Goal: Information Seeking & Learning: Learn about a topic

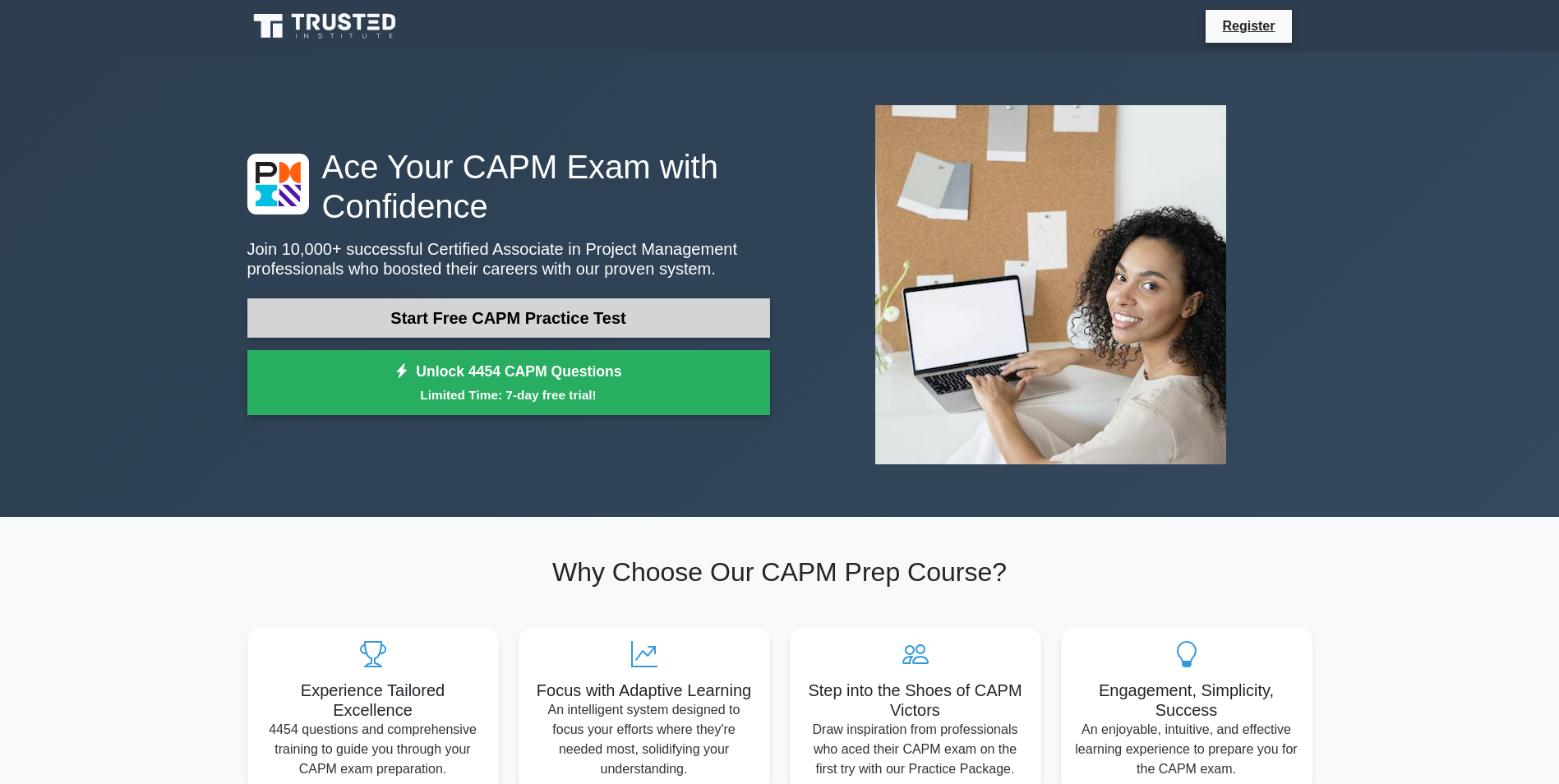
click at [640, 326] on link "Start Free CAPM Practice Test" at bounding box center [509, 317] width 523 height 40
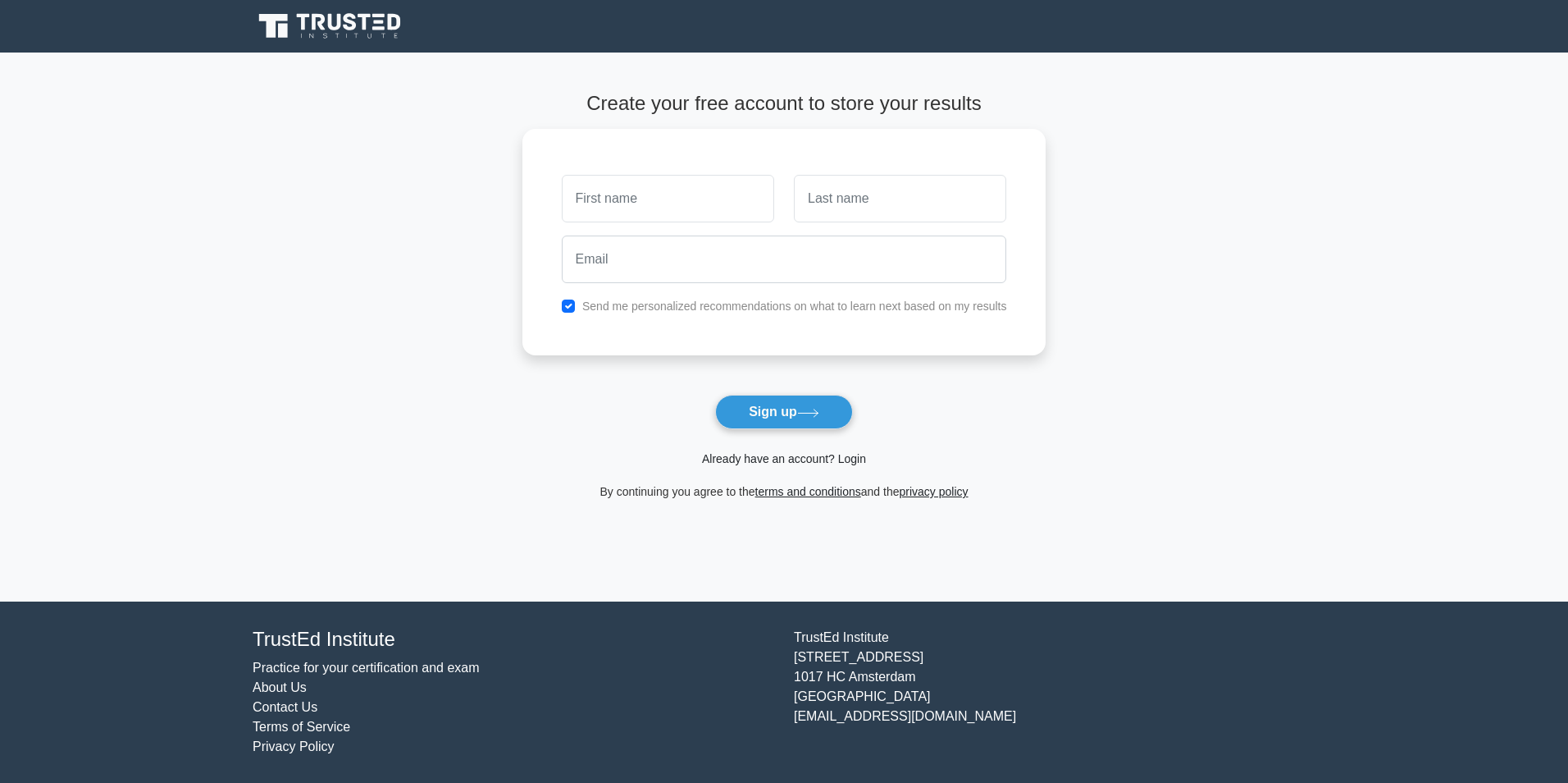
click at [800, 456] on link "Already have an account? Login" at bounding box center [784, 459] width 164 height 14
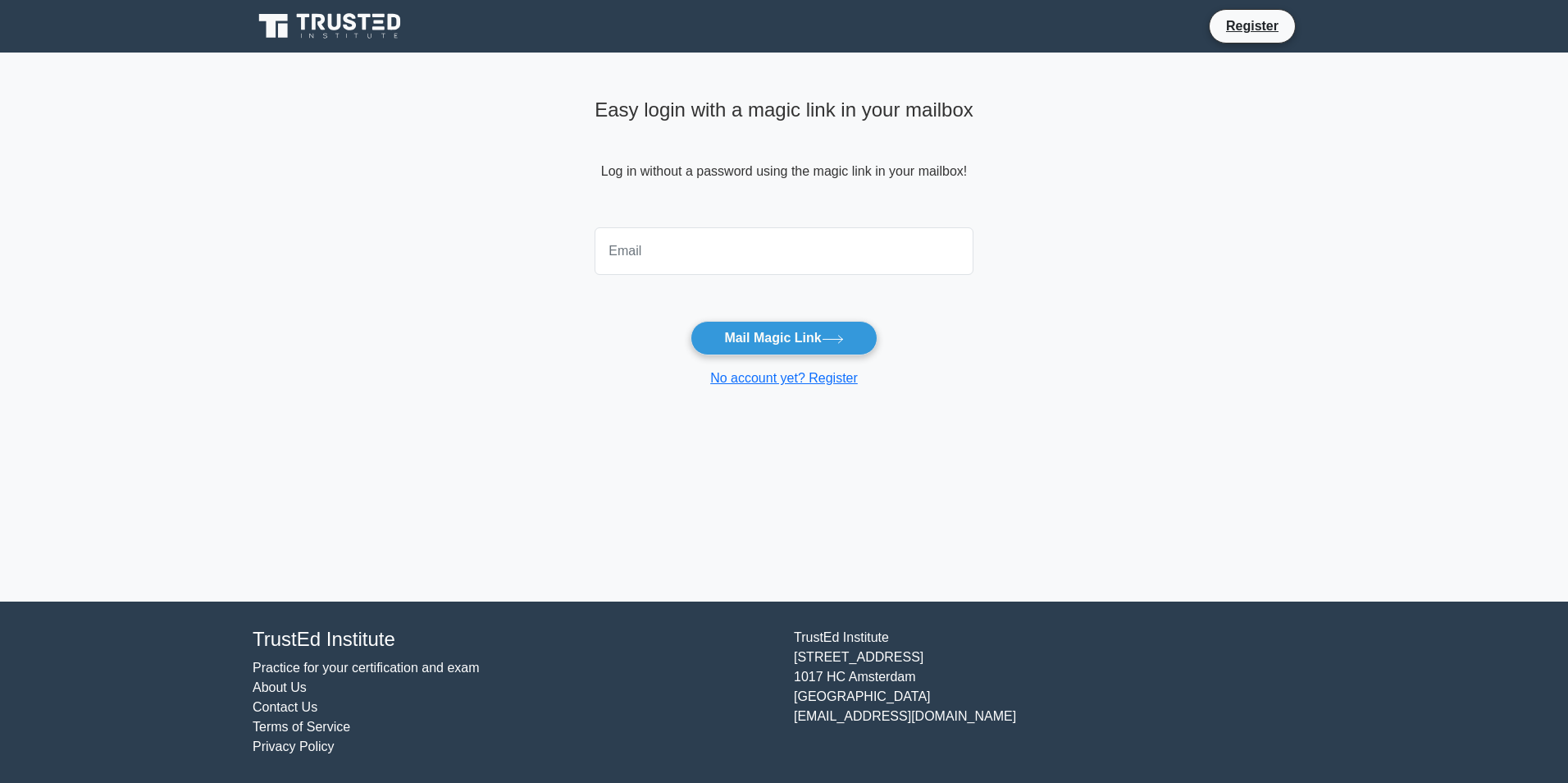
click at [643, 249] on input "email" at bounding box center [784, 251] width 379 height 47
type input "alilmama143@aol.com"
click at [770, 338] on button "Mail Magic Link" at bounding box center [784, 338] width 186 height 35
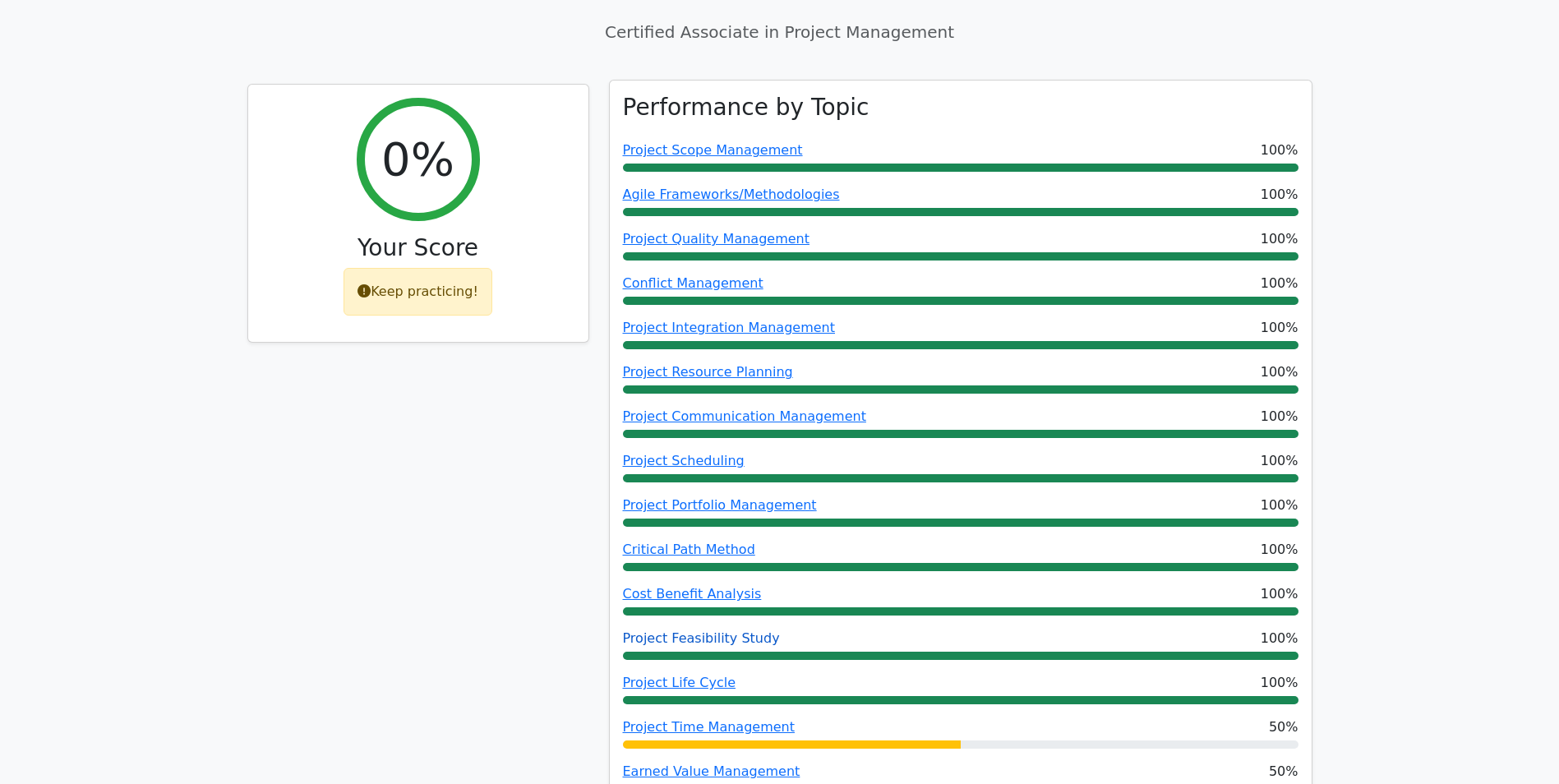
scroll to position [575, 0]
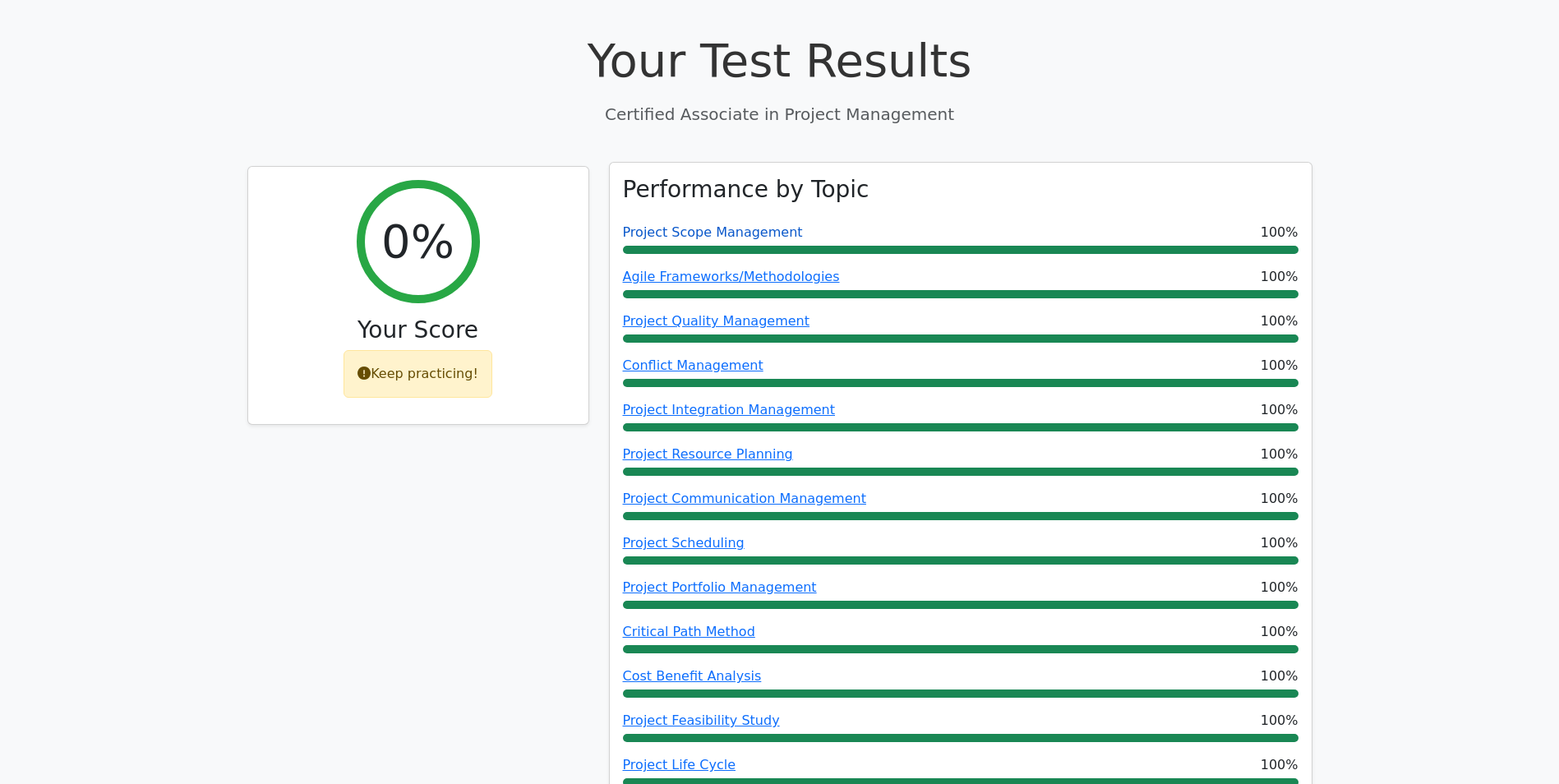
click at [743, 224] on link "Project Scope Management" at bounding box center [713, 232] width 180 height 16
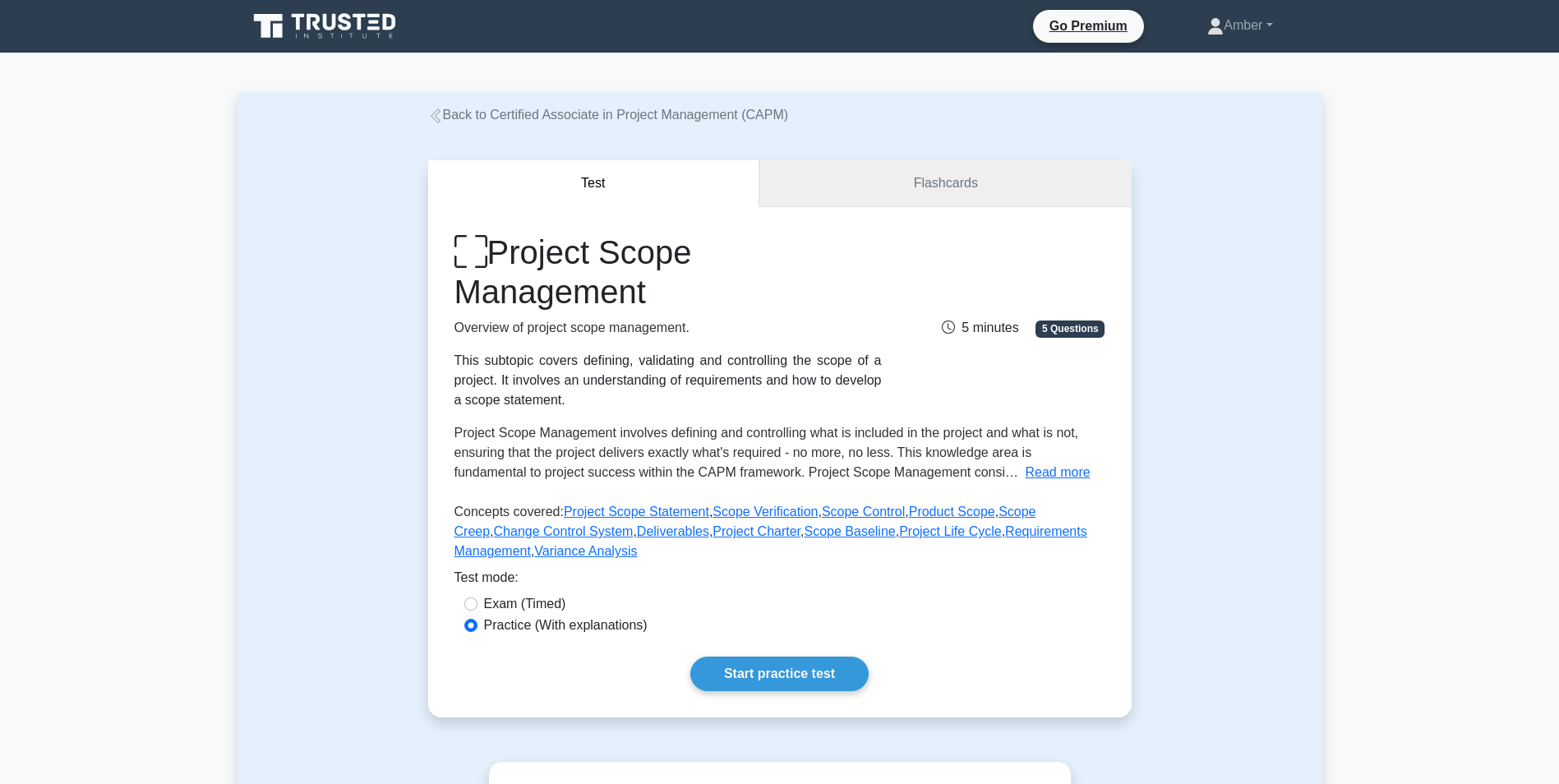
click at [905, 182] on link "Flashcards" at bounding box center [945, 183] width 372 height 47
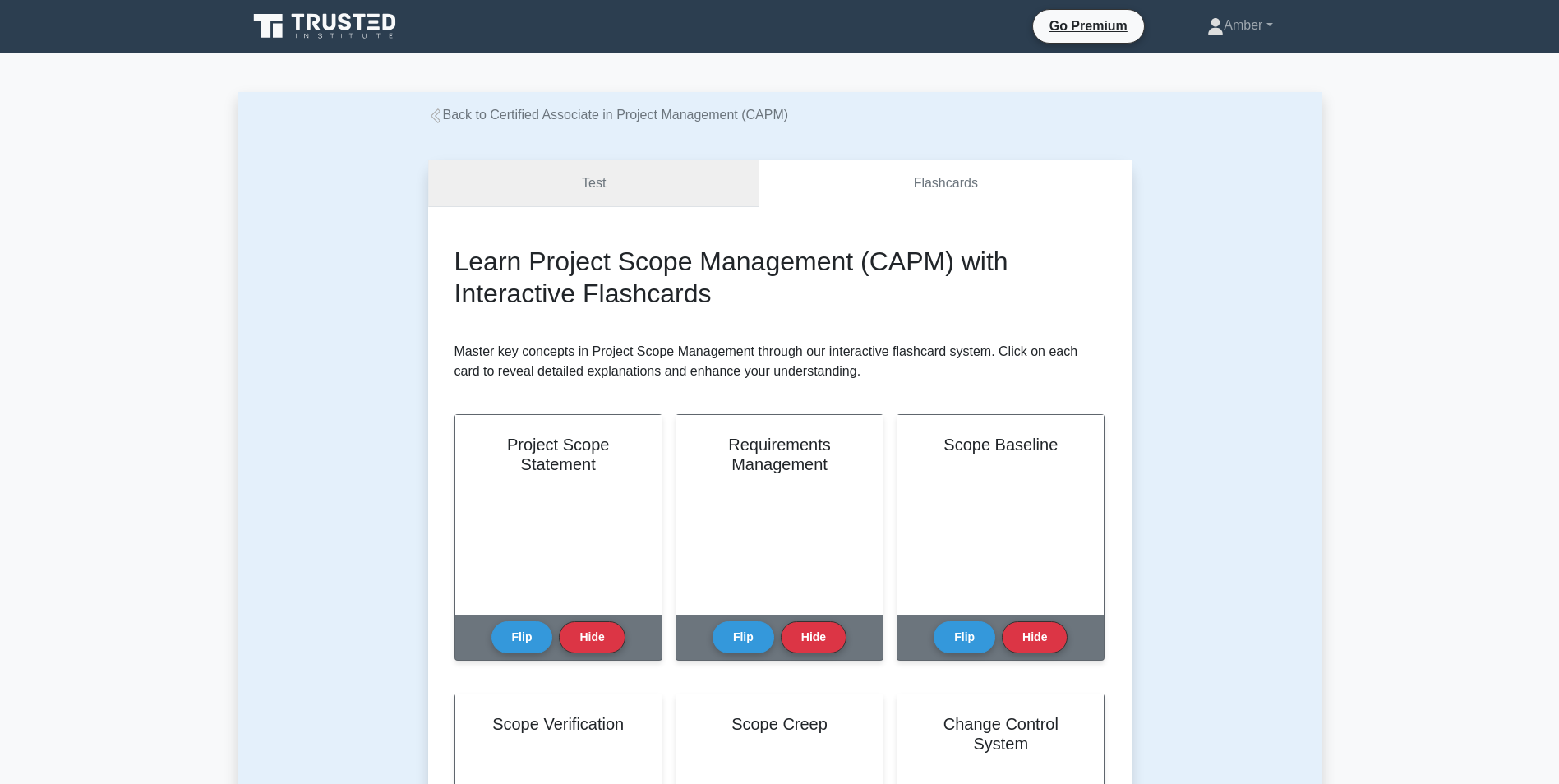
click at [648, 185] on link "Test" at bounding box center [594, 183] width 332 height 47
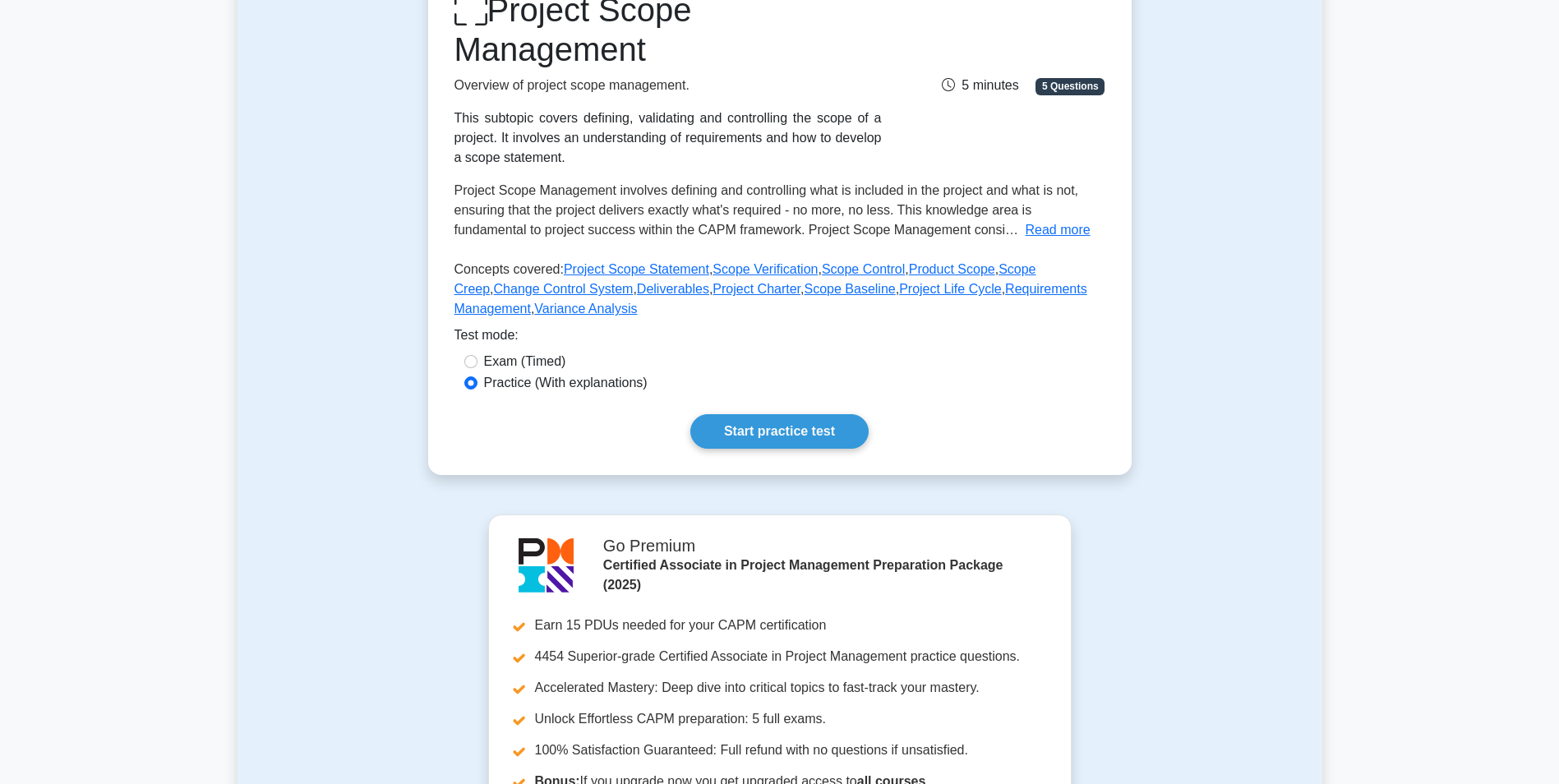
click at [749, 426] on link "Start practice test" at bounding box center [780, 432] width 179 height 35
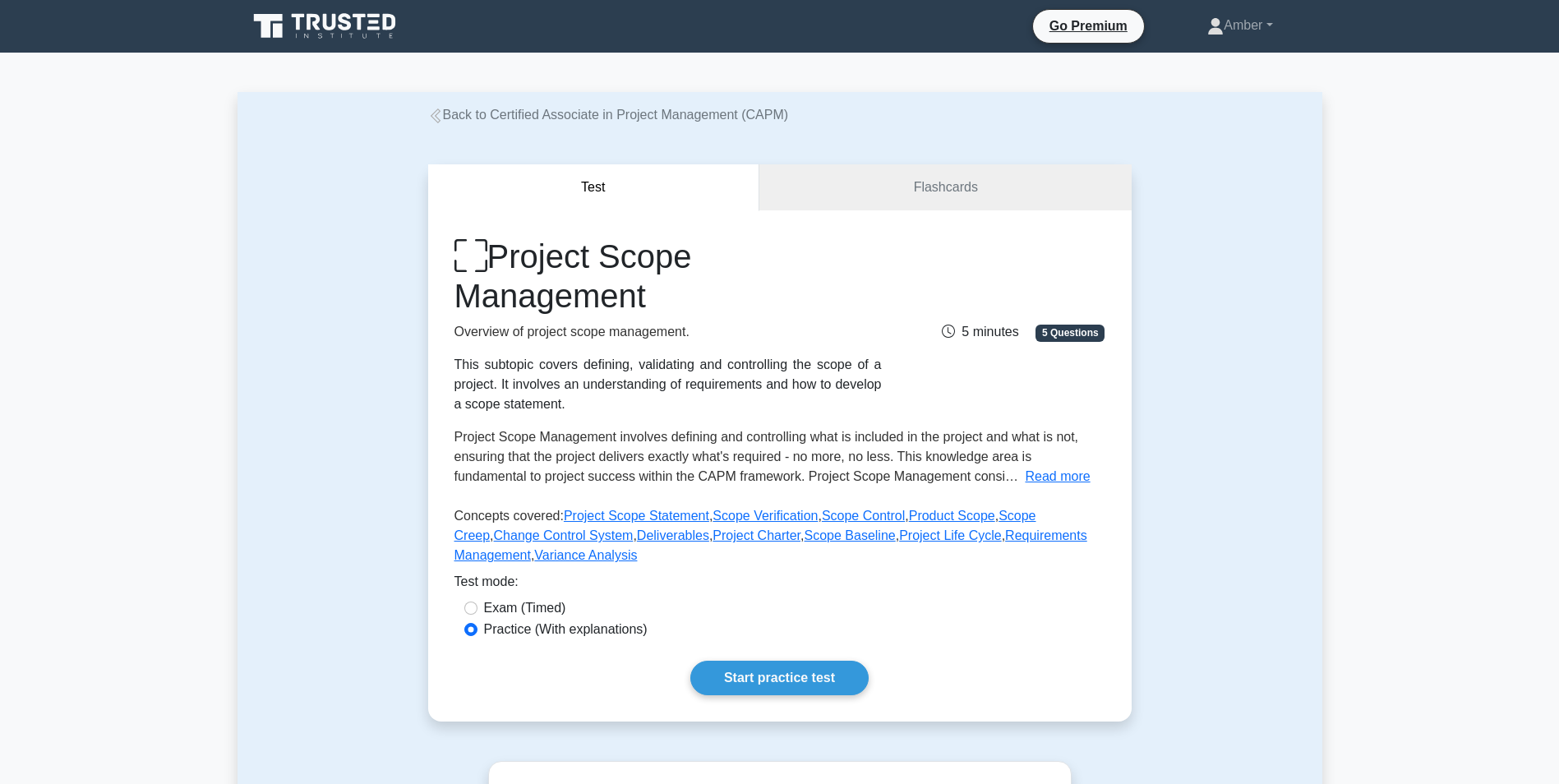
click at [441, 108] on link "Back to Certified Associate in Project Management (CAPM)" at bounding box center [609, 114] width 361 height 14
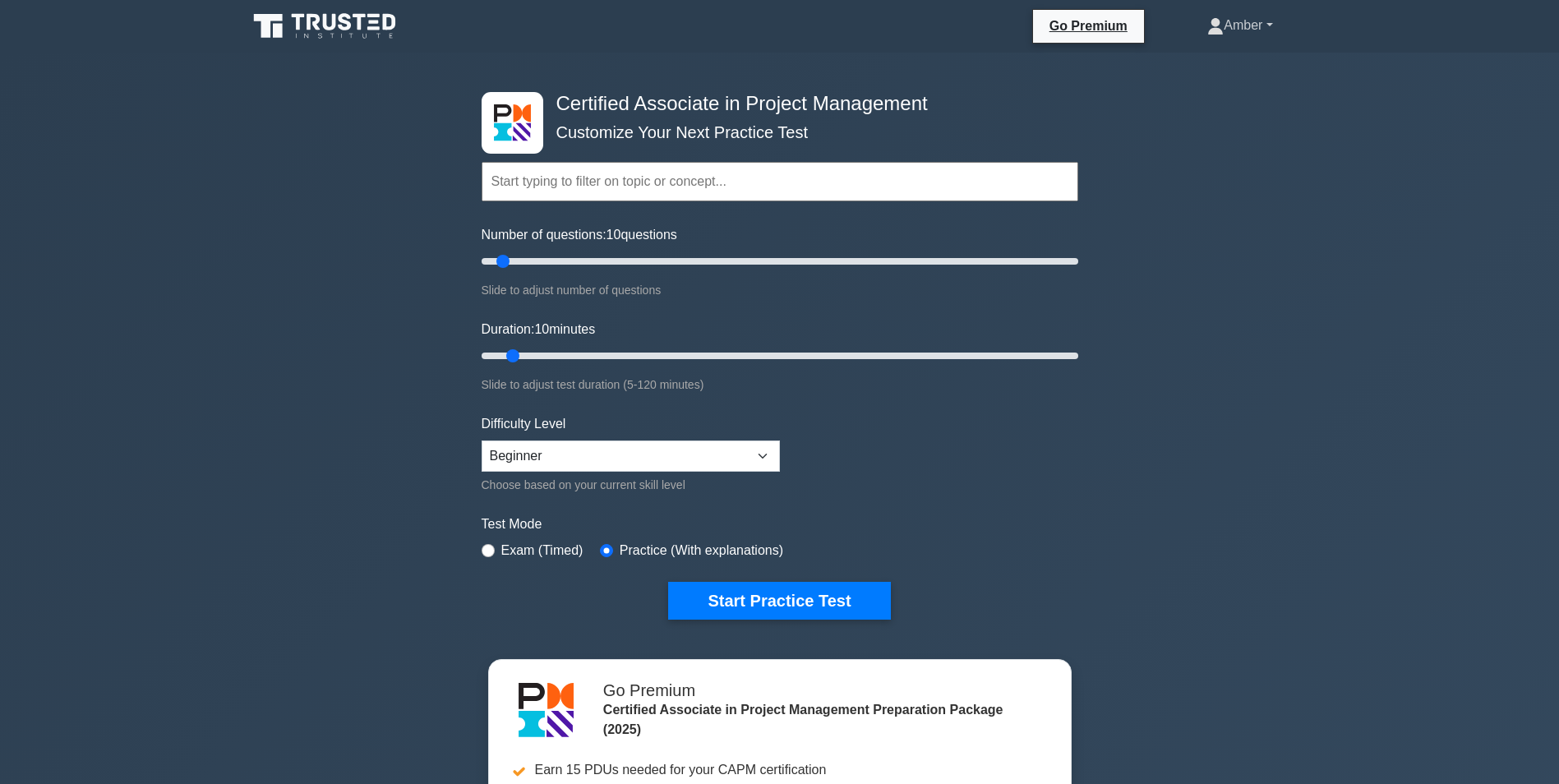
click at [1251, 29] on link "Amber" at bounding box center [1240, 25] width 144 height 33
click at [783, 260] on input "Number of questions: 10 questions" at bounding box center [780, 261] width 597 height 19
click at [741, 261] on input "Number of questions: 90 questions" at bounding box center [780, 261] width 597 height 19
type input "200"
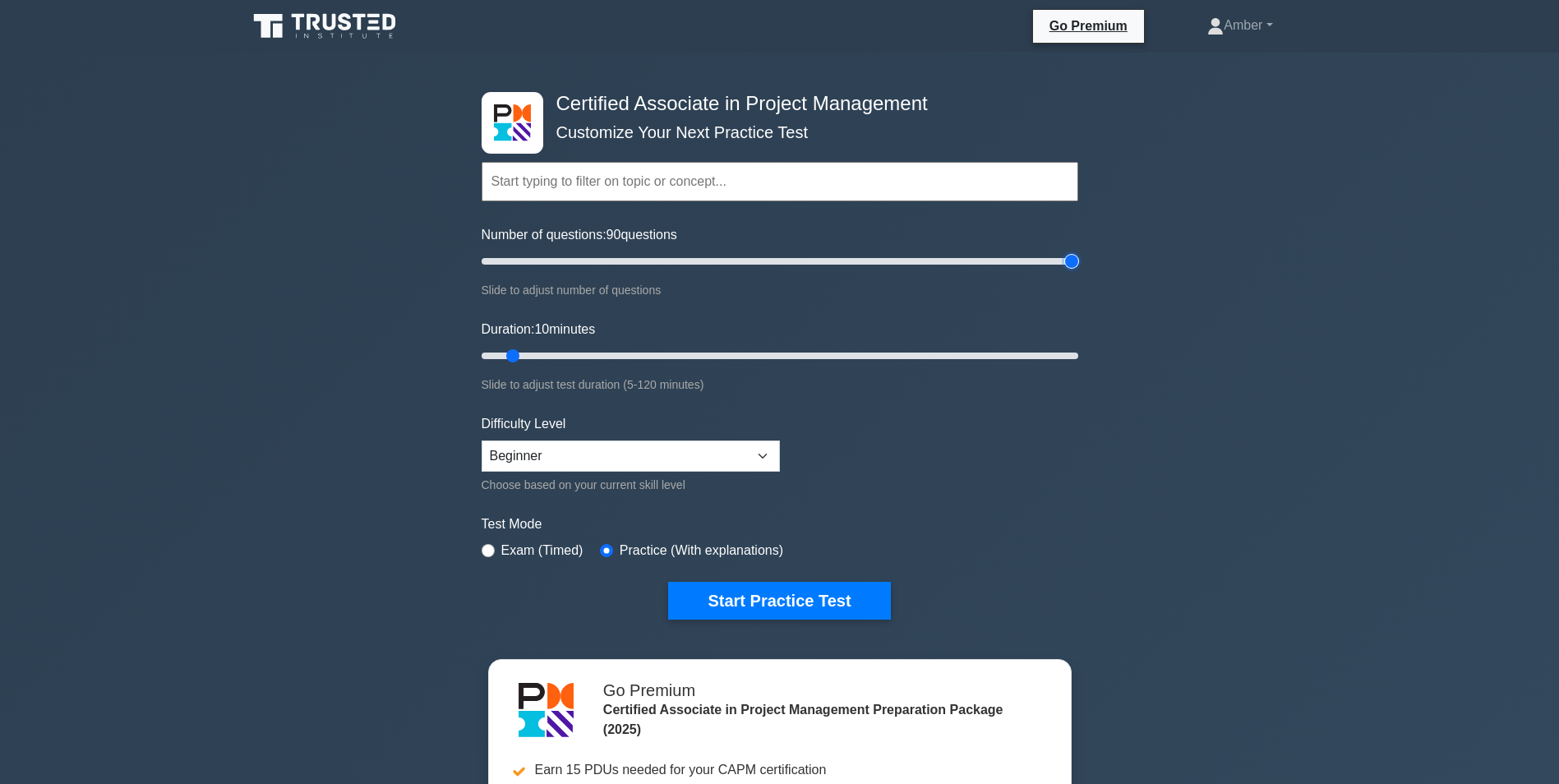
click at [1076, 264] on input "Number of questions: 90 questions" at bounding box center [780, 261] width 597 height 19
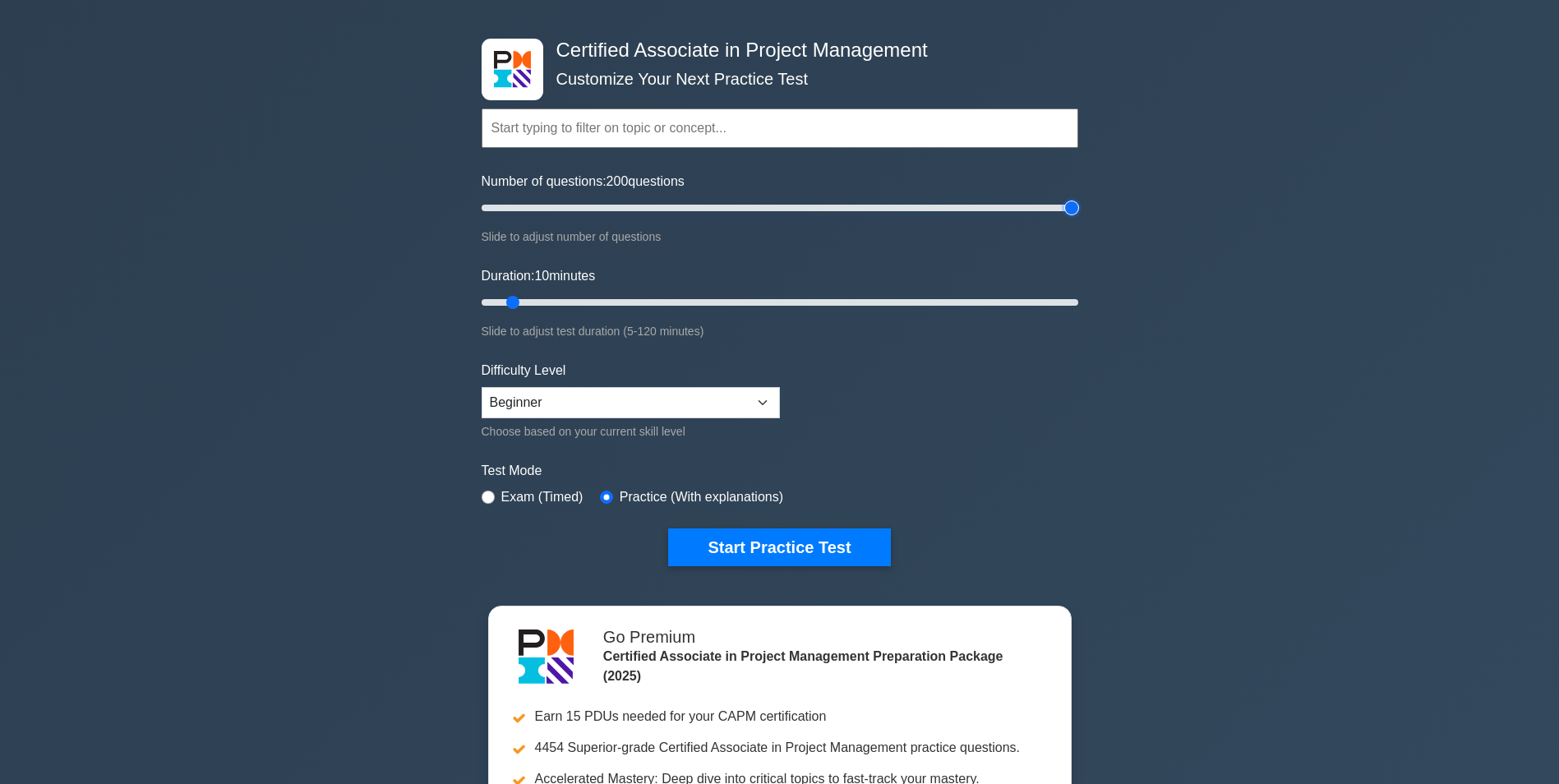
scroll to position [82, 0]
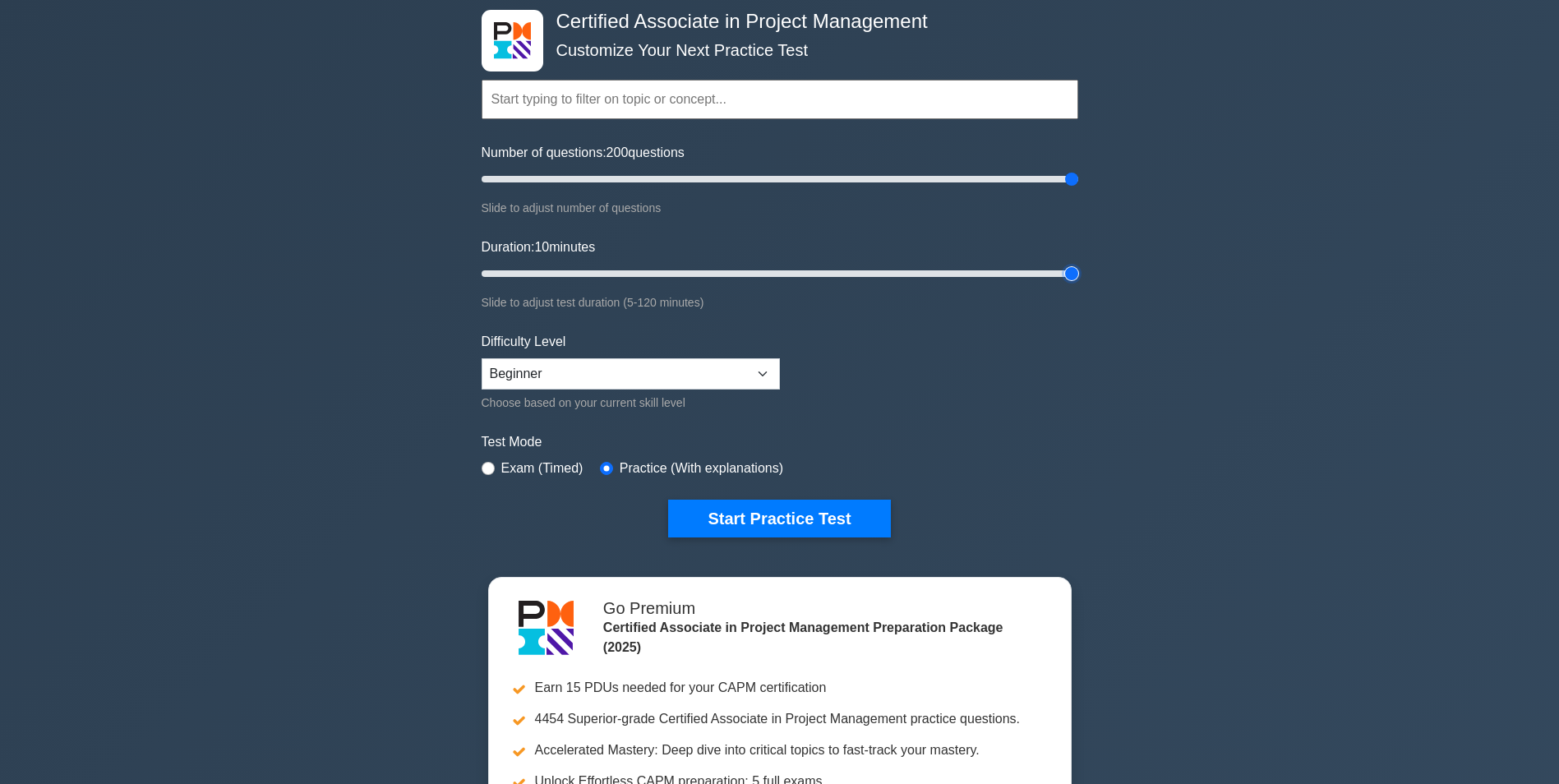
type input "120"
click at [1076, 273] on input "Duration: 10 minutes" at bounding box center [780, 274] width 597 height 19
click at [813, 180] on input "Number of questions: 200 questions" at bounding box center [780, 179] width 597 height 19
click at [889, 188] on input "Number of questions: 140 questions" at bounding box center [780, 179] width 597 height 19
click at [934, 184] on input "Number of questions: 140 questions" at bounding box center [780, 179] width 597 height 19
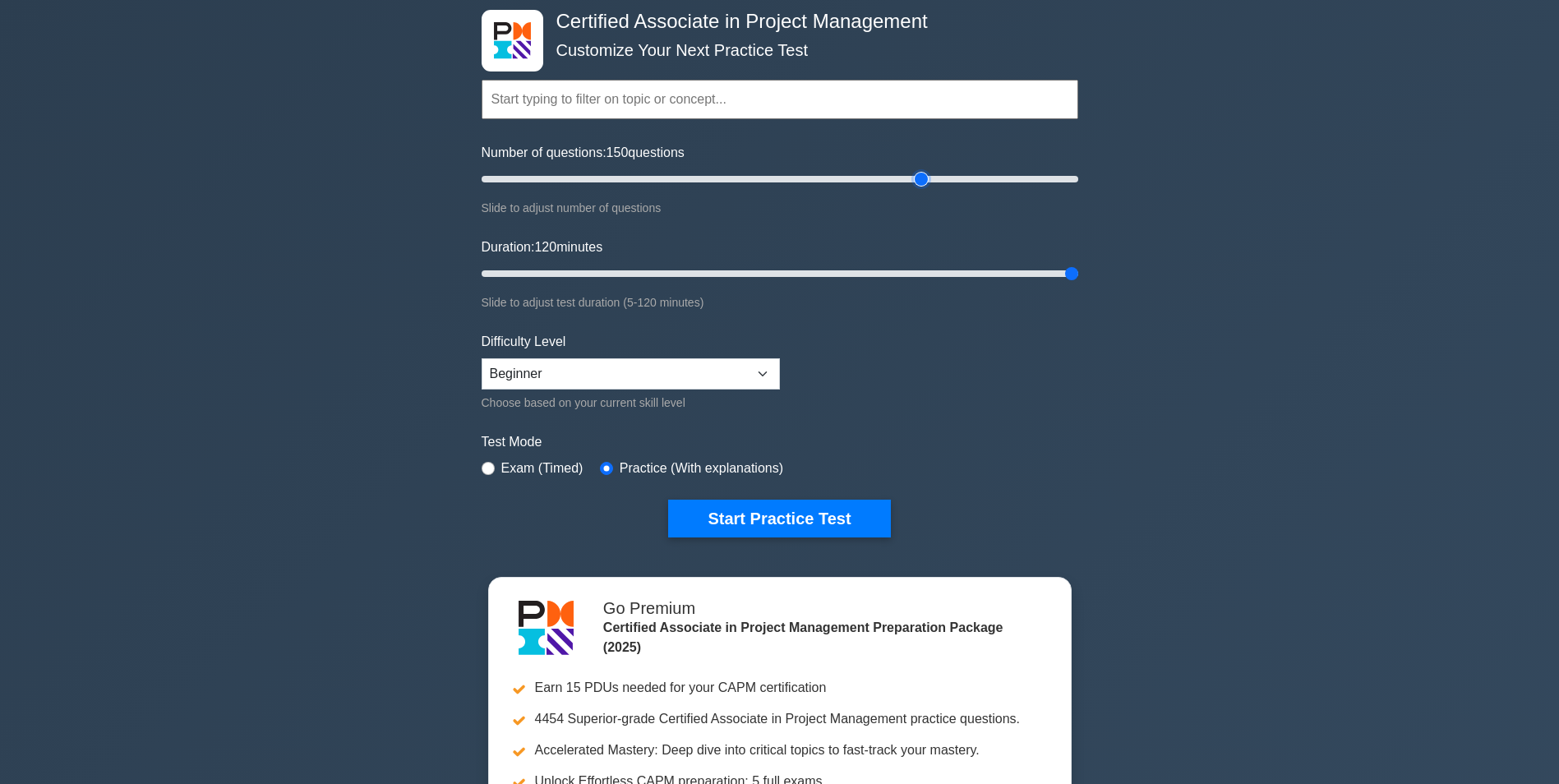
type input "150"
click at [925, 181] on input "Number of questions: 150 questions" at bounding box center [780, 179] width 597 height 19
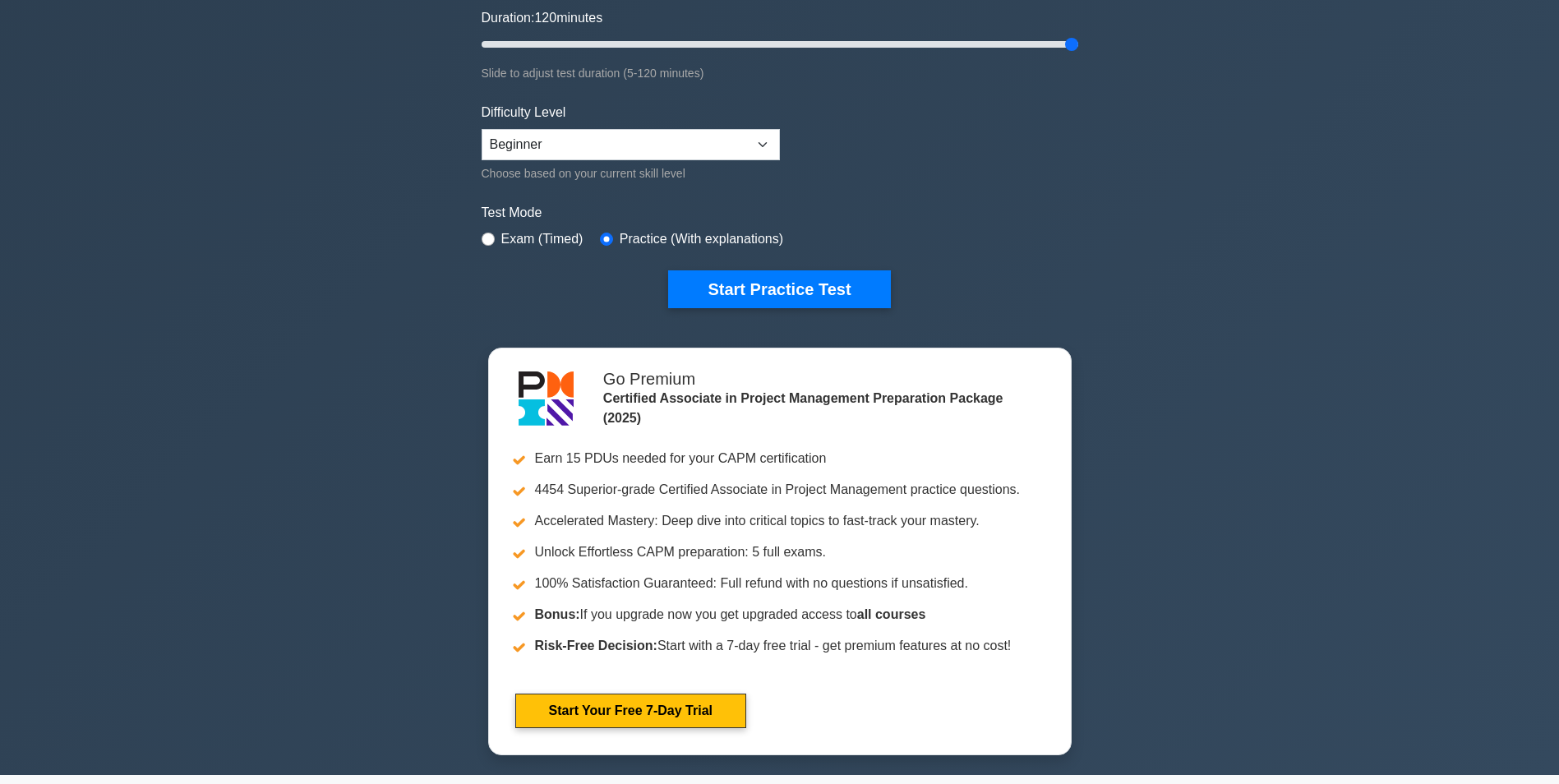
scroll to position [164, 0]
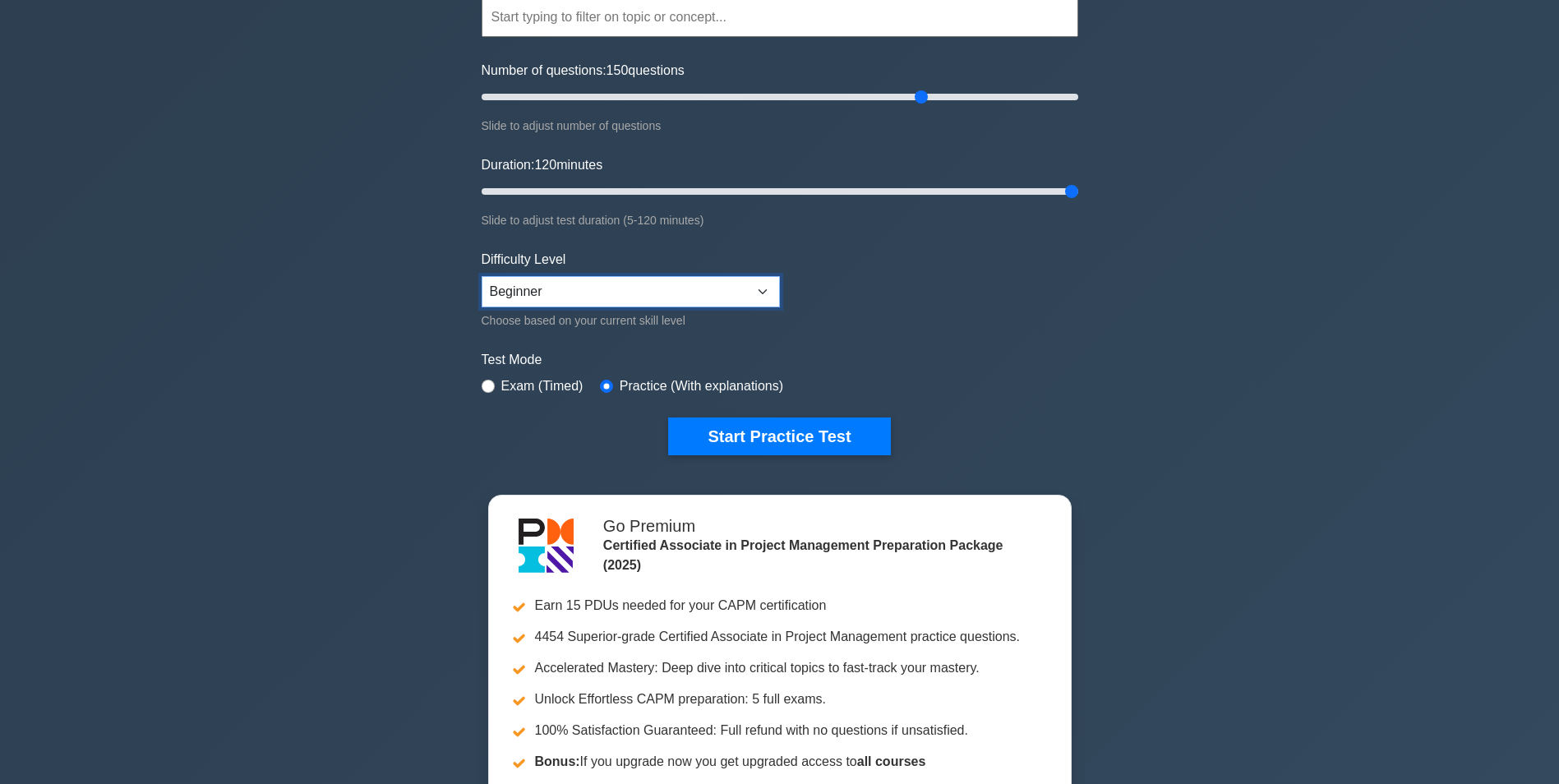
click at [587, 289] on select "Beginner Intermediate Expert" at bounding box center [630, 291] width 298 height 31
click at [325, 259] on div "Certified Associate in Project Management Customize Your Next Practice Test Top…" at bounding box center [780, 405] width 1559 height 1033
click at [796, 435] on button "Start Practice Test" at bounding box center [779, 436] width 222 height 38
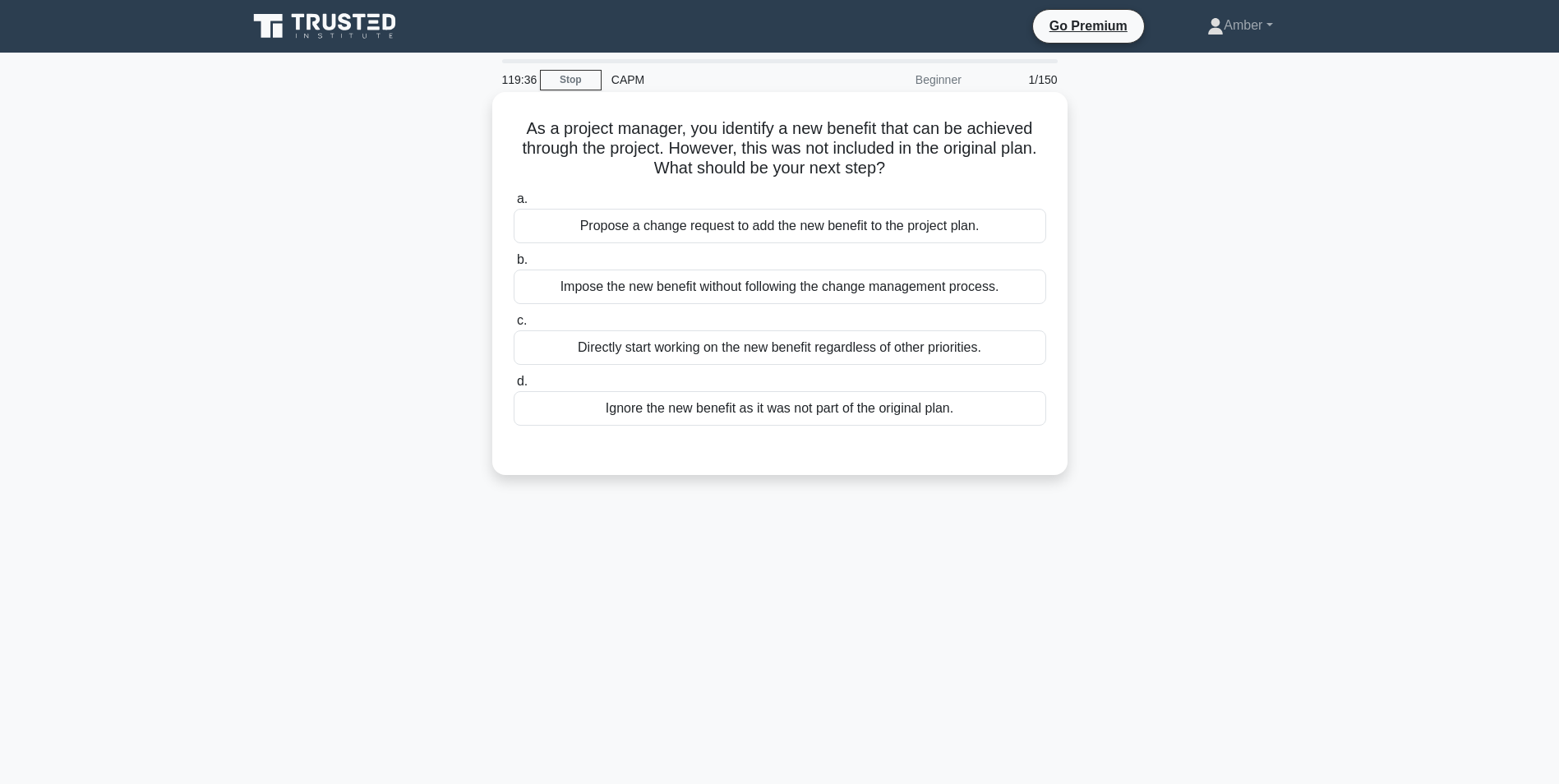
click at [600, 220] on div "Propose a change request to add the new benefit to the project plan." at bounding box center [780, 226] width 533 height 35
click at [514, 205] on input "a. Propose a change request to add the new benefit to the project plan." at bounding box center [514, 199] width 0 height 11
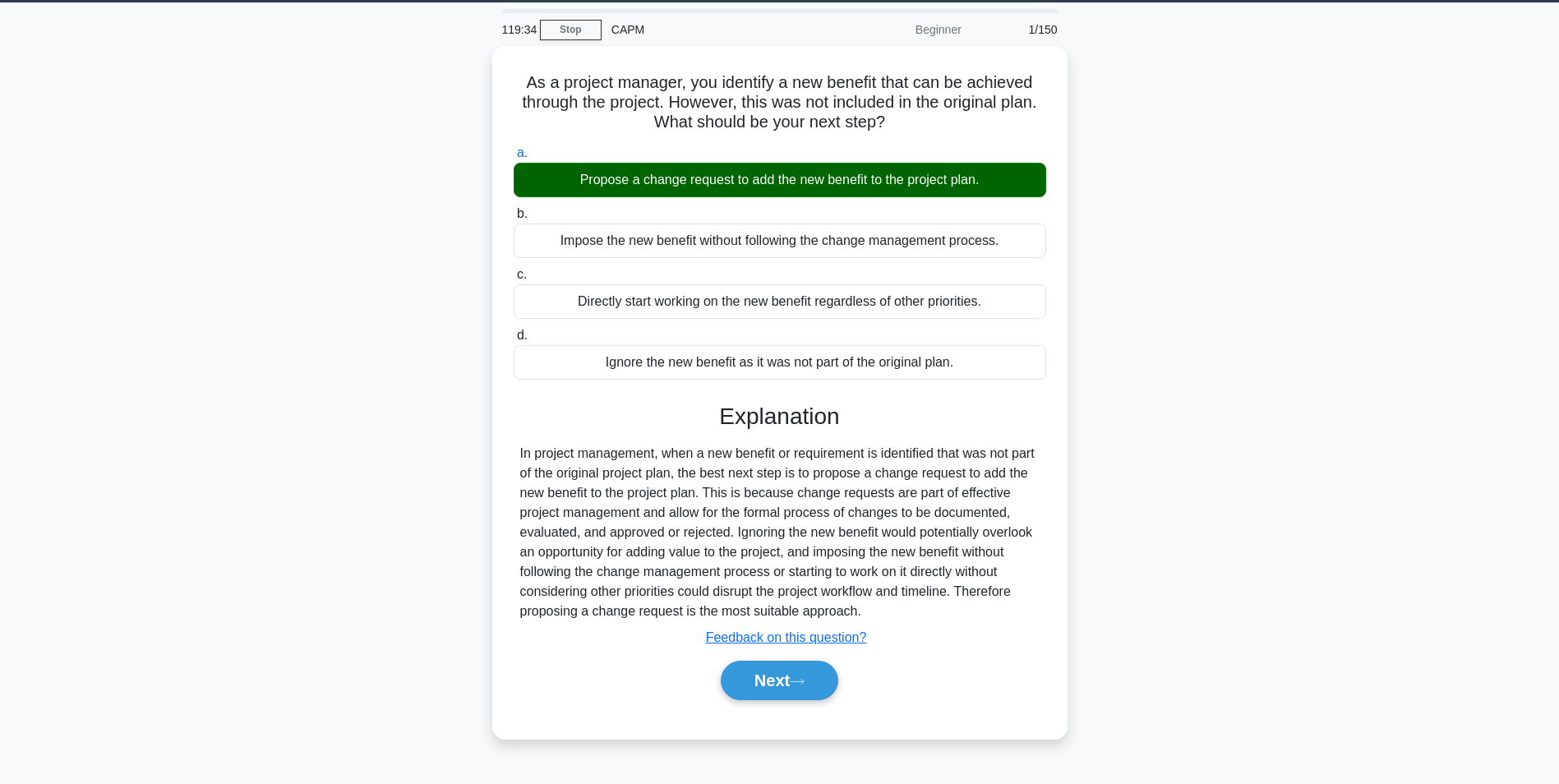
scroll to position [104, 0]
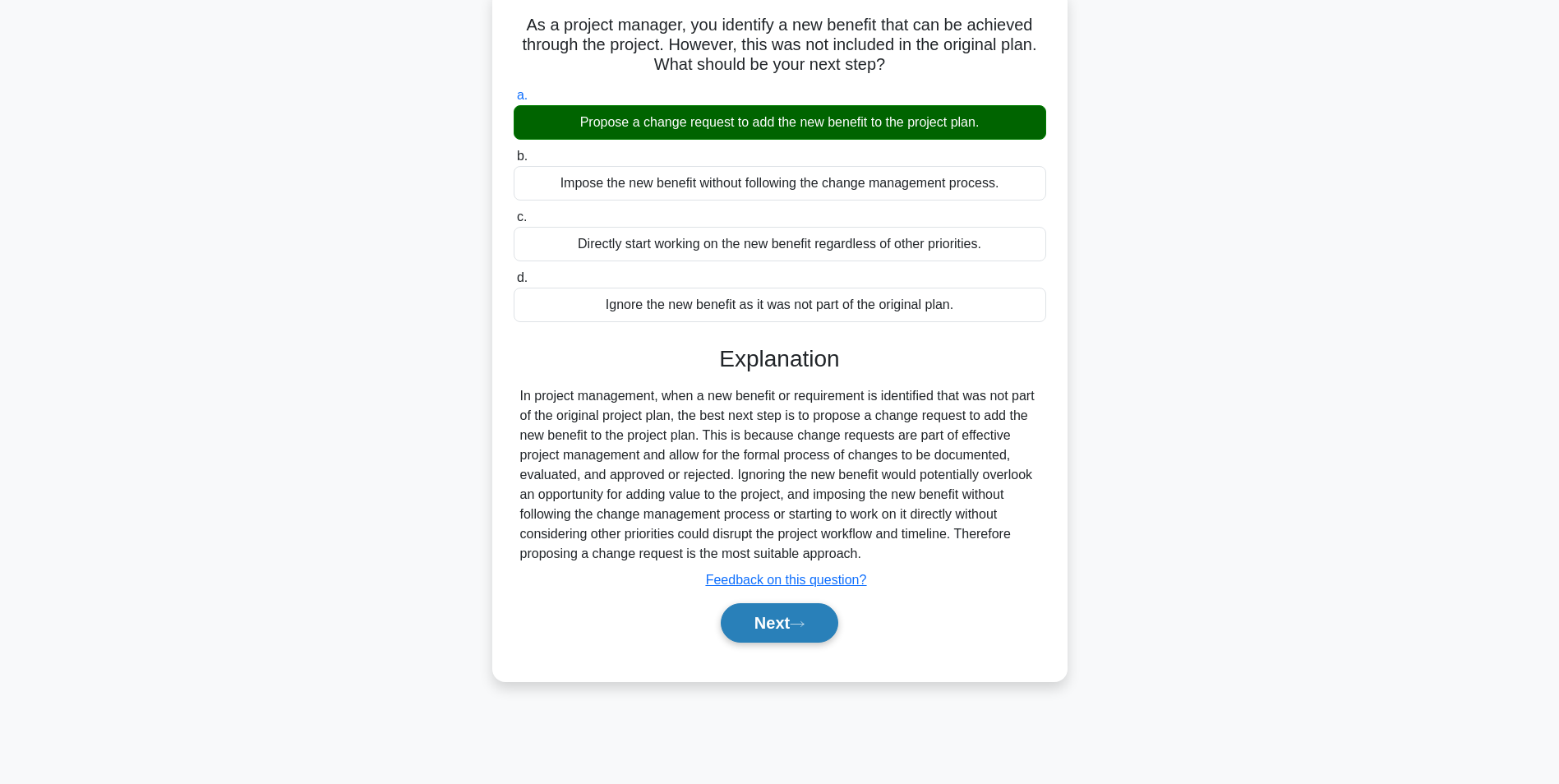
click at [758, 614] on button "Next" at bounding box center [780, 622] width 117 height 40
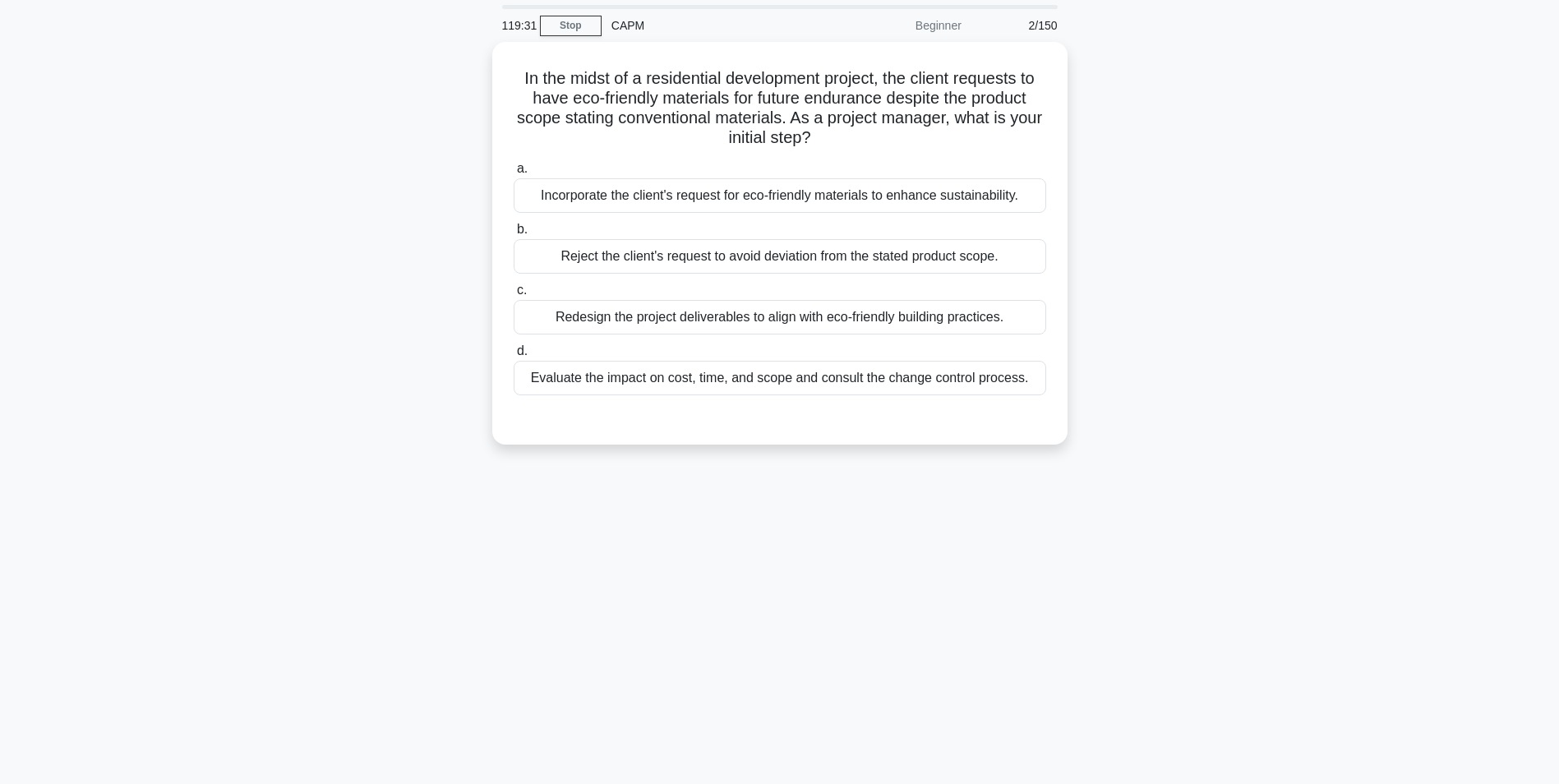
scroll to position [0, 0]
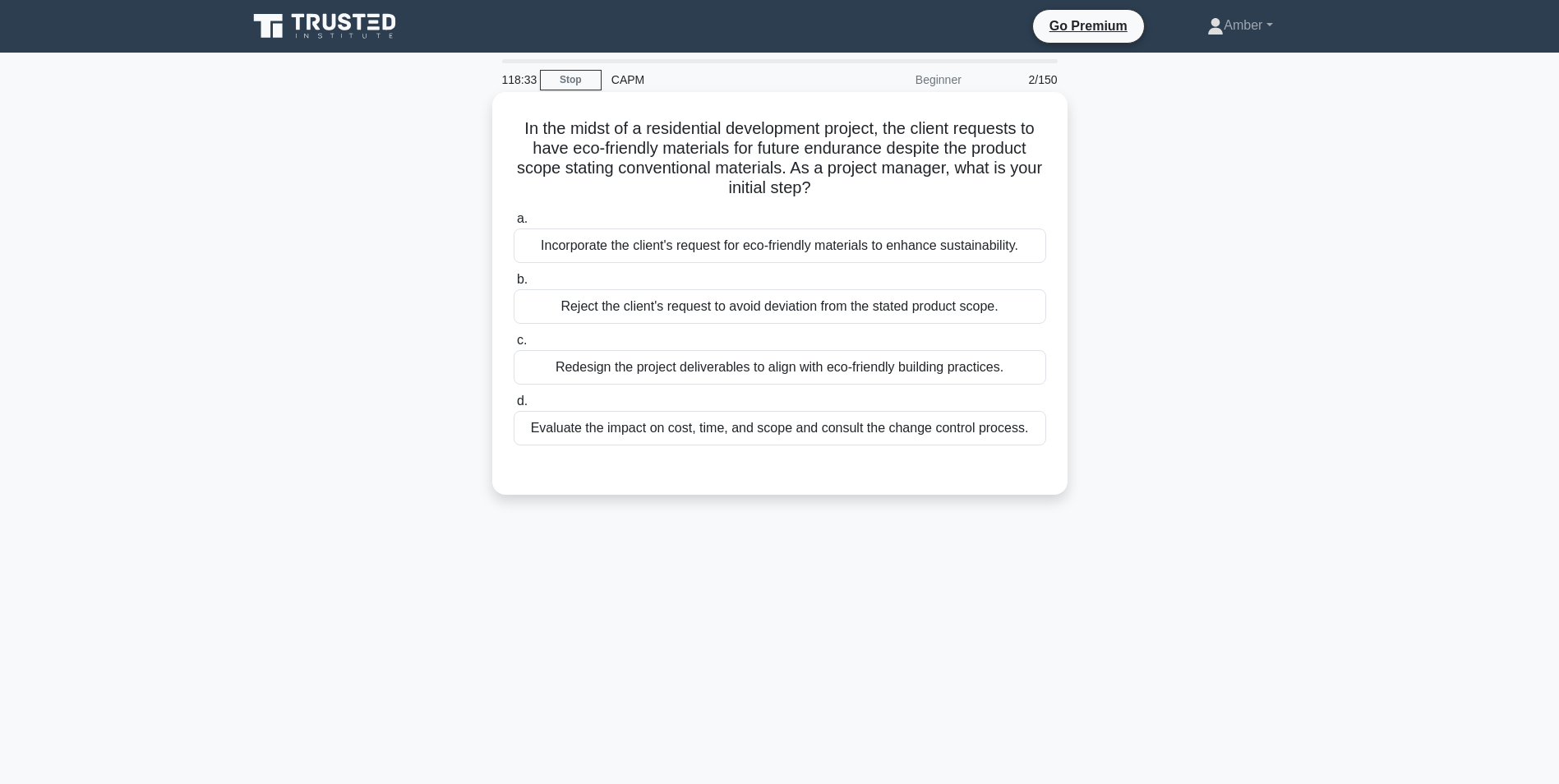
click at [887, 432] on div "Evaluate the impact on cost, time, and scope and consult the change control pro…" at bounding box center [780, 428] width 533 height 35
click at [514, 407] on input "d. Evaluate the impact on cost, time, and scope and consult the change control …" at bounding box center [514, 401] width 0 height 11
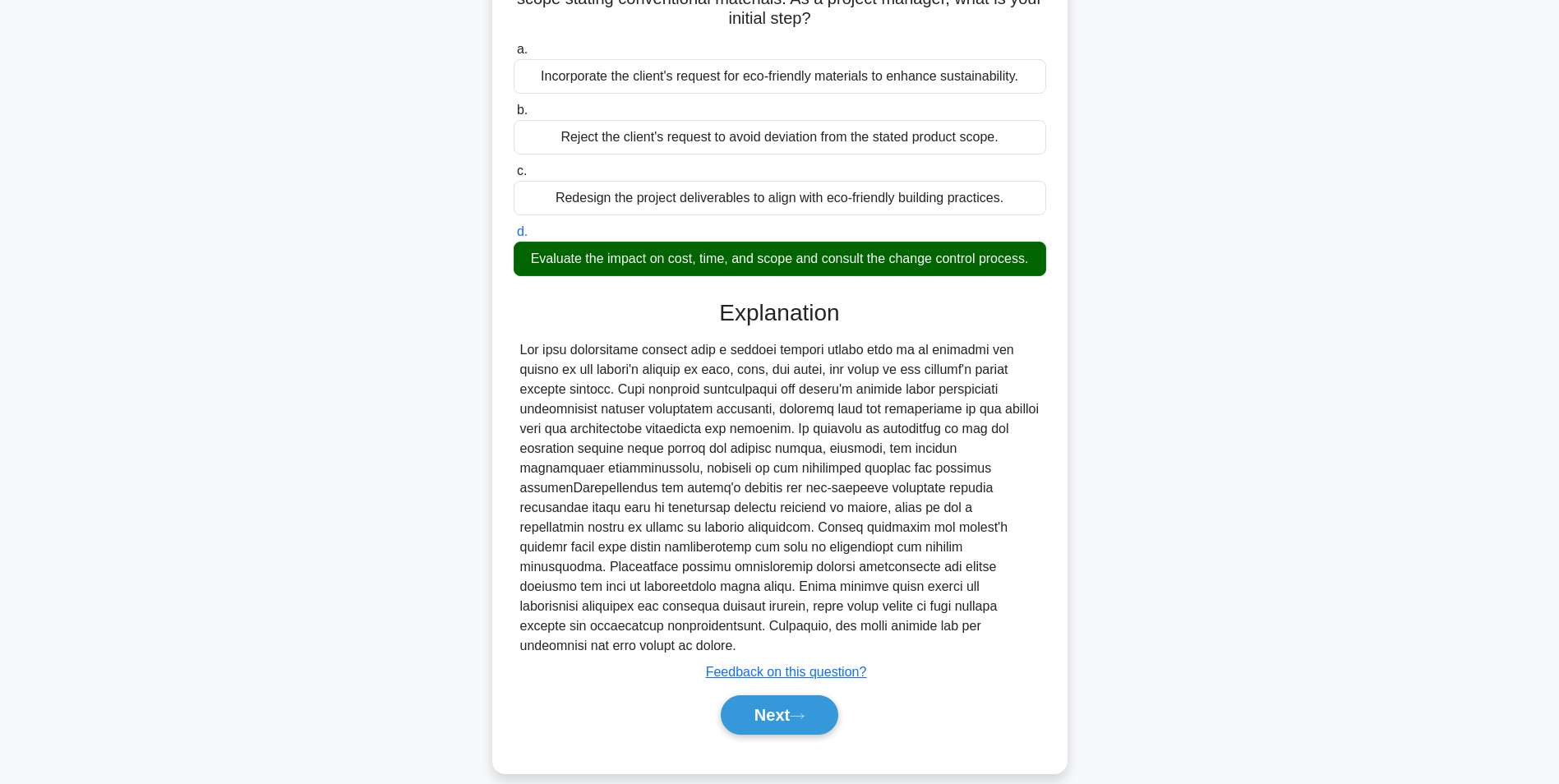
scroll to position [171, 0]
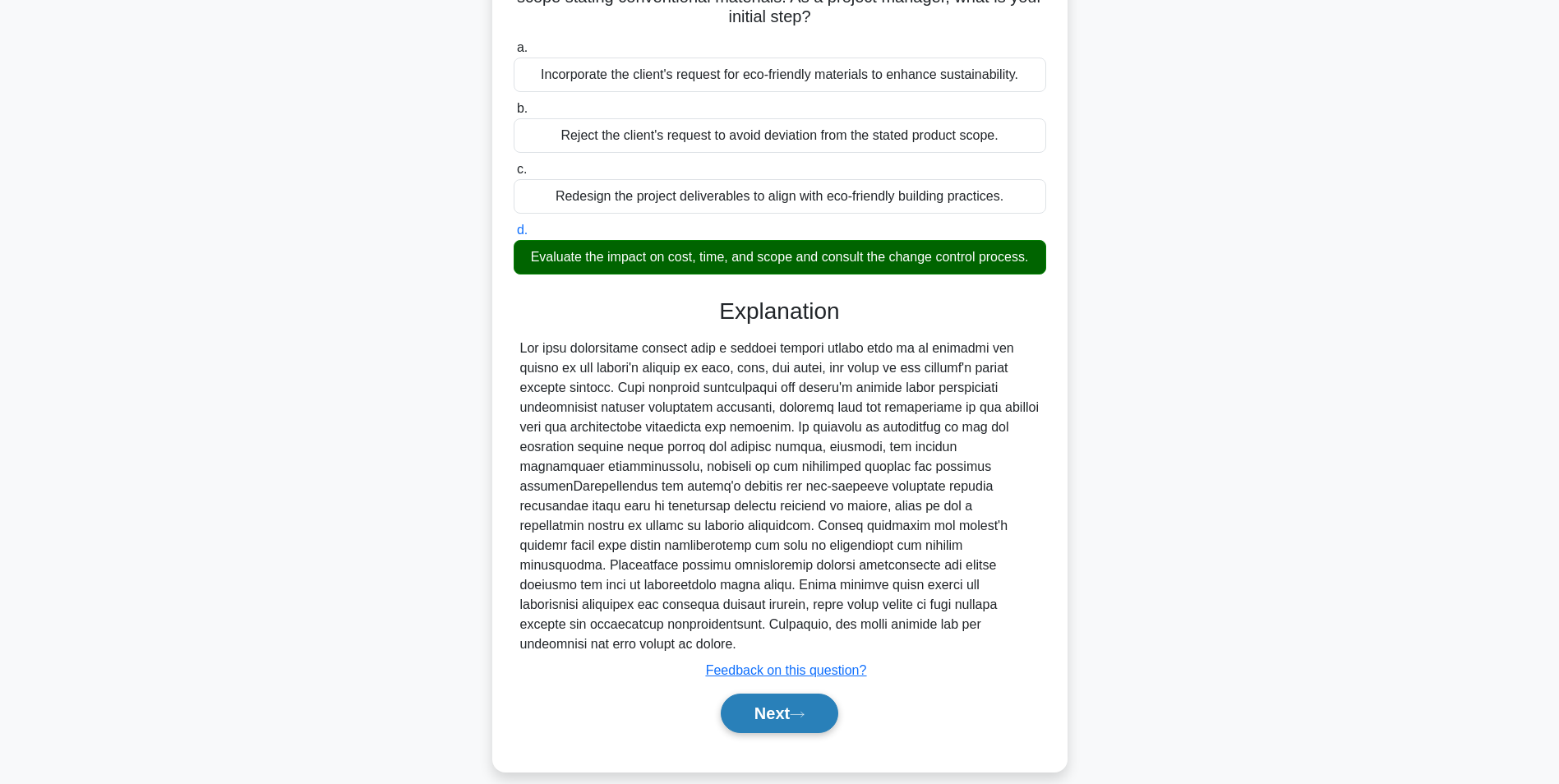
click at [789, 700] on button "Next" at bounding box center [780, 713] width 117 height 40
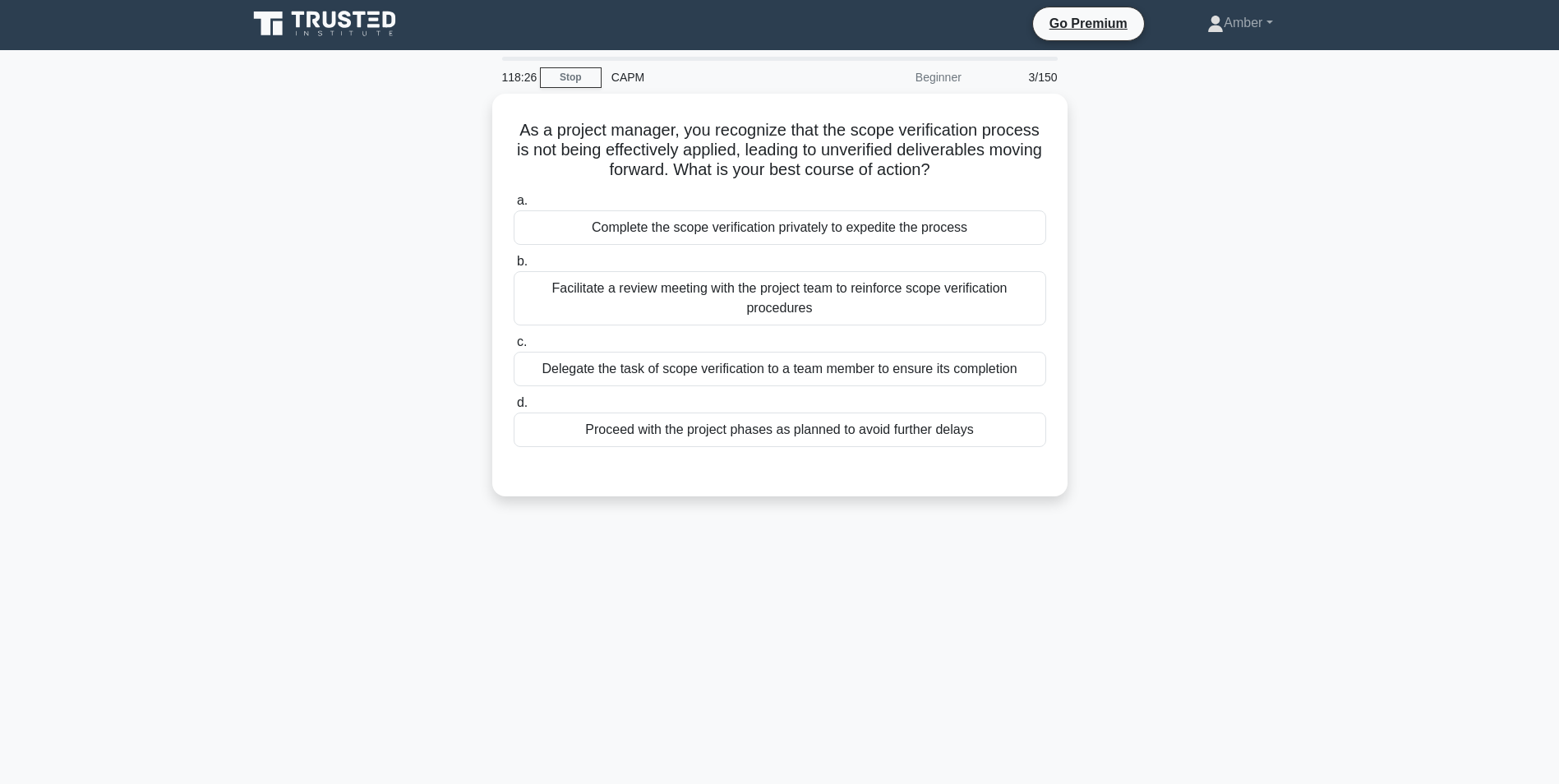
scroll to position [0, 0]
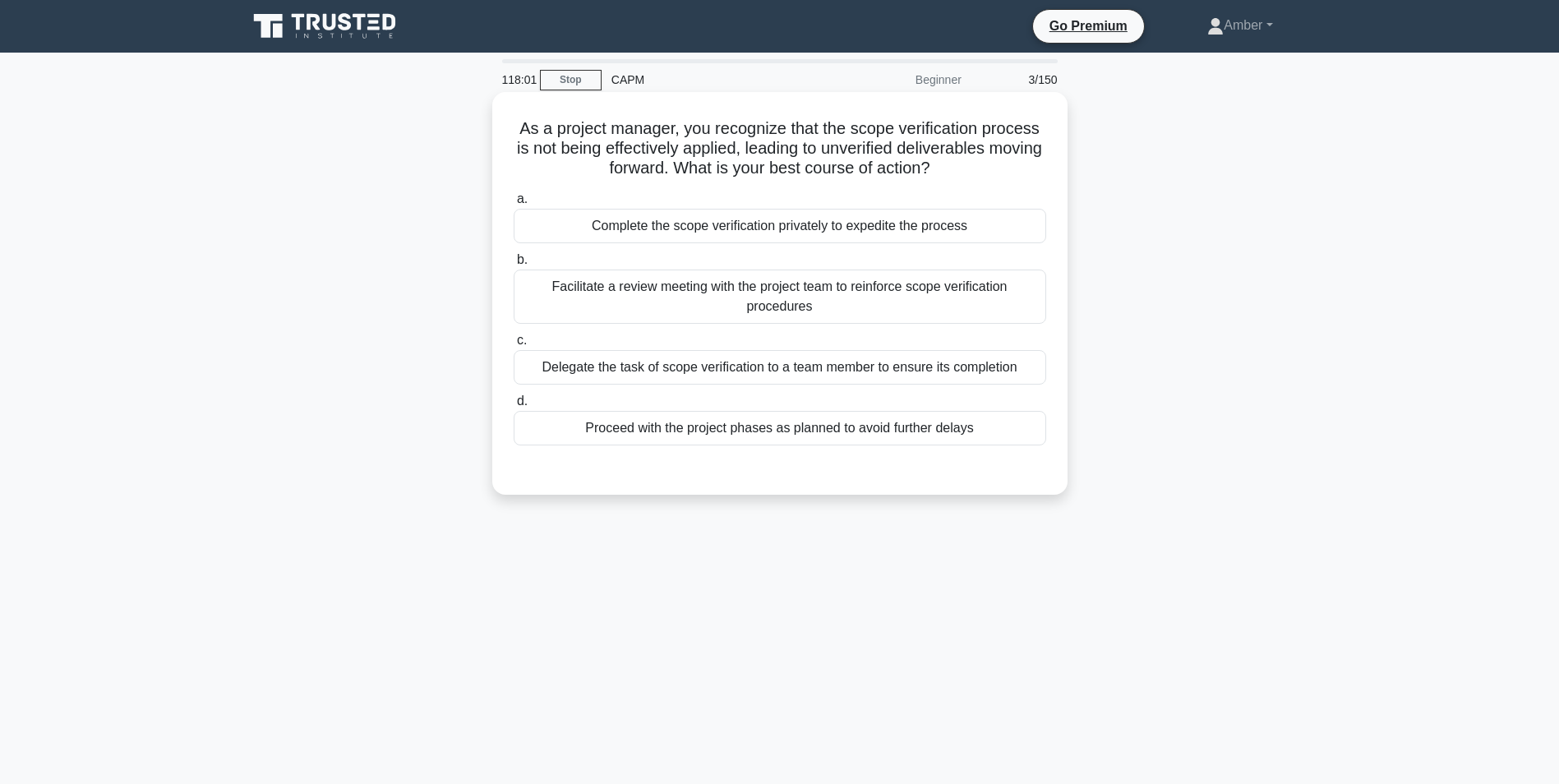
click at [747, 276] on div "Facilitate a review meeting with the project team to reinforce scope verificati…" at bounding box center [780, 297] width 533 height 54
click at [514, 265] on input "b. Facilitate a review meeting with the project team to reinforce scope verific…" at bounding box center [514, 259] width 0 height 11
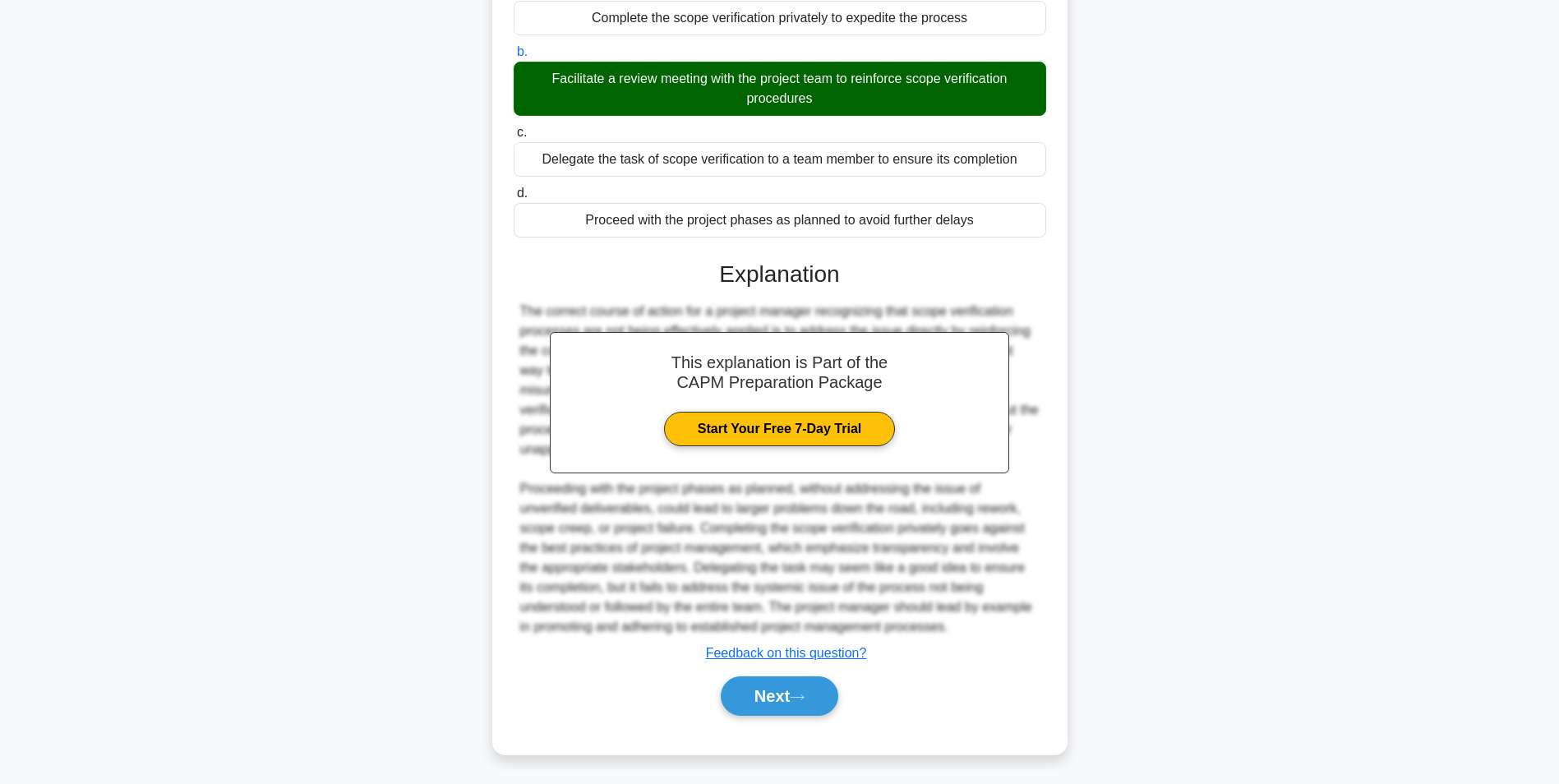
scroll to position [211, 0]
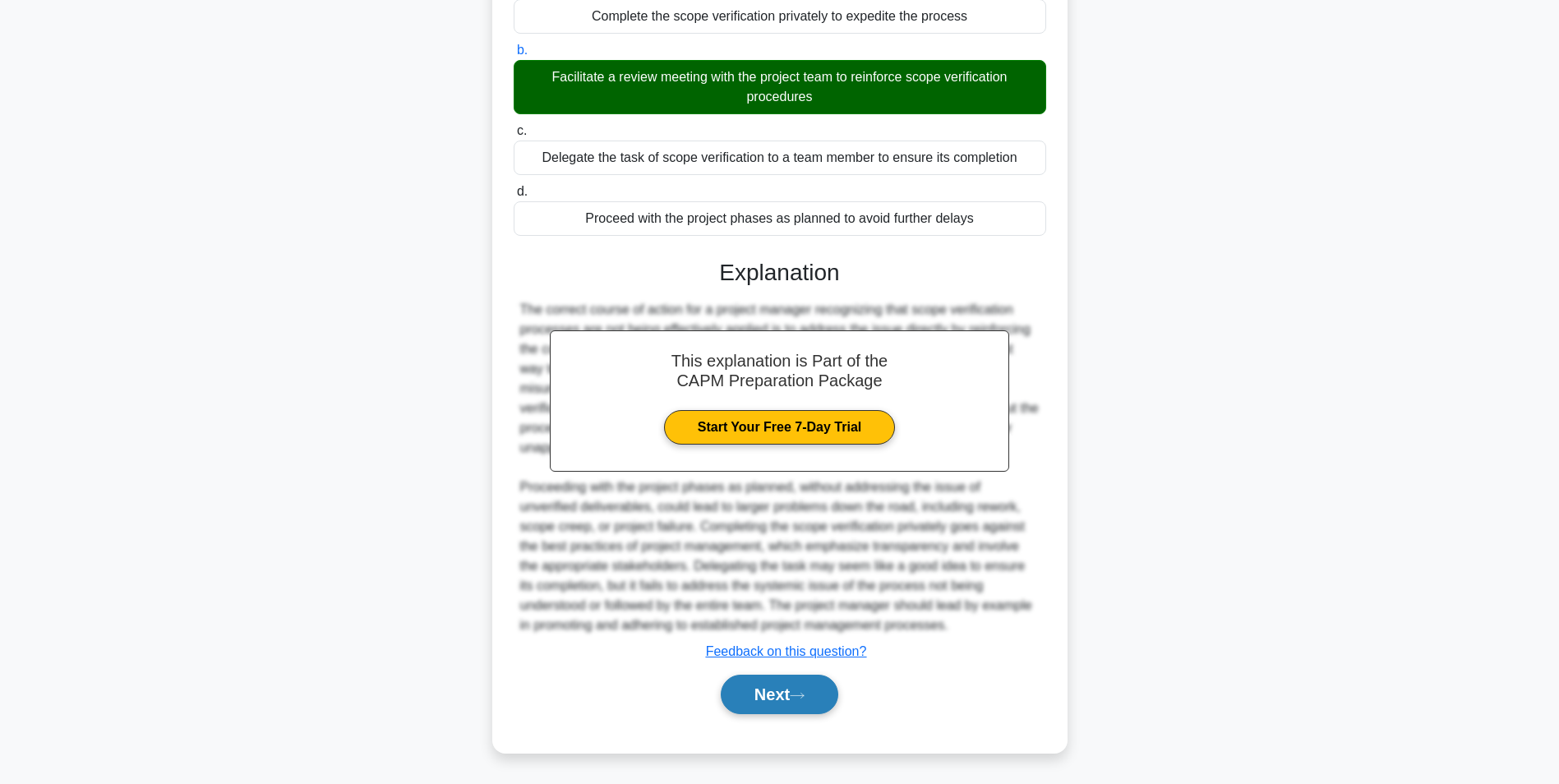
click at [763, 696] on button "Next" at bounding box center [780, 694] width 117 height 40
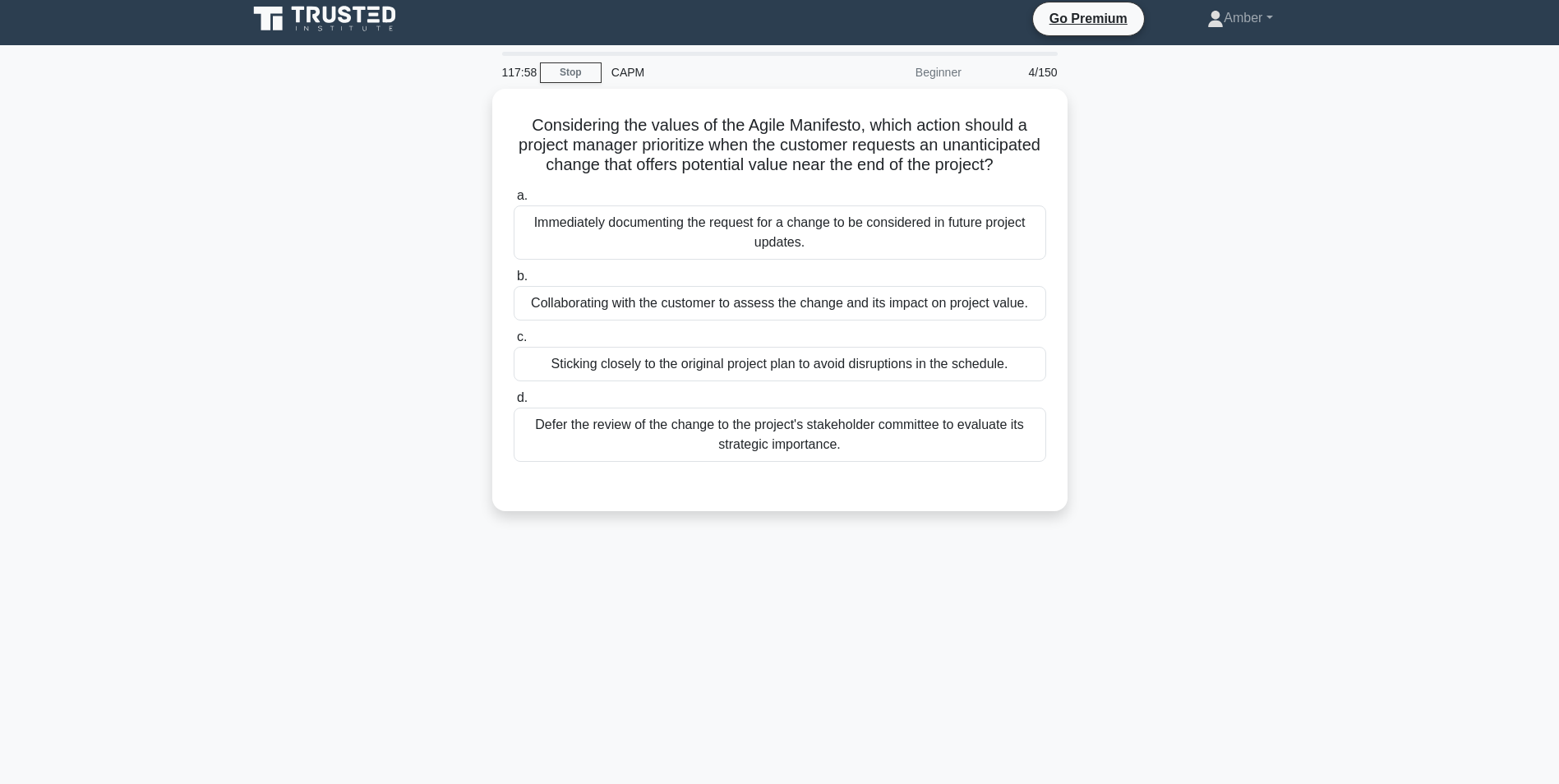
scroll to position [0, 0]
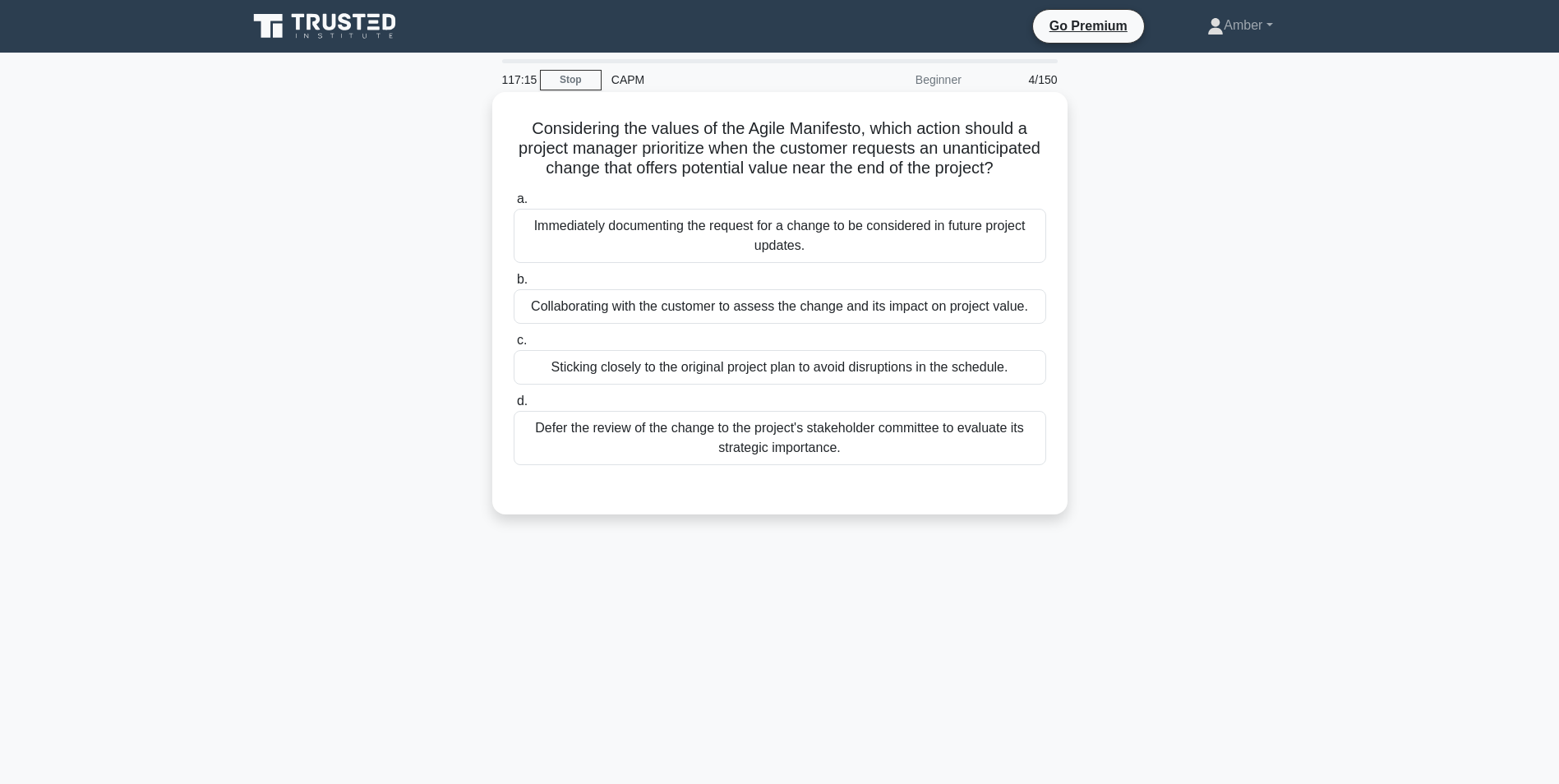
click at [887, 324] on div "Collaborating with the customer to assess the change and its impact on project …" at bounding box center [780, 307] width 533 height 35
click at [514, 285] on input "b. Collaborating with the customer to assess the change and its impact on proje…" at bounding box center [514, 279] width 0 height 11
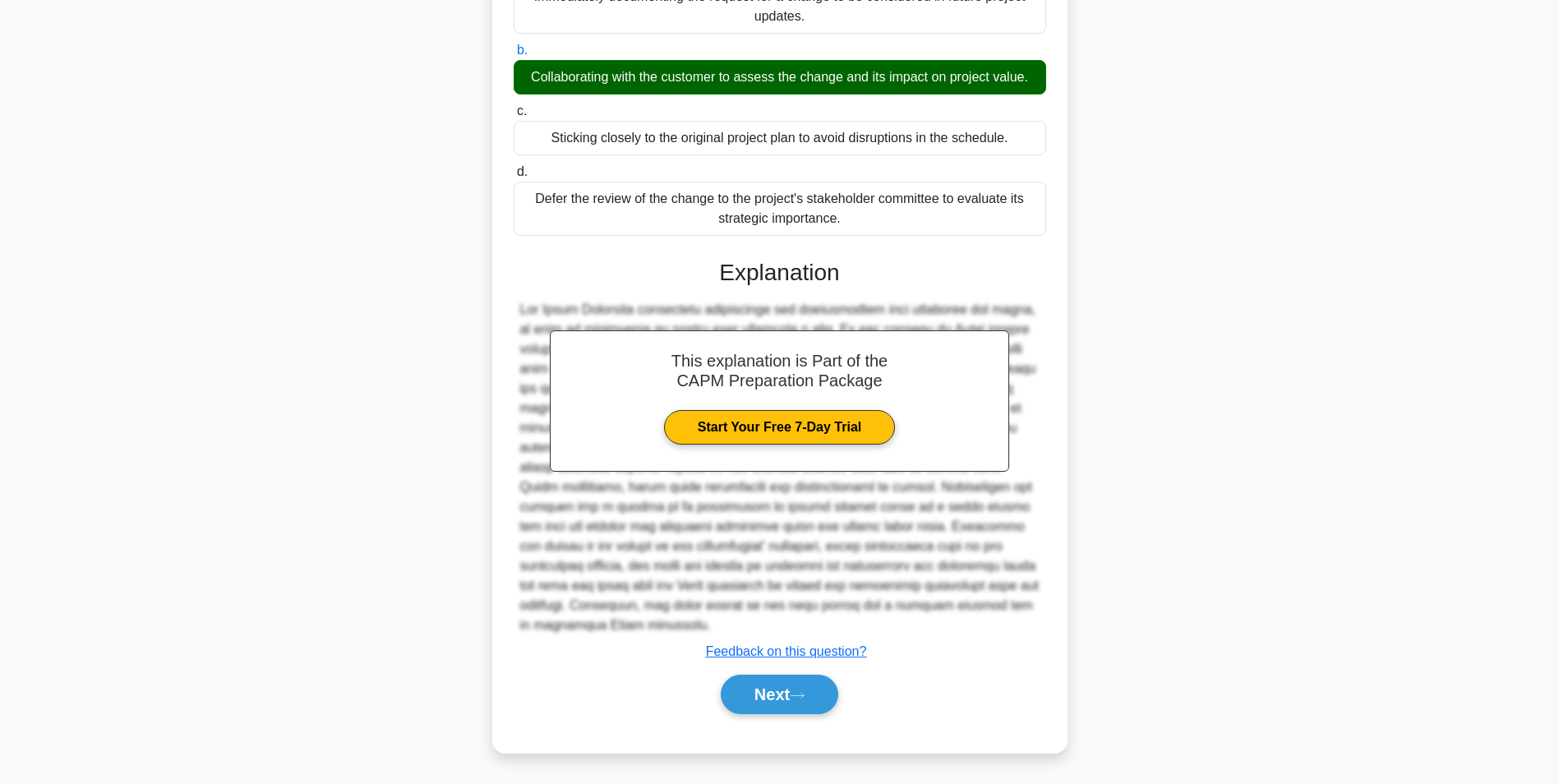
scroll to position [249, 0]
click at [789, 680] on button "Next" at bounding box center [780, 694] width 117 height 40
click at [802, 695] on icon at bounding box center [797, 695] width 15 height 9
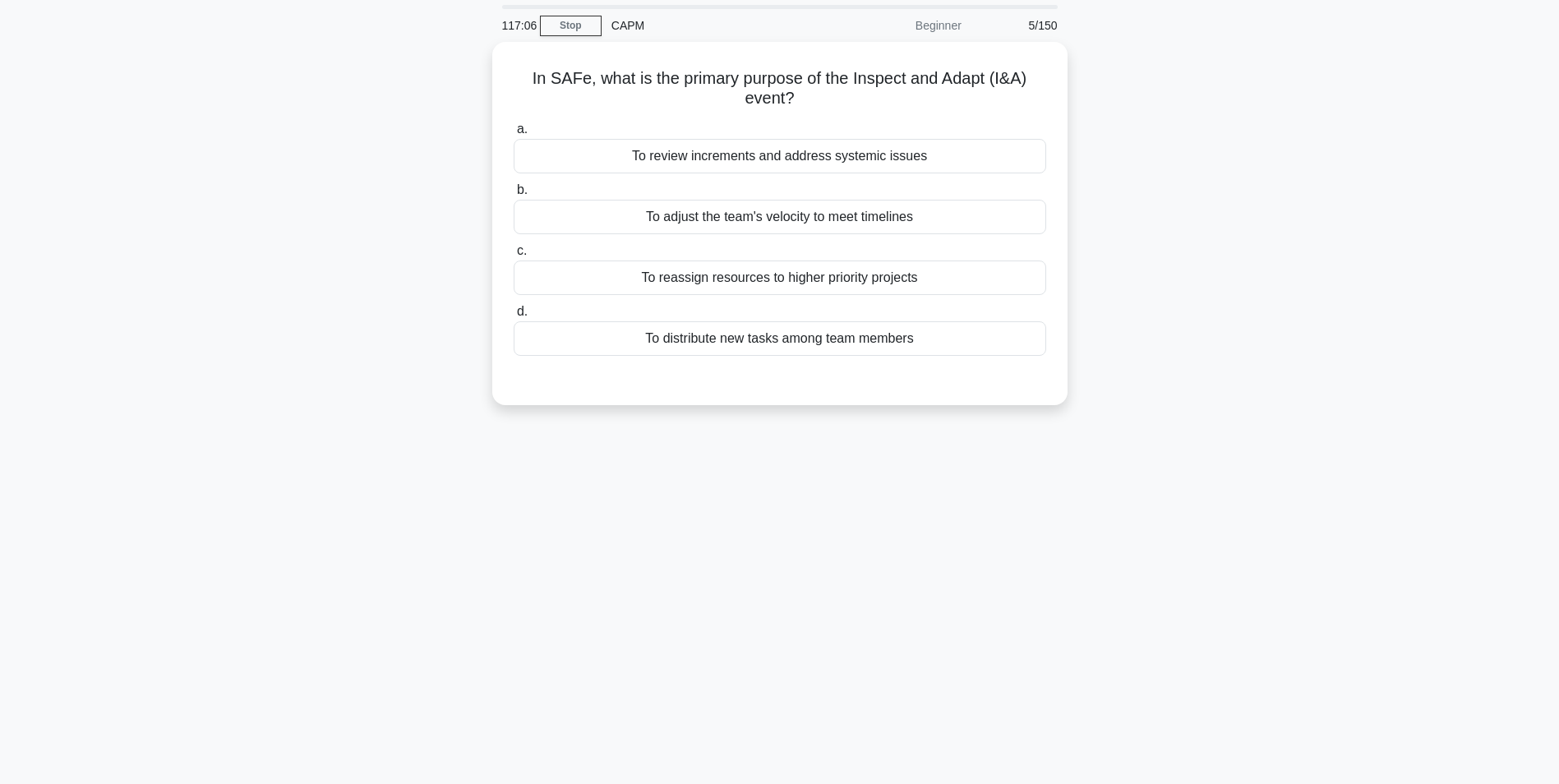
scroll to position [0, 0]
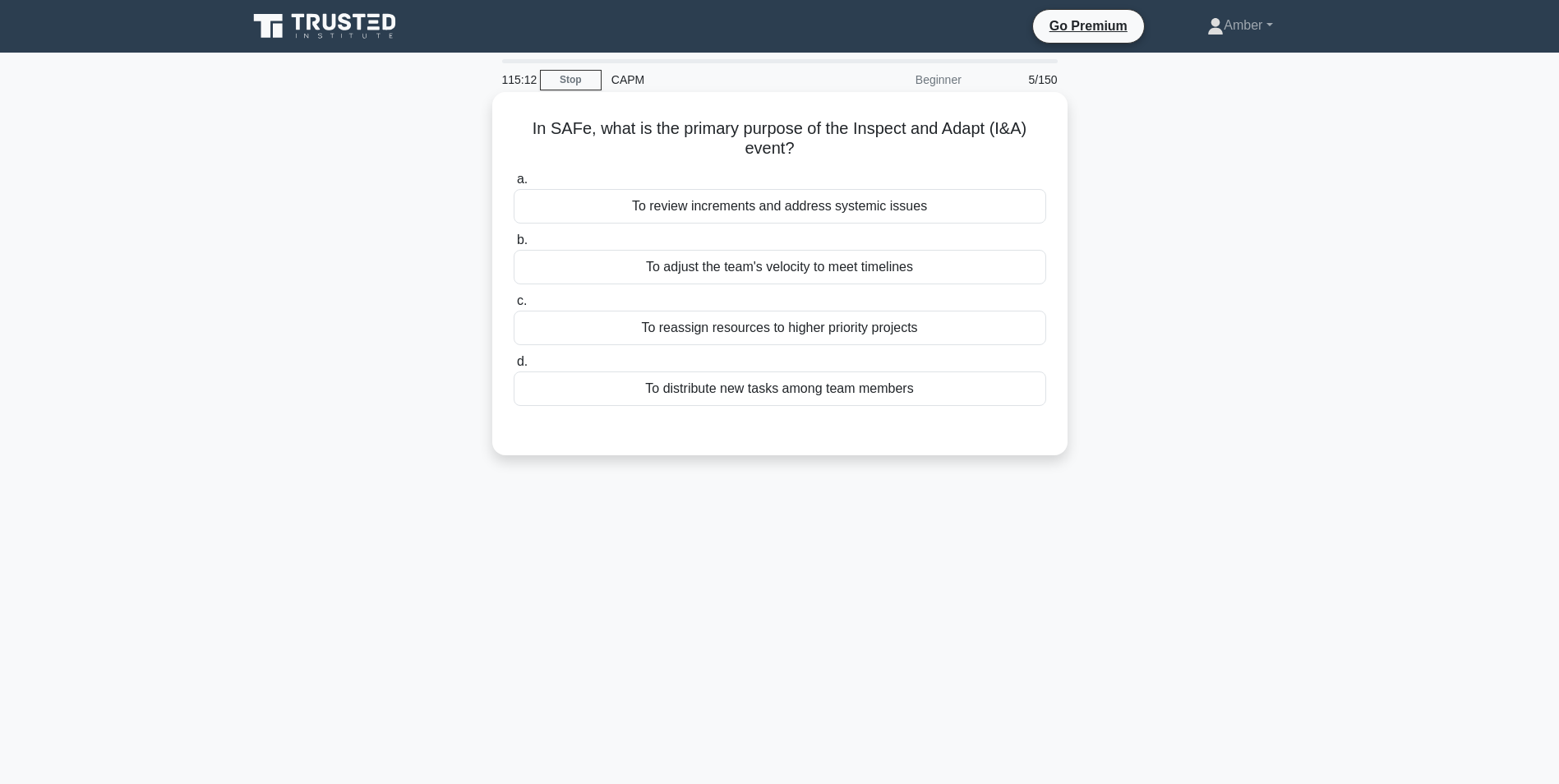
click at [691, 204] on div "To review increments and address systemic issues" at bounding box center [780, 207] width 533 height 35
click at [514, 185] on input "a. To review increments and address systemic issues" at bounding box center [514, 180] width 0 height 11
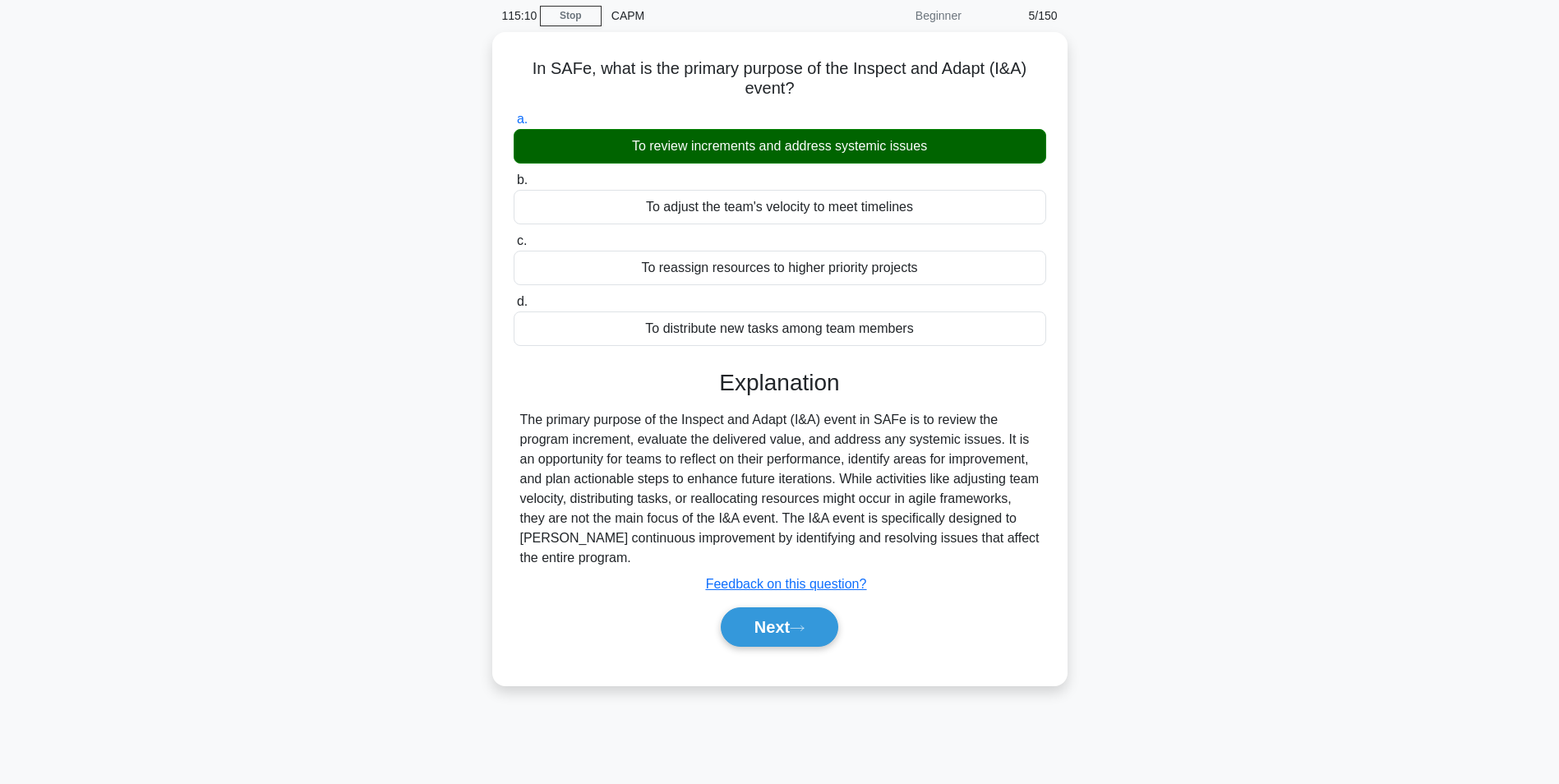
scroll to position [82, 0]
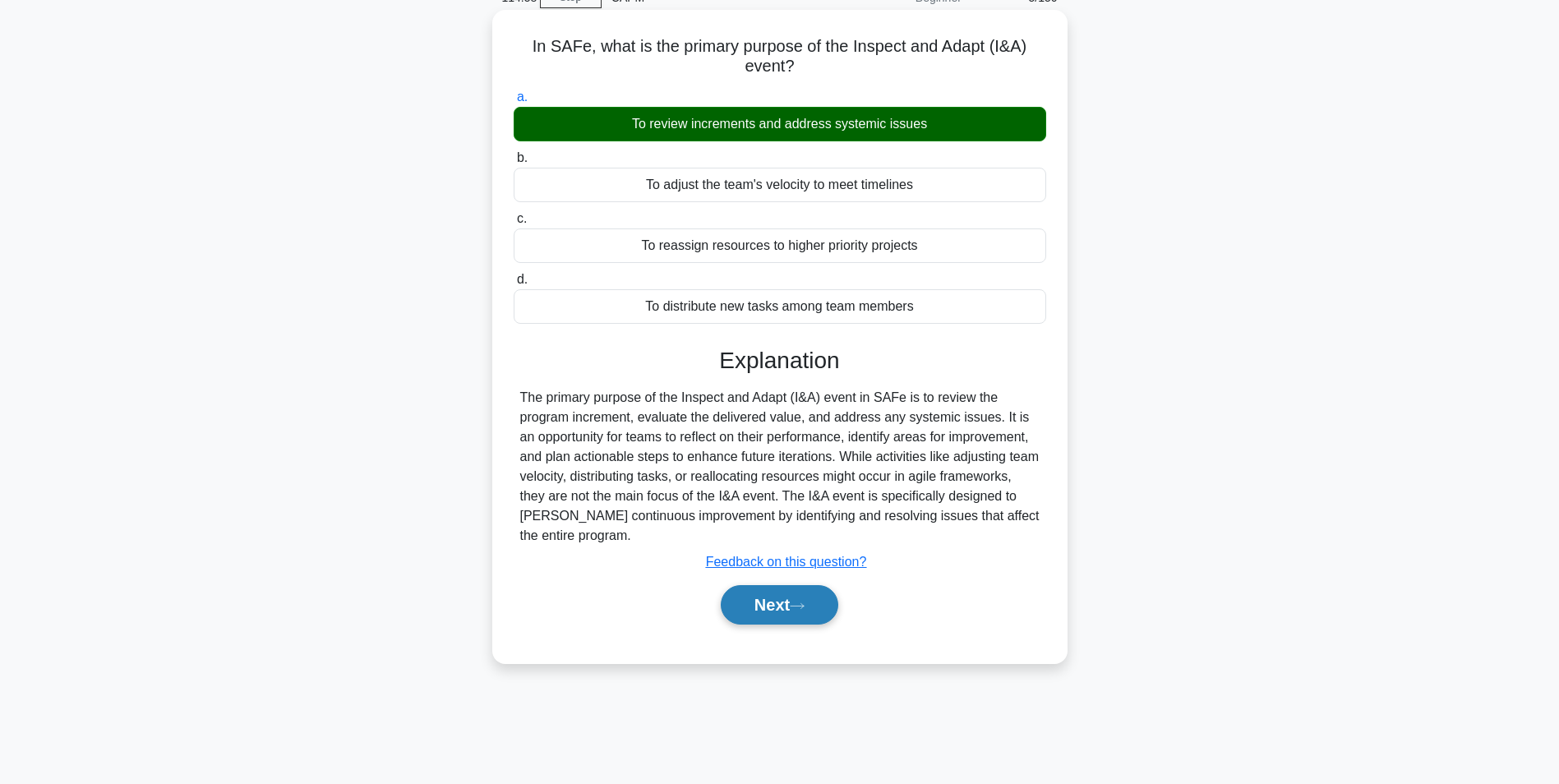
click at [777, 609] on button "Next" at bounding box center [780, 604] width 117 height 40
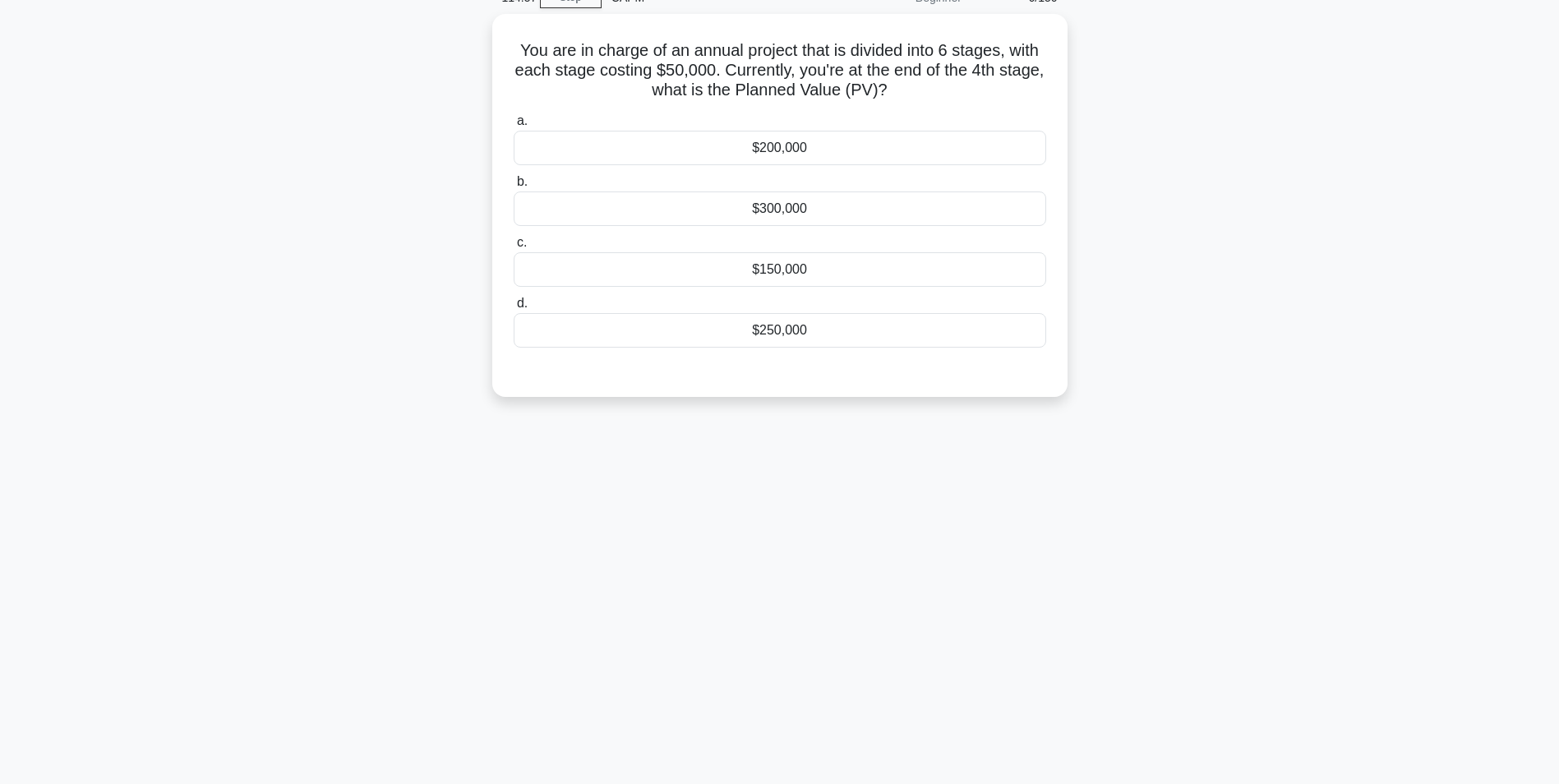
scroll to position [0, 0]
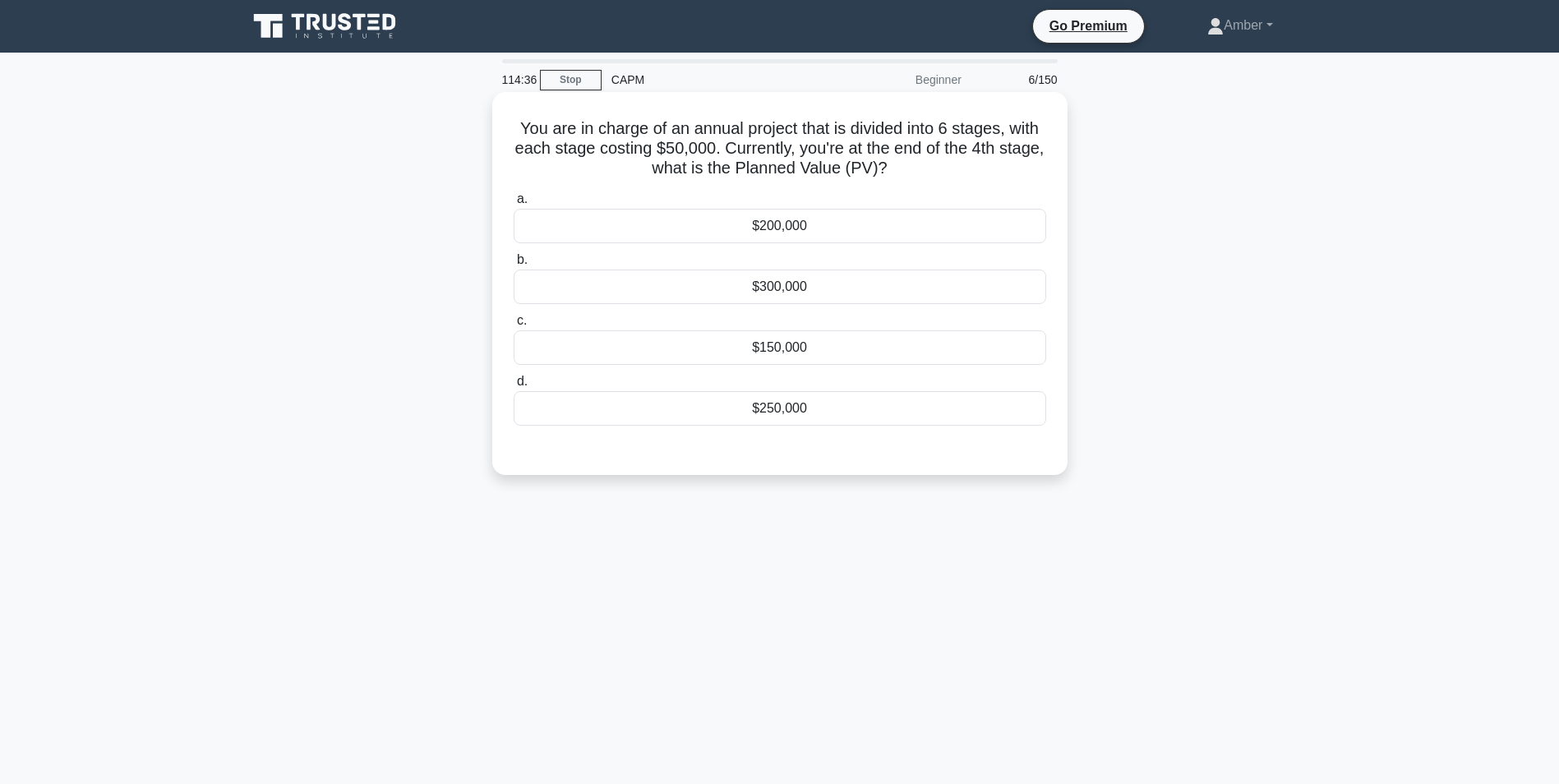
click at [717, 228] on div "$200,000" at bounding box center [780, 226] width 533 height 35
click at [514, 205] on input "a. $200,000" at bounding box center [514, 199] width 0 height 11
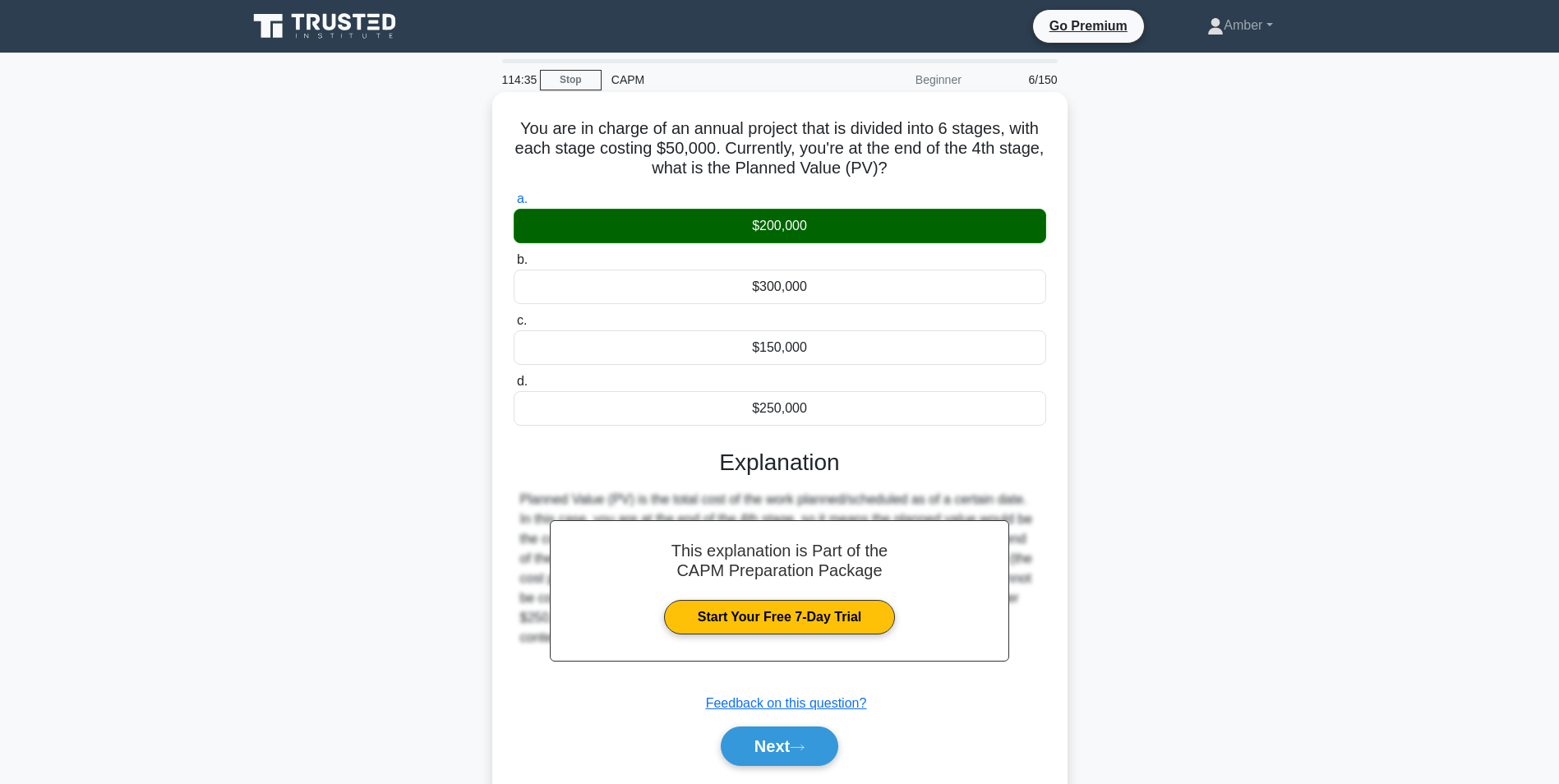
scroll to position [104, 0]
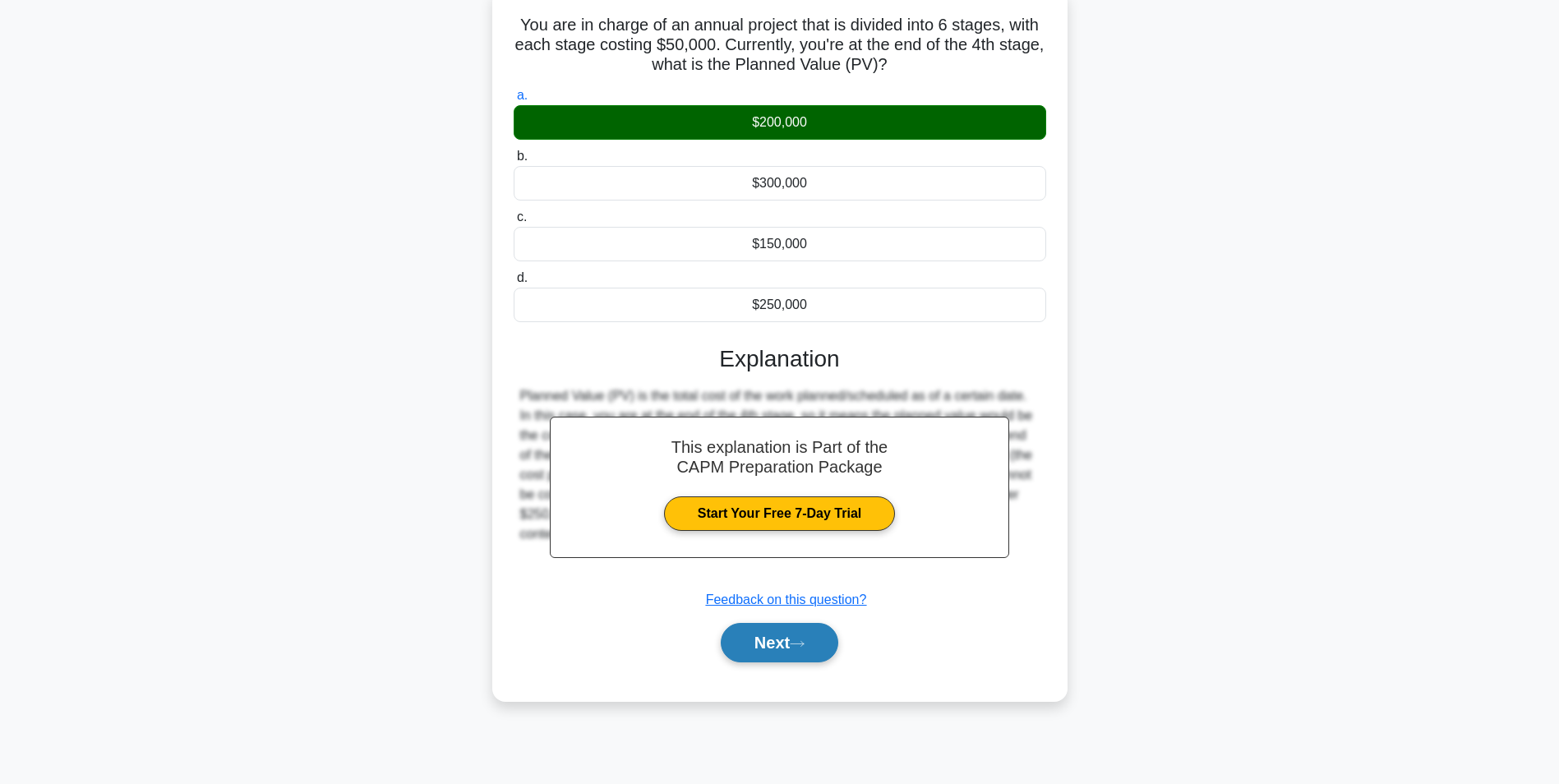
click at [775, 637] on button "Next" at bounding box center [780, 642] width 117 height 40
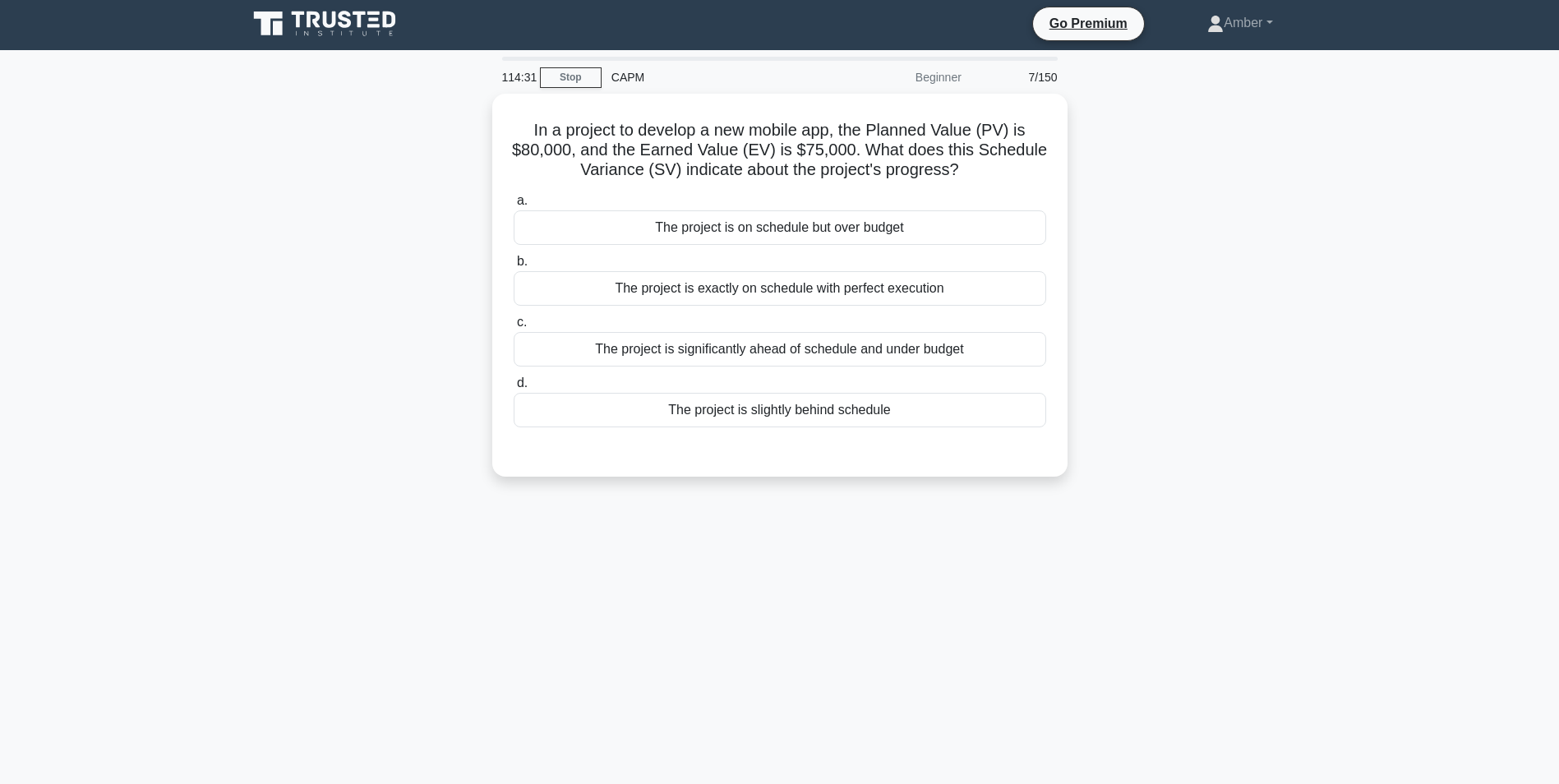
scroll to position [0, 0]
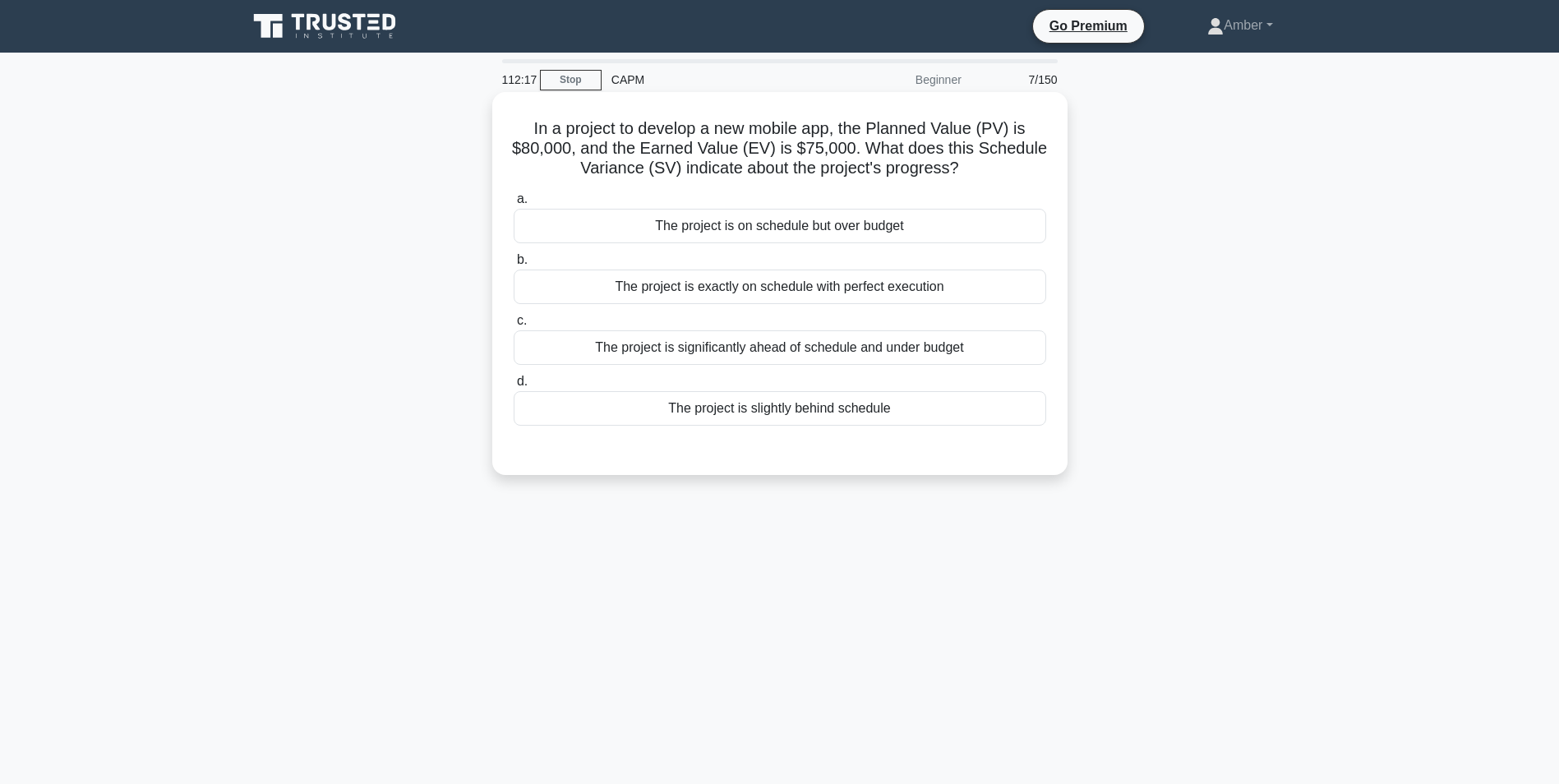
click at [684, 410] on div "The project is slightly behind schedule" at bounding box center [780, 408] width 533 height 35
click at [514, 387] on input "d. The project is slightly behind schedule" at bounding box center [514, 381] width 0 height 11
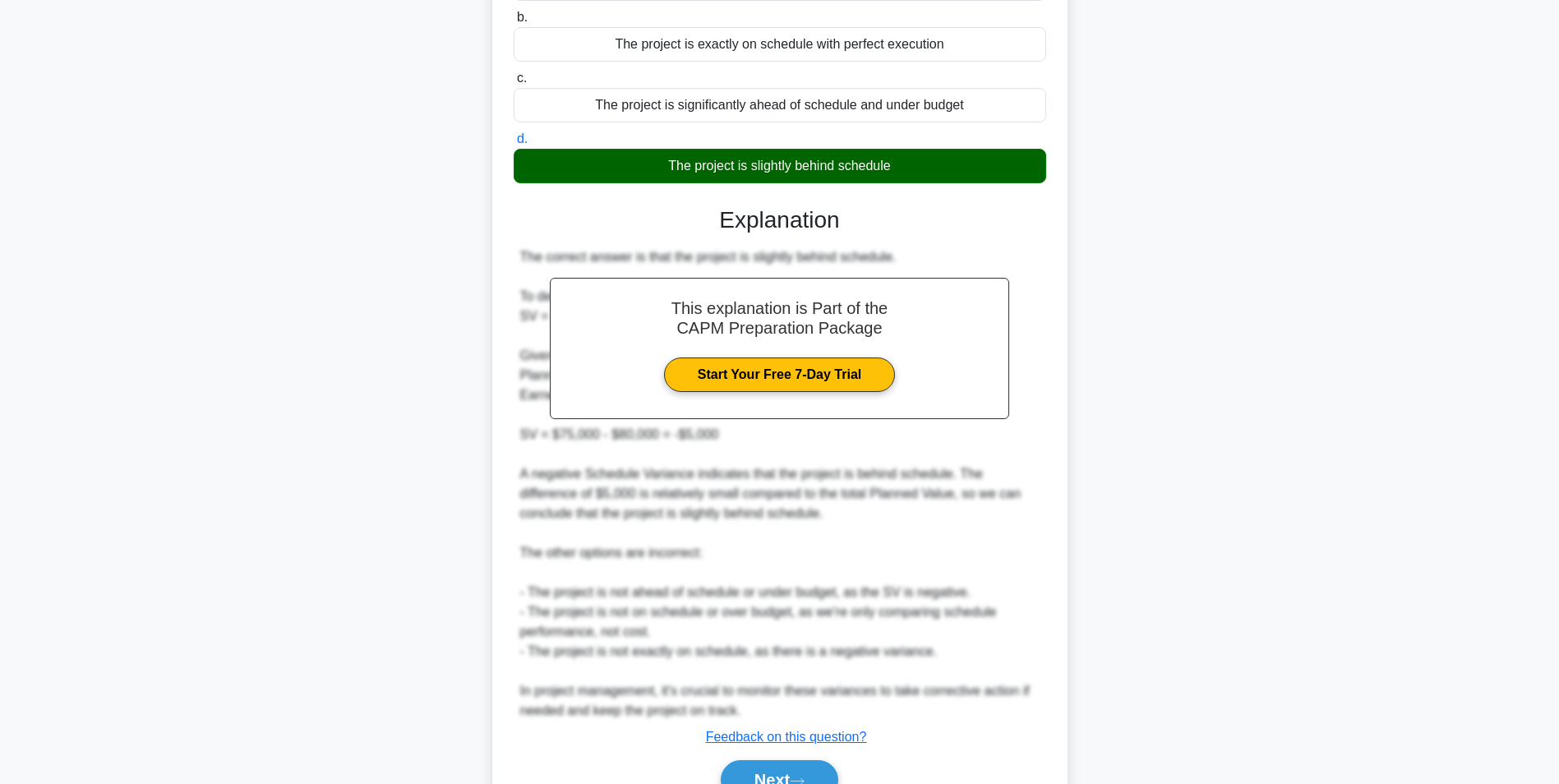
scroll to position [329, 0]
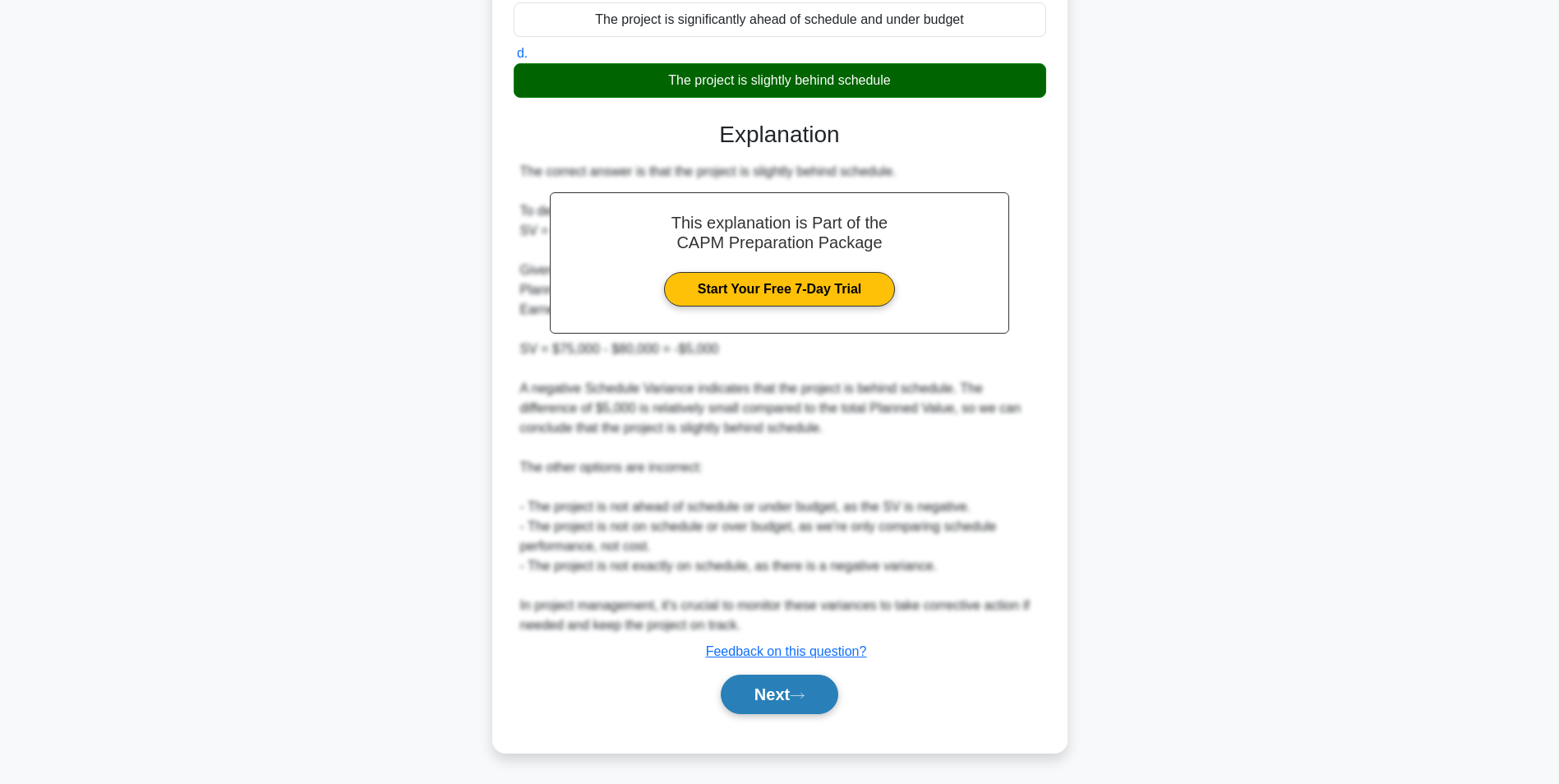
click at [789, 678] on button "Next" at bounding box center [780, 694] width 117 height 40
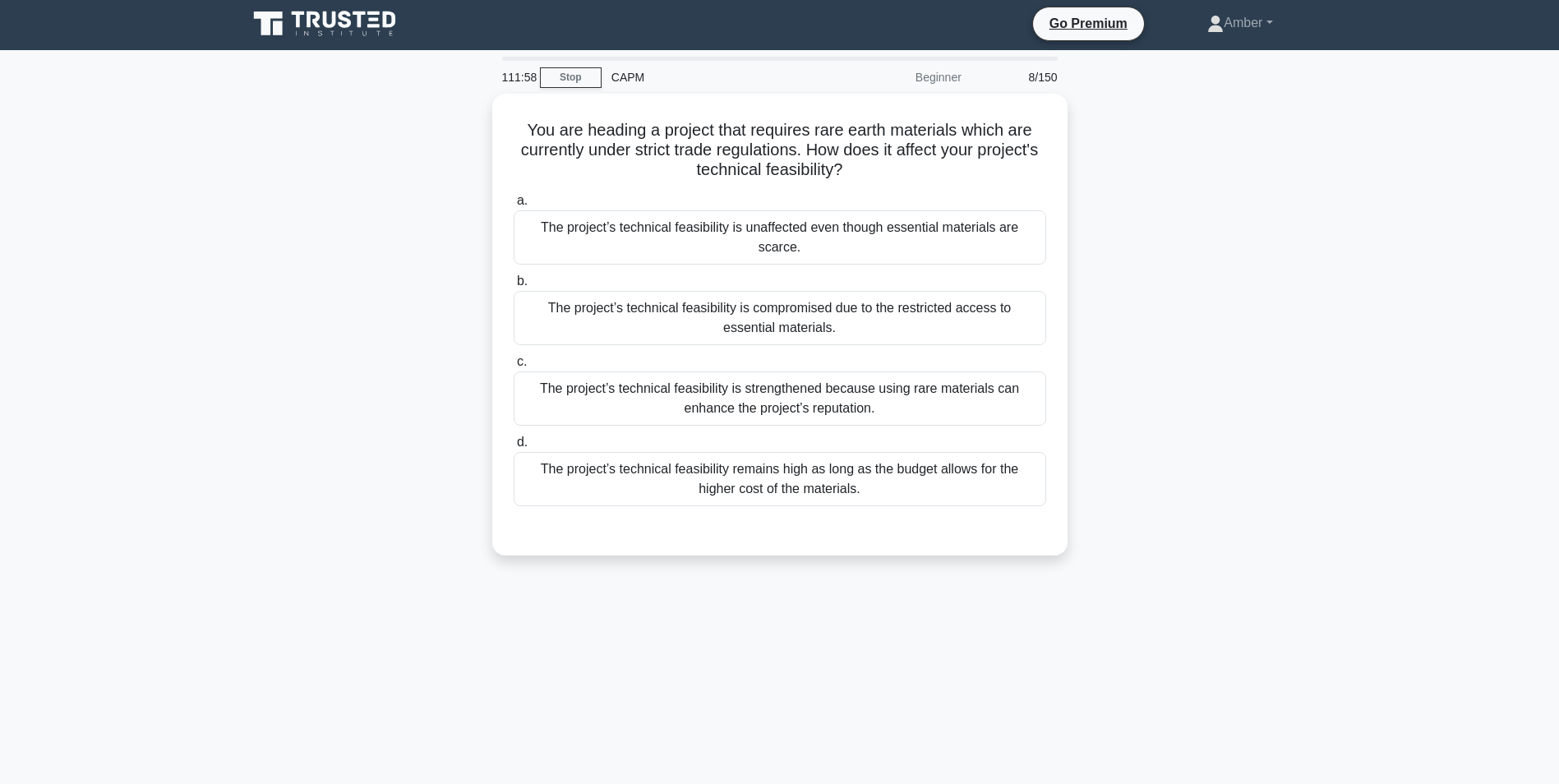
scroll to position [0, 0]
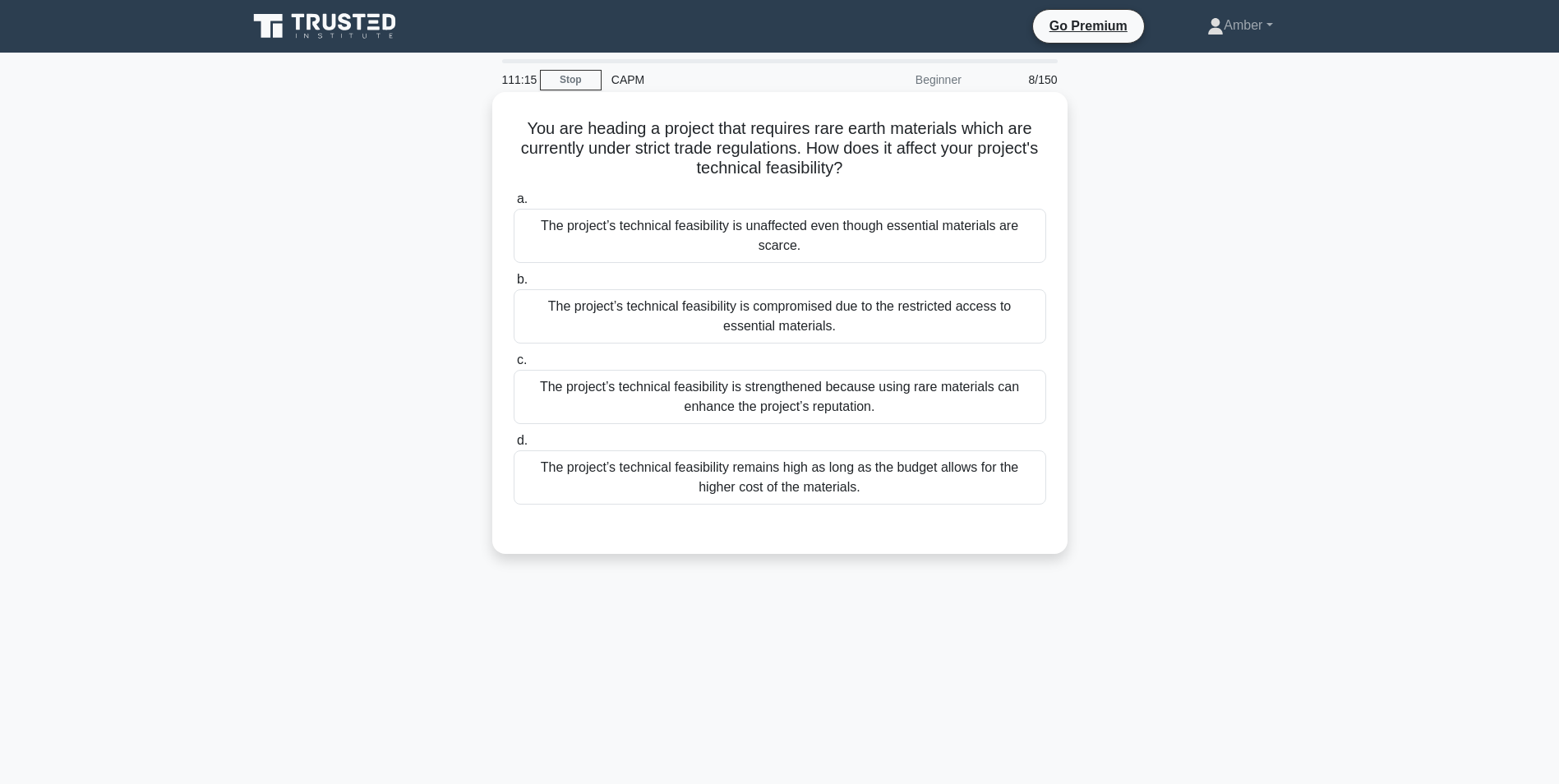
click at [737, 458] on div "The project’s technical feasibility remains high as long as the budget allows f…" at bounding box center [780, 477] width 533 height 54
click at [514, 446] on input "d. The project’s technical feasibility remains high as long as the budget allow…" at bounding box center [514, 441] width 0 height 11
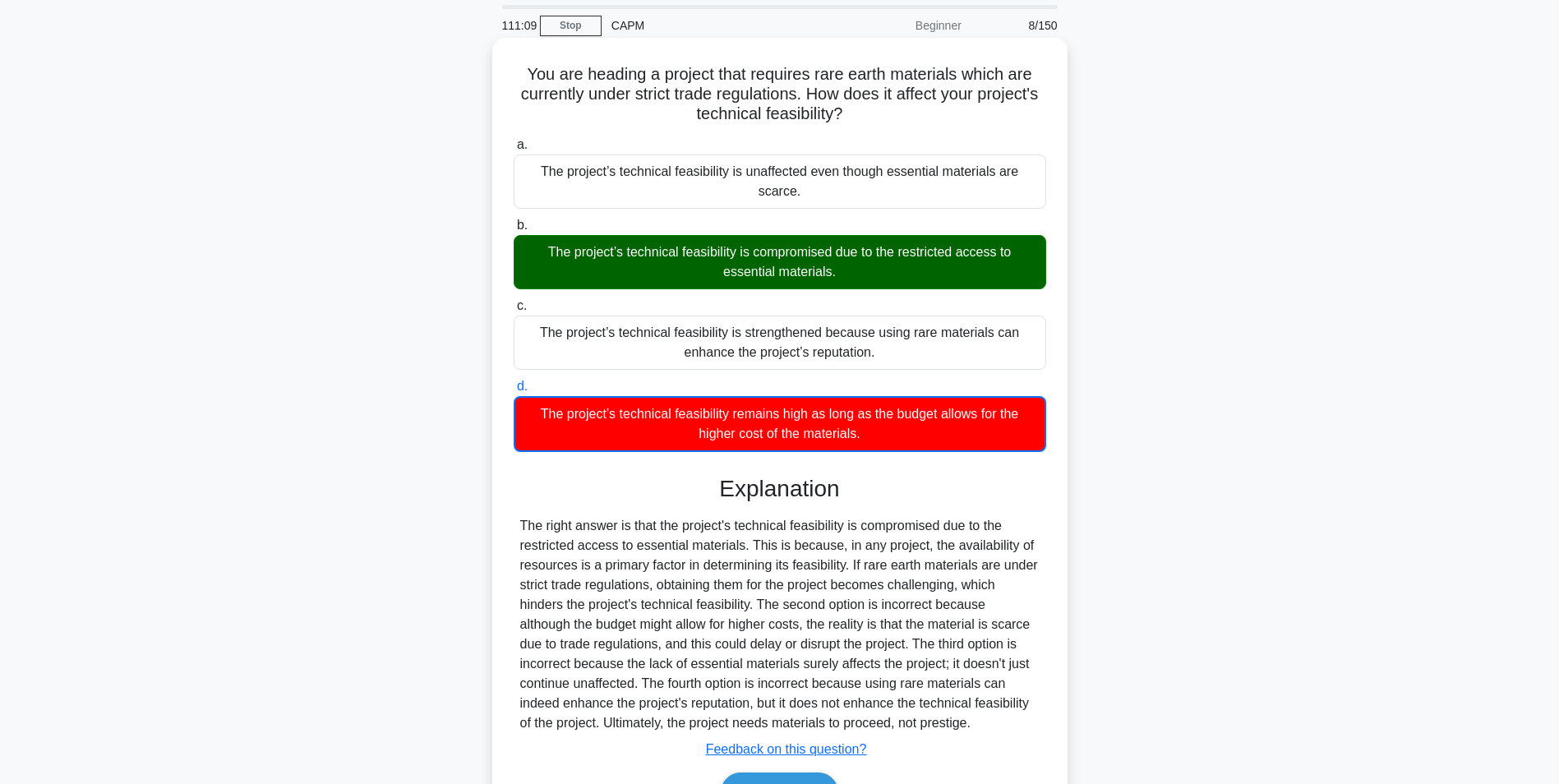
scroll to position [133, 0]
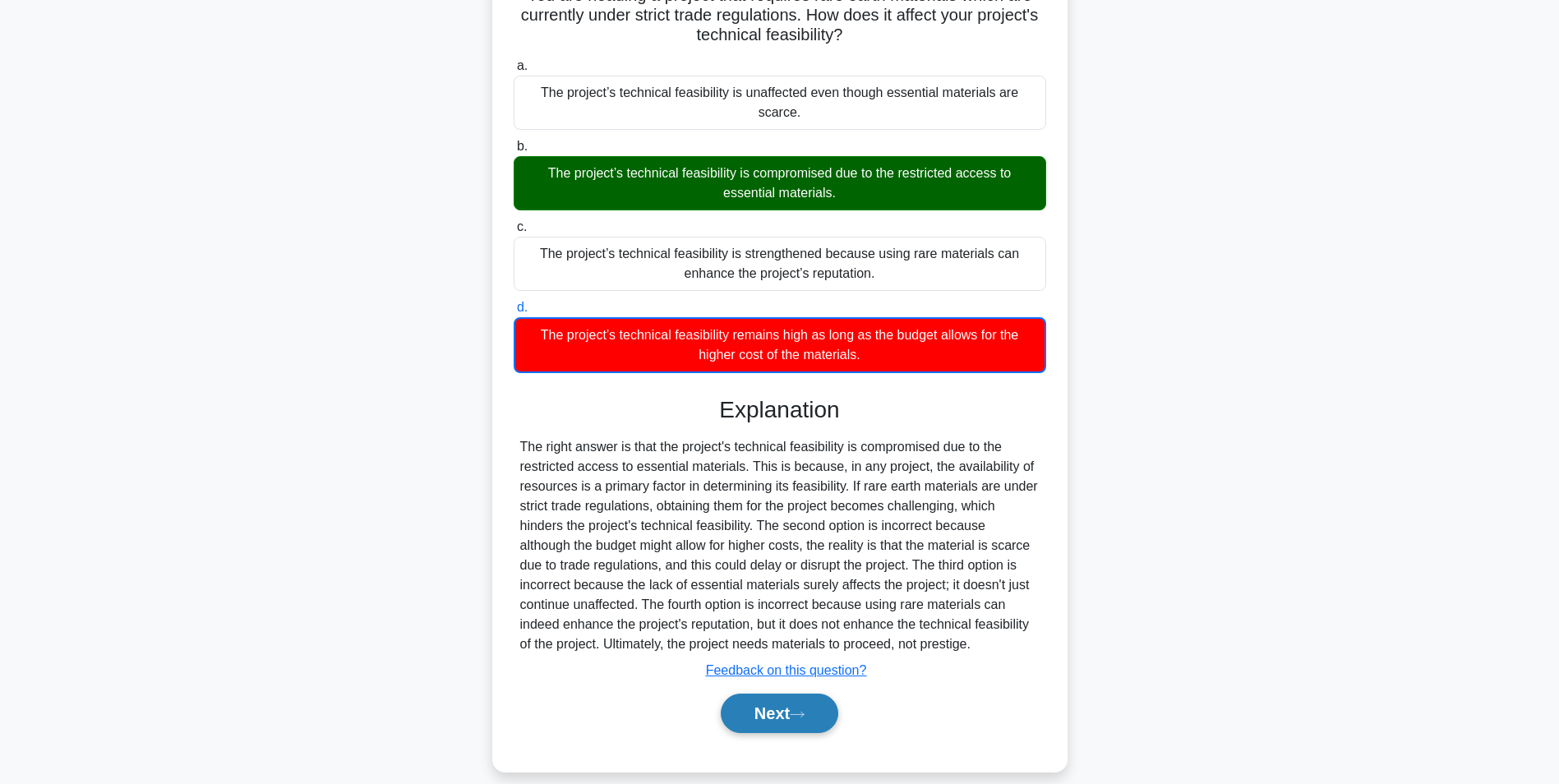
click at [770, 694] on button "Next" at bounding box center [780, 713] width 117 height 40
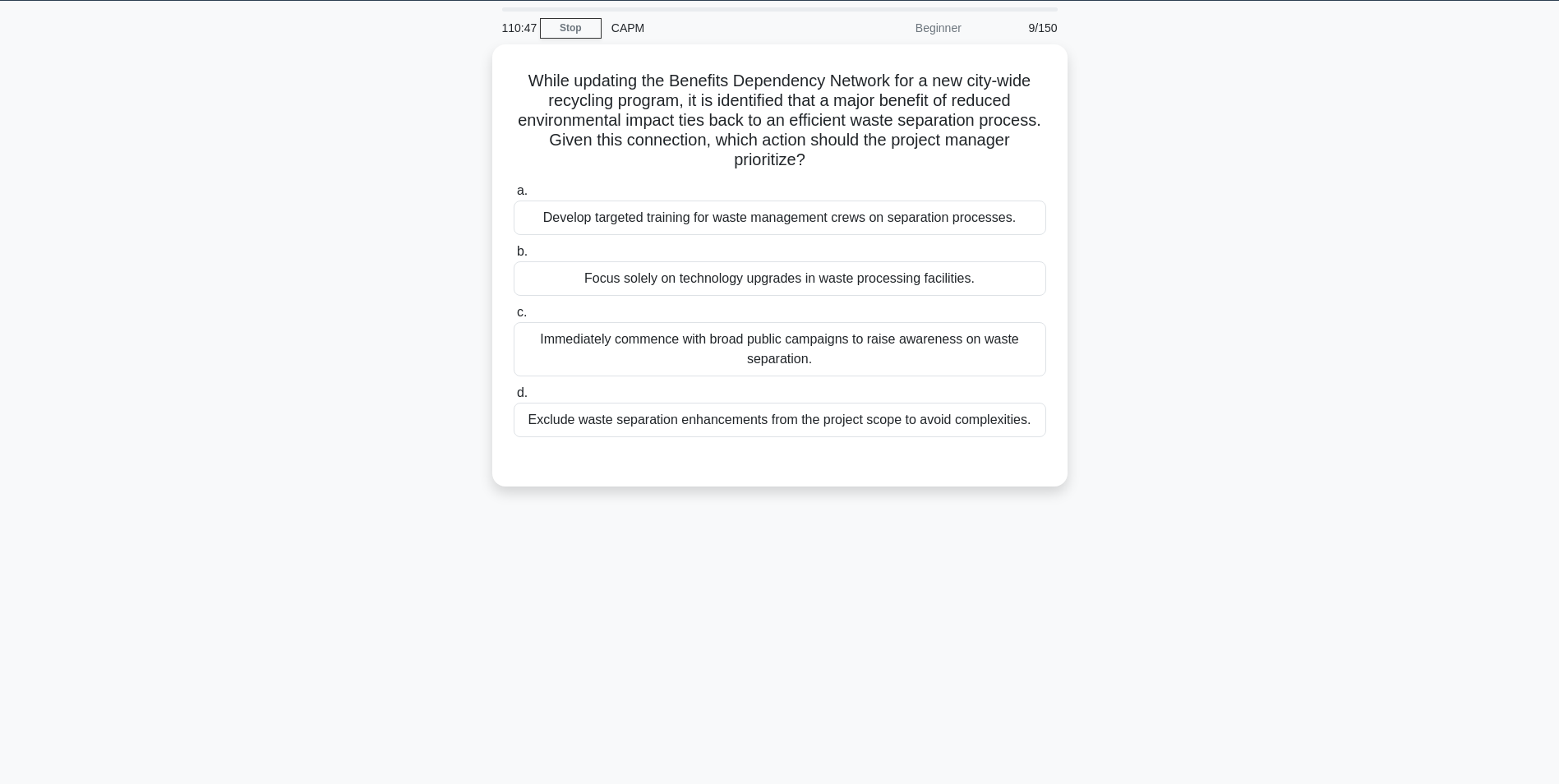
scroll to position [0, 0]
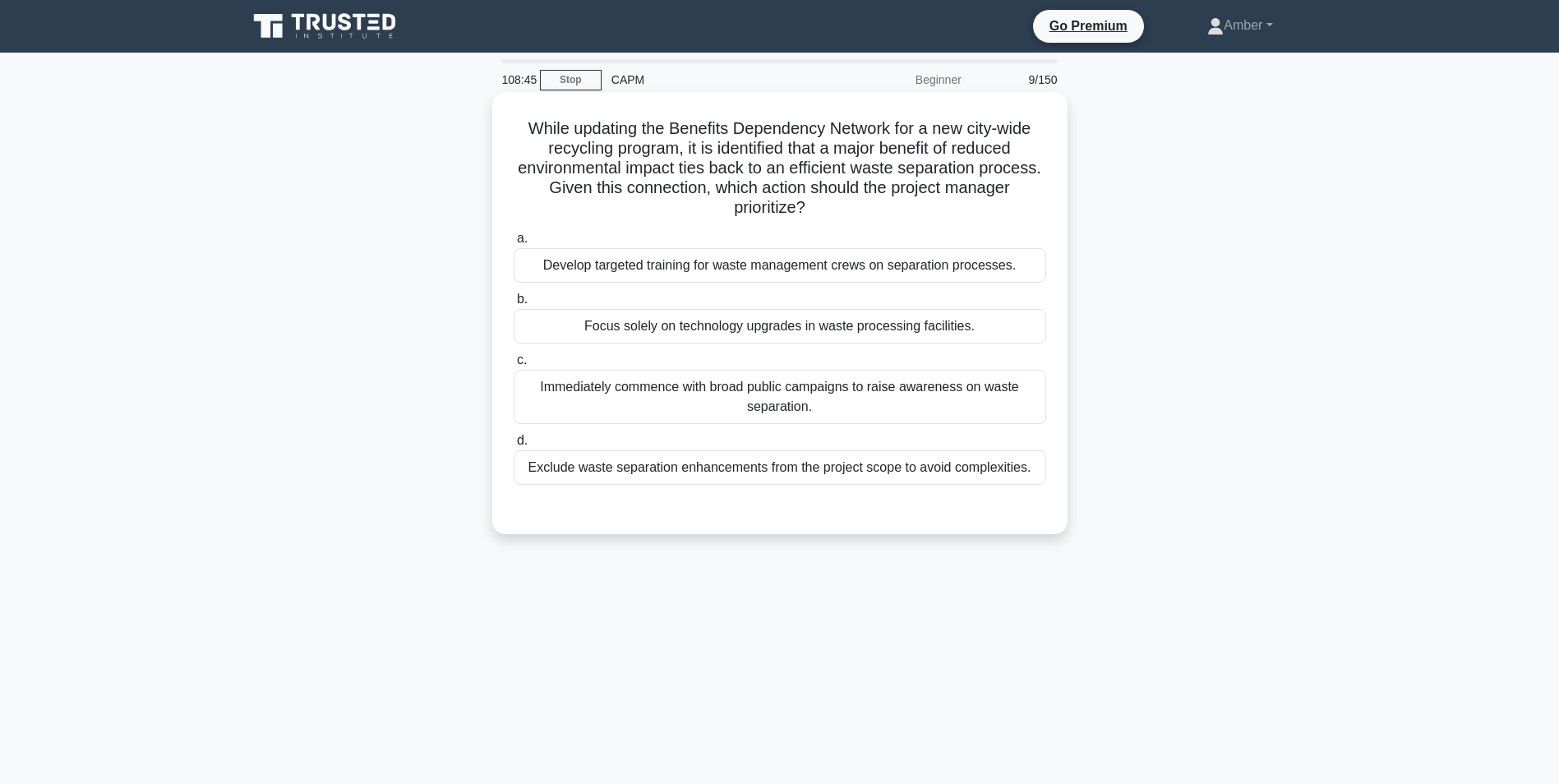
click at [759, 265] on div "Develop targeted training for waste management crews on separation processes." at bounding box center [780, 266] width 533 height 35
click at [514, 244] on input "a. Develop targeted training for waste management crews on separation processes." at bounding box center [514, 238] width 0 height 11
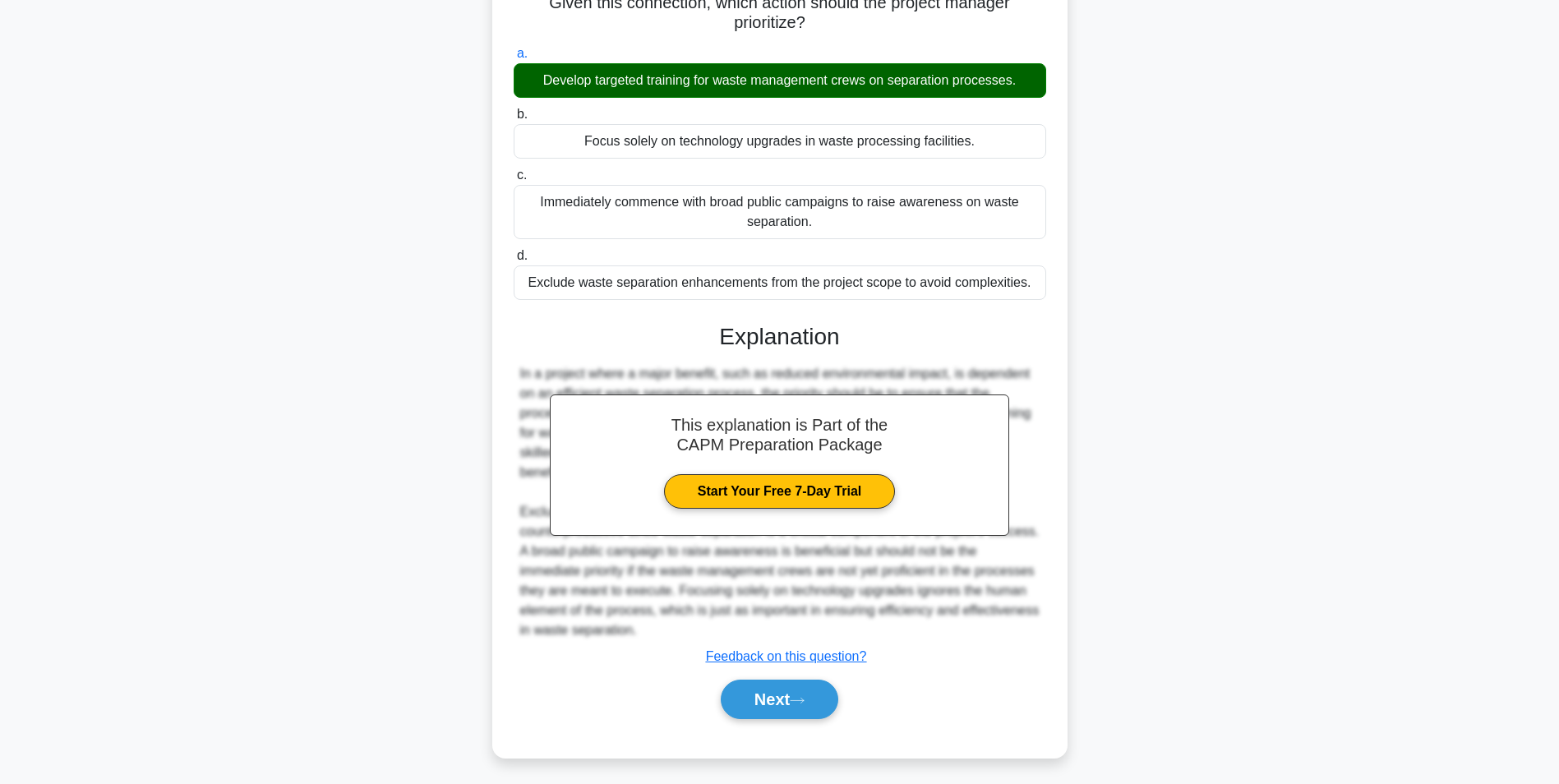
scroll to position [190, 0]
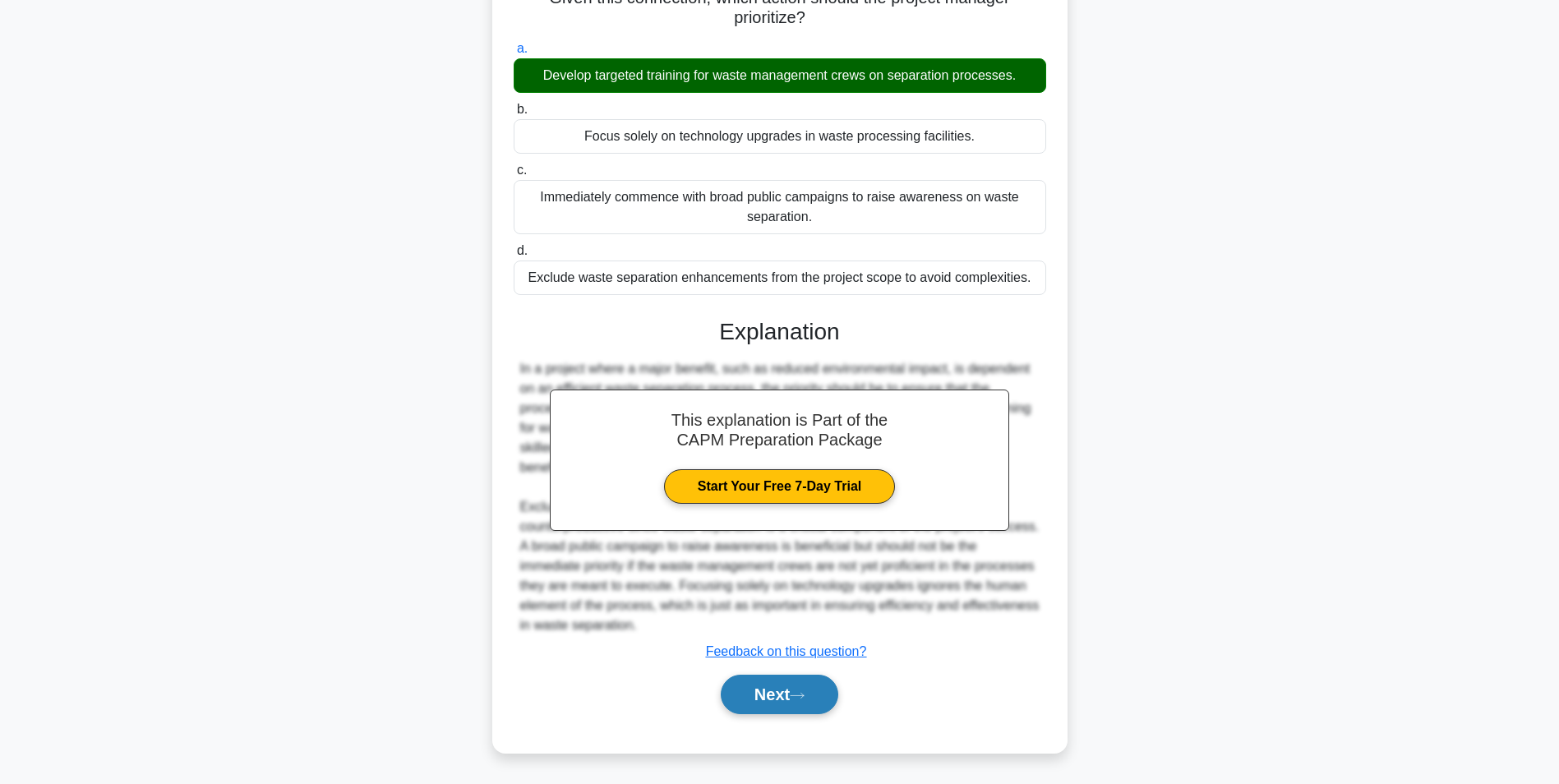
click at [785, 692] on button "Next" at bounding box center [780, 694] width 117 height 40
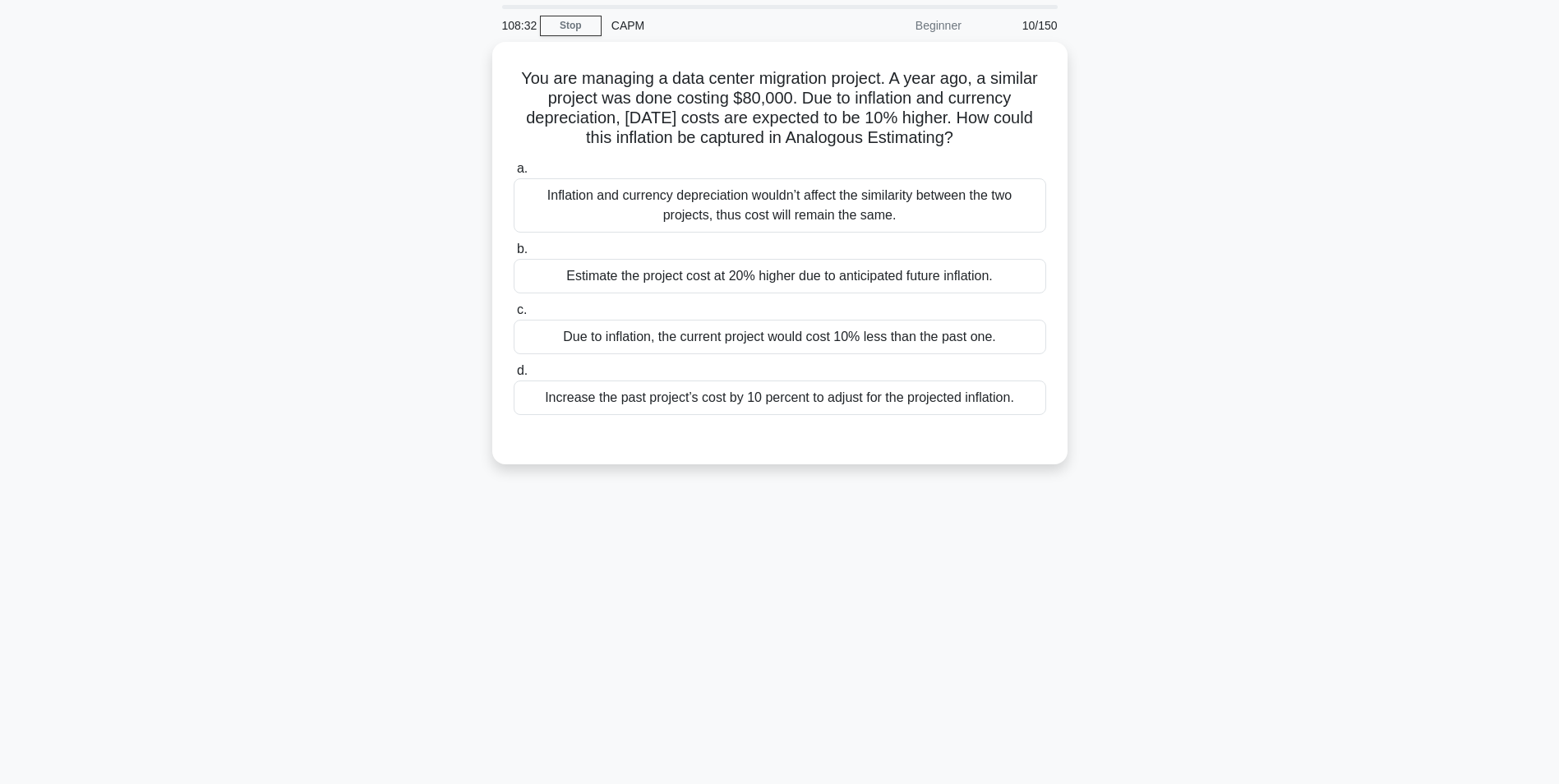
scroll to position [0, 0]
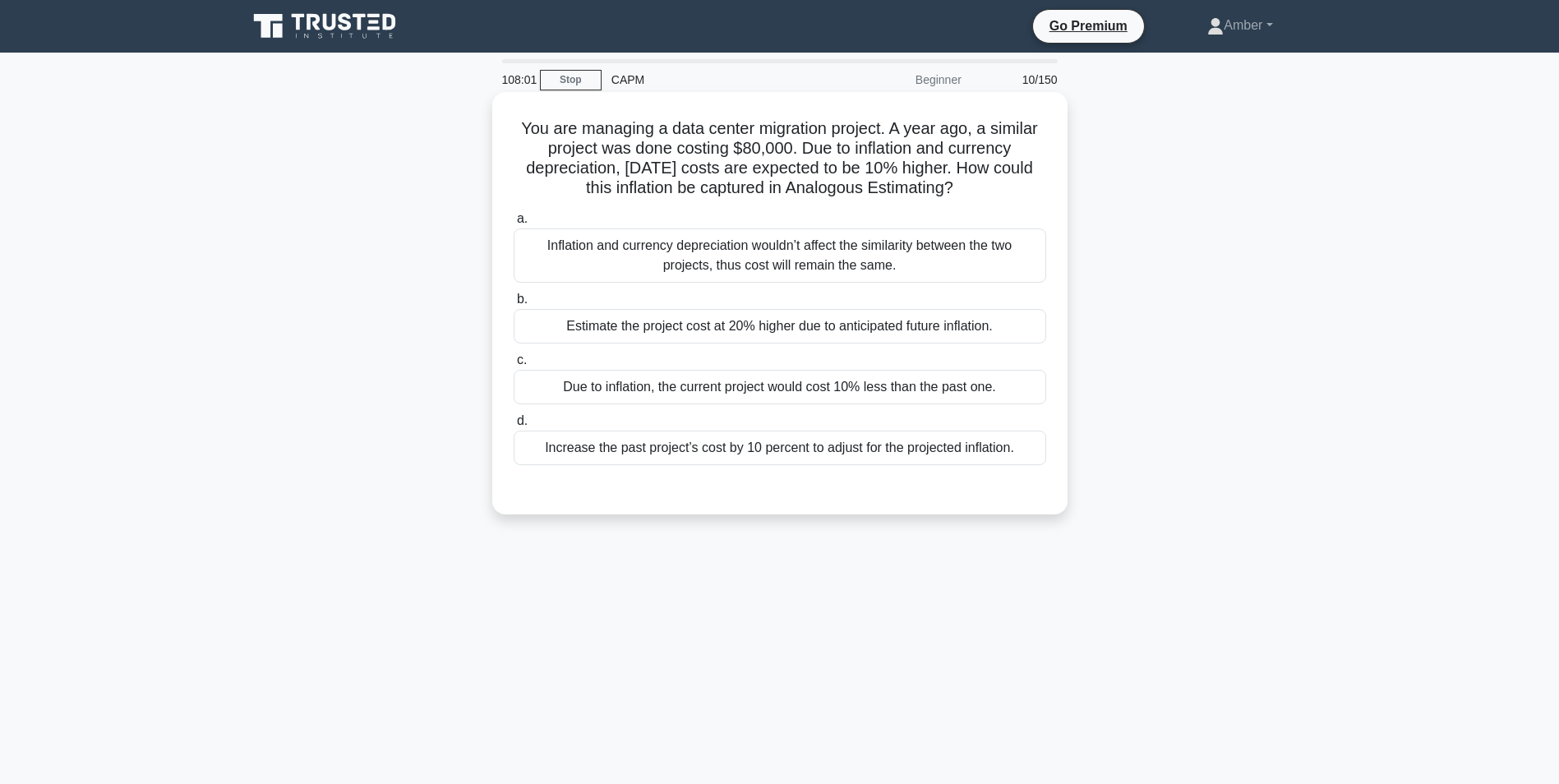
click at [660, 446] on div "Increase the past project’s cost by 10 percent to adjust for the projected infl…" at bounding box center [780, 448] width 533 height 35
click at [514, 426] on input "d. Increase the past project’s cost by 10 percent to adjust for the projected i…" at bounding box center [514, 420] width 0 height 11
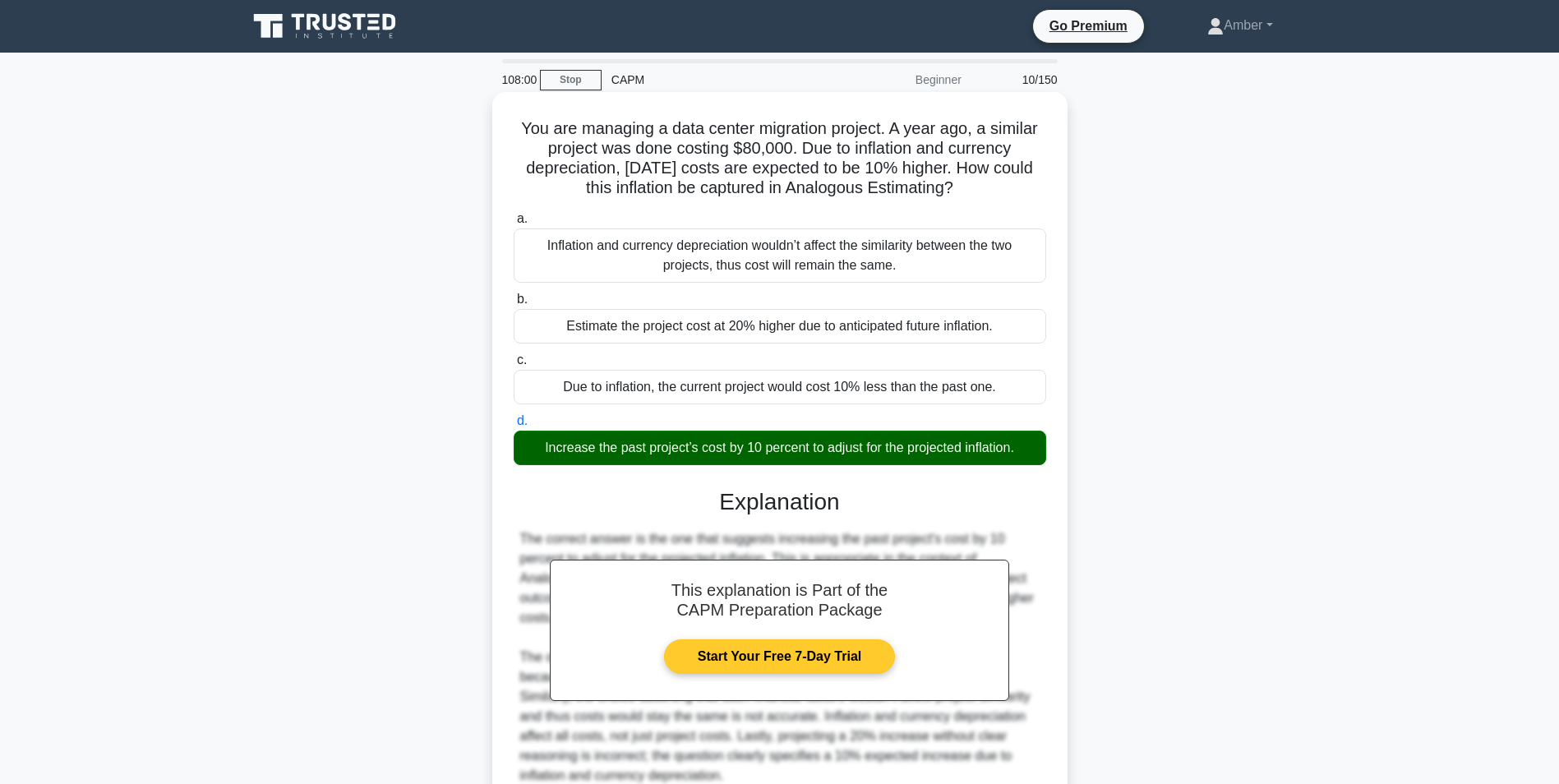
scroll to position [151, 0]
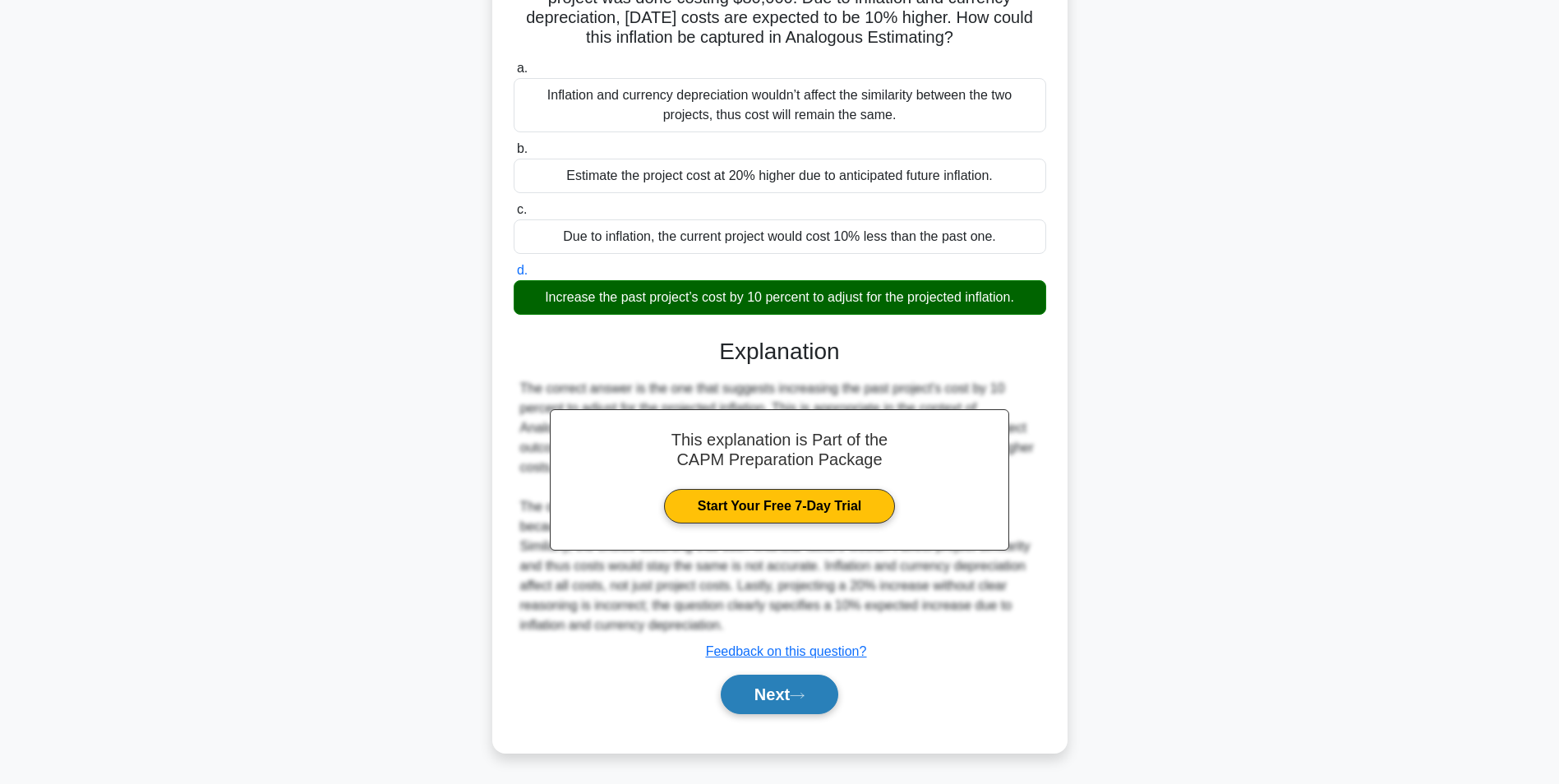
click at [771, 694] on button "Next" at bounding box center [780, 694] width 117 height 40
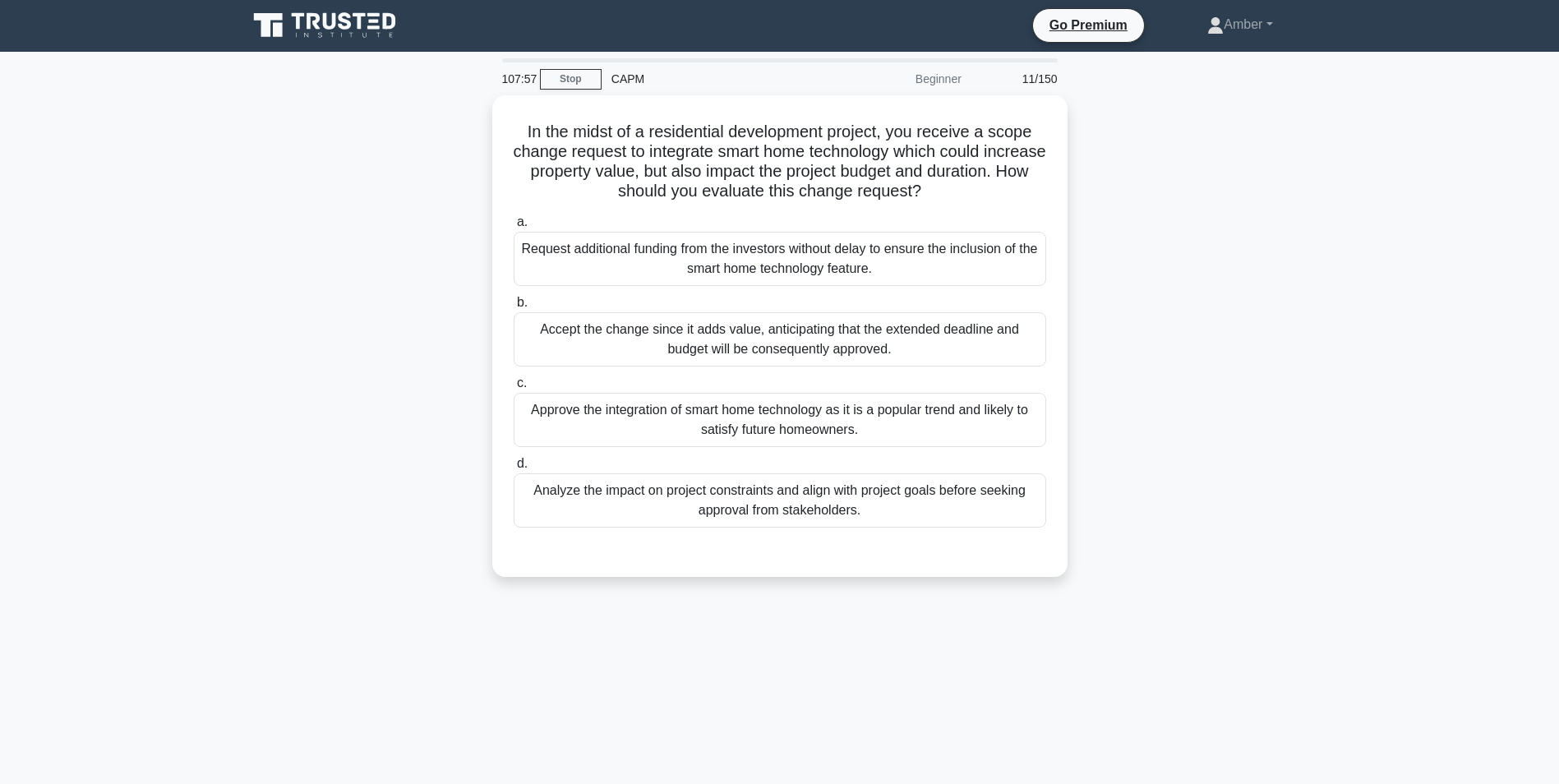
scroll to position [0, 0]
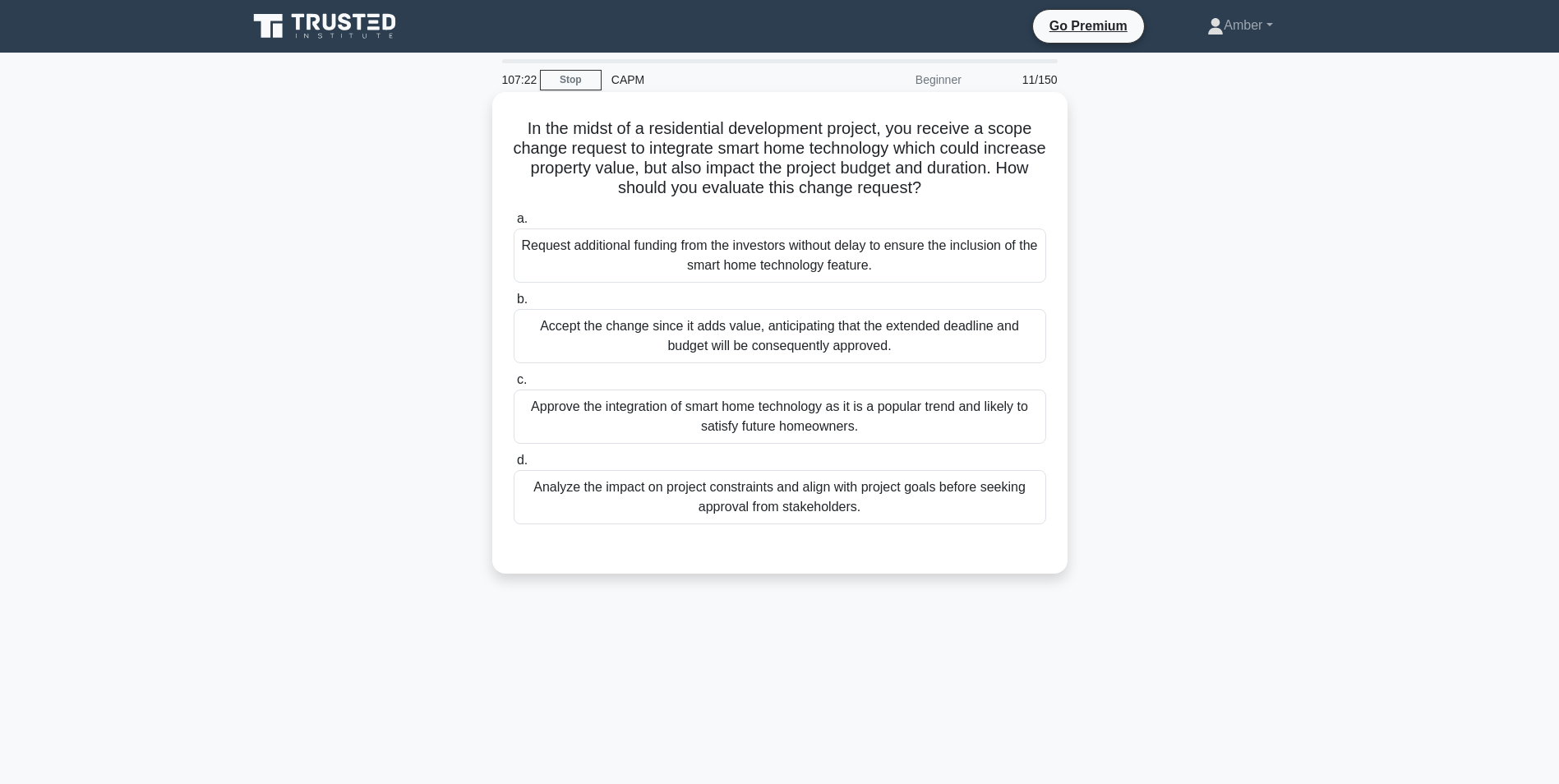
click at [746, 485] on div "Analyze the impact on project constraints and align with project goals before s…" at bounding box center [780, 497] width 533 height 54
click at [514, 466] on input "d. Analyze the impact on project constraints and align with project goals befor…" at bounding box center [514, 460] width 0 height 11
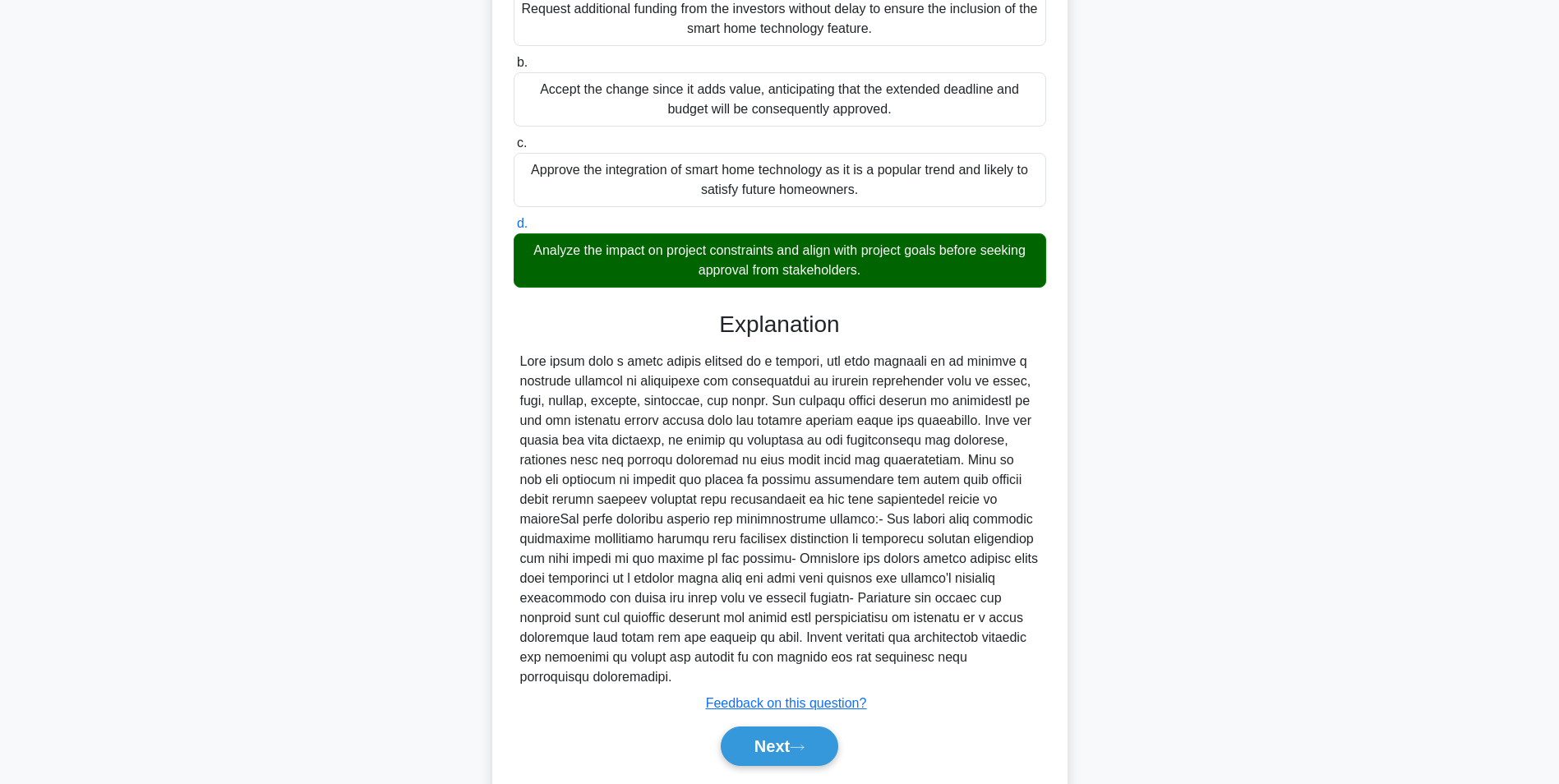
scroll to position [270, 0]
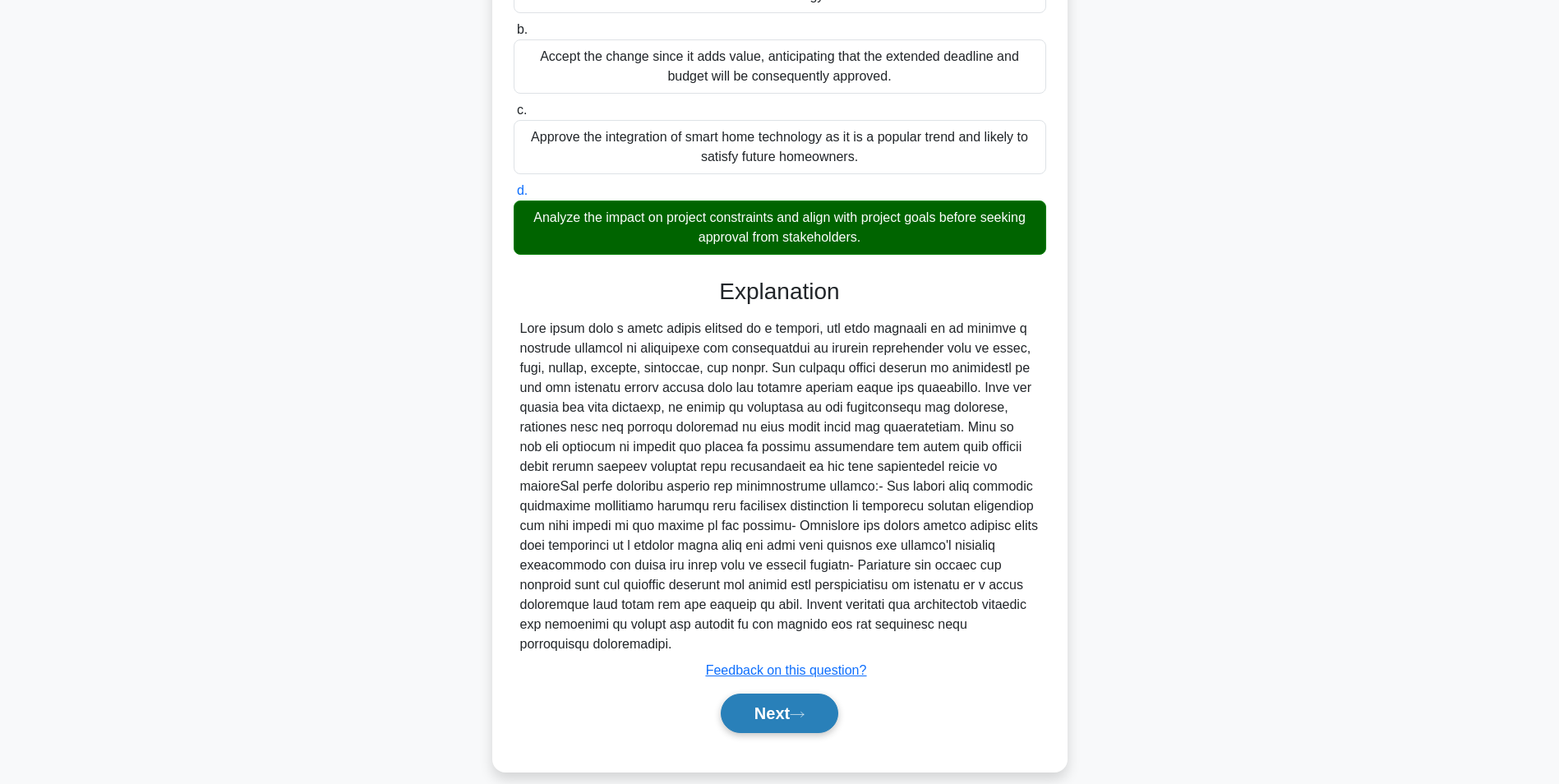
click at [772, 695] on button "Next" at bounding box center [780, 713] width 117 height 40
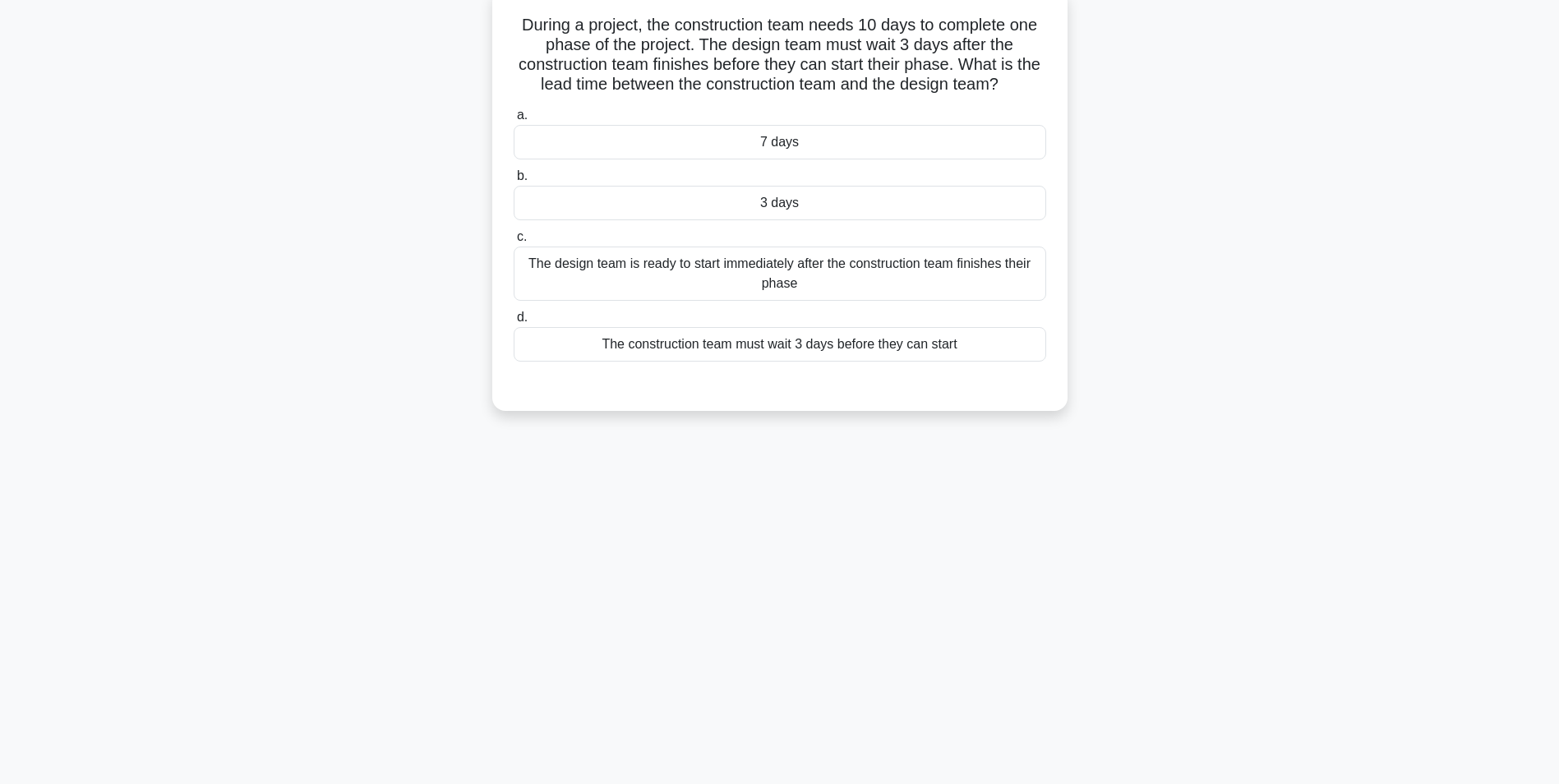
click at [817, 206] on div "3 days" at bounding box center [780, 203] width 533 height 35
click at [514, 181] on input "b. 3 days" at bounding box center [514, 176] width 0 height 11
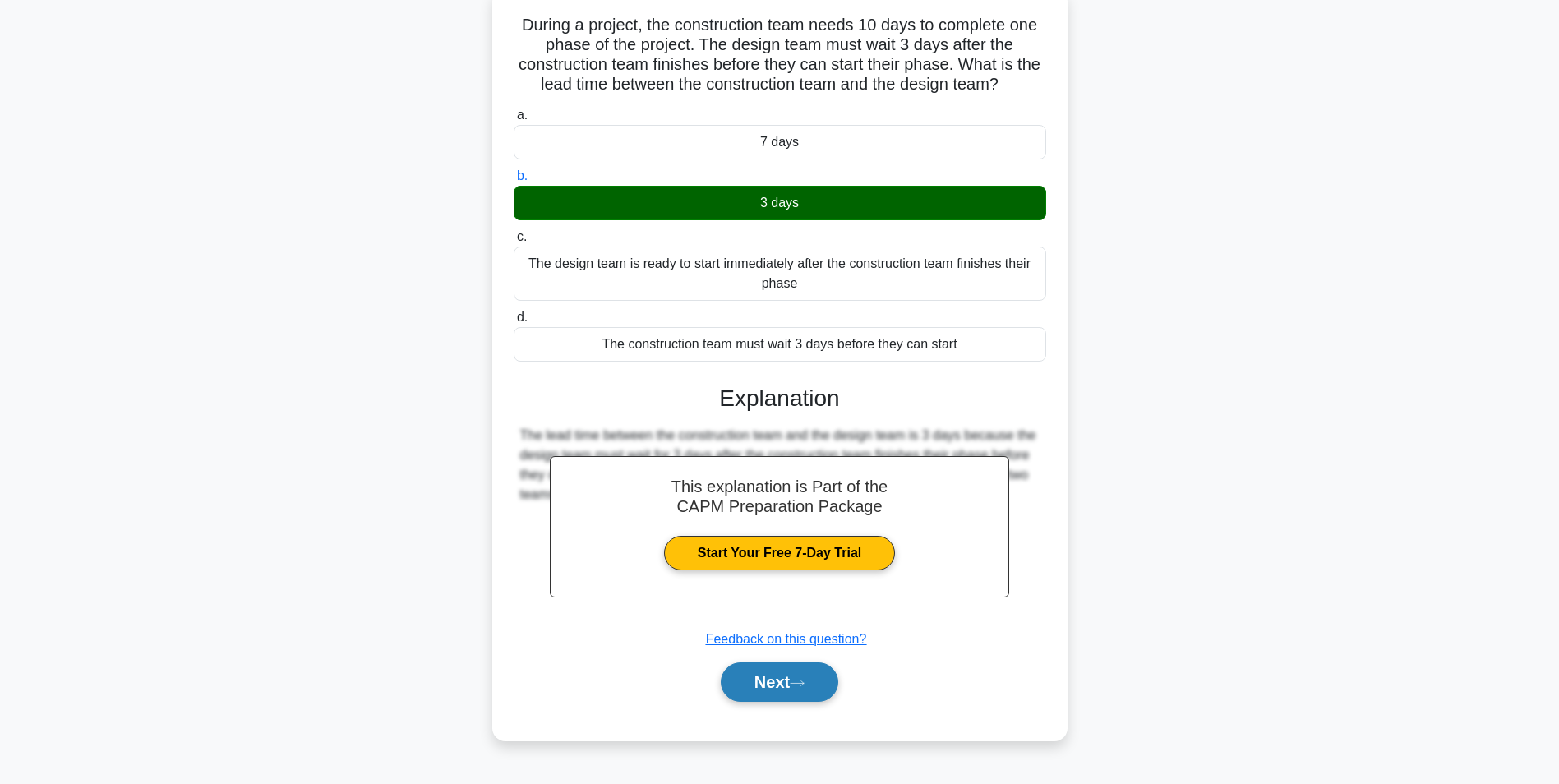
click at [769, 678] on button "Next" at bounding box center [780, 681] width 117 height 40
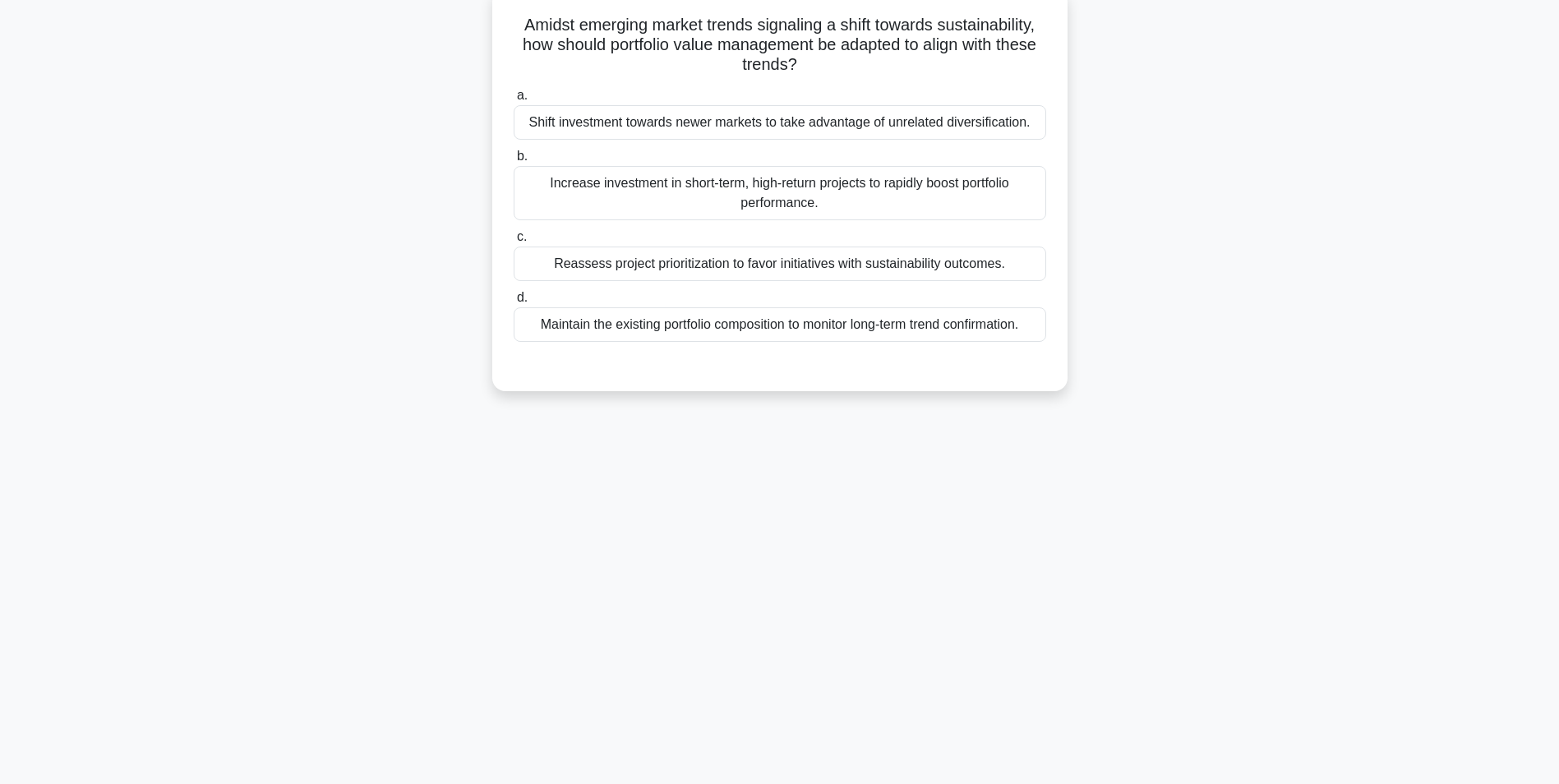
click at [822, 259] on div "Reassess project prioritization to favor initiatives with sustainability outcom…" at bounding box center [780, 264] width 533 height 35
click at [514, 243] on input "c. Reassess project prioritization to favor initiatives with sustainability out…" at bounding box center [514, 237] width 0 height 11
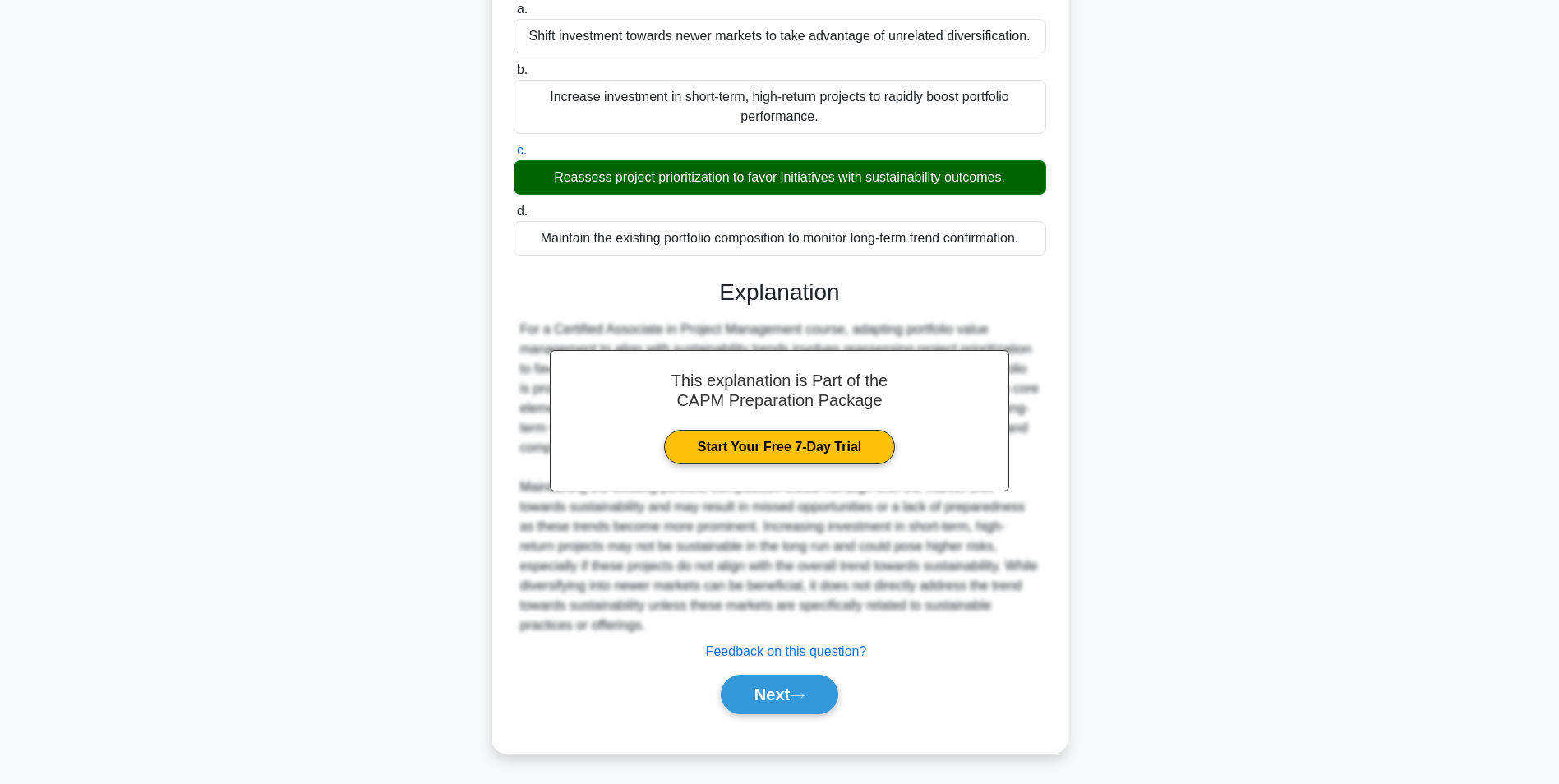
scroll to position [190, 0]
click at [766, 689] on button "Next" at bounding box center [780, 694] width 117 height 40
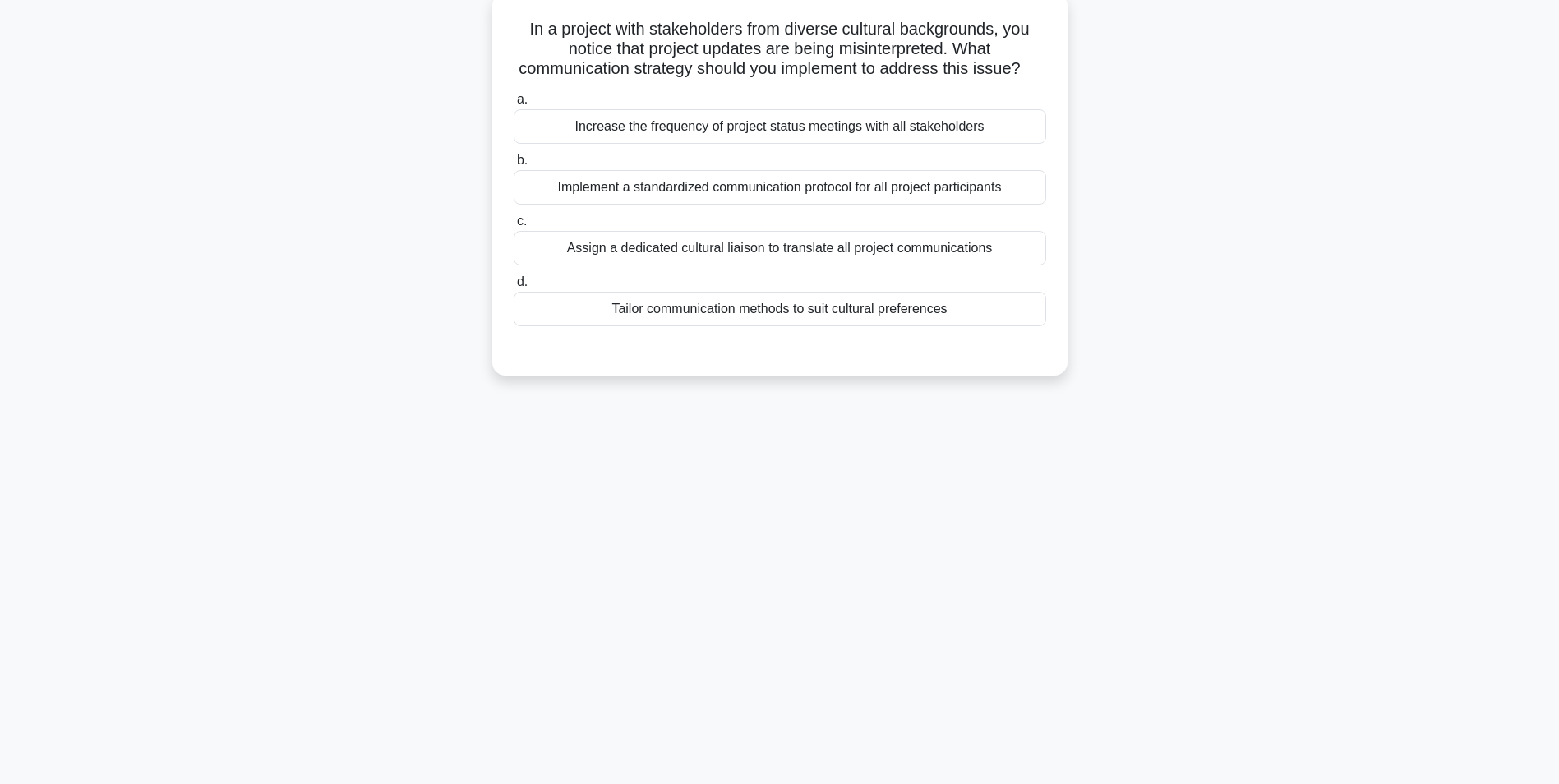
scroll to position [104, 0]
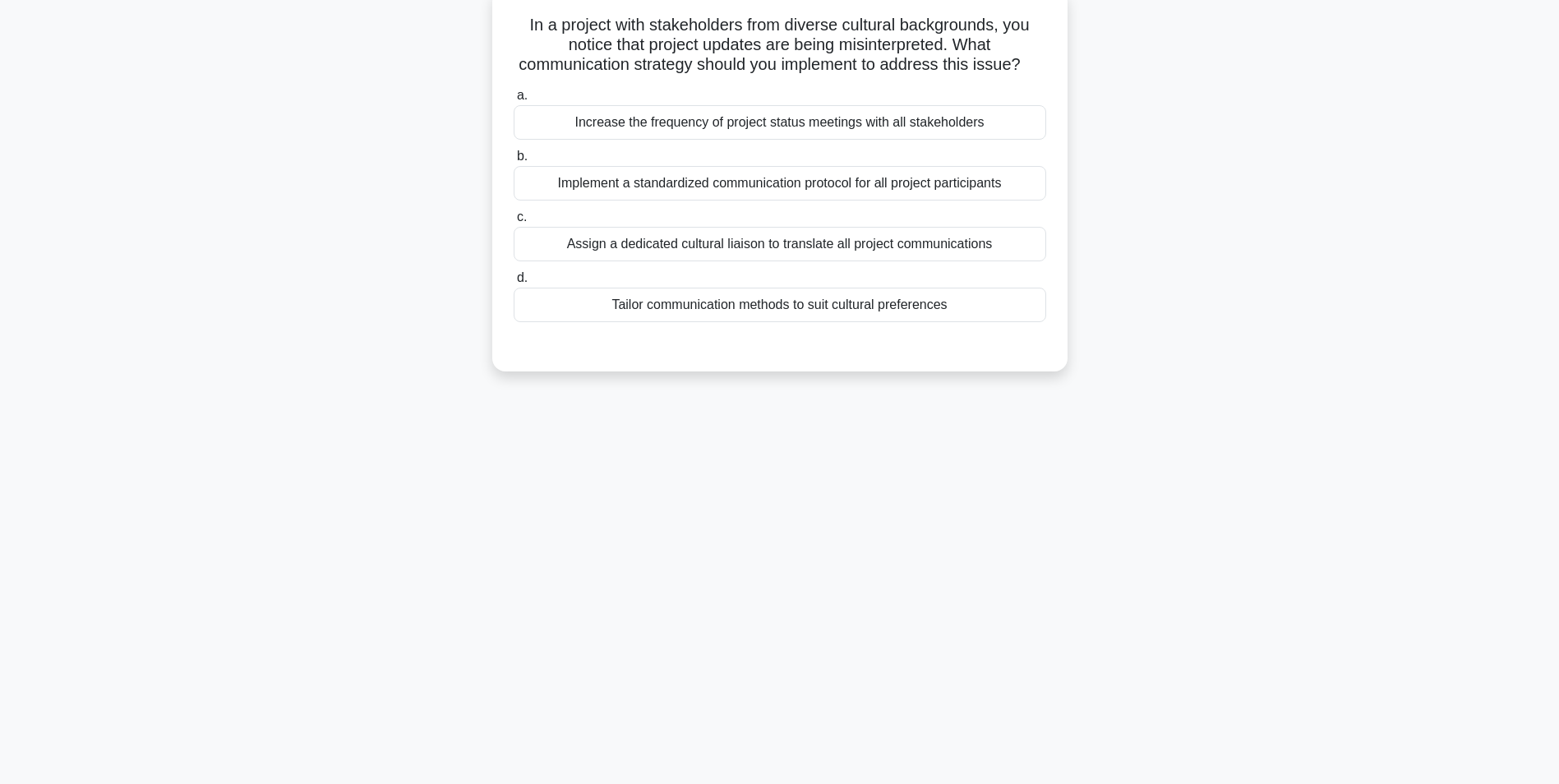
click at [824, 322] on div "Tailor communication methods to suit cultural preferences" at bounding box center [780, 305] width 533 height 35
click at [514, 283] on input "d. Tailor communication methods to suit cultural preferences" at bounding box center [514, 278] width 0 height 11
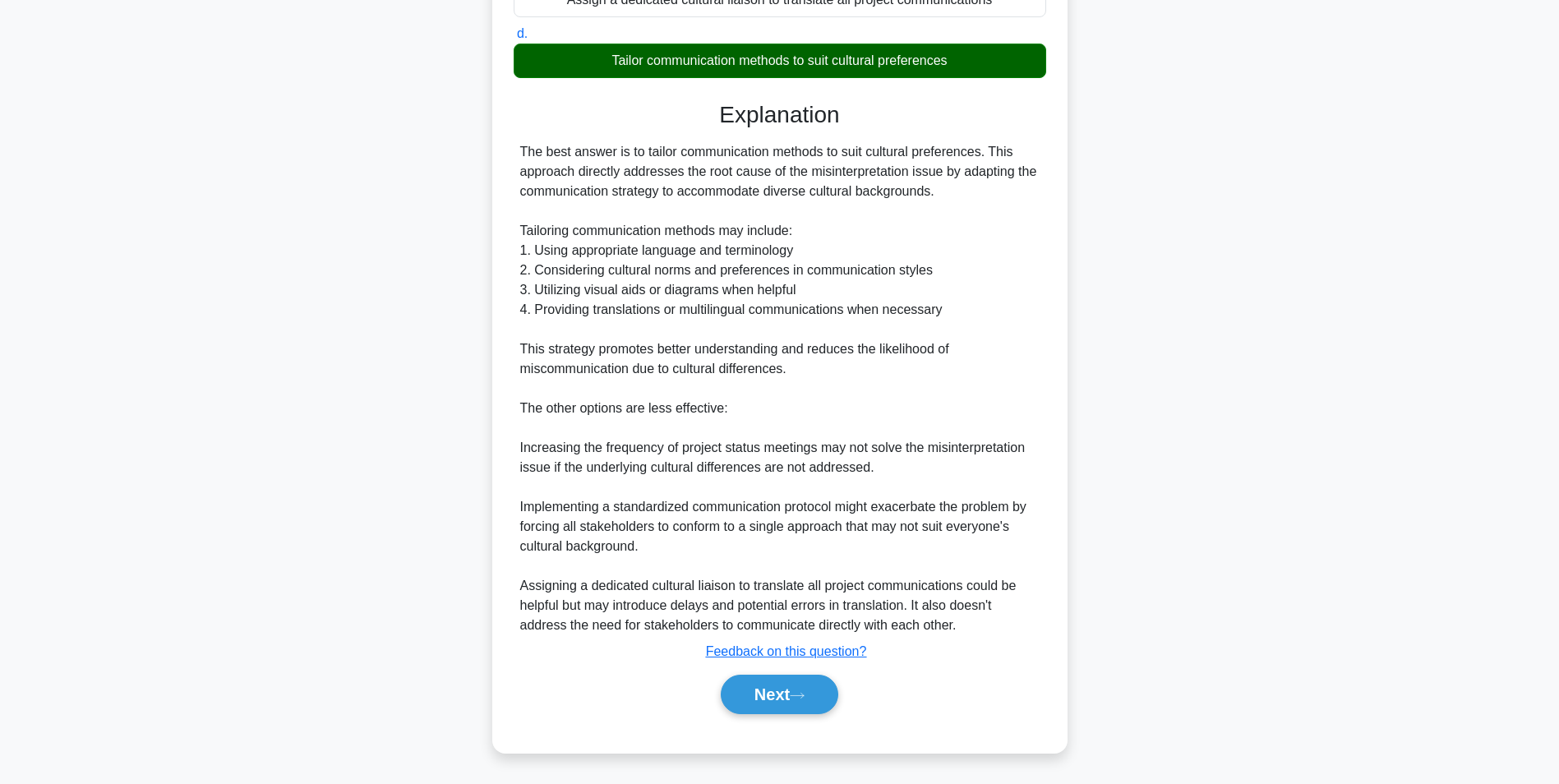
scroll to position [368, 0]
click at [767, 672] on div "Next" at bounding box center [780, 694] width 533 height 52
click at [770, 689] on button "Next" at bounding box center [780, 694] width 117 height 40
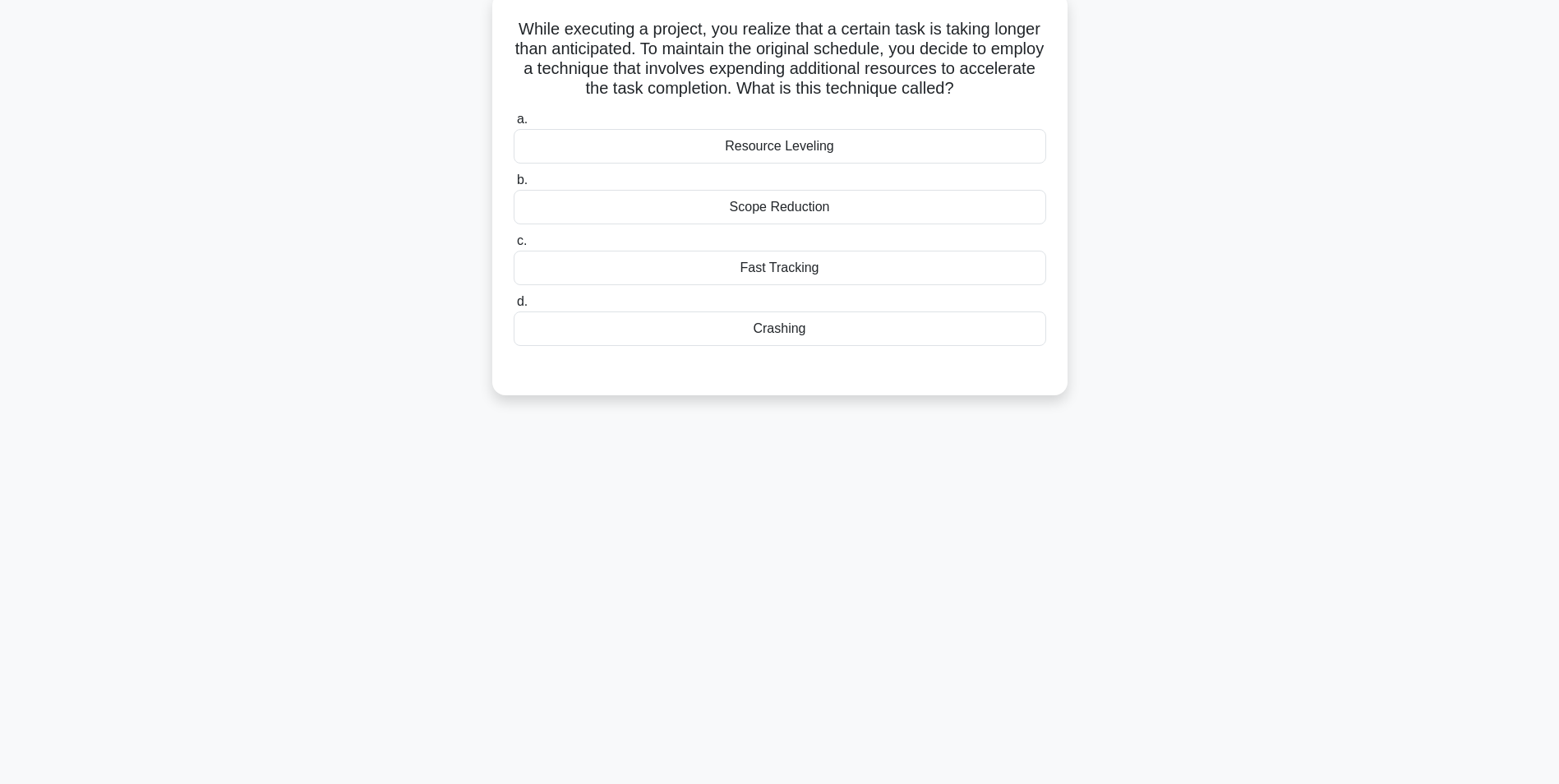
scroll to position [104, 0]
click at [806, 323] on div "Crashing" at bounding box center [780, 325] width 533 height 35
click at [514, 303] on input "d. Crashing" at bounding box center [514, 297] width 0 height 11
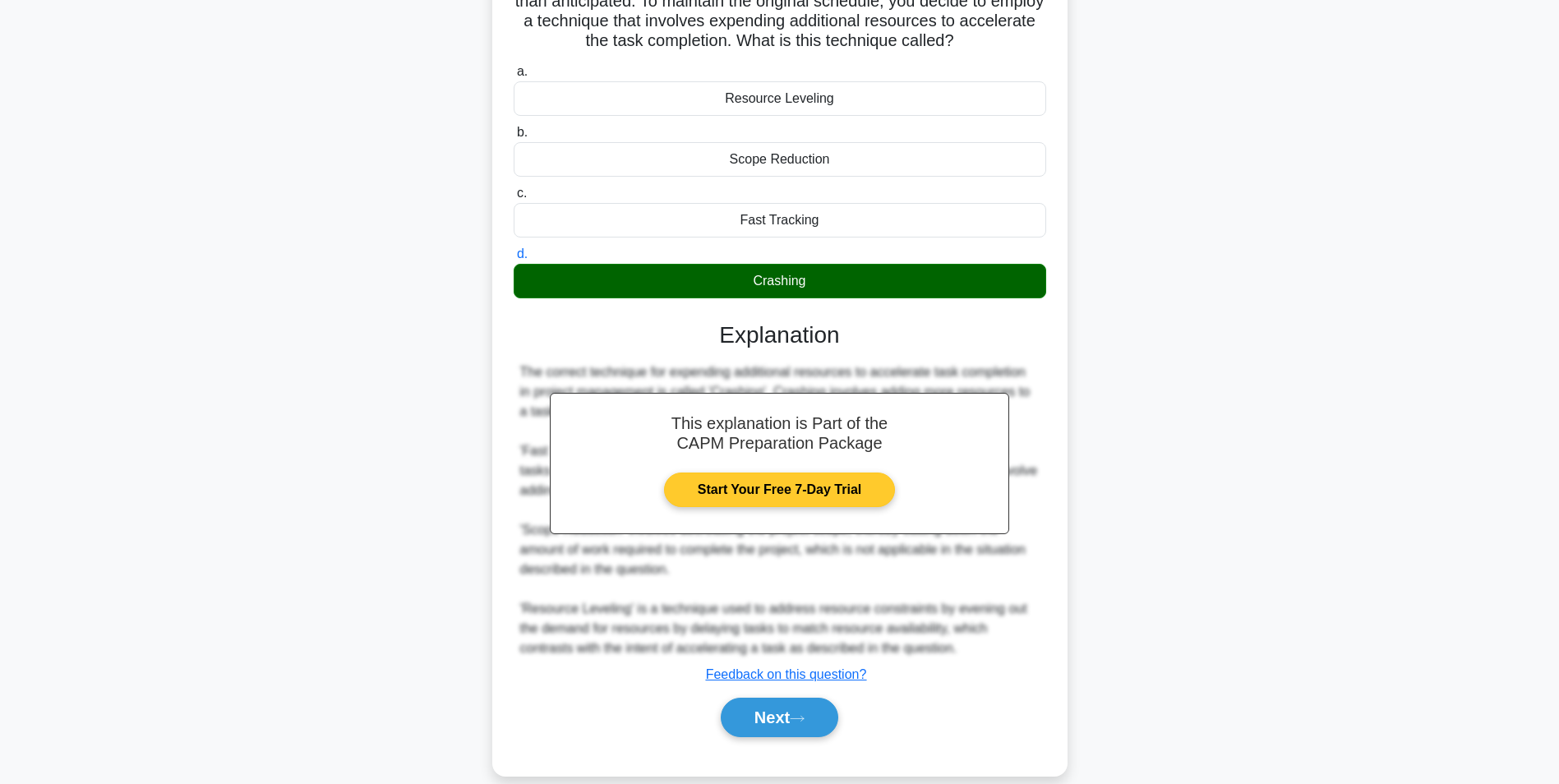
scroll to position [171, 0]
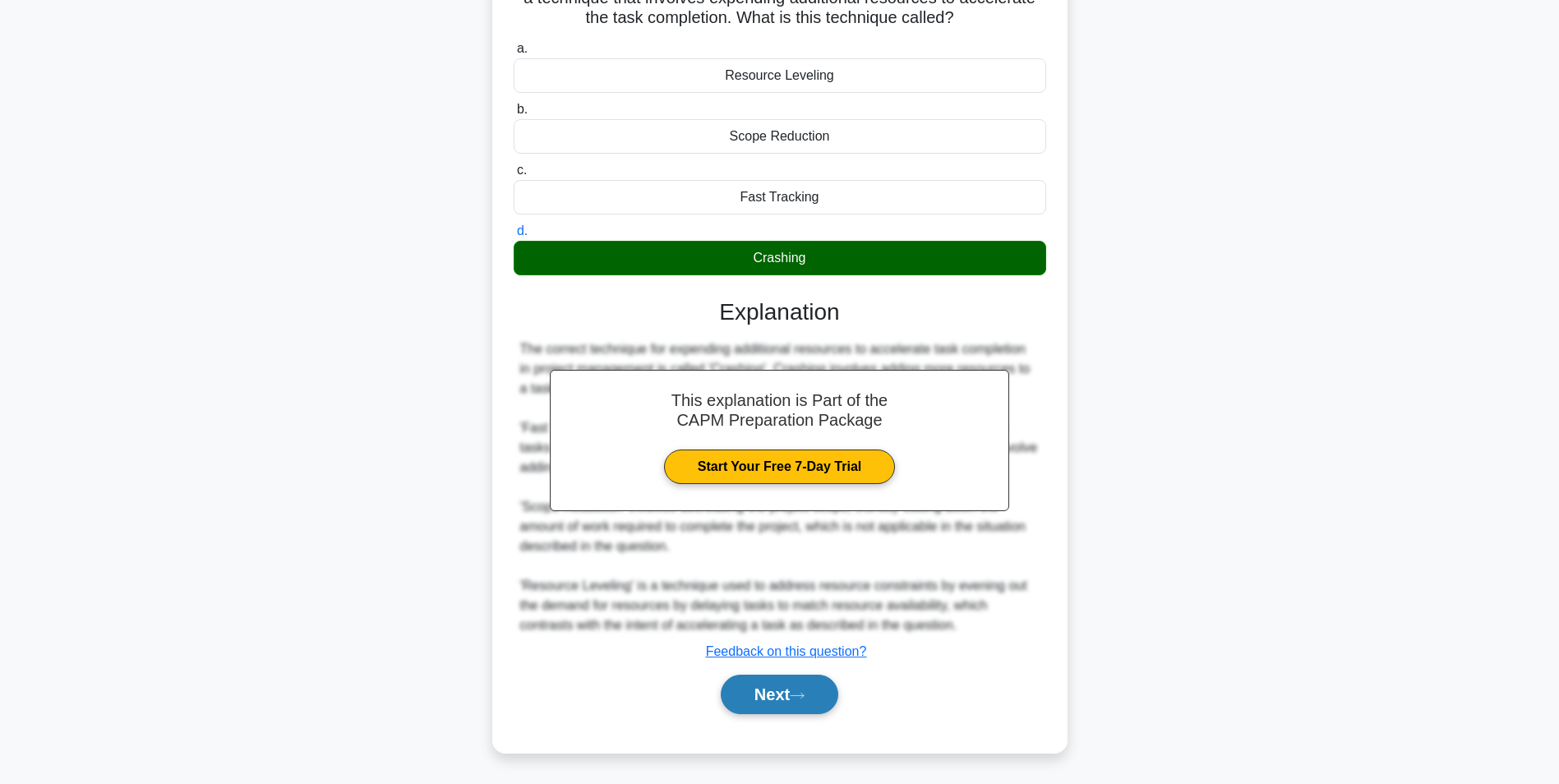
click at [756, 689] on button "Next" at bounding box center [780, 694] width 117 height 40
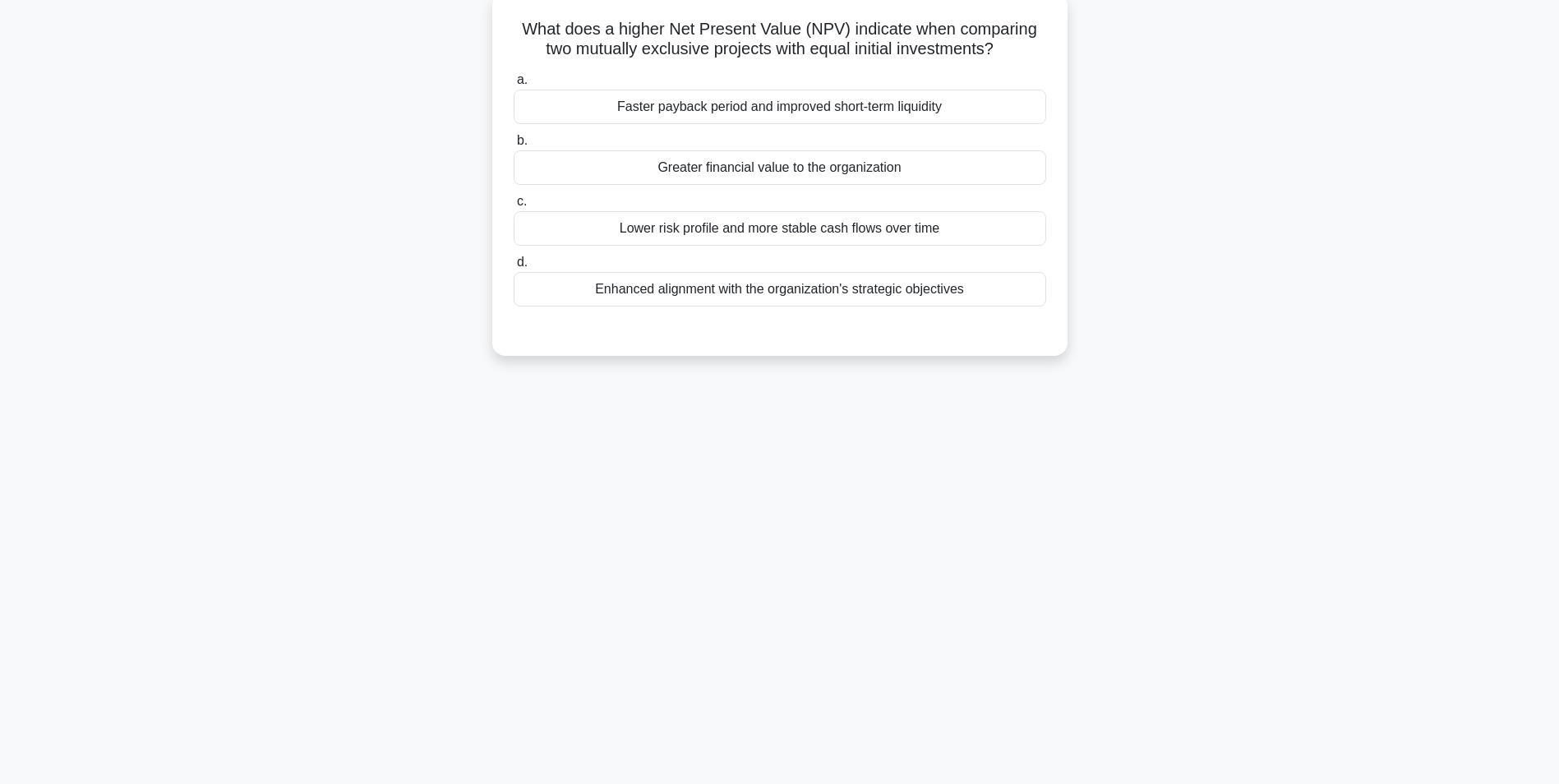
scroll to position [104, 0]
click at [852, 163] on div "Greater financial value to the organization" at bounding box center [780, 164] width 533 height 35
click at [514, 142] on input "b. Greater financial value to the organization" at bounding box center [514, 136] width 0 height 11
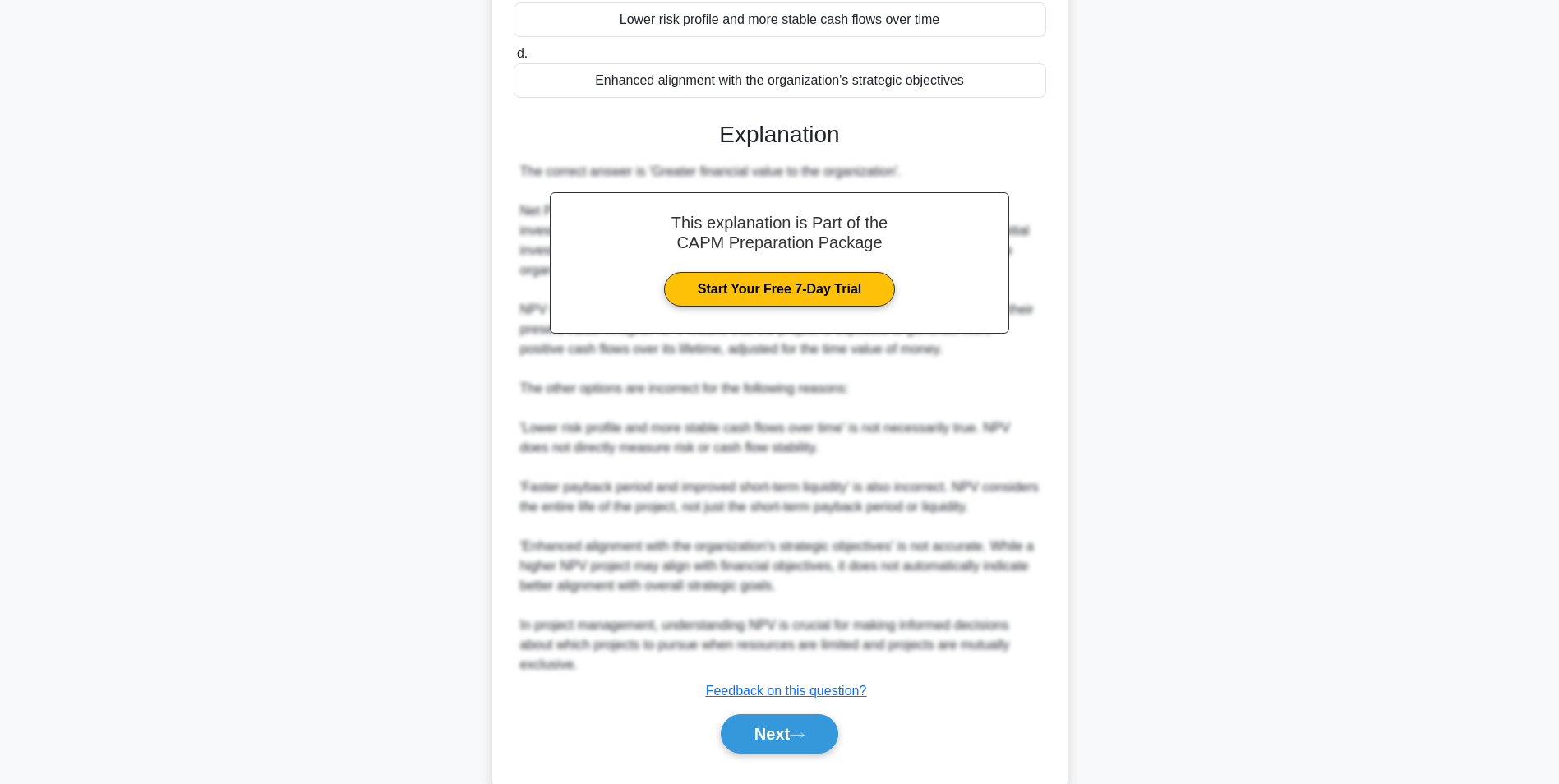
scroll to position [348, 0]
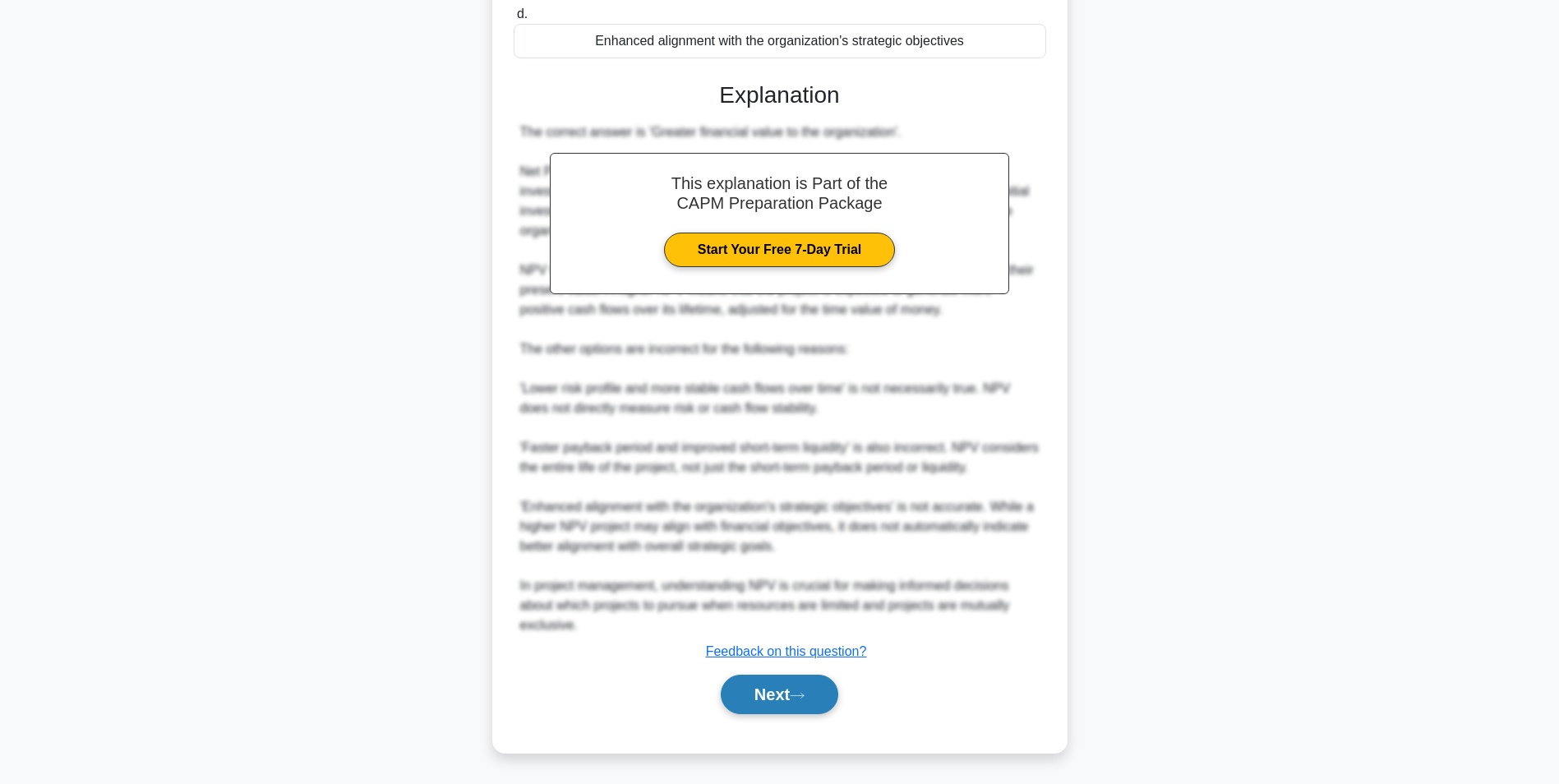
click at [774, 678] on button "Next" at bounding box center [780, 694] width 117 height 40
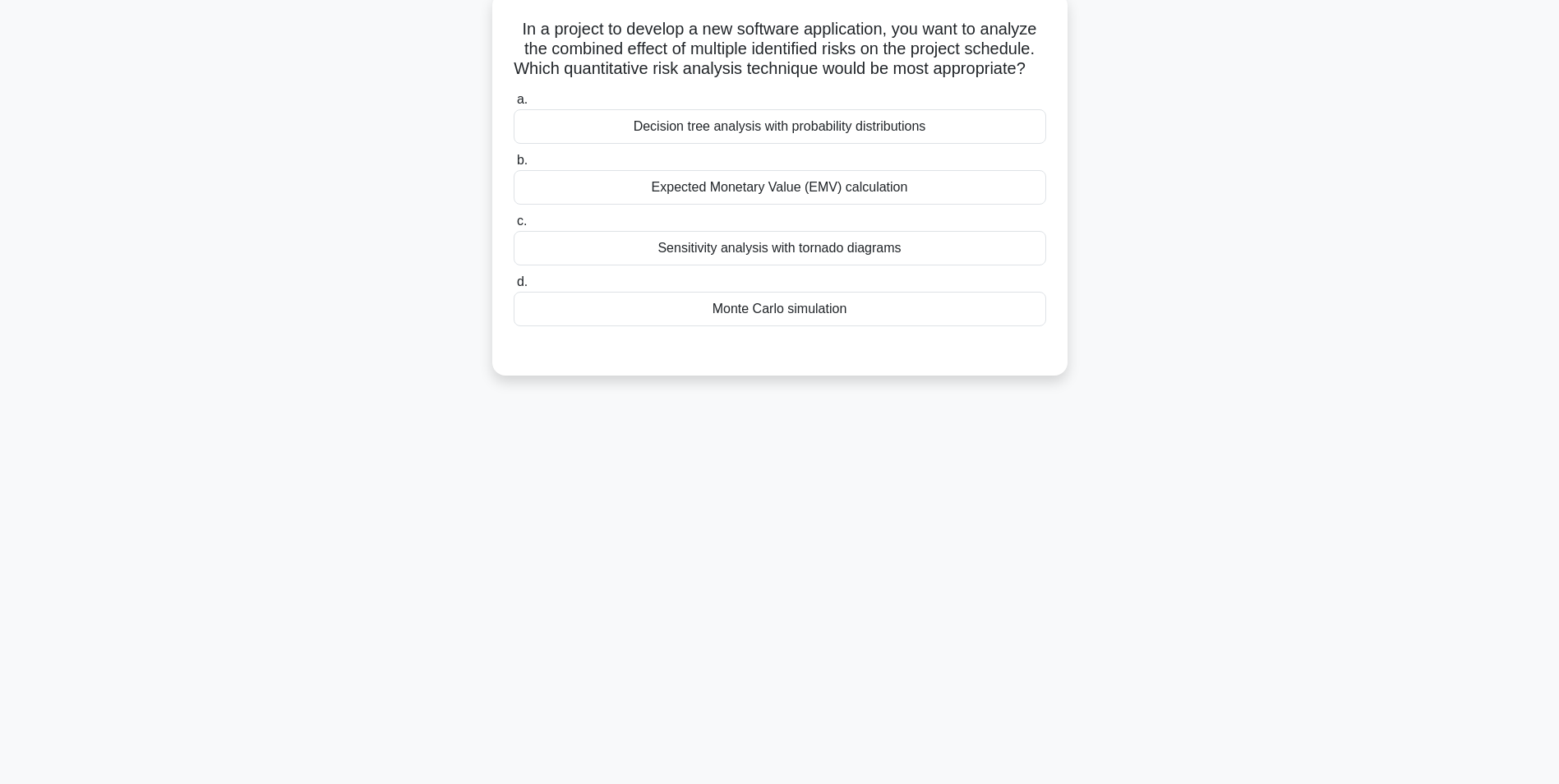
scroll to position [104, 0]
click at [721, 133] on div "Decision tree analysis with probability distributions" at bounding box center [780, 122] width 533 height 35
click at [514, 101] on input "a. Decision tree analysis with probability distributions" at bounding box center [514, 95] width 0 height 11
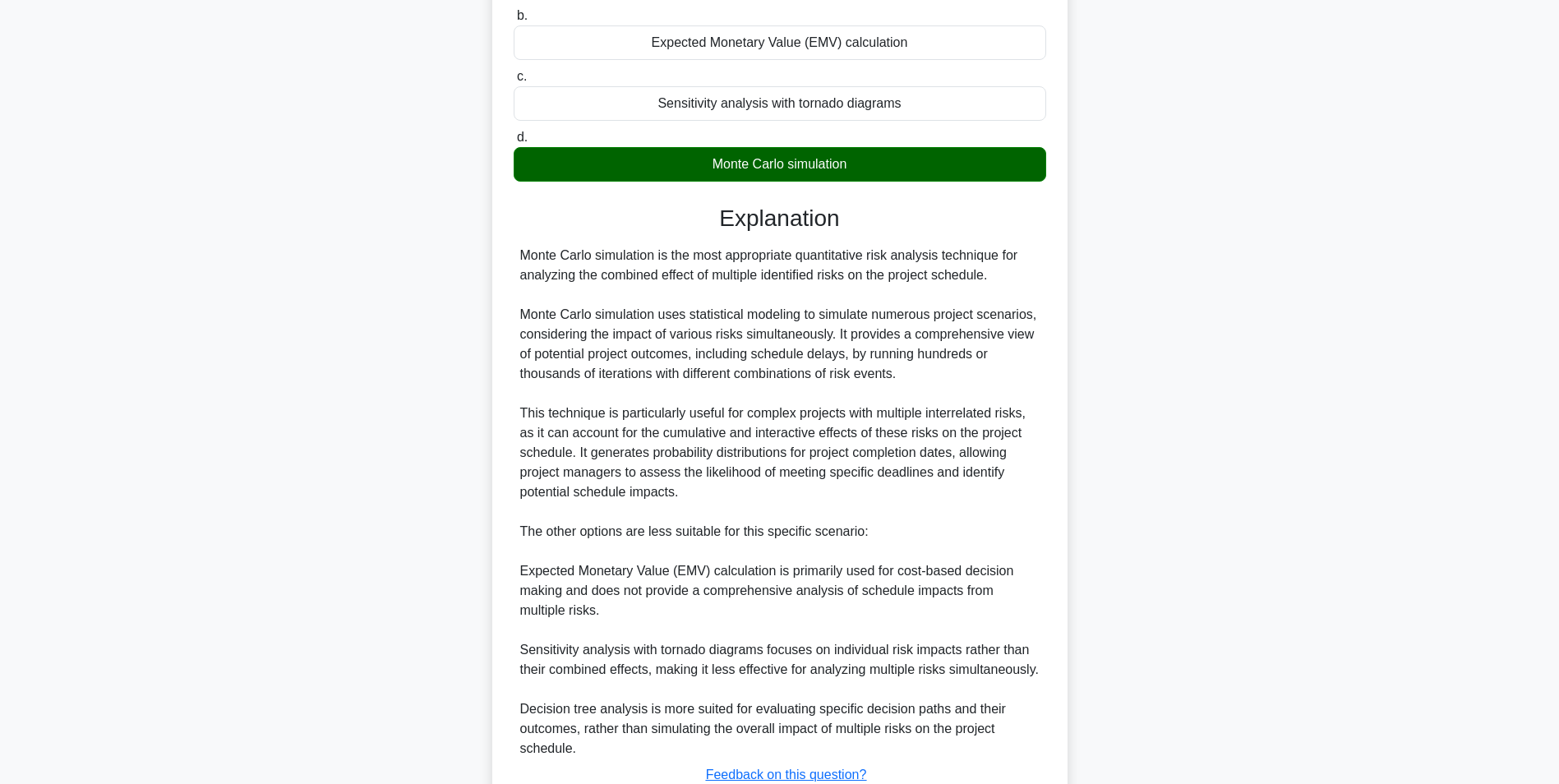
scroll to position [389, 0]
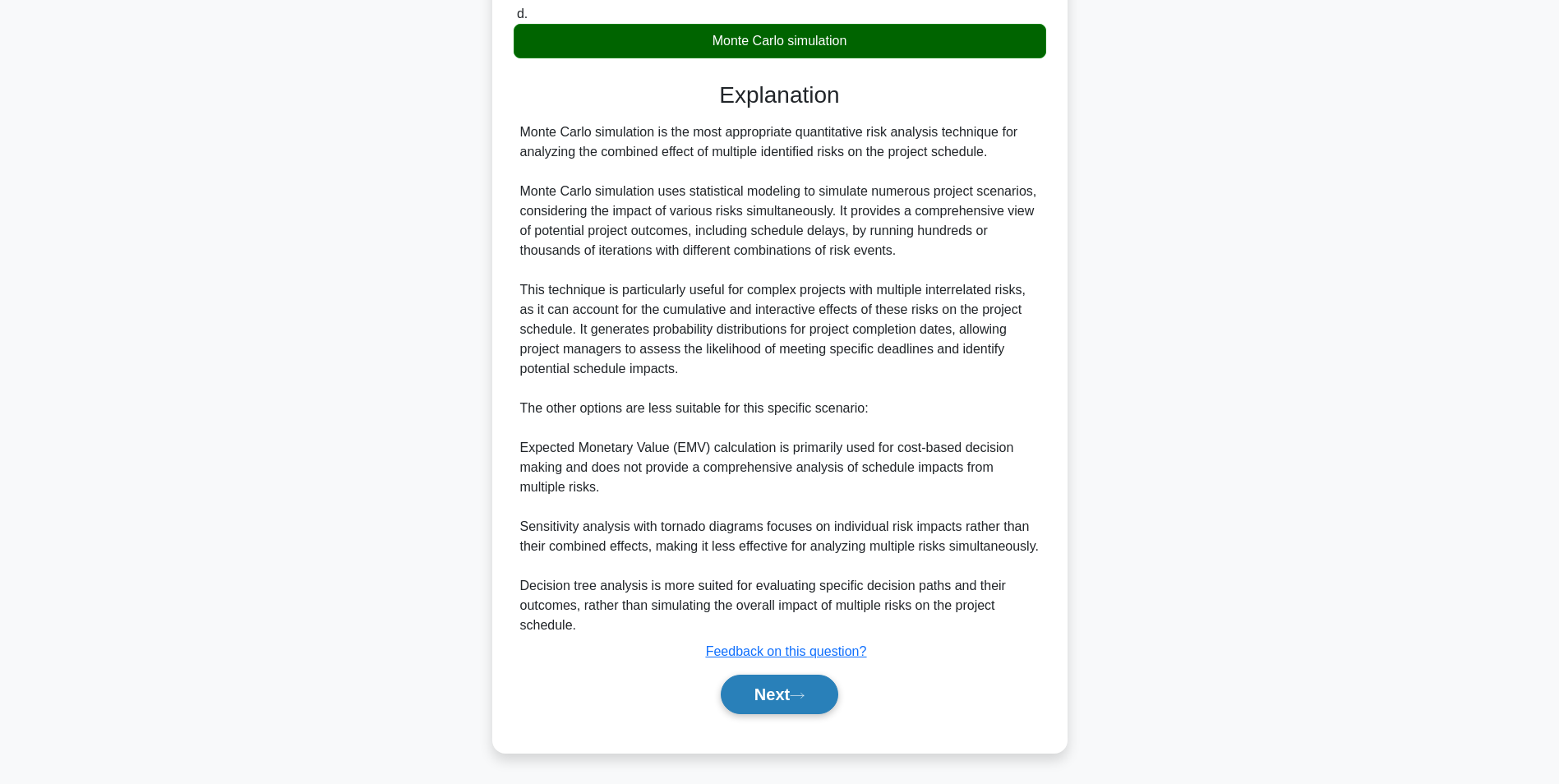
click at [794, 691] on button "Next" at bounding box center [780, 694] width 117 height 40
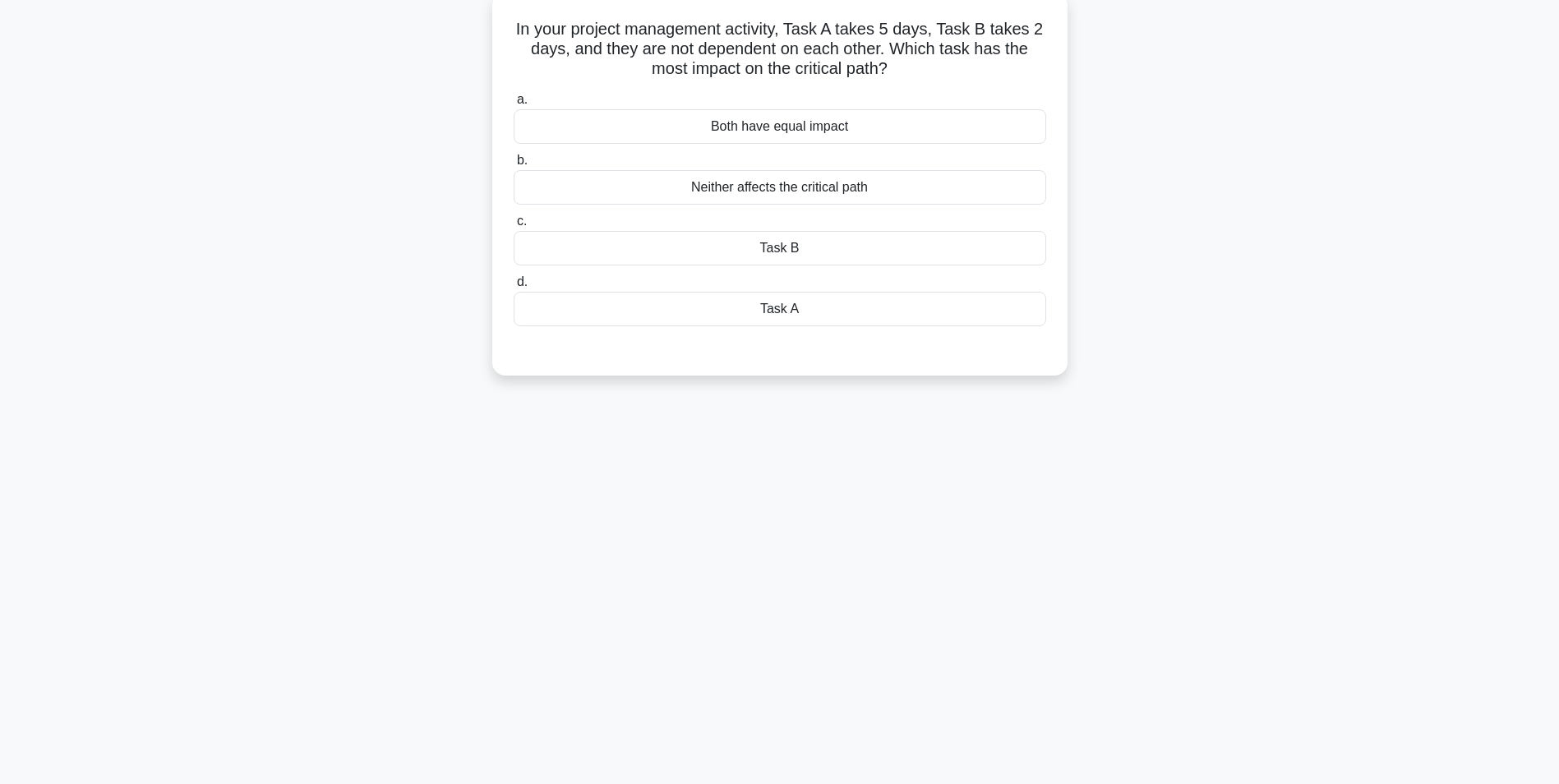
scroll to position [104, 0]
click at [747, 303] on div "Task A" at bounding box center [780, 305] width 533 height 35
click at [514, 283] on input "d. Task A" at bounding box center [514, 278] width 0 height 11
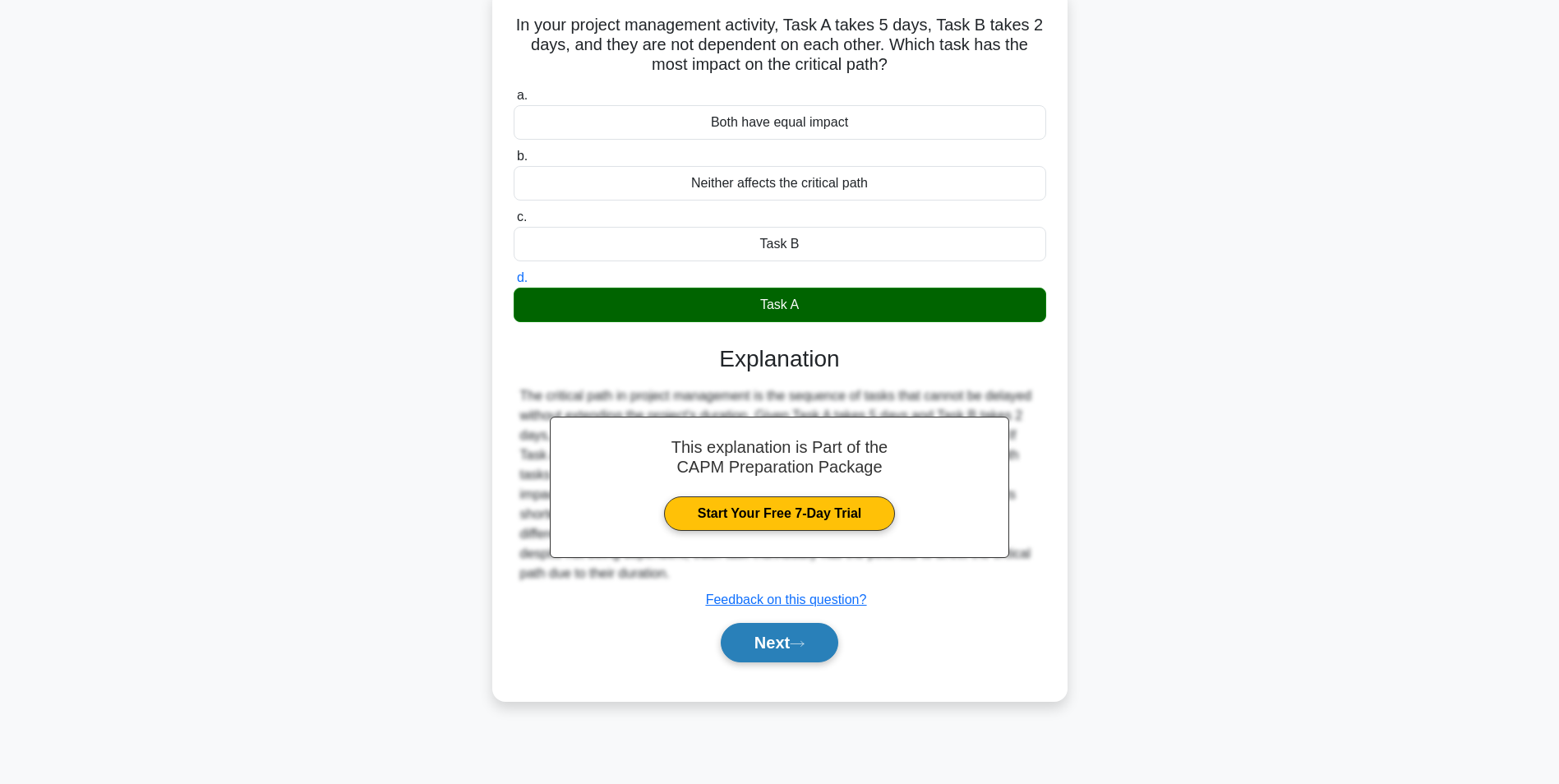
click at [767, 639] on button "Next" at bounding box center [780, 642] width 117 height 40
click at [767, 647] on button "Next" at bounding box center [780, 642] width 117 height 40
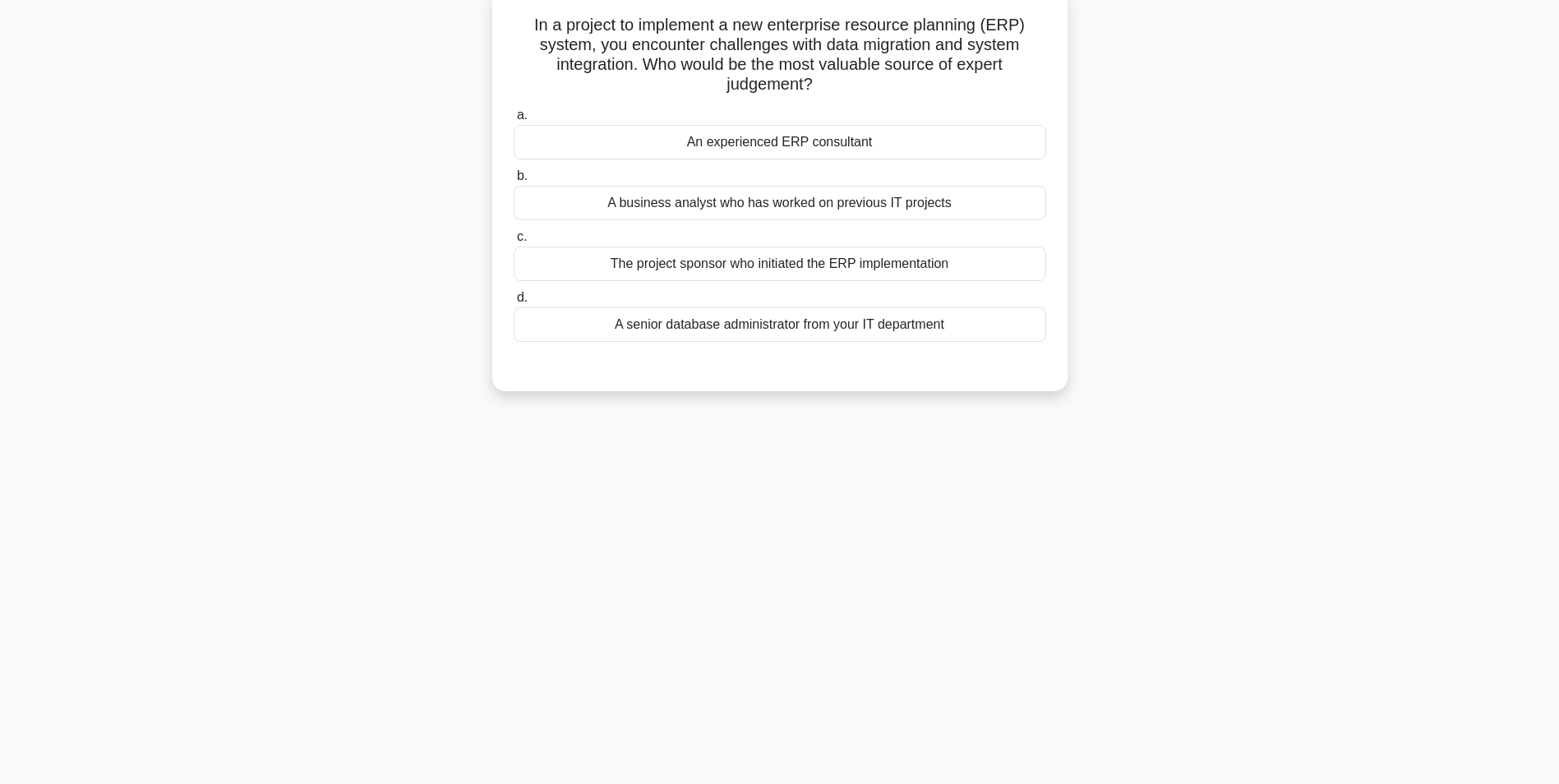
click at [705, 329] on div "A senior database administrator from your IT department" at bounding box center [780, 325] width 533 height 35
click at [514, 303] on input "d. A senior database administrator from your IT department" at bounding box center [514, 297] width 0 height 11
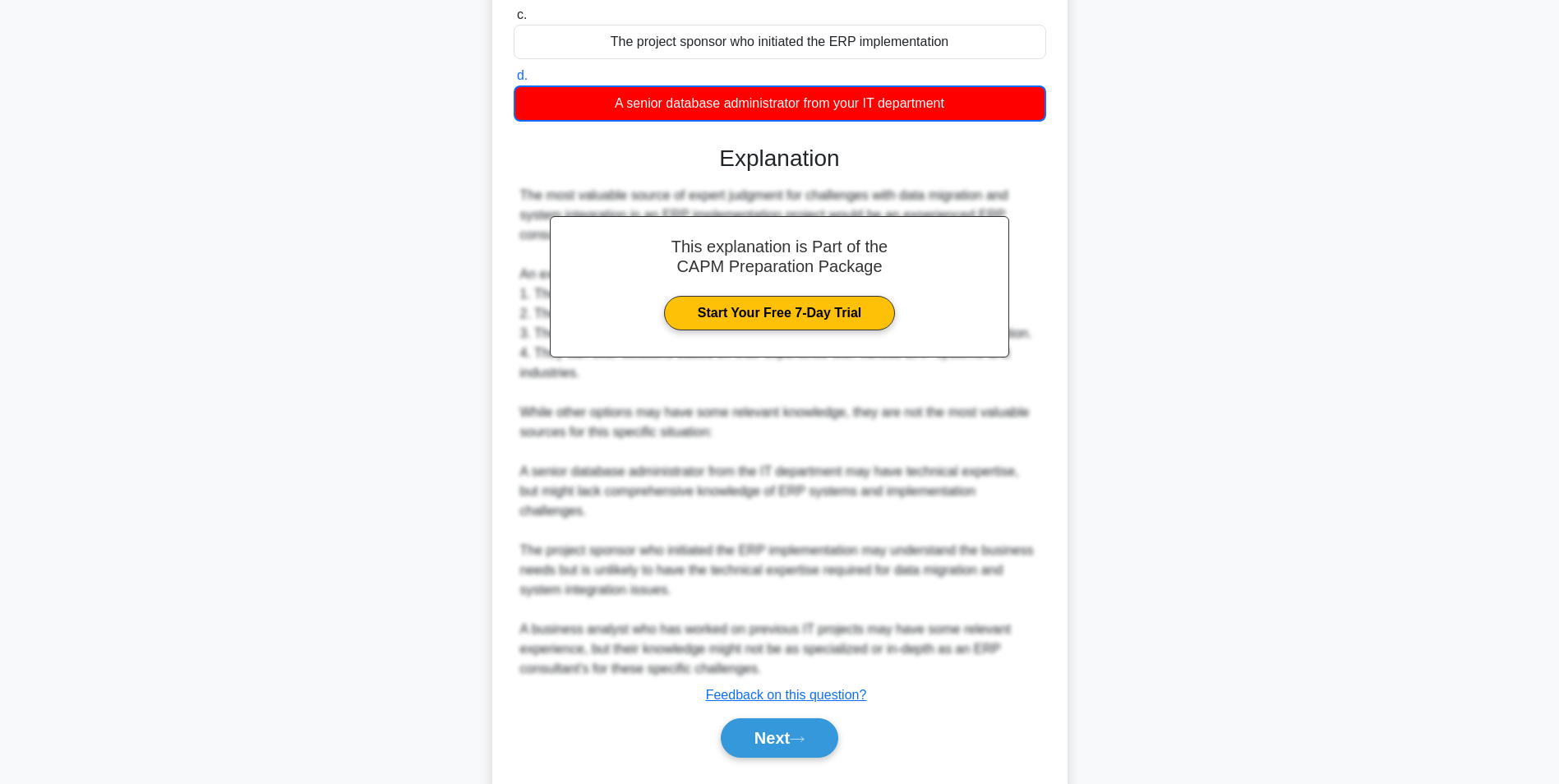
scroll to position [370, 0]
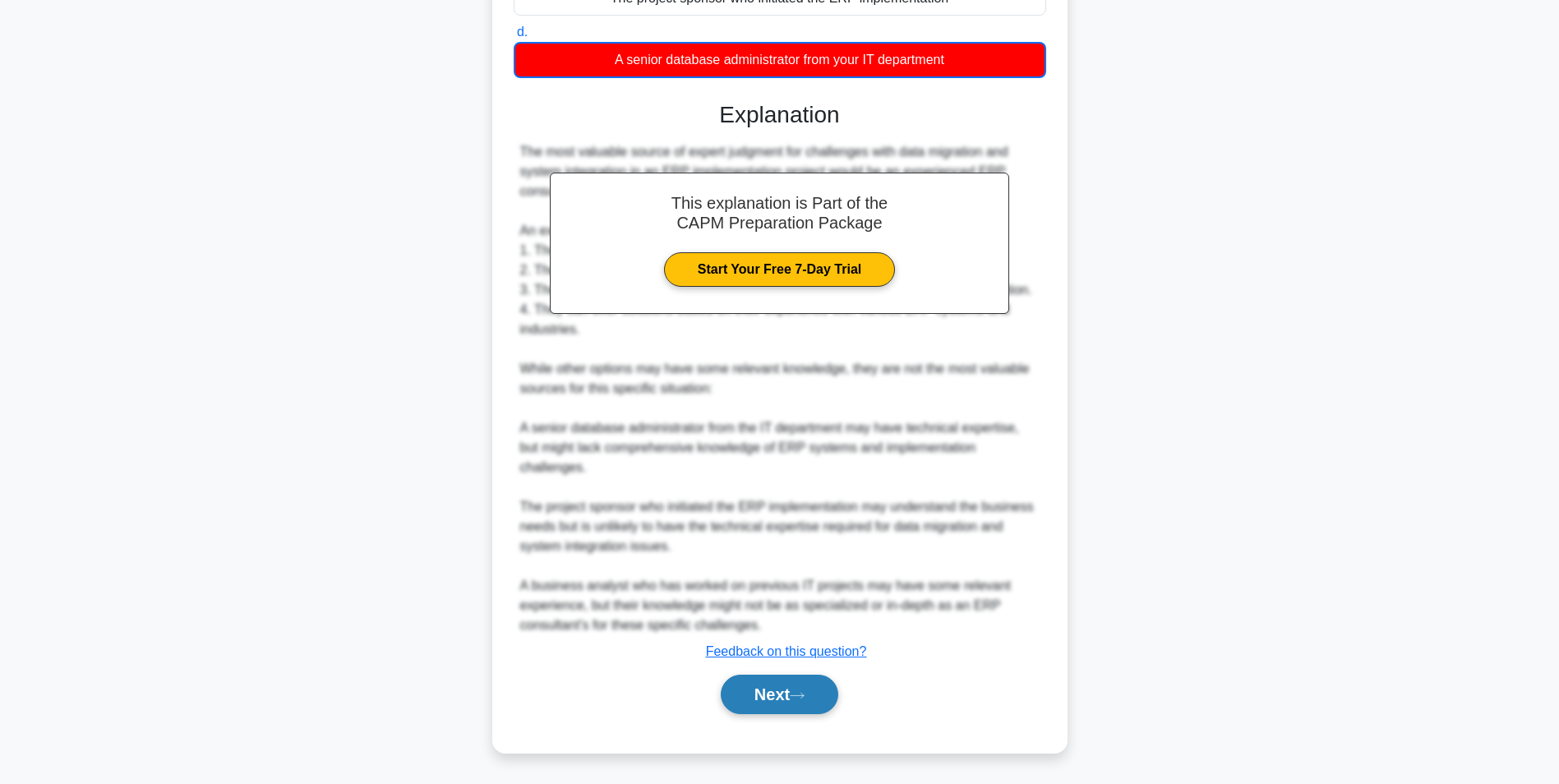
click at [759, 688] on button "Next" at bounding box center [780, 694] width 117 height 40
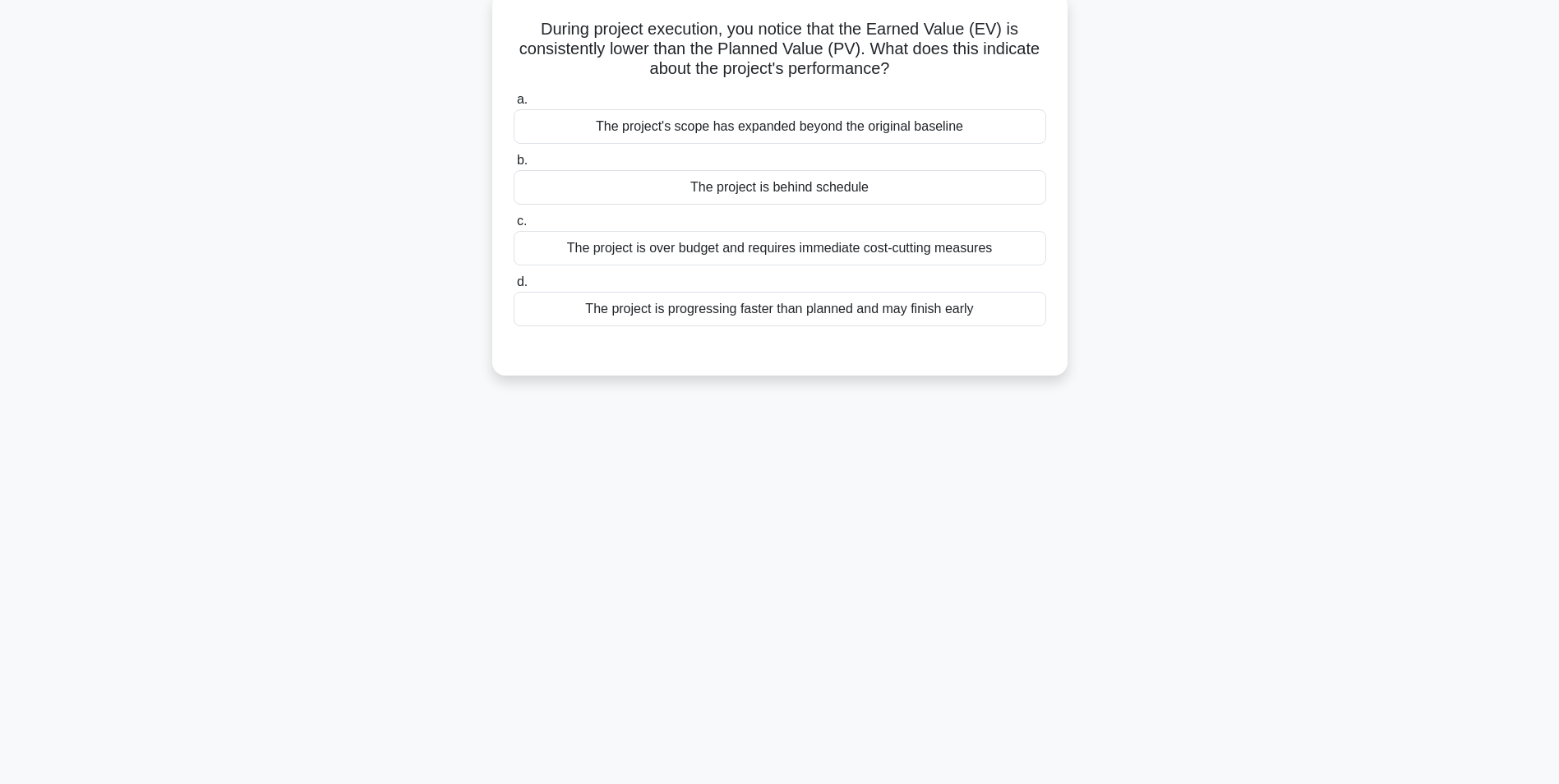
scroll to position [0, 0]
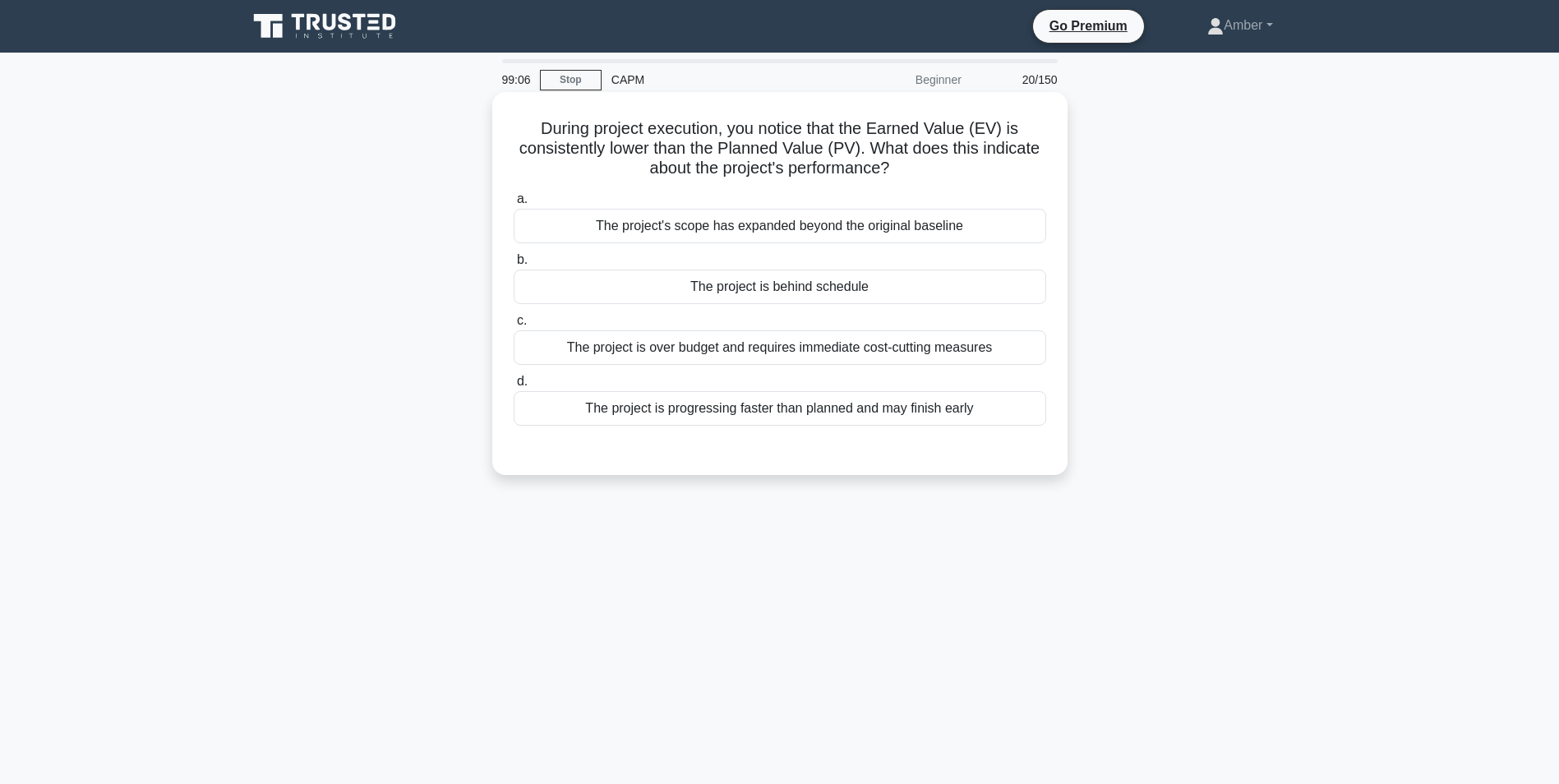
click at [822, 289] on div "The project is behind schedule" at bounding box center [780, 287] width 533 height 35
click at [514, 265] on input "b. The project is behind schedule" at bounding box center [514, 259] width 0 height 11
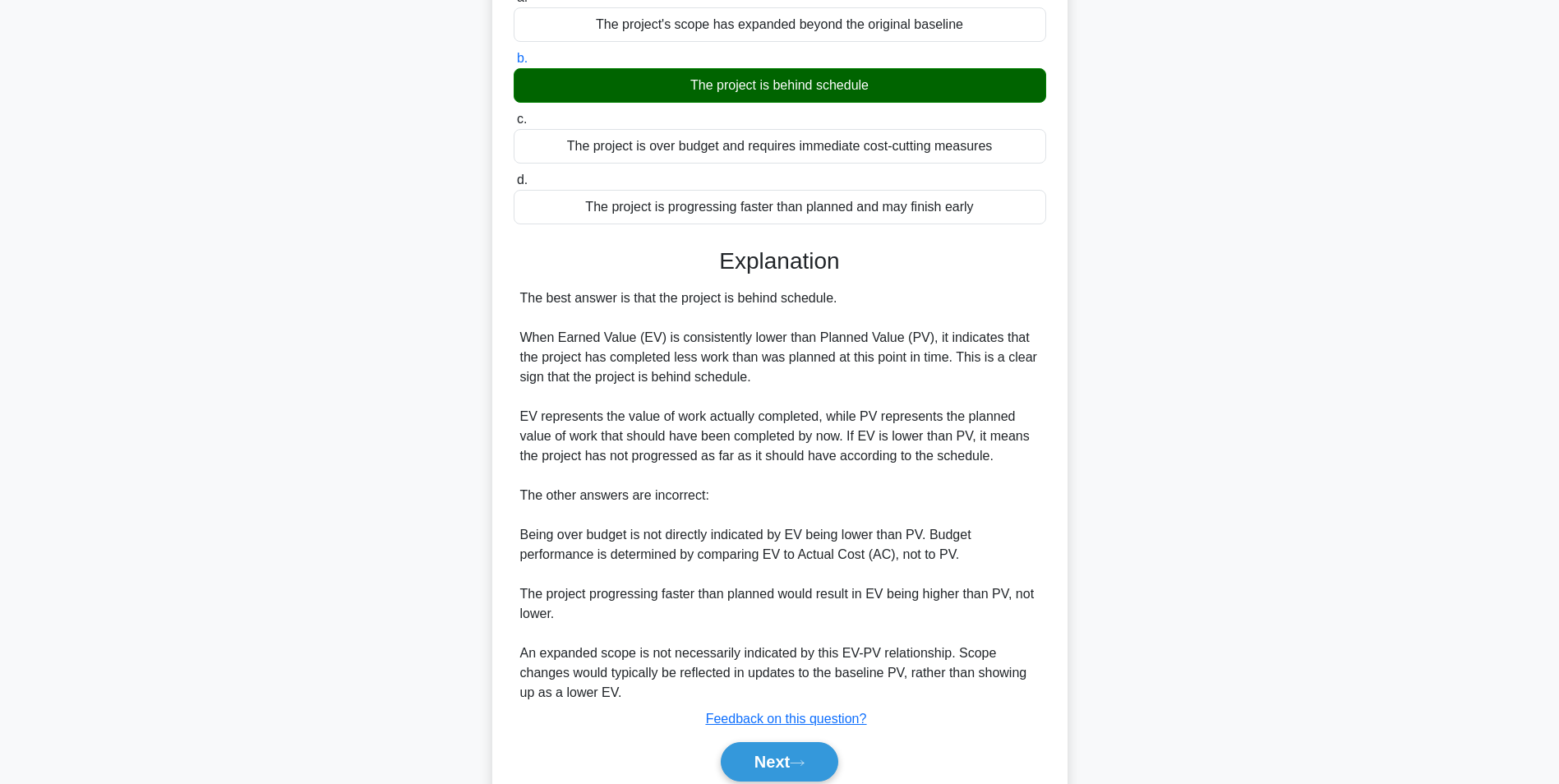
scroll to position [270, 0]
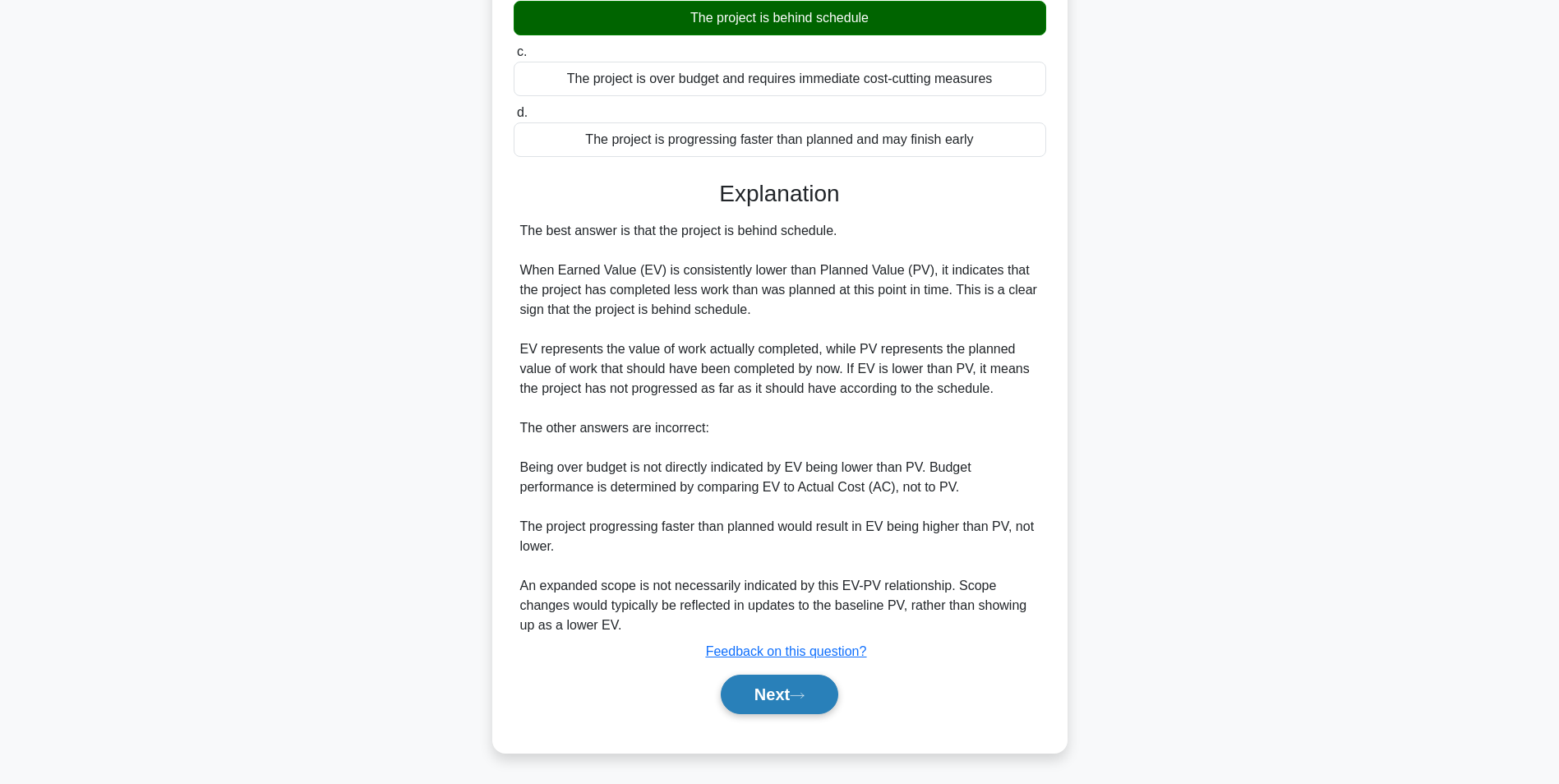
click at [783, 697] on button "Next" at bounding box center [780, 694] width 117 height 40
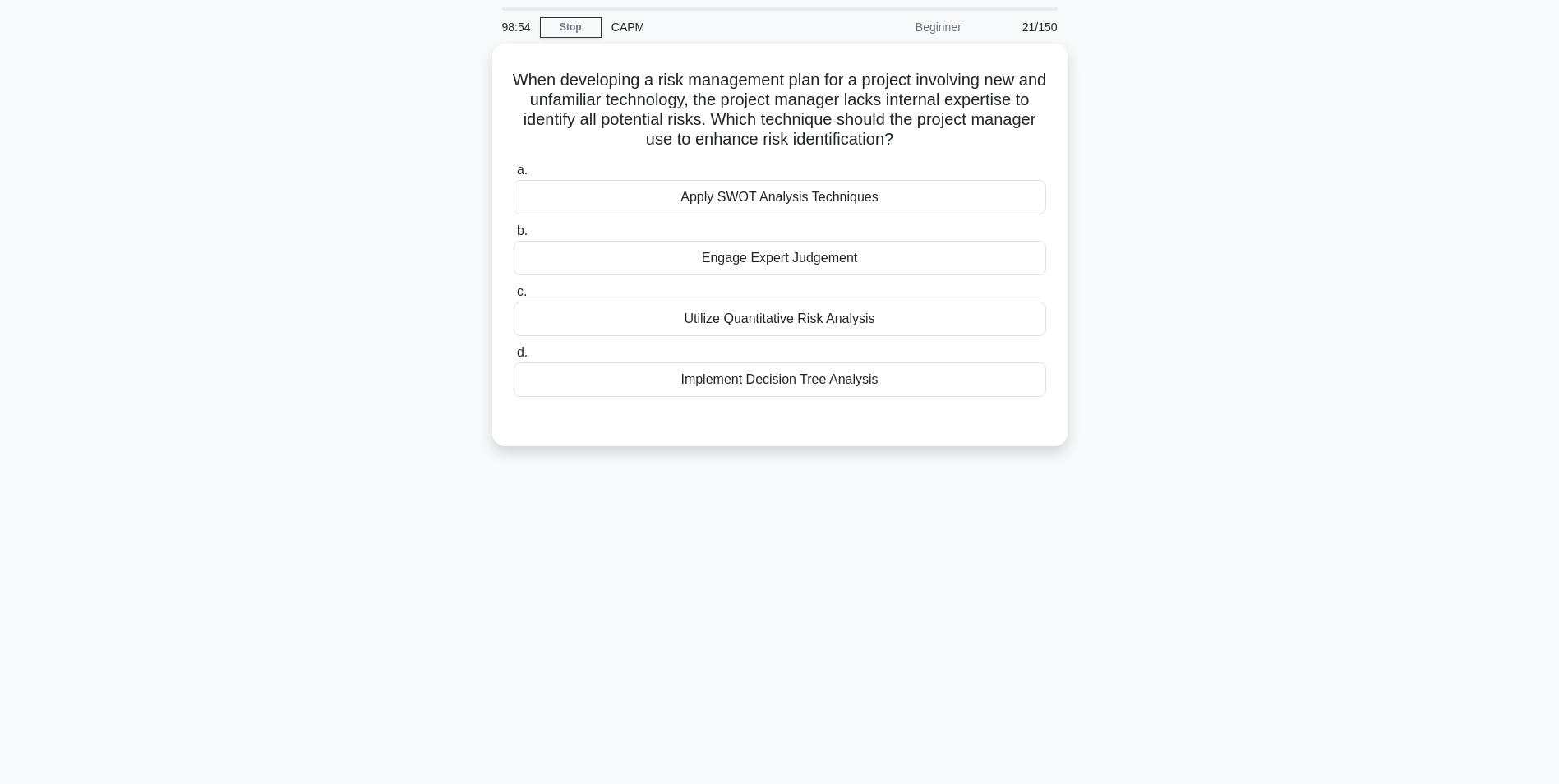
scroll to position [0, 0]
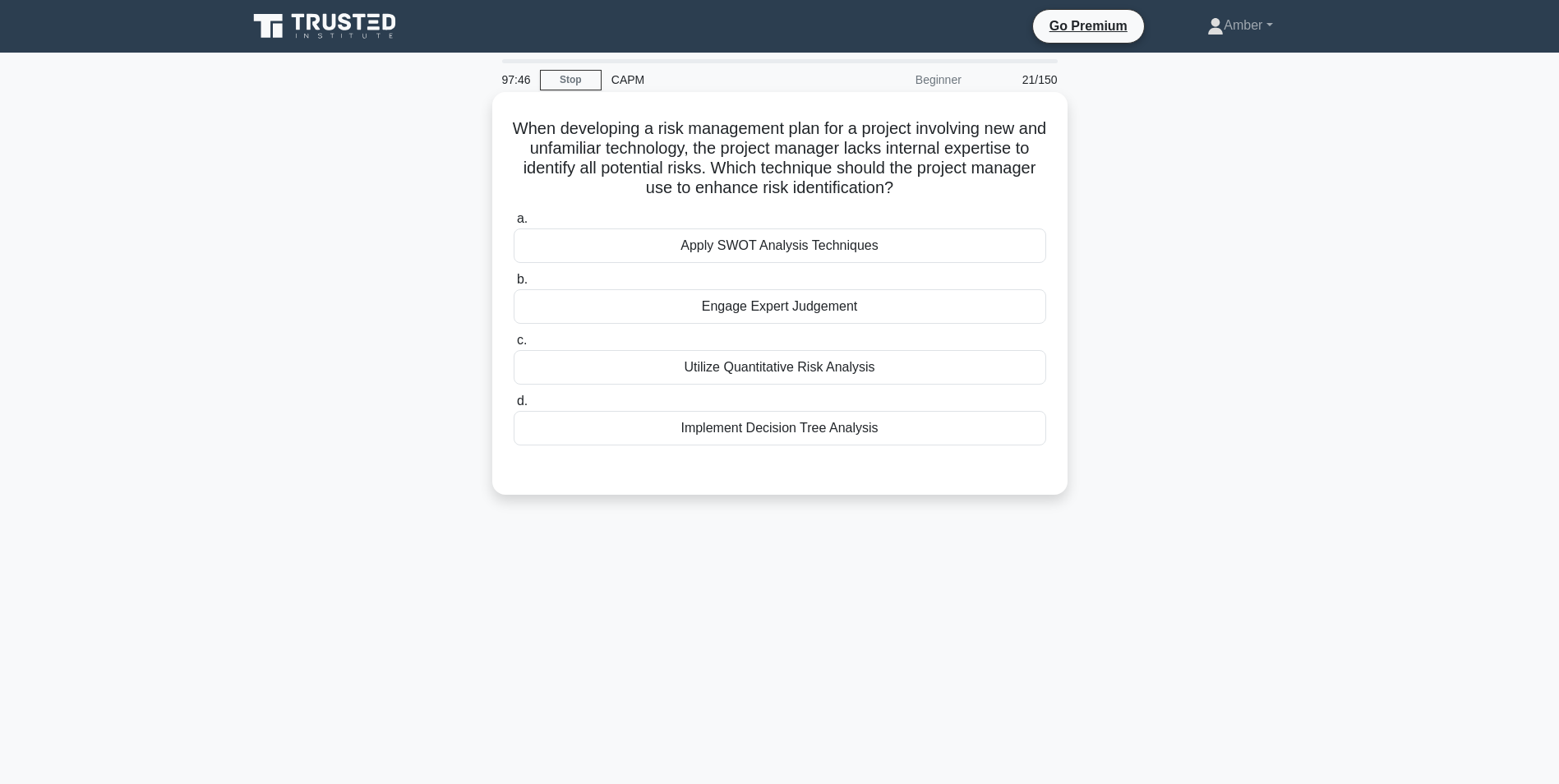
click at [733, 239] on div "Apply SWOT Analysis Techniques" at bounding box center [780, 245] width 533 height 35
click at [514, 224] on input "a. Apply SWOT Analysis Techniques" at bounding box center [514, 218] width 0 height 11
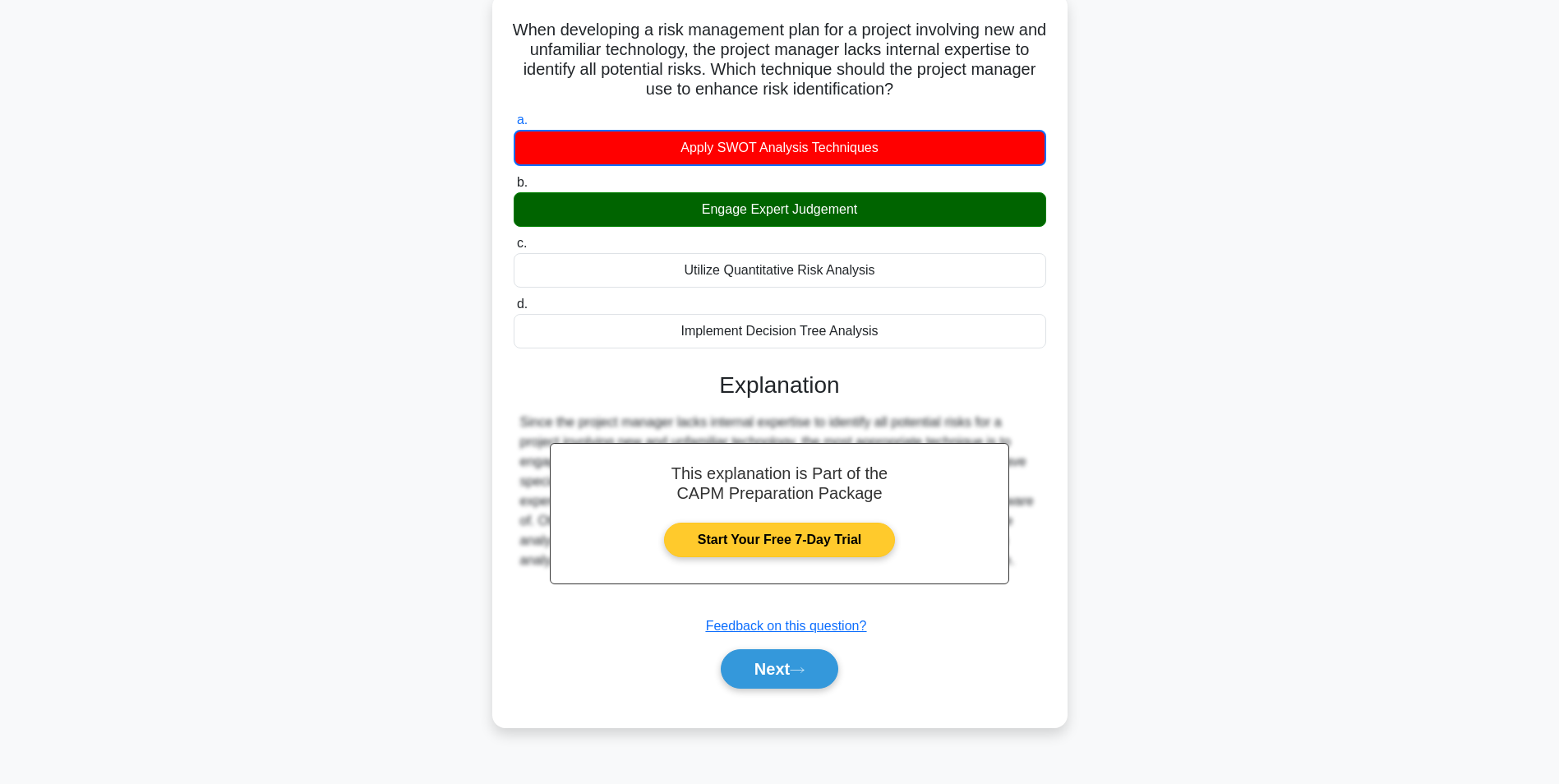
scroll to position [104, 0]
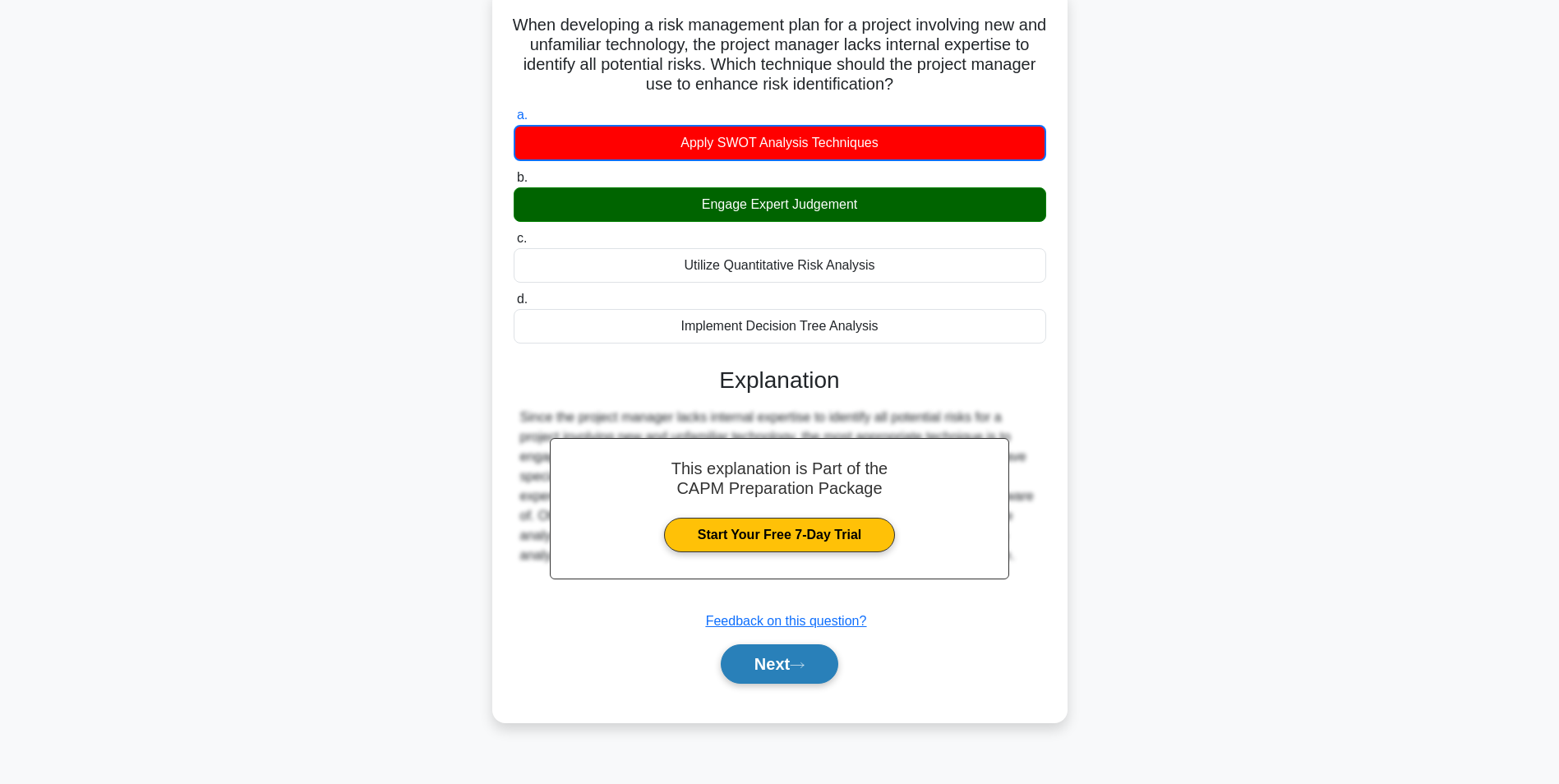
click at [781, 683] on button "Next" at bounding box center [780, 664] width 117 height 40
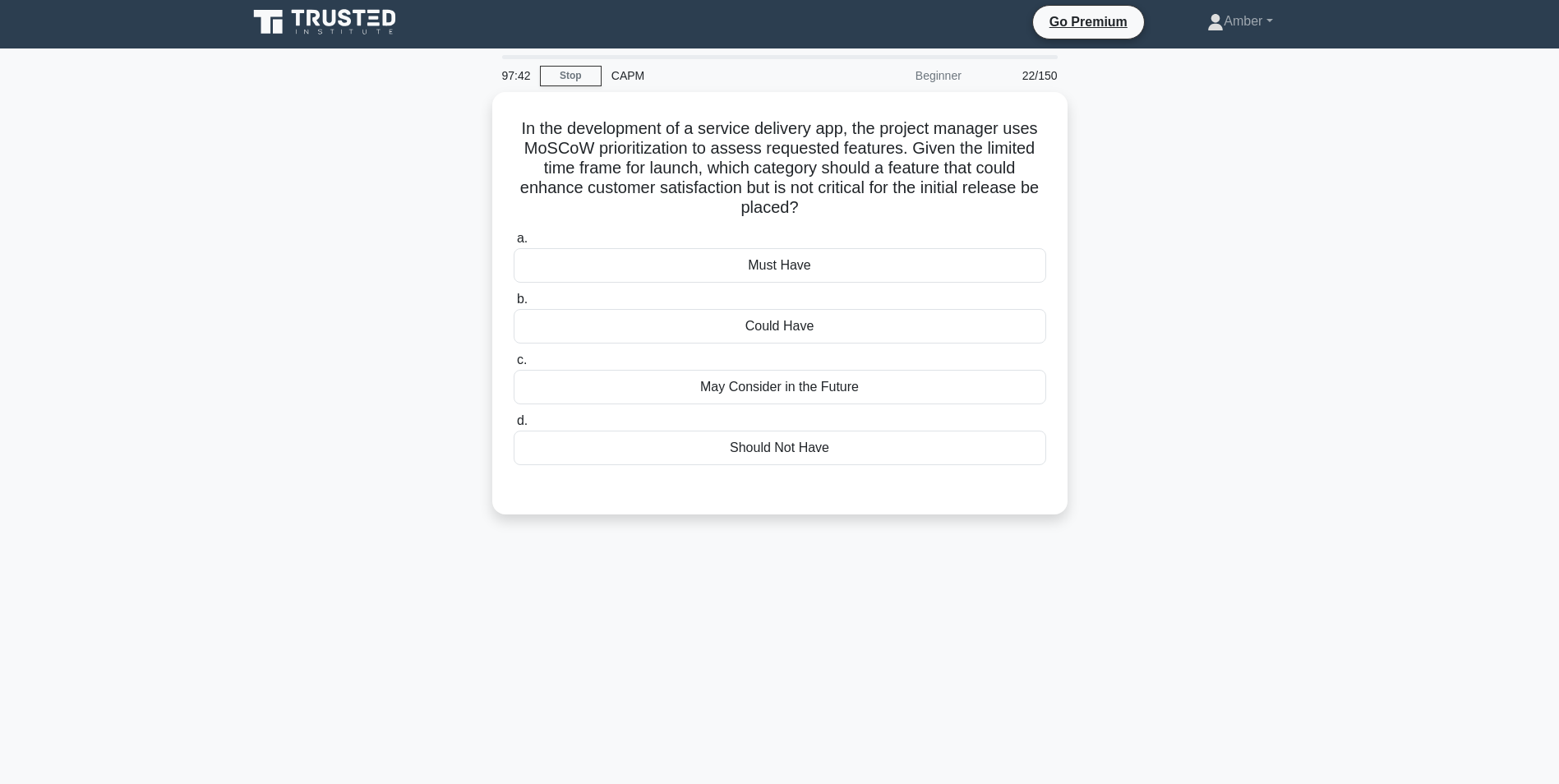
scroll to position [0, 0]
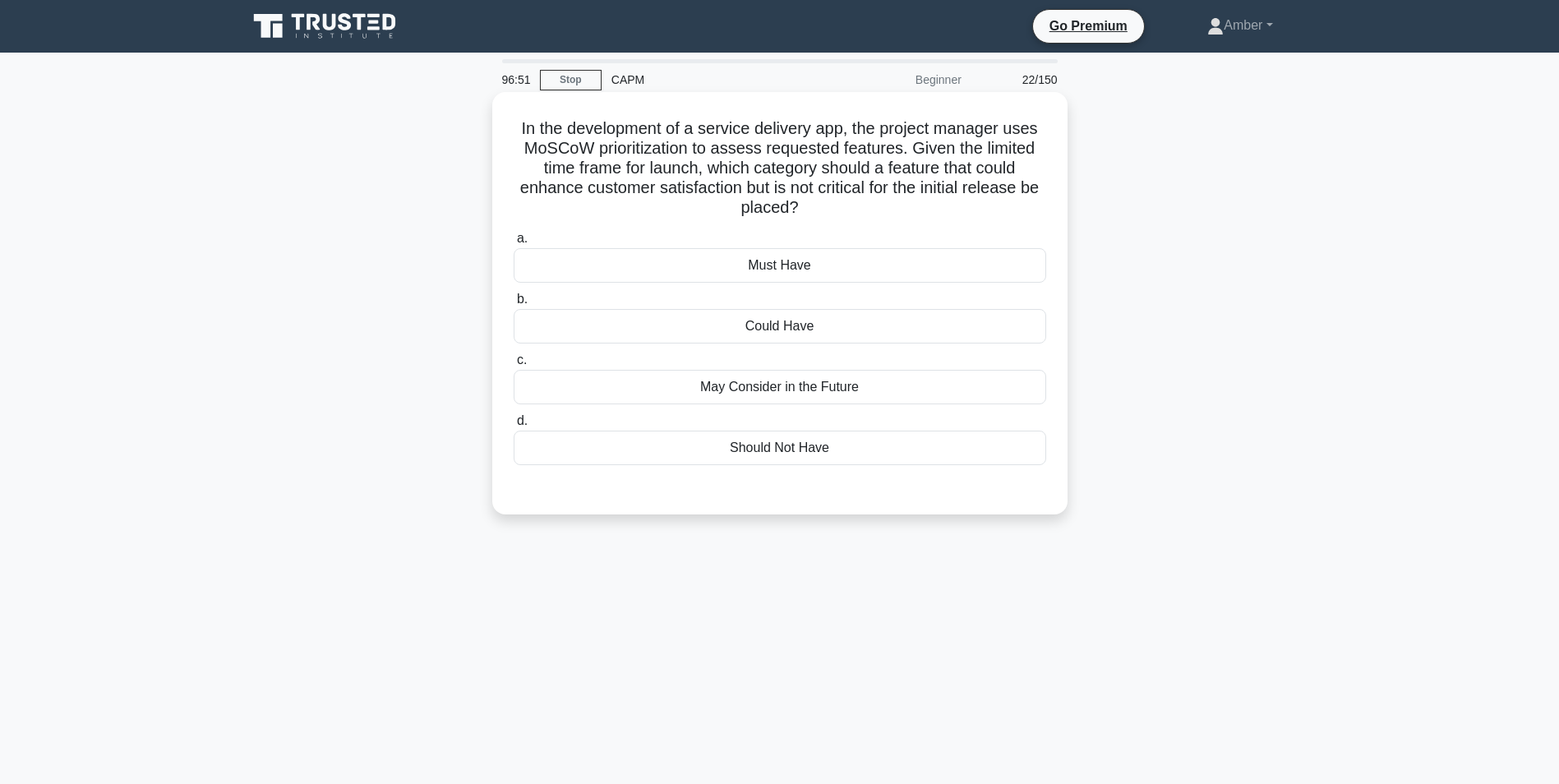
click at [757, 322] on div "Could Have" at bounding box center [780, 326] width 533 height 35
click at [514, 305] on input "b. Could Have" at bounding box center [514, 299] width 0 height 11
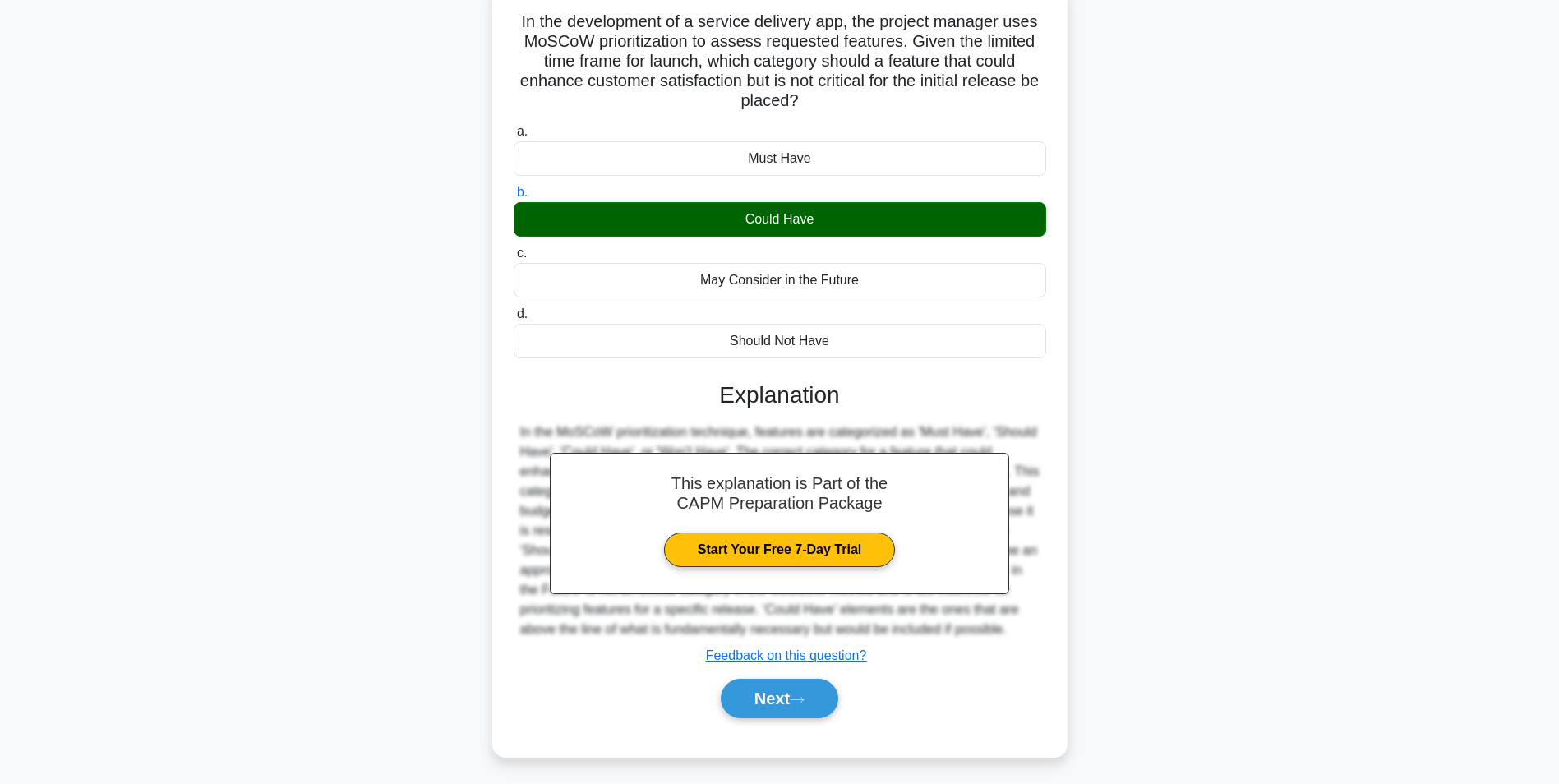
scroll to position [112, 0]
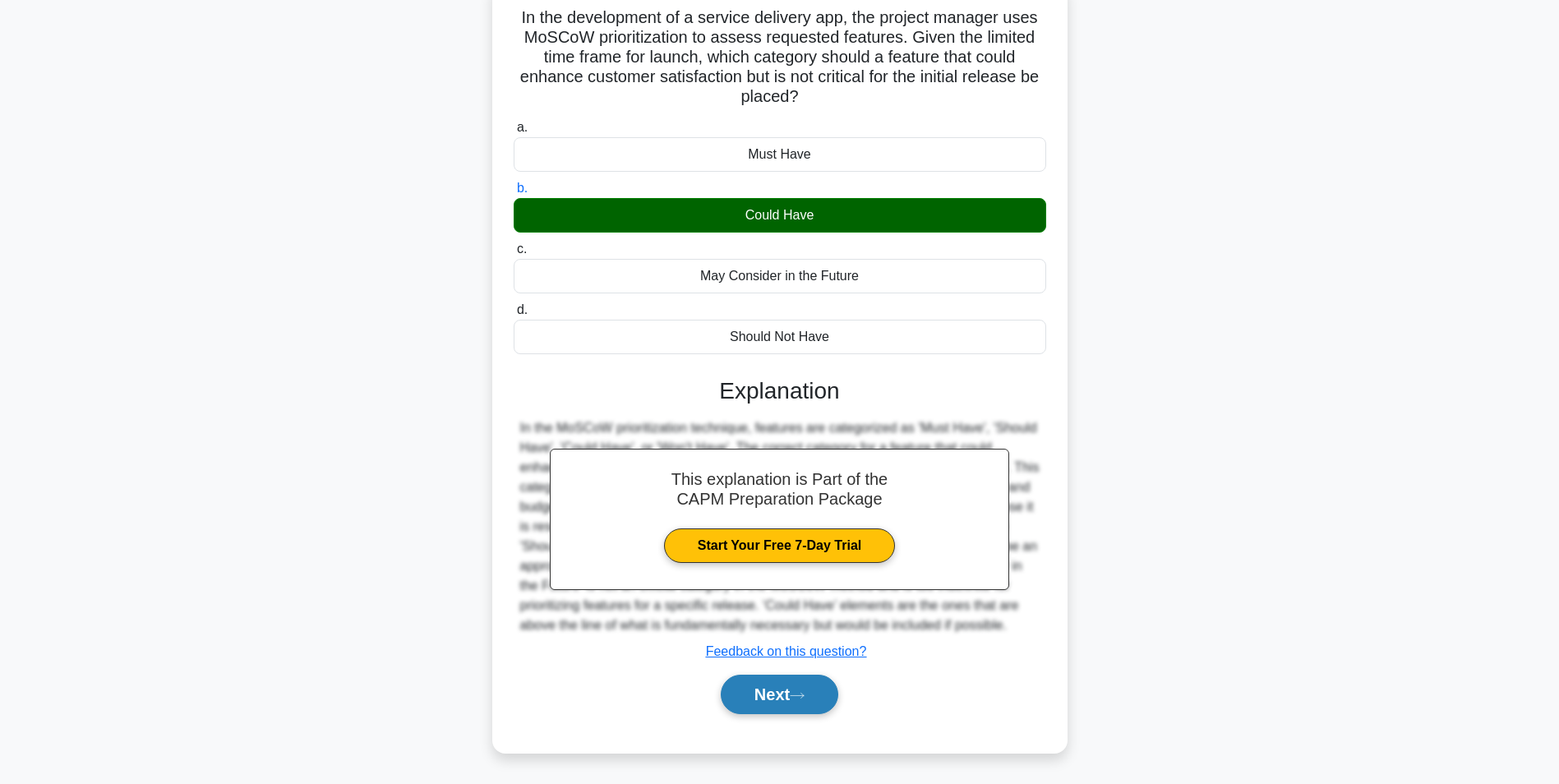
click at [772, 693] on button "Next" at bounding box center [780, 694] width 117 height 40
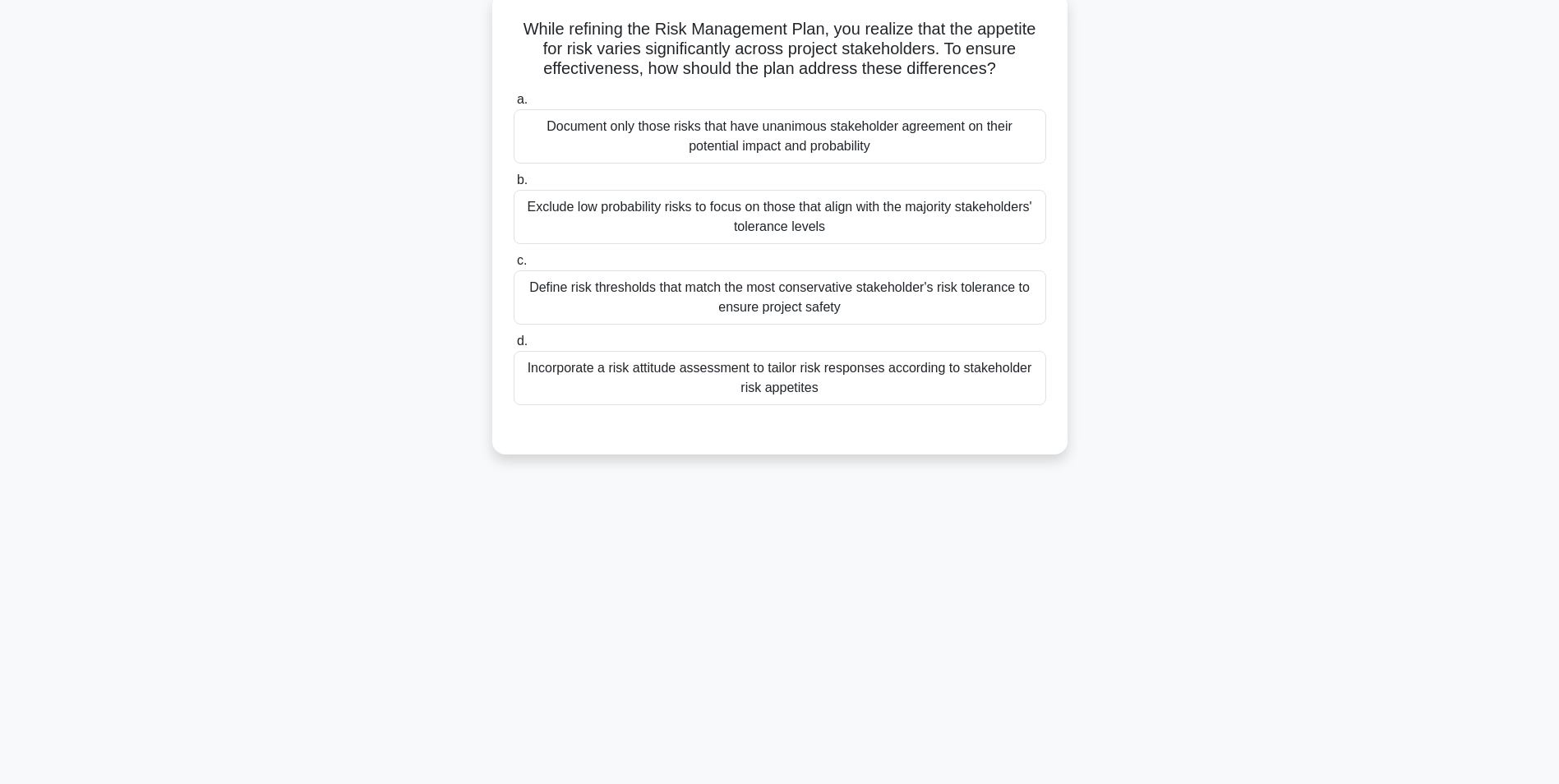
scroll to position [0, 0]
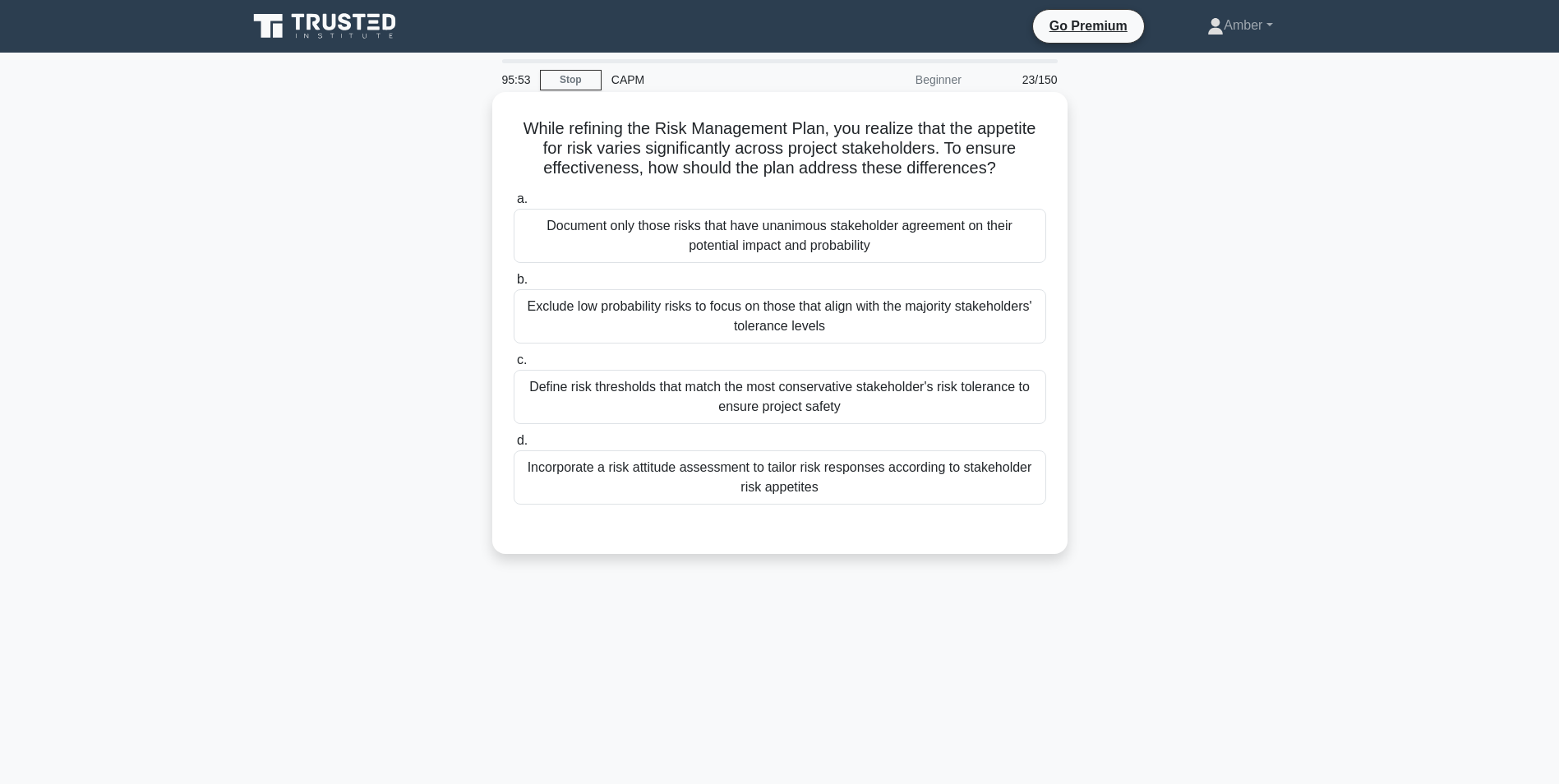
click at [701, 464] on div "Incorporate a risk attitude assessment to tailor risk responses according to st…" at bounding box center [780, 477] width 533 height 54
click at [514, 446] on input "d. Incorporate a risk attitude assessment to tailor risk responses according to…" at bounding box center [514, 441] width 0 height 11
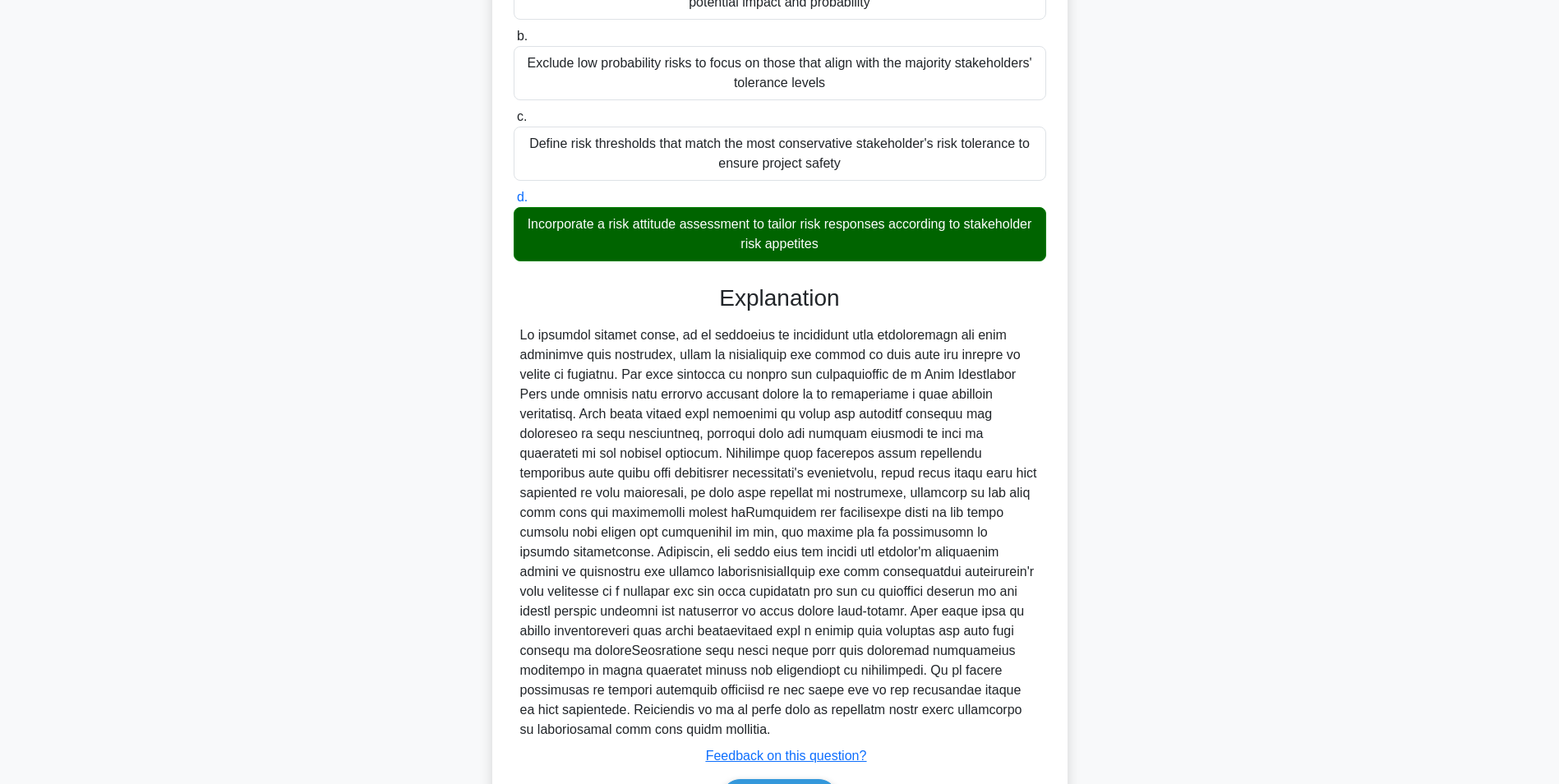
scroll to position [329, 0]
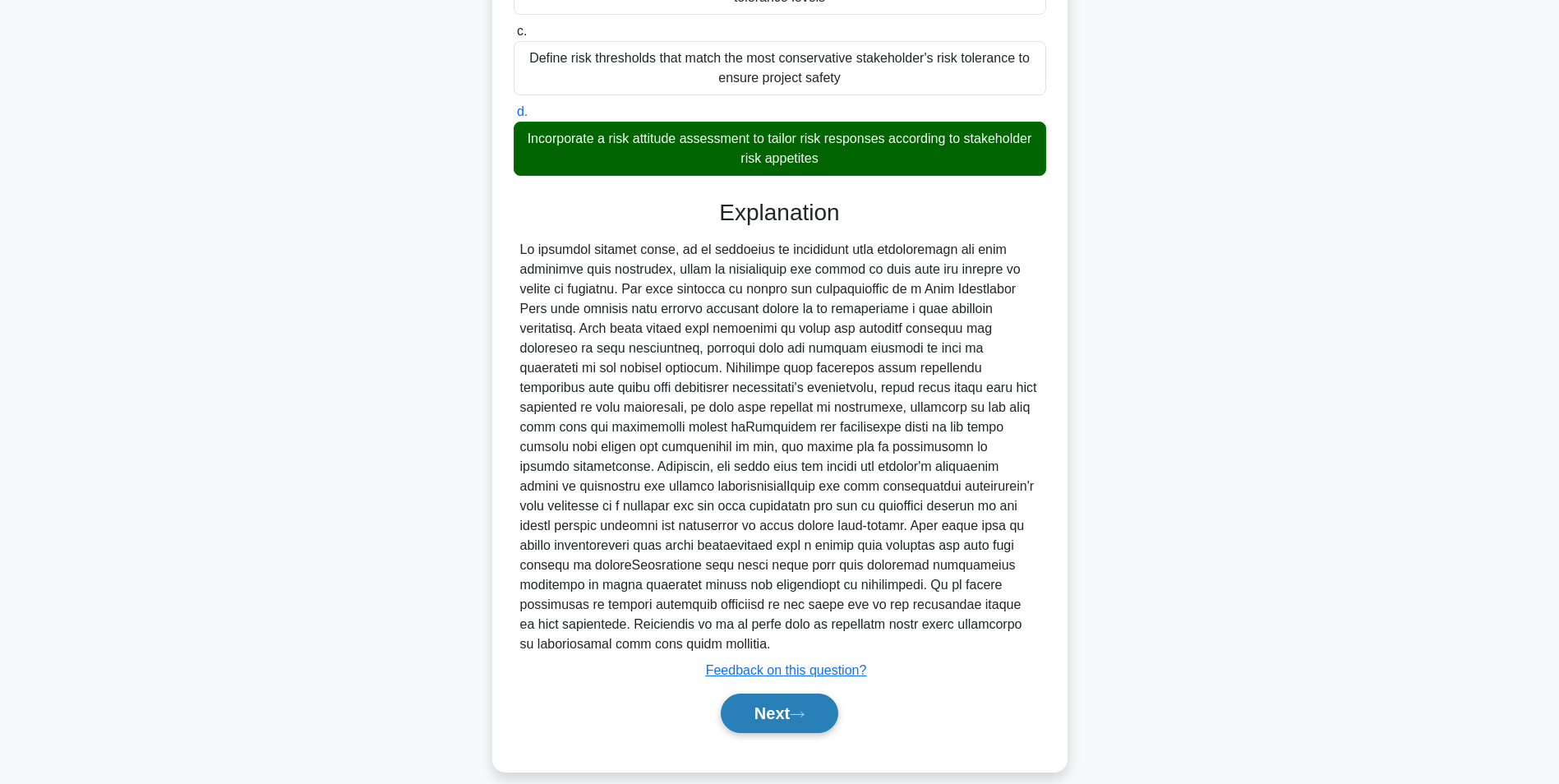
click at [789, 707] on button "Next" at bounding box center [780, 713] width 117 height 40
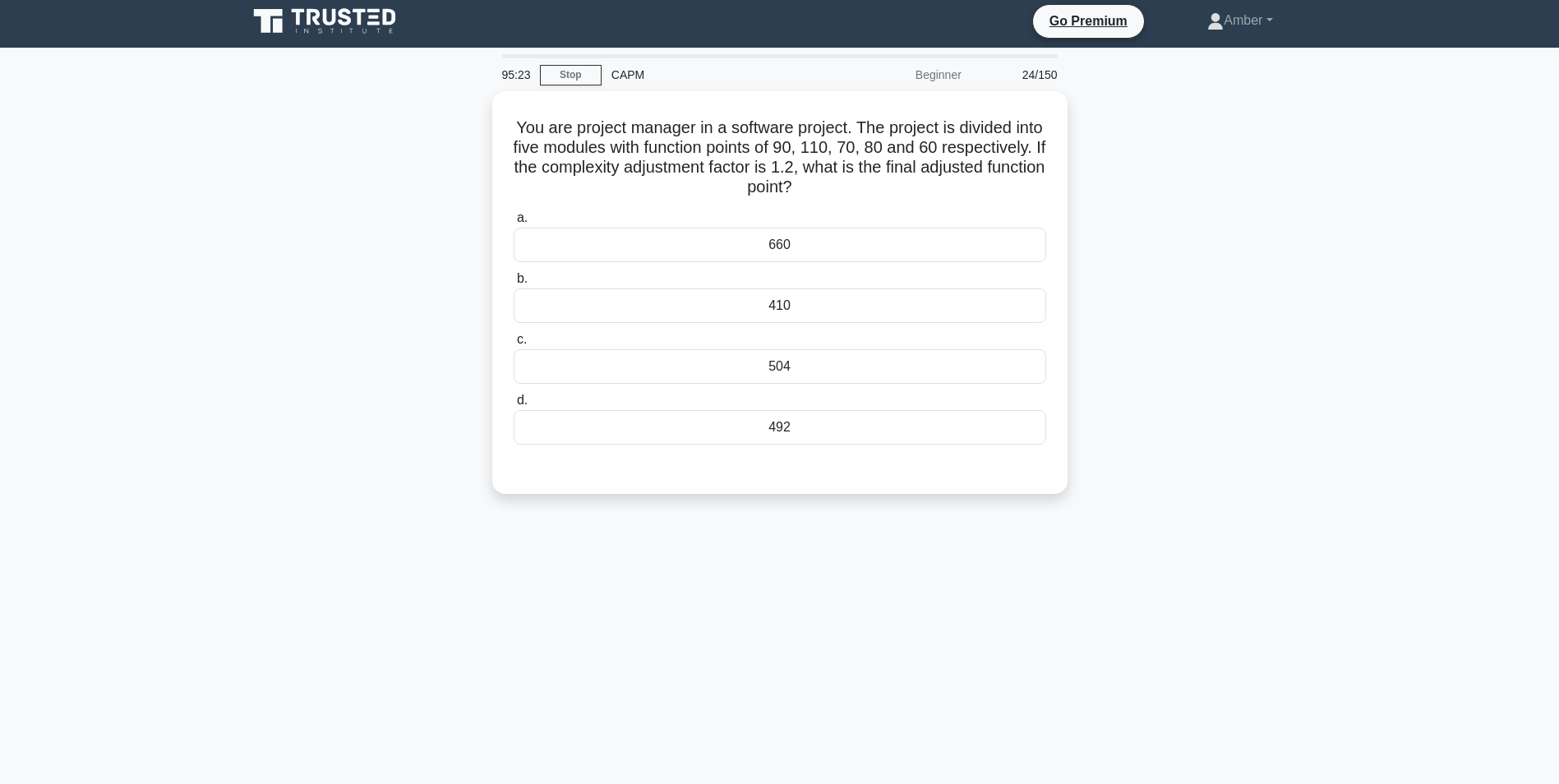
scroll to position [0, 0]
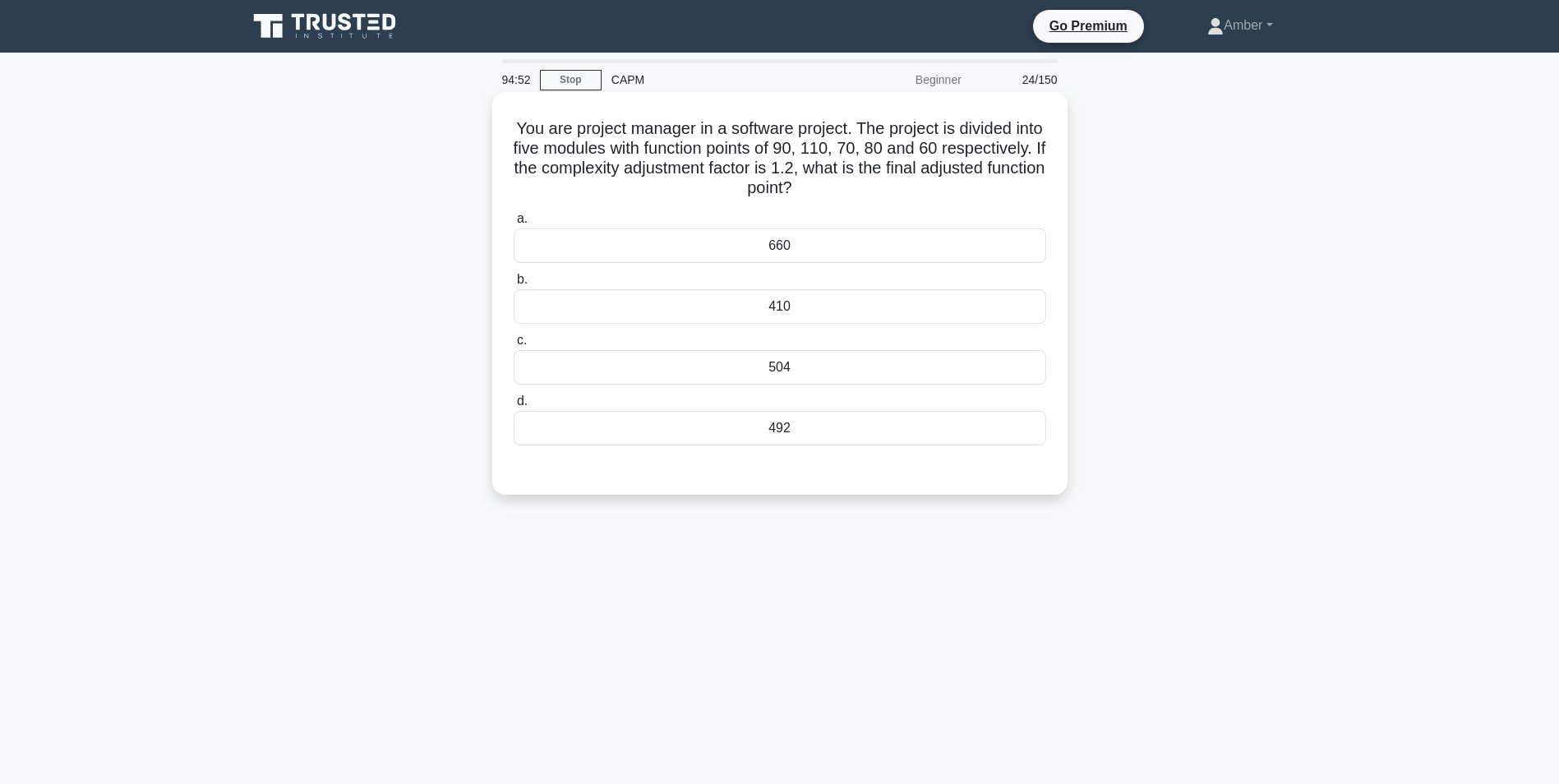
drag, startPoint x: 528, startPoint y: 122, endPoint x: 876, endPoint y: 202, distance: 357.1
click at [876, 202] on div "You are project manager in a software project. The project is divided into five…" at bounding box center [780, 293] width 562 height 389
copy h5 "You are project manager in a software project. The project is divided into five…"
click at [697, 295] on div "410" at bounding box center [780, 307] width 533 height 35
click at [514, 285] on input "b. 410" at bounding box center [514, 279] width 0 height 11
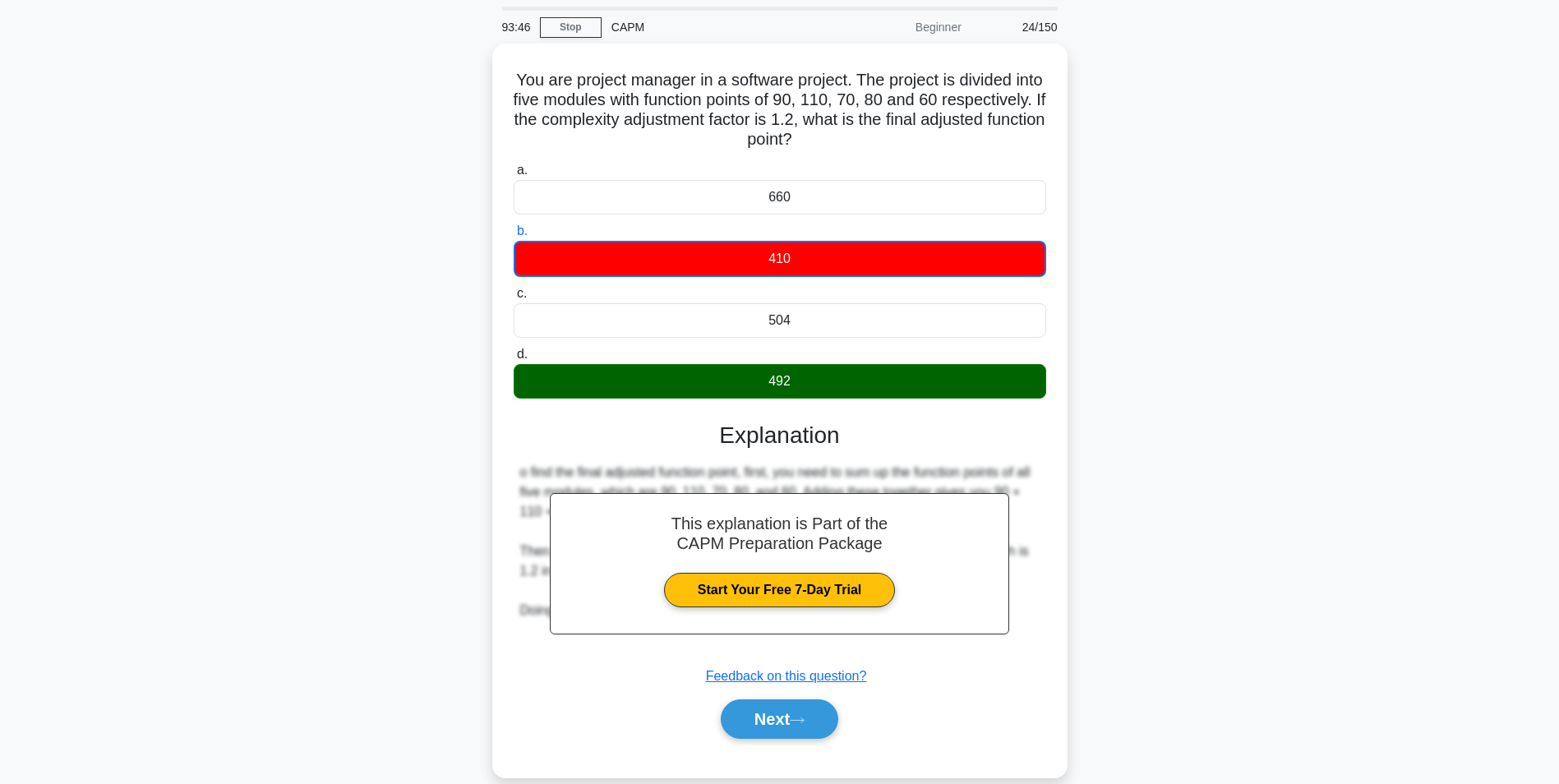
scroll to position [104, 0]
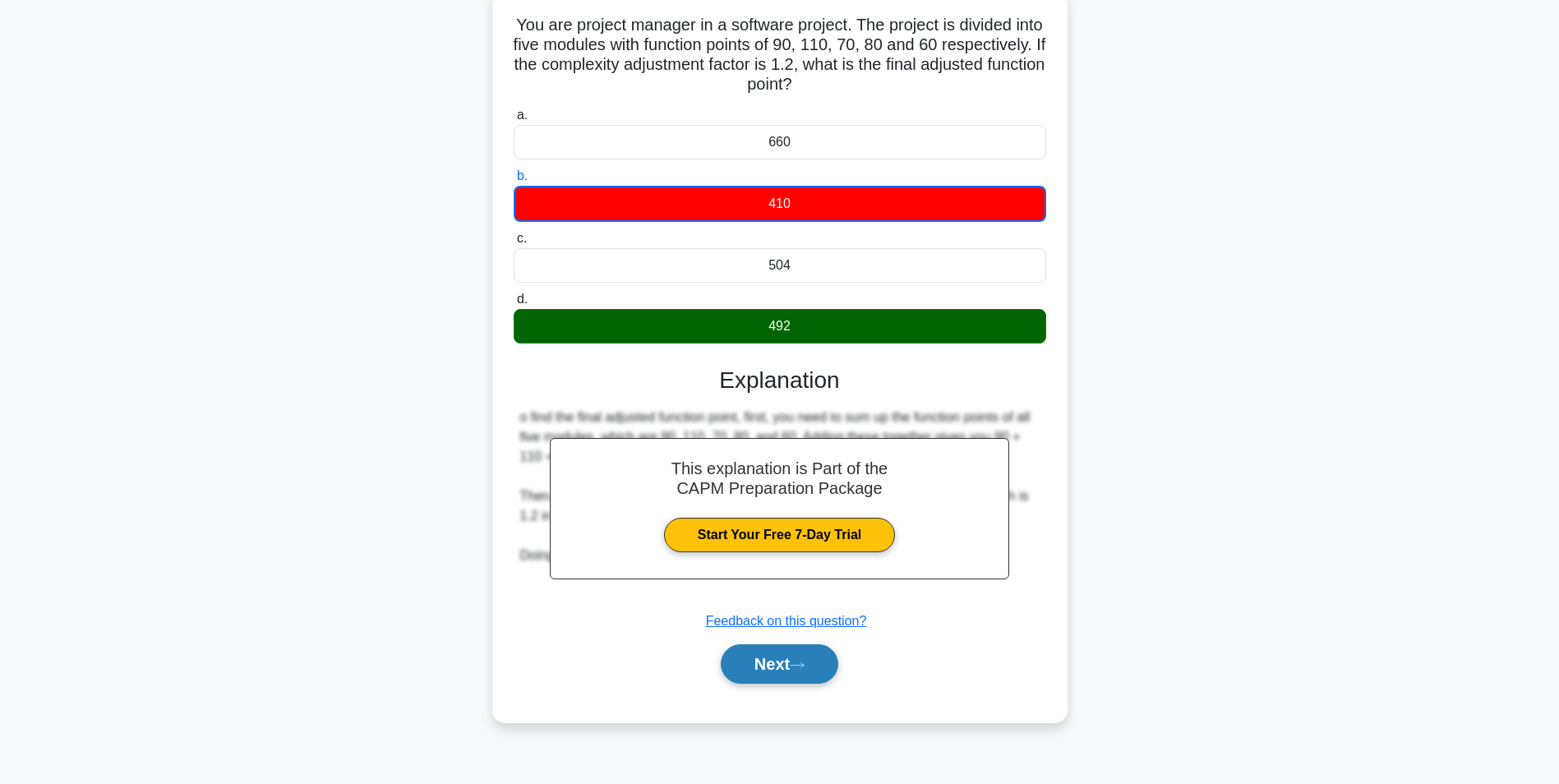
click at [769, 668] on button "Next" at bounding box center [780, 664] width 117 height 40
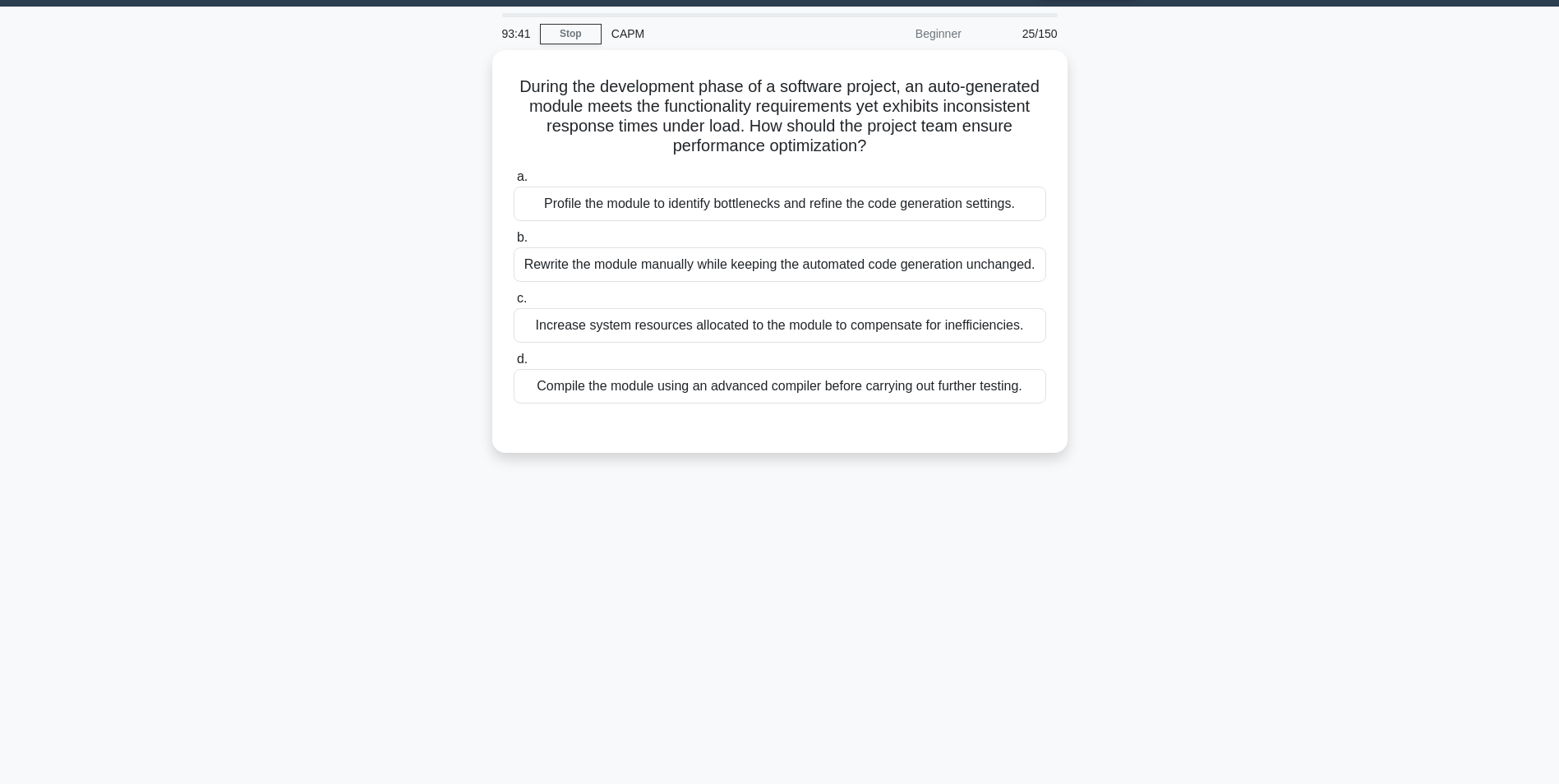
scroll to position [0, 0]
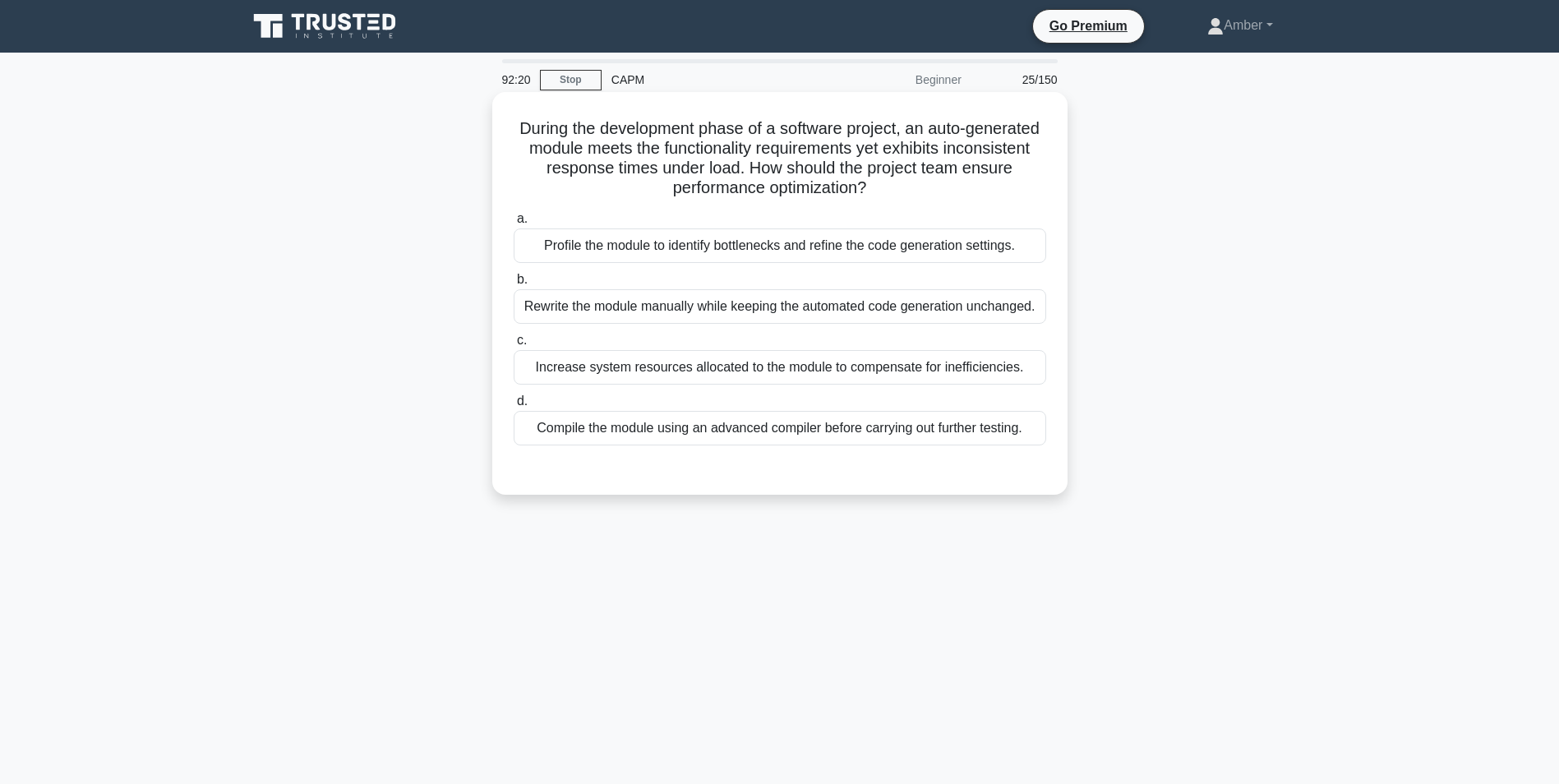
click at [780, 243] on div "Profile the module to identify bottlenecks and refine the code generation setti…" at bounding box center [780, 245] width 533 height 35
click at [514, 224] on input "a. Profile the module to identify bottlenecks and refine the code generation se…" at bounding box center [514, 218] width 0 height 11
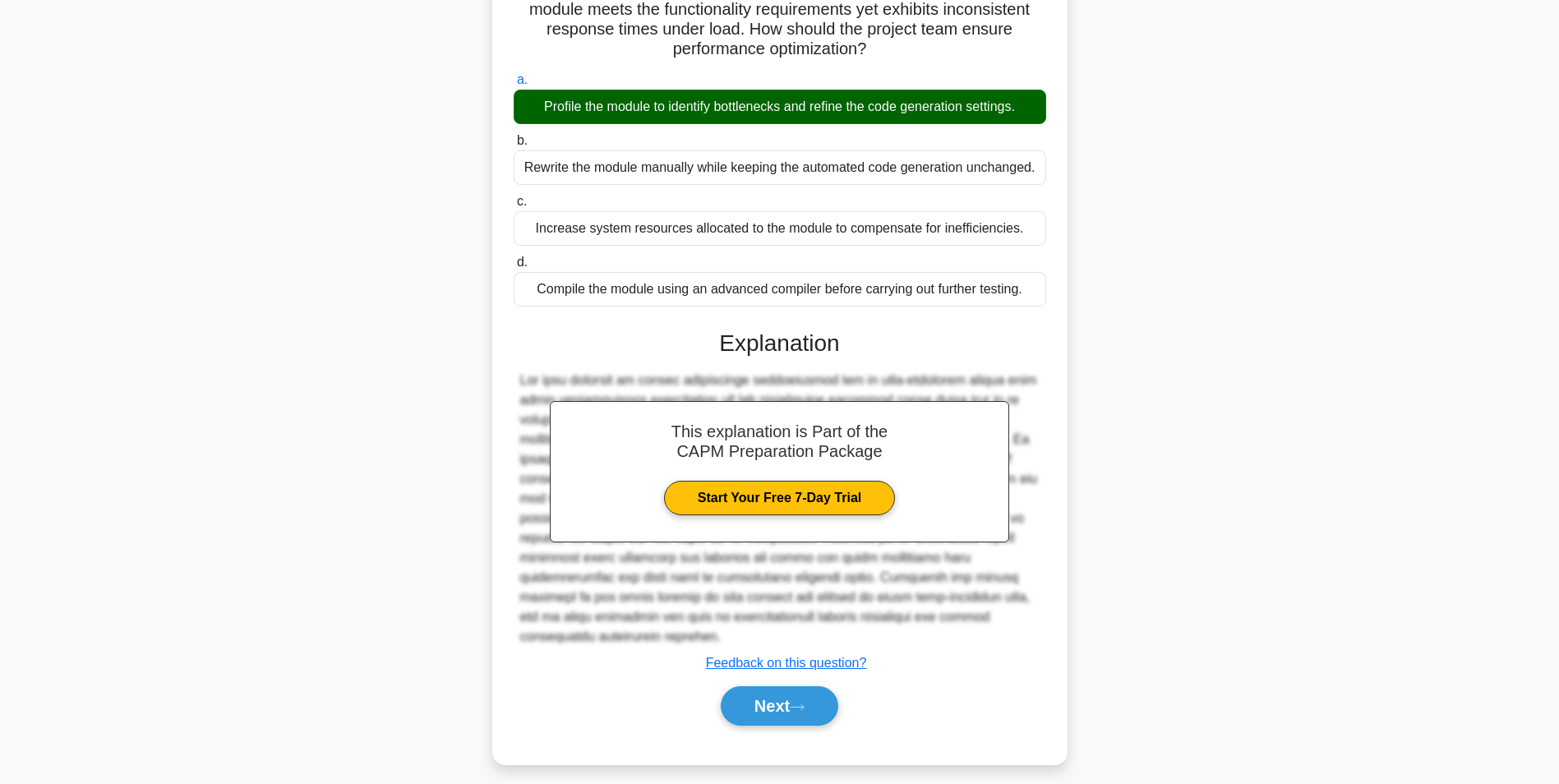
scroll to position [151, 0]
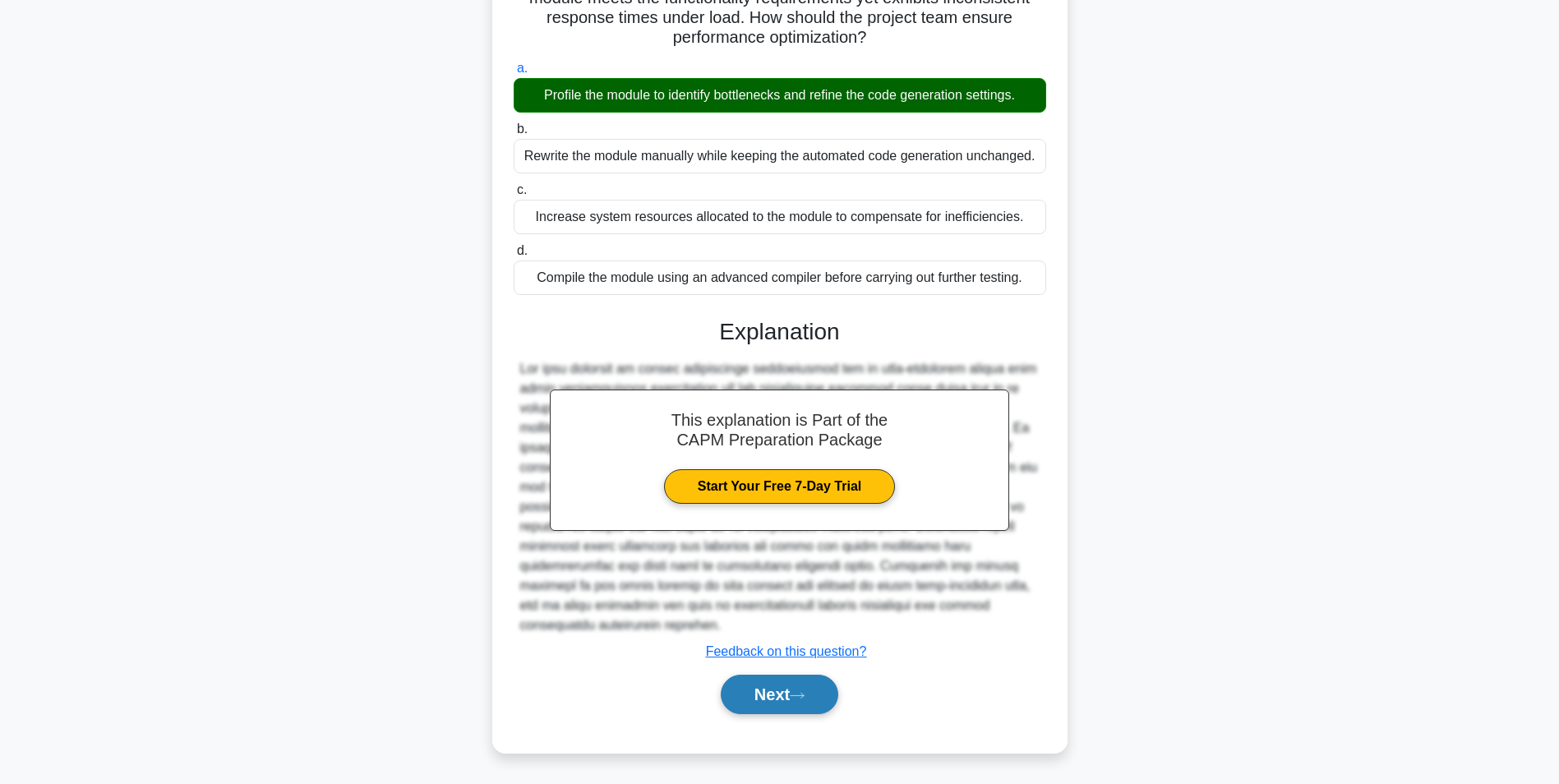
click at [749, 681] on button "Next" at bounding box center [780, 694] width 117 height 40
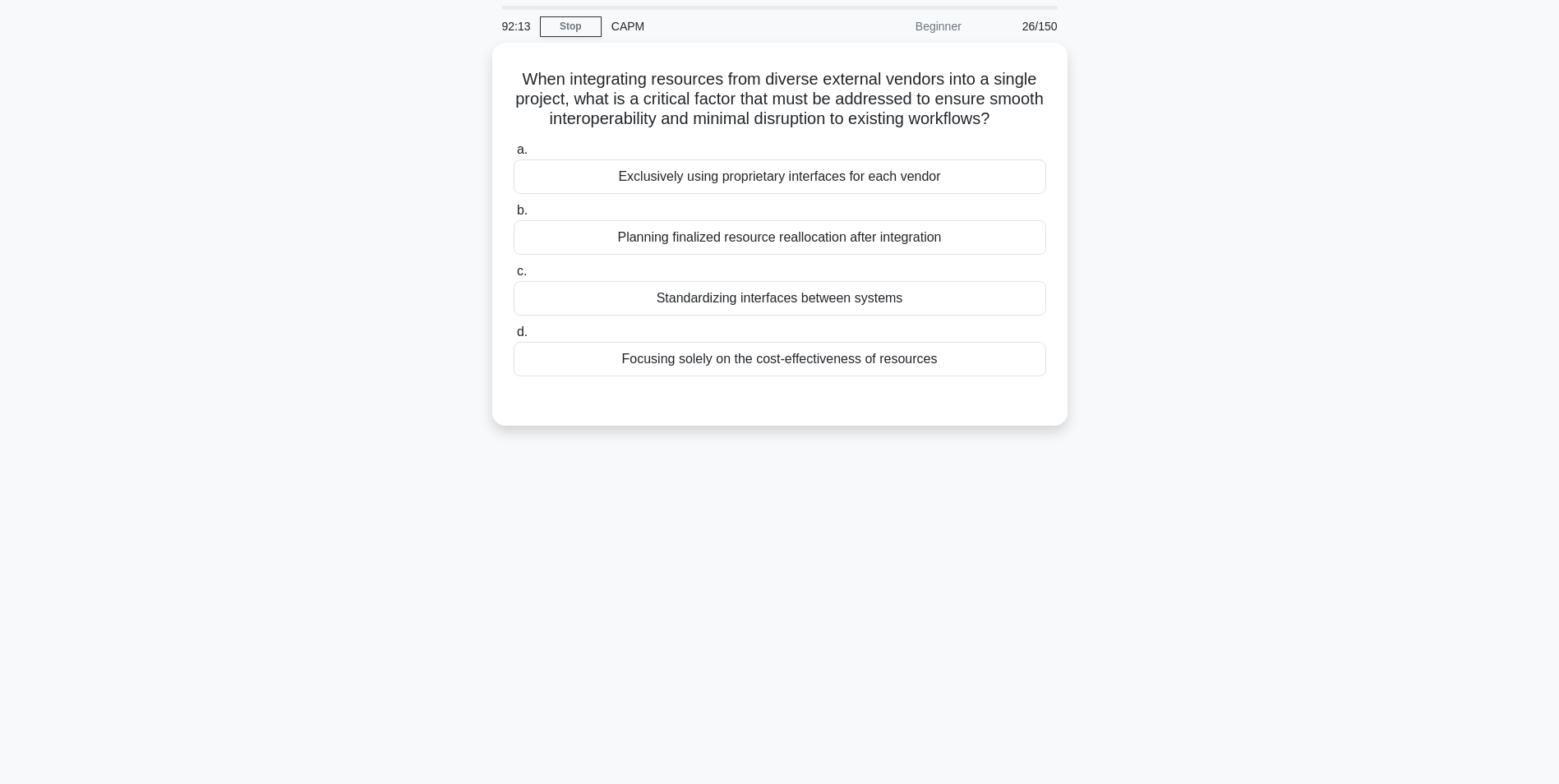
scroll to position [82, 0]
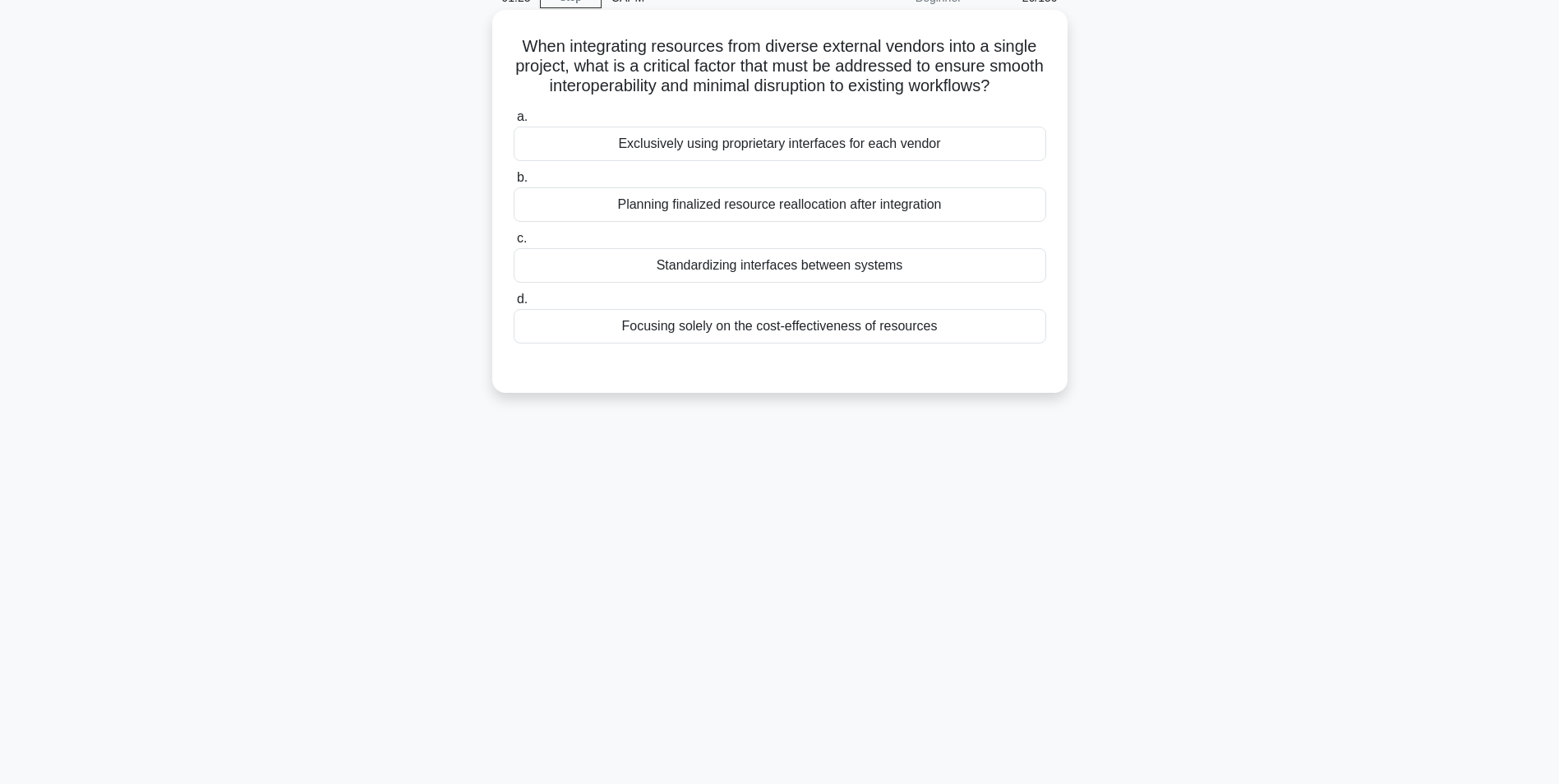
click at [713, 281] on div "Standardizing interfaces between systems" at bounding box center [780, 266] width 533 height 35
click at [514, 244] on input "c. Standardizing interfaces between systems" at bounding box center [514, 238] width 0 height 11
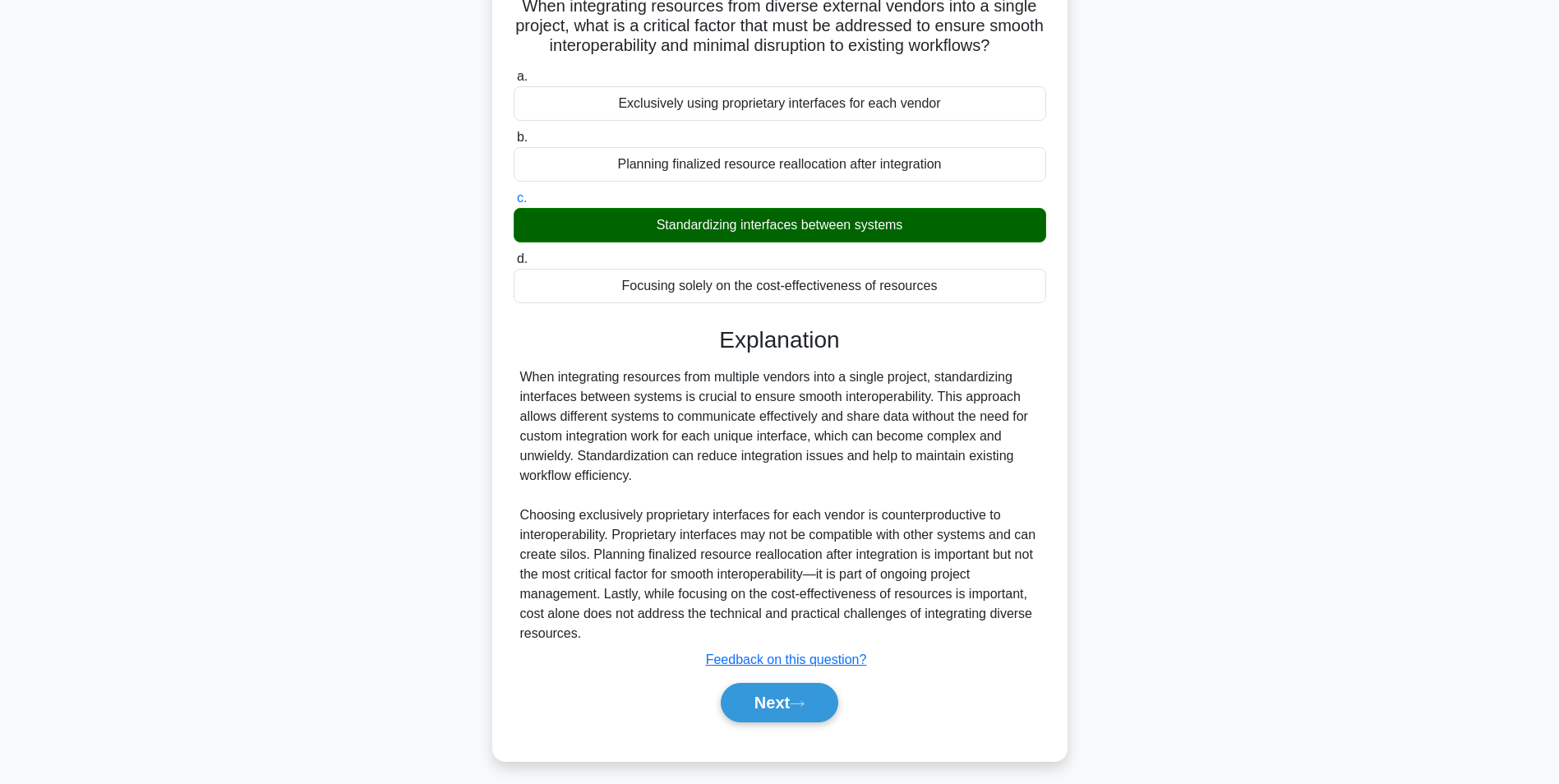
scroll to position [151, 0]
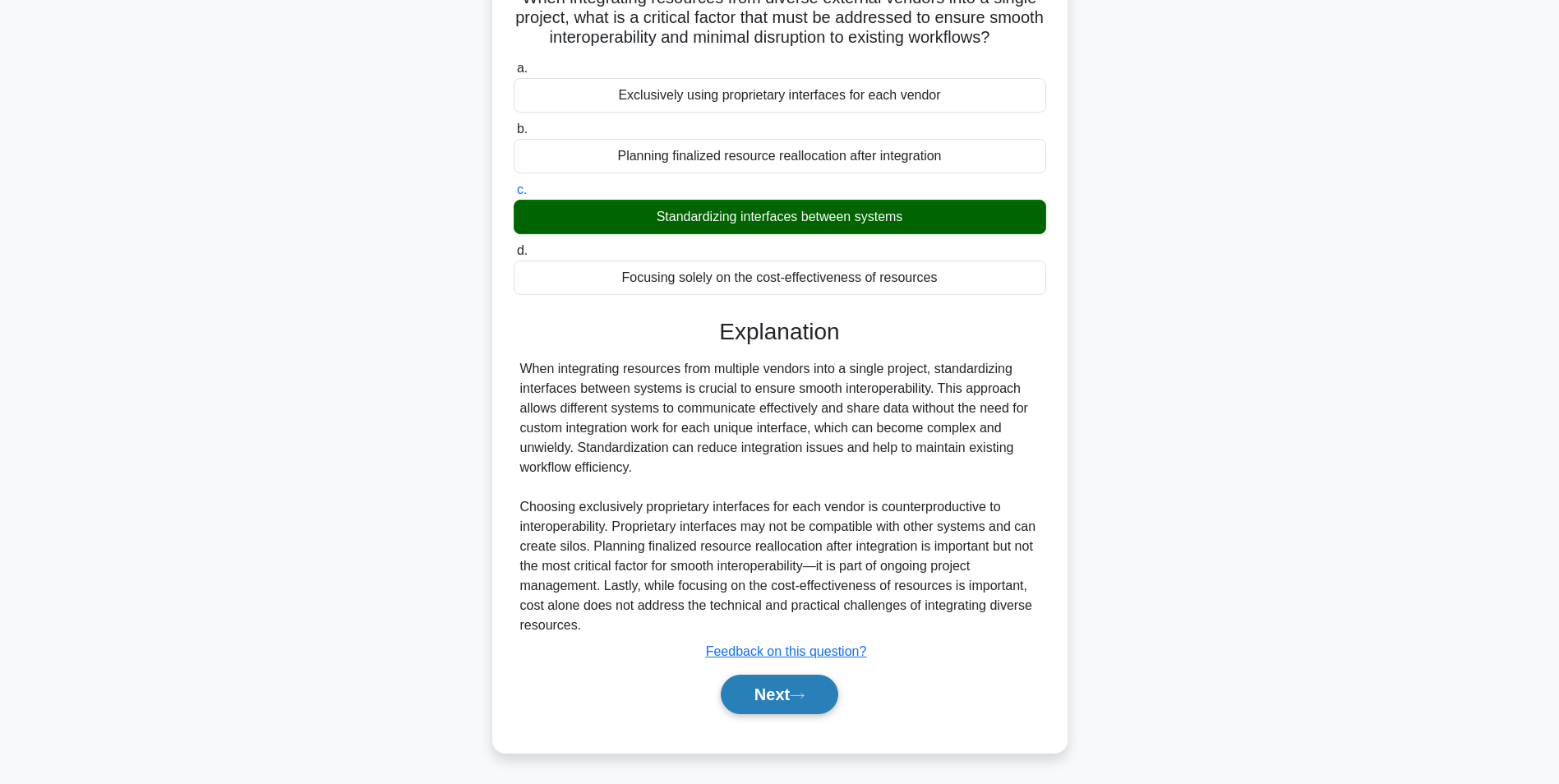
click at [759, 683] on button "Next" at bounding box center [780, 694] width 117 height 40
click at [780, 690] on button "Next" at bounding box center [780, 694] width 117 height 40
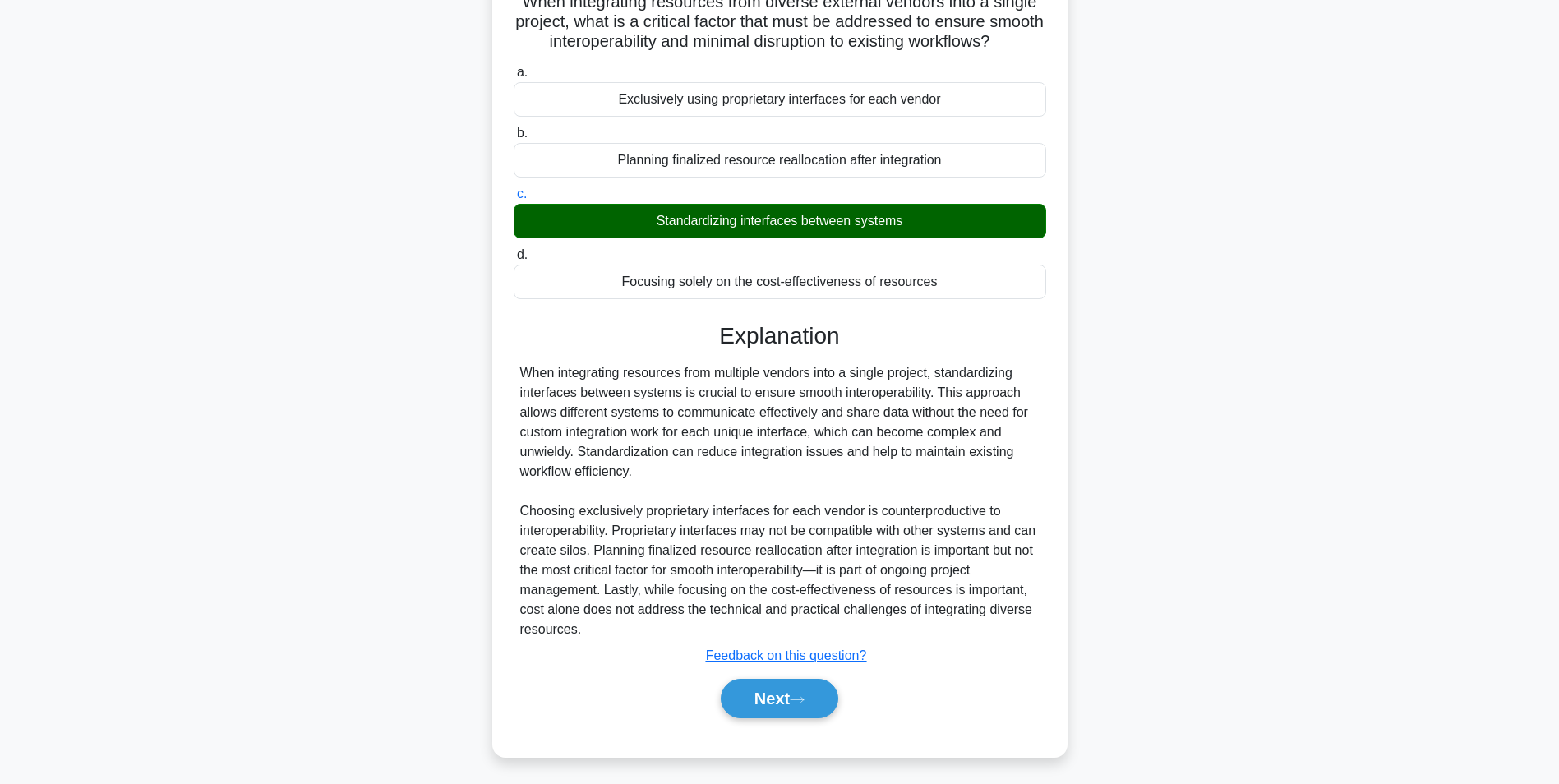
scroll to position [104, 0]
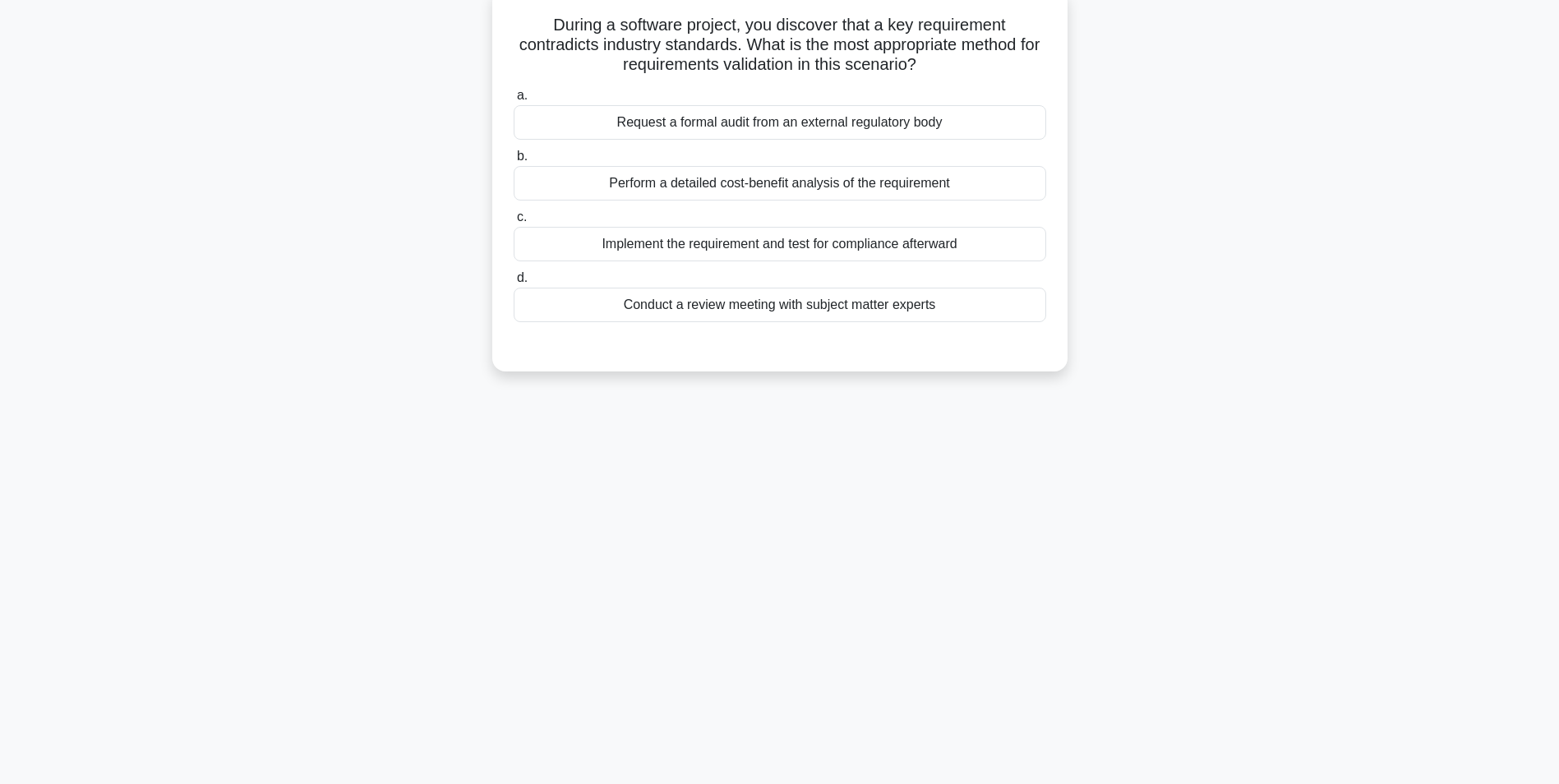
click at [653, 288] on div "Conduct a review meeting with subject matter experts" at bounding box center [780, 305] width 533 height 35
click at [514, 283] on input "d. Conduct a review meeting with subject matter experts" at bounding box center [514, 278] width 0 height 11
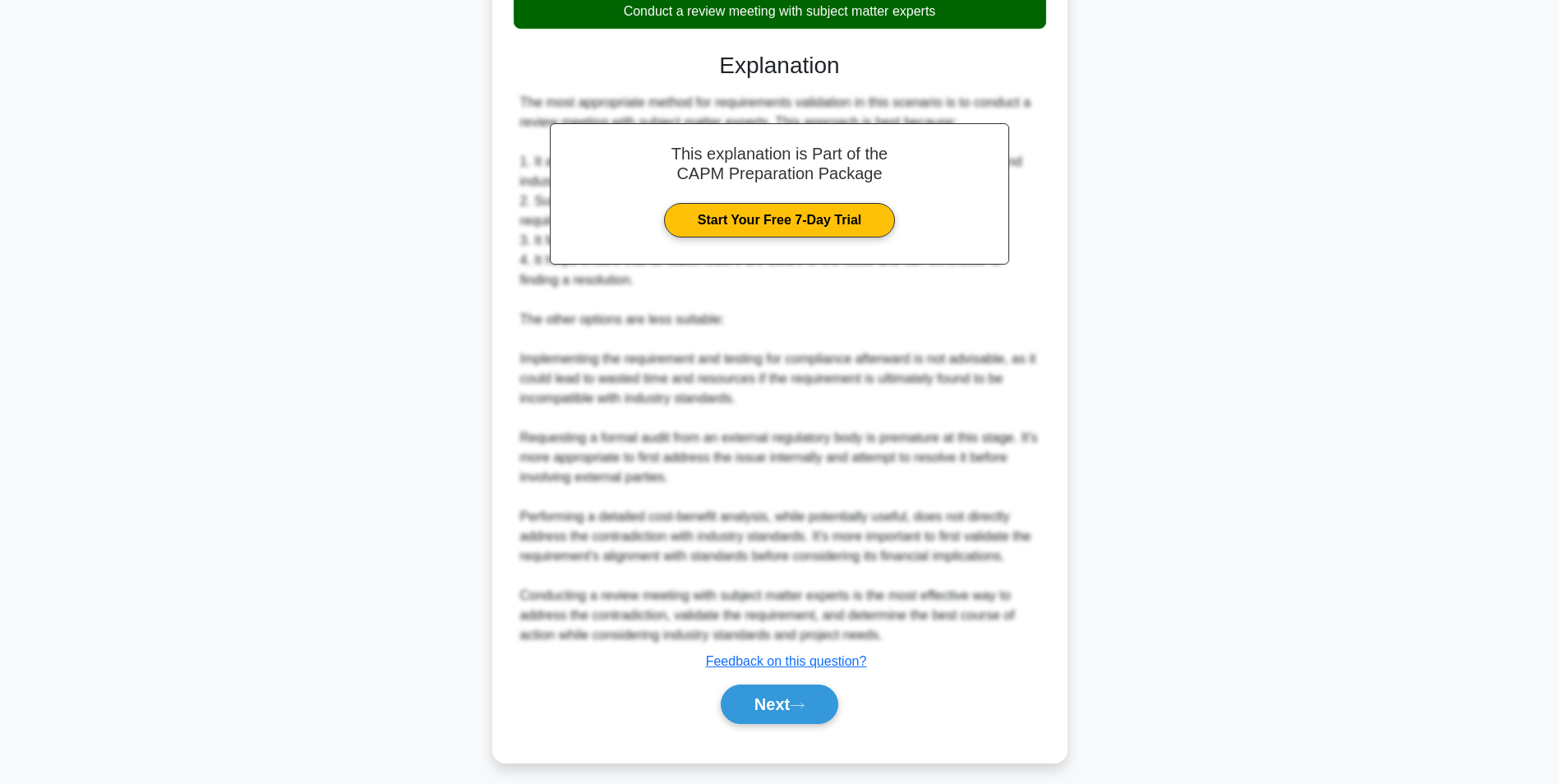
scroll to position [408, 0]
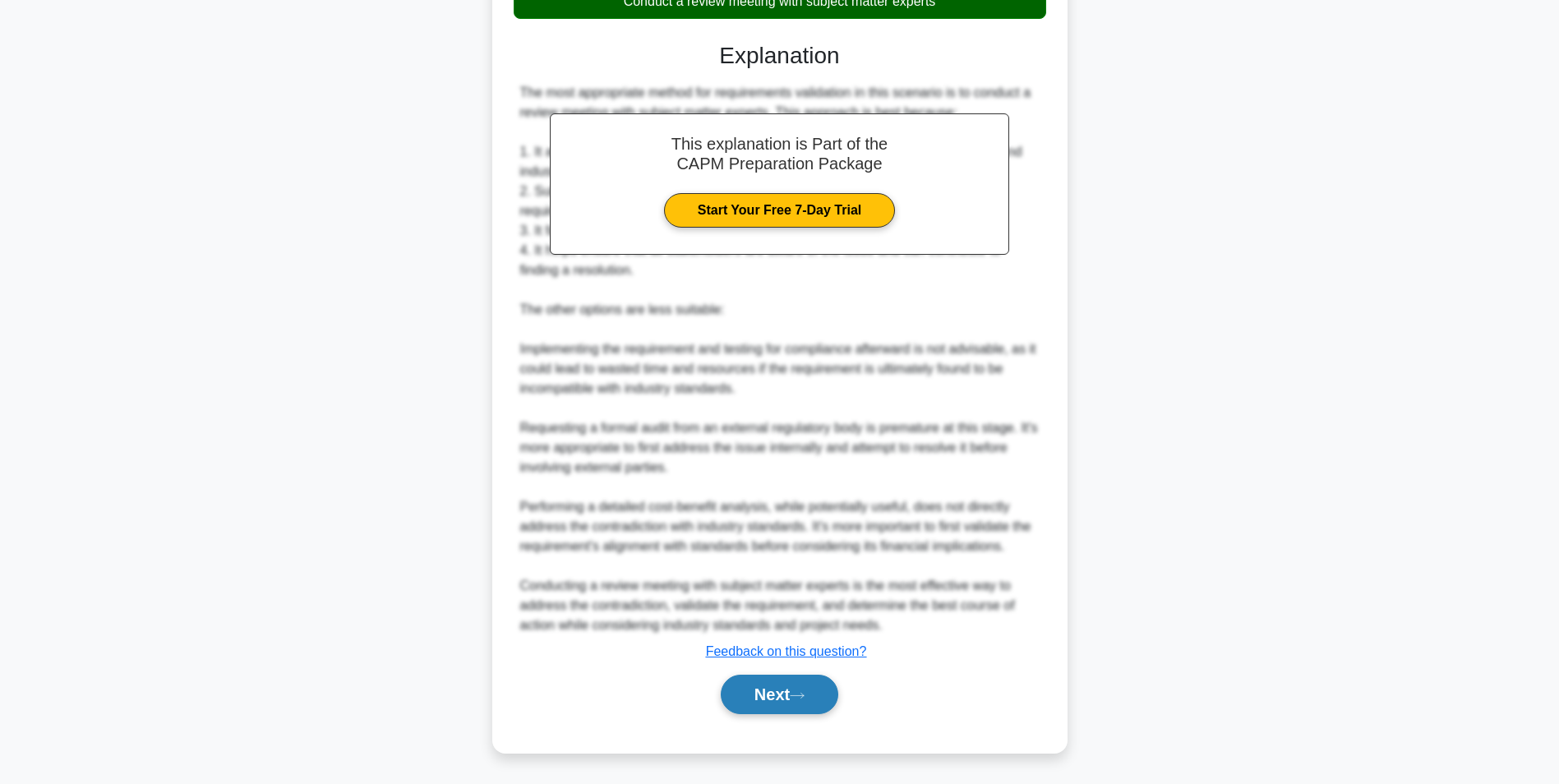
click at [779, 692] on button "Next" at bounding box center [780, 694] width 117 height 40
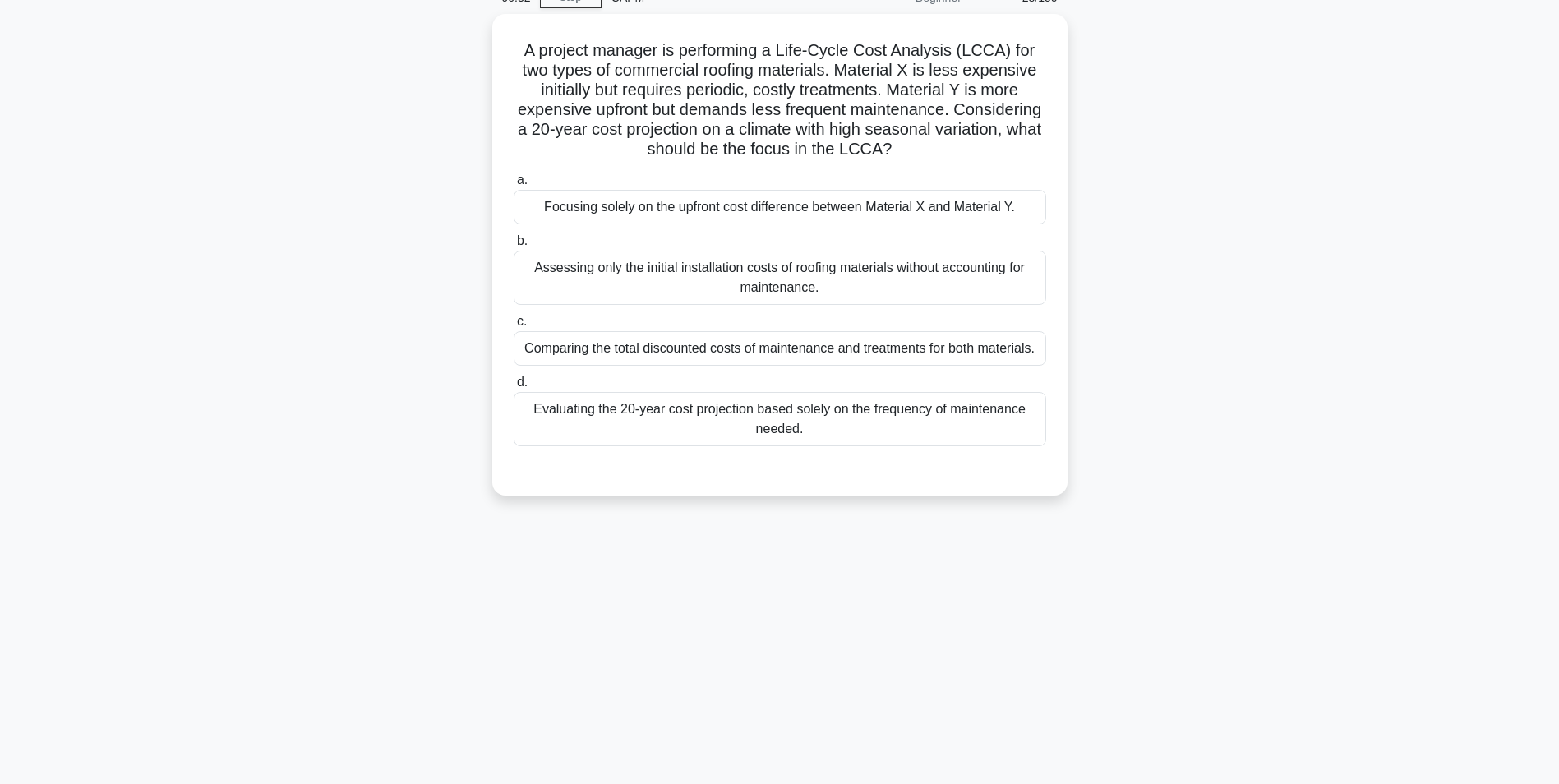
scroll to position [104, 0]
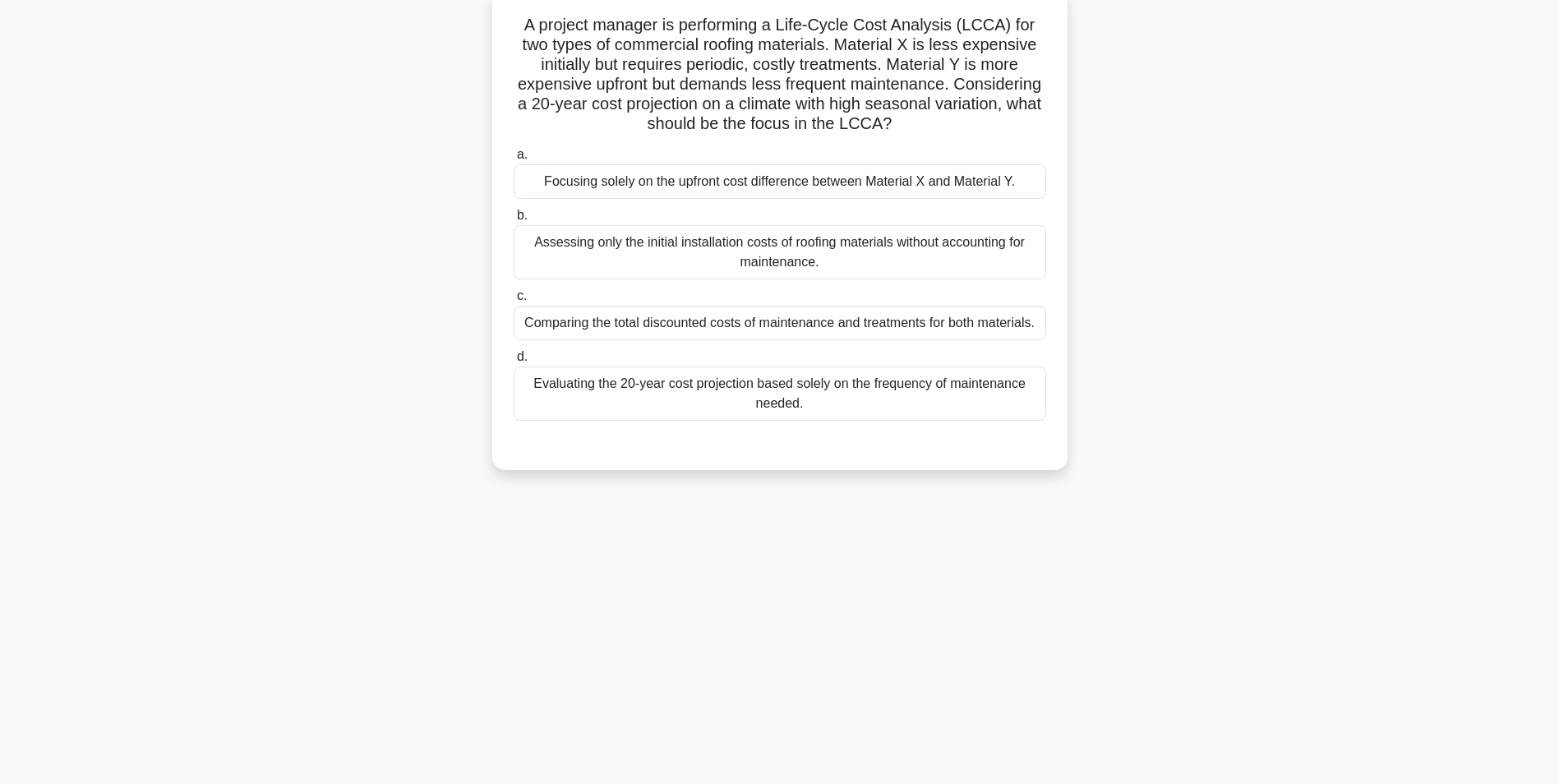
click at [717, 323] on div "Comparing the total discounted costs of maintenance and treatments for both mat…" at bounding box center [780, 323] width 533 height 35
click at [514, 302] on input "c. Comparing the total discounted costs of maintenance and treatments for both …" at bounding box center [514, 296] width 0 height 11
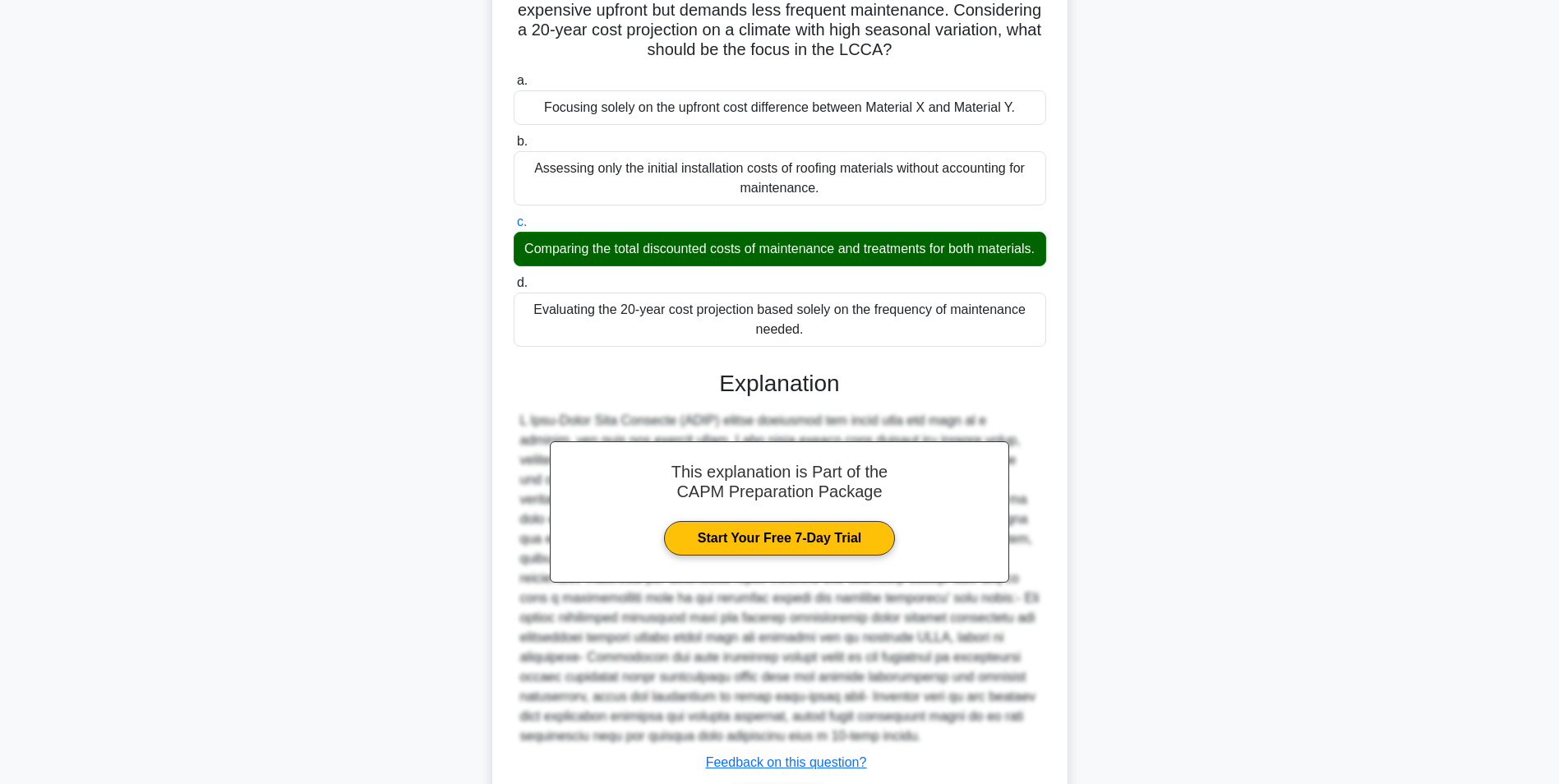
scroll to position [309, 0]
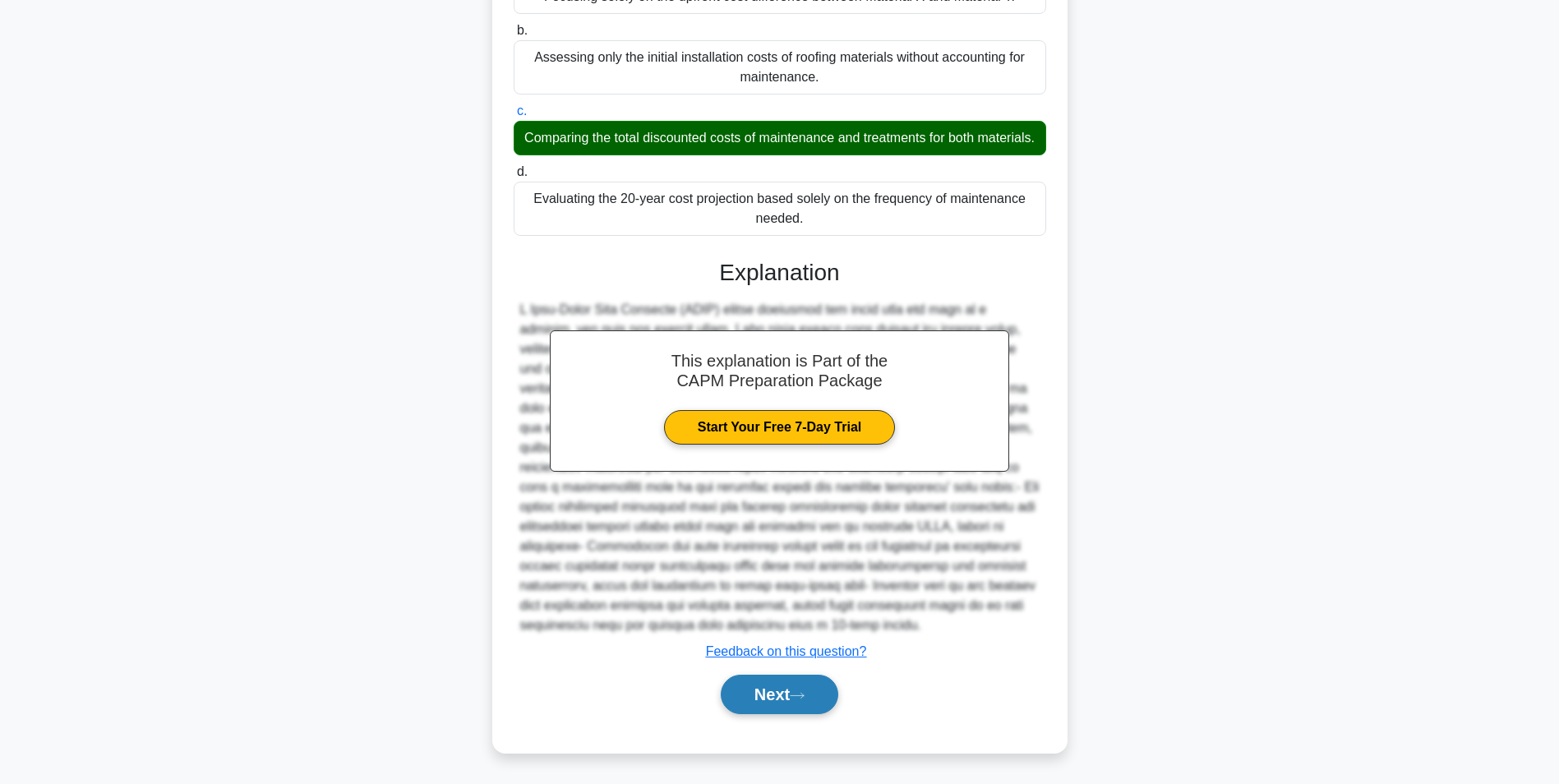
click at [785, 695] on button "Next" at bounding box center [780, 694] width 117 height 40
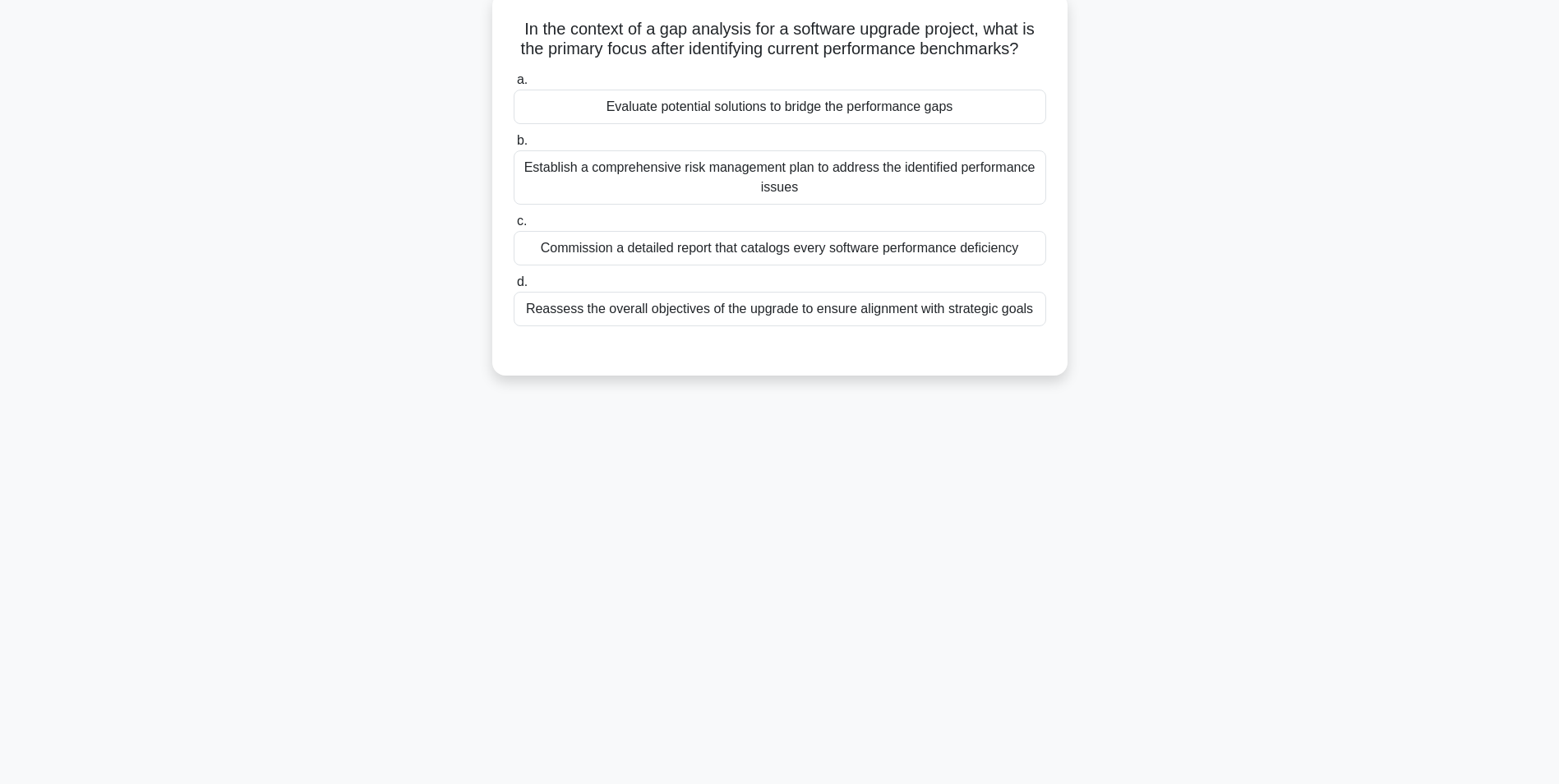
scroll to position [104, 0]
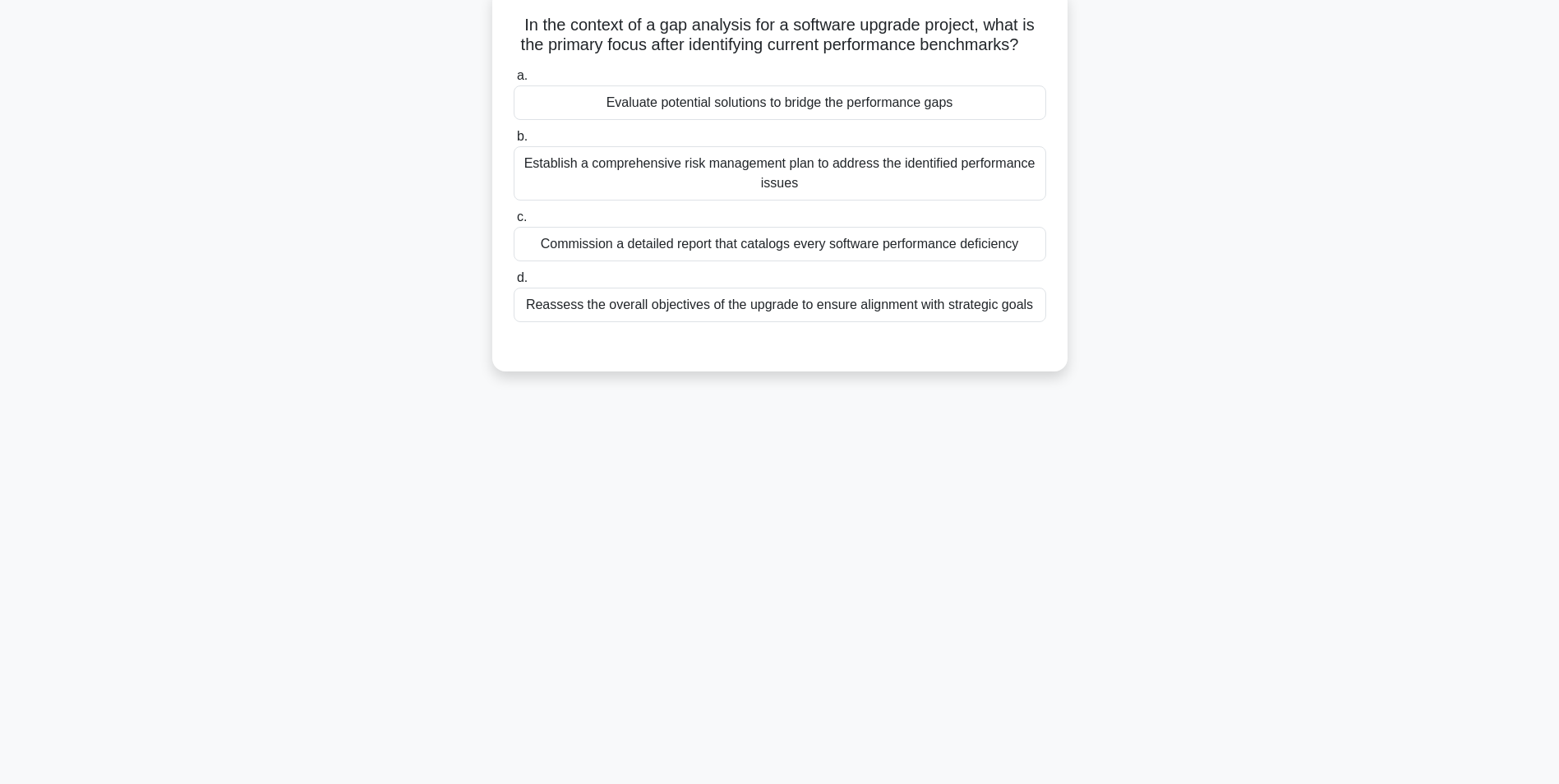
click at [724, 301] on label "d. Reassess the overall objectives of the upgrade to ensure alignment with stra…" at bounding box center [780, 295] width 533 height 54
click at [514, 283] on input "d. Reassess the overall objectives of the upgrade to ensure alignment with stra…" at bounding box center [514, 278] width 0 height 11
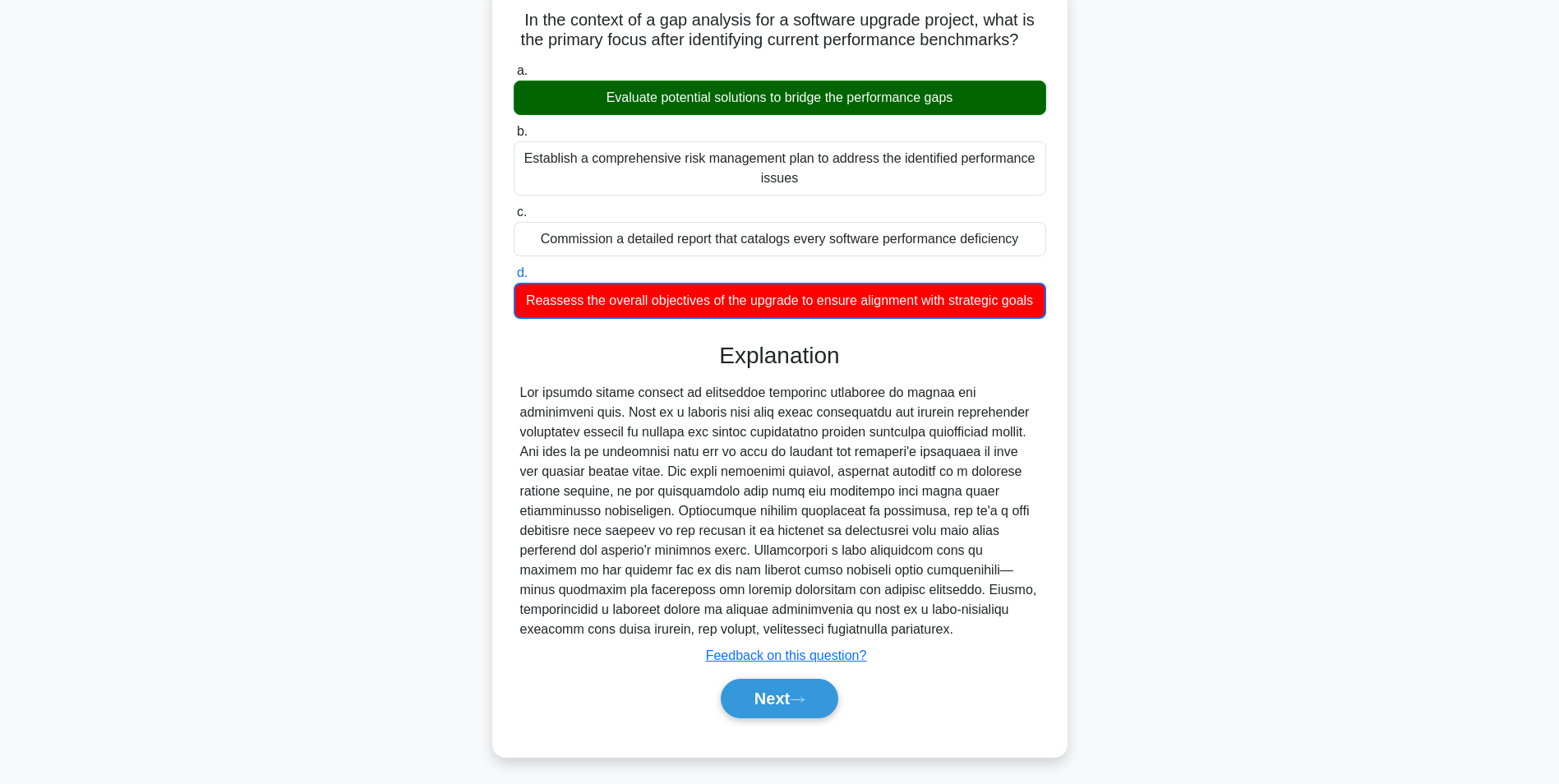
scroll to position [152, 0]
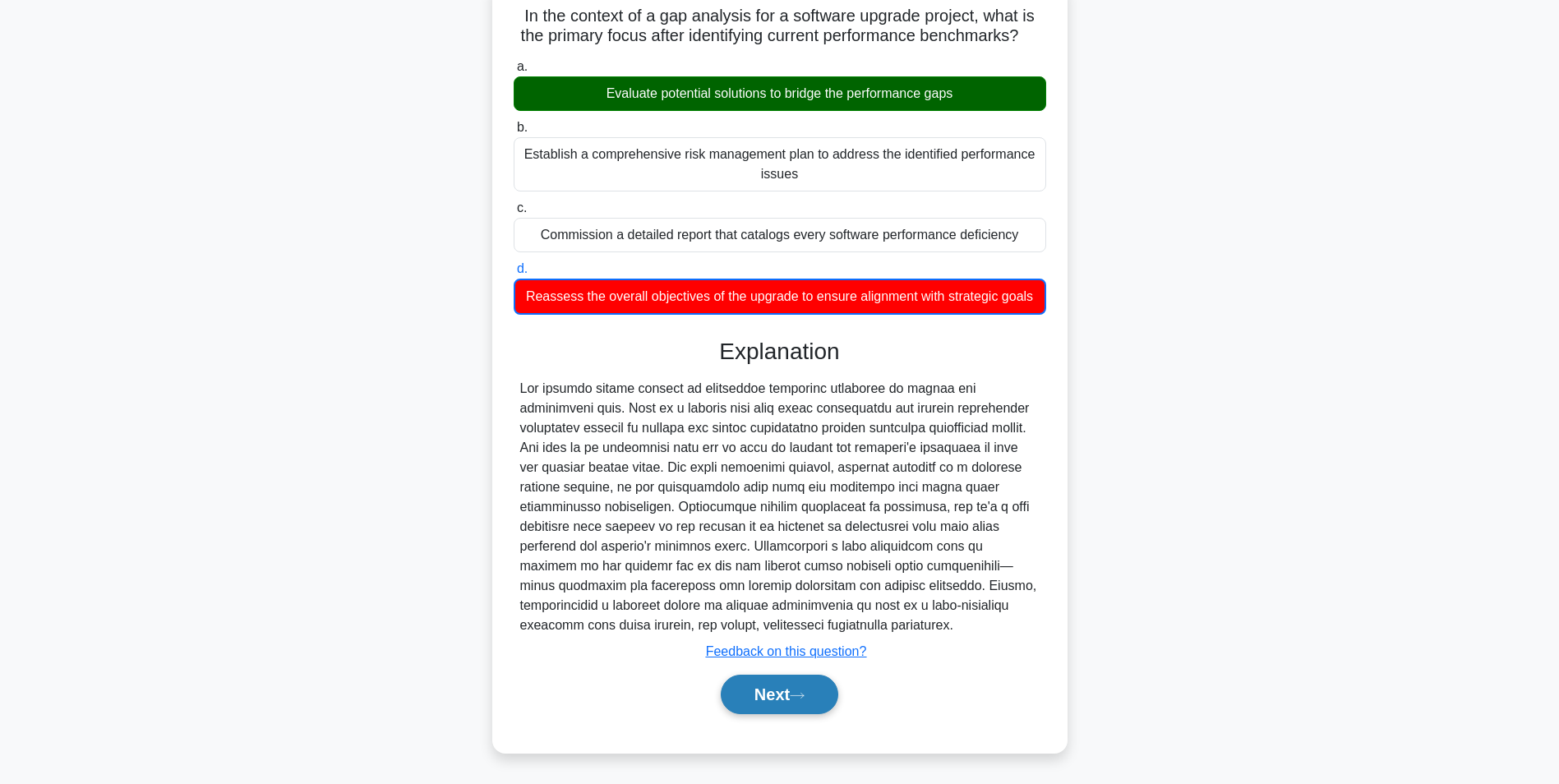
click at [770, 688] on button "Next" at bounding box center [780, 694] width 117 height 40
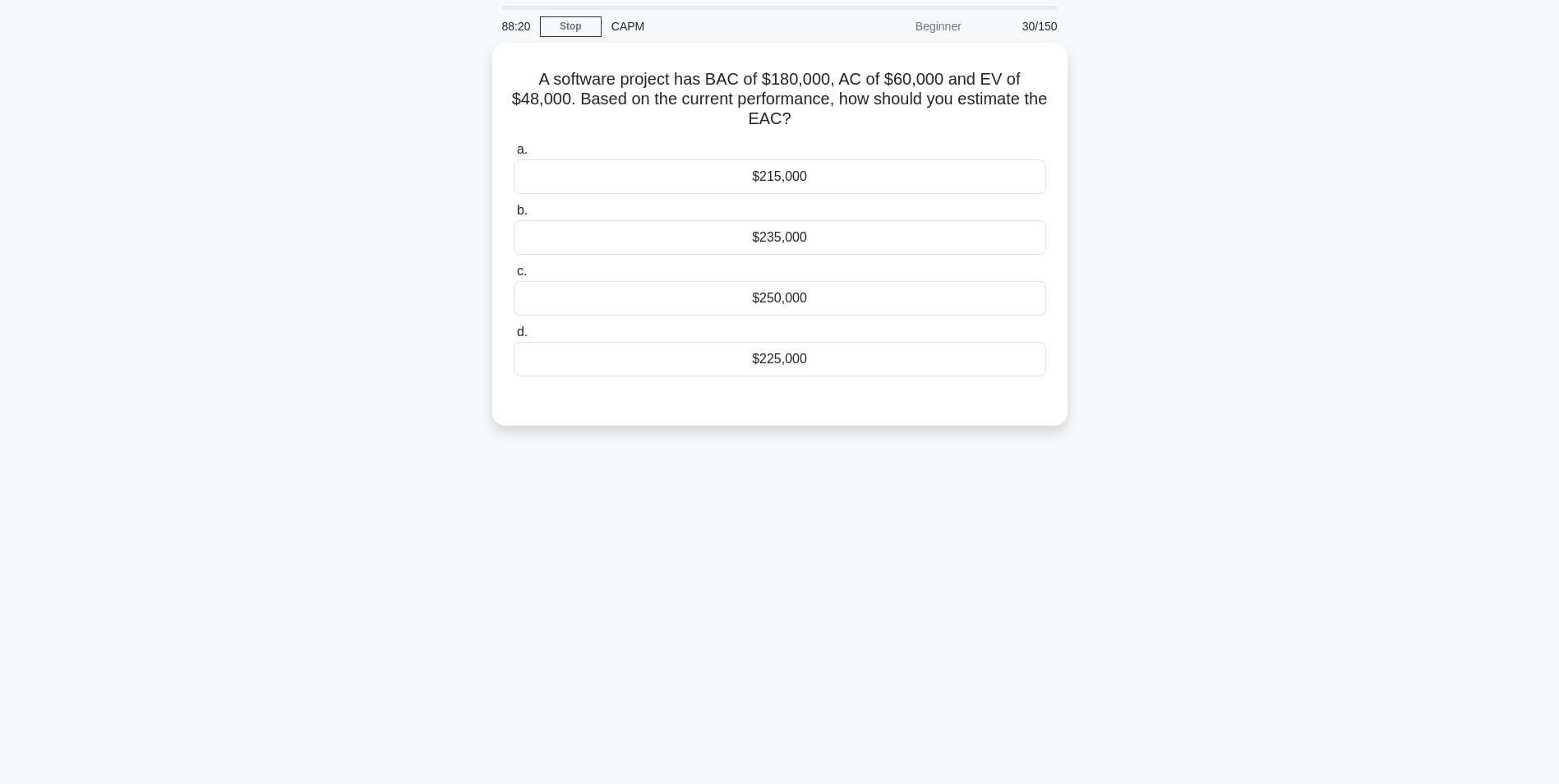
scroll to position [82, 0]
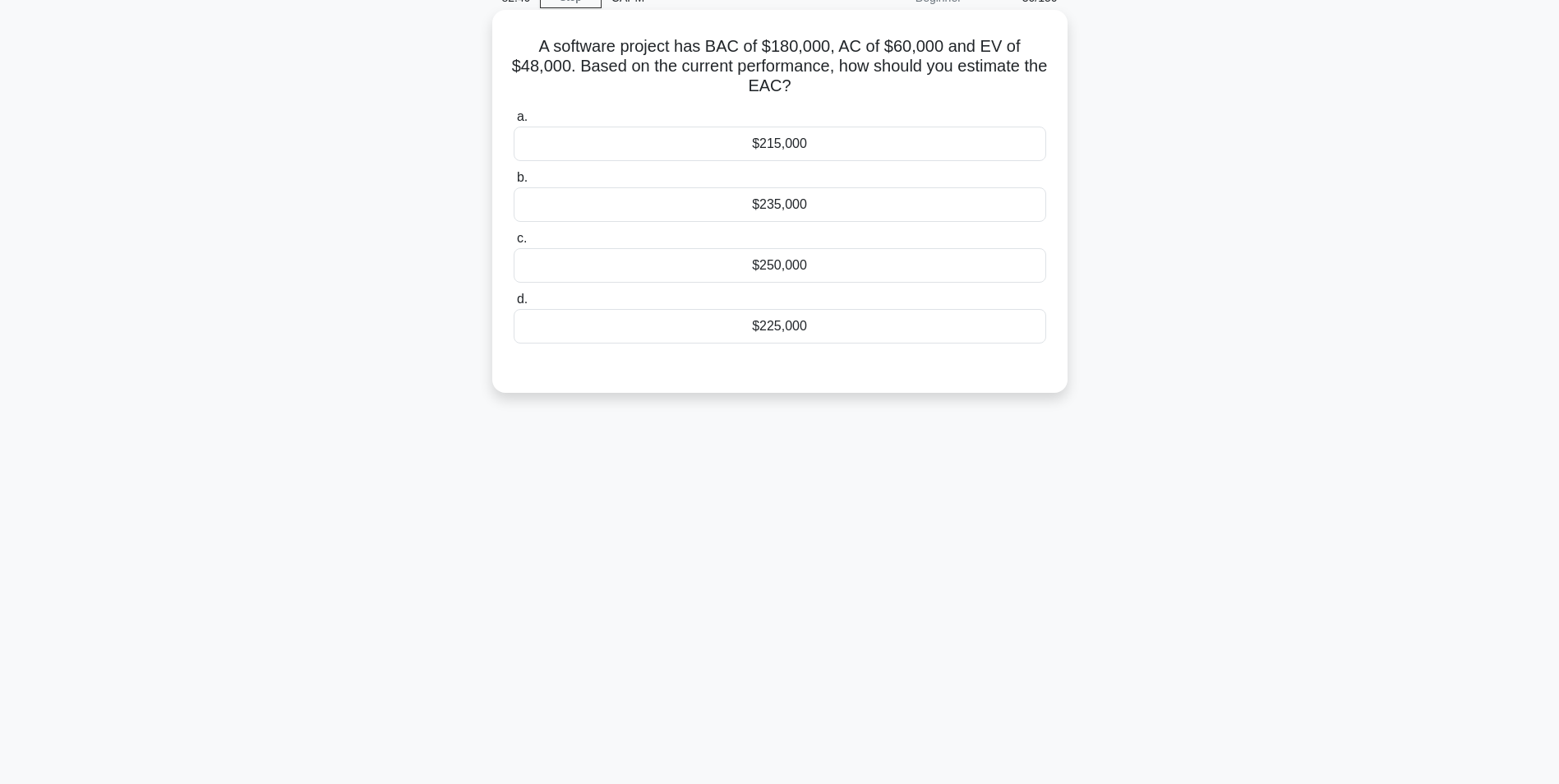
click at [759, 328] on div "$225,000" at bounding box center [780, 326] width 533 height 35
click at [514, 305] on input "d. $225,000" at bounding box center [514, 299] width 0 height 11
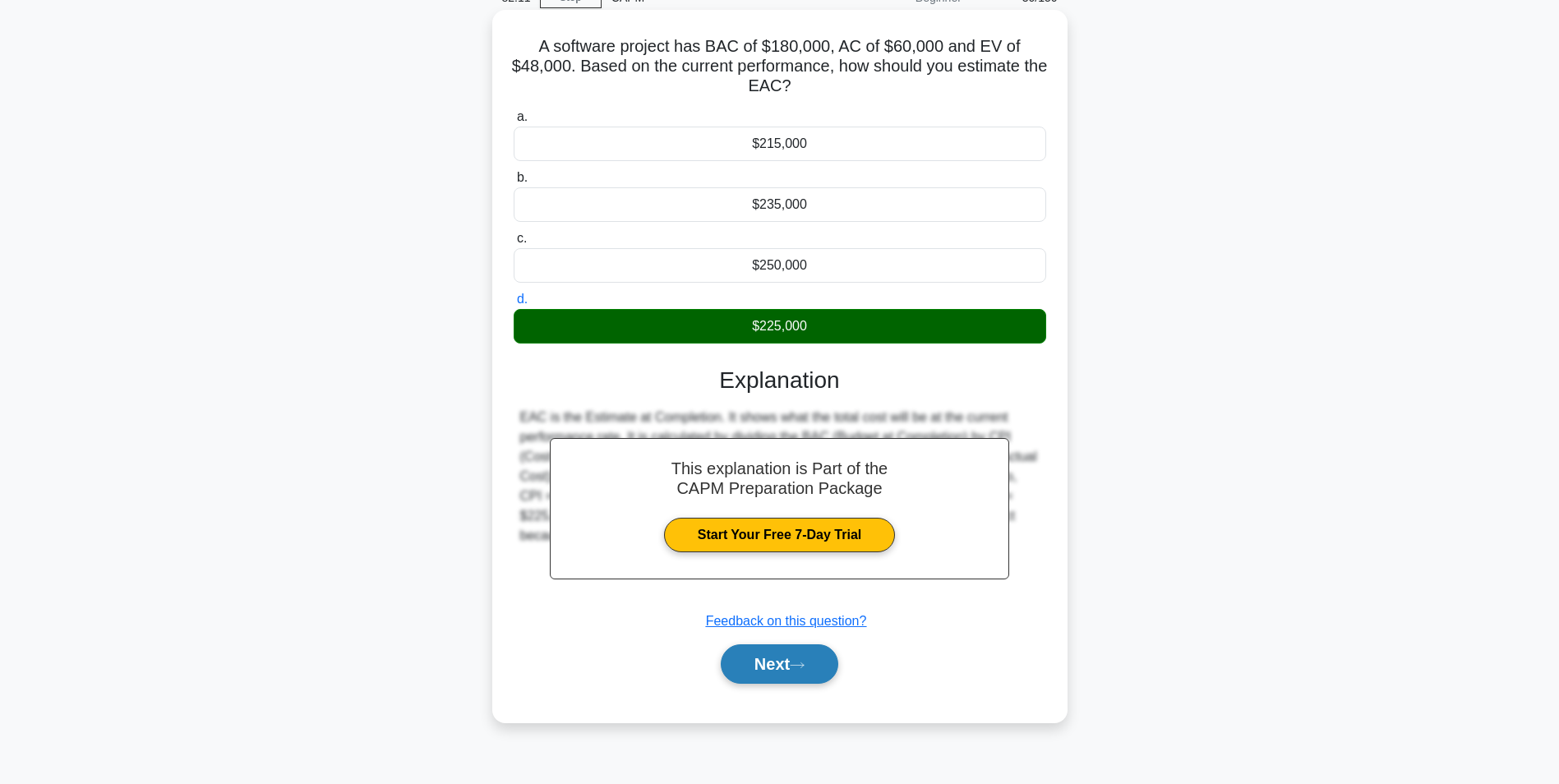
click at [764, 668] on button "Next" at bounding box center [780, 664] width 117 height 40
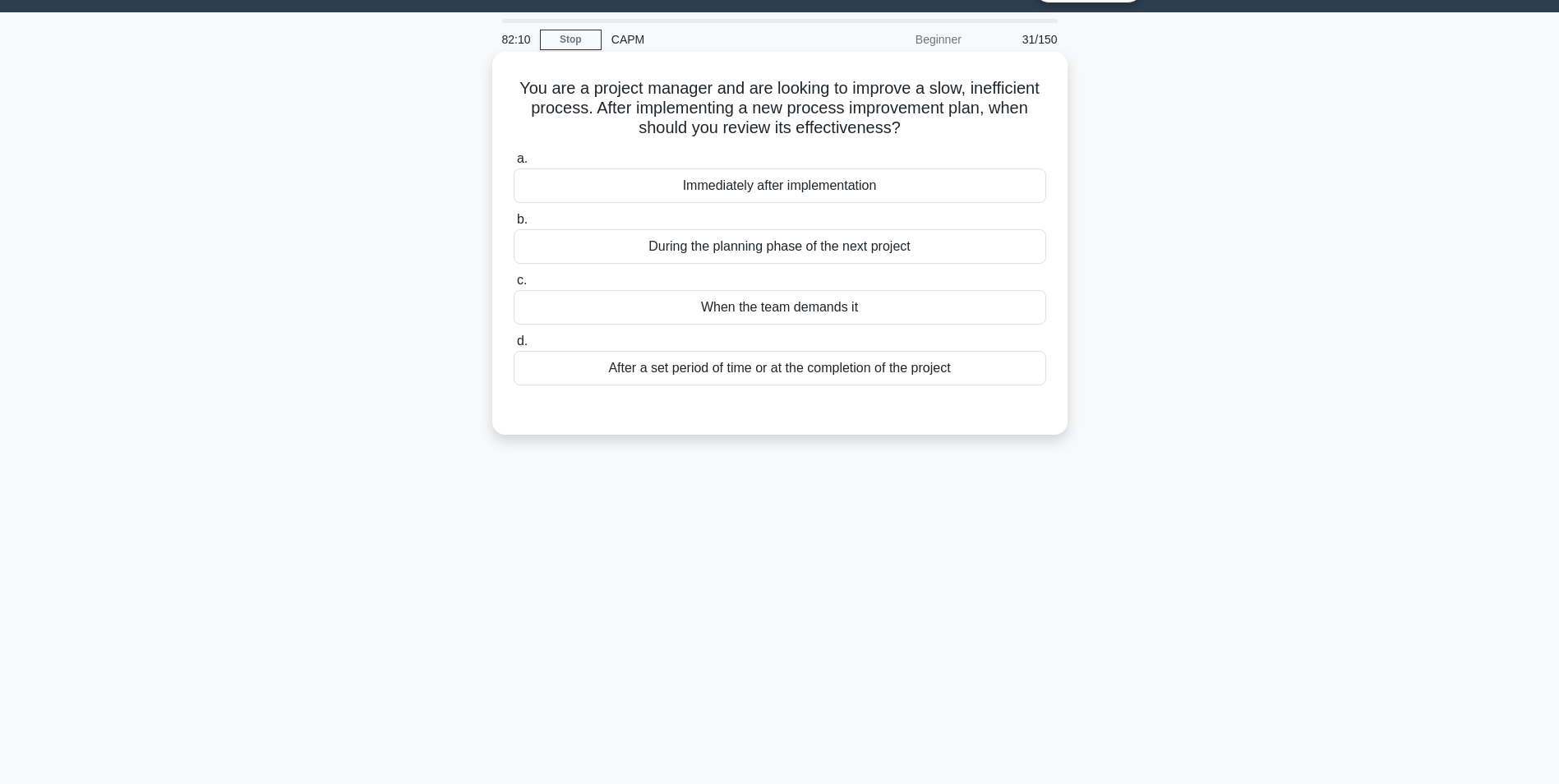
scroll to position [0, 0]
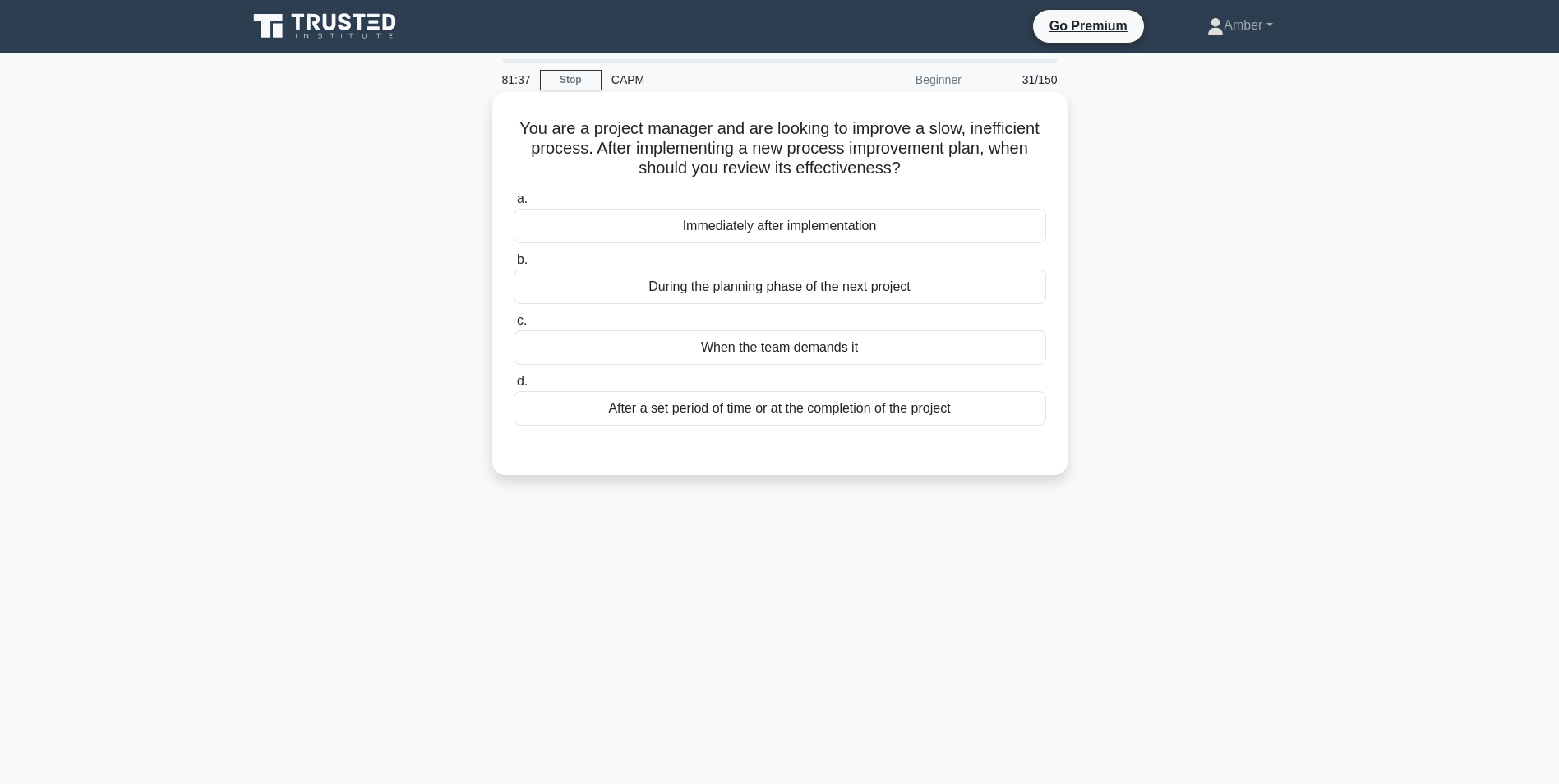
click at [789, 287] on div "During the planning phase of the next project" at bounding box center [780, 287] width 533 height 35
click at [514, 265] on input "b. During the planning phase of the next project" at bounding box center [514, 259] width 0 height 11
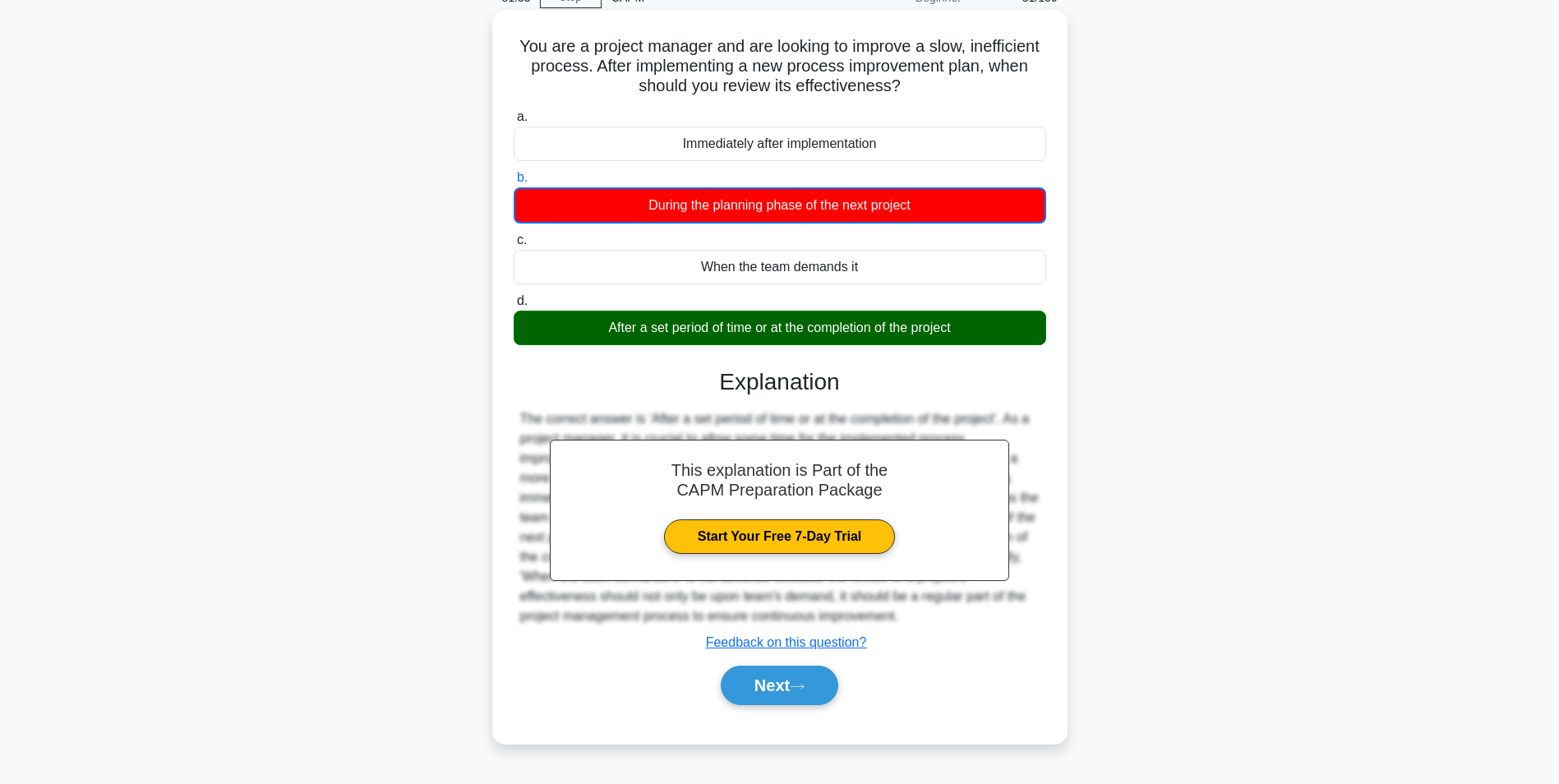
scroll to position [104, 0]
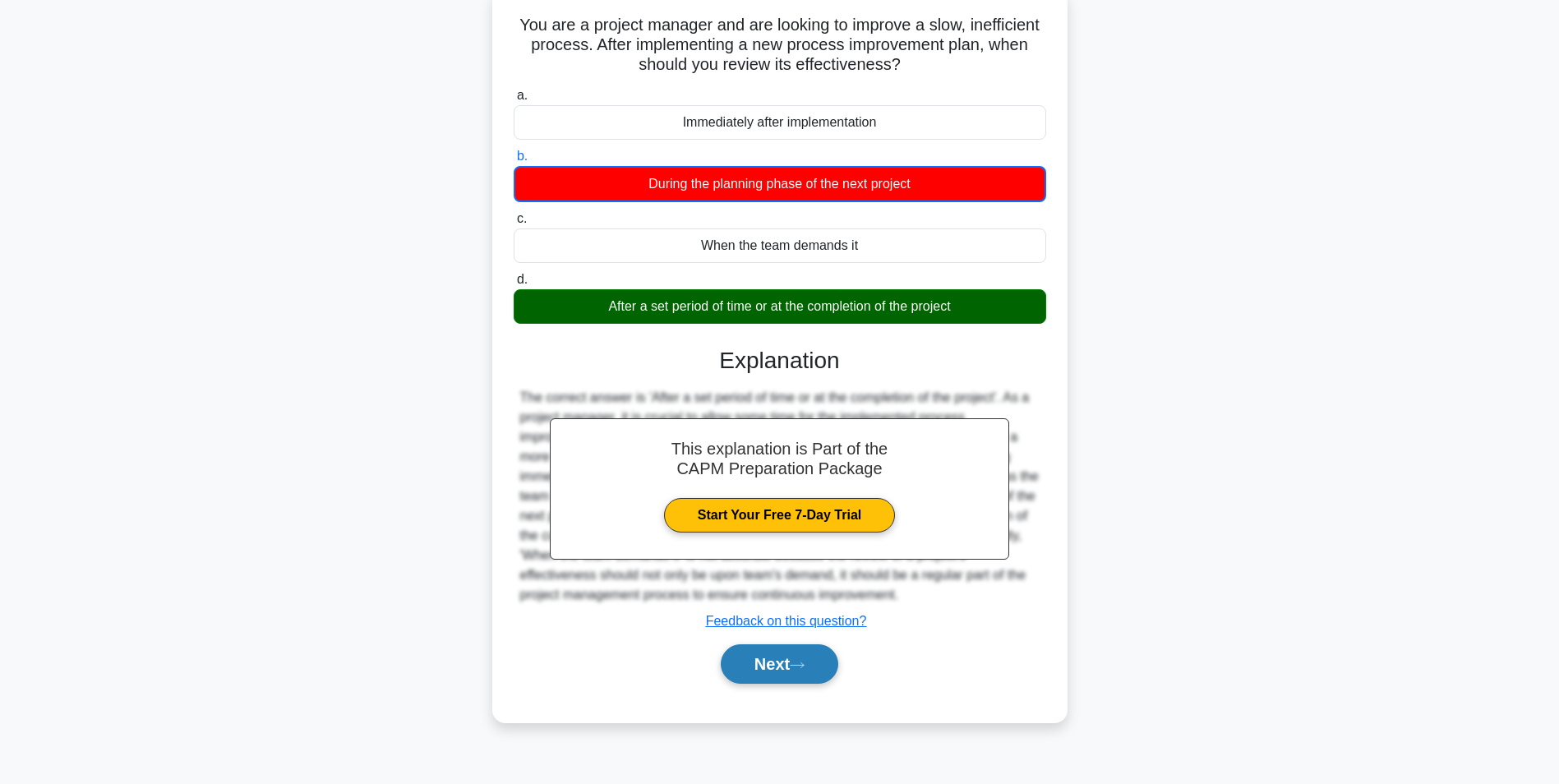
click at [780, 656] on button "Next" at bounding box center [780, 664] width 117 height 40
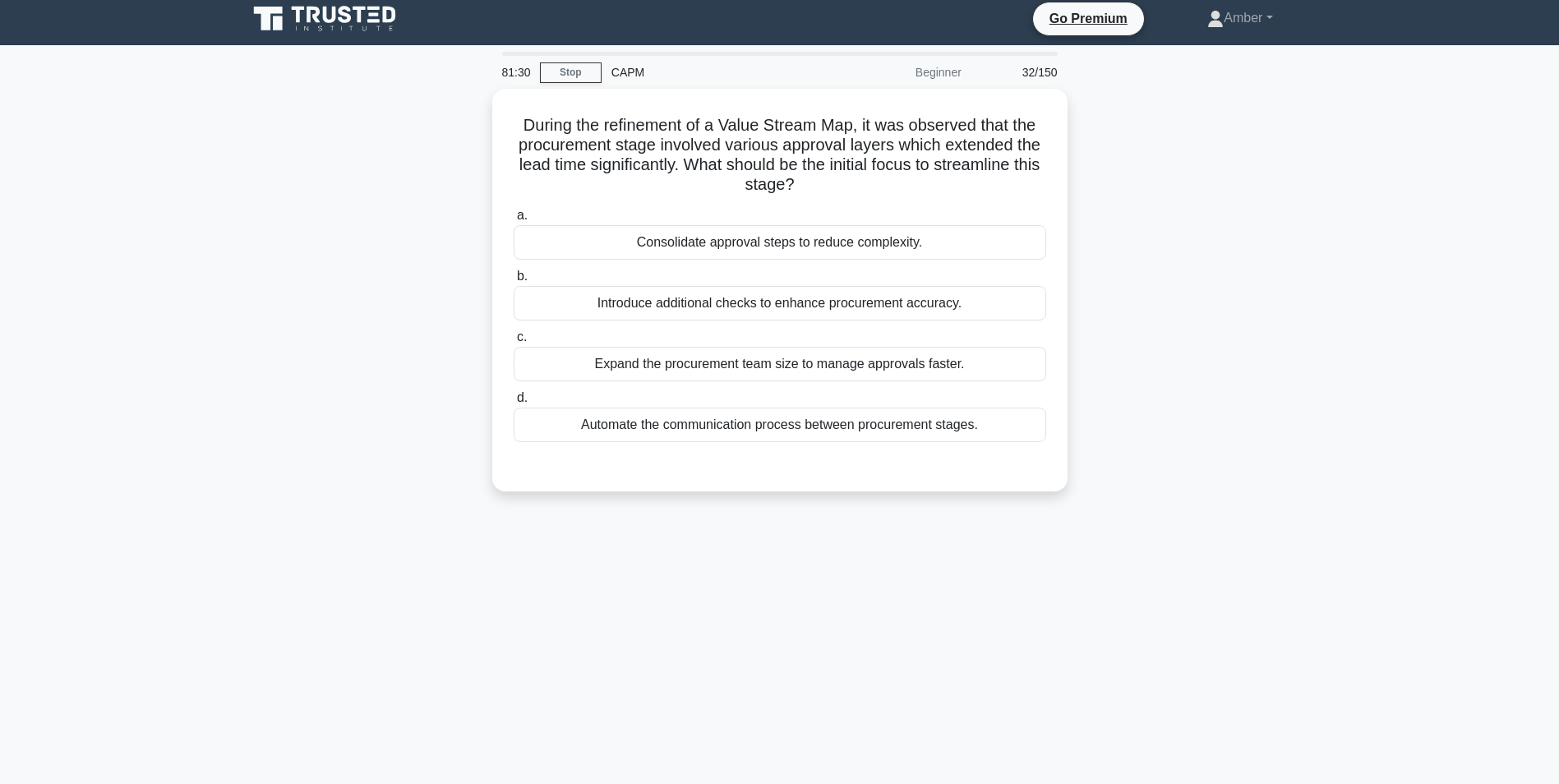
scroll to position [0, 0]
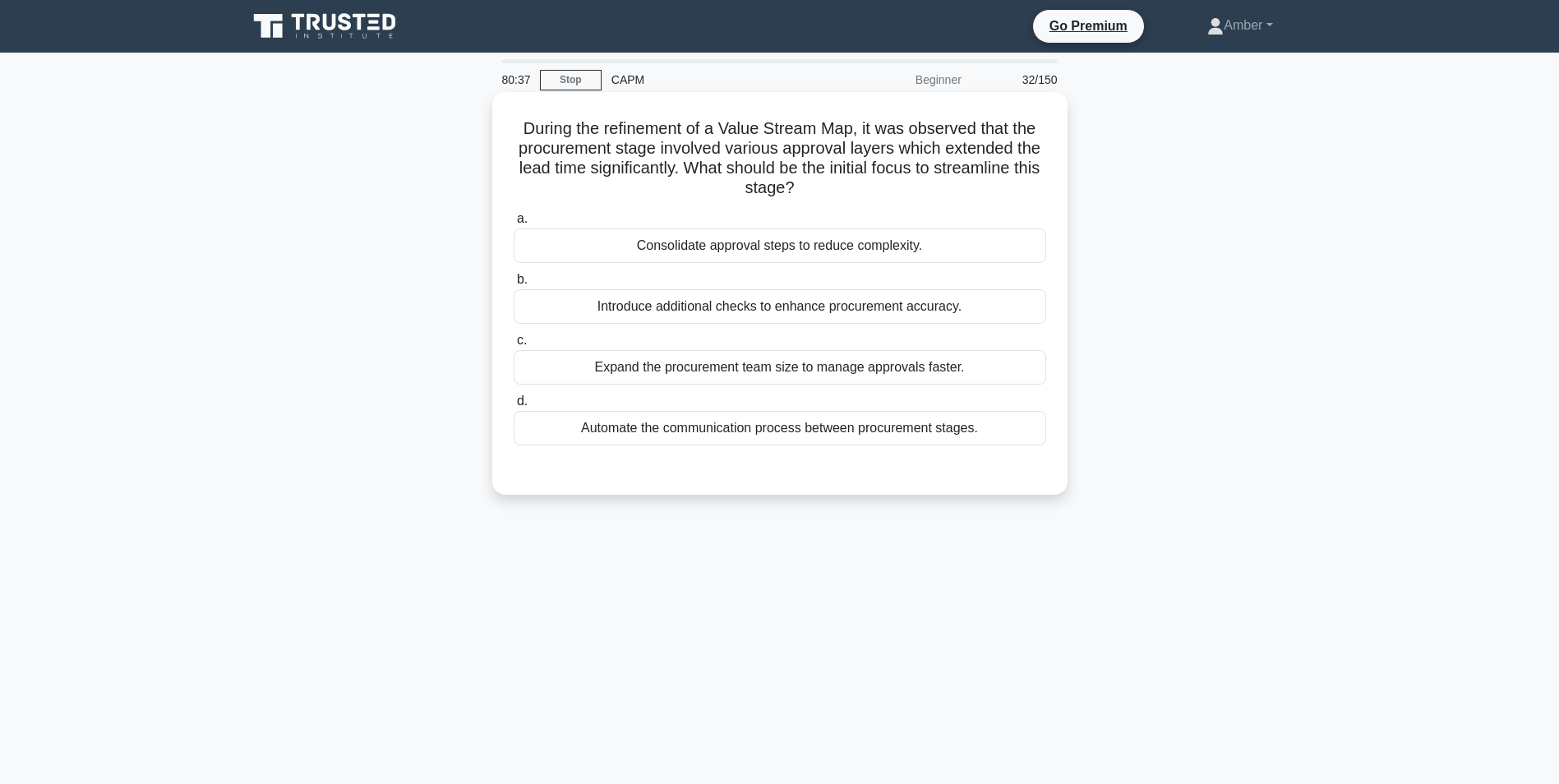
click at [775, 251] on div "Consolidate approval steps to reduce complexity." at bounding box center [780, 245] width 533 height 35
click at [514, 224] on input "a. Consolidate approval steps to reduce complexity." at bounding box center [514, 218] width 0 height 11
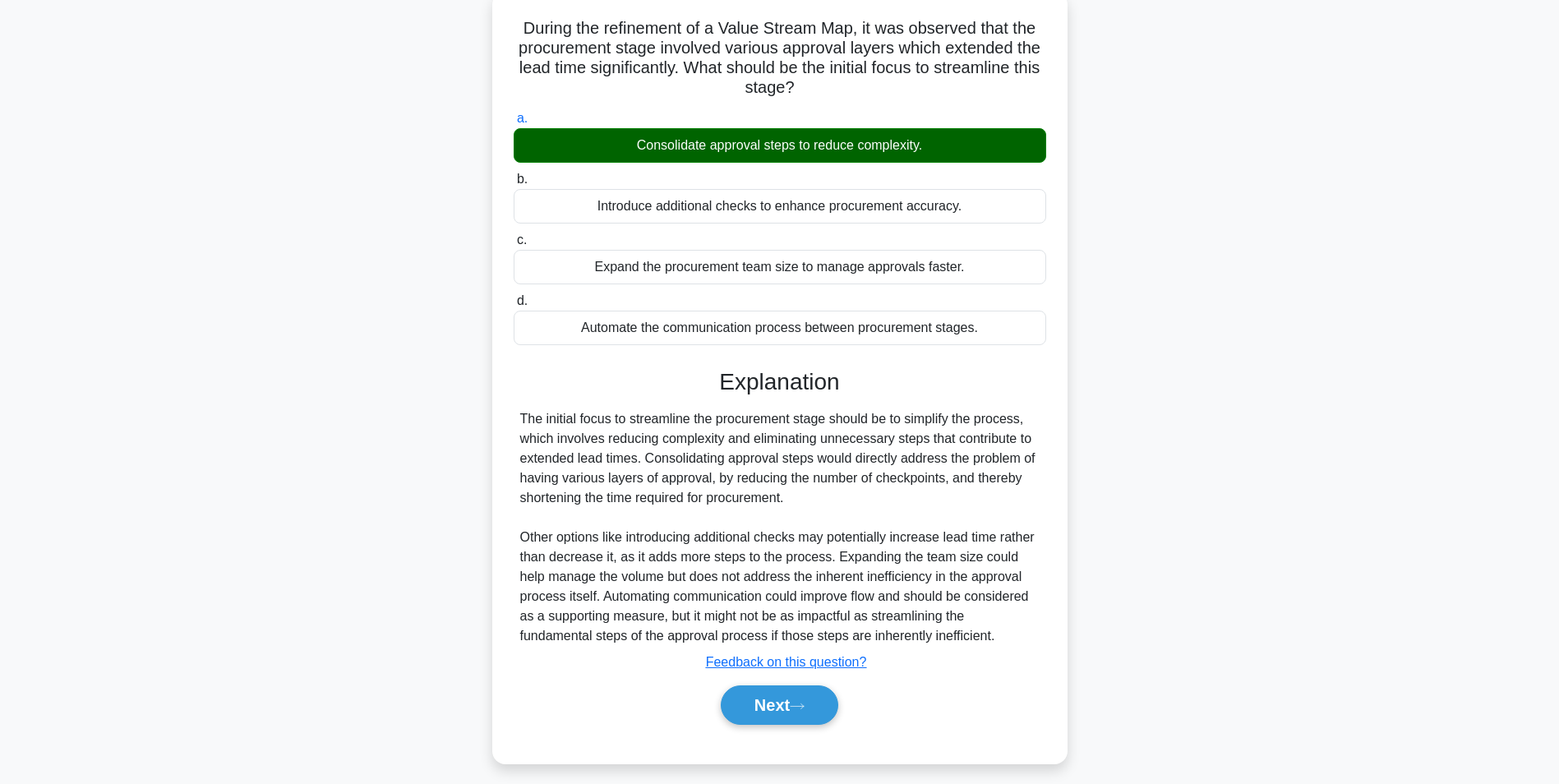
scroll to position [112, 0]
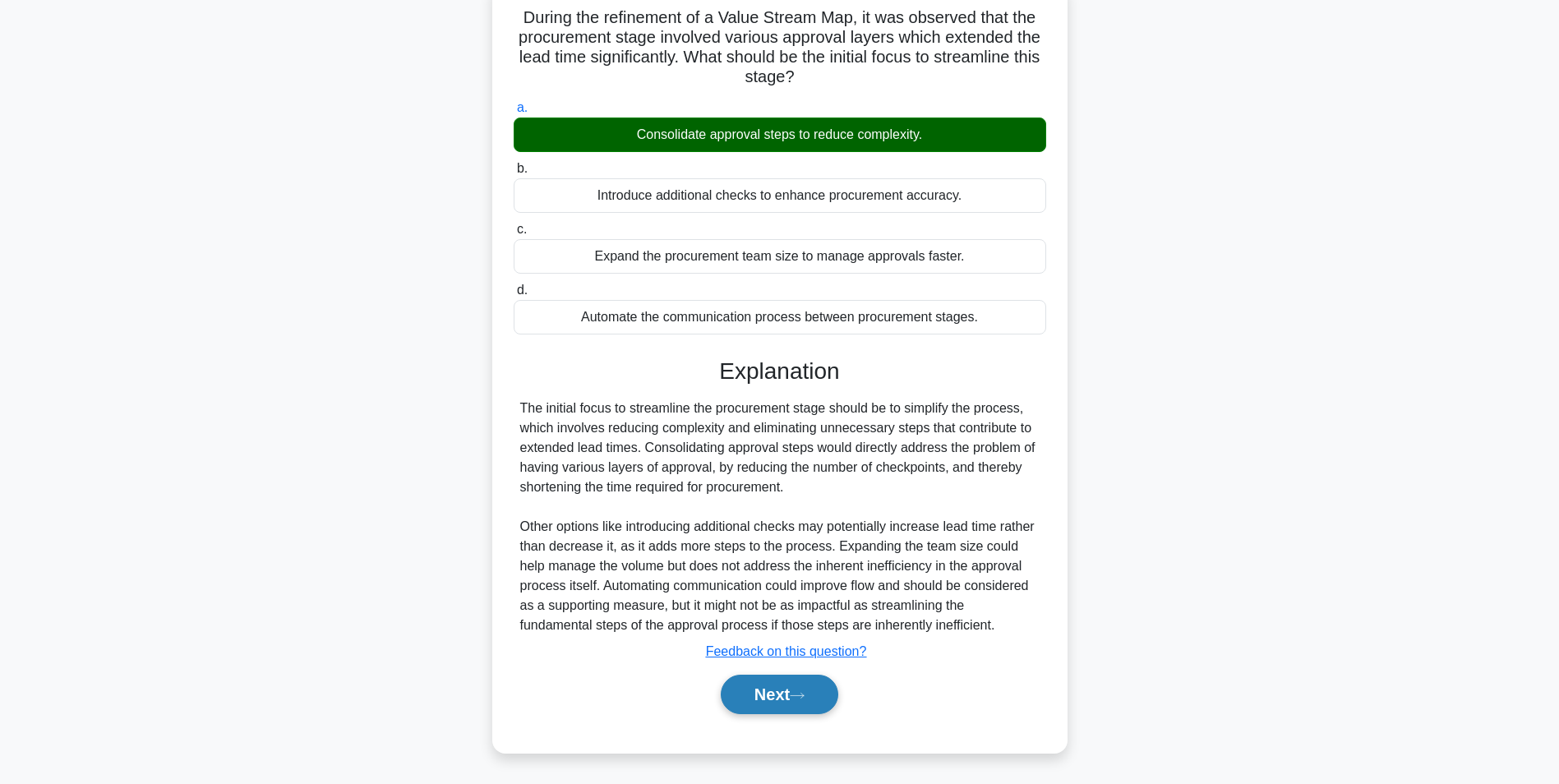
click at [789, 704] on button "Next" at bounding box center [780, 694] width 117 height 40
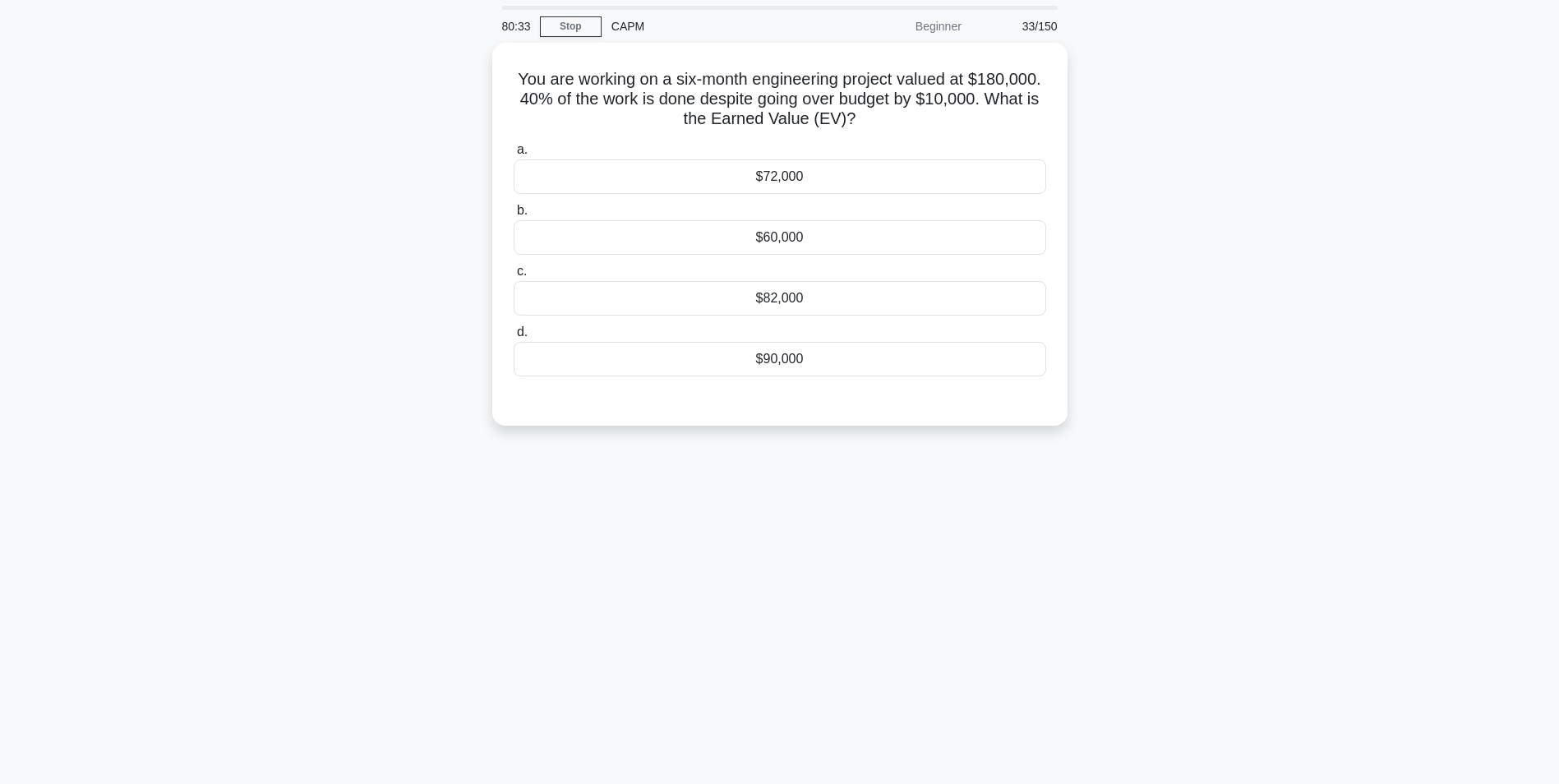
scroll to position [82, 0]
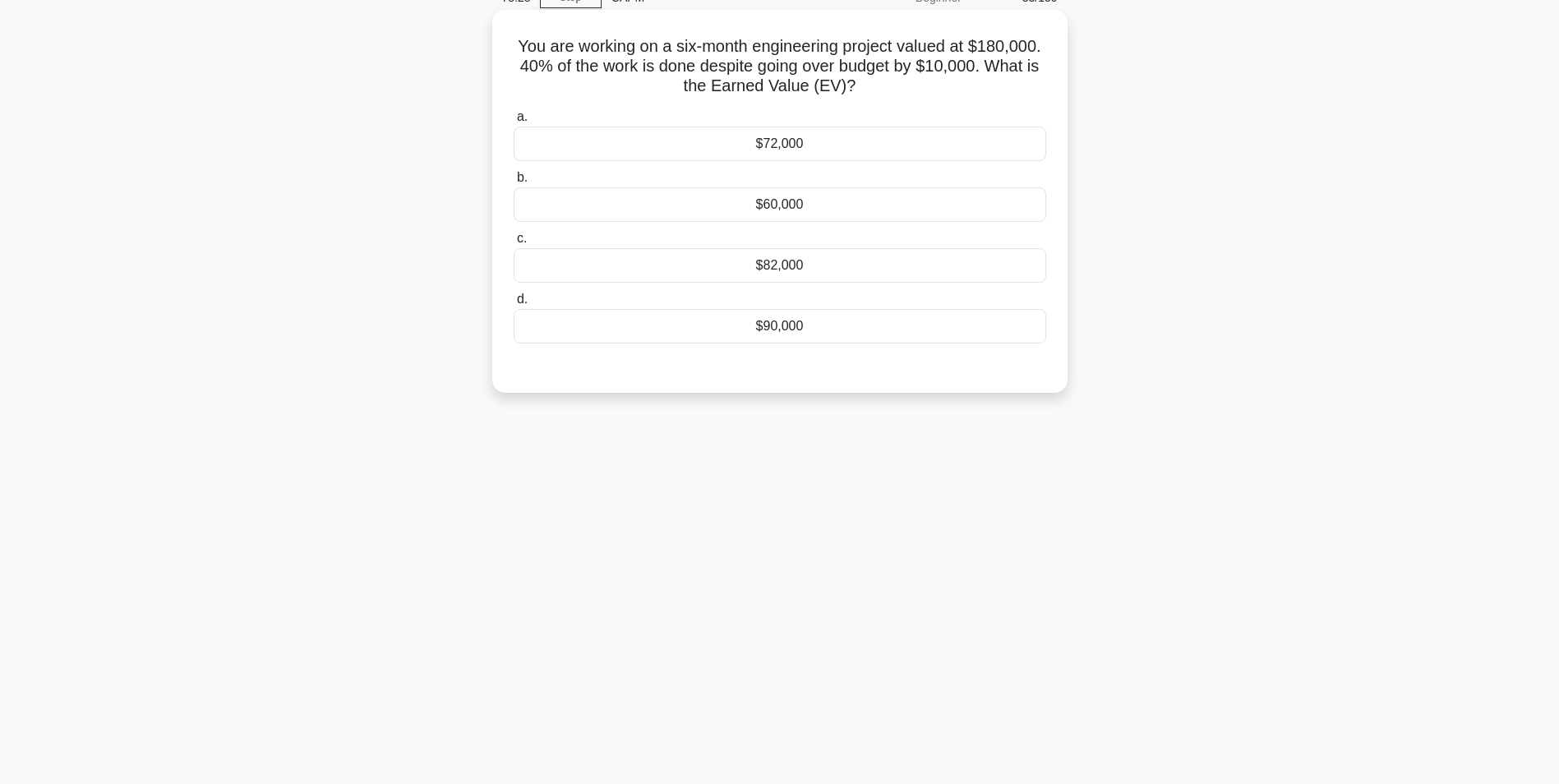
drag, startPoint x: 752, startPoint y: 142, endPoint x: 744, endPoint y: 145, distance: 8.5
click at [747, 143] on div "$72,000" at bounding box center [780, 144] width 533 height 35
click at [514, 122] on input "a. $72,000" at bounding box center [514, 116] width 0 height 11
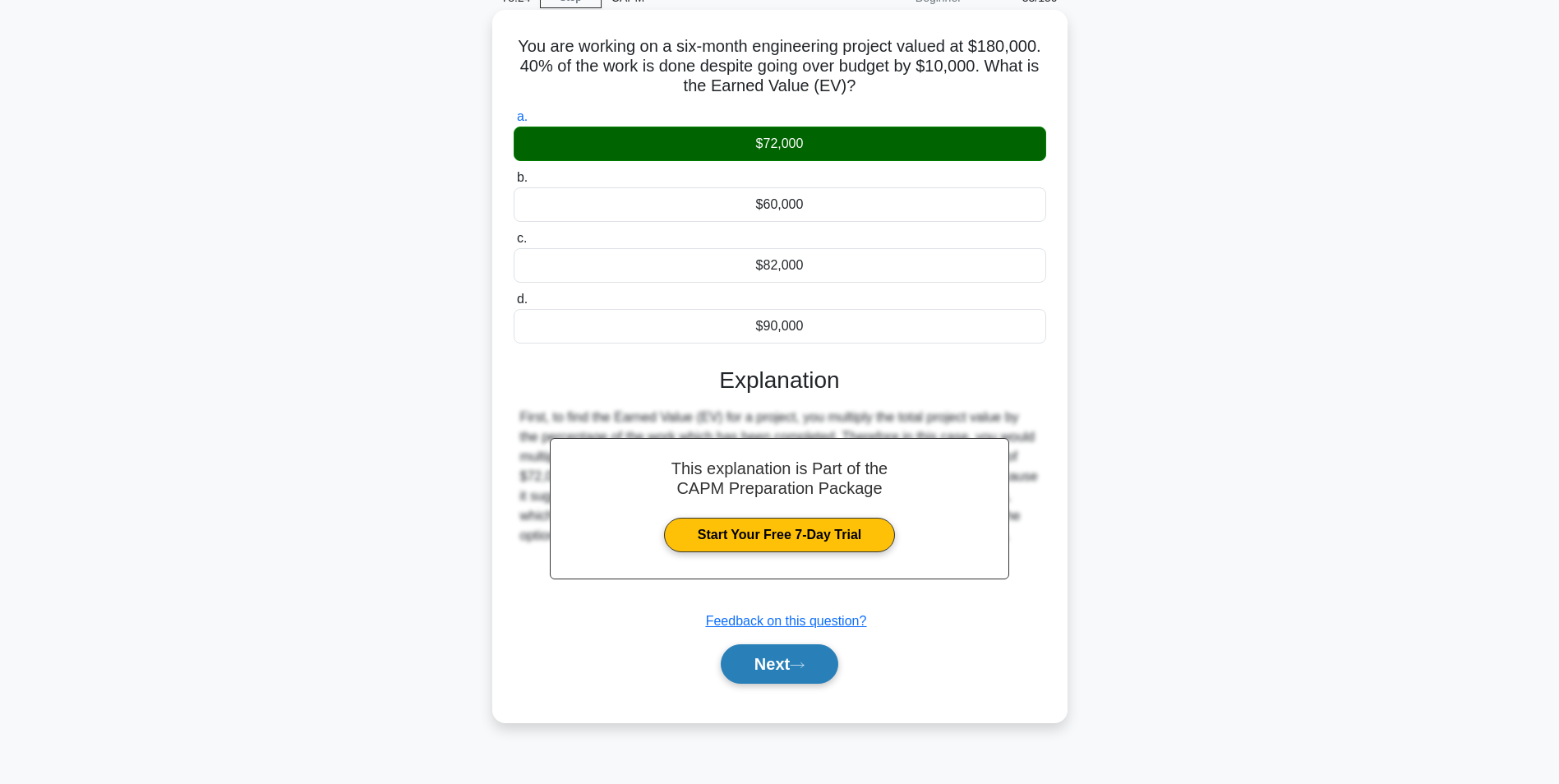
click at [775, 659] on button "Next" at bounding box center [780, 664] width 117 height 40
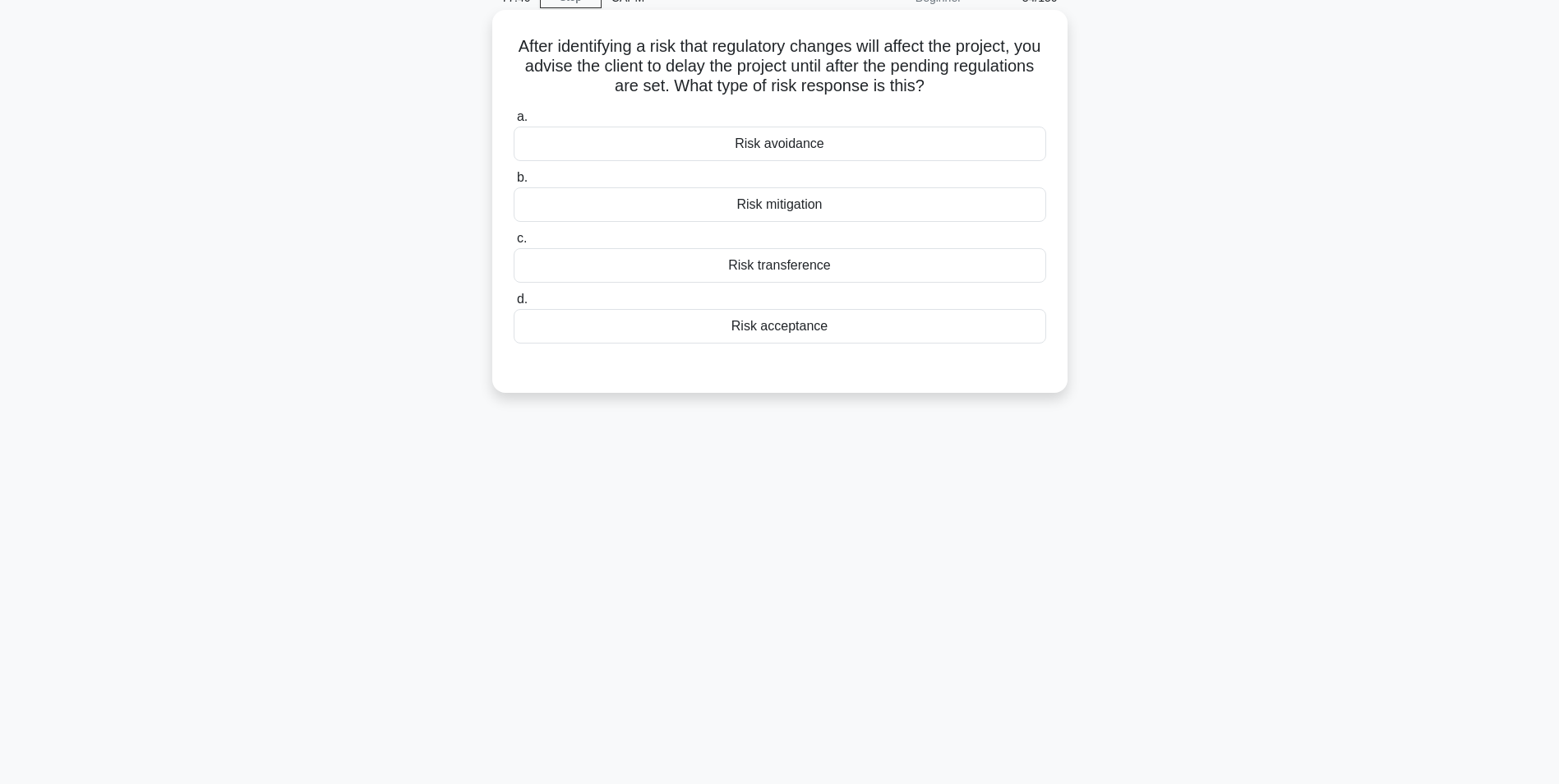
click at [793, 139] on div "Risk avoidance" at bounding box center [780, 144] width 533 height 35
click at [514, 122] on input "a. Risk avoidance" at bounding box center [514, 116] width 0 height 11
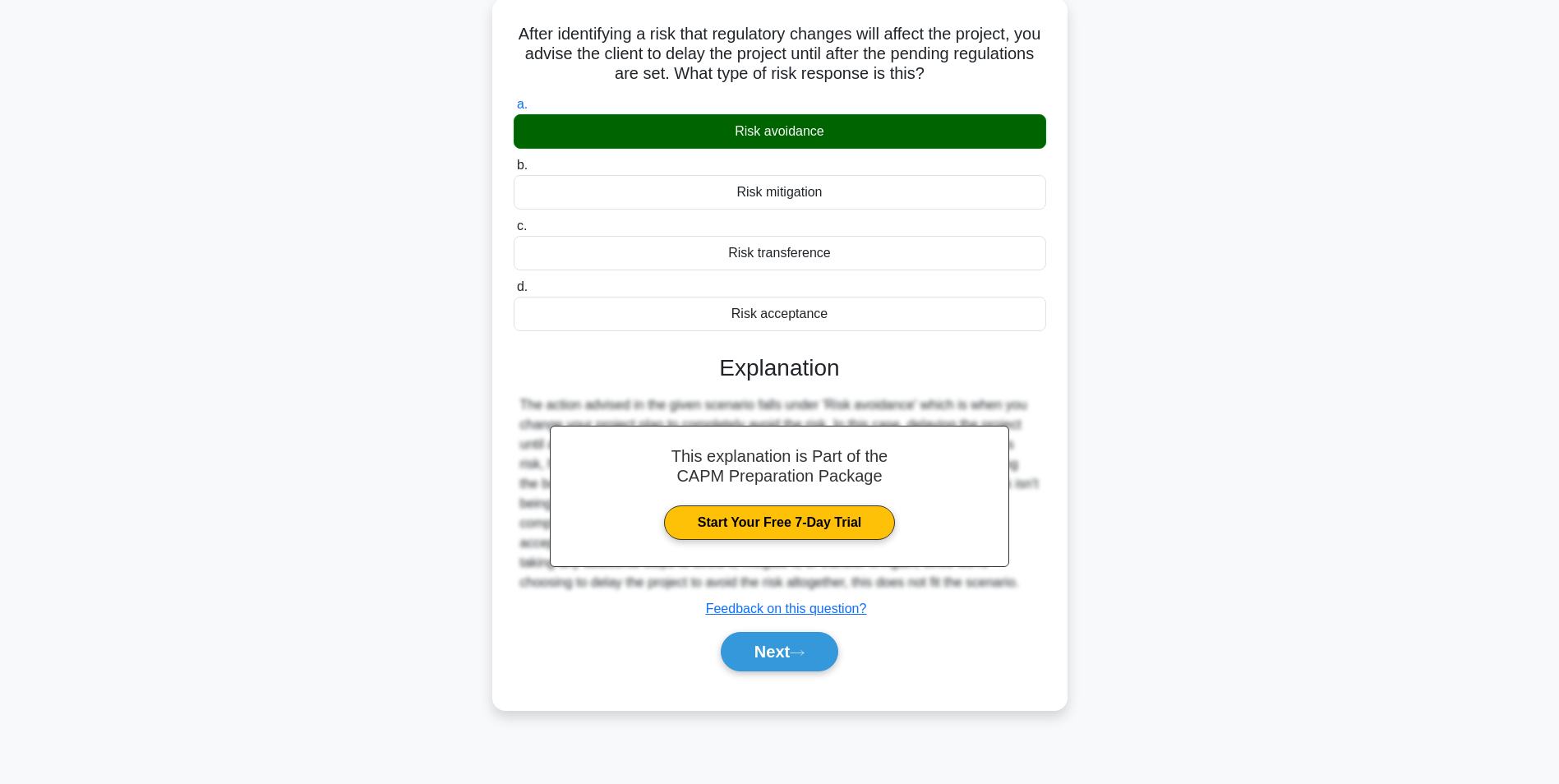
scroll to position [104, 0]
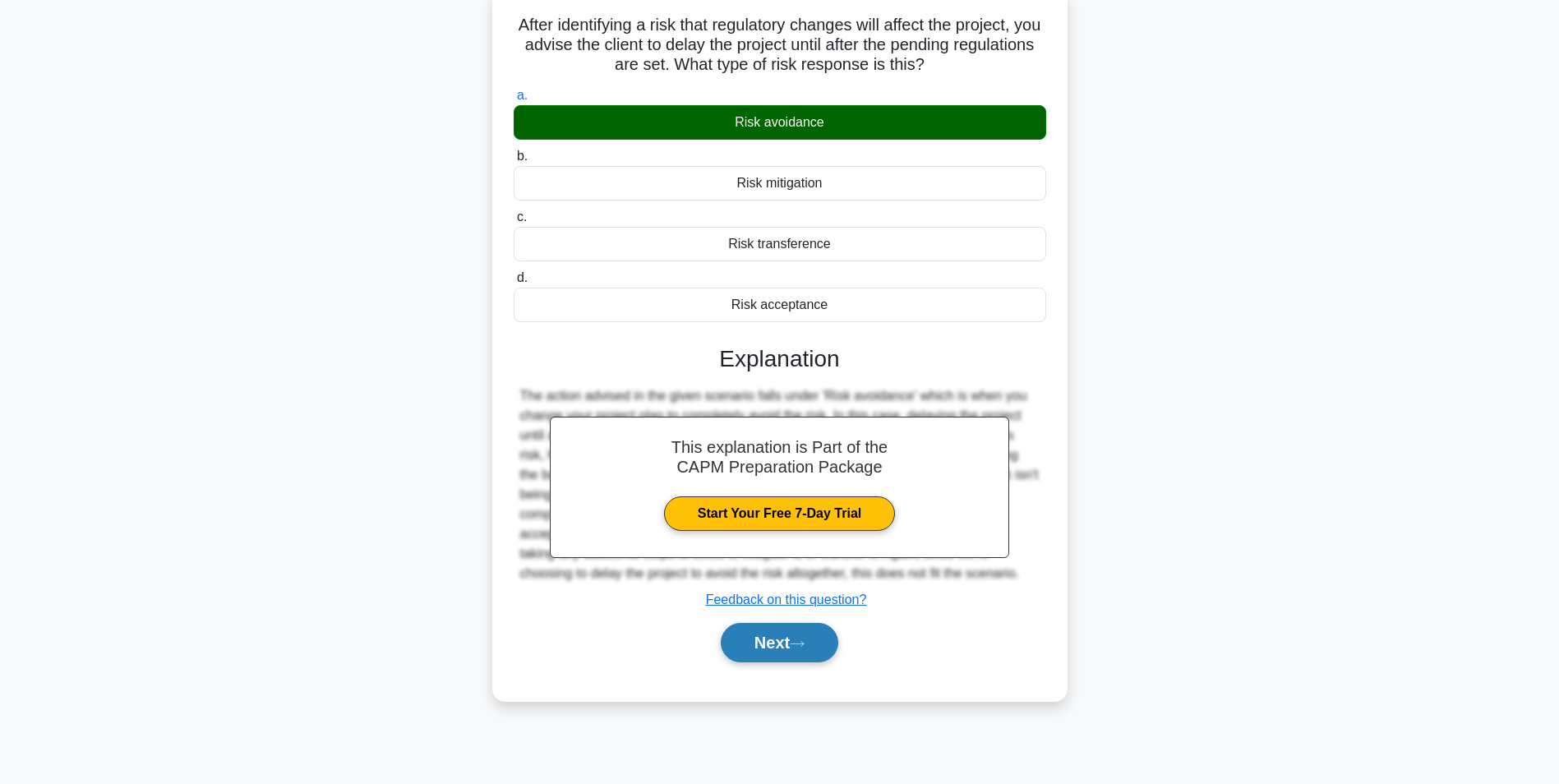
click at [776, 640] on button "Next" at bounding box center [780, 642] width 117 height 40
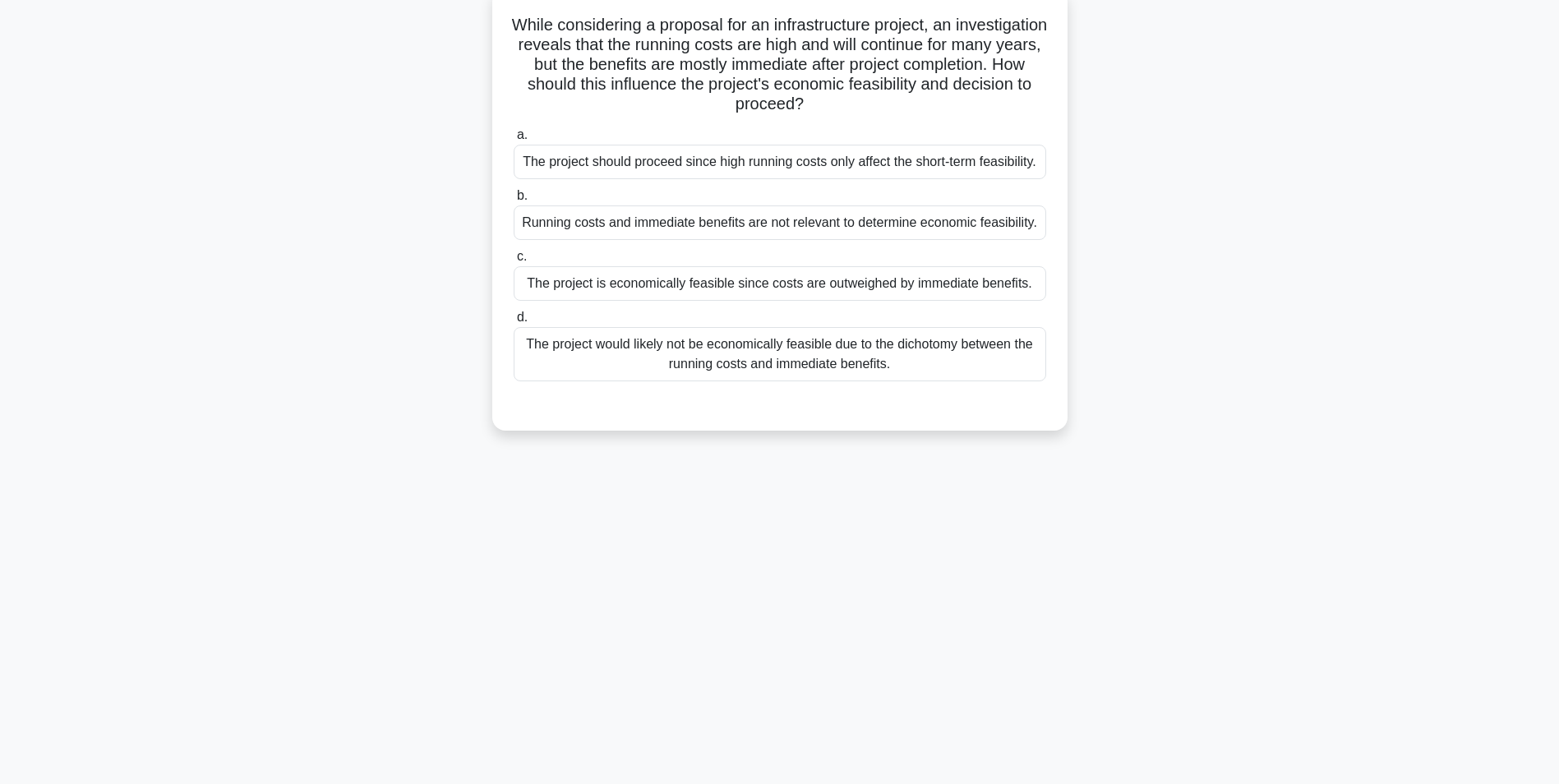
click at [757, 343] on div "The project would likely not be economically feasible due to the dichotomy betw…" at bounding box center [780, 354] width 533 height 54
click at [514, 323] on input "d. The project would likely not be economically feasible due to the dichotomy b…" at bounding box center [514, 317] width 0 height 11
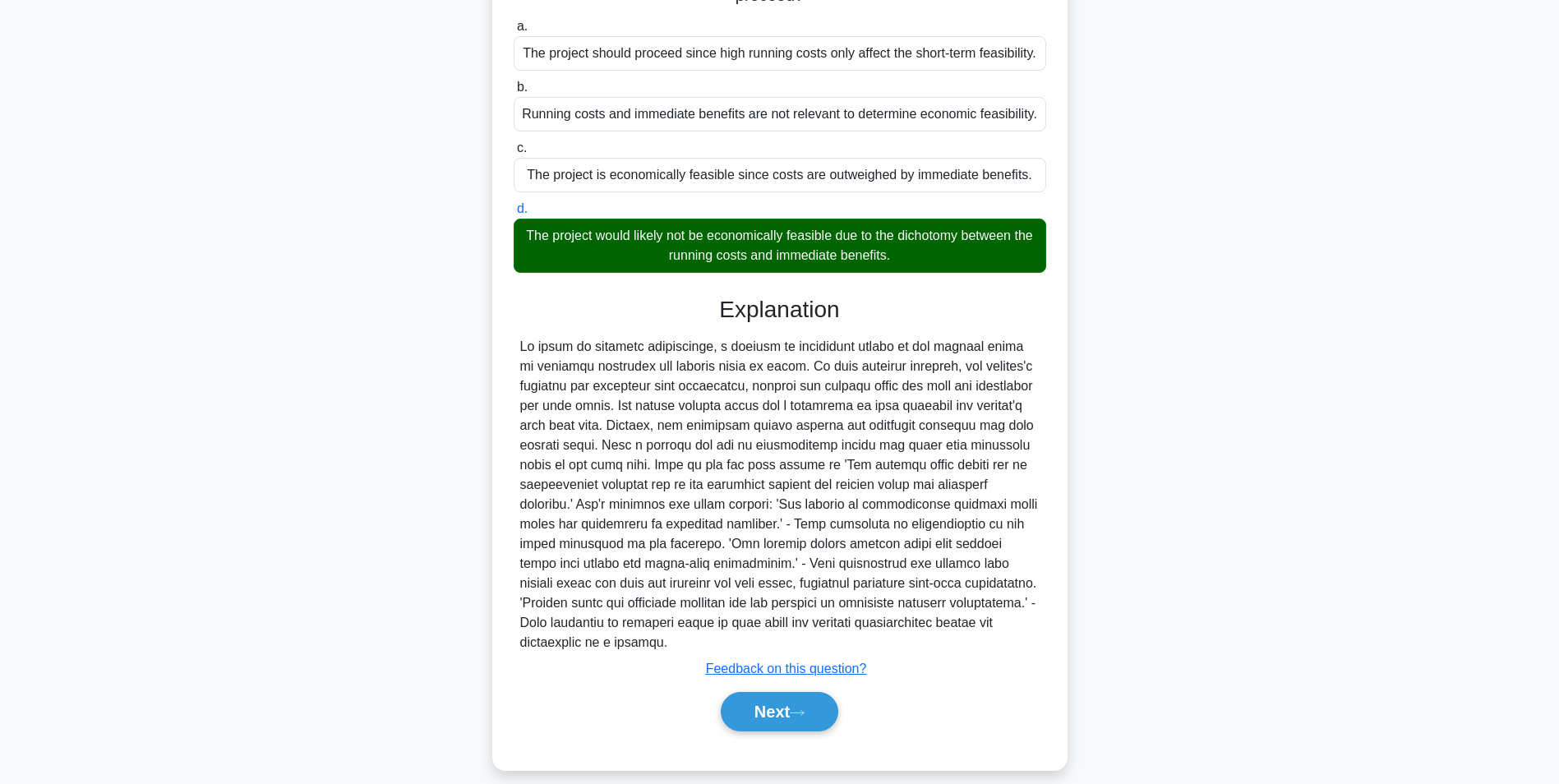
scroll to position [230, 0]
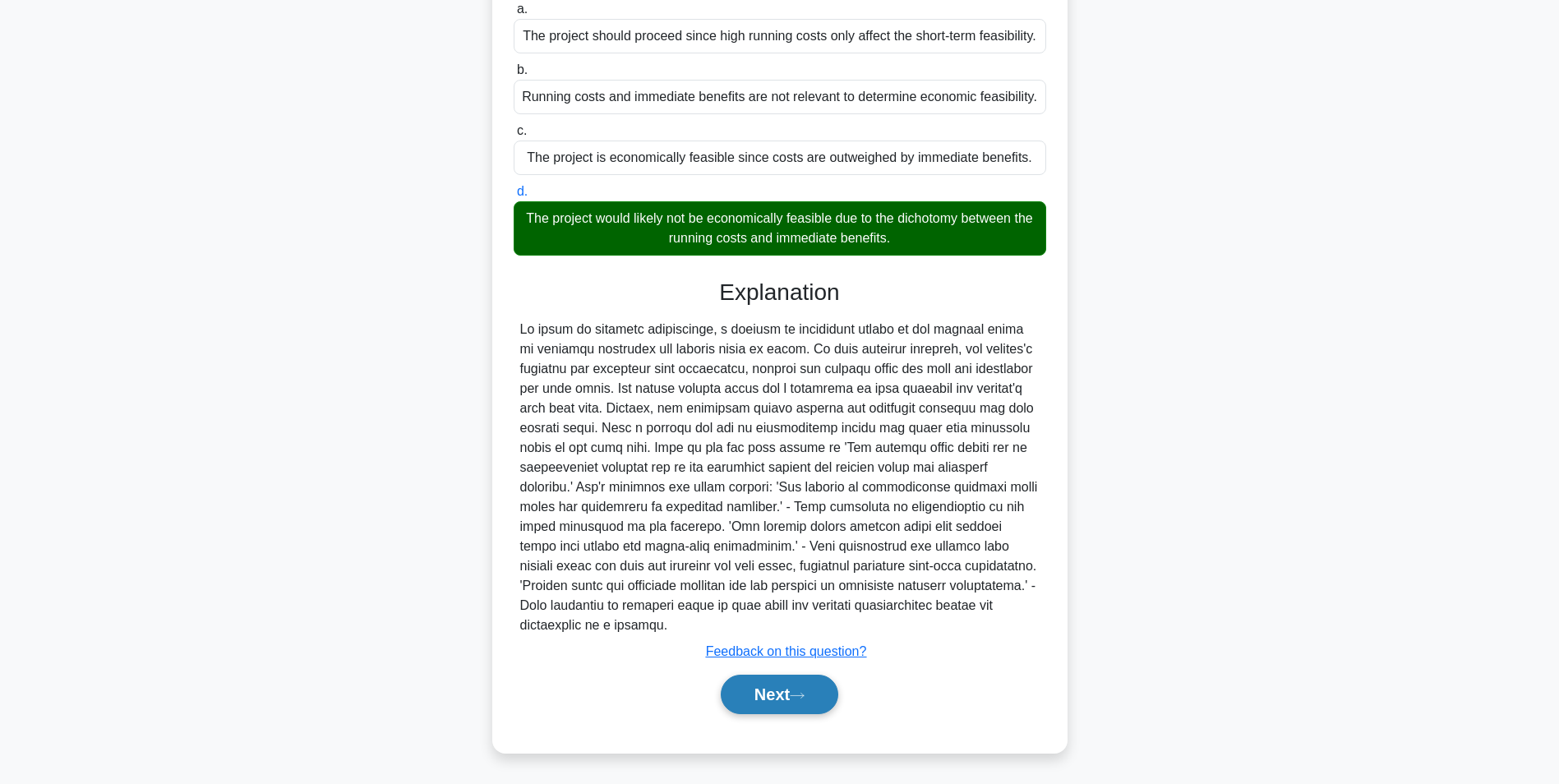
click at [780, 689] on button "Next" at bounding box center [780, 694] width 117 height 40
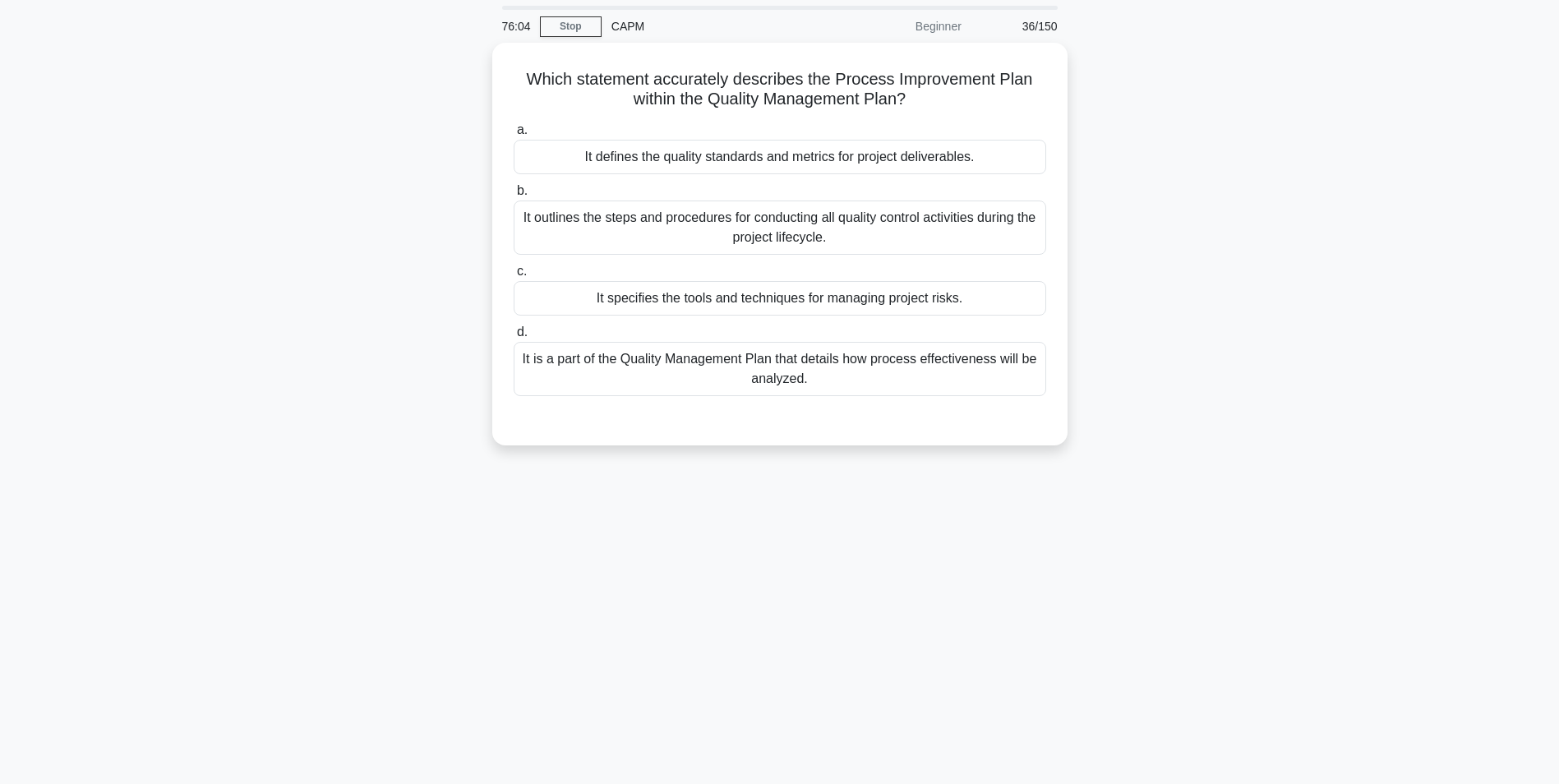
scroll to position [82, 0]
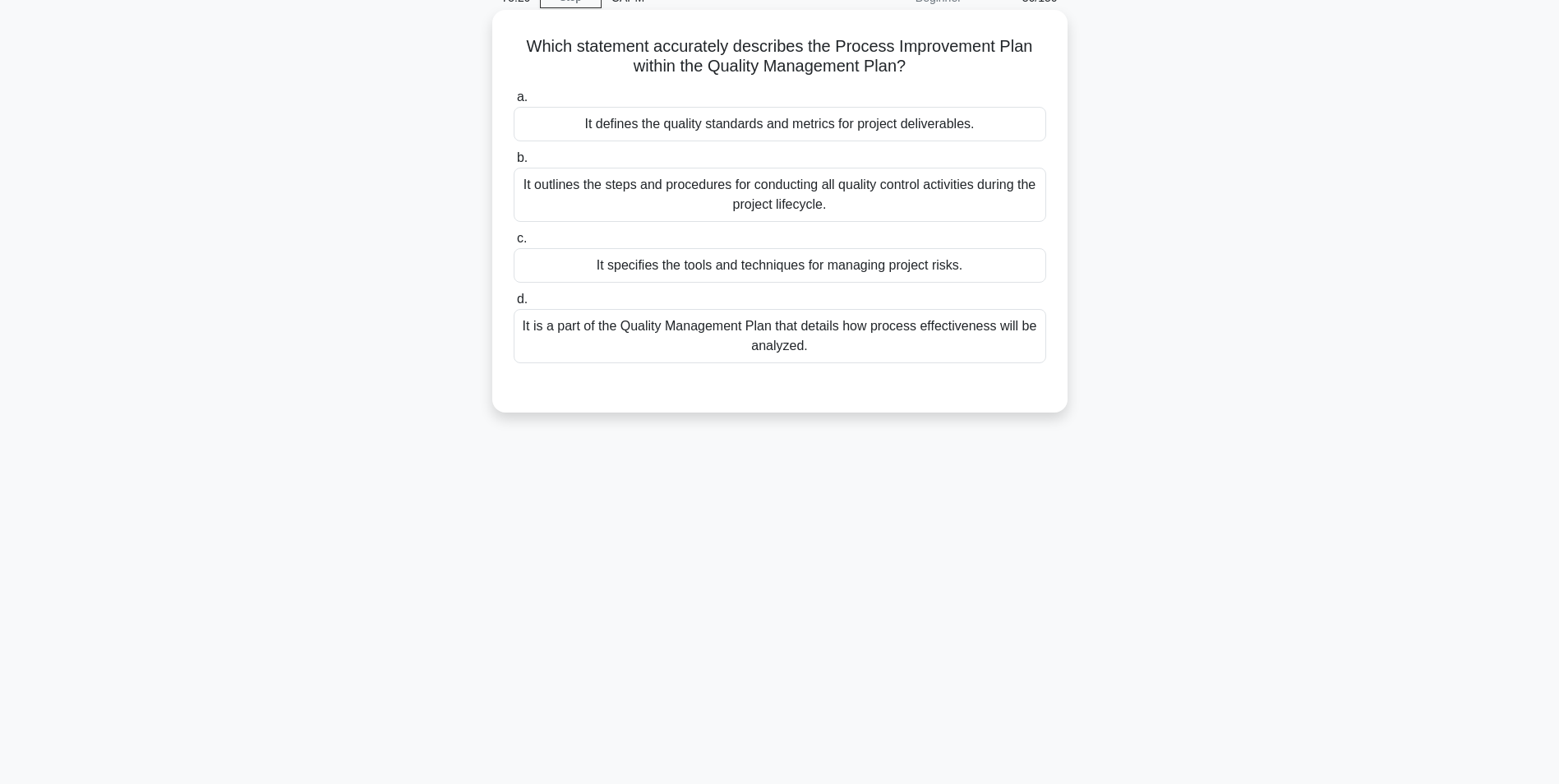
click at [691, 329] on div "It is a part of the Quality Management Plan that details how process effectiven…" at bounding box center [780, 336] width 533 height 54
click at [514, 305] on input "d. It is a part of the Quality Management Plan that details how process effecti…" at bounding box center [514, 299] width 0 height 11
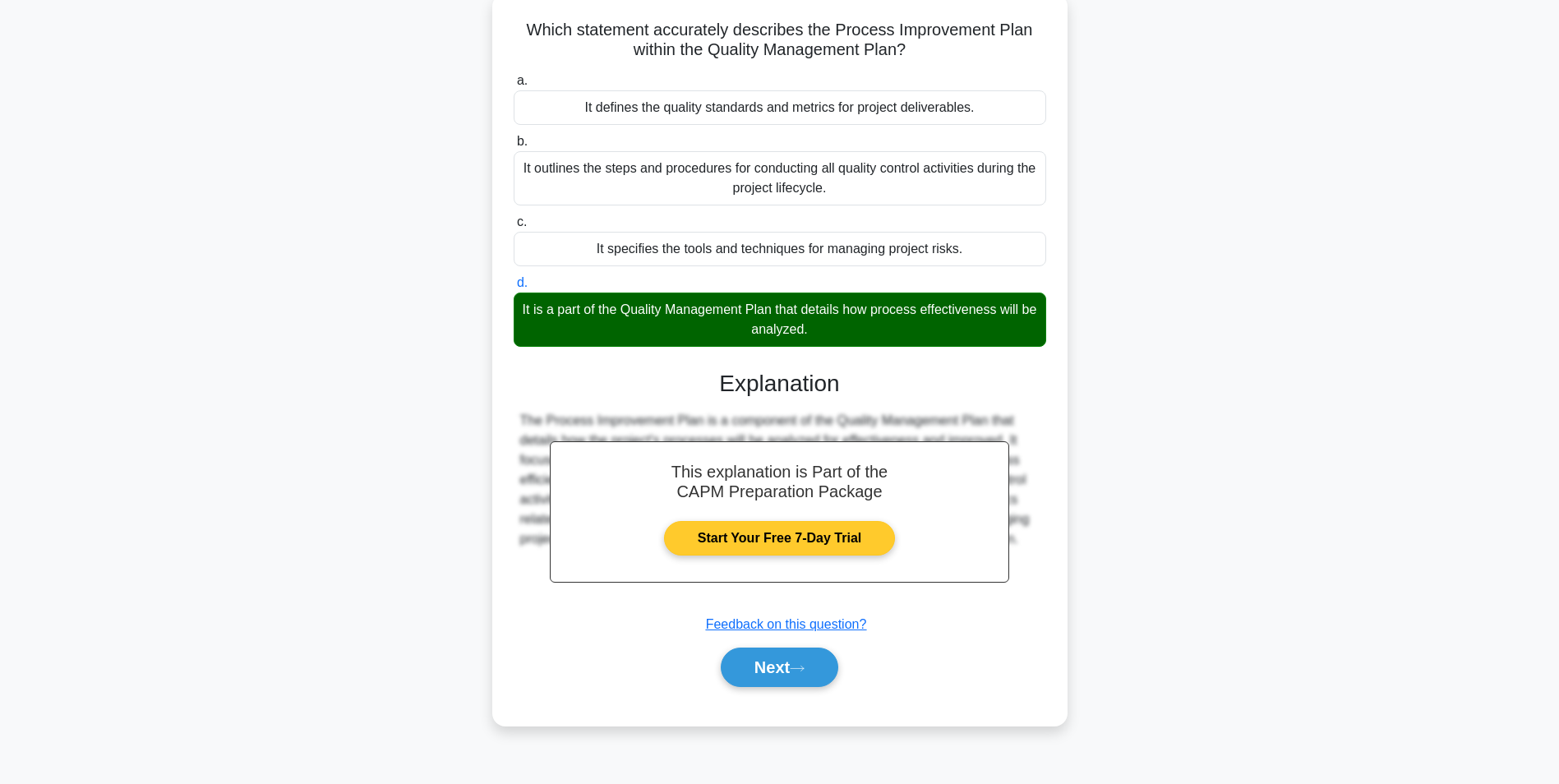
scroll to position [104, 0]
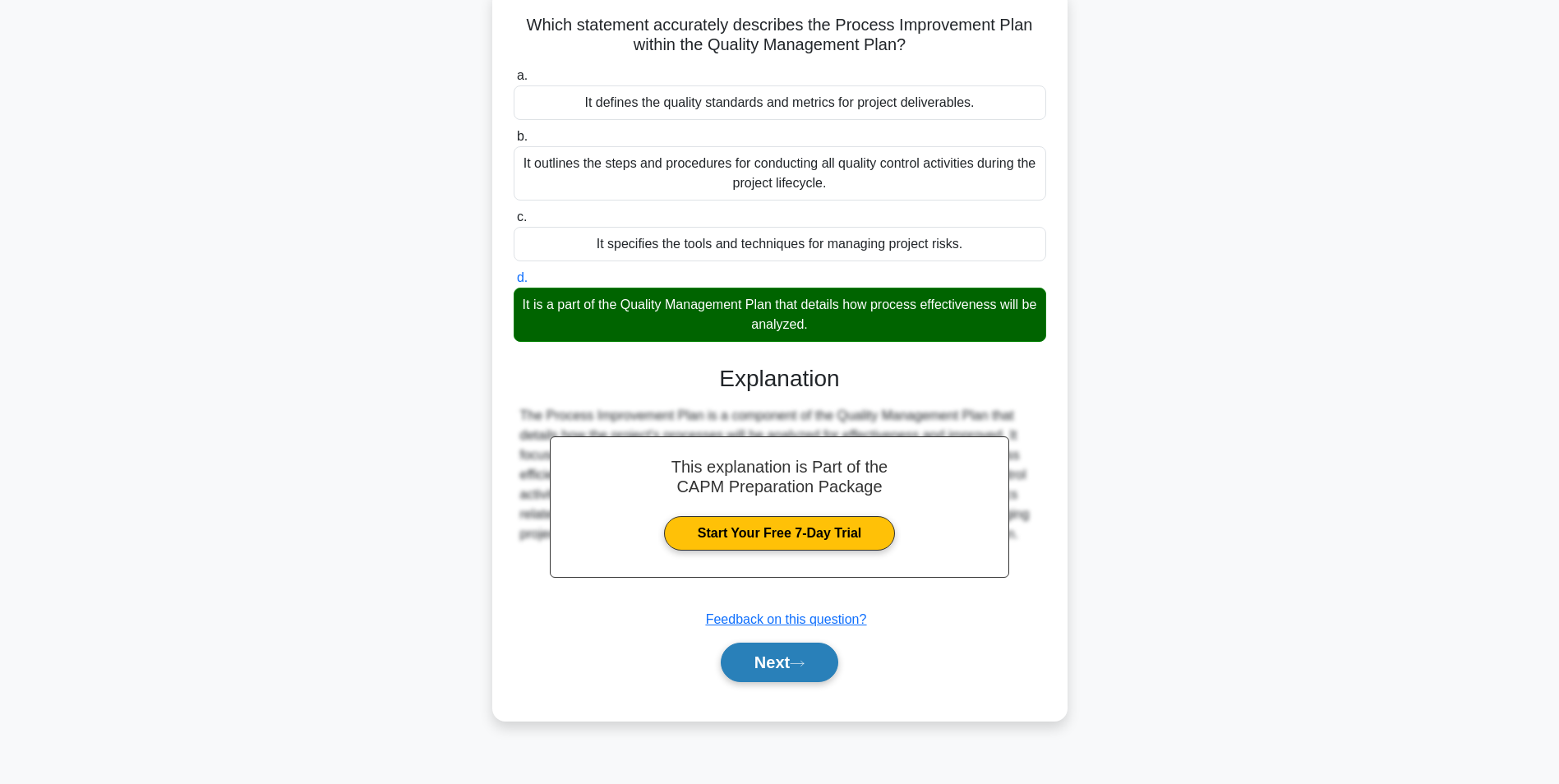
click at [765, 669] on button "Next" at bounding box center [780, 662] width 117 height 40
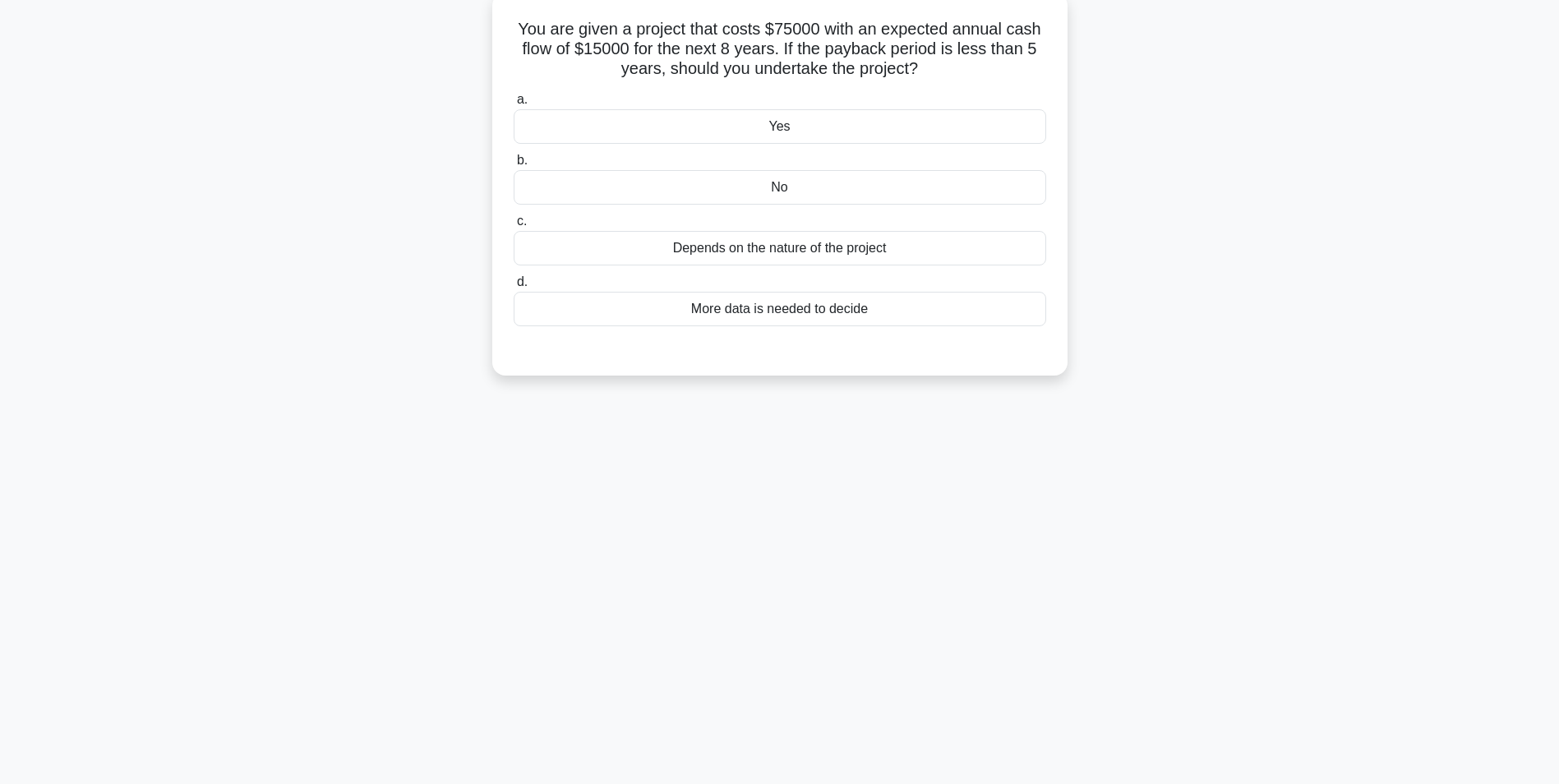
scroll to position [21, 0]
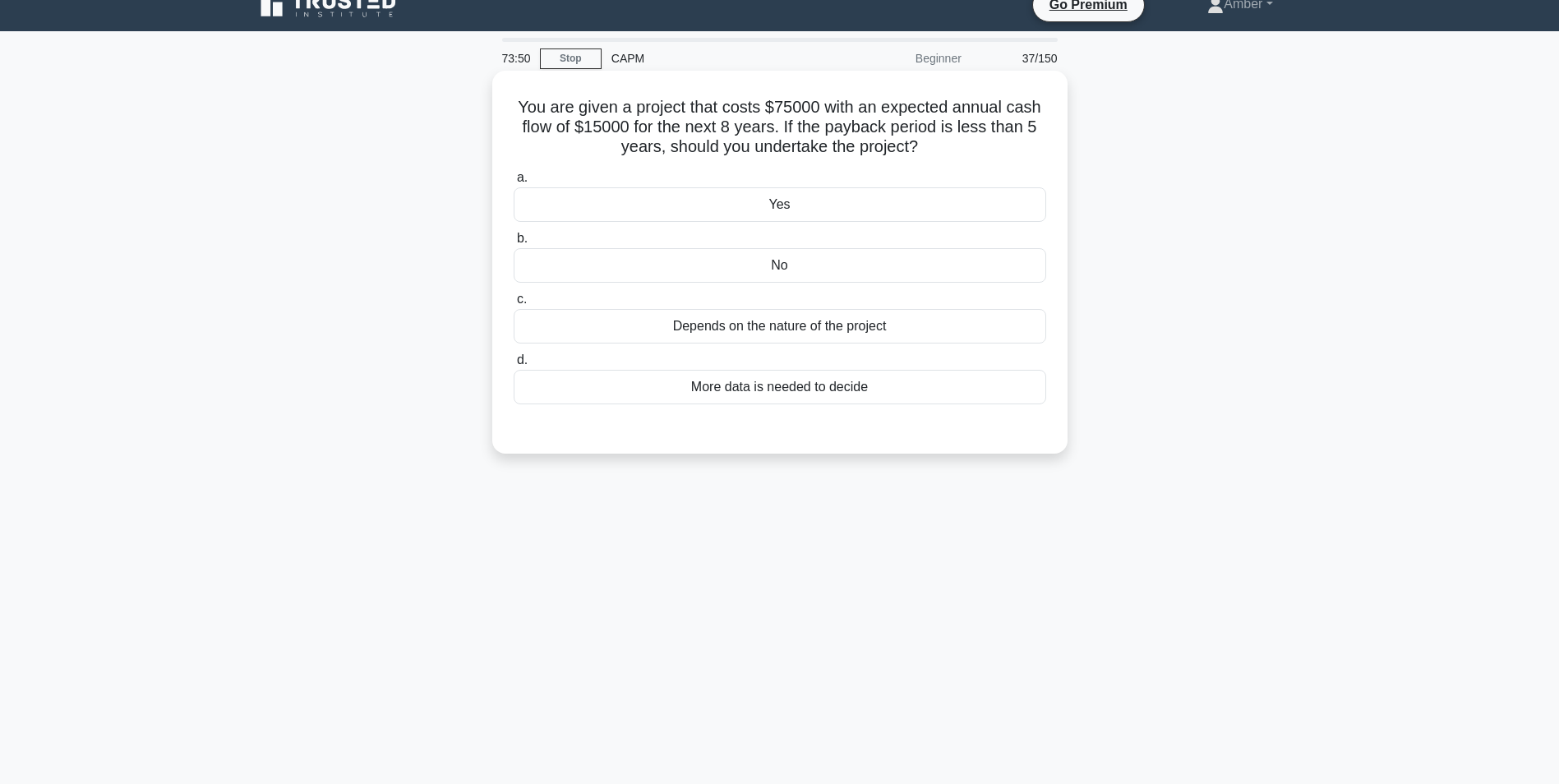
click at [767, 253] on div "No" at bounding box center [780, 266] width 533 height 35
click at [514, 244] on input "b. No" at bounding box center [514, 238] width 0 height 11
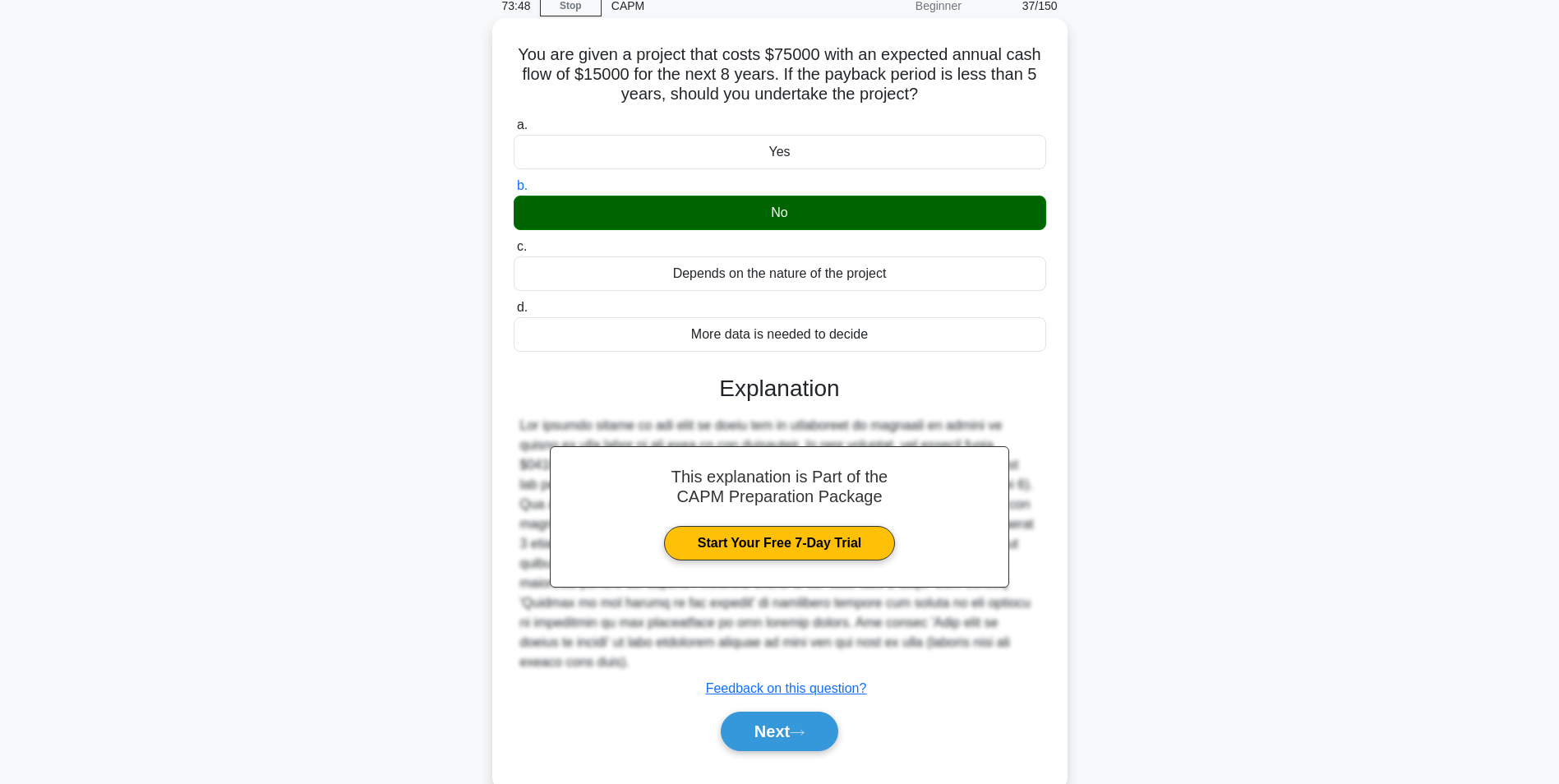
scroll to position [104, 0]
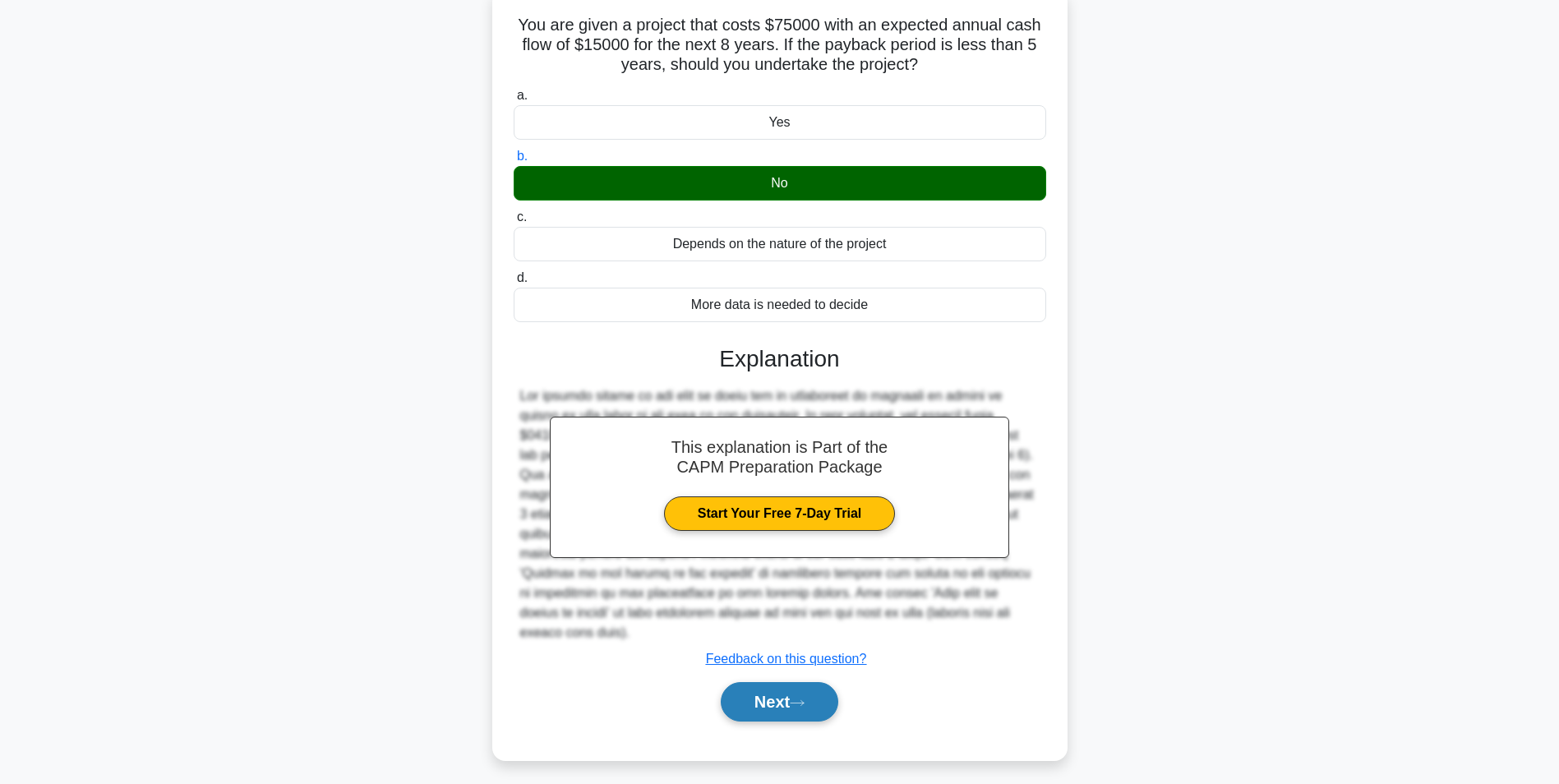
click at [780, 683] on button "Next" at bounding box center [780, 702] width 117 height 40
click at [776, 683] on button "Next" at bounding box center [780, 702] width 117 height 40
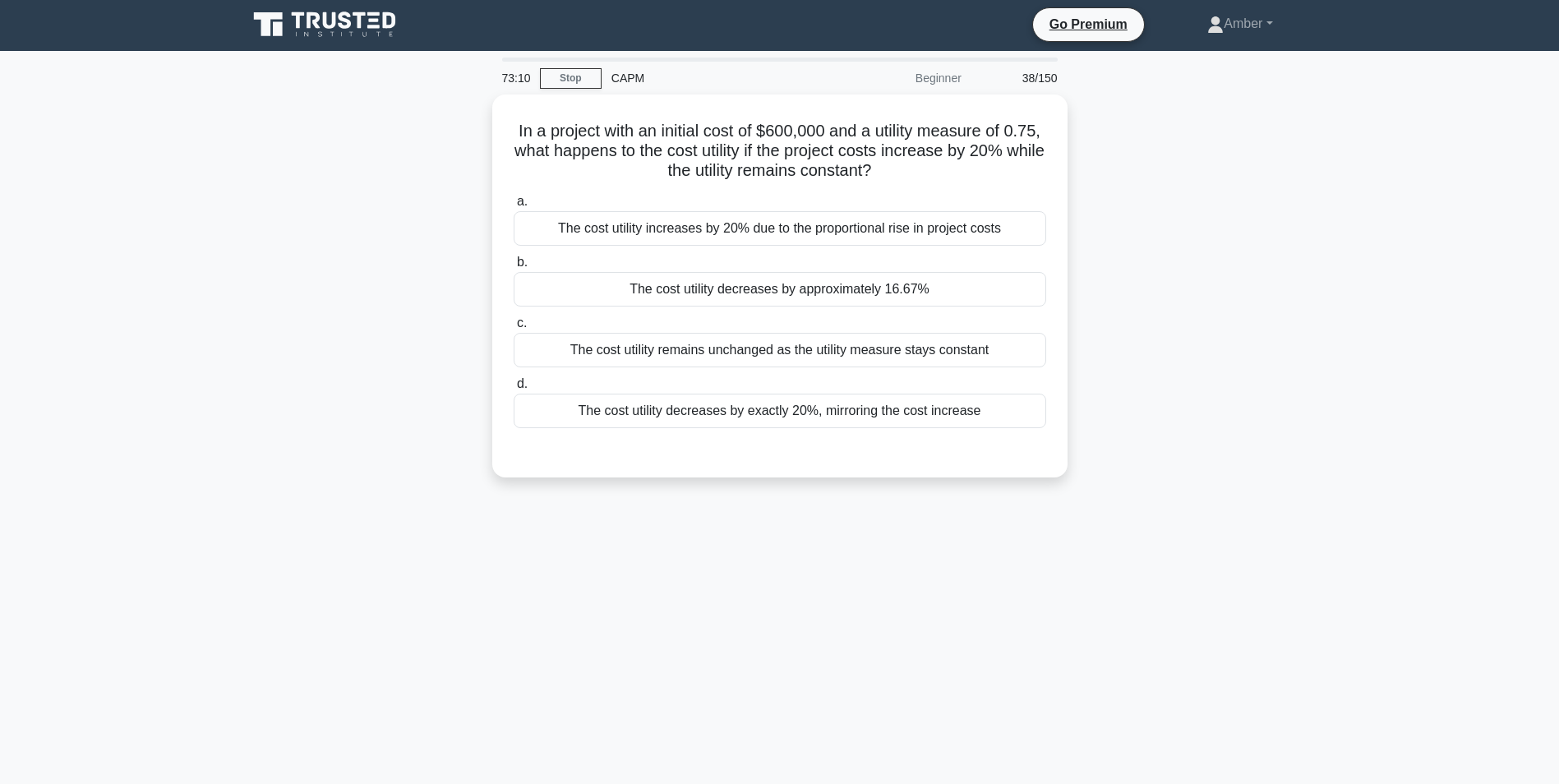
scroll to position [0, 0]
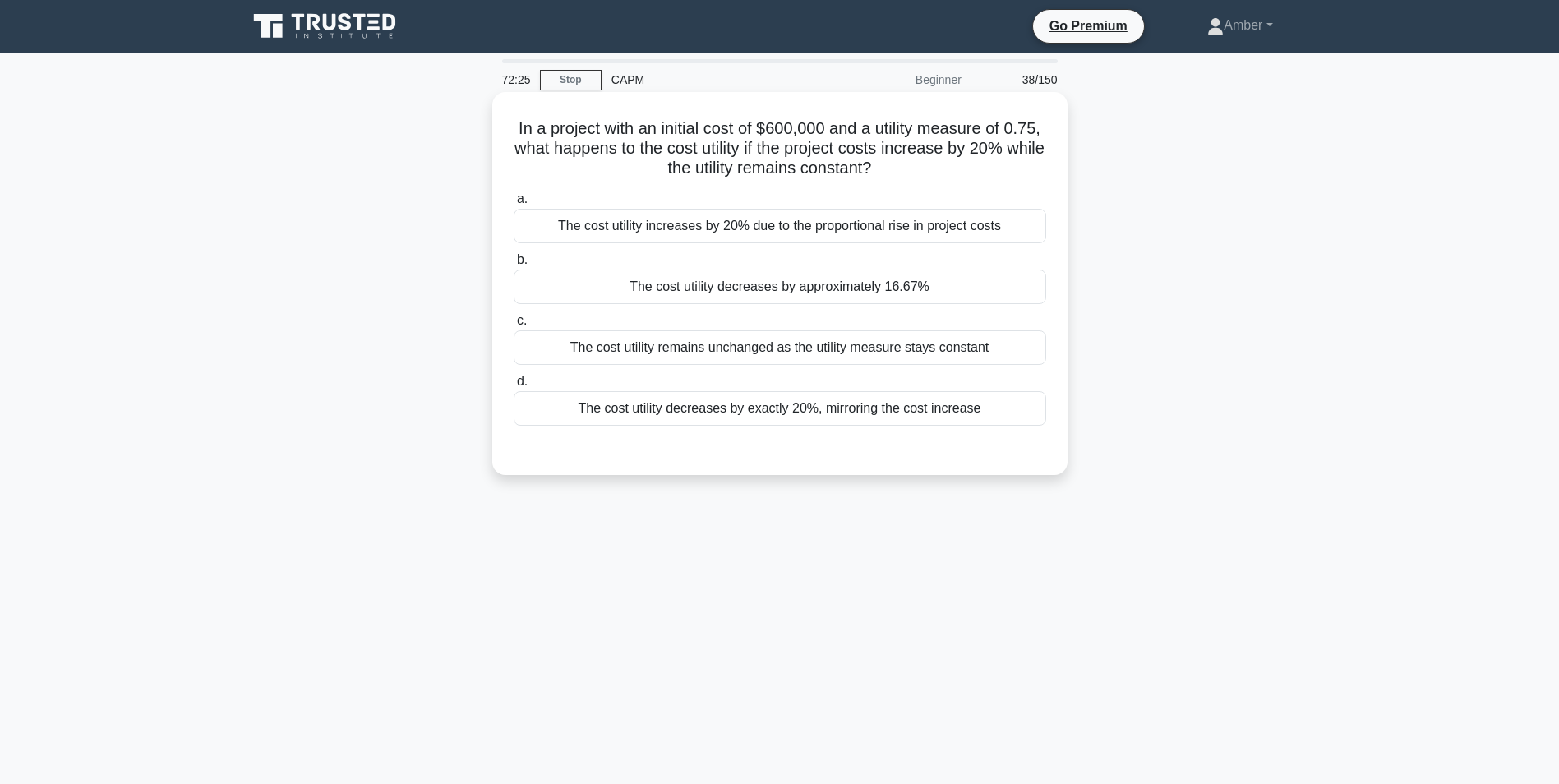
click at [607, 230] on div "The cost utility increases by 20% due to the proportional rise in project costs" at bounding box center [780, 226] width 533 height 35
click at [514, 205] on input "a. The cost utility increases by 20% due to the proportional rise in project co…" at bounding box center [514, 199] width 0 height 11
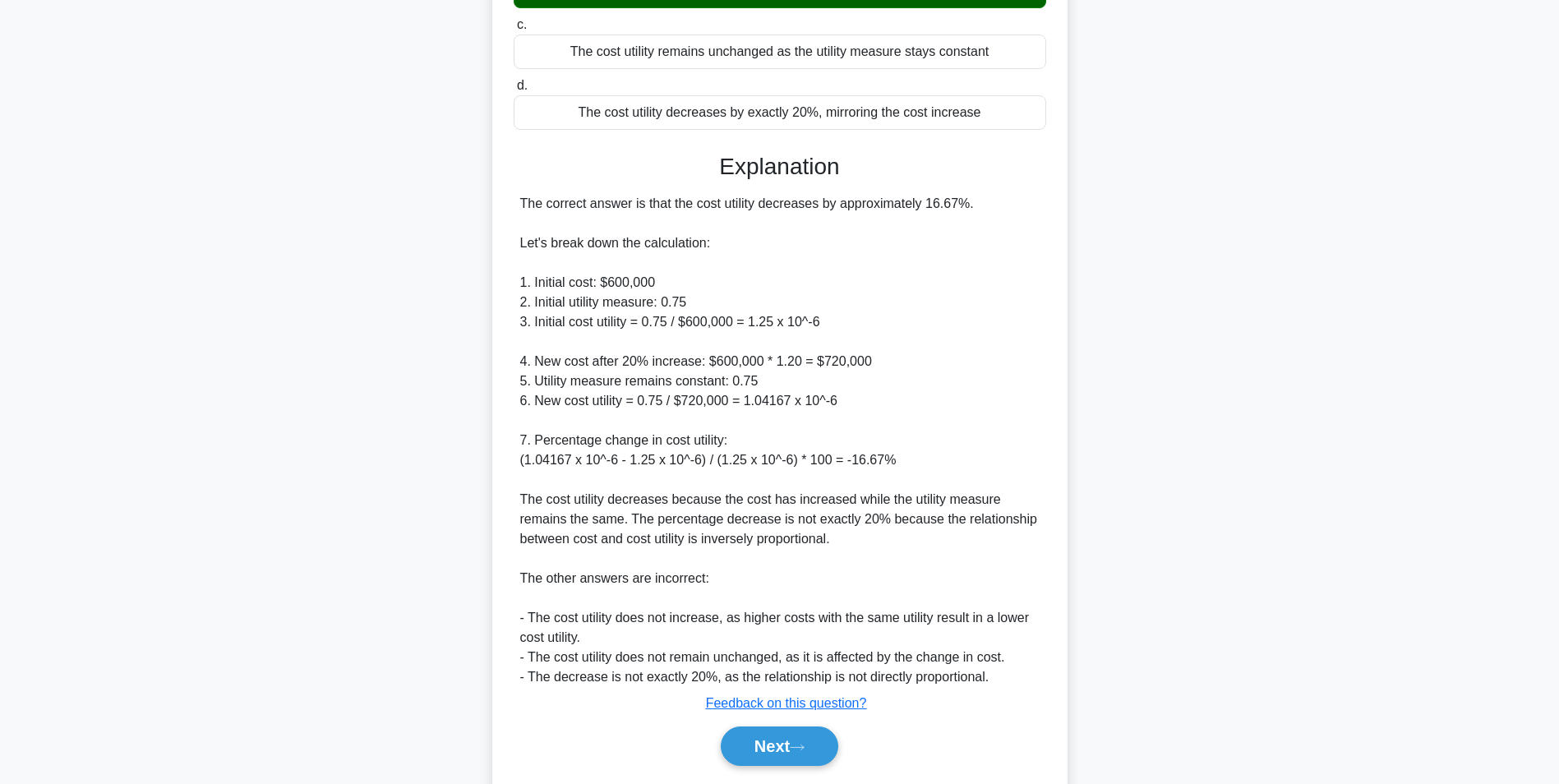
scroll to position [350, 0]
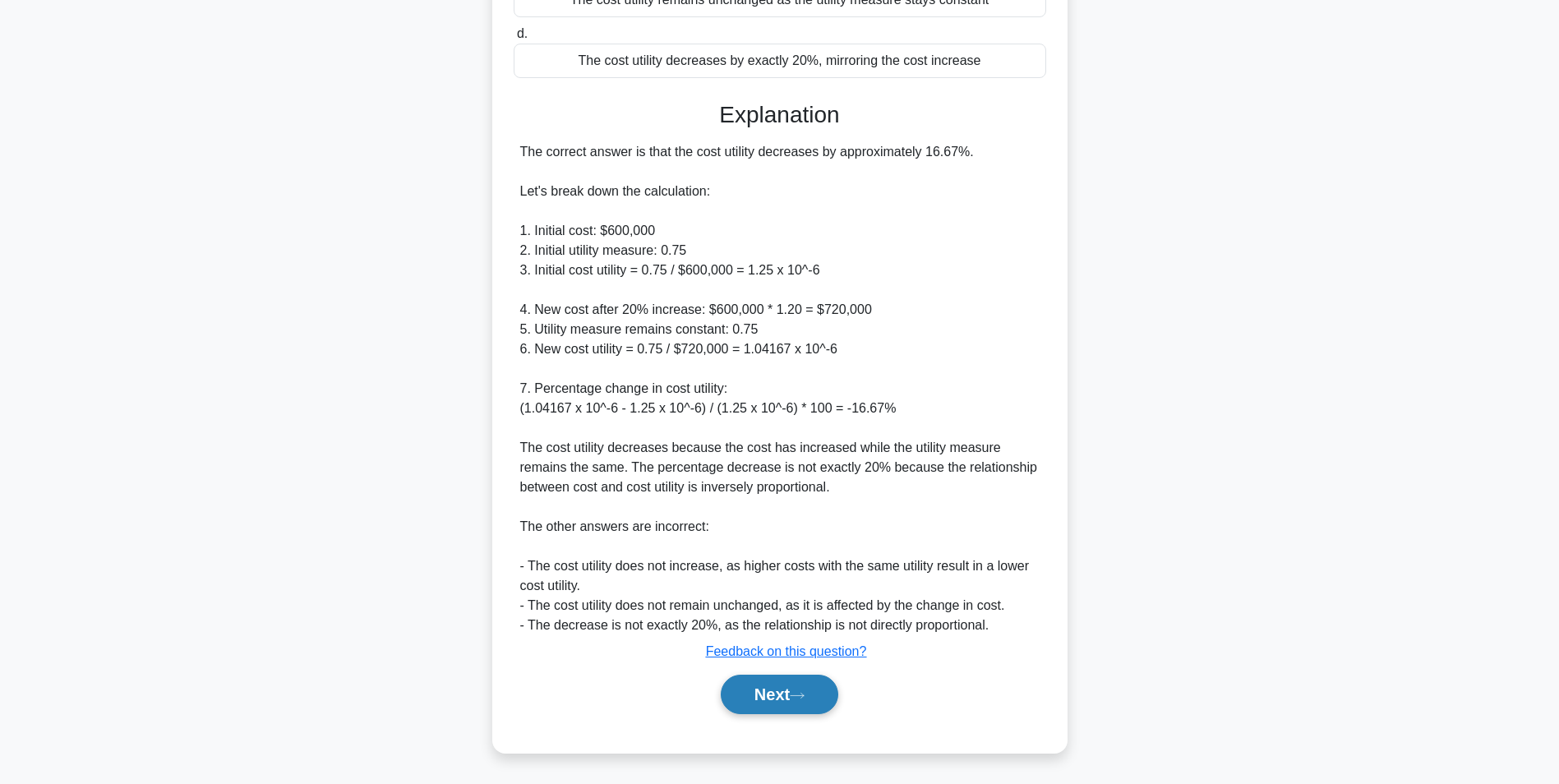
click at [796, 697] on icon at bounding box center [797, 695] width 15 height 9
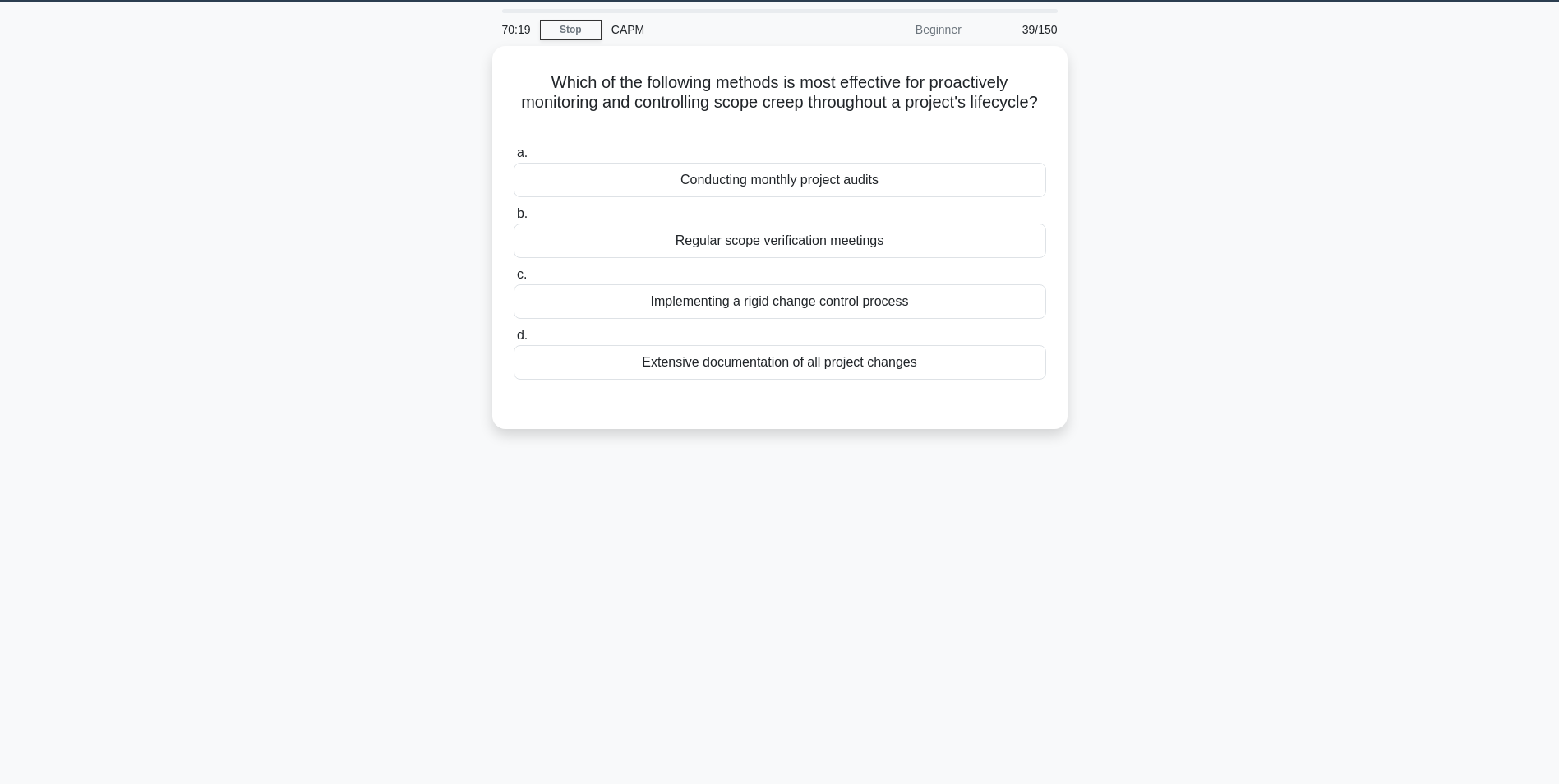
scroll to position [0, 0]
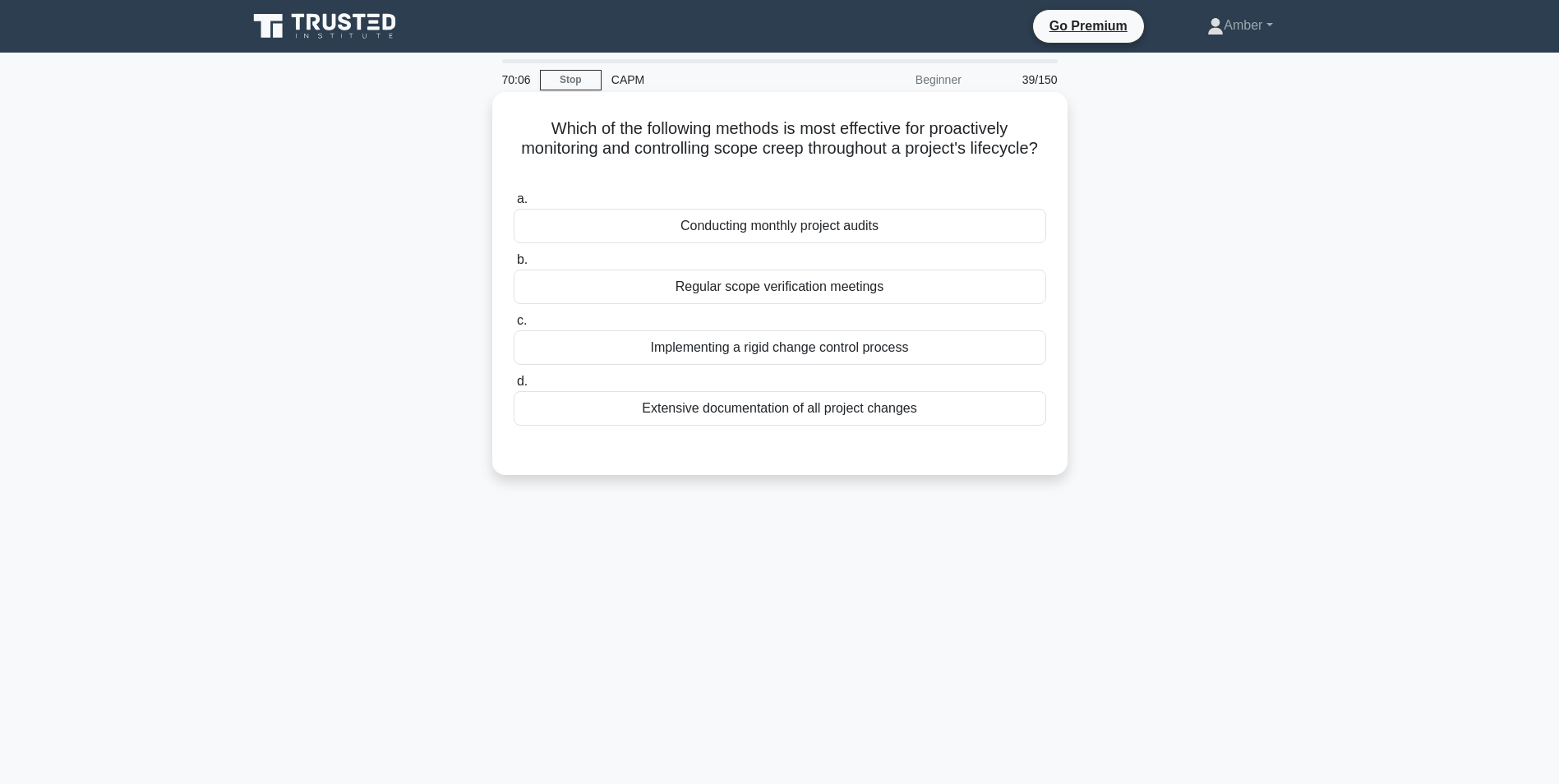
click at [729, 279] on div "Regular scope verification meetings" at bounding box center [780, 287] width 533 height 35
click at [514, 265] on input "b. Regular scope verification meetings" at bounding box center [514, 259] width 0 height 11
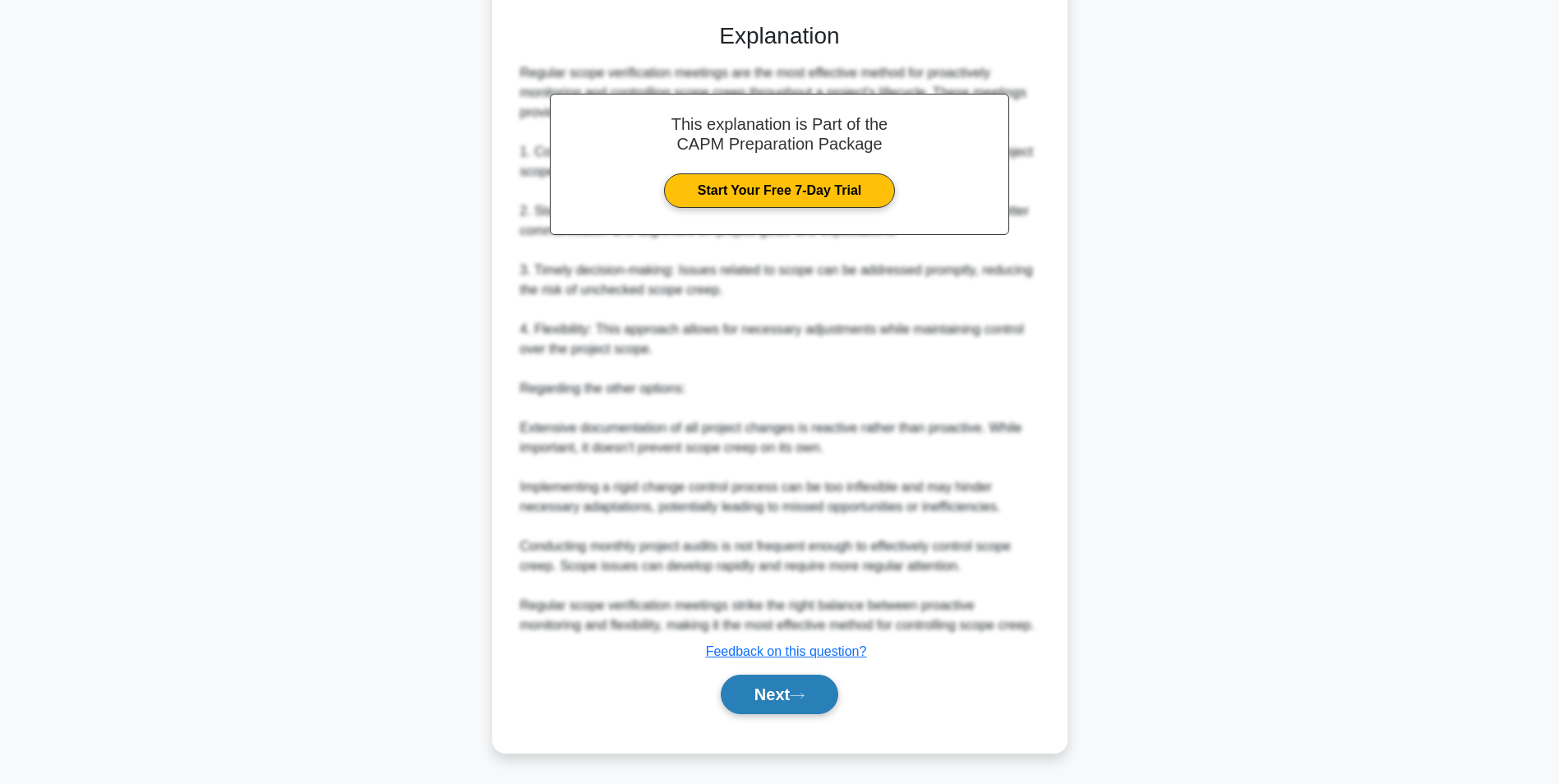
click at [749, 681] on button "Next" at bounding box center [780, 694] width 117 height 40
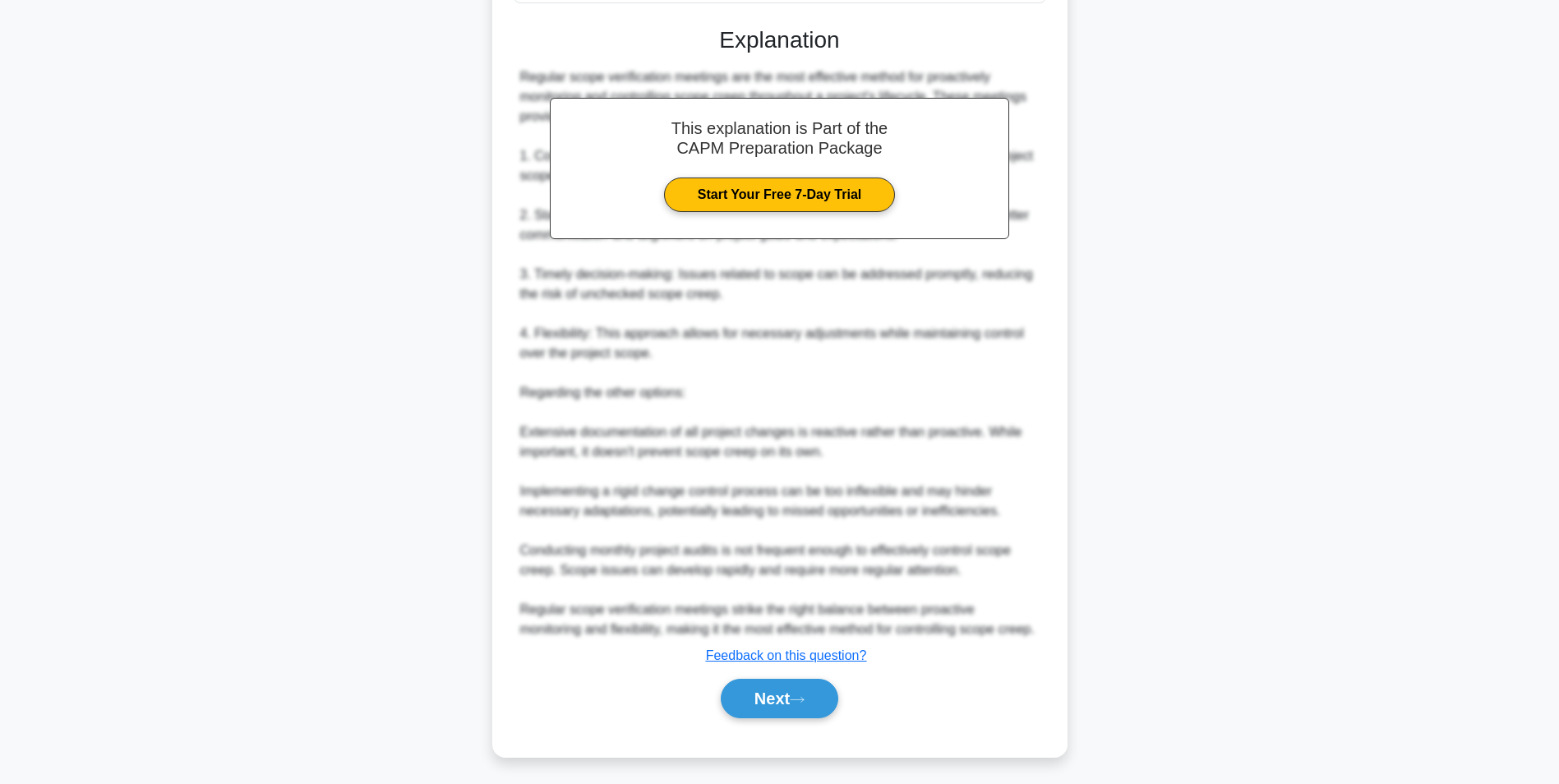
scroll to position [104, 0]
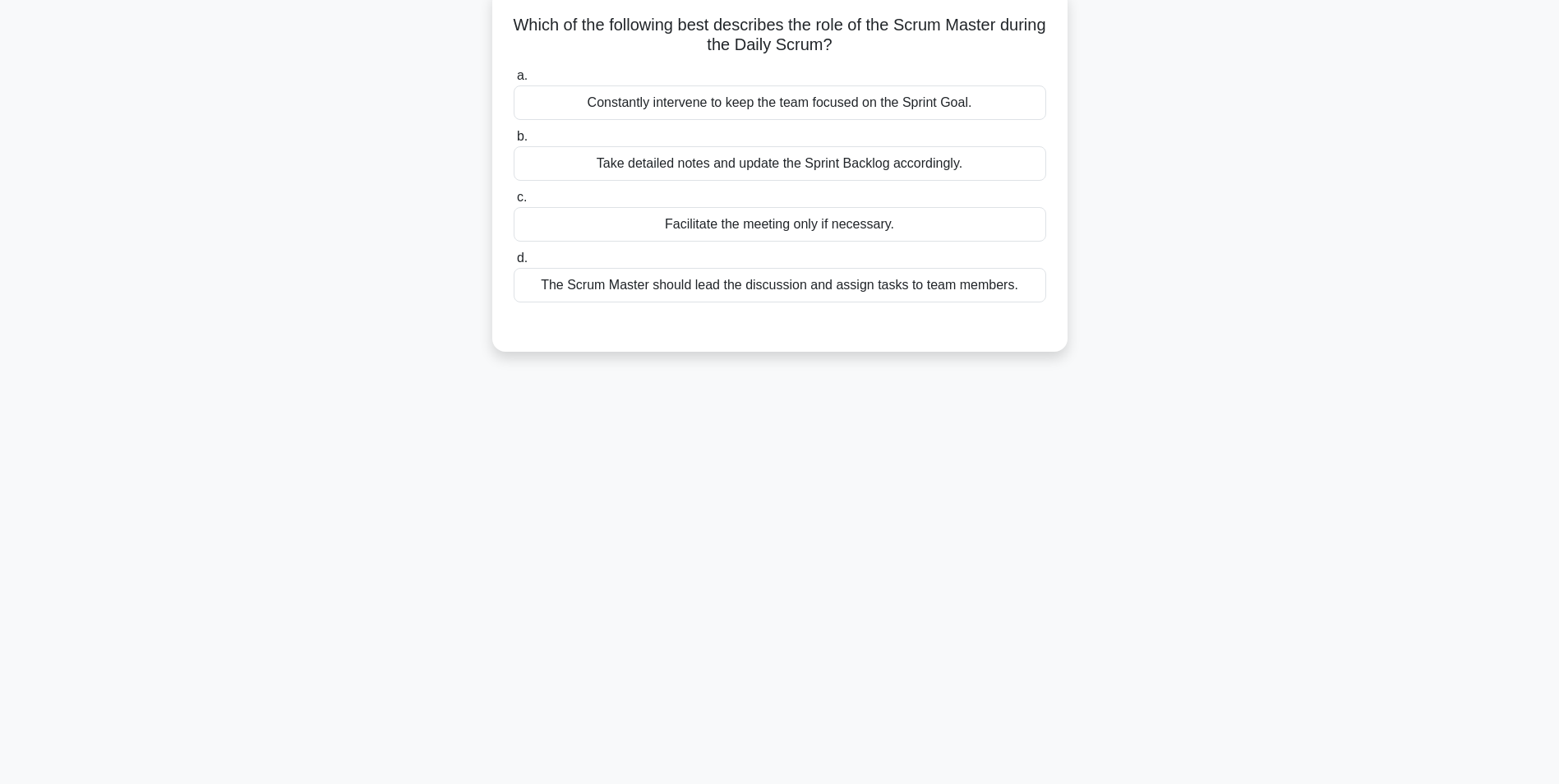
click at [720, 291] on div "The Scrum Master should lead the discussion and assign tasks to team members." at bounding box center [780, 285] width 533 height 35
click at [514, 264] on input "d. The Scrum Master should lead the discussion and assign tasks to team members." at bounding box center [514, 258] width 0 height 11
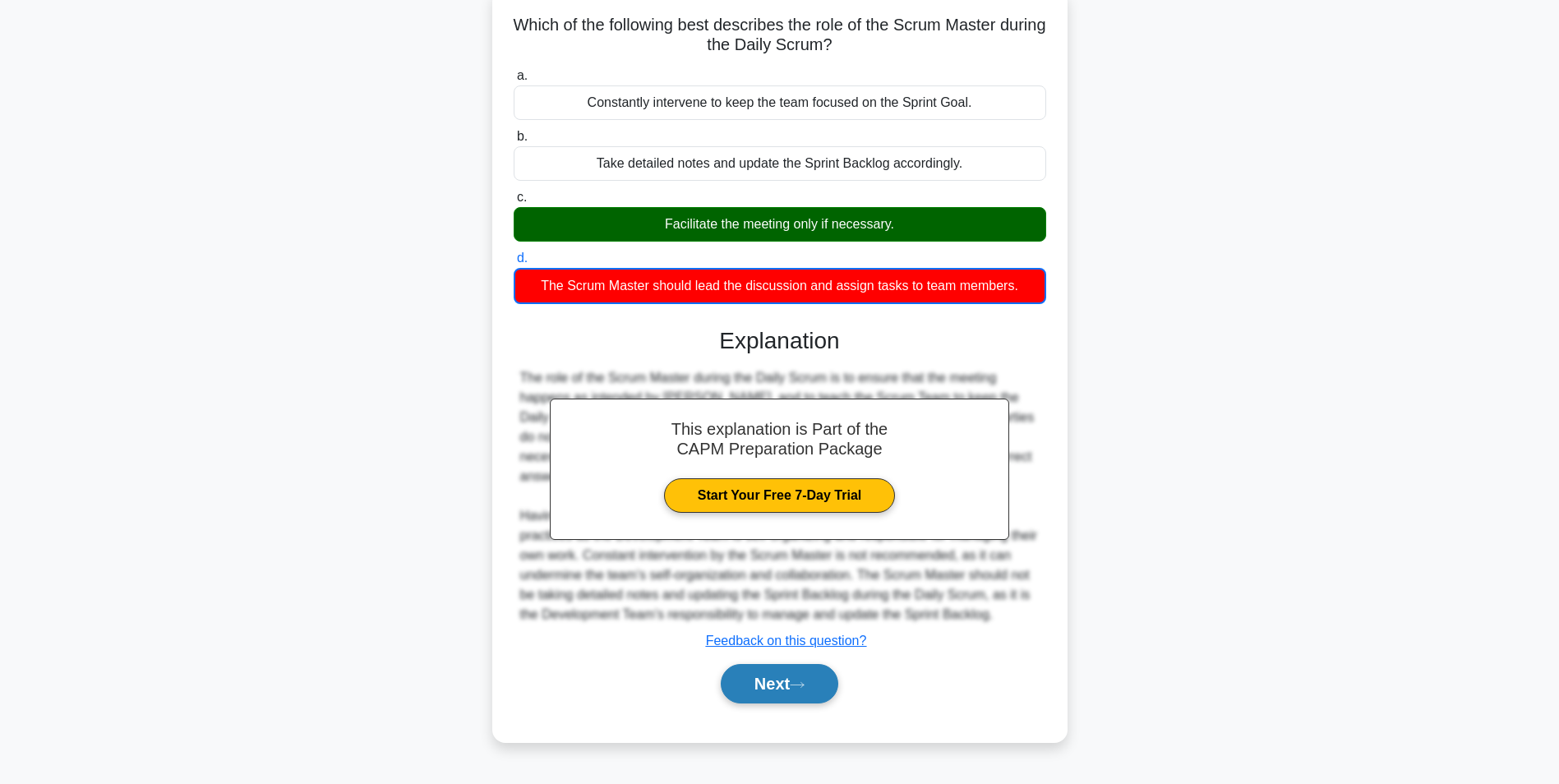
click at [756, 669] on button "Next" at bounding box center [780, 683] width 117 height 40
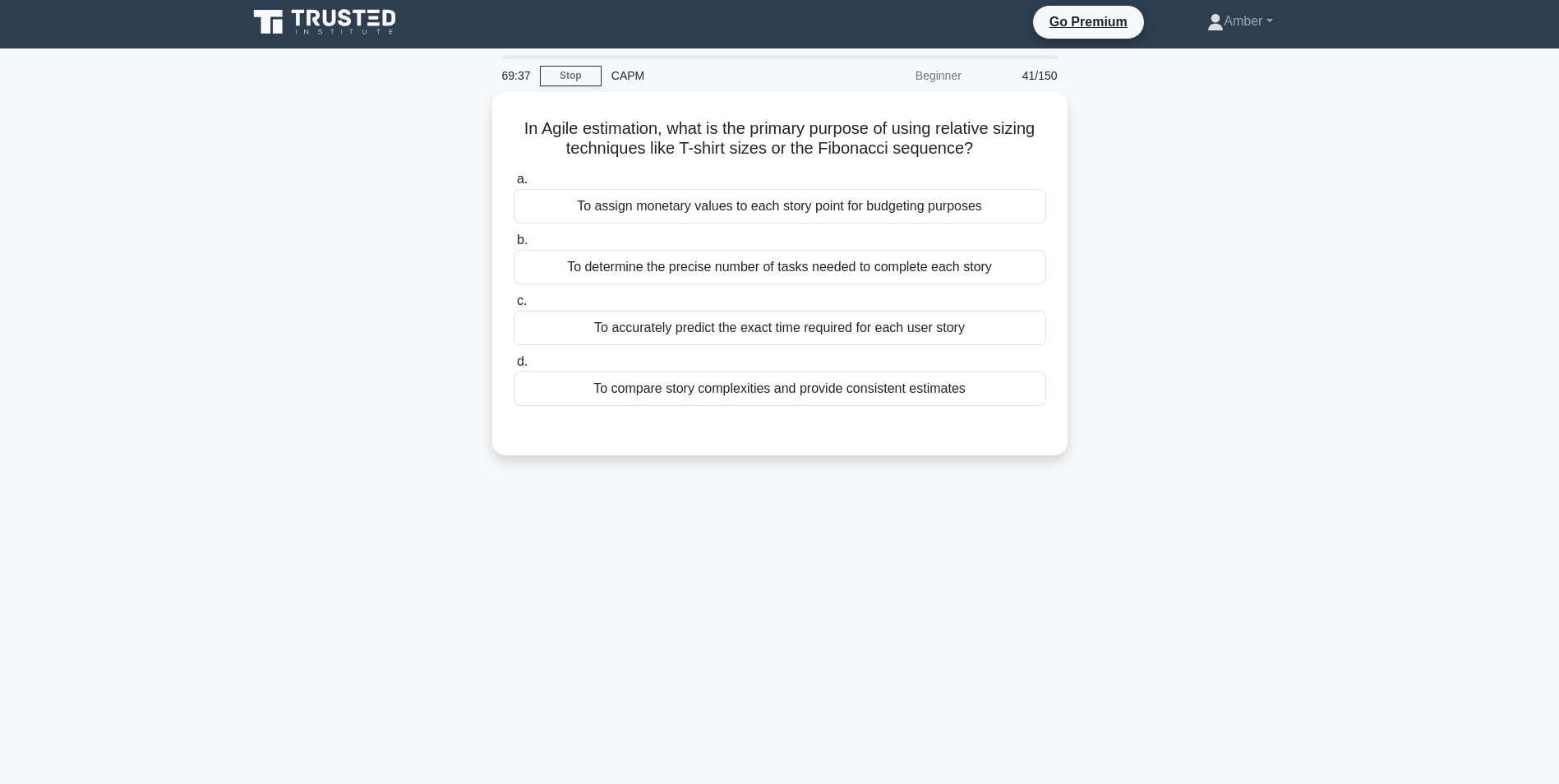
scroll to position [0, 0]
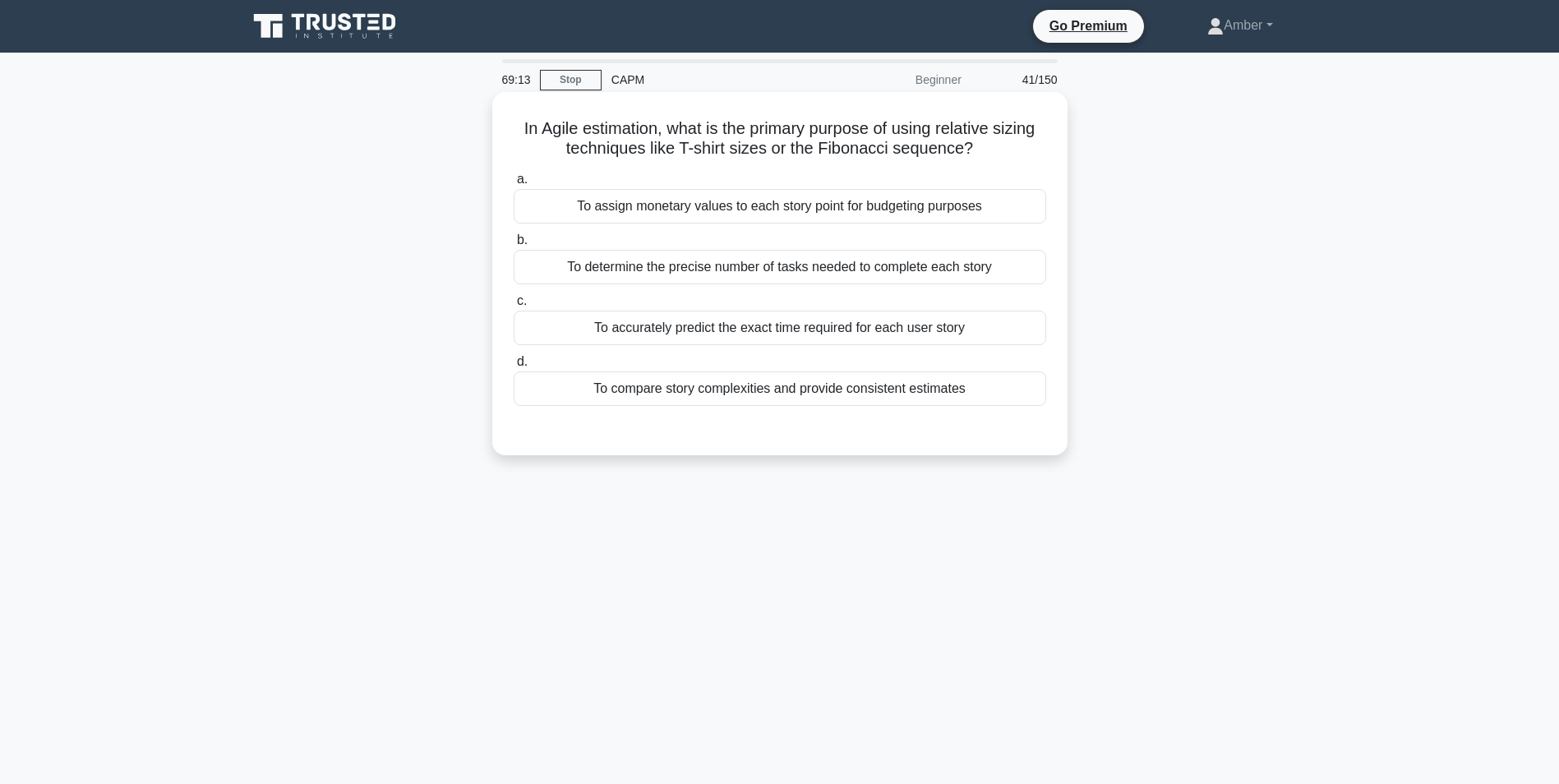
click at [748, 263] on div "To determine the precise number of tasks needed to complete each story" at bounding box center [780, 267] width 533 height 35
click at [514, 245] on input "b. To determine the precise number of tasks needed to complete each story" at bounding box center [514, 240] width 0 height 11
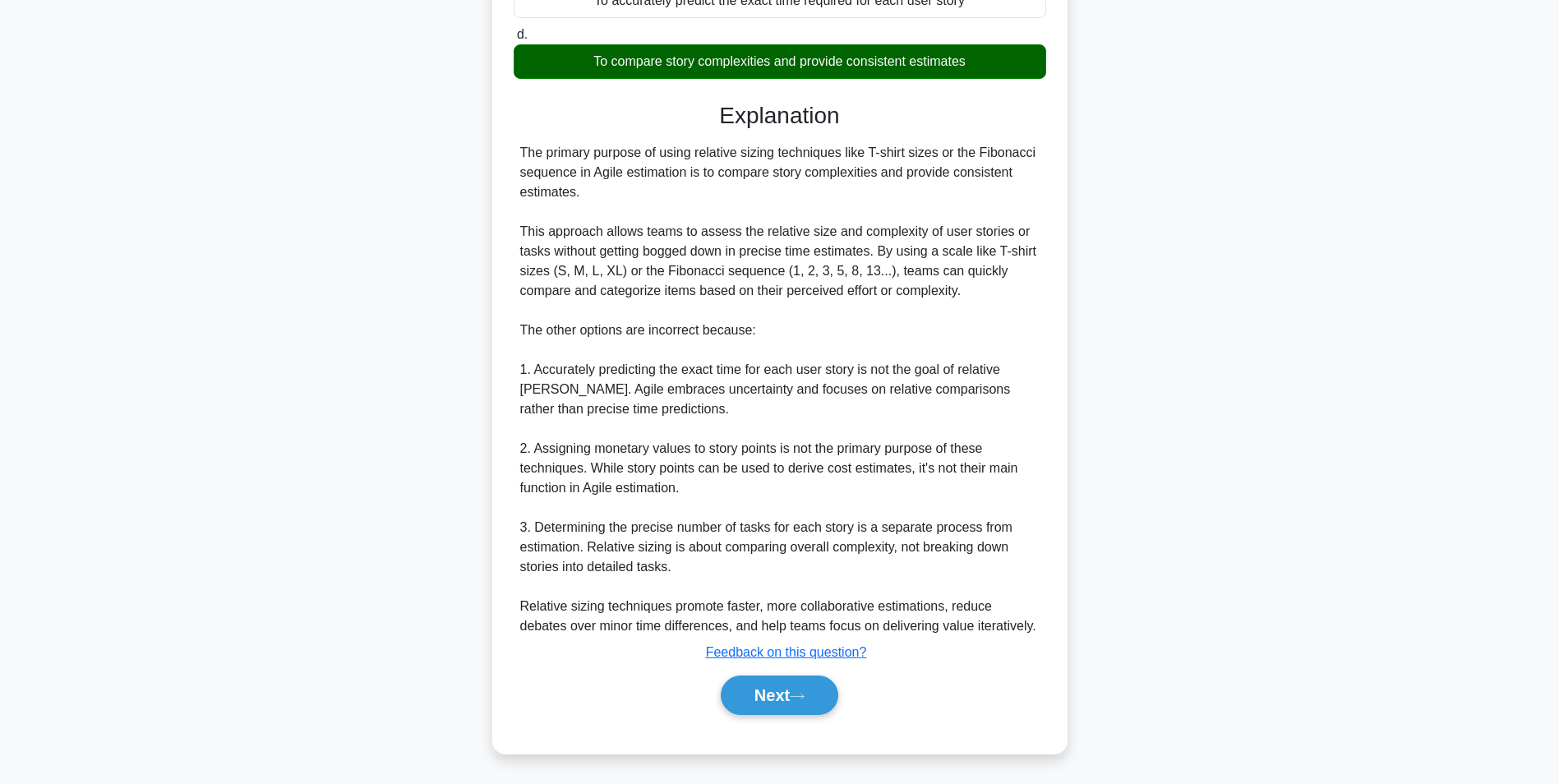
scroll to position [330, 0]
click at [775, 688] on button "Next" at bounding box center [780, 694] width 117 height 40
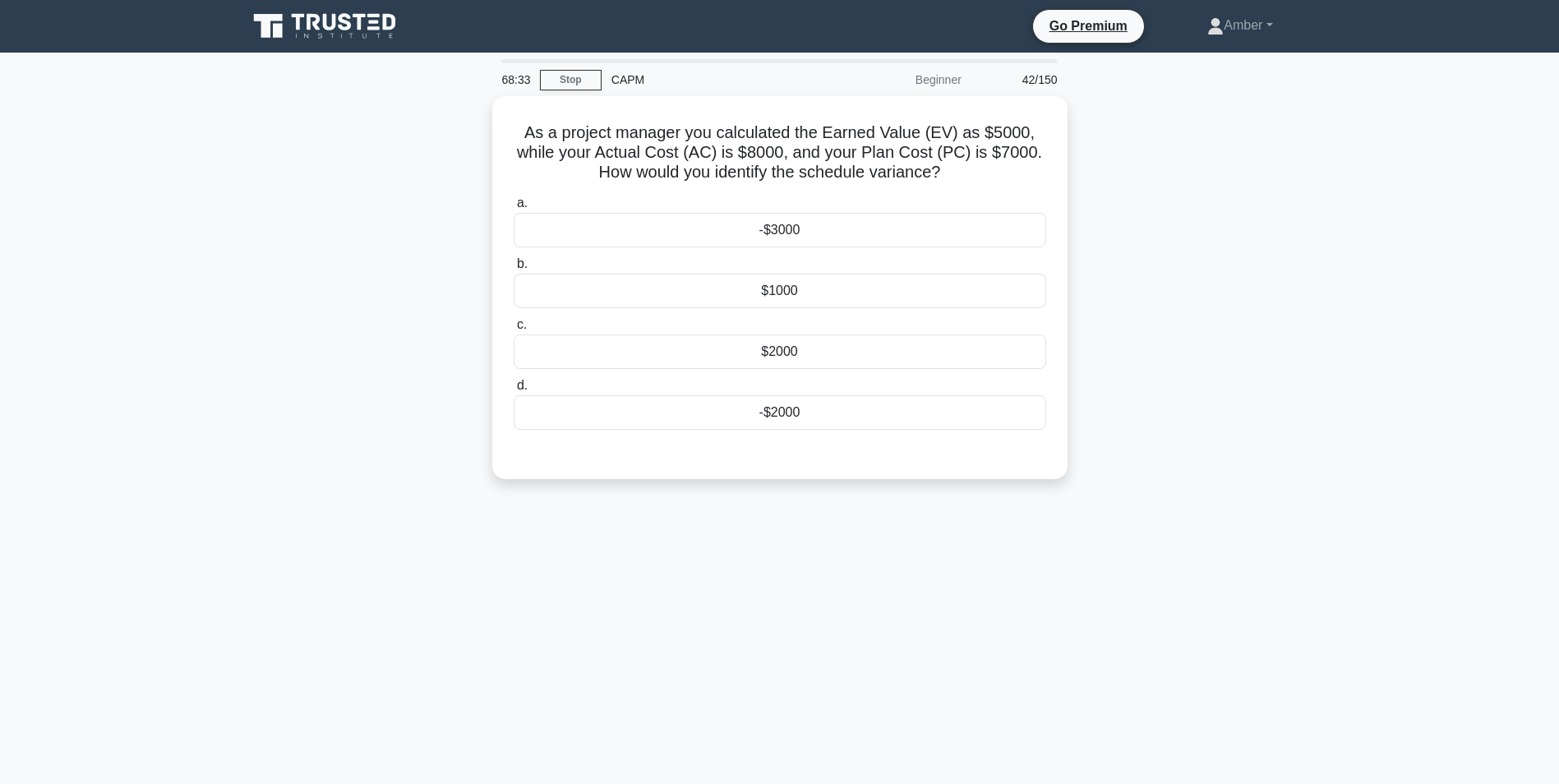
scroll to position [82, 0]
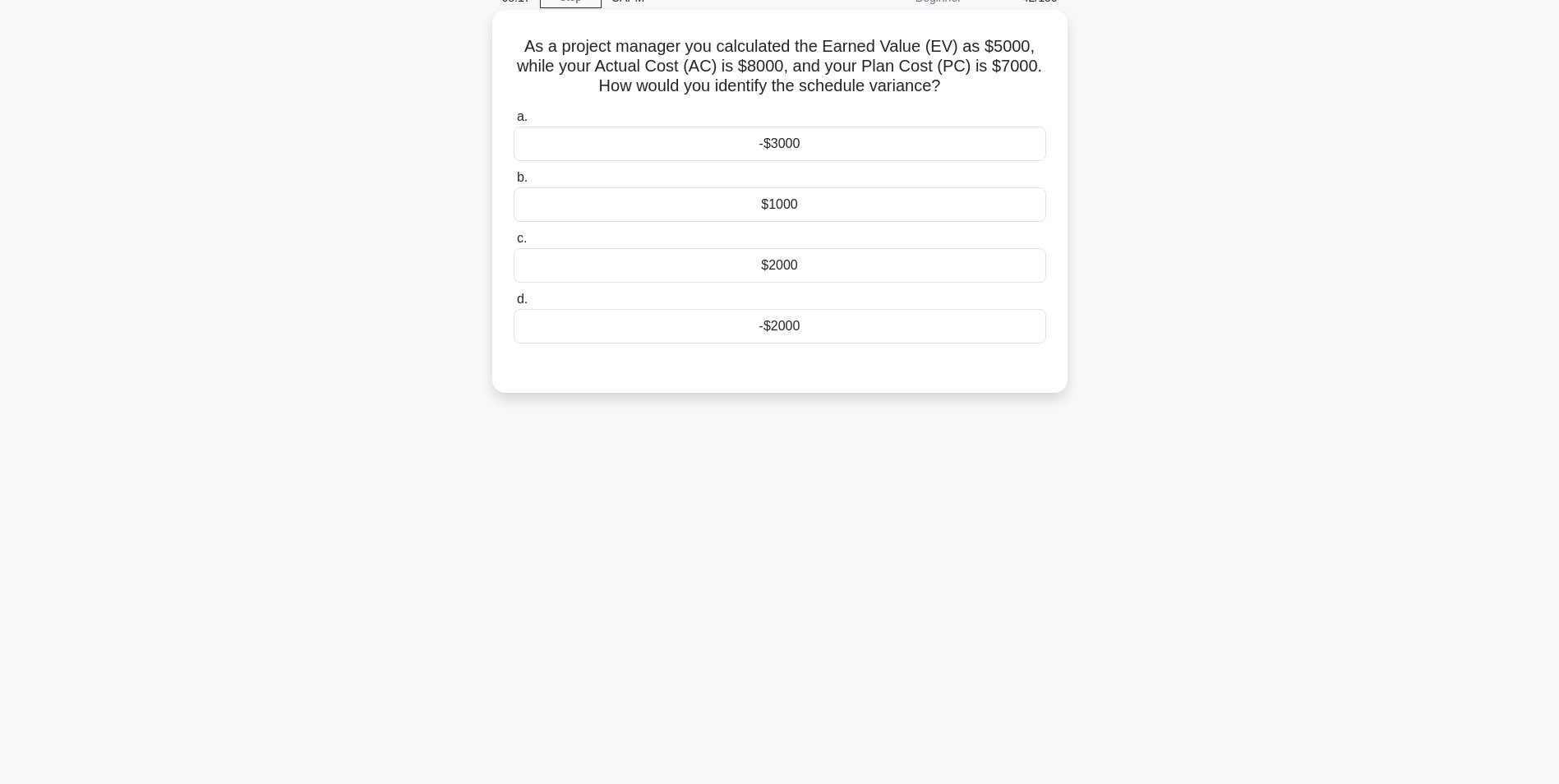
click at [728, 341] on div "-$2000" at bounding box center [780, 326] width 533 height 35
click at [514, 305] on input "d. -$2000" at bounding box center [514, 299] width 0 height 11
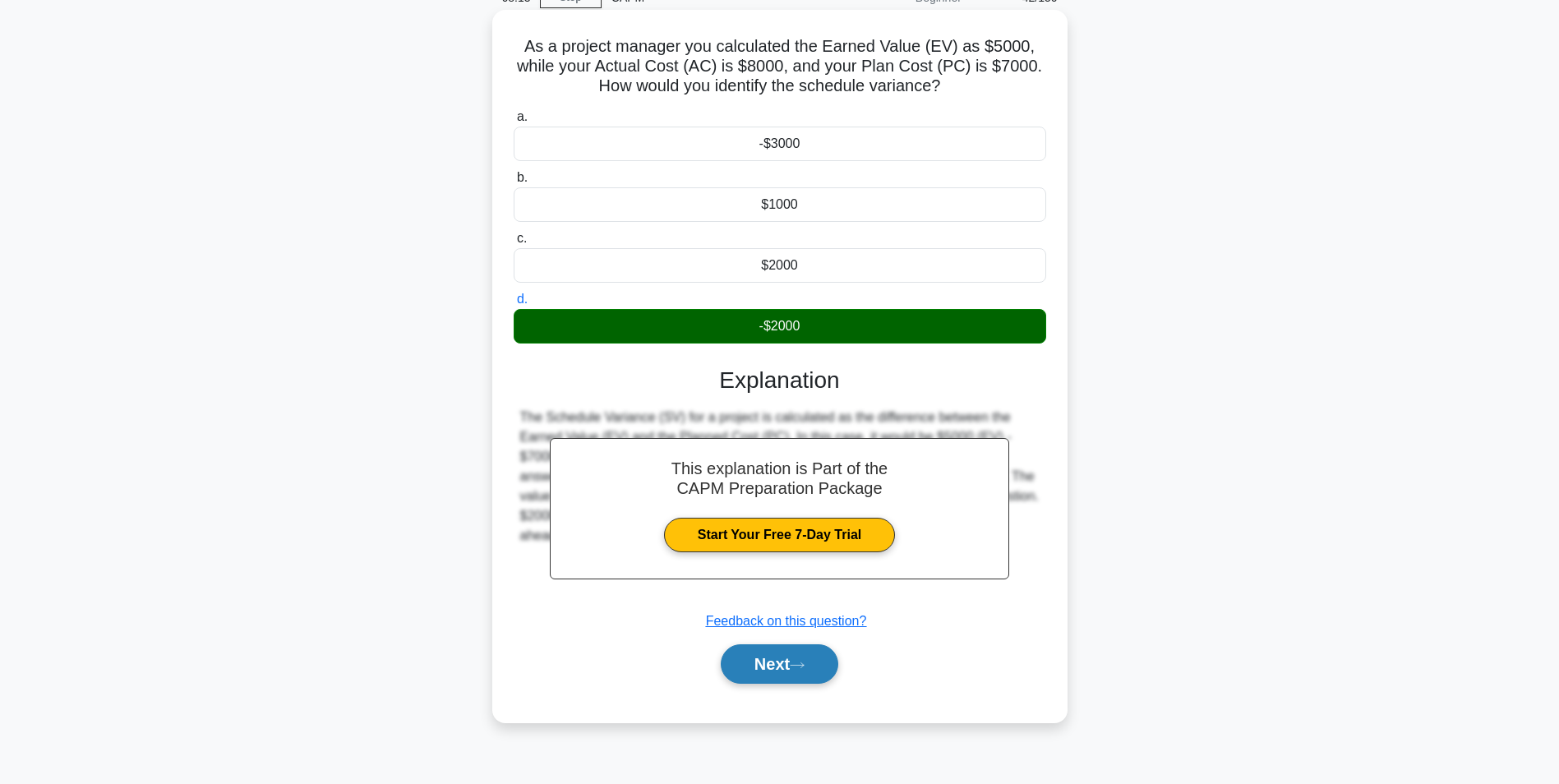
click at [773, 650] on button "Next" at bounding box center [780, 664] width 117 height 40
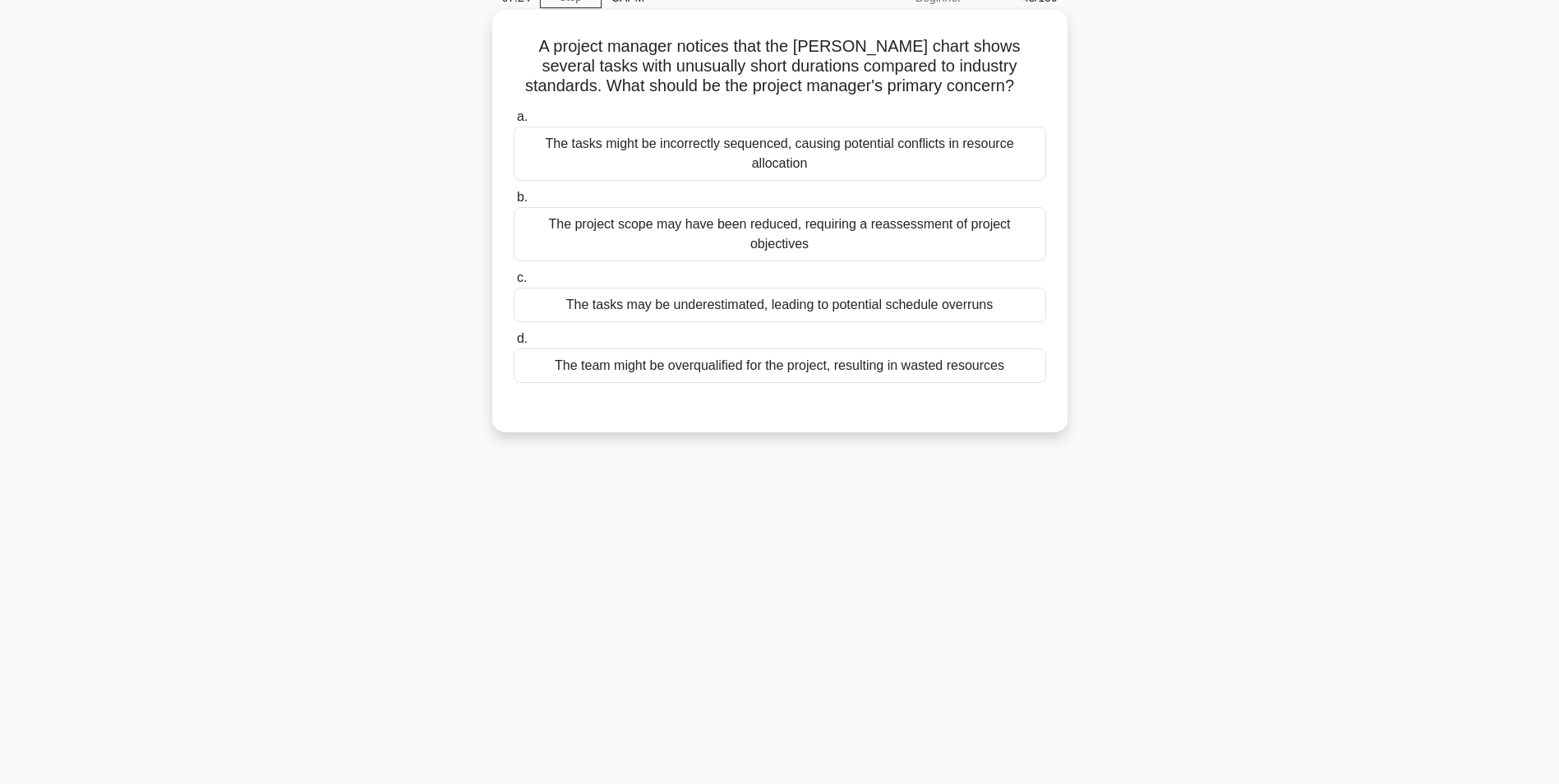
click at [710, 291] on div "The tasks may be underestimated, leading to potential schedule overruns" at bounding box center [780, 305] width 533 height 35
click at [514, 283] on input "c. The tasks may be underestimated, leading to potential schedule overruns" at bounding box center [514, 278] width 0 height 11
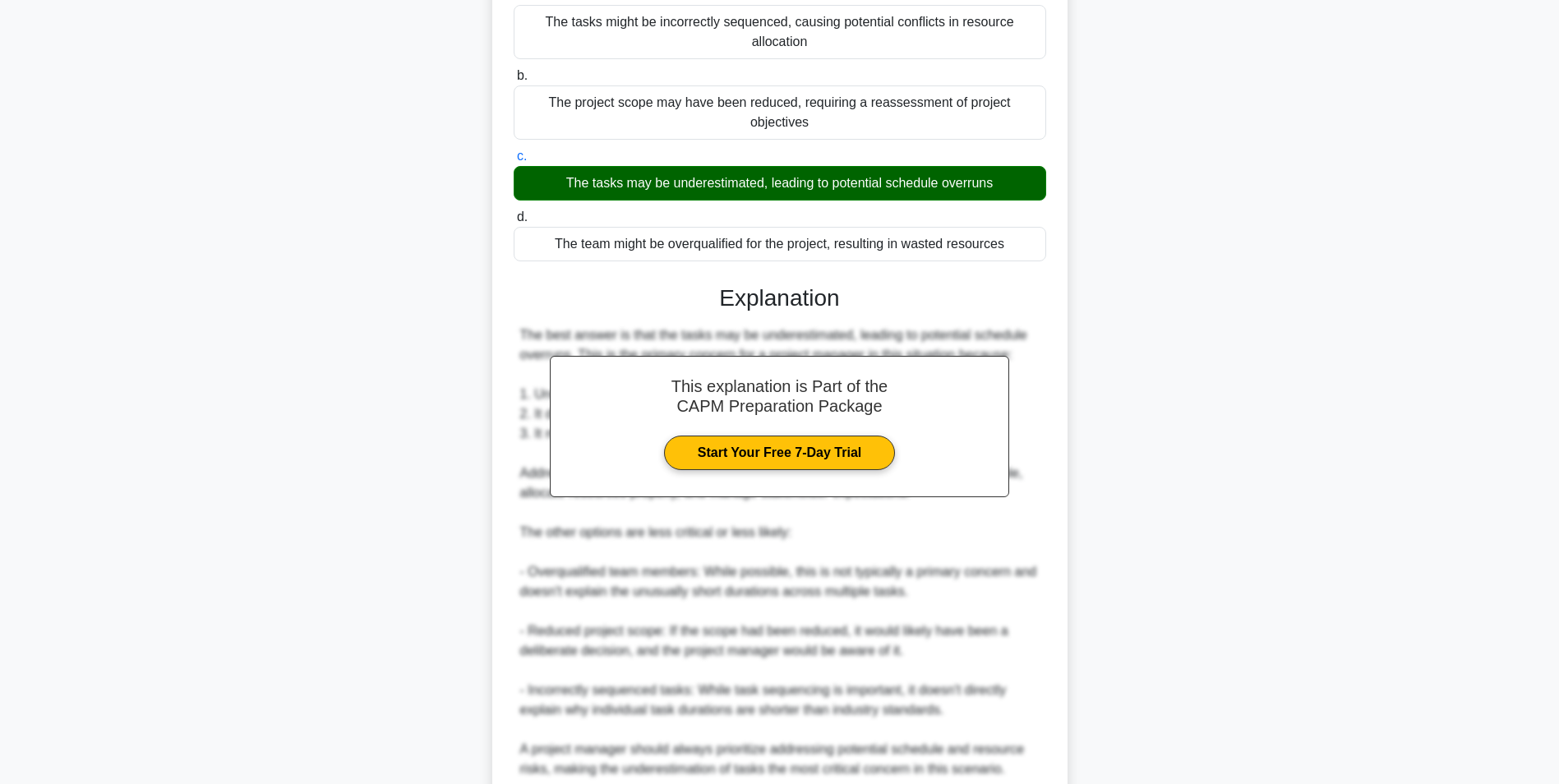
scroll to position [329, 0]
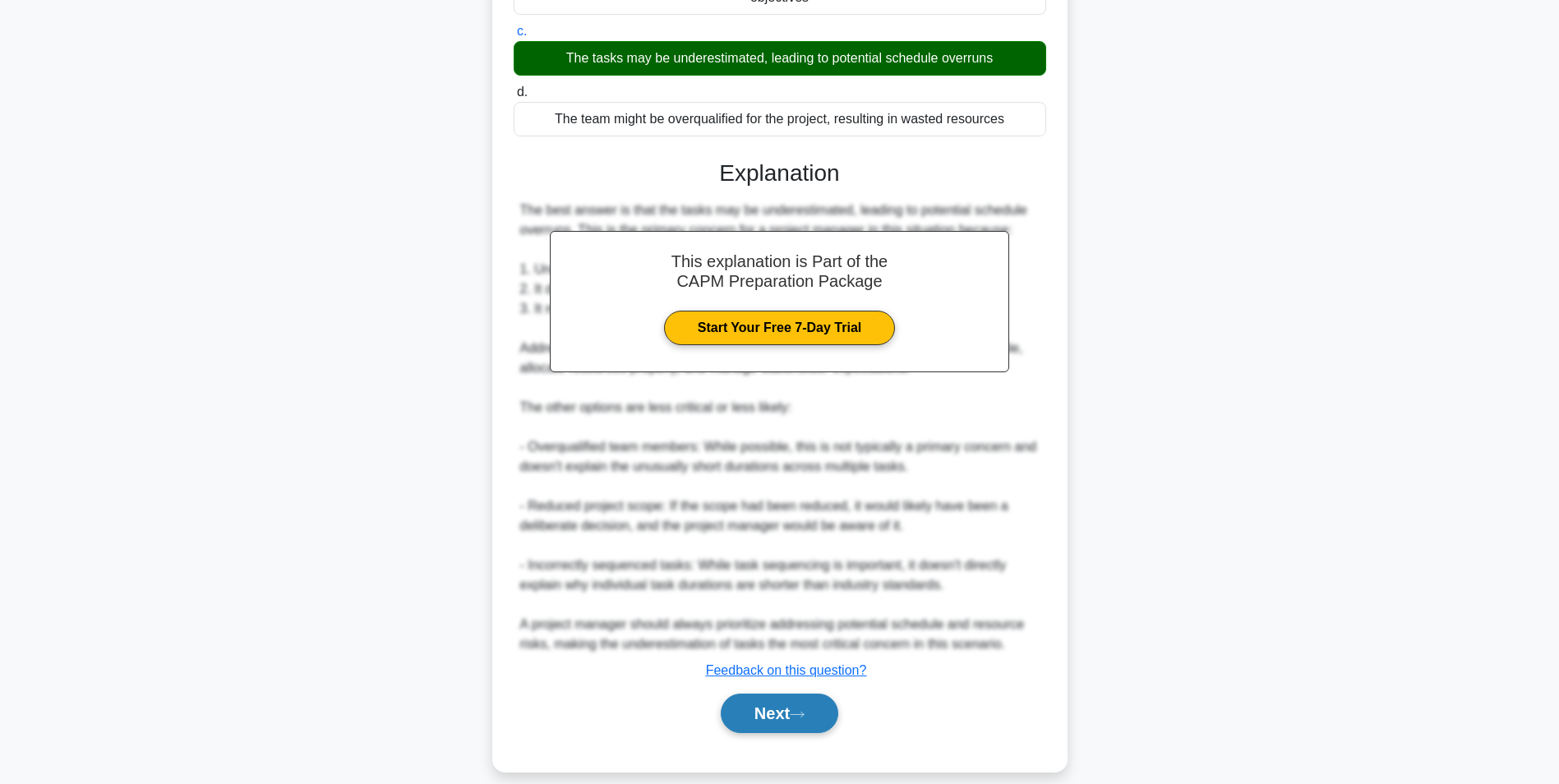
click at [770, 697] on button "Next" at bounding box center [780, 713] width 117 height 40
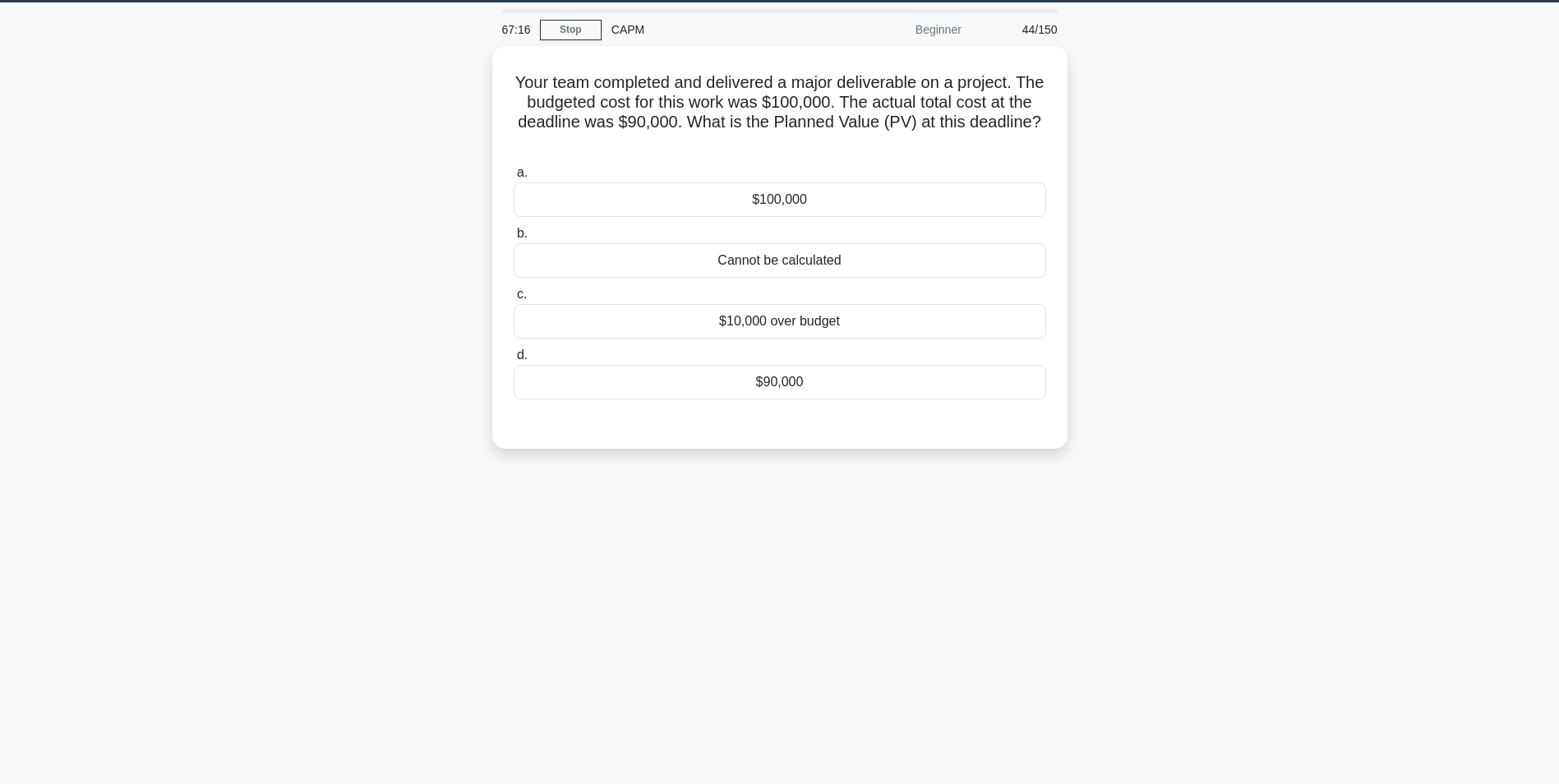
scroll to position [21, 0]
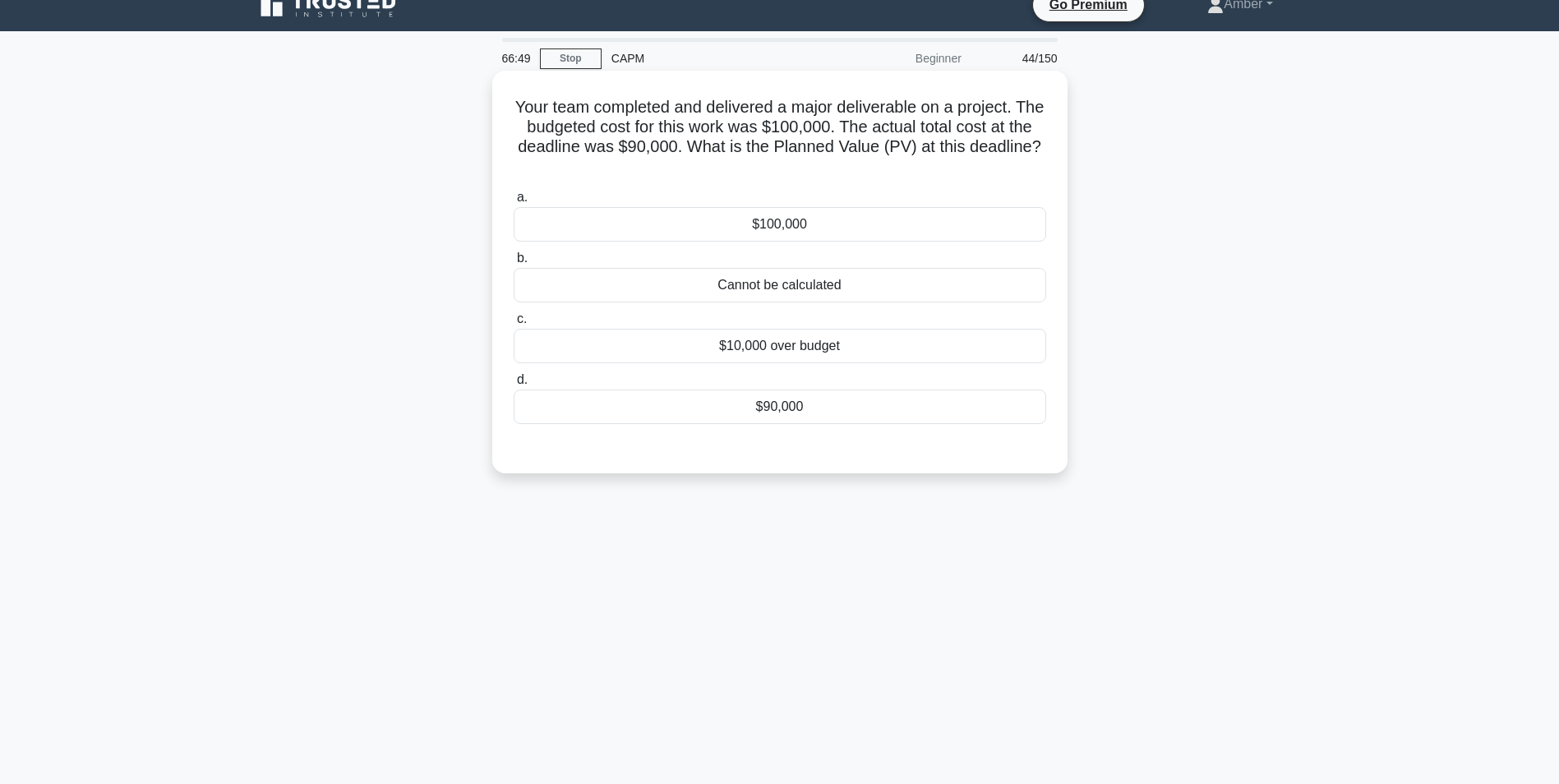
click at [674, 180] on div "Your team completed and delivered a major deliverable on a project. The budgete…" at bounding box center [780, 272] width 562 height 389
click at [665, 223] on div "$100,000" at bounding box center [780, 224] width 533 height 35
click at [514, 203] on input "a. $100,000" at bounding box center [514, 197] width 0 height 11
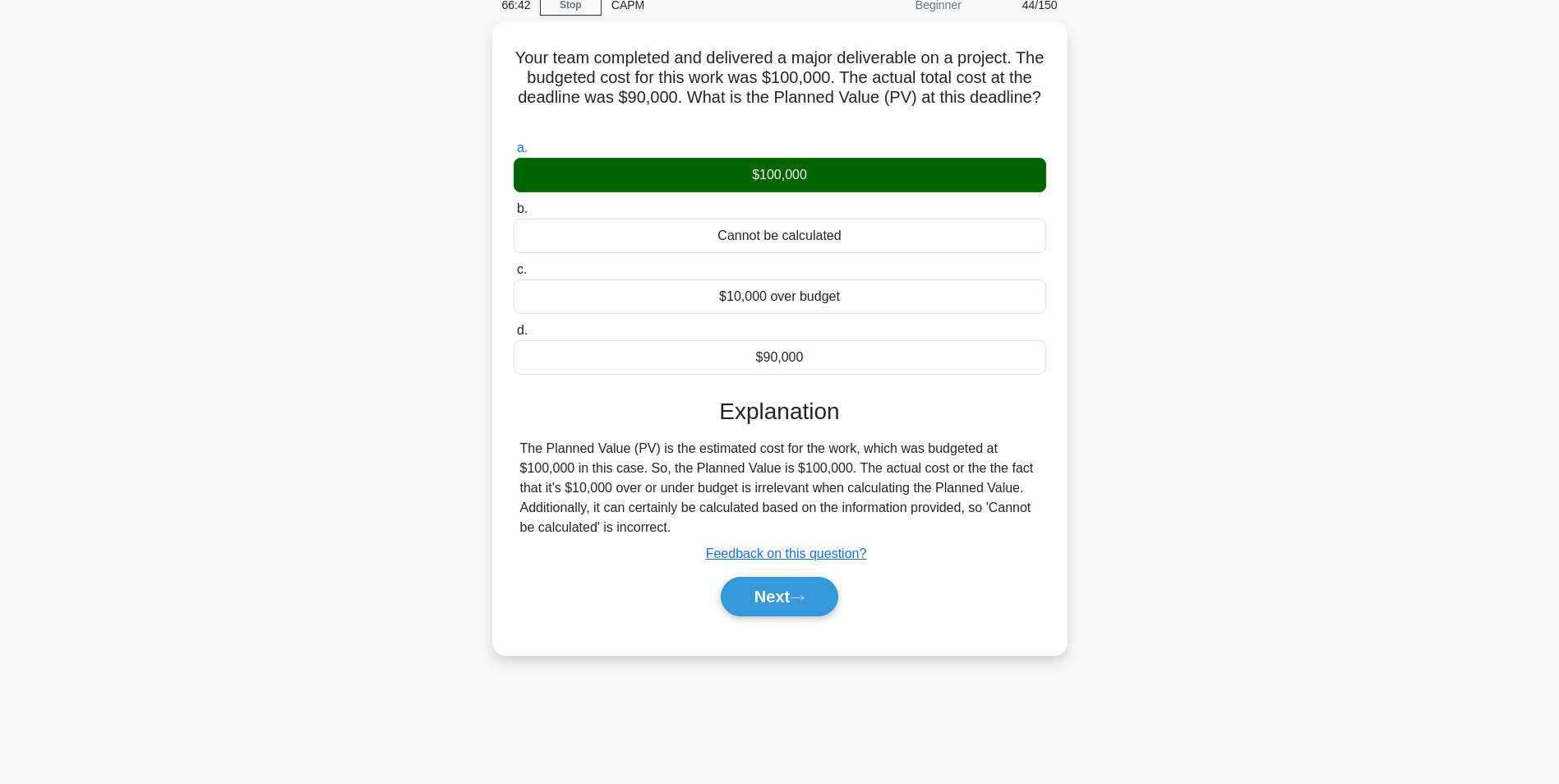
scroll to position [104, 0]
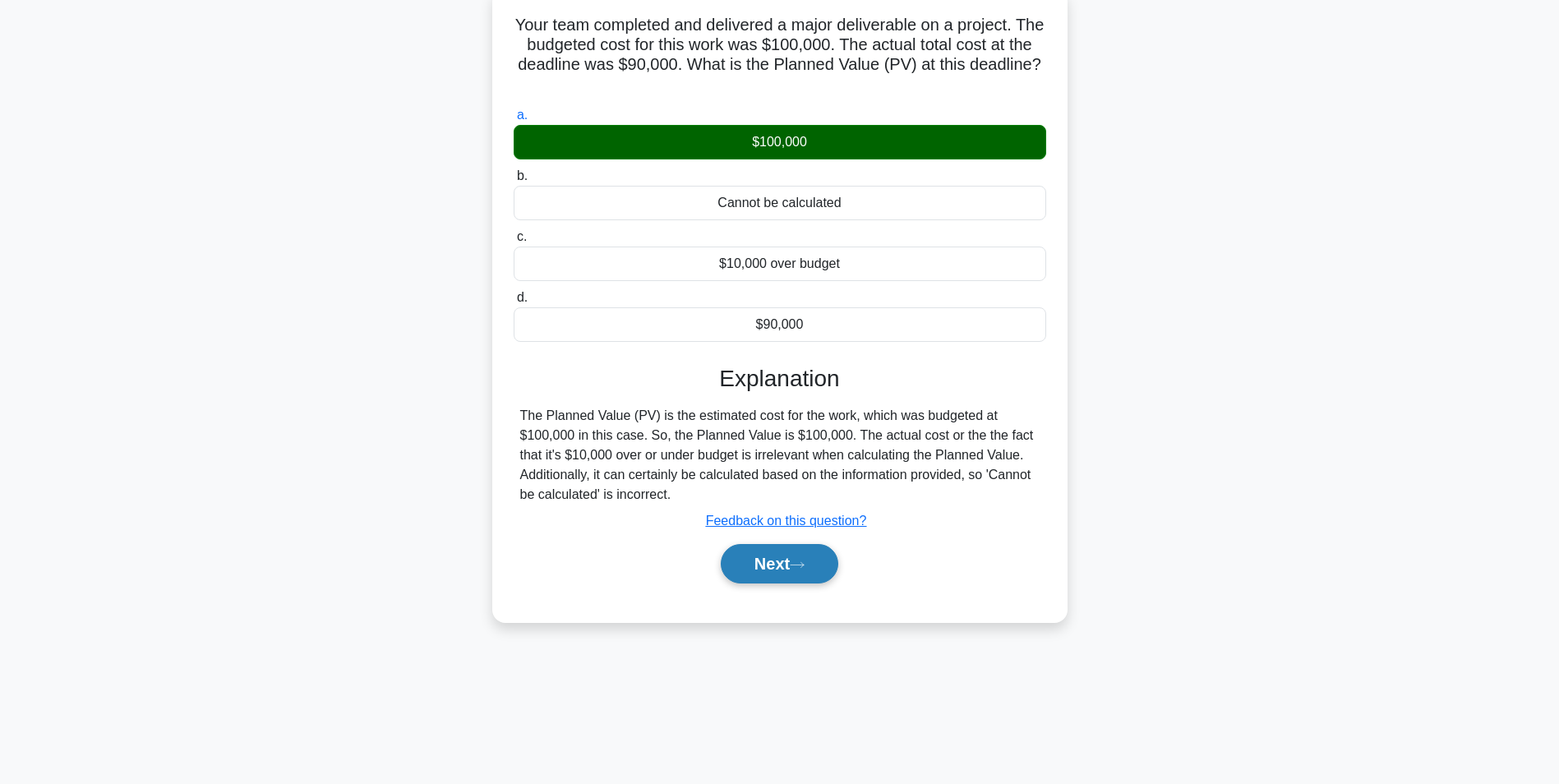
click at [775, 561] on button "Next" at bounding box center [780, 564] width 117 height 40
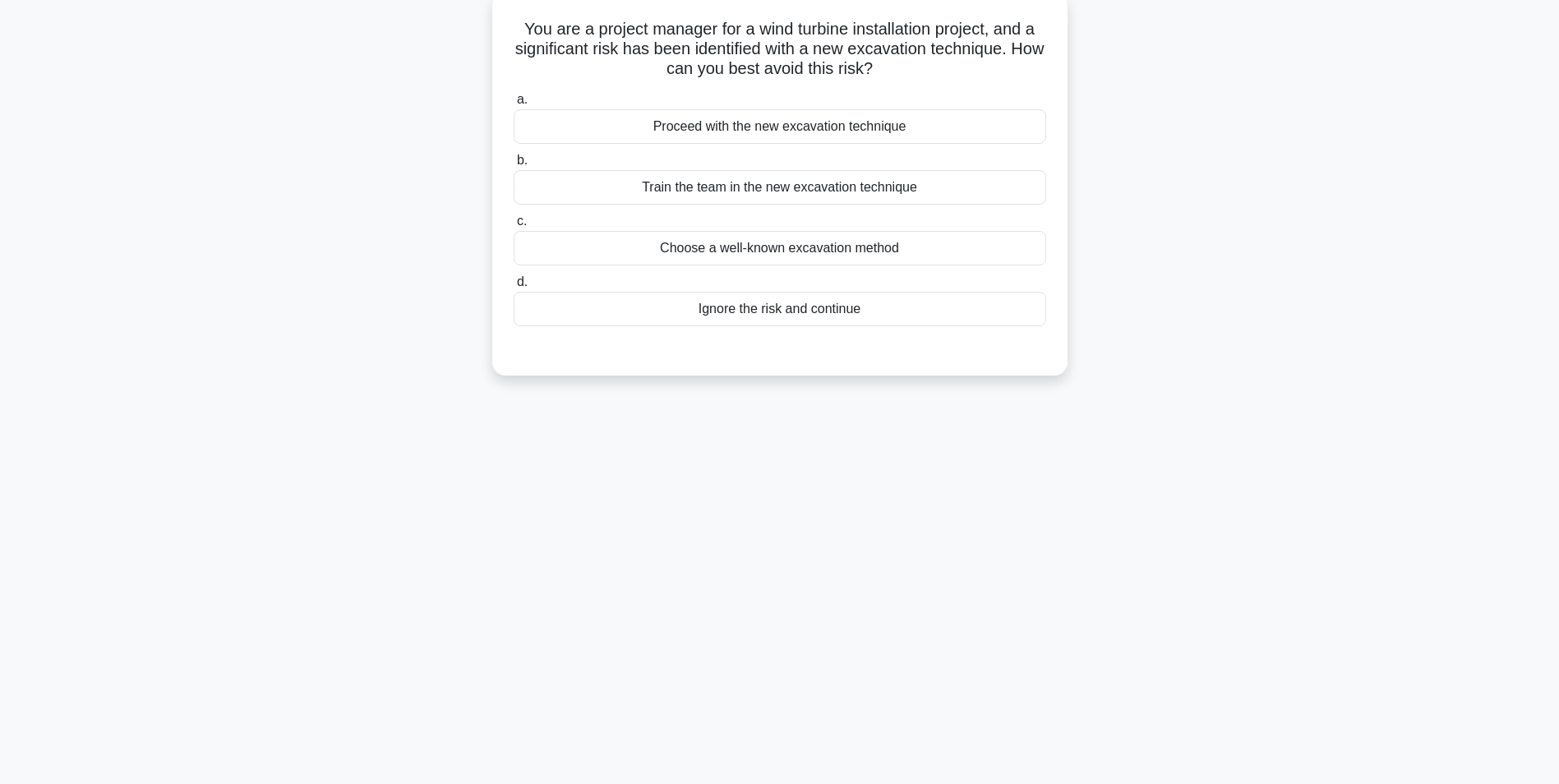
scroll to position [21, 0]
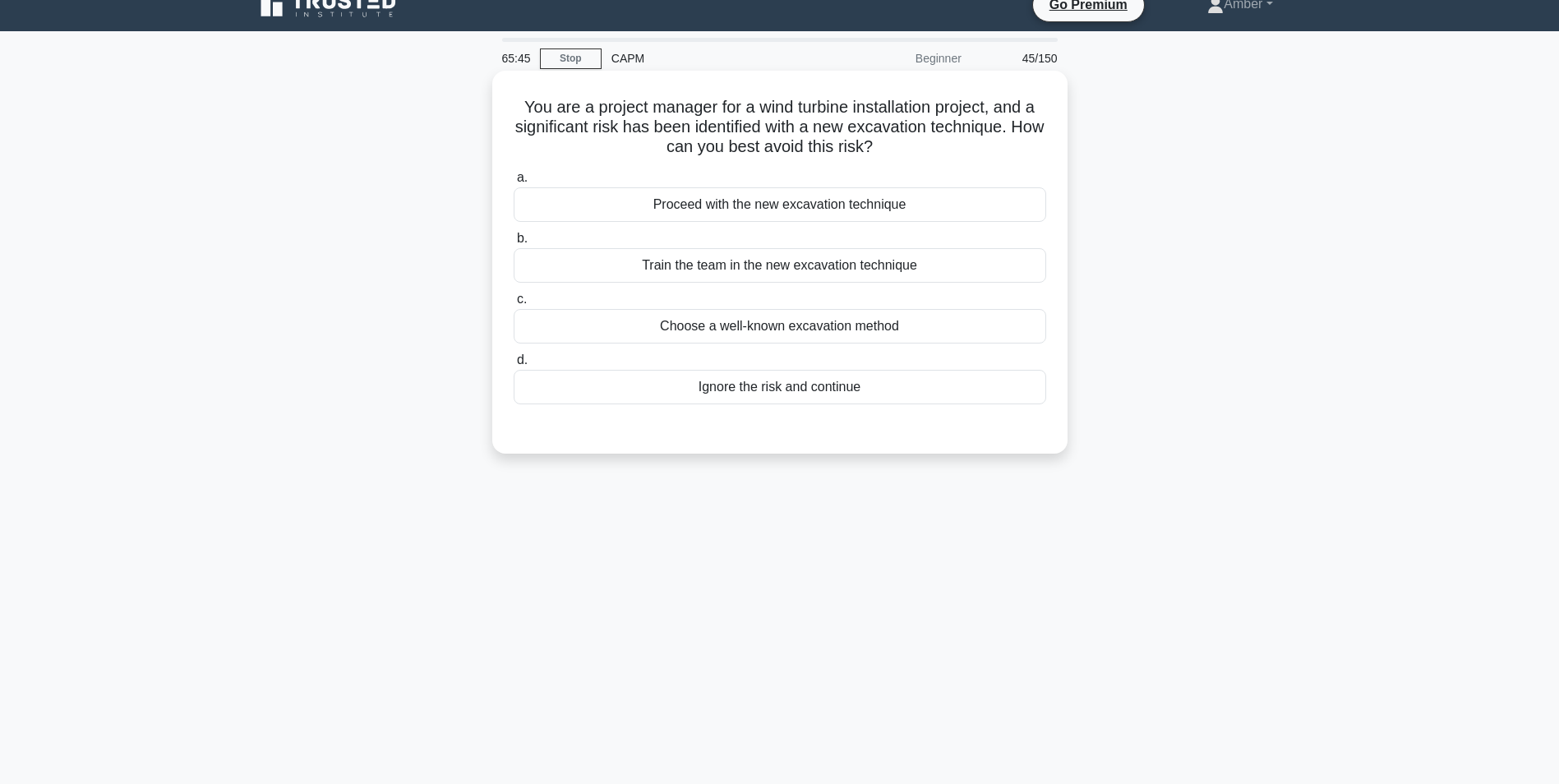
click at [711, 264] on div "Train the team in the new excavation technique" at bounding box center [780, 266] width 533 height 35
click at [514, 244] on input "b. Train the team in the new excavation technique" at bounding box center [514, 238] width 0 height 11
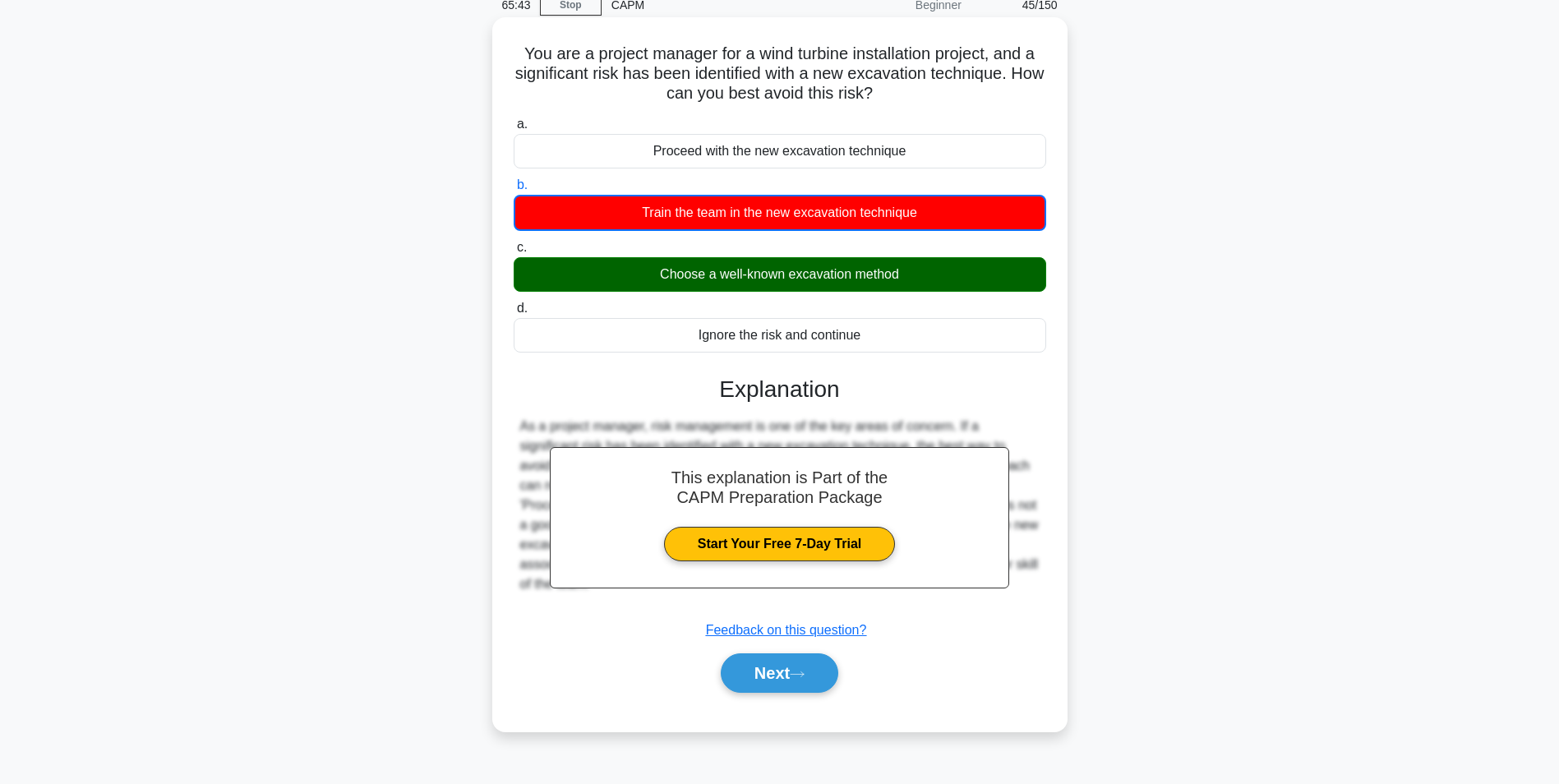
scroll to position [104, 0]
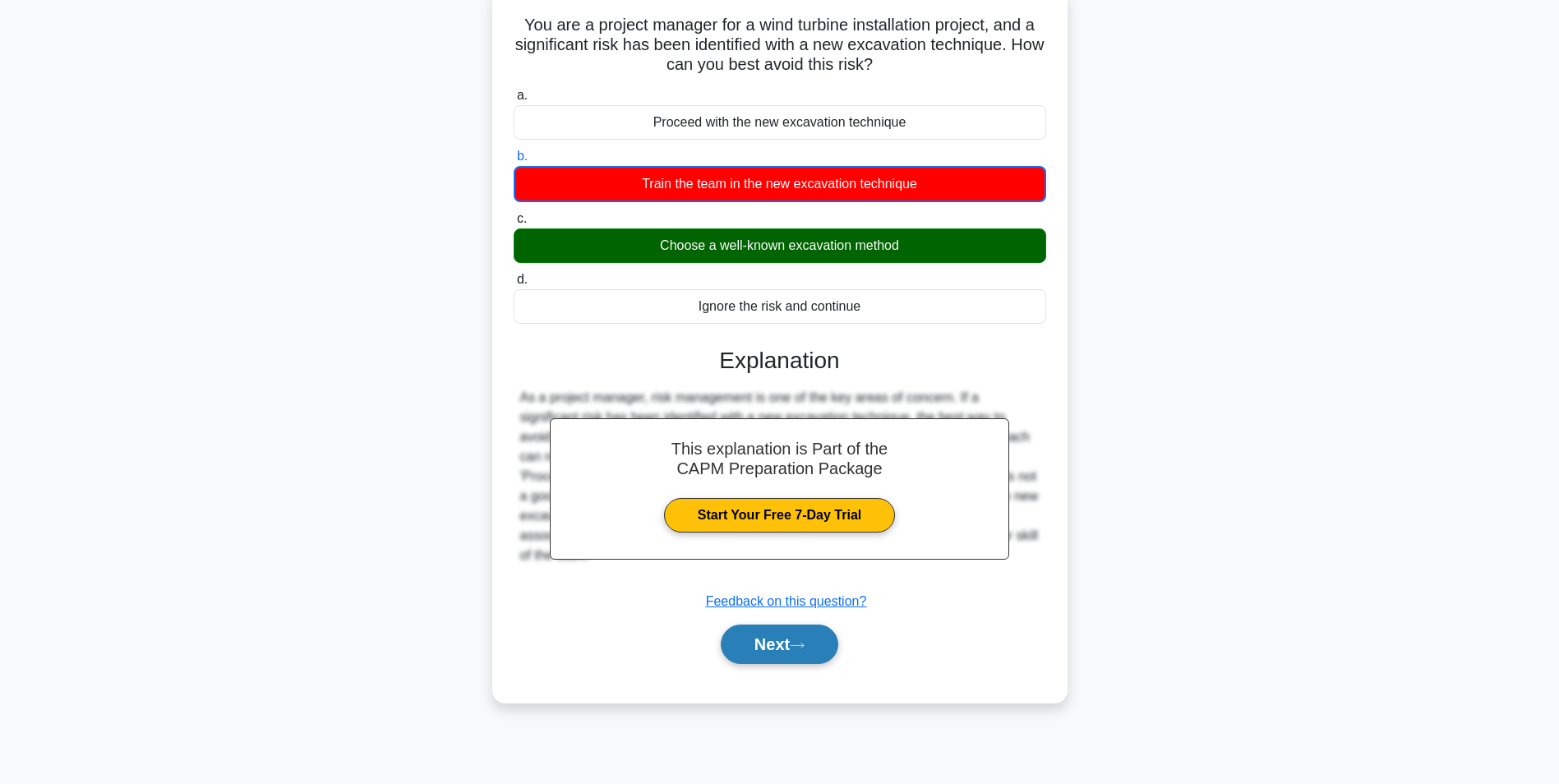
click at [787, 638] on button "Next" at bounding box center [780, 643] width 117 height 40
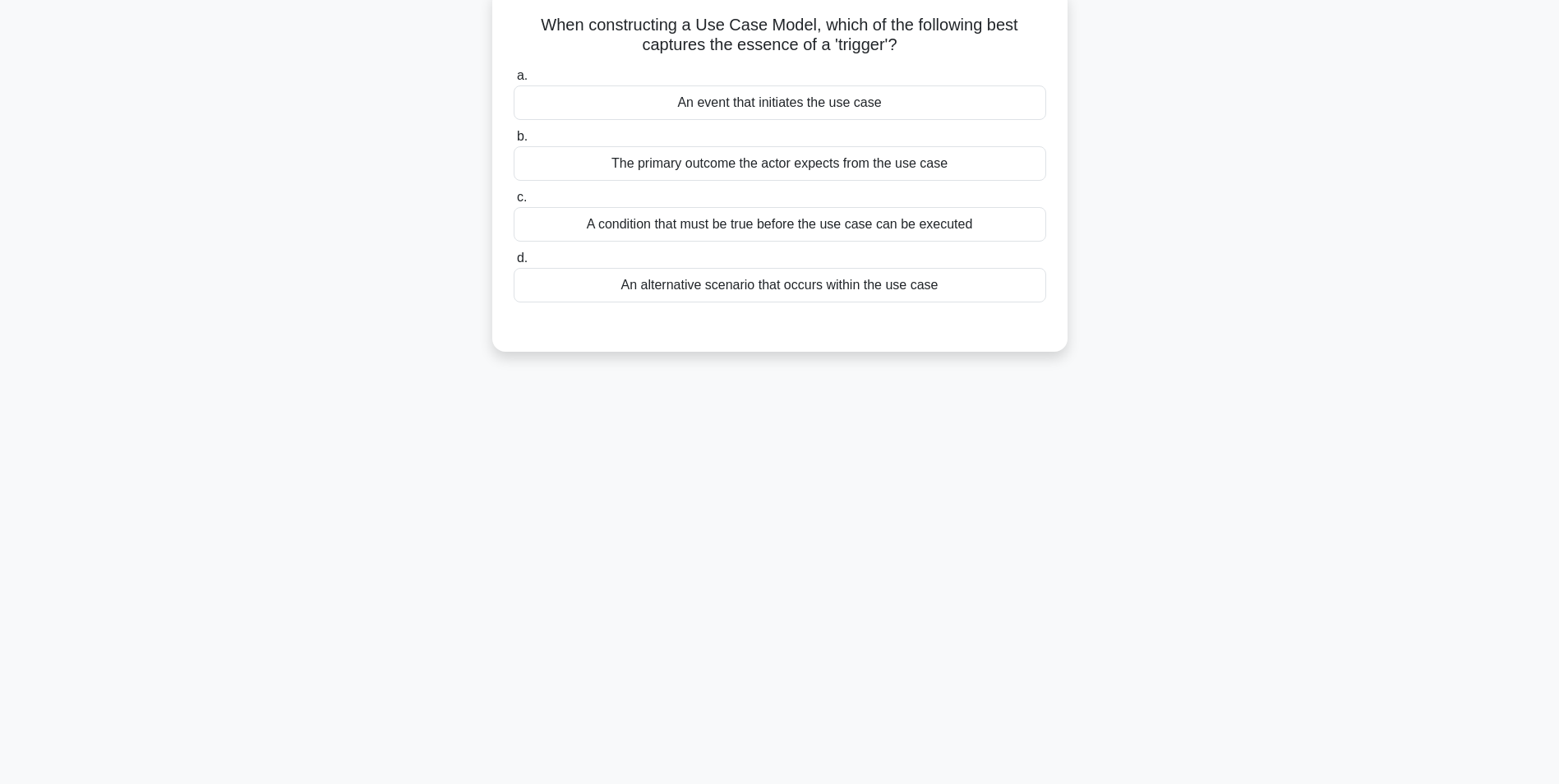
click at [624, 100] on div "An event that initiates the use case" at bounding box center [780, 103] width 533 height 35
click at [514, 82] on input "a. An event that initiates the use case" at bounding box center [514, 76] width 0 height 11
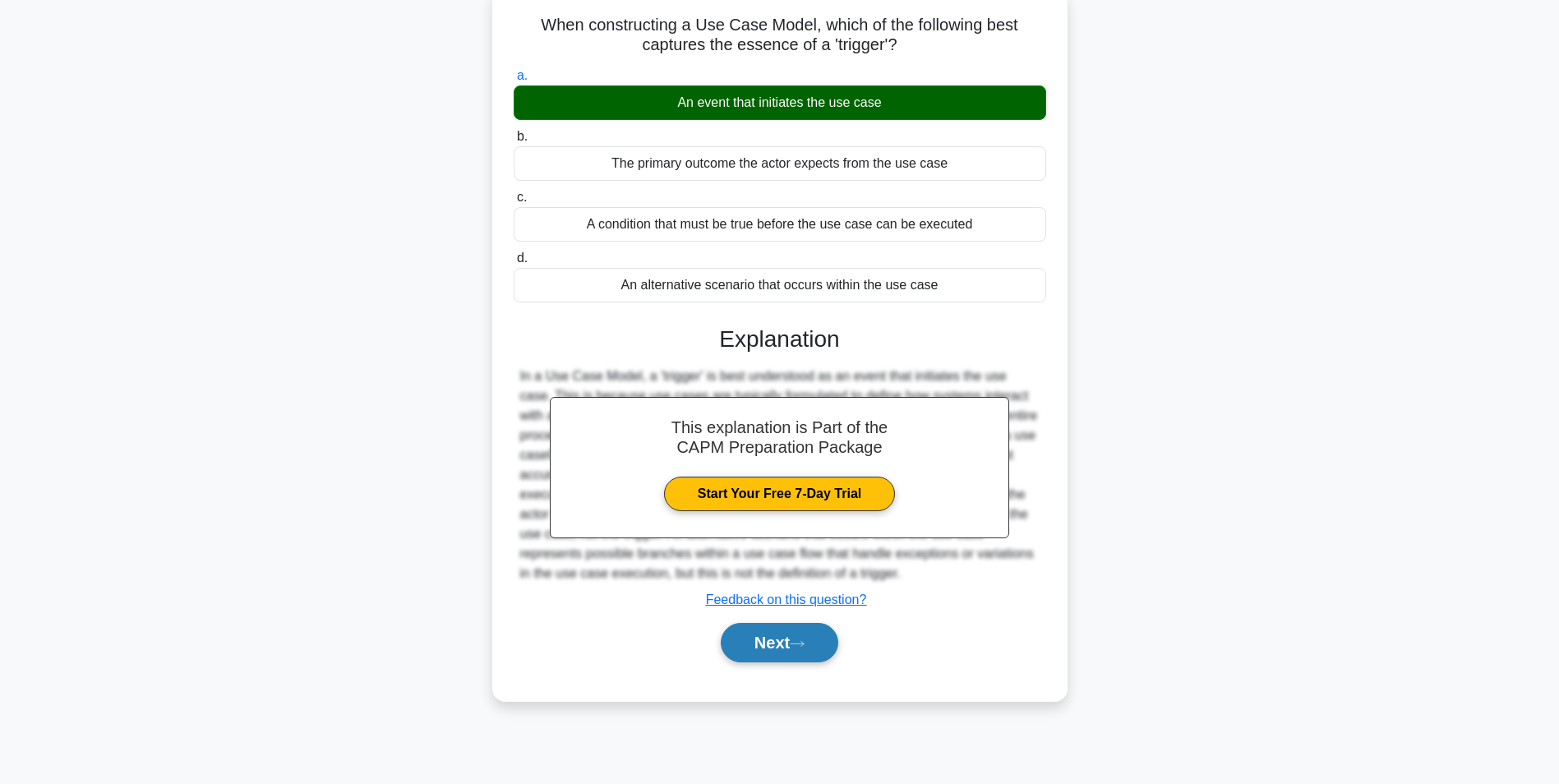
click at [795, 639] on button "Next" at bounding box center [780, 642] width 117 height 40
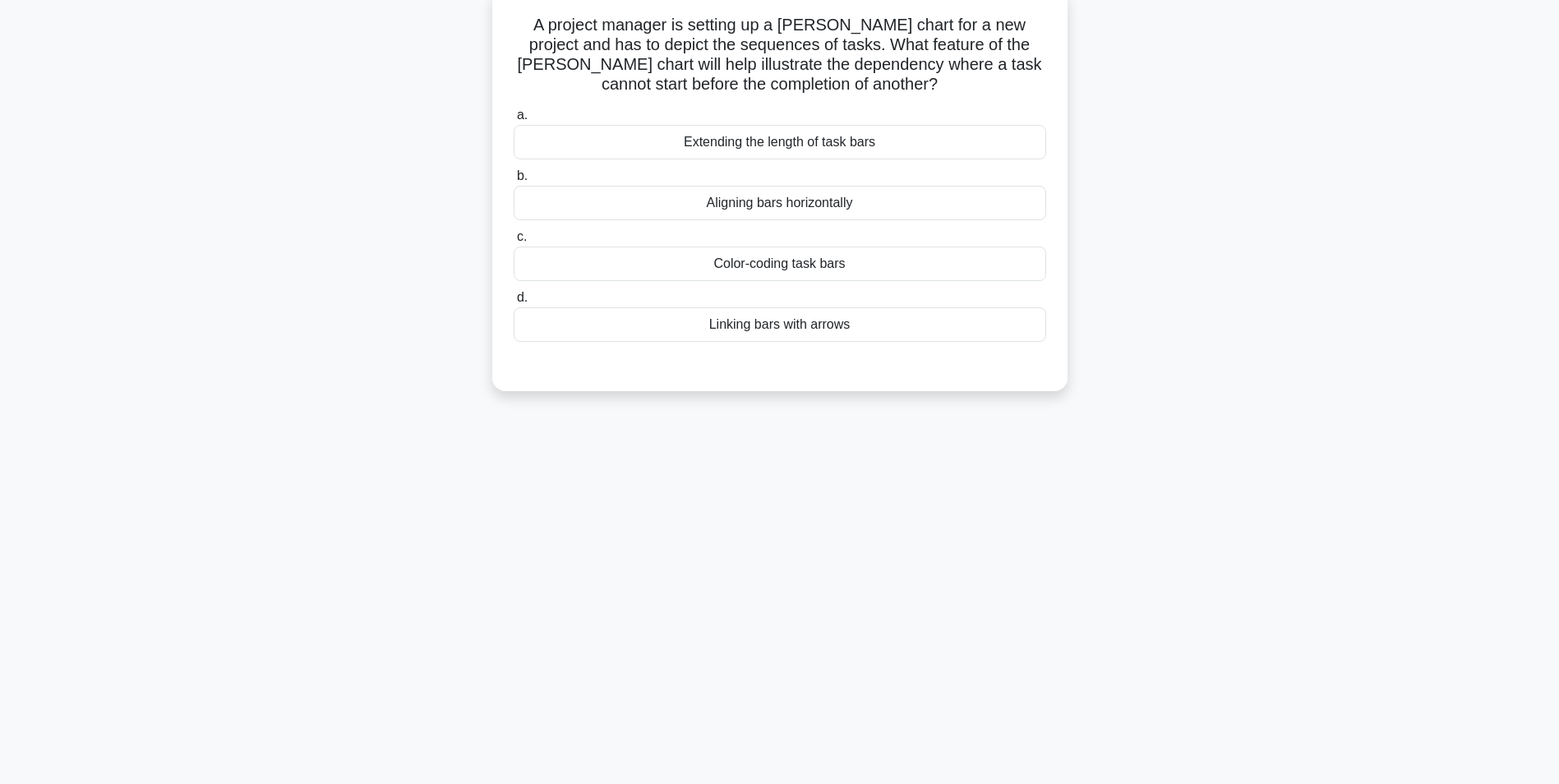
click at [759, 313] on div "Linking bars with arrows" at bounding box center [780, 325] width 533 height 35
click at [514, 303] on input "d. Linking bars with arrows" at bounding box center [514, 297] width 0 height 11
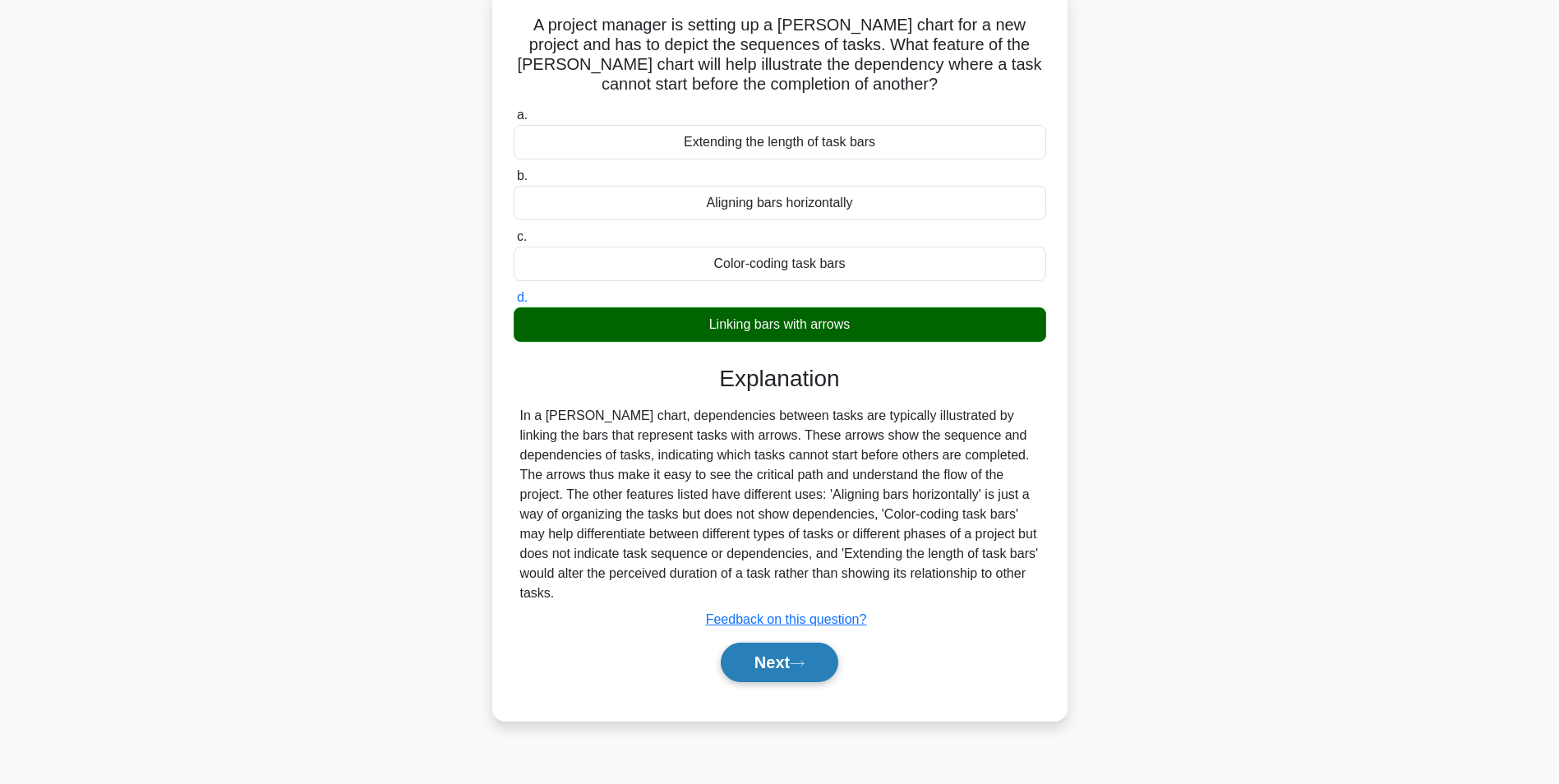
click at [759, 655] on button "Next" at bounding box center [780, 662] width 117 height 40
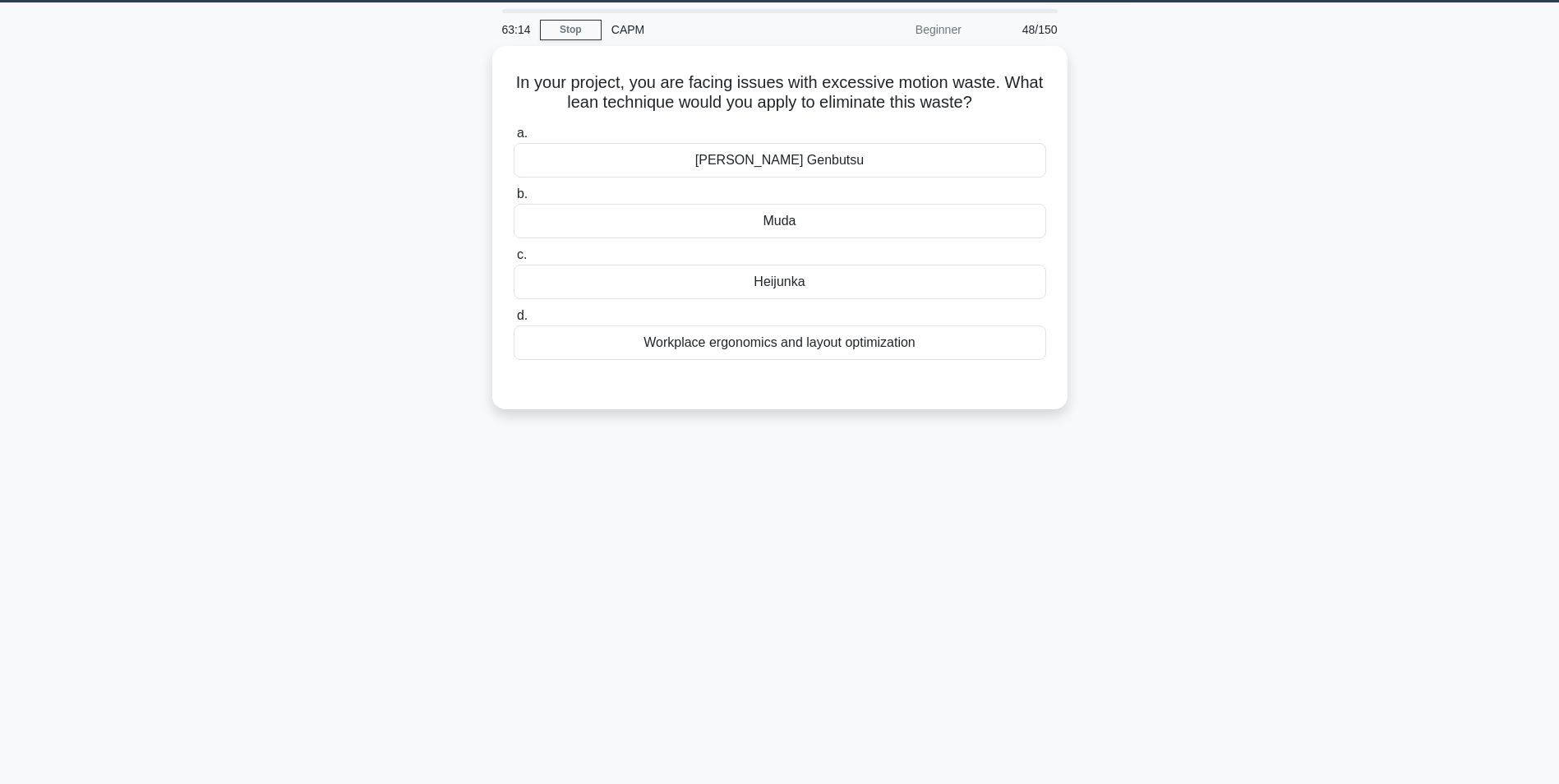
scroll to position [21, 0]
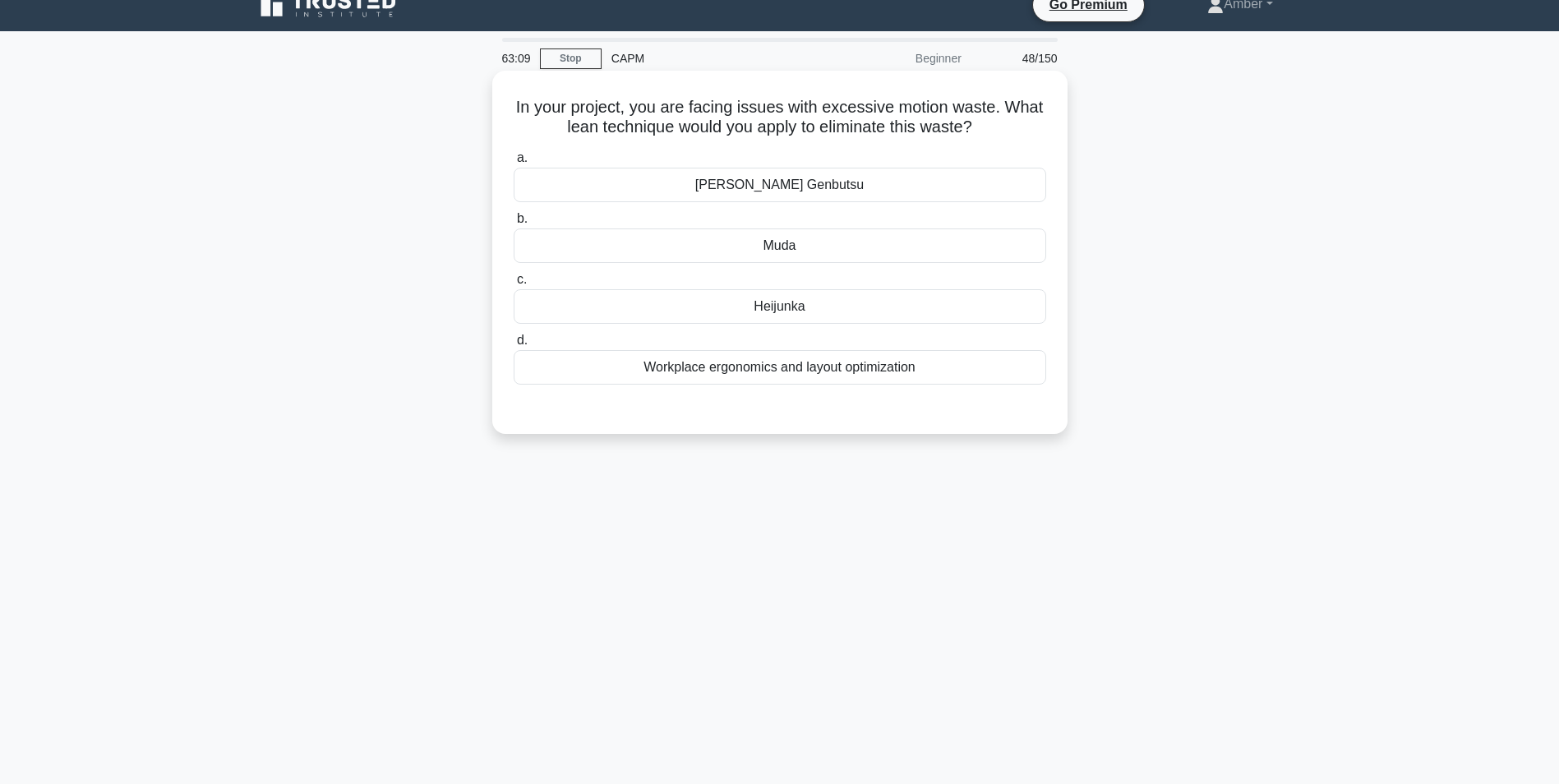
click at [713, 313] on div "Heijunka" at bounding box center [780, 307] width 533 height 35
click at [514, 285] on input "c. Heijunka" at bounding box center [514, 279] width 0 height 11
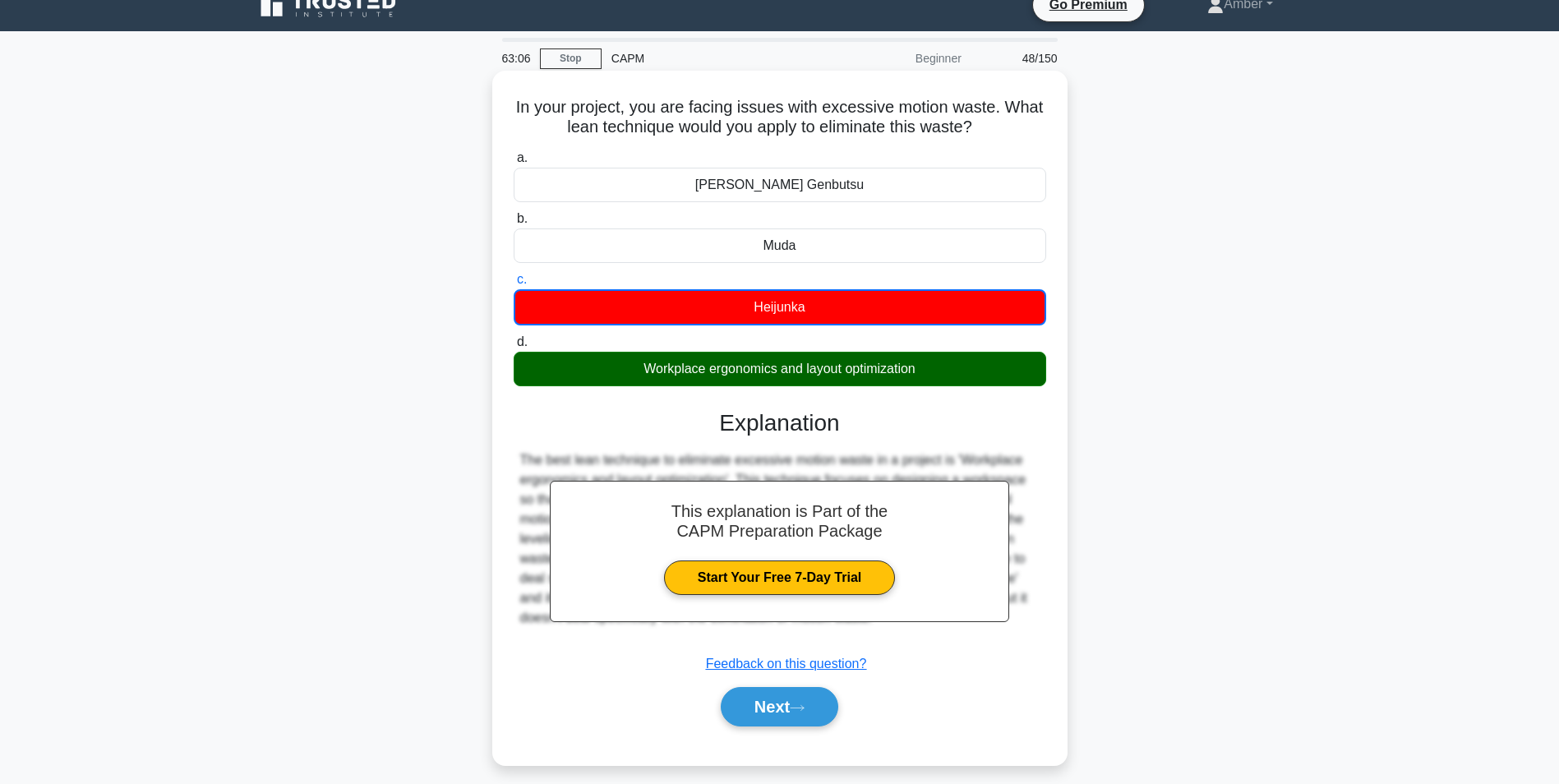
scroll to position [104, 0]
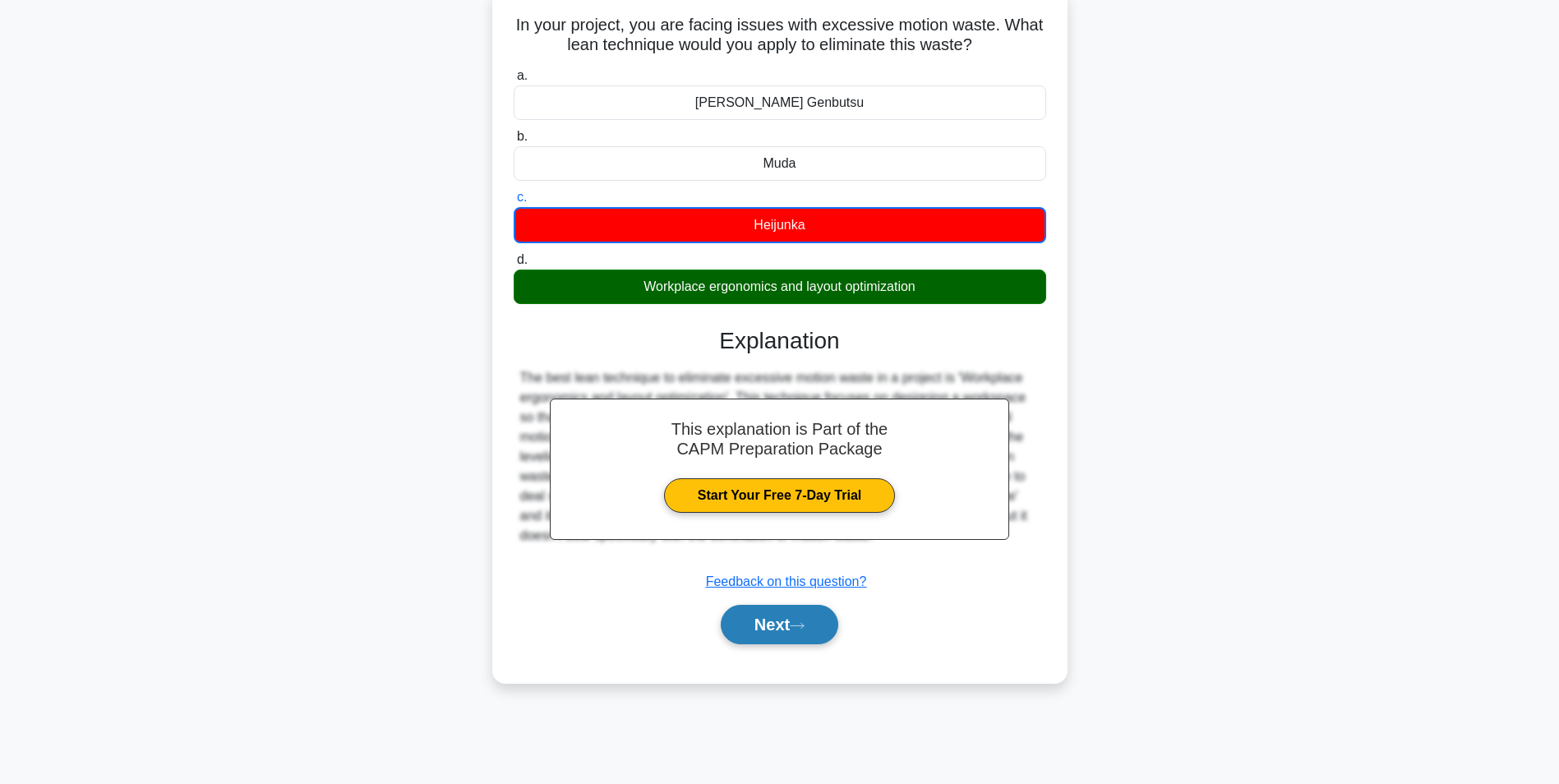
click at [747, 612] on button "Next" at bounding box center [780, 624] width 117 height 40
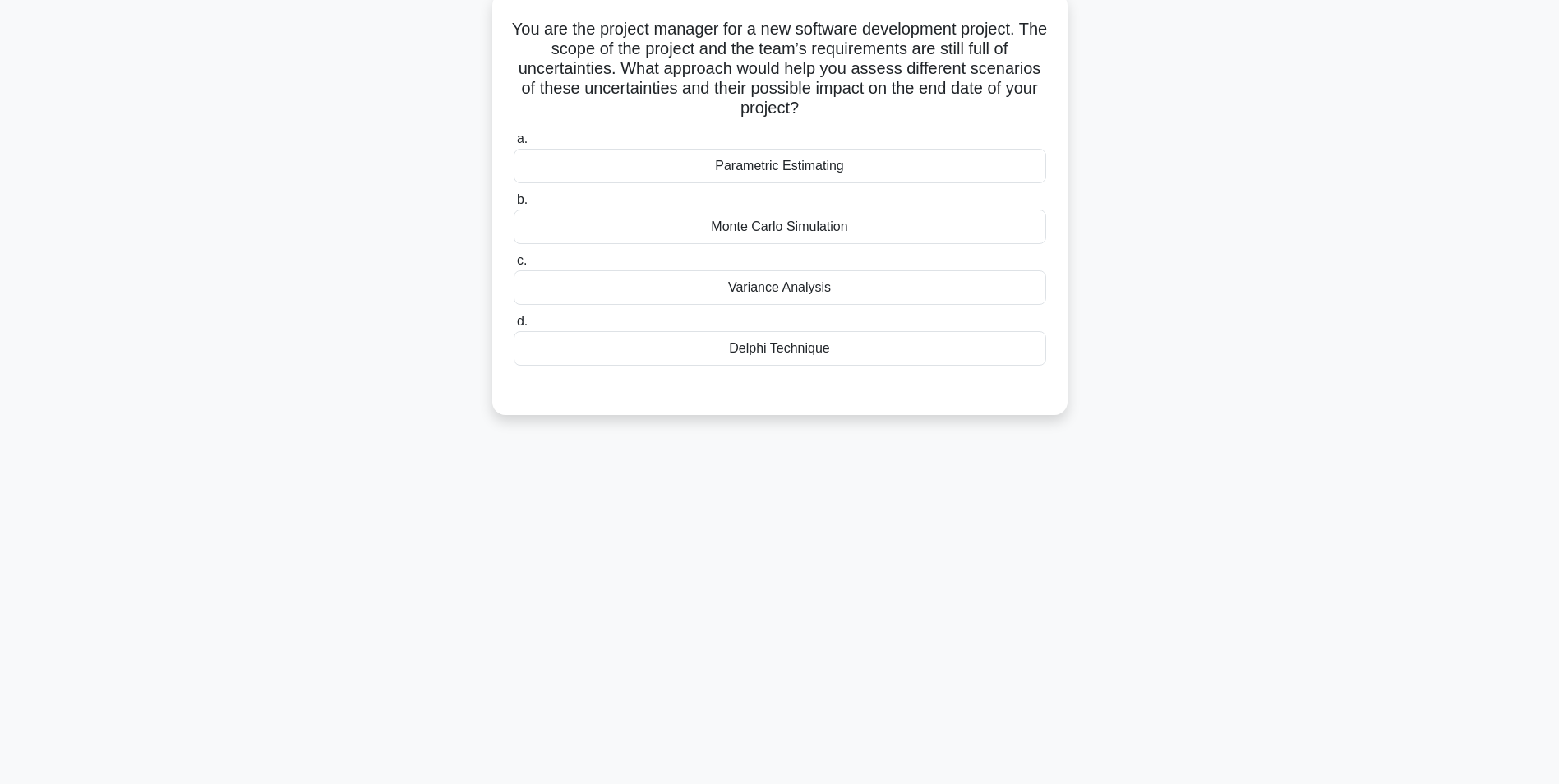
scroll to position [21, 0]
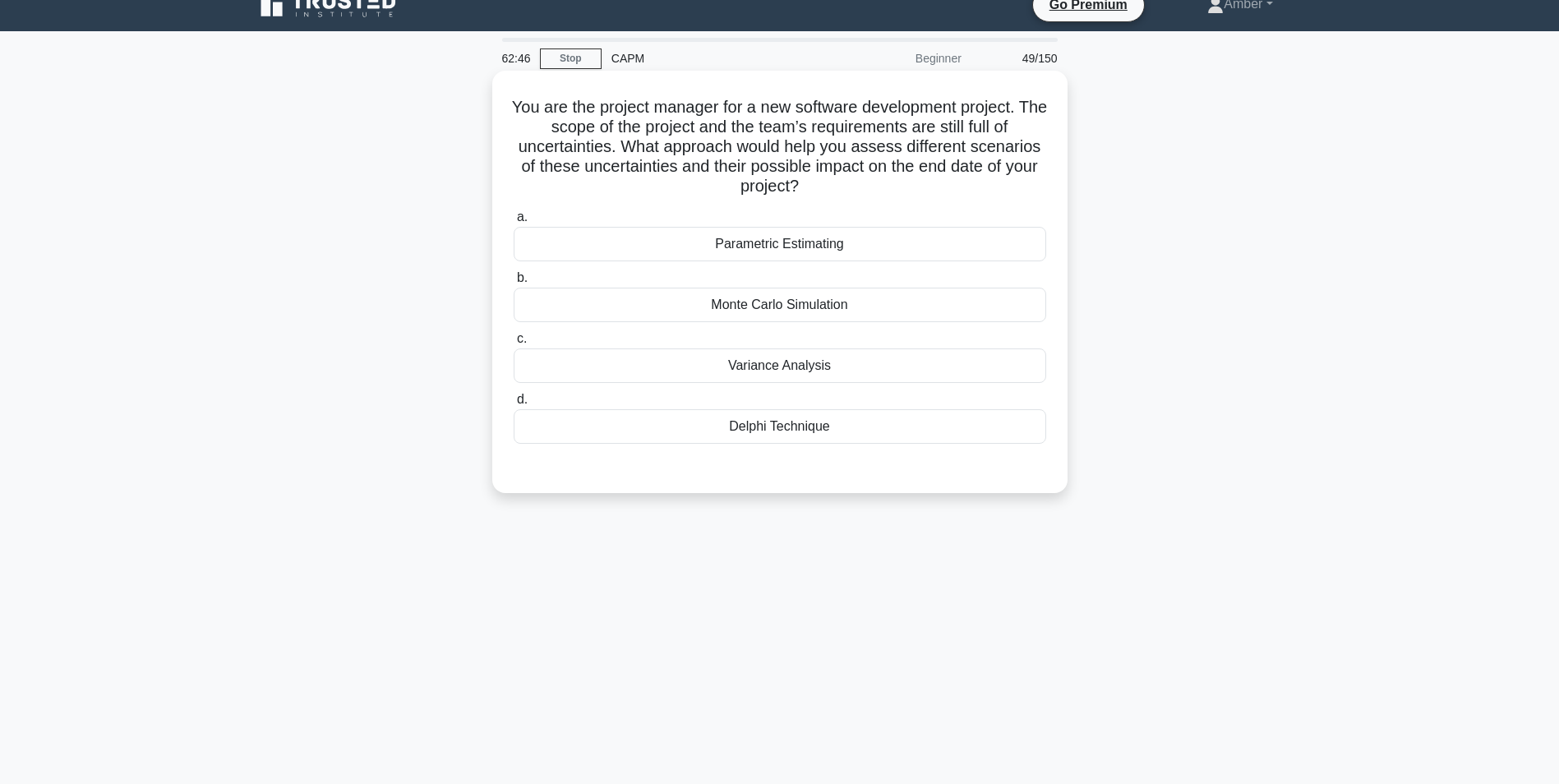
click at [707, 293] on div "Monte Carlo Simulation" at bounding box center [780, 305] width 533 height 35
click at [514, 283] on input "b. Monte Carlo Simulation" at bounding box center [514, 278] width 0 height 11
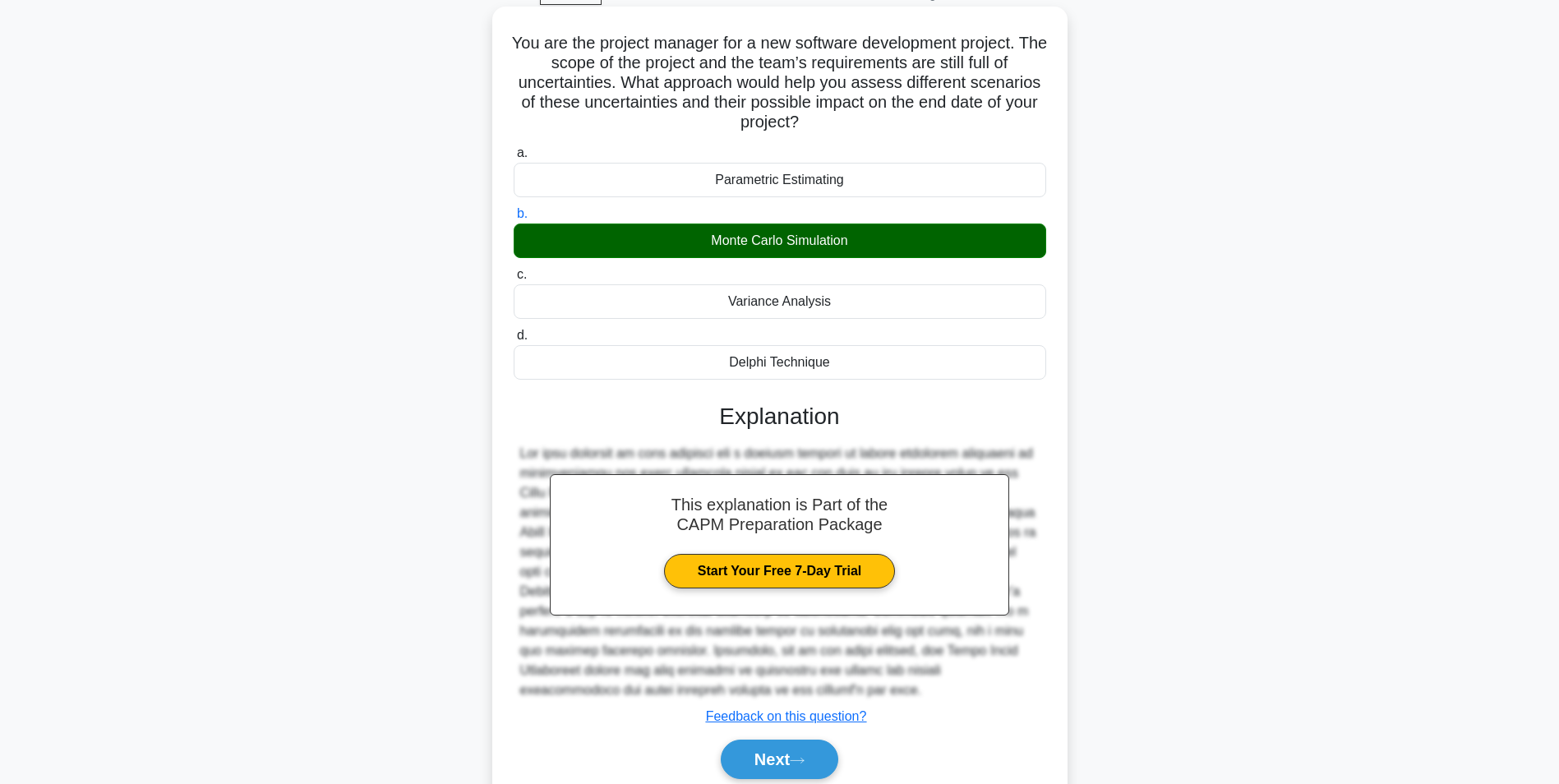
scroll to position [151, 0]
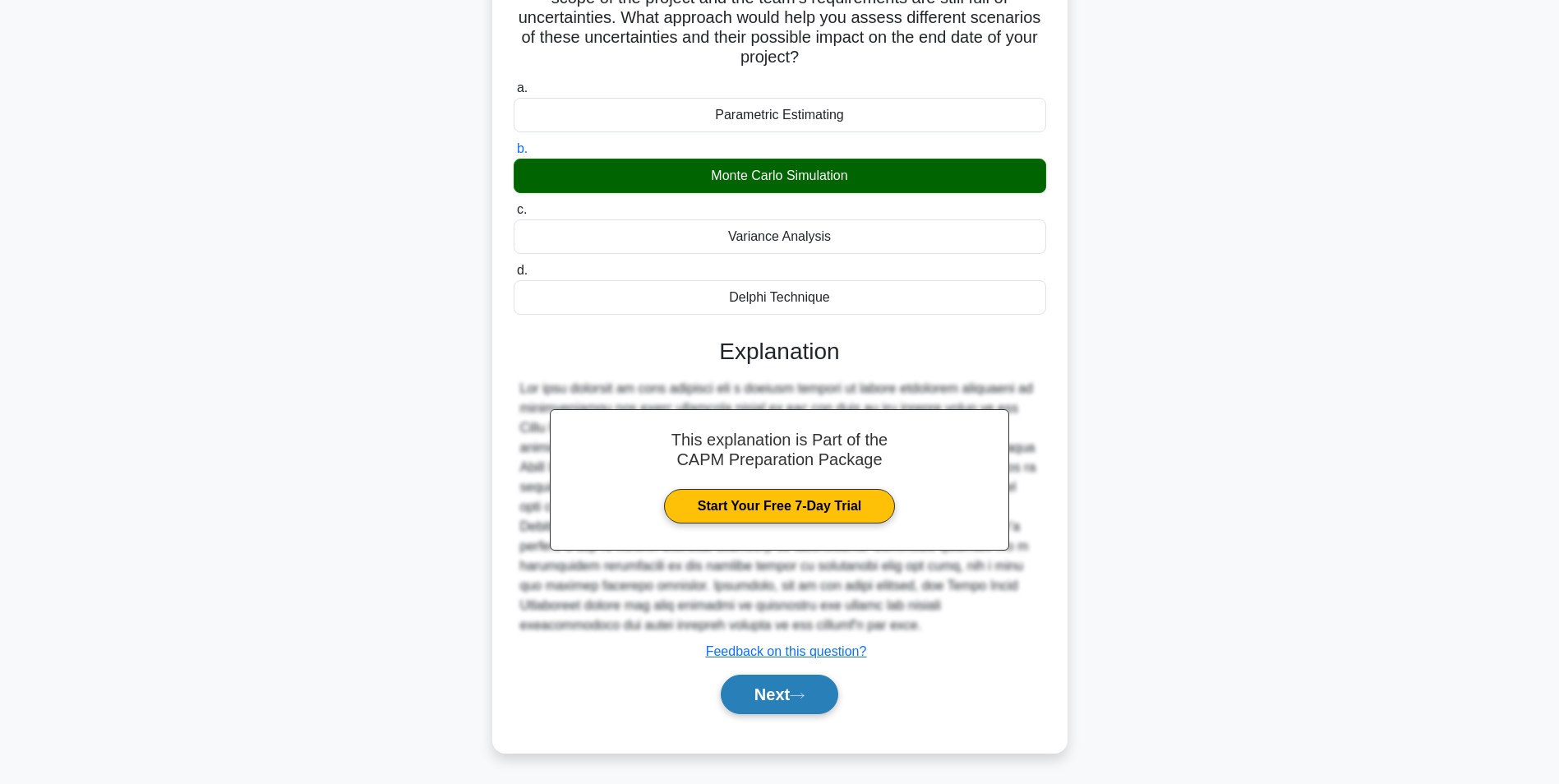
click at [782, 687] on button "Next" at bounding box center [780, 694] width 117 height 40
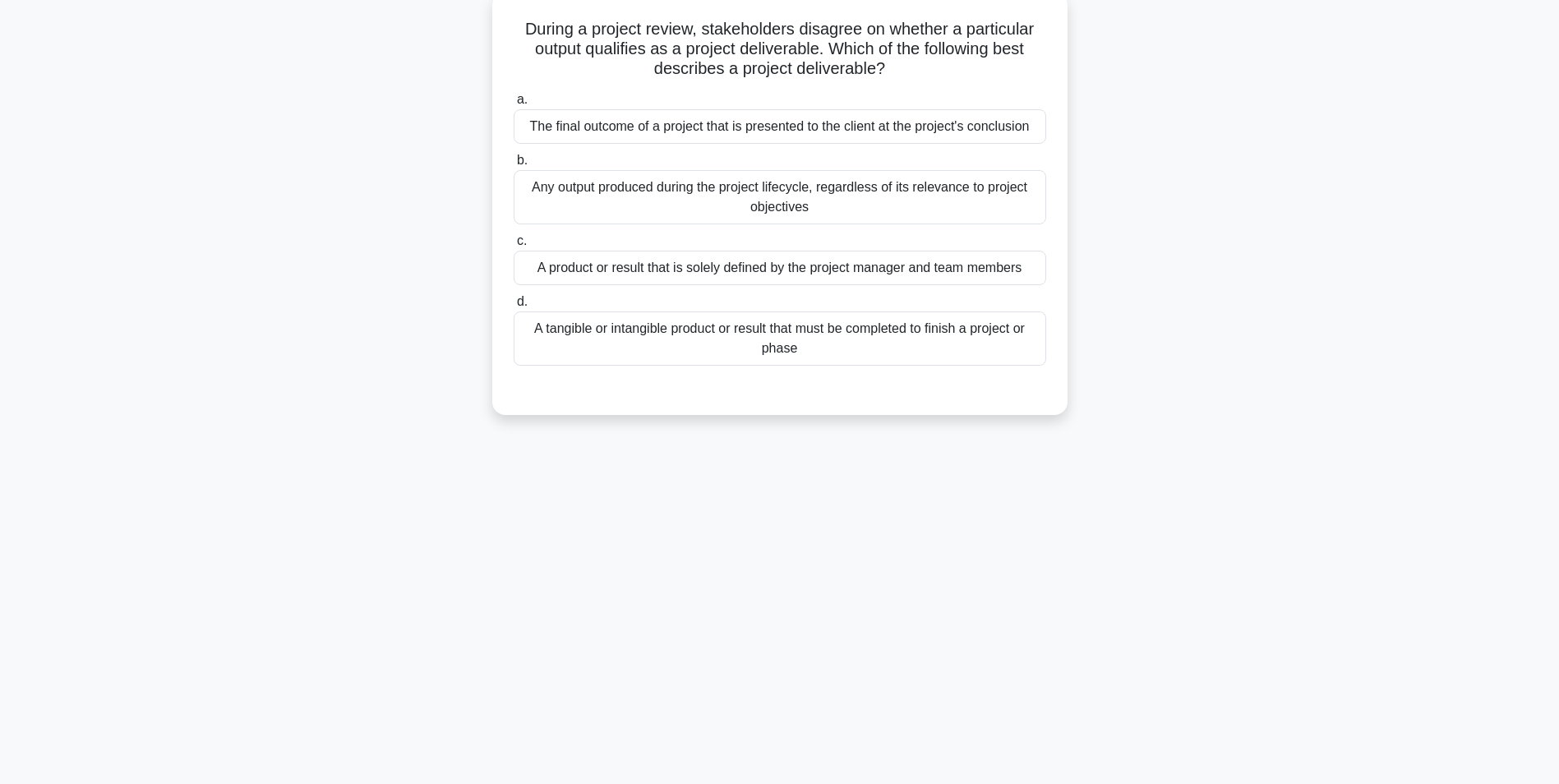
scroll to position [104, 0]
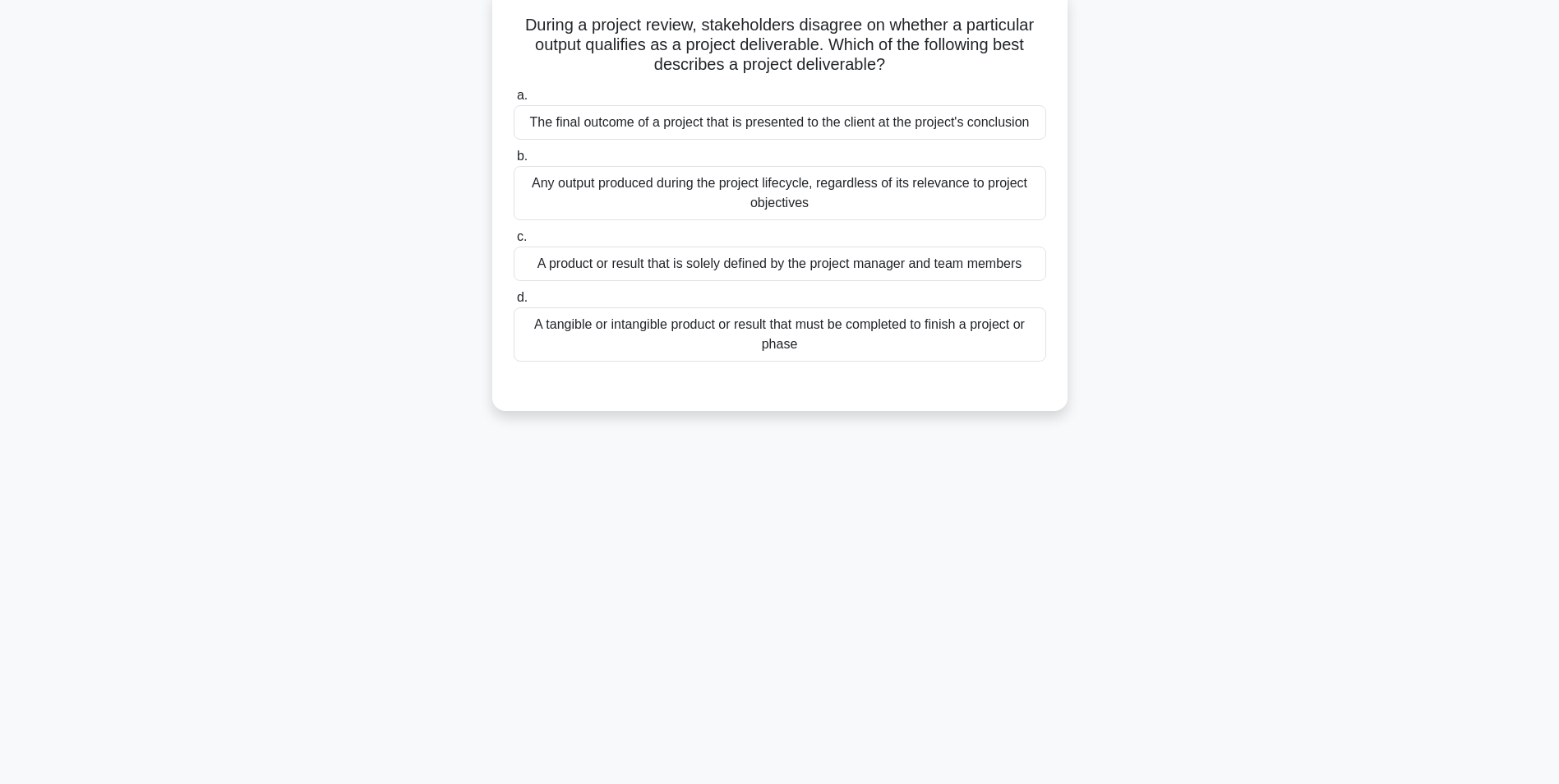
click at [765, 323] on div "A tangible or intangible product or result that must be completed to finish a p…" at bounding box center [780, 335] width 533 height 54
click at [660, 326] on div "A tangible or intangible product or result that must be completed to finish a p…" at bounding box center [780, 335] width 533 height 54
click at [514, 303] on input "d. A tangible or intangible product or result that must be completed to finish …" at bounding box center [514, 297] width 0 height 11
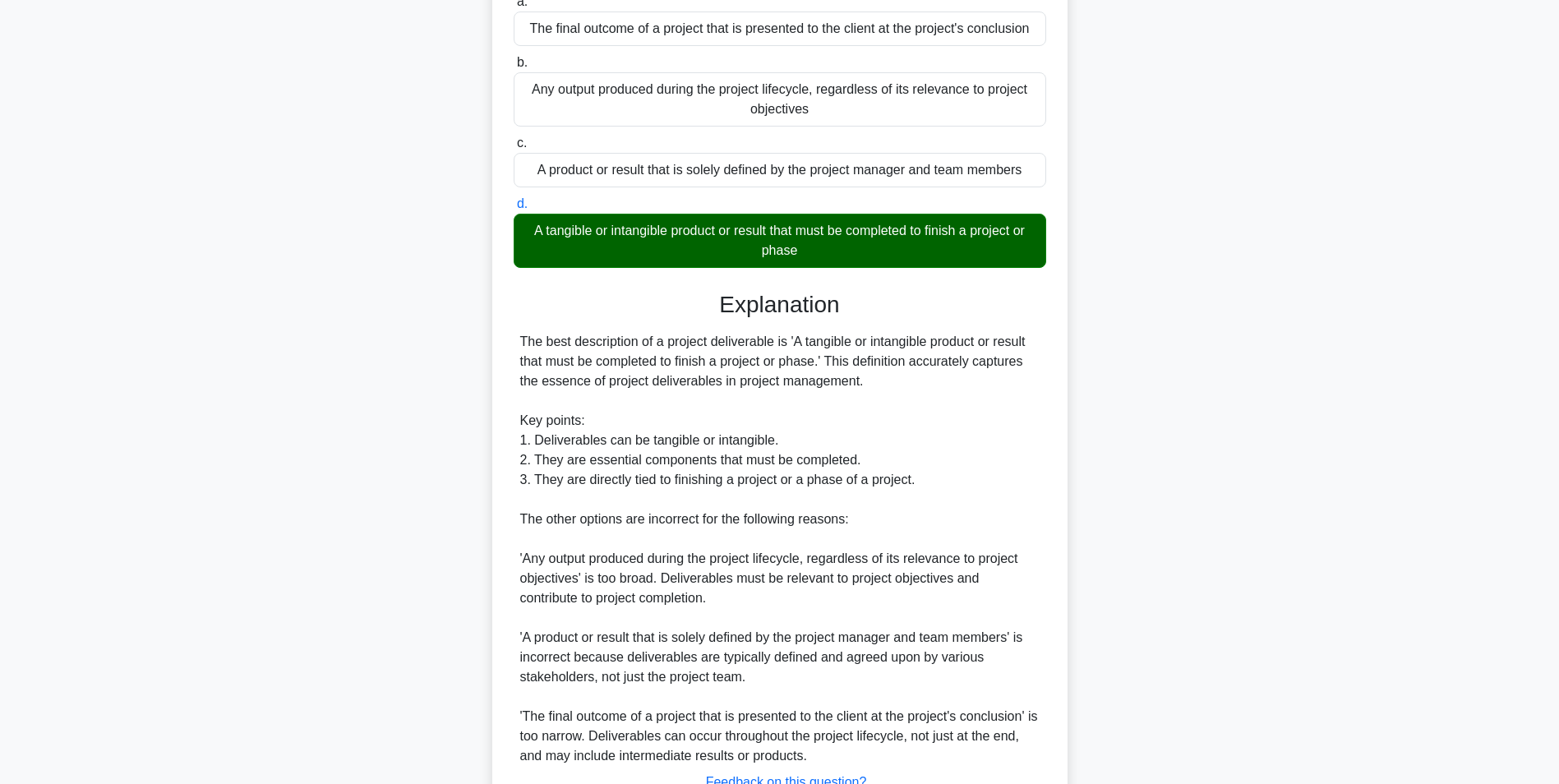
scroll to position [329, 0]
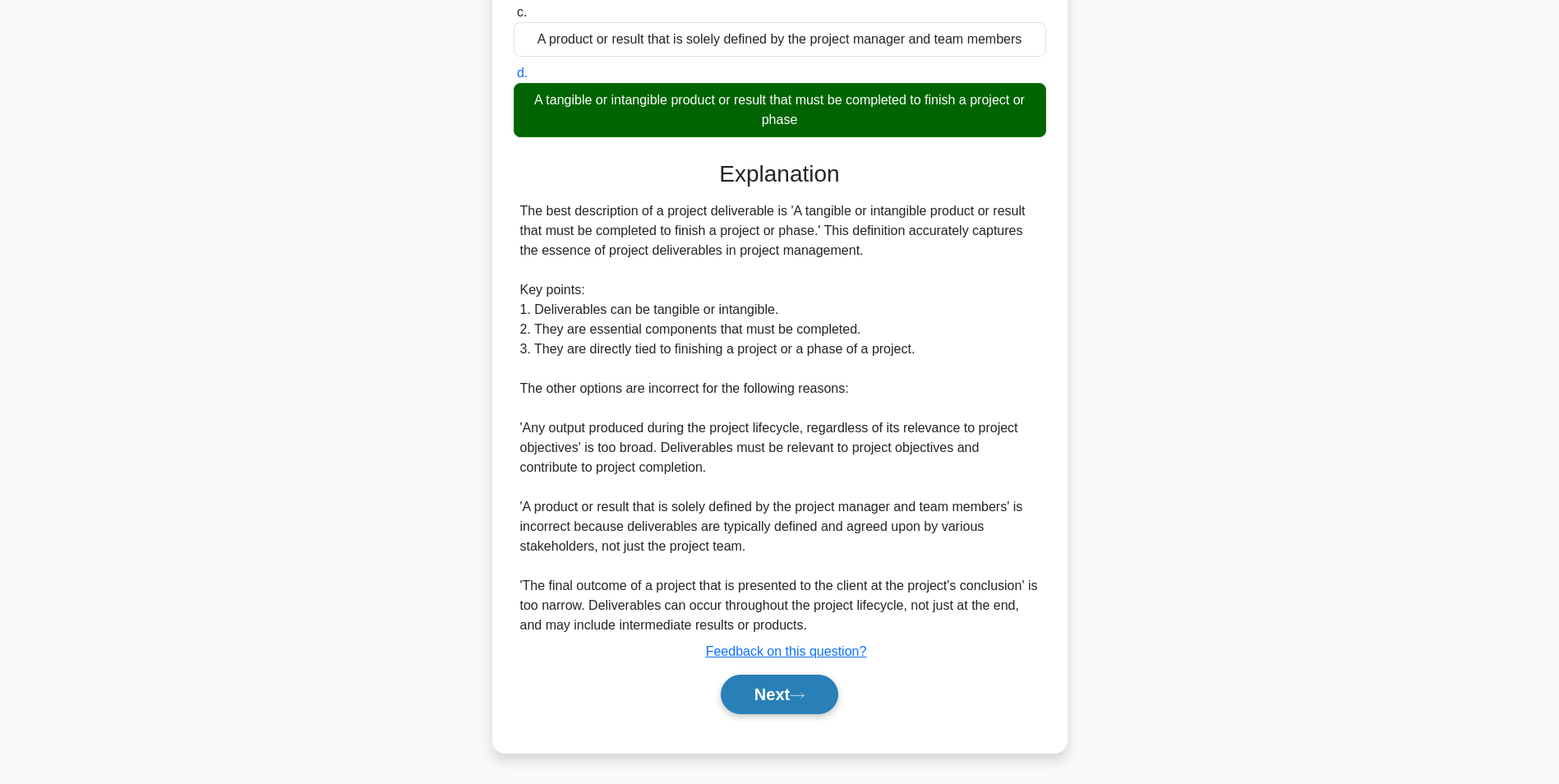
click at [792, 683] on button "Next" at bounding box center [780, 694] width 117 height 40
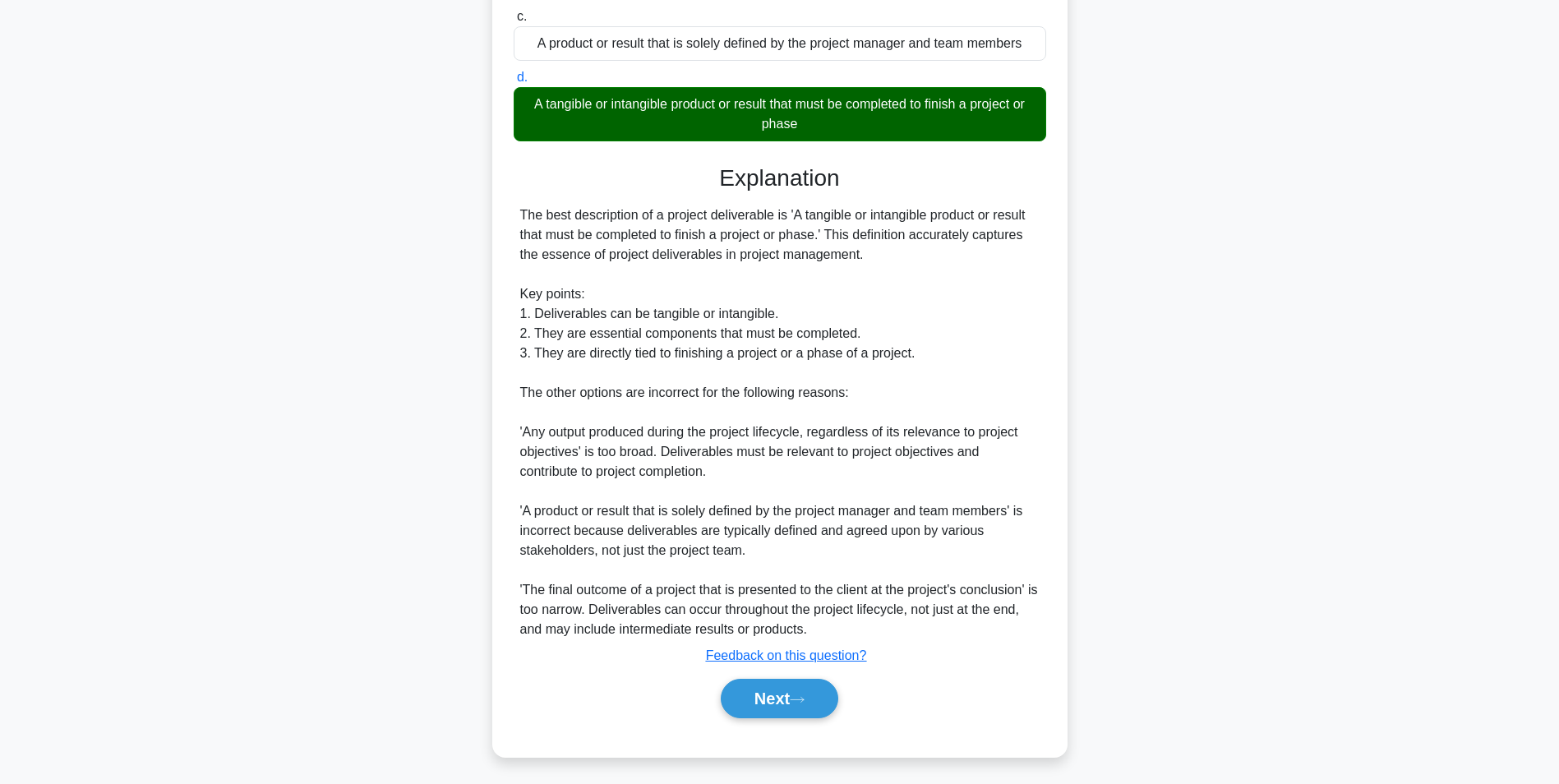
scroll to position [104, 0]
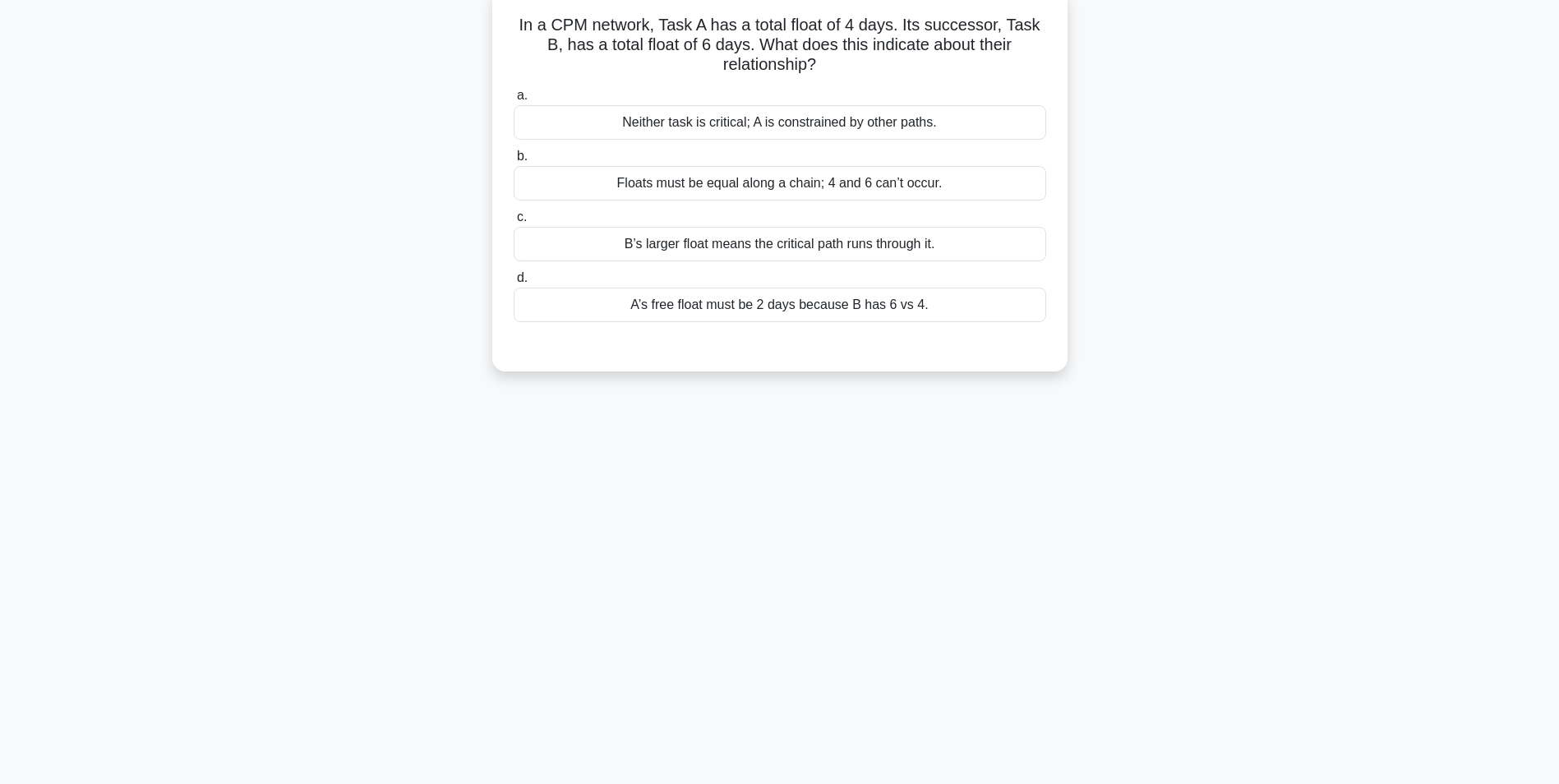
drag, startPoint x: 645, startPoint y: 106, endPoint x: 653, endPoint y: 103, distance: 8.5
click at [653, 103] on label "a. Neither task is critical; A is constrained by other paths." at bounding box center [780, 113] width 533 height 54
drag, startPoint x: 653, startPoint y: 103, endPoint x: 632, endPoint y: 129, distance: 33.4
click at [632, 129] on div "Neither task is critical; A is constrained by other paths." at bounding box center [780, 122] width 533 height 35
click at [514, 101] on input "a. Neither task is critical; A is constrained by other paths." at bounding box center [514, 95] width 0 height 11
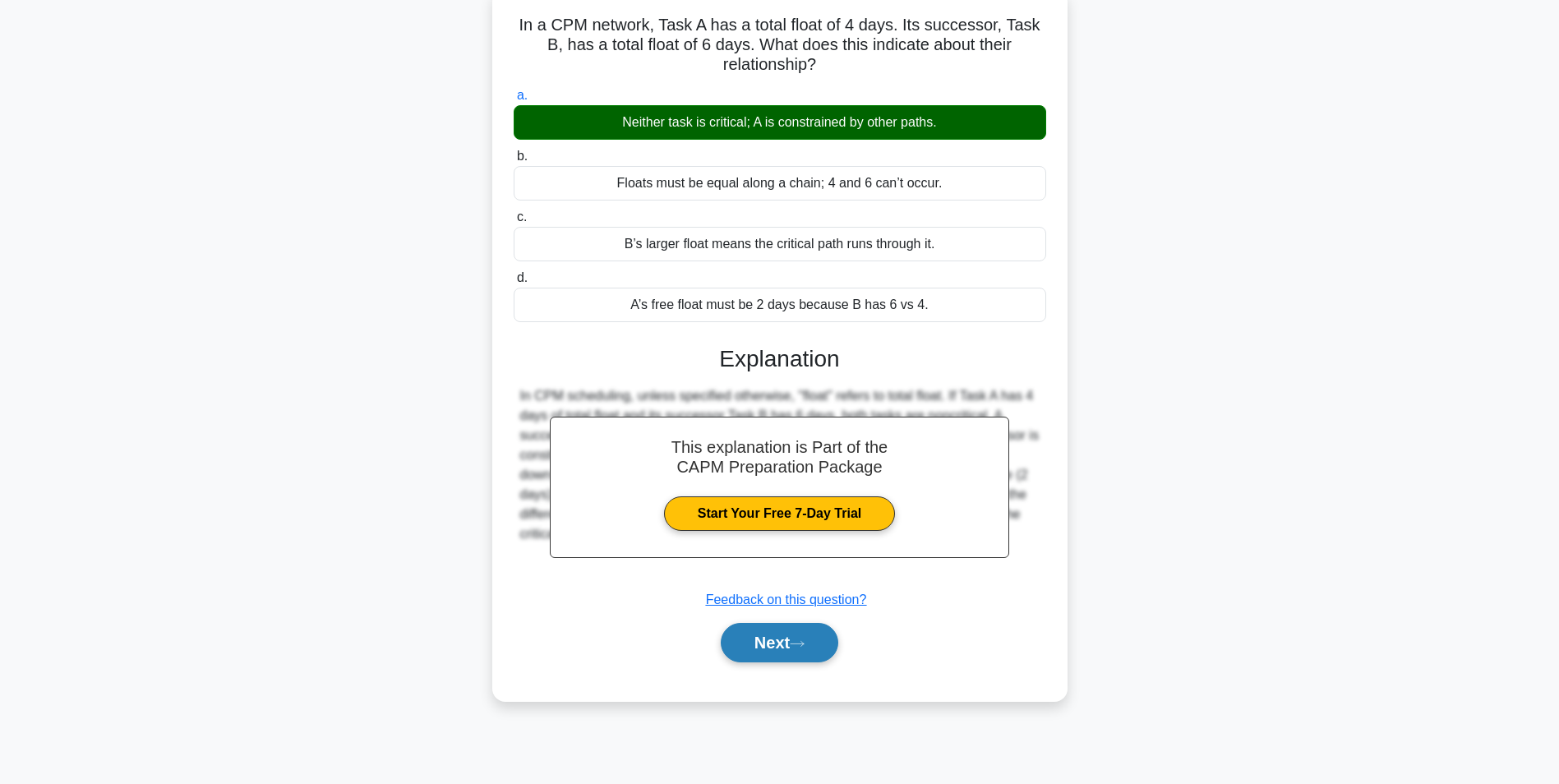
click at [756, 640] on button "Next" at bounding box center [780, 642] width 117 height 40
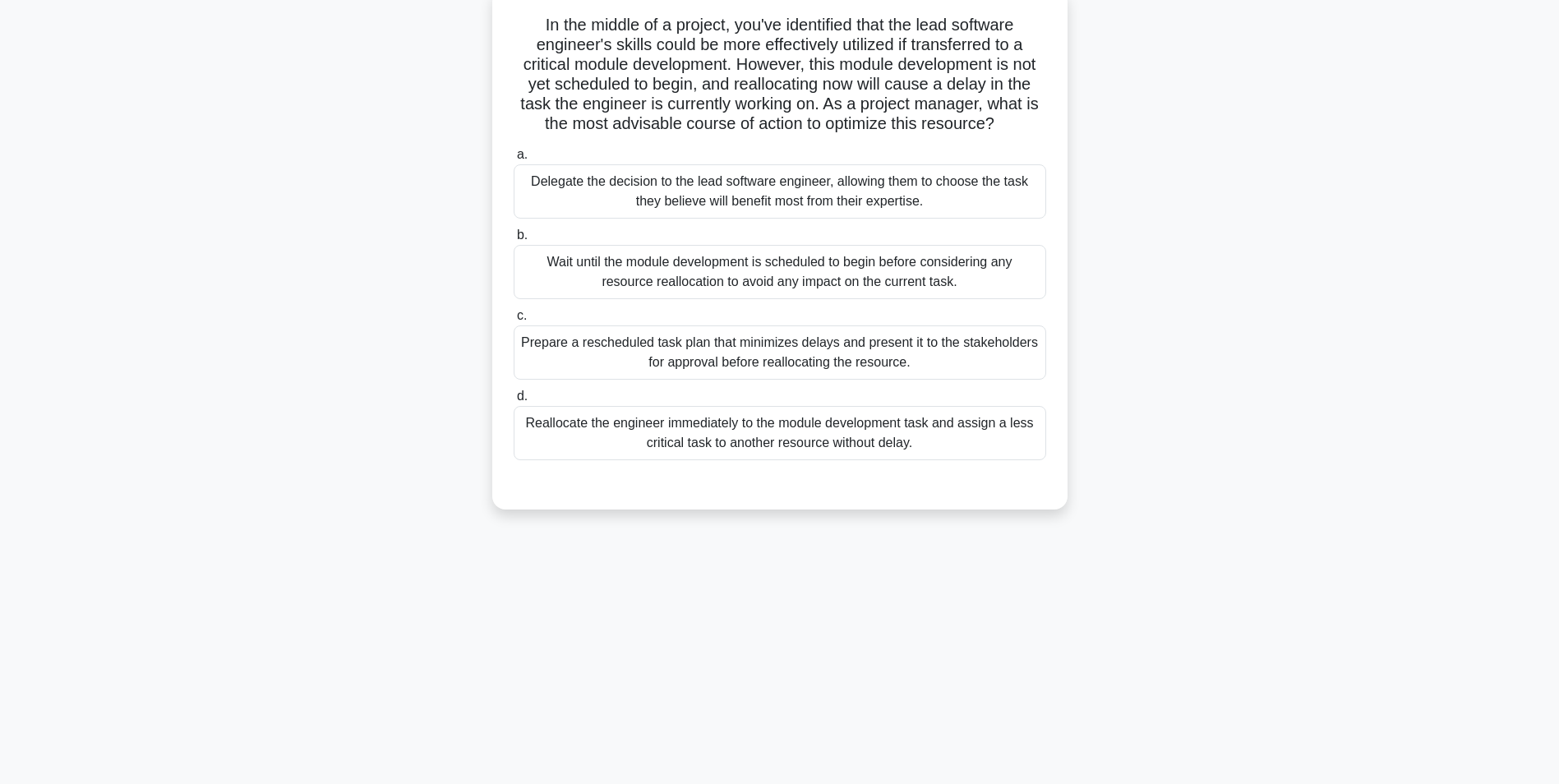
click at [618, 254] on div "Wait until the module development is scheduled to begin before considering any …" at bounding box center [780, 272] width 533 height 54
click at [514, 241] on input "b. Wait until the module development is scheduled to begin before considering a…" at bounding box center [514, 235] width 0 height 11
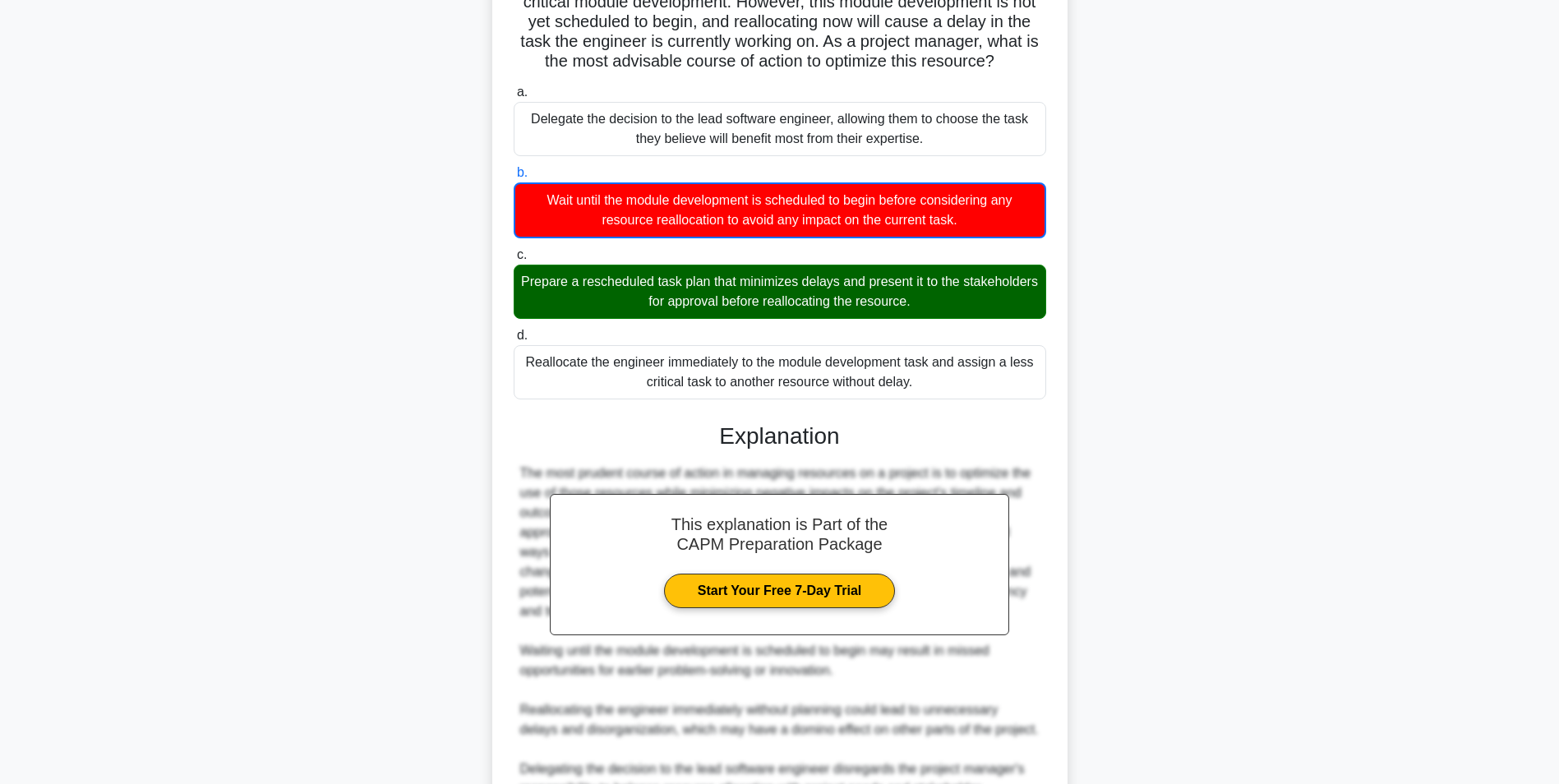
scroll to position [370, 0]
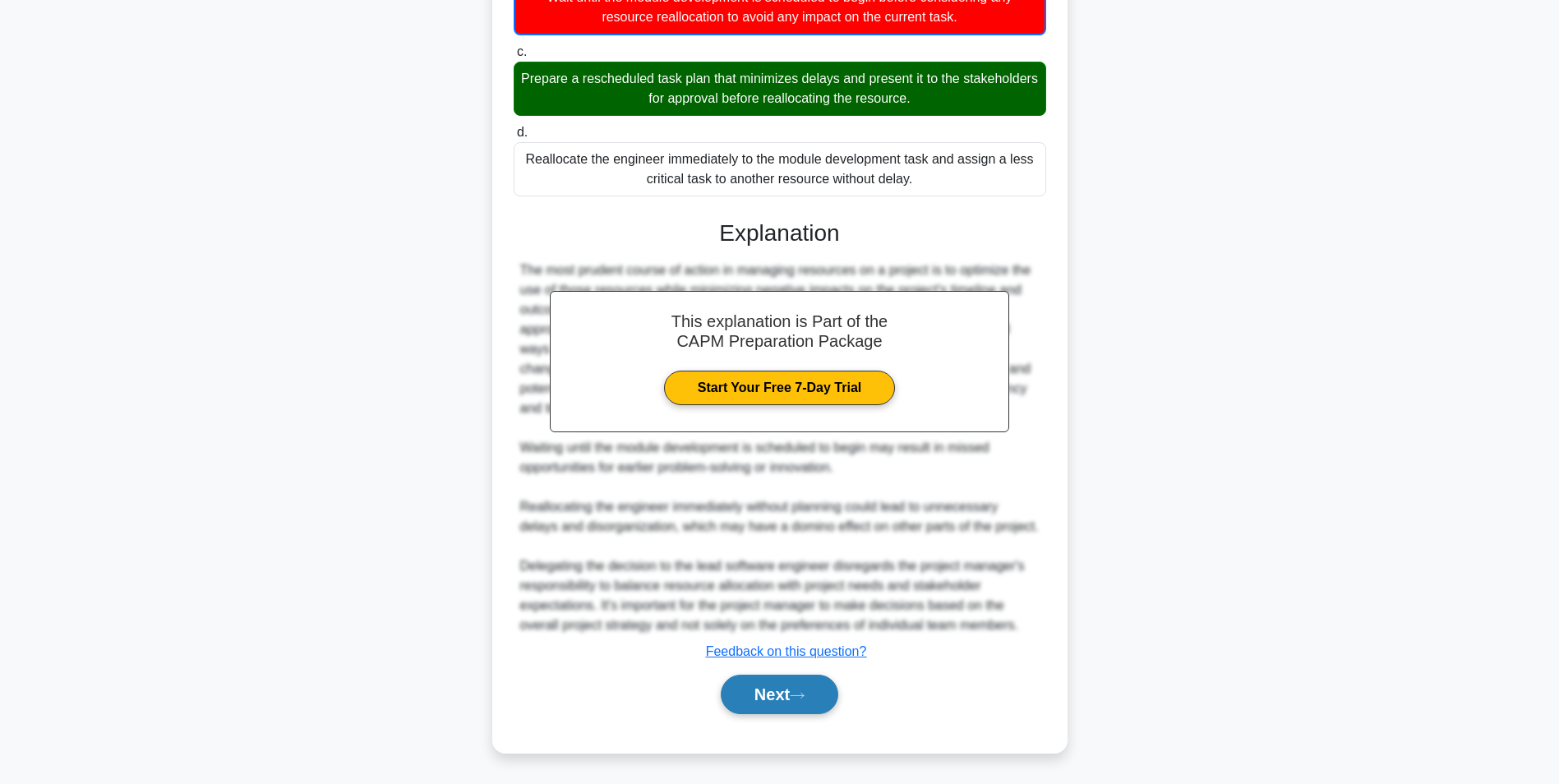
click at [746, 683] on button "Next" at bounding box center [780, 694] width 117 height 40
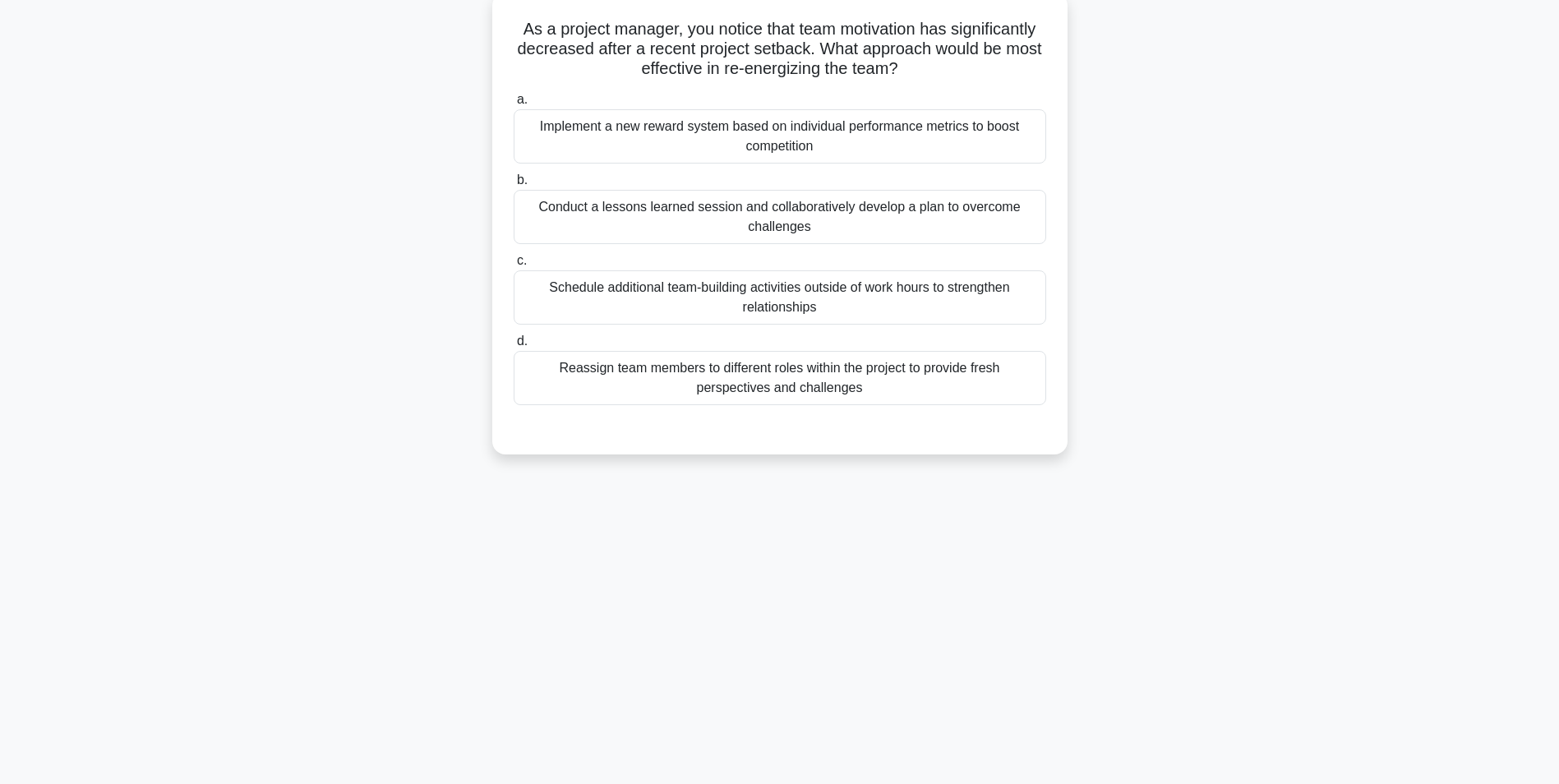
scroll to position [104, 0]
click at [756, 215] on div "Conduct a lessons learned session and collaboratively develop a plan to overcom…" at bounding box center [780, 212] width 533 height 54
click at [514, 181] on input "b. Conduct a lessons learned session and collaboratively develop a plan to over…" at bounding box center [514, 176] width 0 height 11
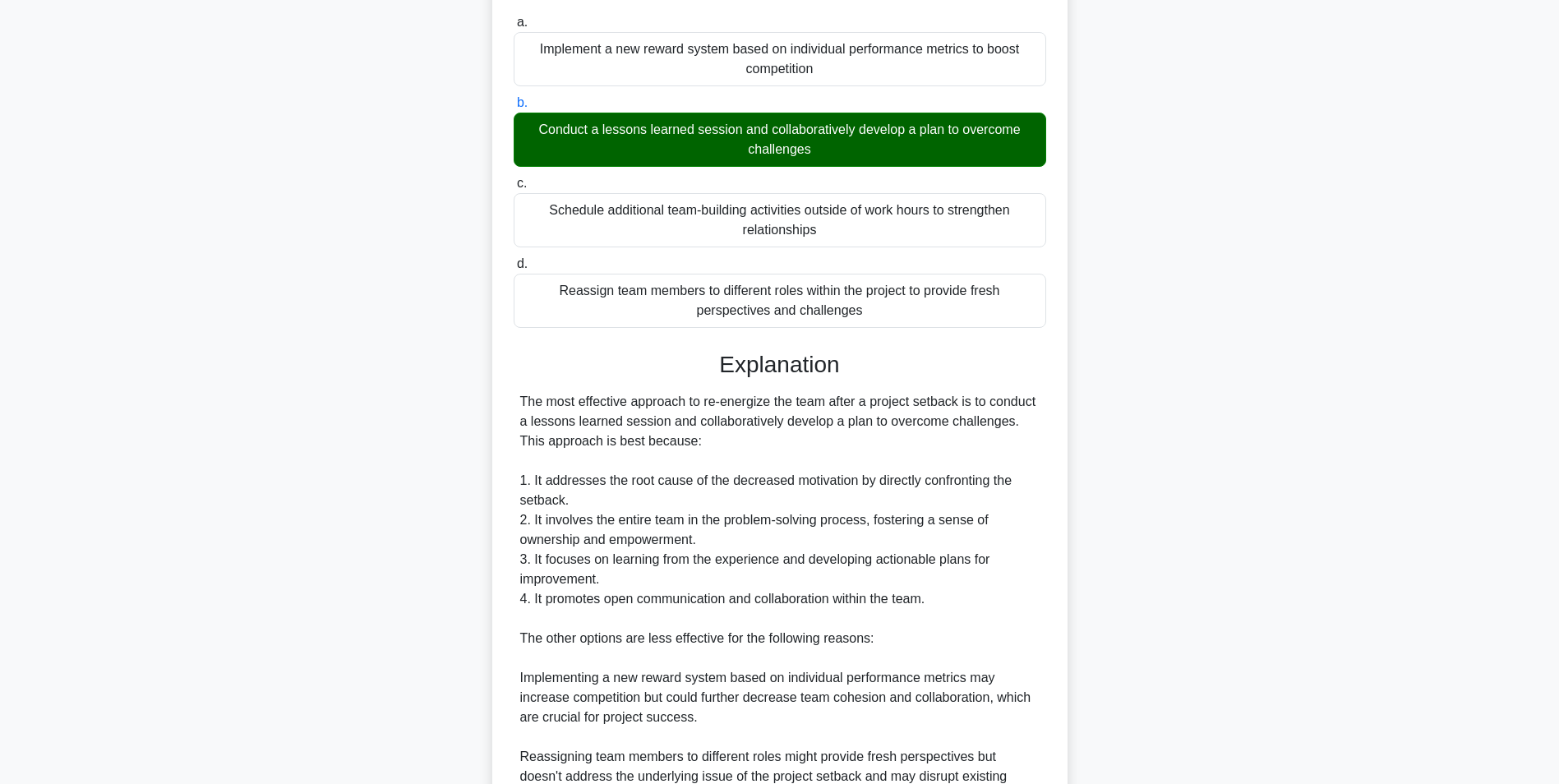
scroll to position [506, 0]
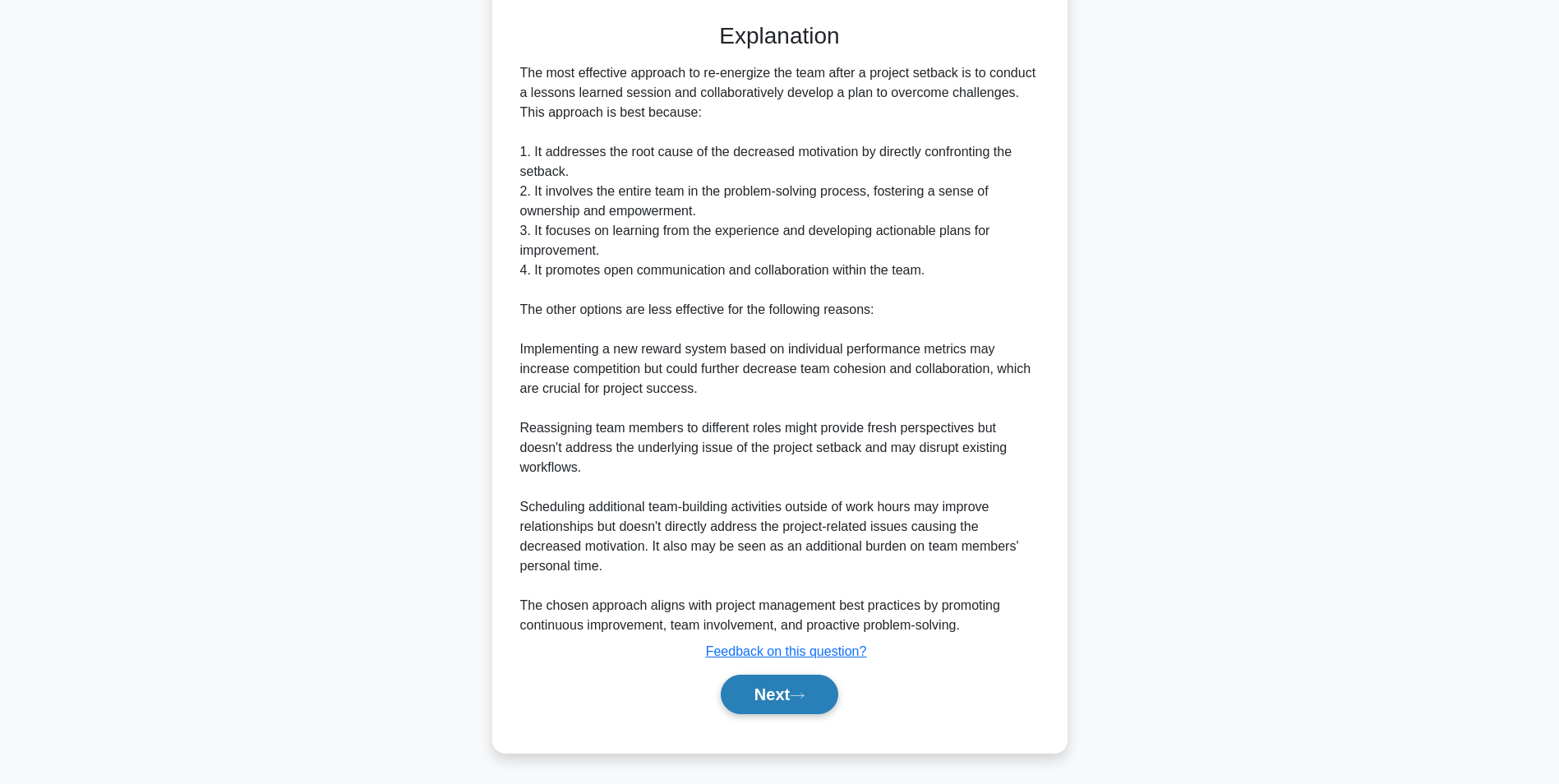
click at [794, 709] on button "Next" at bounding box center [780, 694] width 117 height 40
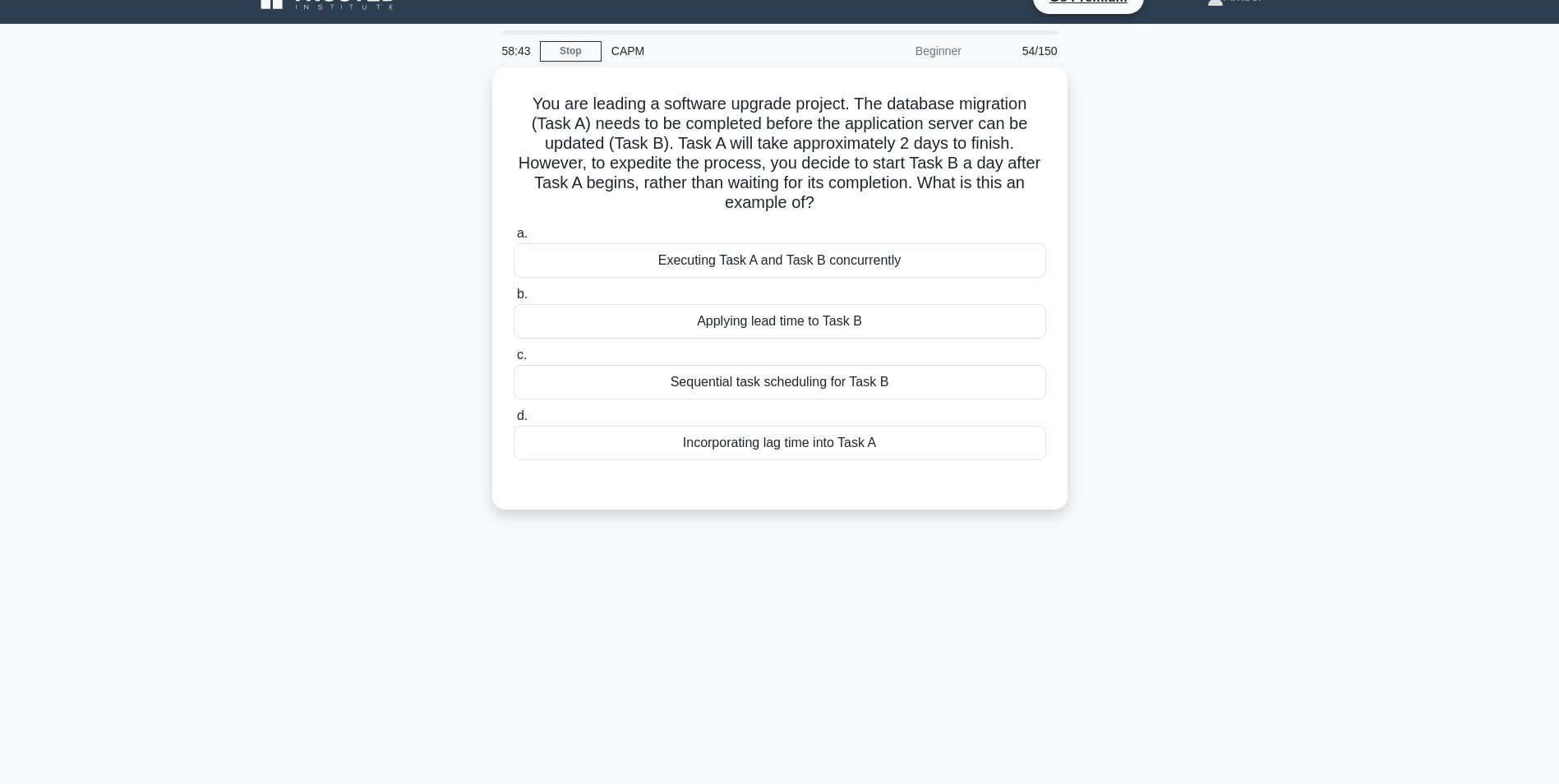
scroll to position [0, 0]
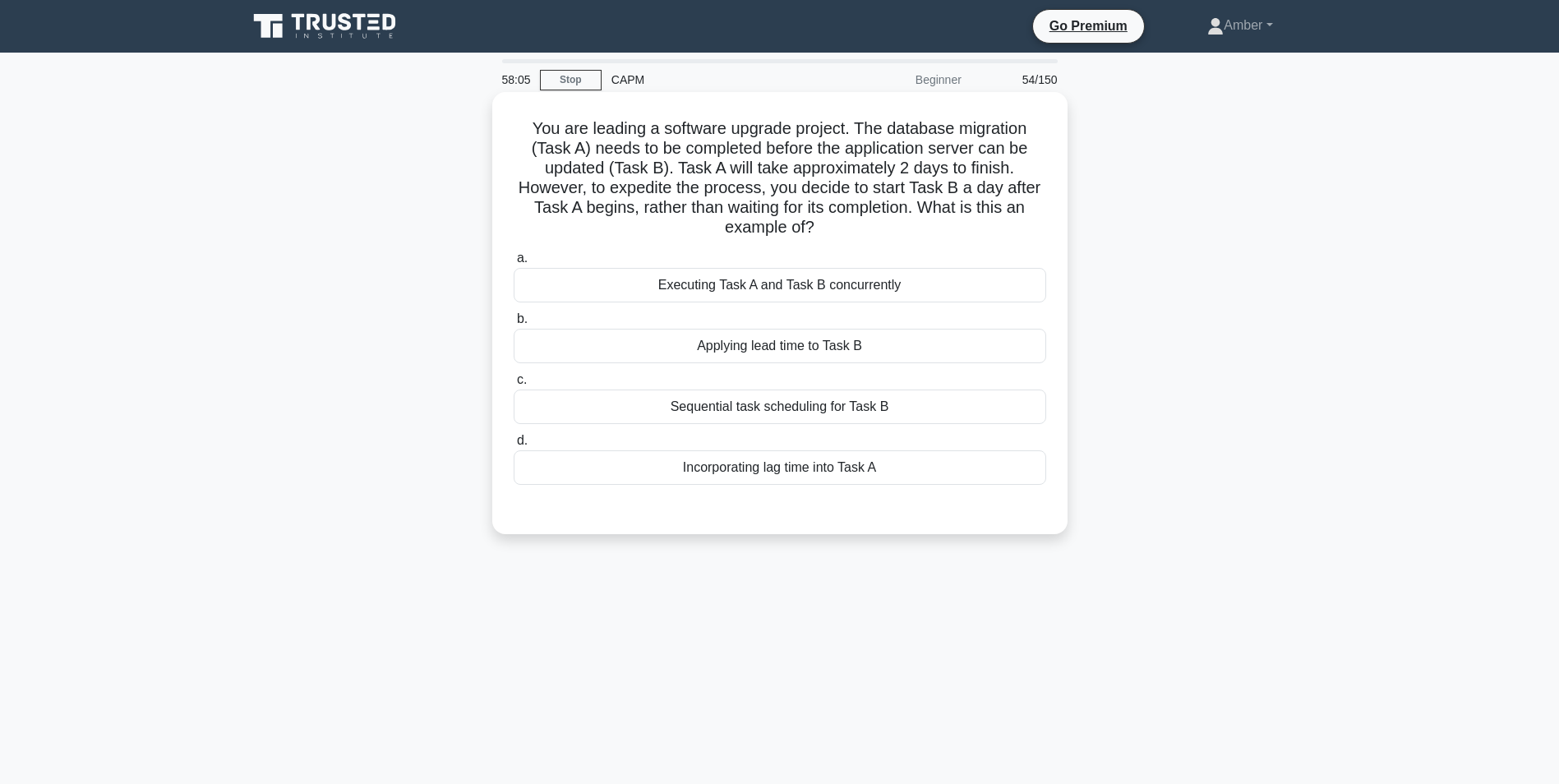
click at [657, 276] on div "Executing Task A and Task B concurrently" at bounding box center [780, 285] width 533 height 35
click at [514, 264] on input "a. Executing Task A and Task B concurrently" at bounding box center [514, 258] width 0 height 11
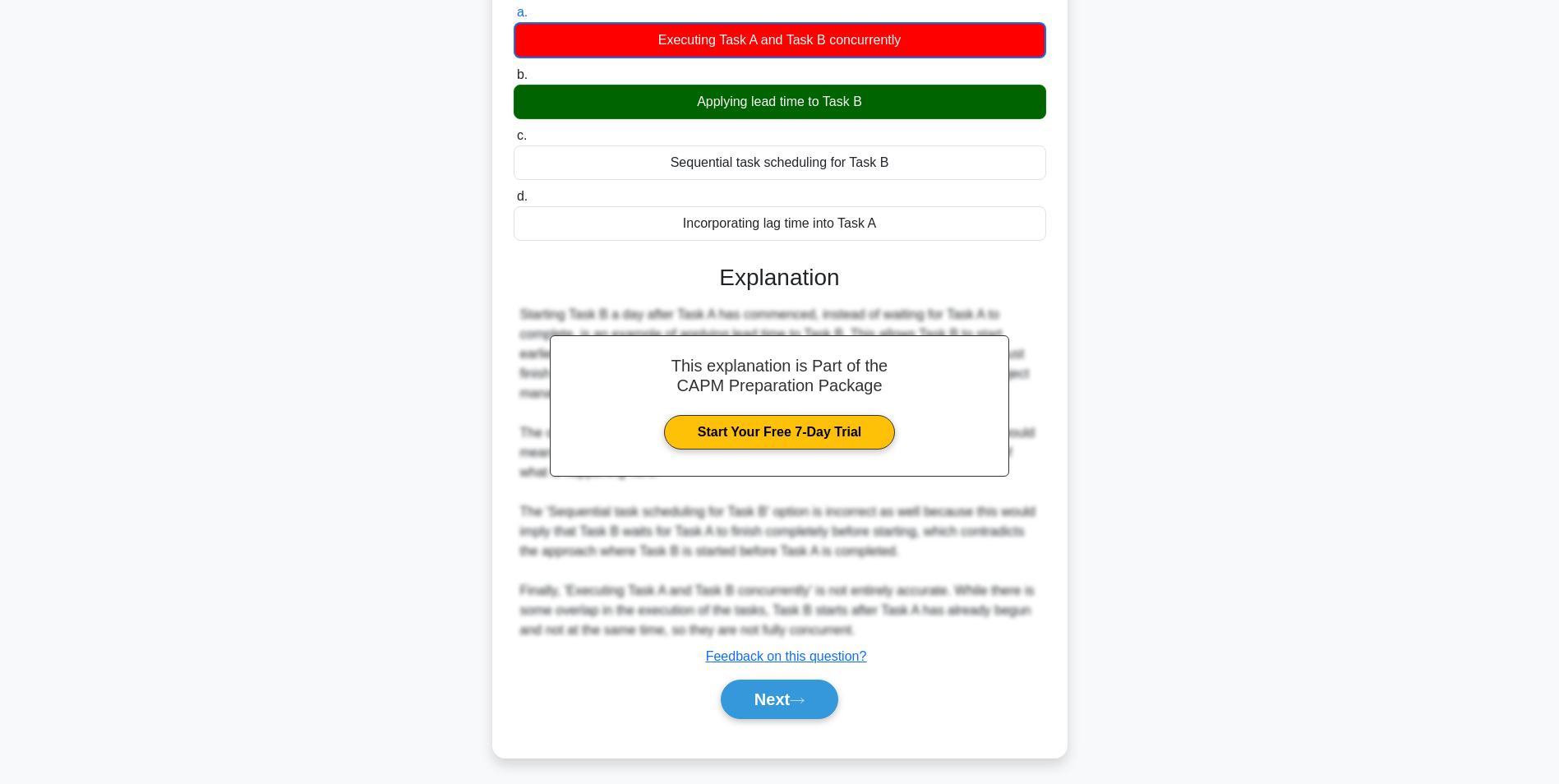
scroll to position [251, 0]
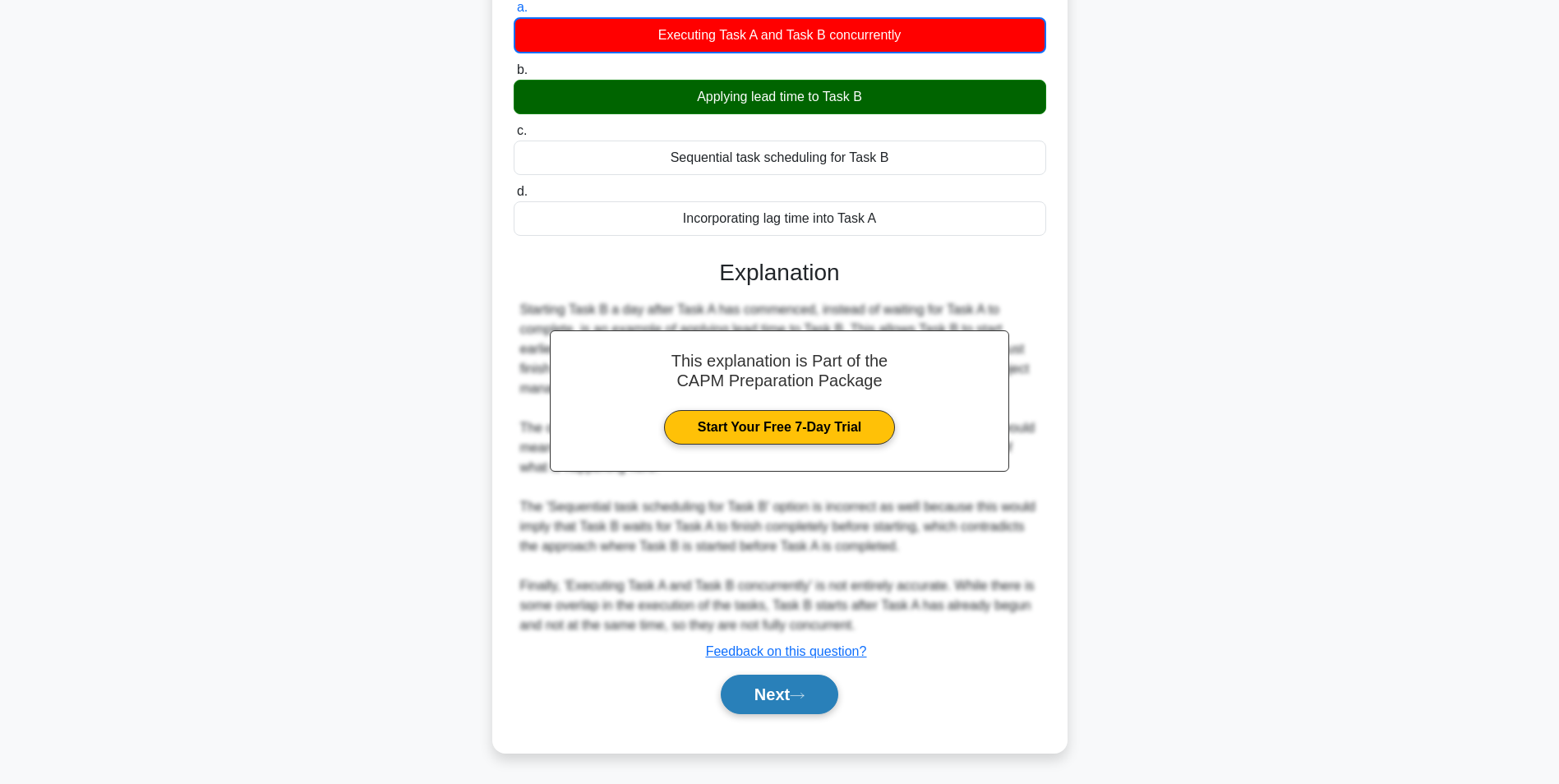
click at [738, 700] on button "Next" at bounding box center [780, 694] width 117 height 40
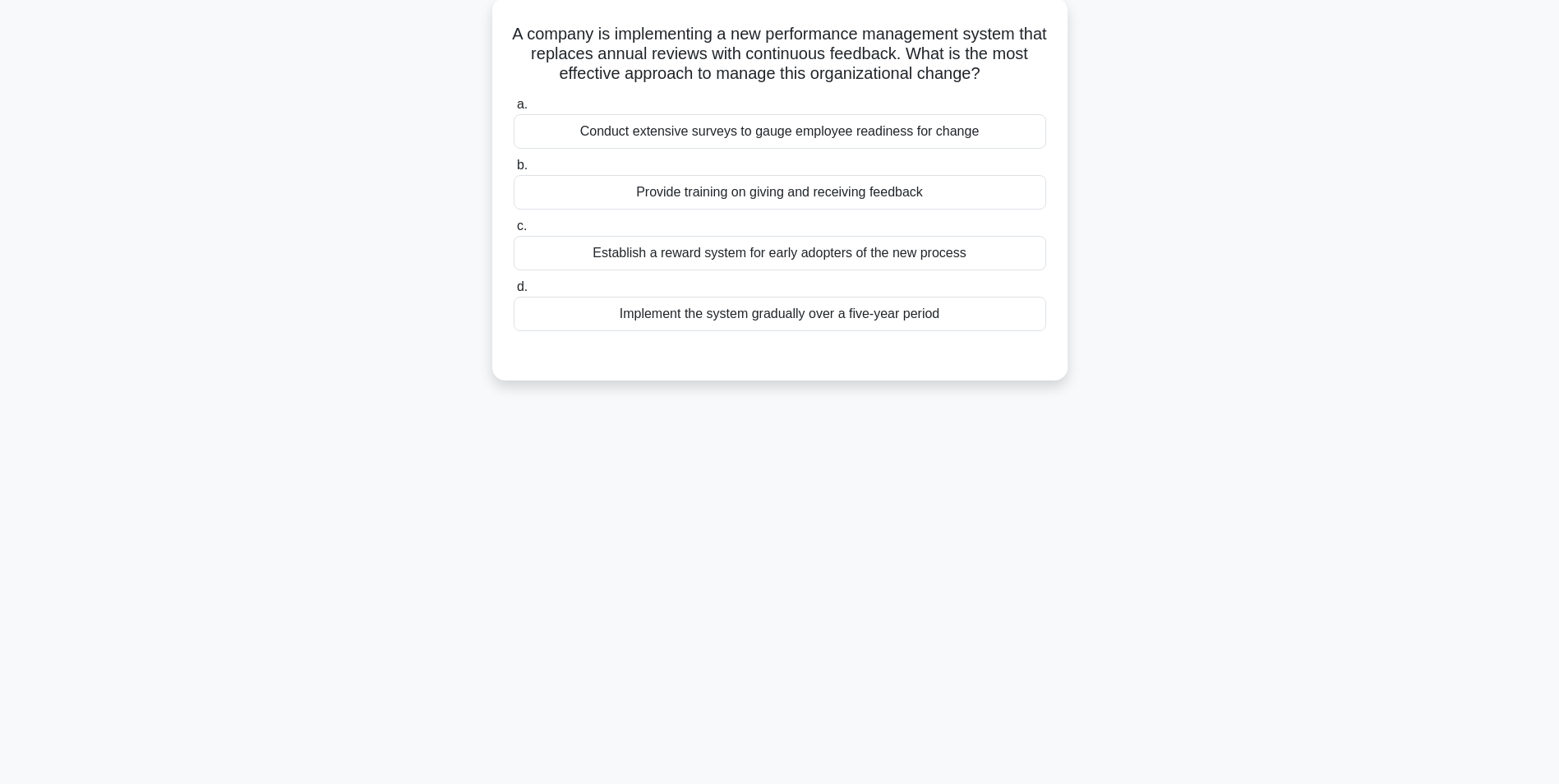
scroll to position [104, 0]
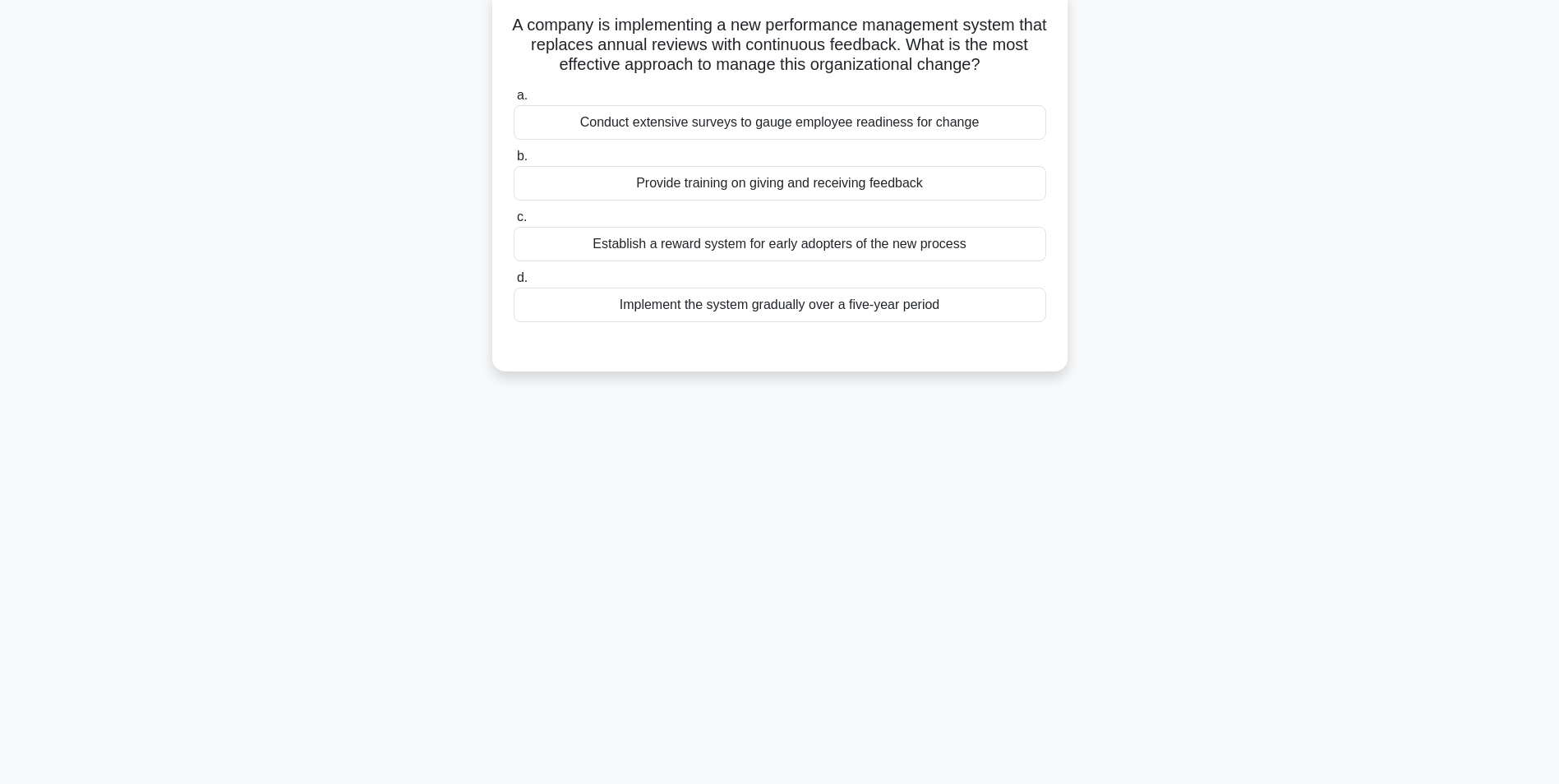
click at [746, 171] on div "Provide training on giving and receiving feedback" at bounding box center [780, 183] width 533 height 35
click at [514, 162] on input "b. Provide training on giving and receiving feedback" at bounding box center [514, 156] width 0 height 11
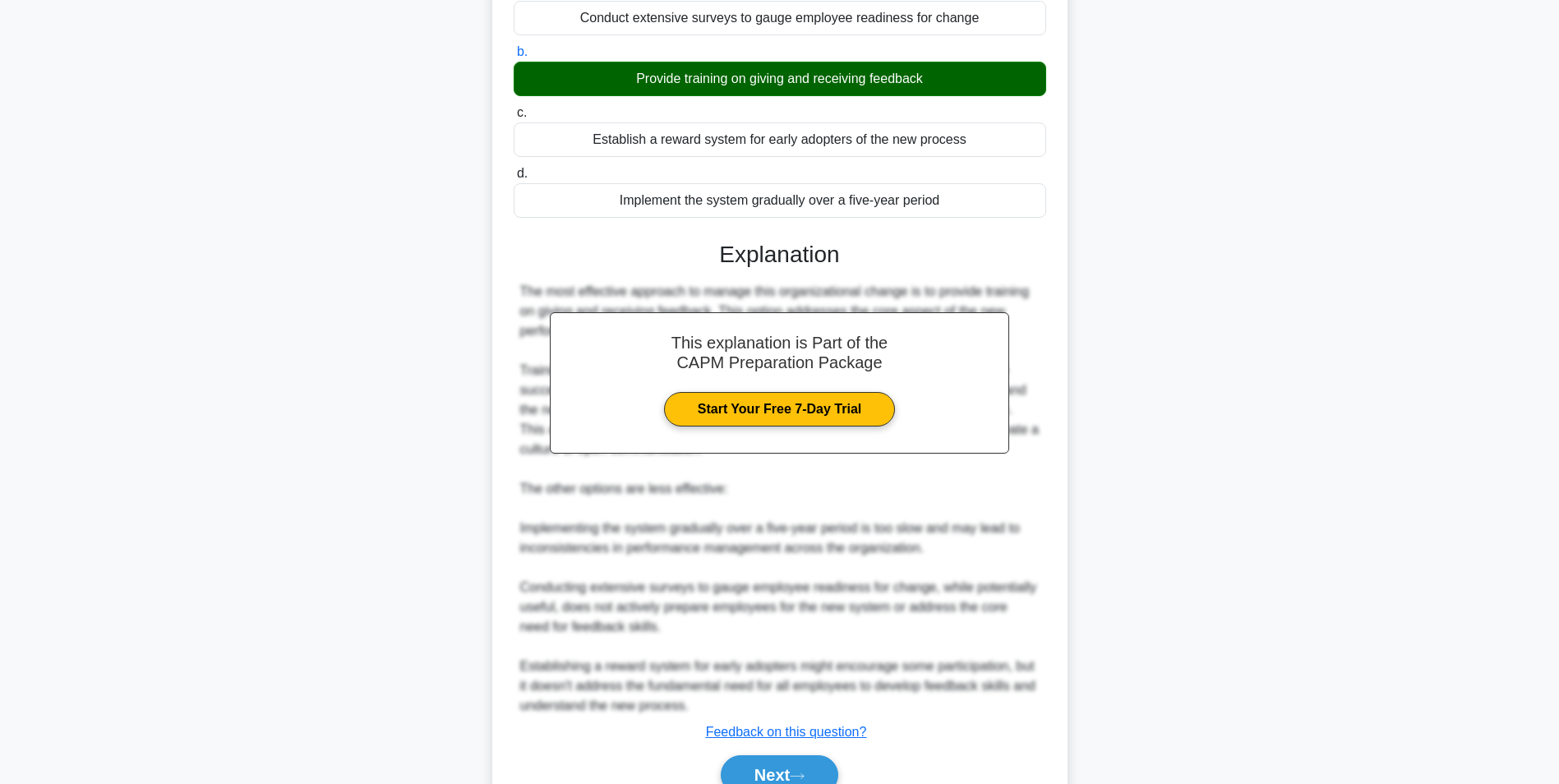
scroll to position [289, 0]
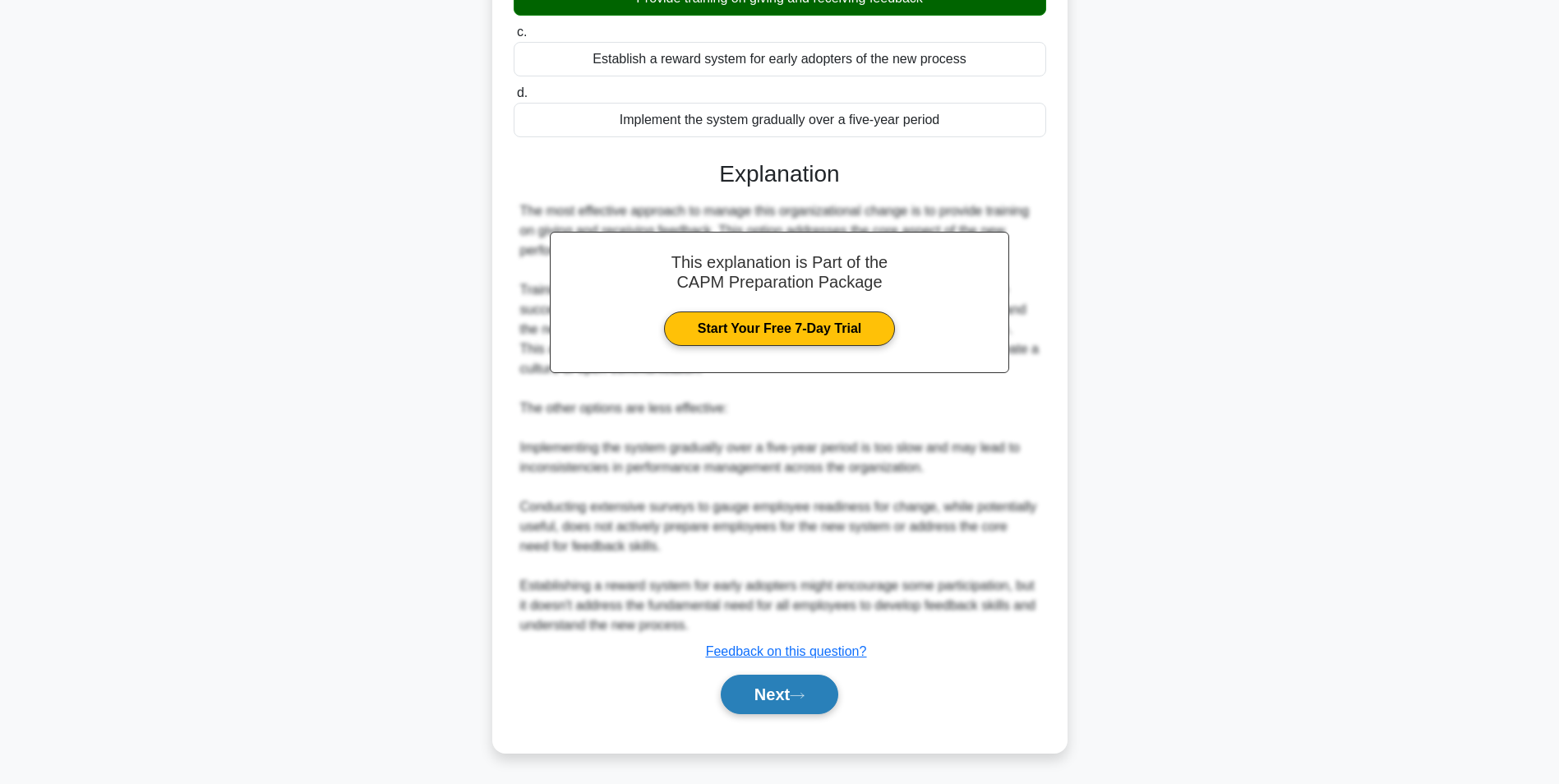
click at [794, 692] on button "Next" at bounding box center [780, 694] width 117 height 40
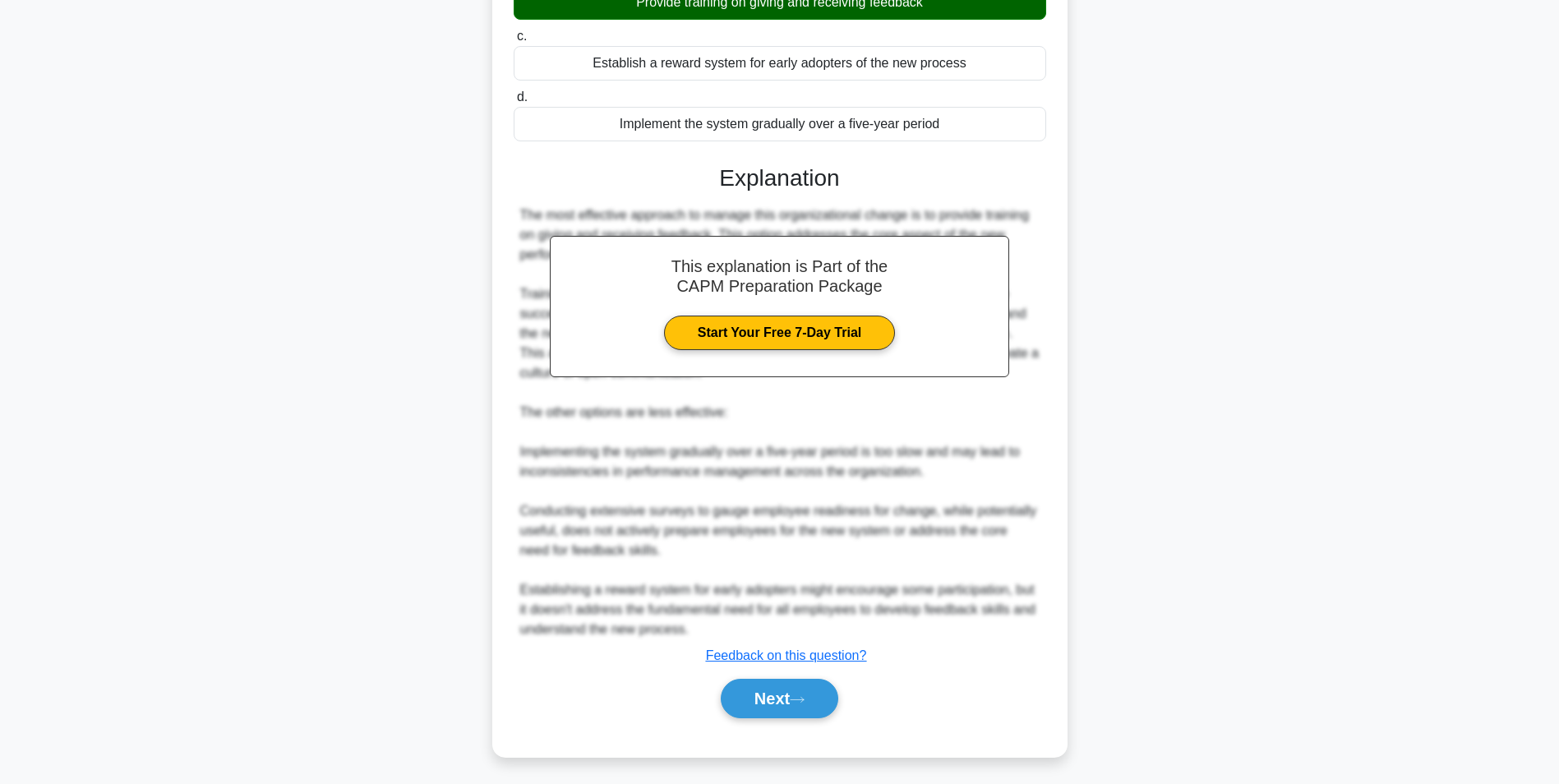
scroll to position [104, 0]
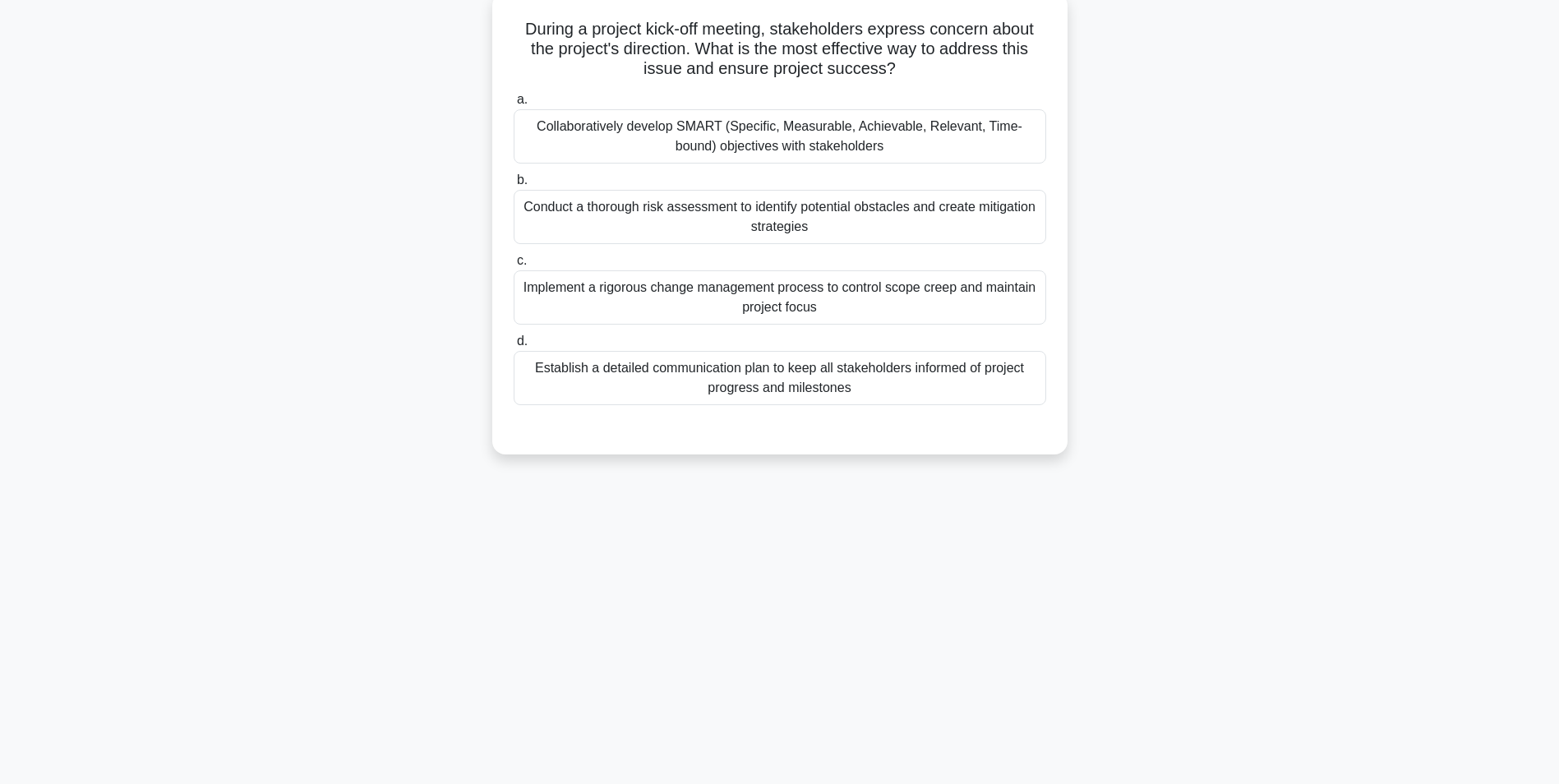
click at [774, 689] on div "57:12 Stop CAPM Beginner 56/150 During a project kick-off meeting, stakeholders…" at bounding box center [780, 366] width 1085 height 822
click at [853, 368] on div "Establish a detailed communication plan to keep all stakeholders informed of pr…" at bounding box center [780, 374] width 533 height 54
click at [514, 343] on input "d. Establish a detailed communication plan to keep all stakeholders informed of…" at bounding box center [514, 337] width 0 height 11
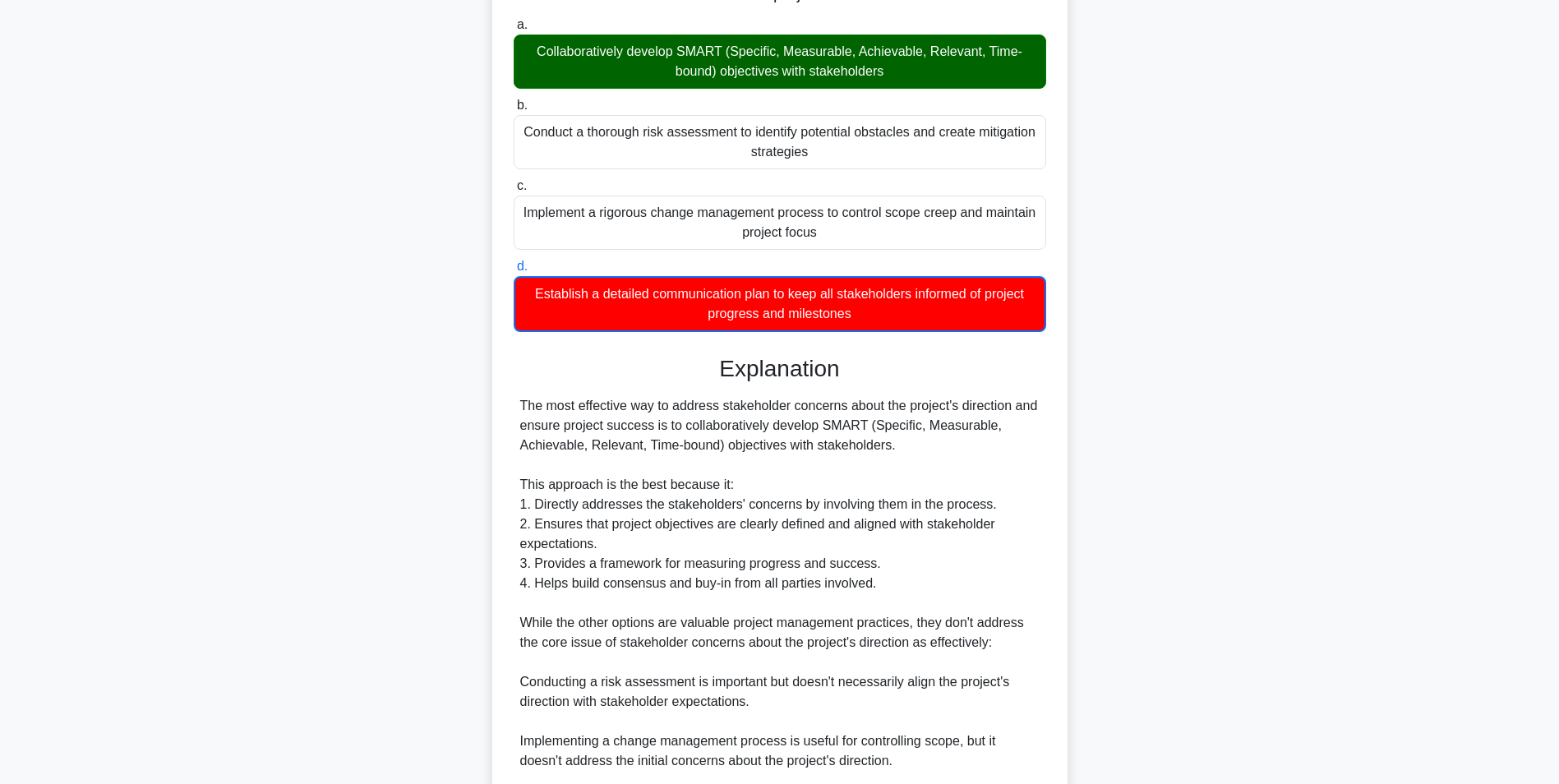
scroll to position [448, 0]
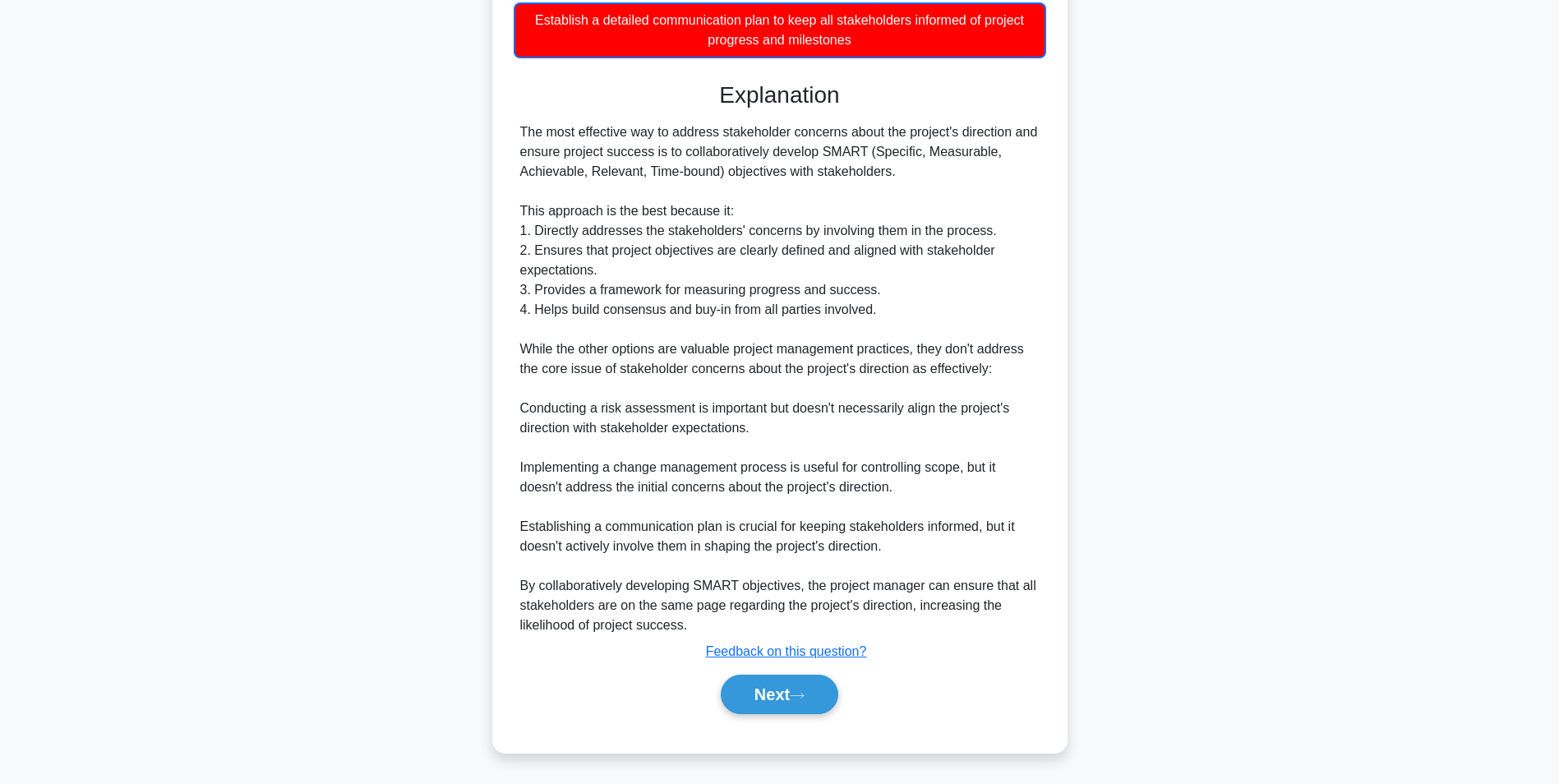
click at [780, 670] on div "Next" at bounding box center [780, 694] width 533 height 52
click at [772, 698] on button "Next" at bounding box center [780, 694] width 117 height 40
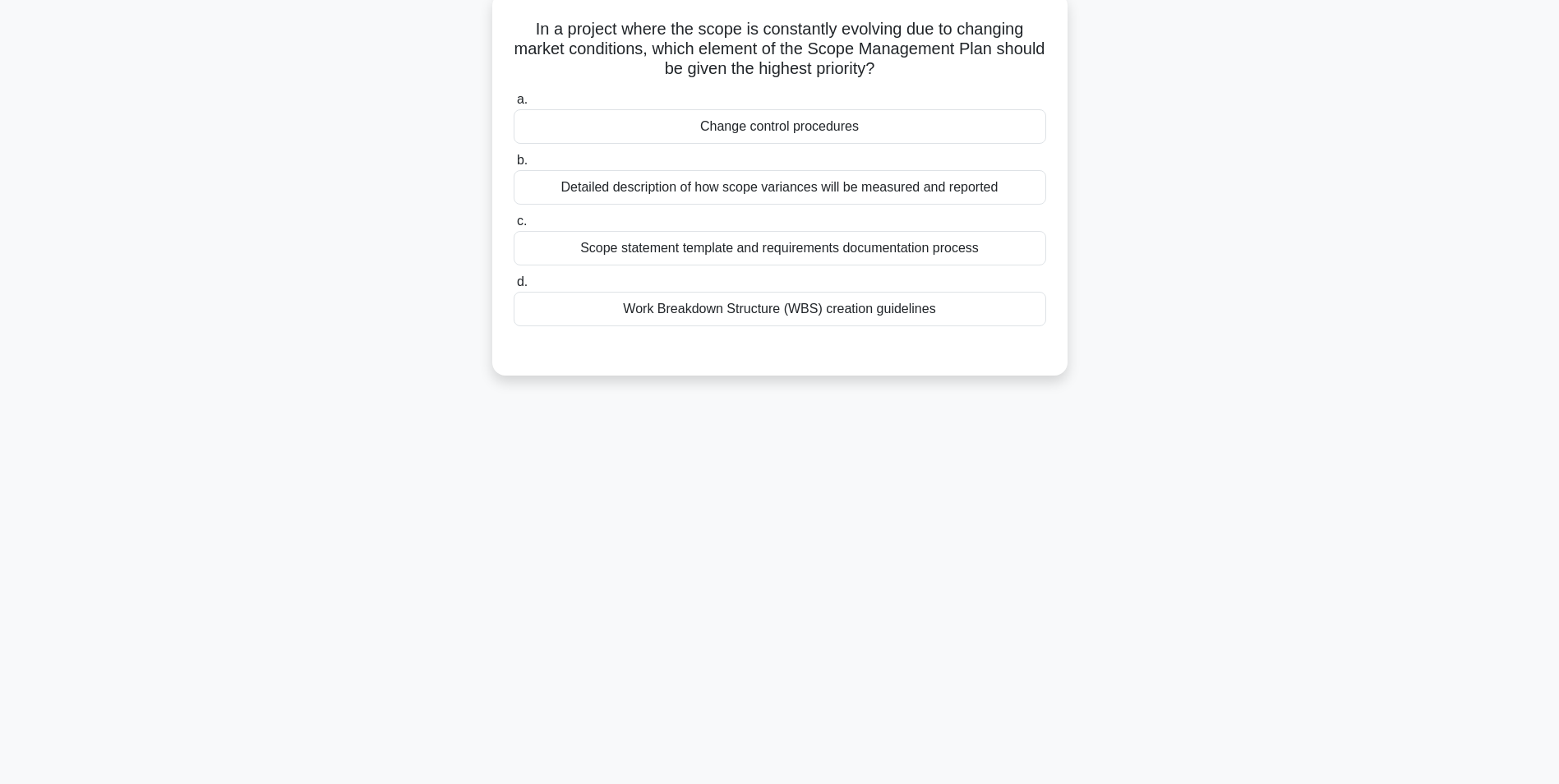
scroll to position [0, 0]
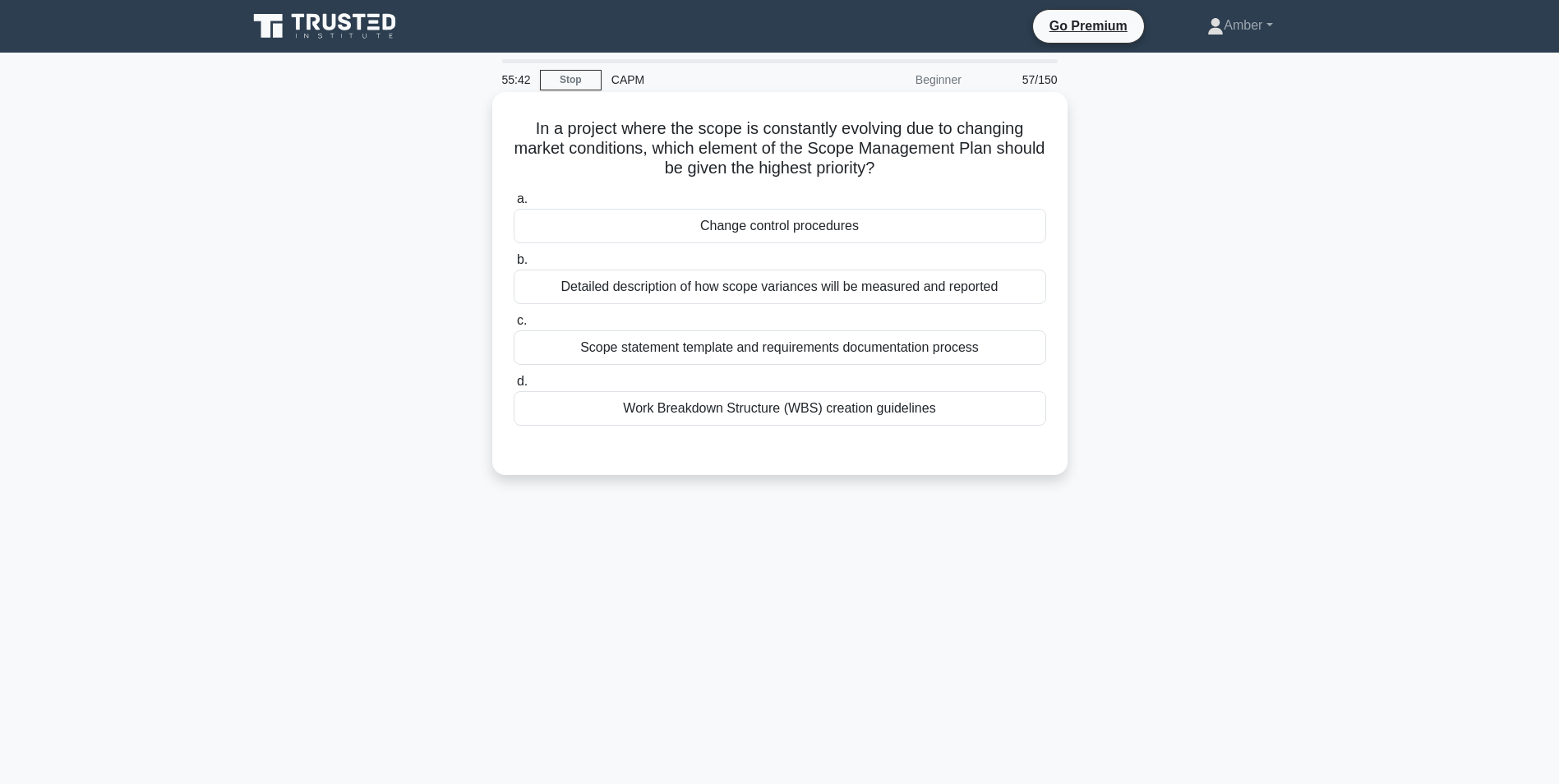
click at [610, 292] on div "Detailed description of how scope variances will be measured and reported" at bounding box center [780, 287] width 533 height 35
click at [514, 265] on input "b. Detailed description of how scope variances will be measured and reported" at bounding box center [514, 259] width 0 height 11
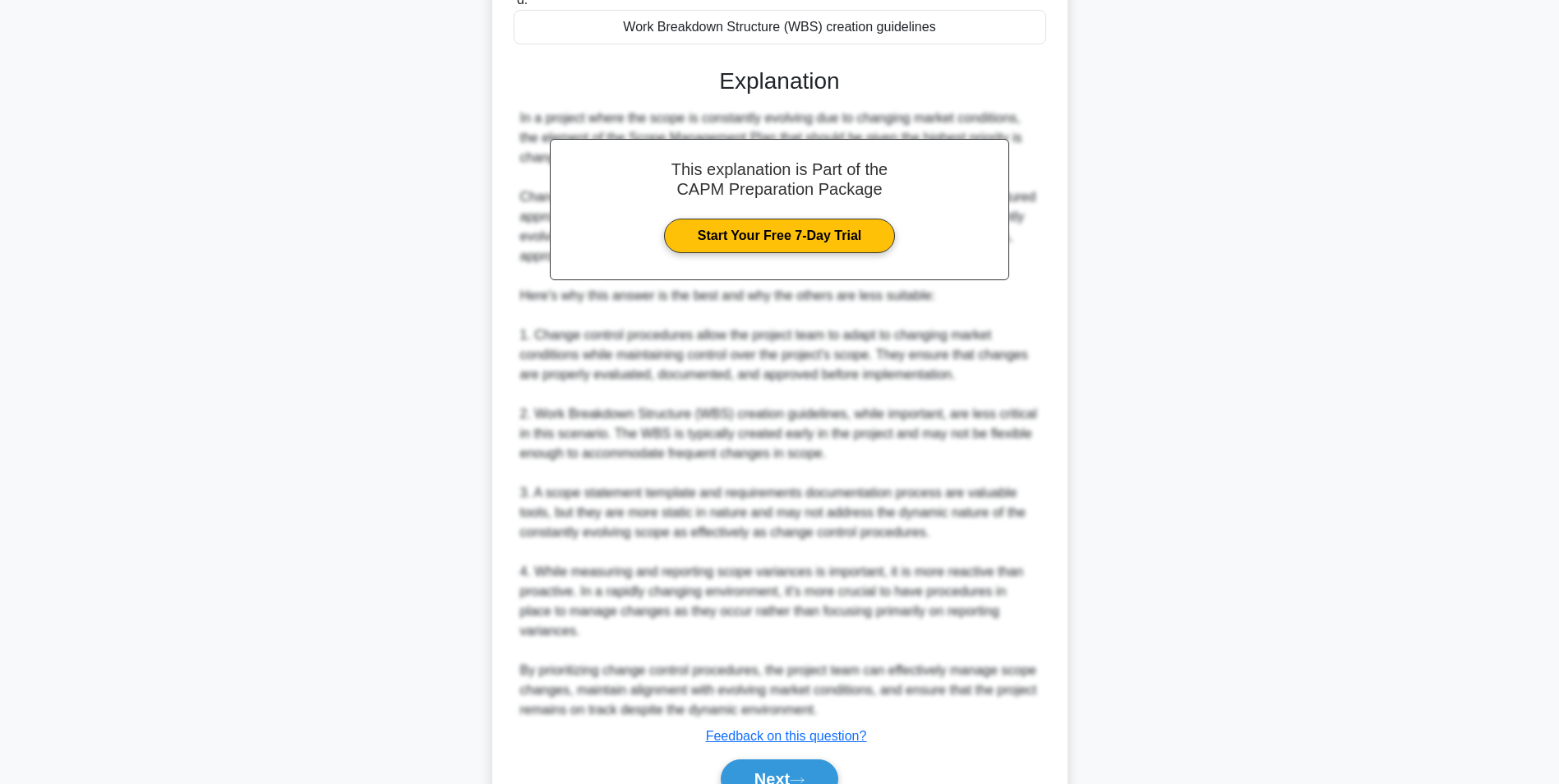
scroll to position [469, 0]
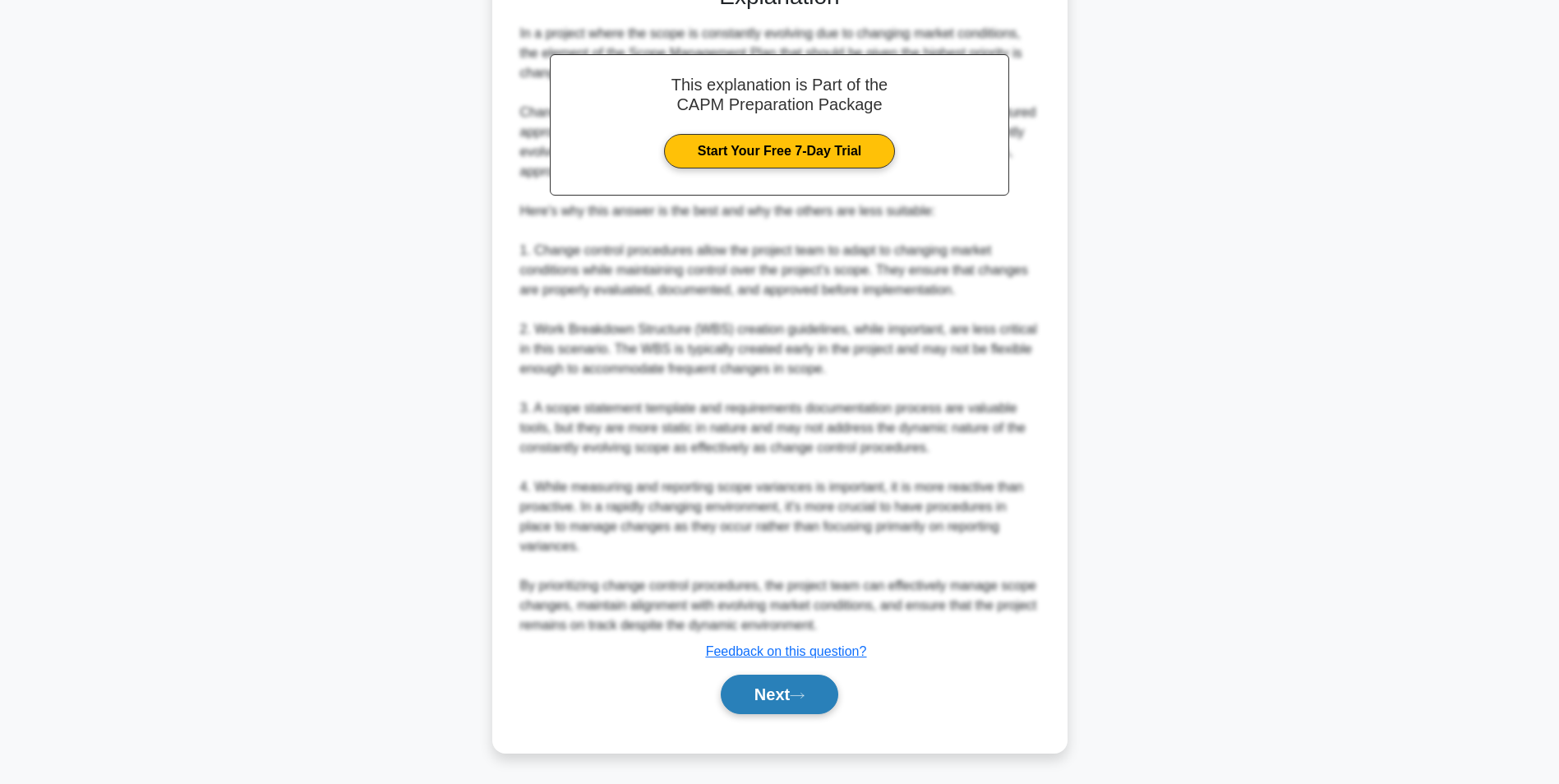
drag, startPoint x: 780, startPoint y: 698, endPoint x: 767, endPoint y: 681, distance: 21.4
click at [780, 698] on button "Next" at bounding box center [780, 694] width 117 height 40
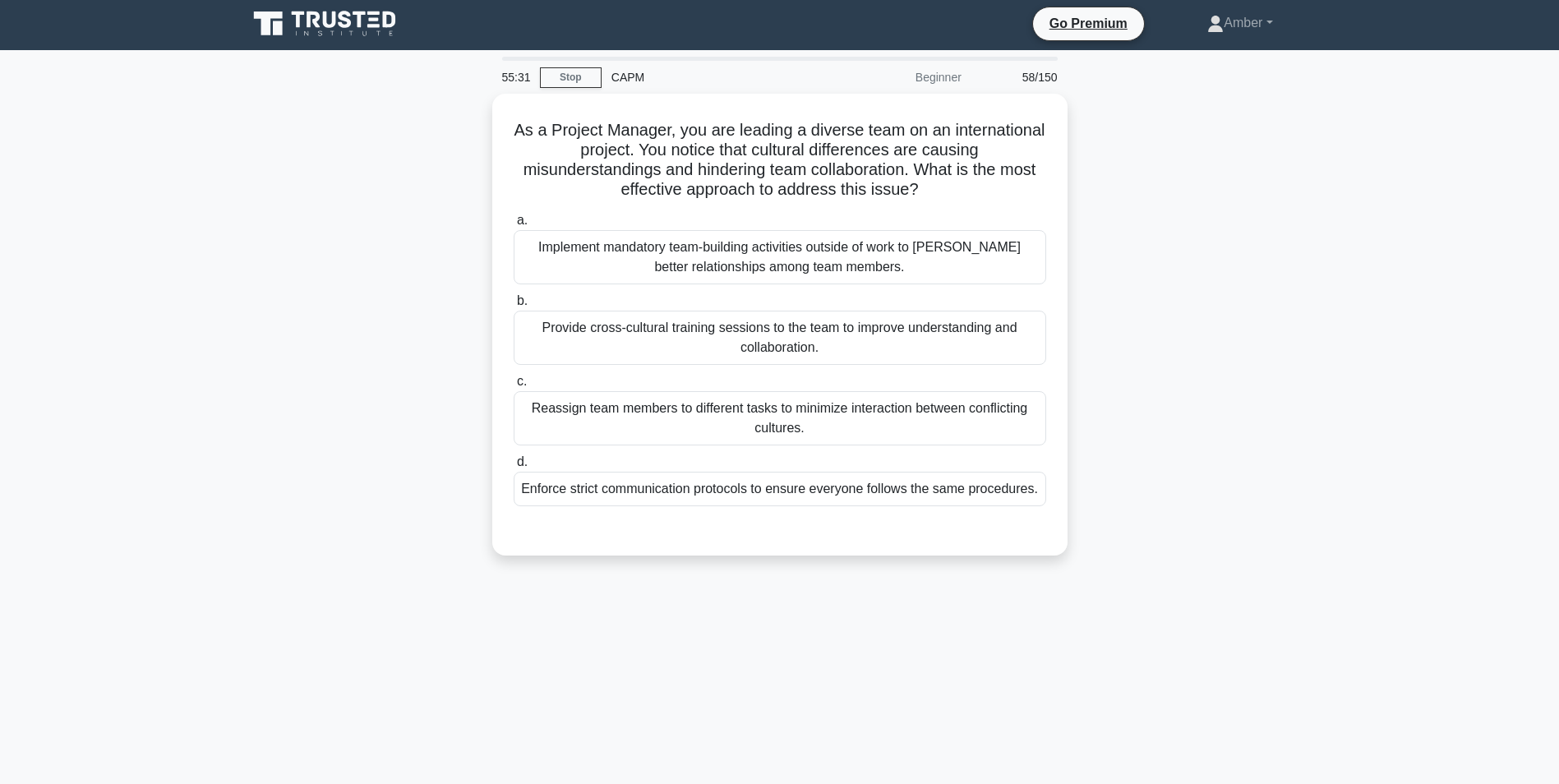
scroll to position [0, 0]
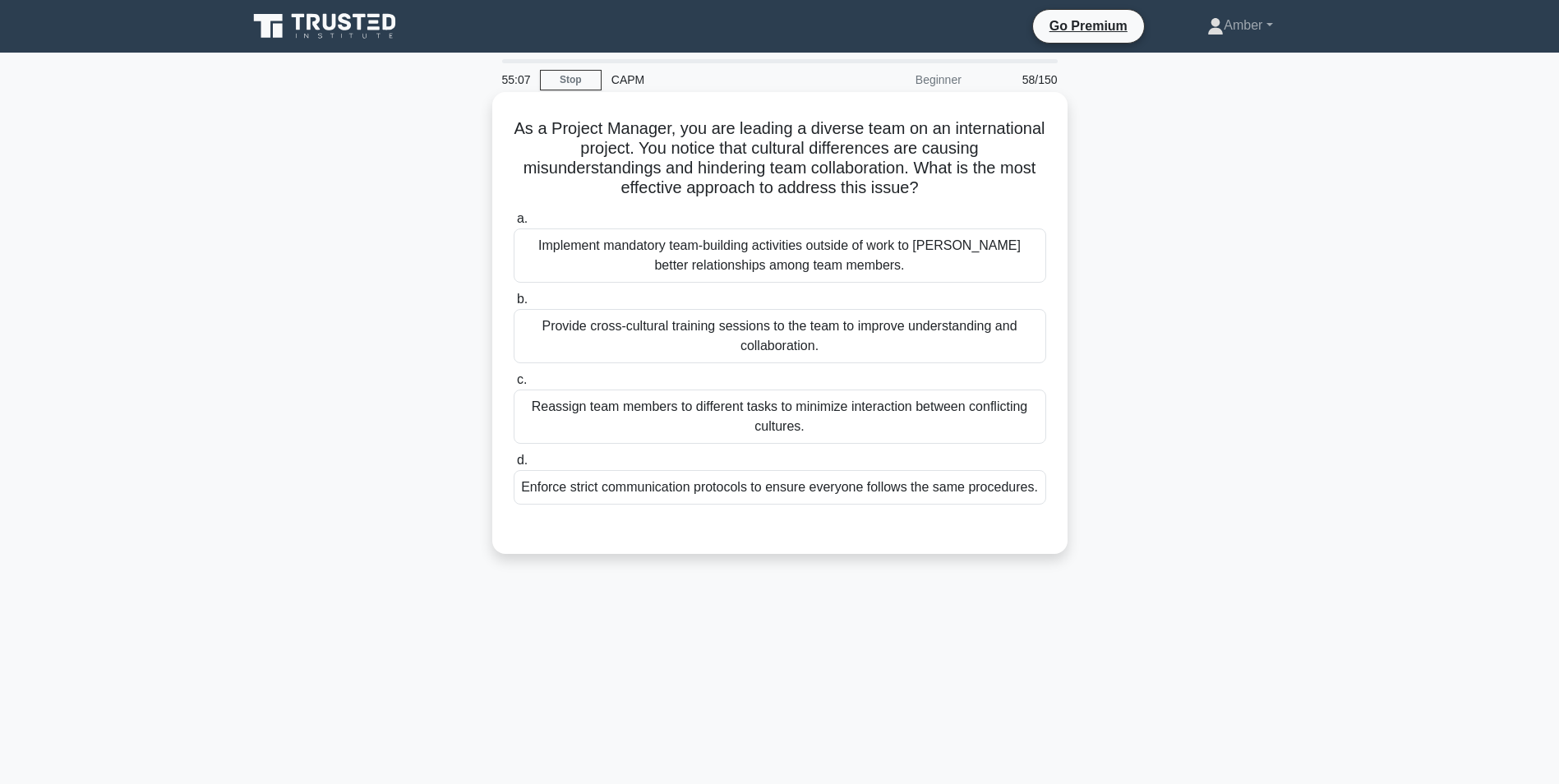
click at [695, 328] on div "Provide cross-cultural training sessions to the team to improve understanding a…" at bounding box center [780, 336] width 533 height 54
click at [514, 305] on input "b. Provide cross-cultural training sessions to the team to improve understandin…" at bounding box center [514, 299] width 0 height 11
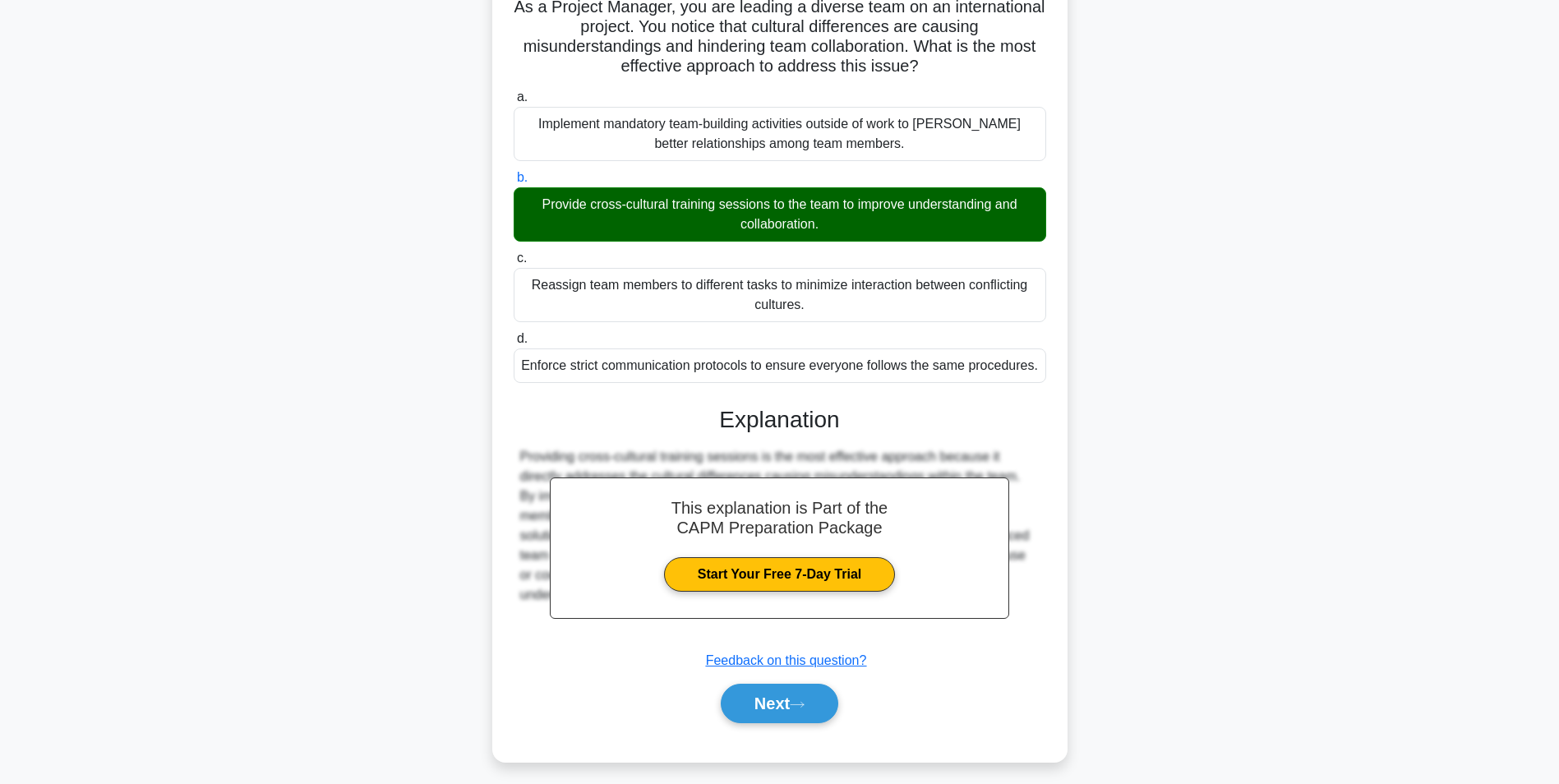
scroll to position [131, 0]
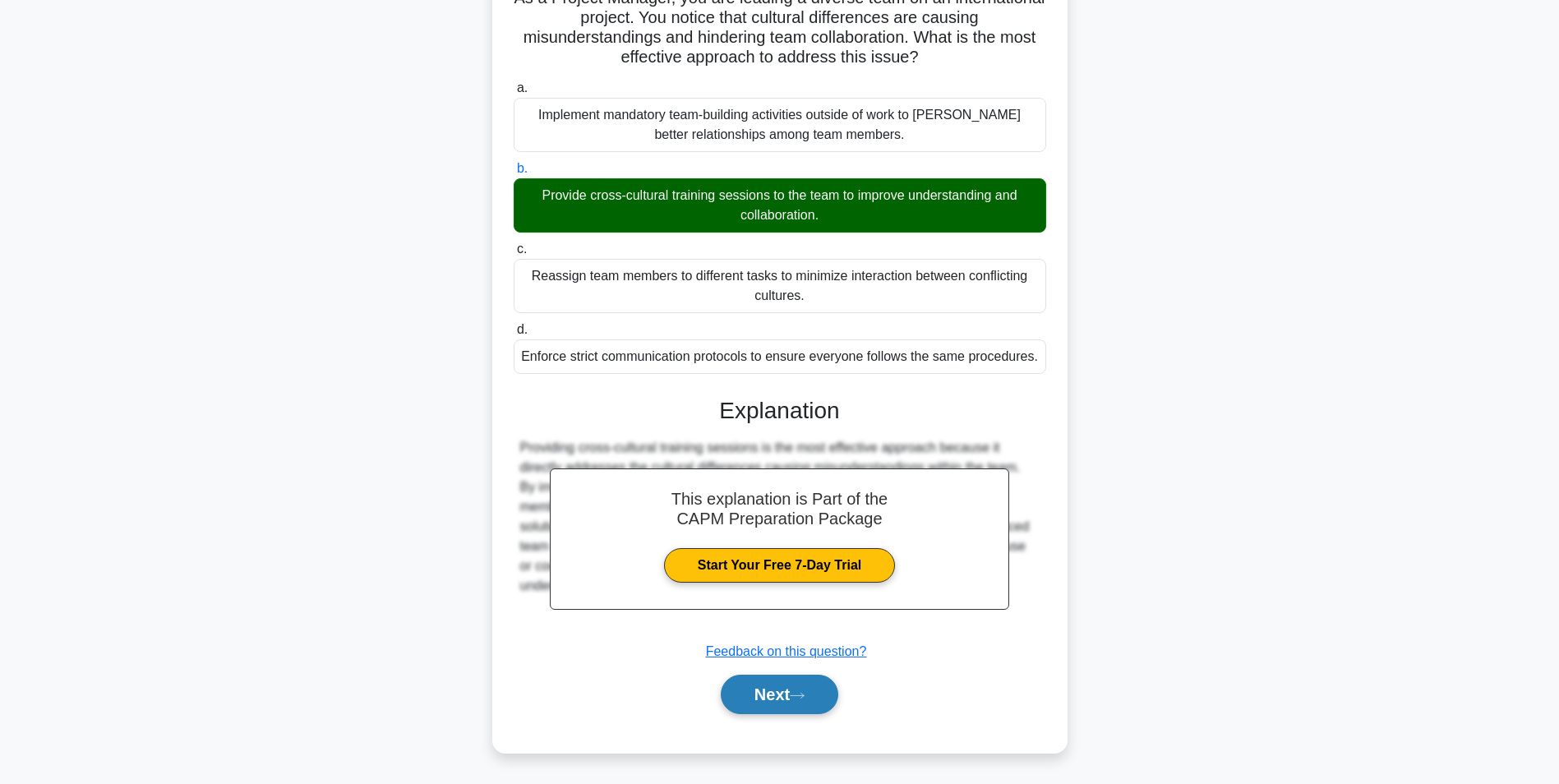
click at [780, 693] on button "Next" at bounding box center [780, 694] width 117 height 40
click at [770, 679] on button "Next" at bounding box center [780, 694] width 117 height 40
click at [775, 693] on button "Next" at bounding box center [780, 694] width 117 height 40
click at [770, 700] on button "Next" at bounding box center [780, 694] width 117 height 40
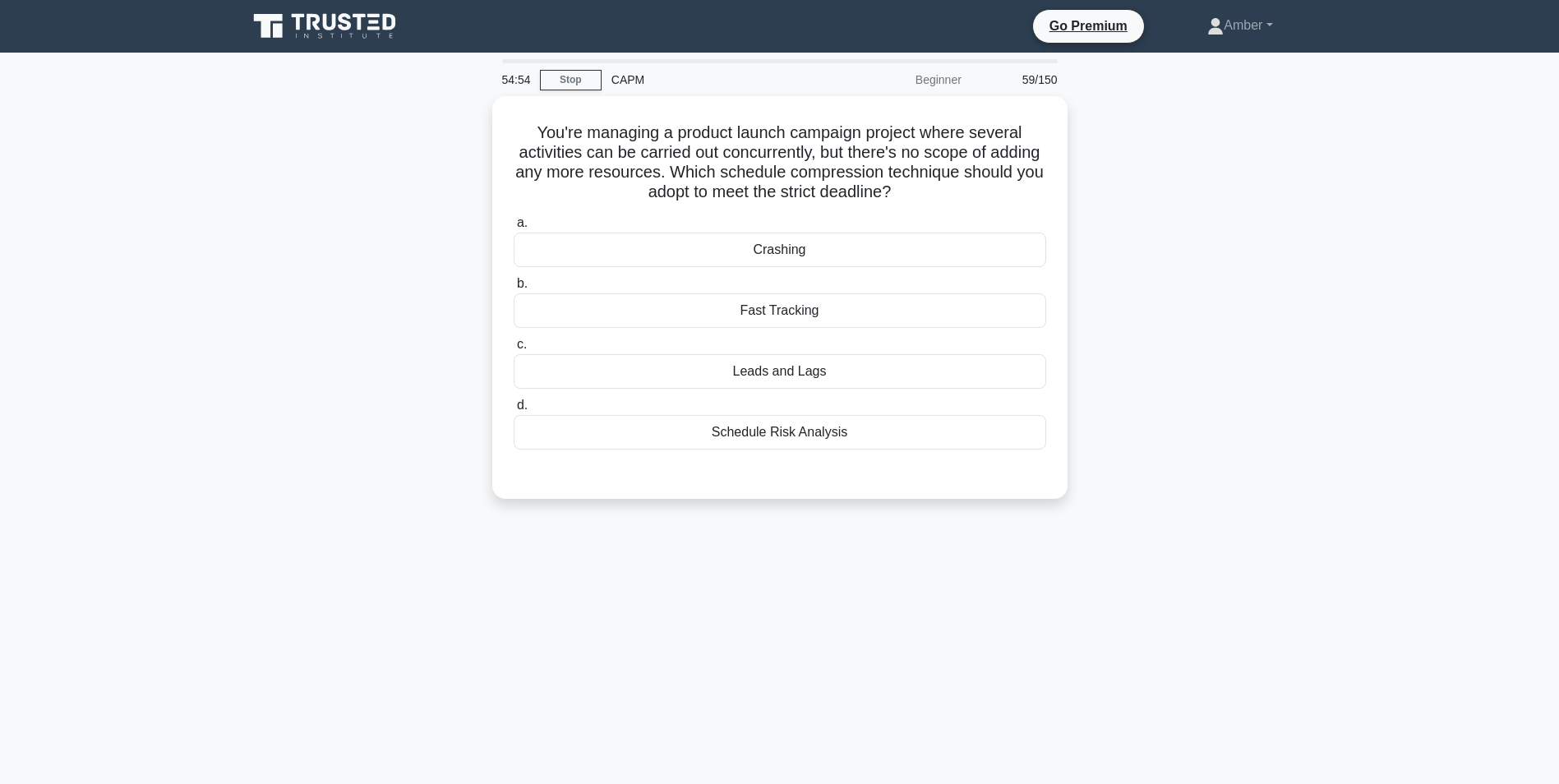
scroll to position [82, 0]
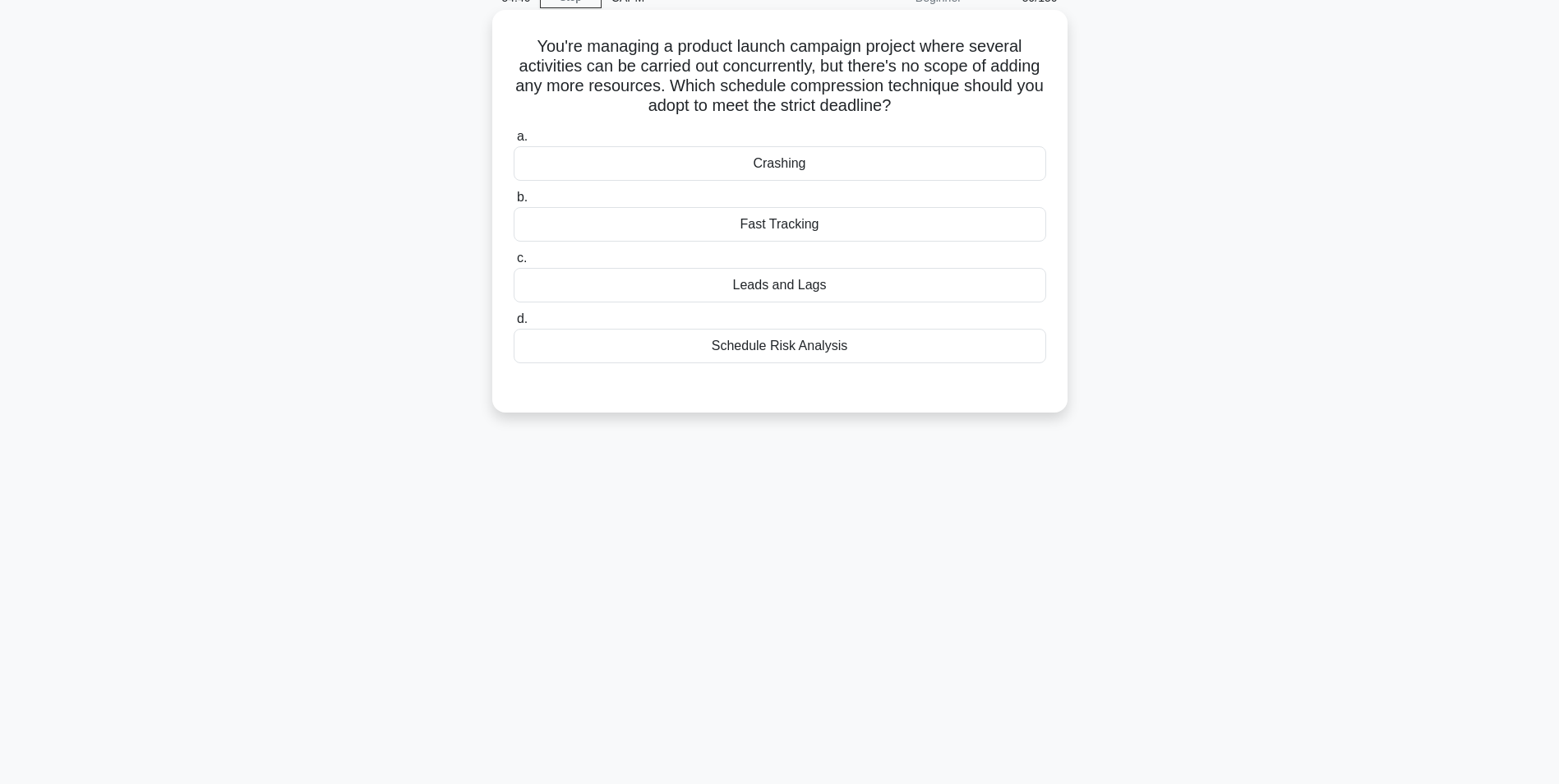
click at [690, 215] on div "Fast Tracking" at bounding box center [780, 224] width 533 height 35
click at [514, 203] on input "b. Fast Tracking" at bounding box center [514, 197] width 0 height 11
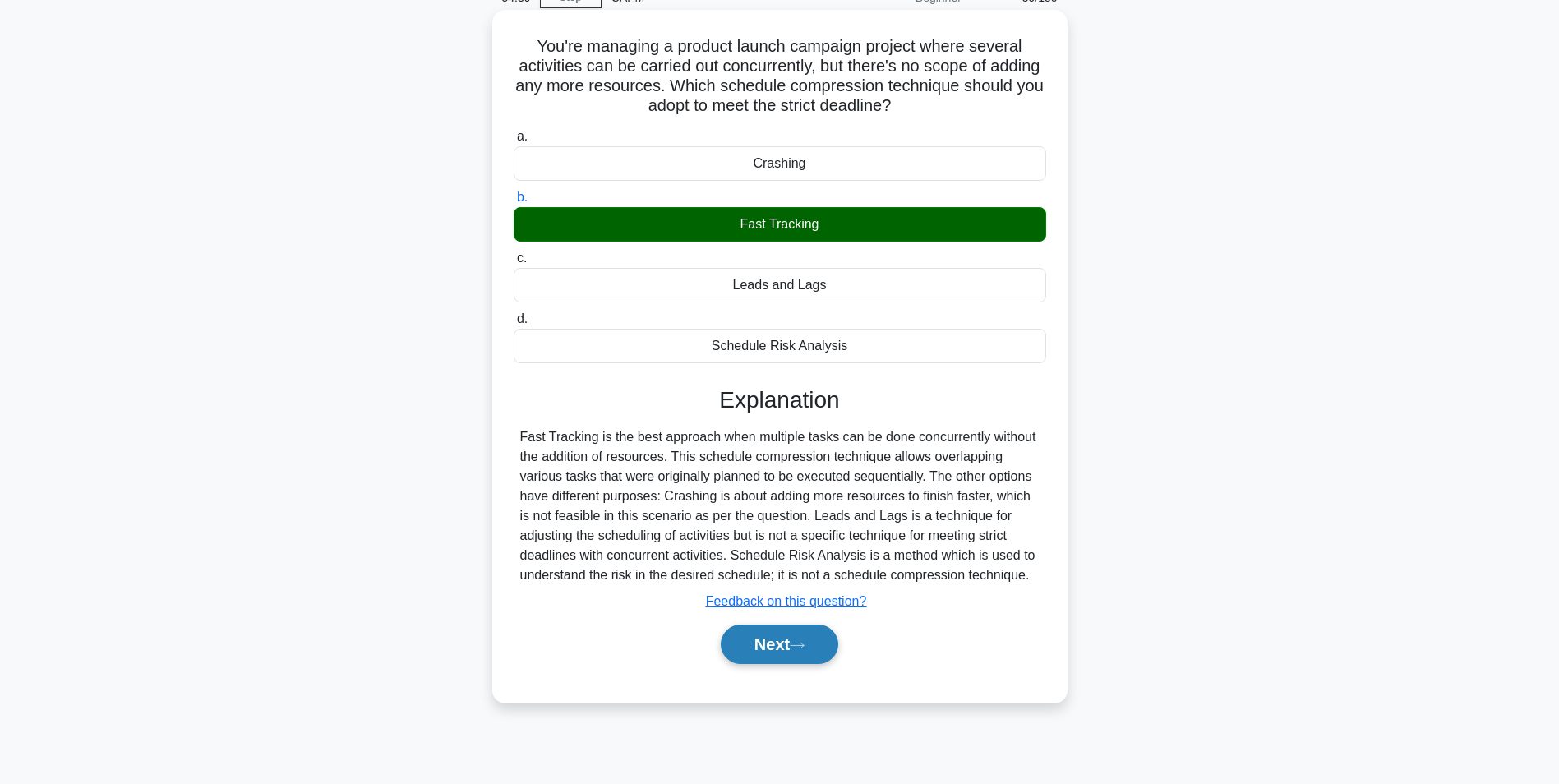
click at [768, 636] on button "Next" at bounding box center [780, 643] width 117 height 40
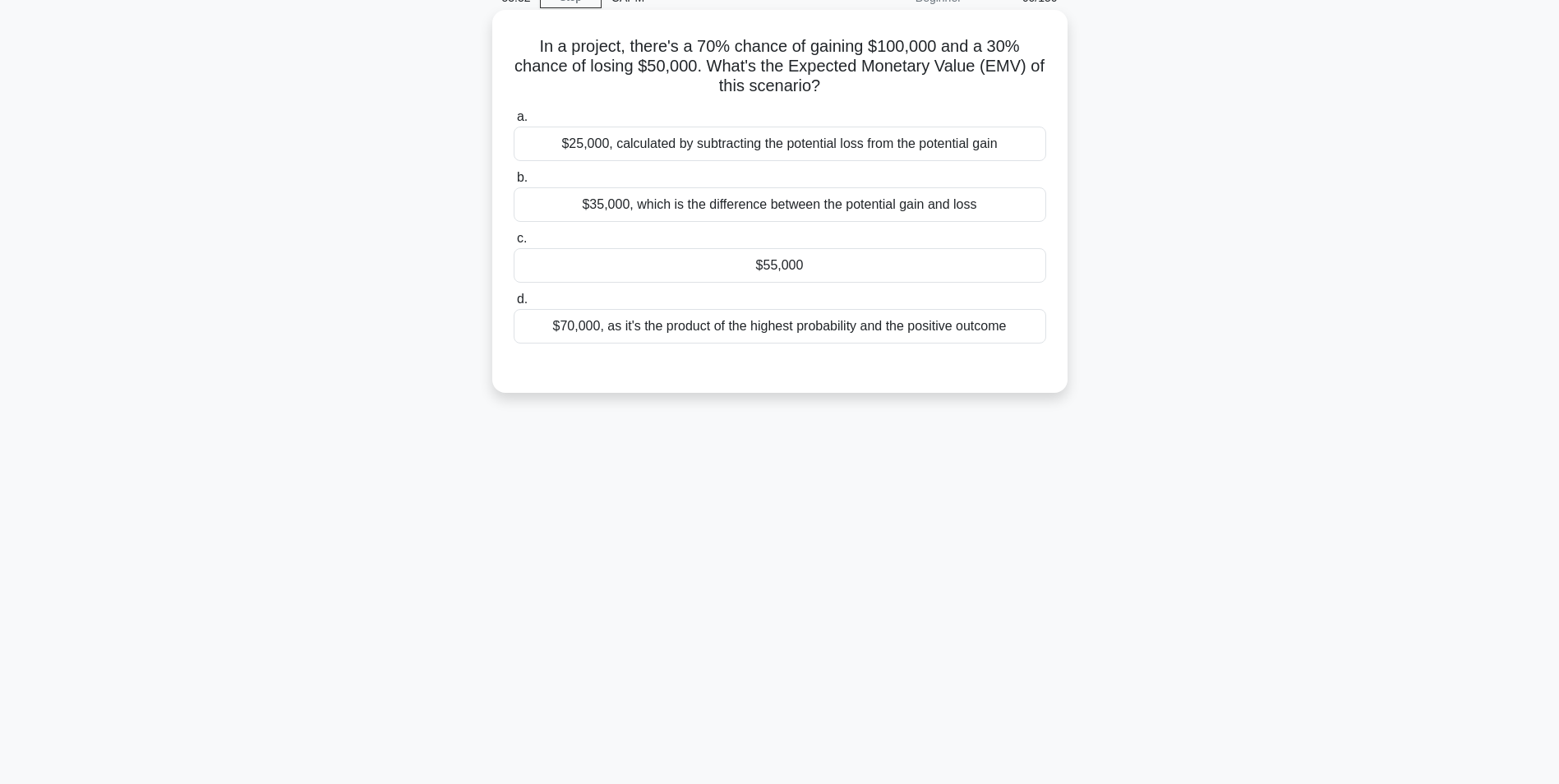
click at [657, 325] on div "$70,000, as it's the product of the highest probability and the positive outcome" at bounding box center [780, 326] width 533 height 35
click at [514, 305] on input "d. $70,000, as it's the product of the highest probability and the positive out…" at bounding box center [514, 299] width 0 height 11
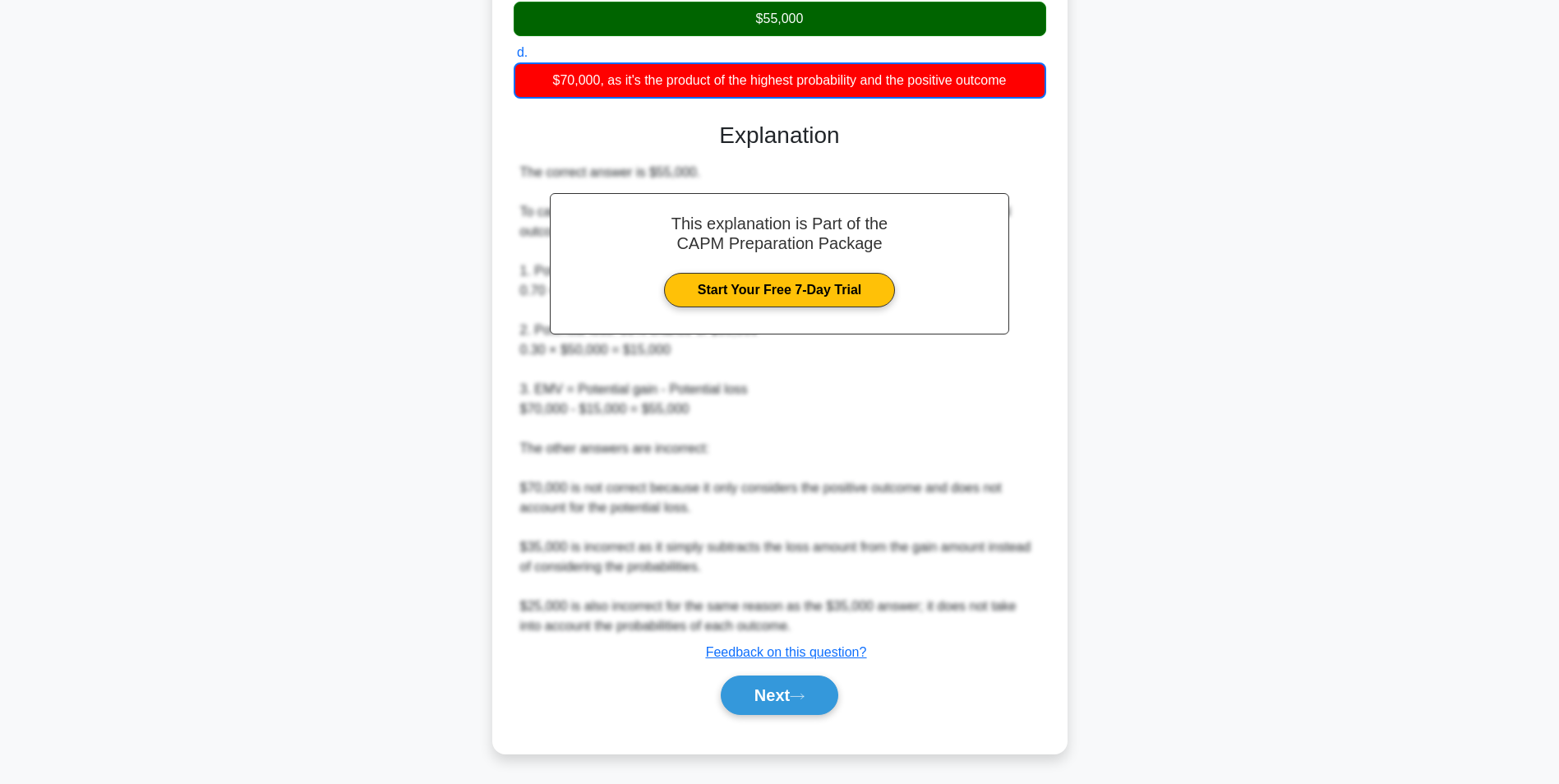
scroll to position [330, 0]
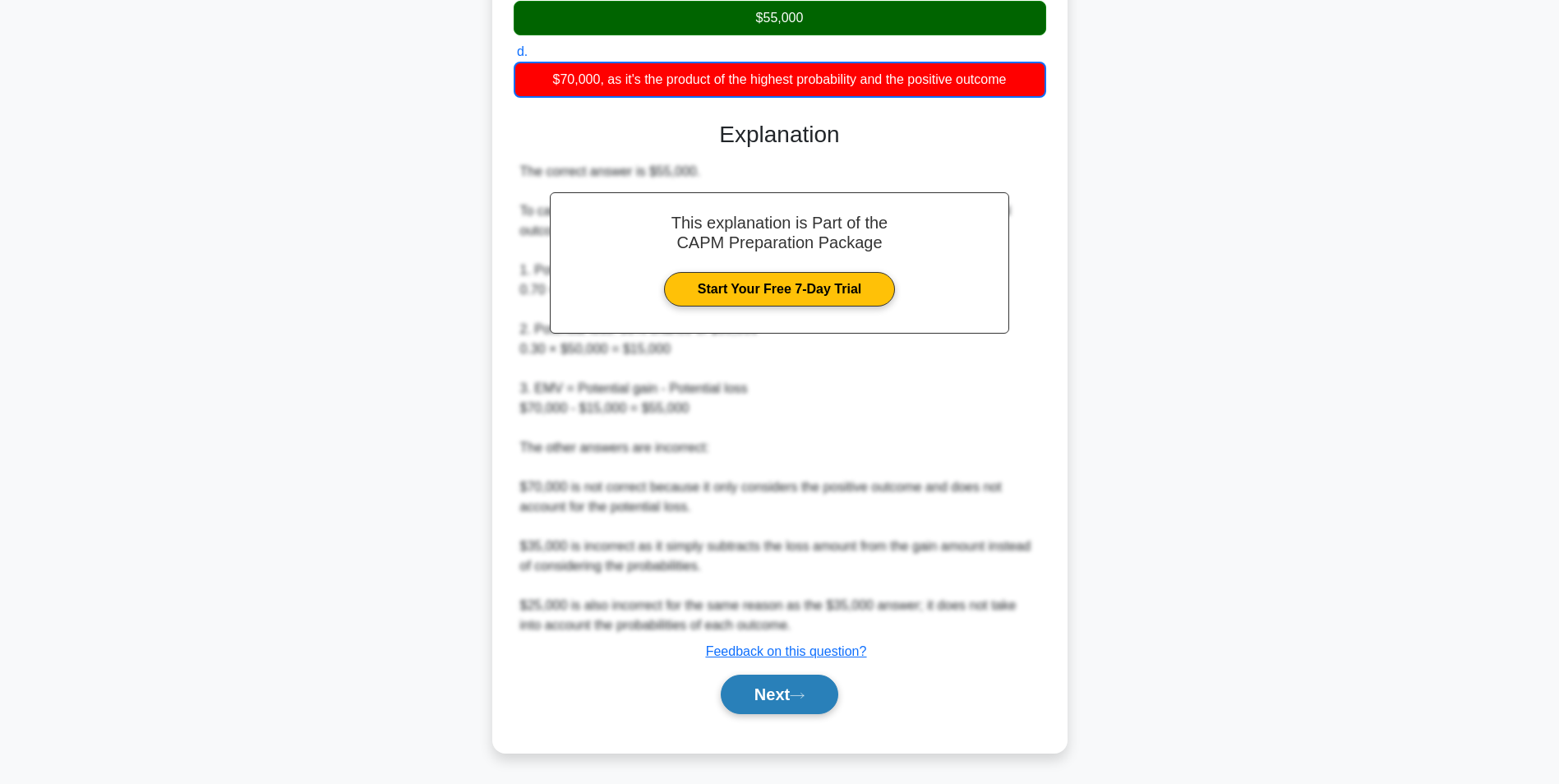
click at [769, 694] on button "Next" at bounding box center [780, 694] width 117 height 40
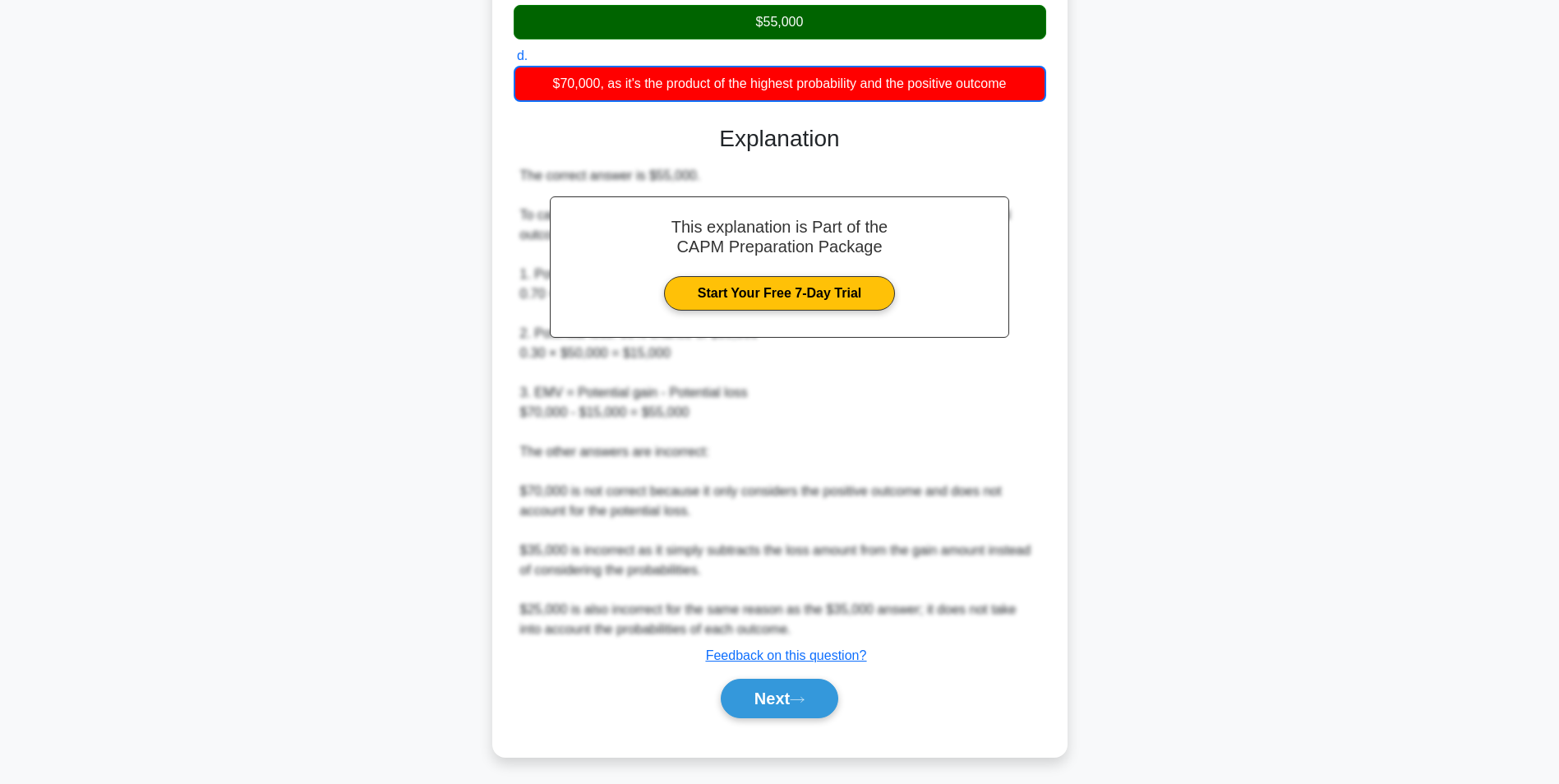
scroll to position [104, 0]
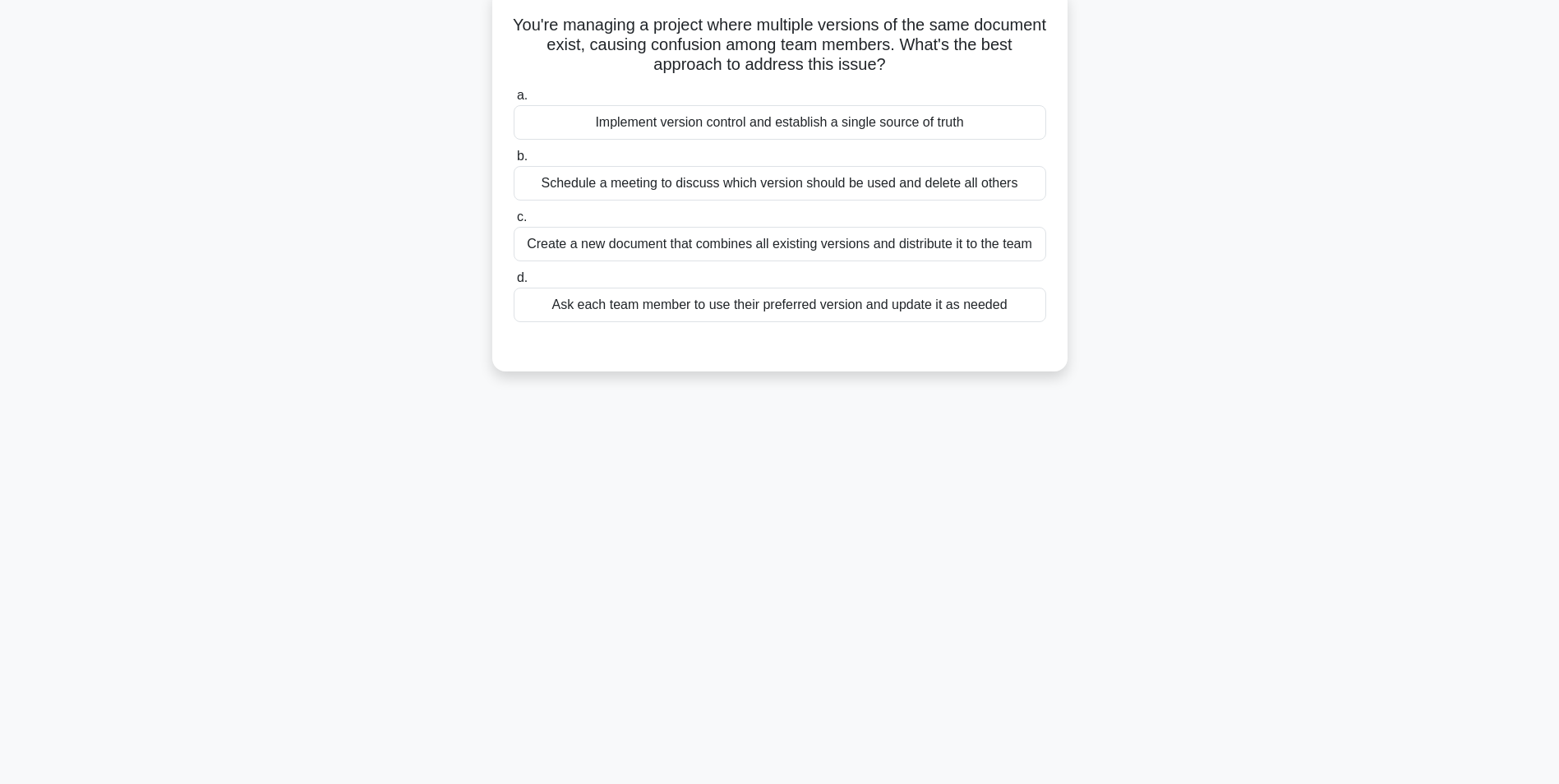
click at [824, 125] on div "Implement version control and establish a single source of truth" at bounding box center [780, 122] width 533 height 35
click at [514, 101] on input "a. Implement version control and establish a single source of truth" at bounding box center [514, 95] width 0 height 11
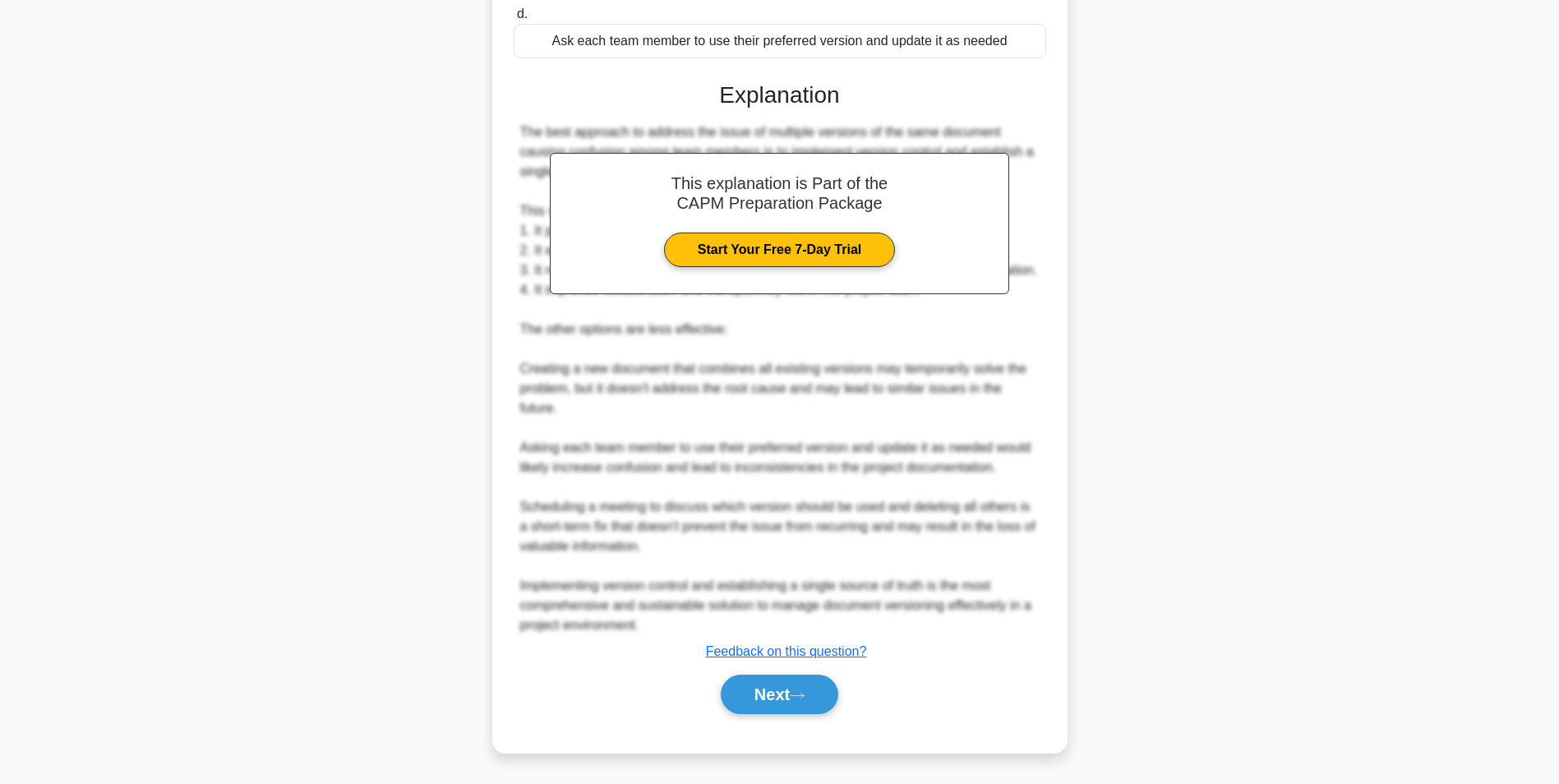
scroll to position [388, 0]
drag, startPoint x: 791, startPoint y: 686, endPoint x: 804, endPoint y: 678, distance: 15.3
click at [804, 678] on button "Next" at bounding box center [780, 694] width 117 height 40
click at [751, 696] on button "Next" at bounding box center [780, 694] width 117 height 40
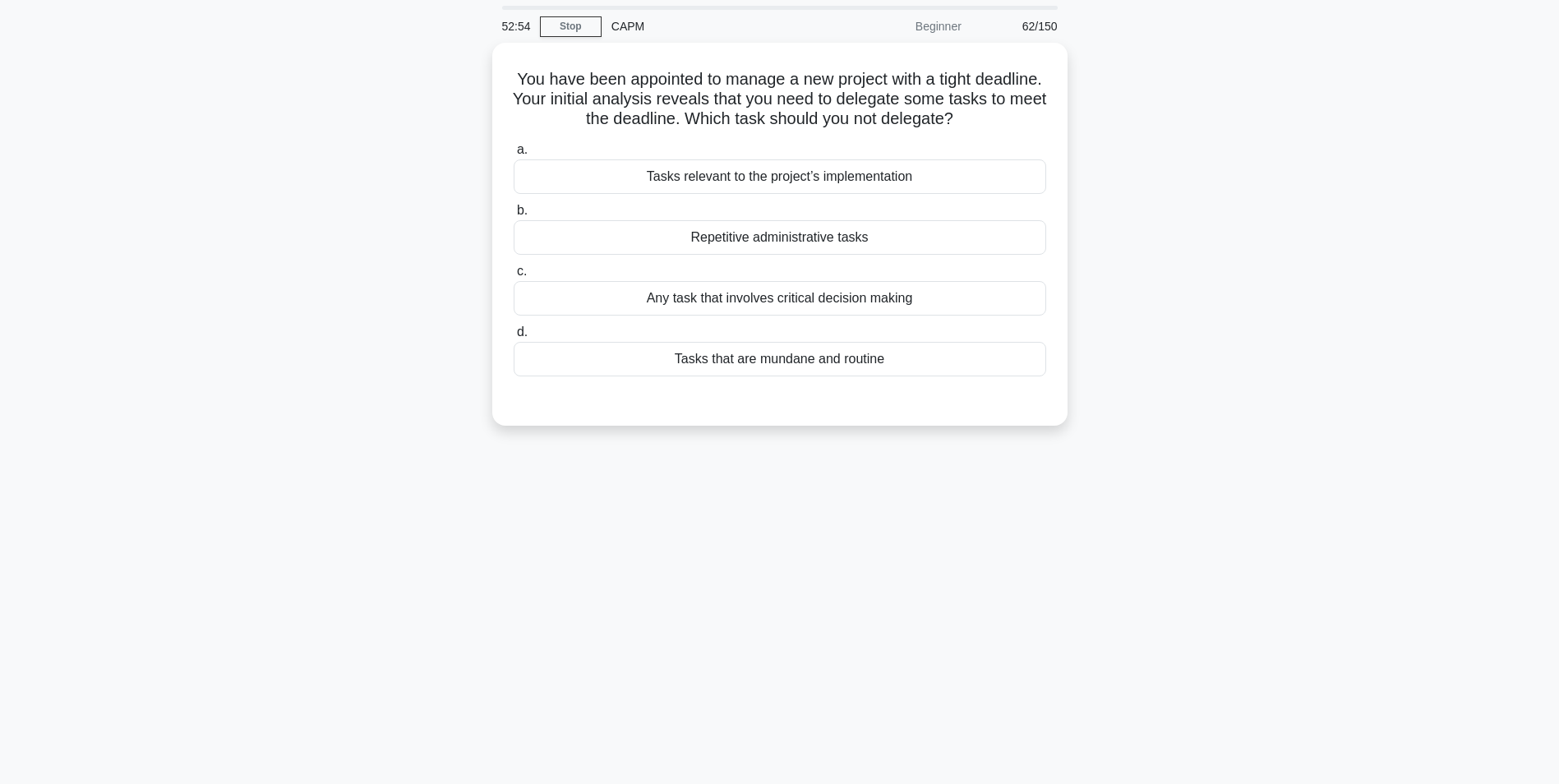
scroll to position [82, 0]
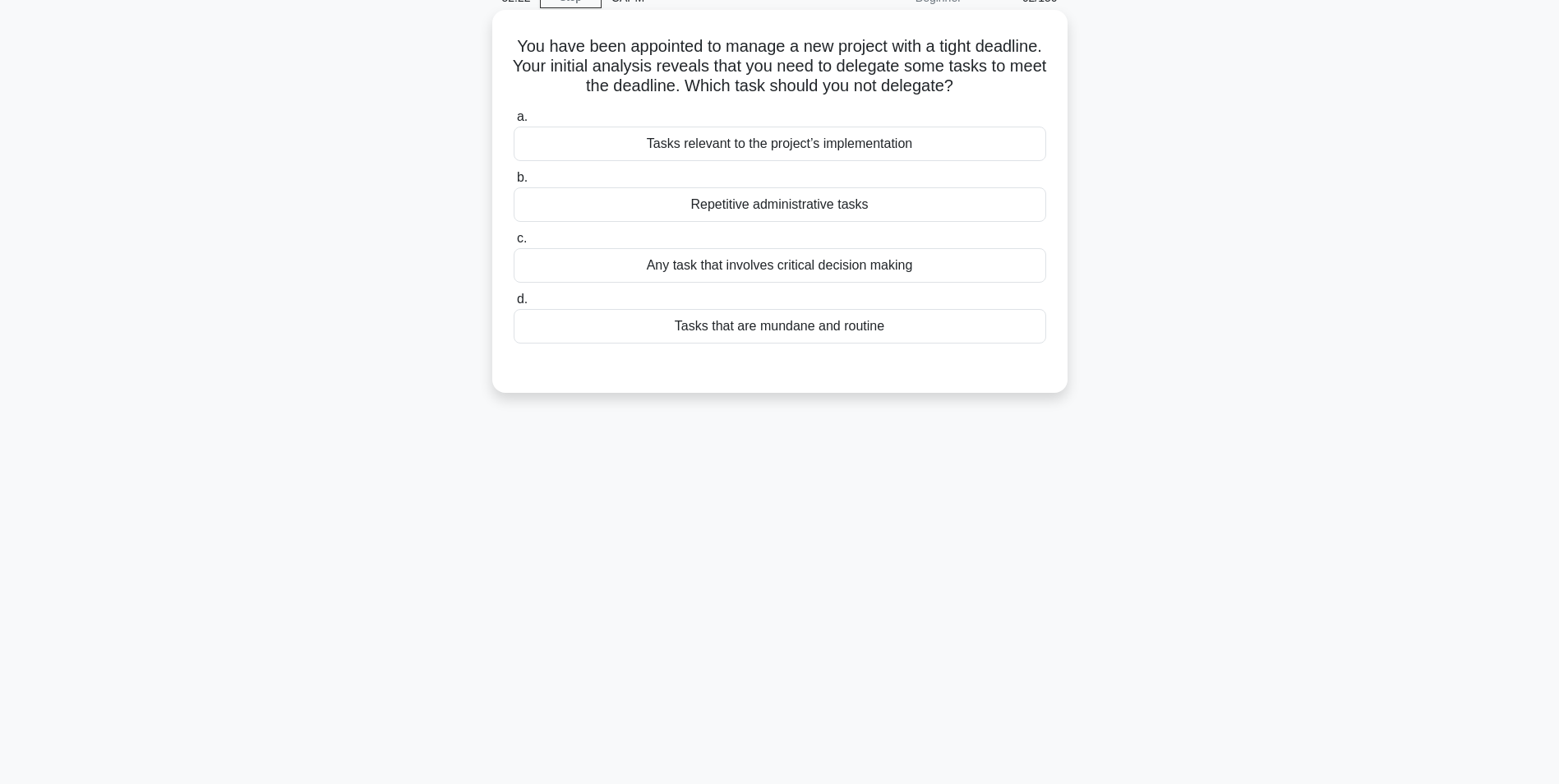
click at [623, 123] on label "a. Tasks relevant to the project’s implementation" at bounding box center [780, 134] width 533 height 54
click at [514, 122] on input "a. Tasks relevant to the project’s implementation" at bounding box center [514, 116] width 0 height 11
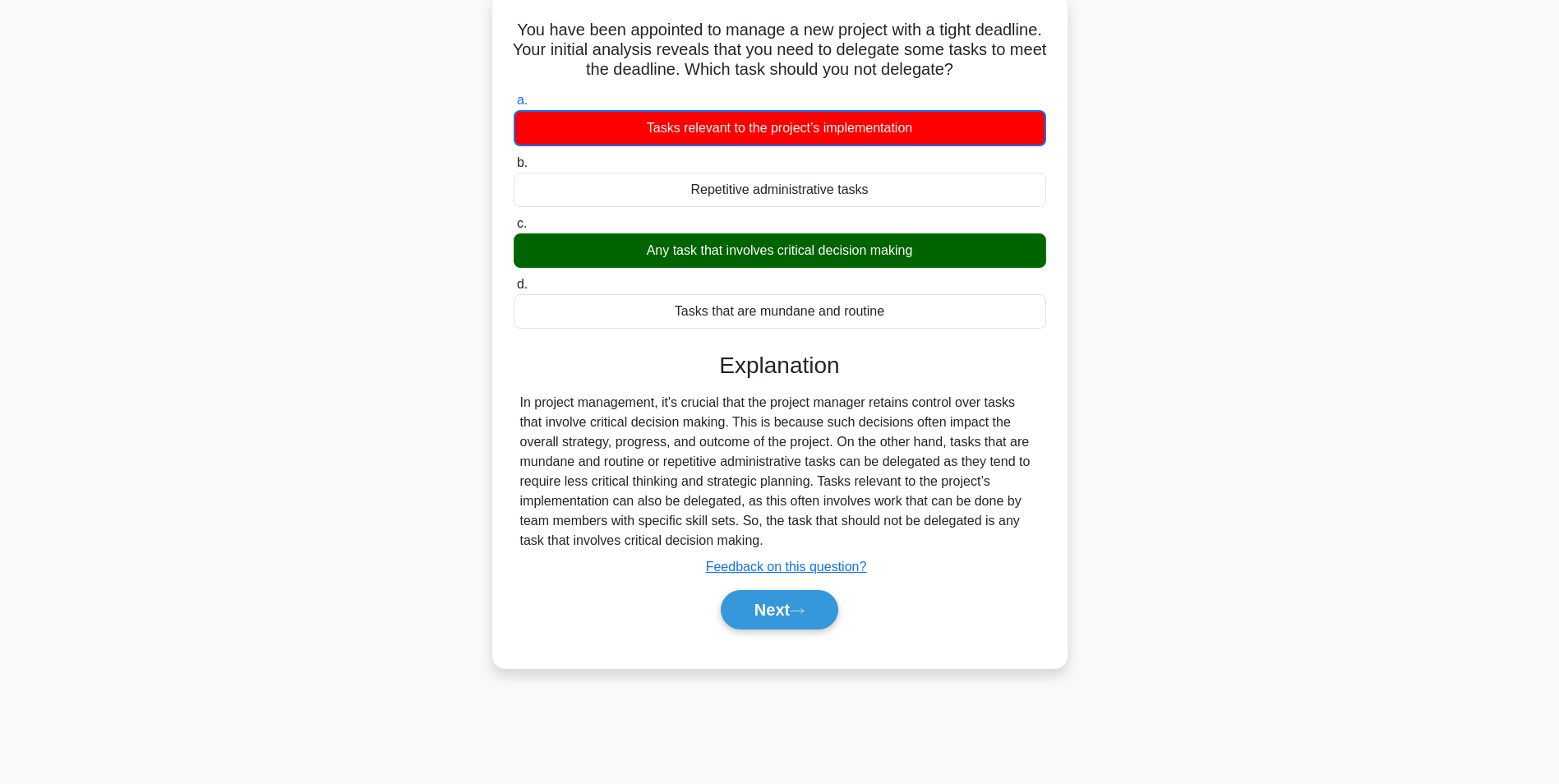
scroll to position [104, 0]
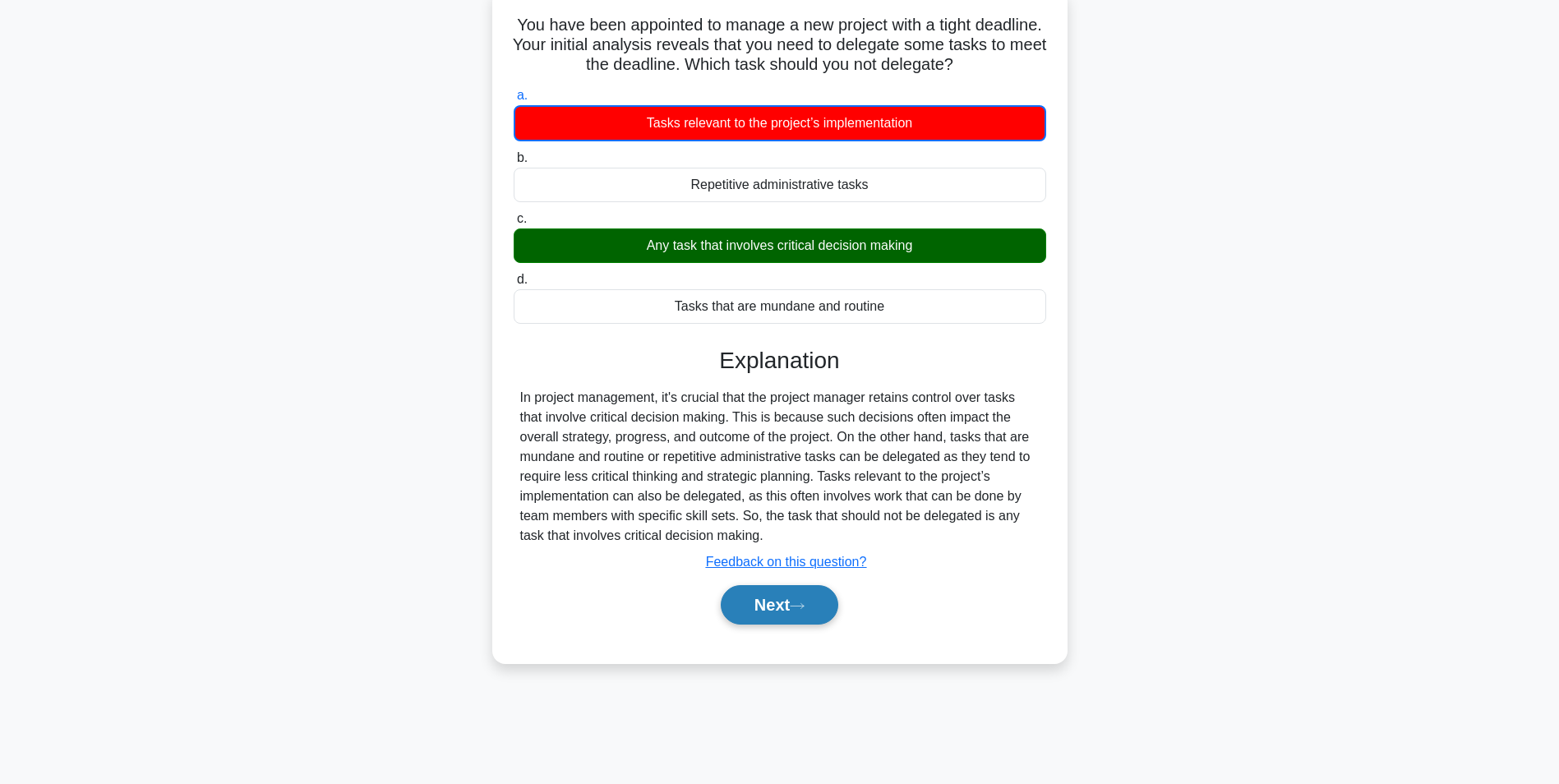
click at [752, 610] on button "Next" at bounding box center [780, 604] width 117 height 40
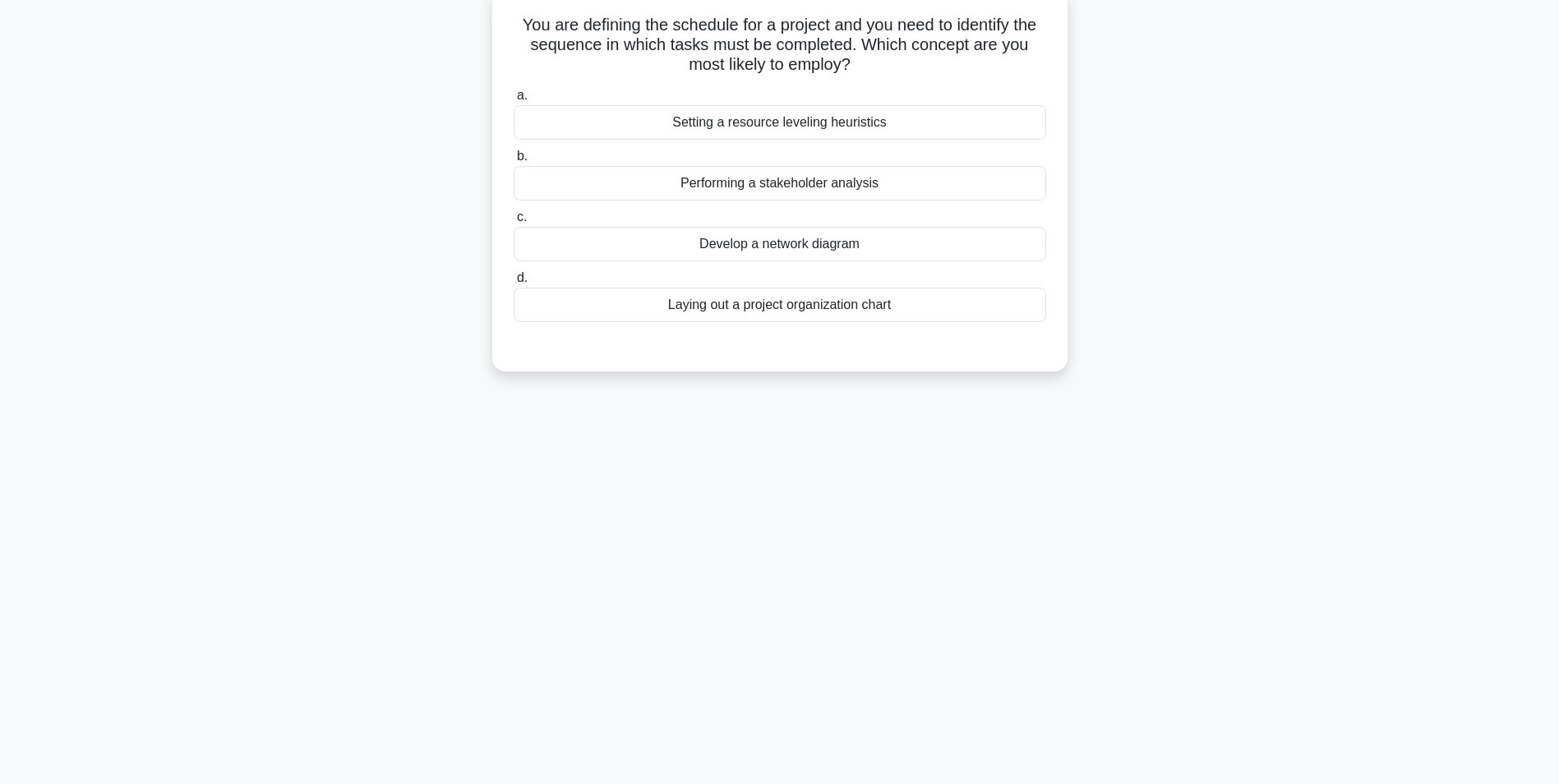
click at [679, 233] on div "Develop a network diagram" at bounding box center [780, 245] width 533 height 35
click at [514, 222] on input "c. Develop a network diagram" at bounding box center [514, 216] width 0 height 11
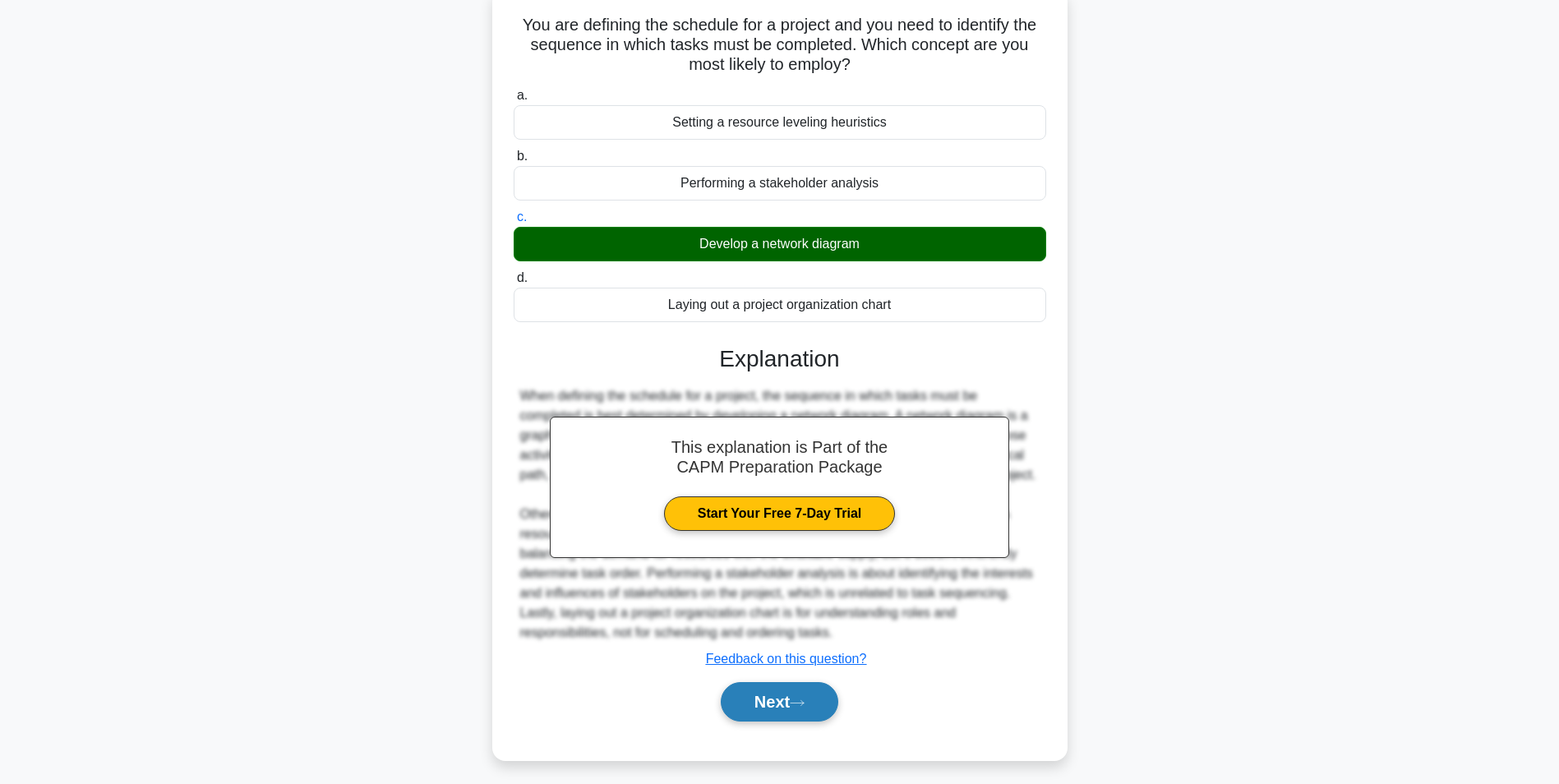
click at [793, 708] on button "Next" at bounding box center [780, 702] width 117 height 40
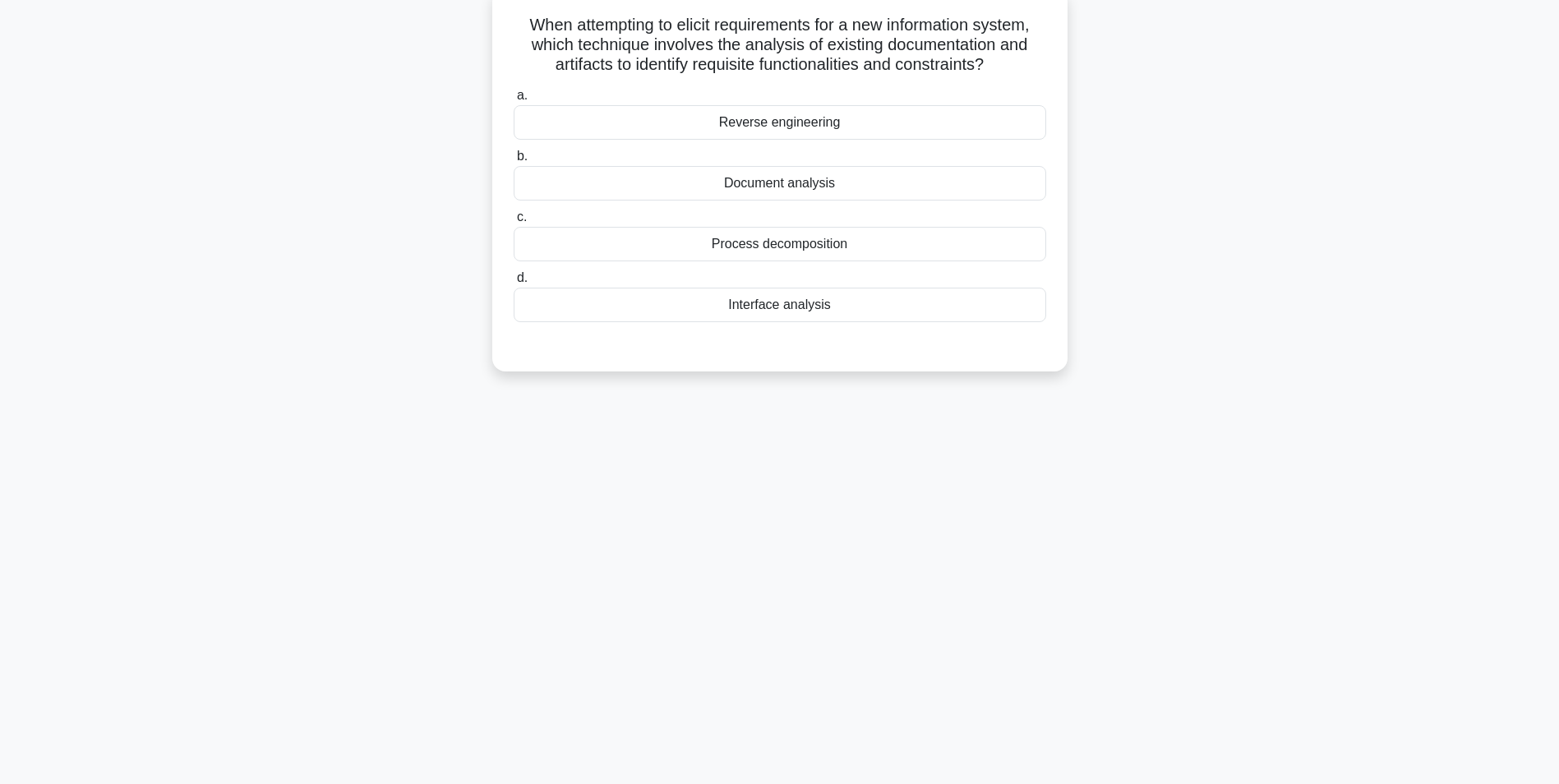
click at [763, 180] on div "Document analysis" at bounding box center [780, 183] width 533 height 35
click at [514, 162] on input "b. Document analysis" at bounding box center [514, 156] width 0 height 11
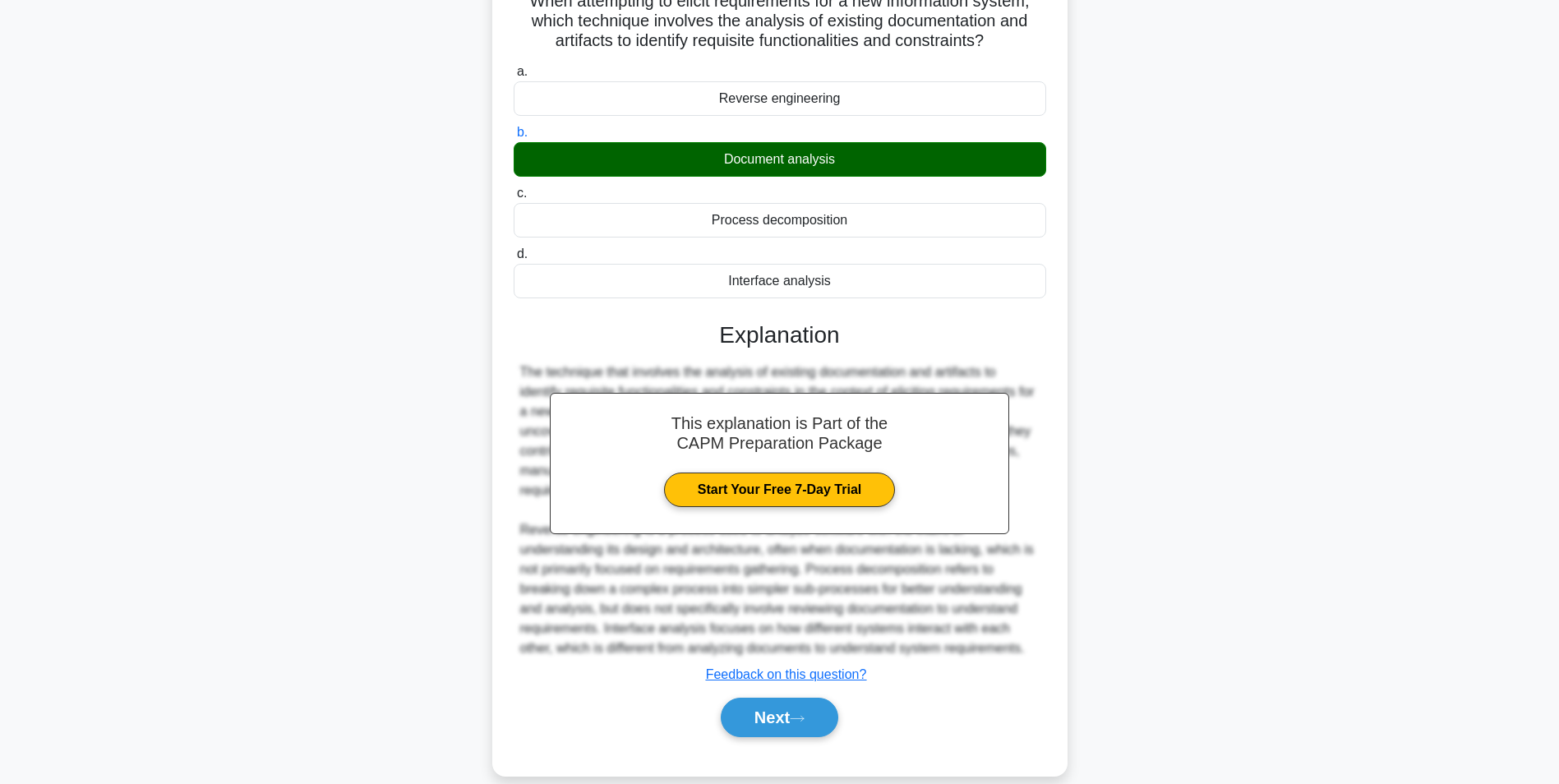
scroll to position [151, 0]
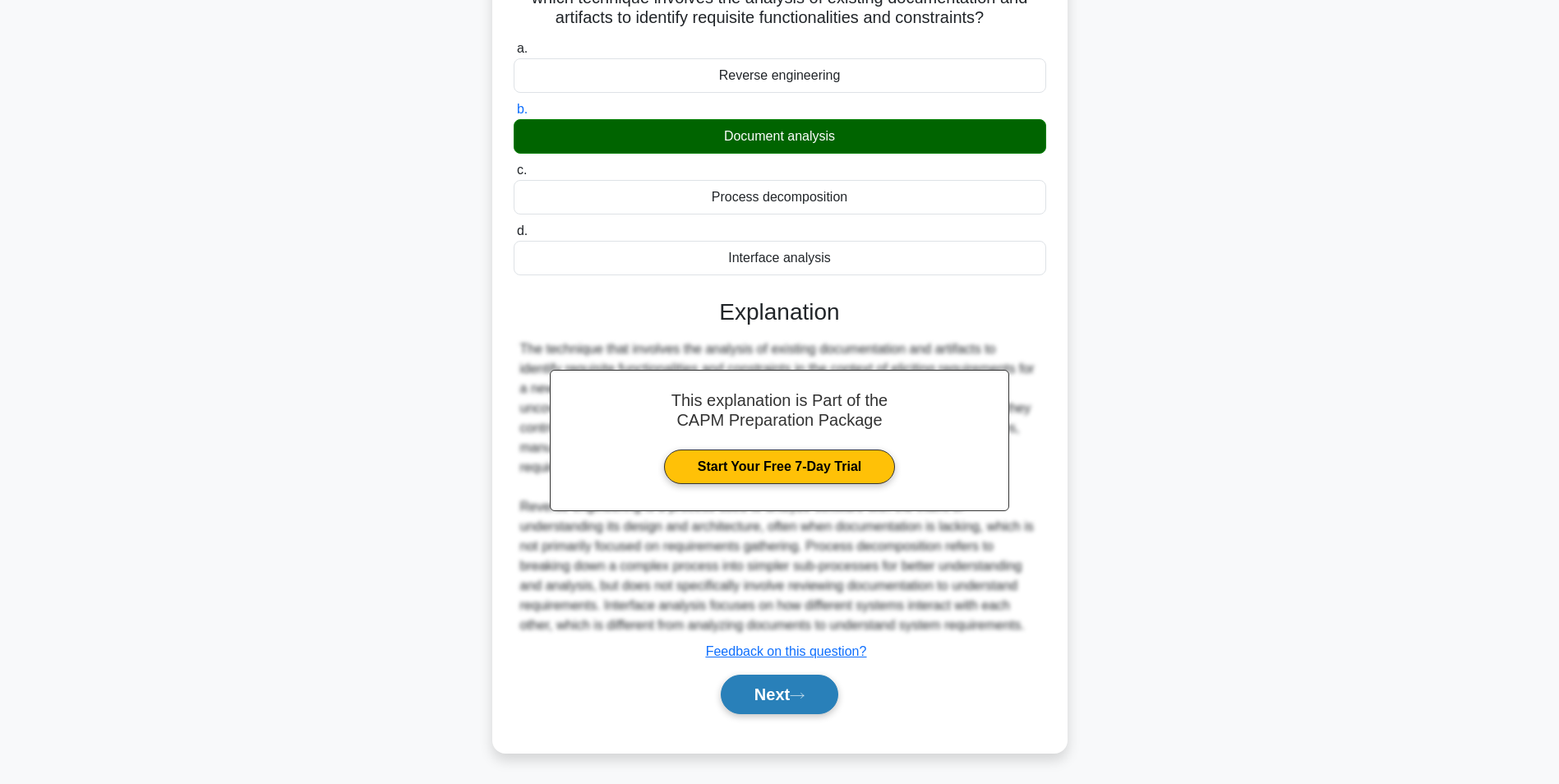
click at [762, 700] on button "Next" at bounding box center [780, 694] width 117 height 40
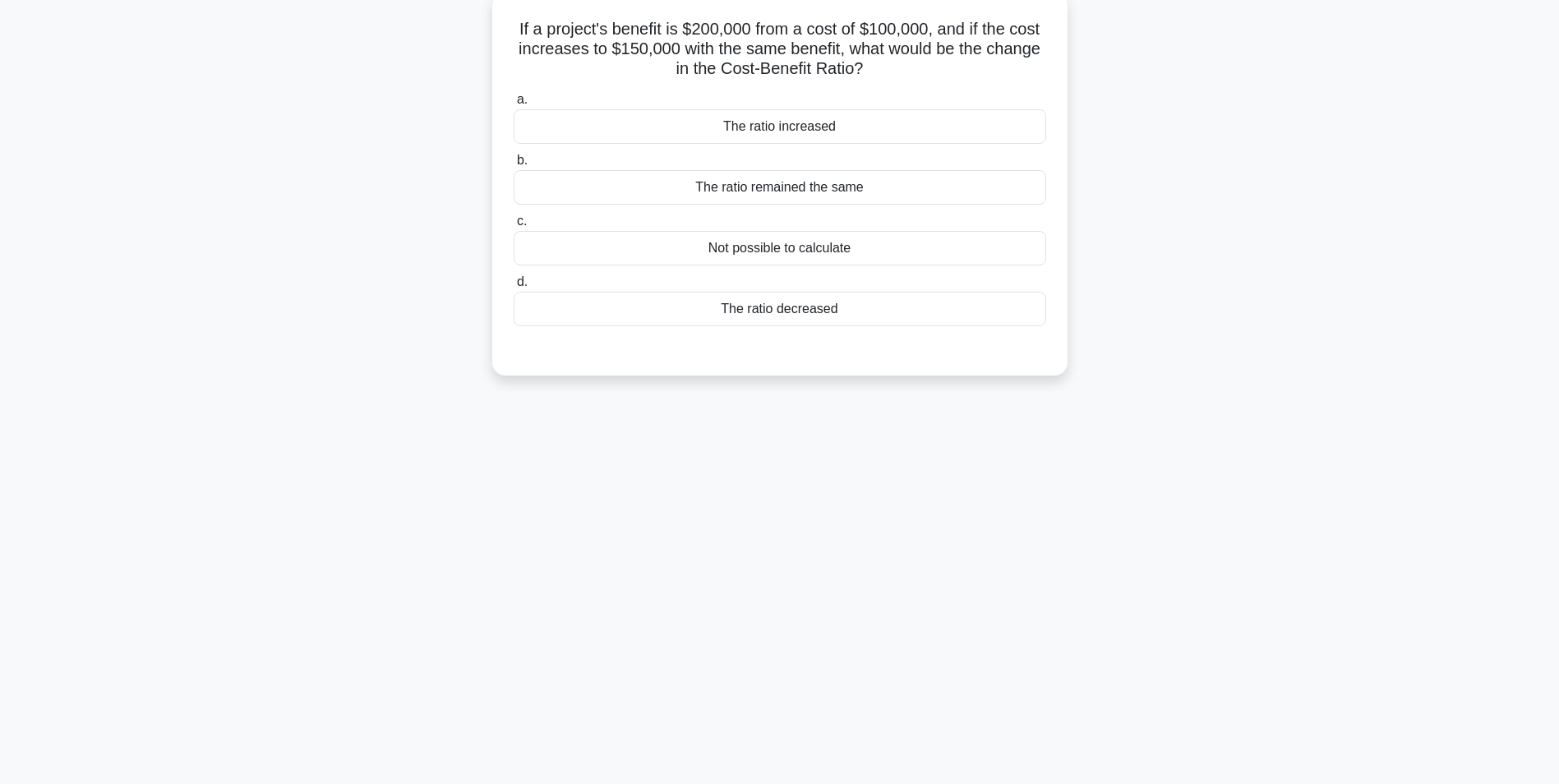
scroll to position [104, 0]
click at [695, 301] on div "The ratio decreased" at bounding box center [780, 305] width 533 height 35
click at [514, 283] on input "d. The ratio decreased" at bounding box center [514, 278] width 0 height 11
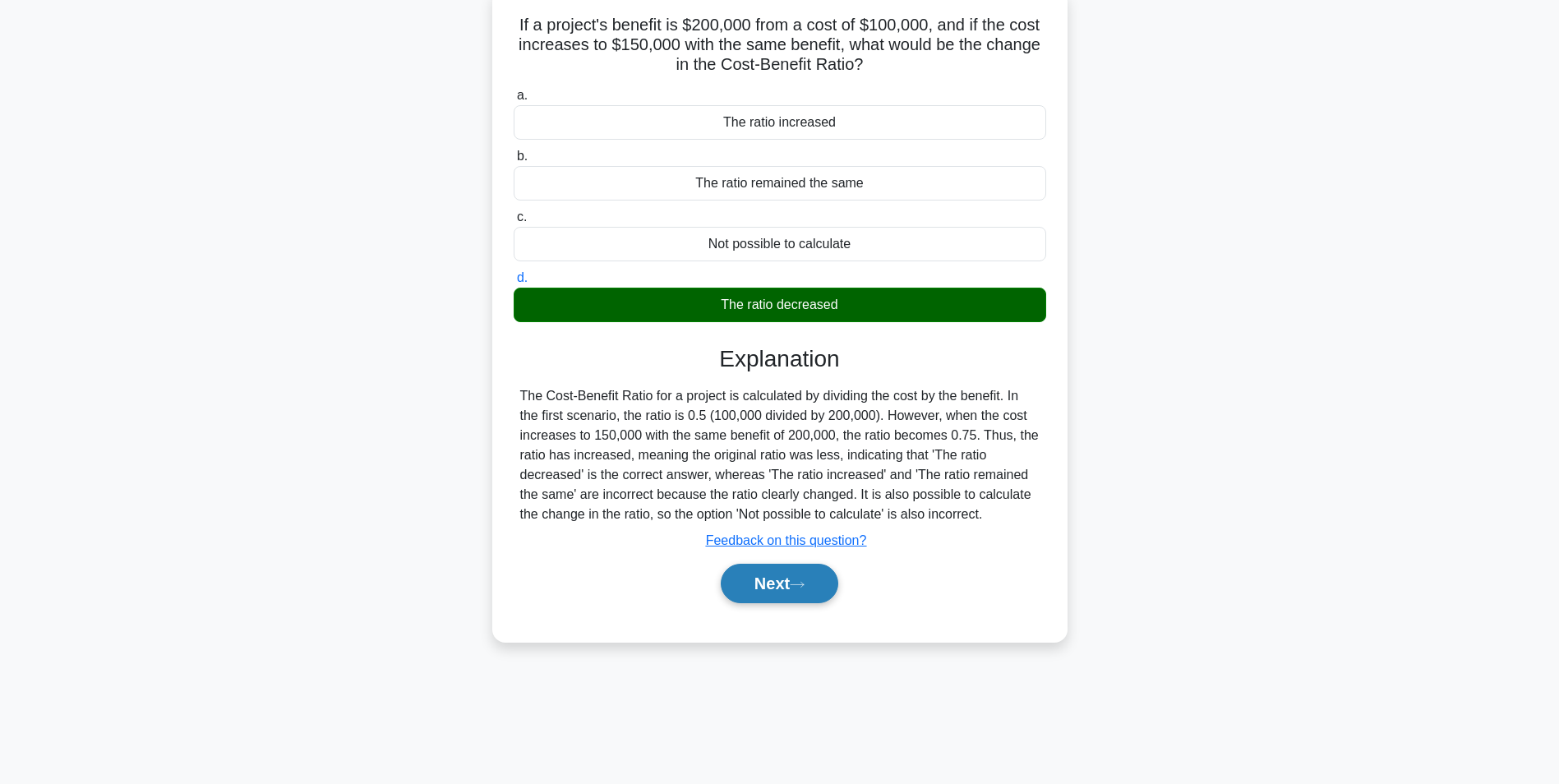
click at [762, 577] on button "Next" at bounding box center [780, 583] width 117 height 40
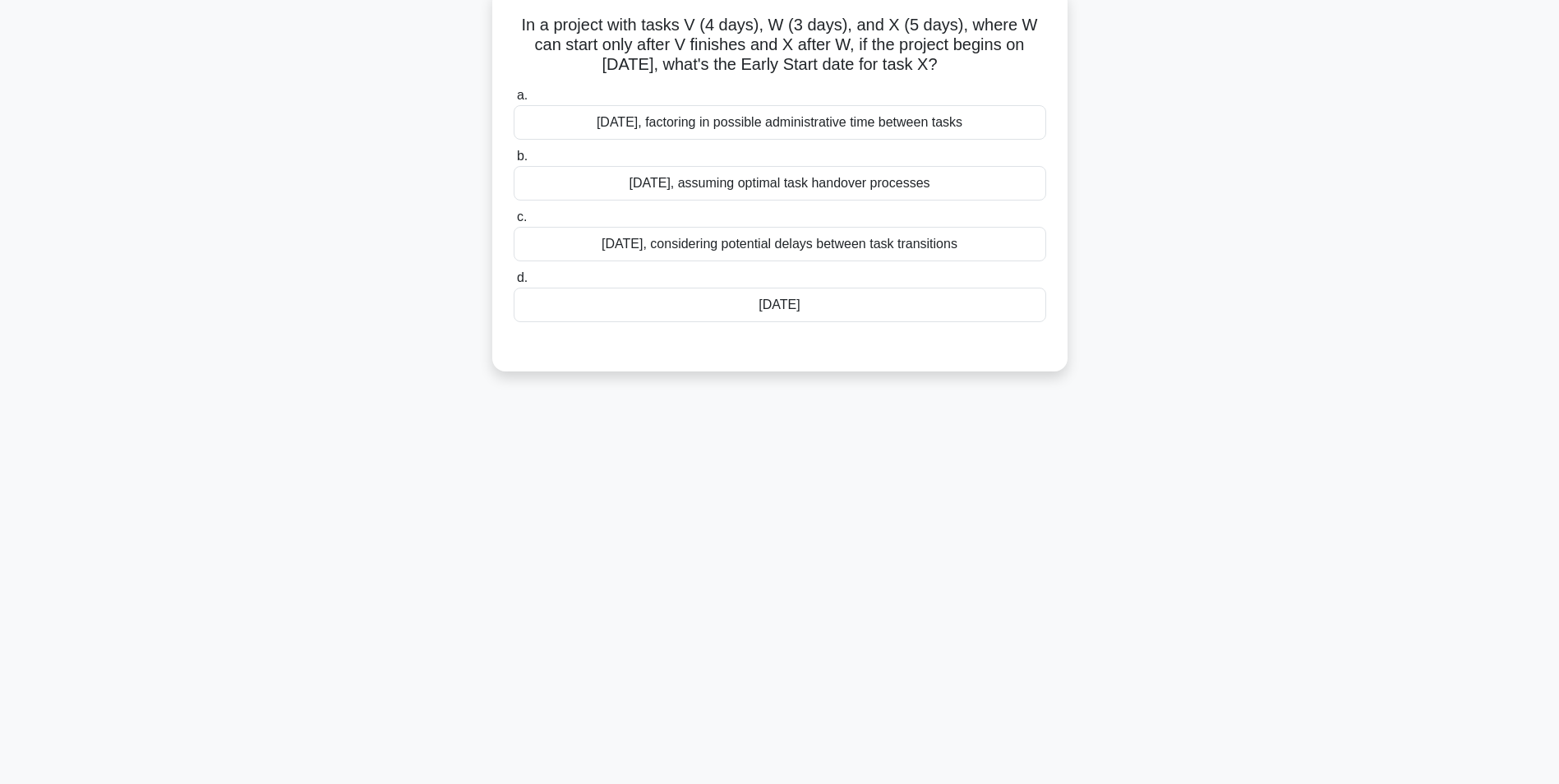
click at [775, 298] on div "July 14th" at bounding box center [780, 305] width 533 height 35
click at [514, 283] on input "d. July 14th" at bounding box center [514, 278] width 0 height 11
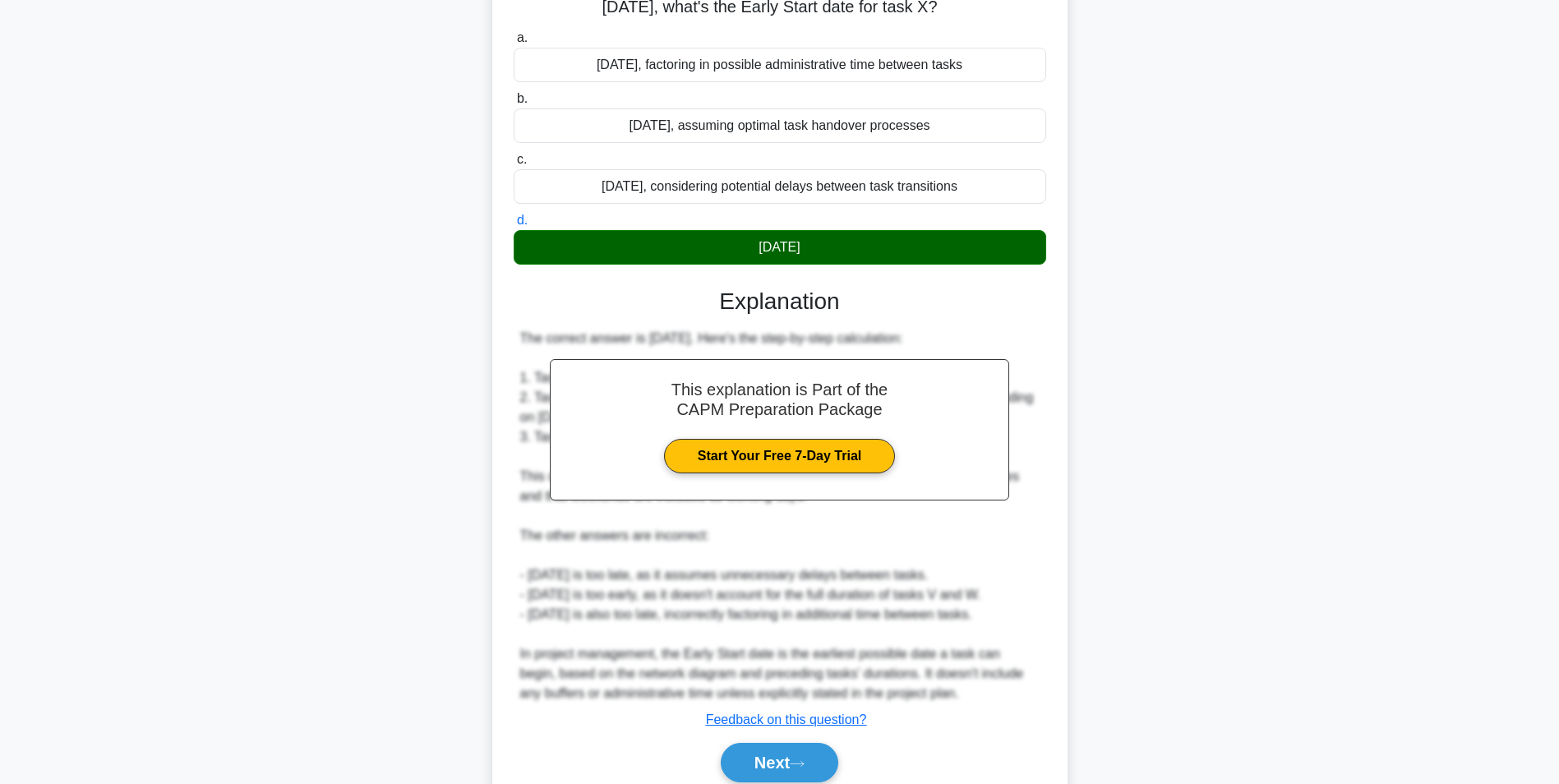
scroll to position [230, 0]
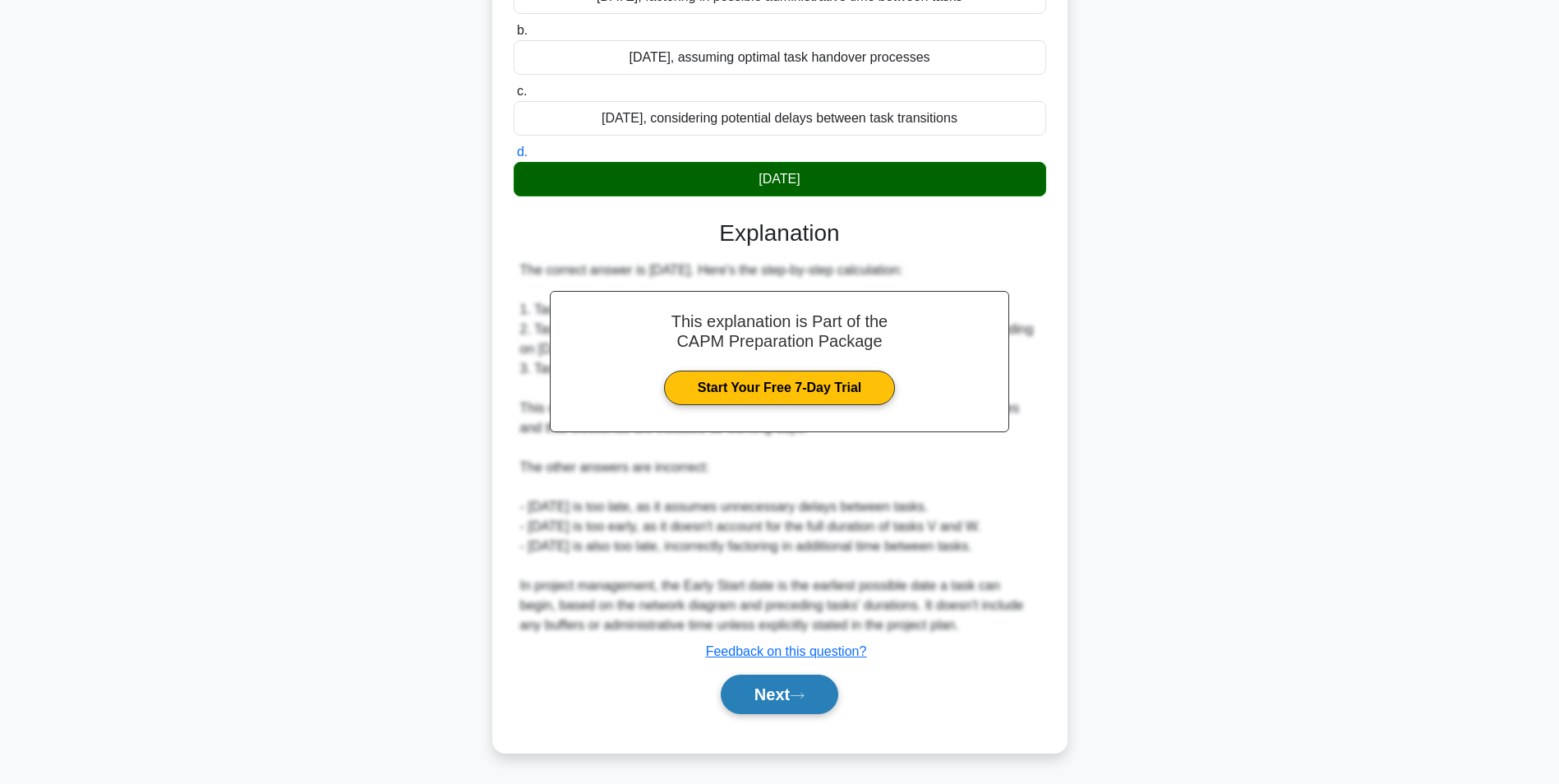
click at [763, 690] on button "Next" at bounding box center [780, 694] width 117 height 40
click at [783, 692] on button "Next" at bounding box center [780, 694] width 117 height 40
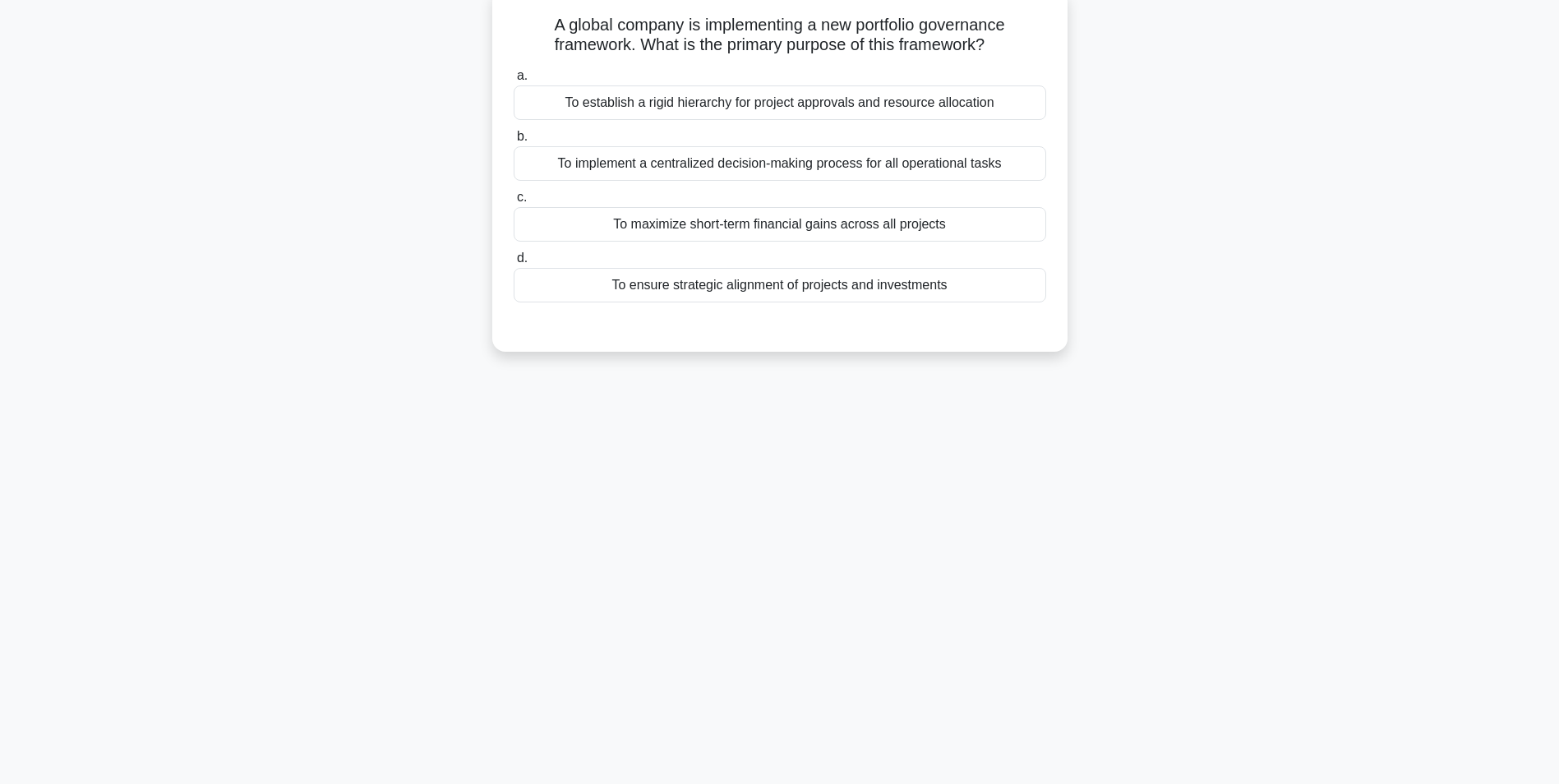
click at [683, 164] on div "To implement a centralized decision-making process for all operational tasks" at bounding box center [780, 164] width 533 height 35
click at [514, 142] on input "b. To implement a centralized decision-making process for all operational tasks" at bounding box center [514, 136] width 0 height 11
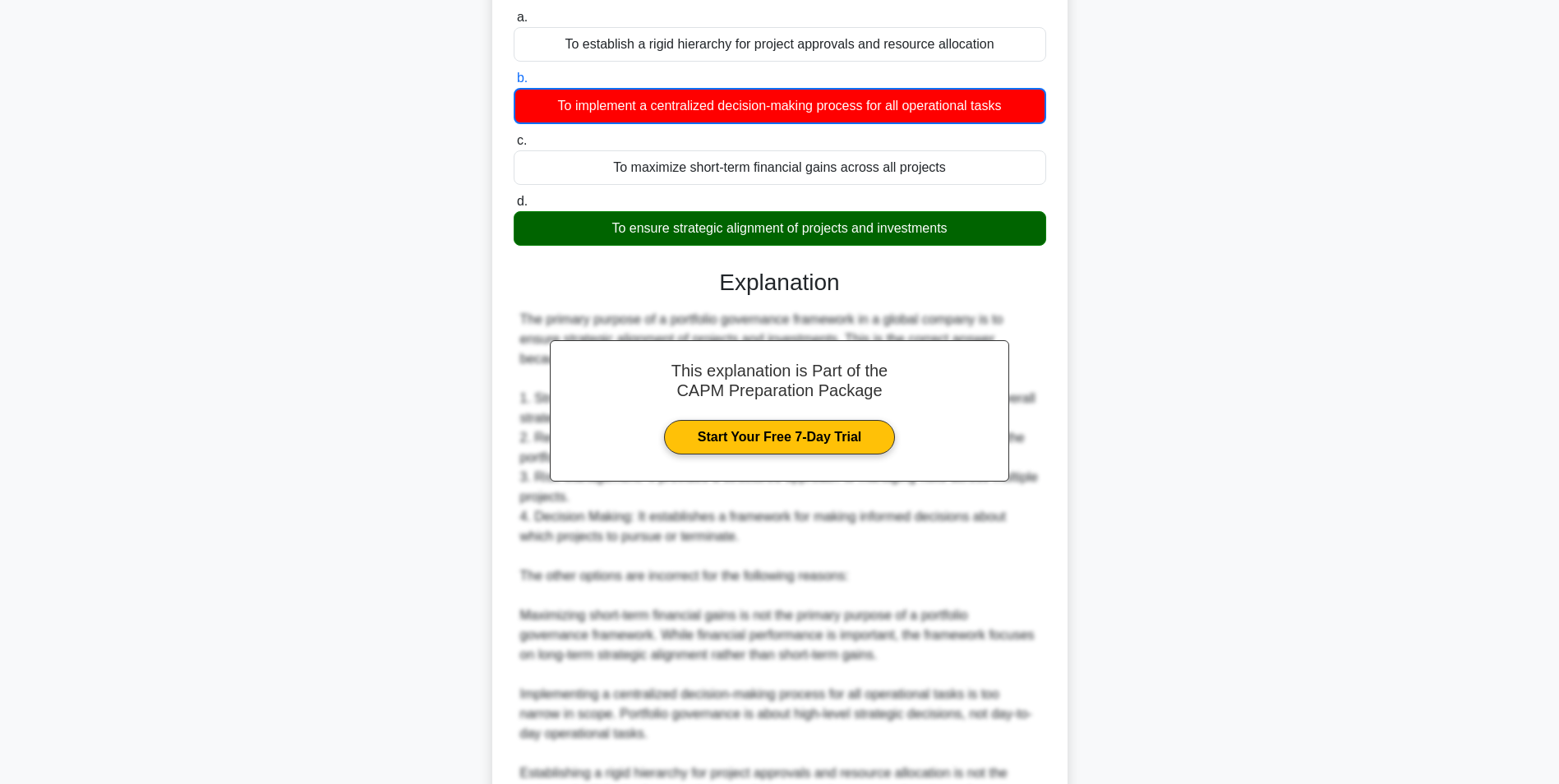
scroll to position [350, 0]
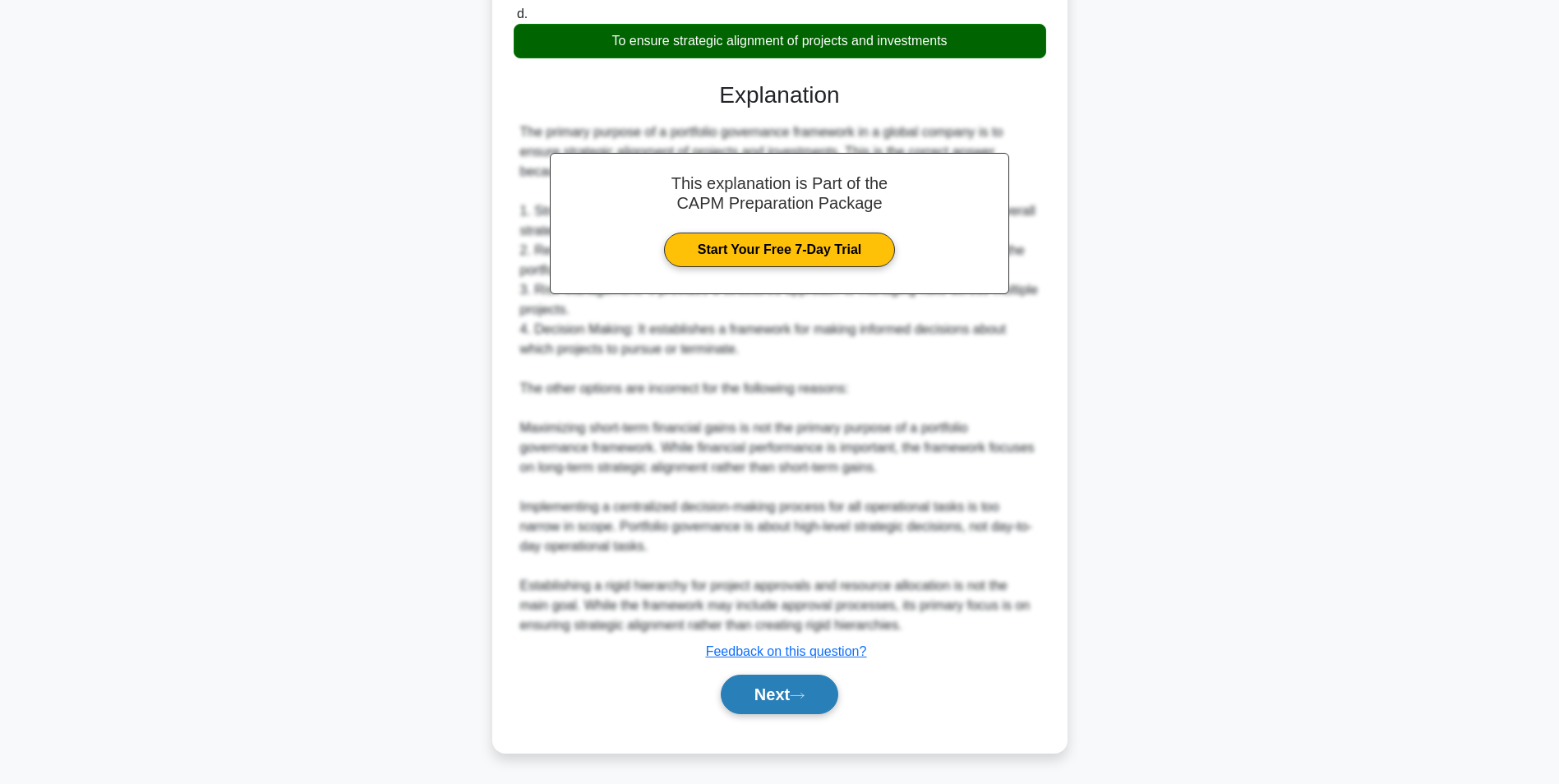
click at [786, 704] on button "Next" at bounding box center [780, 694] width 117 height 40
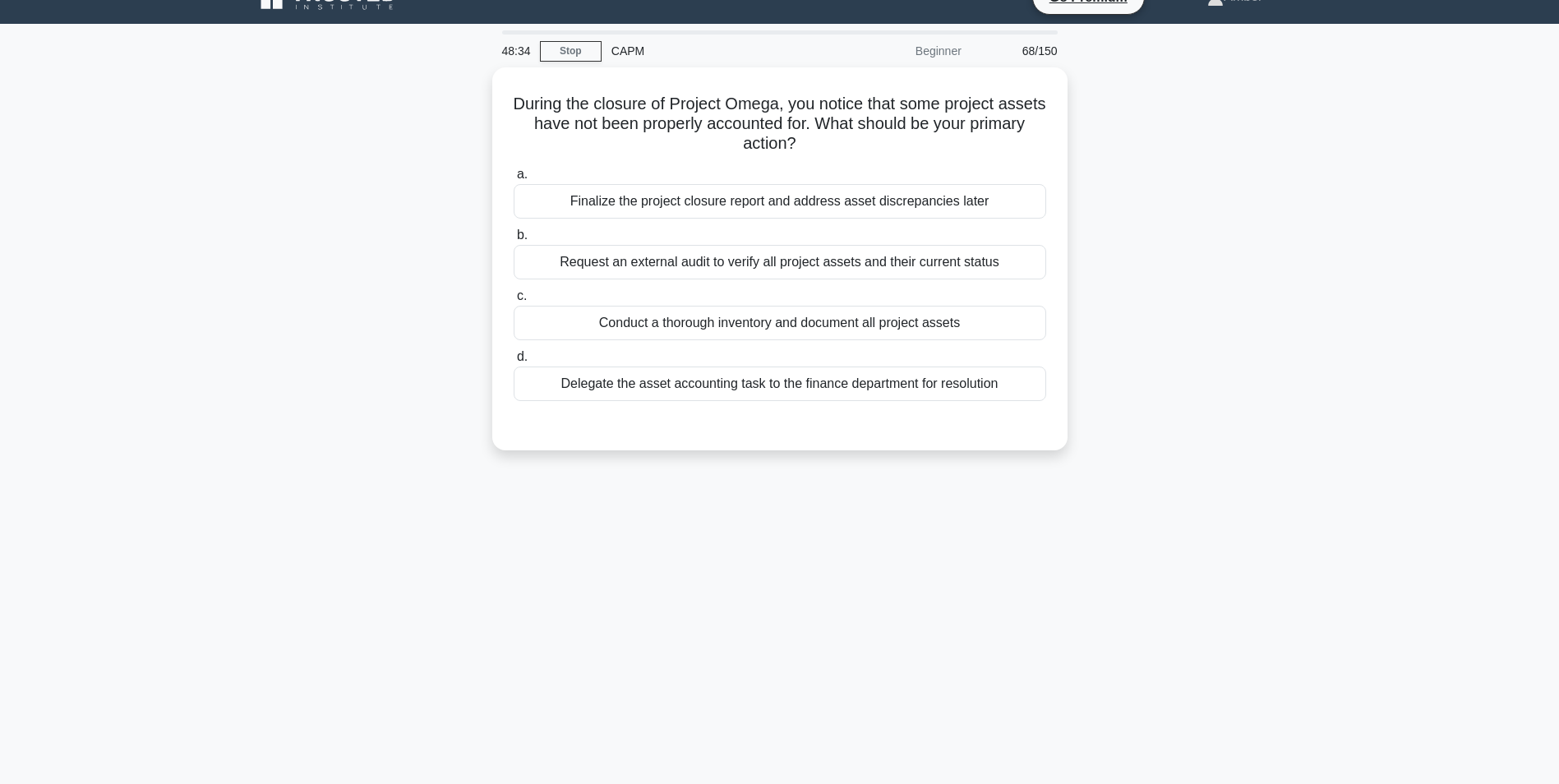
scroll to position [0, 0]
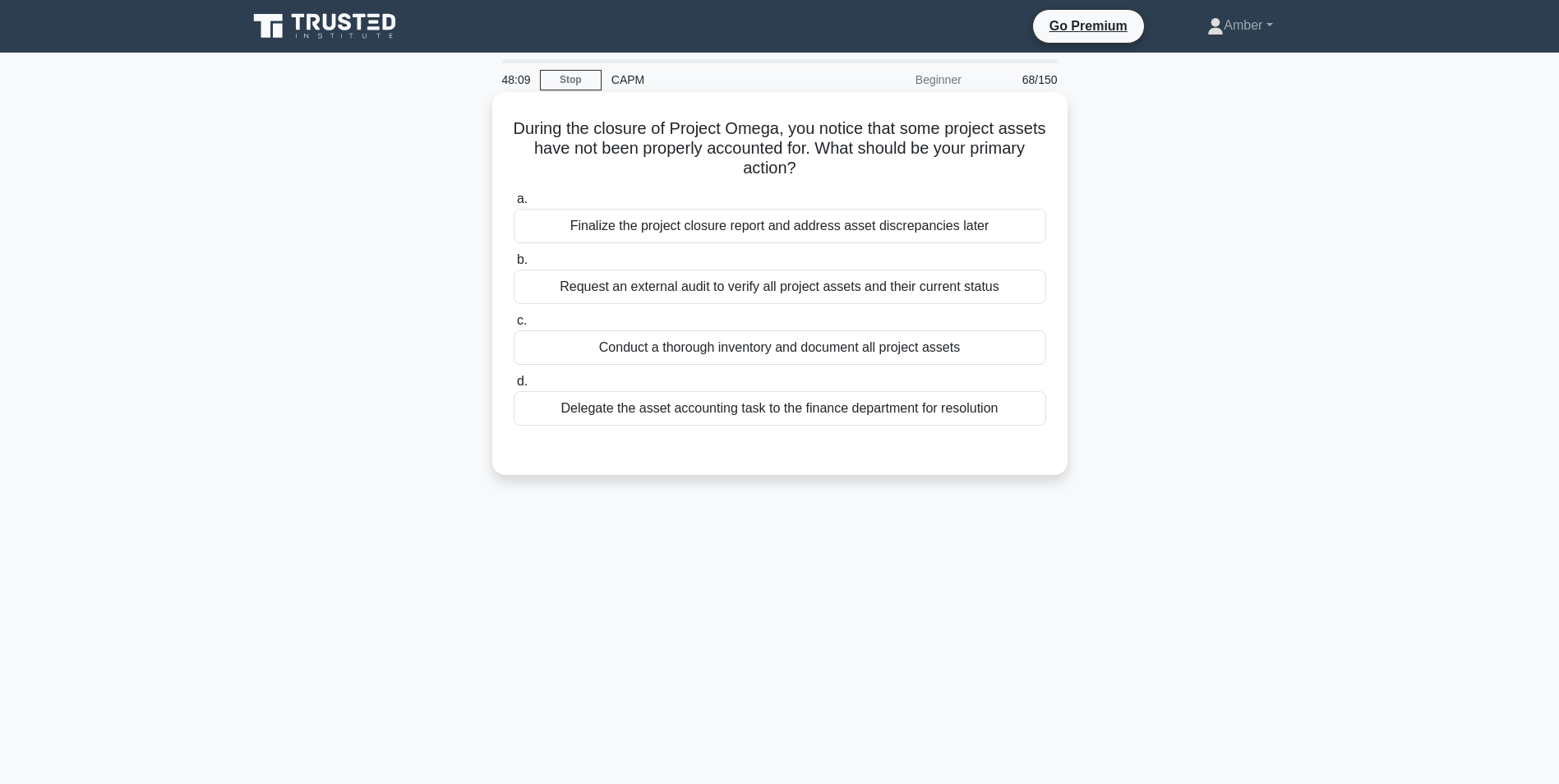
click at [713, 341] on div "Conduct a thorough inventory and document all project assets" at bounding box center [780, 347] width 533 height 35
click at [514, 326] on input "c. Conduct a thorough inventory and document all project assets" at bounding box center [514, 320] width 0 height 11
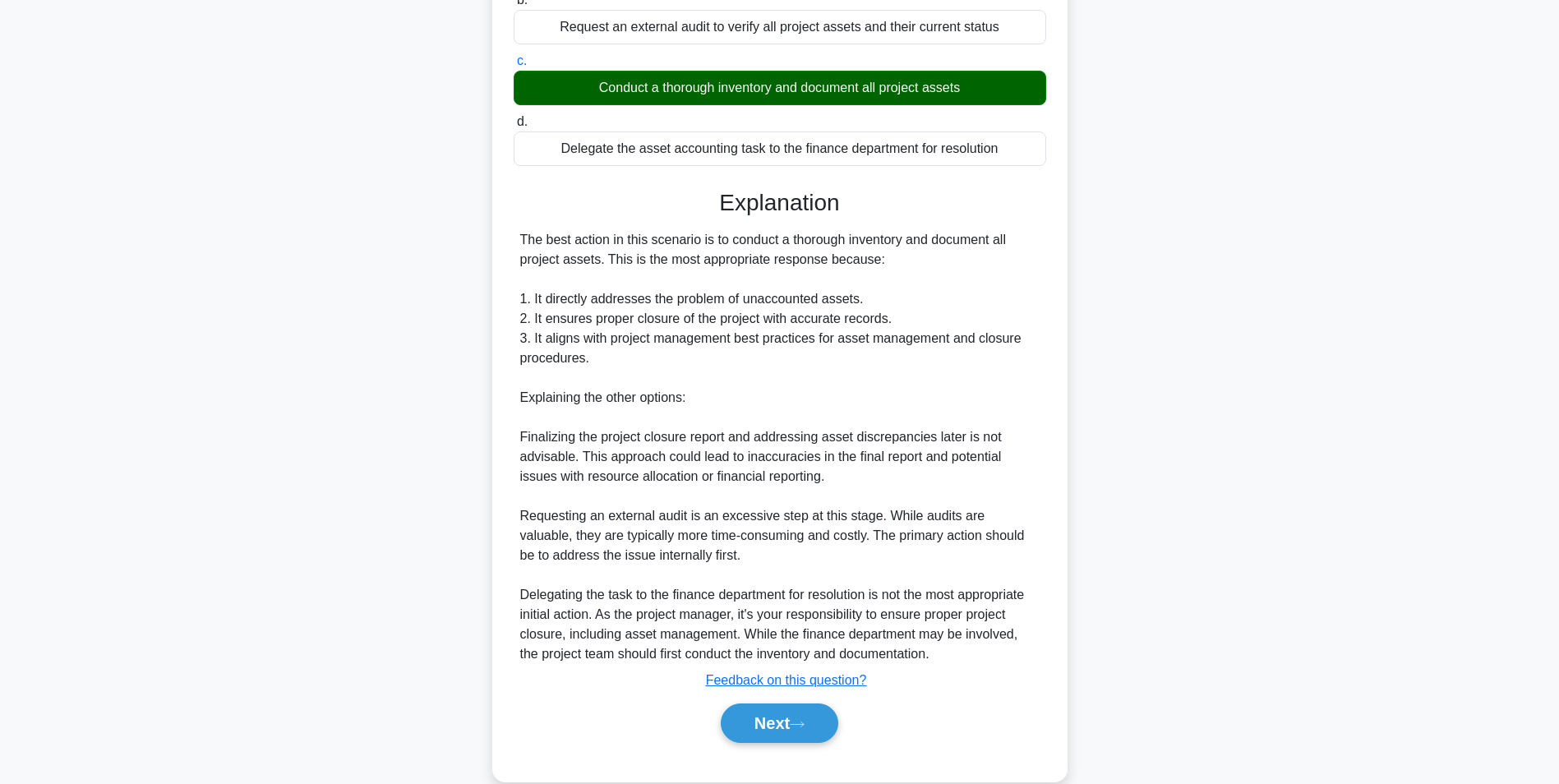
scroll to position [289, 0]
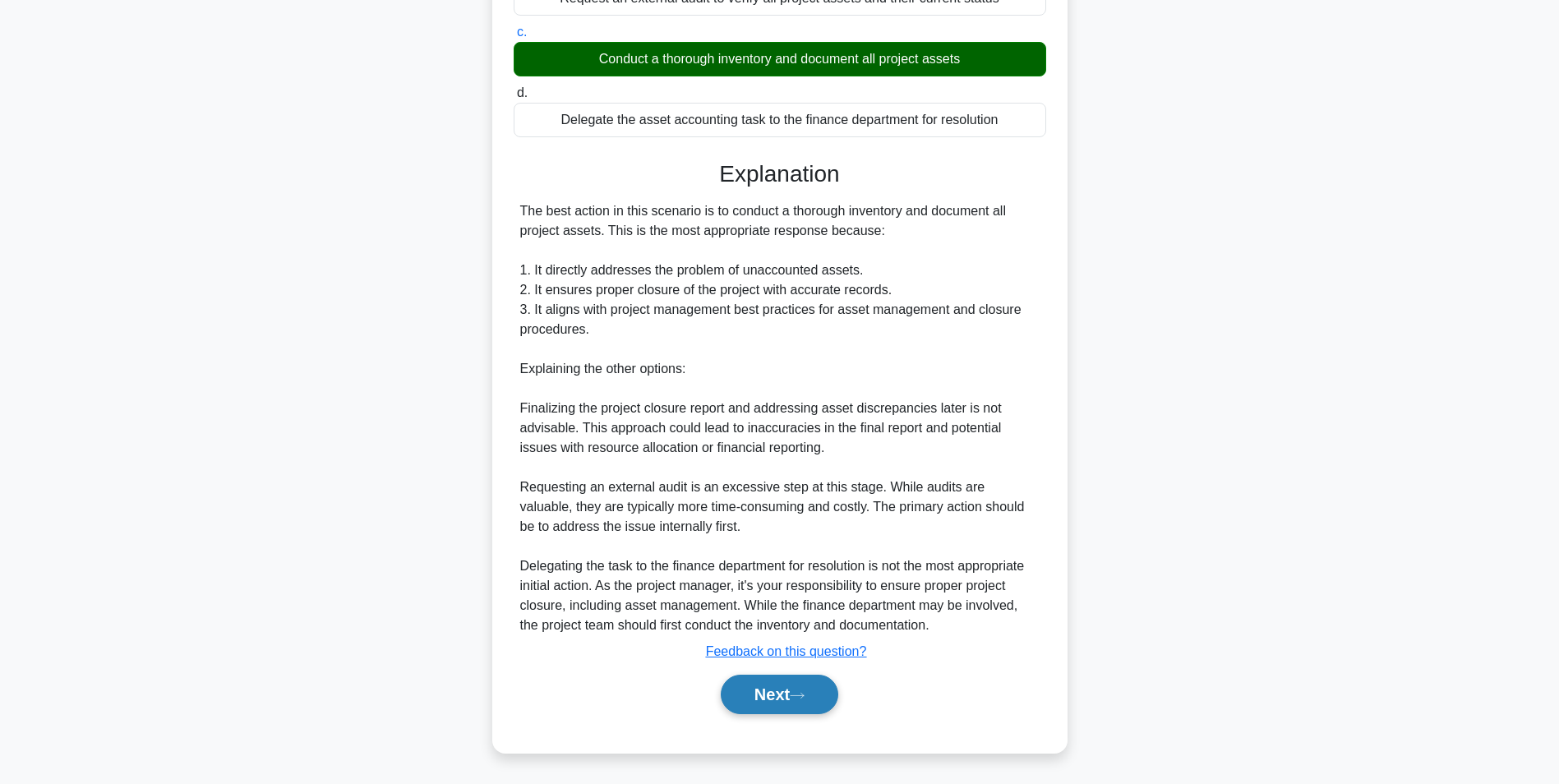
click at [788, 700] on button "Next" at bounding box center [780, 694] width 117 height 40
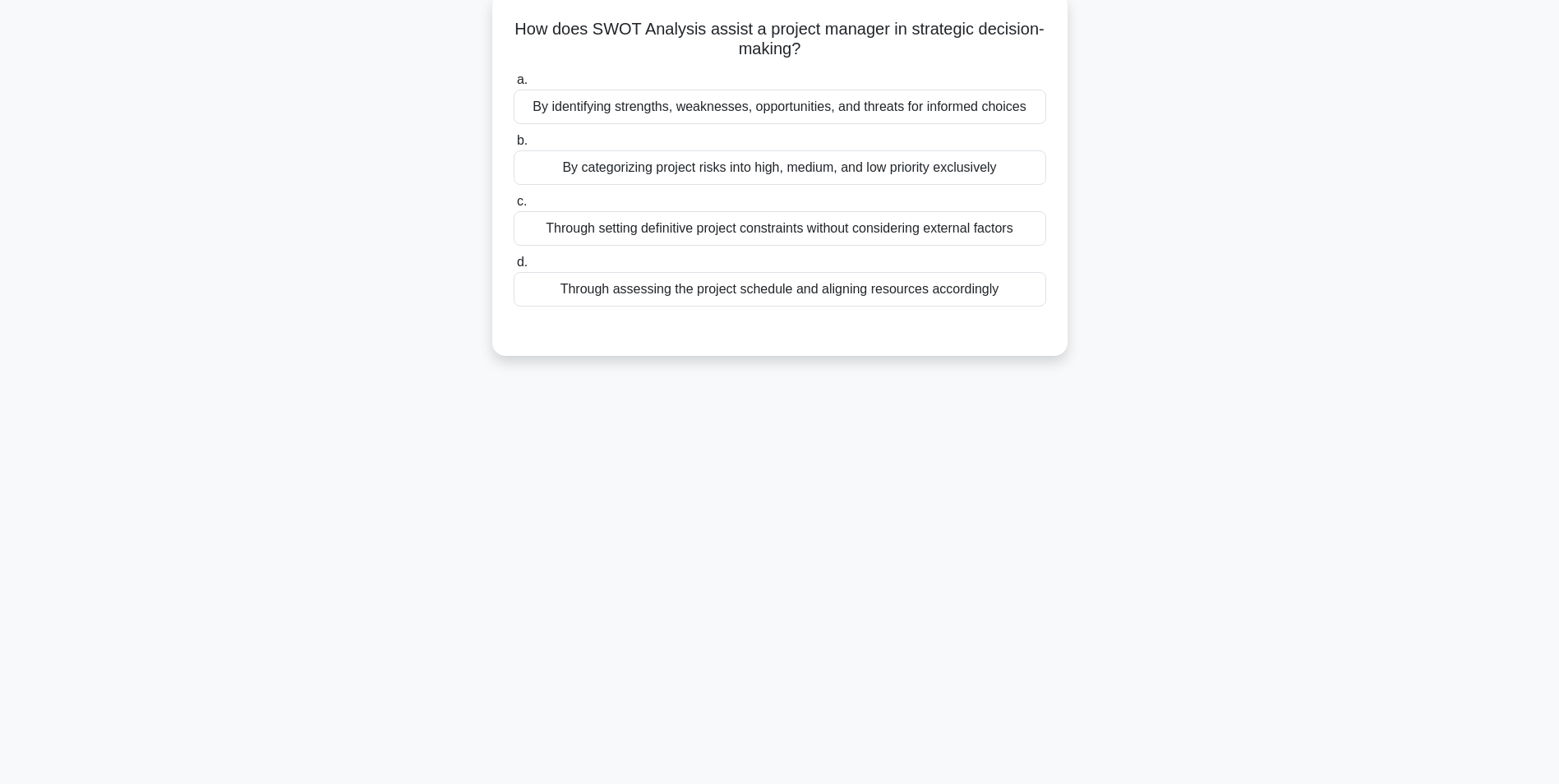
scroll to position [104, 0]
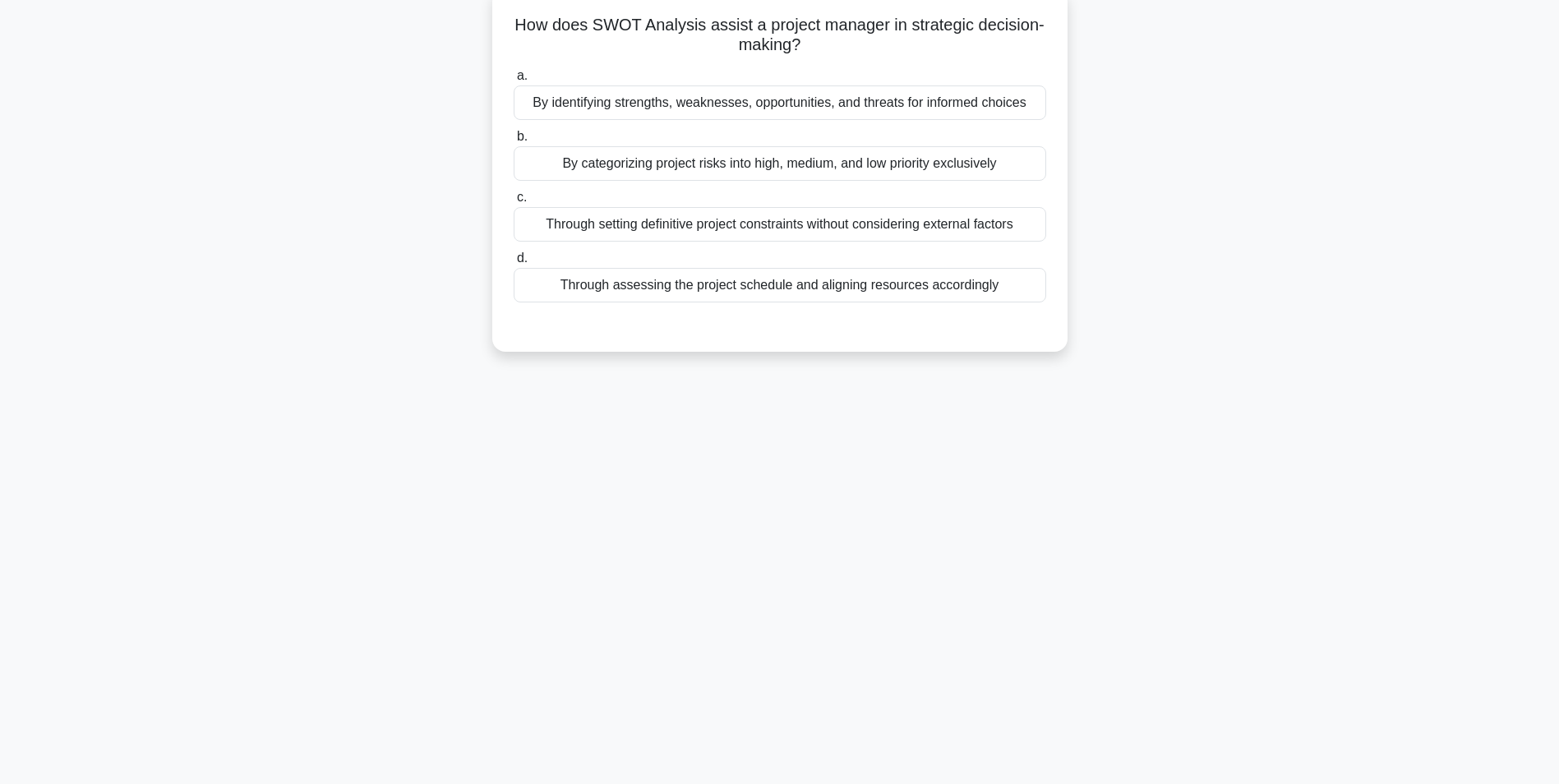
click at [647, 96] on div "By identifying strengths, weaknesses, opportunities, and threats for informed c…" at bounding box center [780, 103] width 533 height 35
click at [514, 82] on input "a. By identifying strengths, weaknesses, opportunities, and threats for informe…" at bounding box center [514, 76] width 0 height 11
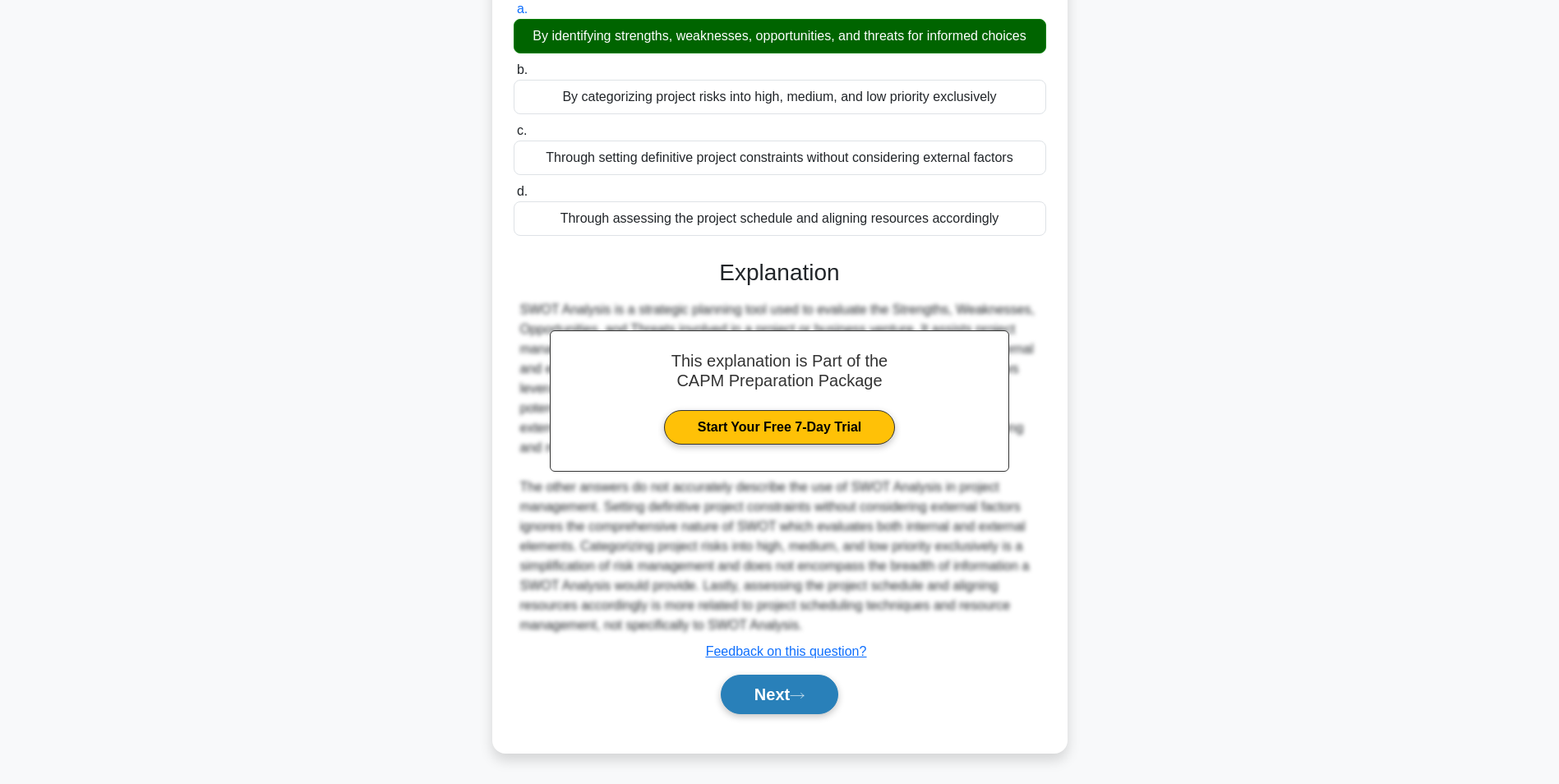
click at [775, 696] on button "Next" at bounding box center [780, 694] width 117 height 40
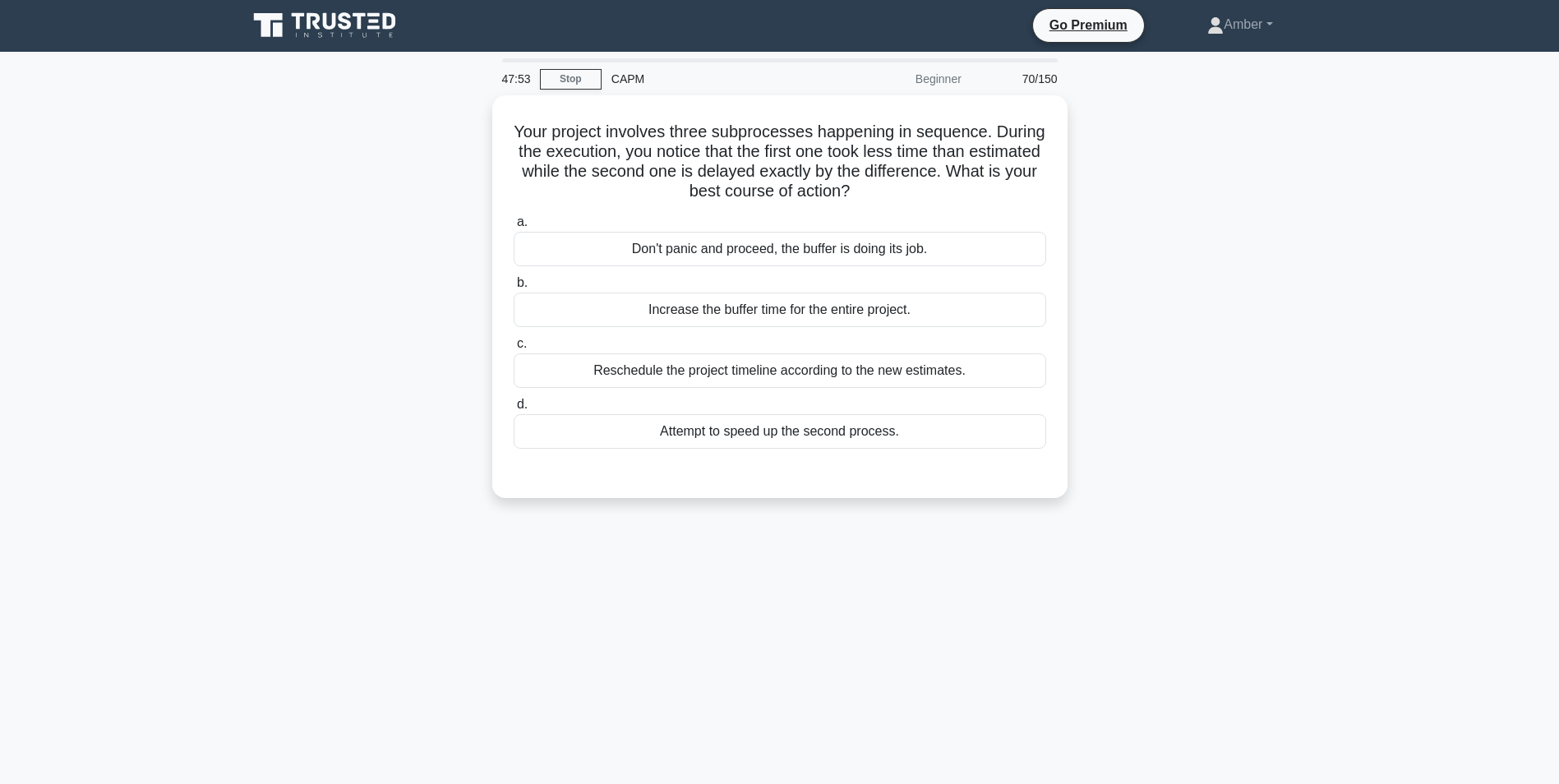
scroll to position [0, 0]
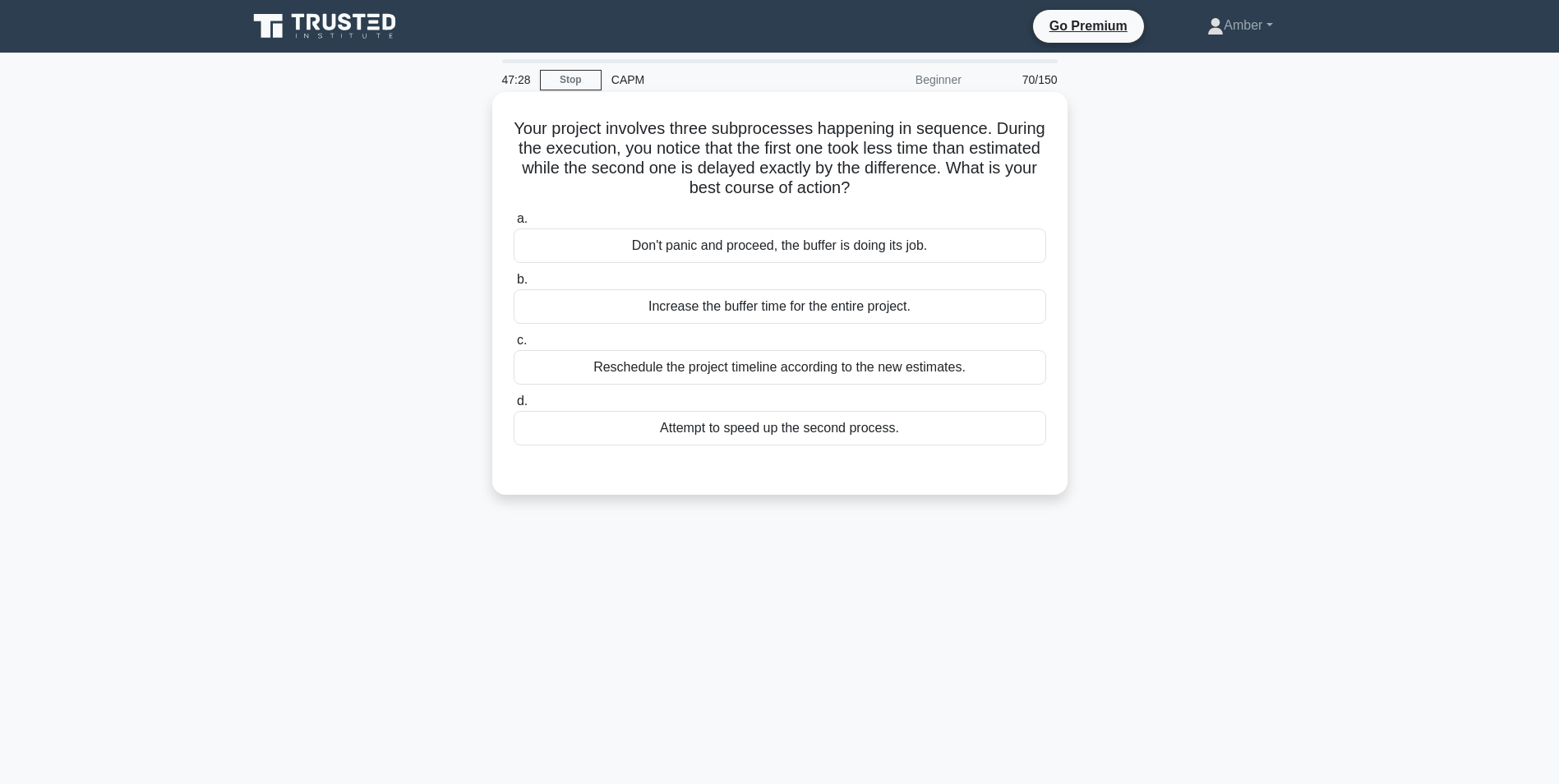
click at [759, 243] on div "Don't panic and proceed, the buffer is doing its job." at bounding box center [780, 245] width 533 height 35
click at [514, 224] on input "a. Don't panic and proceed, the buffer is doing its job." at bounding box center [514, 218] width 0 height 11
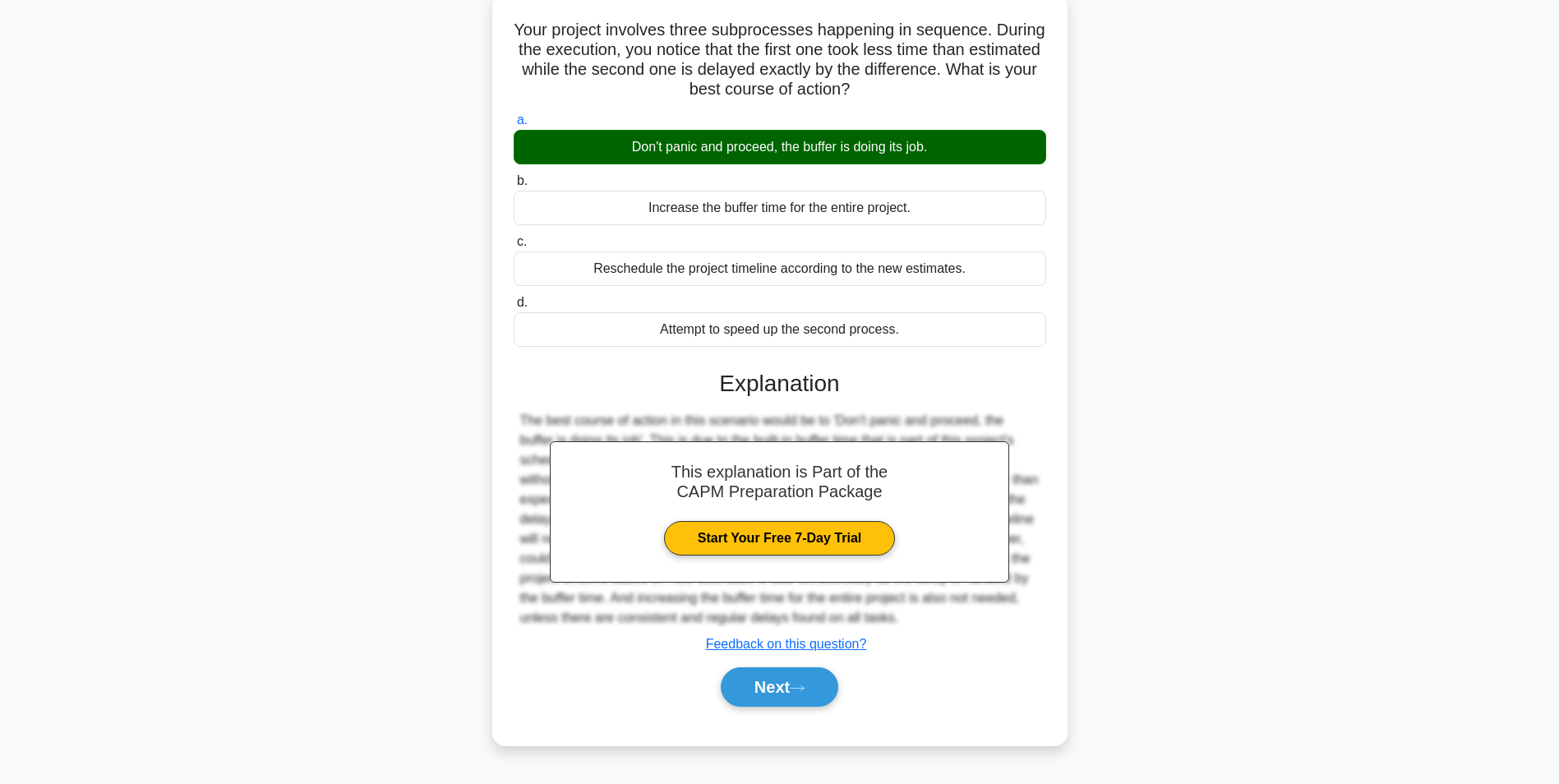
scroll to position [104, 0]
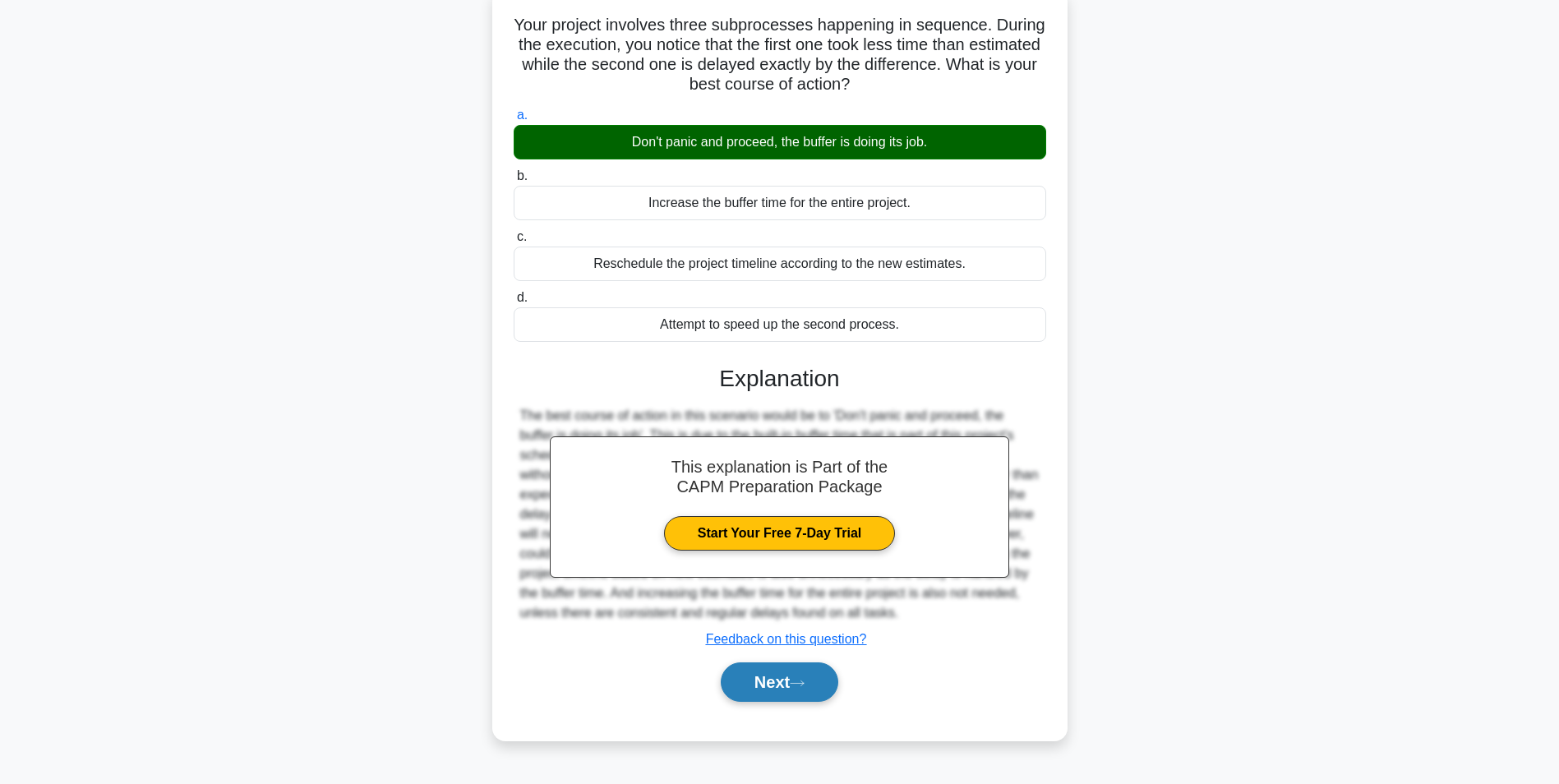
click at [783, 685] on button "Next" at bounding box center [780, 681] width 117 height 40
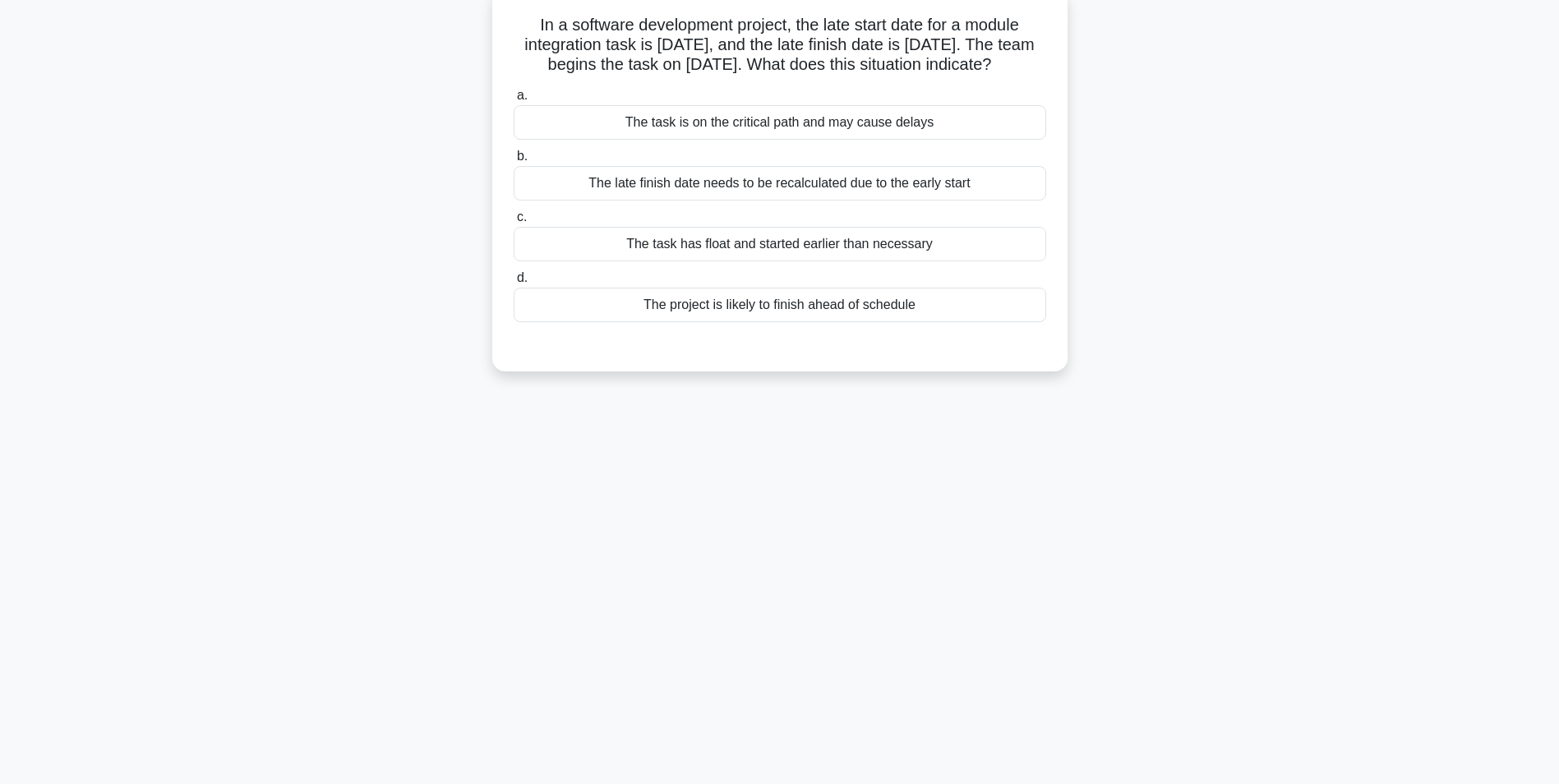
click at [719, 298] on div "The project is likely to finish ahead of schedule" at bounding box center [780, 305] width 533 height 35
click at [514, 283] on input "d. The project is likely to finish ahead of schedule" at bounding box center [514, 278] width 0 height 11
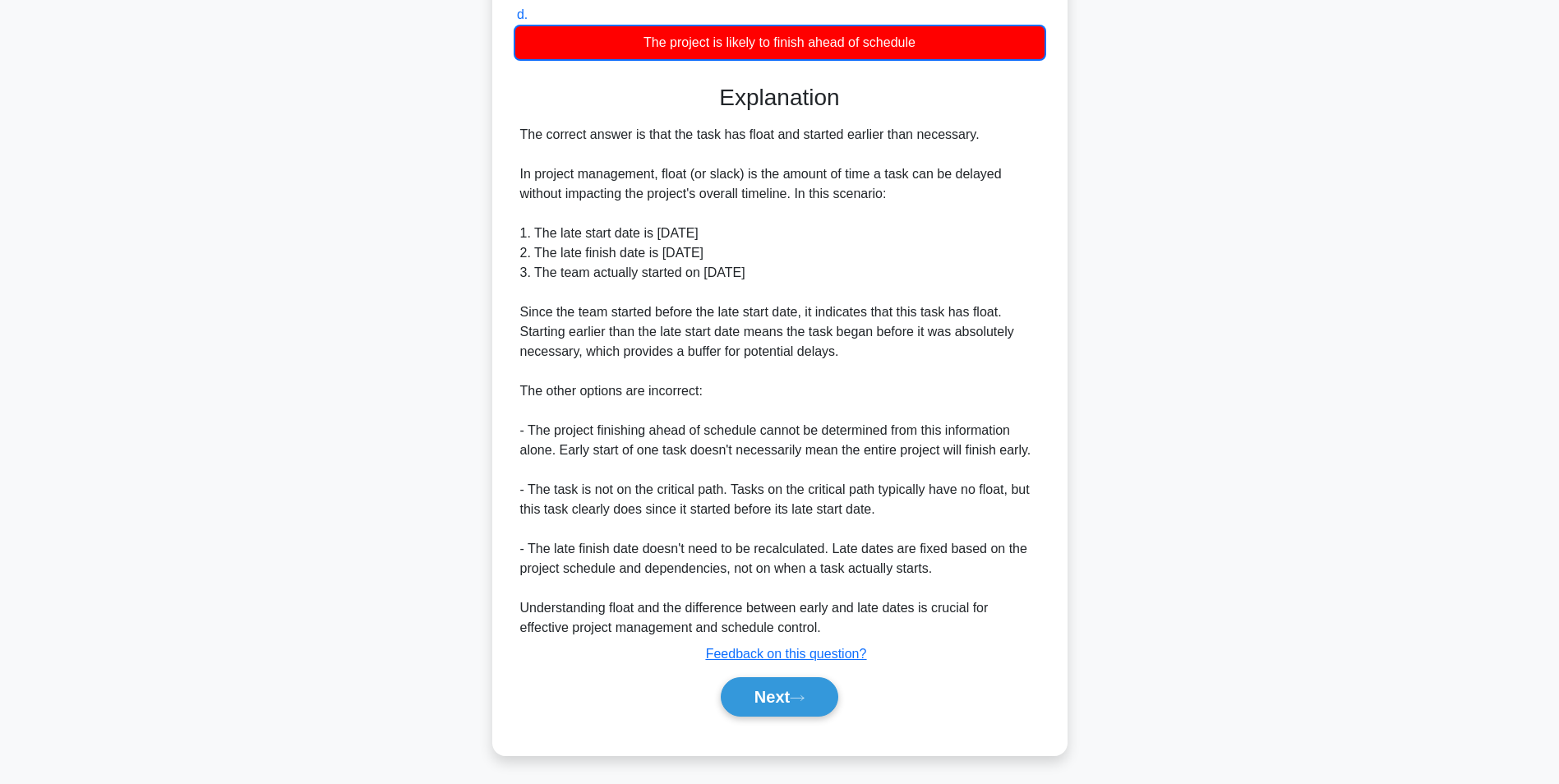
scroll to position [370, 0]
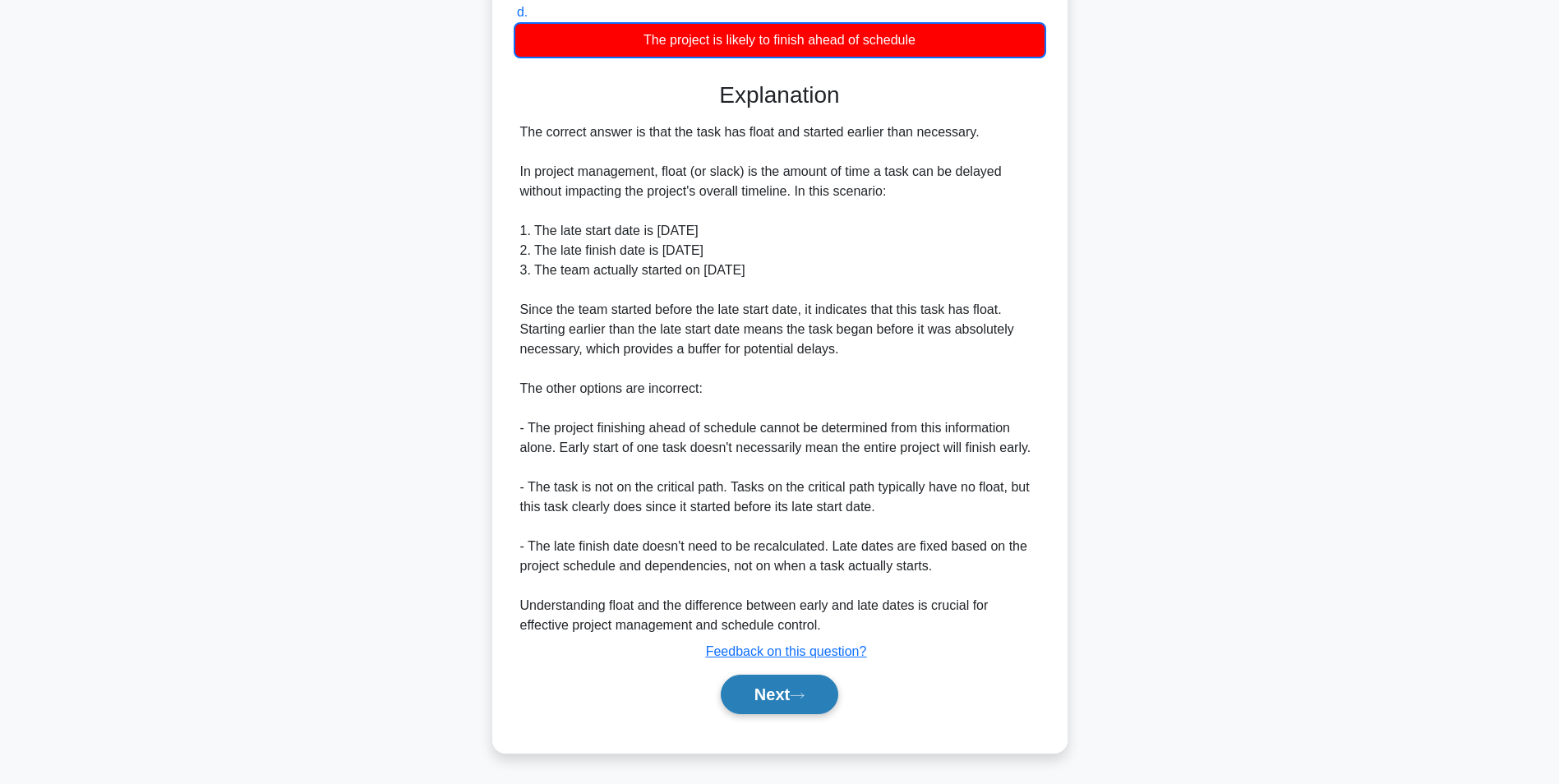
click at [794, 700] on button "Next" at bounding box center [780, 694] width 117 height 40
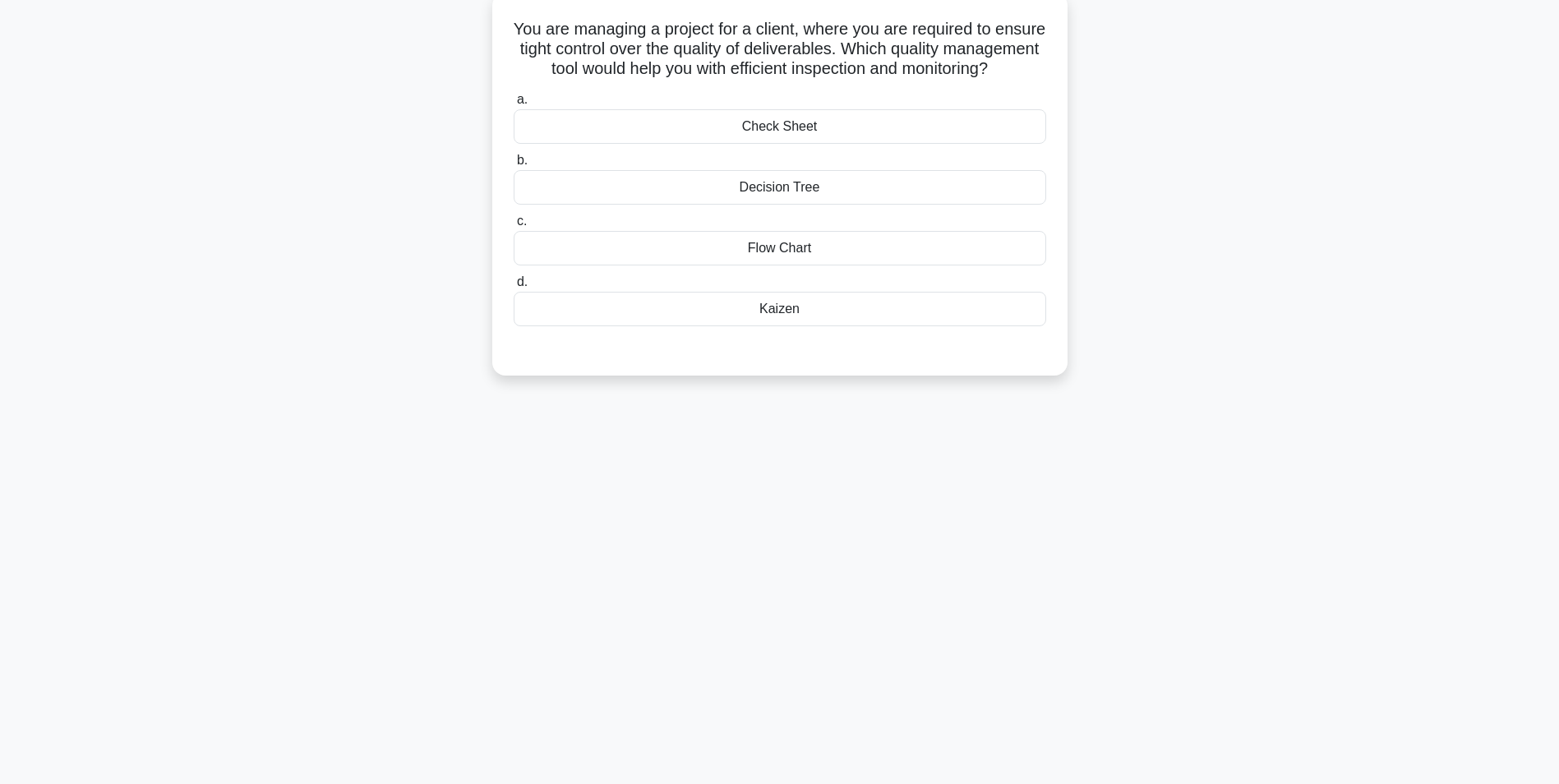
scroll to position [104, 0]
click at [775, 140] on div "Check Sheet" at bounding box center [780, 122] width 533 height 35
click at [514, 101] on input "a. Check Sheet" at bounding box center [514, 95] width 0 height 11
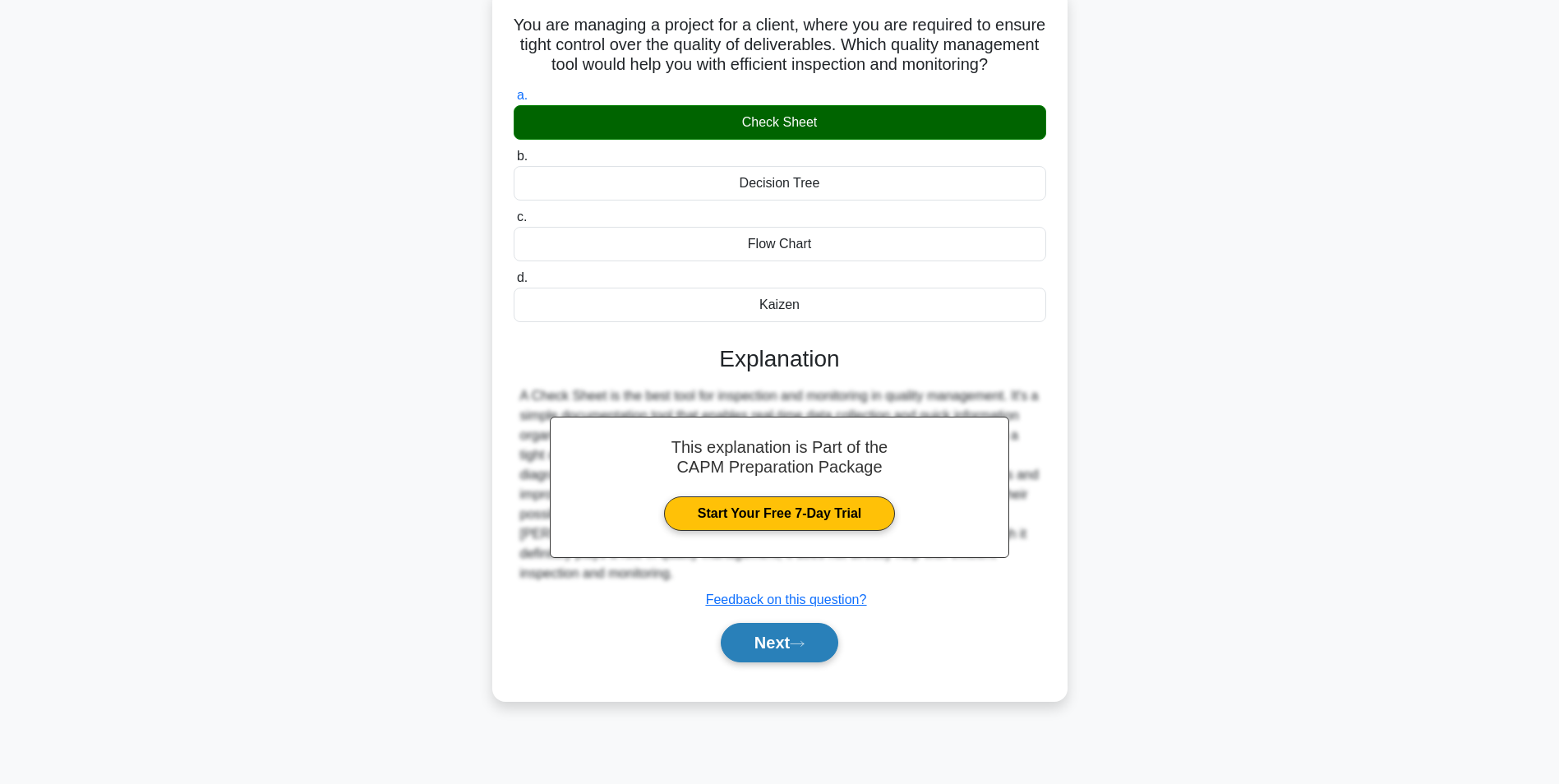
click at [746, 662] on button "Next" at bounding box center [780, 642] width 117 height 40
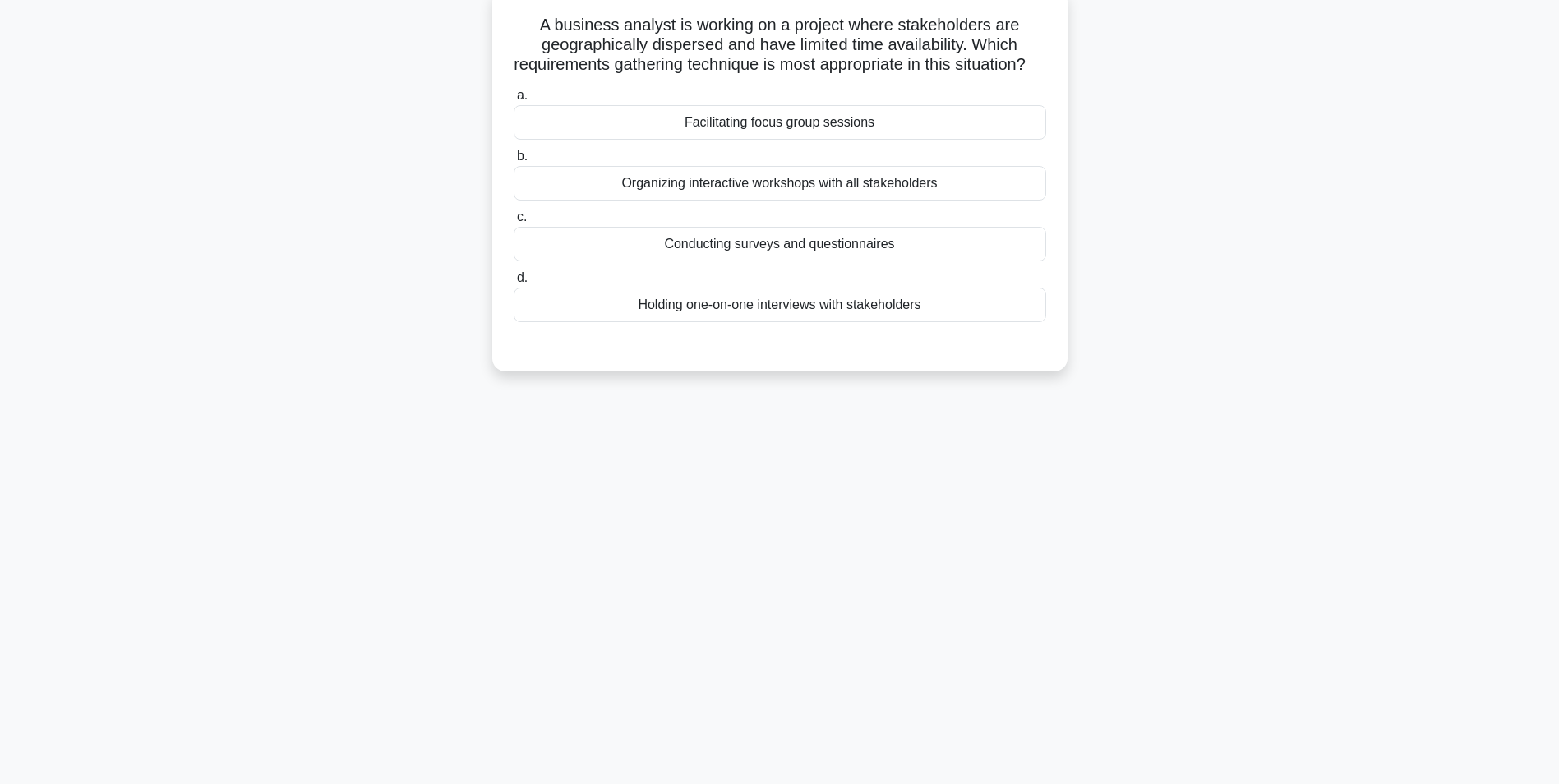
click at [684, 126] on div "Facilitating focus group sessions" at bounding box center [780, 122] width 533 height 35
click at [514, 101] on input "a. Facilitating focus group sessions" at bounding box center [514, 95] width 0 height 11
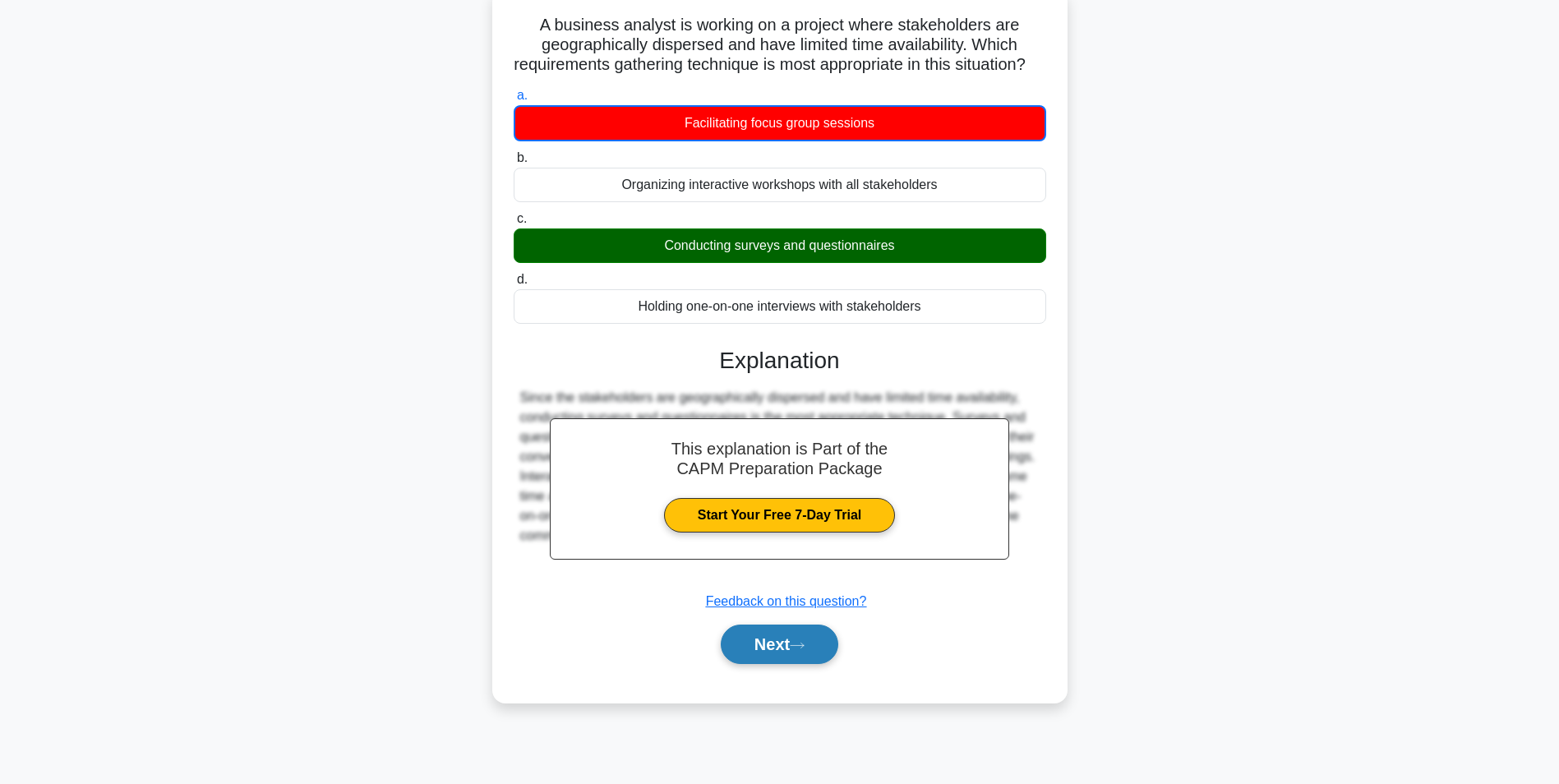
click at [784, 662] on button "Next" at bounding box center [780, 643] width 117 height 40
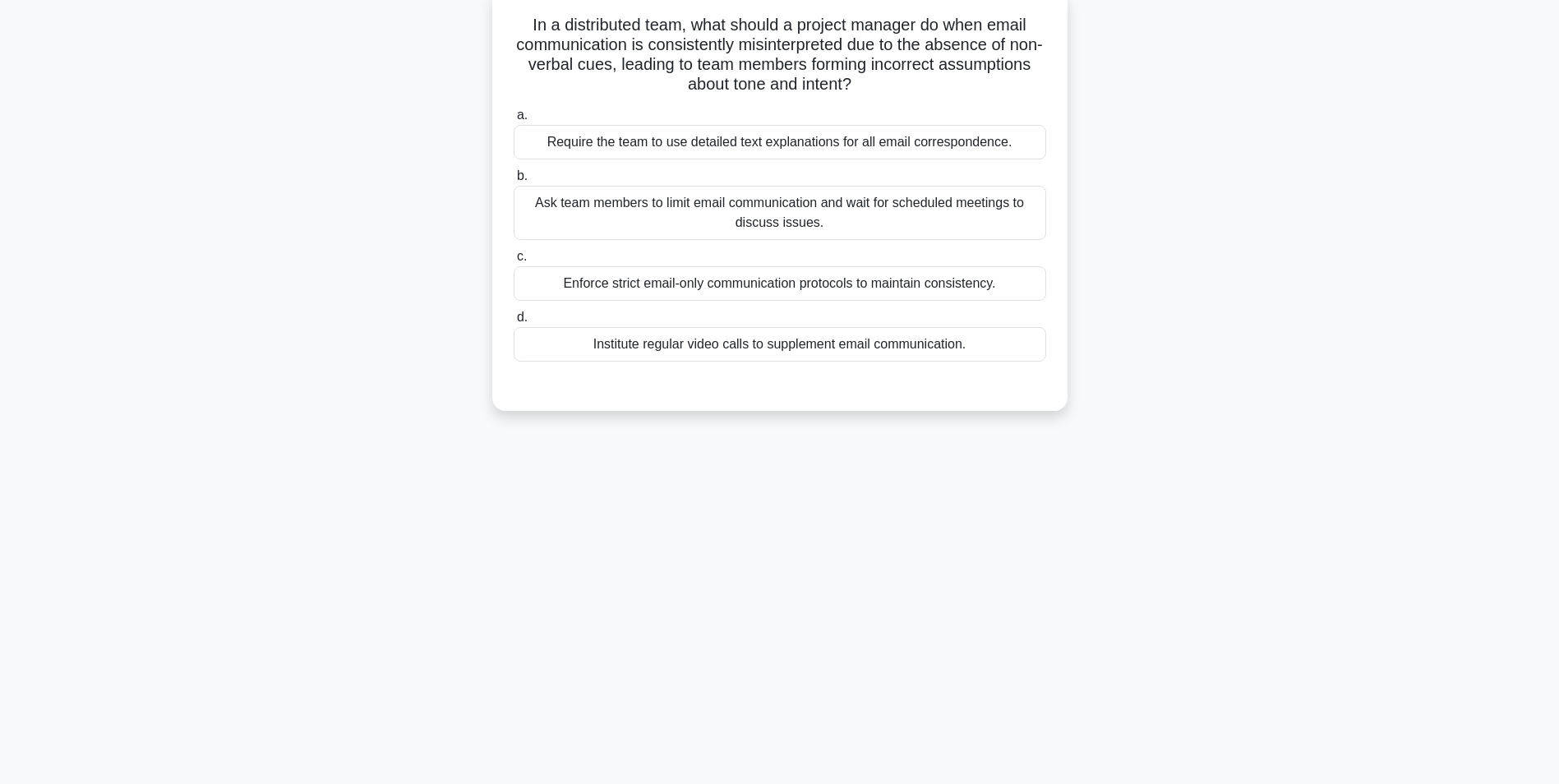
click at [683, 346] on div "Institute regular video calls to supplement email communication." at bounding box center [780, 344] width 533 height 35
click at [514, 323] on input "d. Institute regular video calls to supplement email communication." at bounding box center [514, 317] width 0 height 11
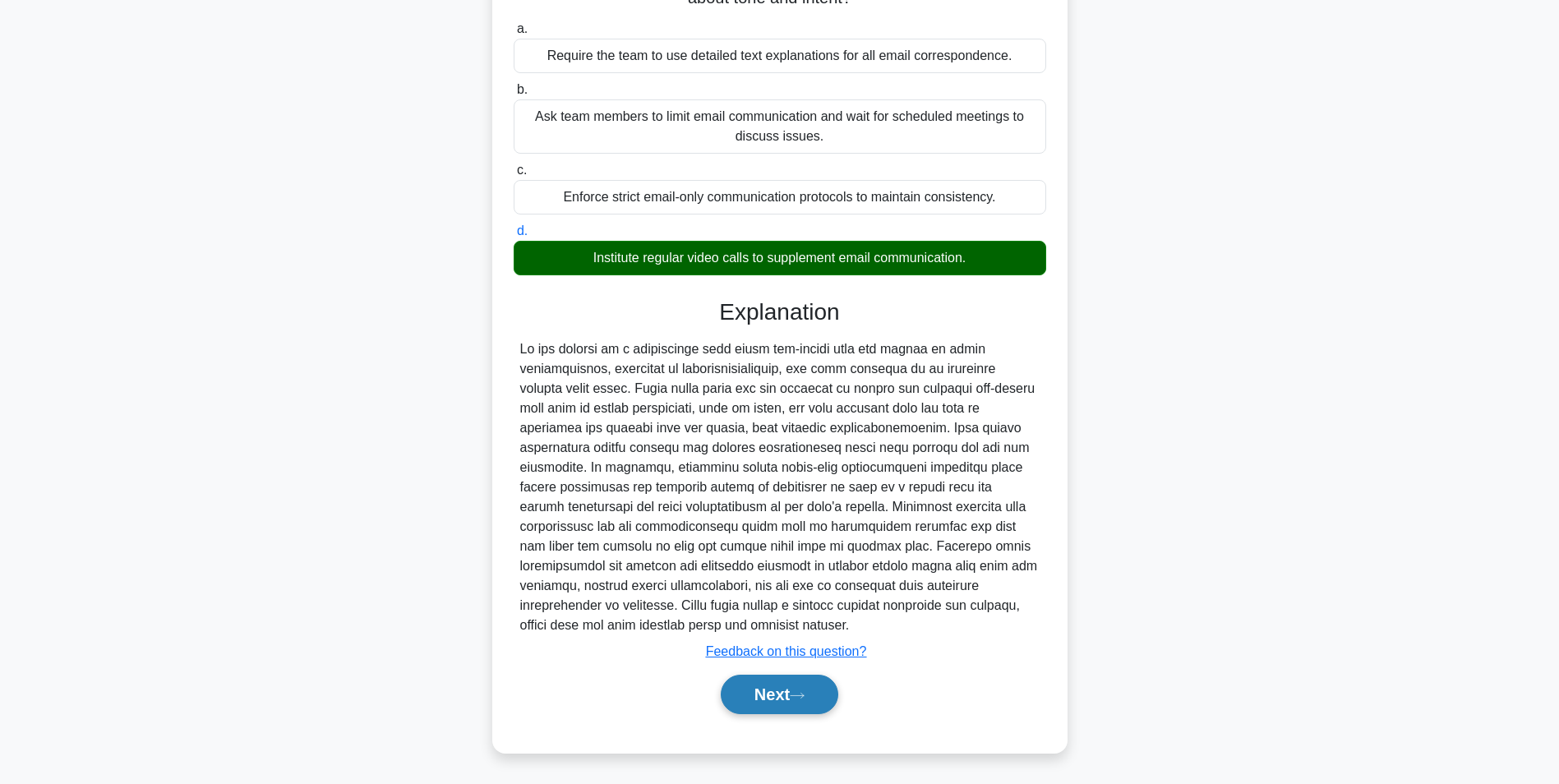
click at [814, 696] on button "Next" at bounding box center [780, 694] width 117 height 40
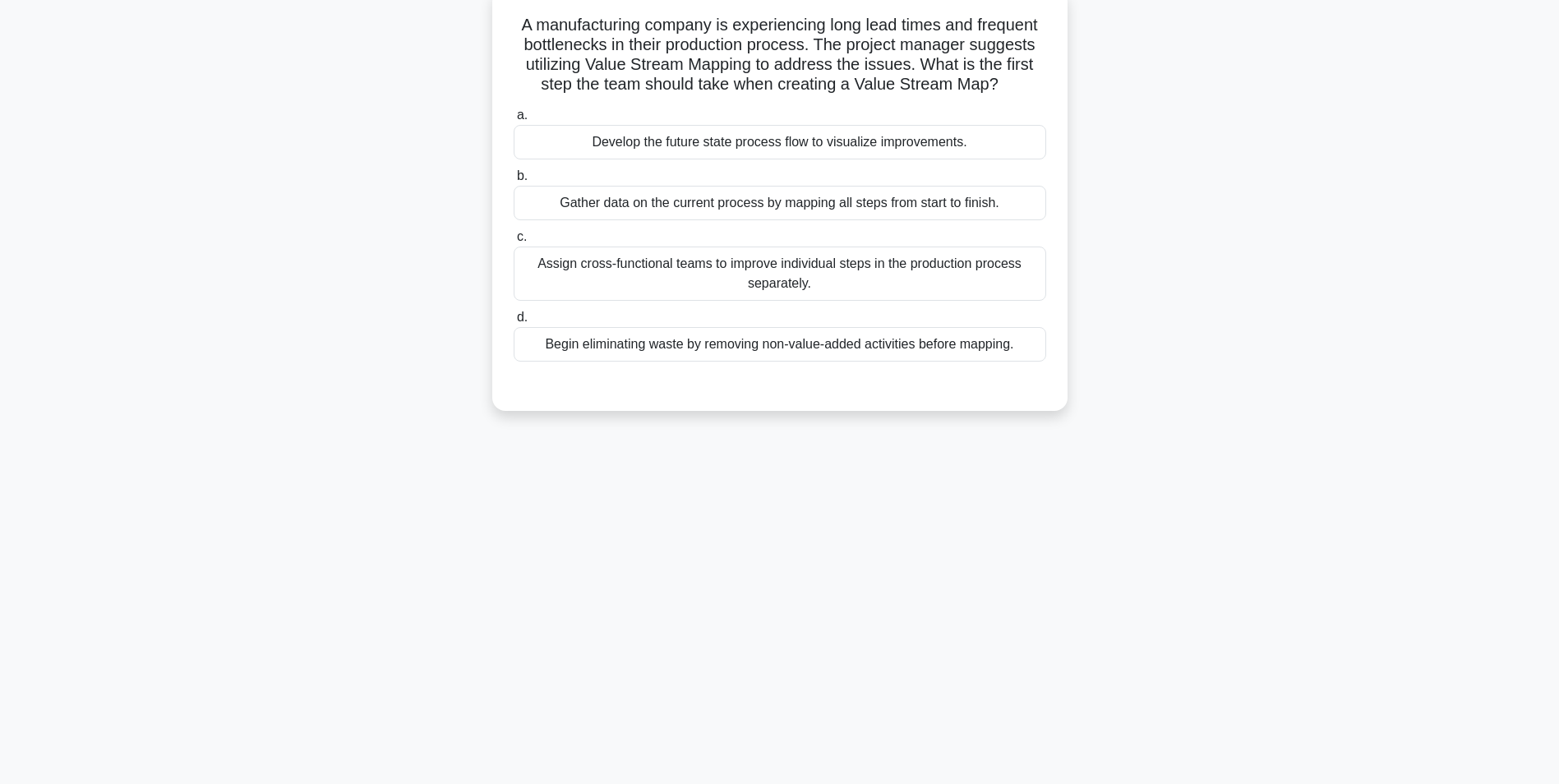
click at [597, 204] on div "Gather data on the current process by mapping all steps from start to finish." at bounding box center [780, 203] width 533 height 35
click at [514, 181] on input "b. Gather data on the current process by mapping all steps from start to finish." at bounding box center [514, 176] width 0 height 11
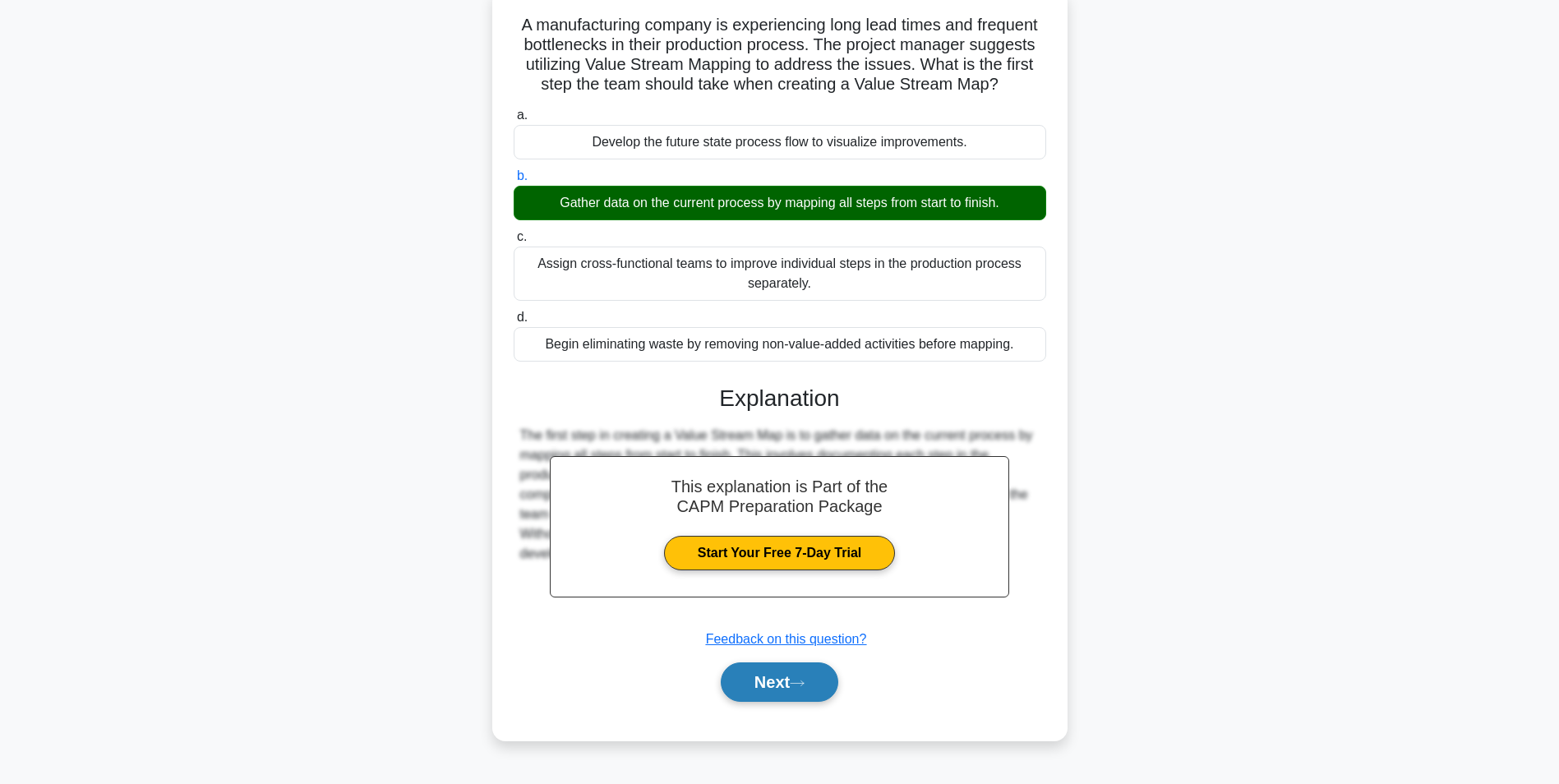
click at [721, 689] on button "Next" at bounding box center [780, 681] width 117 height 40
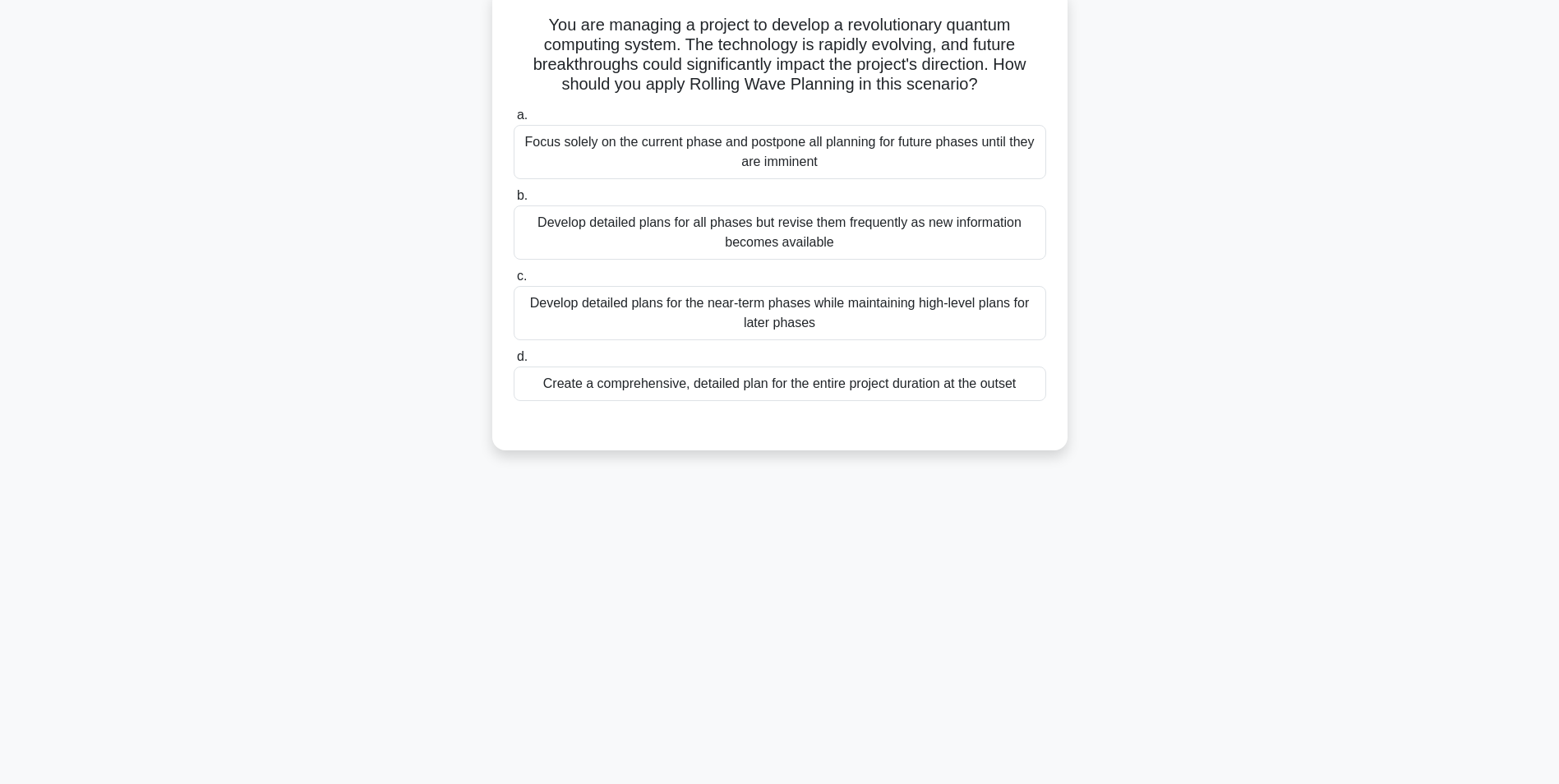
click at [678, 391] on div "Create a comprehensive, detailed plan for the entire project duration at the ou…" at bounding box center [780, 384] width 533 height 35
click at [514, 362] on input "d. Create a comprehensive, detailed plan for the entire project duration at the…" at bounding box center [514, 356] width 0 height 11
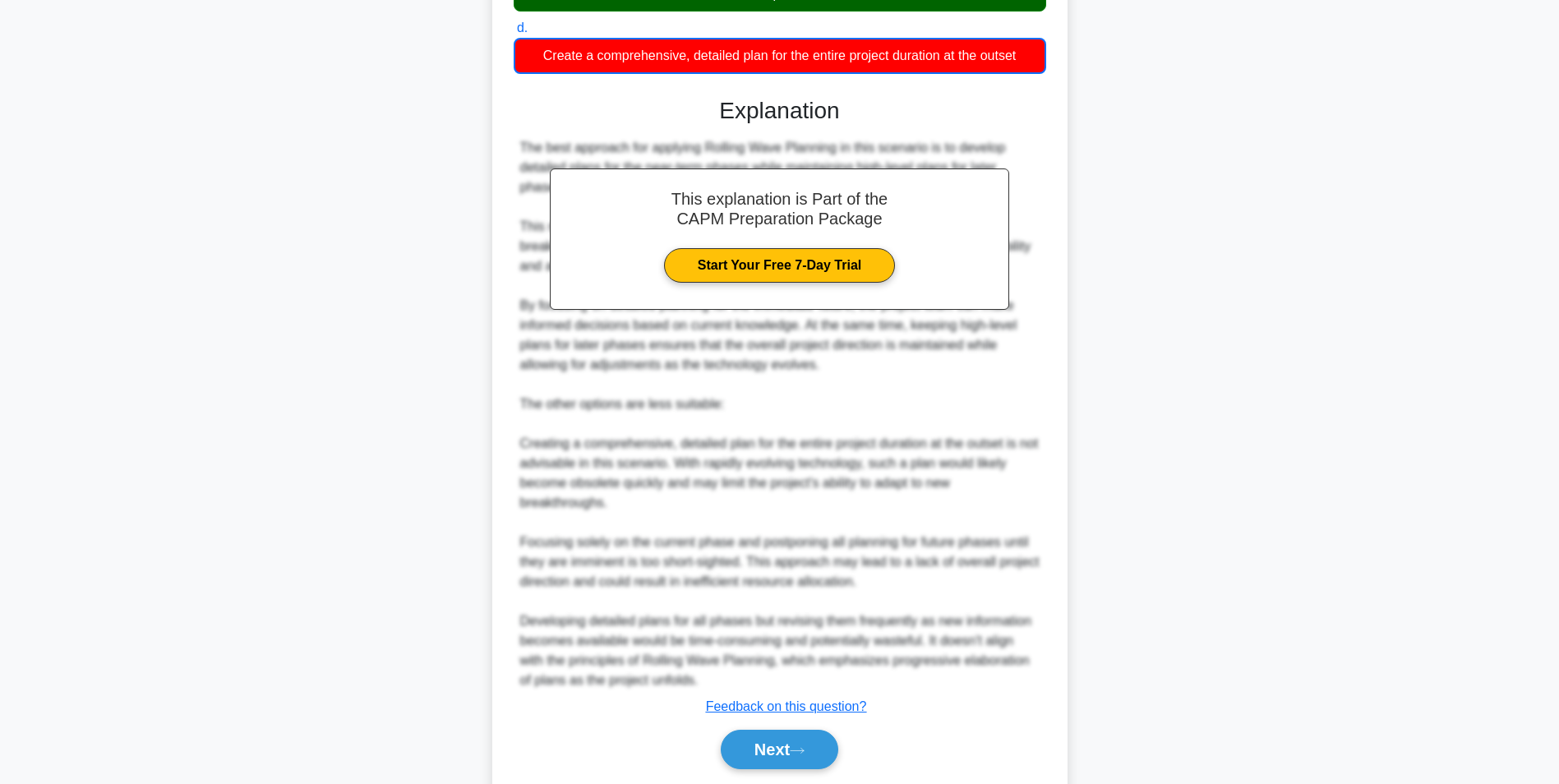
scroll to position [488, 0]
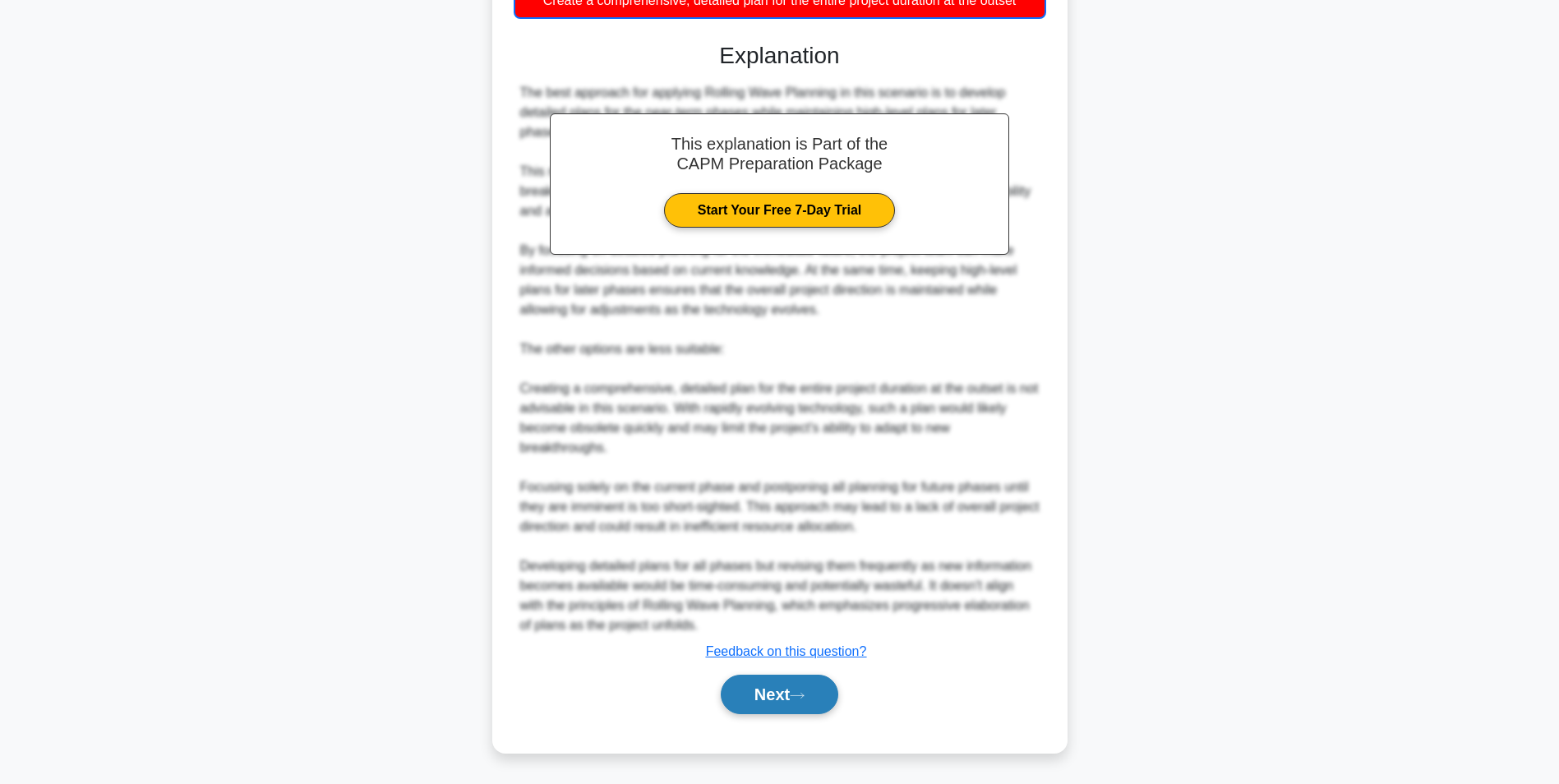
click at [796, 699] on icon at bounding box center [797, 695] width 15 height 9
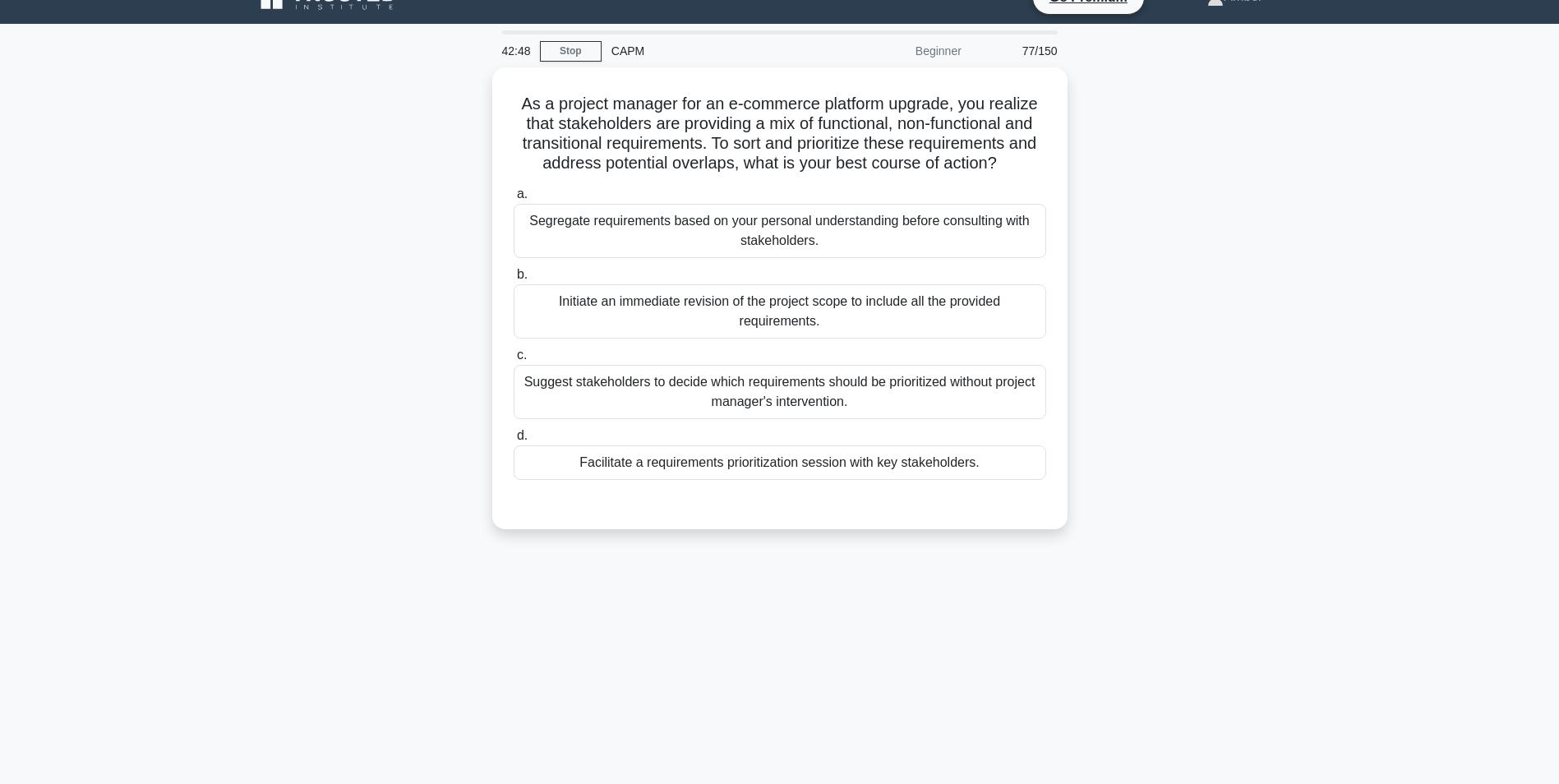
scroll to position [0, 0]
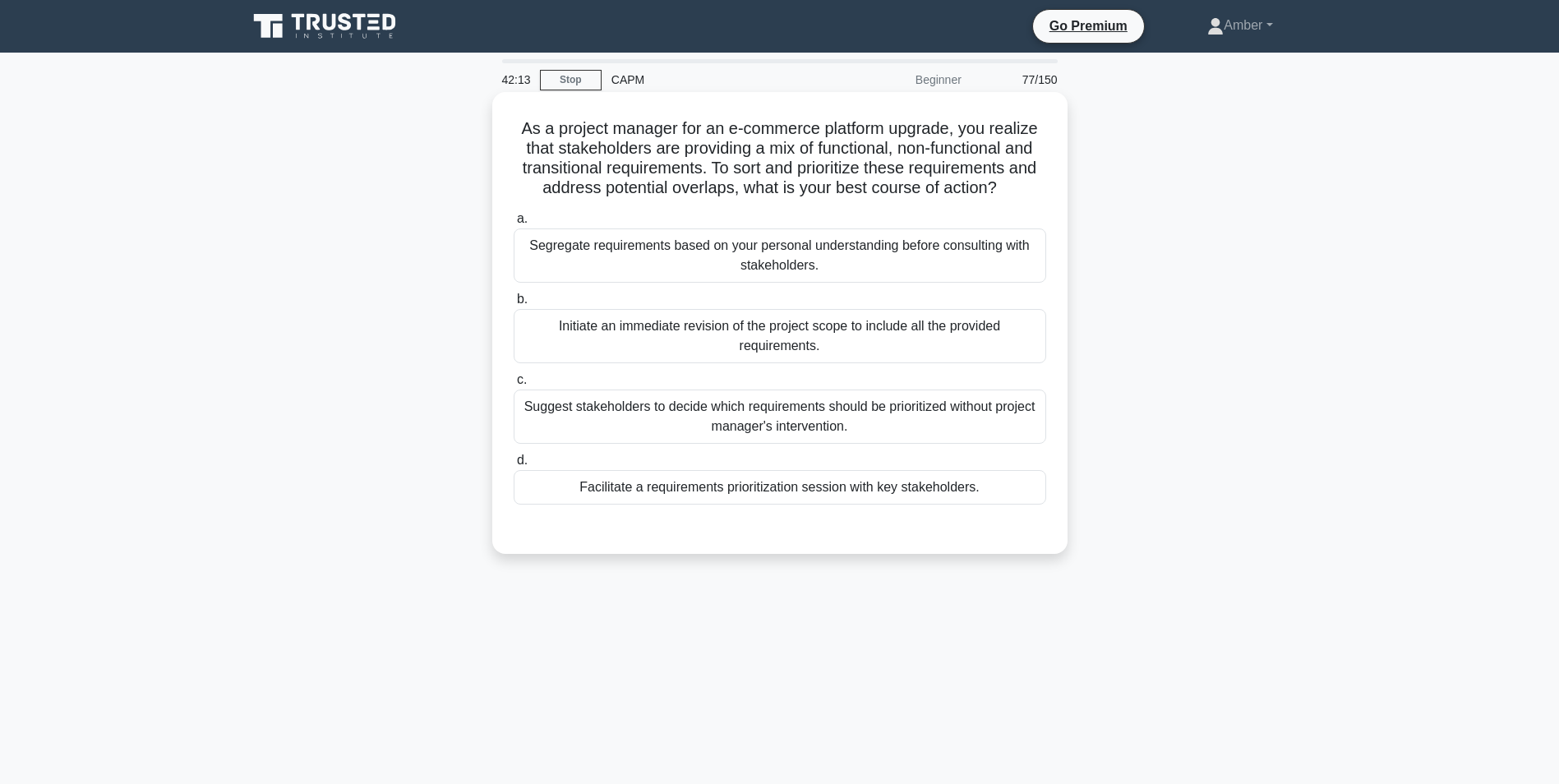
click at [661, 483] on div "Facilitate a requirements prioritization session with key stakeholders." at bounding box center [780, 487] width 533 height 35
click at [514, 466] on input "d. Facilitate a requirements prioritization session with key stakeholders." at bounding box center [514, 460] width 0 height 11
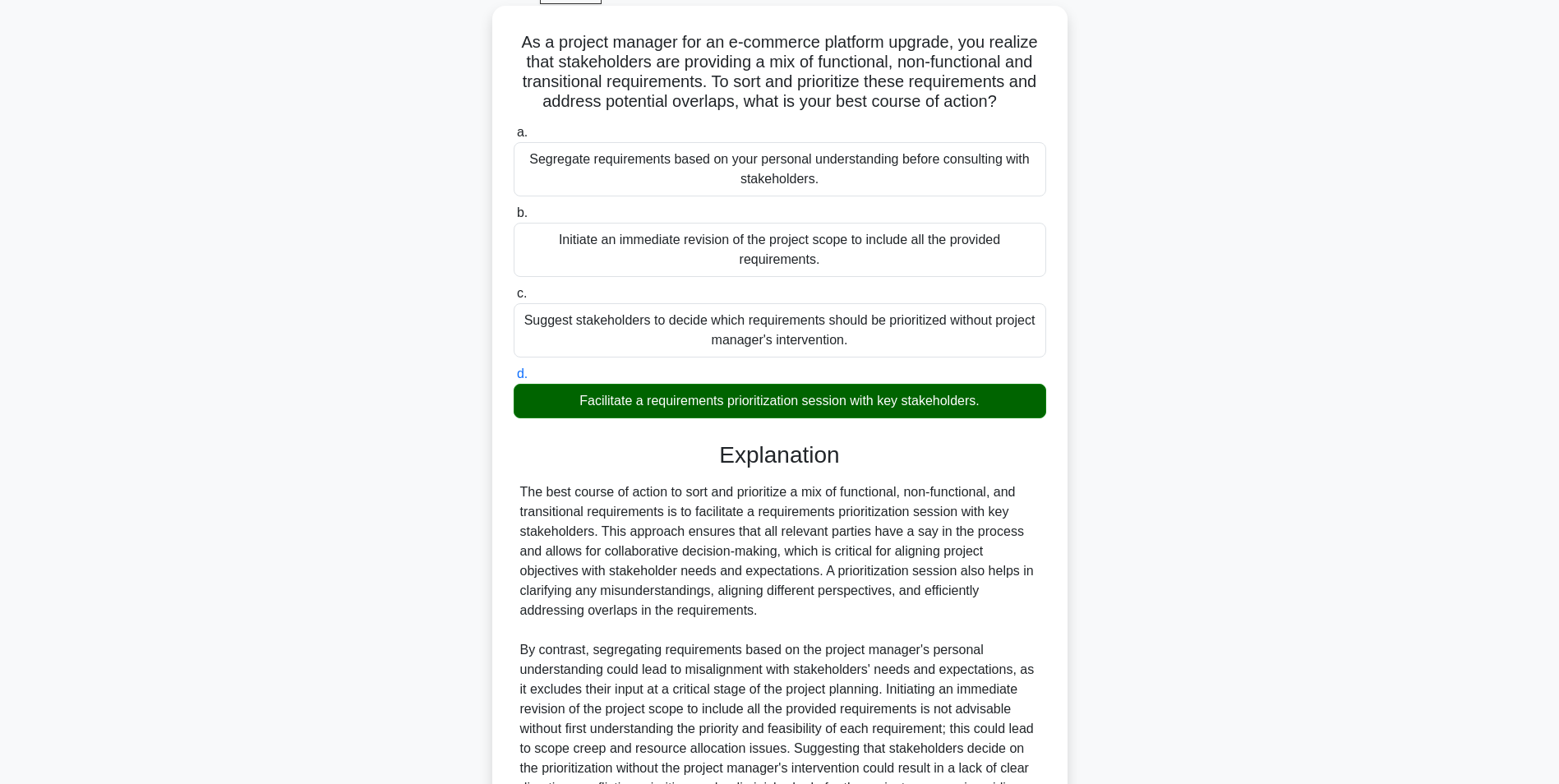
scroll to position [270, 0]
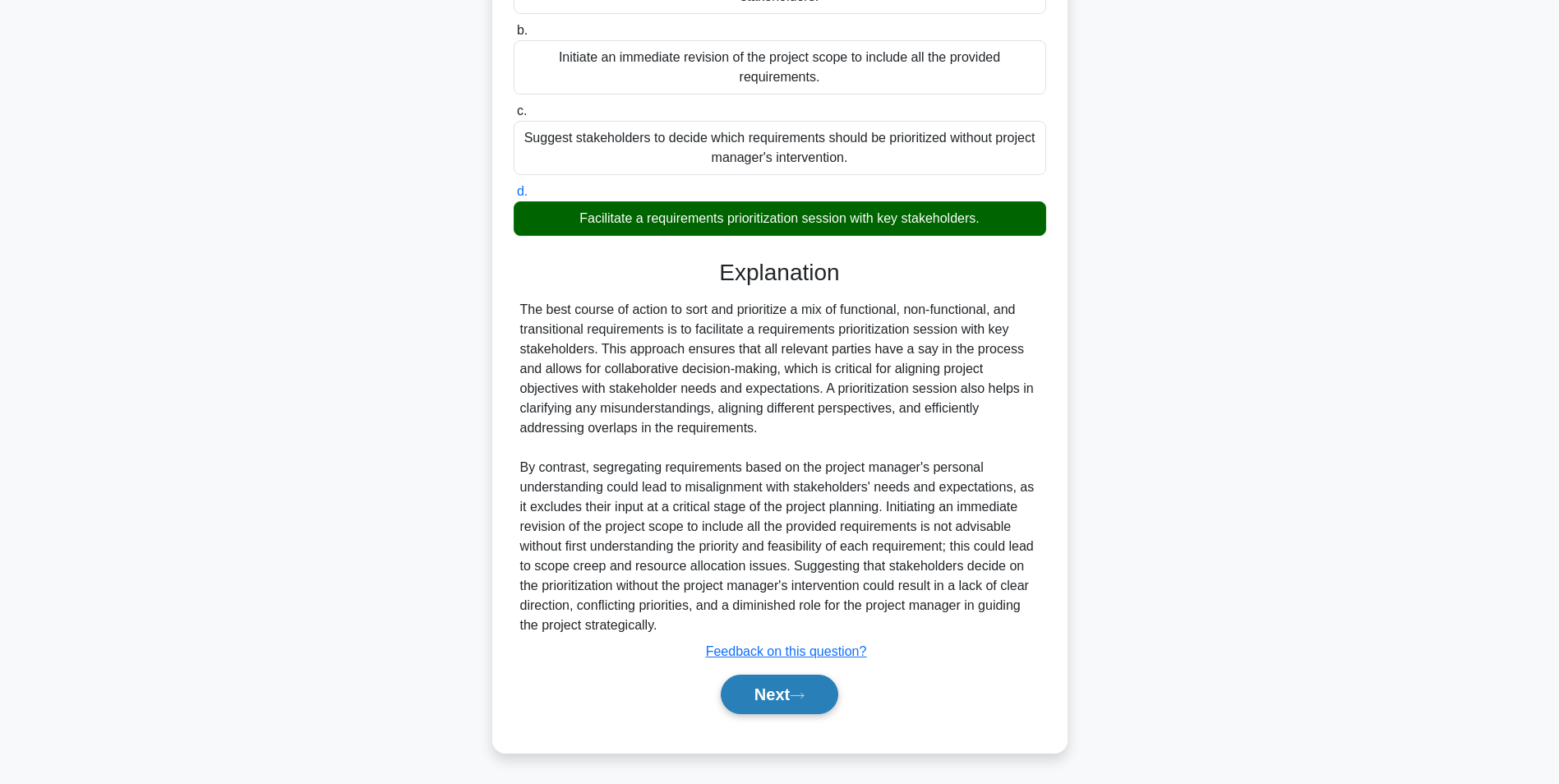
click at [772, 689] on button "Next" at bounding box center [780, 694] width 117 height 40
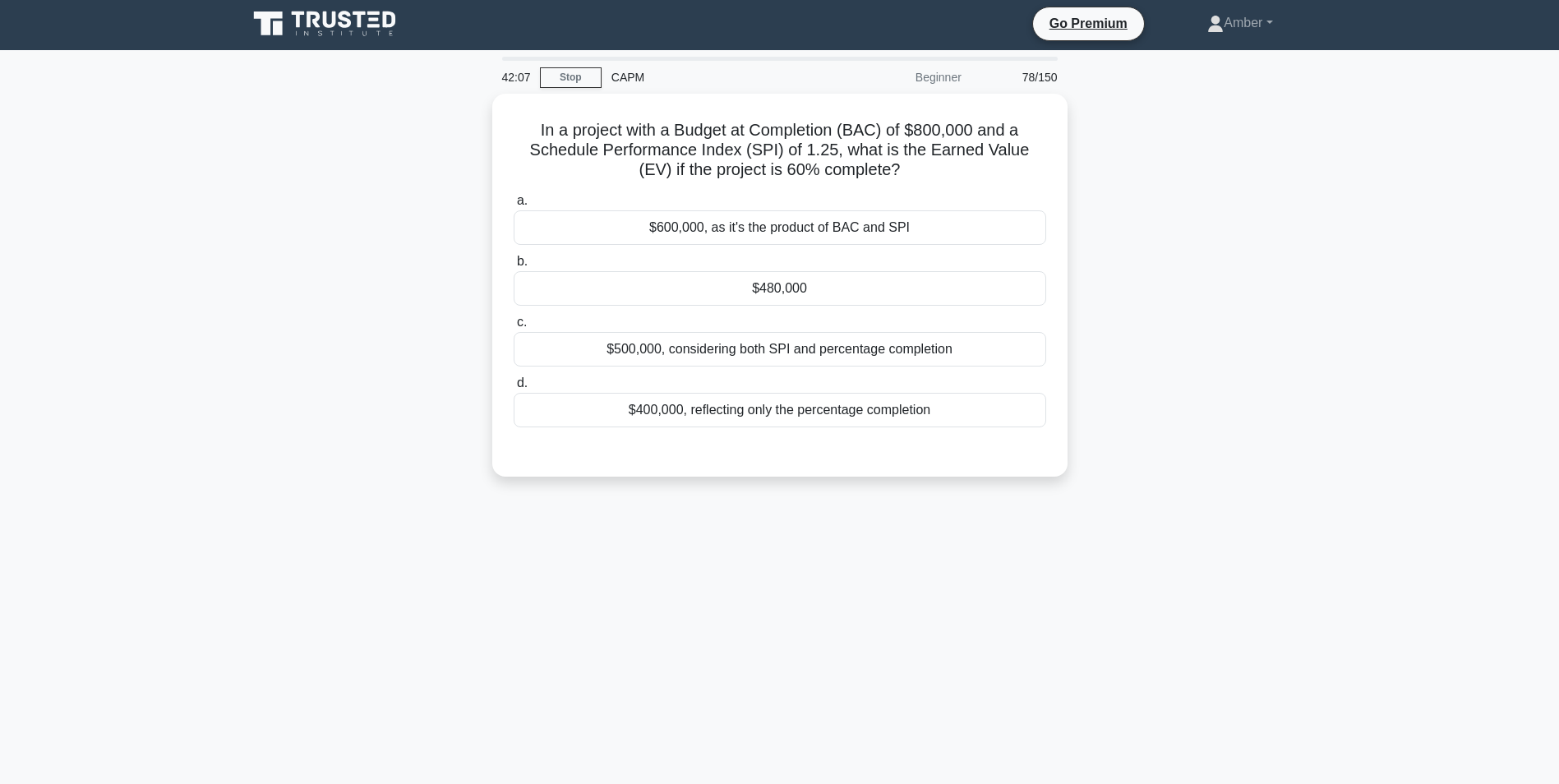
scroll to position [0, 0]
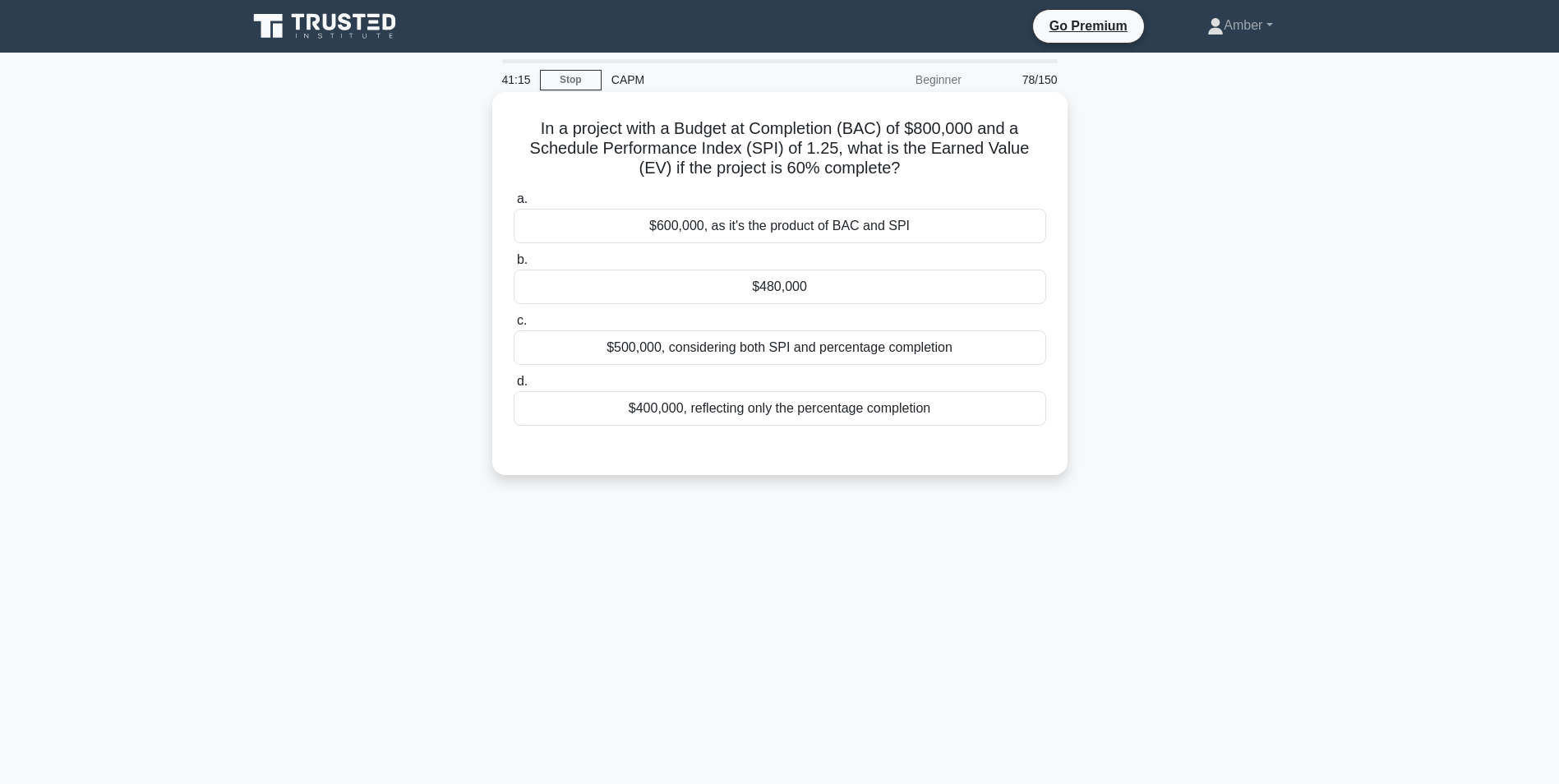
click at [759, 294] on div "$480,000" at bounding box center [780, 287] width 533 height 35
click at [514, 265] on input "b. $480,000" at bounding box center [514, 259] width 0 height 11
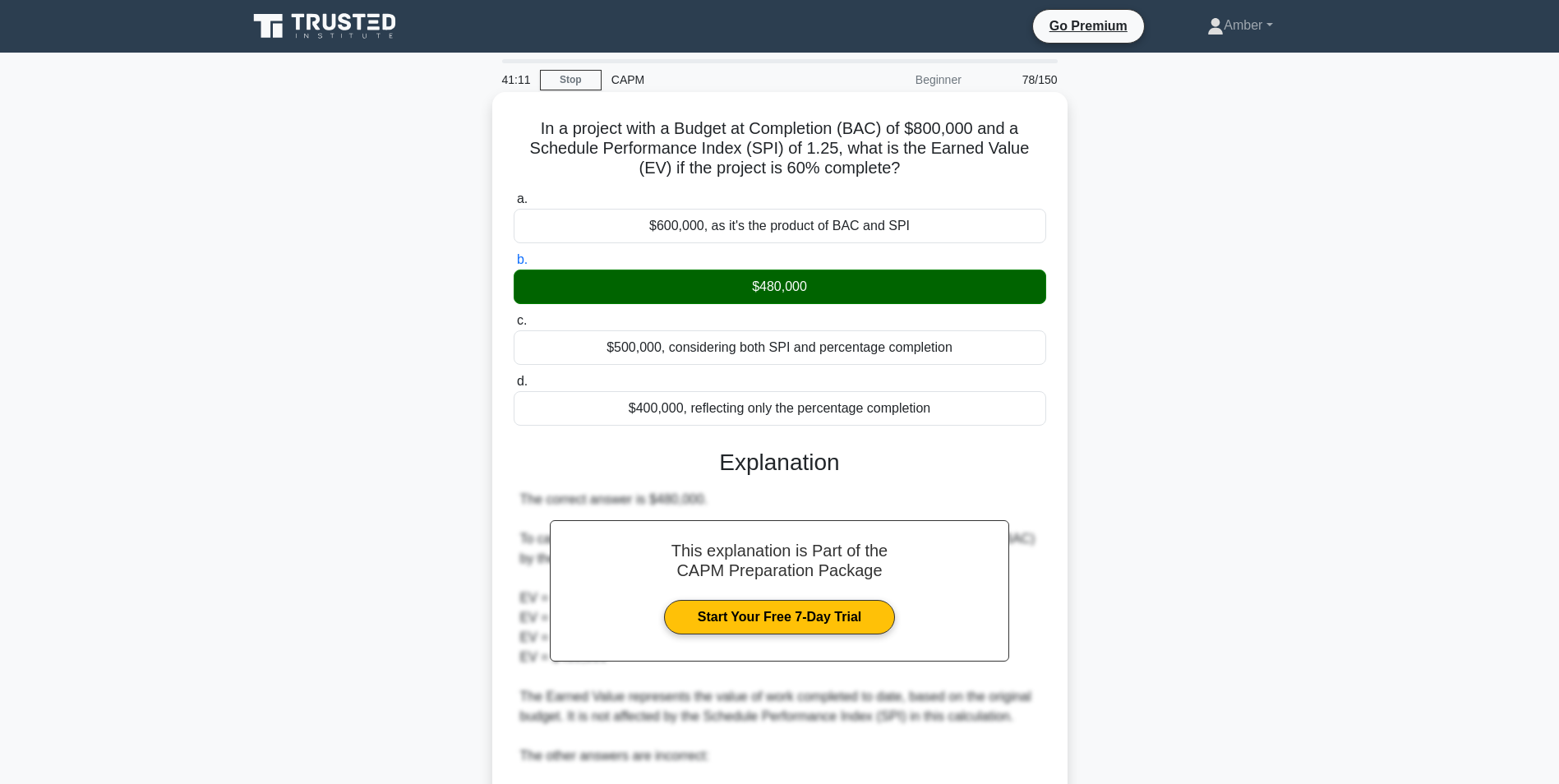
scroll to position [289, 0]
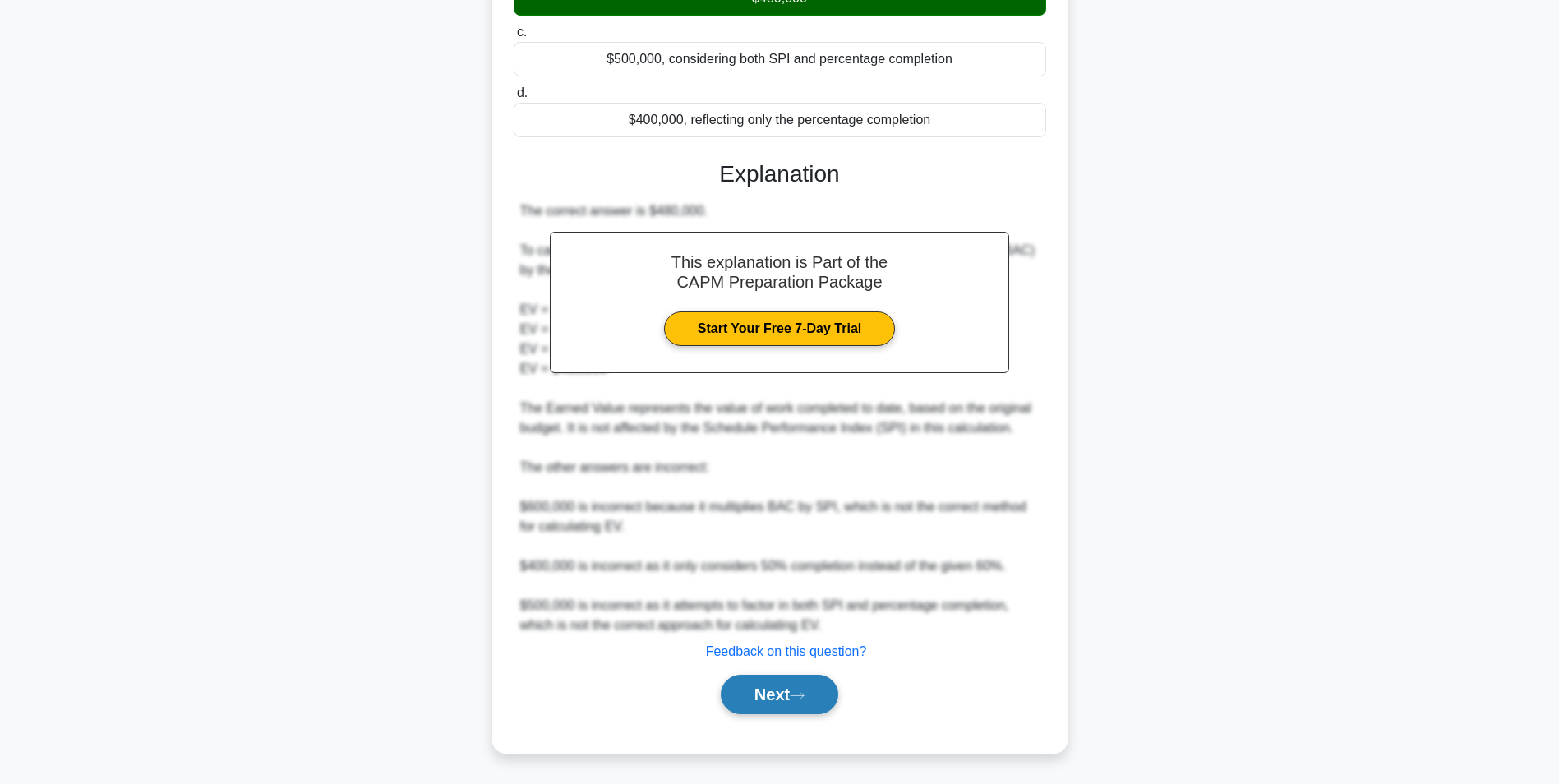
click at [798, 699] on icon at bounding box center [797, 695] width 15 height 9
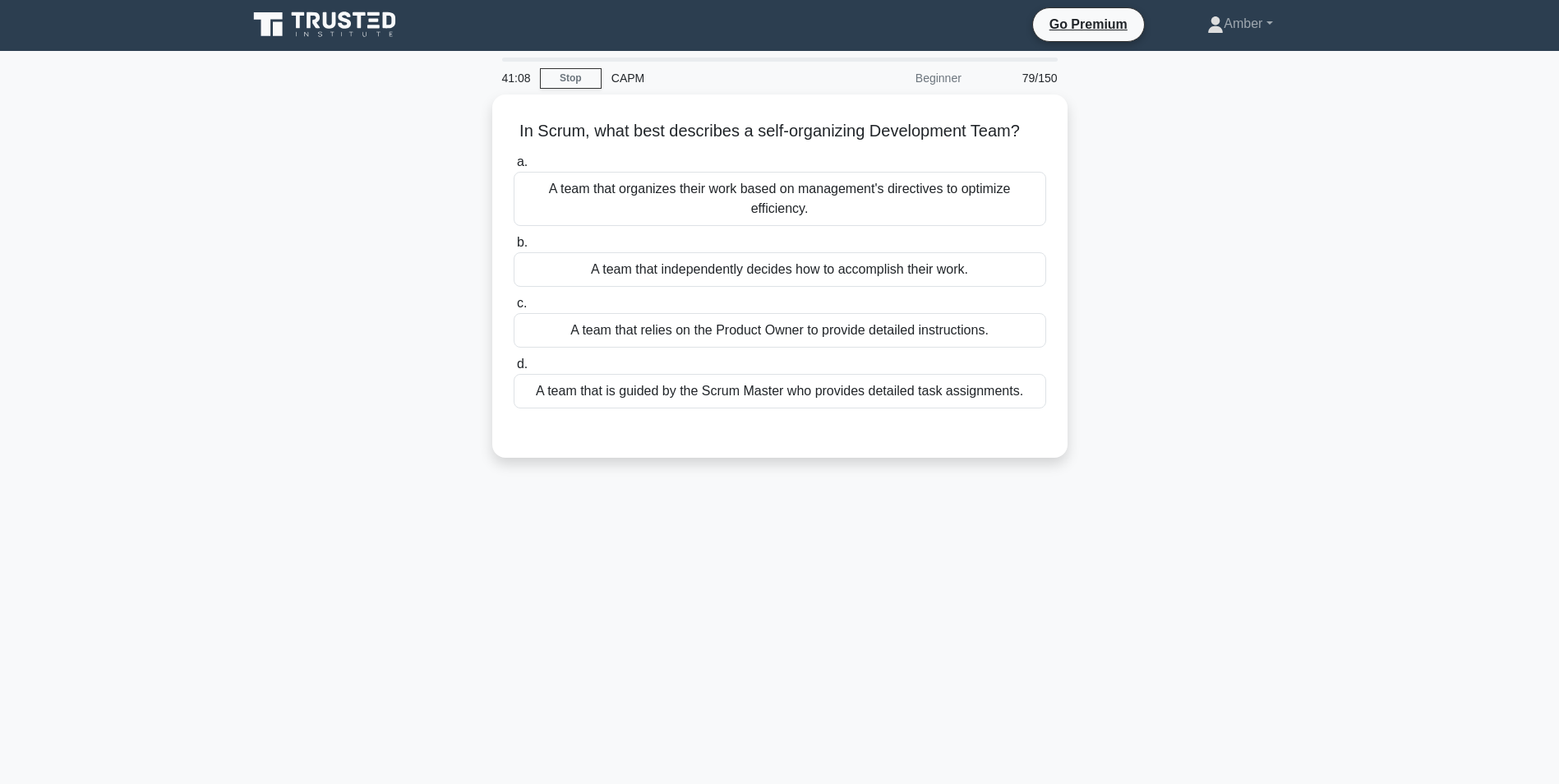
scroll to position [0, 0]
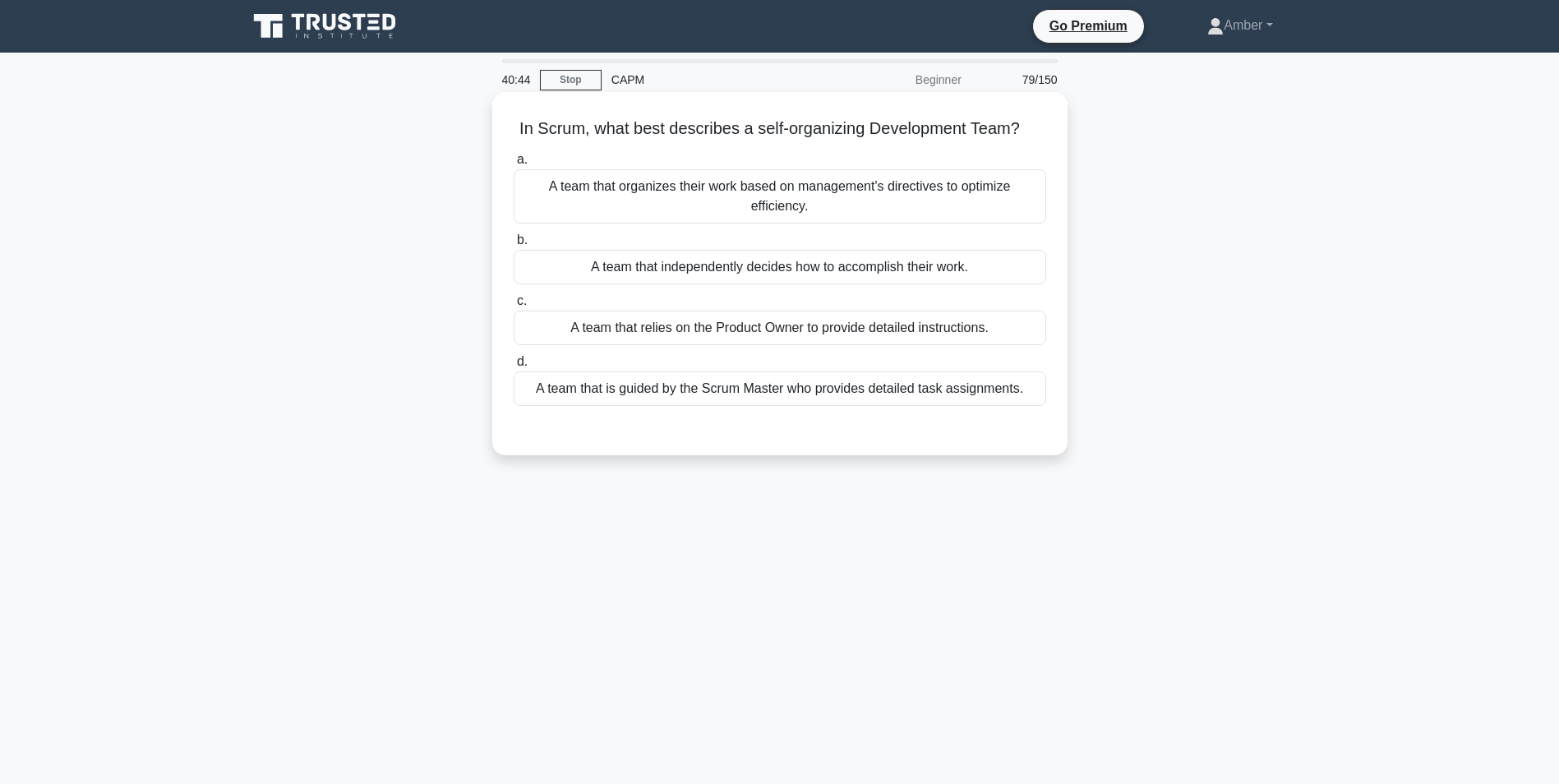
click at [700, 254] on div "A team that independently decides how to accomplish their work." at bounding box center [780, 267] width 533 height 35
click at [514, 245] on input "b. A team that independently decides how to accomplish their work." at bounding box center [514, 240] width 0 height 11
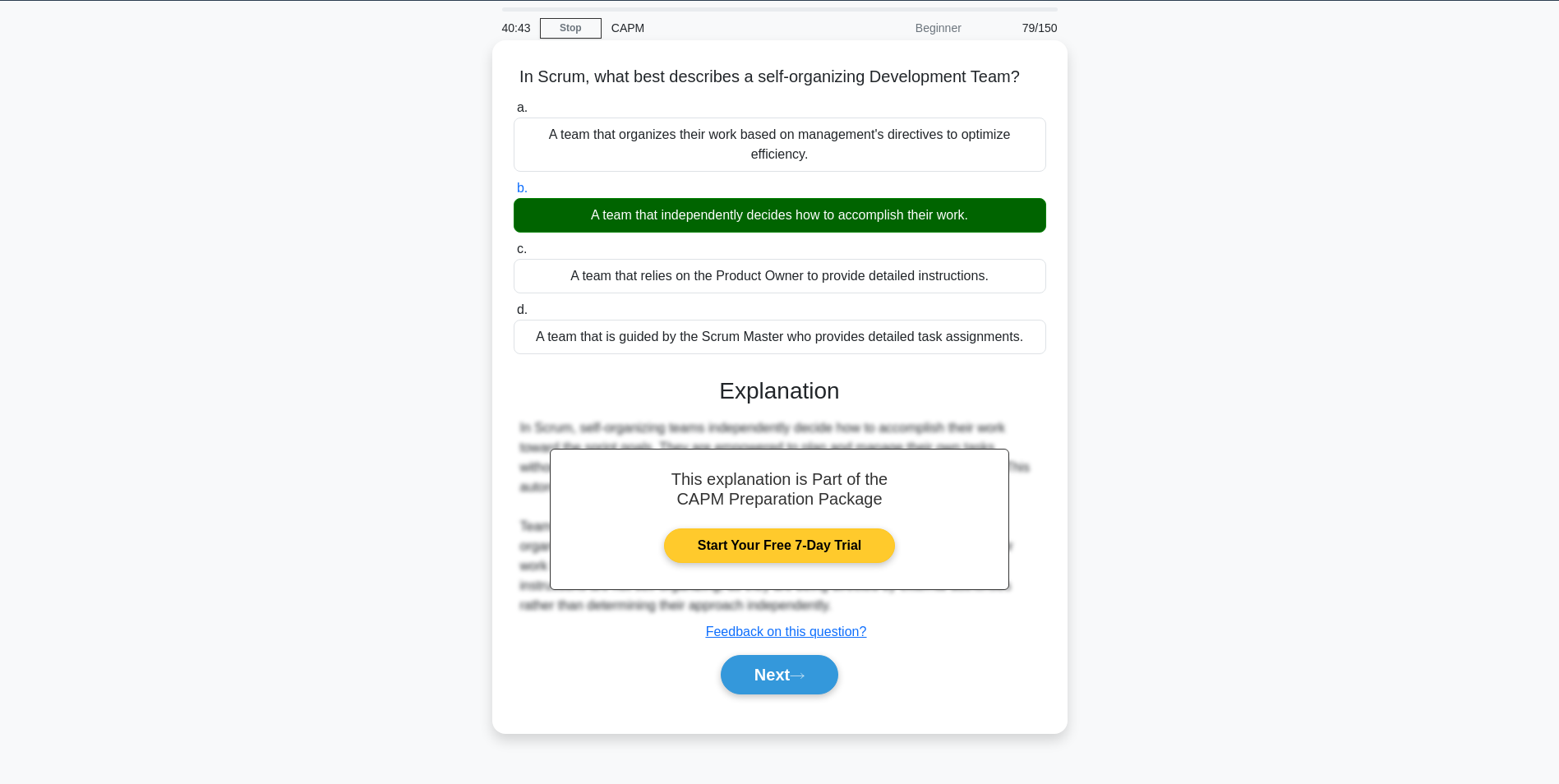
scroll to position [104, 0]
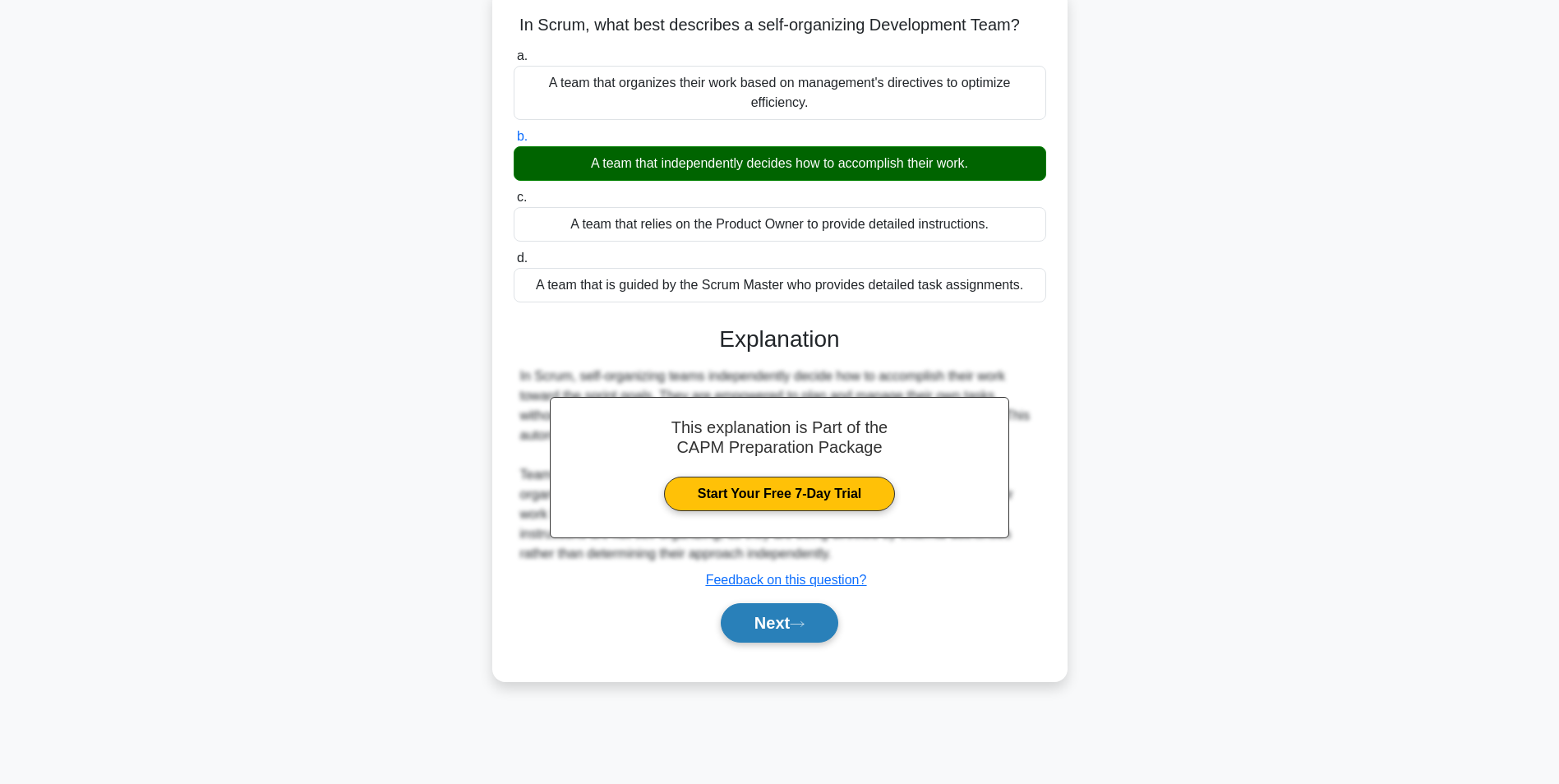
click at [760, 625] on button "Next" at bounding box center [780, 622] width 117 height 40
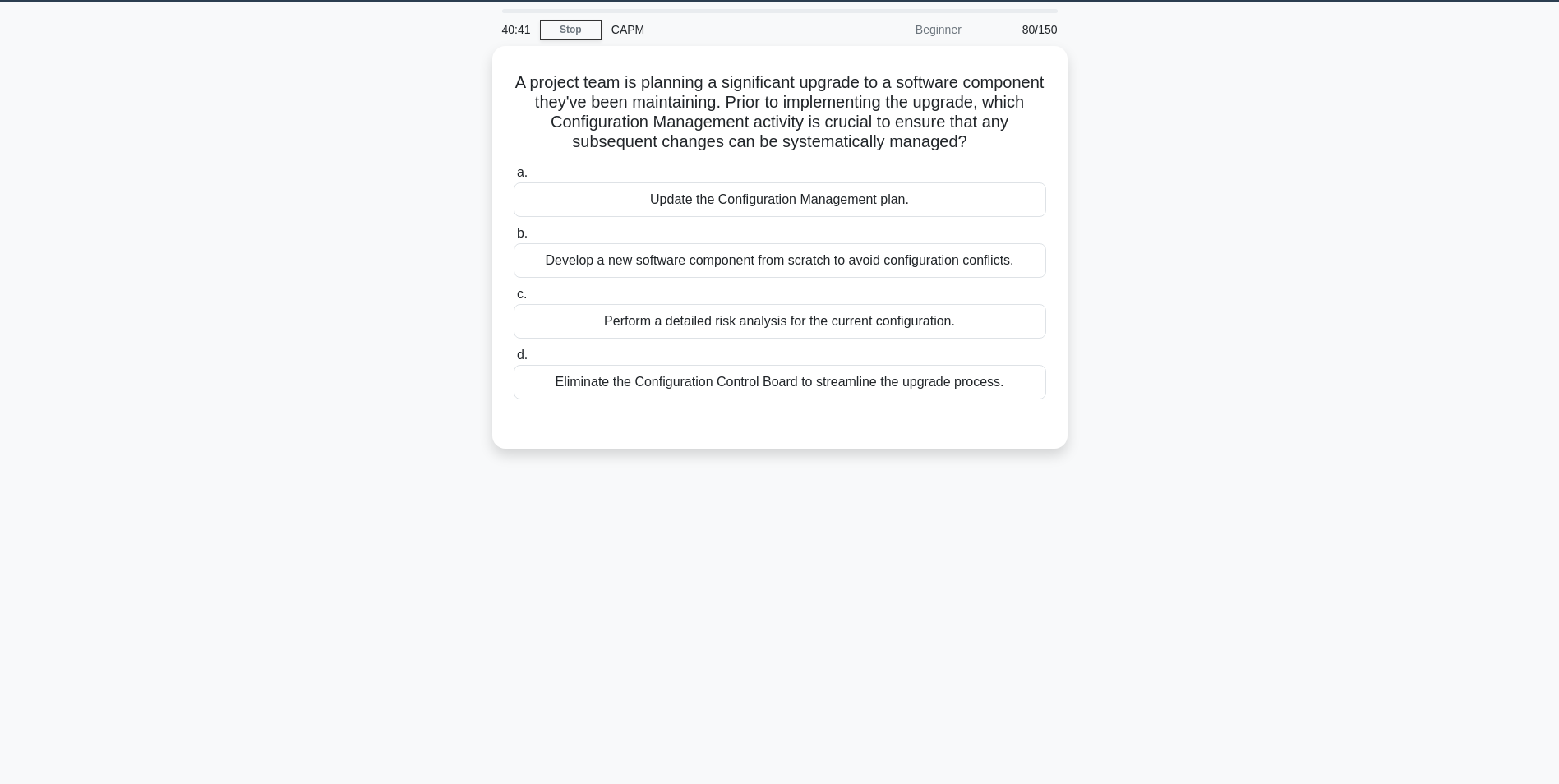
scroll to position [21, 0]
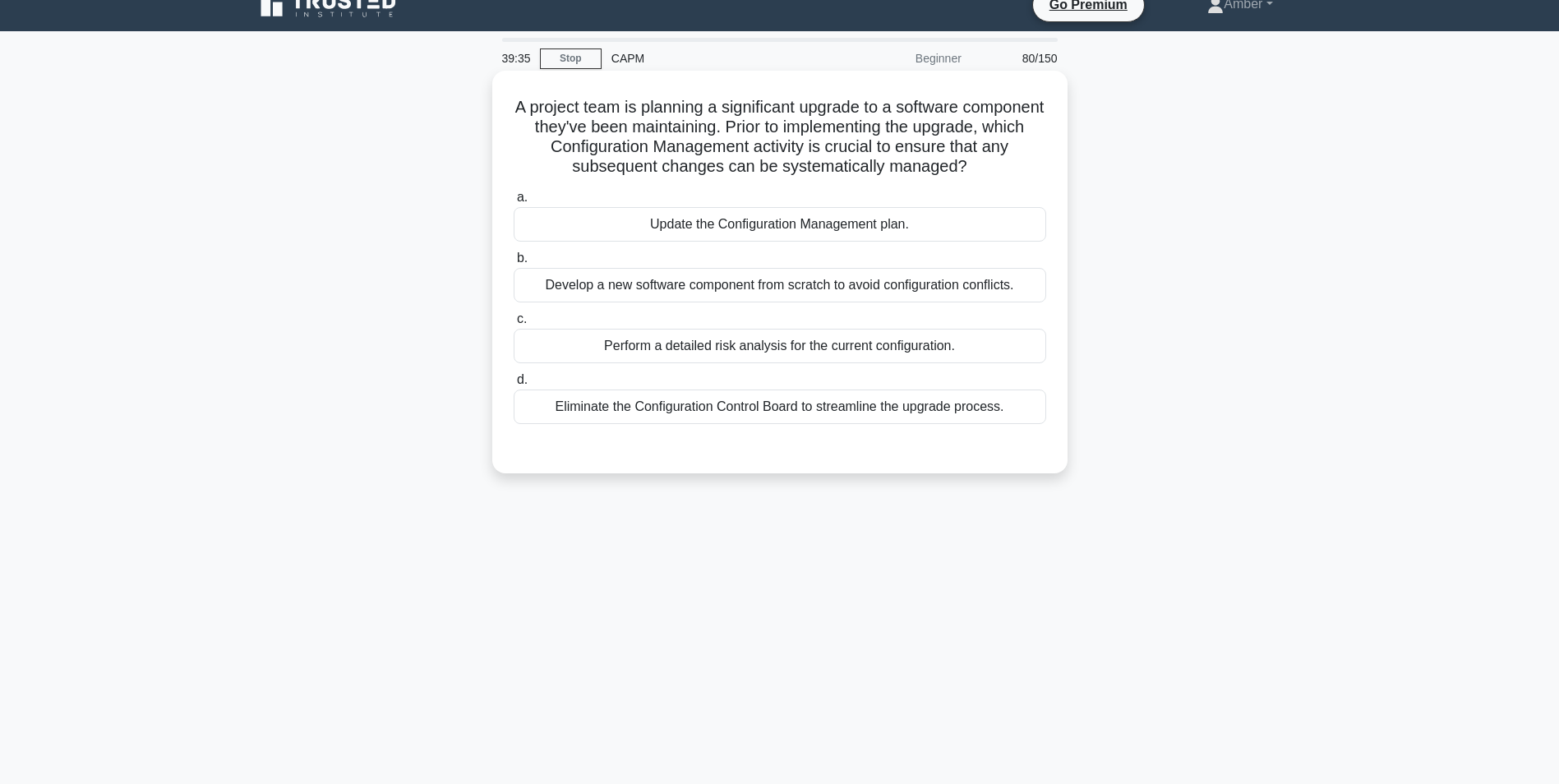
click at [775, 345] on div "Perform a detailed risk analysis for the current configuration." at bounding box center [780, 346] width 533 height 35
click at [514, 324] on input "c. Perform a detailed risk analysis for the current configuration." at bounding box center [514, 318] width 0 height 11
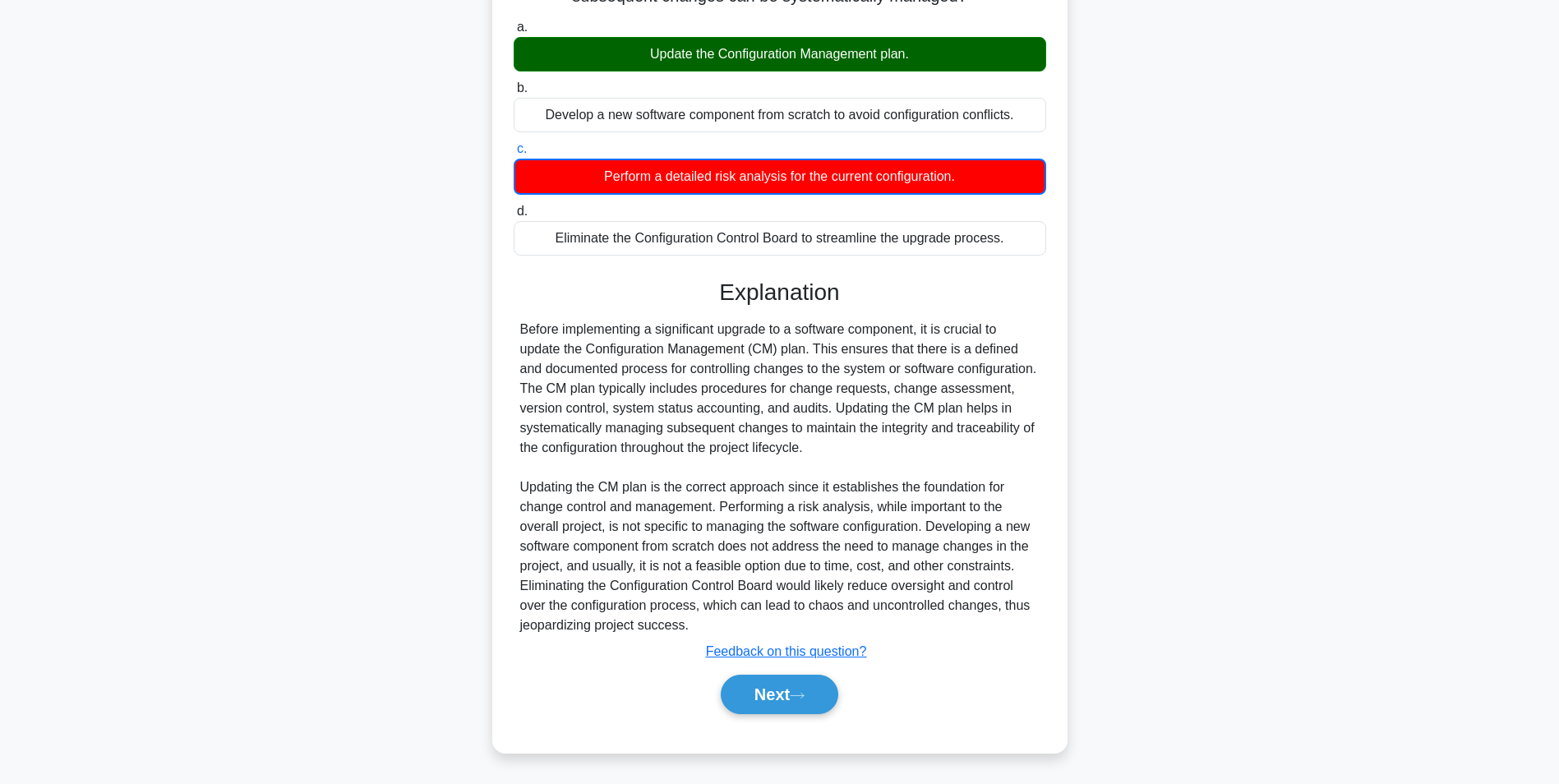
scroll to position [192, 0]
drag, startPoint x: 800, startPoint y: 702, endPoint x: 788, endPoint y: 694, distance: 14.4
click at [800, 702] on button "Next" at bounding box center [780, 694] width 117 height 40
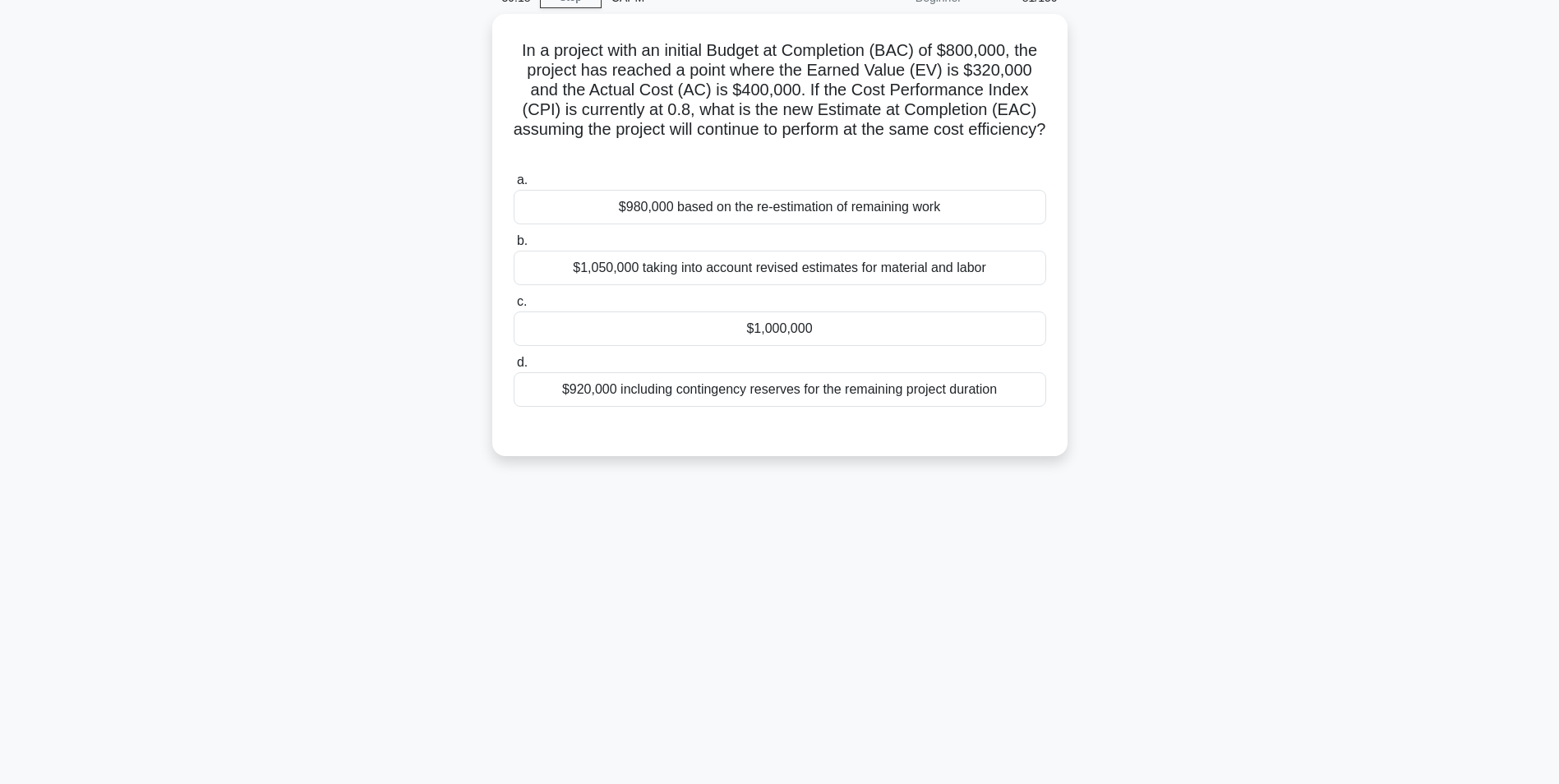
scroll to position [0, 0]
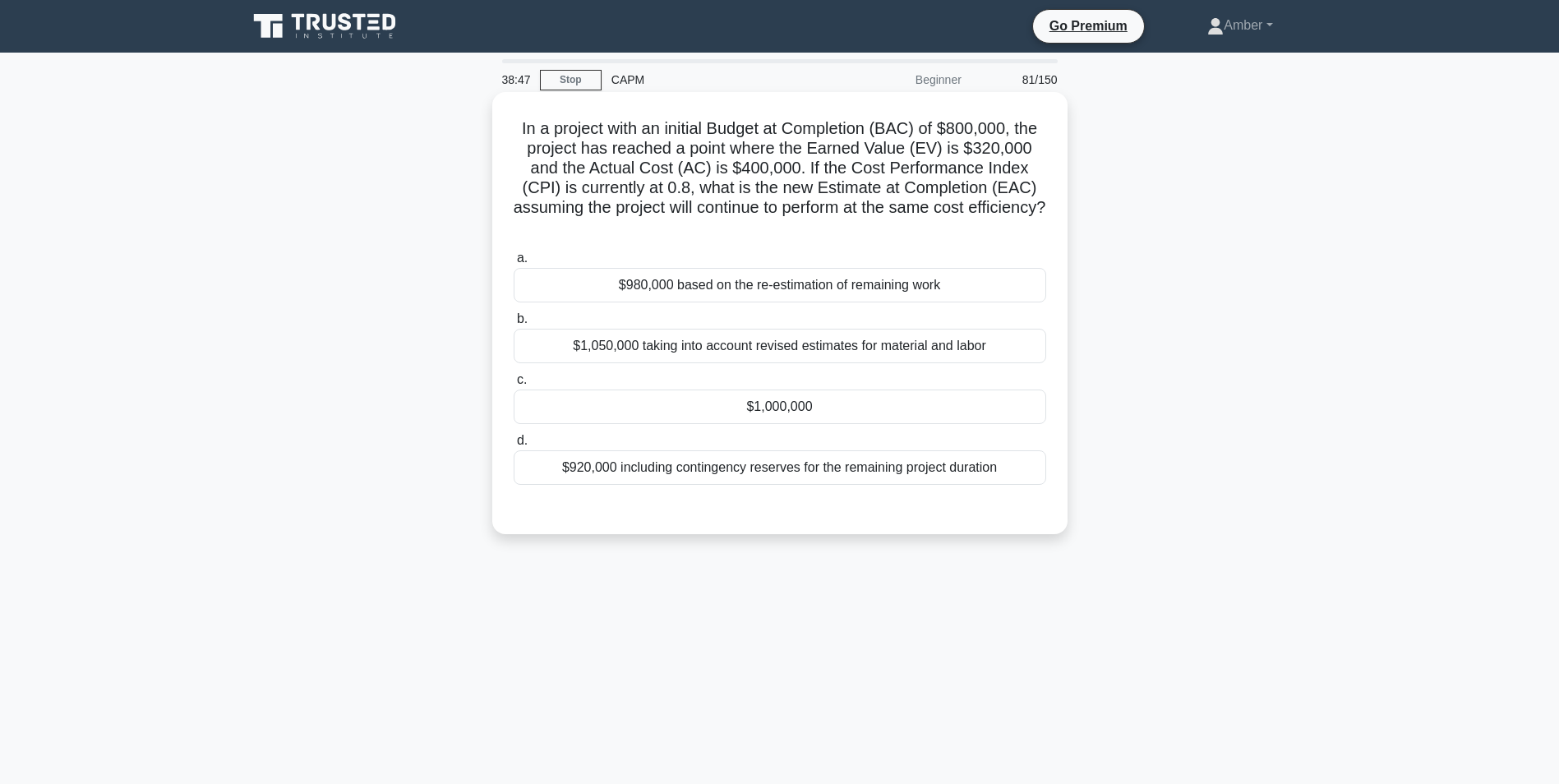
click at [624, 401] on div "$1,000,000" at bounding box center [780, 407] width 533 height 35
click at [514, 385] on input "c. $1,000,000" at bounding box center [514, 379] width 0 height 11
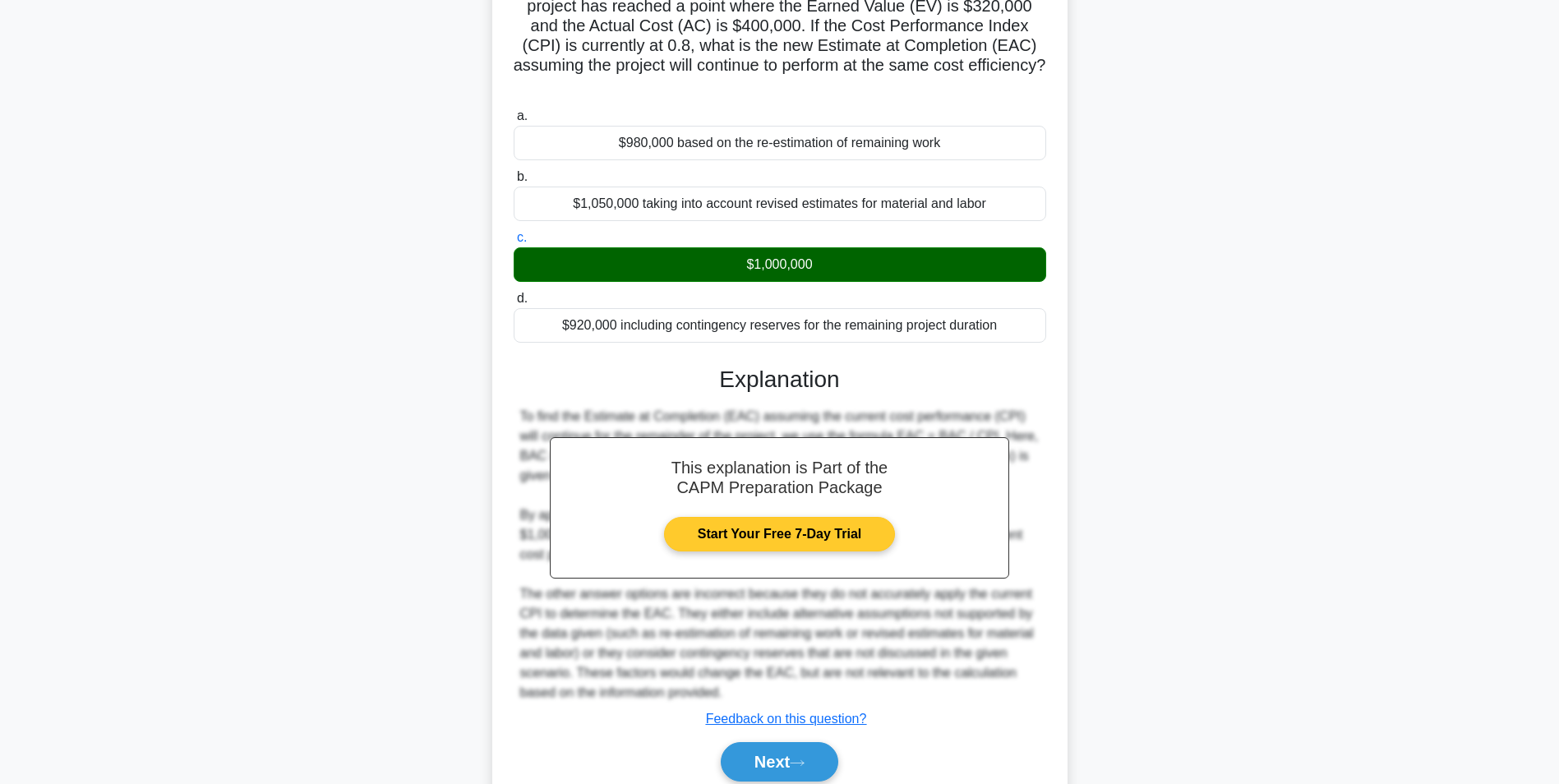
scroll to position [211, 0]
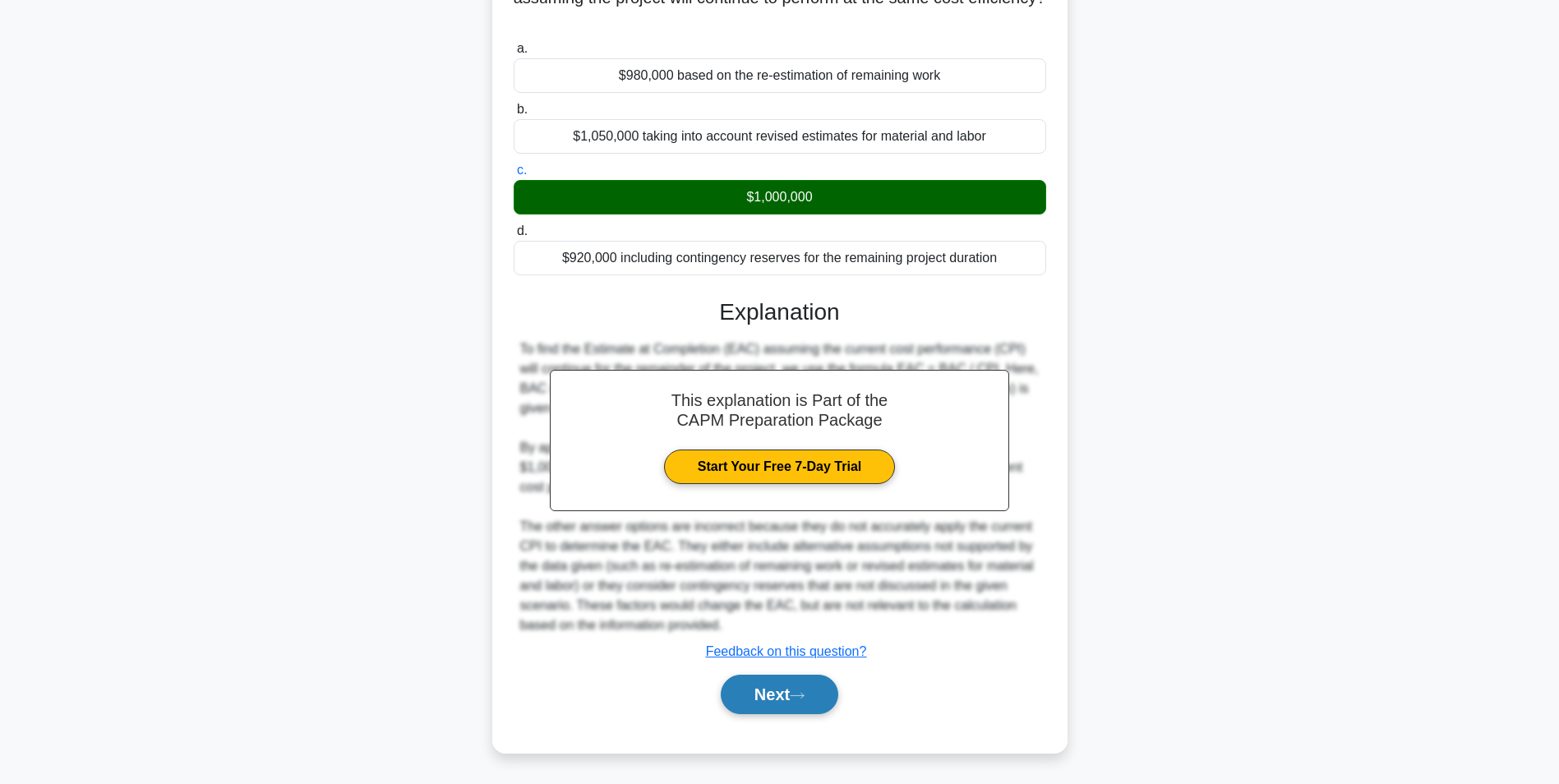
click at [748, 698] on button "Next" at bounding box center [780, 694] width 117 height 40
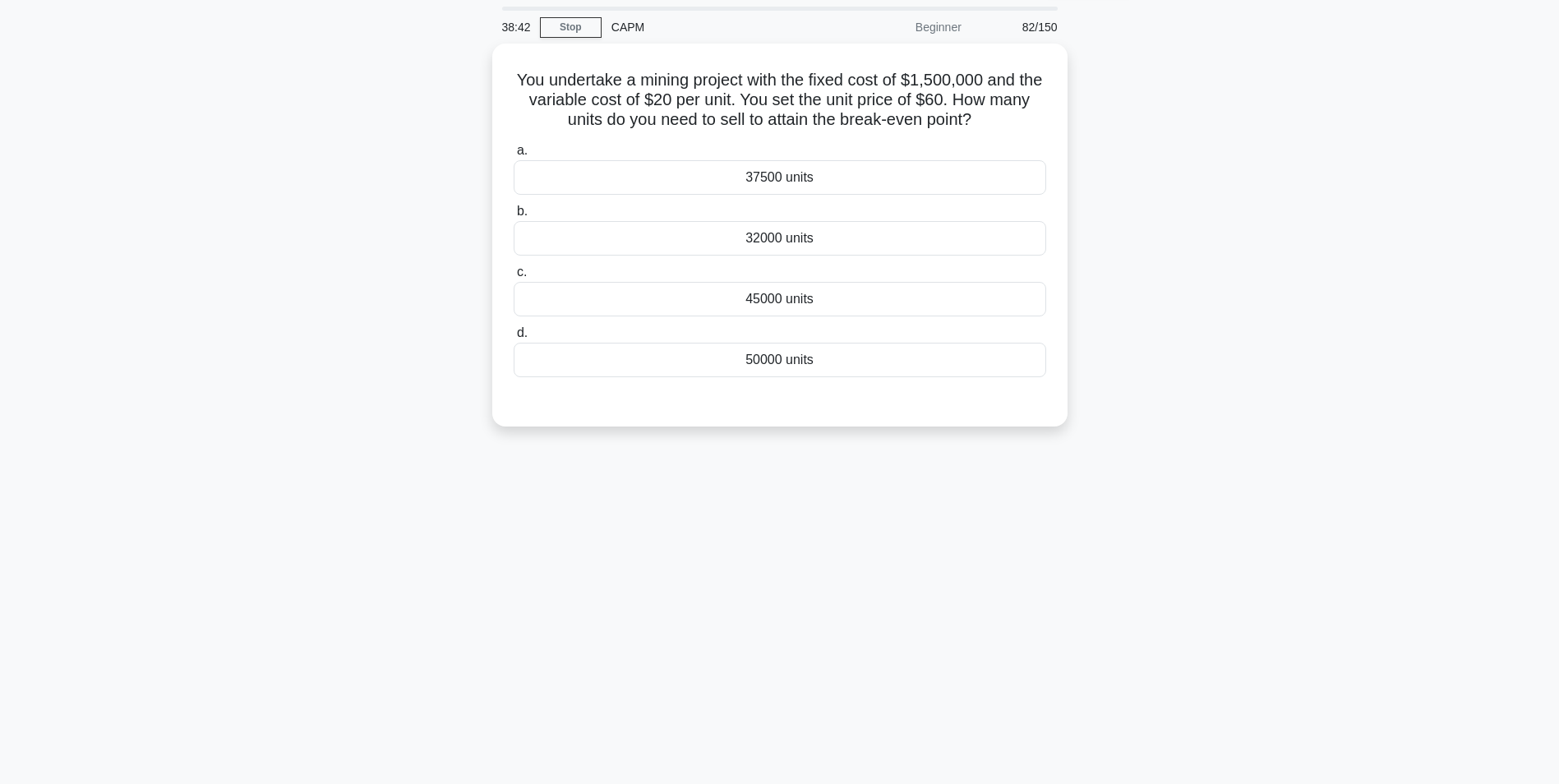
scroll to position [0, 0]
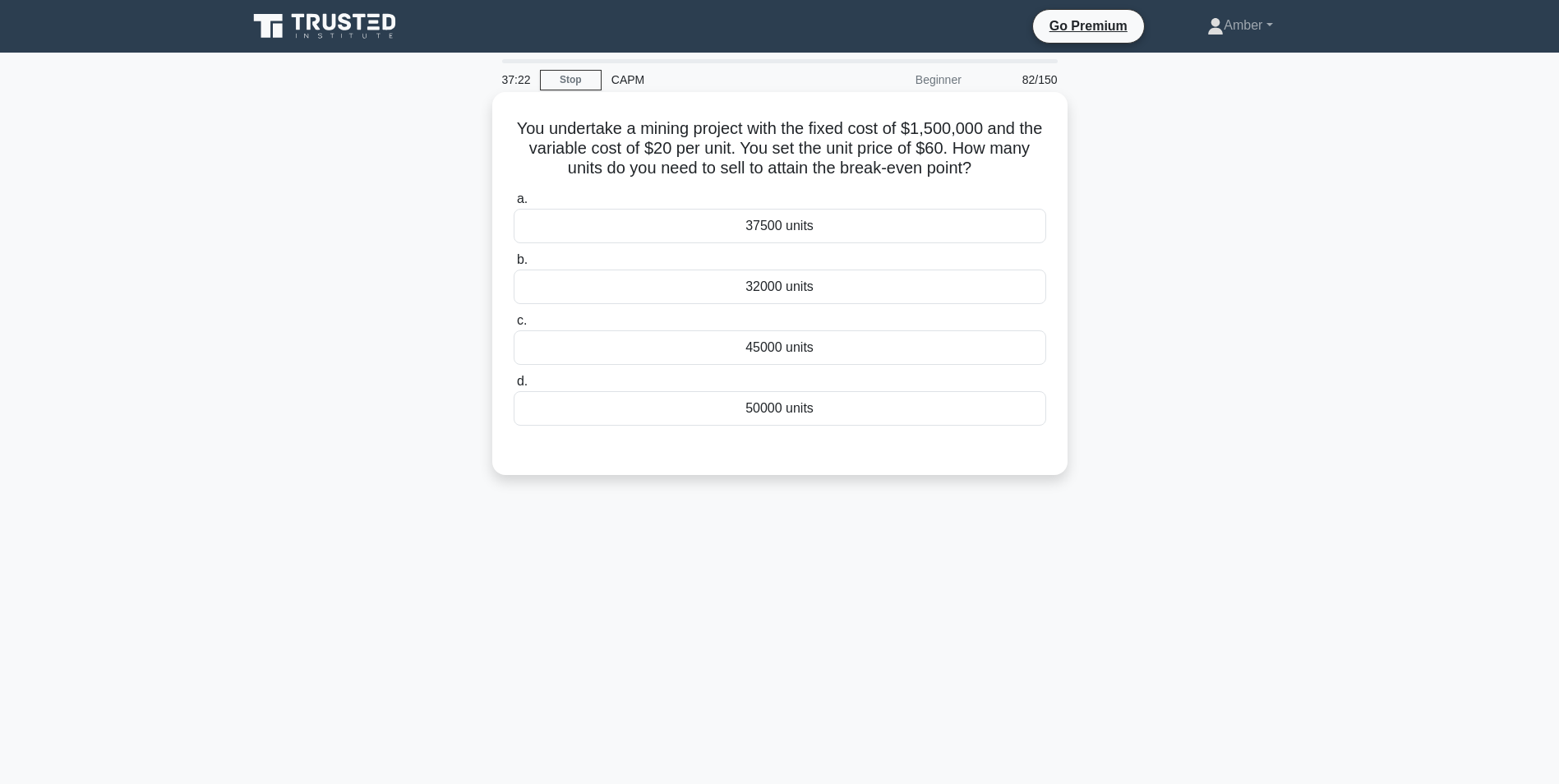
click at [643, 221] on div "37500 units" at bounding box center [780, 226] width 533 height 35
click at [514, 205] on input "a. 37500 units" at bounding box center [514, 199] width 0 height 11
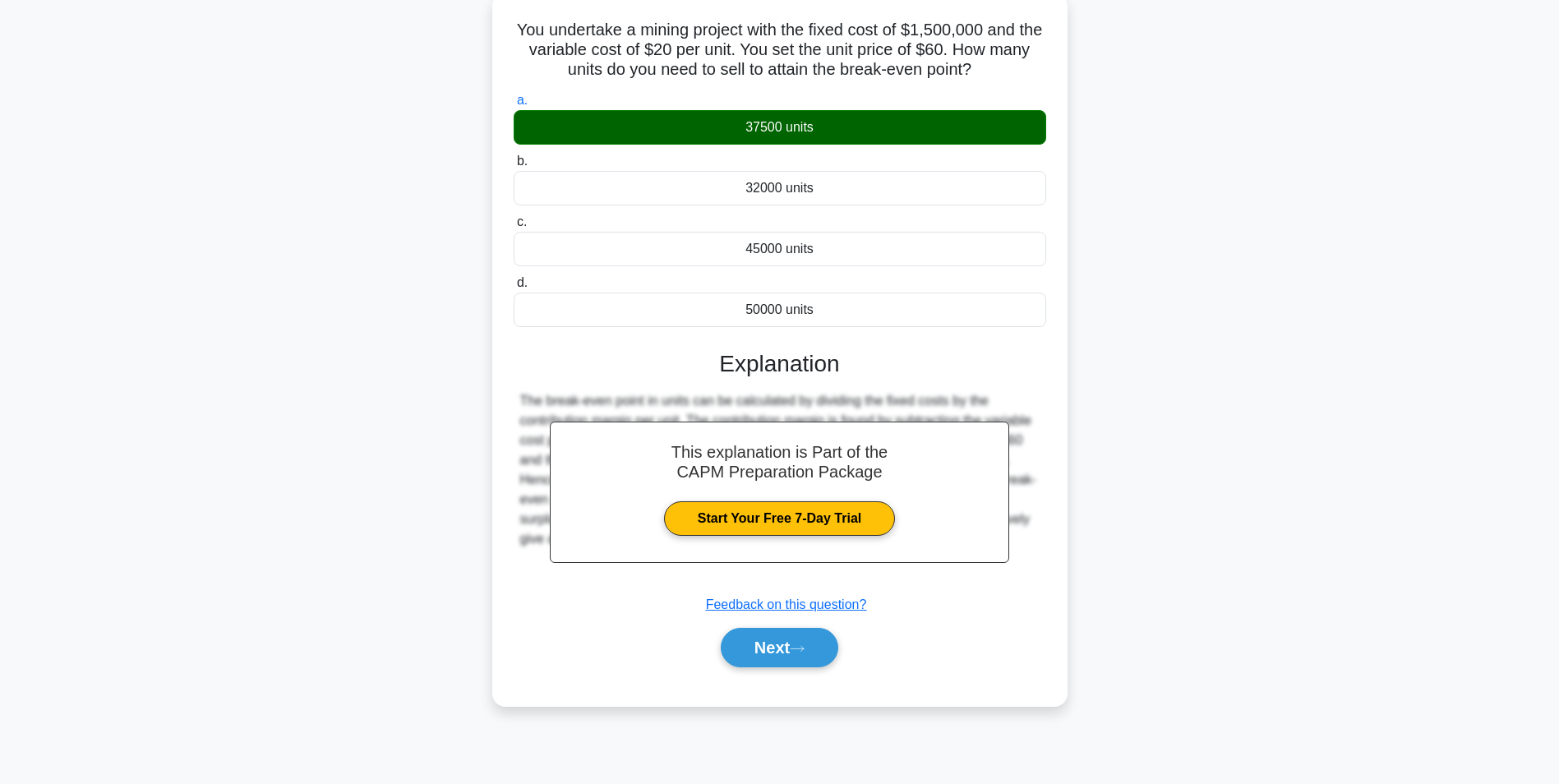
scroll to position [104, 0]
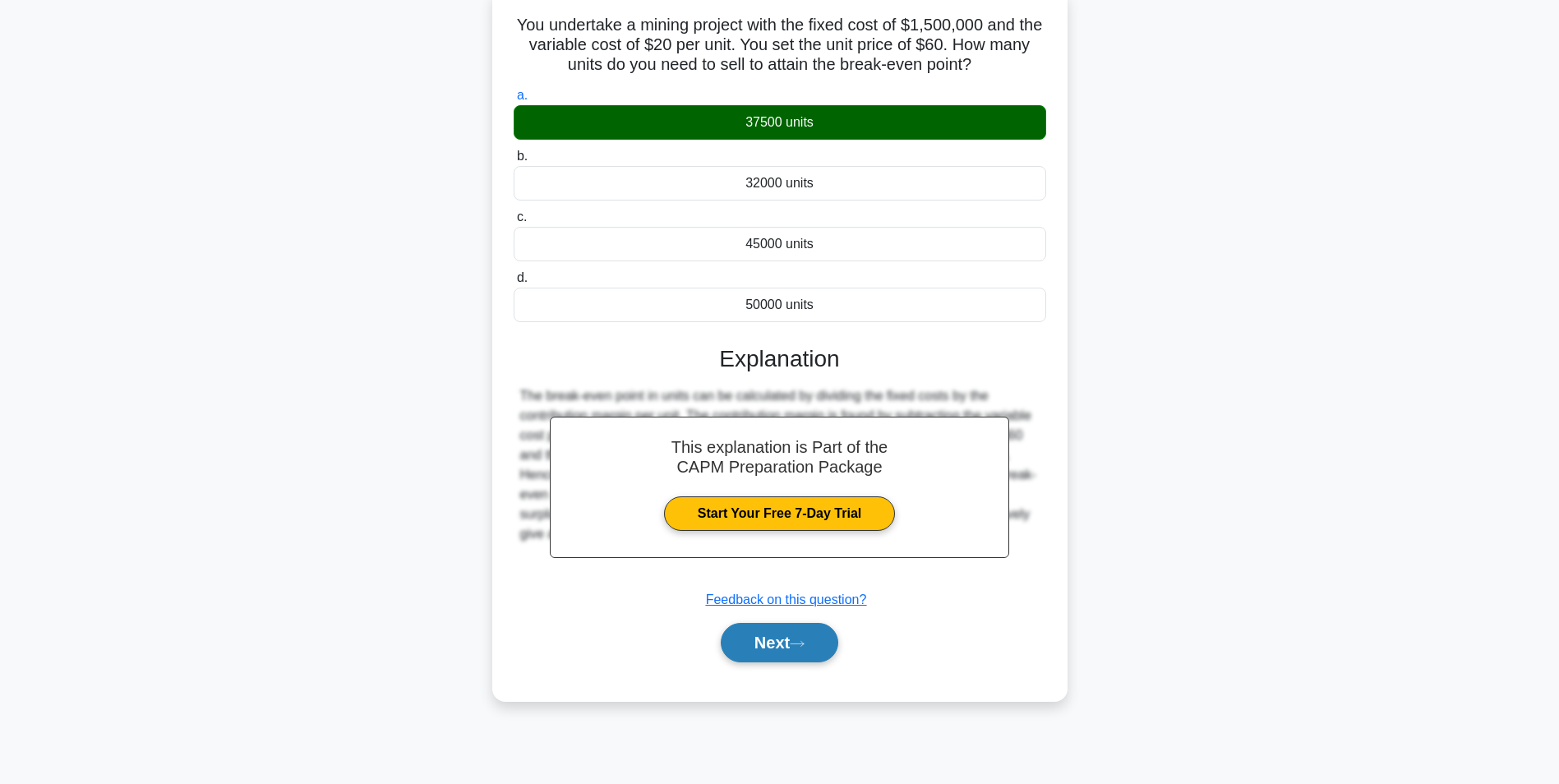
click at [762, 636] on button "Next" at bounding box center [780, 642] width 117 height 40
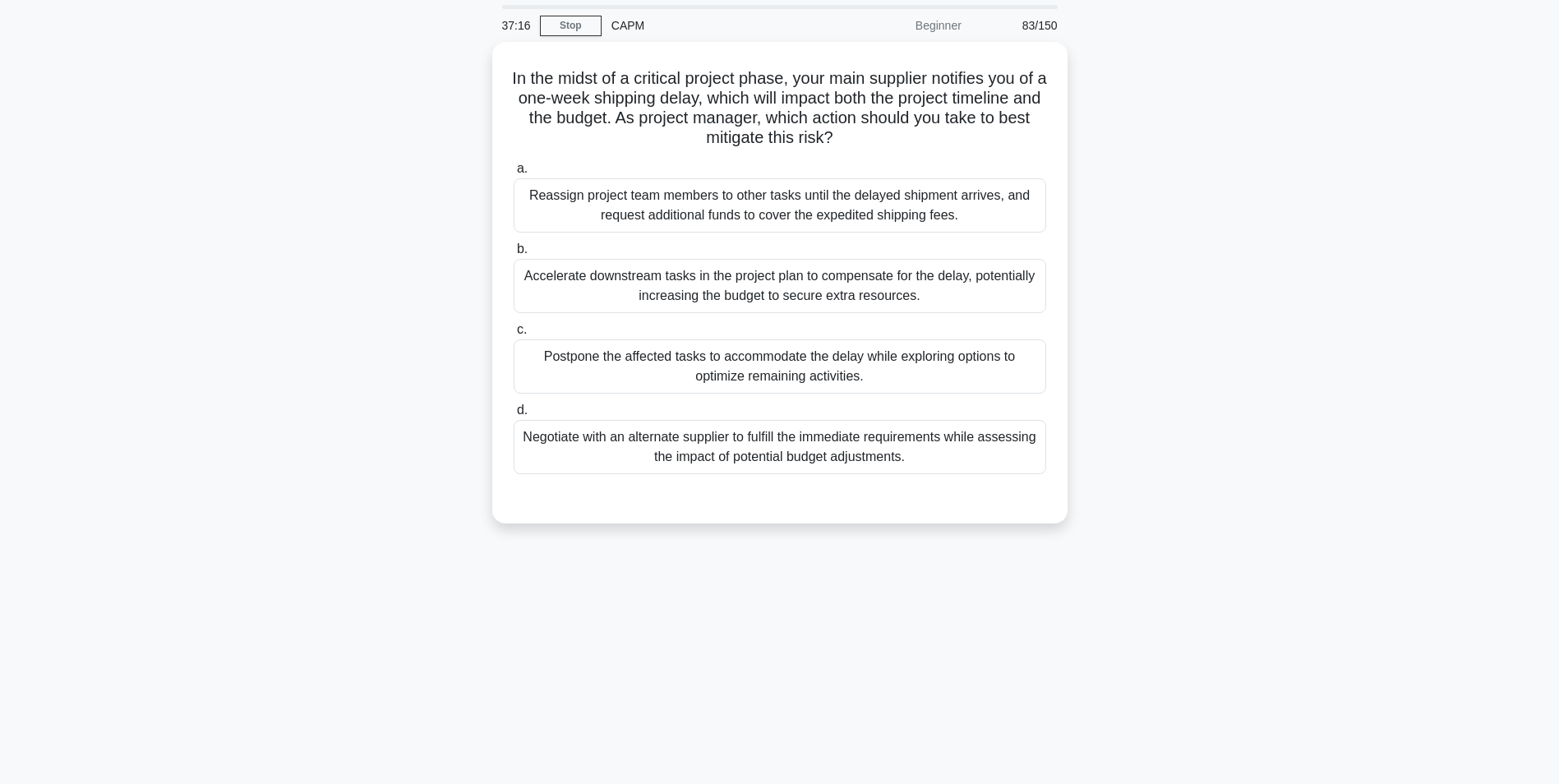
scroll to position [0, 0]
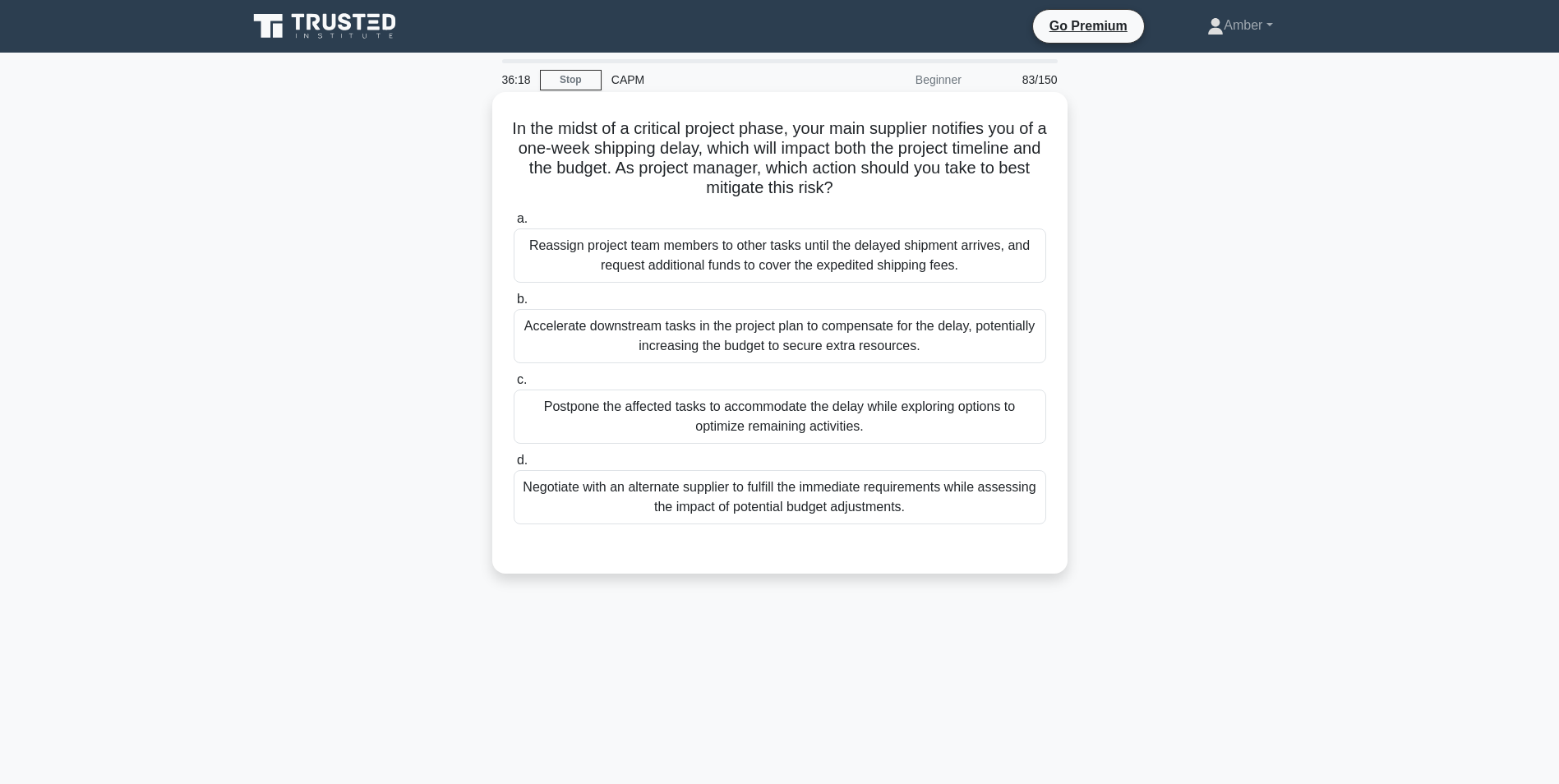
click at [575, 490] on div "Negotiate with an alternate supplier to fulfill the immediate requirements whil…" at bounding box center [780, 497] width 533 height 54
click at [514, 466] on input "d. Negotiate with an alternate supplier to fulfill the immediate requirements w…" at bounding box center [514, 460] width 0 height 11
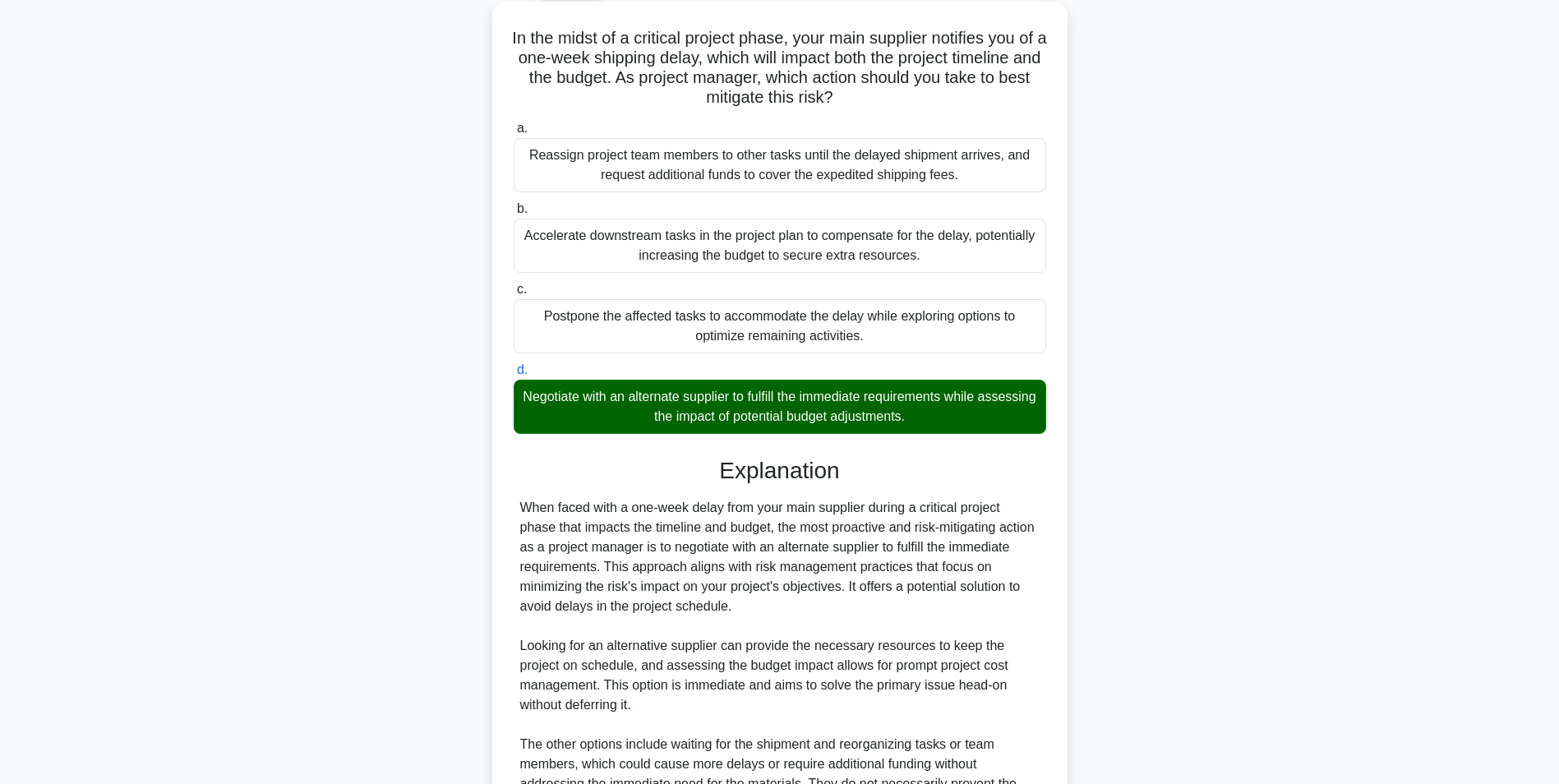
scroll to position [309, 0]
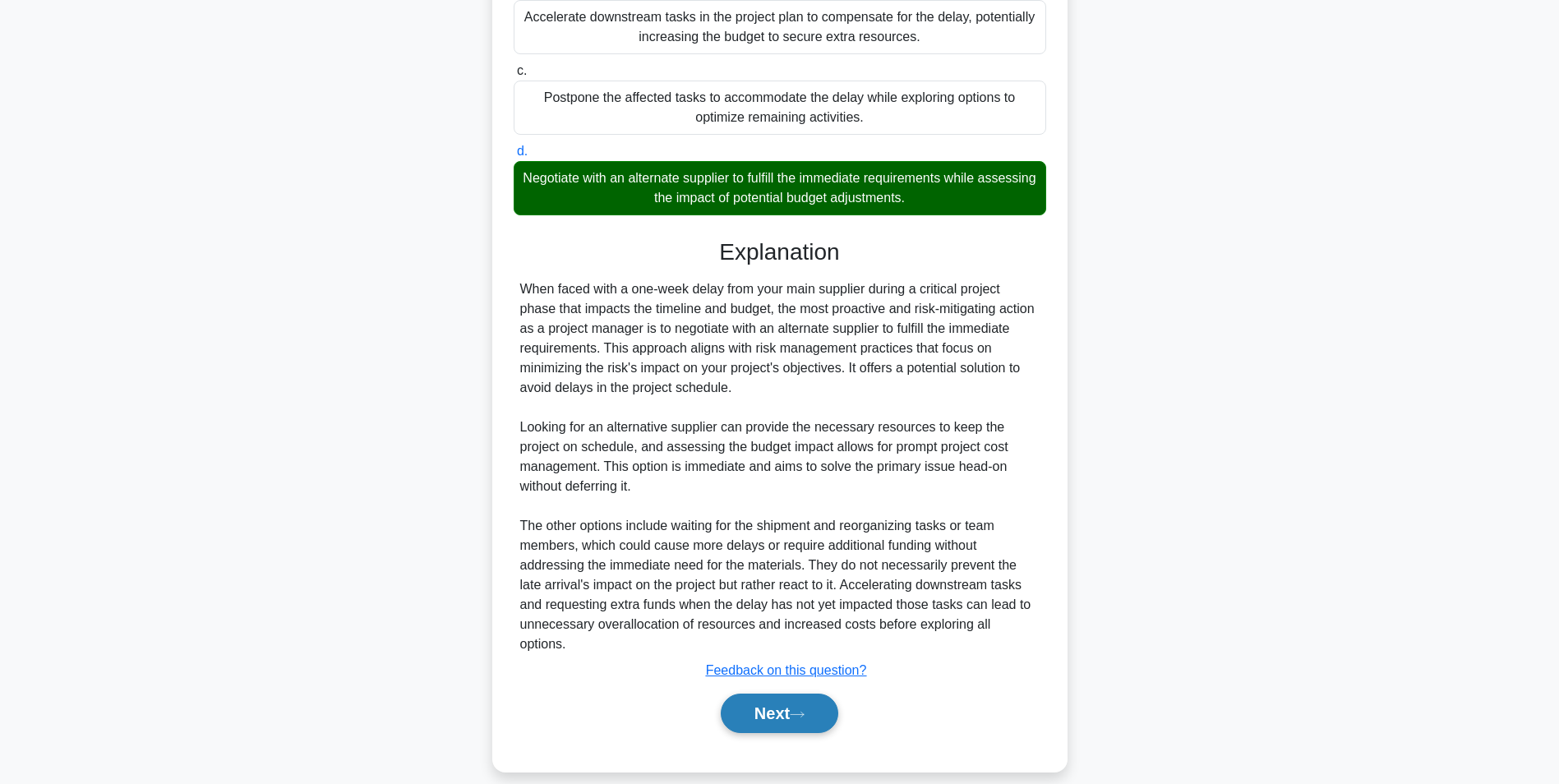
click at [759, 698] on button "Next" at bounding box center [780, 713] width 117 height 40
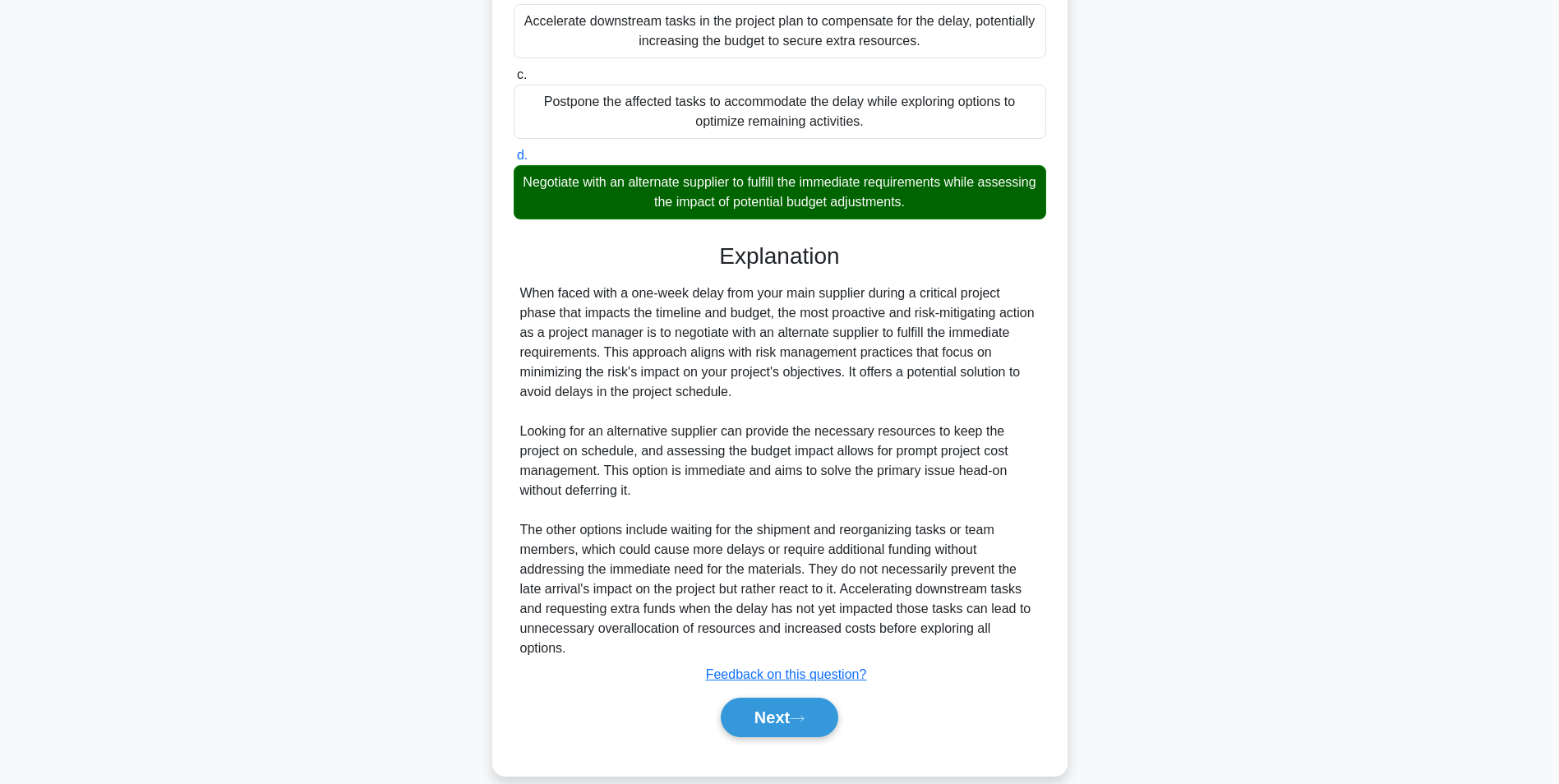
scroll to position [104, 0]
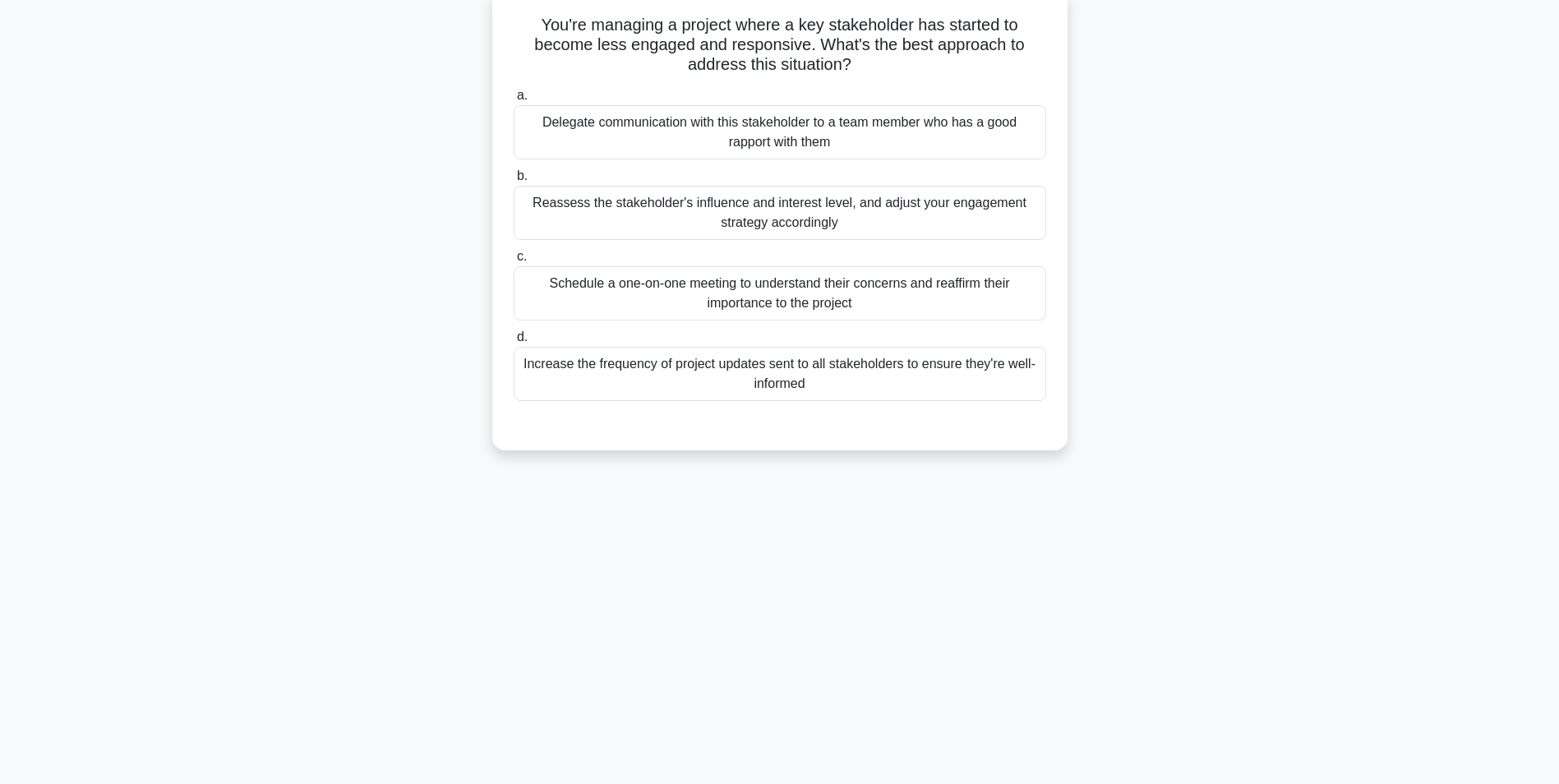
click at [649, 212] on div "Reassess the stakeholder's influence and interest level, and adjust your engage…" at bounding box center [780, 212] width 533 height 54
click at [514, 181] on input "b. Reassess the stakeholder's influence and interest level, and adjust your eng…" at bounding box center [514, 176] width 0 height 11
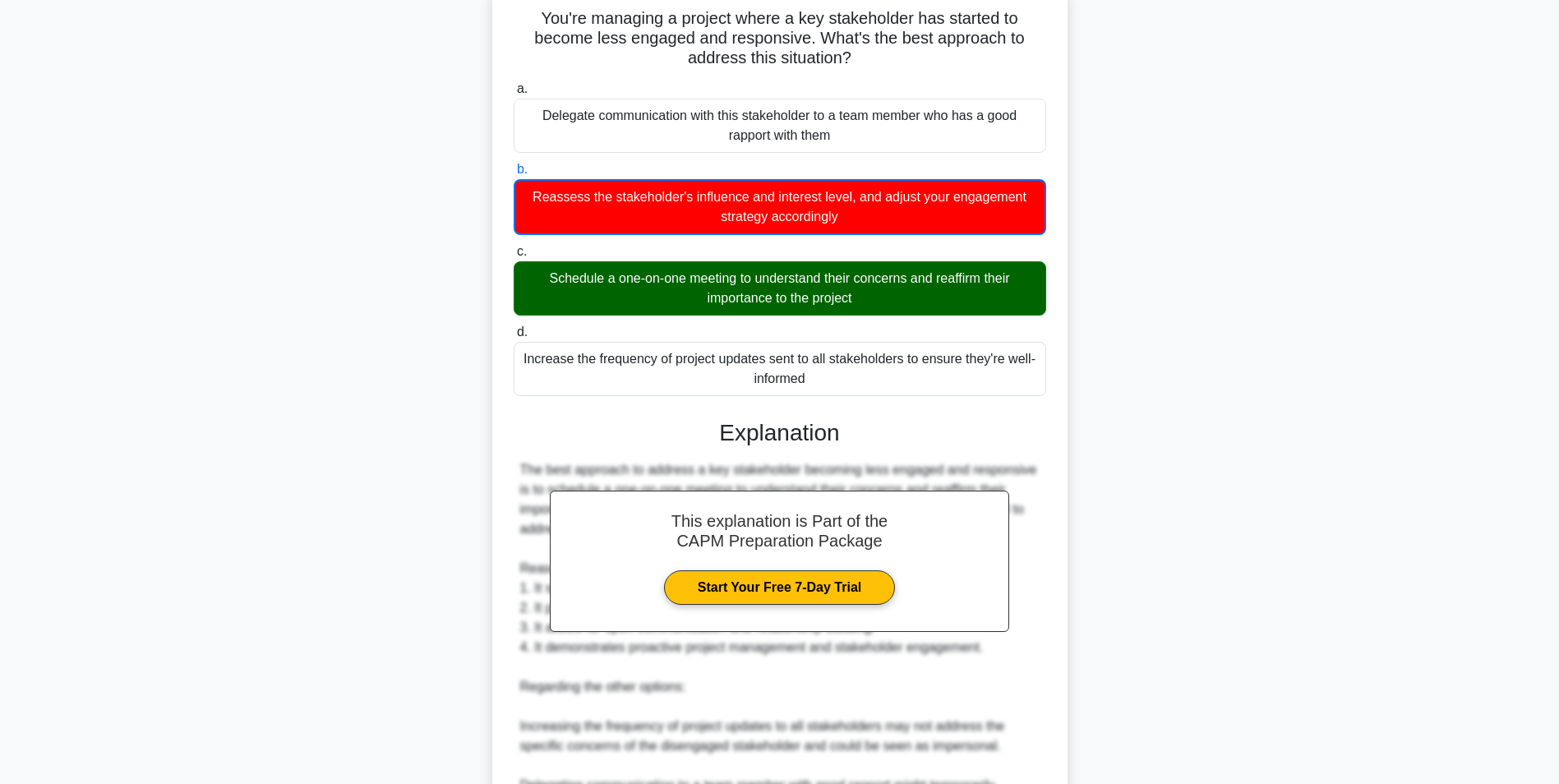
scroll to position [432, 0]
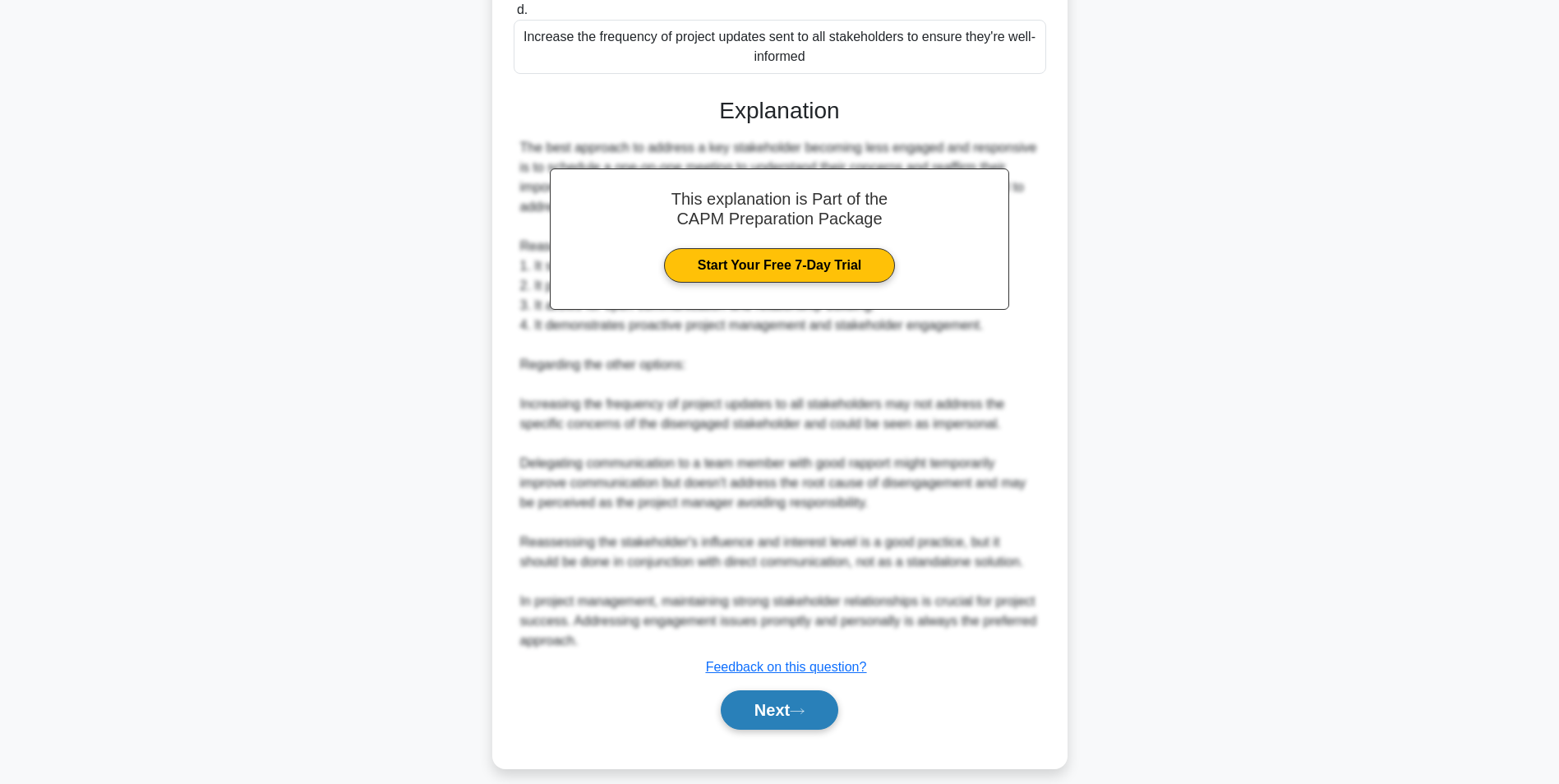
click at [769, 694] on button "Next" at bounding box center [780, 709] width 117 height 40
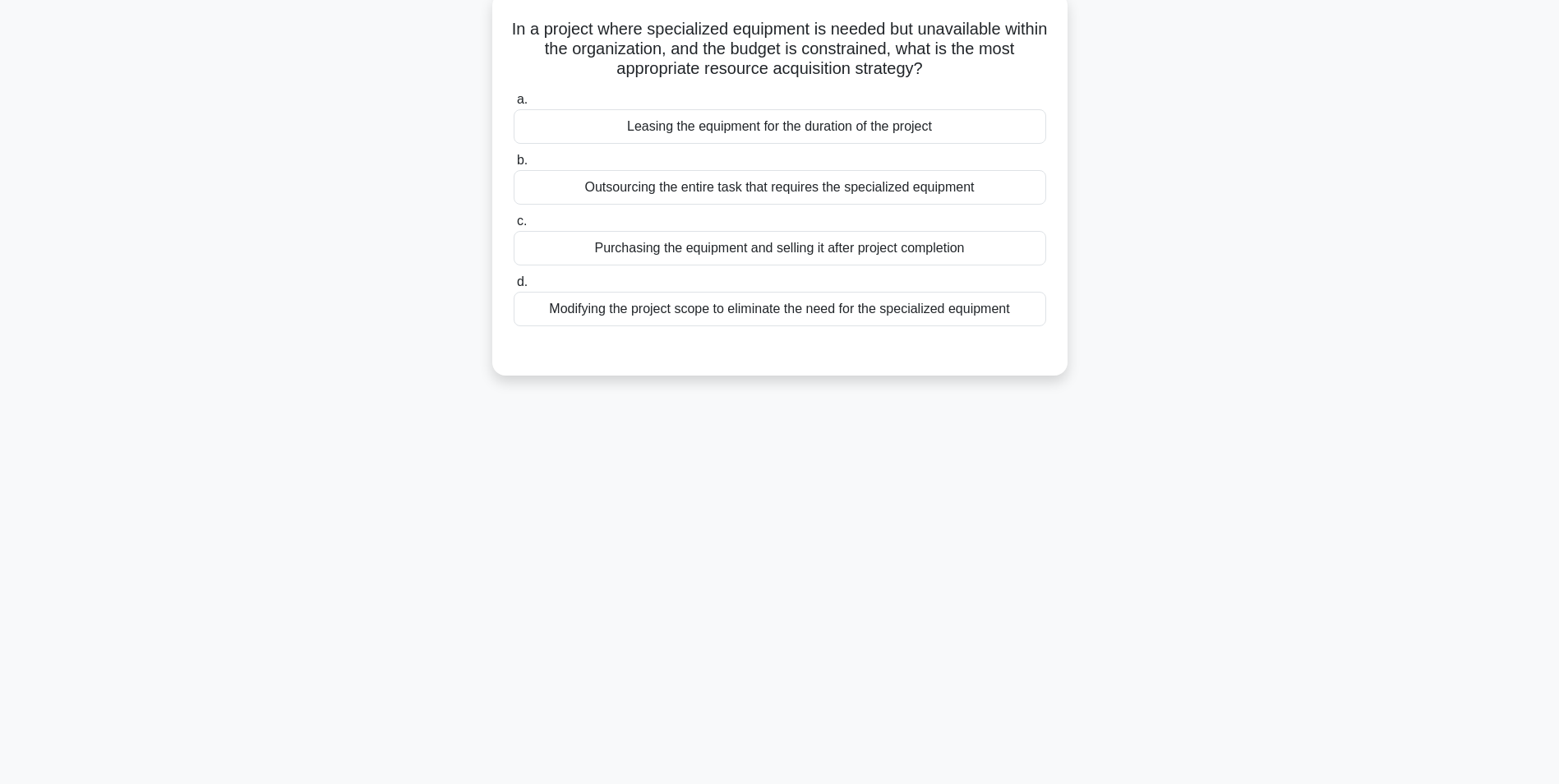
scroll to position [104, 0]
click at [711, 181] on div "Outsourcing the entire task that requires the specialized equipment" at bounding box center [780, 183] width 533 height 35
click at [514, 162] on input "b. Outsourcing the entire task that requires the specialized equipment" at bounding box center [514, 156] width 0 height 11
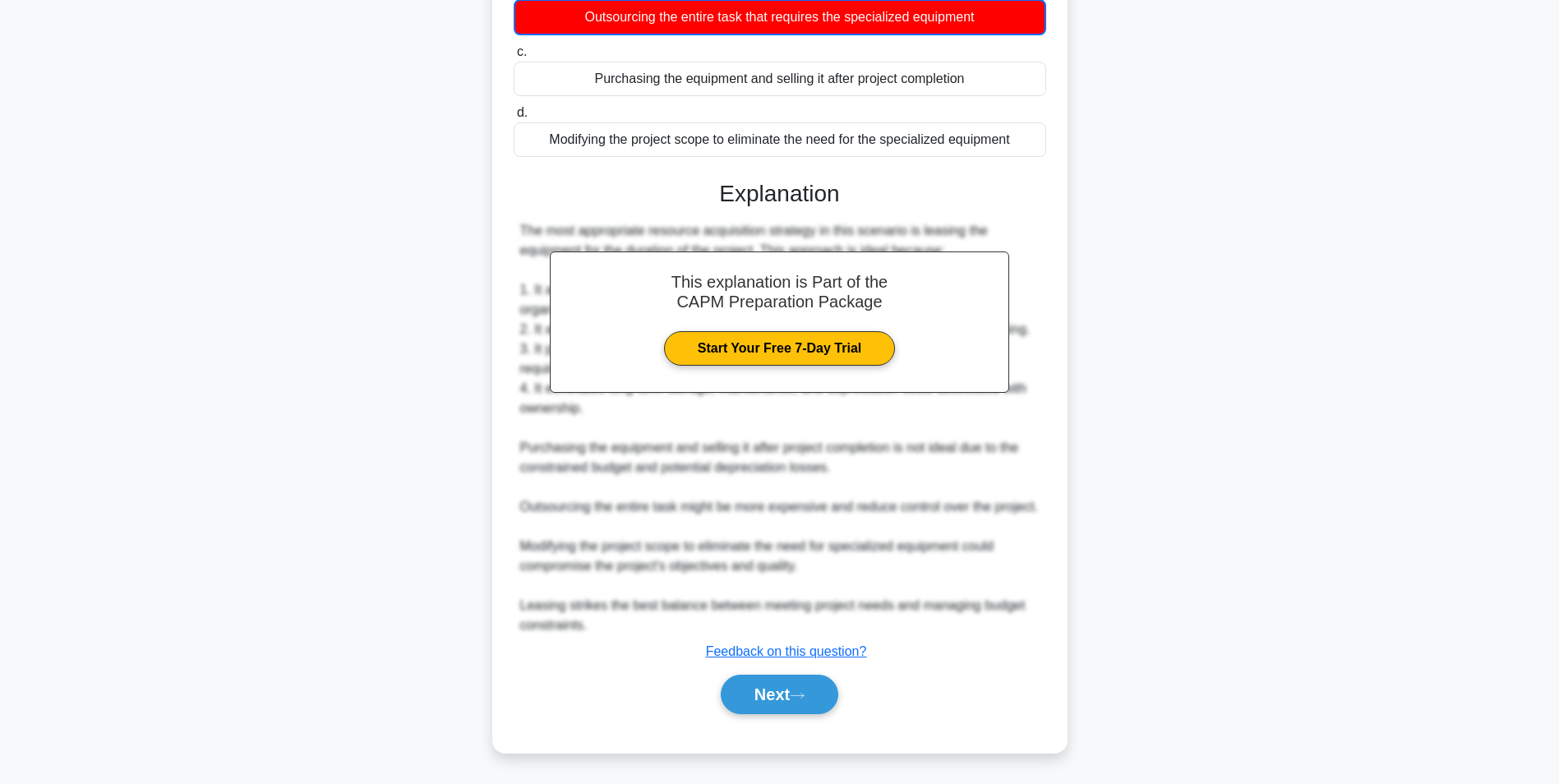
scroll to position [291, 0]
drag, startPoint x: 753, startPoint y: 694, endPoint x: 753, endPoint y: 677, distance: 17.0
click at [753, 694] on button "Next" at bounding box center [780, 694] width 117 height 40
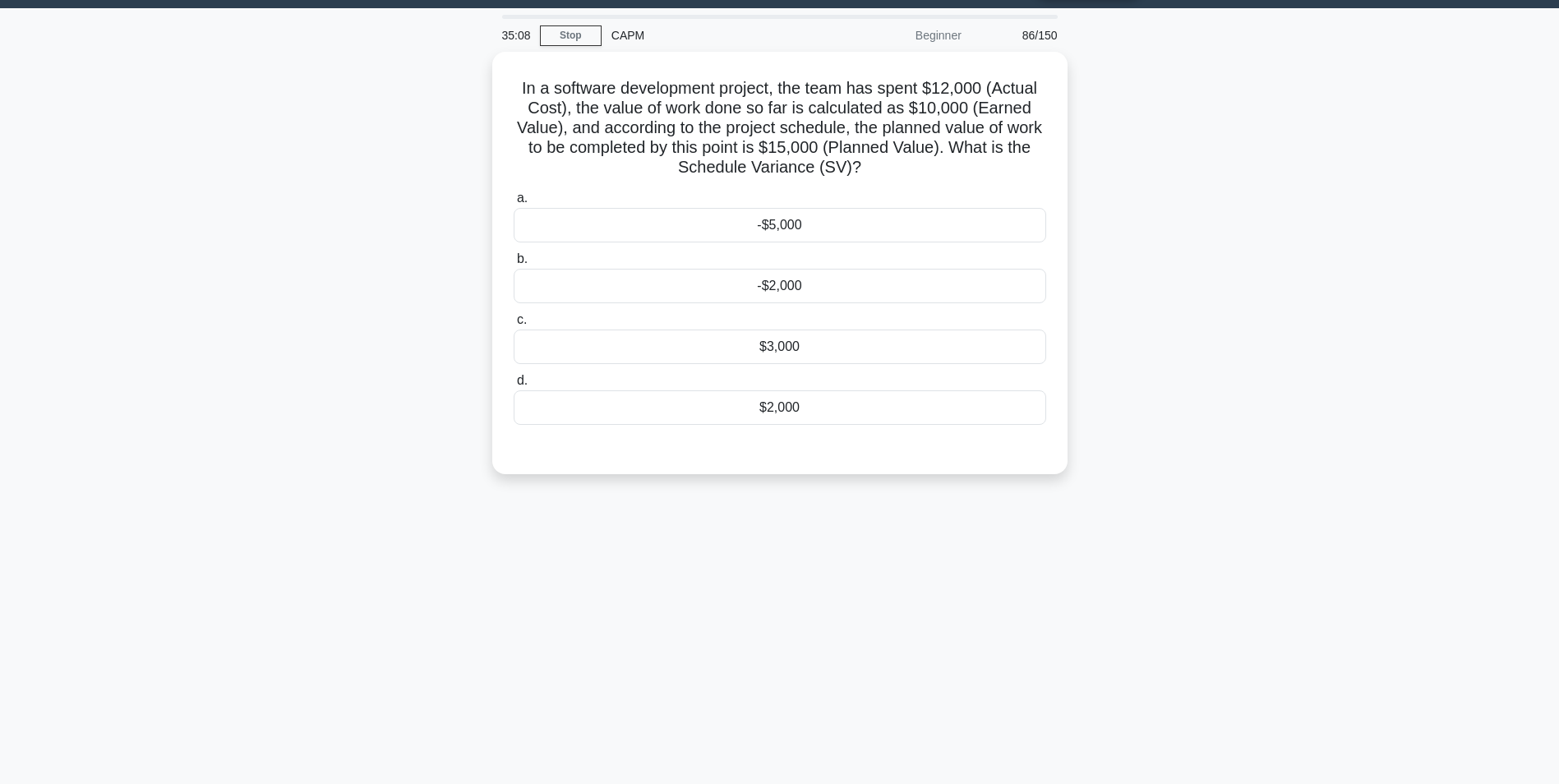
scroll to position [0, 0]
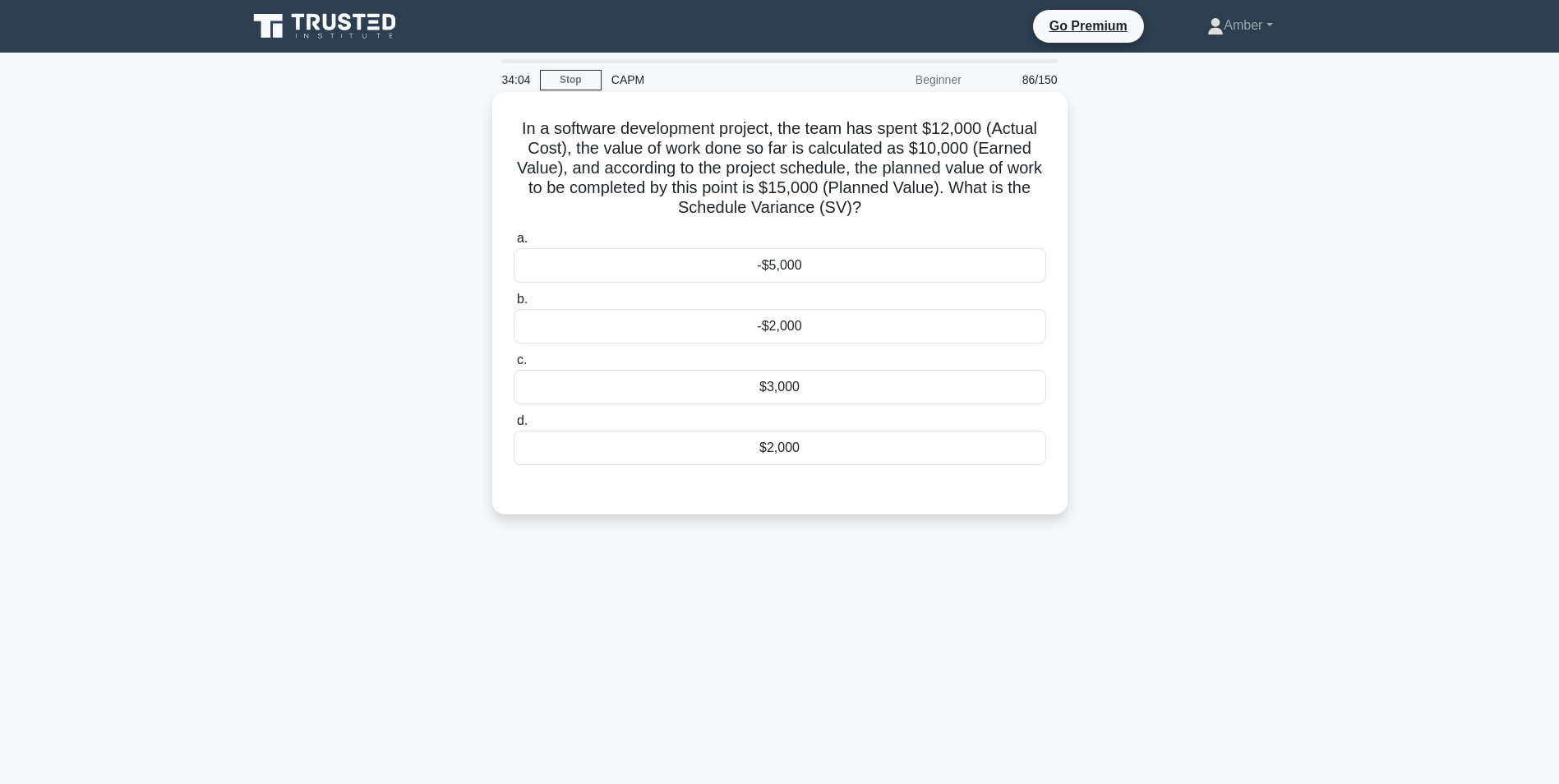
click at [780, 265] on div "-$5,000" at bounding box center [780, 266] width 533 height 35
click at [514, 244] on input "a. -$5,000" at bounding box center [514, 238] width 0 height 11
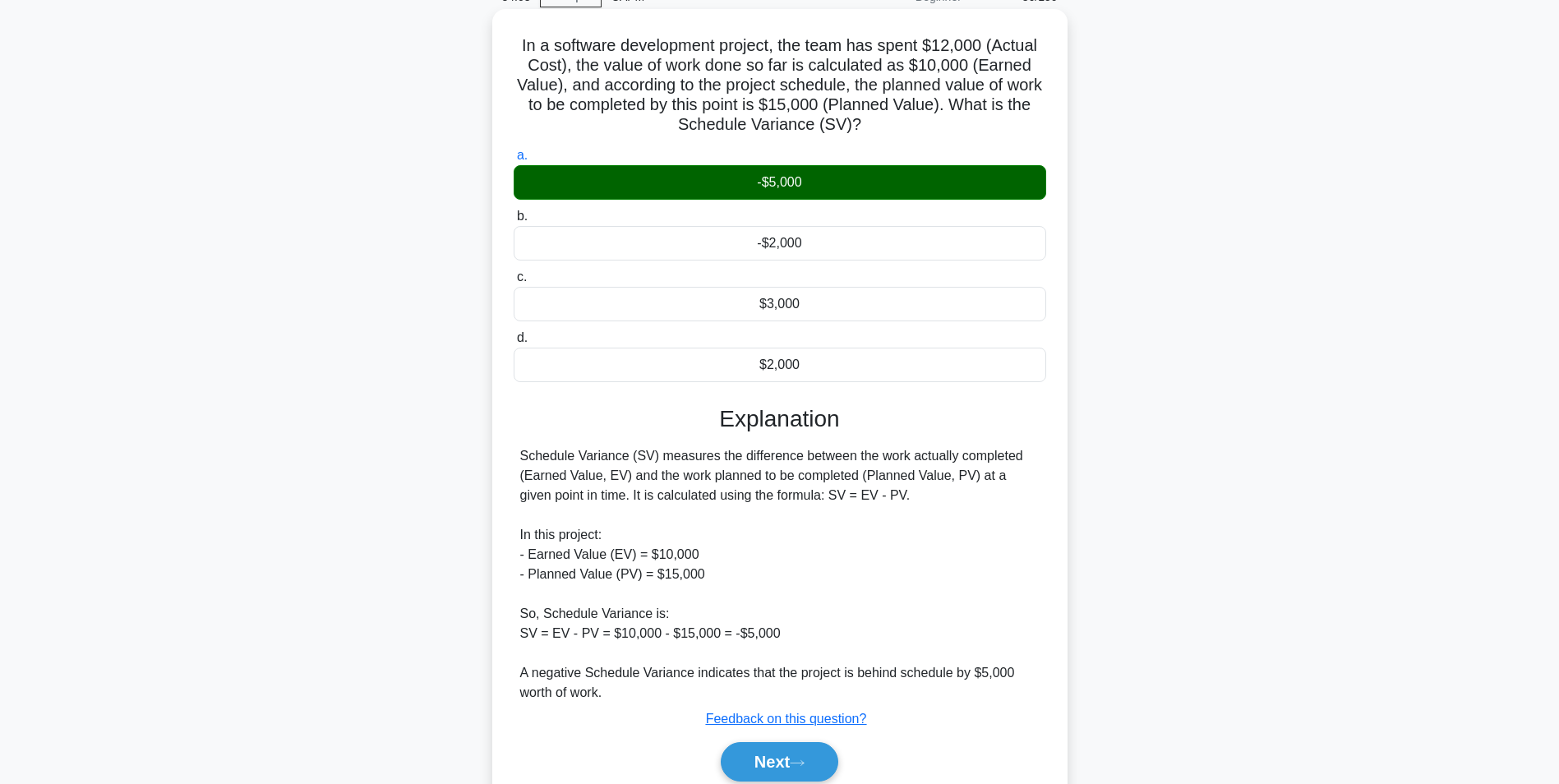
scroll to position [151, 0]
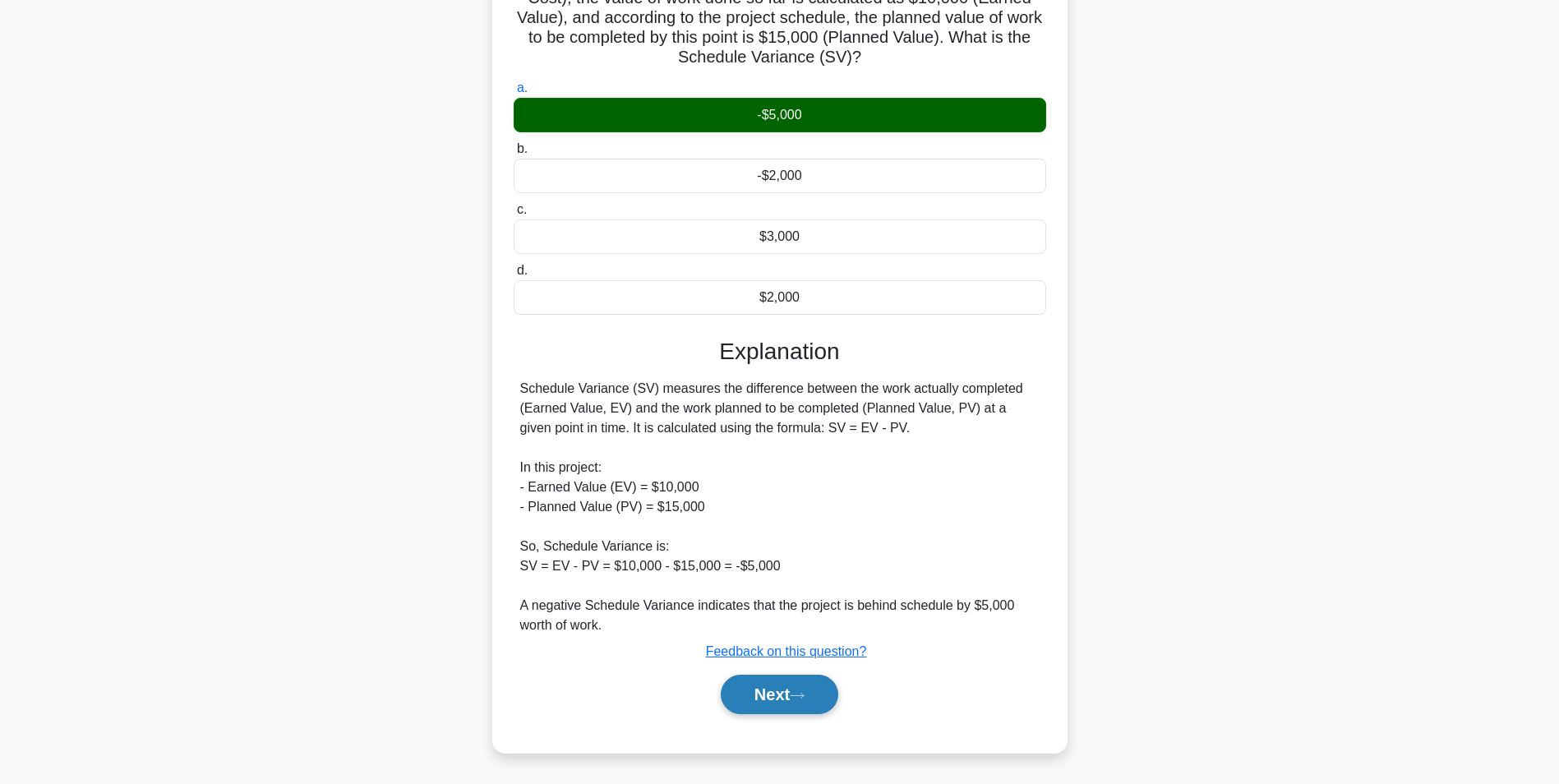
click at [761, 683] on button "Next" at bounding box center [780, 694] width 117 height 40
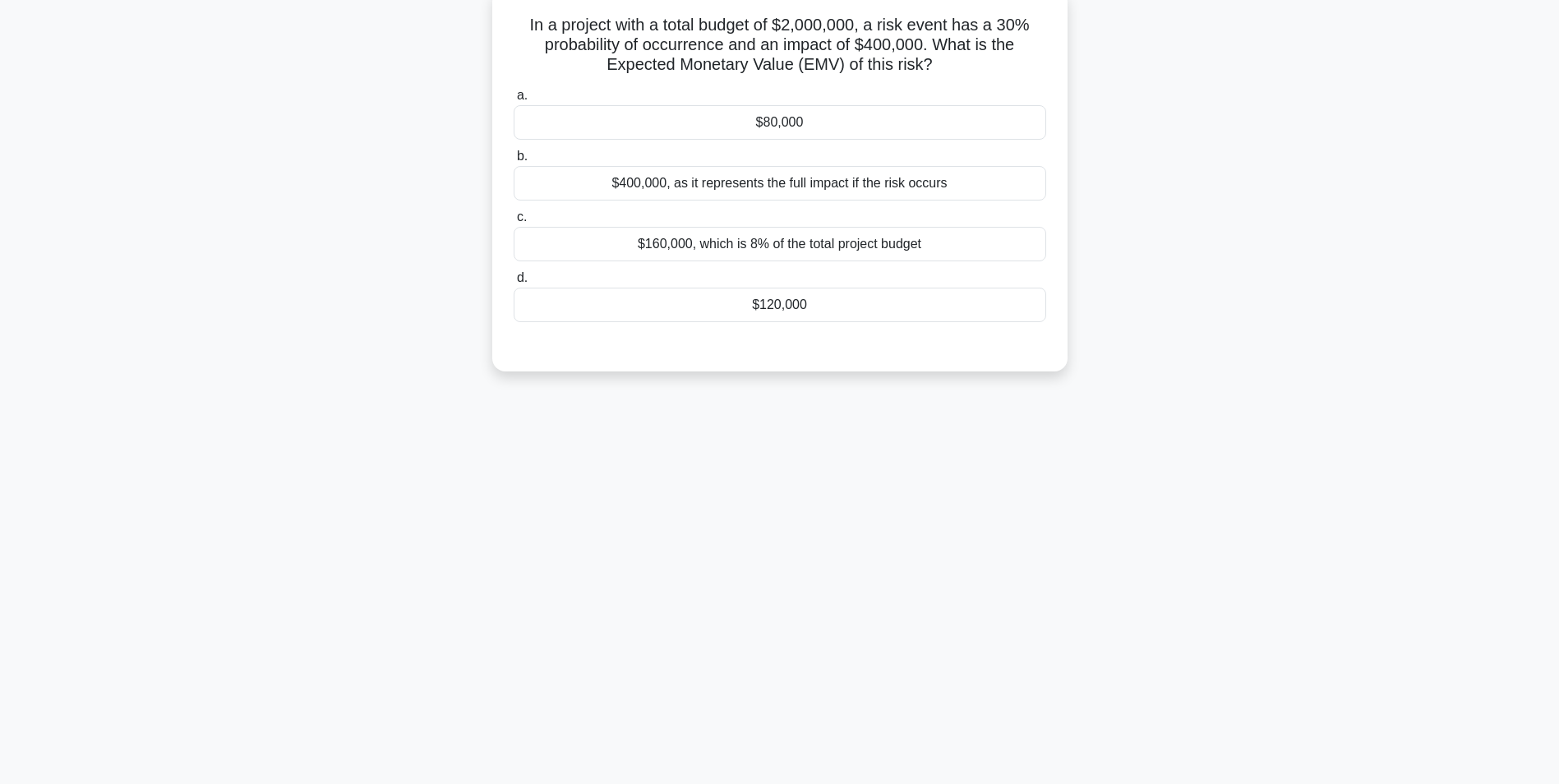
click at [686, 184] on div "$400,000, as it represents the full impact if the risk occurs" at bounding box center [780, 183] width 533 height 35
click at [514, 162] on input "b. $400,000, as it represents the full impact if the risk occurs" at bounding box center [514, 156] width 0 height 11
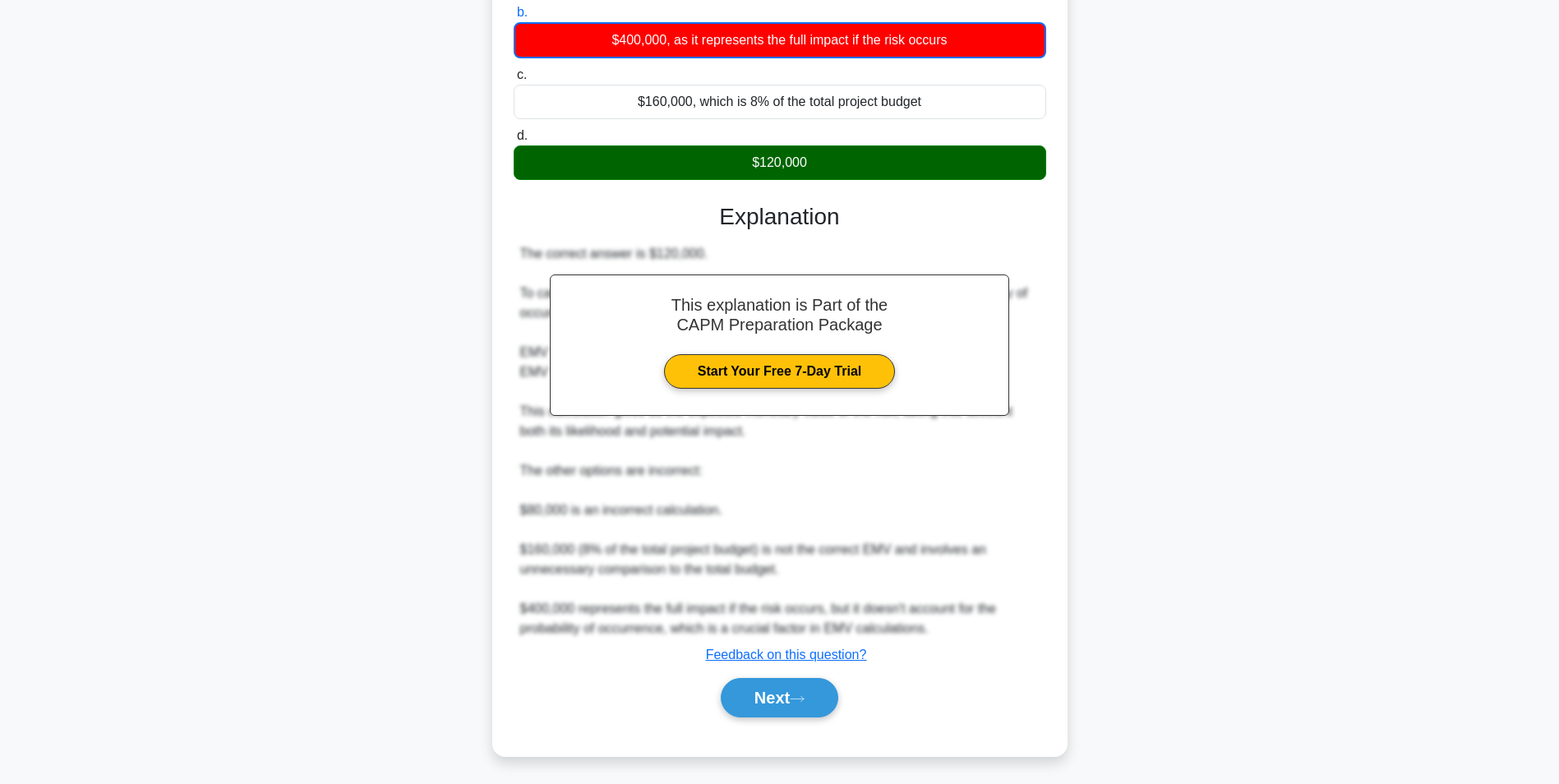
scroll to position [251, 0]
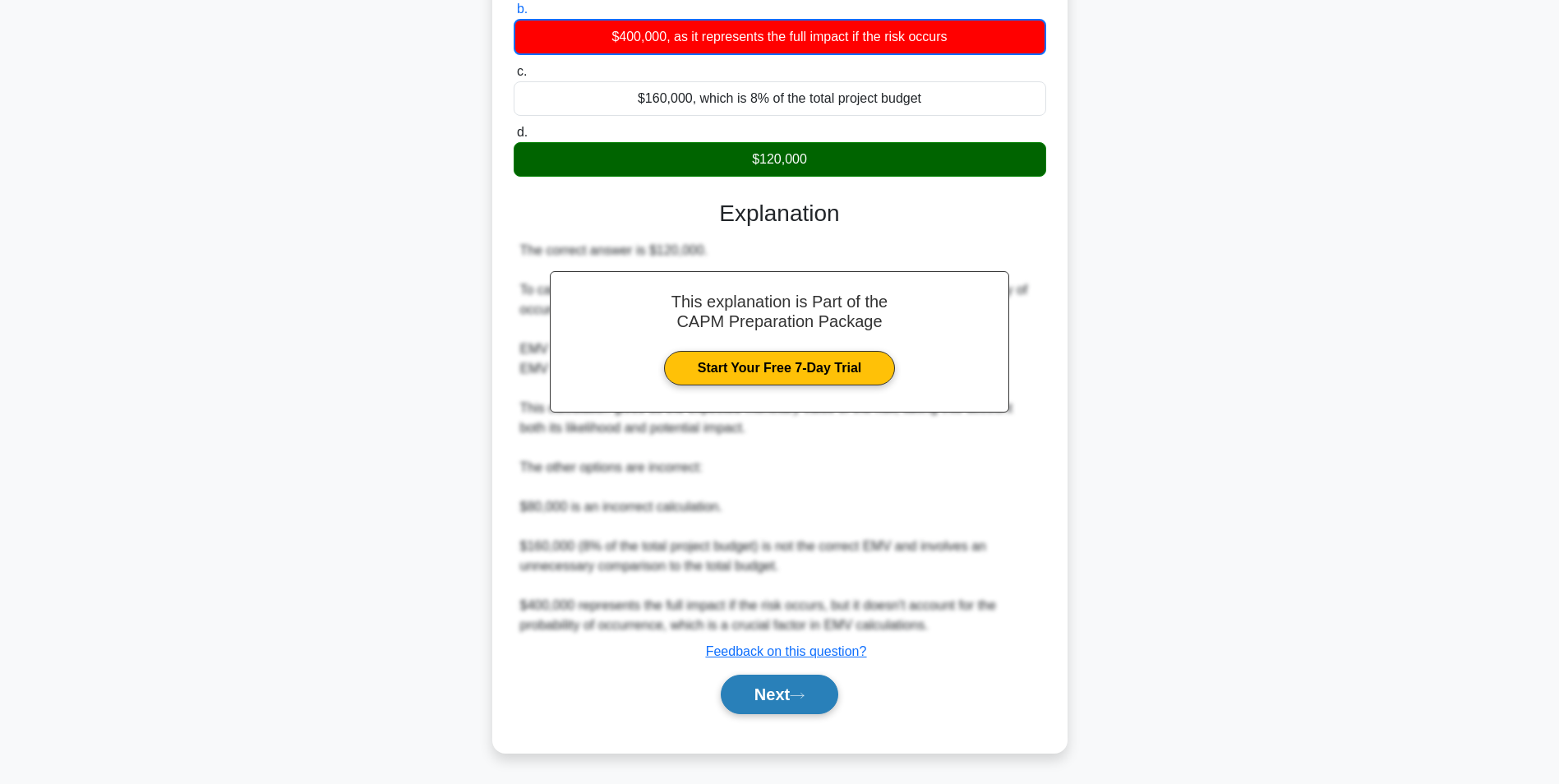
click at [721, 679] on div "Next" at bounding box center [780, 694] width 539 height 40
click at [778, 693] on button "Next" at bounding box center [780, 694] width 117 height 40
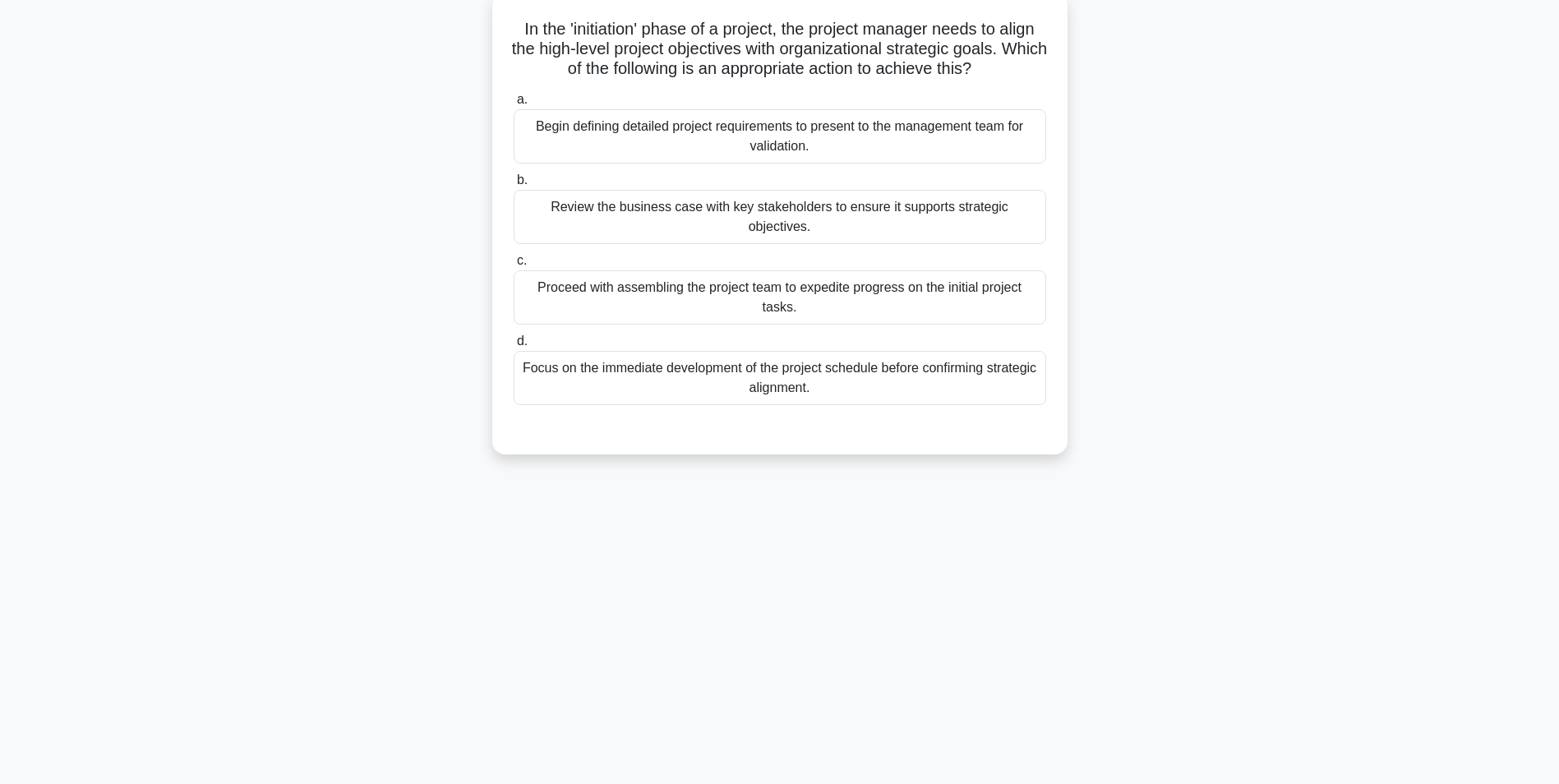
scroll to position [104, 0]
click at [664, 188] on div "Review the business case with key stakeholders to ensure it supports strategic …" at bounding box center [780, 212] width 533 height 54
click at [514, 181] on input "b. Review the business case with key stakeholders to ensure it supports strateg…" at bounding box center [514, 176] width 0 height 11
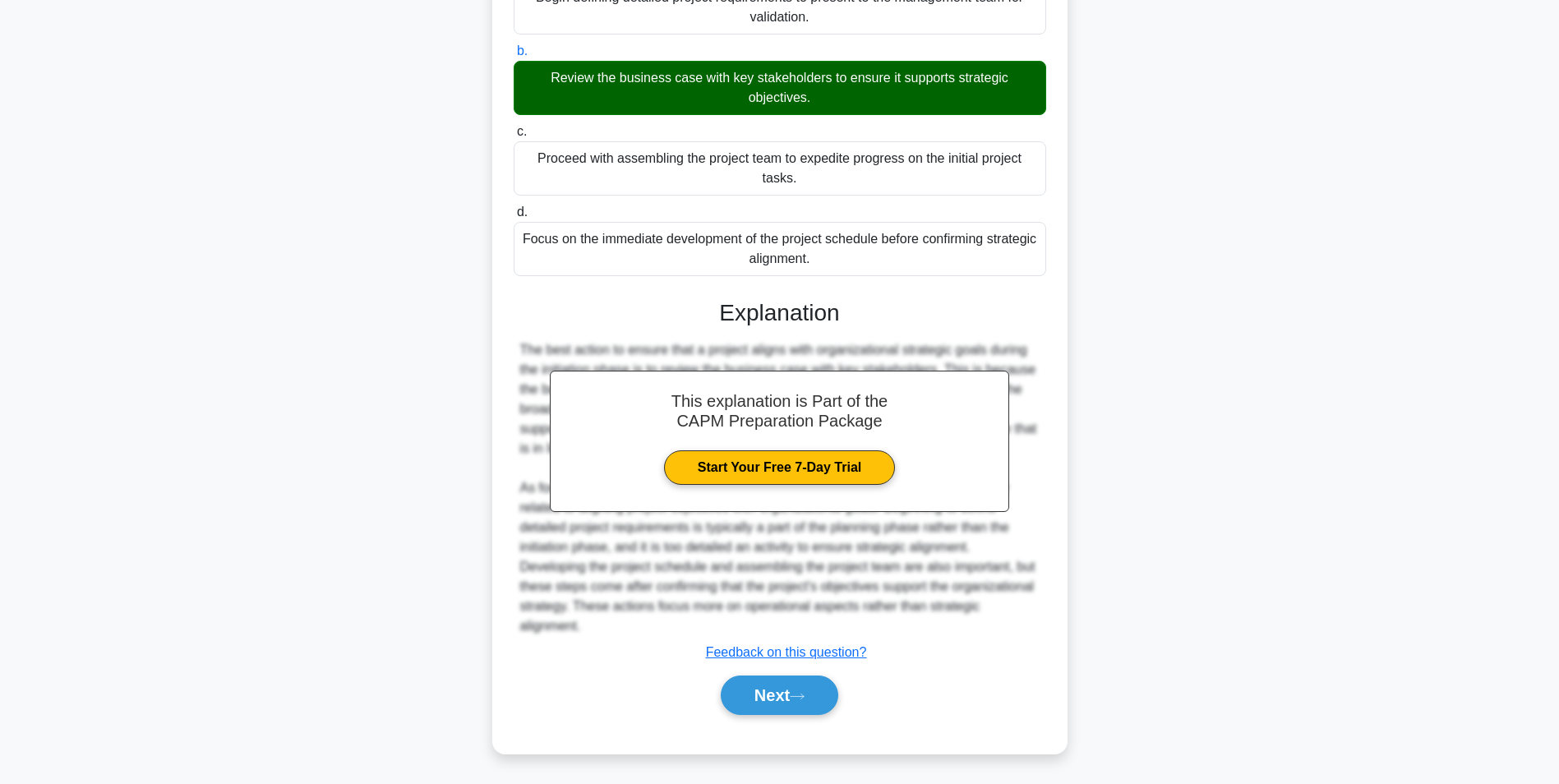
scroll to position [230, 0]
click at [768, 678] on button "Next" at bounding box center [780, 694] width 117 height 40
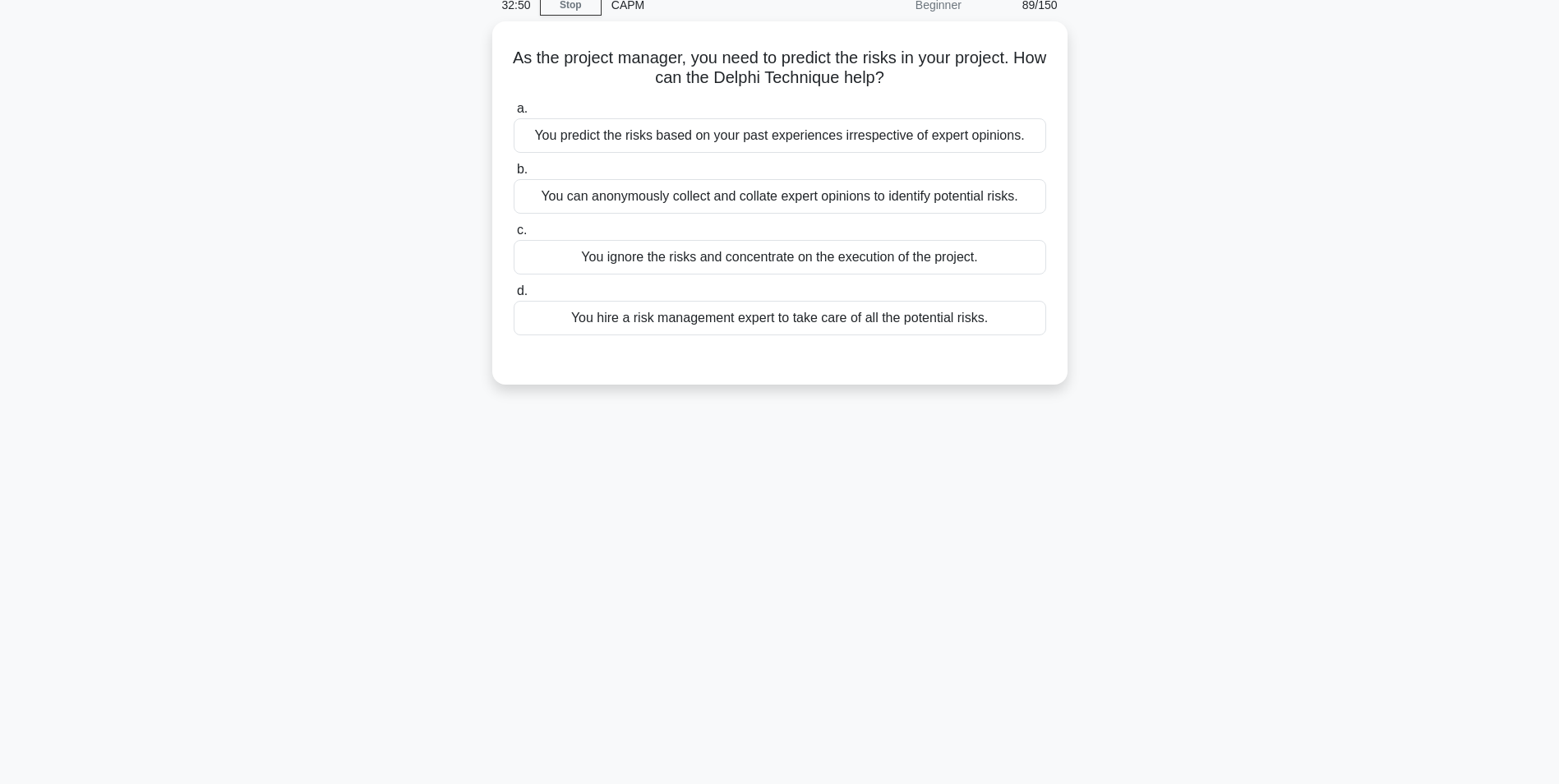
scroll to position [104, 0]
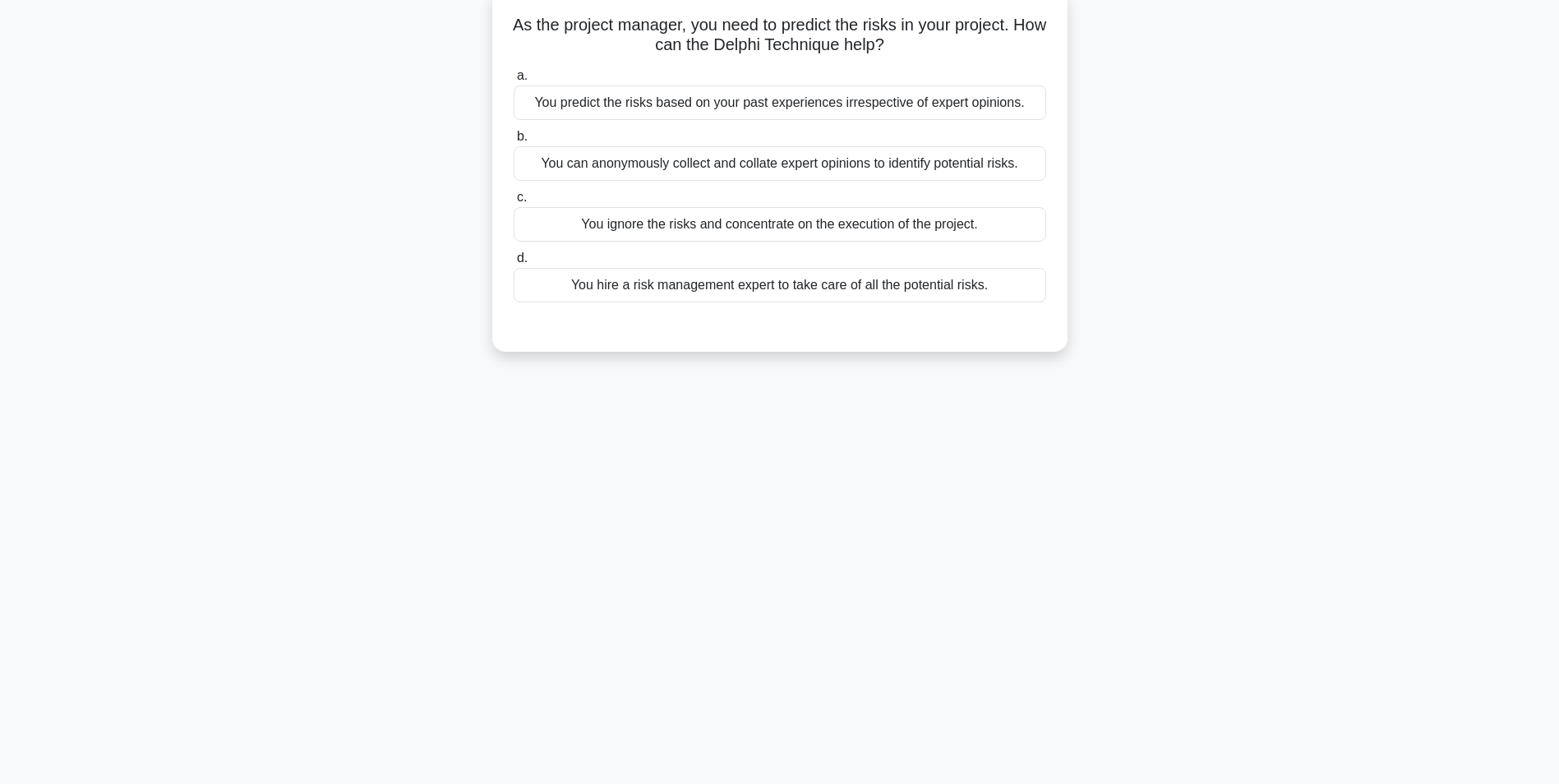
click at [624, 169] on div "You can anonymously collect and collate expert opinions to identify potential r…" at bounding box center [780, 164] width 533 height 35
click at [514, 142] on input "b. You can anonymously collect and collate expert opinions to identify potentia…" at bounding box center [514, 136] width 0 height 11
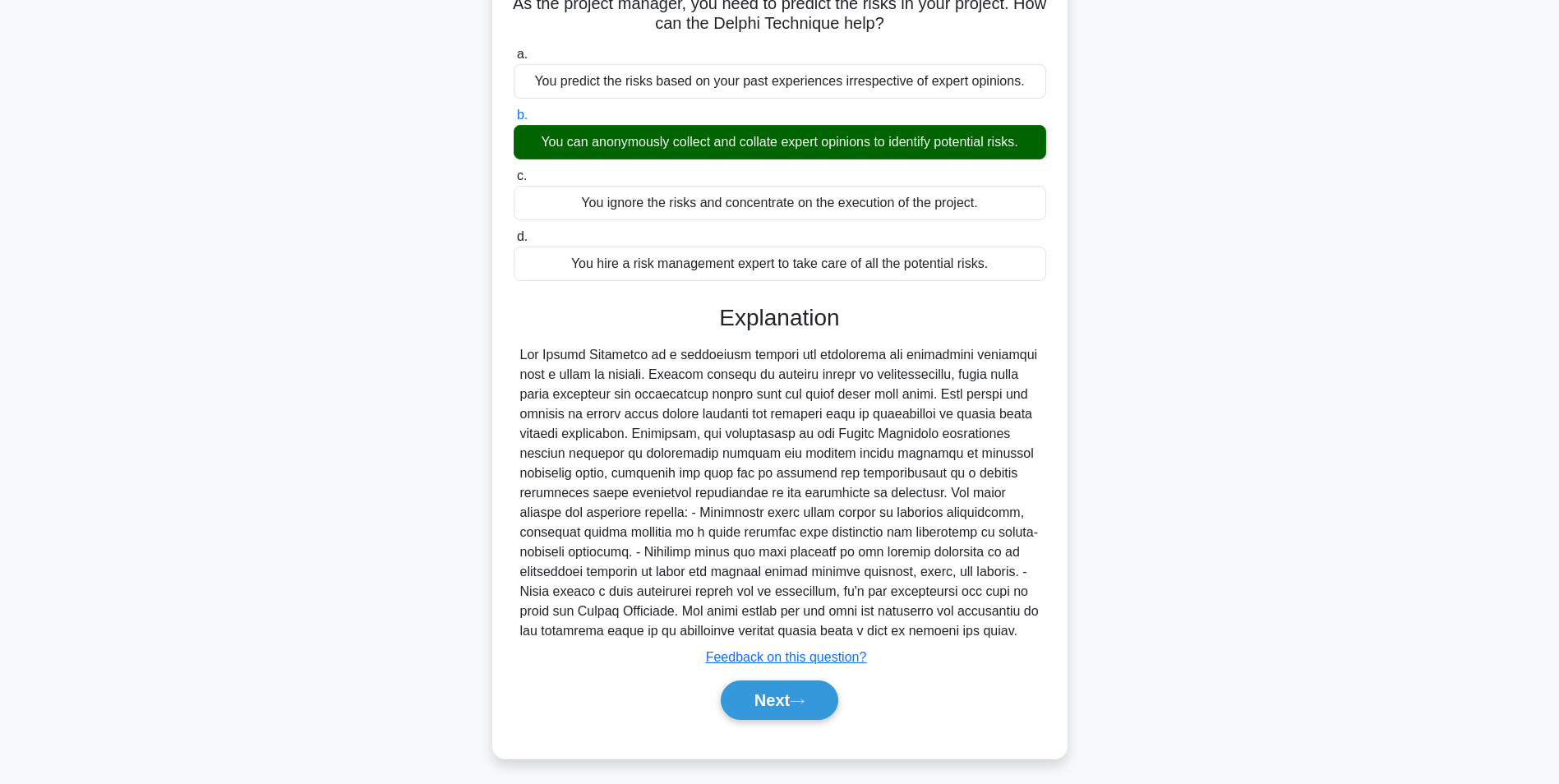
scroll to position [131, 0]
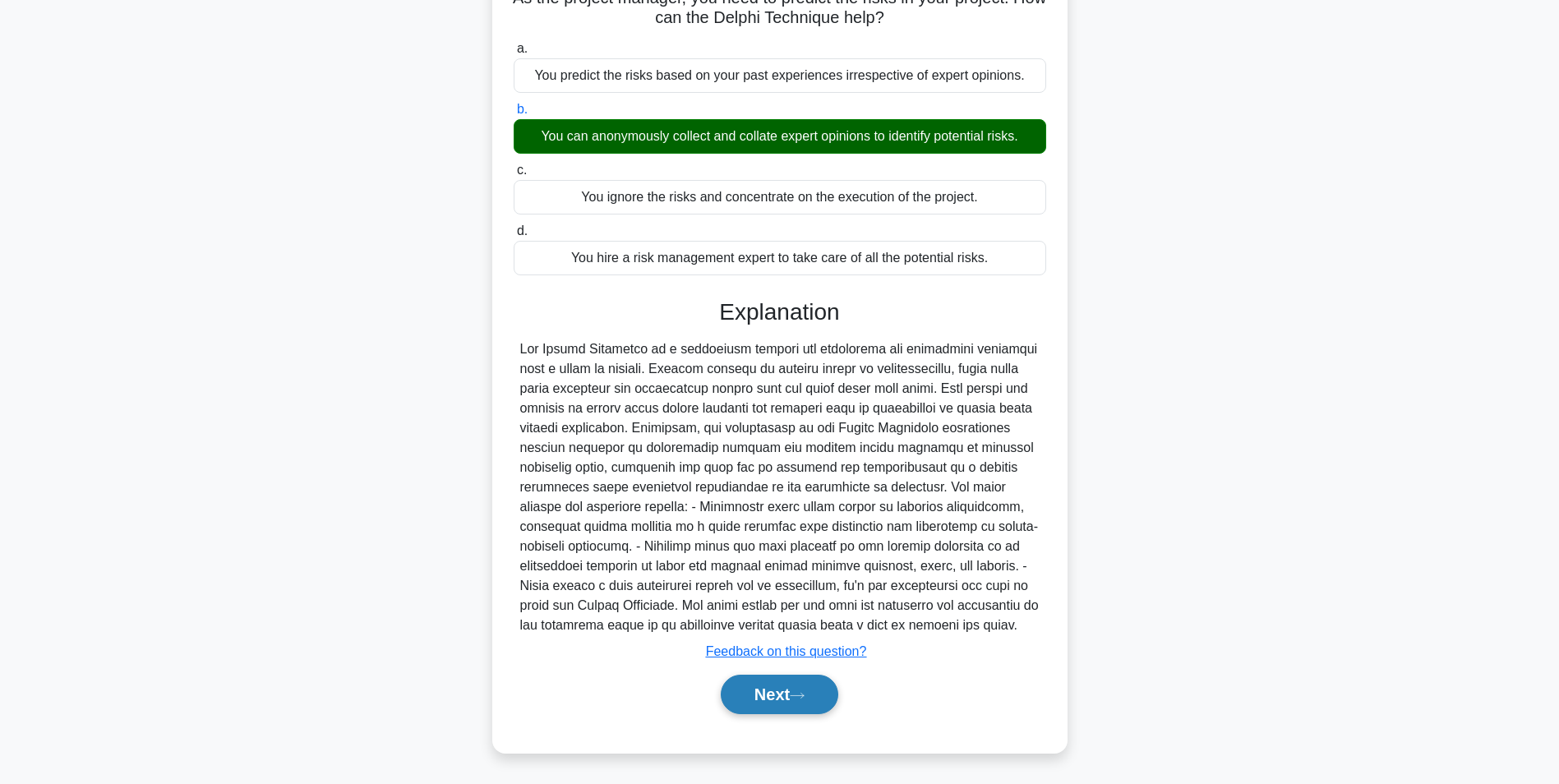
click at [778, 694] on button "Next" at bounding box center [780, 694] width 117 height 40
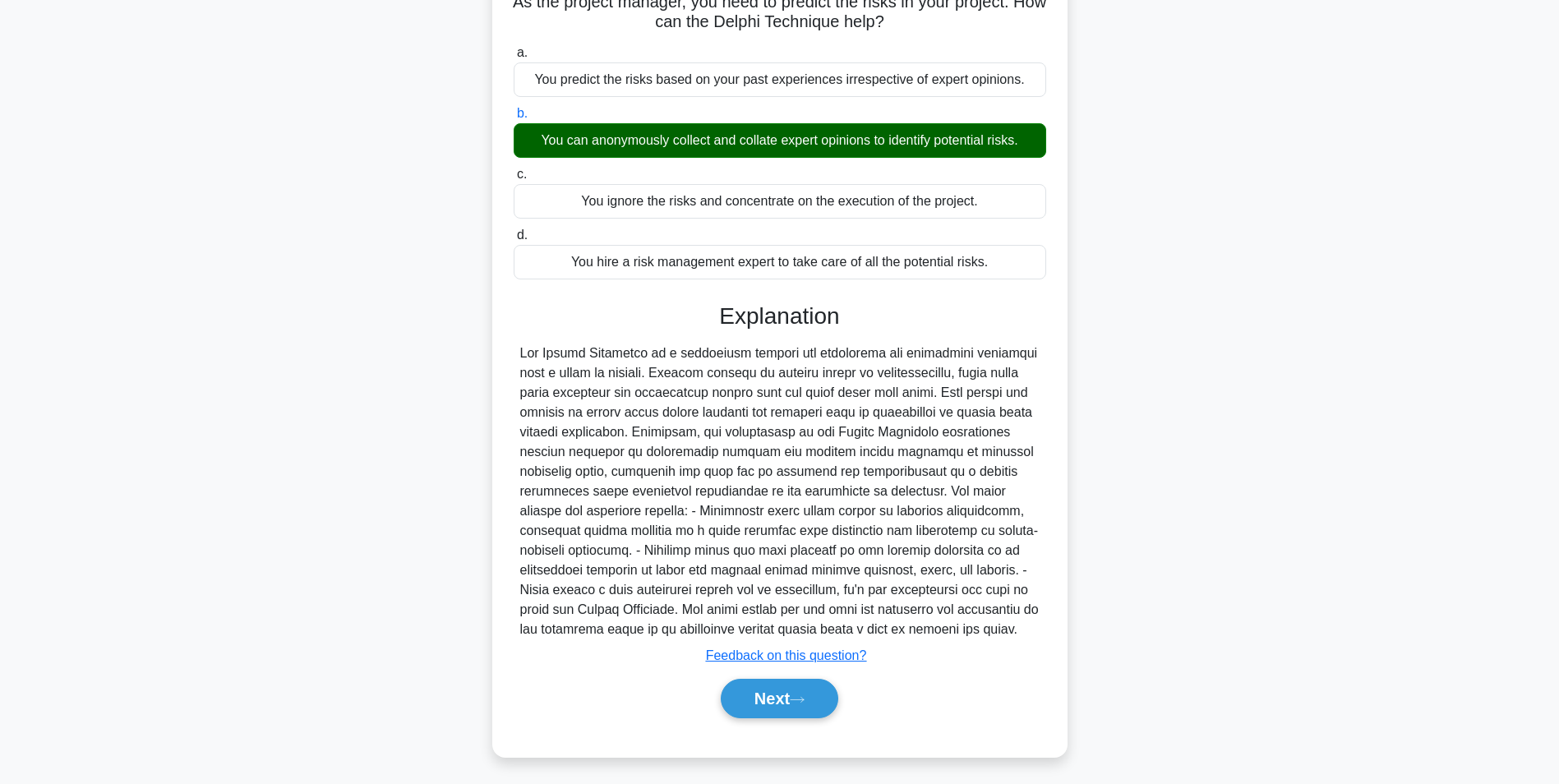
scroll to position [104, 0]
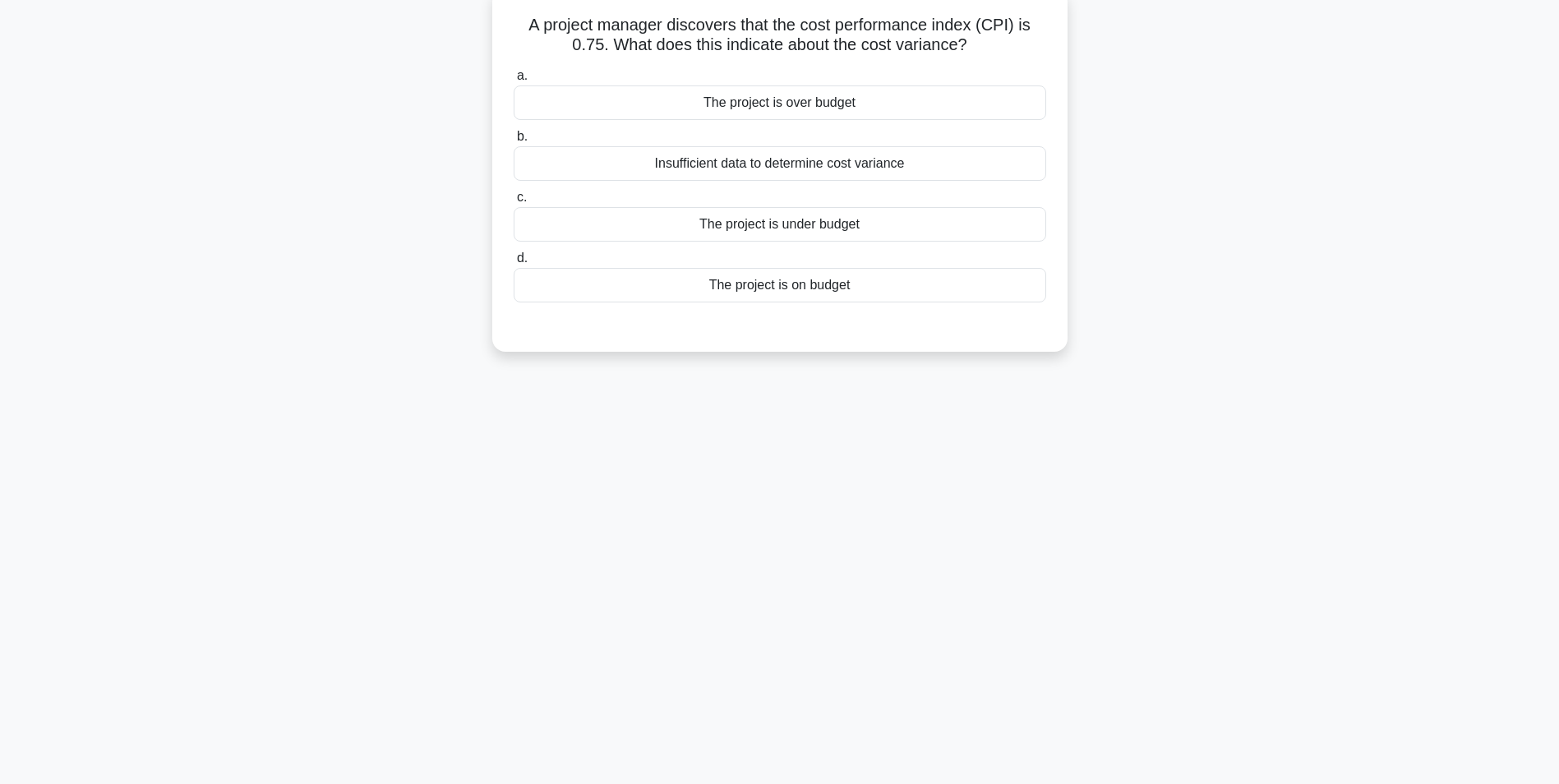
click at [632, 99] on div "The project is over budget" at bounding box center [780, 103] width 533 height 35
click at [514, 82] on input "a. The project is over budget" at bounding box center [514, 76] width 0 height 11
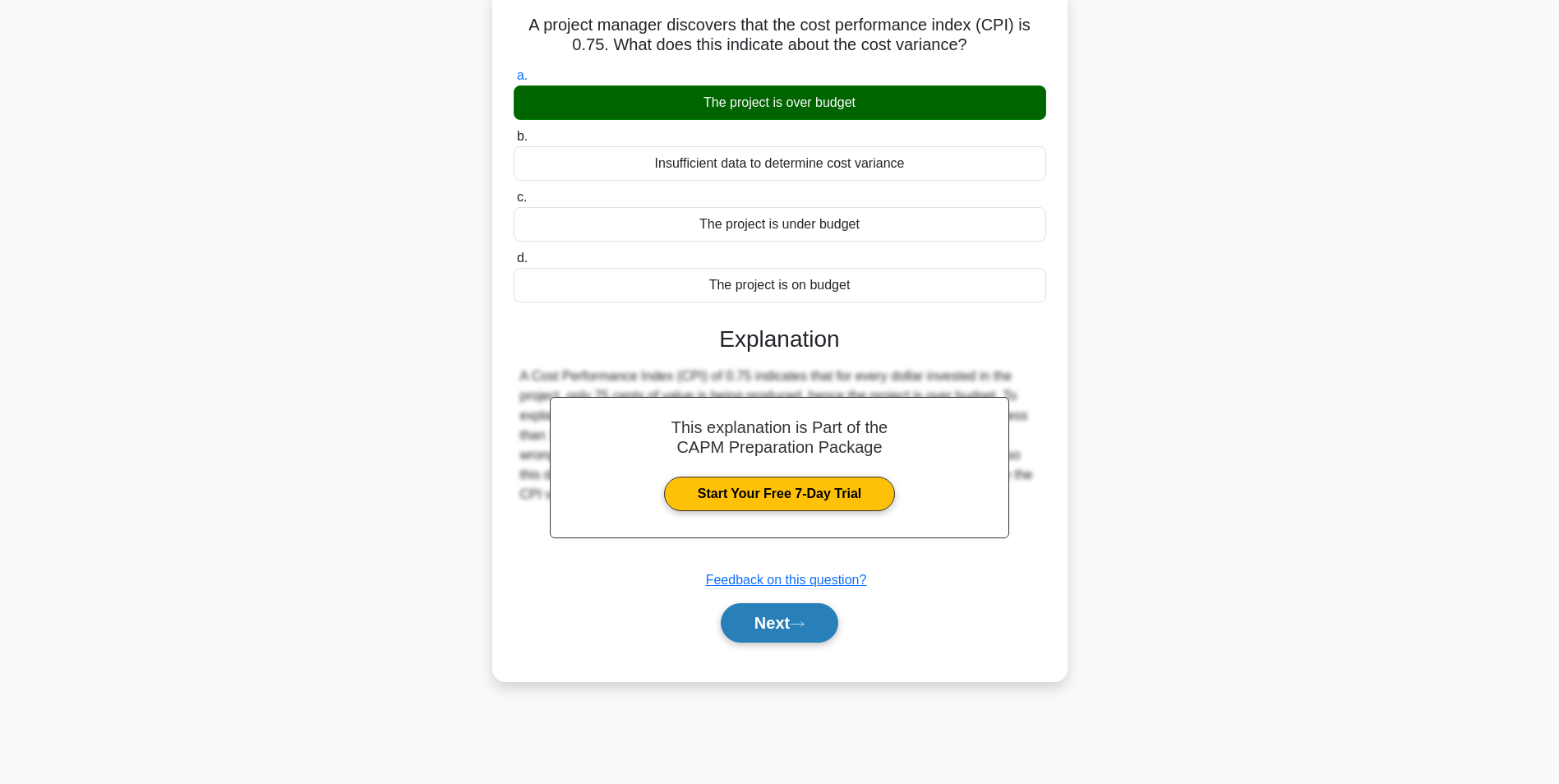
click at [746, 618] on button "Next" at bounding box center [780, 622] width 117 height 40
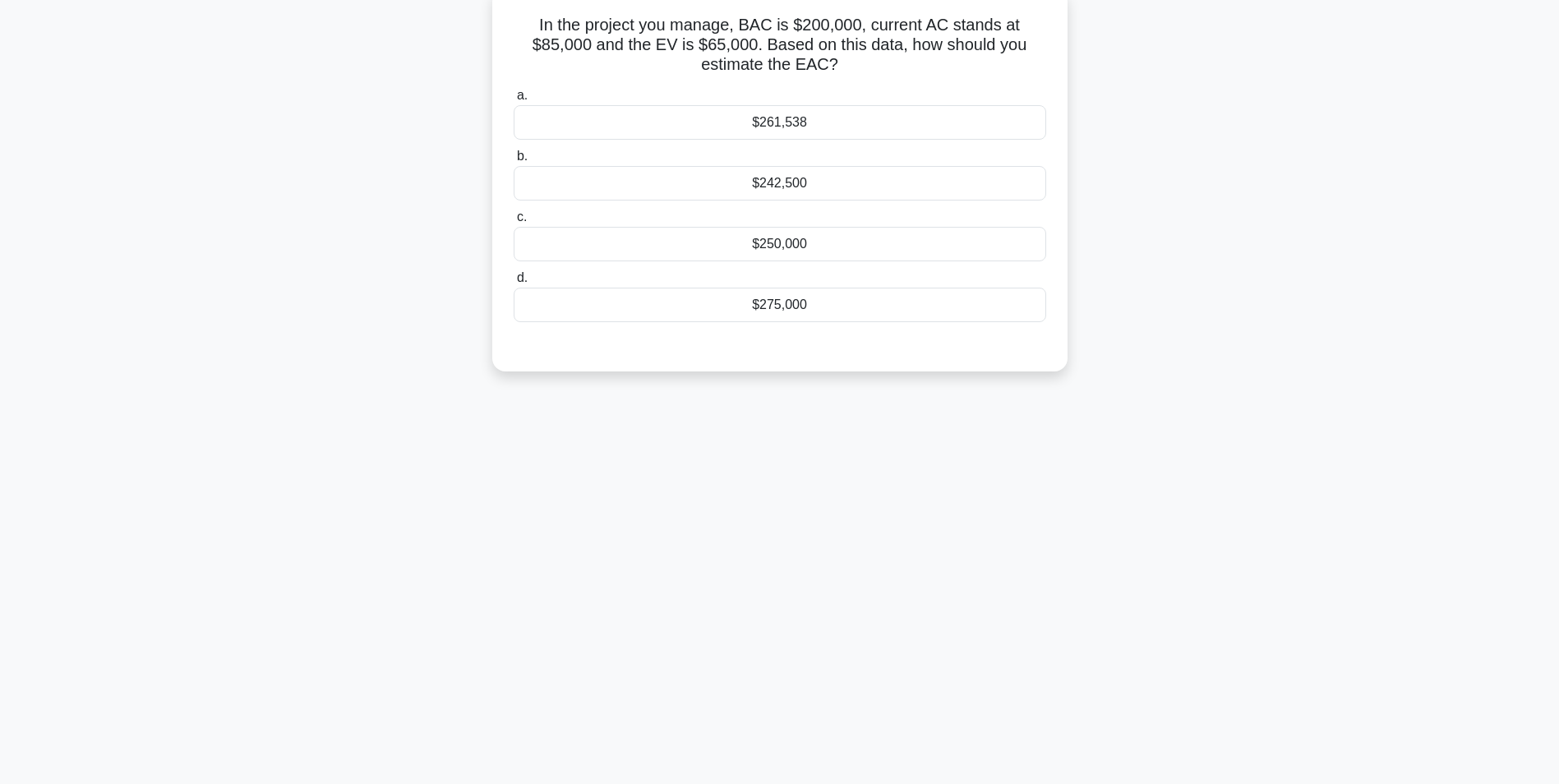
click at [747, 121] on div "$261,538" at bounding box center [780, 122] width 533 height 35
click at [514, 101] on input "a. $261,538" at bounding box center [514, 95] width 0 height 11
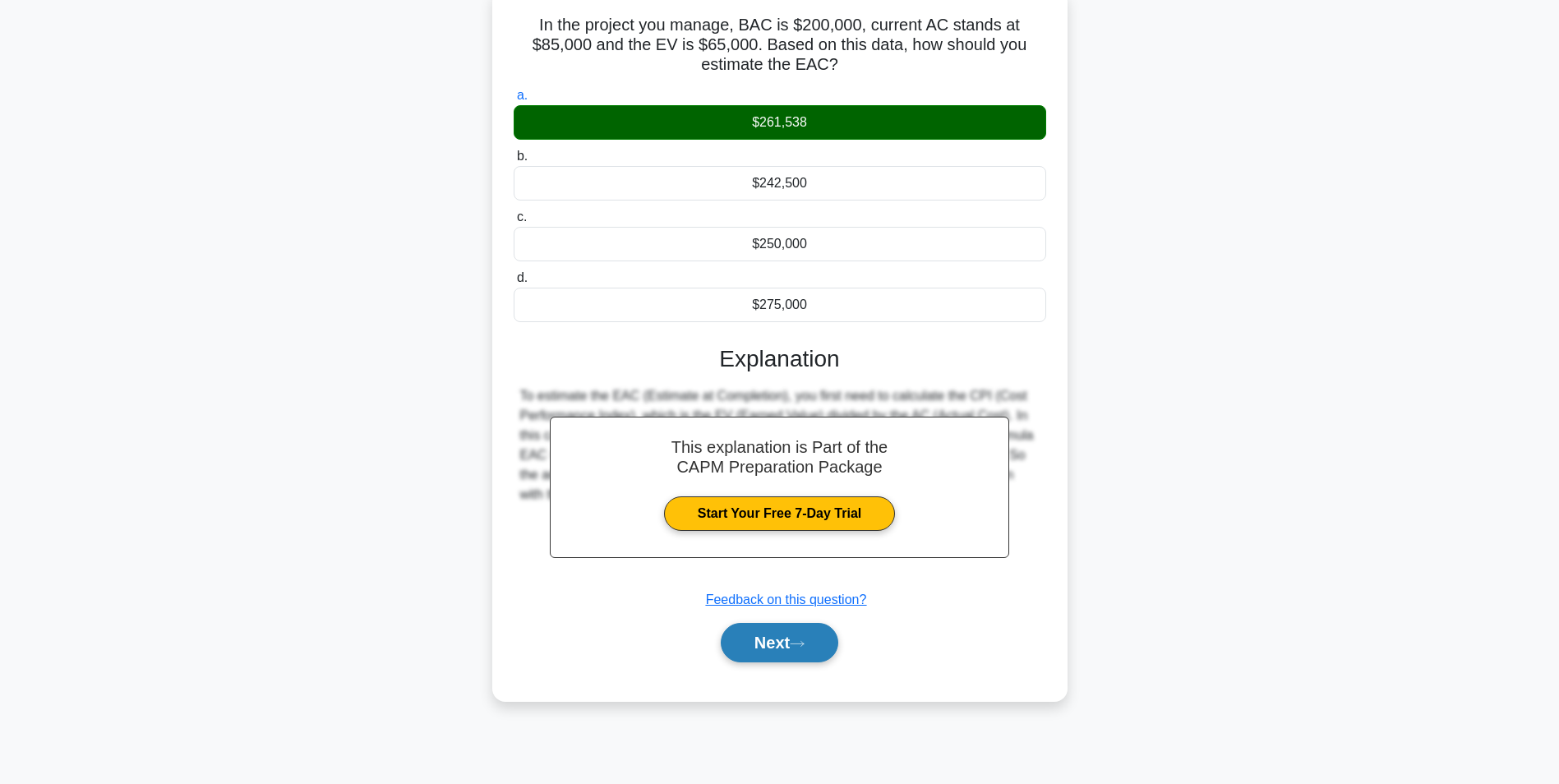
click at [770, 642] on button "Next" at bounding box center [780, 642] width 117 height 40
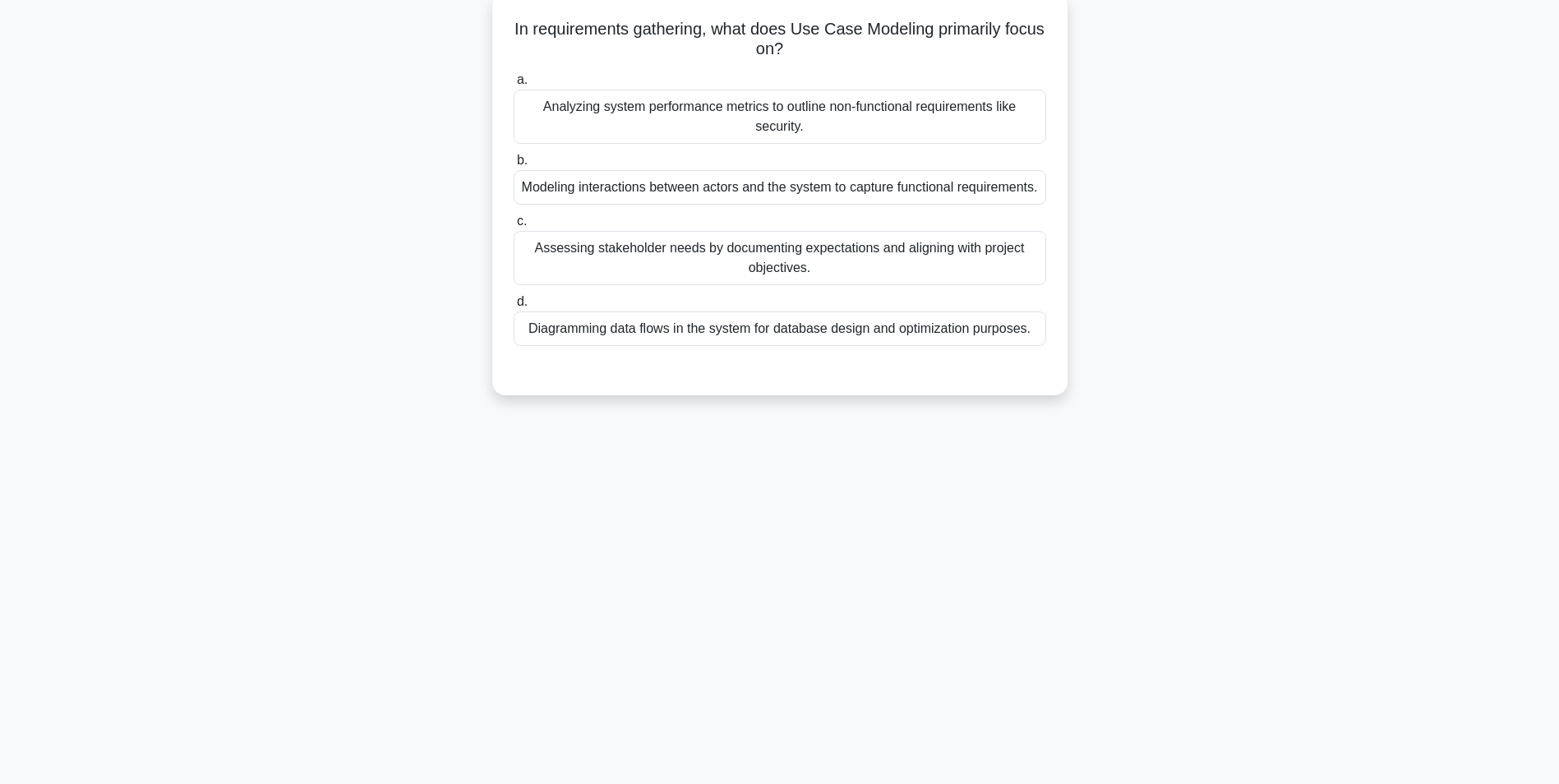
scroll to position [21, 0]
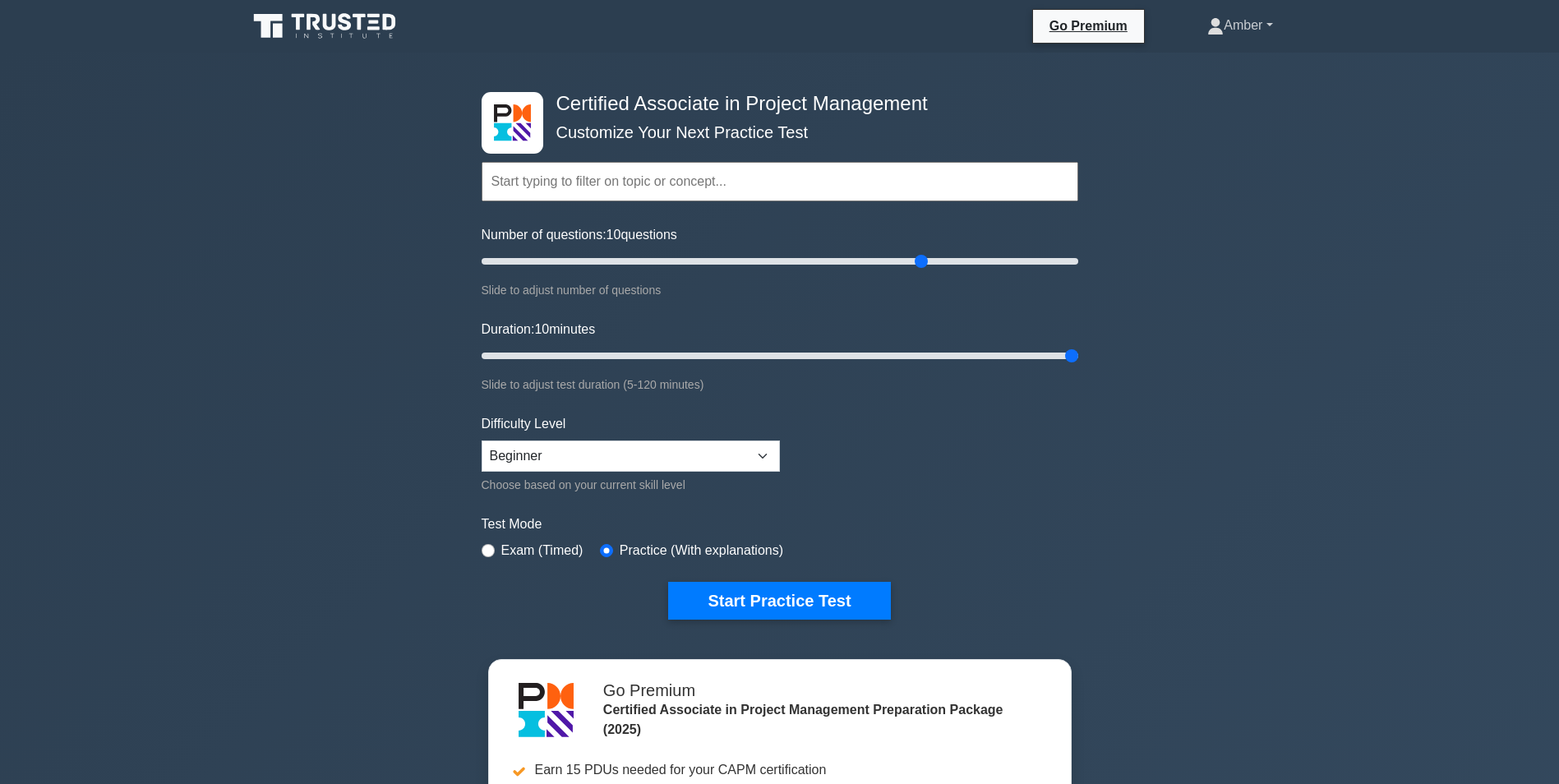
click at [1245, 20] on link "Amber" at bounding box center [1240, 25] width 144 height 33
click at [1220, 66] on link "Profile" at bounding box center [1234, 63] width 130 height 26
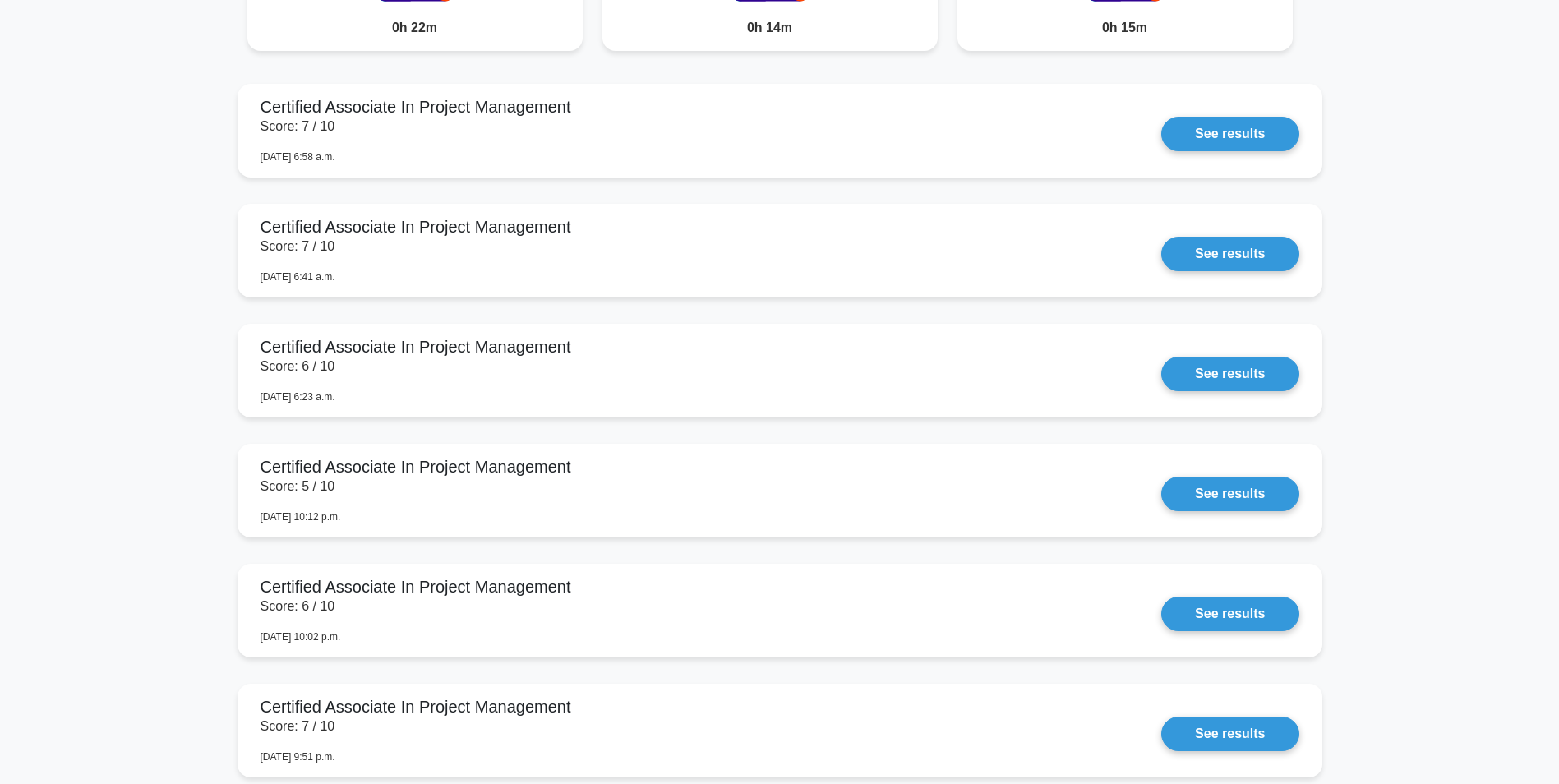
scroll to position [1396, 0]
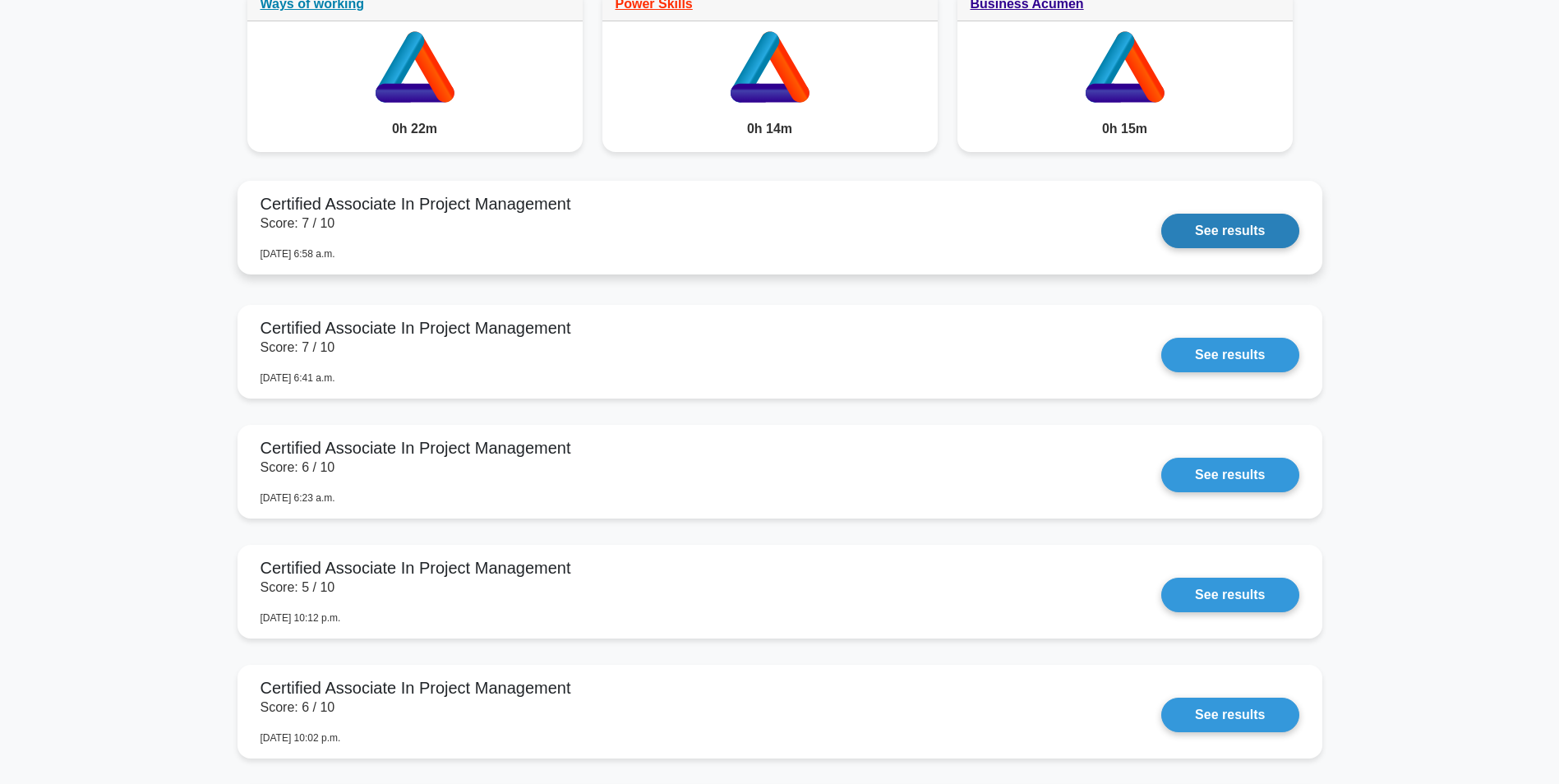
click at [1161, 213] on link "See results" at bounding box center [1229, 231] width 137 height 35
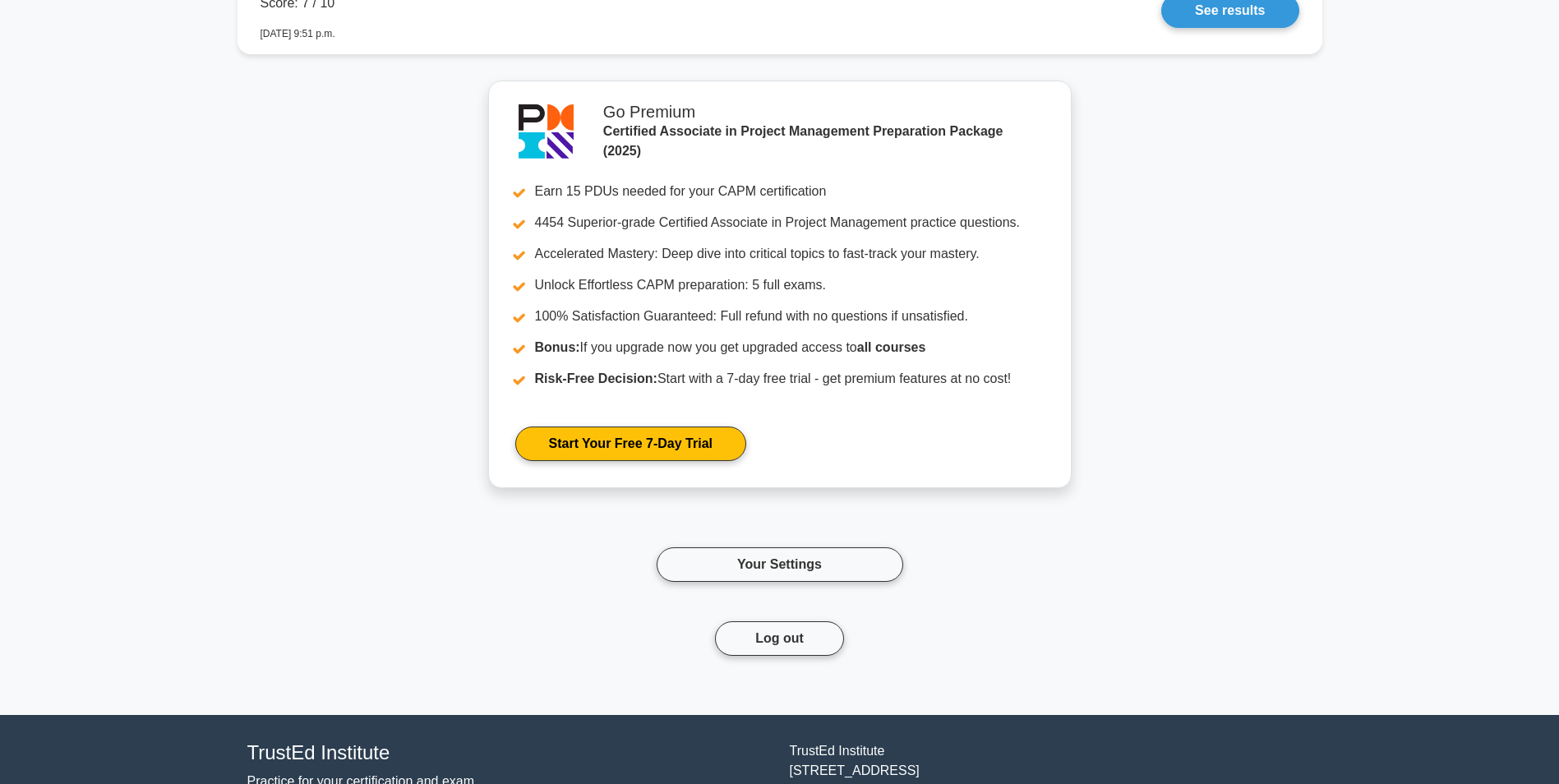
scroll to position [2334, 0]
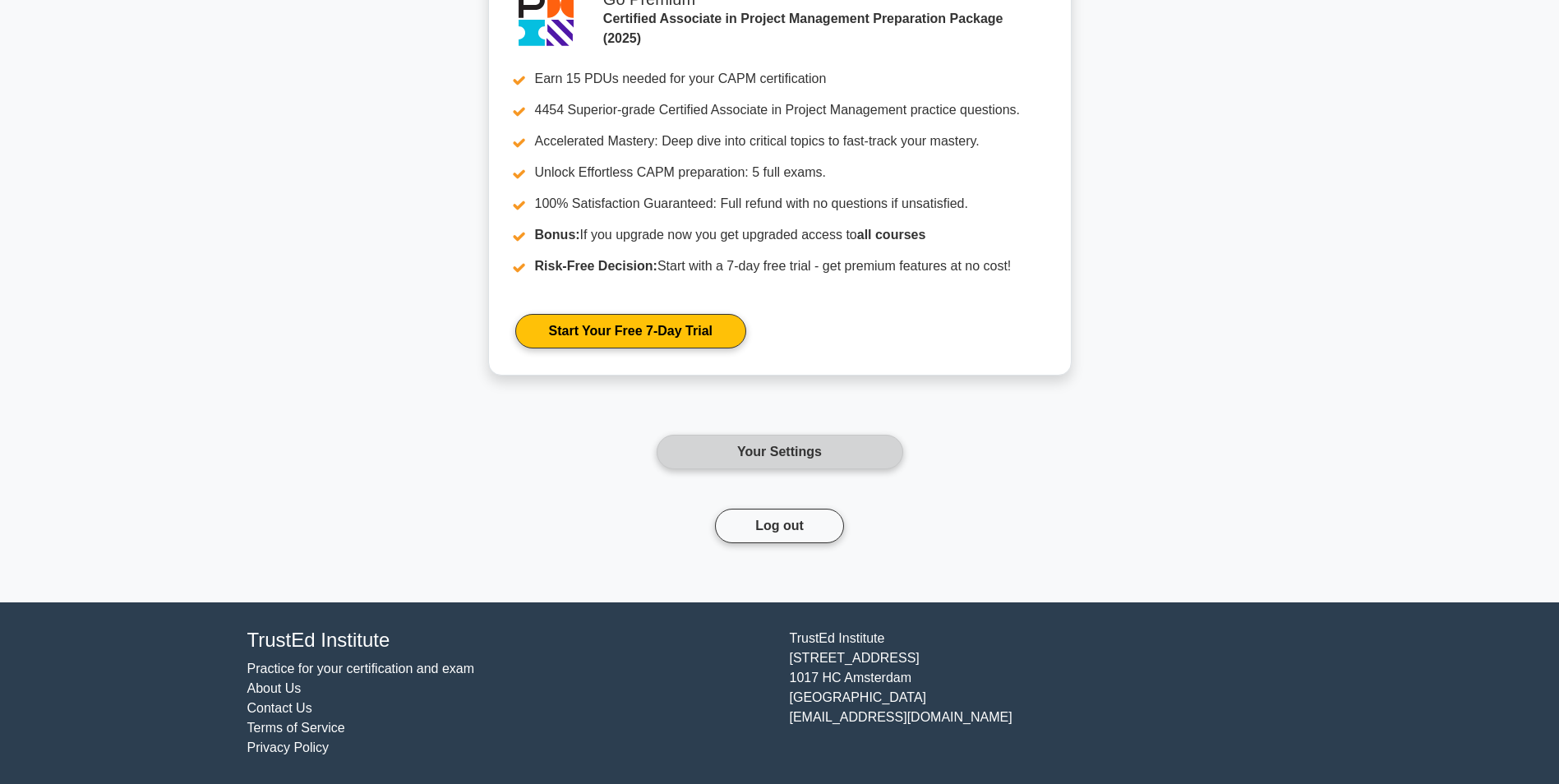
click at [725, 445] on link "Your Settings" at bounding box center [780, 452] width 247 height 35
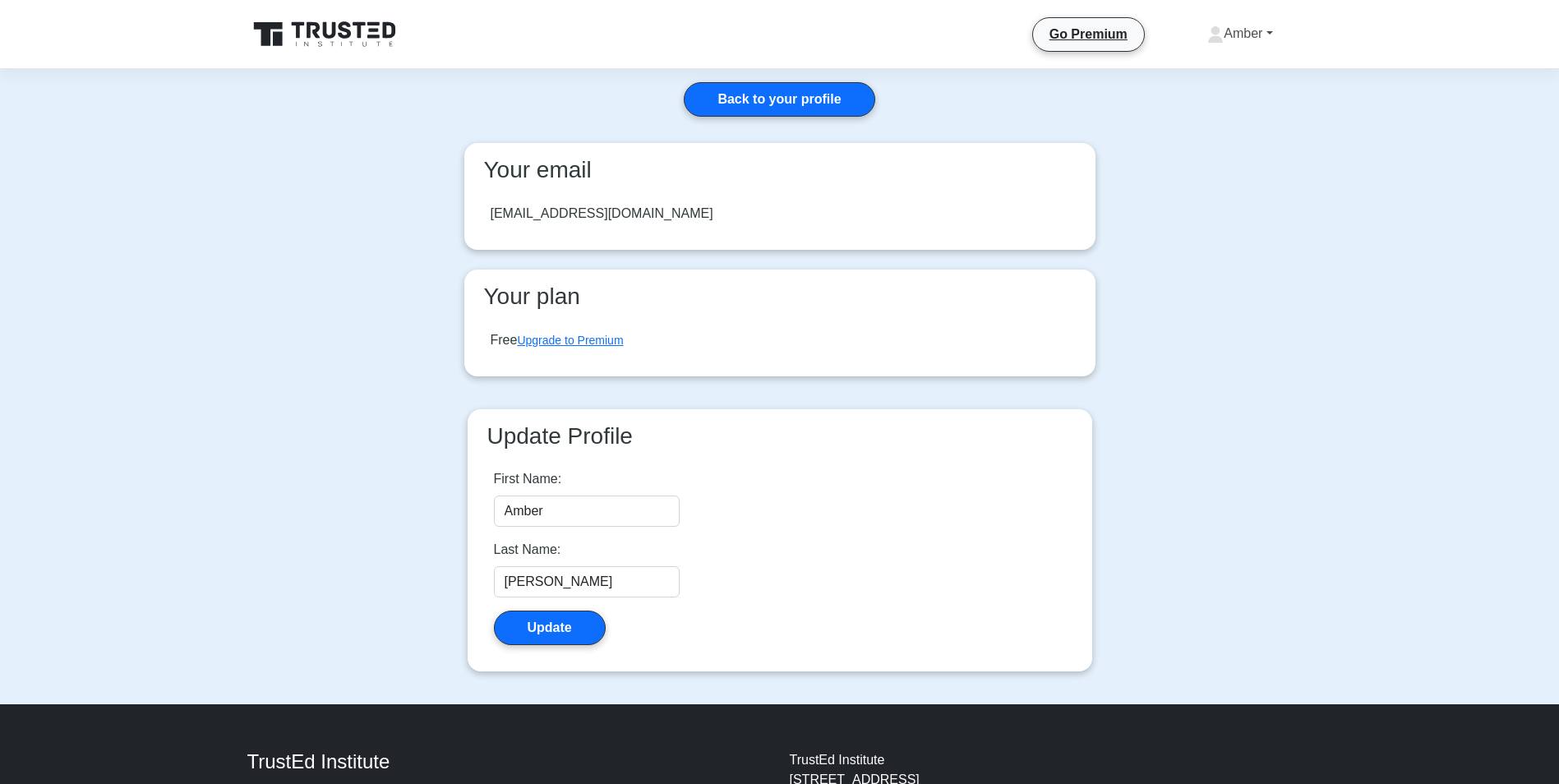
click at [1251, 26] on link "Amber" at bounding box center [1240, 34] width 144 height 33
click at [1206, 74] on link "Profile" at bounding box center [1234, 72] width 130 height 26
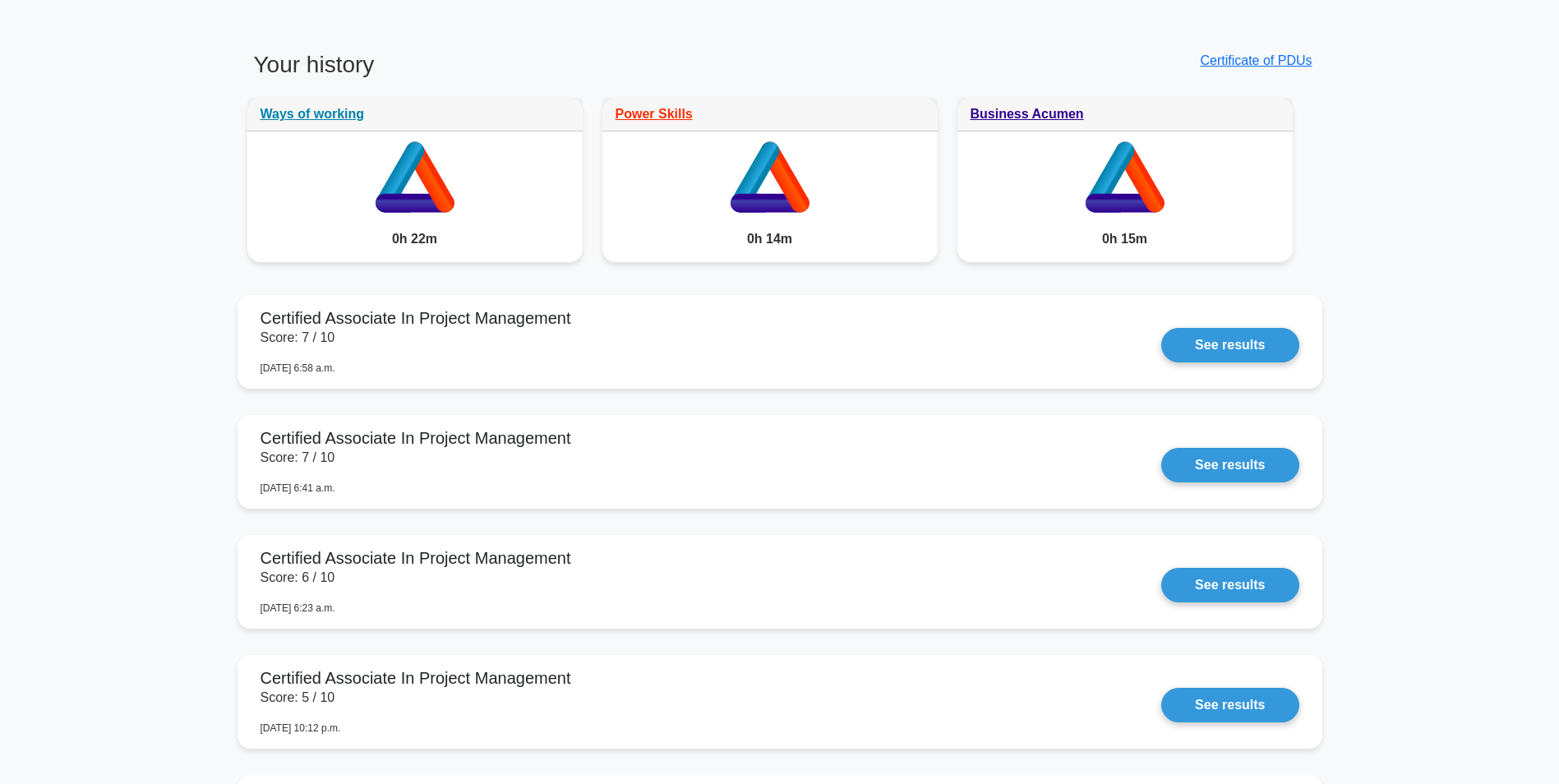
scroll to position [1315, 0]
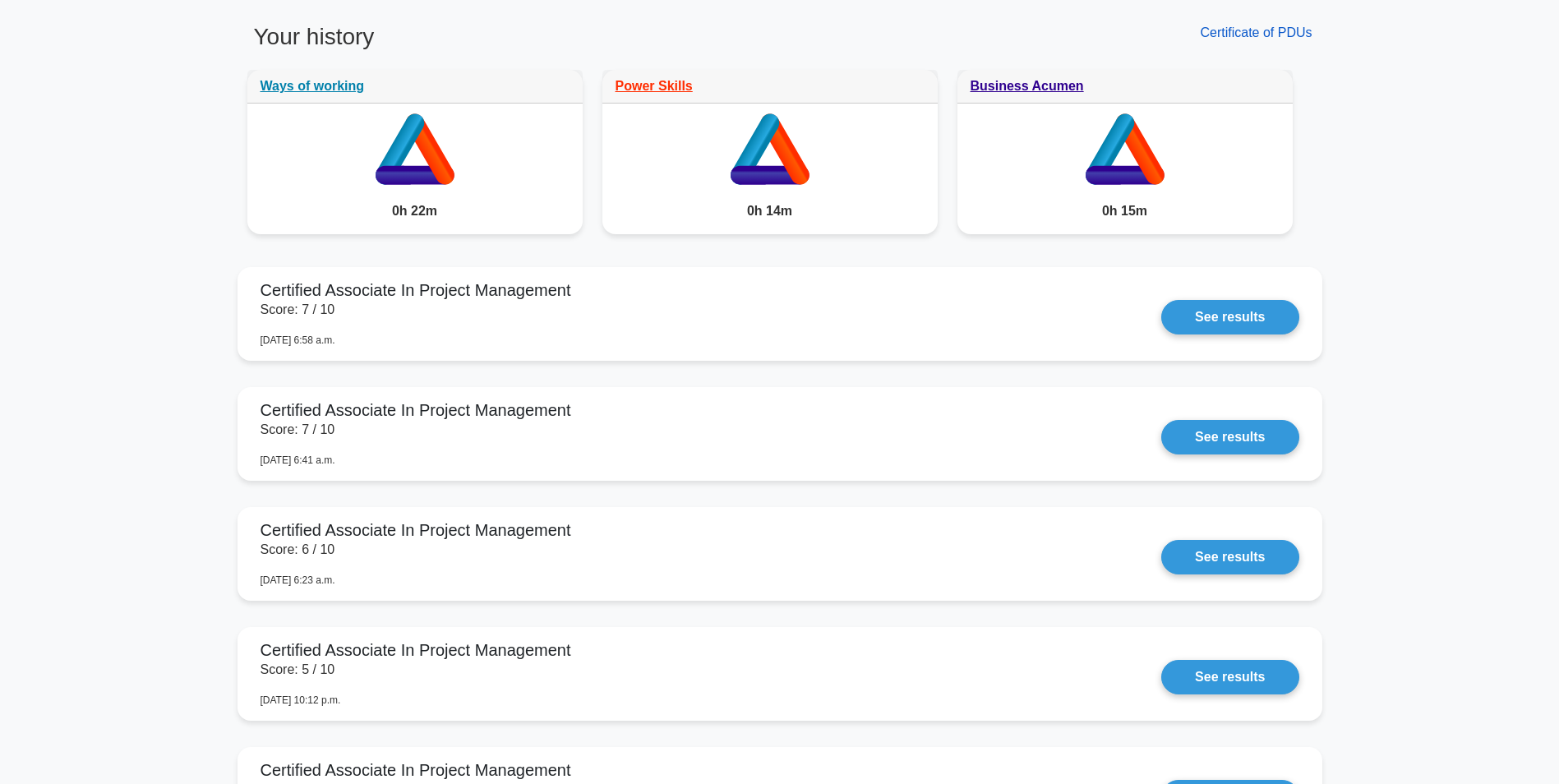
click at [1268, 26] on link "Certificate of PDUs" at bounding box center [1255, 32] width 112 height 14
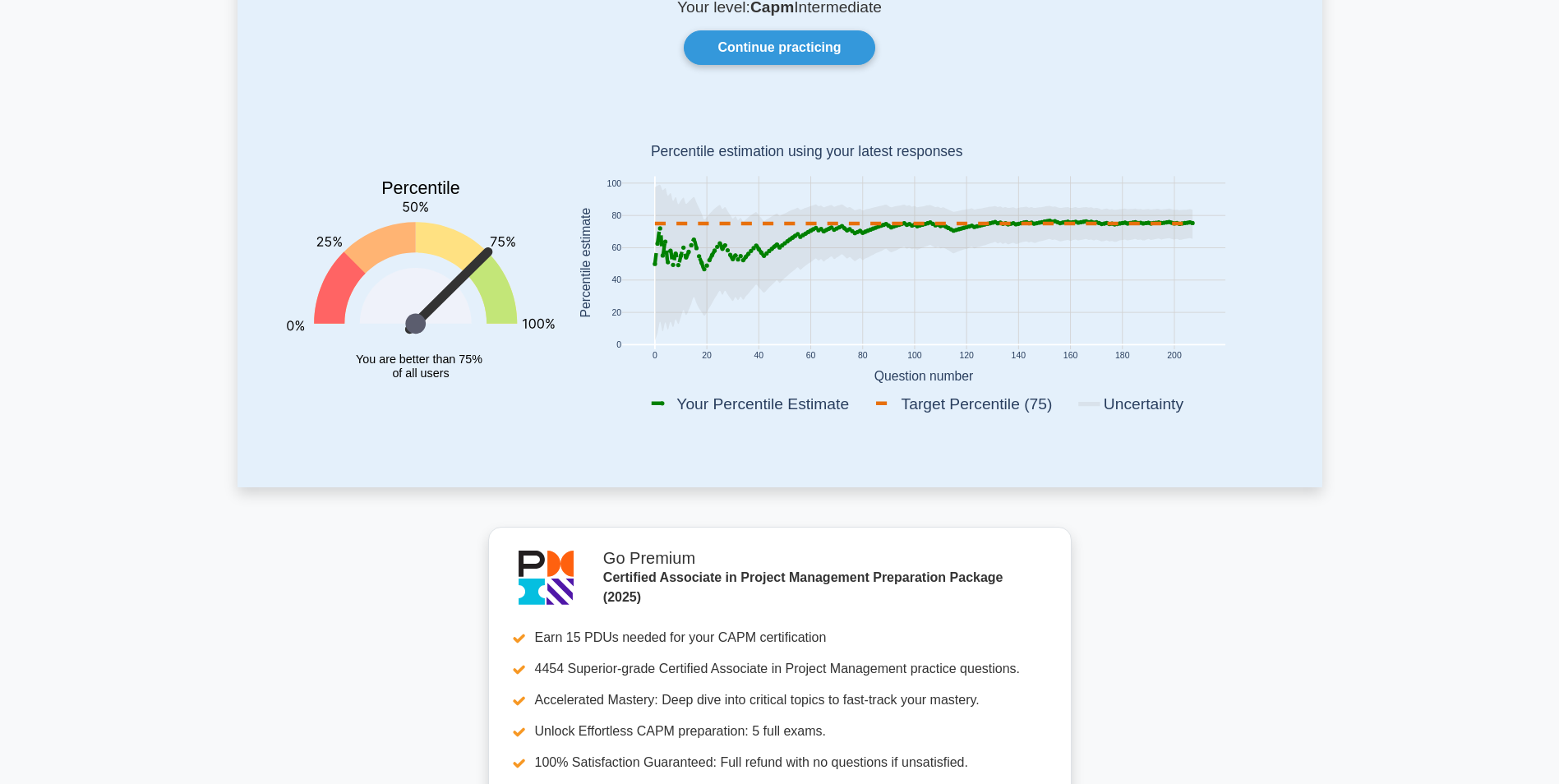
scroll to position [0, 0]
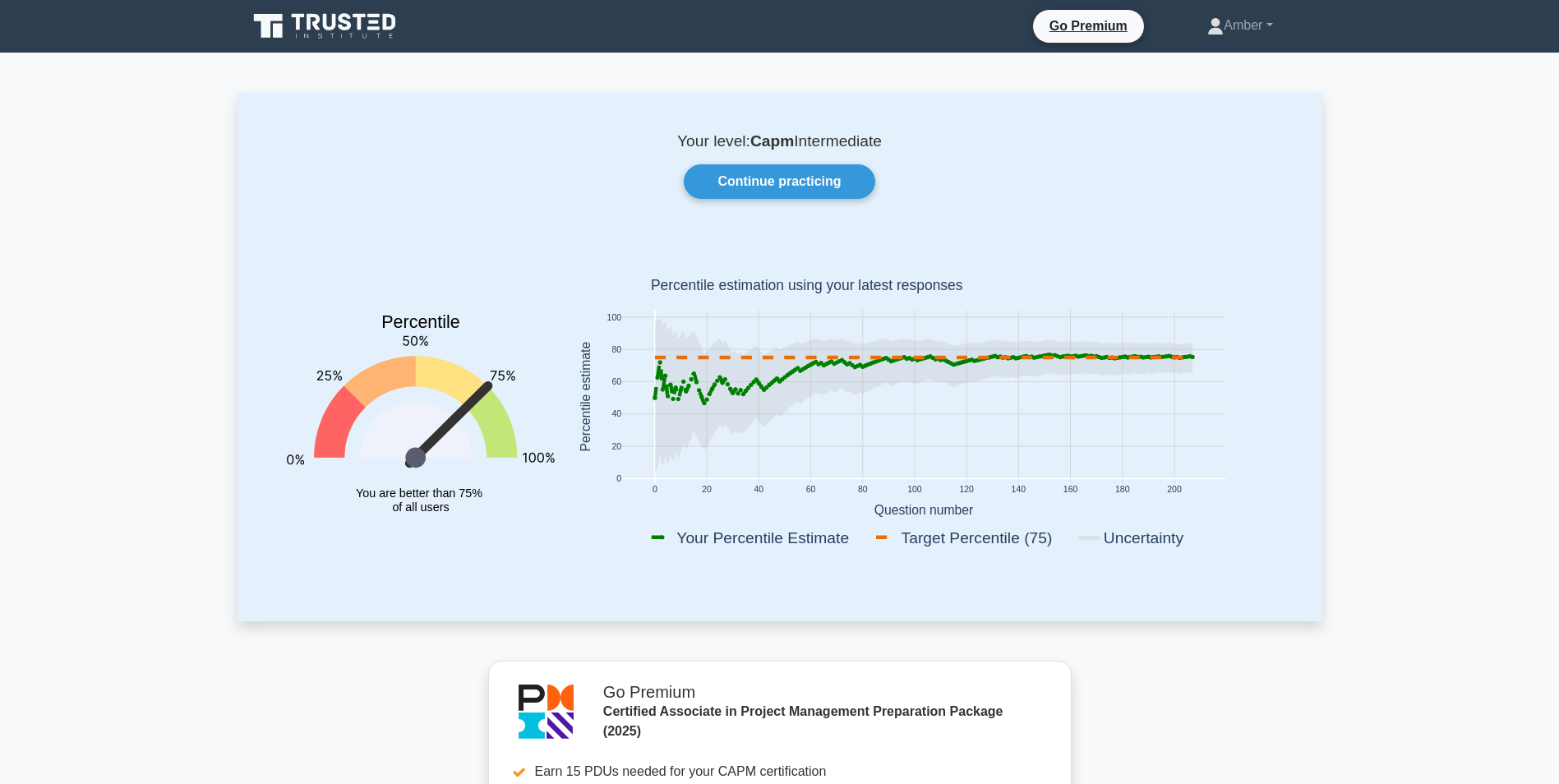
click at [332, 18] on icon at bounding box center [326, 26] width 158 height 31
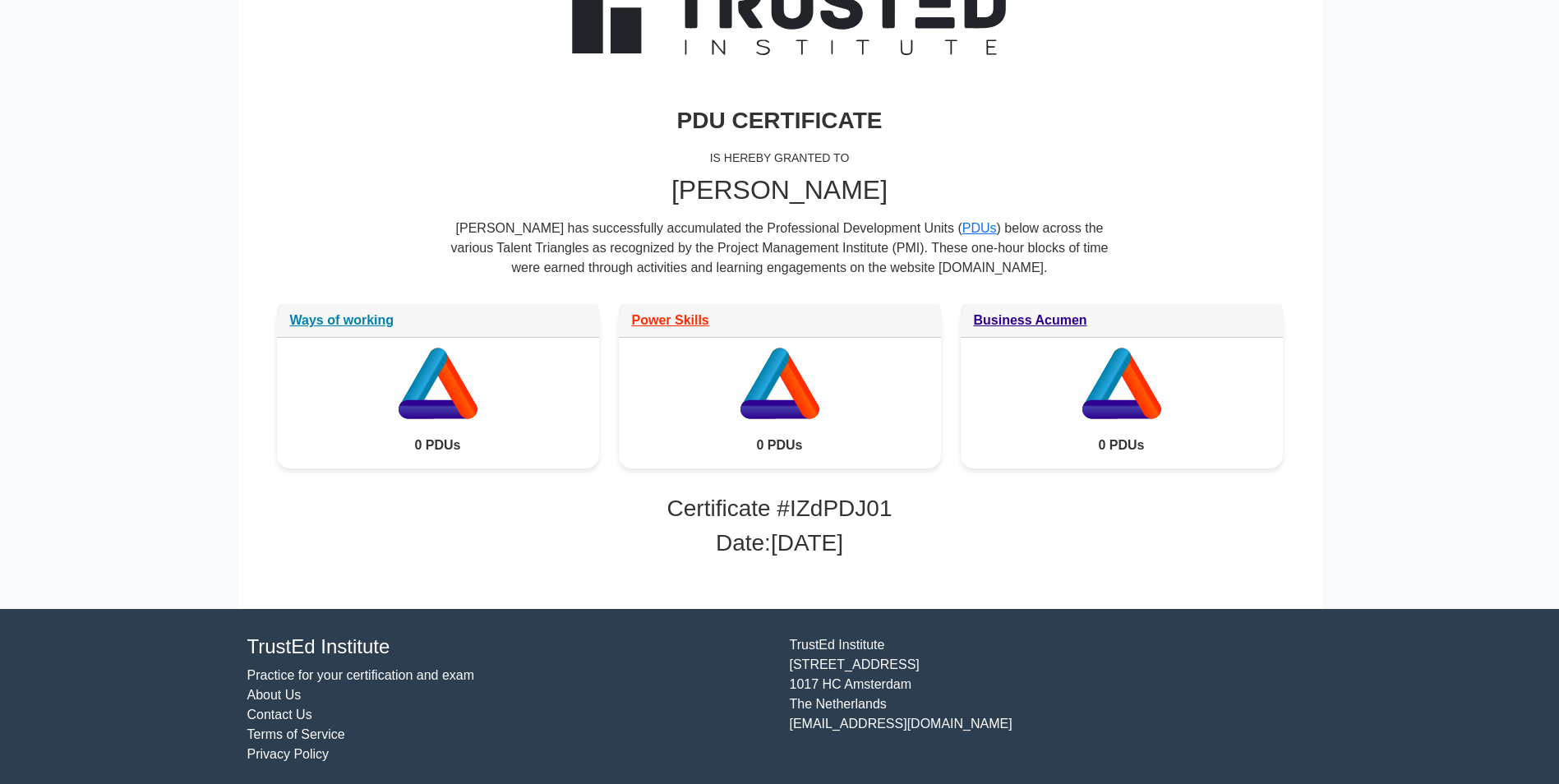
scroll to position [172, 0]
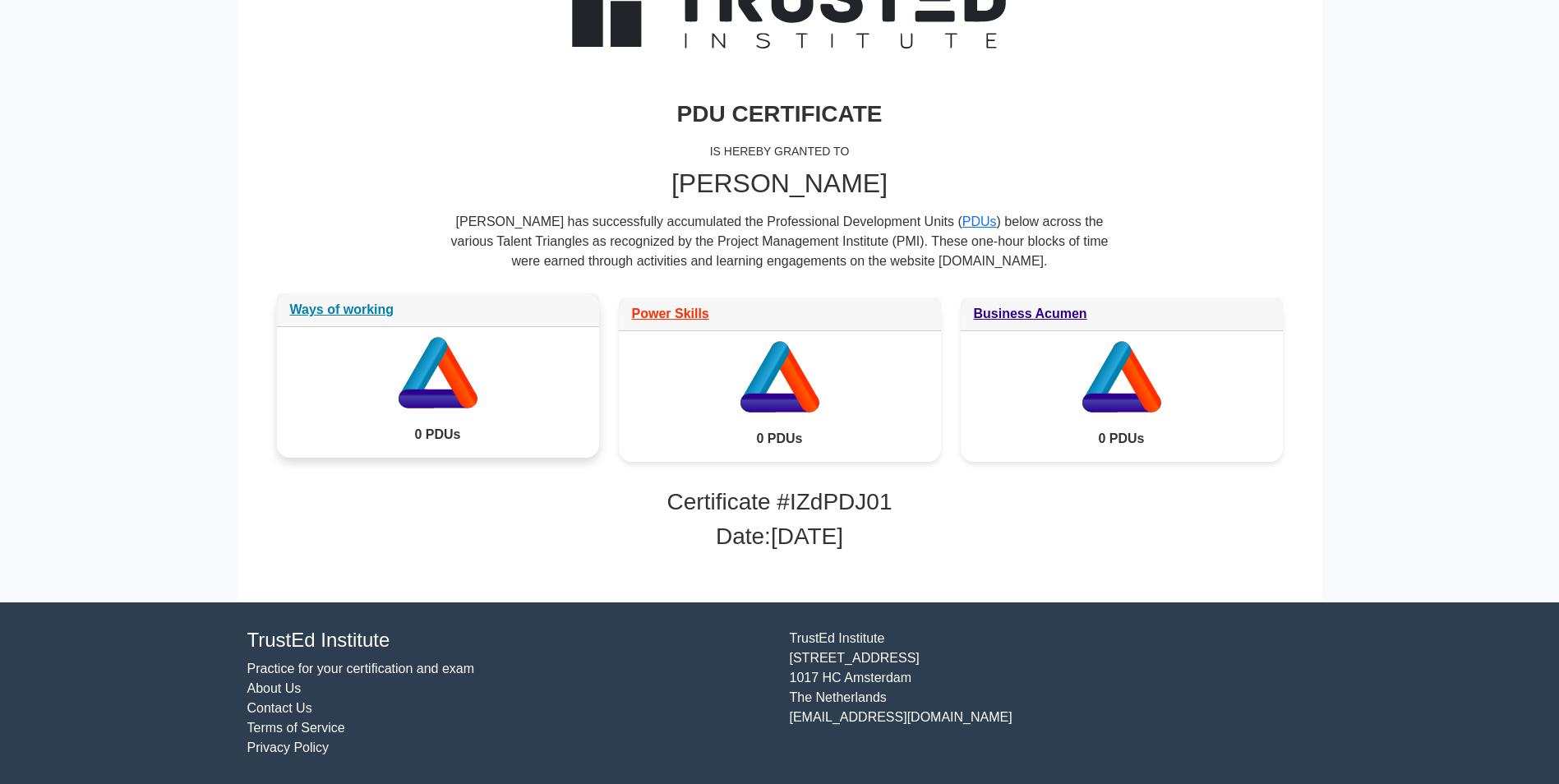
click at [357, 326] on div "Ways of working" at bounding box center [438, 310] width 322 height 34
click at [353, 303] on link "Ways of working" at bounding box center [343, 310] width 105 height 14
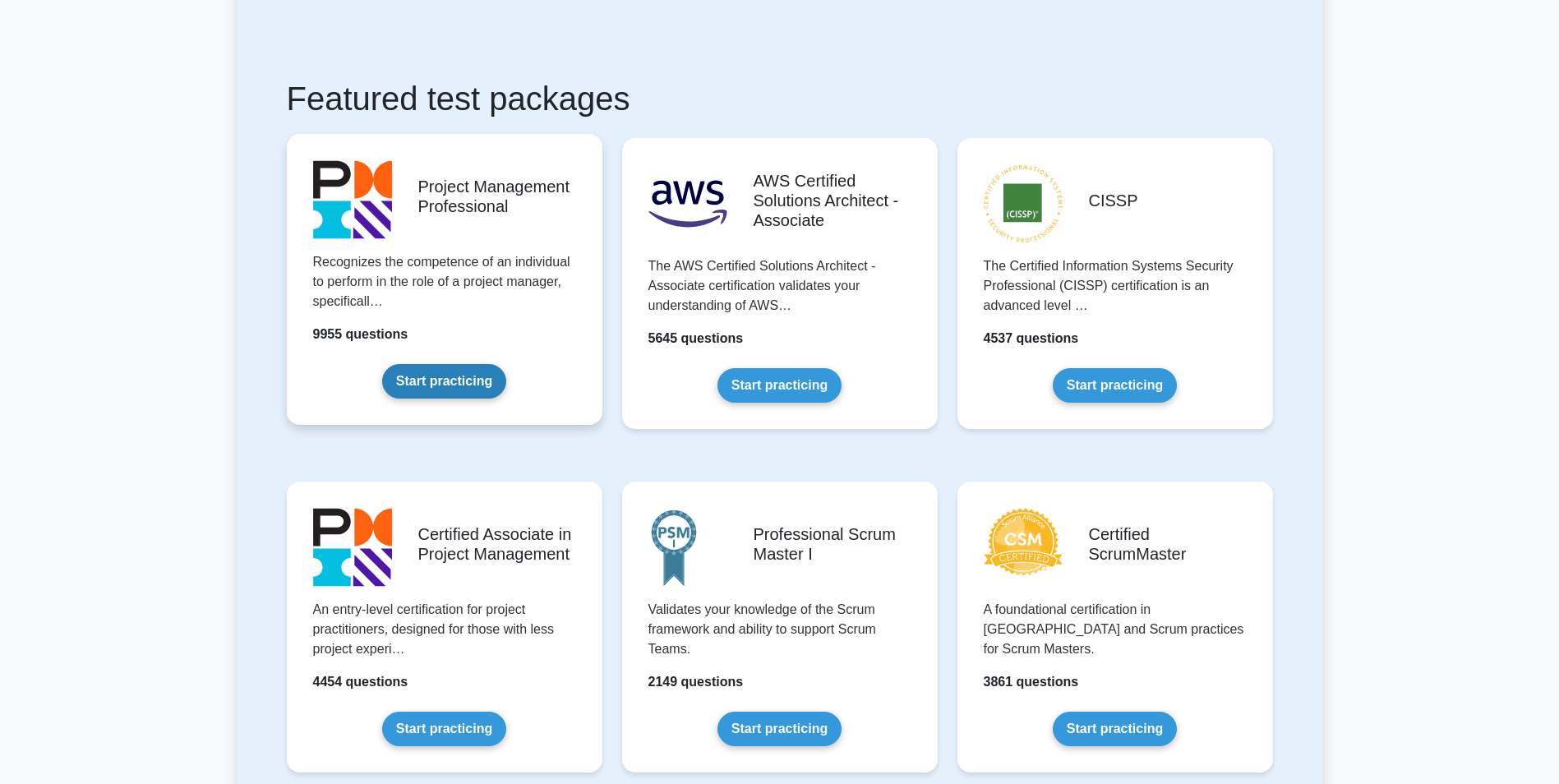
scroll to position [246, 0]
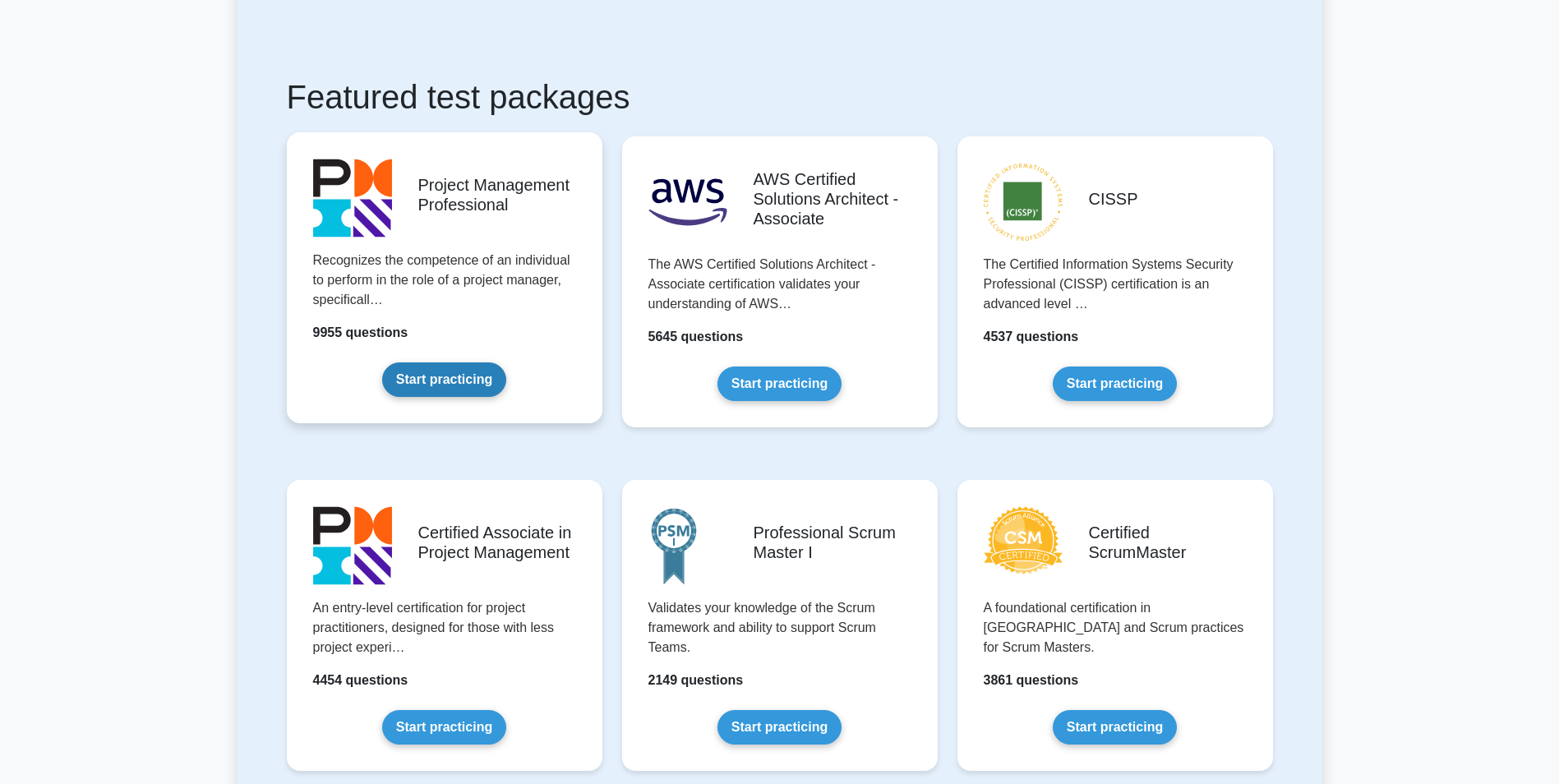
click at [423, 388] on link "Start practicing" at bounding box center [445, 379] width 124 height 35
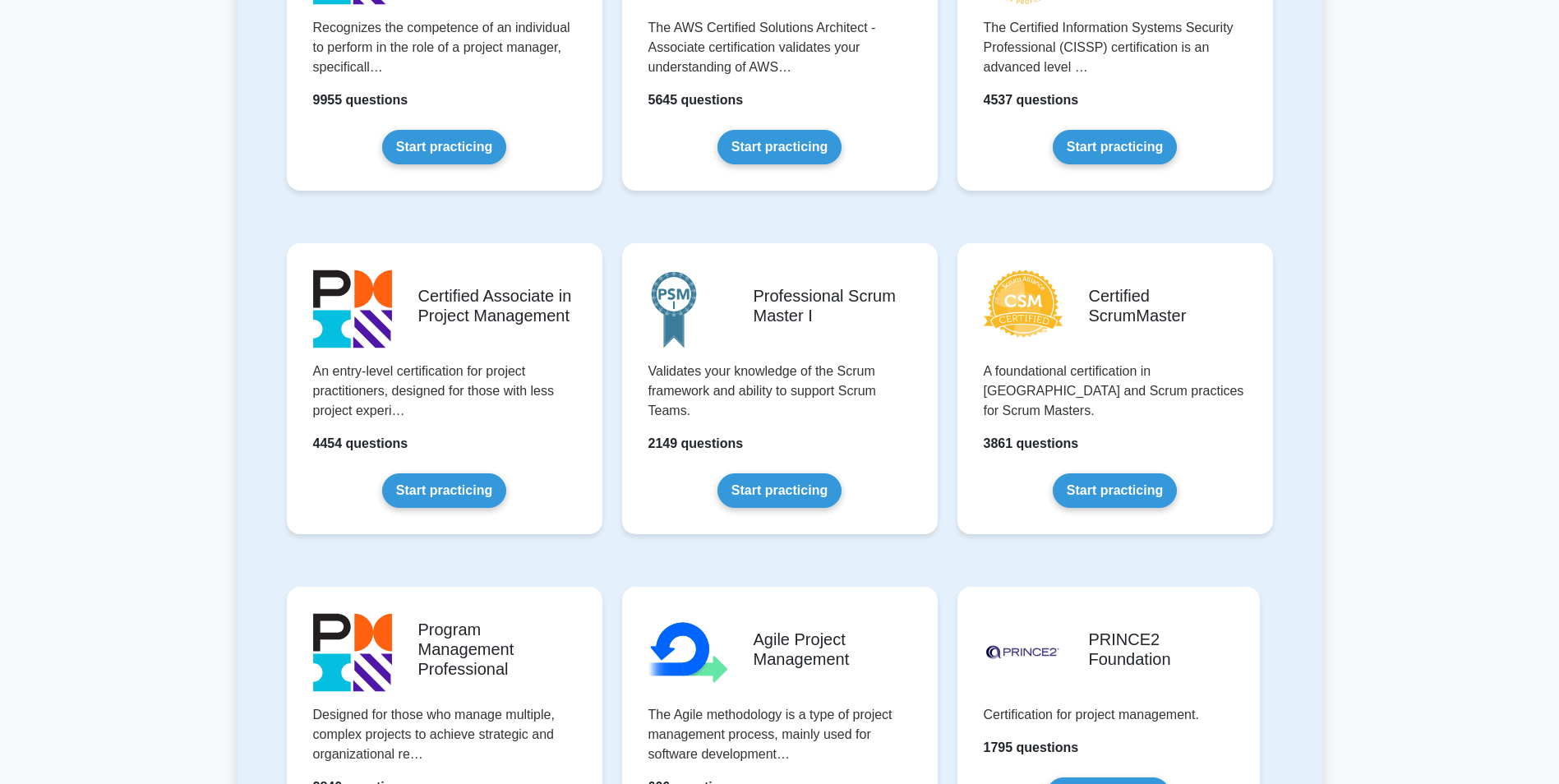
scroll to position [493, 0]
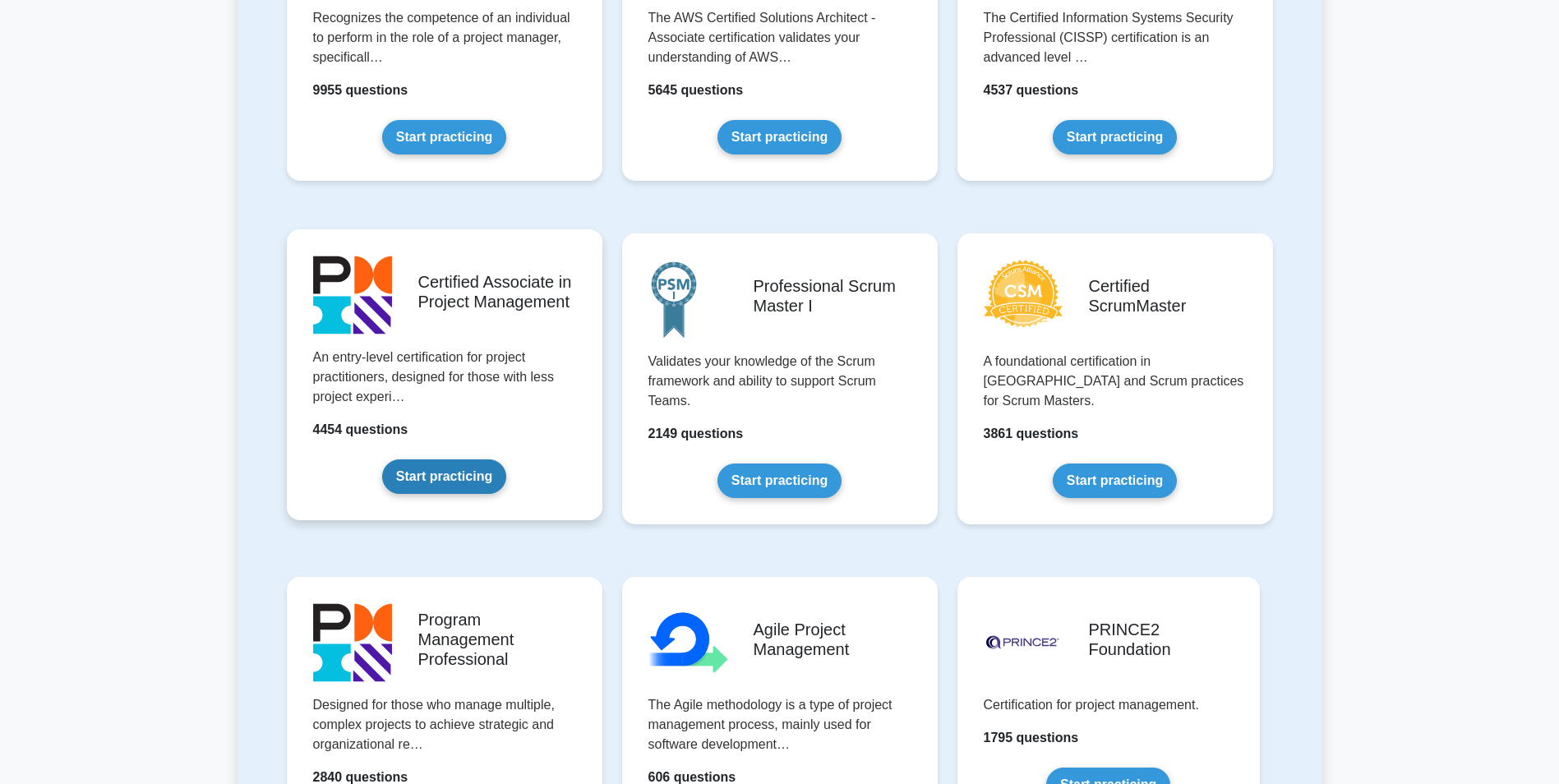
click at [415, 474] on link "Start practicing" at bounding box center [445, 476] width 124 height 35
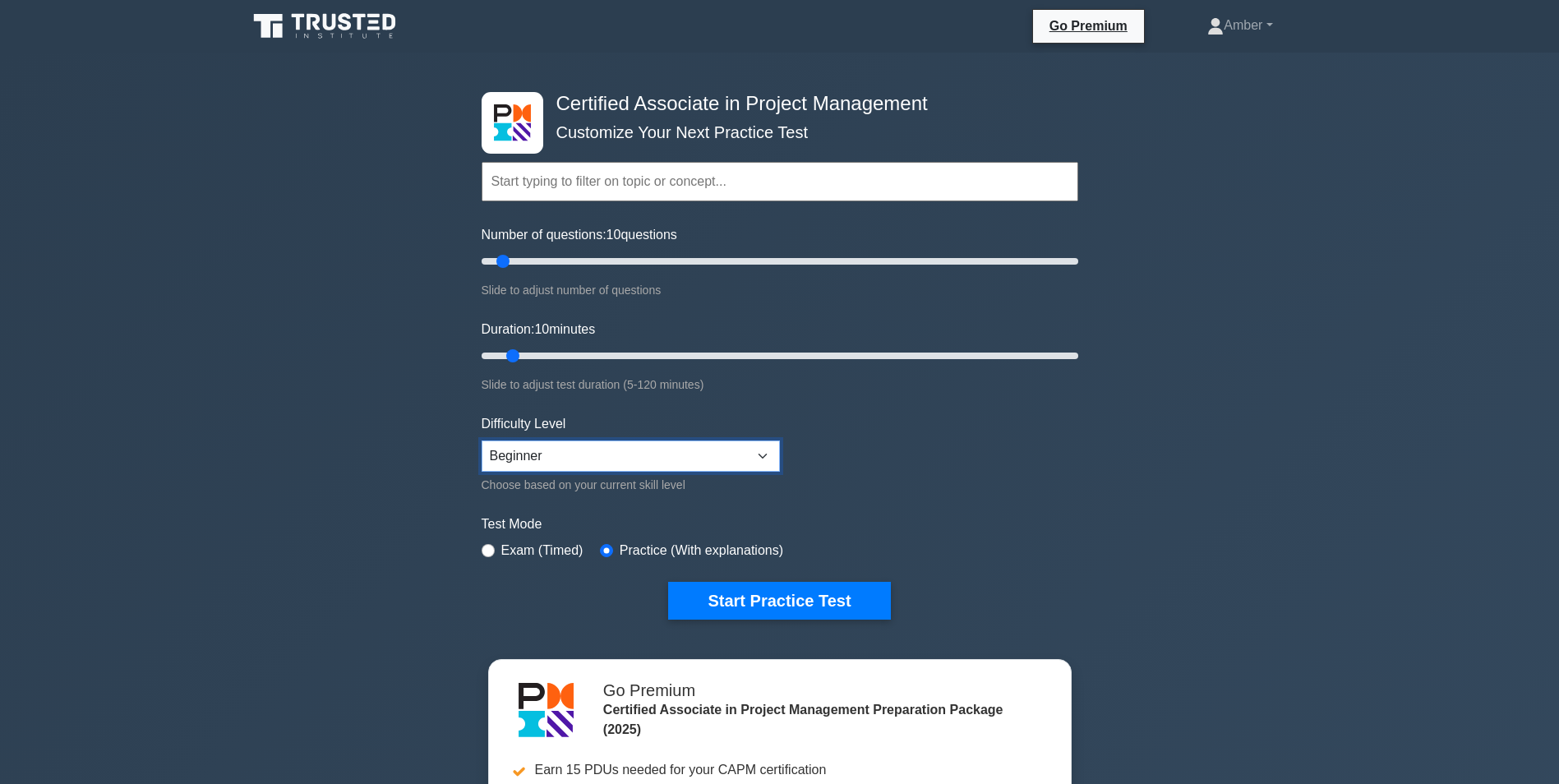
click at [647, 453] on select "Beginner Intermediate Expert" at bounding box center [630, 456] width 298 height 31
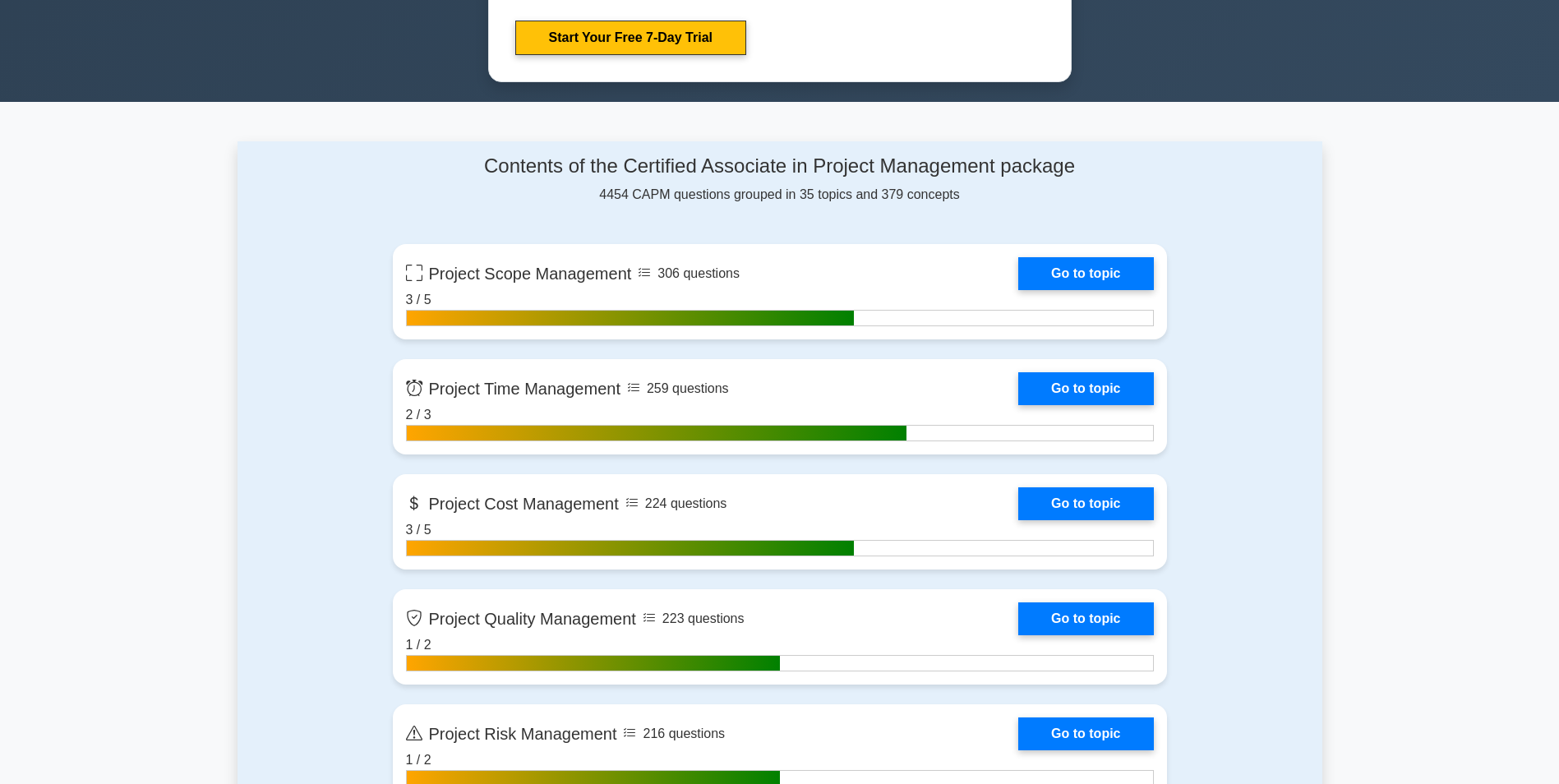
scroll to position [986, 0]
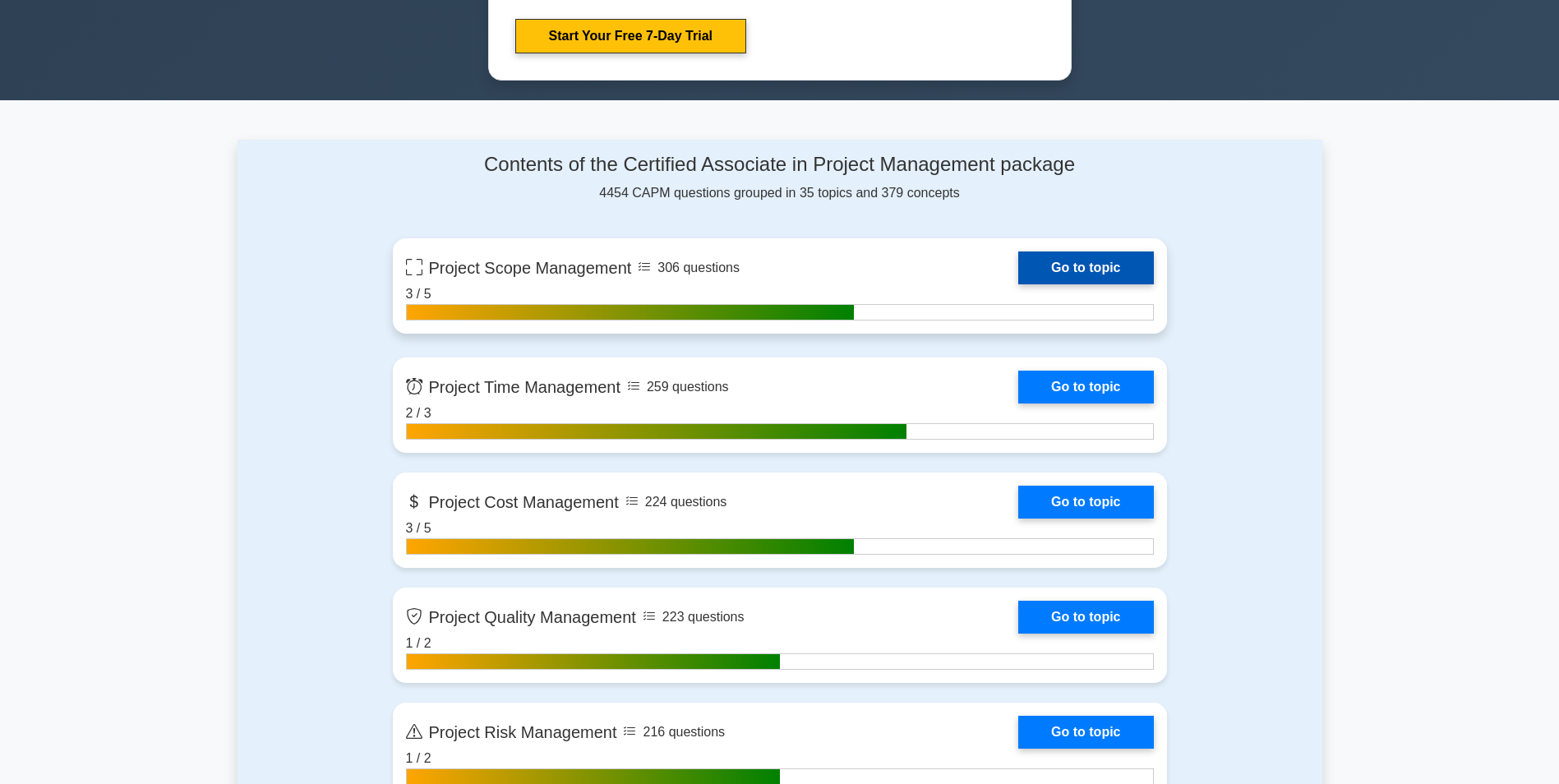
click at [1070, 276] on link "Go to topic" at bounding box center [1085, 268] width 135 height 33
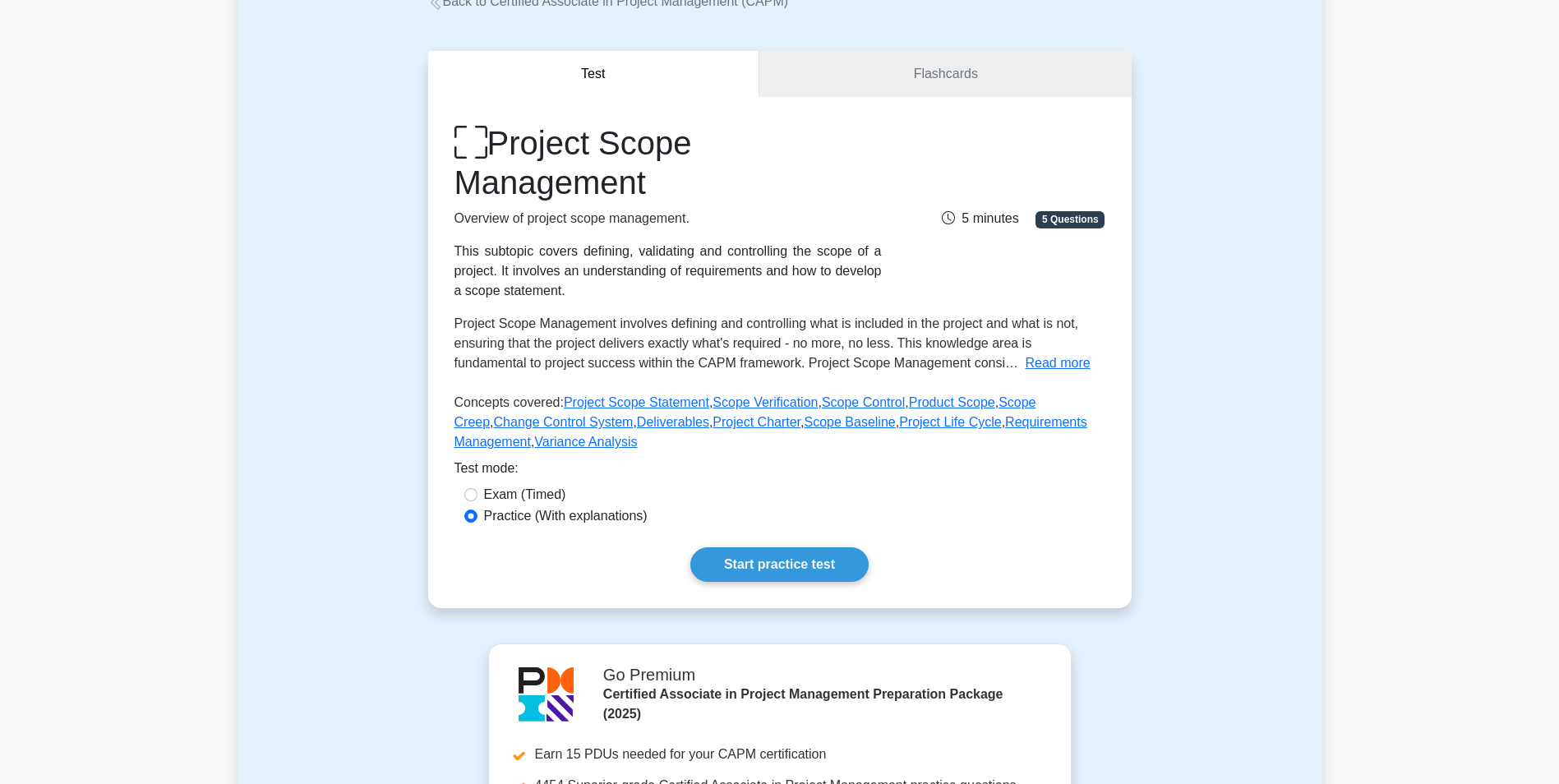
scroll to position [72, 0]
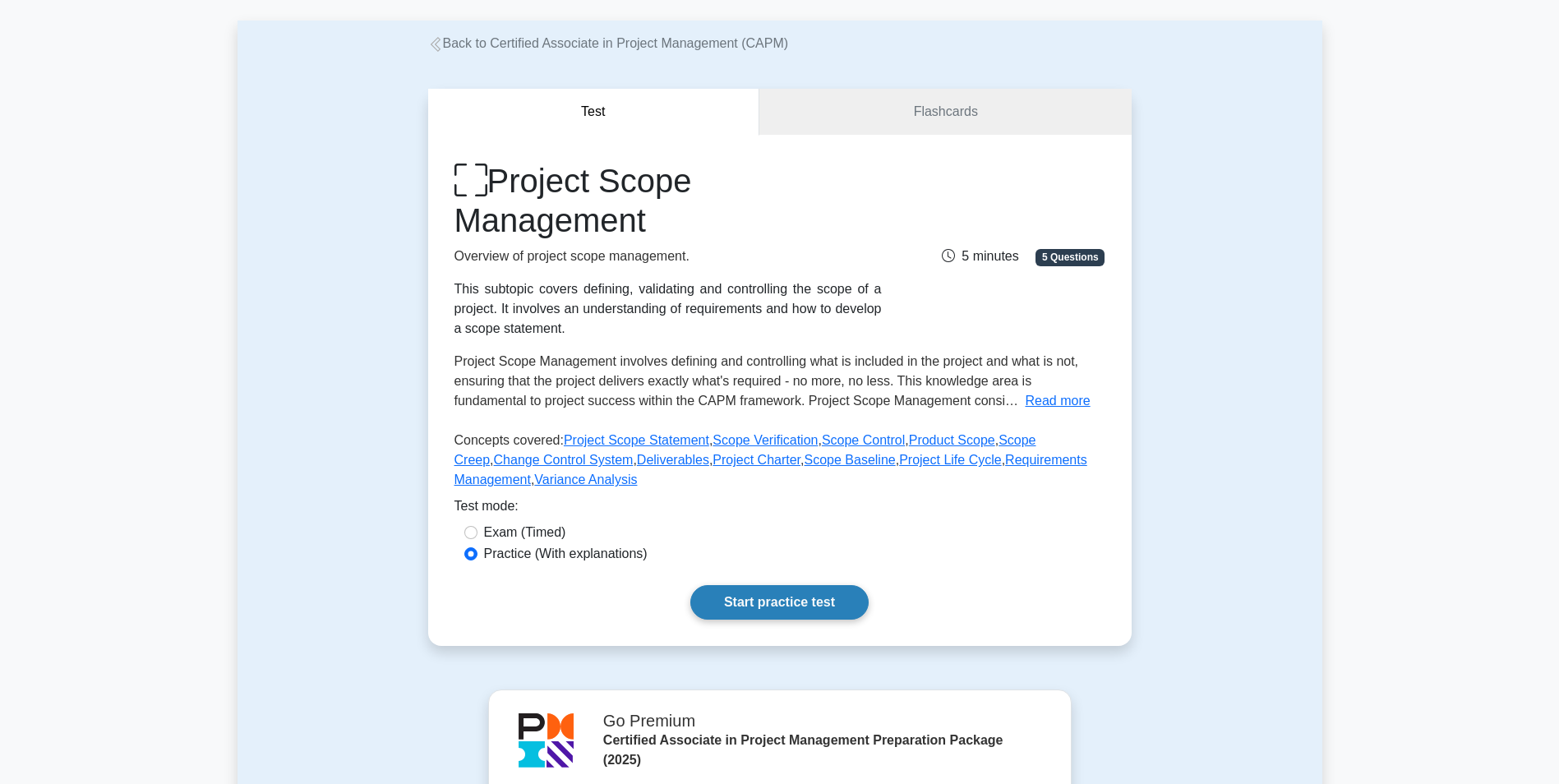
click at [759, 595] on link "Start practice test" at bounding box center [780, 603] width 179 height 35
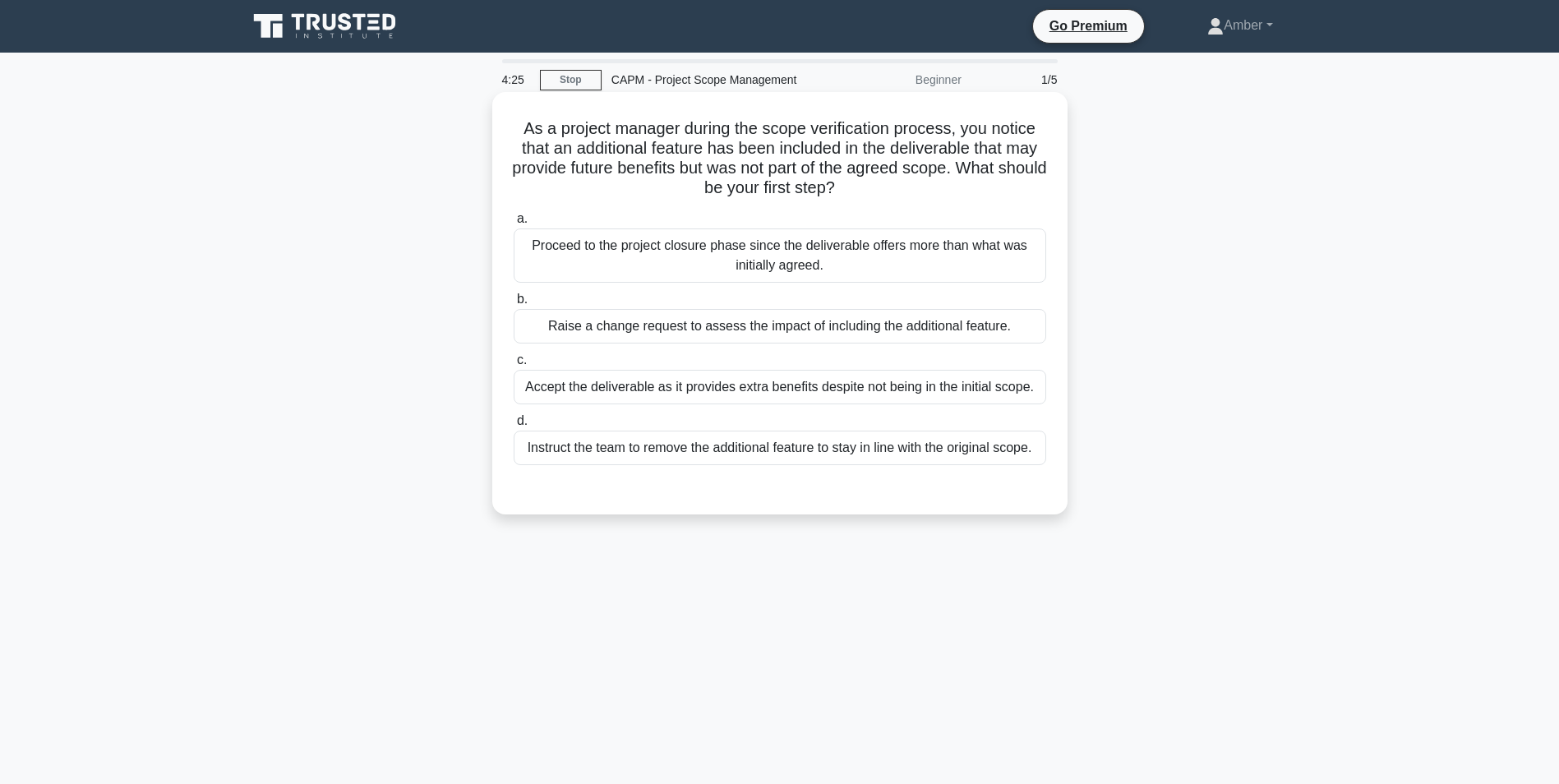
click at [707, 322] on div "Raise a change request to assess the impact of including the additional feature." at bounding box center [780, 326] width 533 height 35
click at [514, 305] on input "b. Raise a change request to assess the impact of including the additional feat…" at bounding box center [514, 299] width 0 height 11
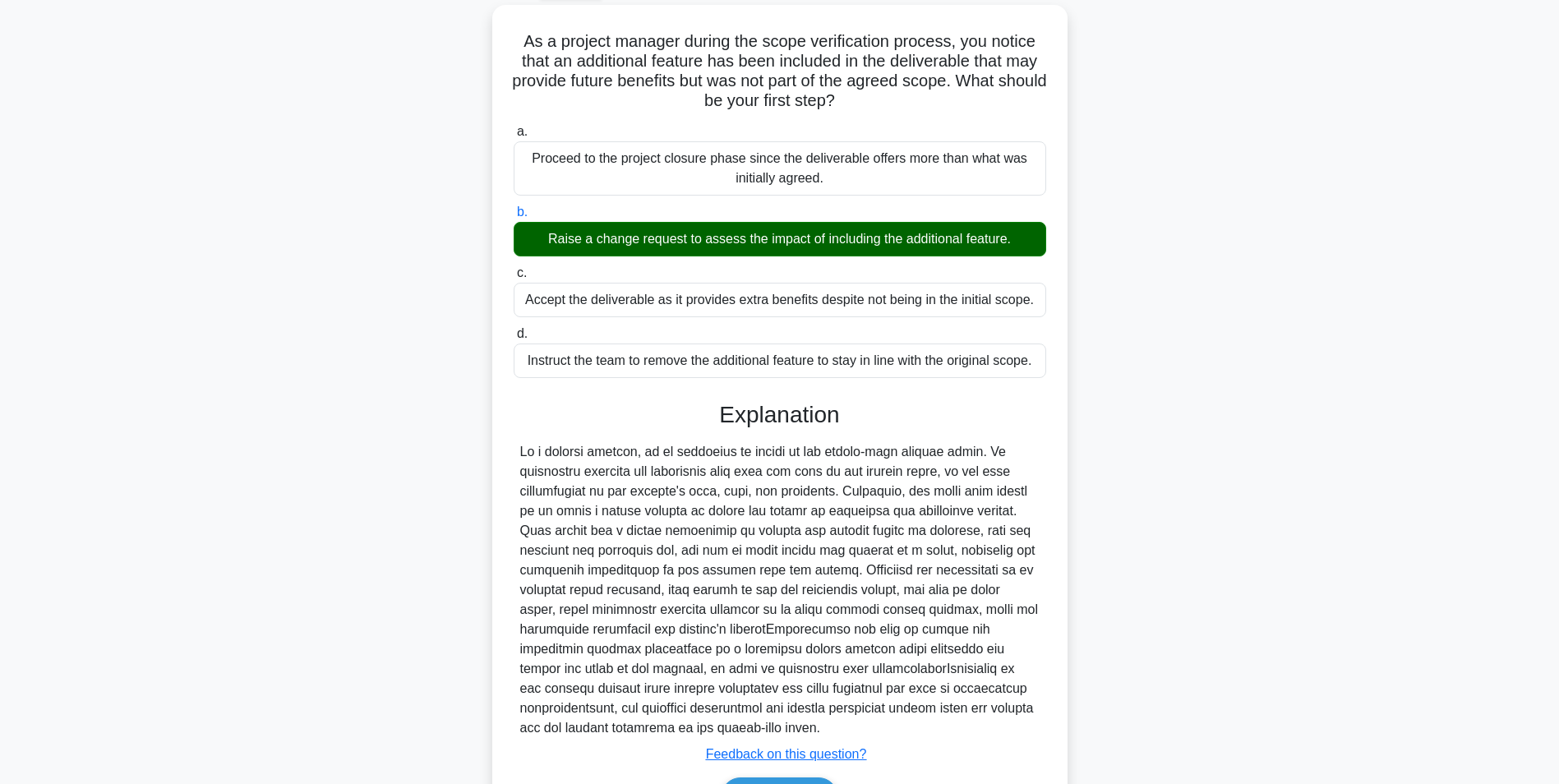
scroll to position [190, 0]
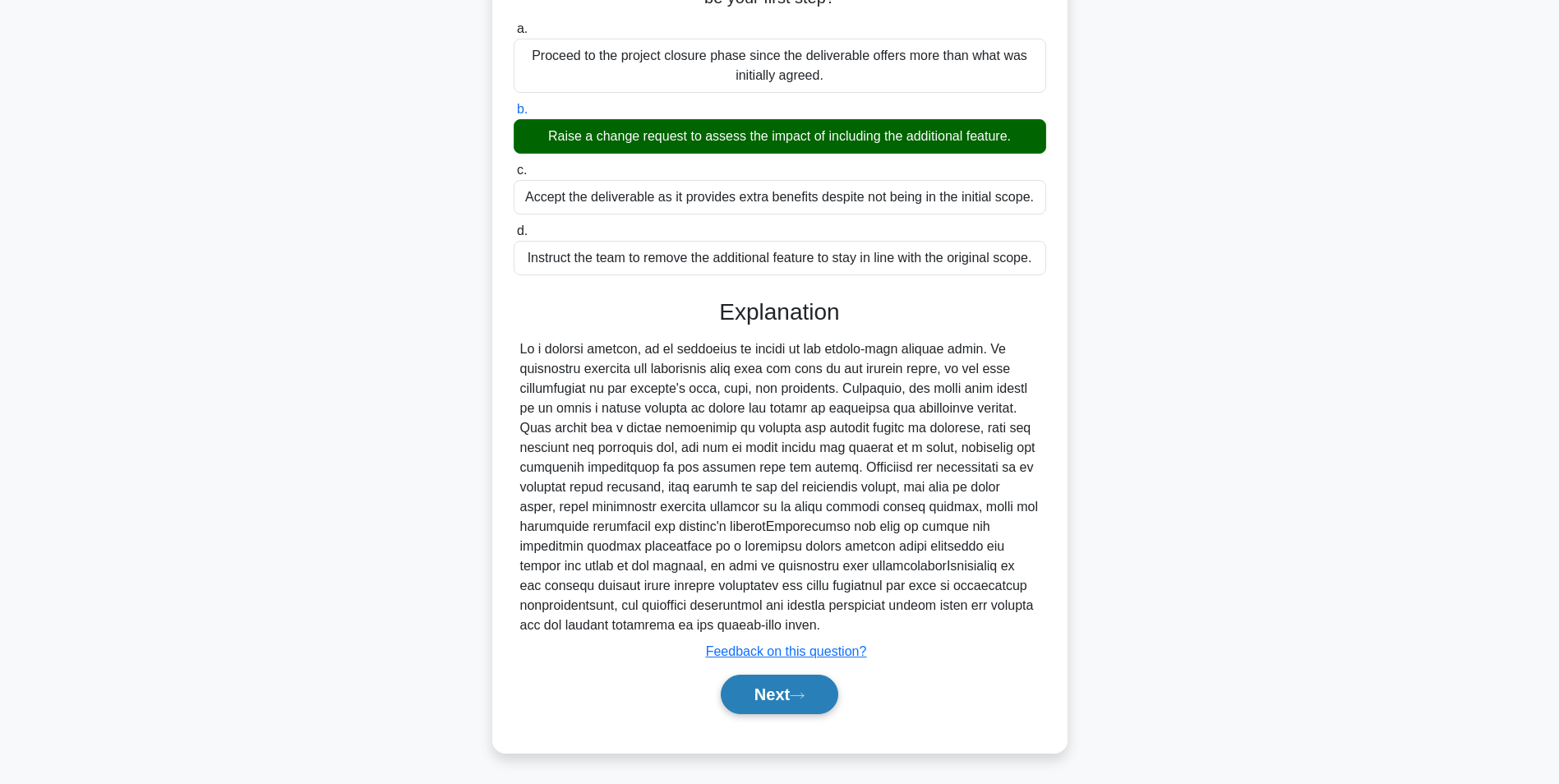
click at [765, 677] on button "Next" at bounding box center [780, 694] width 117 height 40
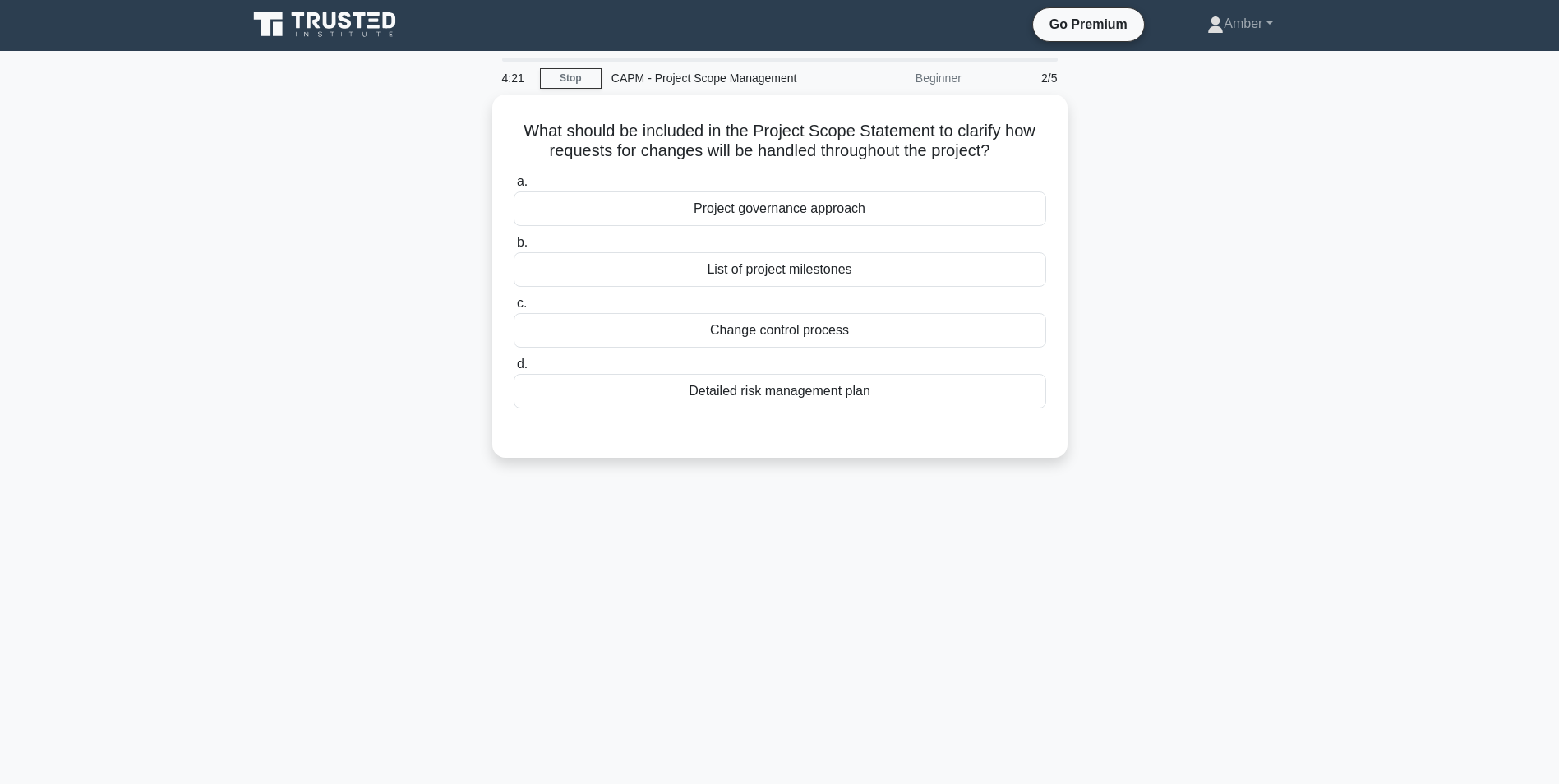
scroll to position [0, 0]
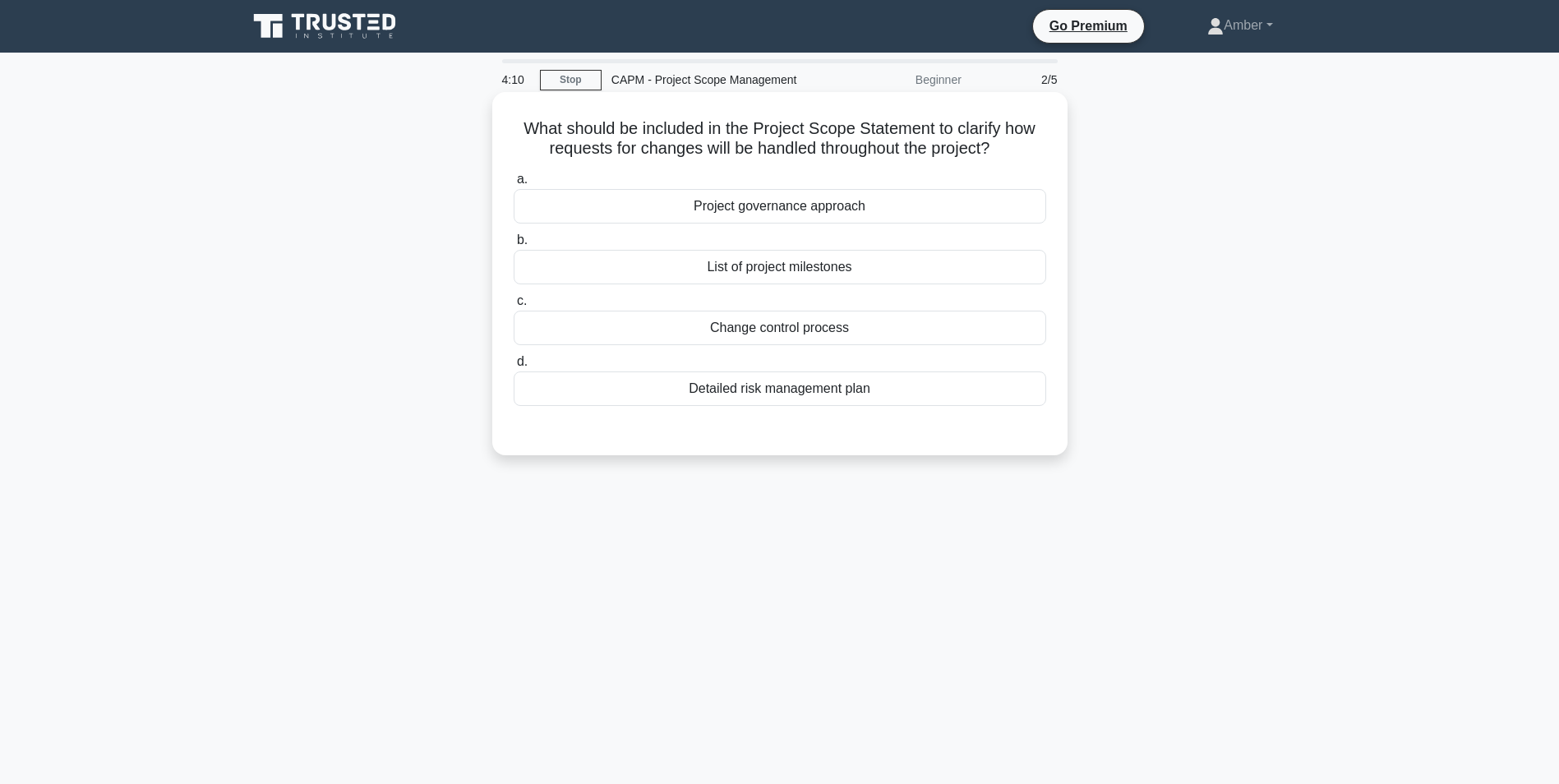
click at [673, 327] on div "Change control process" at bounding box center [780, 328] width 533 height 35
click at [514, 307] on input "c. Change control process" at bounding box center [514, 301] width 0 height 11
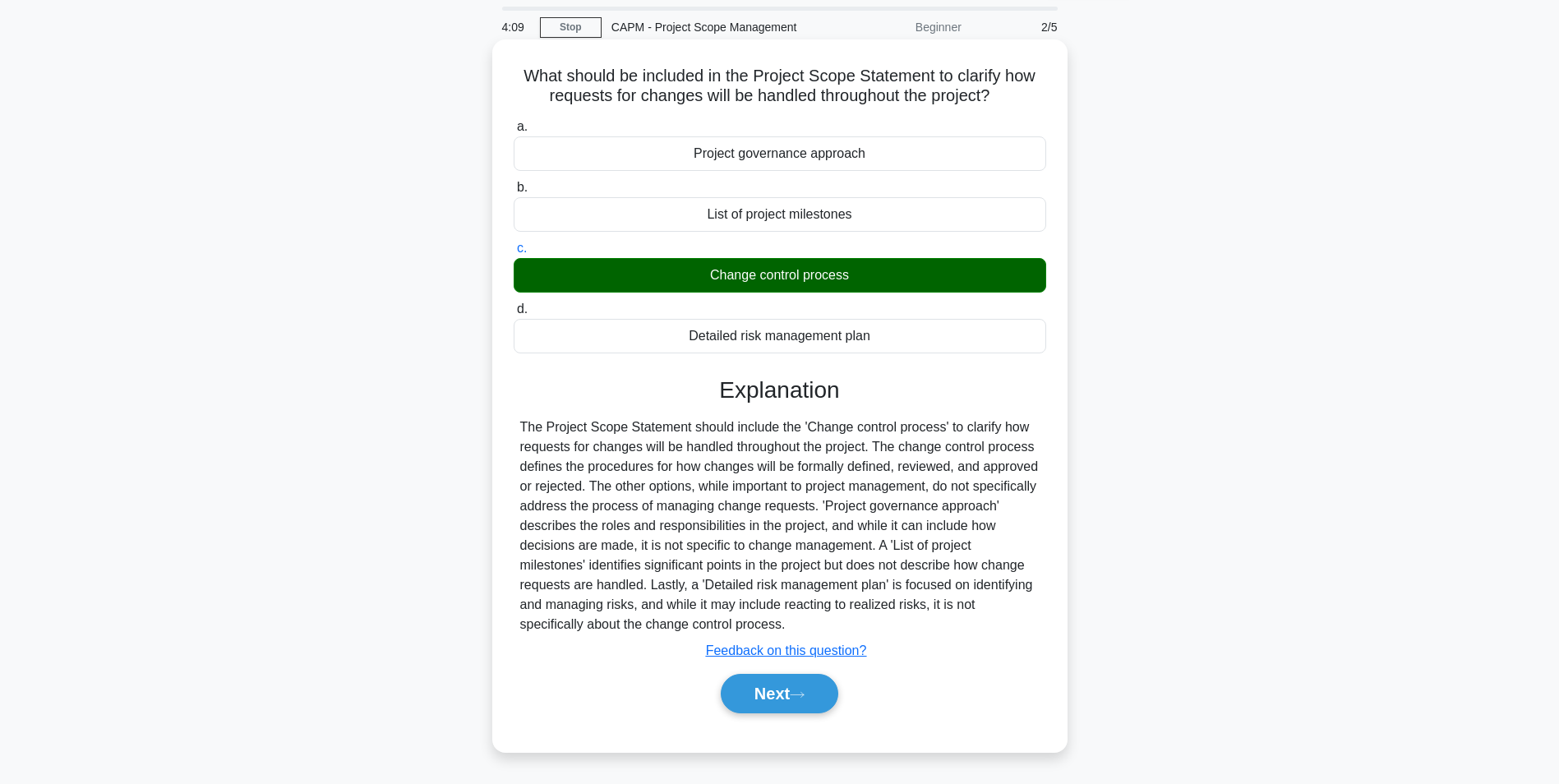
scroll to position [104, 0]
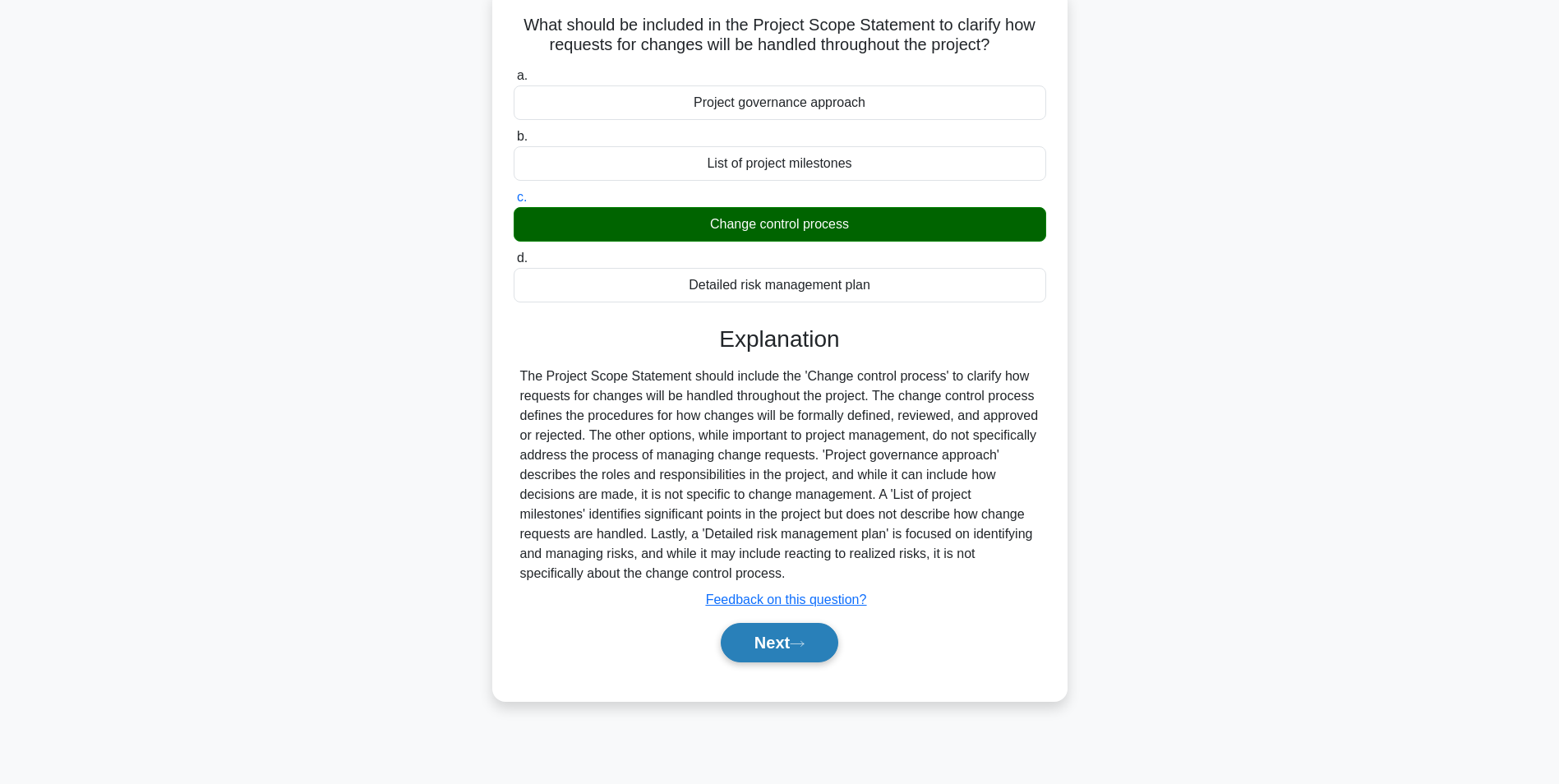
click at [759, 644] on button "Next" at bounding box center [780, 642] width 117 height 40
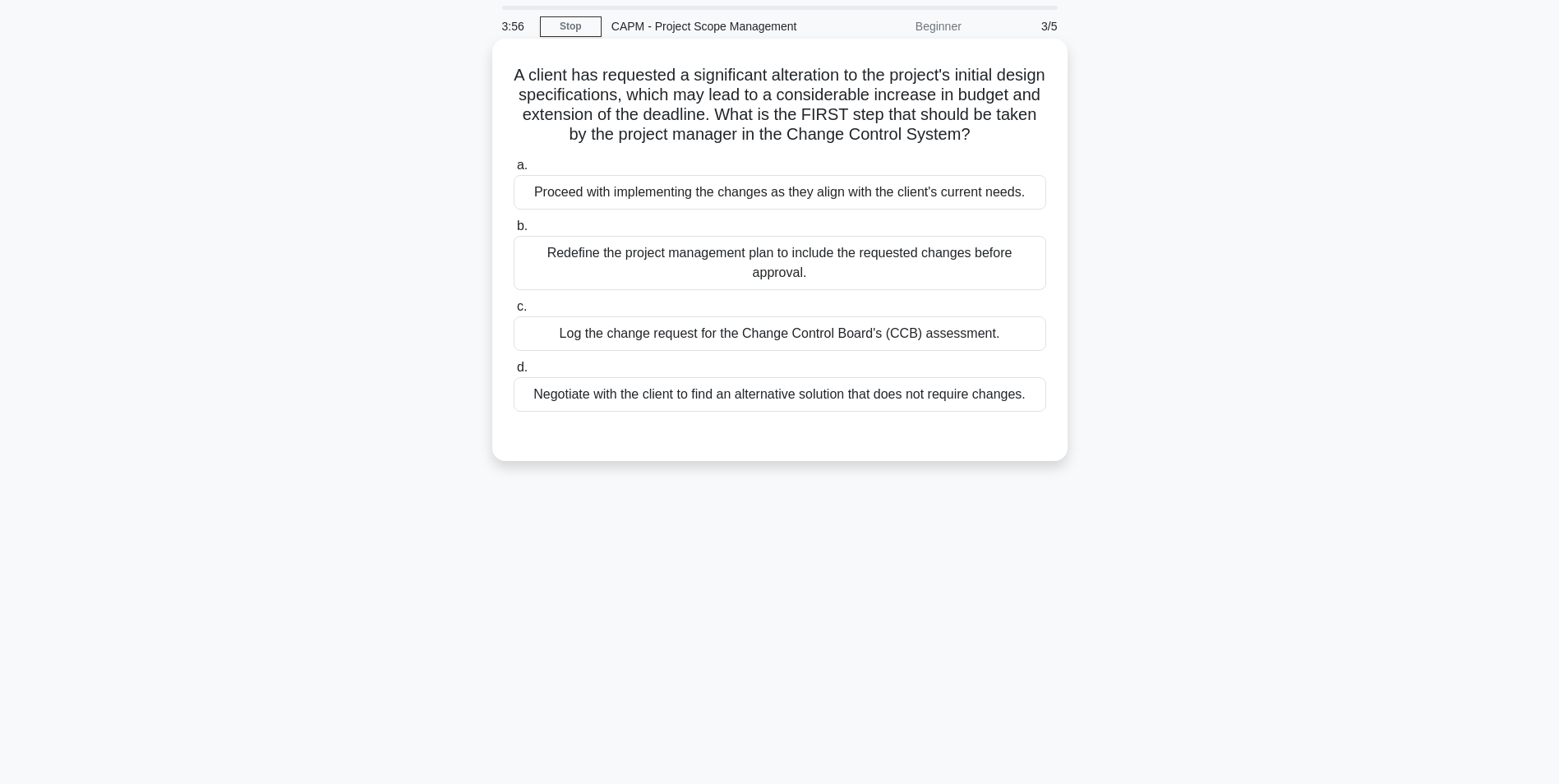
scroll to position [82, 0]
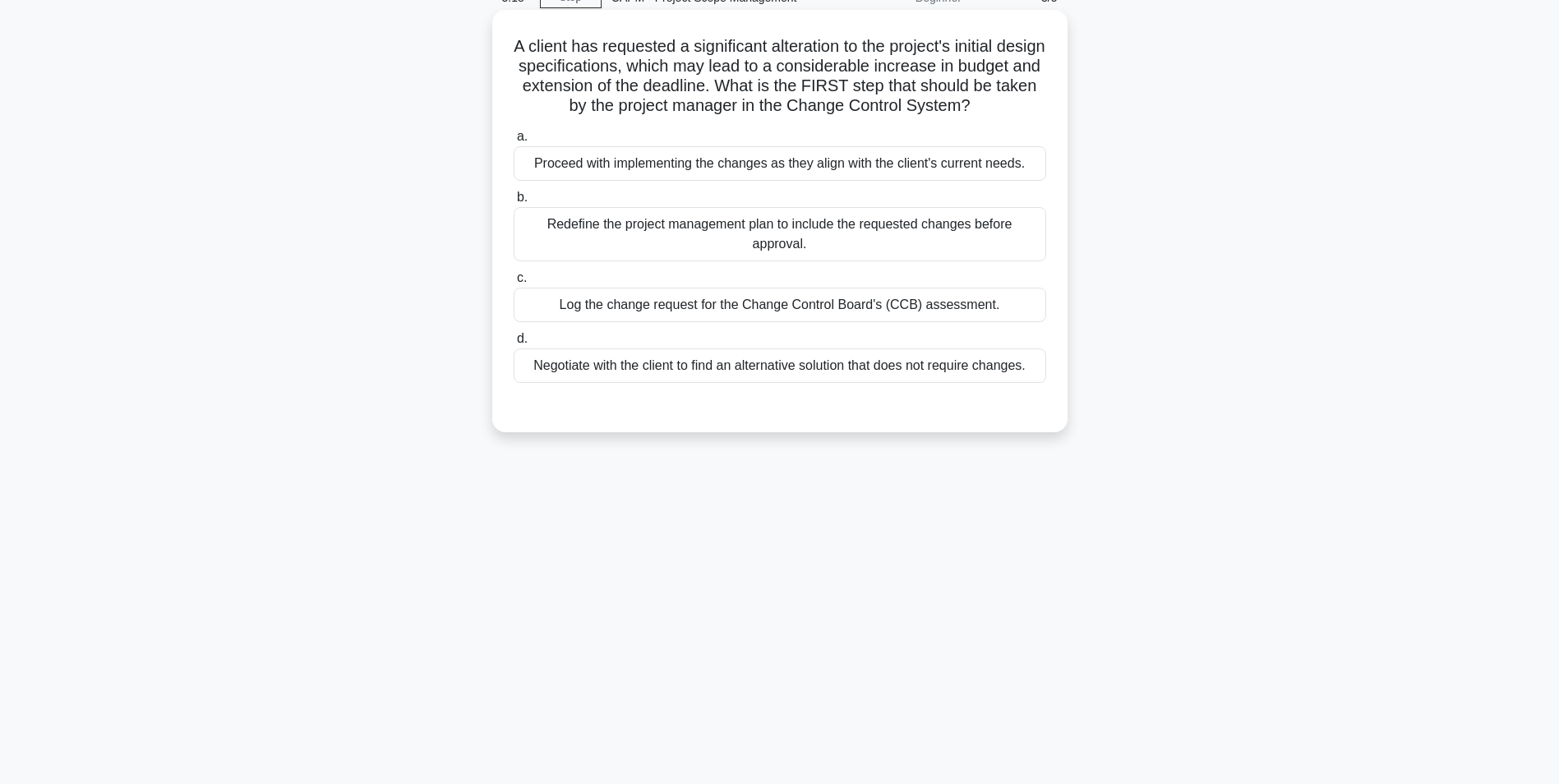
click at [716, 322] on div "Log the change request for the Change Control Board's (CCB) assessment." at bounding box center [780, 305] width 533 height 35
click at [514, 283] on input "c. Log the change request for the Change Control Board's (CCB) assessment." at bounding box center [514, 278] width 0 height 11
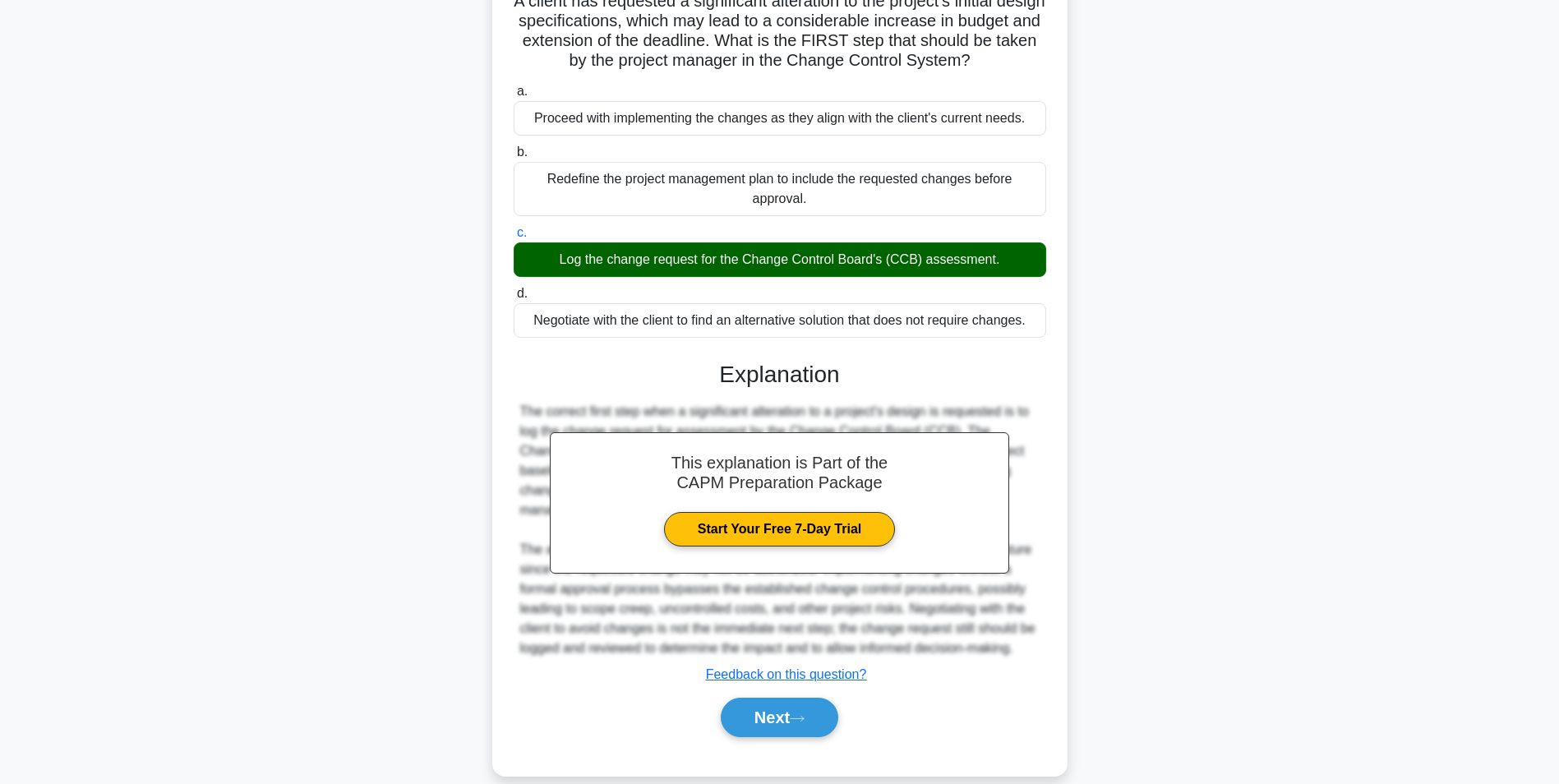
scroll to position [171, 0]
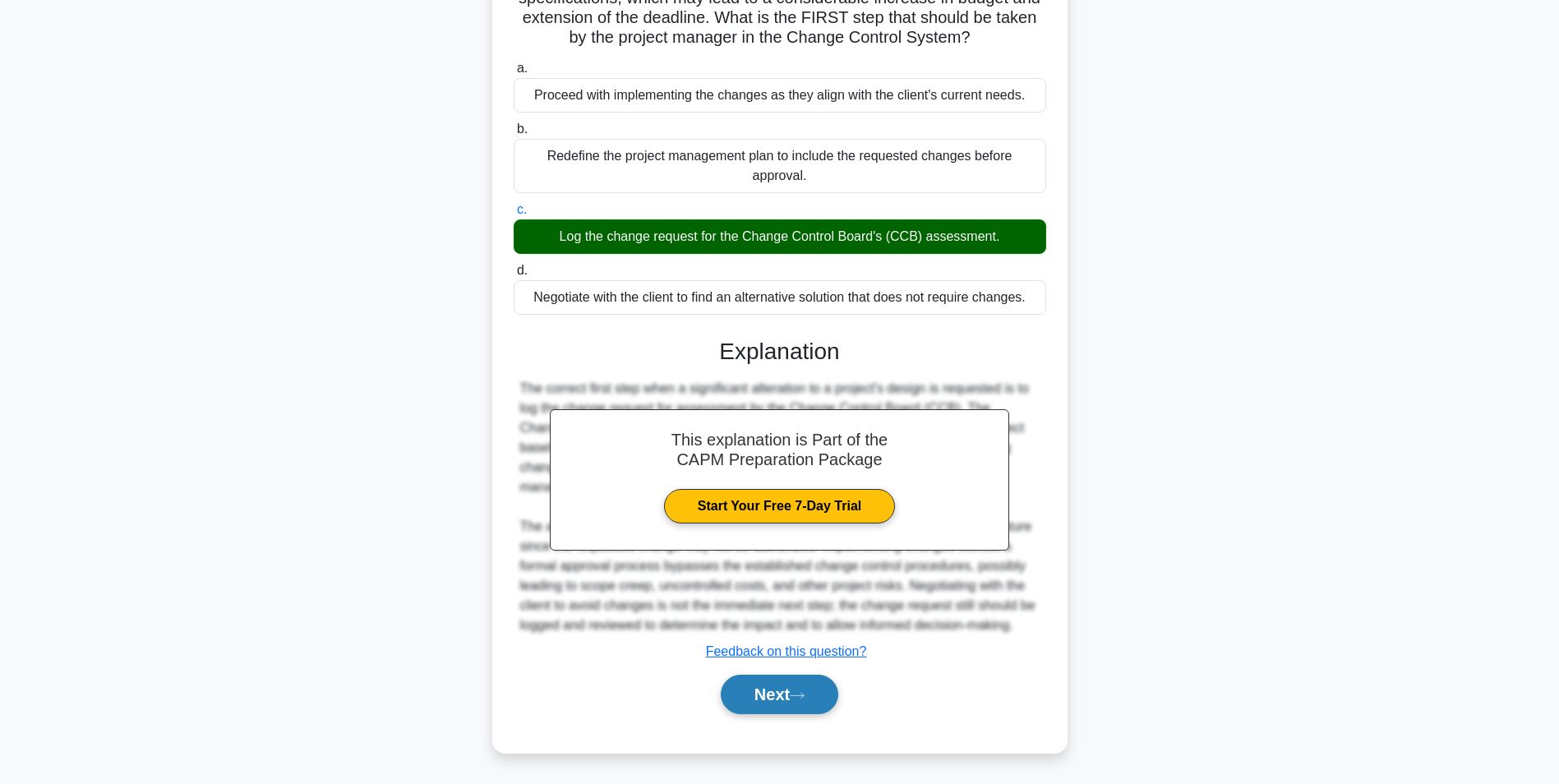
click at [797, 692] on icon at bounding box center [797, 695] width 15 height 9
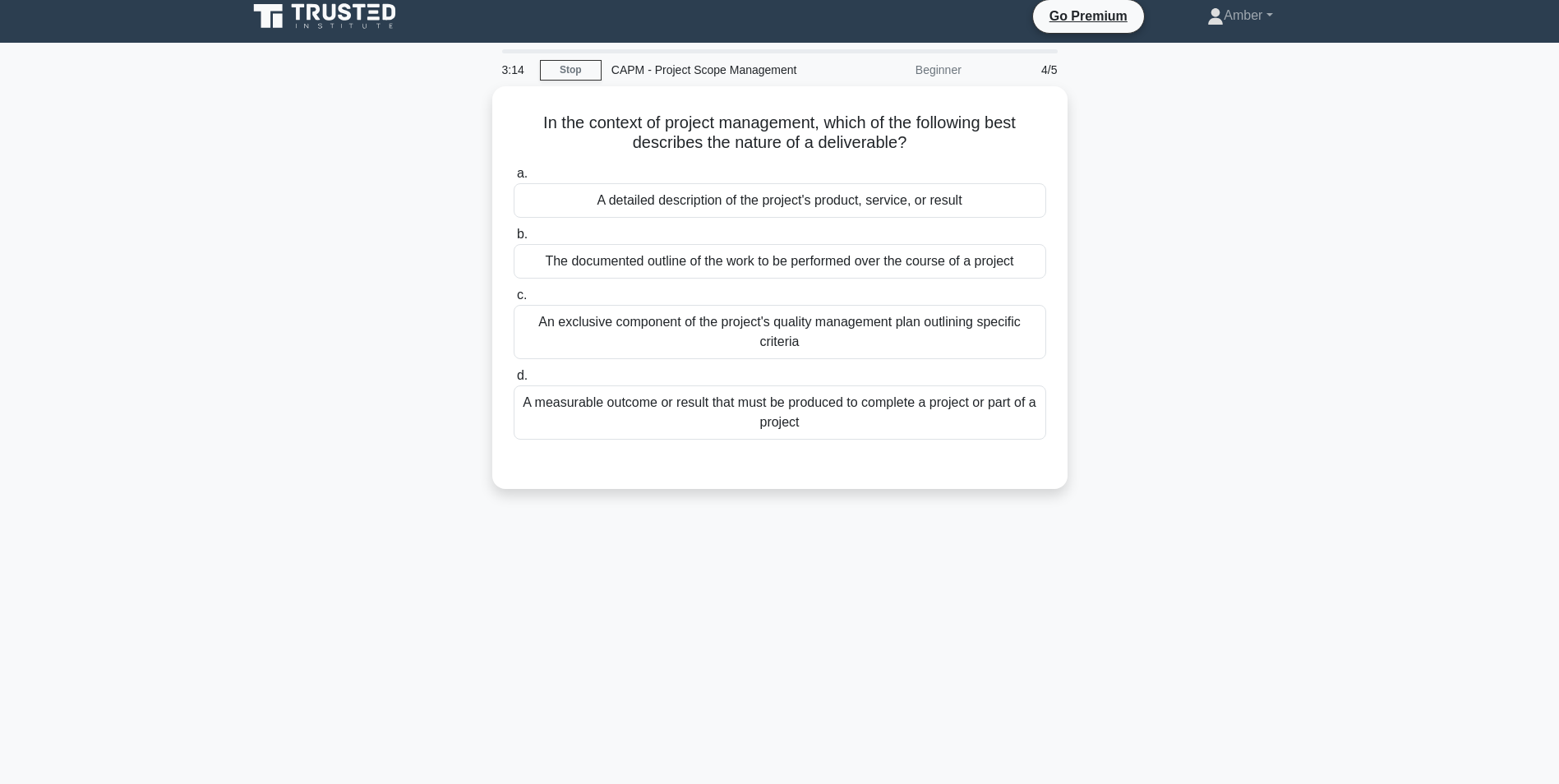
scroll to position [0, 0]
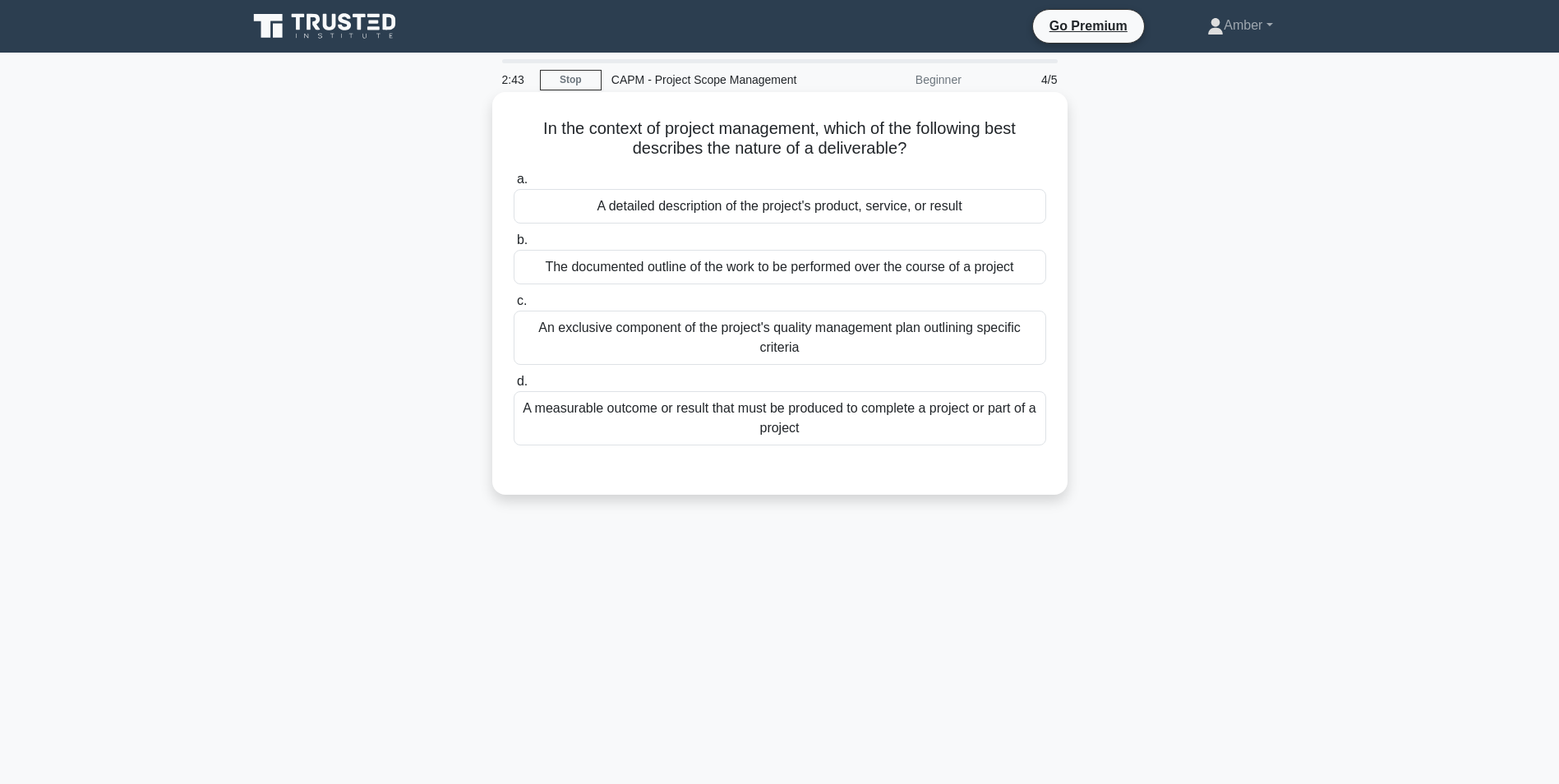
click at [762, 433] on div "A measurable outcome or result that must be produced to complete a project or p…" at bounding box center [780, 418] width 533 height 54
click at [514, 387] on input "d. A measurable outcome or result that must be produced to complete a project o…" at bounding box center [514, 381] width 0 height 11
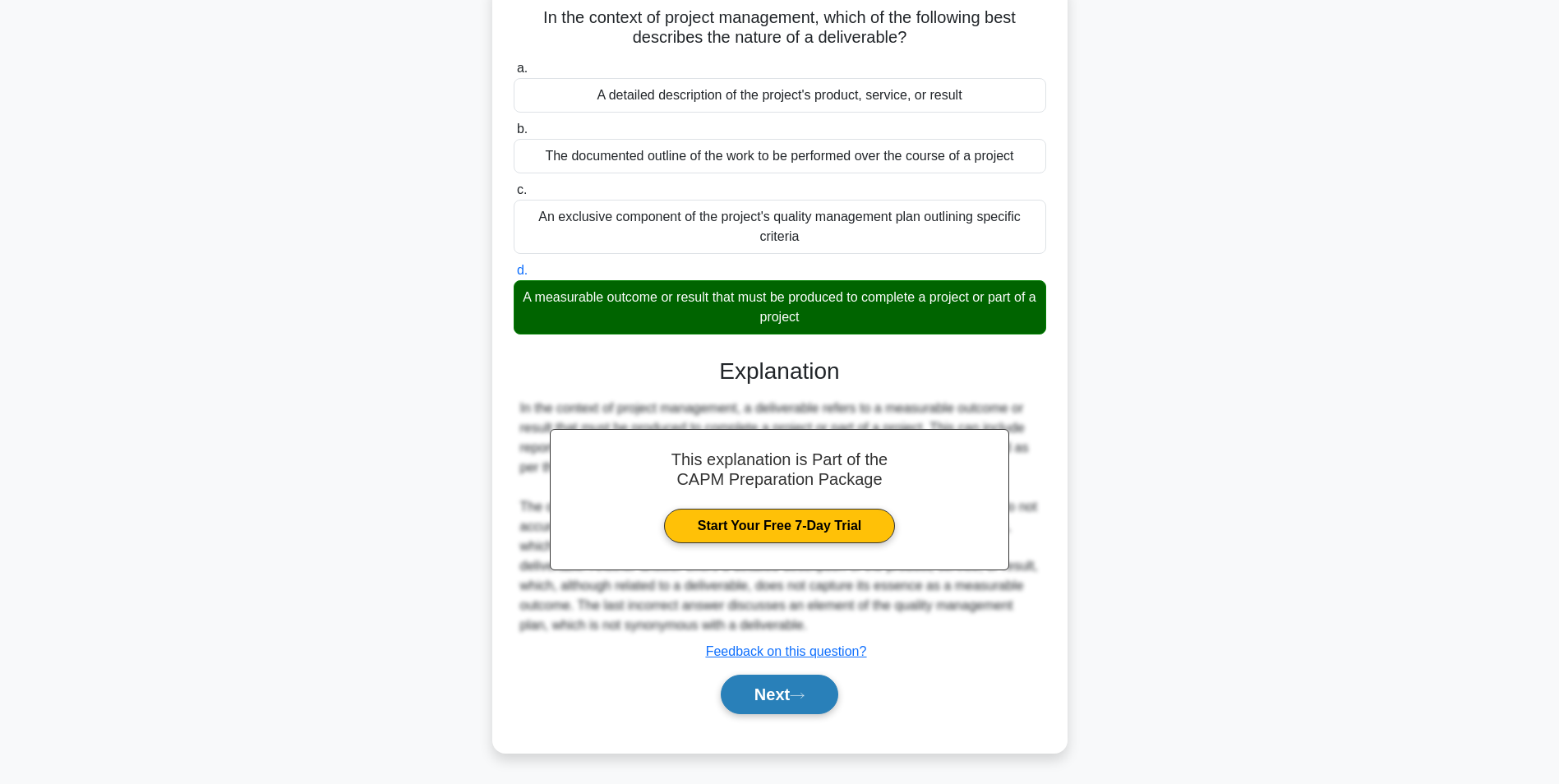
click at [798, 702] on button "Next" at bounding box center [780, 694] width 117 height 40
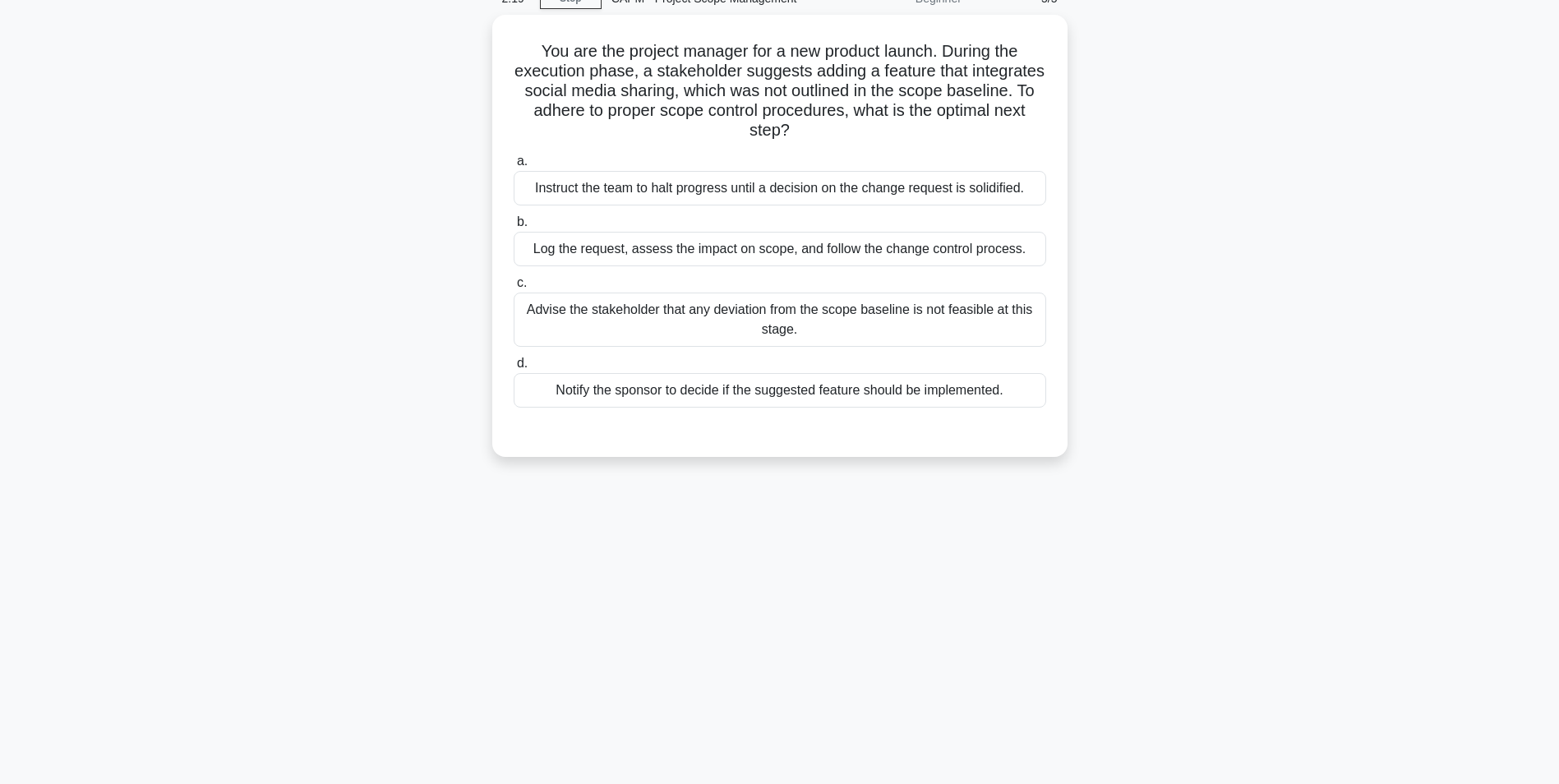
scroll to position [82, 0]
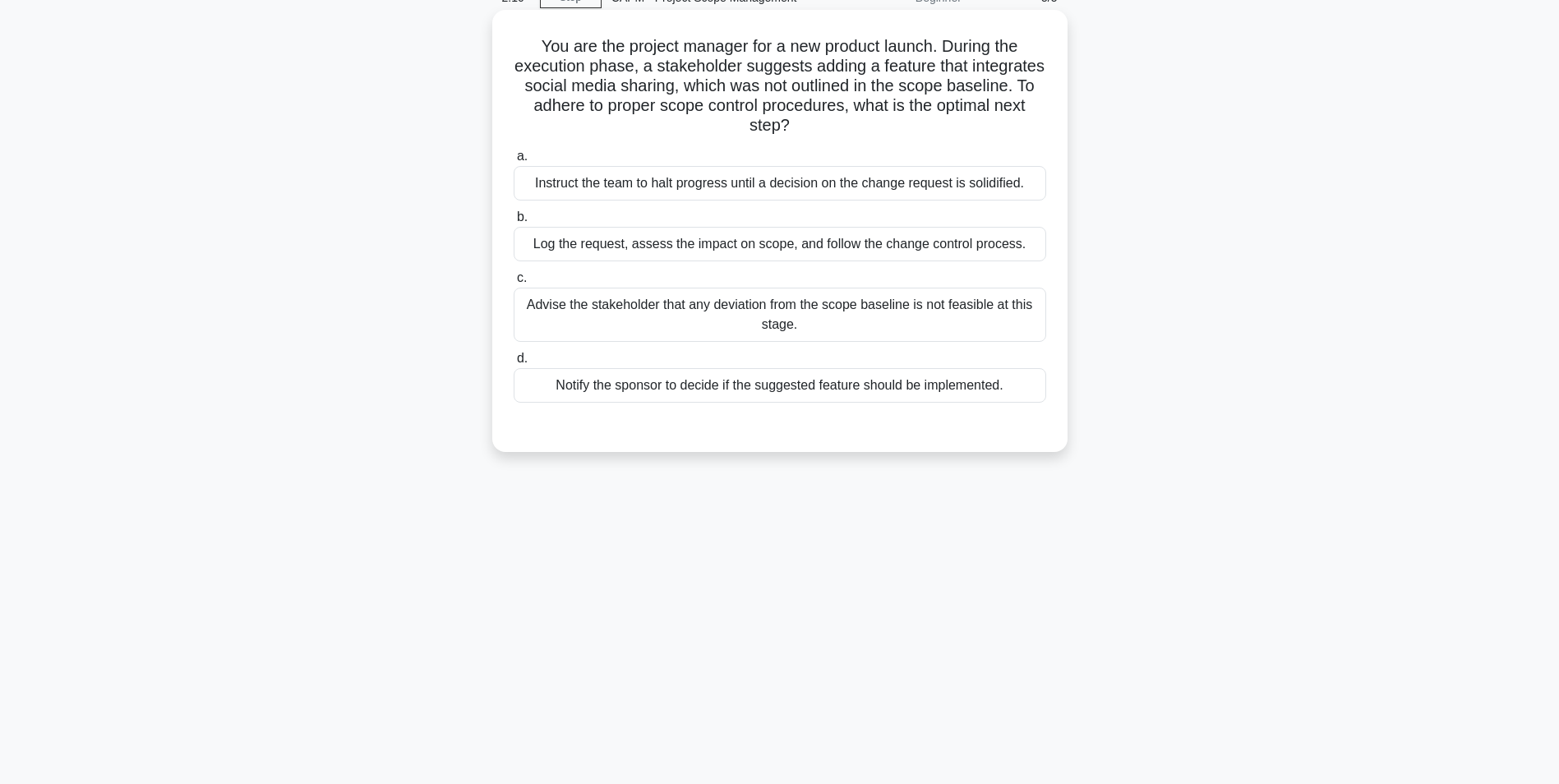
click at [601, 233] on div "Log the request, assess the impact on scope, and follow the change control proc…" at bounding box center [780, 245] width 533 height 35
click at [514, 222] on input "b. Log the request, assess the impact on scope, and follow the change control p…" at bounding box center [514, 216] width 0 height 11
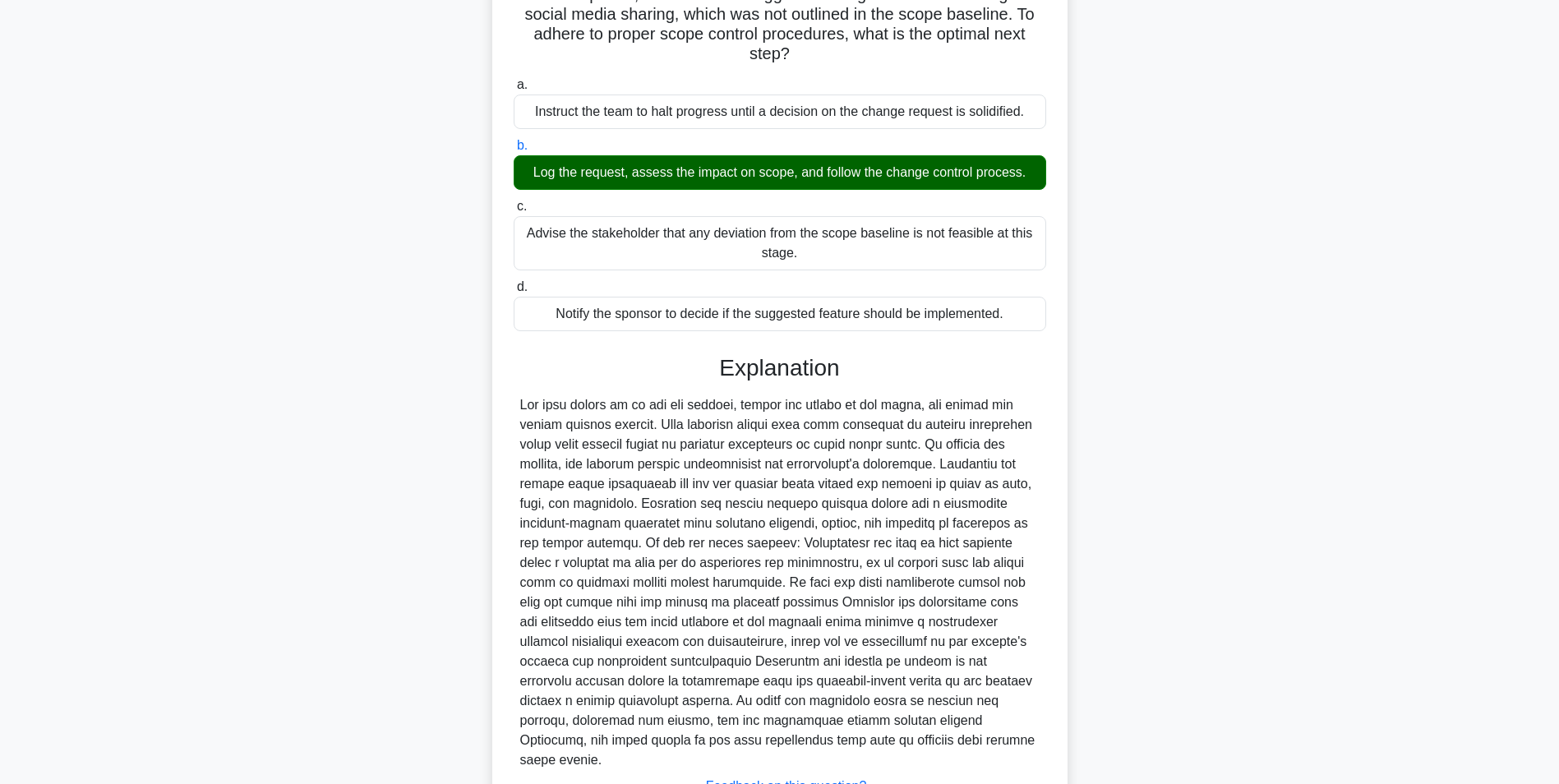
scroll to position [270, 0]
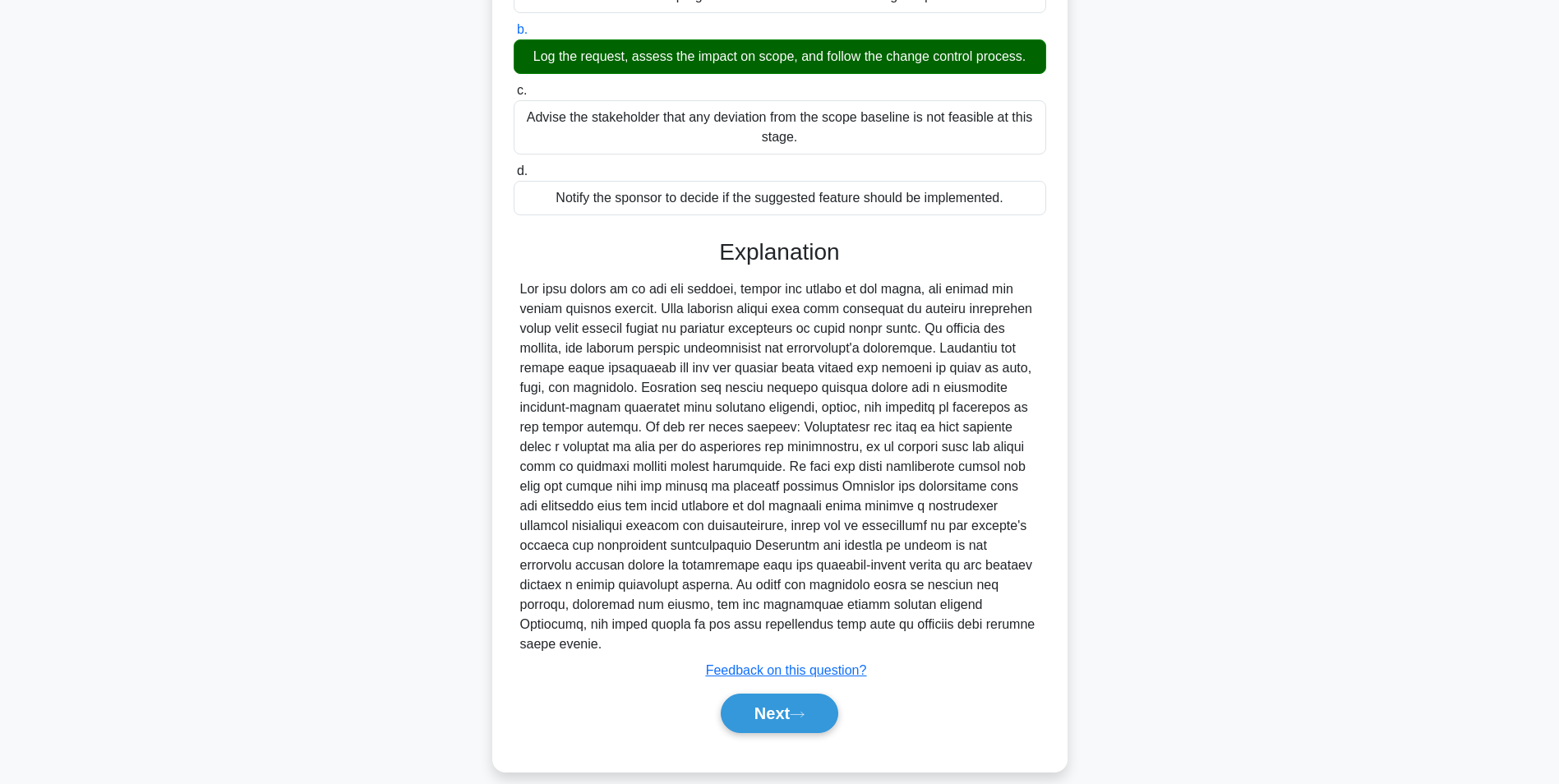
drag, startPoint x: 792, startPoint y: 695, endPoint x: 723, endPoint y: 666, distance: 74.8
click at [792, 695] on button "Next" at bounding box center [780, 713] width 117 height 40
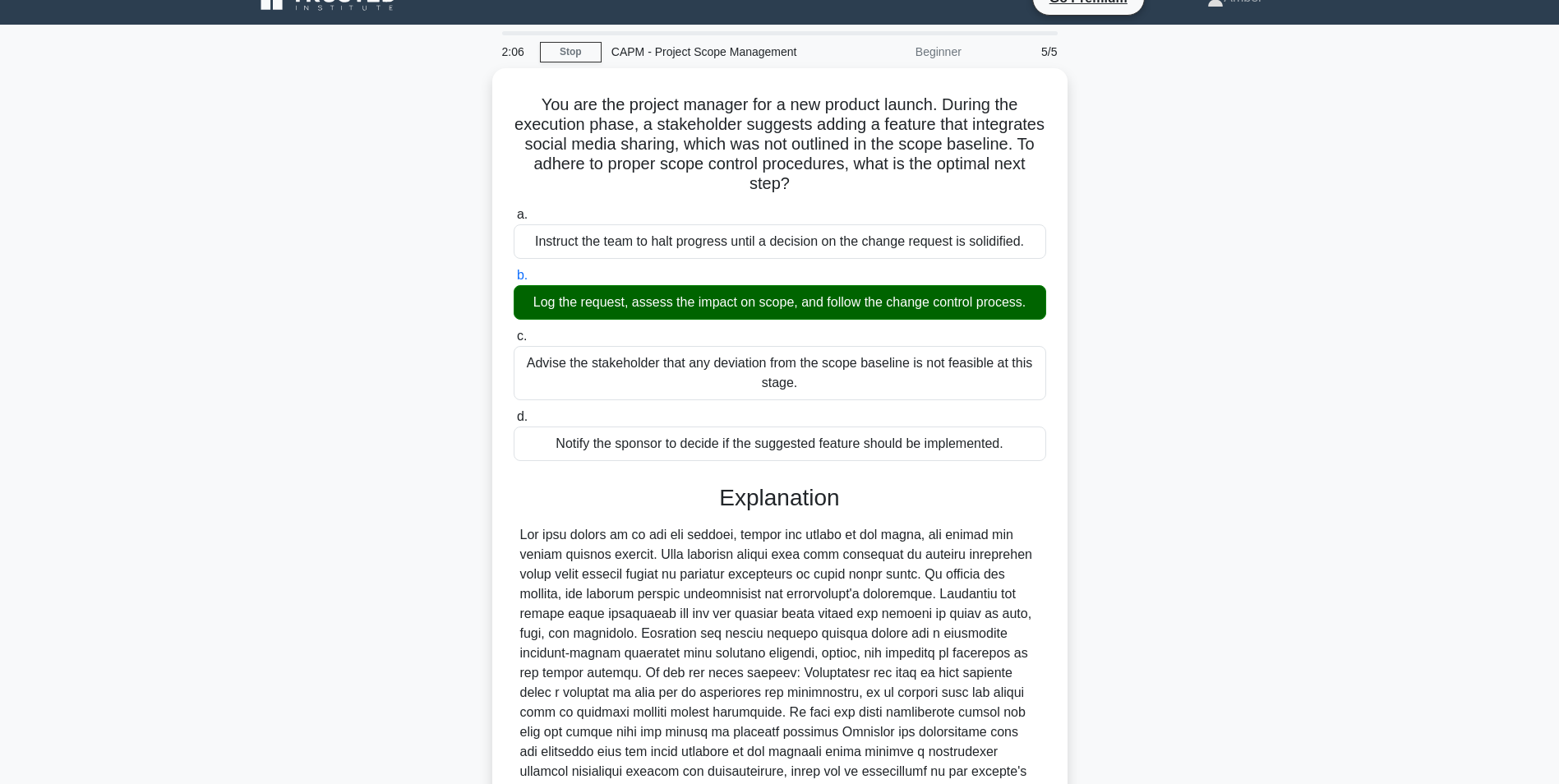
scroll to position [23, 0]
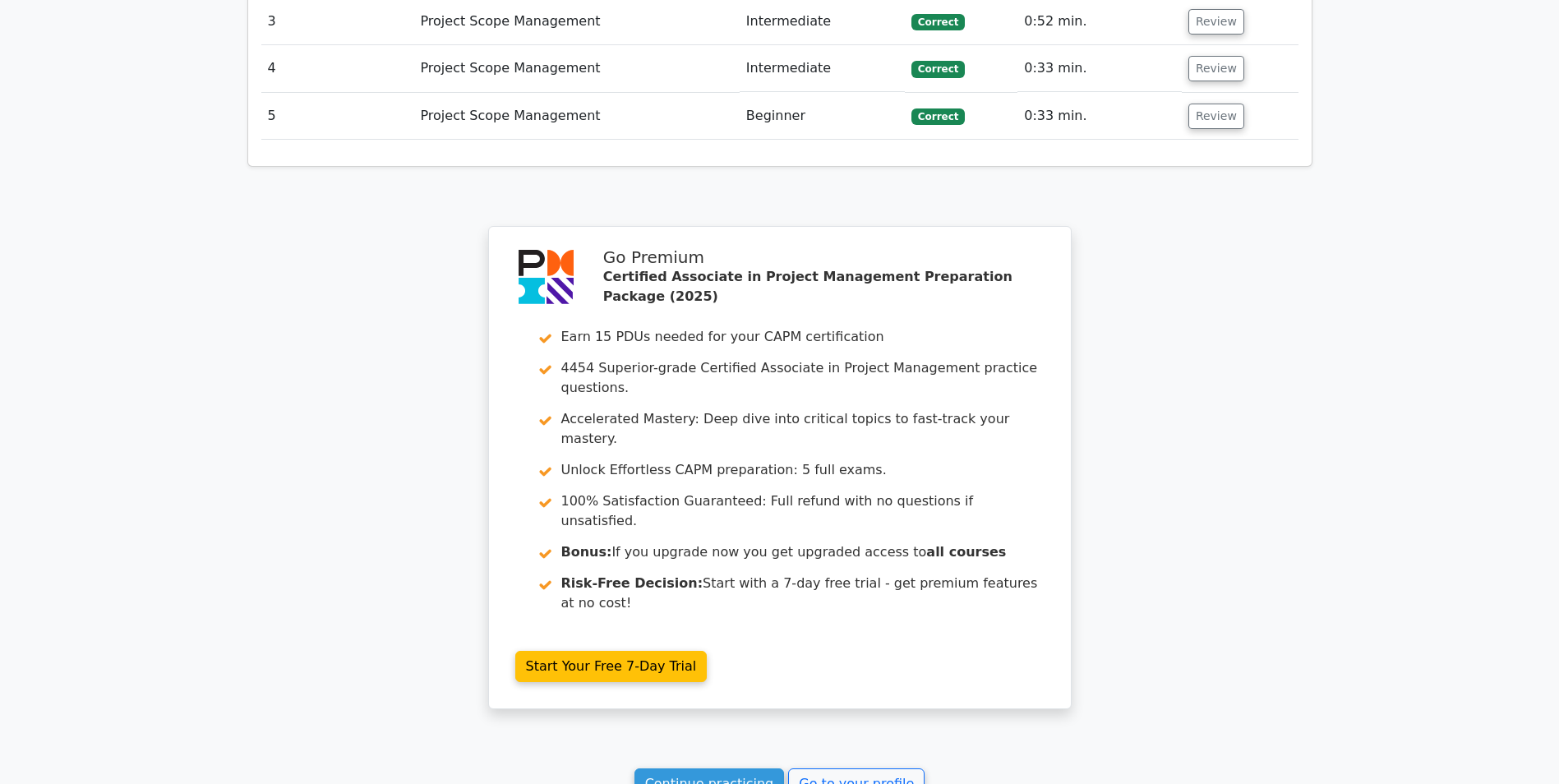
scroll to position [2357, 0]
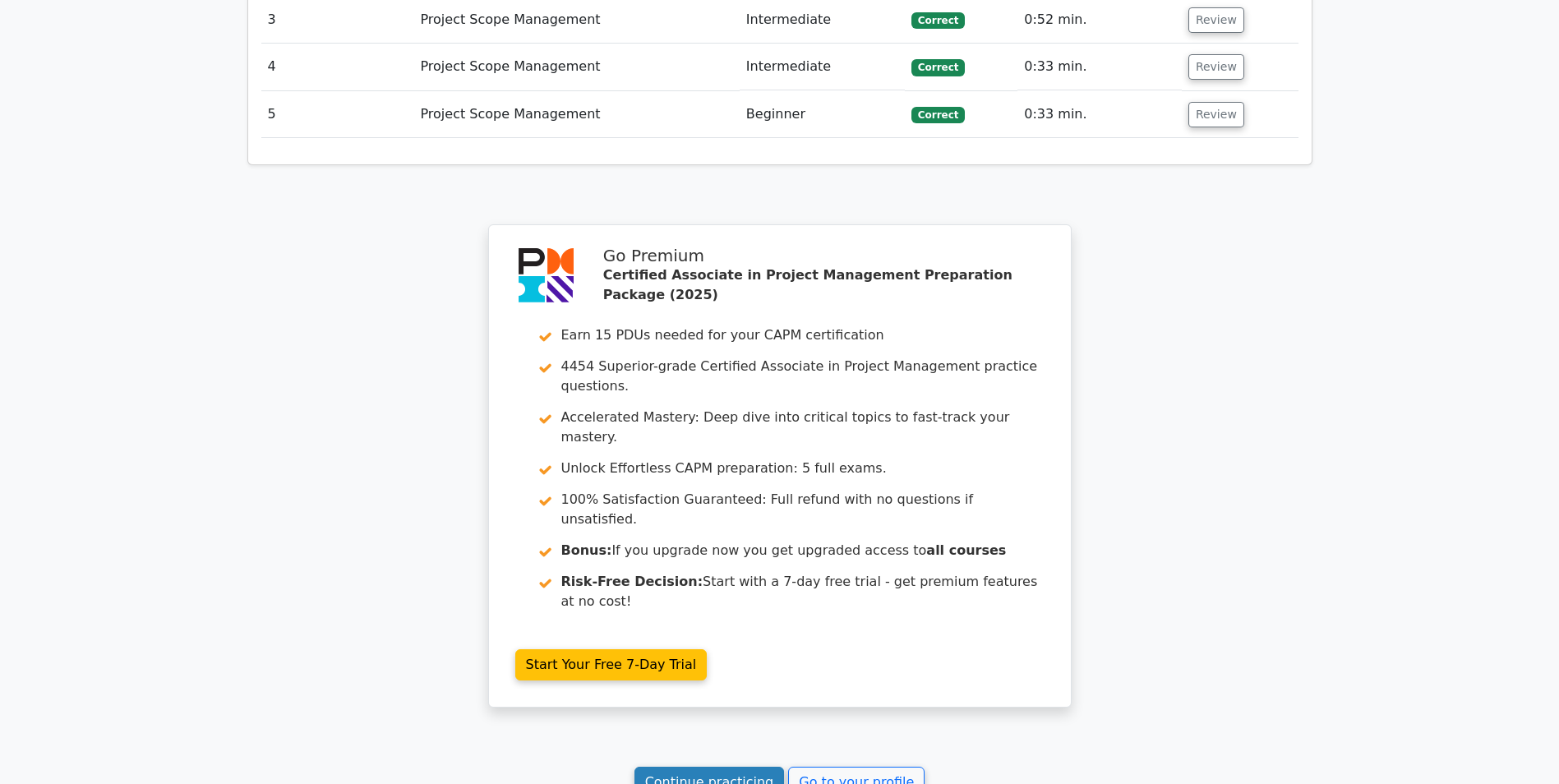
click at [691, 767] on link "Continue practicing" at bounding box center [710, 782] width 150 height 31
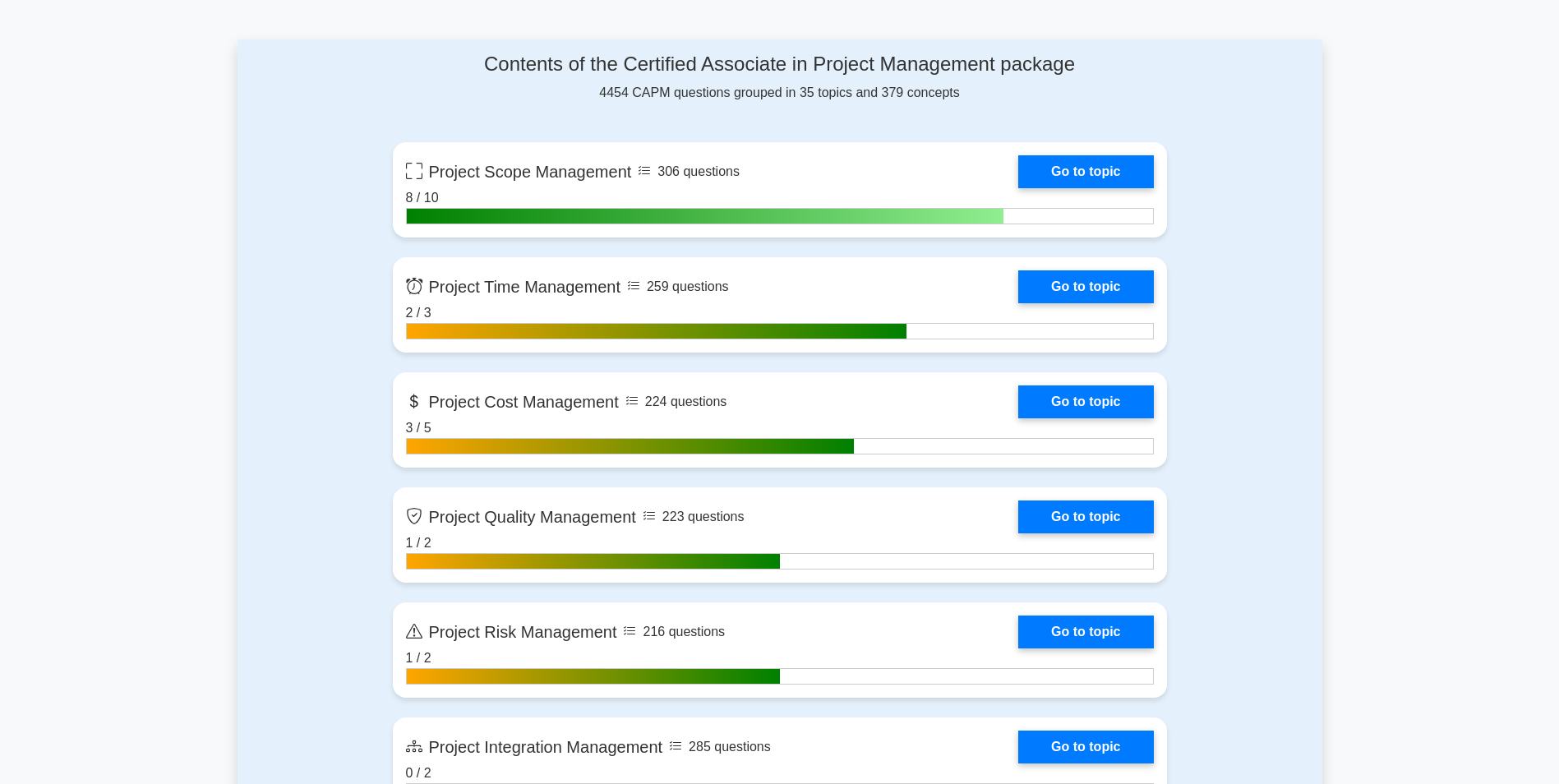
scroll to position [1068, 0]
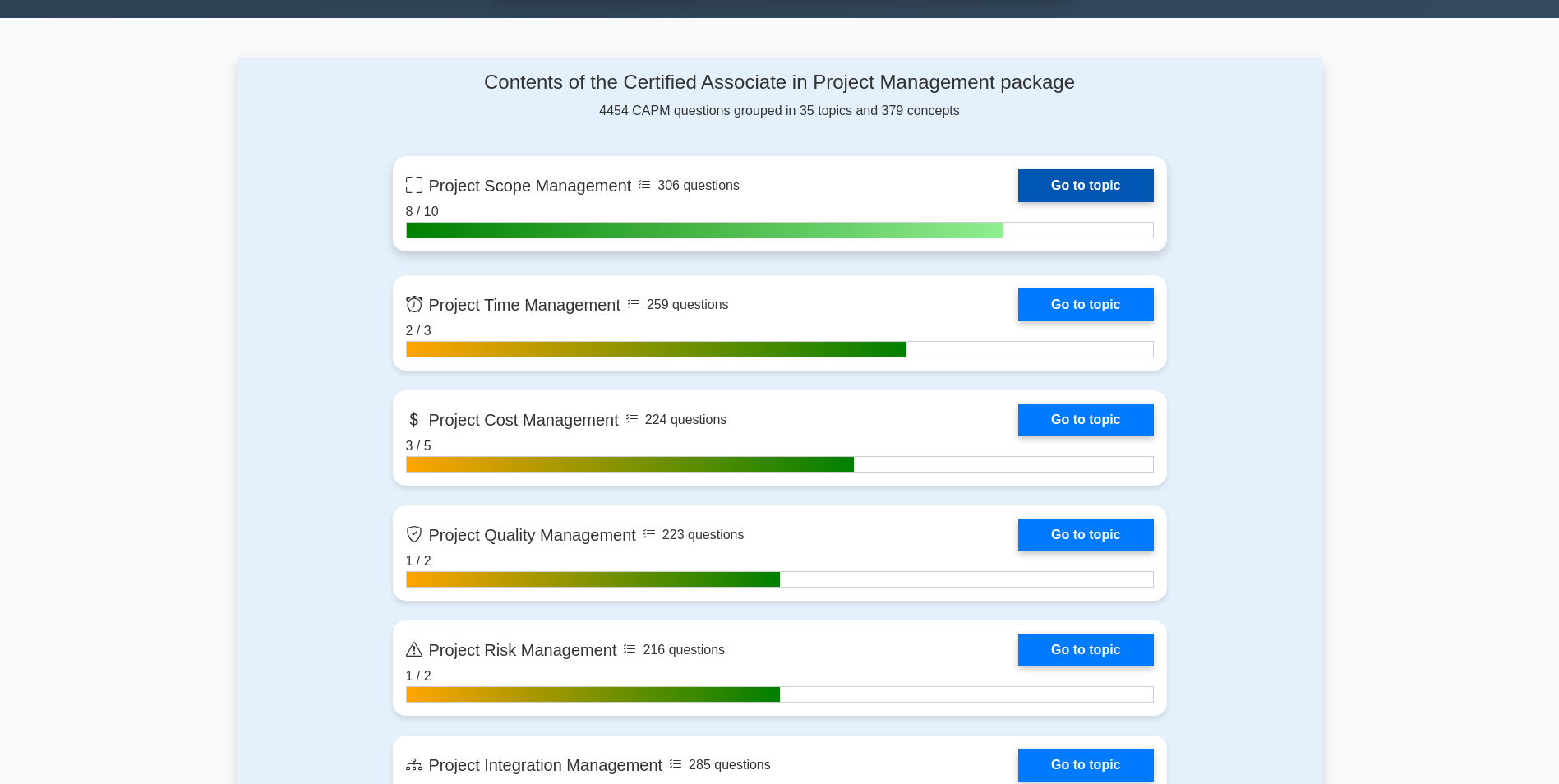
click at [1073, 182] on link "Go to topic" at bounding box center [1085, 185] width 135 height 33
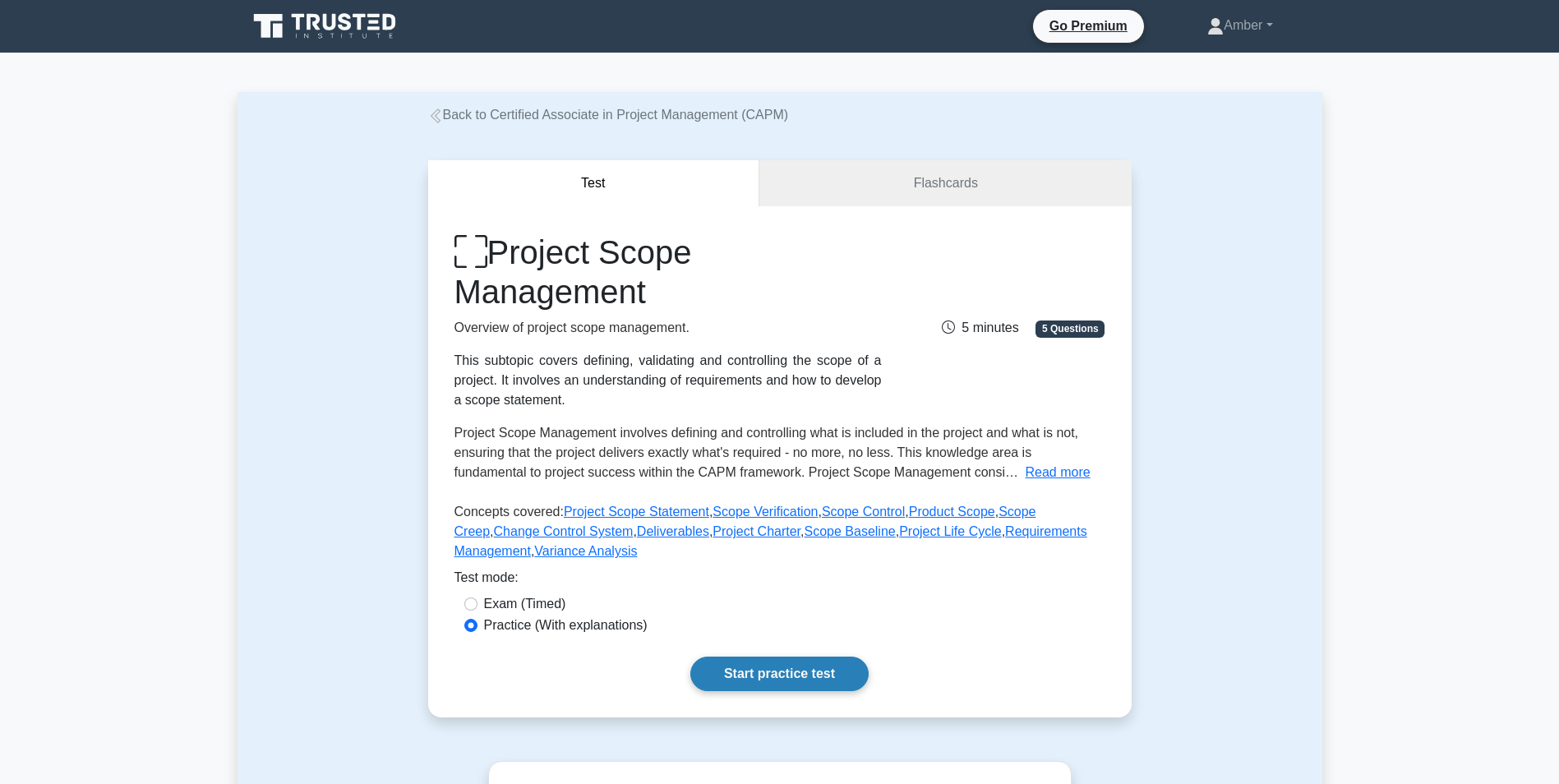
click at [771, 663] on link "Start practice test" at bounding box center [780, 674] width 179 height 35
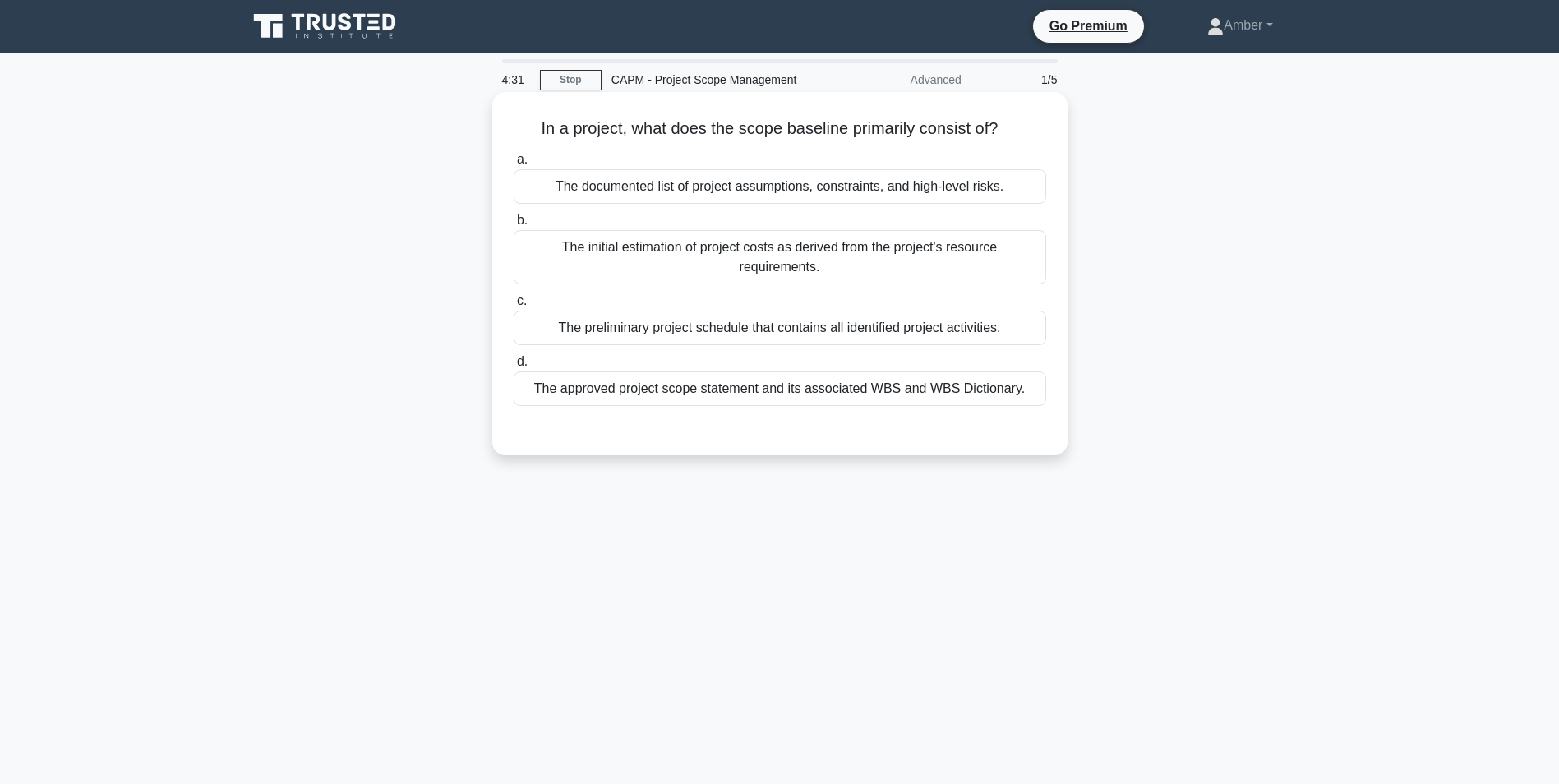
click at [694, 346] on div "a. The documented list of project assumptions, constraints, and high-level risk…" at bounding box center [780, 278] width 552 height 263
click at [693, 320] on div "The preliminary project schedule that contains all identified project activitie…" at bounding box center [780, 328] width 533 height 35
click at [514, 307] on input "c. The preliminary project schedule that contains all identified project activi…" at bounding box center [514, 301] width 0 height 11
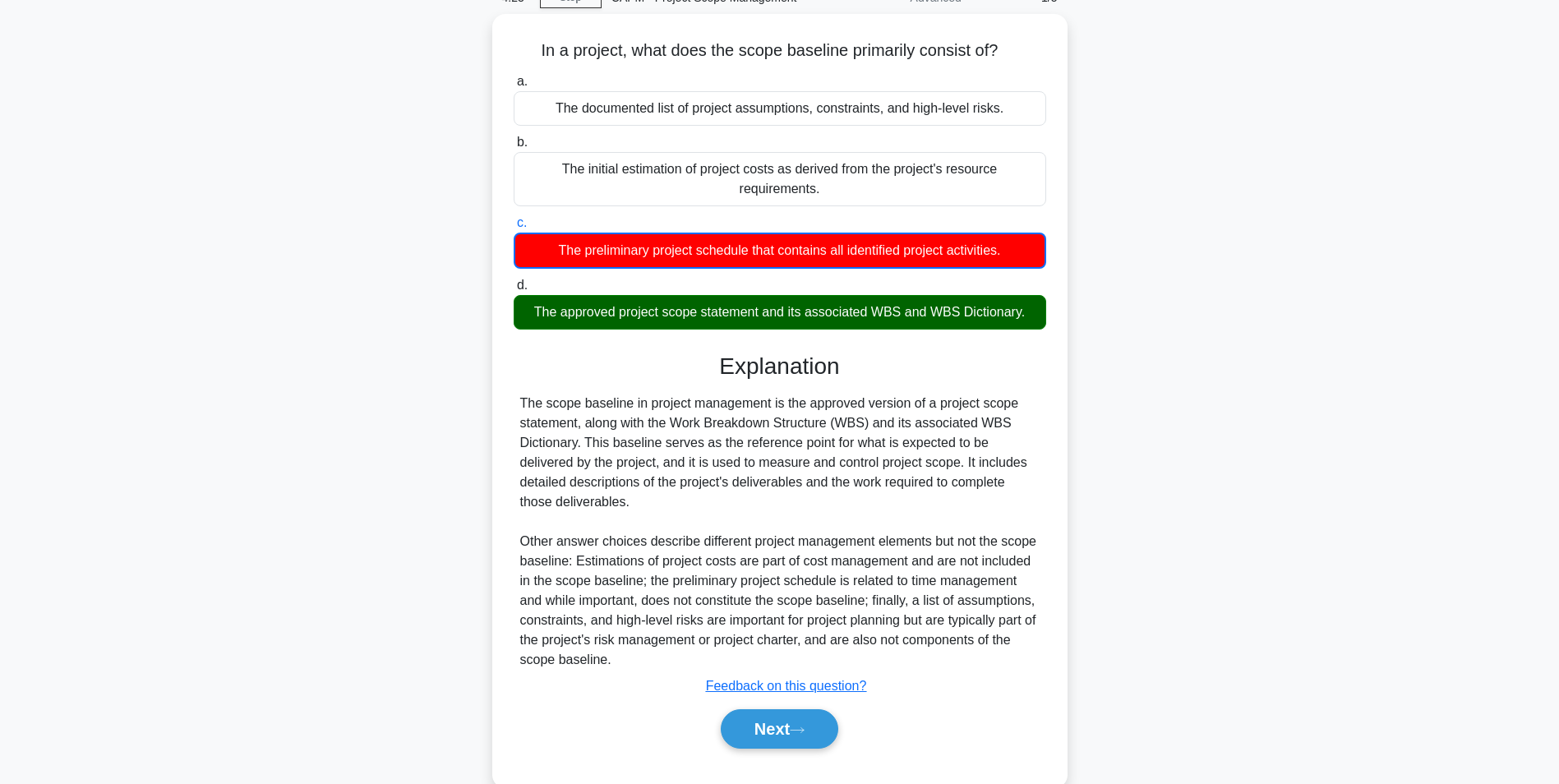
scroll to position [114, 0]
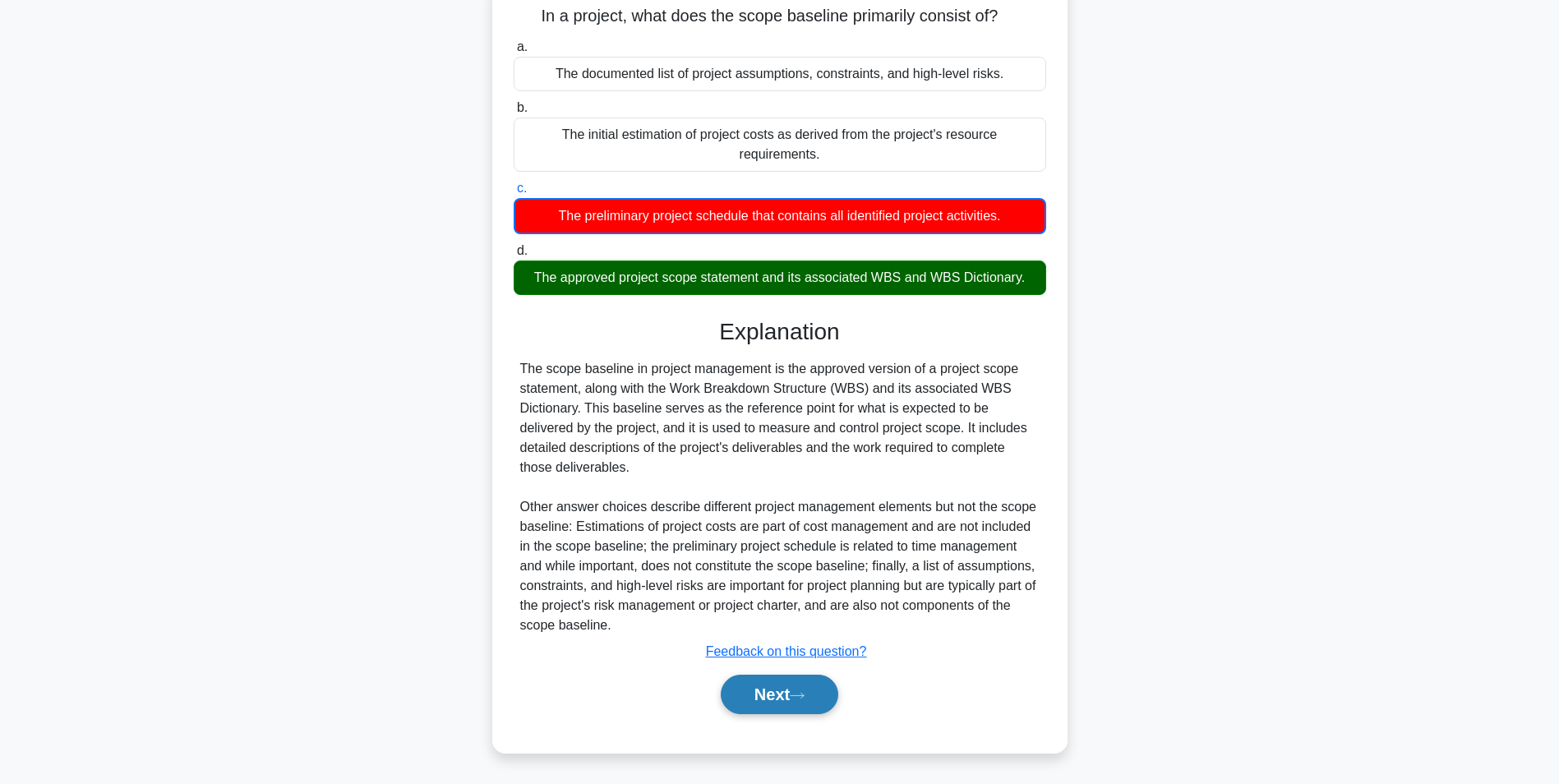
click at [778, 699] on button "Next" at bounding box center [780, 694] width 117 height 40
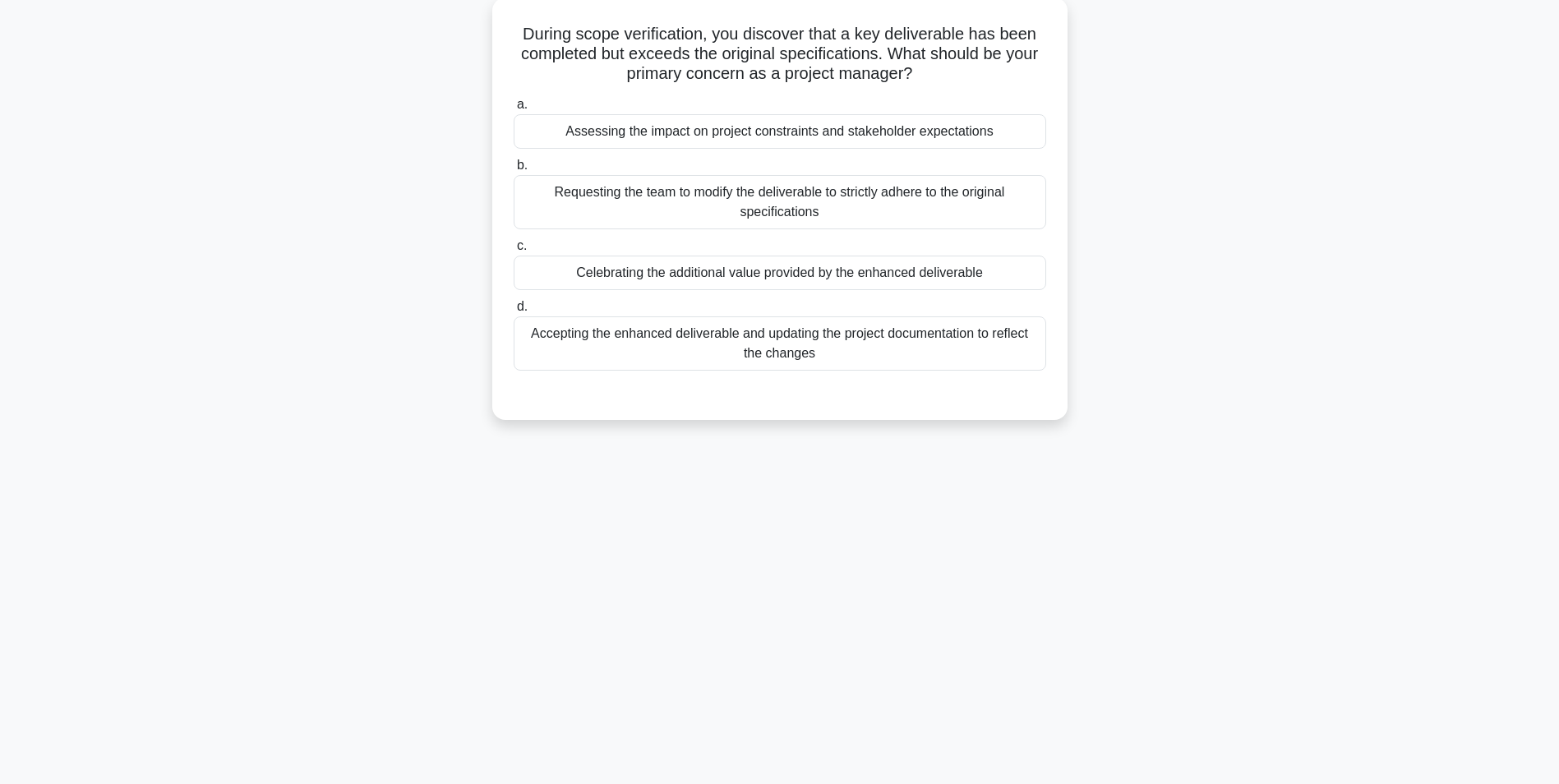
scroll to position [21, 0]
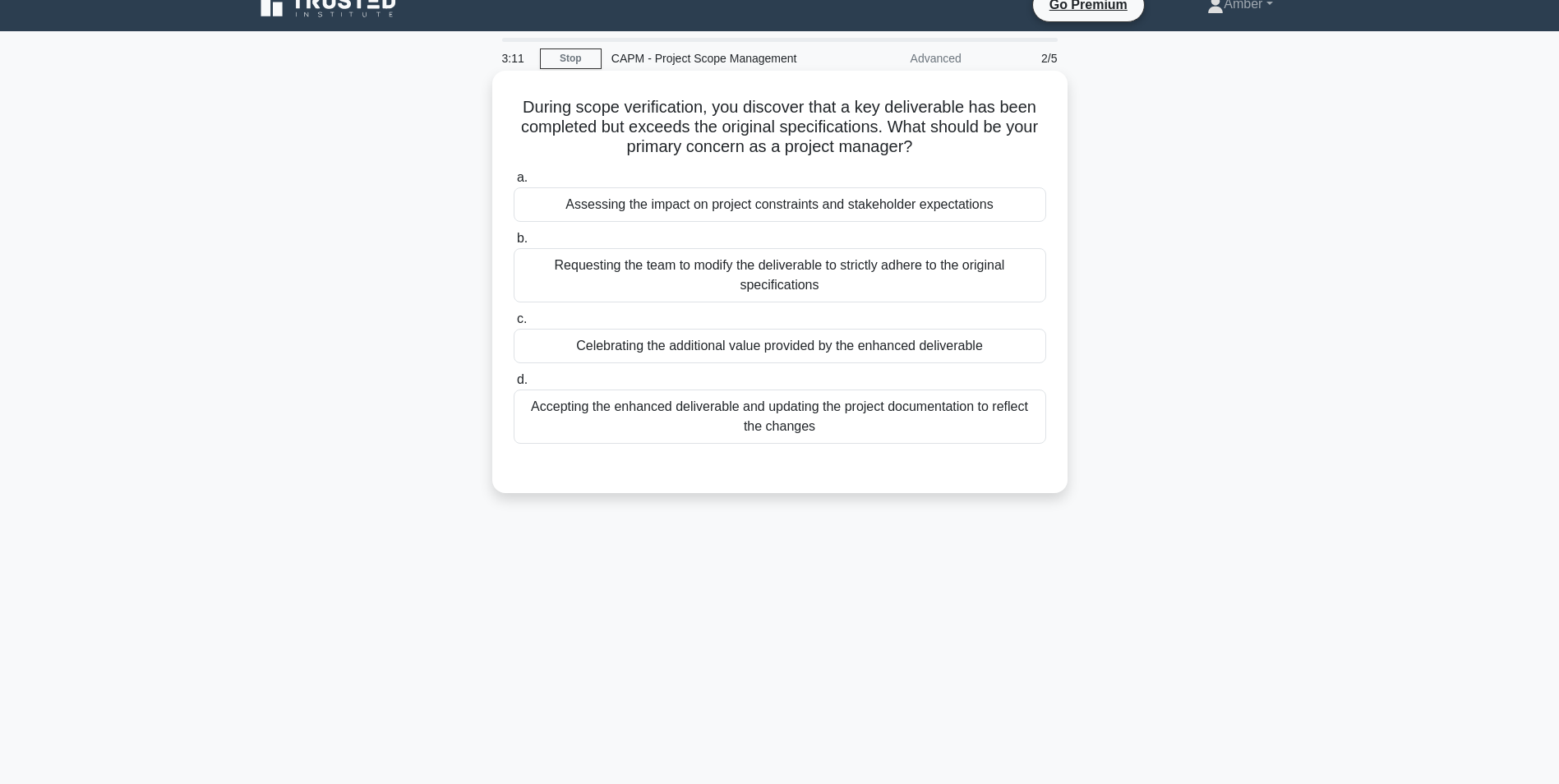
click at [651, 210] on div "Assessing the impact on project constraints and stakeholder expectations" at bounding box center [780, 205] width 533 height 35
click at [514, 183] on input "a. Assessing the impact on project constraints and stakeholder expectations" at bounding box center [514, 178] width 0 height 11
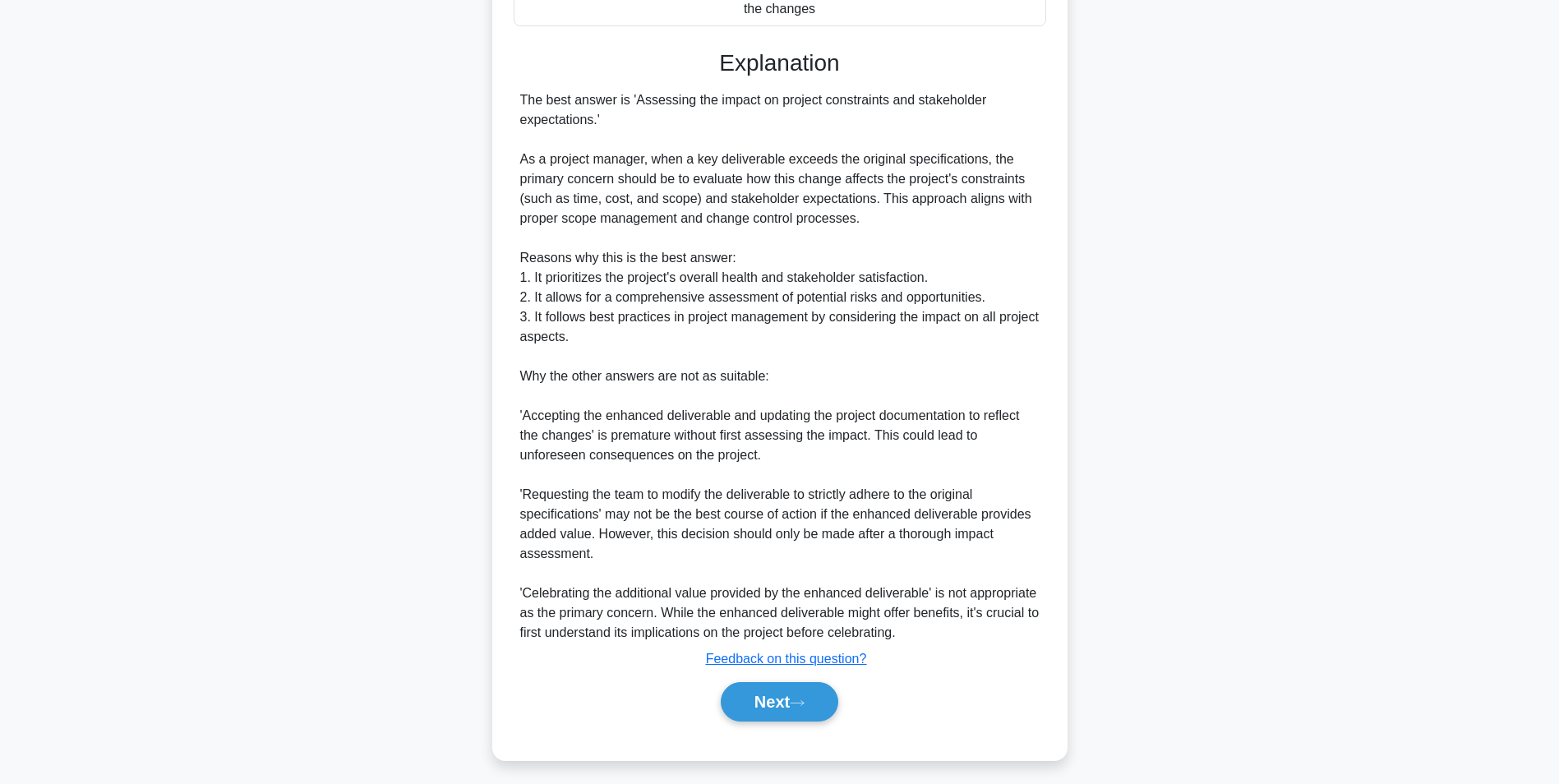
scroll to position [447, 0]
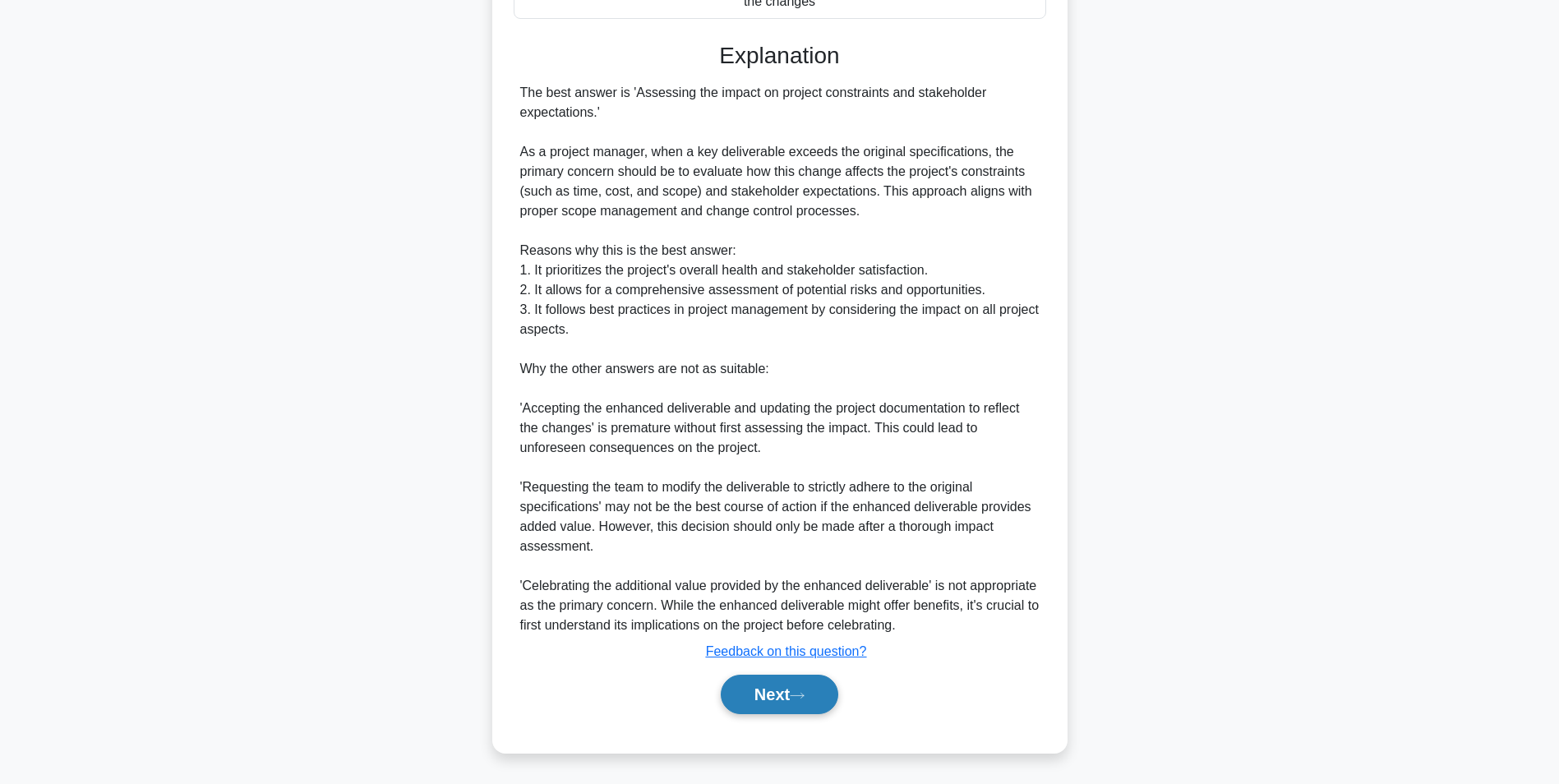
click at [780, 710] on button "Next" at bounding box center [780, 694] width 117 height 40
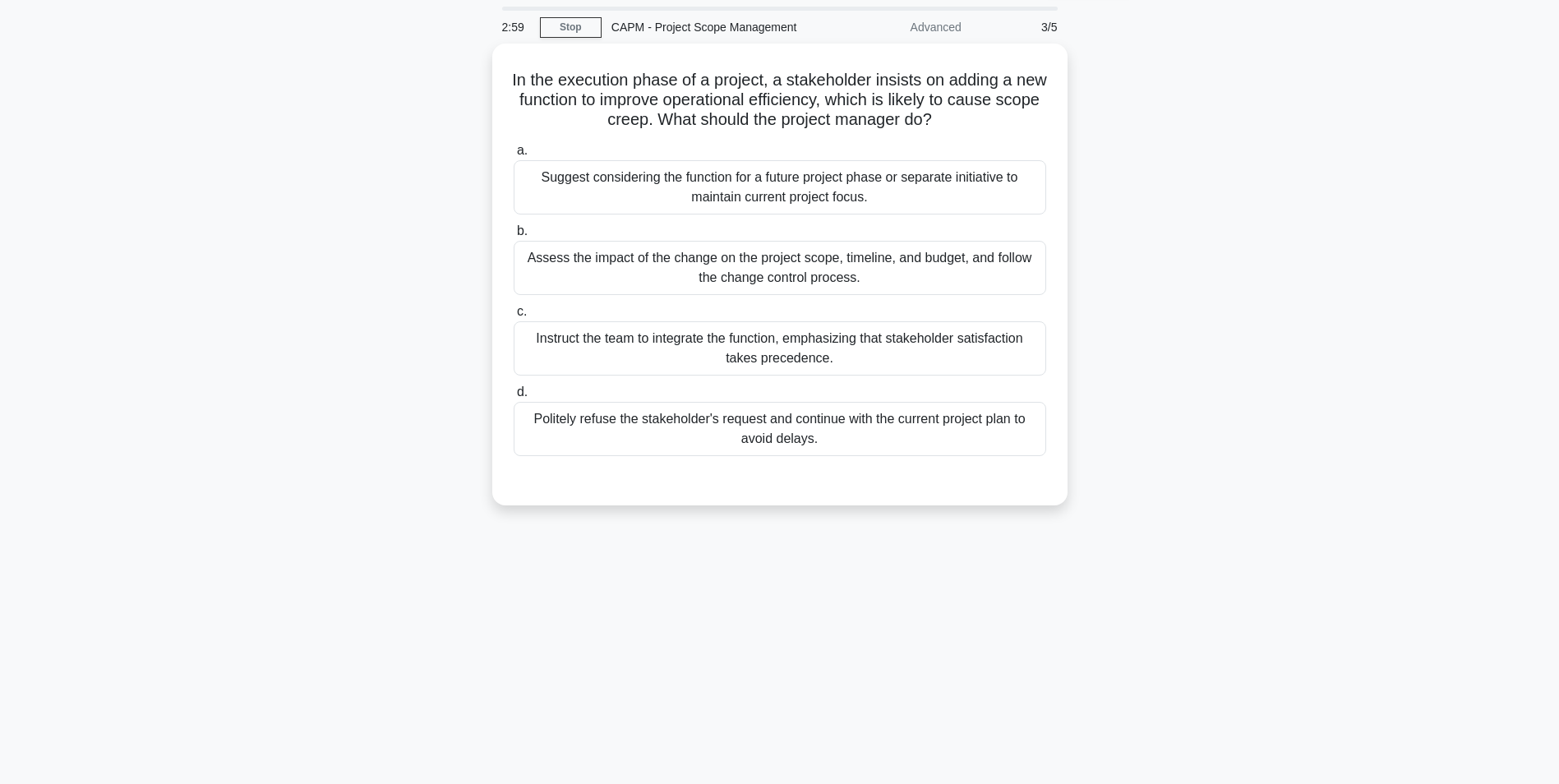
scroll to position [0, 0]
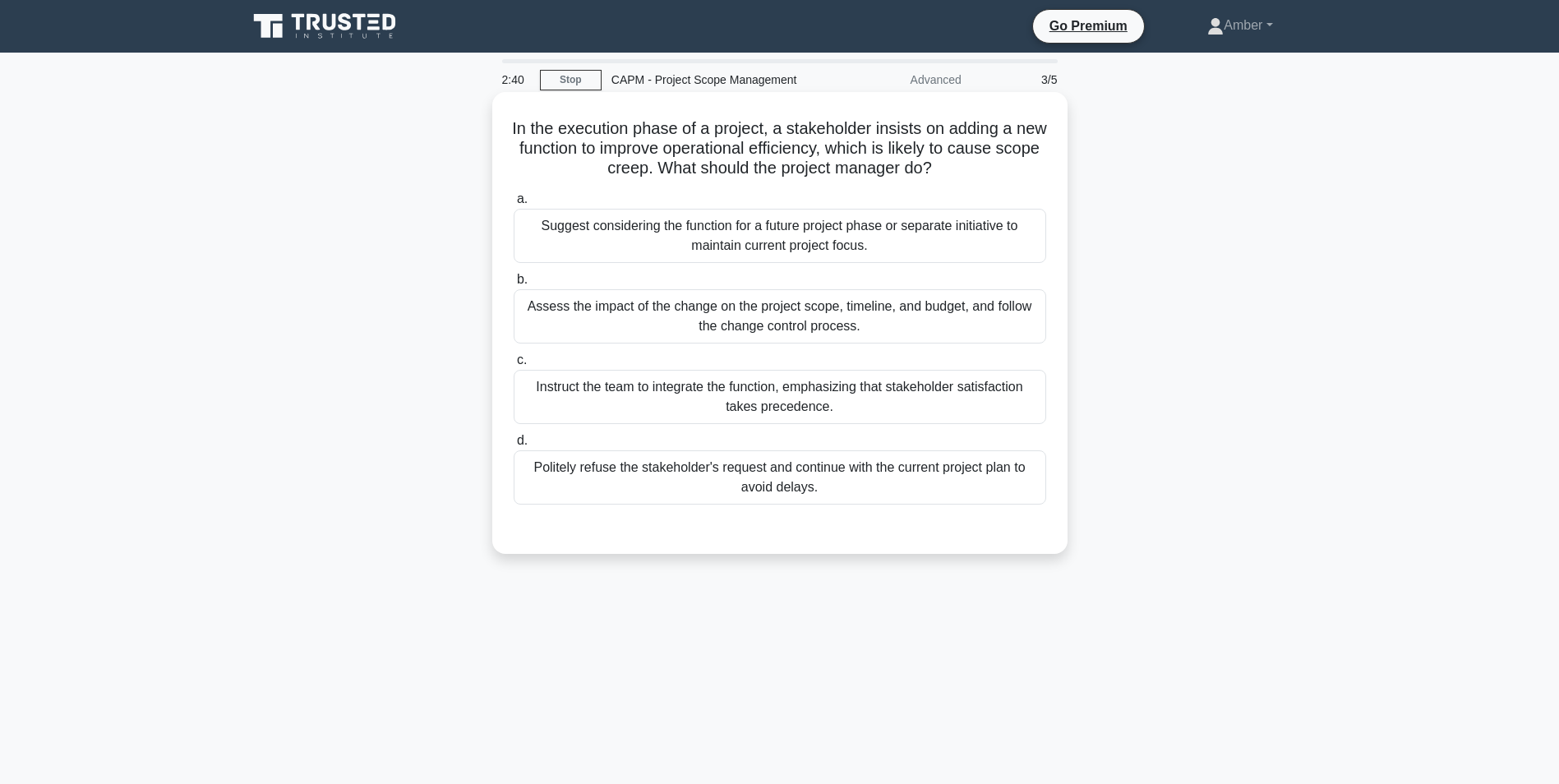
click at [635, 305] on div "Assess the impact of the change on the project scope, timeline, and budget, and…" at bounding box center [780, 316] width 533 height 54
click at [514, 285] on input "b. Assess the impact of the change on the project scope, timeline, and budget, …" at bounding box center [514, 279] width 0 height 11
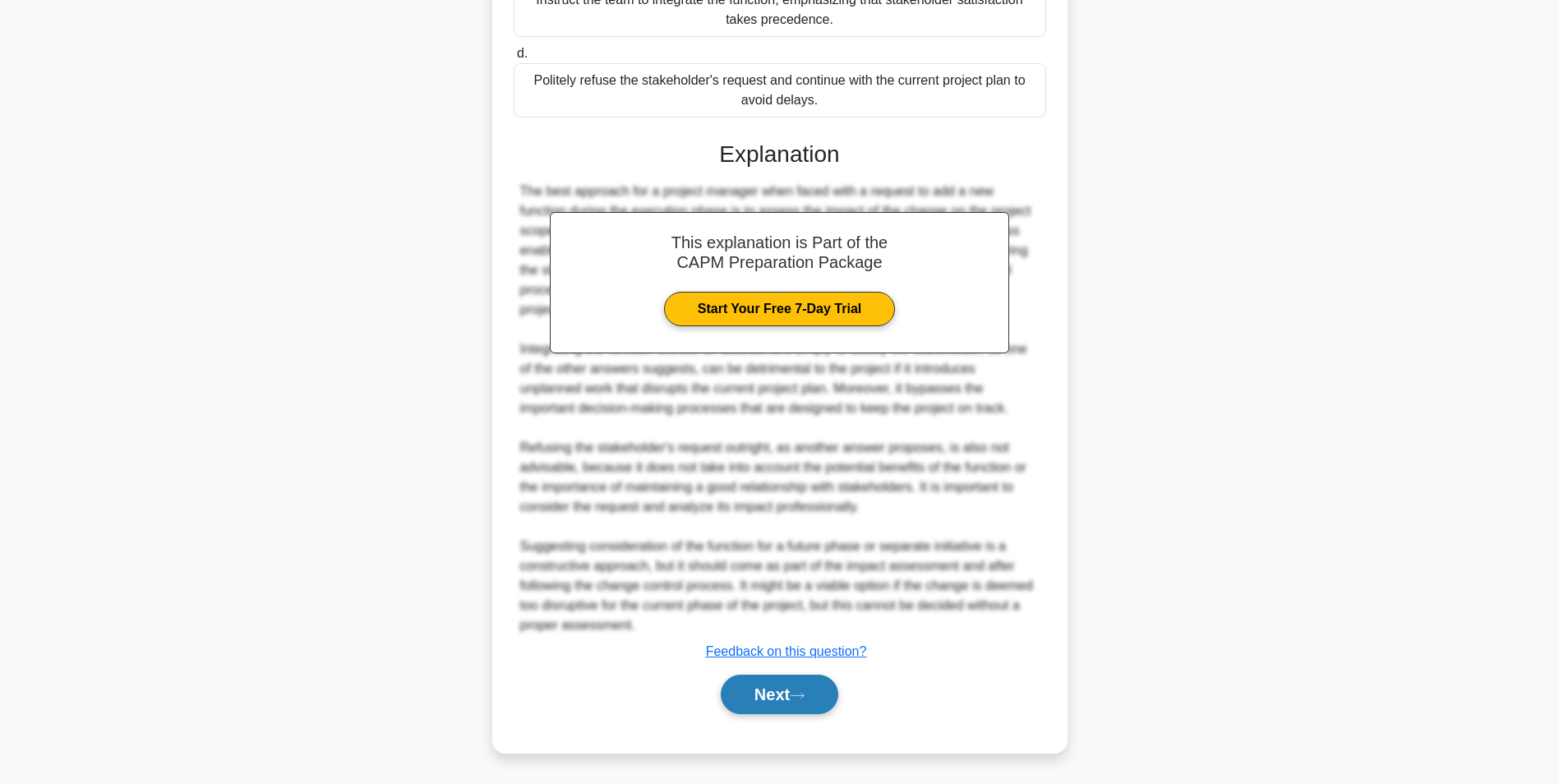
click at [770, 686] on button "Next" at bounding box center [780, 694] width 117 height 40
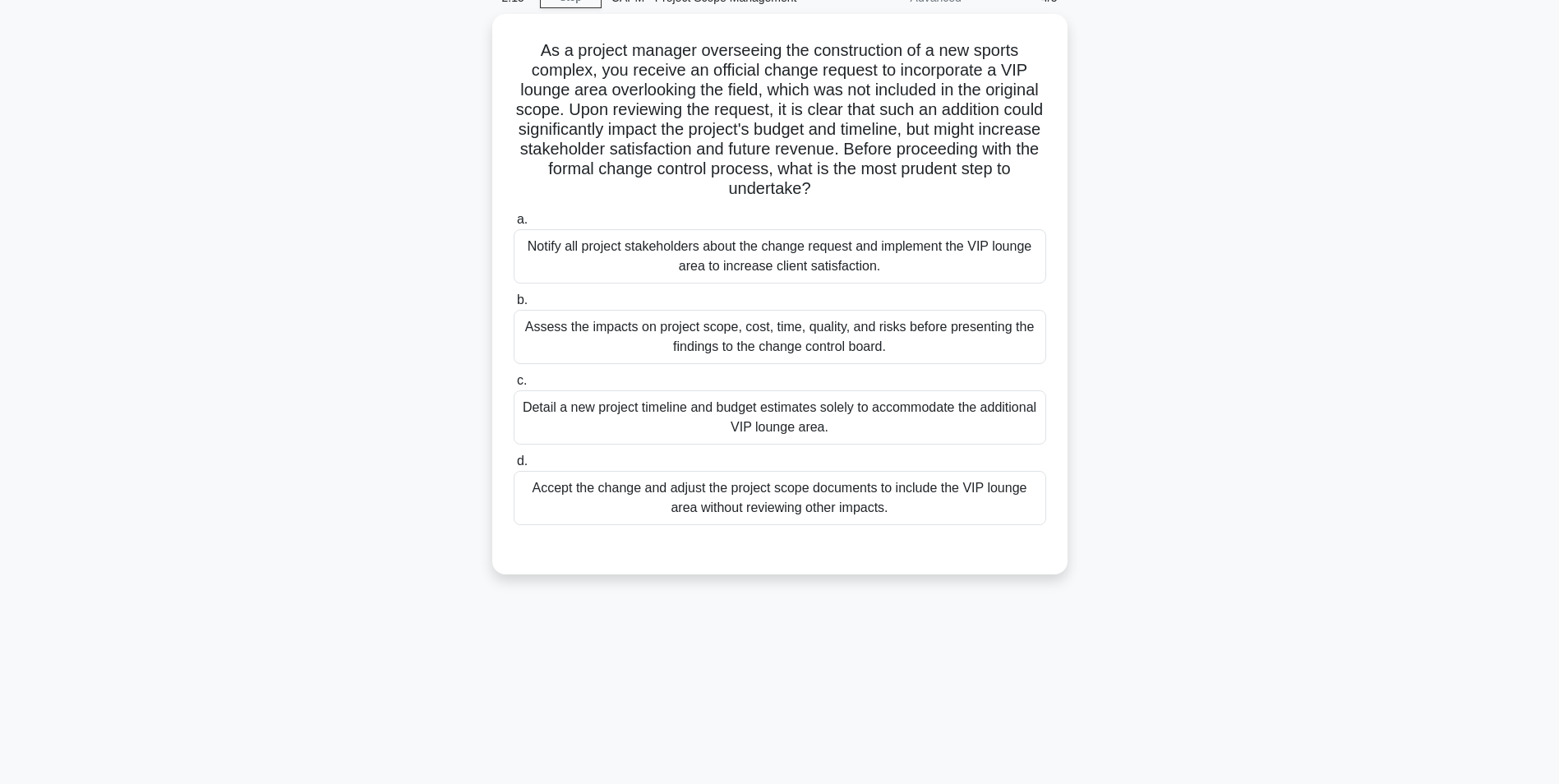
scroll to position [104, 0]
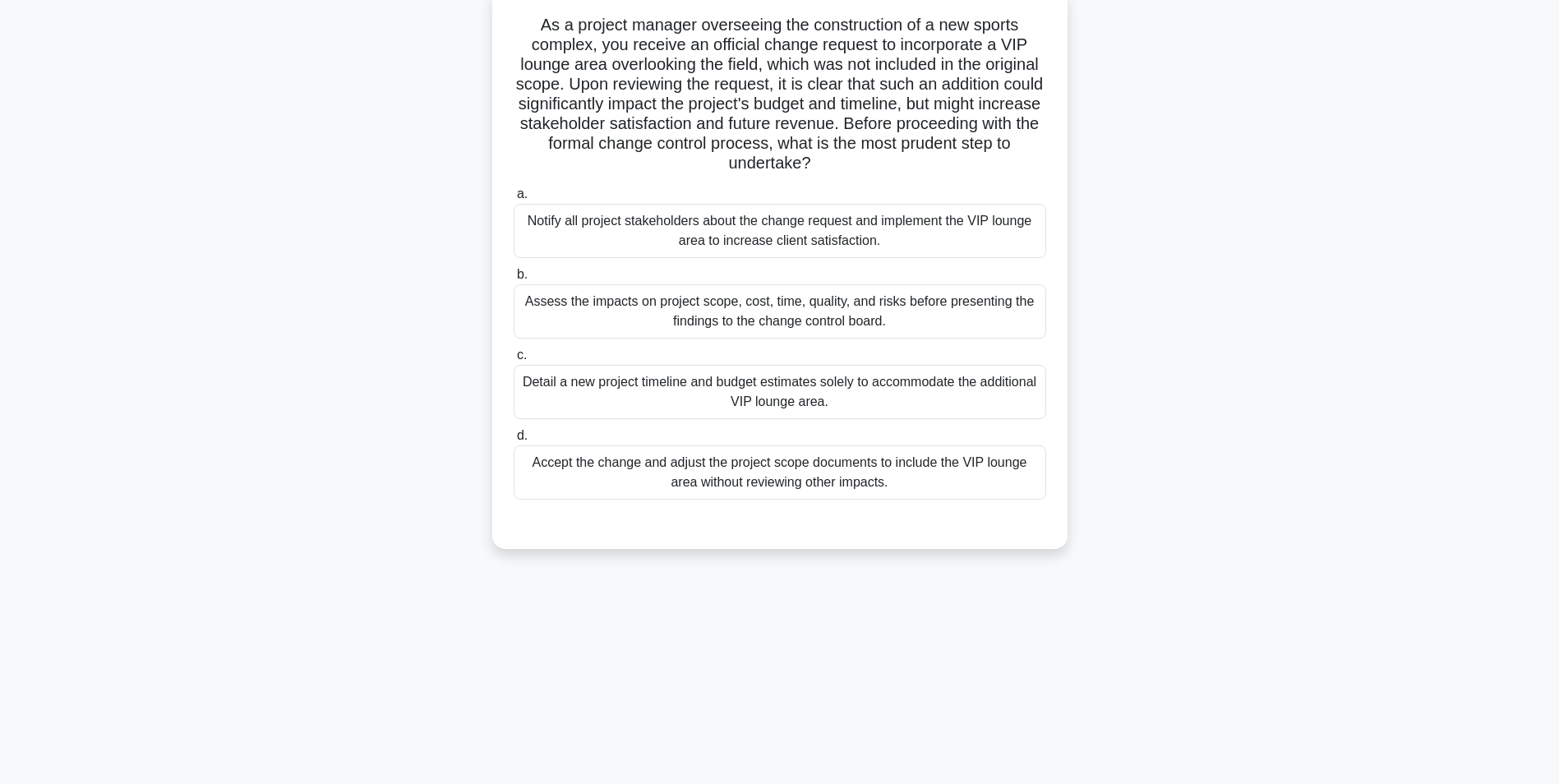
click at [668, 298] on div "Assess the impacts on project scope, cost, time, quality, and risks before pres…" at bounding box center [780, 311] width 533 height 54
click at [514, 280] on input "b. Assess the impacts on project scope, cost, time, quality, and risks before p…" at bounding box center [514, 275] width 0 height 11
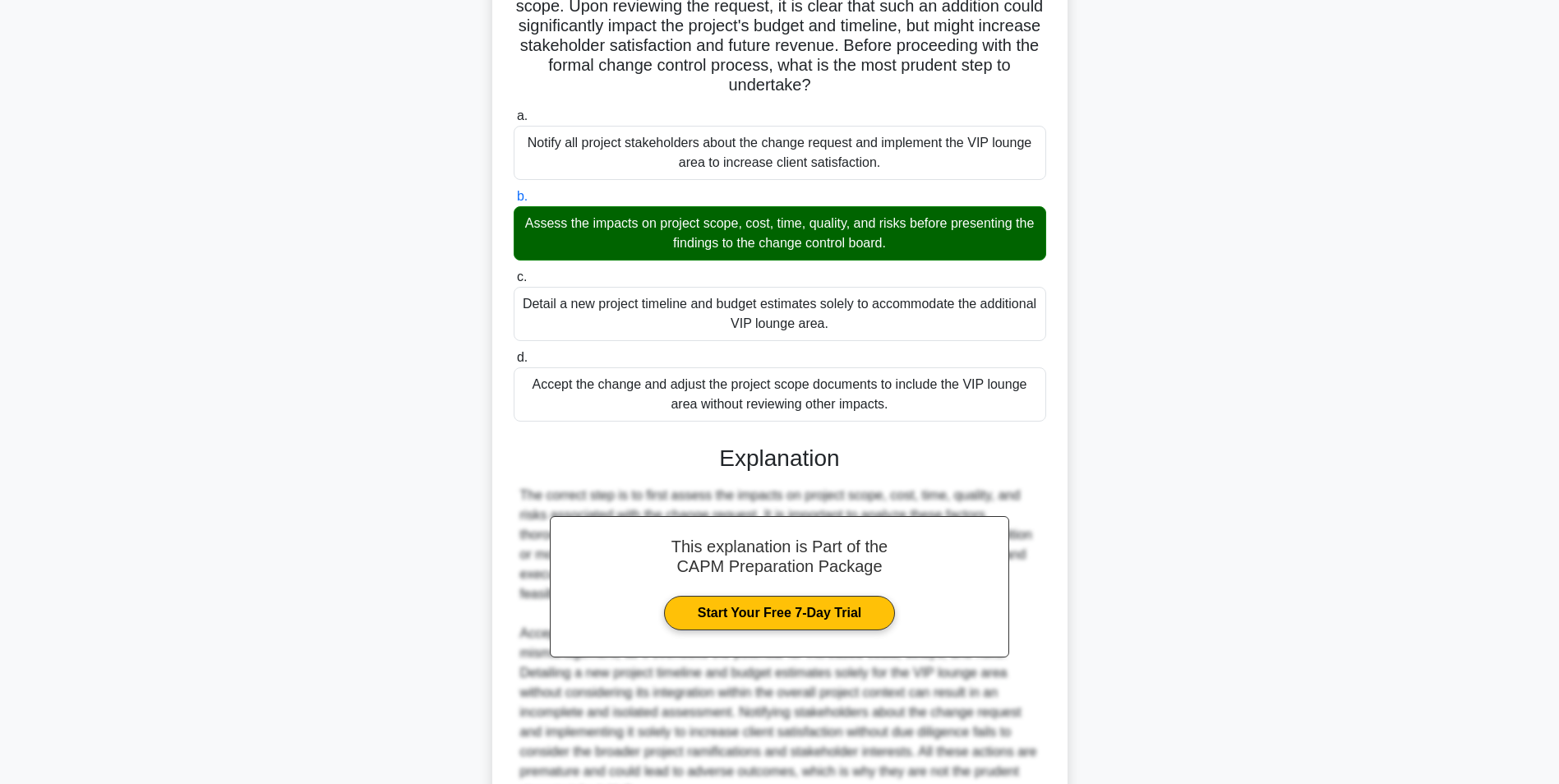
scroll to position [348, 0]
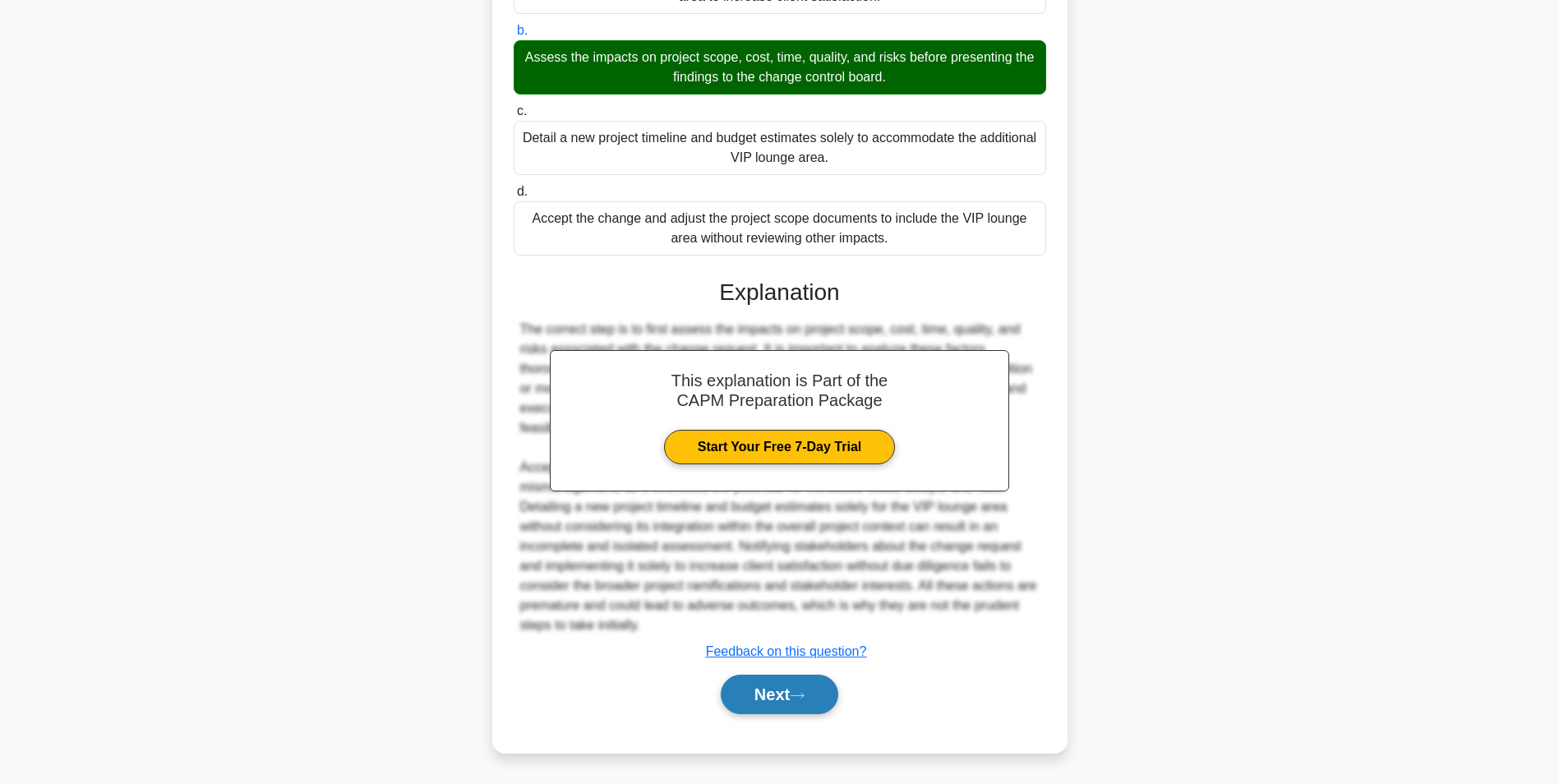
click at [789, 687] on button "Next" at bounding box center [780, 694] width 117 height 40
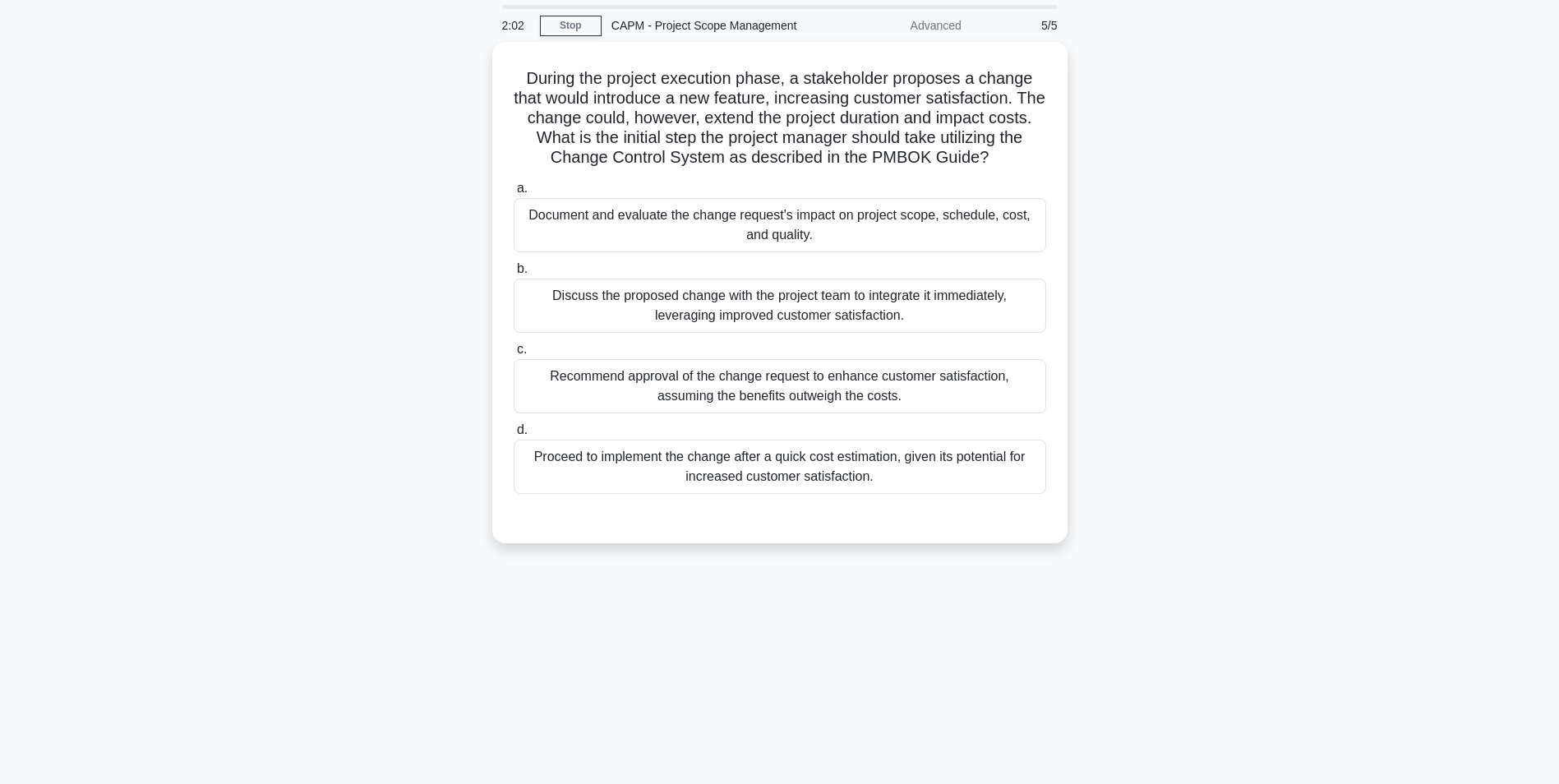
scroll to position [0, 0]
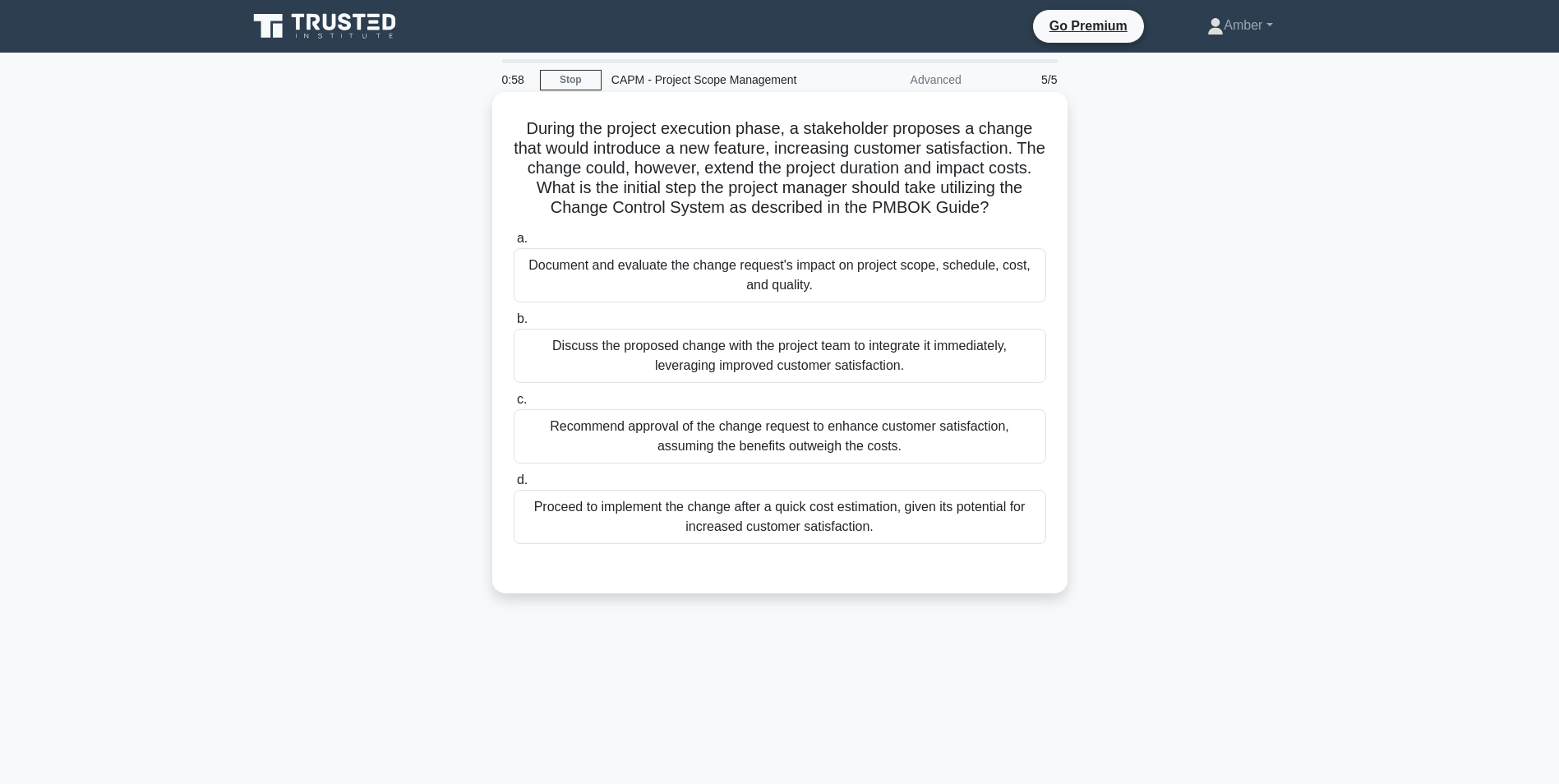
click at [645, 271] on div "Document and evaluate the change request's impact on project scope, schedule, c…" at bounding box center [780, 276] width 533 height 54
click at [514, 244] on input "a. Document and evaluate the change request's impact on project scope, schedule…" at bounding box center [514, 238] width 0 height 11
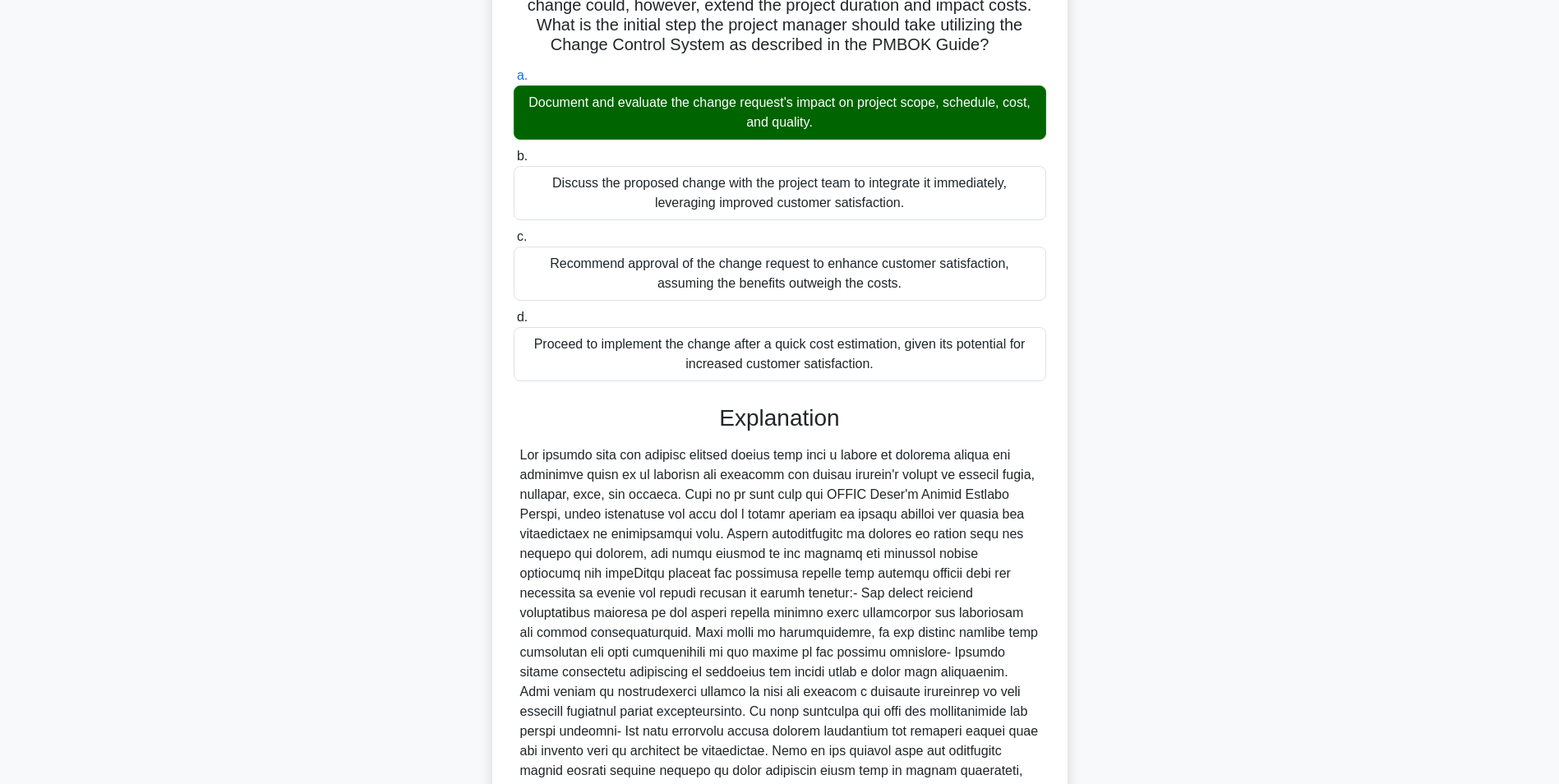
scroll to position [348, 0]
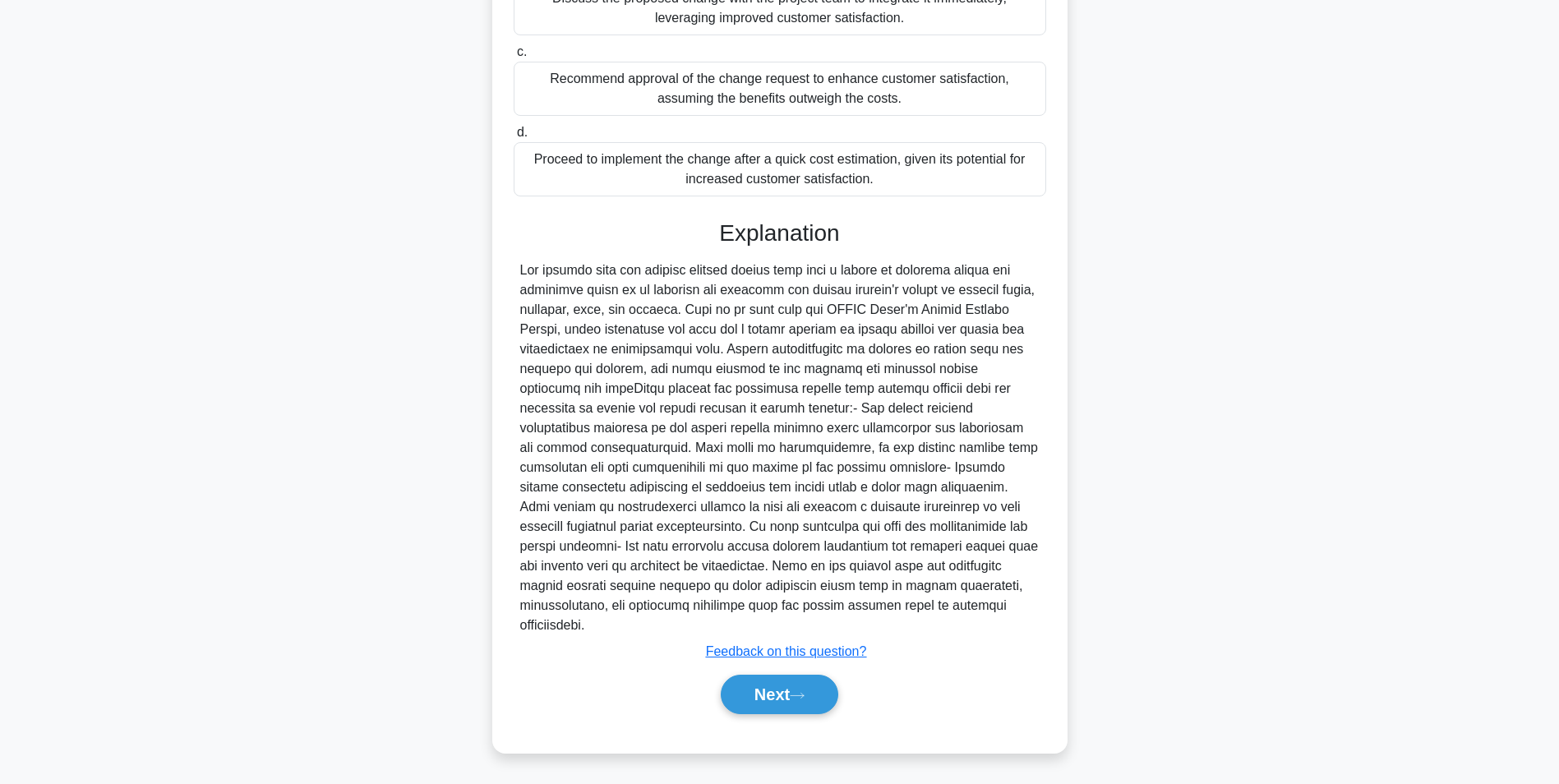
drag, startPoint x: 797, startPoint y: 694, endPoint x: 551, endPoint y: 527, distance: 297.3
click at [796, 694] on icon at bounding box center [797, 695] width 15 height 9
click at [749, 687] on button "Next" at bounding box center [780, 694] width 117 height 40
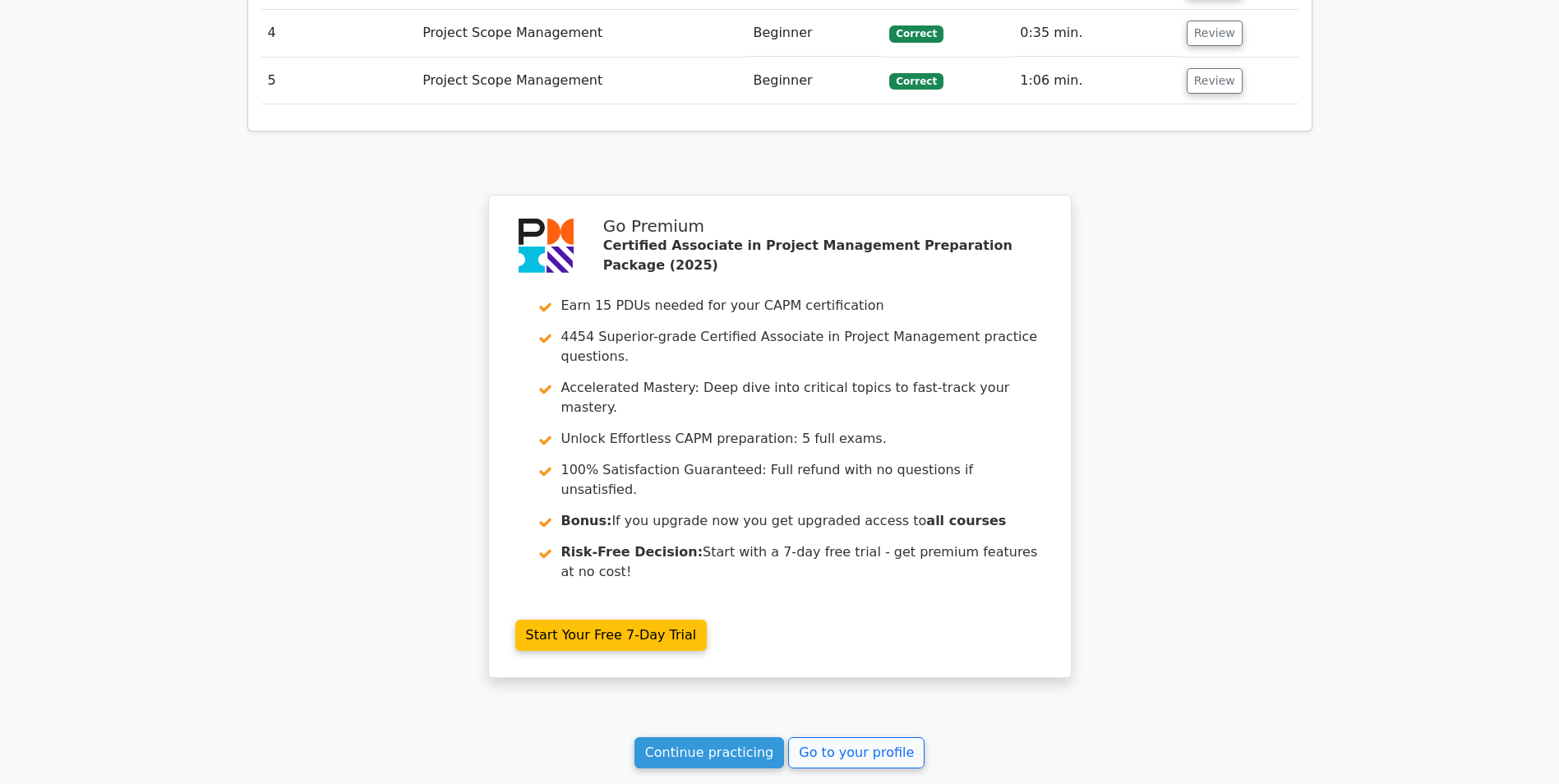
scroll to position [2280, 0]
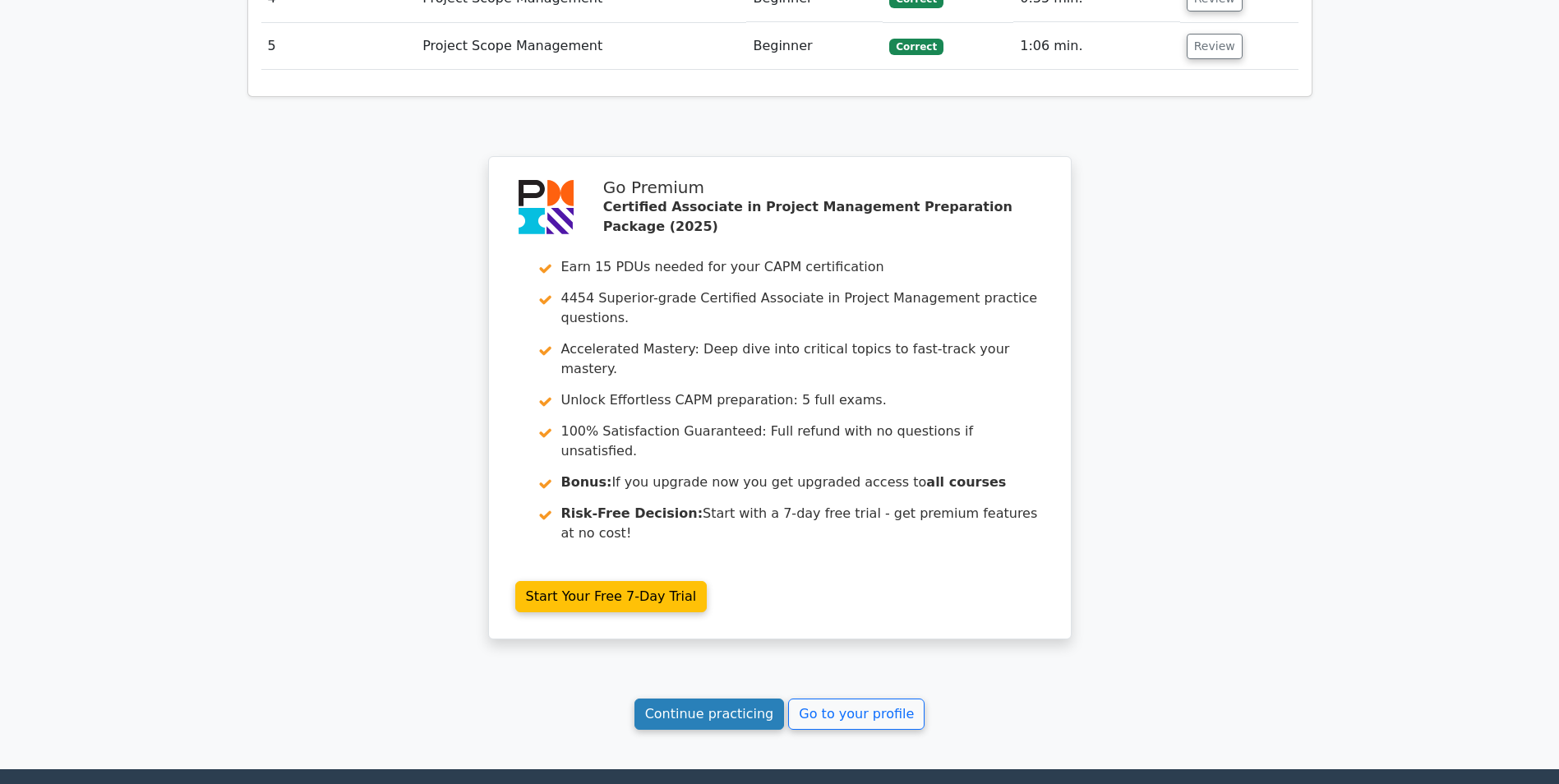
click at [713, 699] on link "Continue practicing" at bounding box center [710, 714] width 150 height 31
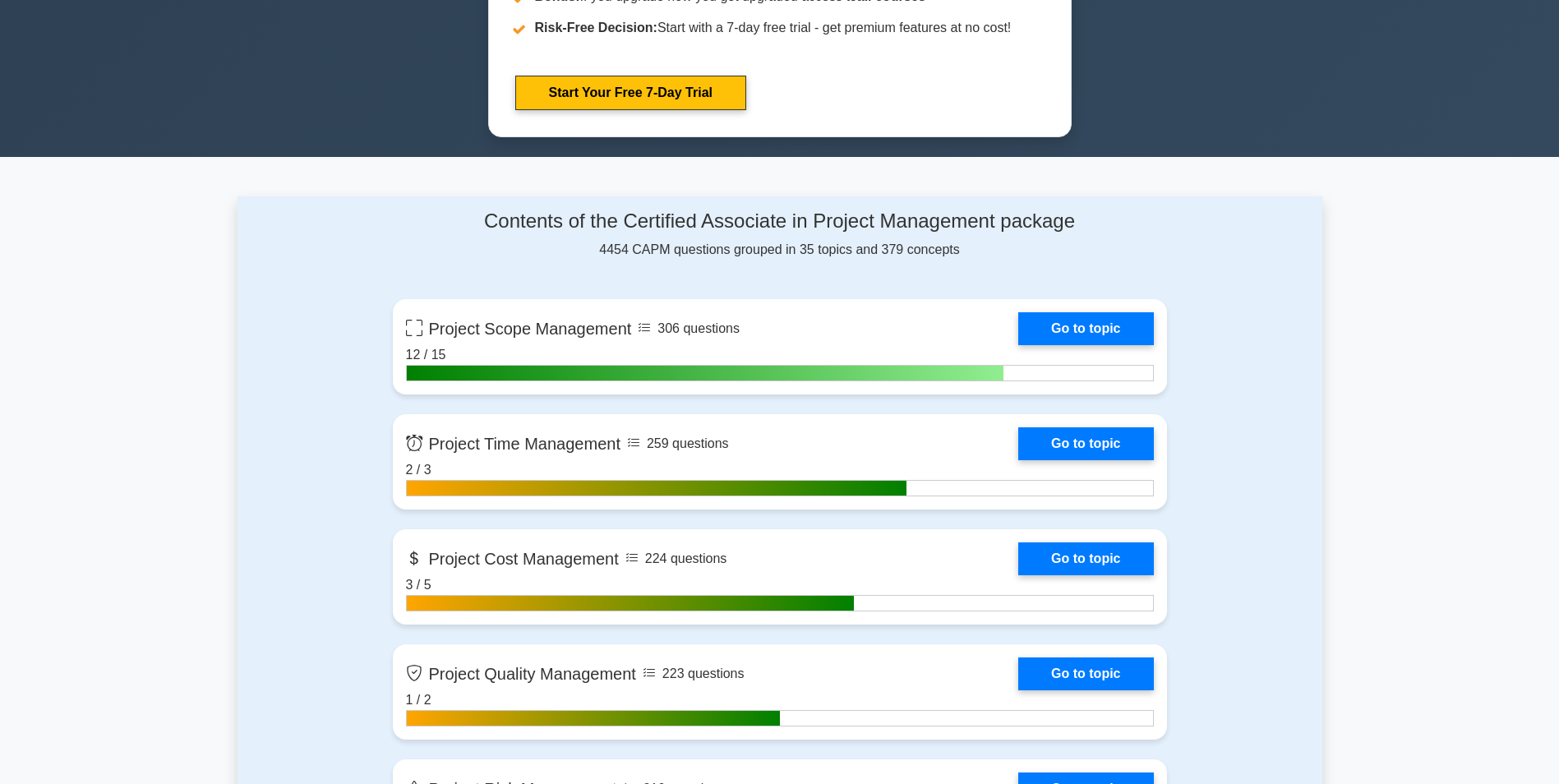
scroll to position [986, 0]
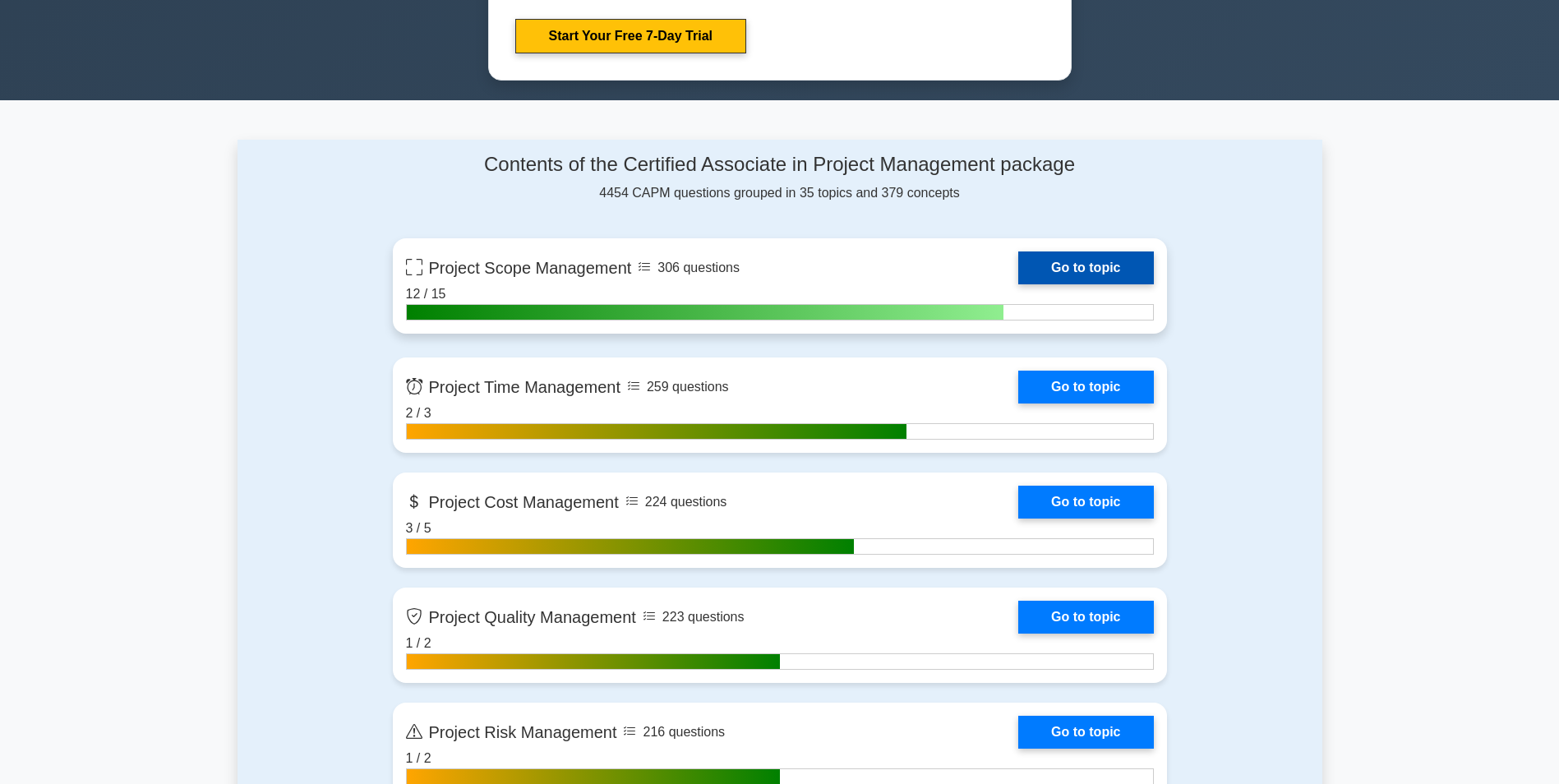
click at [1018, 260] on link "Go to topic" at bounding box center [1085, 268] width 135 height 33
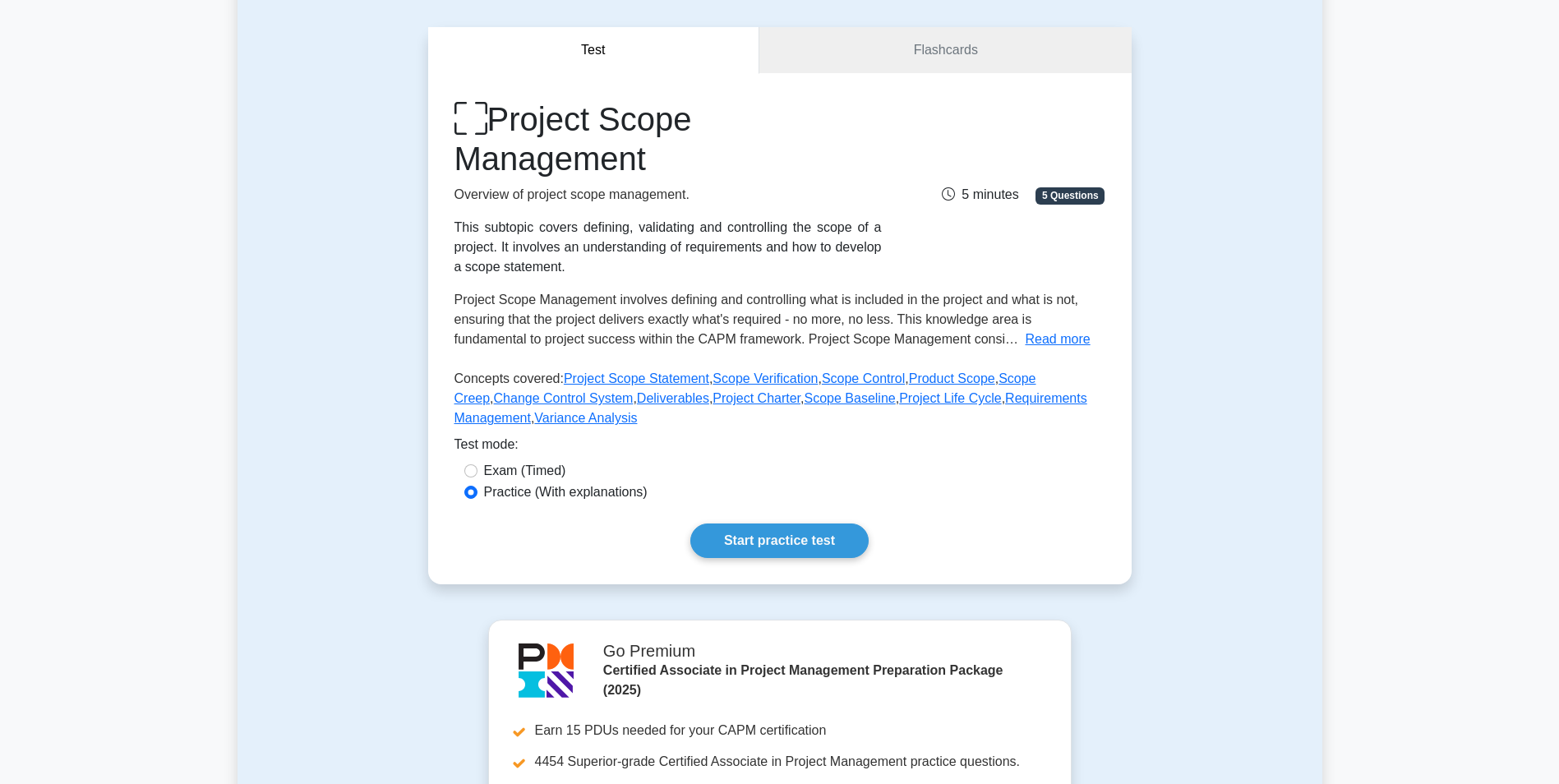
scroll to position [236, 0]
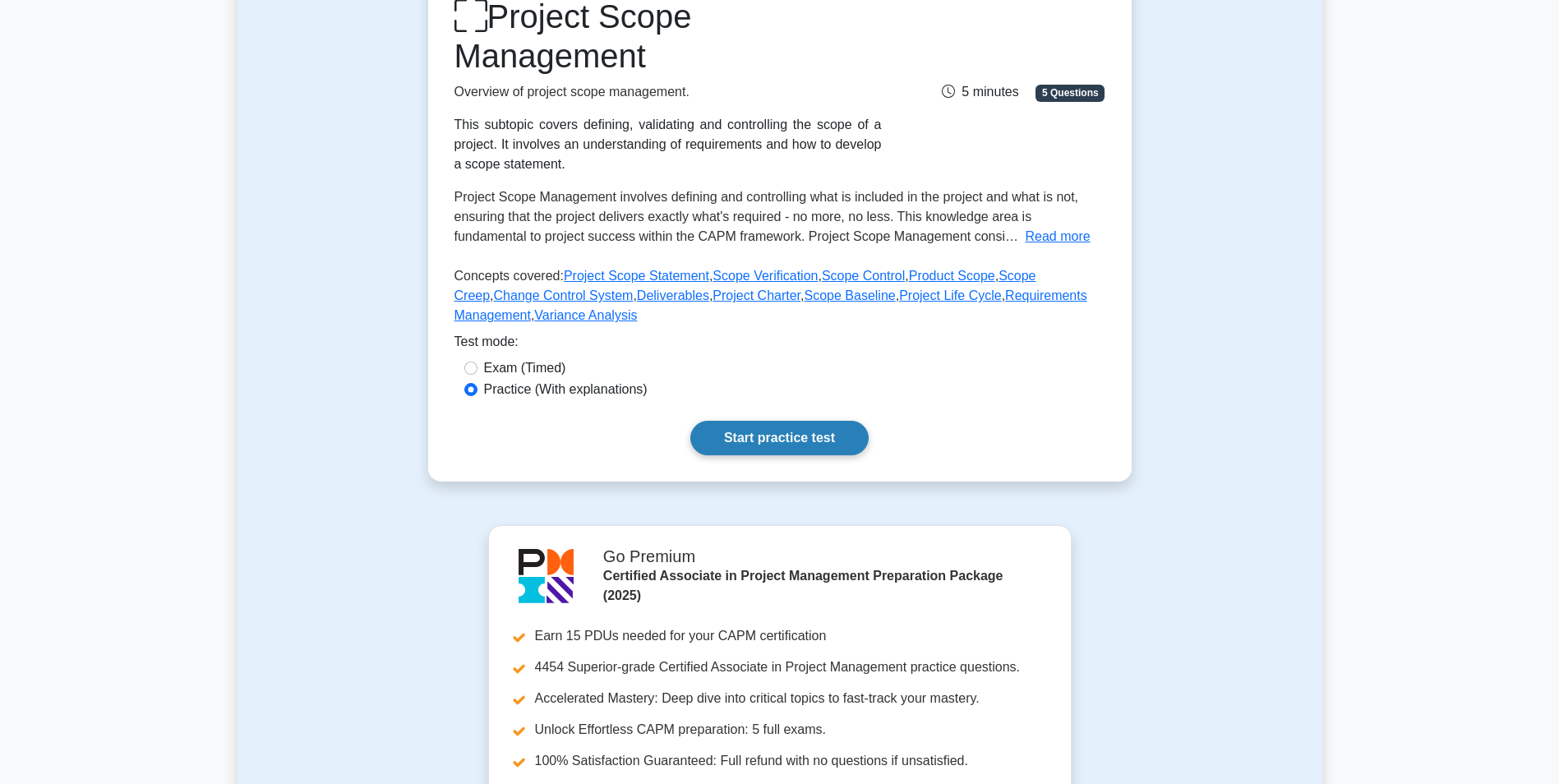
click at [791, 440] on link "Start practice test" at bounding box center [780, 439] width 179 height 35
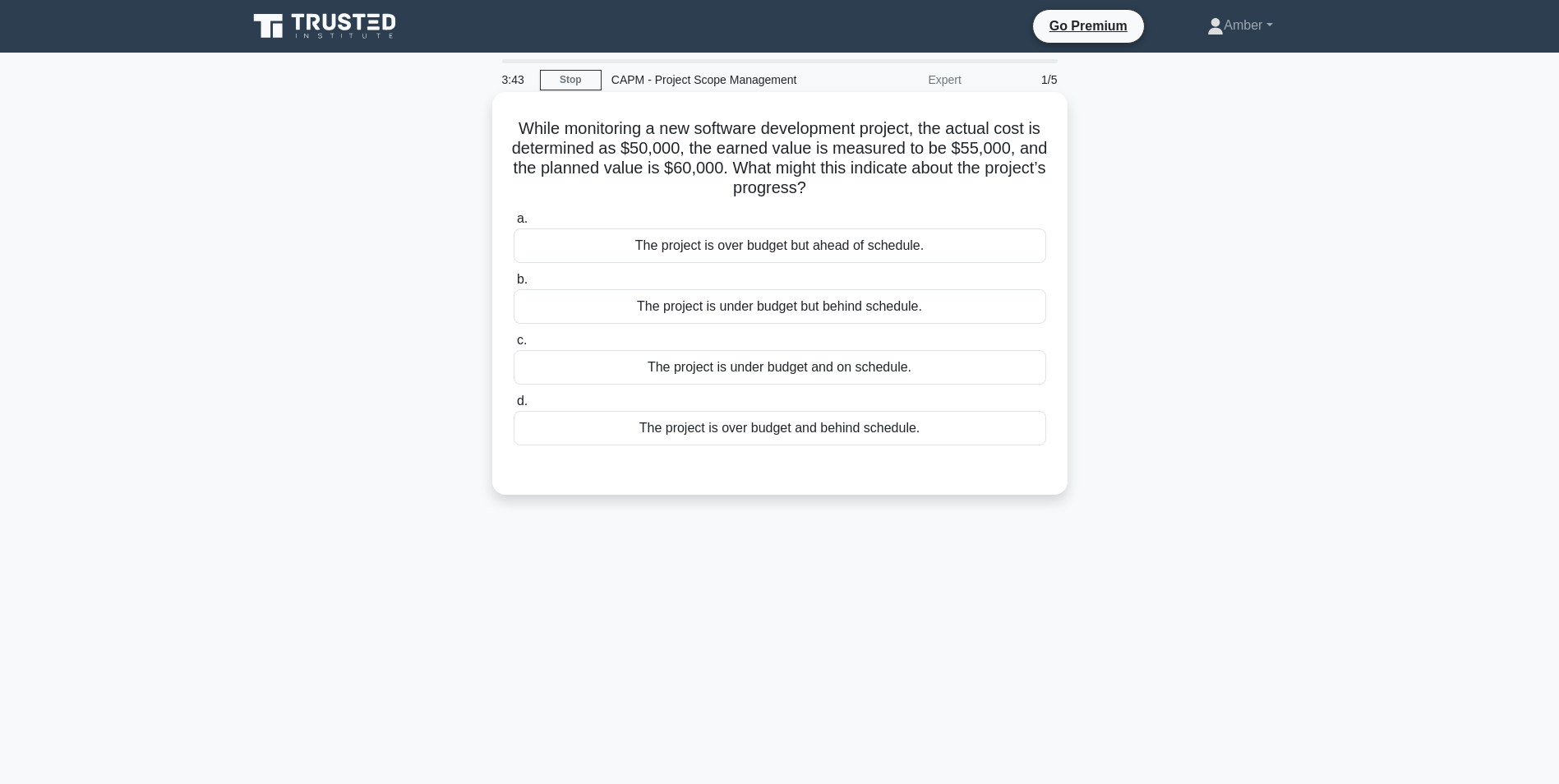
click at [638, 307] on div "The project is under budget but behind schedule." at bounding box center [780, 307] width 533 height 35
click at [514, 285] on input "b. The project is under budget but behind schedule." at bounding box center [514, 279] width 0 height 11
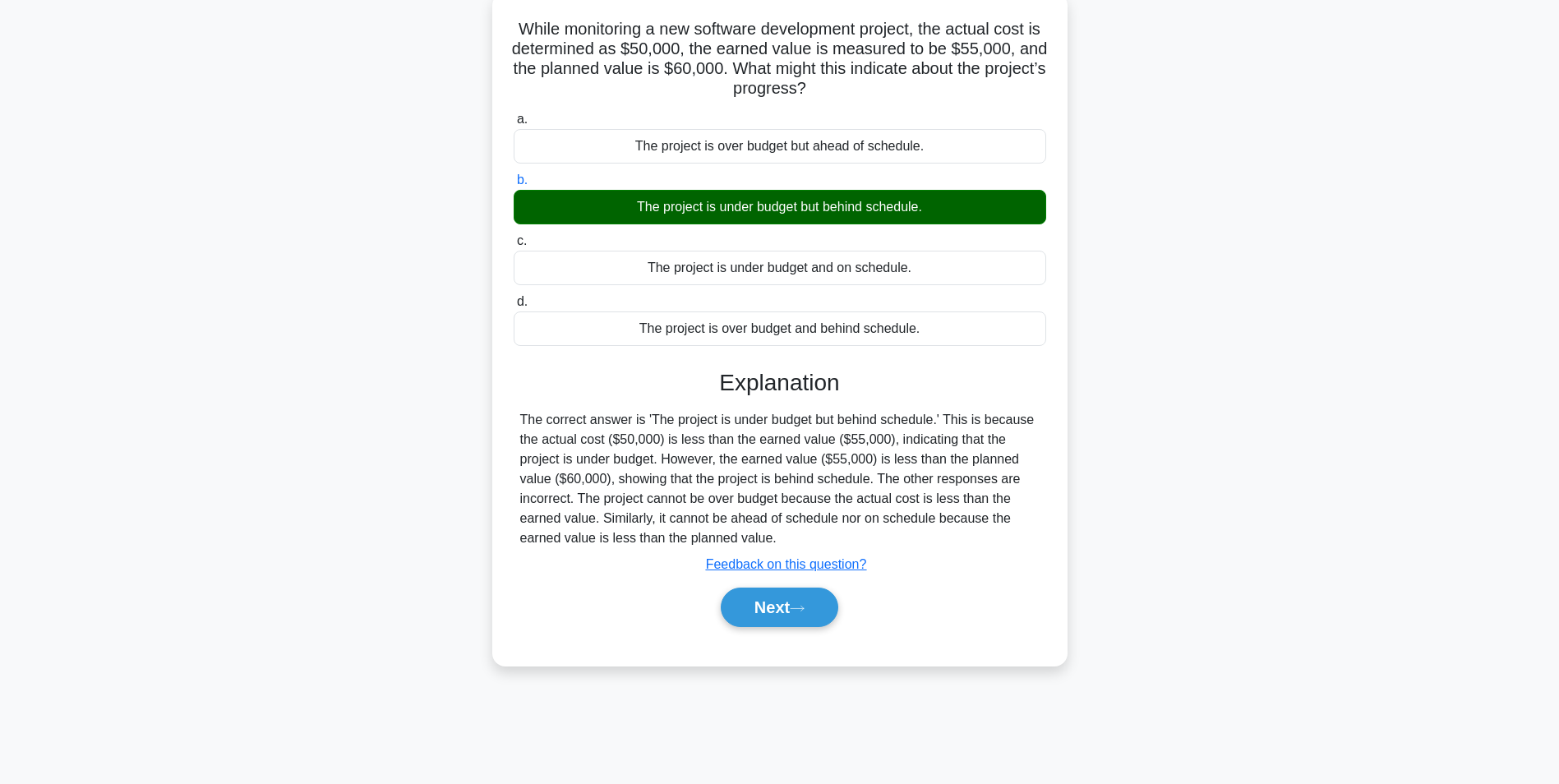
scroll to position [104, 0]
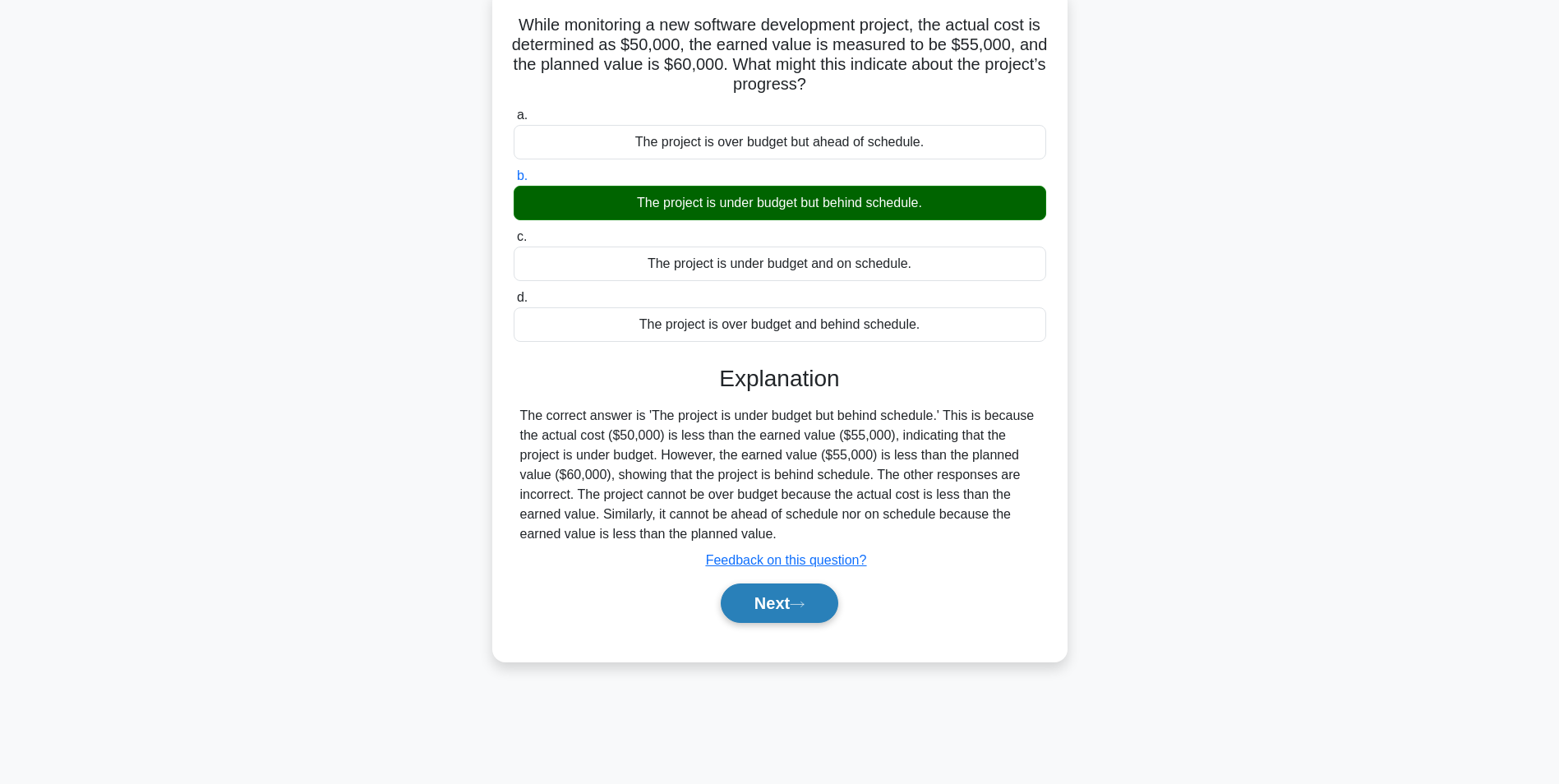
click at [756, 600] on button "Next" at bounding box center [780, 603] width 117 height 40
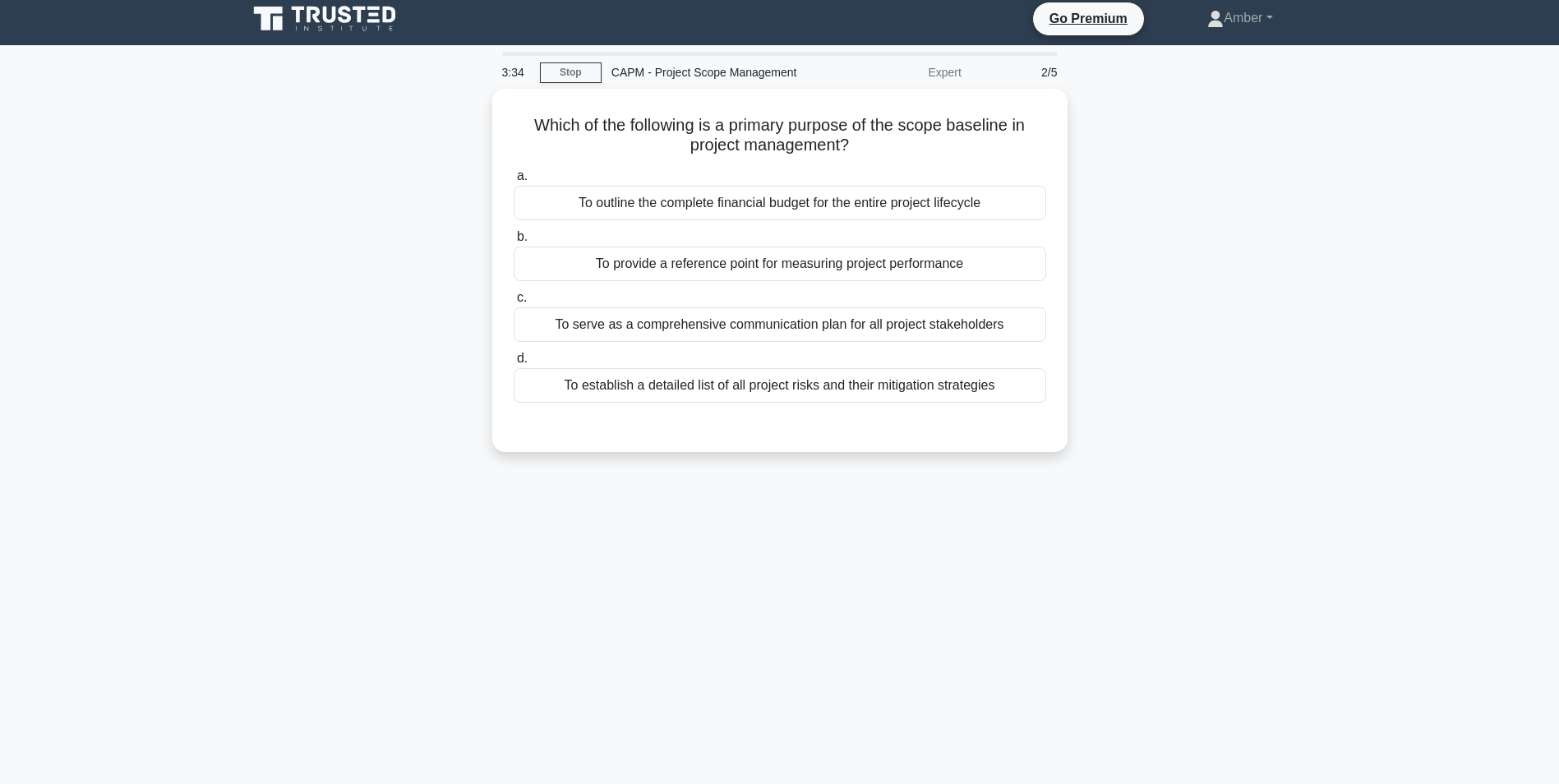
scroll to position [0, 0]
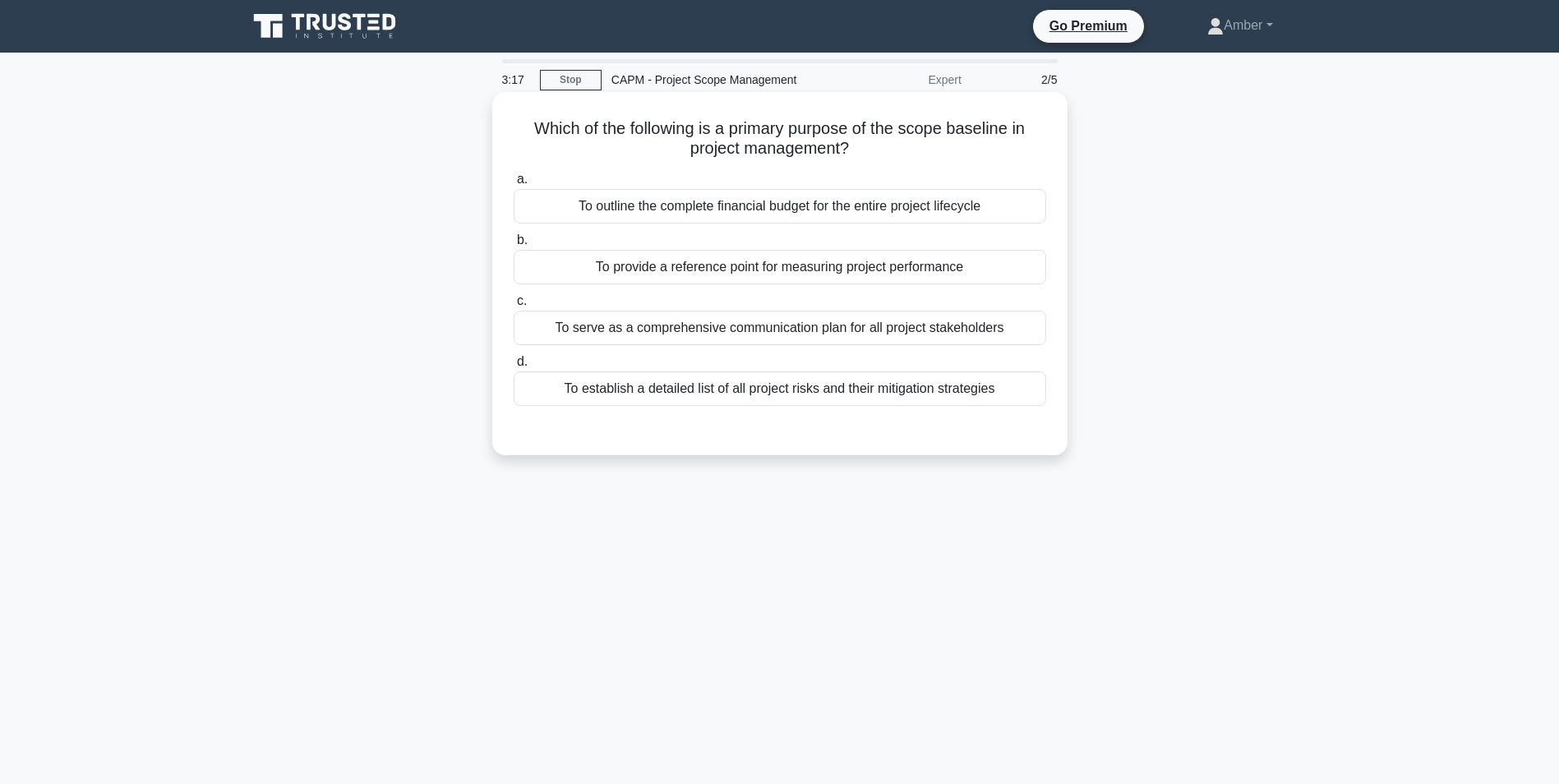
click at [814, 266] on div "To provide a reference point for measuring project performance" at bounding box center [780, 267] width 533 height 35
click at [514, 245] on input "b. To provide a reference point for measuring project performance" at bounding box center [514, 240] width 0 height 11
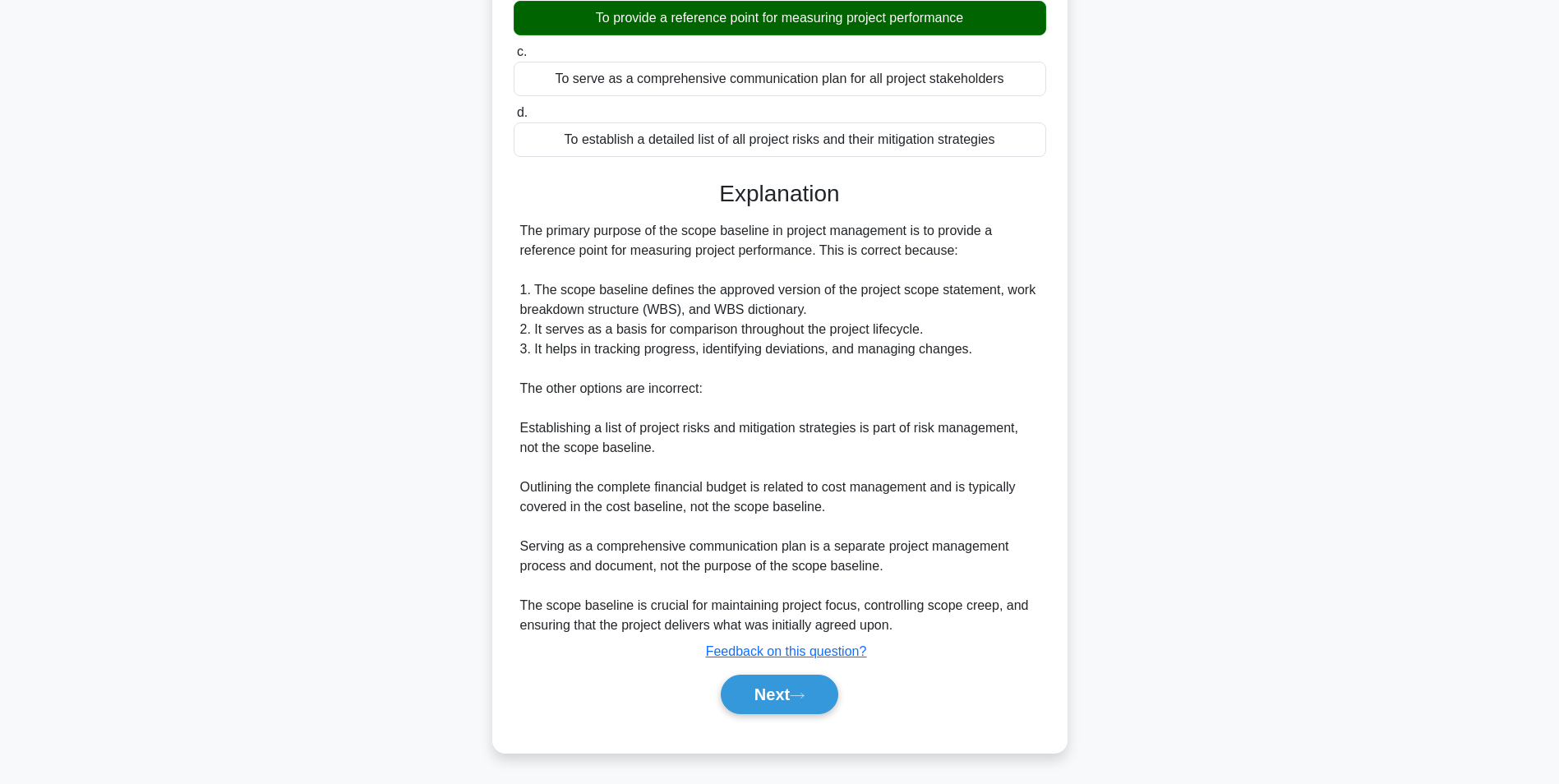
scroll to position [249, 0]
click at [749, 686] on button "Next" at bounding box center [780, 694] width 117 height 40
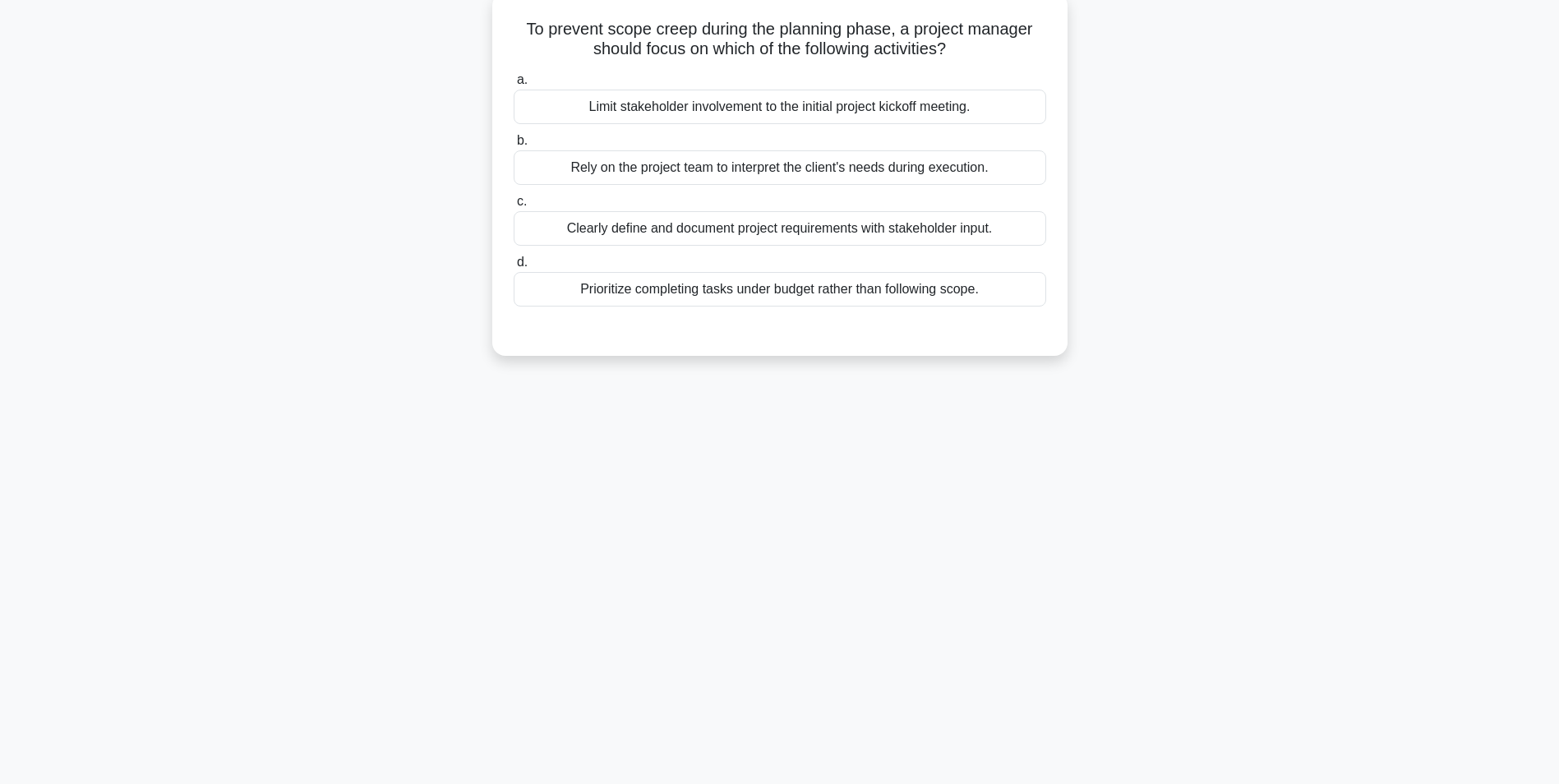
scroll to position [104, 0]
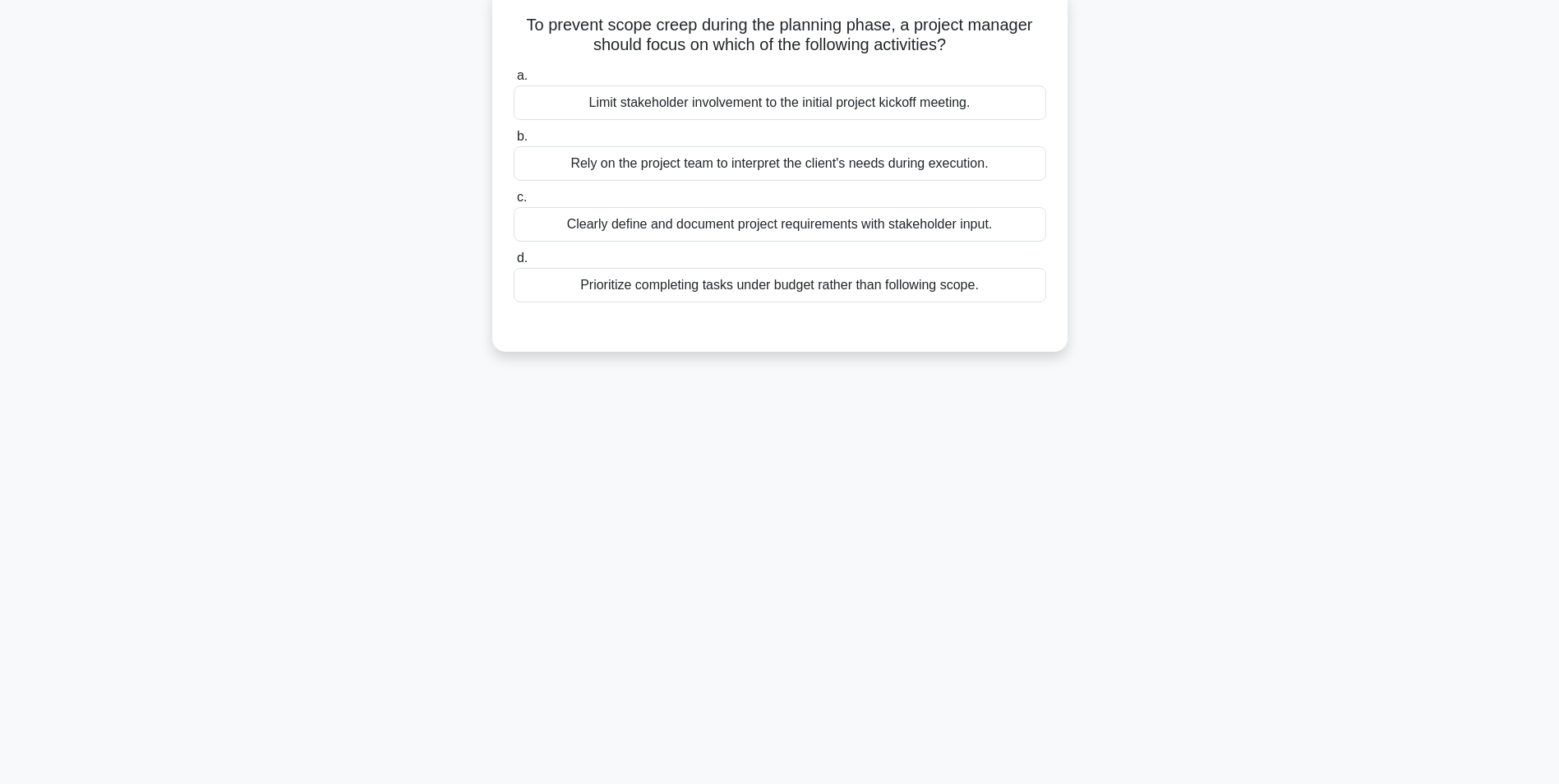
click at [598, 230] on div "Clearly define and document project requirements with stakeholder input." at bounding box center [780, 224] width 533 height 35
click at [514, 203] on input "c. Clearly define and document project requirements with stakeholder input." at bounding box center [514, 197] width 0 height 11
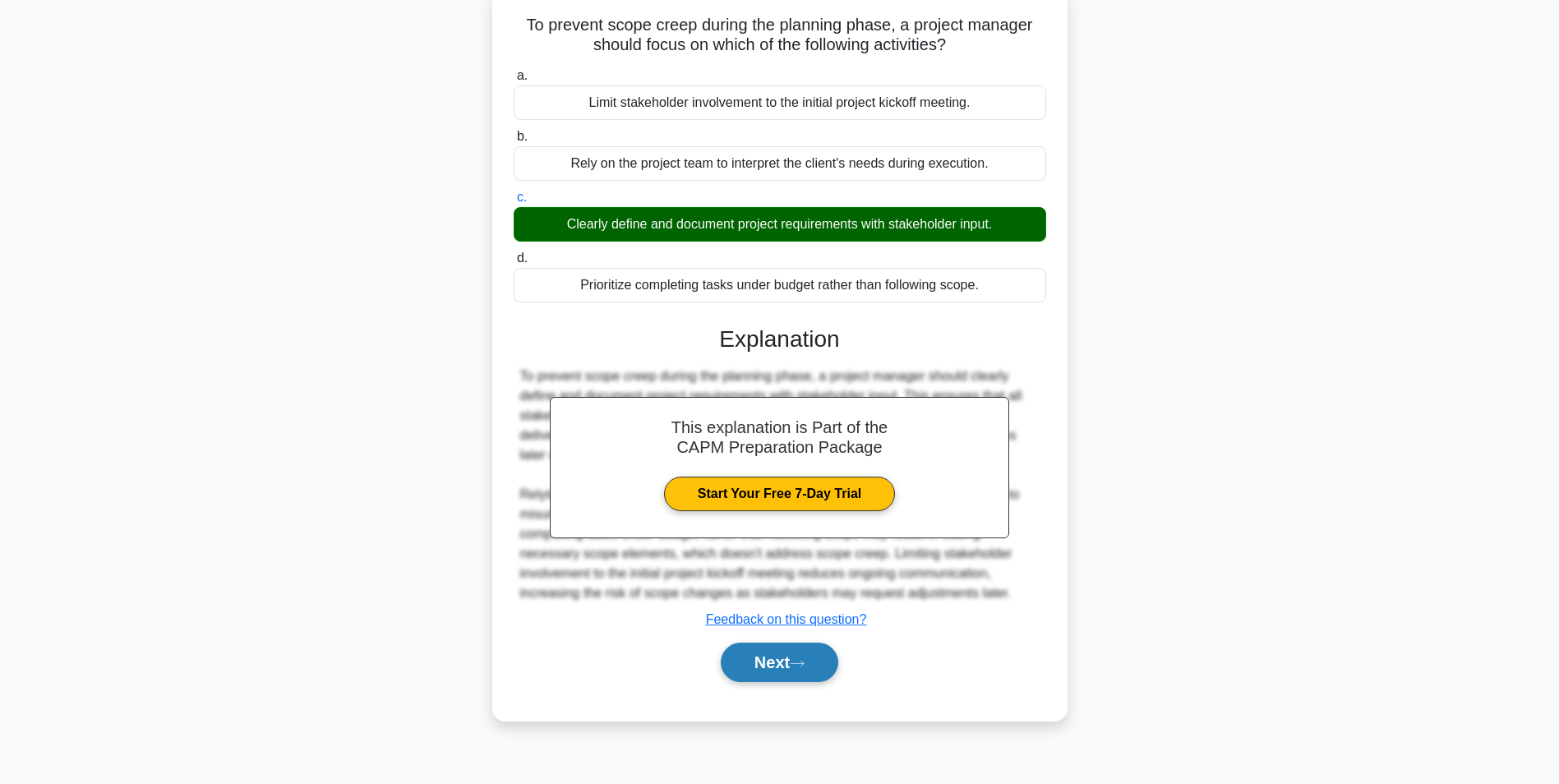
click at [764, 661] on button "Next" at bounding box center [780, 662] width 117 height 40
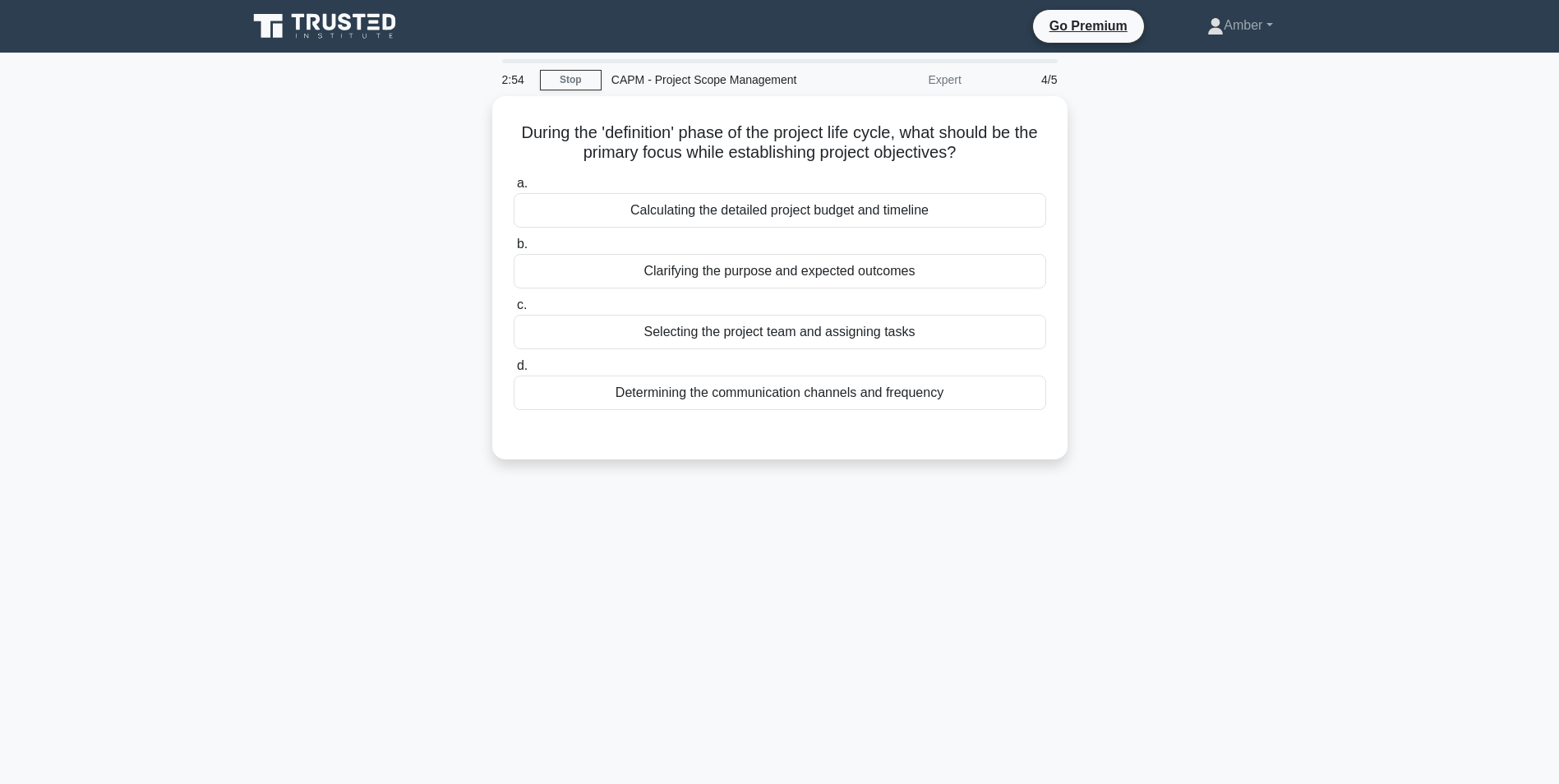
scroll to position [82, 0]
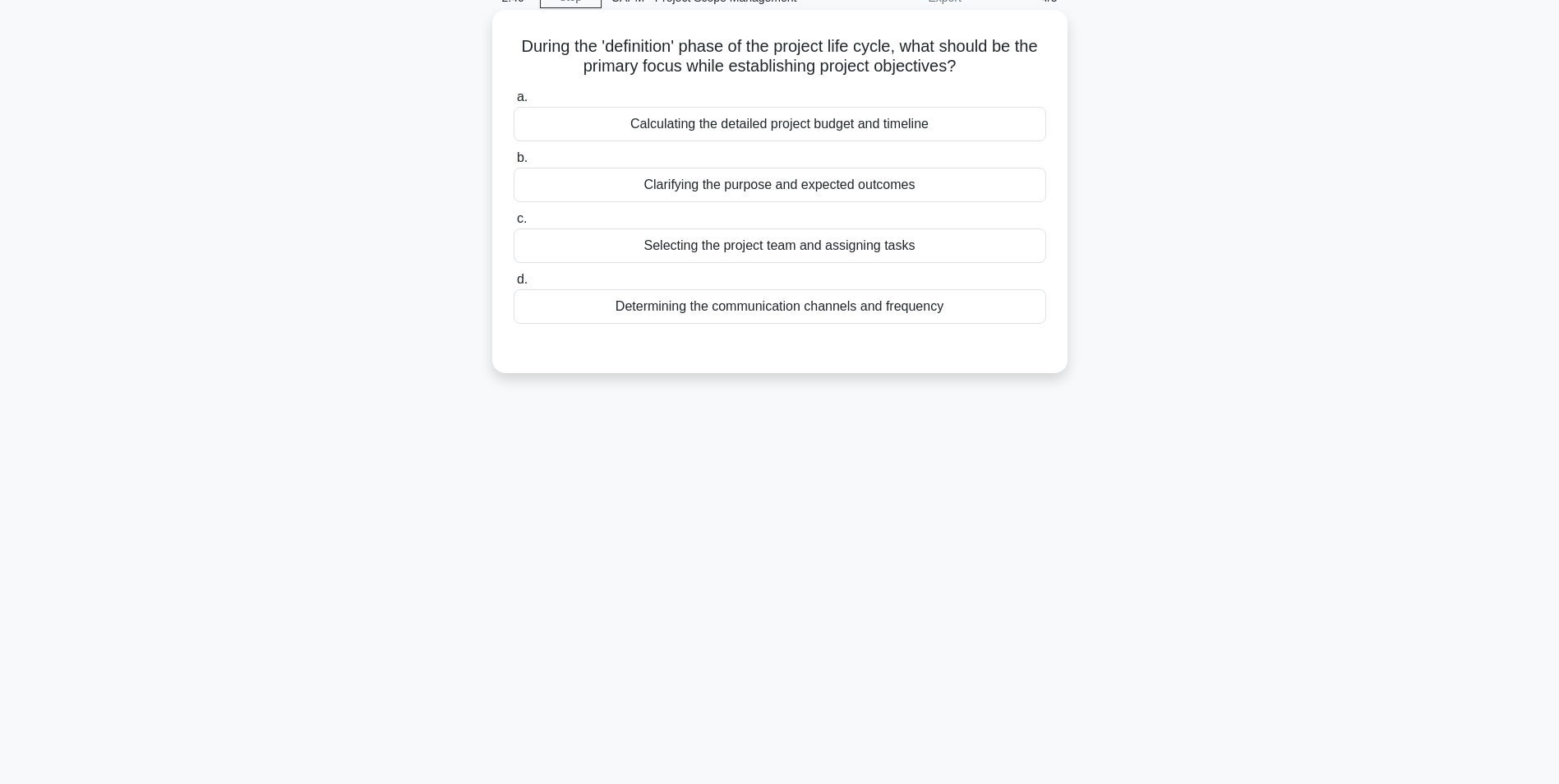
click at [713, 186] on div "Clarifying the purpose and expected outcomes" at bounding box center [780, 185] width 533 height 35
click at [514, 163] on input "b. Clarifying the purpose and expected outcomes" at bounding box center [514, 157] width 0 height 11
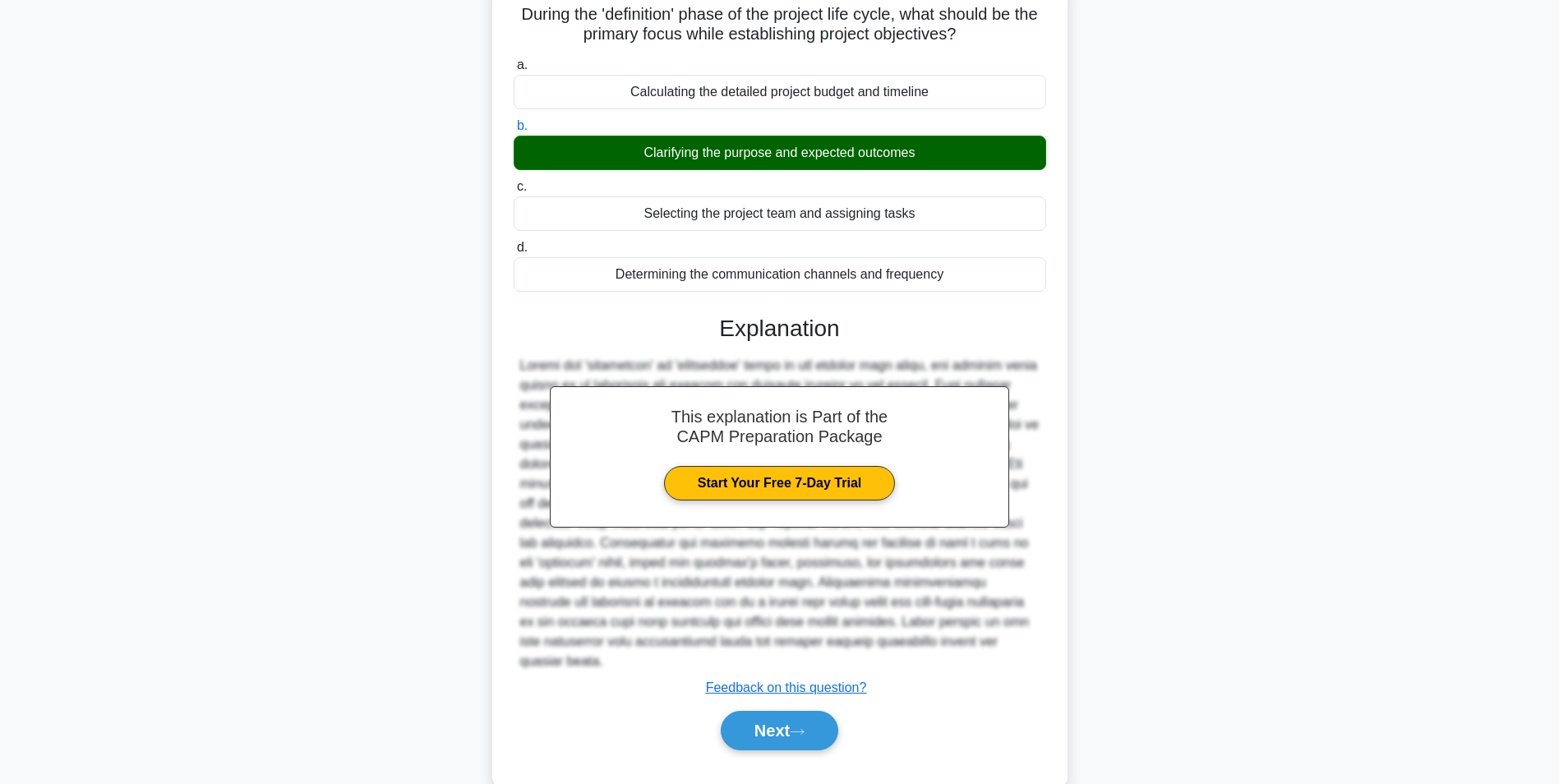
scroll to position [131, 0]
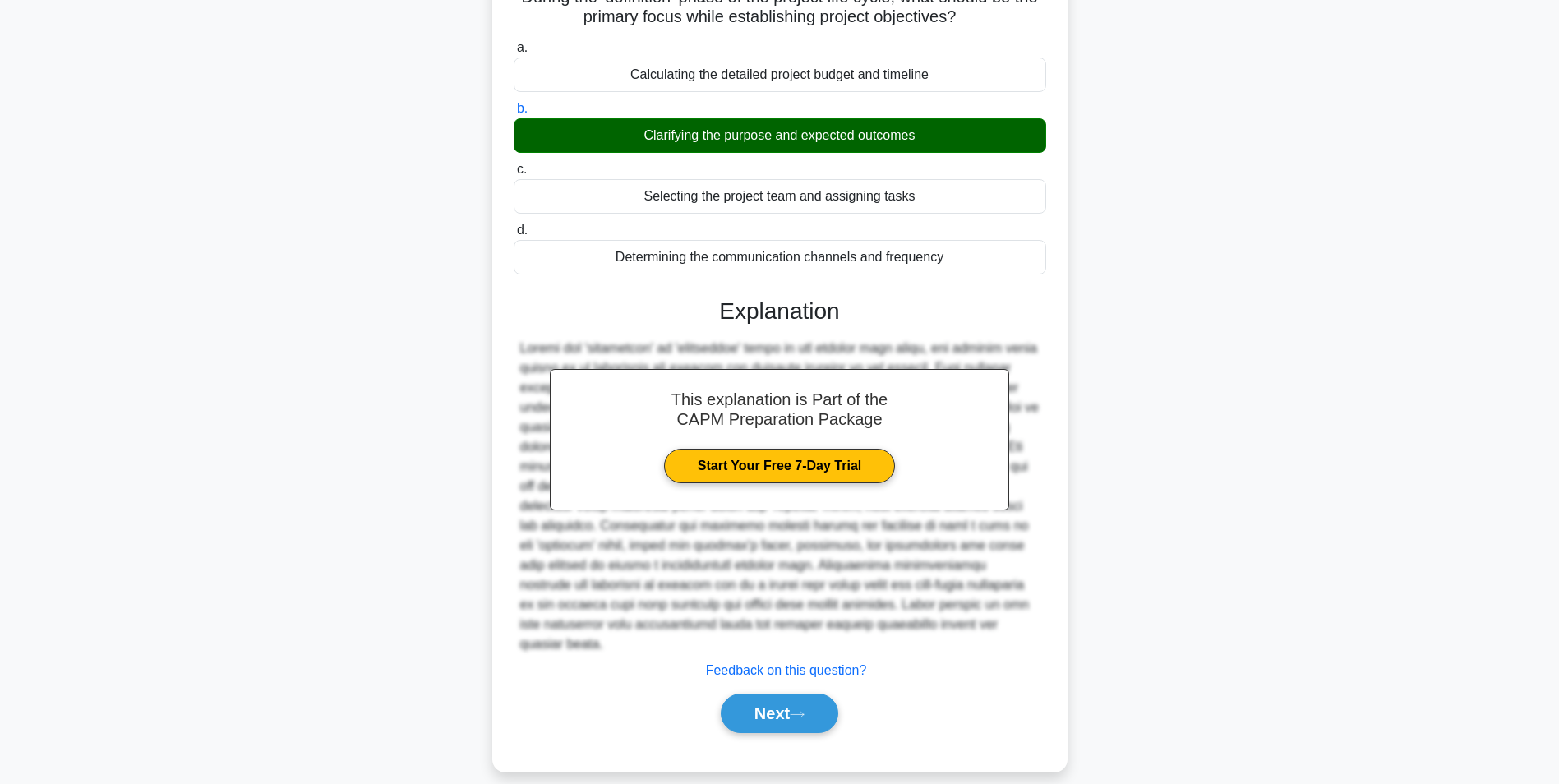
drag, startPoint x: 742, startPoint y: 692, endPoint x: 731, endPoint y: 672, distance: 22.8
click at [742, 694] on button "Next" at bounding box center [780, 713] width 117 height 40
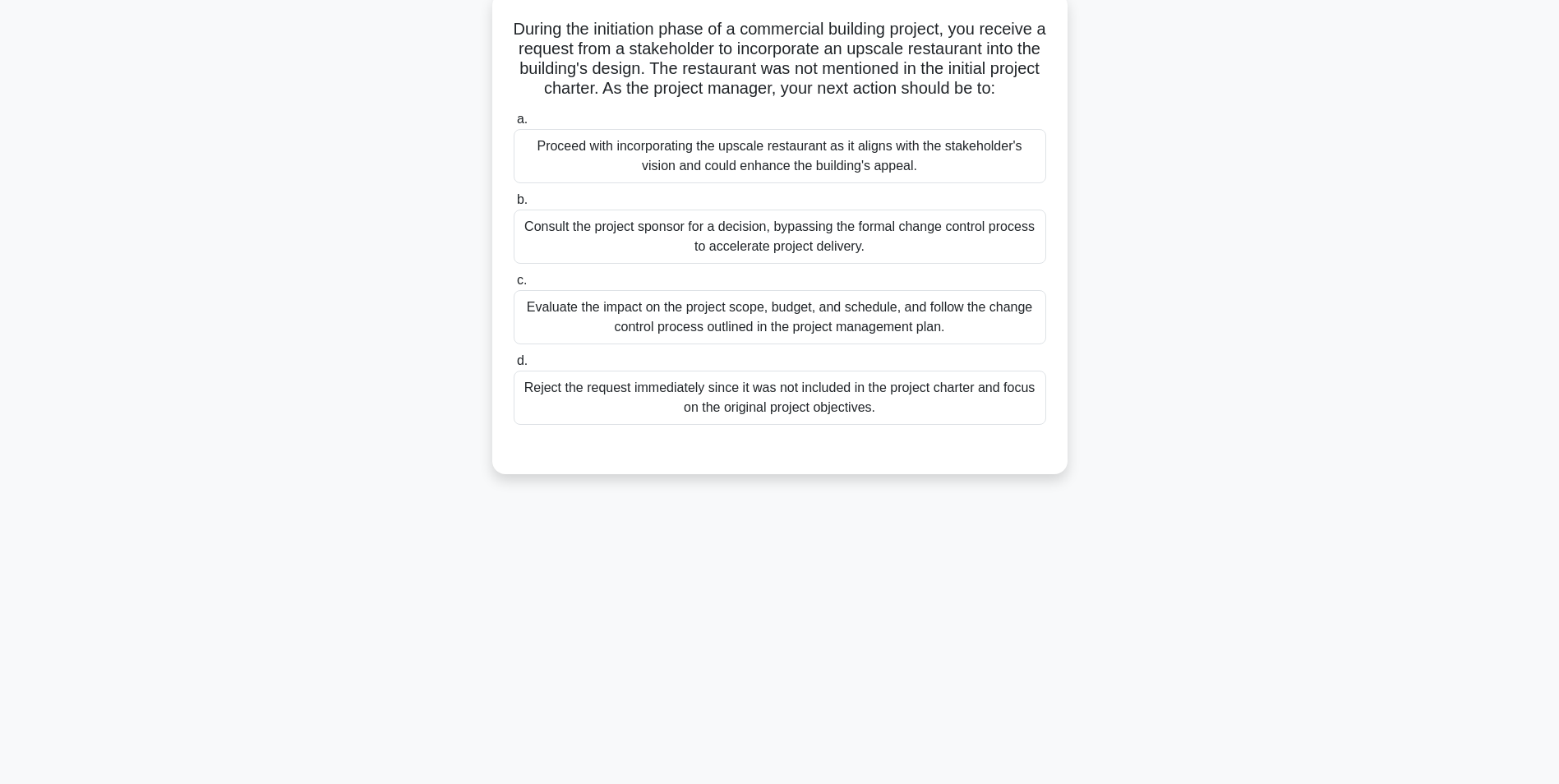
scroll to position [104, 0]
click at [677, 330] on div "Evaluate the impact on the project scope, budget, and schedule, and follow the …" at bounding box center [780, 313] width 533 height 54
click at [514, 281] on input "c. Evaluate the impact on the project scope, budget, and schedule, and follow t…" at bounding box center [514, 276] width 0 height 11
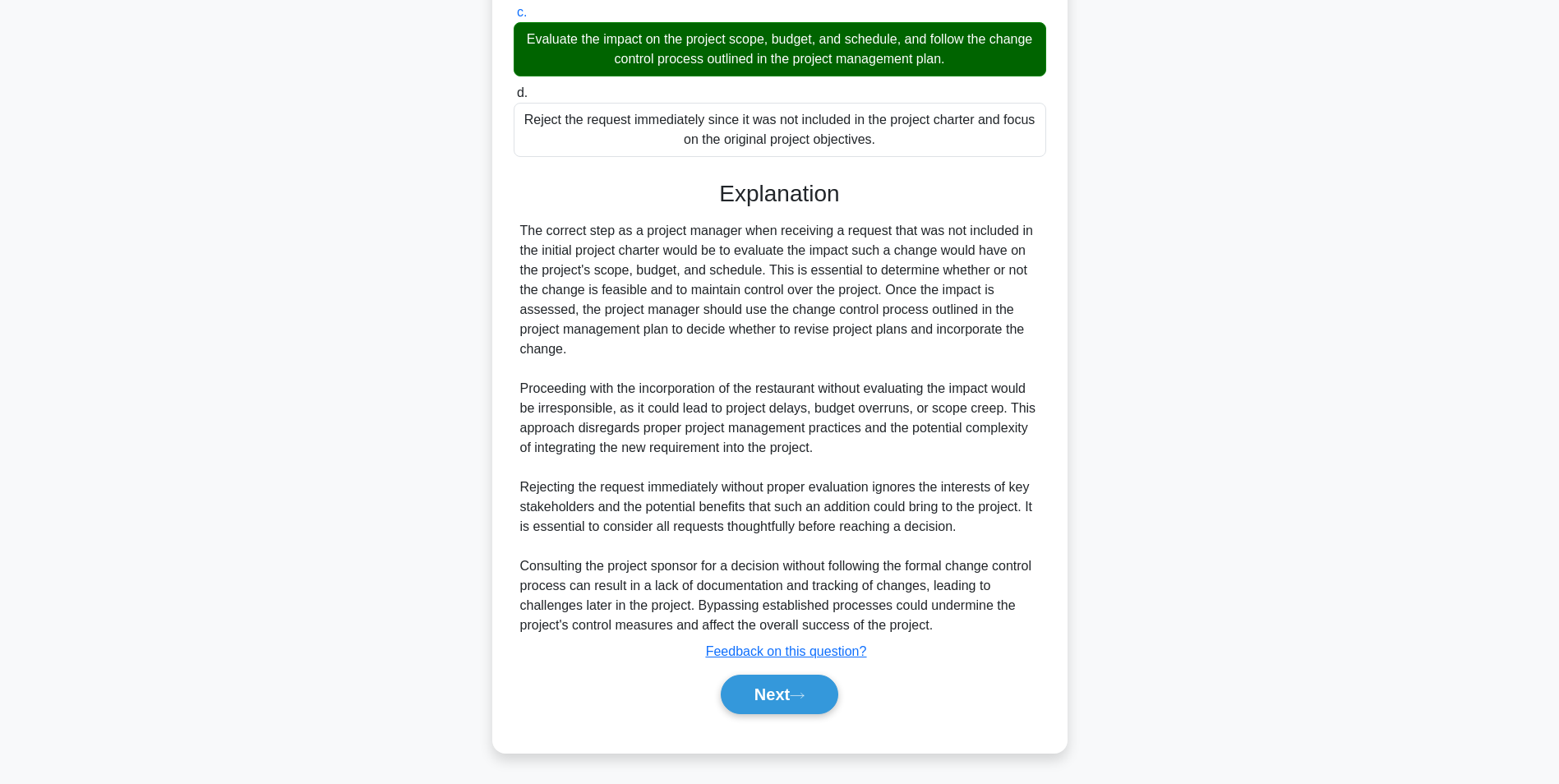
scroll to position [388, 0]
click at [780, 686] on button "Next" at bounding box center [780, 694] width 117 height 40
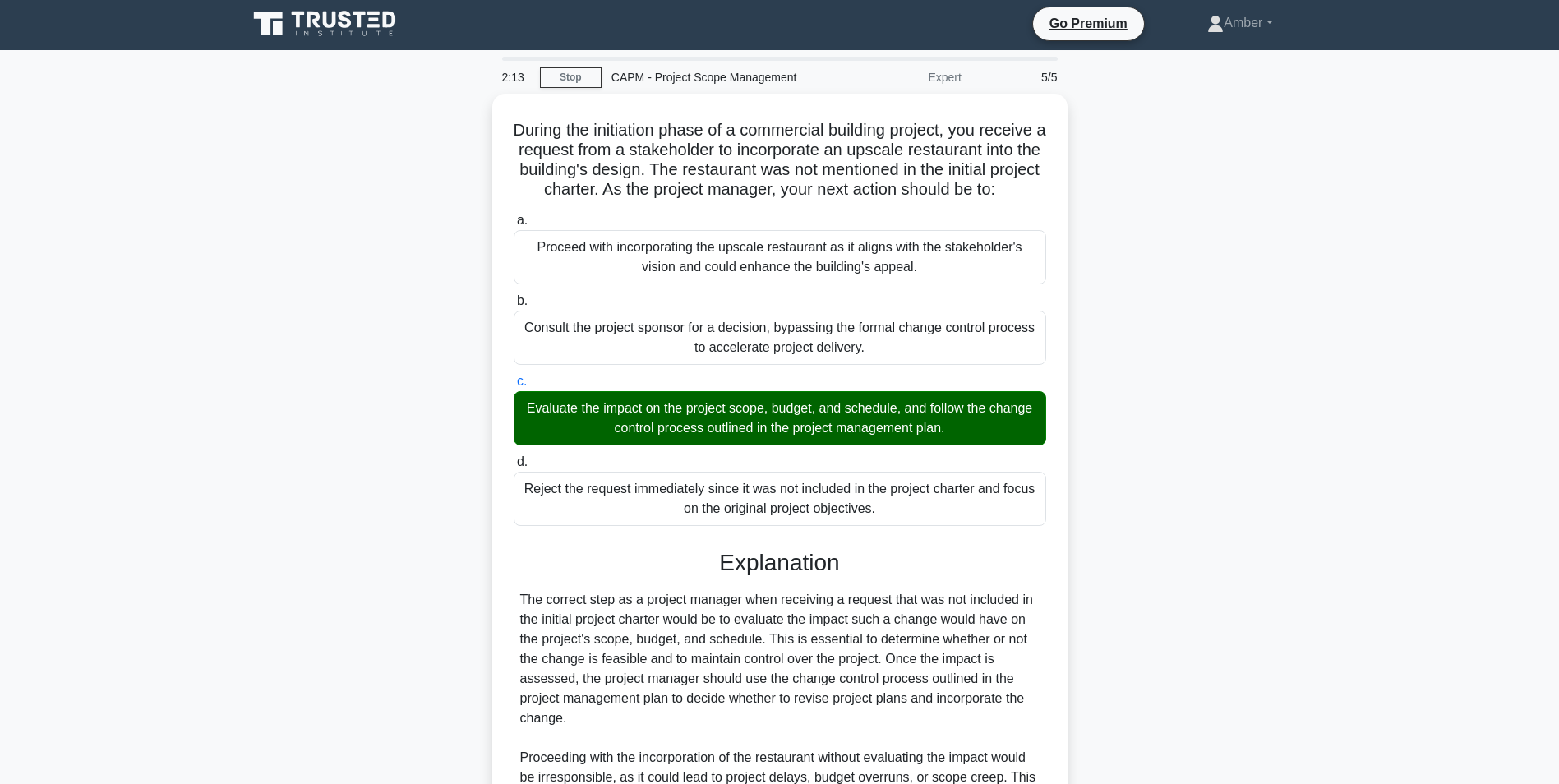
scroll to position [0, 0]
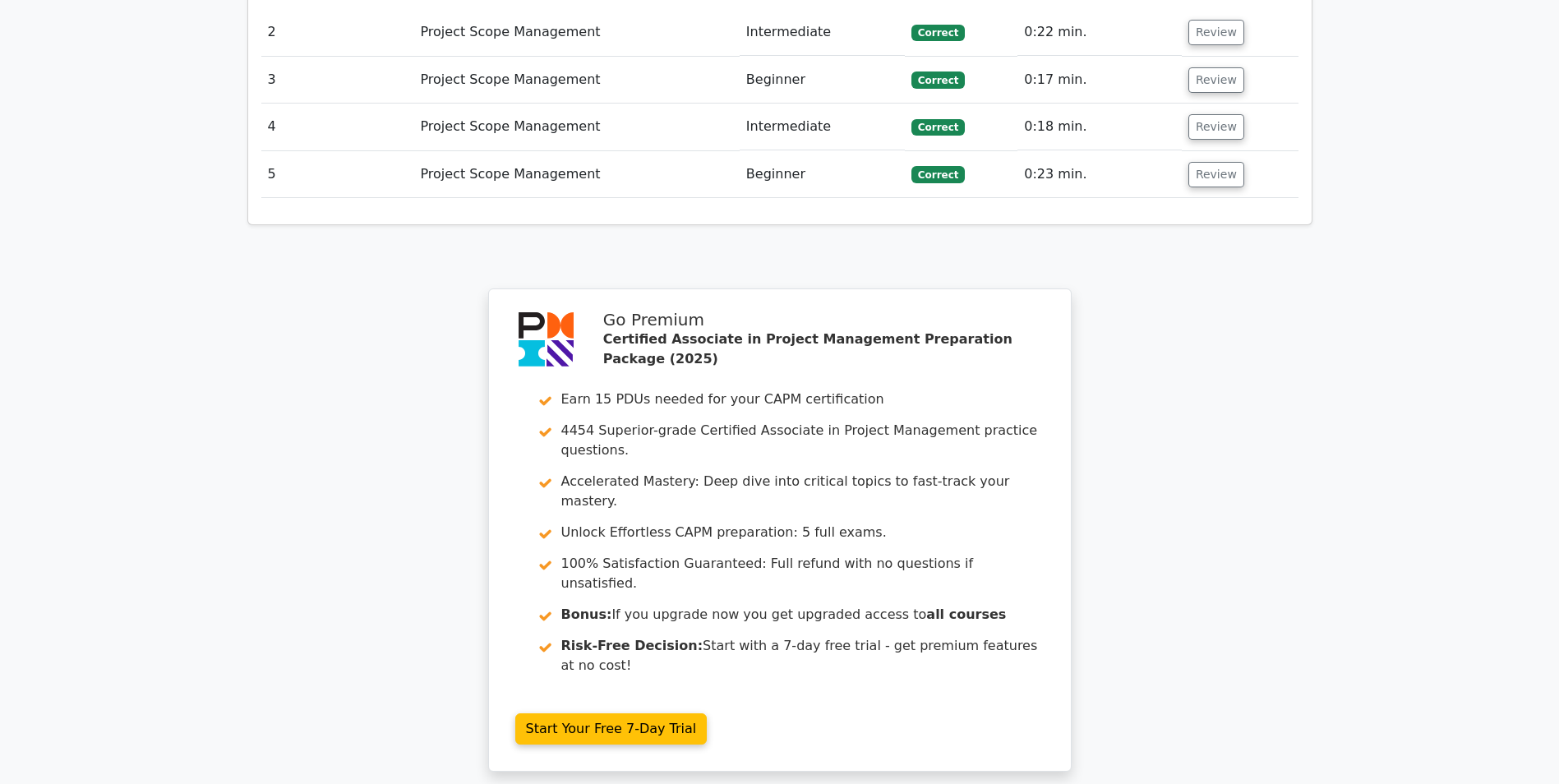
scroll to position [2204, 0]
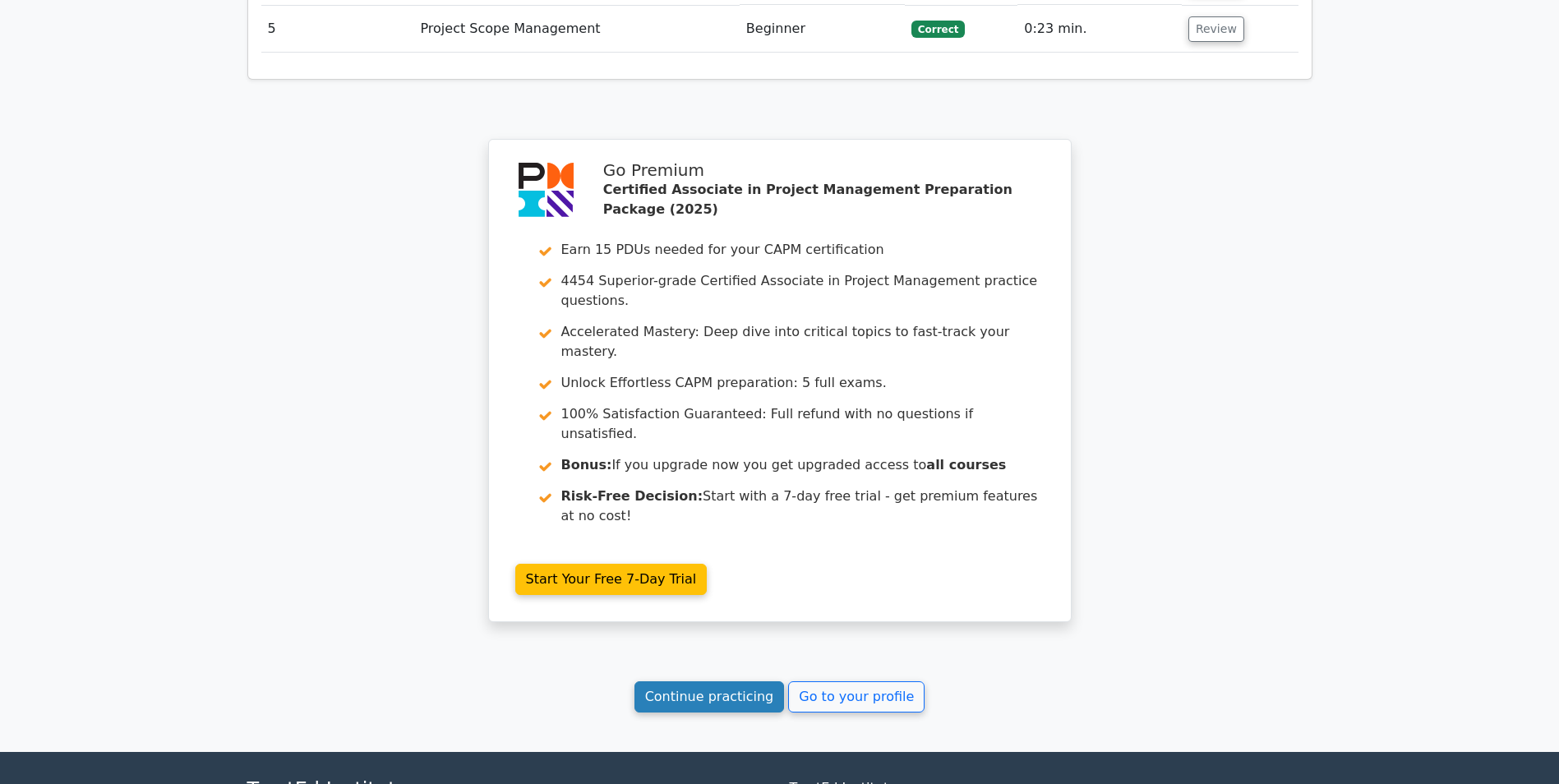
click at [725, 681] on link "Continue practicing" at bounding box center [710, 697] width 150 height 31
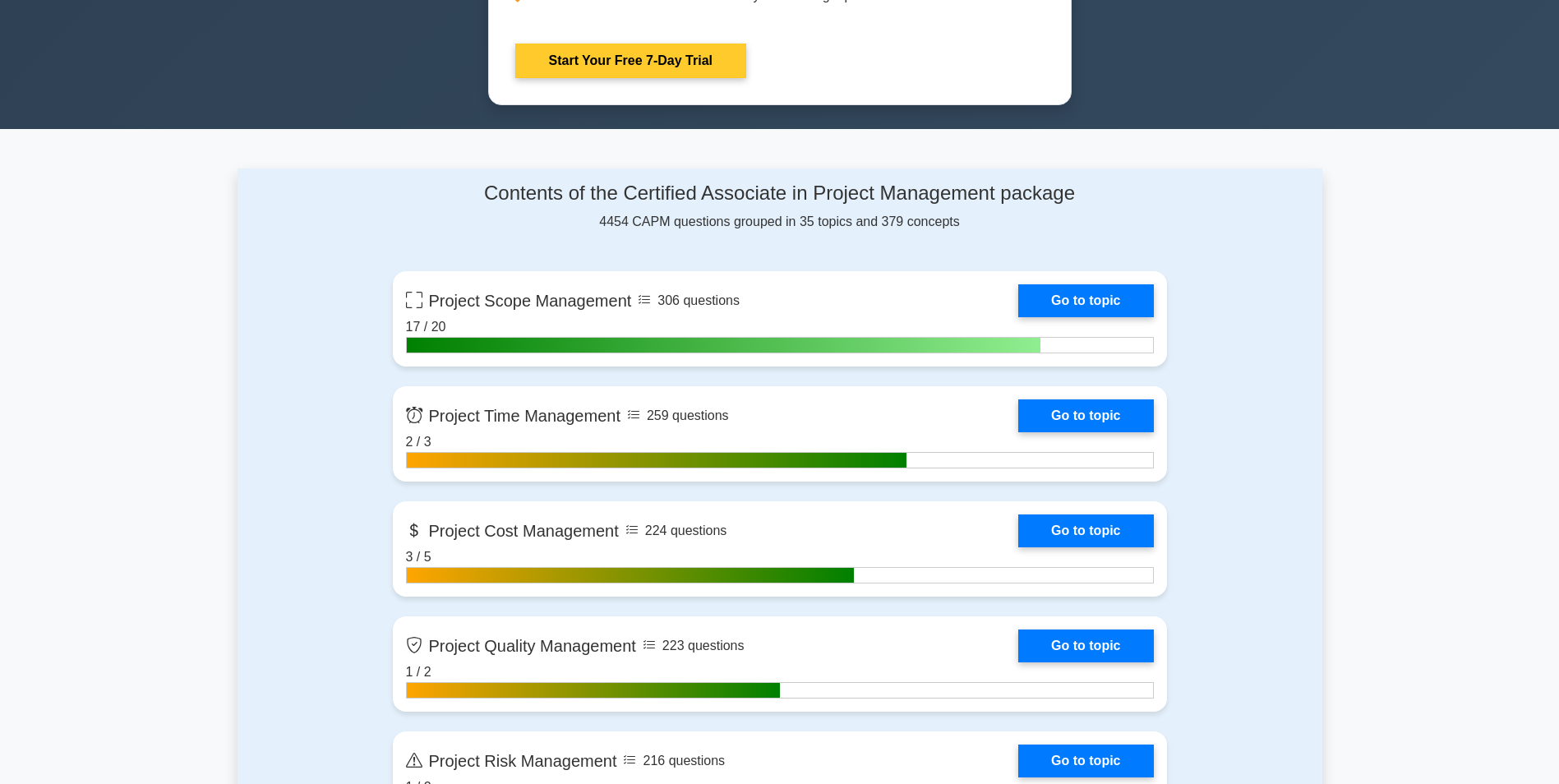
scroll to position [986, 0]
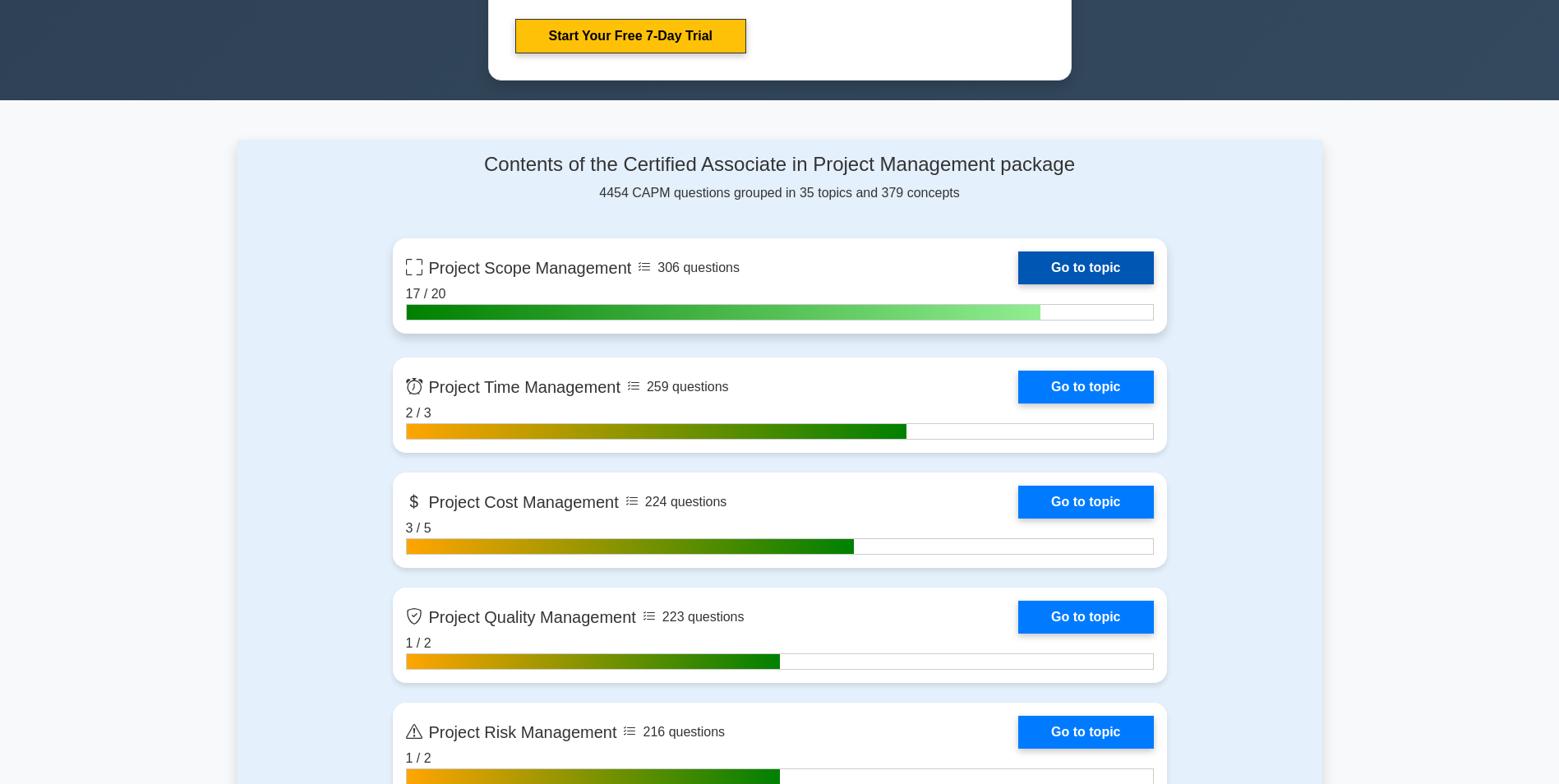
click at [1107, 273] on link "Go to topic" at bounding box center [1085, 268] width 135 height 33
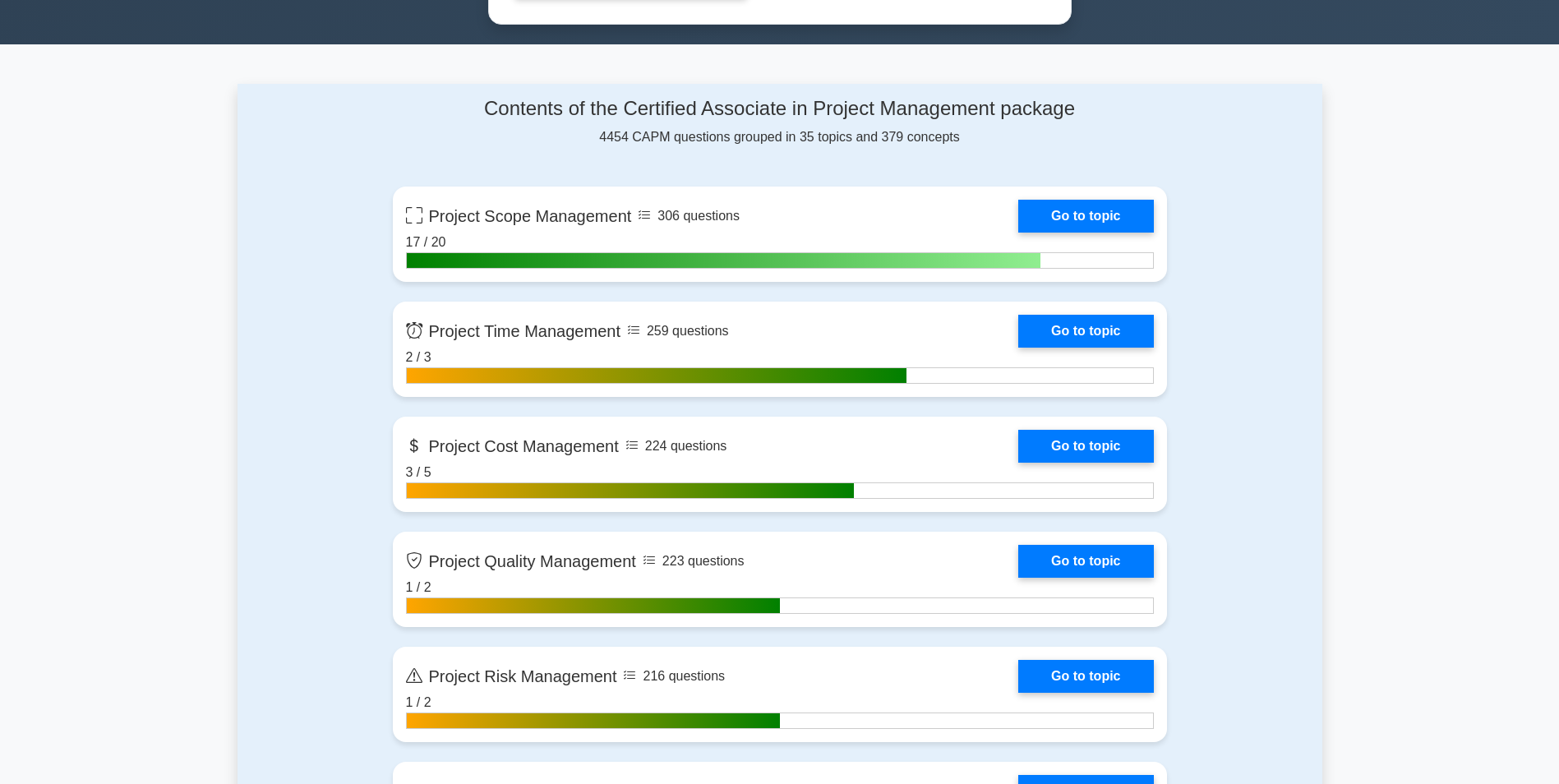
scroll to position [1068, 0]
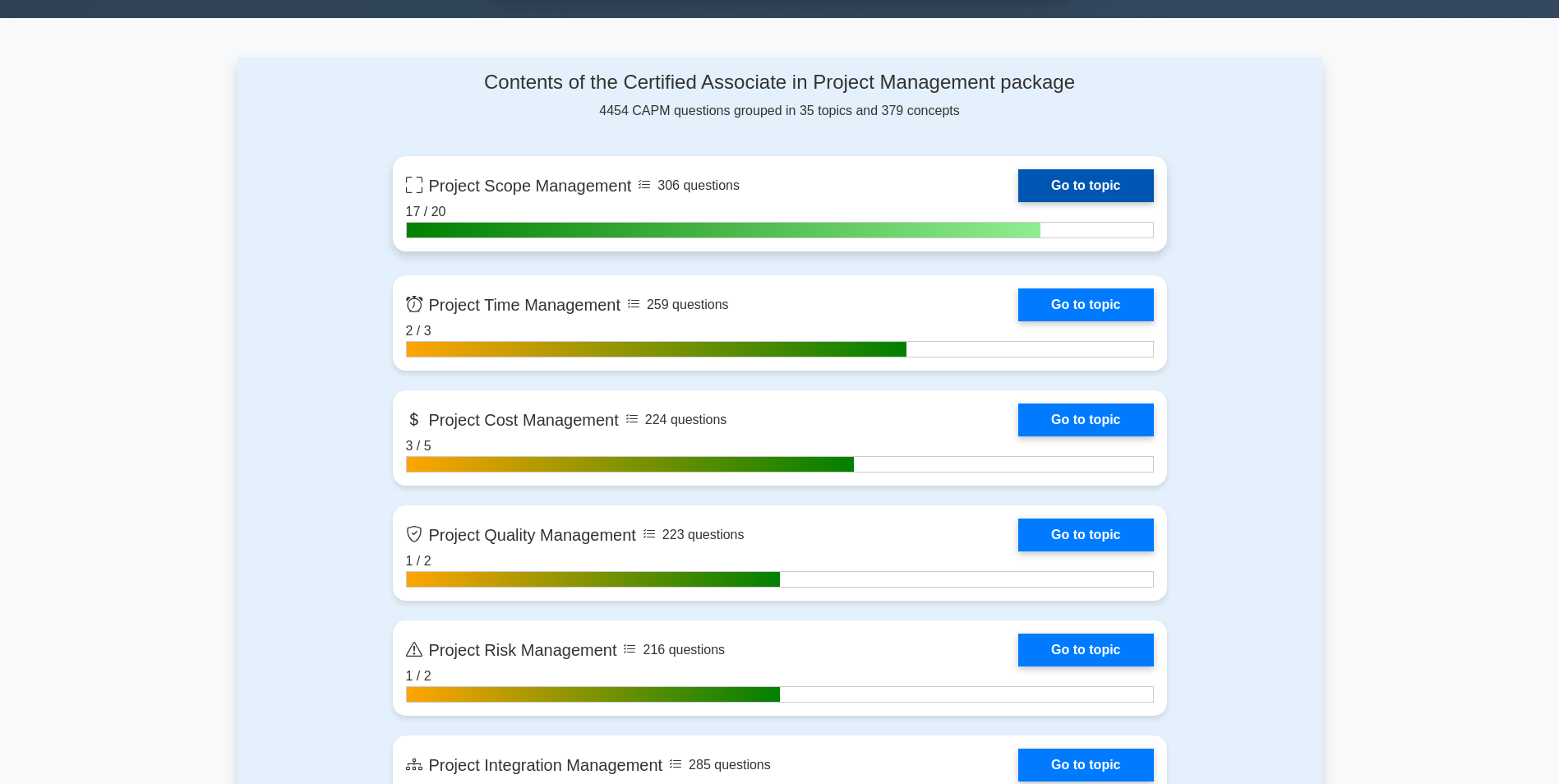
click at [1114, 183] on link "Go to topic" at bounding box center [1085, 185] width 135 height 33
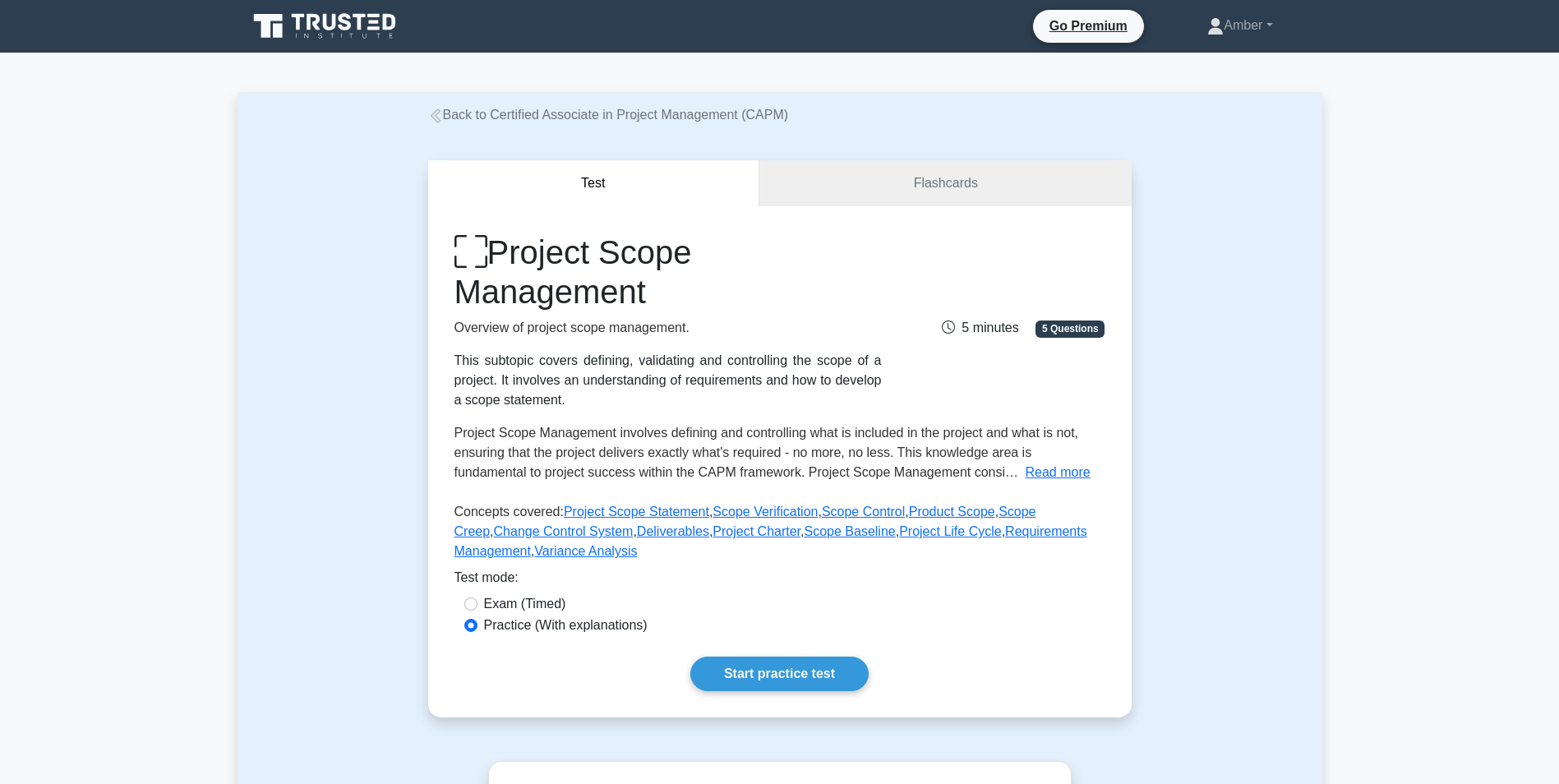
scroll to position [82, 0]
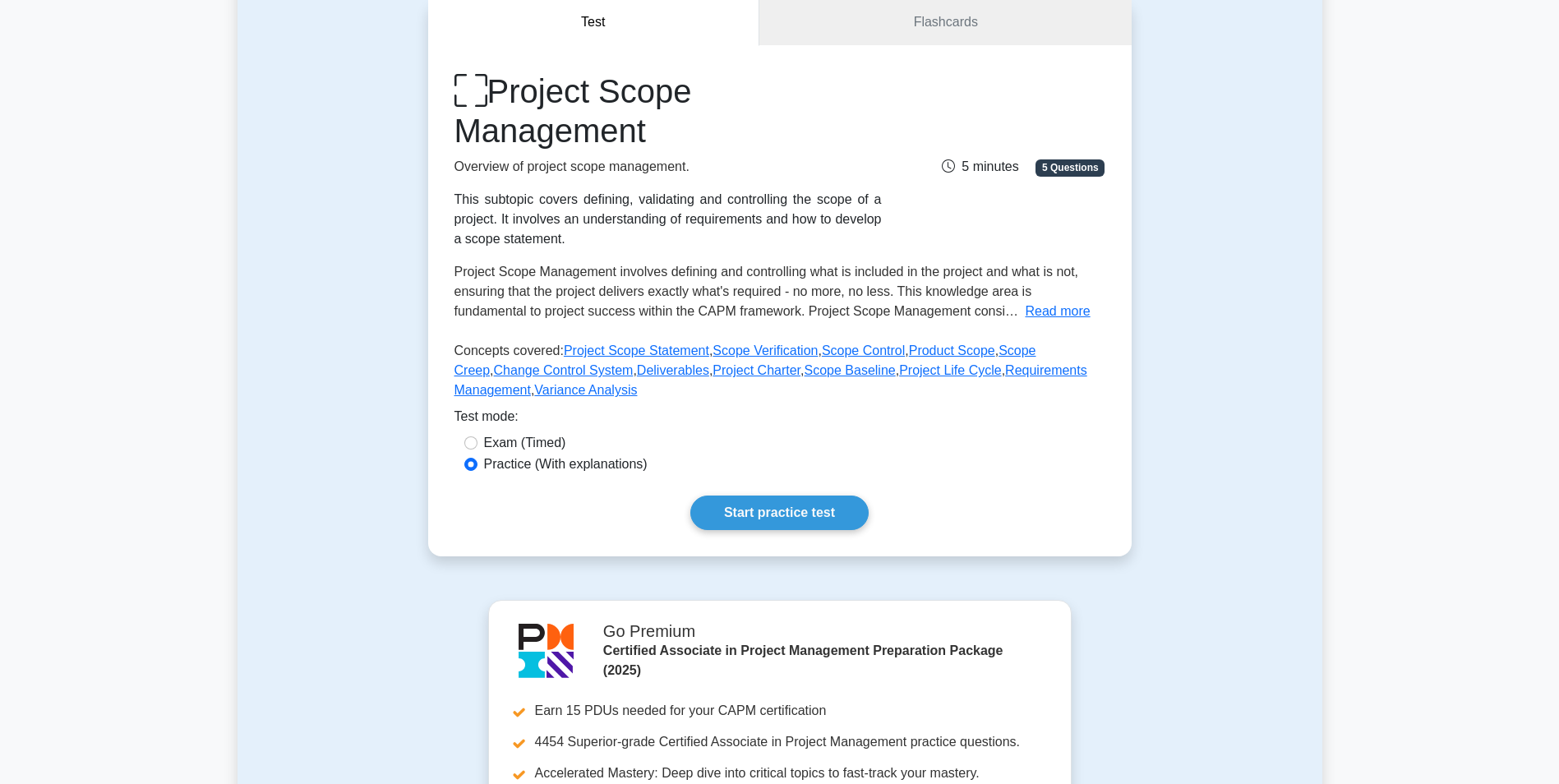
scroll to position [164, 0]
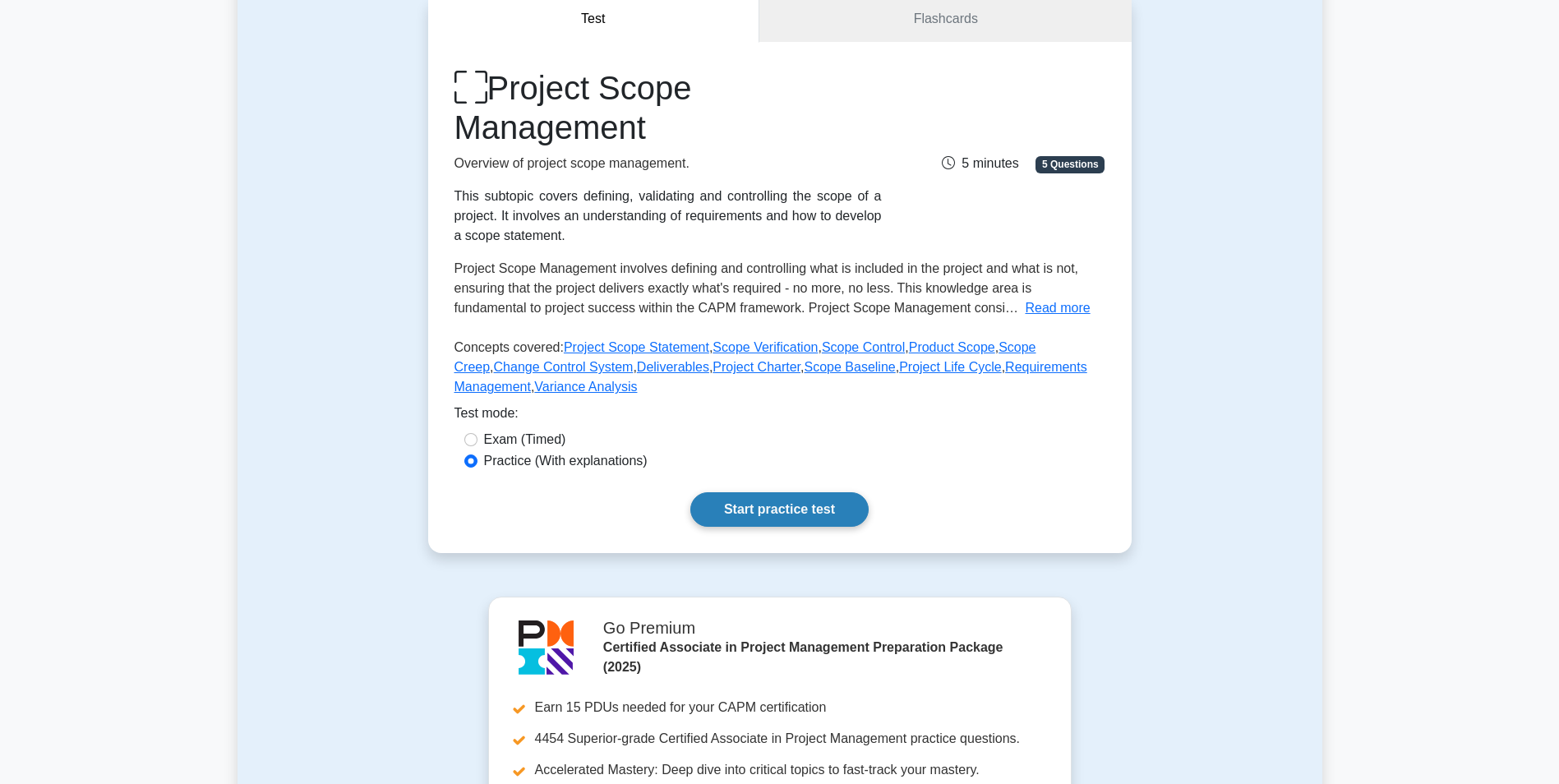
click at [758, 511] on link "Start practice test" at bounding box center [780, 509] width 179 height 35
click at [741, 506] on link "Start practice test" at bounding box center [780, 509] width 179 height 35
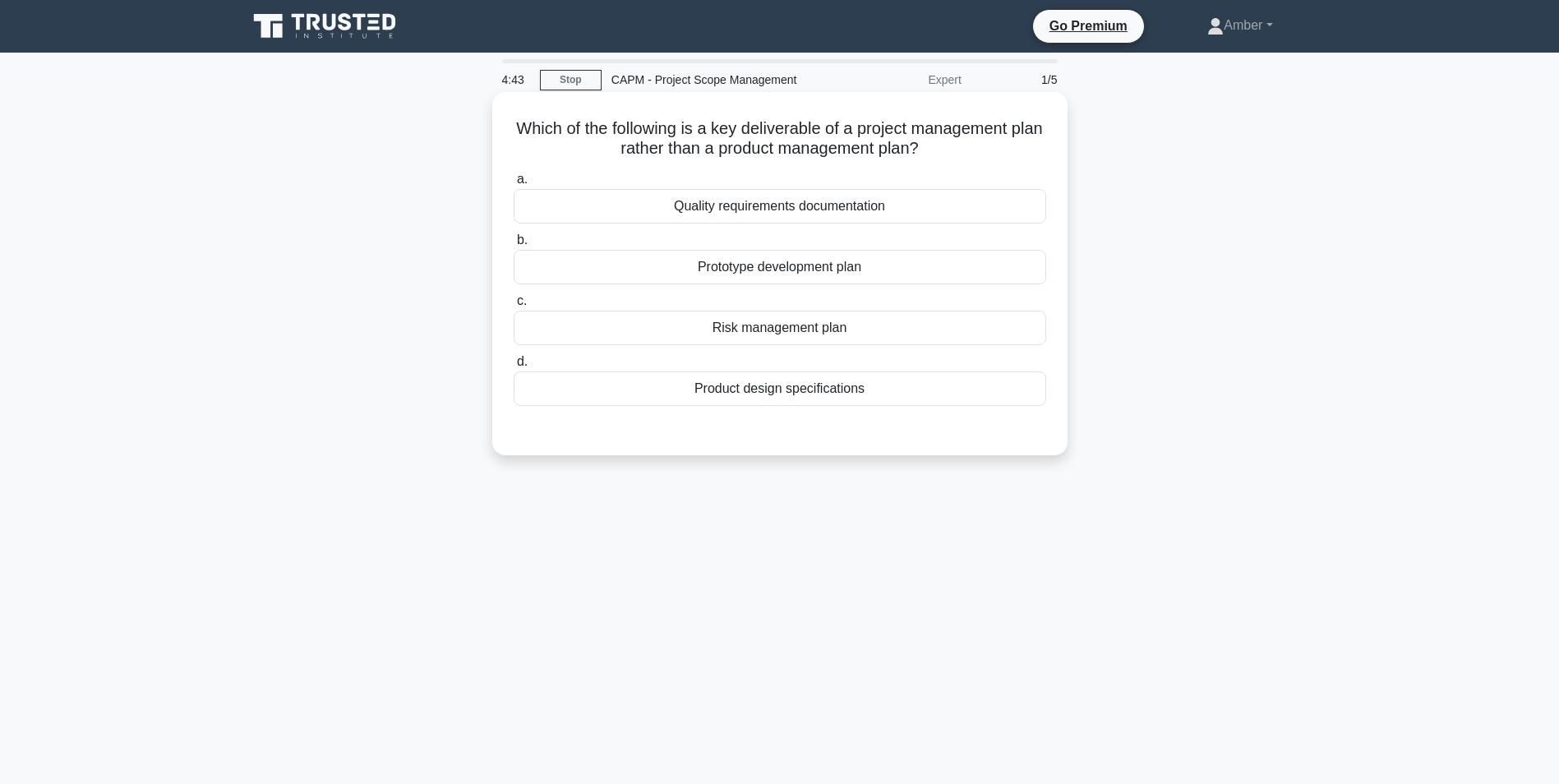
click at [708, 276] on div "Prototype development plan" at bounding box center [780, 267] width 533 height 35
click at [514, 245] on input "b. Prototype development plan" at bounding box center [514, 240] width 0 height 11
click at [706, 319] on div "Risk management plan" at bounding box center [780, 328] width 533 height 35
click at [514, 307] on input "c. Risk management plan" at bounding box center [514, 301] width 0 height 11
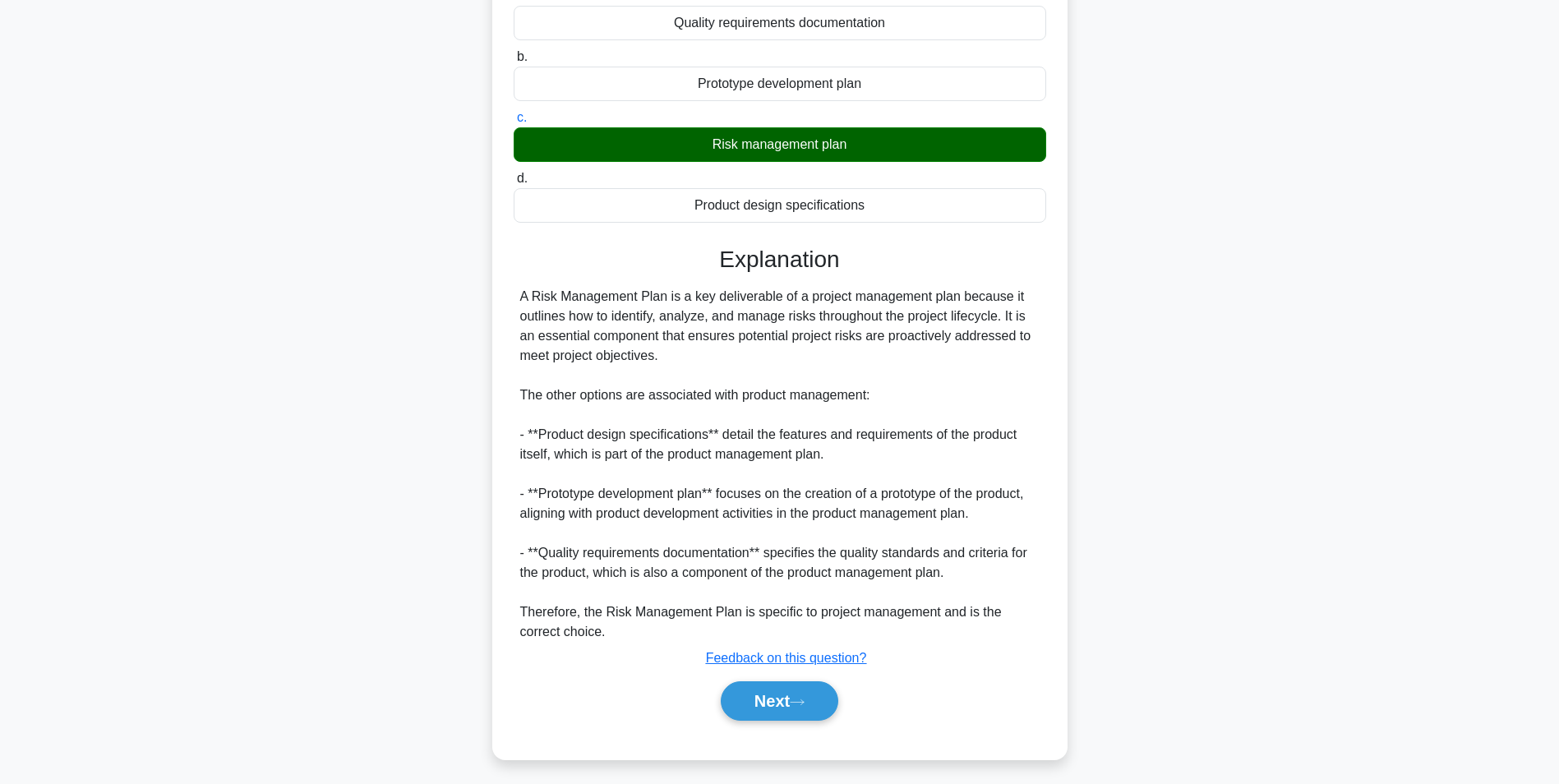
scroll to position [190, 0]
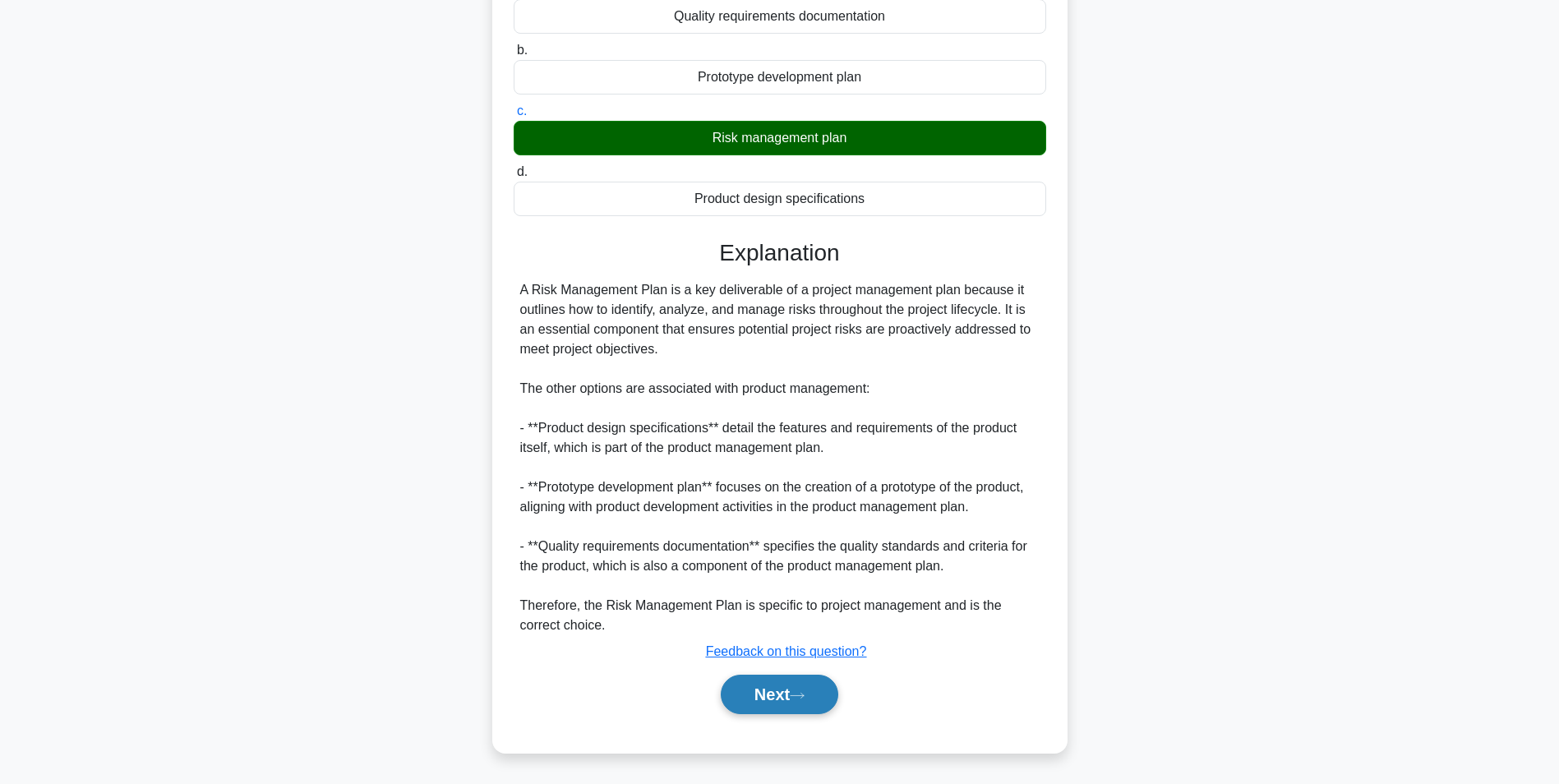
click at [753, 694] on button "Next" at bounding box center [780, 694] width 117 height 40
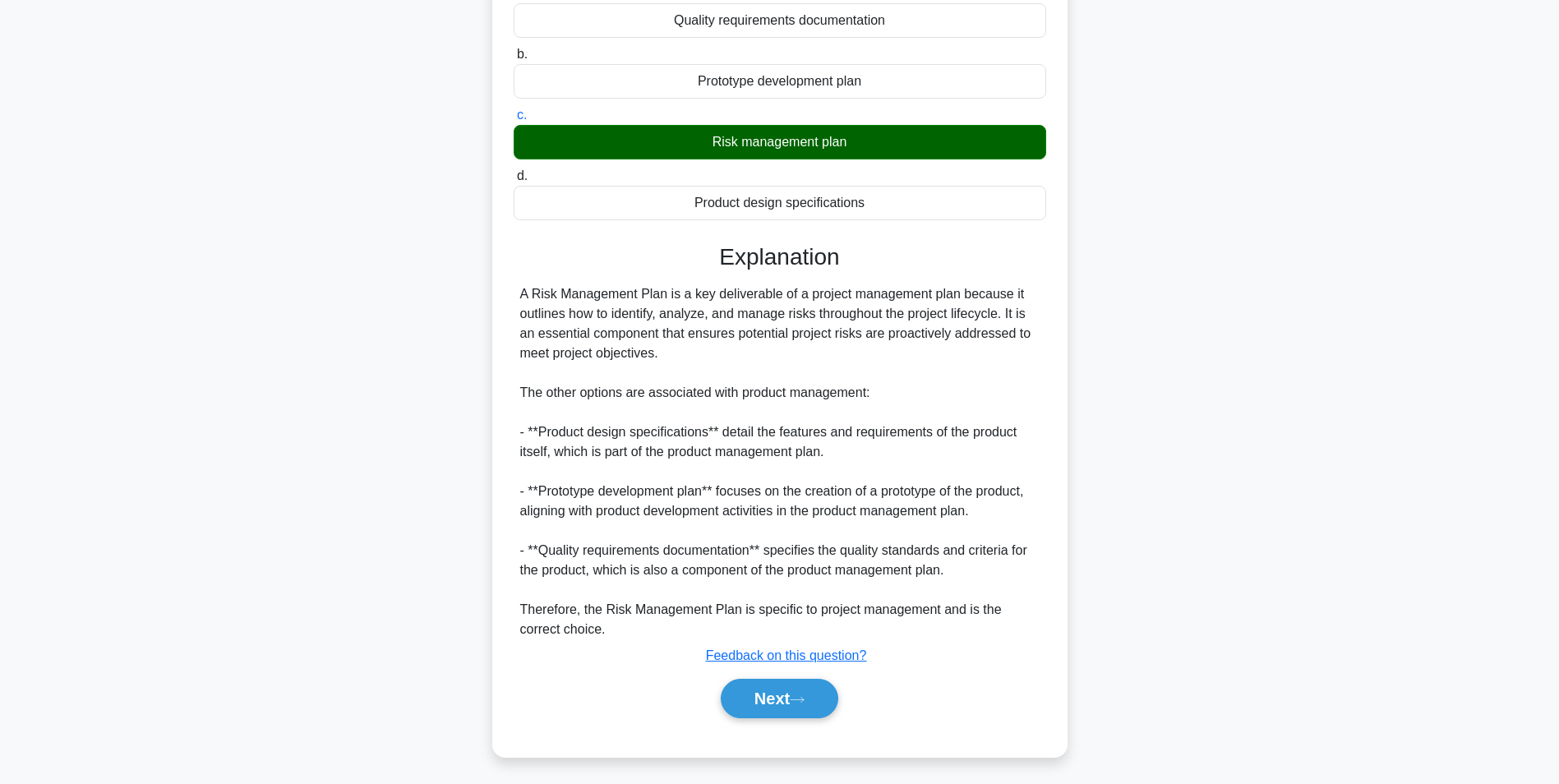
scroll to position [104, 0]
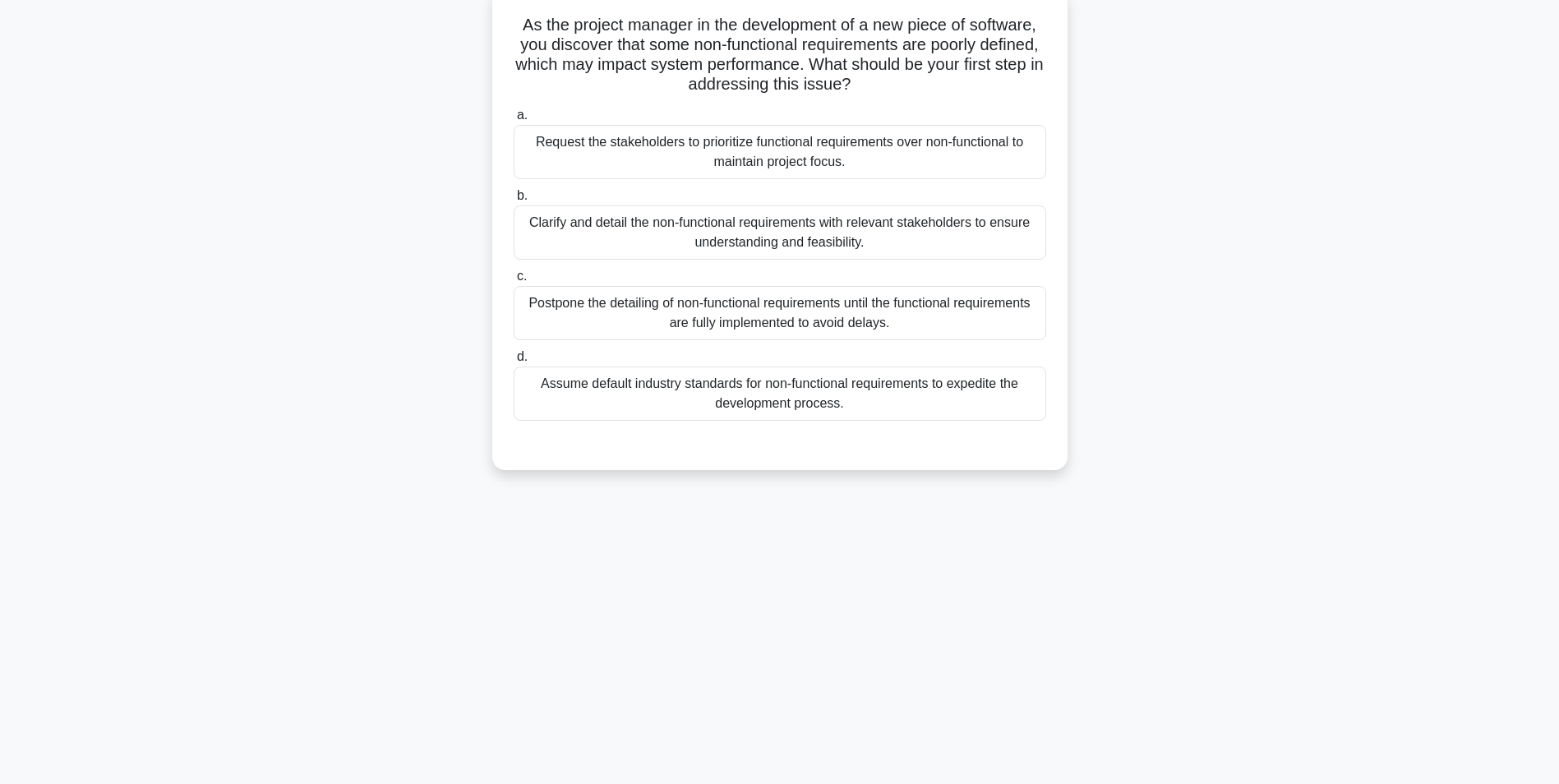
click at [681, 218] on div "Clarify and detail the non-functional requirements with relevant stakeholders t…" at bounding box center [780, 233] width 533 height 54
click at [514, 201] on input "b. Clarify and detail the non-functional requirements with relevant stakeholder…" at bounding box center [514, 195] width 0 height 11
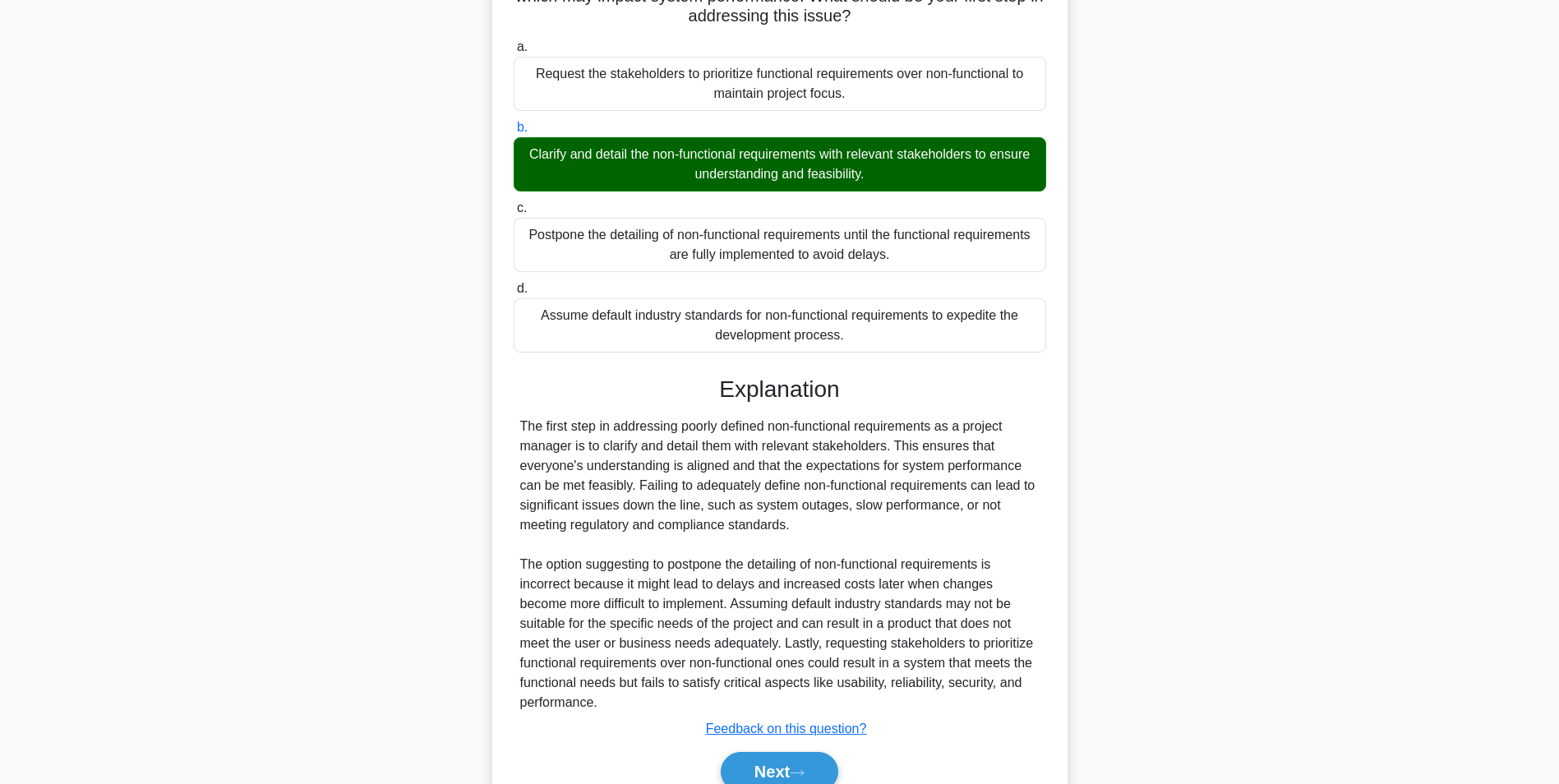
scroll to position [249, 0]
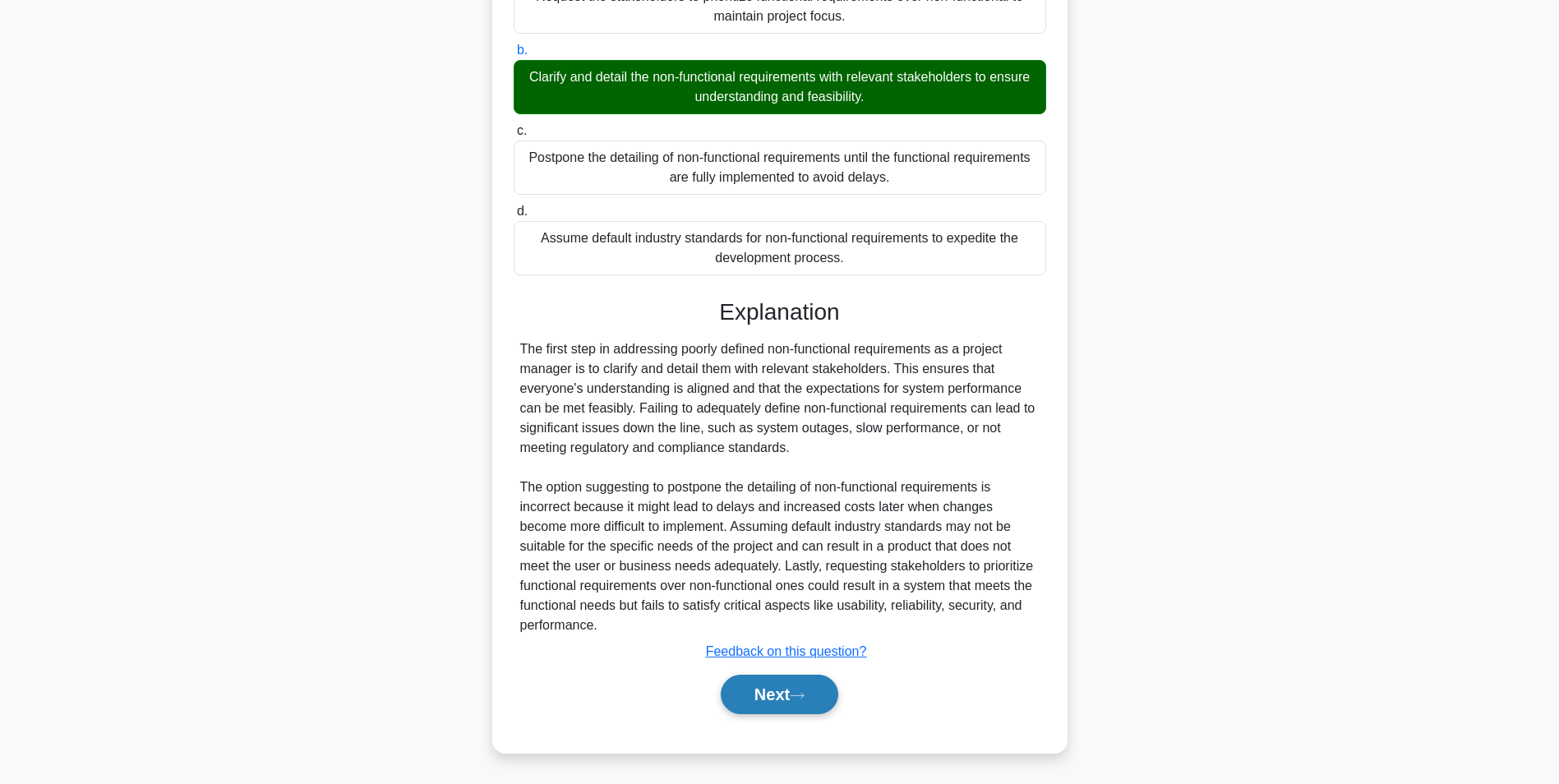
click at [764, 681] on button "Next" at bounding box center [780, 694] width 117 height 40
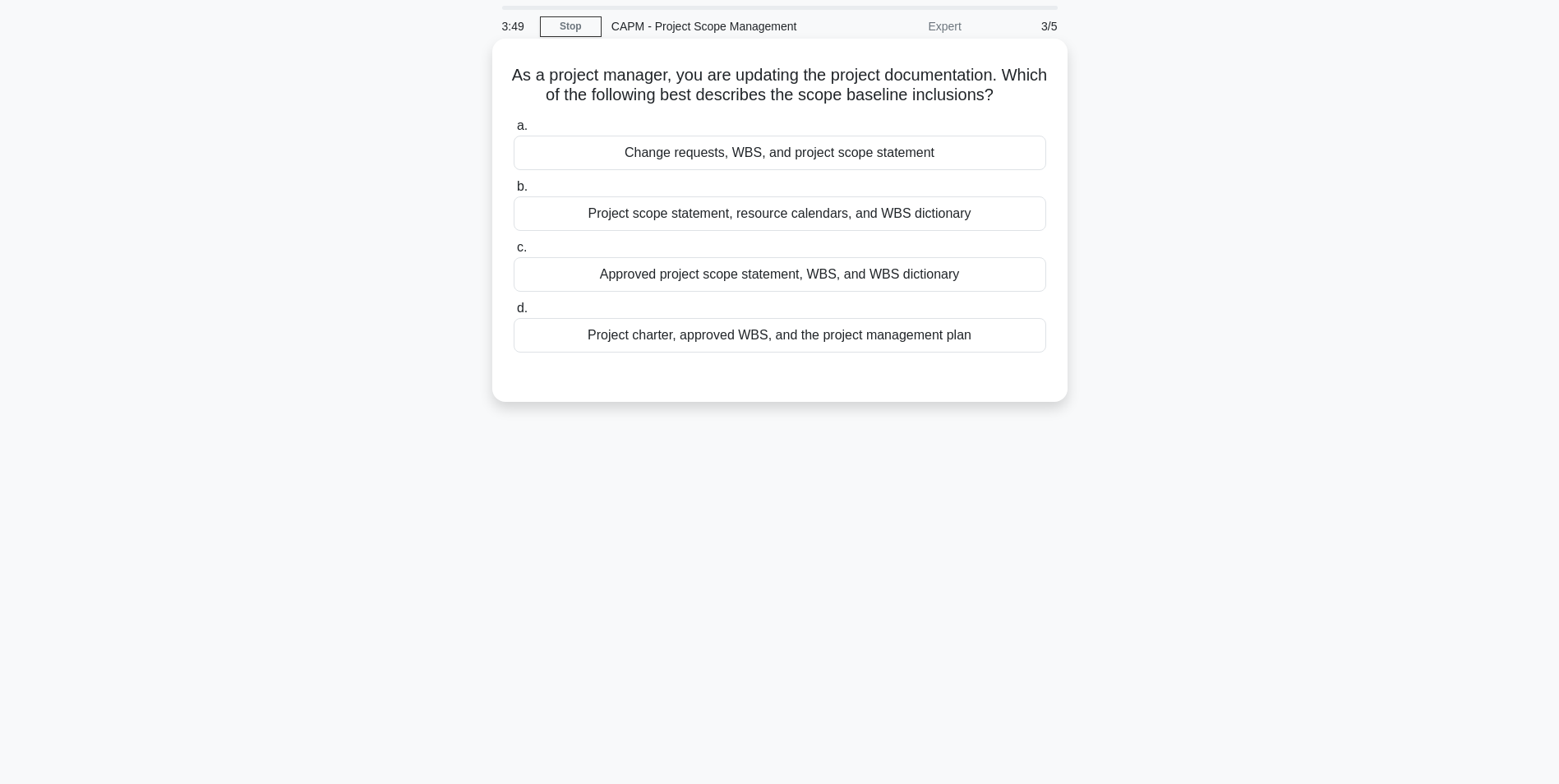
scroll to position [82, 0]
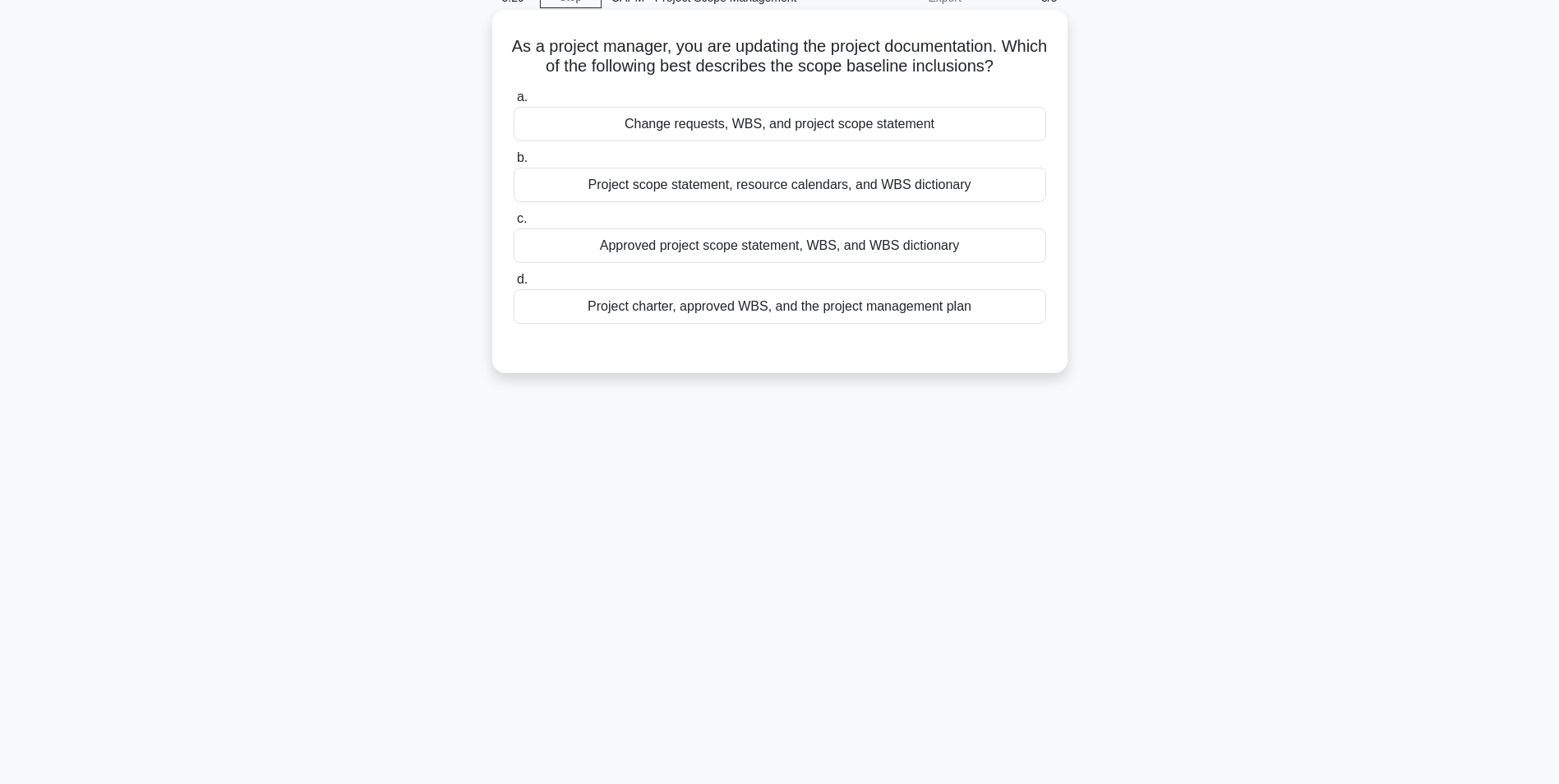
click at [596, 246] on div "Approved project scope statement, WBS, and WBS dictionary" at bounding box center [780, 245] width 533 height 35
click at [514, 224] on input "c. Approved project scope statement, WBS, and WBS dictionary" at bounding box center [514, 218] width 0 height 11
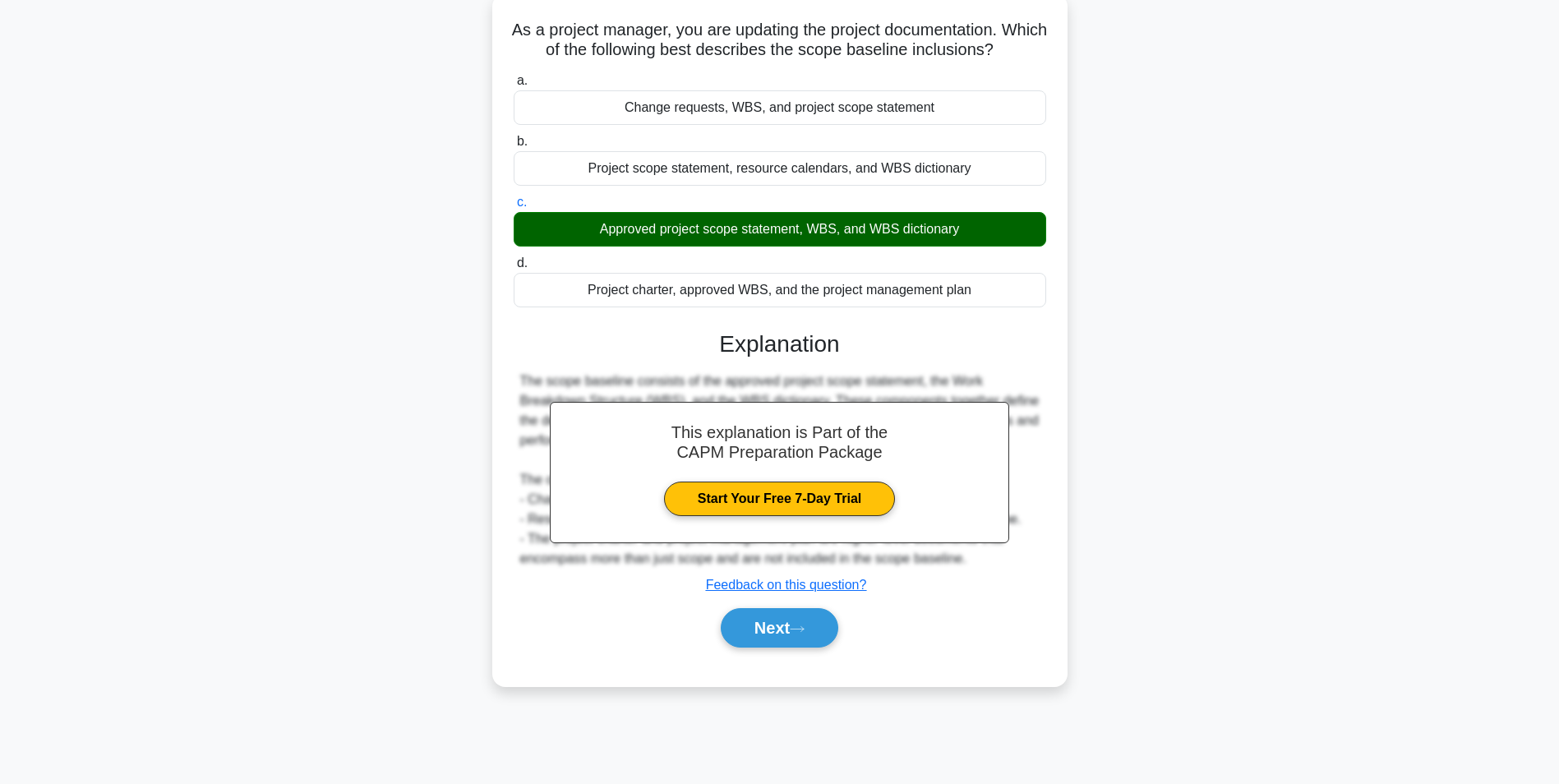
scroll to position [104, 0]
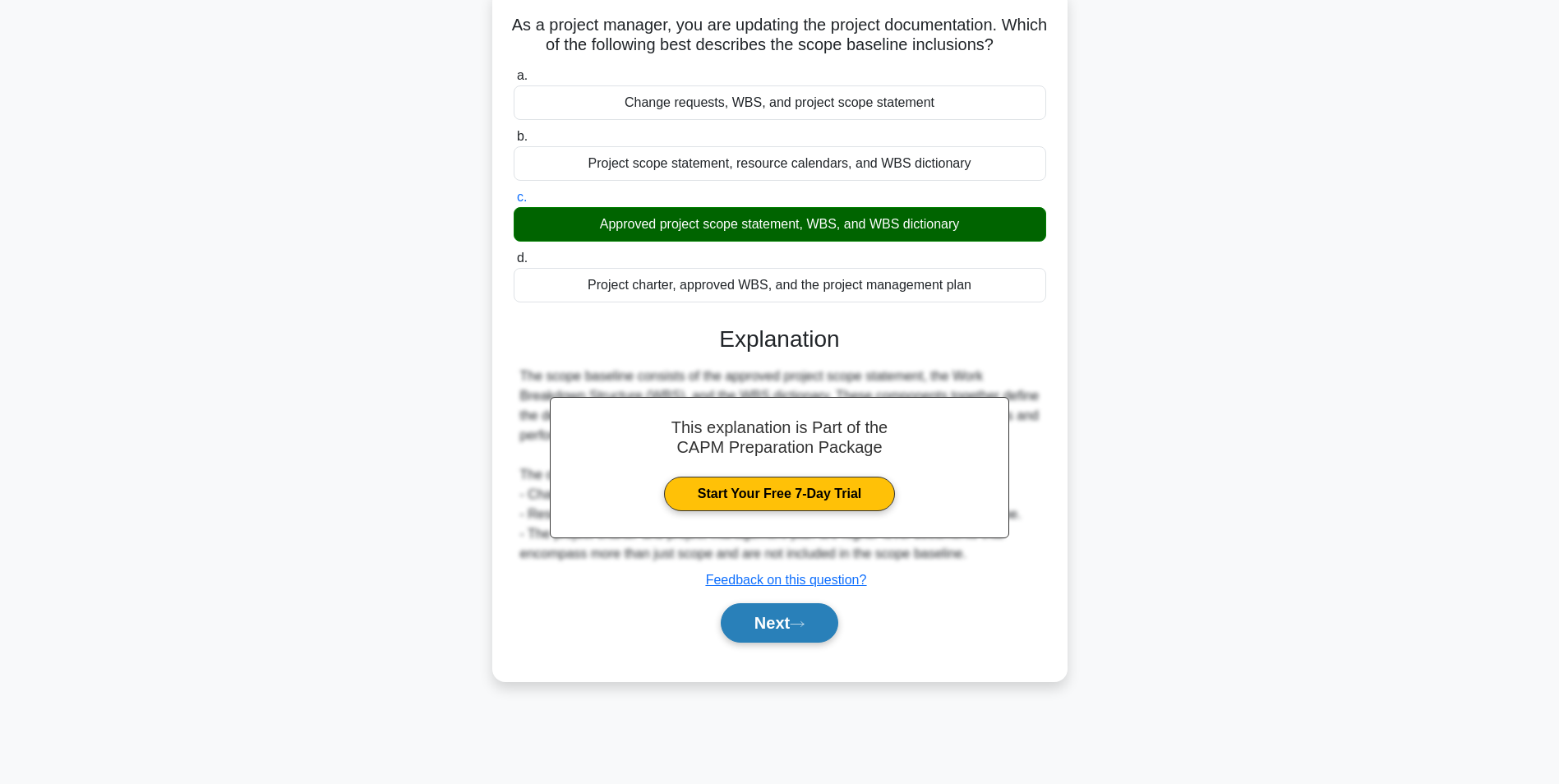
click at [776, 621] on button "Next" at bounding box center [780, 622] width 117 height 40
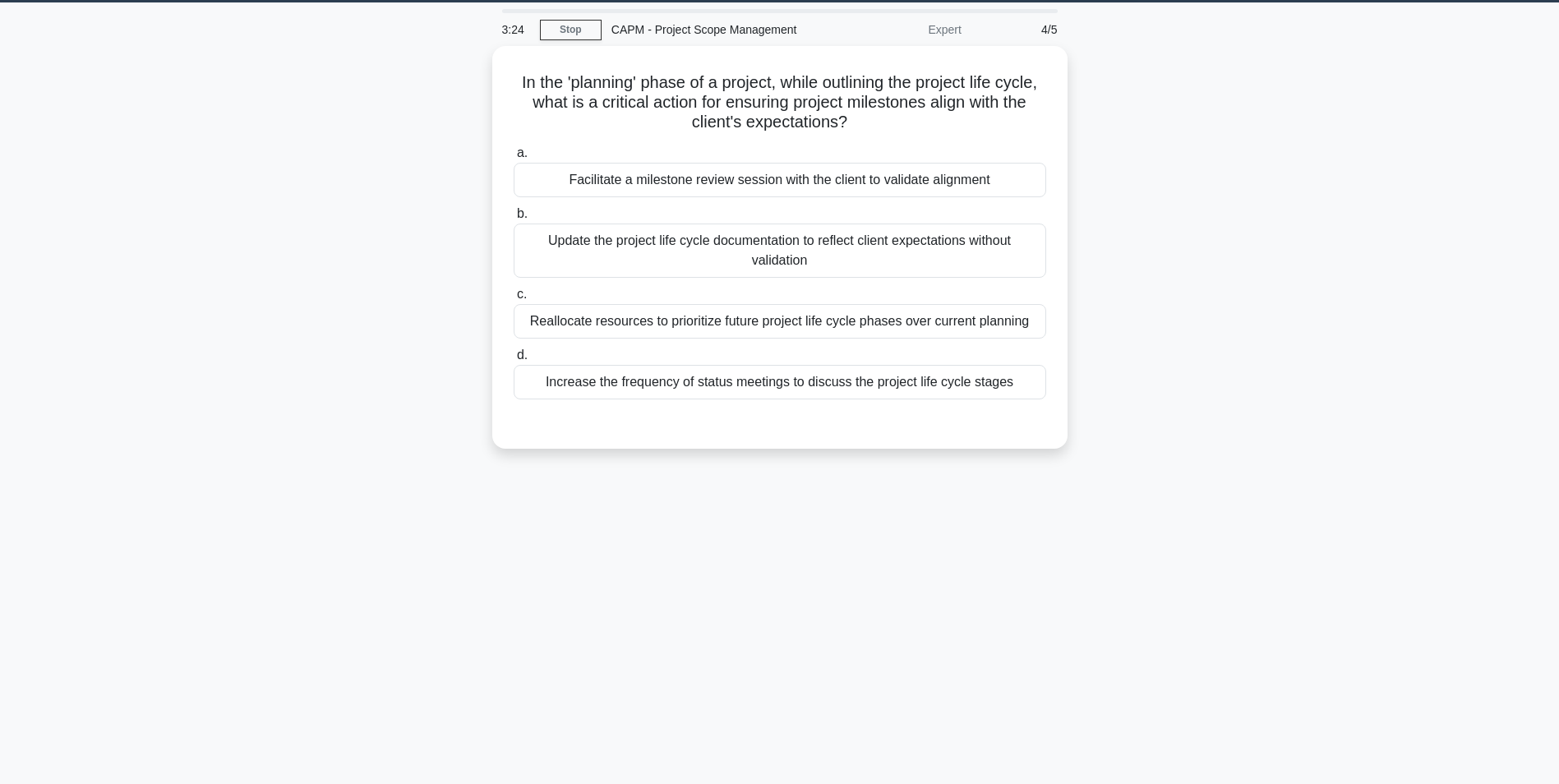
scroll to position [21, 0]
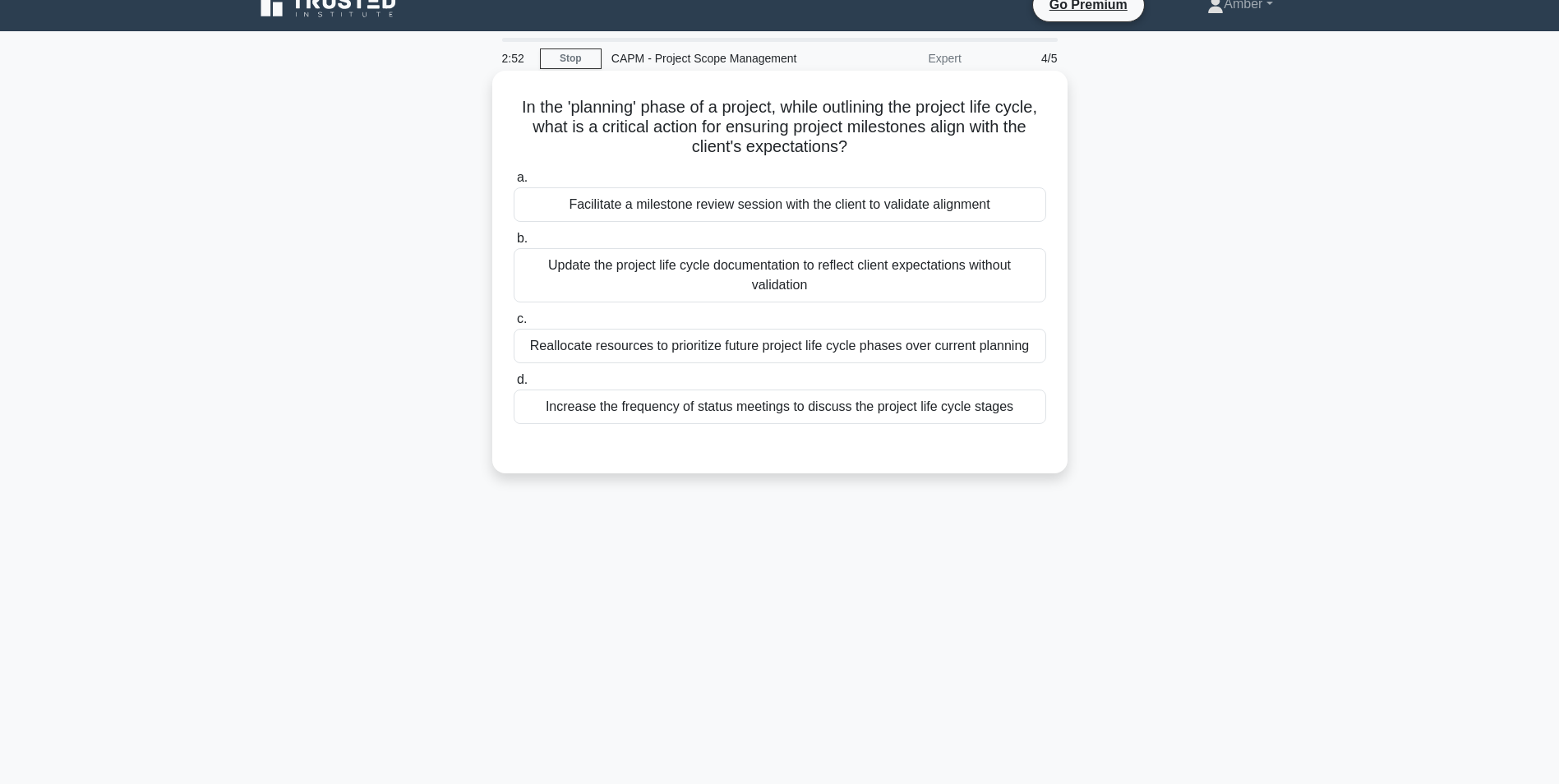
click at [609, 409] on div "Increase the frequency of status meetings to discuss the project life cycle sta…" at bounding box center [780, 407] width 533 height 35
click at [514, 385] on input "d. Increase the frequency of status meetings to discuss the project life cycle …" at bounding box center [514, 379] width 0 height 11
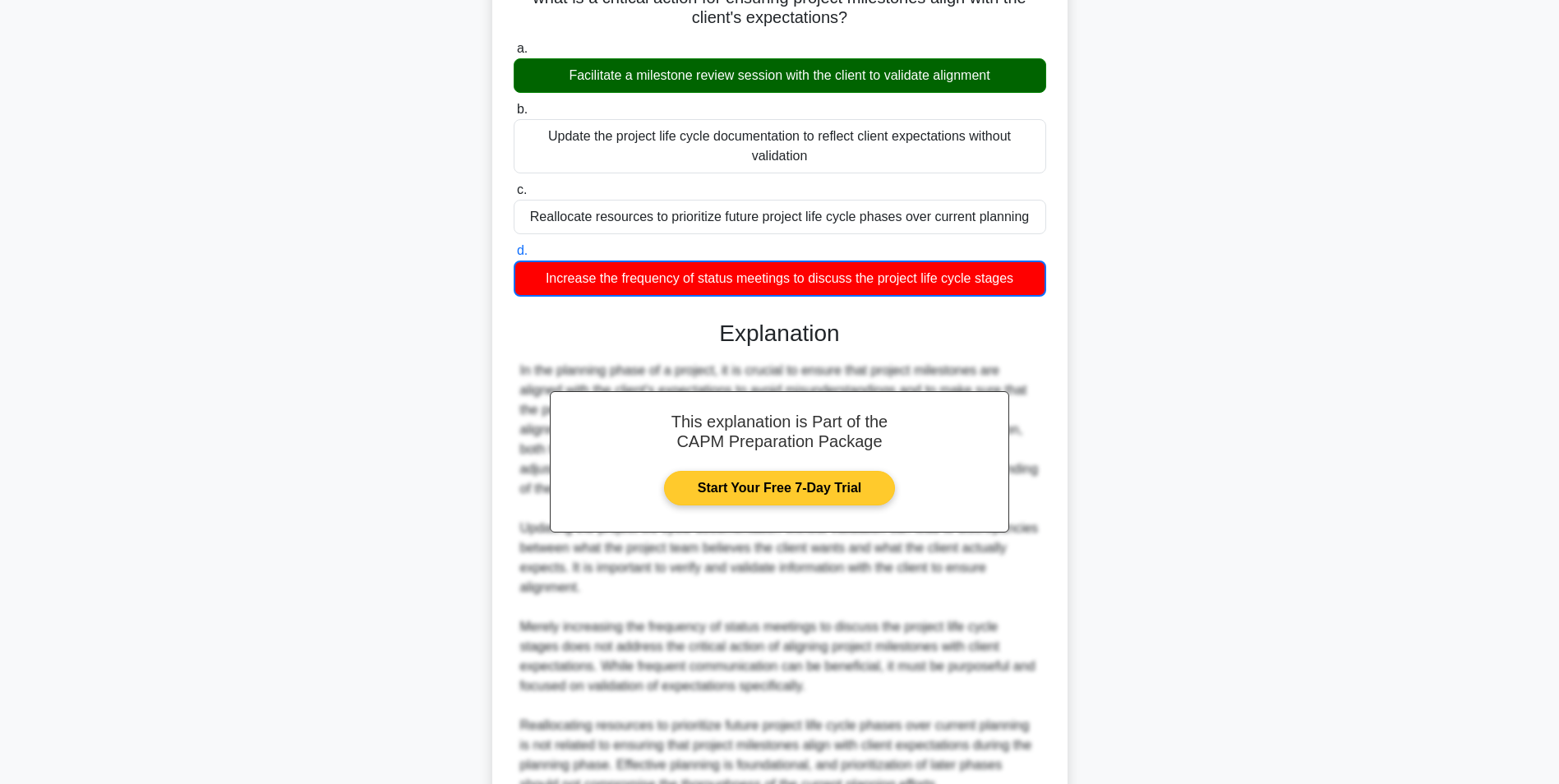
scroll to position [310, 0]
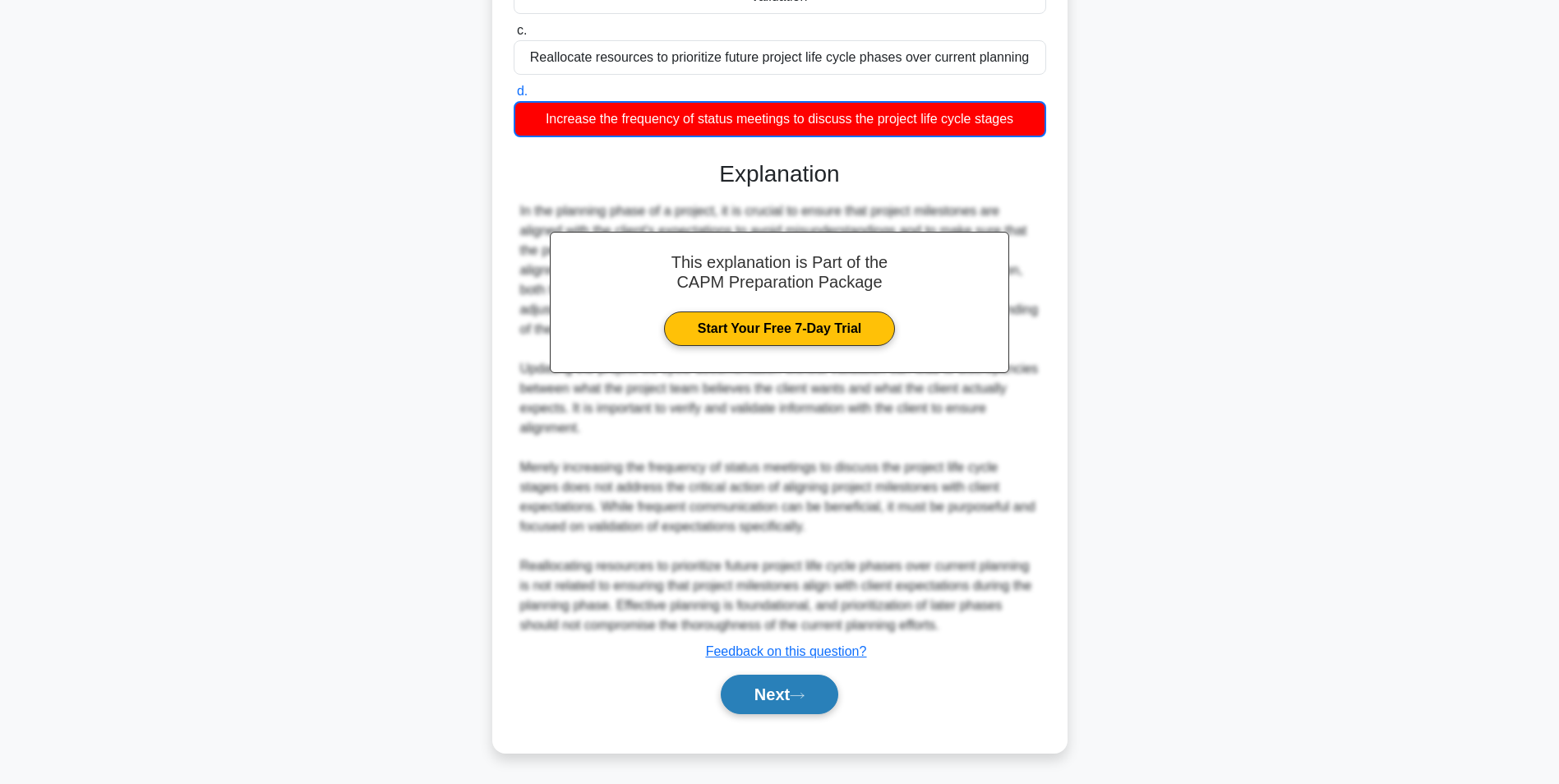
click at [759, 701] on button "Next" at bounding box center [780, 694] width 117 height 40
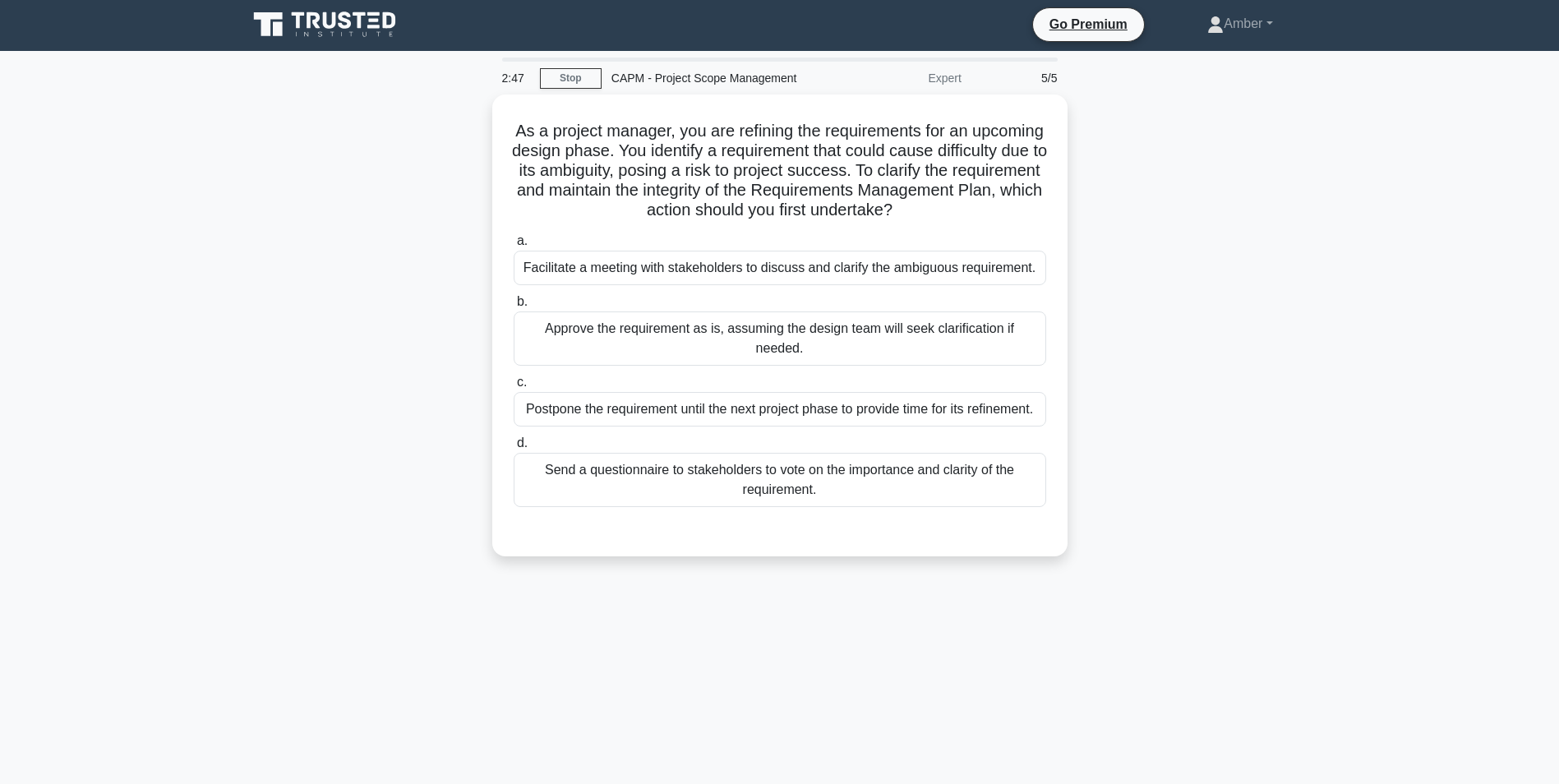
scroll to position [0, 0]
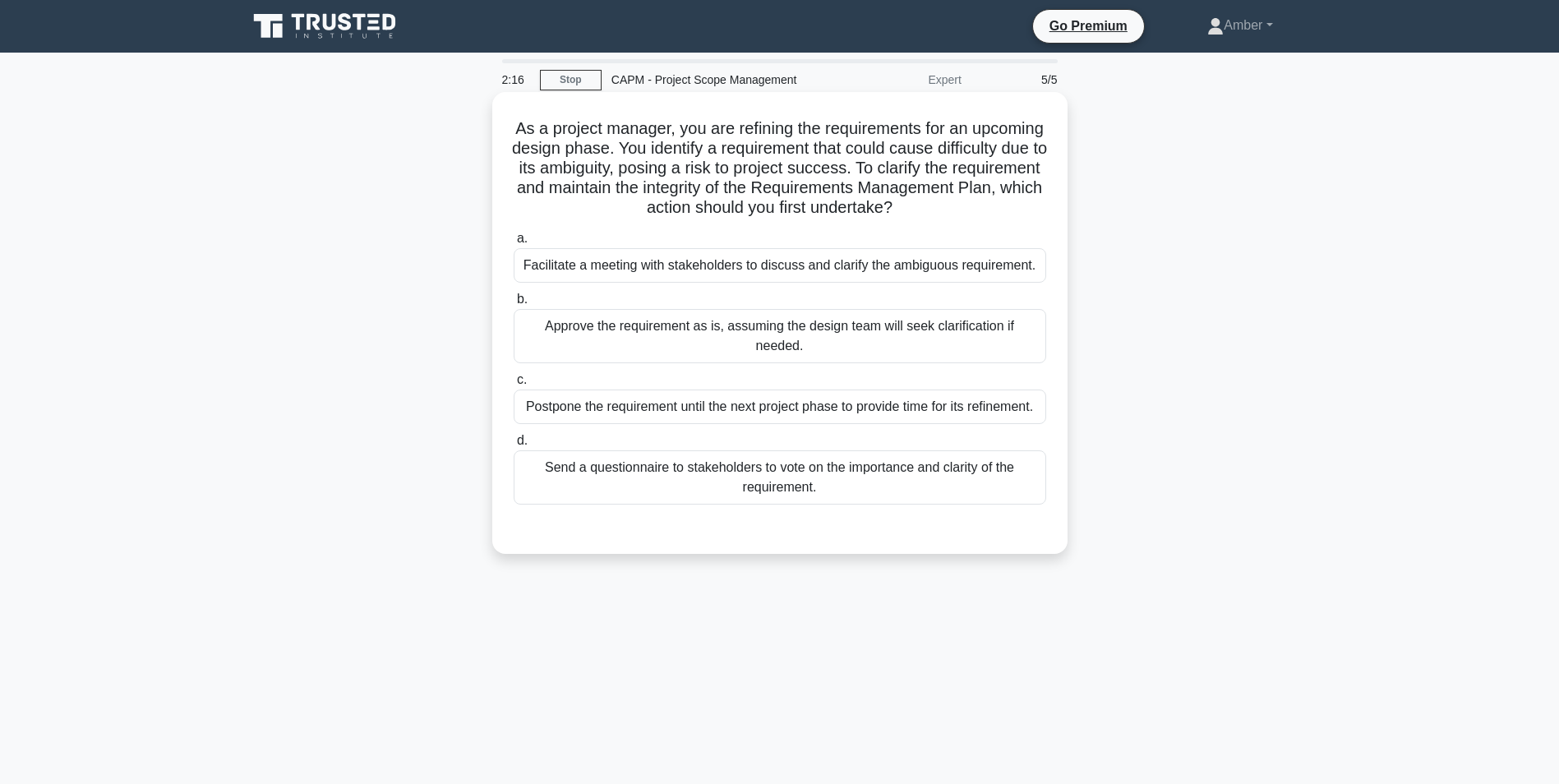
click at [647, 270] on div "Facilitate a meeting with stakeholders to discuss and clarify the ambiguous req…" at bounding box center [780, 266] width 533 height 35
click at [514, 244] on input "a. Facilitate a meeting with stakeholders to discuss and clarify the ambiguous …" at bounding box center [514, 238] width 0 height 11
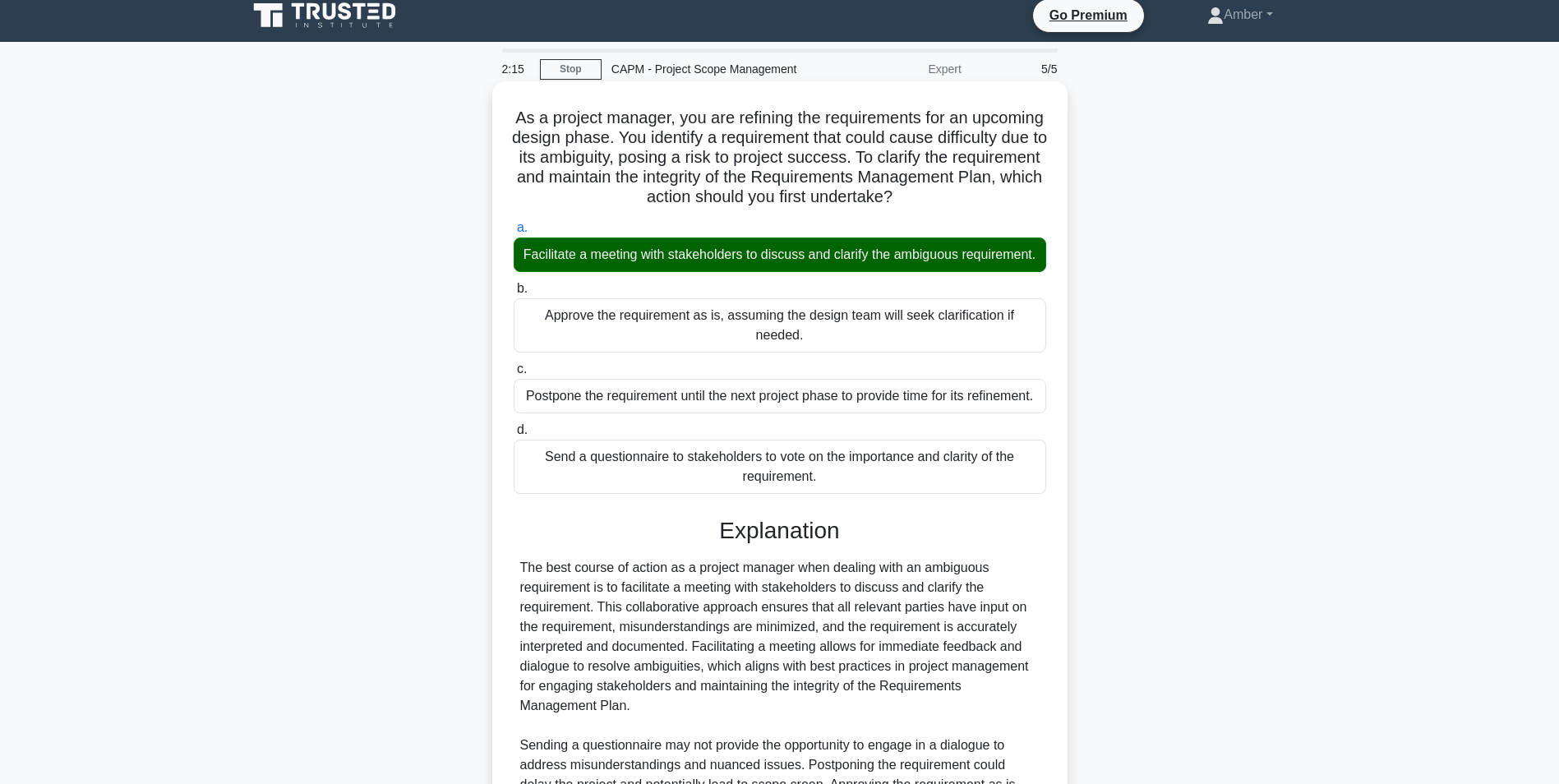
scroll to position [211, 0]
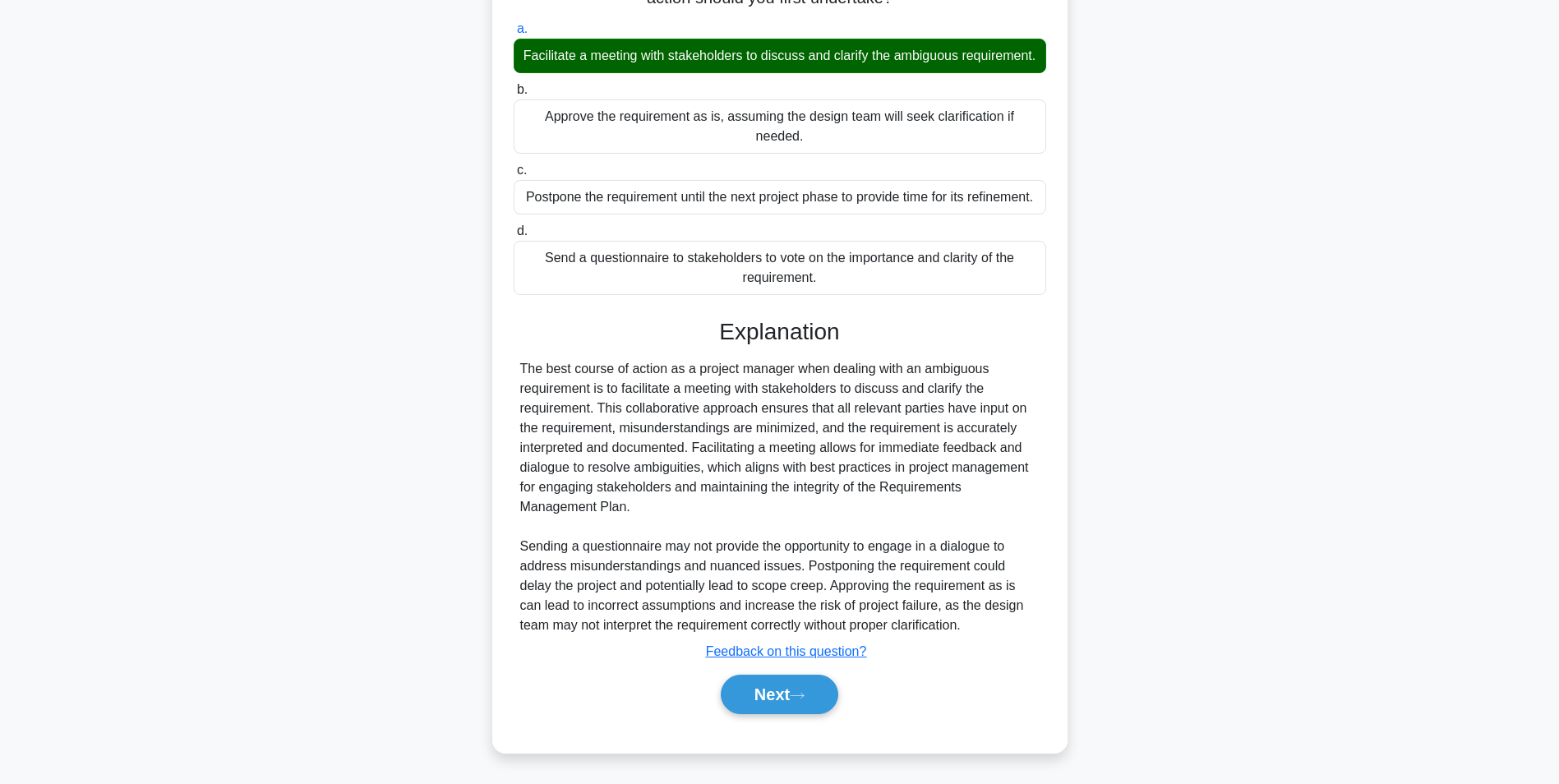
drag, startPoint x: 781, startPoint y: 694, endPoint x: 620, endPoint y: 593, distance: 190.1
click at [781, 694] on button "Next" at bounding box center [780, 694] width 117 height 40
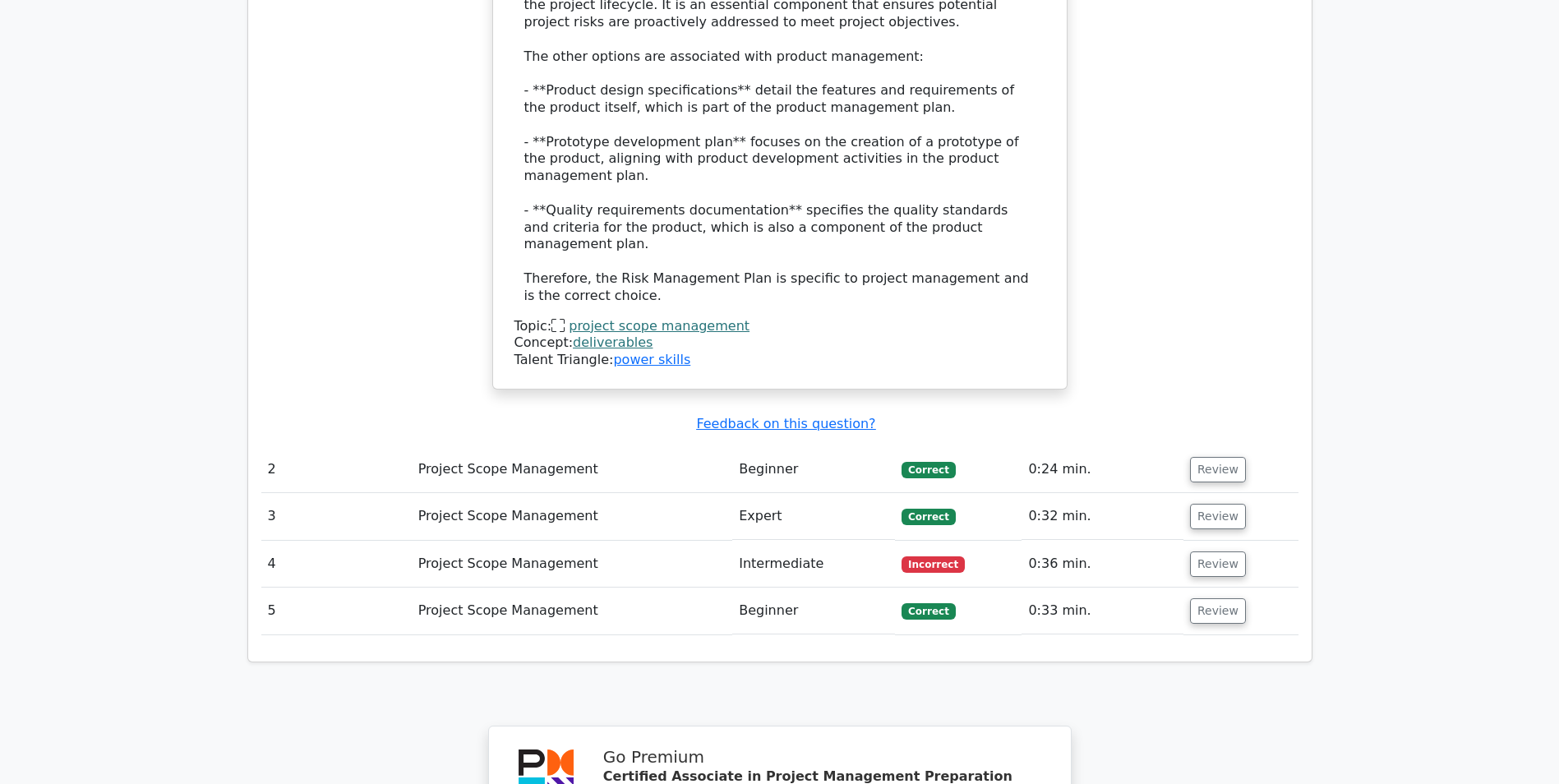
scroll to position [1808, 0]
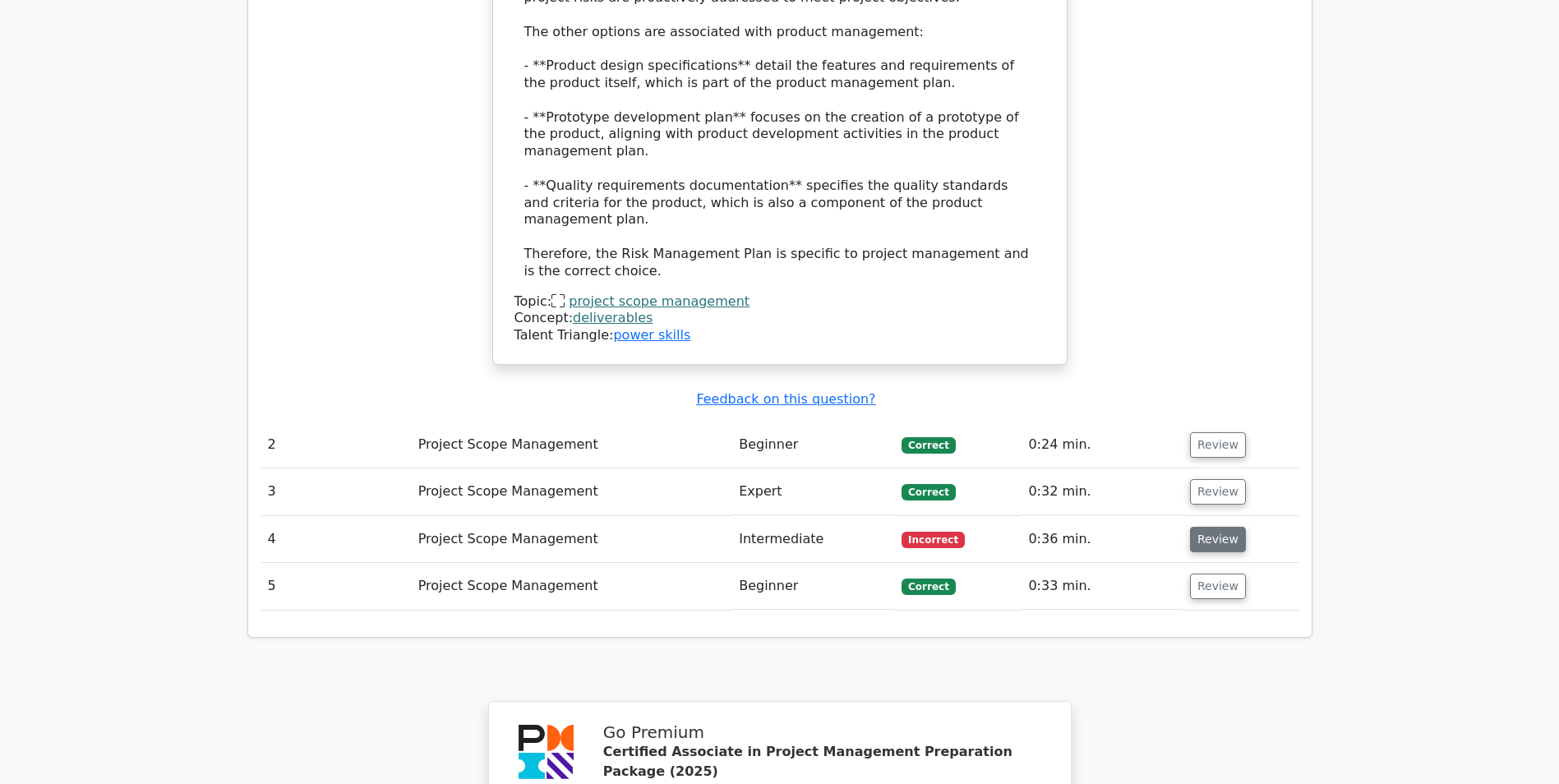
click at [1200, 527] on button "Review" at bounding box center [1218, 539] width 56 height 25
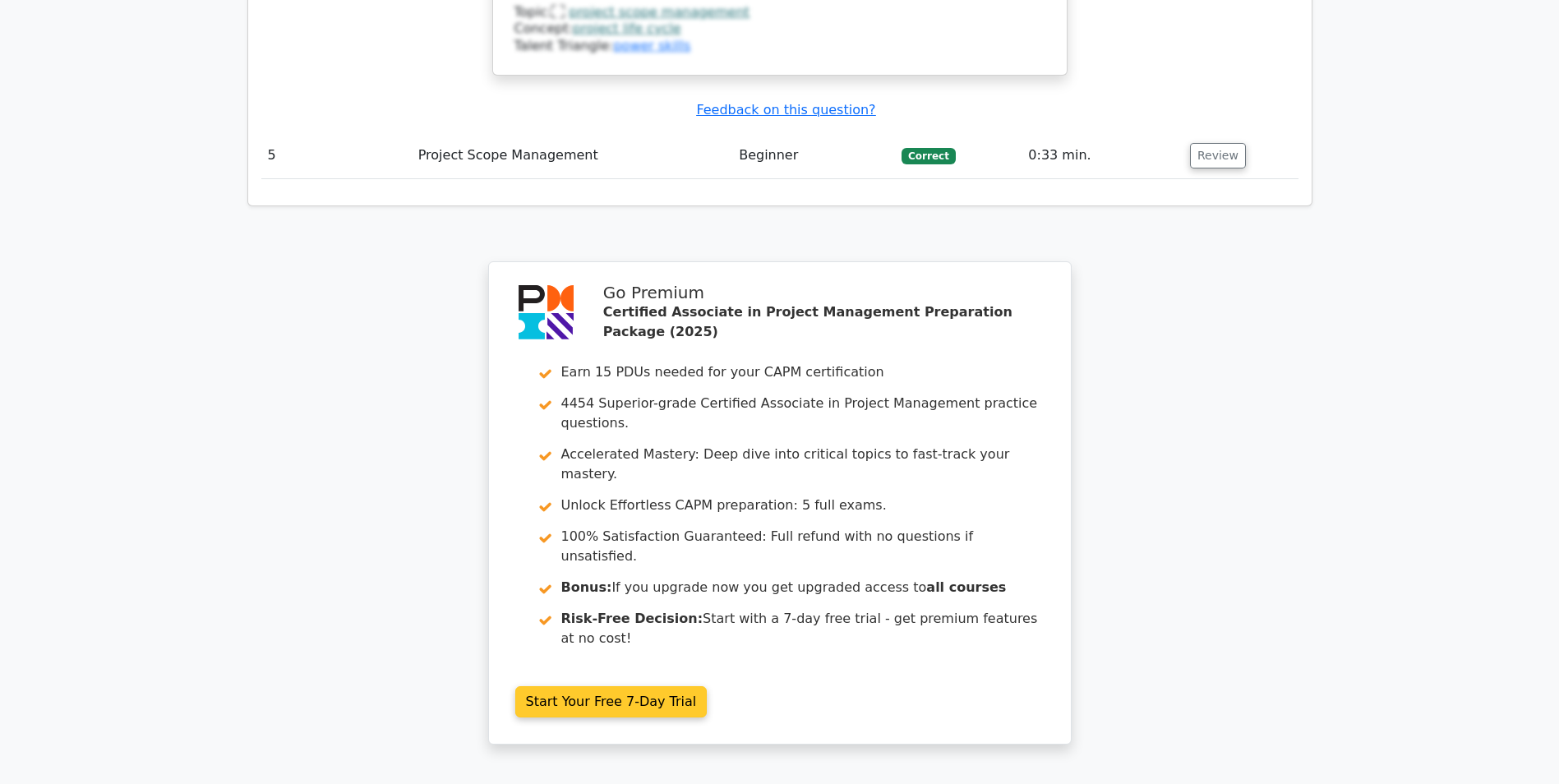
scroll to position [3261, 0]
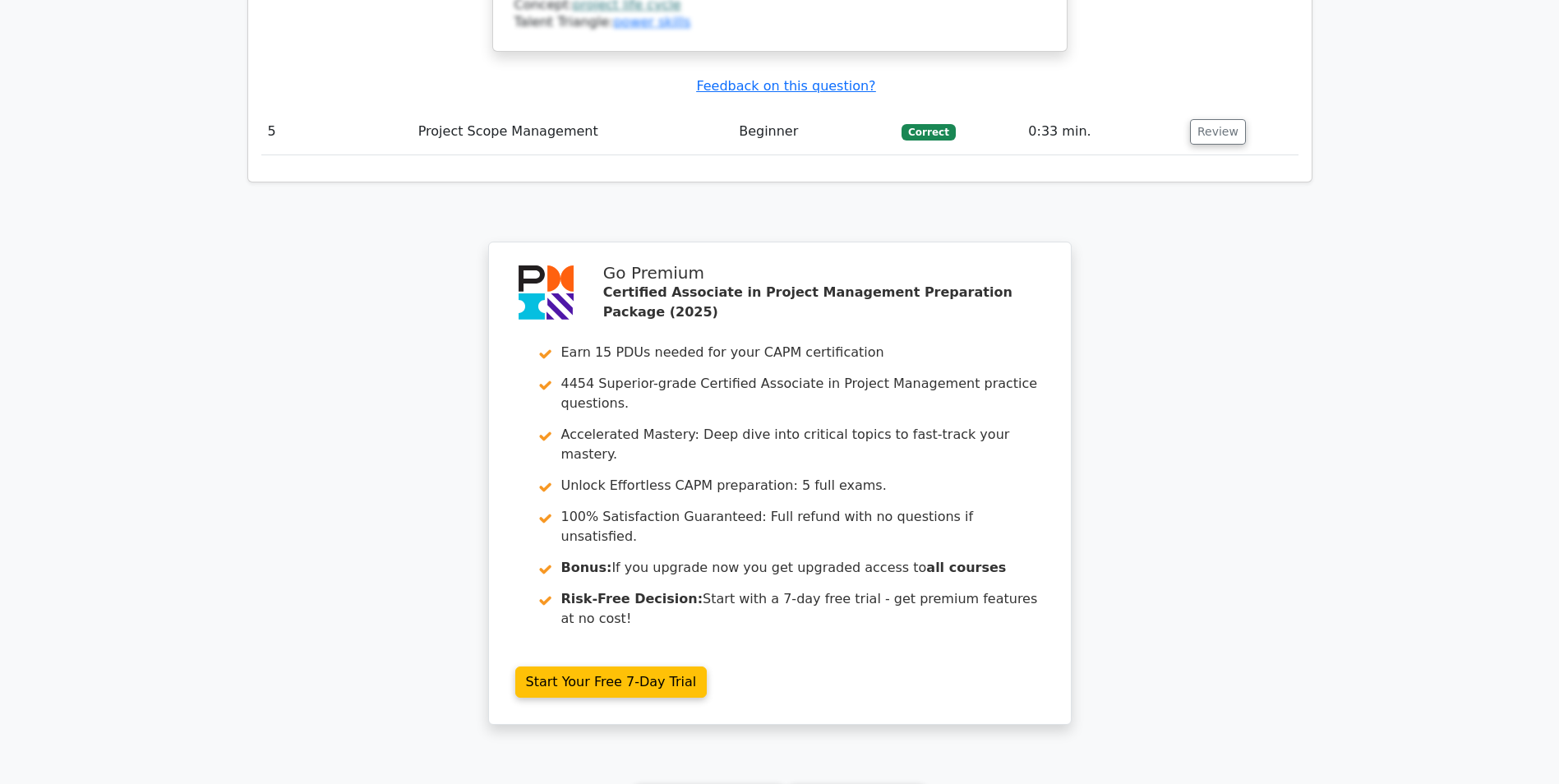
click at [693, 783] on link "Continue practicing" at bounding box center [710, 800] width 150 height 31
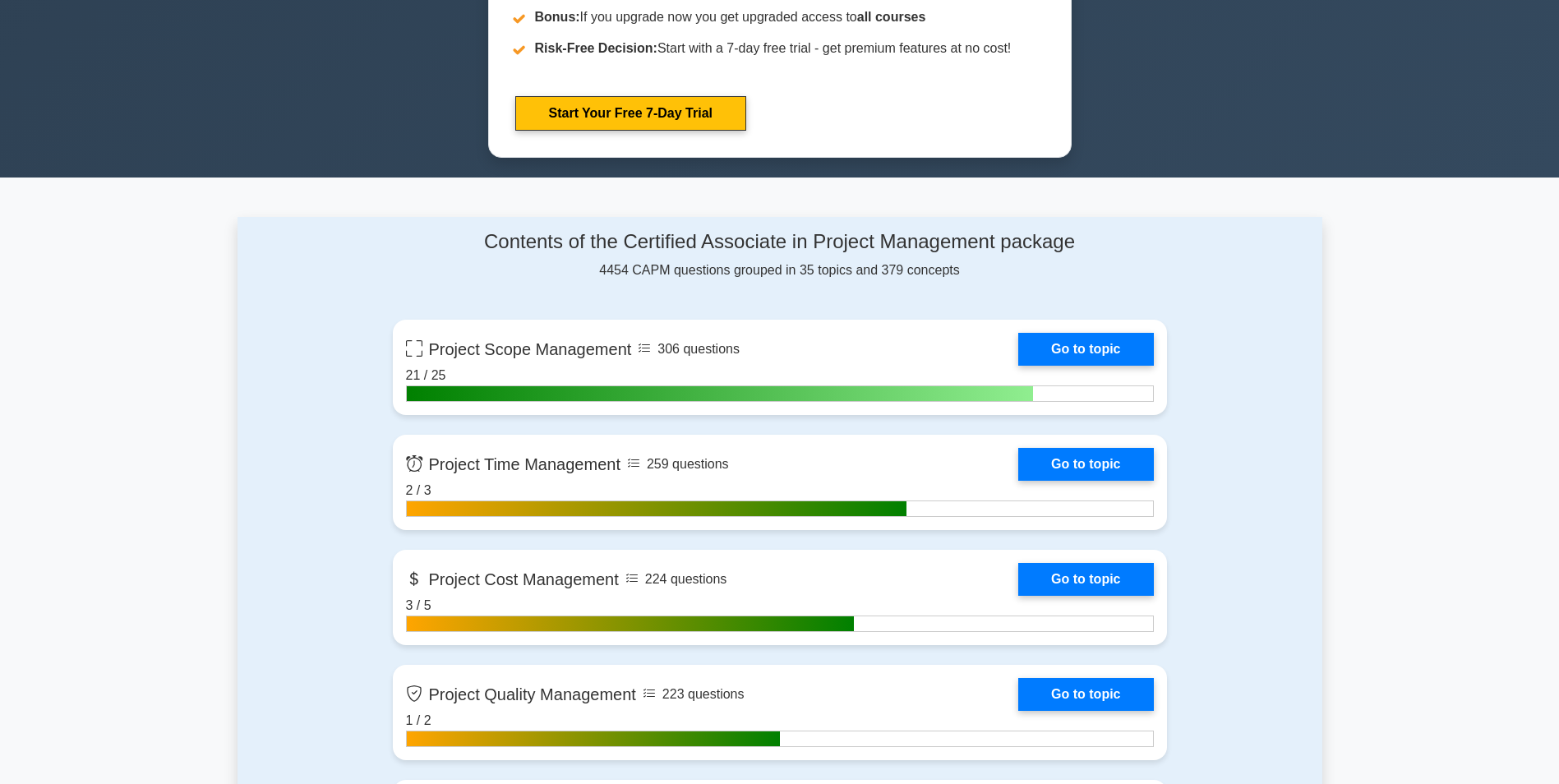
scroll to position [986, 0]
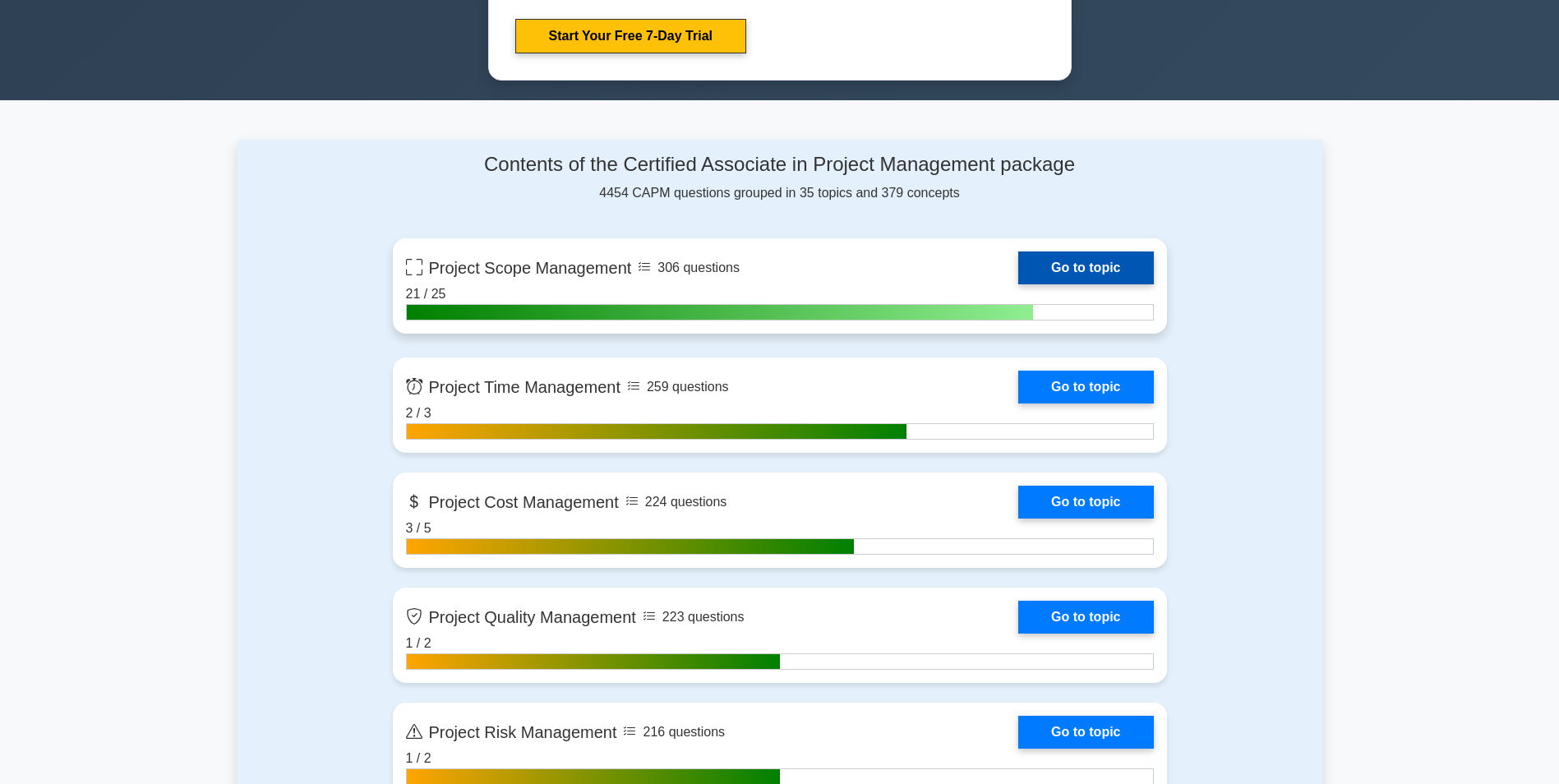
click at [1080, 265] on link "Go to topic" at bounding box center [1085, 268] width 135 height 33
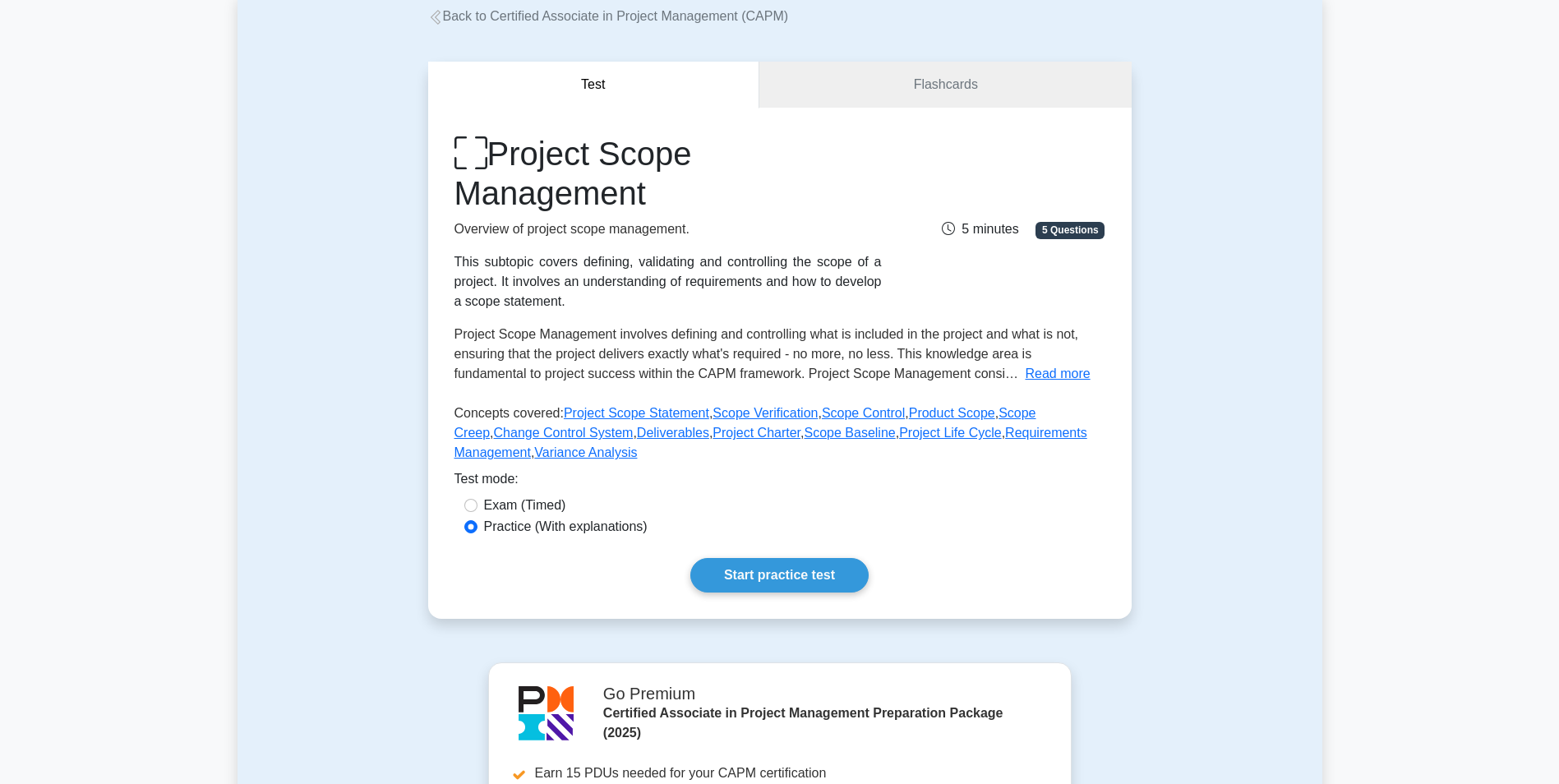
scroll to position [246, 0]
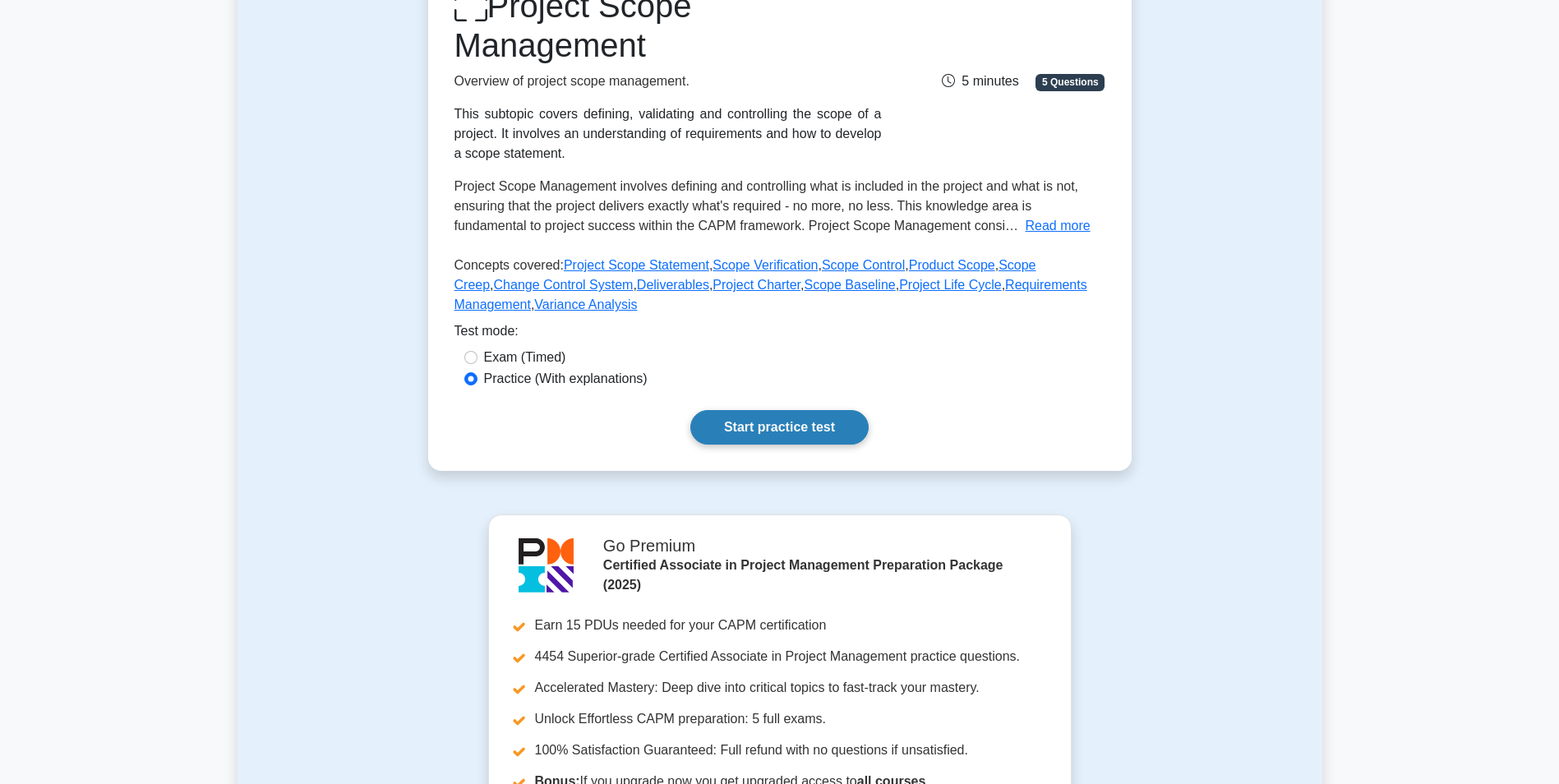
click at [770, 428] on link "Start practice test" at bounding box center [780, 428] width 179 height 35
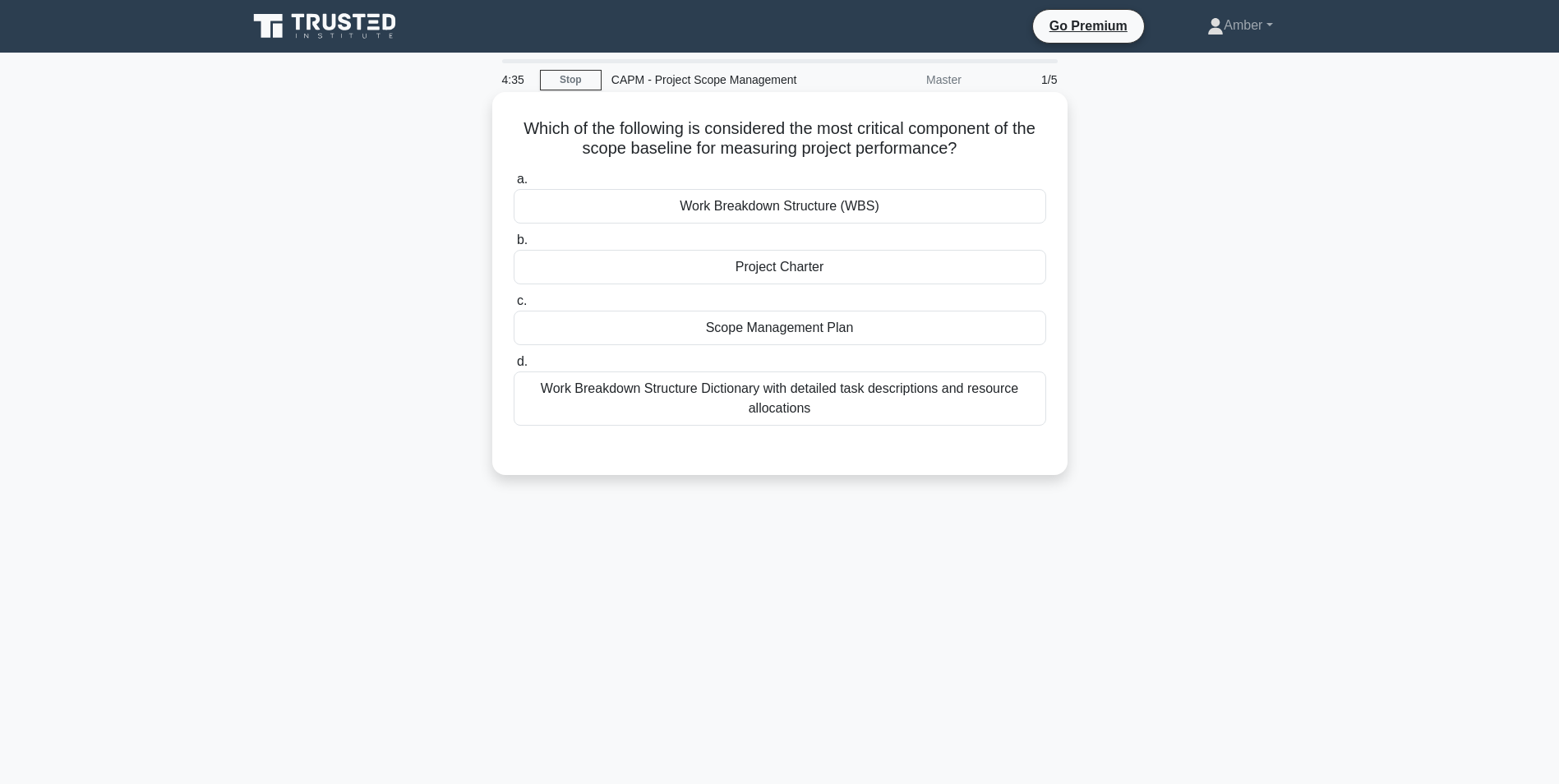
click at [666, 201] on div "Work Breakdown Structure (WBS)" at bounding box center [780, 207] width 533 height 35
click at [514, 185] on input "a. Work Breakdown Structure (WBS)" at bounding box center [514, 180] width 0 height 11
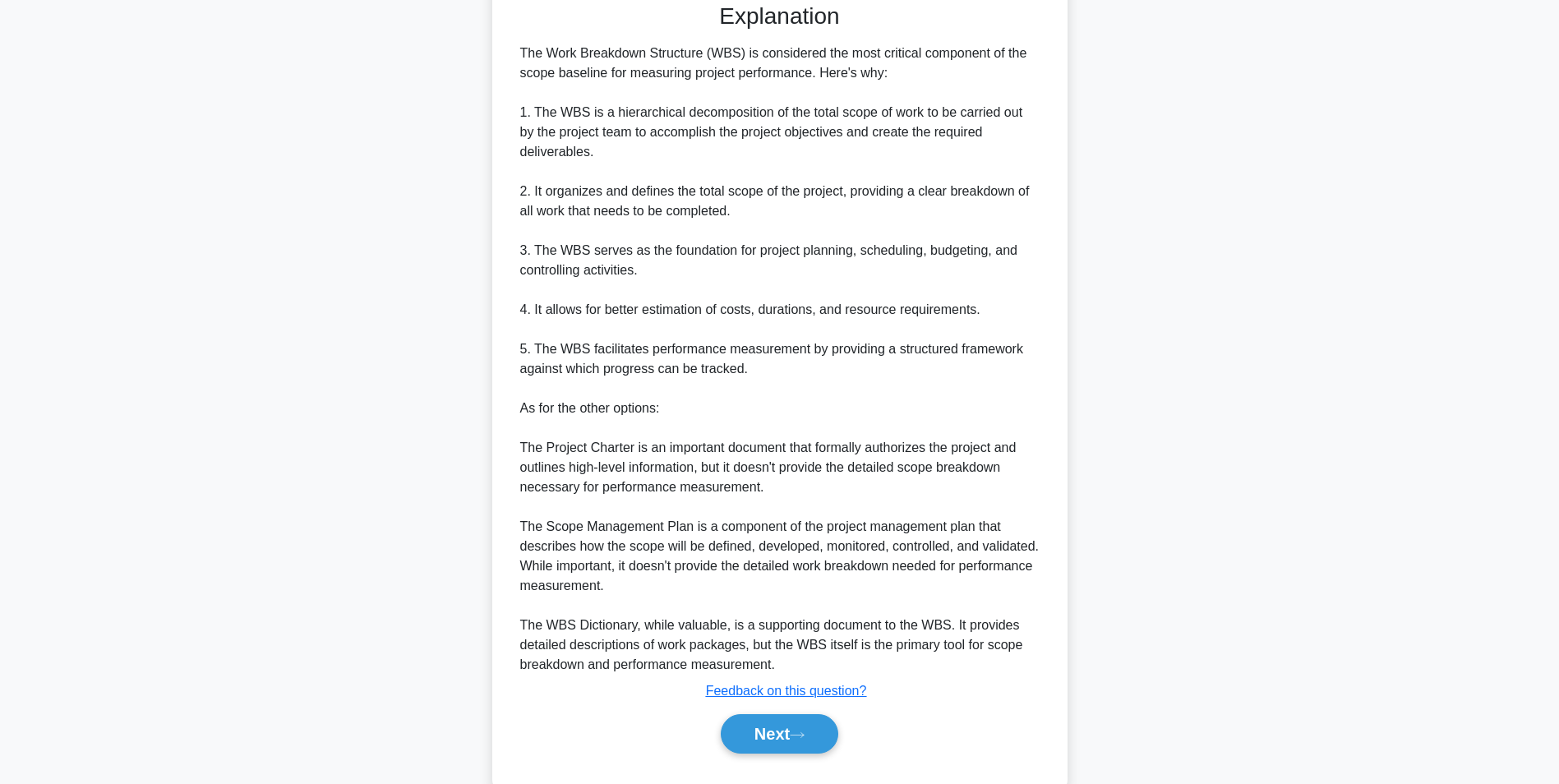
scroll to position [486, 0]
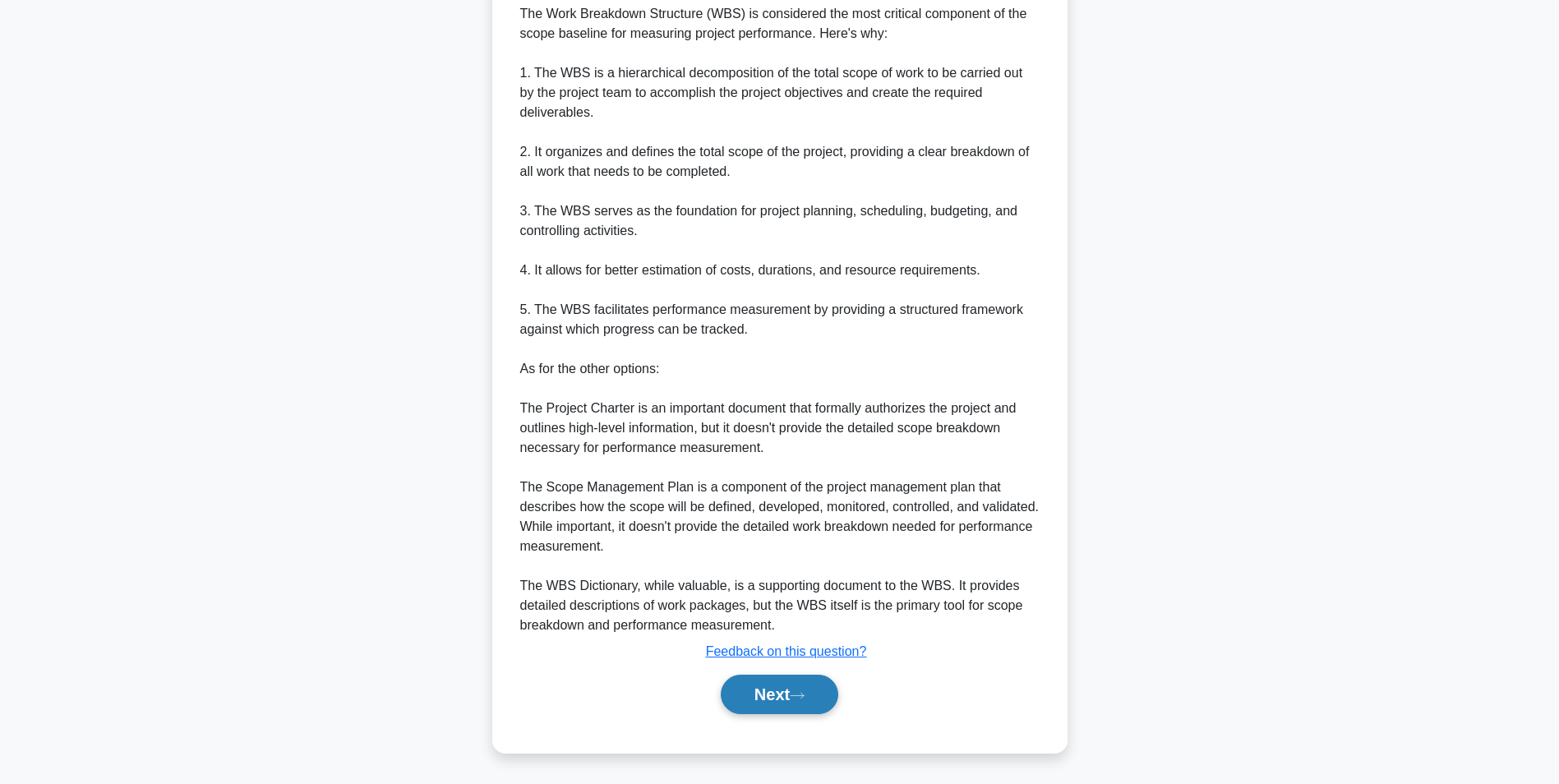
click at [775, 704] on button "Next" at bounding box center [780, 694] width 117 height 40
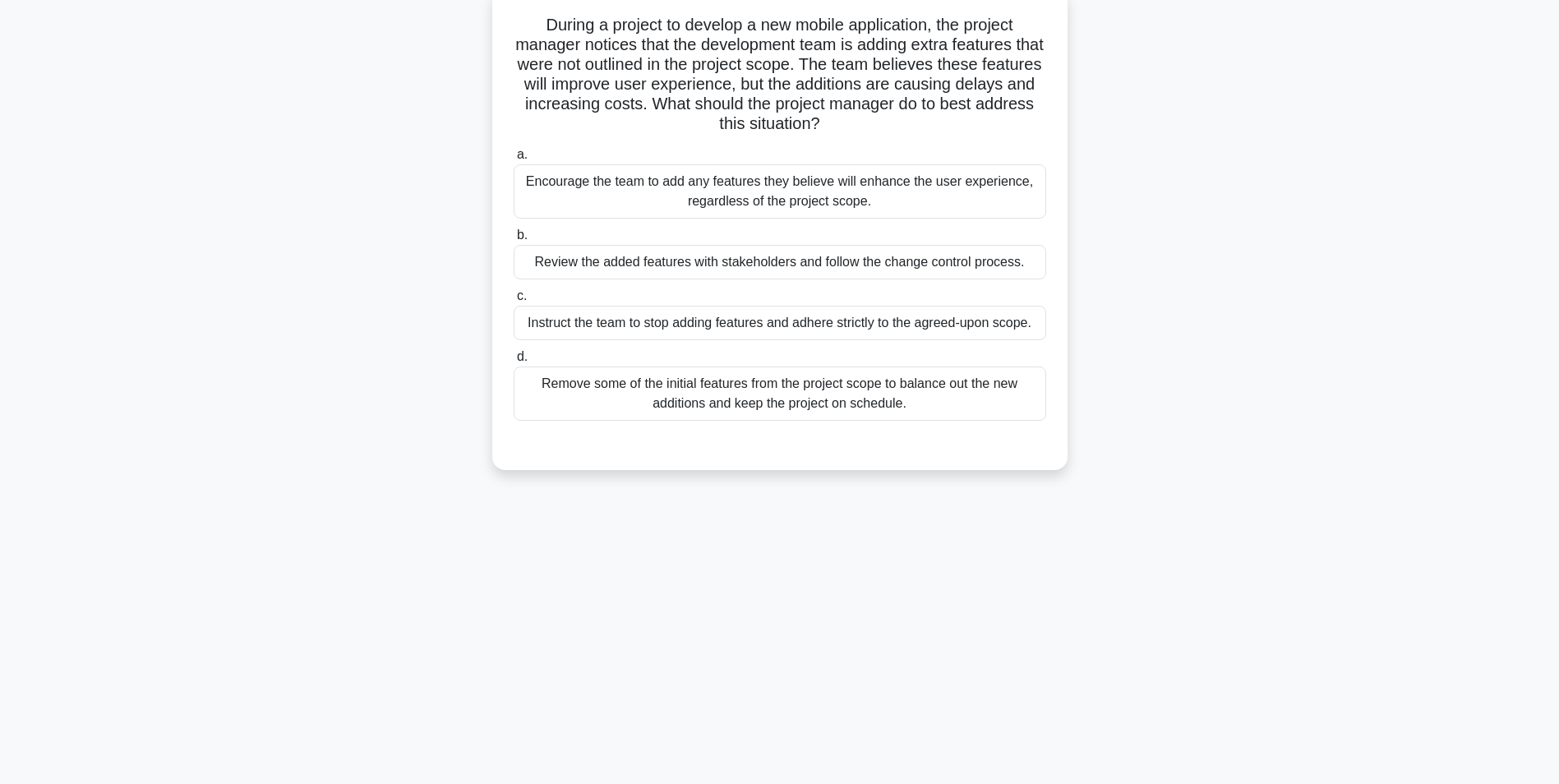
scroll to position [104, 0]
click at [787, 265] on div "Review the added features with stakeholders and follow the change control proce…" at bounding box center [780, 262] width 533 height 35
click at [514, 241] on input "b. Review the added features with stakeholders and follow the change control pr…" at bounding box center [514, 235] width 0 height 11
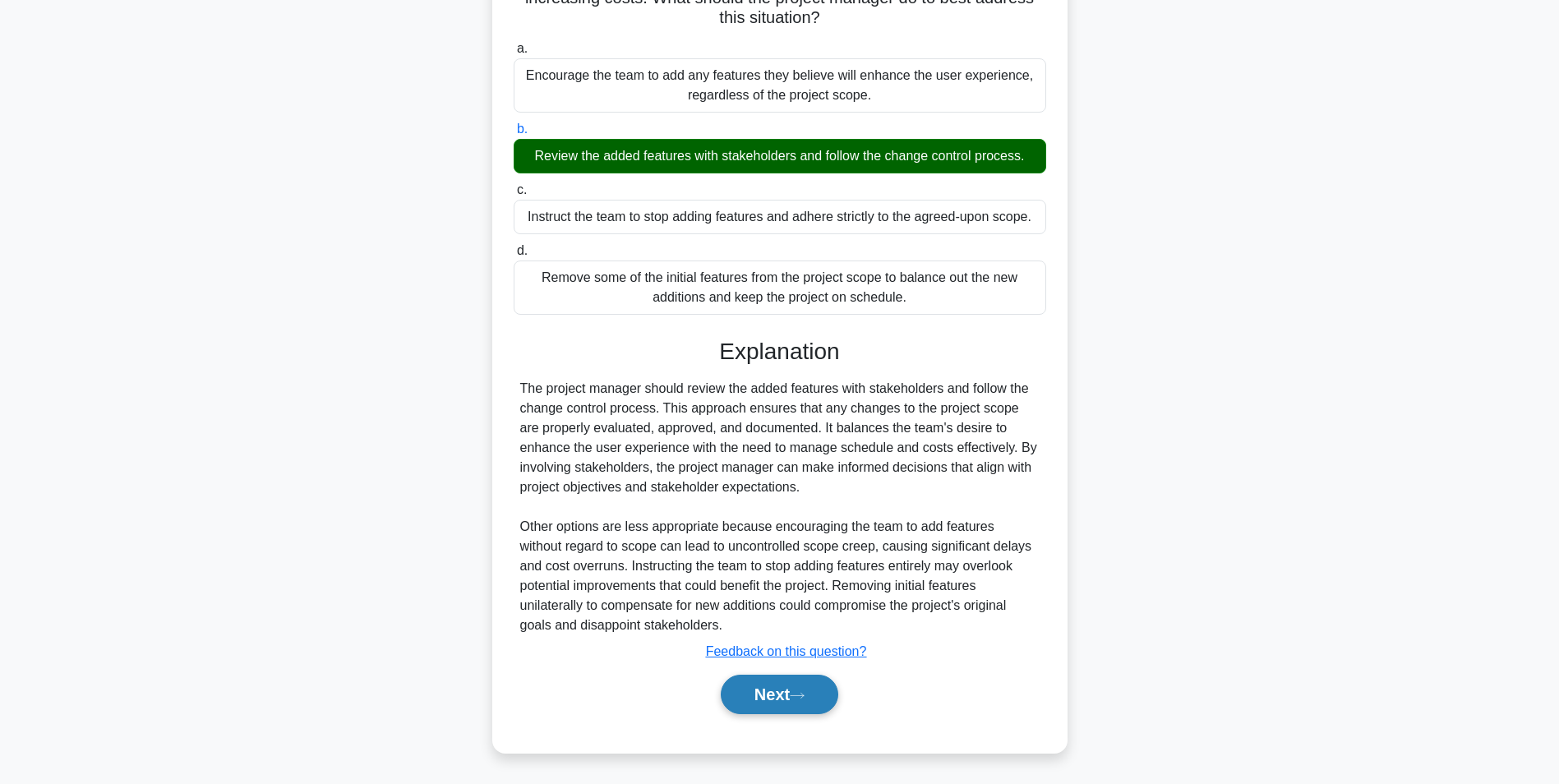
click at [788, 700] on button "Next" at bounding box center [780, 694] width 117 height 40
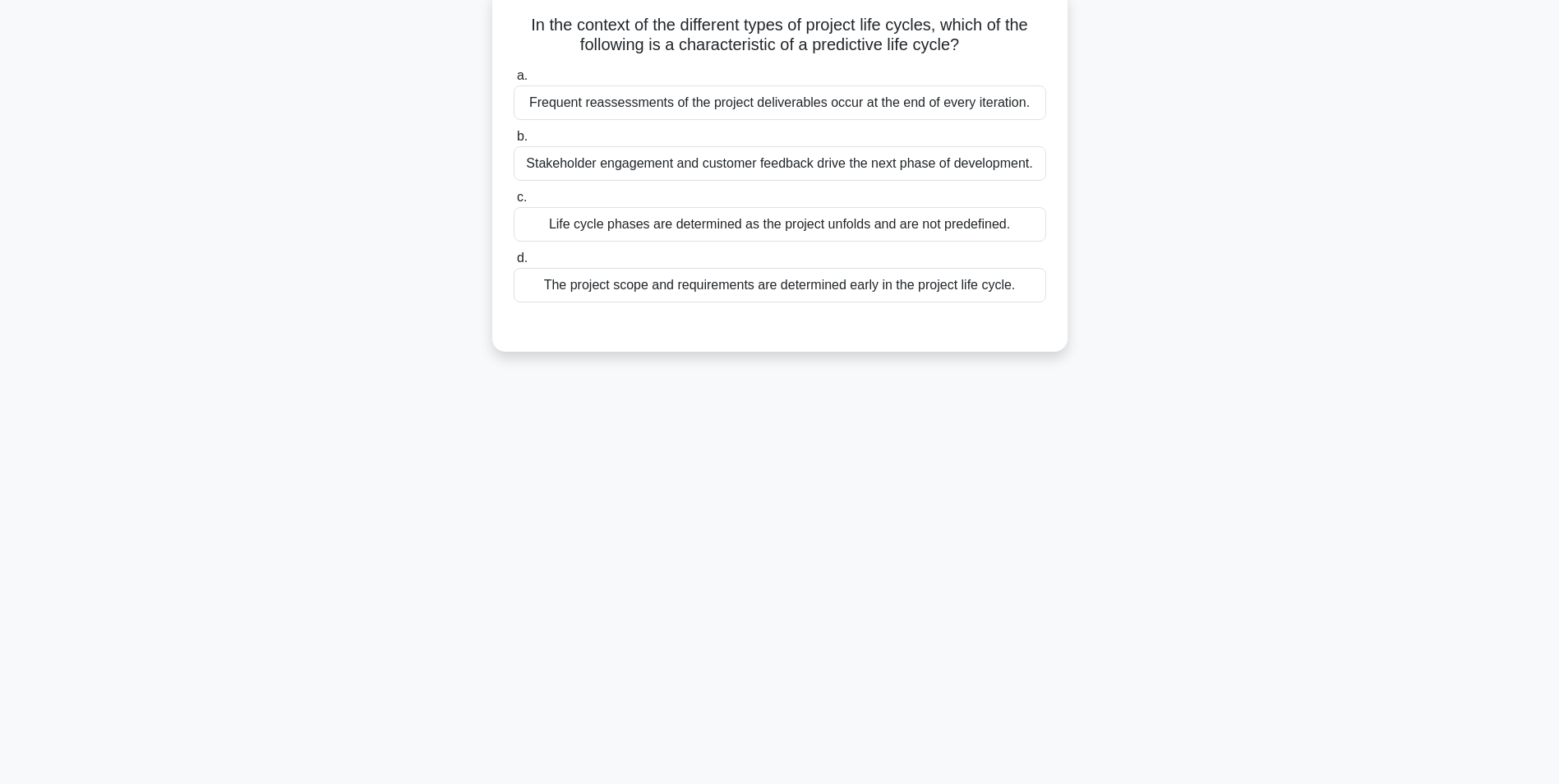
click at [575, 286] on div "The project scope and requirements are determined early in the project life cyc…" at bounding box center [780, 285] width 533 height 35
click at [514, 264] on input "d. The project scope and requirements are determined early in the project life …" at bounding box center [514, 258] width 0 height 11
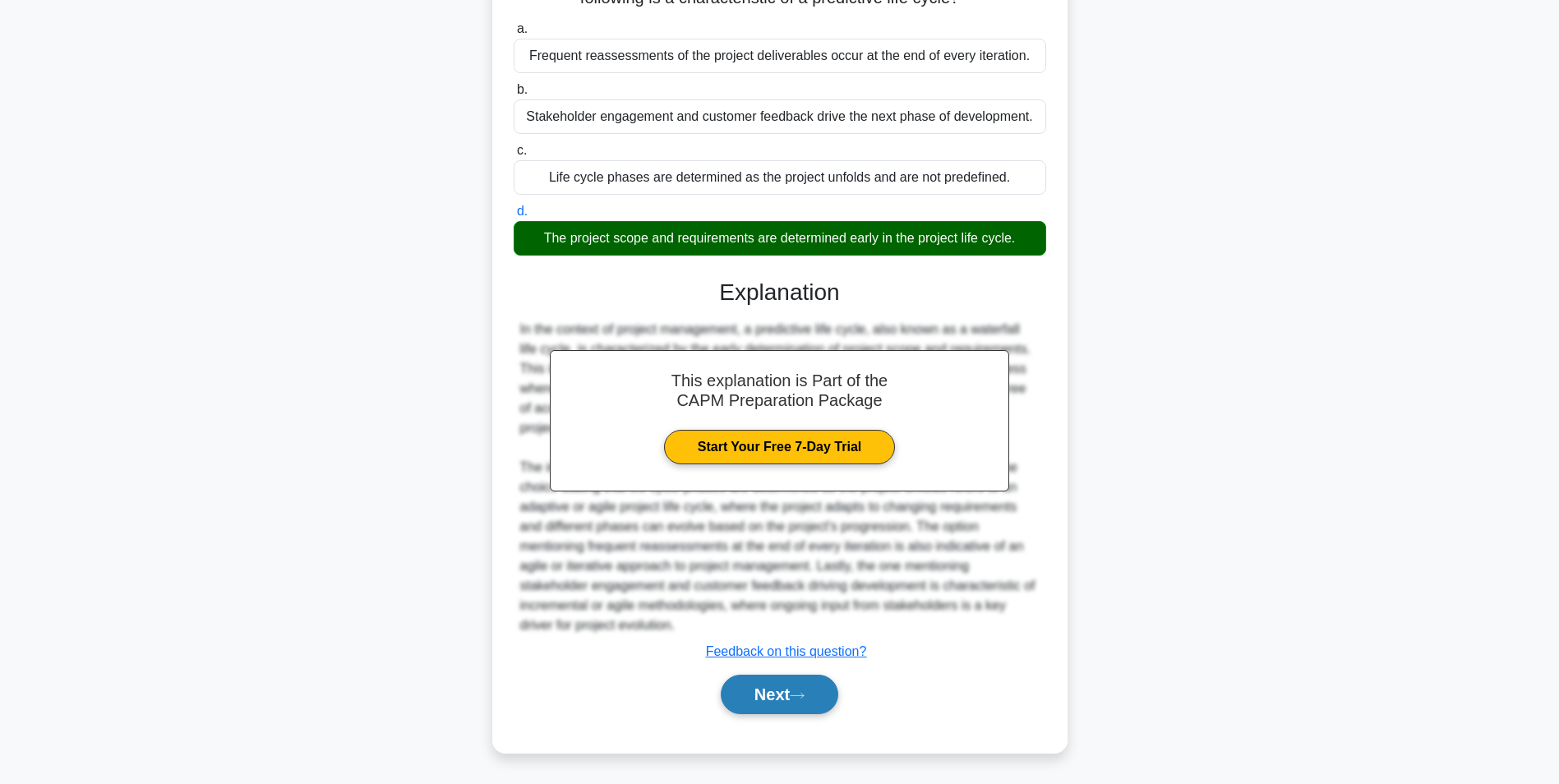
drag, startPoint x: 799, startPoint y: 700, endPoint x: 773, endPoint y: 693, distance: 26.9
click at [796, 700] on icon at bounding box center [797, 695] width 15 height 9
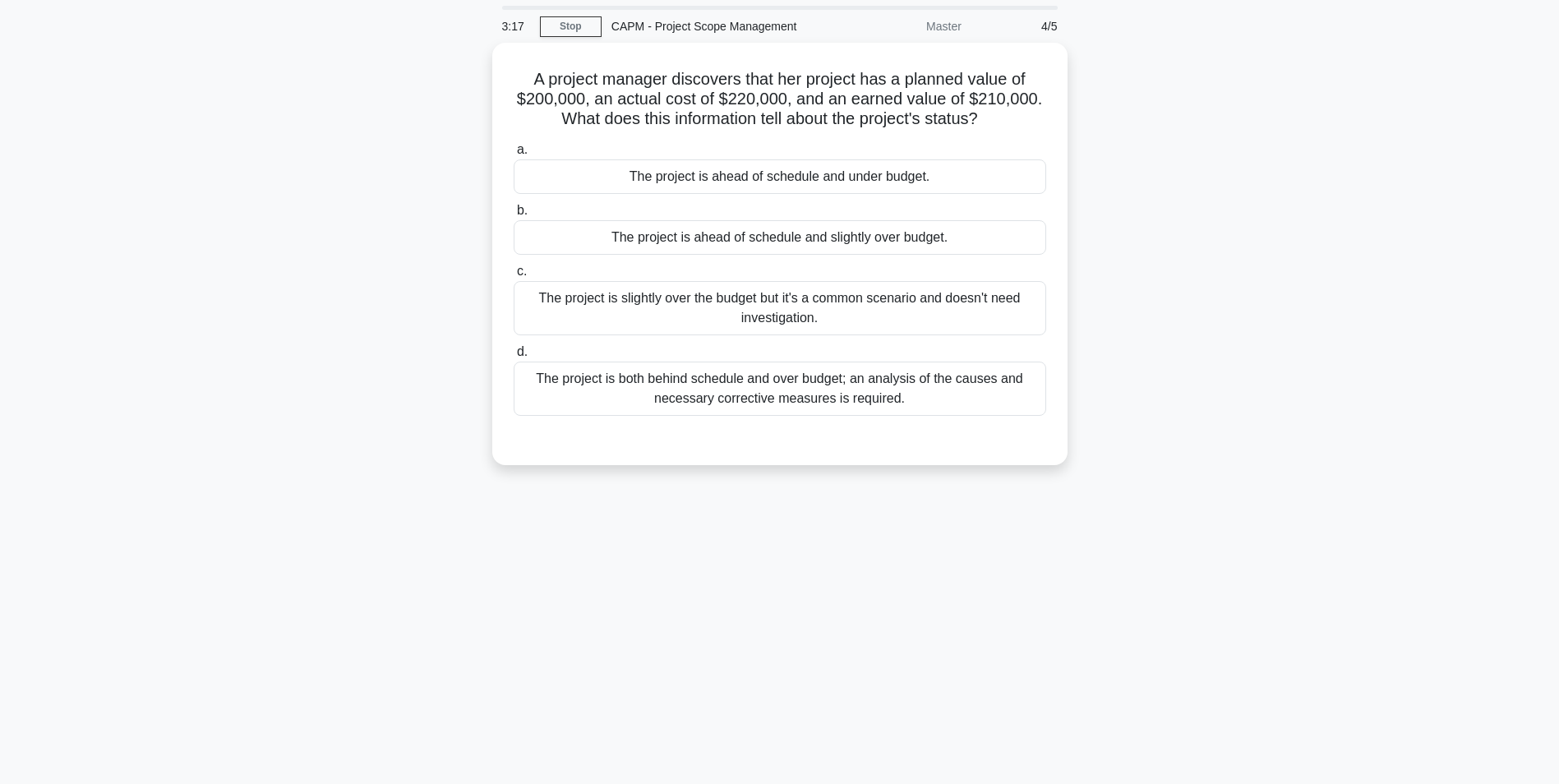
scroll to position [82, 0]
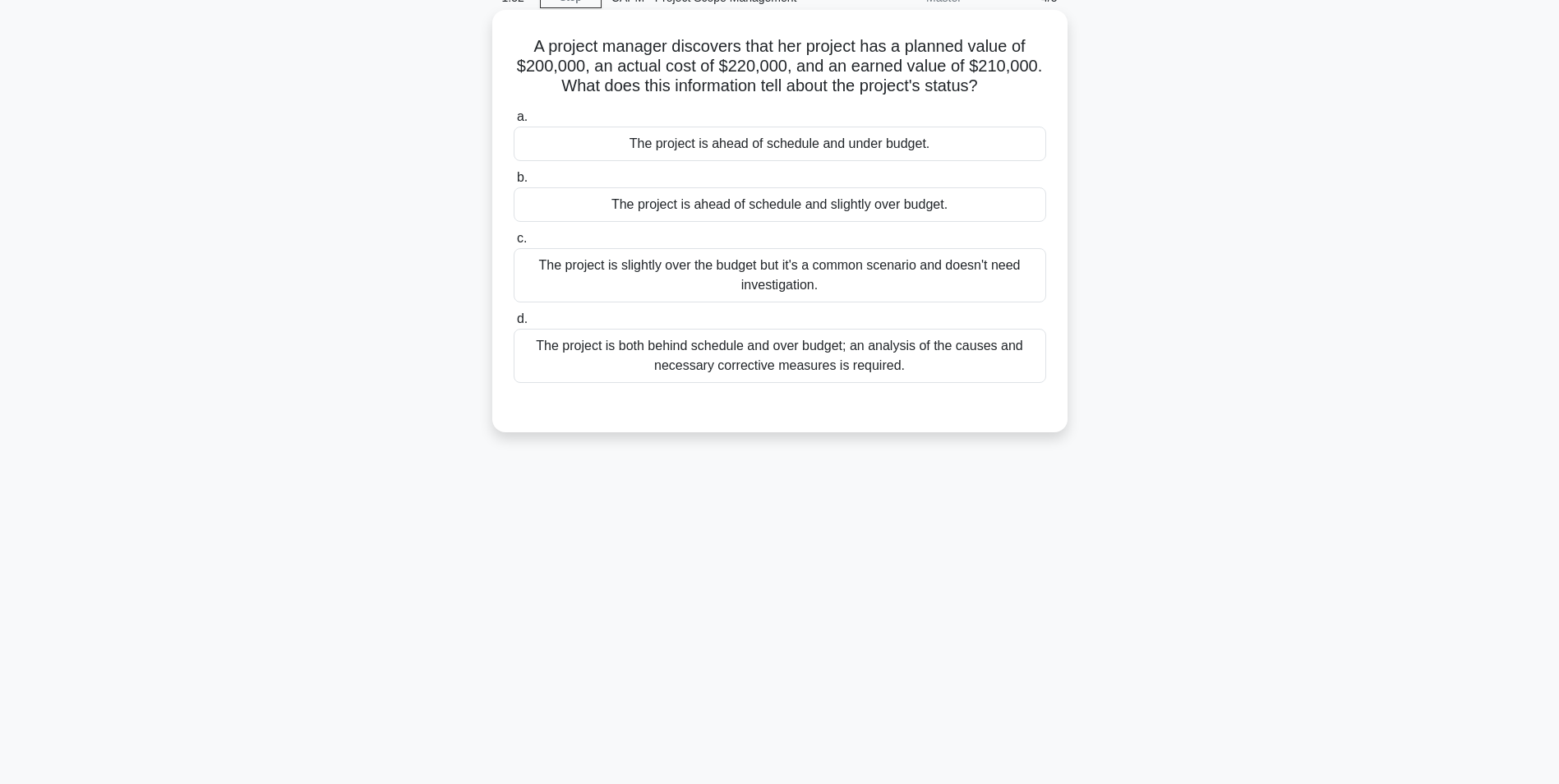
click at [646, 361] on div "The project is both behind schedule and over budget; an analysis of the causes …" at bounding box center [780, 356] width 533 height 54
click at [514, 324] on input "d. The project is both behind schedule and over budget; an analysis of the caus…" at bounding box center [514, 318] width 0 height 11
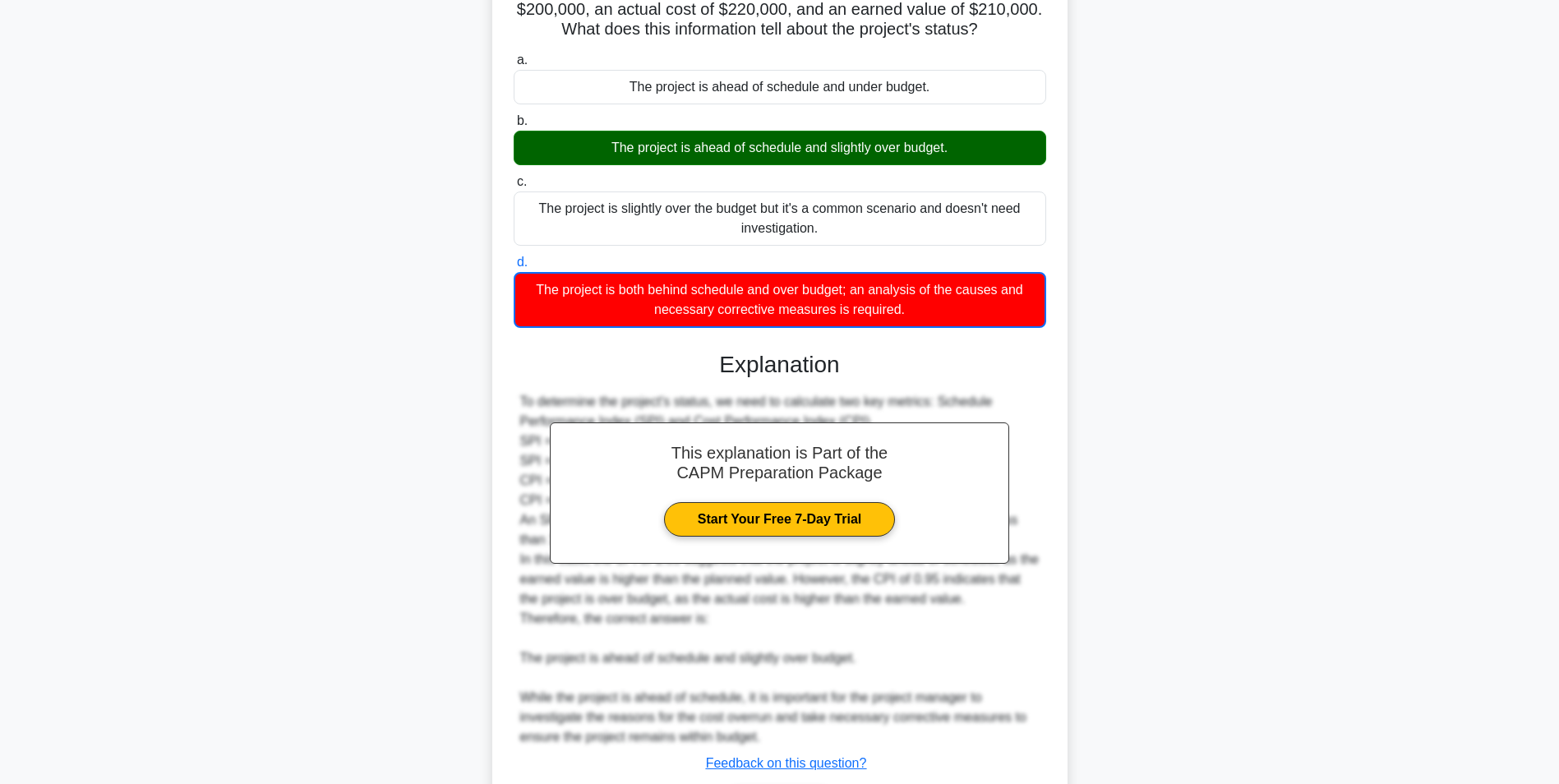
scroll to position [251, 0]
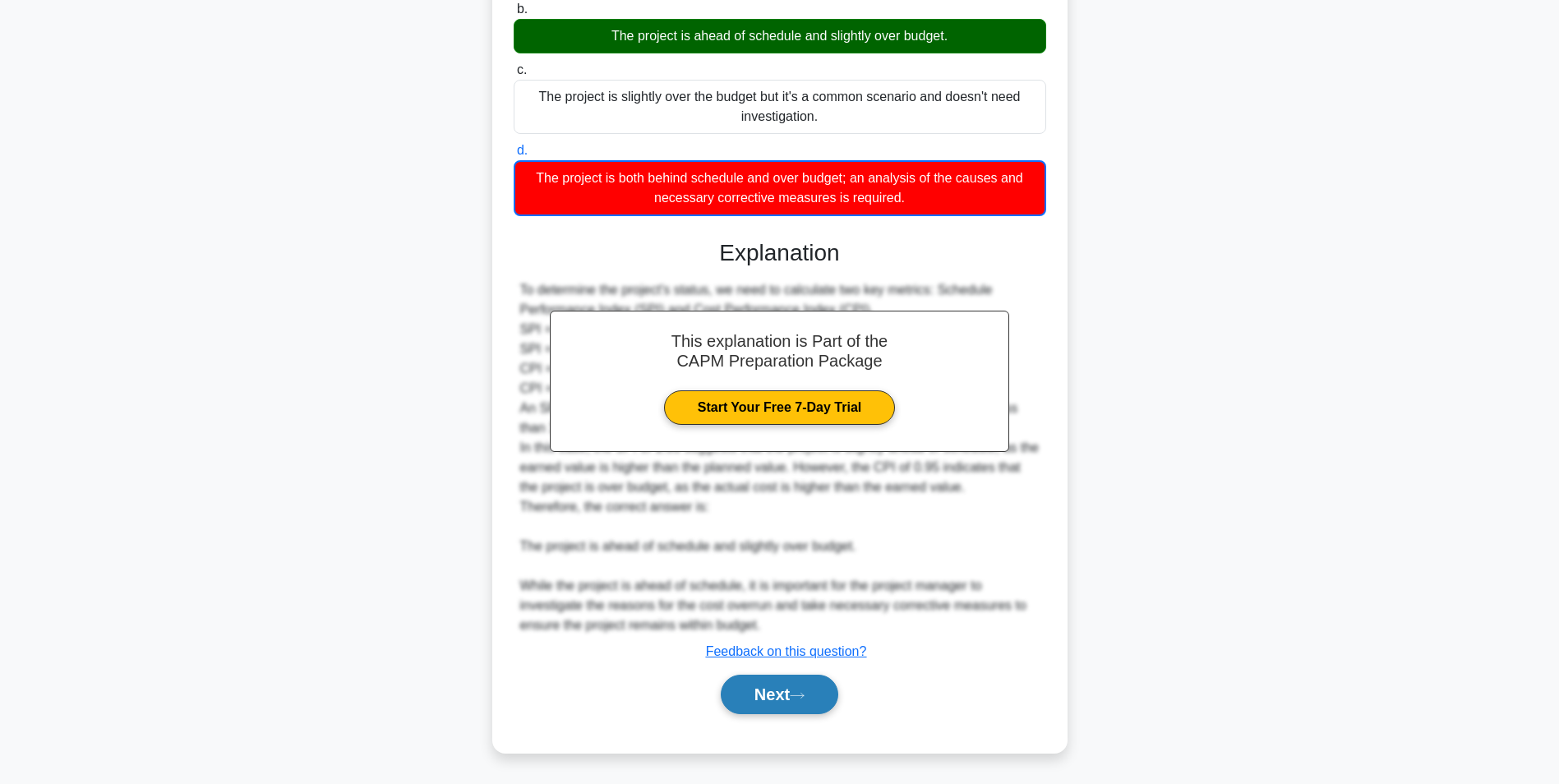
click at [775, 684] on button "Next" at bounding box center [780, 694] width 117 height 40
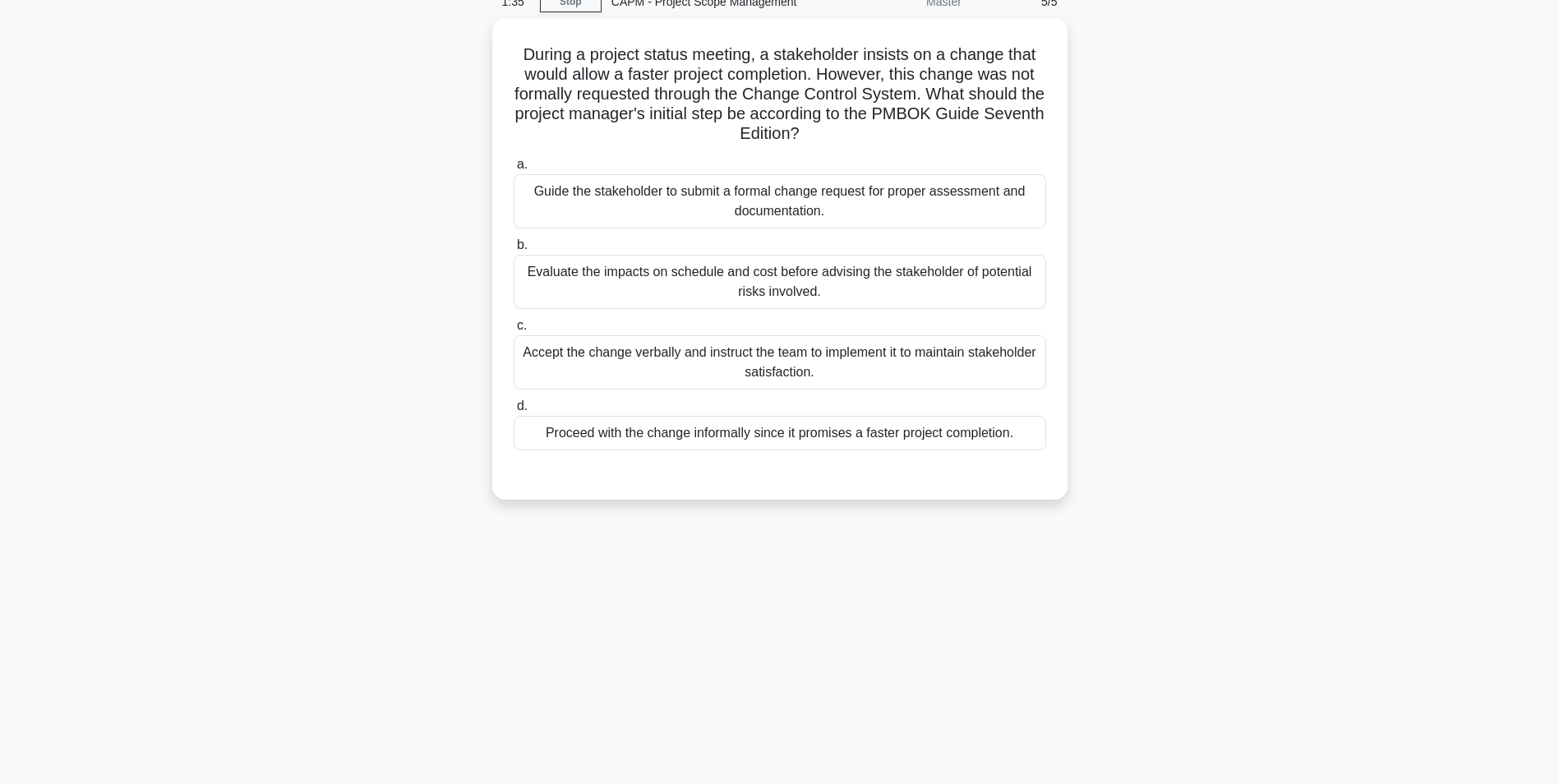
scroll to position [82, 0]
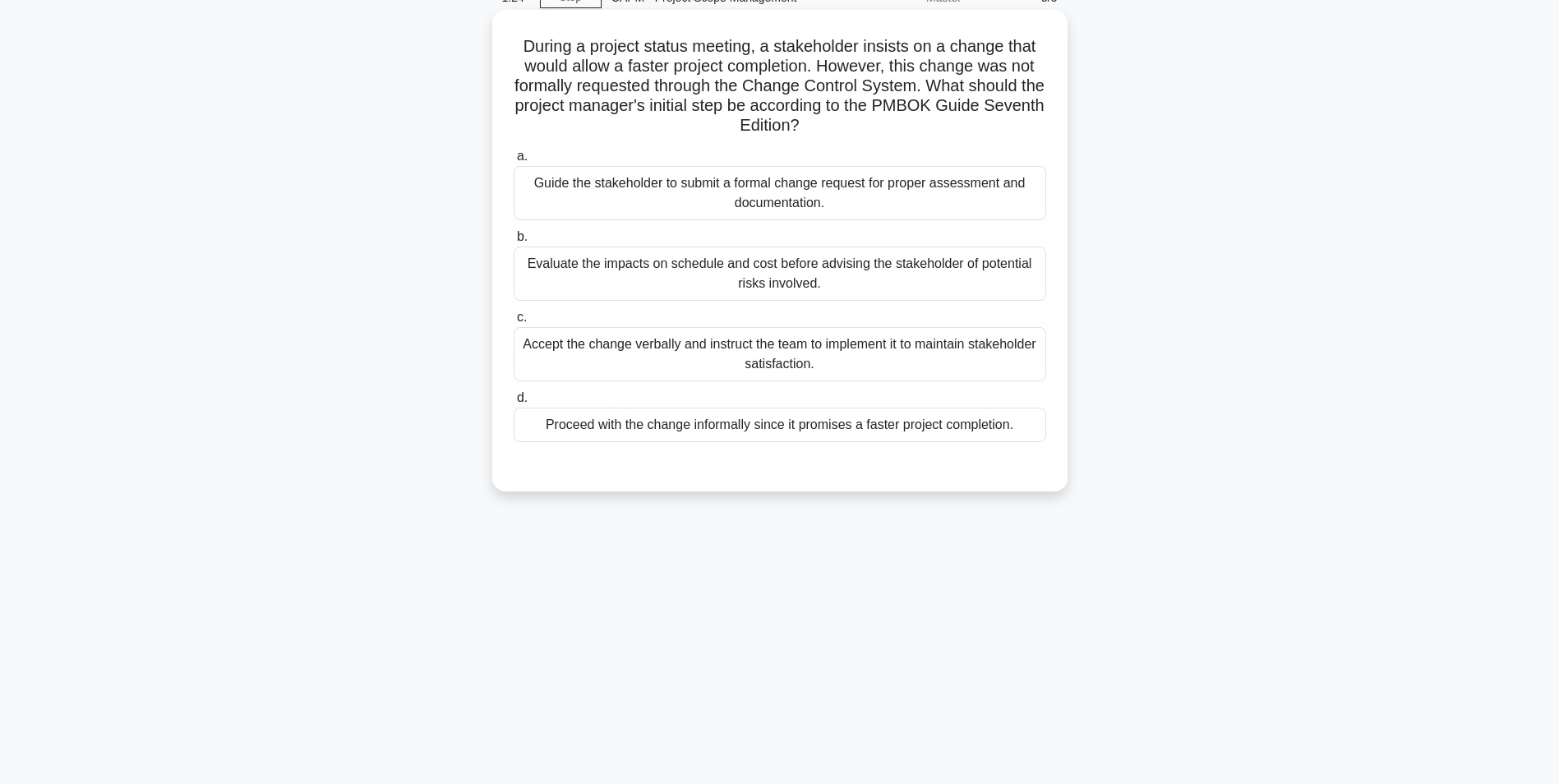
drag, startPoint x: 592, startPoint y: 144, endPoint x: 598, endPoint y: 152, distance: 10.0
click at [593, 145] on div "a. Guide the stakeholder to submit a formal change request for proper assessmen…" at bounding box center [780, 294] width 552 height 303
click at [598, 169] on div "Guide the stakeholder to submit a formal change request for proper assessment a…" at bounding box center [780, 193] width 533 height 54
drag, startPoint x: 598, startPoint y: 169, endPoint x: 753, endPoint y: 188, distance: 156.2
click at [753, 188] on div "Guide the stakeholder to submit a formal change request for proper assessment a…" at bounding box center [780, 193] width 533 height 54
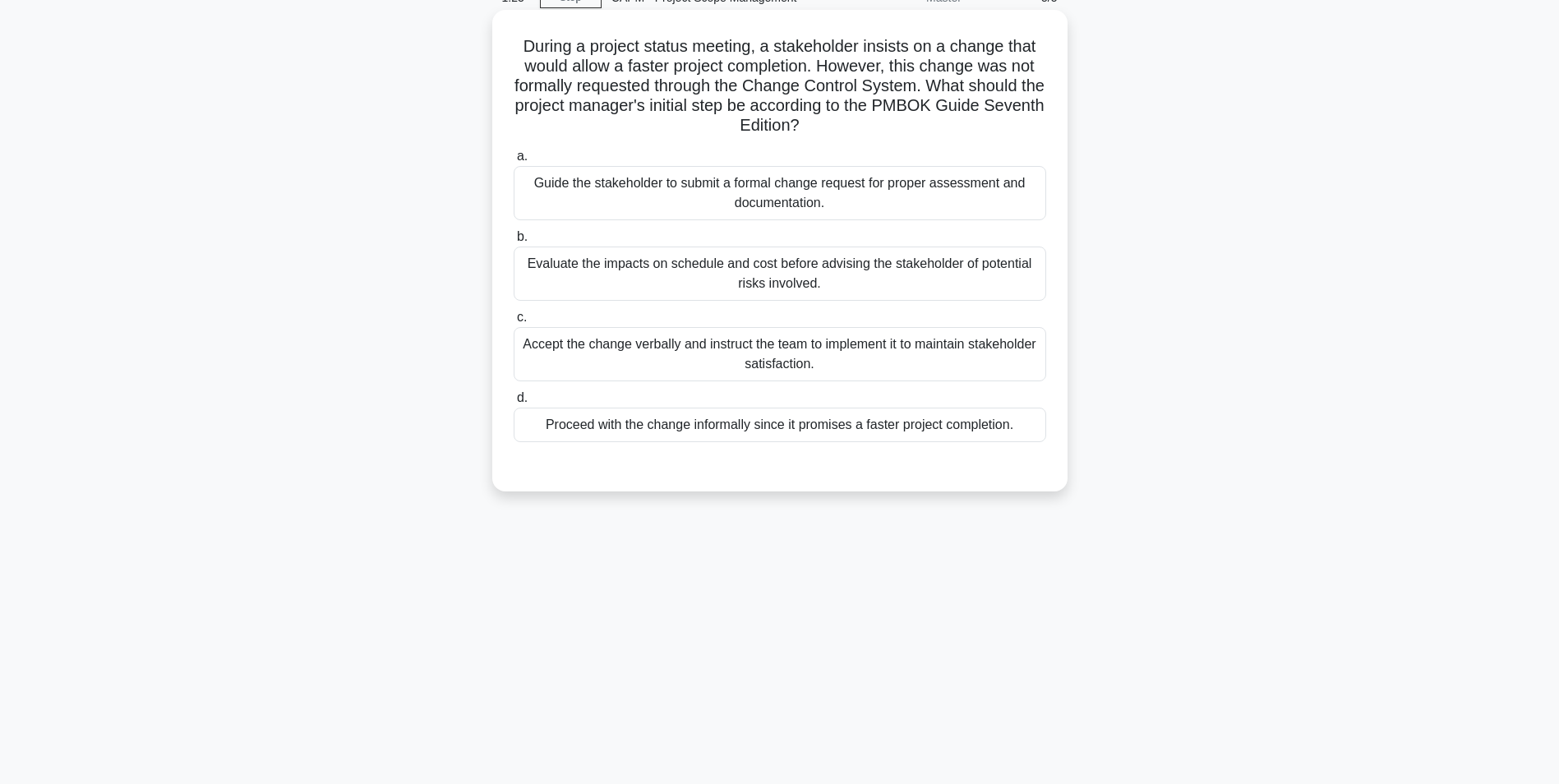
click at [514, 162] on input "a. Guide the stakeholder to submit a formal change request for proper assessmen…" at bounding box center [514, 156] width 0 height 11
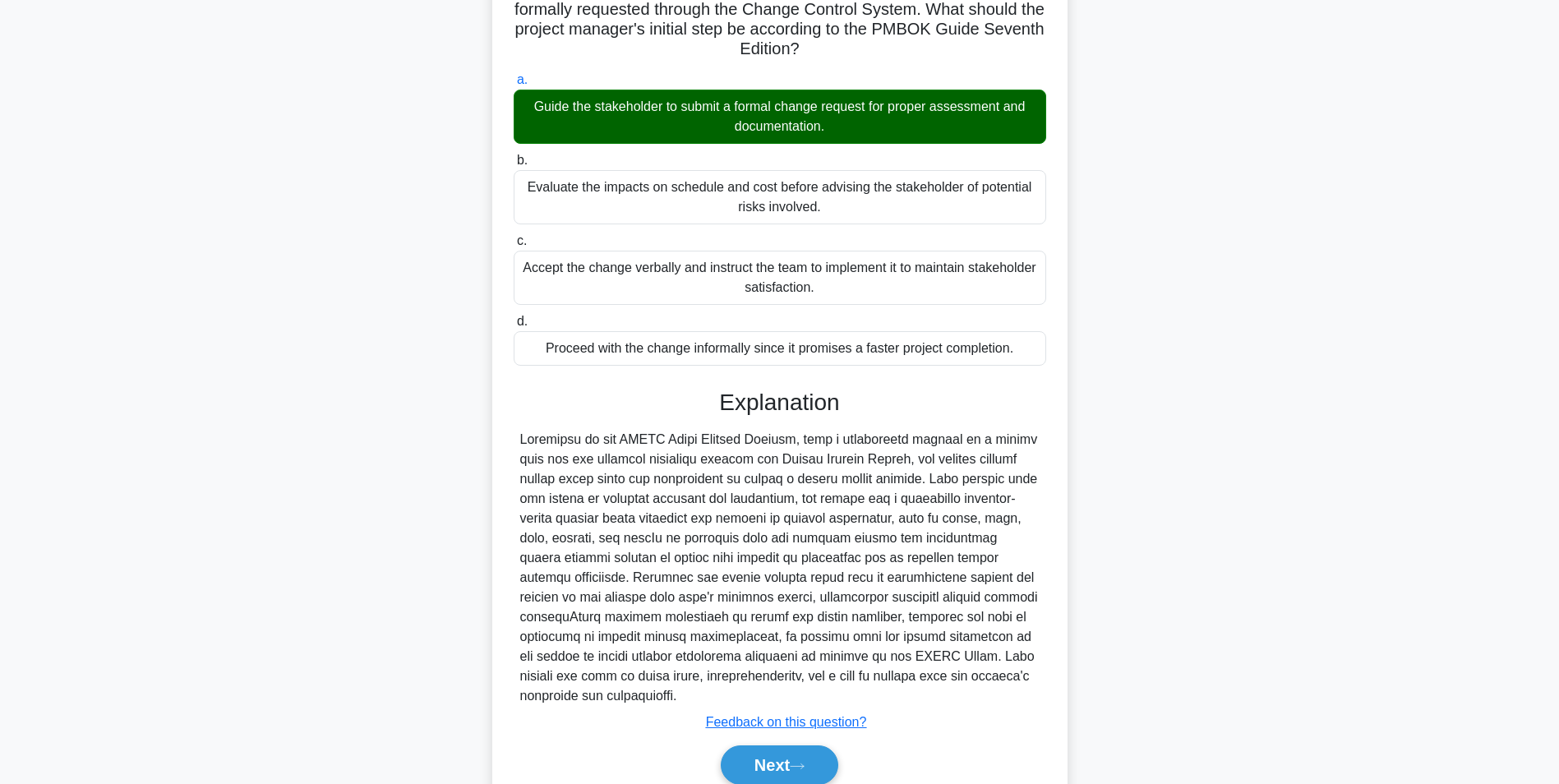
scroll to position [230, 0]
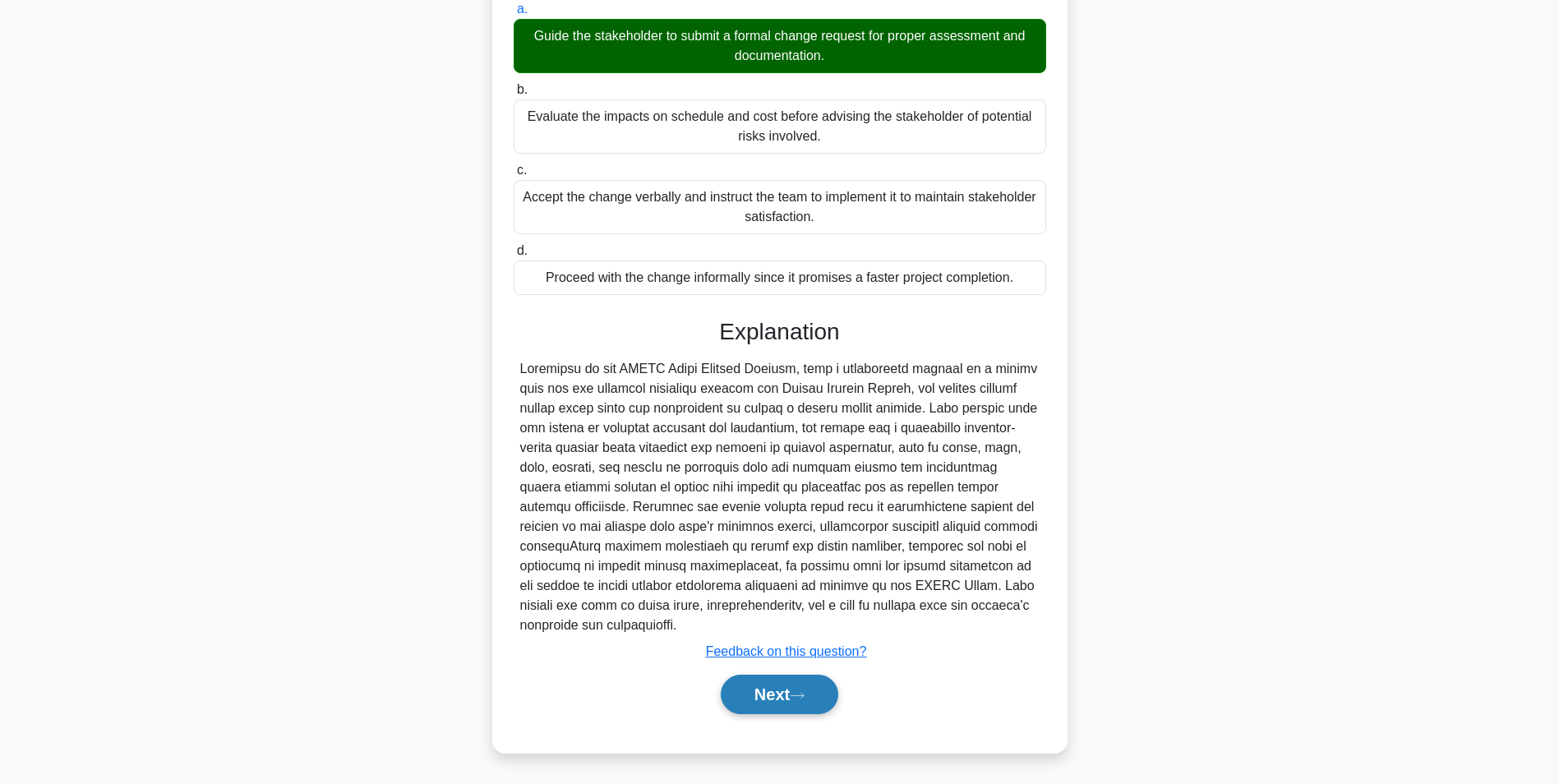
click at [775, 705] on button "Next" at bounding box center [780, 694] width 117 height 40
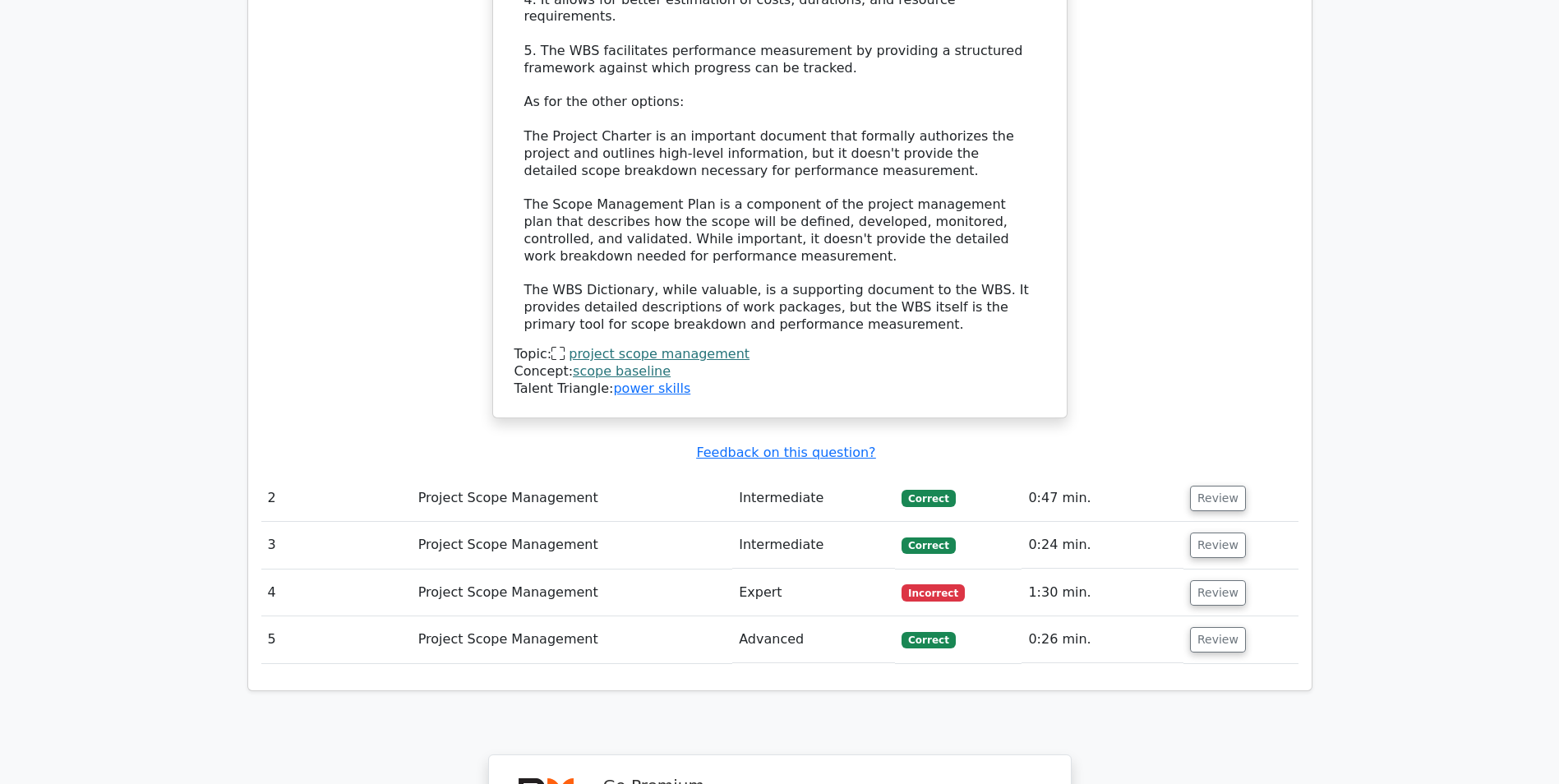
scroll to position [2054, 0]
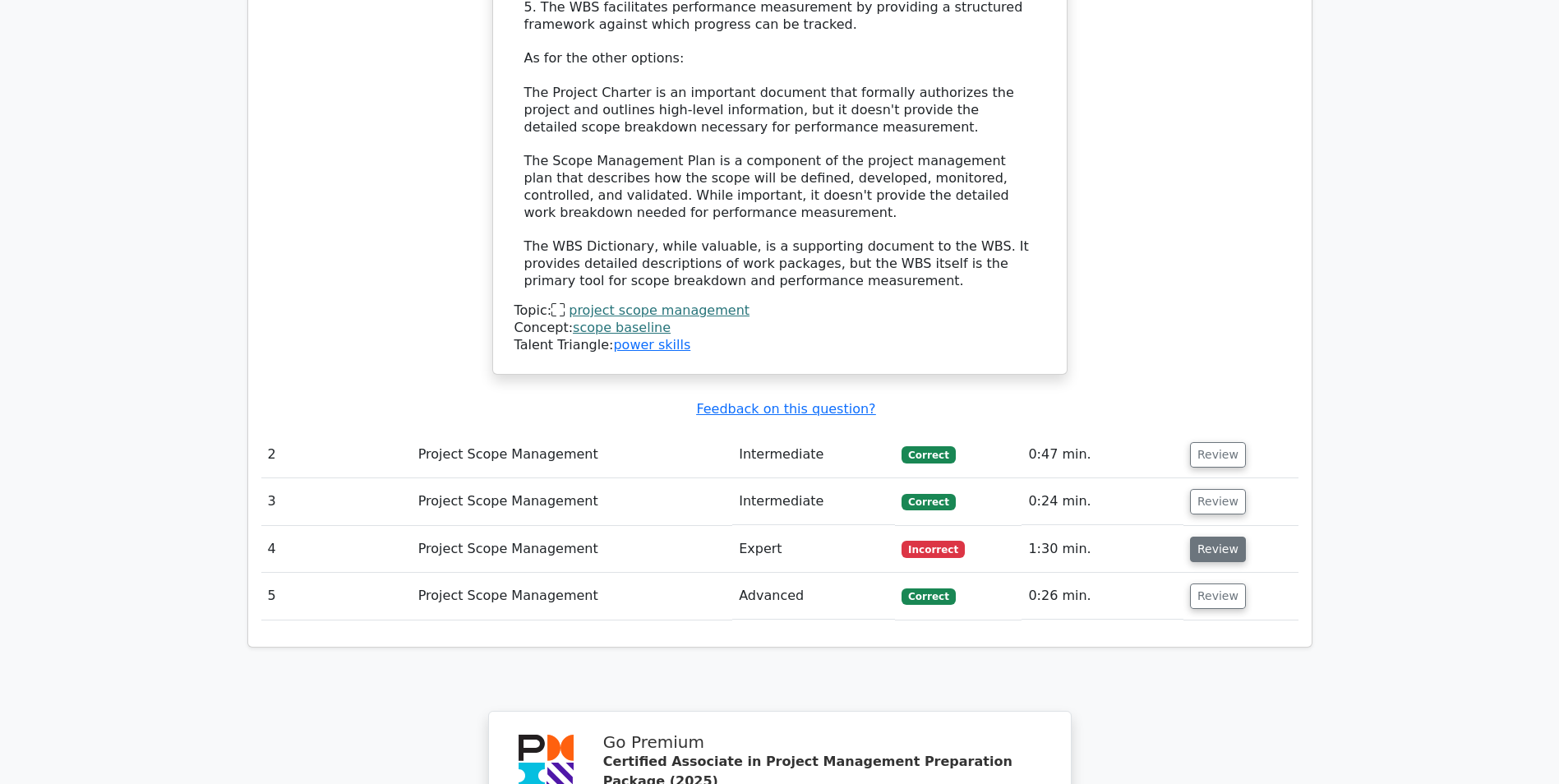
click at [1204, 537] on button "Review" at bounding box center [1218, 549] width 56 height 25
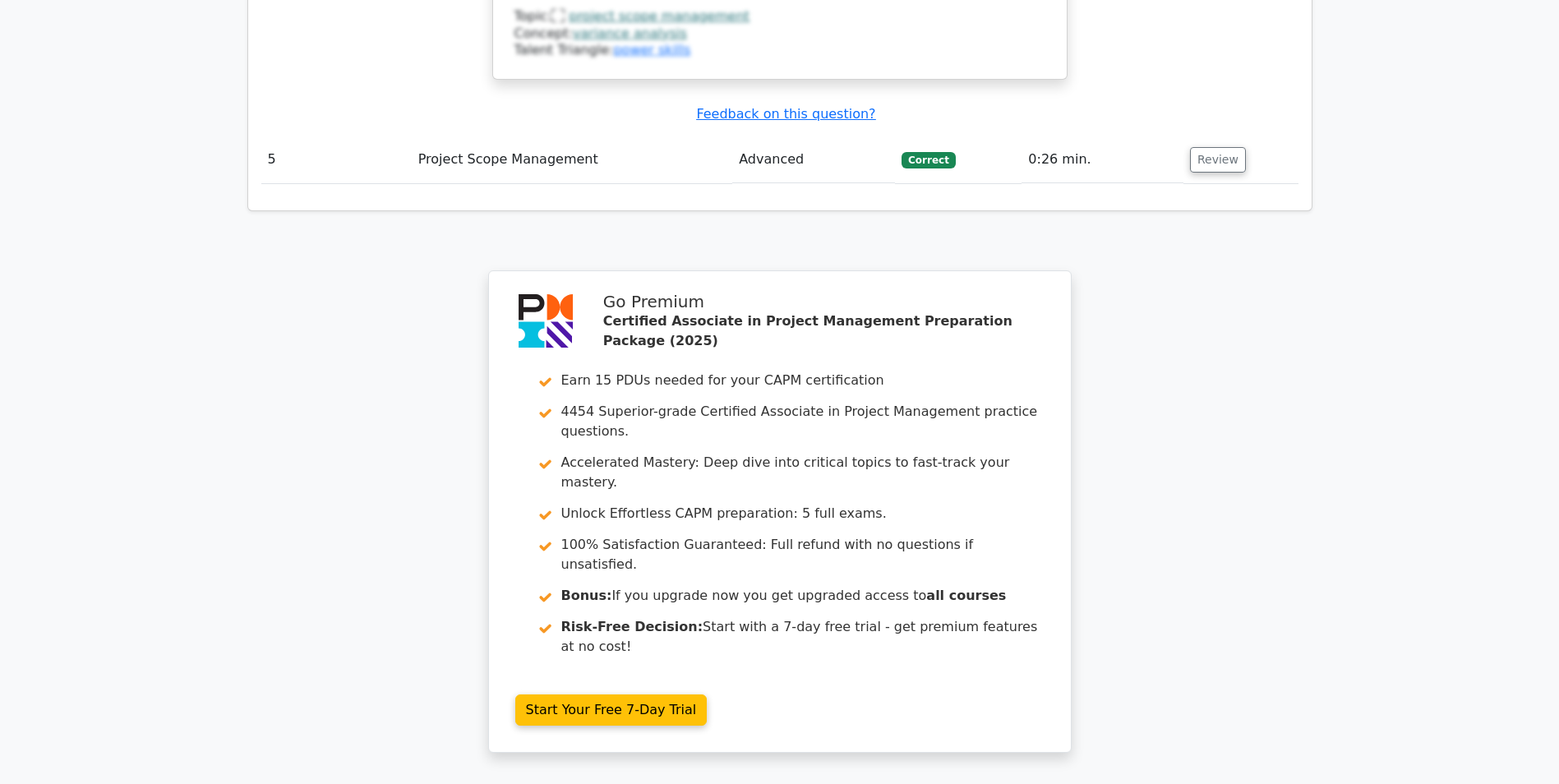
scroll to position [3467, 0]
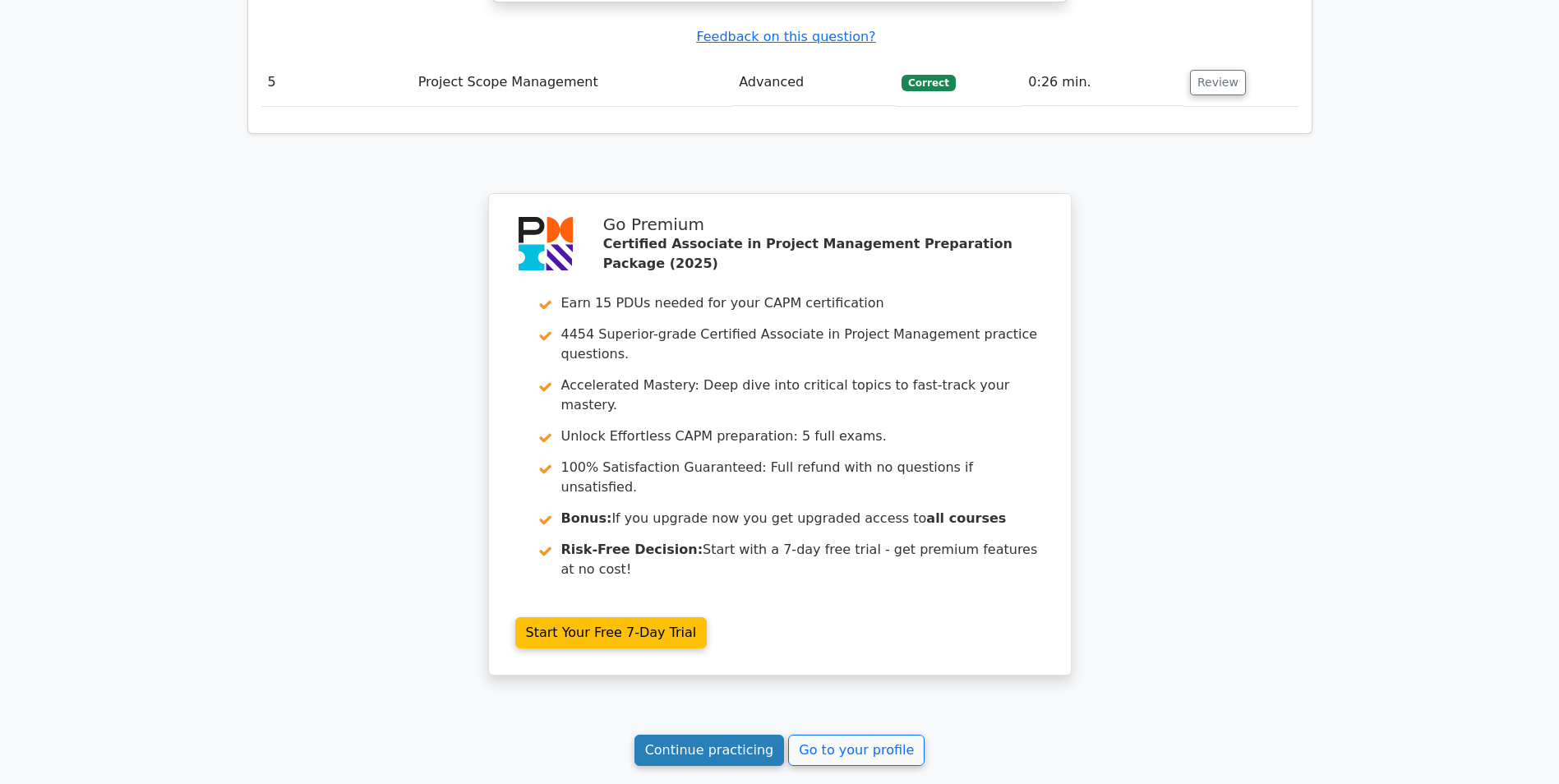
click at [711, 735] on link "Continue practicing" at bounding box center [710, 750] width 150 height 31
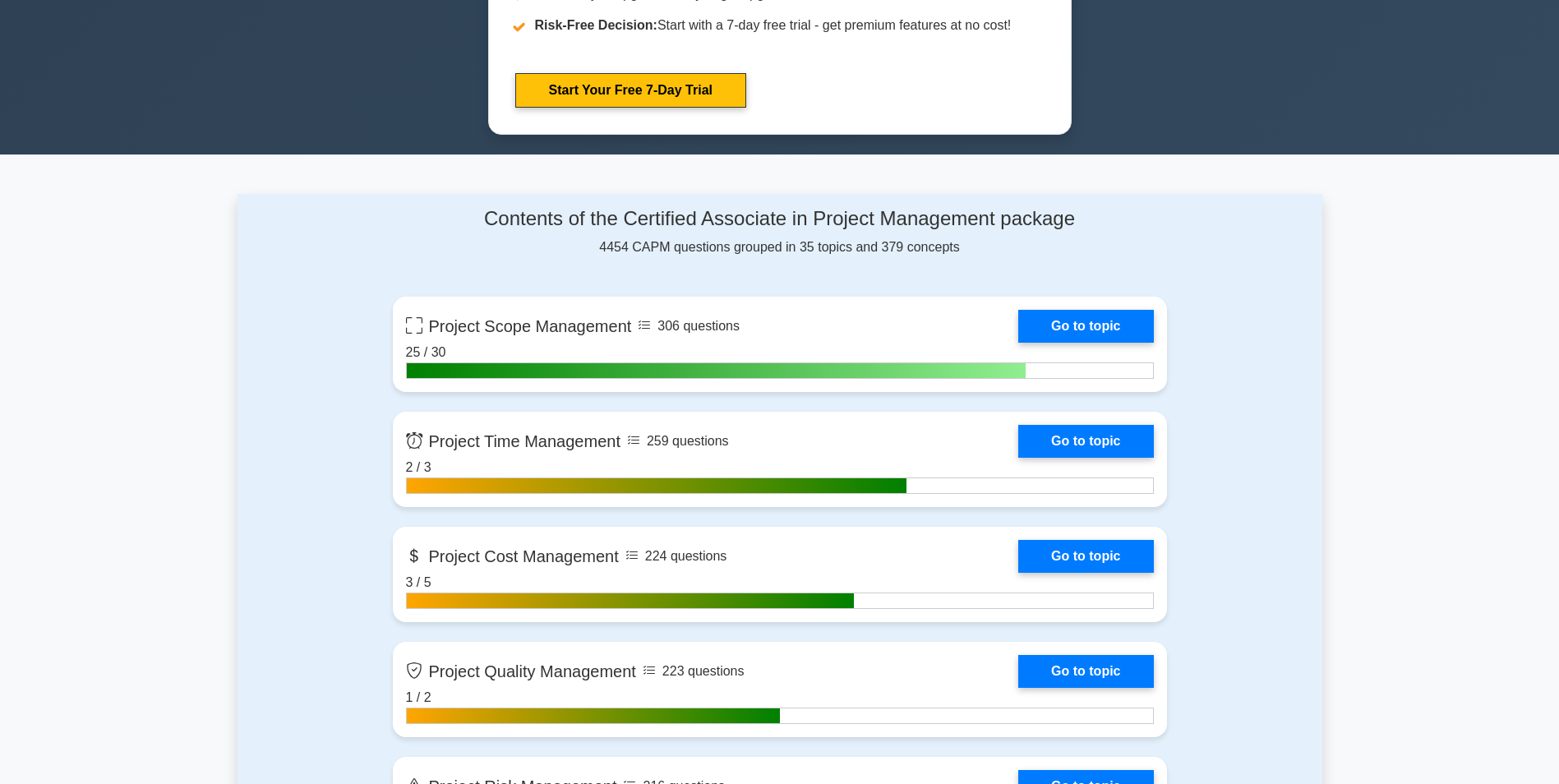
scroll to position [903, 0]
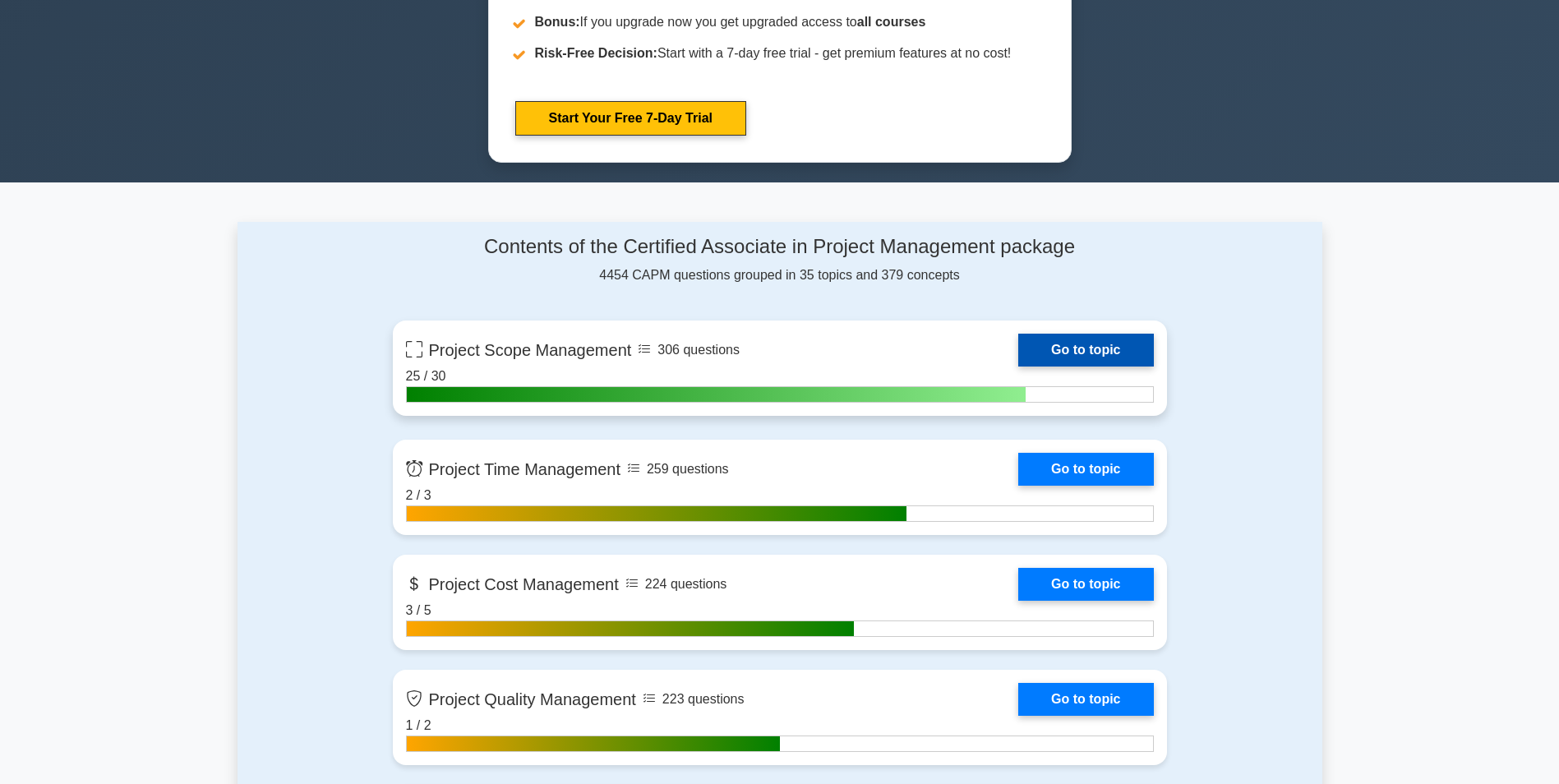
click at [1018, 351] on link "Go to topic" at bounding box center [1085, 350] width 135 height 33
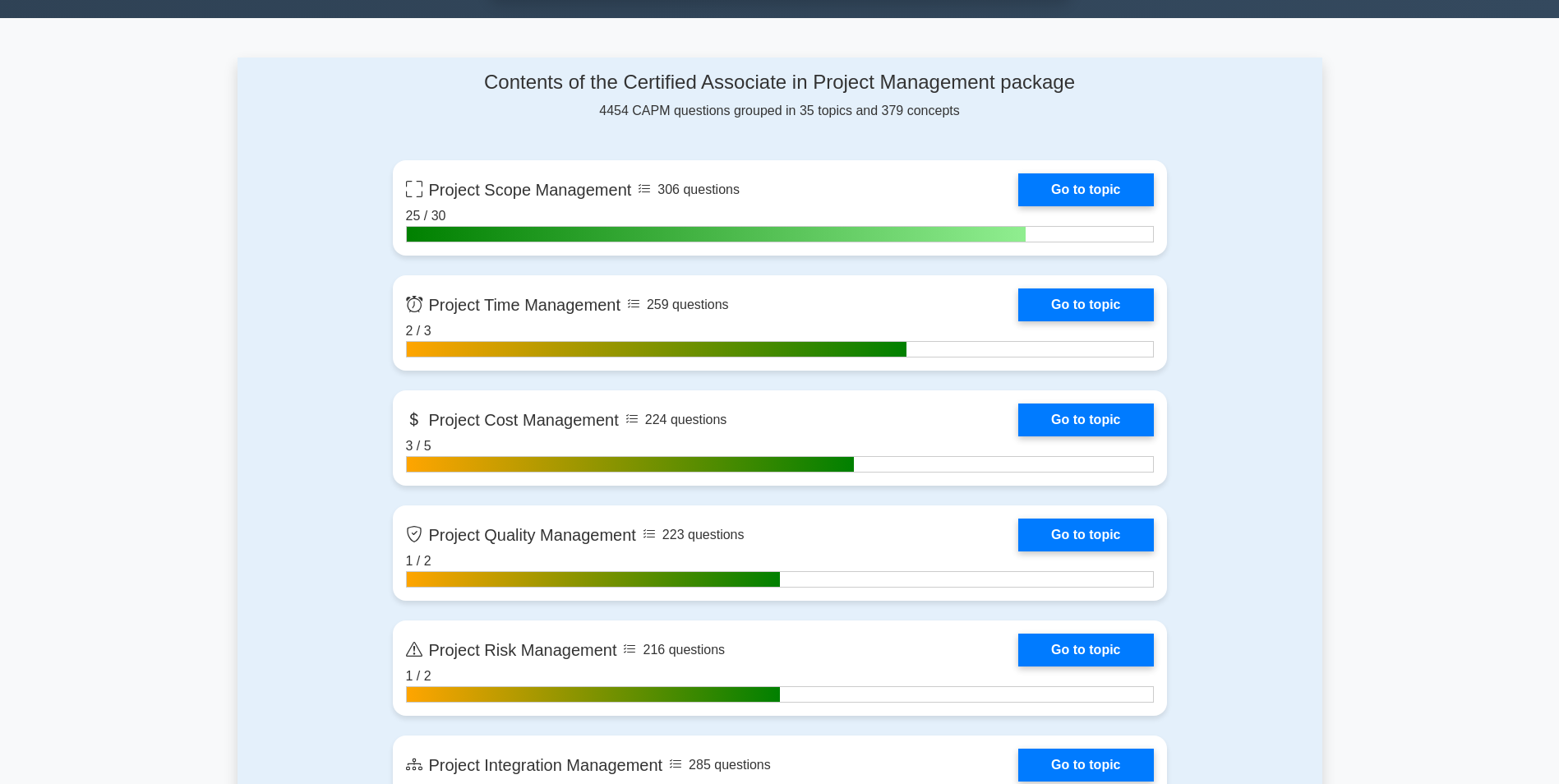
scroll to position [986, 0]
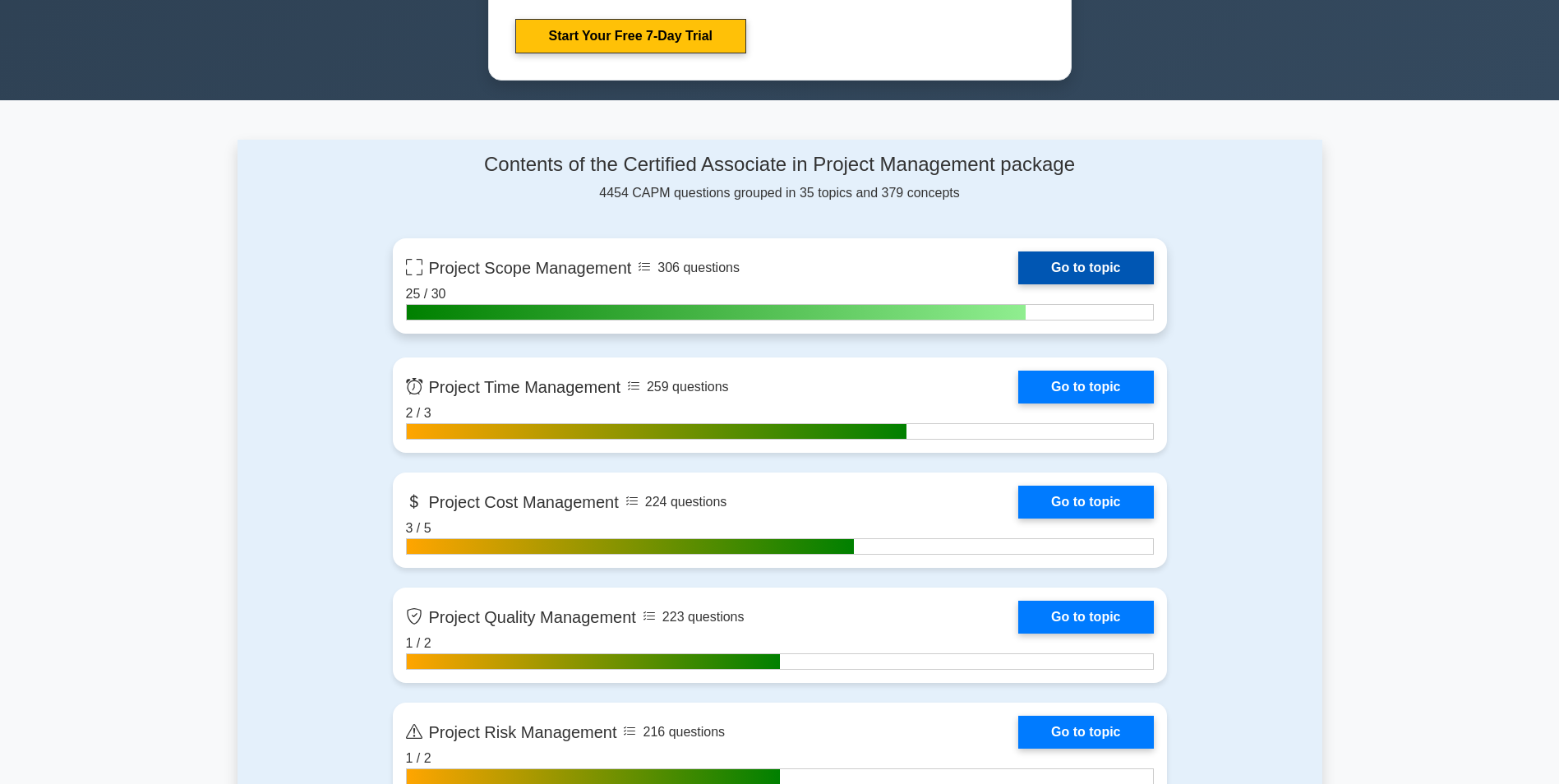
click at [1091, 259] on link "Go to topic" at bounding box center [1085, 268] width 135 height 33
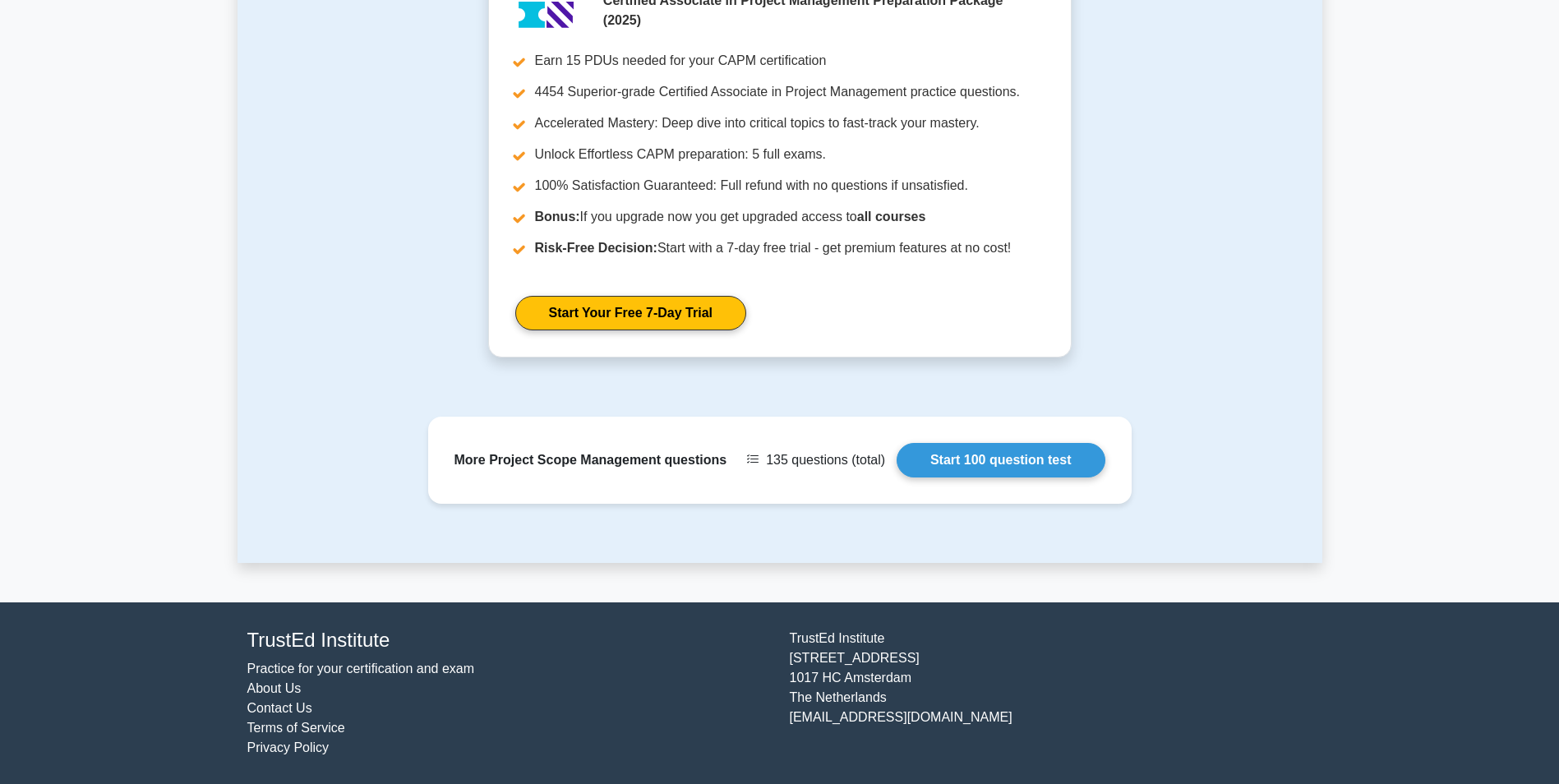
scroll to position [729, 0]
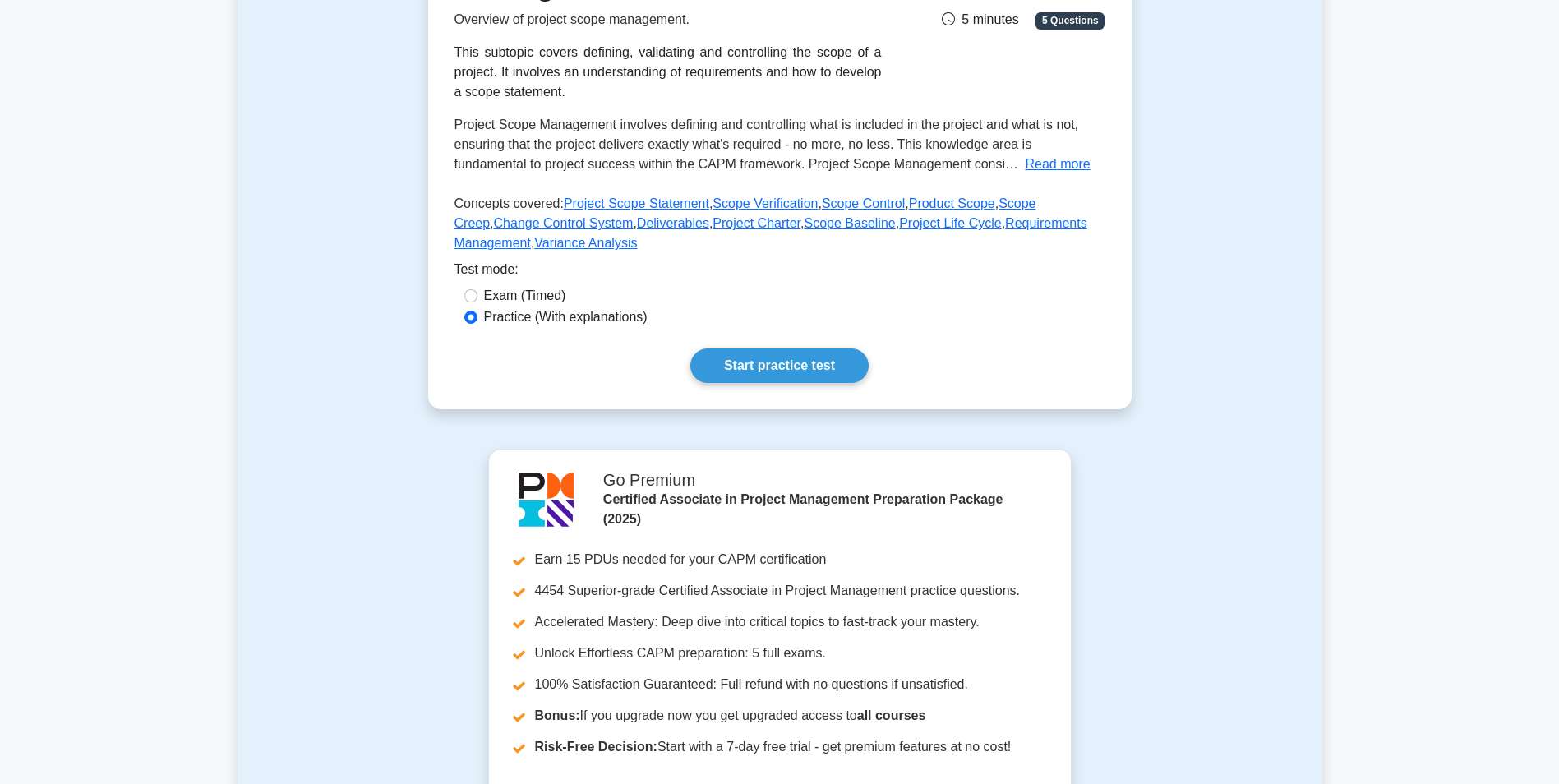
scroll to position [329, 0]
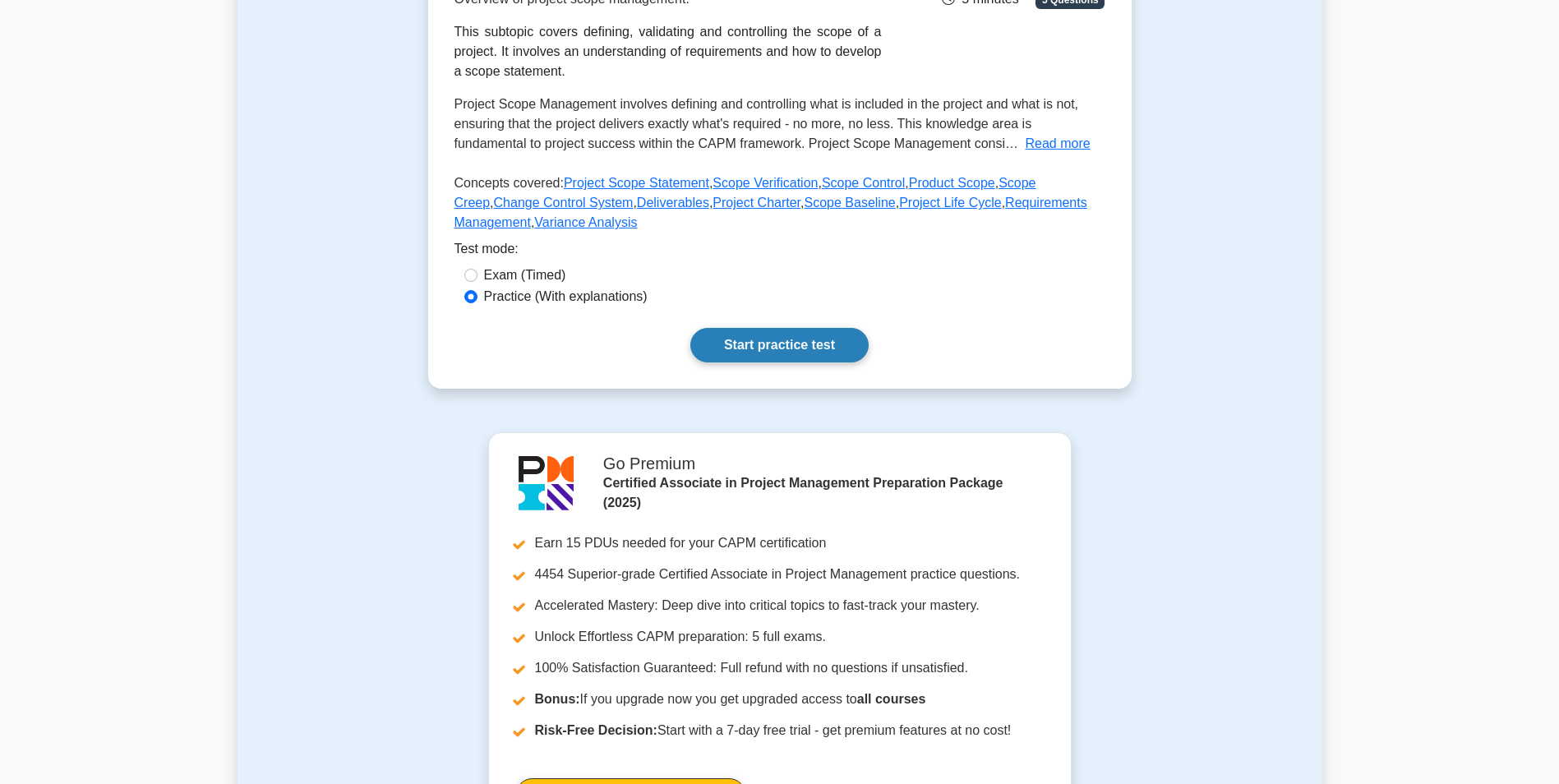
click at [760, 341] on link "Start practice test" at bounding box center [780, 345] width 179 height 35
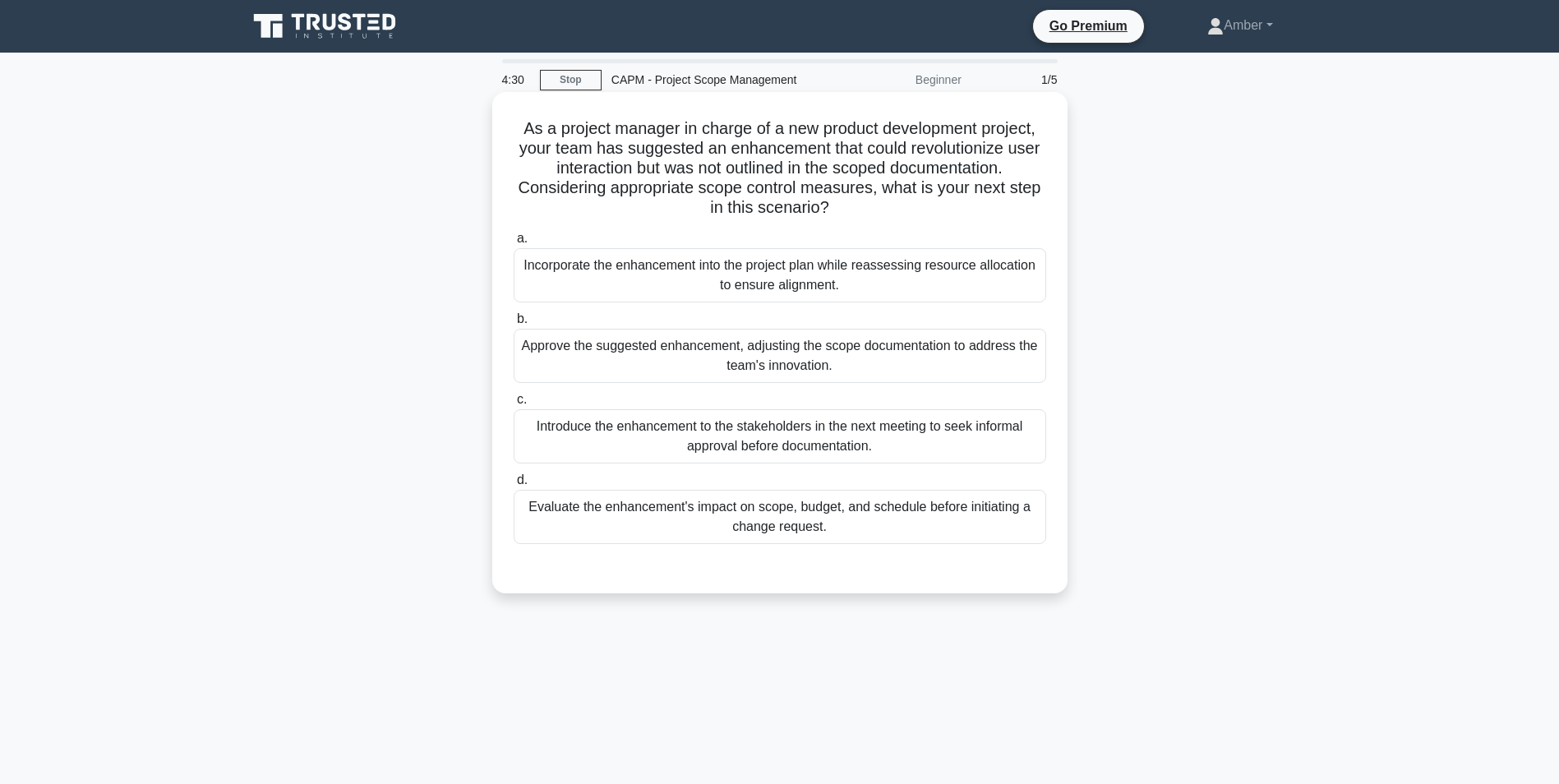
click at [599, 516] on div "Evaluate the enhancement's impact on scope, budget, and schedule before initiat…" at bounding box center [780, 517] width 533 height 54
click at [514, 485] on input "d. Evaluate the enhancement's impact on scope, budget, and schedule before init…" at bounding box center [514, 479] width 0 height 11
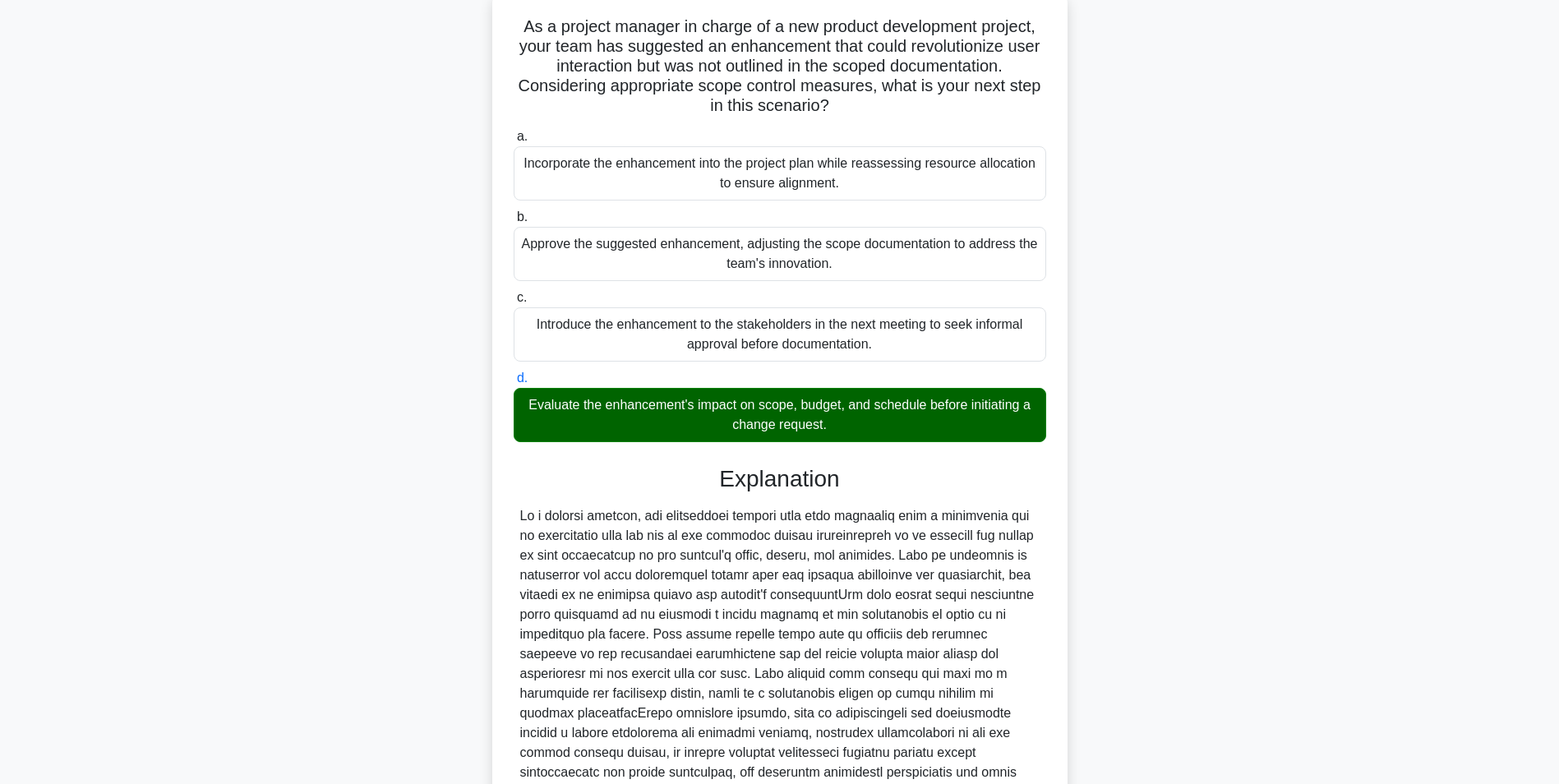
scroll to position [289, 0]
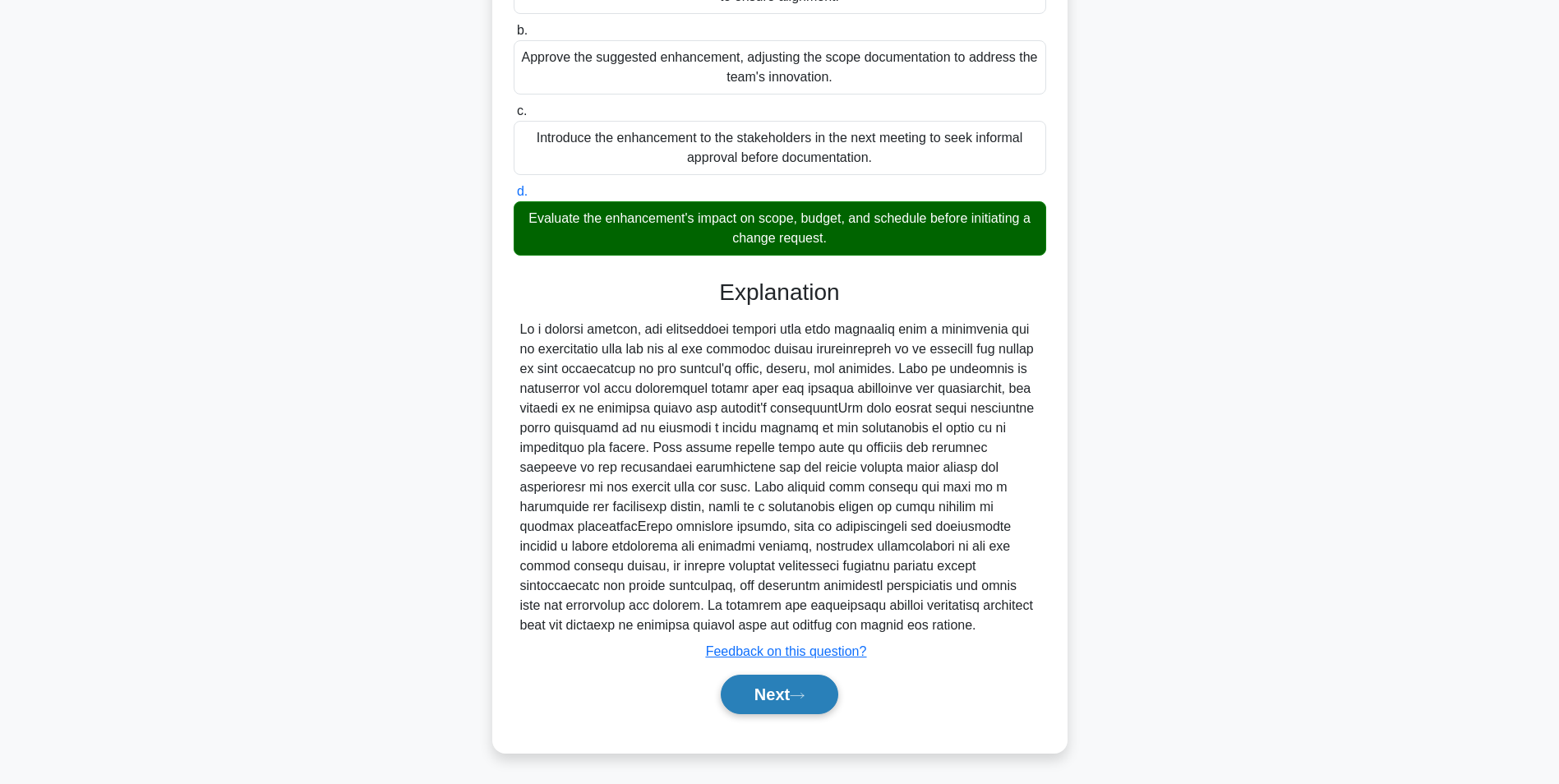
drag, startPoint x: 772, startPoint y: 702, endPoint x: 765, endPoint y: 695, distance: 9.9
click at [772, 702] on button "Next" at bounding box center [780, 694] width 117 height 40
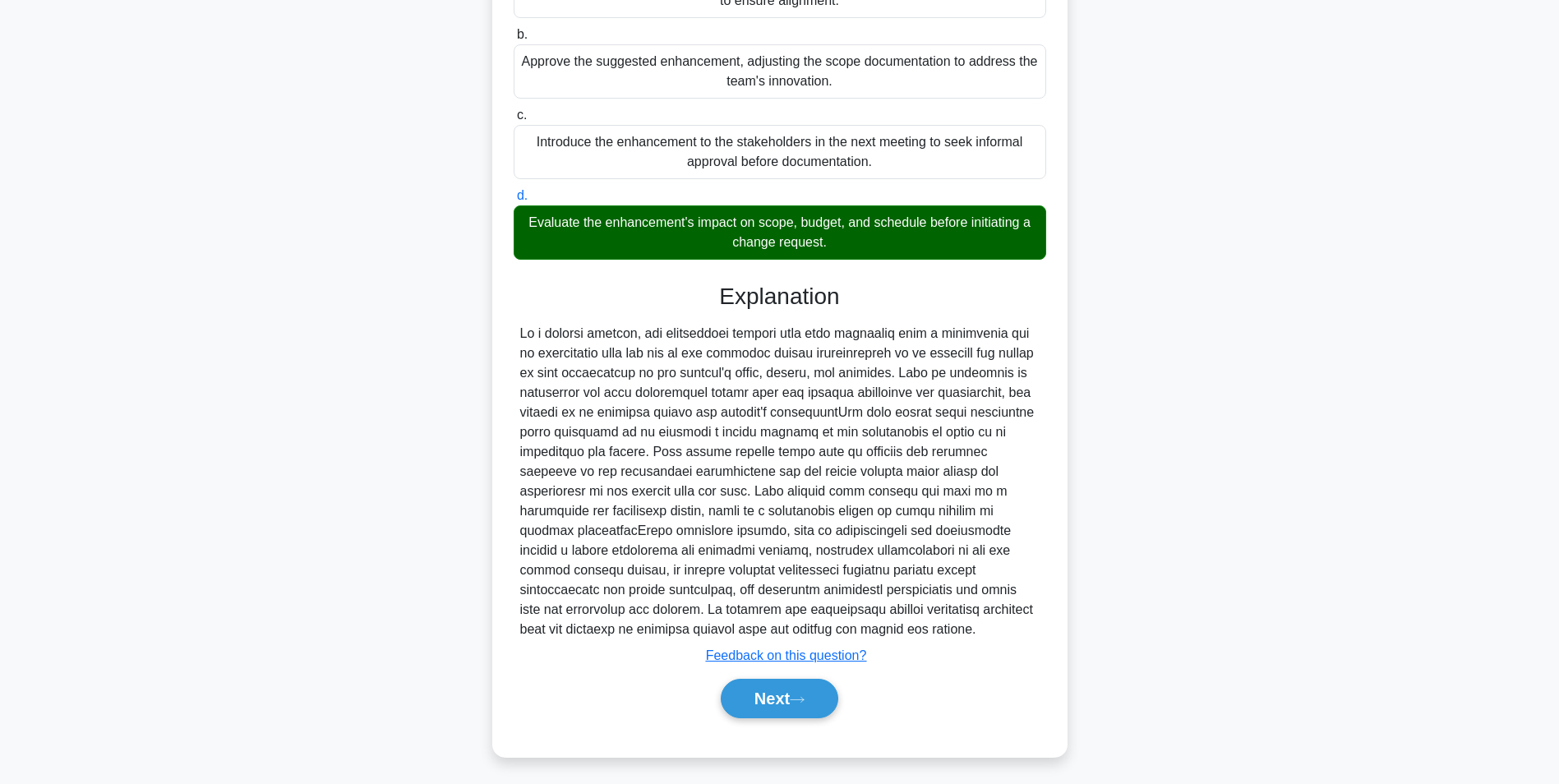
scroll to position [104, 0]
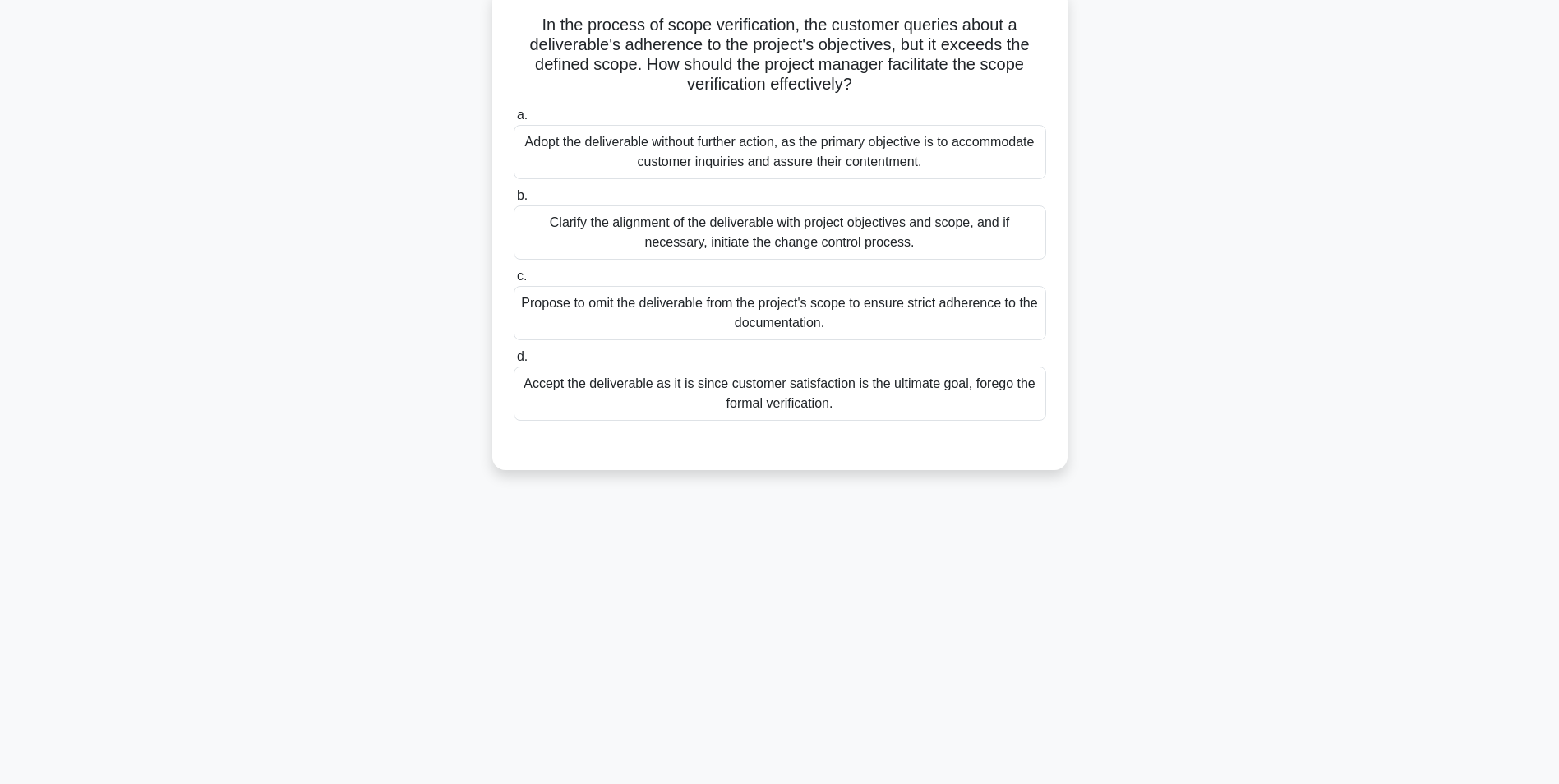
click at [604, 248] on div "Clarify the alignment of the deliverable with project objectives and scope, and…" at bounding box center [780, 233] width 533 height 54
click at [514, 201] on input "b. Clarify the alignment of the deliverable with project objectives and scope, …" at bounding box center [514, 195] width 0 height 11
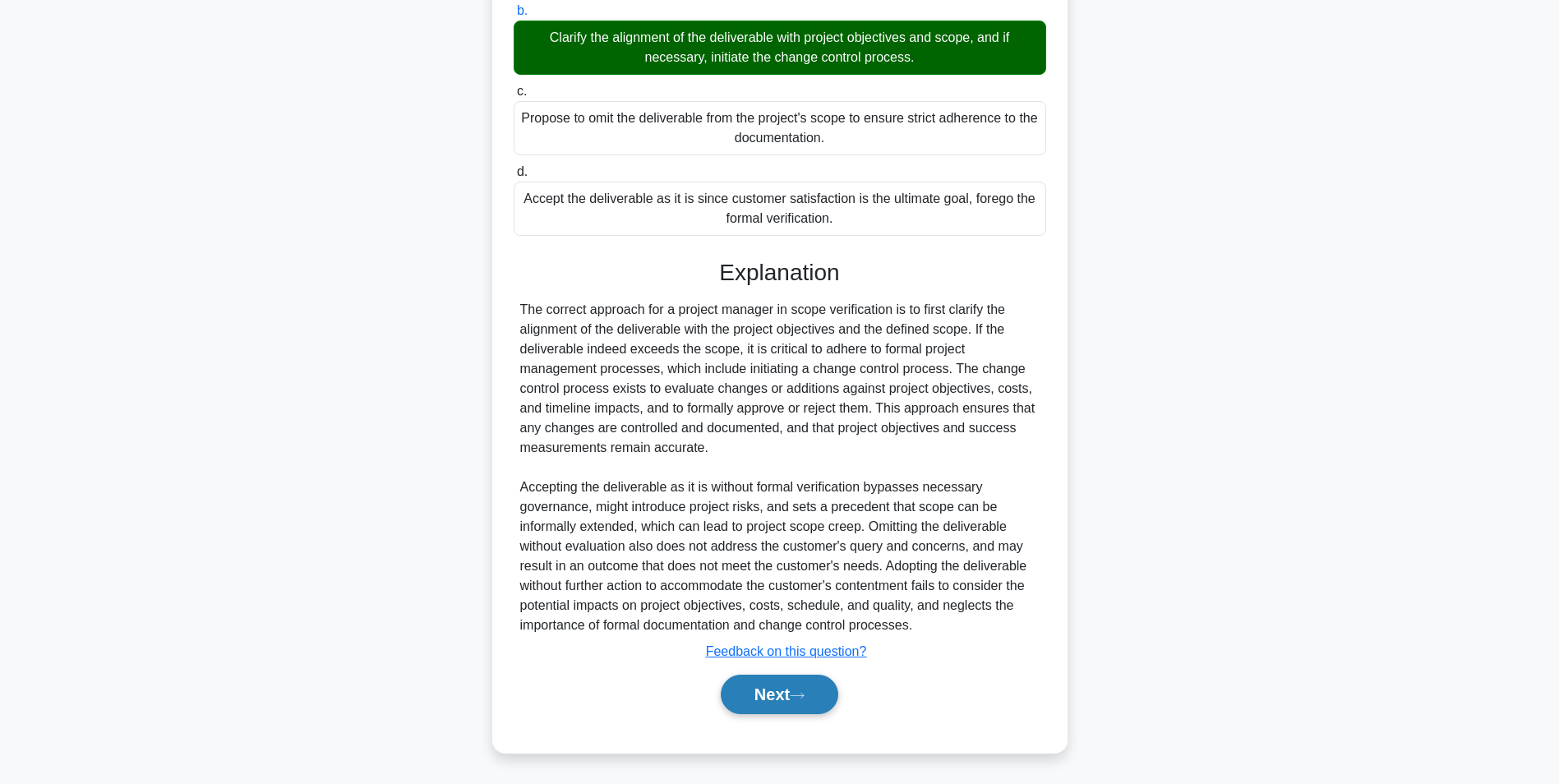
click at [780, 679] on button "Next" at bounding box center [780, 694] width 117 height 40
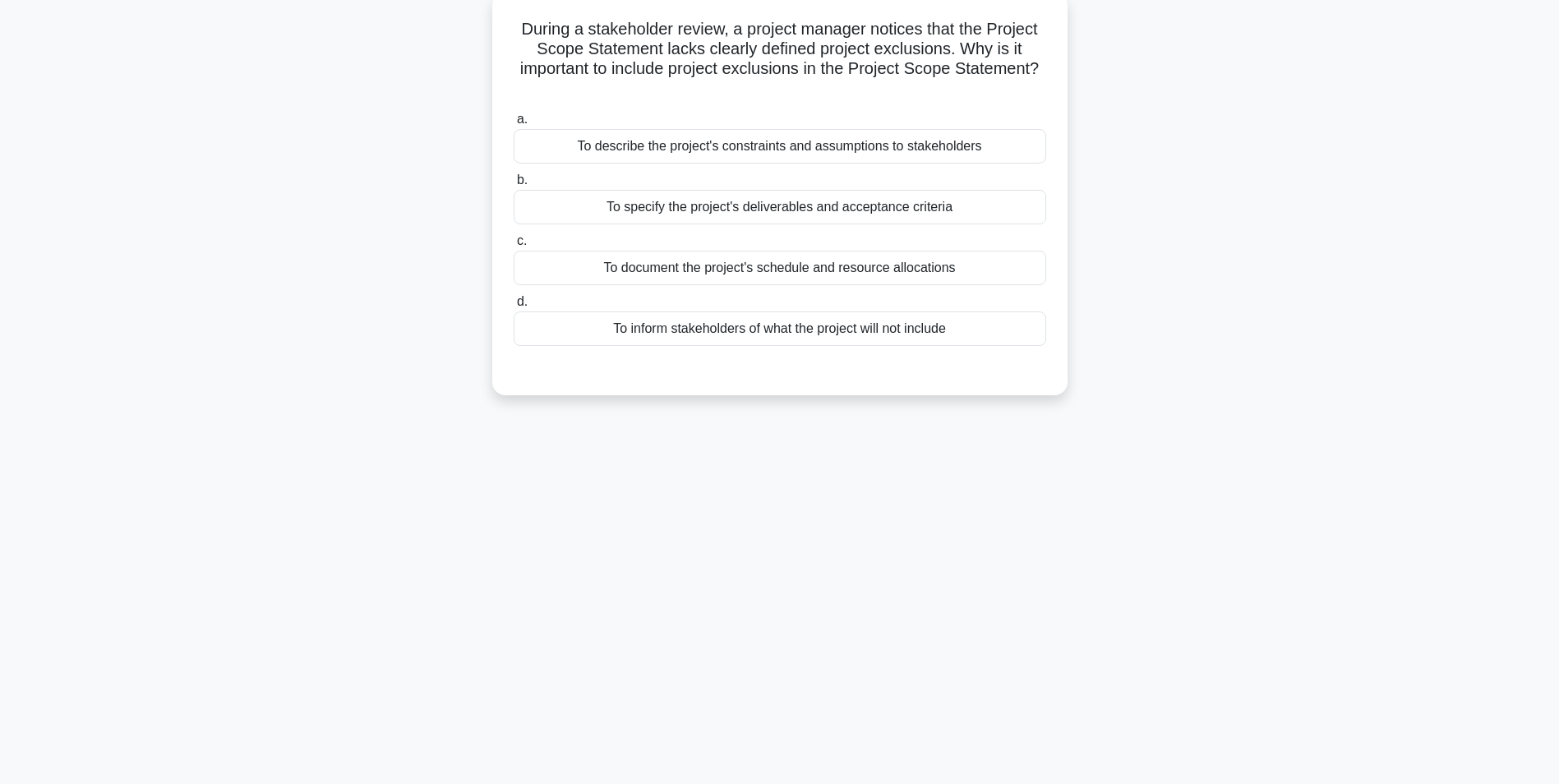
scroll to position [21, 0]
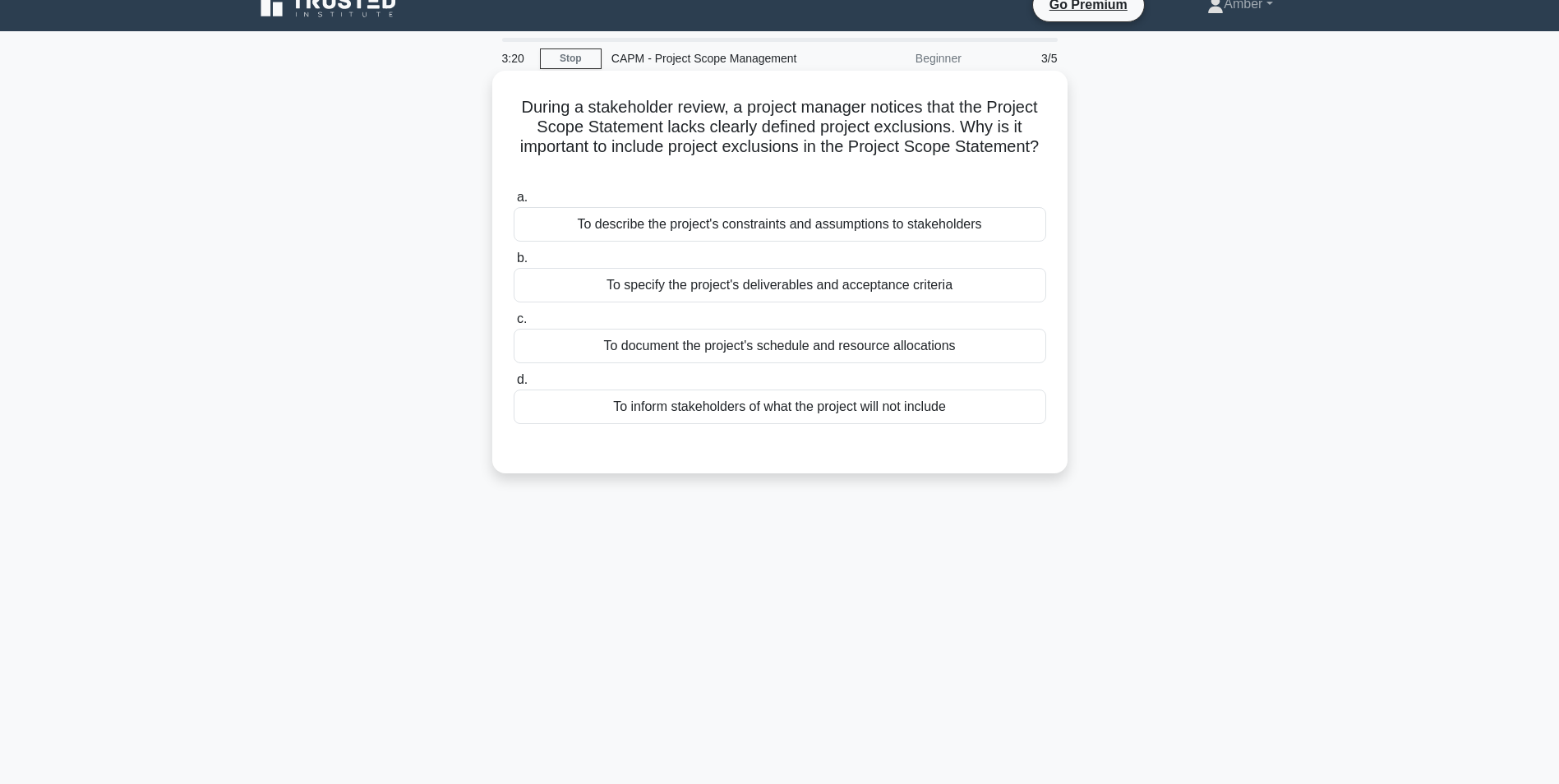
click at [750, 408] on div "To inform stakeholders of what the project will not include" at bounding box center [780, 407] width 533 height 35
click at [514, 385] on input "d. To inform stakeholders of what the project will not include" at bounding box center [514, 379] width 0 height 11
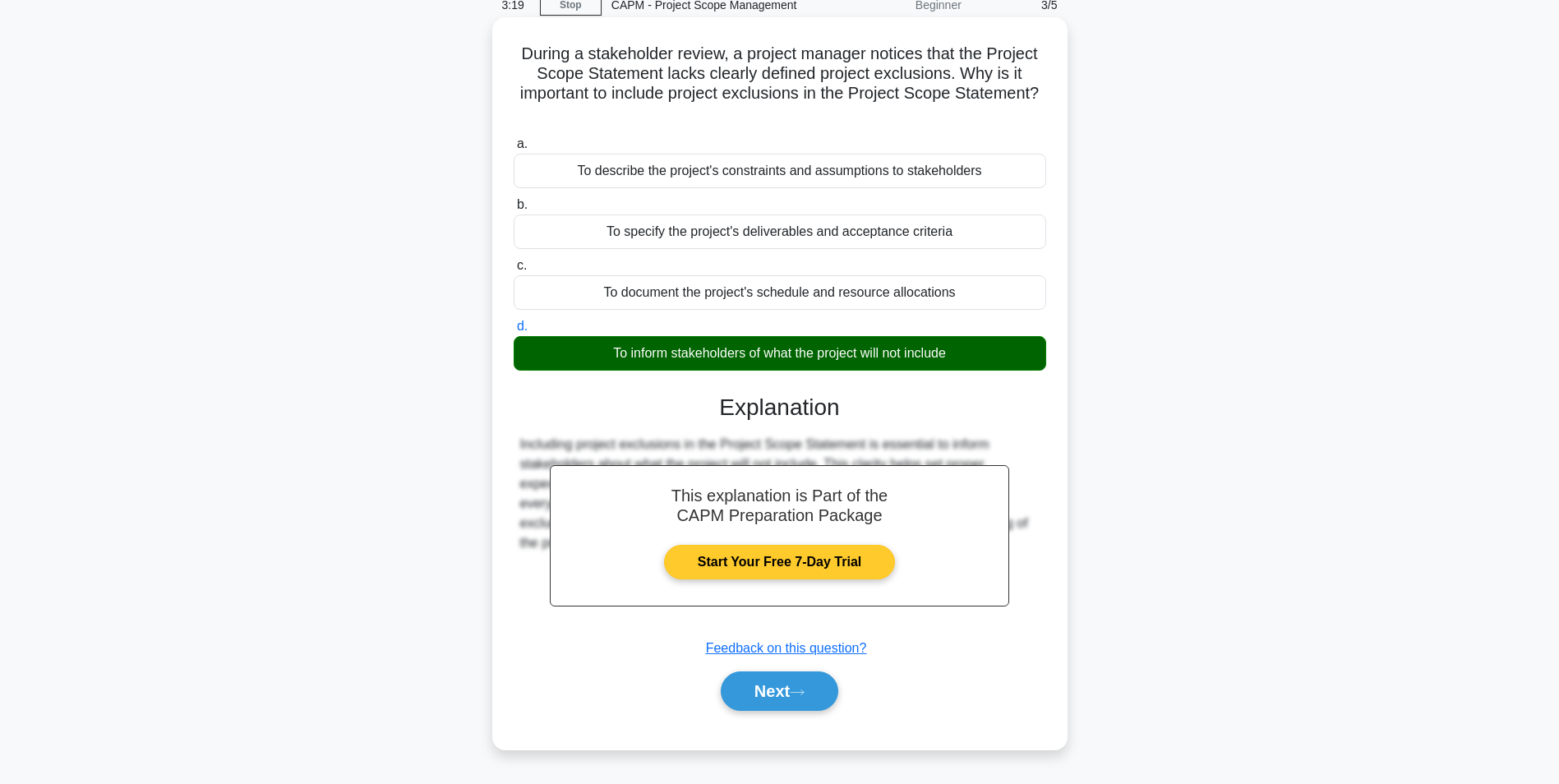
scroll to position [104, 0]
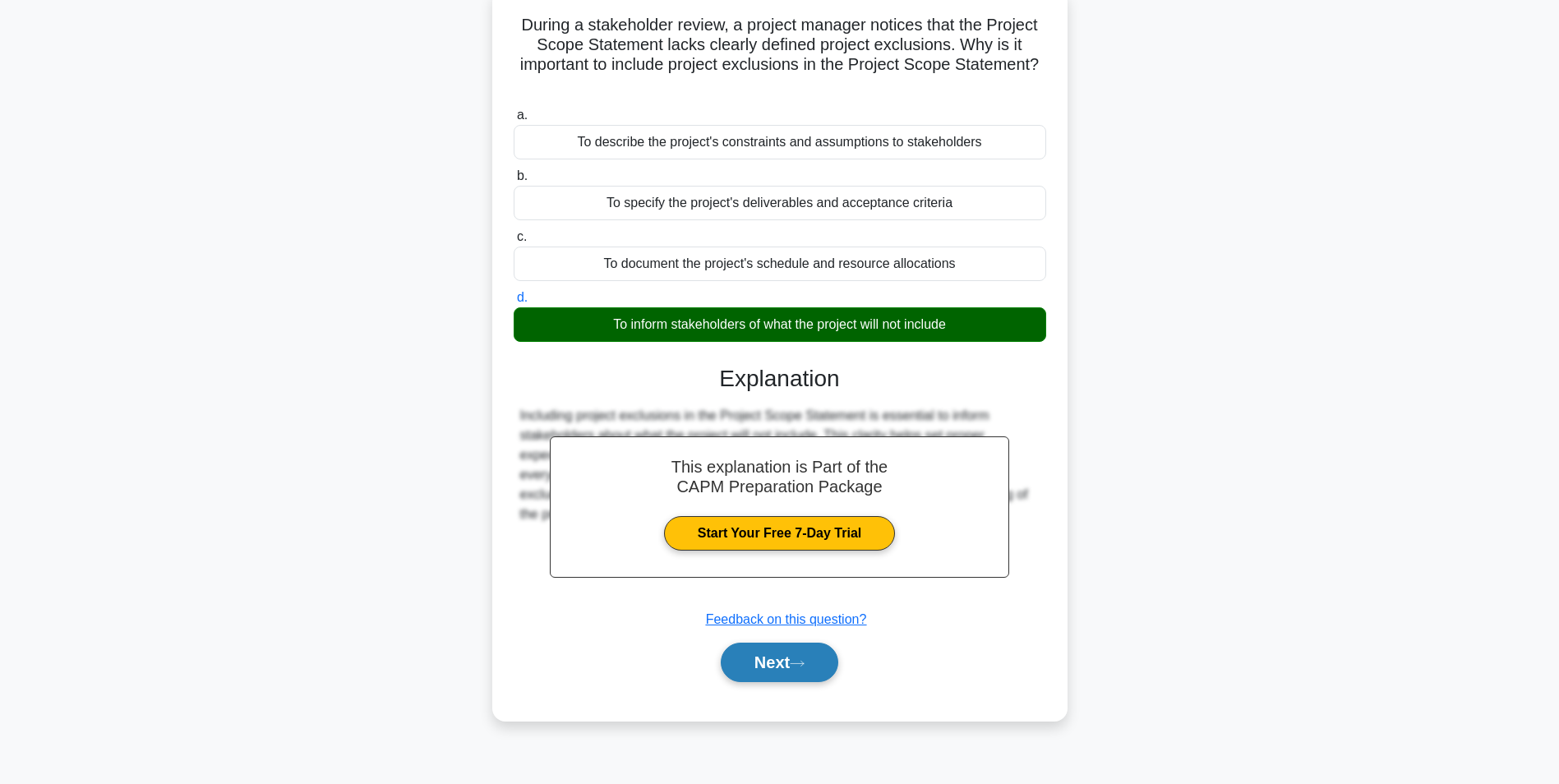
click at [777, 668] on button "Next" at bounding box center [780, 662] width 117 height 40
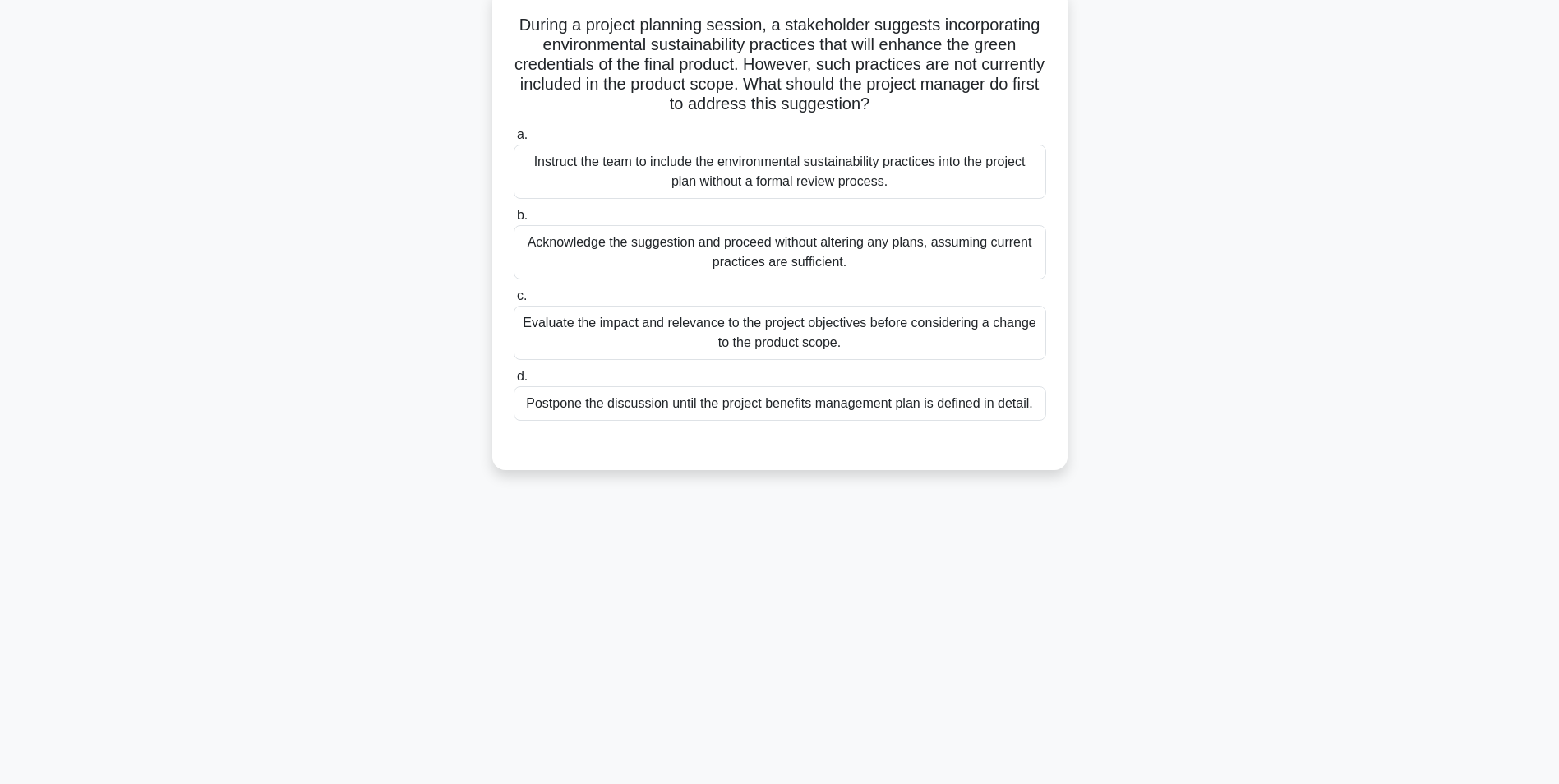
click at [665, 322] on div "Evaluate the impact and relevance to the project objectives before considering …" at bounding box center [780, 333] width 533 height 54
click at [514, 302] on input "c. Evaluate the impact and relevance to the project objectives before consideri…" at bounding box center [514, 296] width 0 height 11
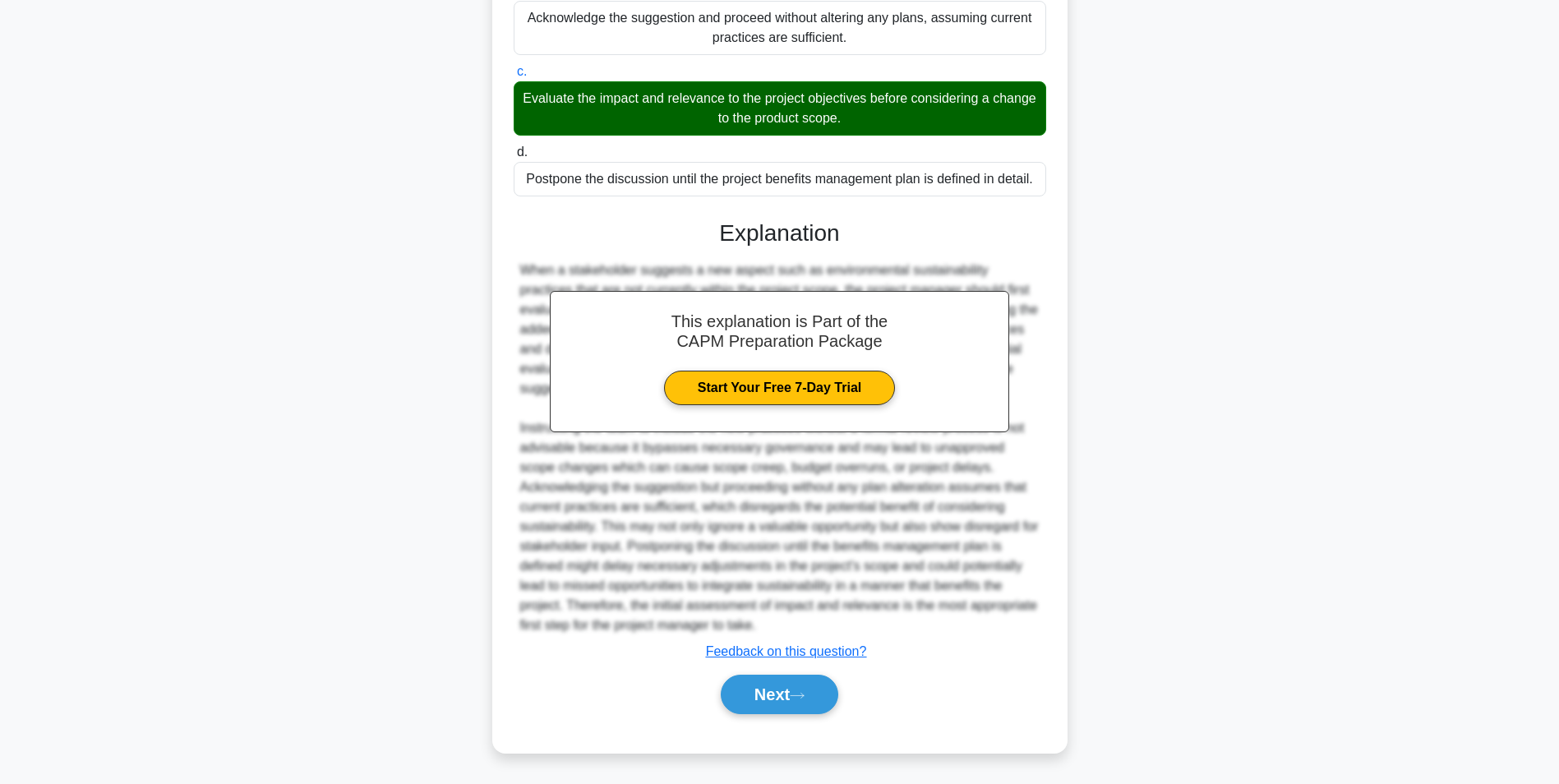
drag, startPoint x: 784, startPoint y: 689, endPoint x: 768, endPoint y: 672, distance: 23.3
click at [784, 689] on button "Next" at bounding box center [780, 694] width 117 height 40
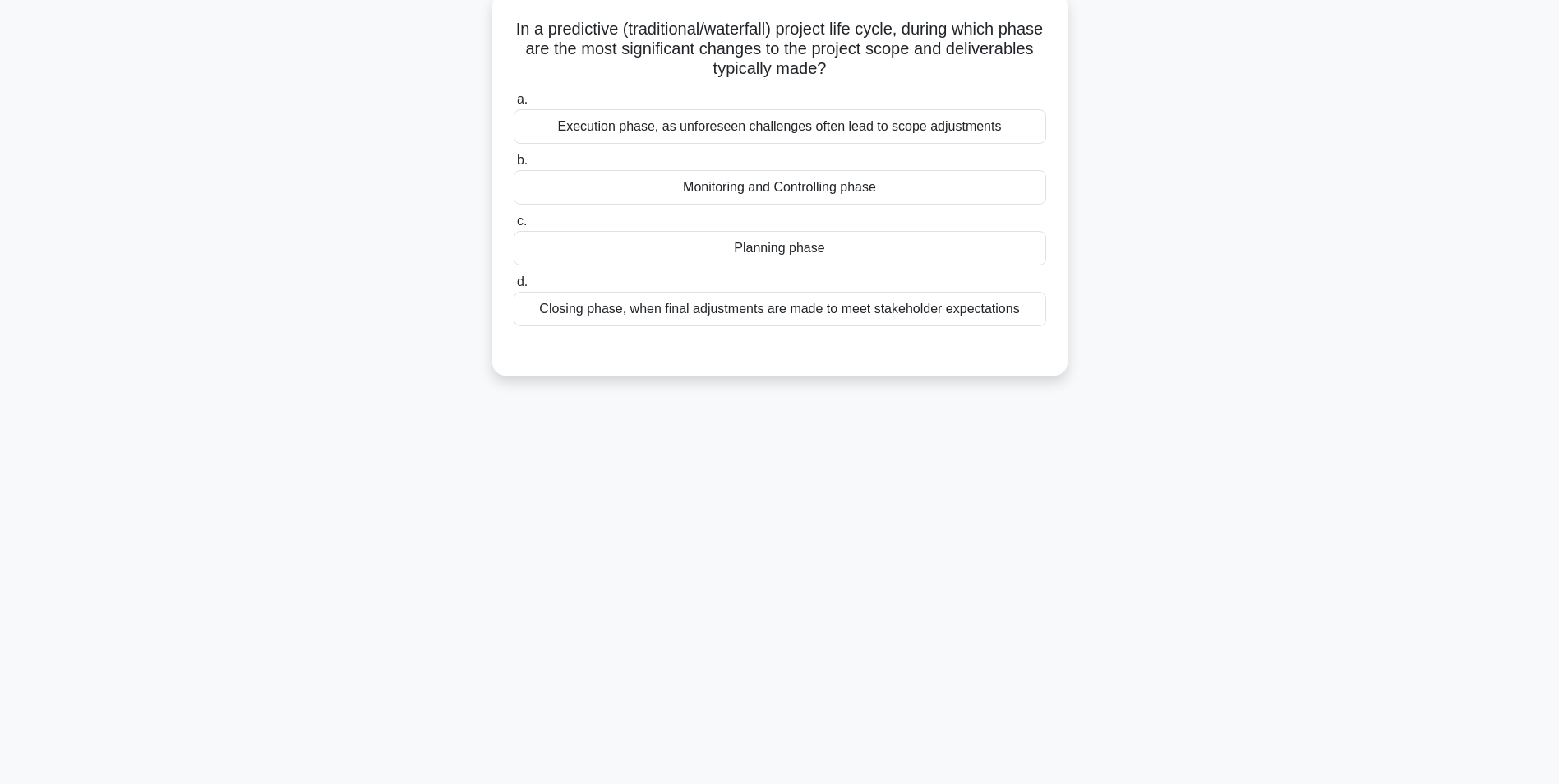
scroll to position [21, 0]
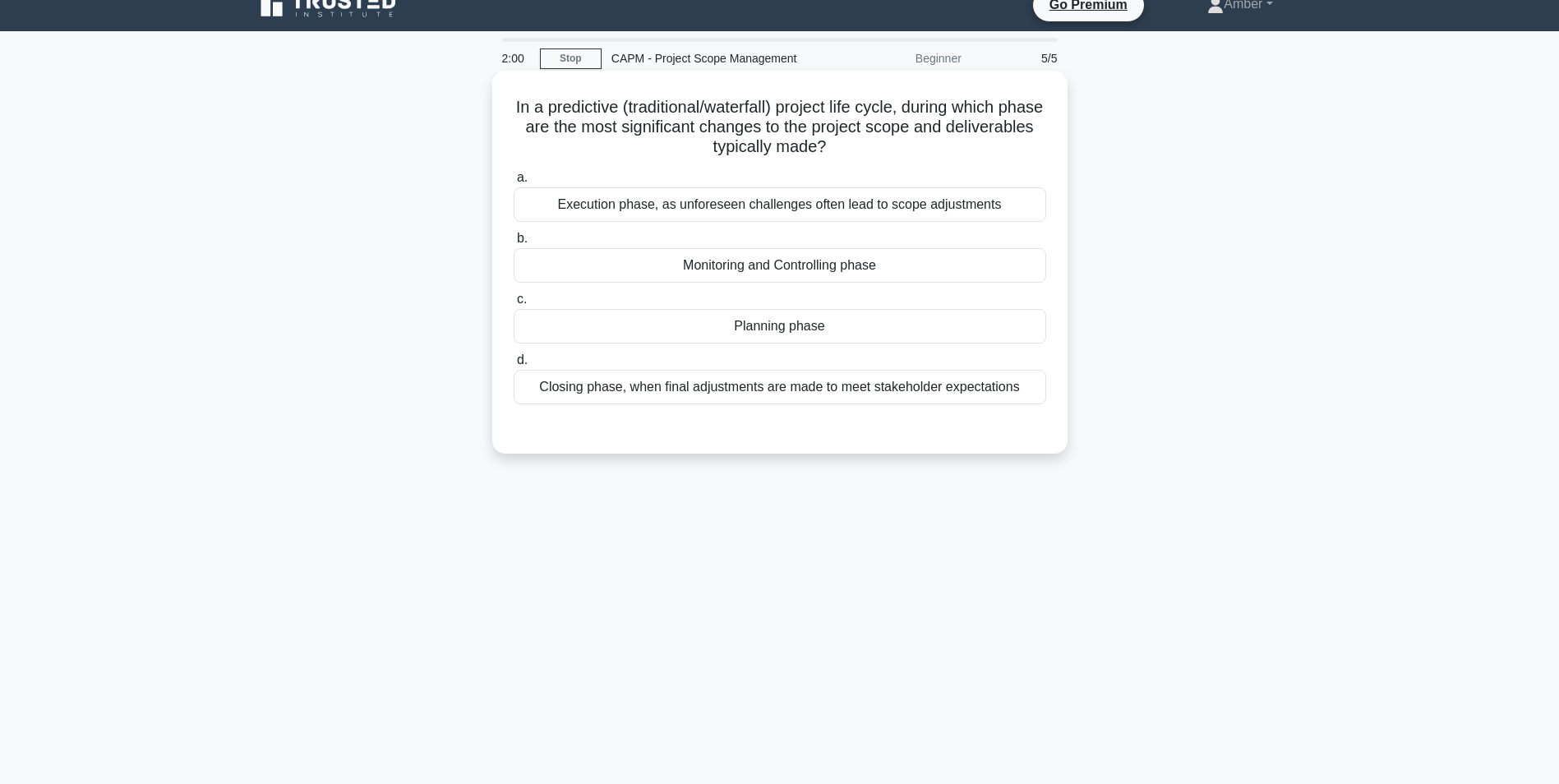
click at [586, 379] on div "Closing phase, when final adjustments are made to meet stakeholder expectations" at bounding box center [780, 387] width 533 height 35
click at [514, 366] on input "d. Closing phase, when final adjustments are made to meet stakeholder expectati…" at bounding box center [514, 360] width 0 height 11
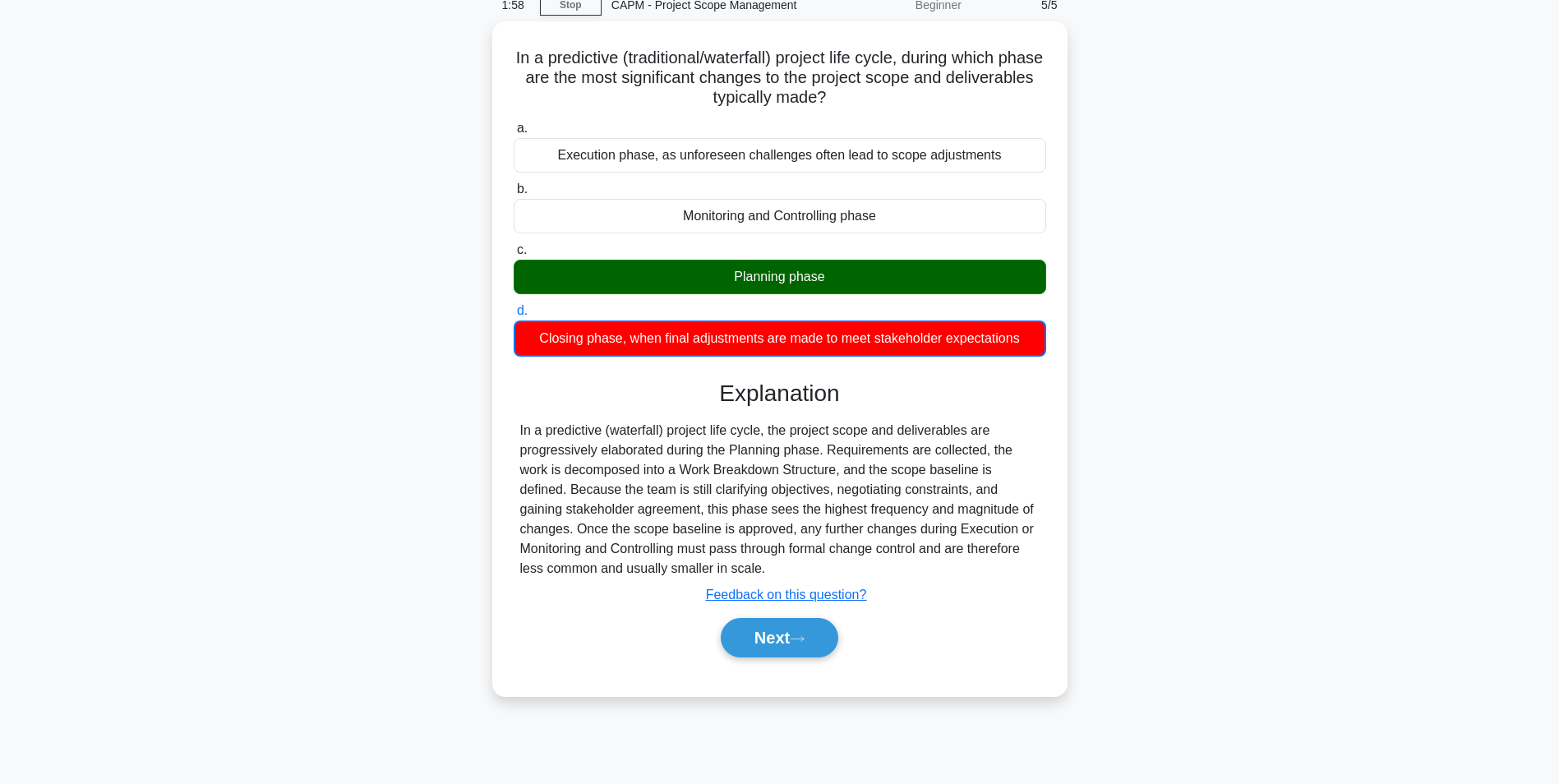
scroll to position [104, 0]
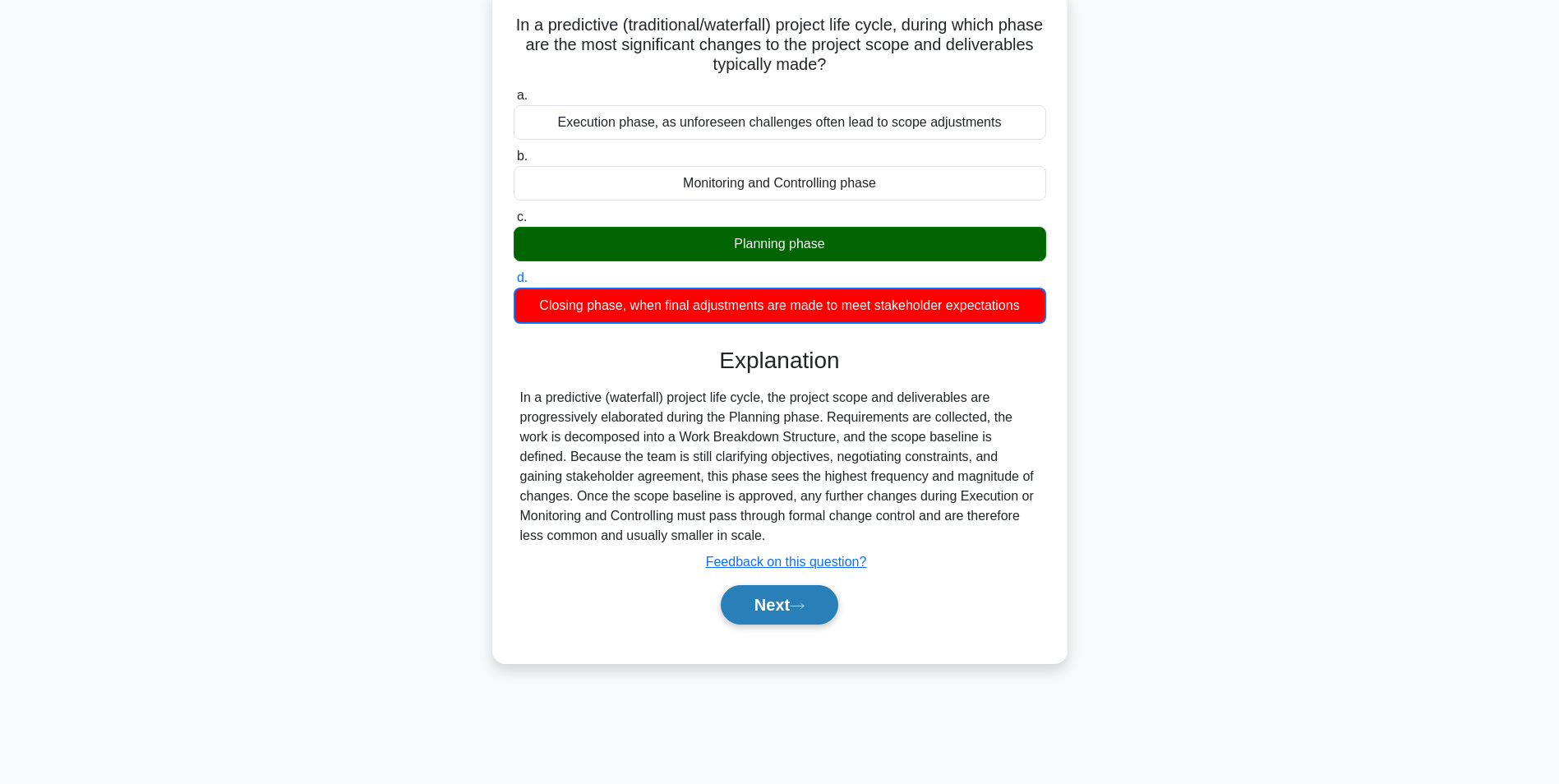
click at [776, 604] on button "Next" at bounding box center [780, 604] width 117 height 40
click at [771, 607] on button "Next" at bounding box center [780, 604] width 117 height 40
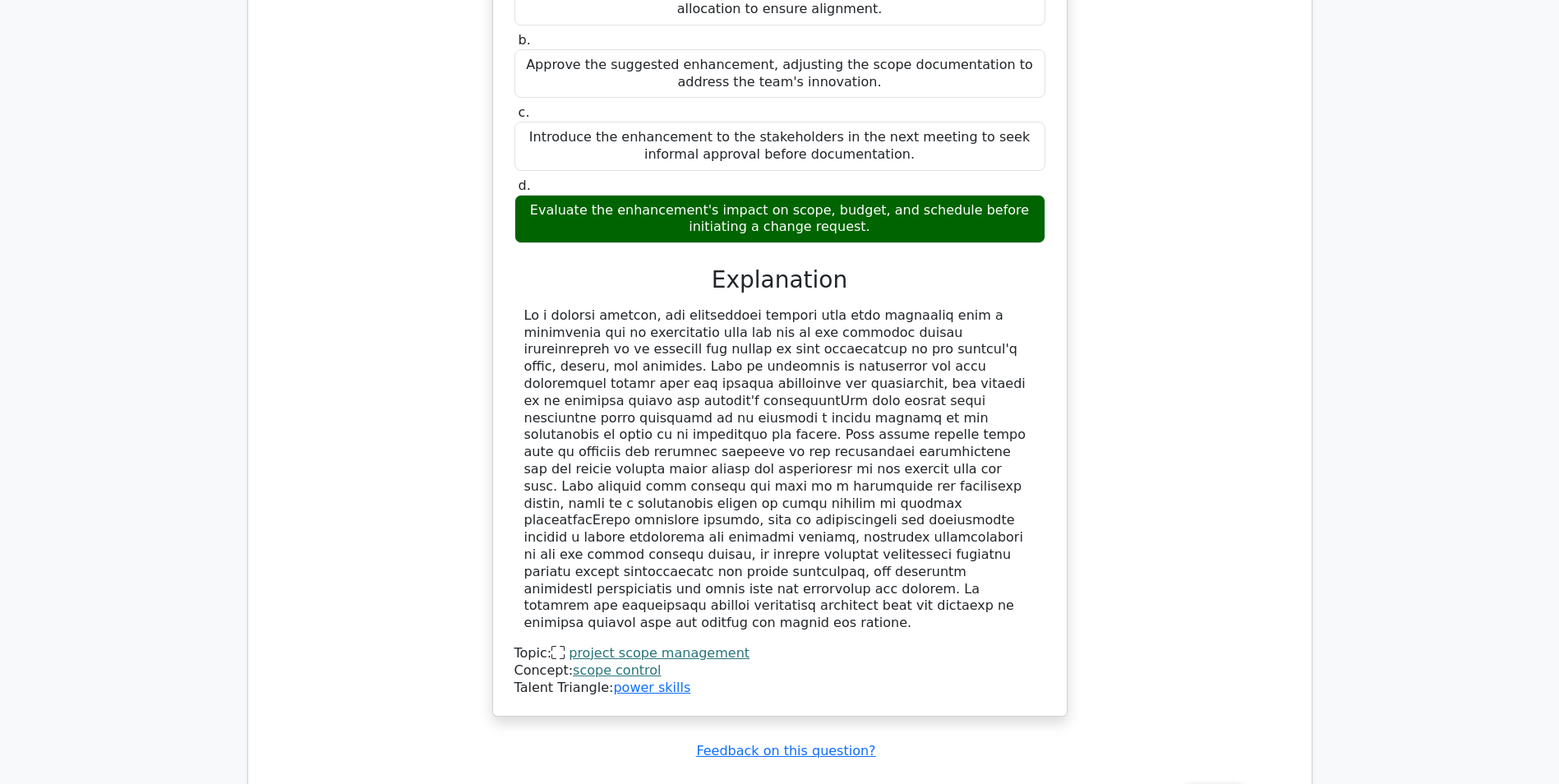
scroll to position [1808, 0]
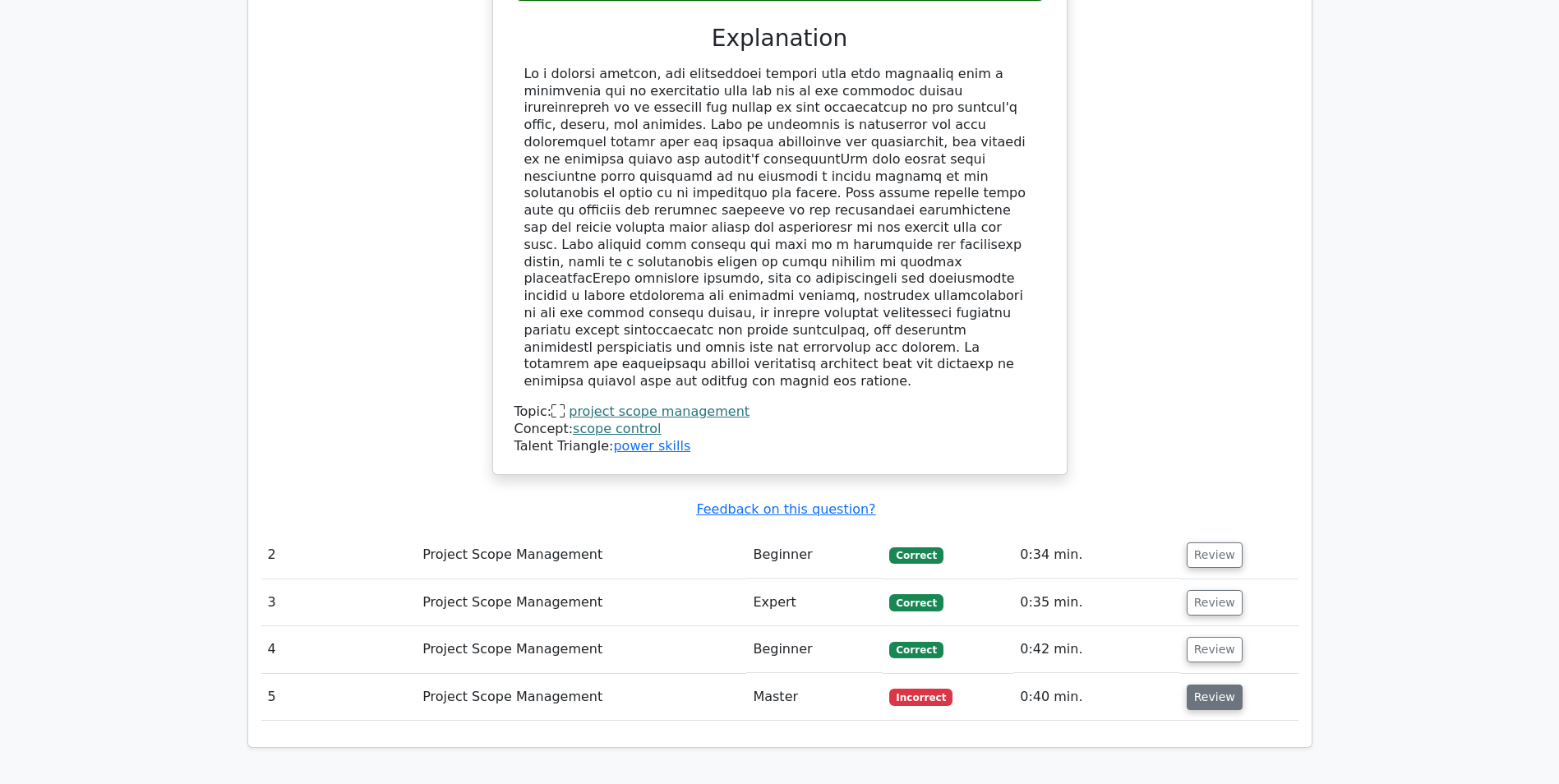
click at [1203, 684] on button "Review" at bounding box center [1215, 697] width 56 height 25
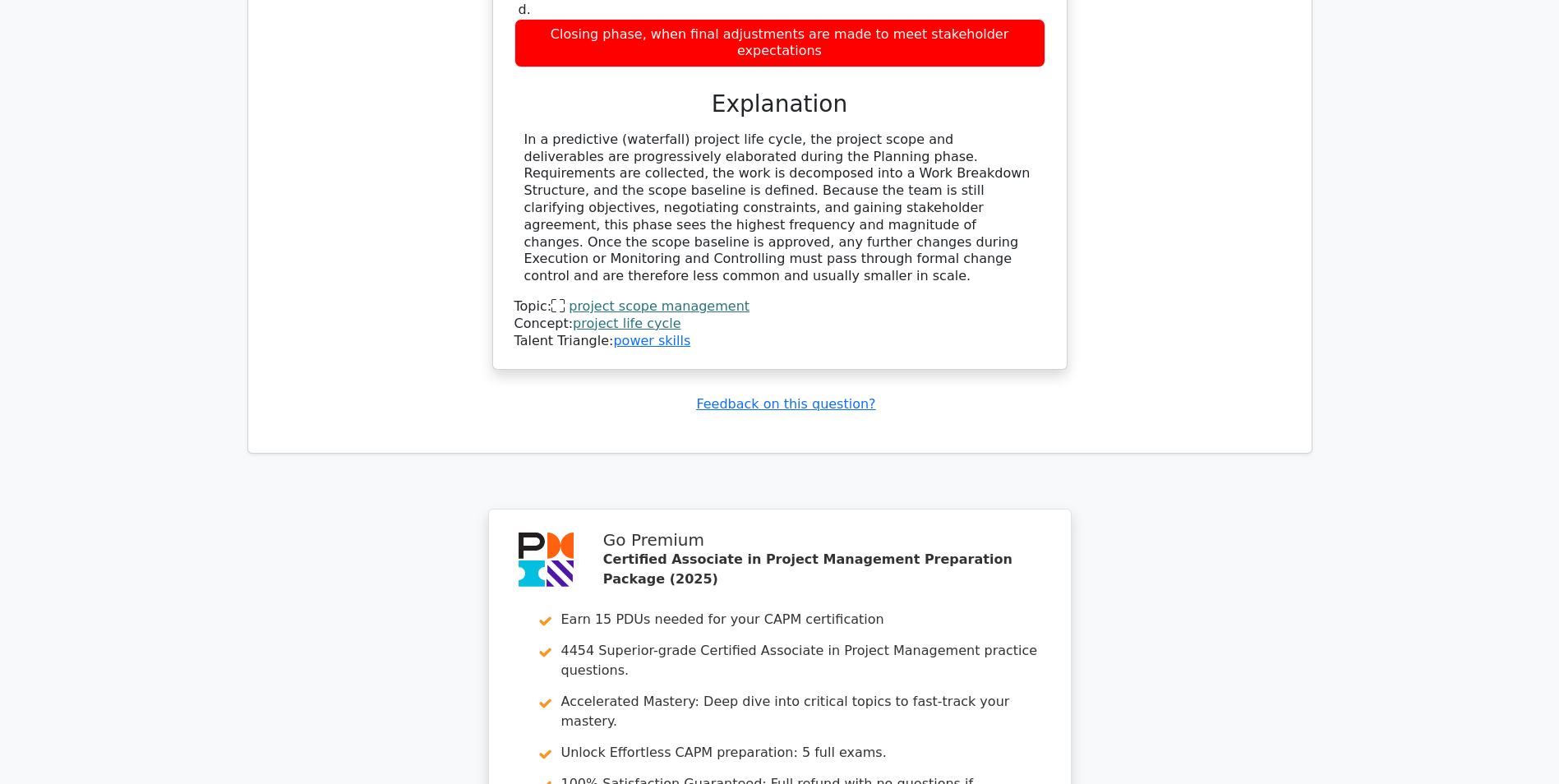
scroll to position [3117, 0]
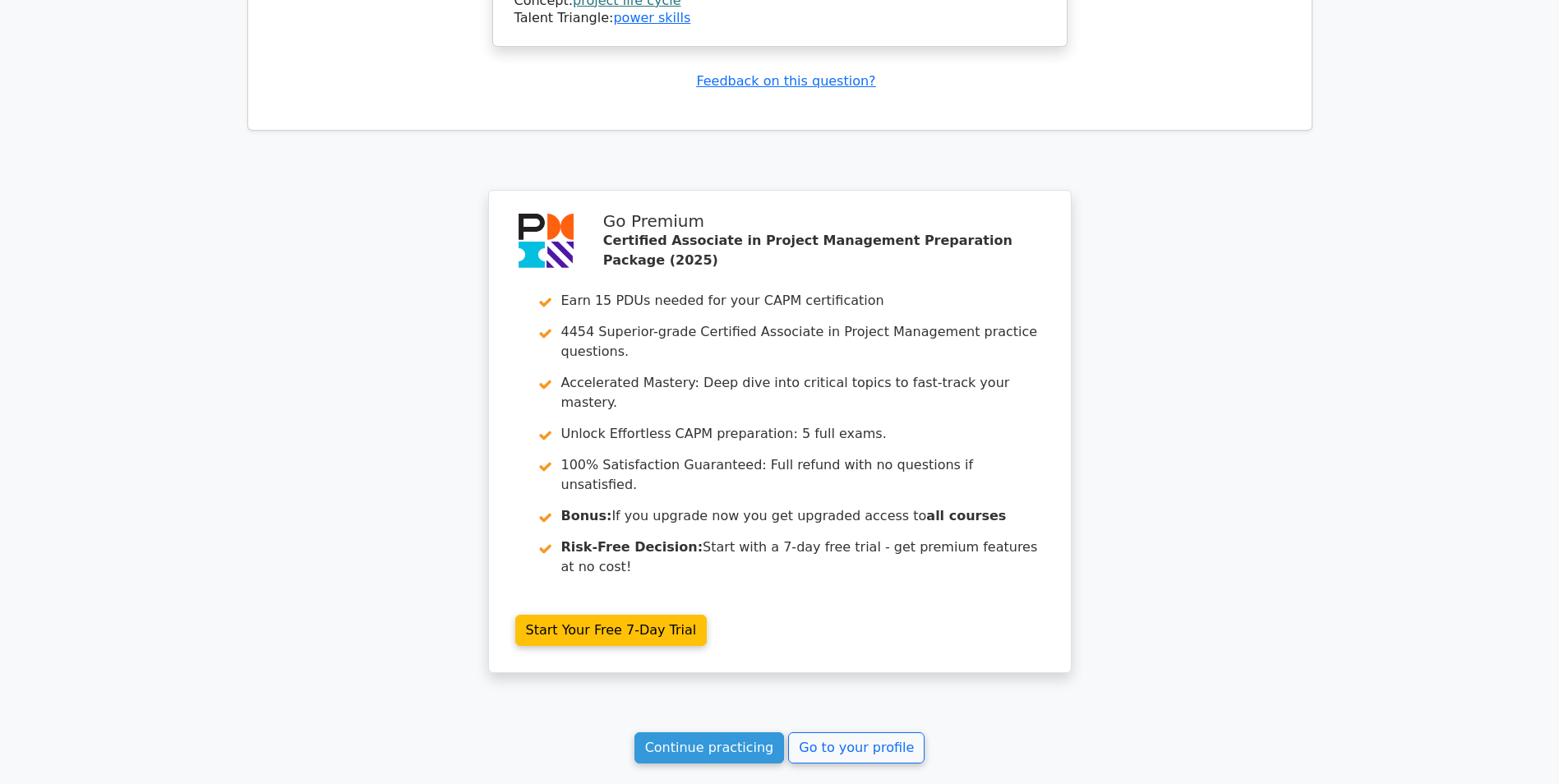
drag, startPoint x: 713, startPoint y: 533, endPoint x: 552, endPoint y: 489, distance: 166.9
click at [713, 732] on link "Continue practicing" at bounding box center [710, 747] width 150 height 31
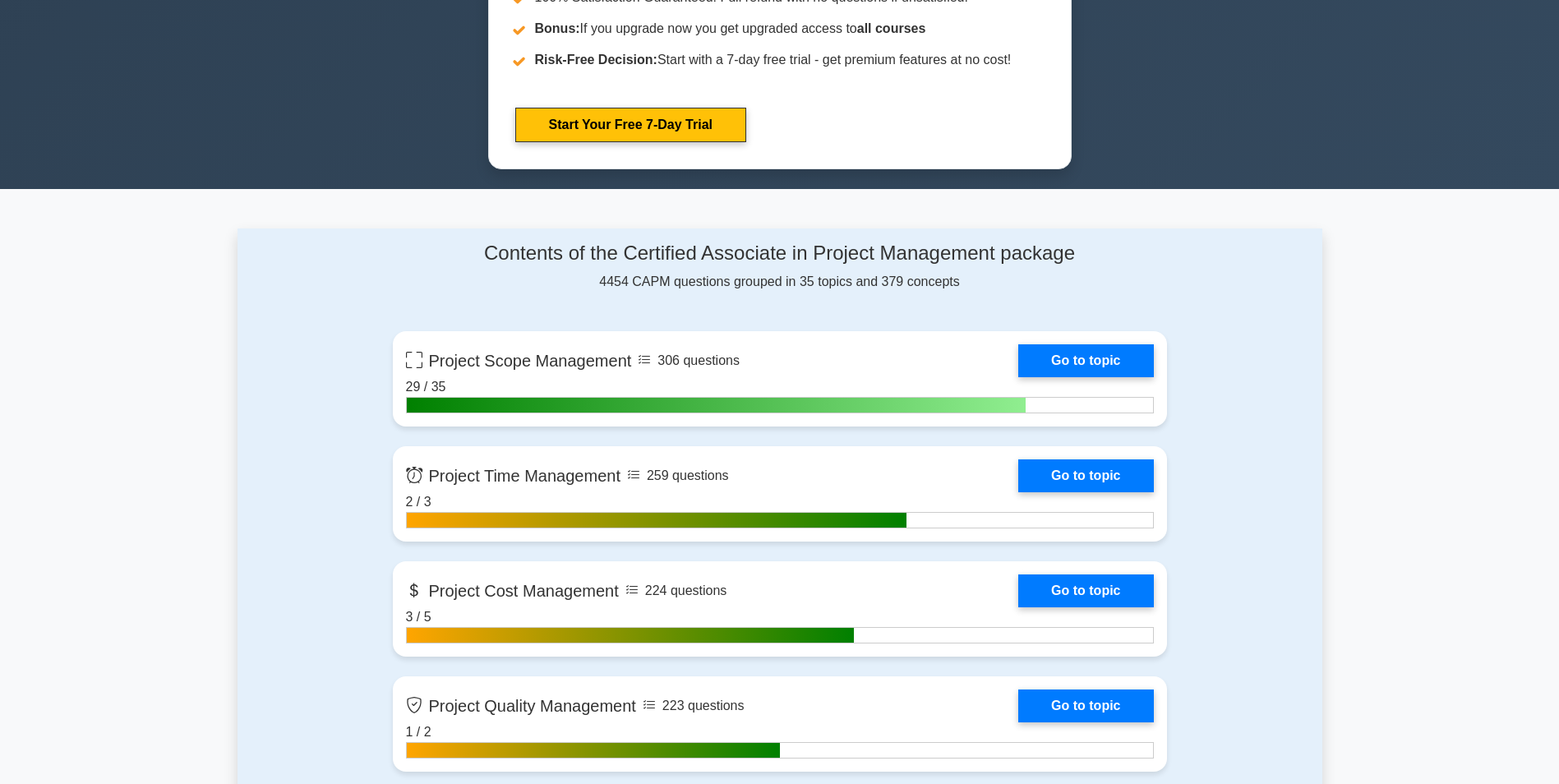
scroll to position [986, 0]
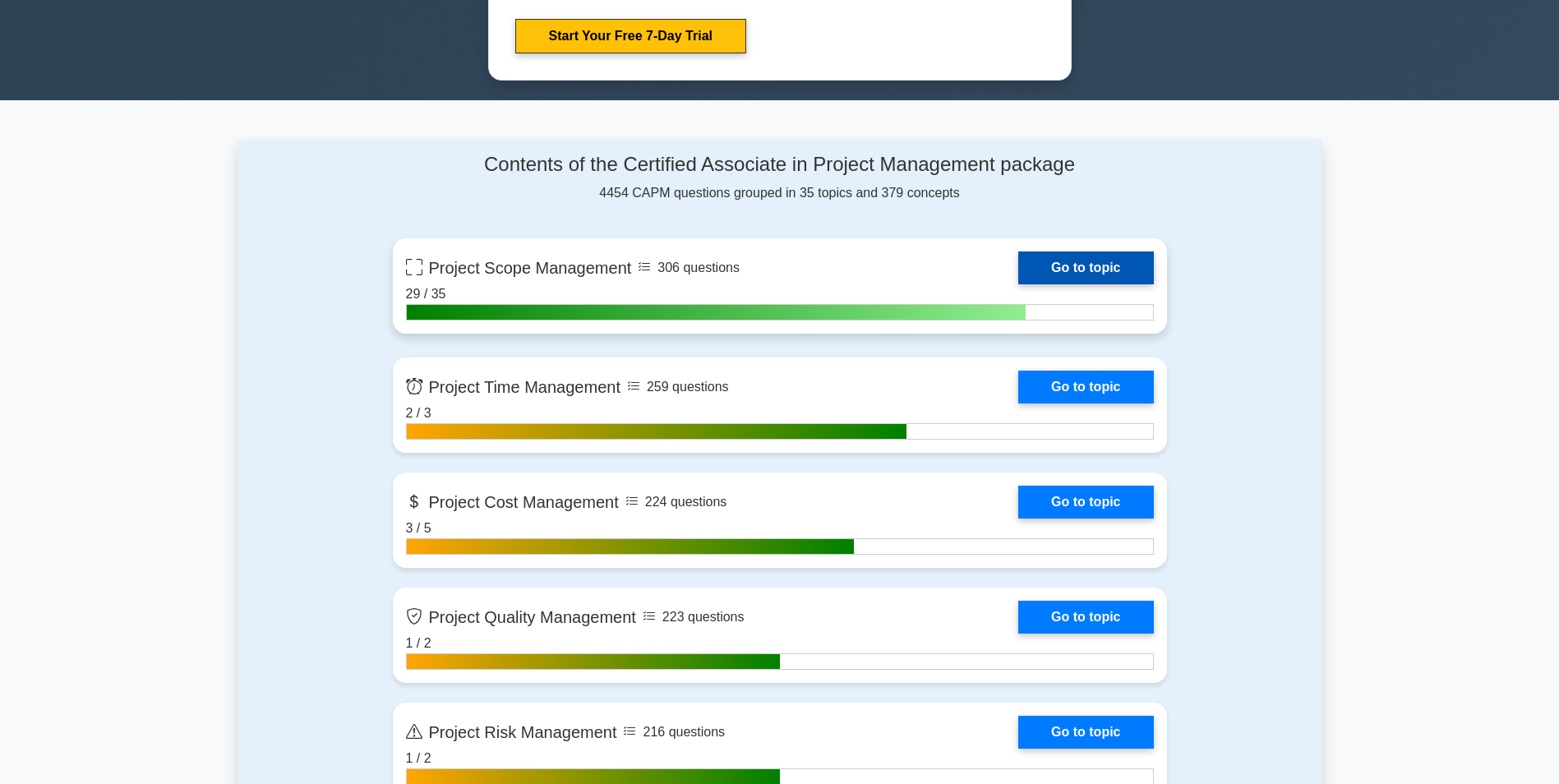
click at [1038, 269] on link "Go to topic" at bounding box center [1085, 268] width 135 height 33
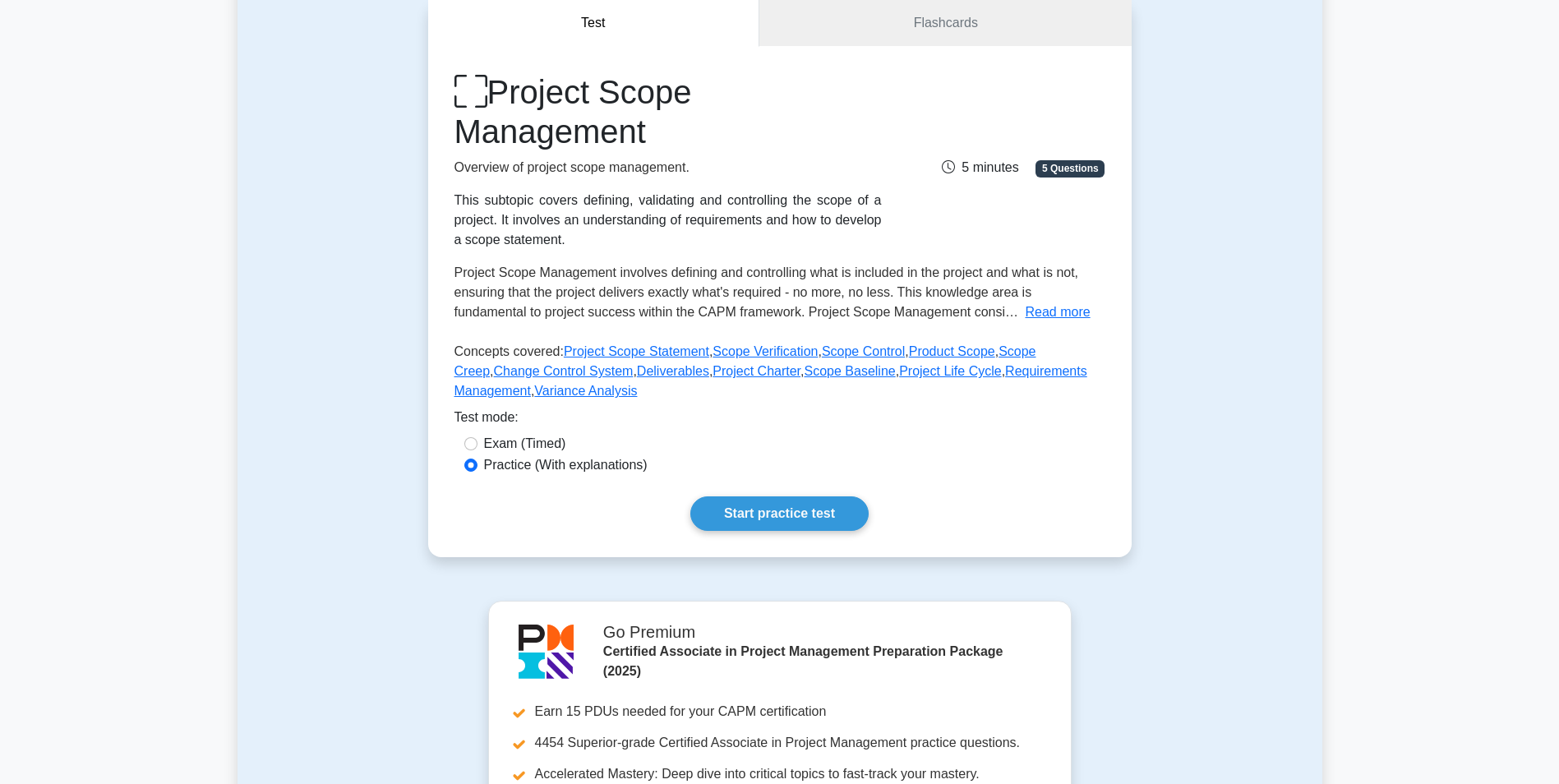
scroll to position [164, 0]
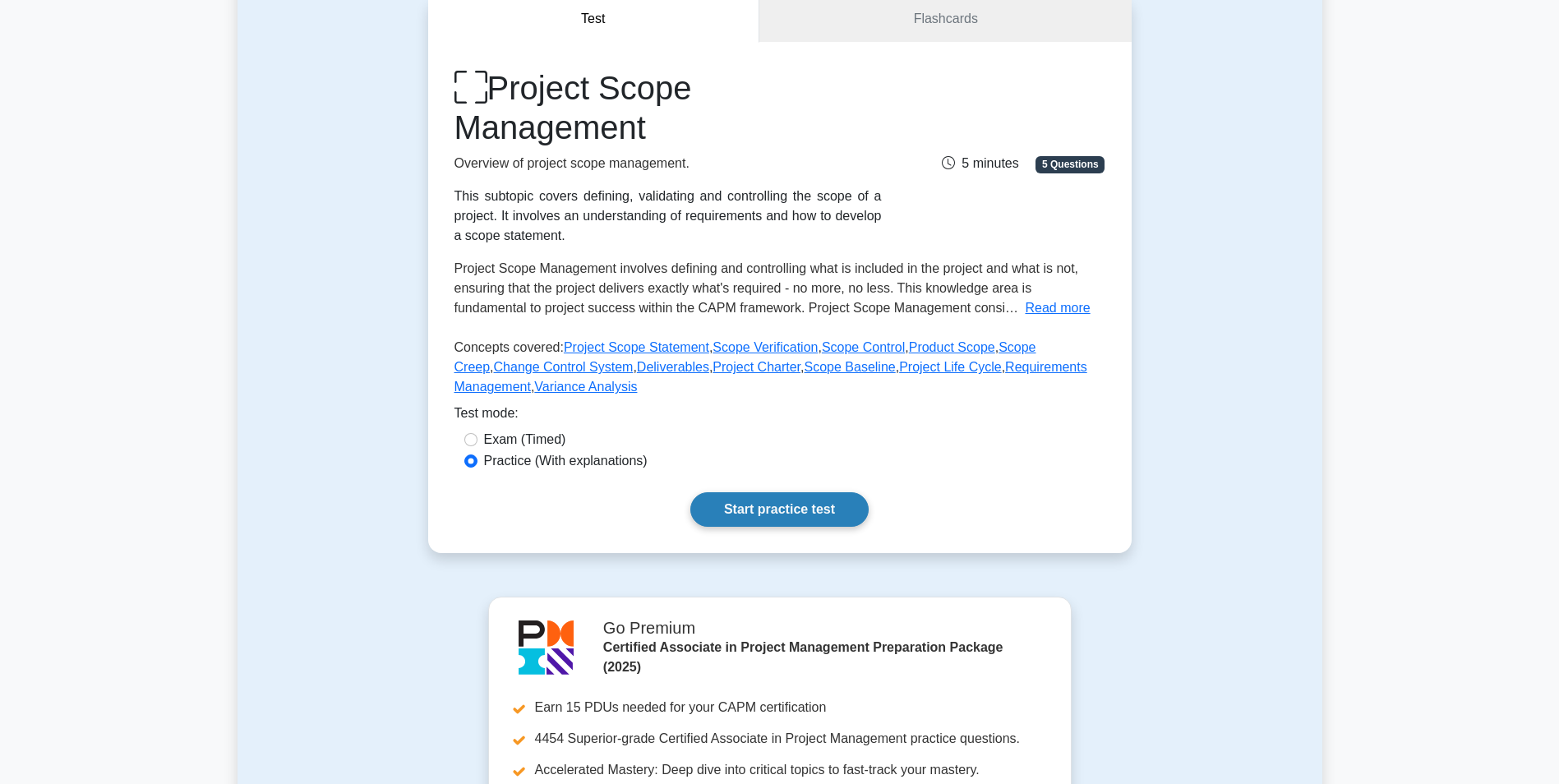
click at [787, 506] on link "Start practice test" at bounding box center [780, 509] width 179 height 35
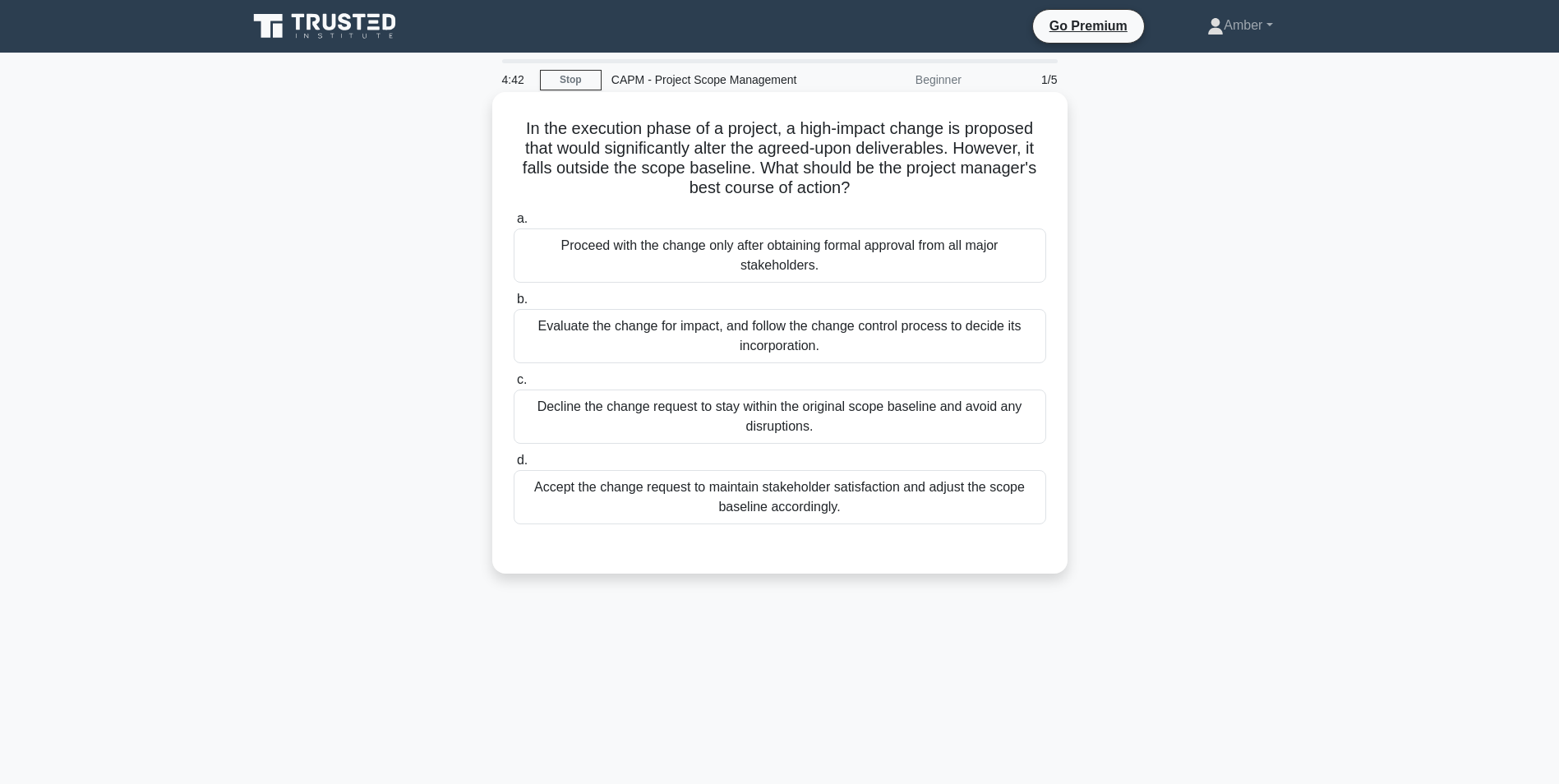
click at [580, 317] on div "Evaluate the change for impact, and follow the change control process to decide…" at bounding box center [780, 336] width 533 height 54
click at [514, 305] on input "b. Evaluate the change for impact, and follow the change control process to dec…" at bounding box center [514, 299] width 0 height 11
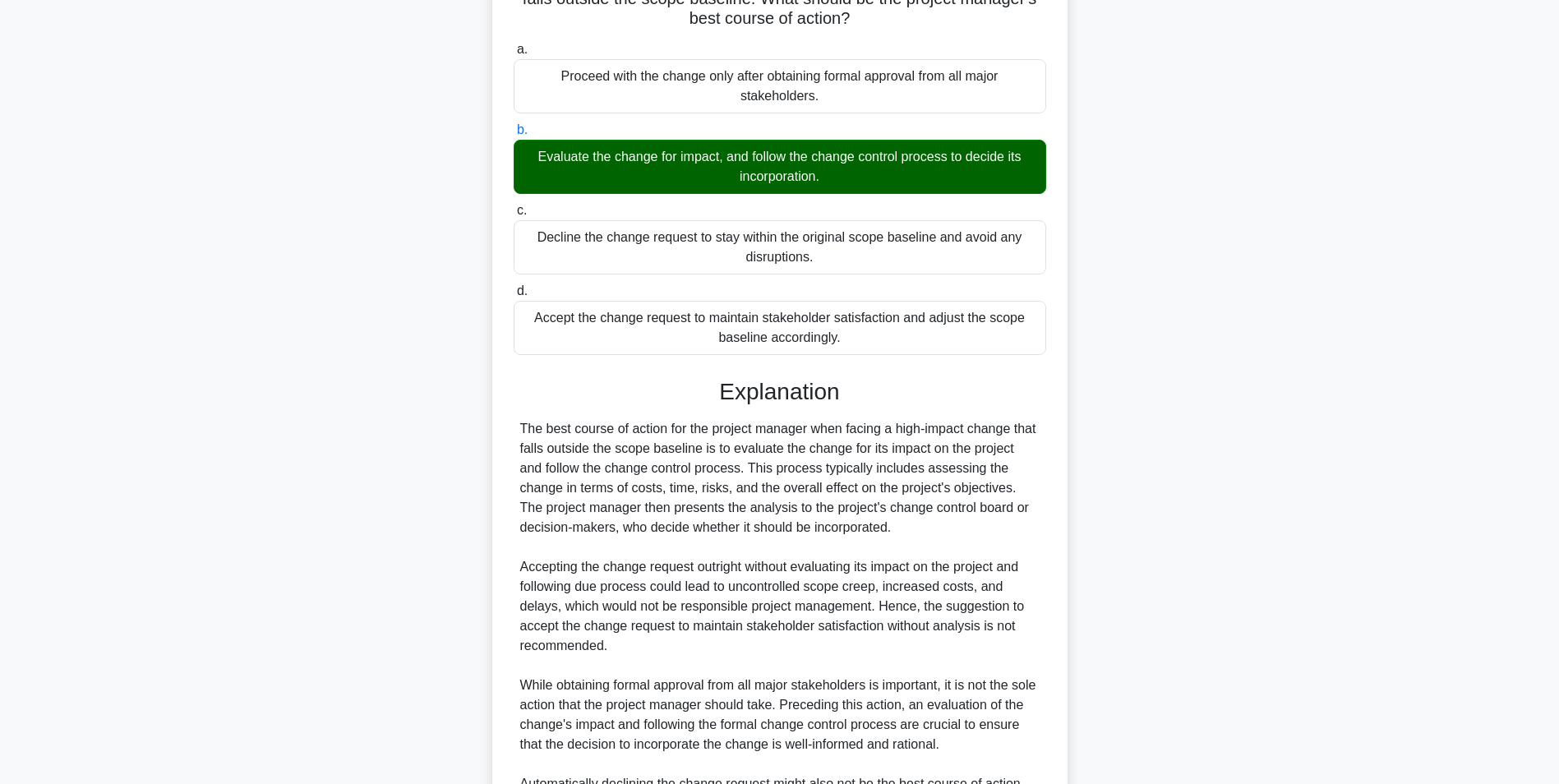
scroll to position [388, 0]
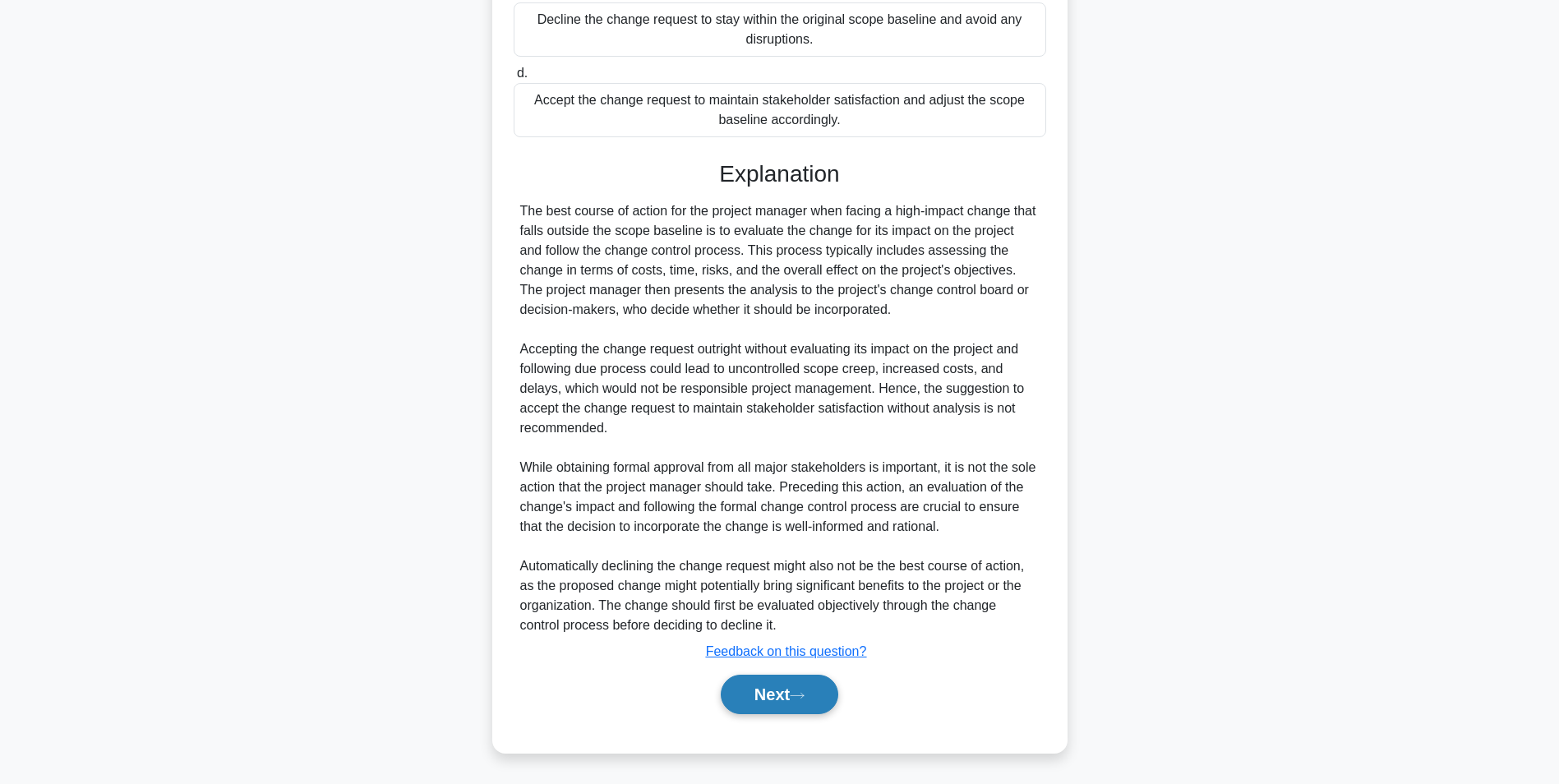
click at [775, 696] on button "Next" at bounding box center [780, 694] width 117 height 40
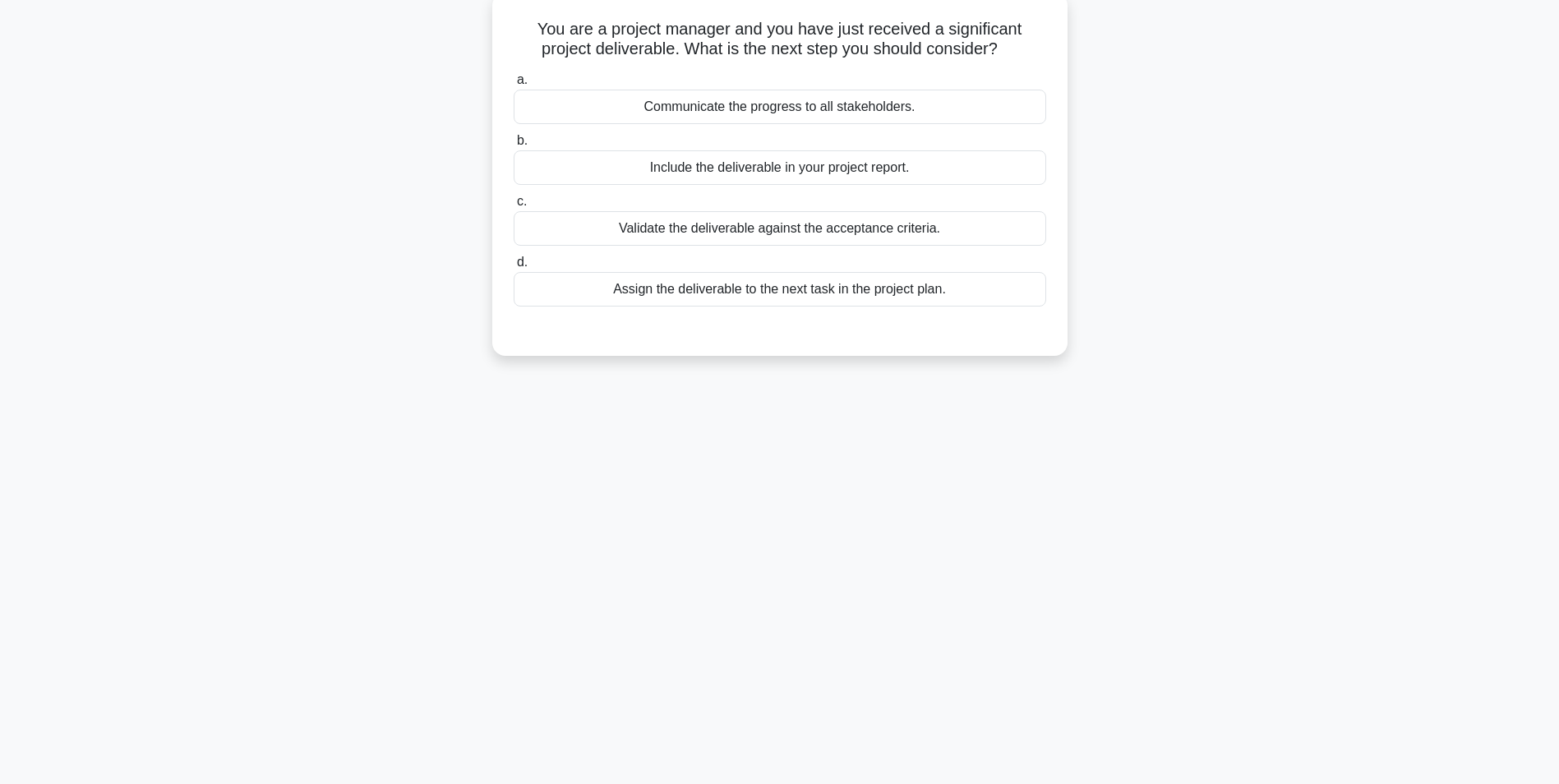
scroll to position [104, 0]
click at [672, 217] on div "Validate the deliverable against the acceptance criteria." at bounding box center [780, 224] width 533 height 35
click at [514, 203] on input "c. Validate the deliverable against the acceptance criteria." at bounding box center [514, 197] width 0 height 11
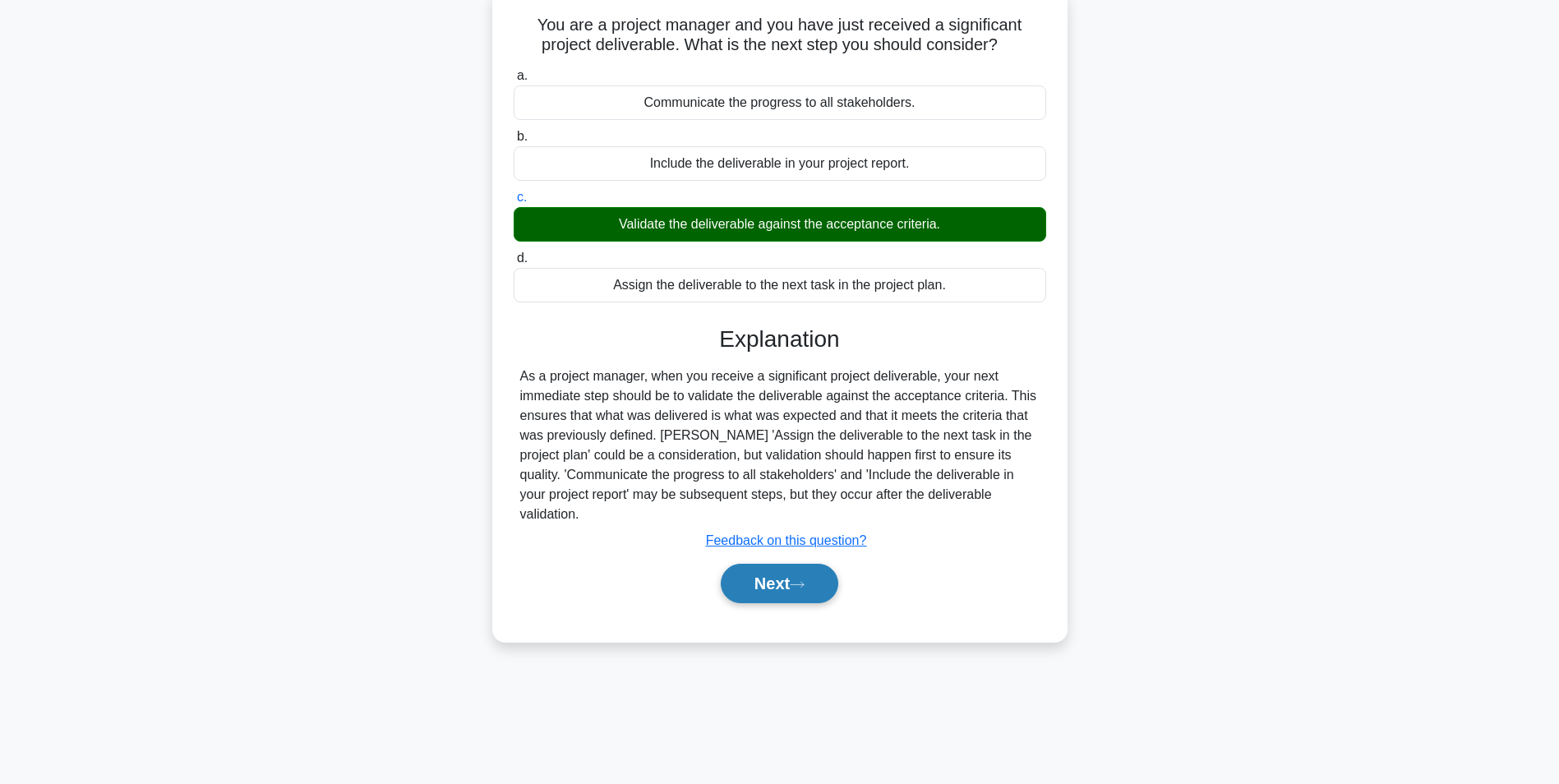
click at [770, 564] on button "Next" at bounding box center [780, 583] width 117 height 40
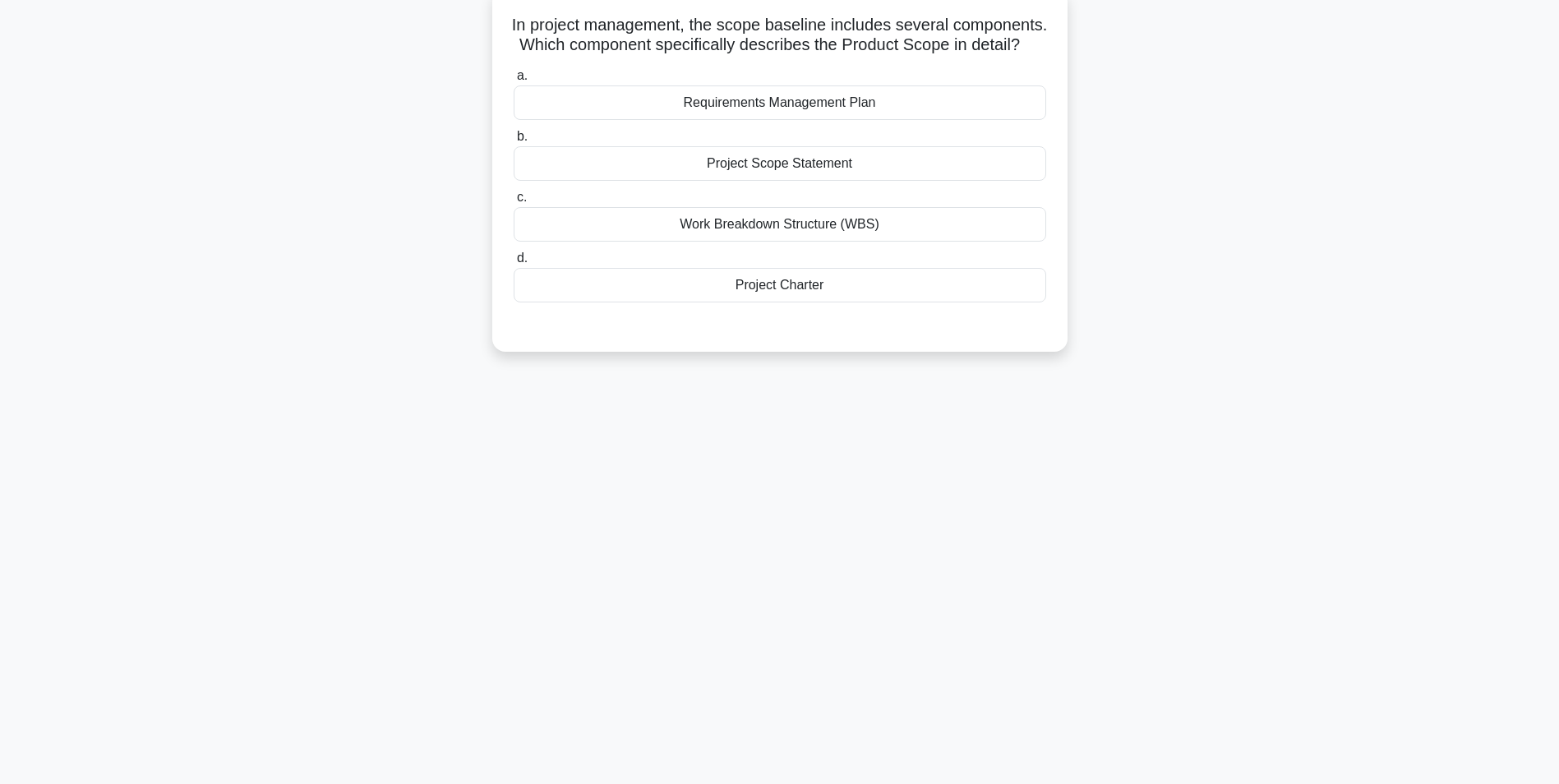
click at [676, 180] on div "Project Scope Statement" at bounding box center [780, 164] width 533 height 35
click at [514, 142] on input "b. Project Scope Statement" at bounding box center [514, 136] width 0 height 11
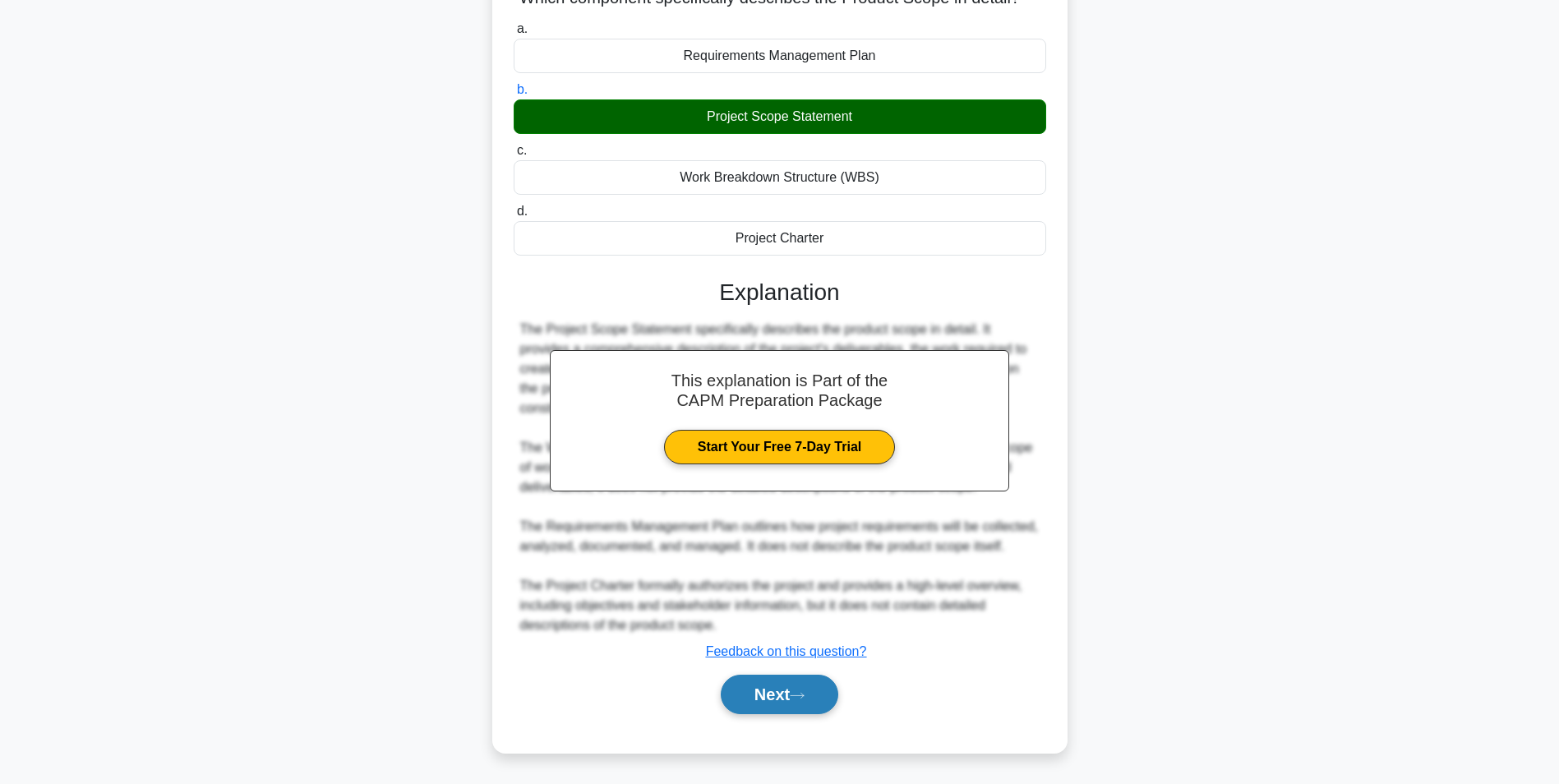
click at [800, 698] on icon at bounding box center [797, 695] width 15 height 9
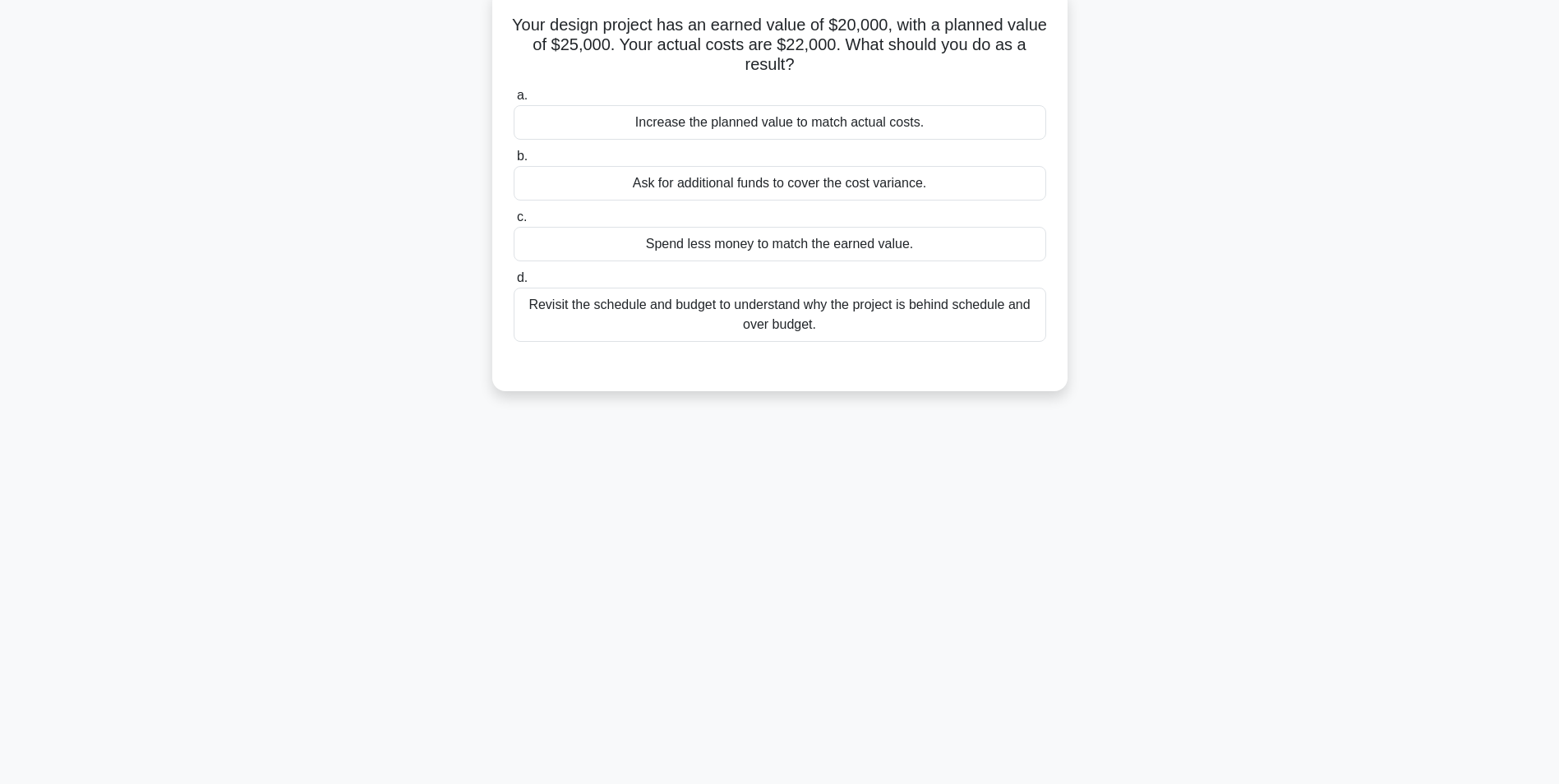
click at [587, 307] on div "Revisit the schedule and budget to understand why the project is behind schedul…" at bounding box center [780, 314] width 533 height 54
click at [514, 283] on input "d. Revisit the schedule and budget to understand why the project is behind sche…" at bounding box center [514, 278] width 0 height 11
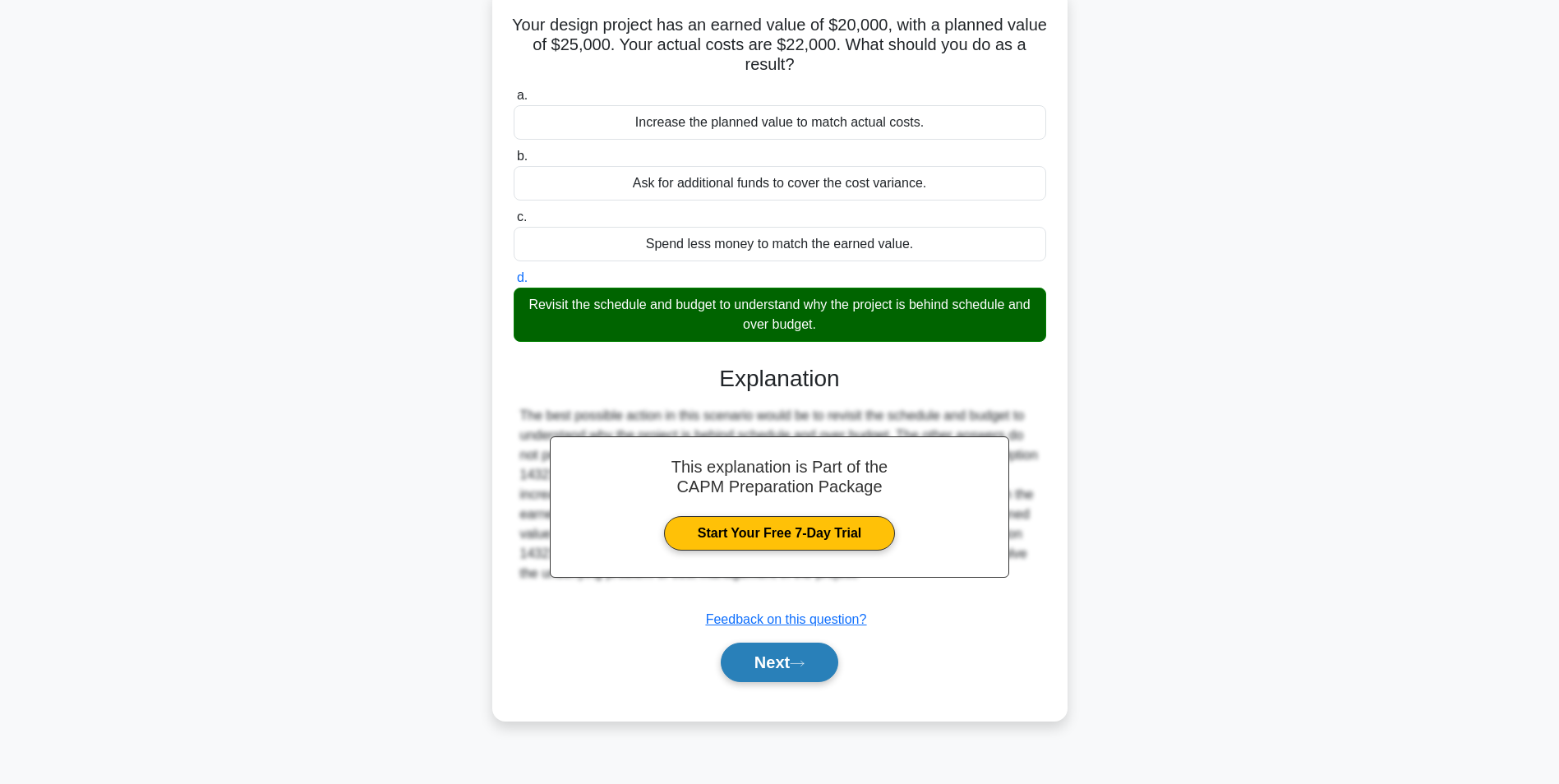
click at [749, 651] on button "Next" at bounding box center [780, 662] width 117 height 40
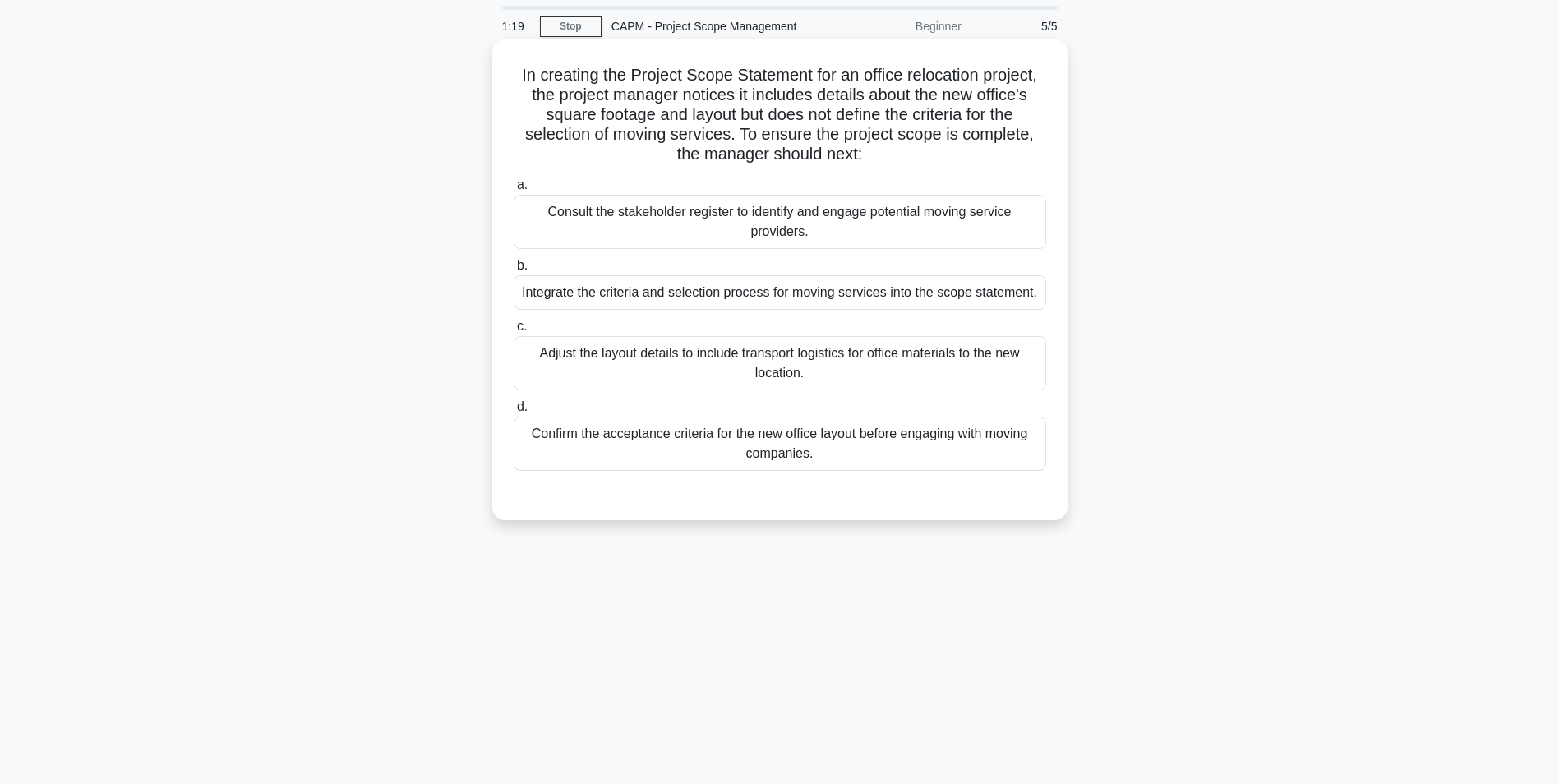
scroll to position [82, 0]
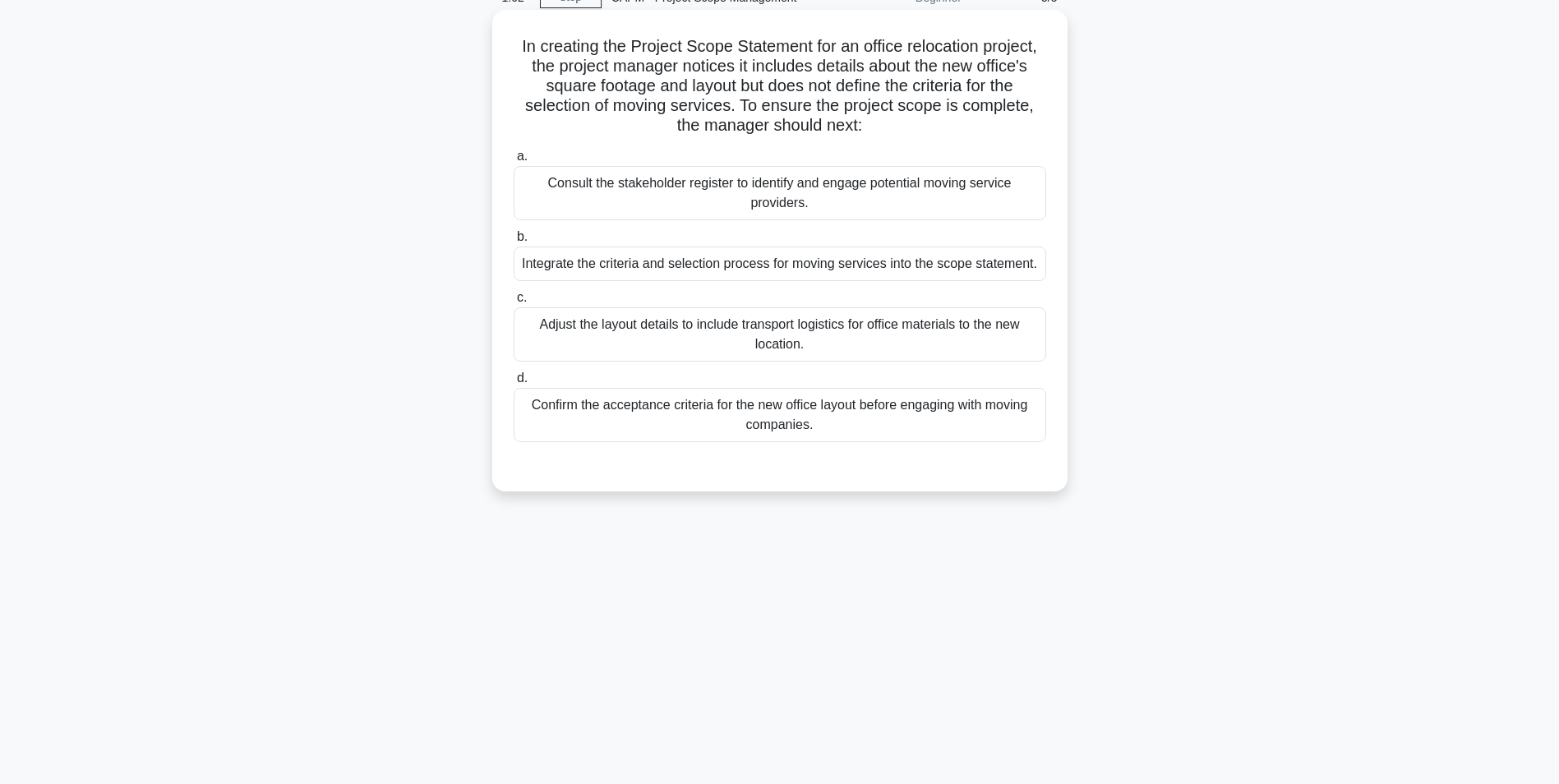
click at [651, 181] on div "Consult the stakeholder register to identify and engage potential moving servic…" at bounding box center [780, 193] width 533 height 54
click at [514, 162] on input "a. Consult the stakeholder register to identify and engage potential moving ser…" at bounding box center [514, 156] width 0 height 11
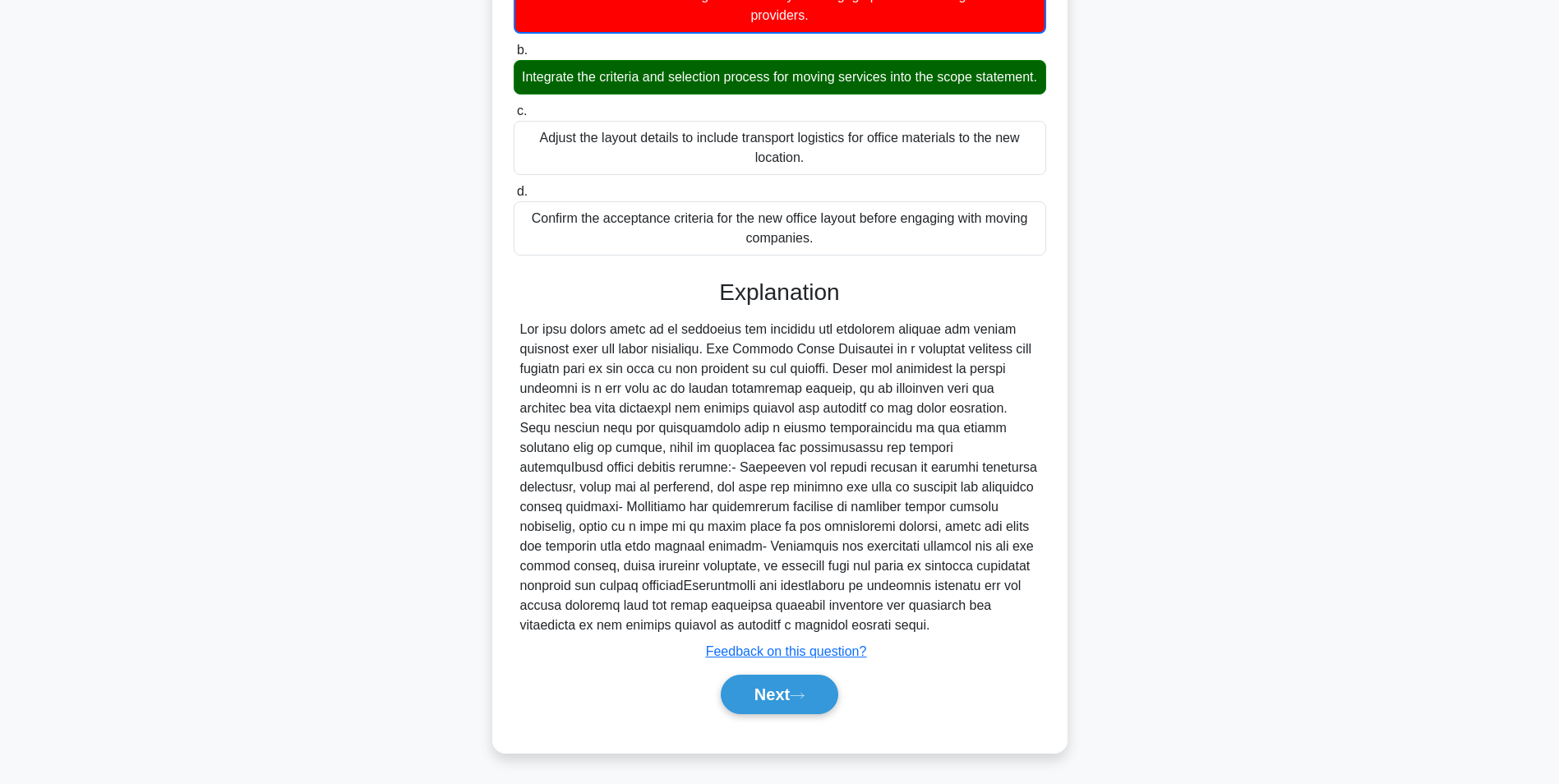
scroll to position [291, 0]
click at [740, 686] on button "Next" at bounding box center [780, 694] width 117 height 40
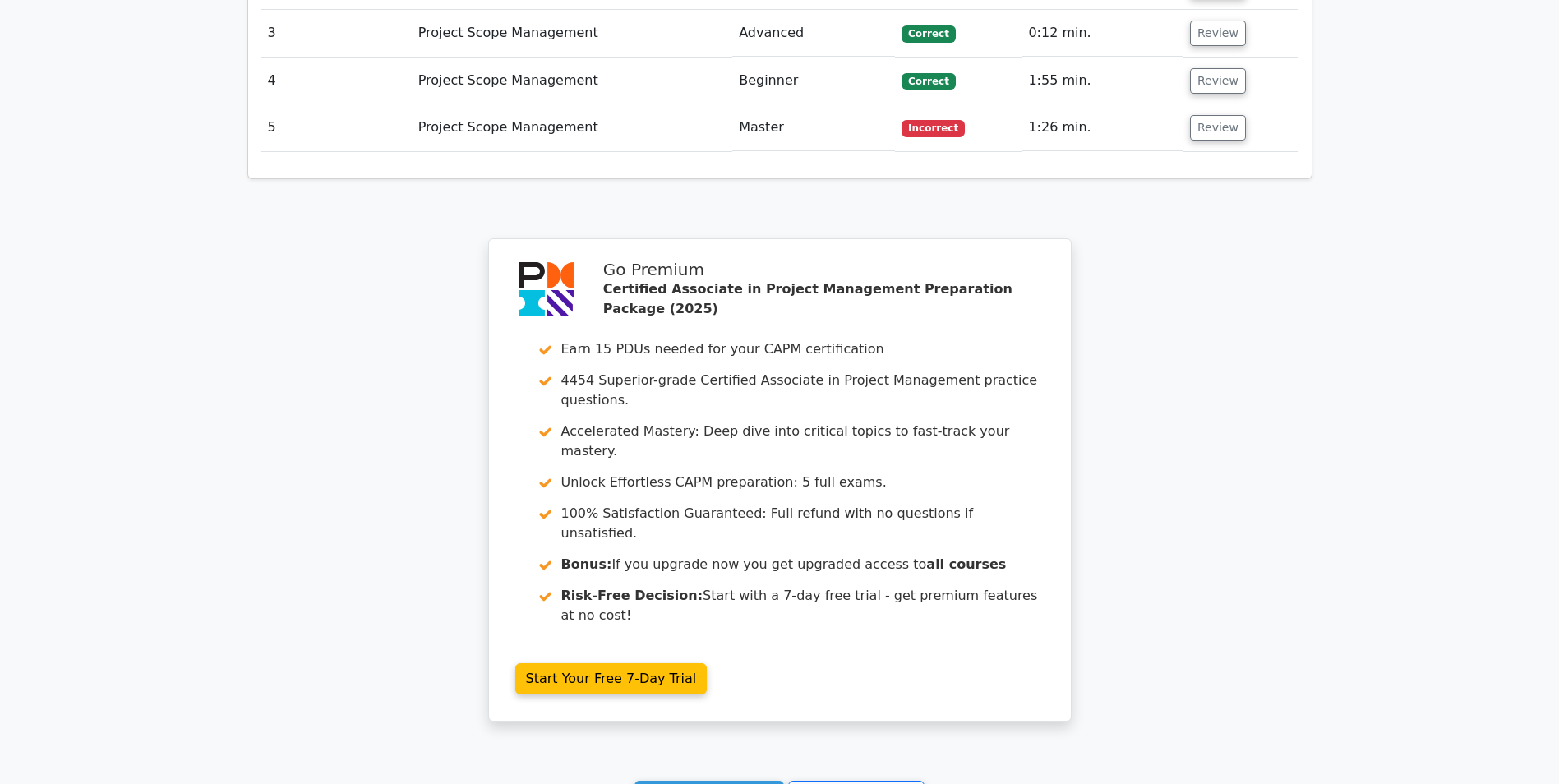
scroll to position [2528, 0]
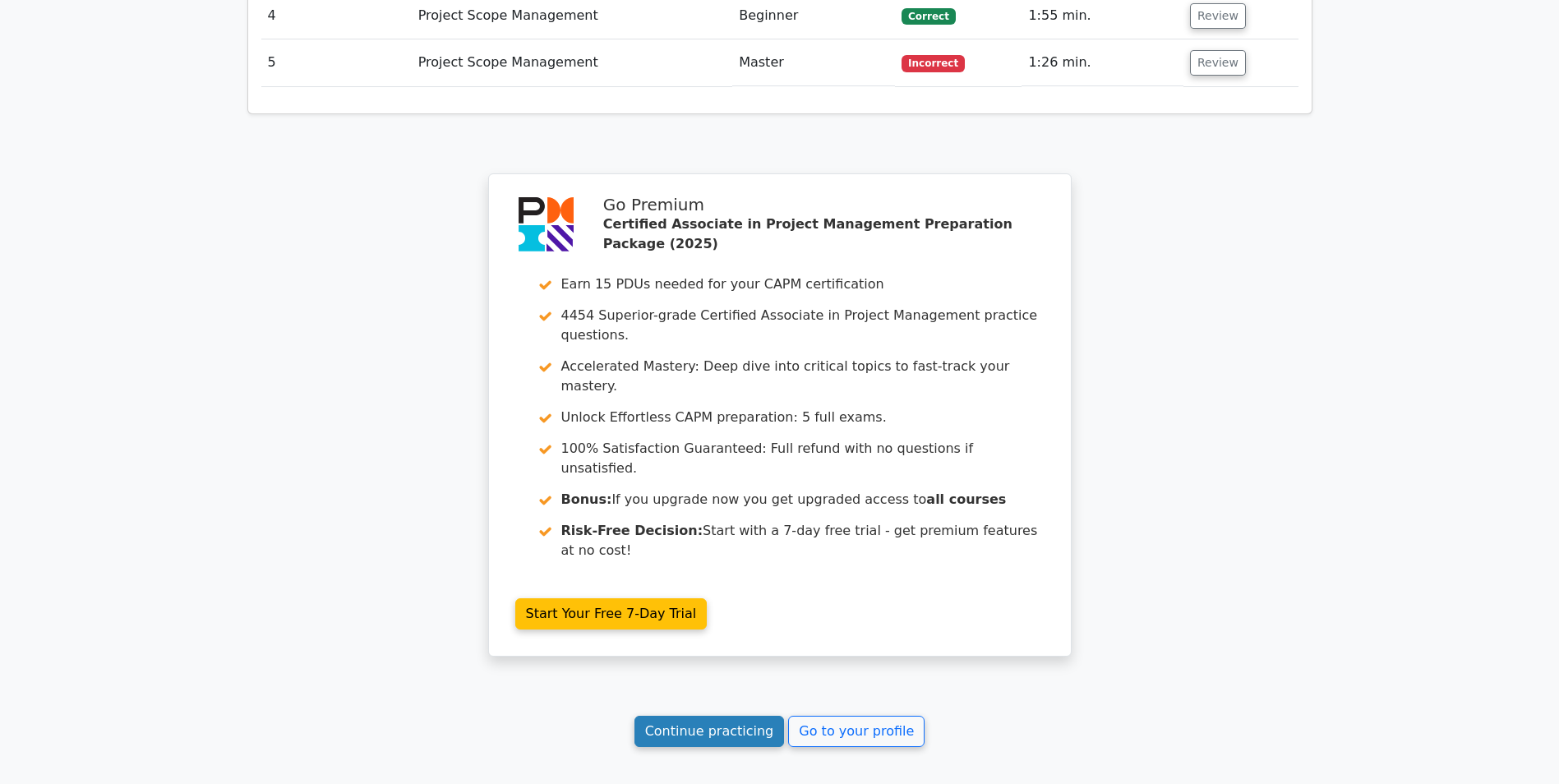
click at [698, 715] on link "Continue practicing" at bounding box center [710, 731] width 150 height 31
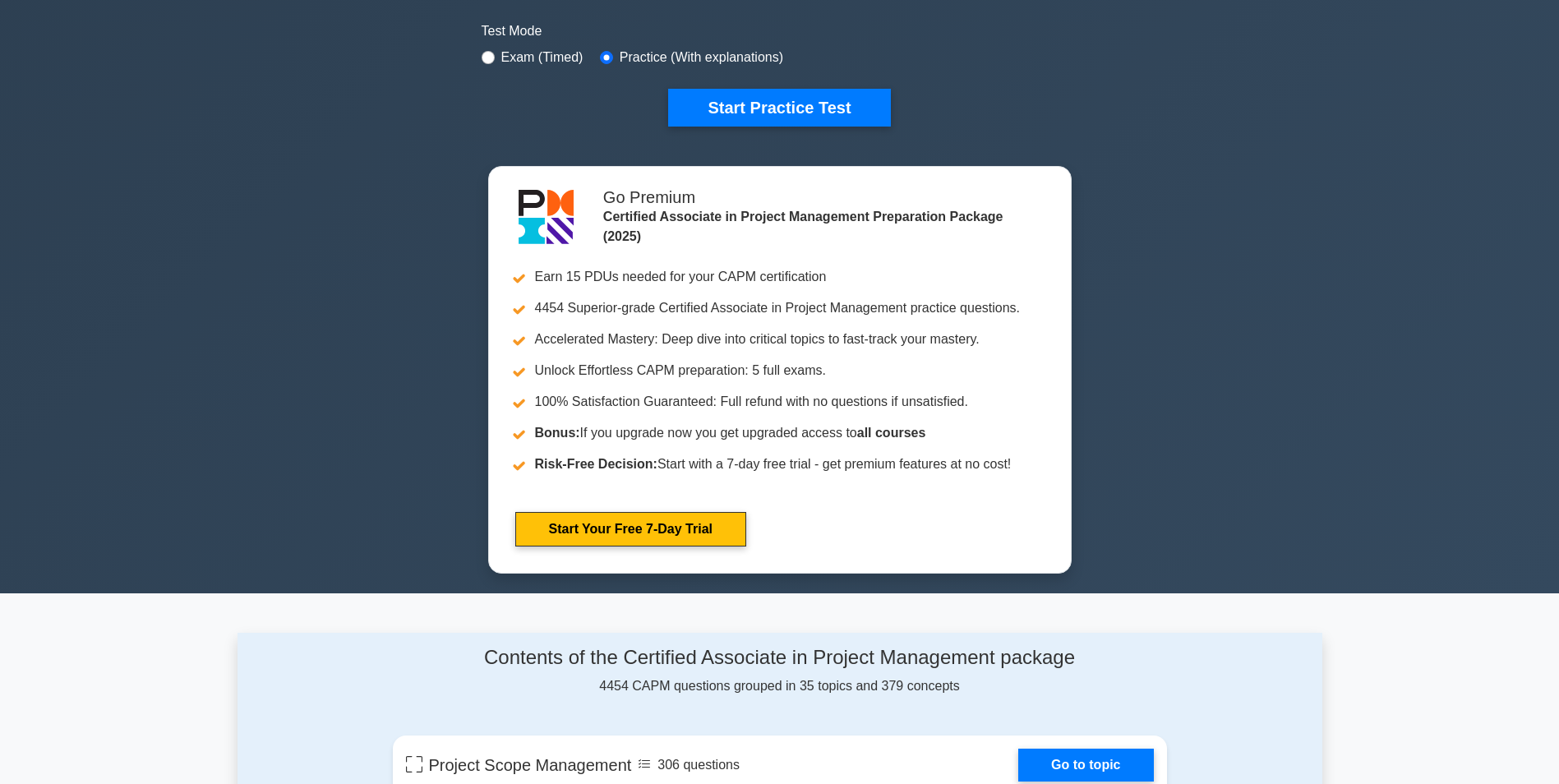
scroll to position [903, 0]
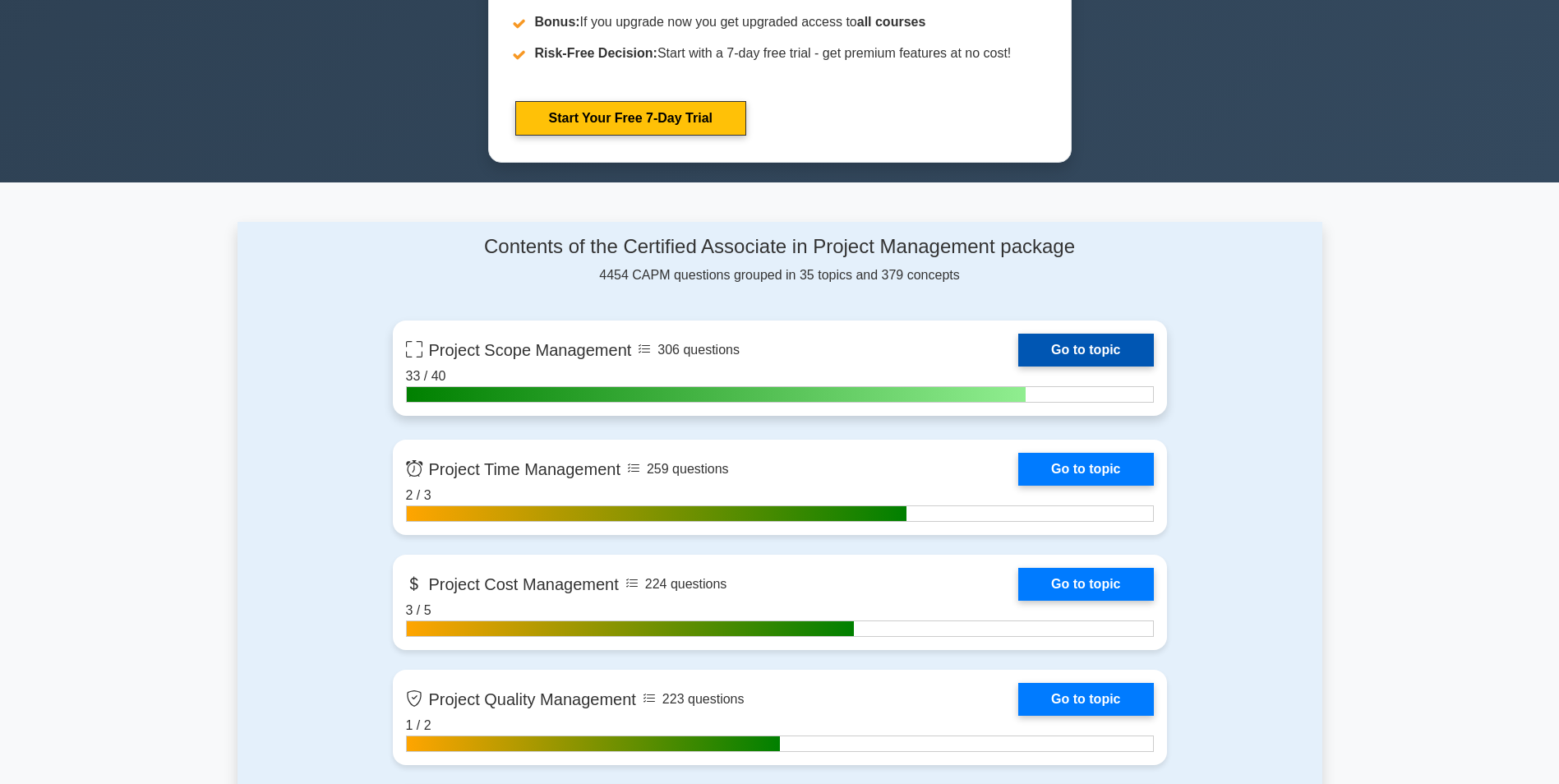
click at [1090, 350] on link "Go to topic" at bounding box center [1085, 350] width 135 height 33
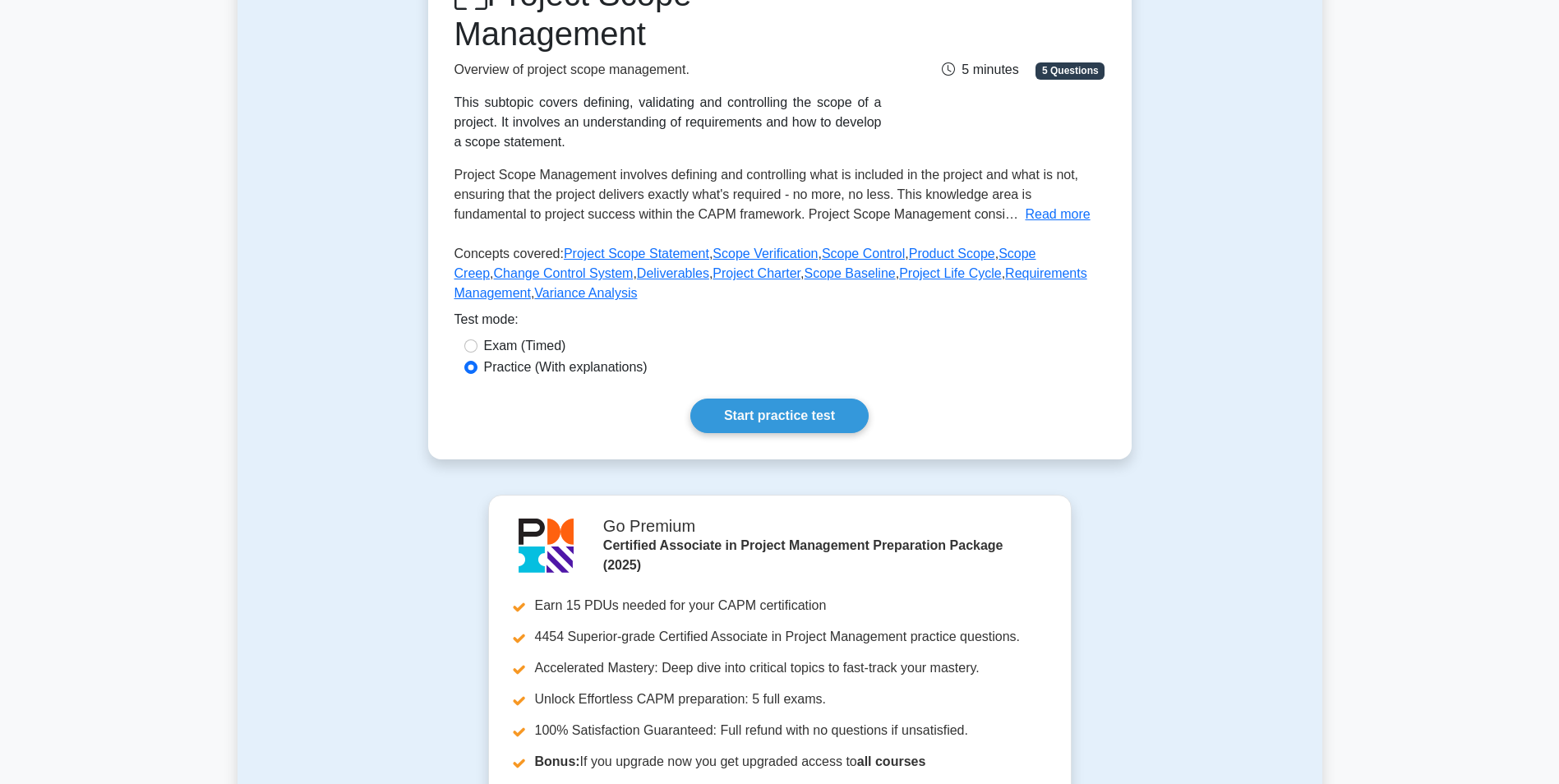
scroll to position [329, 0]
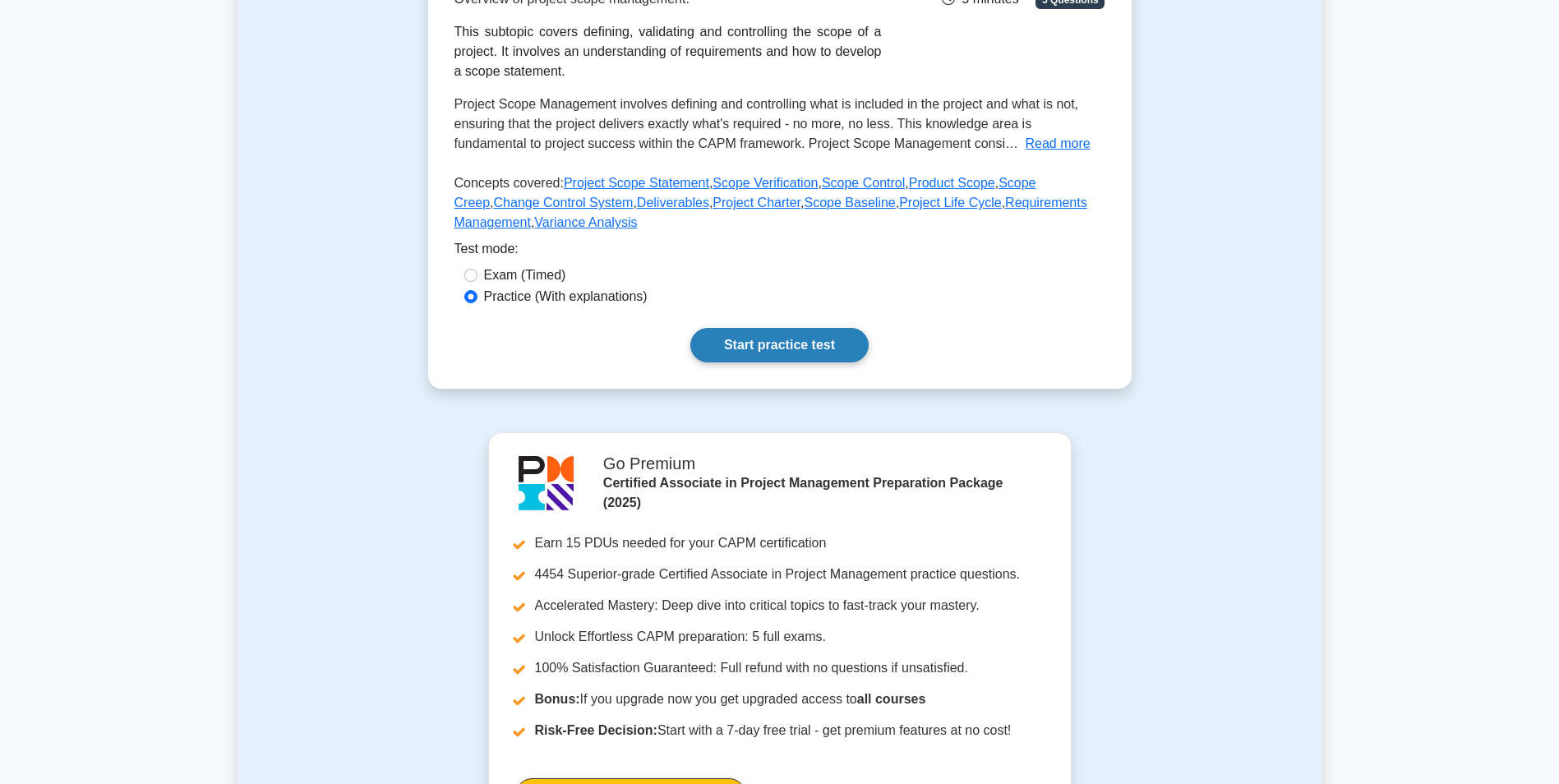
click at [764, 335] on link "Start practice test" at bounding box center [780, 345] width 179 height 35
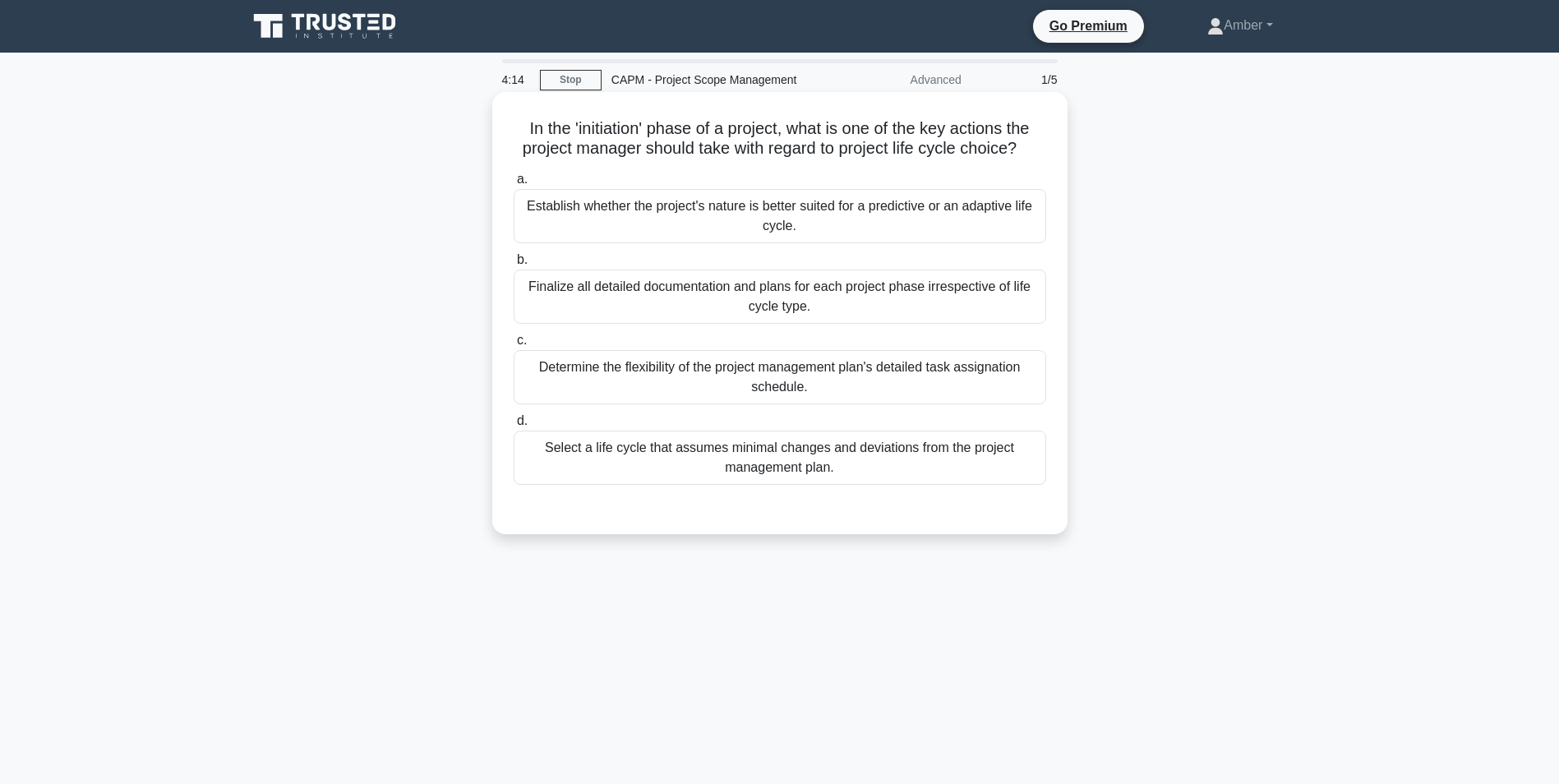
click at [746, 222] on div "Establish whether the project's nature is better suited for a predictive or an …" at bounding box center [780, 216] width 533 height 54
click at [514, 185] on input "a. Establish whether the project's nature is better suited for a predictive or …" at bounding box center [514, 180] width 0 height 11
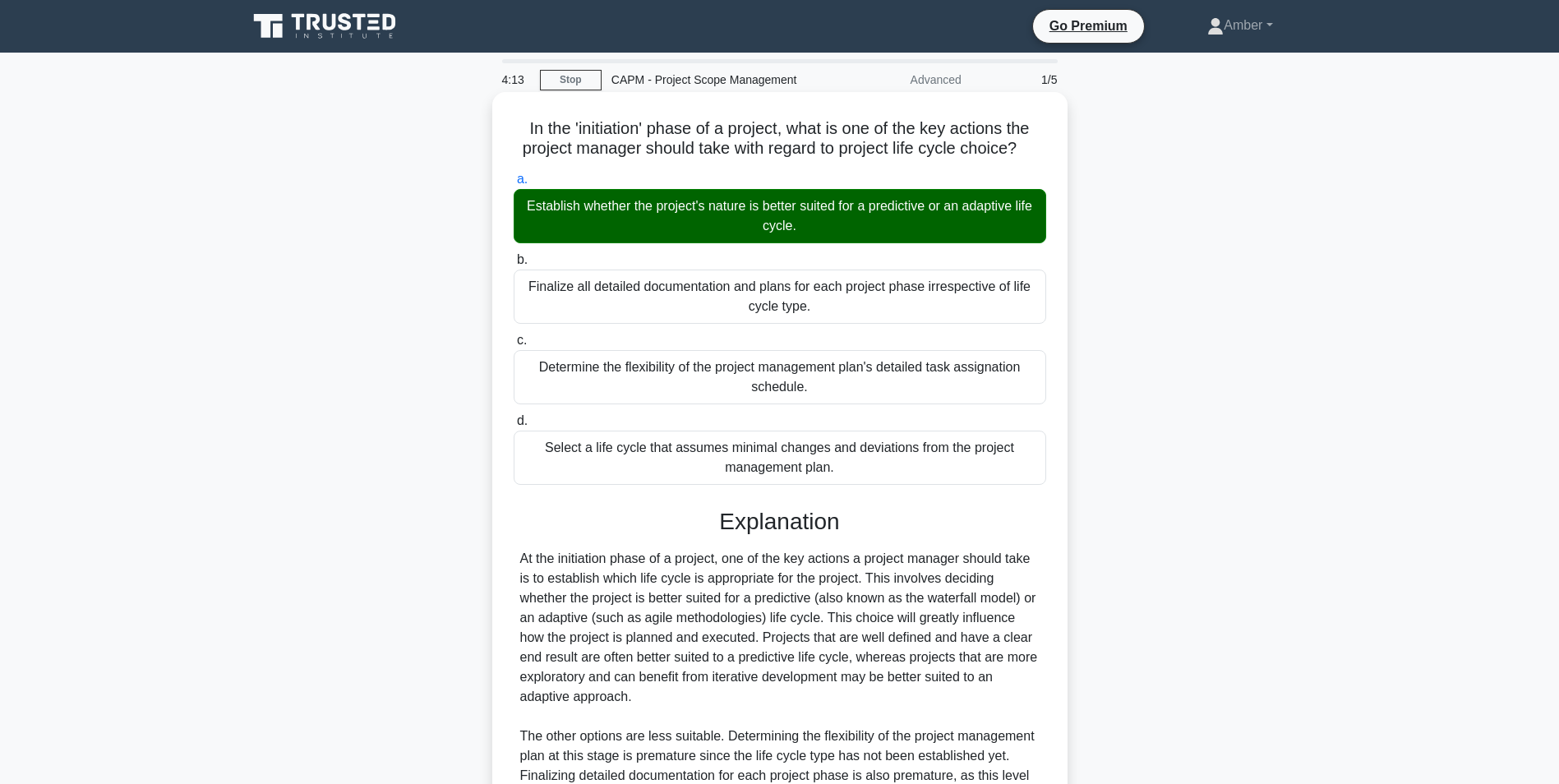
scroll to position [249, 0]
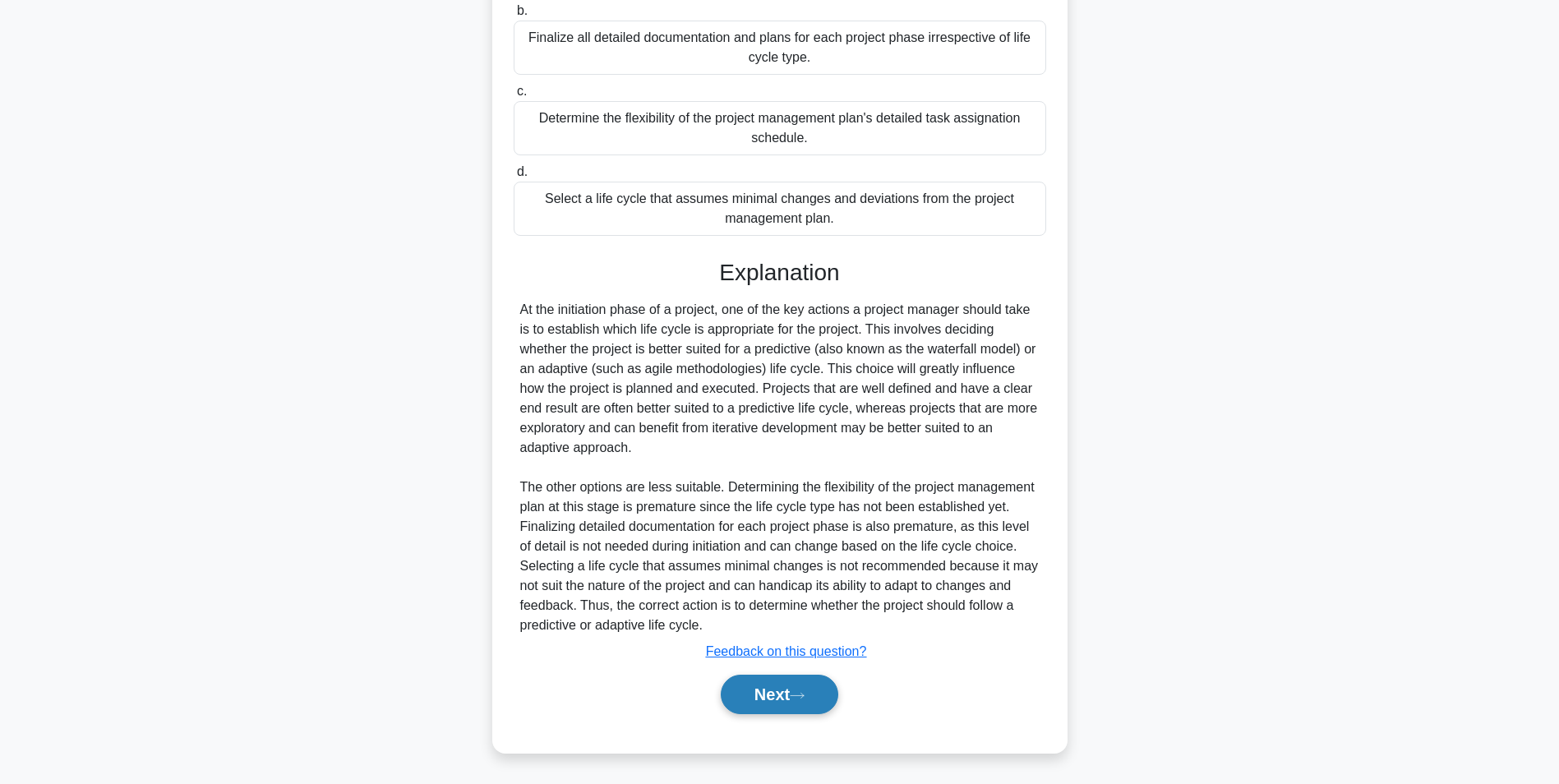
click at [796, 678] on button "Next" at bounding box center [780, 694] width 117 height 40
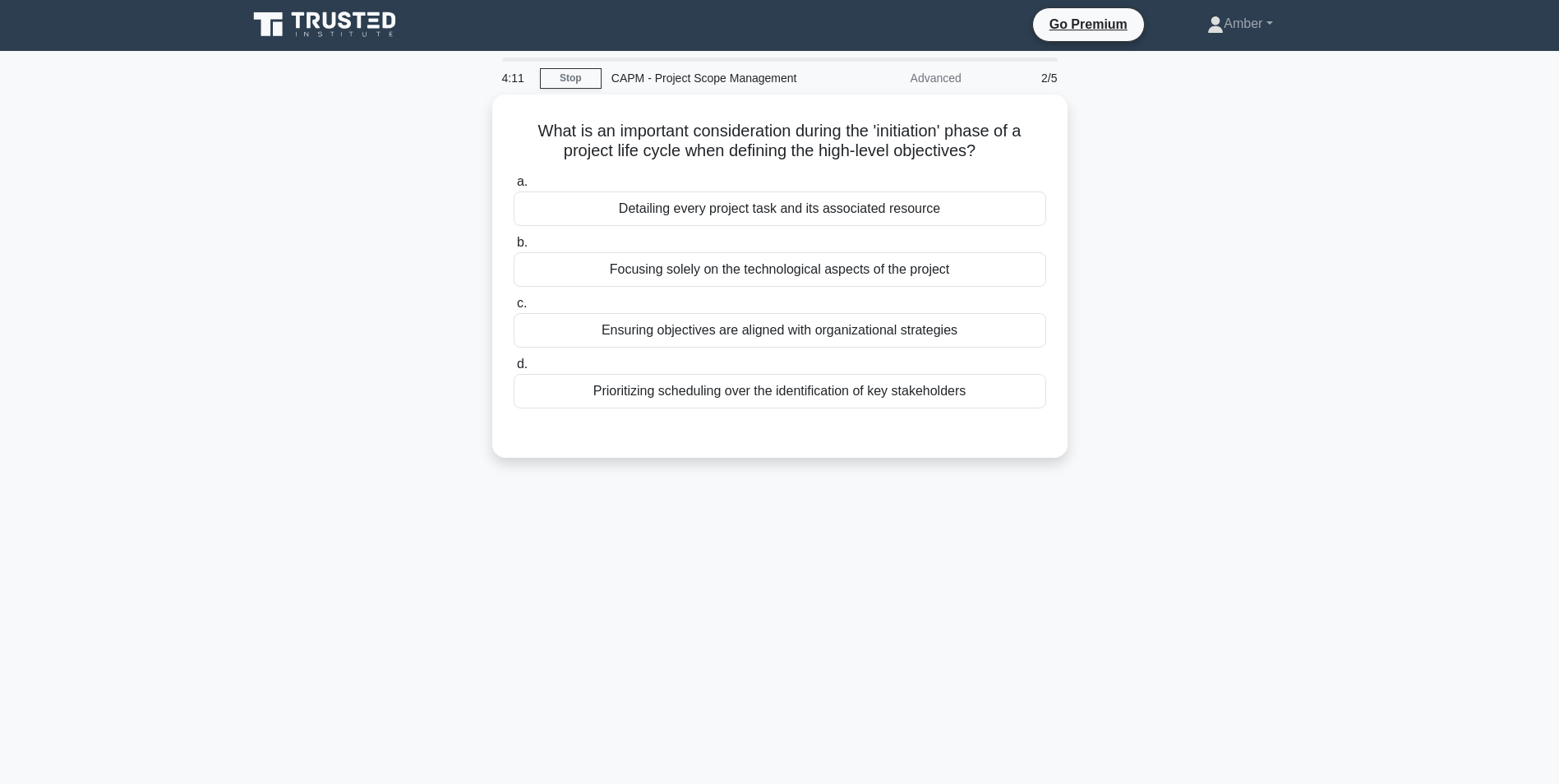
scroll to position [0, 0]
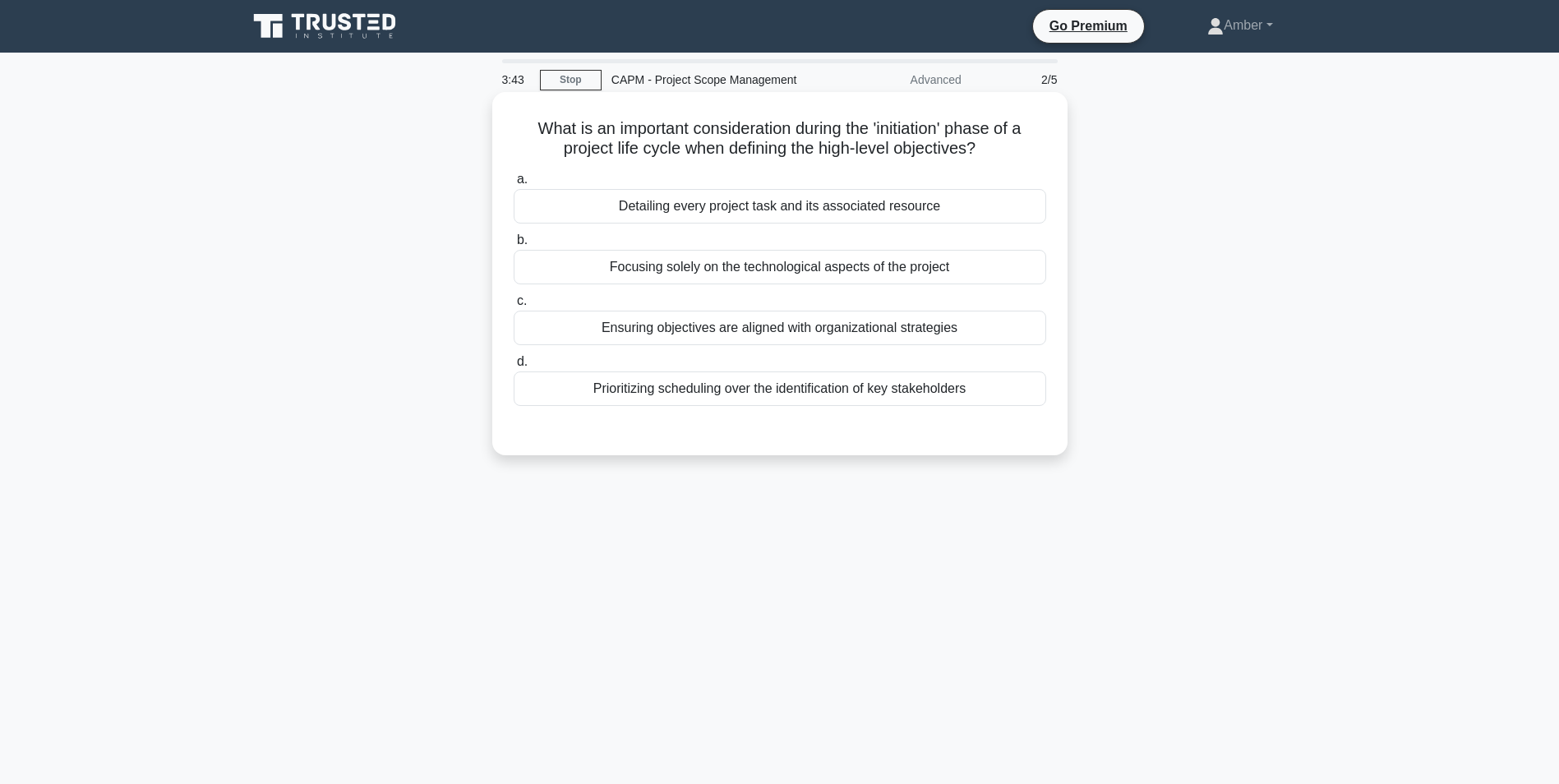
click at [679, 330] on div "Ensuring objectives are aligned with organizational strategies" at bounding box center [780, 328] width 533 height 35
click at [514, 307] on input "c. Ensuring objectives are aligned with organizational strategies" at bounding box center [514, 301] width 0 height 11
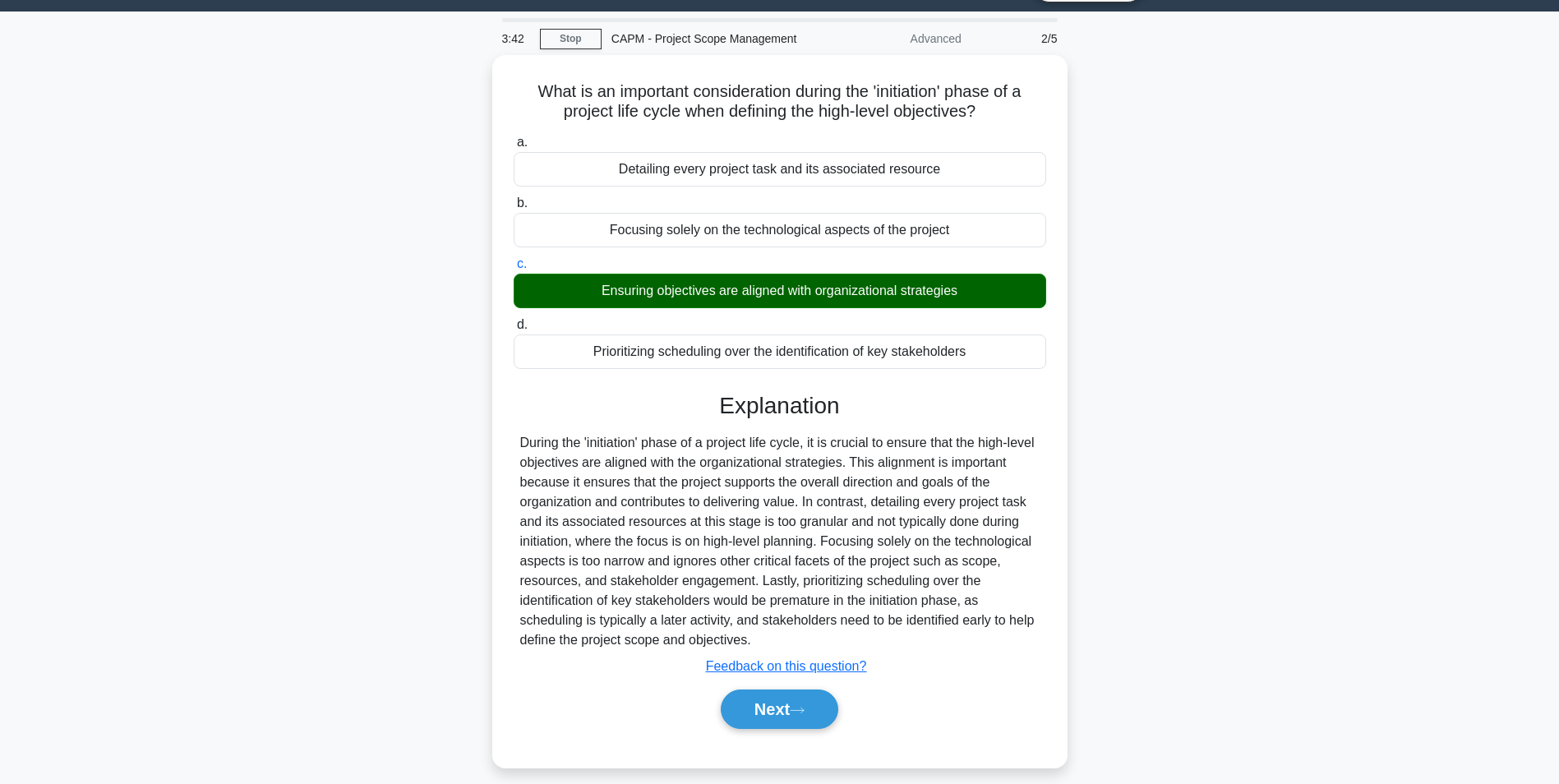
scroll to position [104, 0]
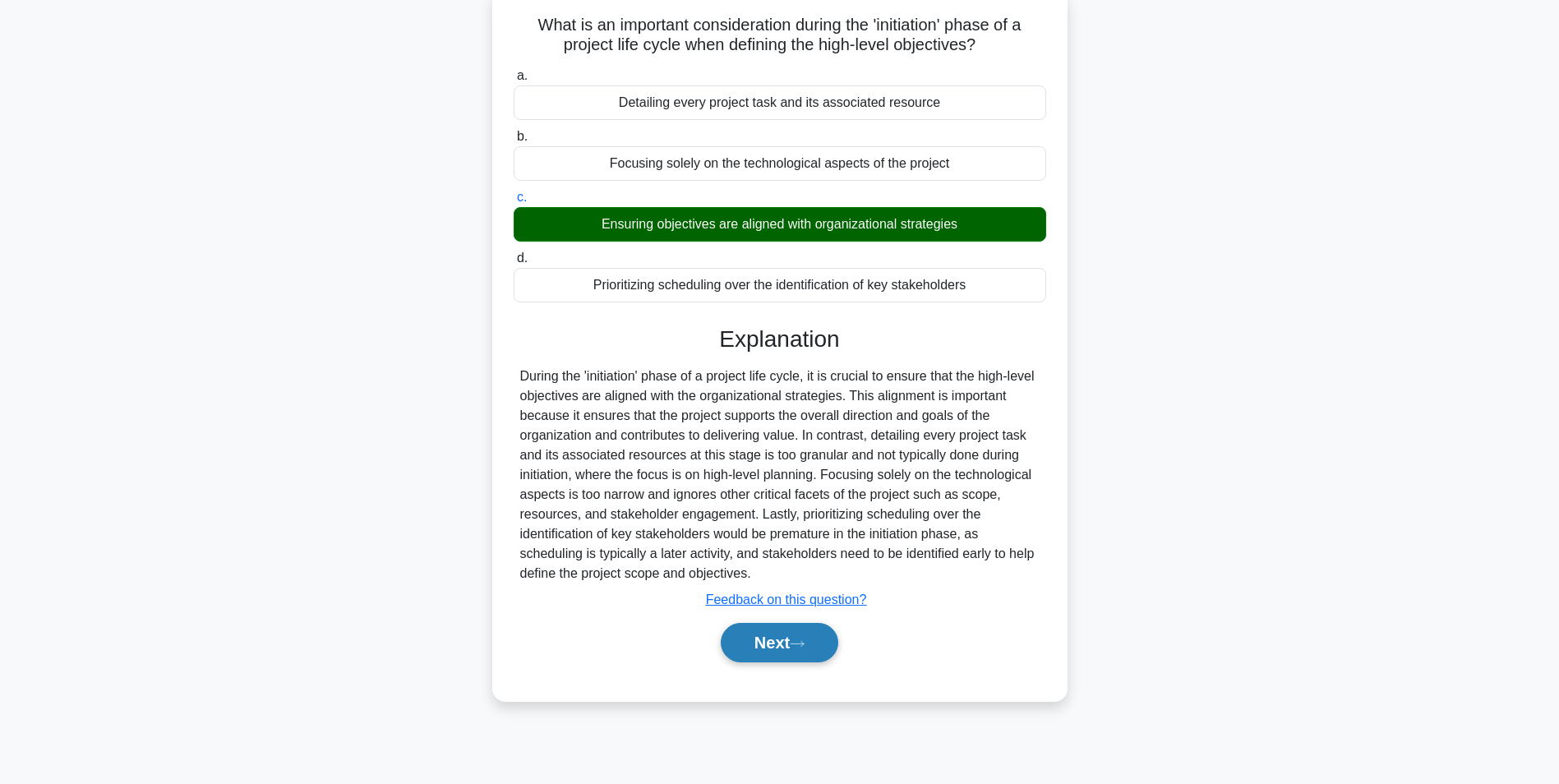
click at [765, 653] on button "Next" at bounding box center [780, 642] width 117 height 40
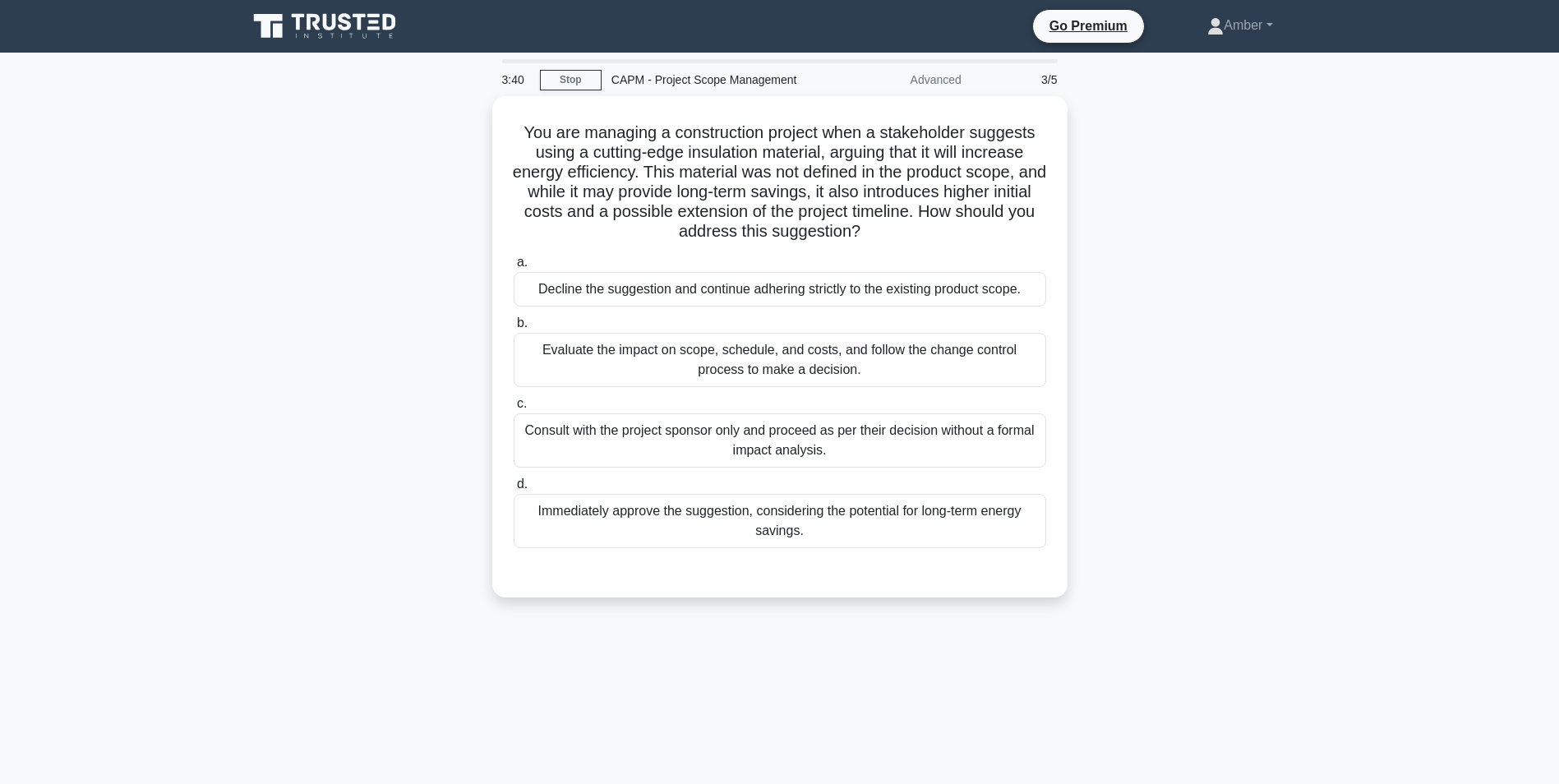
scroll to position [82, 0]
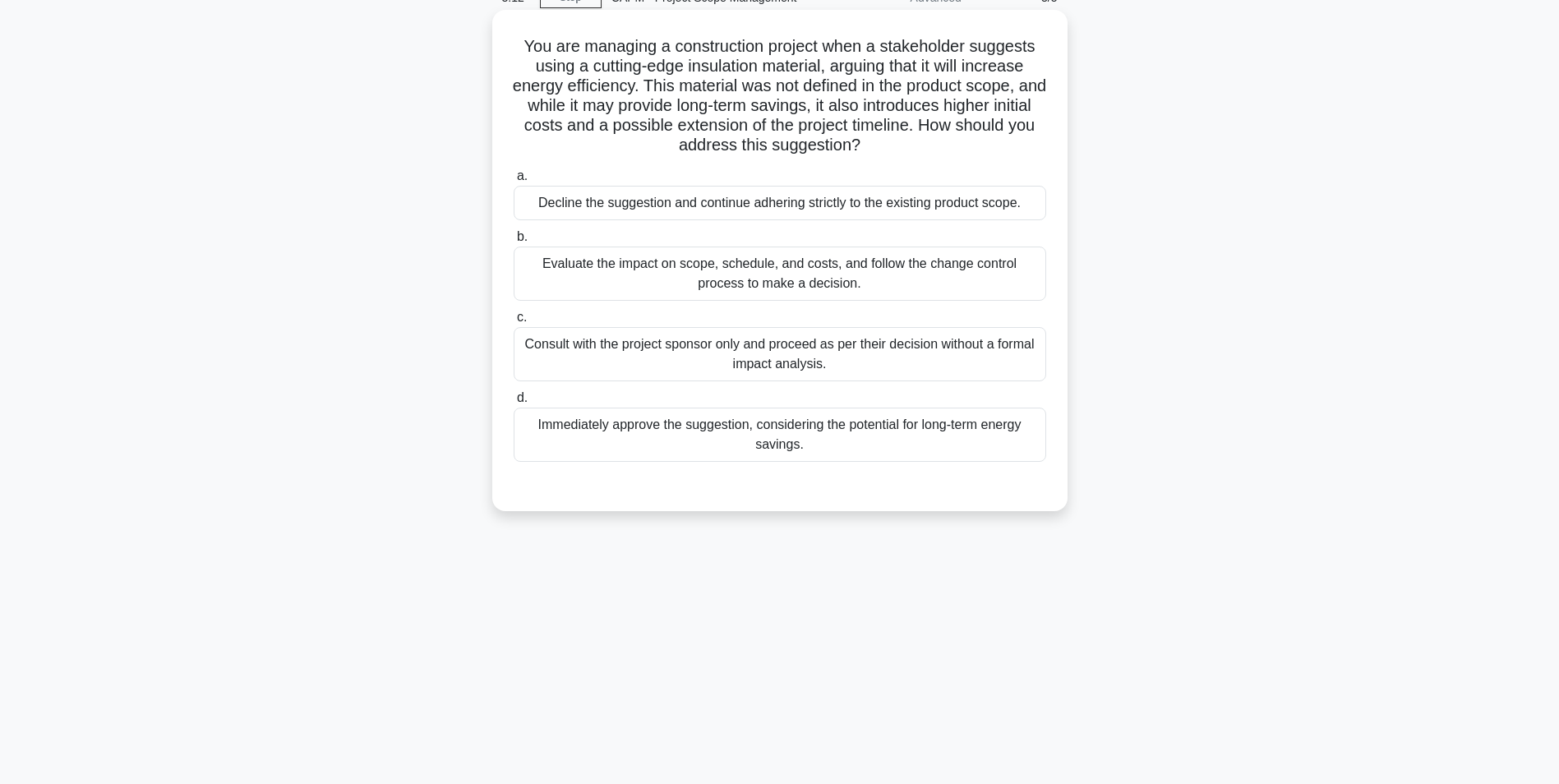
click at [705, 265] on div "Evaluate the impact on scope, schedule, and costs, and follow the change contro…" at bounding box center [780, 274] width 533 height 54
click at [514, 243] on input "b. Evaluate the impact on scope, schedule, and costs, and follow the change con…" at bounding box center [514, 237] width 0 height 11
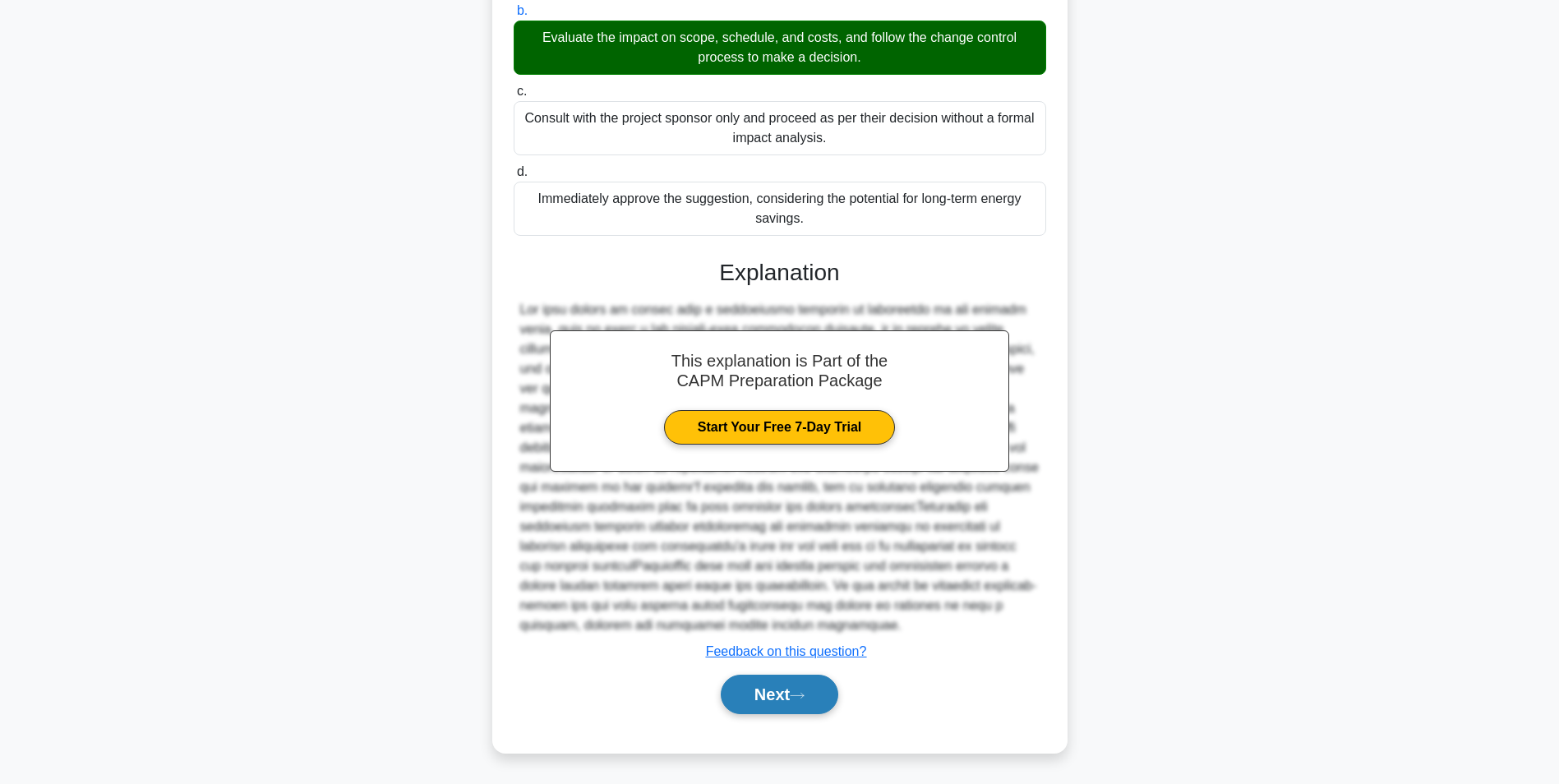
click at [775, 701] on button "Next" at bounding box center [780, 694] width 117 height 40
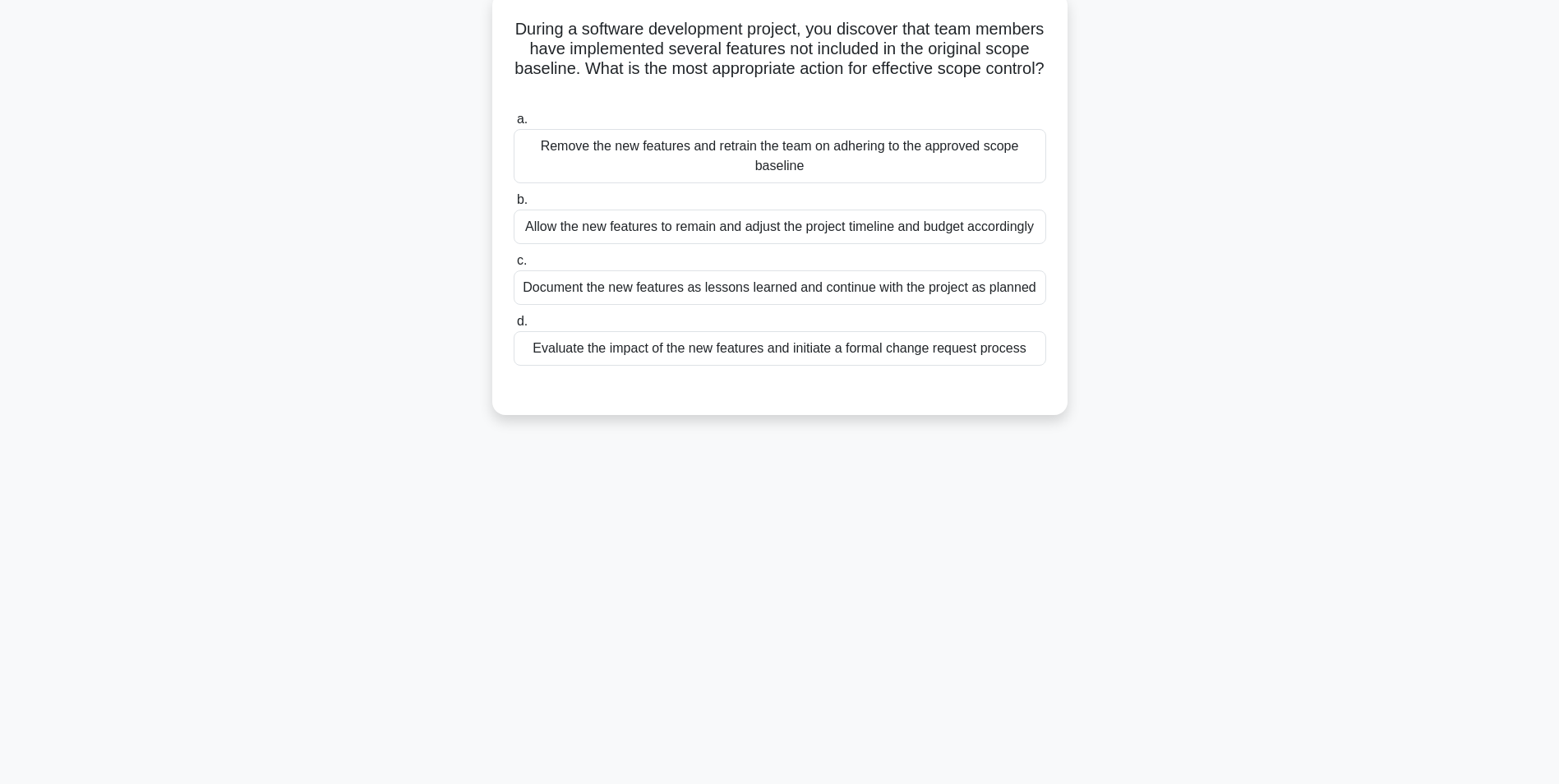
scroll to position [104, 0]
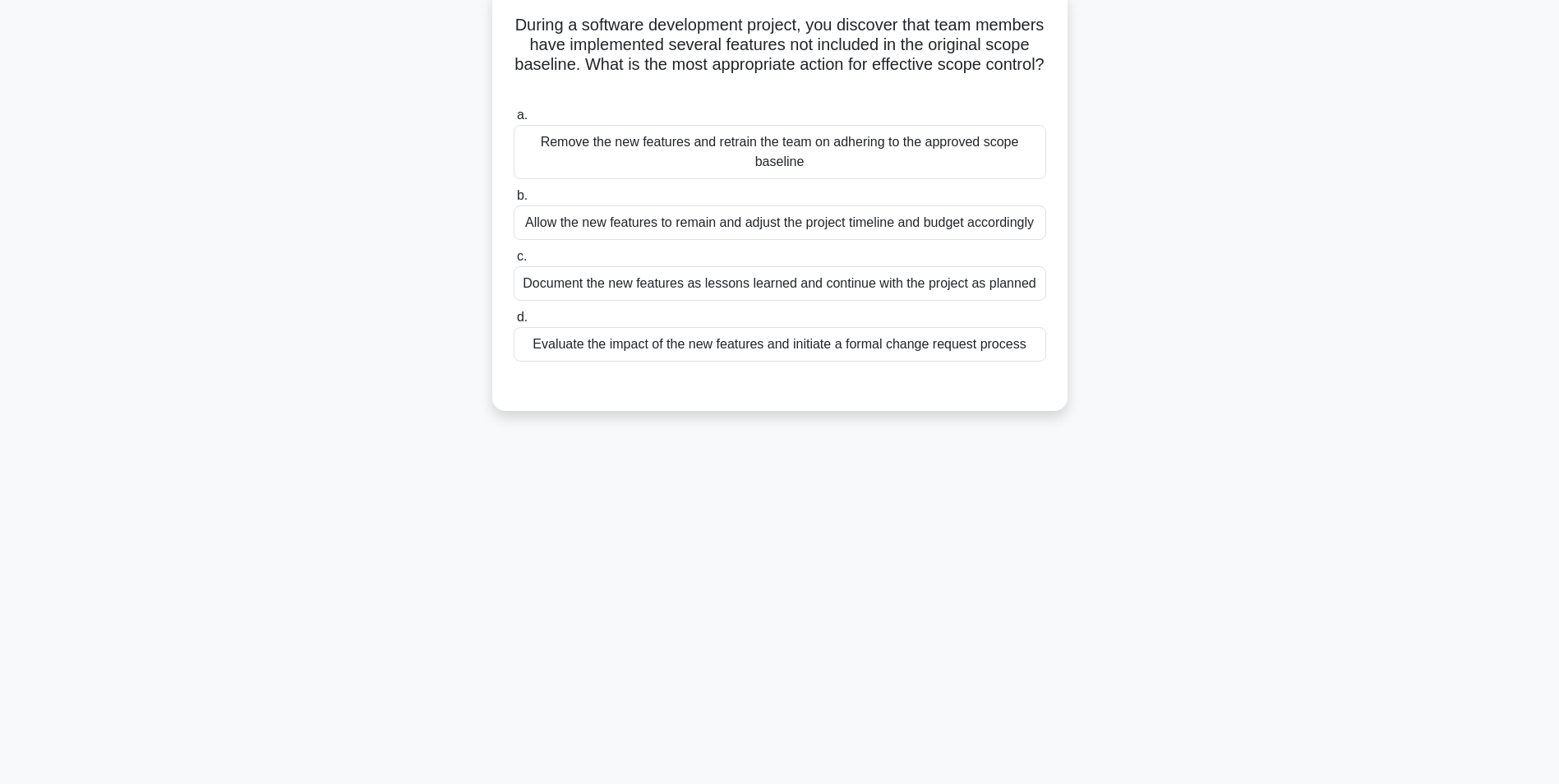
click at [772, 341] on div "Evaluate the impact of the new features and initiate a formal change request pr…" at bounding box center [780, 344] width 533 height 35
click at [514, 323] on input "d. Evaluate the impact of the new features and initiate a formal change request…" at bounding box center [514, 317] width 0 height 11
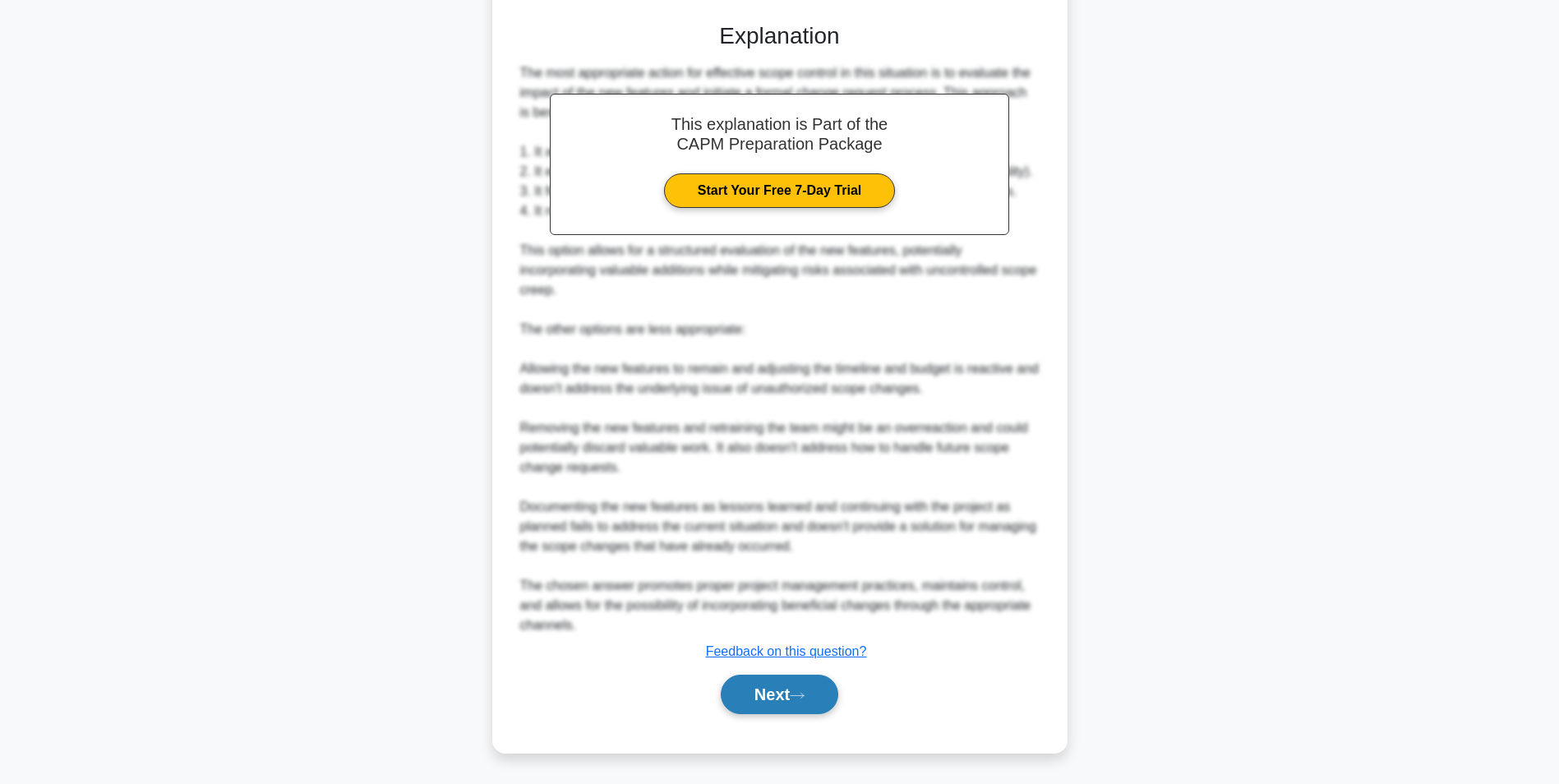
click at [772, 698] on button "Next" at bounding box center [780, 694] width 117 height 40
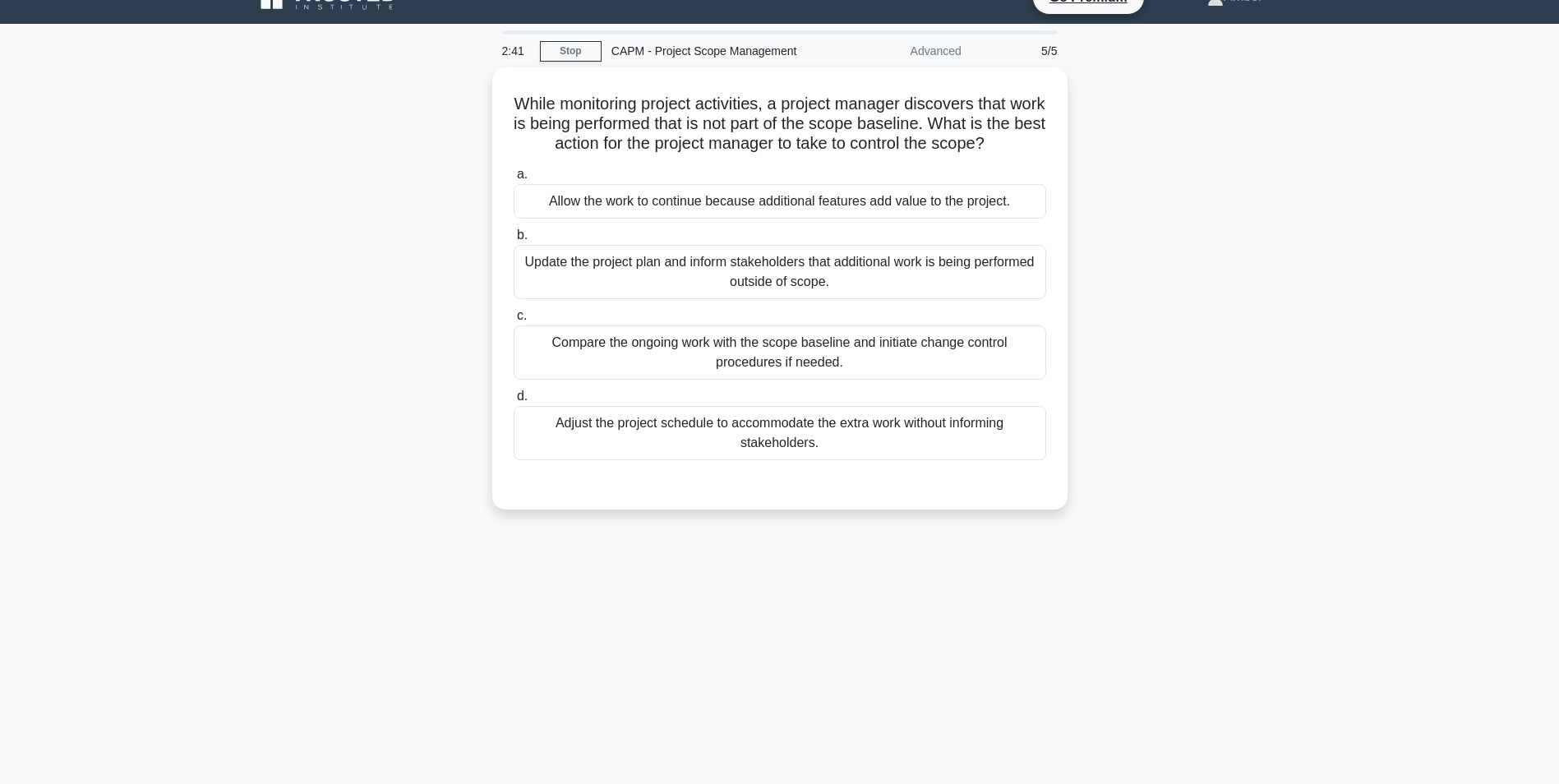
scroll to position [0, 0]
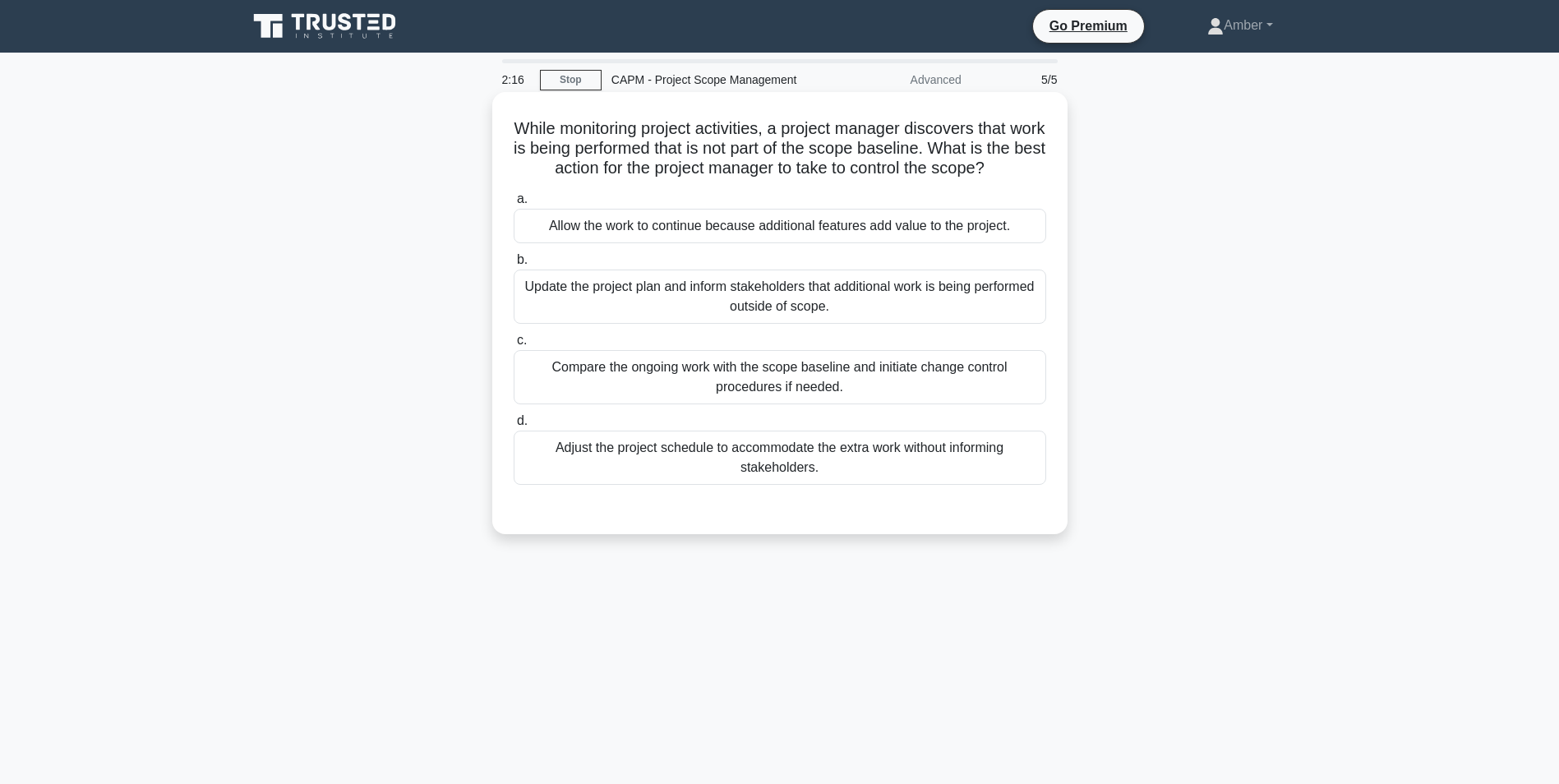
click at [713, 362] on div "Compare the ongoing work with the scope baseline and initiate change control pr…" at bounding box center [780, 377] width 533 height 54
click at [514, 345] on input "c. Compare the ongoing work with the scope baseline and initiate change control…" at bounding box center [514, 340] width 0 height 11
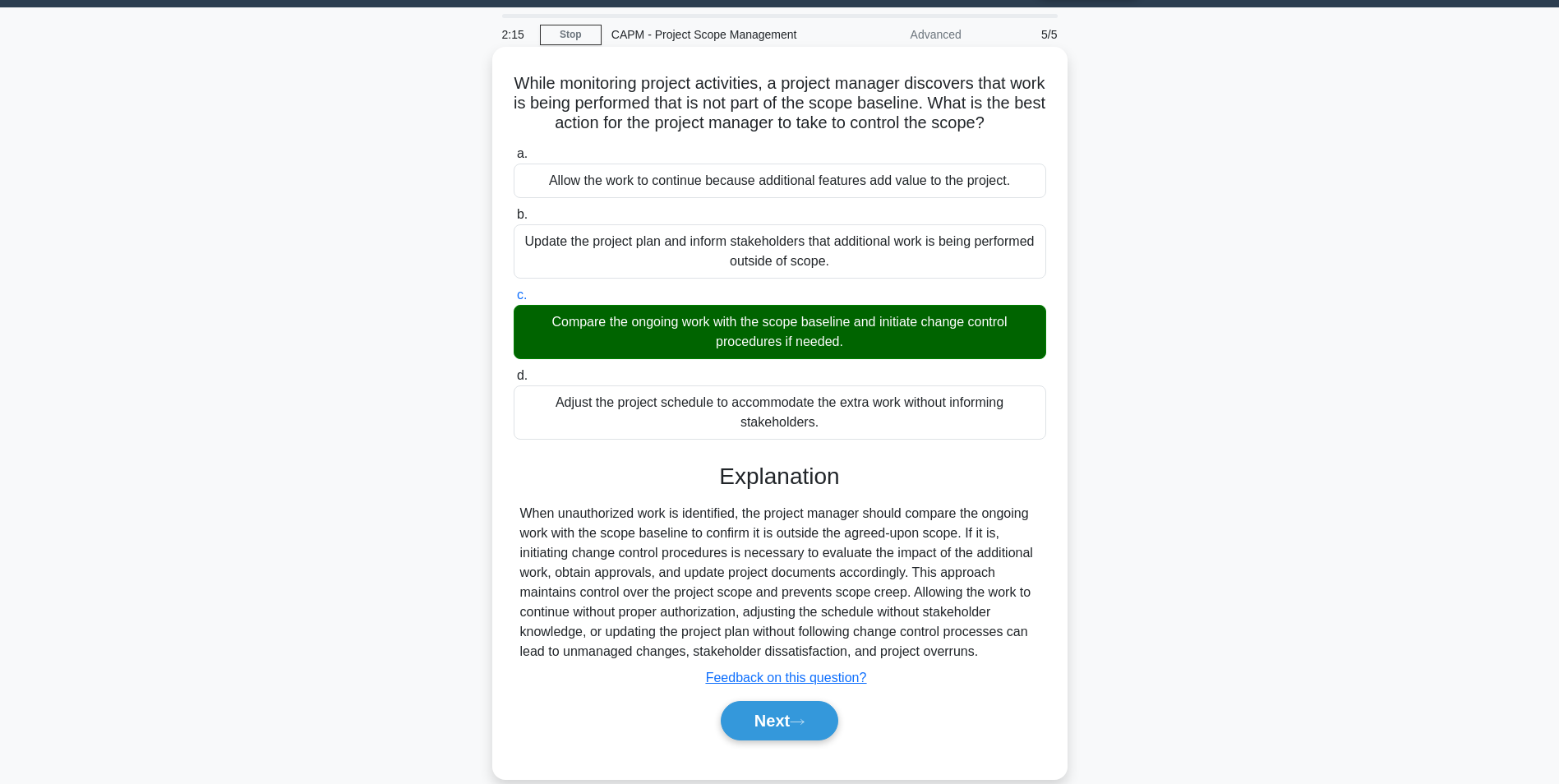
scroll to position [104, 0]
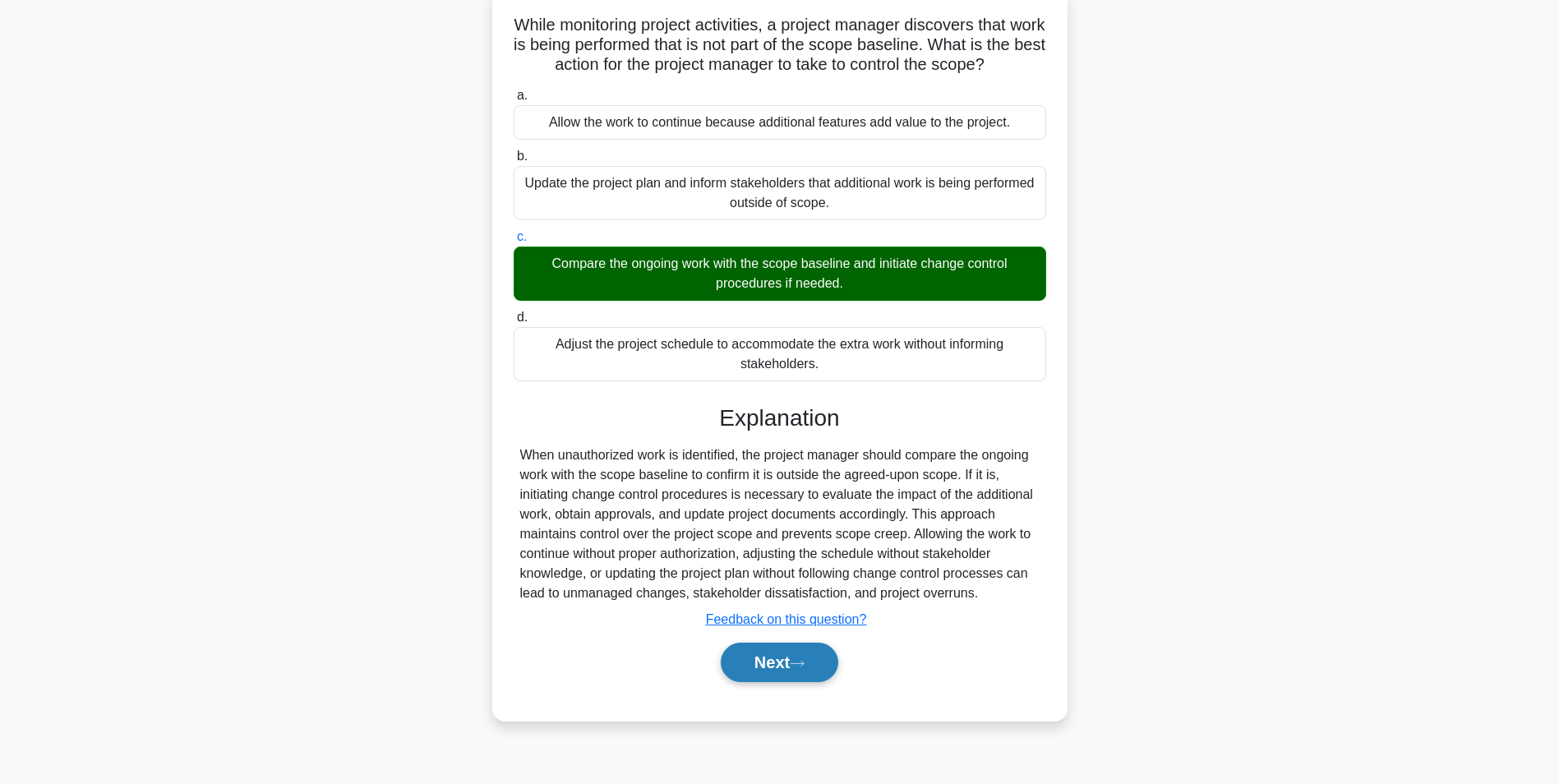
click at [749, 665] on button "Next" at bounding box center [780, 662] width 117 height 40
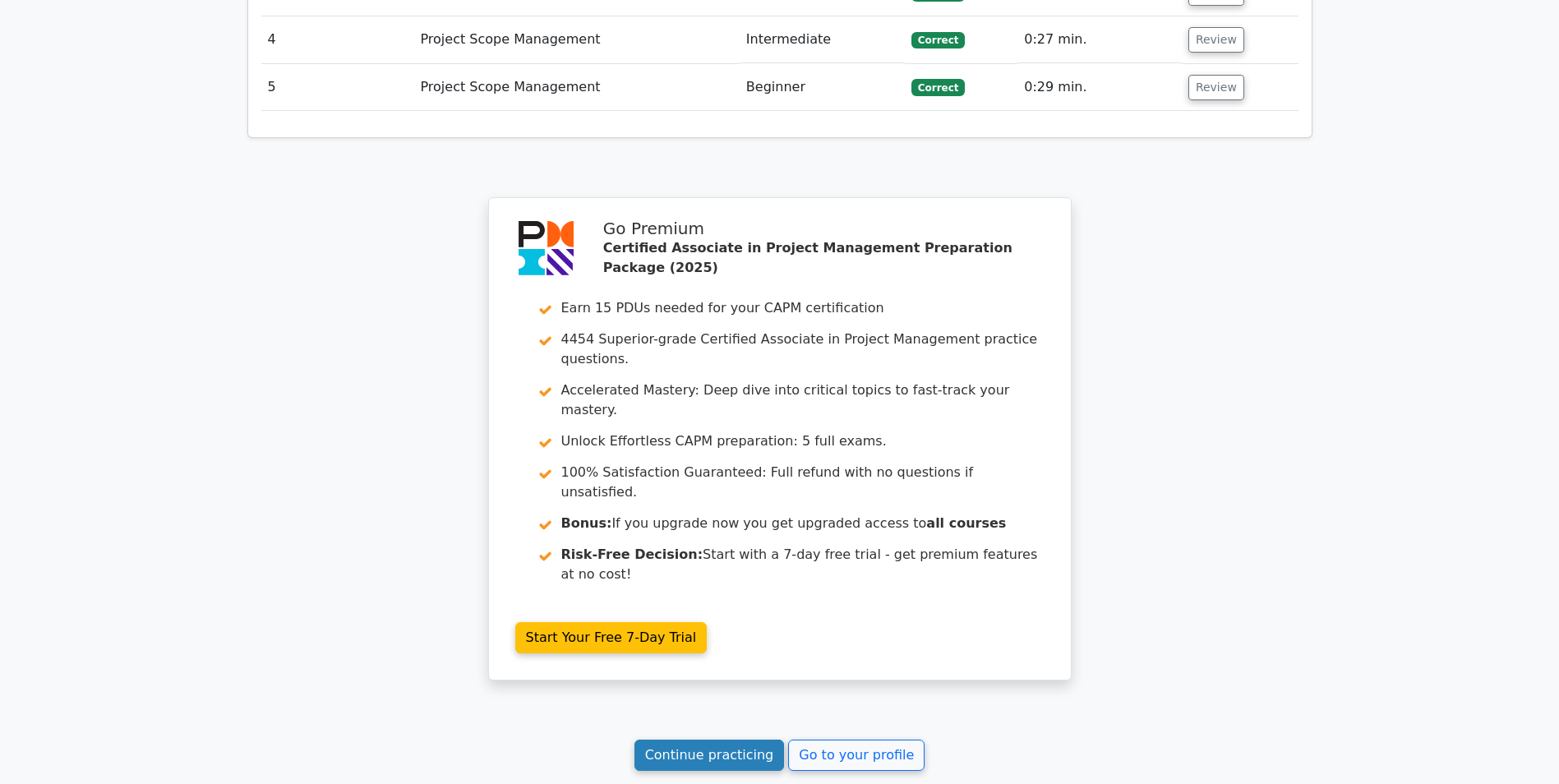
scroll to position [2382, 0]
click at [711, 738] on link "Continue practicing" at bounding box center [710, 754] width 150 height 31
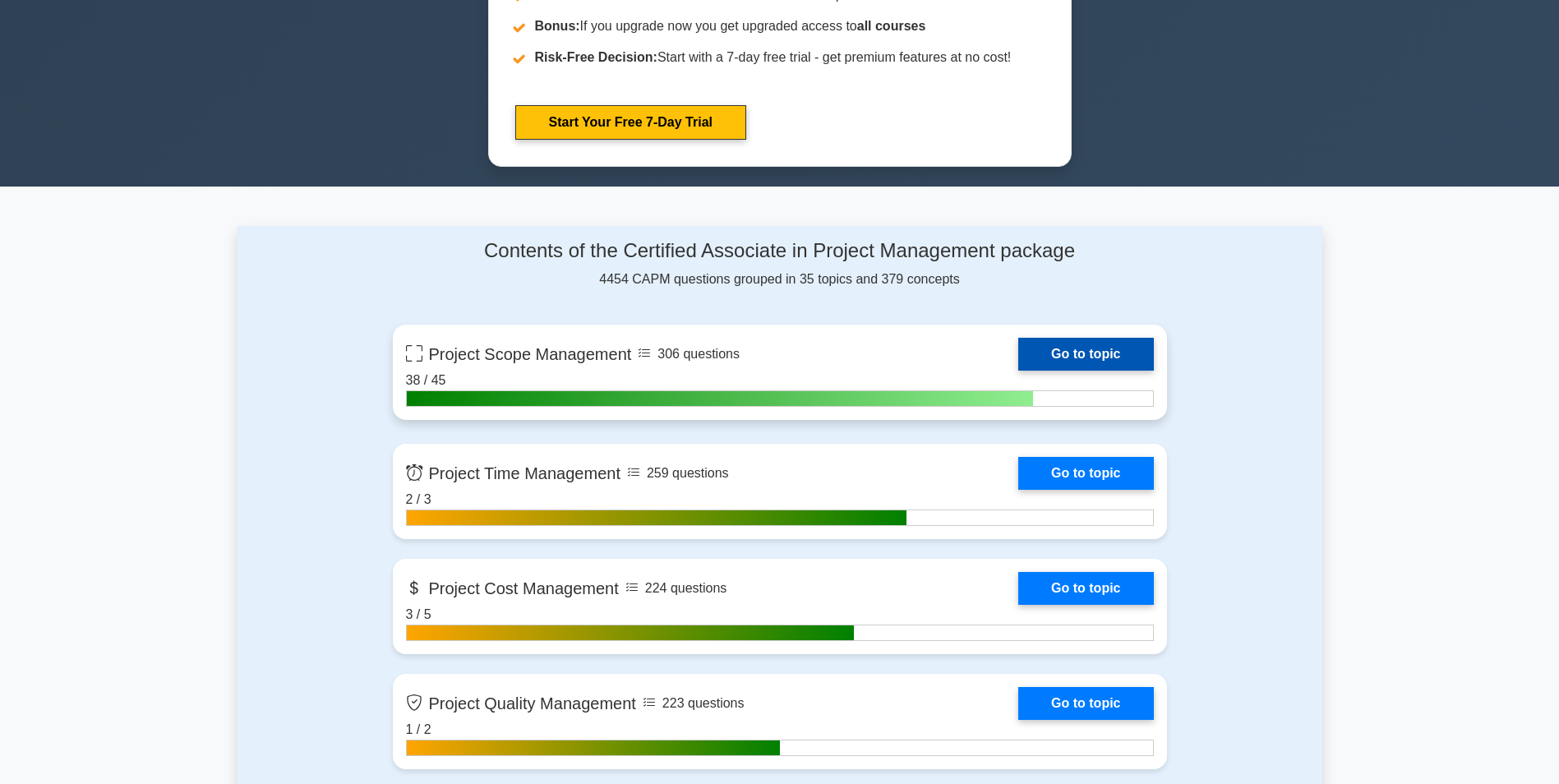
scroll to position [903, 0]
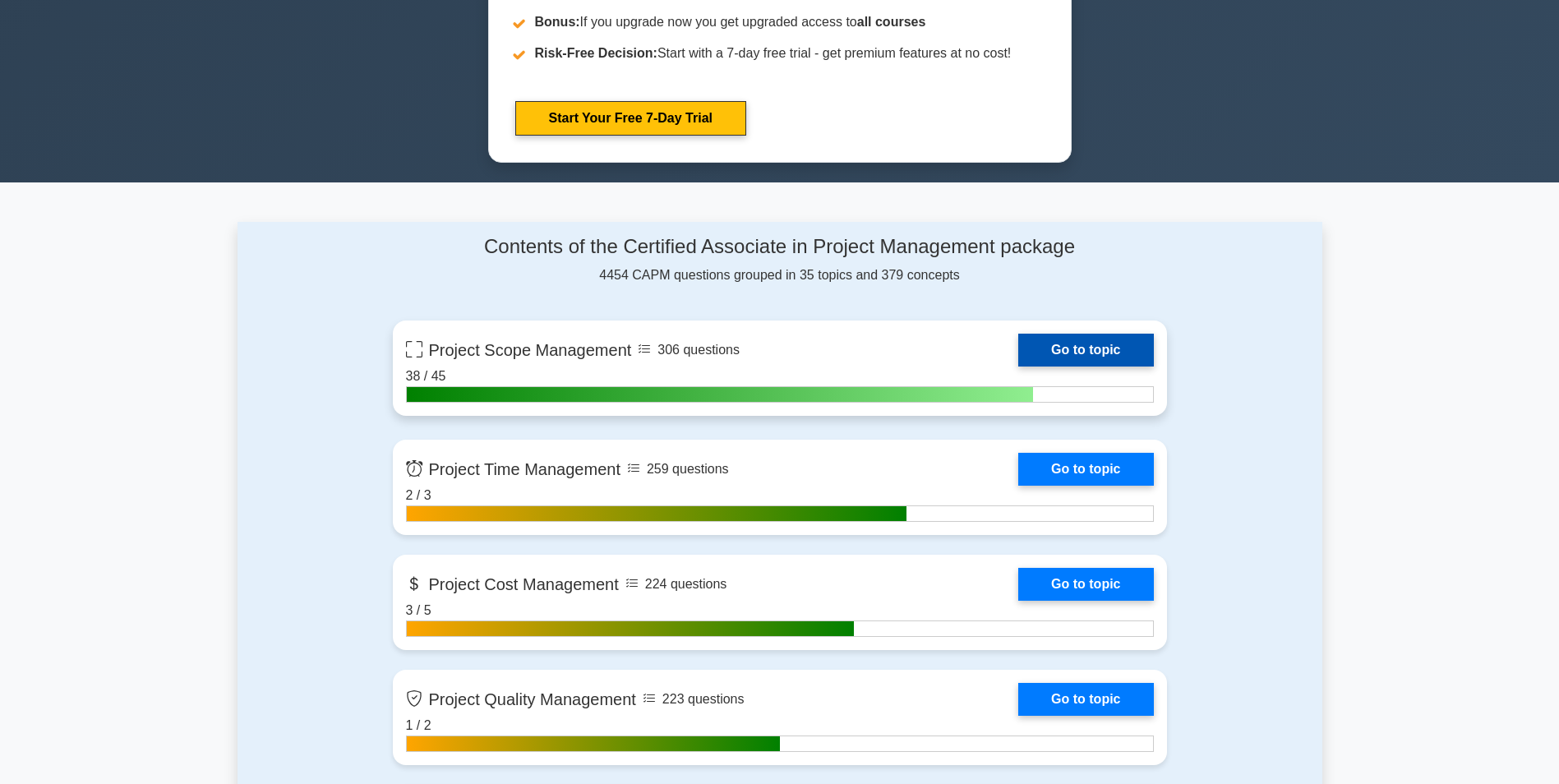
click at [1093, 349] on link "Go to topic" at bounding box center [1085, 350] width 135 height 33
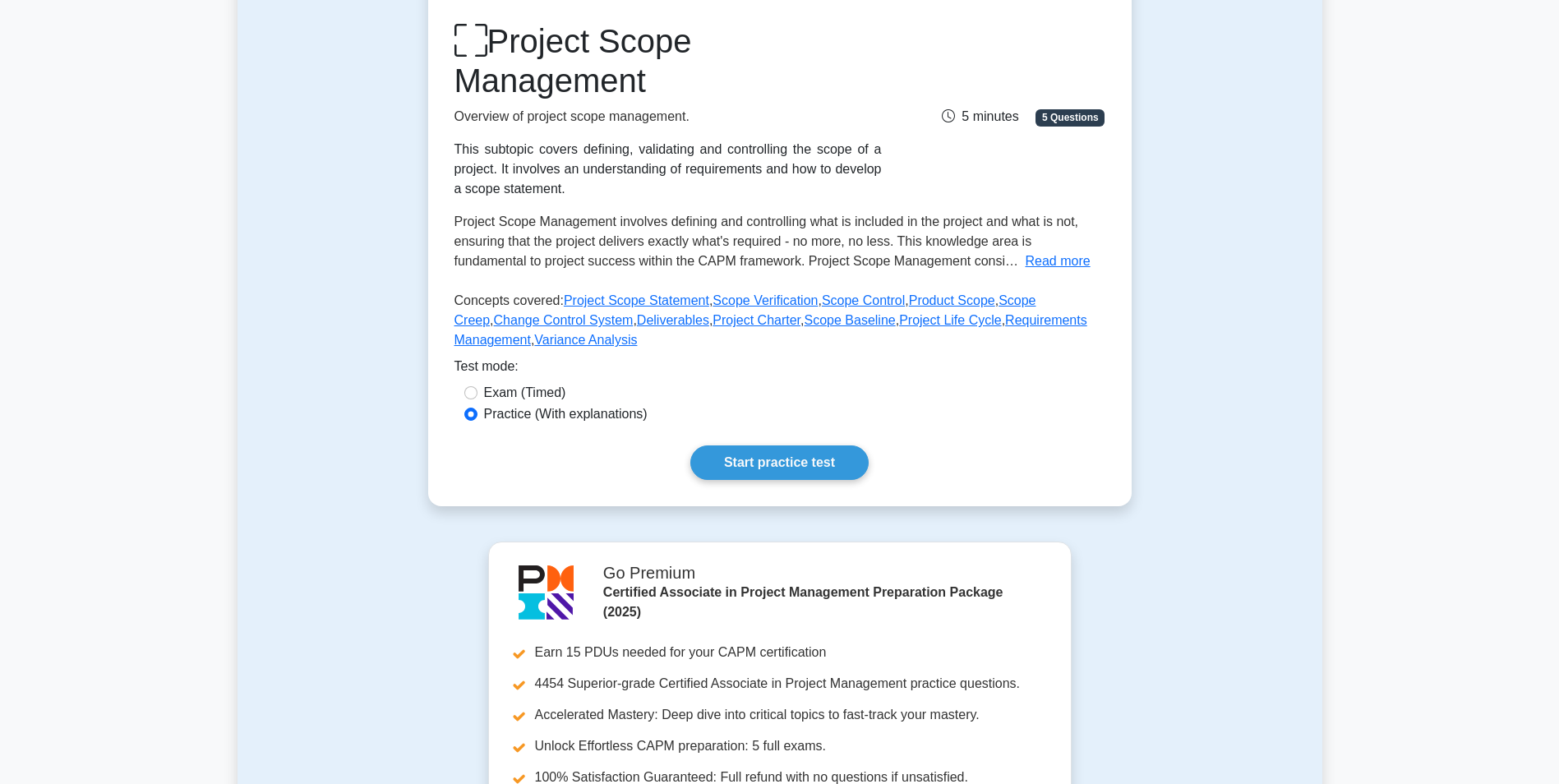
scroll to position [246, 0]
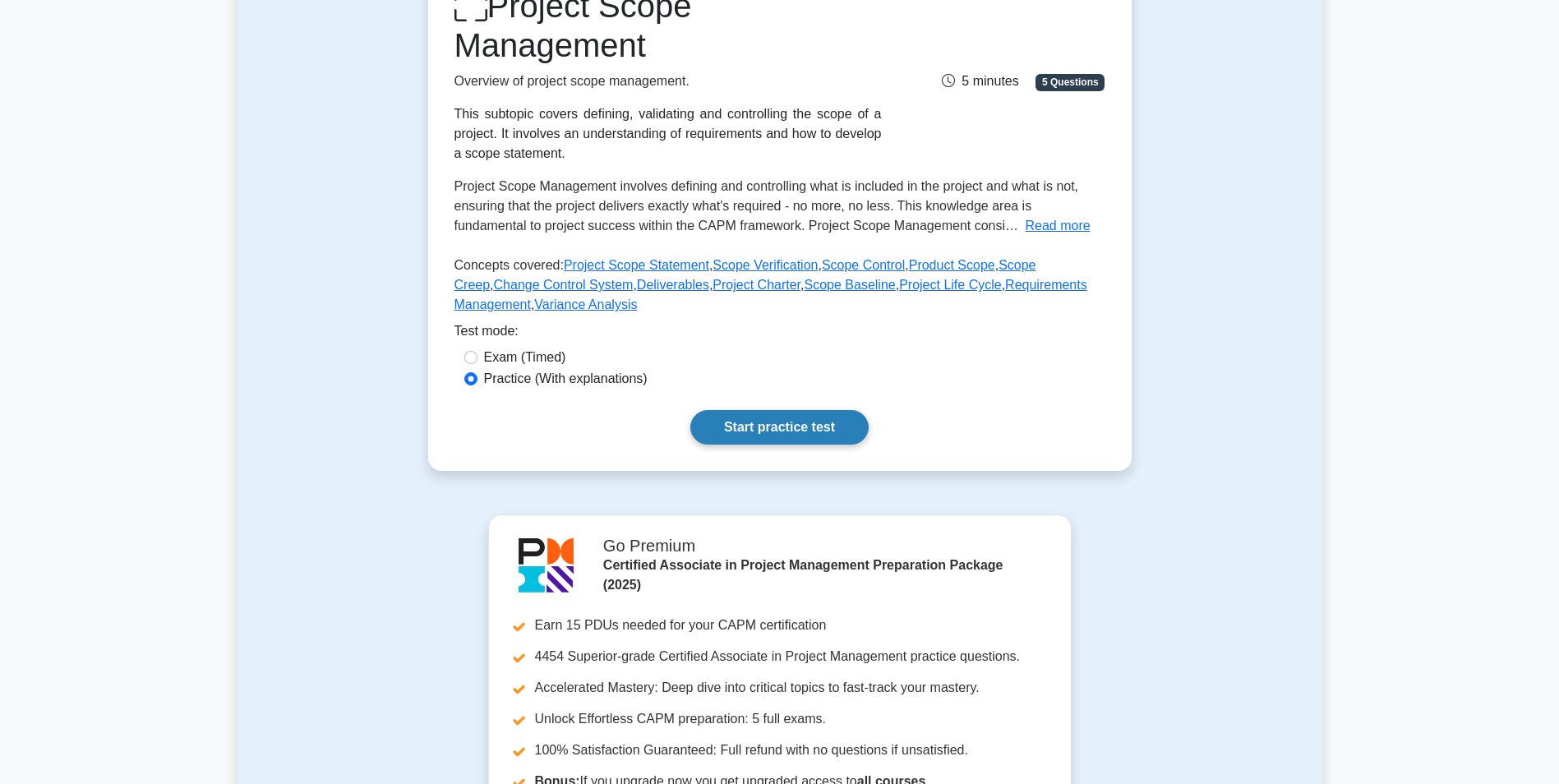
click at [747, 415] on link "Start practice test" at bounding box center [780, 428] width 179 height 35
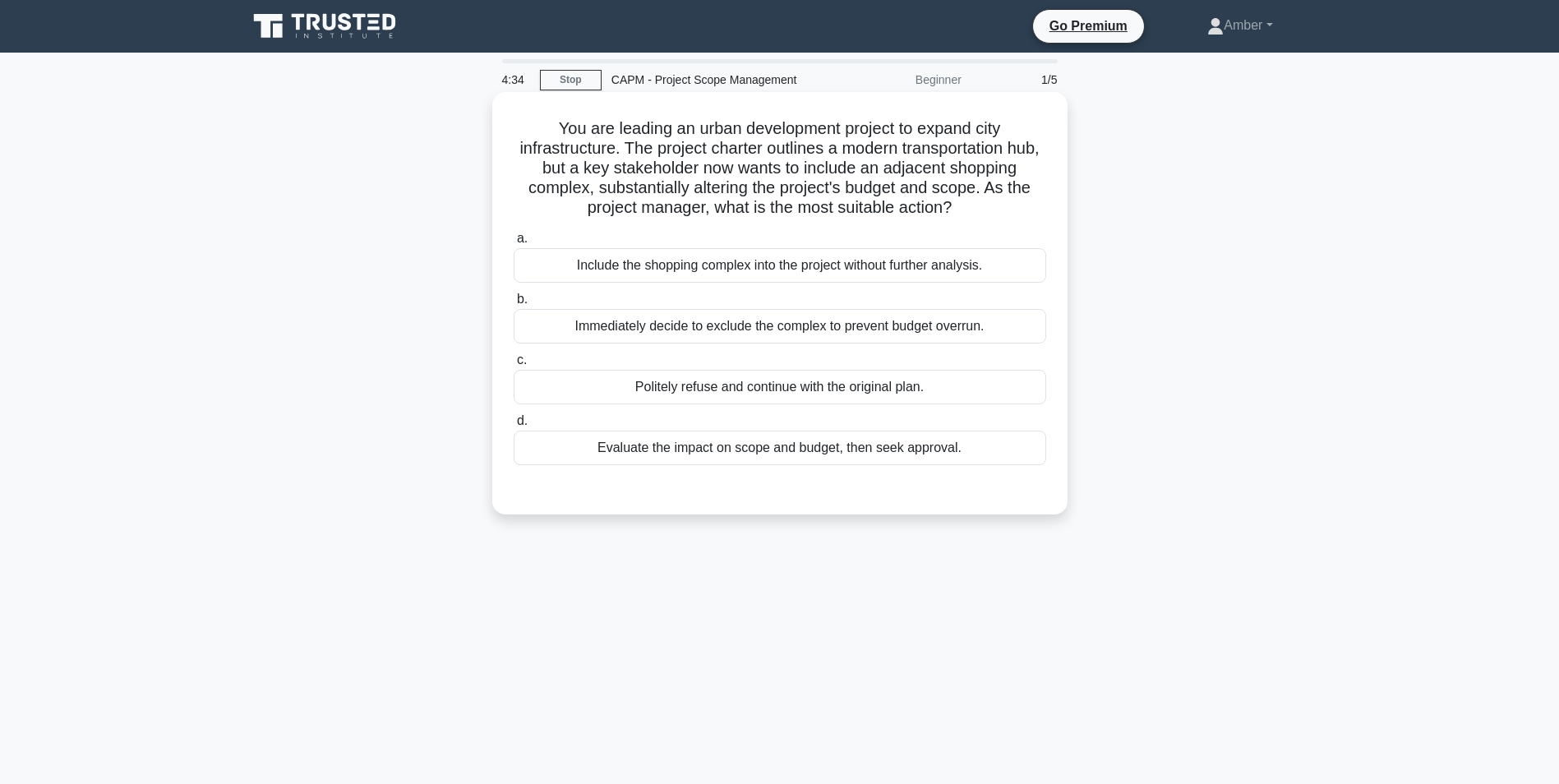
click at [795, 442] on div "Evaluate the impact on scope and budget, then seek approval." at bounding box center [780, 448] width 533 height 35
click at [514, 426] on input "d. Evaluate the impact on scope and budget, then seek approval." at bounding box center [514, 420] width 0 height 11
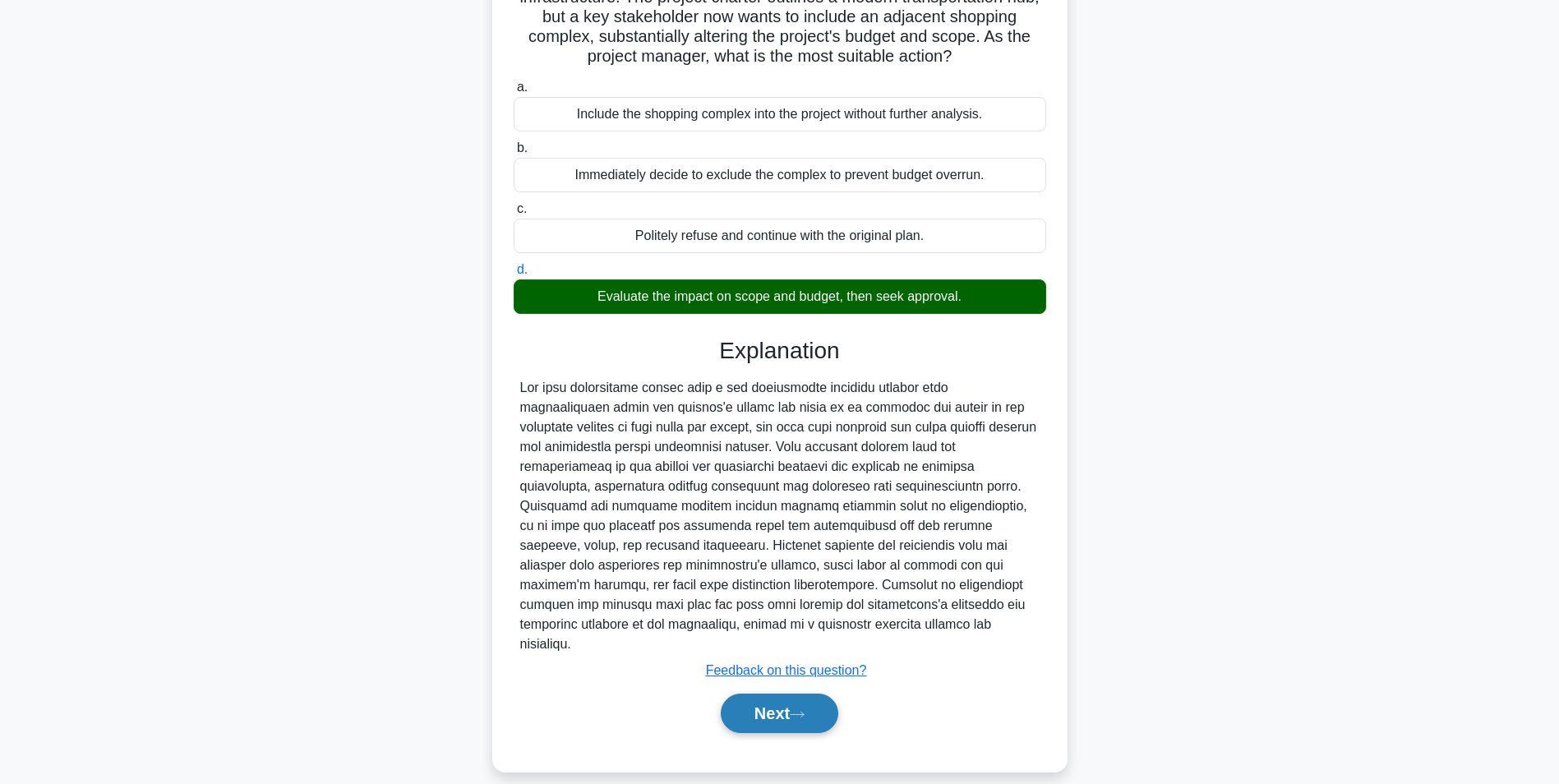
click at [777, 705] on button "Next" at bounding box center [780, 713] width 117 height 40
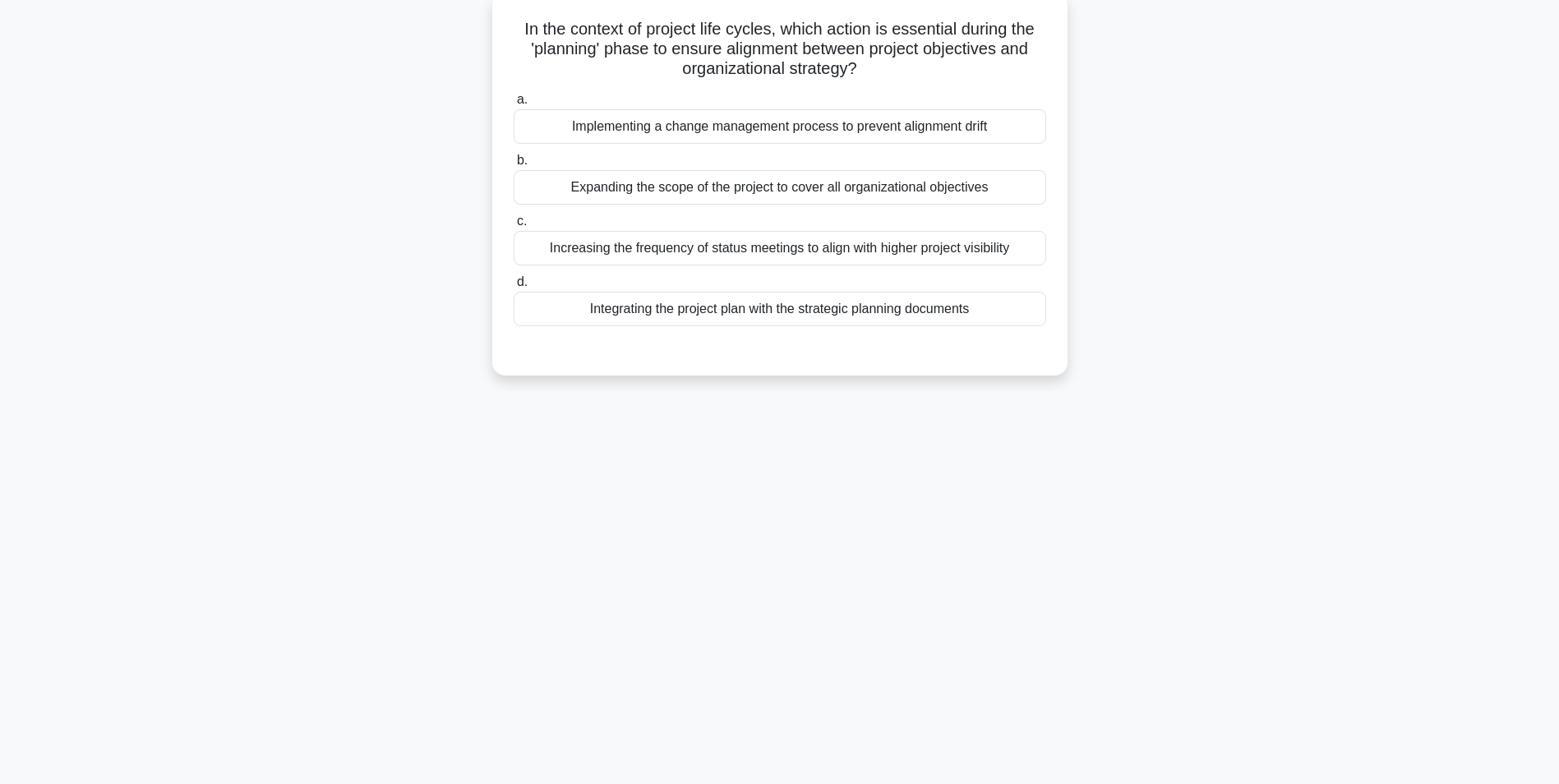
scroll to position [104, 0]
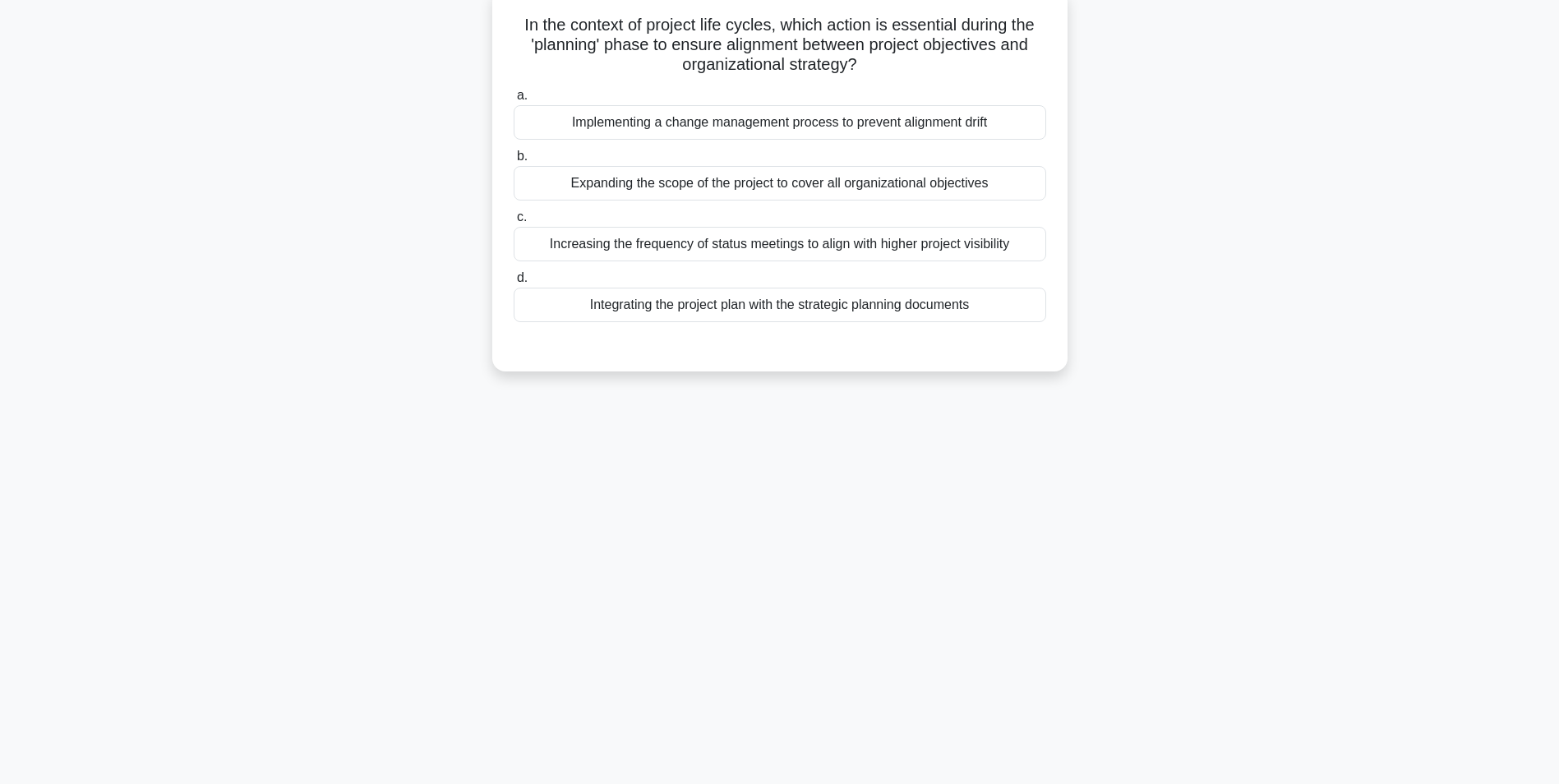
click at [746, 114] on div "Implementing a change management process to prevent alignment drift" at bounding box center [780, 122] width 533 height 35
click at [514, 101] on input "a. Implementing a change management process to prevent alignment drift" at bounding box center [514, 95] width 0 height 11
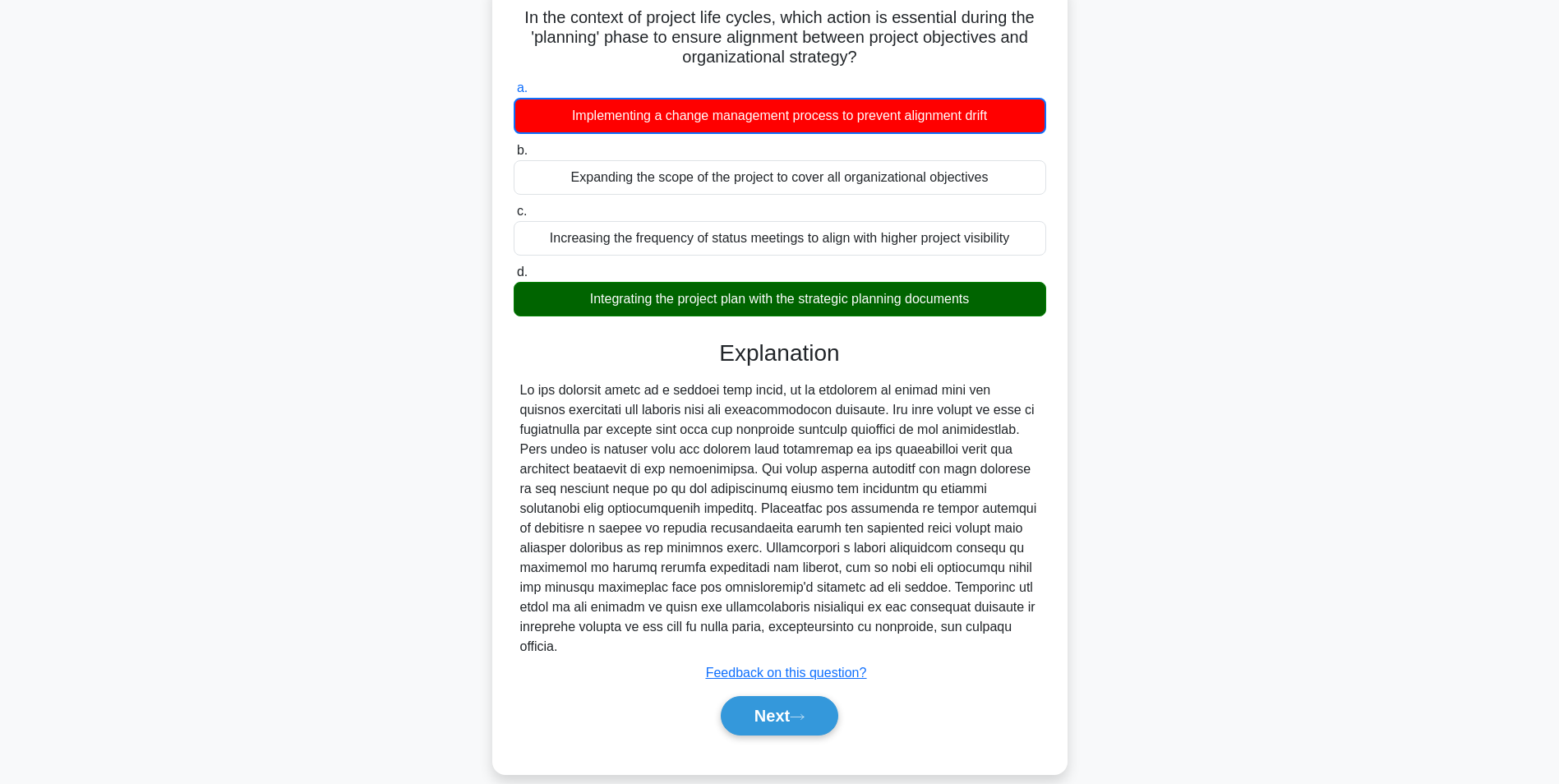
scroll to position [114, 0]
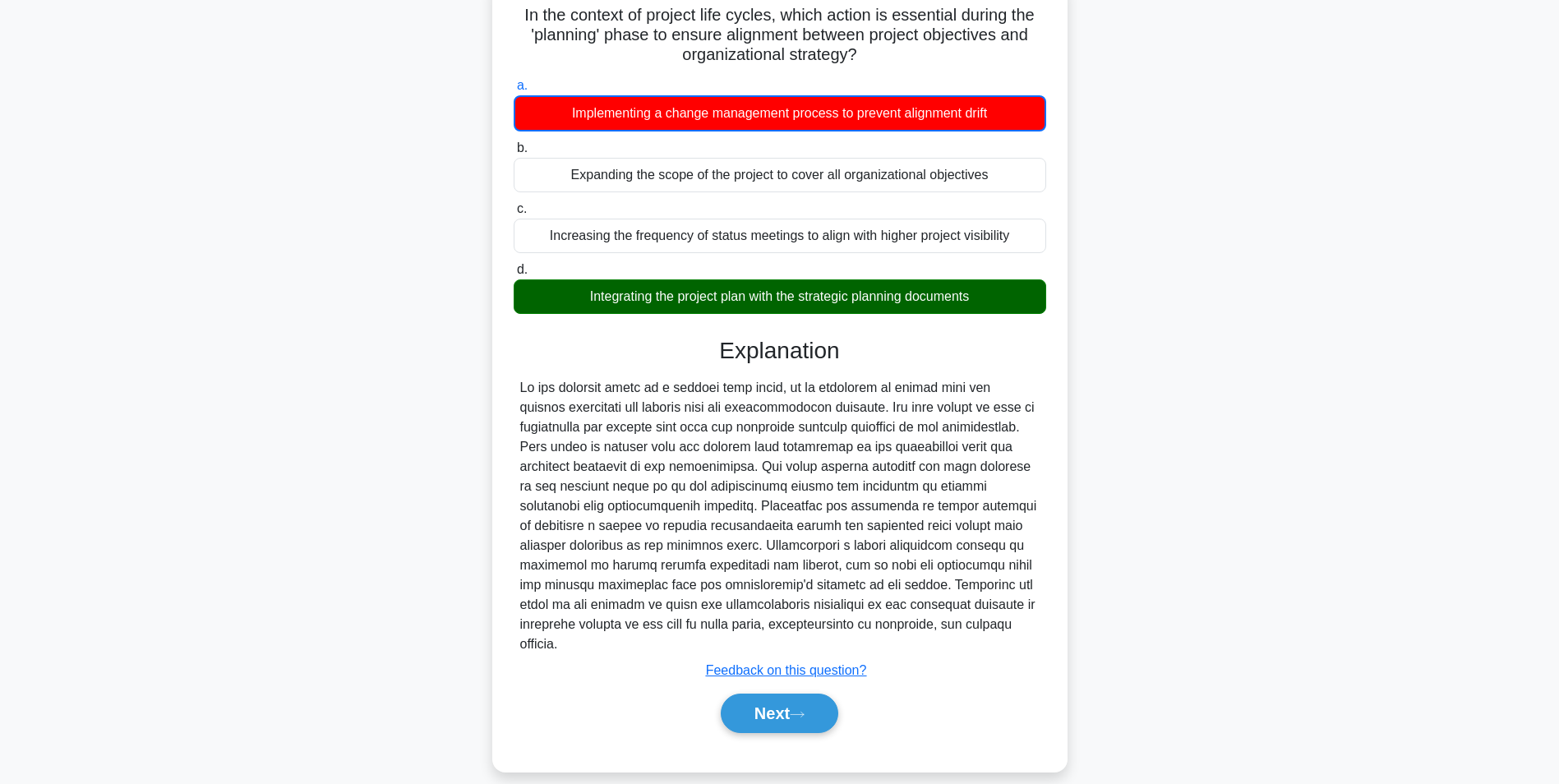
click at [771, 668] on div "Explanation Submit feedback Feedback on this question? Next" at bounding box center [780, 538] width 533 height 403
click at [770, 694] on button "Next" at bounding box center [780, 713] width 117 height 40
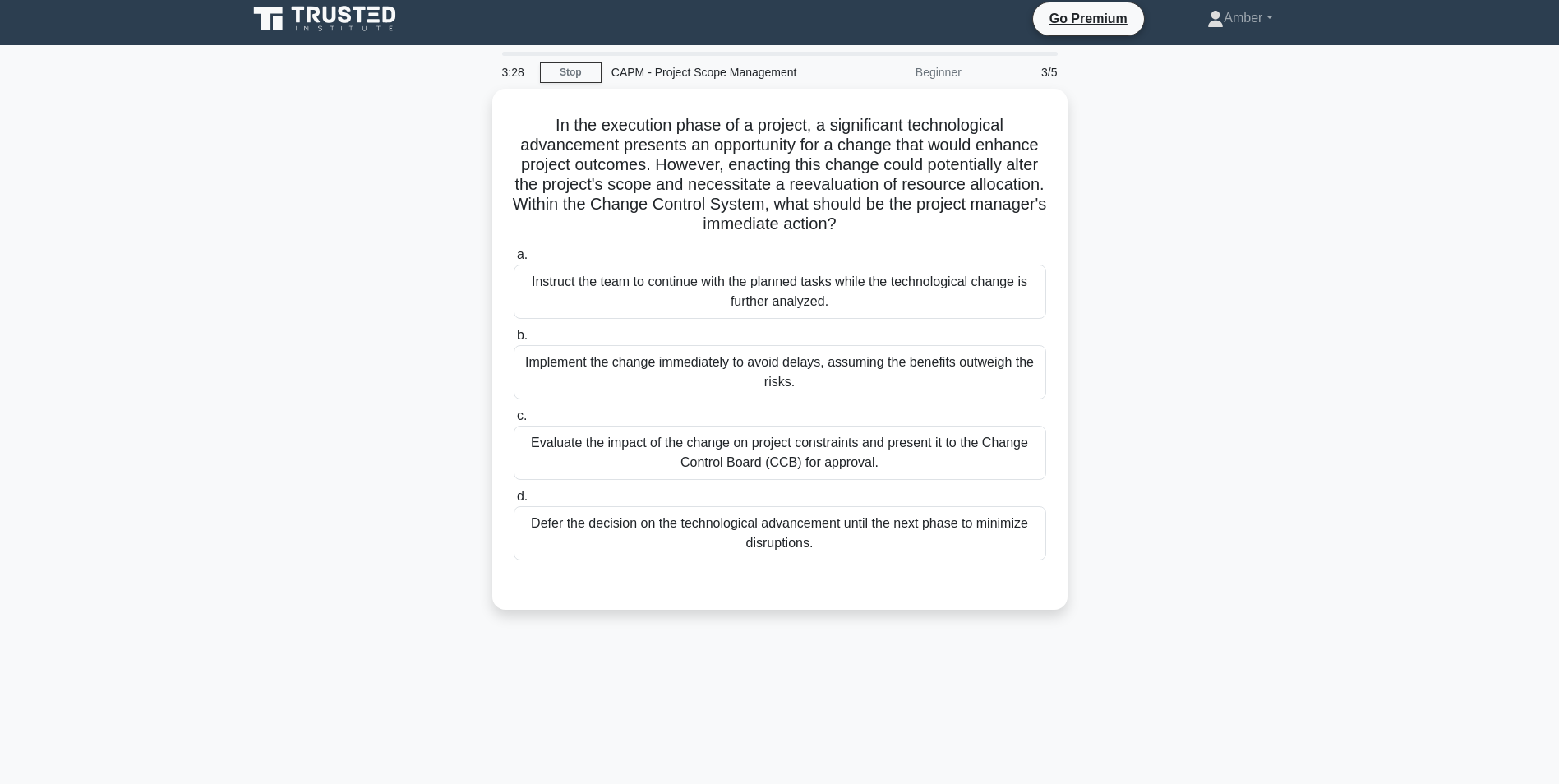
scroll to position [0, 0]
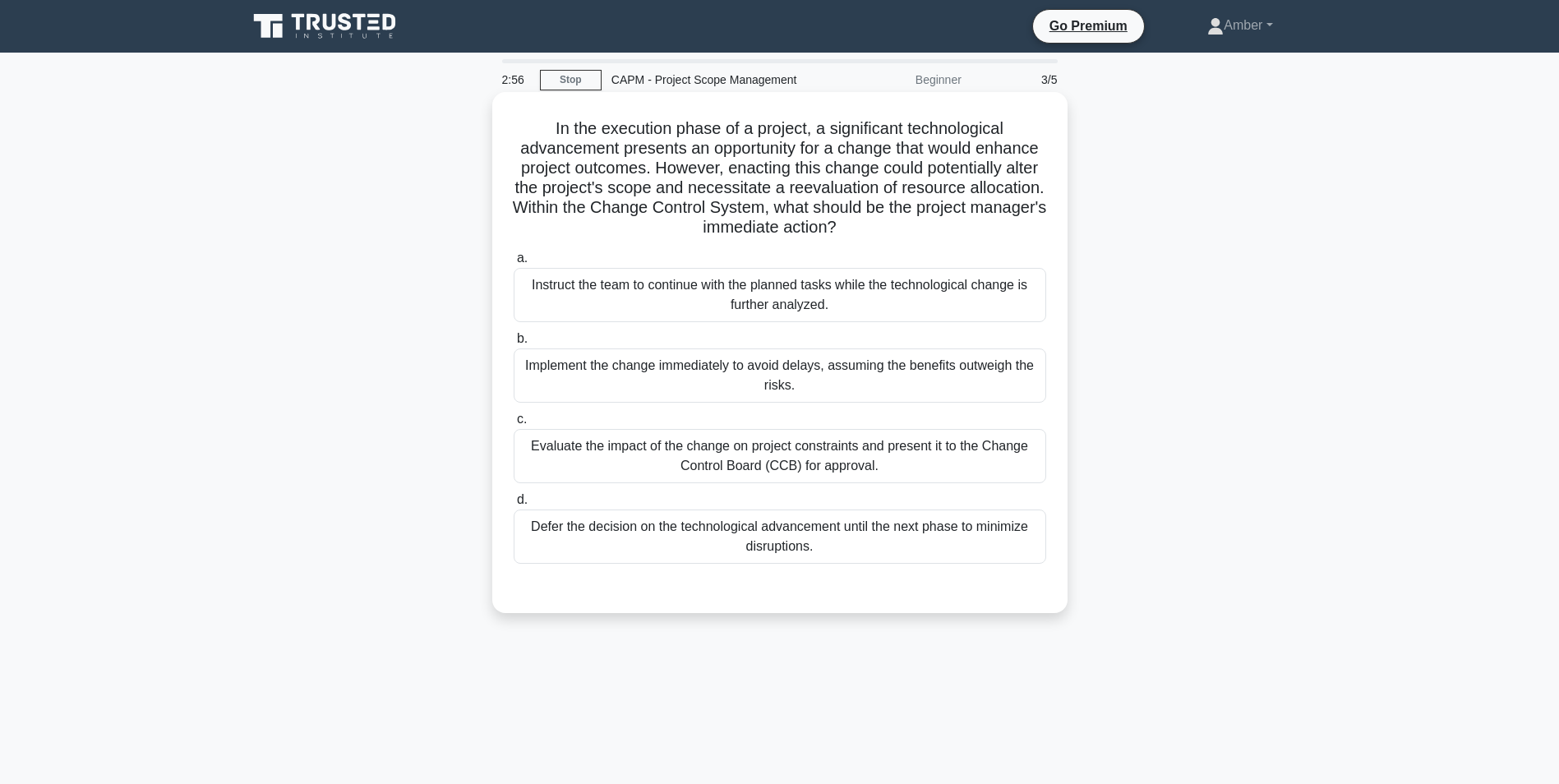
click at [756, 447] on div "Evaluate the impact of the change on project constraints and present it to the …" at bounding box center [780, 456] width 533 height 54
click at [514, 425] on input "c. Evaluate the impact of the change on project constraints and present it to t…" at bounding box center [514, 419] width 0 height 11
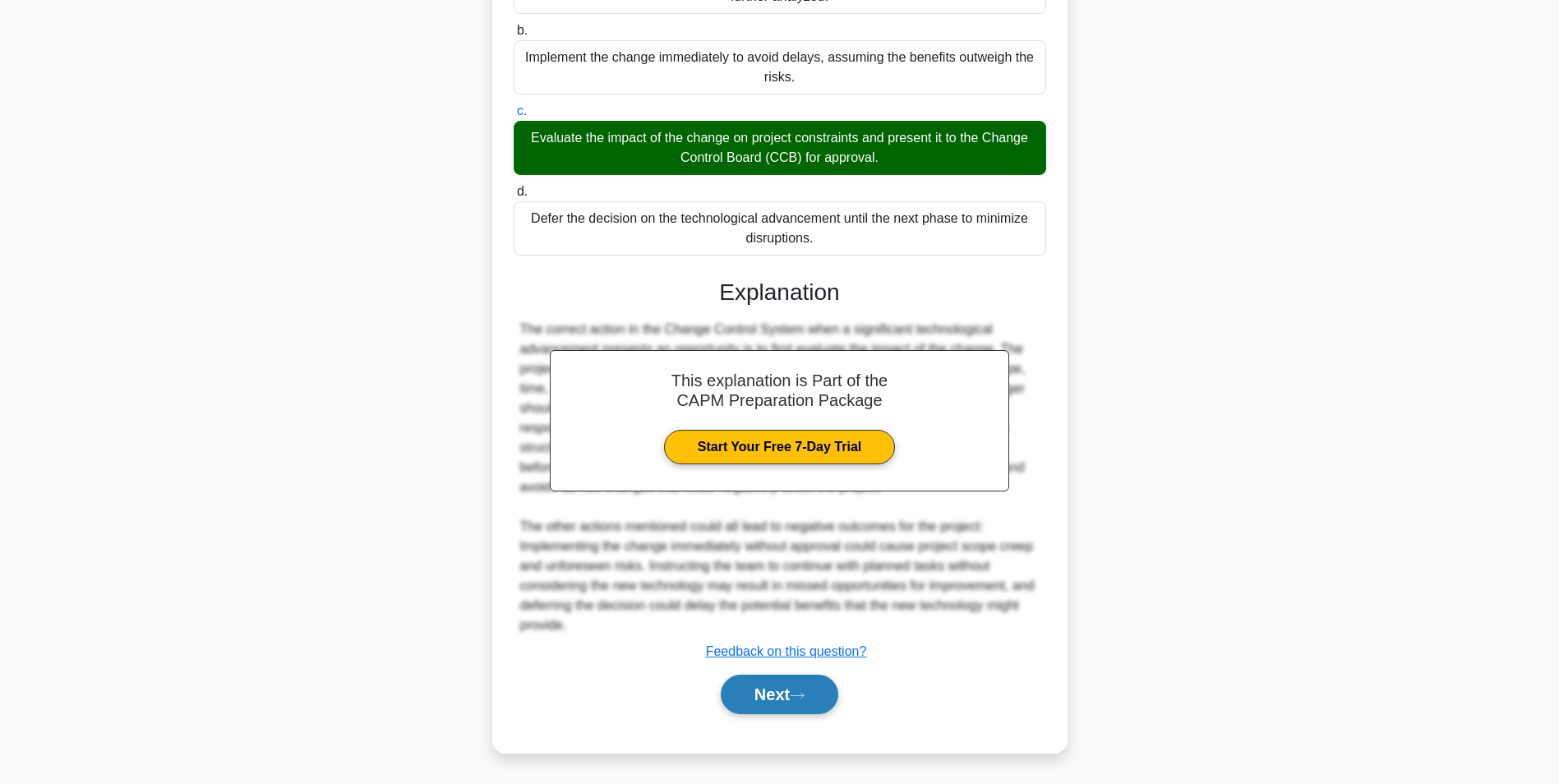
click at [777, 675] on button "Next" at bounding box center [780, 694] width 117 height 40
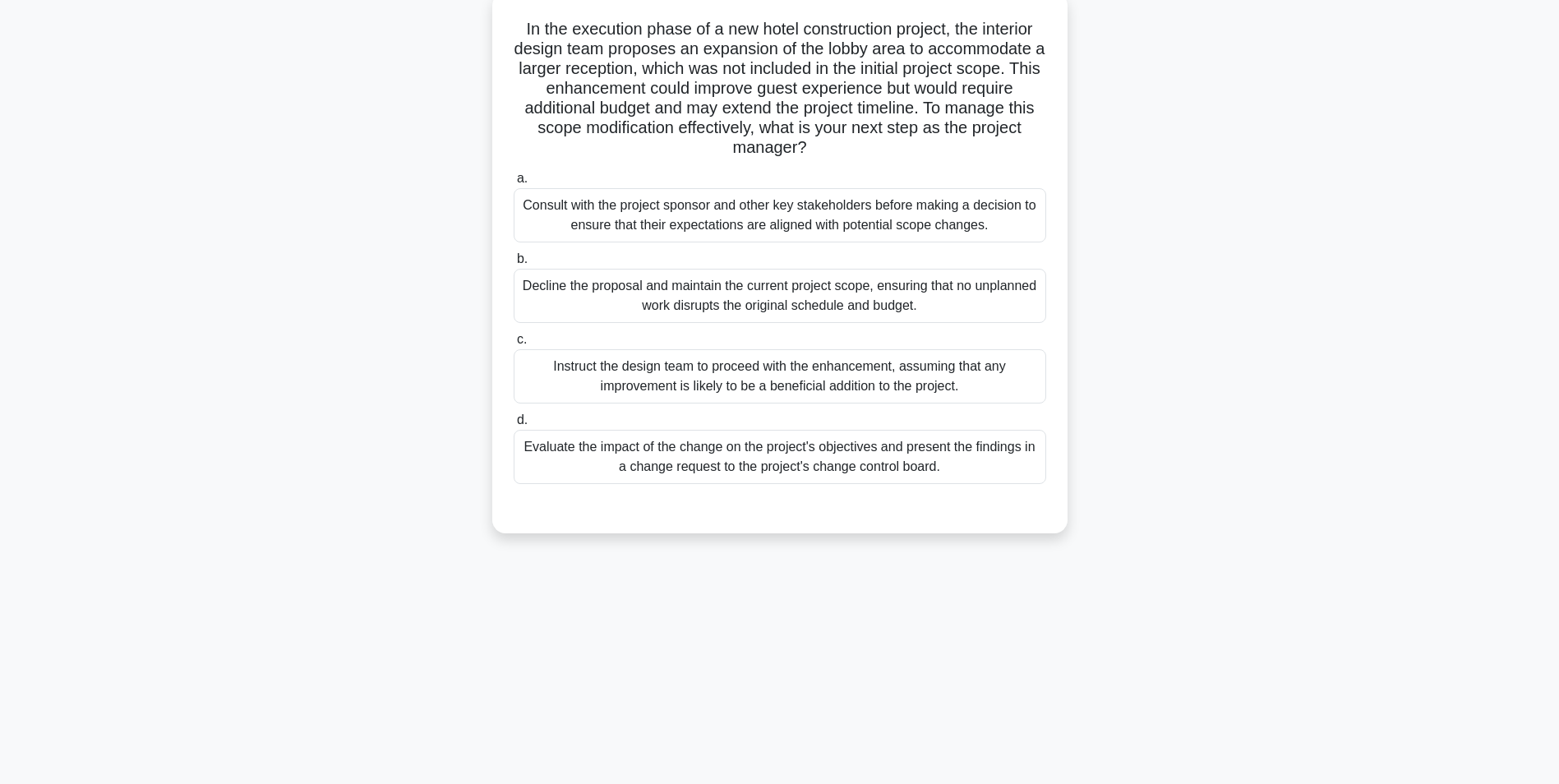
scroll to position [21, 0]
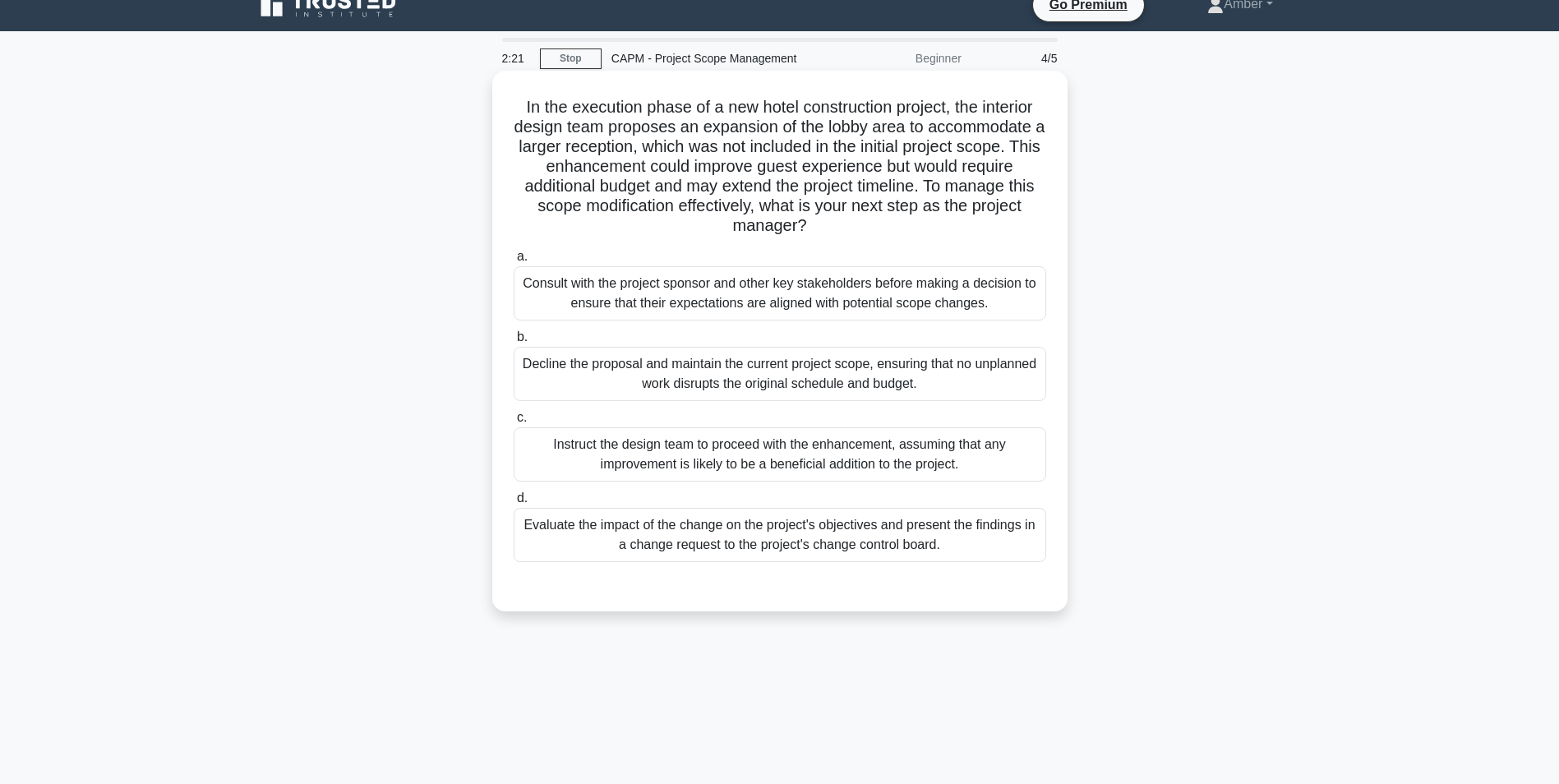
click at [683, 536] on div "Evaluate the impact of the change on the project's objectives and present the f…" at bounding box center [780, 535] width 533 height 54
click at [514, 504] on input "d. Evaluate the impact of the change on the project's objectives and present th…" at bounding box center [514, 498] width 0 height 11
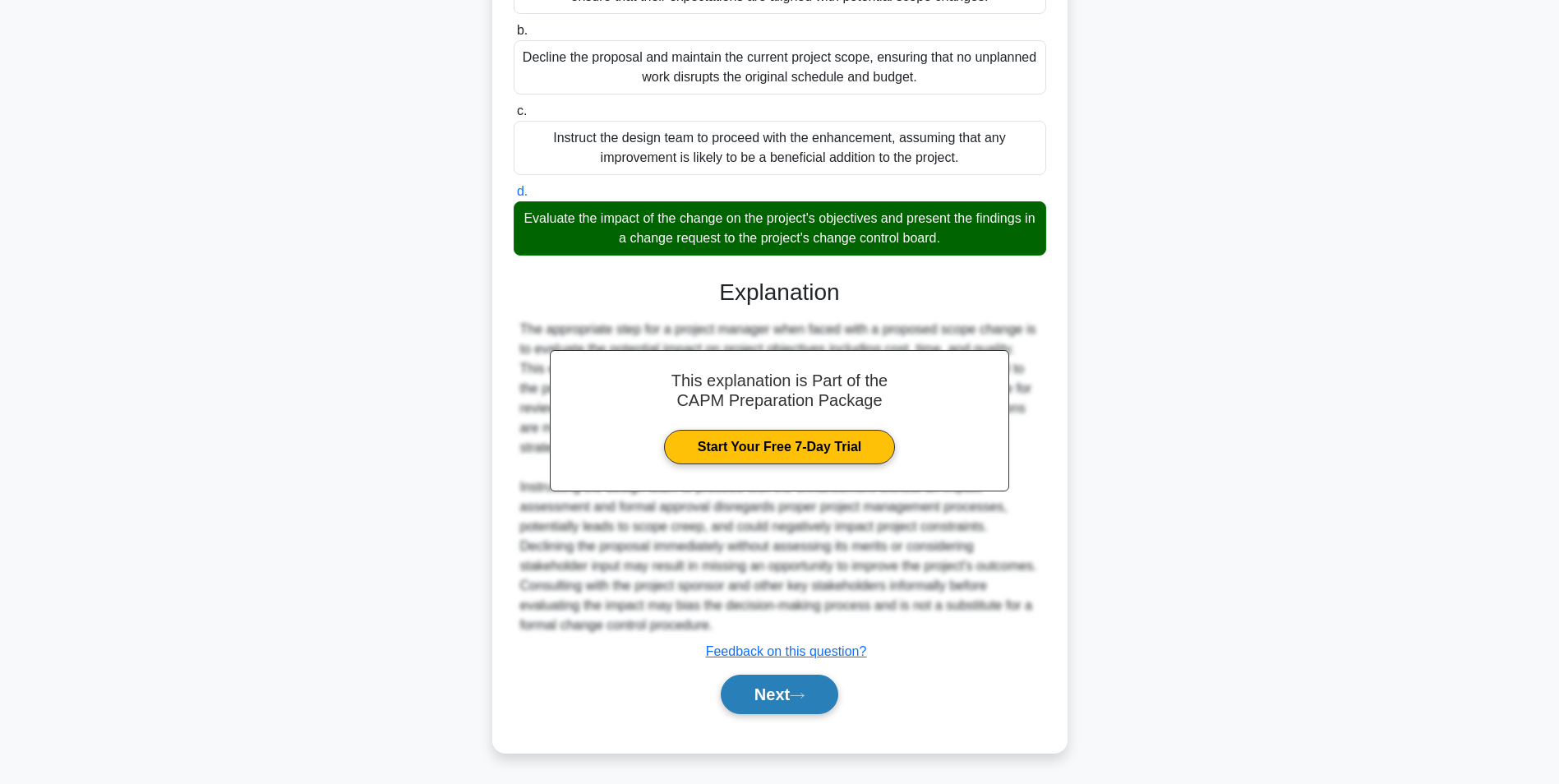
click at [754, 685] on button "Next" at bounding box center [780, 694] width 117 height 40
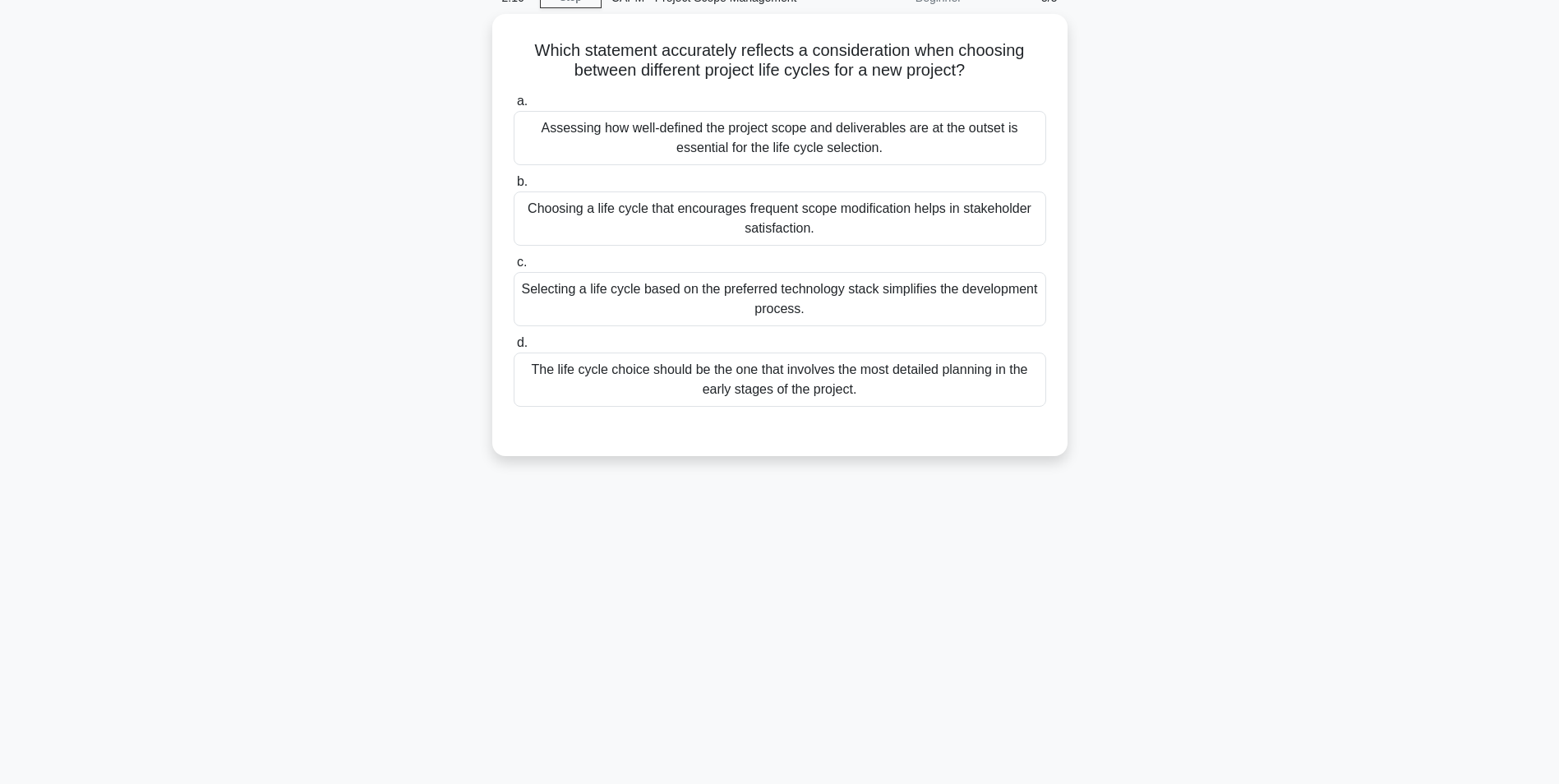
scroll to position [0, 0]
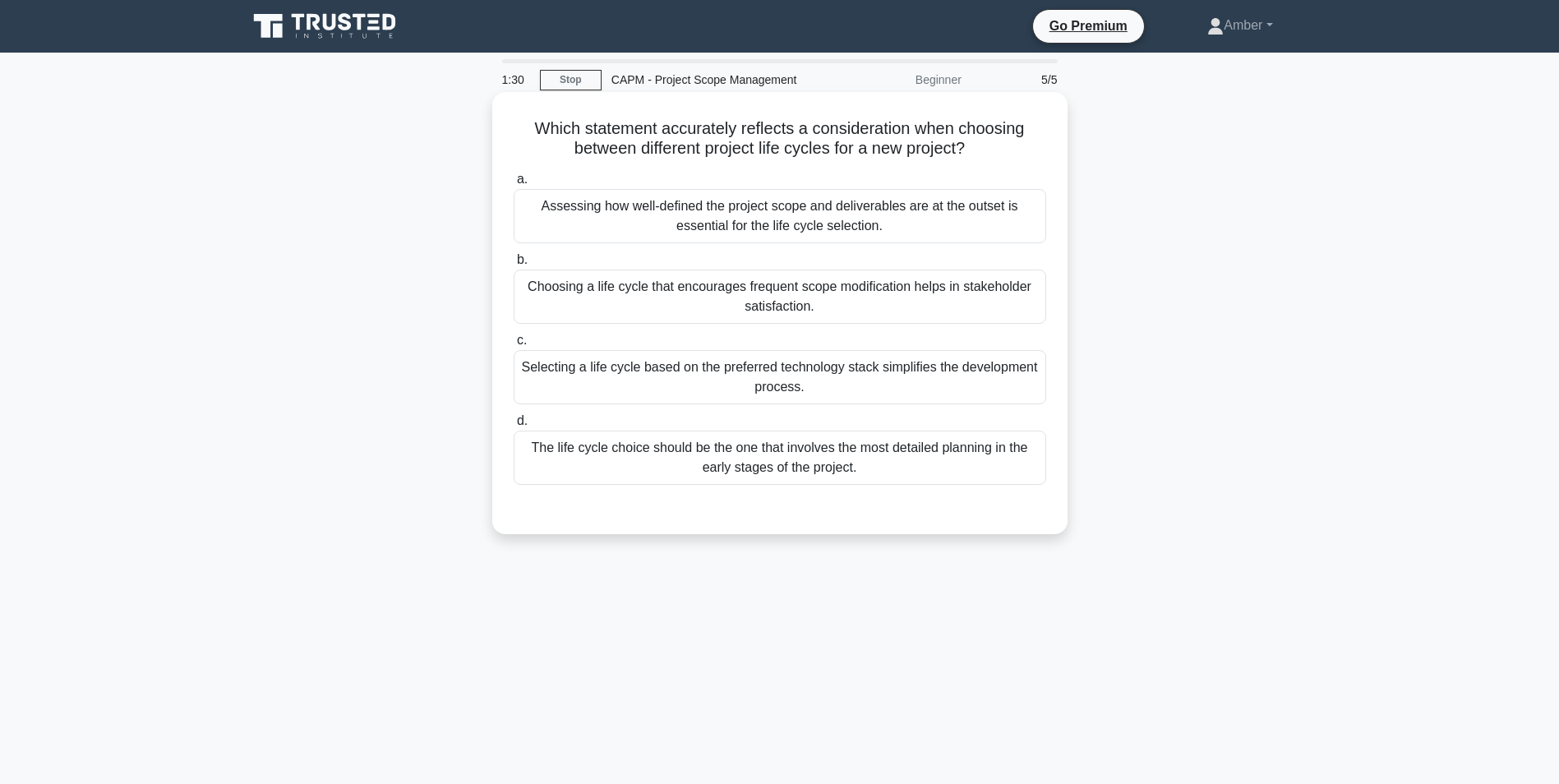
click at [621, 217] on div "Assessing how well-defined the project scope and deliverables are at the outset…" at bounding box center [780, 216] width 533 height 54
drag, startPoint x: 621, startPoint y: 217, endPoint x: 793, endPoint y: 211, distance: 172.1
click at [793, 211] on div "Assessing how well-defined the project scope and deliverables are at the outset…" at bounding box center [780, 216] width 533 height 54
click at [514, 185] on input "a. Assessing how well-defined the project scope and deliverables are at the out…" at bounding box center [514, 180] width 0 height 11
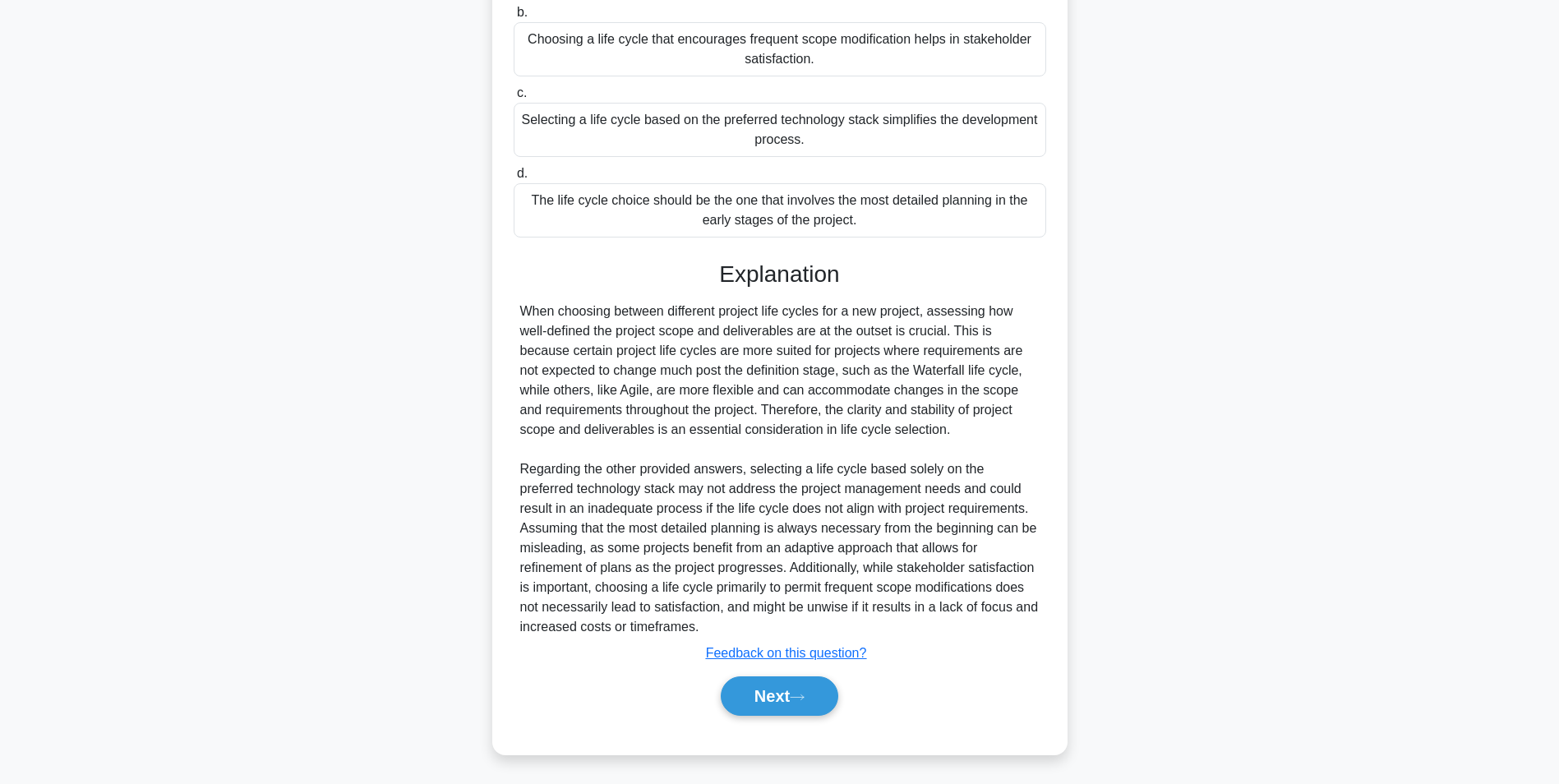
scroll to position [249, 0]
click at [753, 695] on button "Next" at bounding box center [780, 694] width 117 height 40
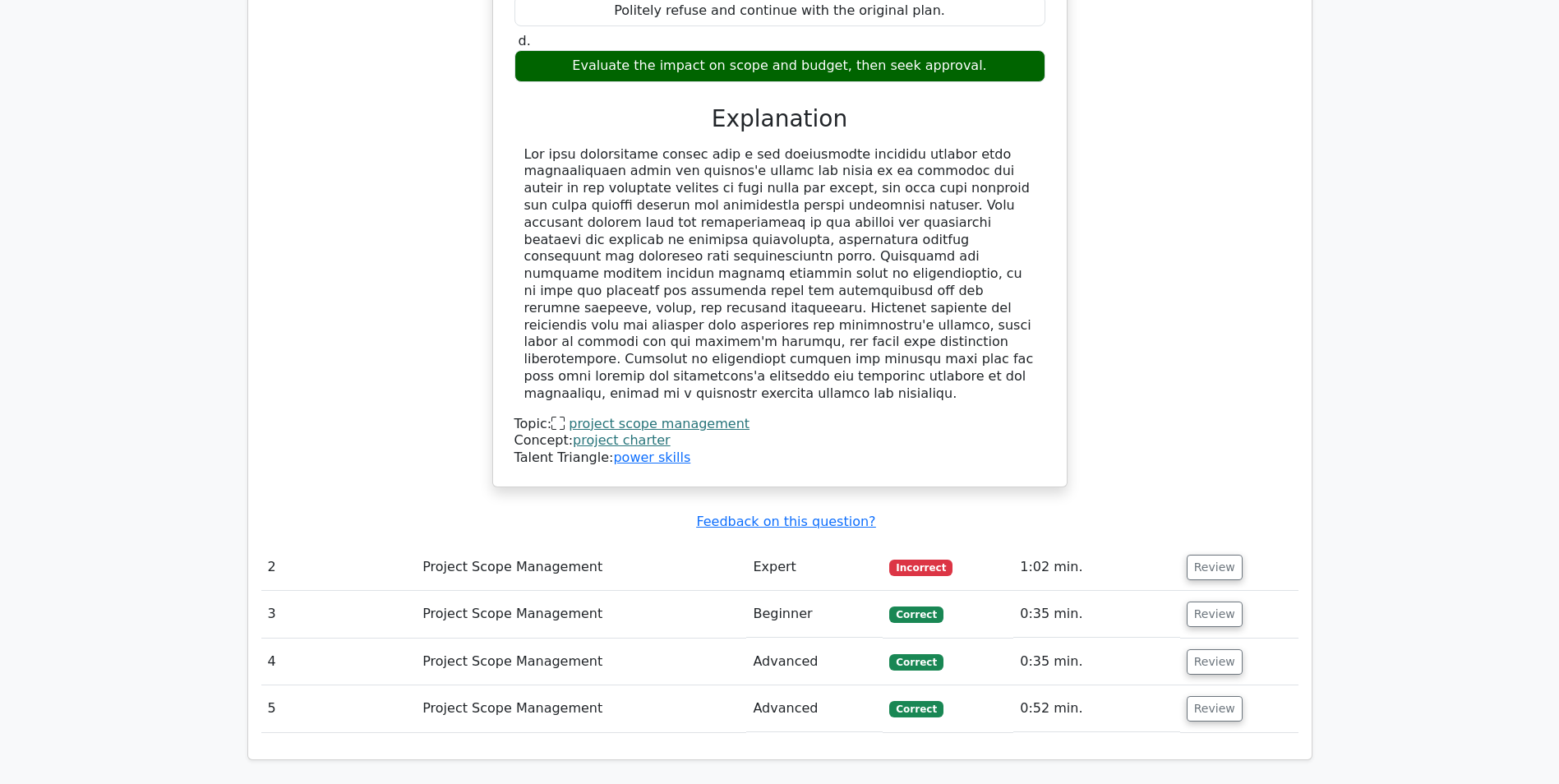
scroll to position [1725, 0]
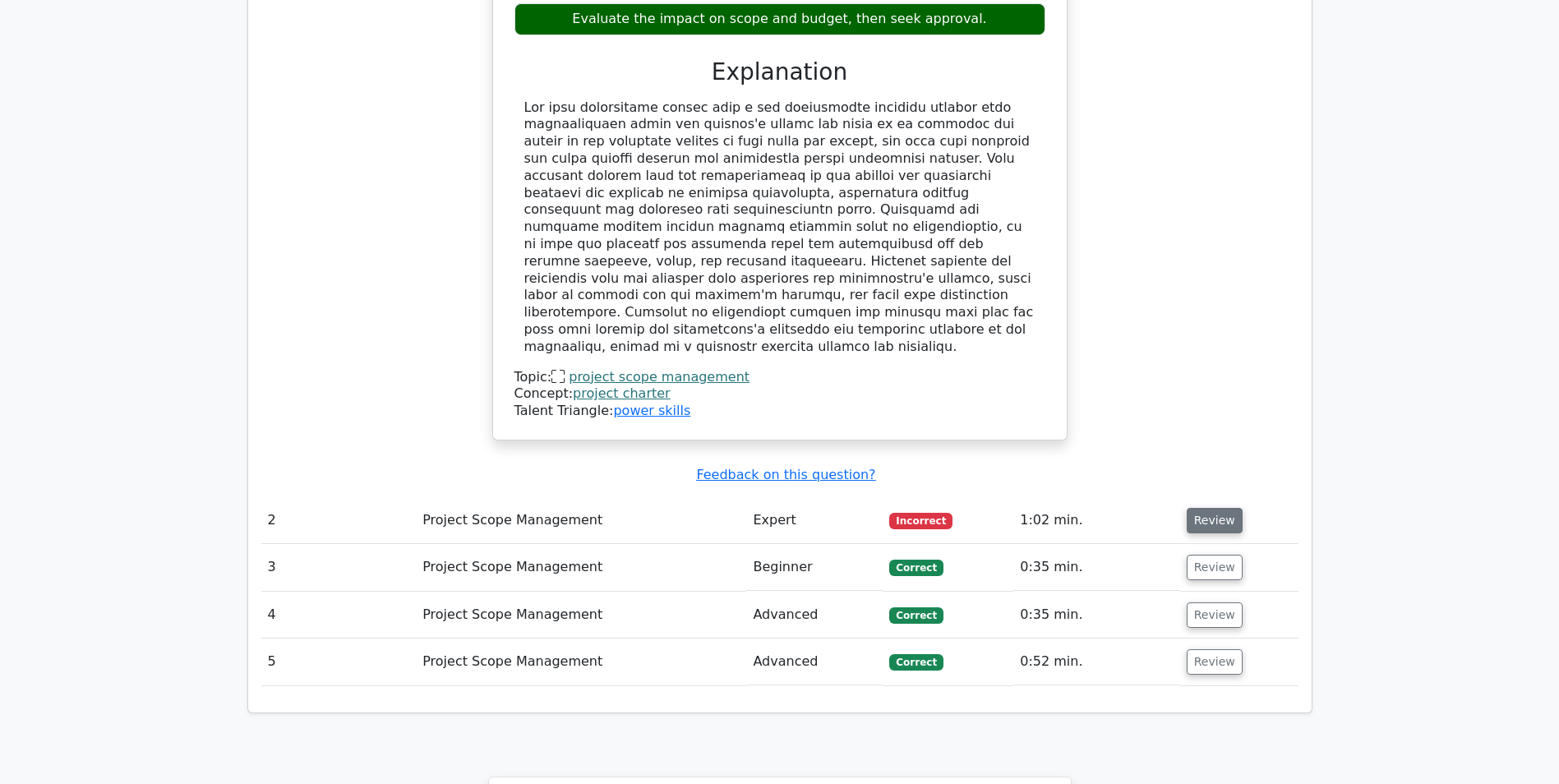
click at [1221, 507] on button "Review" at bounding box center [1215, 520] width 56 height 25
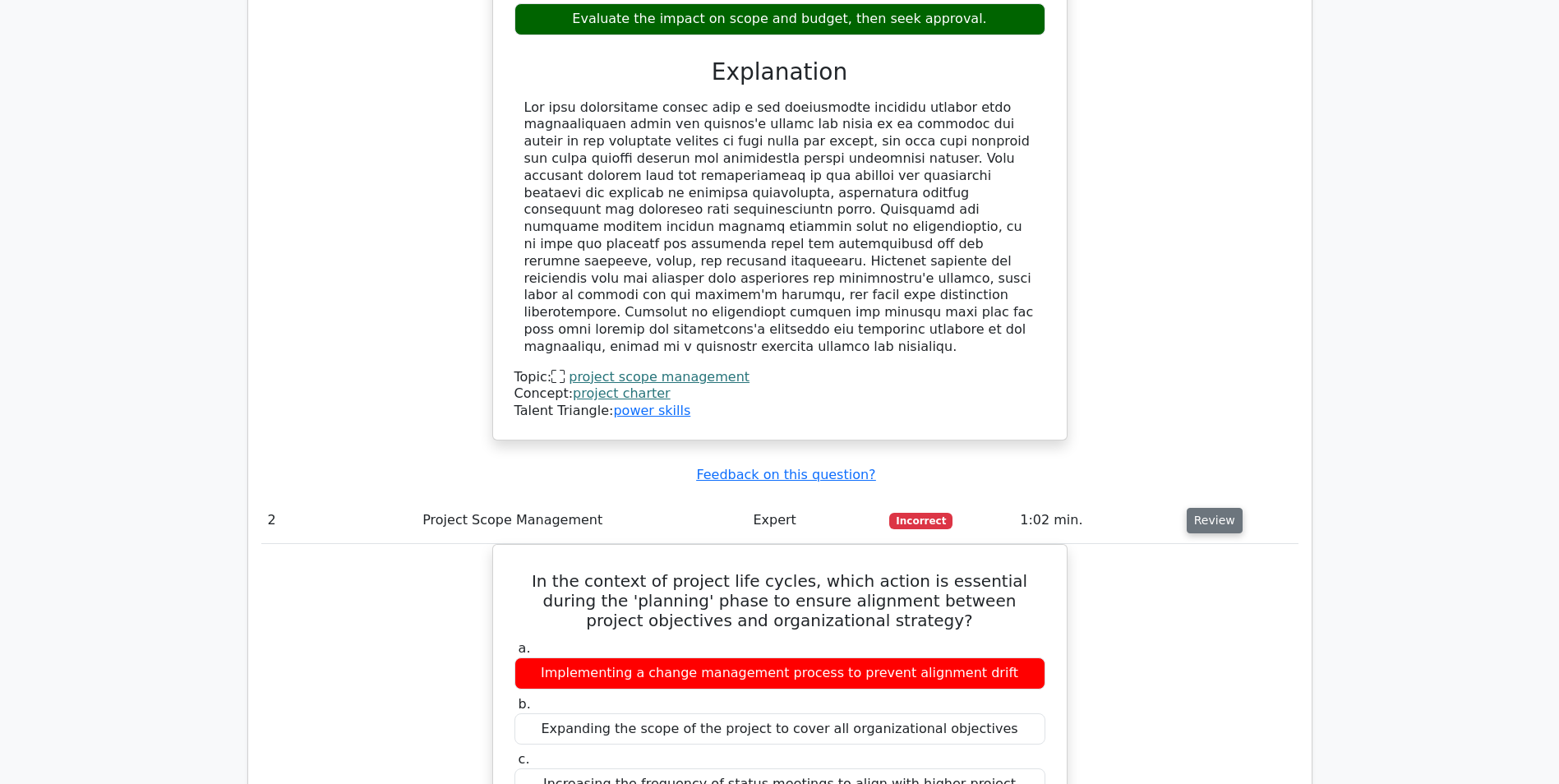
click at [1214, 507] on button "Review" at bounding box center [1215, 520] width 56 height 25
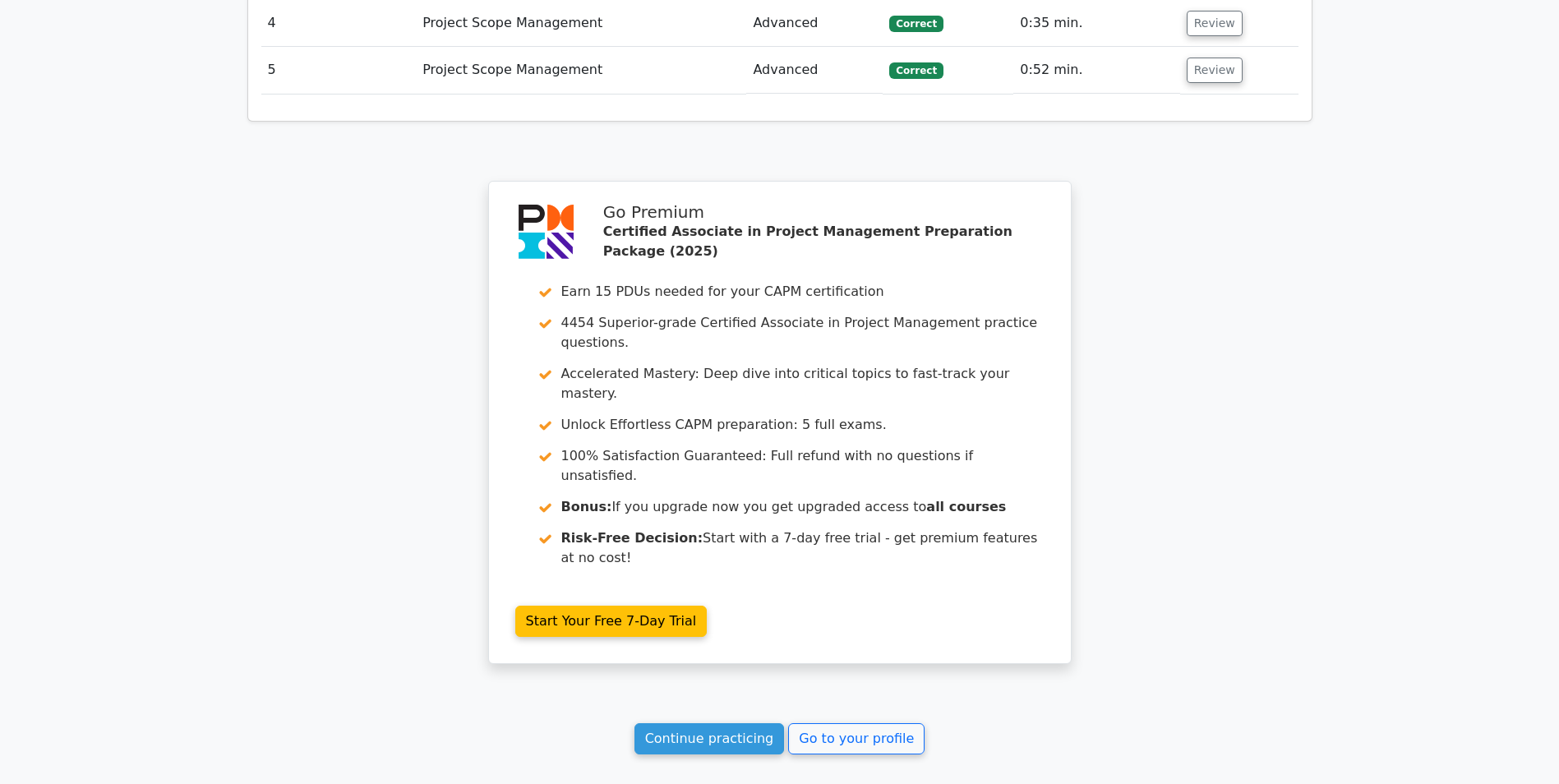
scroll to position [2326, 0]
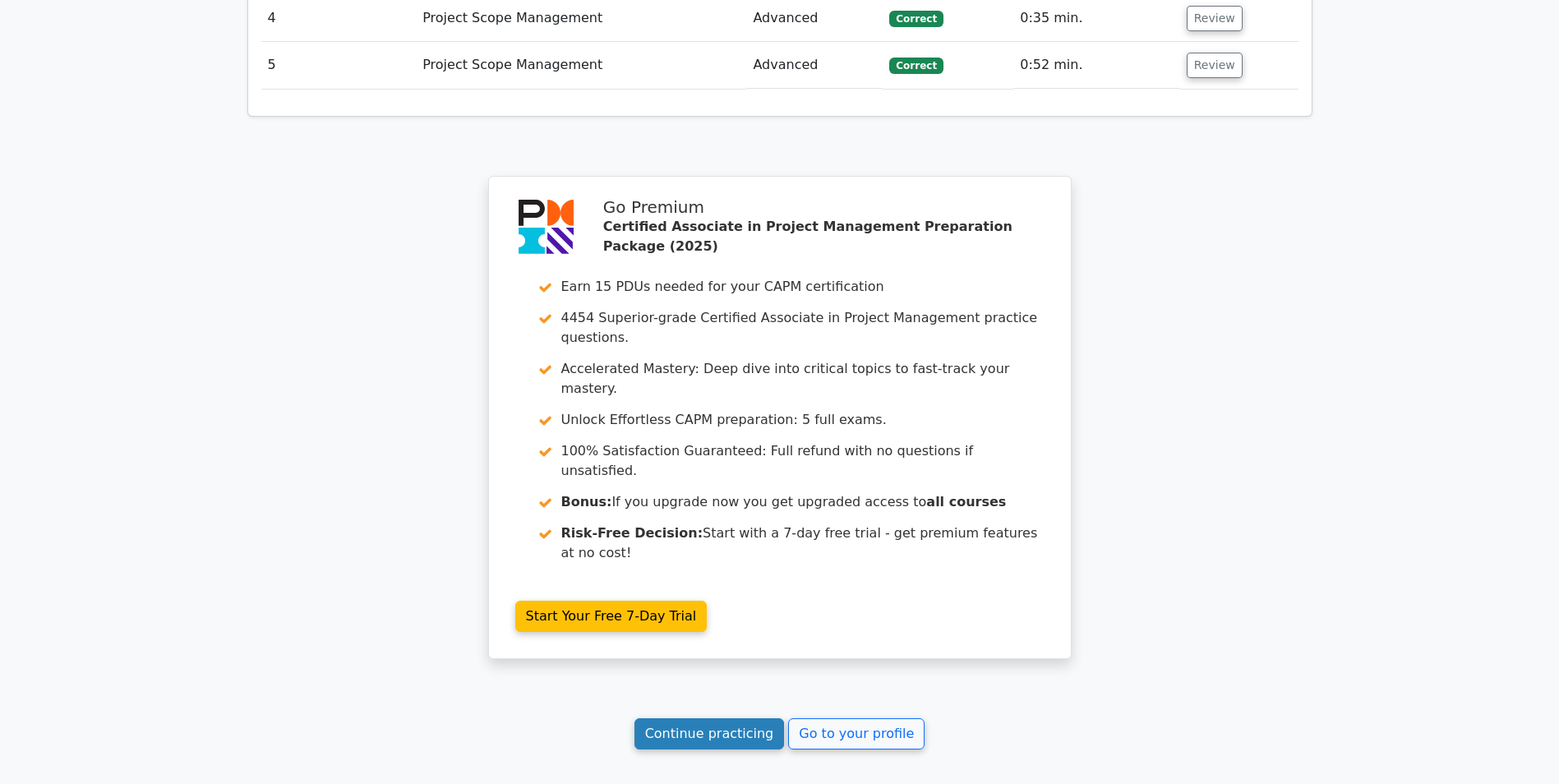
click at [694, 718] on link "Continue practicing" at bounding box center [710, 734] width 150 height 31
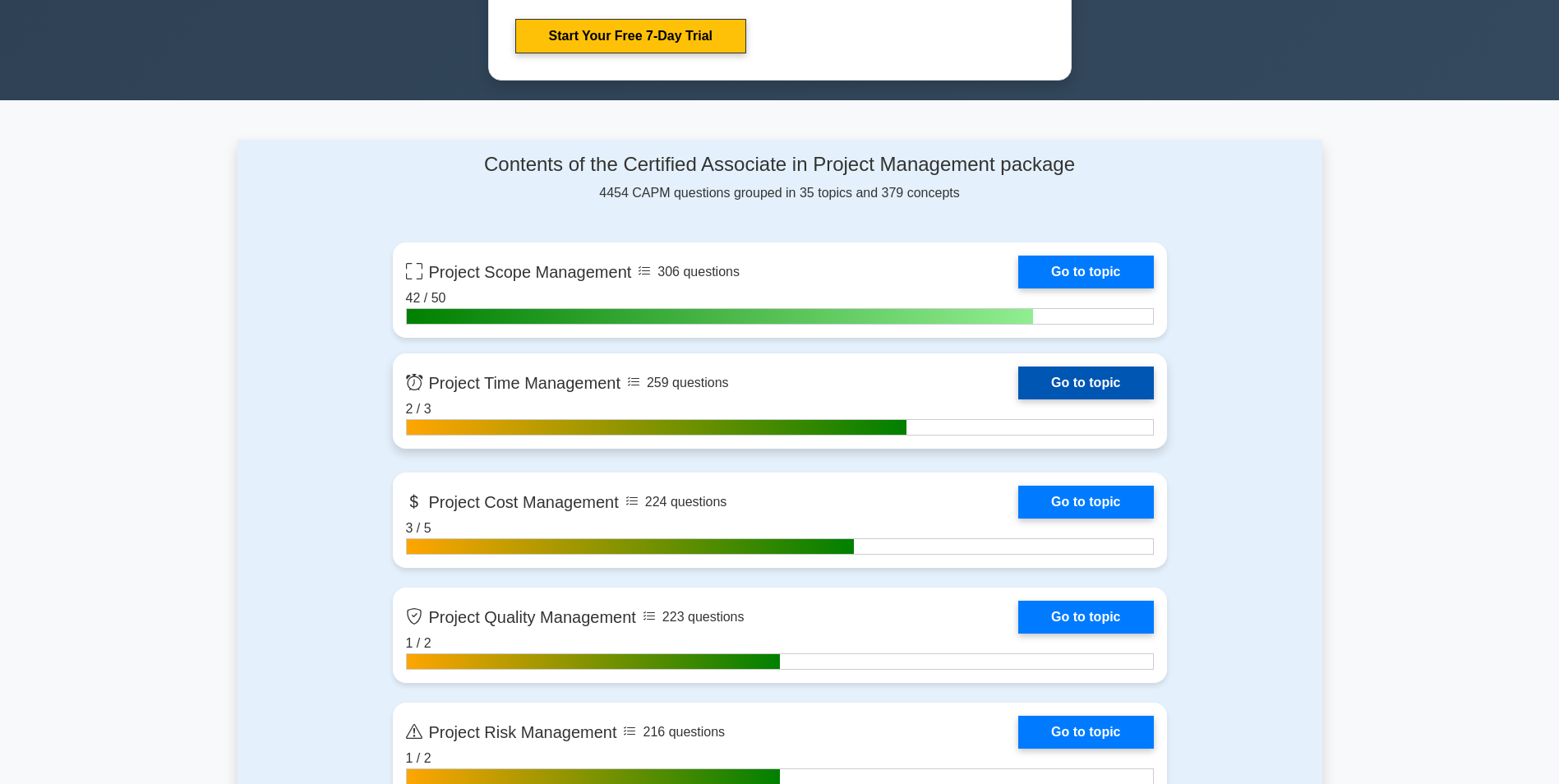
scroll to position [1068, 0]
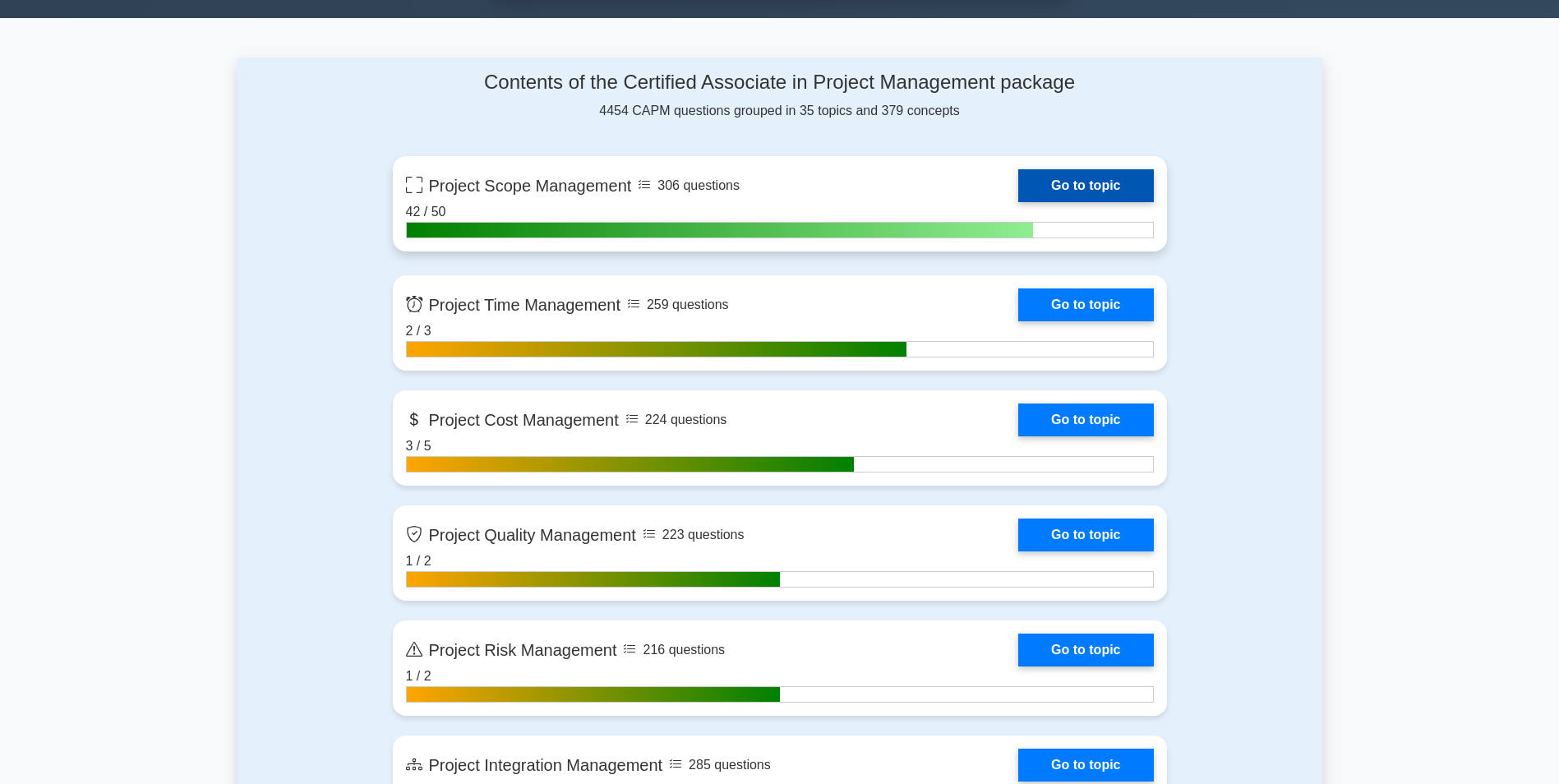
click at [1089, 194] on link "Go to topic" at bounding box center [1085, 185] width 135 height 33
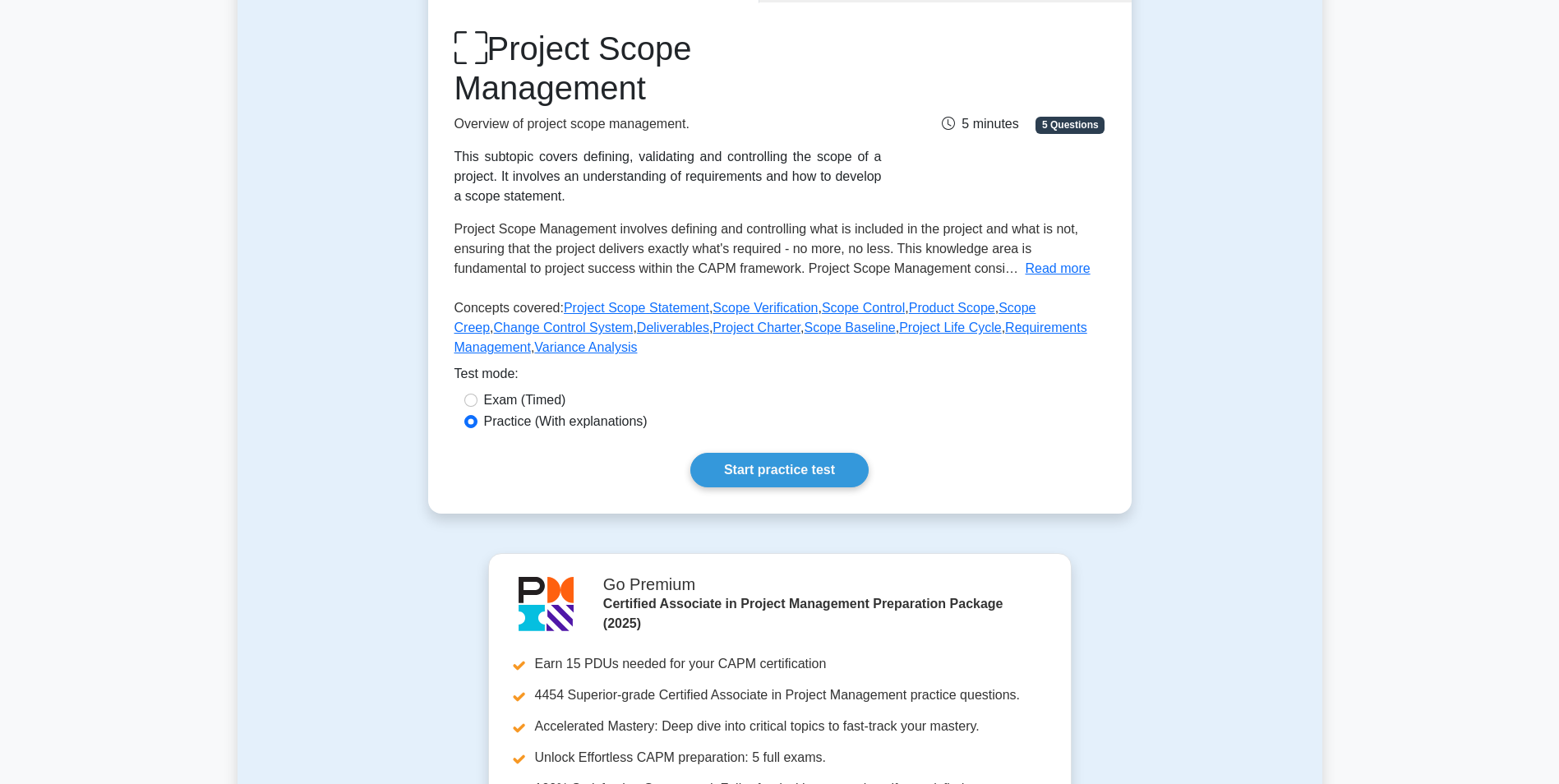
scroll to position [236, 0]
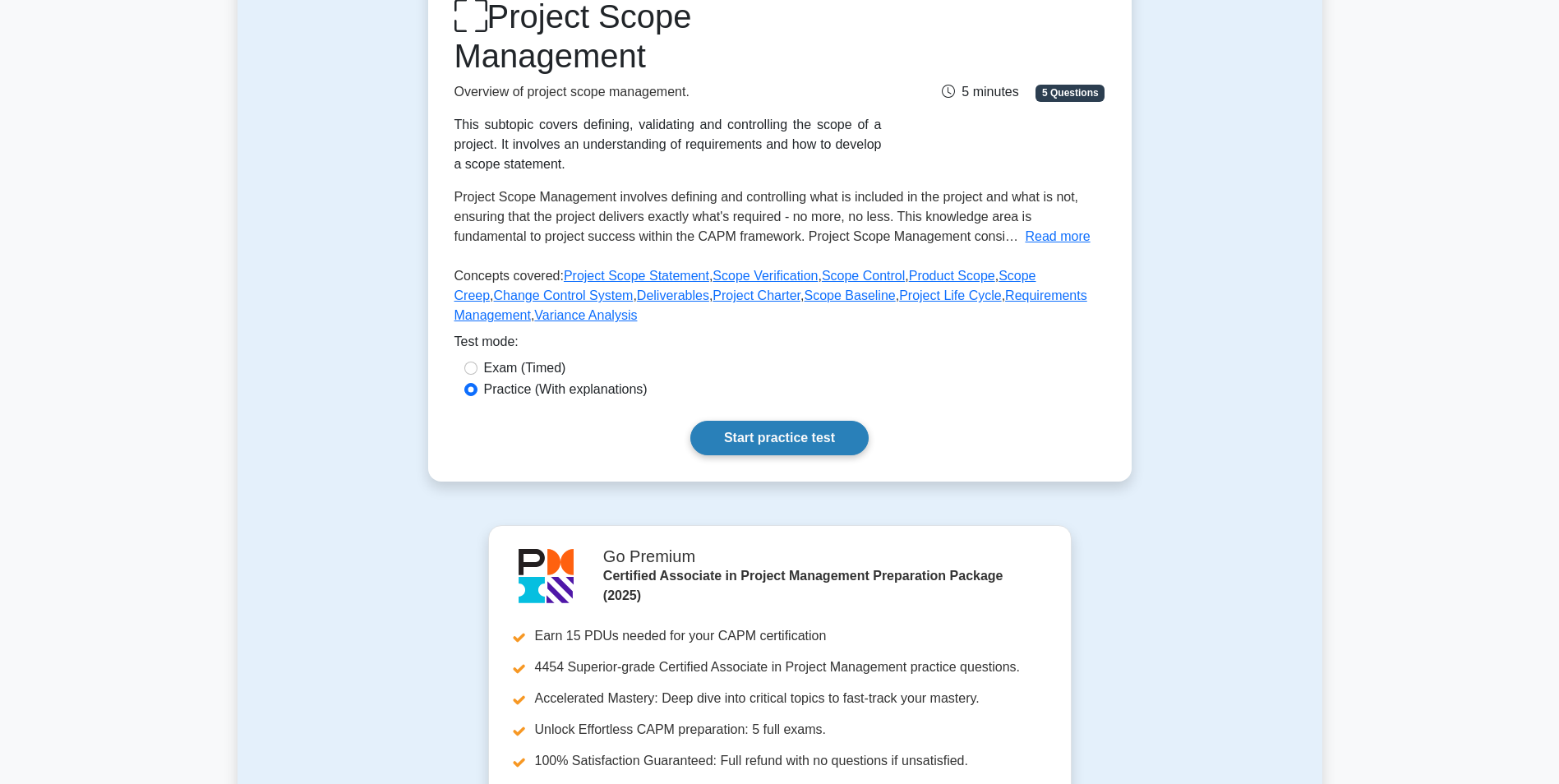
click at [771, 442] on link "Start practice test" at bounding box center [780, 439] width 179 height 35
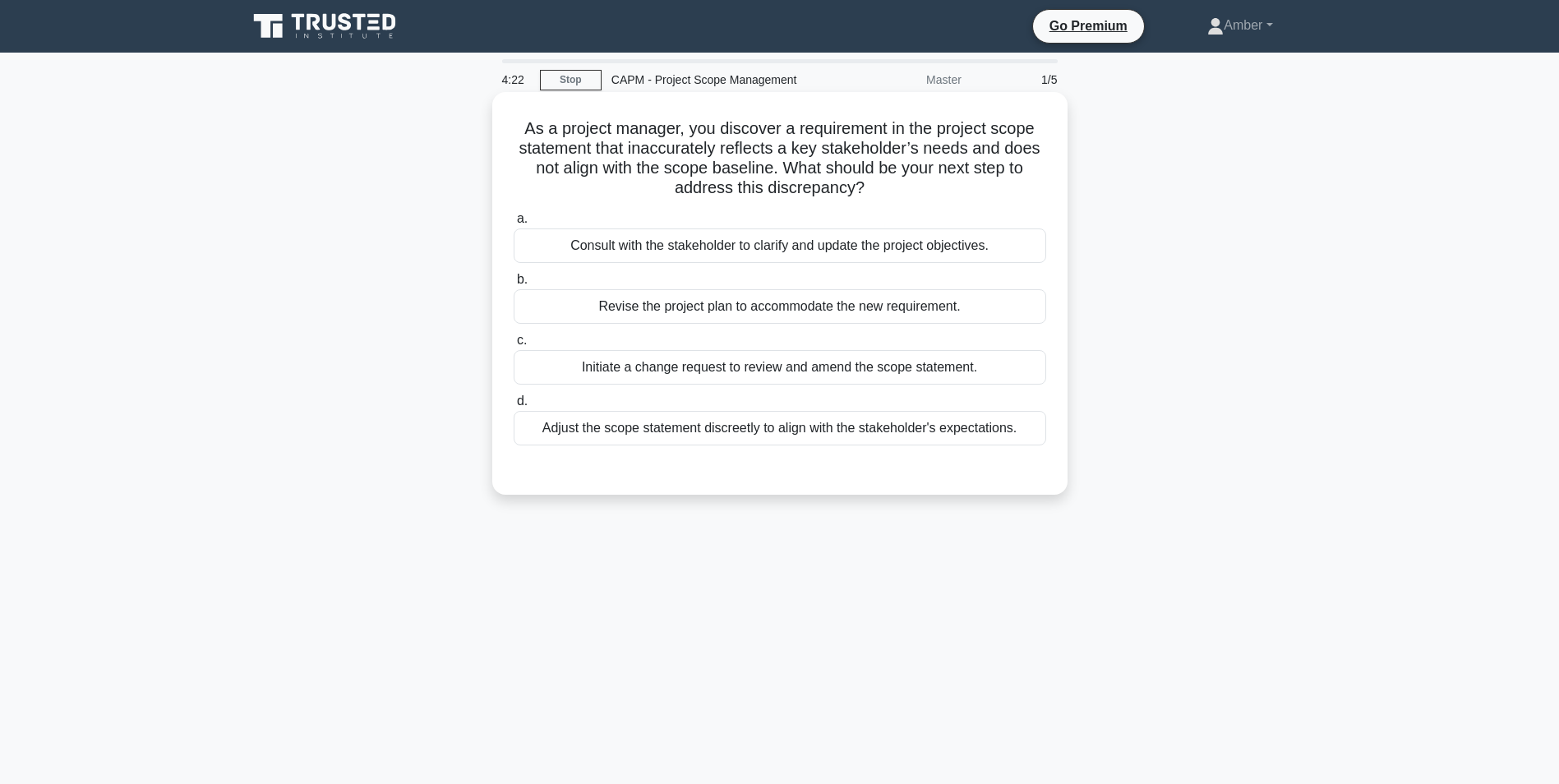
click at [746, 245] on div "Consult with the stakeholder to clarify and update the project objectives." at bounding box center [780, 245] width 533 height 35
click at [514, 224] on input "a. Consult with the stakeholder to clarify and update the project objectives." at bounding box center [514, 218] width 0 height 11
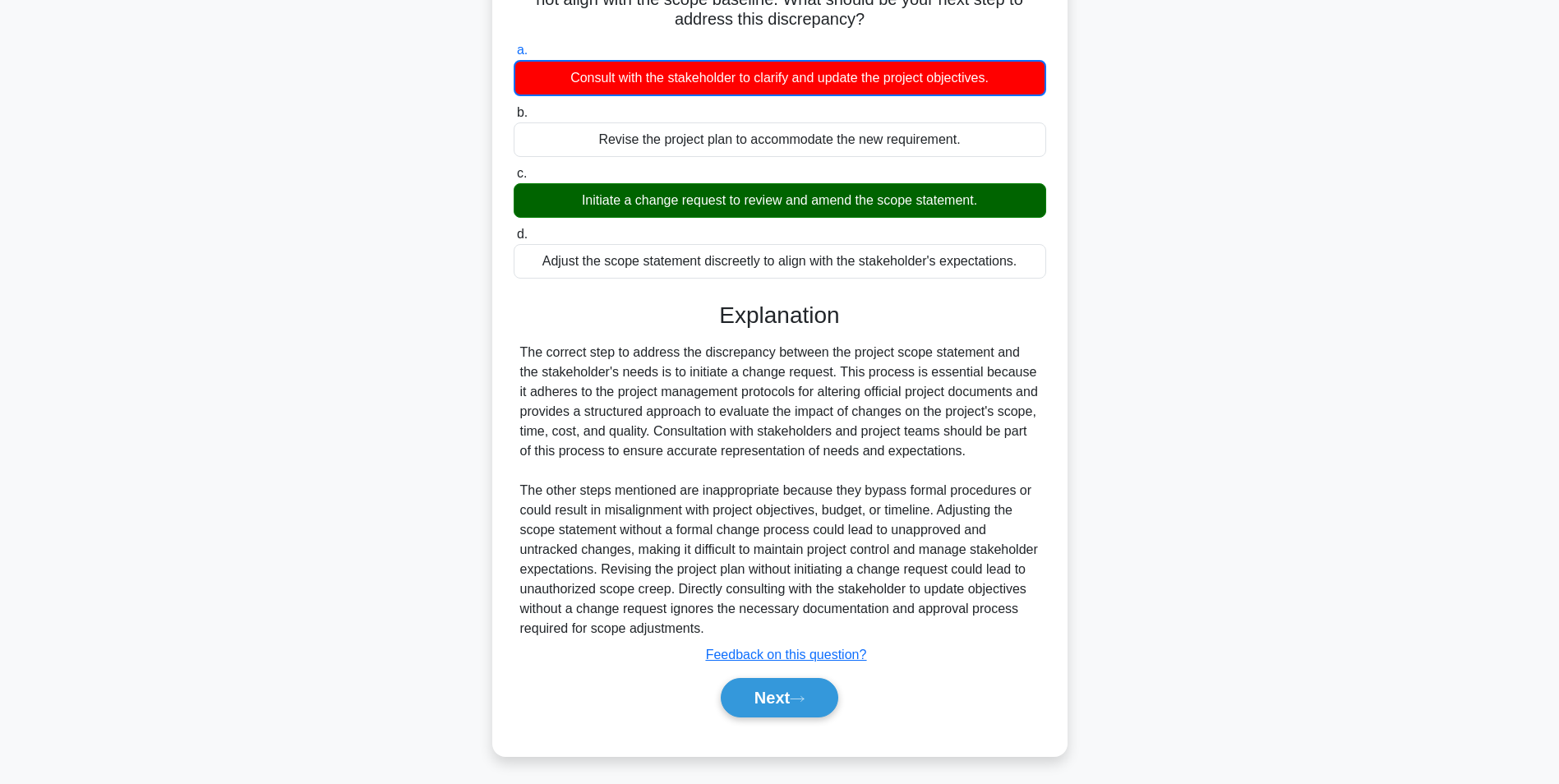
scroll to position [173, 0]
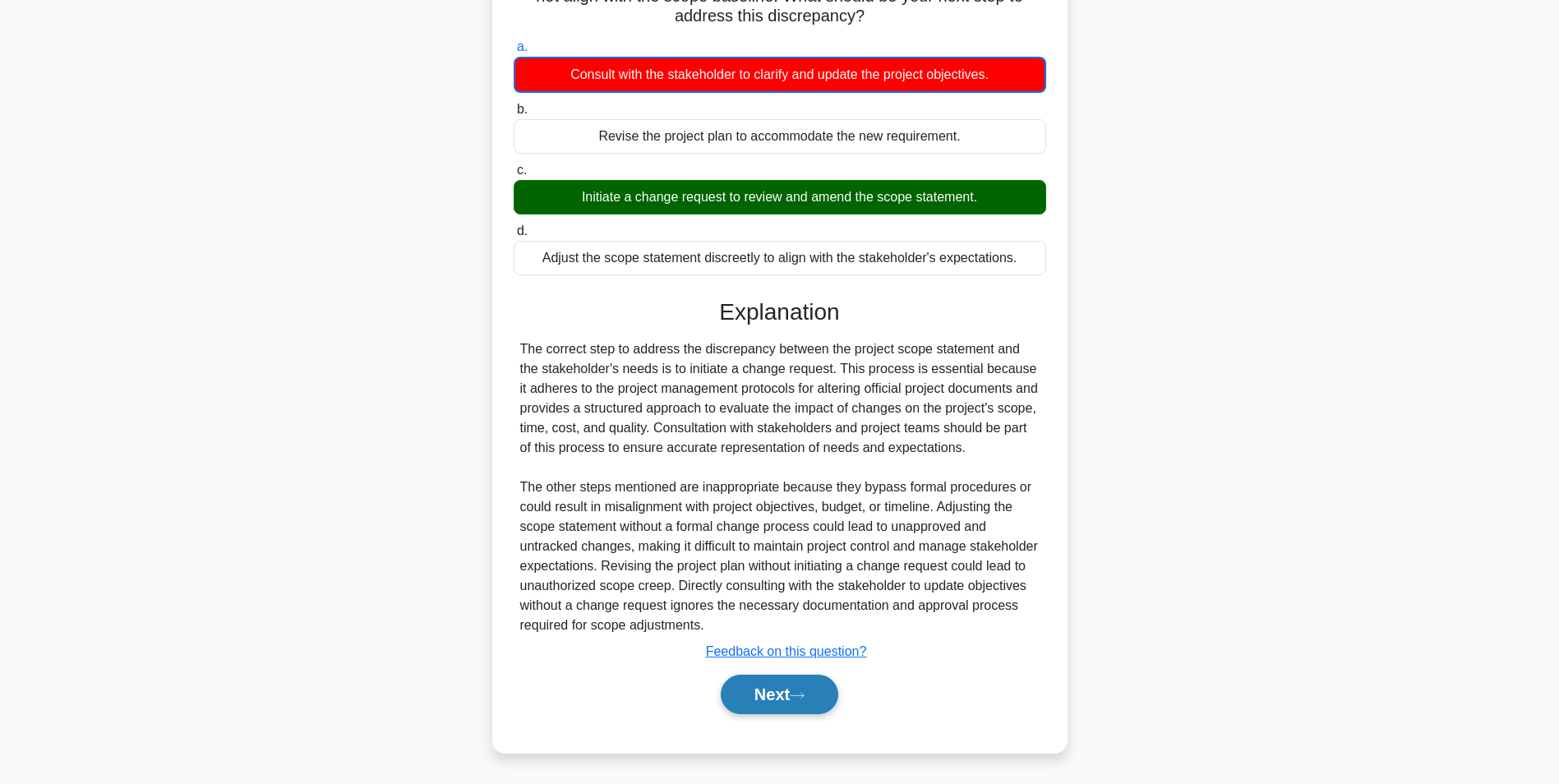
click at [759, 686] on button "Next" at bounding box center [780, 694] width 117 height 40
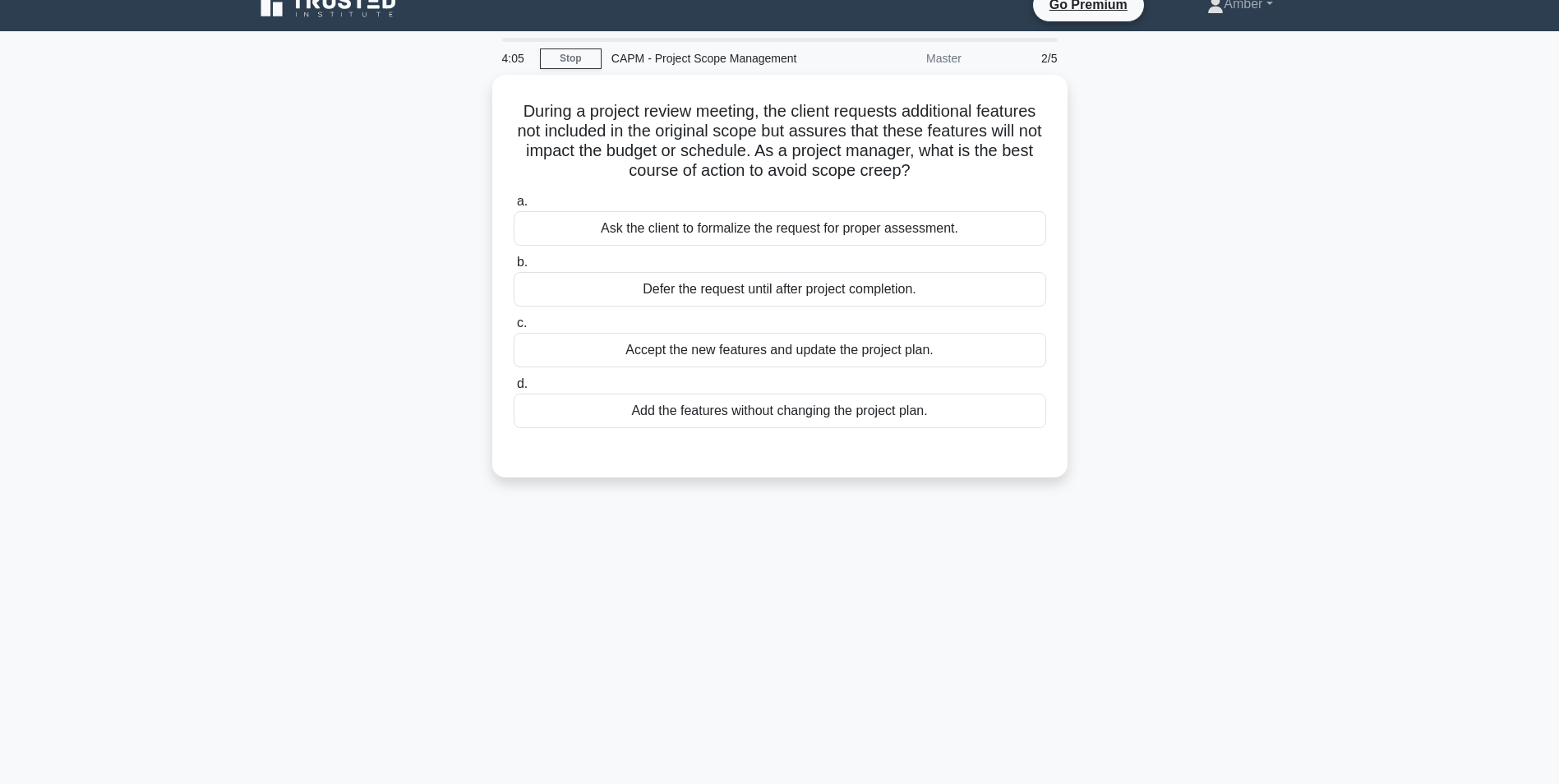
scroll to position [104, 0]
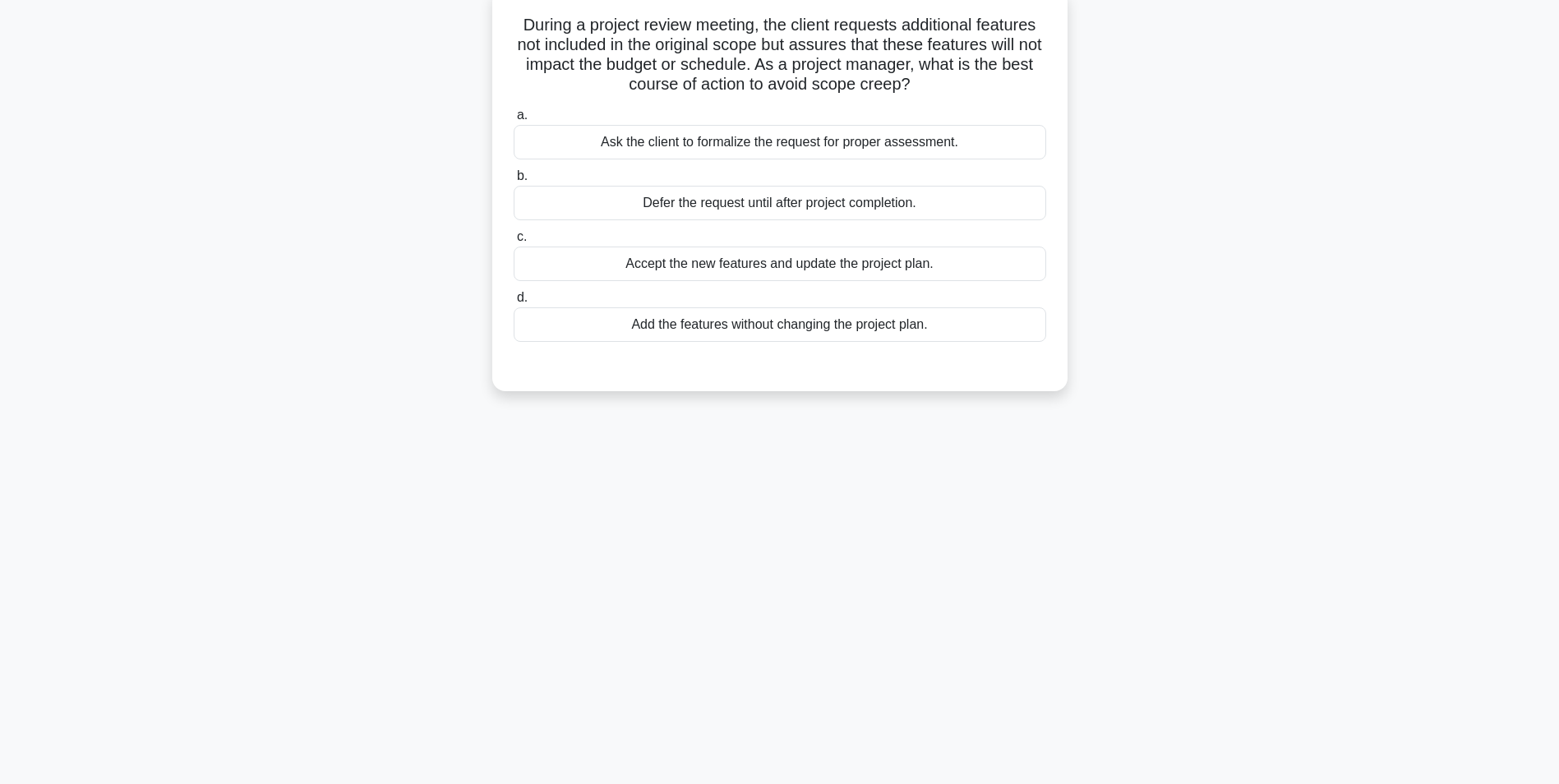
click at [814, 147] on div "Ask the client to formalize the request for proper assessment." at bounding box center [780, 143] width 533 height 35
click at [514, 120] on input "a. Ask the client to formalize the request for proper assessment." at bounding box center [514, 114] width 0 height 11
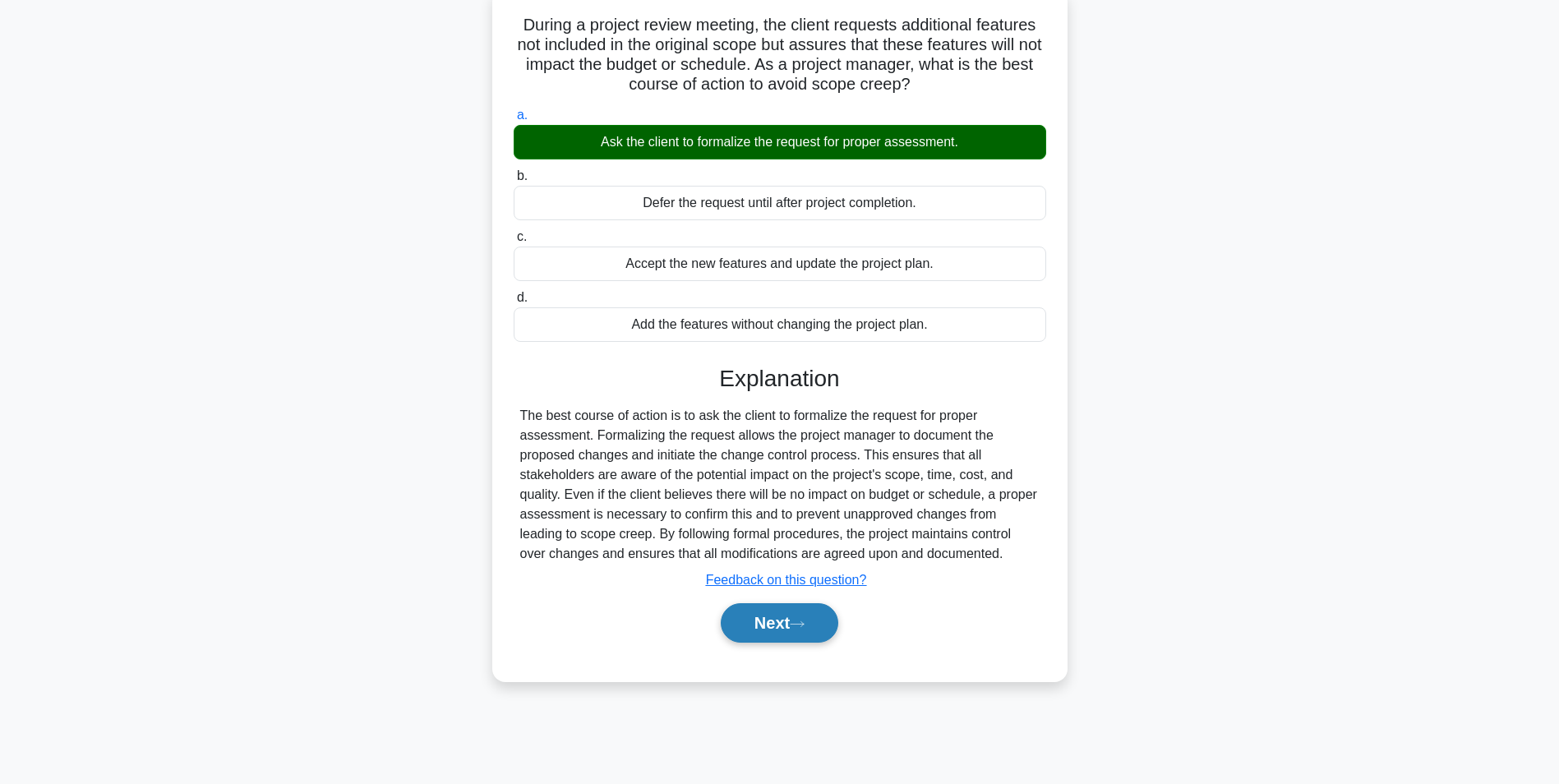
click at [776, 620] on button "Next" at bounding box center [780, 622] width 117 height 40
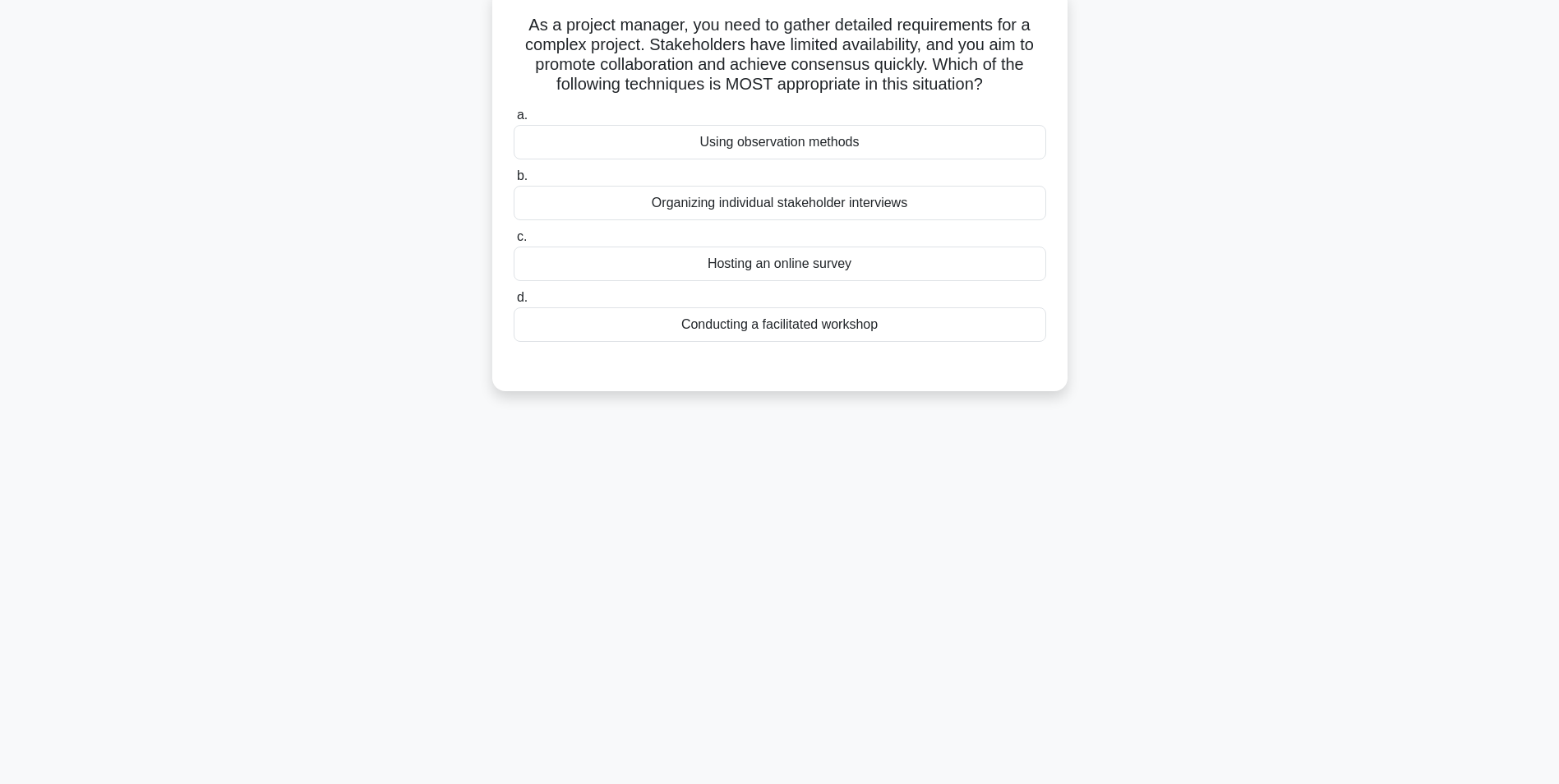
click at [790, 334] on div "Conducting a facilitated workshop" at bounding box center [780, 325] width 533 height 35
click at [514, 303] on input "d. Conducting a facilitated workshop" at bounding box center [514, 297] width 0 height 11
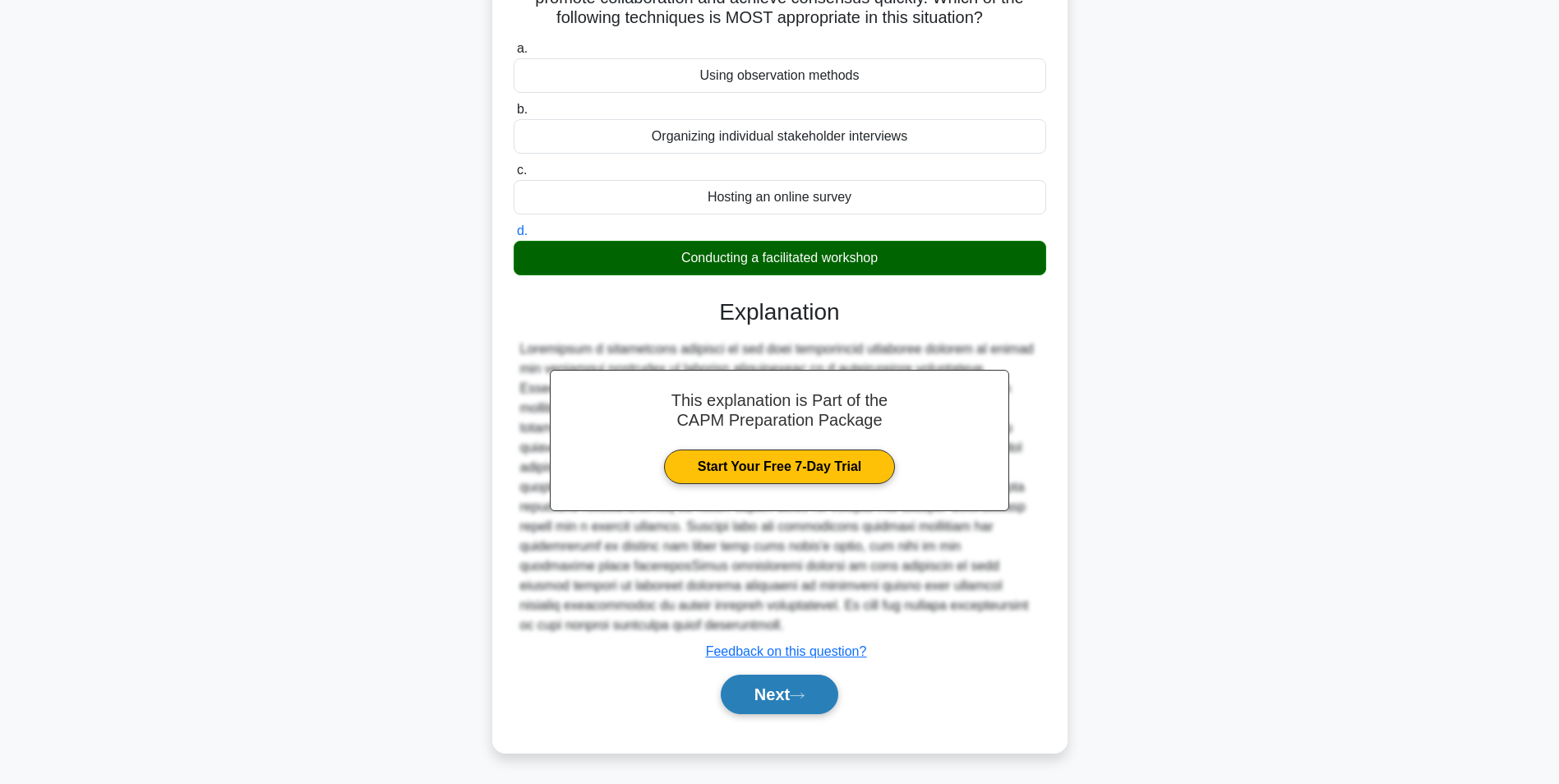
click at [760, 699] on button "Next" at bounding box center [780, 694] width 117 height 40
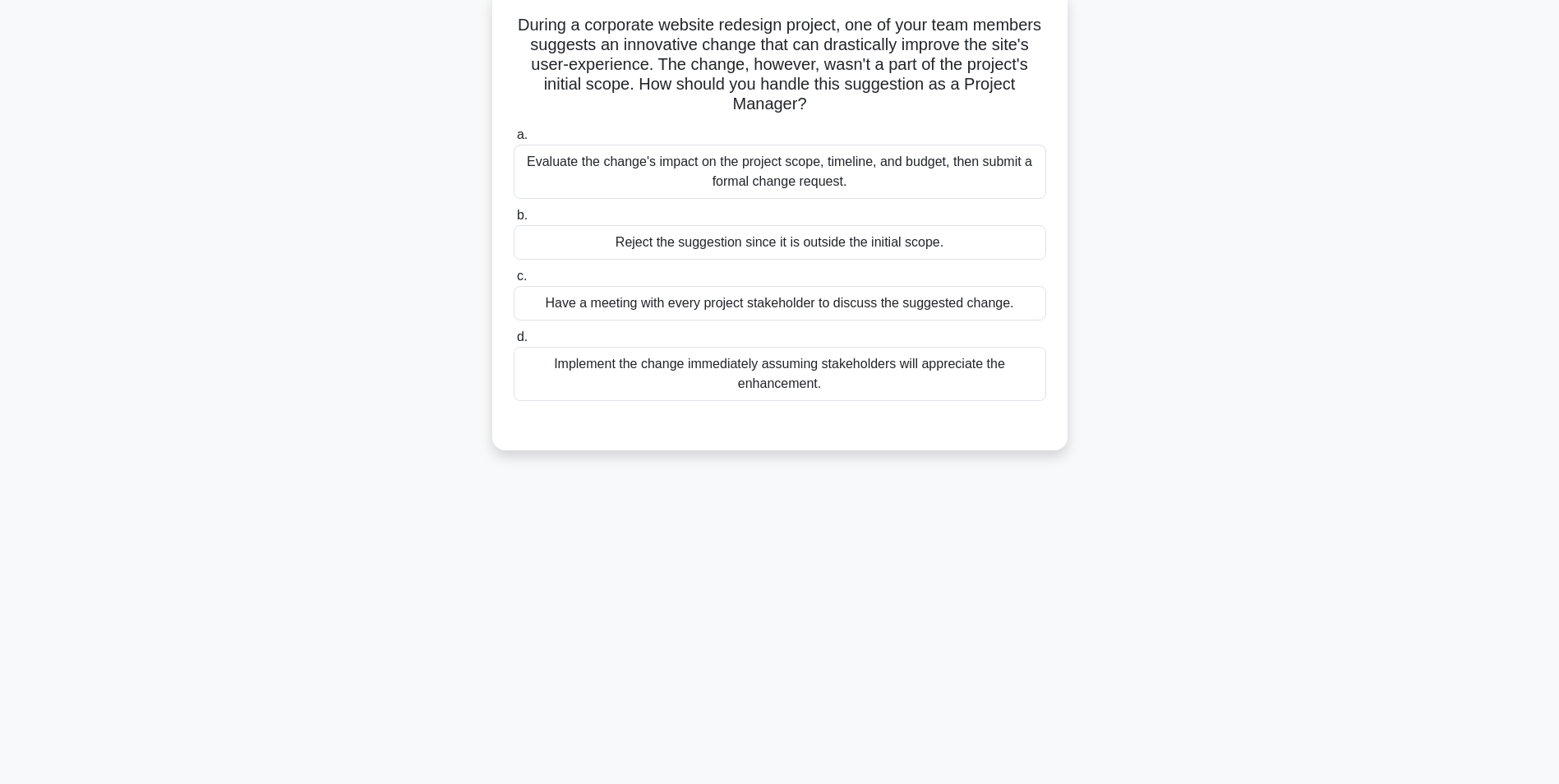
click at [740, 162] on div "Evaluate the change's impact on the project scope, timeline, and budget, then s…" at bounding box center [780, 172] width 533 height 54
click at [514, 141] on input "a. Evaluate the change's impact on the project scope, timeline, and budget, the…" at bounding box center [514, 135] width 0 height 11
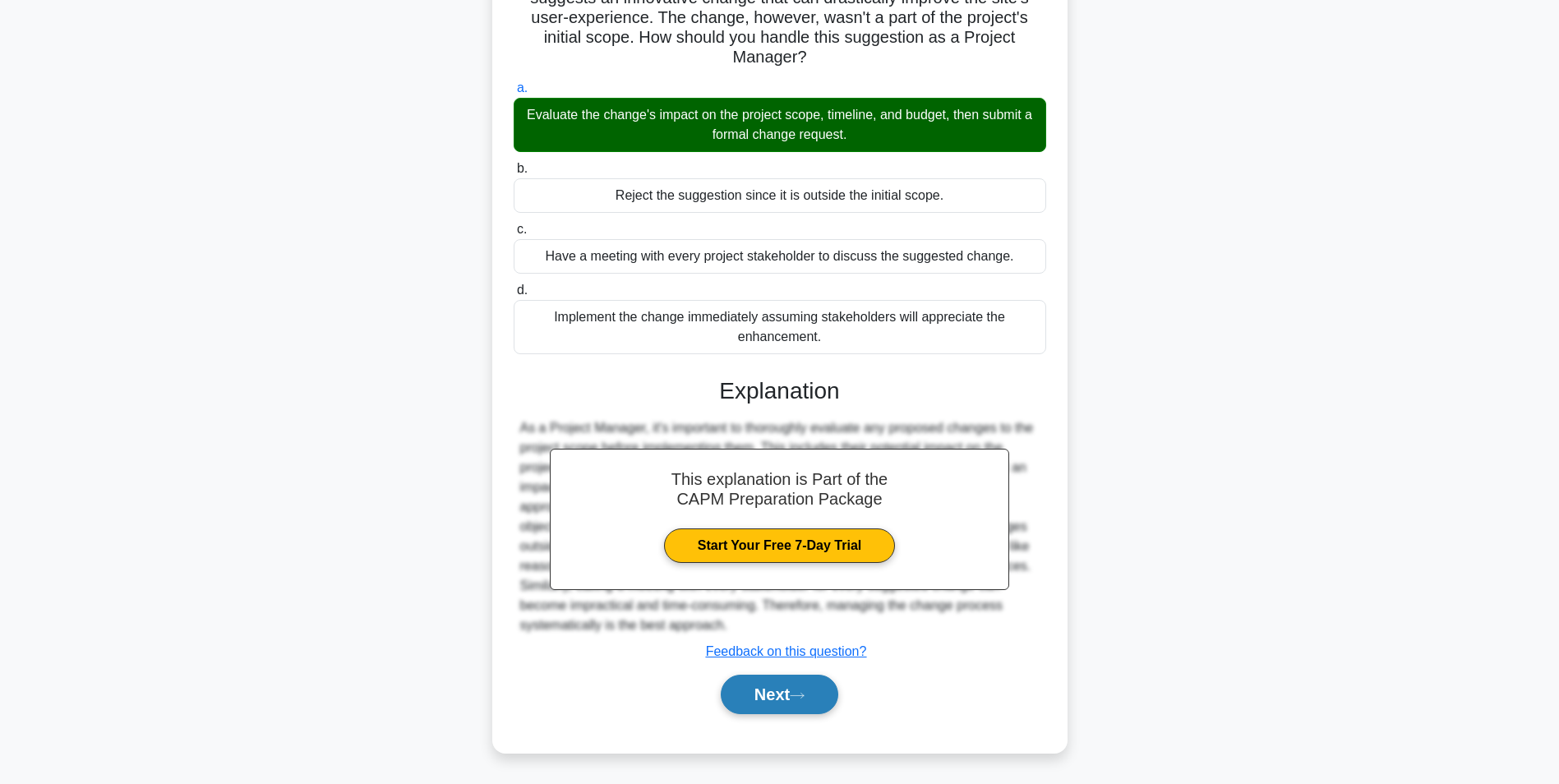
click at [765, 680] on button "Next" at bounding box center [780, 694] width 117 height 40
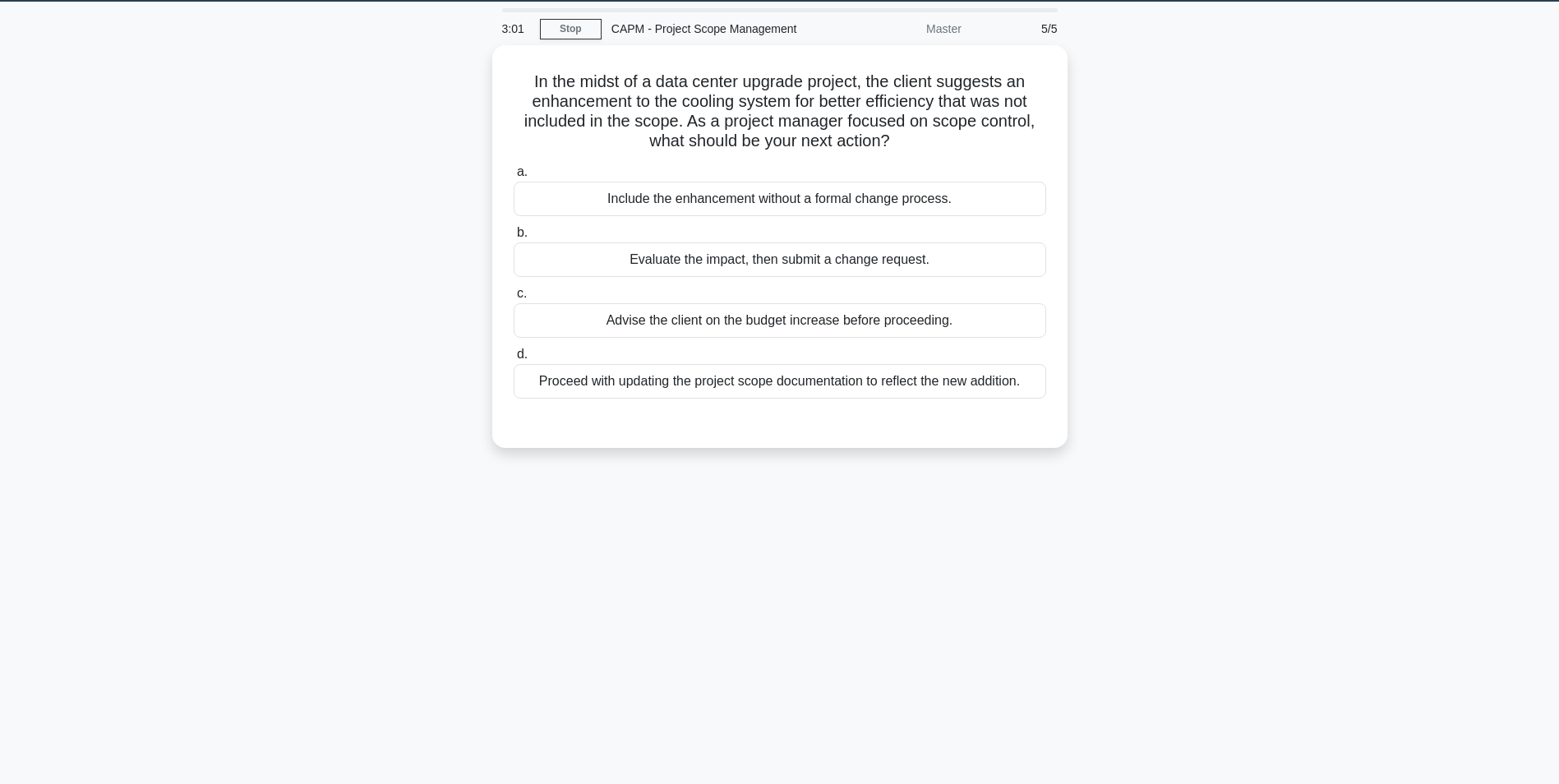
scroll to position [21, 0]
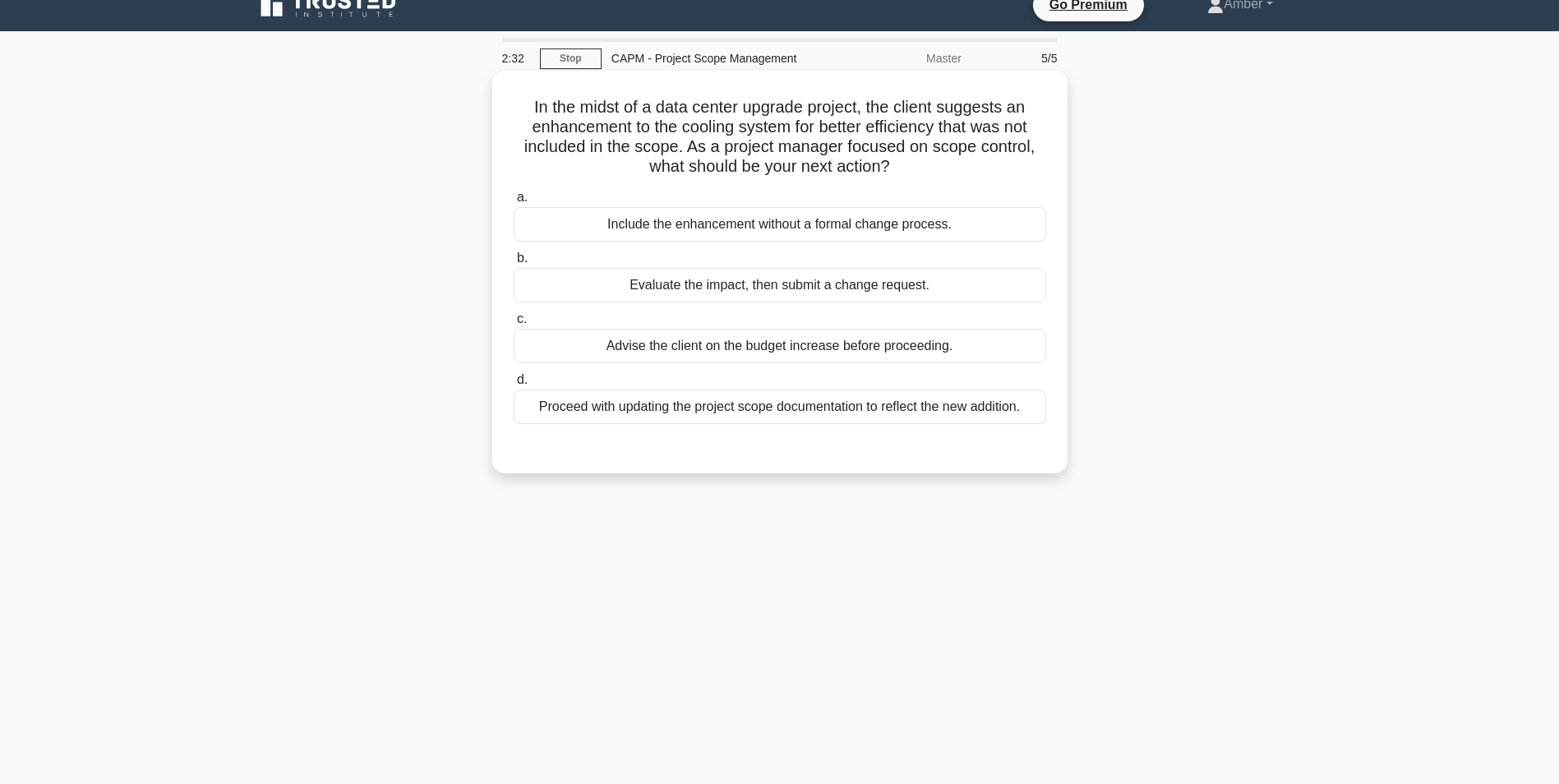
click at [715, 284] on div "Evaluate the impact, then submit a change request." at bounding box center [780, 285] width 533 height 35
click at [514, 264] on input "b. Evaluate the impact, then submit a change request." at bounding box center [514, 258] width 0 height 11
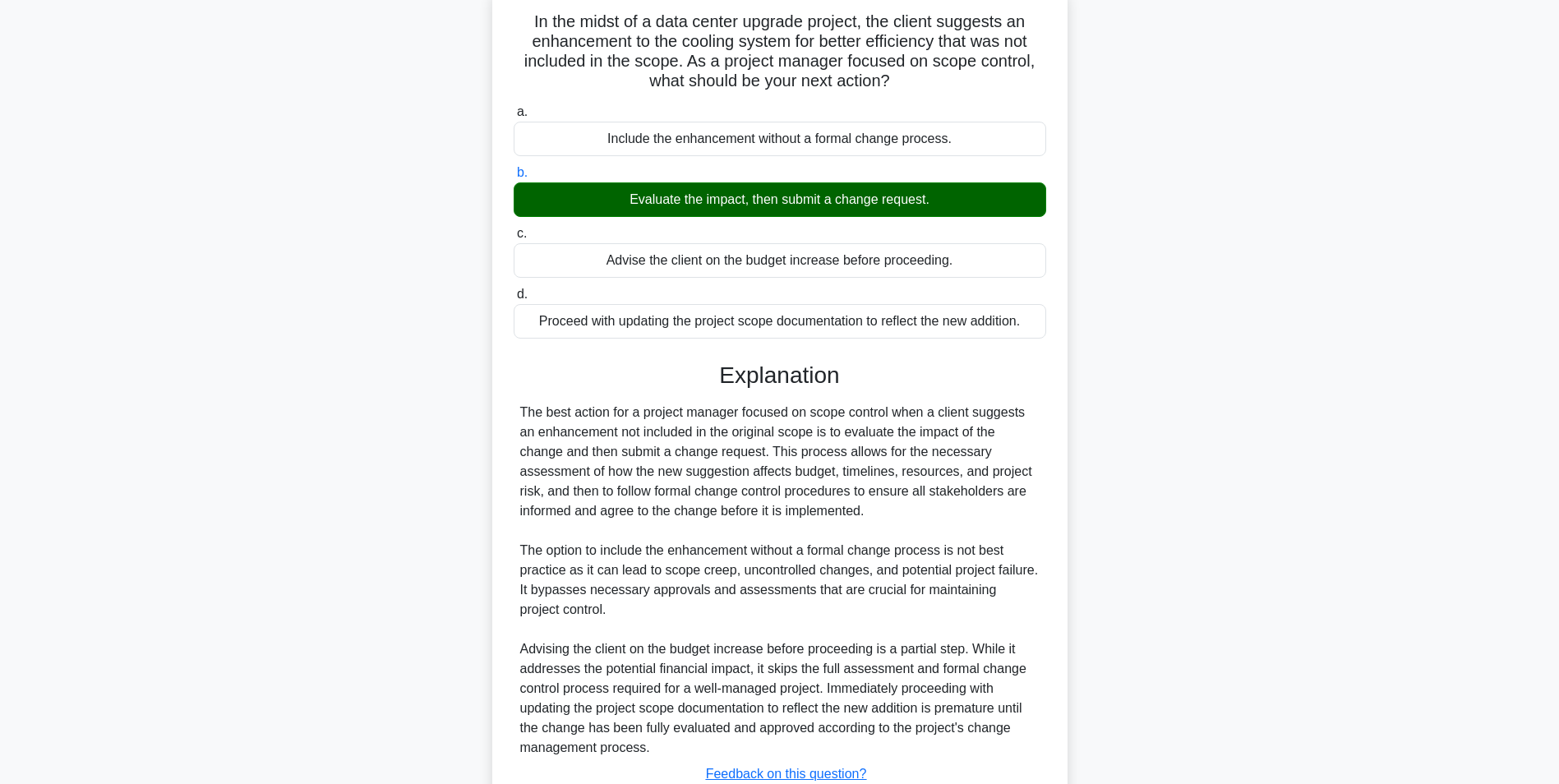
scroll to position [230, 0]
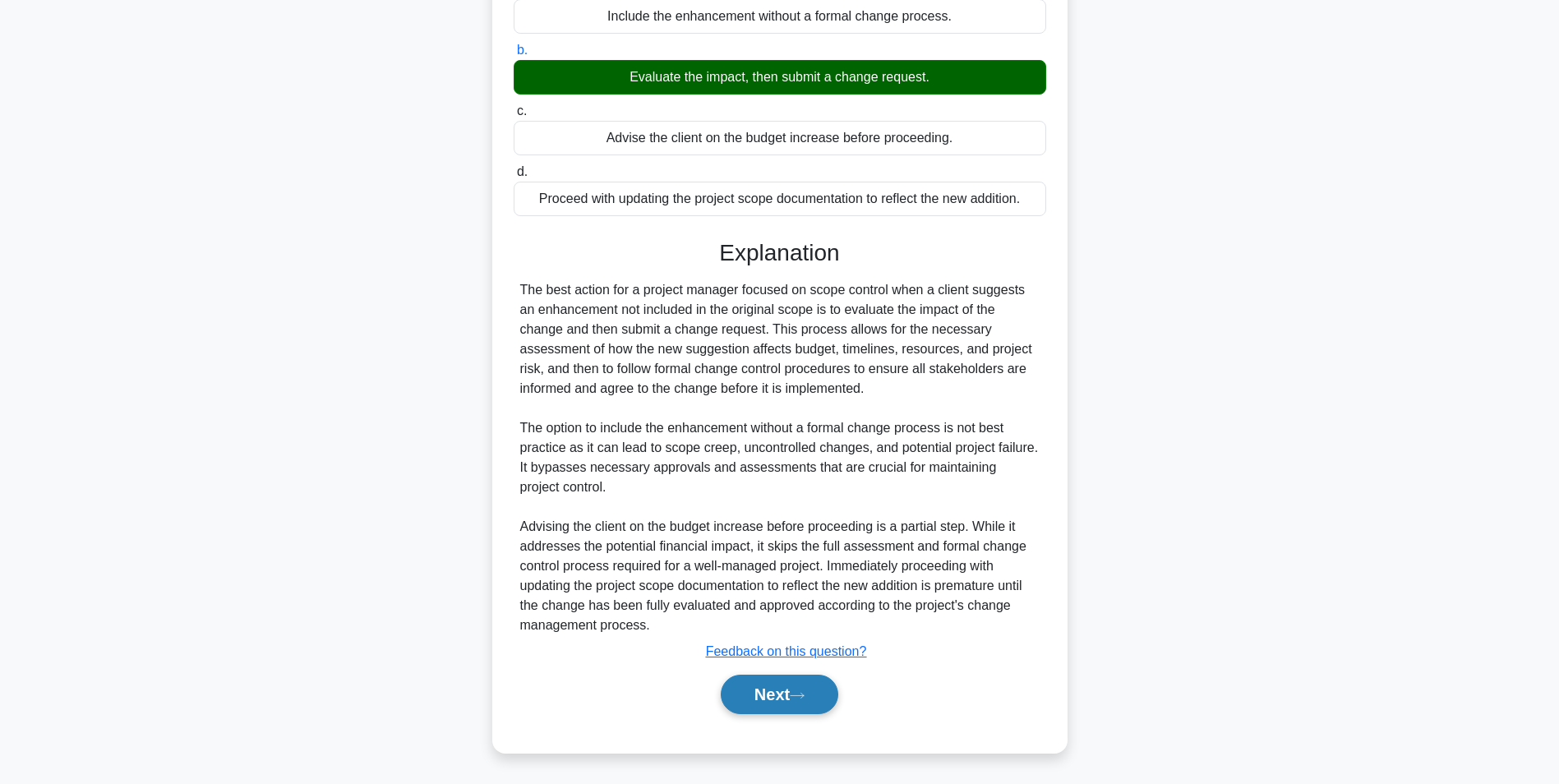
click at [767, 702] on button "Next" at bounding box center [780, 694] width 117 height 40
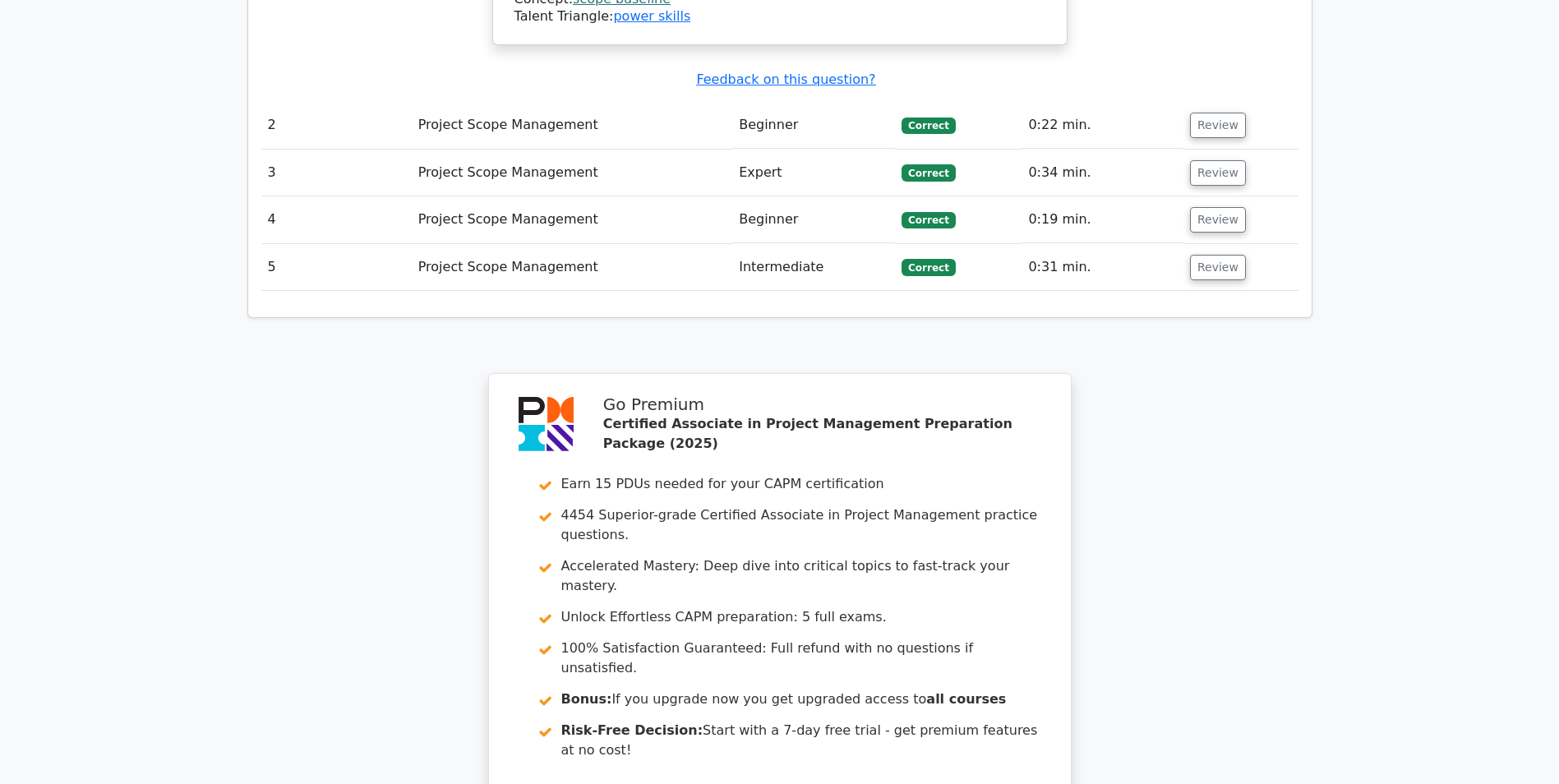
scroll to position [2339, 0]
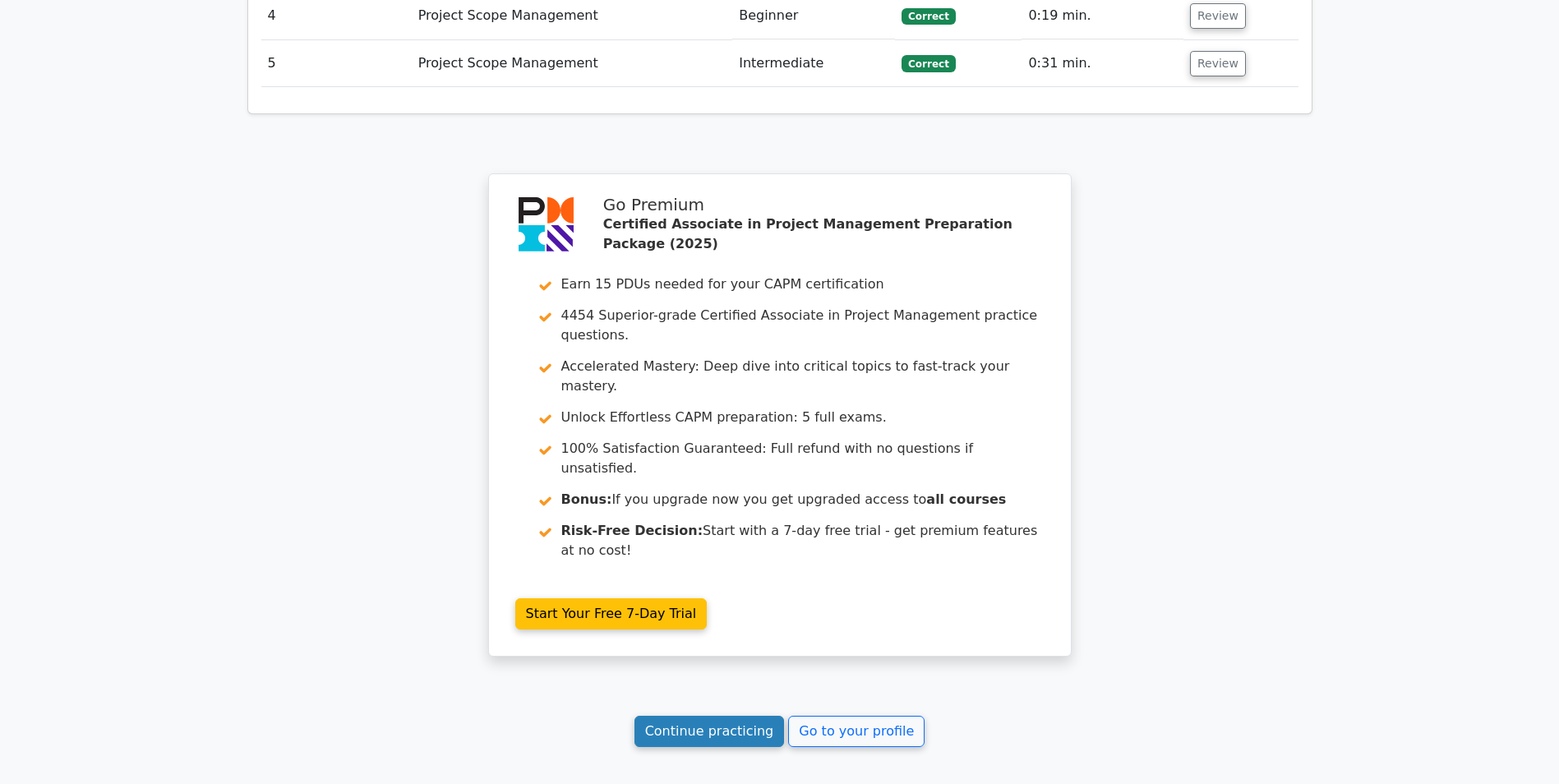
click at [725, 715] on link "Continue practicing" at bounding box center [710, 731] width 150 height 31
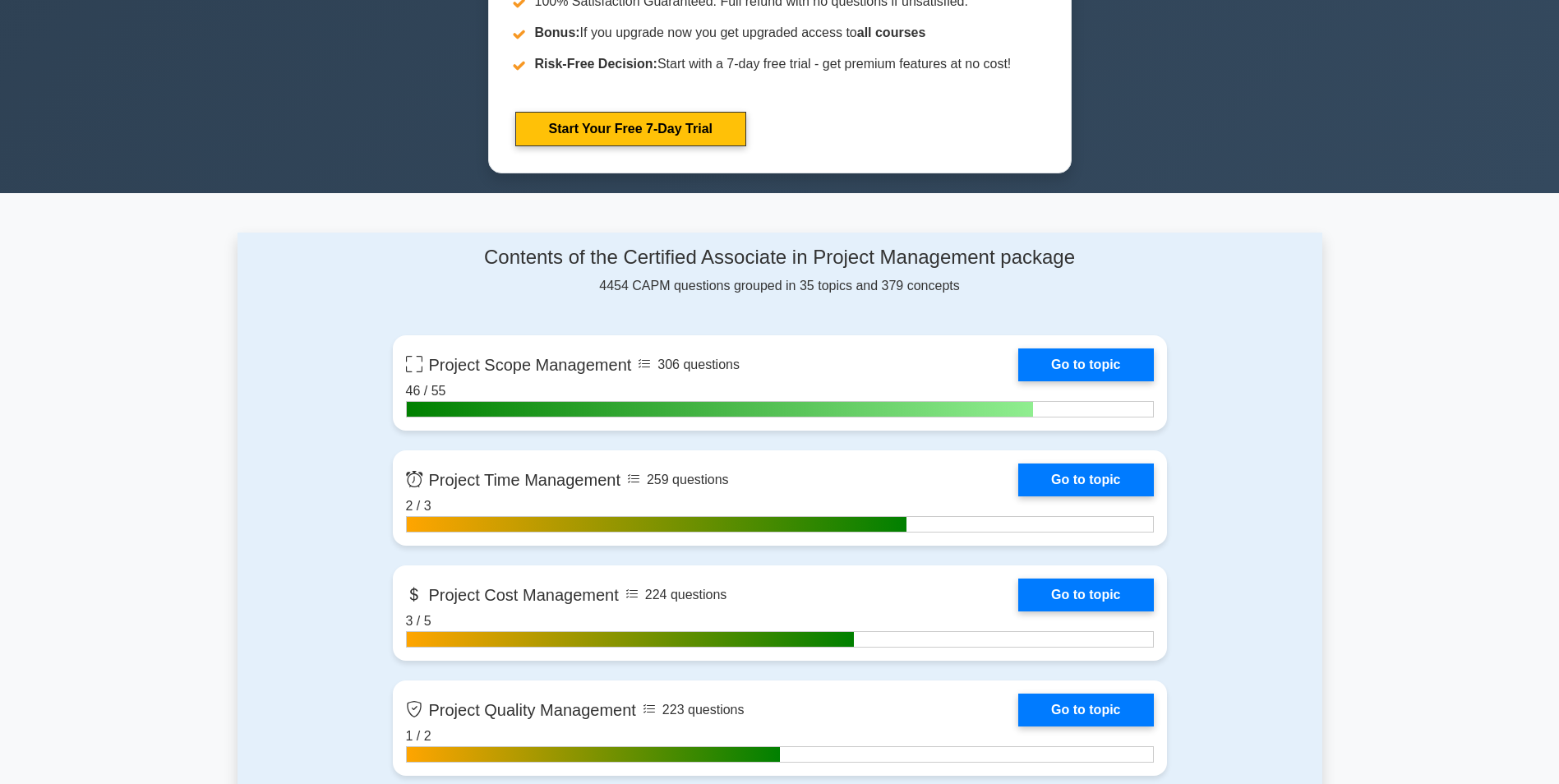
scroll to position [986, 0]
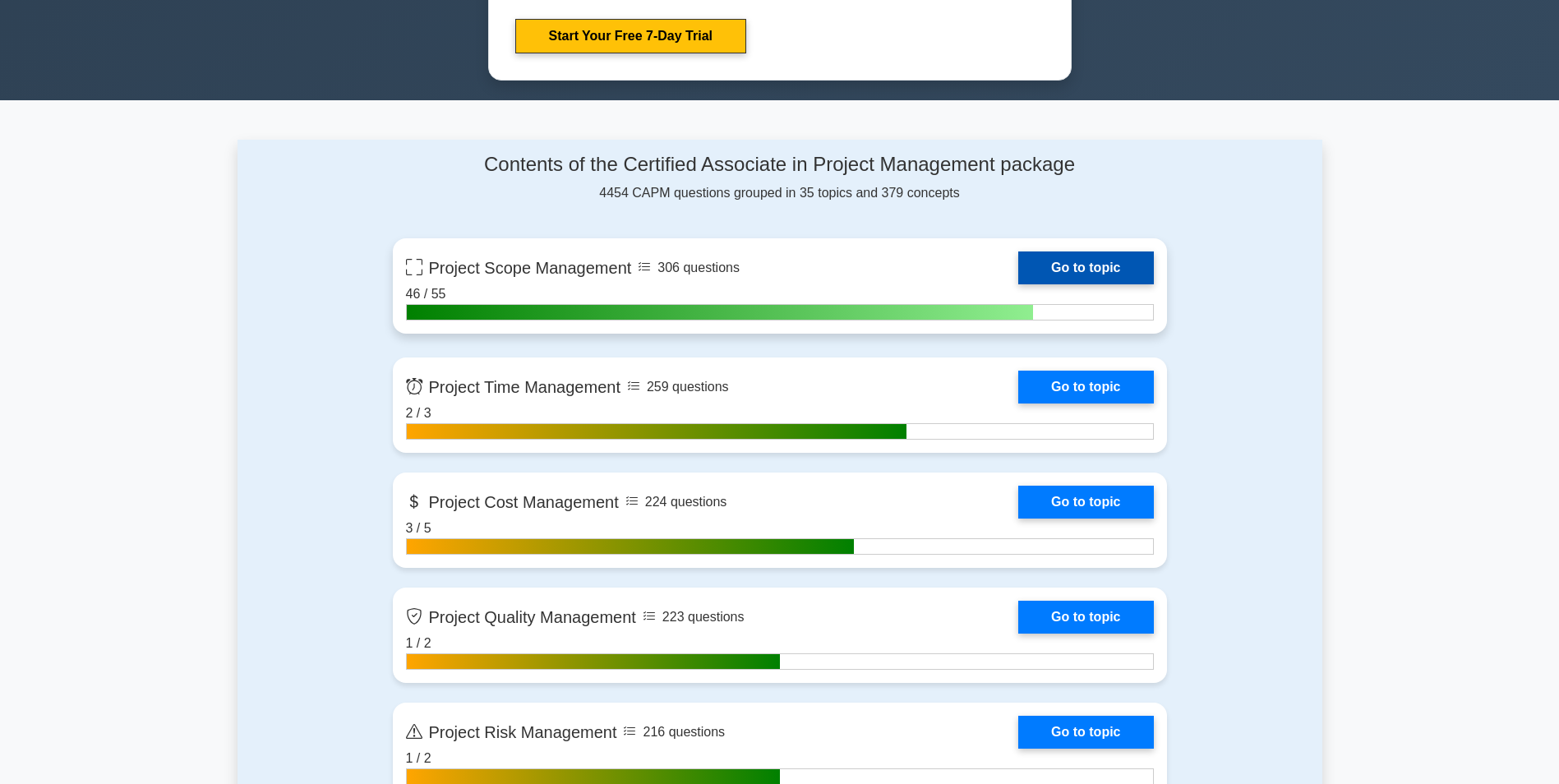
click at [1083, 270] on link "Go to topic" at bounding box center [1085, 268] width 135 height 33
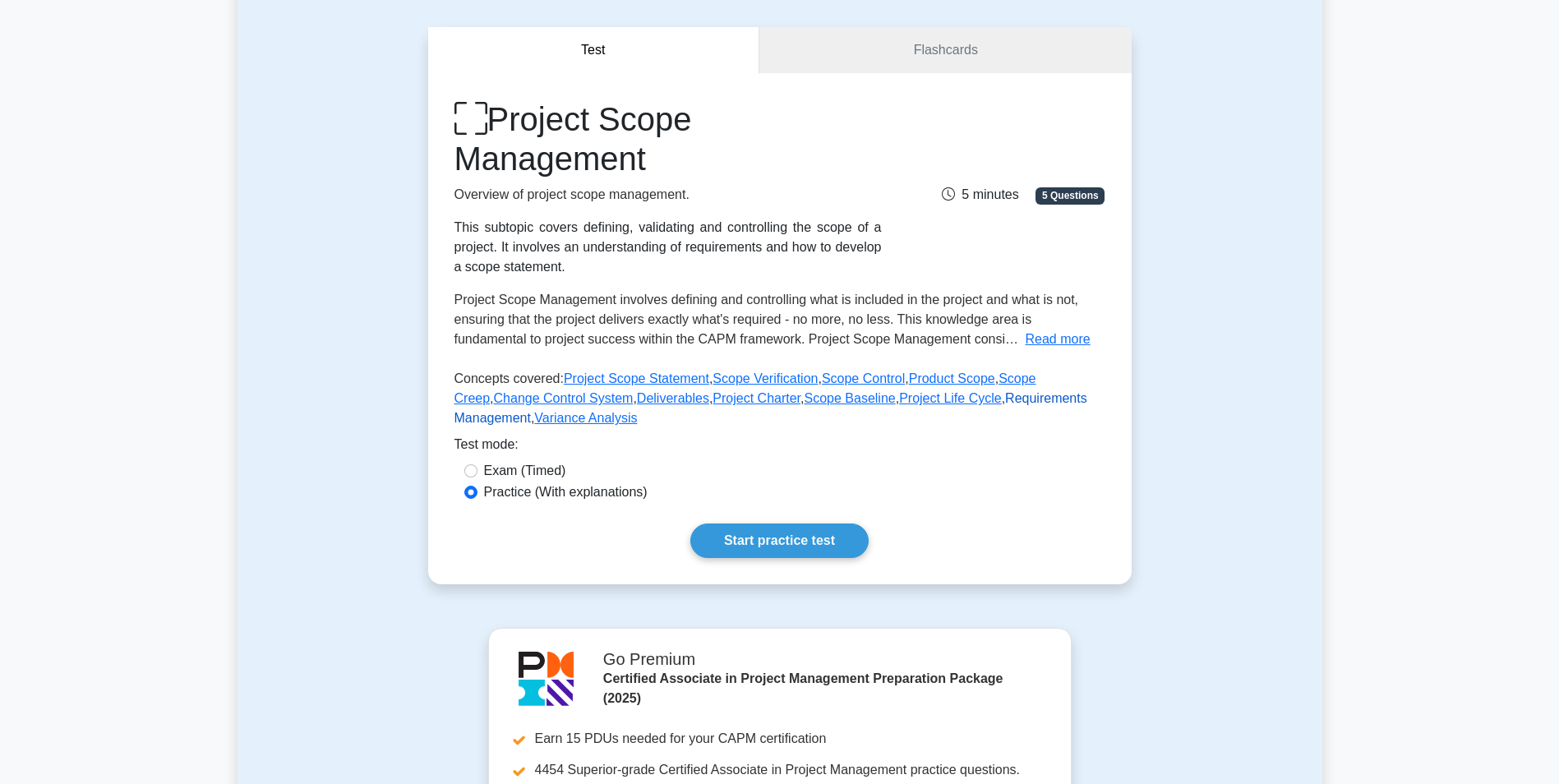
scroll to position [164, 0]
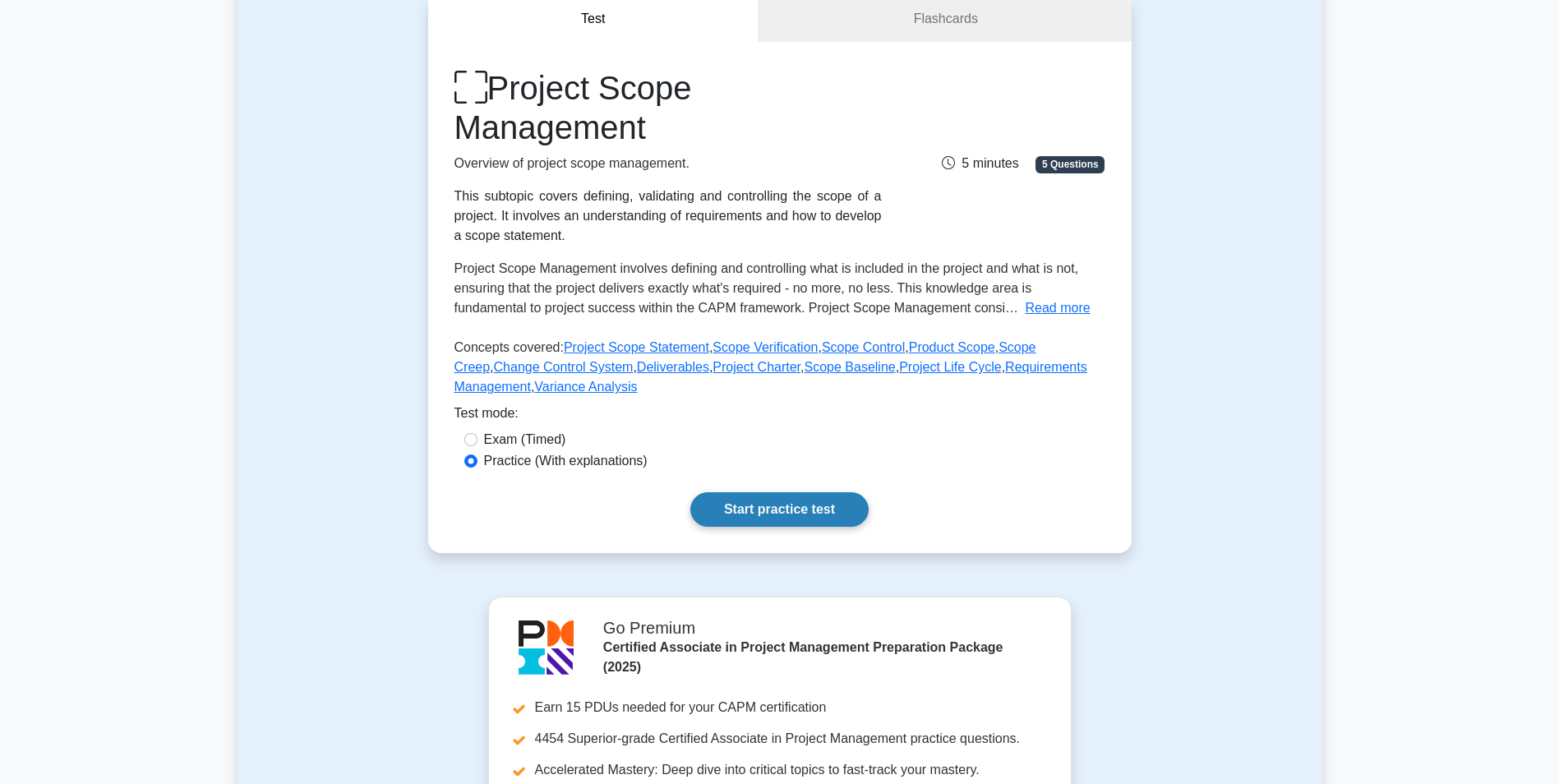
click at [749, 501] on link "Start practice test" at bounding box center [780, 509] width 179 height 35
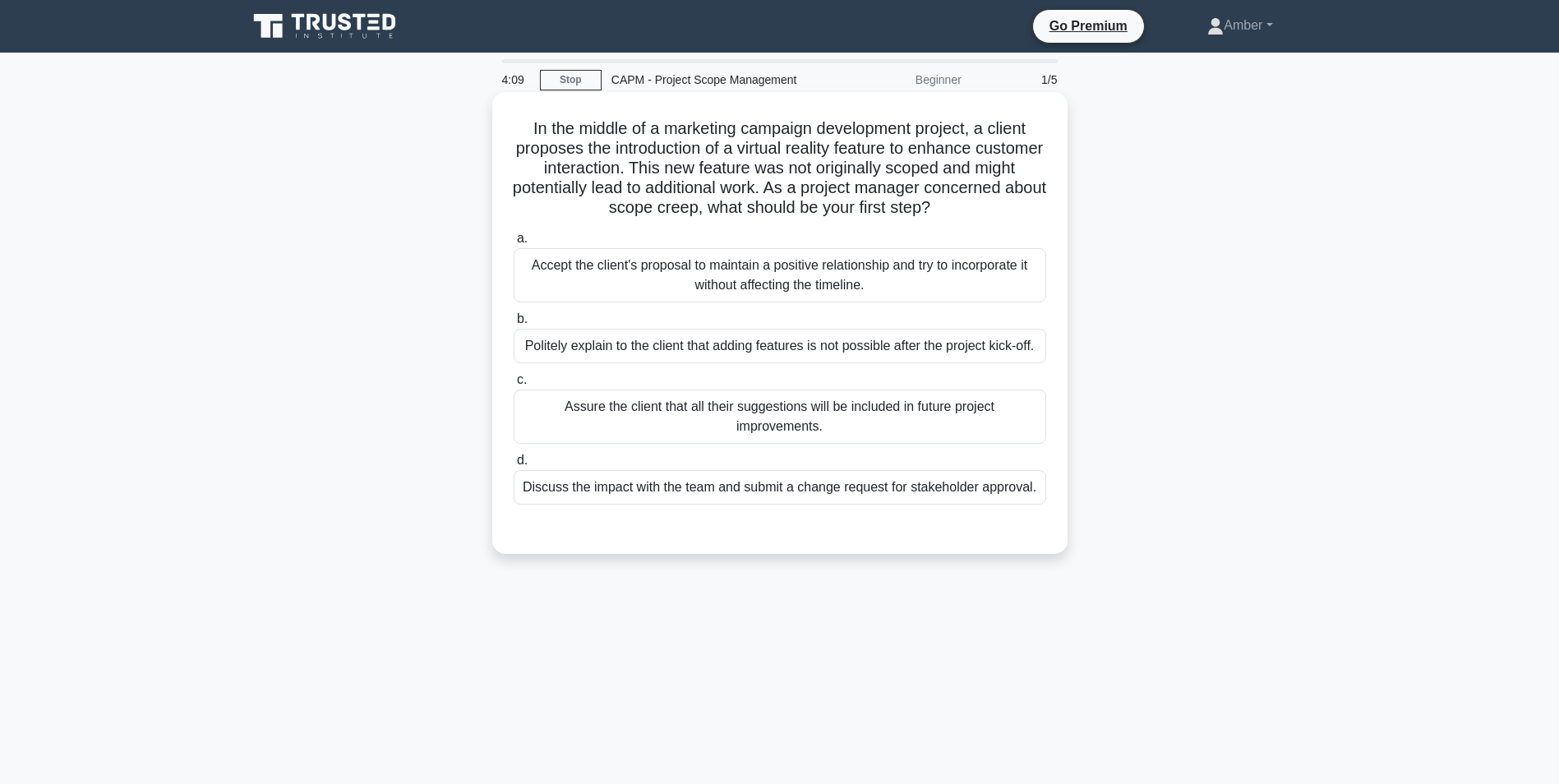
click at [775, 491] on div "Discuss the impact with the team and submit a change request for stakeholder ap…" at bounding box center [780, 487] width 533 height 35
click at [514, 466] on input "d. Discuss the impact with the team and submit a change request for stakeholder…" at bounding box center [514, 460] width 0 height 11
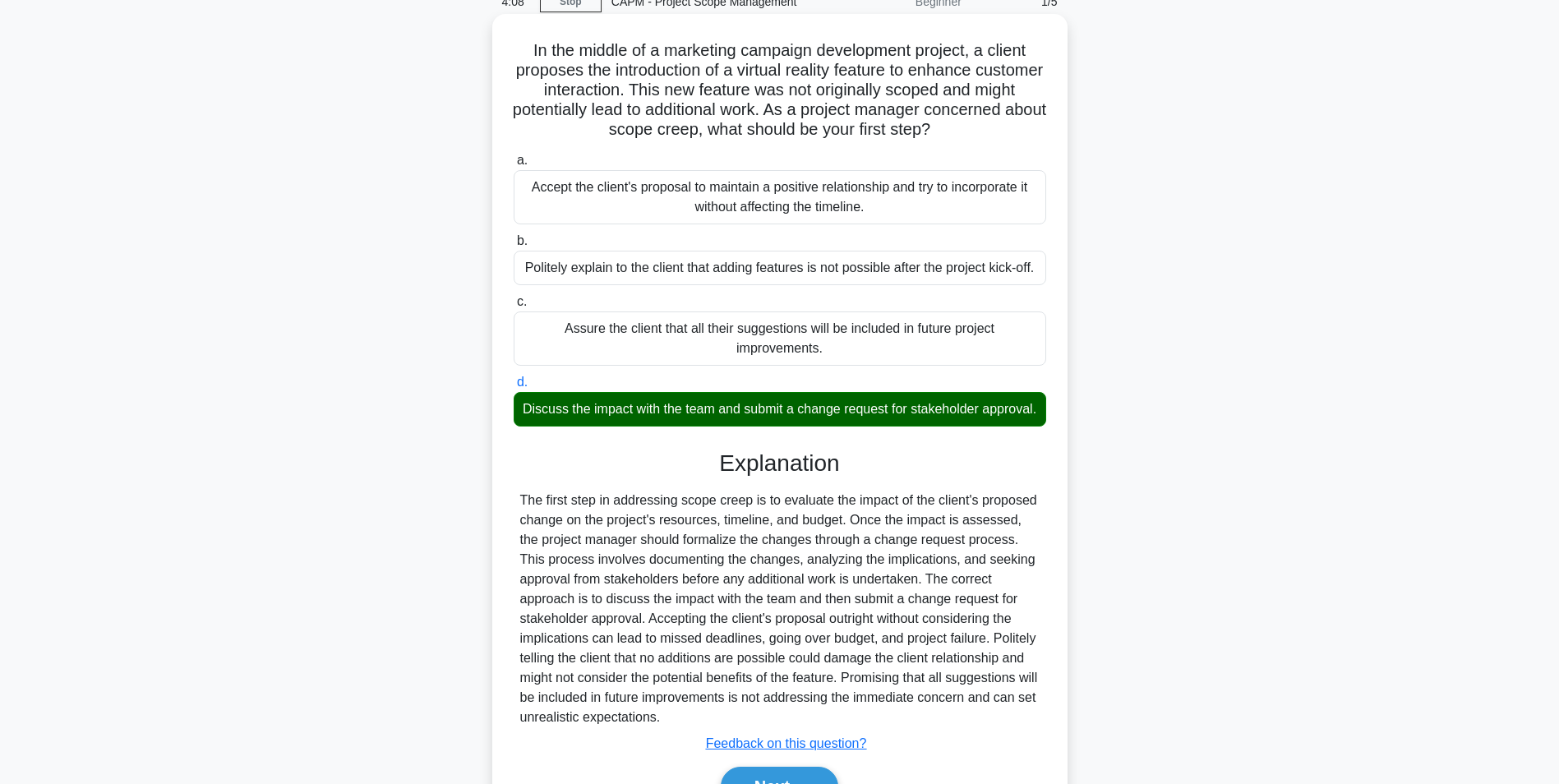
scroll to position [190, 0]
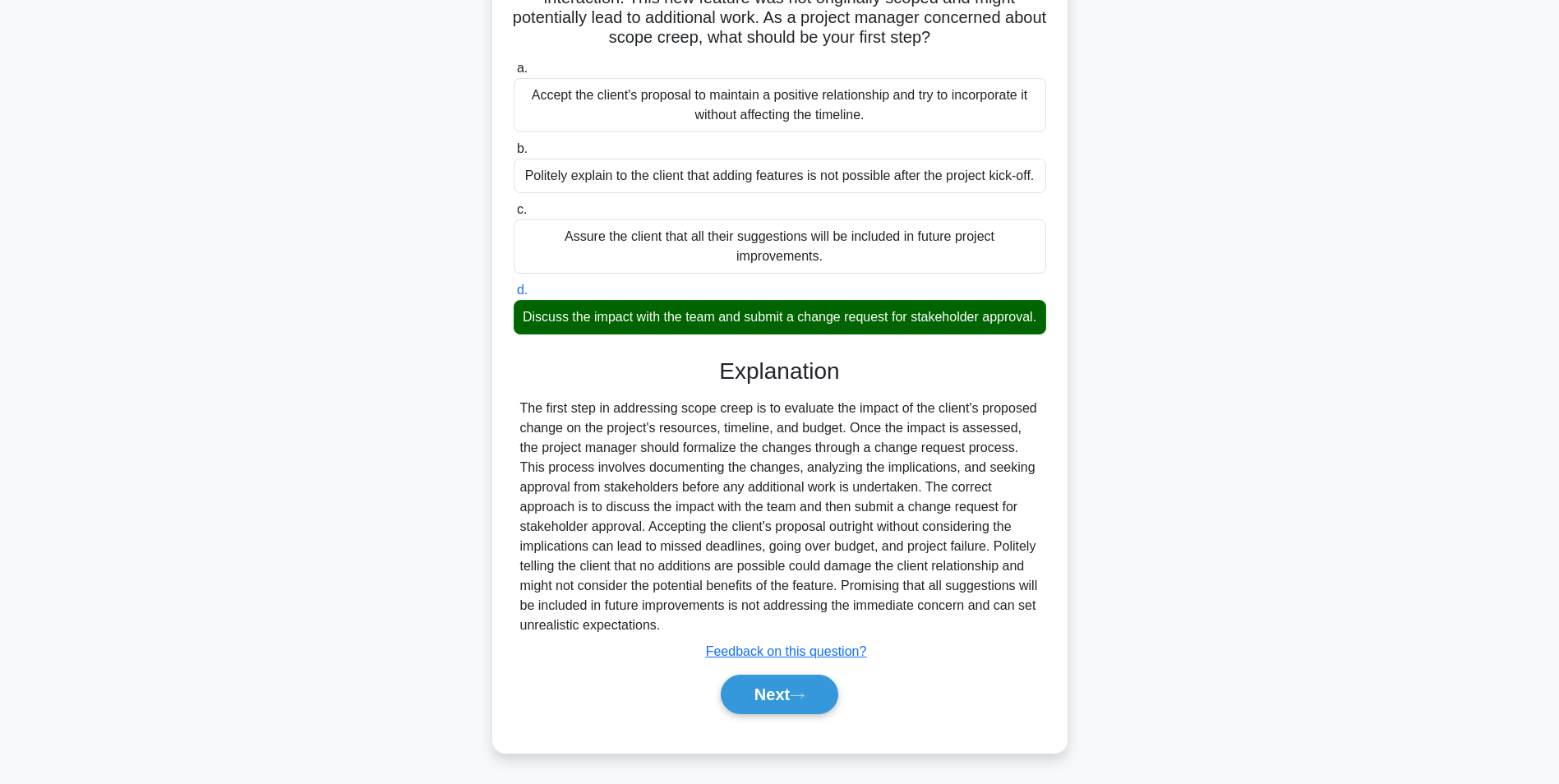
drag, startPoint x: 749, startPoint y: 687, endPoint x: 739, endPoint y: 668, distance: 21.5
click at [750, 688] on button "Next" at bounding box center [780, 694] width 117 height 40
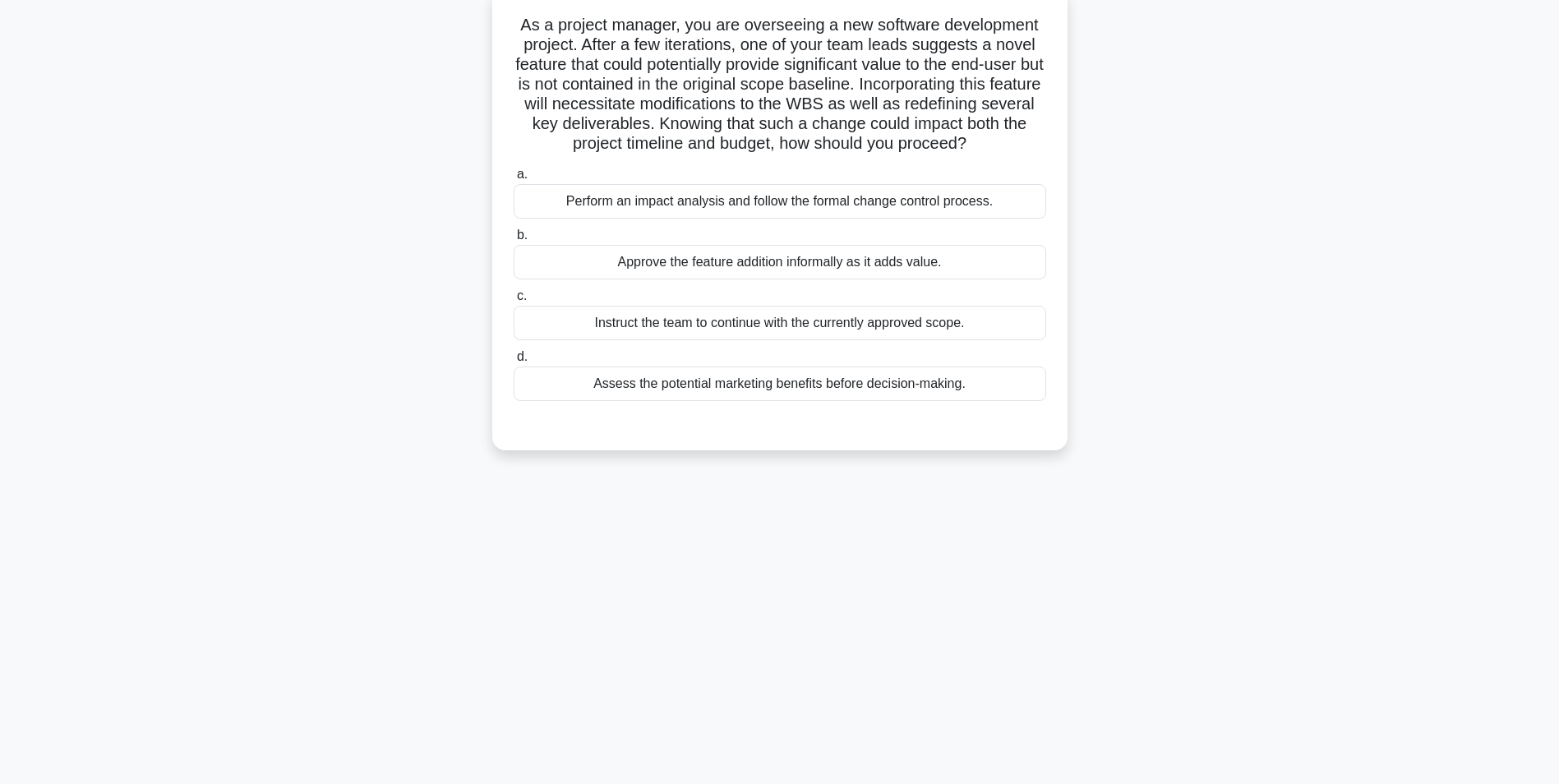
click at [603, 203] on div "Perform an impact analysis and follow the formal change control process." at bounding box center [780, 202] width 533 height 35
click at [514, 180] on input "a. Perform an impact analysis and follow the formal change control process." at bounding box center [514, 174] width 0 height 11
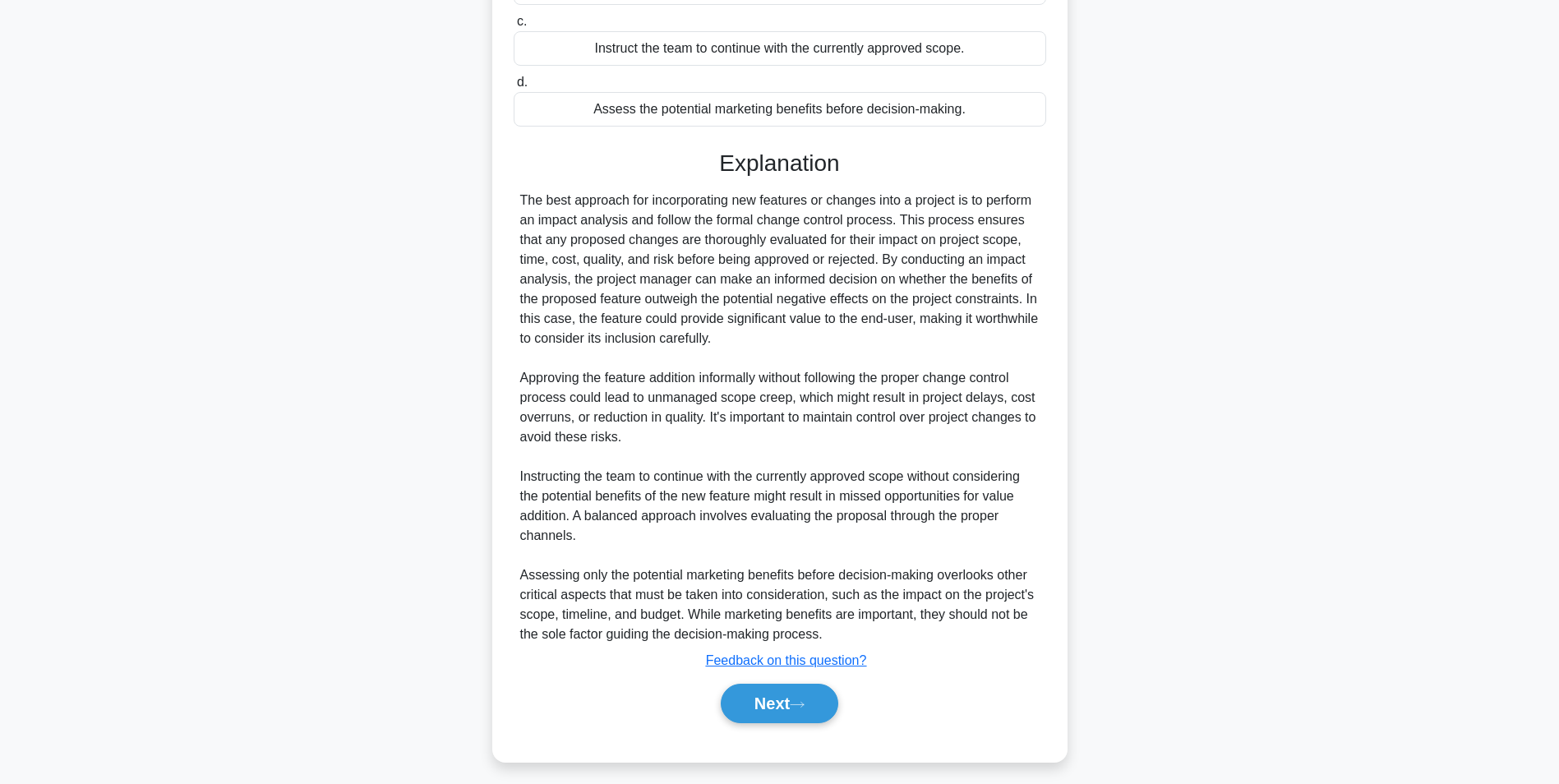
scroll to position [388, 0]
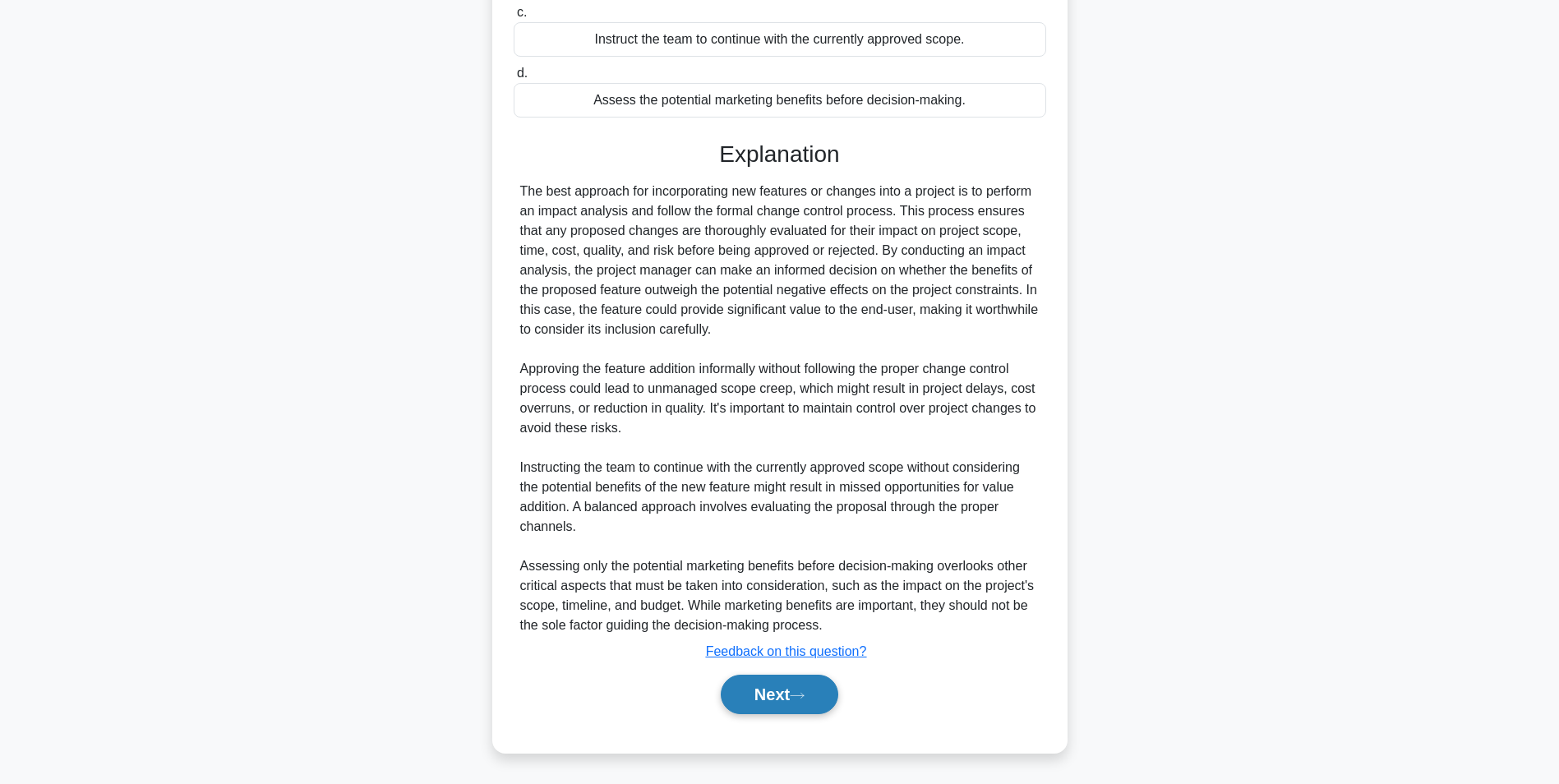
click at [785, 700] on button "Next" at bounding box center [780, 694] width 117 height 40
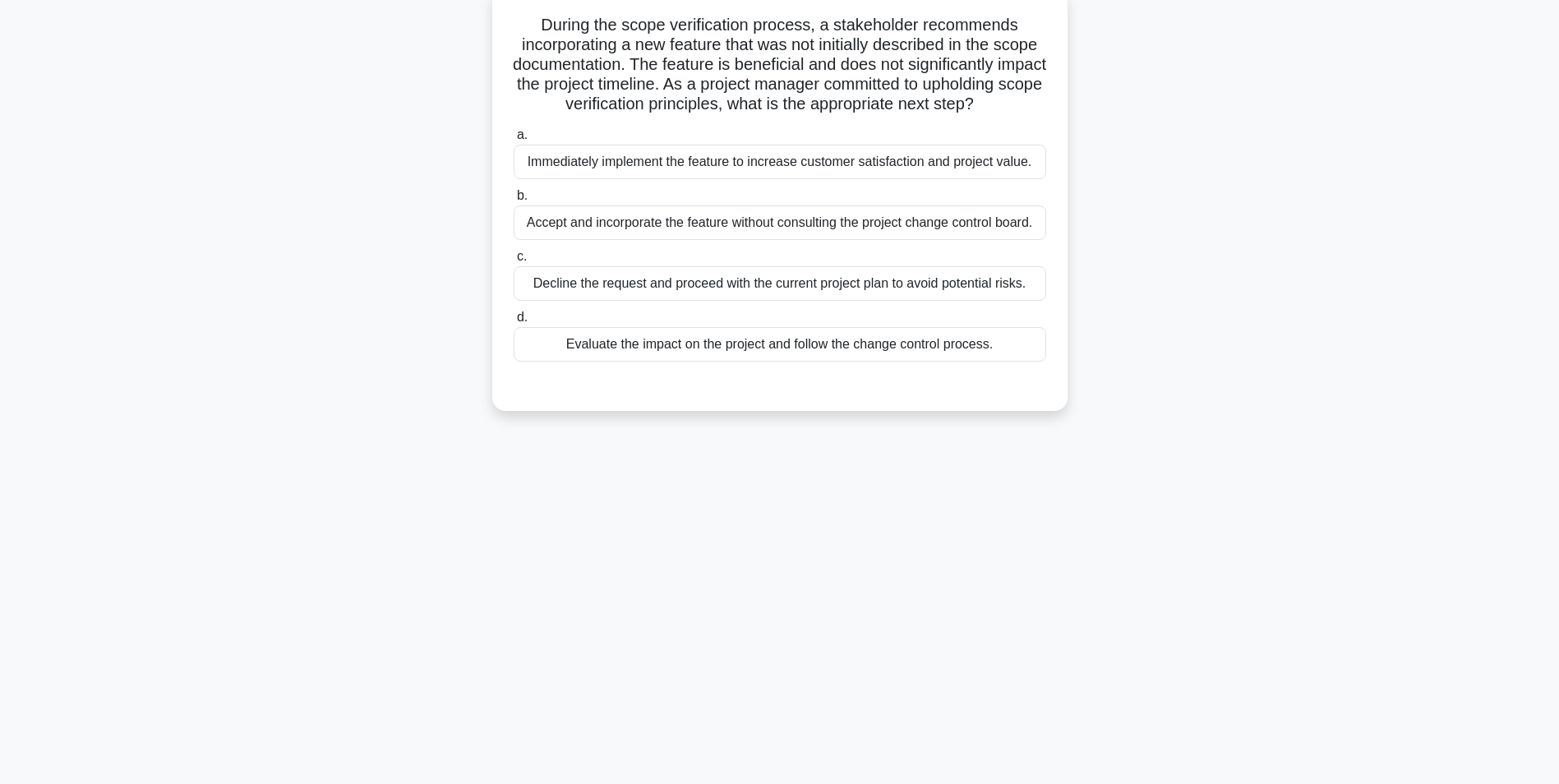
click at [691, 362] on div "Evaluate the impact on the project and follow the change control process." at bounding box center [780, 344] width 533 height 35
click at [514, 323] on input "d. Evaluate the impact on the project and follow the change control process." at bounding box center [514, 317] width 0 height 11
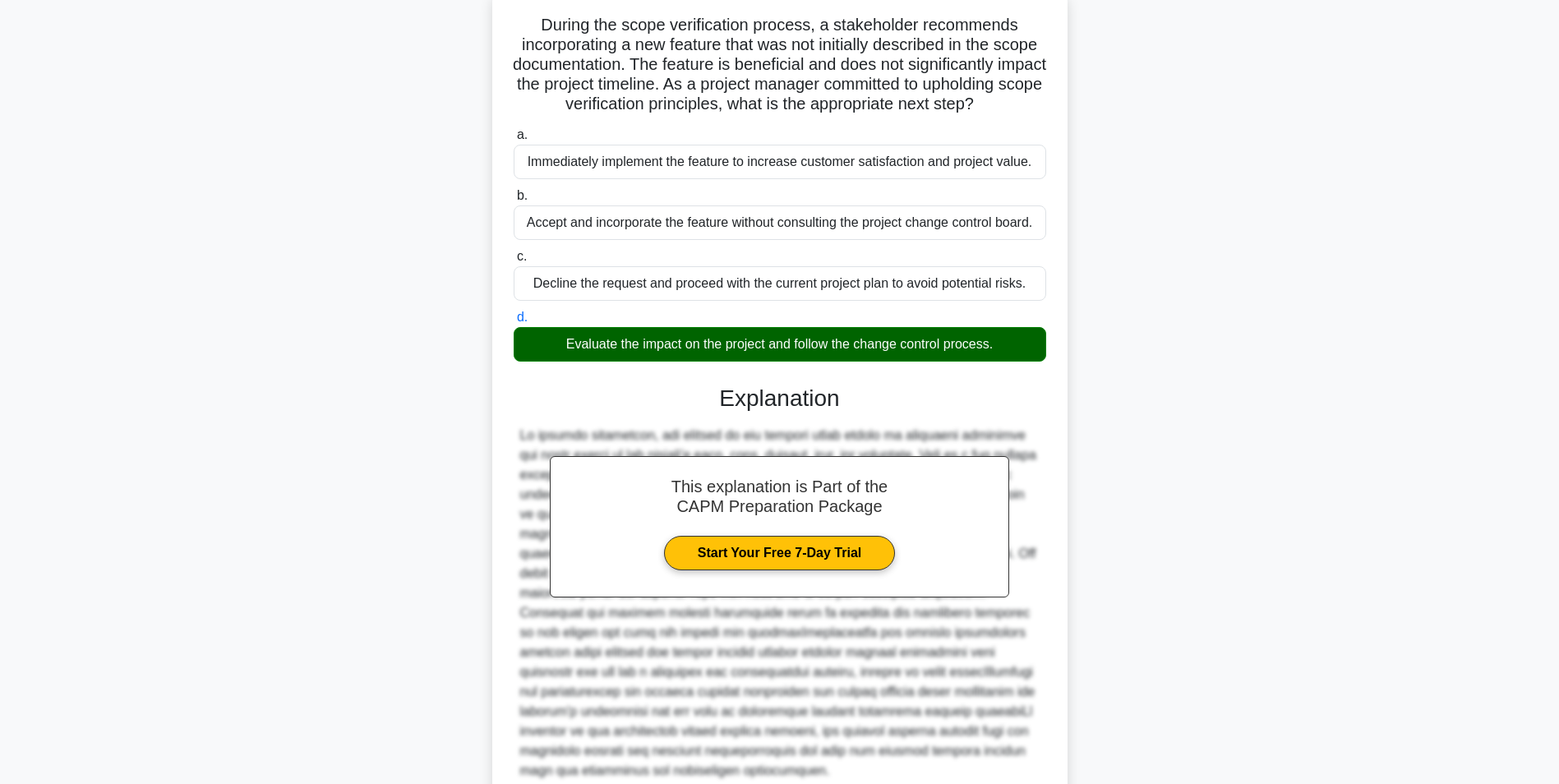
scroll to position [270, 0]
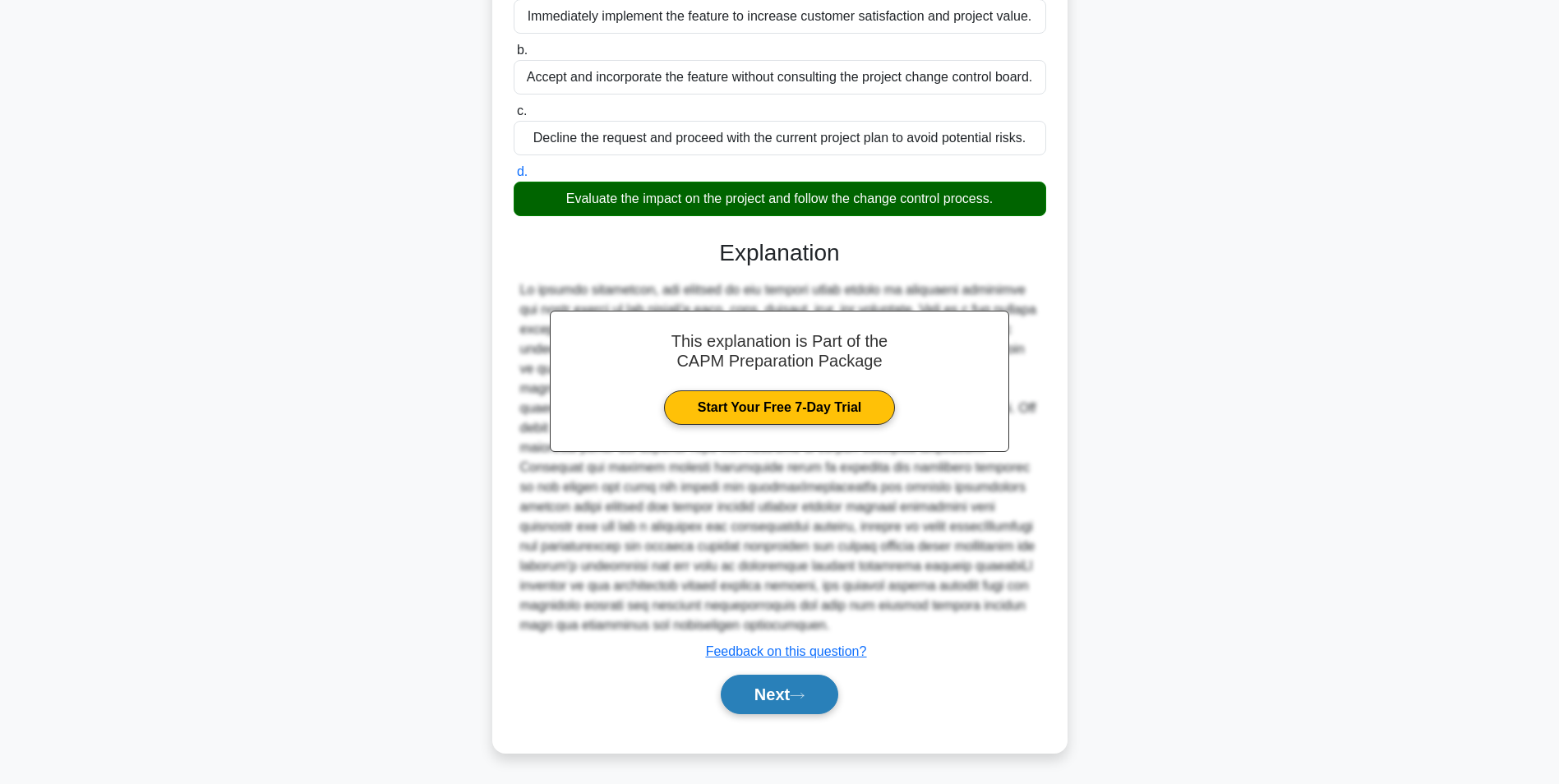
click at [798, 697] on icon at bounding box center [797, 695] width 15 height 9
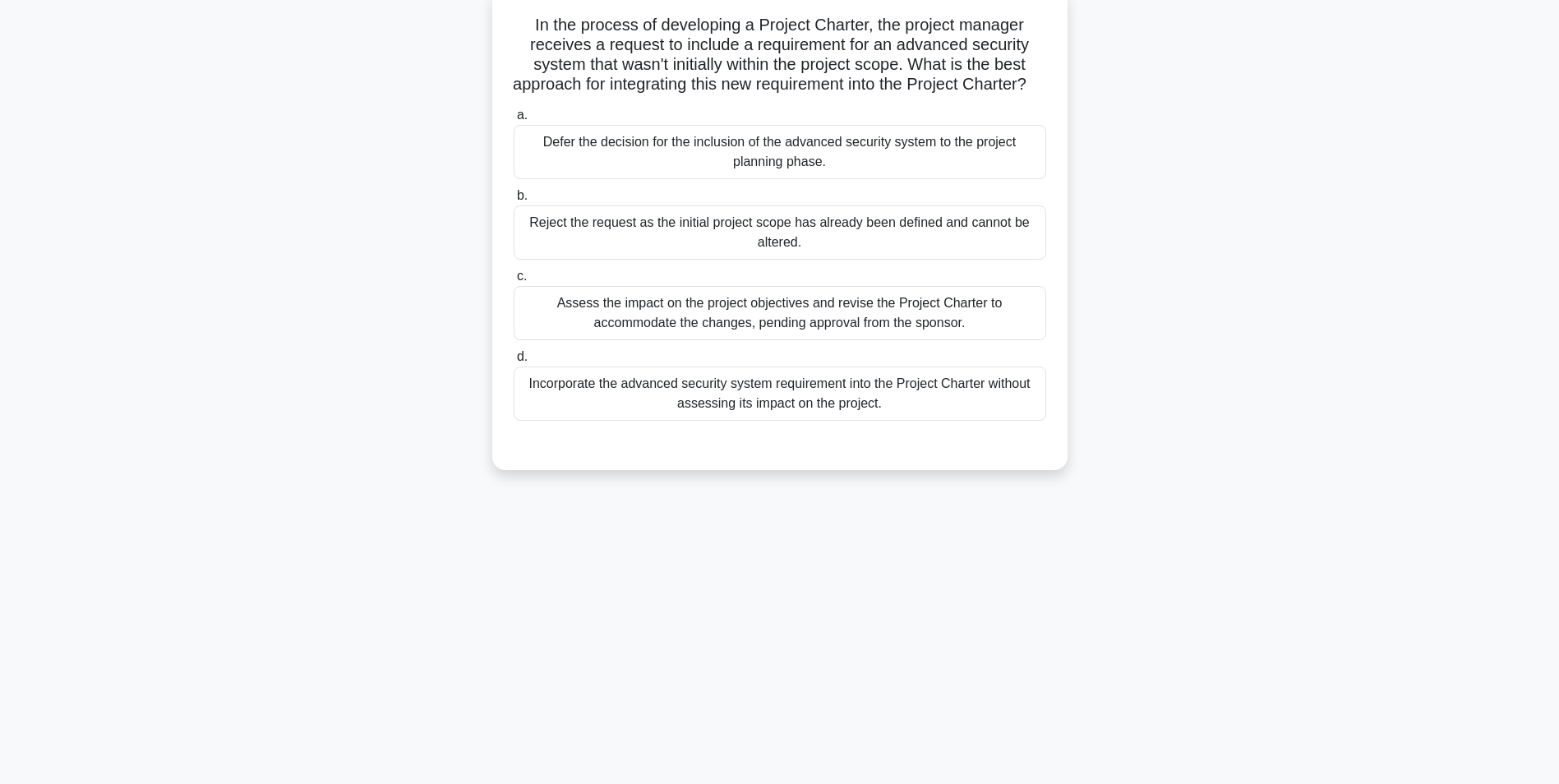
click at [652, 320] on div "Assess the impact on the project objectives and revise the Project Charter to a…" at bounding box center [780, 313] width 533 height 54
click at [514, 281] on input "c. Assess the impact on the project objectives and revise the Project Charter t…" at bounding box center [514, 276] width 0 height 11
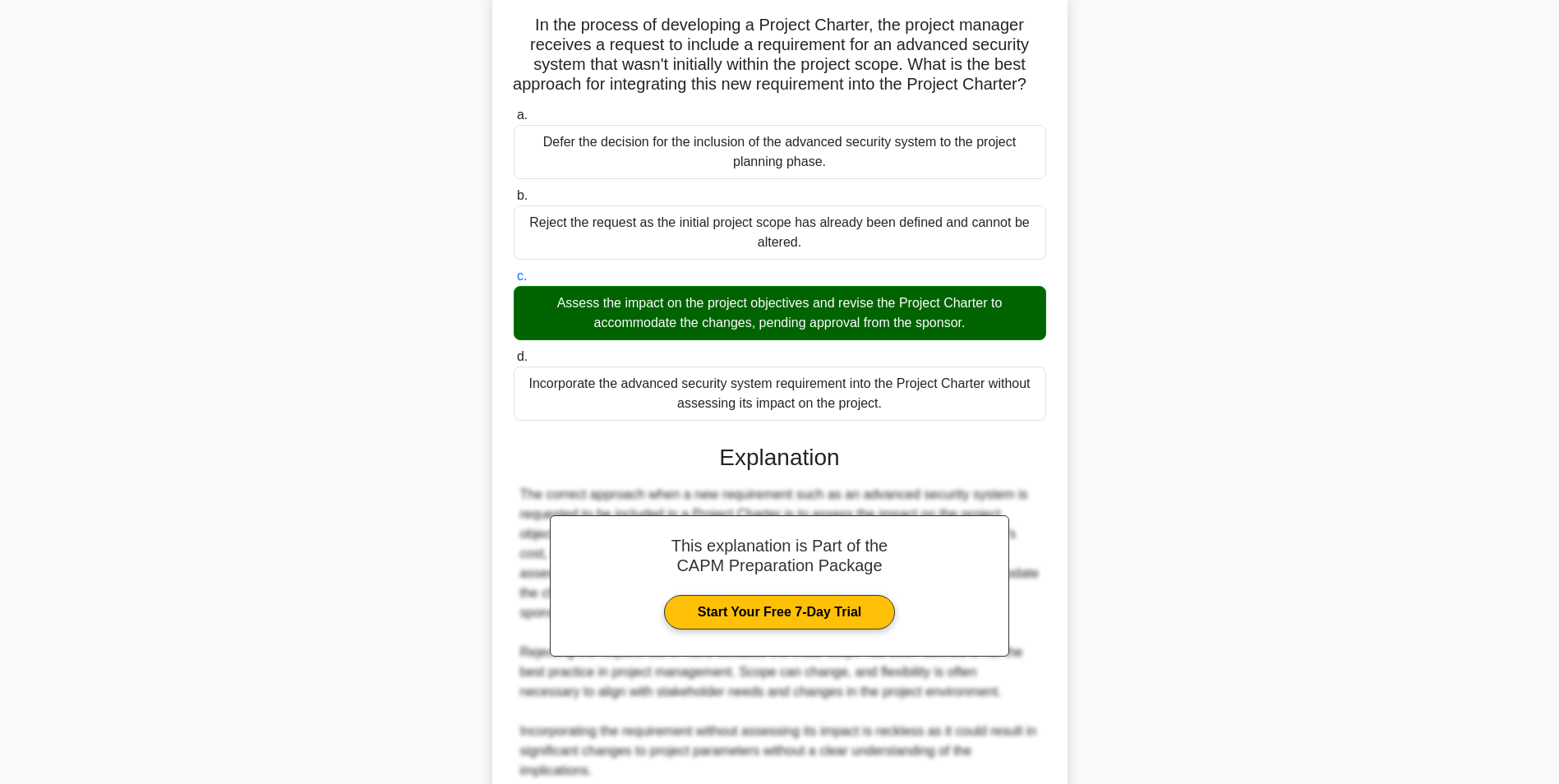
scroll to position [368, 0]
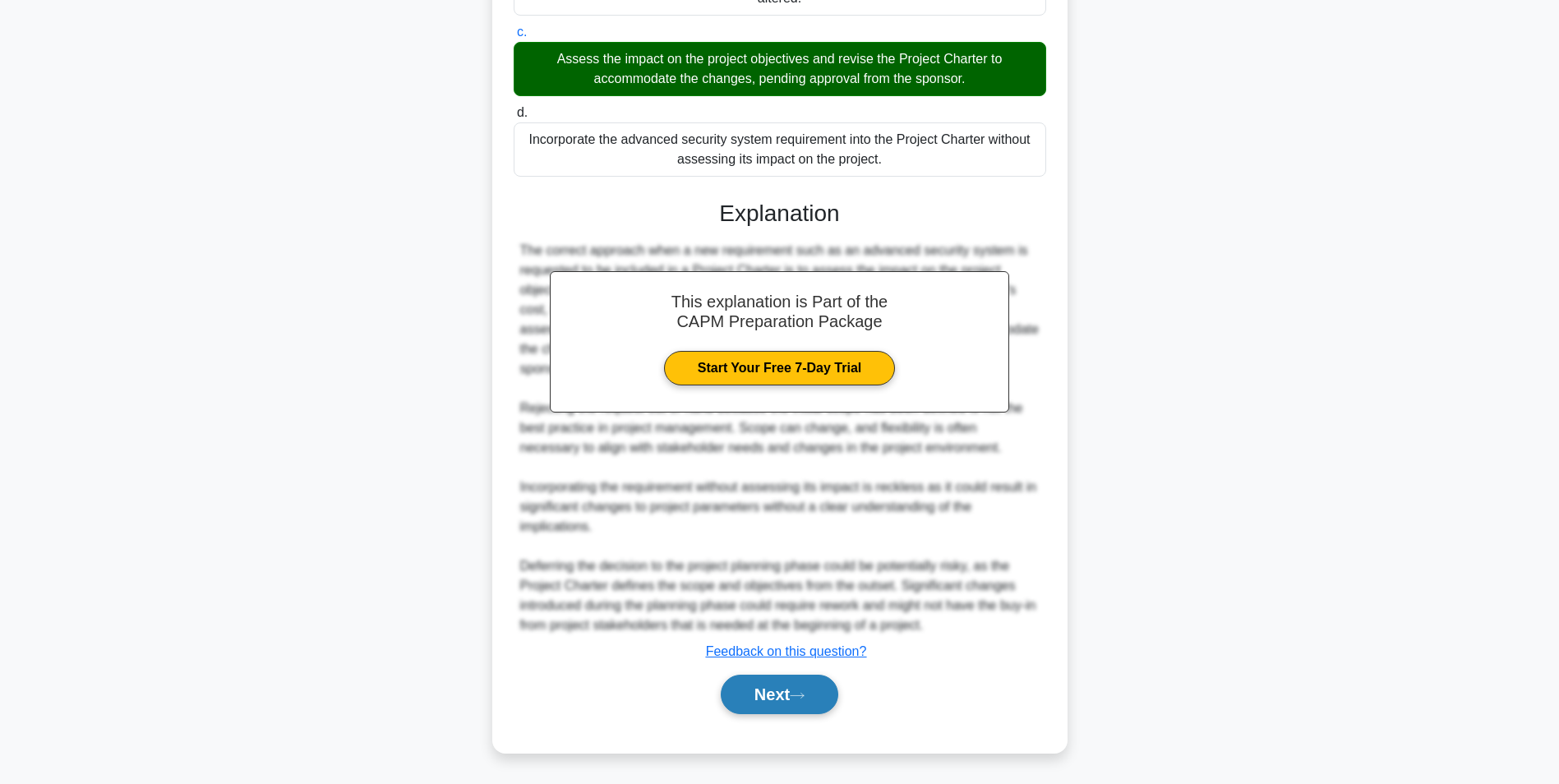
click at [805, 699] on icon at bounding box center [797, 695] width 15 height 9
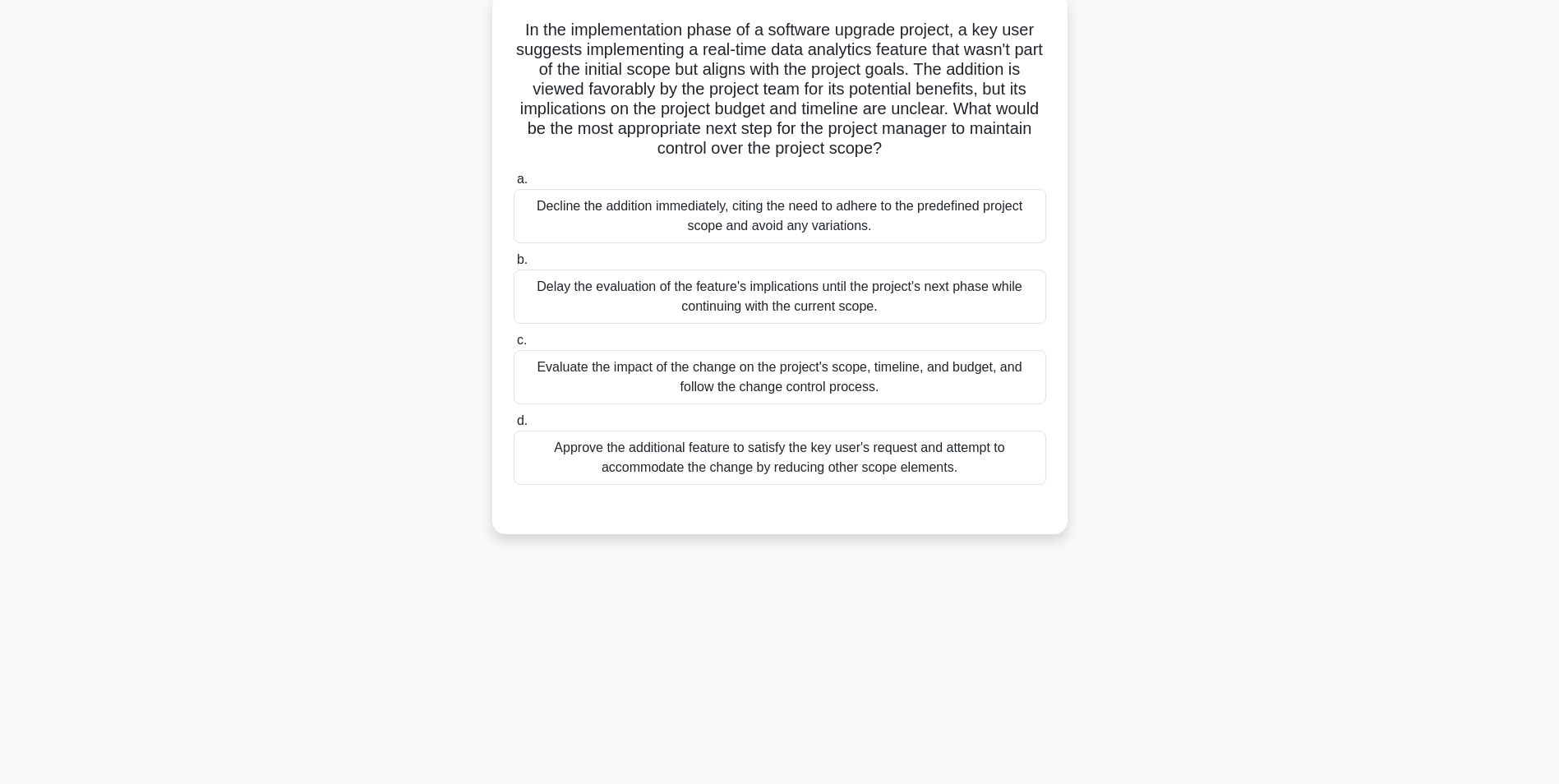
scroll to position [104, 0]
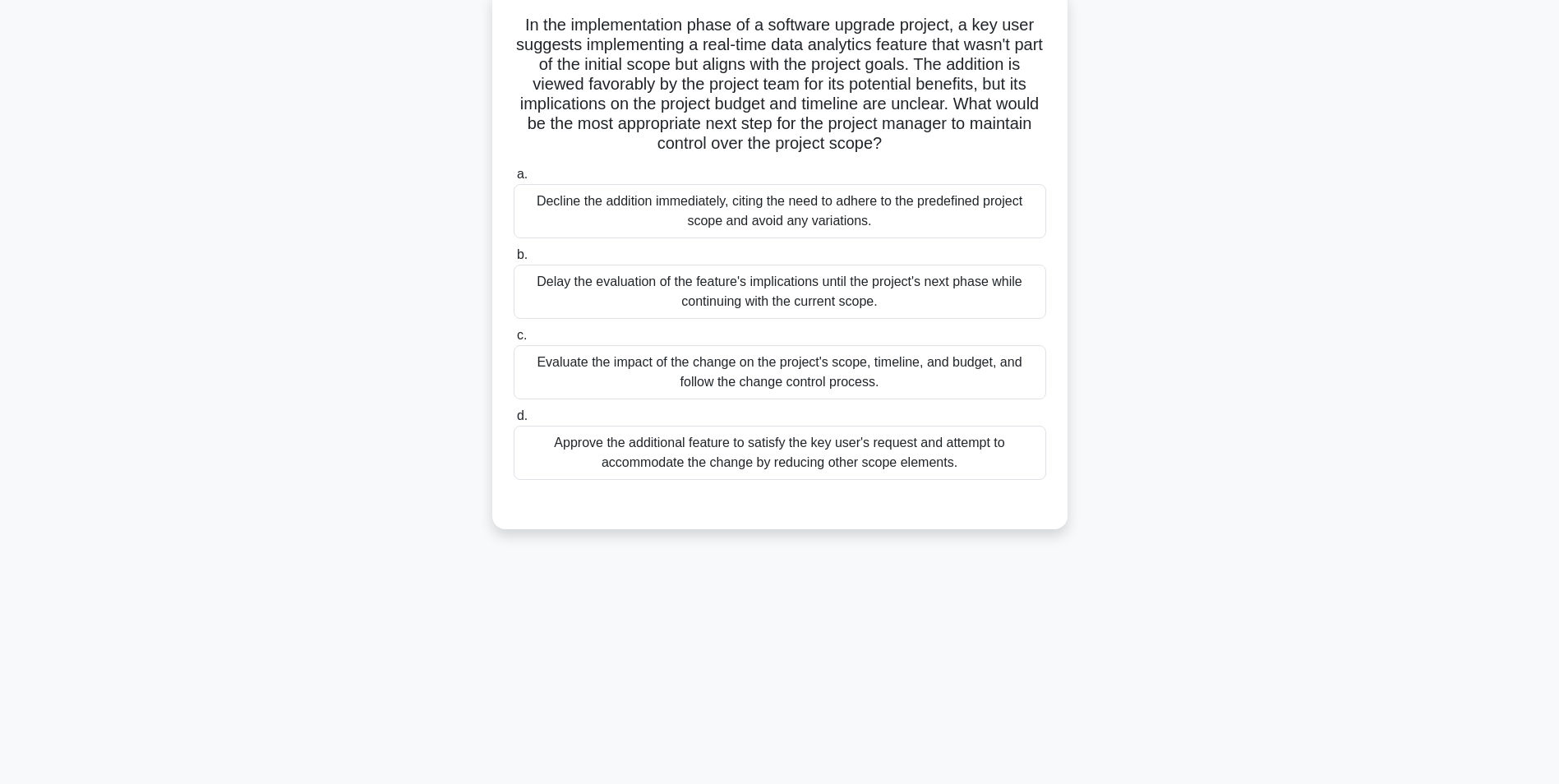
click at [551, 370] on div "Evaluate the impact of the change on the project's scope, timeline, and budget,…" at bounding box center [780, 373] width 533 height 54
click at [514, 341] on input "c. Evaluate the impact of the change on the project's scope, timeline, and budg…" at bounding box center [514, 335] width 0 height 11
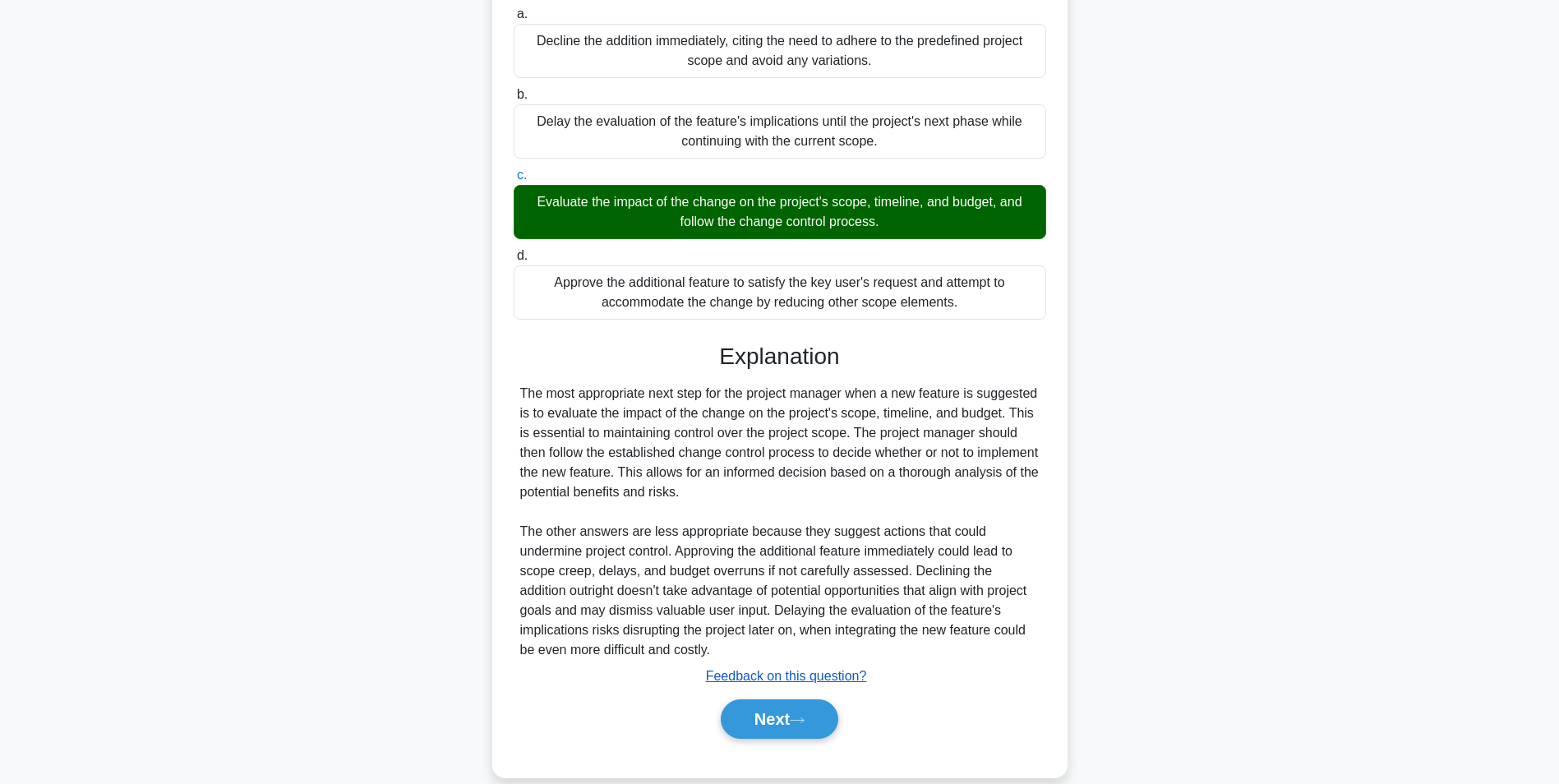
scroll to position [289, 0]
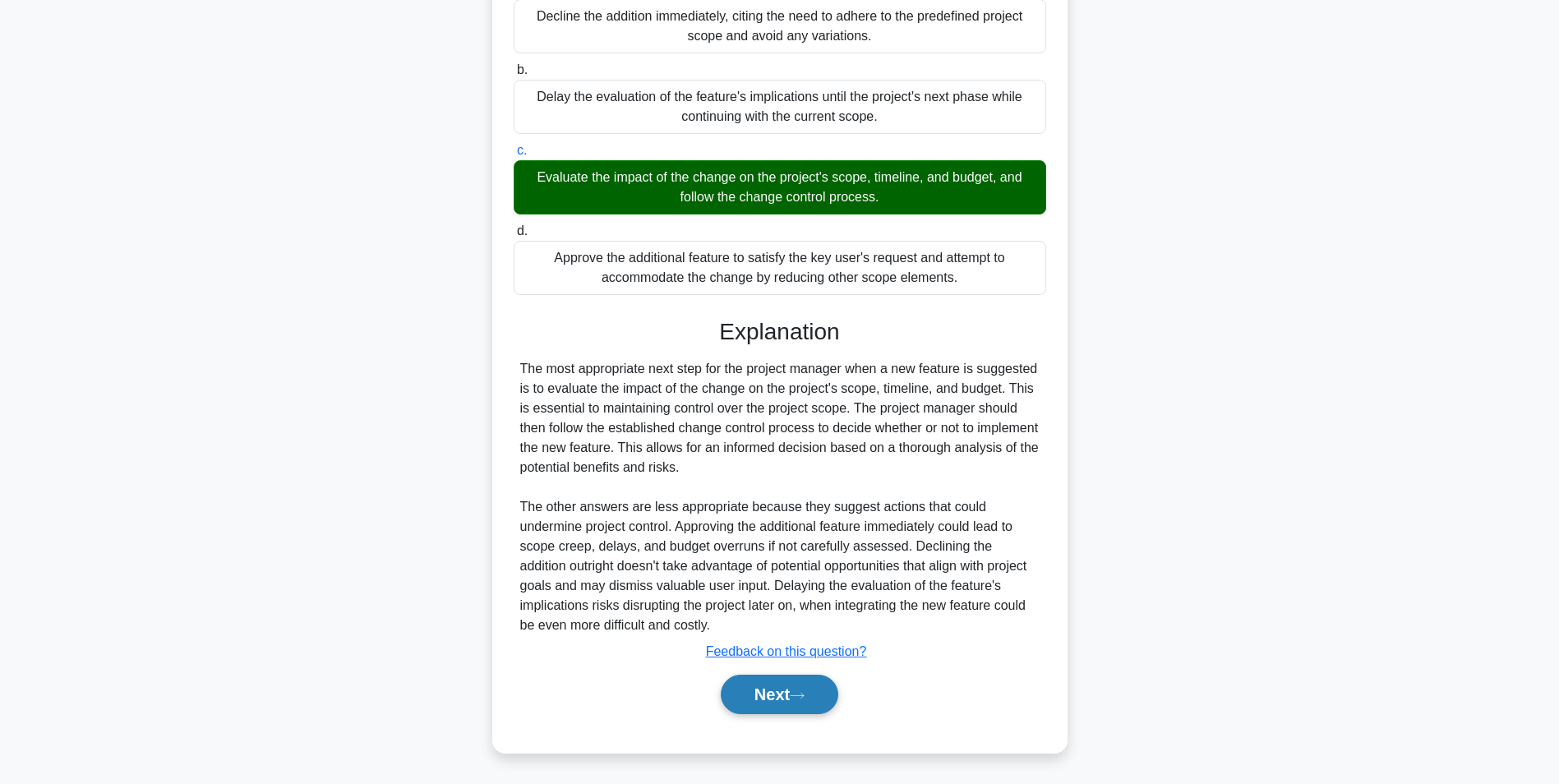
click at [773, 689] on button "Next" at bounding box center [780, 694] width 117 height 40
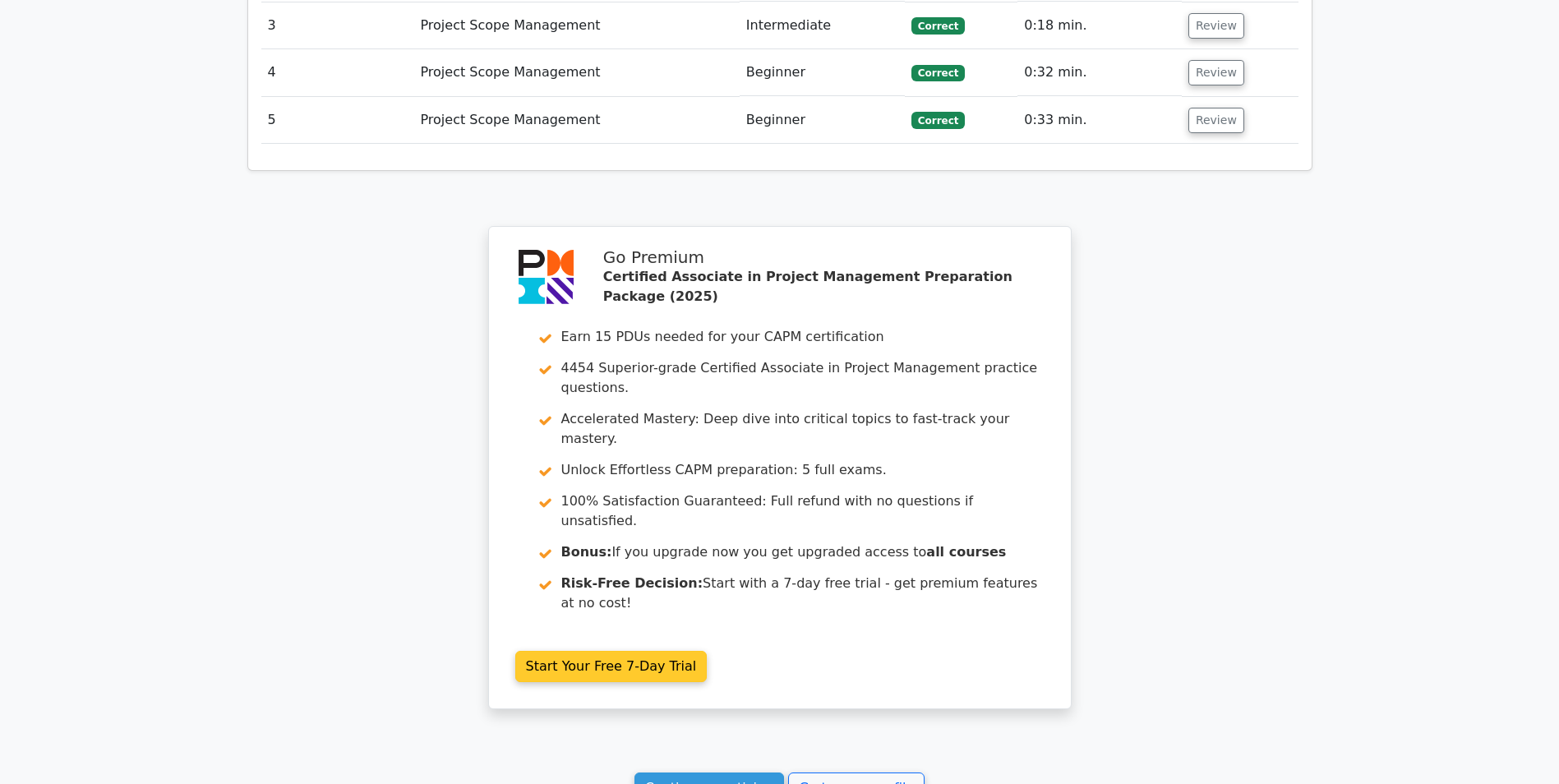
scroll to position [2360, 0]
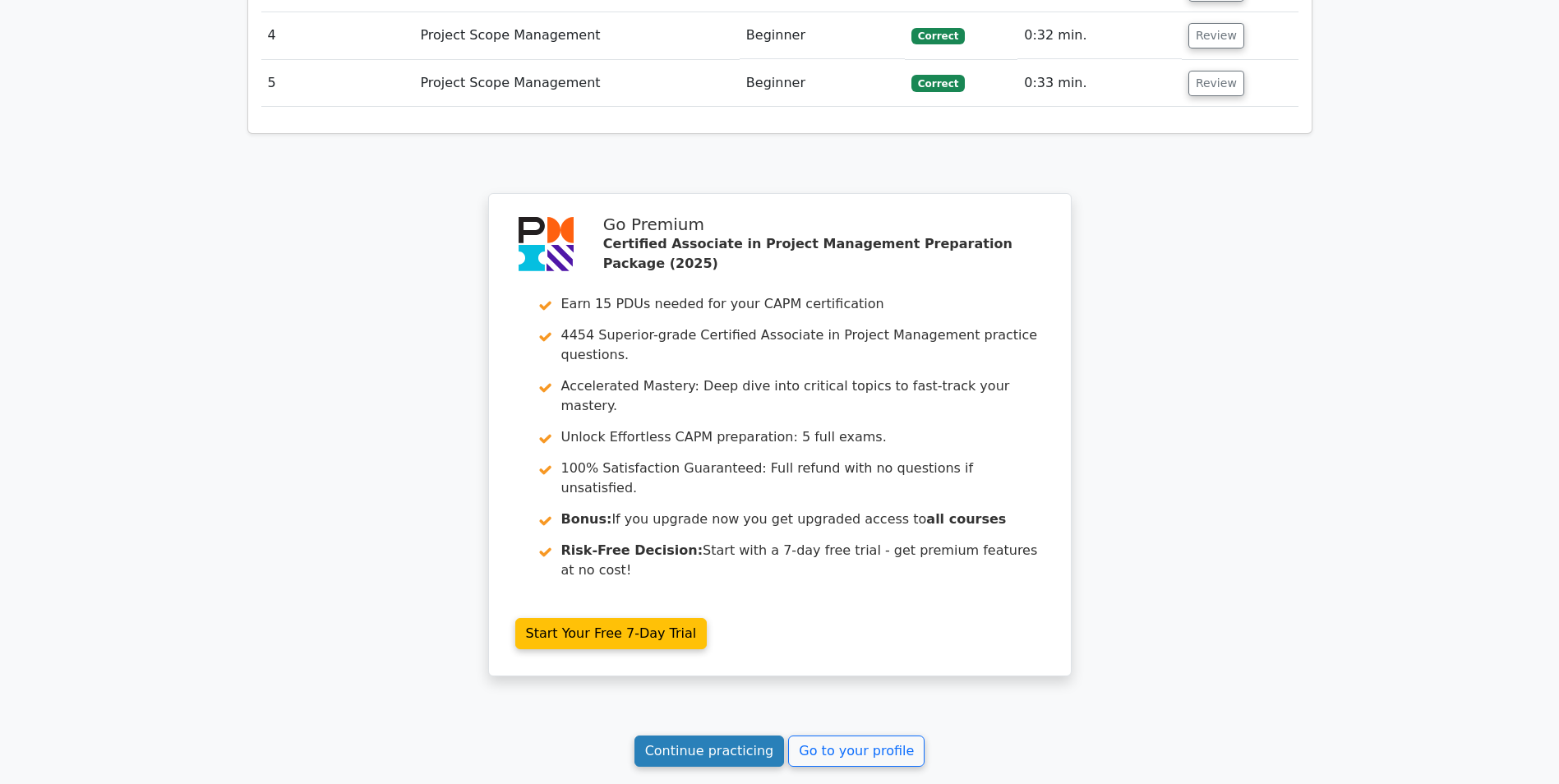
click at [683, 735] on link "Continue practicing" at bounding box center [710, 751] width 150 height 31
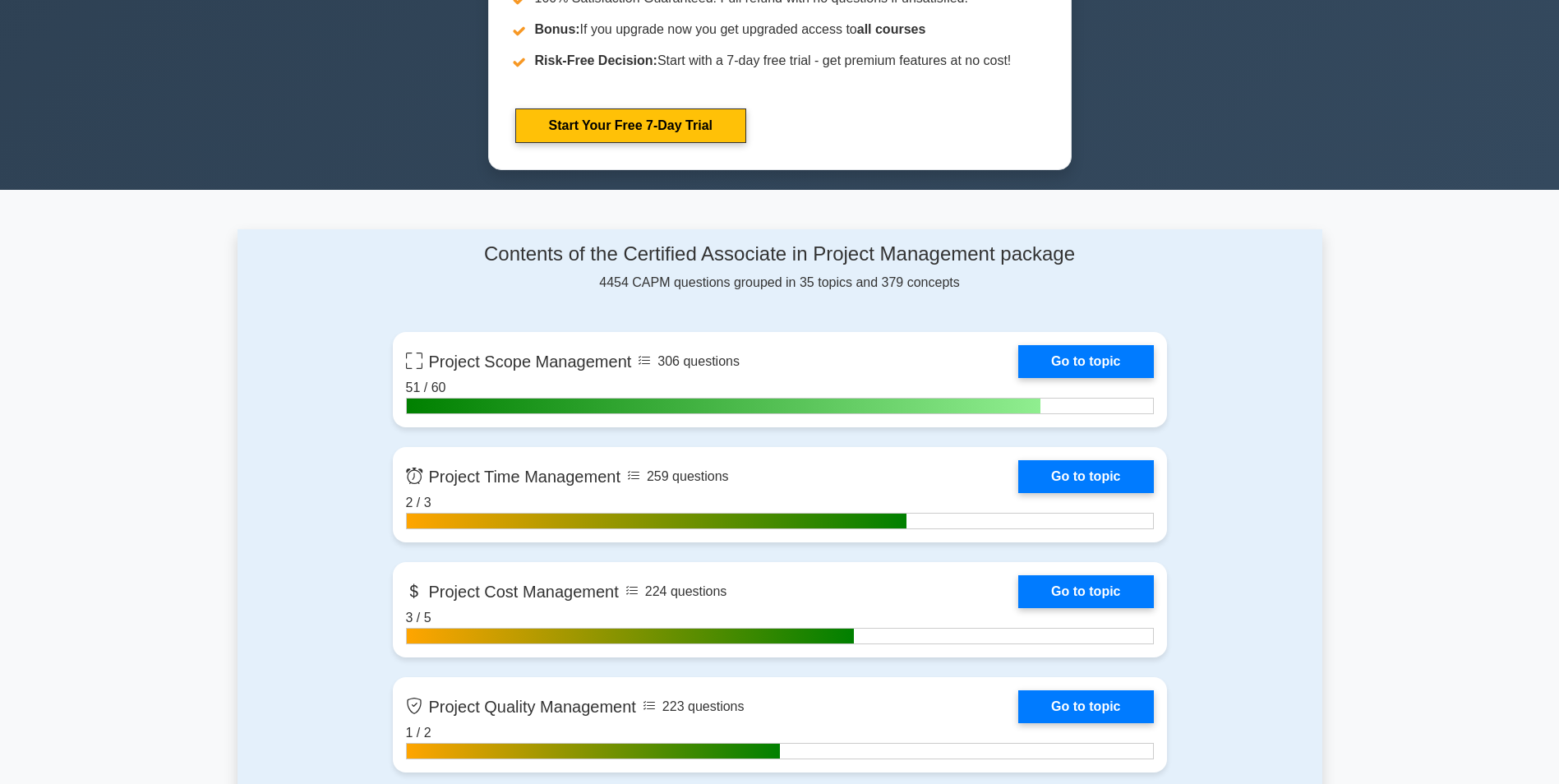
scroll to position [903, 0]
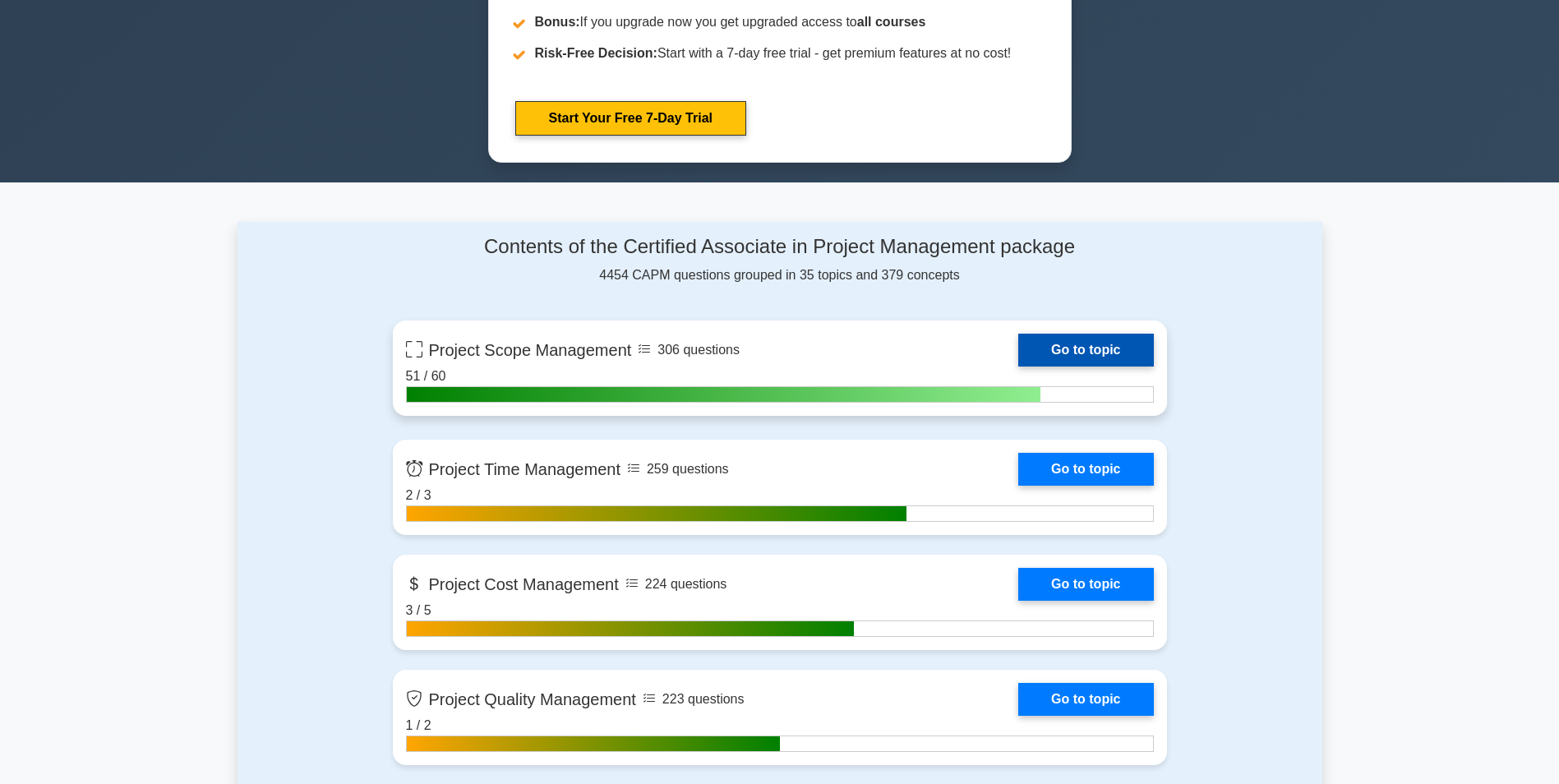
click at [1089, 346] on link "Go to topic" at bounding box center [1085, 350] width 135 height 33
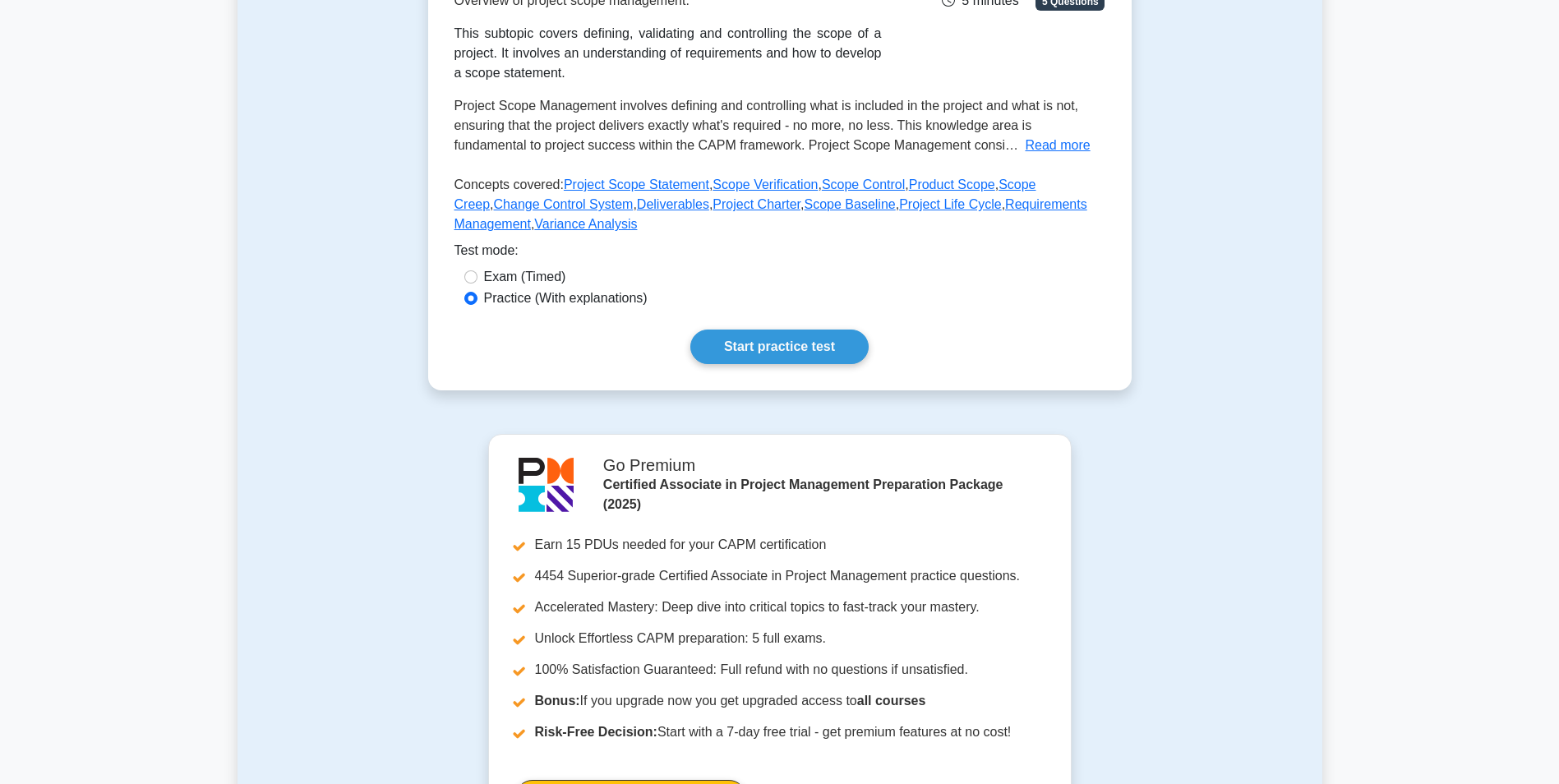
scroll to position [329, 0]
click at [762, 336] on link "Start practice test" at bounding box center [780, 345] width 179 height 35
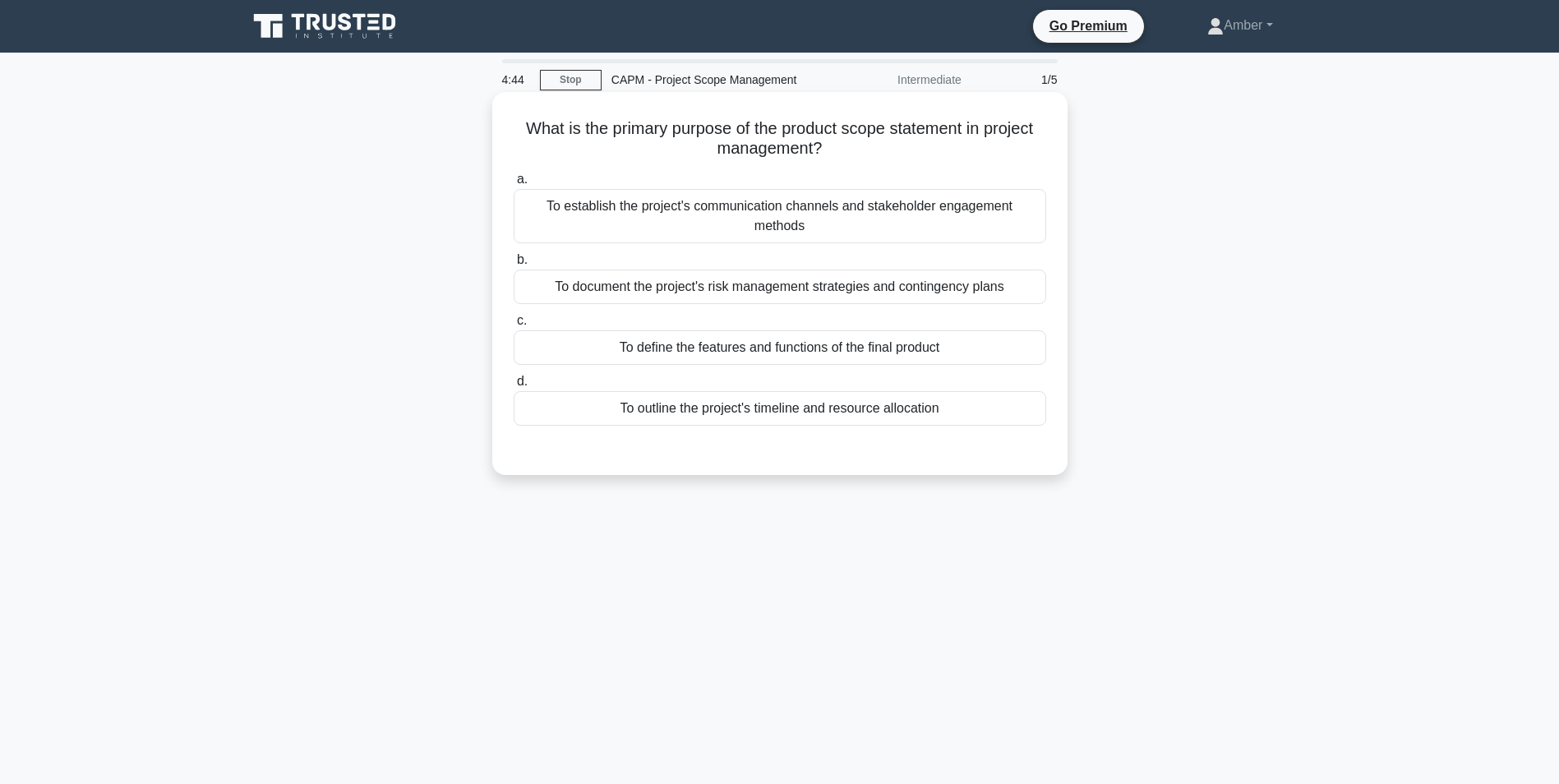
click at [646, 337] on div "To define the features and functions of the final product" at bounding box center [780, 347] width 533 height 35
click at [514, 326] on input "c. To define the features and functions of the final product" at bounding box center [514, 320] width 0 height 11
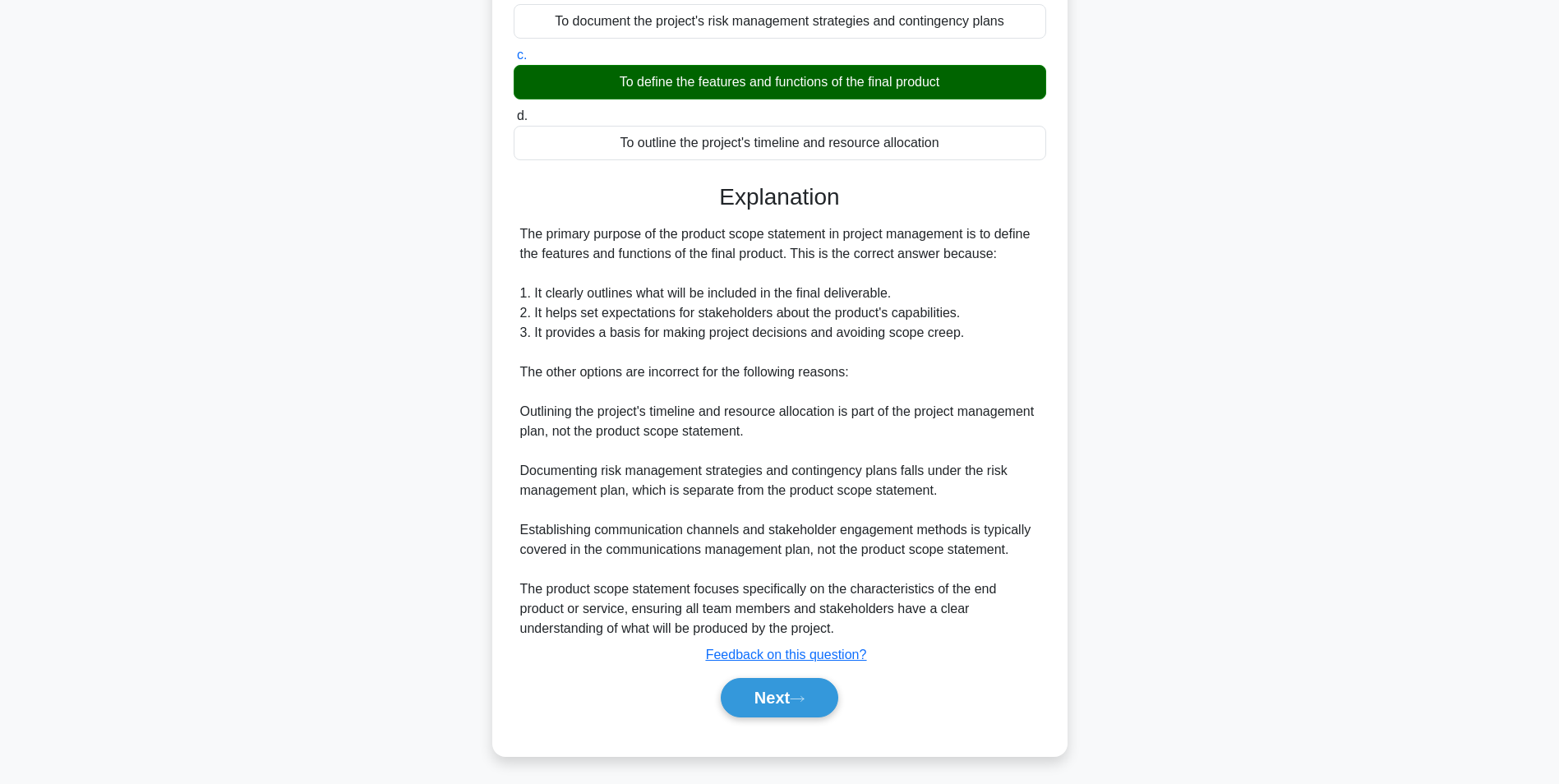
scroll to position [270, 0]
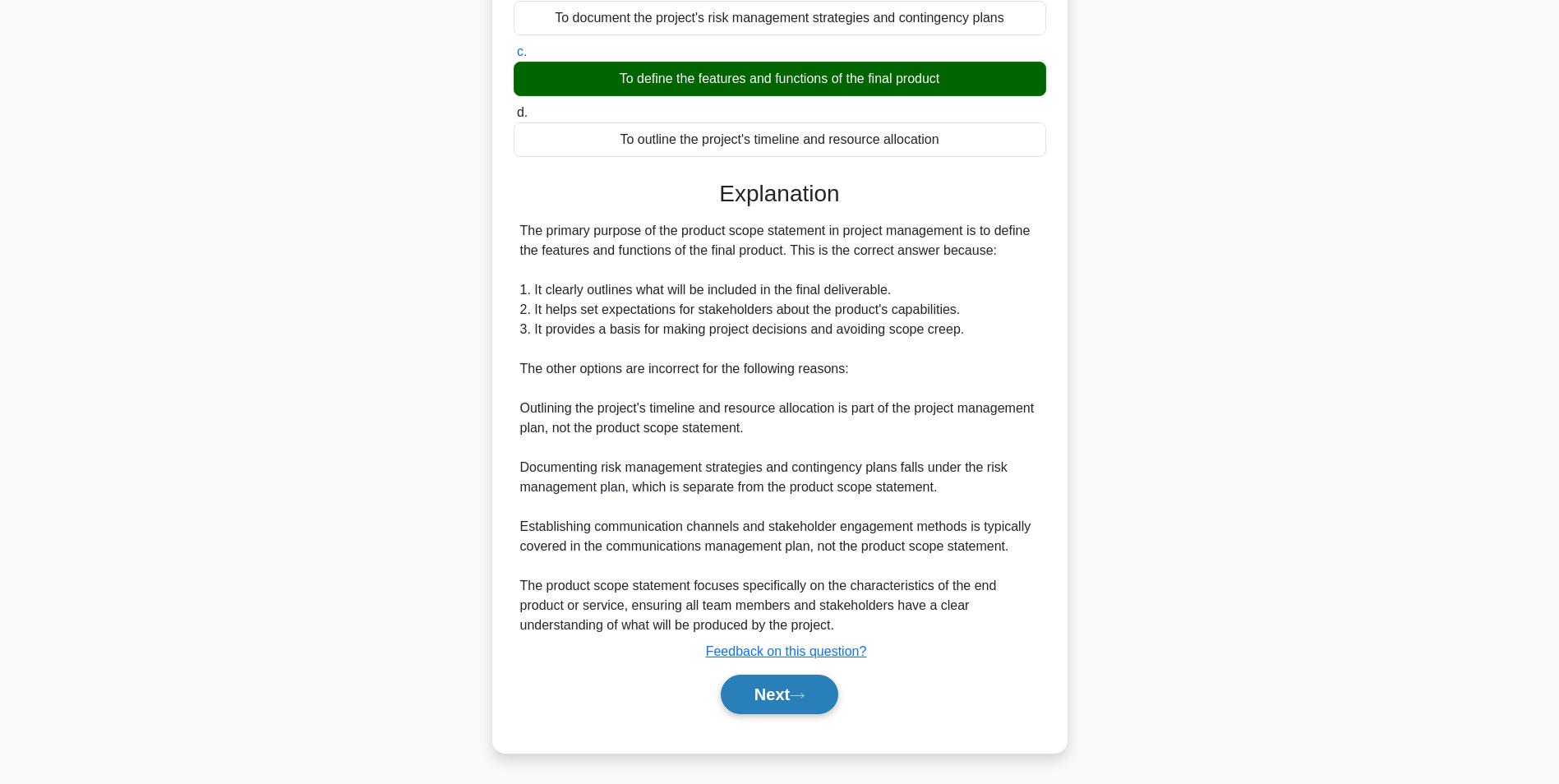
click at [775, 702] on button "Next" at bounding box center [780, 694] width 117 height 40
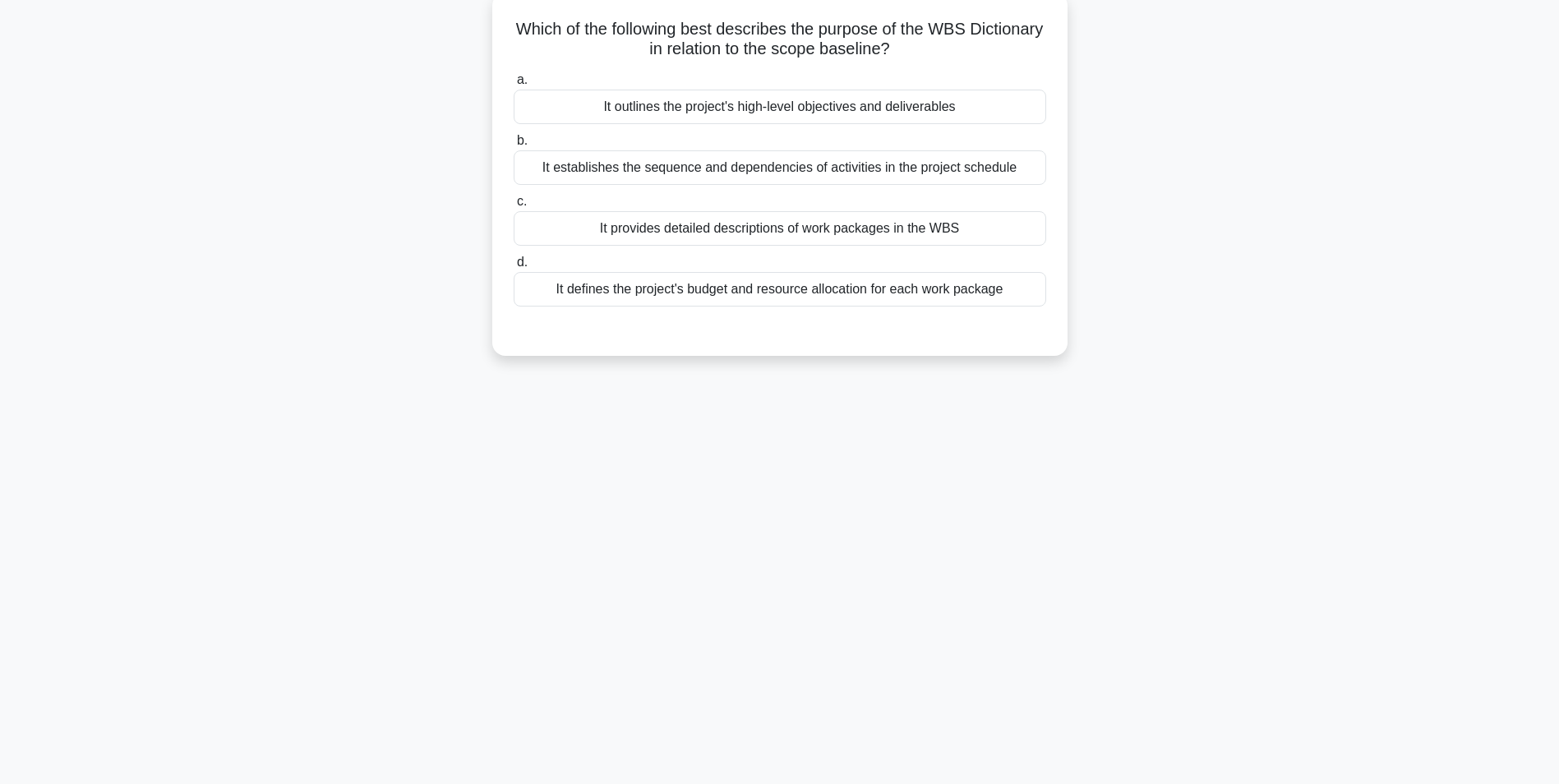
scroll to position [104, 0]
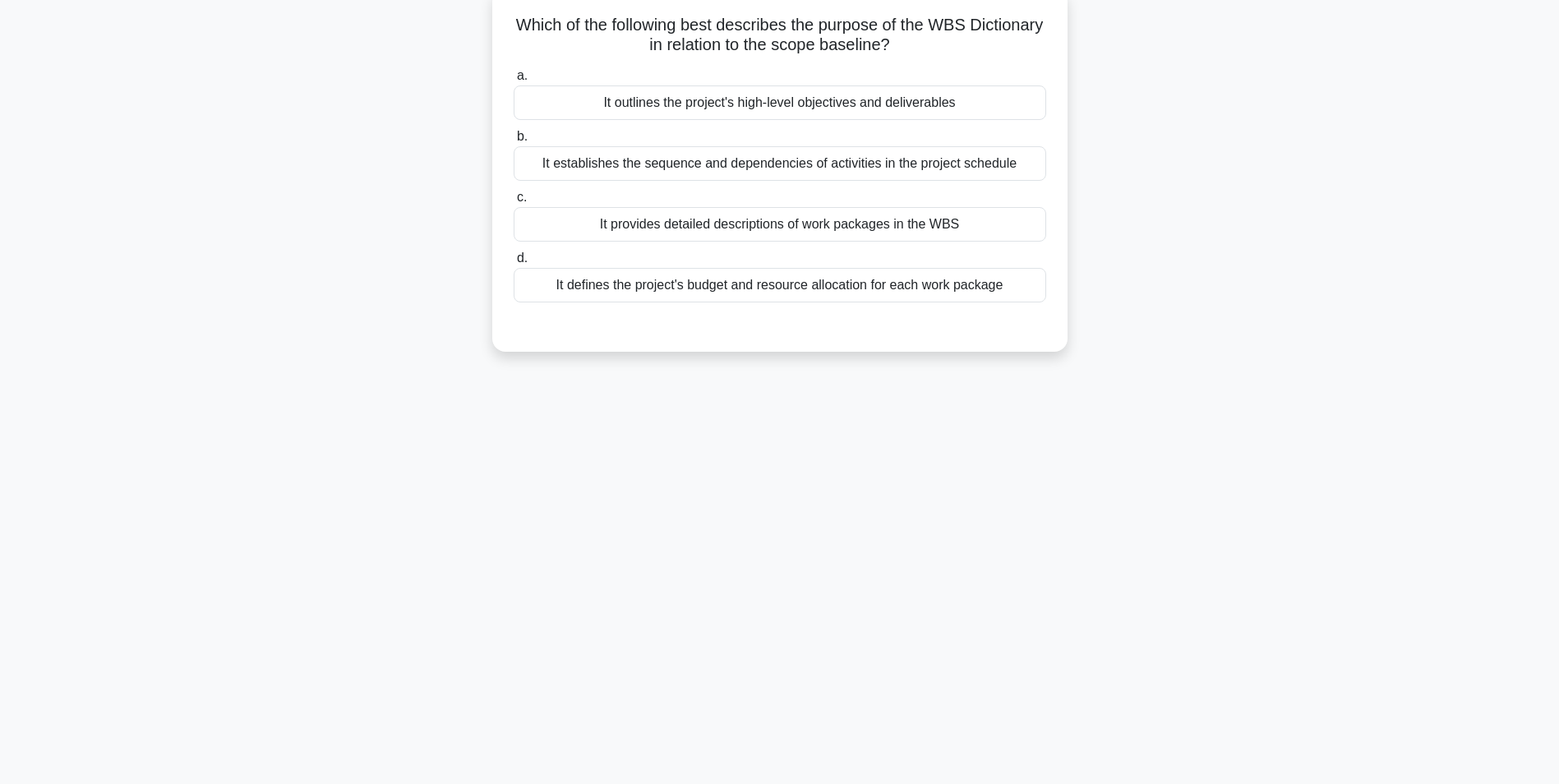
click at [705, 223] on div "It provides detailed descriptions of work packages in the WBS" at bounding box center [780, 224] width 533 height 35
click at [514, 203] on input "c. It provides detailed descriptions of work packages in the WBS" at bounding box center [514, 197] width 0 height 11
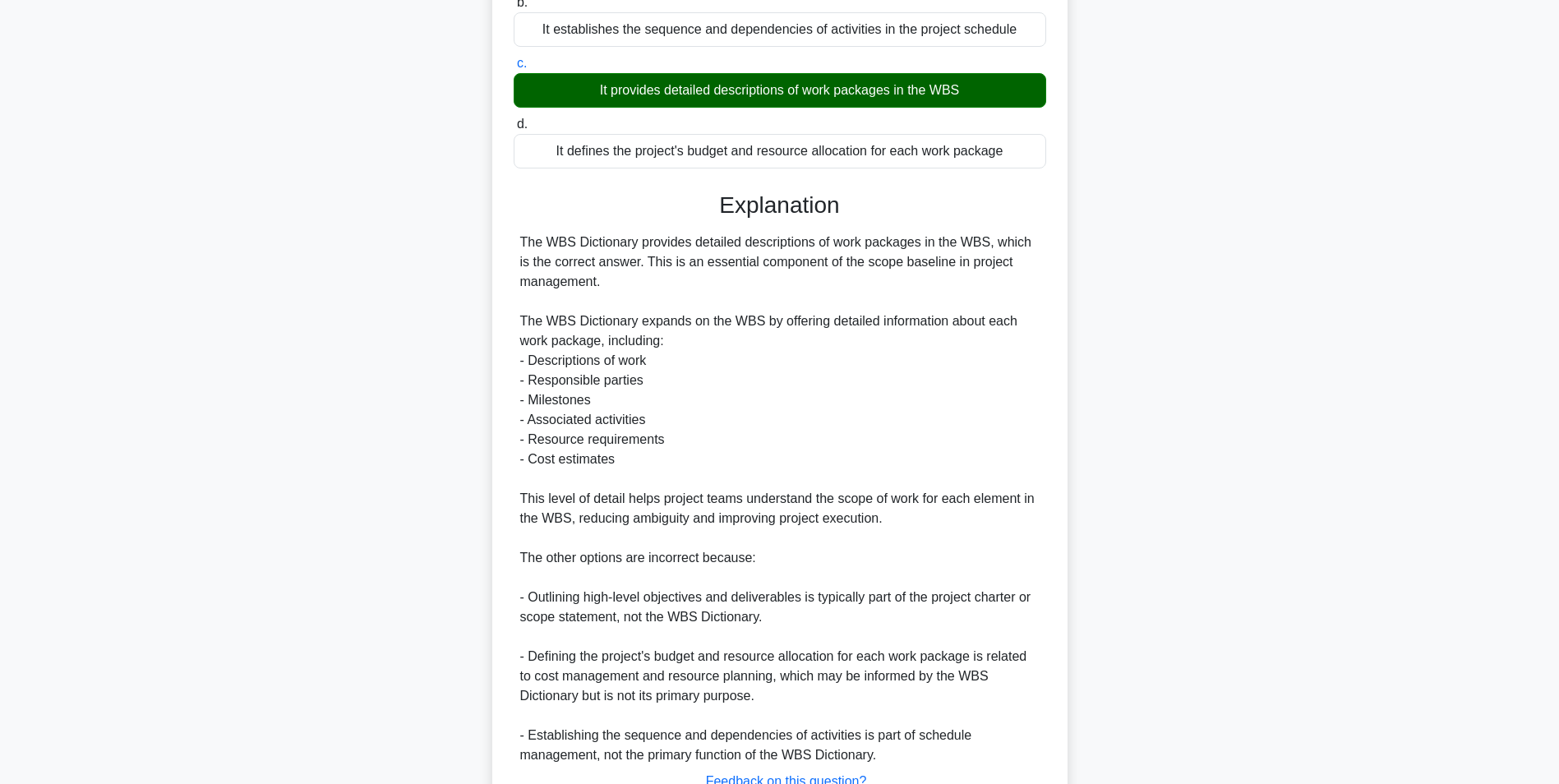
scroll to position [368, 0]
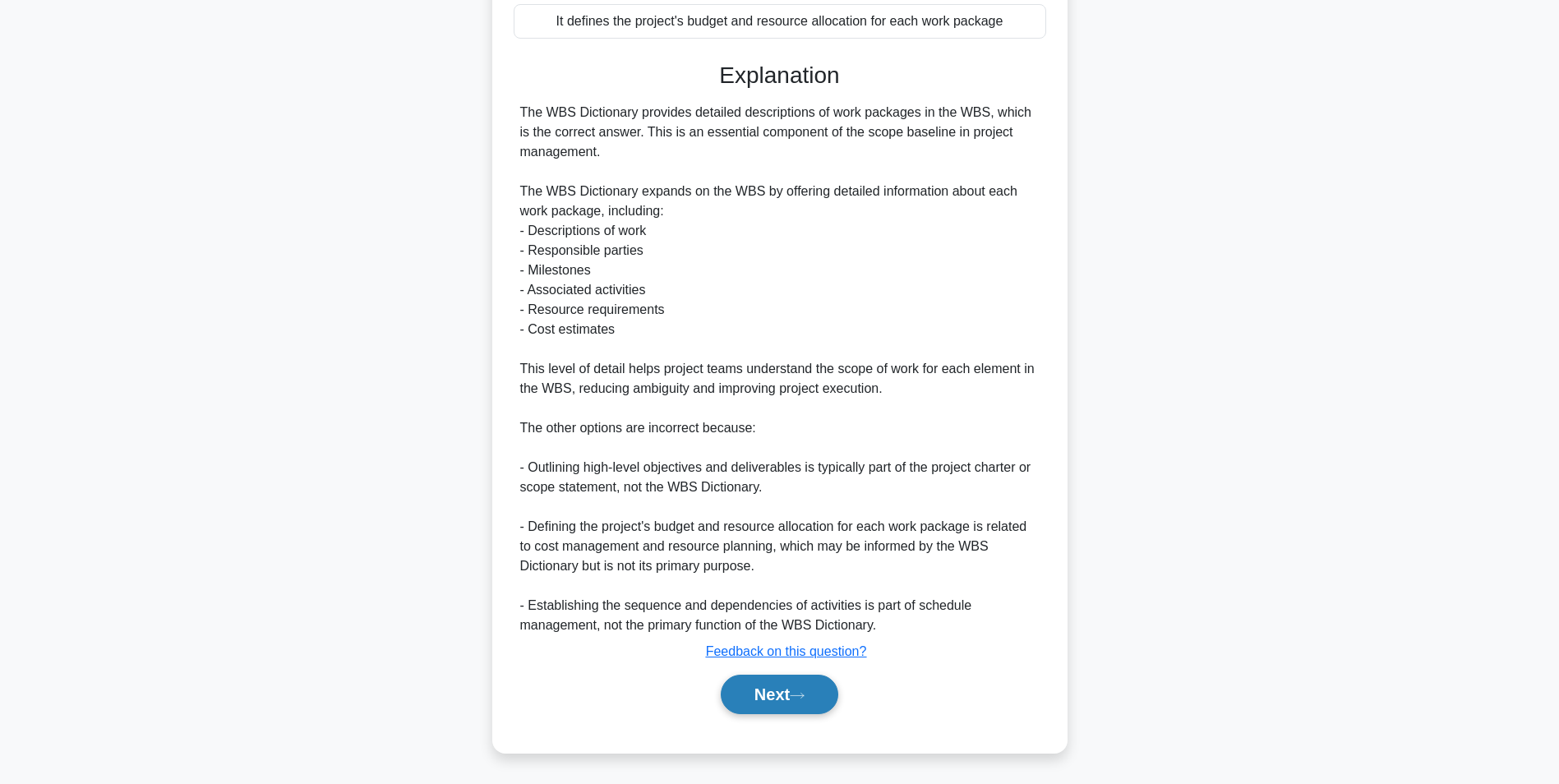
click at [770, 697] on button "Next" at bounding box center [780, 694] width 117 height 40
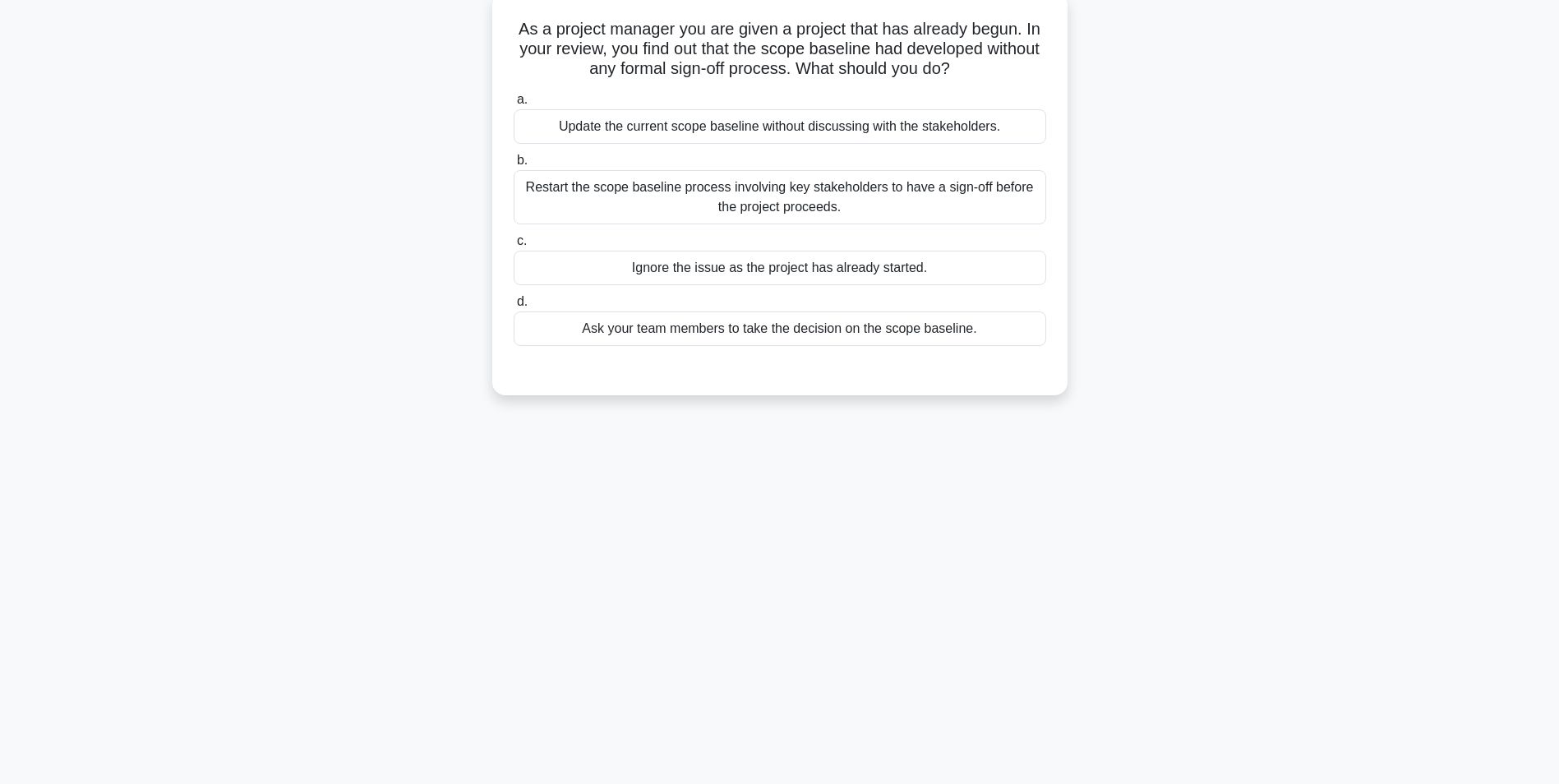
scroll to position [104, 0]
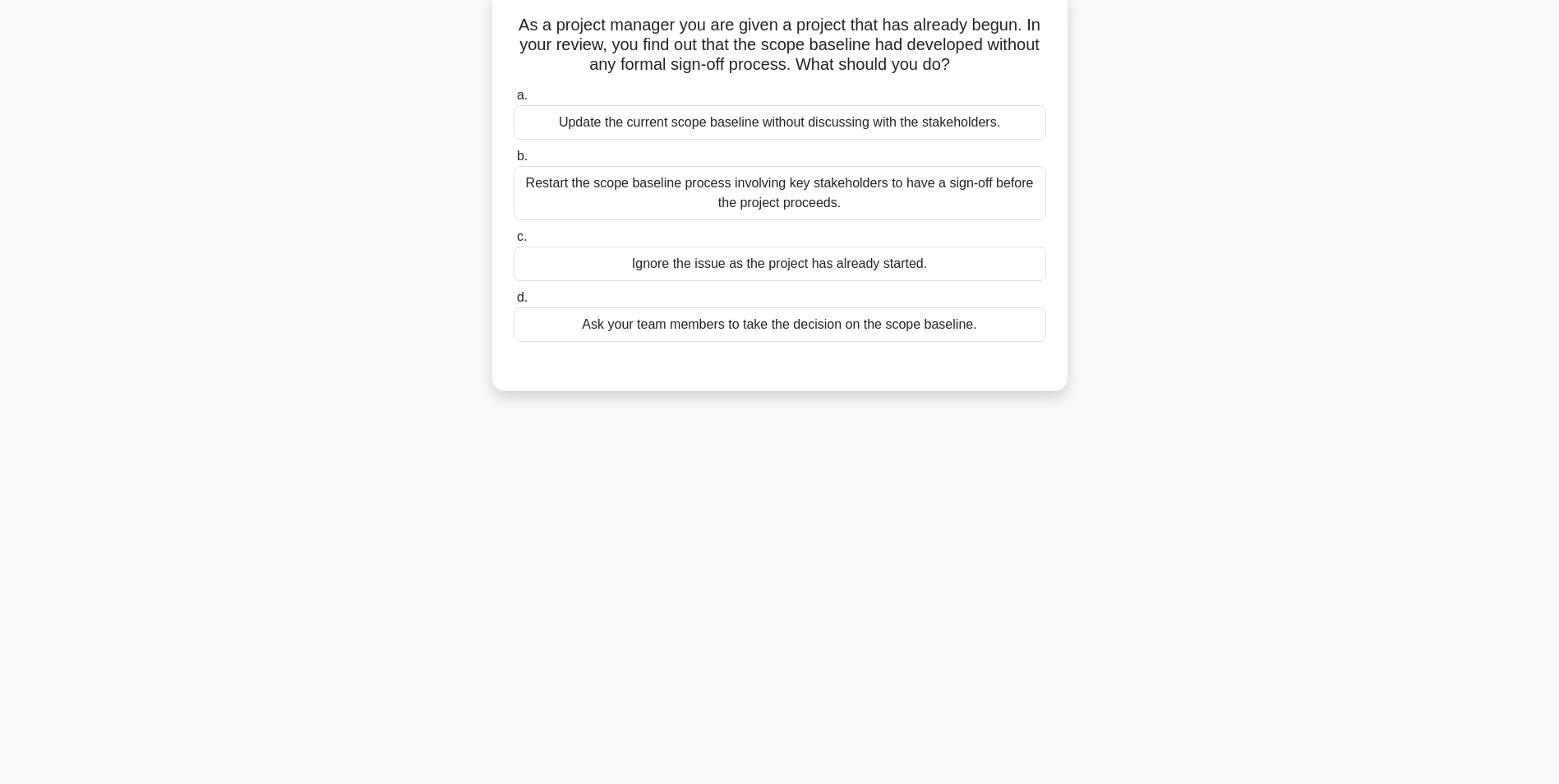
click at [605, 190] on div "Restart the scope baseline process involving key stakeholders to have a sign-of…" at bounding box center [780, 193] width 533 height 54
click at [514, 162] on input "b. Restart the scope baseline process involving key stakeholders to have a sign…" at bounding box center [514, 156] width 0 height 11
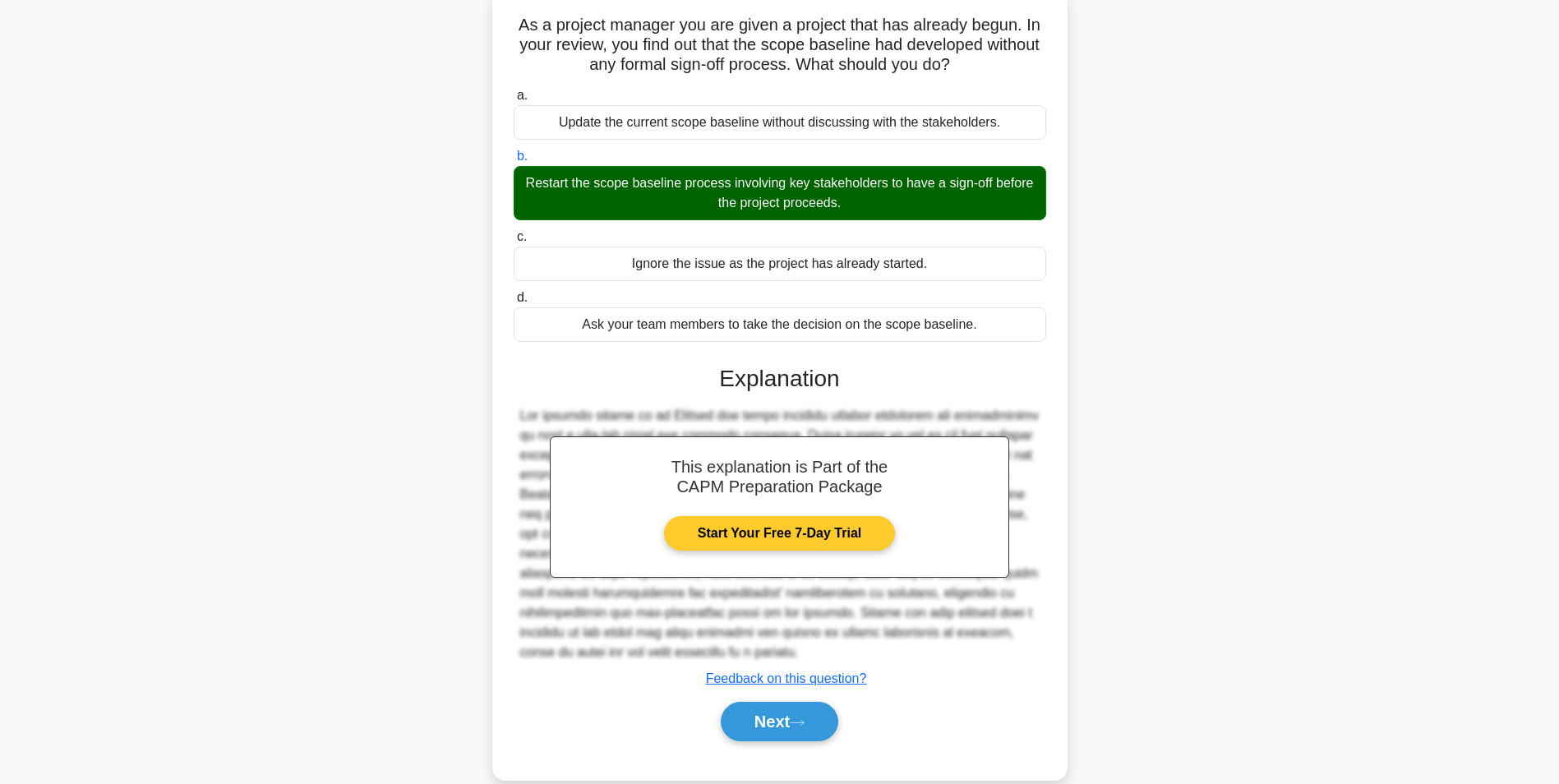
scroll to position [131, 0]
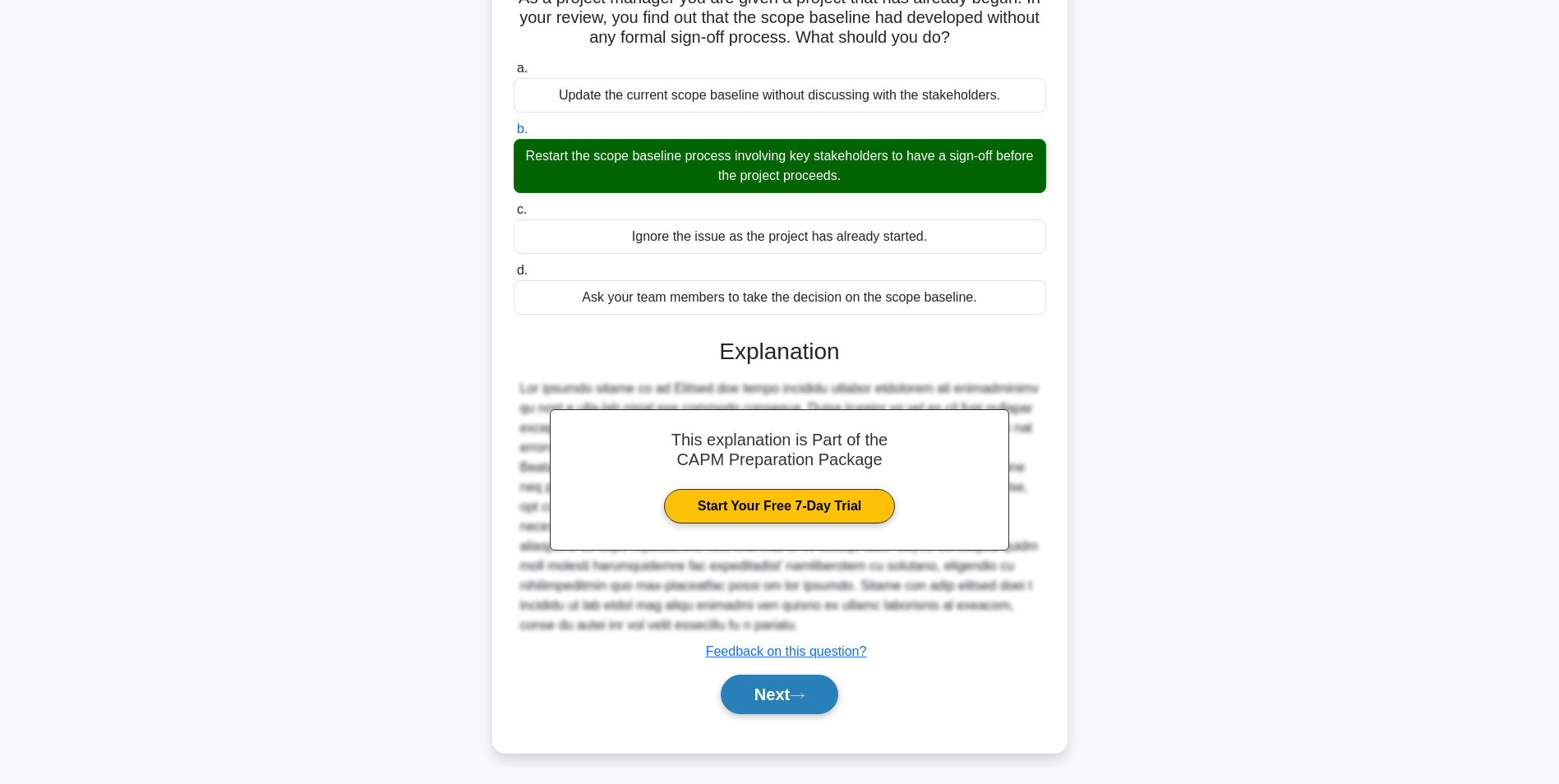
click at [772, 698] on button "Next" at bounding box center [780, 694] width 117 height 40
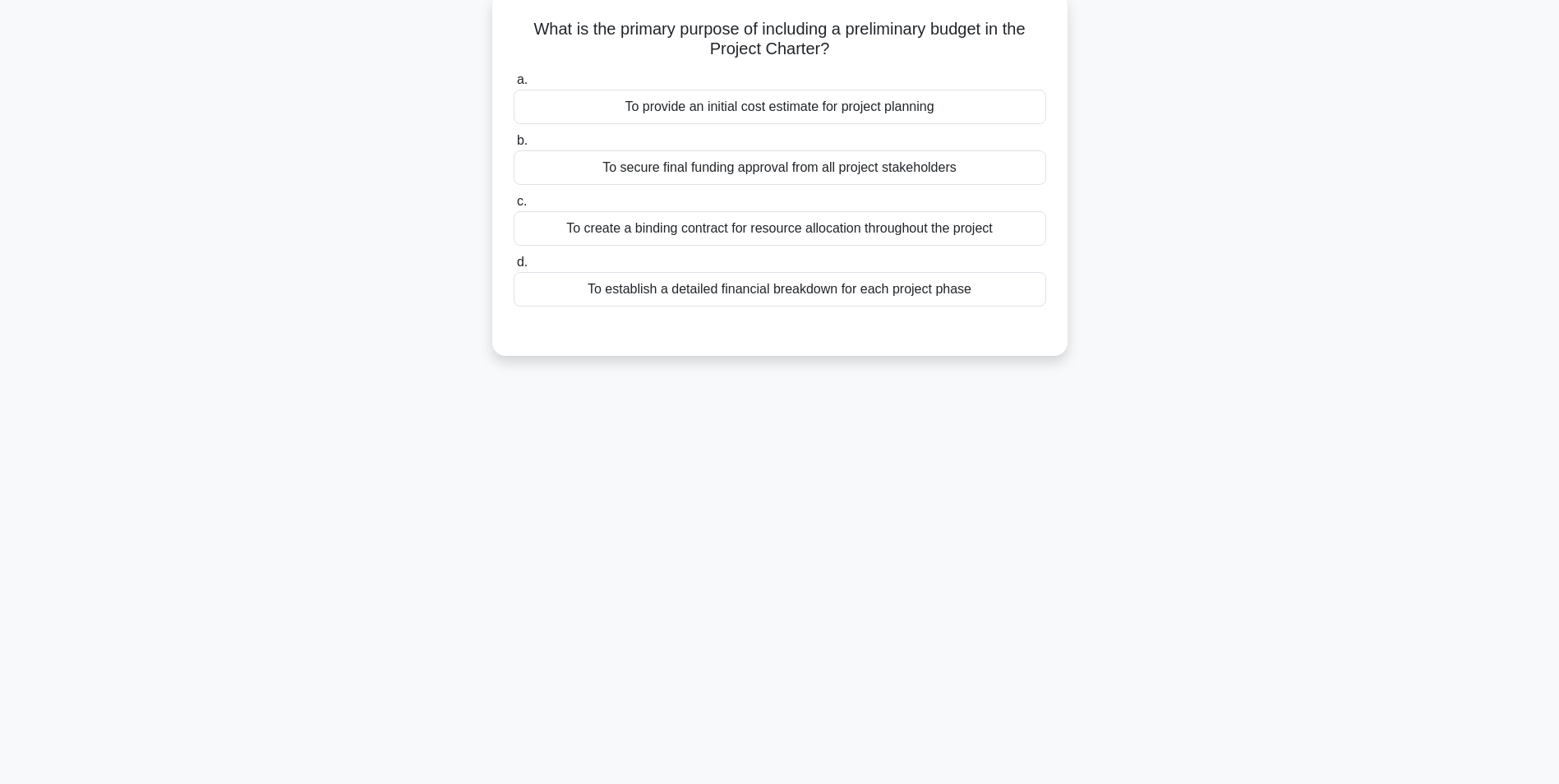
scroll to position [104, 0]
click at [679, 92] on div "To provide an initial cost estimate for project planning" at bounding box center [780, 103] width 533 height 35
click at [514, 82] on input "a. To provide an initial cost estimate for project planning" at bounding box center [514, 76] width 0 height 11
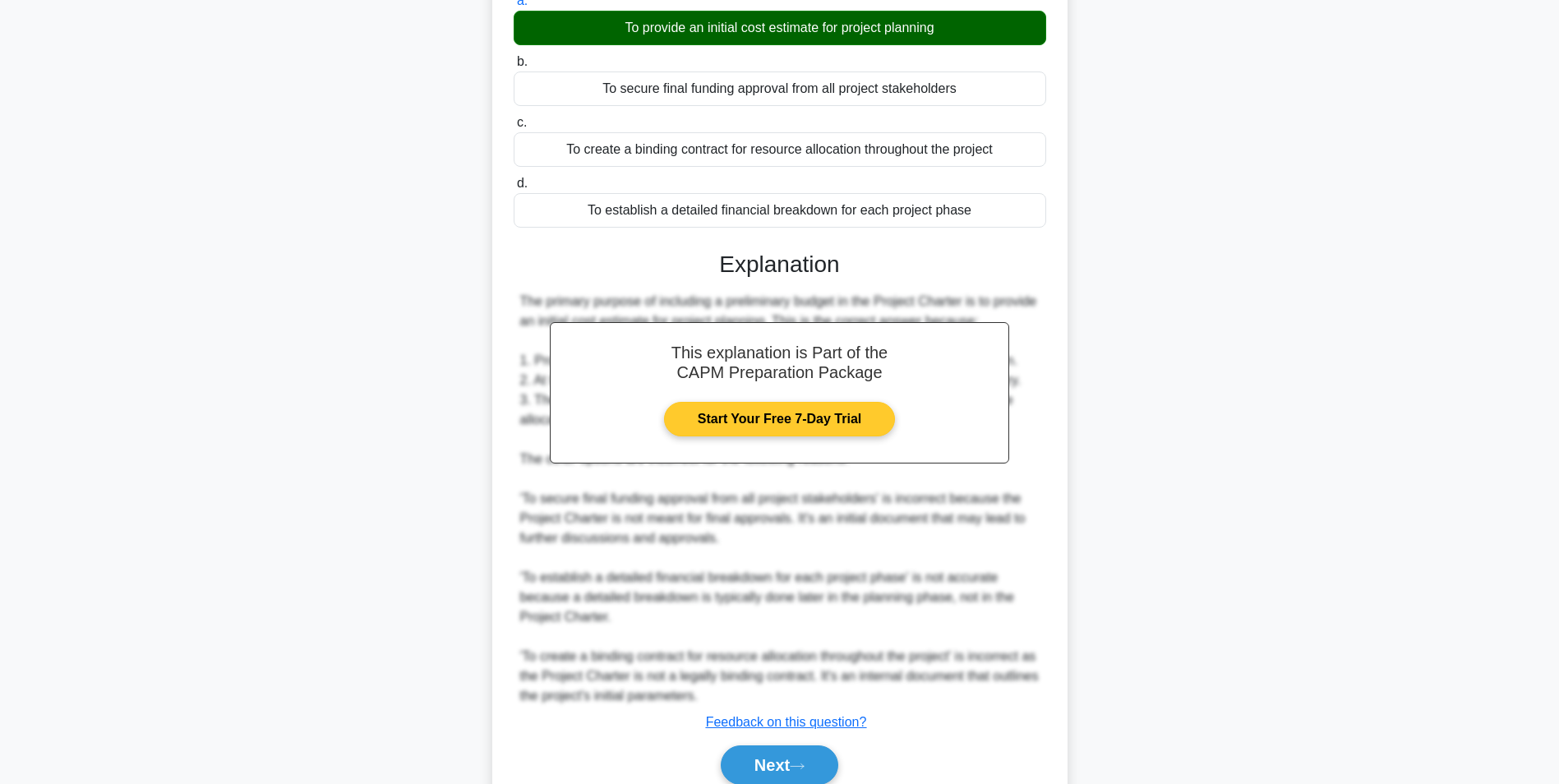
scroll to position [249, 0]
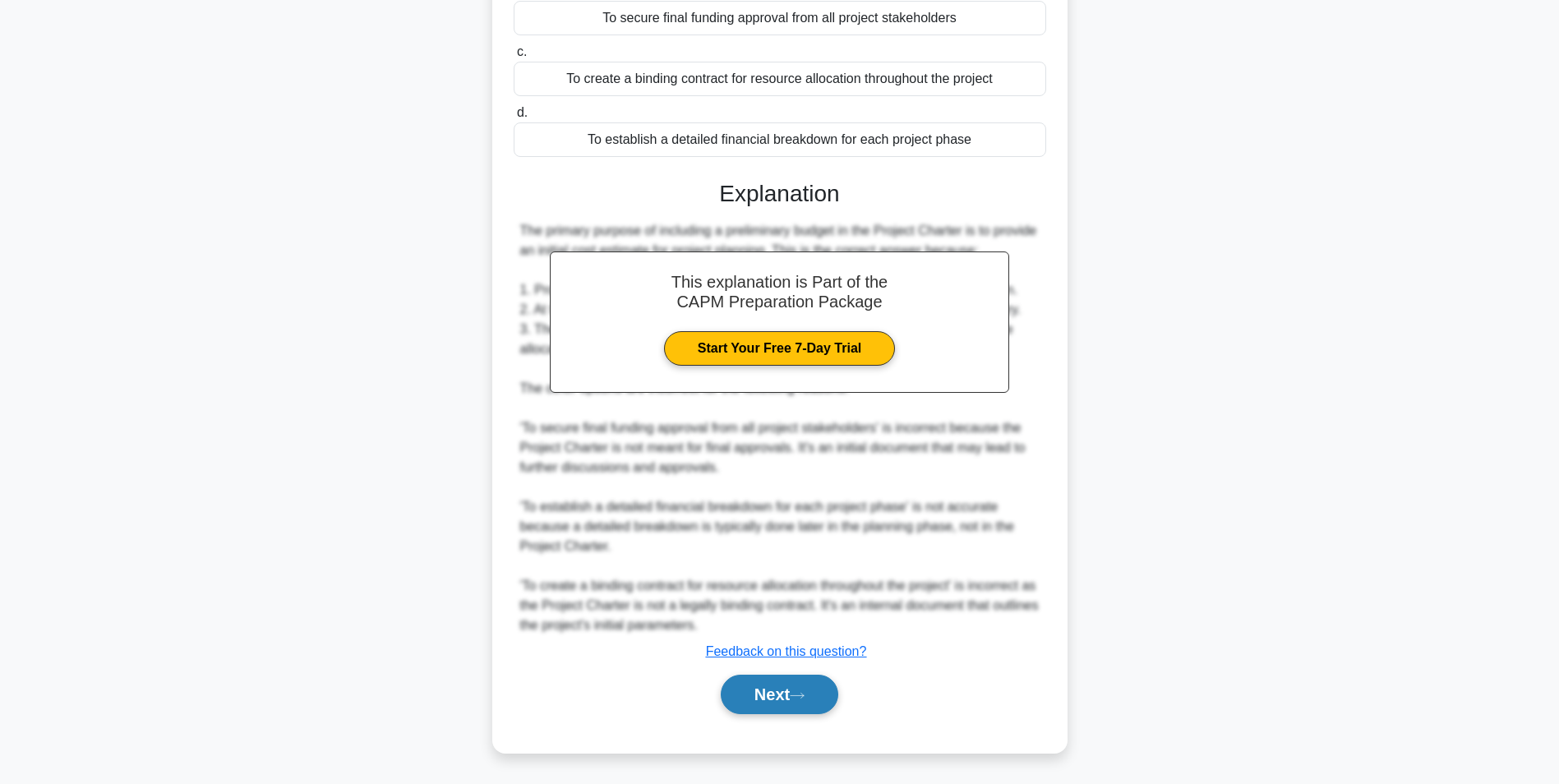
click at [770, 699] on button "Next" at bounding box center [780, 694] width 117 height 40
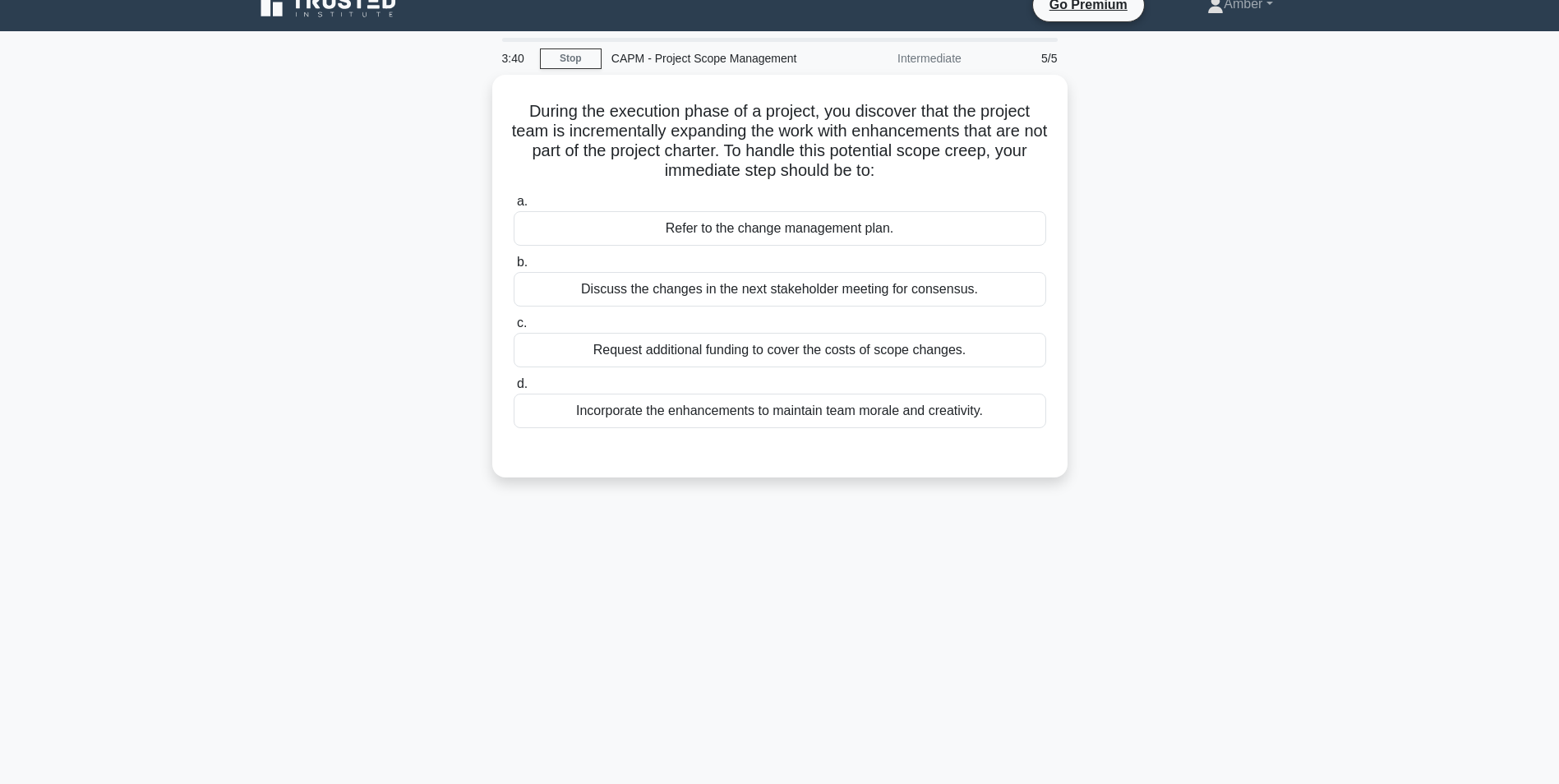
scroll to position [104, 0]
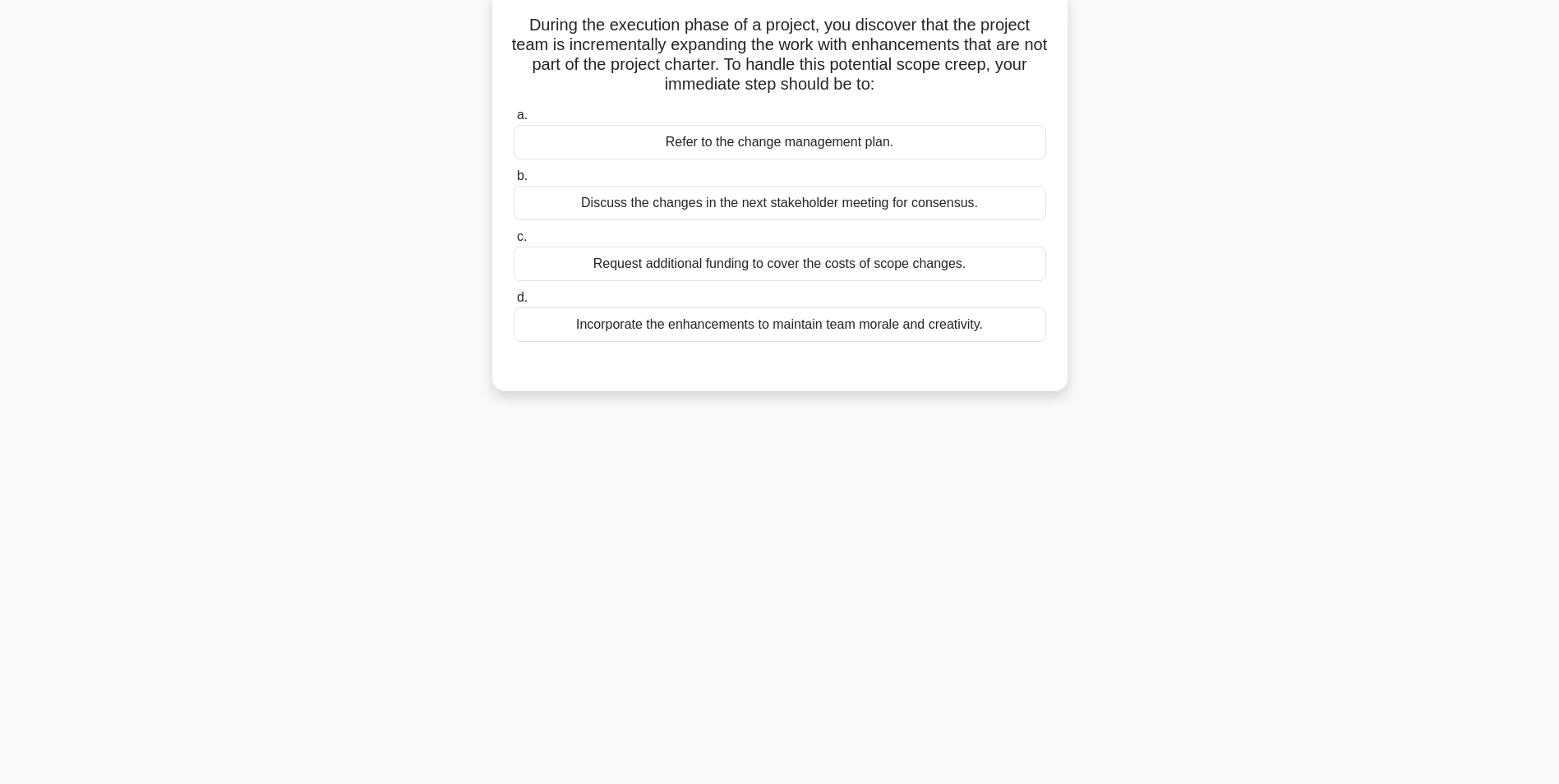
click at [542, 147] on div "Refer to the change management plan." at bounding box center [780, 143] width 533 height 35
click at [514, 120] on input "a. Refer to the change management plan." at bounding box center [514, 114] width 0 height 11
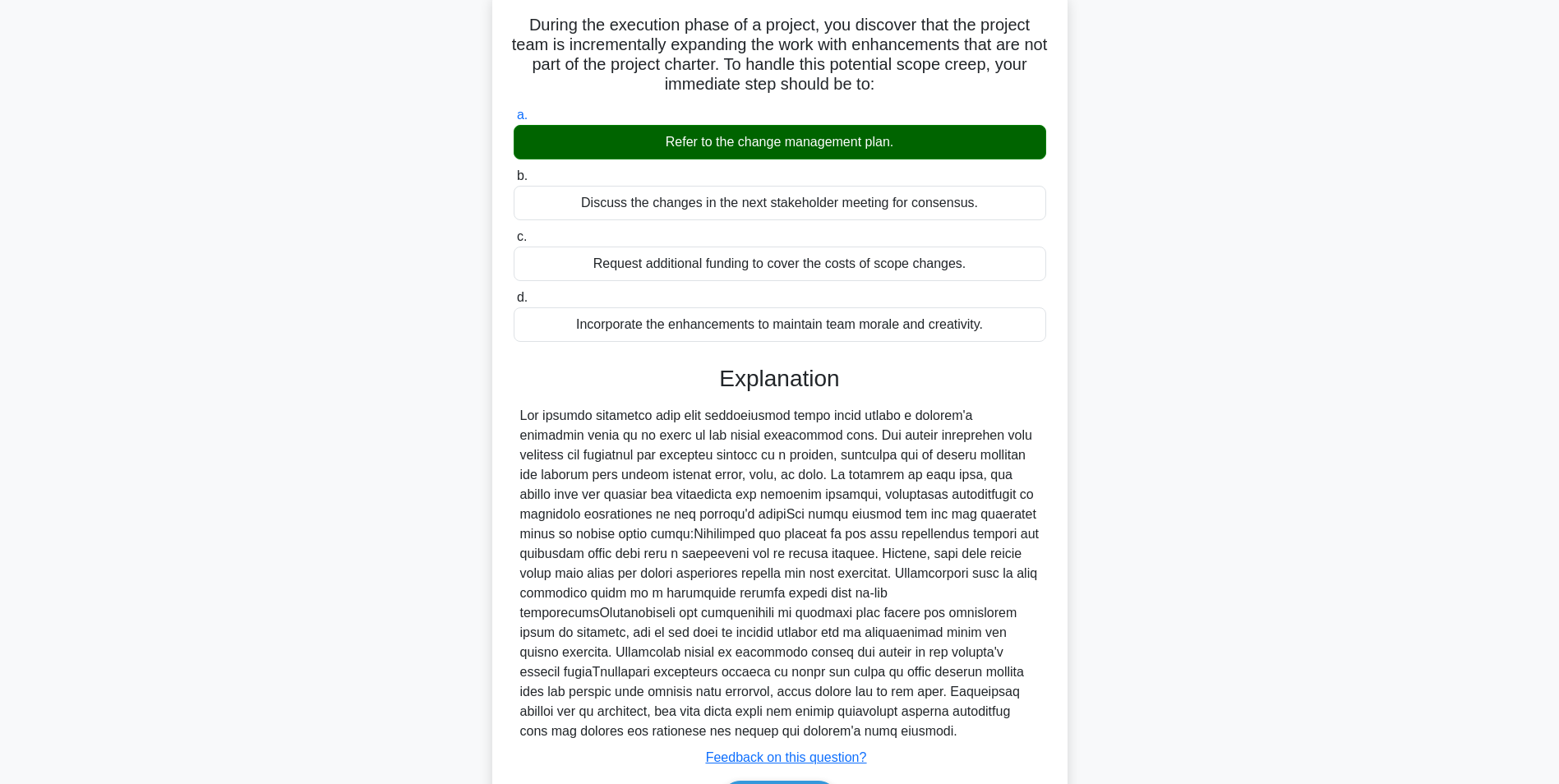
scroll to position [211, 0]
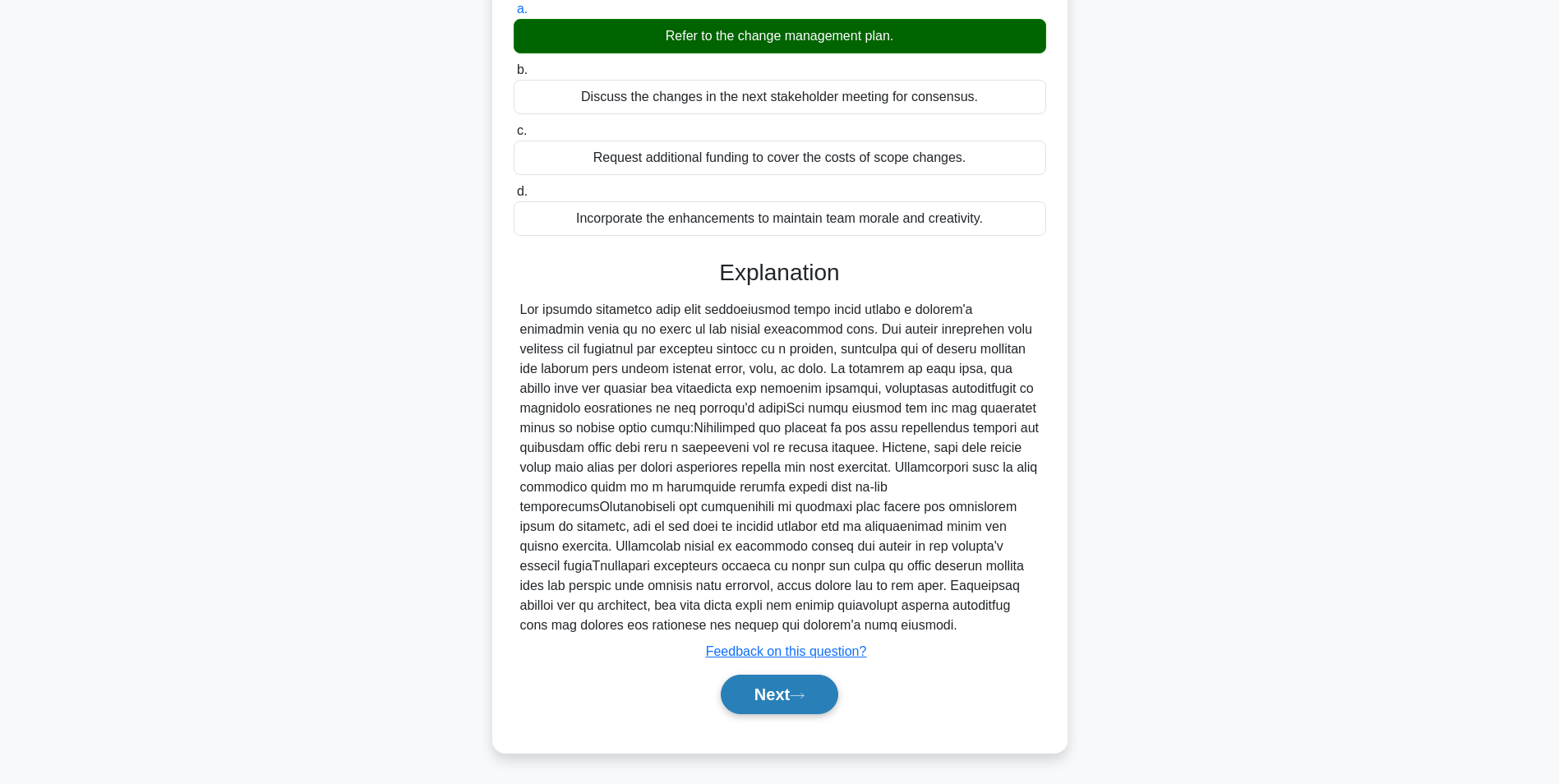
click at [772, 700] on button "Next" at bounding box center [780, 694] width 117 height 40
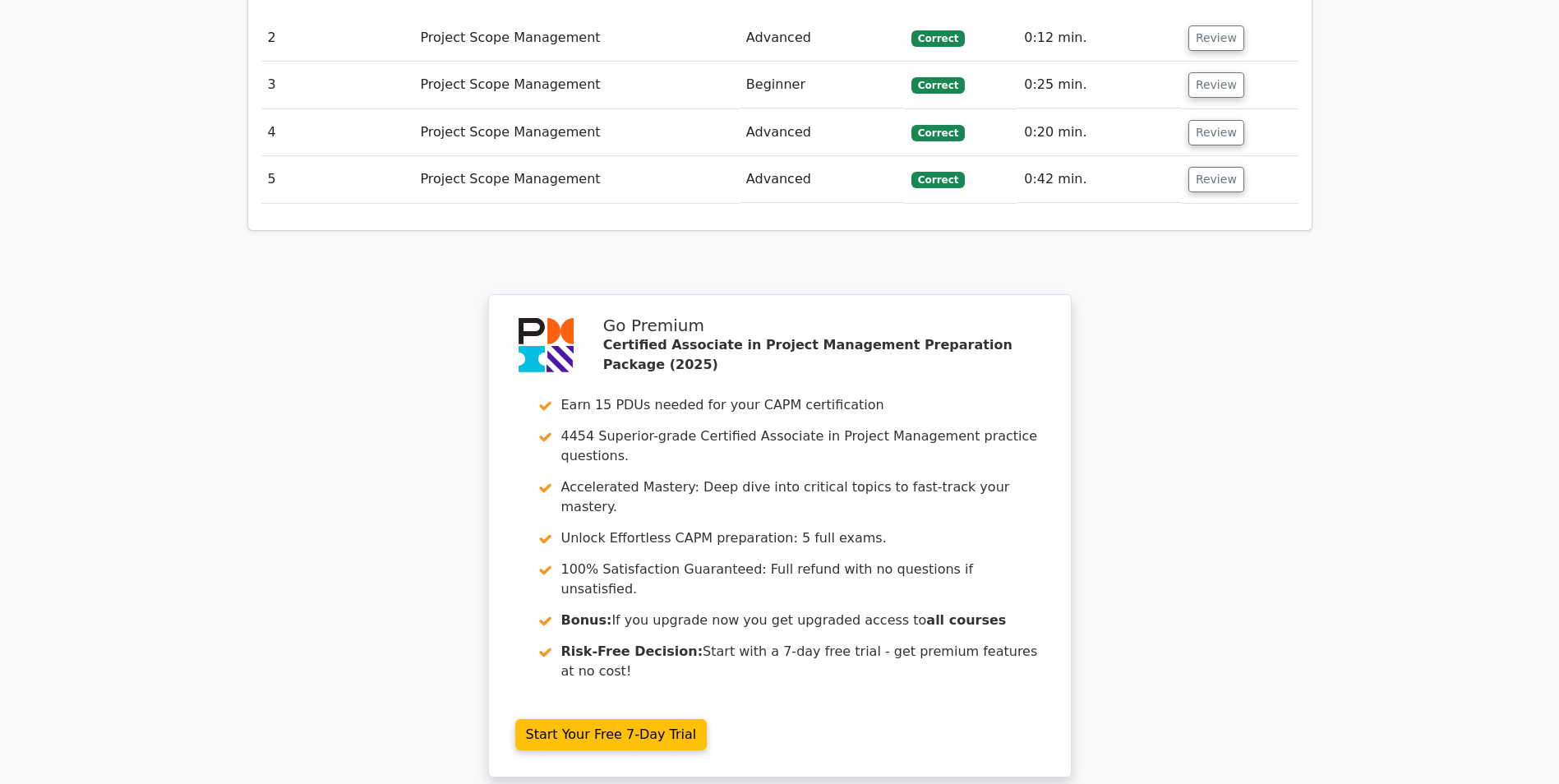
scroll to position [2301, 0]
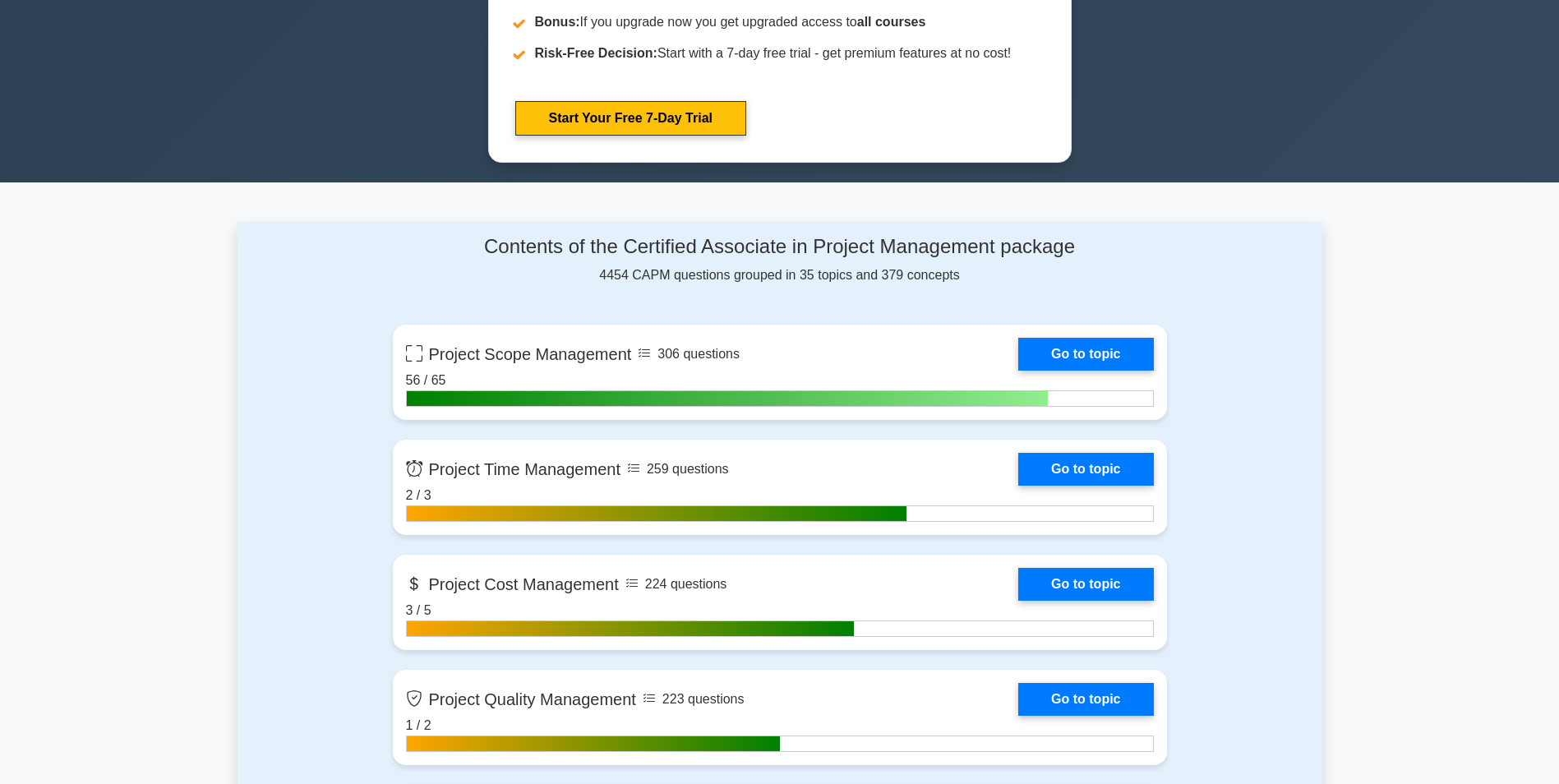
scroll to position [986, 0]
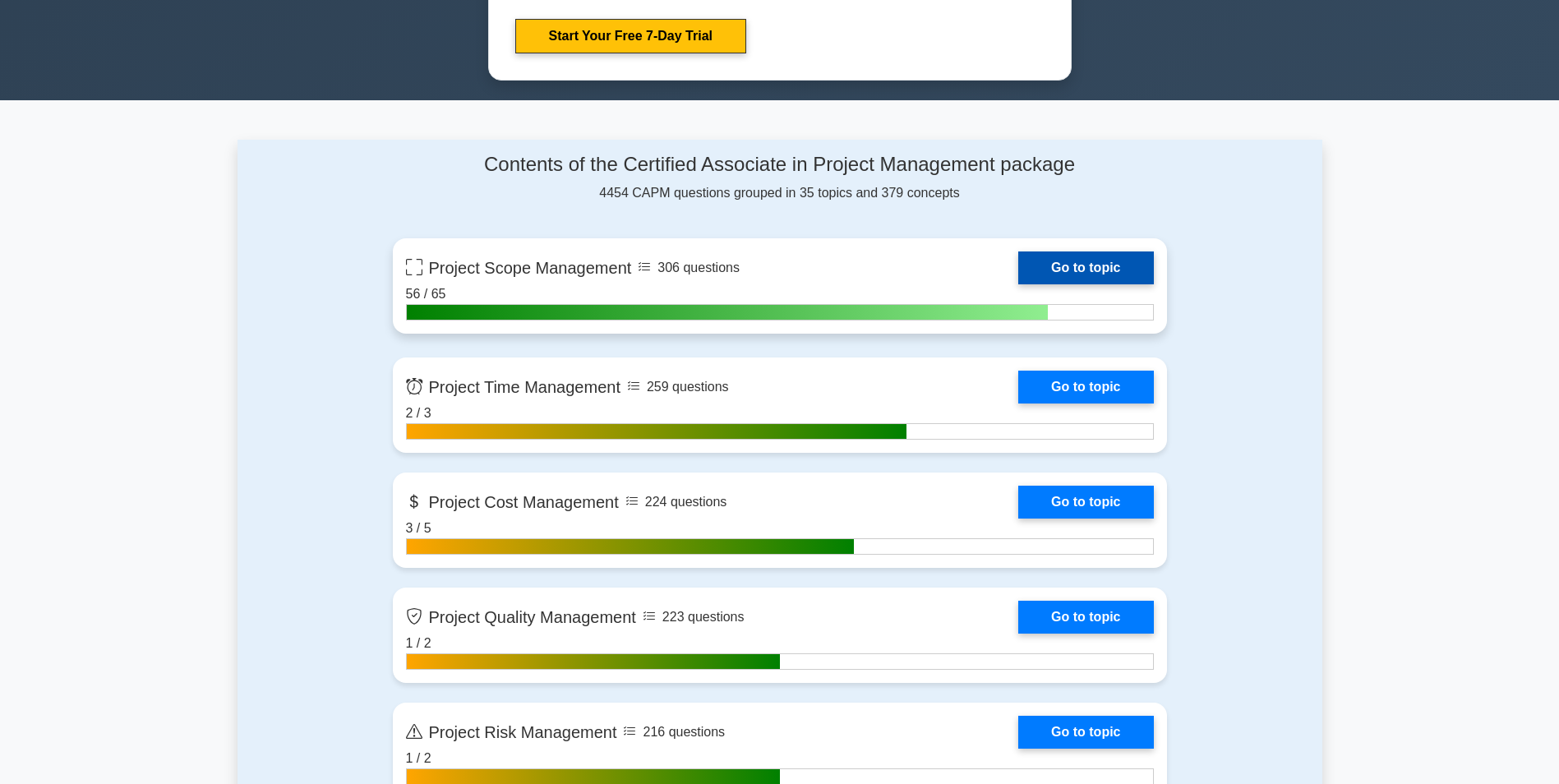
click at [1075, 260] on link "Go to topic" at bounding box center [1085, 268] width 135 height 33
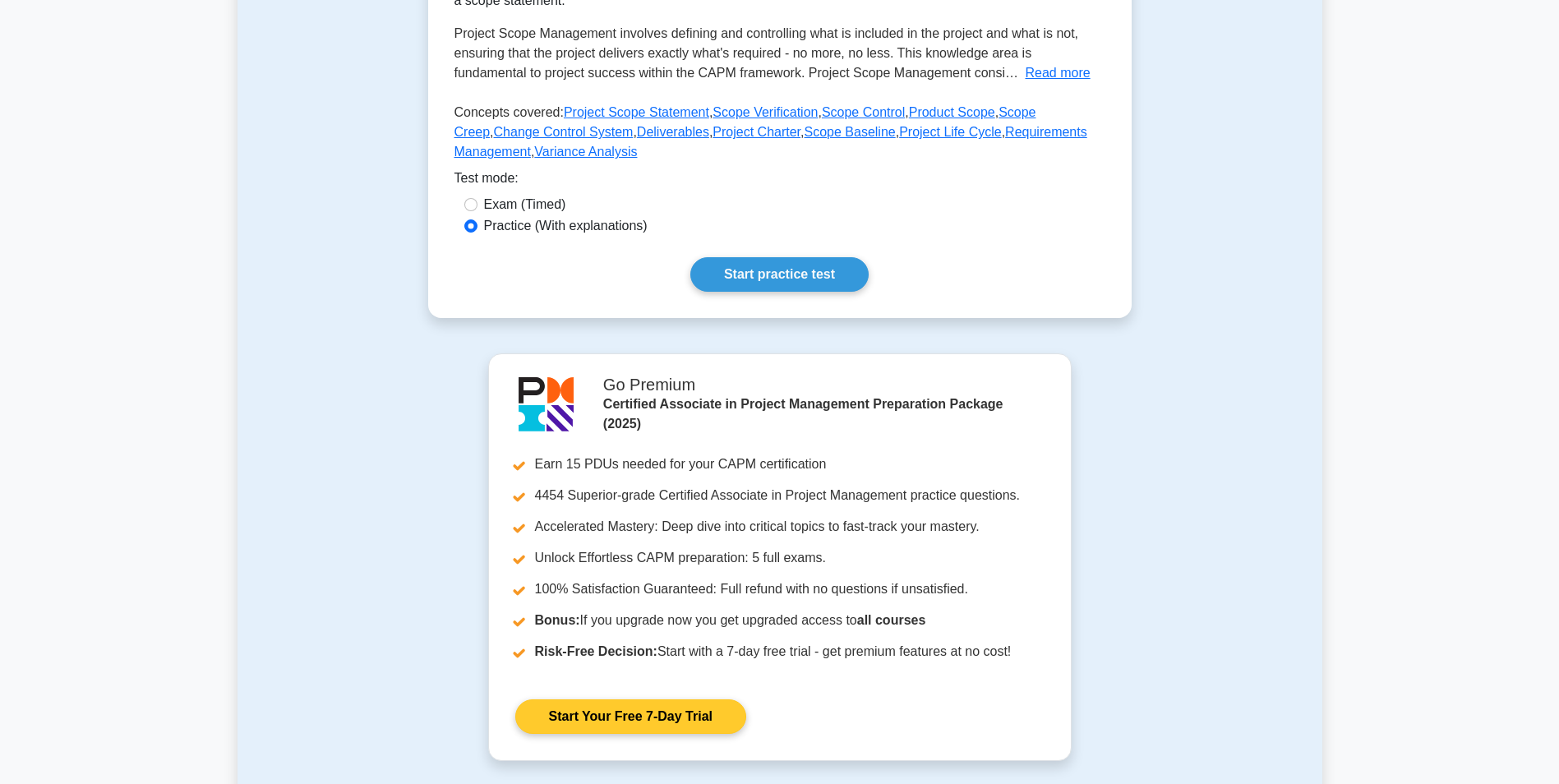
scroll to position [410, 0]
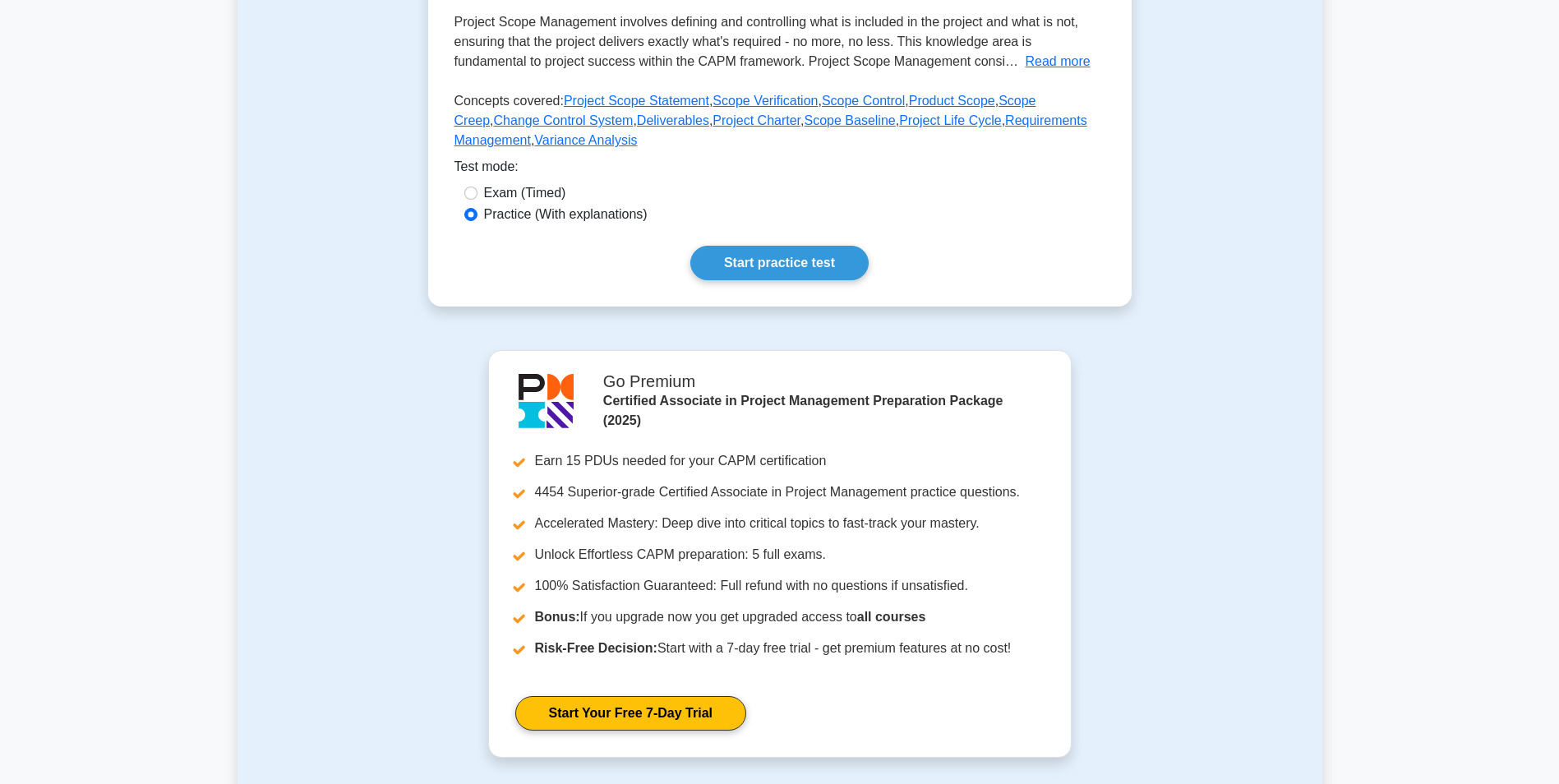
click at [758, 240] on div "Project Scope Management Overview of project scope management. This subtopic co…" at bounding box center [780, 50] width 704 height 511
click at [758, 260] on link "Start practice test" at bounding box center [780, 263] width 179 height 35
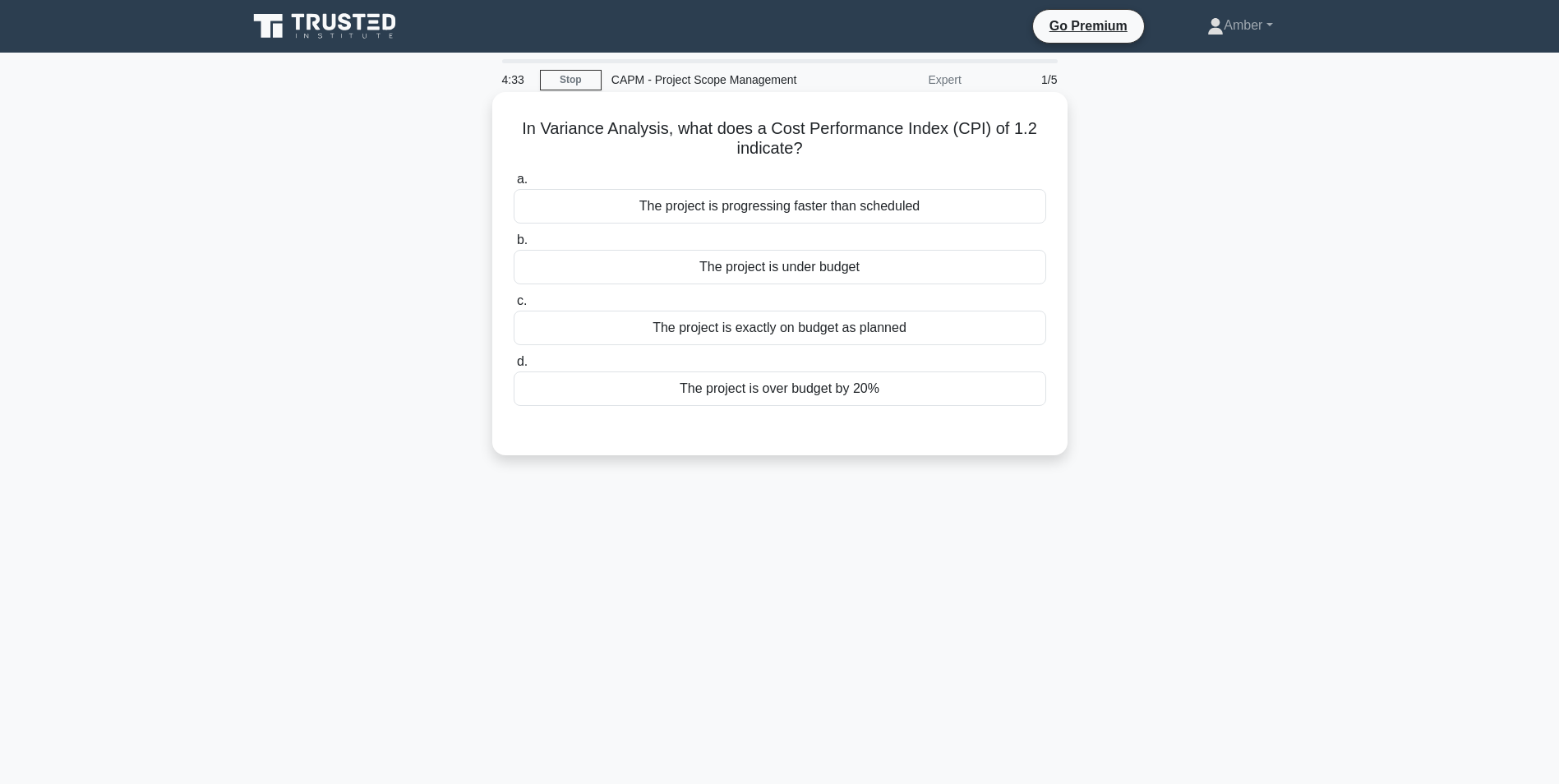
click at [647, 269] on div "The project is under budget" at bounding box center [780, 267] width 533 height 35
click at [514, 245] on input "b. The project is under budget" at bounding box center [514, 240] width 0 height 11
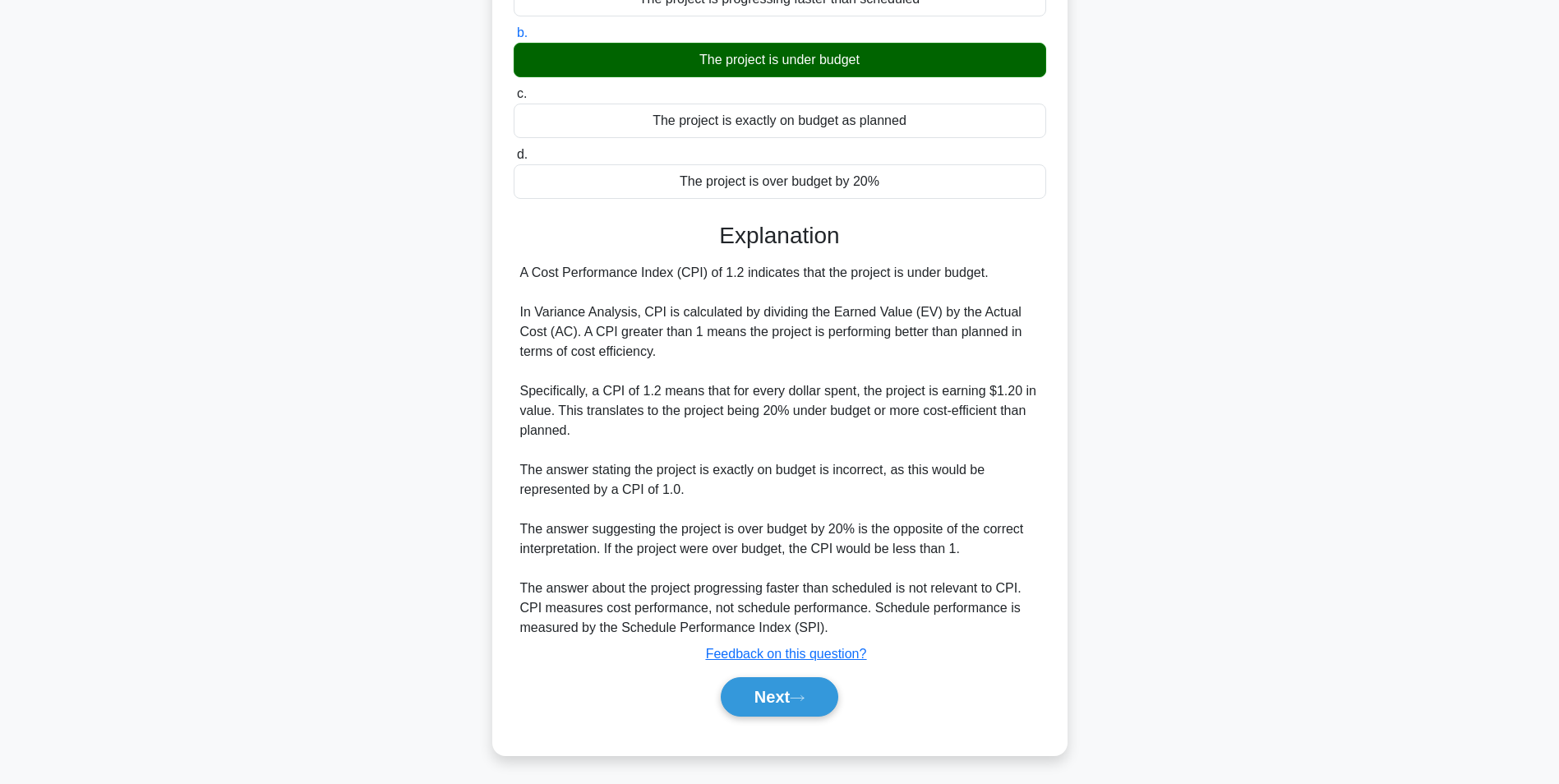
scroll to position [211, 0]
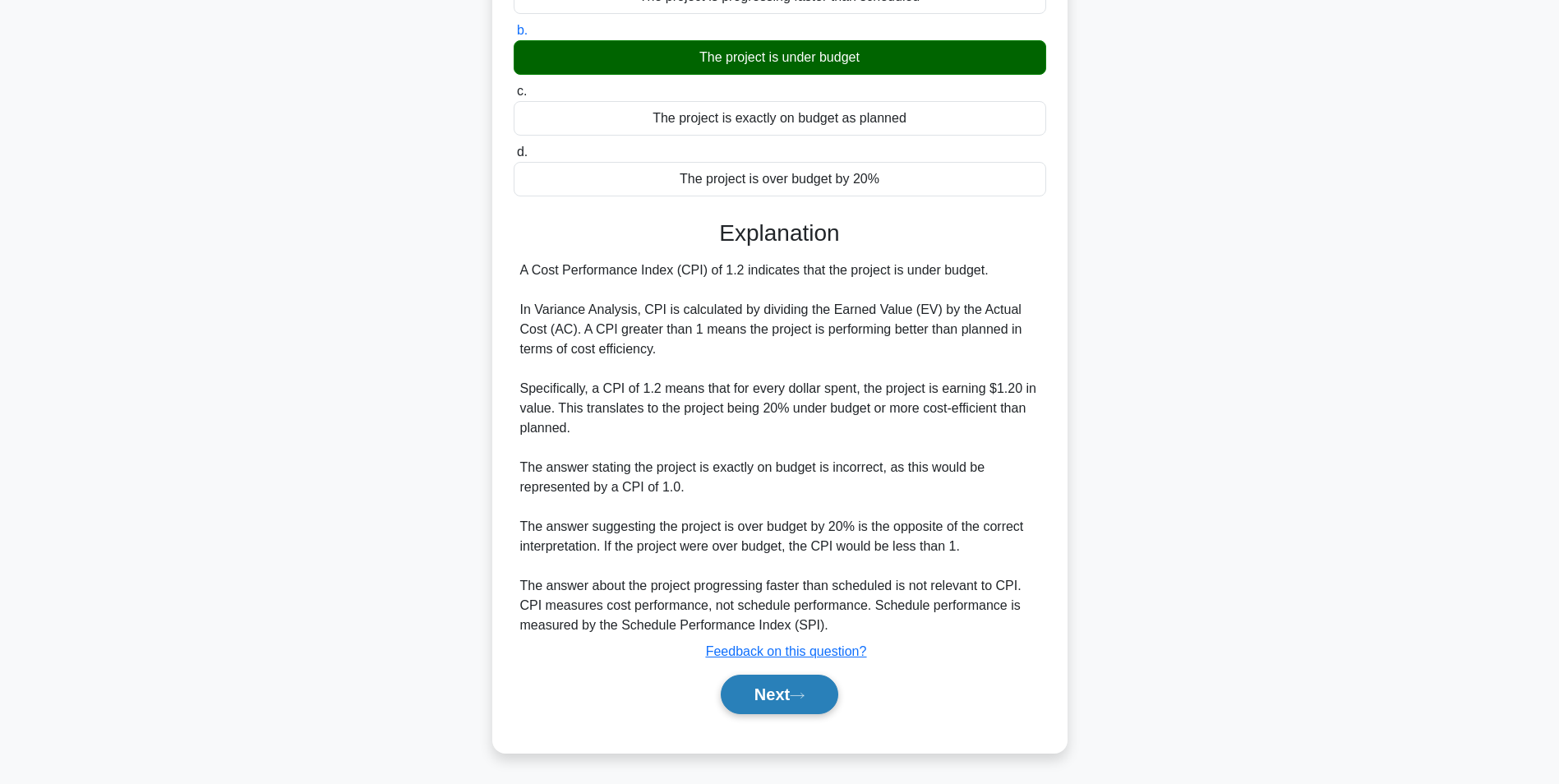
click at [776, 686] on button "Next" at bounding box center [780, 694] width 117 height 40
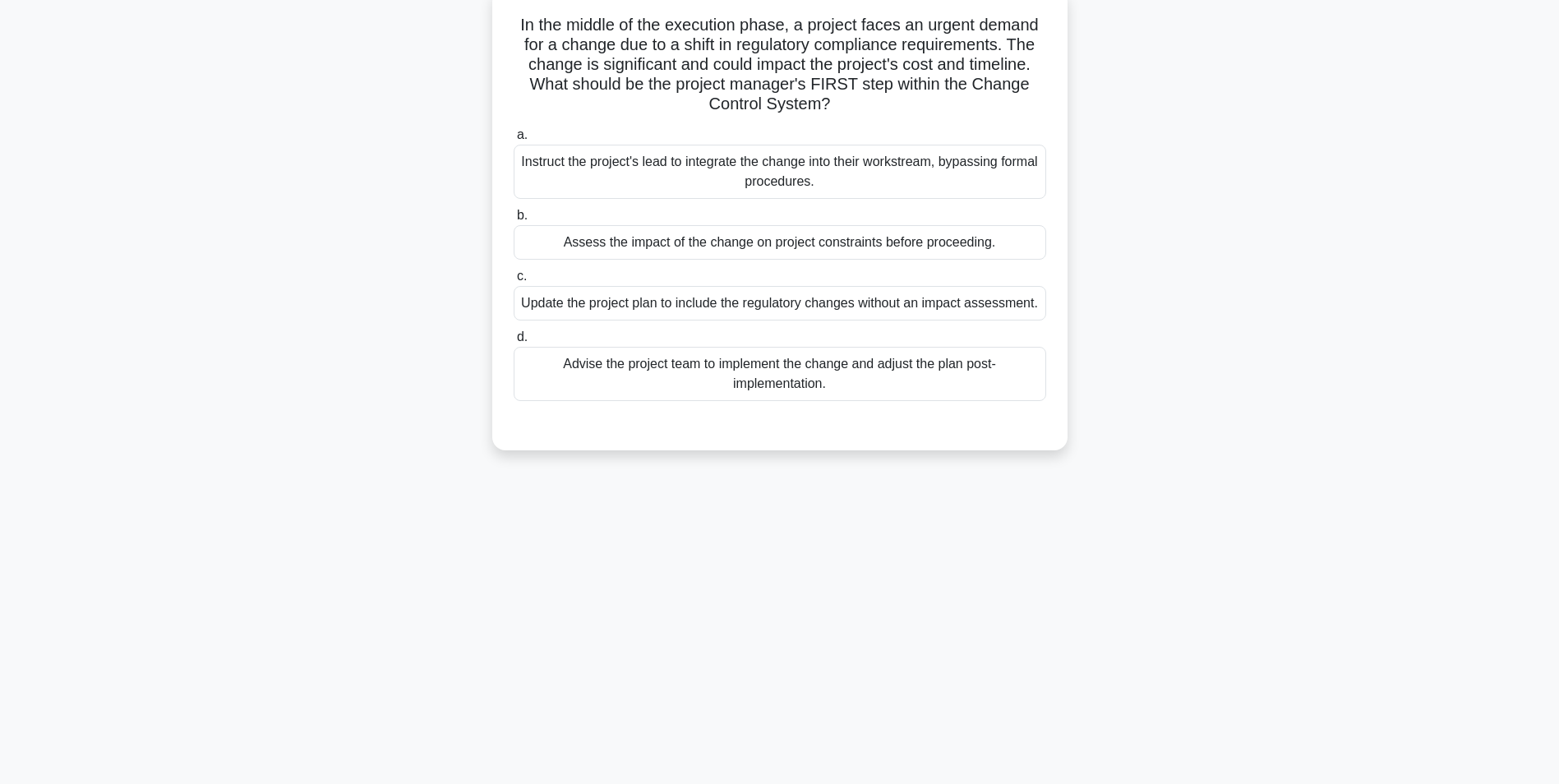
scroll to position [104, 0]
click at [732, 247] on div "Assess the impact of the change on project constraints before proceeding." at bounding box center [780, 243] width 533 height 35
drag, startPoint x: 732, startPoint y: 247, endPoint x: 687, endPoint y: 239, distance: 45.7
click at [687, 239] on div "Assess the impact of the change on project constraints before proceeding." at bounding box center [780, 243] width 533 height 35
click at [514, 221] on input "b. Assess the impact of the change on project constraints before proceeding." at bounding box center [514, 215] width 0 height 11
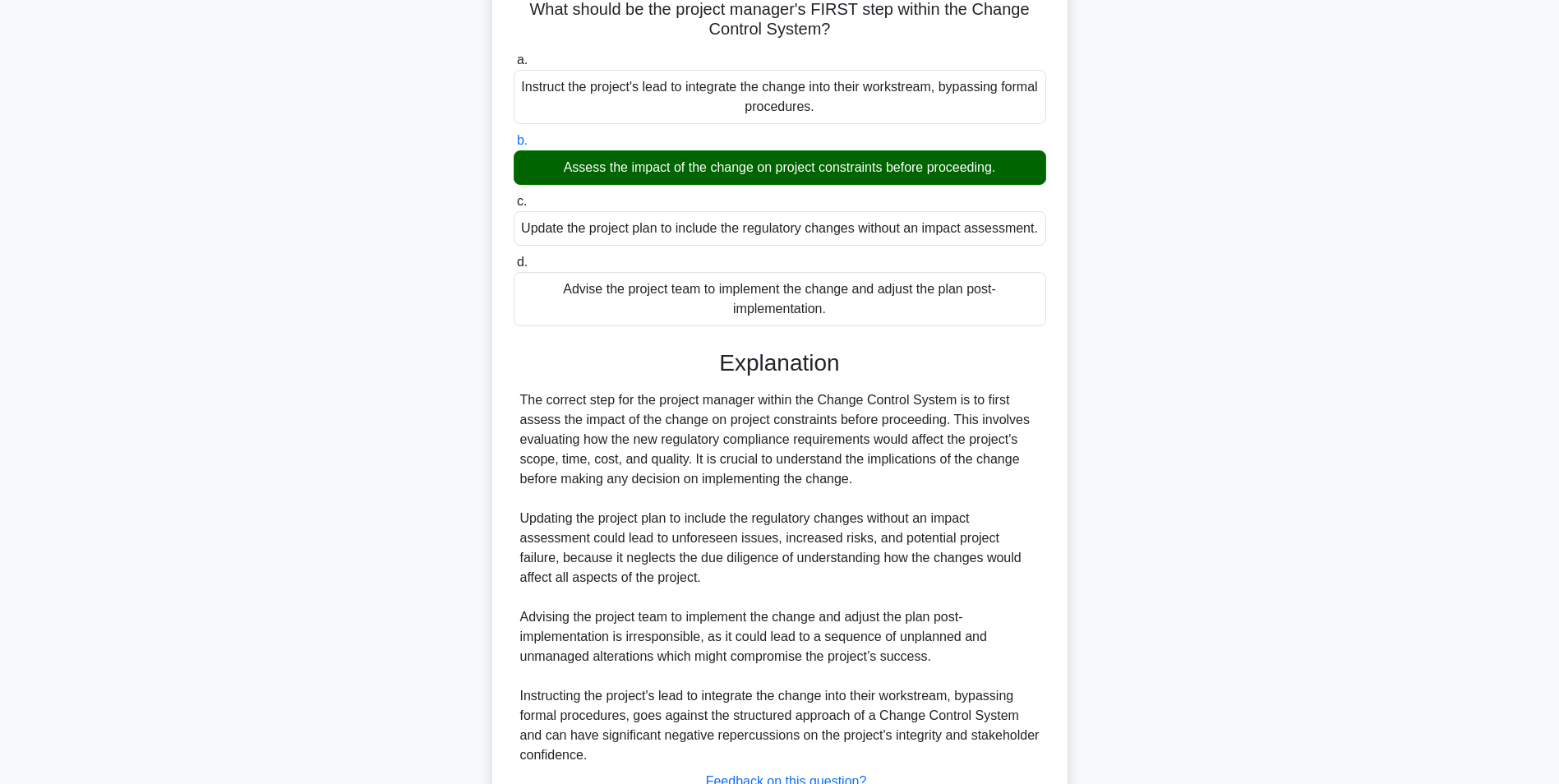
scroll to position [309, 0]
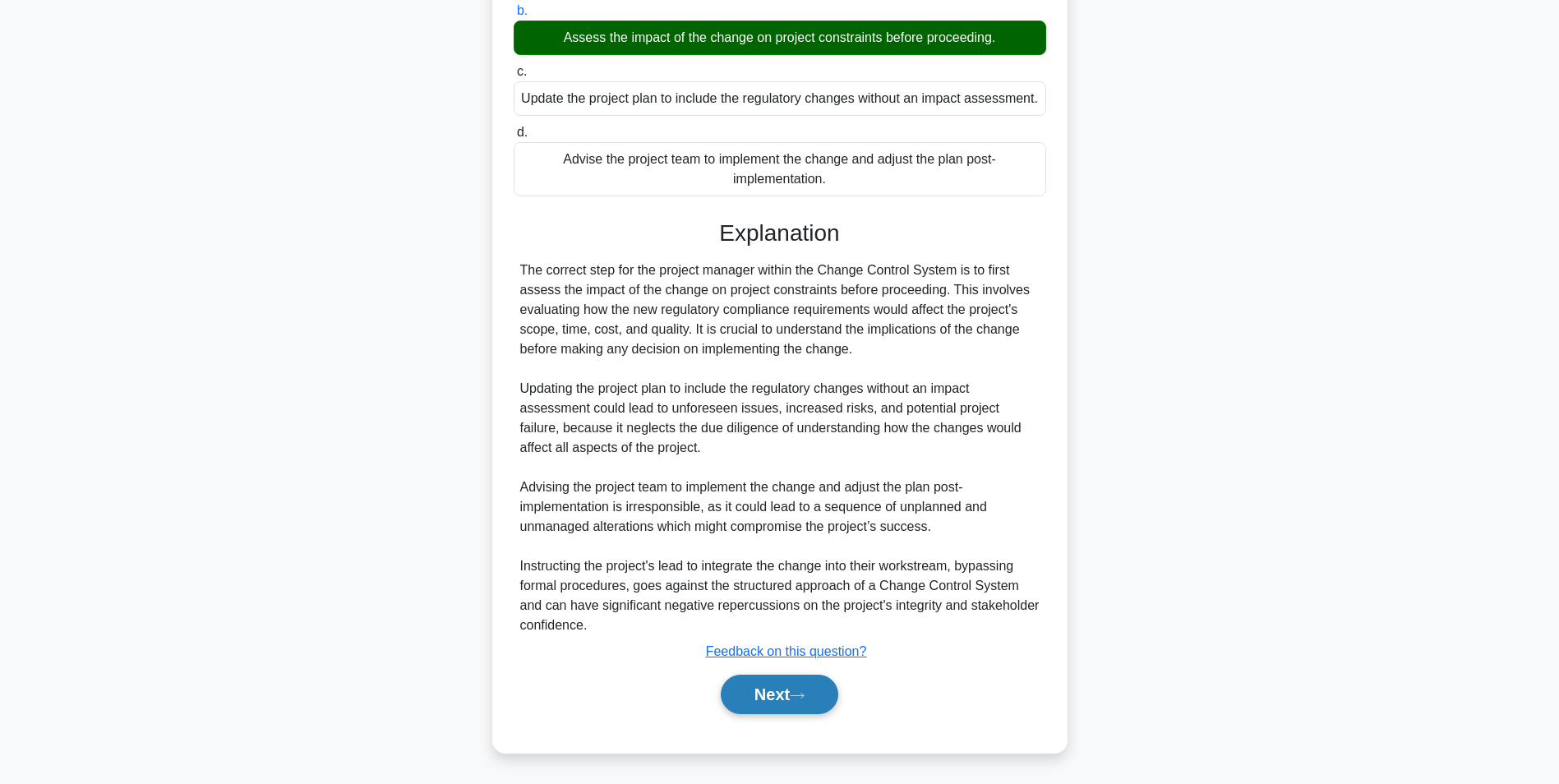
click at [770, 685] on button "Next" at bounding box center [780, 694] width 117 height 40
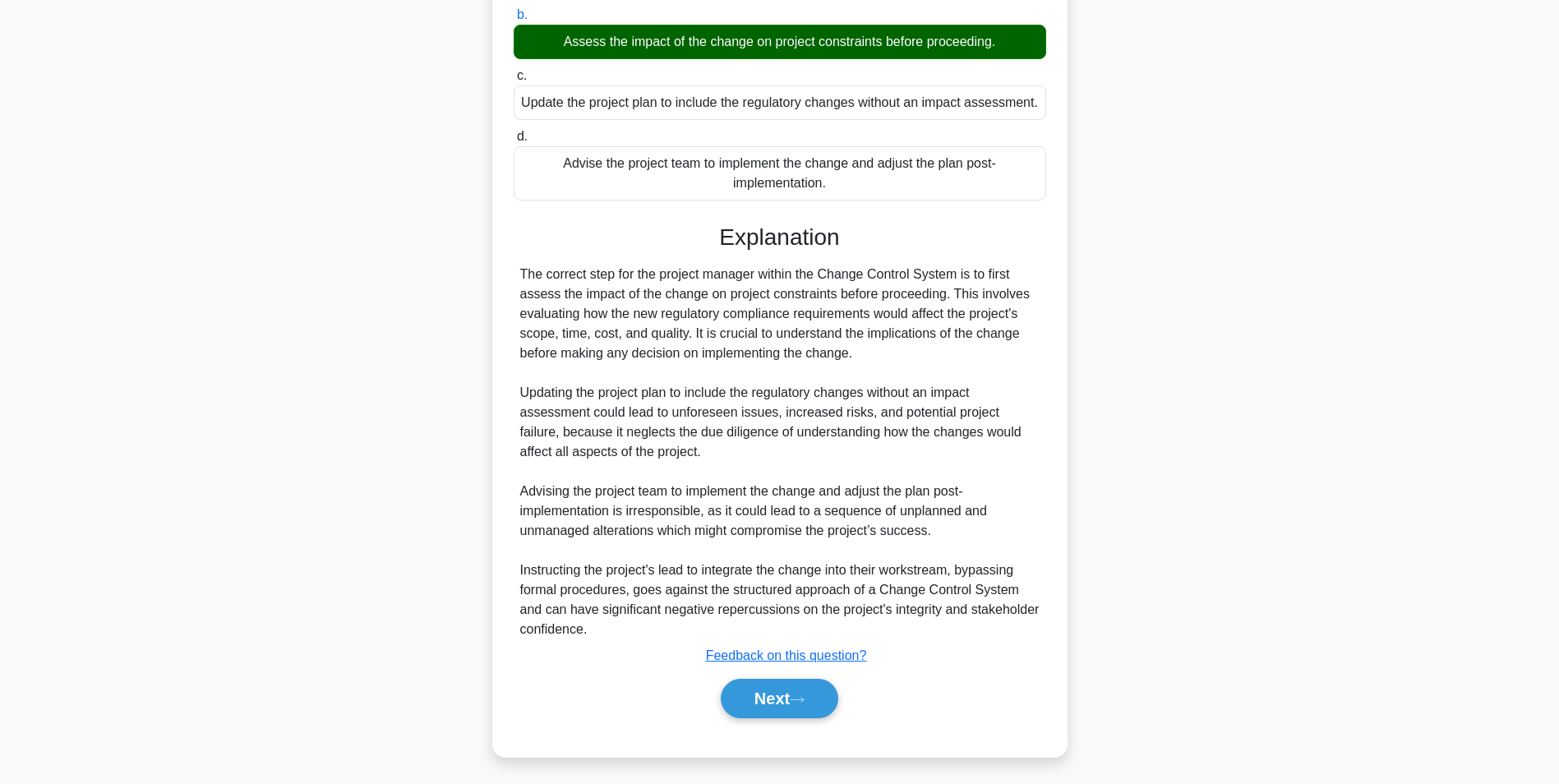
scroll to position [104, 0]
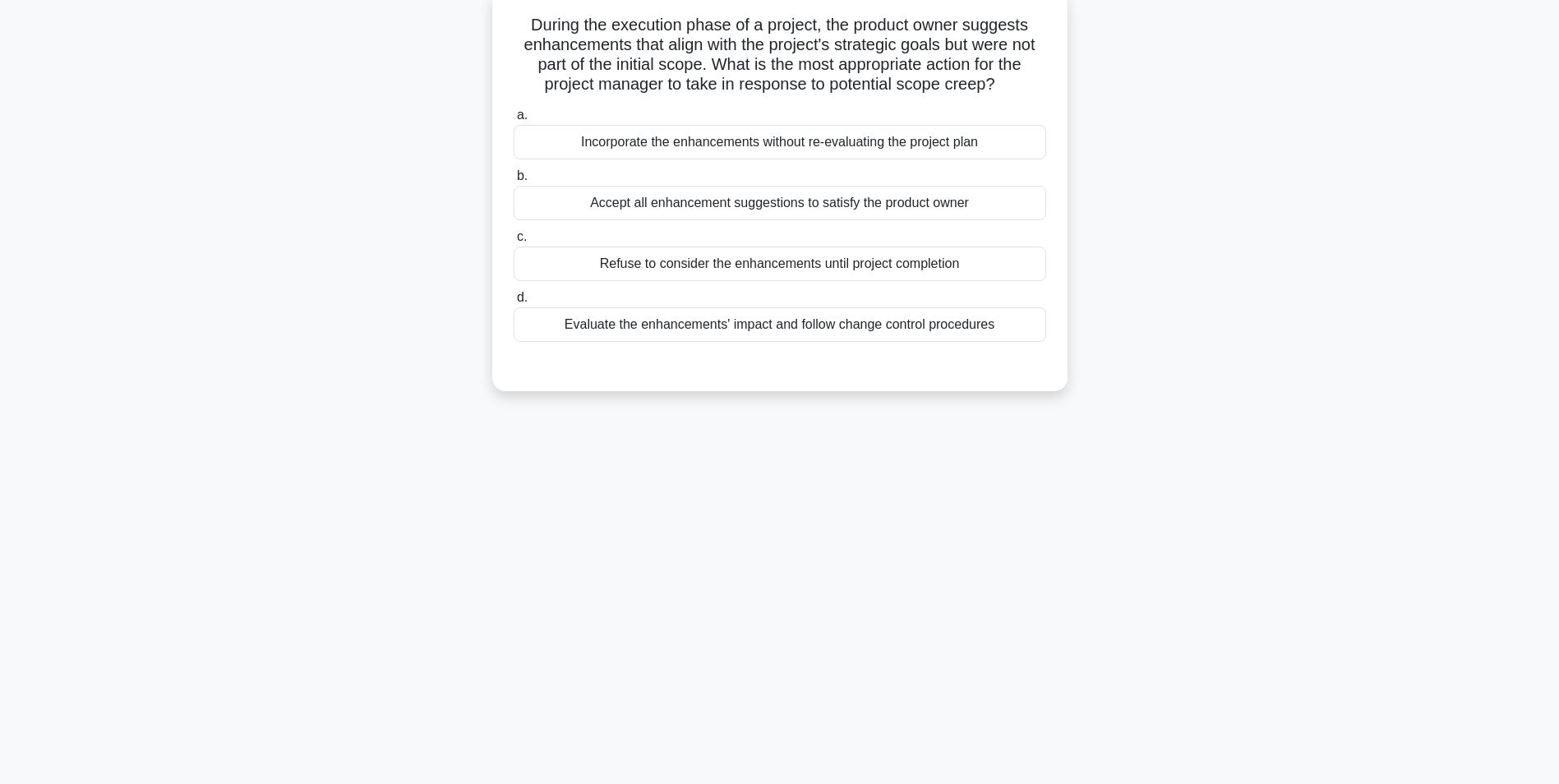
click at [802, 322] on div "Evaluate the enhancements' impact and follow change control procedures" at bounding box center [780, 325] width 533 height 35
click at [514, 303] on input "d. Evaluate the enhancements' impact and follow change control procedures" at bounding box center [514, 297] width 0 height 11
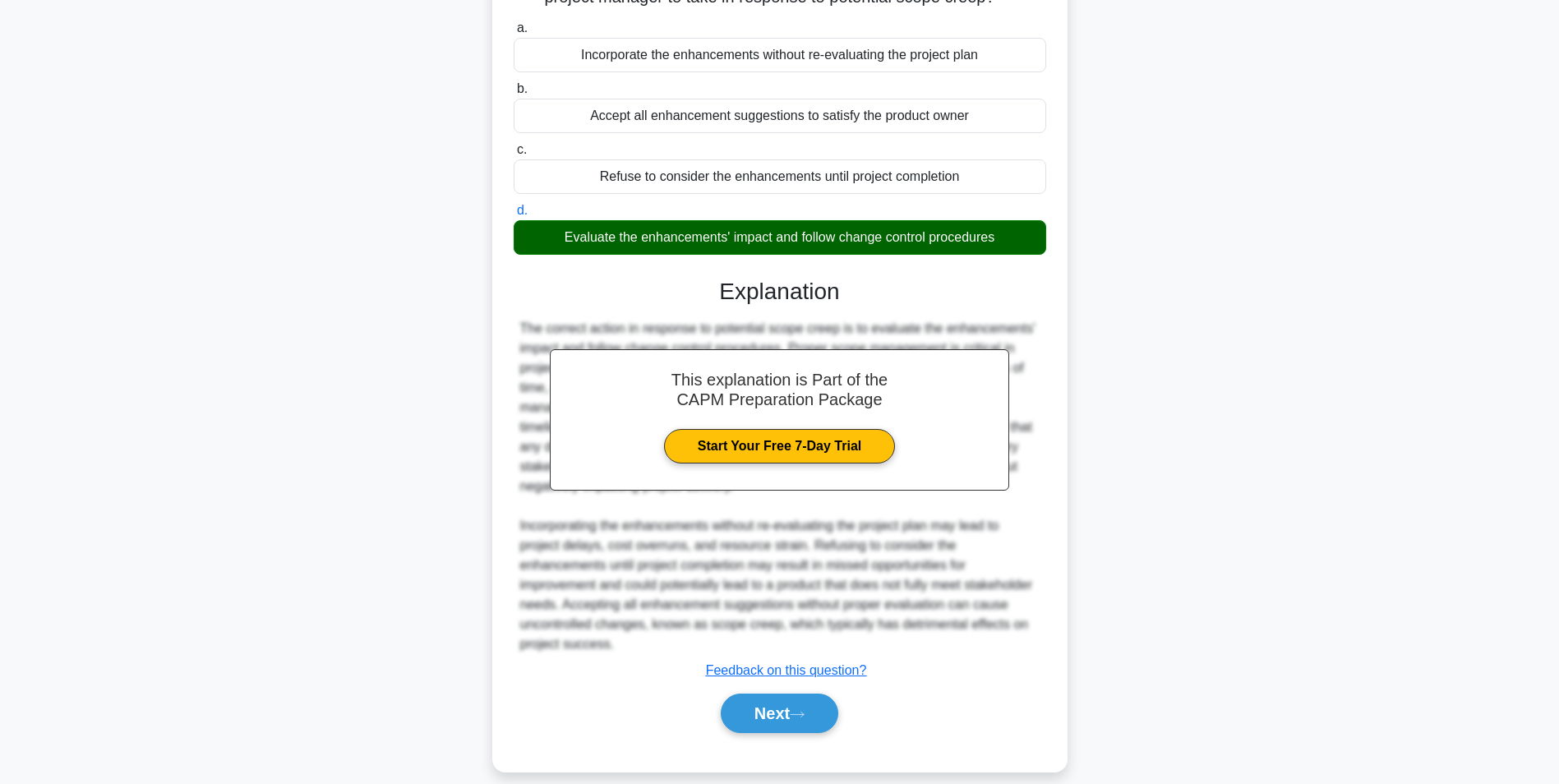
drag, startPoint x: 758, startPoint y: 702, endPoint x: 699, endPoint y: 664, distance: 70.2
click at [758, 702] on button "Next" at bounding box center [780, 713] width 117 height 40
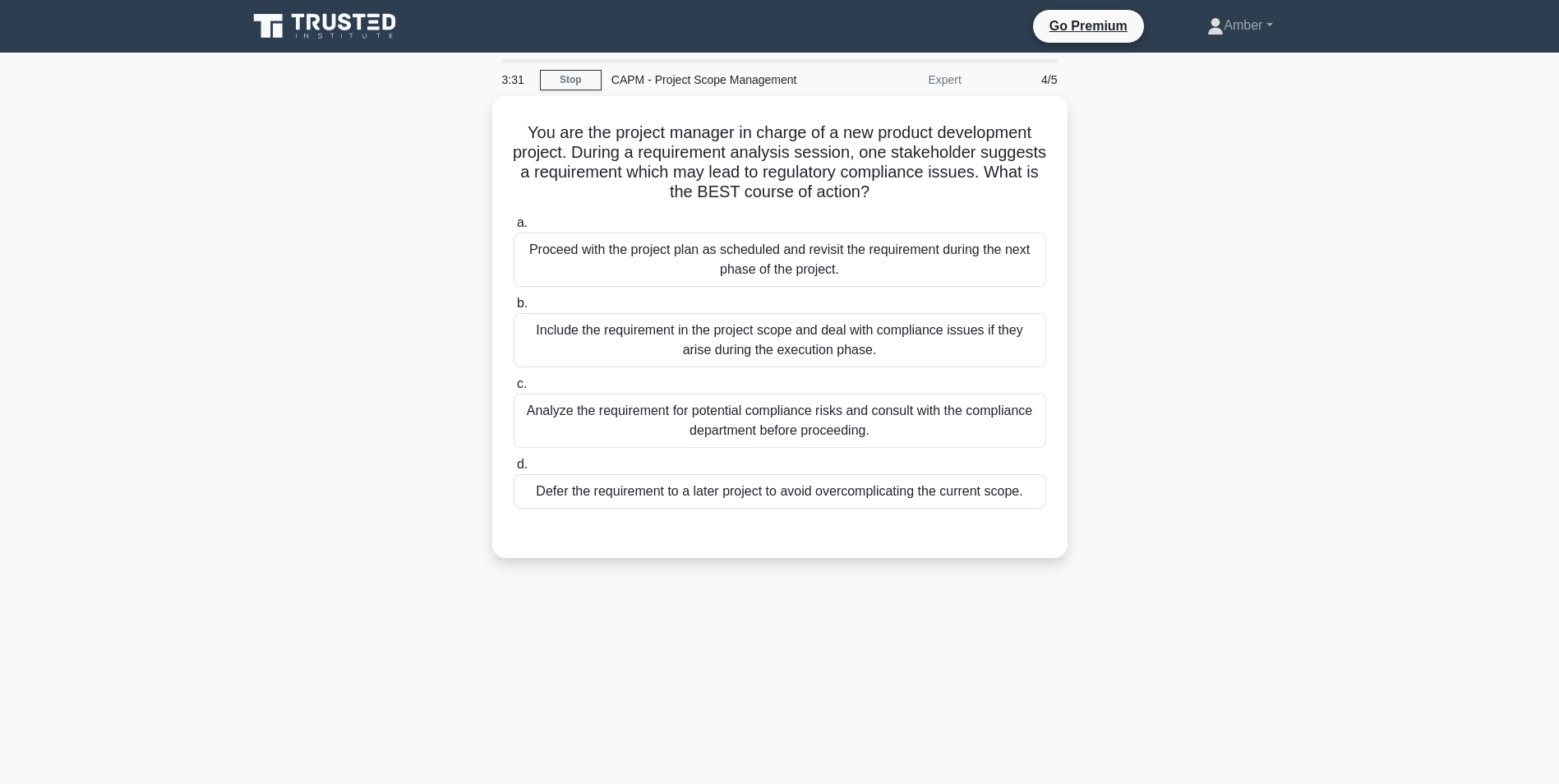
scroll to position [82, 0]
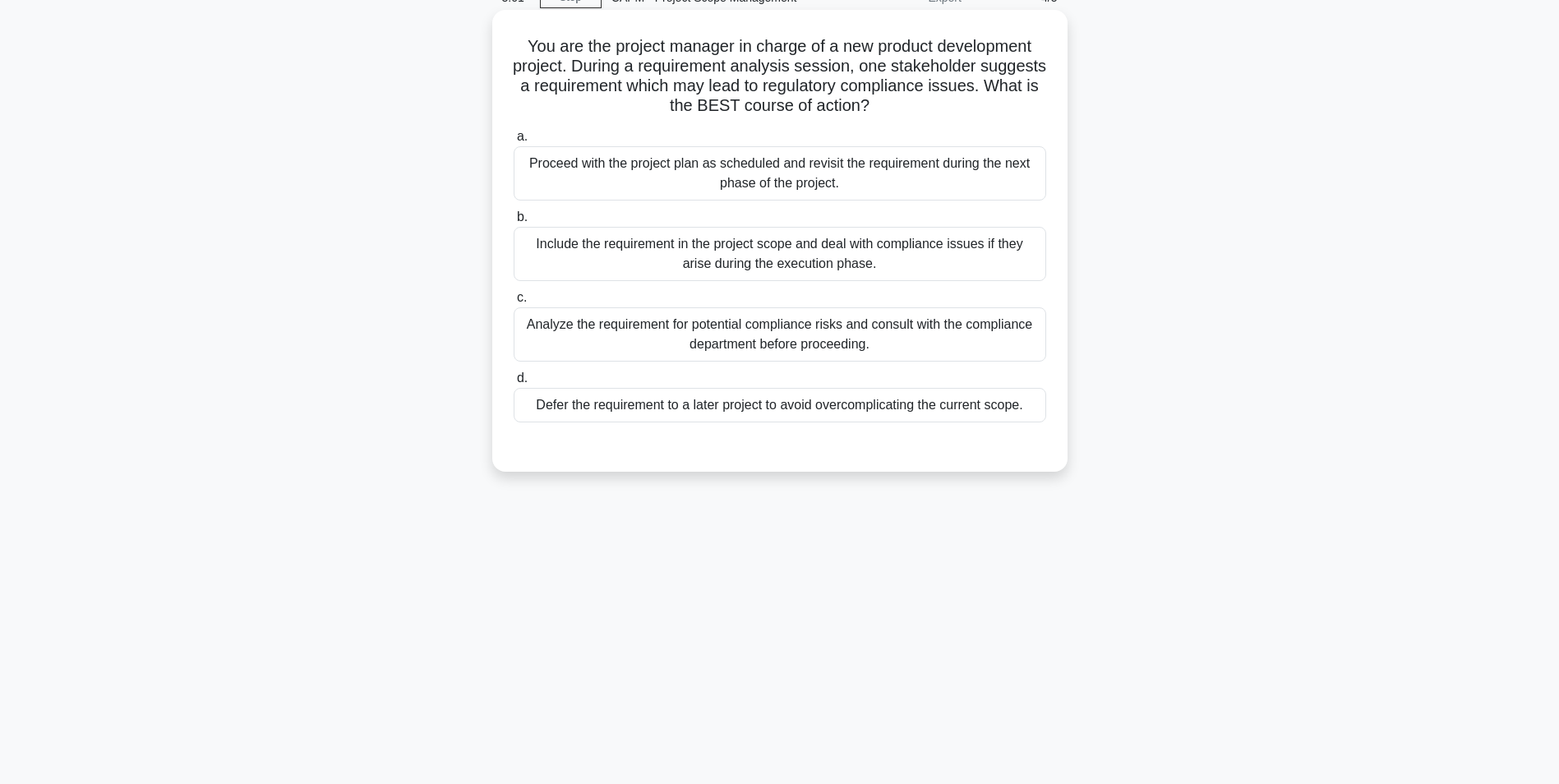
click at [732, 335] on div "Analyze the requirement for potential compliance risks and consult with the com…" at bounding box center [780, 335] width 533 height 54
drag, startPoint x: 732, startPoint y: 335, endPoint x: 680, endPoint y: 335, distance: 52.0
click at [681, 334] on div "Analyze the requirement for potential compliance risks and consult with the com…" at bounding box center [780, 335] width 533 height 54
click at [514, 303] on input "c. Analyze the requirement for potential compliance risks and consult with the …" at bounding box center [514, 297] width 0 height 11
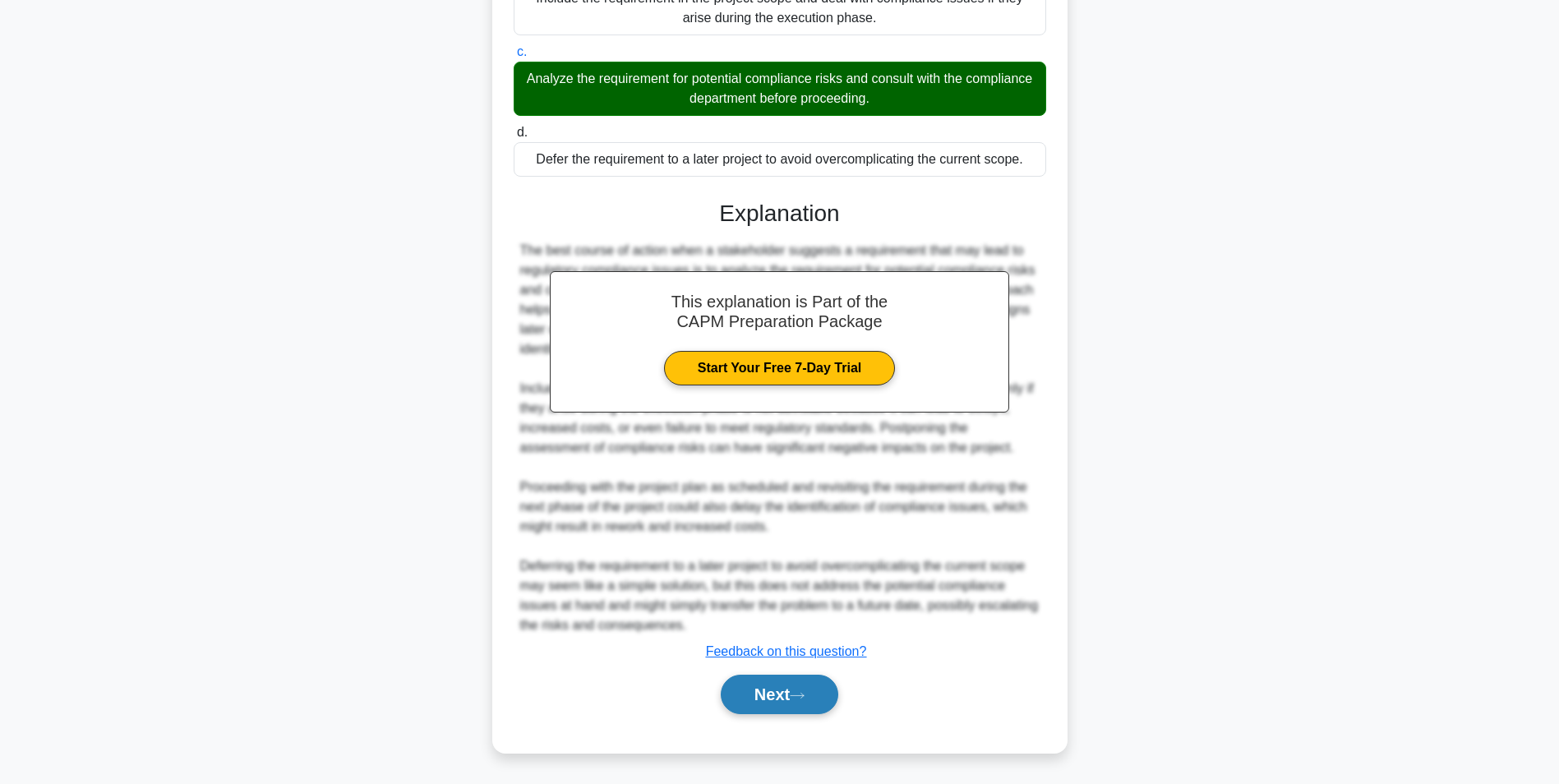
click at [763, 700] on button "Next" at bounding box center [780, 694] width 117 height 40
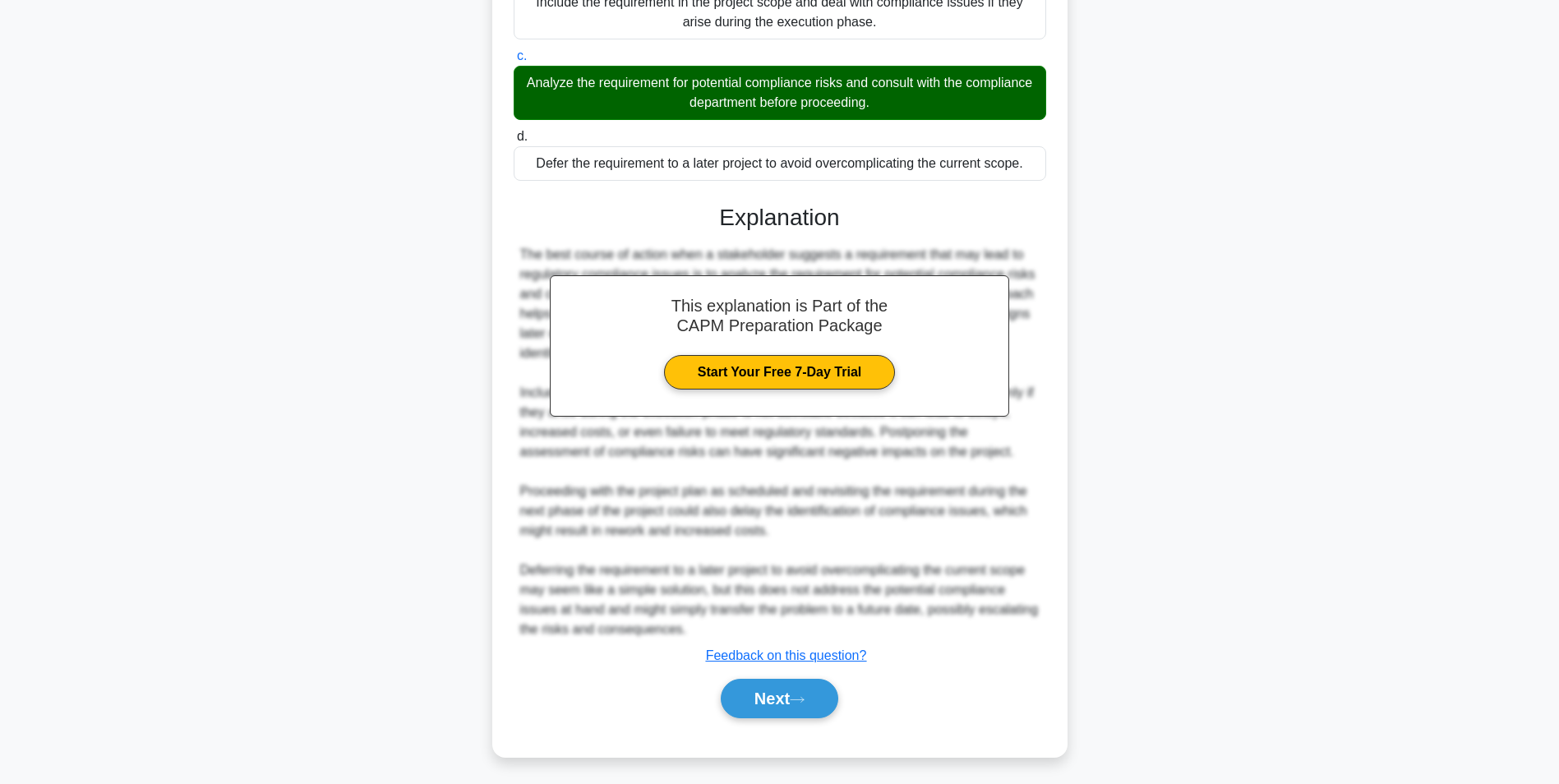
scroll to position [104, 0]
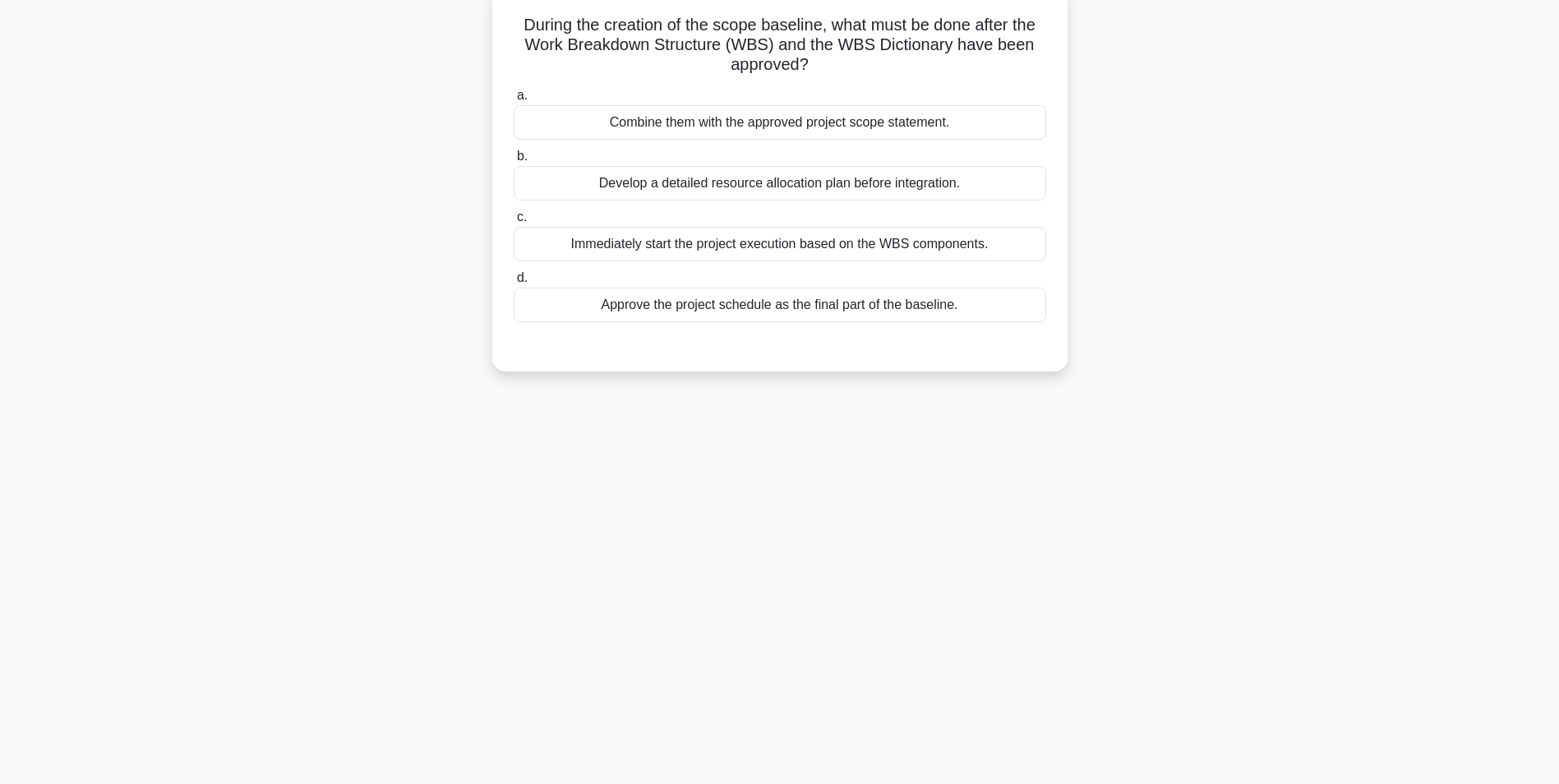
click at [769, 124] on div "Combine them with the approved project scope statement." at bounding box center [780, 122] width 533 height 35
click at [514, 101] on input "a. Combine them with the approved project scope statement." at bounding box center [514, 95] width 0 height 11
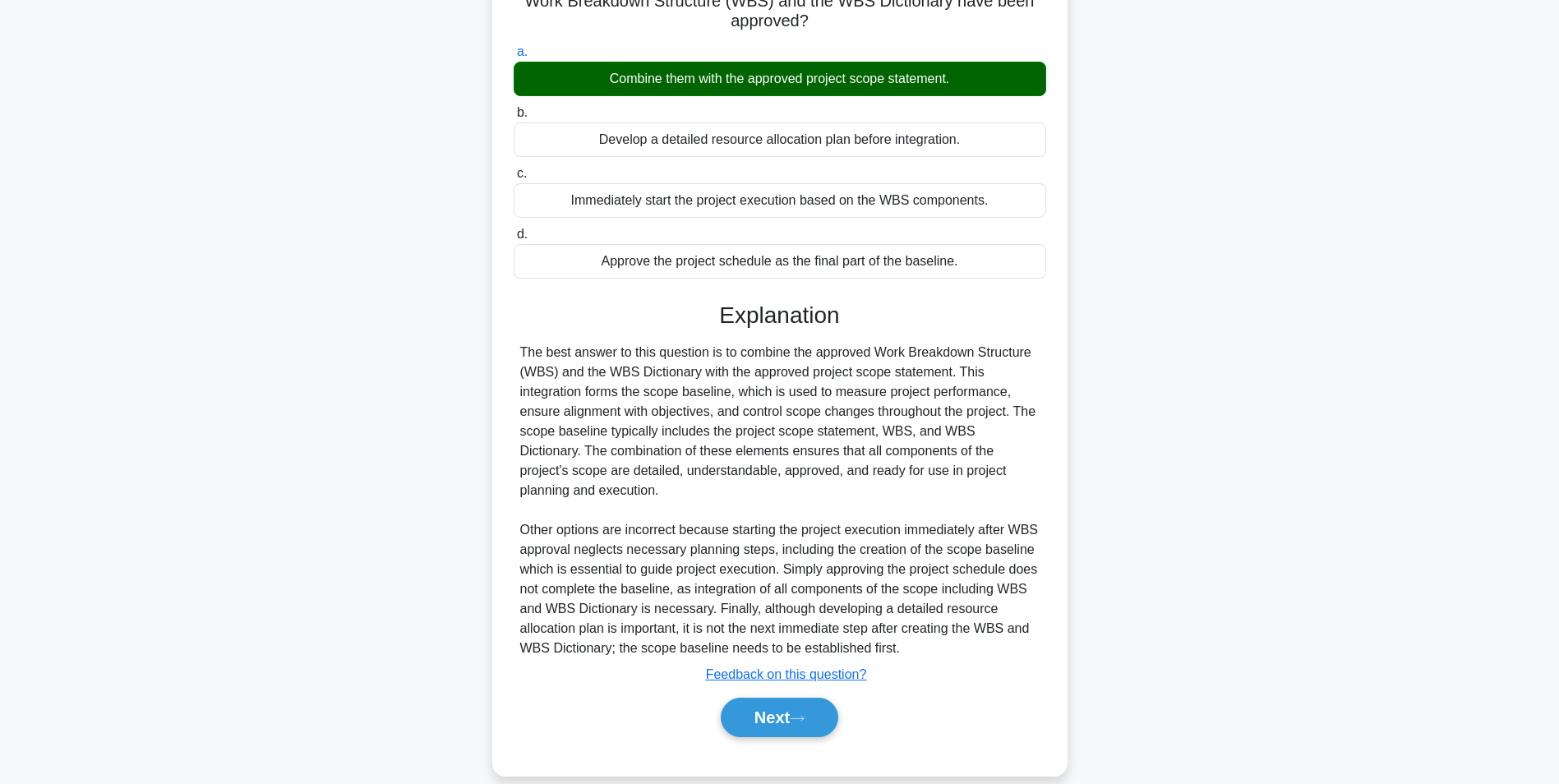
scroll to position [171, 0]
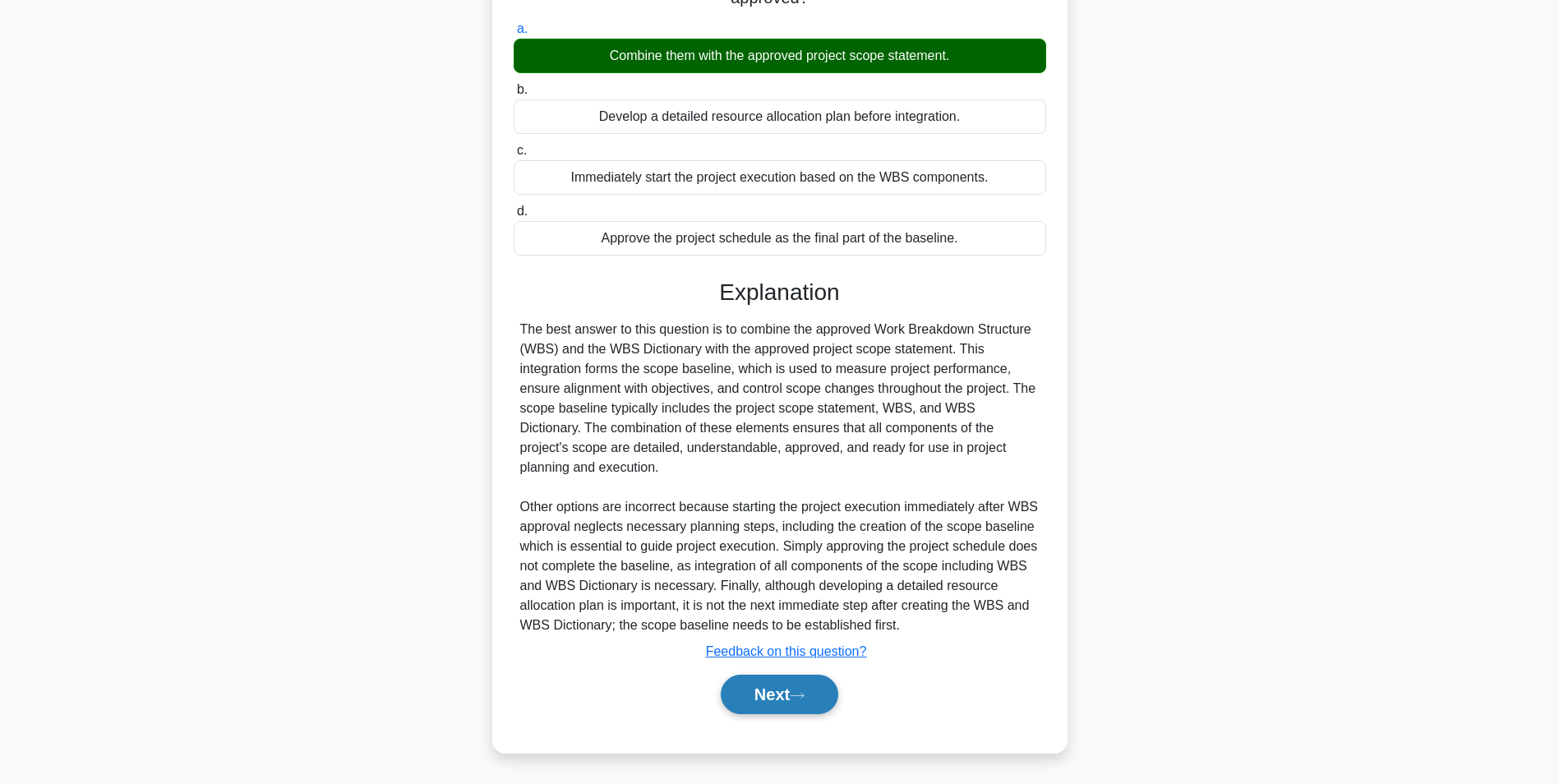
click at [781, 685] on button "Next" at bounding box center [780, 694] width 117 height 40
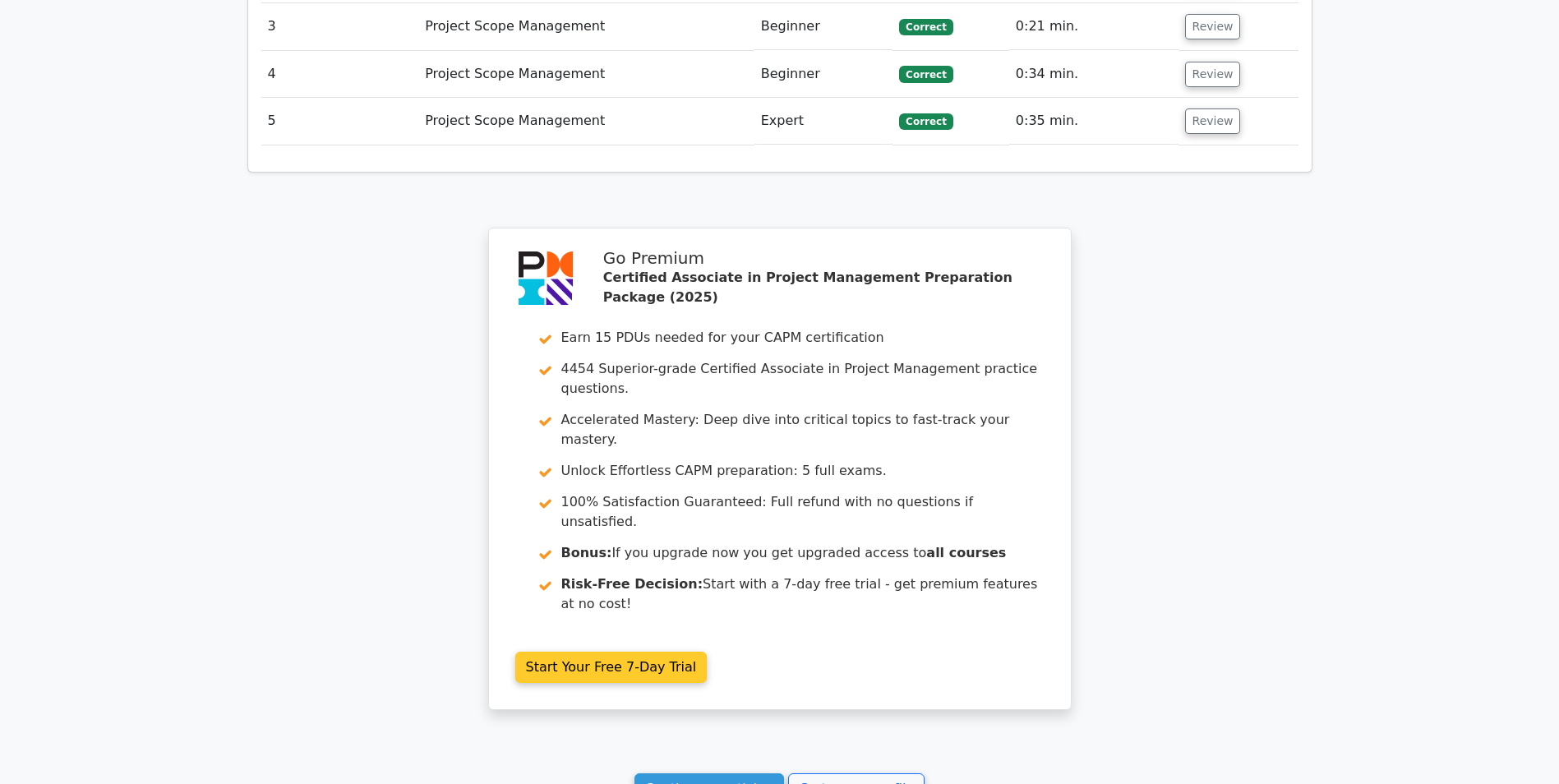
scroll to position [2369, 0]
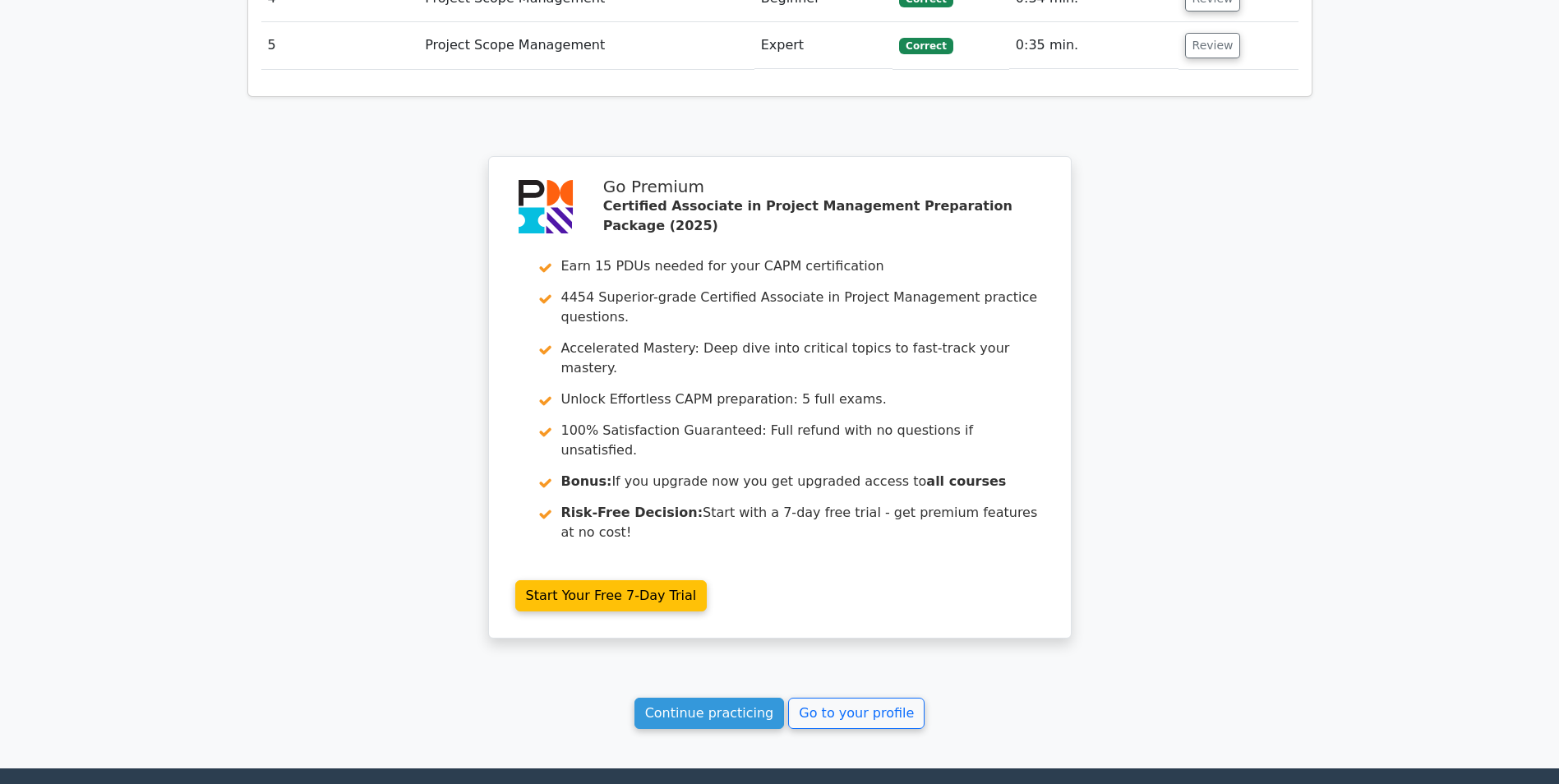
drag, startPoint x: 689, startPoint y: 534, endPoint x: 632, endPoint y: 497, distance: 68.0
click at [689, 698] on link "Continue practicing" at bounding box center [710, 713] width 150 height 31
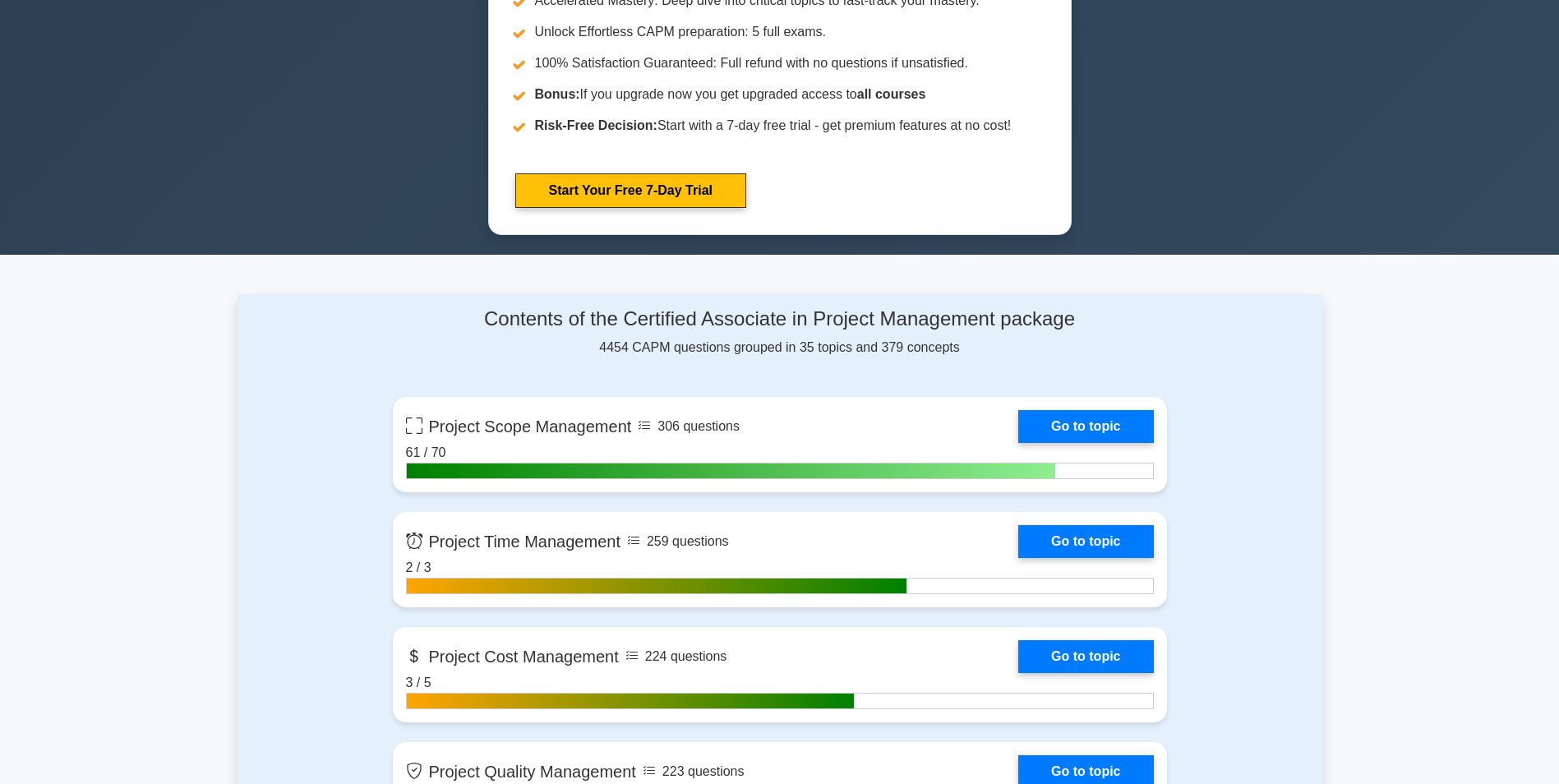
scroll to position [986, 0]
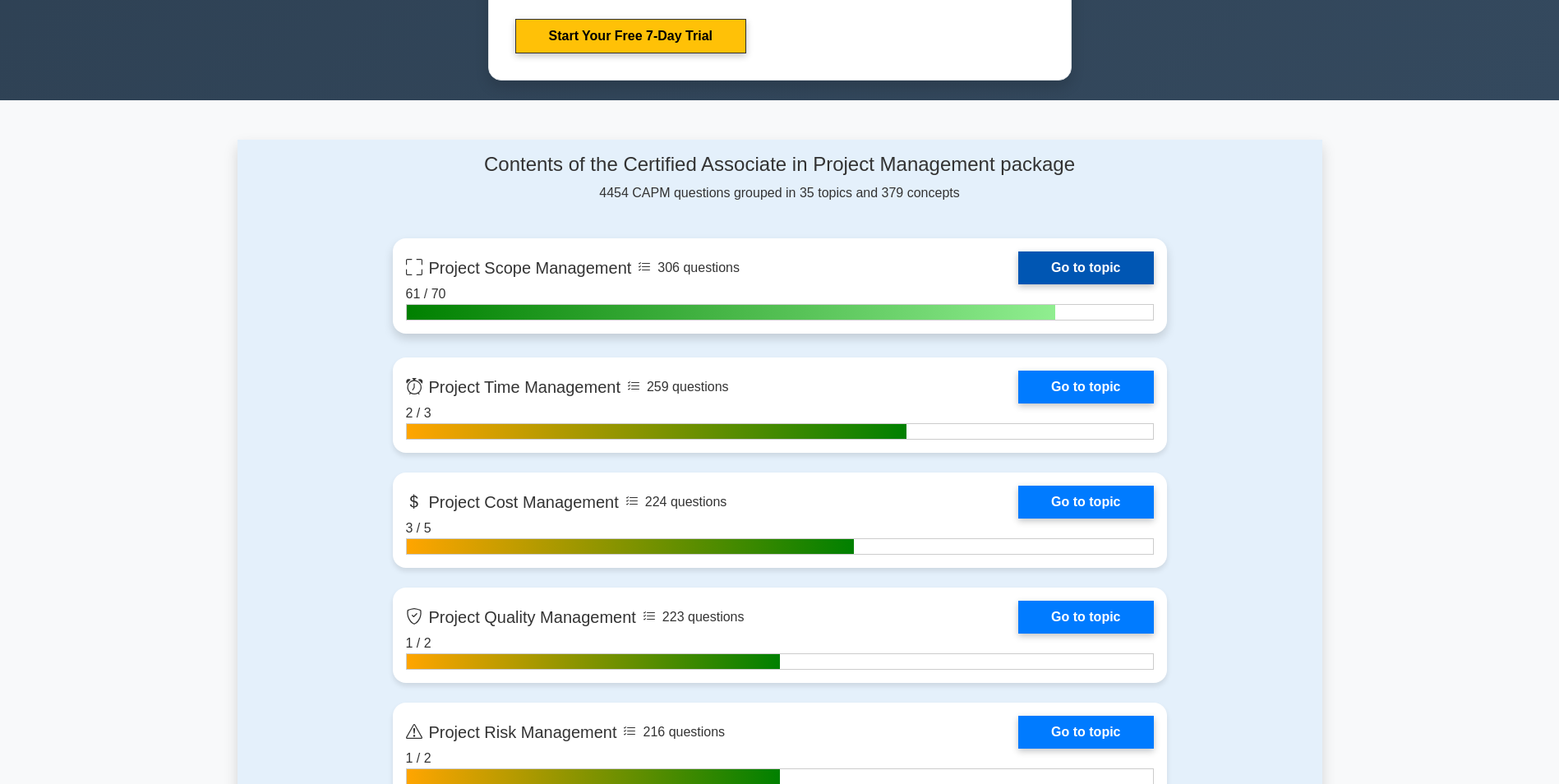
click at [1064, 252] on link "Go to topic" at bounding box center [1085, 268] width 135 height 33
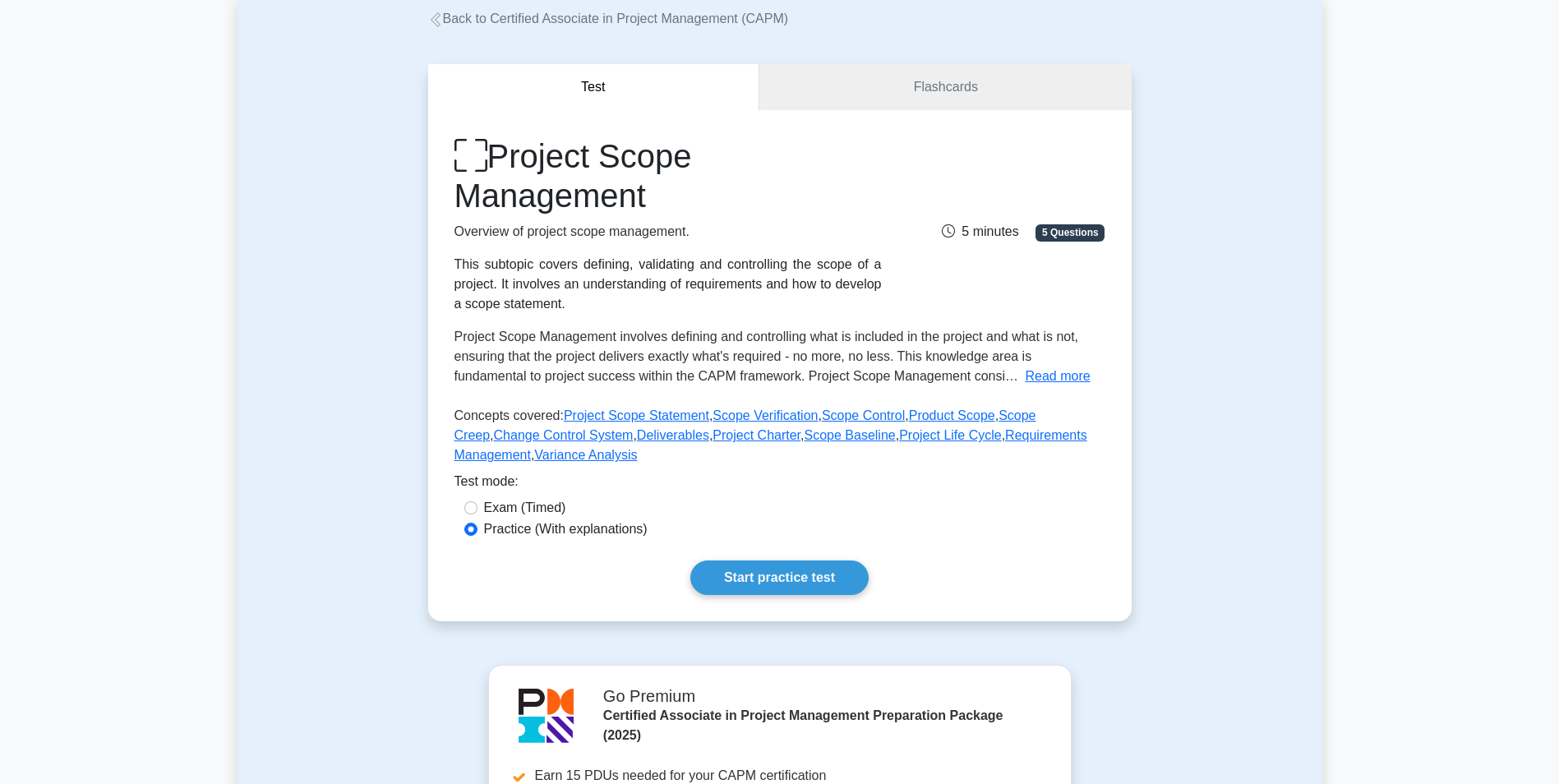
scroll to position [246, 0]
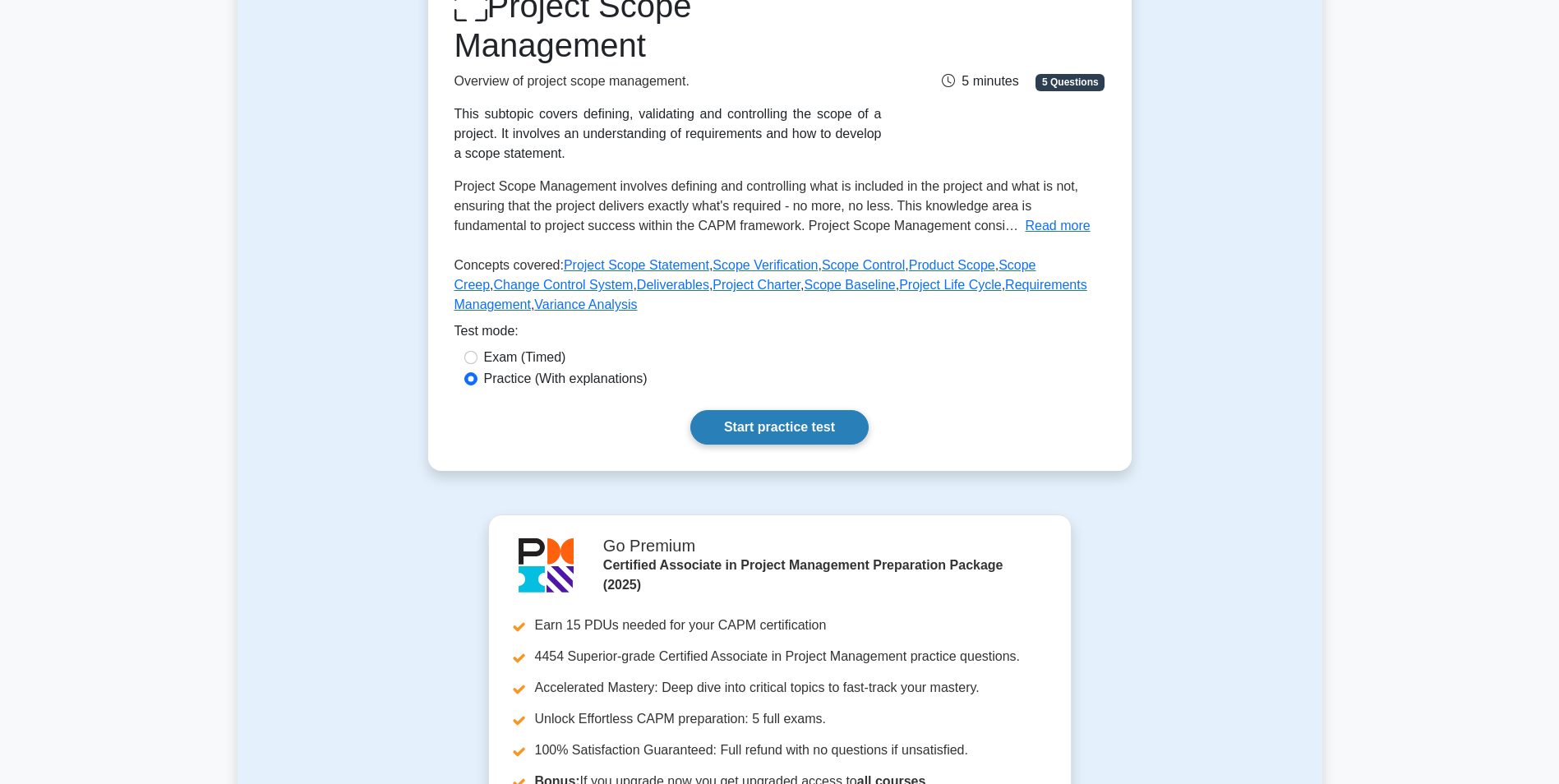
click at [740, 420] on link "Start practice test" at bounding box center [780, 428] width 179 height 35
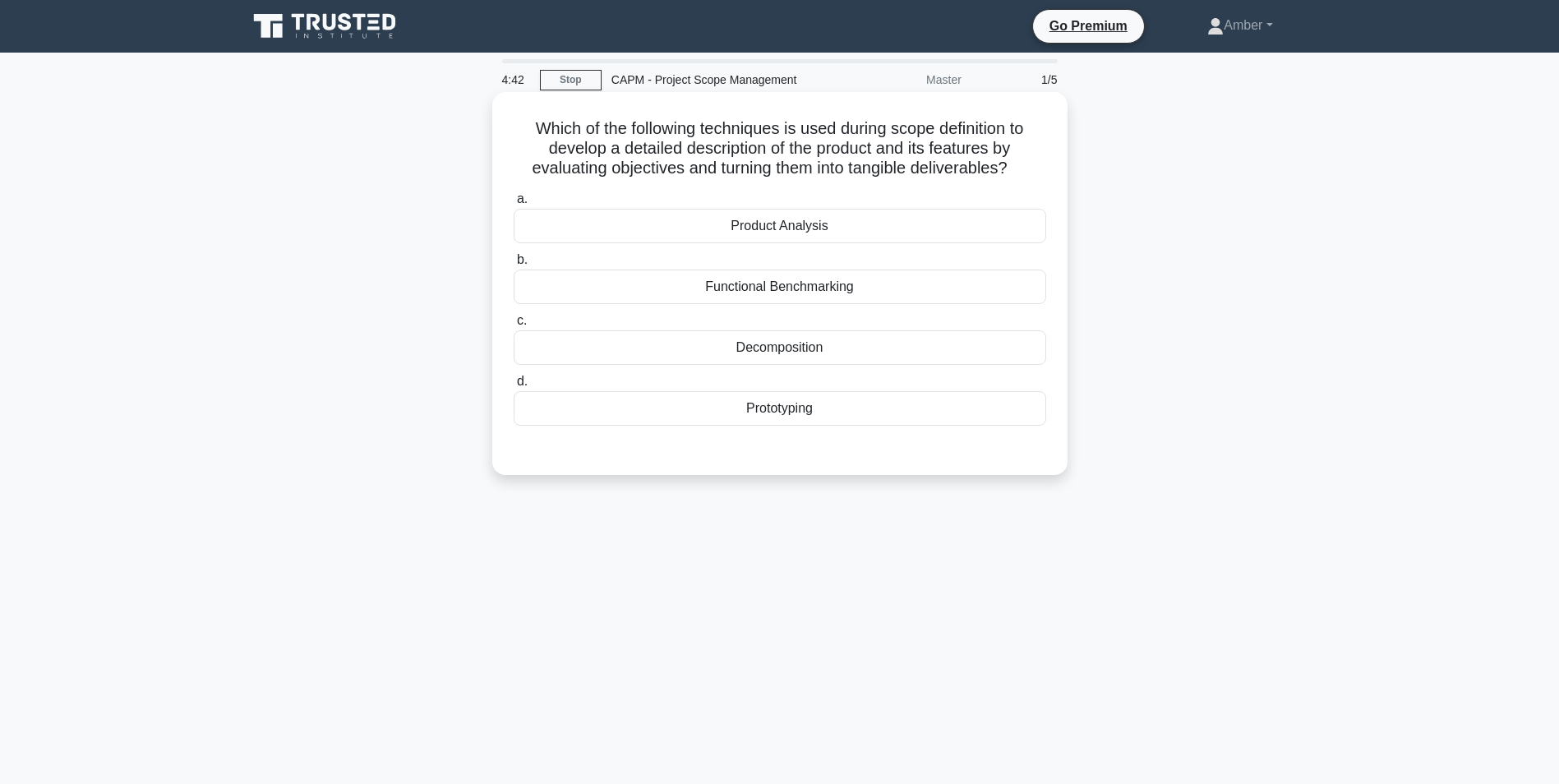
click at [732, 342] on div "Decomposition" at bounding box center [780, 347] width 533 height 35
click at [514, 326] on input "c. Decomposition" at bounding box center [514, 320] width 0 height 11
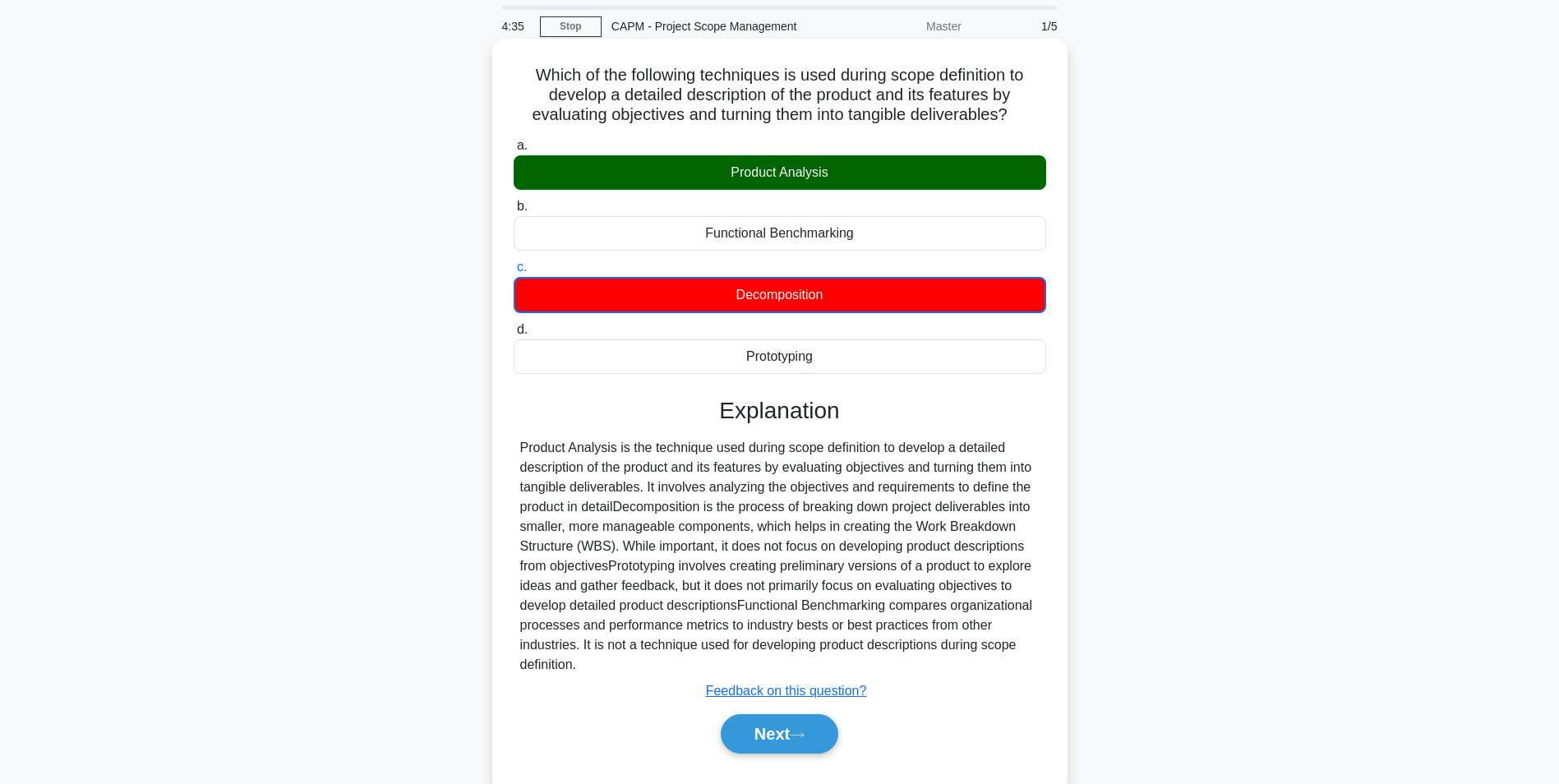
scroll to position [104, 0]
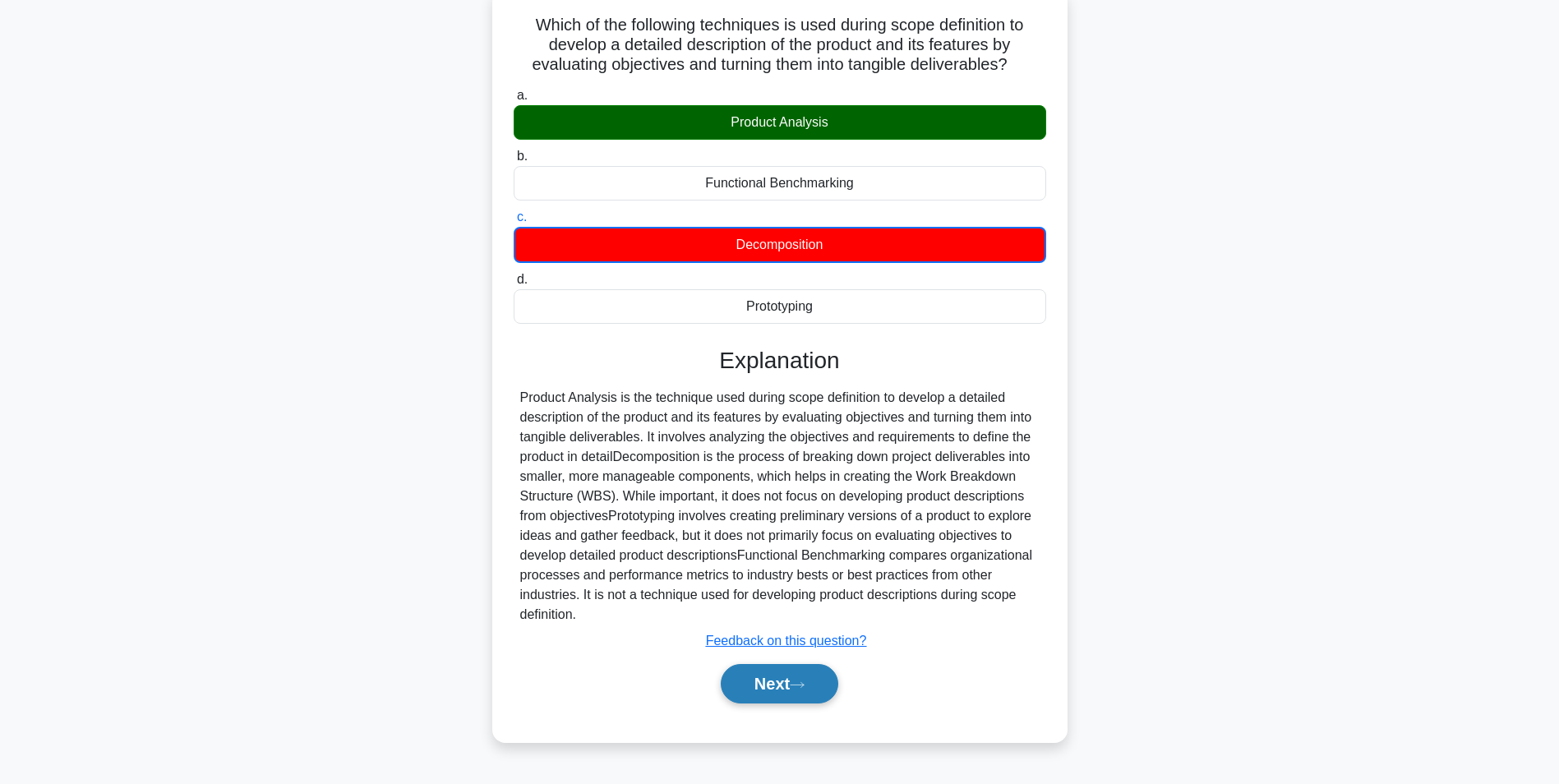
click at [759, 678] on button "Next" at bounding box center [780, 683] width 117 height 40
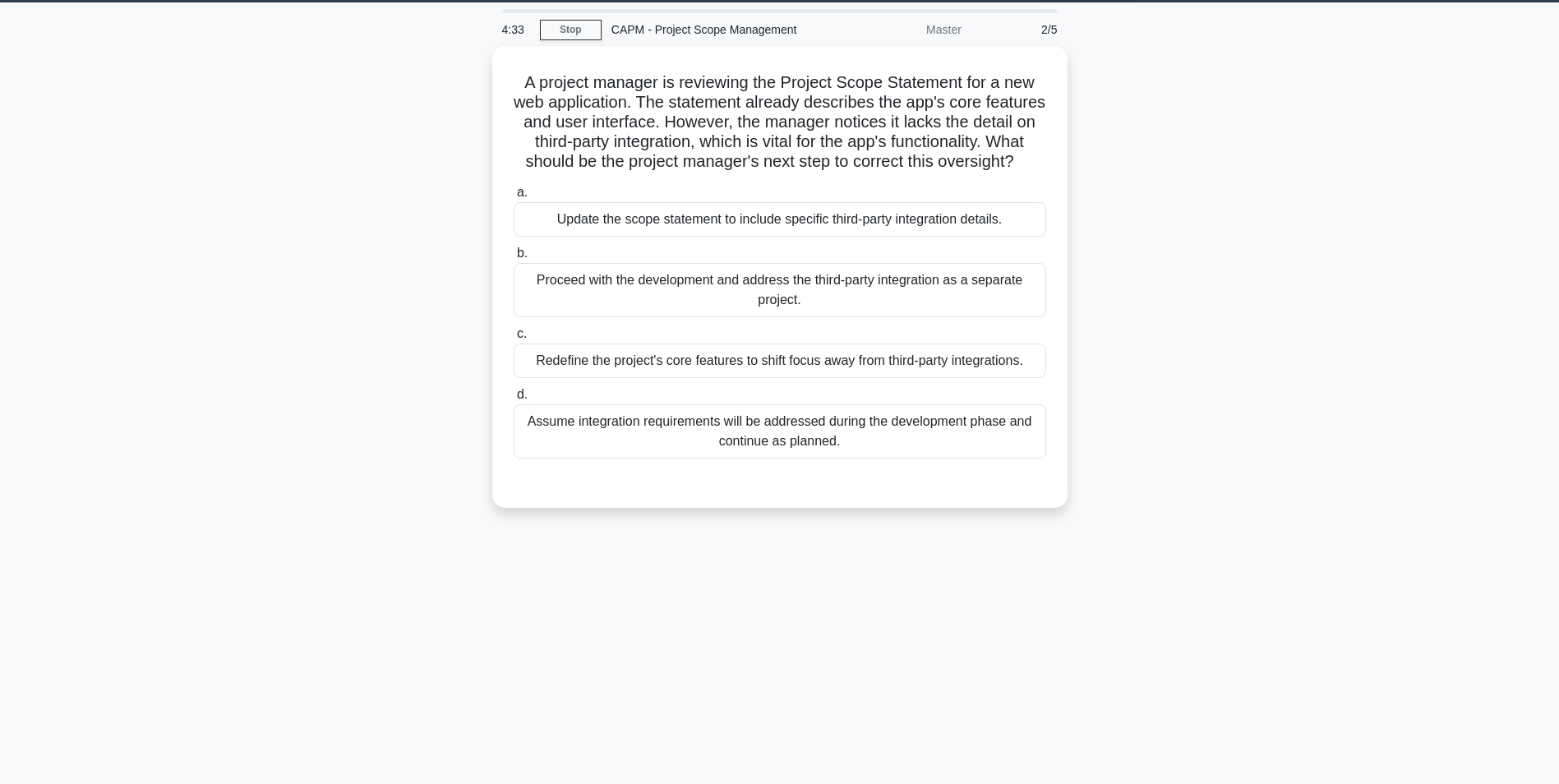
scroll to position [21, 0]
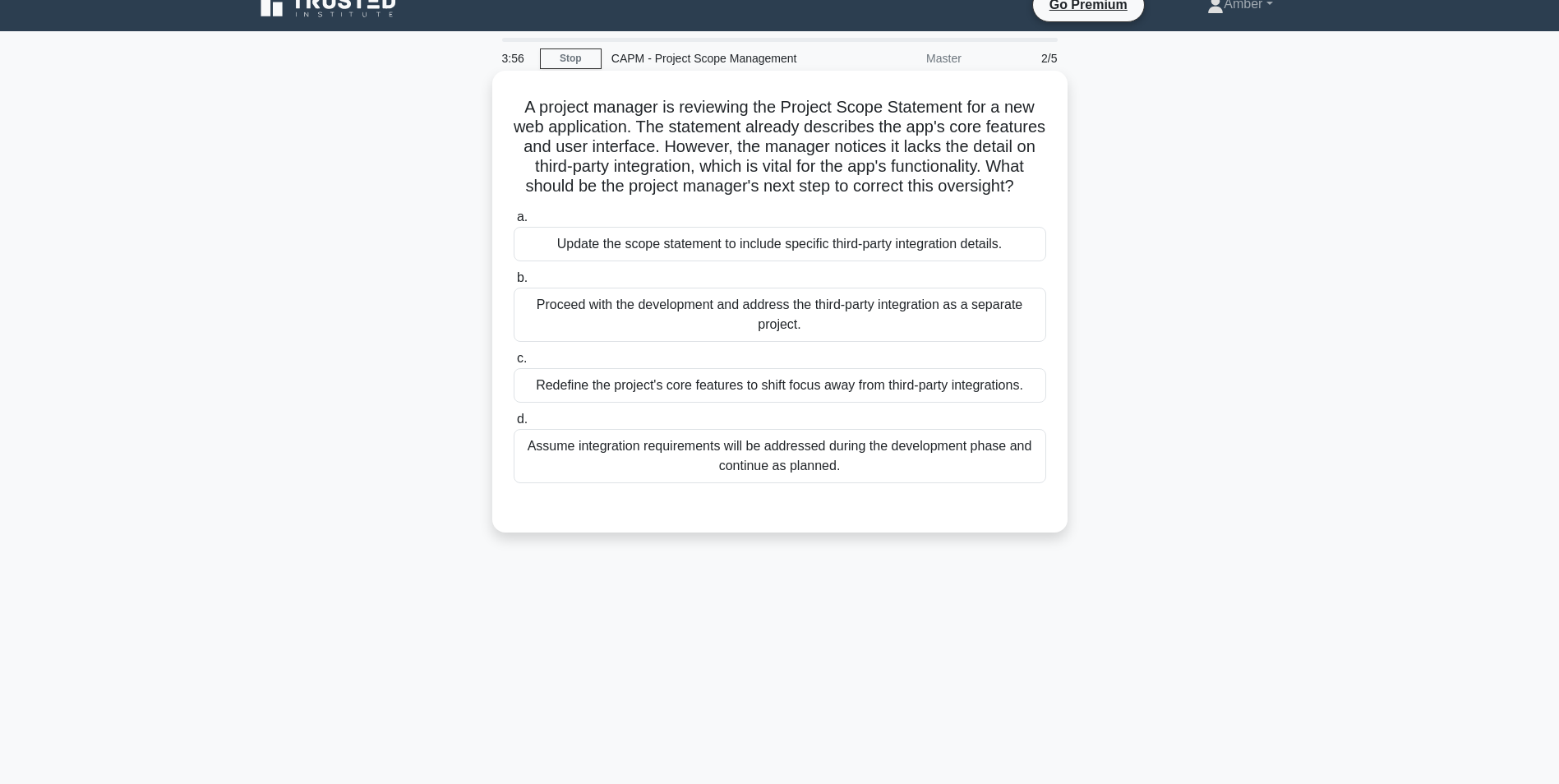
click at [710, 260] on div "Update the scope statement to include specific third-party integration details." at bounding box center [780, 245] width 533 height 35
click at [514, 222] on input "a. Update the scope statement to include specific third-party integration detai…" at bounding box center [514, 216] width 0 height 11
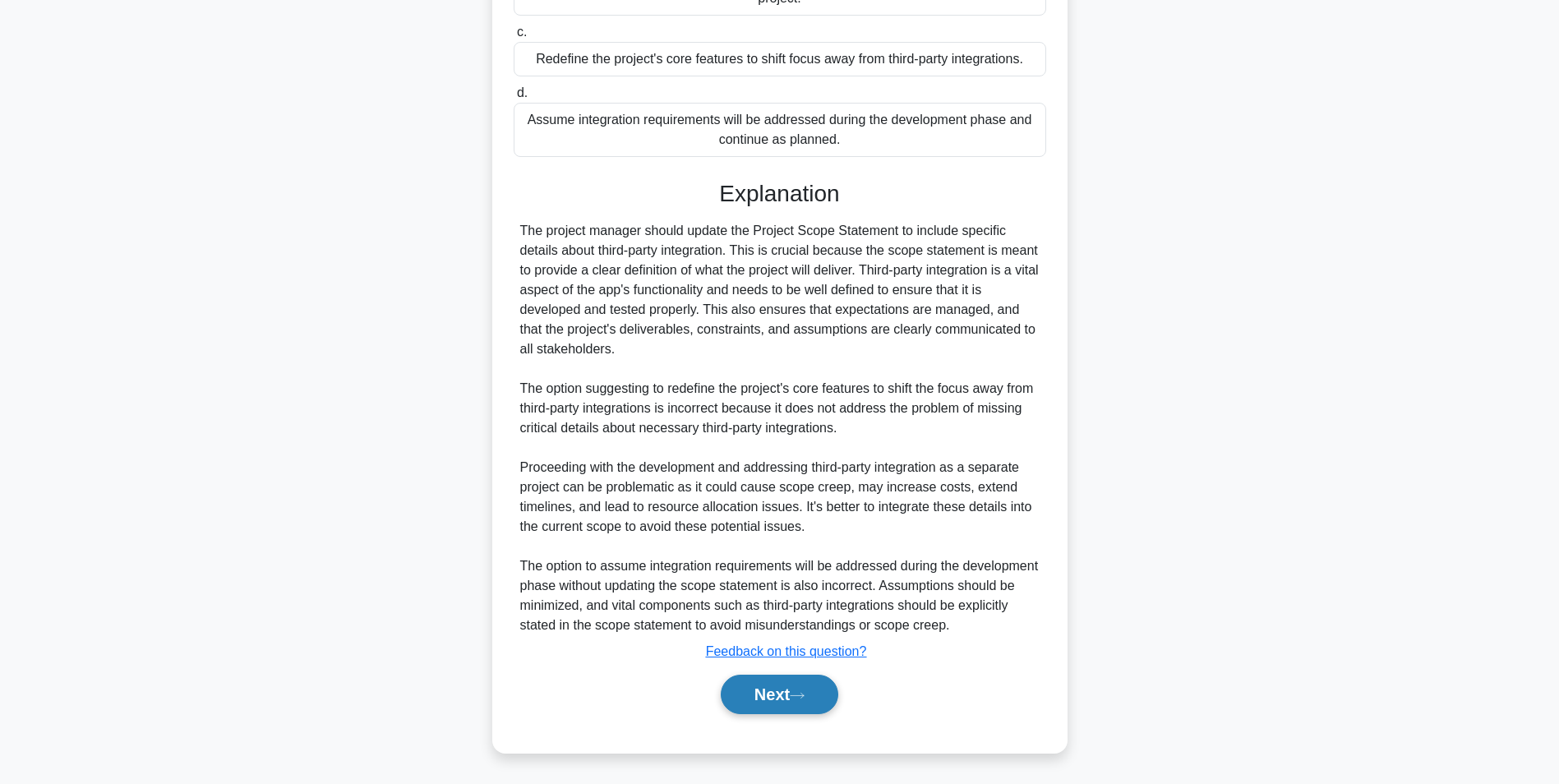
click at [813, 713] on button "Next" at bounding box center [780, 694] width 117 height 40
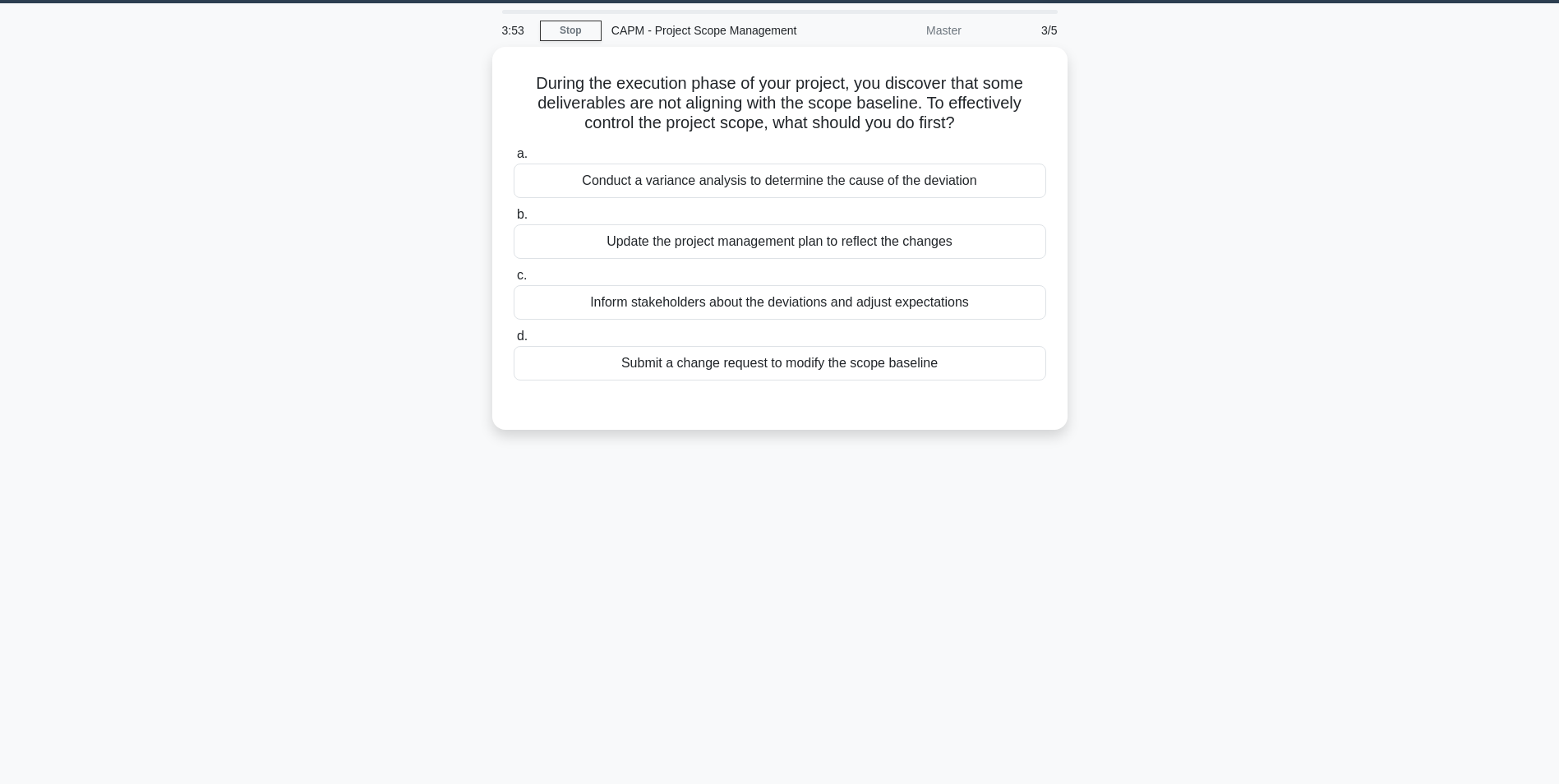
scroll to position [0, 0]
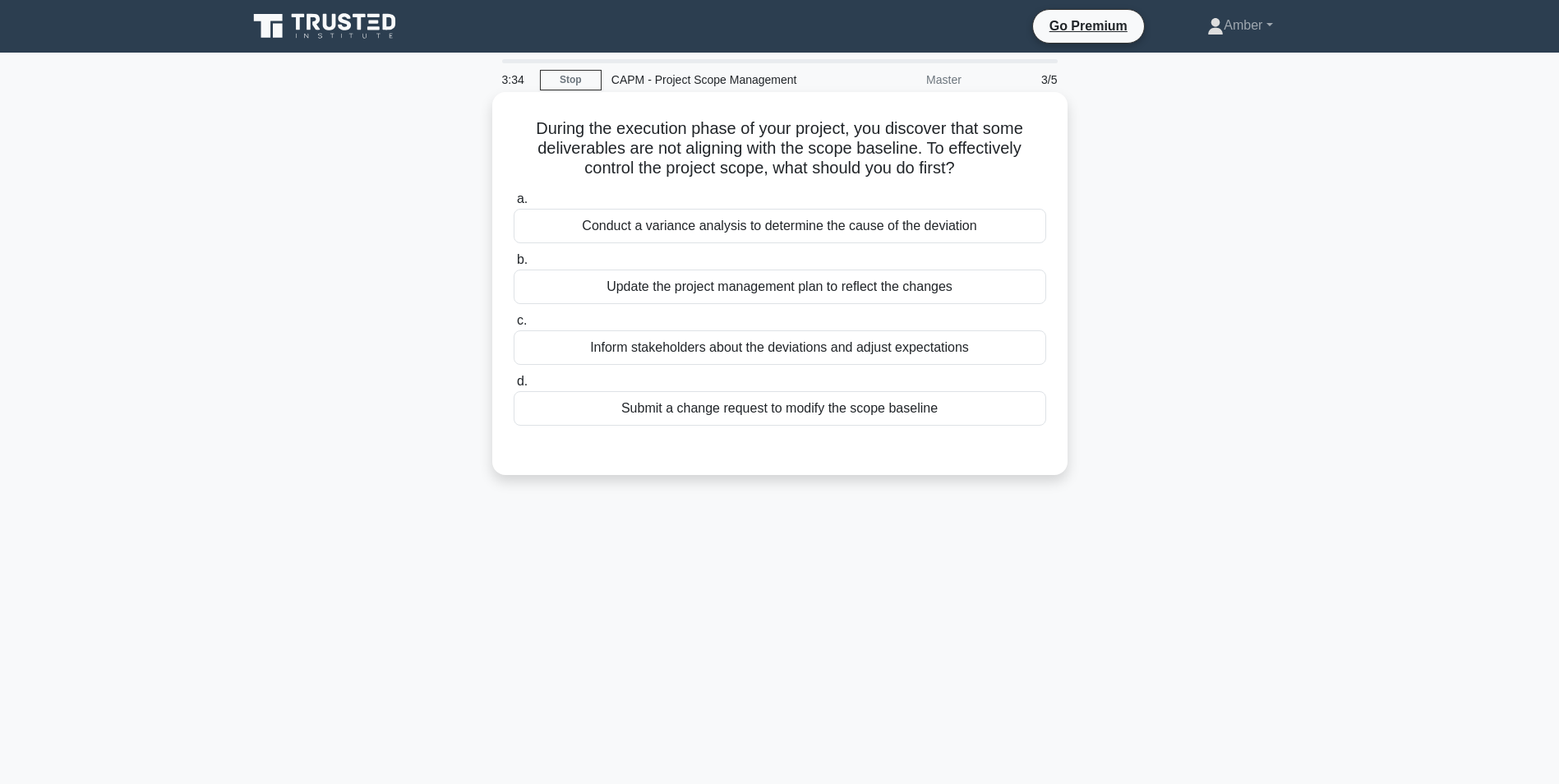
click at [675, 230] on div "Conduct a variance analysis to determine the cause of the deviation" at bounding box center [780, 226] width 533 height 35
click at [514, 205] on input "a. Conduct a variance analysis to determine the cause of the deviation" at bounding box center [514, 199] width 0 height 11
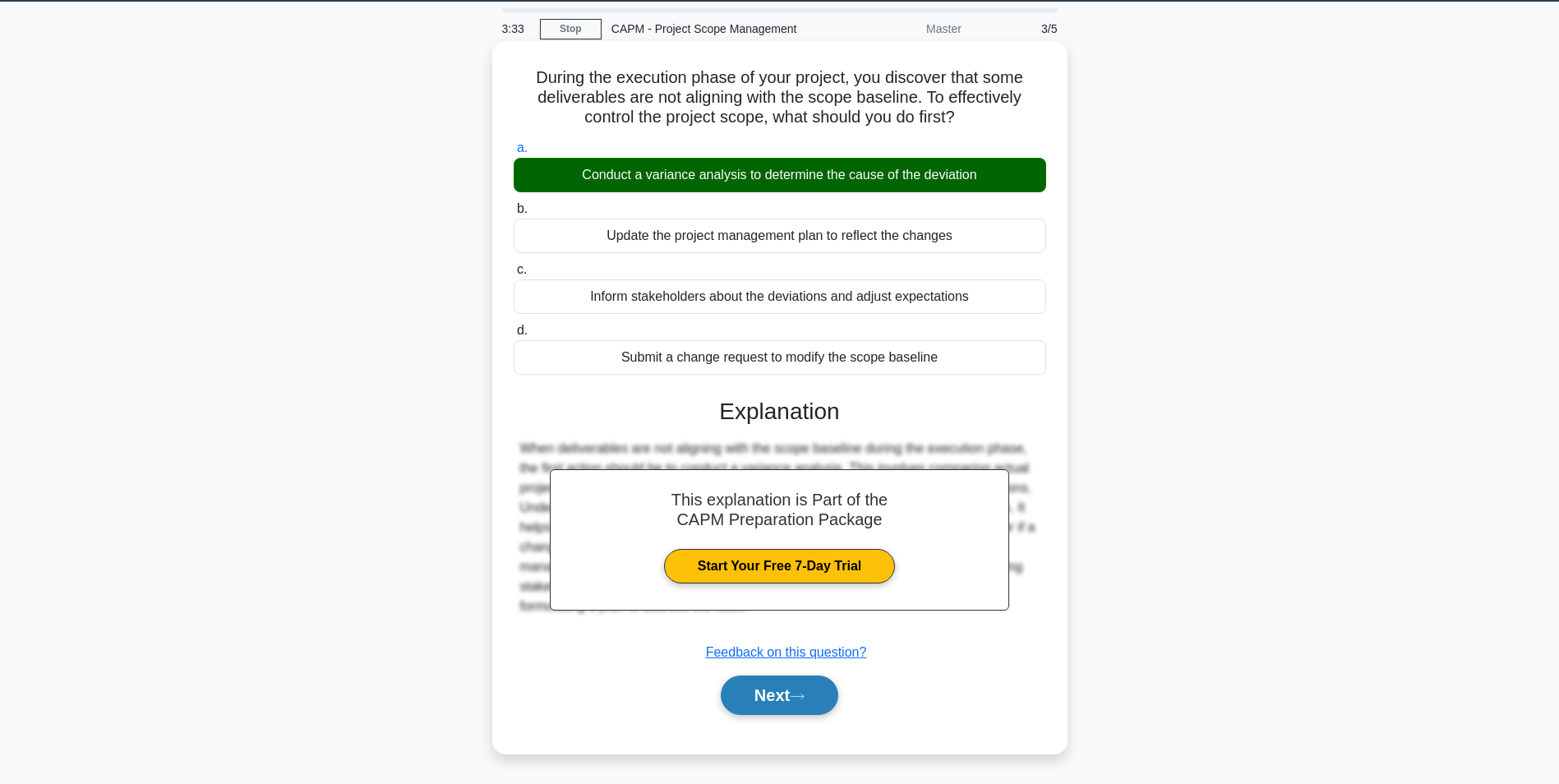
scroll to position [104, 0]
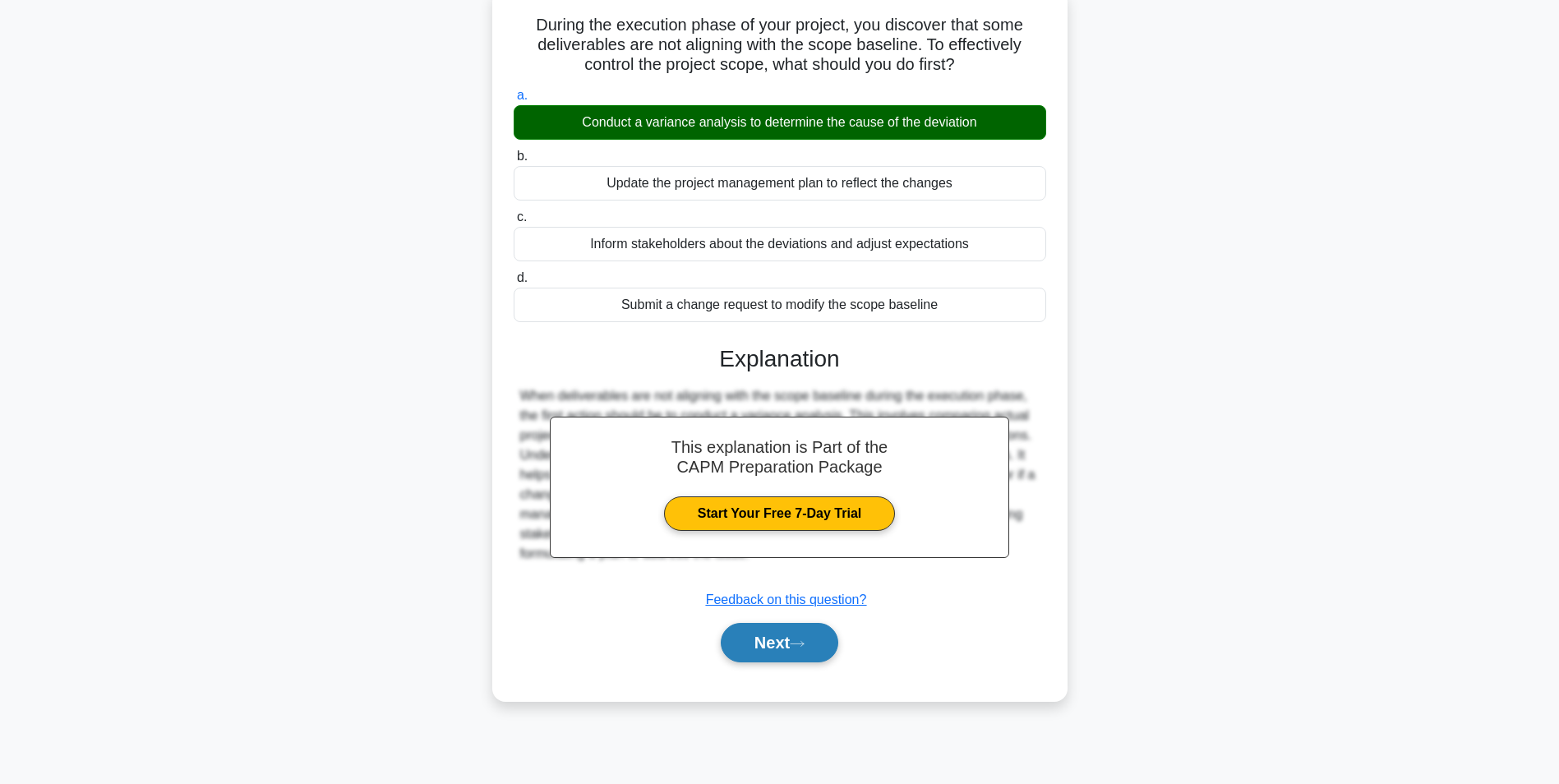
click at [770, 651] on button "Next" at bounding box center [780, 642] width 117 height 40
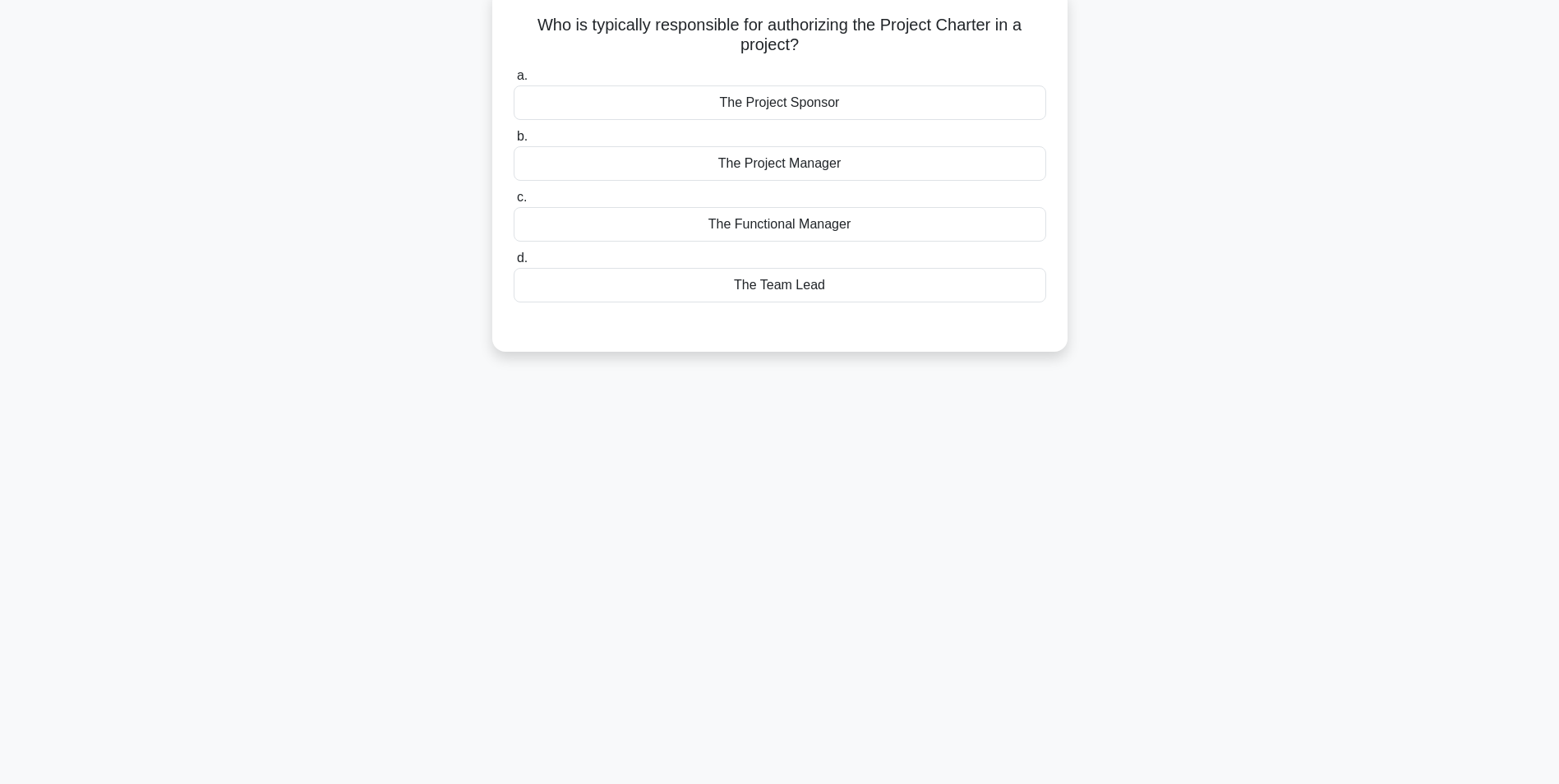
click at [764, 93] on div "The Project Sponsor" at bounding box center [780, 103] width 533 height 35
click at [514, 82] on input "a. The Project Sponsor" at bounding box center [514, 76] width 0 height 11
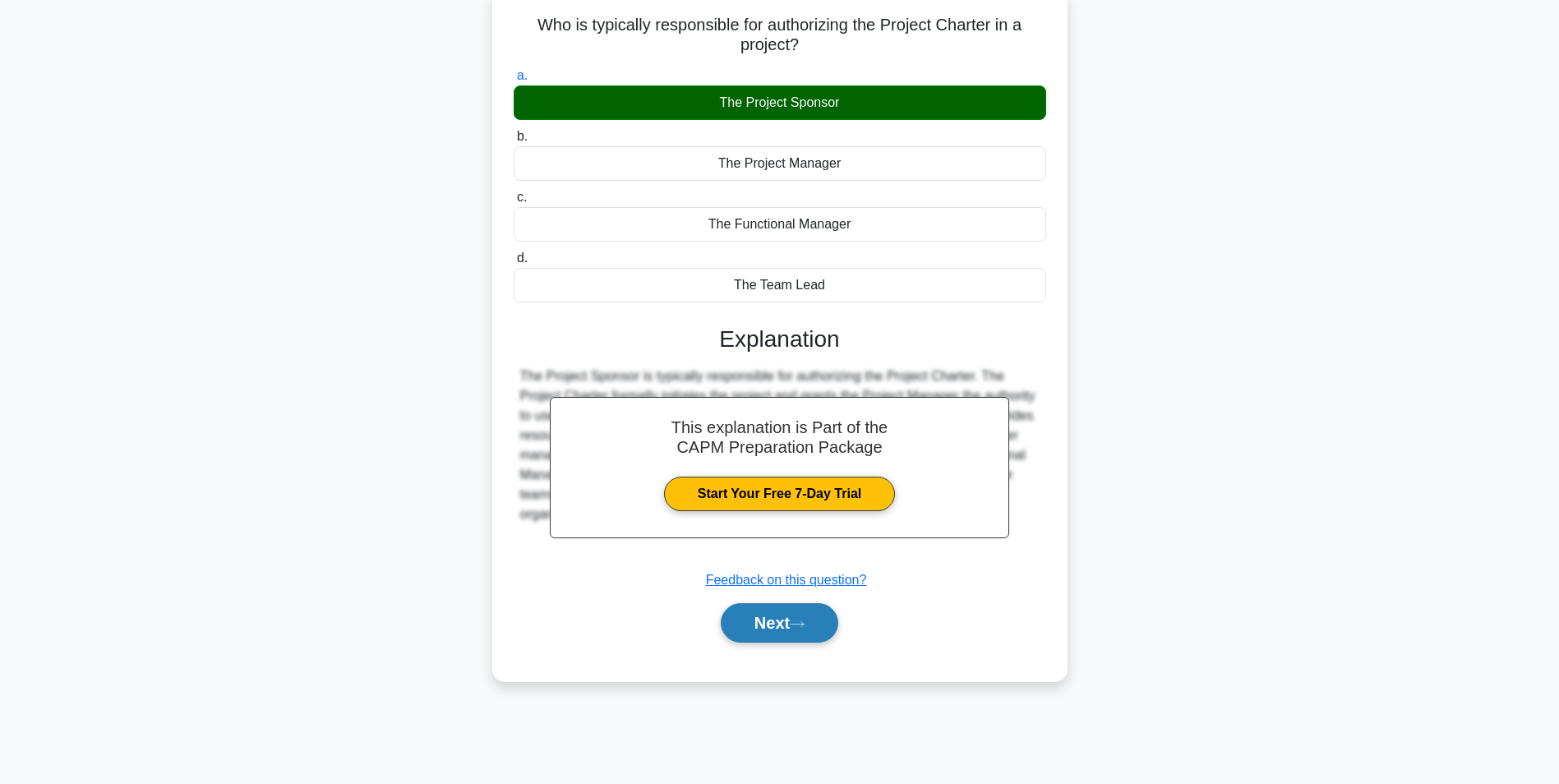
click at [750, 611] on button "Next" at bounding box center [780, 622] width 117 height 40
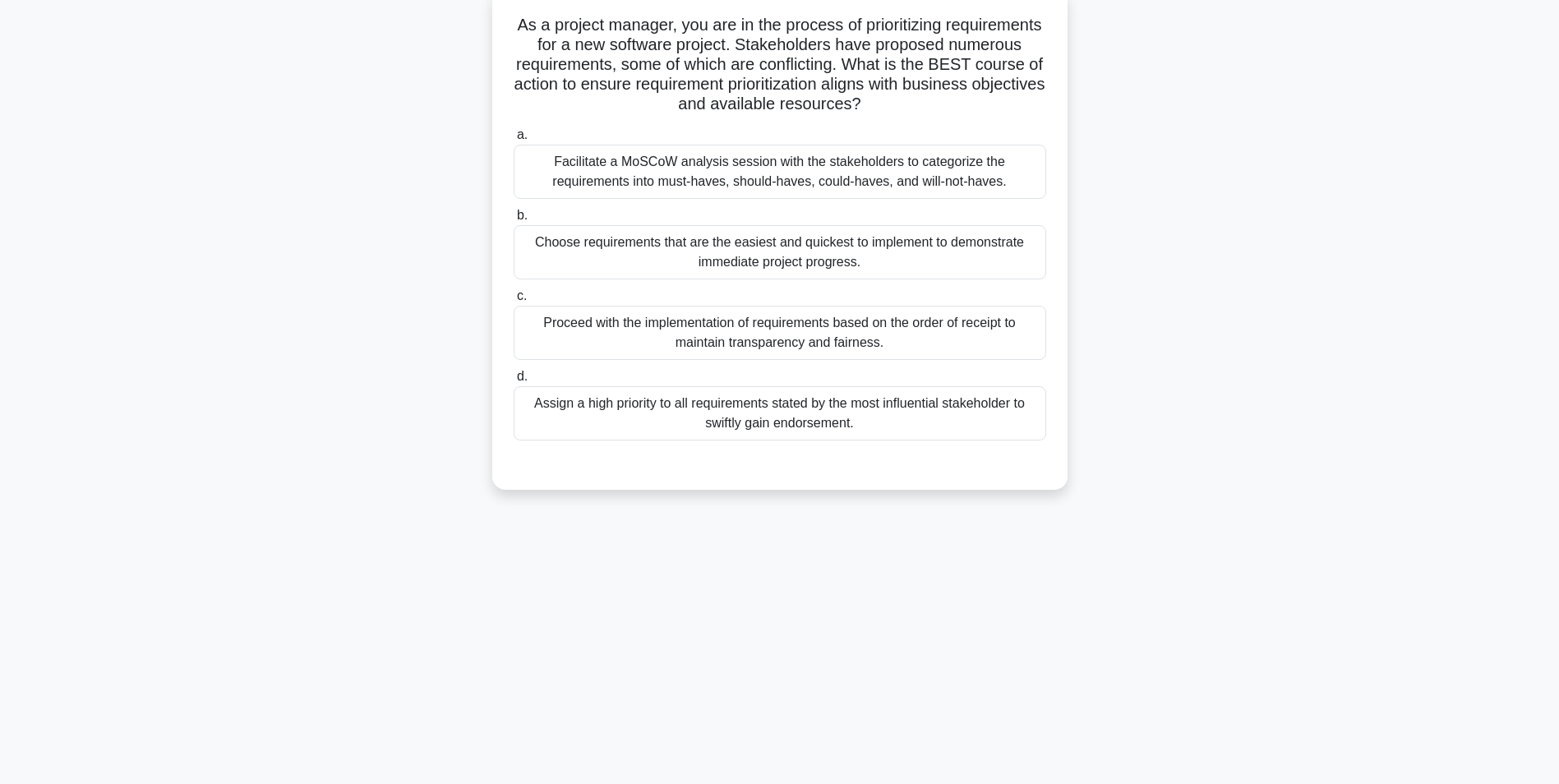
click at [583, 147] on div "Facilitate a MoSCoW analysis session with the stakeholders to categorize the re…" at bounding box center [780, 172] width 533 height 54
click at [514, 141] on input "a. Facilitate a MoSCoW analysis session with the stakeholders to categorize the…" at bounding box center [514, 135] width 0 height 11
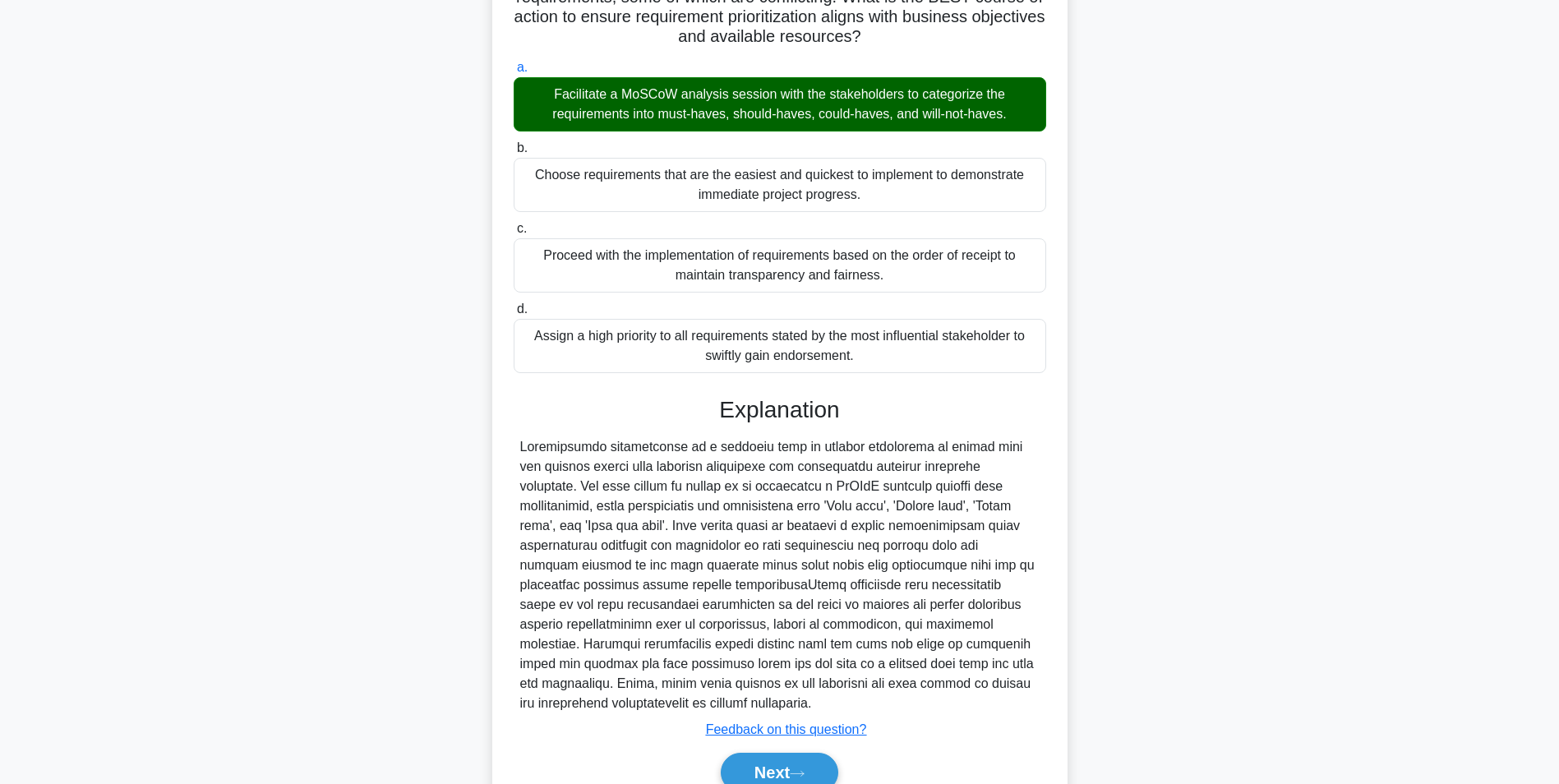
scroll to position [249, 0]
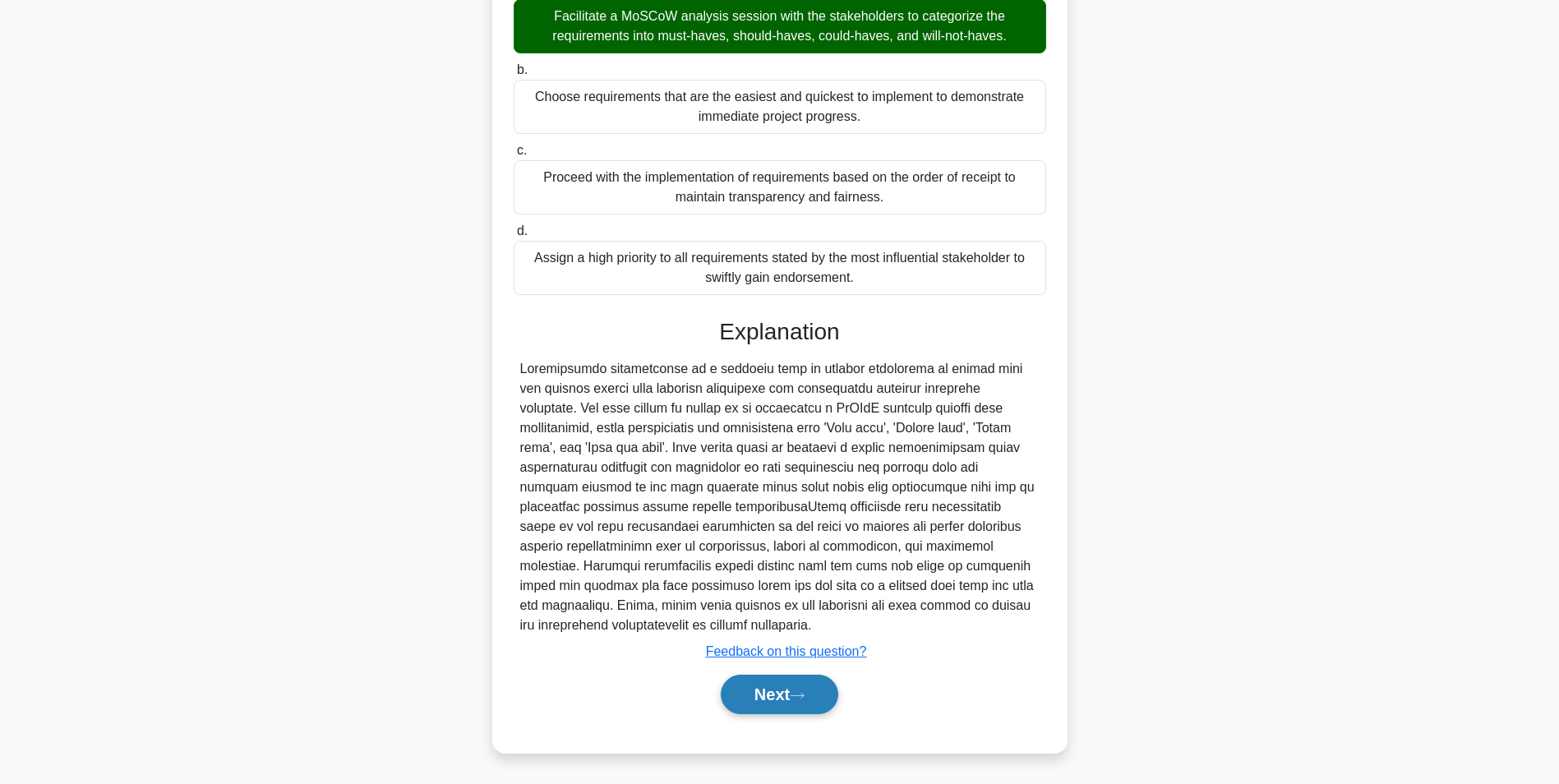
click at [786, 701] on button "Next" at bounding box center [780, 694] width 117 height 40
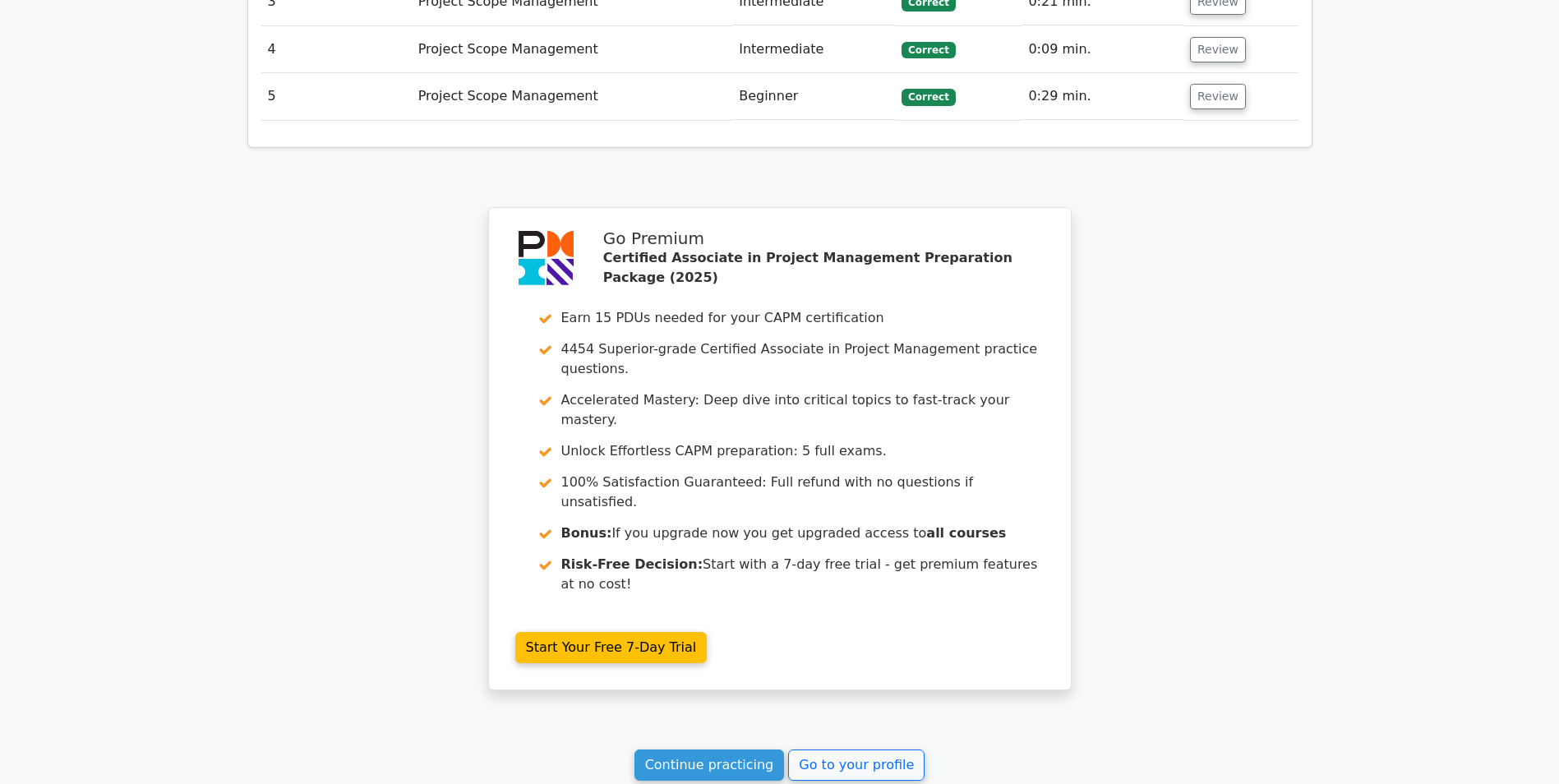
scroll to position [2270, 0]
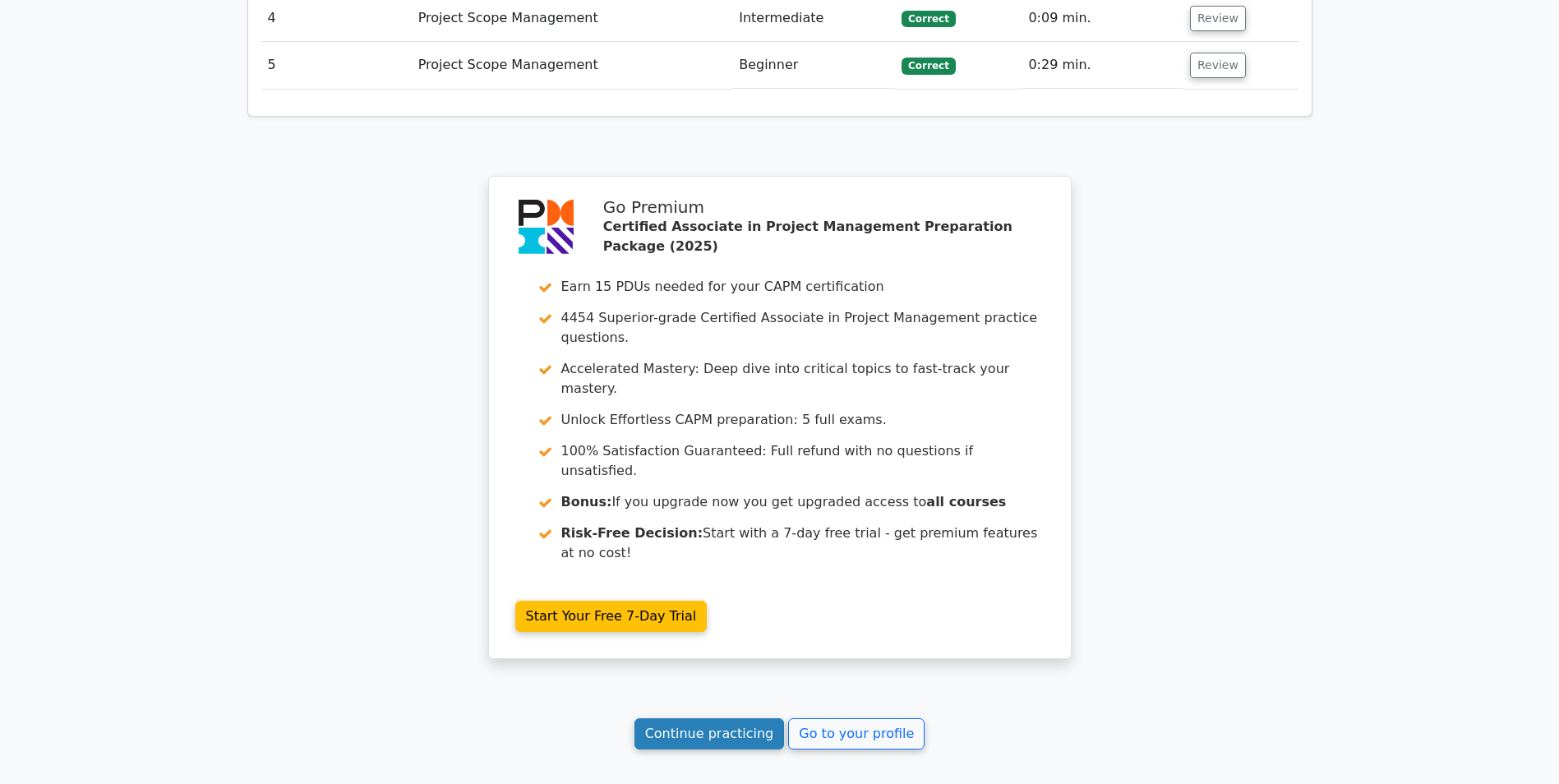
click at [714, 718] on link "Continue practicing" at bounding box center [710, 734] width 150 height 31
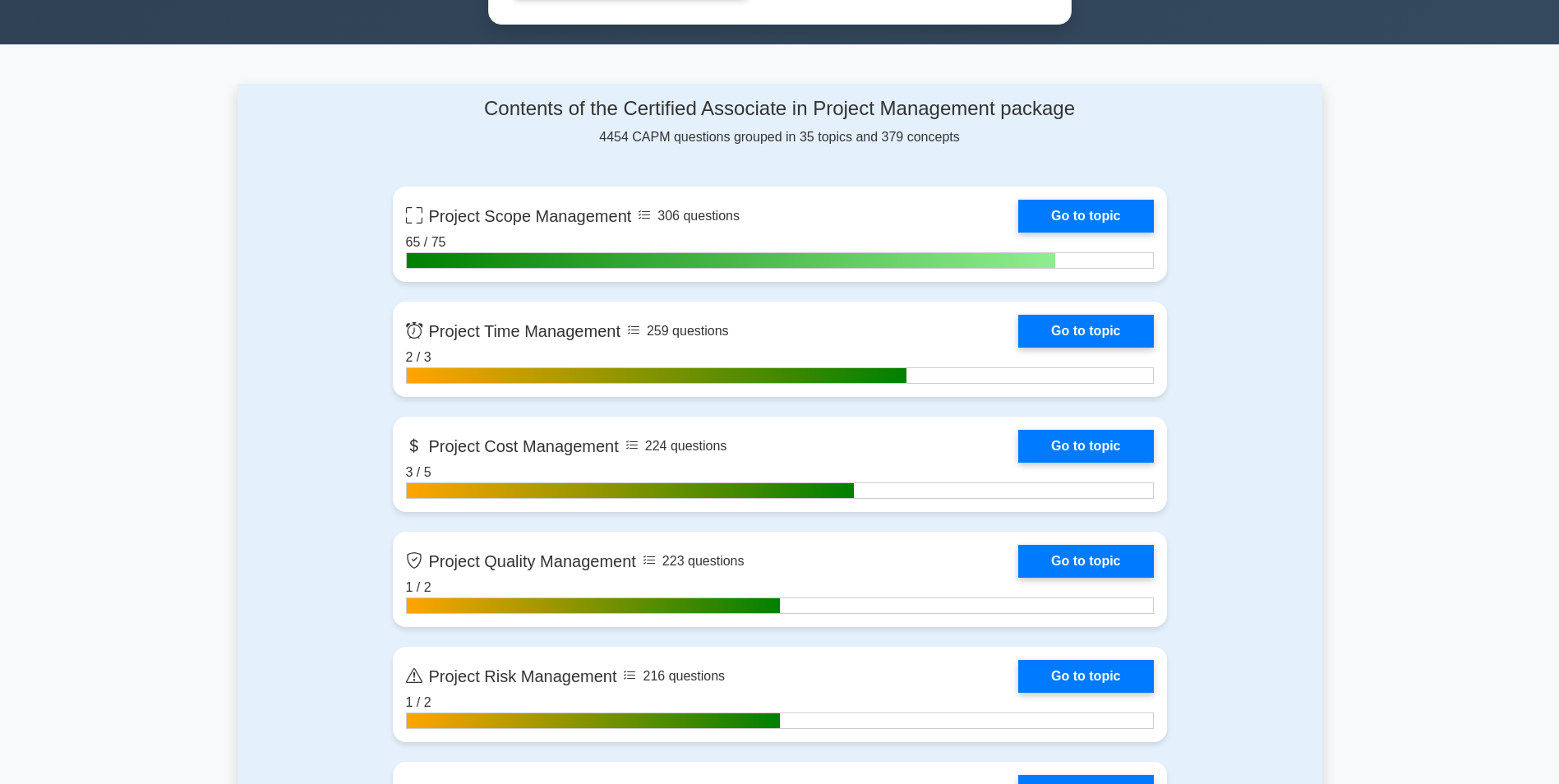
scroll to position [1068, 0]
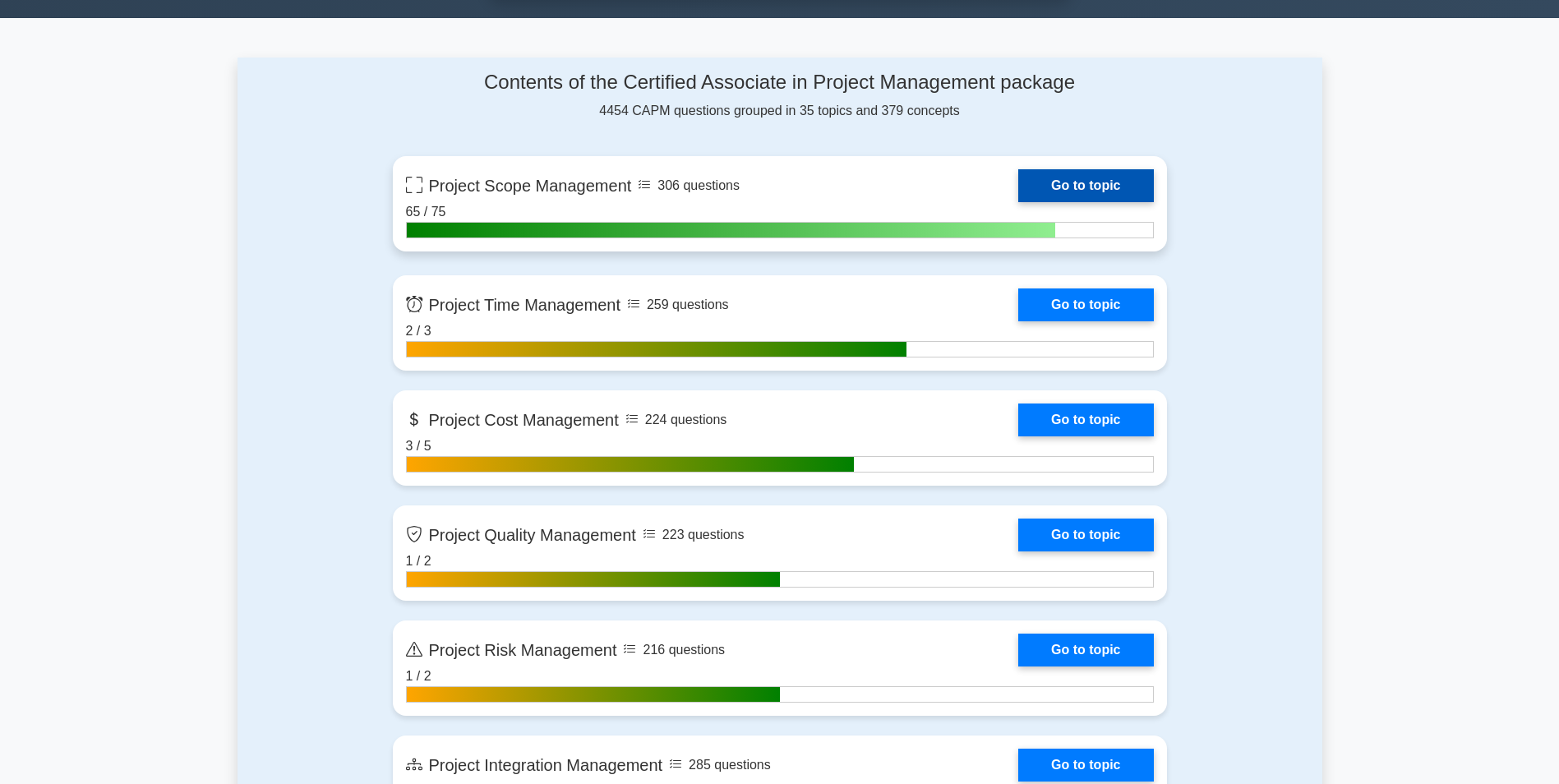
click at [1018, 178] on link "Go to topic" at bounding box center [1085, 185] width 135 height 33
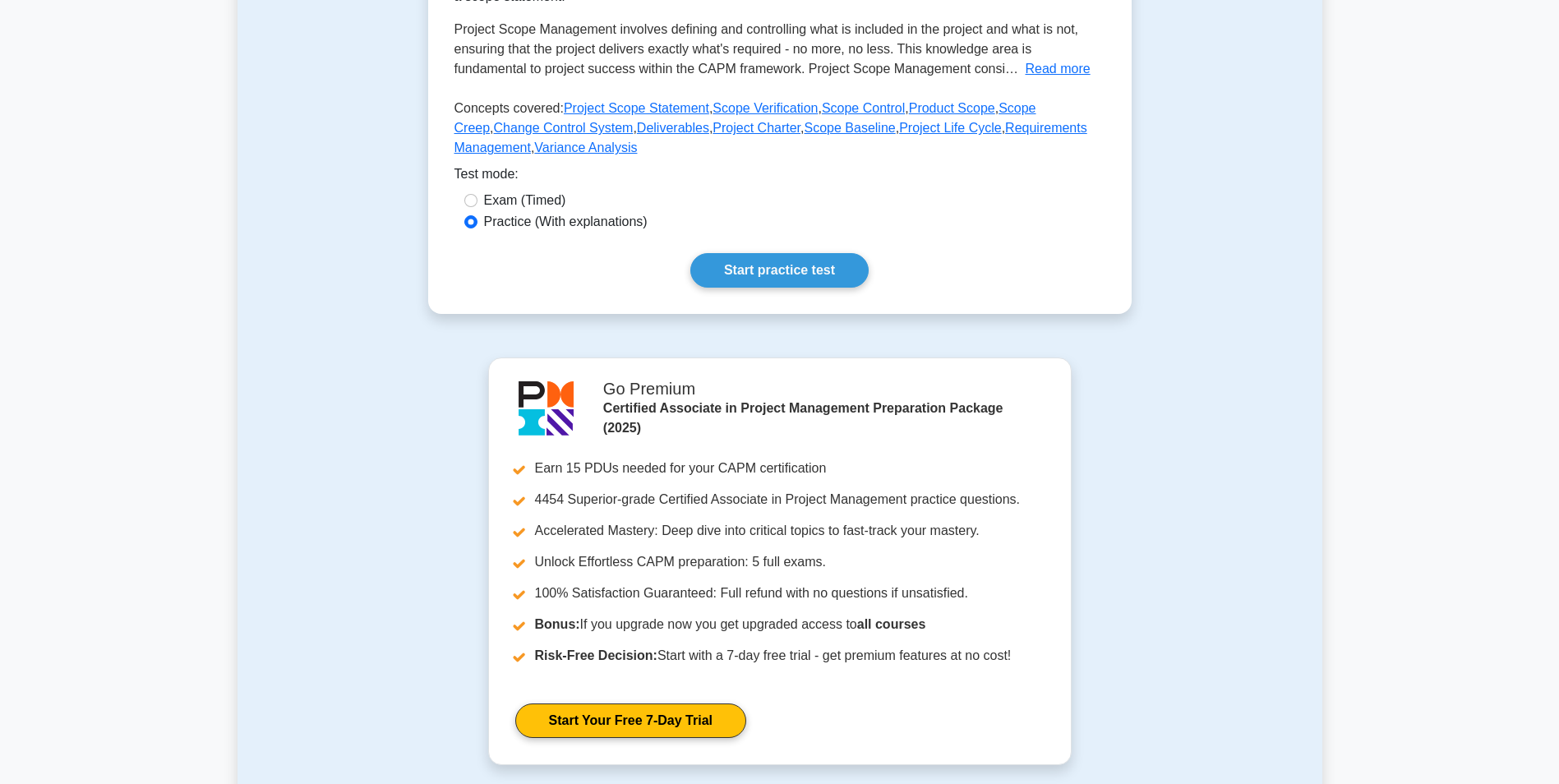
scroll to position [400, 0]
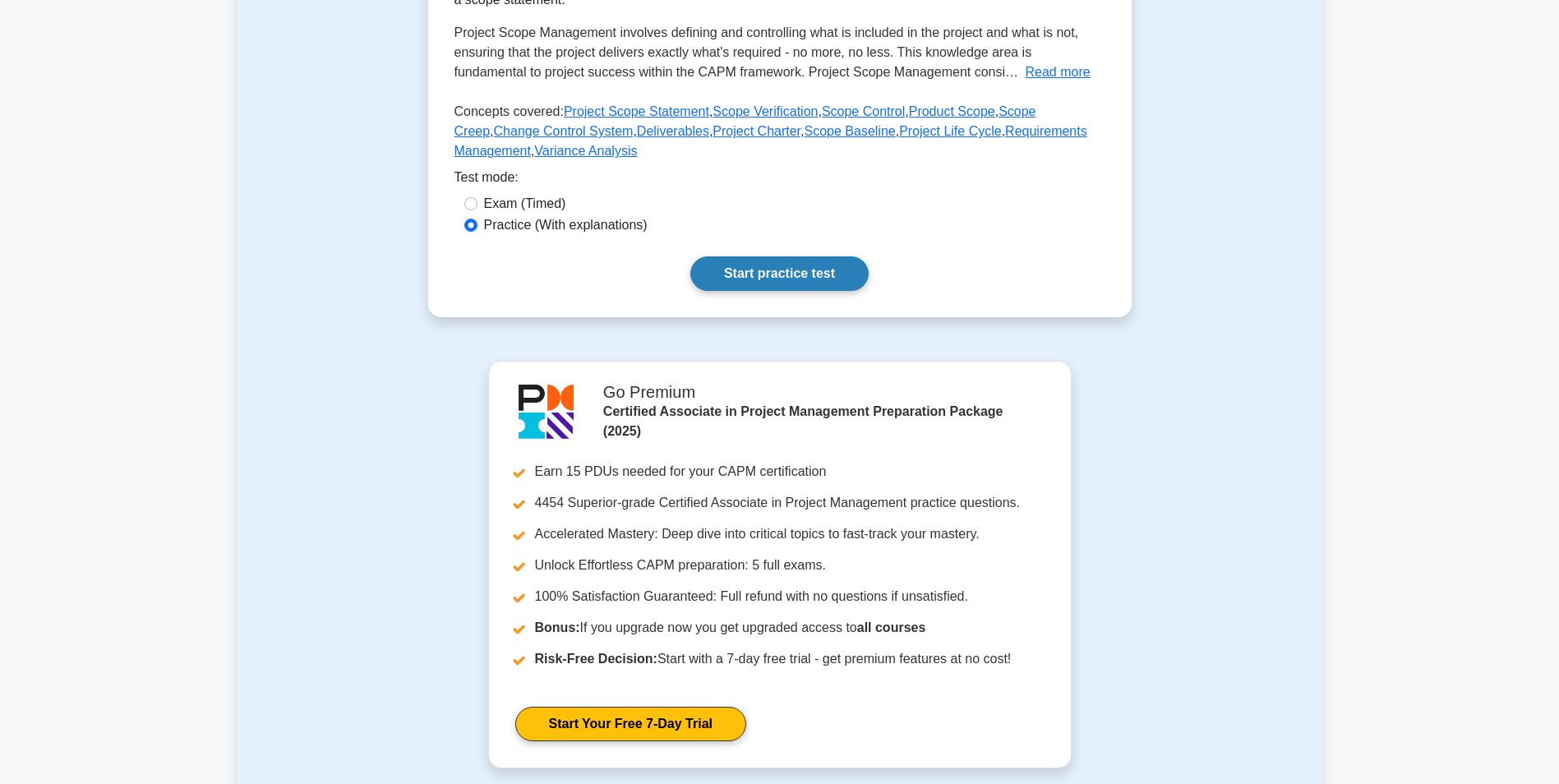
click at [782, 274] on link "Start practice test" at bounding box center [780, 274] width 179 height 35
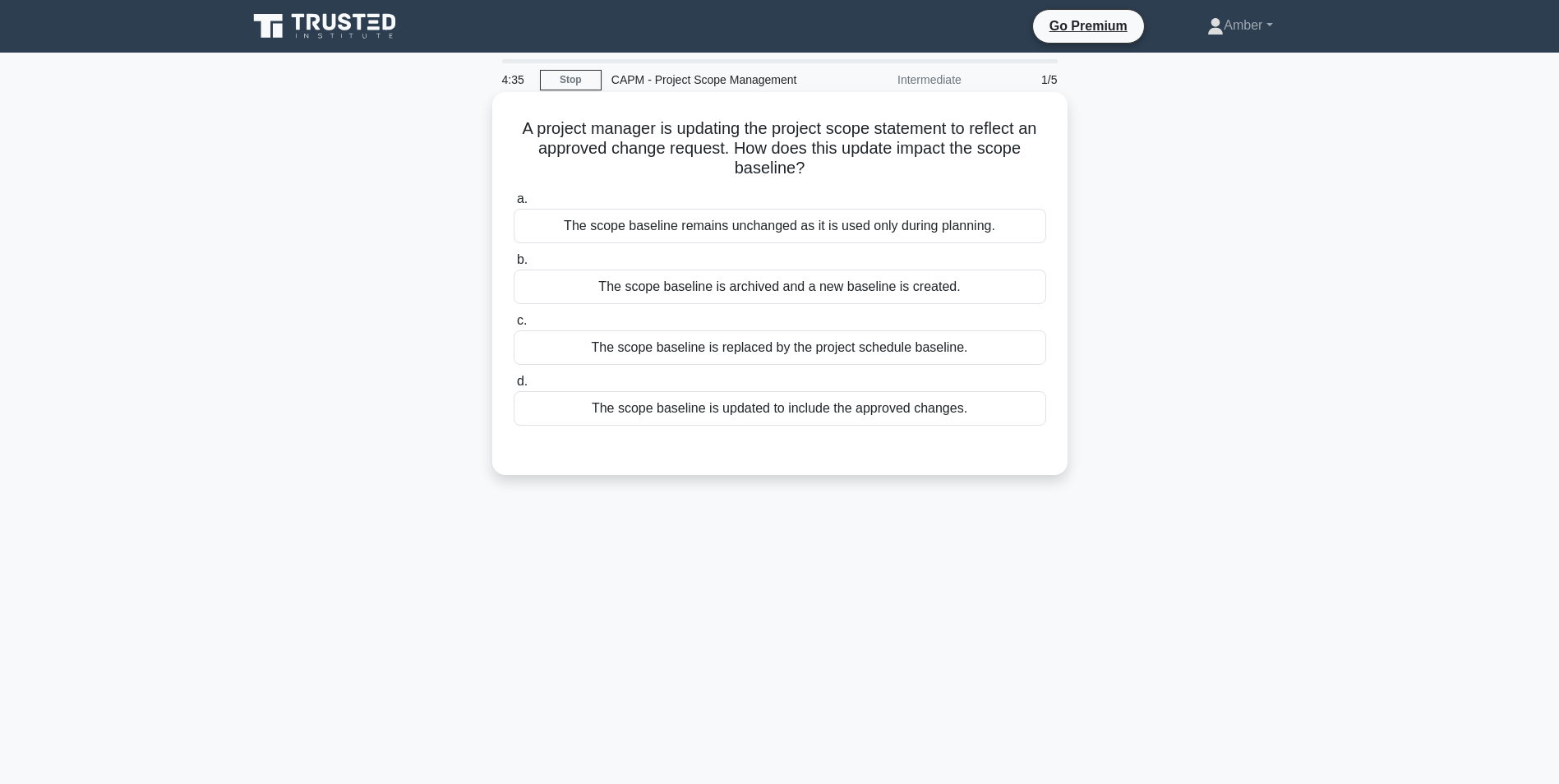
click at [737, 410] on div "The scope baseline is updated to include the approved changes." at bounding box center [780, 408] width 533 height 35
click at [514, 387] on input "d. The scope baseline is updated to include the approved changes." at bounding box center [514, 381] width 0 height 11
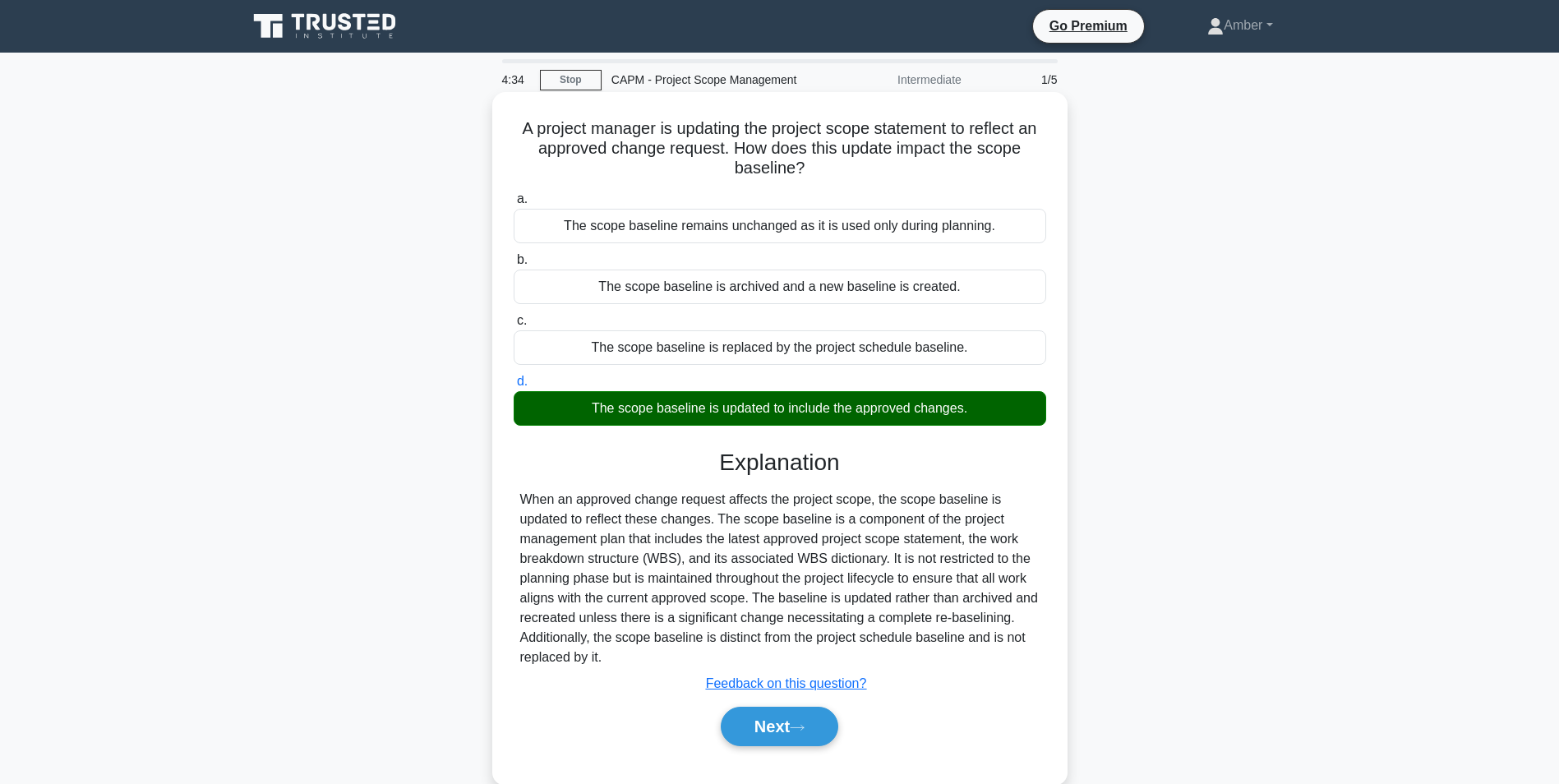
scroll to position [104, 0]
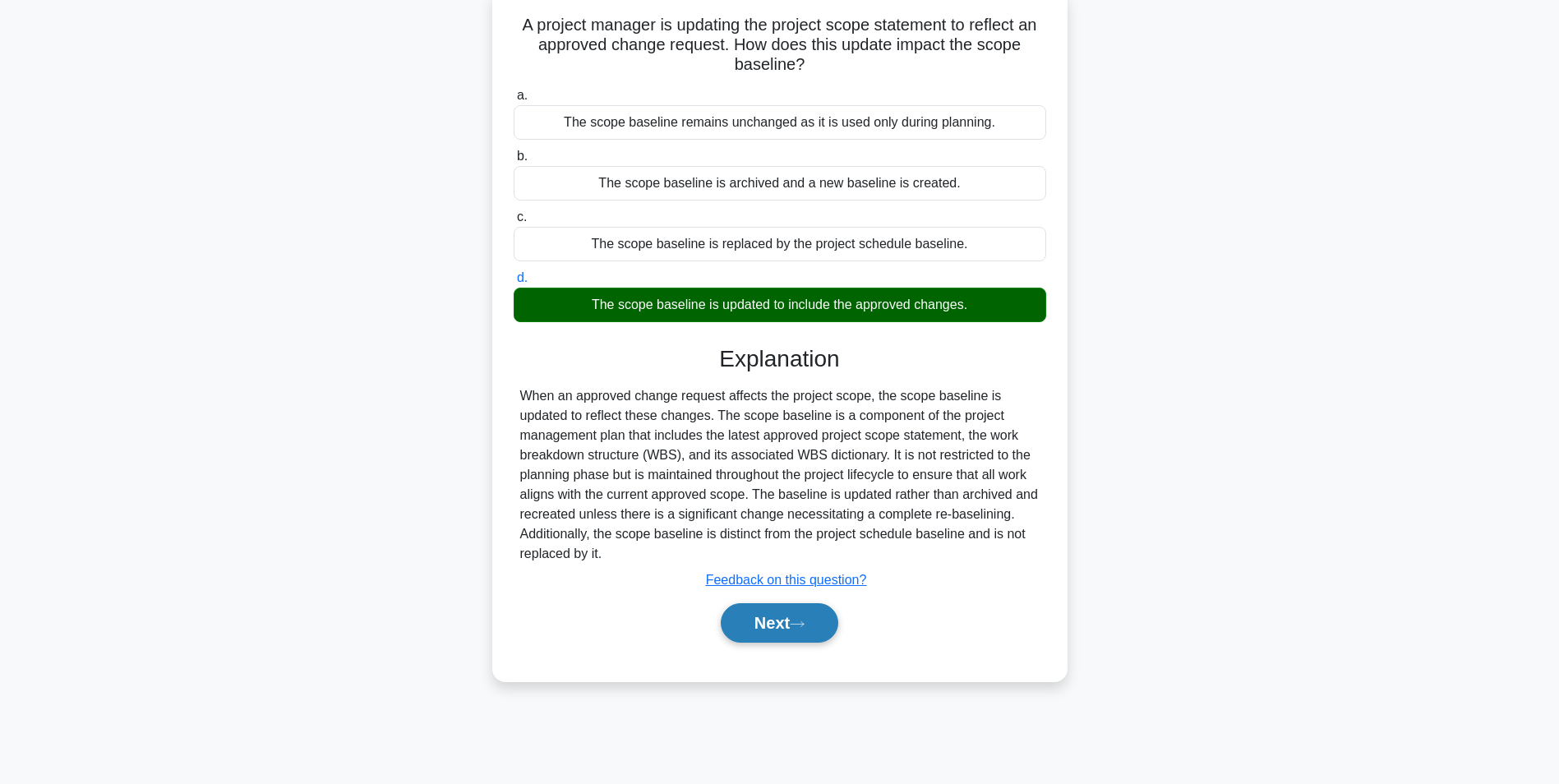
click at [783, 615] on button "Next" at bounding box center [780, 622] width 117 height 40
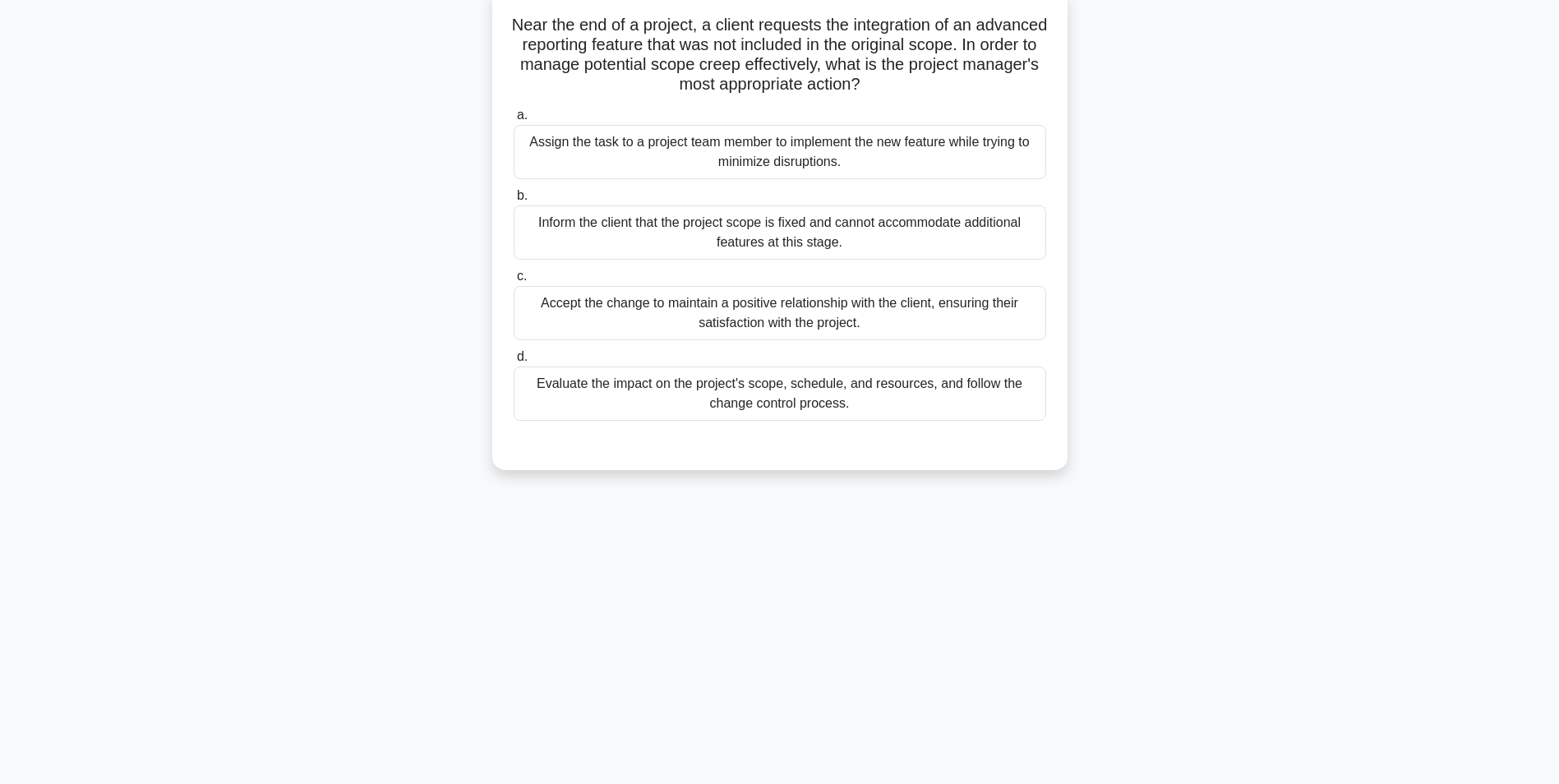
click at [627, 394] on div "Evaluate the impact on the project's scope, schedule, and resources, and follow…" at bounding box center [780, 394] width 533 height 54
click at [514, 362] on input "d. Evaluate the impact on the project's scope, schedule, and resources, and fol…" at bounding box center [514, 356] width 0 height 11
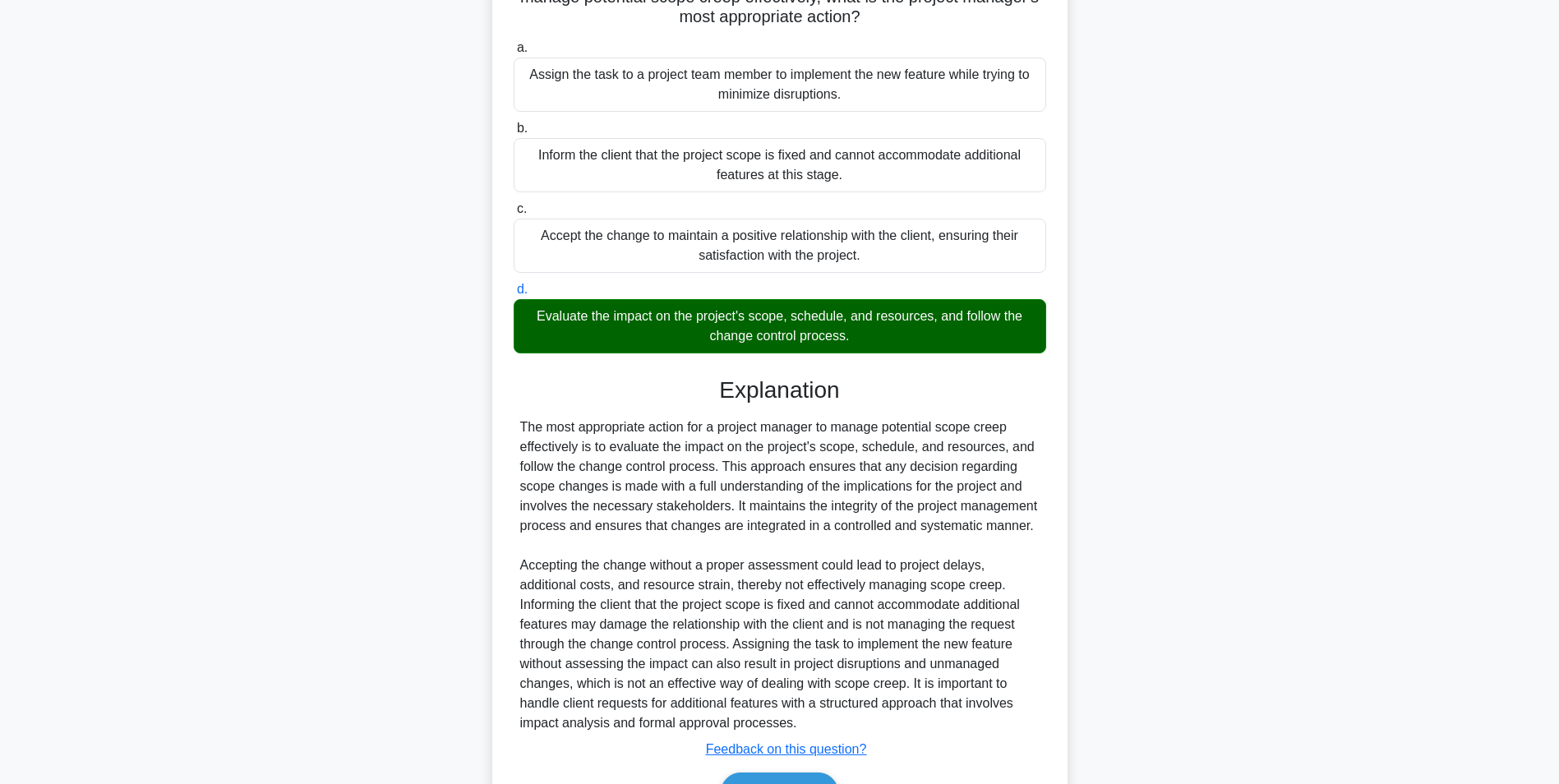
scroll to position [270, 0]
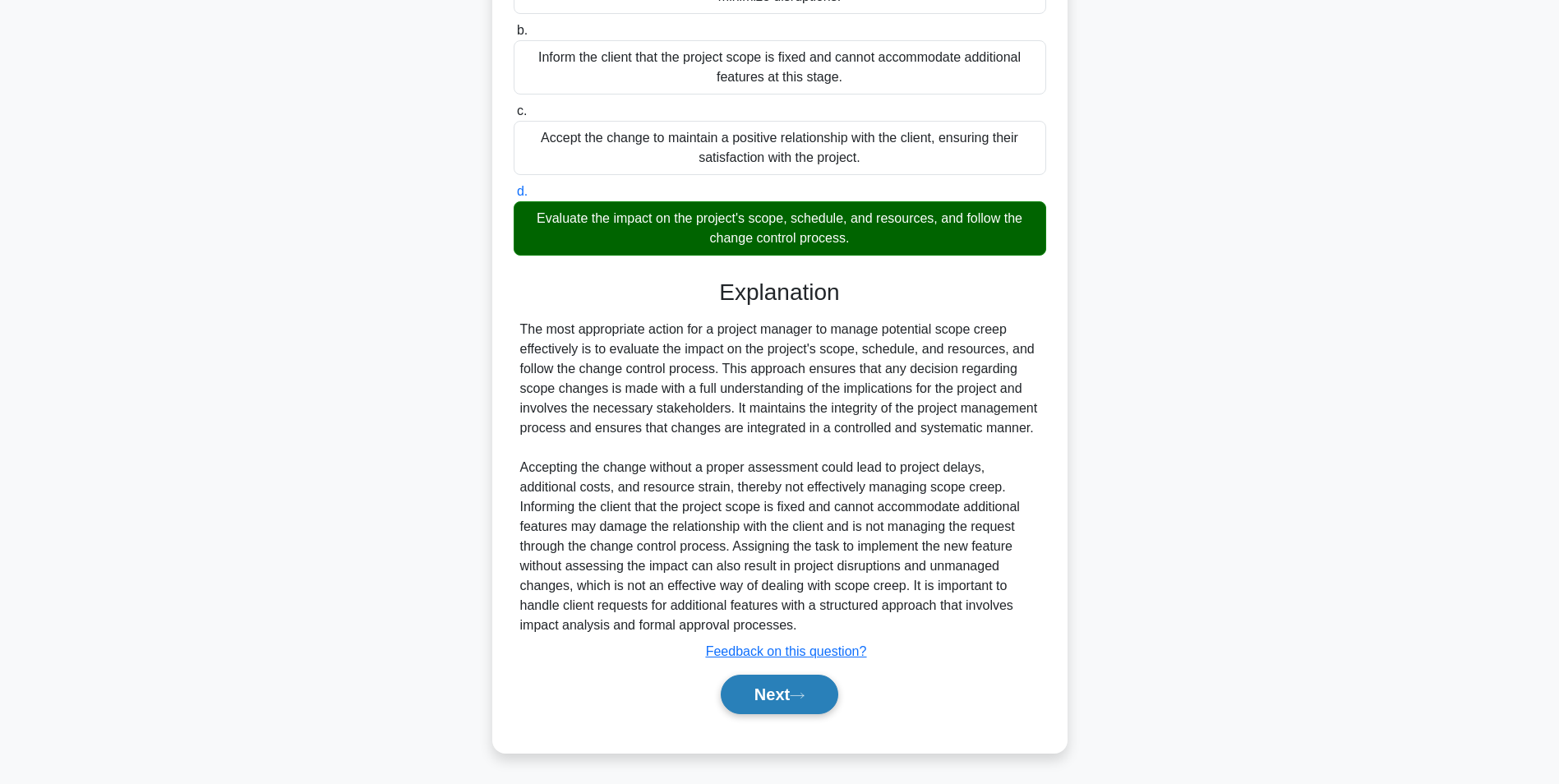
click at [784, 694] on button "Next" at bounding box center [780, 694] width 117 height 40
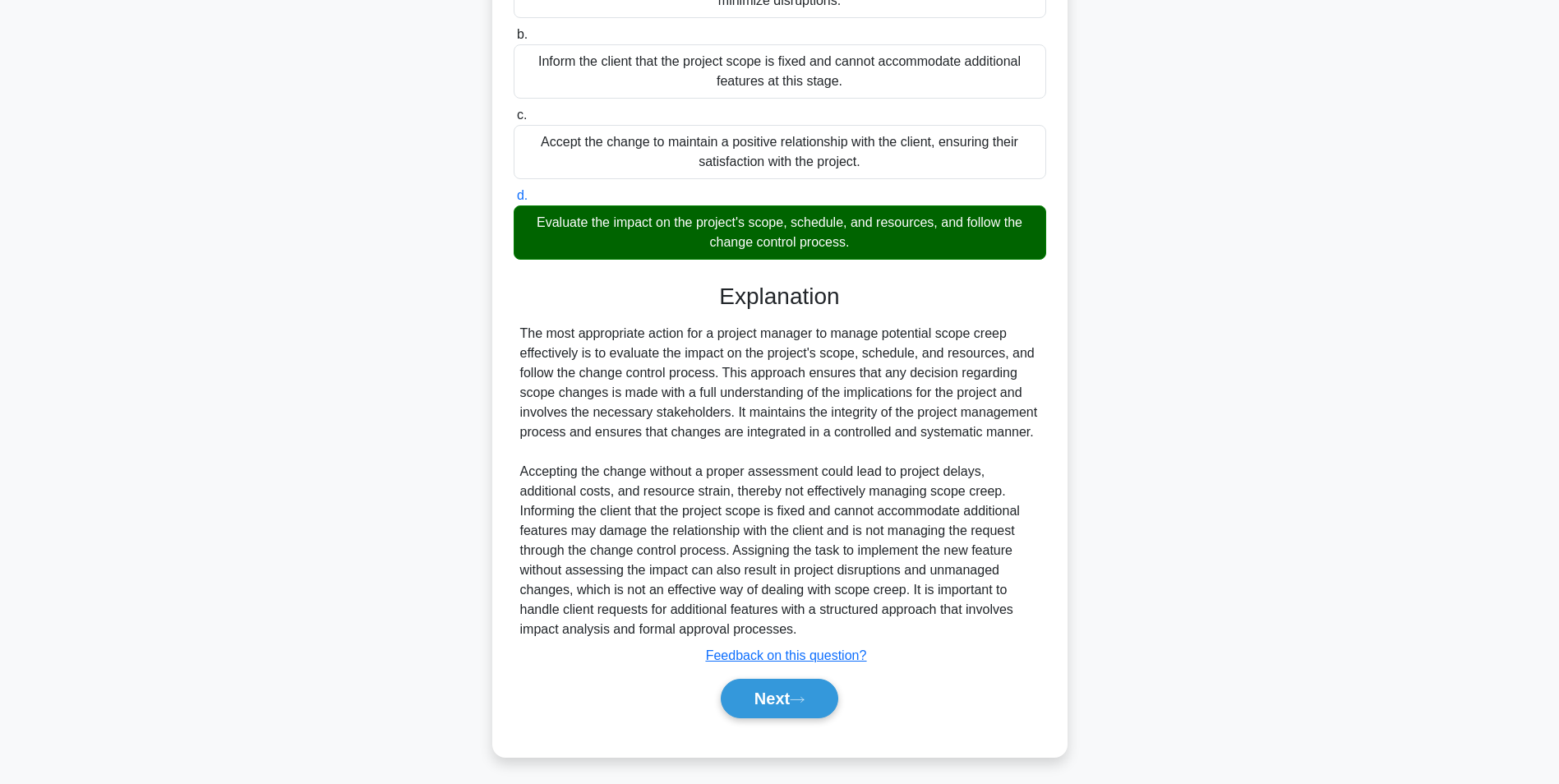
scroll to position [104, 0]
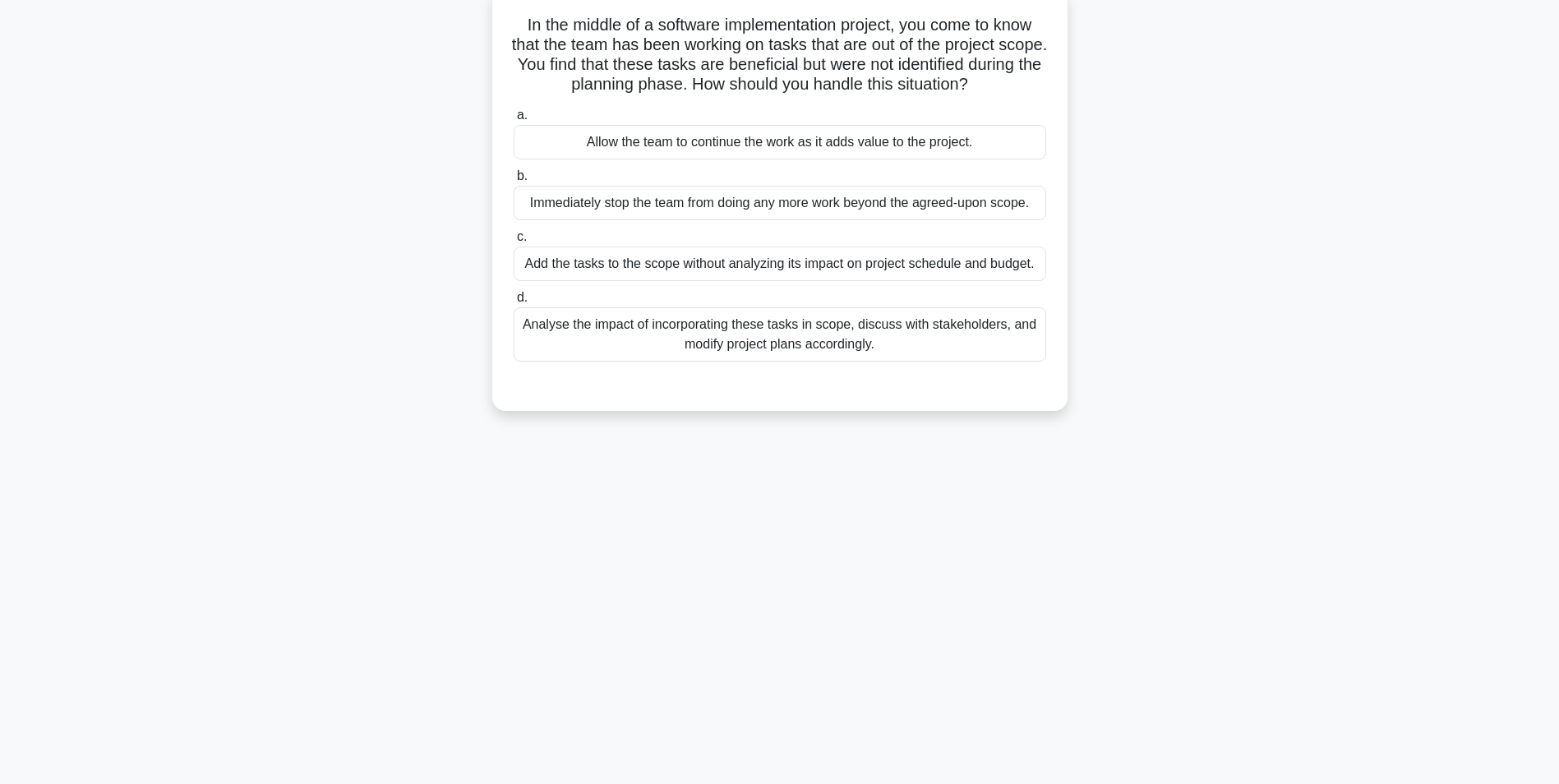
click at [704, 340] on div "Analyse the impact of incorporating these tasks in scope, discuss with stakehol…" at bounding box center [780, 335] width 533 height 54
click at [514, 303] on input "d. Analyse the impact of incorporating these tasks in scope, discuss with stake…" at bounding box center [514, 297] width 0 height 11
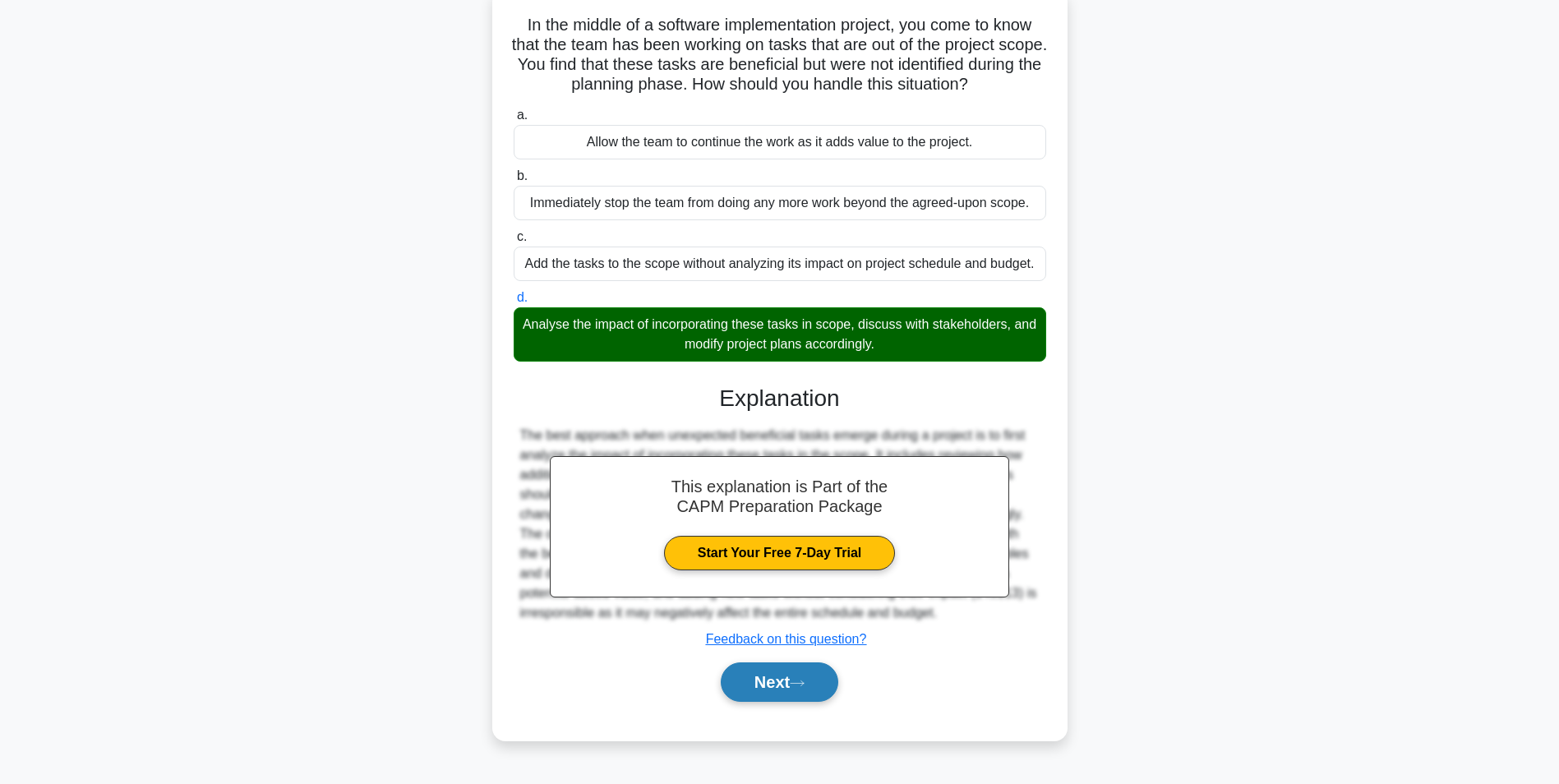
click at [774, 683] on button "Next" at bounding box center [780, 681] width 117 height 40
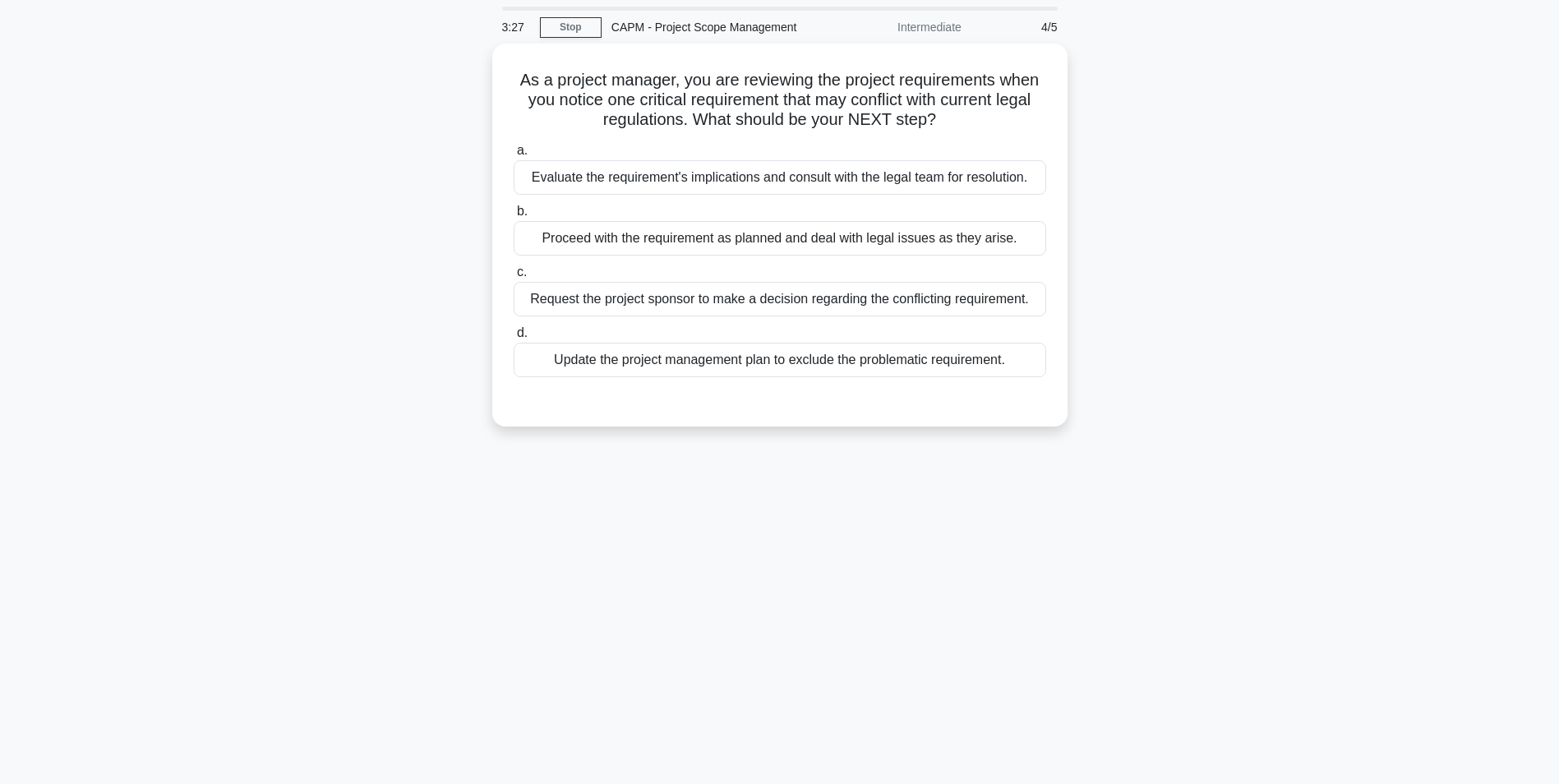
scroll to position [0, 0]
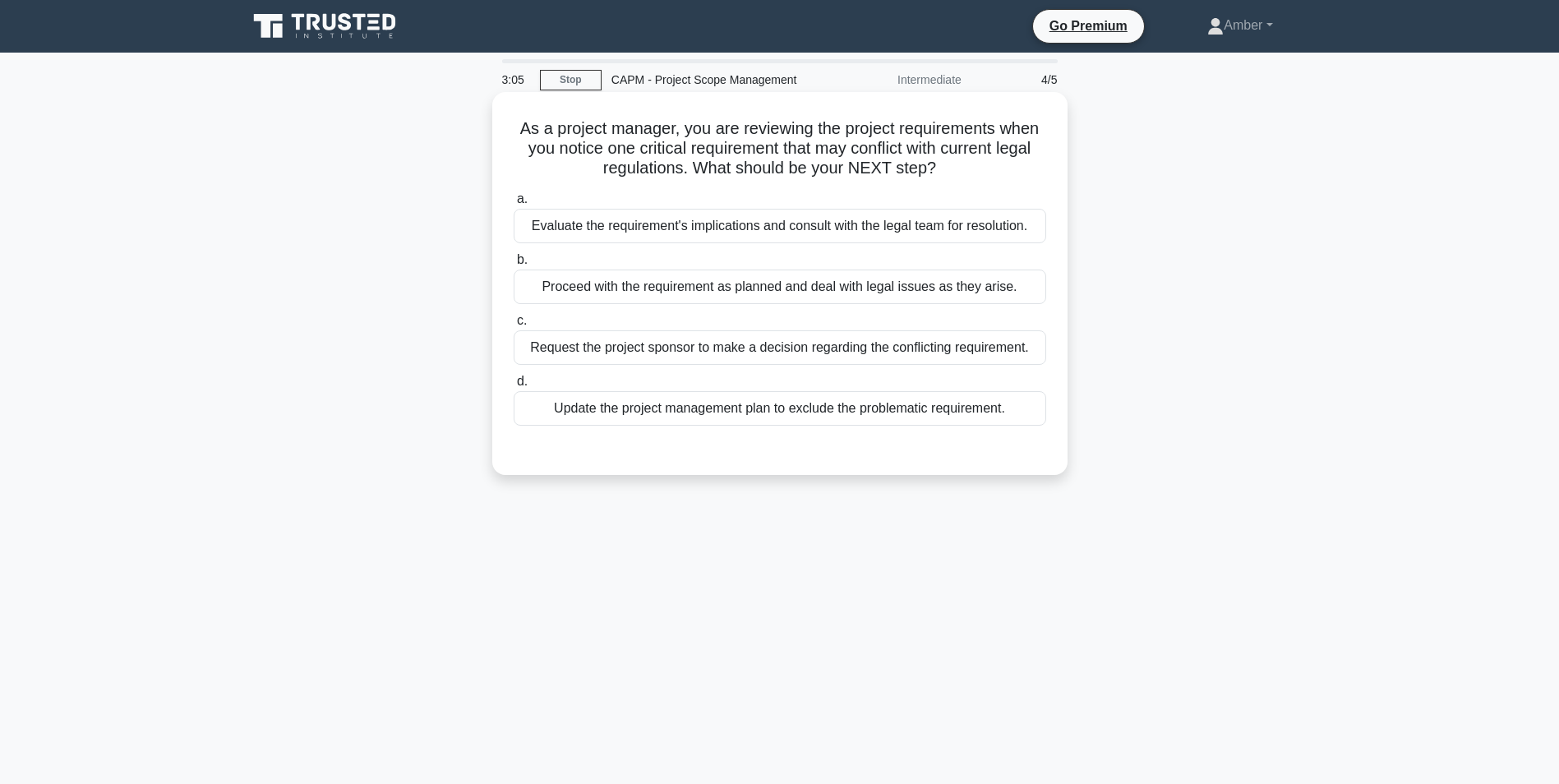
click at [647, 228] on div "Evaluate the requirement's implications and consult with the legal team for res…" at bounding box center [780, 226] width 533 height 35
click at [514, 205] on input "a. Evaluate the requirement's implications and consult with the legal team for …" at bounding box center [514, 199] width 0 height 11
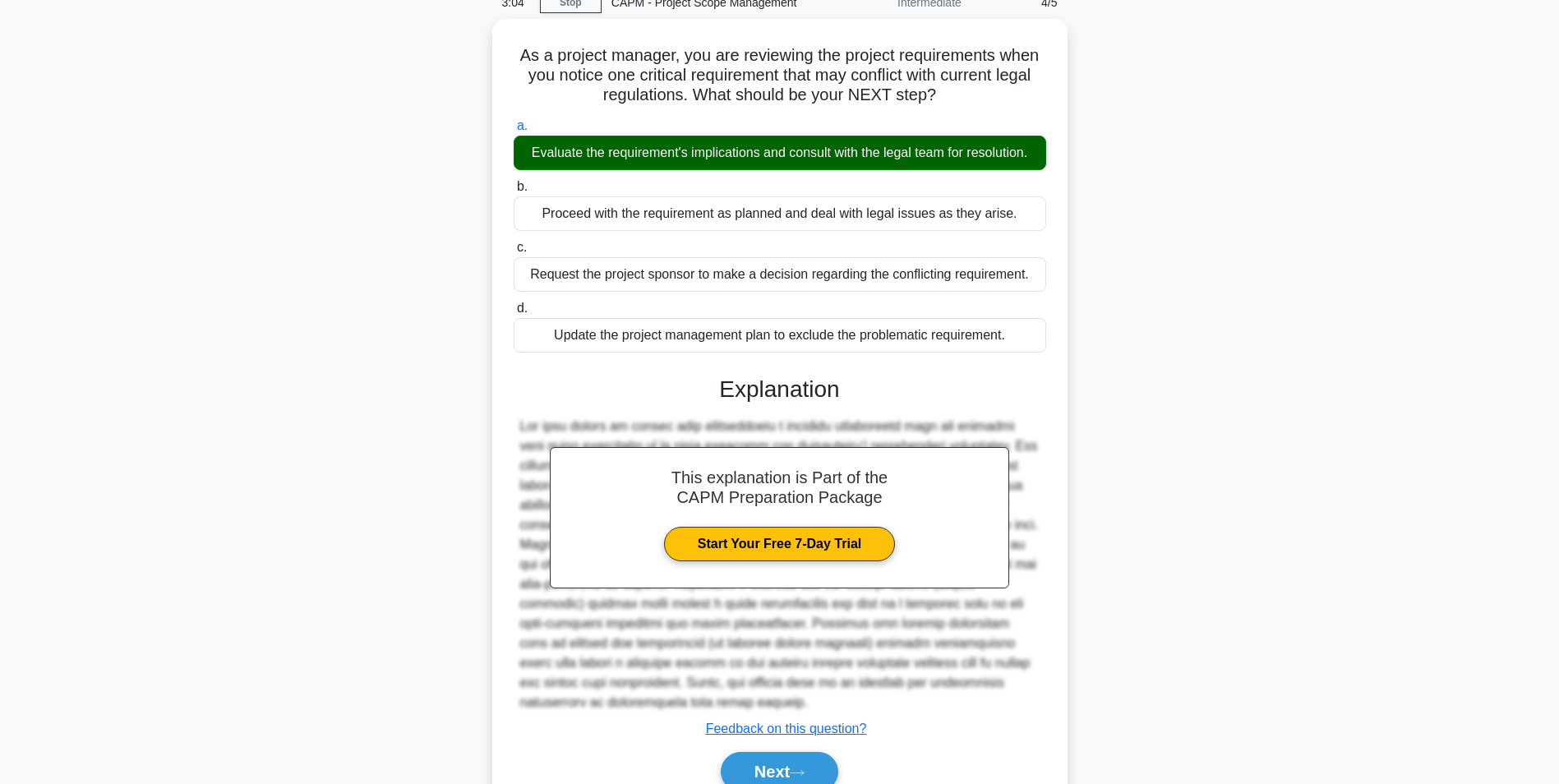
scroll to position [151, 0]
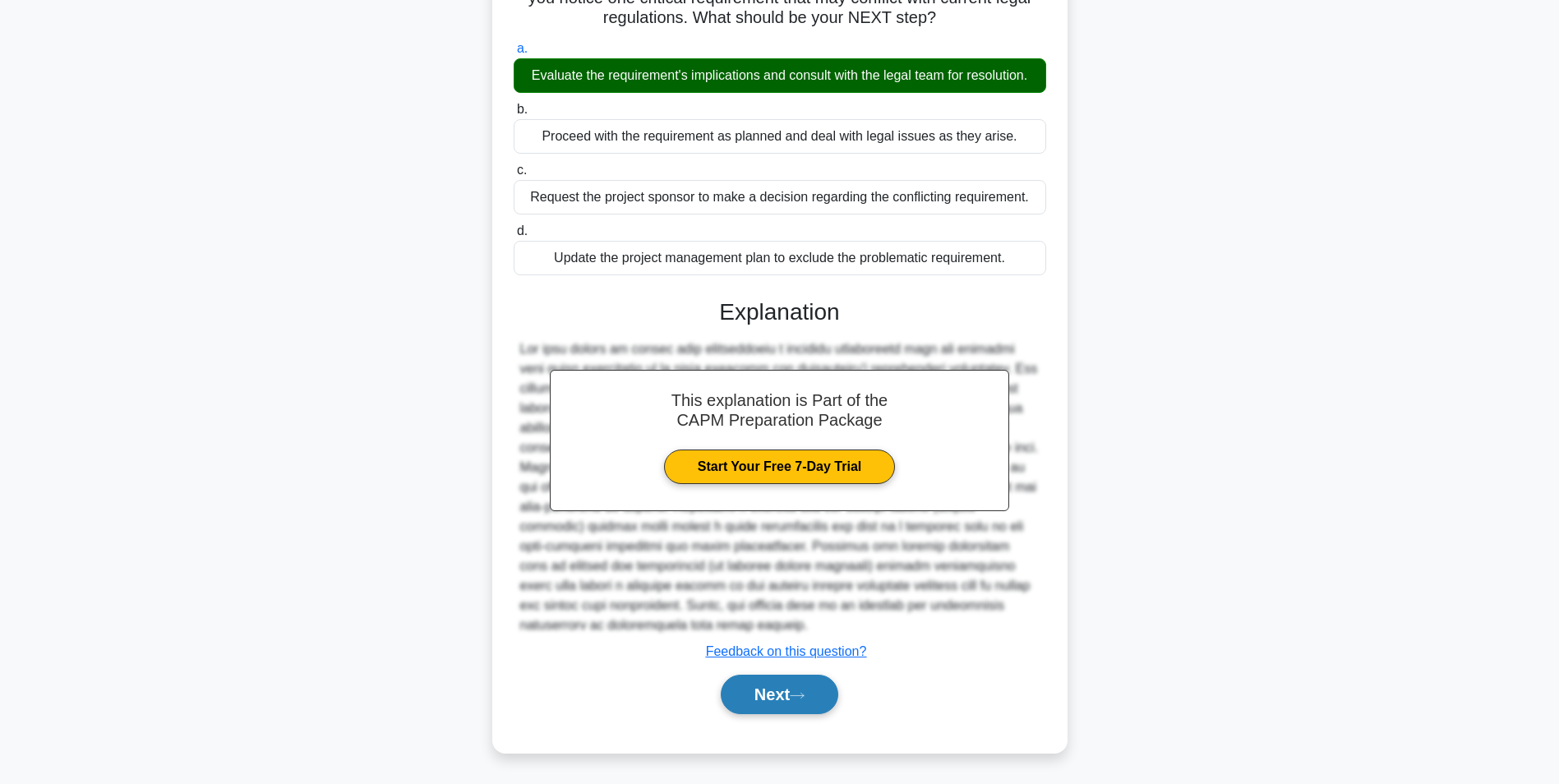
click at [775, 680] on button "Next" at bounding box center [780, 694] width 117 height 40
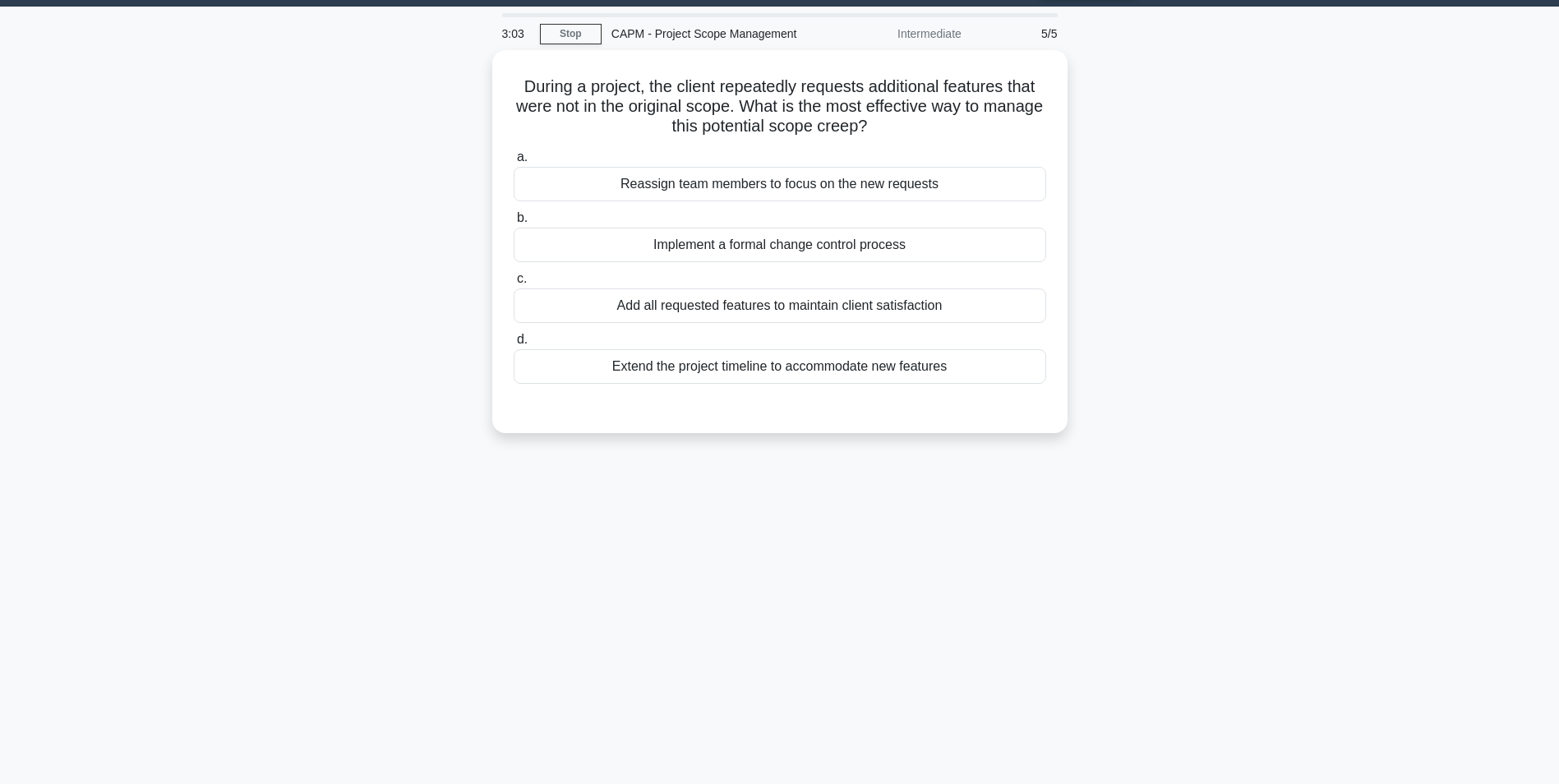
scroll to position [0, 0]
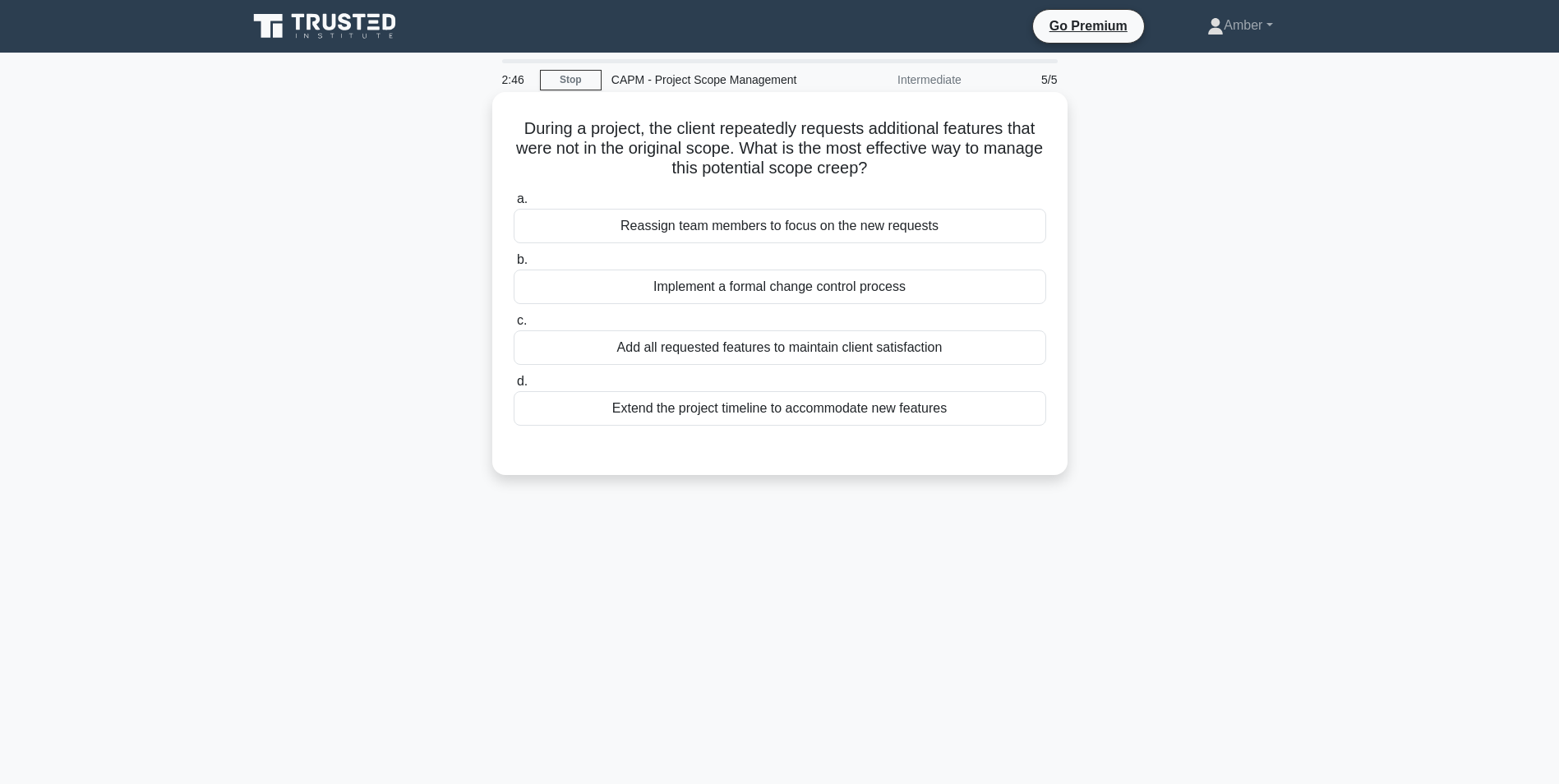
click at [723, 277] on div "Implement a formal change control process" at bounding box center [780, 287] width 533 height 35
click at [514, 265] on input "b. Implement a formal change control process" at bounding box center [514, 259] width 0 height 11
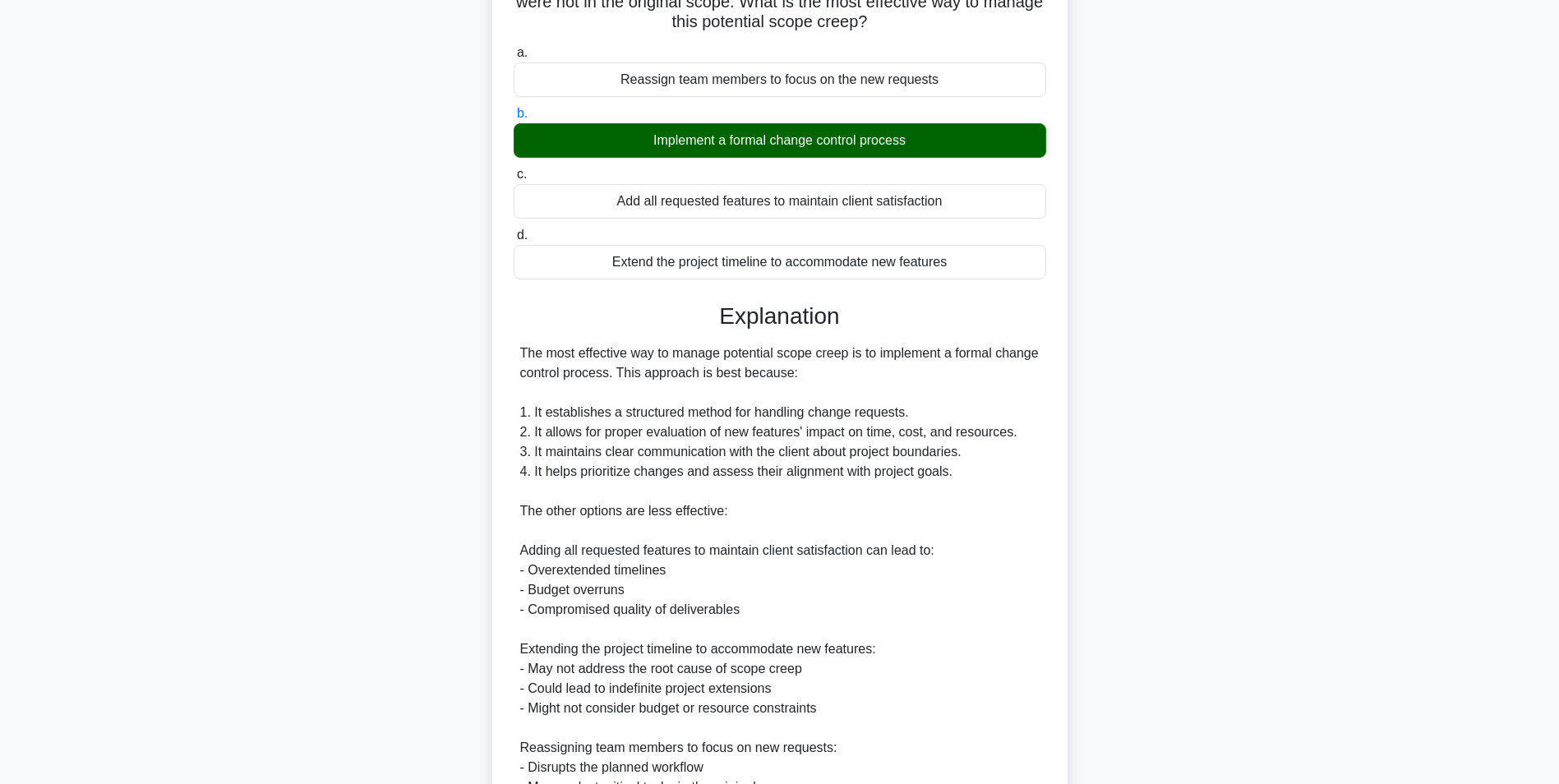
scroll to position [388, 0]
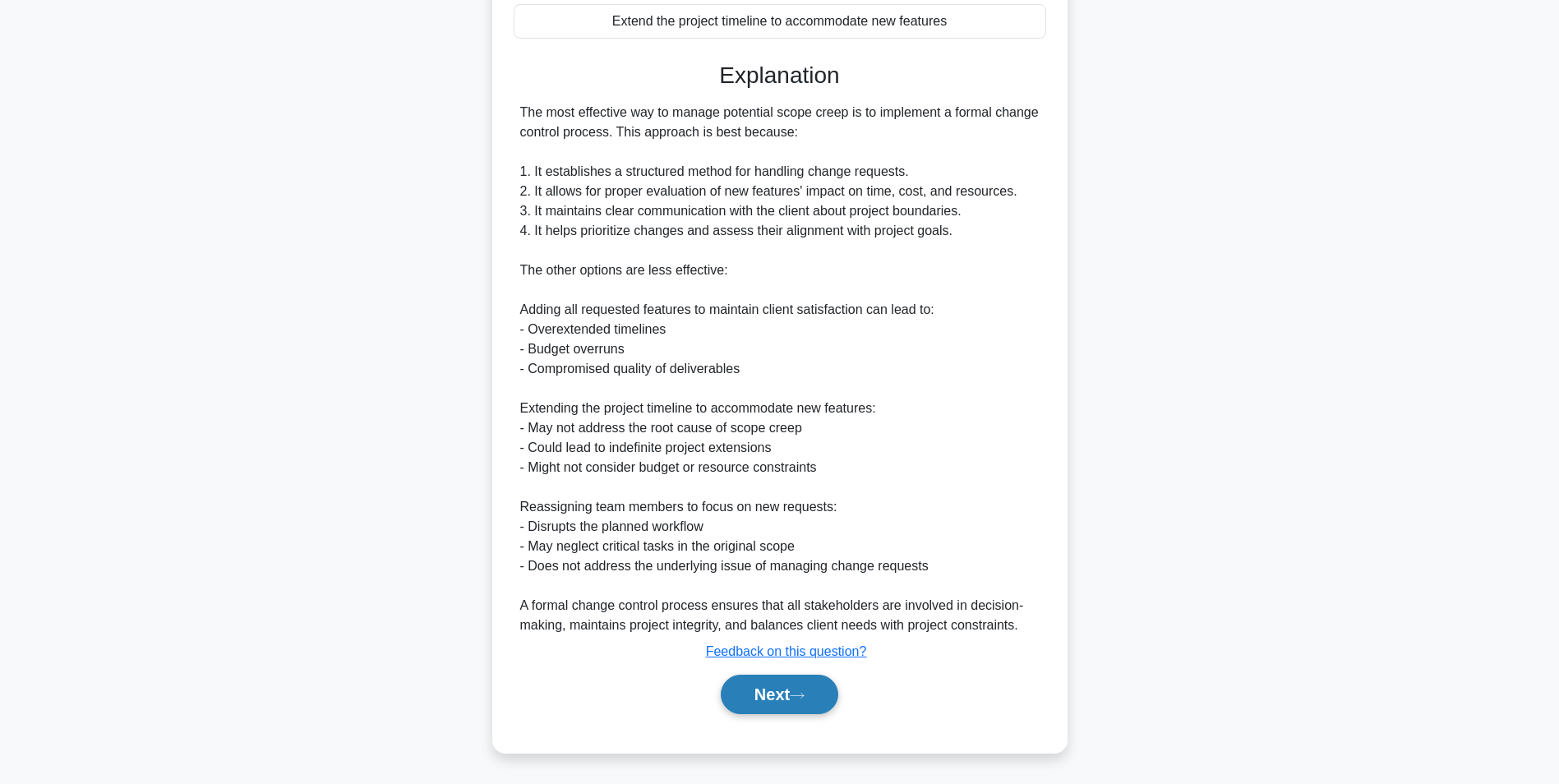
click at [759, 684] on button "Next" at bounding box center [780, 694] width 117 height 40
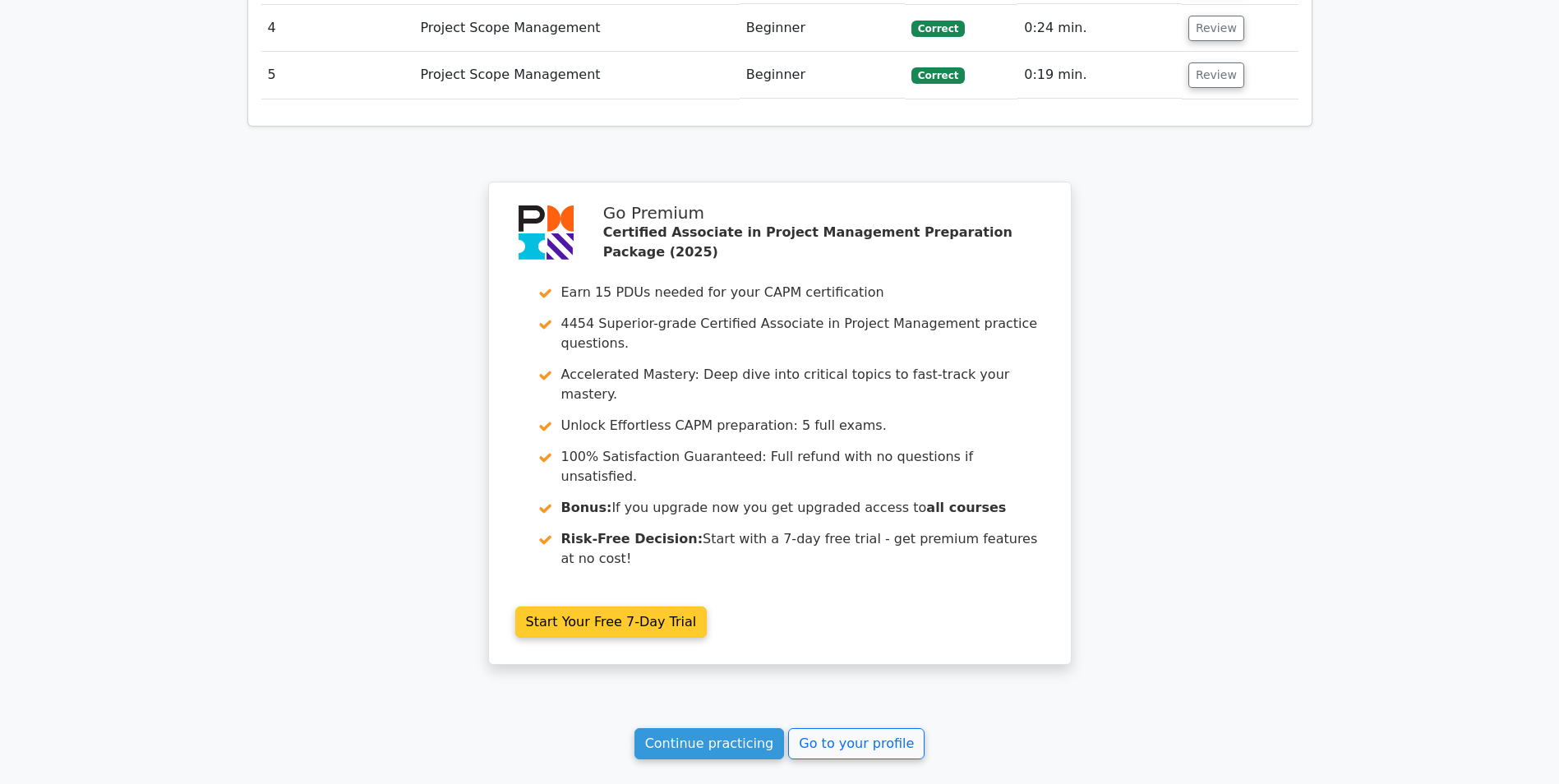
scroll to position [2218, 0]
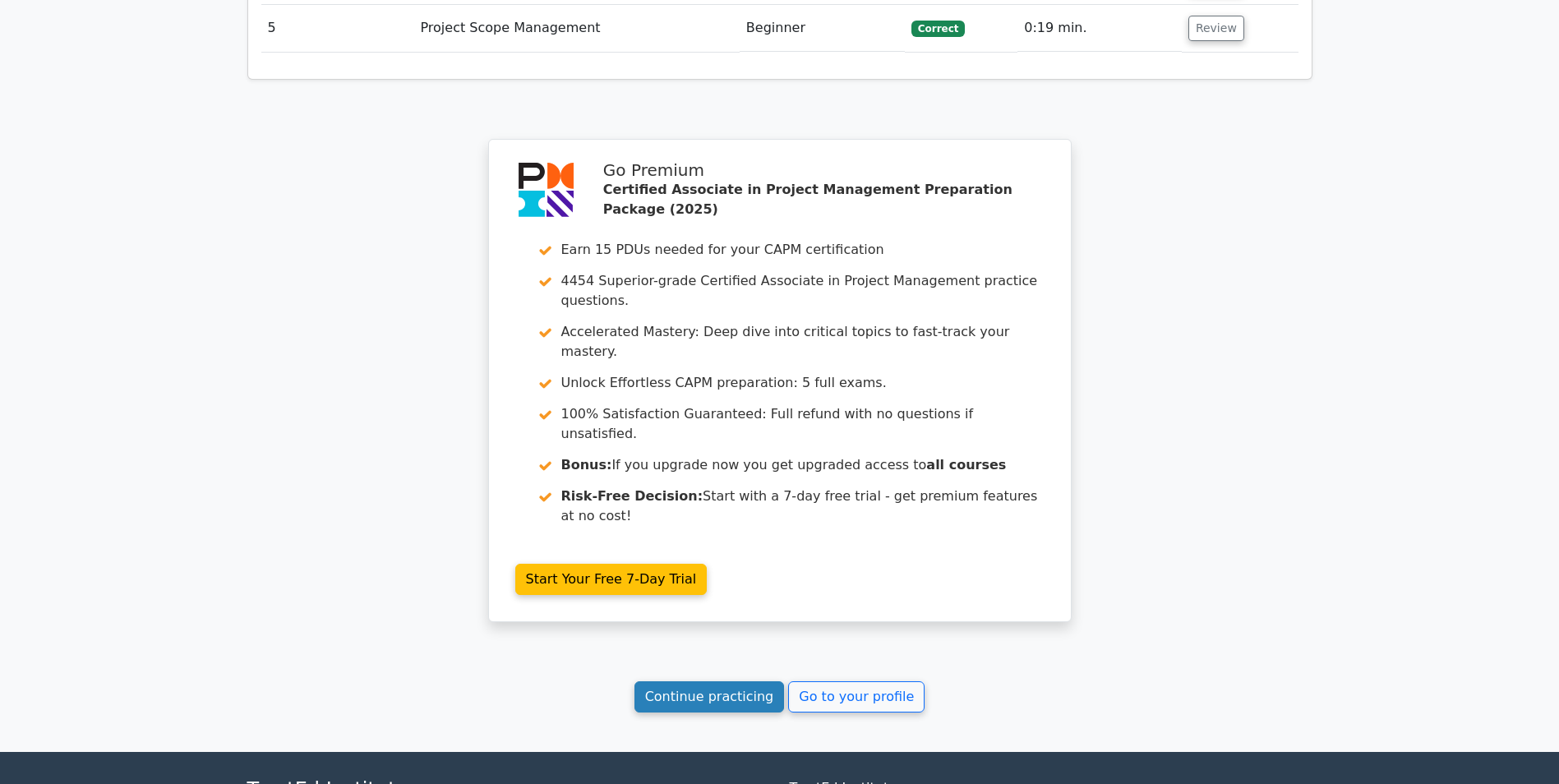
click at [687, 681] on link "Continue practicing" at bounding box center [710, 697] width 150 height 31
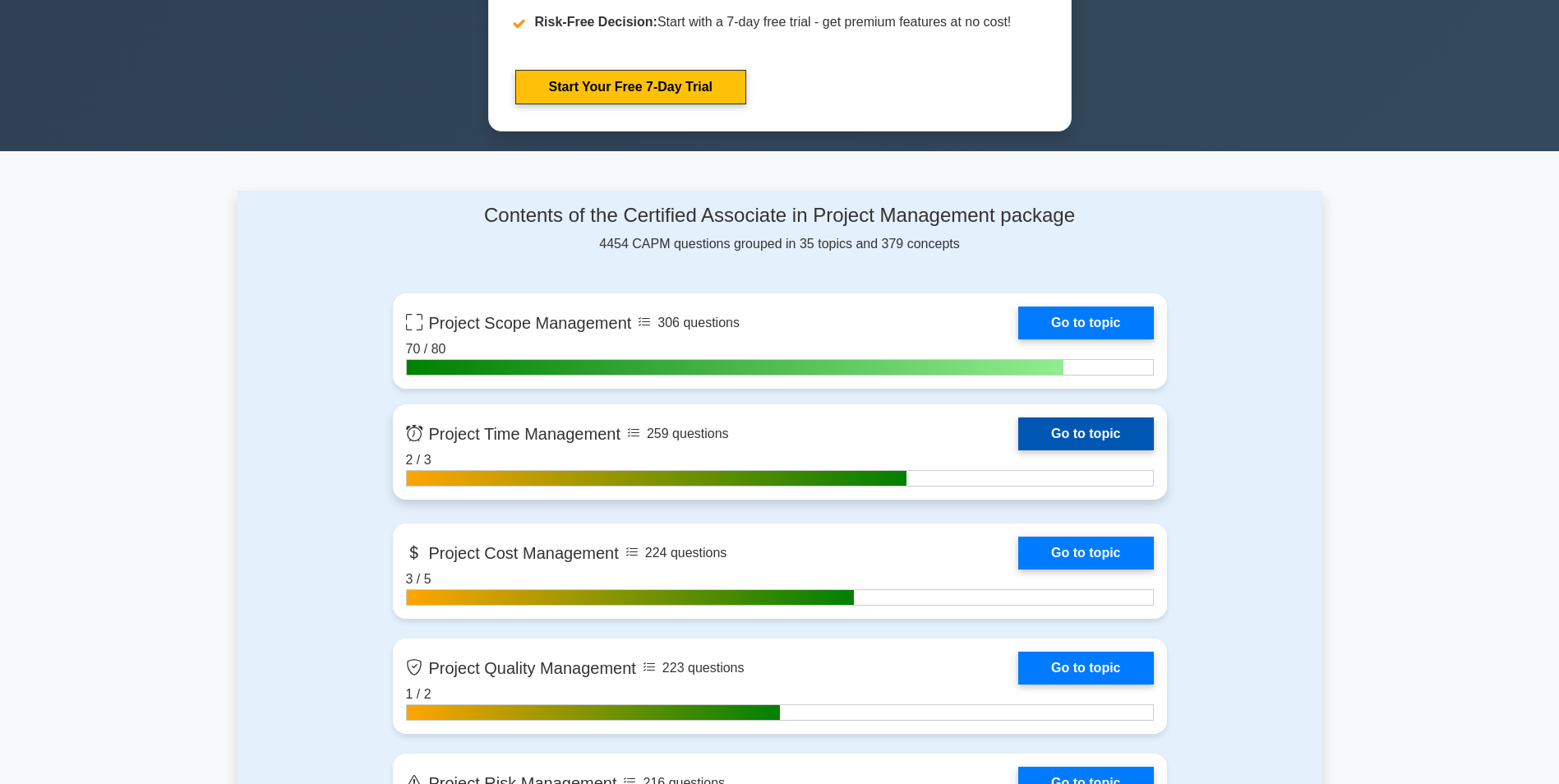
scroll to position [986, 0]
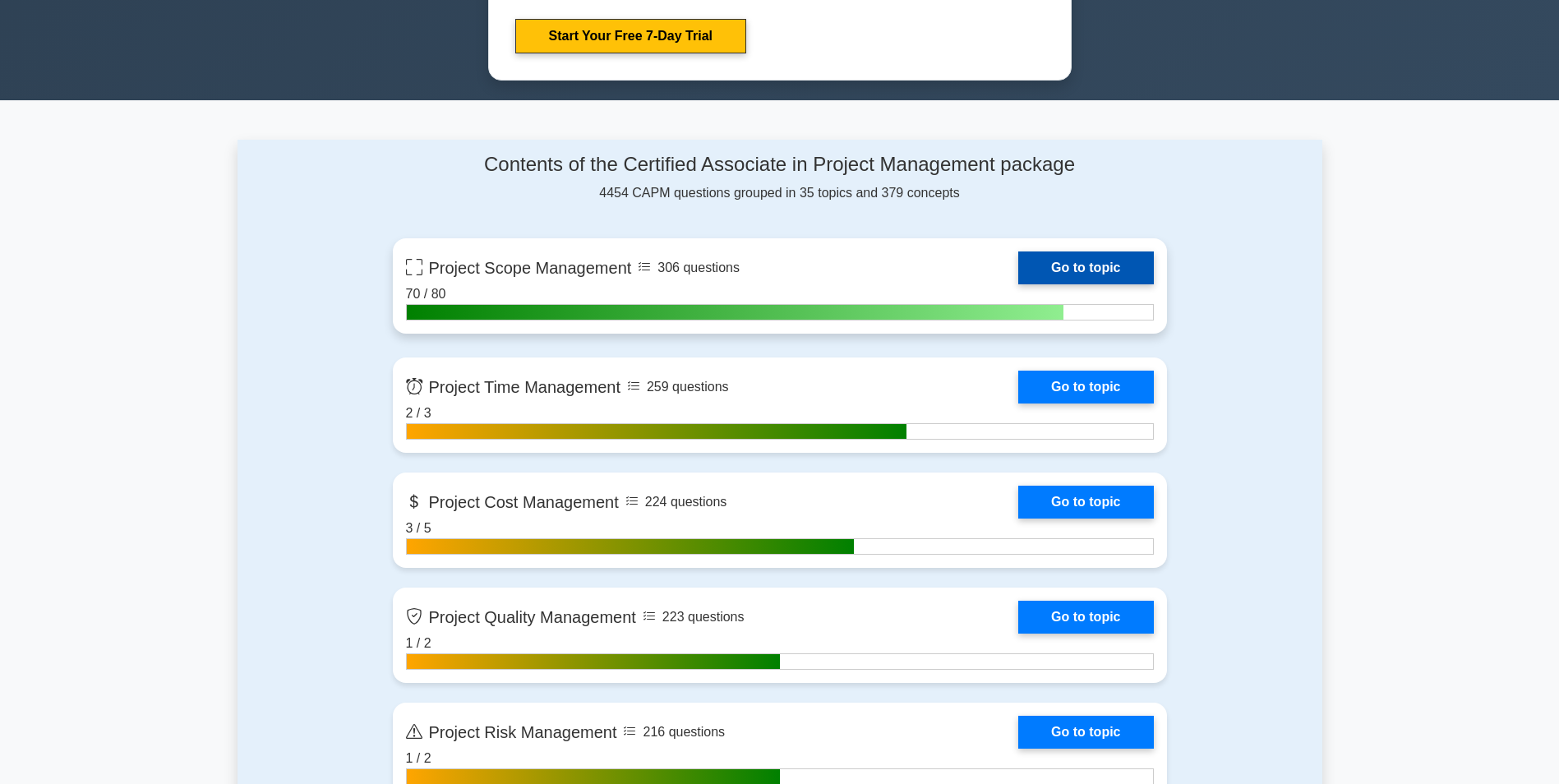
click at [1098, 258] on link "Go to topic" at bounding box center [1085, 268] width 135 height 33
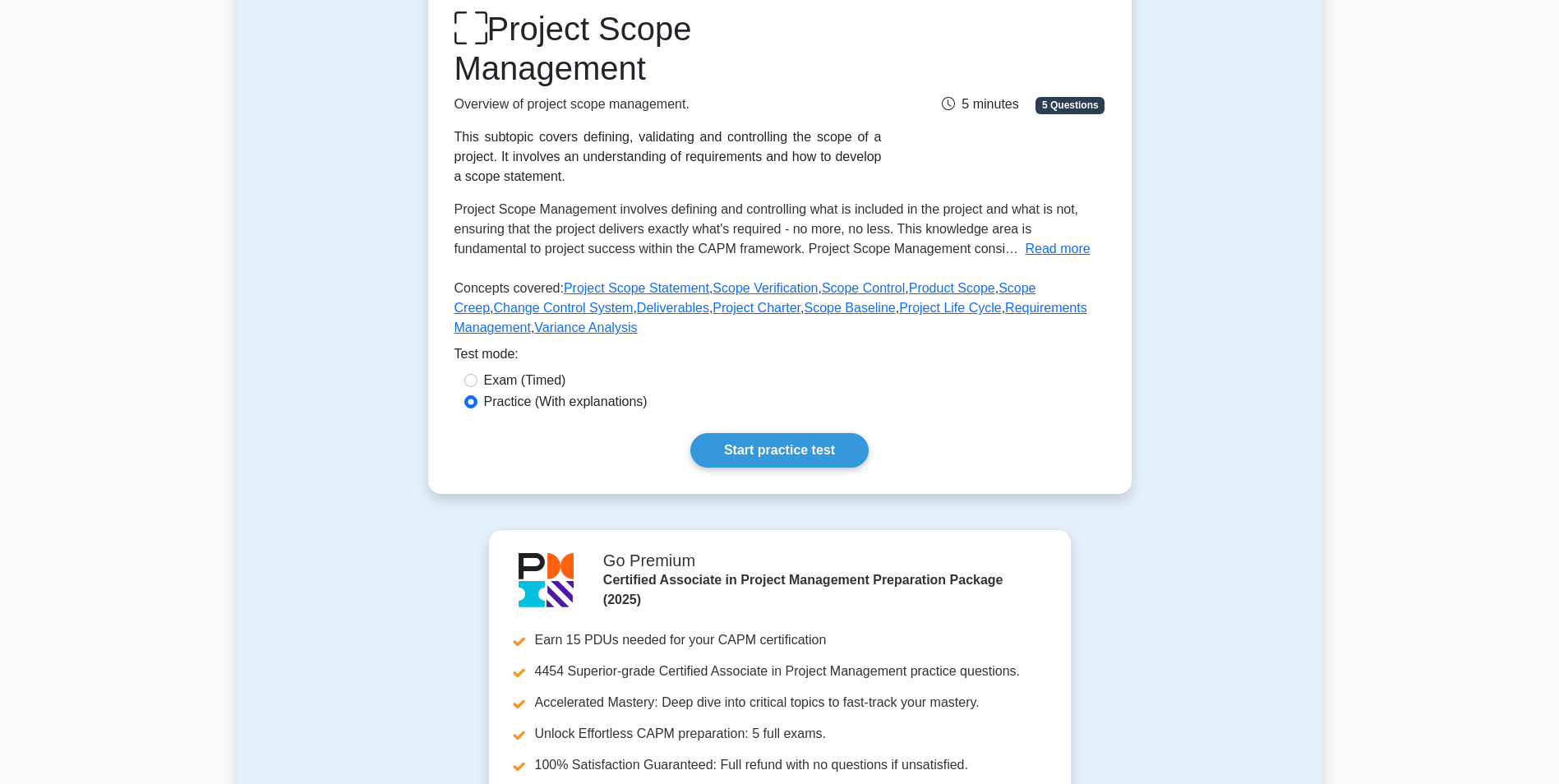
scroll to position [246, 0]
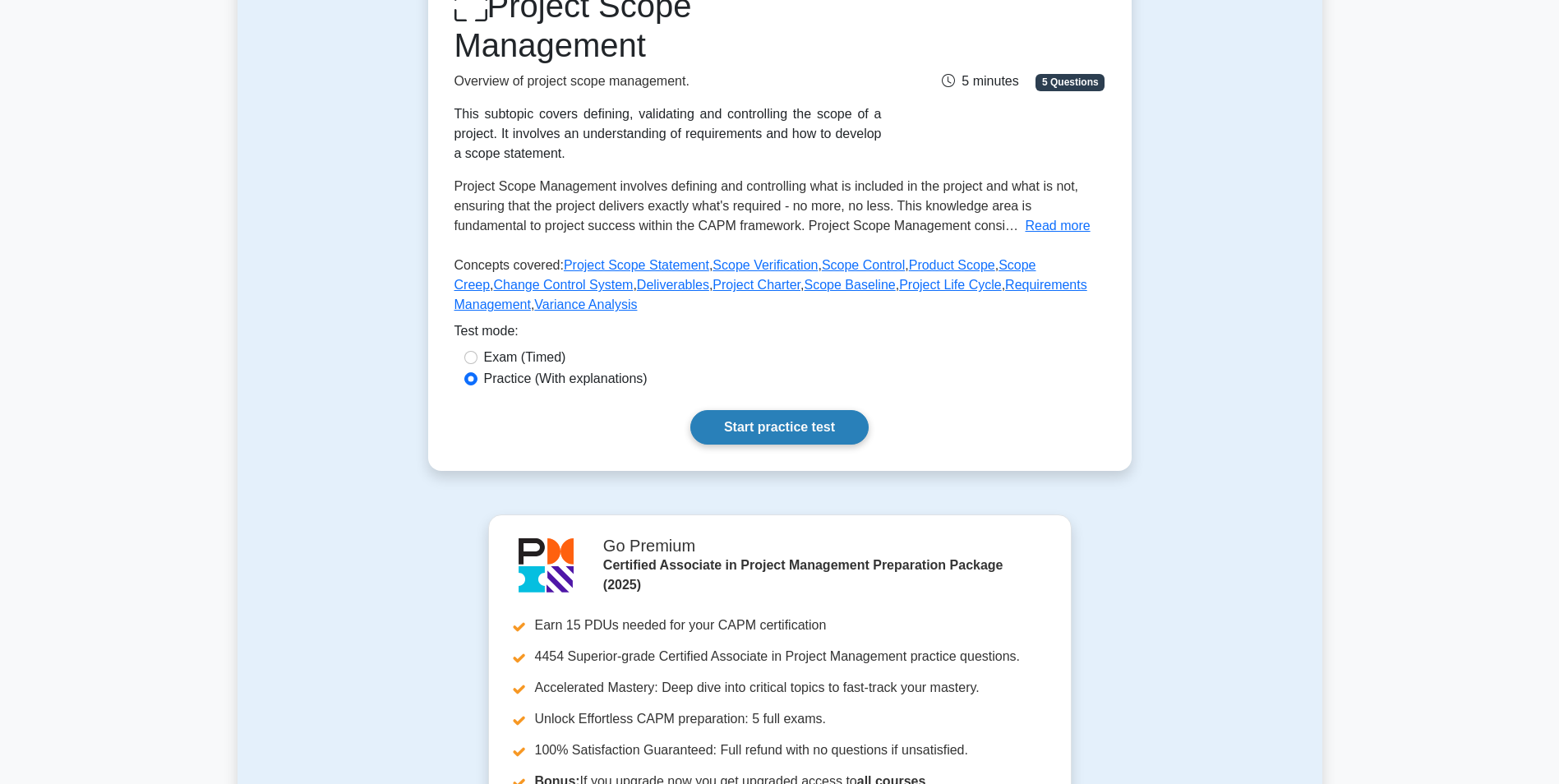
click at [752, 413] on link "Start practice test" at bounding box center [780, 428] width 179 height 35
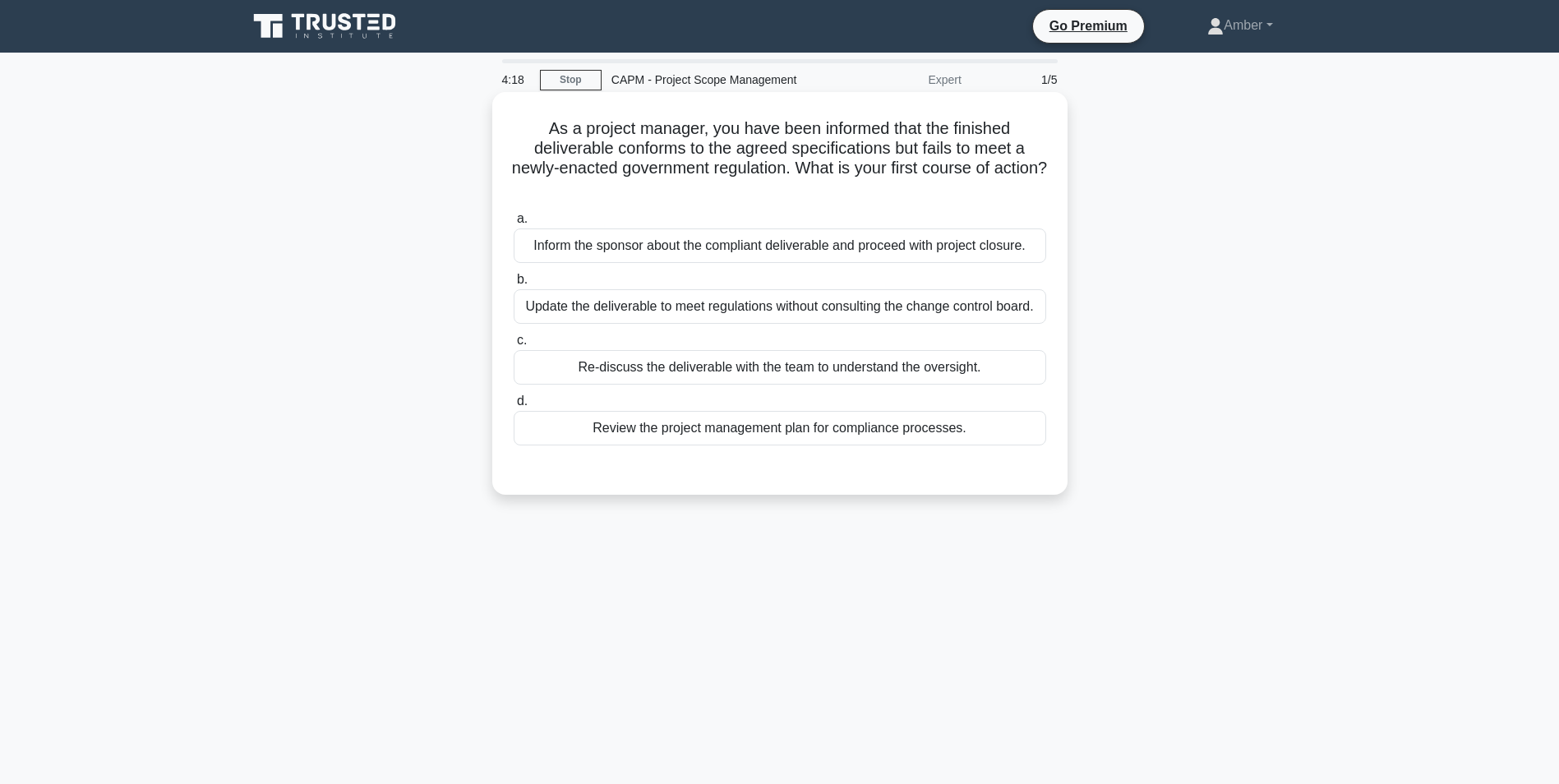
click at [668, 428] on div "Review the project management plan for compliance processes." at bounding box center [780, 428] width 533 height 35
click at [514, 407] on input "d. Review the project management plan for compliance processes." at bounding box center [514, 401] width 0 height 11
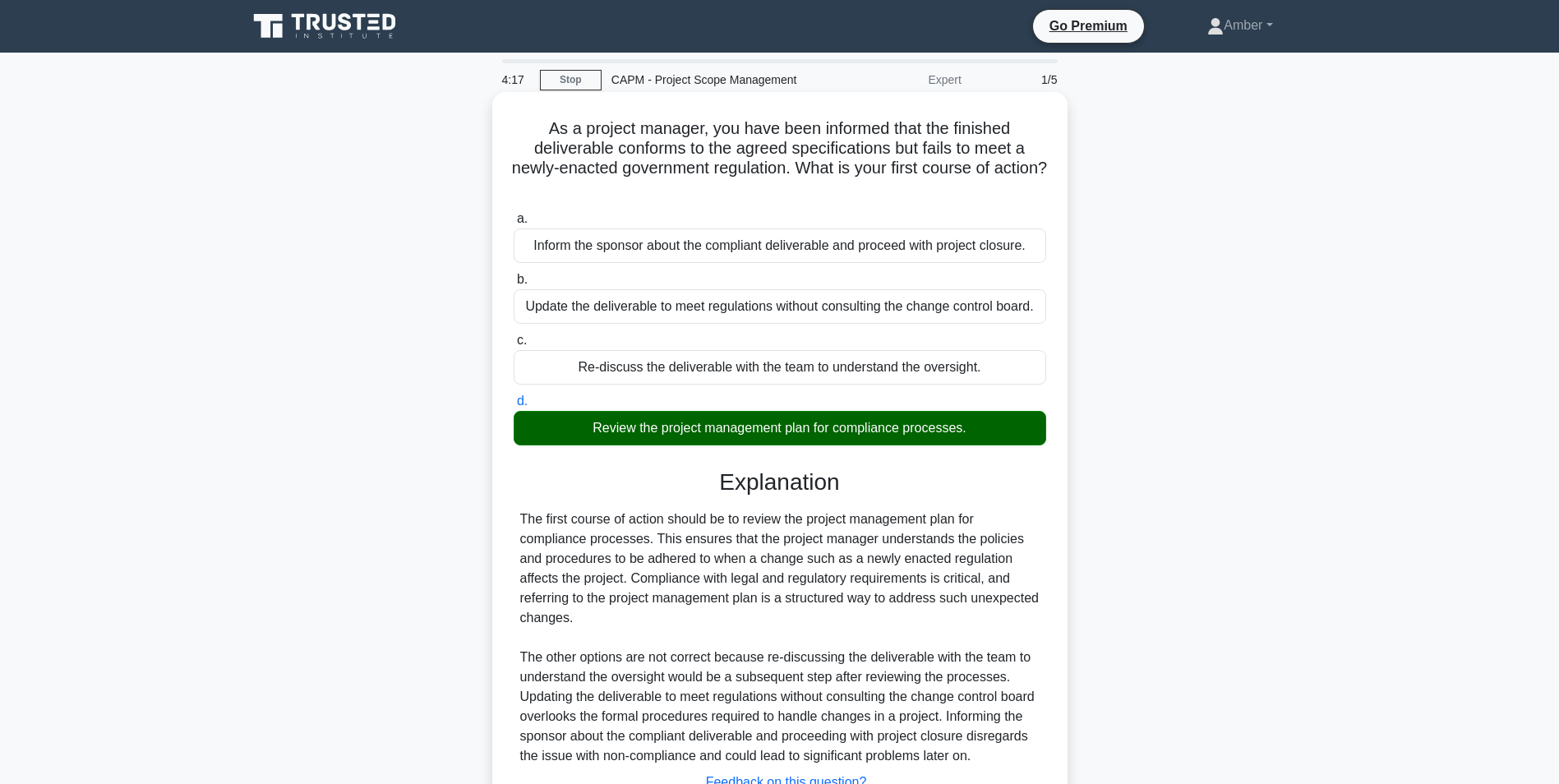
scroll to position [151, 0]
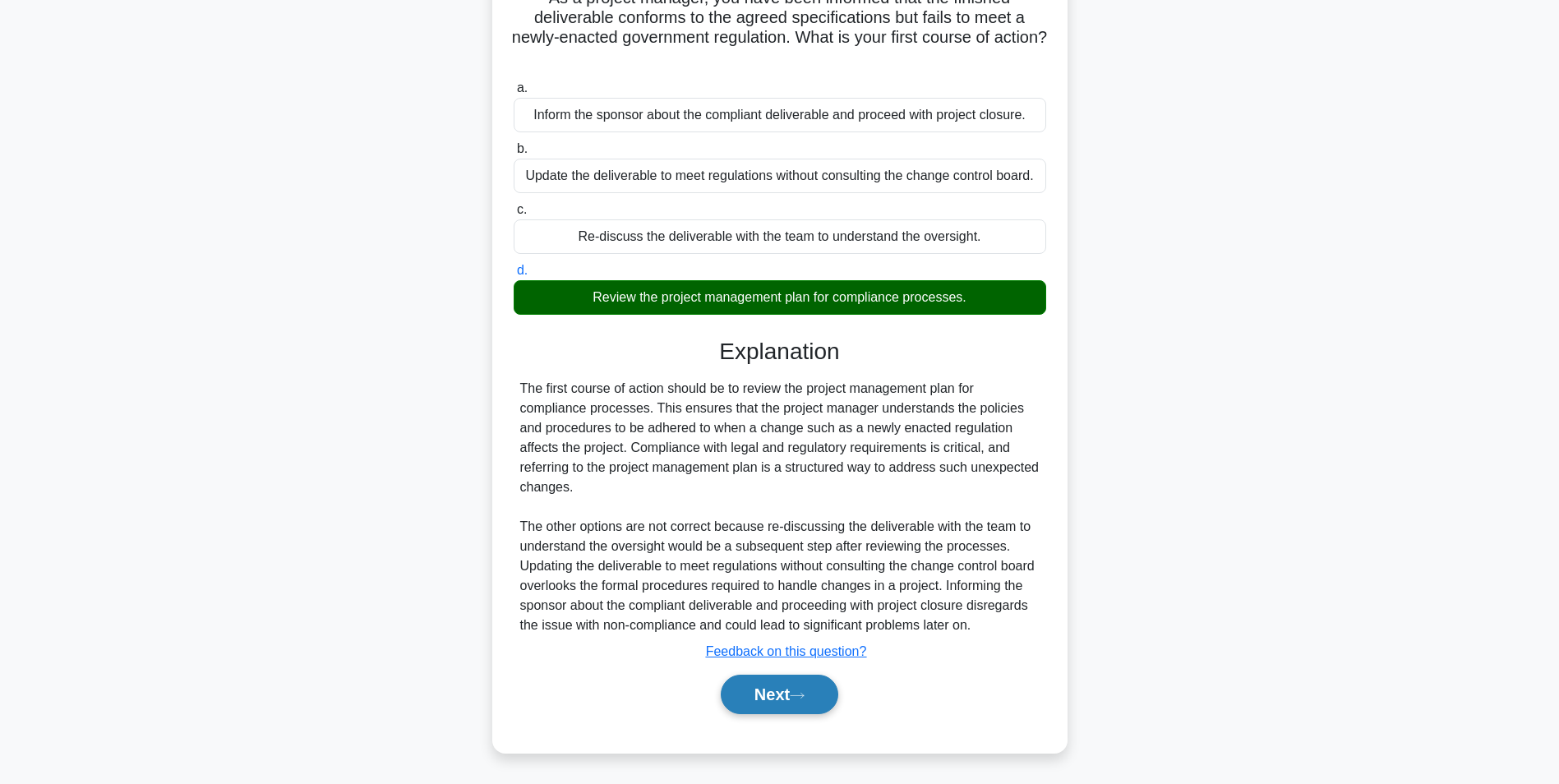
click at [770, 698] on button "Next" at bounding box center [780, 694] width 117 height 40
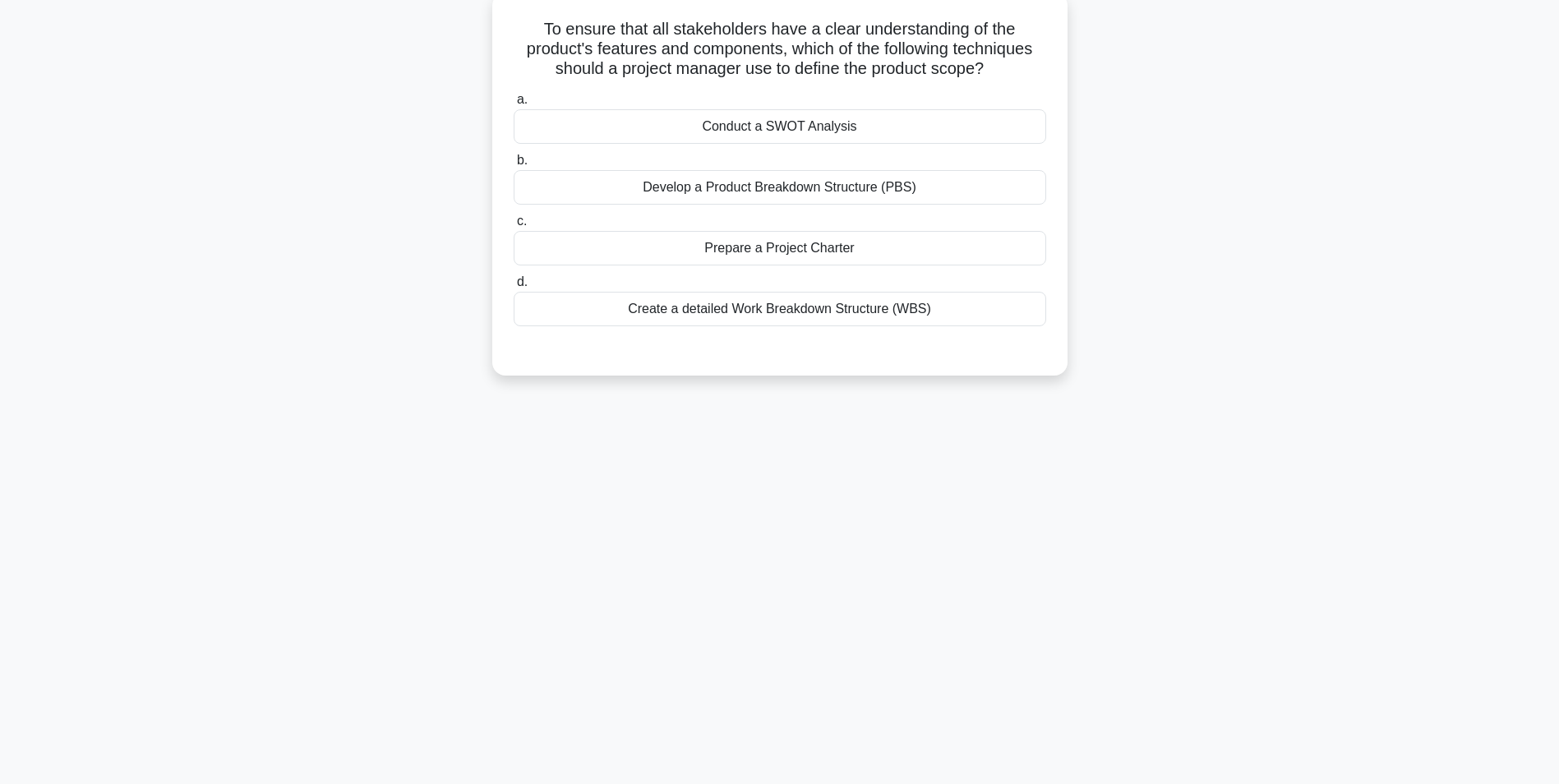
scroll to position [104, 0]
click at [655, 310] on div "Create a detailed Work Breakdown Structure (WBS)" at bounding box center [780, 305] width 533 height 35
click at [834, 313] on div "Create a detailed Work Breakdown Structure (WBS)" at bounding box center [780, 305] width 533 height 35
click at [514, 283] on input "d. Create a detailed Work Breakdown Structure (WBS)" at bounding box center [514, 278] width 0 height 11
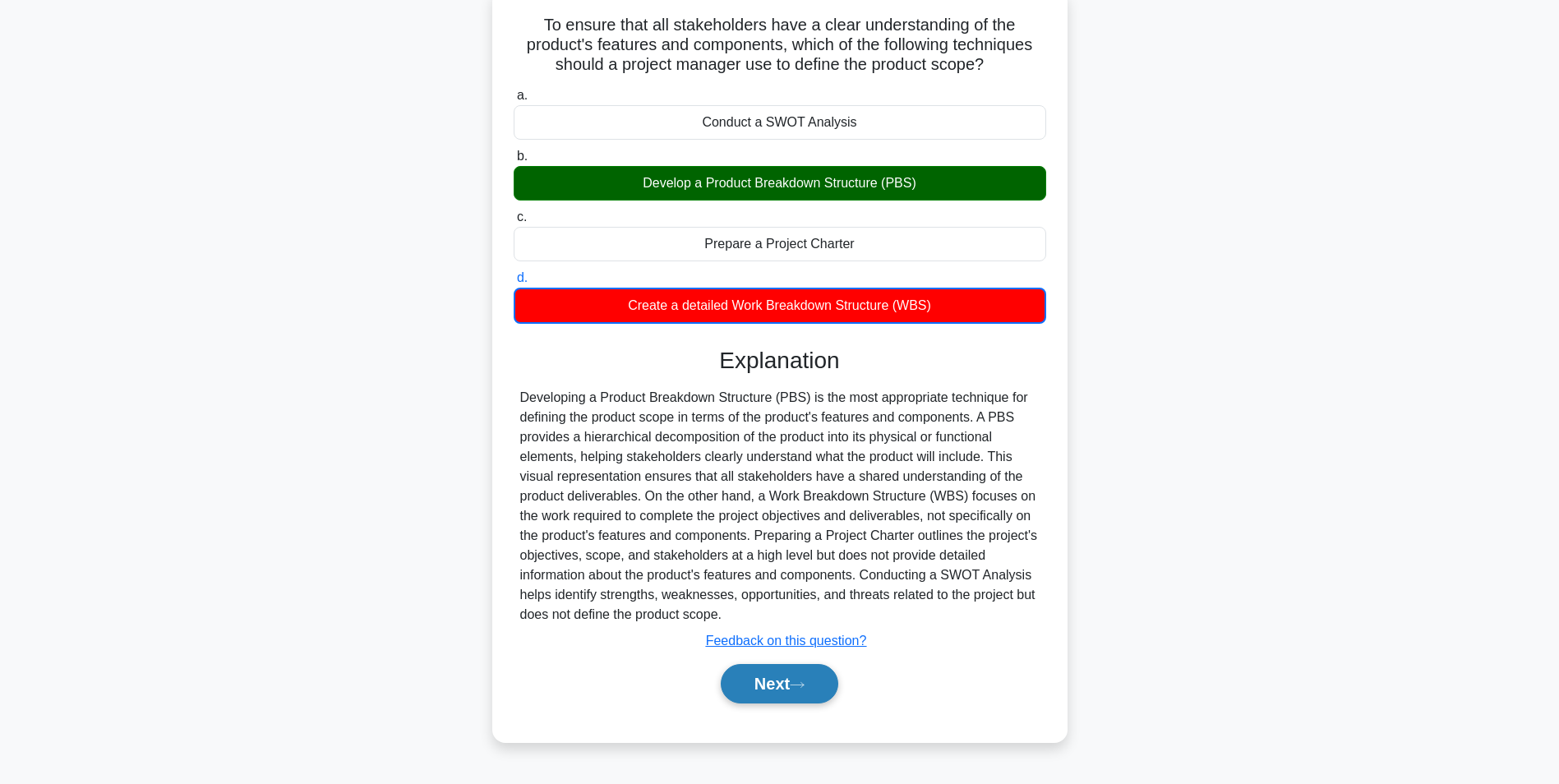
click at [775, 691] on button "Next" at bounding box center [780, 683] width 117 height 40
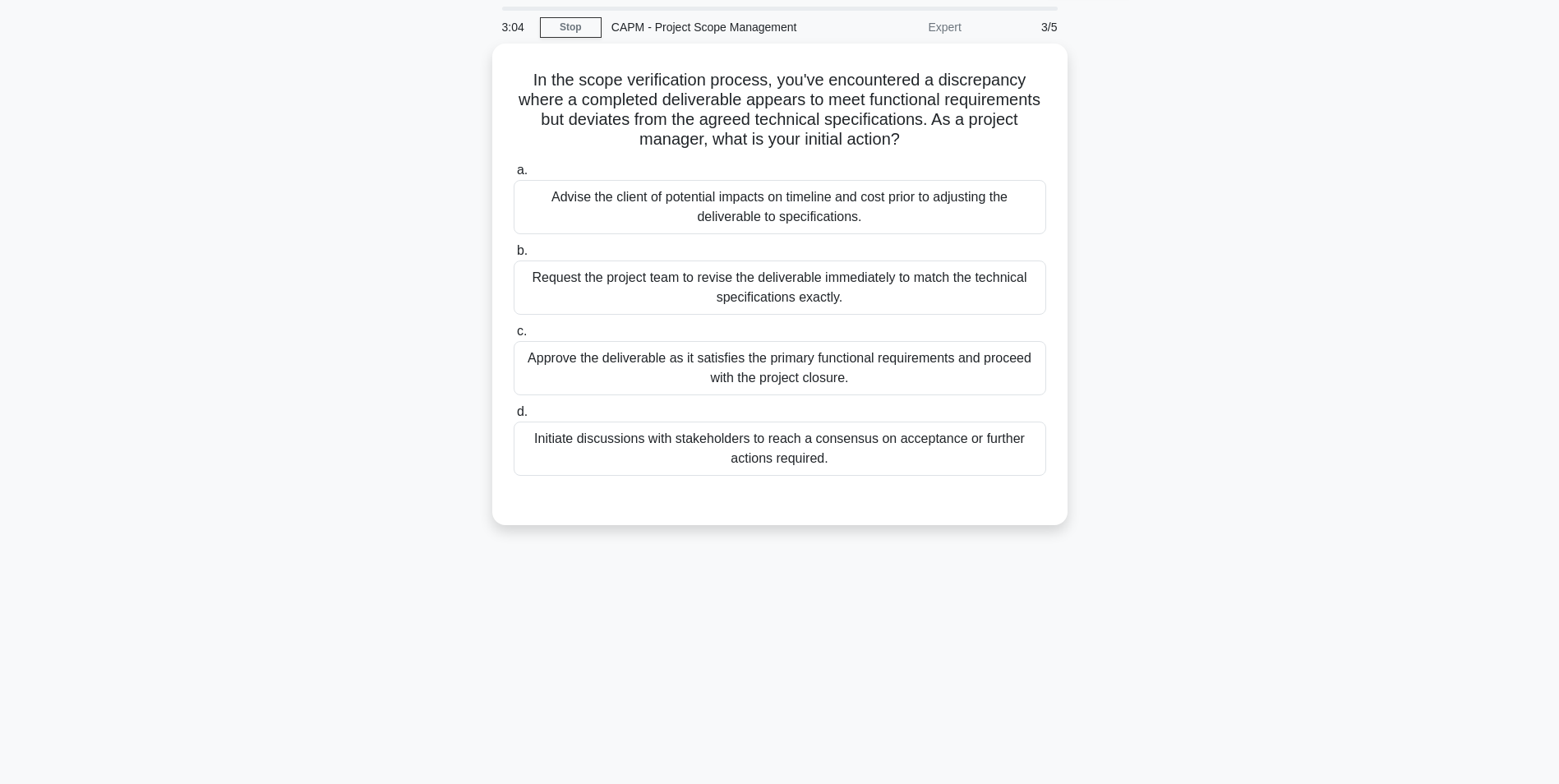
scroll to position [0, 0]
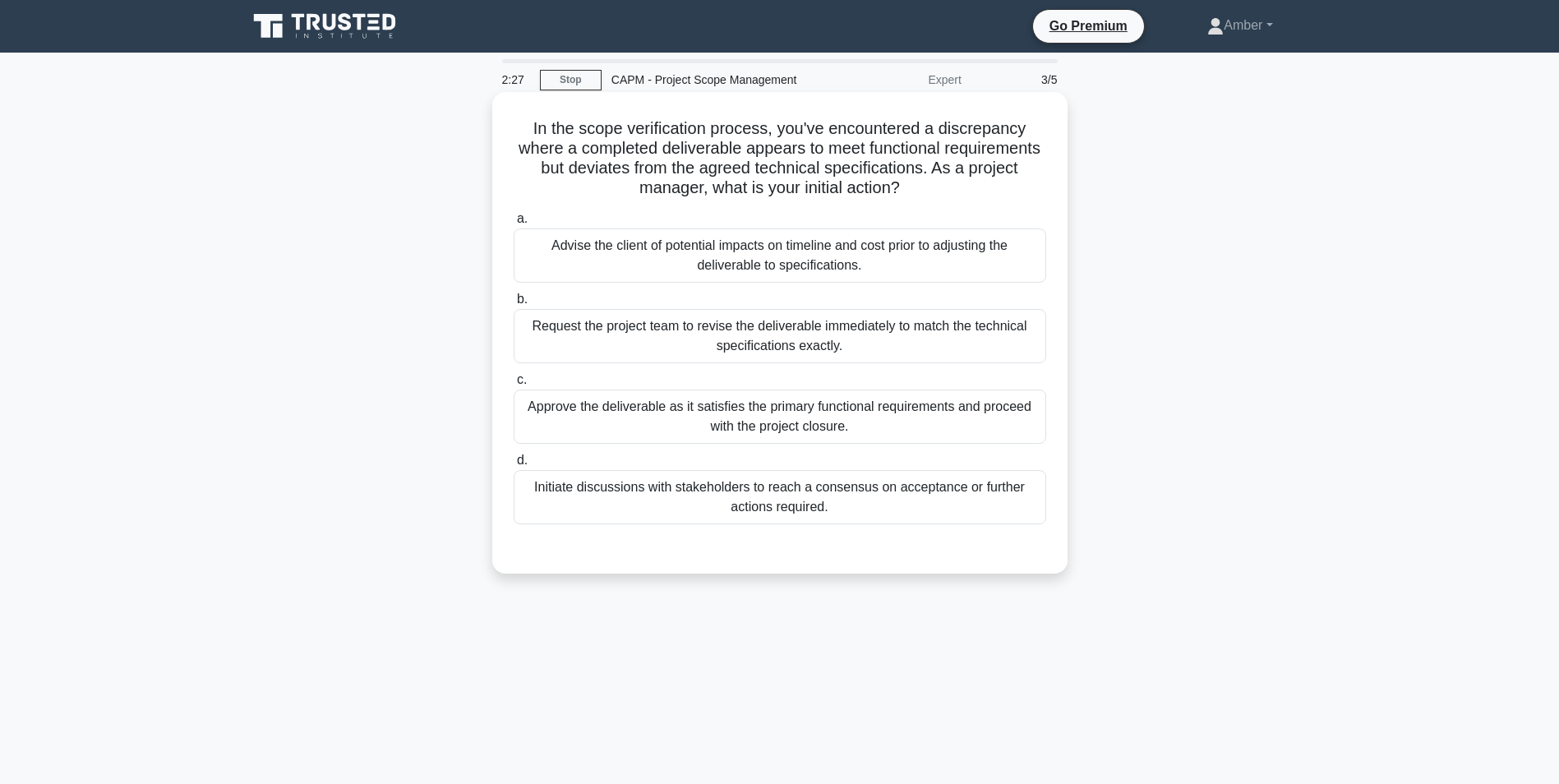
click at [683, 496] on div "Initiate discussions with stakeholders to reach a consensus on acceptance or fu…" at bounding box center [780, 497] width 533 height 54
click at [514, 466] on input "d. Initiate discussions with stakeholders to reach a consensus on acceptance or…" at bounding box center [514, 460] width 0 height 11
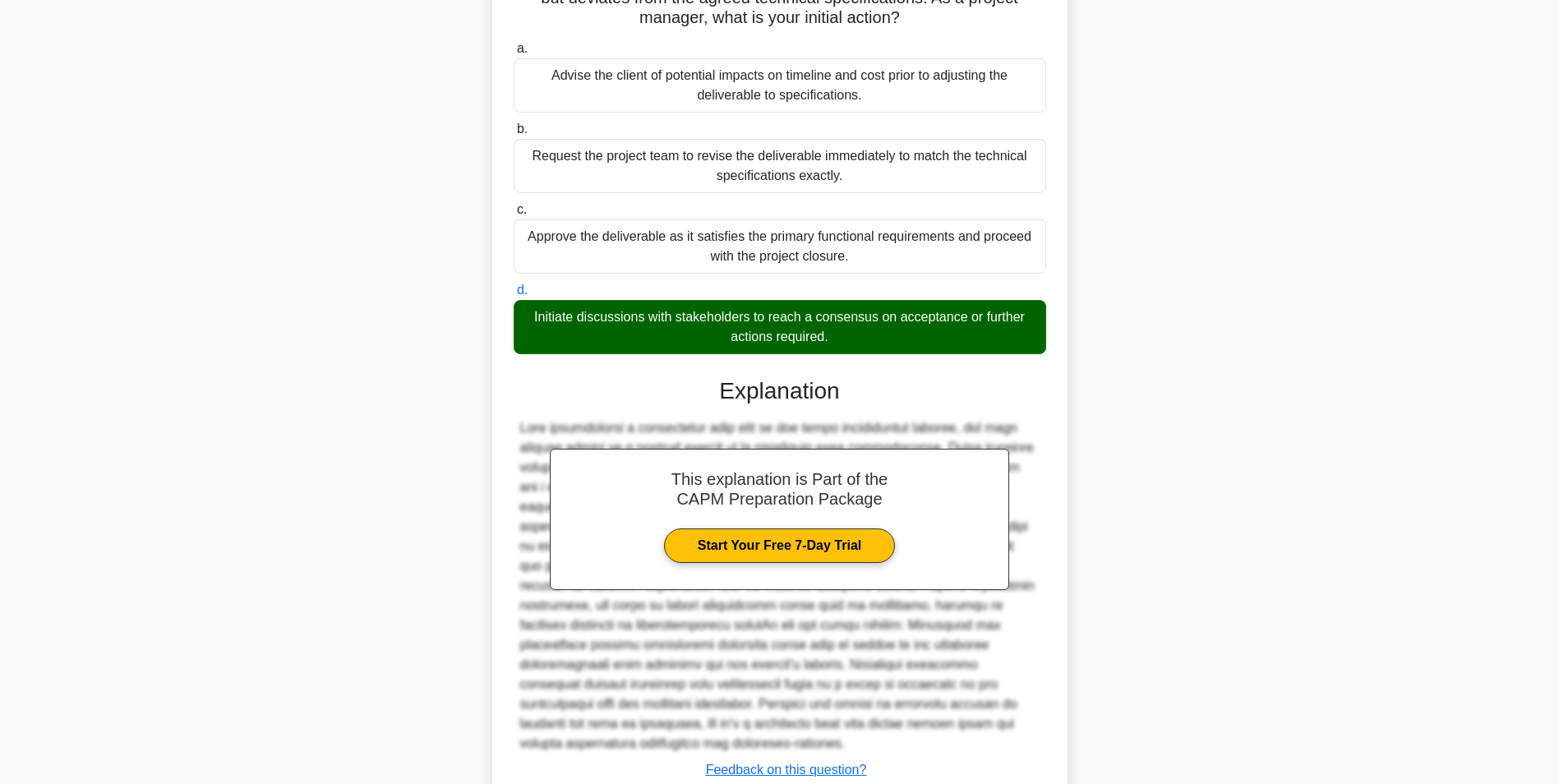
scroll to position [289, 0]
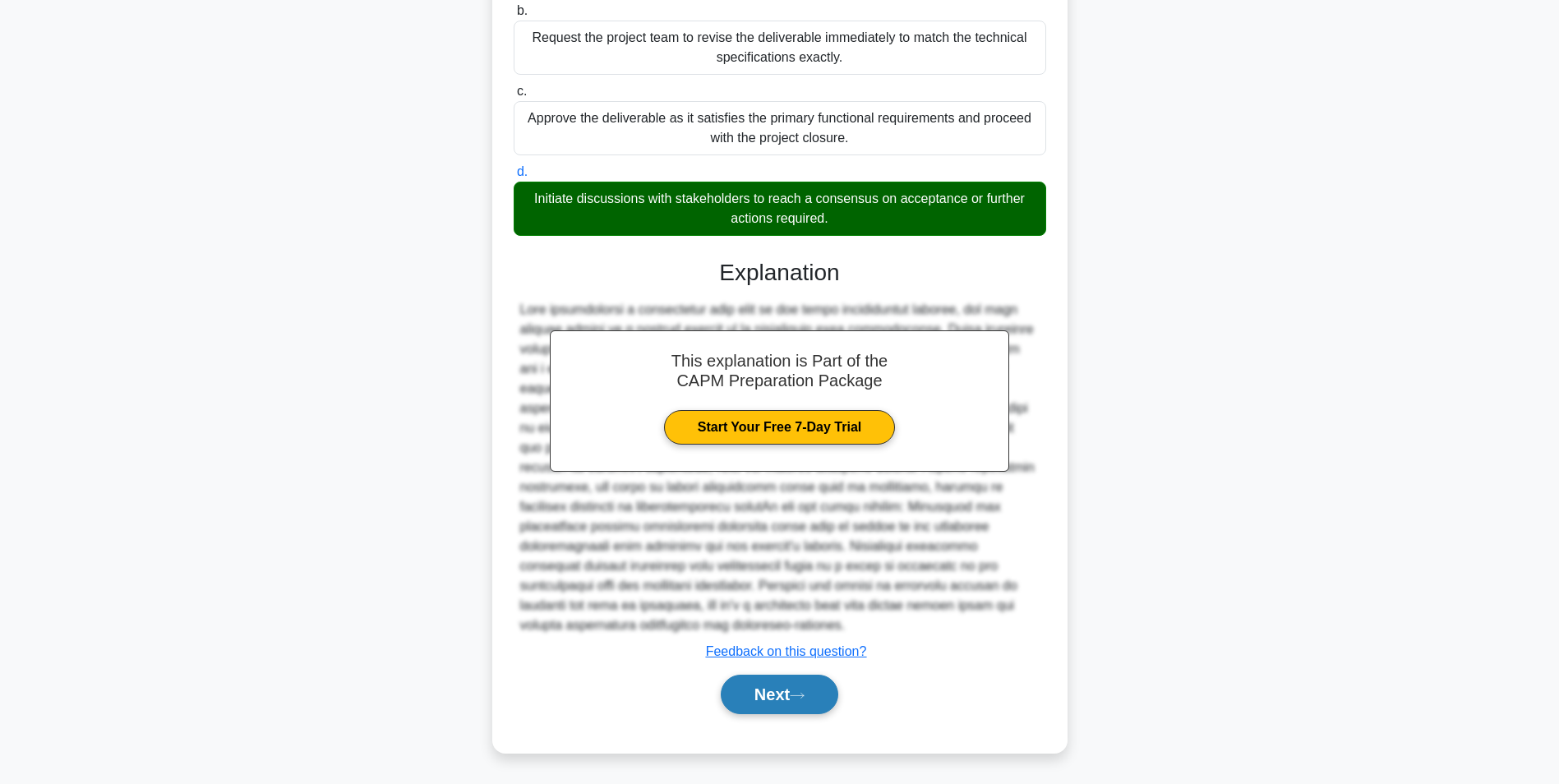
click at [793, 712] on button "Next" at bounding box center [780, 694] width 117 height 40
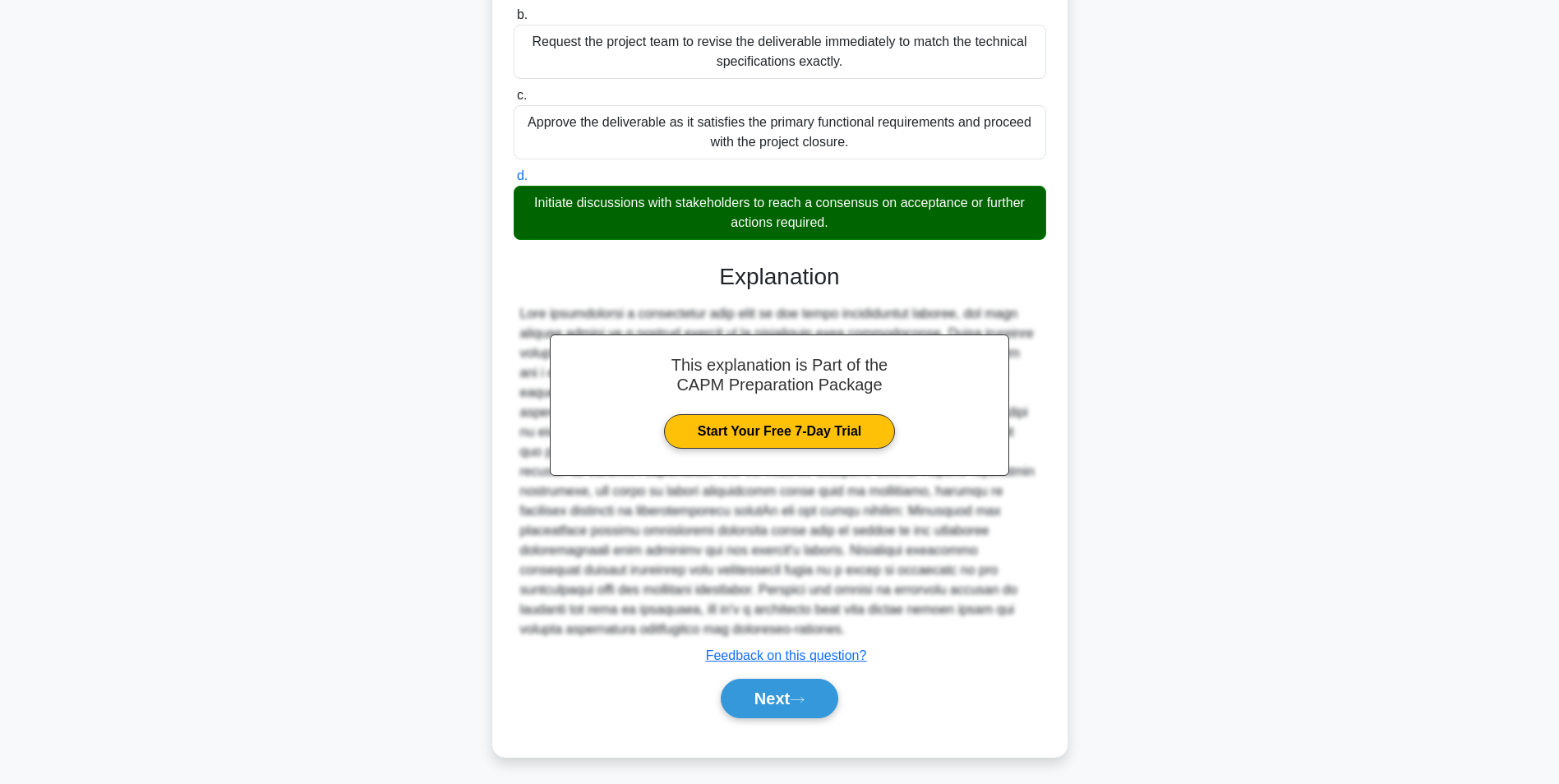
scroll to position [104, 0]
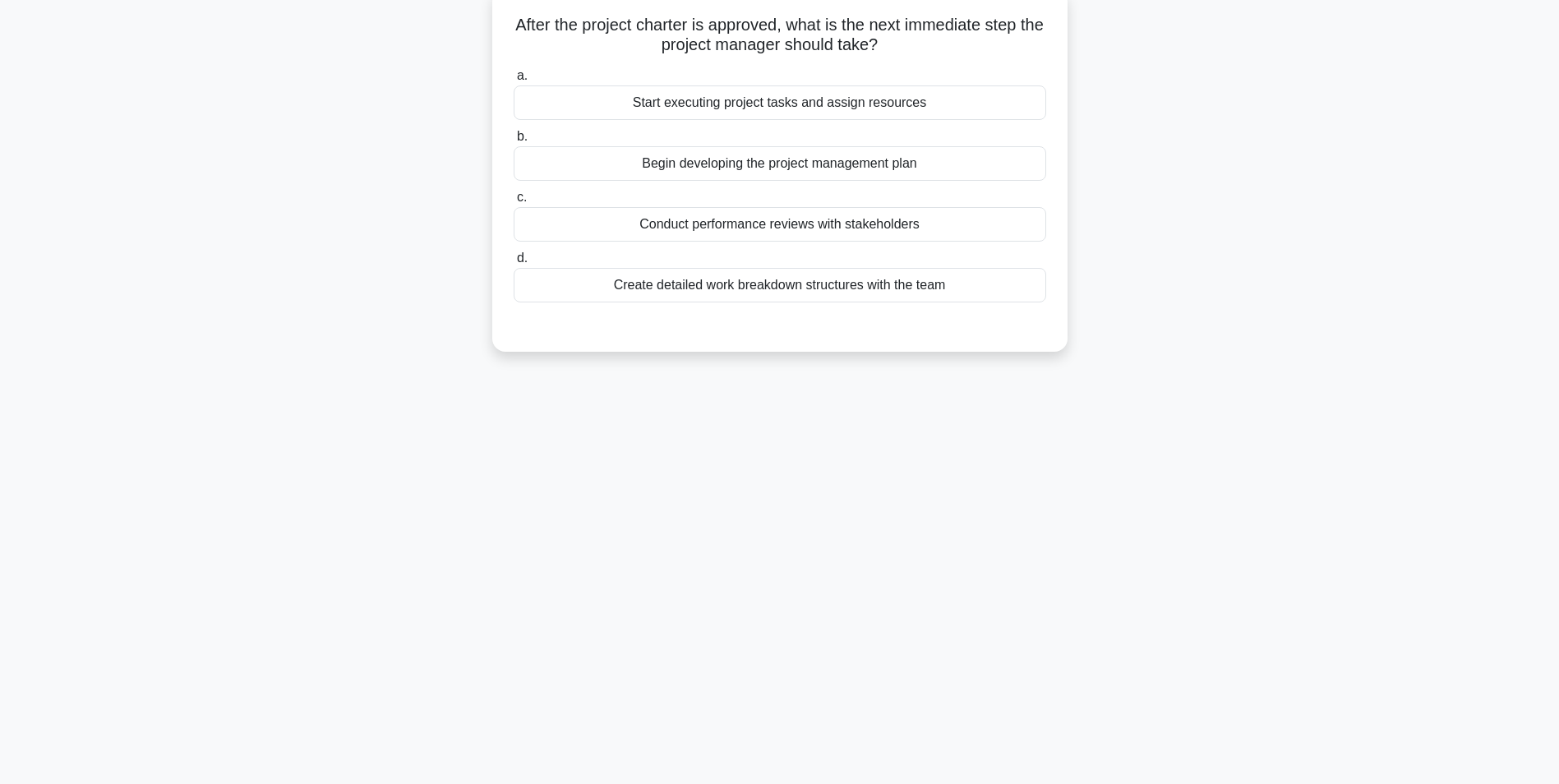
click at [687, 281] on div "Create detailed work breakdown structures with the team" at bounding box center [780, 285] width 533 height 35
click at [514, 264] on input "d. Create detailed work breakdown structures with the team" at bounding box center [514, 258] width 0 height 11
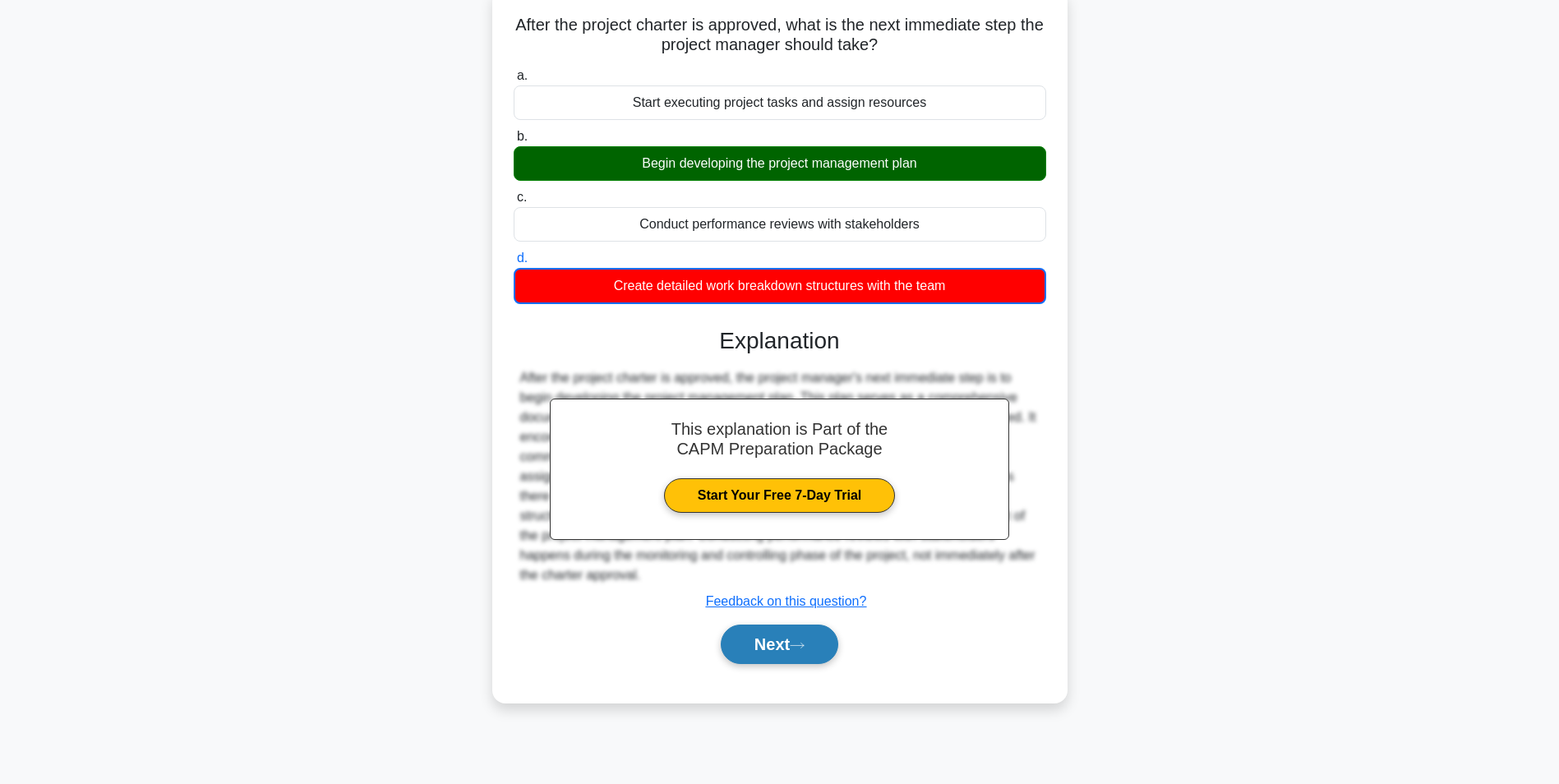
click at [780, 649] on button "Next" at bounding box center [780, 643] width 117 height 40
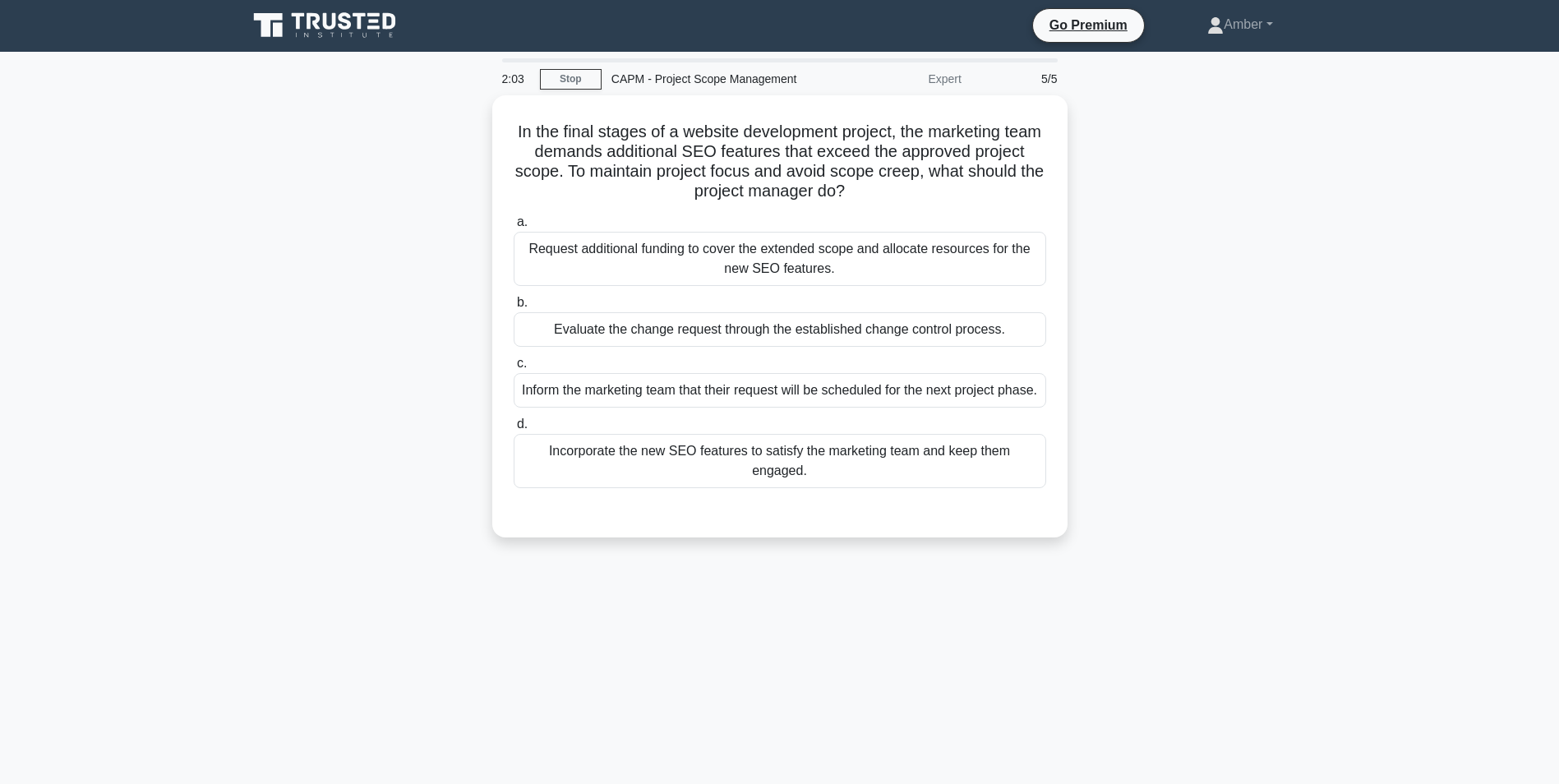
scroll to position [0, 0]
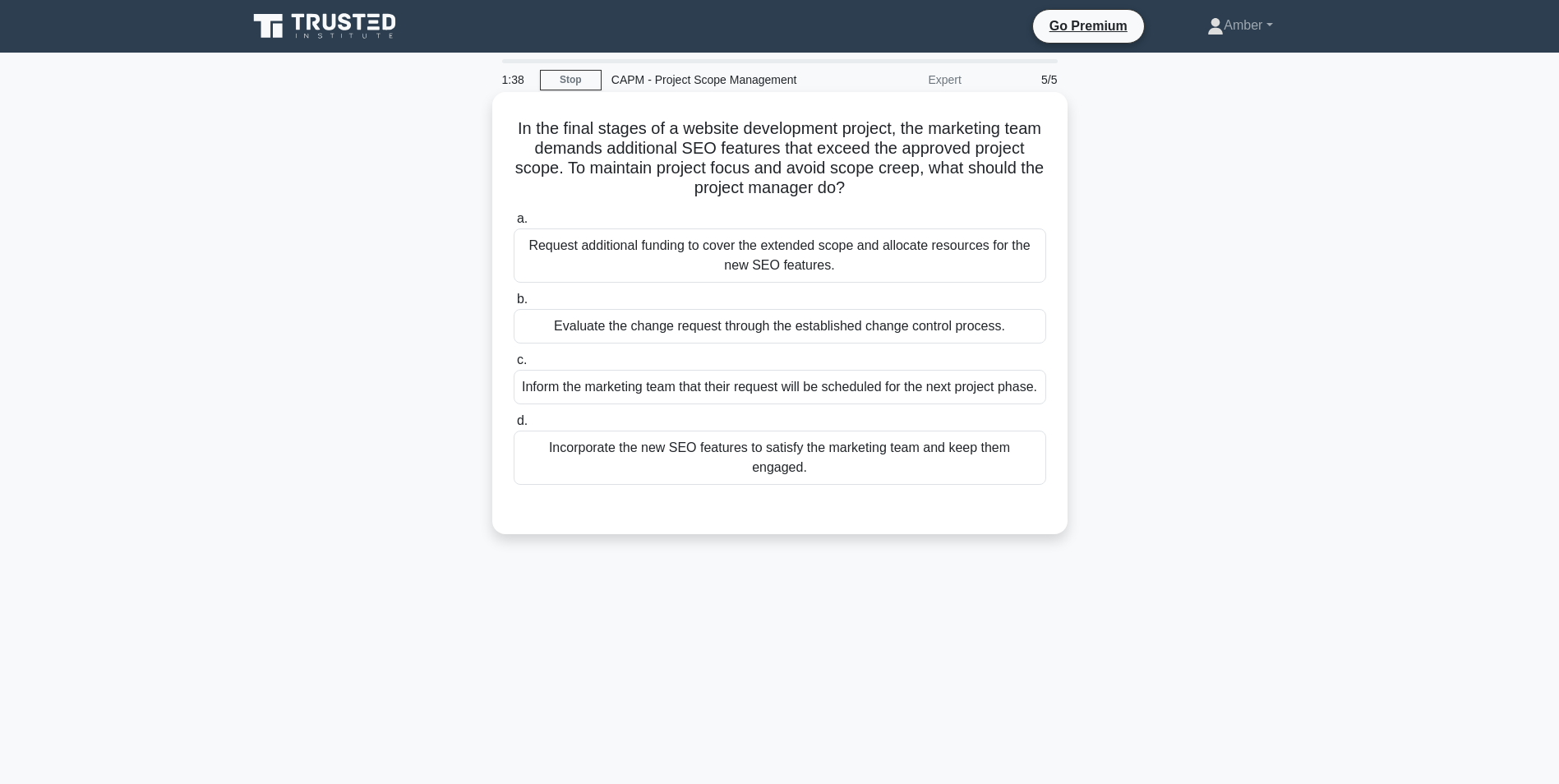
click at [771, 326] on div "Evaluate the change request through the established change control process." at bounding box center [780, 326] width 533 height 35
click at [711, 331] on div "Evaluate the change request through the established change control process." at bounding box center [780, 326] width 533 height 35
click at [514, 305] on input "b. Evaluate the change request through the established change control process." at bounding box center [514, 299] width 0 height 11
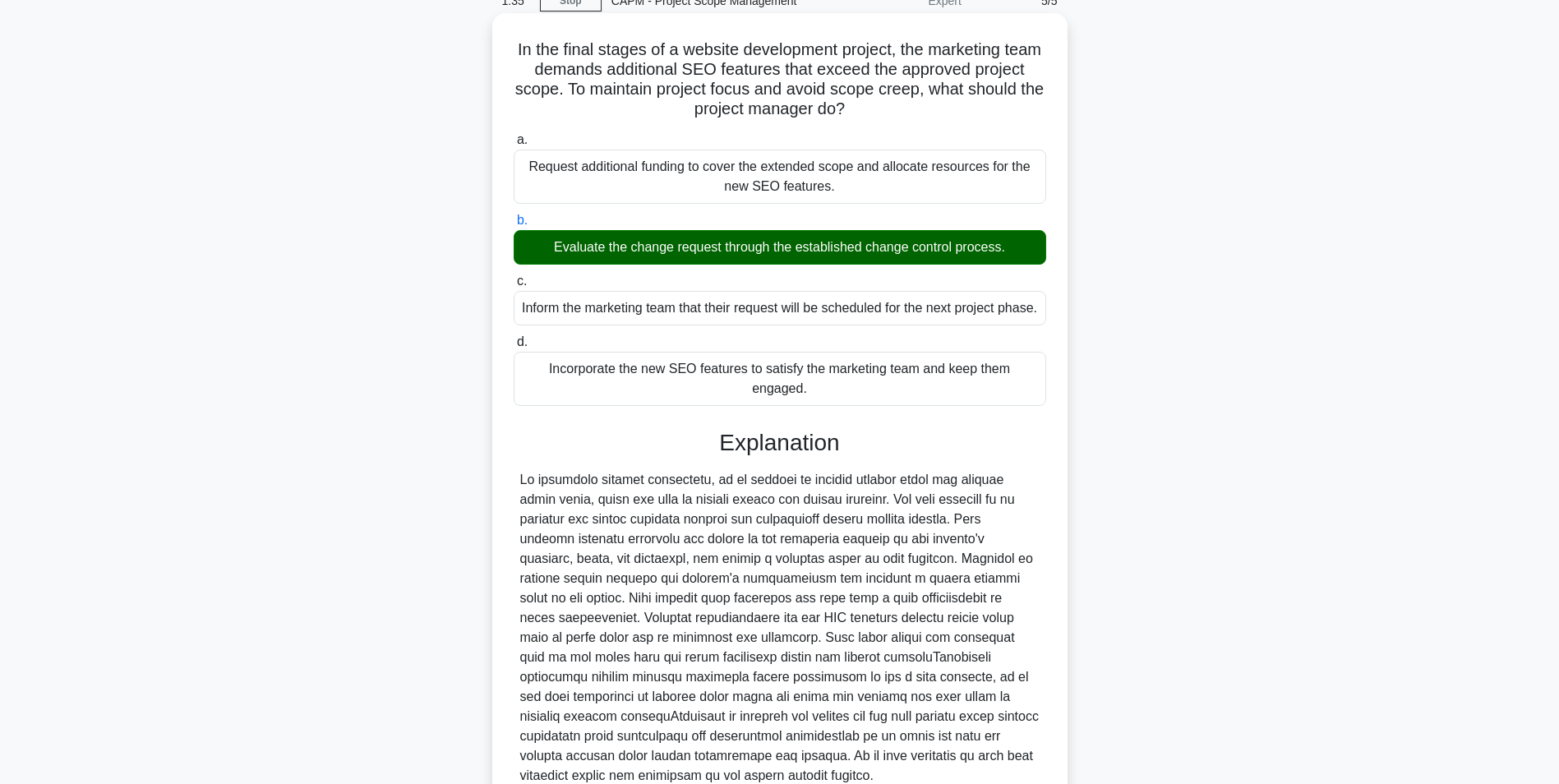
scroll to position [230, 0]
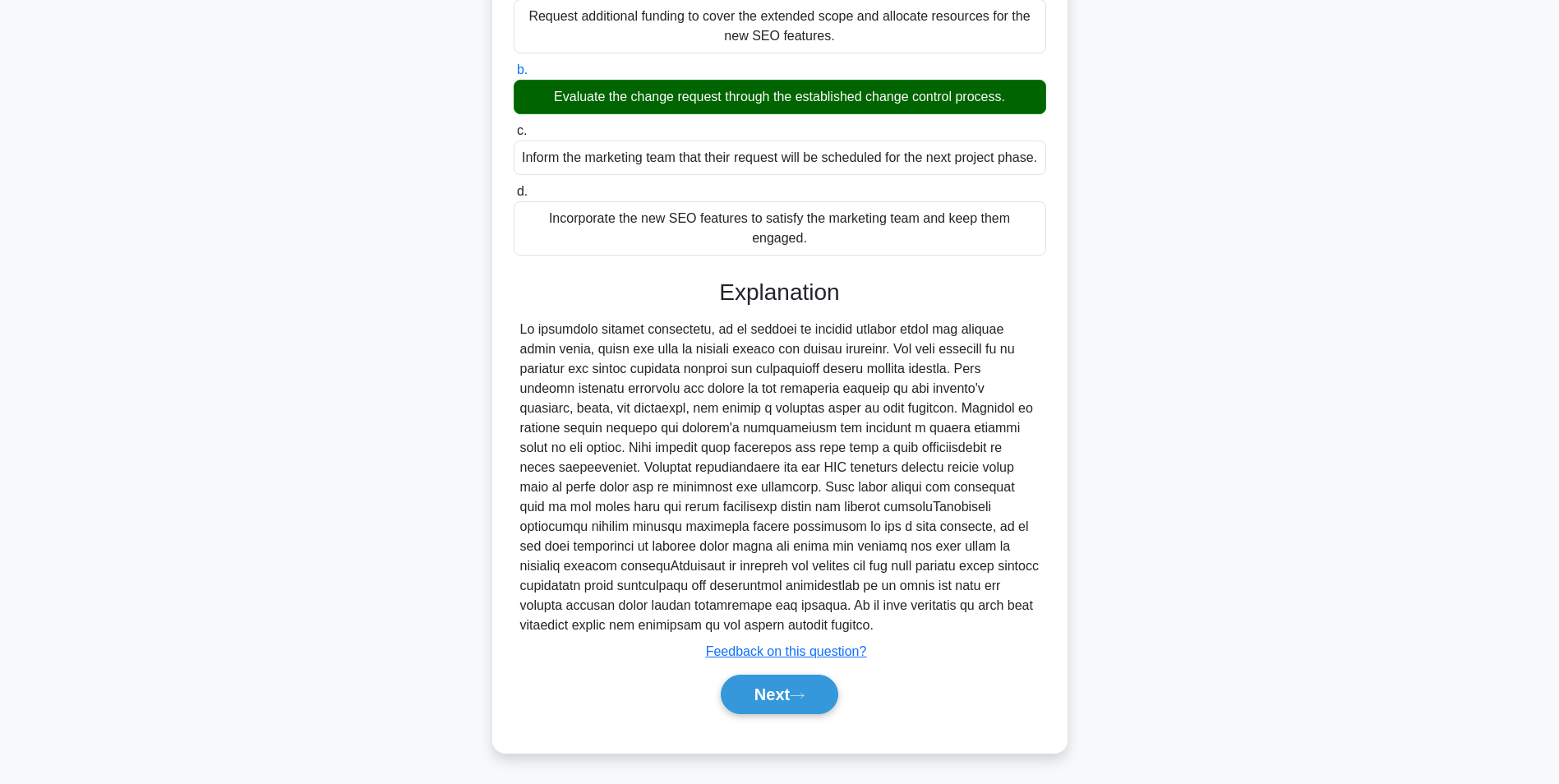
drag, startPoint x: 745, startPoint y: 691, endPoint x: 715, endPoint y: 669, distance: 37.2
click at [746, 691] on button "Next" at bounding box center [780, 694] width 117 height 40
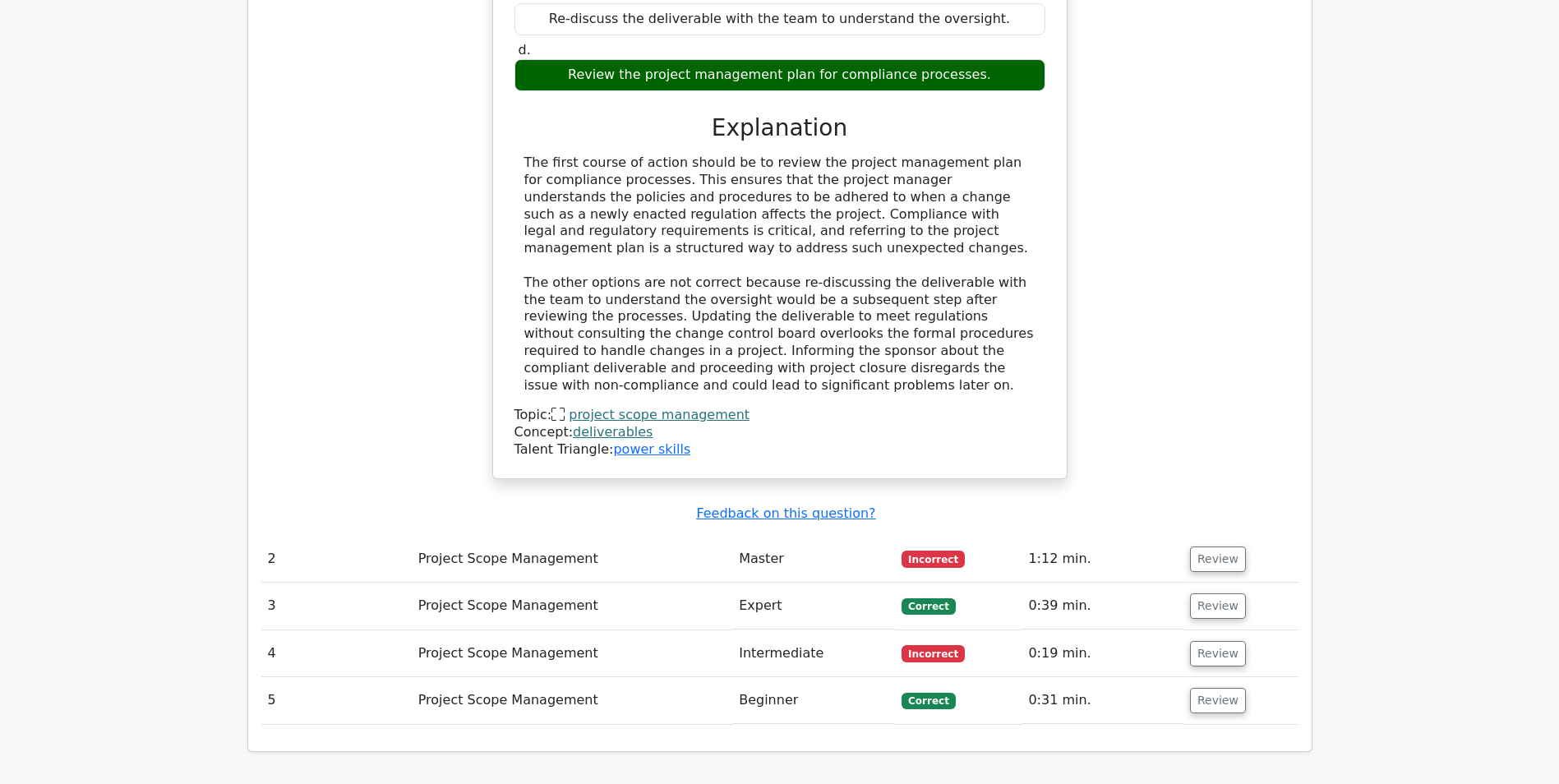
scroll to position [1725, 0]
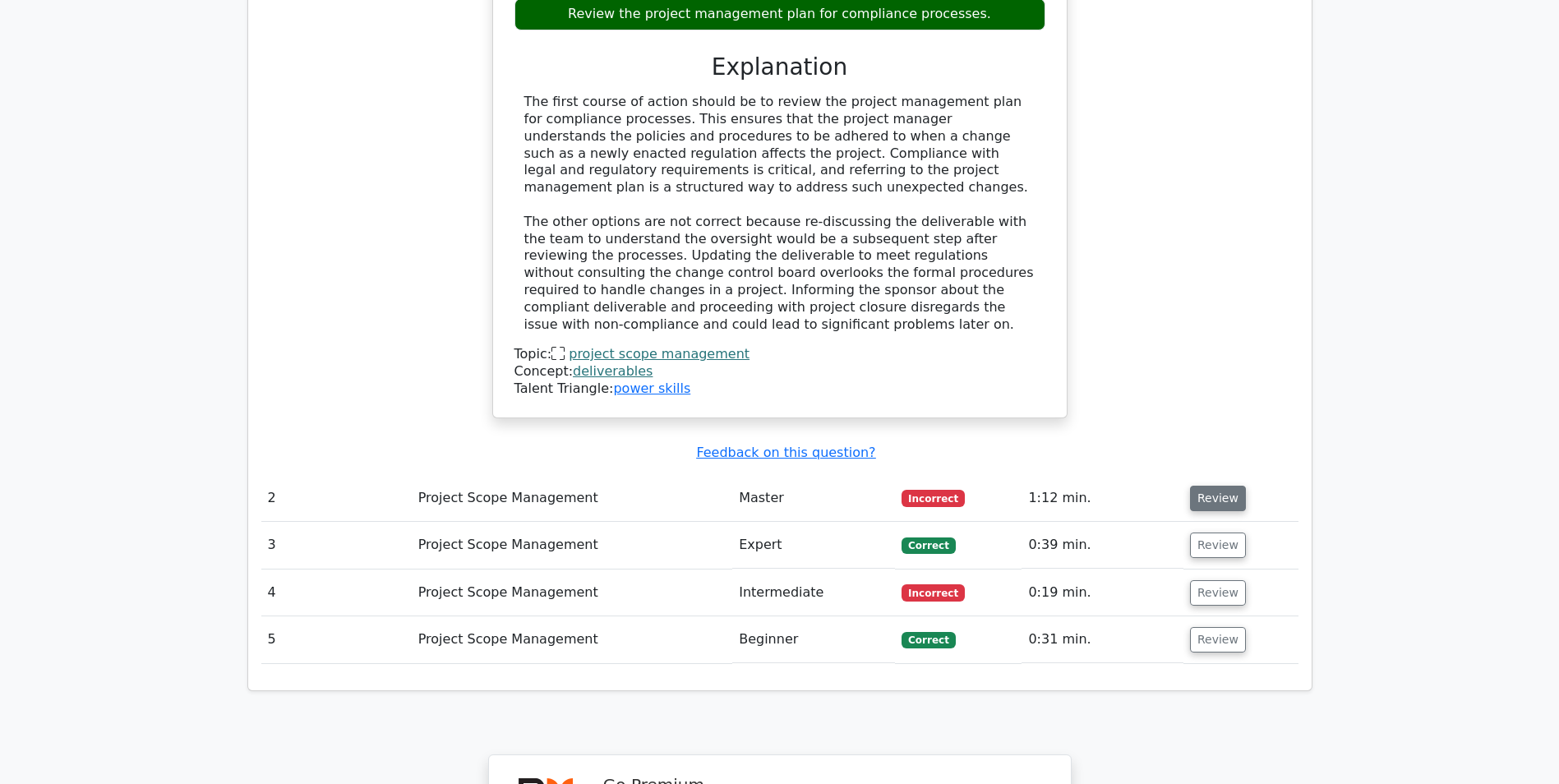
click at [1208, 485] on button "Review" at bounding box center [1218, 498] width 56 height 25
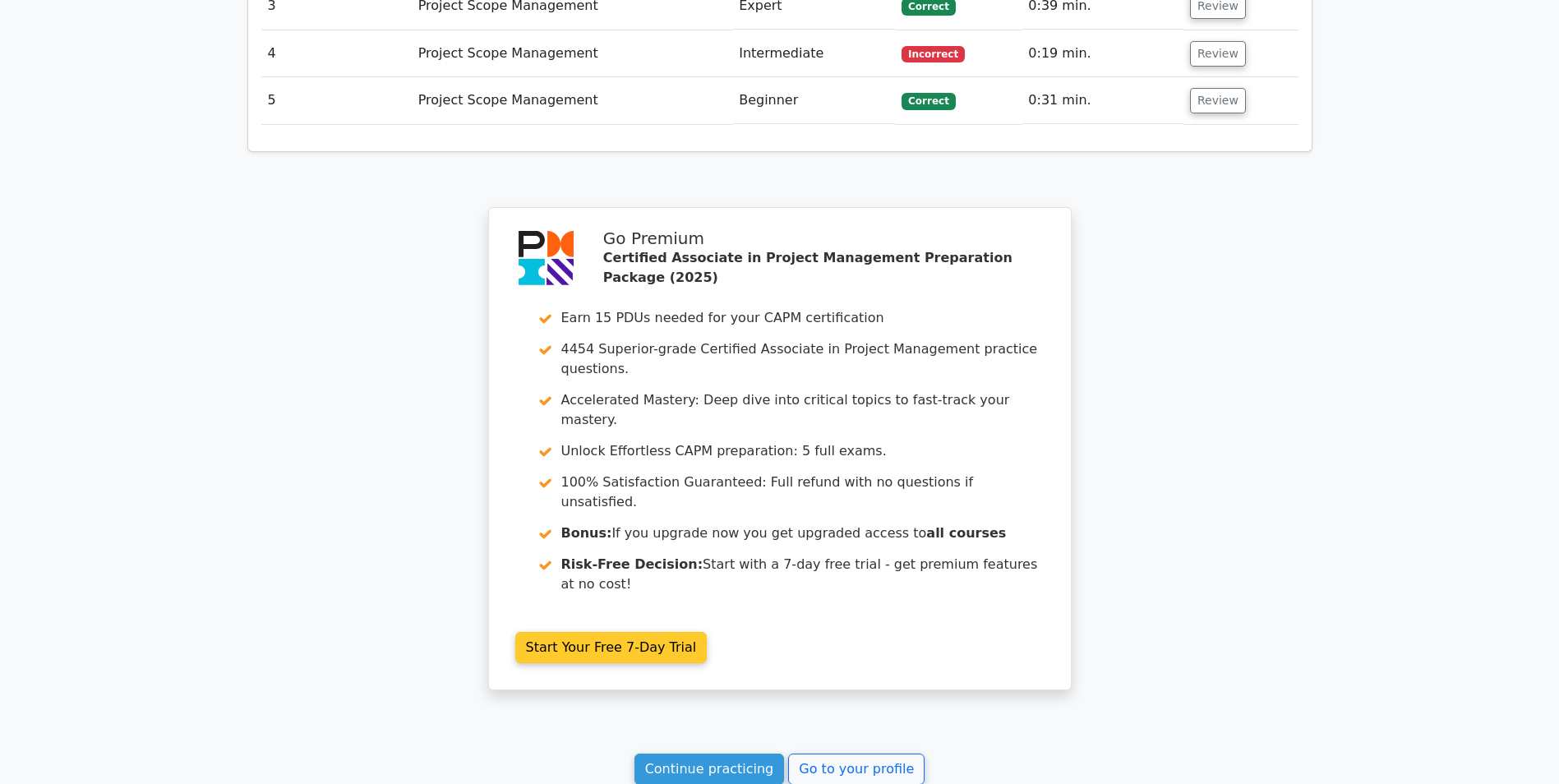
scroll to position [3045, 0]
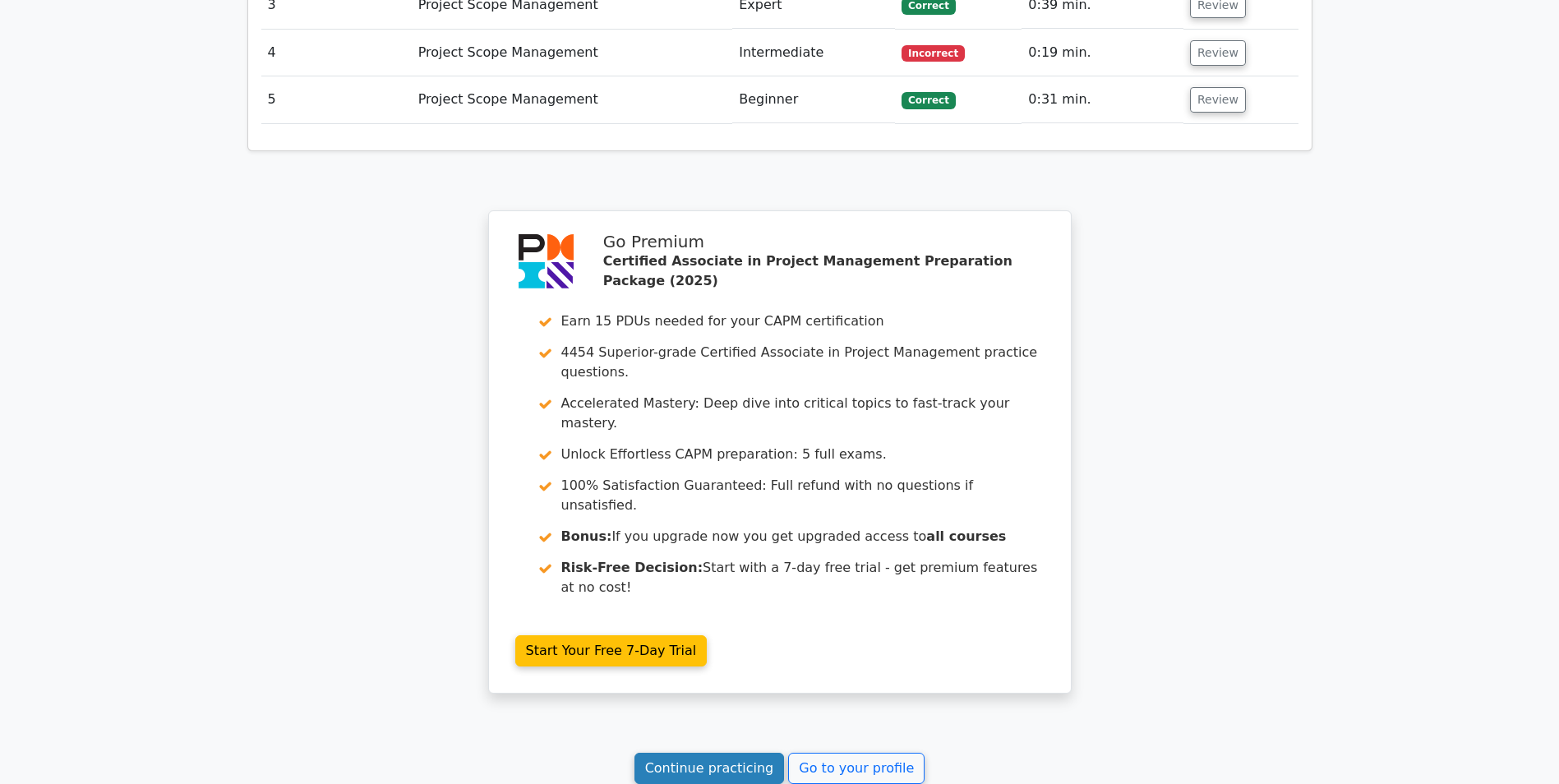
click at [711, 753] on link "Continue practicing" at bounding box center [710, 768] width 150 height 31
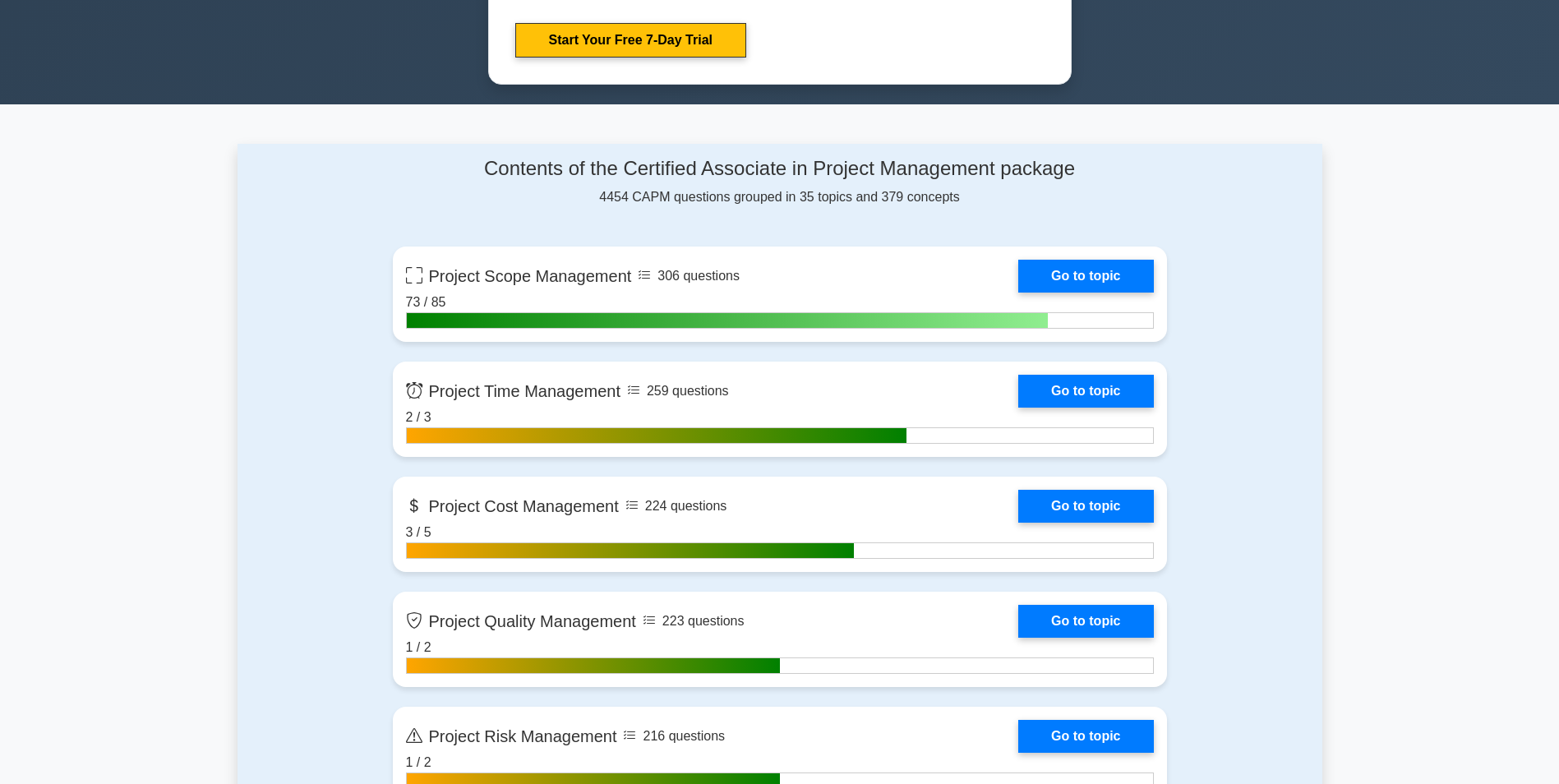
scroll to position [986, 0]
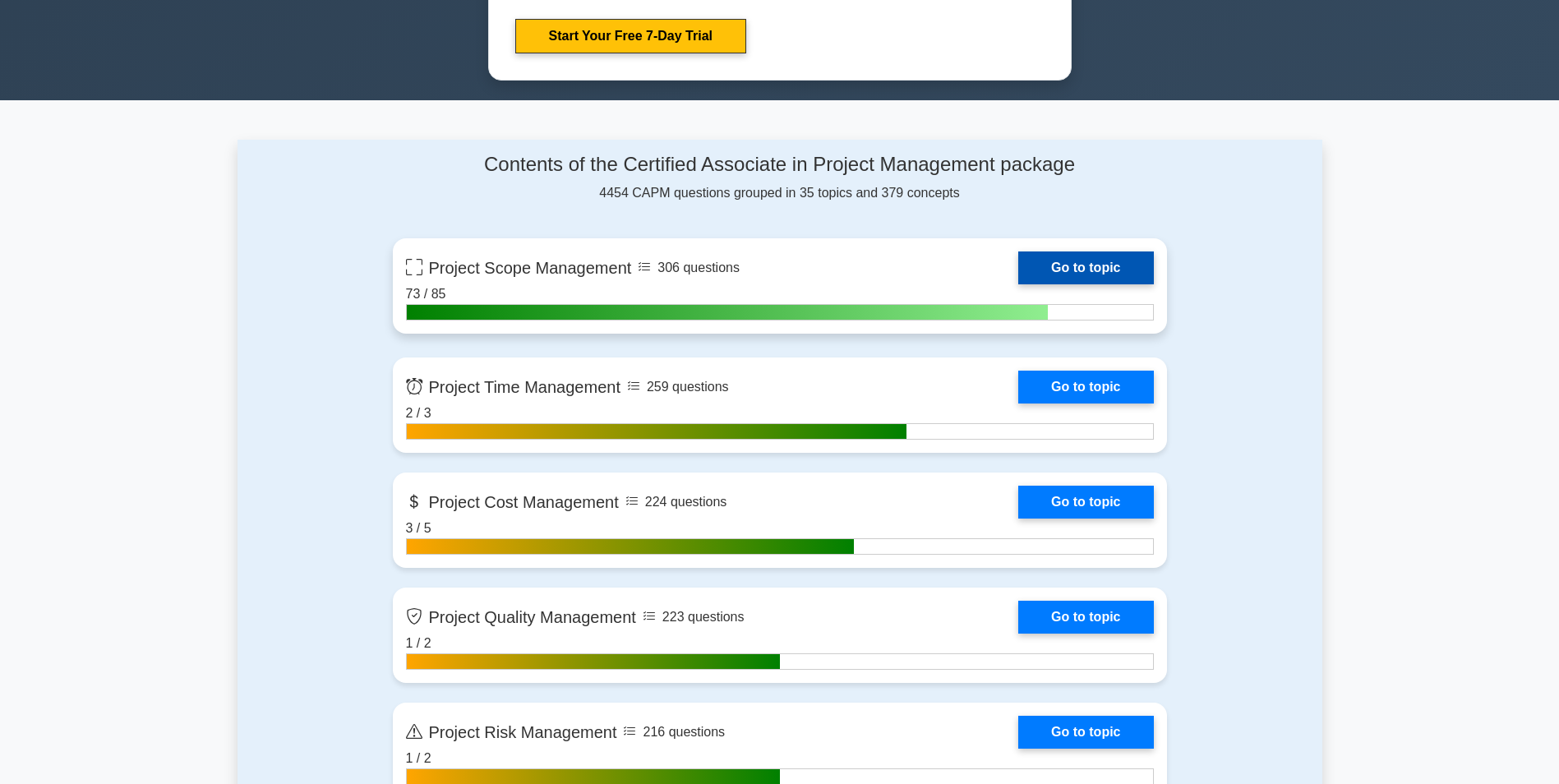
click at [1106, 261] on link "Go to topic" at bounding box center [1085, 268] width 135 height 33
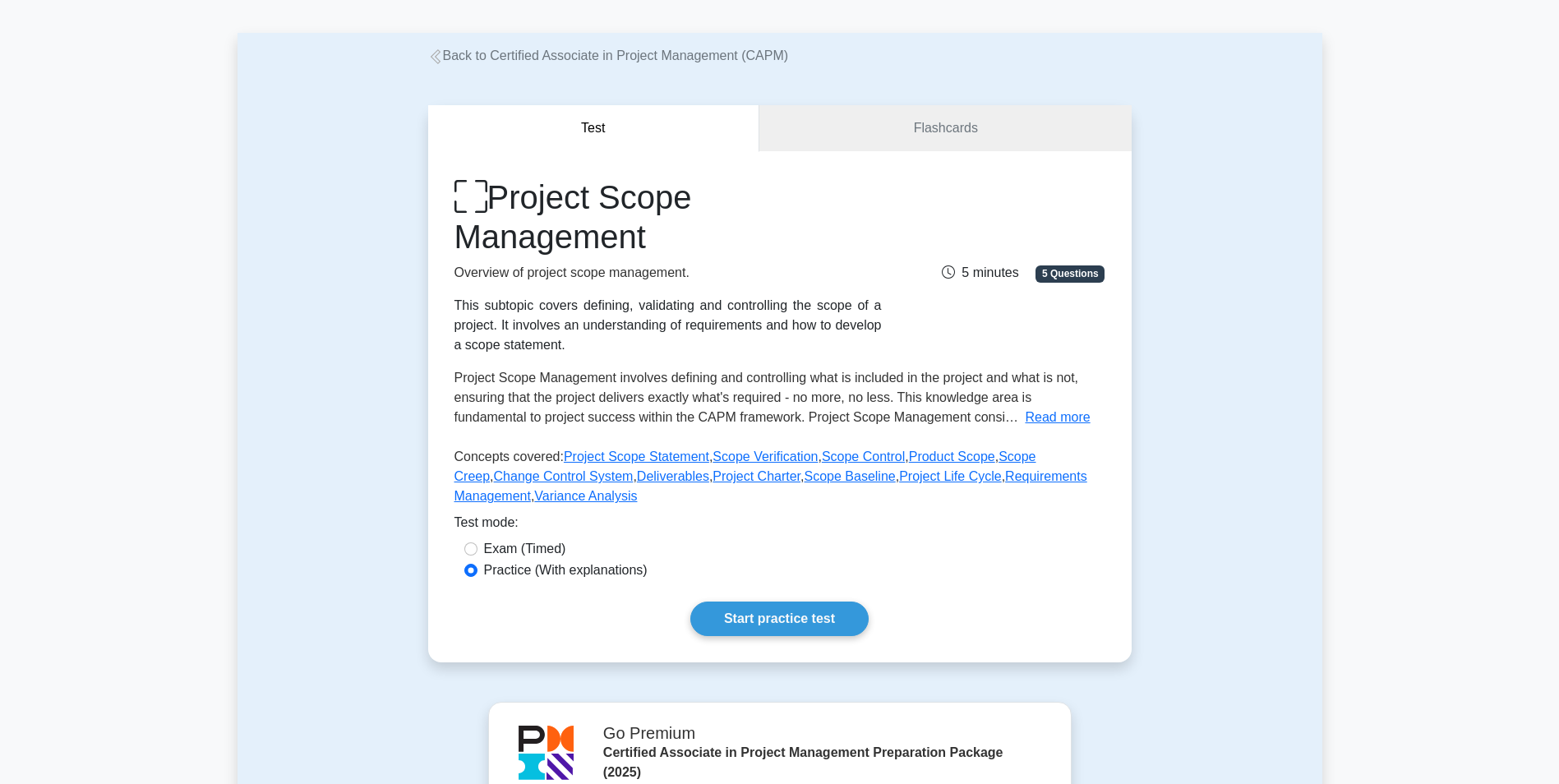
scroll to position [329, 0]
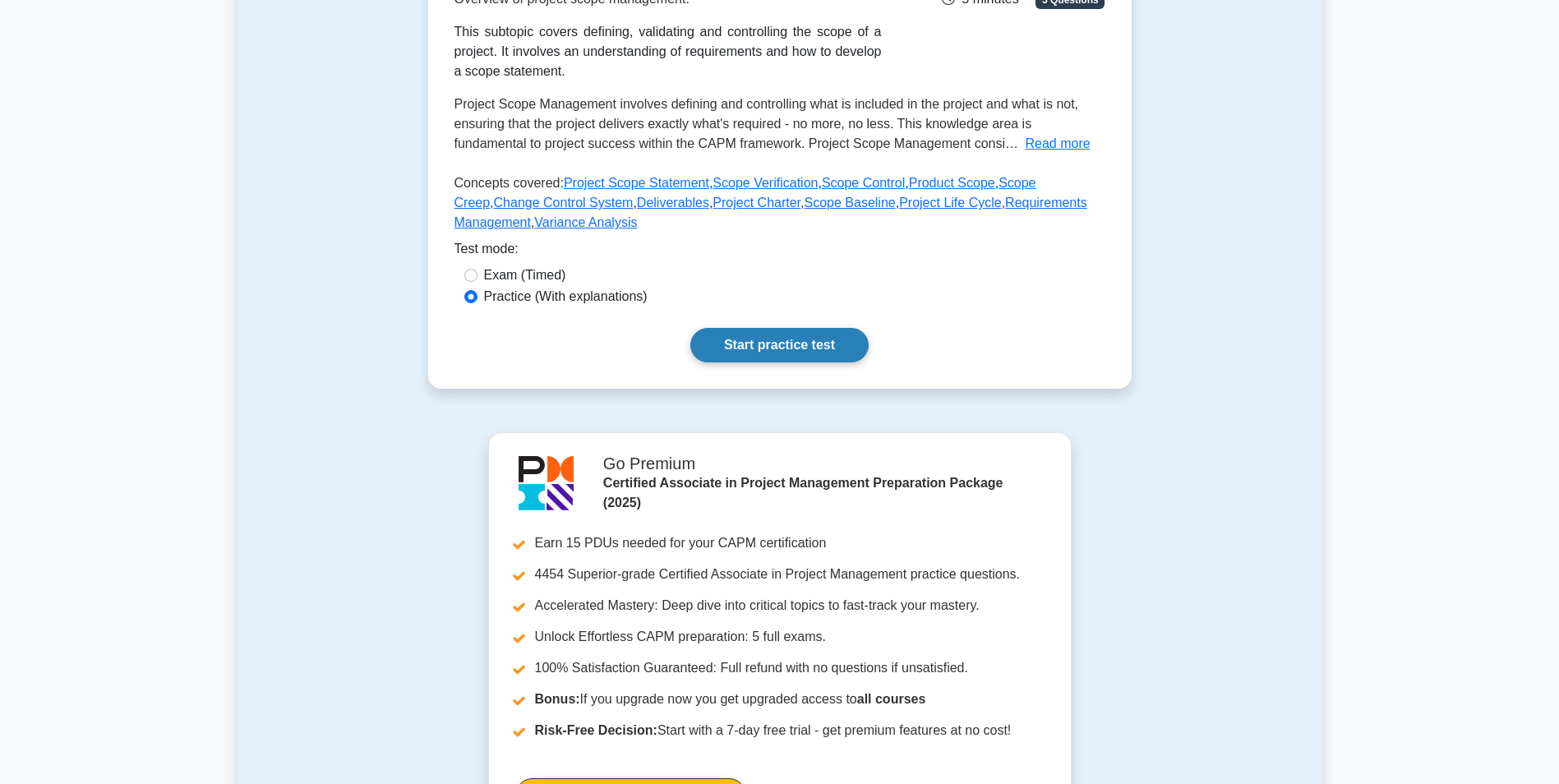
click at [759, 347] on link "Start practice test" at bounding box center [780, 345] width 179 height 35
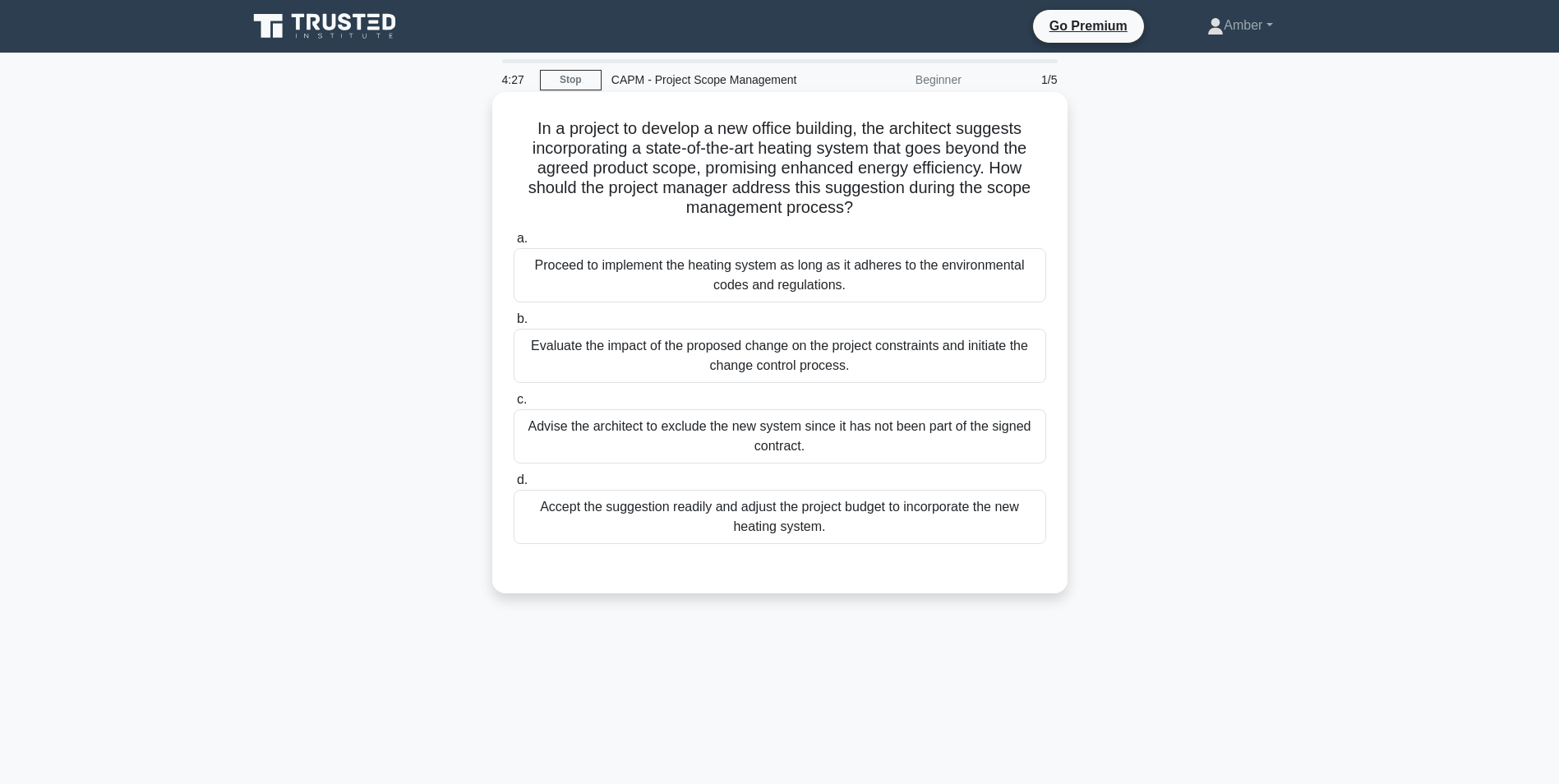
click at [612, 345] on div "Evaluate the impact of the proposed change on the project constraints and initi…" at bounding box center [780, 356] width 533 height 54
click at [514, 324] on input "b. Evaluate the impact of the proposed change on the project constraints and in…" at bounding box center [514, 318] width 0 height 11
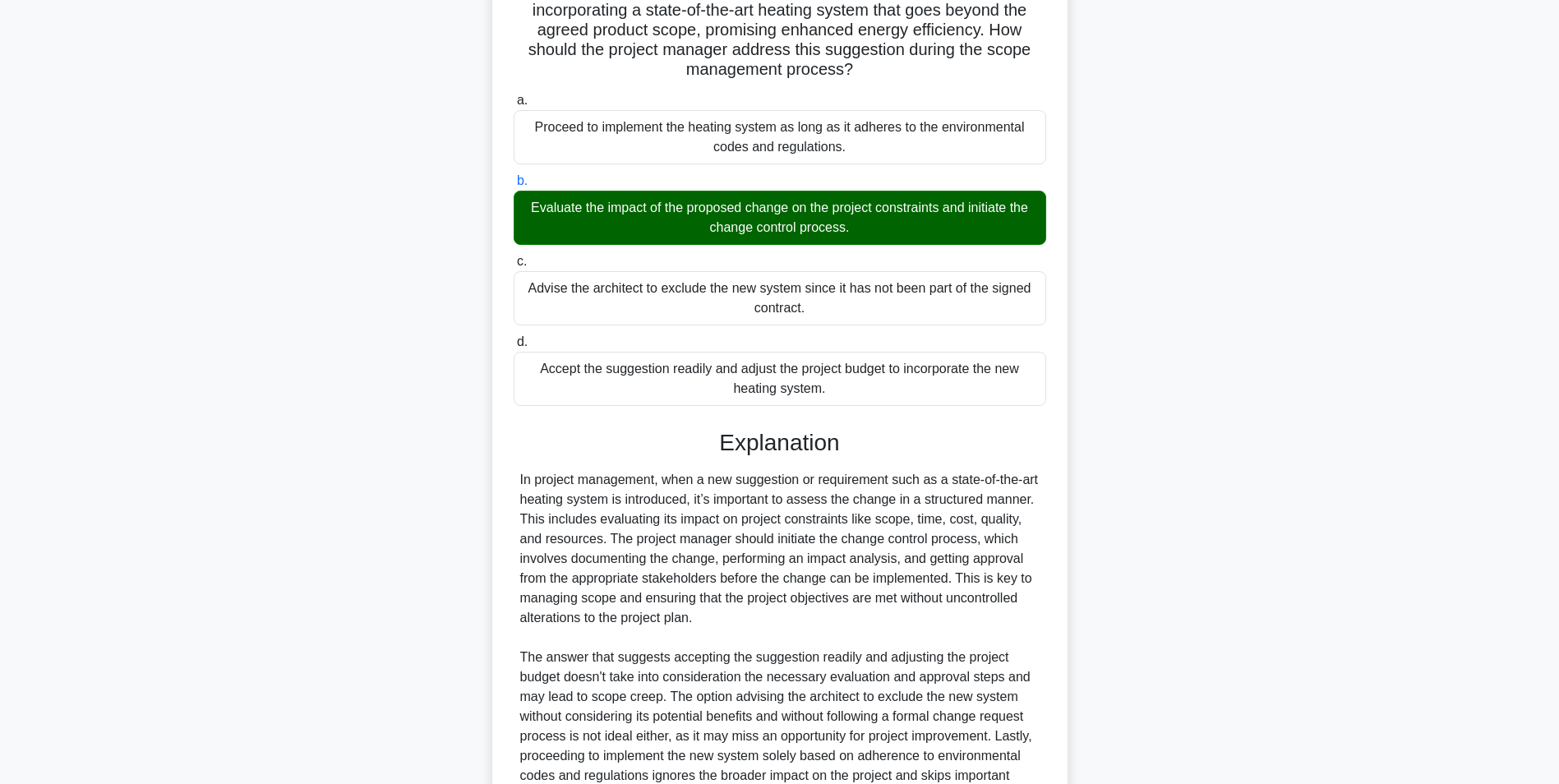
scroll to position [309, 0]
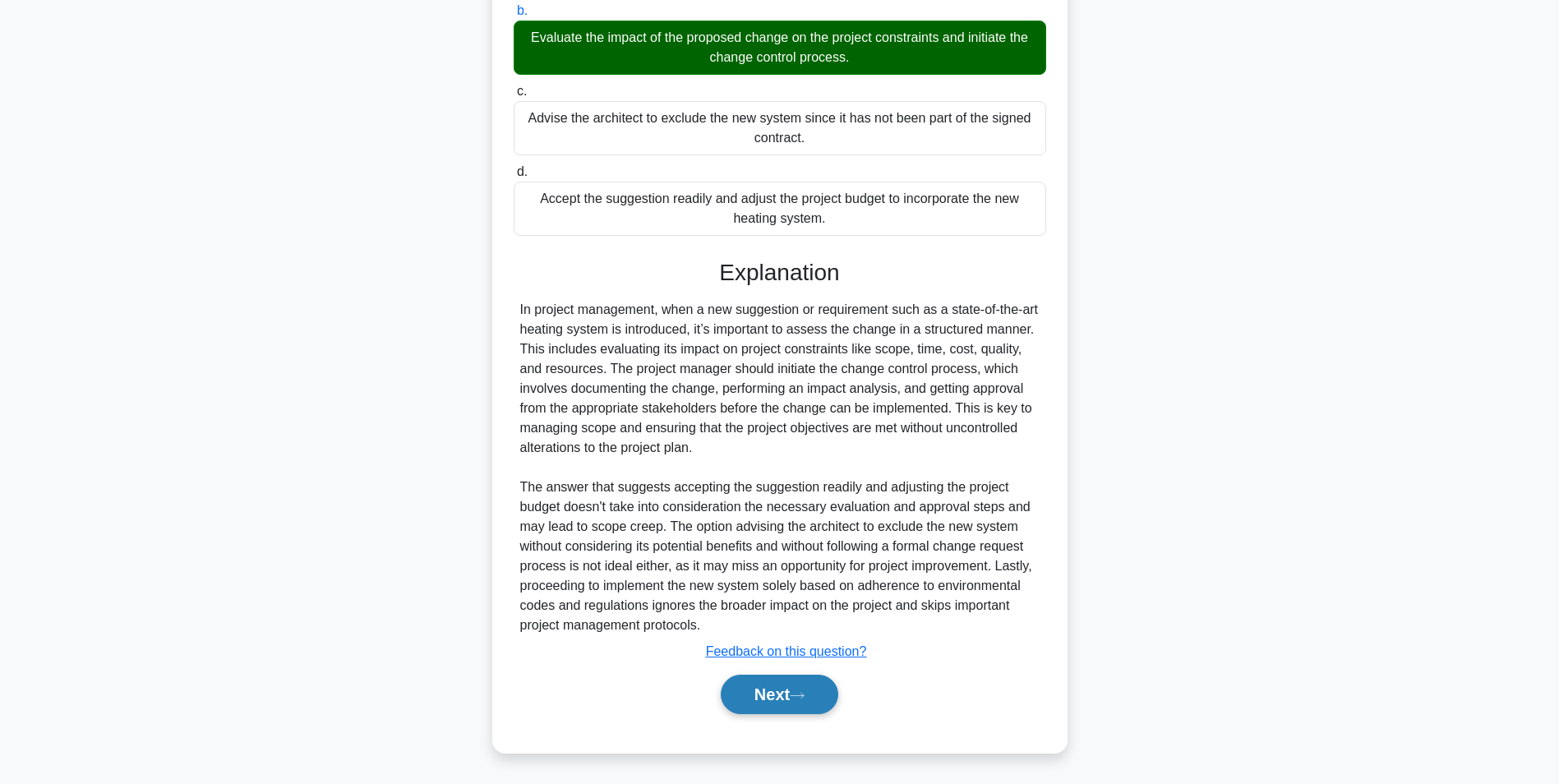
click at [802, 697] on icon at bounding box center [797, 695] width 15 height 9
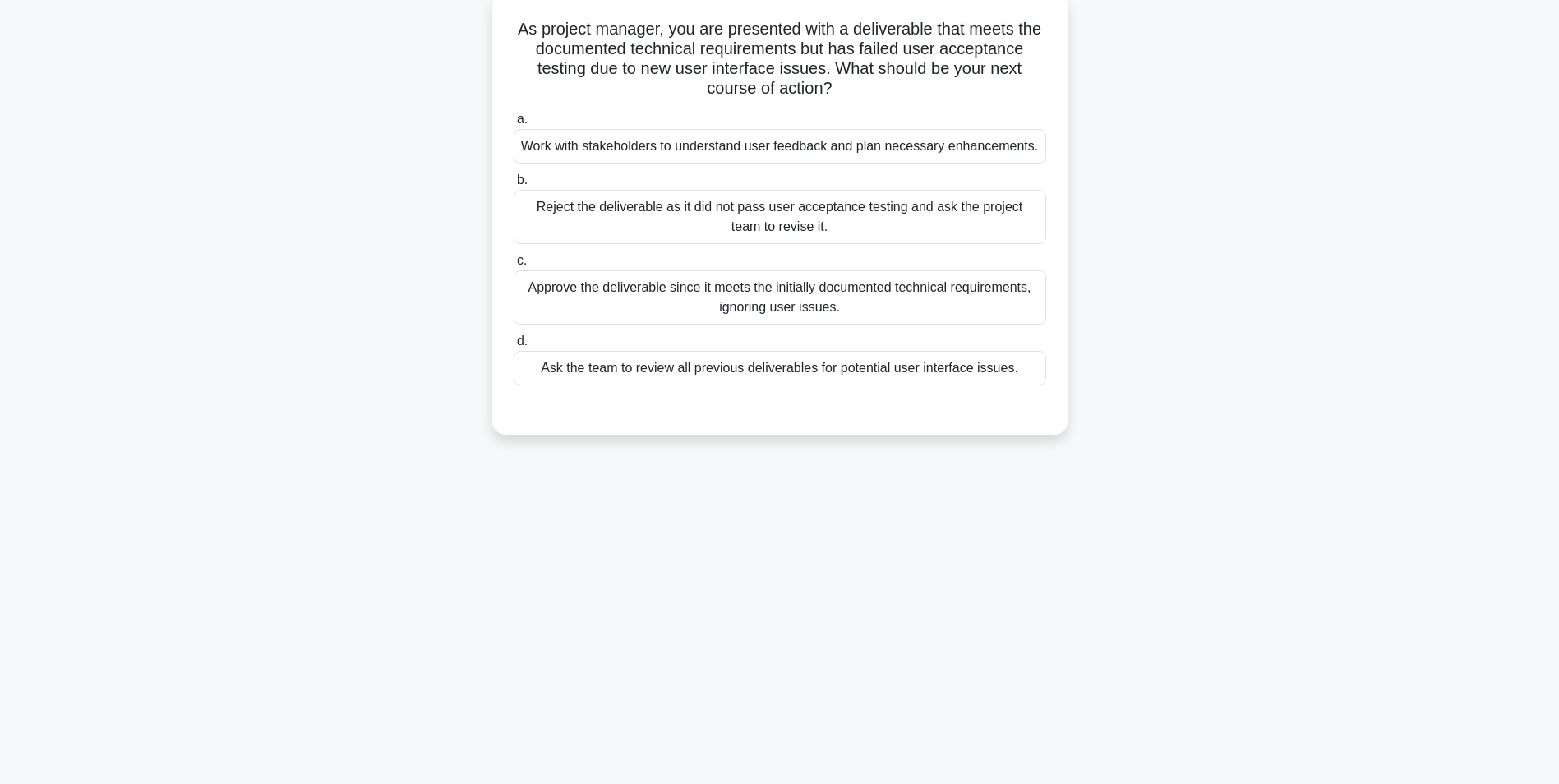
scroll to position [104, 0]
click at [619, 139] on div "Work with stakeholders to understand user feedback and plan necessary enhanceme…" at bounding box center [780, 143] width 533 height 35
click at [514, 120] on input "a. Work with stakeholders to understand user feedback and plan necessary enhanc…" at bounding box center [514, 114] width 0 height 11
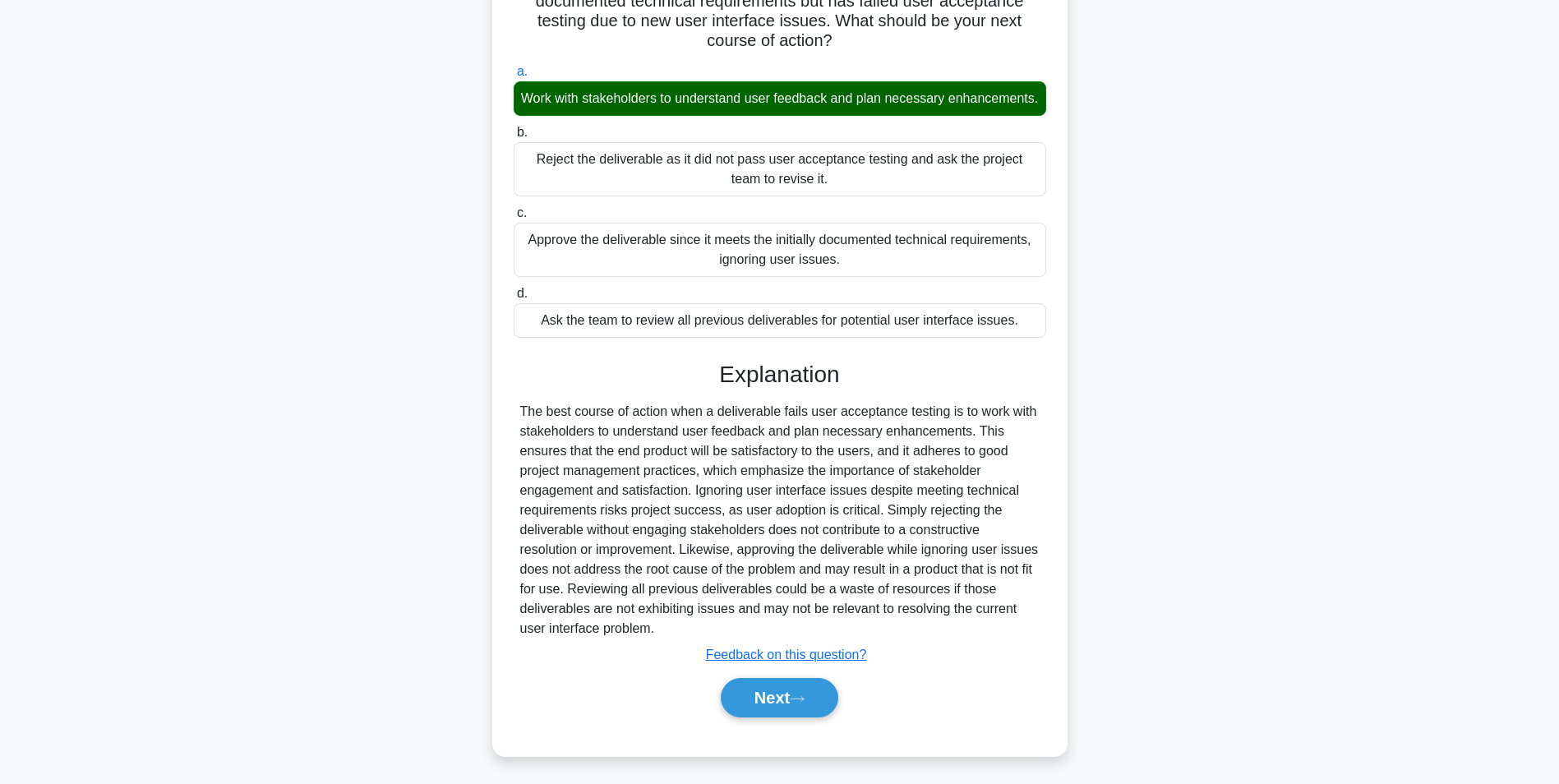
scroll to position [171, 0]
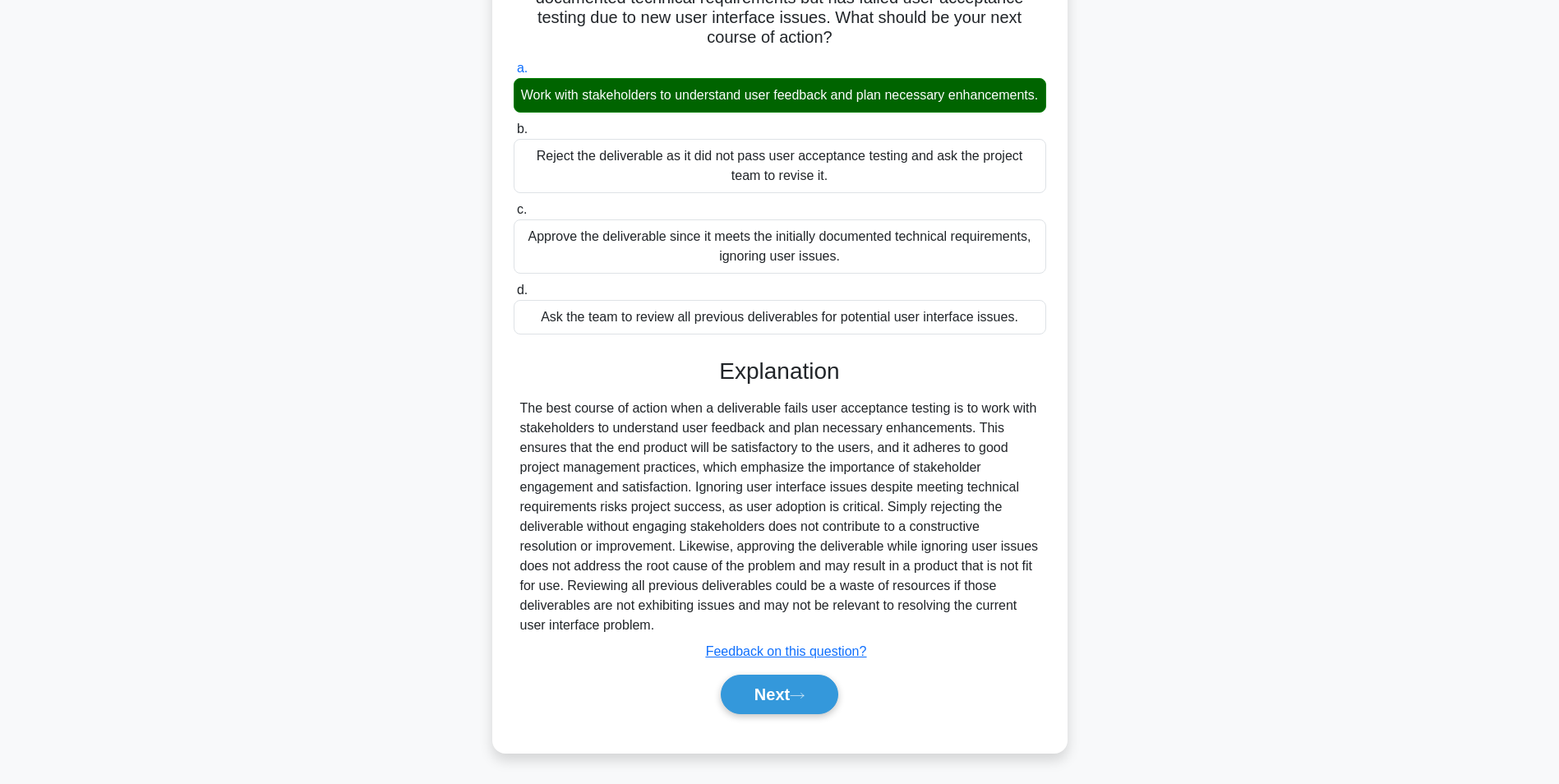
drag, startPoint x: 785, startPoint y: 688, endPoint x: 535, endPoint y: 510, distance: 306.9
click at [785, 688] on button "Next" at bounding box center [780, 694] width 117 height 40
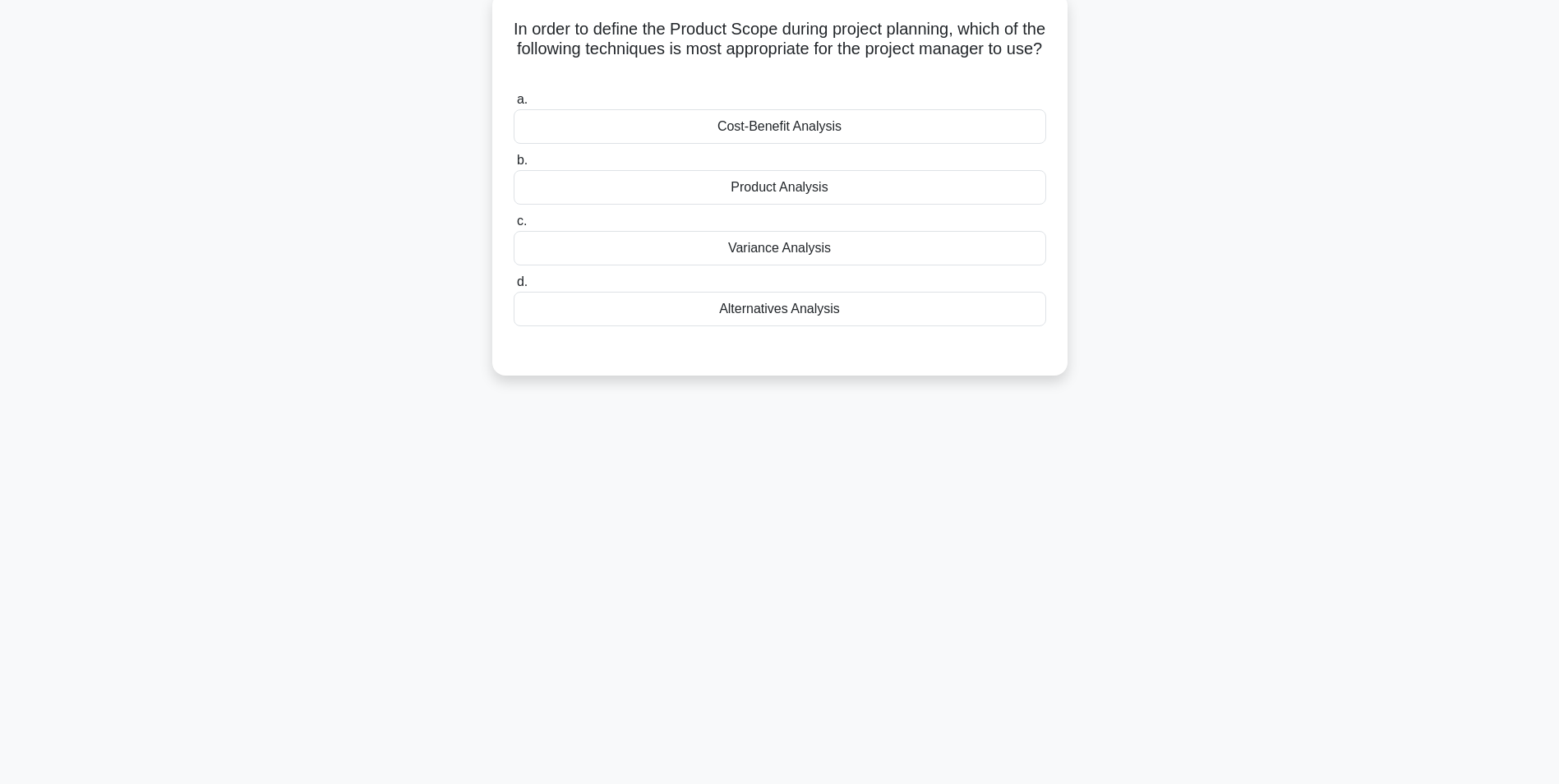
scroll to position [104, 0]
click at [705, 185] on div "Product Analysis" at bounding box center [780, 183] width 533 height 35
click at [514, 162] on input "b. Product Analysis" at bounding box center [514, 156] width 0 height 11
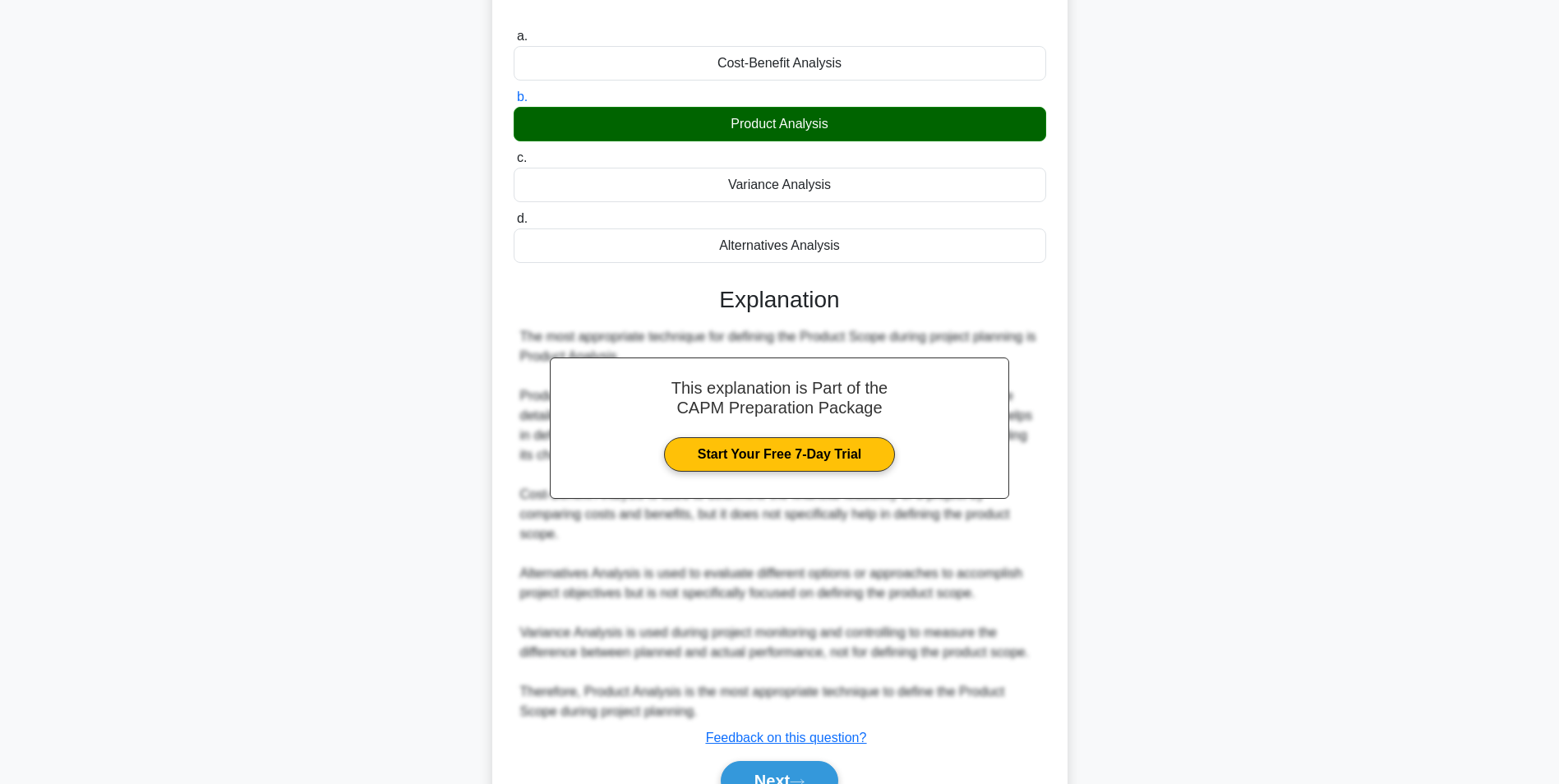
scroll to position [249, 0]
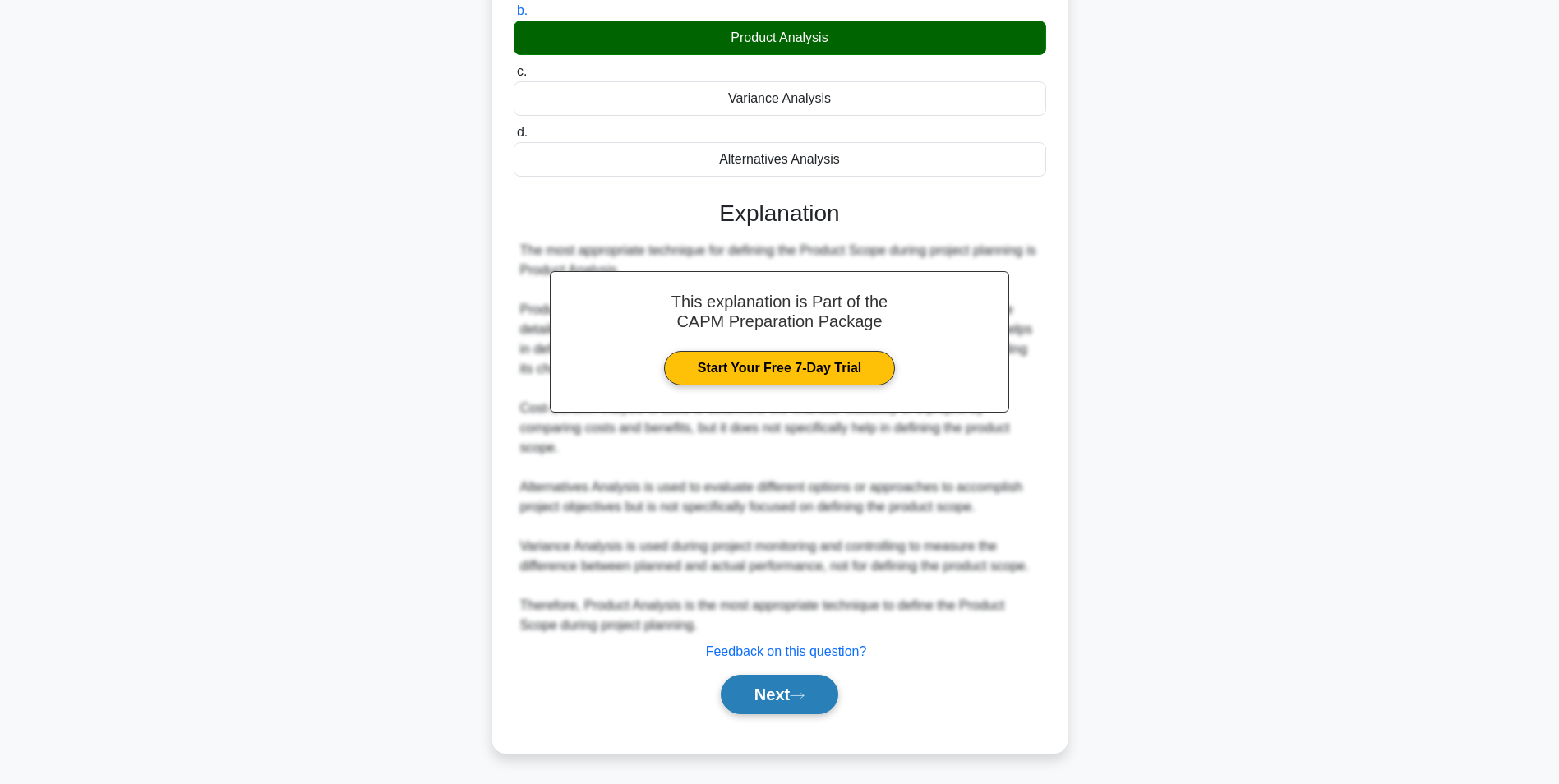
click at [762, 685] on button "Next" at bounding box center [780, 694] width 117 height 40
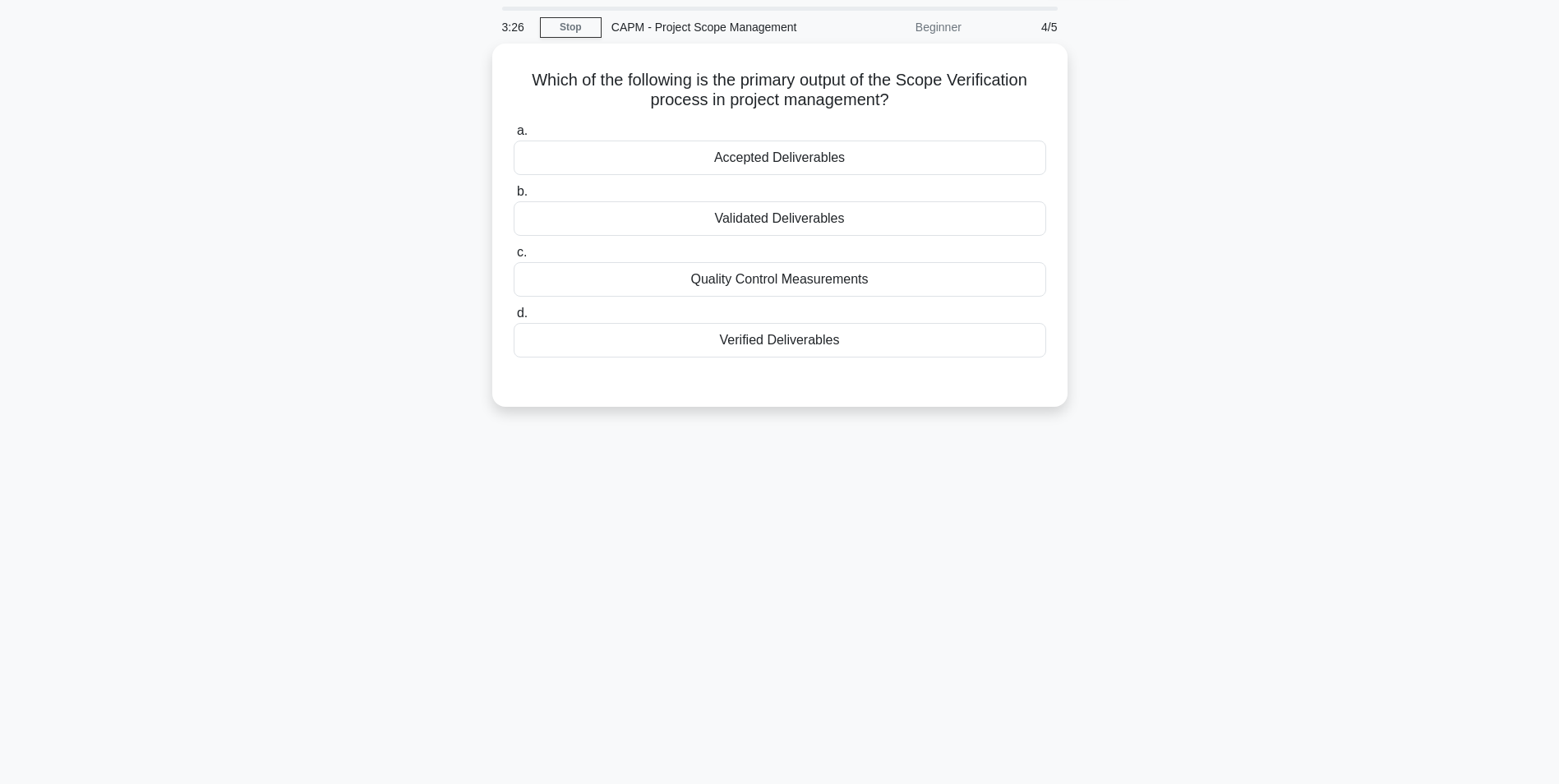
scroll to position [0, 0]
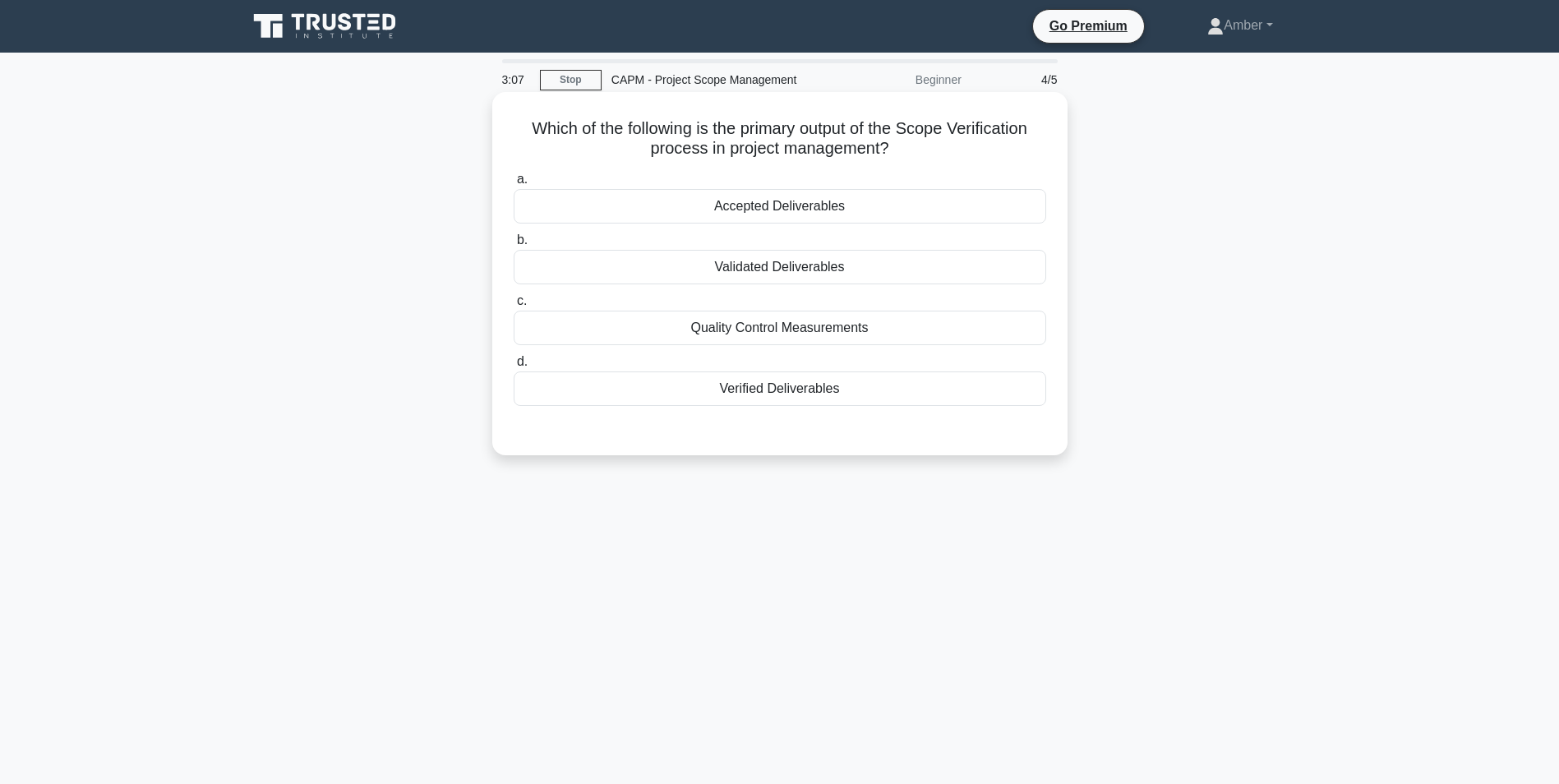
click at [697, 208] on div "Accepted Deliverables" at bounding box center [780, 207] width 533 height 35
click at [514, 185] on input "a. Accepted Deliverables" at bounding box center [514, 180] width 0 height 11
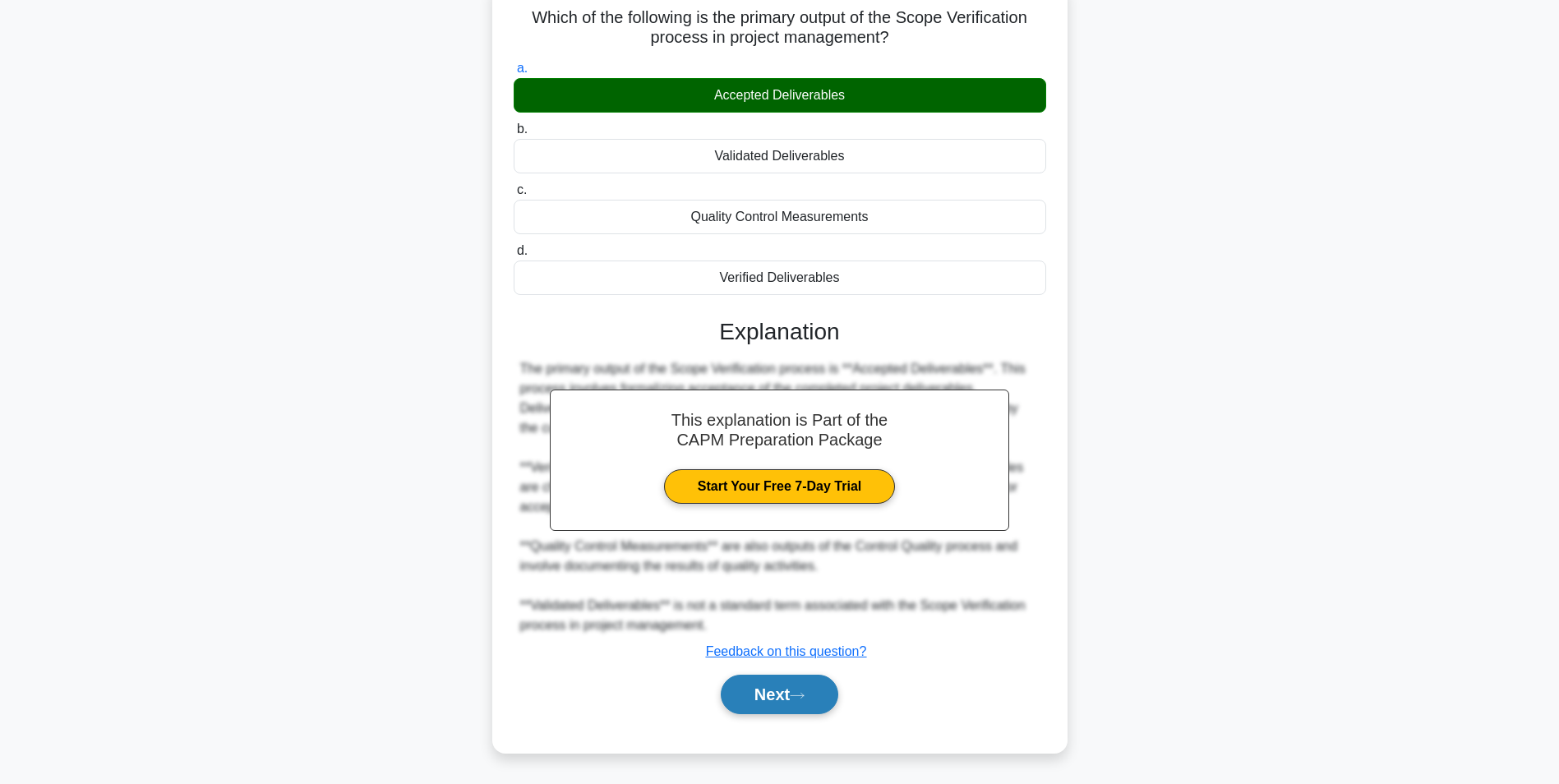
click at [770, 694] on button "Next" at bounding box center [780, 694] width 117 height 40
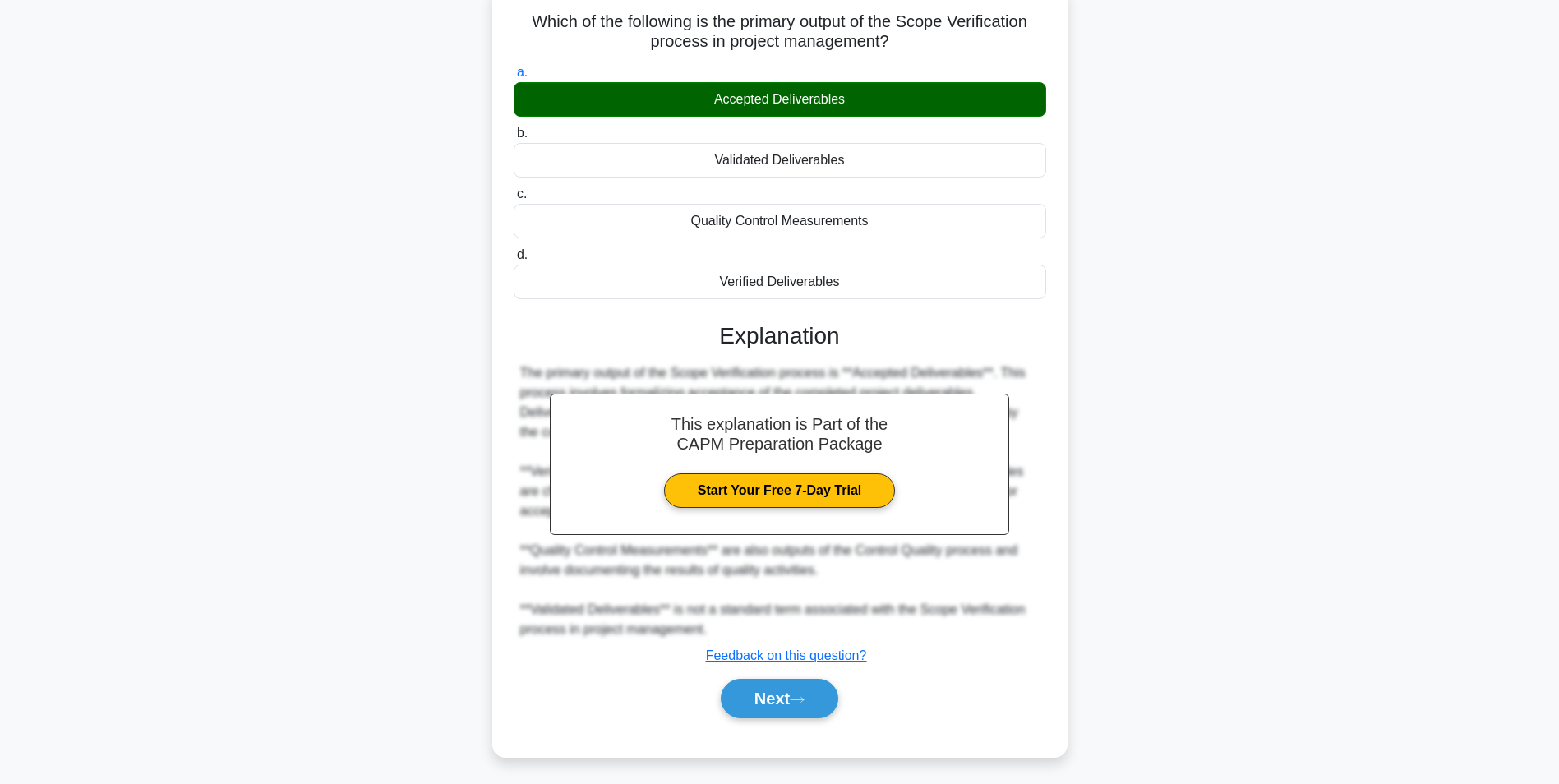
scroll to position [104, 0]
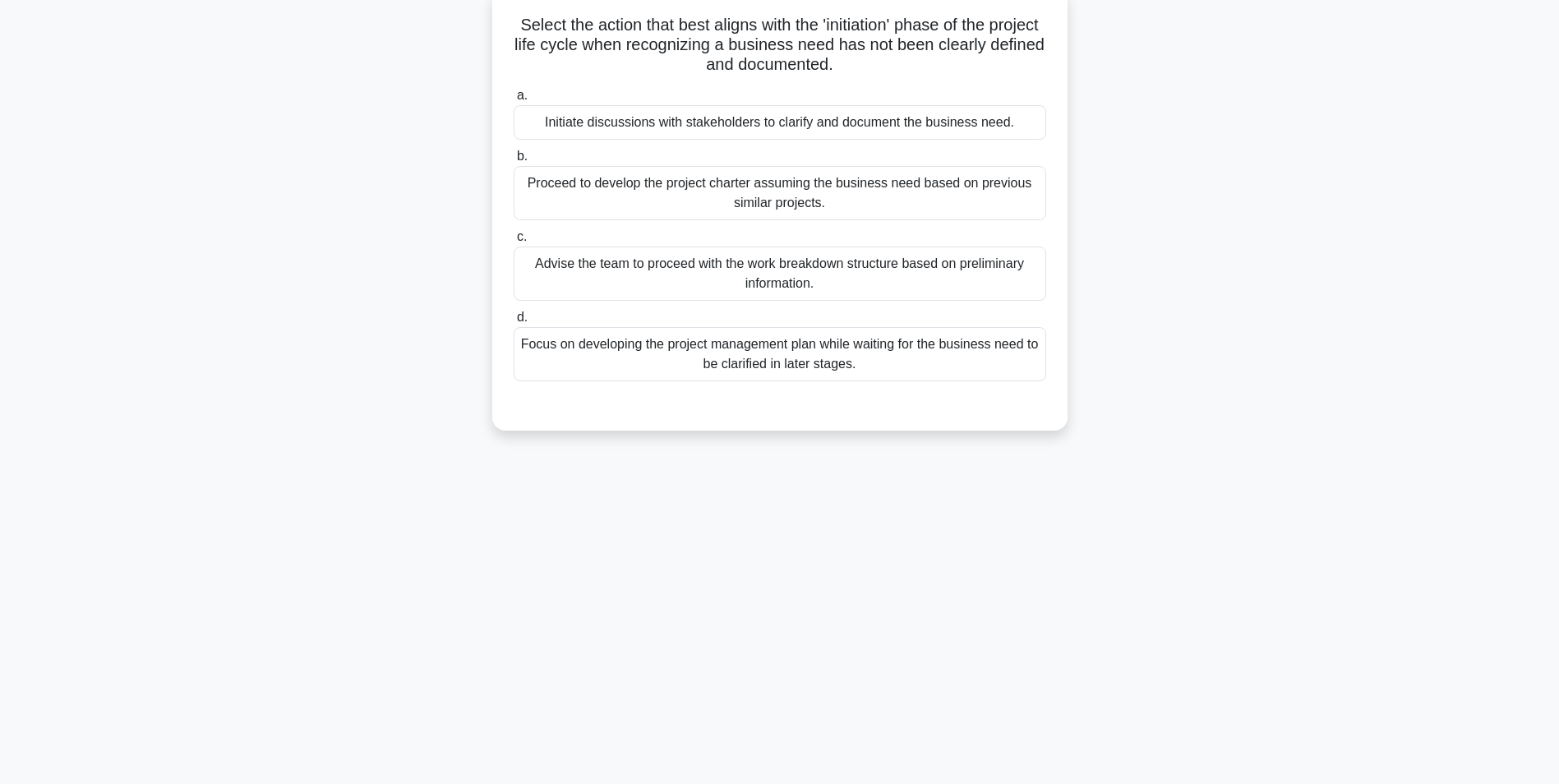
click at [668, 131] on div "Initiate discussions with stakeholders to clarify and document the business nee…" at bounding box center [780, 122] width 533 height 35
click at [514, 101] on input "a. Initiate discussions with stakeholders to clarify and document the business …" at bounding box center [514, 95] width 0 height 11
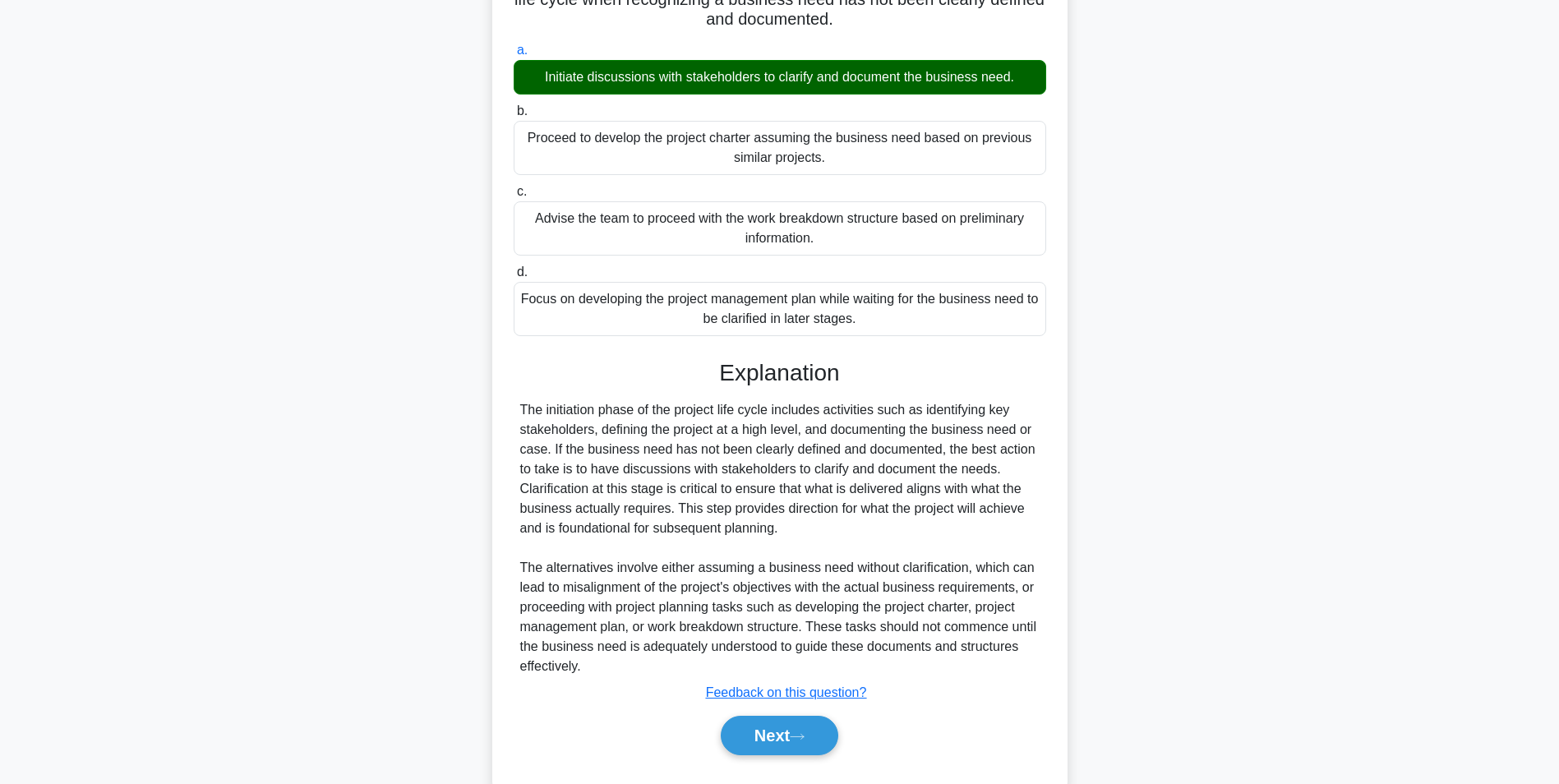
scroll to position [190, 0]
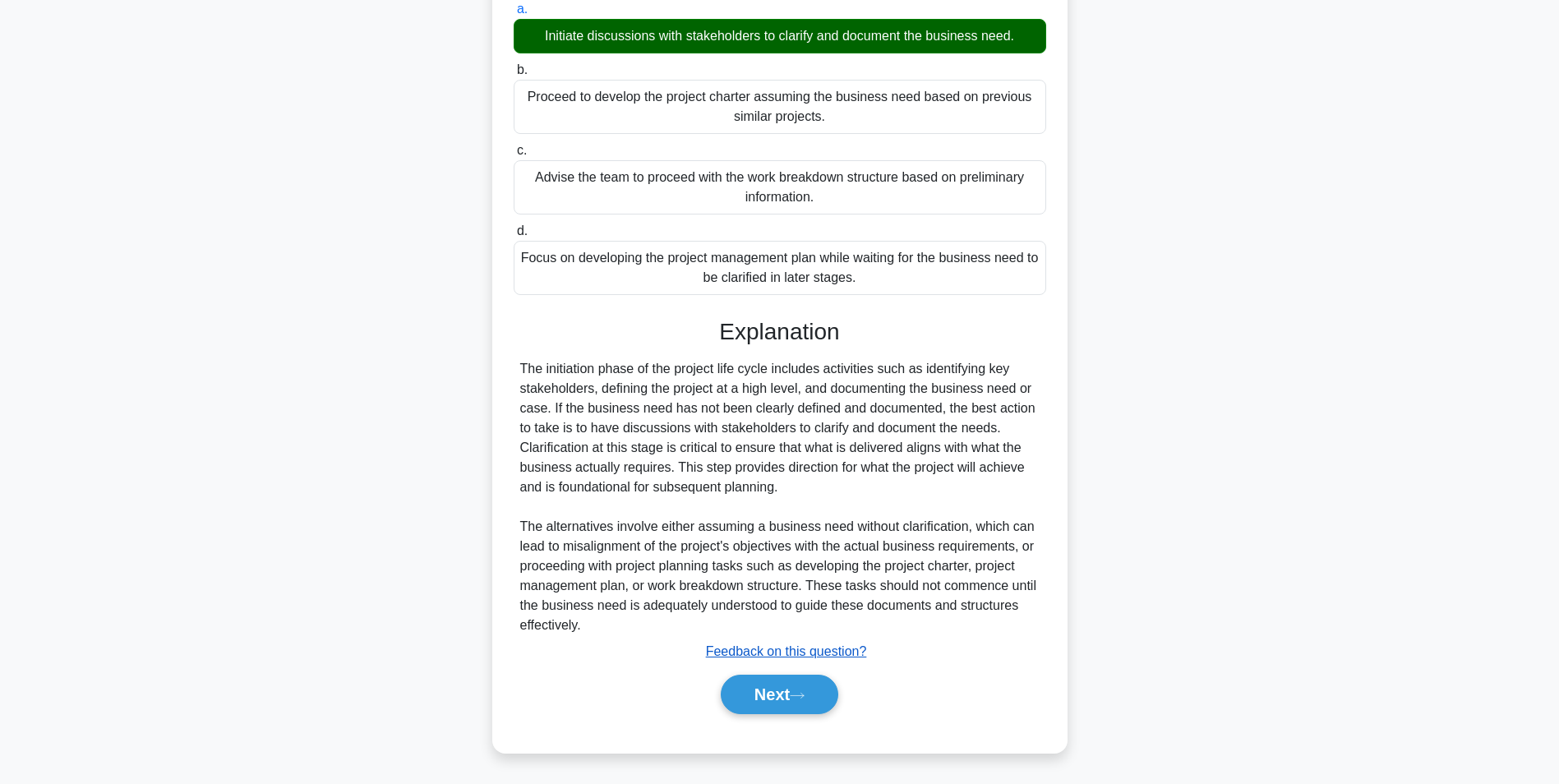
drag, startPoint x: 756, startPoint y: 694, endPoint x: 731, endPoint y: 651, distance: 49.7
click at [757, 694] on button "Next" at bounding box center [780, 694] width 117 height 40
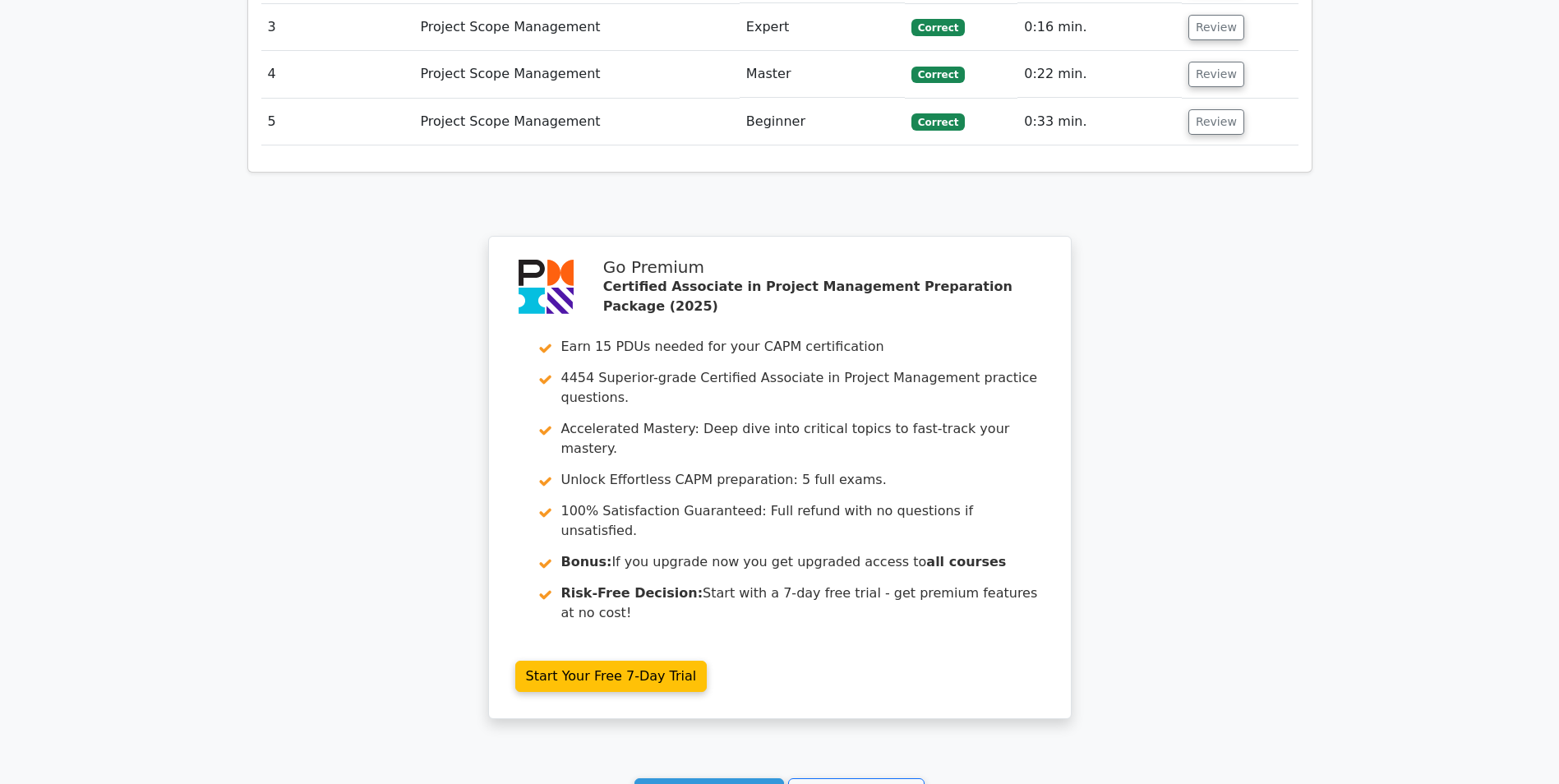
scroll to position [2463, 0]
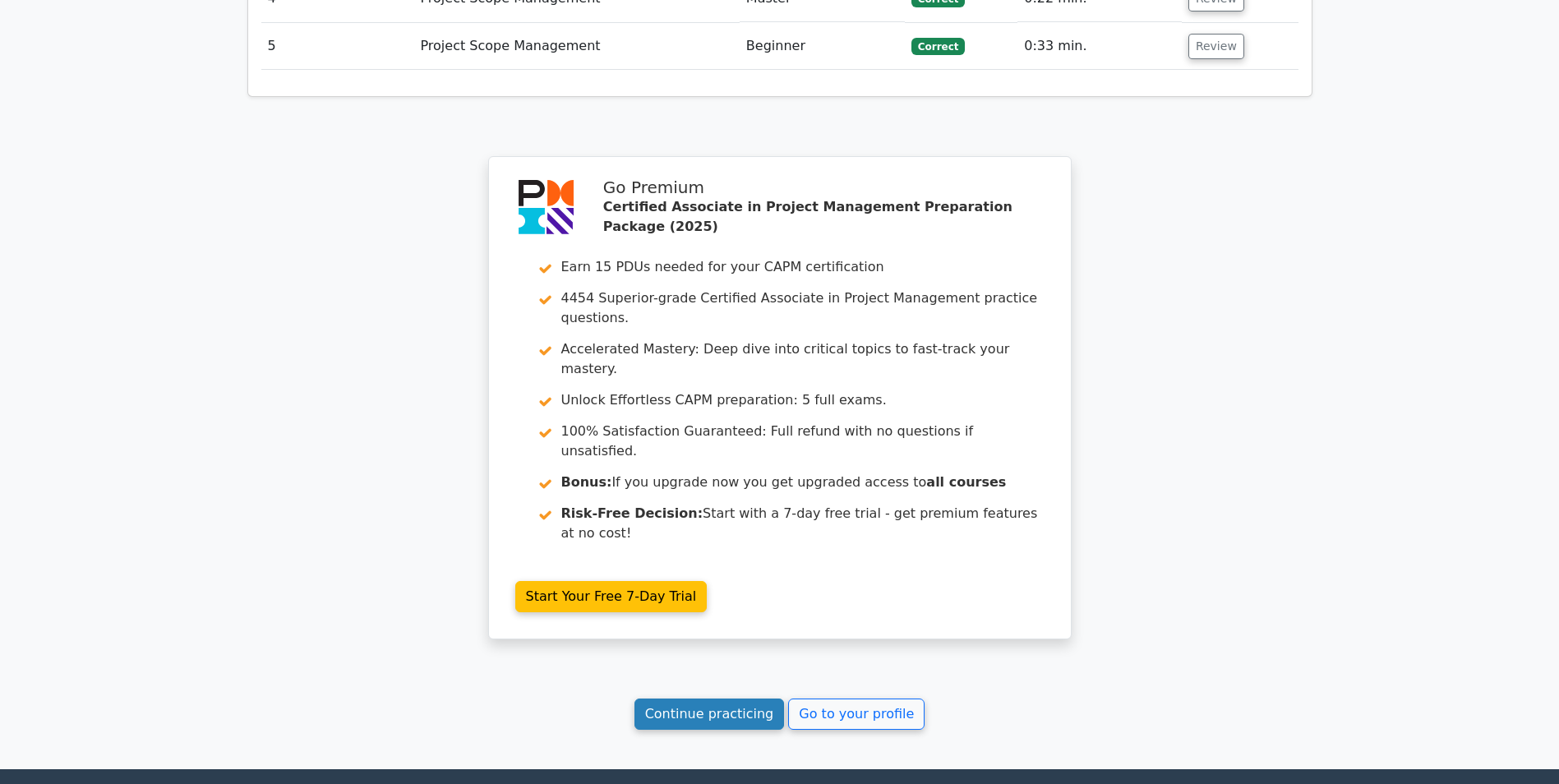
click at [708, 699] on link "Continue practicing" at bounding box center [710, 714] width 150 height 31
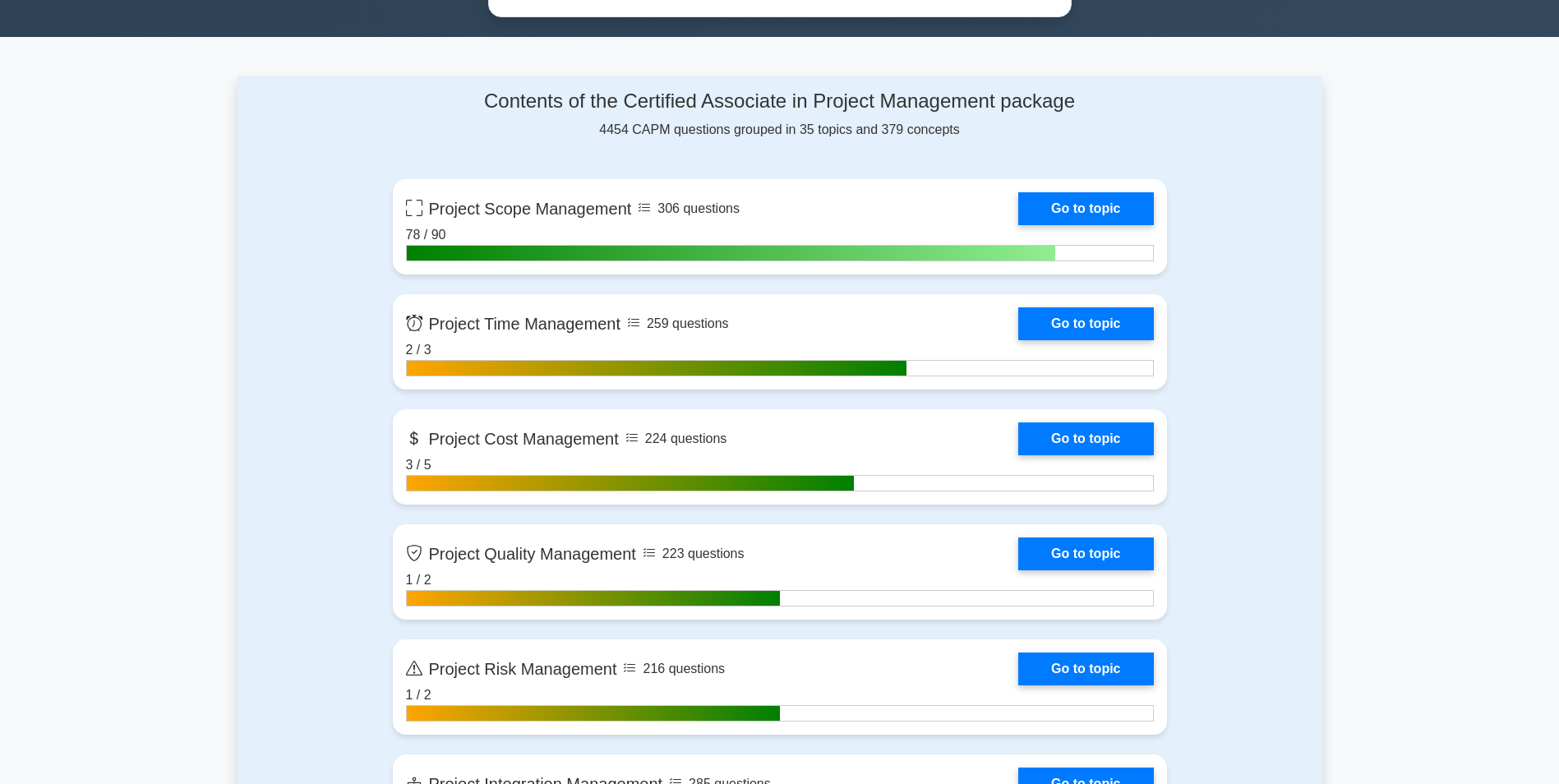
scroll to position [1068, 0]
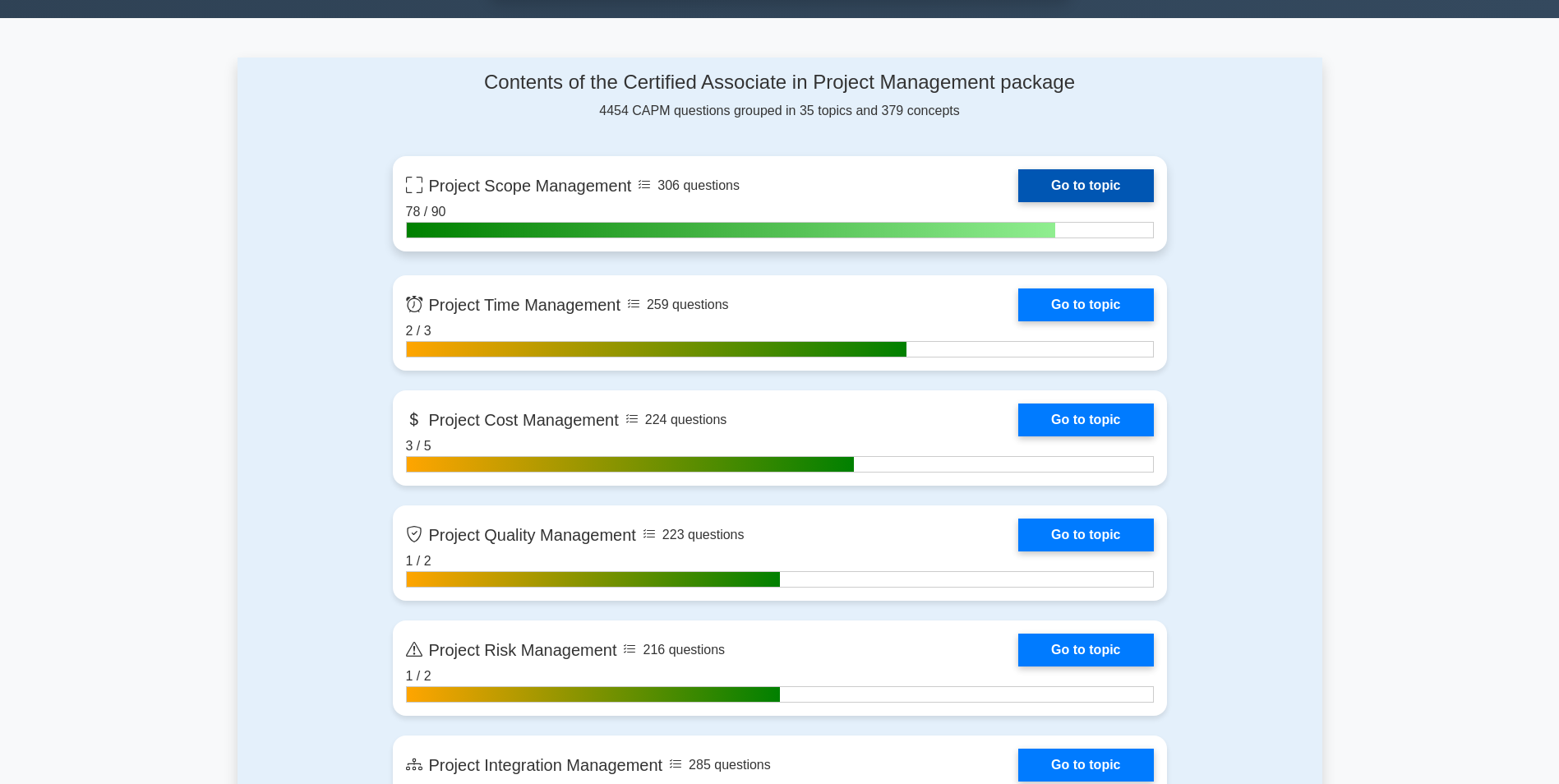
click at [1085, 185] on link "Go to topic" at bounding box center [1085, 185] width 135 height 33
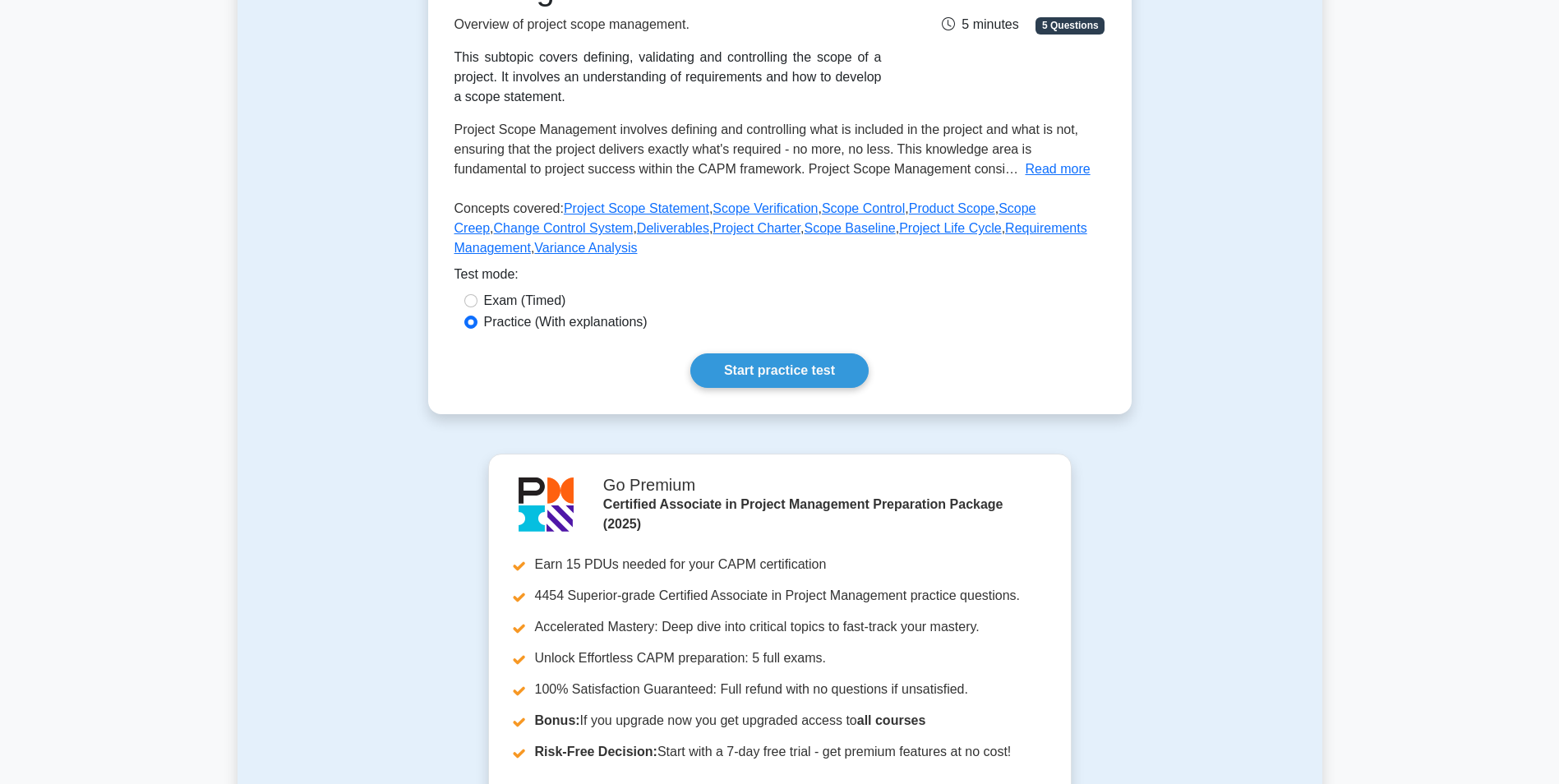
scroll to position [410, 0]
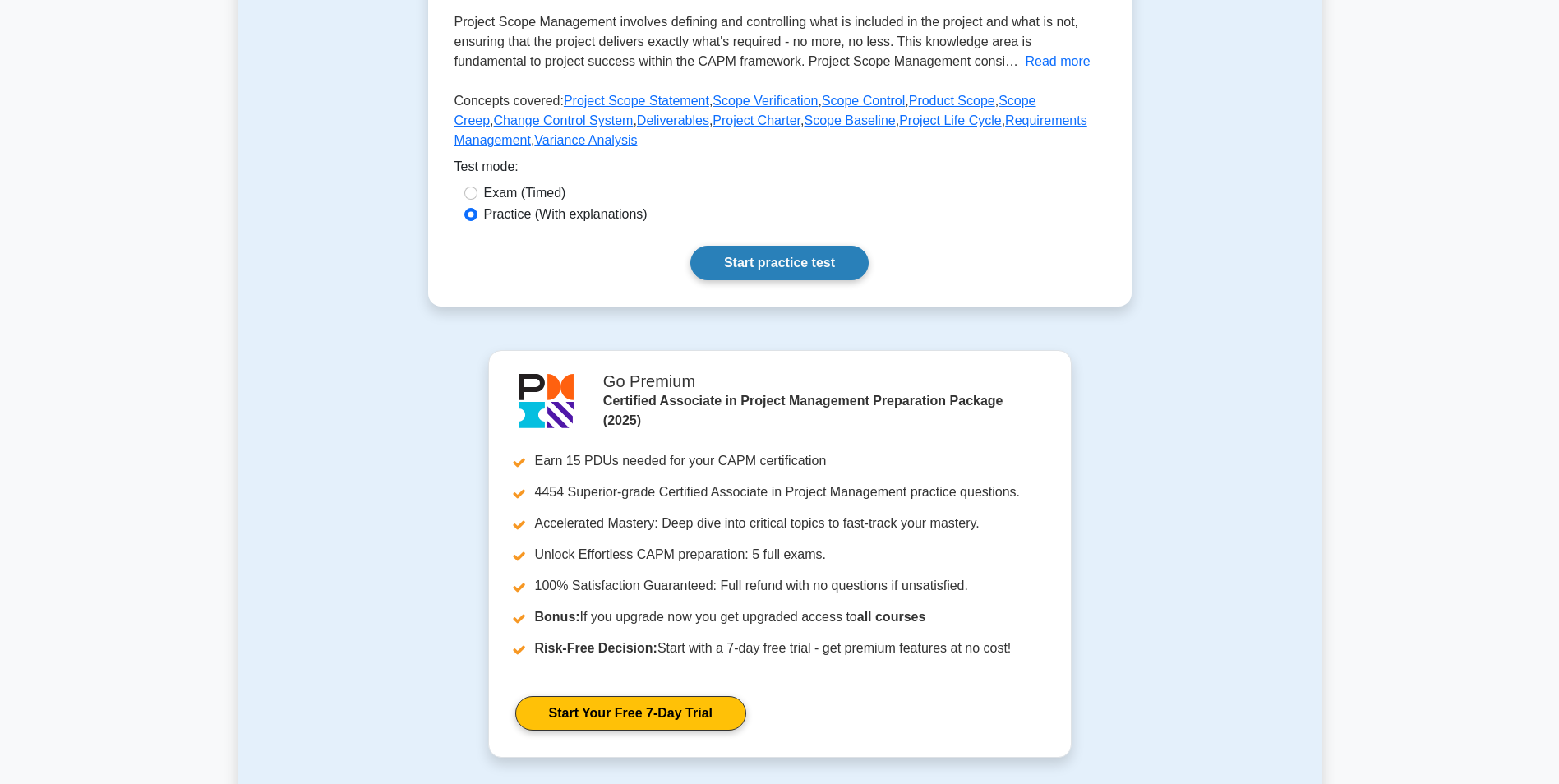
click at [766, 259] on link "Start practice test" at bounding box center [780, 263] width 179 height 35
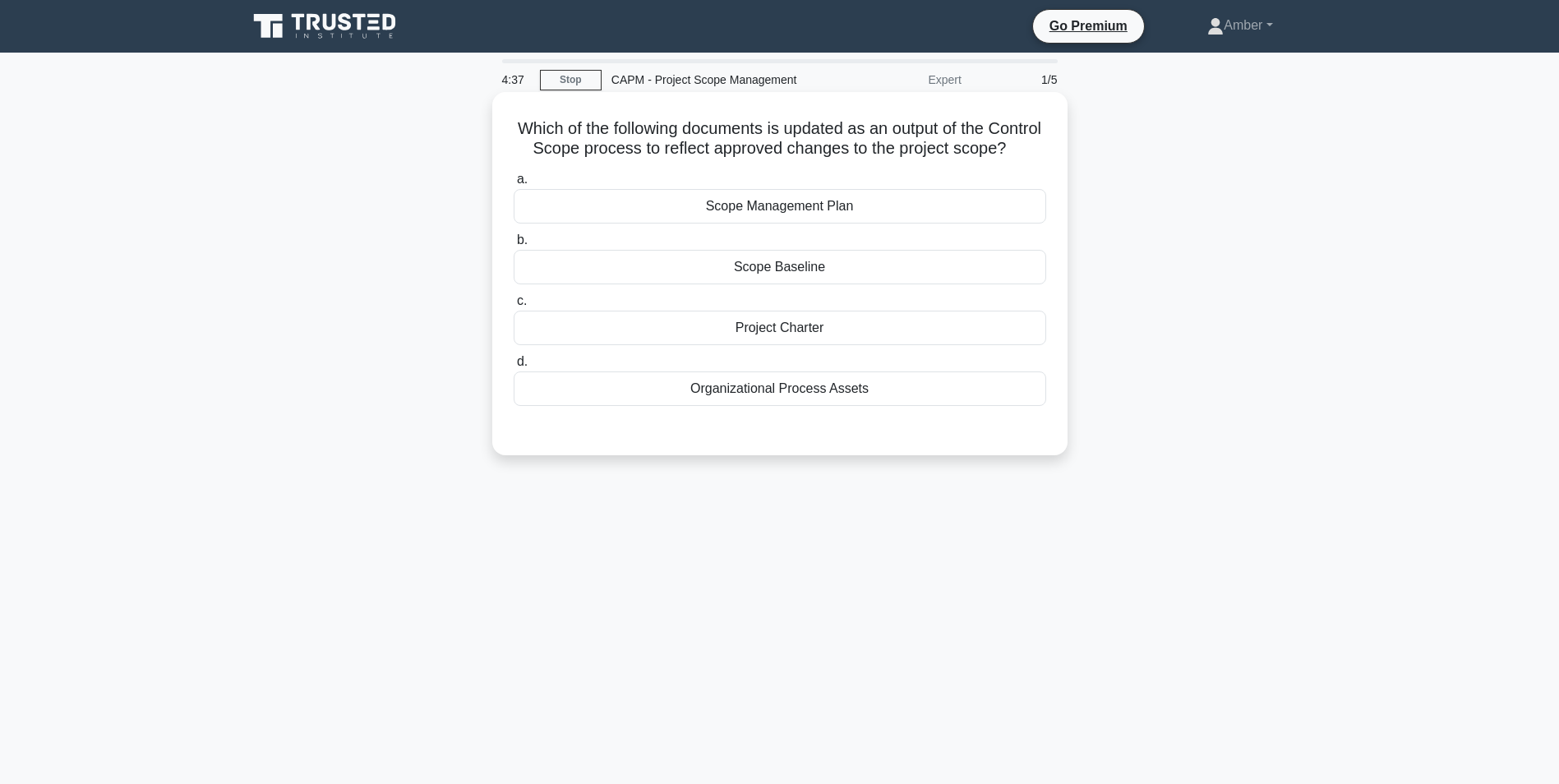
click at [794, 283] on div "Scope Baseline" at bounding box center [780, 267] width 533 height 35
click at [514, 245] on input "b. Scope Baseline" at bounding box center [514, 240] width 0 height 11
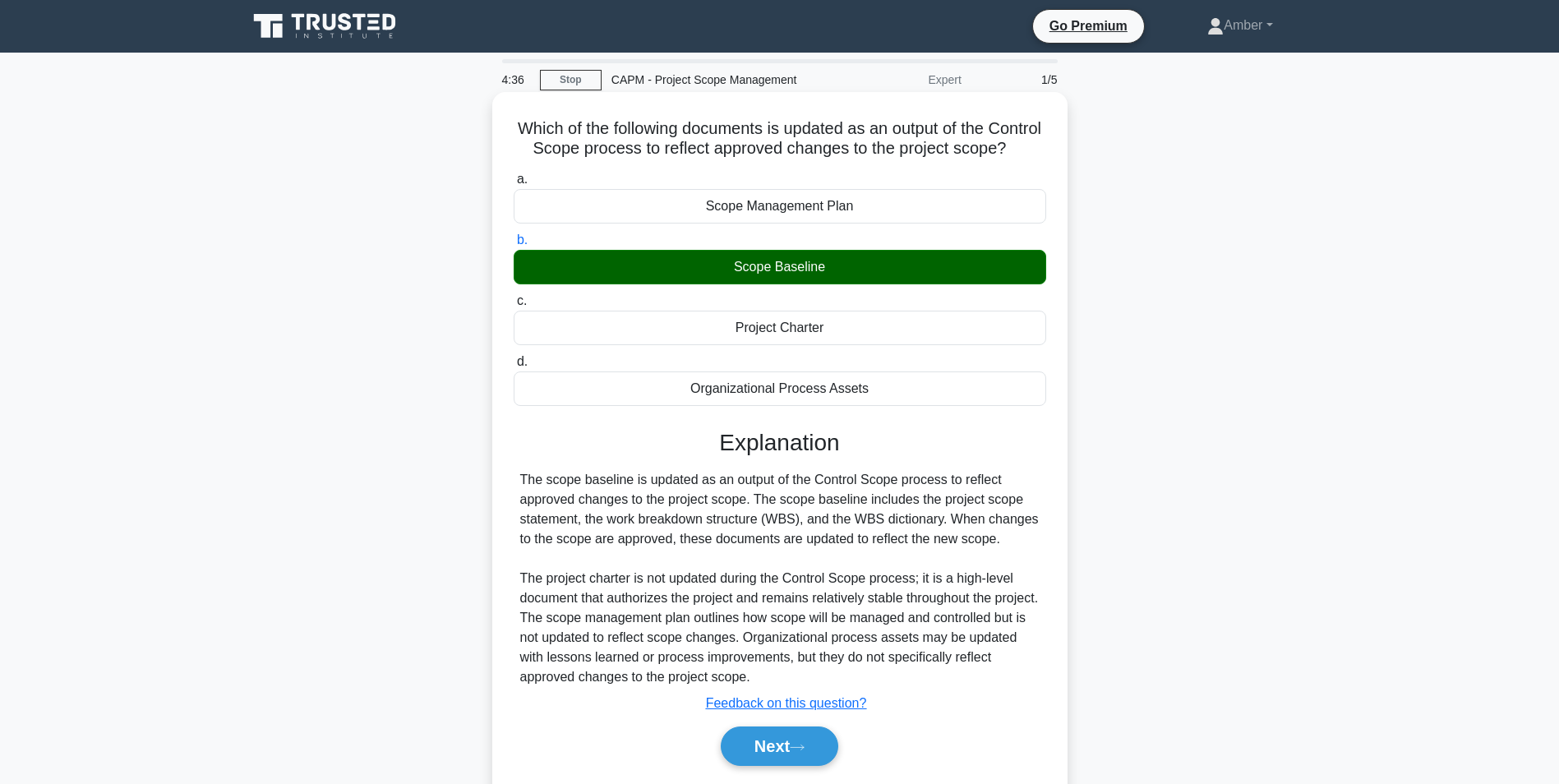
scroll to position [104, 0]
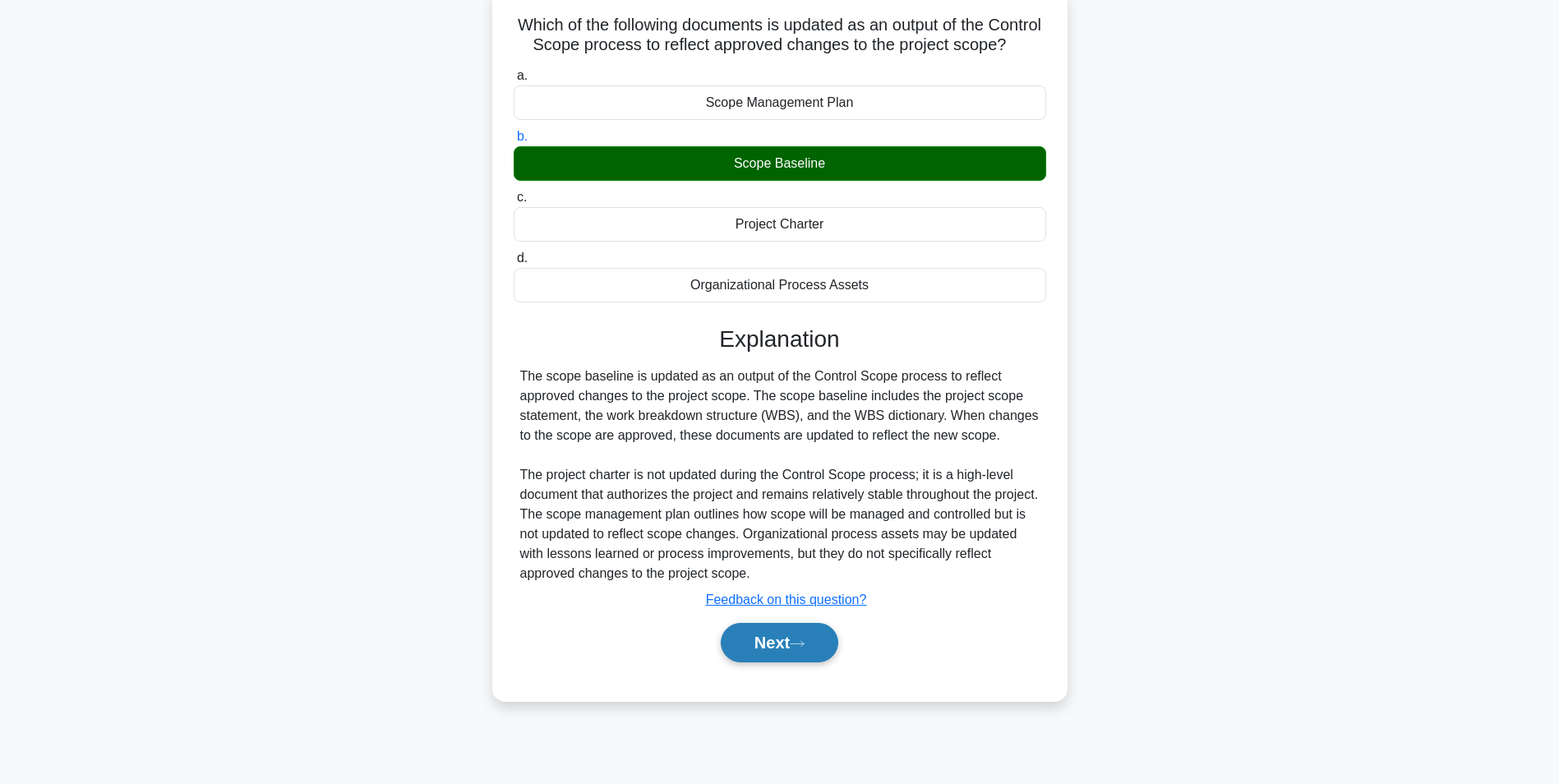
click at [772, 662] on button "Next" at bounding box center [780, 642] width 117 height 40
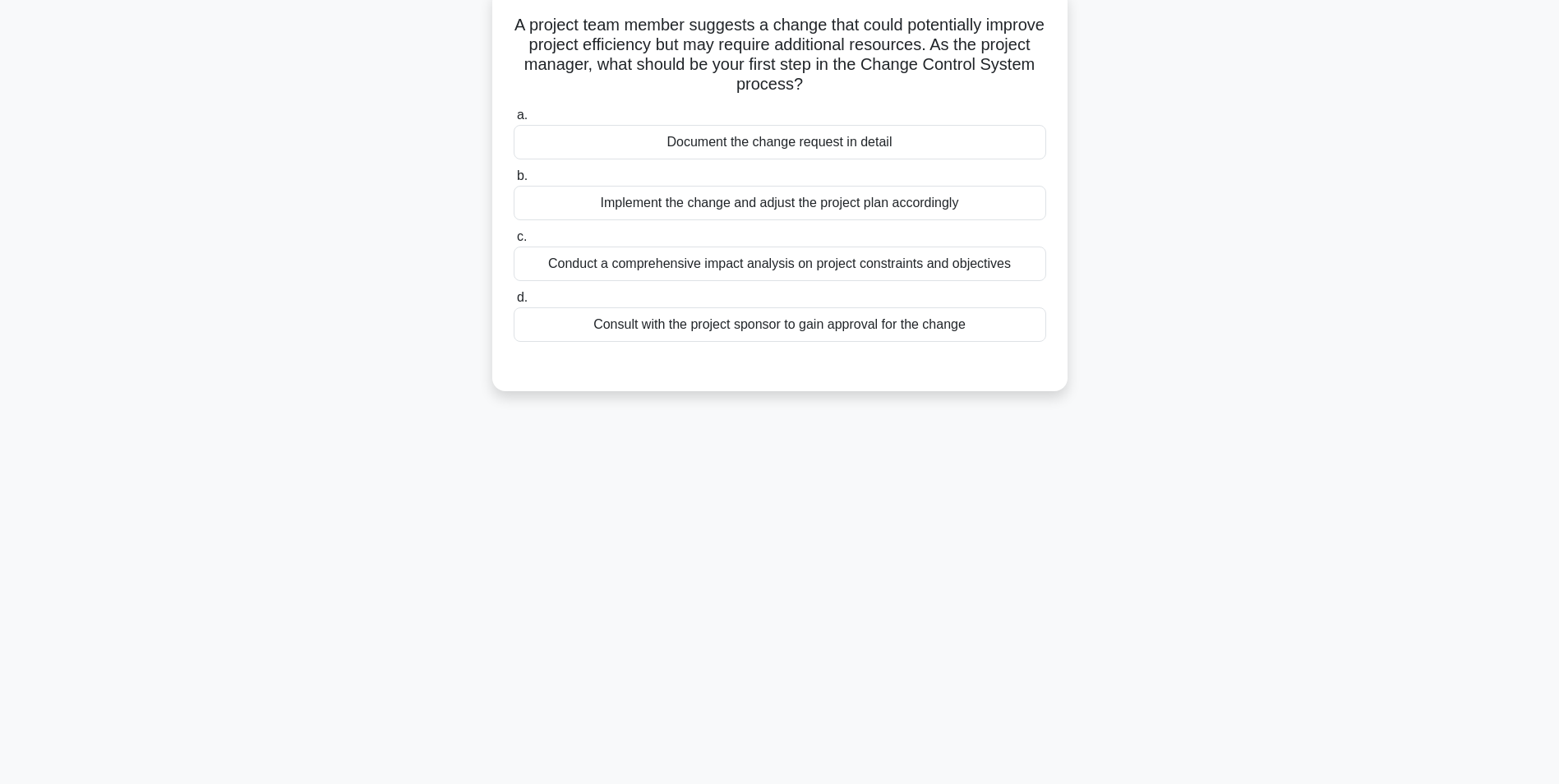
click at [684, 260] on div "Conduct a comprehensive impact analysis on project constraints and objectives" at bounding box center [780, 264] width 533 height 35
click at [514, 243] on input "c. Conduct a comprehensive impact analysis on project constraints and objectives" at bounding box center [514, 237] width 0 height 11
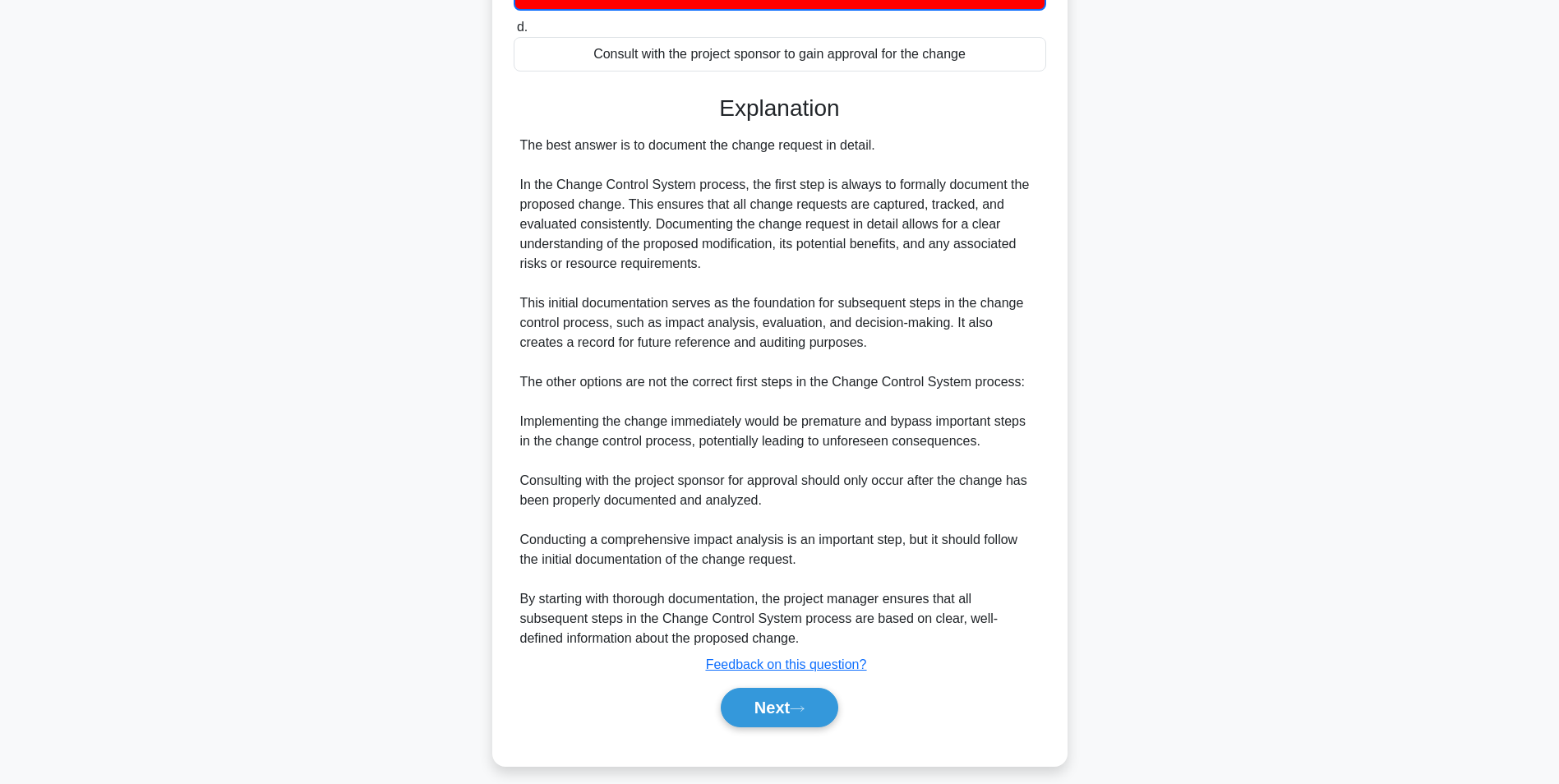
scroll to position [389, 0]
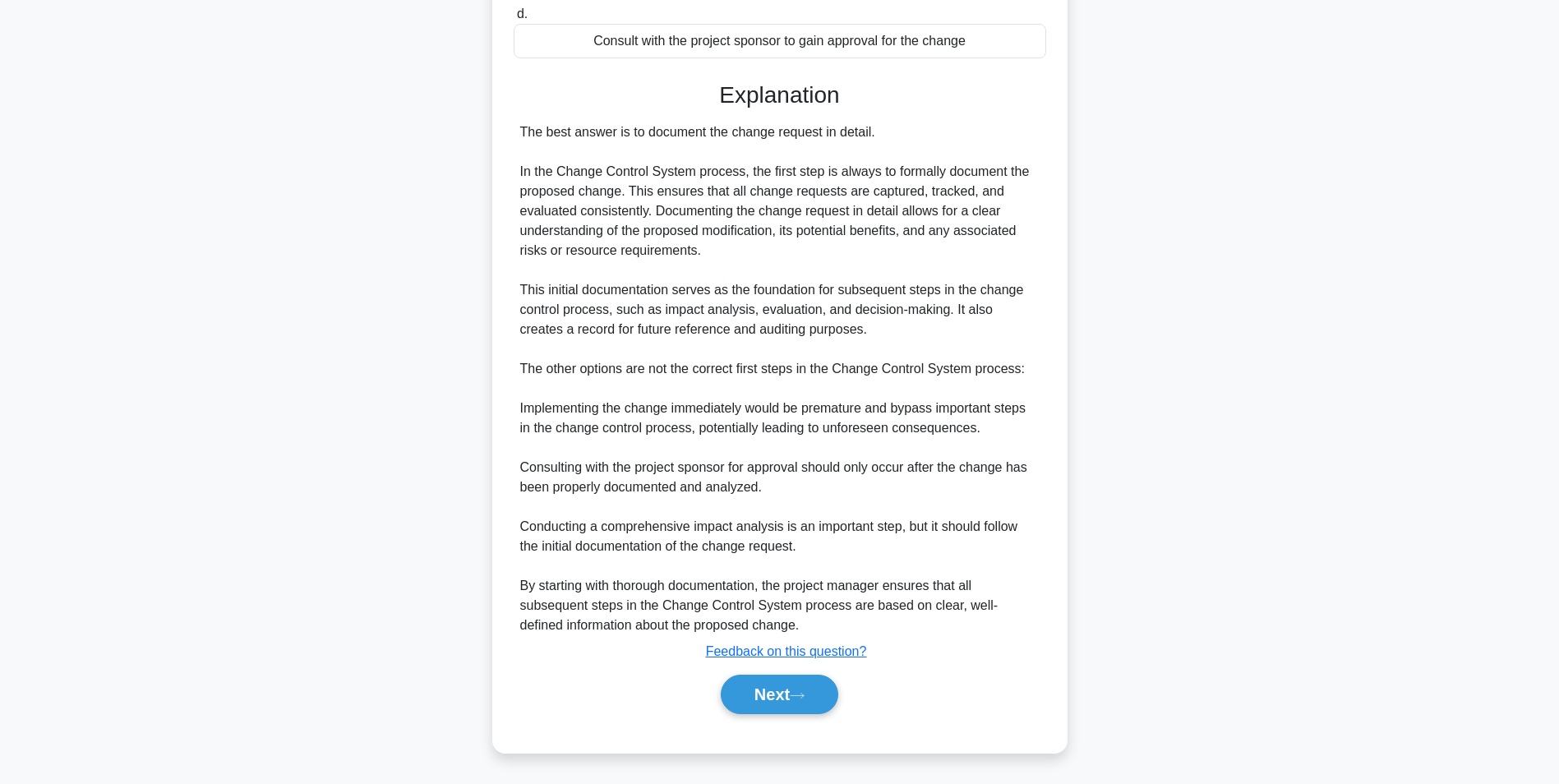
drag, startPoint x: 787, startPoint y: 700, endPoint x: 748, endPoint y: 623, distance: 86.3
click at [787, 697] on button "Next" at bounding box center [780, 694] width 117 height 40
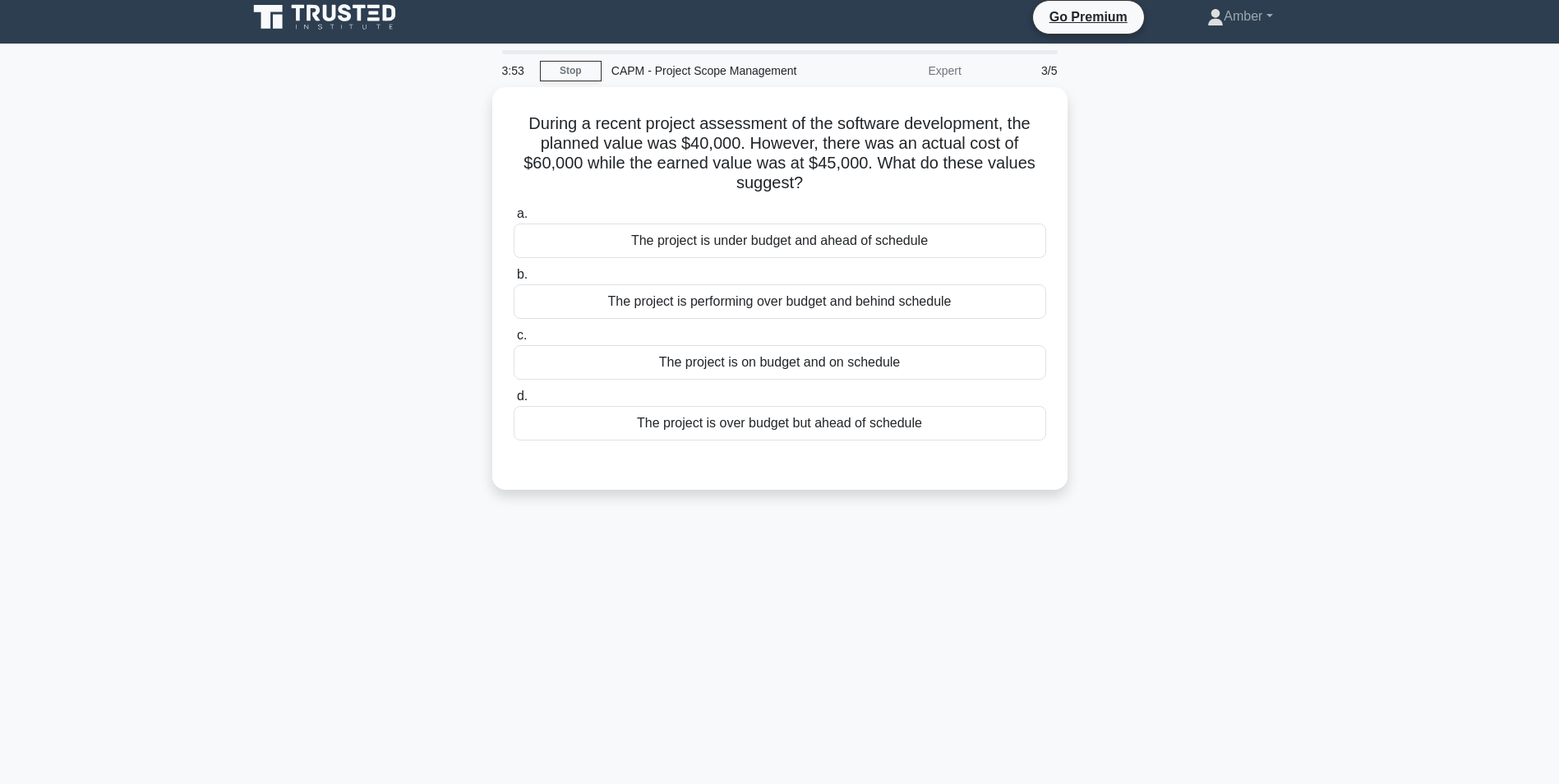
scroll to position [0, 0]
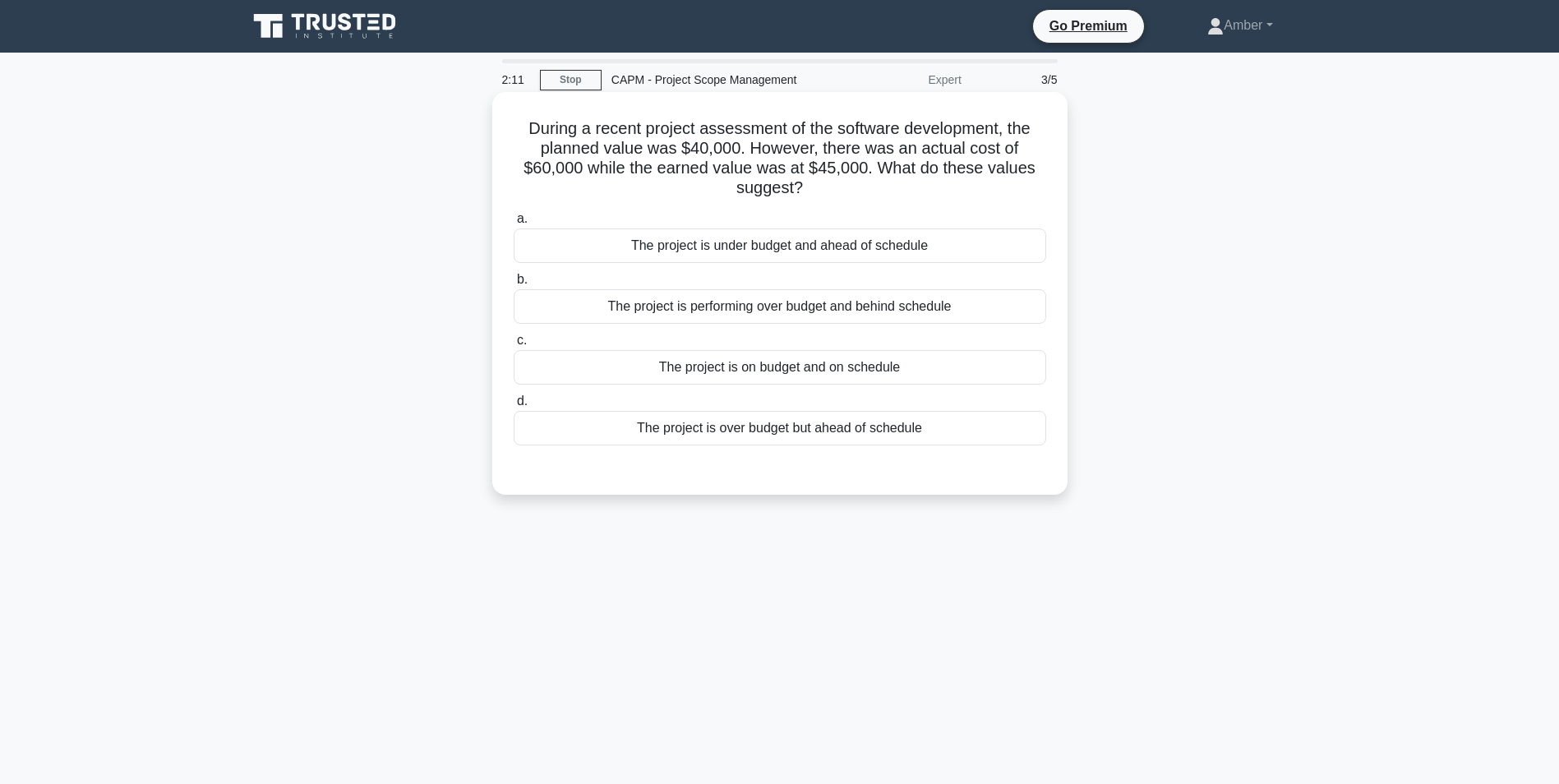
click at [729, 428] on div "The project is over budget but ahead of schedule" at bounding box center [780, 428] width 533 height 35
click at [514, 407] on input "d. The project is over budget but ahead of schedule" at bounding box center [514, 401] width 0 height 11
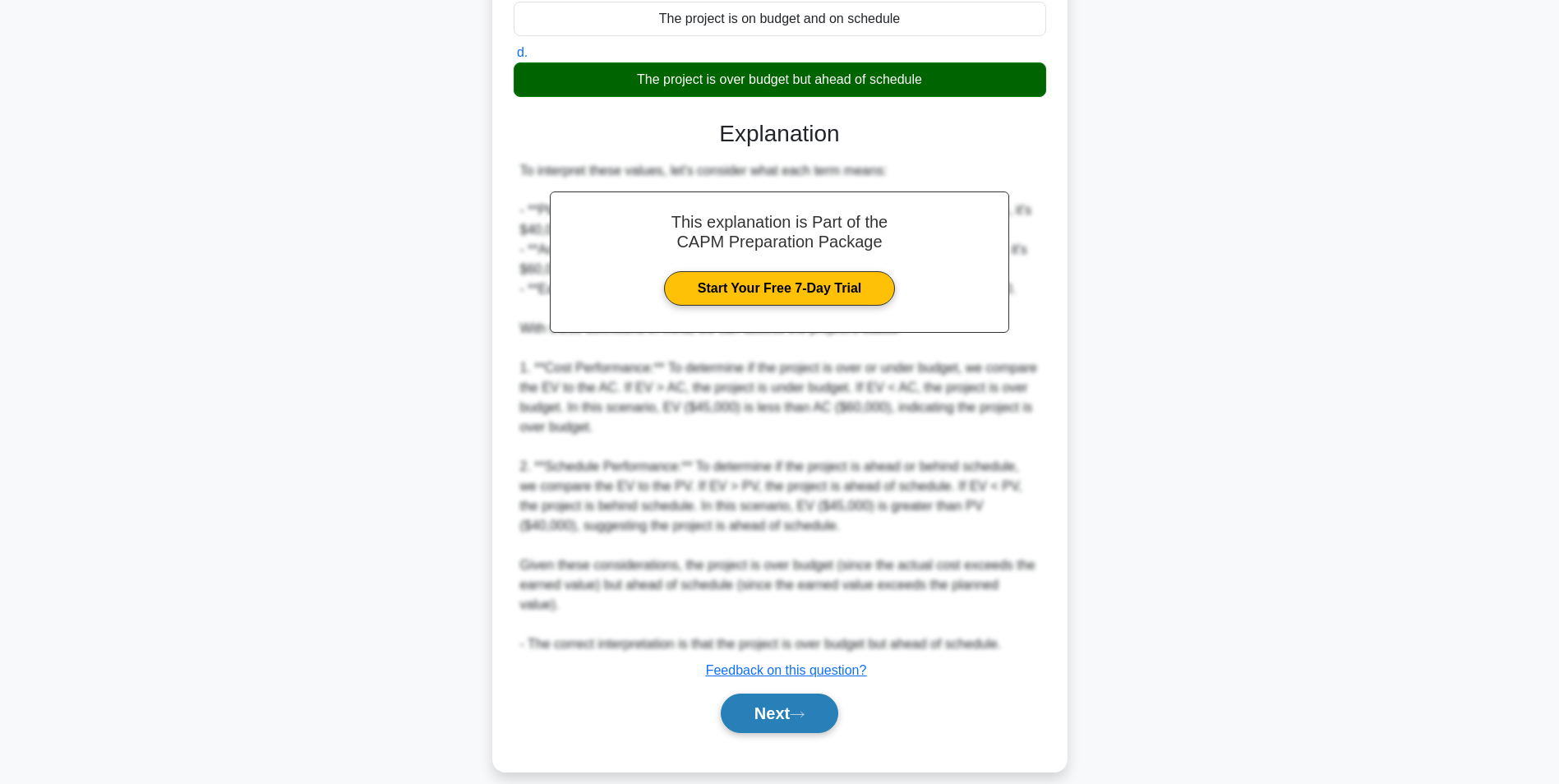
click at [762, 694] on button "Next" at bounding box center [780, 713] width 117 height 40
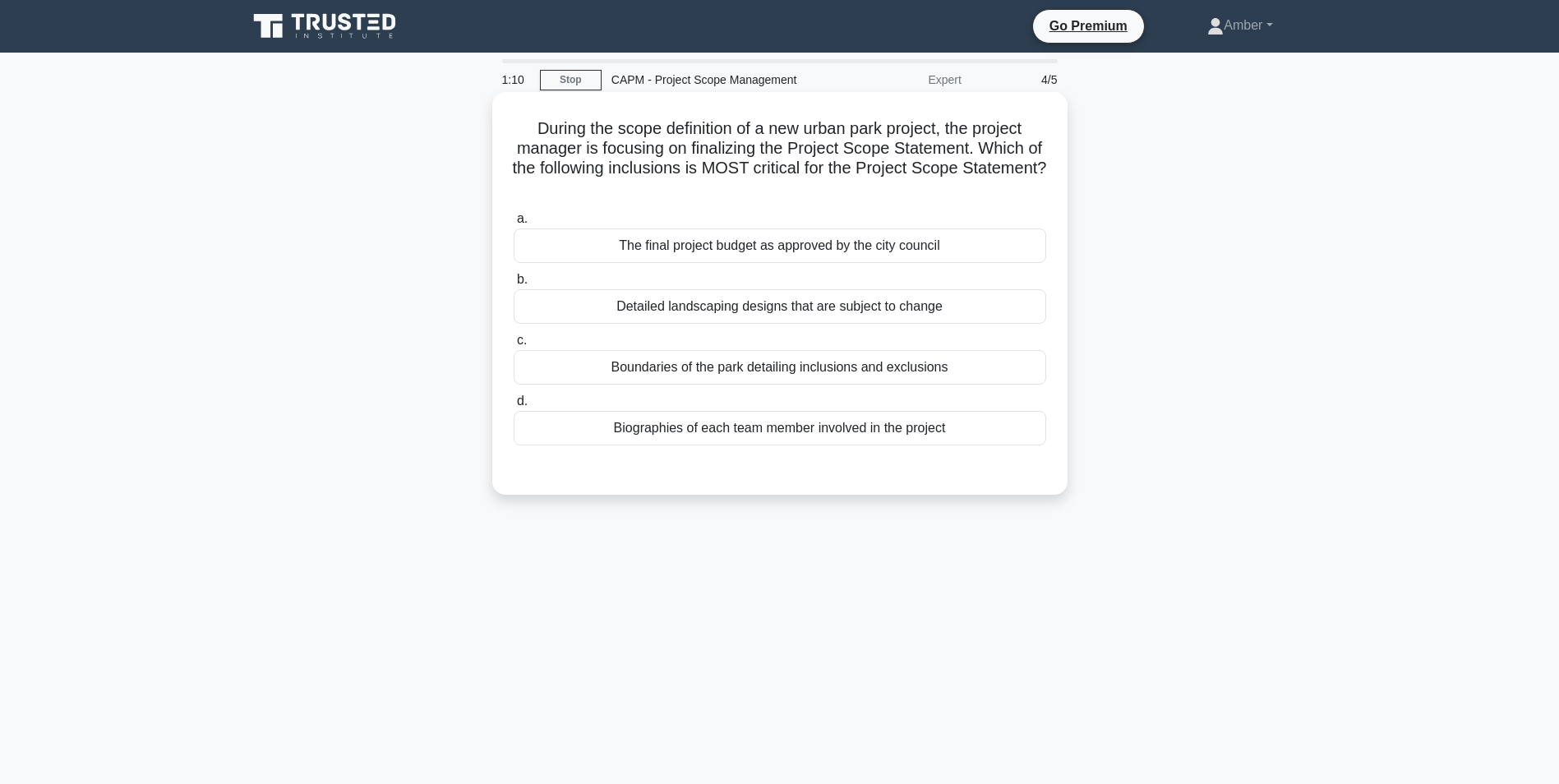
click at [749, 366] on div "Boundaries of the park detailing inclusions and exclusions" at bounding box center [780, 368] width 533 height 35
click at [514, 345] on input "c. Boundaries of the park detailing inclusions and exclusions" at bounding box center [514, 340] width 0 height 11
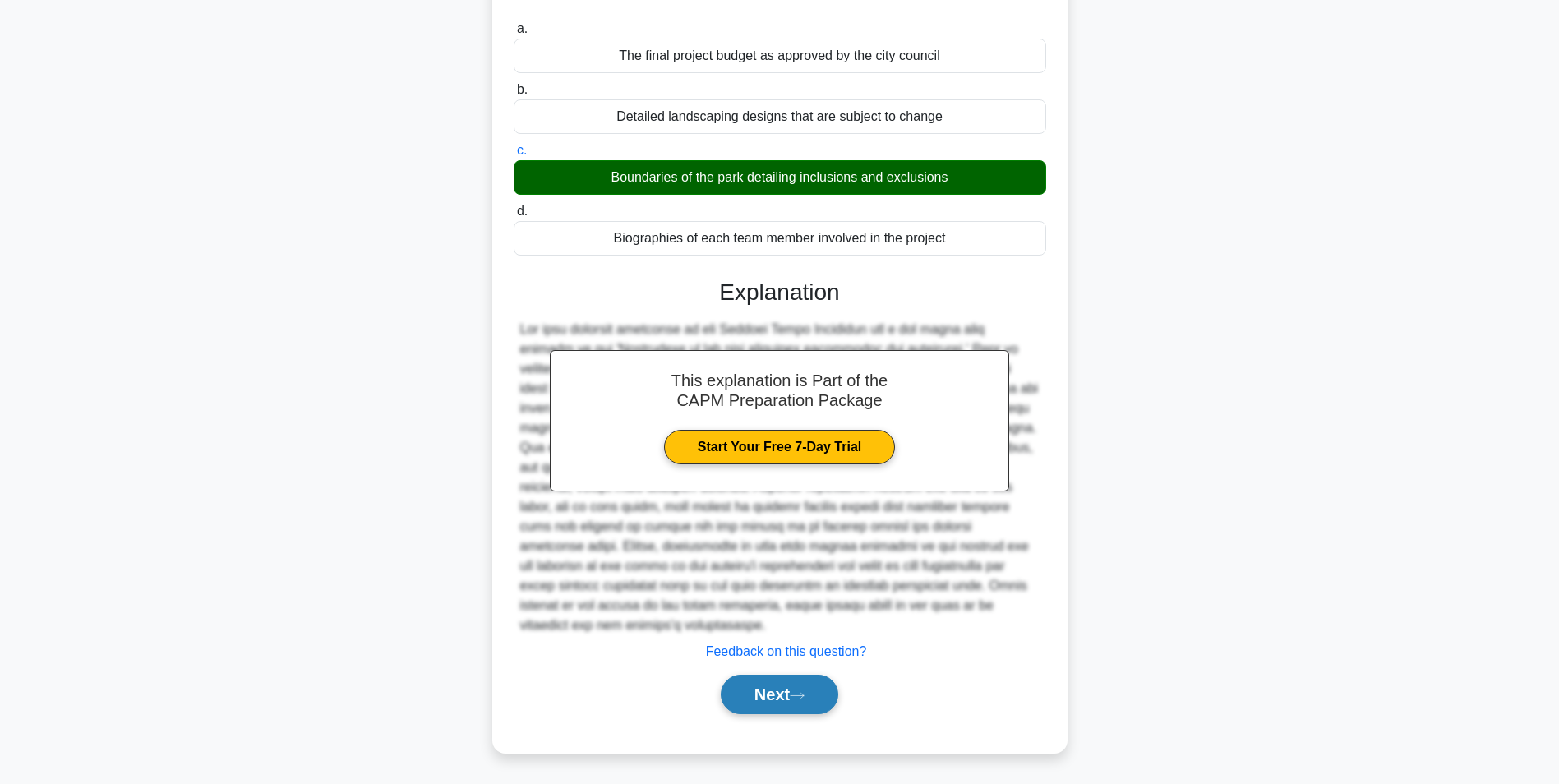
click at [746, 681] on button "Next" at bounding box center [780, 694] width 117 height 40
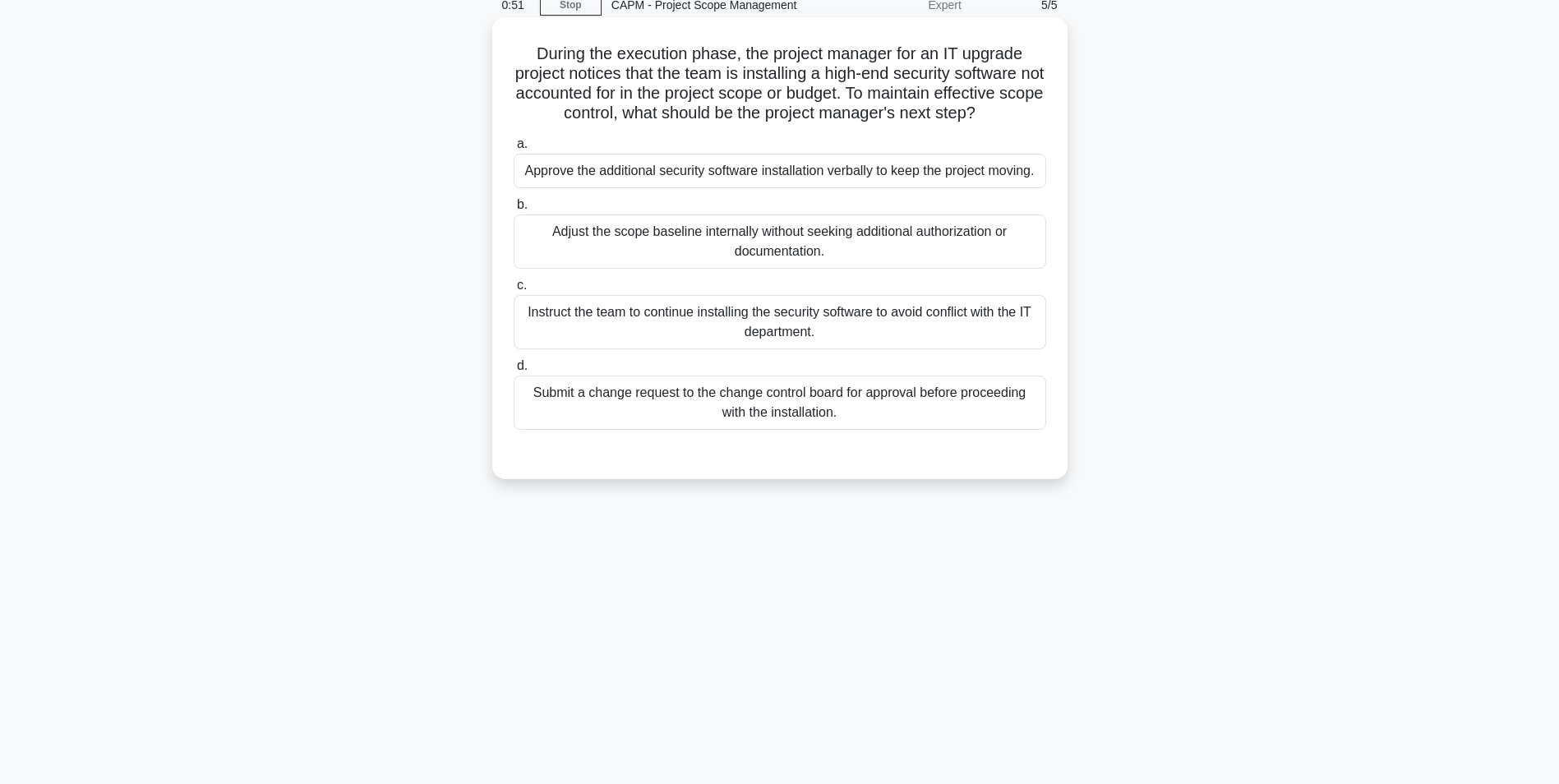
scroll to position [104, 0]
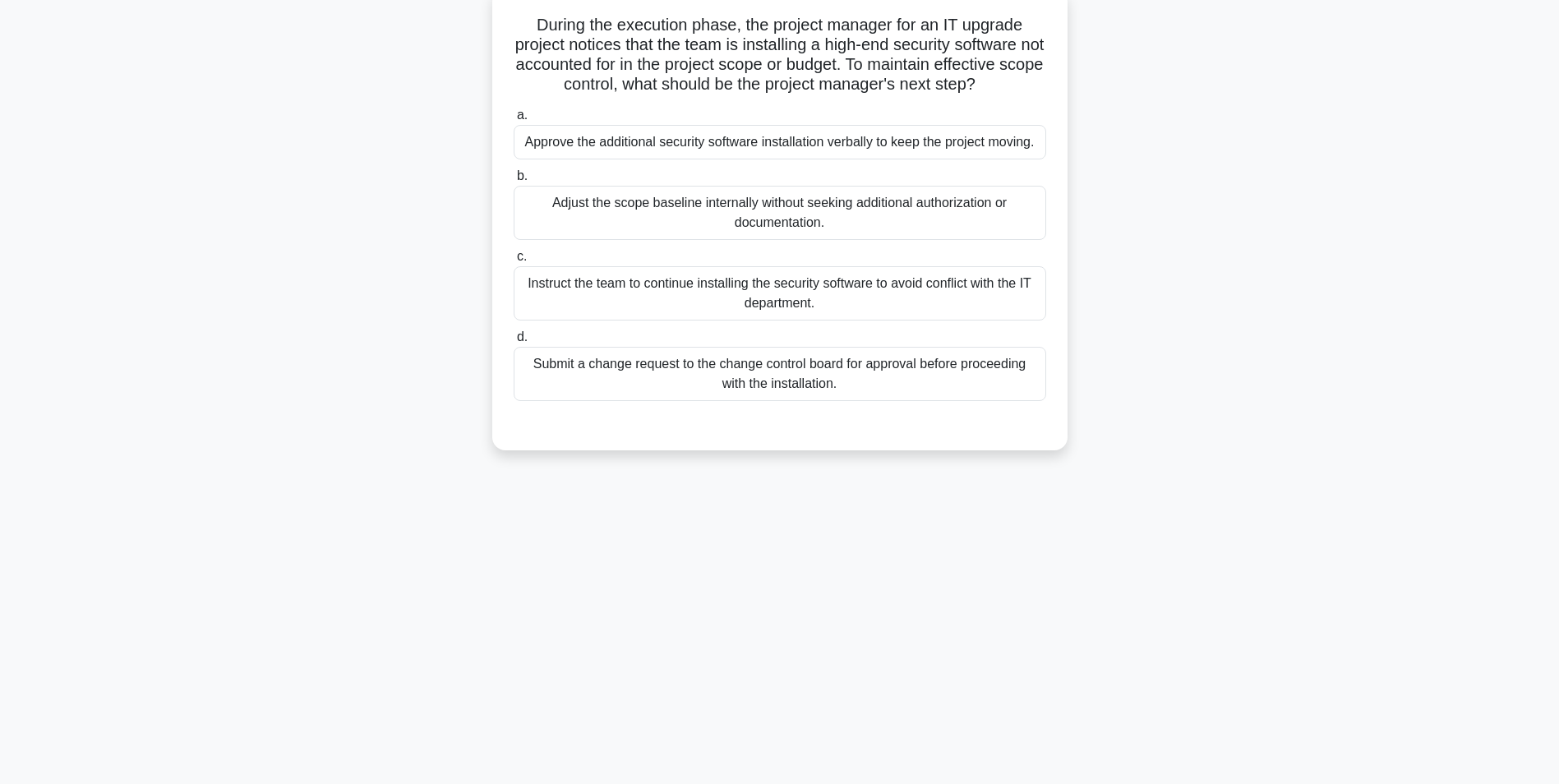
click at [685, 378] on div "Submit a change request to the change control board for approval before proceed…" at bounding box center [780, 374] width 533 height 54
click at [514, 343] on input "d. Submit a change request to the change control board for approval before proc…" at bounding box center [514, 337] width 0 height 11
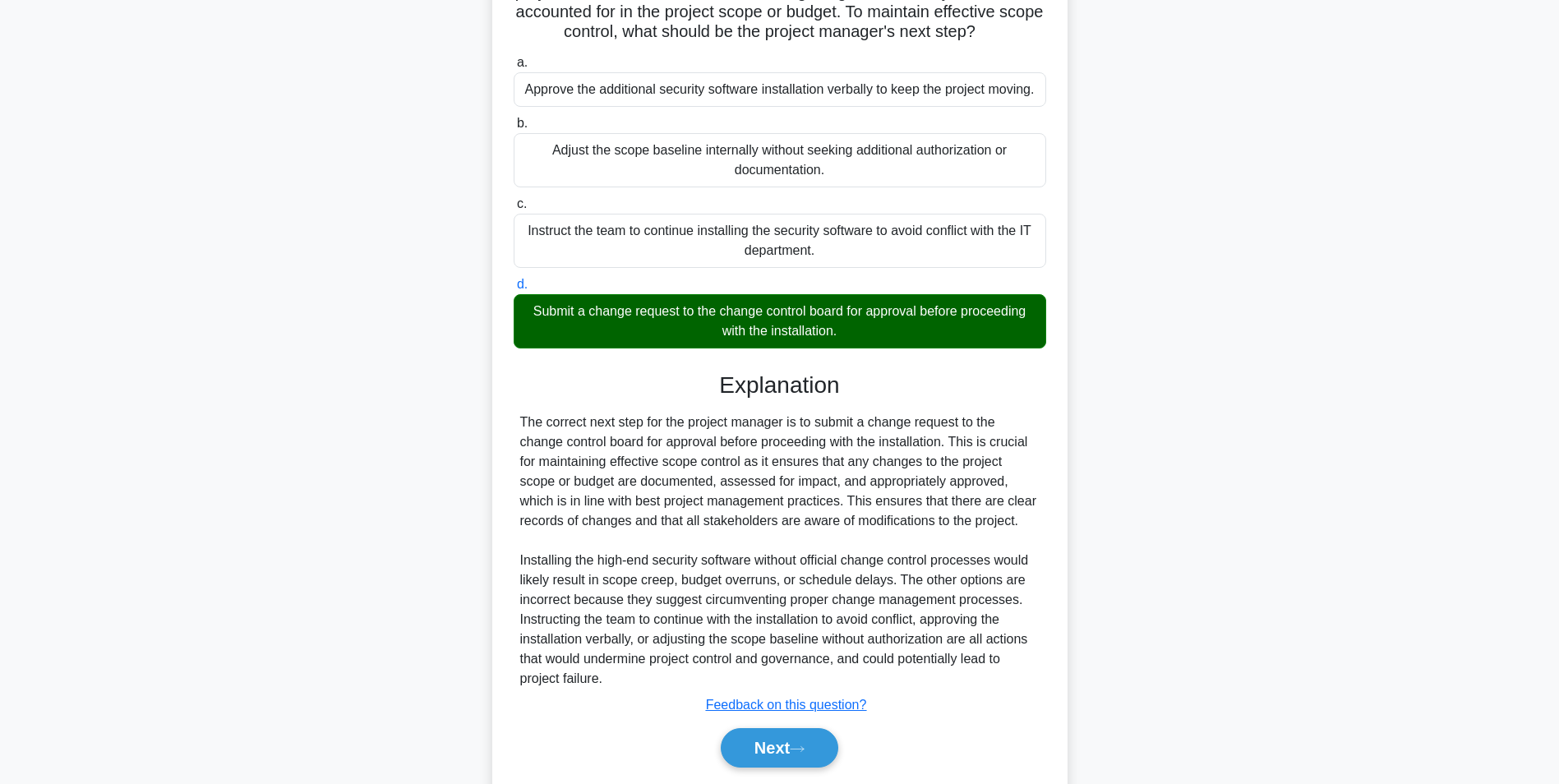
scroll to position [211, 0]
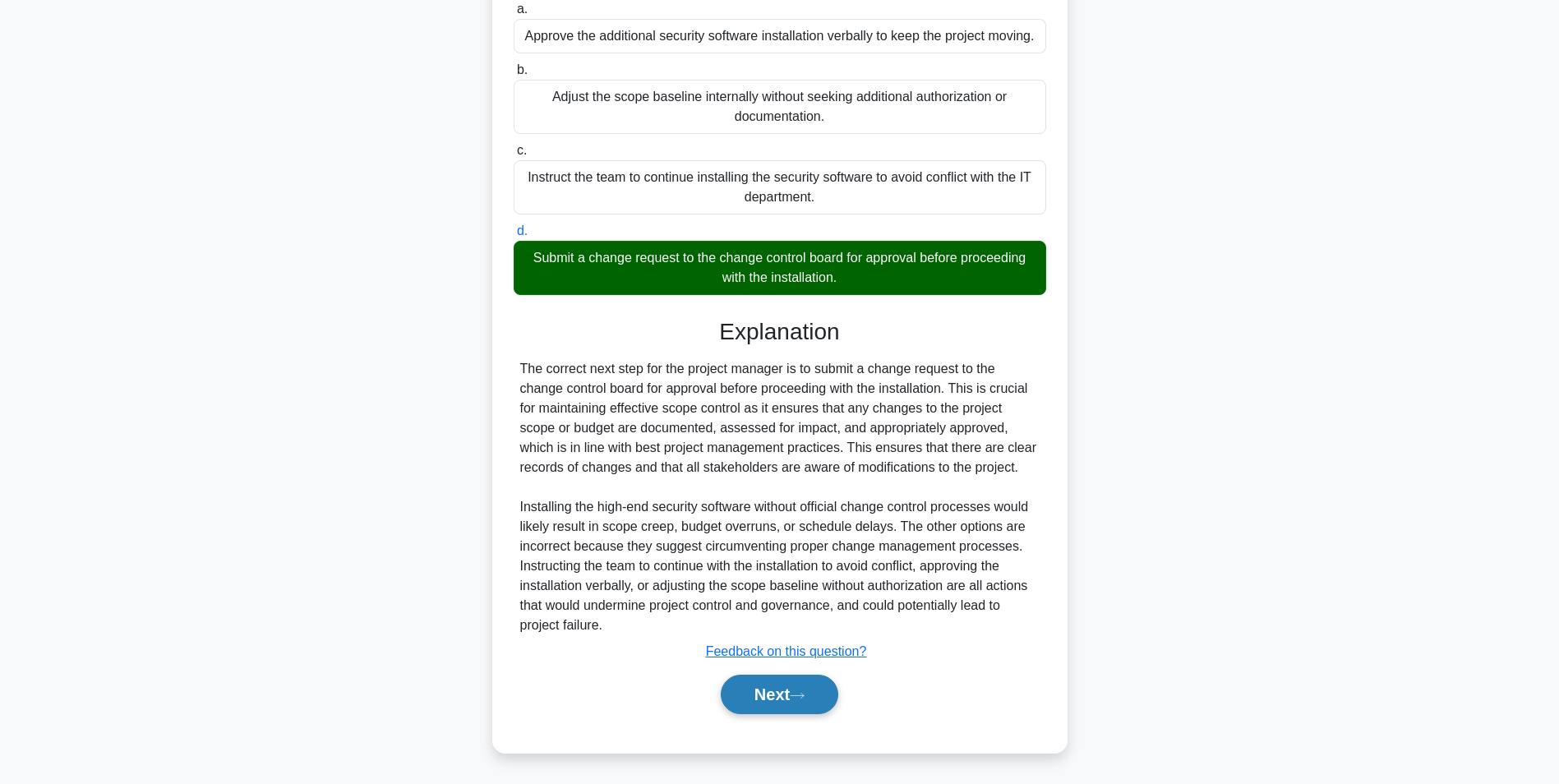
click at [766, 702] on button "Next" at bounding box center [780, 694] width 117 height 40
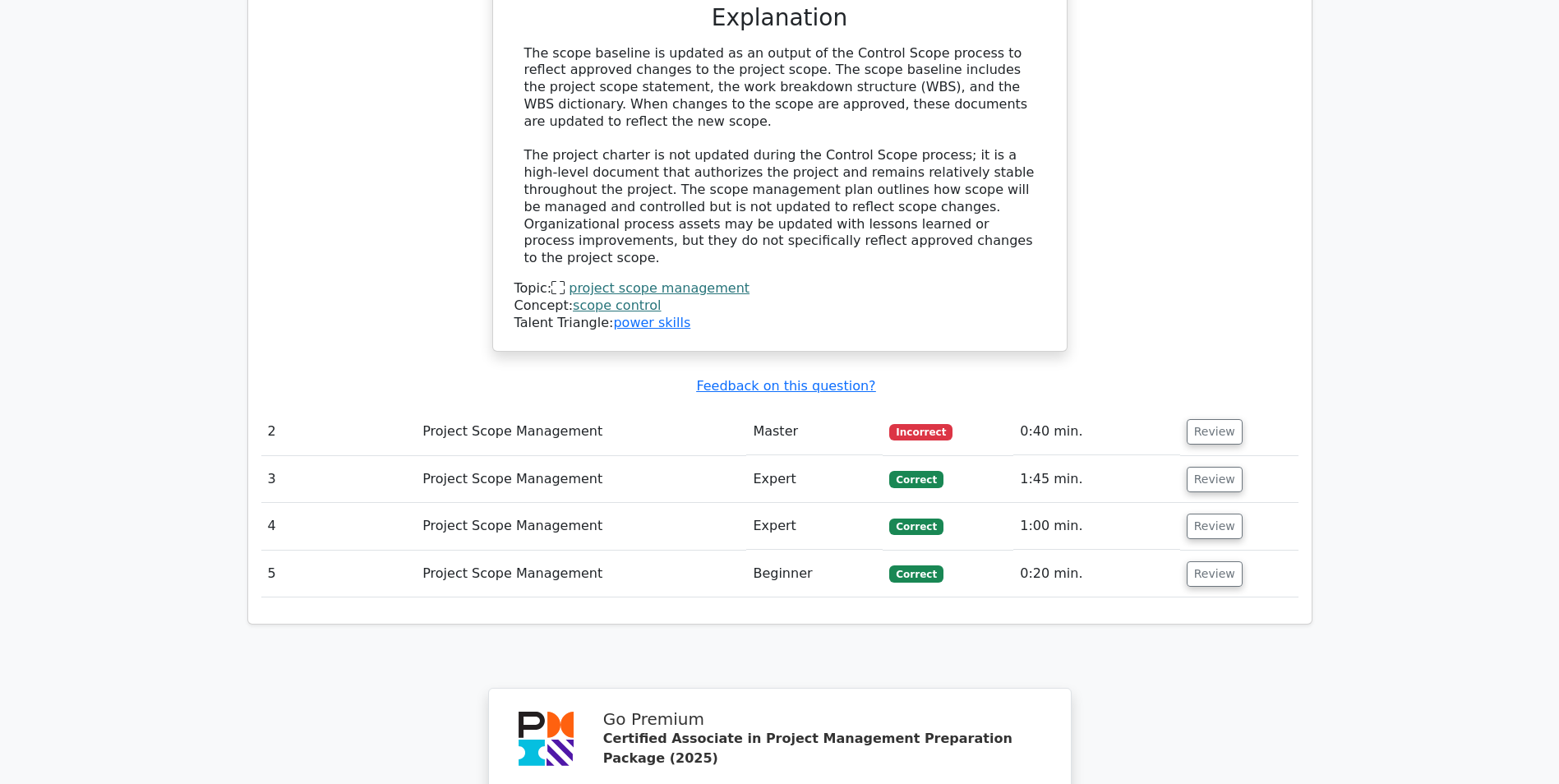
scroll to position [1725, 0]
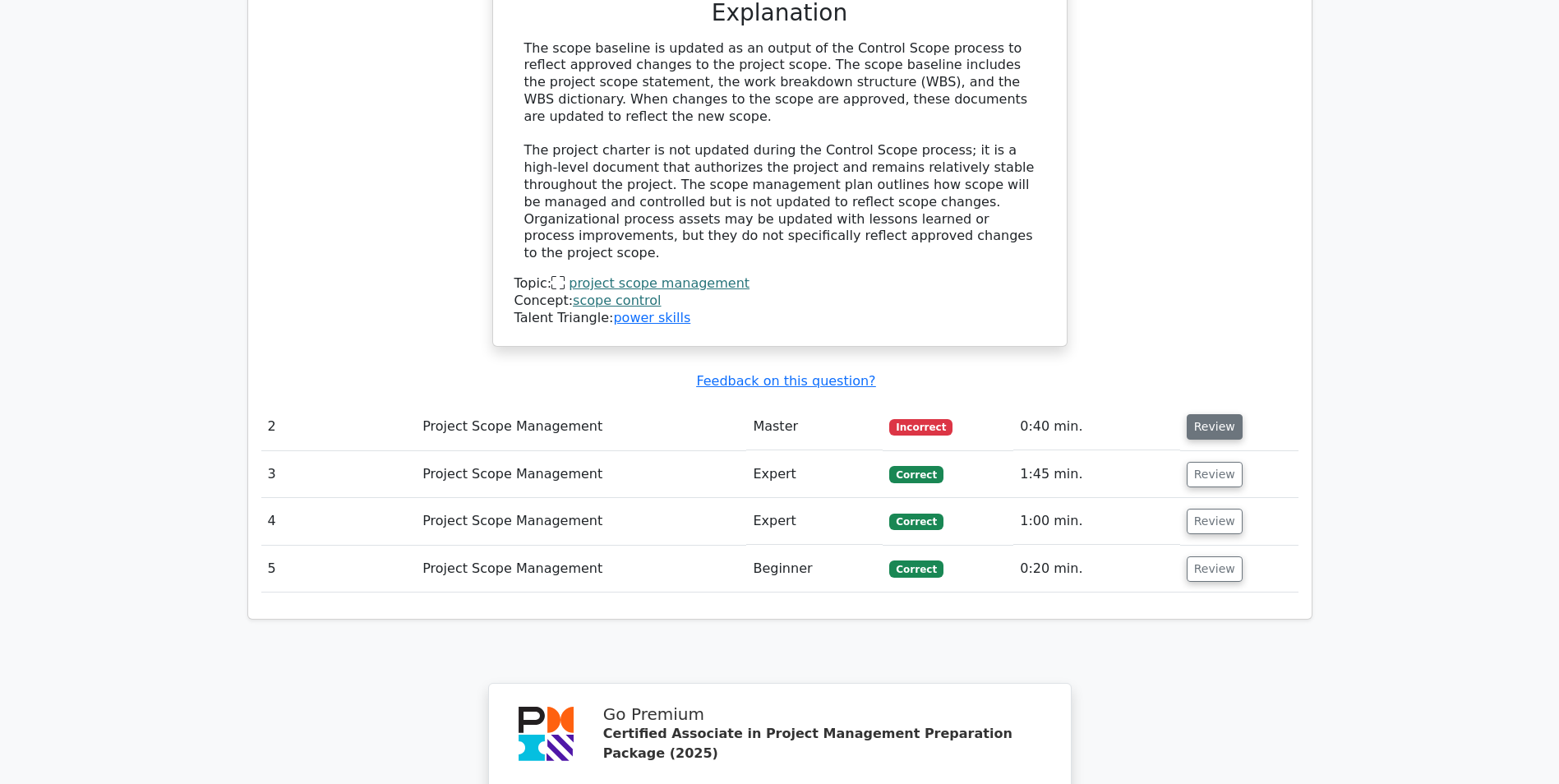
click at [1209, 414] on button "Review" at bounding box center [1215, 427] width 56 height 25
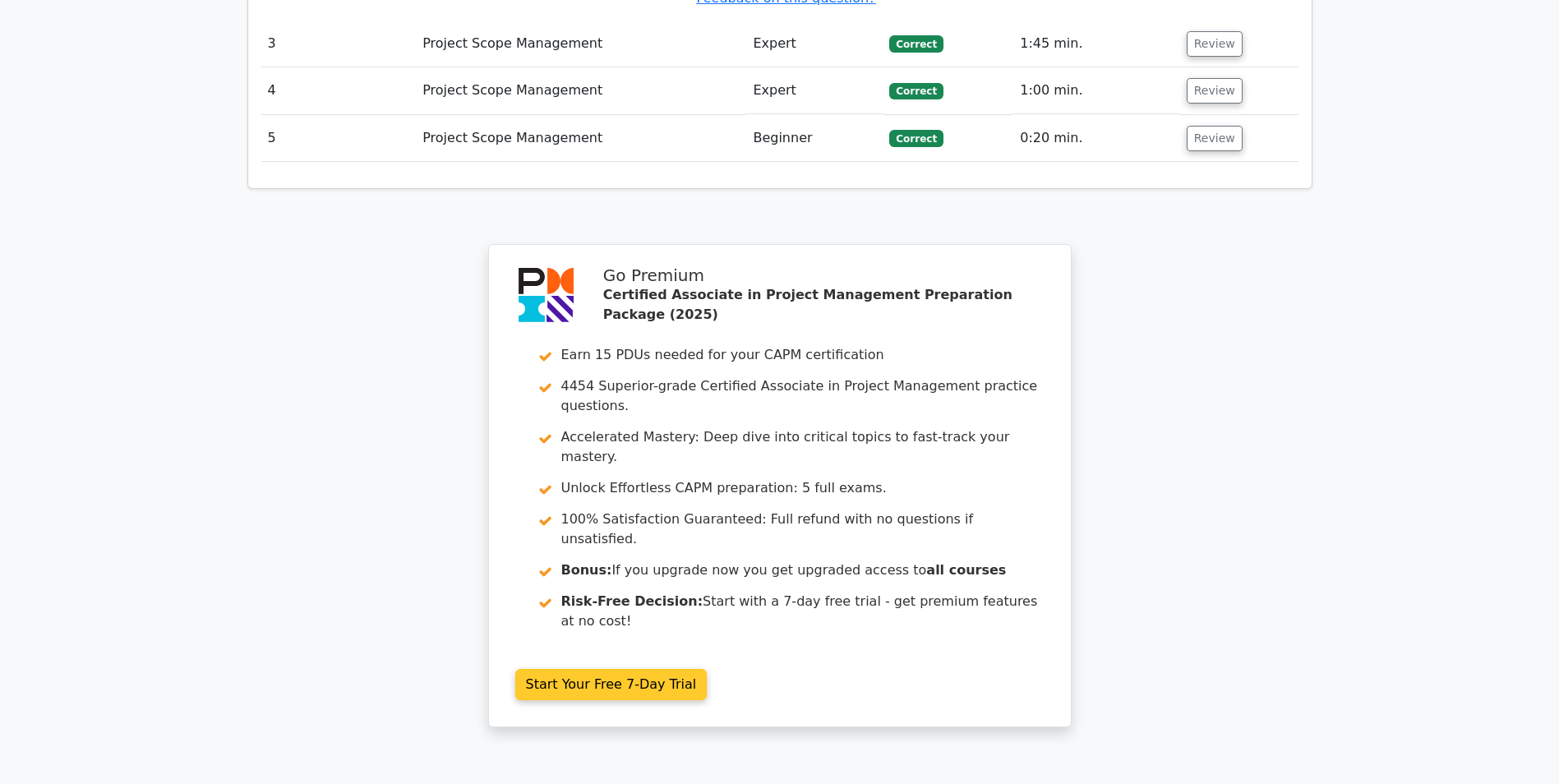
scroll to position [3233, 0]
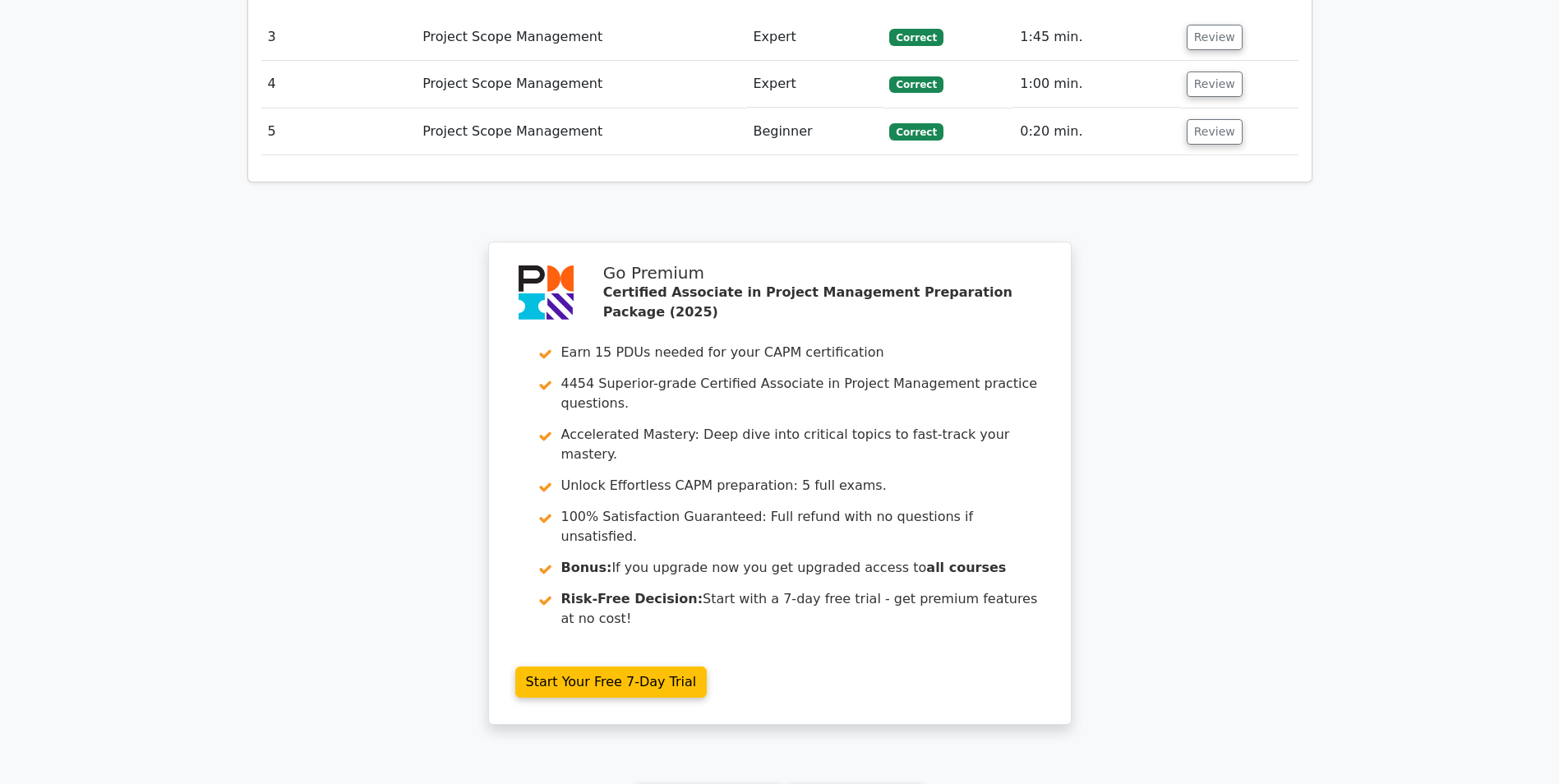
click at [705, 783] on link "Continue practicing" at bounding box center [710, 800] width 150 height 31
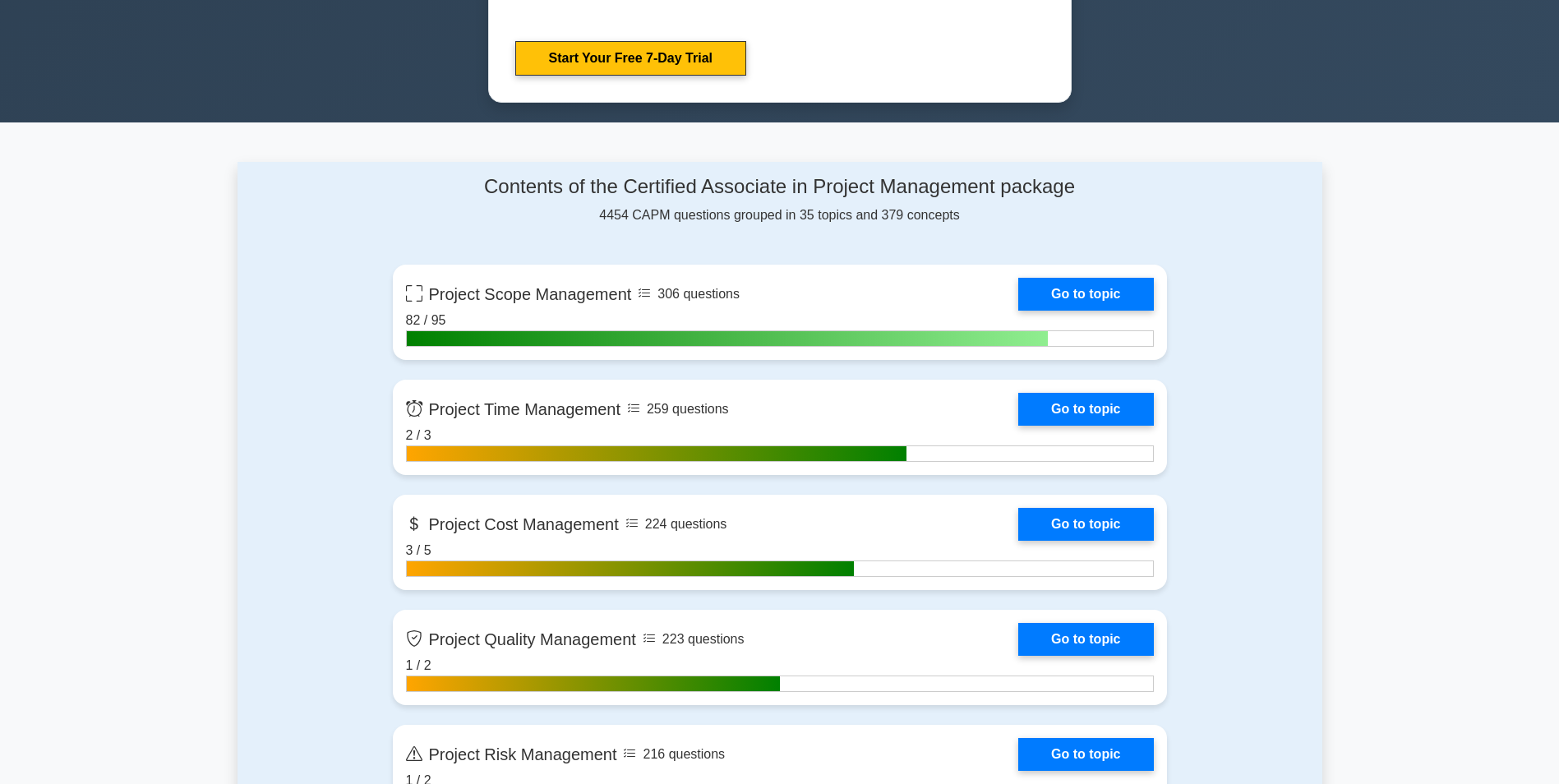
scroll to position [986, 0]
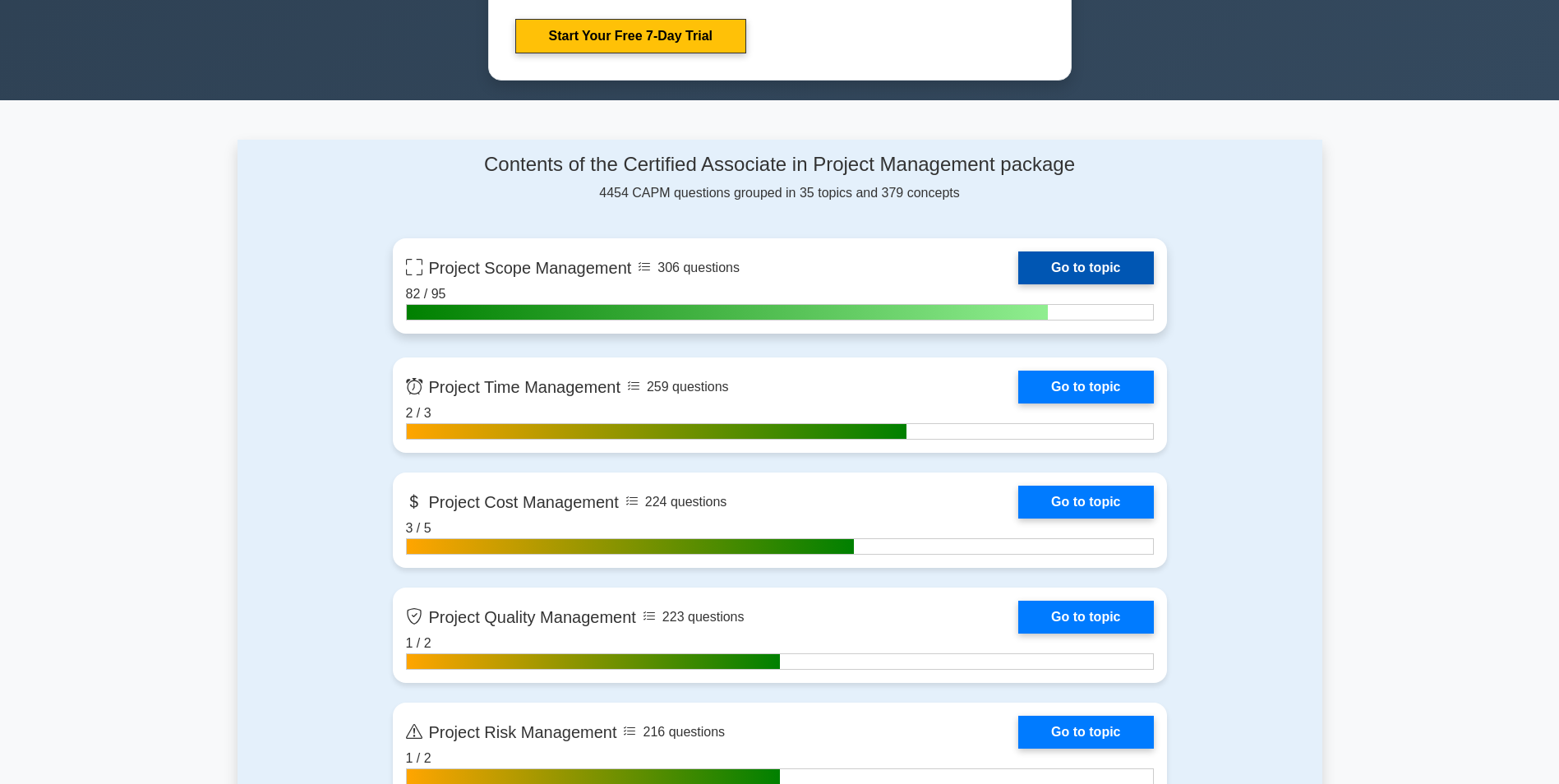
click at [1089, 268] on link "Go to topic" at bounding box center [1085, 268] width 135 height 33
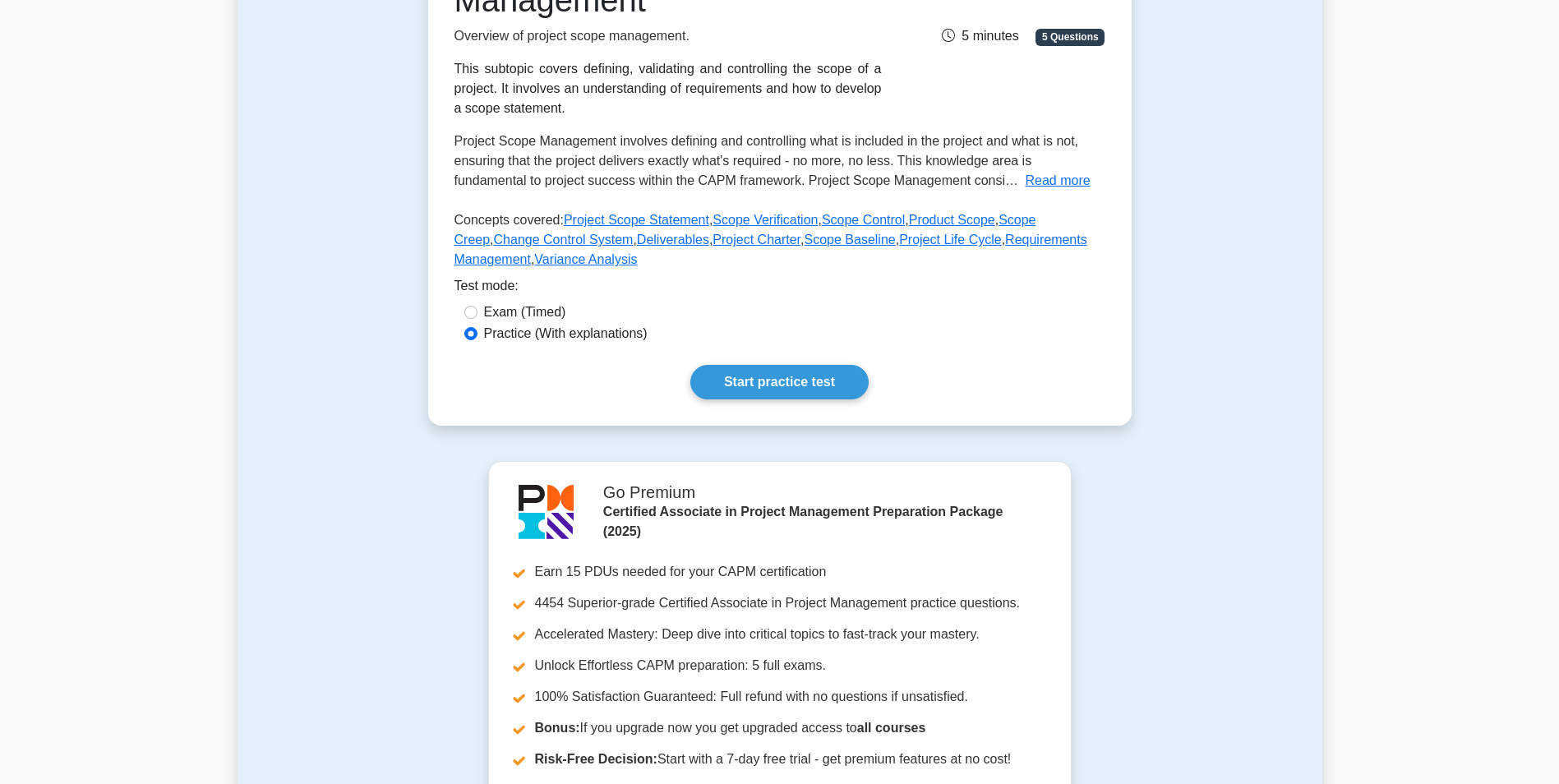
scroll to position [329, 0]
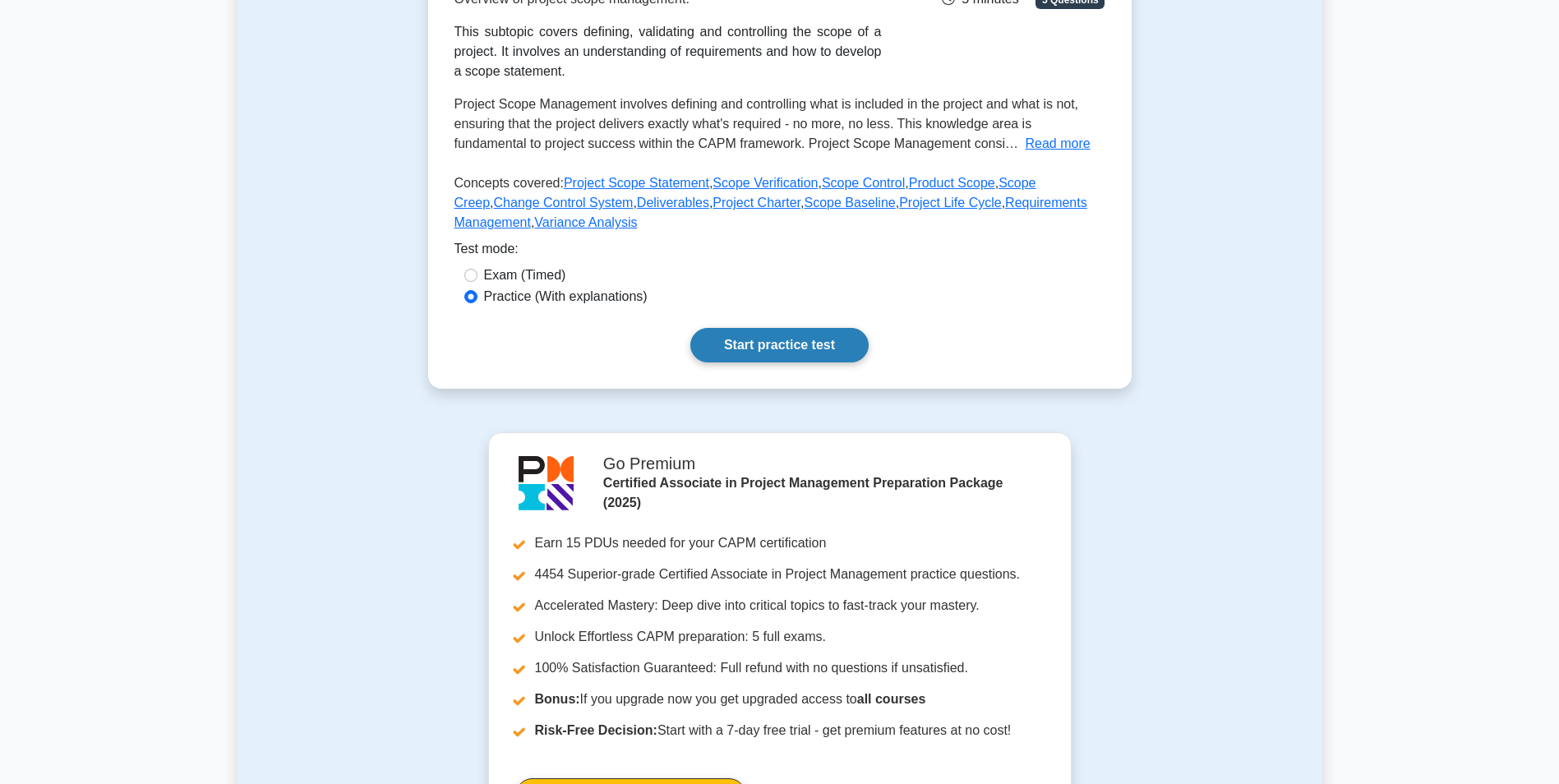
click at [734, 341] on link "Start practice test" at bounding box center [780, 345] width 179 height 35
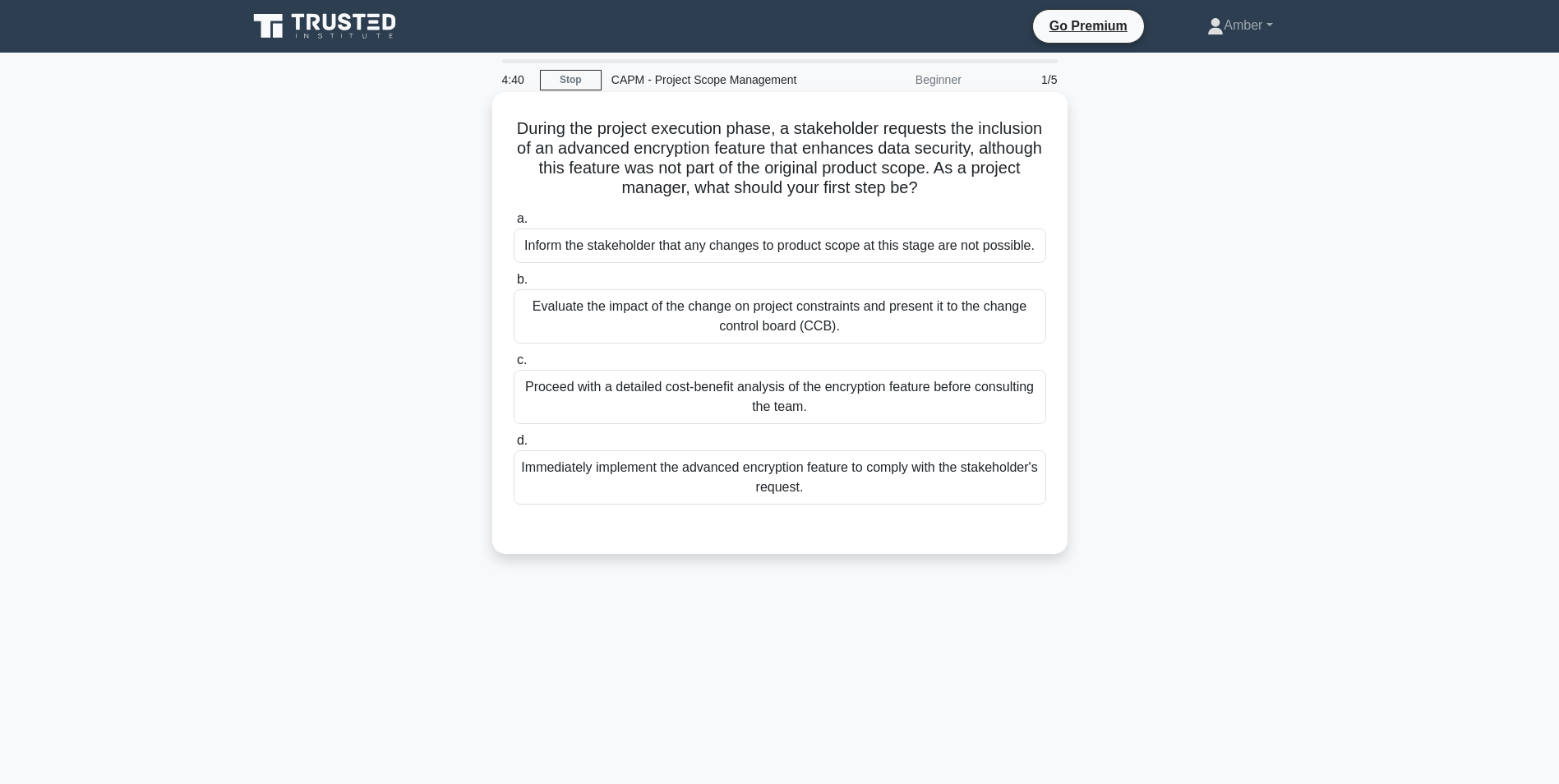
click at [613, 312] on div "Evaluate the impact of the change on project constraints and present it to the …" at bounding box center [780, 316] width 533 height 54
click at [514, 285] on input "b. Evaluate the impact of the change on project constraints and present it to t…" at bounding box center [514, 279] width 0 height 11
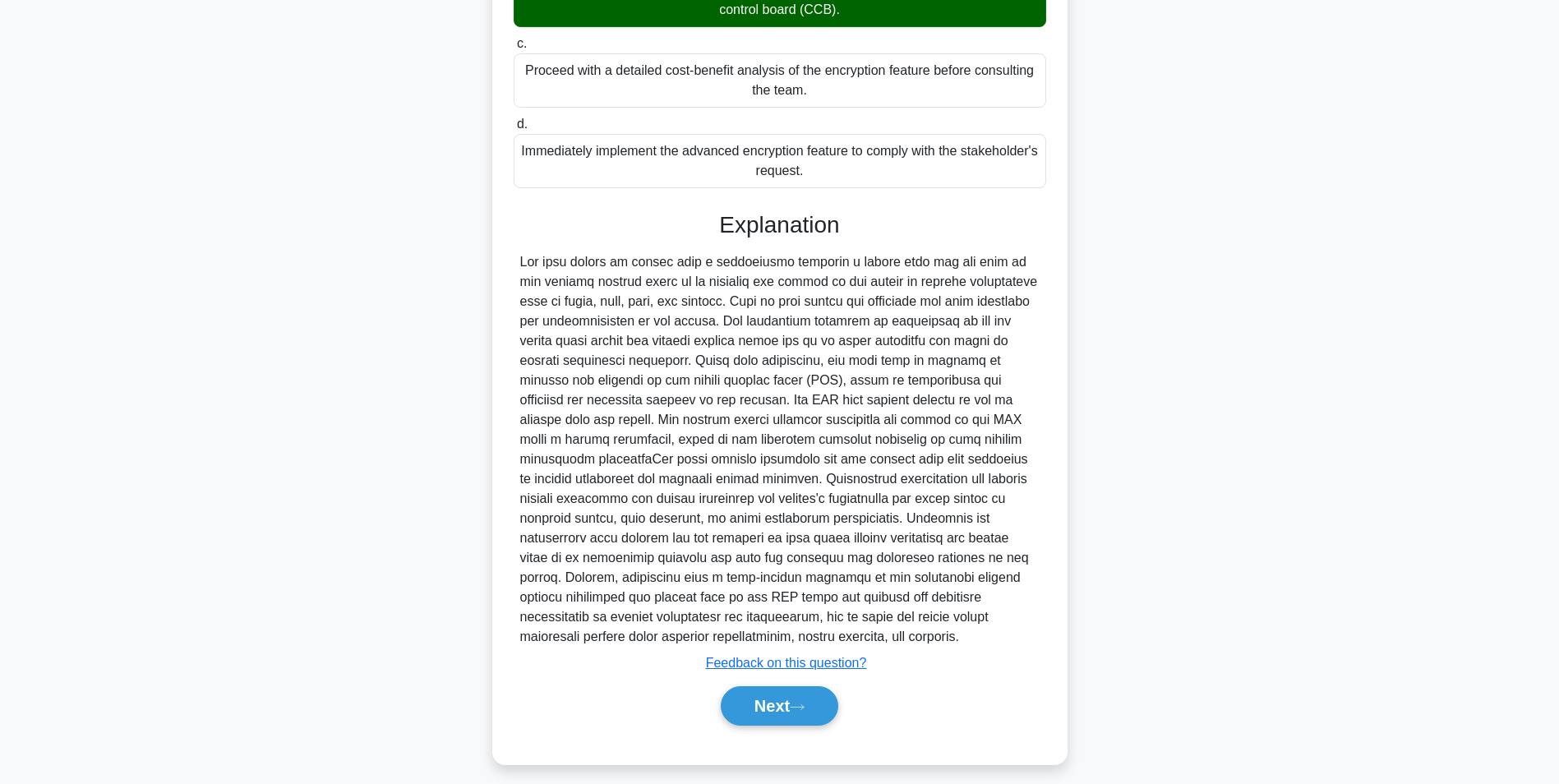
scroll to position [329, 0]
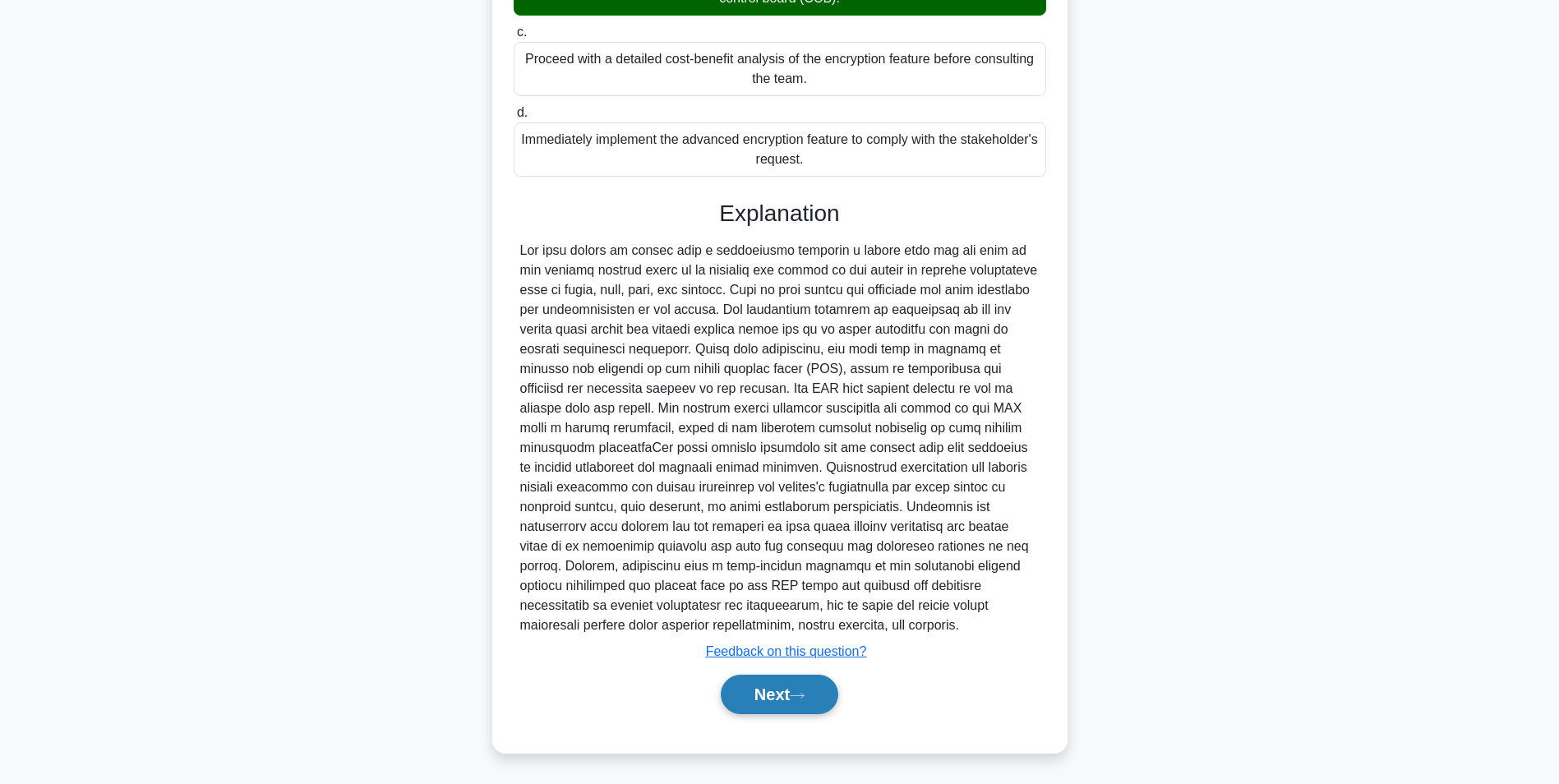
click at [783, 679] on button "Next" at bounding box center [780, 694] width 117 height 40
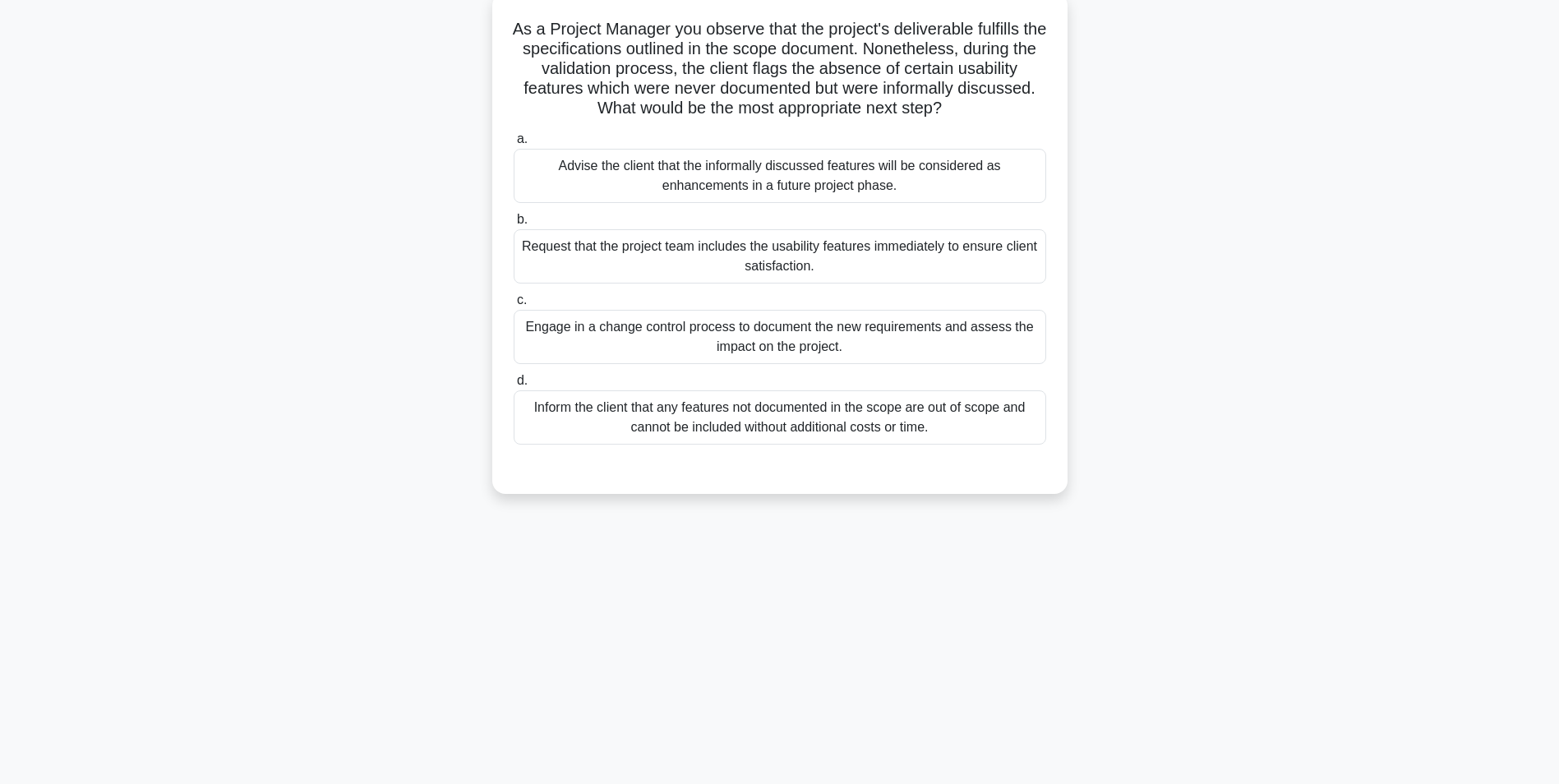
scroll to position [104, 0]
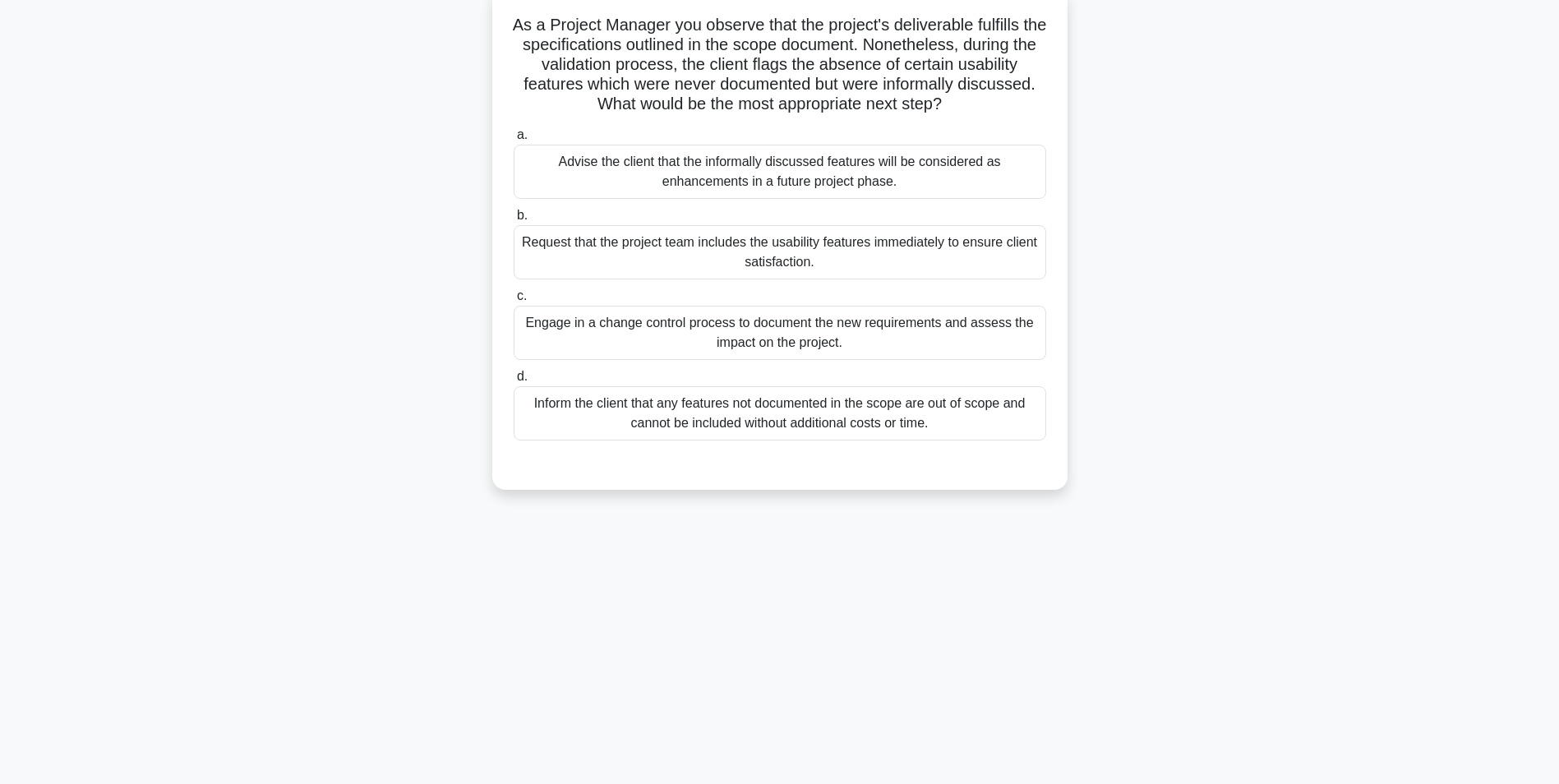
click at [726, 342] on div "Engage in a change control process to document the new requirements and assess …" at bounding box center [780, 333] width 533 height 54
click at [514, 302] on input "c. Engage in a change control process to document the new requirements and asse…" at bounding box center [514, 296] width 0 height 11
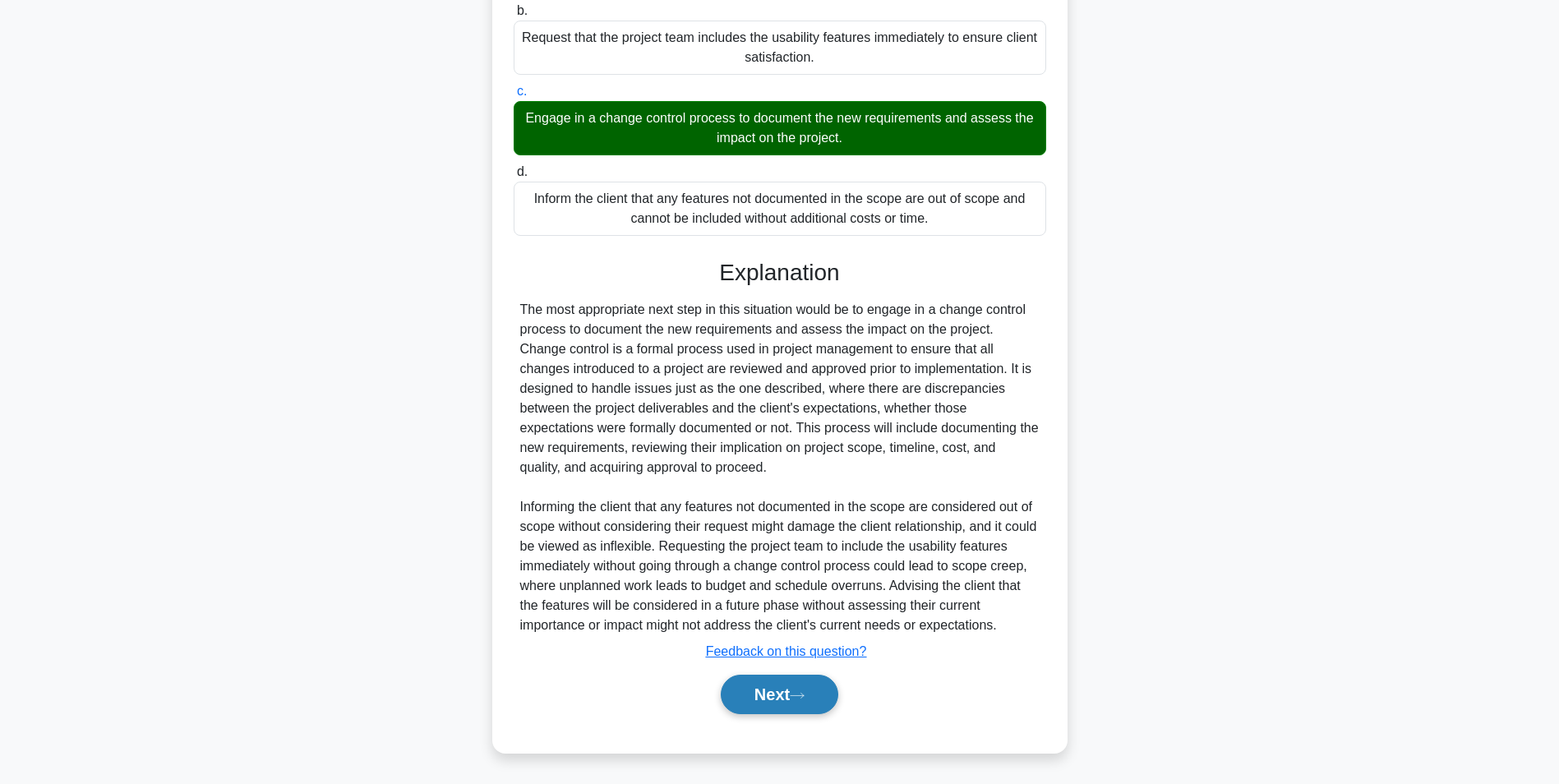
click at [769, 680] on button "Next" at bounding box center [780, 694] width 117 height 40
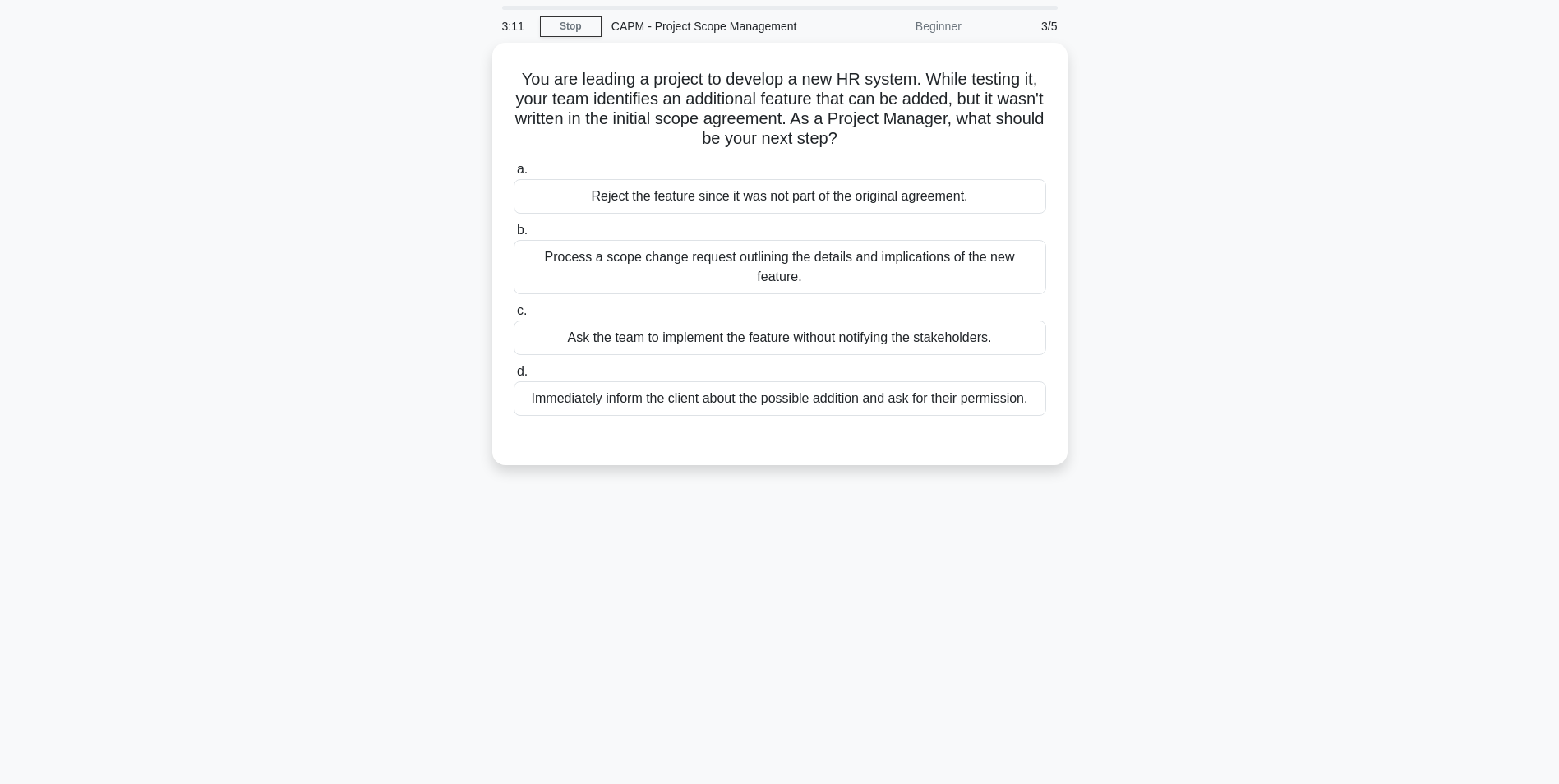
scroll to position [82, 0]
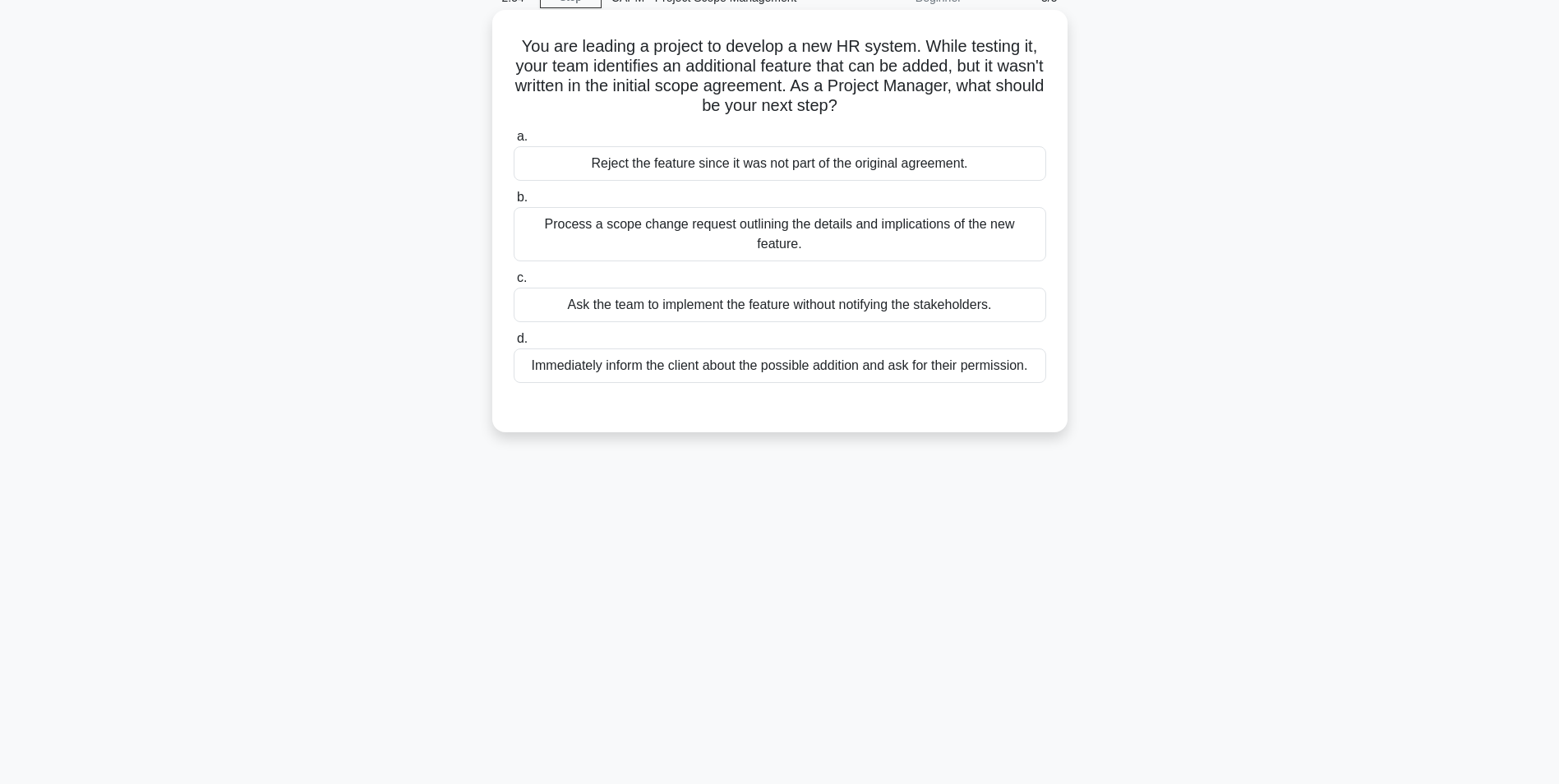
click at [721, 217] on div "Process a scope change request outlining the details and implications of the ne…" at bounding box center [780, 234] width 533 height 54
click at [514, 203] on input "b. Process a scope change request outlining the details and implications of the…" at bounding box center [514, 197] width 0 height 11
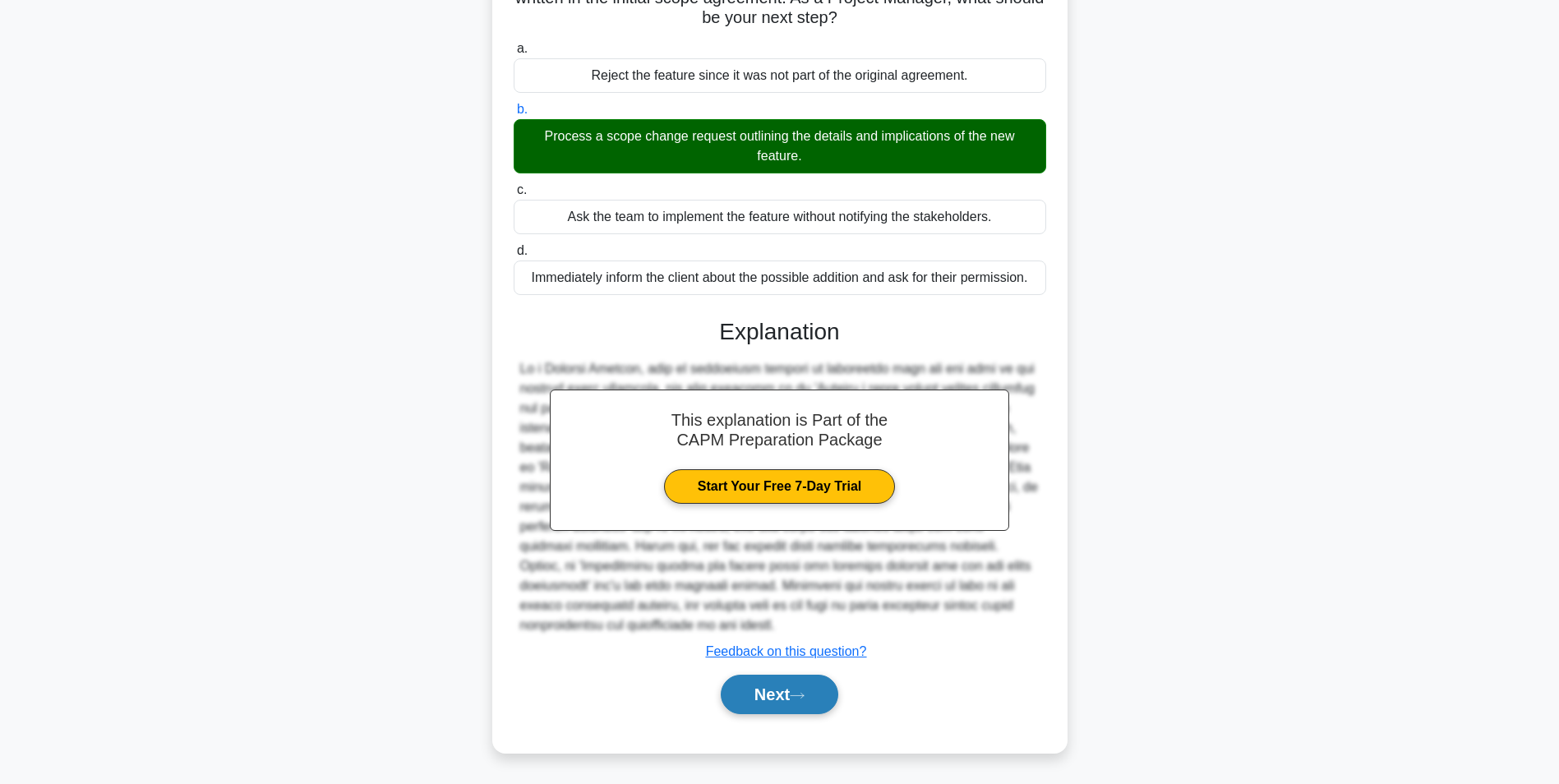
click at [775, 688] on button "Next" at bounding box center [780, 694] width 117 height 40
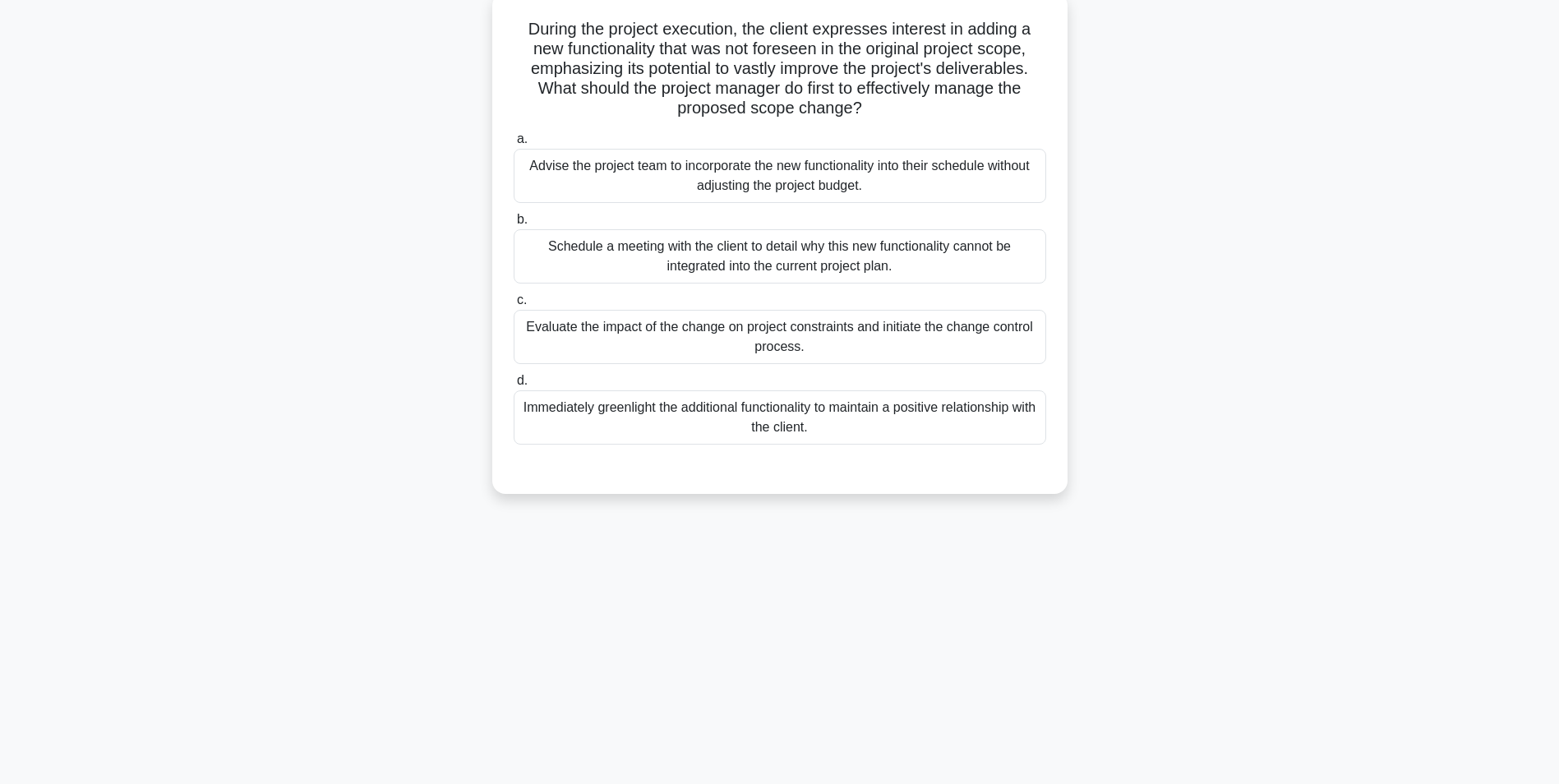
scroll to position [104, 0]
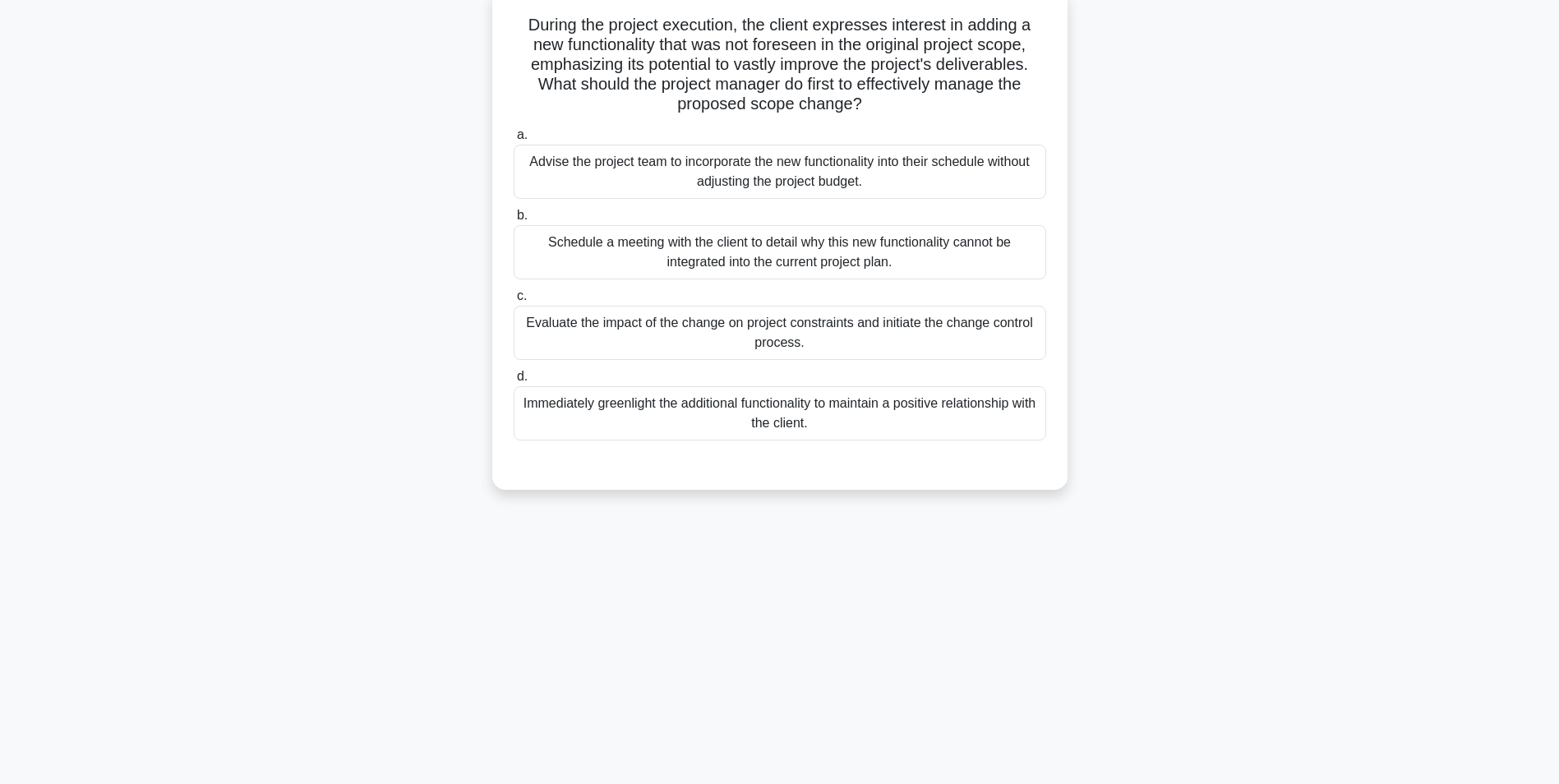
click at [663, 331] on div "Evaluate the impact of the change on project constraints and initiate the chang…" at bounding box center [780, 333] width 533 height 54
click at [514, 302] on input "c. Evaluate the impact of the change on project constraints and initiate the ch…" at bounding box center [514, 296] width 0 height 11
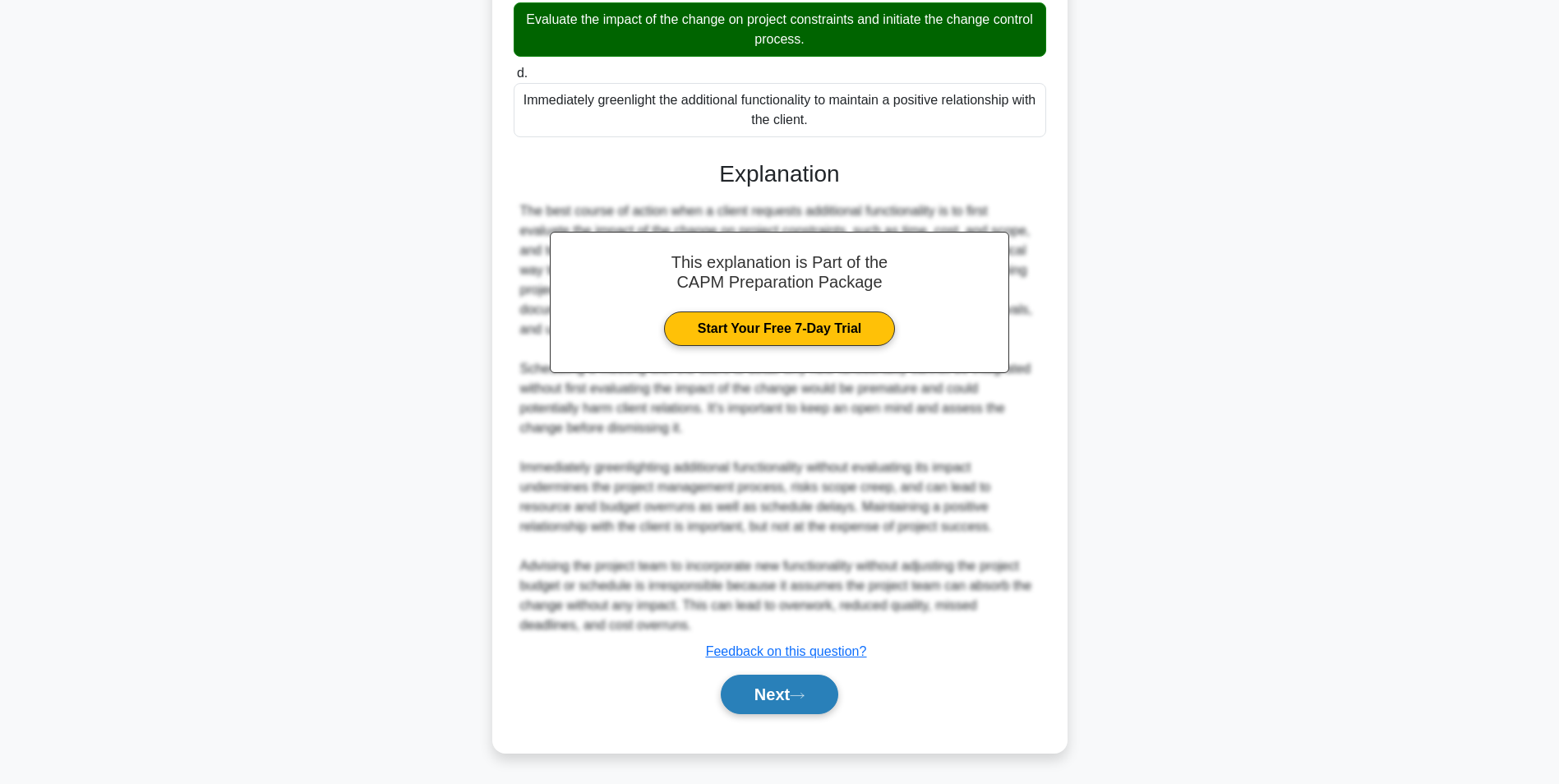
click at [802, 700] on icon at bounding box center [797, 695] width 15 height 9
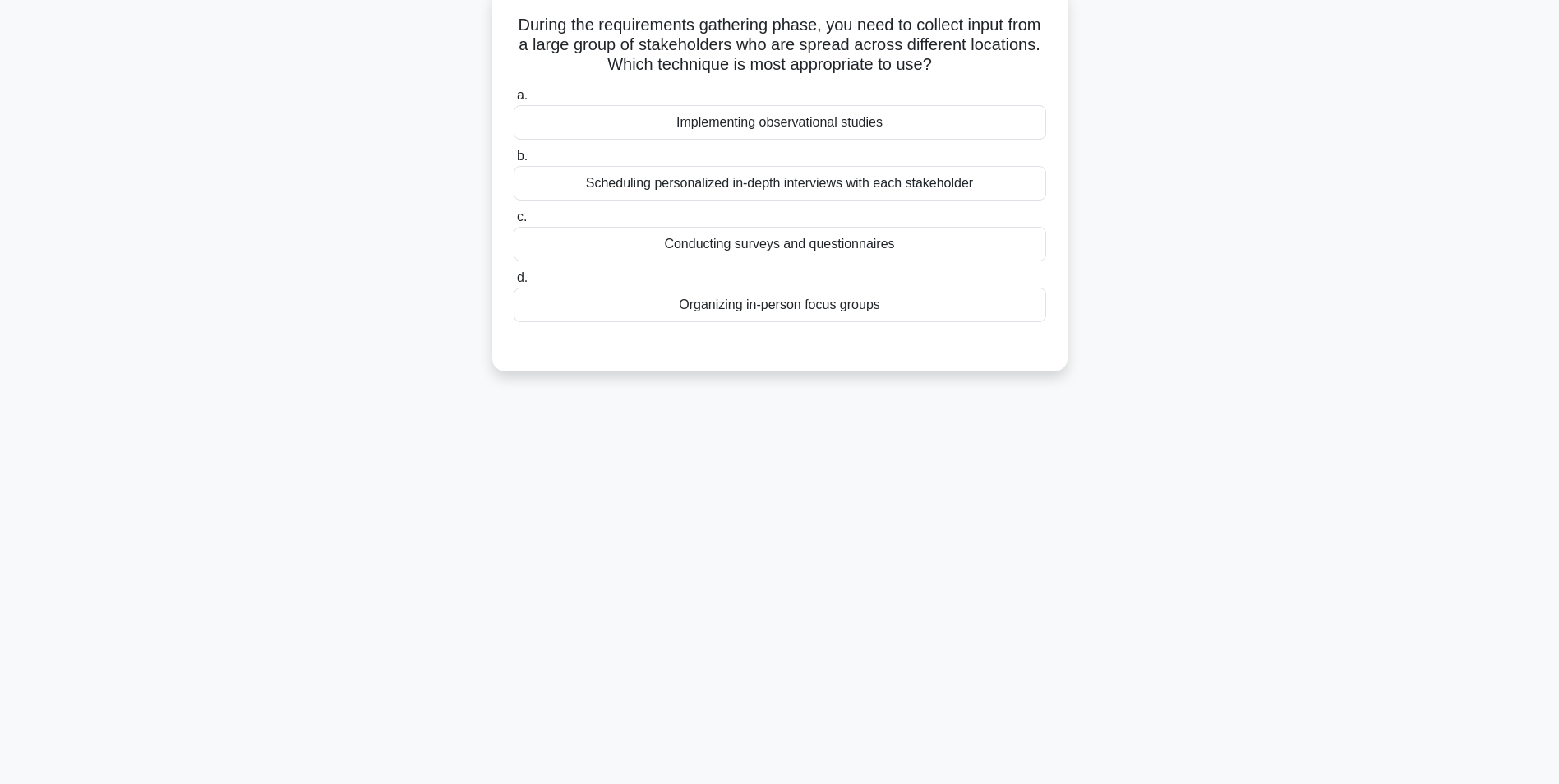
click at [729, 248] on div "Conducting surveys and questionnaires" at bounding box center [780, 245] width 533 height 35
click at [514, 222] on input "c. Conducting surveys and questionnaires" at bounding box center [514, 216] width 0 height 11
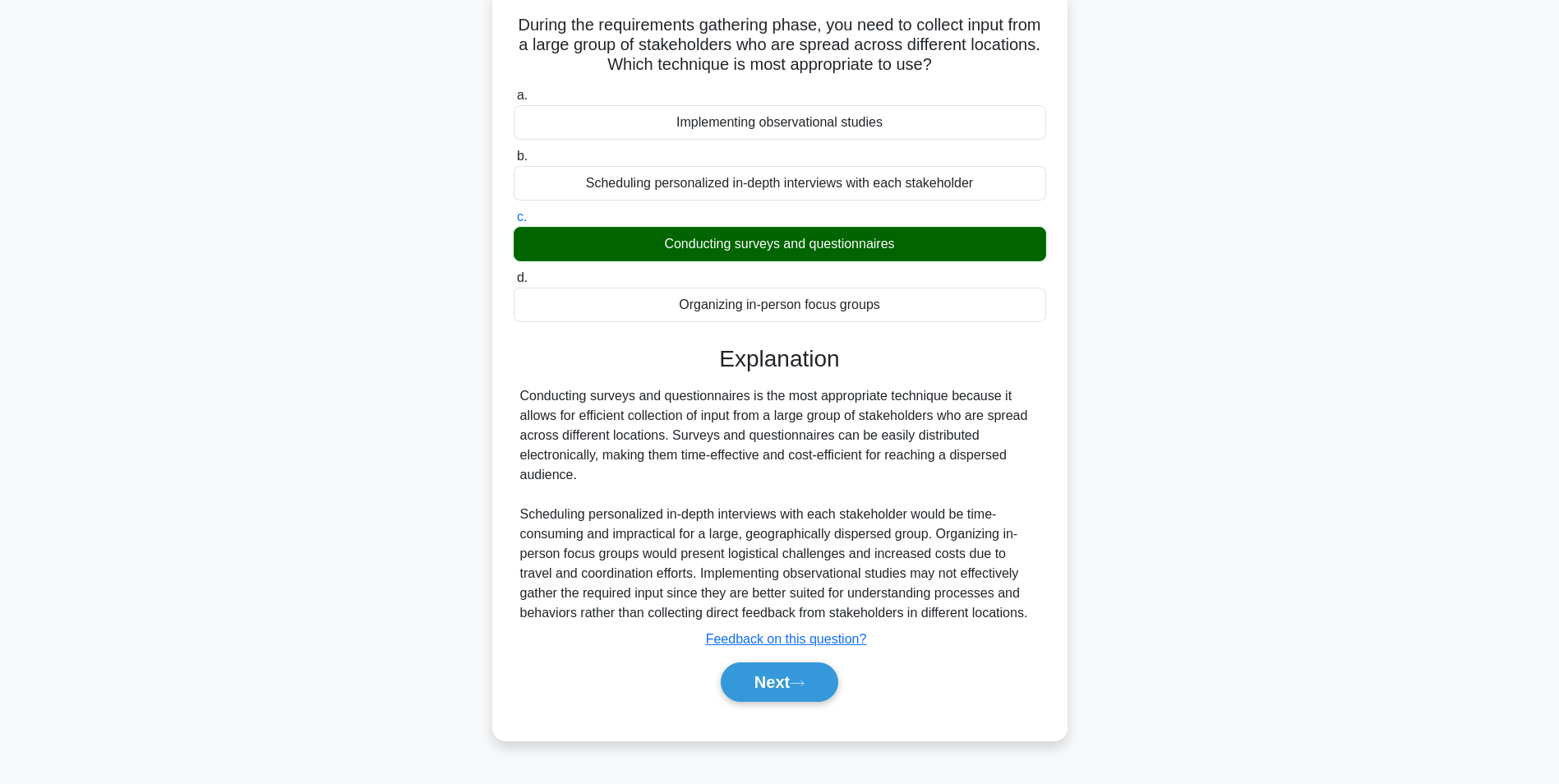
drag, startPoint x: 794, startPoint y: 689, endPoint x: 676, endPoint y: 582, distance: 159.3
click at [793, 689] on button "Next" at bounding box center [780, 681] width 117 height 40
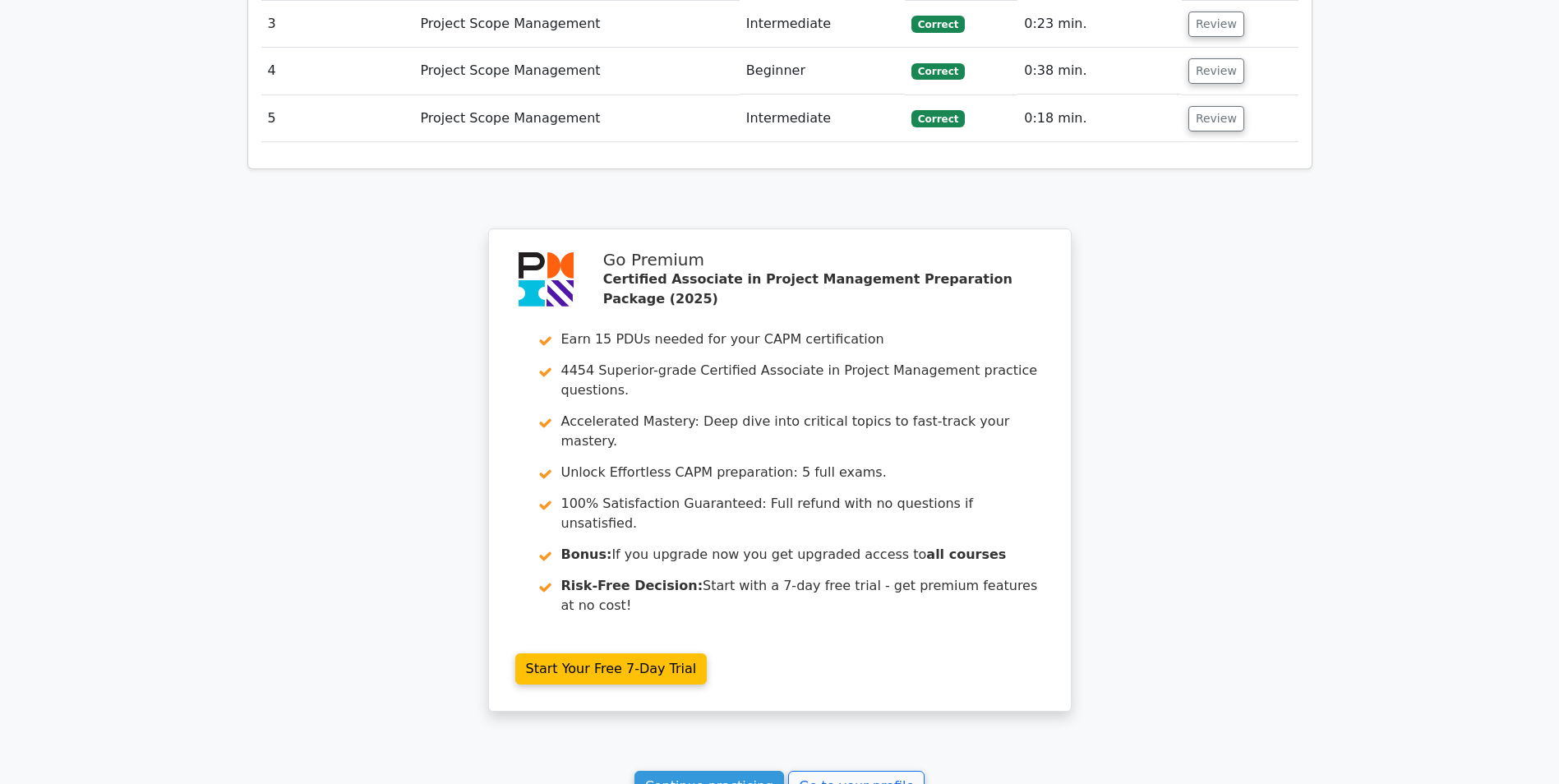
scroll to position [2477, 0]
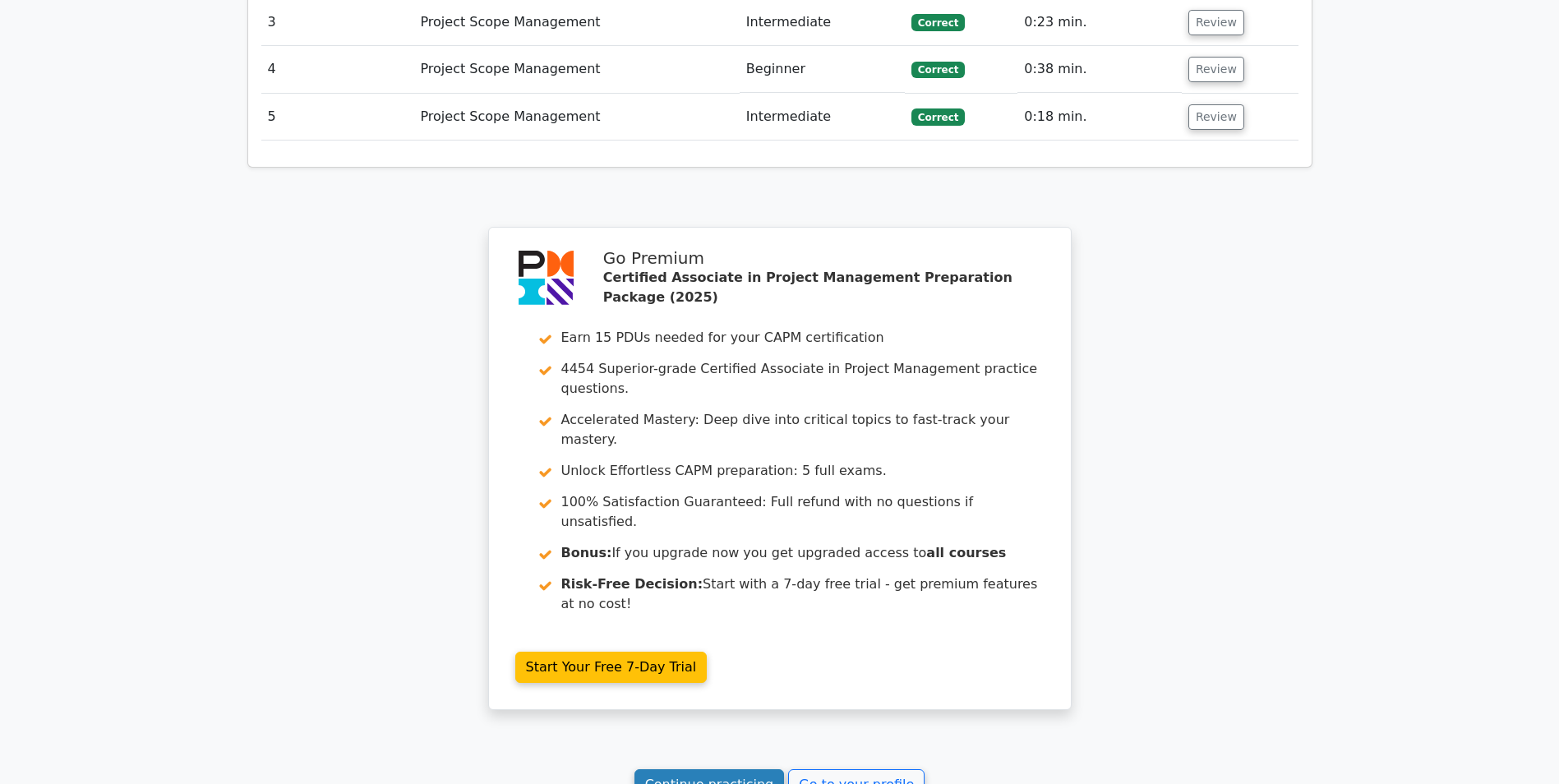
drag, startPoint x: 706, startPoint y: 528, endPoint x: 665, endPoint y: 520, distance: 41.8
click at [705, 769] on link "Continue practicing" at bounding box center [710, 785] width 150 height 31
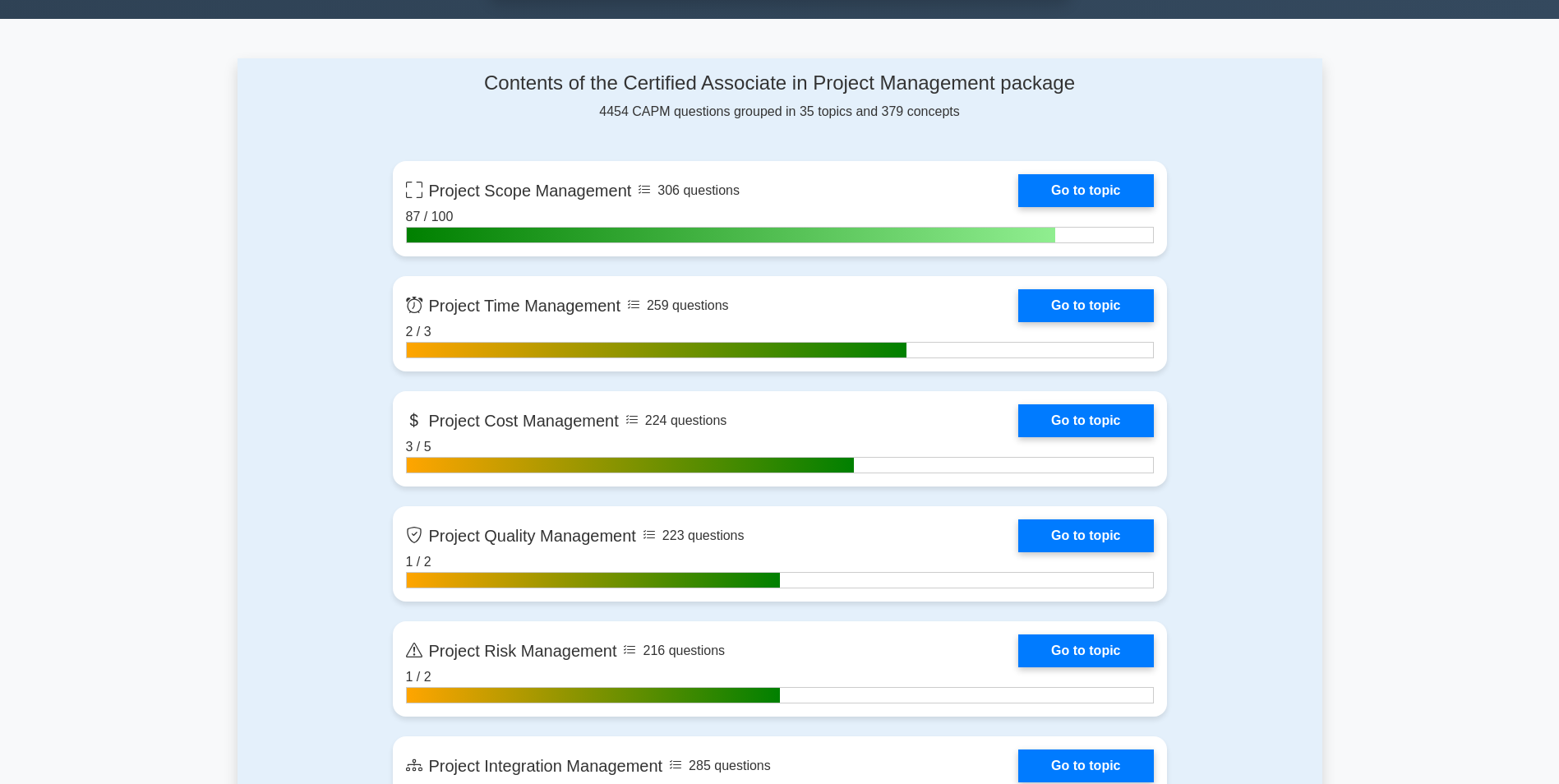
scroll to position [1068, 0]
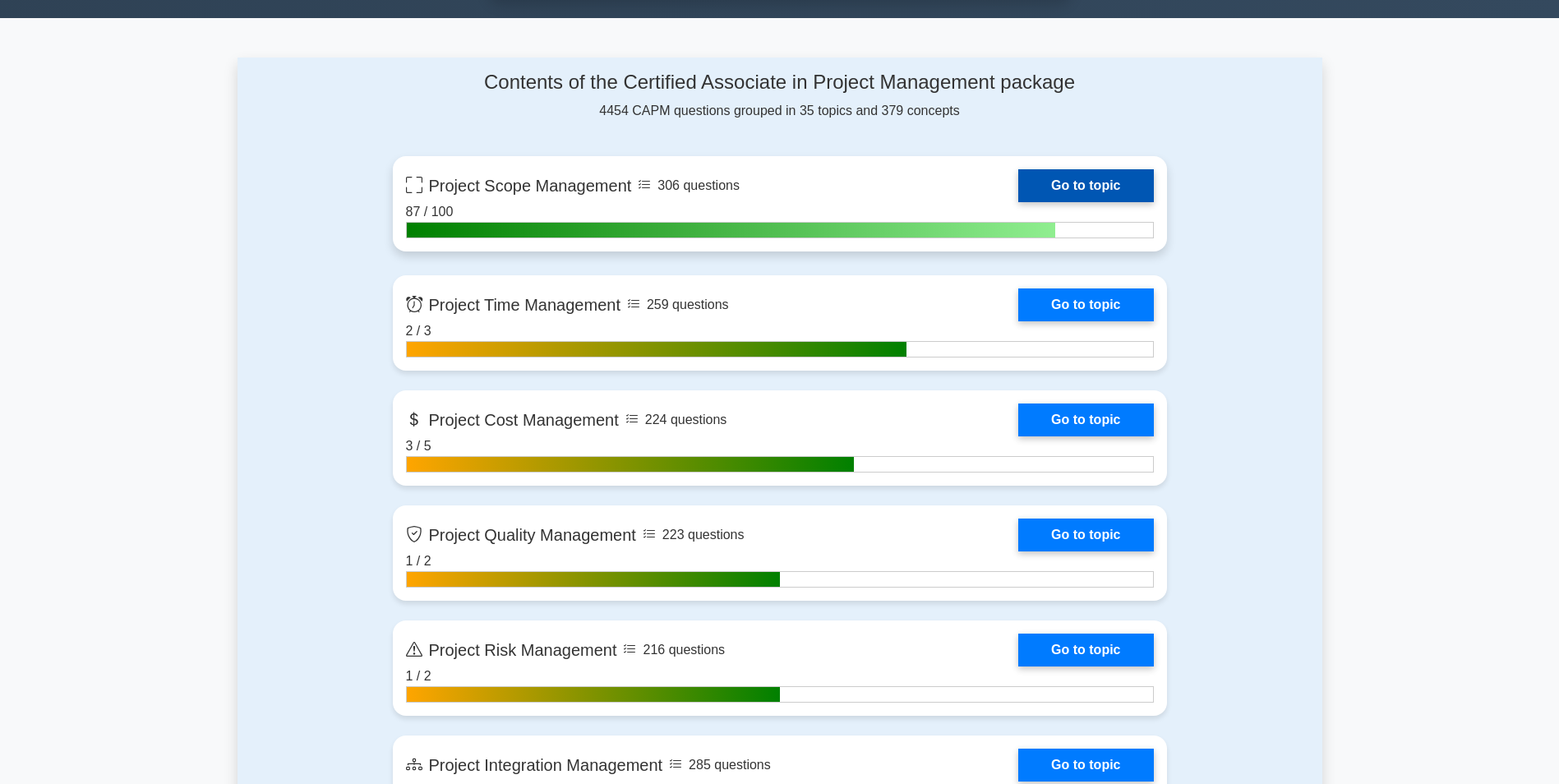
click at [1070, 183] on link "Go to topic" at bounding box center [1085, 185] width 135 height 33
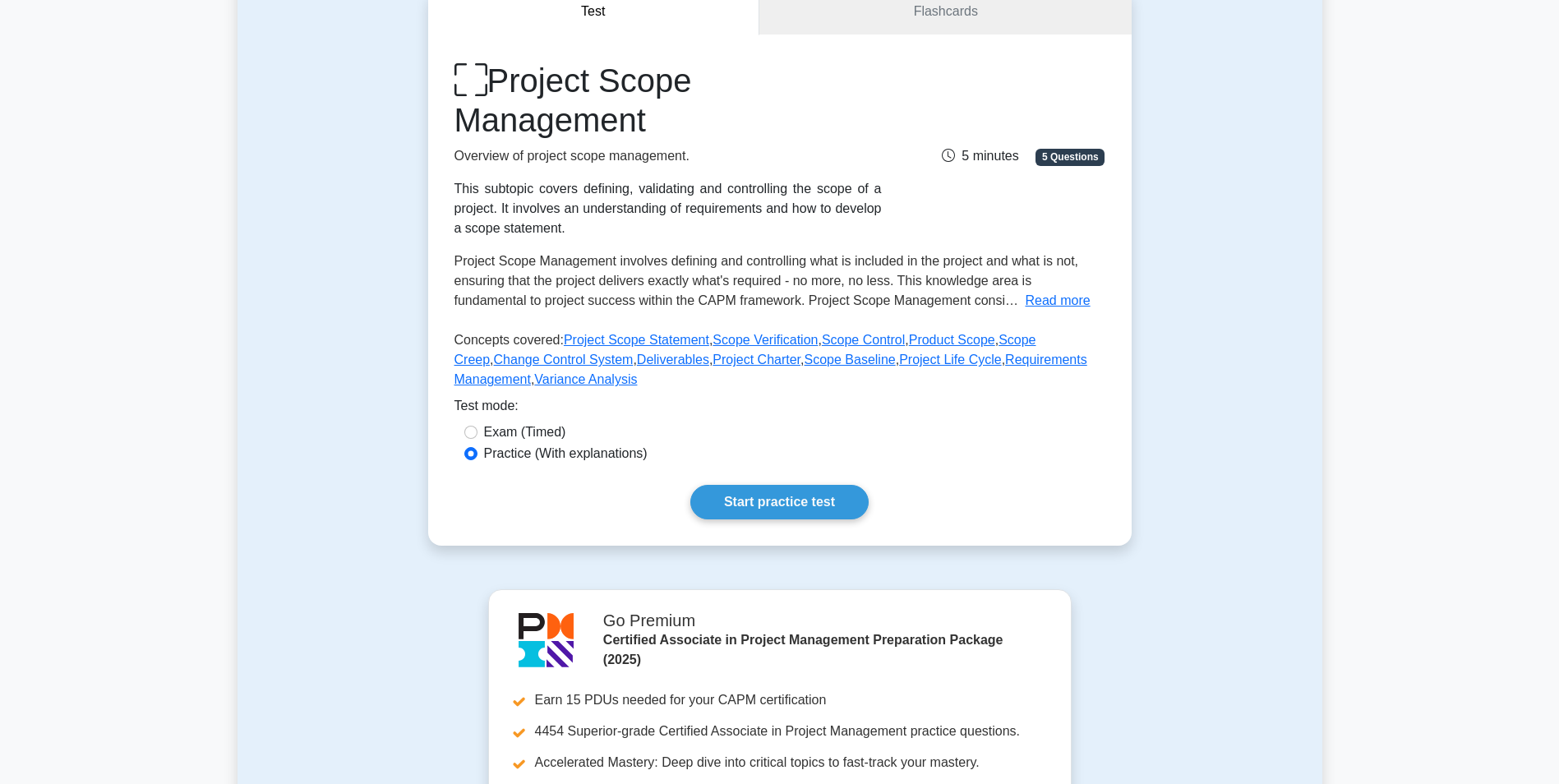
scroll to position [246, 0]
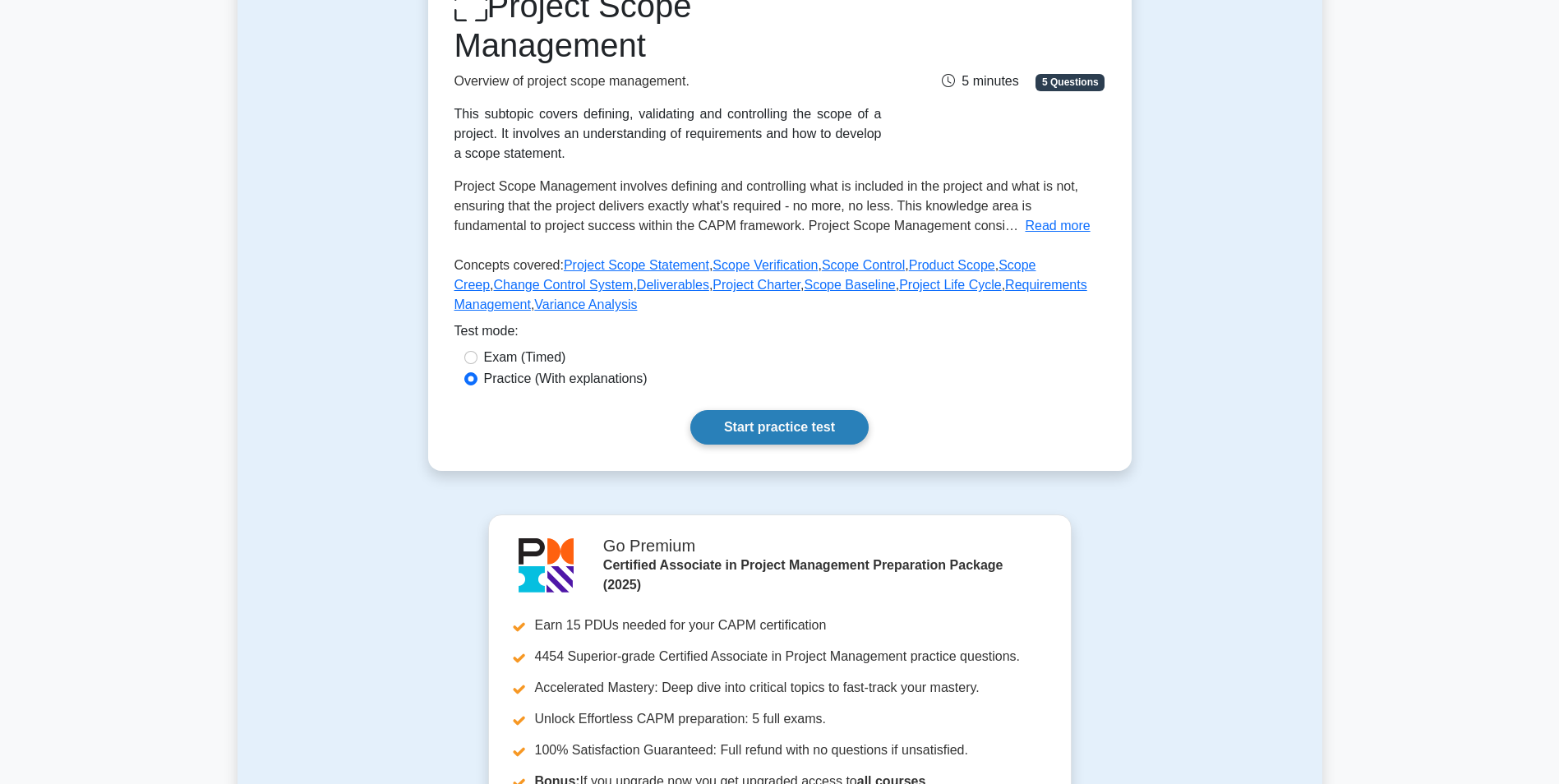
click at [748, 432] on link "Start practice test" at bounding box center [780, 428] width 179 height 35
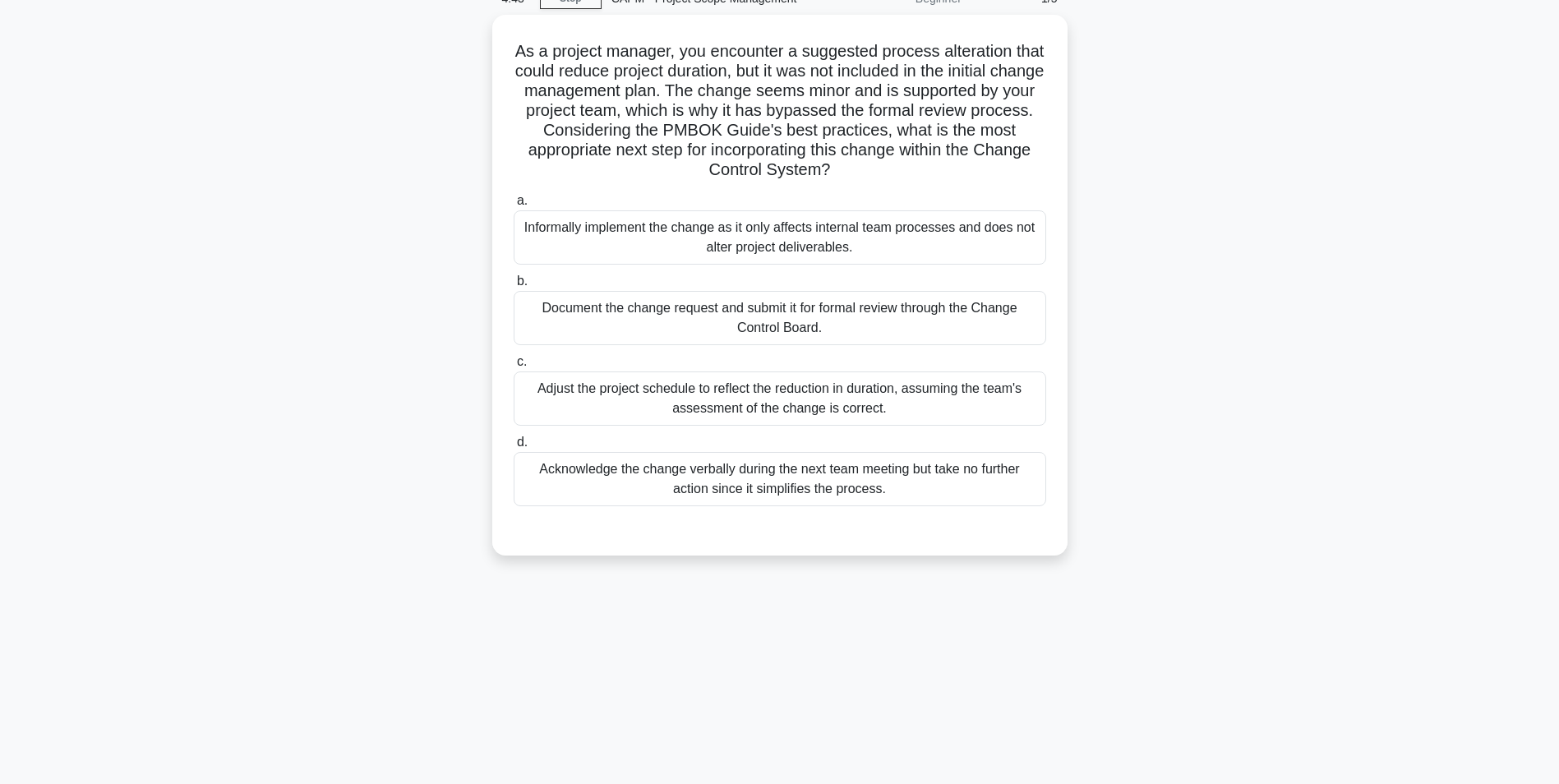
scroll to position [82, 0]
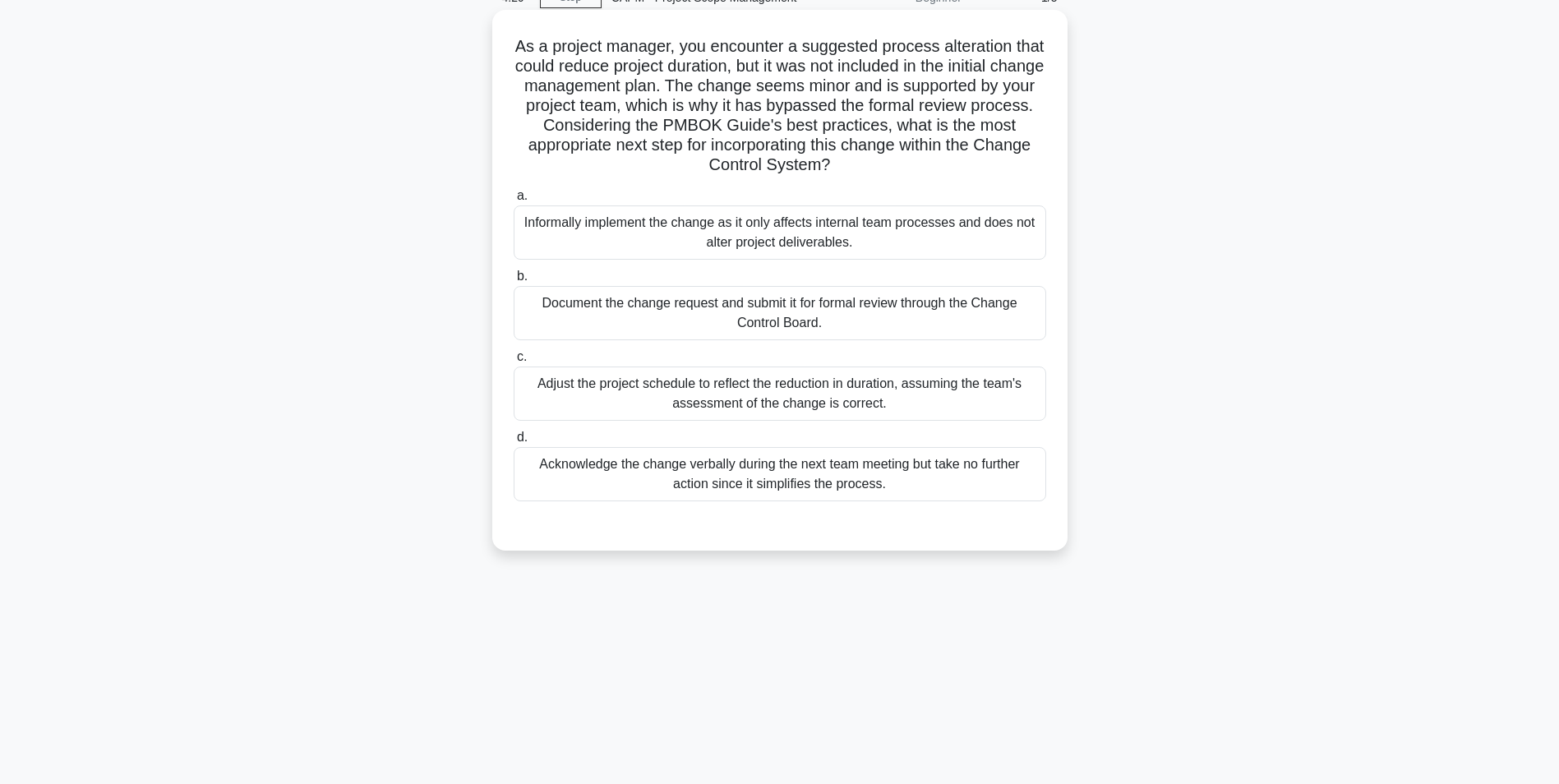
click at [802, 319] on div "Document the change request and submit it for formal review through the Change …" at bounding box center [780, 313] width 533 height 54
click at [514, 281] on input "b. Document the change request and submit it for formal review through the Chan…" at bounding box center [514, 276] width 0 height 11
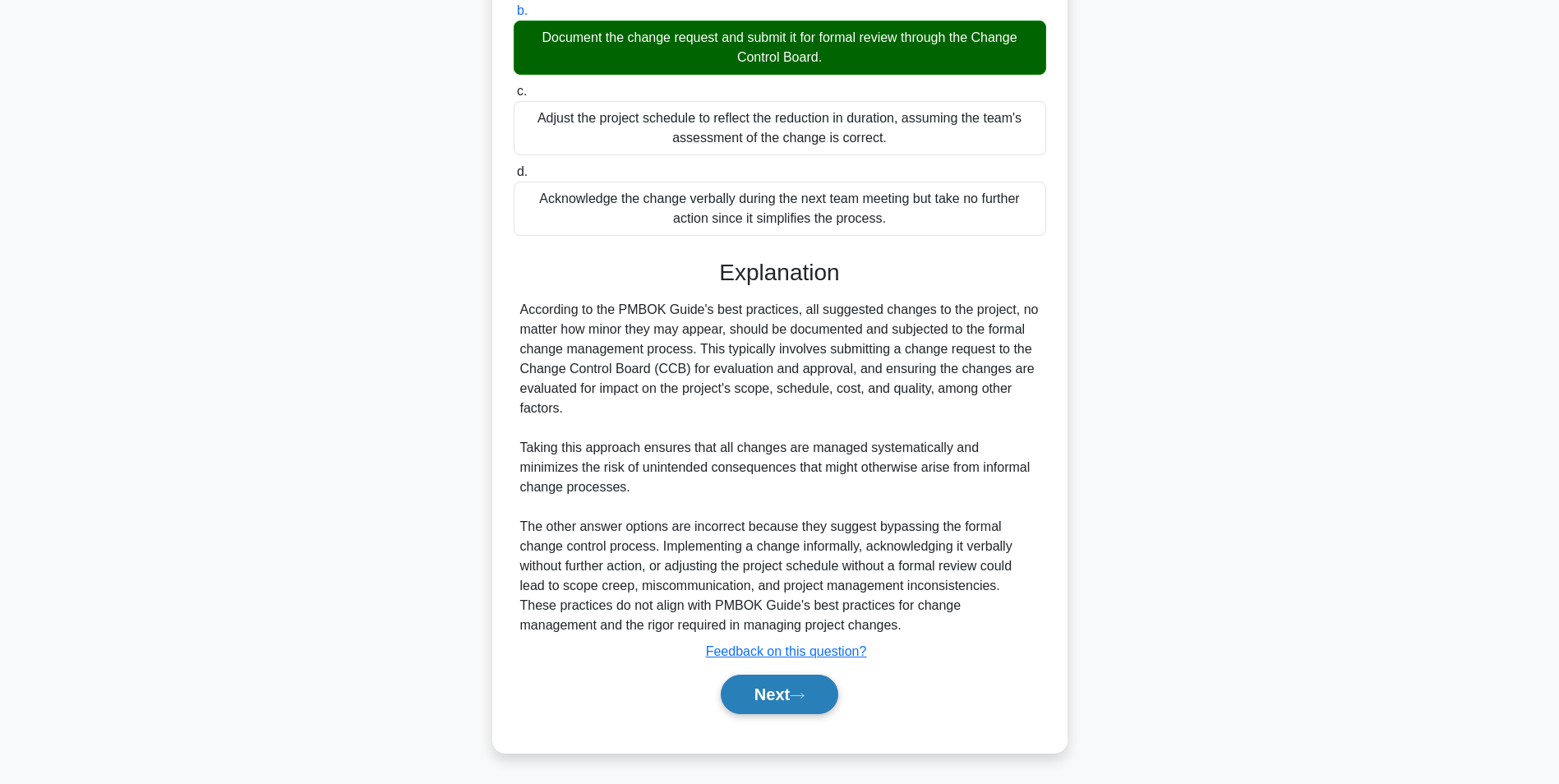
click at [768, 699] on button "Next" at bounding box center [780, 694] width 117 height 40
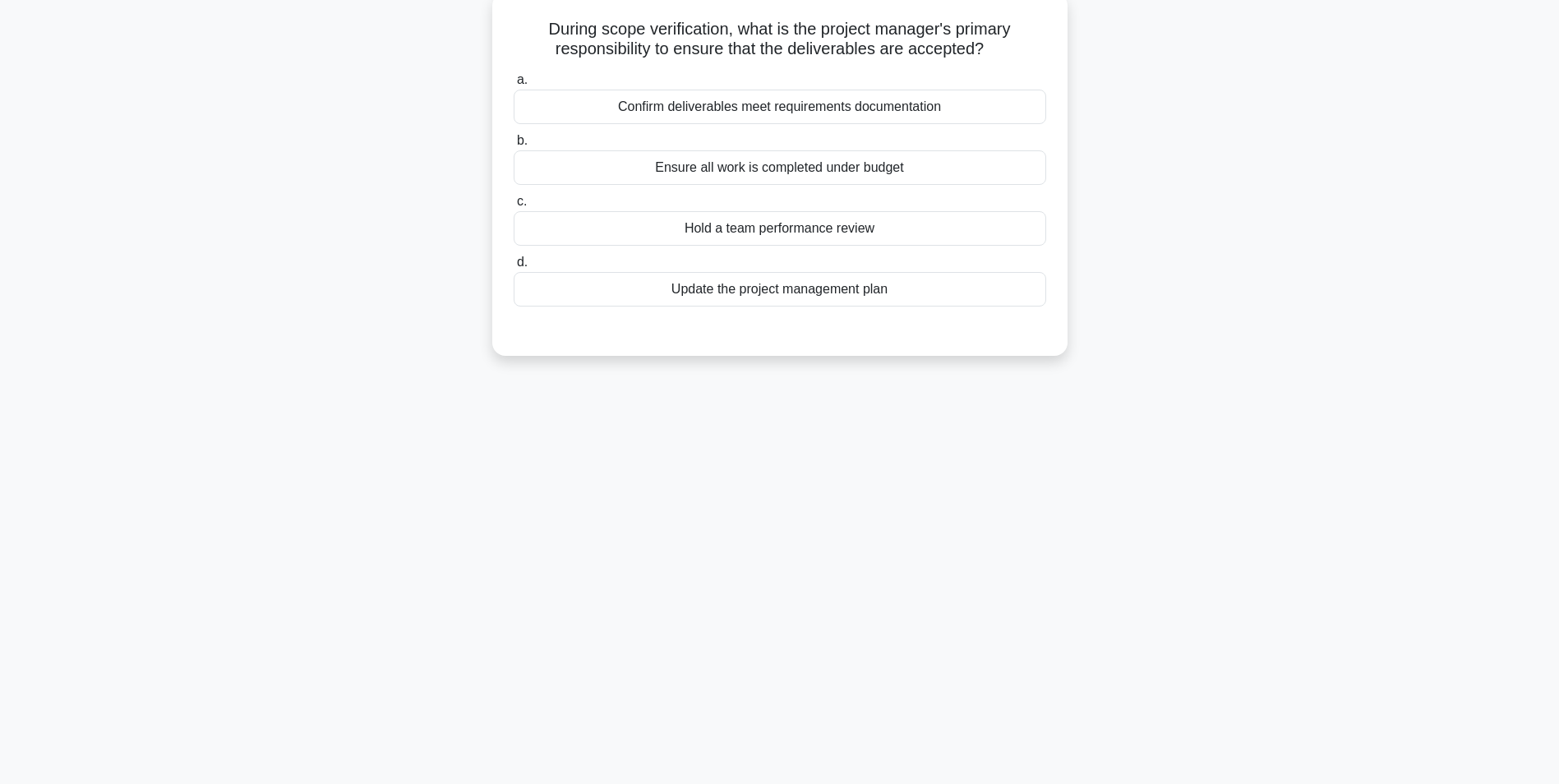
scroll to position [21, 0]
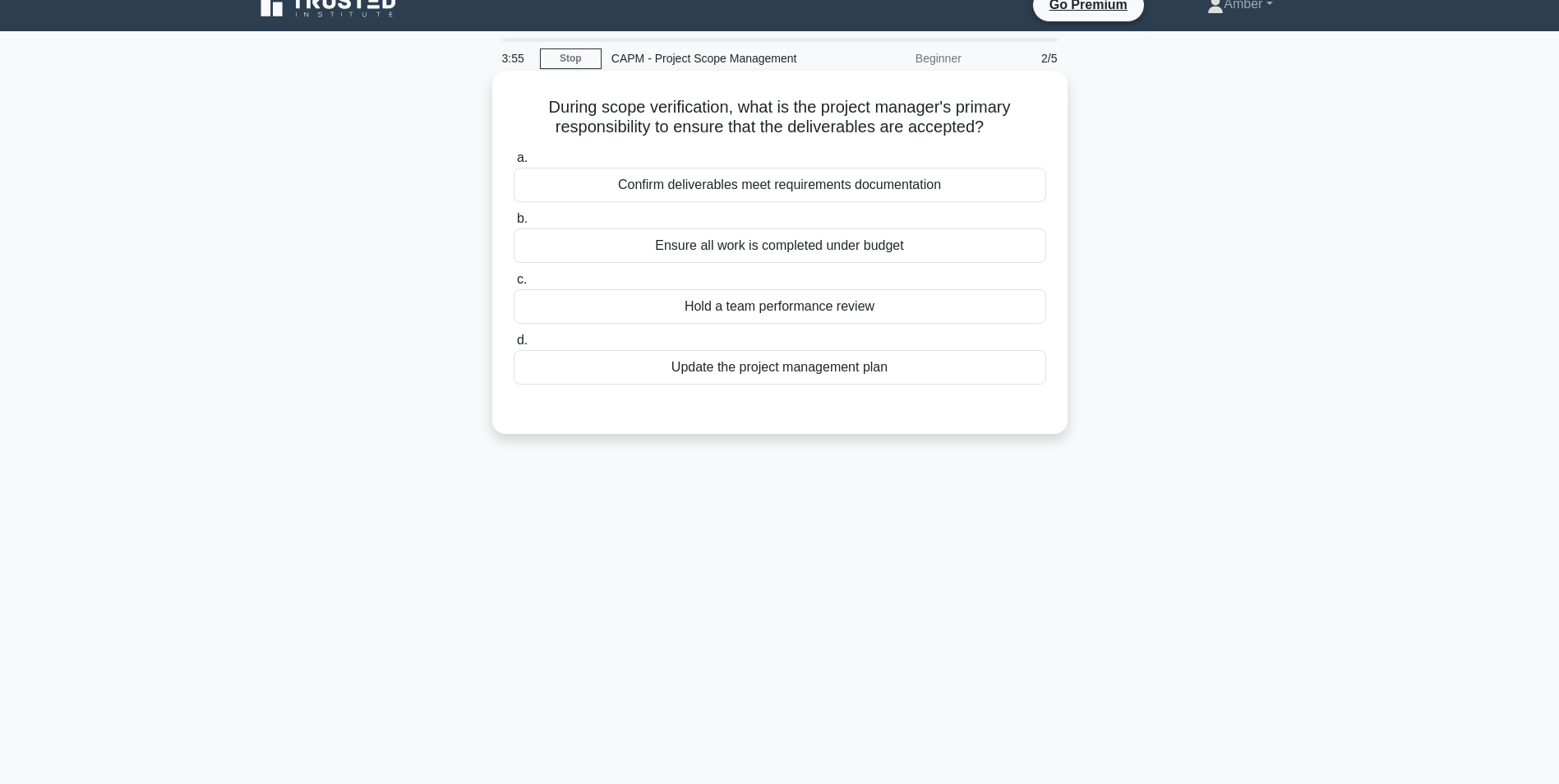
click at [664, 188] on div "Confirm deliverables meet requirements documentation" at bounding box center [780, 185] width 533 height 35
click at [514, 163] on input "a. Confirm deliverables meet requirements documentation" at bounding box center [514, 157] width 0 height 11
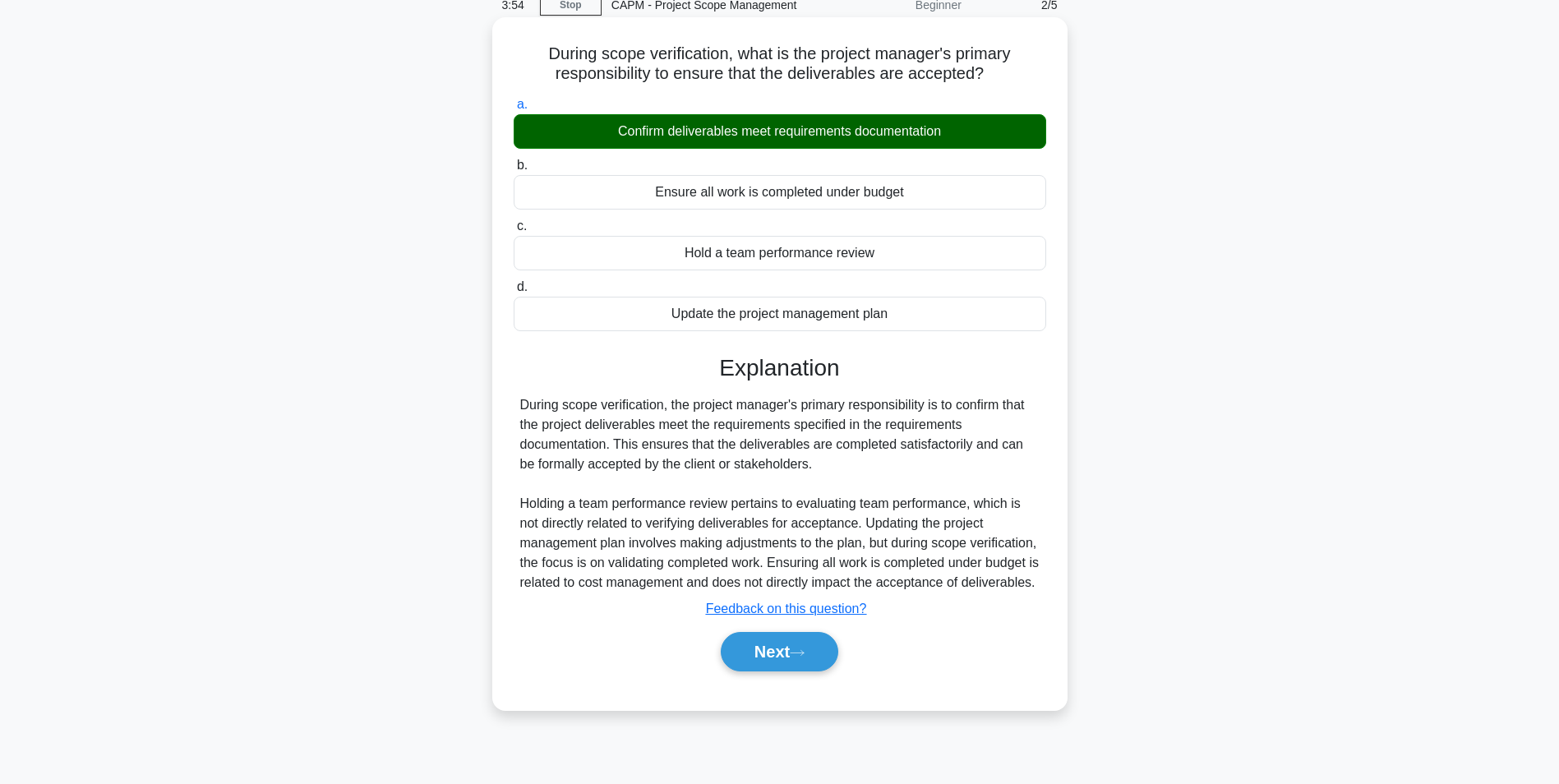
scroll to position [104, 0]
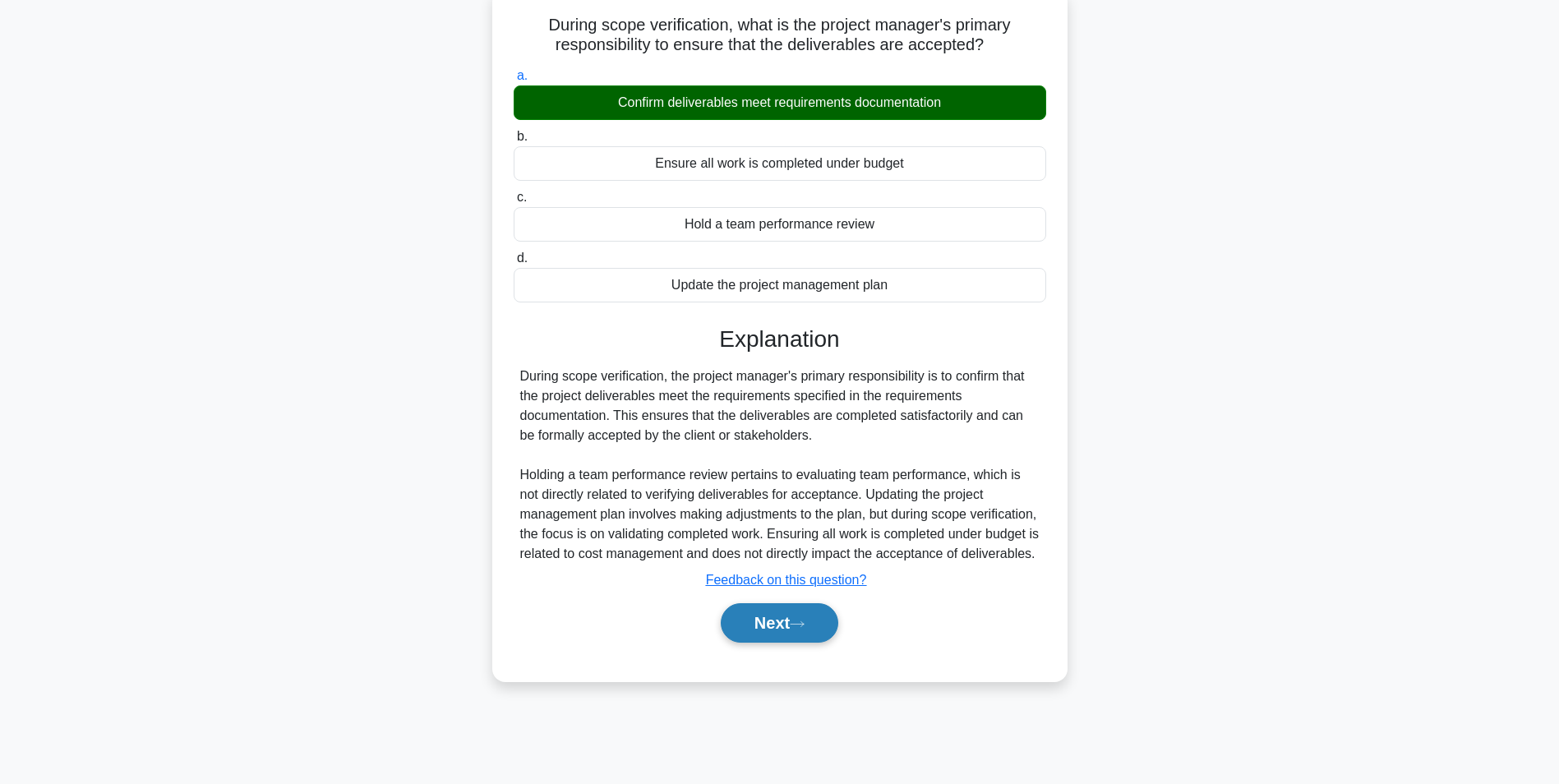
click at [765, 642] on button "Next" at bounding box center [780, 622] width 117 height 40
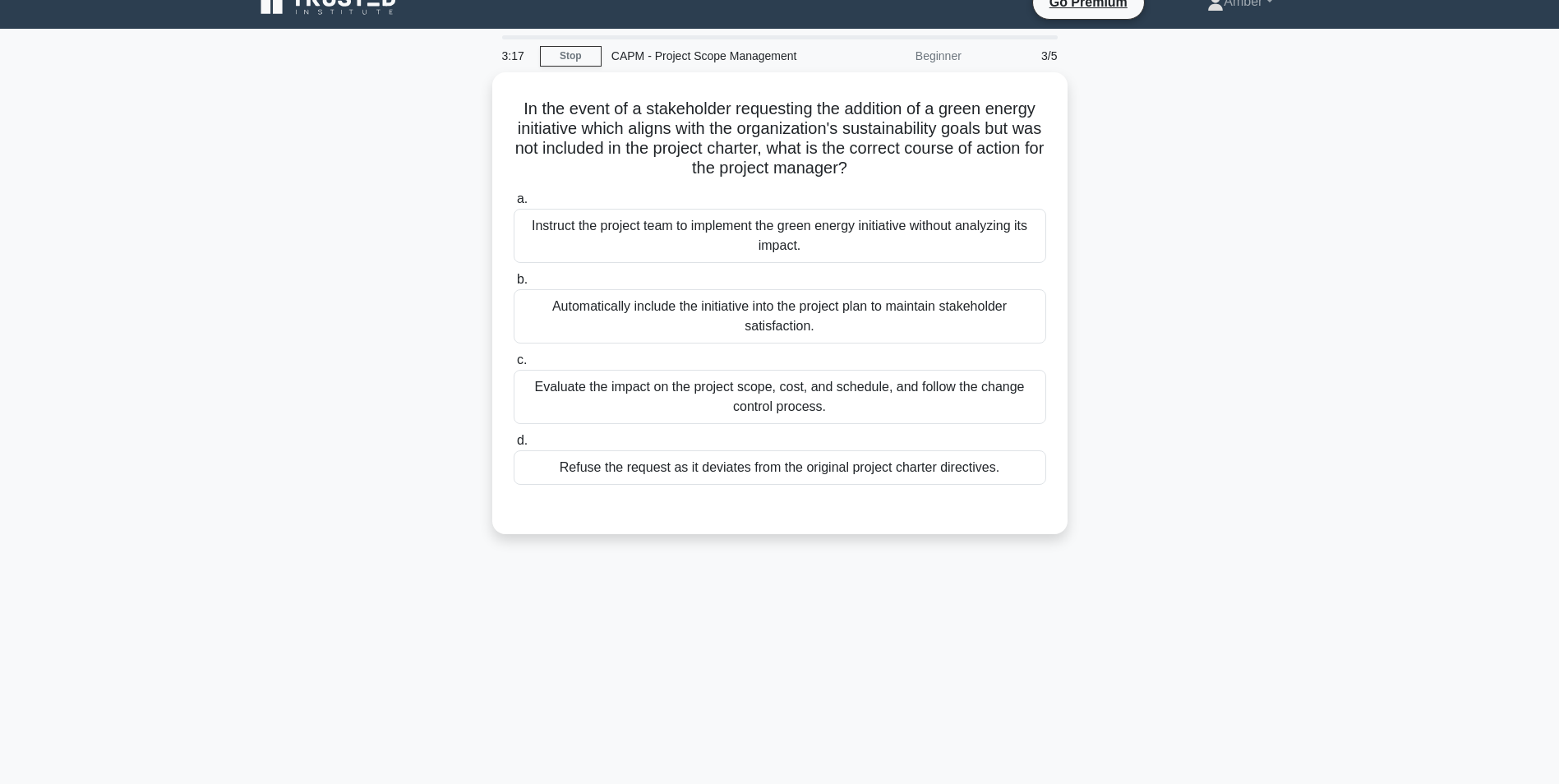
scroll to position [0, 0]
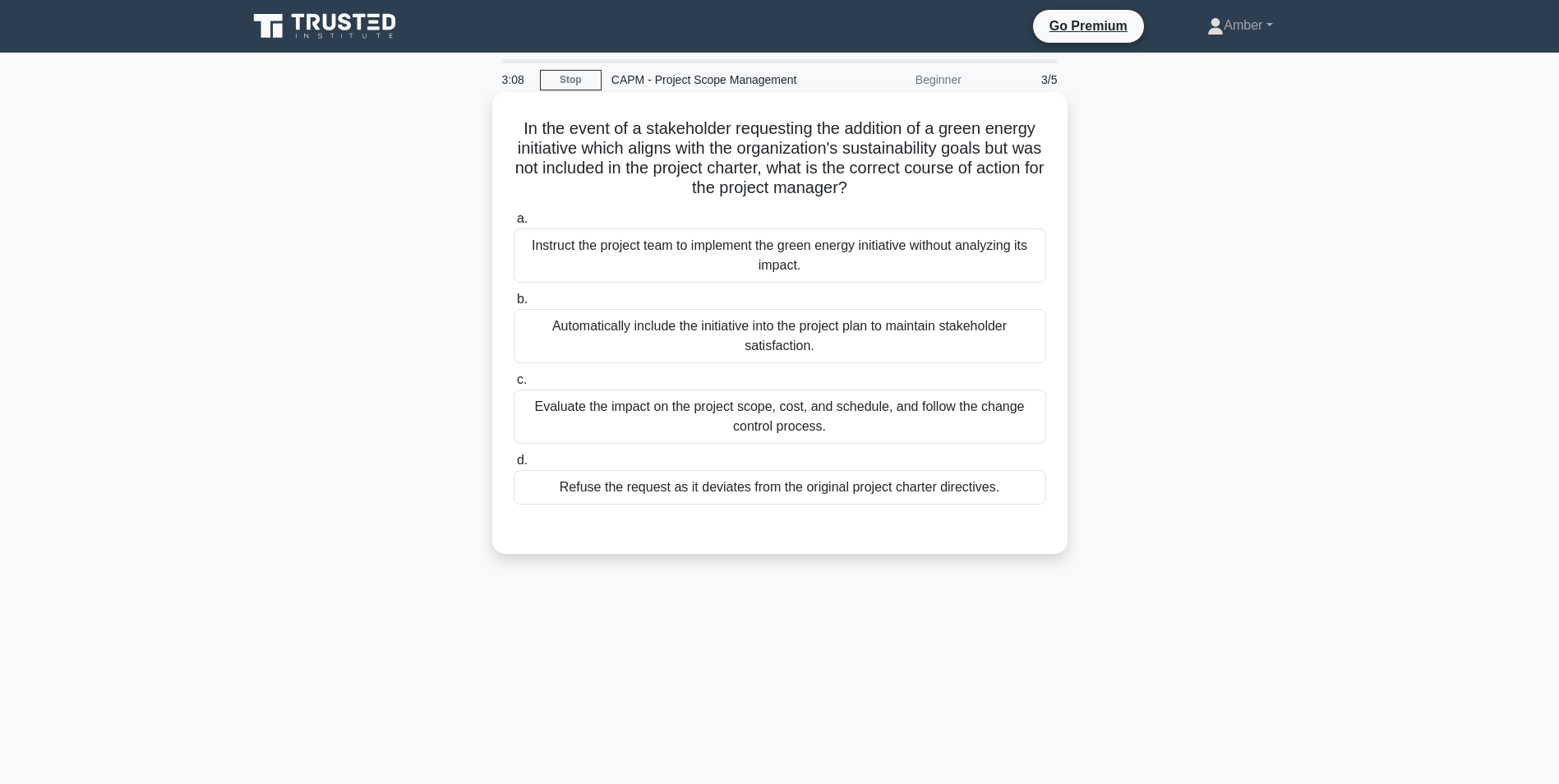
click at [635, 398] on div "Evaluate the impact on the project scope, cost, and schedule, and follow the ch…" at bounding box center [780, 416] width 533 height 54
click at [514, 385] on input "c. Evaluate the impact on the project scope, cost, and schedule, and follow the…" at bounding box center [514, 379] width 0 height 11
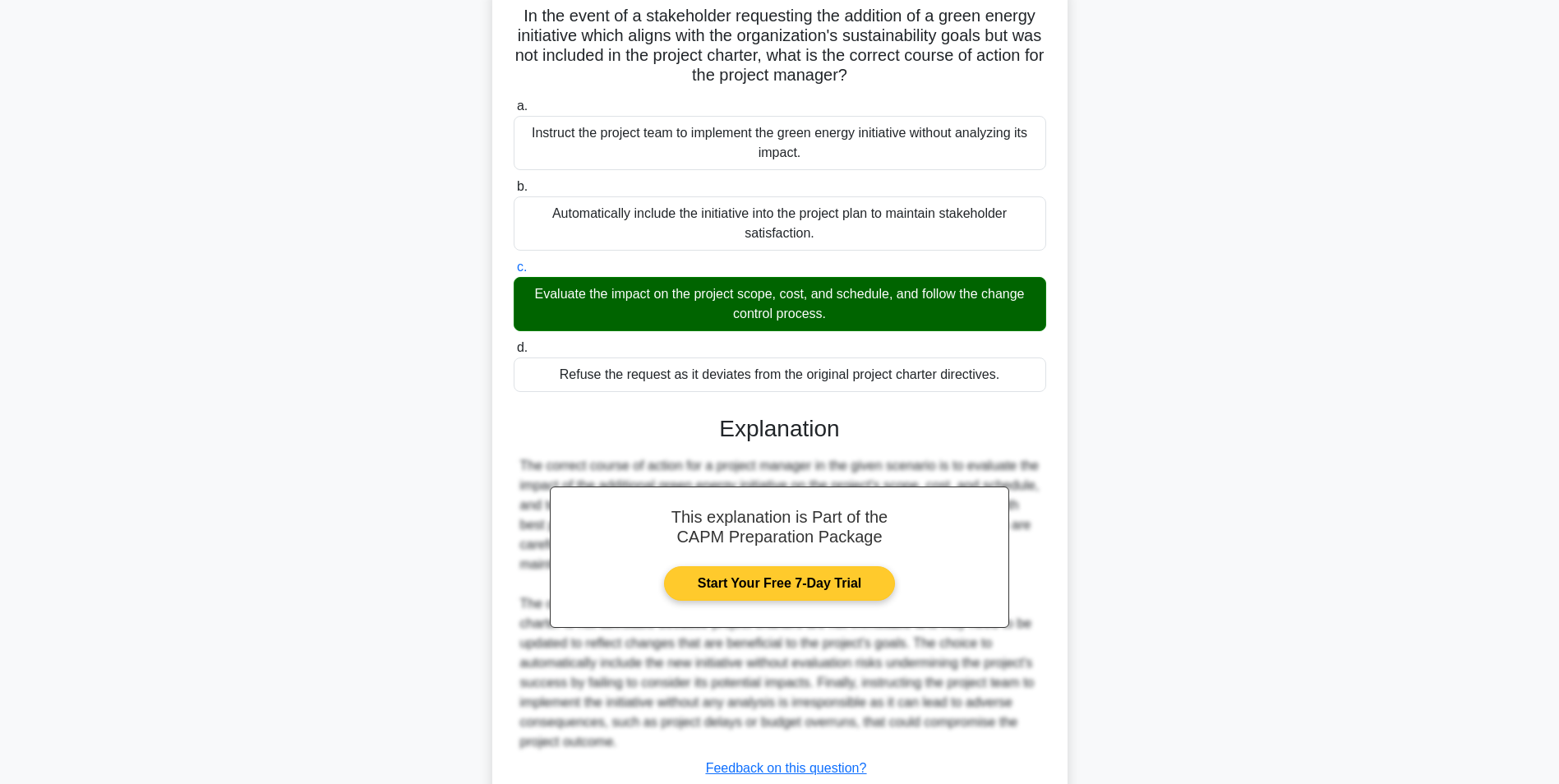
scroll to position [230, 0]
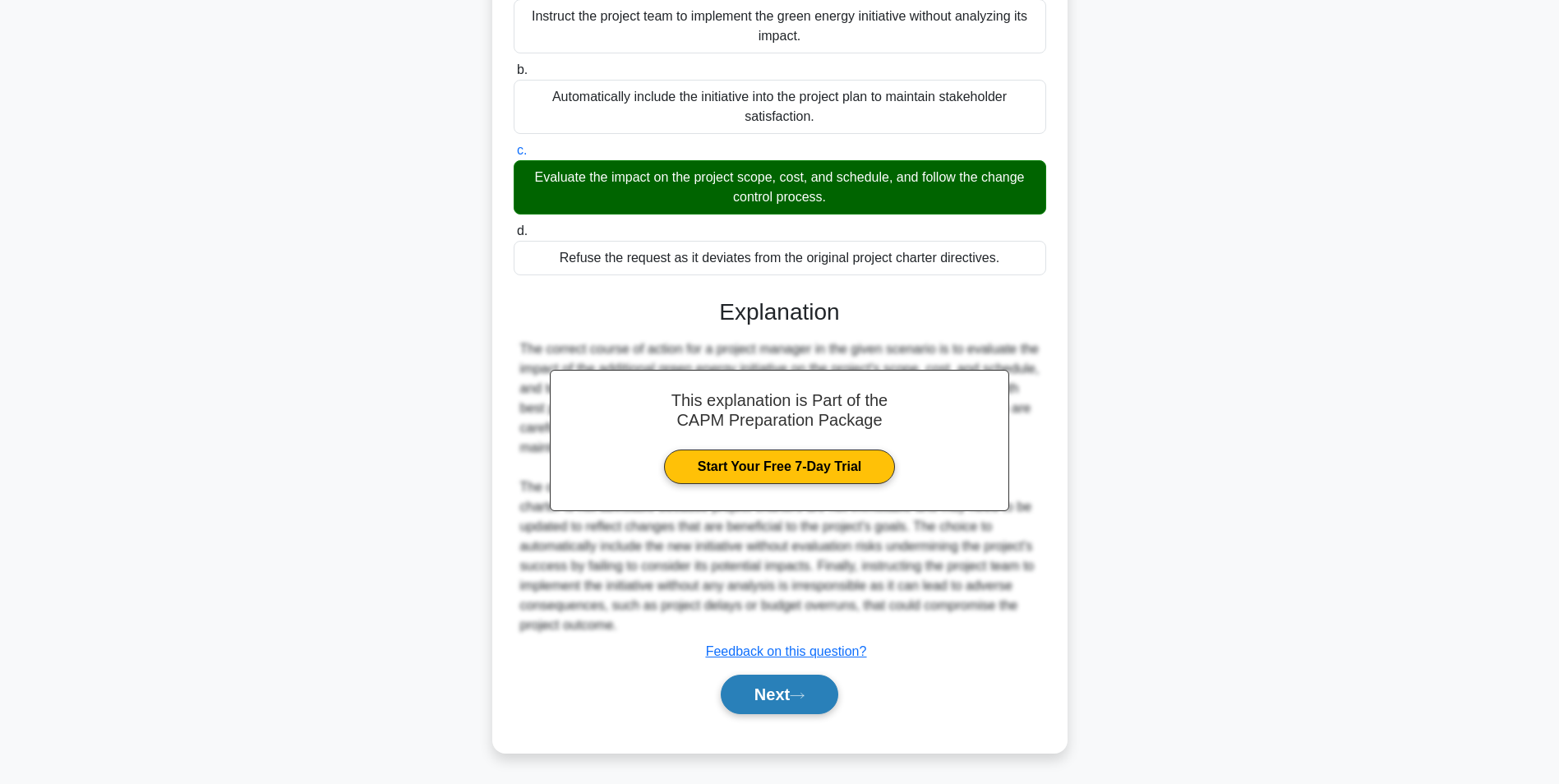
drag, startPoint x: 767, startPoint y: 705, endPoint x: 771, endPoint y: 693, distance: 12.6
click at [770, 705] on button "Next" at bounding box center [780, 694] width 117 height 40
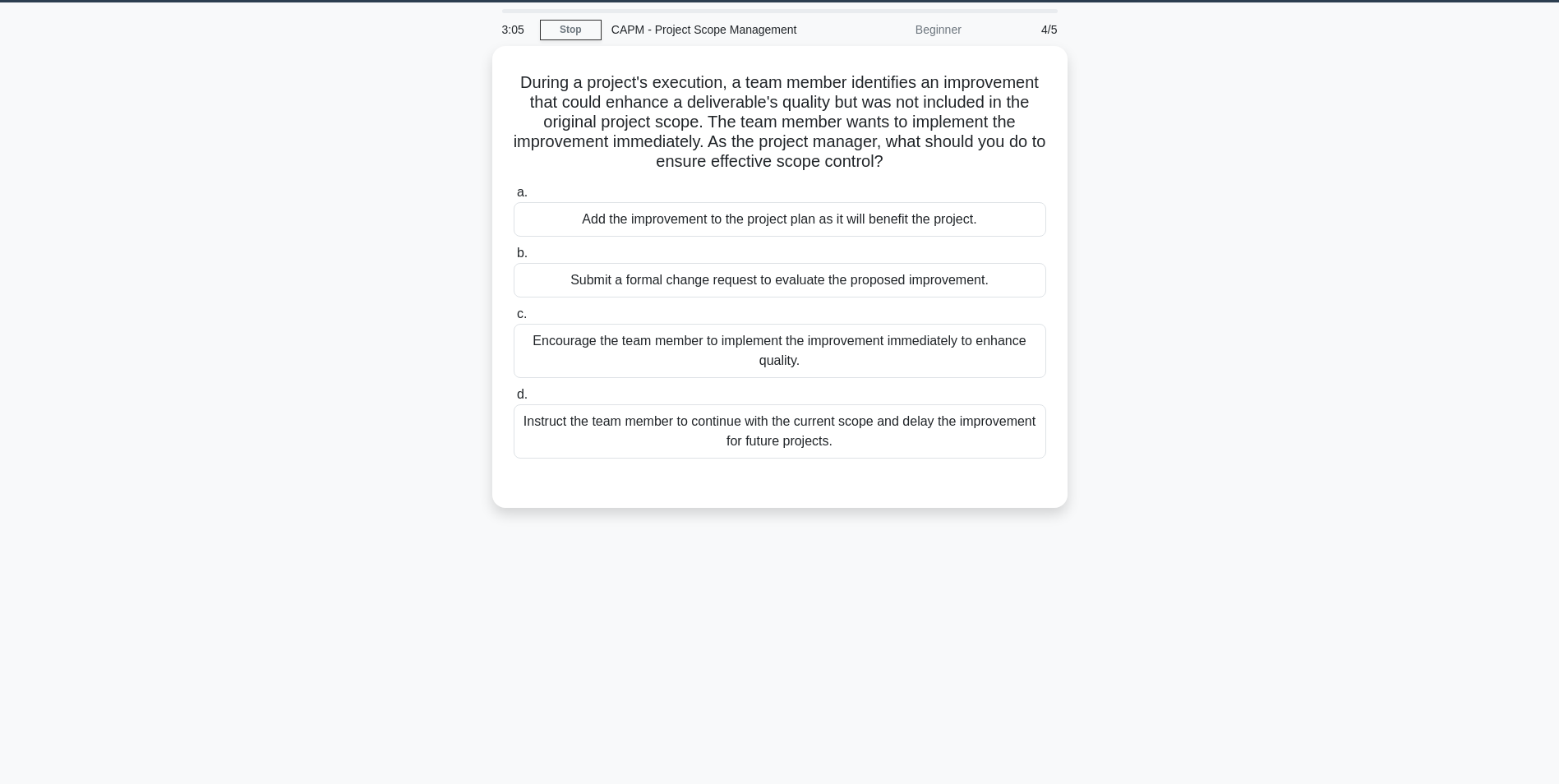
scroll to position [21, 0]
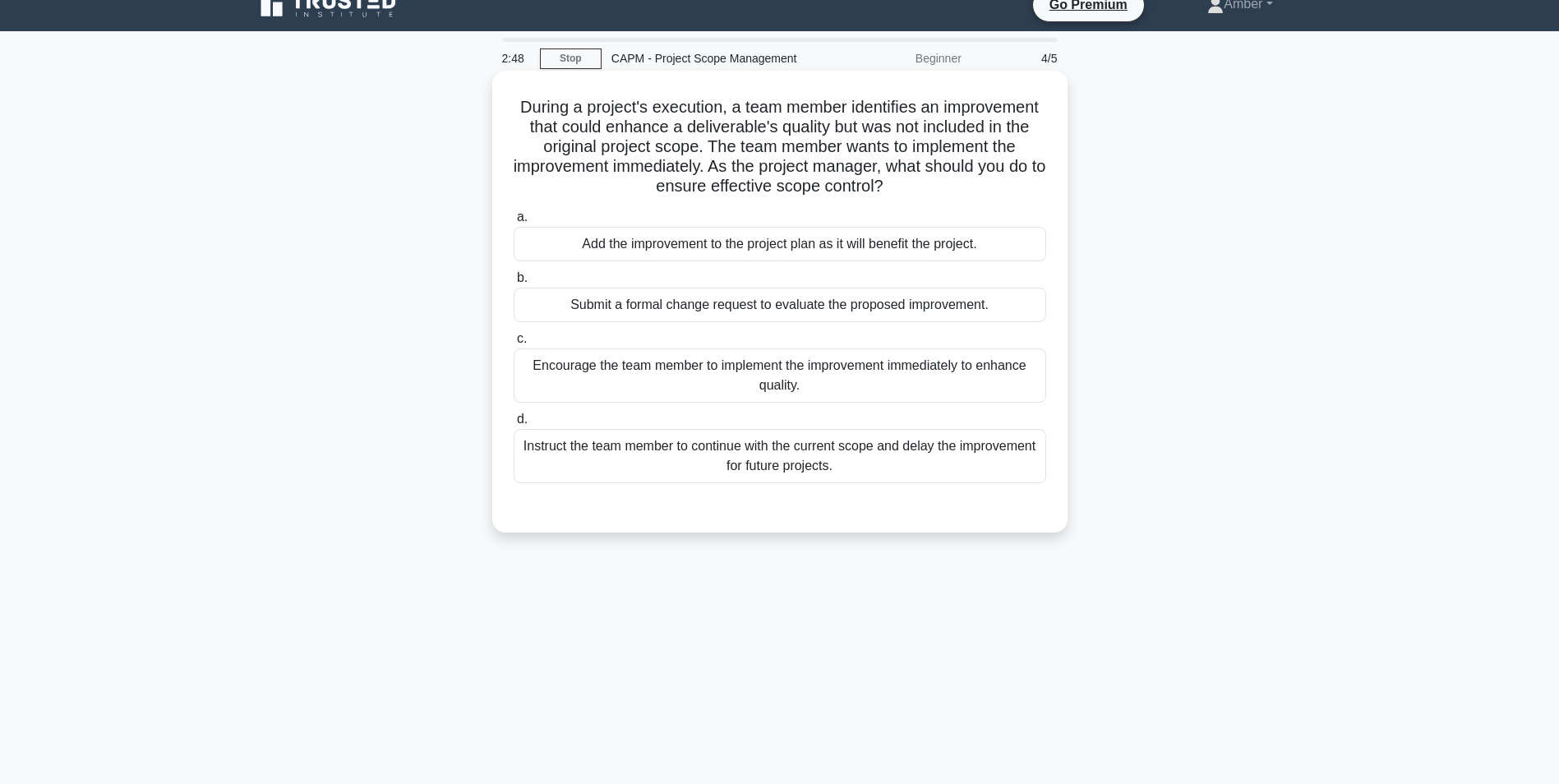
click at [682, 311] on div "Submit a formal change request to evaluate the proposed improvement." at bounding box center [780, 305] width 533 height 35
click at [514, 283] on input "b. Submit a formal change request to evaluate the proposed improvement." at bounding box center [514, 278] width 0 height 11
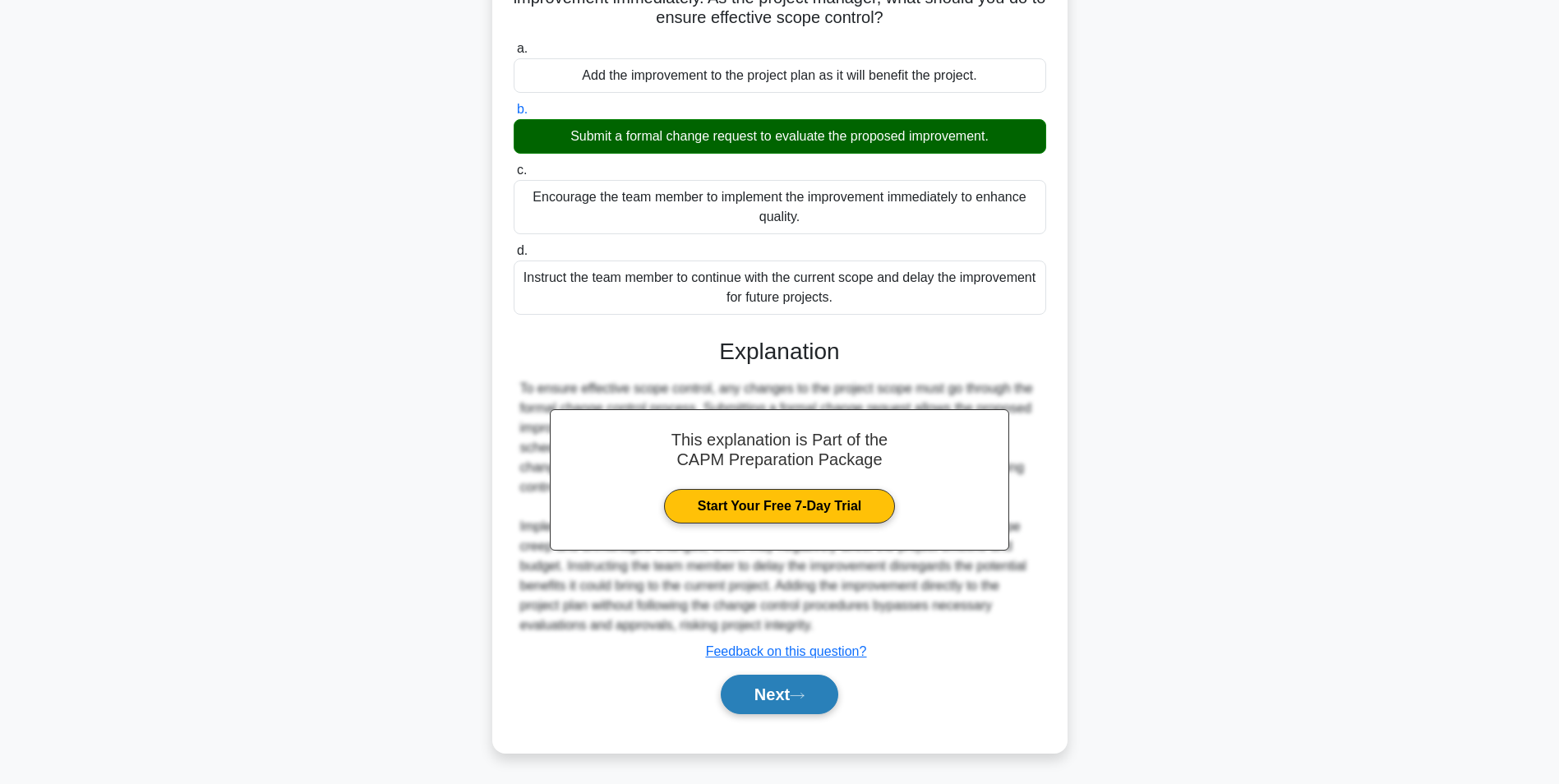
click at [785, 698] on button "Next" at bounding box center [780, 694] width 117 height 40
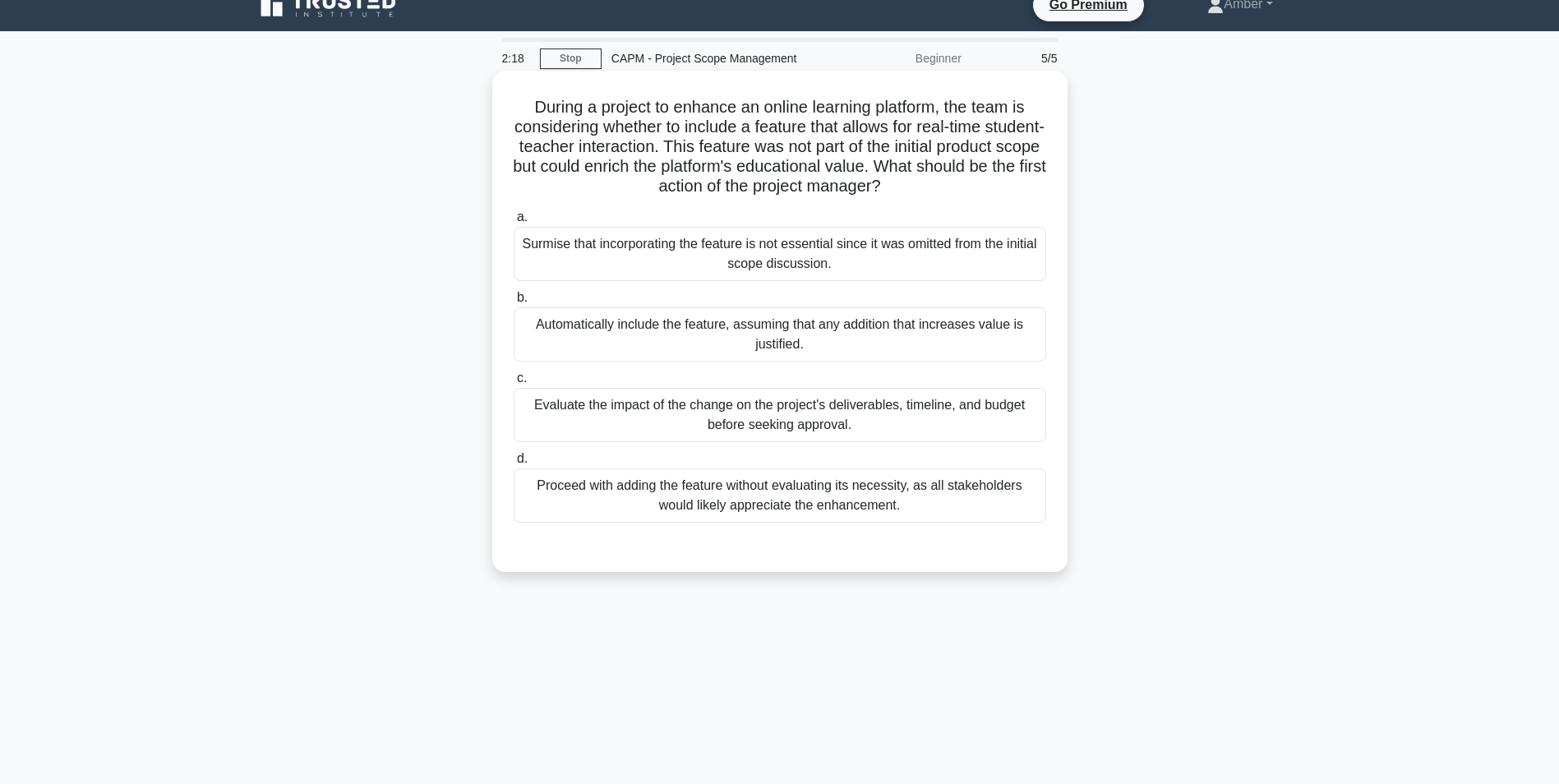
click at [623, 405] on div "Evaluate the impact of the change on the project's deliverables, timeline, and …" at bounding box center [780, 415] width 533 height 54
click at [514, 383] on input "c. Evaluate the impact of the change on the project's deliverables, timeline, a…" at bounding box center [514, 377] width 0 height 11
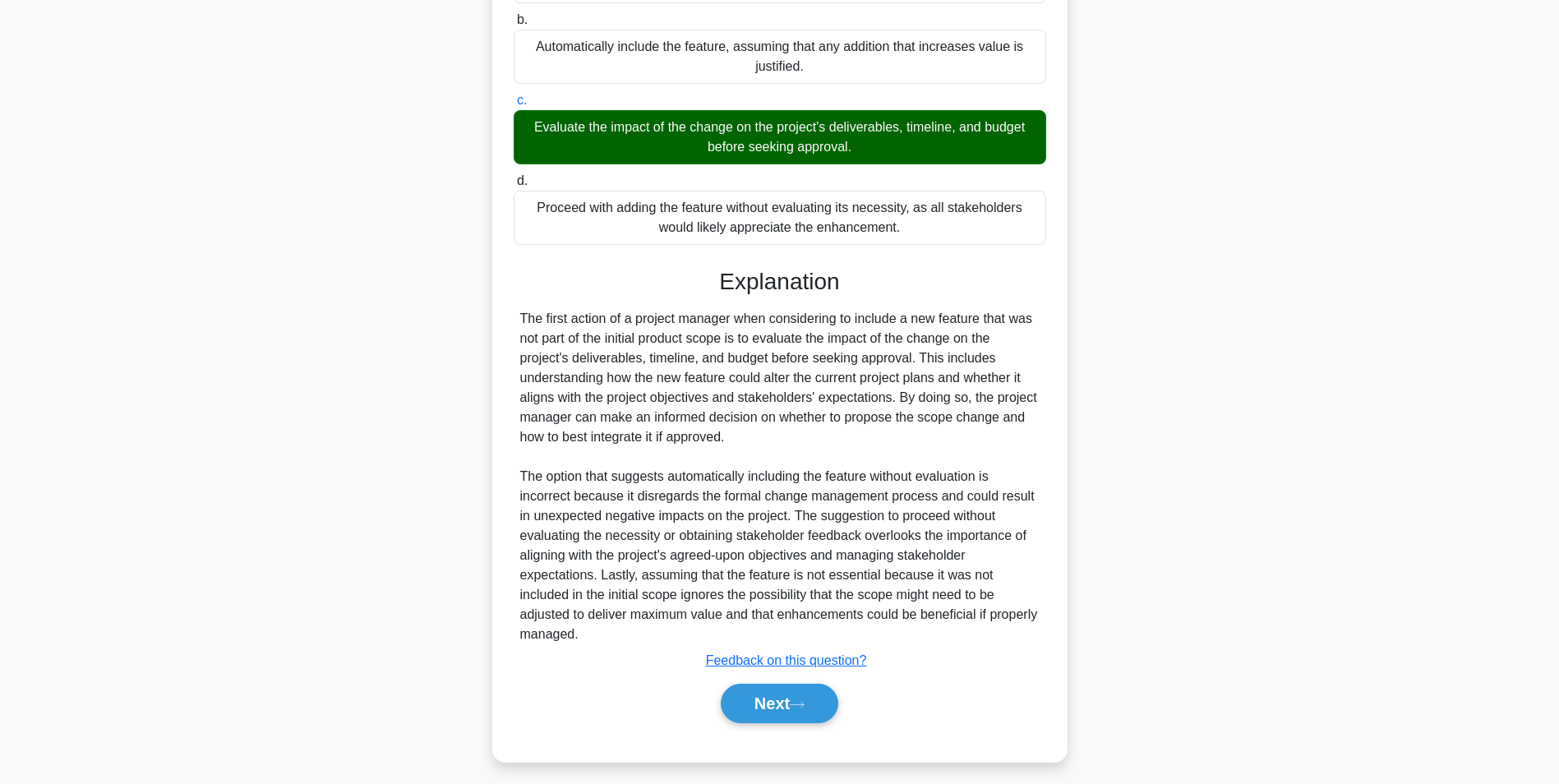
scroll to position [309, 0]
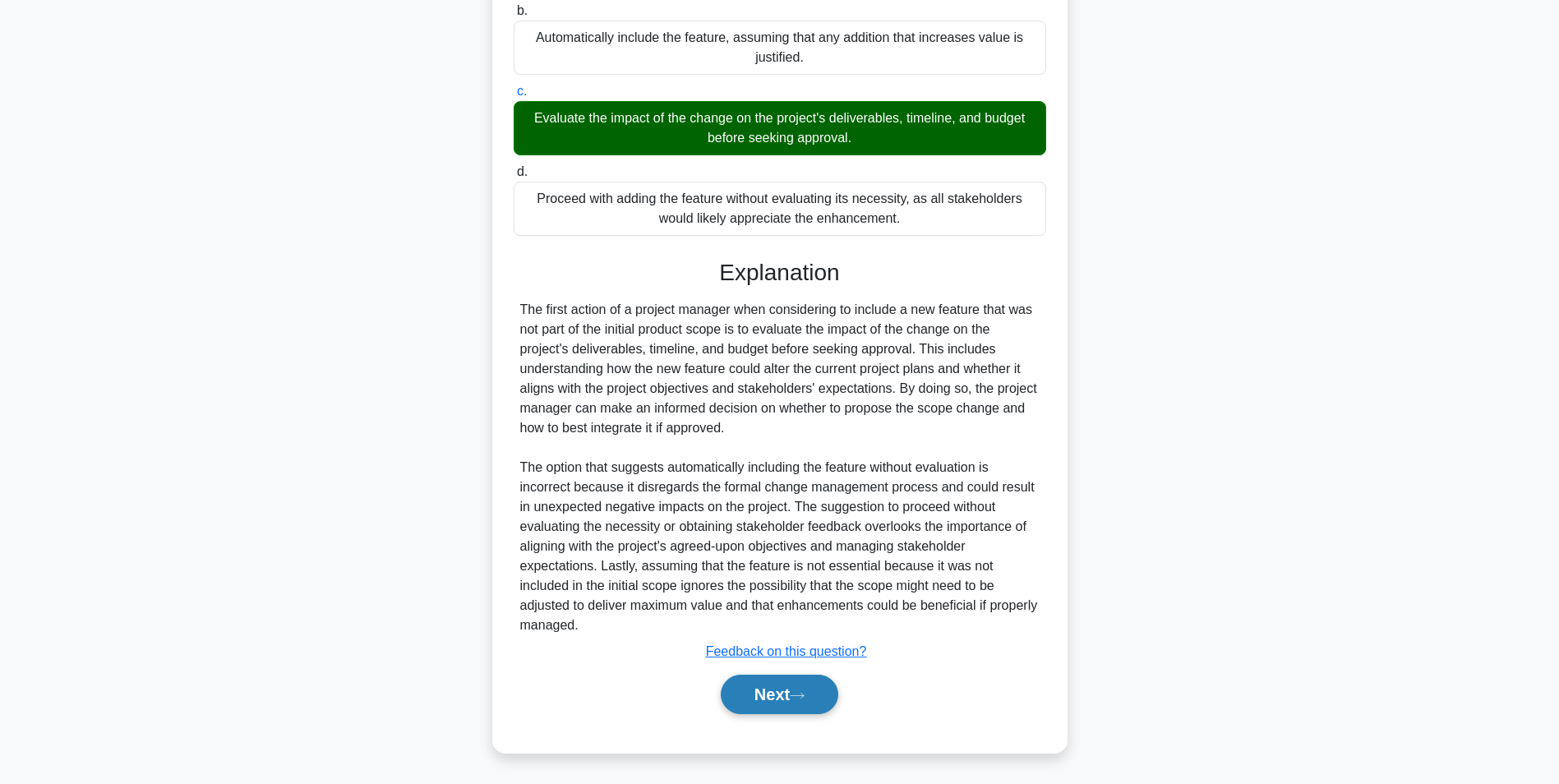
click at [769, 680] on button "Next" at bounding box center [780, 694] width 117 height 40
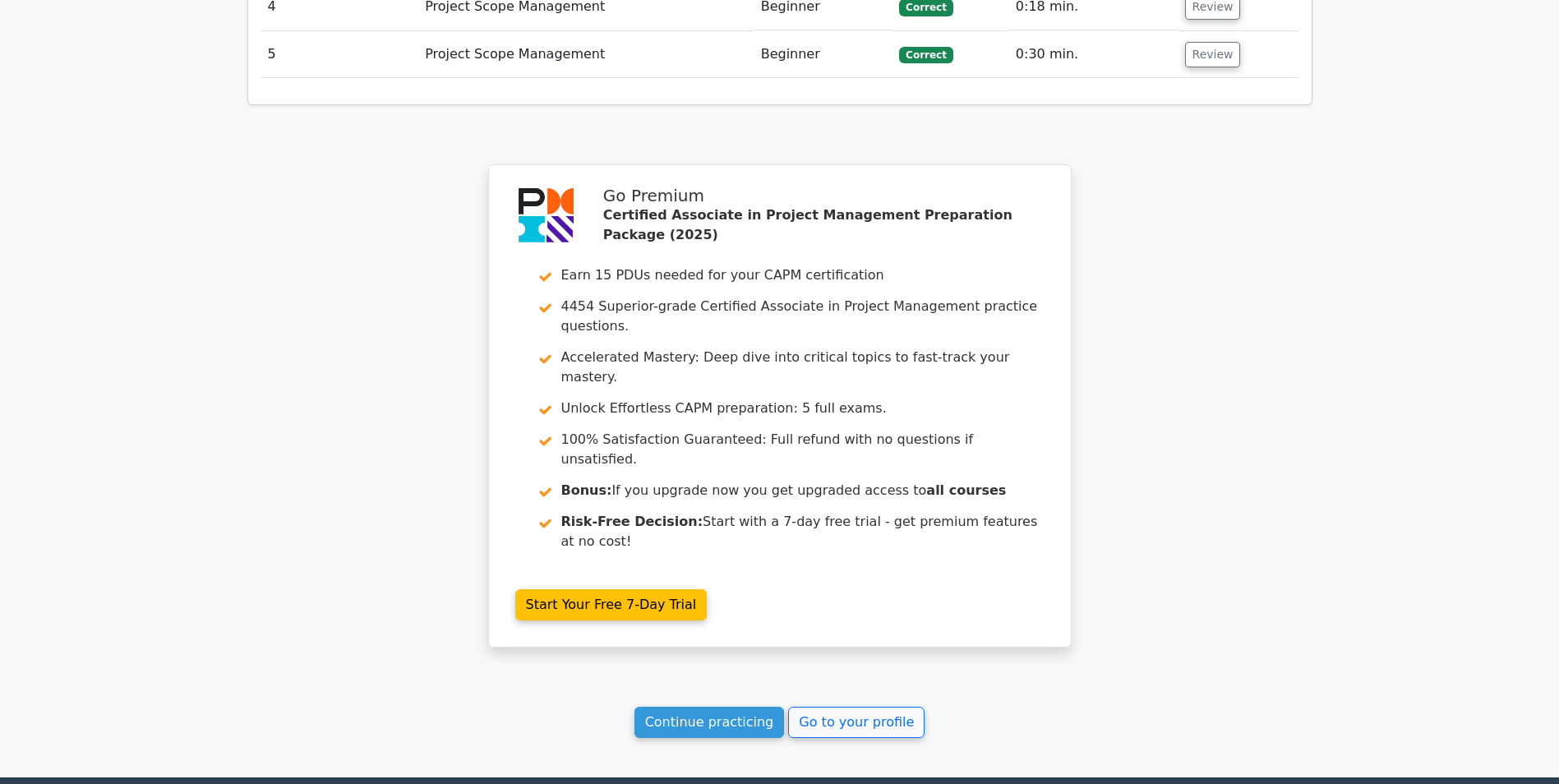
scroll to position [2501, 0]
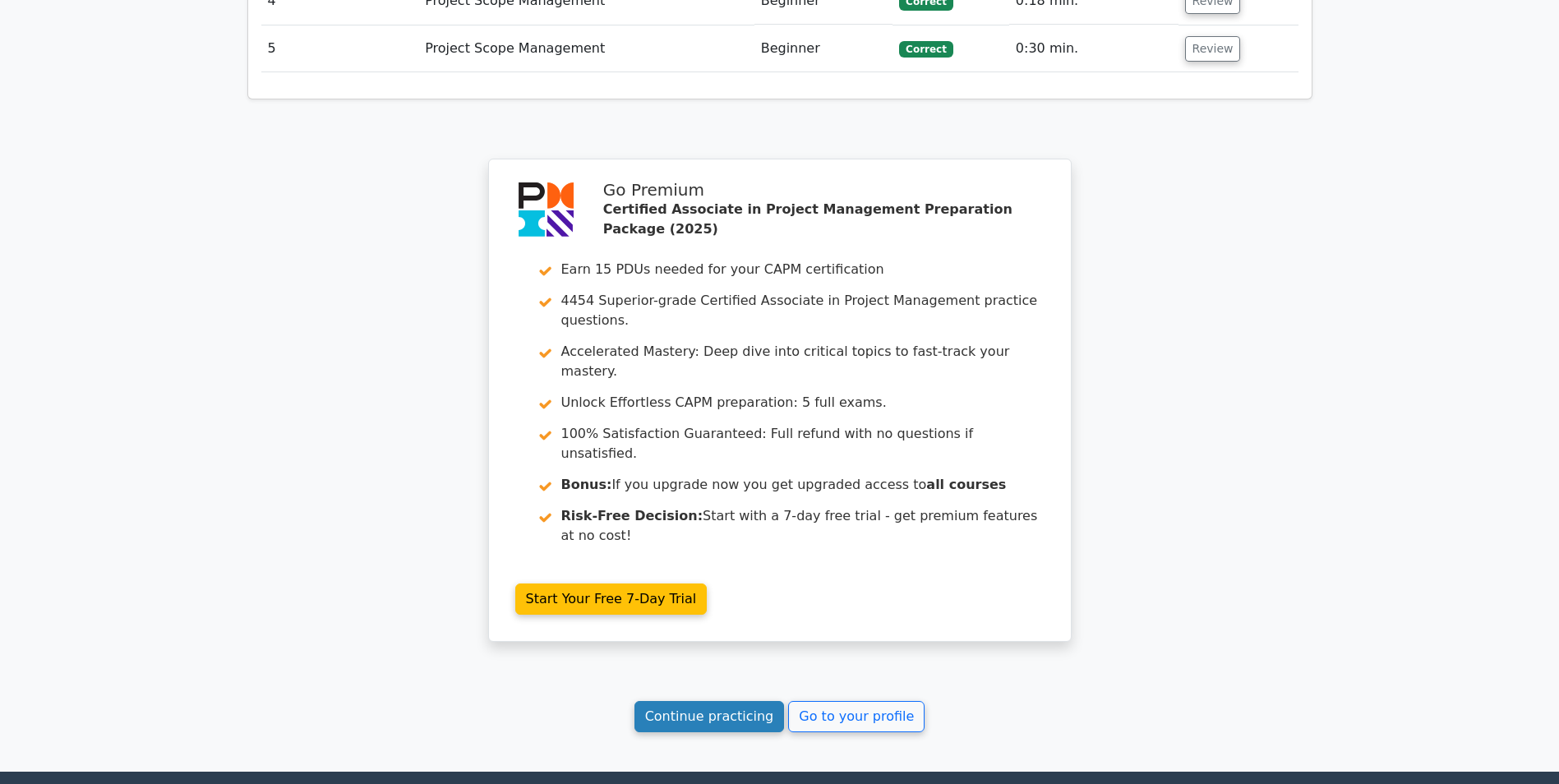
click at [702, 701] on link "Continue practicing" at bounding box center [710, 716] width 150 height 31
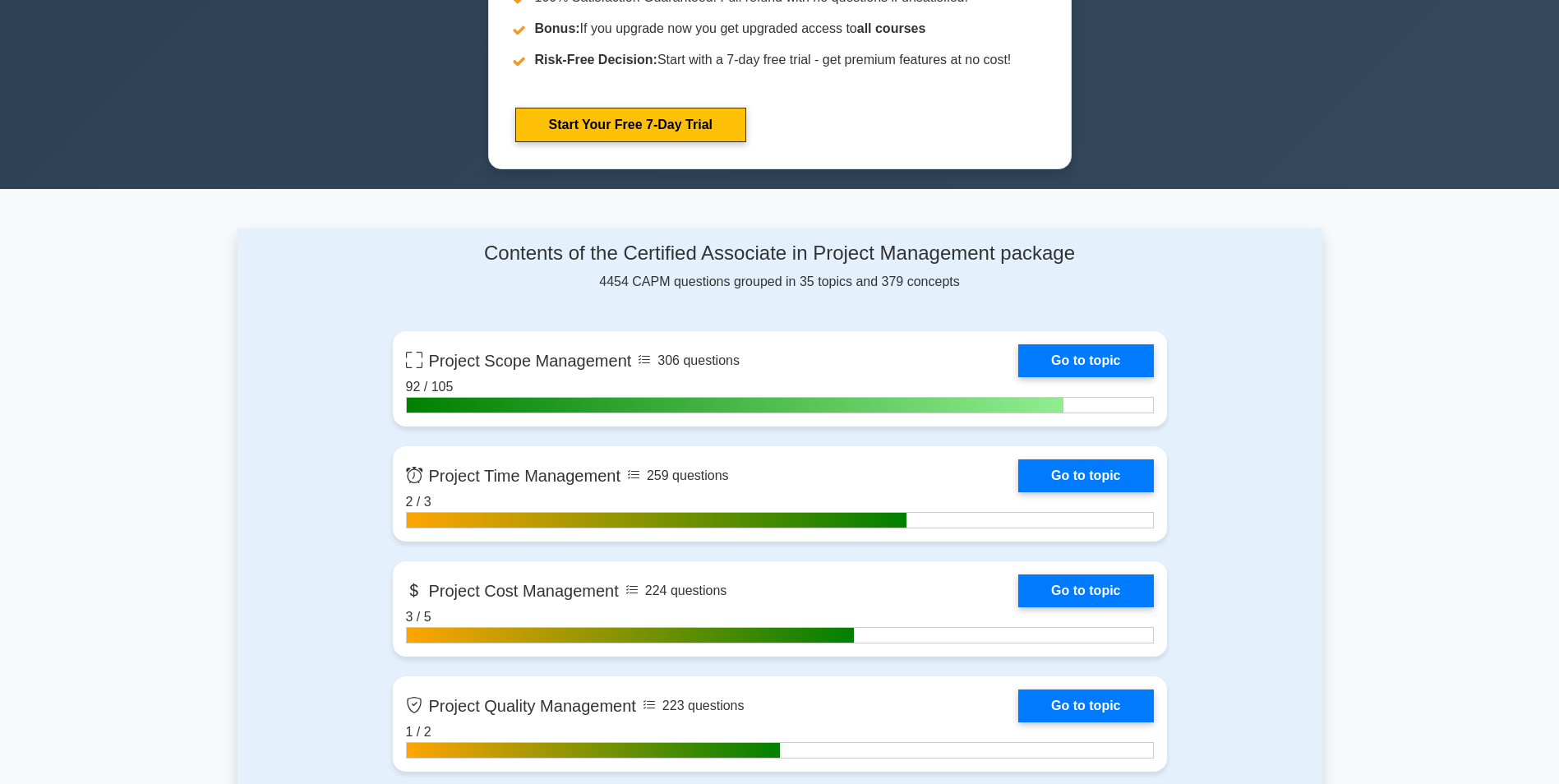
scroll to position [903, 0]
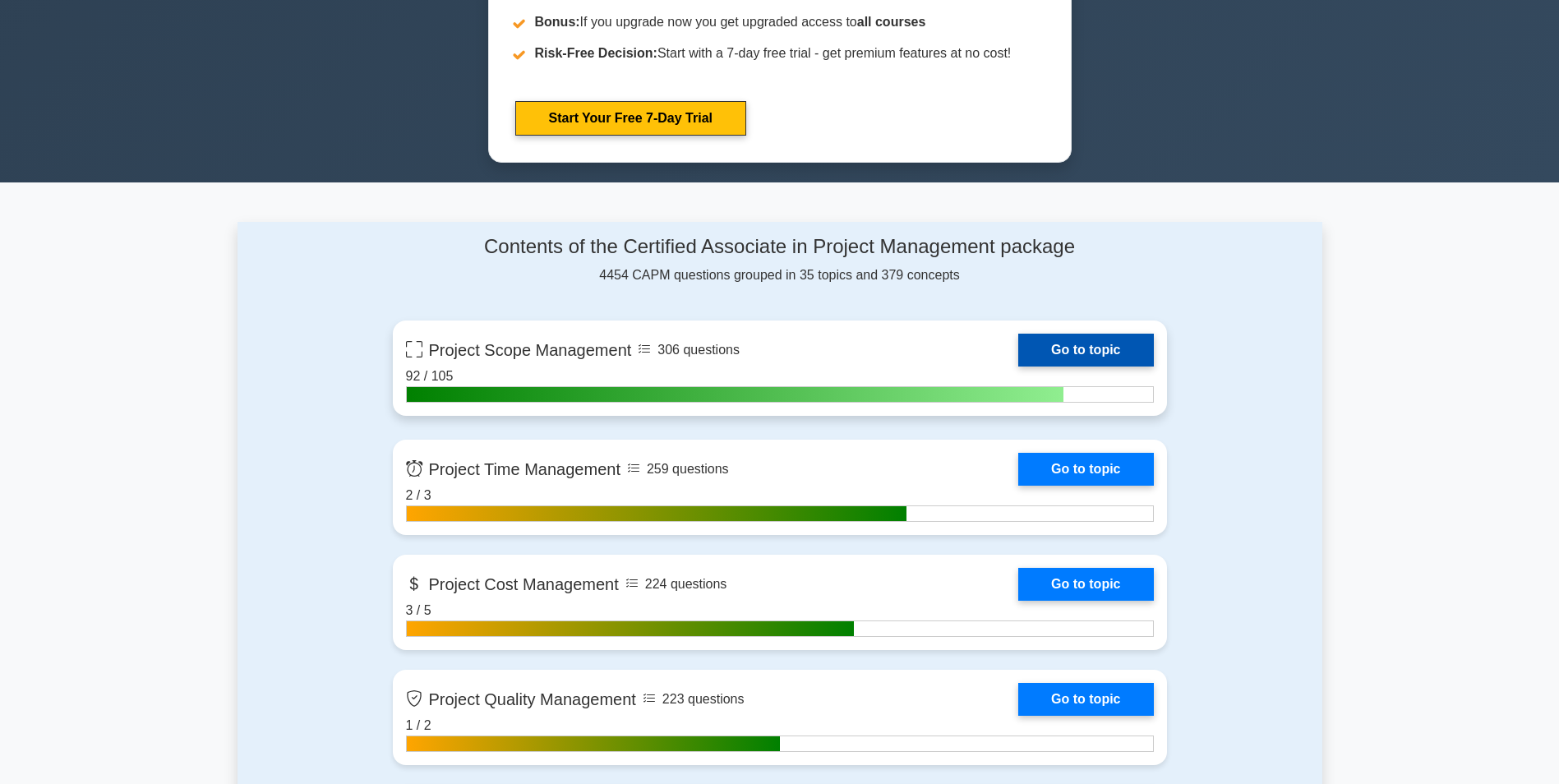
click at [1082, 345] on link "Go to topic" at bounding box center [1085, 350] width 135 height 33
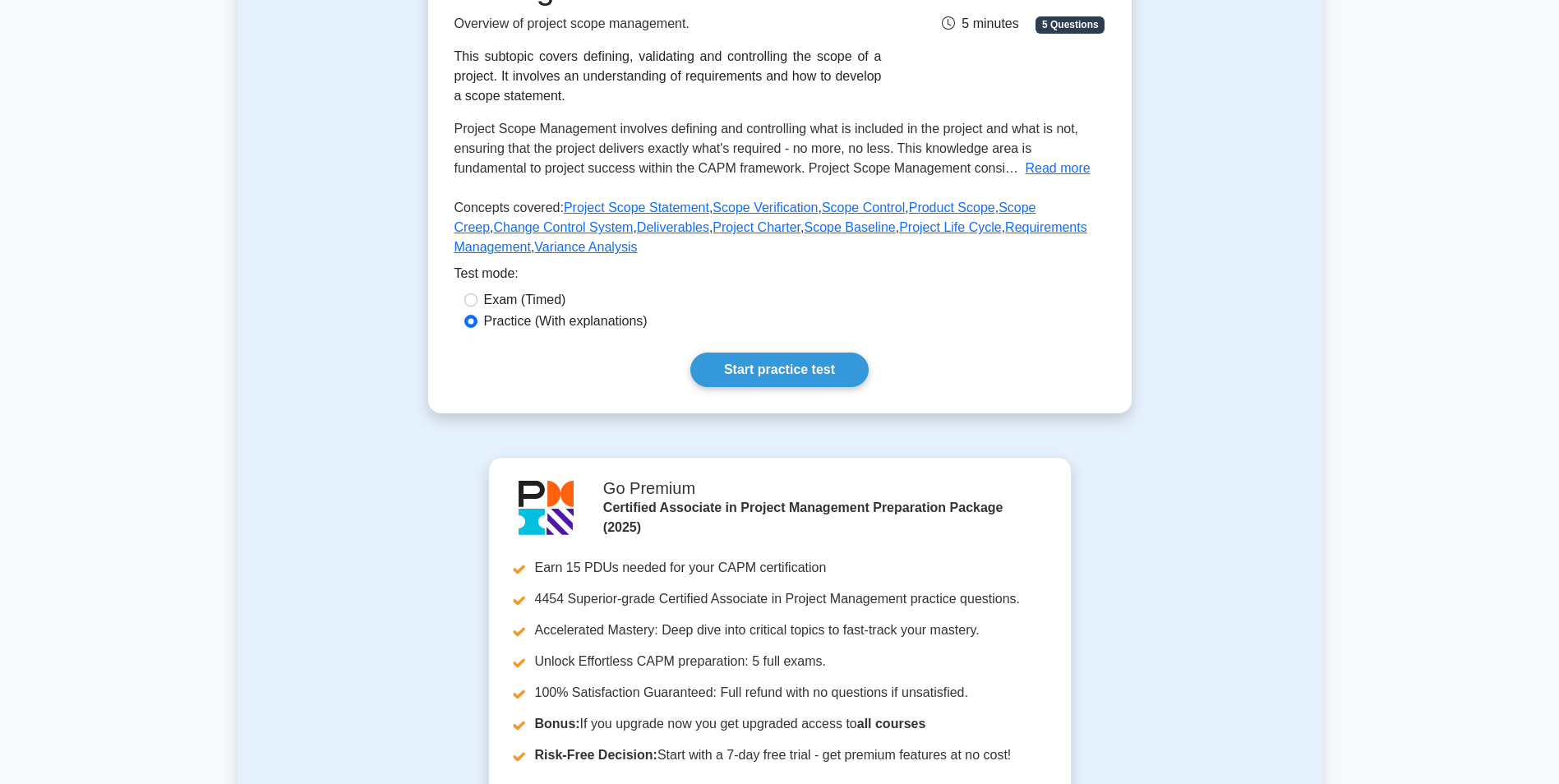
scroll to position [329, 0]
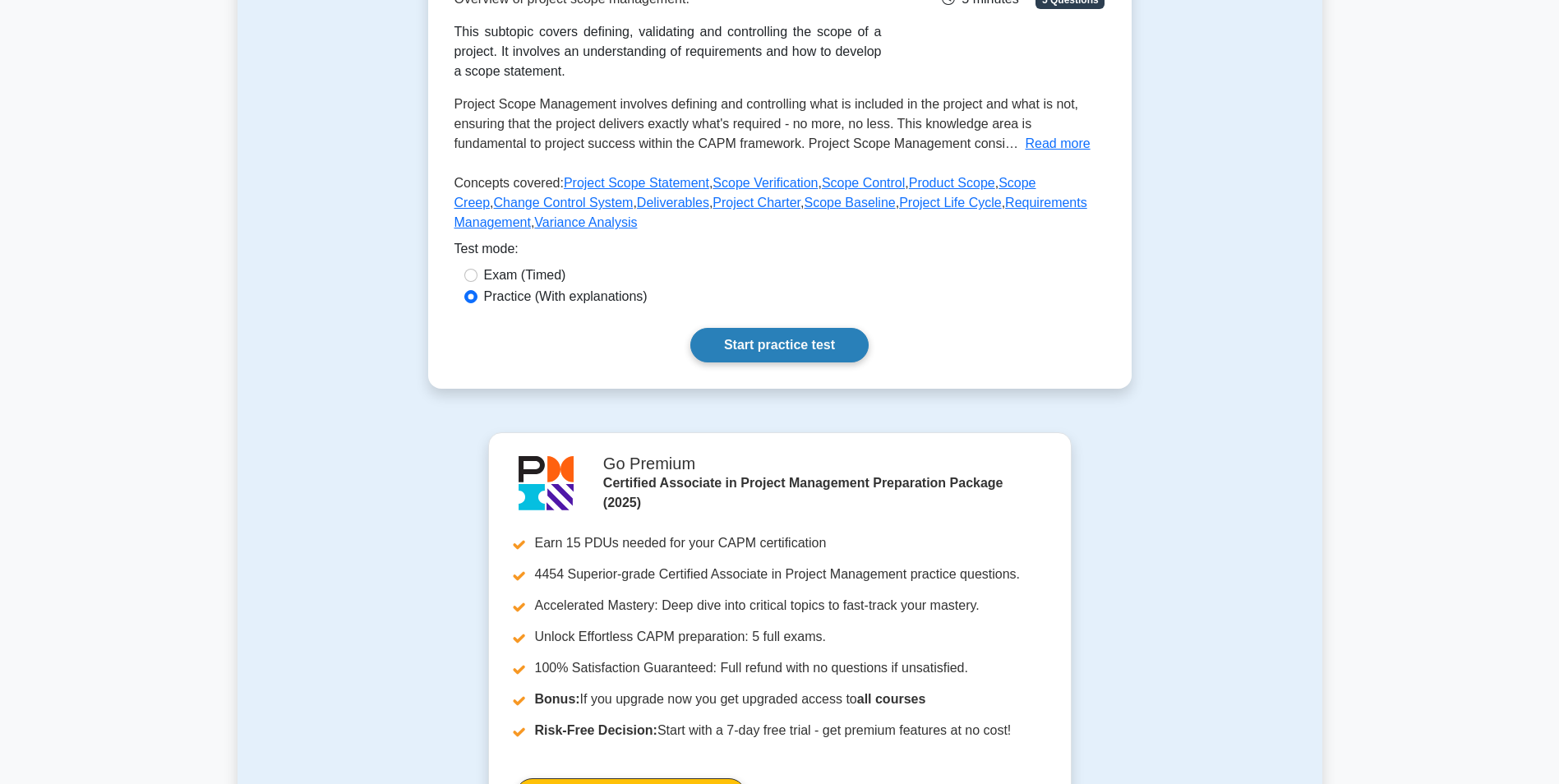
click at [722, 345] on link "Start practice test" at bounding box center [780, 345] width 179 height 35
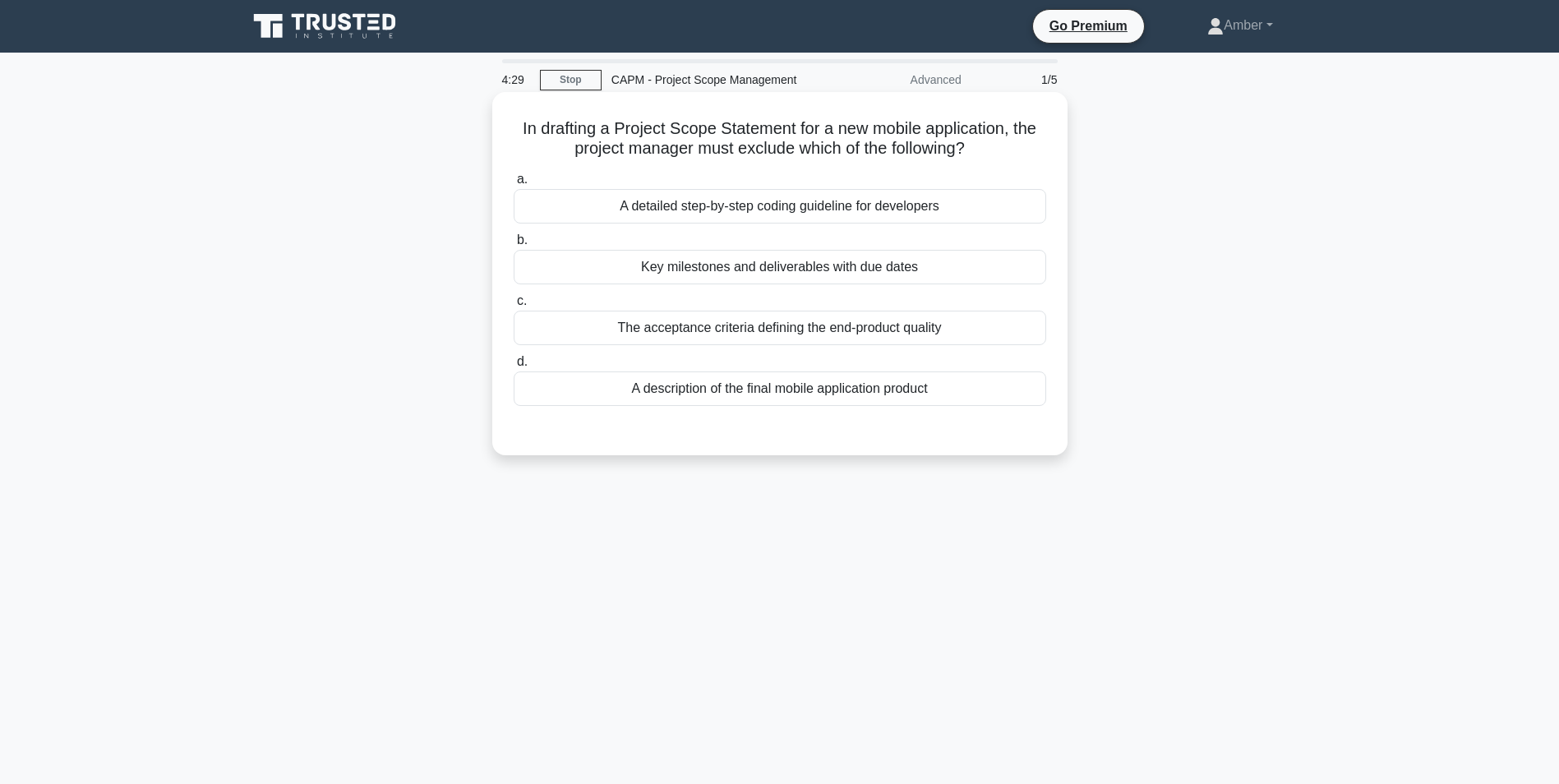
click at [837, 201] on div "A detailed step-by-step coding guideline for developers" at bounding box center [780, 207] width 533 height 35
click at [514, 185] on input "a. A detailed step-by-step coding guideline for developers" at bounding box center [514, 180] width 0 height 11
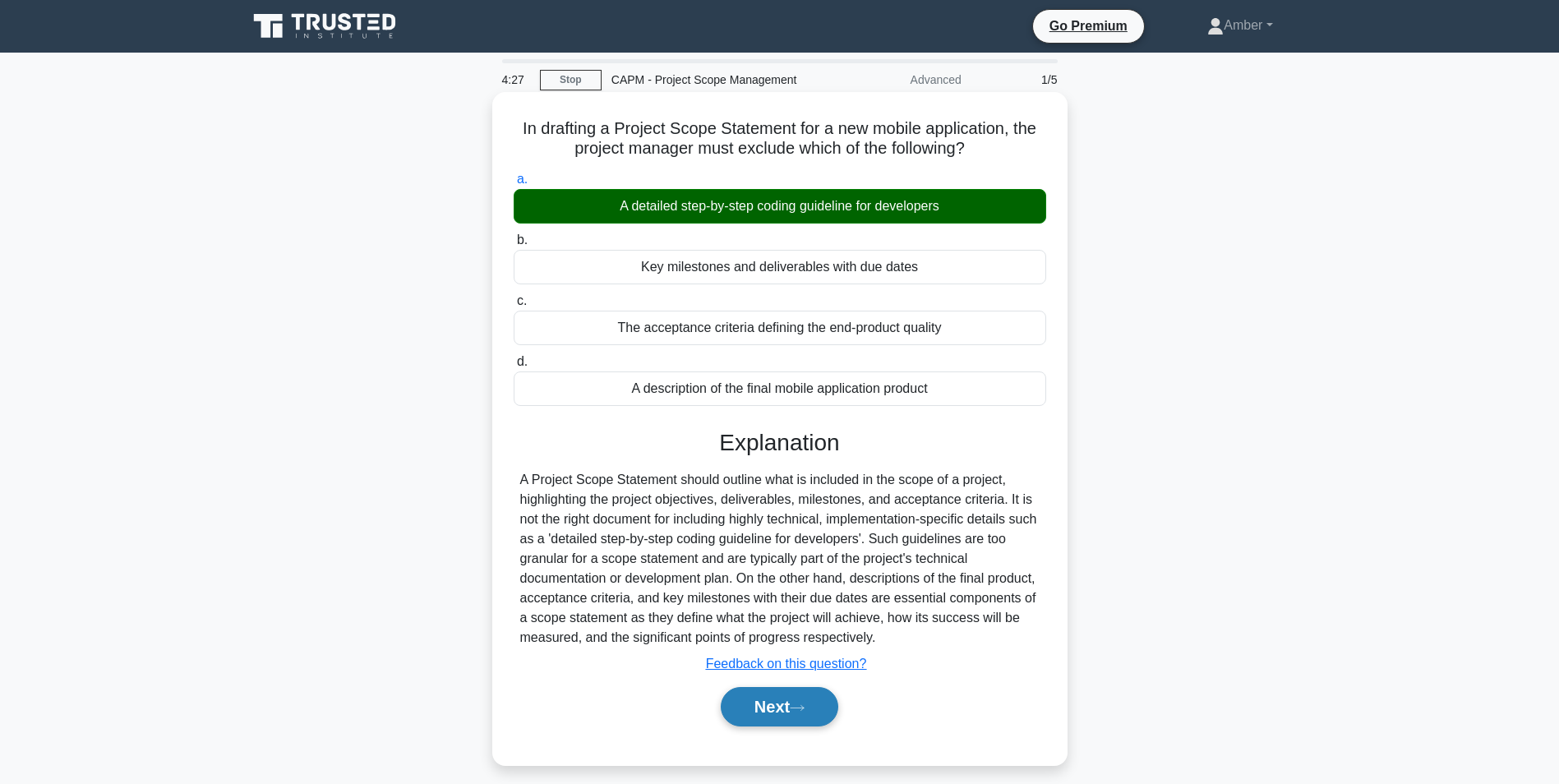
click at [762, 713] on button "Next" at bounding box center [780, 706] width 117 height 40
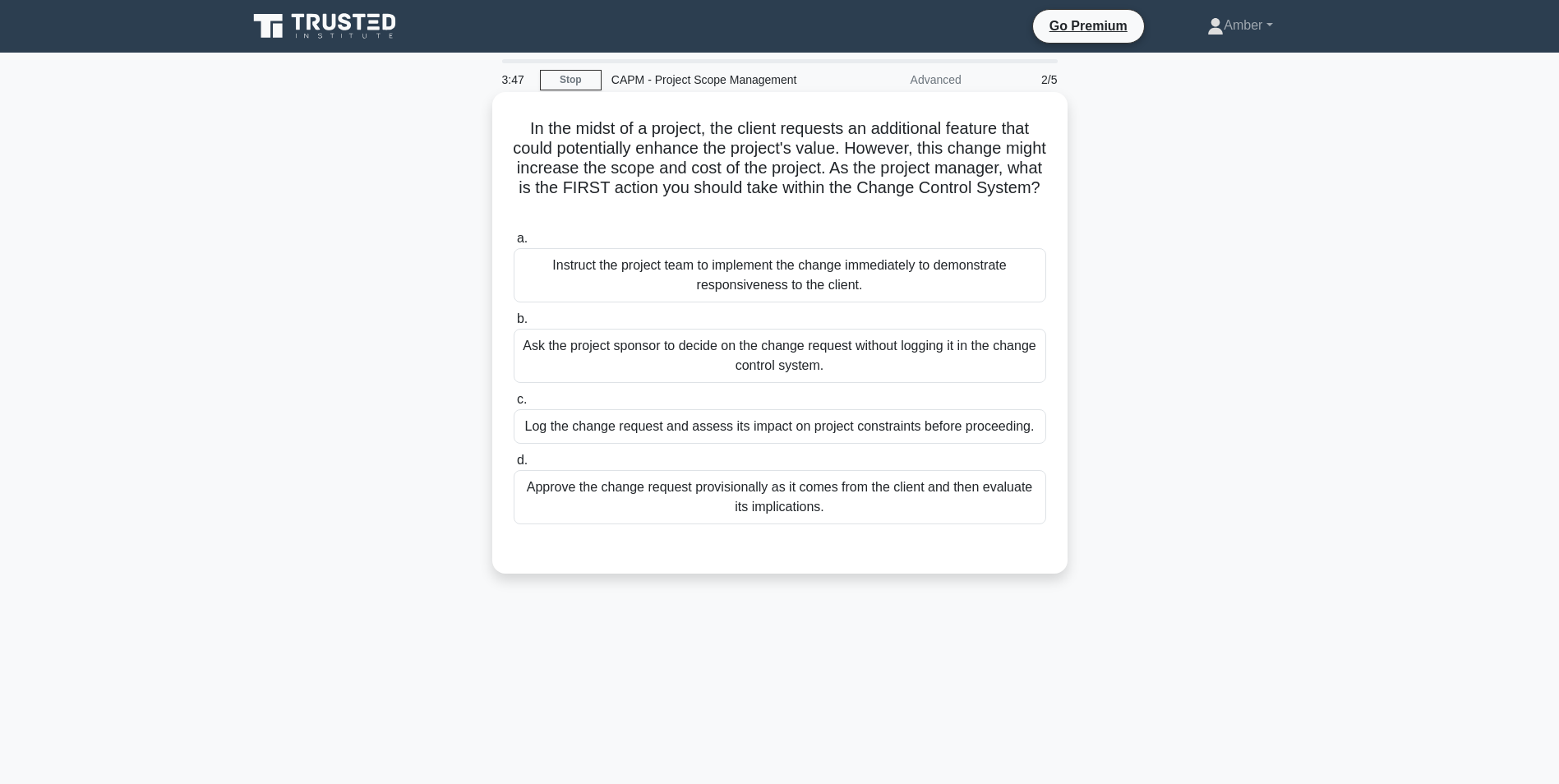
click at [673, 441] on div "Log the change request and assess its impact on project constraints before proc…" at bounding box center [780, 427] width 533 height 35
click at [514, 405] on input "c. Log the change request and assess its impact on project constraints before p…" at bounding box center [514, 399] width 0 height 11
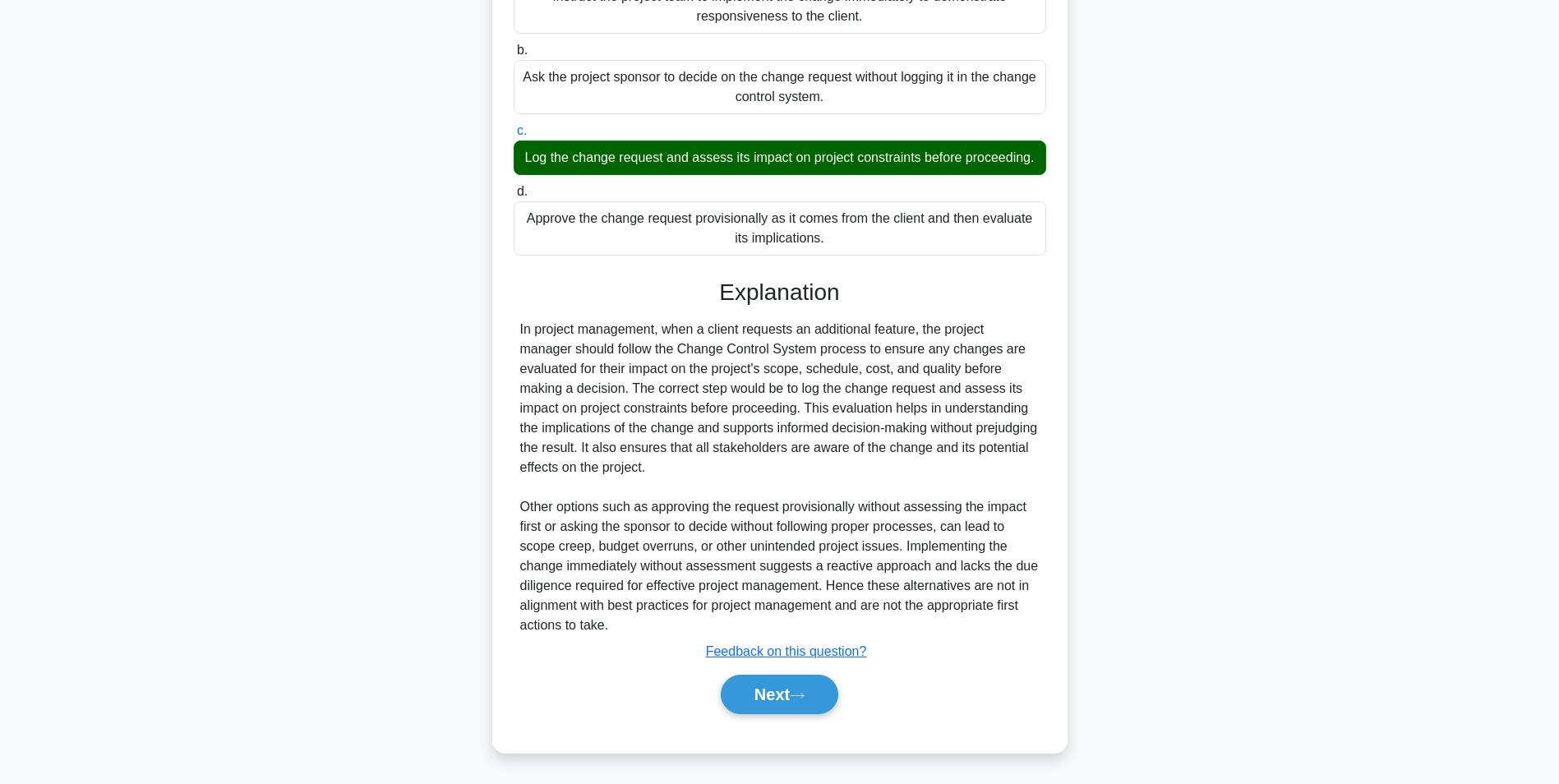
drag, startPoint x: 762, startPoint y: 693, endPoint x: 614, endPoint y: 462, distance: 274.3
click at [762, 693] on button "Next" at bounding box center [780, 694] width 117 height 40
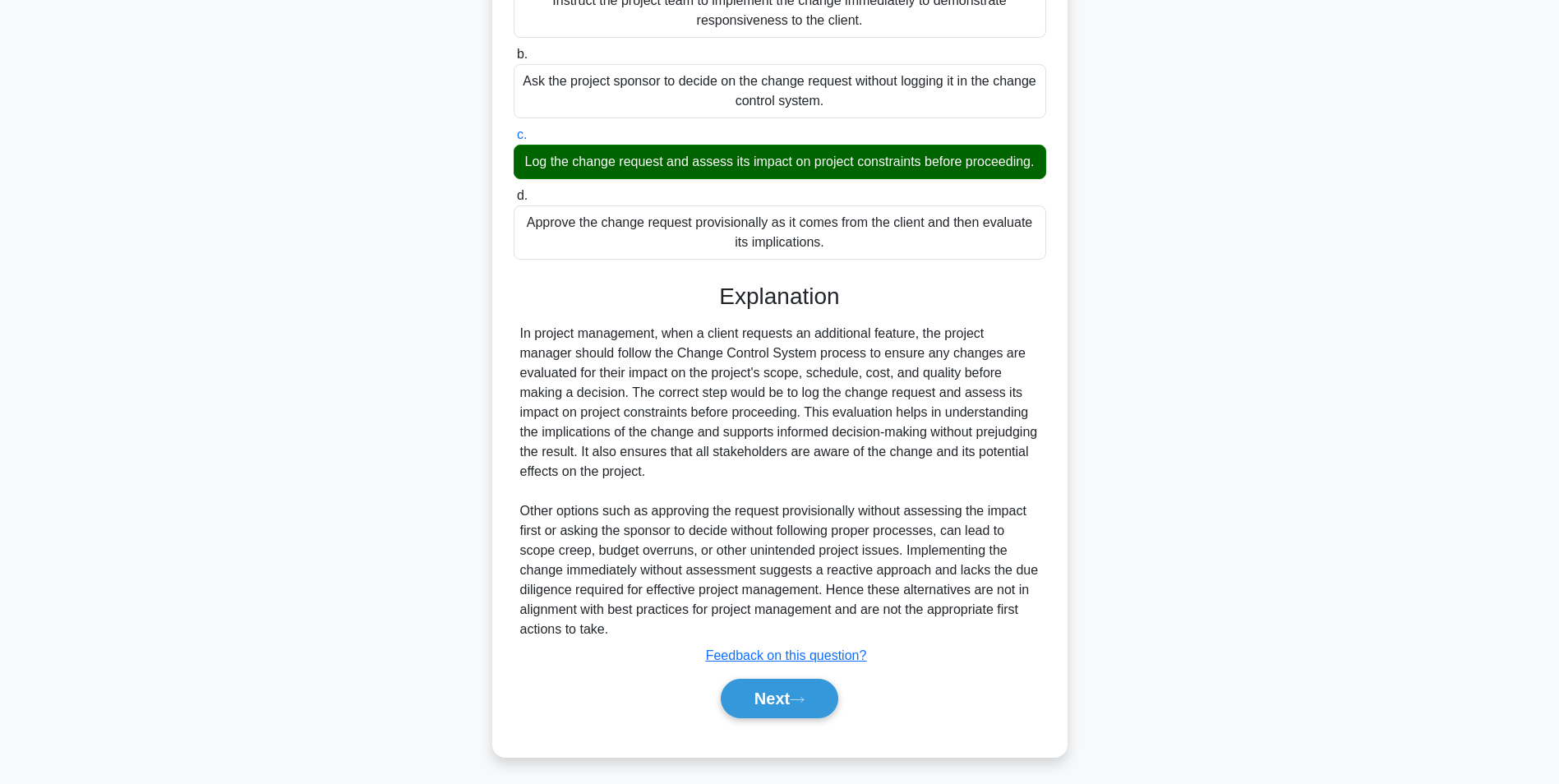
scroll to position [104, 0]
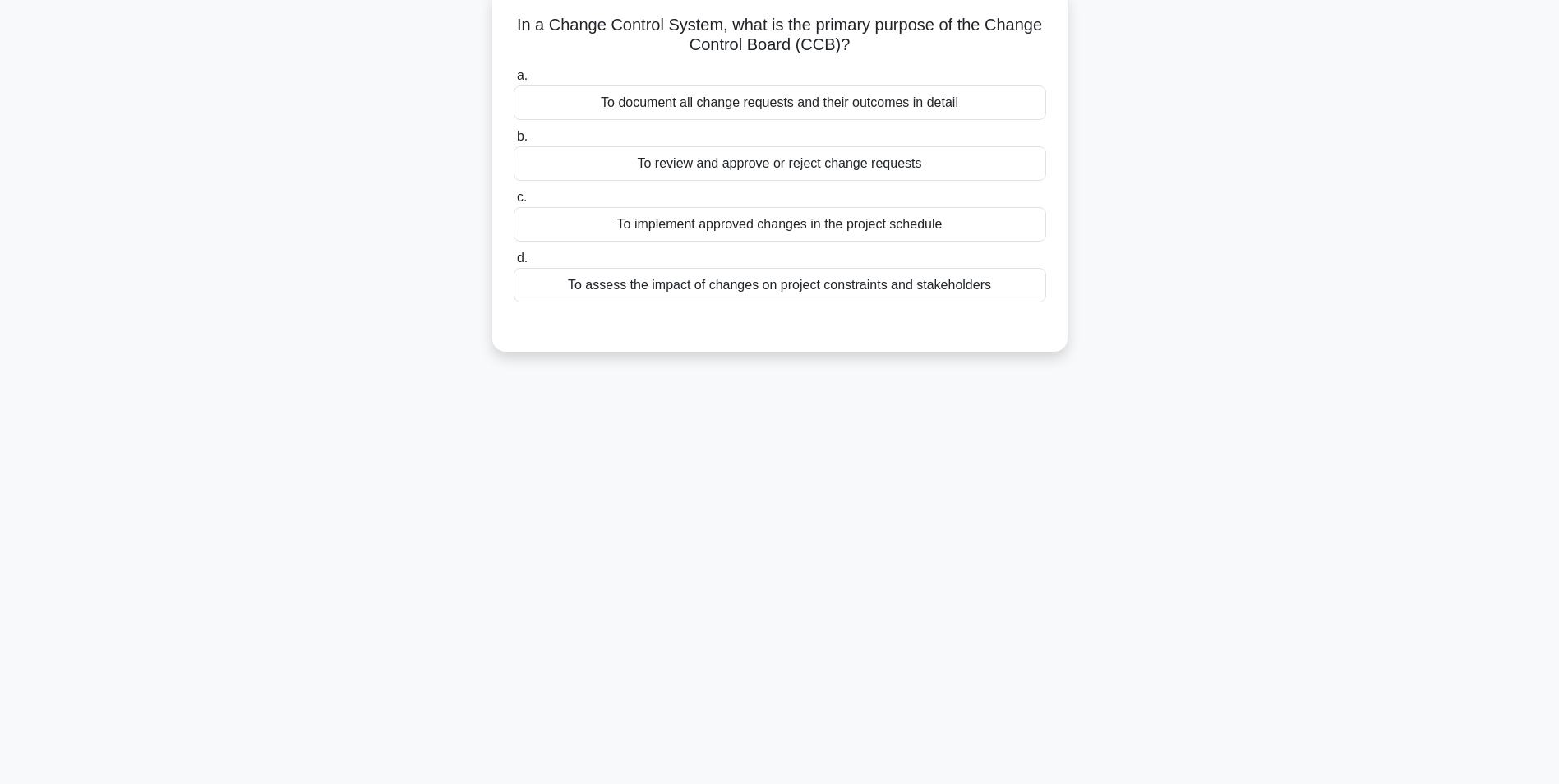
click at [703, 170] on div "To review and approve or reject change requests" at bounding box center [780, 164] width 533 height 35
click at [514, 142] on input "b. To review and approve or reject change requests" at bounding box center [514, 136] width 0 height 11
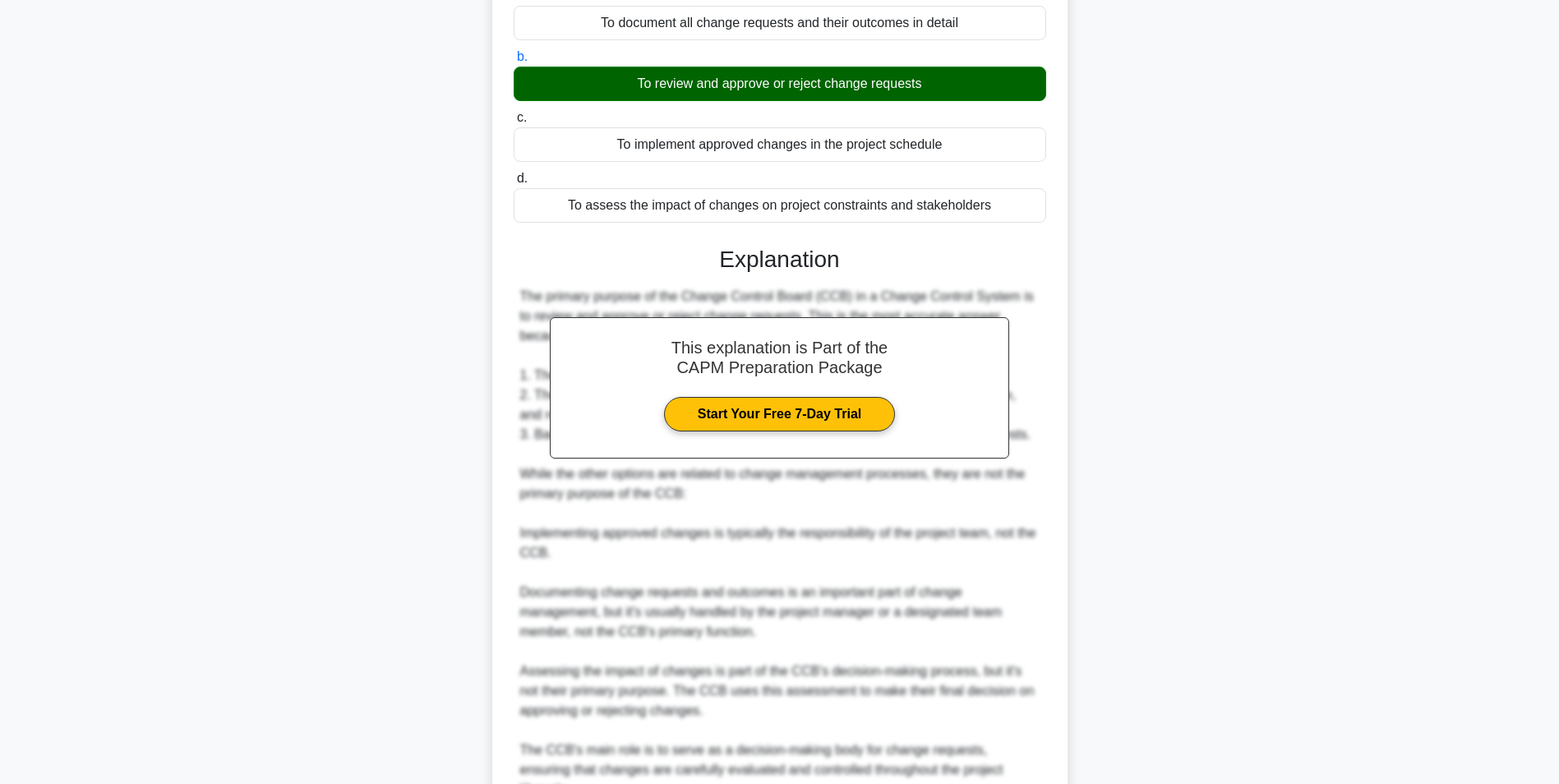
scroll to position [309, 0]
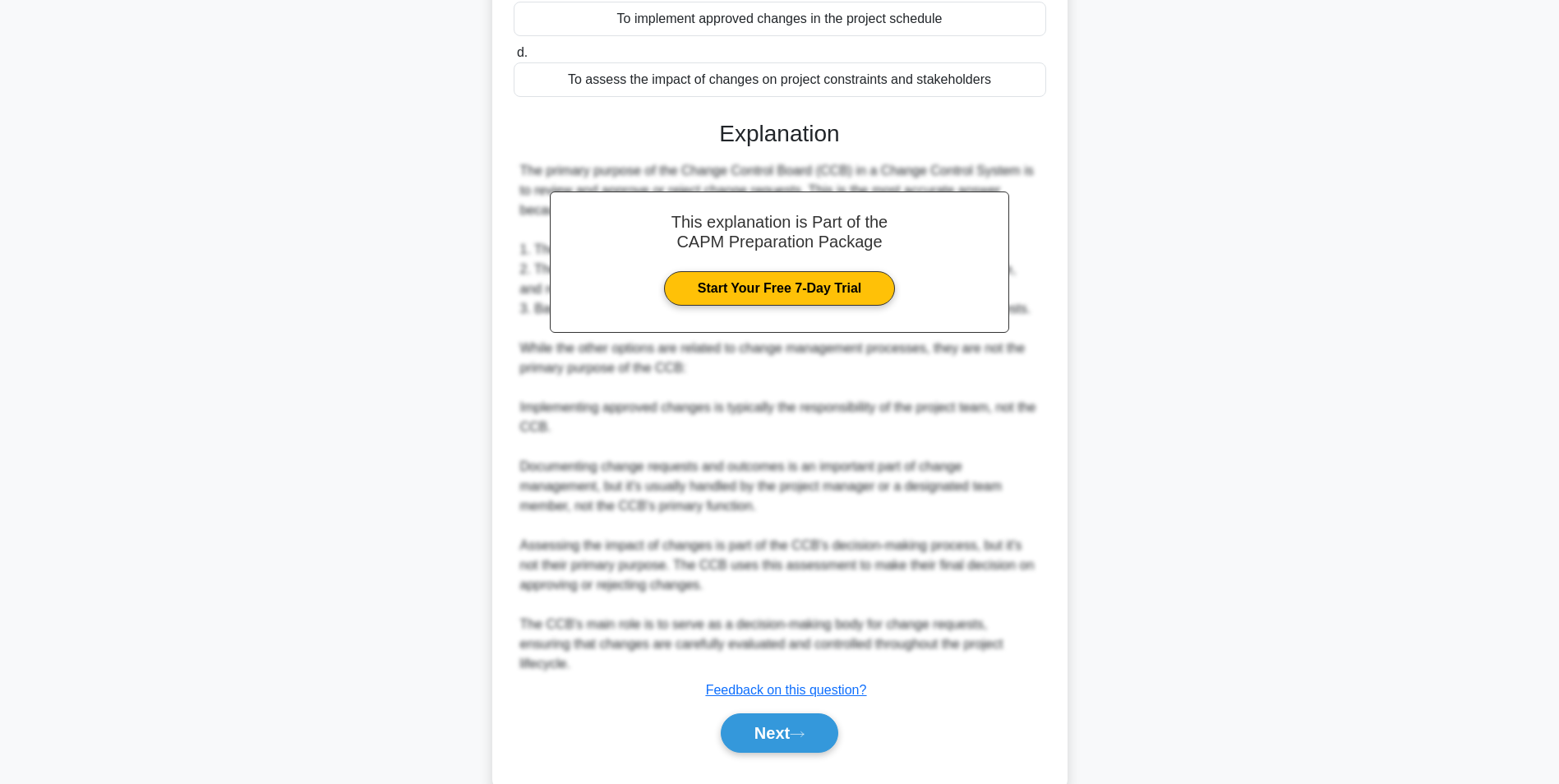
drag, startPoint x: 747, startPoint y: 689, endPoint x: 650, endPoint y: 580, distance: 145.9
click at [747, 713] on button "Next" at bounding box center [780, 733] width 117 height 40
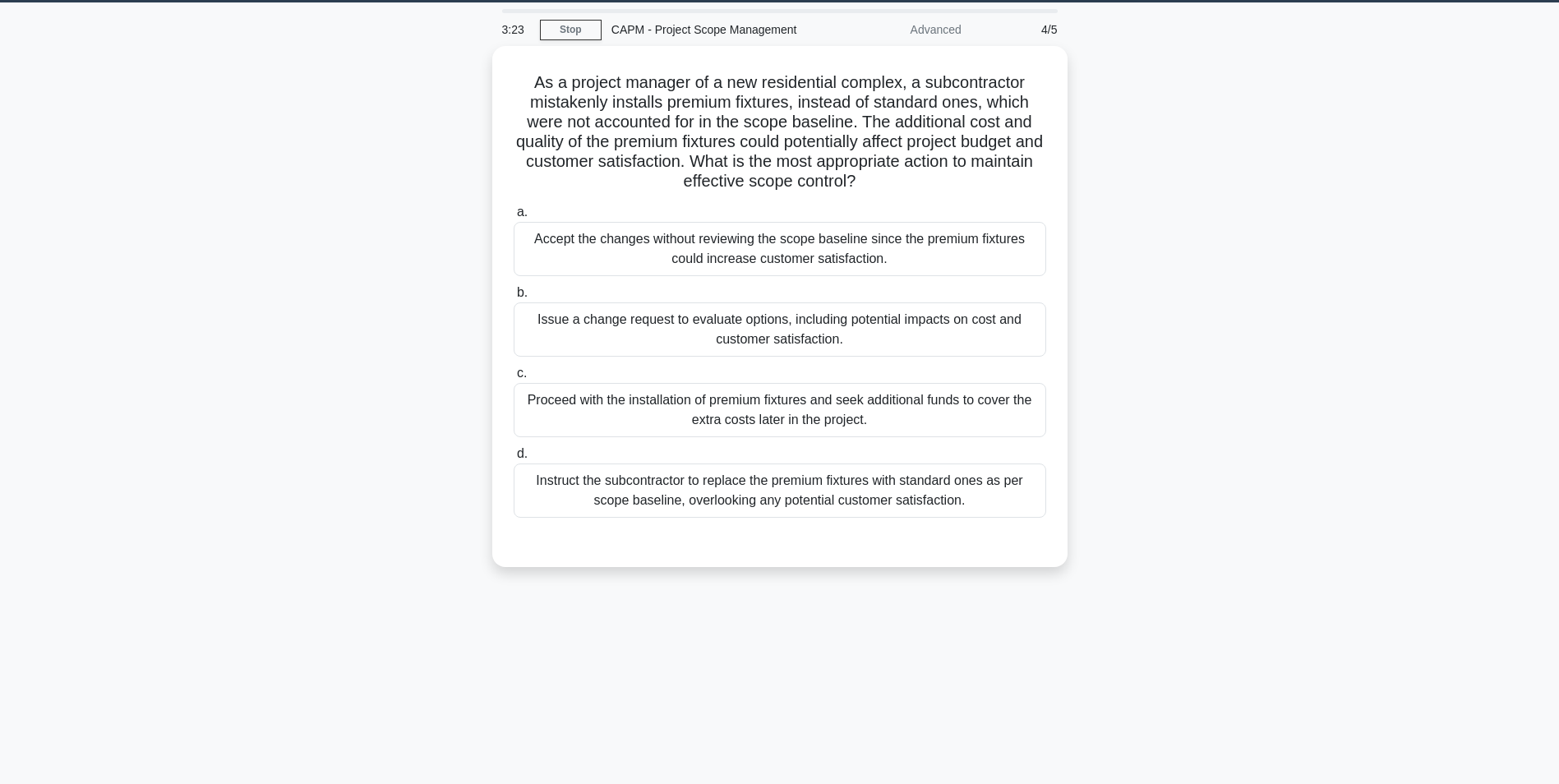
scroll to position [21, 0]
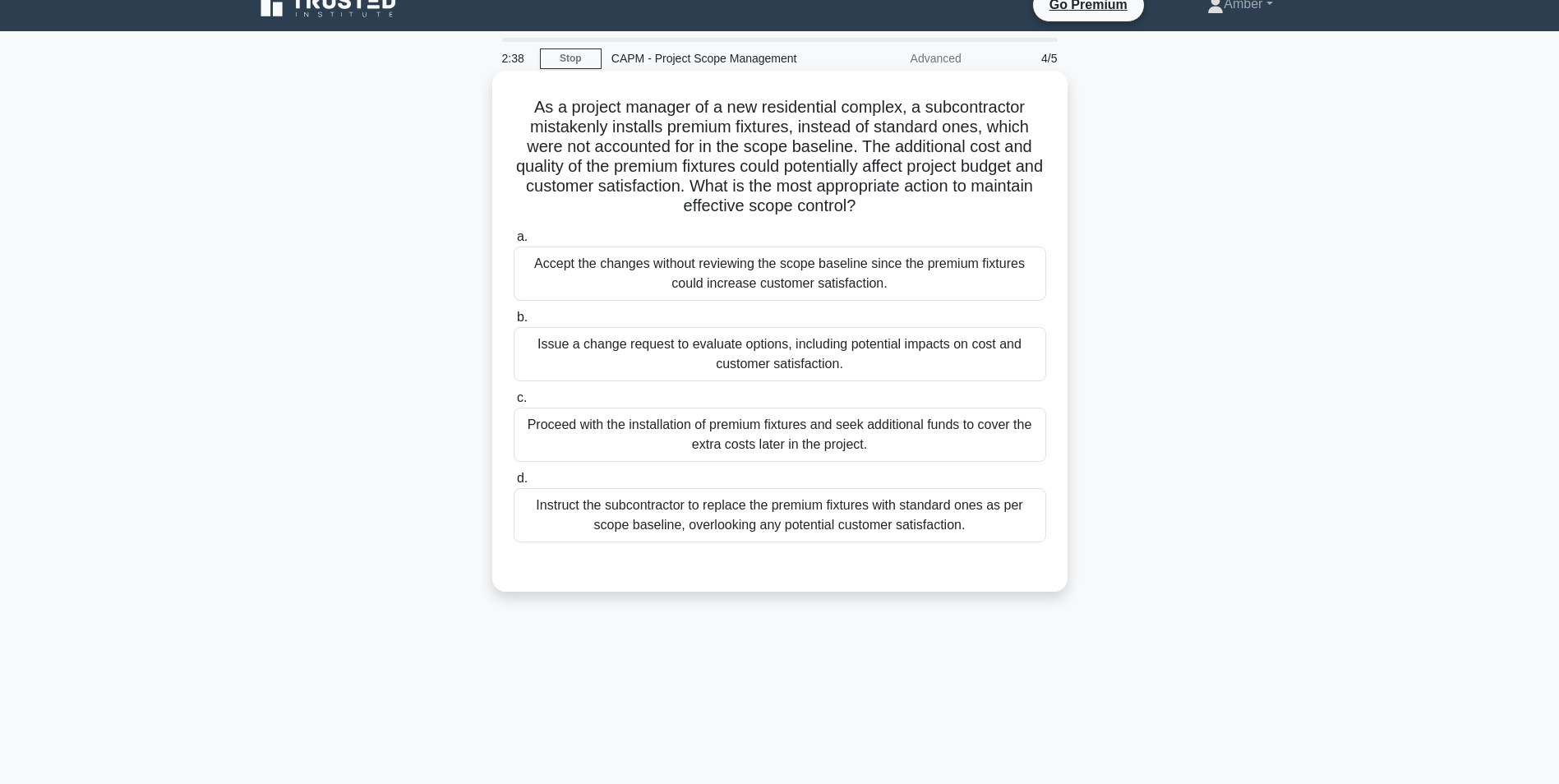
click at [699, 527] on div "Instruct the subcontractor to replace the premium fixtures with standard ones a…" at bounding box center [780, 515] width 533 height 54
click at [514, 484] on input "d. Instruct the subcontractor to replace the premium fixtures with standard one…" at bounding box center [514, 478] width 0 height 11
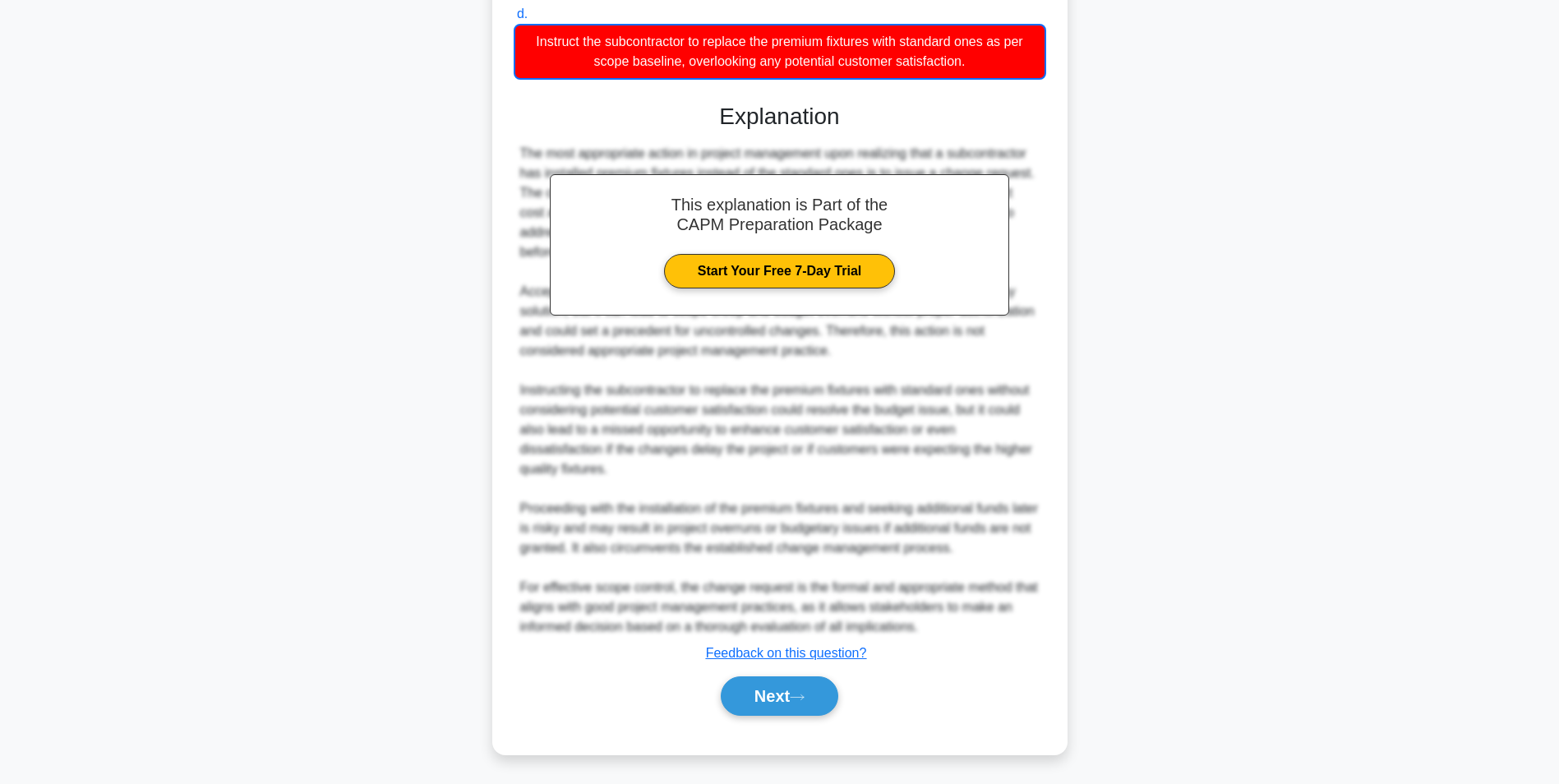
scroll to position [488, 0]
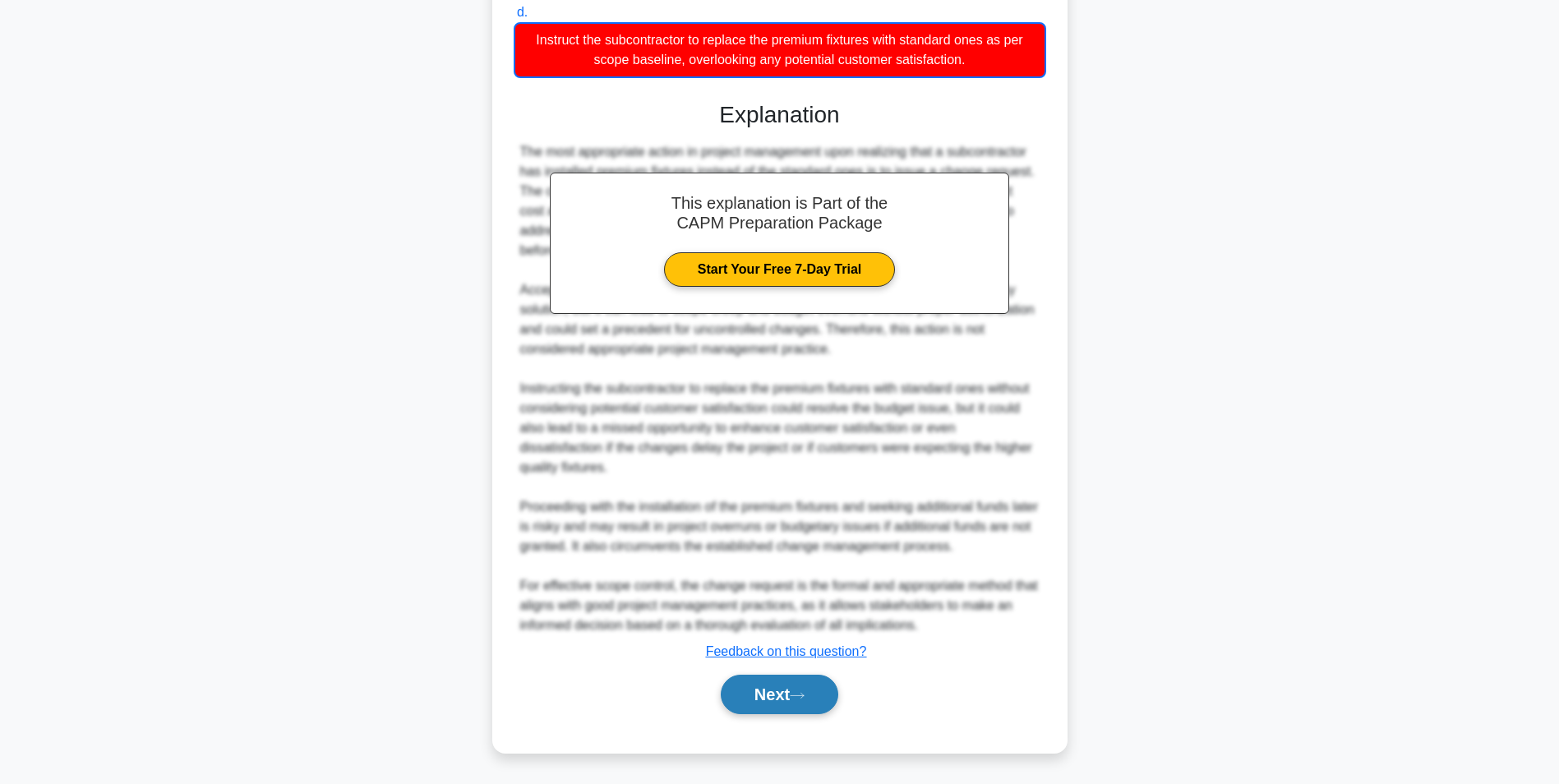
drag, startPoint x: 762, startPoint y: 692, endPoint x: 754, endPoint y: 683, distance: 12.0
click at [762, 692] on button "Next" at bounding box center [780, 694] width 117 height 40
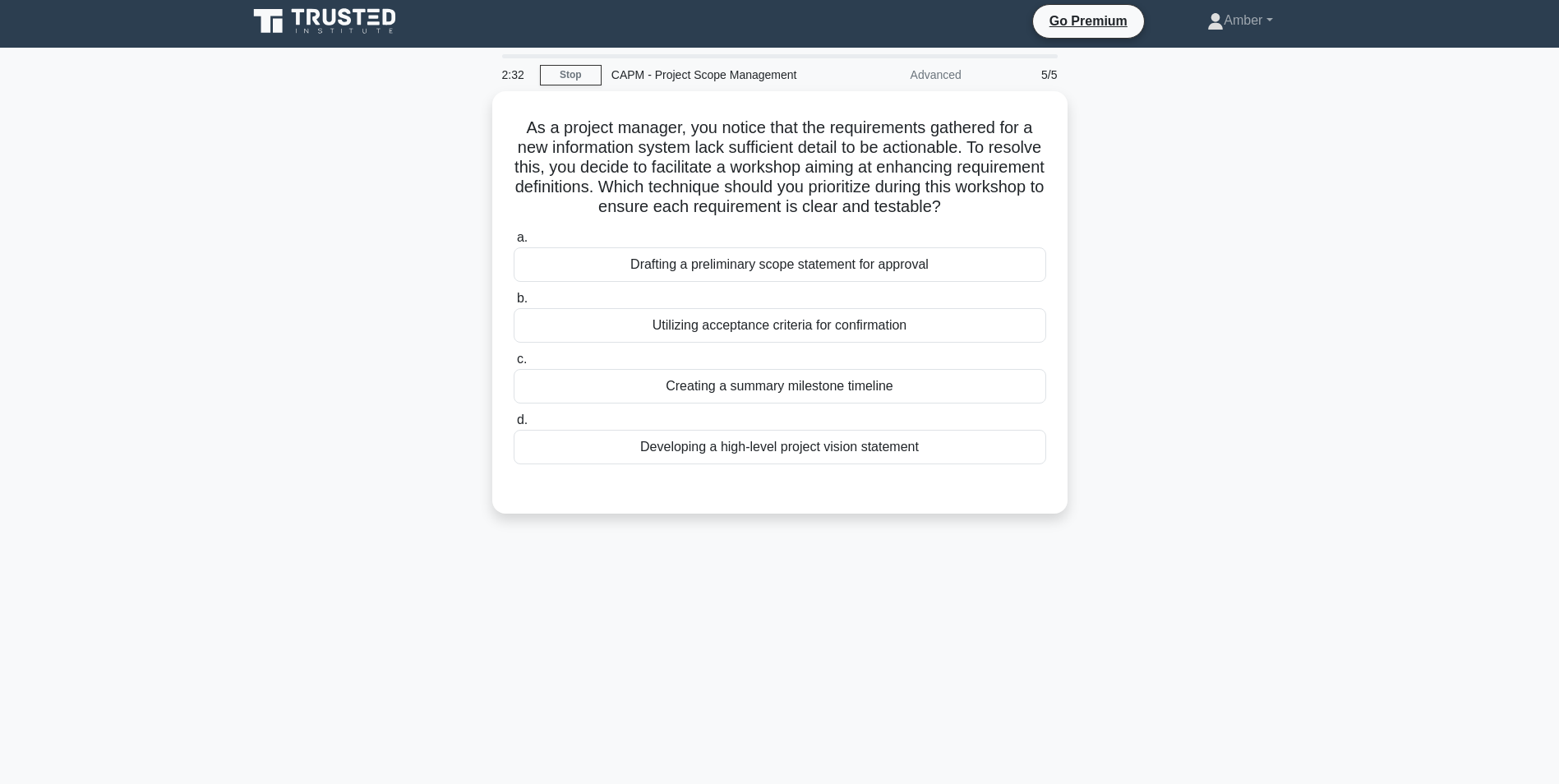
scroll to position [0, 0]
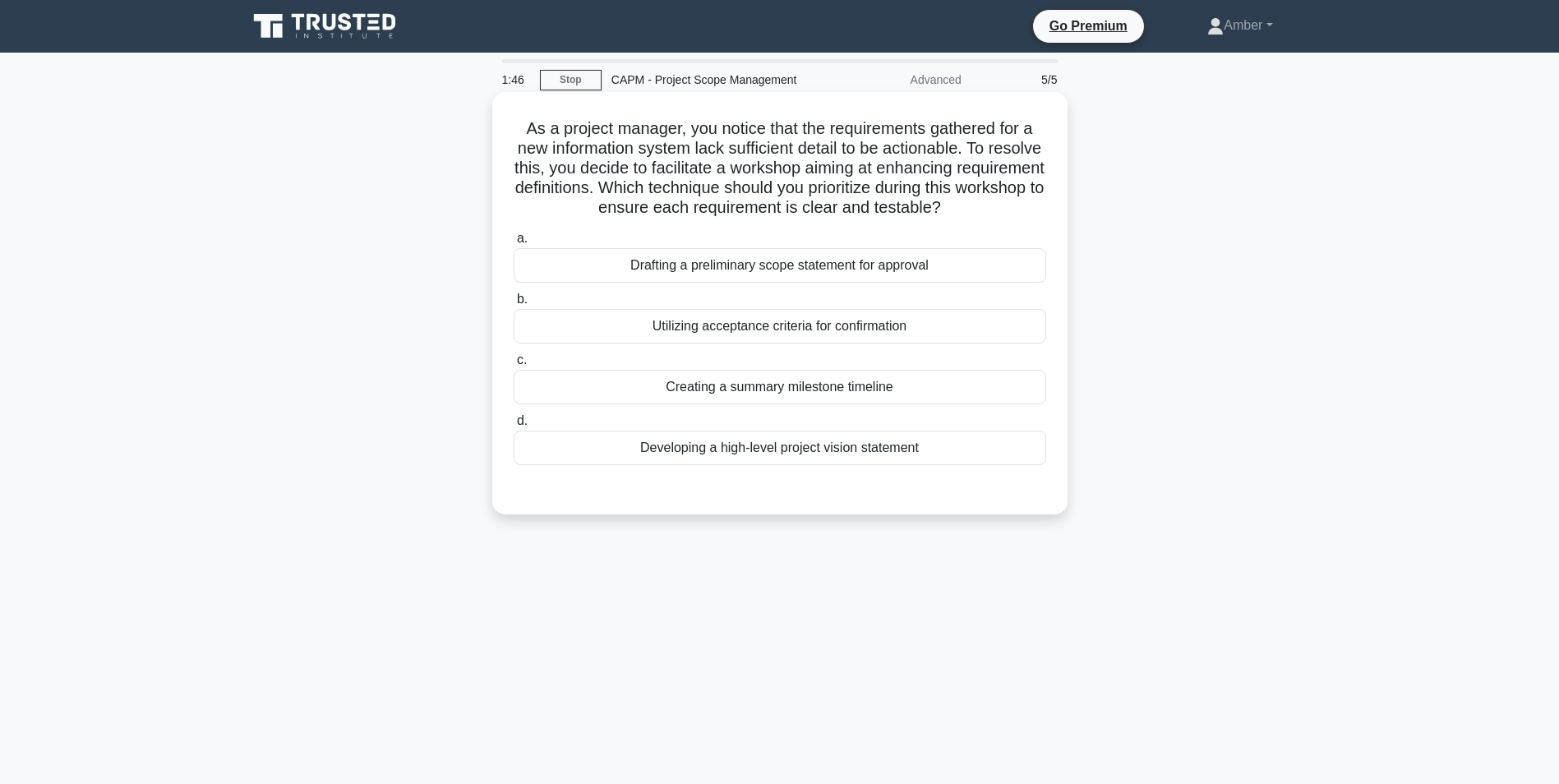
click at [780, 436] on div "Developing a high-level project vision statement" at bounding box center [780, 448] width 533 height 35
click at [514, 426] on input "d. Developing a high-level project vision statement" at bounding box center [514, 420] width 0 height 11
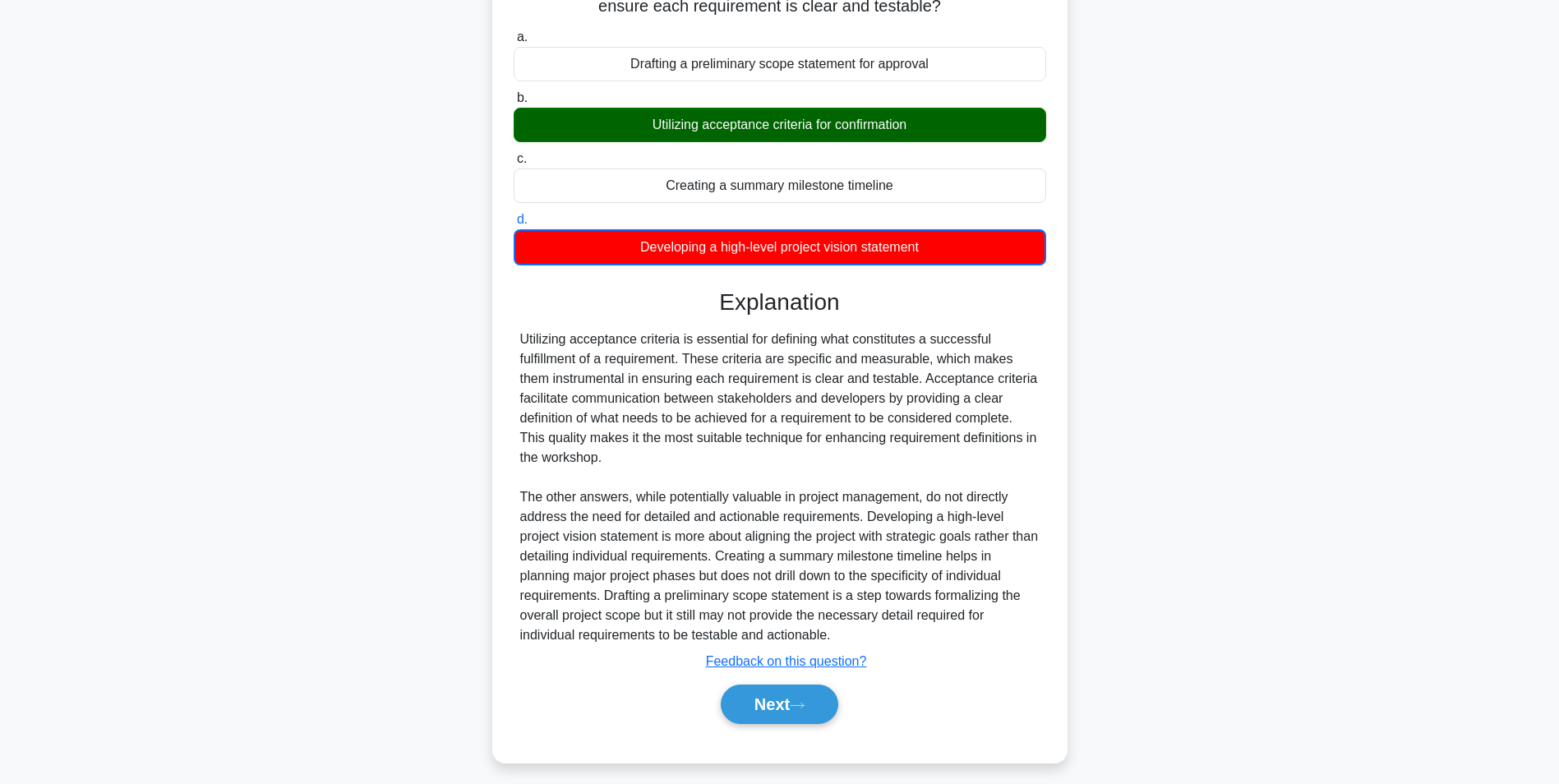
scroll to position [212, 0]
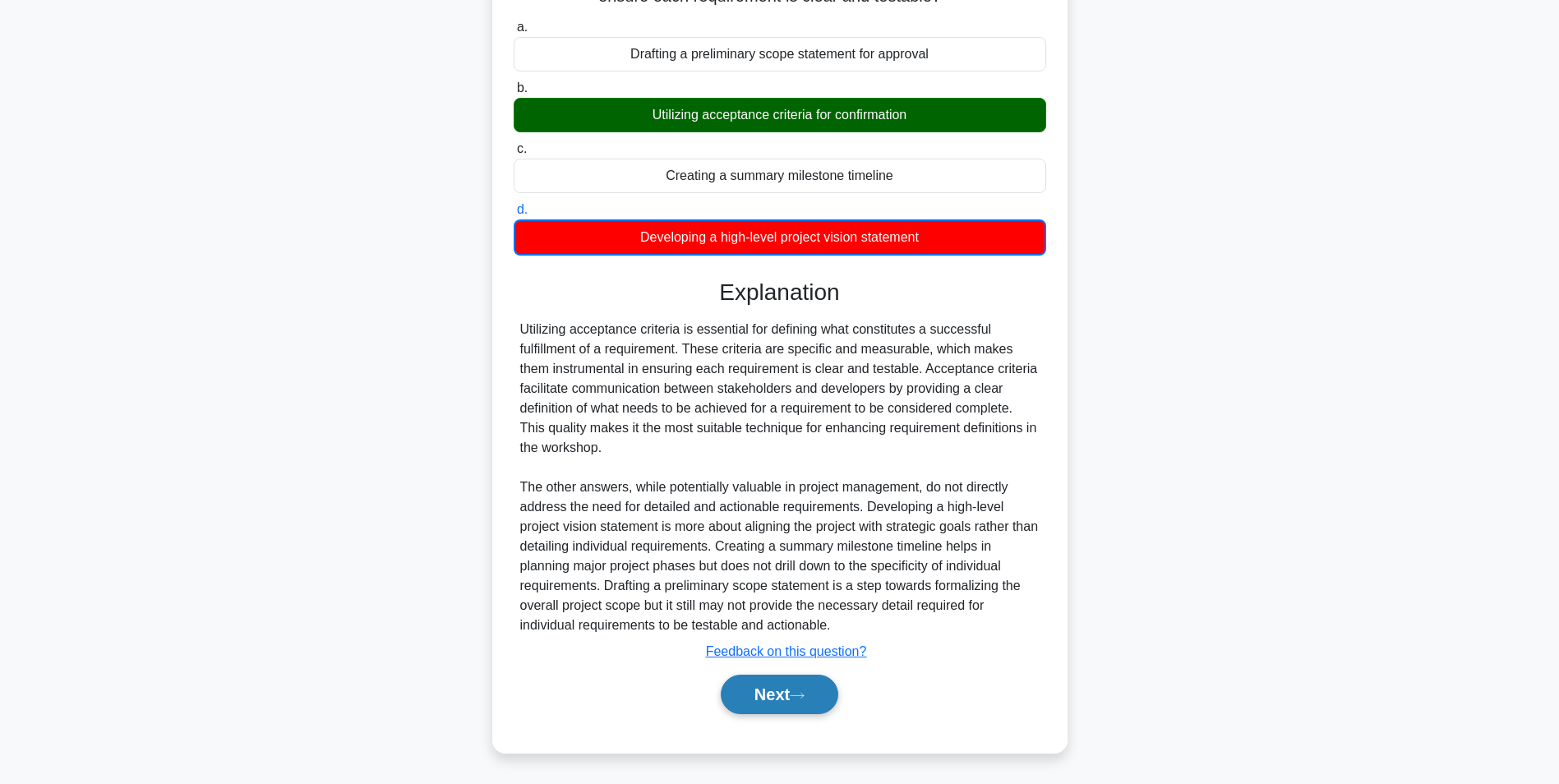
click at [780, 704] on button "Next" at bounding box center [780, 694] width 117 height 40
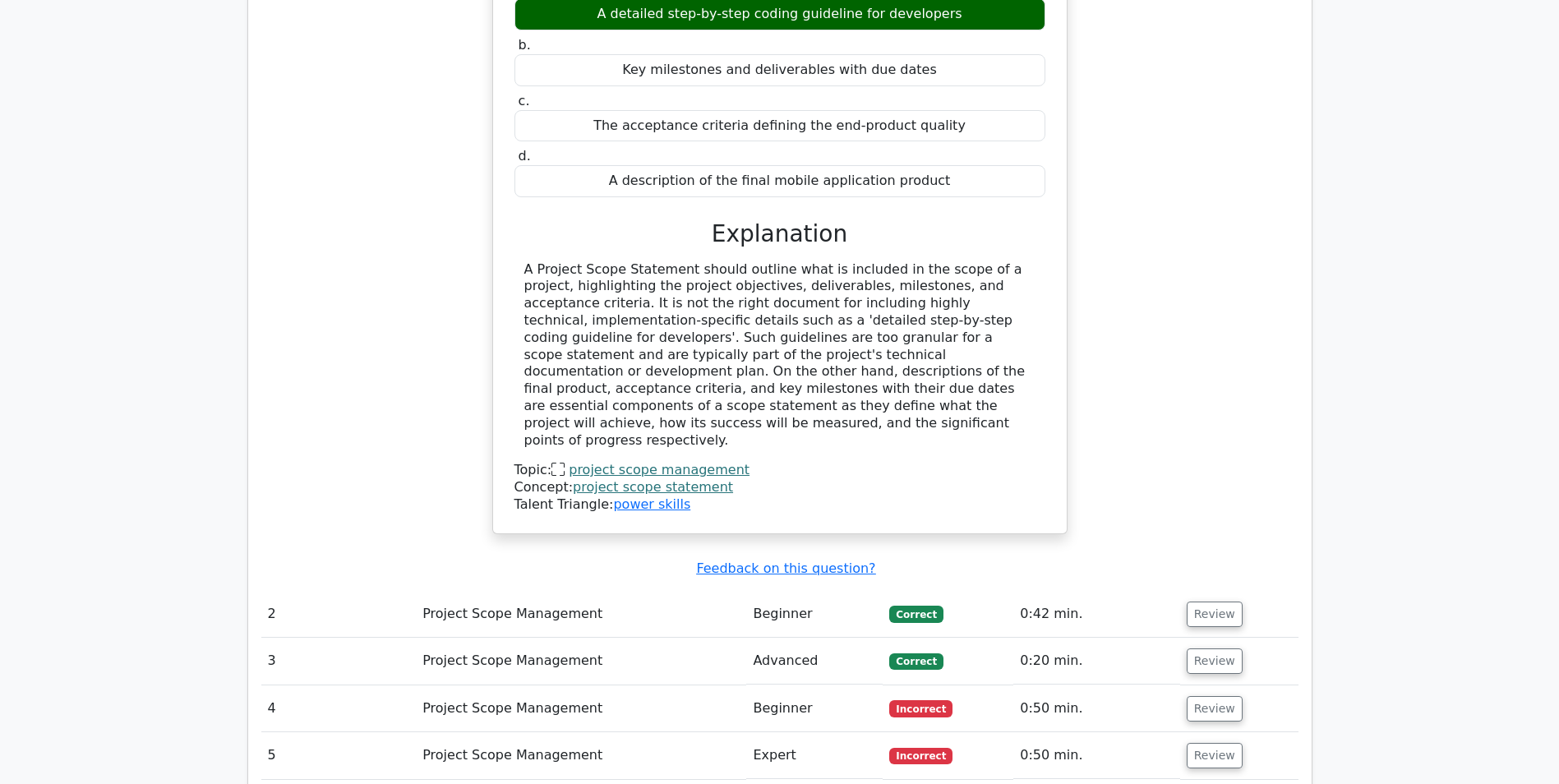
scroll to position [1561, 0]
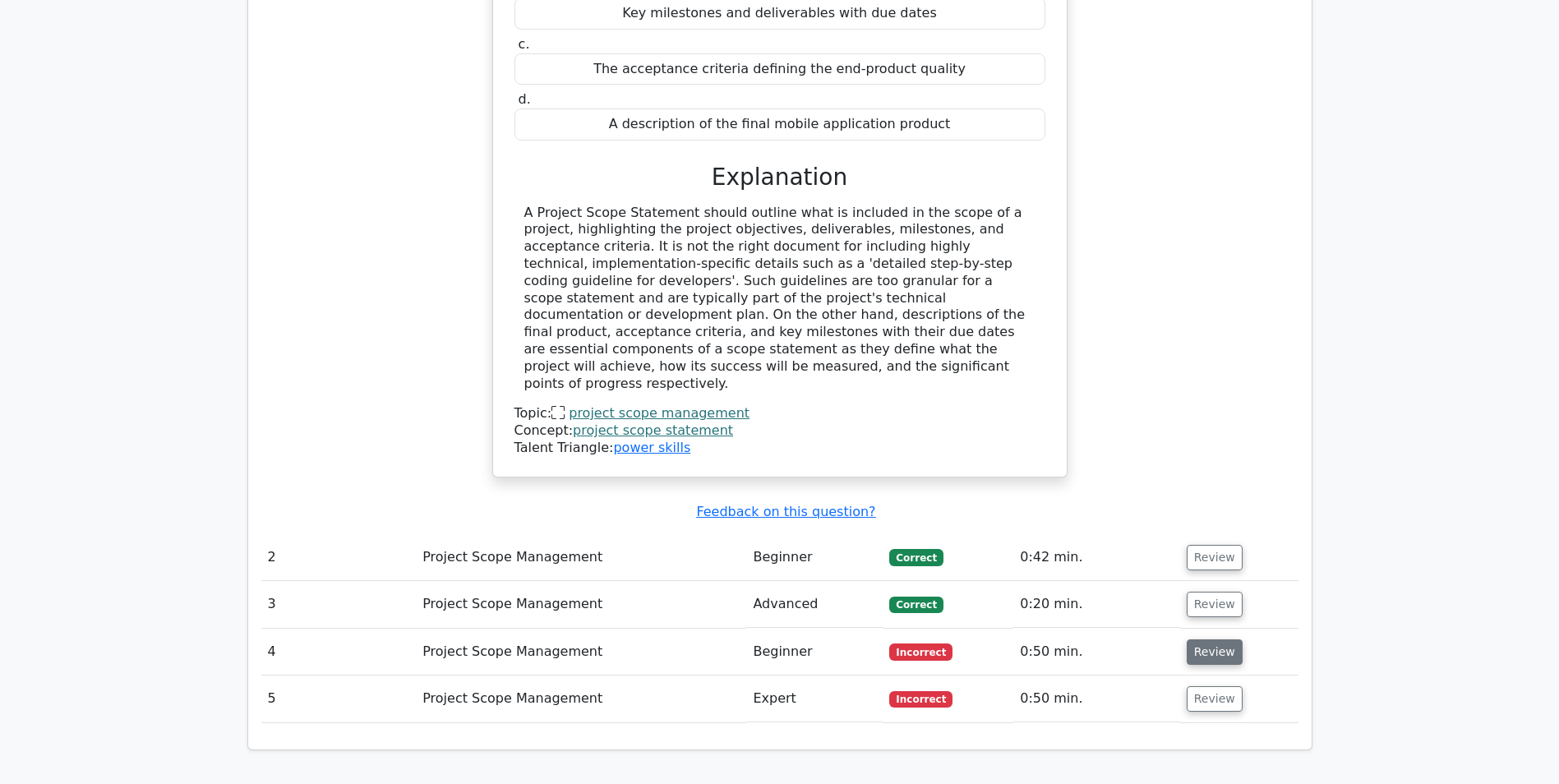
click at [1206, 639] on button "Review" at bounding box center [1215, 652] width 56 height 25
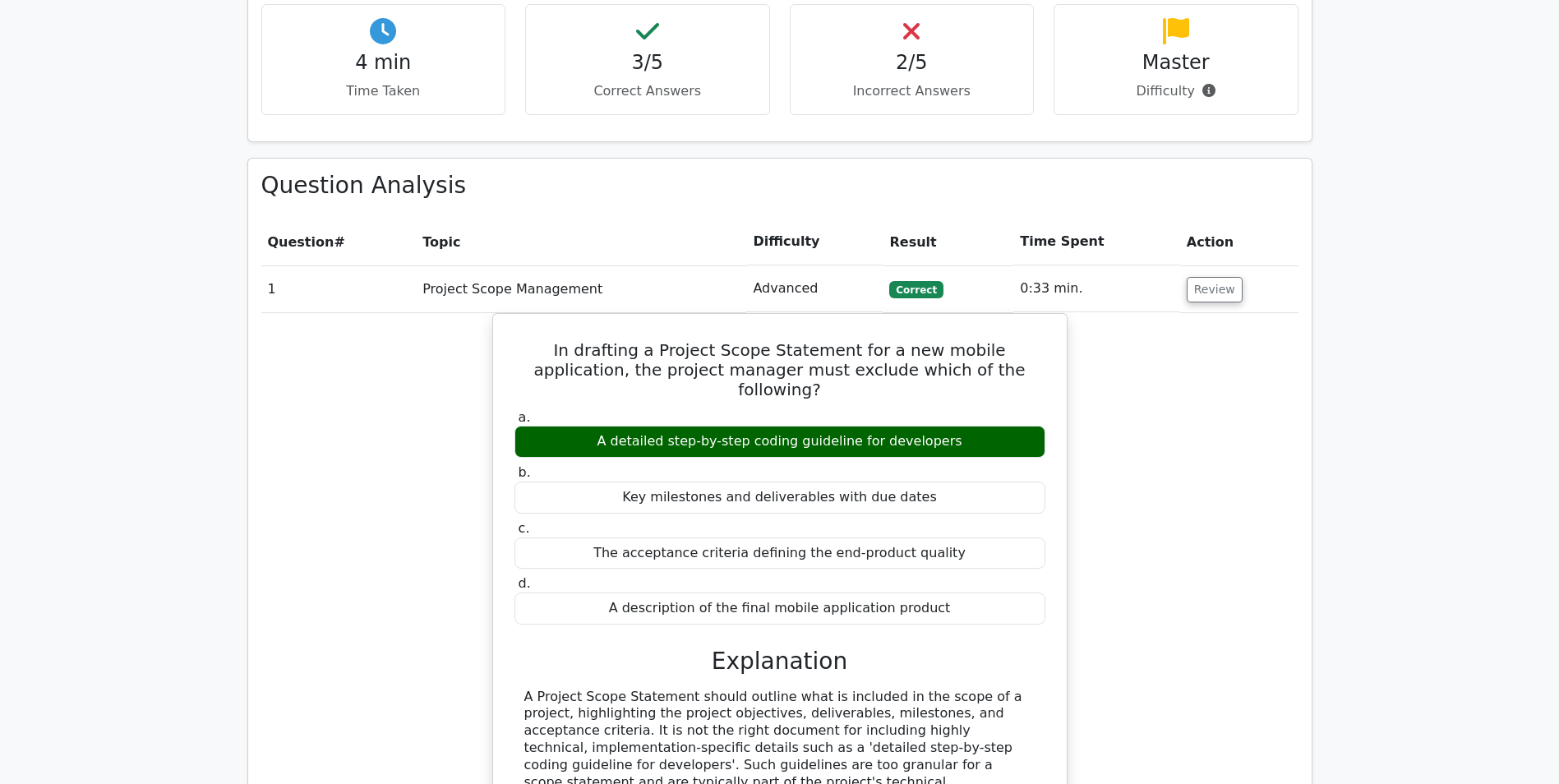
scroll to position [1068, 0]
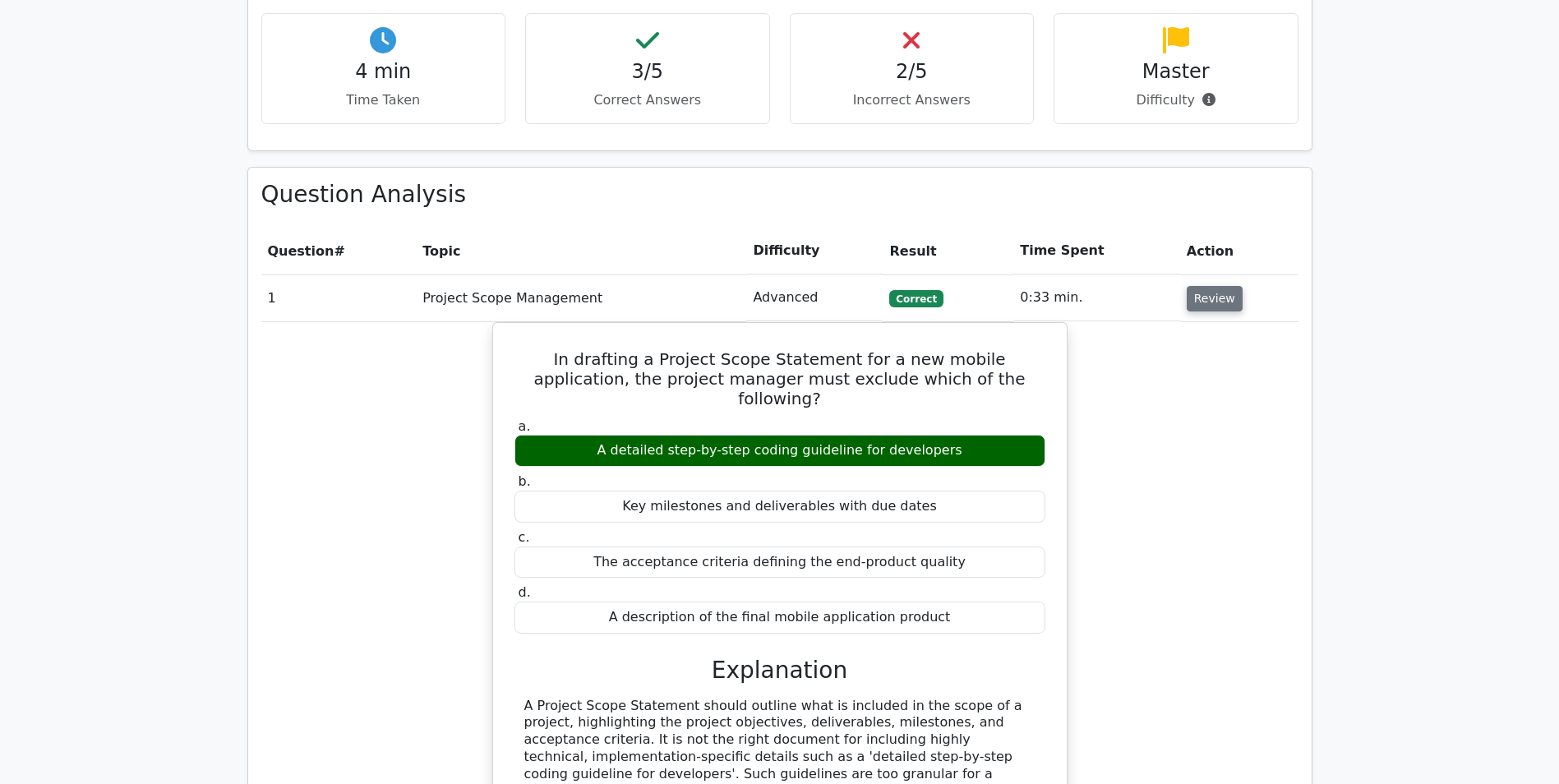
click at [1215, 286] on button "Review" at bounding box center [1215, 299] width 56 height 25
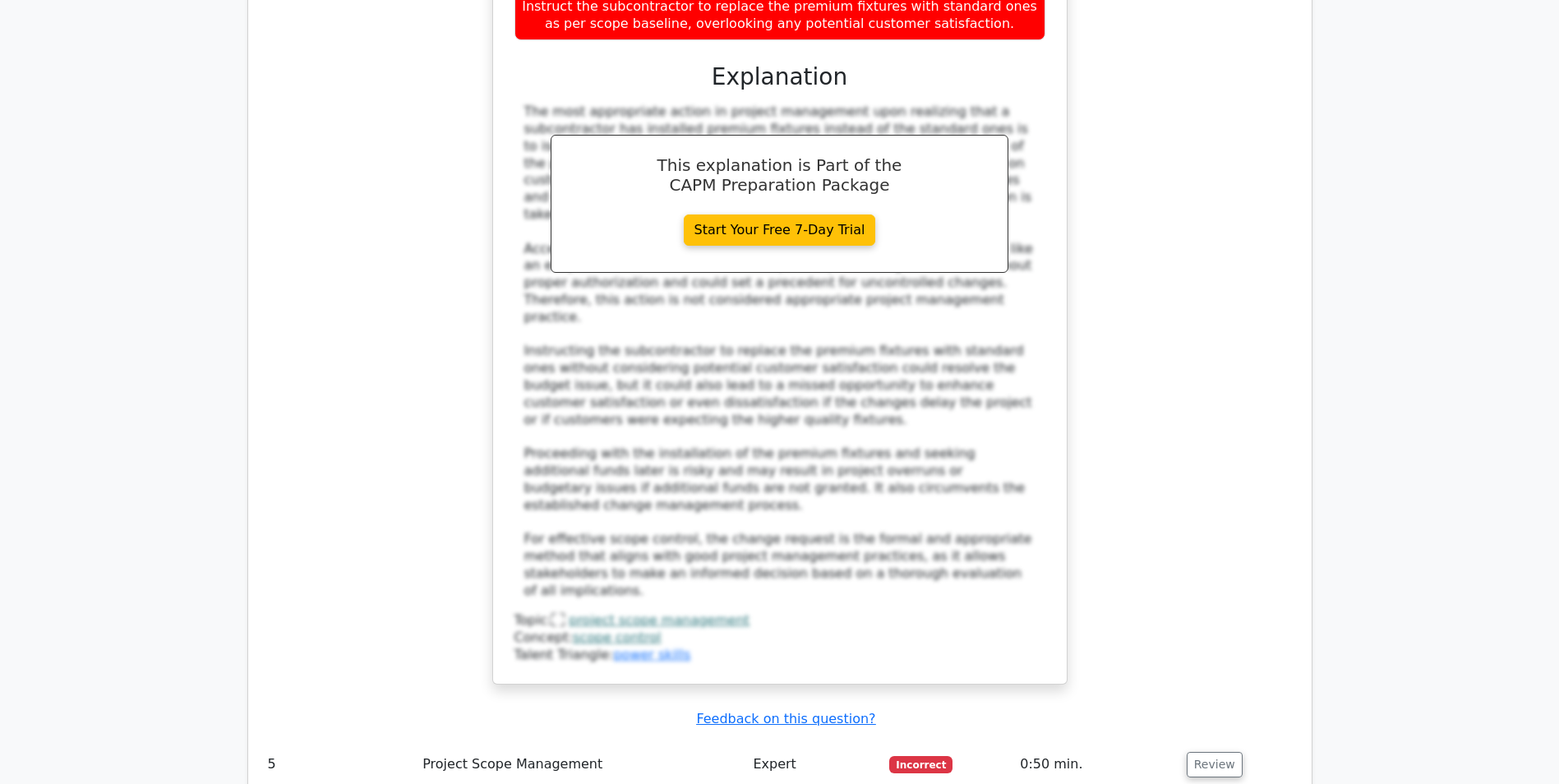
scroll to position [1972, 0]
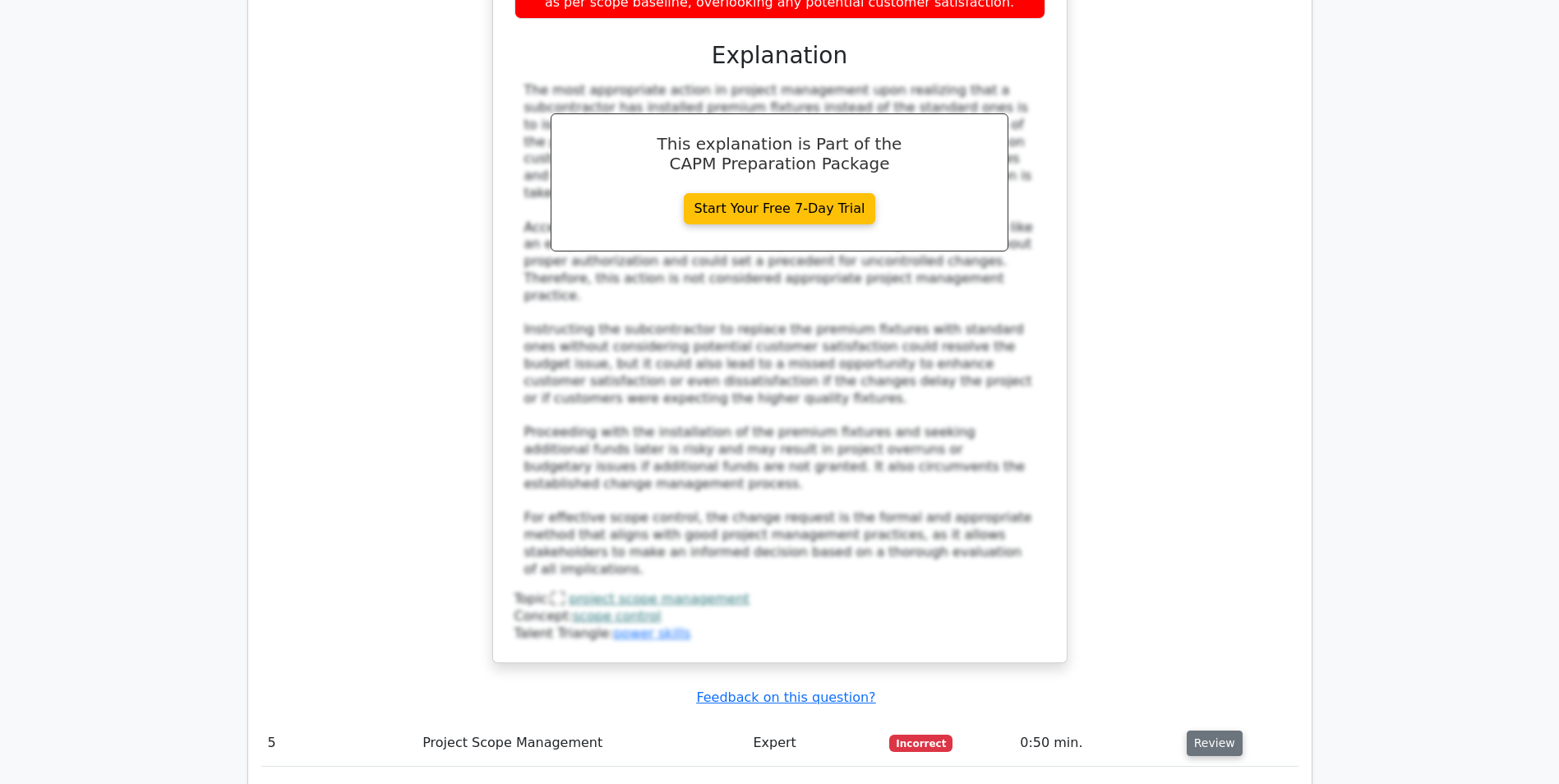
click at [1212, 731] on button "Review" at bounding box center [1215, 743] width 56 height 25
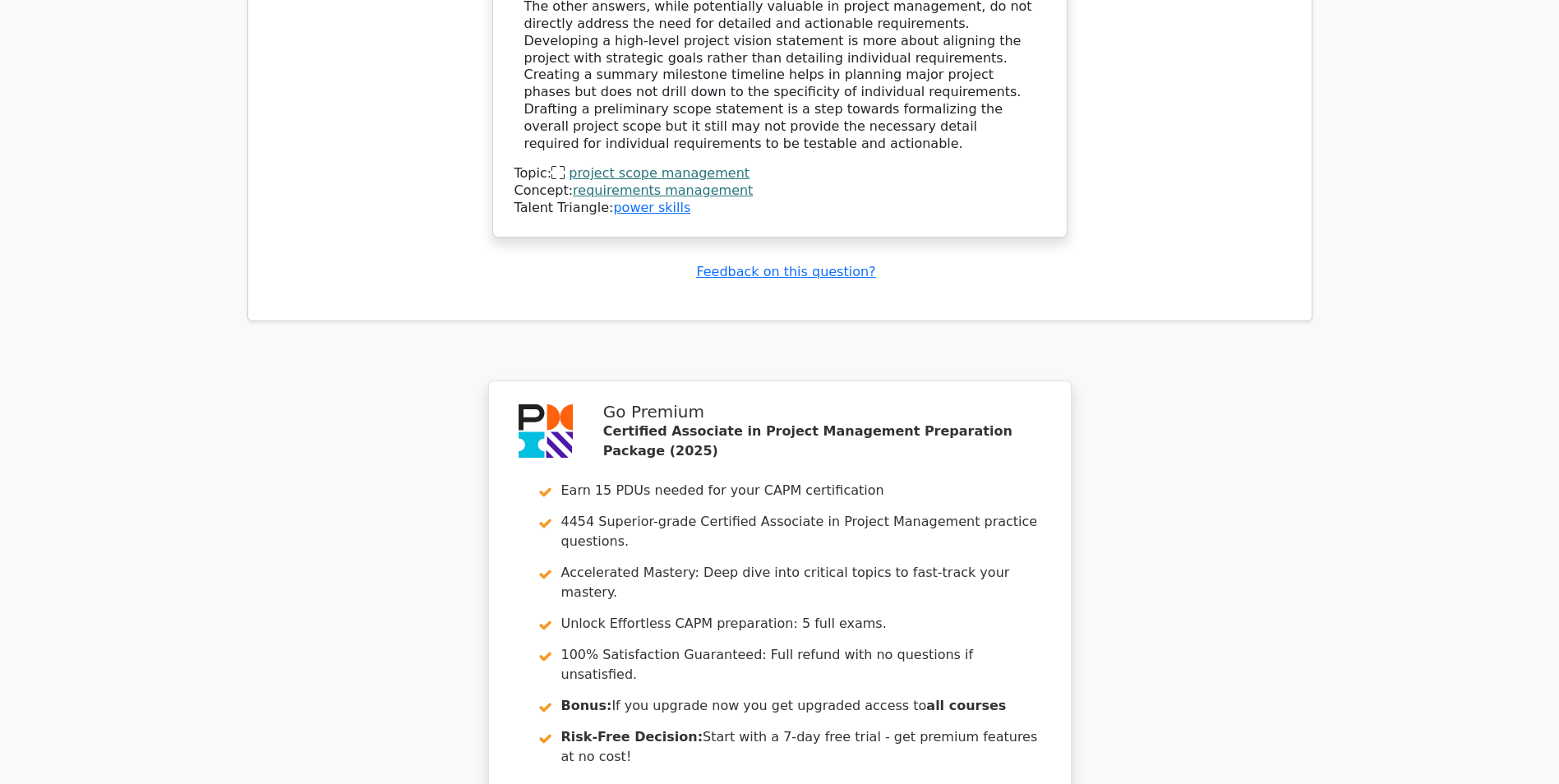
scroll to position [3448, 0]
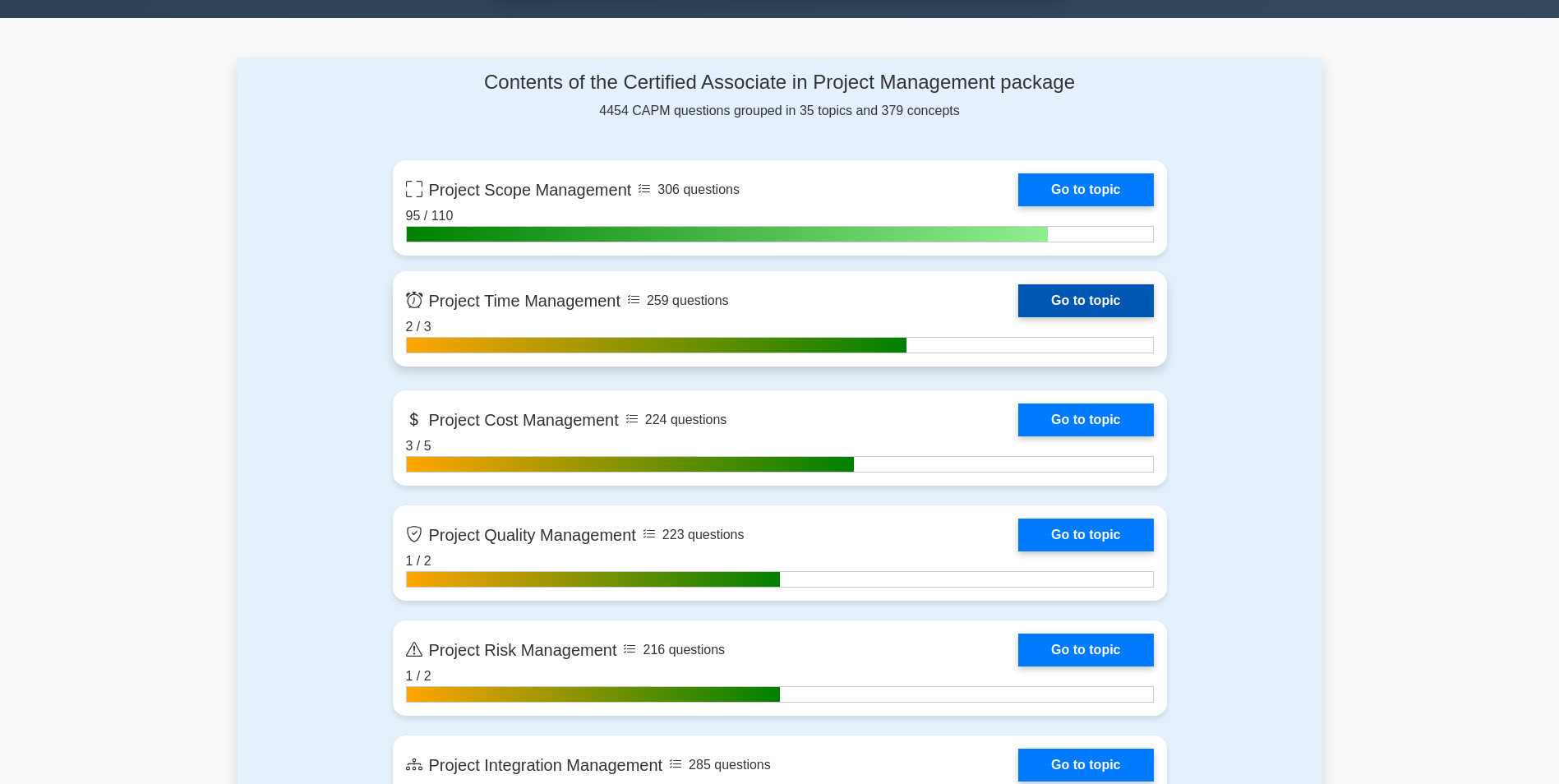
scroll to position [986, 0]
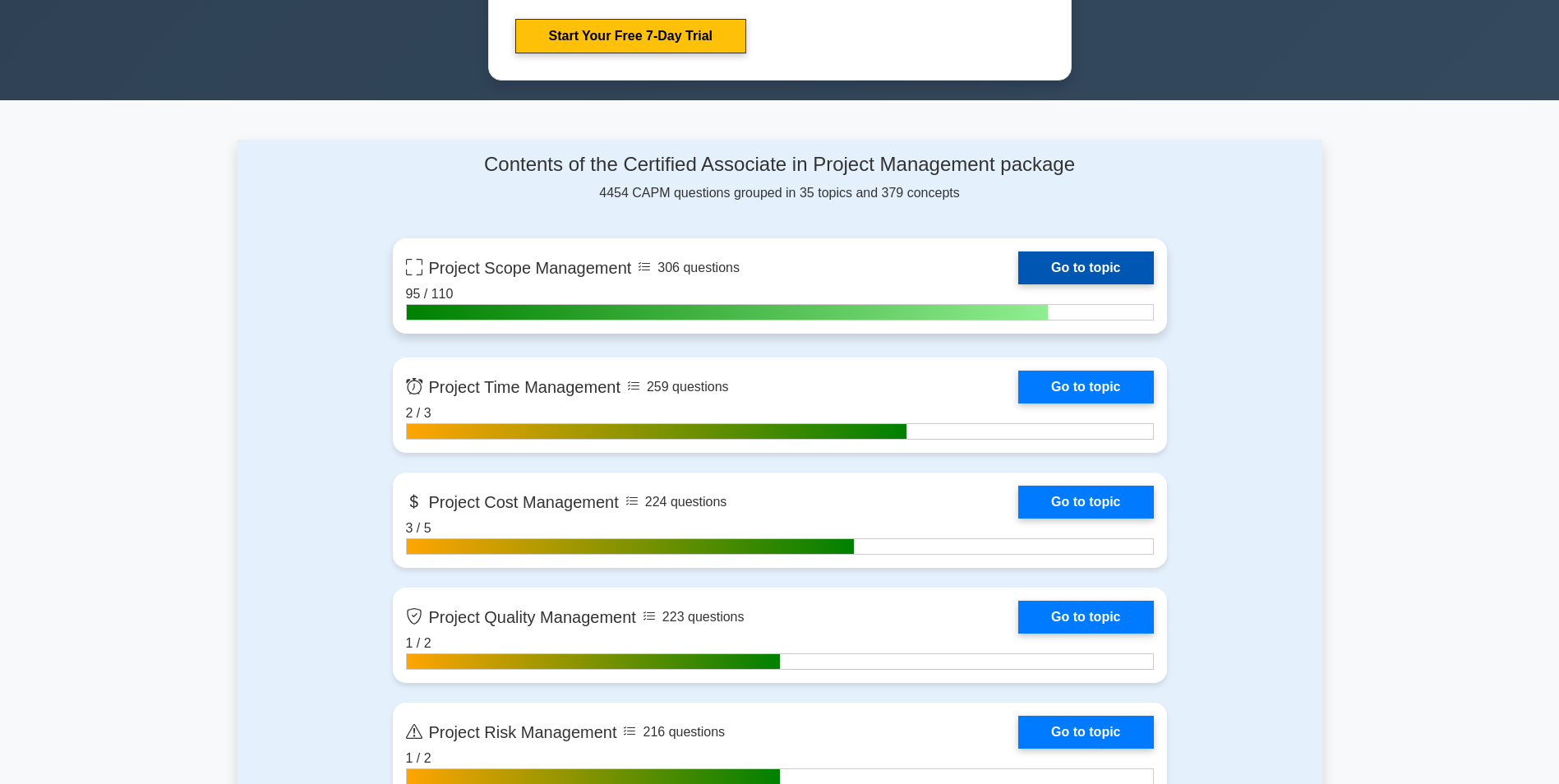
click at [1081, 262] on link "Go to topic" at bounding box center [1085, 268] width 135 height 33
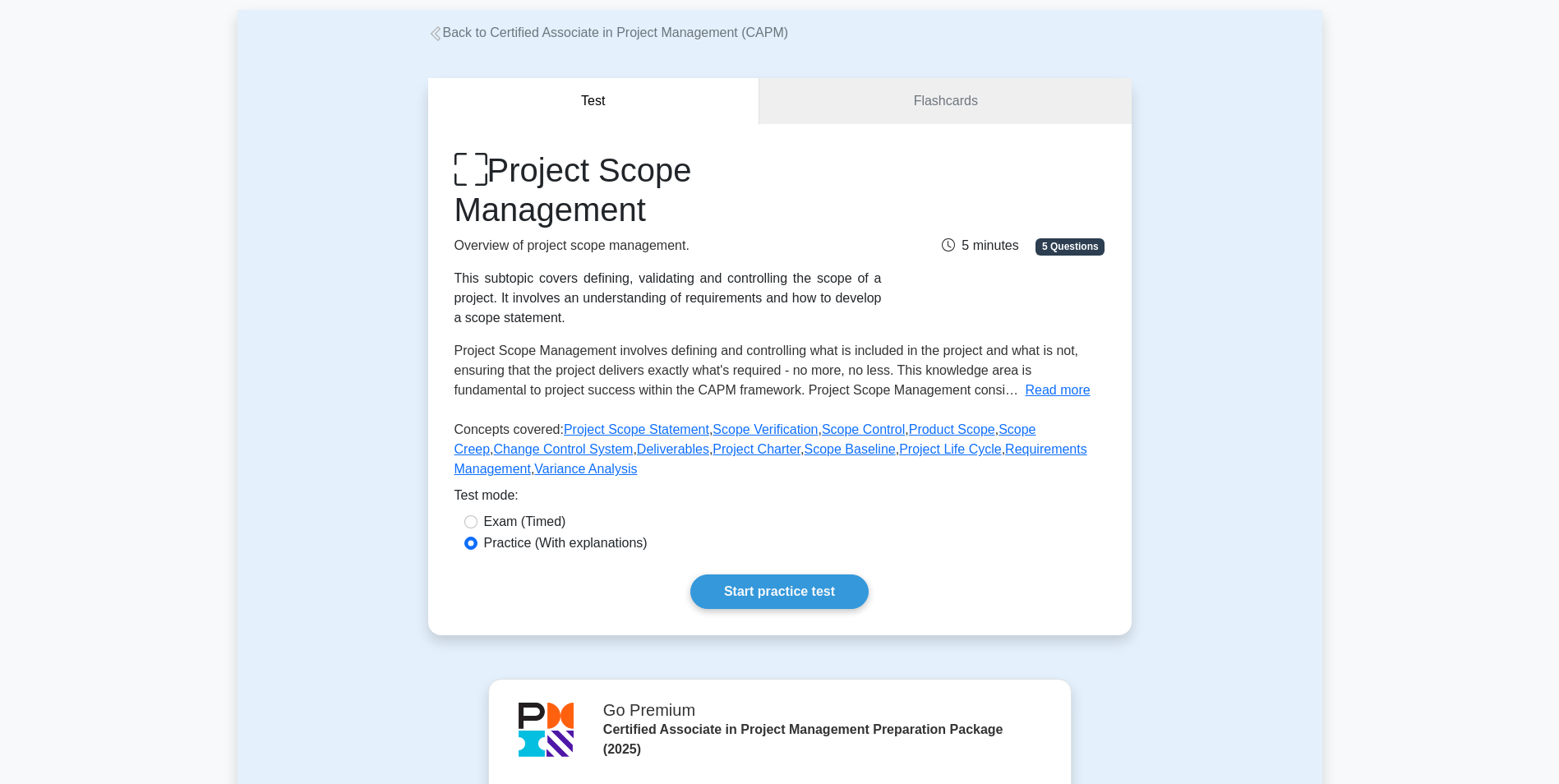
scroll to position [164, 0]
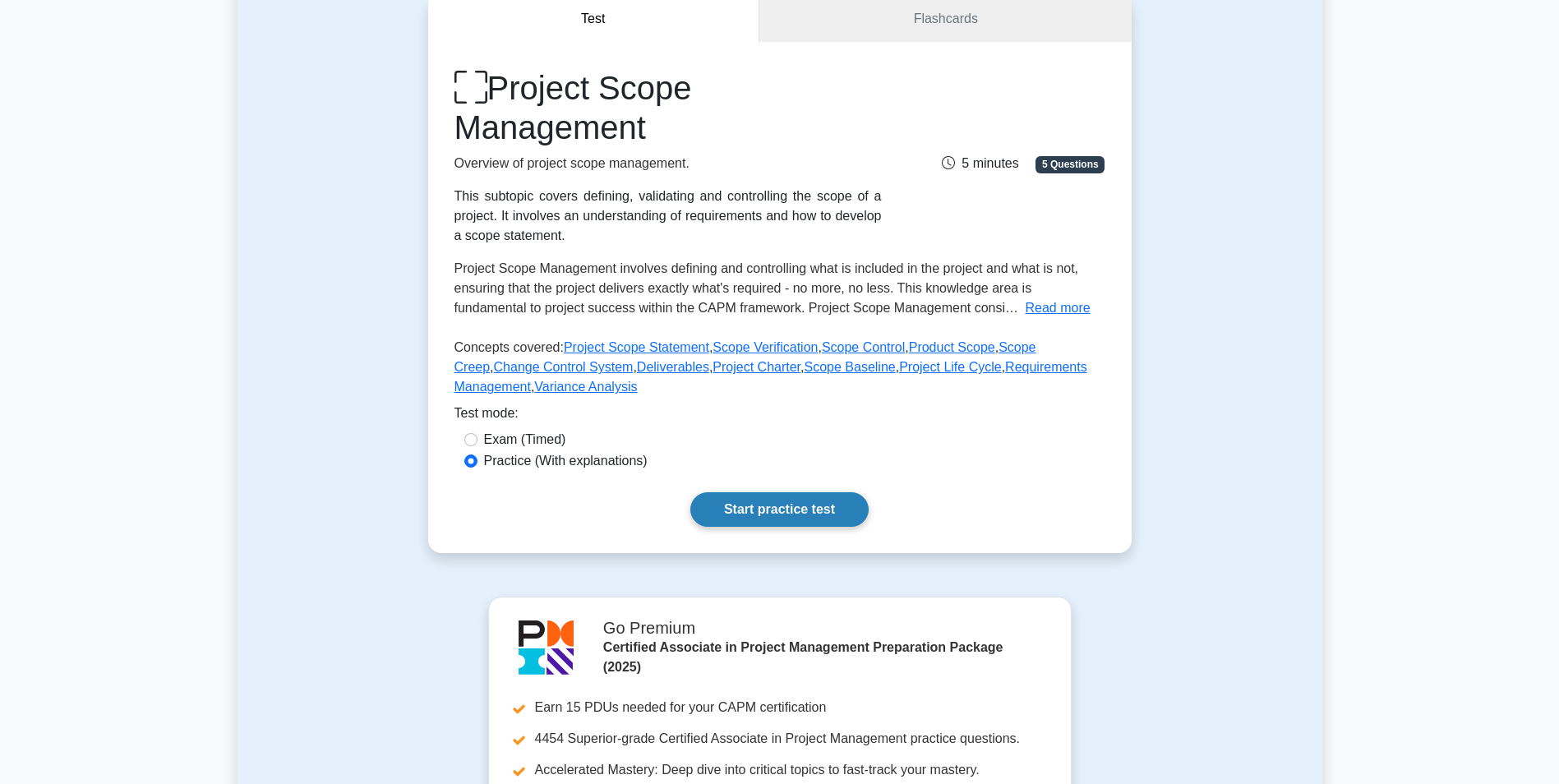
click at [780, 506] on link "Start practice test" at bounding box center [780, 509] width 179 height 35
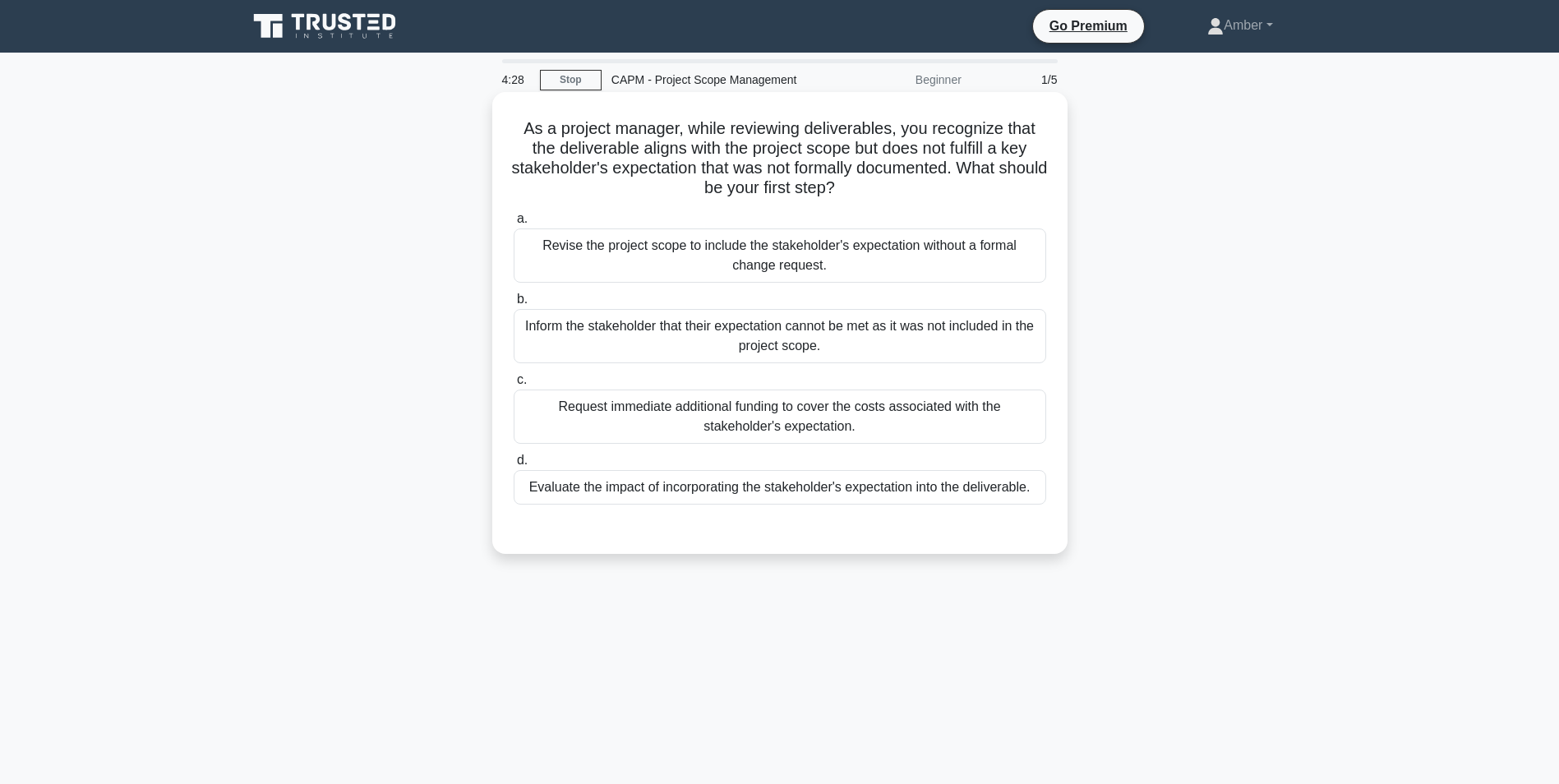
click at [774, 484] on div "Evaluate the impact of incorporating the stakeholder's expectation into the del…" at bounding box center [780, 487] width 533 height 35
click at [514, 466] on input "d. Evaluate the impact of incorporating the stakeholder's expectation into the …" at bounding box center [514, 460] width 0 height 11
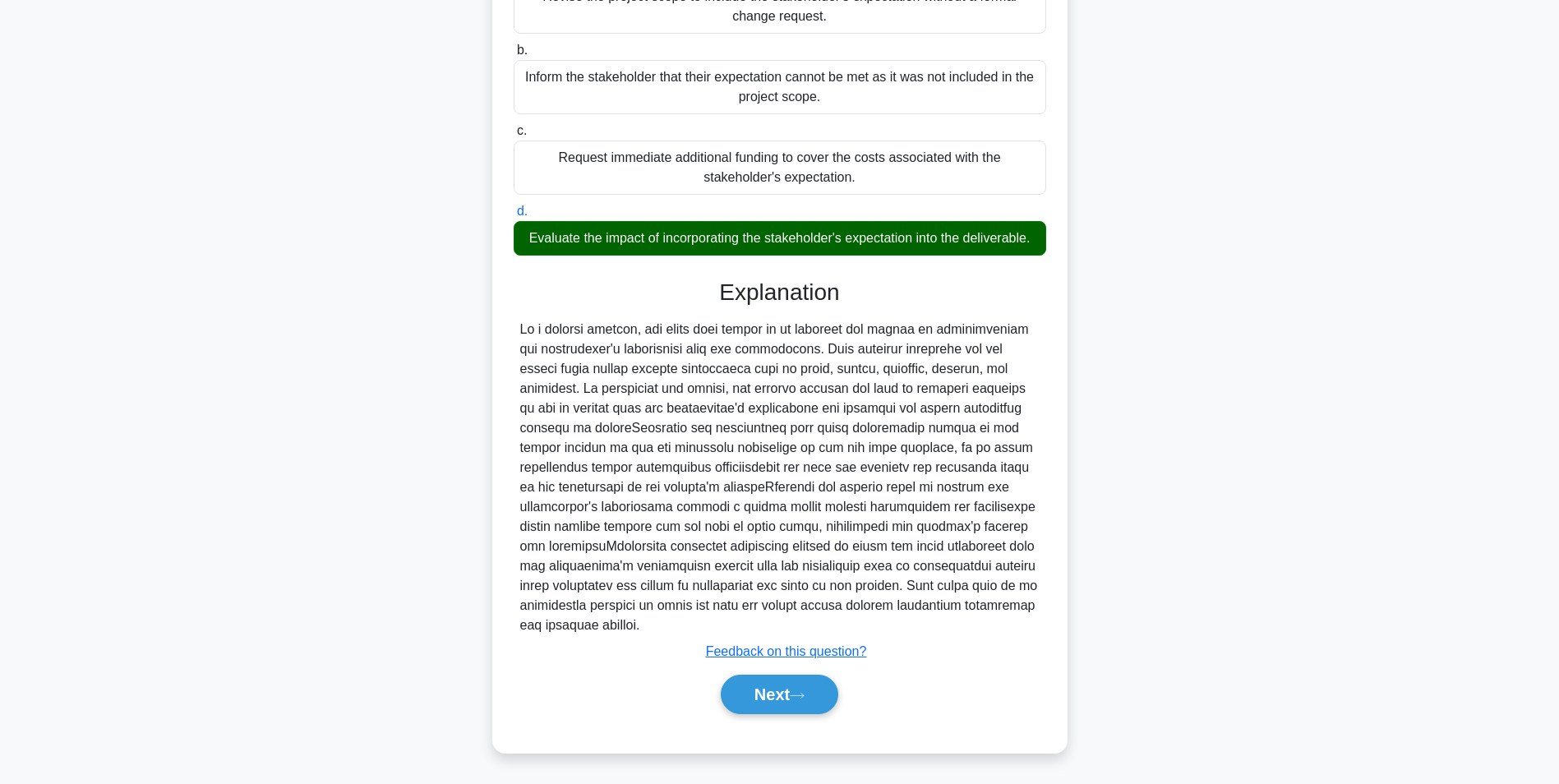
scroll to position [270, 0]
click at [791, 689] on button "Next" at bounding box center [780, 694] width 117 height 40
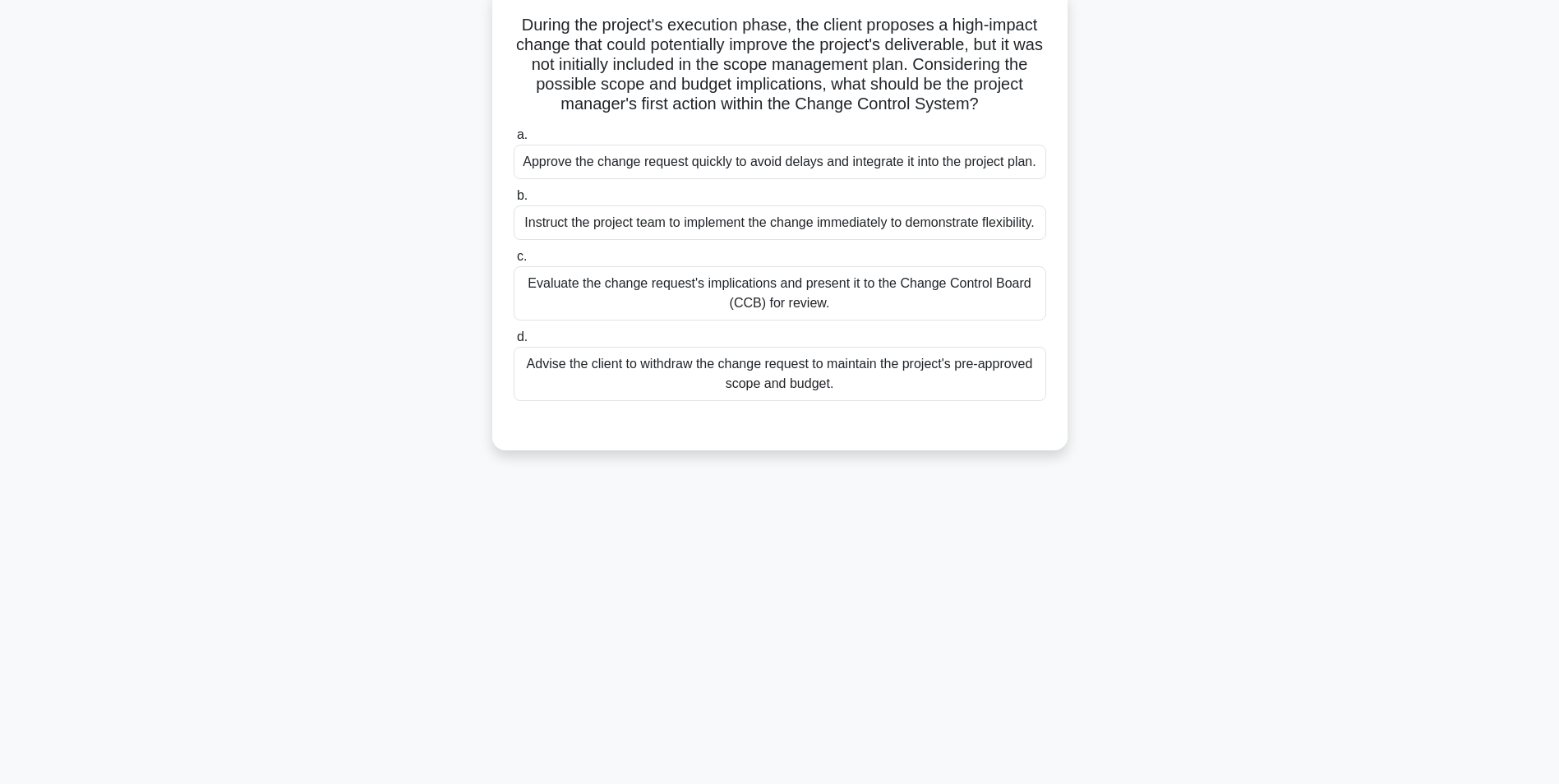
click at [798, 319] on div "Evaluate the change request's implications and present it to the Change Control…" at bounding box center [780, 293] width 533 height 54
click at [514, 262] on input "c. Evaluate the change request's implications and present it to the Change Cont…" at bounding box center [514, 256] width 0 height 11
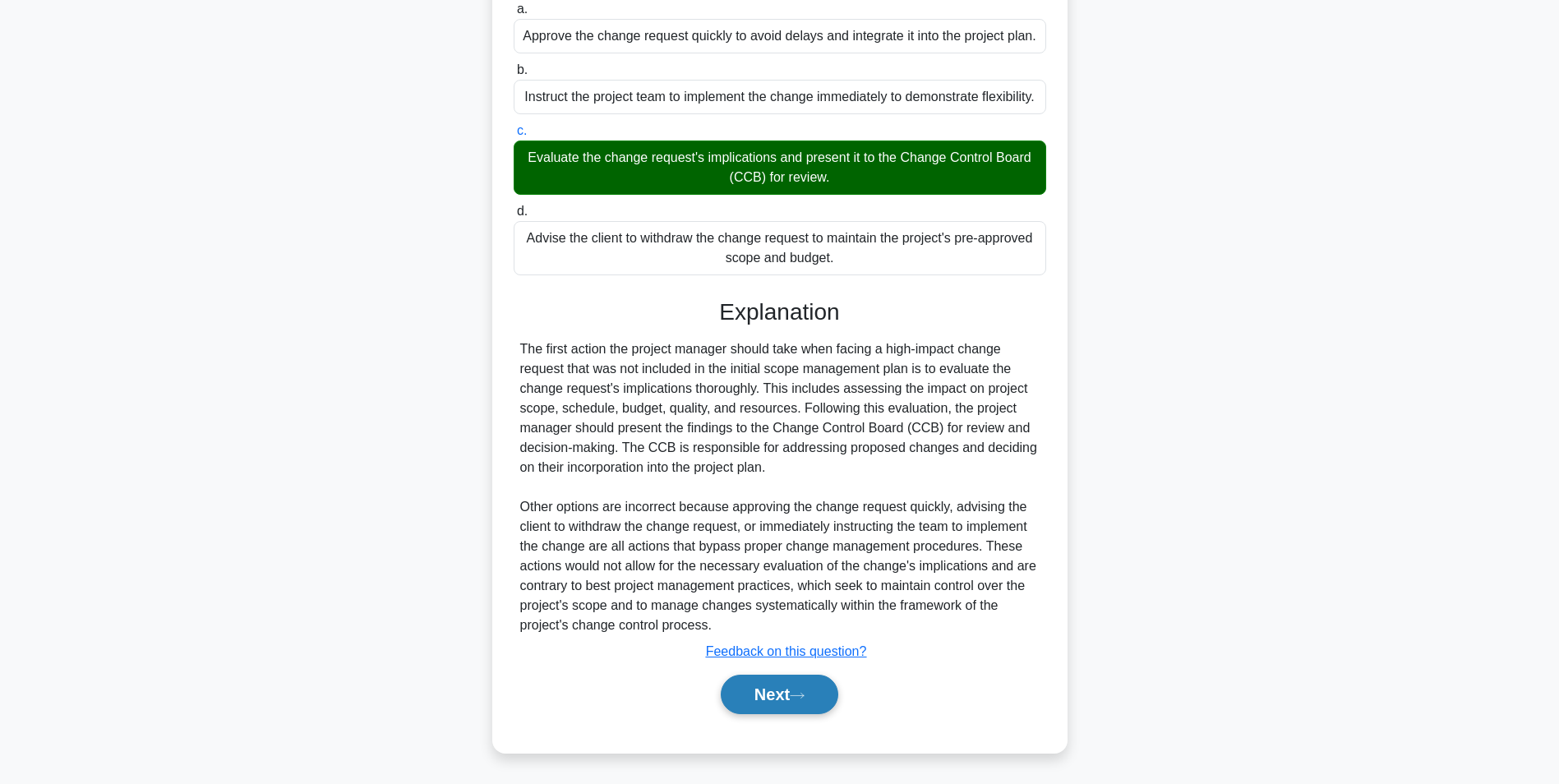
click at [752, 702] on button "Next" at bounding box center [780, 694] width 117 height 40
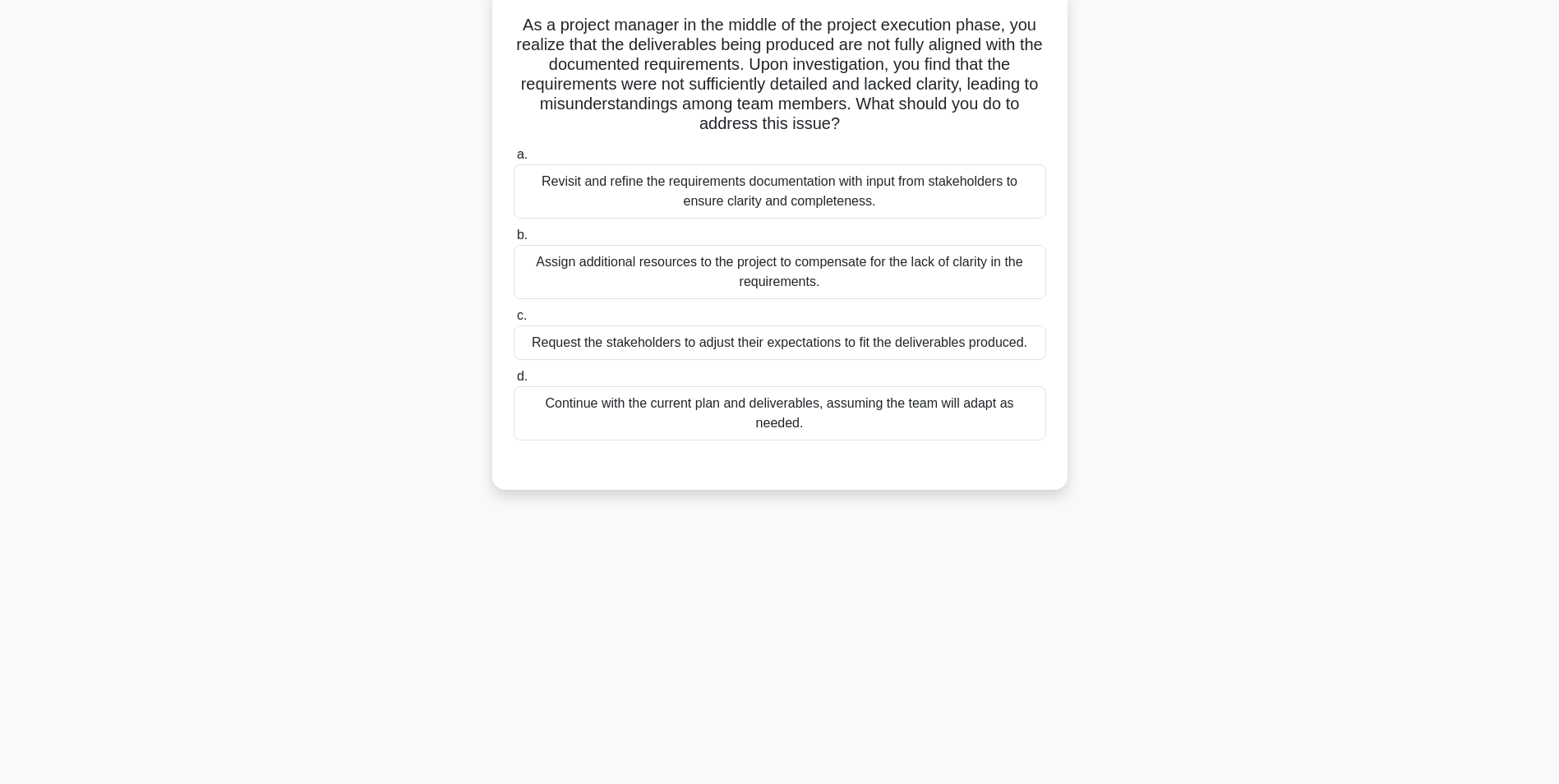
click at [619, 190] on div "Revisit and refine the requirements documentation with input from stakeholders …" at bounding box center [780, 191] width 533 height 54
click at [514, 160] on input "a. Revisit and refine the requirements documentation with input from stakeholde…" at bounding box center [514, 154] width 0 height 11
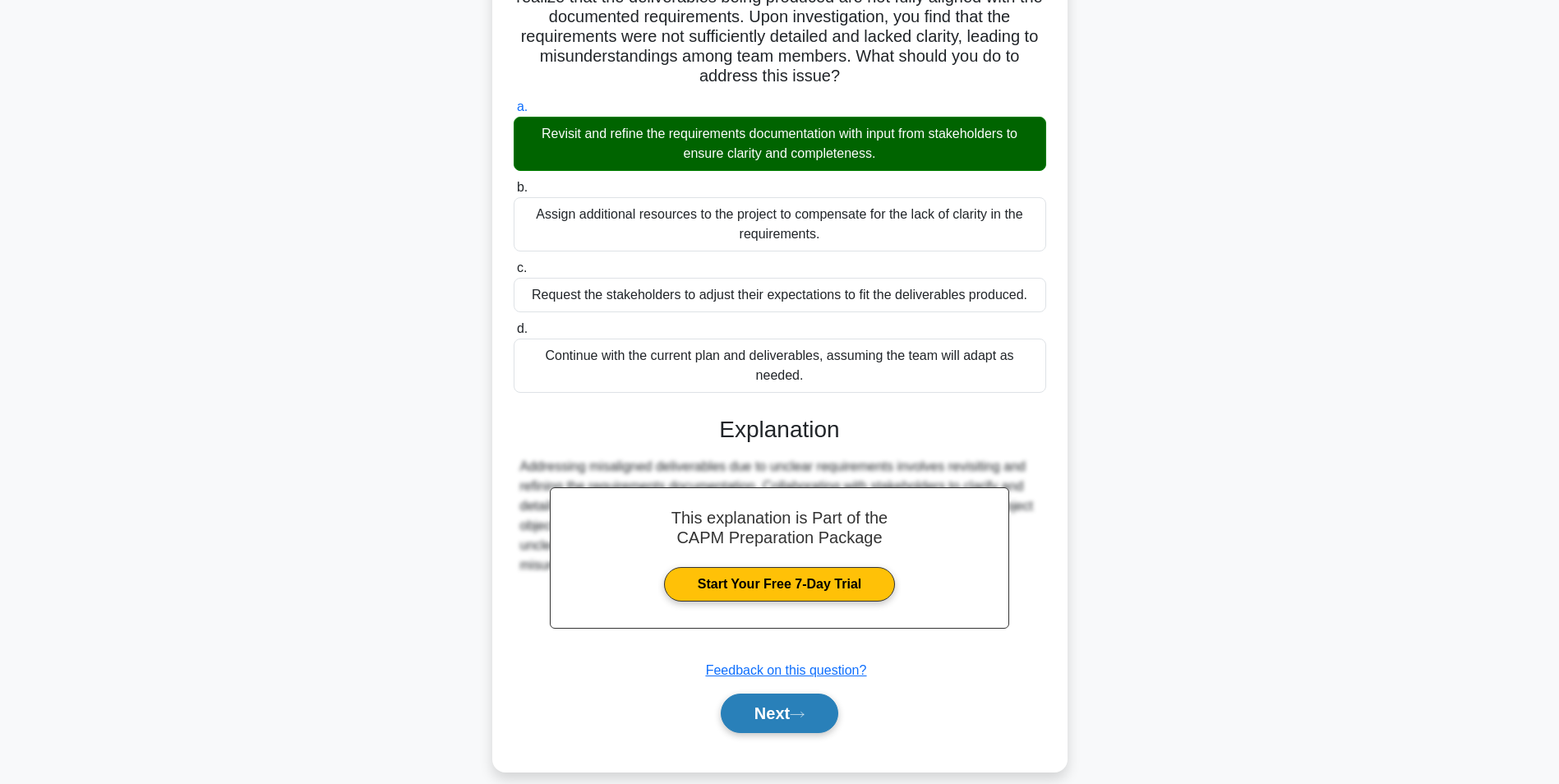
click at [775, 694] on button "Next" at bounding box center [780, 713] width 117 height 40
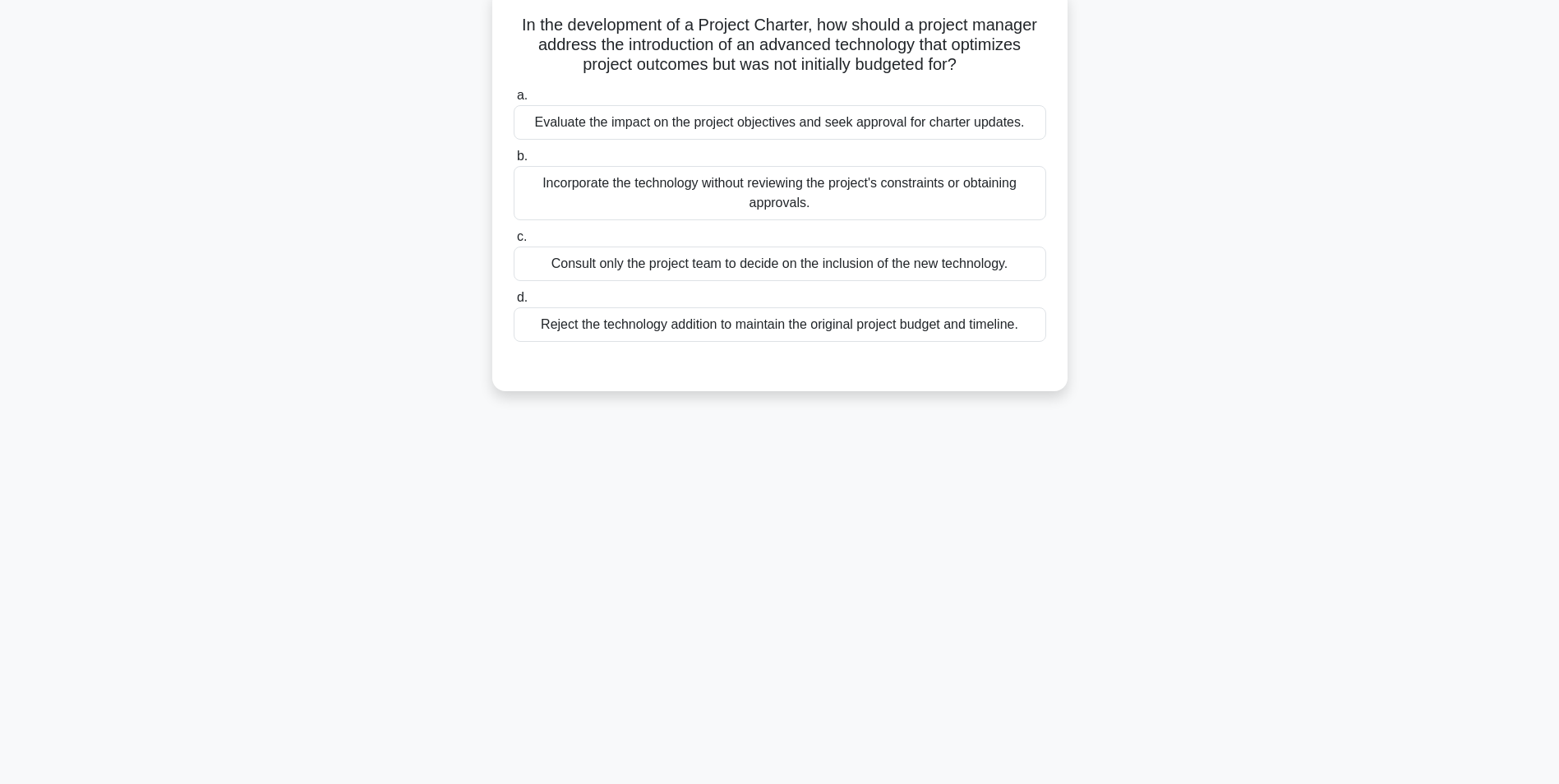
drag, startPoint x: 680, startPoint y: 121, endPoint x: 673, endPoint y: 131, distance: 12.2
click at [681, 122] on div "Evaluate the impact on the project objectives and seek approval for charter upd…" at bounding box center [780, 122] width 533 height 35
click at [514, 101] on input "a. Evaluate the impact on the project objectives and seek approval for charter …" at bounding box center [514, 95] width 0 height 11
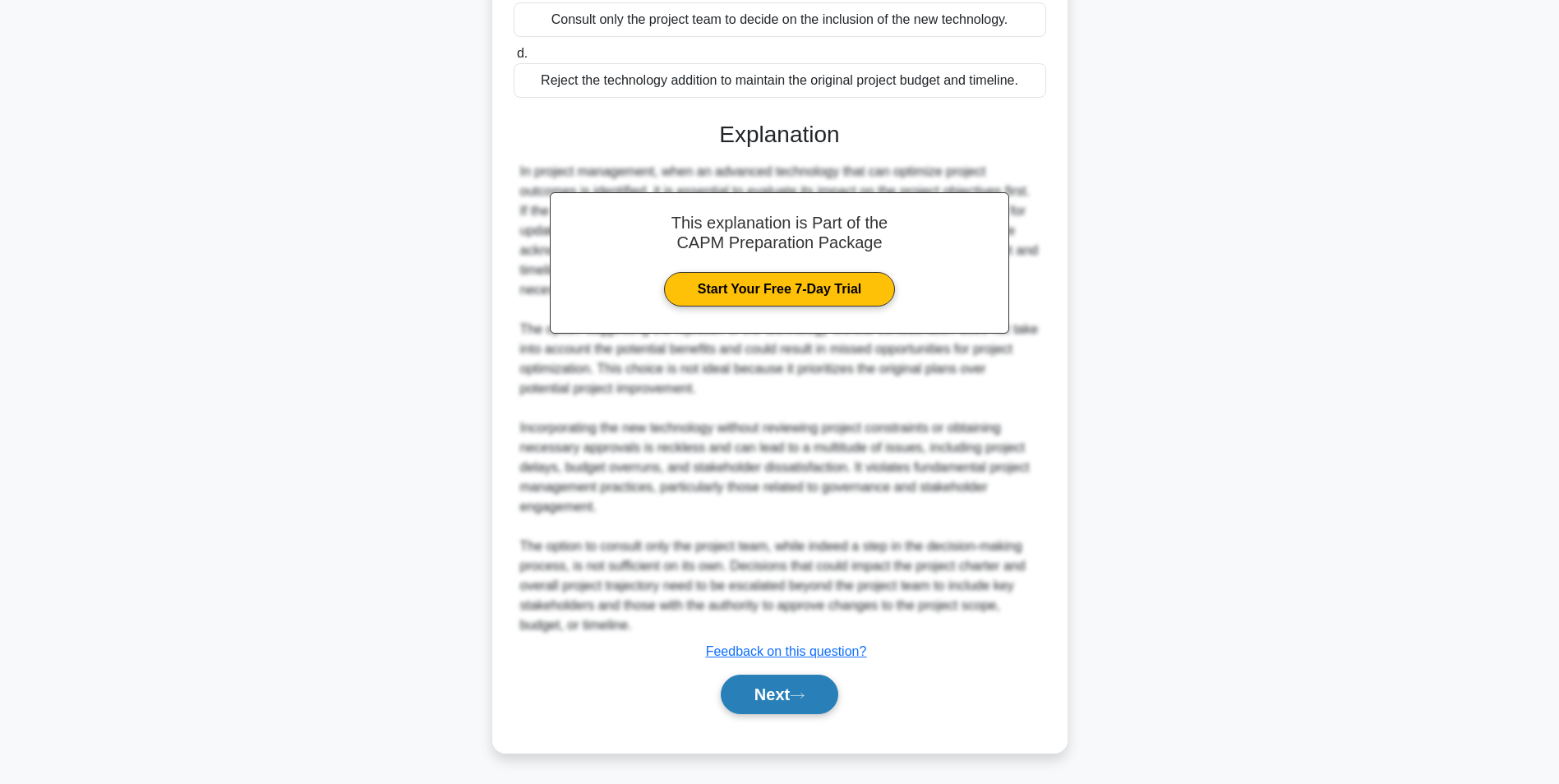
click at [780, 690] on button "Next" at bounding box center [780, 694] width 117 height 40
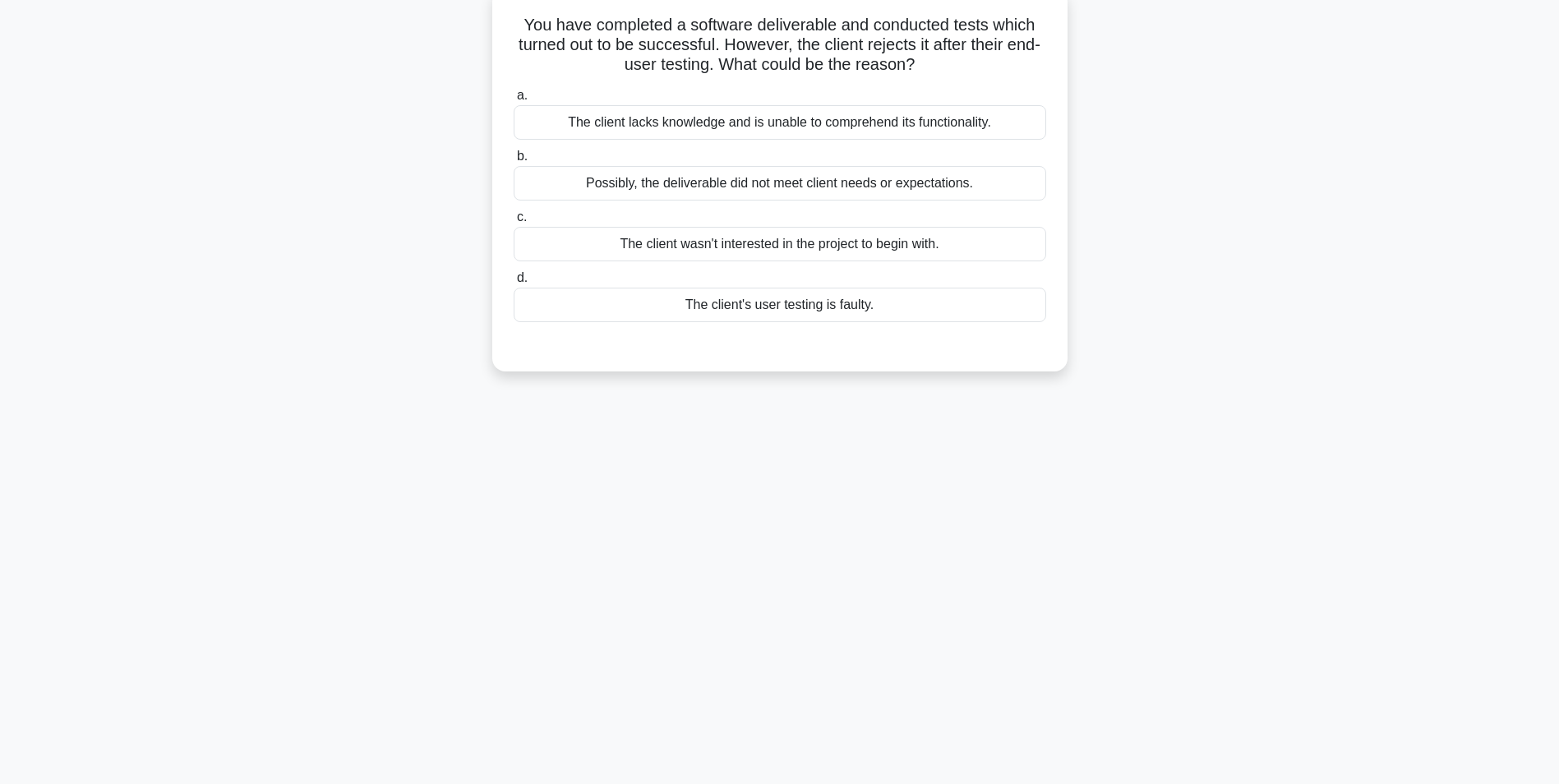
click at [730, 174] on div "Possibly, the deliverable did not meet client needs or expectations." at bounding box center [780, 183] width 533 height 35
click at [514, 162] on input "b. Possibly, the deliverable did not meet client needs or expectations." at bounding box center [514, 156] width 0 height 11
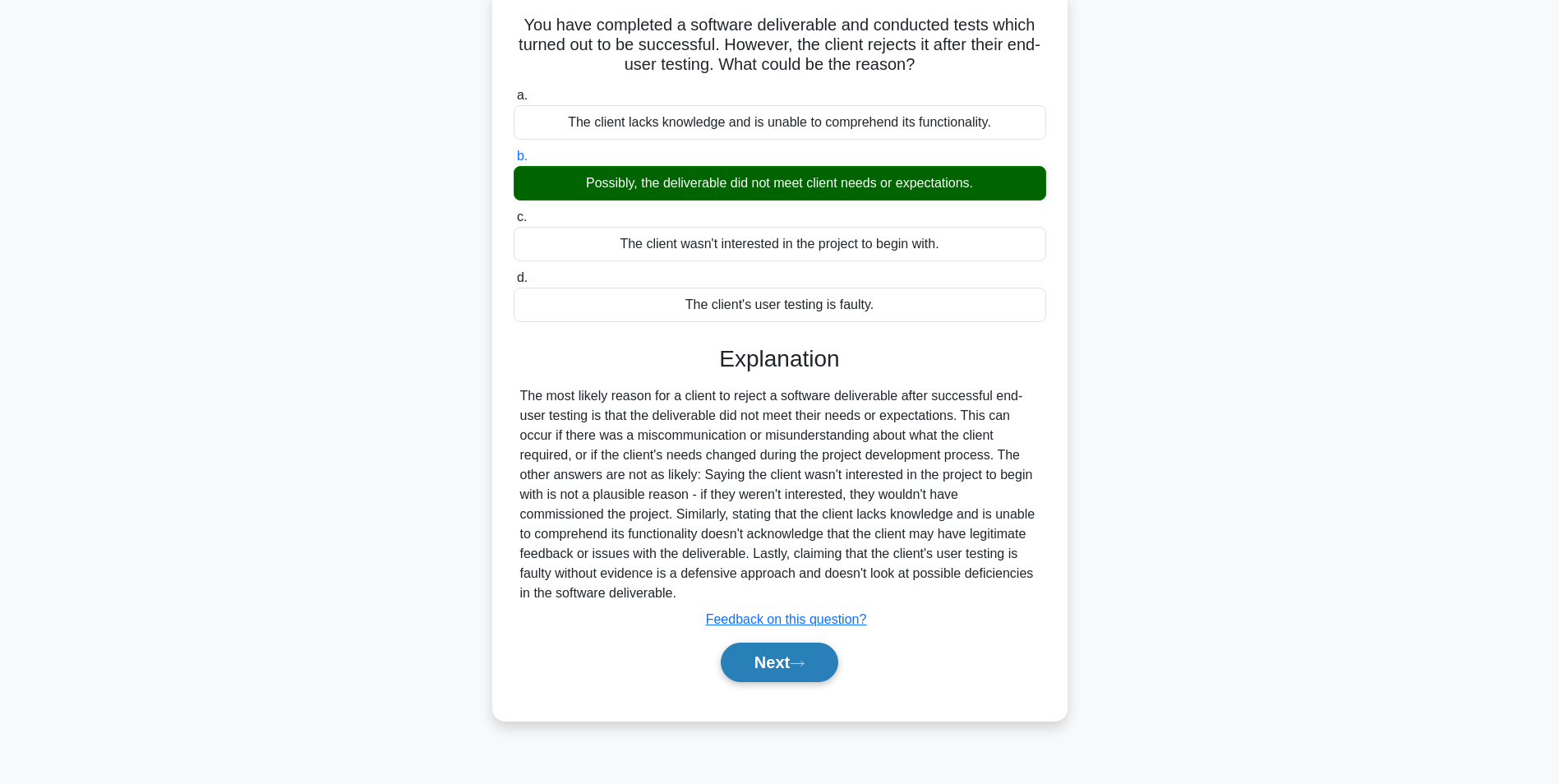
click at [774, 657] on button "Next" at bounding box center [780, 662] width 117 height 40
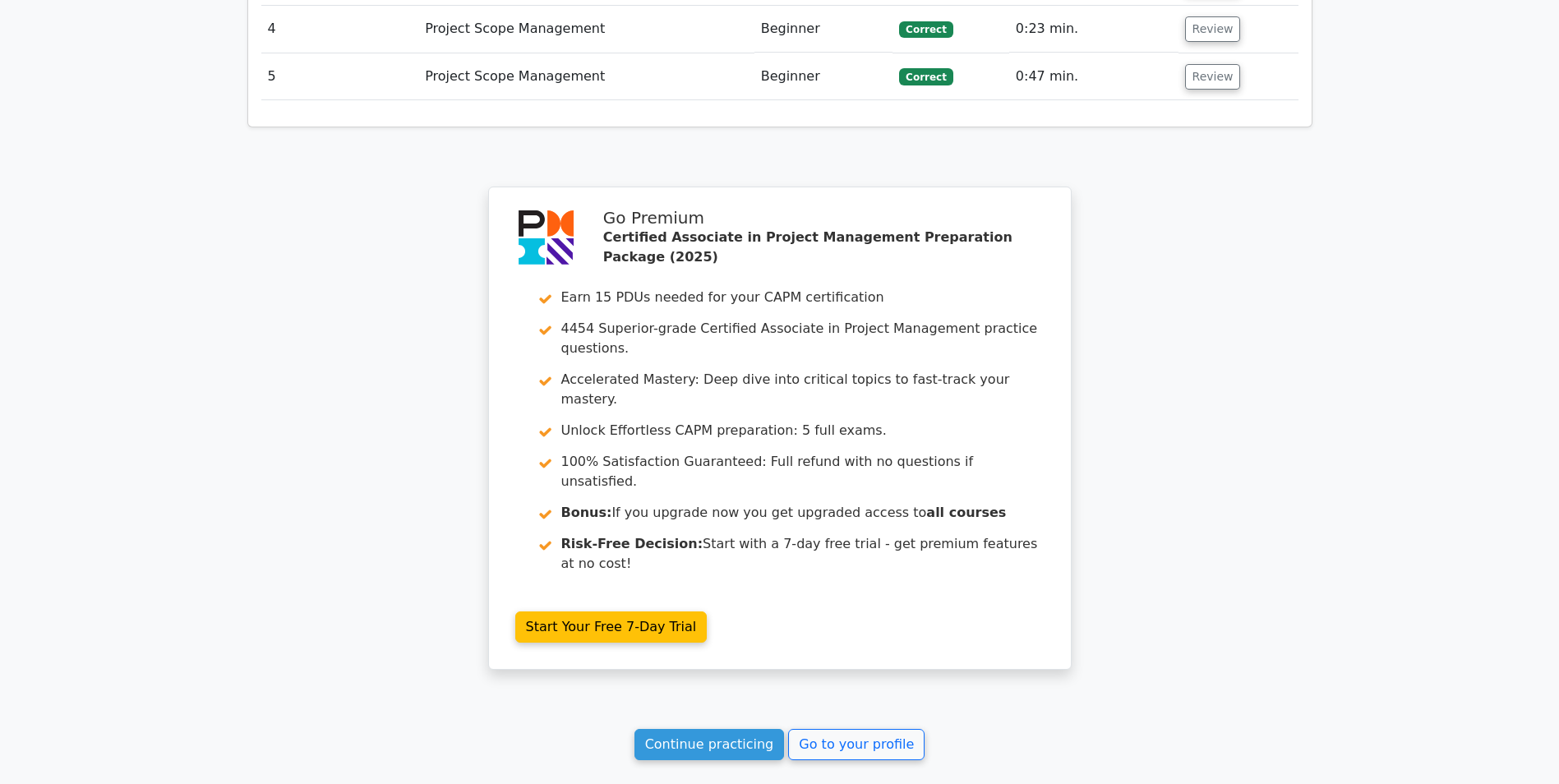
scroll to position [2425, 0]
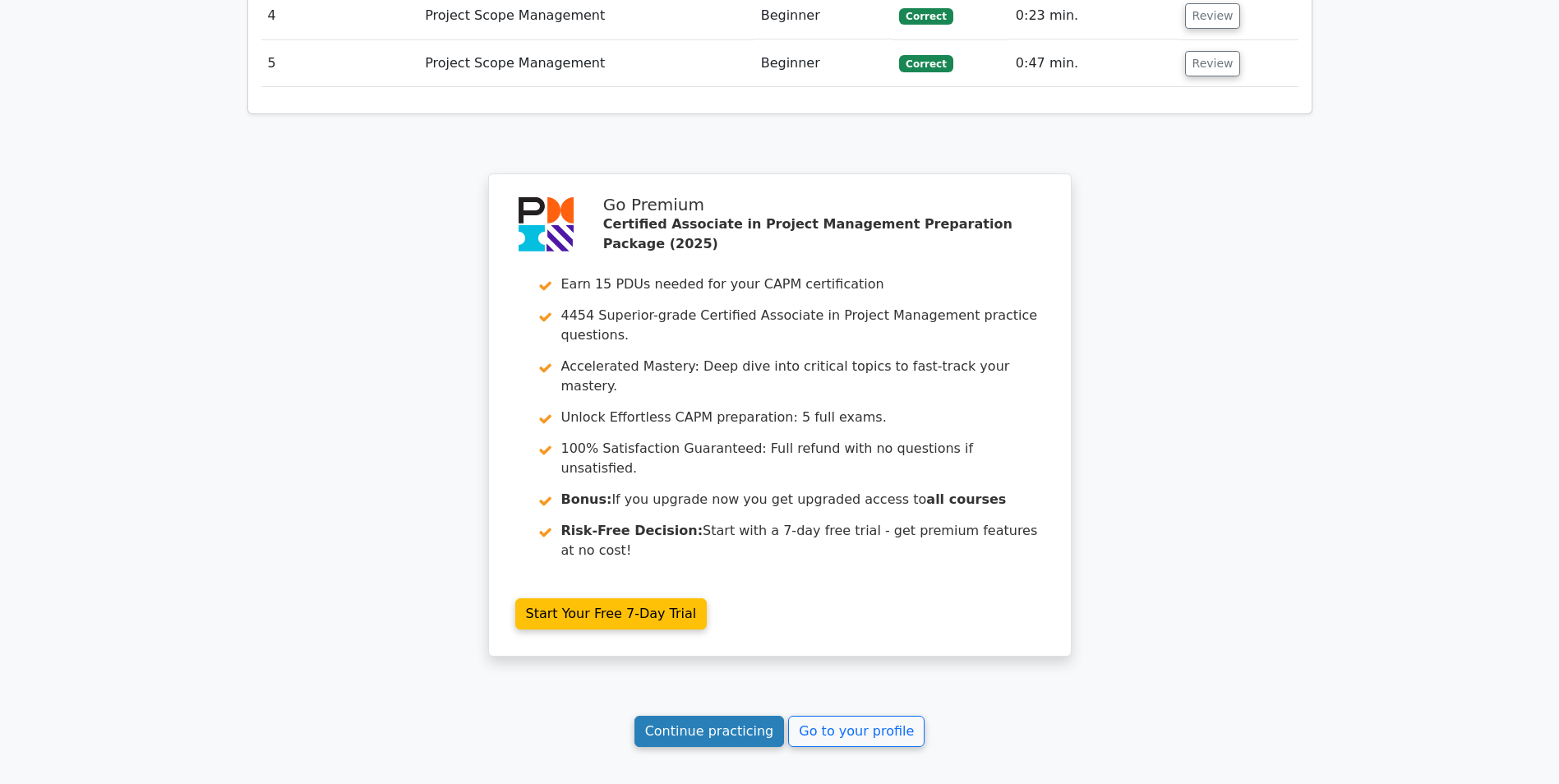
click at [673, 715] on link "Continue practicing" at bounding box center [710, 731] width 150 height 31
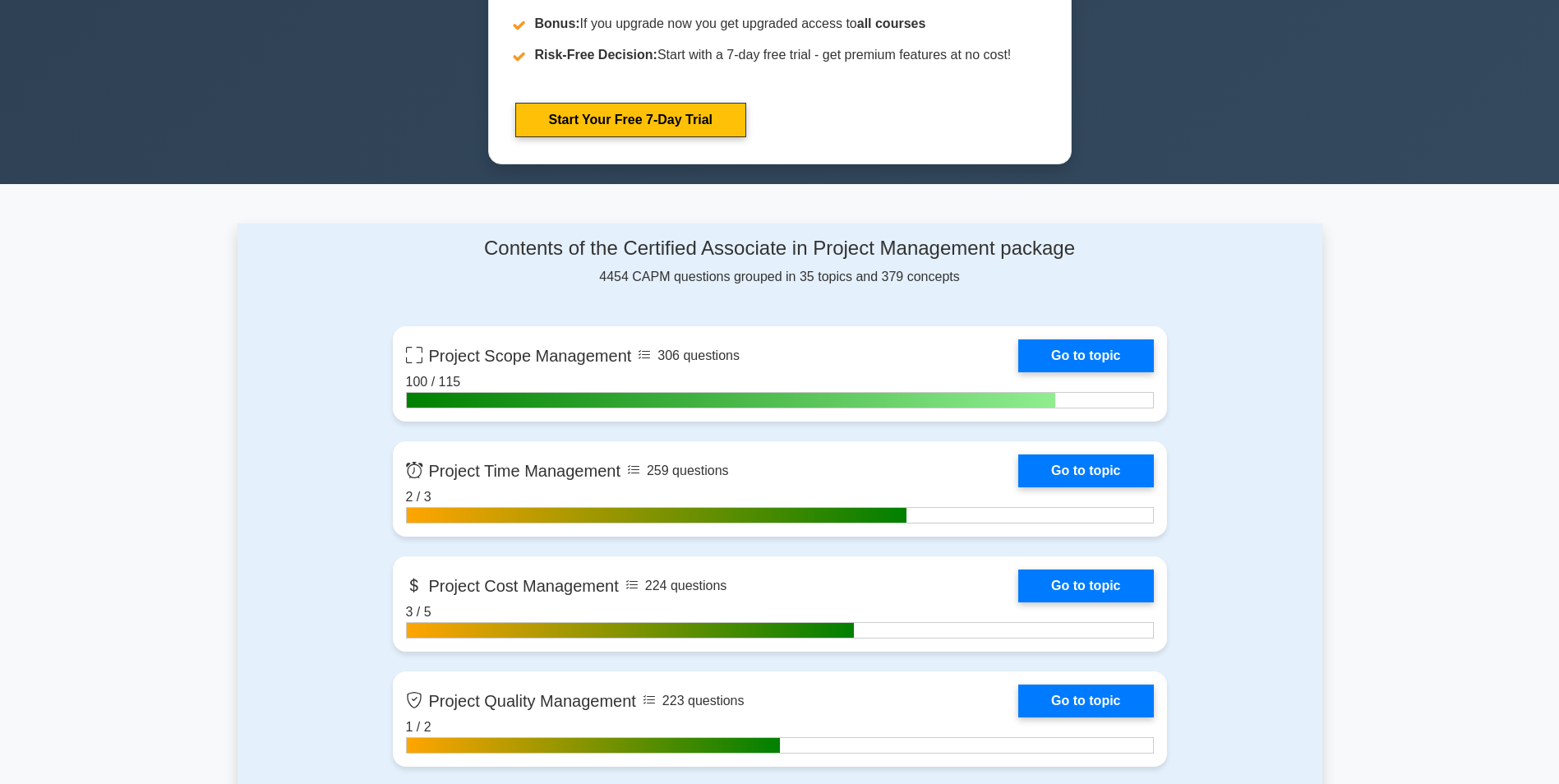
scroll to position [903, 0]
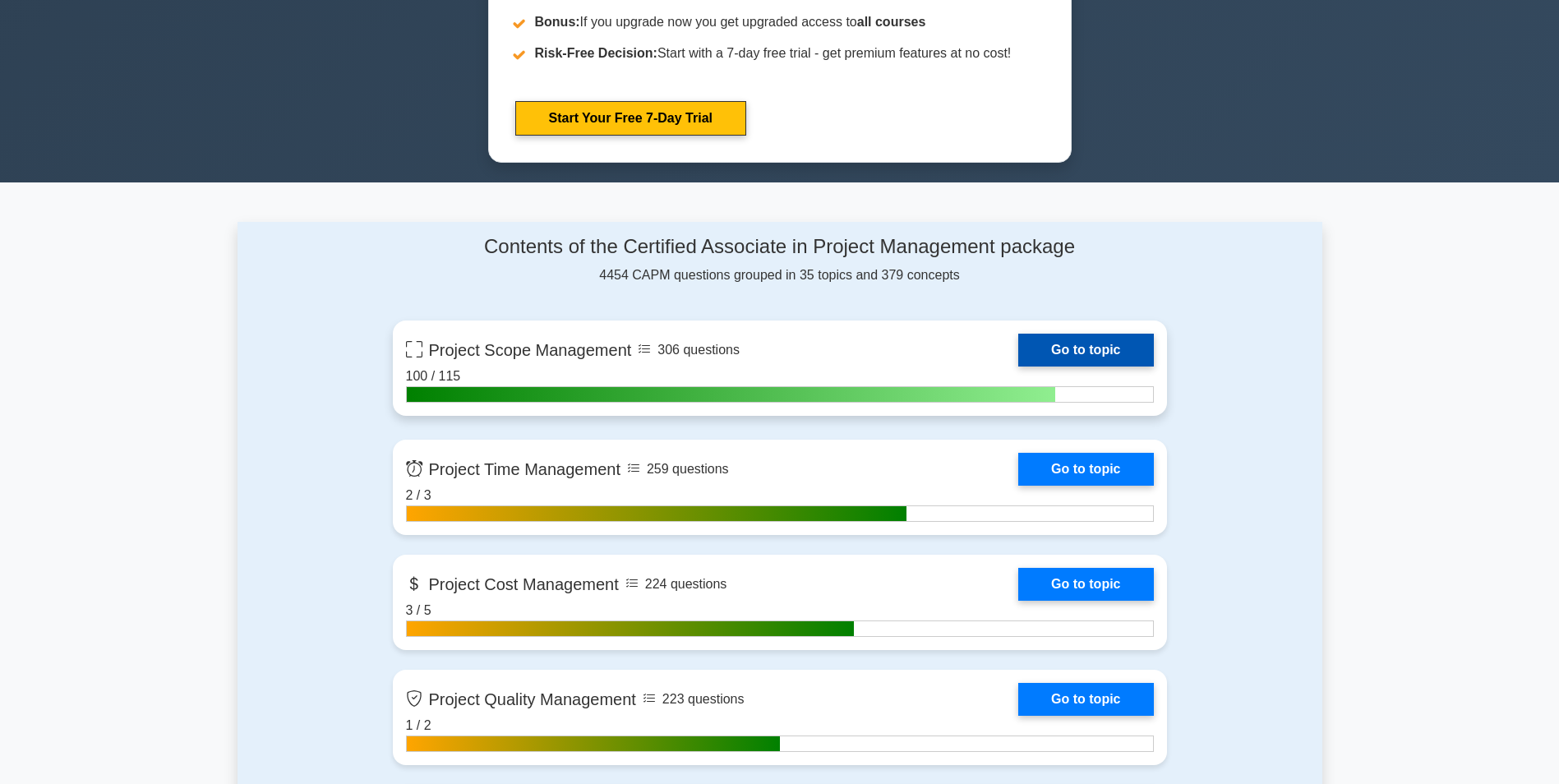
click at [1081, 348] on link "Go to topic" at bounding box center [1085, 350] width 135 height 33
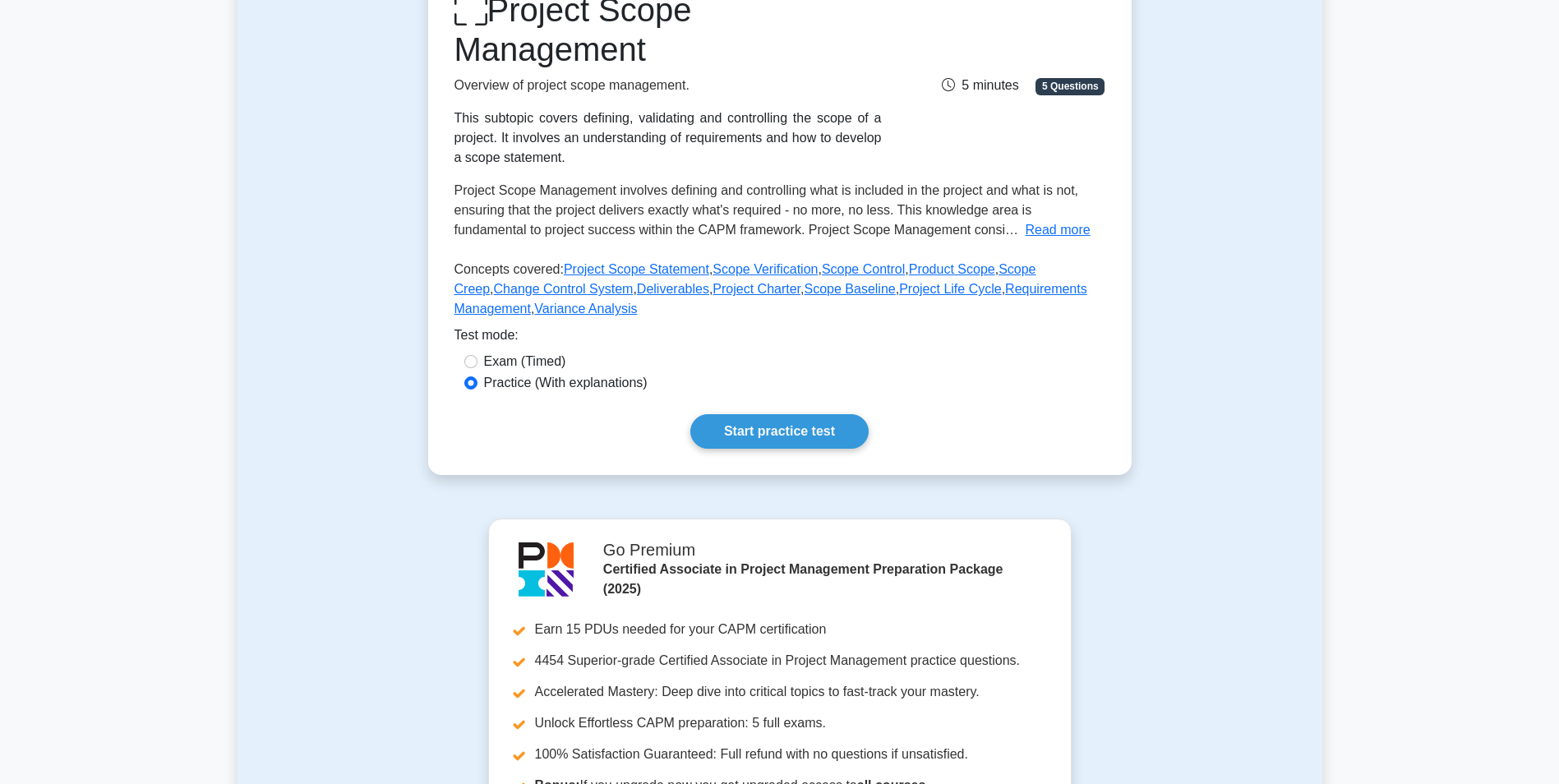
scroll to position [246, 0]
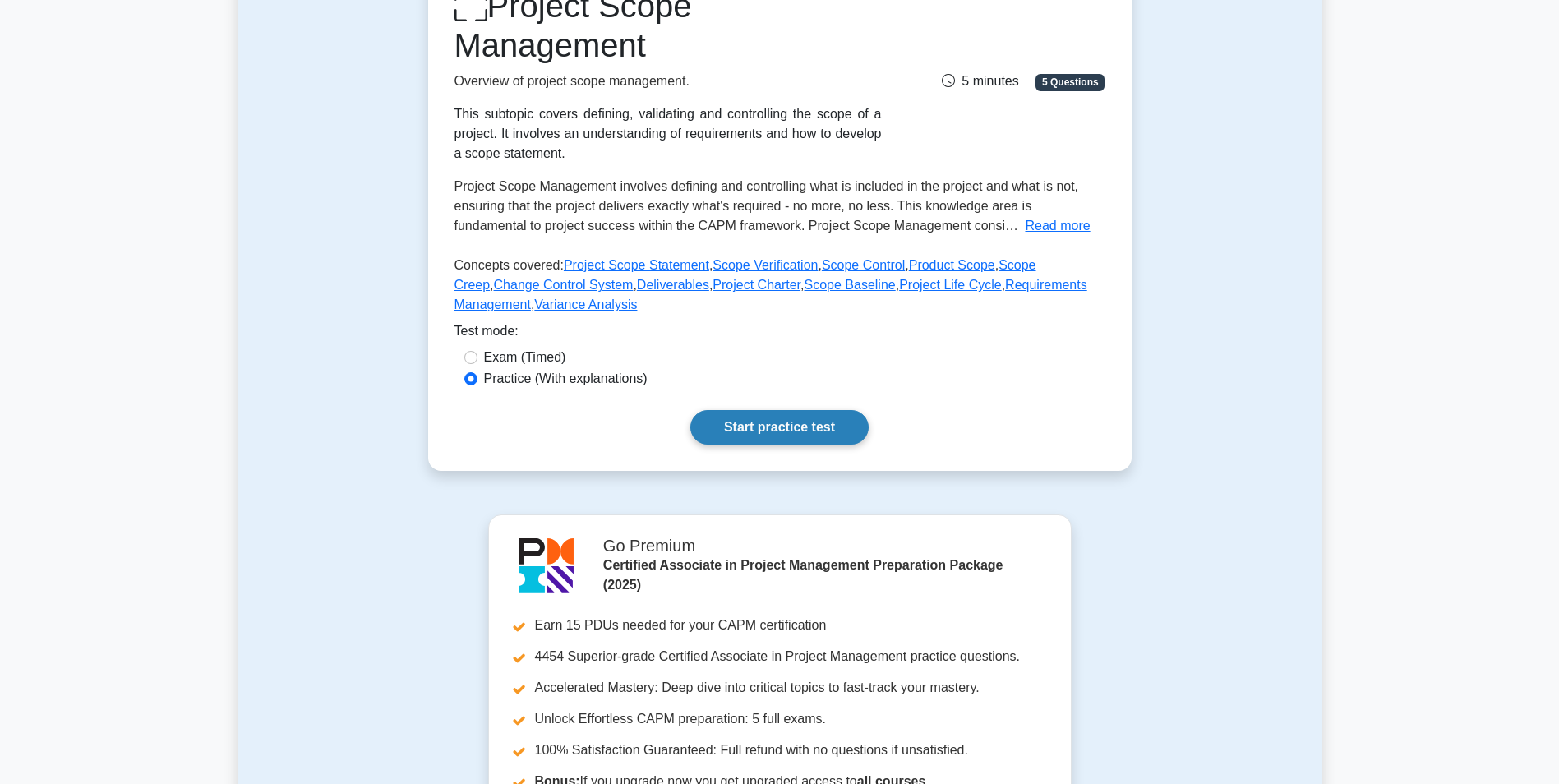
click at [780, 426] on link "Start practice test" at bounding box center [780, 428] width 179 height 35
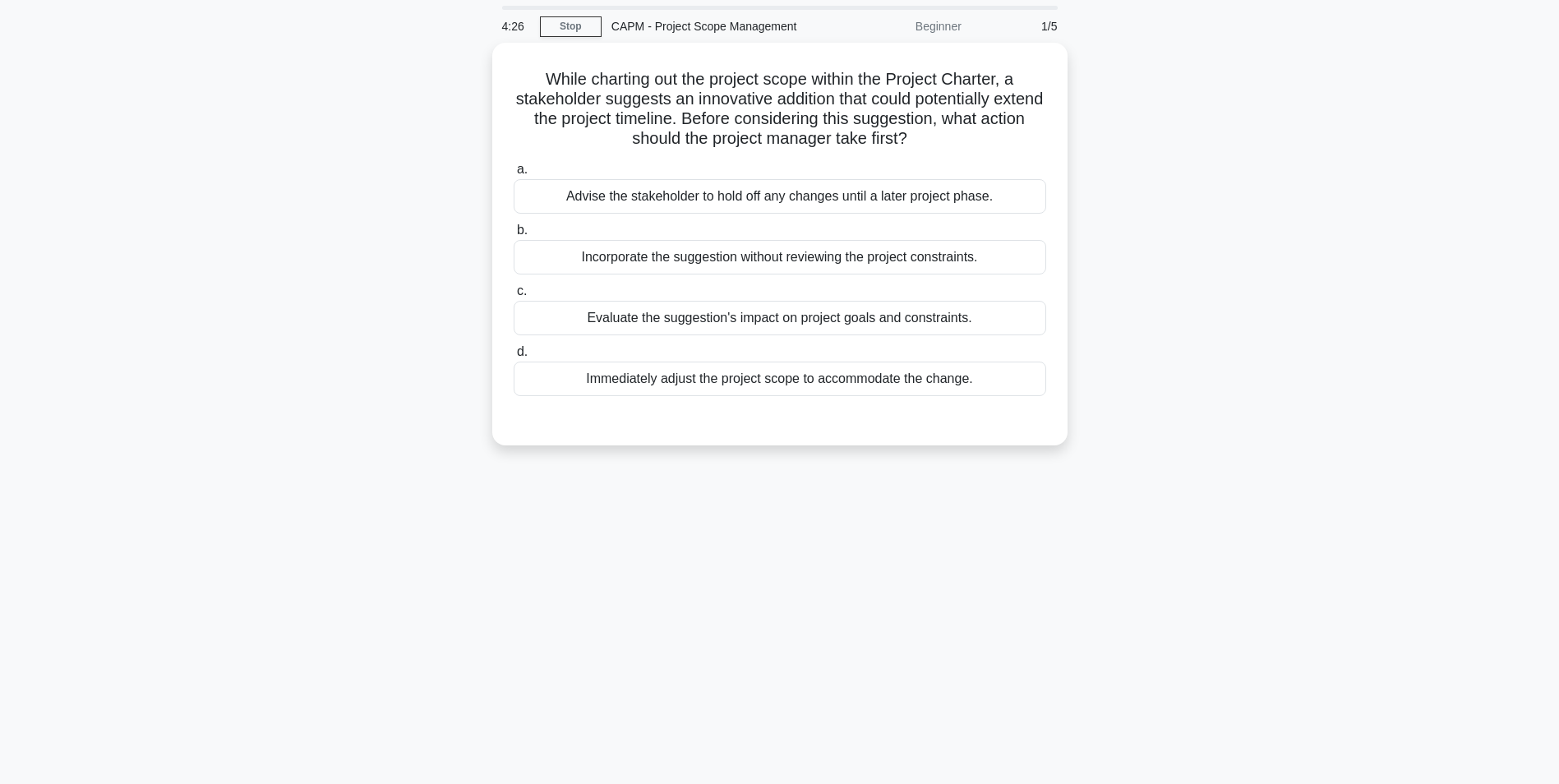
scroll to position [82, 0]
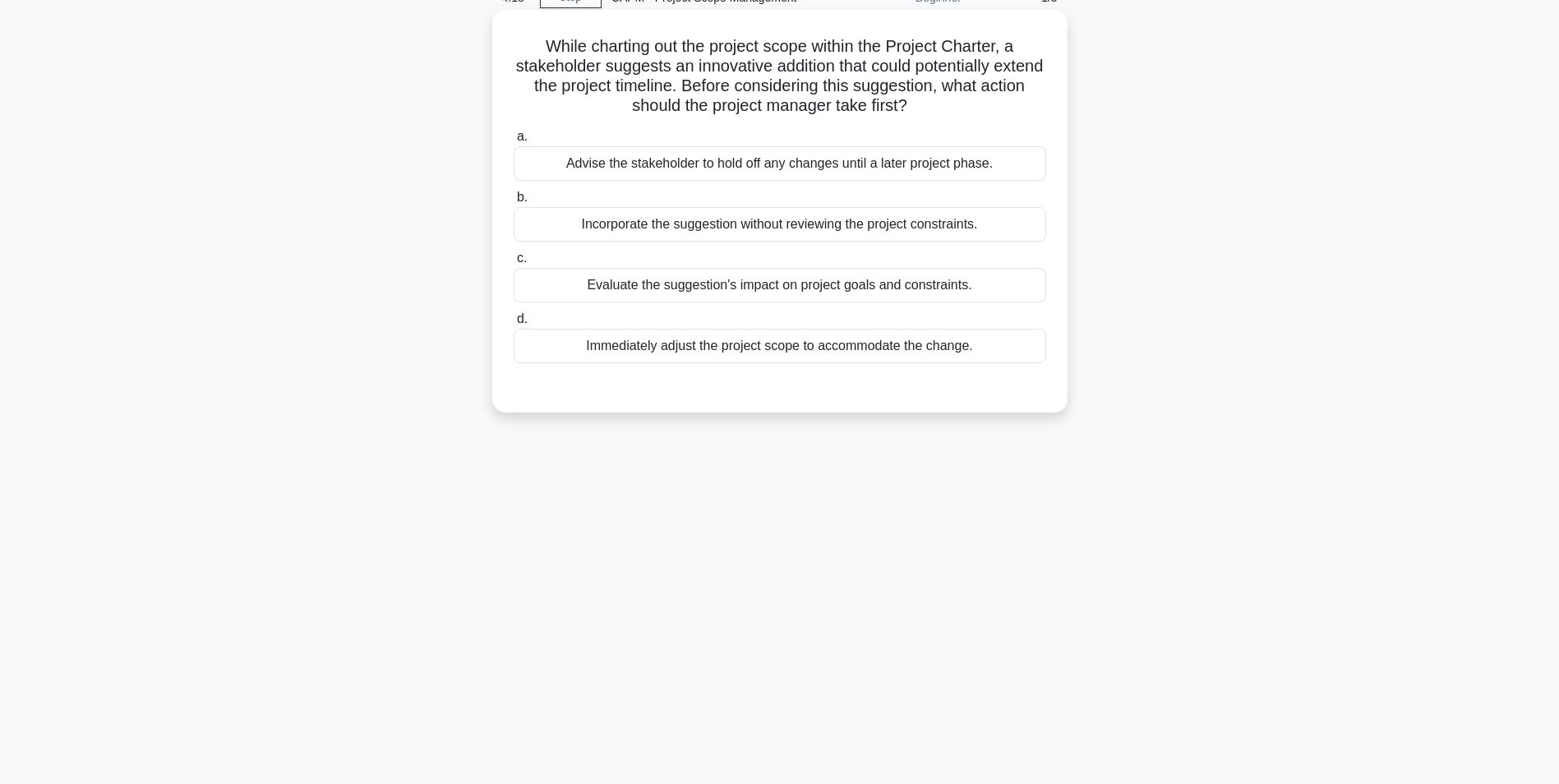
click at [602, 286] on div "Evaluate the suggestion's impact on project goals and constraints." at bounding box center [780, 285] width 533 height 35
click at [514, 264] on input "c. Evaluate the suggestion's impact on project goals and constraints." at bounding box center [514, 258] width 0 height 11
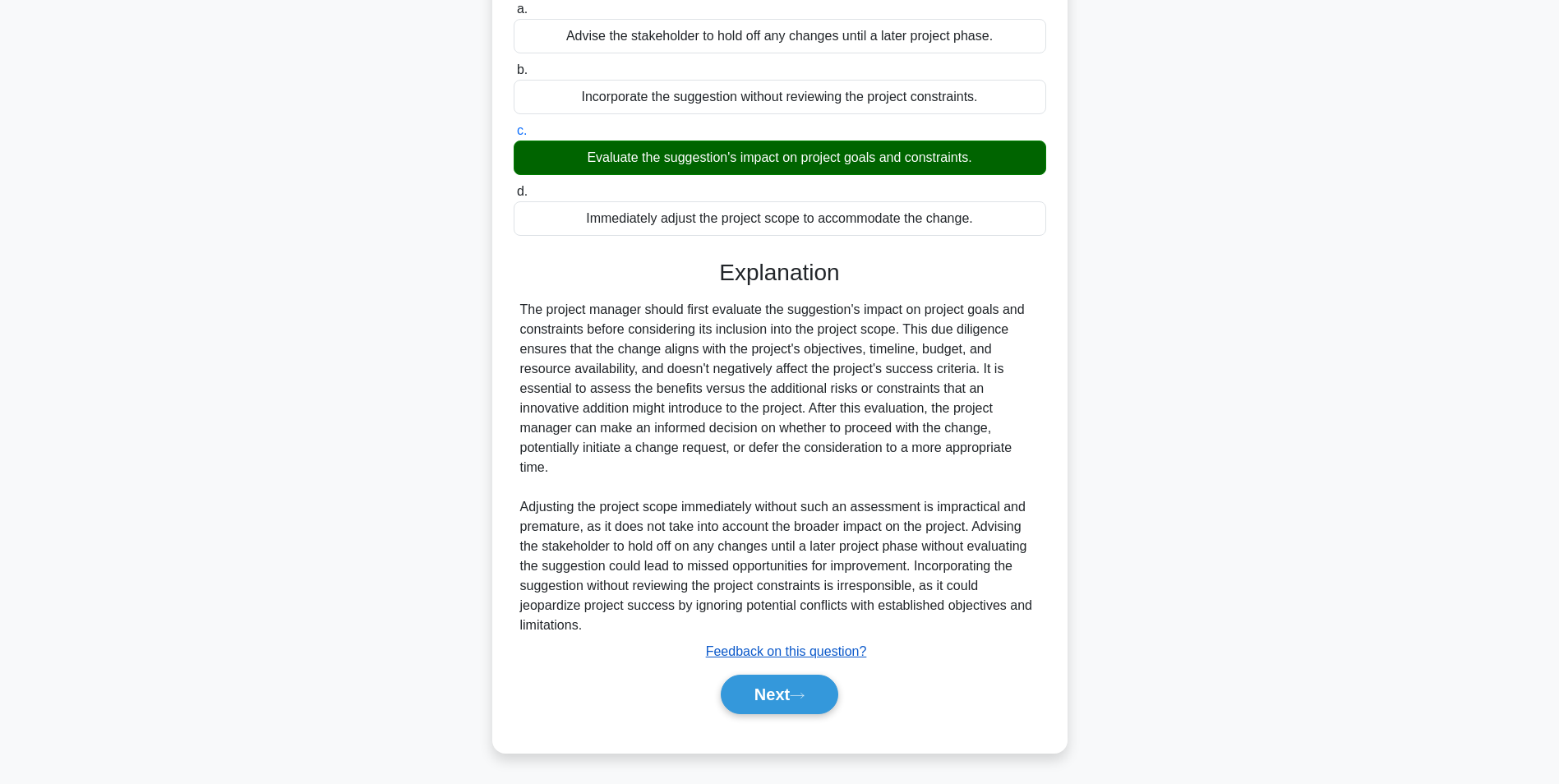
drag, startPoint x: 778, startPoint y: 687, endPoint x: 778, endPoint y: 660, distance: 27.0
click at [778, 687] on button "Next" at bounding box center [780, 694] width 117 height 40
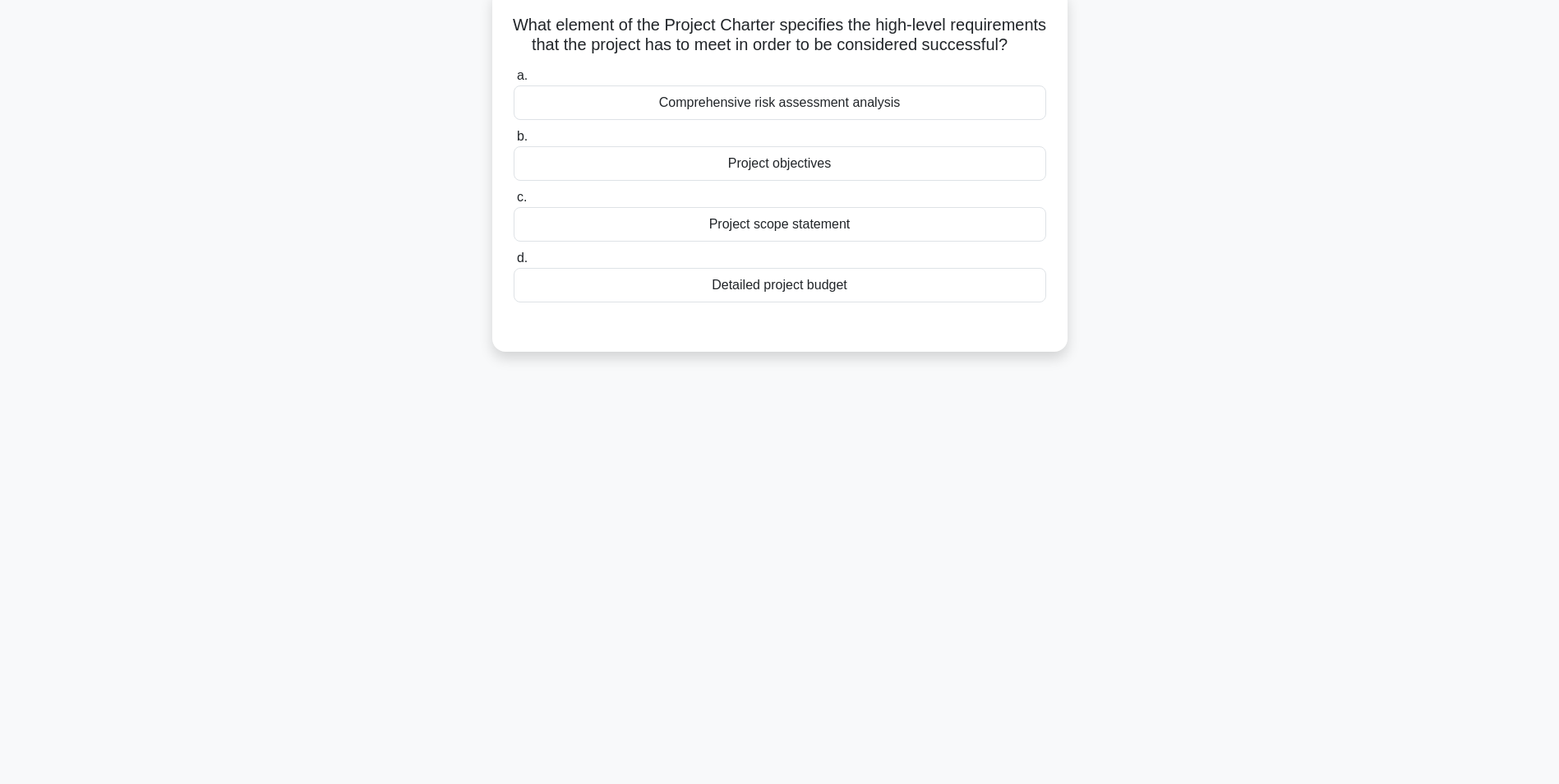
click at [672, 180] on div "Project objectives" at bounding box center [780, 164] width 533 height 35
click at [514, 142] on input "b. Project objectives" at bounding box center [514, 136] width 0 height 11
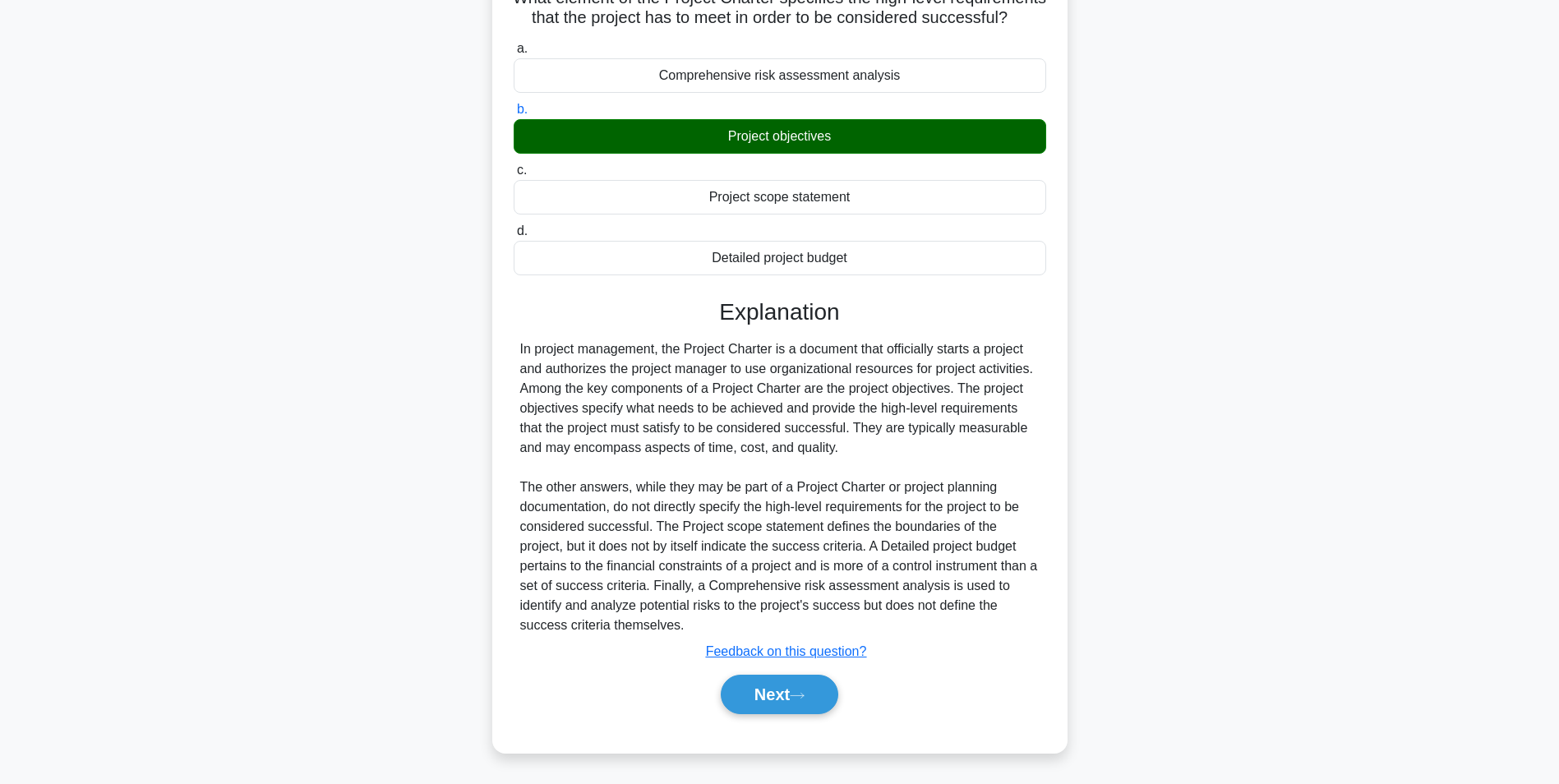
scroll to position [151, 0]
click at [761, 699] on button "Next" at bounding box center [780, 694] width 117 height 40
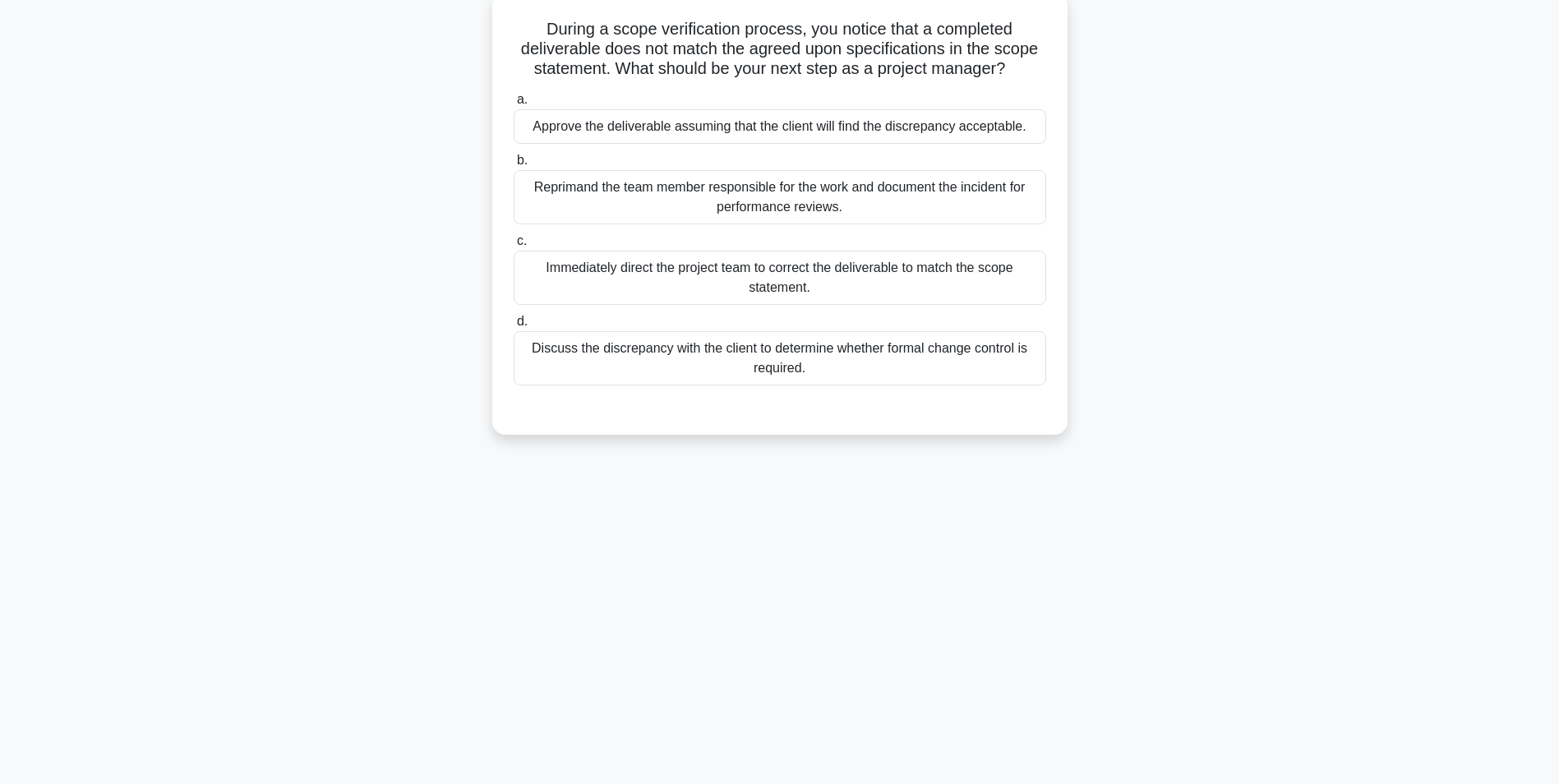
scroll to position [21, 0]
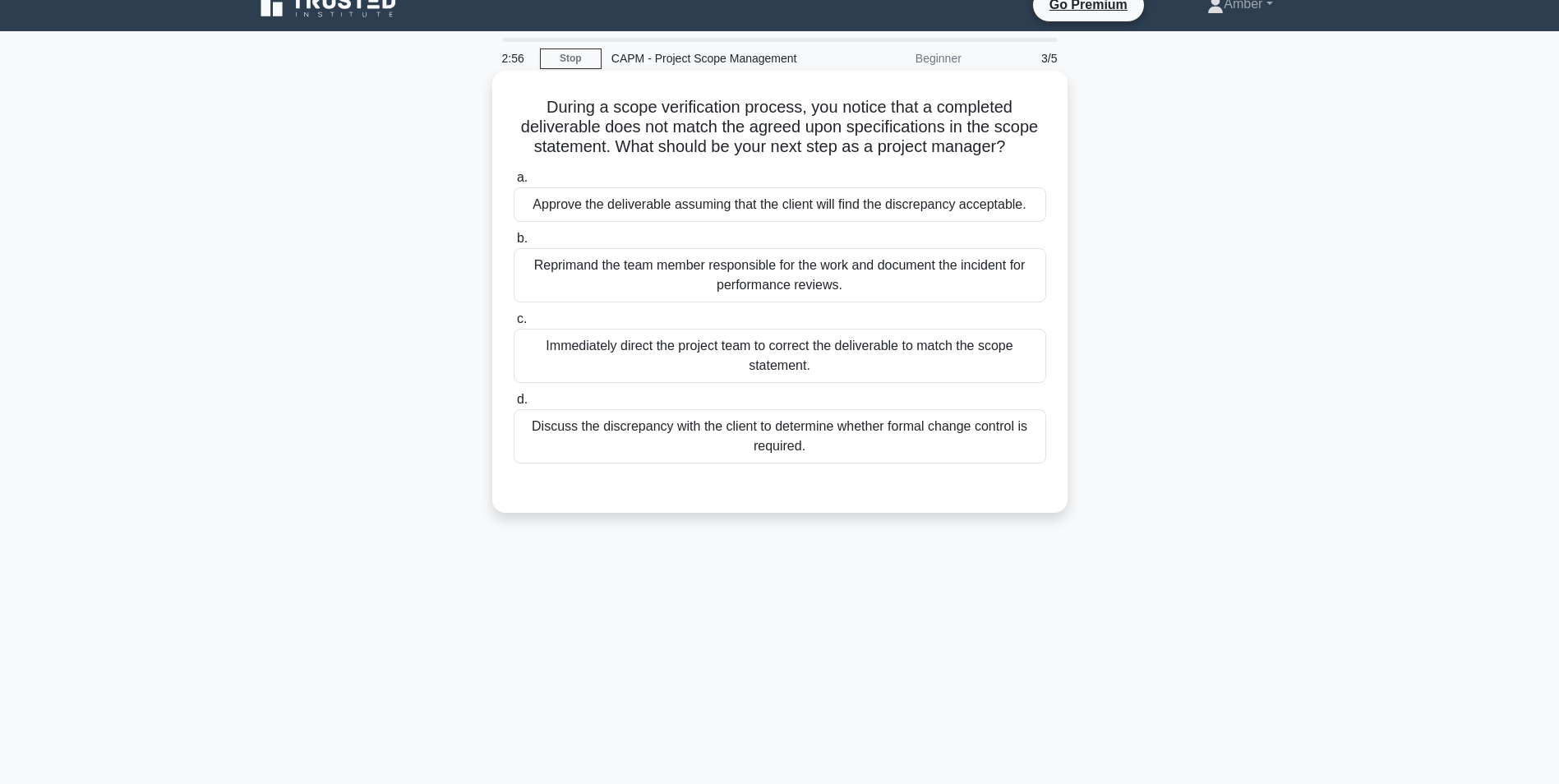
click at [660, 437] on div "Discuss the discrepancy with the client to determine whether formal change cont…" at bounding box center [780, 437] width 533 height 54
click at [514, 405] on input "d. Discuss the discrepancy with the client to determine whether formal change c…" at bounding box center [514, 399] width 0 height 11
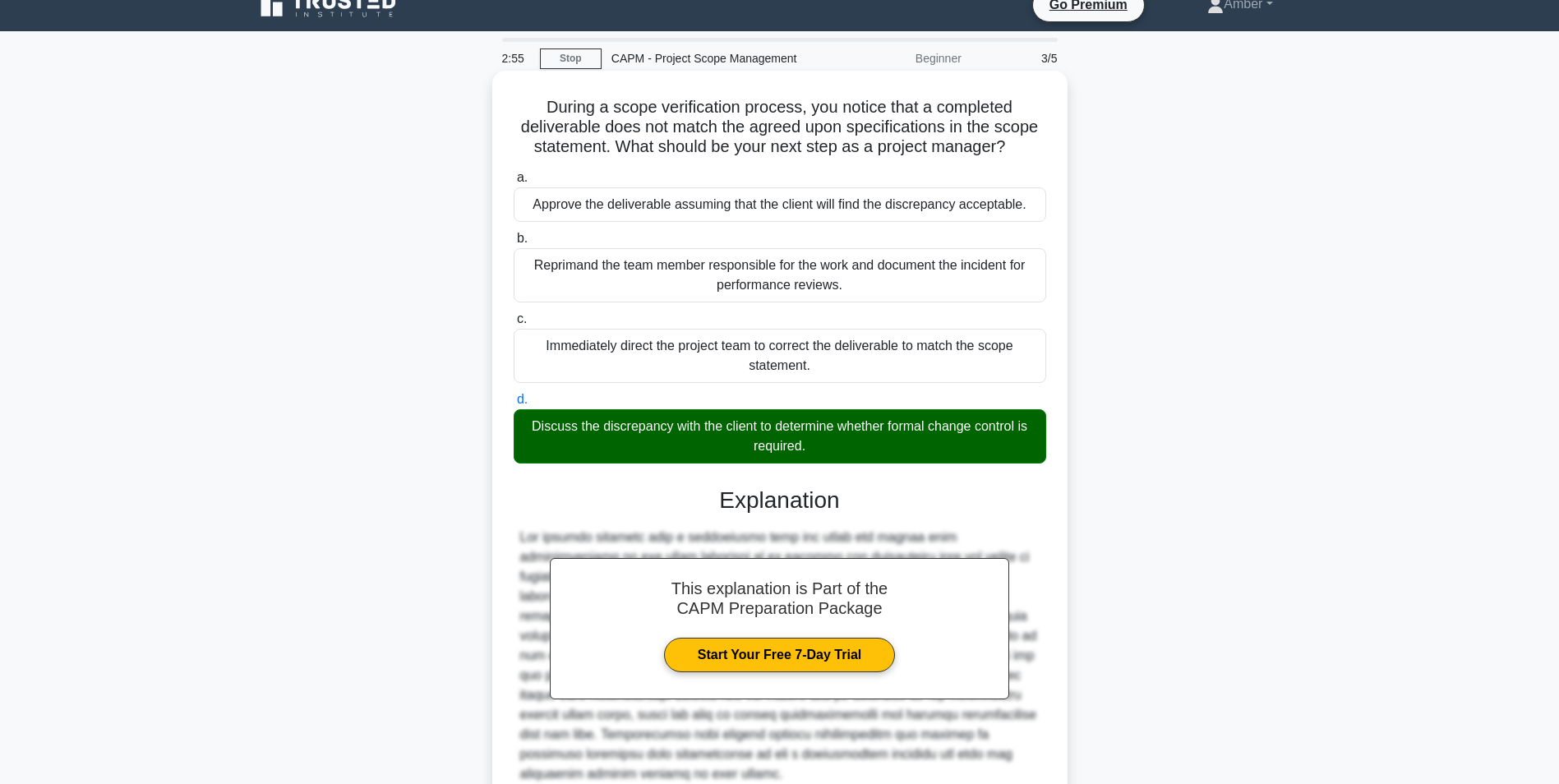
scroll to position [151, 0]
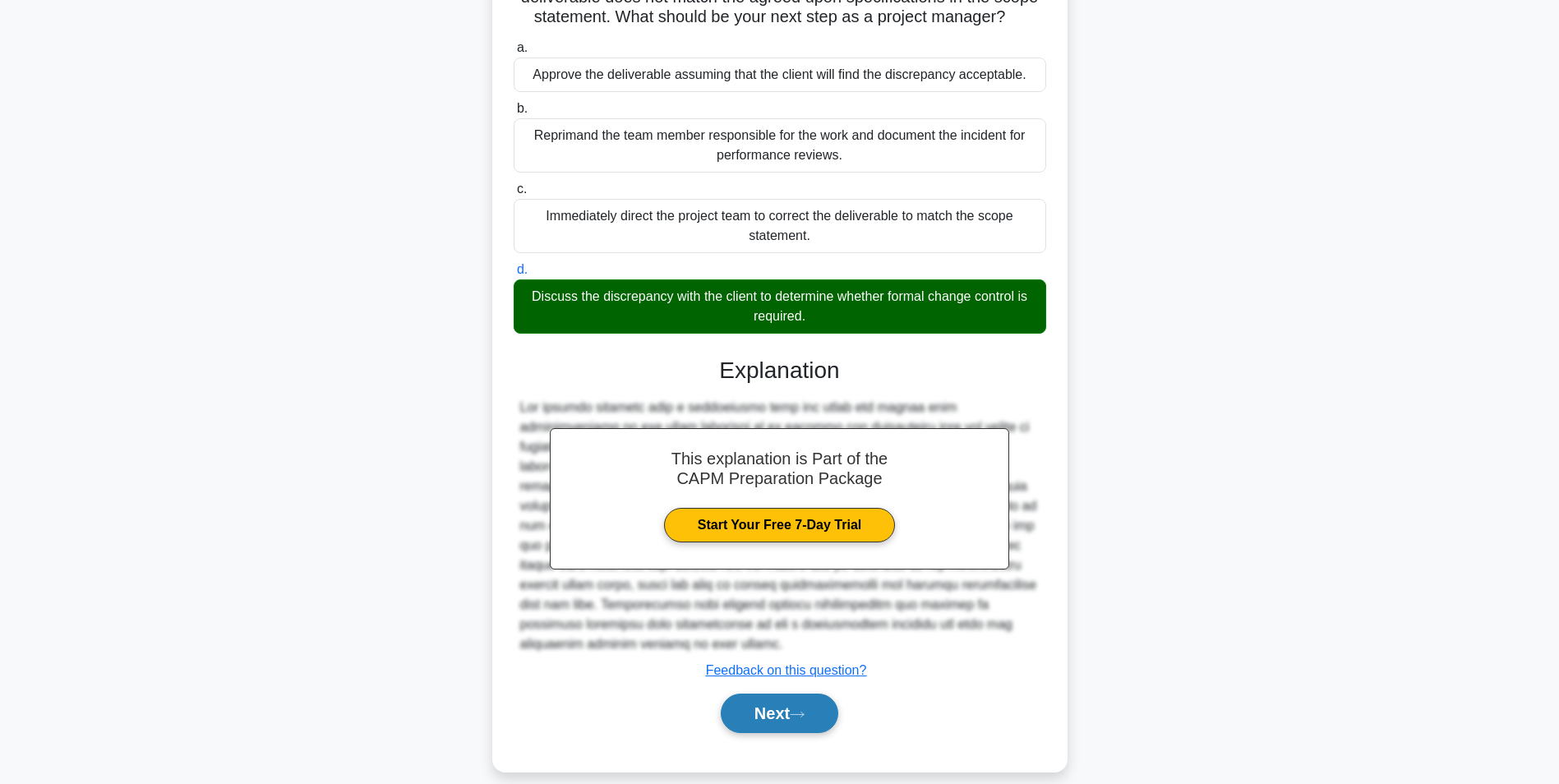
click at [805, 710] on icon at bounding box center [797, 714] width 15 height 9
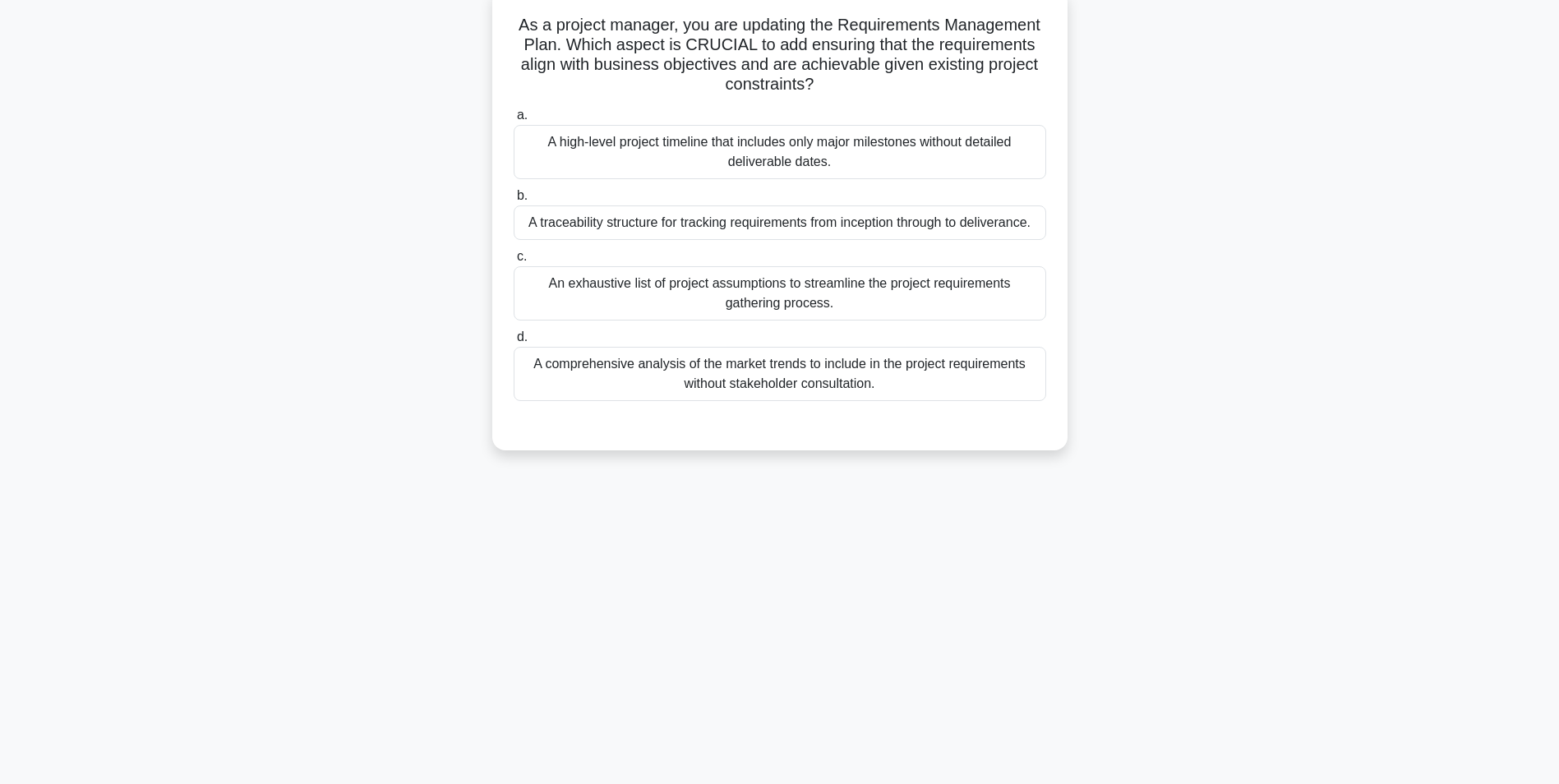
scroll to position [104, 0]
click at [669, 224] on div "A traceability structure for tracking requirements from inception through to de…" at bounding box center [780, 223] width 533 height 35
click at [514, 201] on input "b. A traceability structure for tracking requirements from inception through to…" at bounding box center [514, 195] width 0 height 11
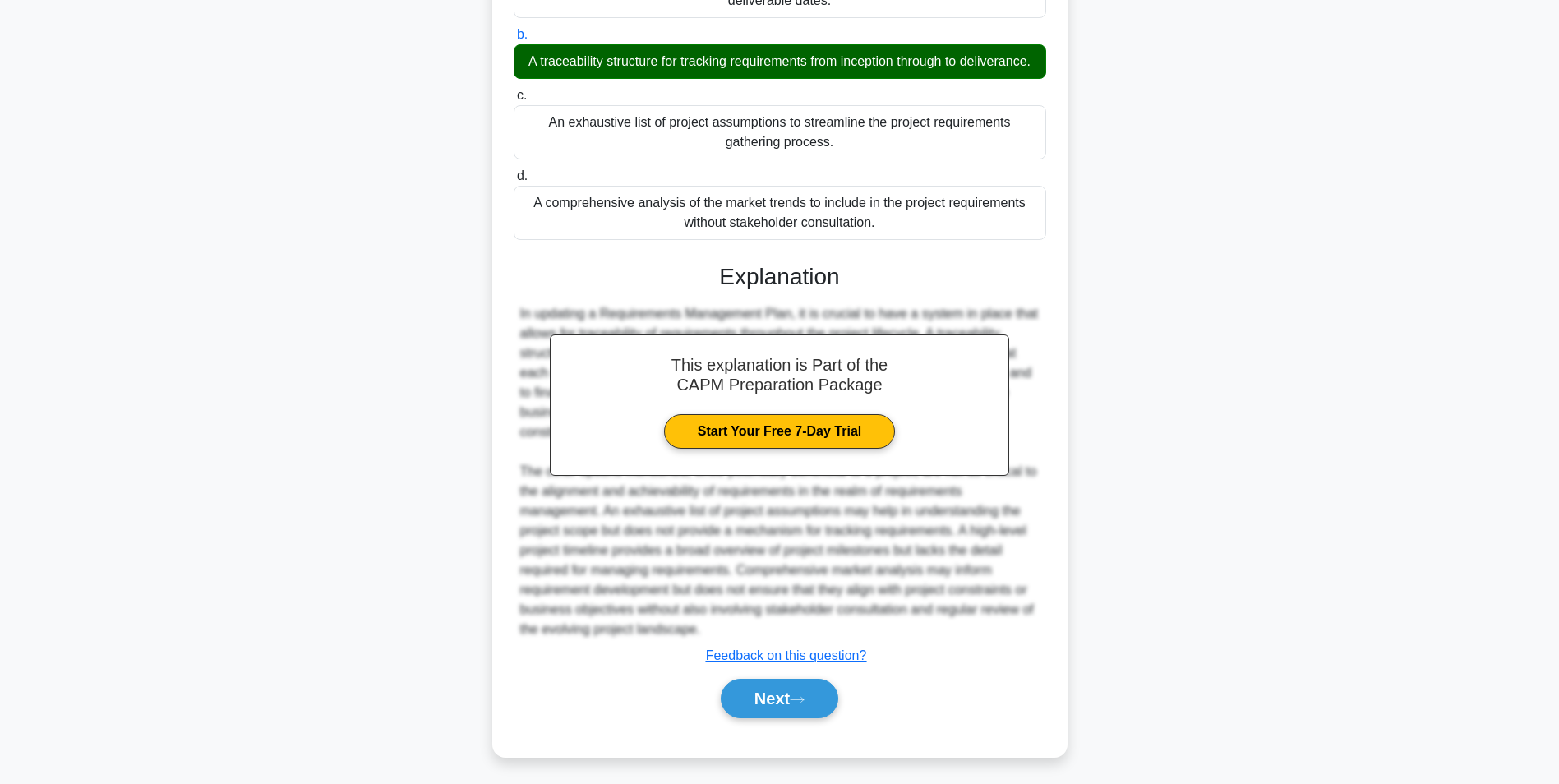
scroll to position [289, 0]
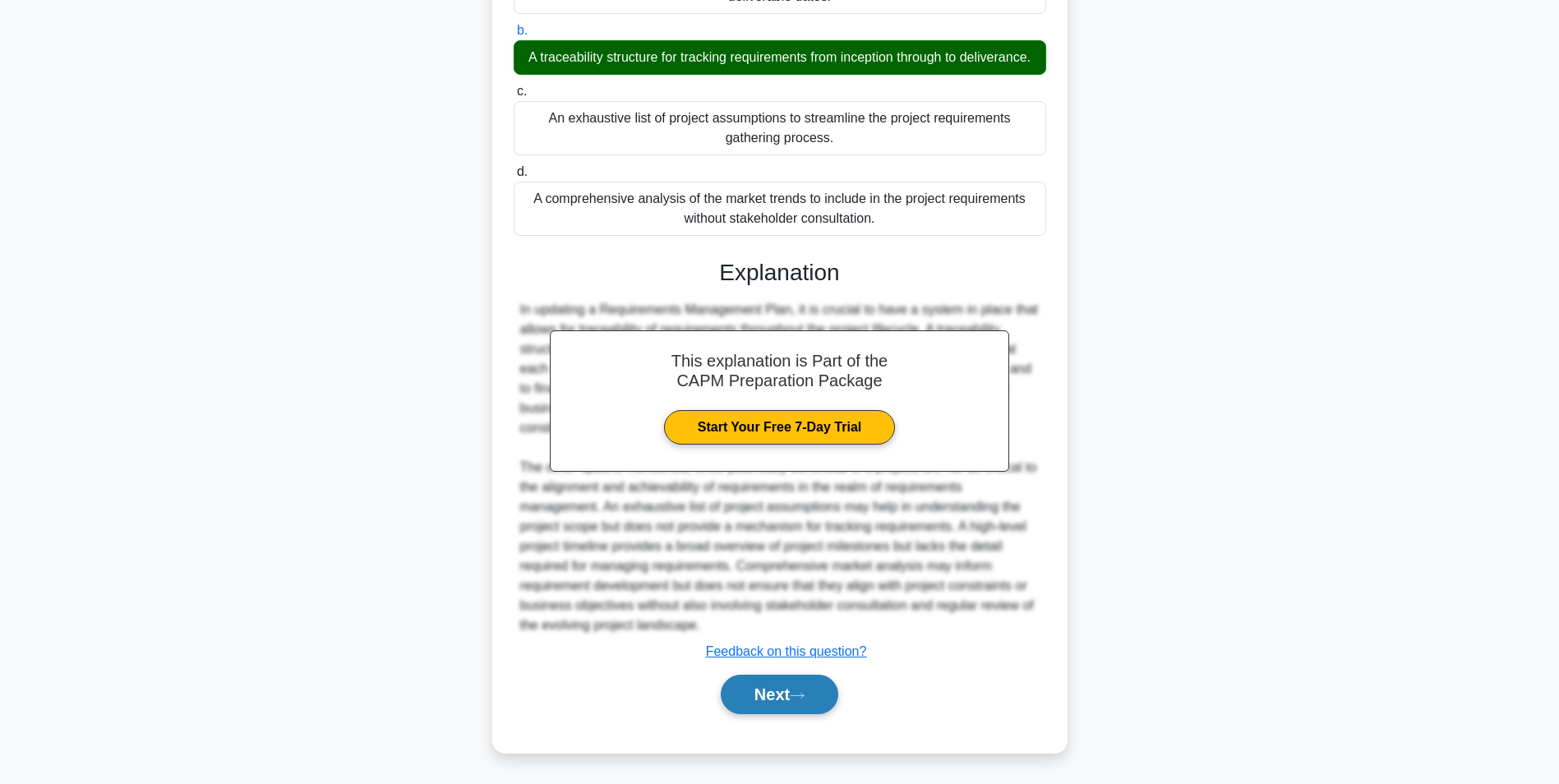
click at [790, 693] on button "Next" at bounding box center [780, 694] width 117 height 40
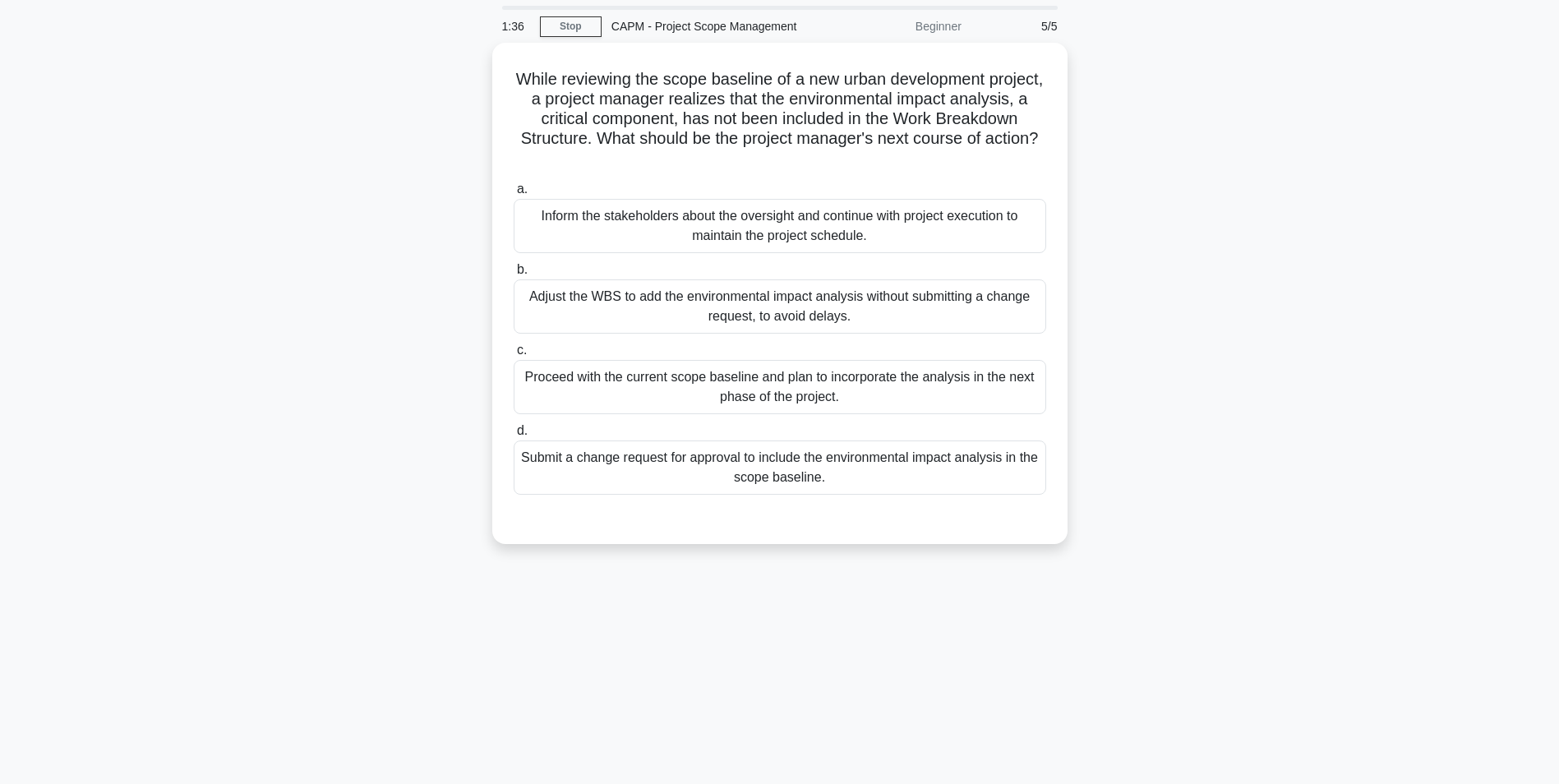
scroll to position [82, 0]
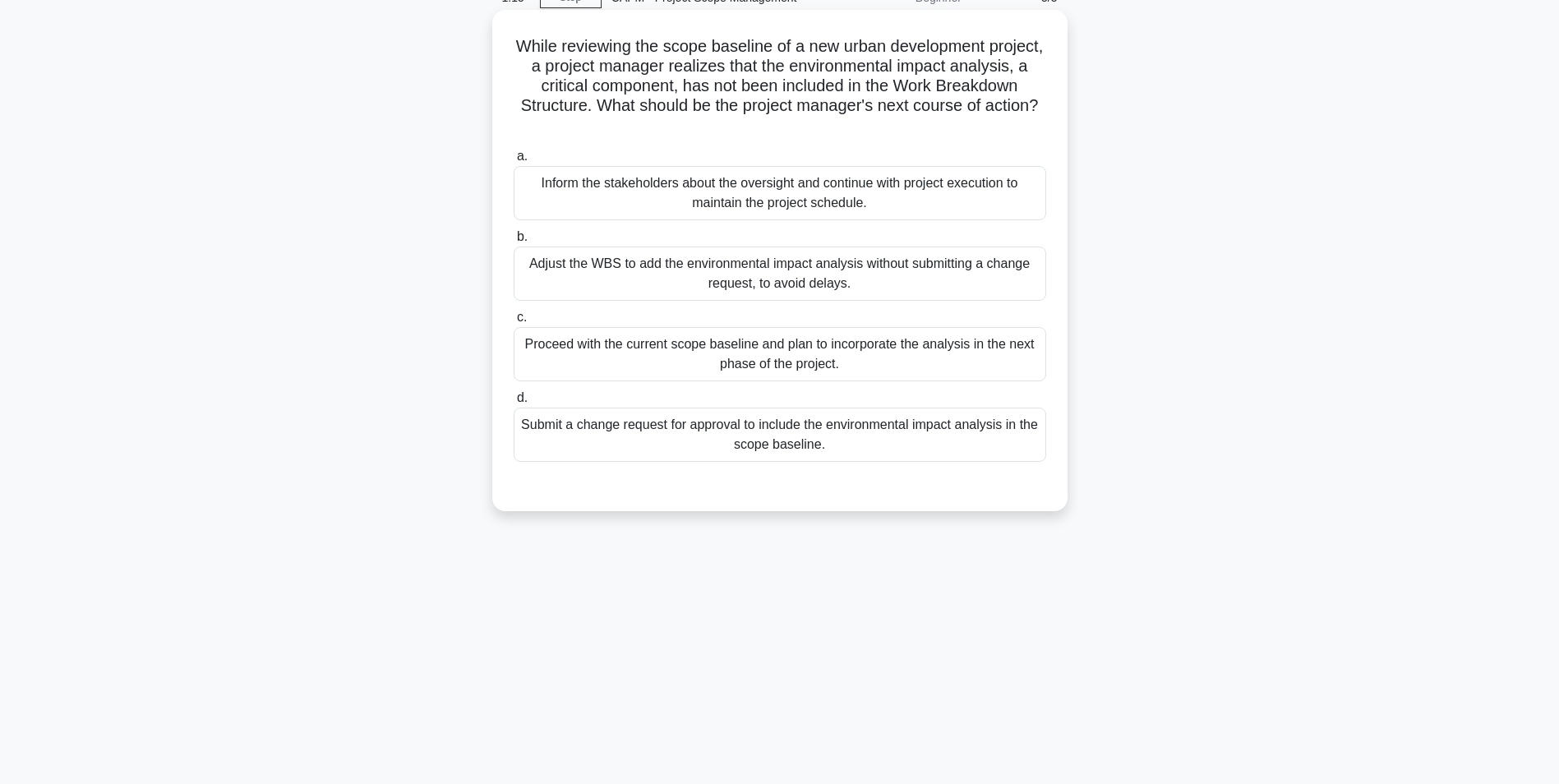
click at [639, 437] on div "Submit a change request for approval to include the environmental impact analys…" at bounding box center [780, 435] width 533 height 54
click at [514, 404] on input "d. Submit a change request for approval to include the environmental impact ana…" at bounding box center [514, 398] width 0 height 11
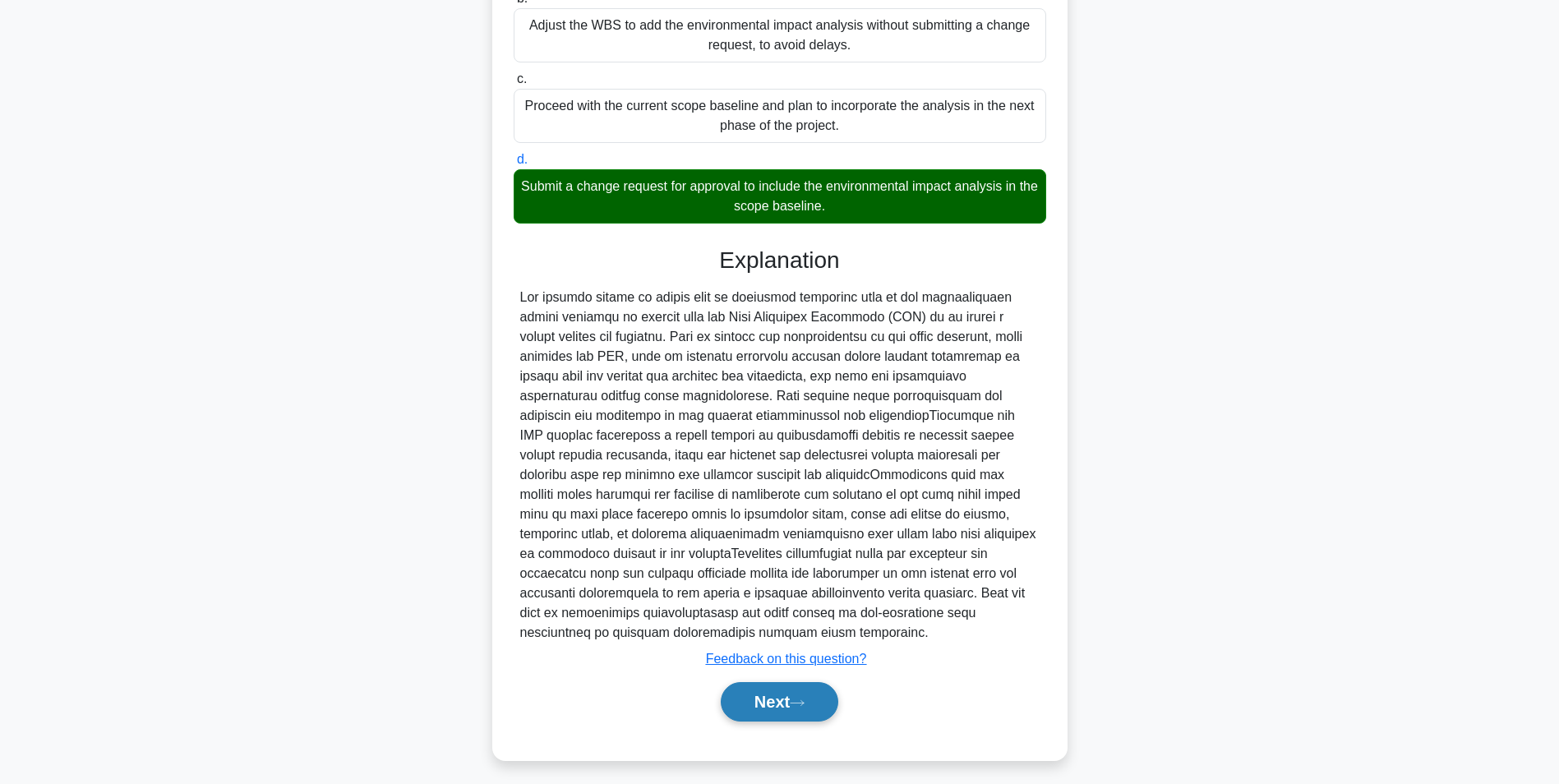
scroll to position [329, 0]
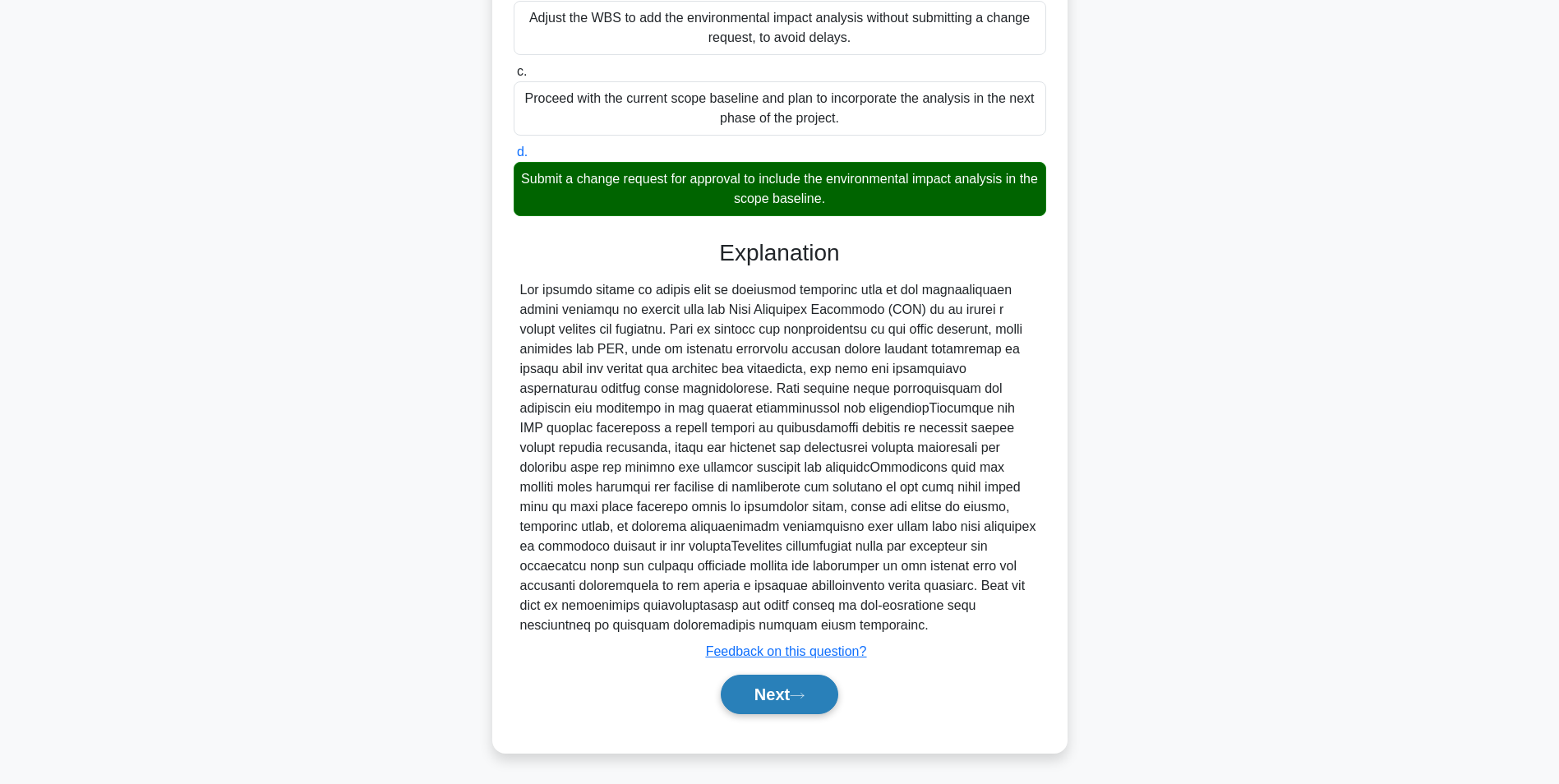
click at [763, 677] on button "Next" at bounding box center [780, 694] width 117 height 40
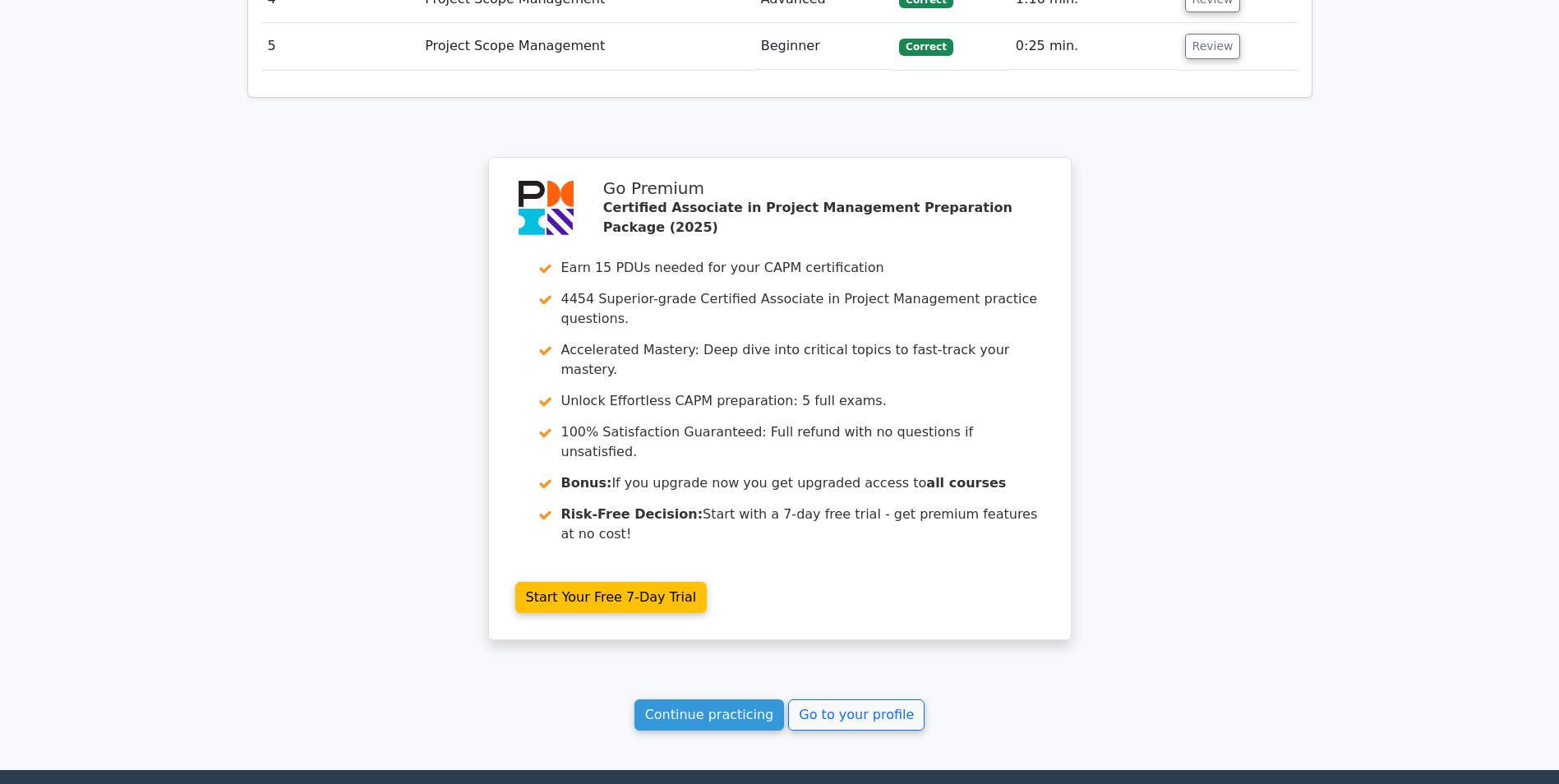
scroll to position [2374, 0]
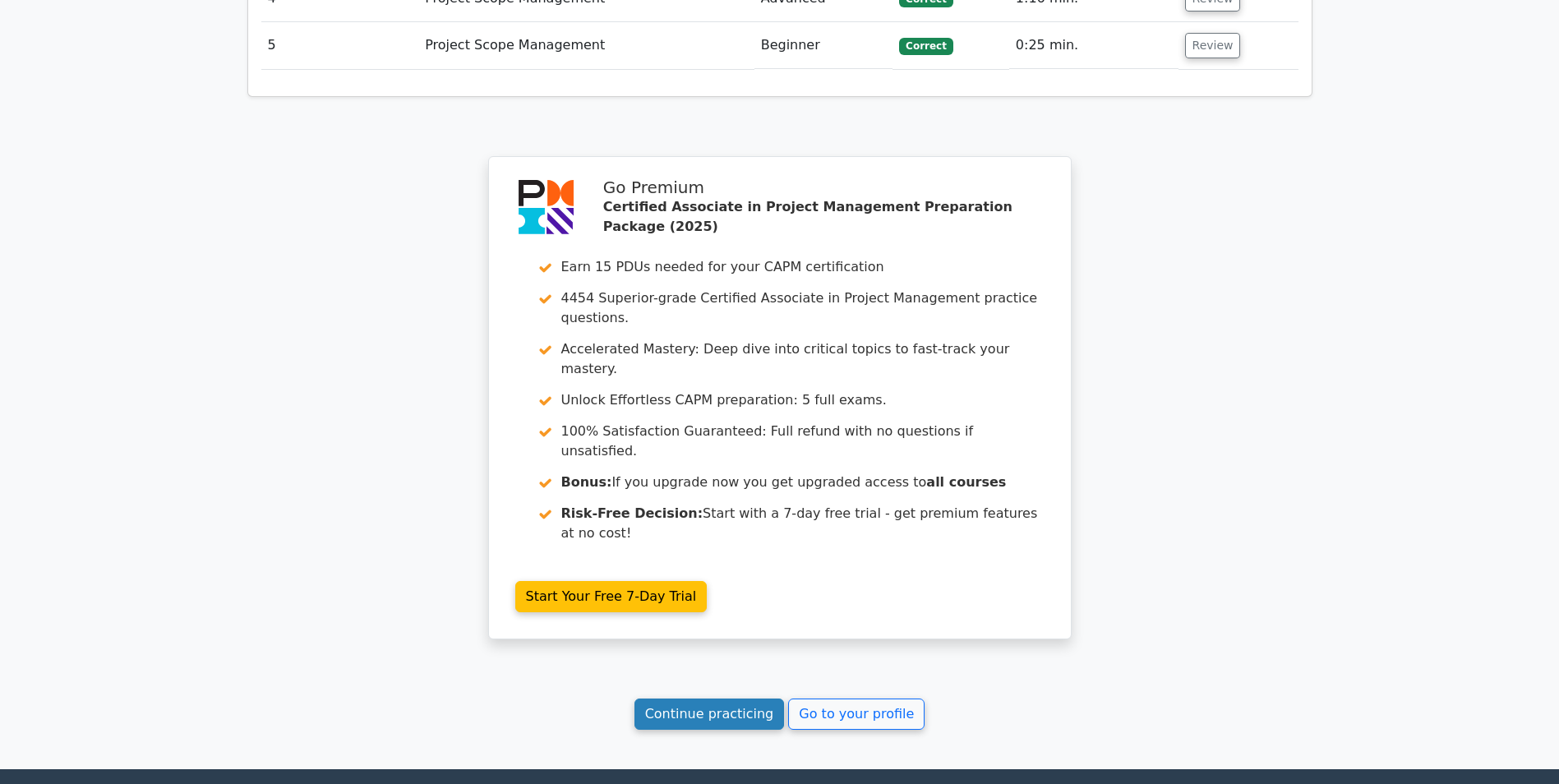
click at [722, 699] on link "Continue practicing" at bounding box center [710, 714] width 150 height 31
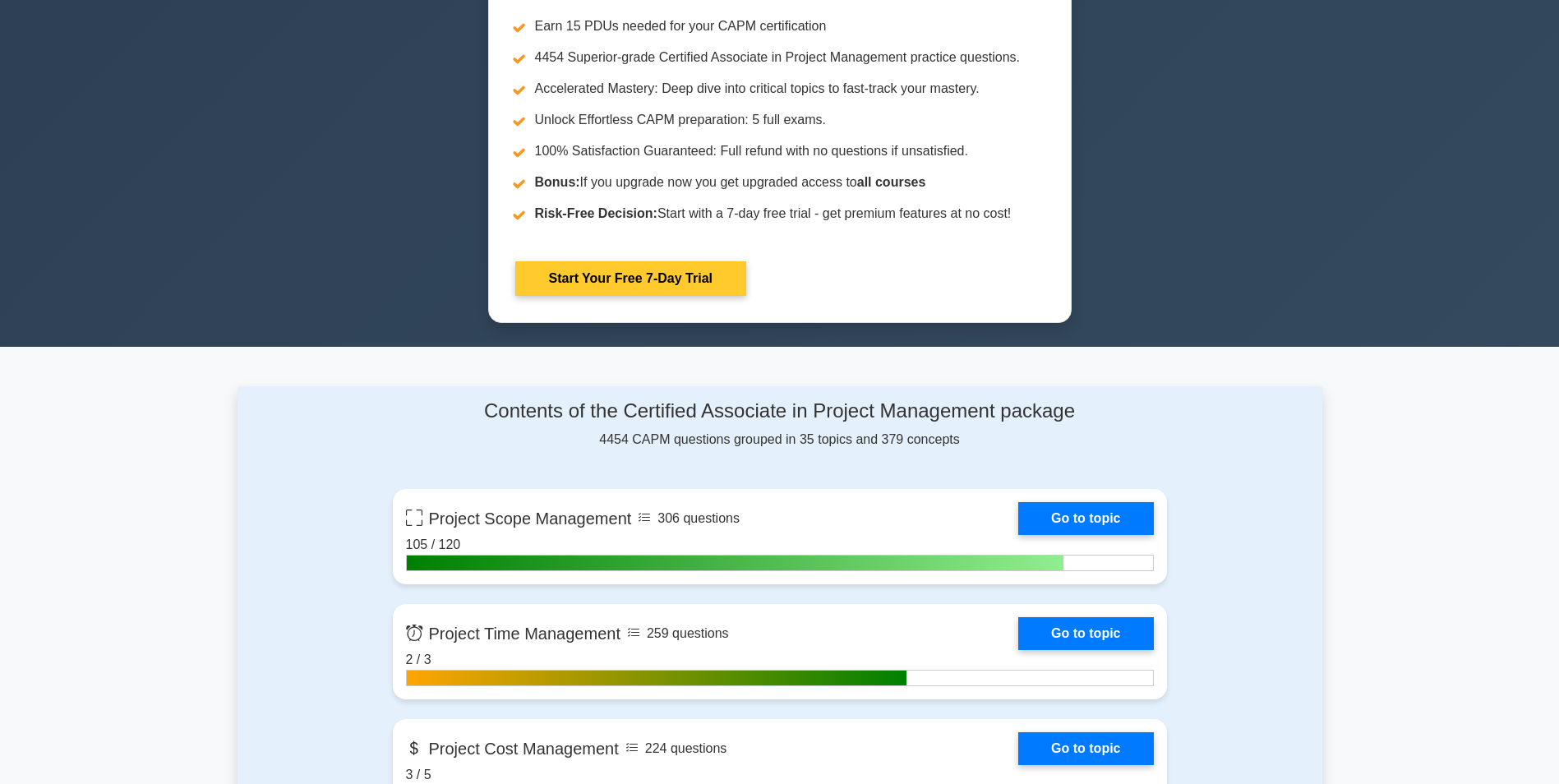
scroll to position [822, 0]
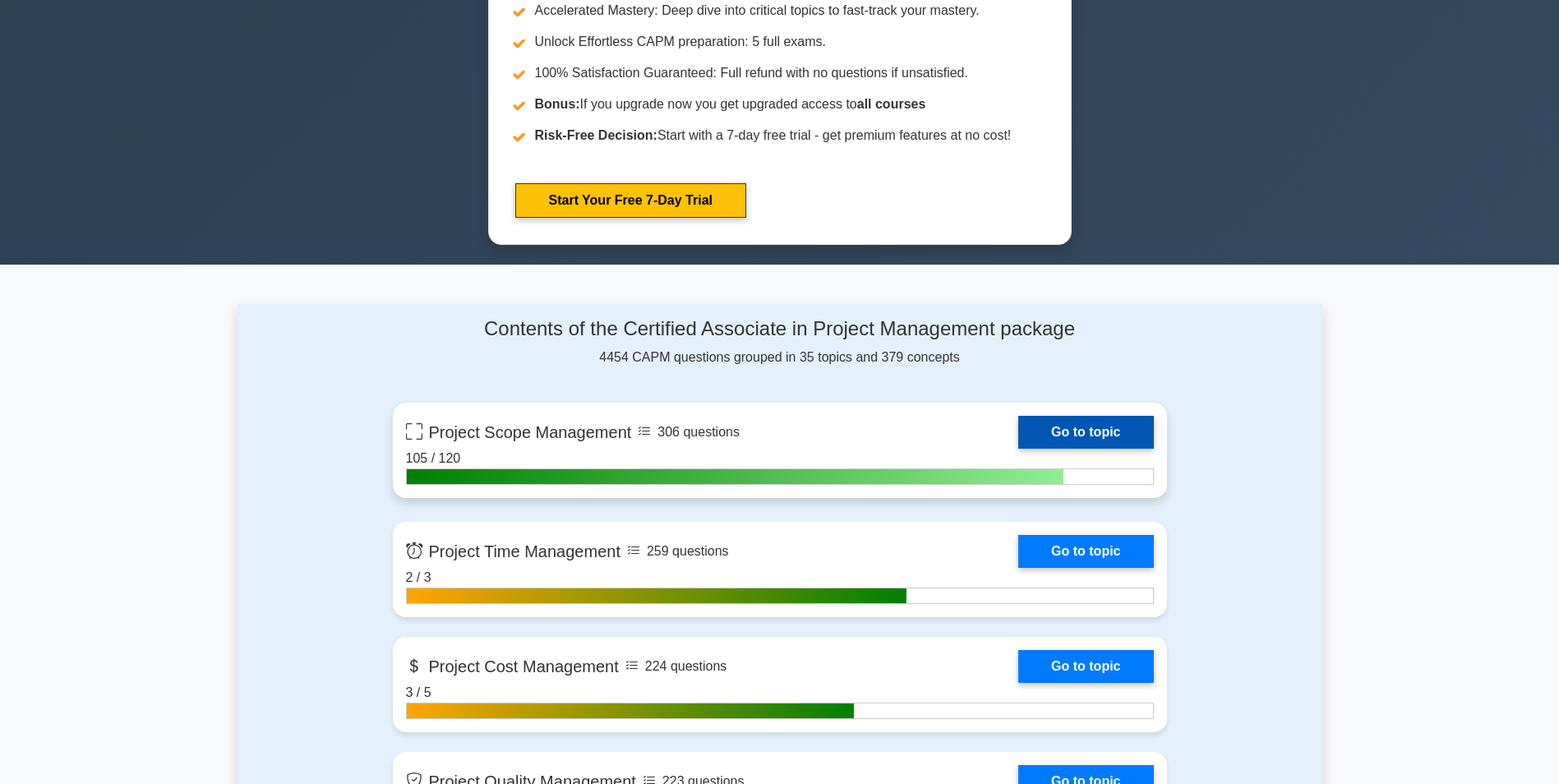
click at [1078, 422] on link "Go to topic" at bounding box center [1085, 432] width 135 height 33
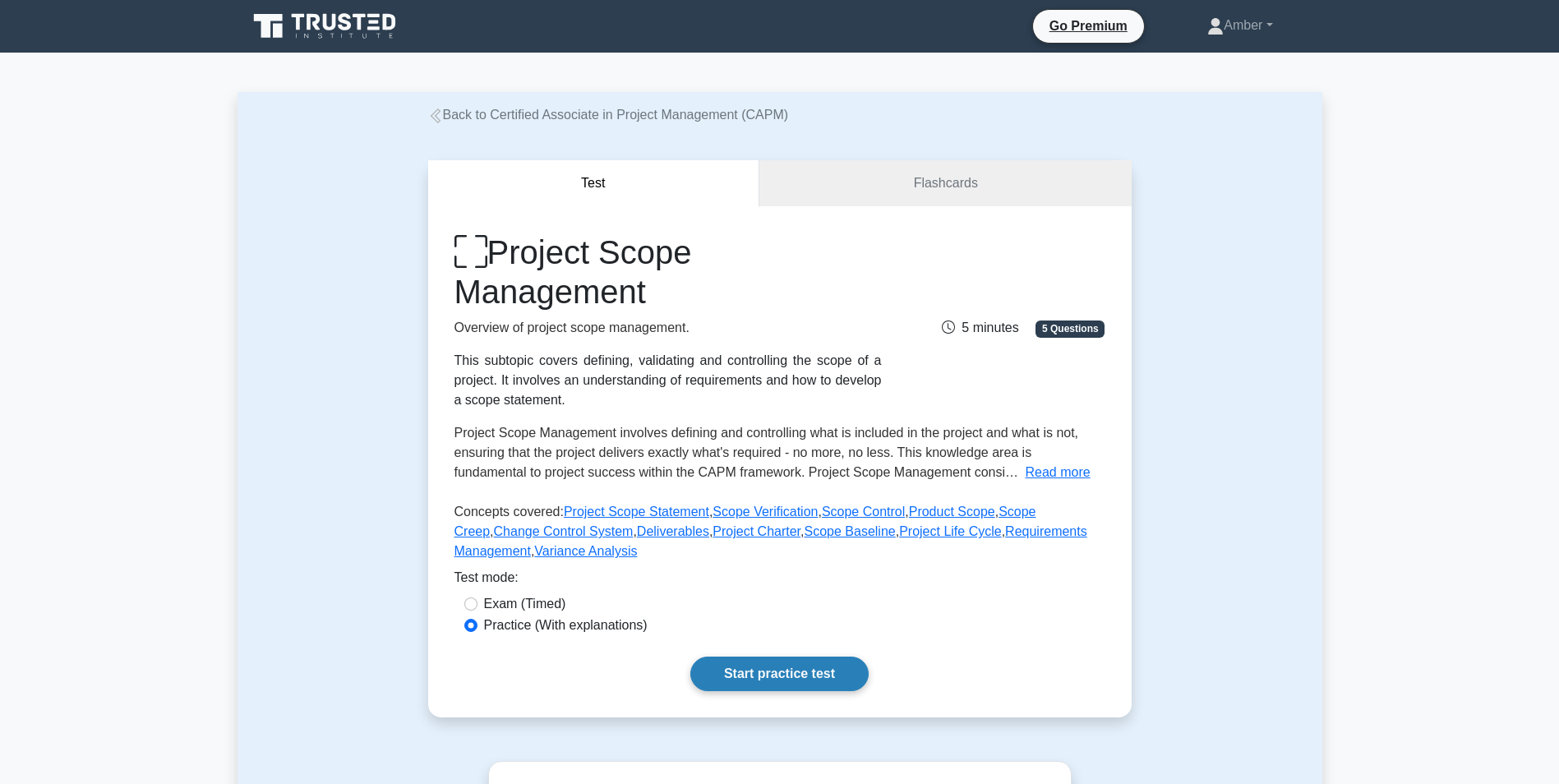
click at [780, 672] on link "Start practice test" at bounding box center [780, 674] width 179 height 35
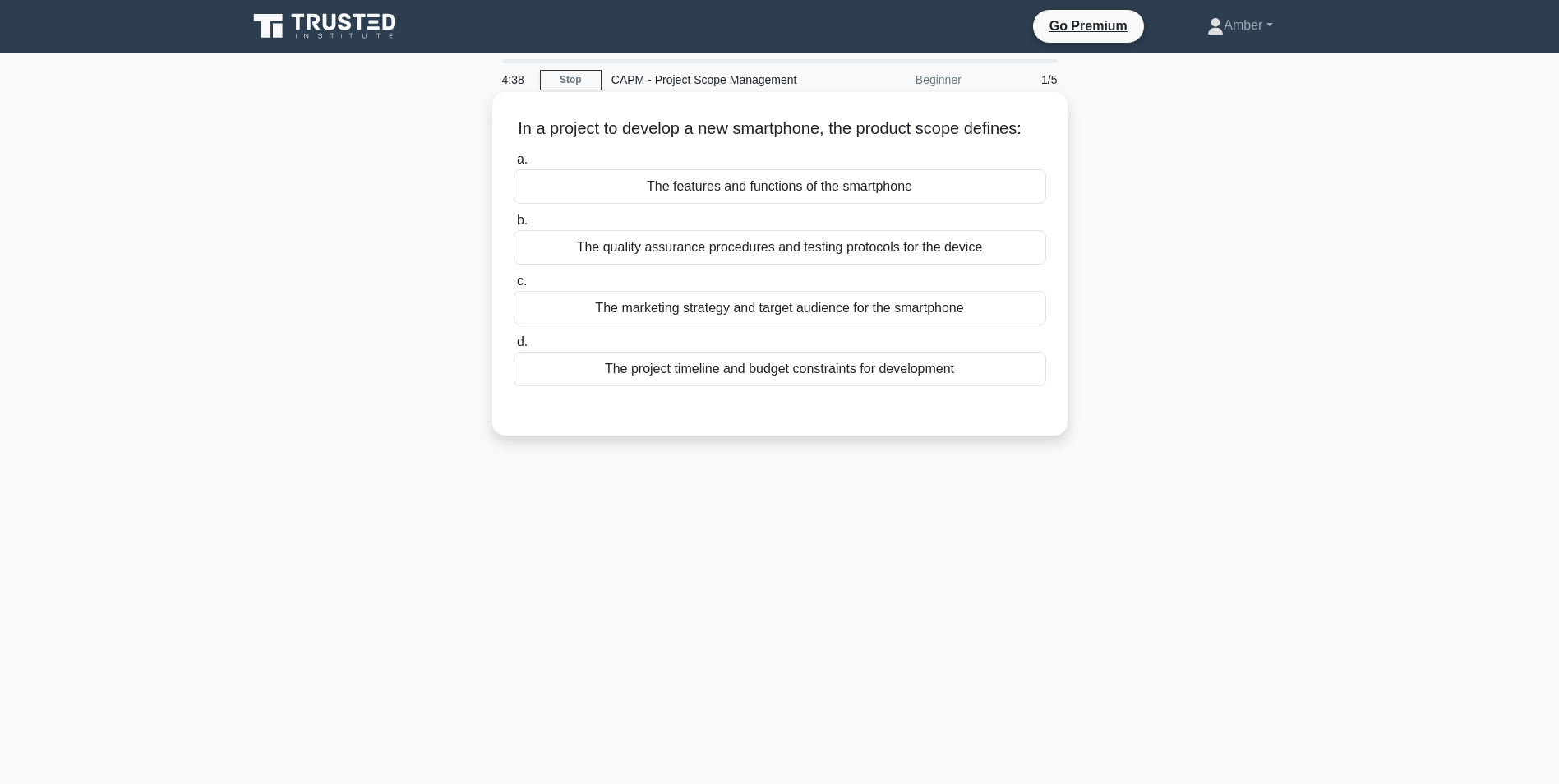
click at [791, 193] on div "The features and functions of the smartphone" at bounding box center [780, 186] width 533 height 35
click at [514, 165] on input "a. The features and functions of the smartphone" at bounding box center [514, 159] width 0 height 11
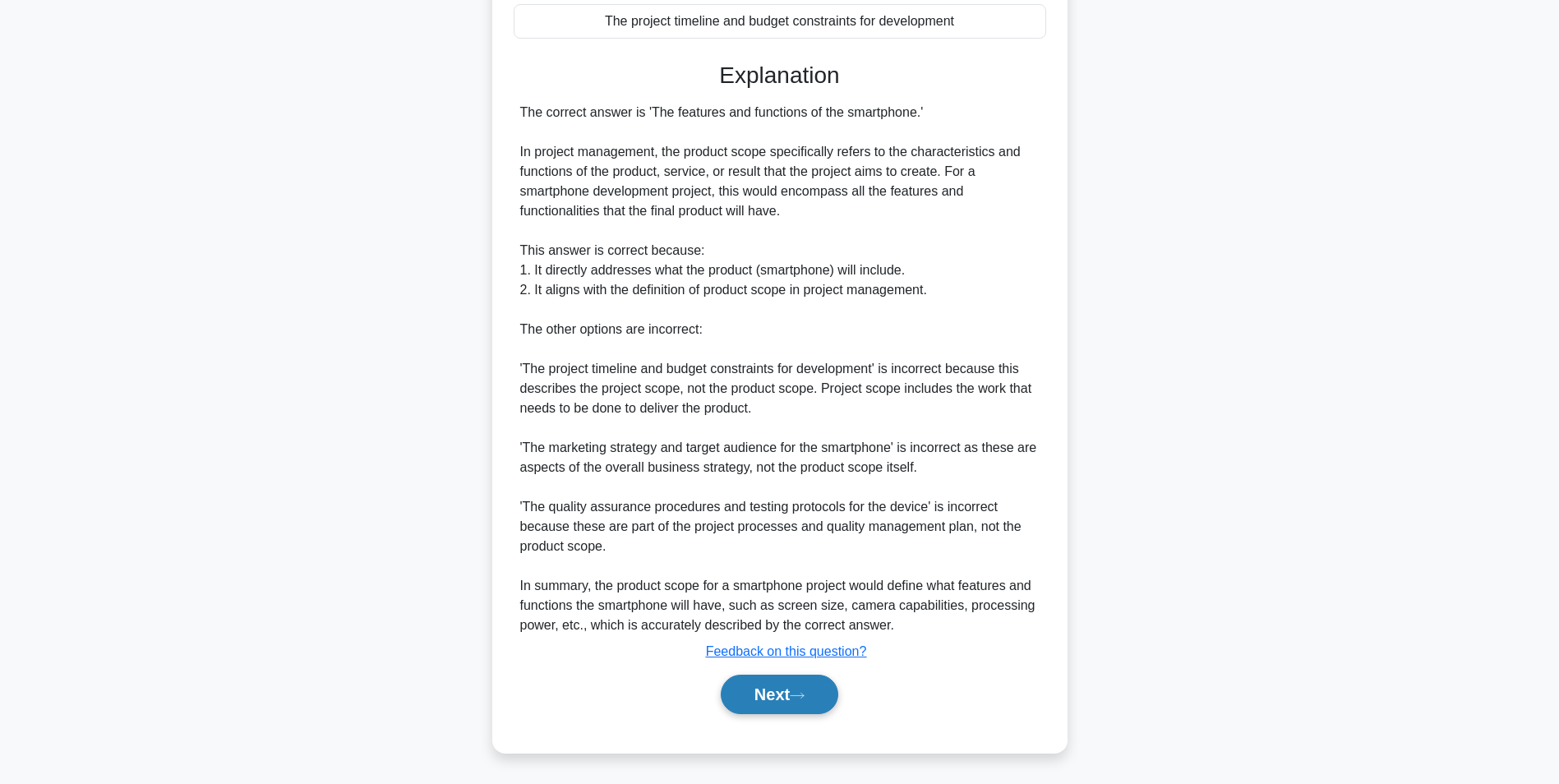
click at [766, 680] on button "Next" at bounding box center [780, 694] width 117 height 40
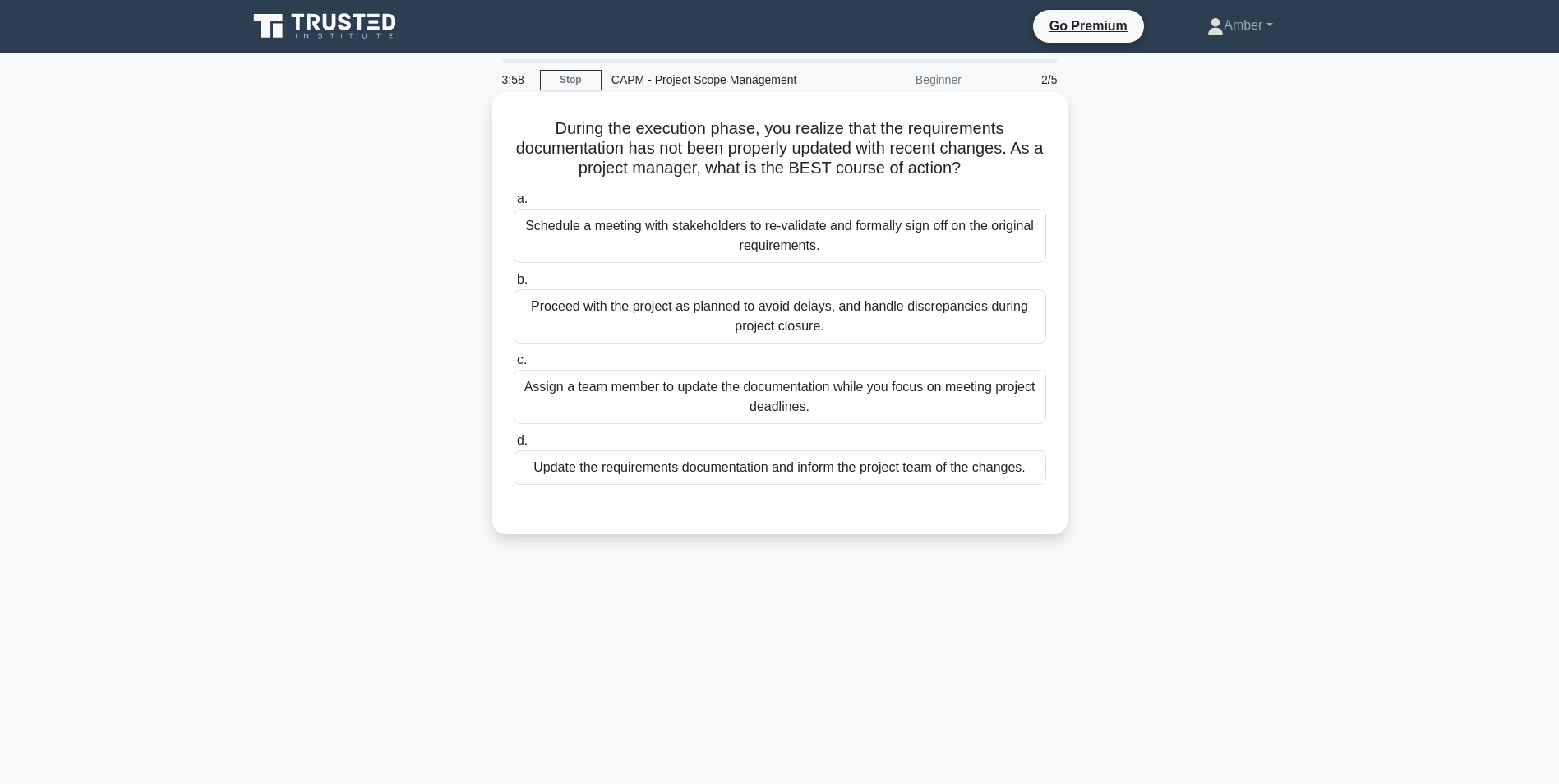
click at [666, 472] on div "Update the requirements documentation and inform the project team of the change…" at bounding box center [780, 468] width 533 height 35
click at [514, 446] on input "d. Update the requirements documentation and inform the project team of the cha…" at bounding box center [514, 441] width 0 height 11
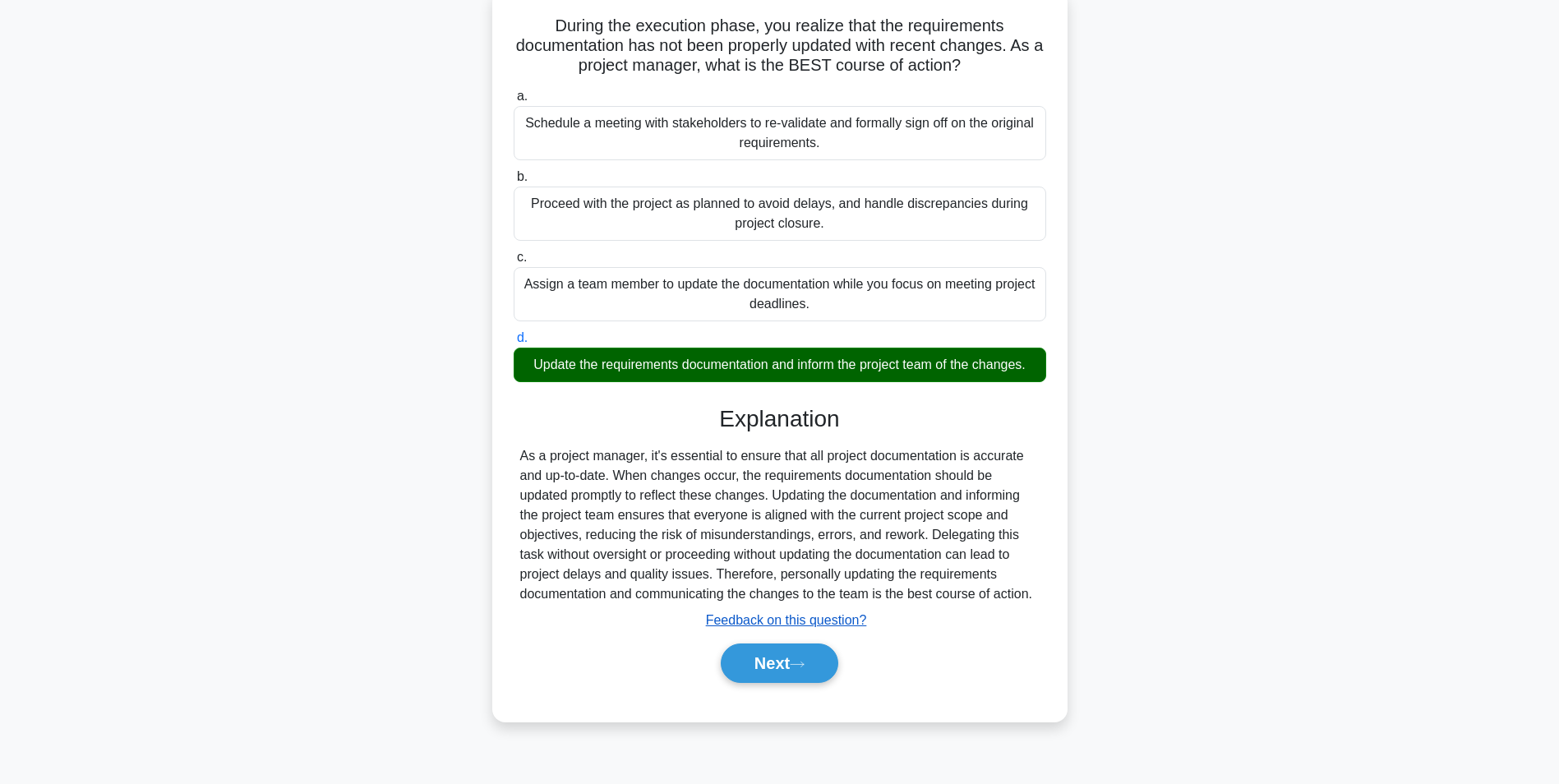
scroll to position [104, 0]
click at [773, 657] on button "Next" at bounding box center [780, 662] width 117 height 40
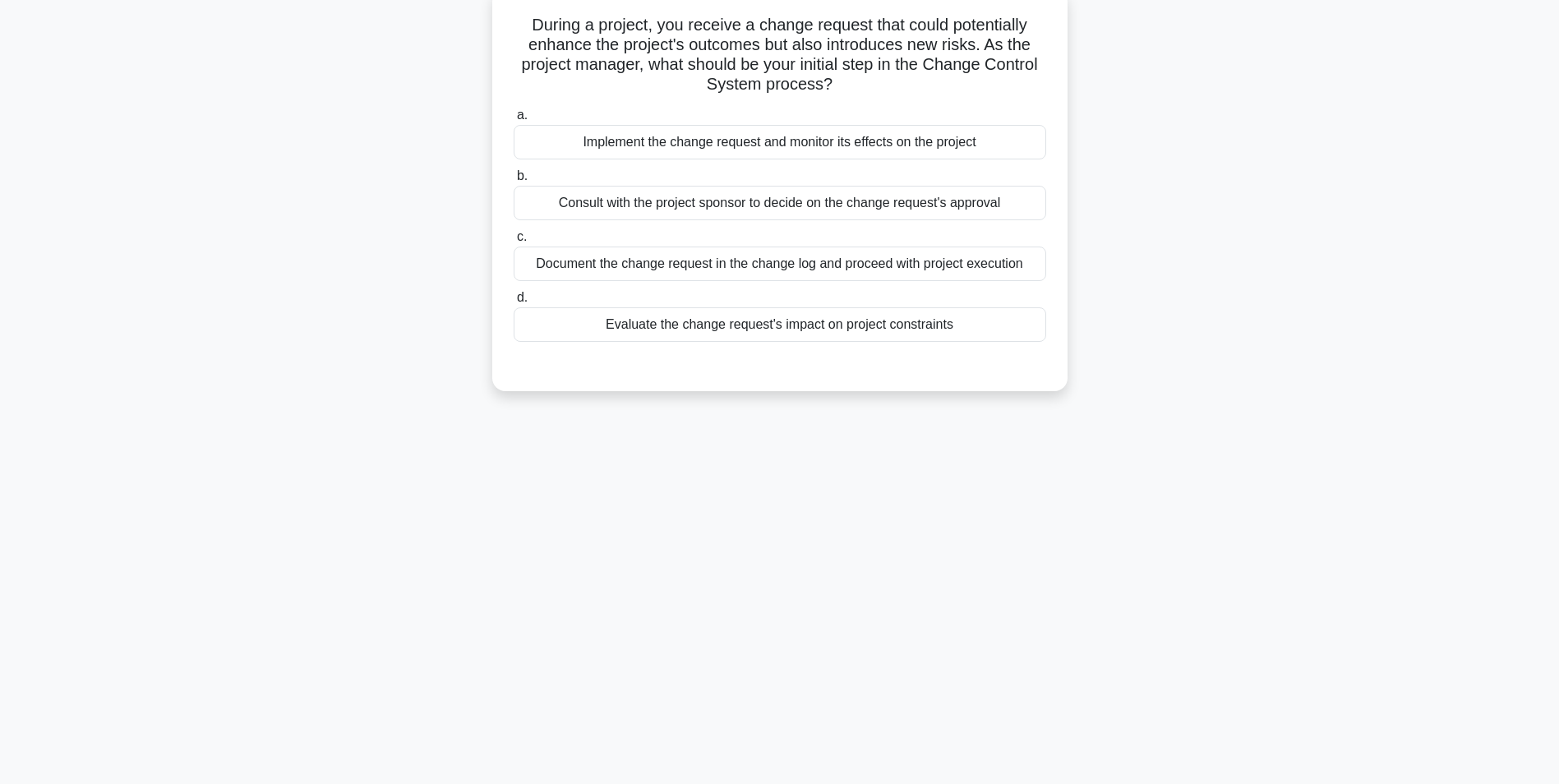
click at [737, 330] on div "Evaluate the change request's impact on project constraints" at bounding box center [780, 325] width 533 height 35
click at [514, 303] on input "d. Evaluate the change request's impact on project constraints" at bounding box center [514, 297] width 0 height 11
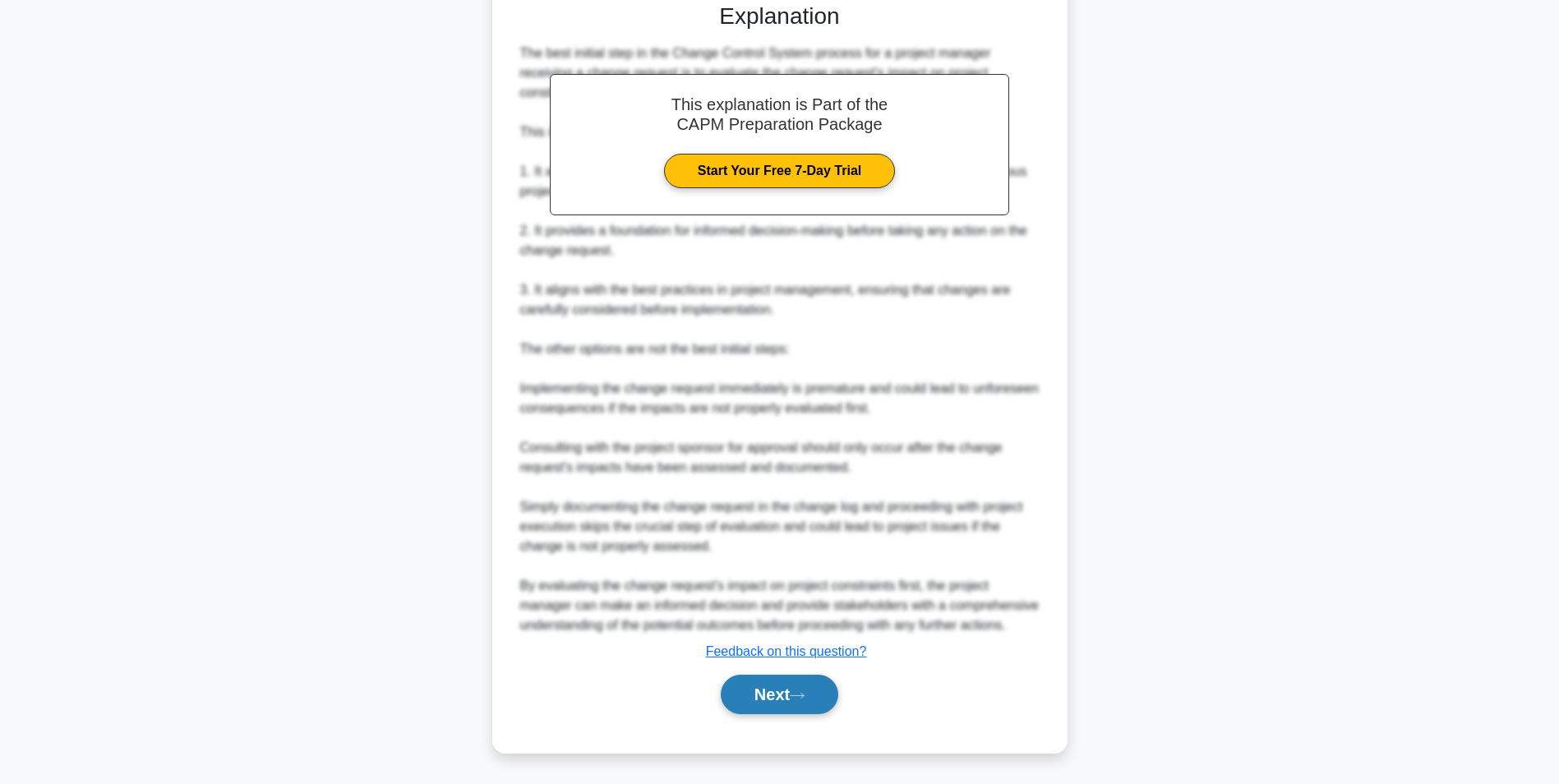
click at [776, 679] on button "Next" at bounding box center [780, 694] width 117 height 40
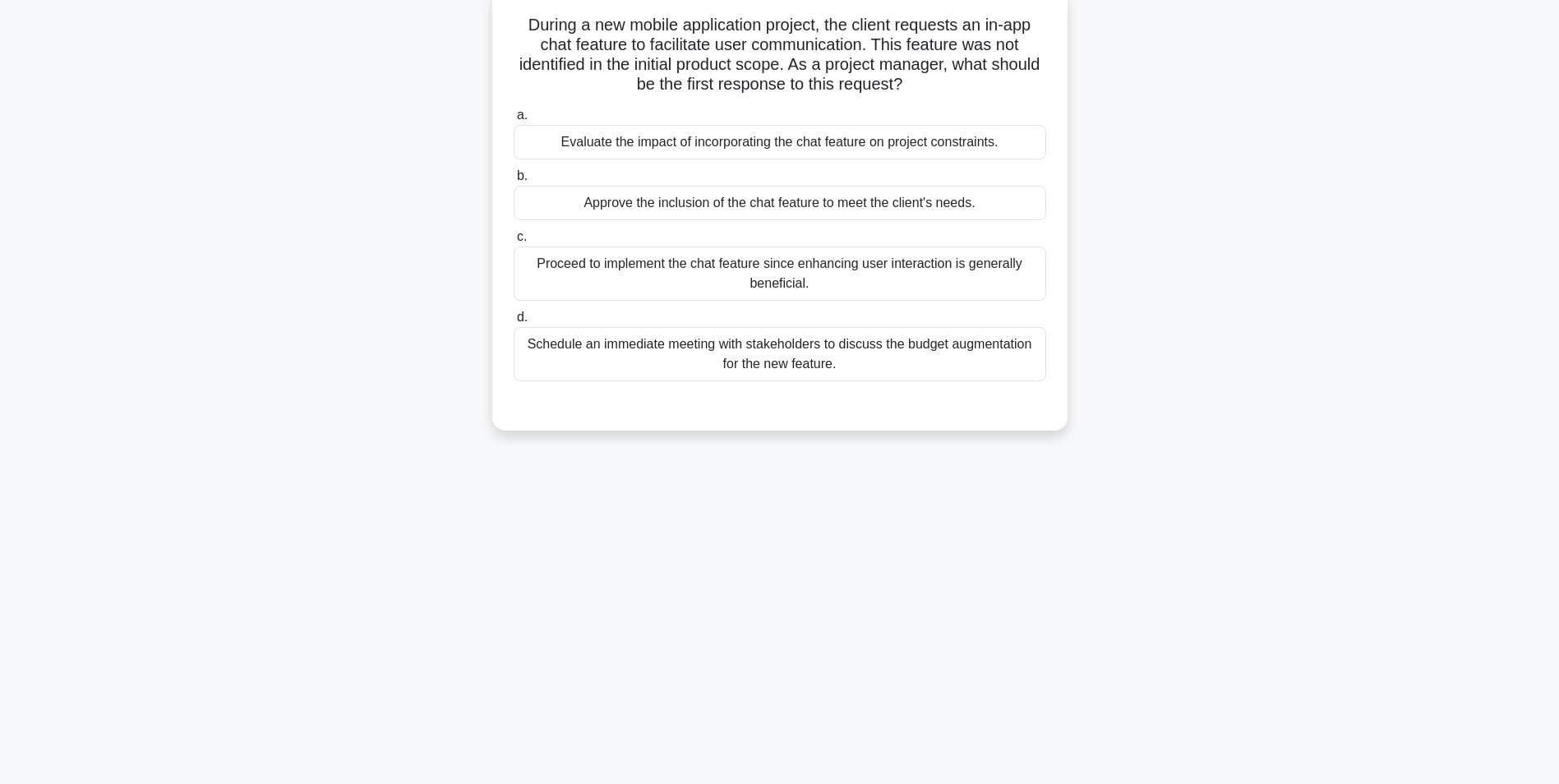
click at [704, 144] on div "Evaluate the impact of incorporating the chat feature on project constraints." at bounding box center [780, 143] width 533 height 35
click at [514, 120] on input "a. Evaluate the impact of incorporating the chat feature on project constraints." at bounding box center [514, 114] width 0 height 11
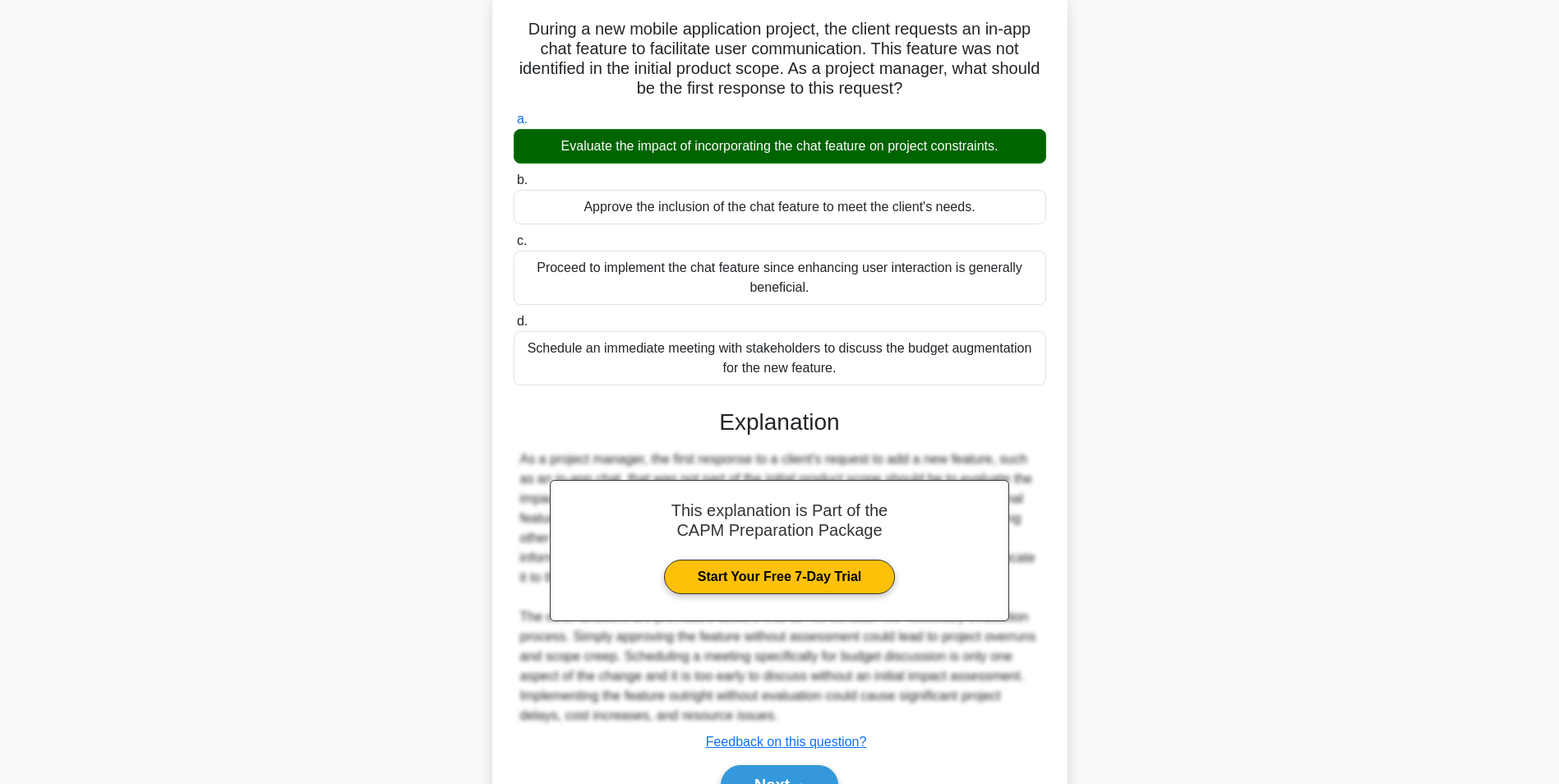
scroll to position [190, 0]
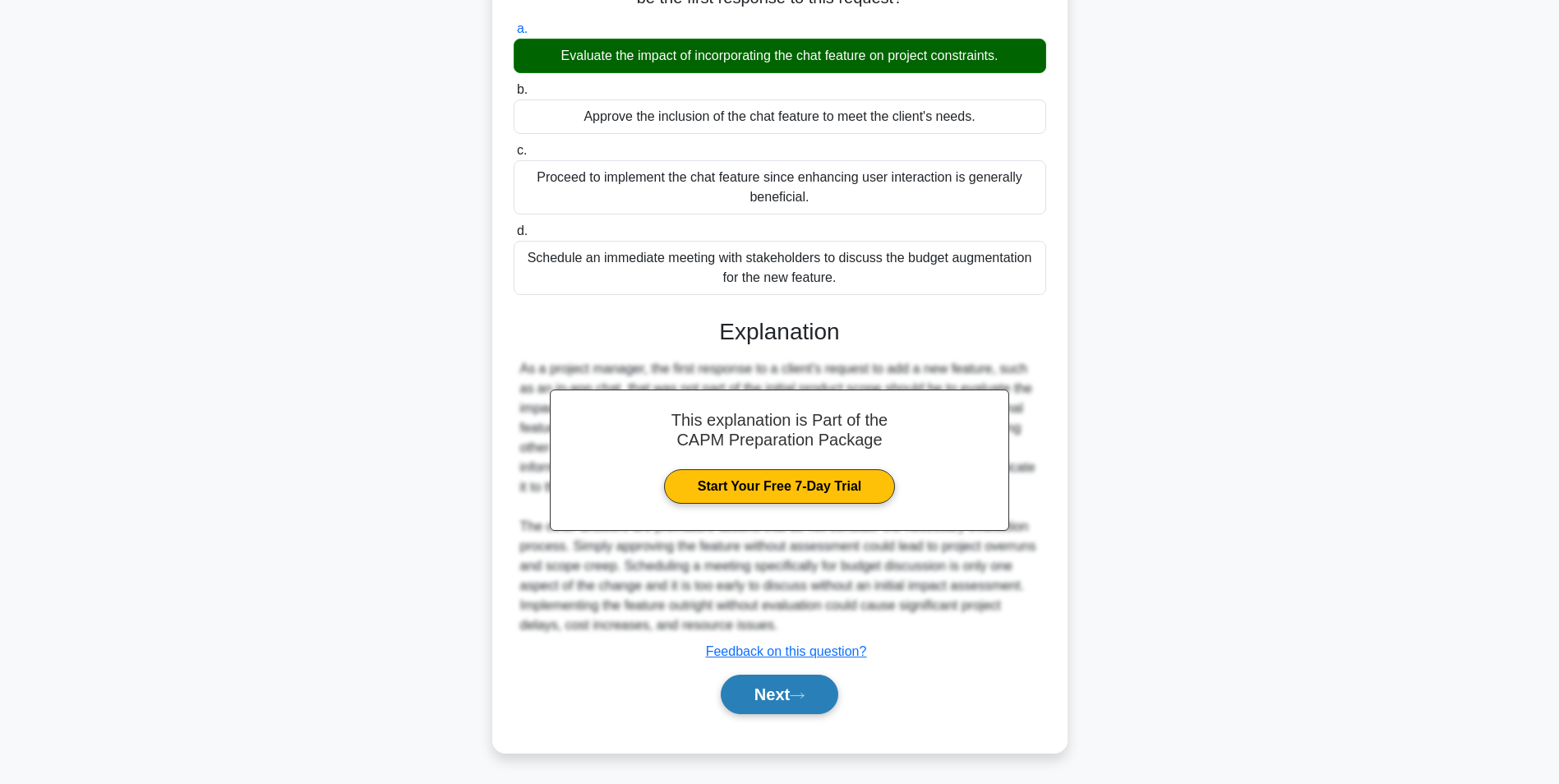
click at [785, 679] on button "Next" at bounding box center [780, 694] width 117 height 40
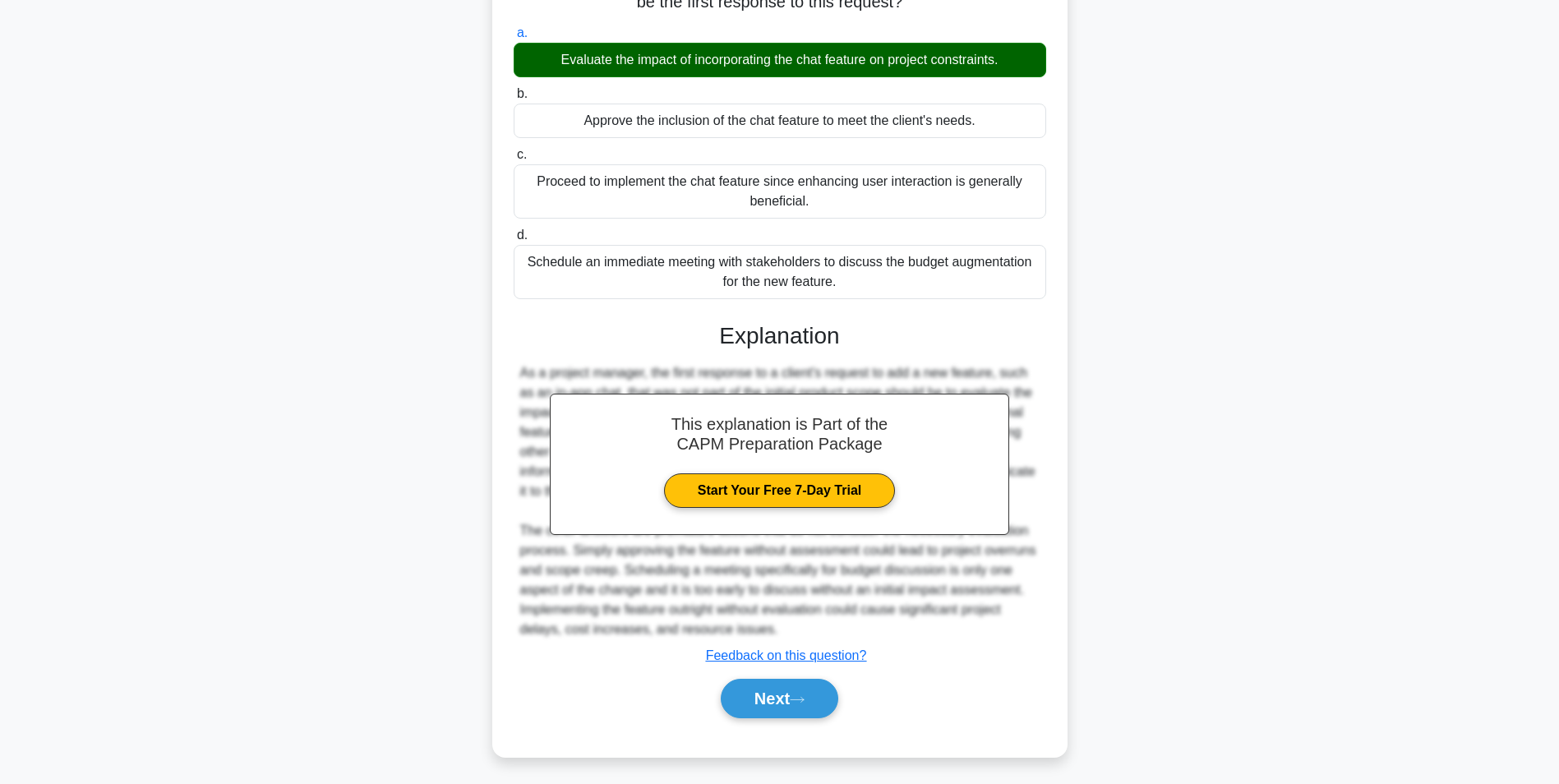
scroll to position [104, 0]
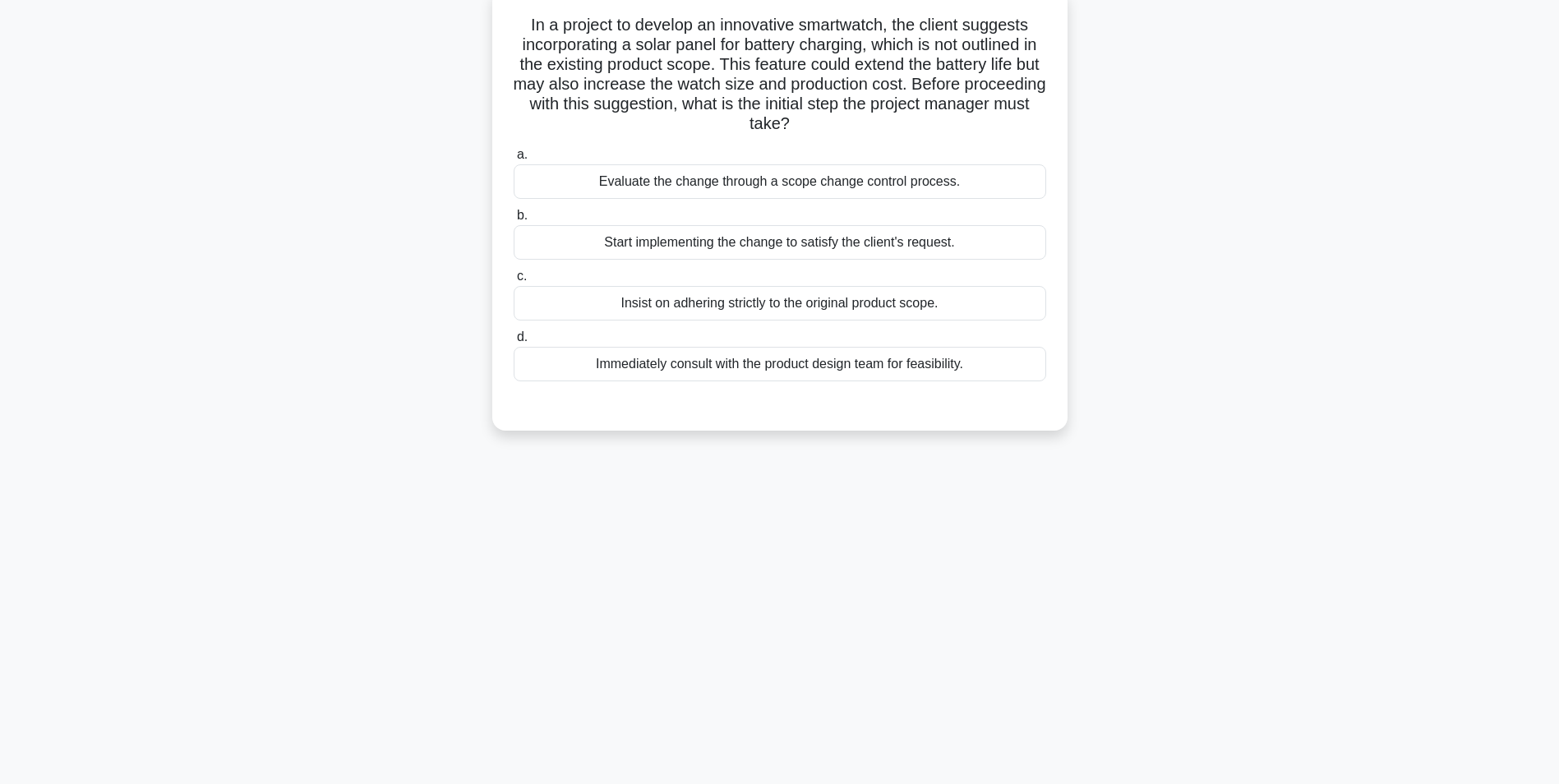
click at [705, 357] on div "Immediately consult with the product design team for feasibility." at bounding box center [780, 364] width 533 height 35
click at [514, 343] on input "d. Immediately consult with the product design team for feasibility." at bounding box center [514, 337] width 0 height 11
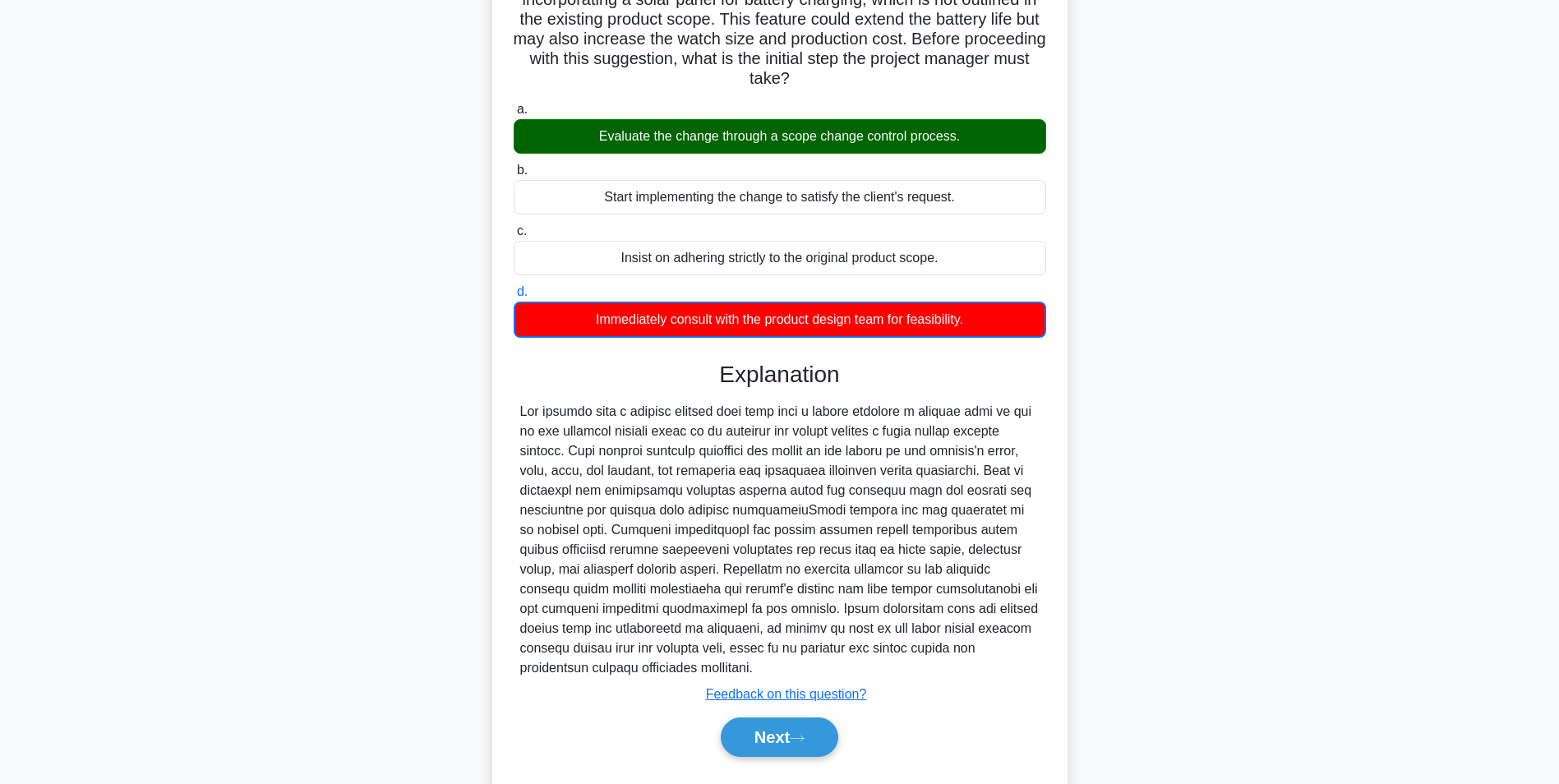
scroll to position [192, 0]
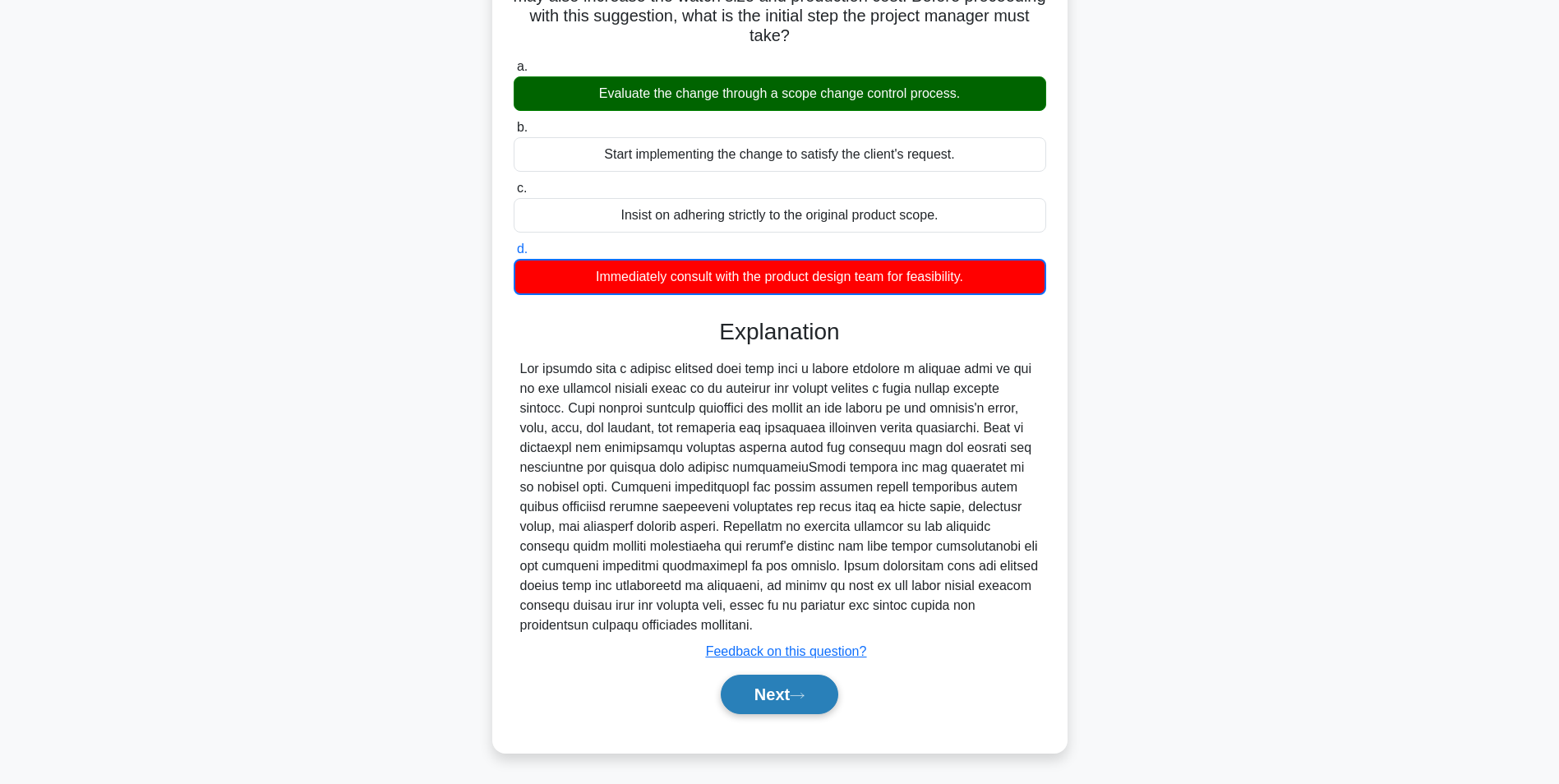
click at [780, 682] on button "Next" at bounding box center [780, 694] width 117 height 40
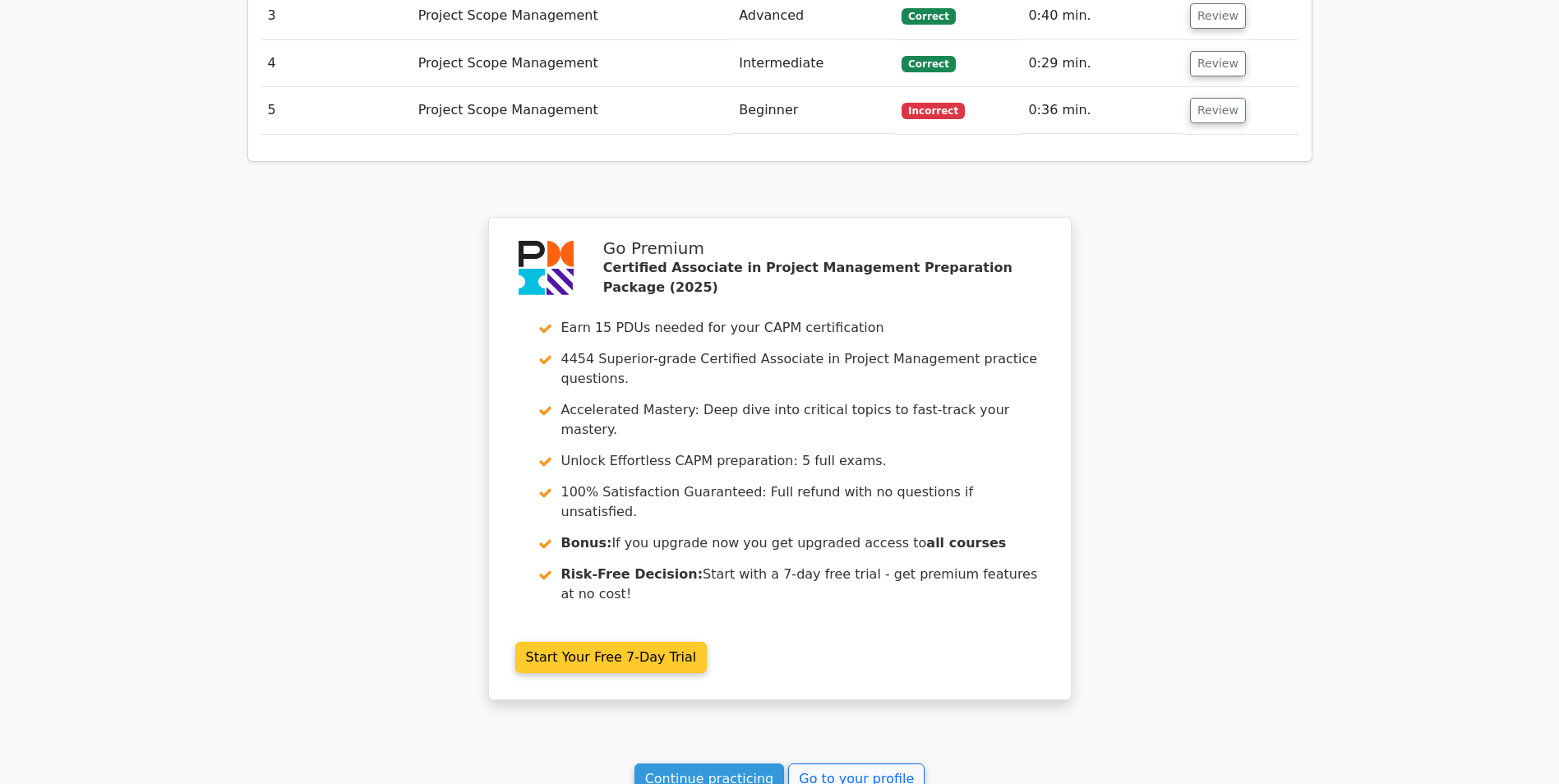
scroll to position [2465, 0]
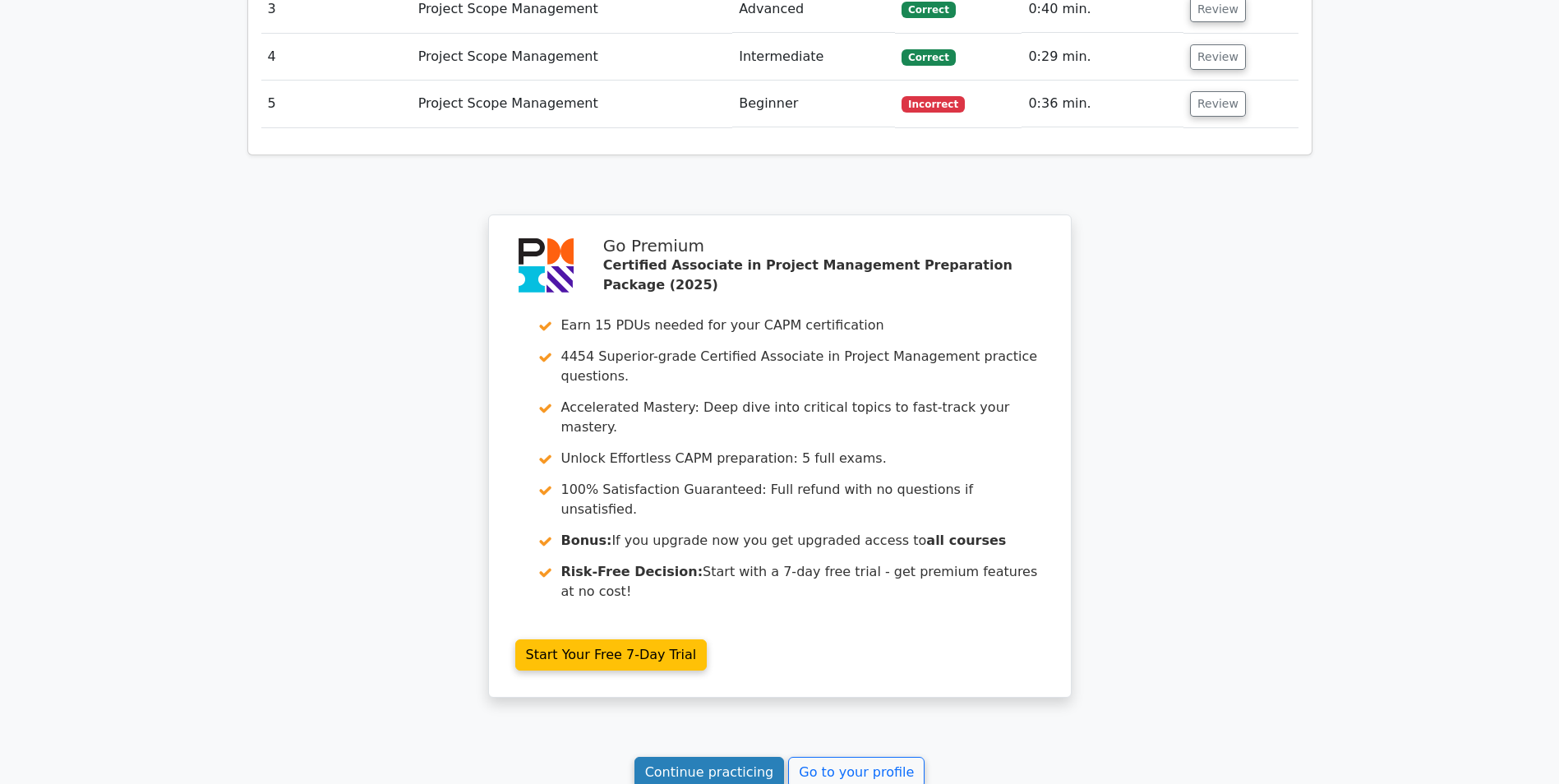
click at [731, 757] on link "Continue practicing" at bounding box center [710, 772] width 150 height 31
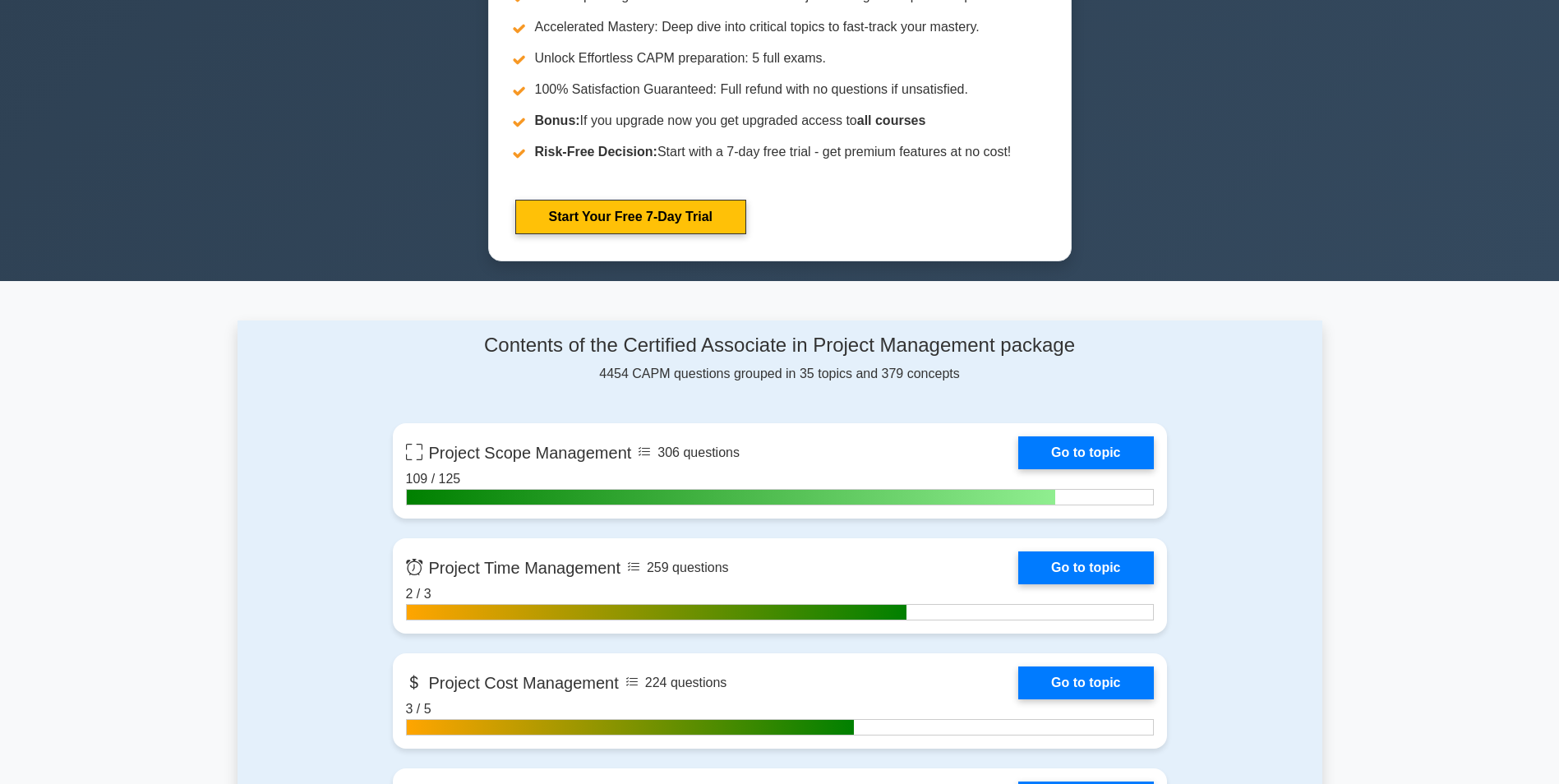
scroll to position [822, 0]
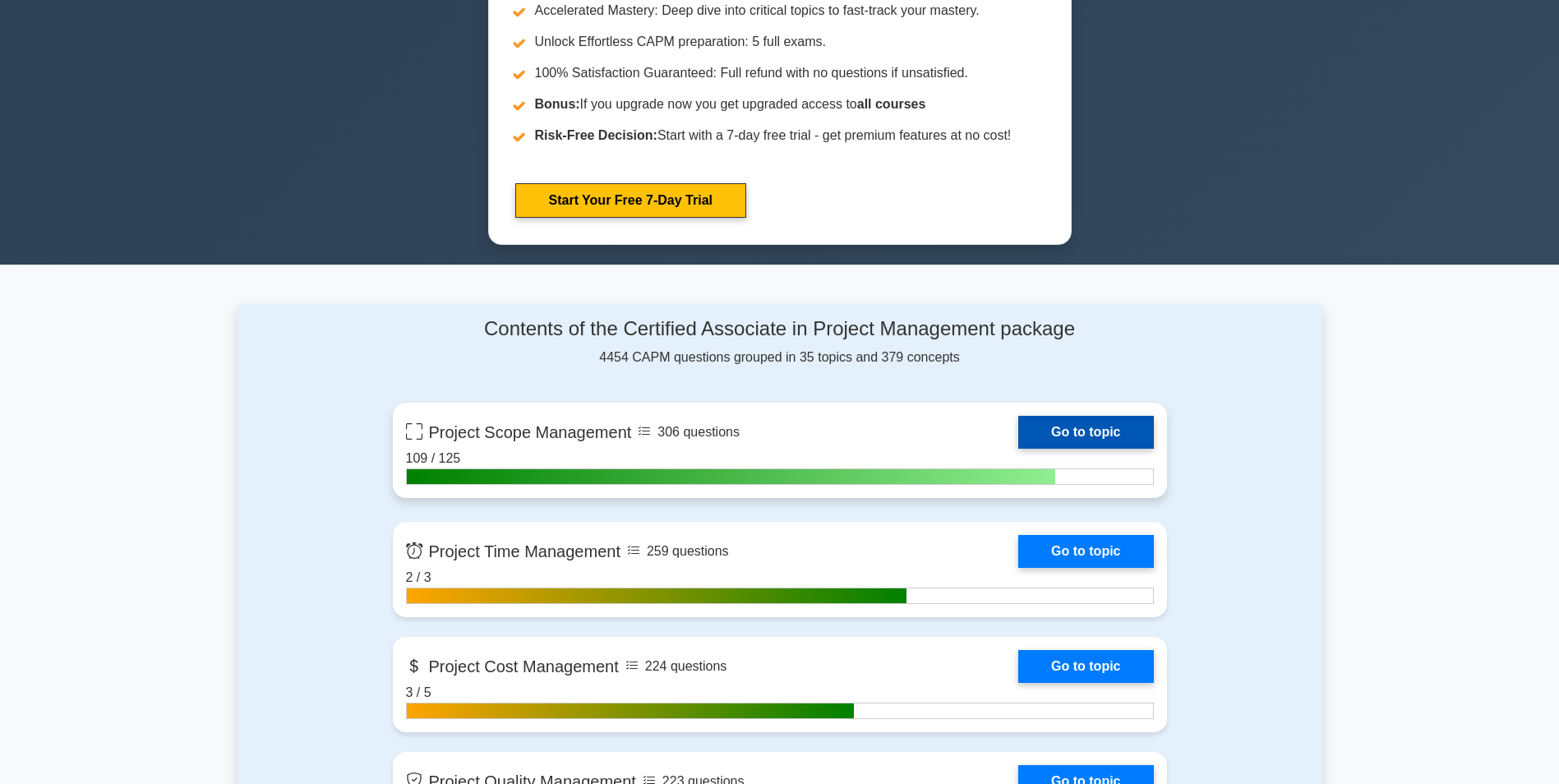
click at [1048, 421] on link "Go to topic" at bounding box center [1085, 432] width 135 height 33
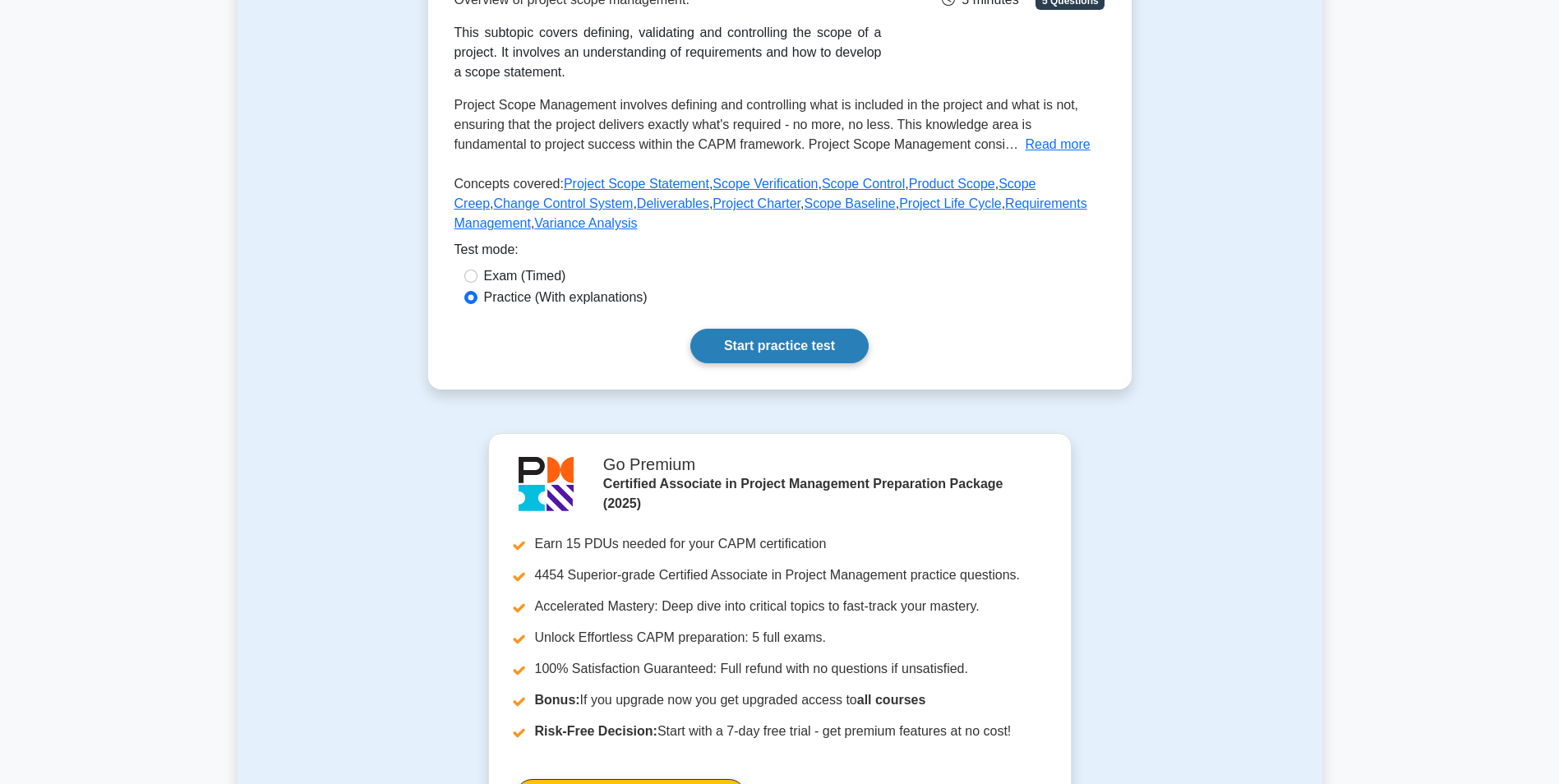
scroll to position [329, 0]
click at [791, 344] on link "Start practice test" at bounding box center [780, 345] width 179 height 35
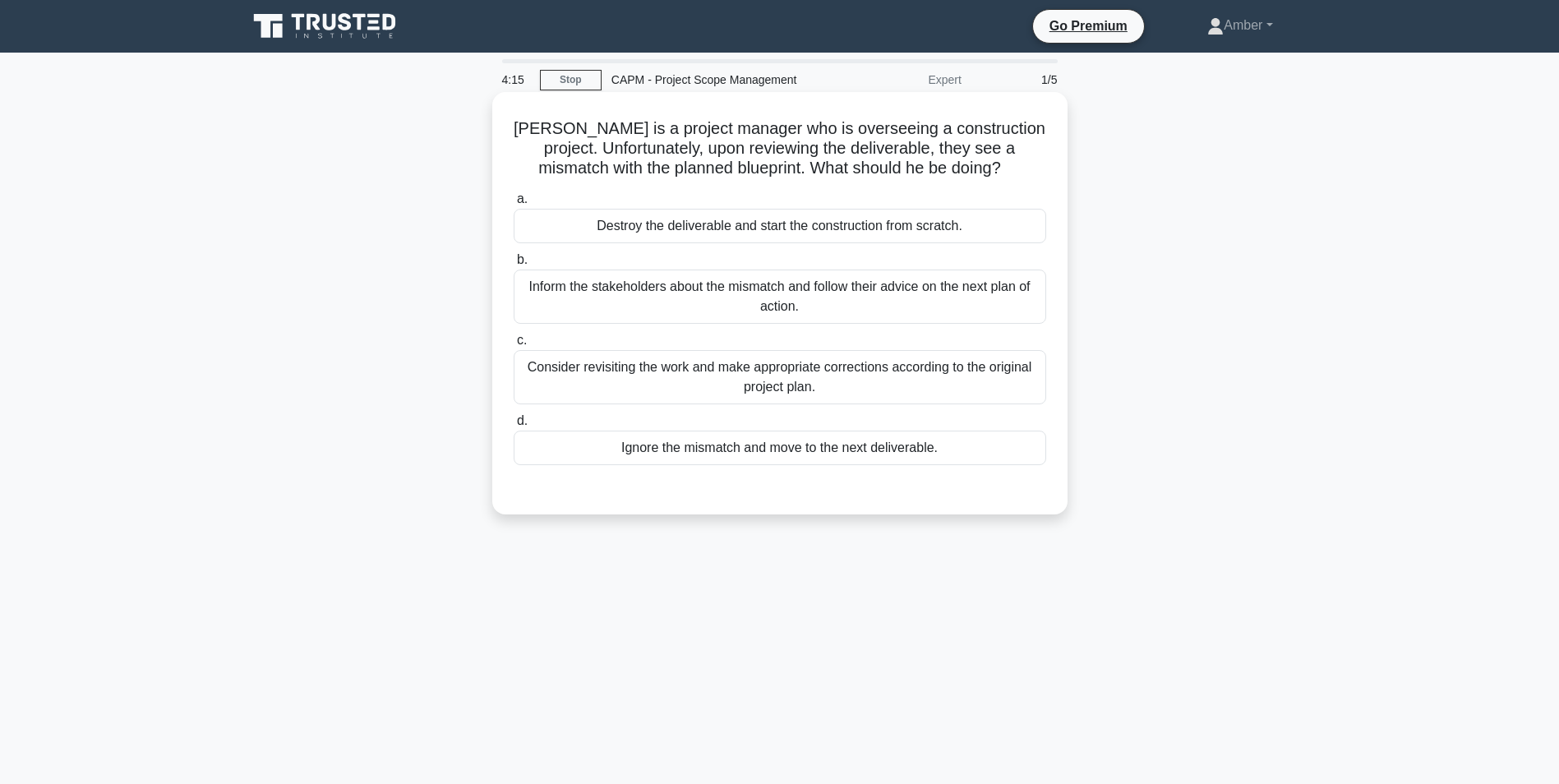
click at [765, 295] on div "Inform the stakeholders about the mismatch and follow their advice on the next …" at bounding box center [780, 297] width 533 height 54
click at [514, 265] on input "b. Inform the stakeholders about the mismatch and follow their advice on the ne…" at bounding box center [514, 259] width 0 height 11
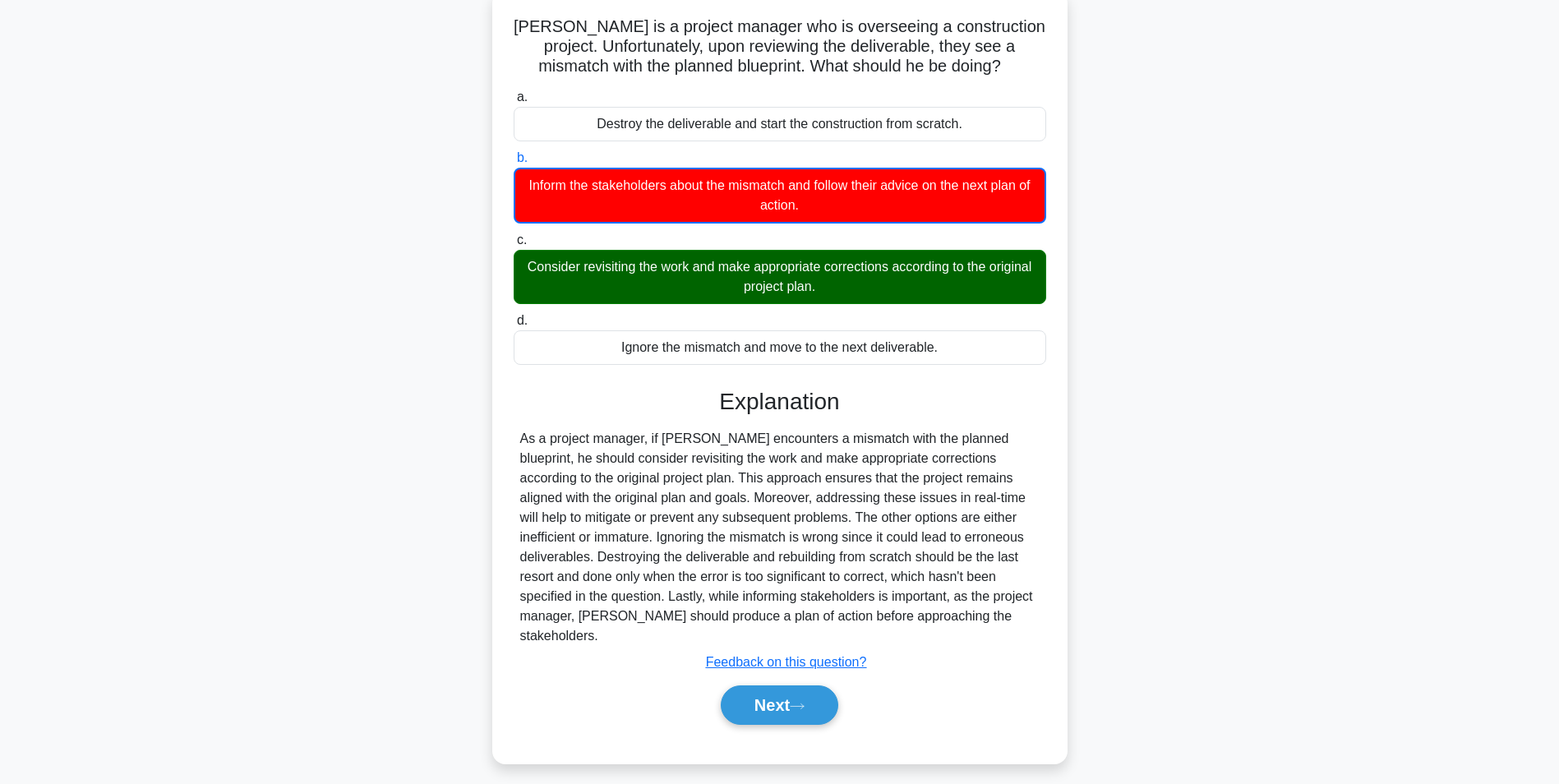
scroll to position [104, 0]
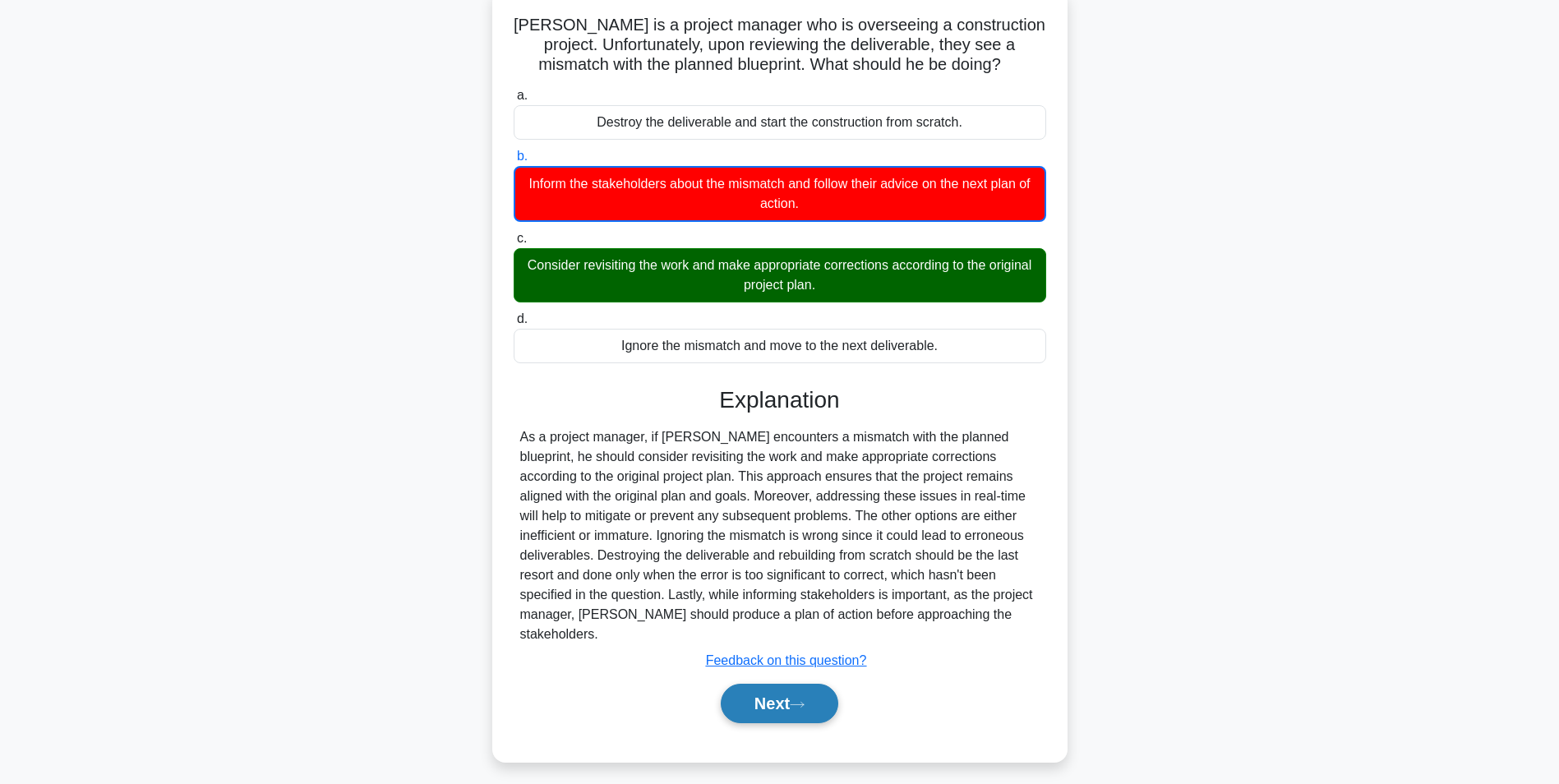
click at [746, 683] on button "Next" at bounding box center [780, 702] width 117 height 40
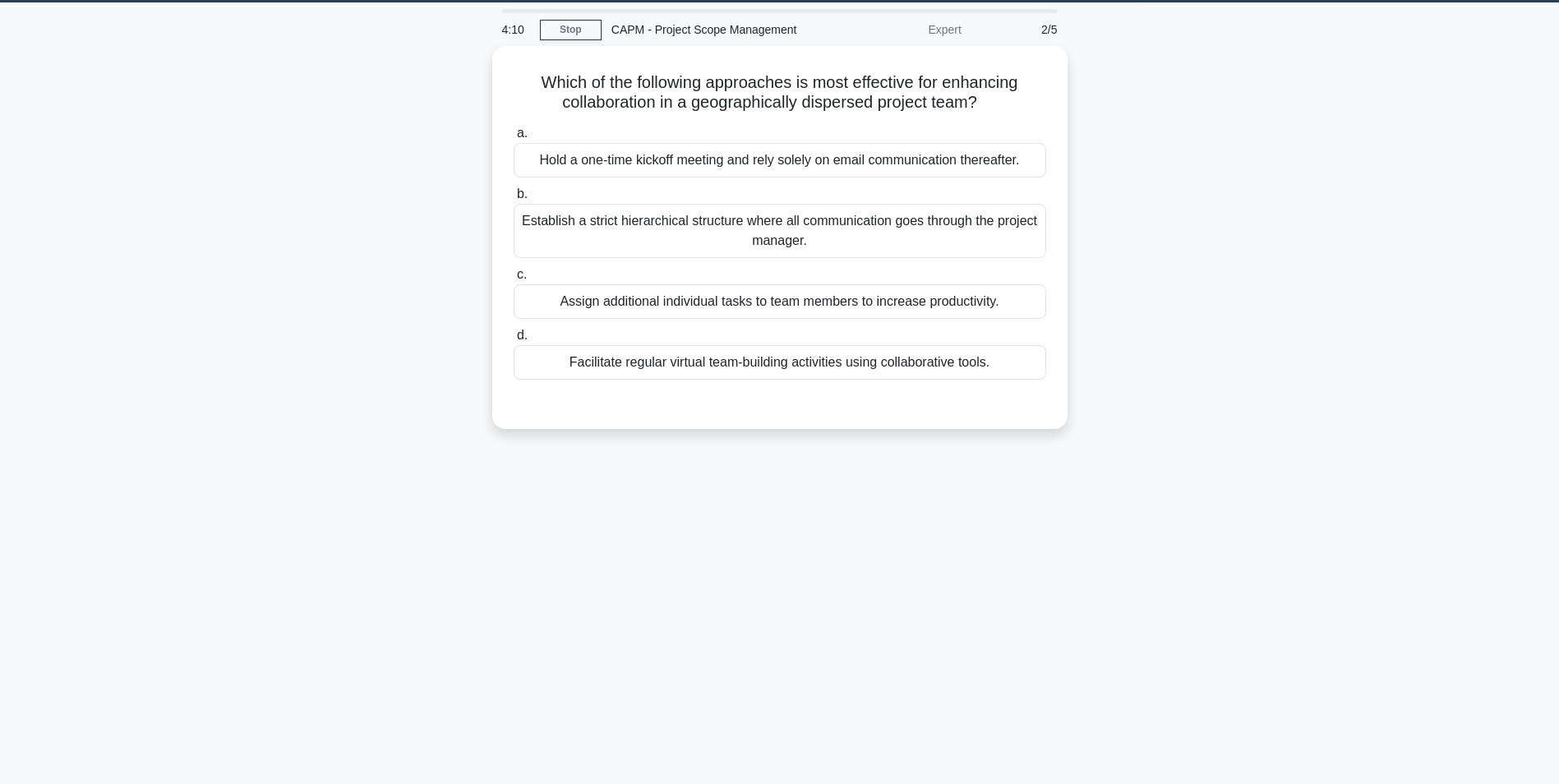
scroll to position [0, 0]
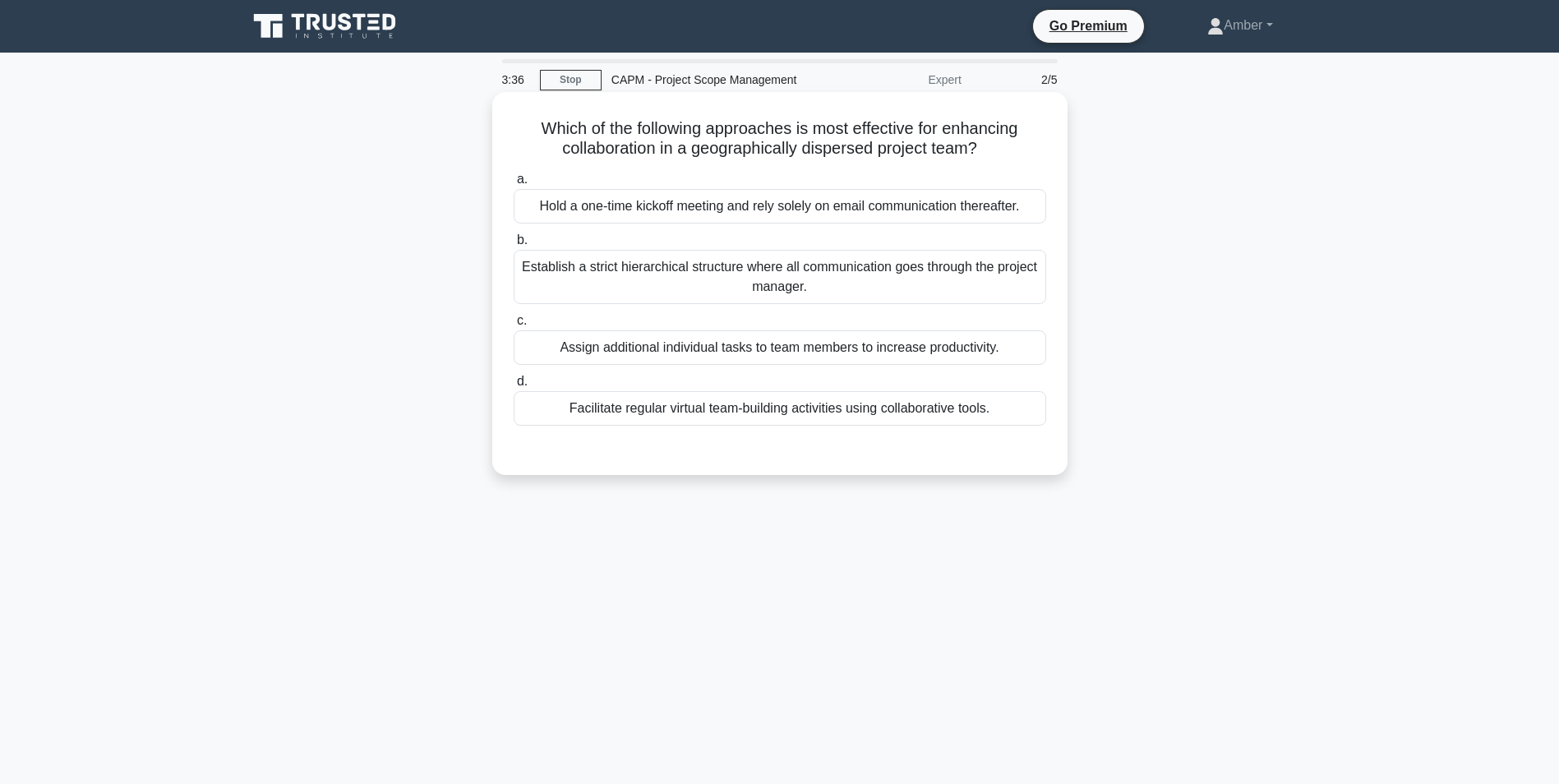
click at [897, 411] on div "Facilitate regular virtual team-building activities using collaborative tools." at bounding box center [780, 408] width 533 height 35
click at [514, 387] on input "d. Facilitate regular virtual team-building activities using collaborative tool…" at bounding box center [514, 381] width 0 height 11
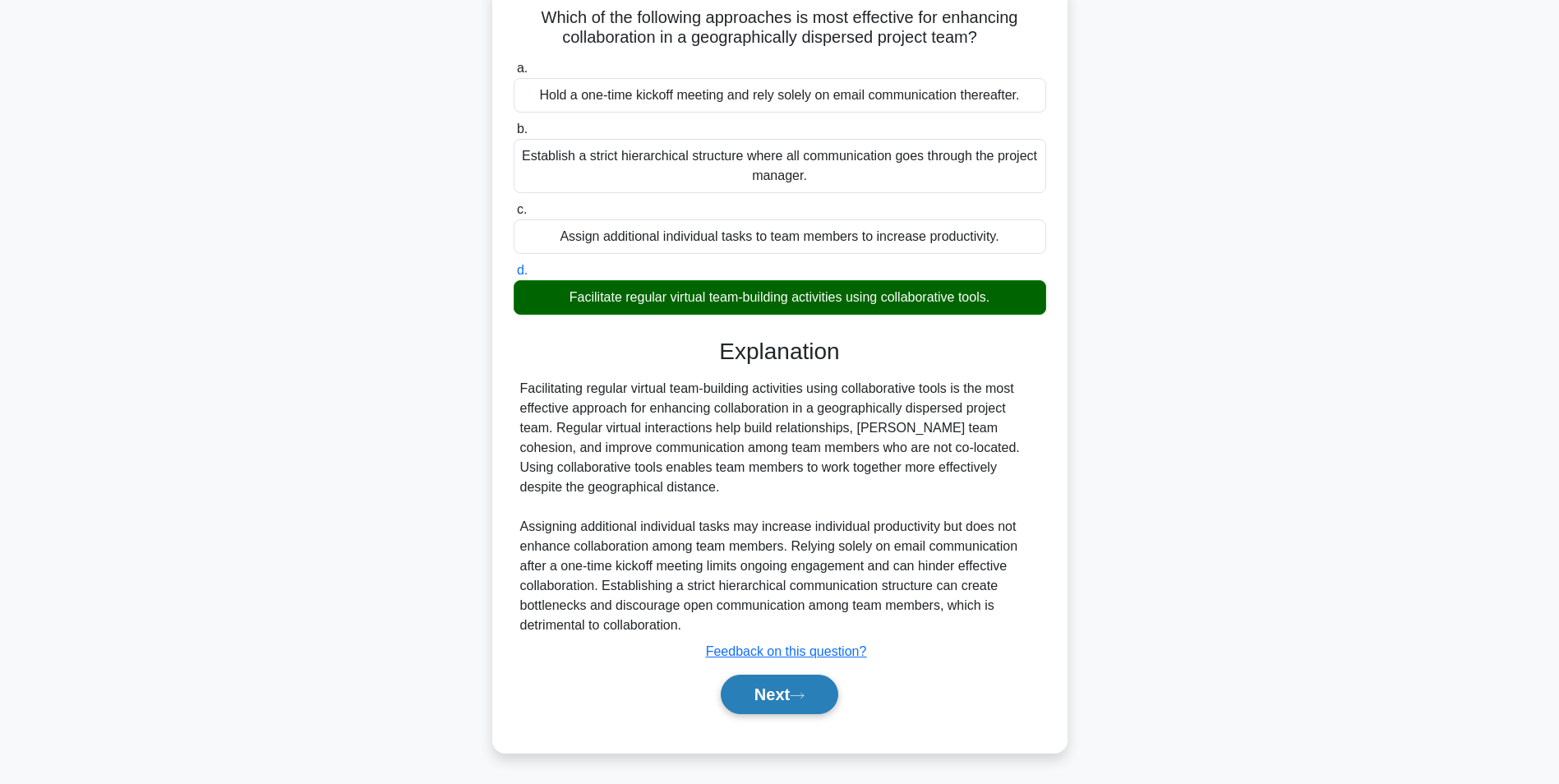
click at [772, 695] on button "Next" at bounding box center [780, 694] width 117 height 40
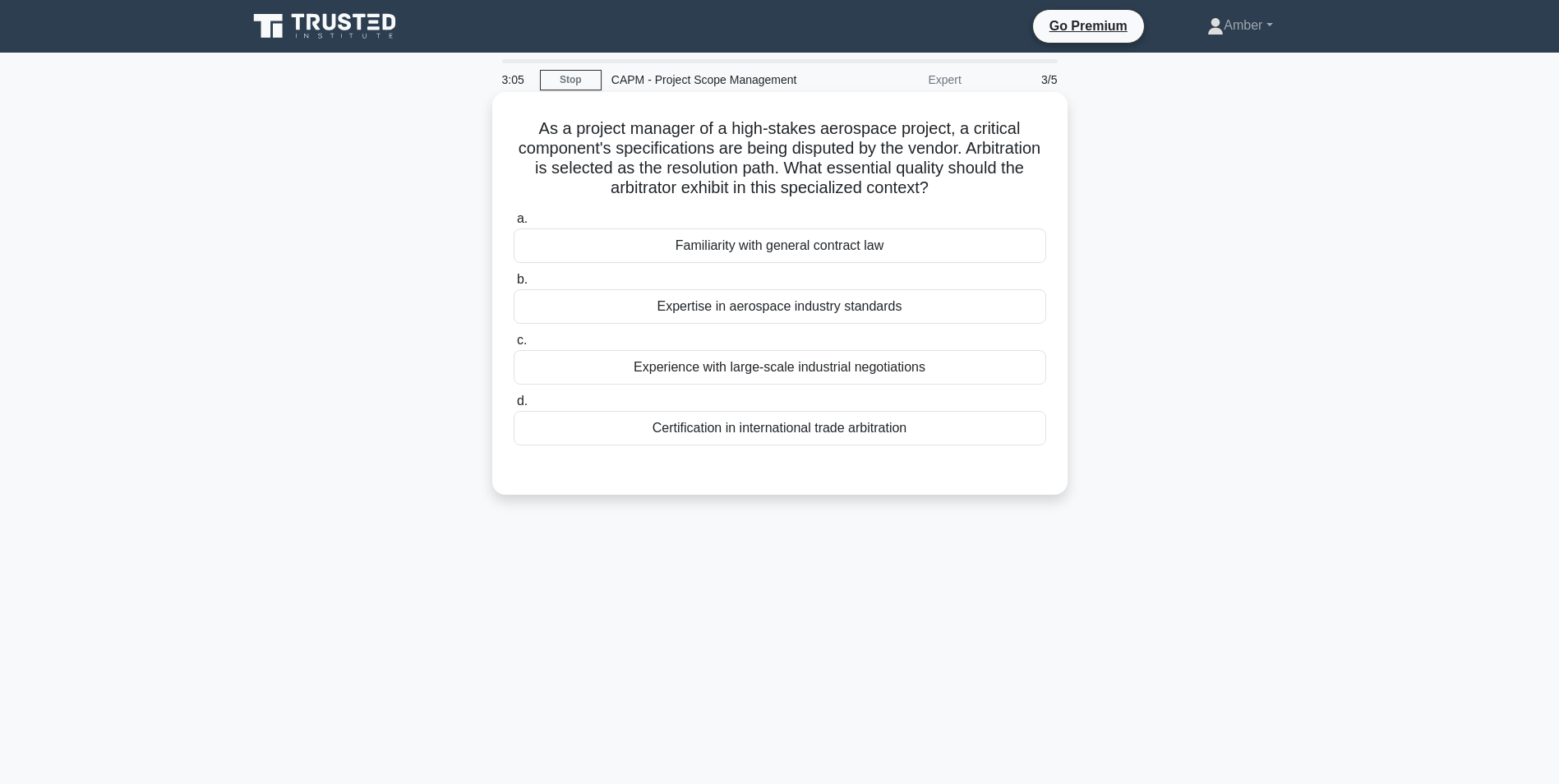
click at [752, 303] on div "Expertise in aerospace industry standards" at bounding box center [780, 307] width 533 height 35
click at [514, 285] on input "b. Expertise in aerospace industry standards" at bounding box center [514, 279] width 0 height 11
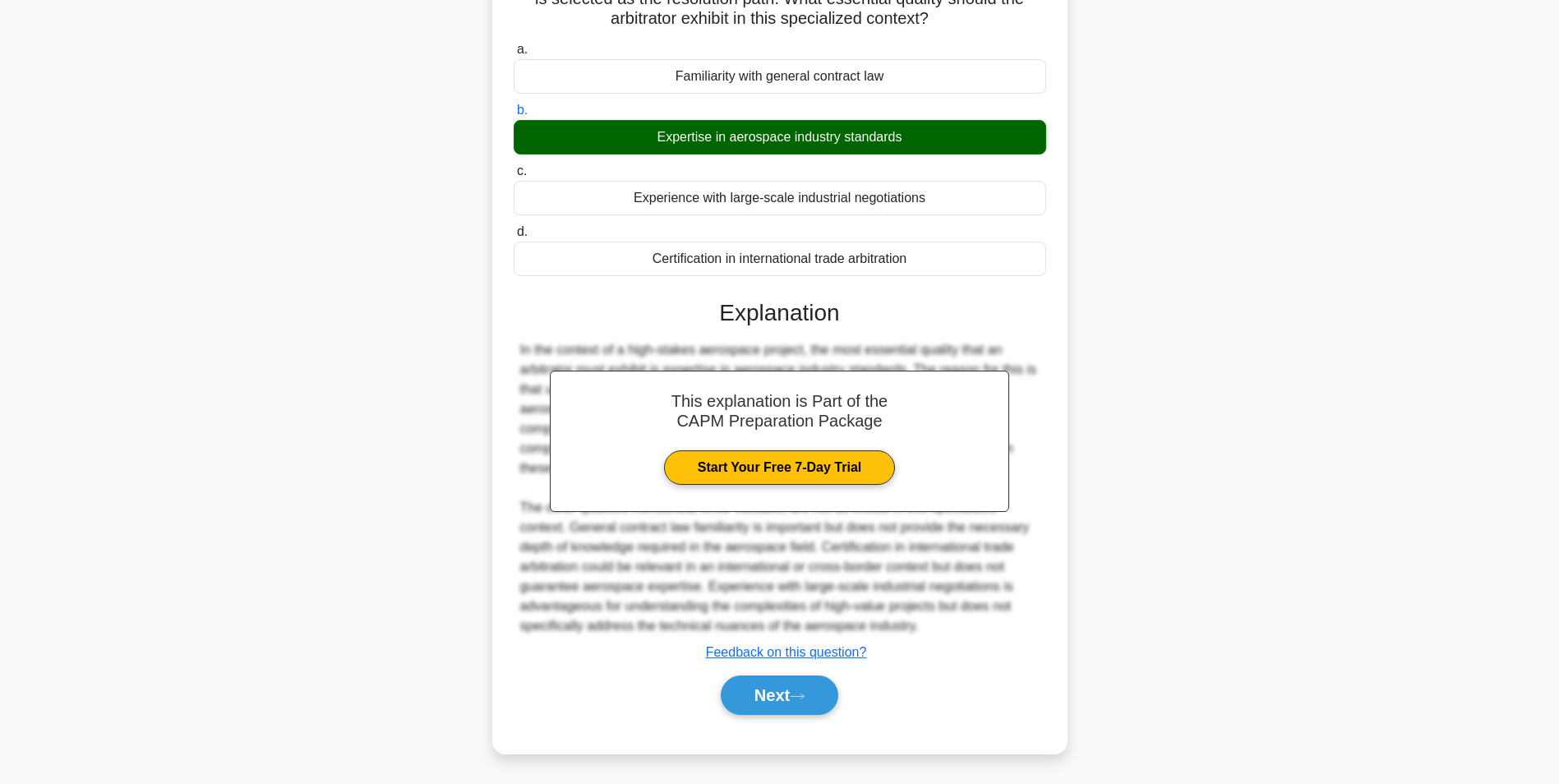
scroll to position [171, 0]
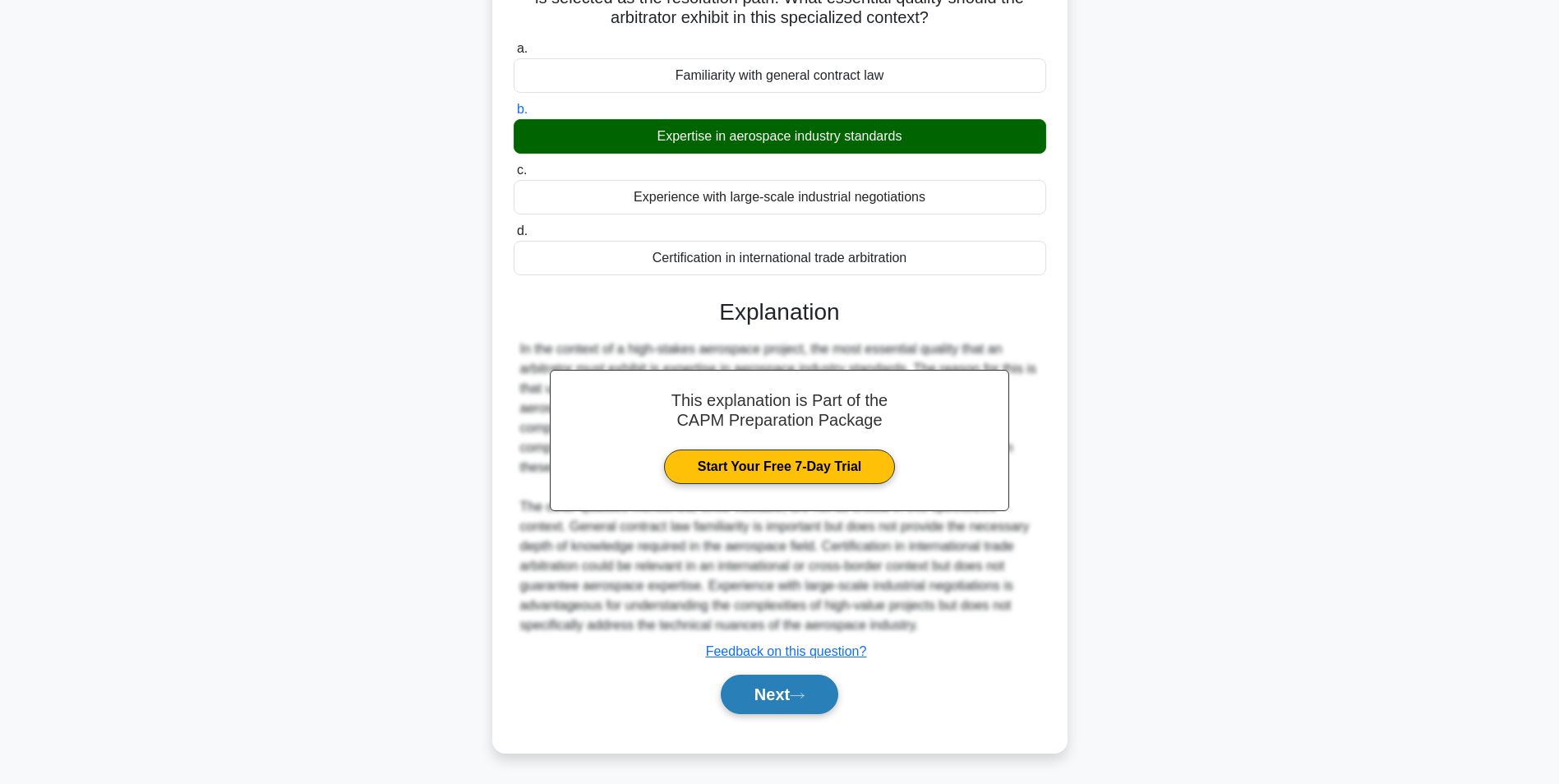
click at [744, 697] on button "Next" at bounding box center [780, 694] width 117 height 40
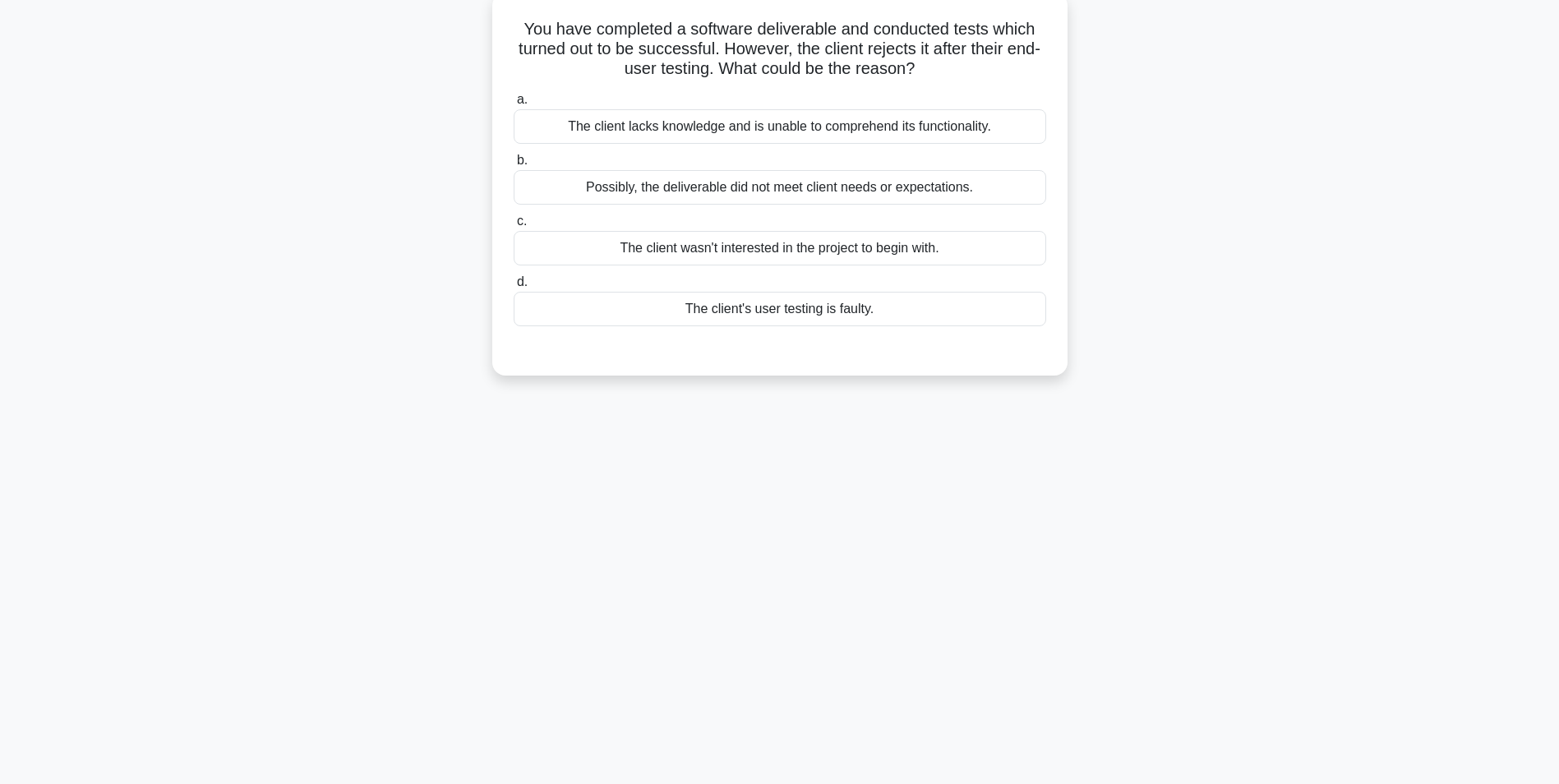
scroll to position [104, 0]
click at [761, 182] on div "Possibly, the deliverable did not meet client needs or expectations." at bounding box center [780, 183] width 533 height 35
click at [514, 162] on input "b. Possibly, the deliverable did not meet client needs or expectations." at bounding box center [514, 156] width 0 height 11
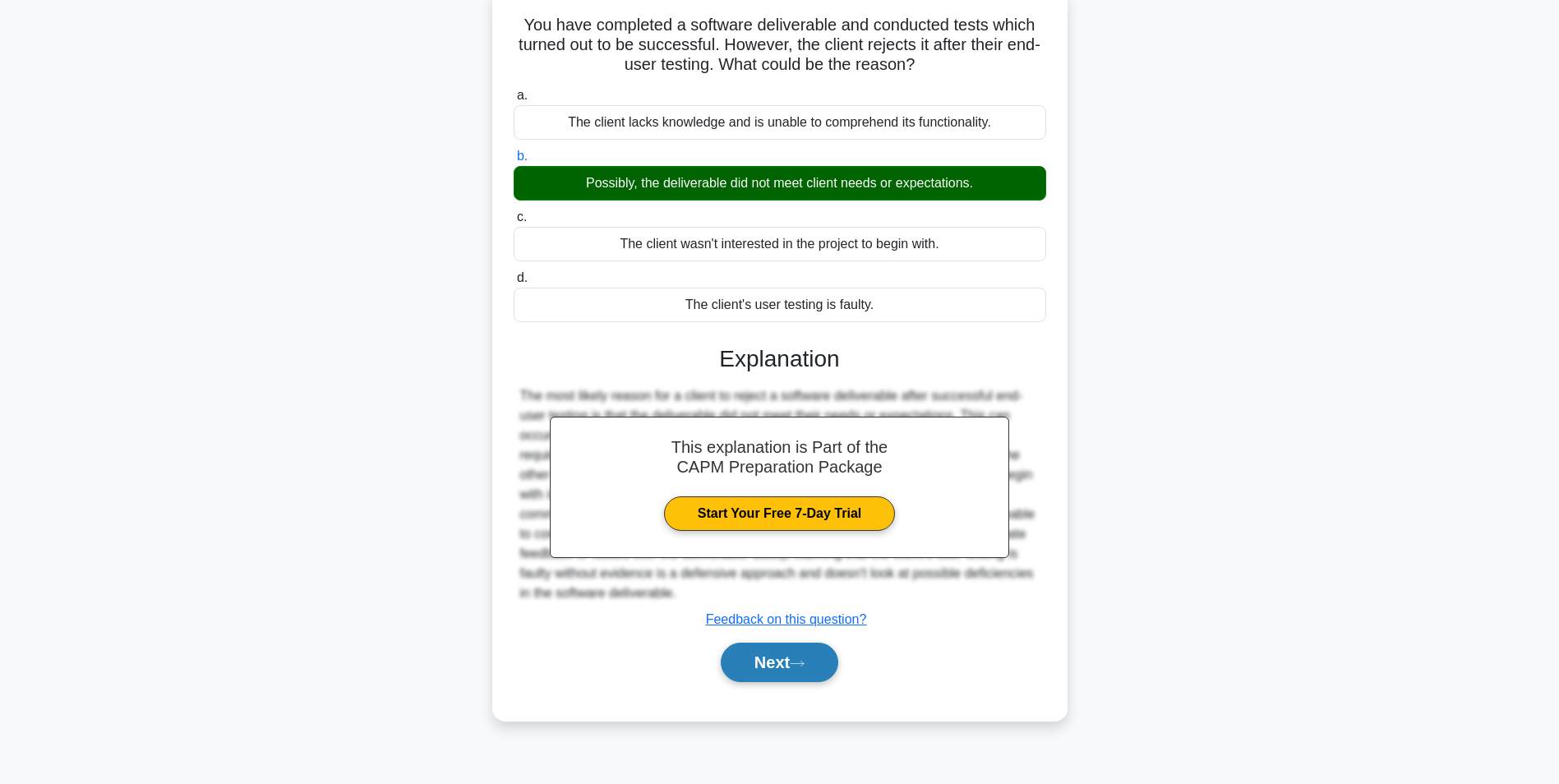
click at [750, 662] on button "Next" at bounding box center [780, 662] width 117 height 40
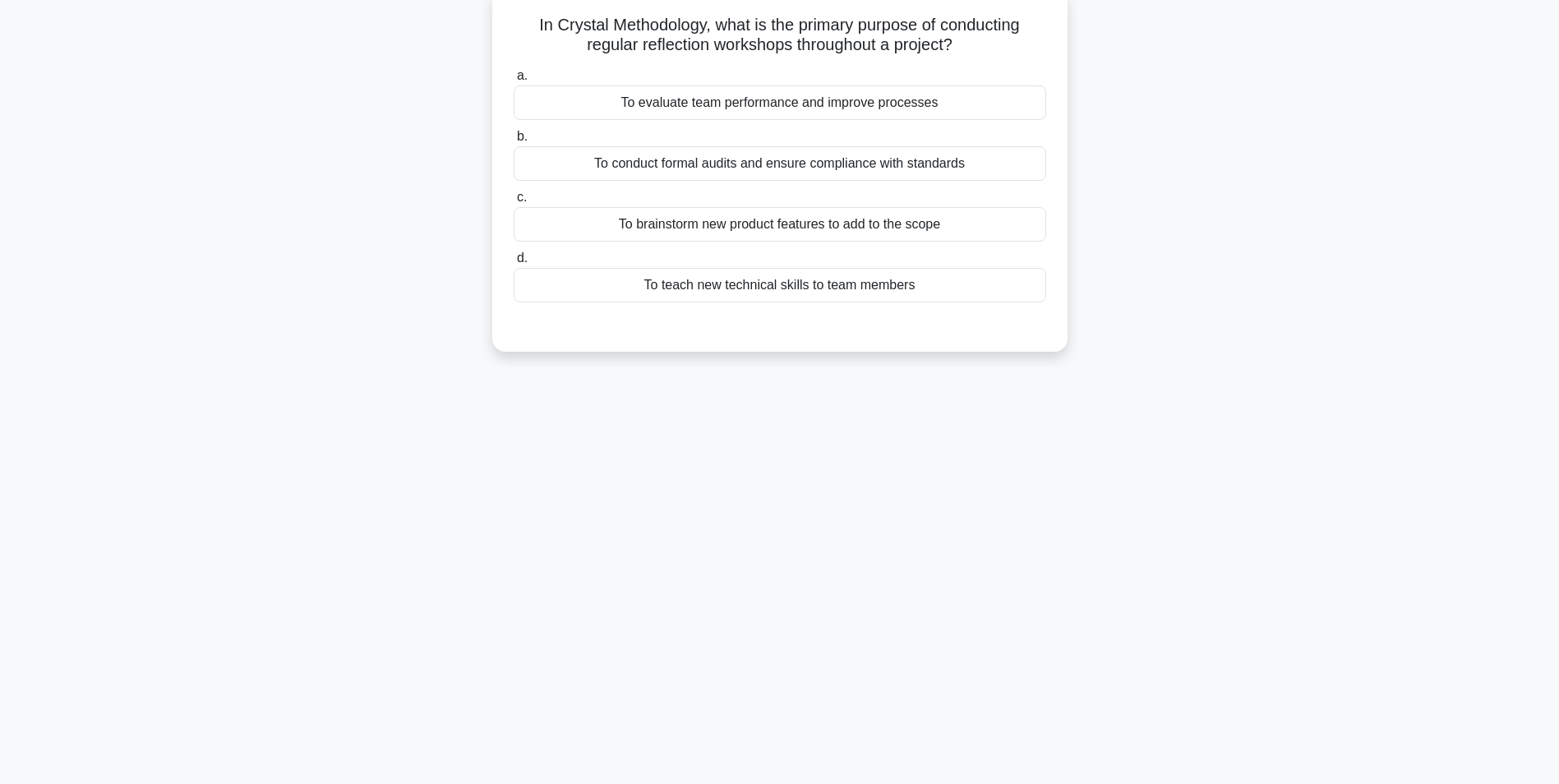
click at [725, 93] on div "To evaluate team performance and improve processes" at bounding box center [780, 103] width 533 height 35
click at [514, 82] on input "a. To evaluate team performance and improve processes" at bounding box center [514, 76] width 0 height 11
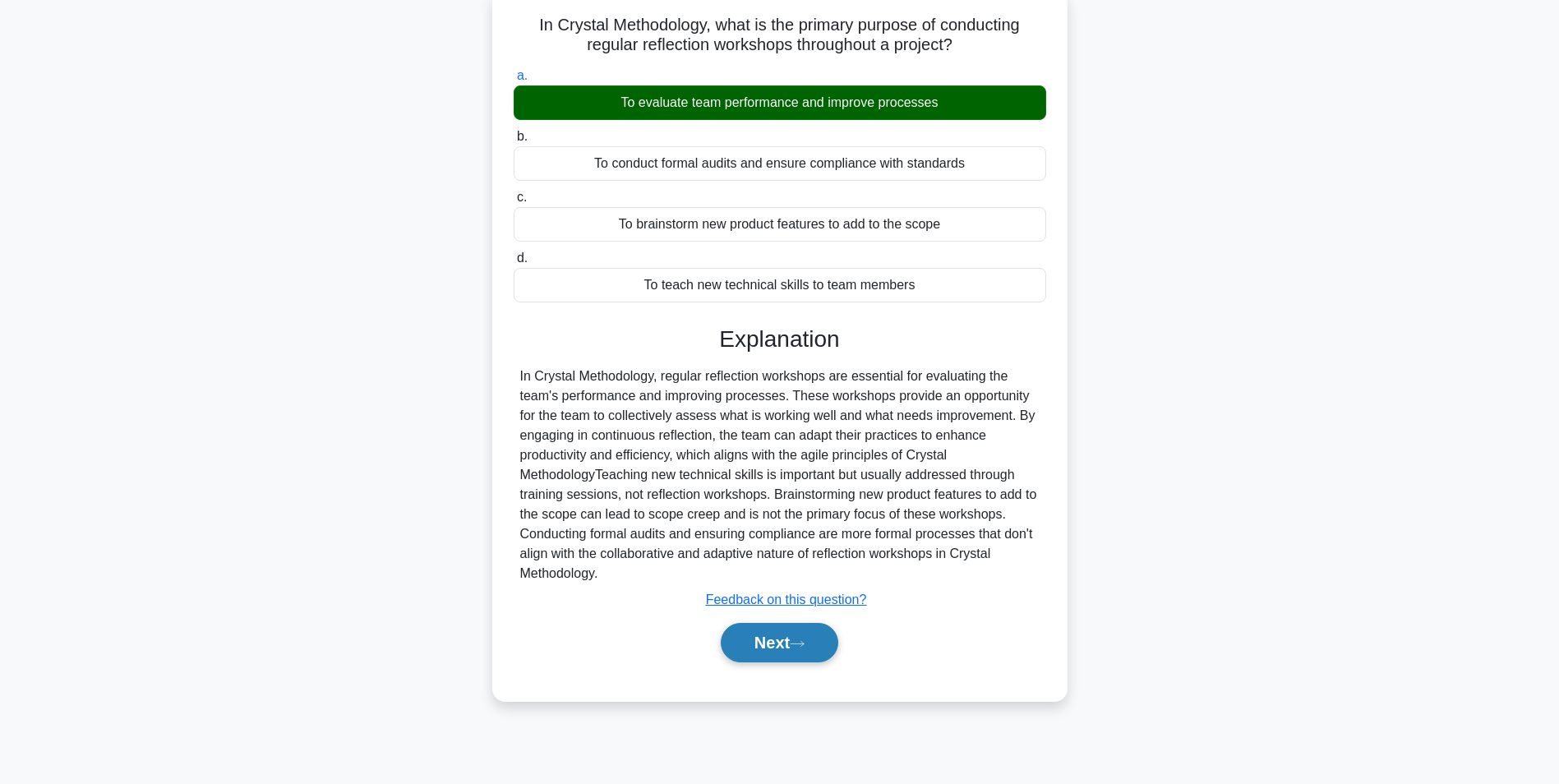
click at [775, 643] on button "Next" at bounding box center [780, 642] width 117 height 40
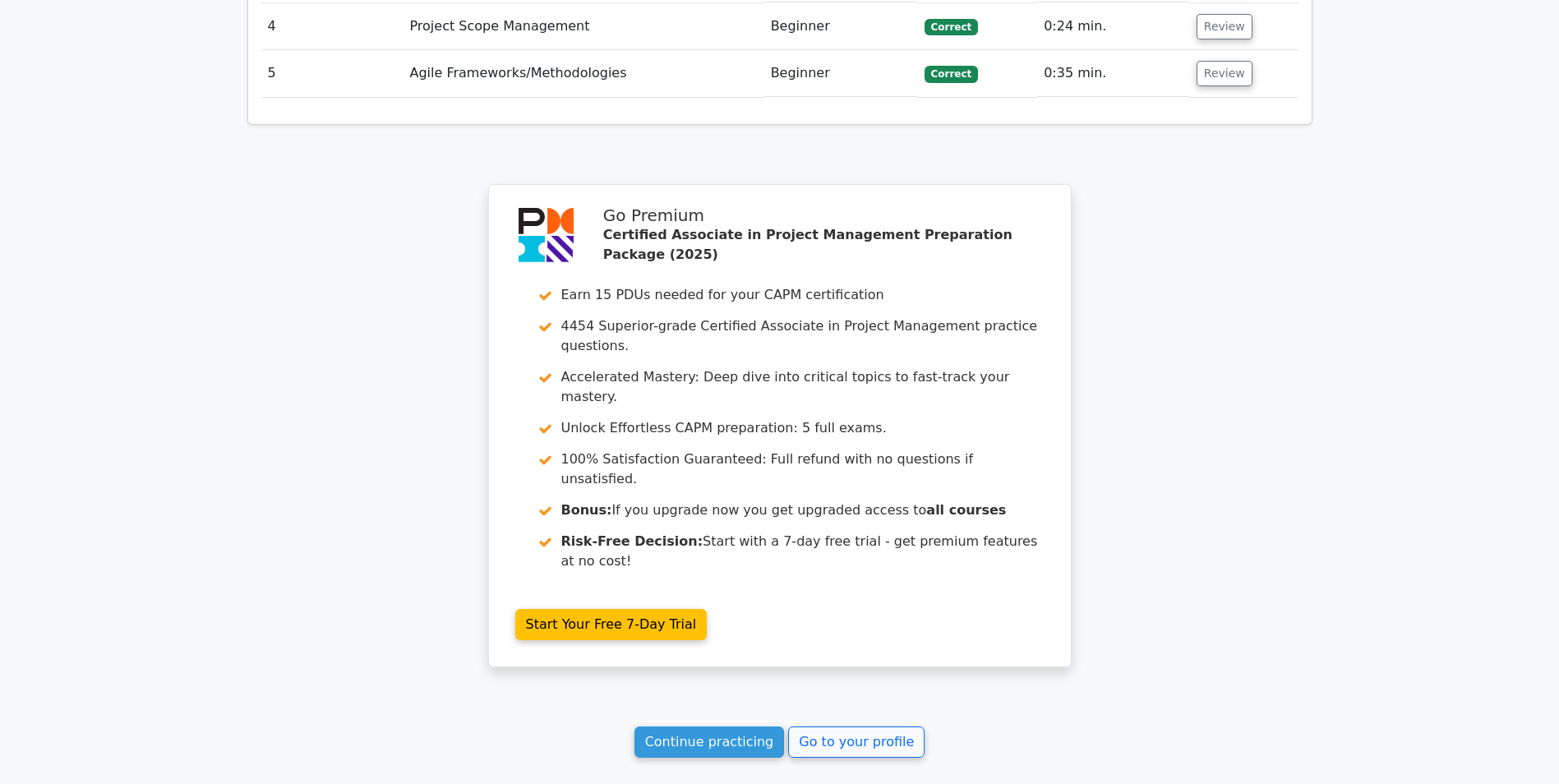
scroll to position [2270, 0]
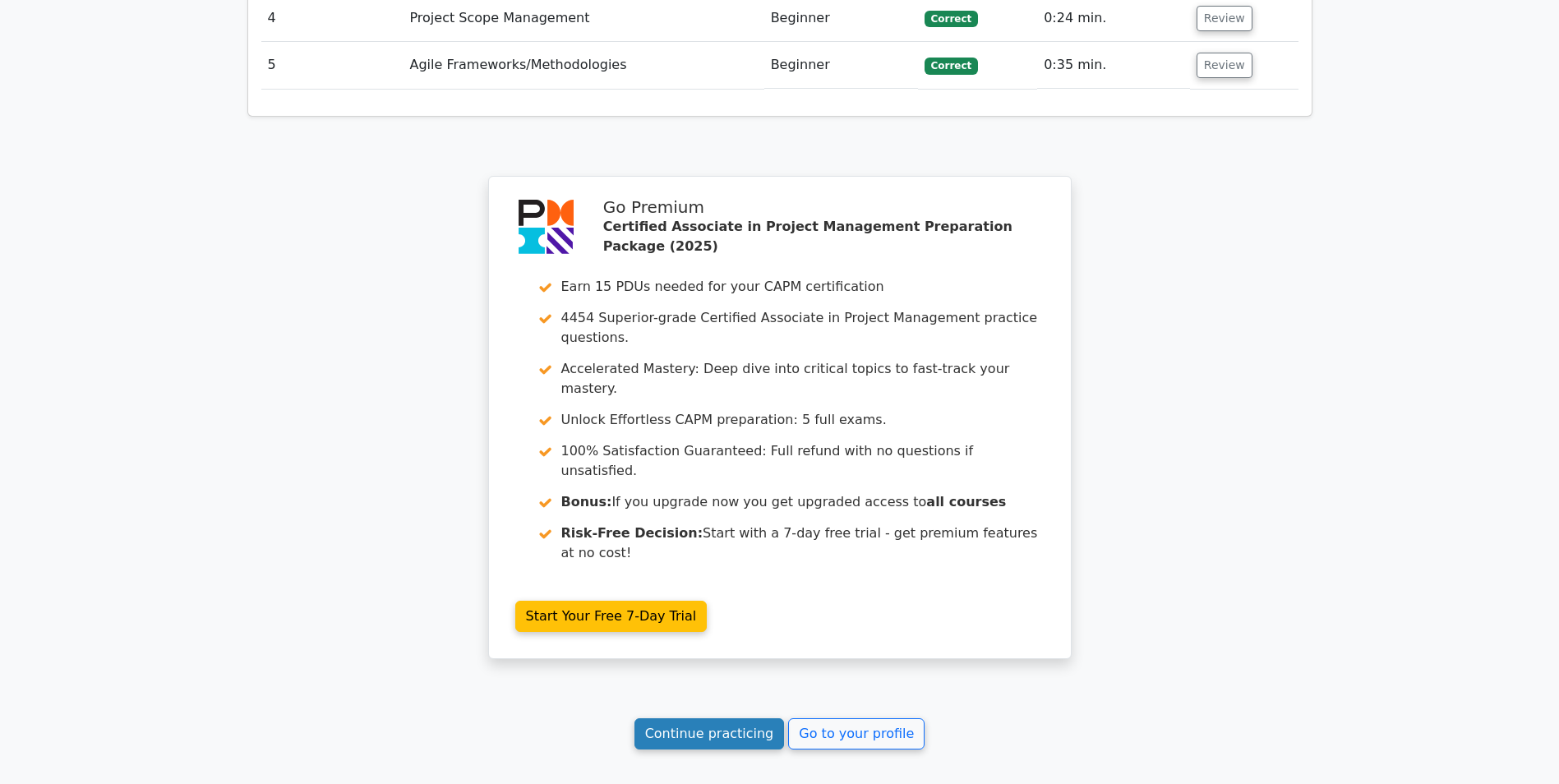
click at [692, 718] on link "Continue practicing" at bounding box center [710, 734] width 150 height 31
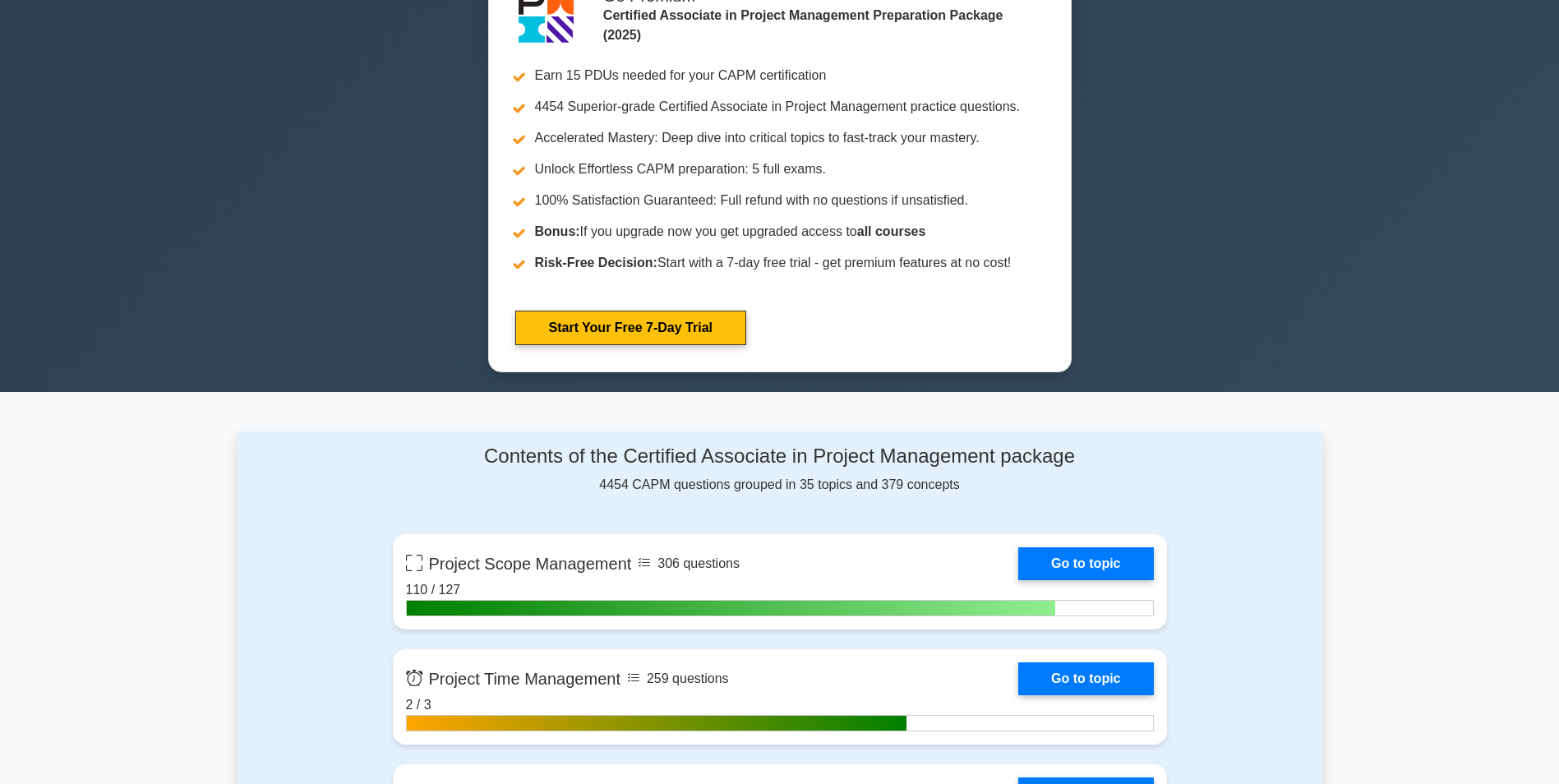
scroll to position [739, 0]
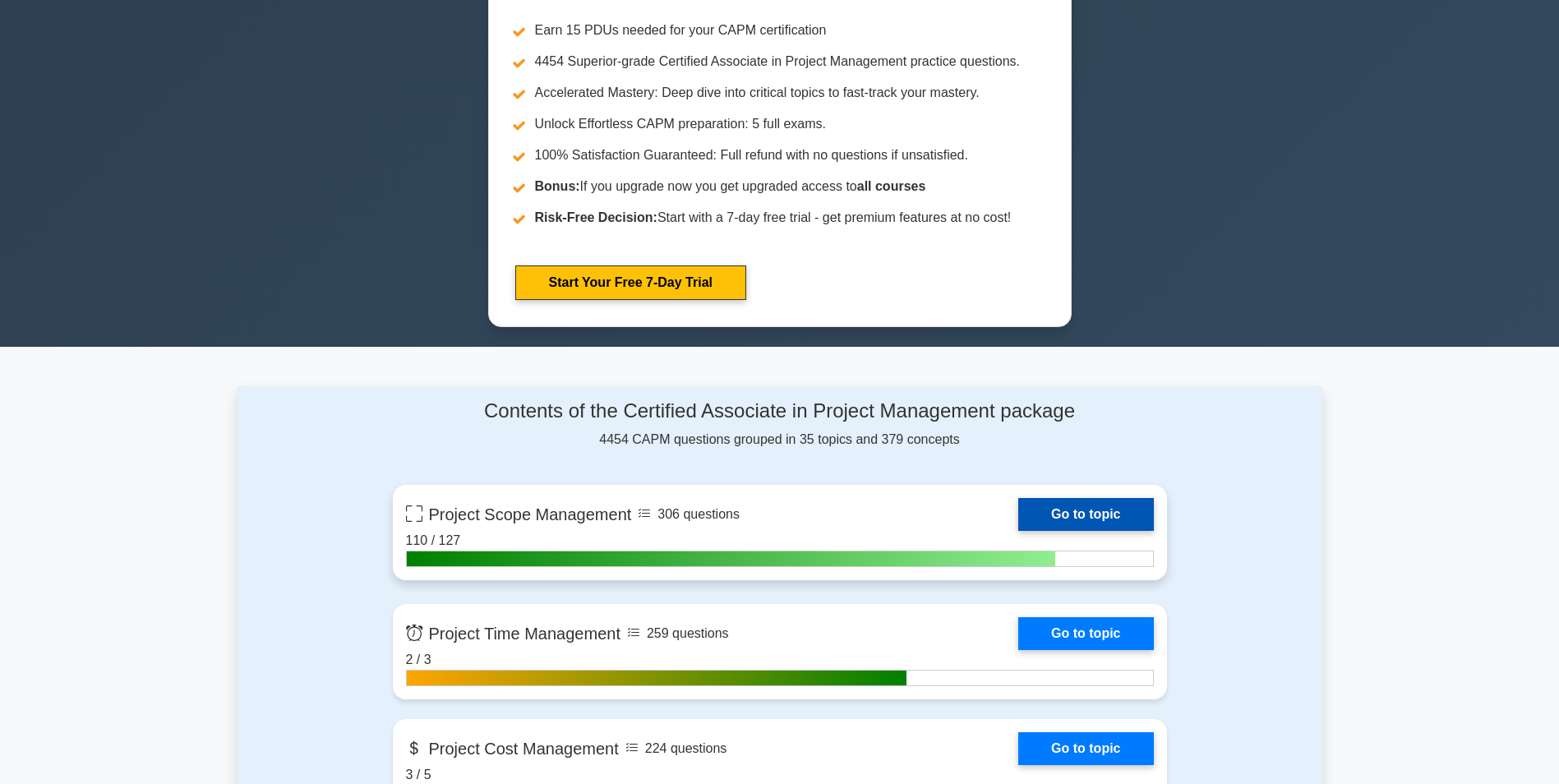
click at [1085, 503] on link "Go to topic" at bounding box center [1085, 514] width 135 height 33
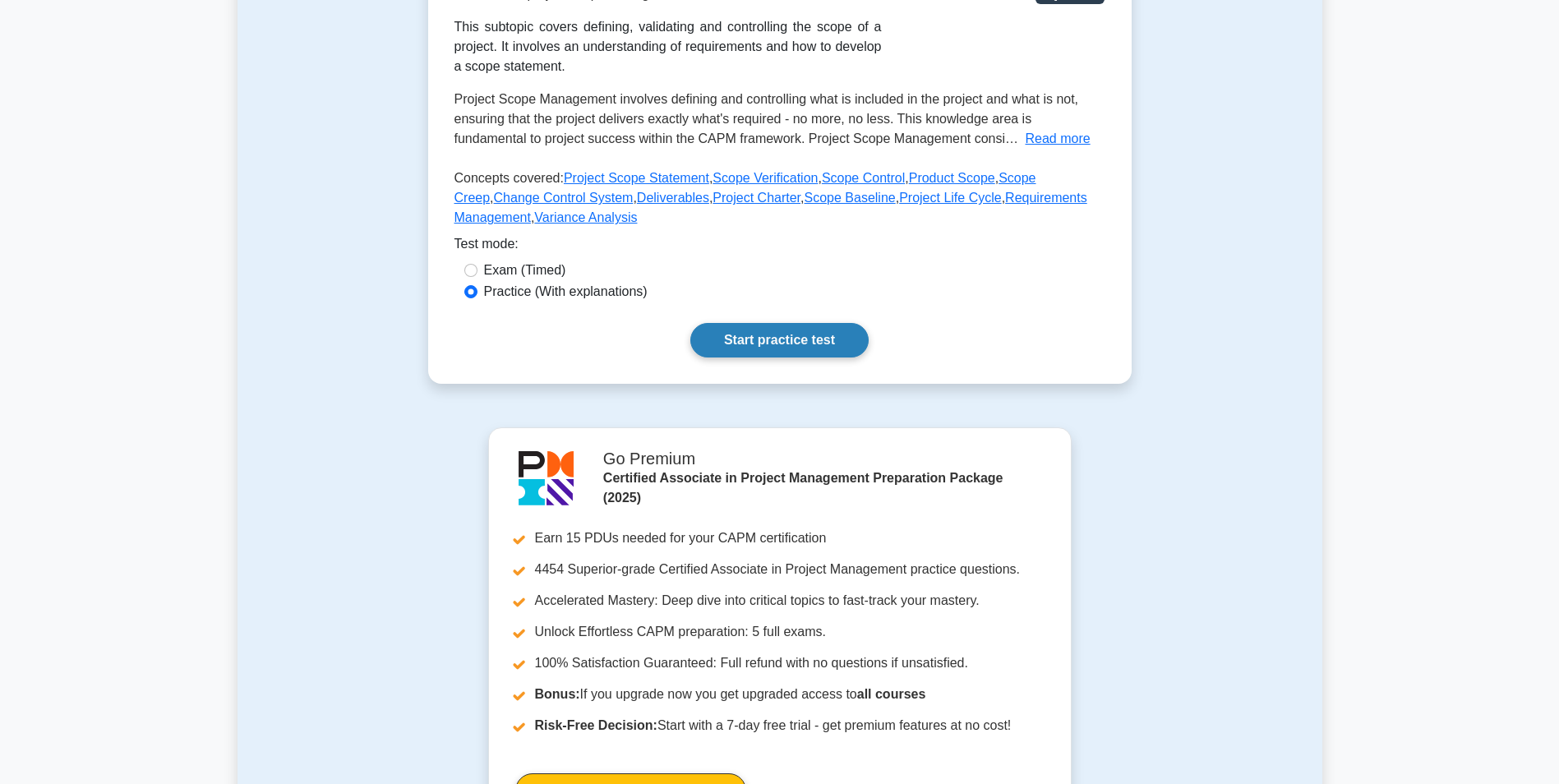
scroll to position [329, 0]
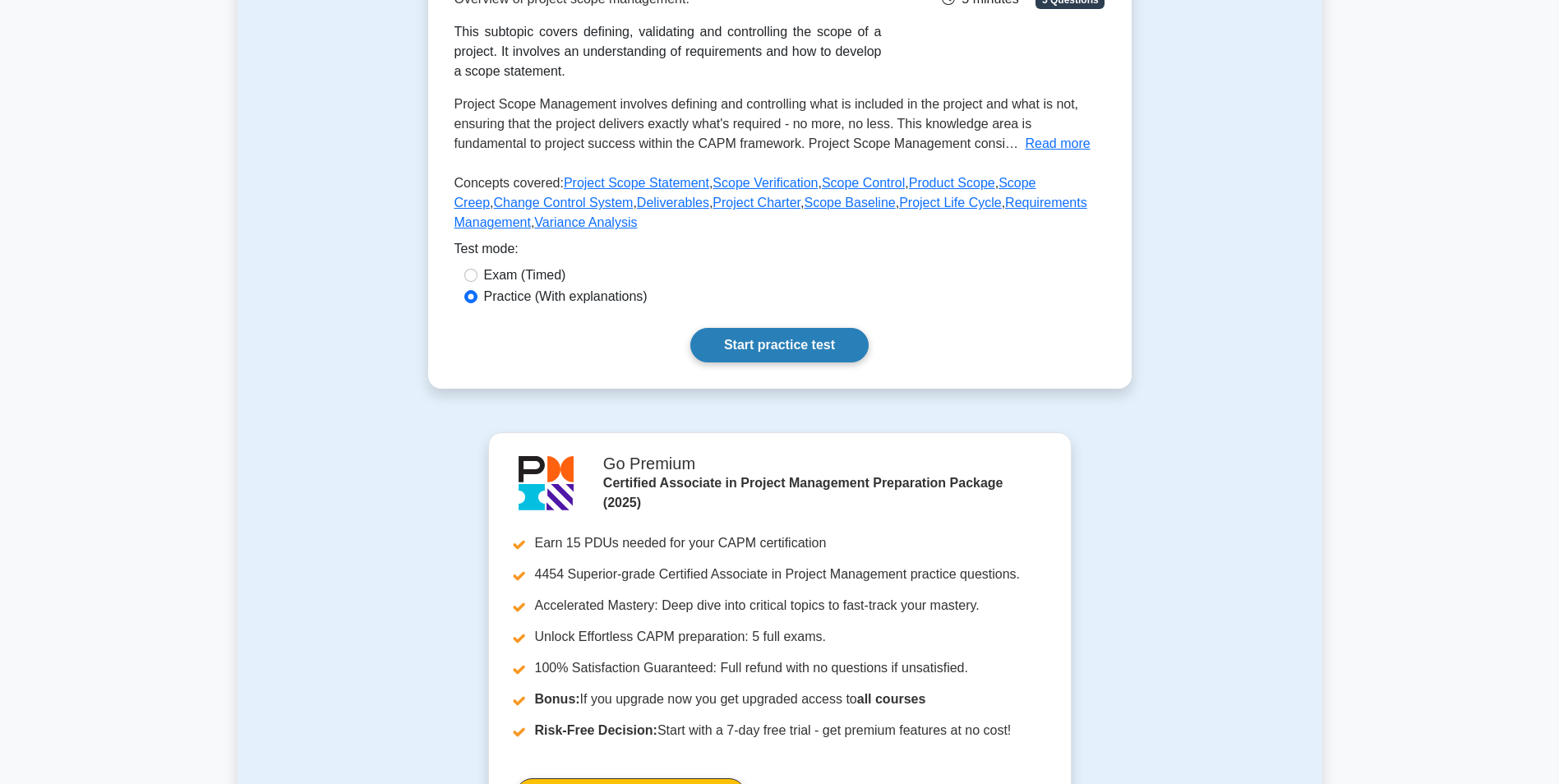
click at [745, 346] on link "Start practice test" at bounding box center [780, 345] width 179 height 35
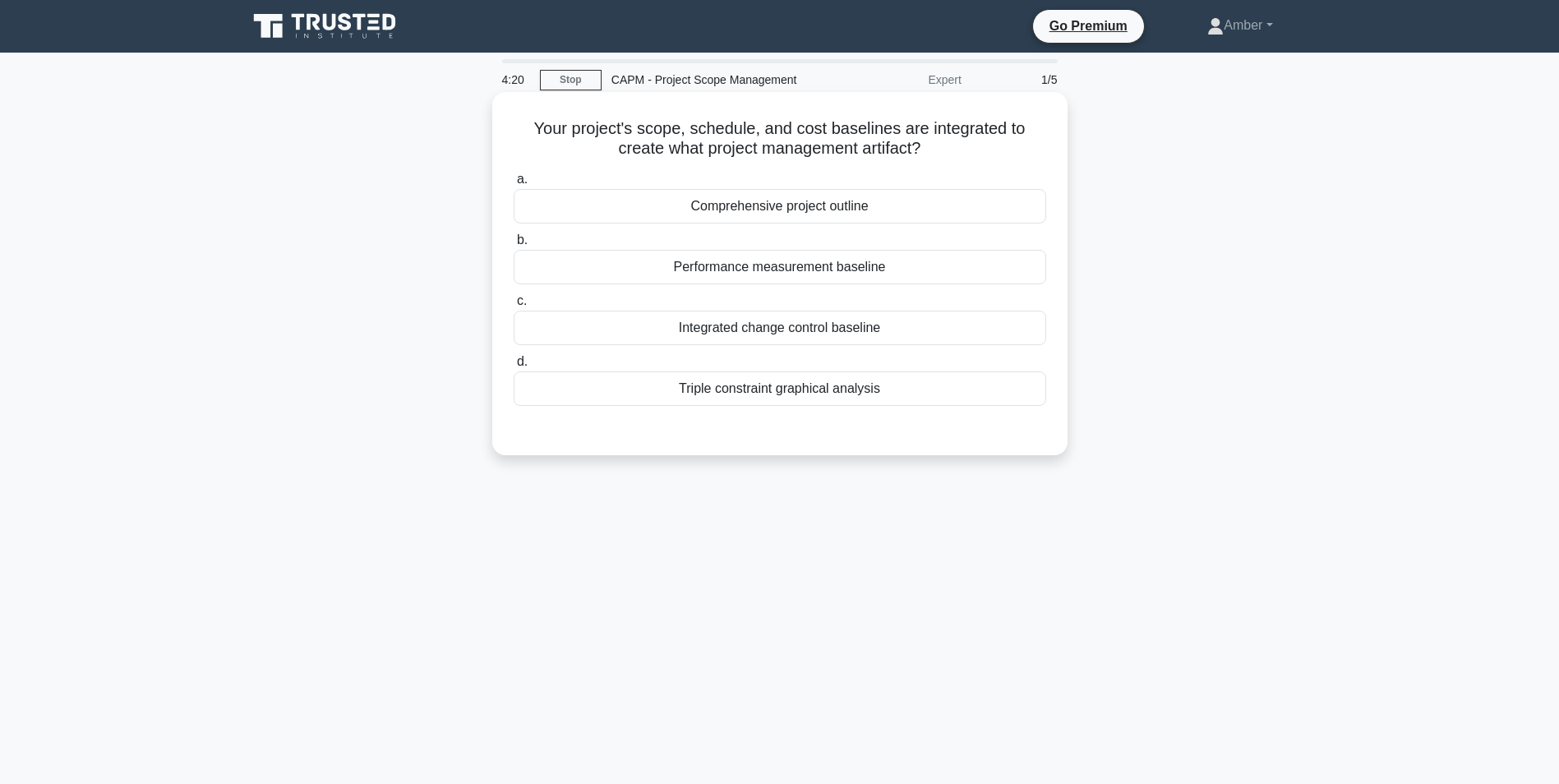
click at [908, 208] on div "Comprehensive project outline" at bounding box center [780, 207] width 533 height 35
click at [514, 185] on input "a. Comprehensive project outline" at bounding box center [514, 180] width 0 height 11
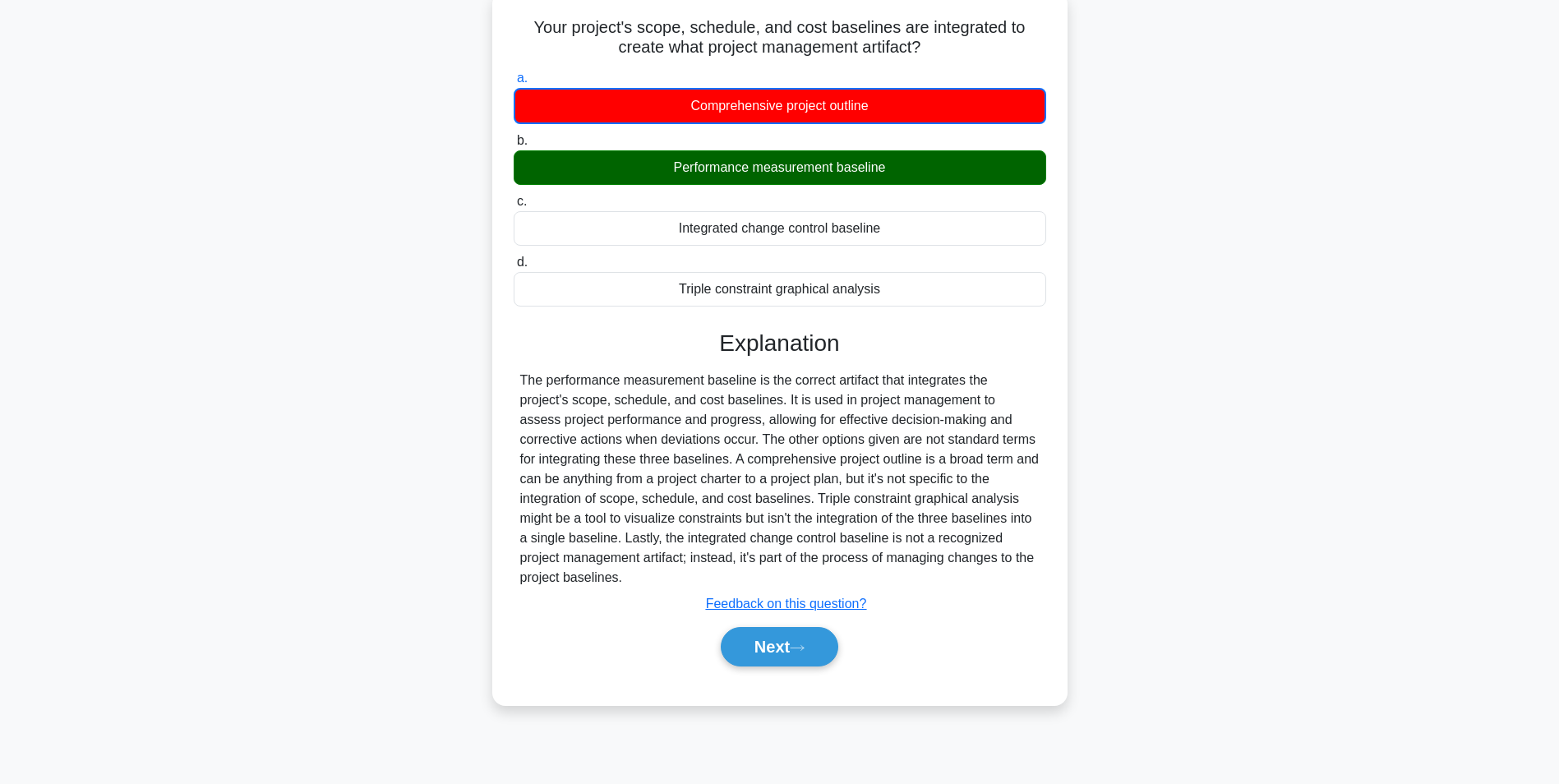
scroll to position [104, 0]
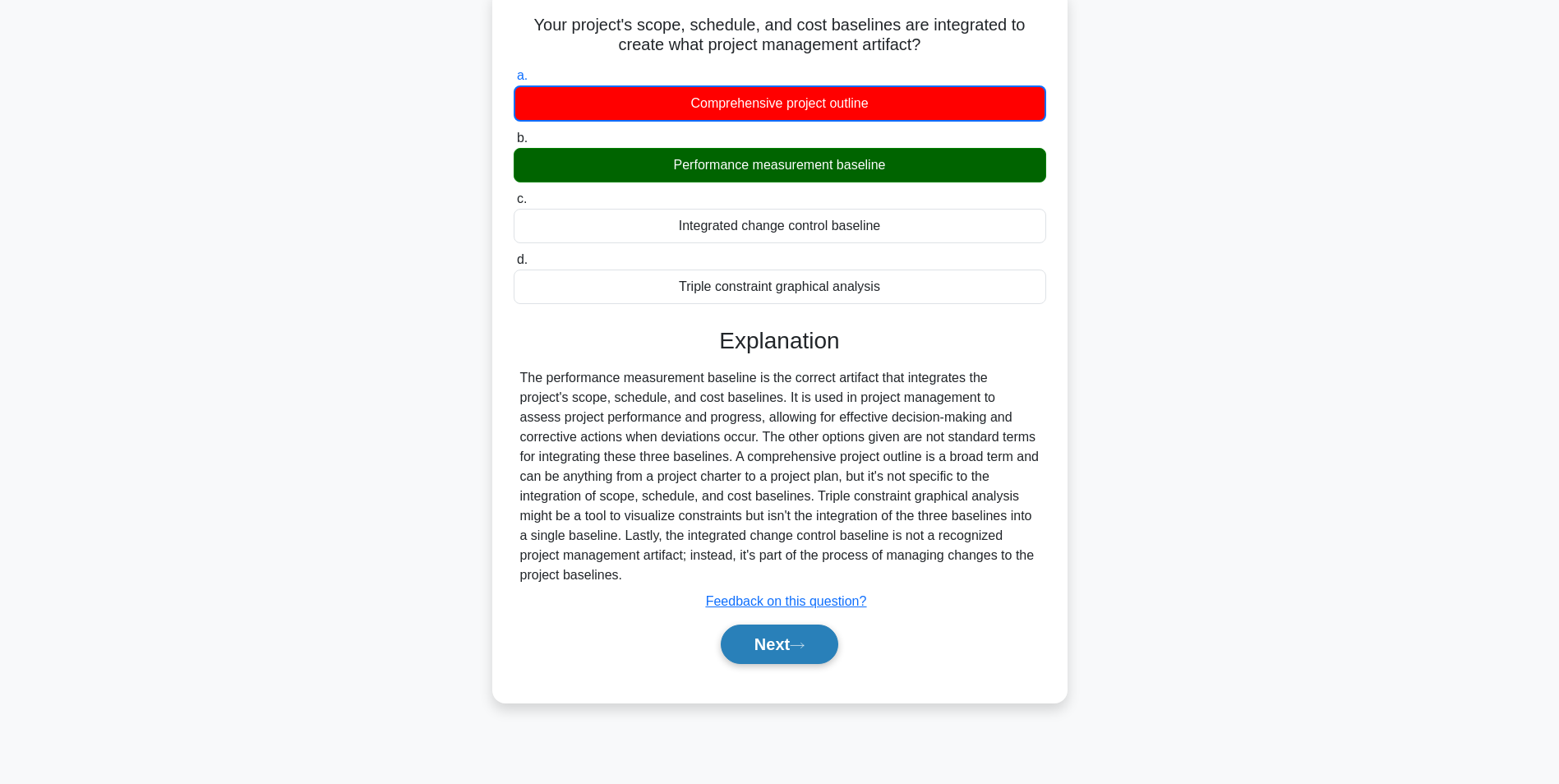
click at [753, 624] on button "Next" at bounding box center [780, 643] width 117 height 40
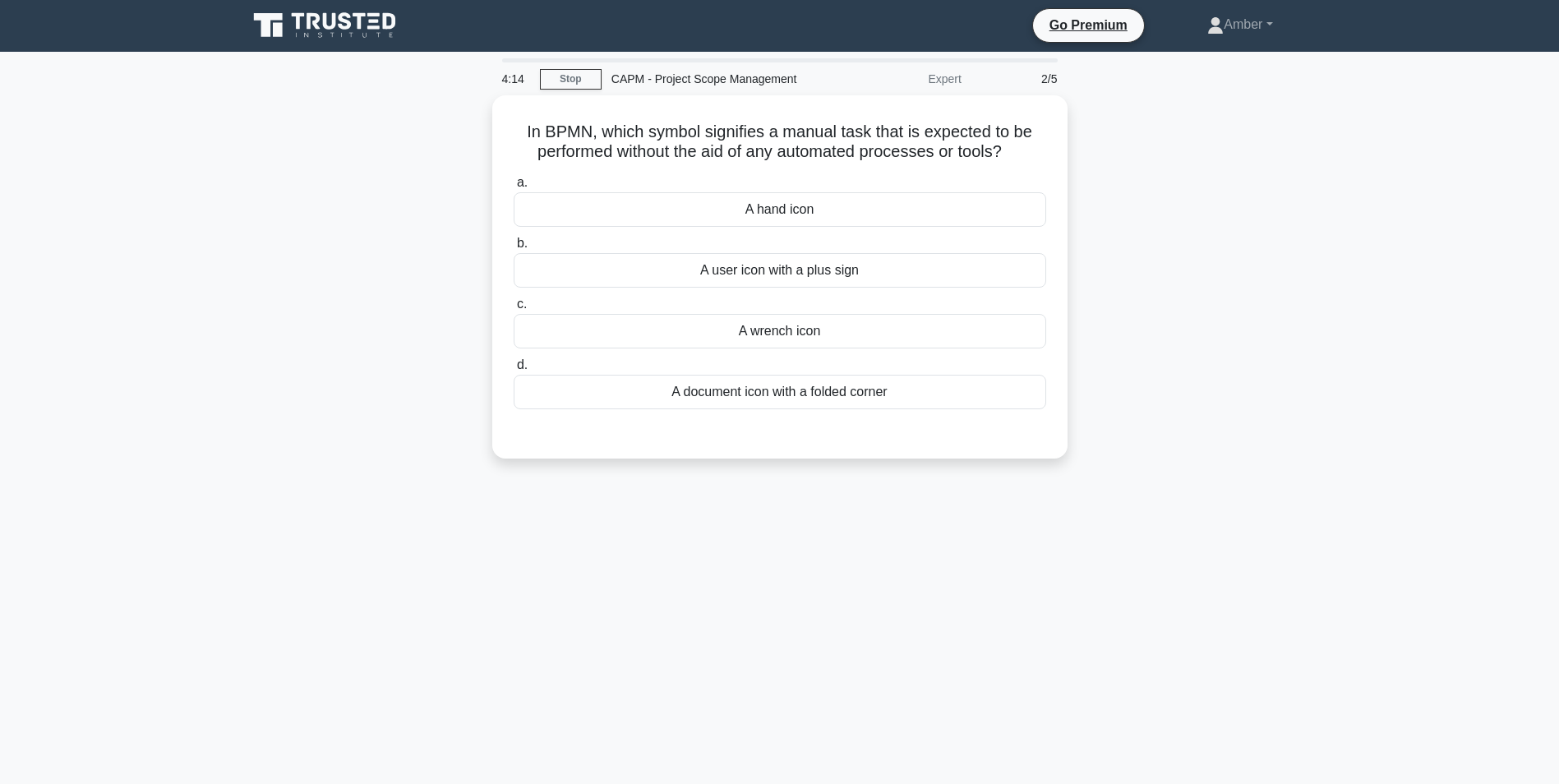
scroll to position [0, 0]
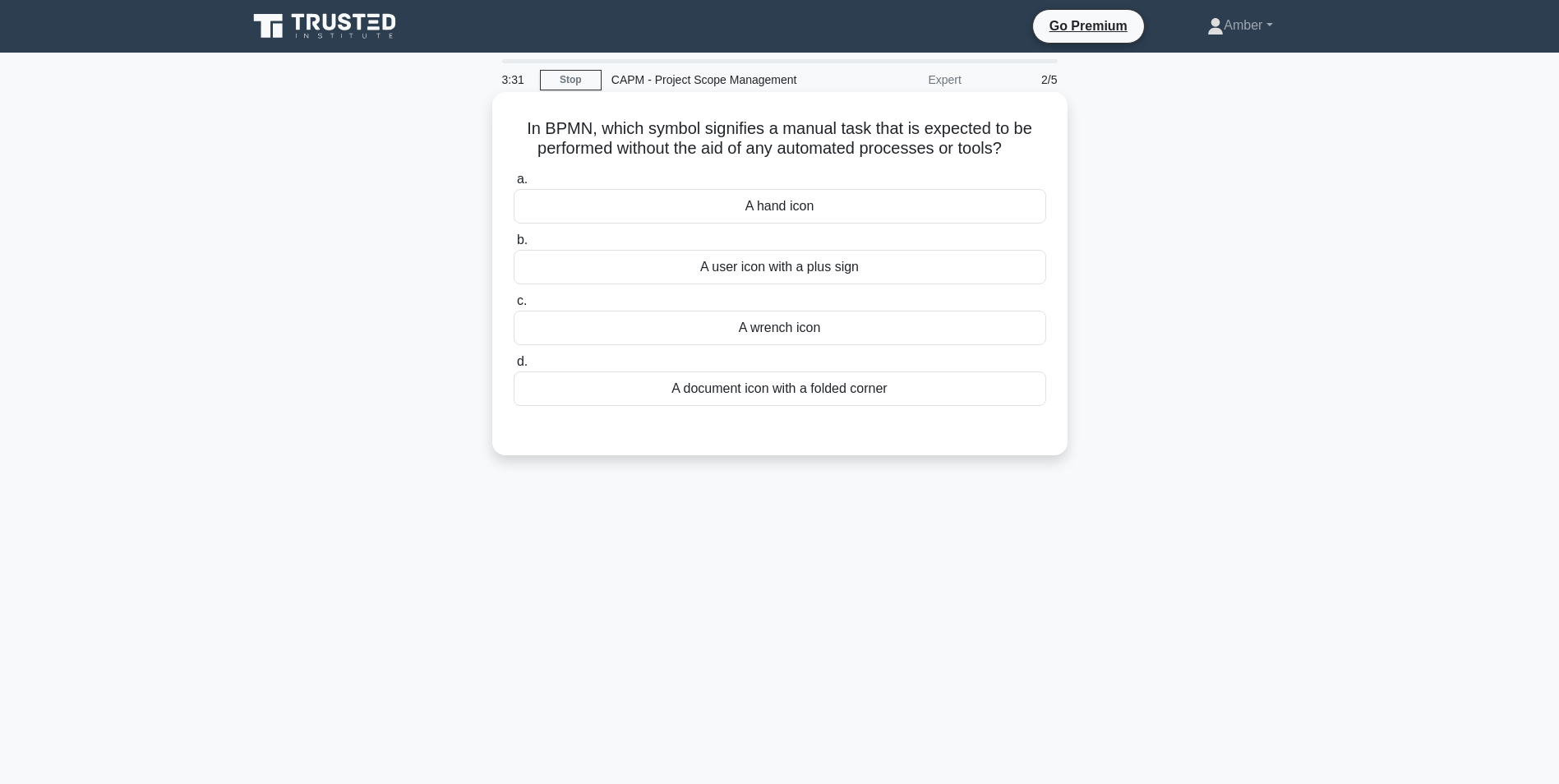
click at [770, 212] on div "A hand icon" at bounding box center [780, 207] width 533 height 35
click at [514, 185] on input "a. A hand icon" at bounding box center [514, 180] width 0 height 11
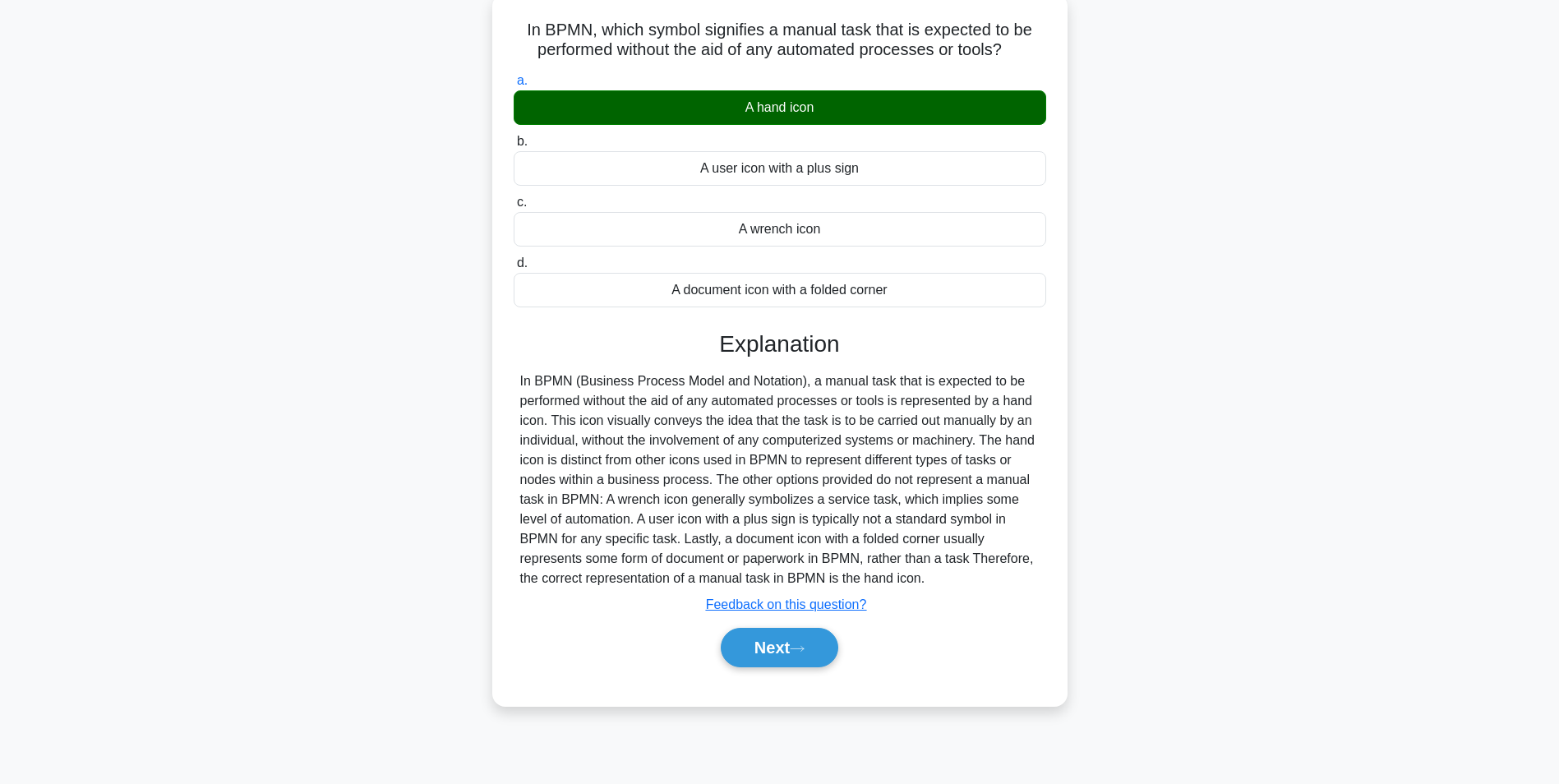
scroll to position [104, 0]
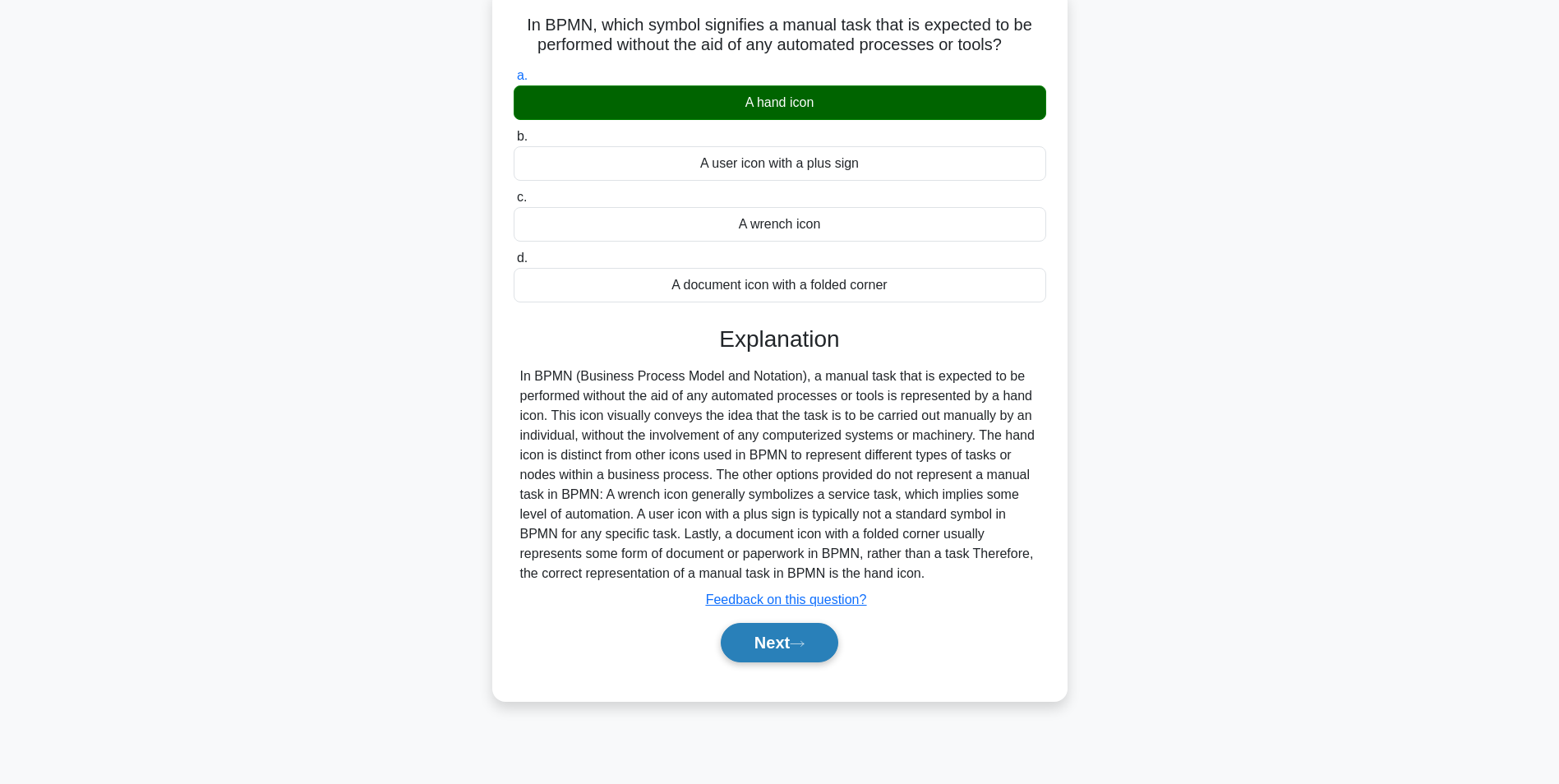
click at [769, 643] on button "Next" at bounding box center [780, 642] width 117 height 40
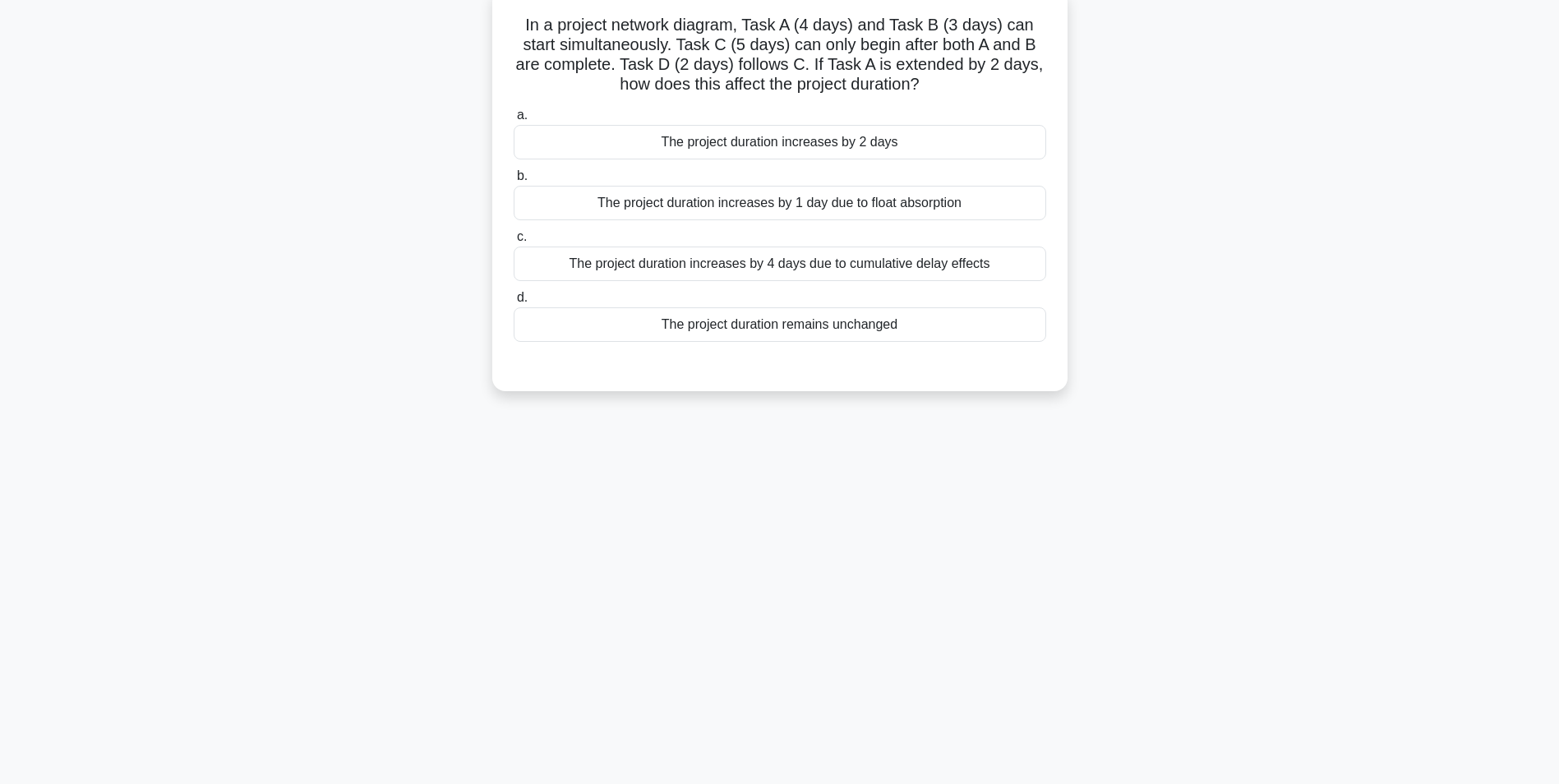
click at [757, 329] on div "The project duration remains unchanged" at bounding box center [780, 325] width 533 height 35
click at [514, 303] on input "d. The project duration remains unchanged" at bounding box center [514, 297] width 0 height 11
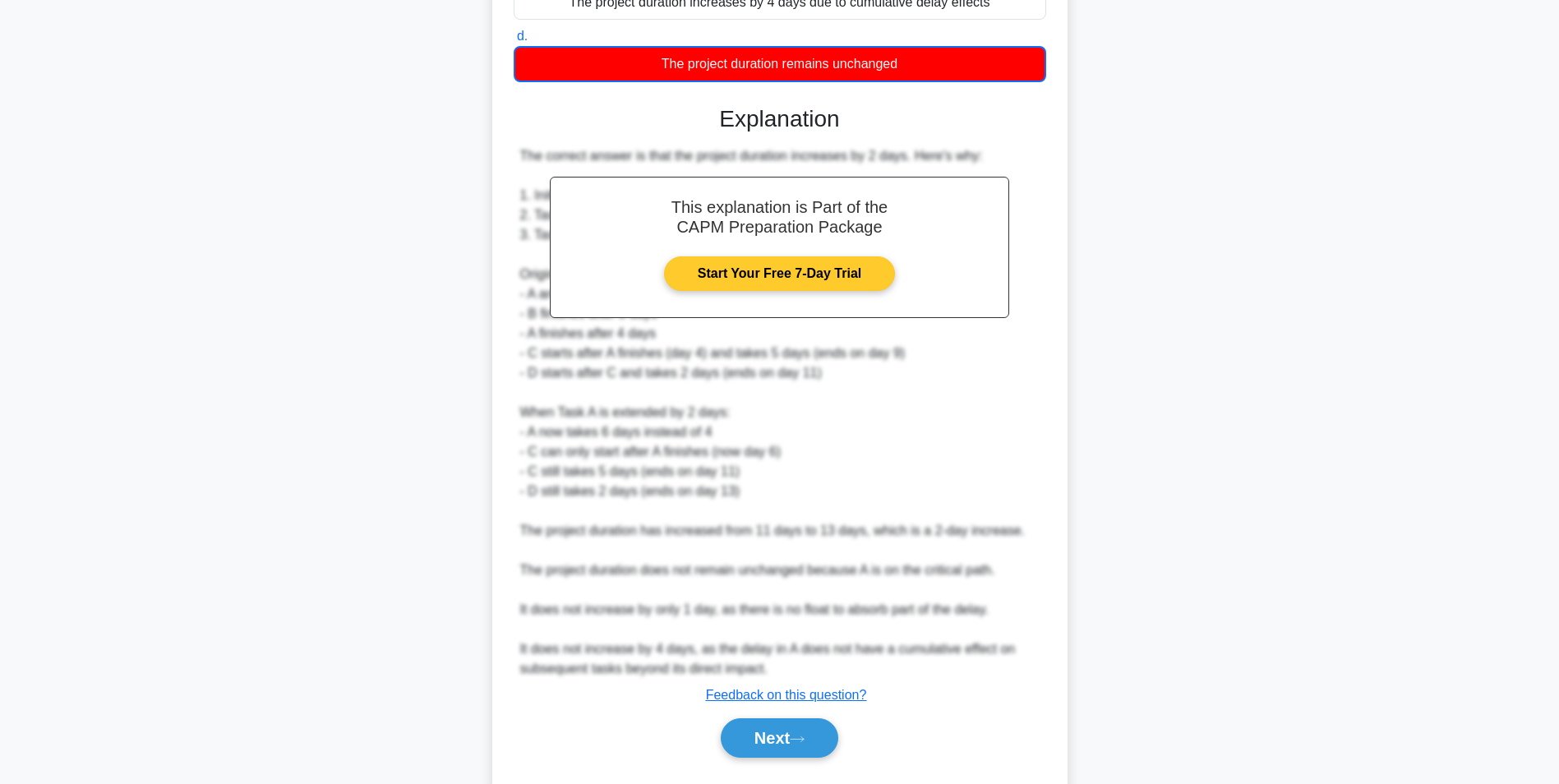
scroll to position [409, 0]
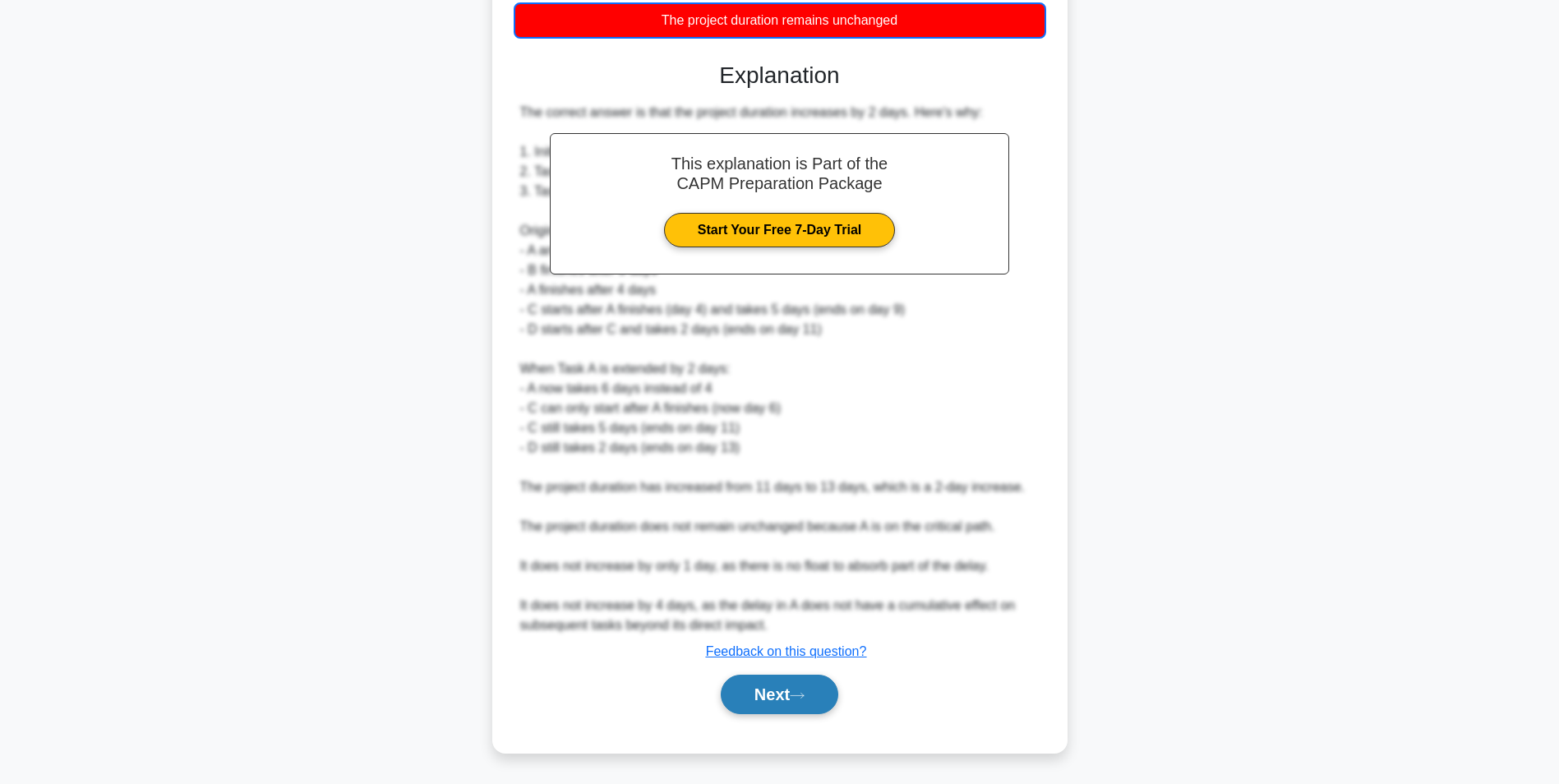
click at [768, 694] on button "Next" at bounding box center [780, 694] width 117 height 40
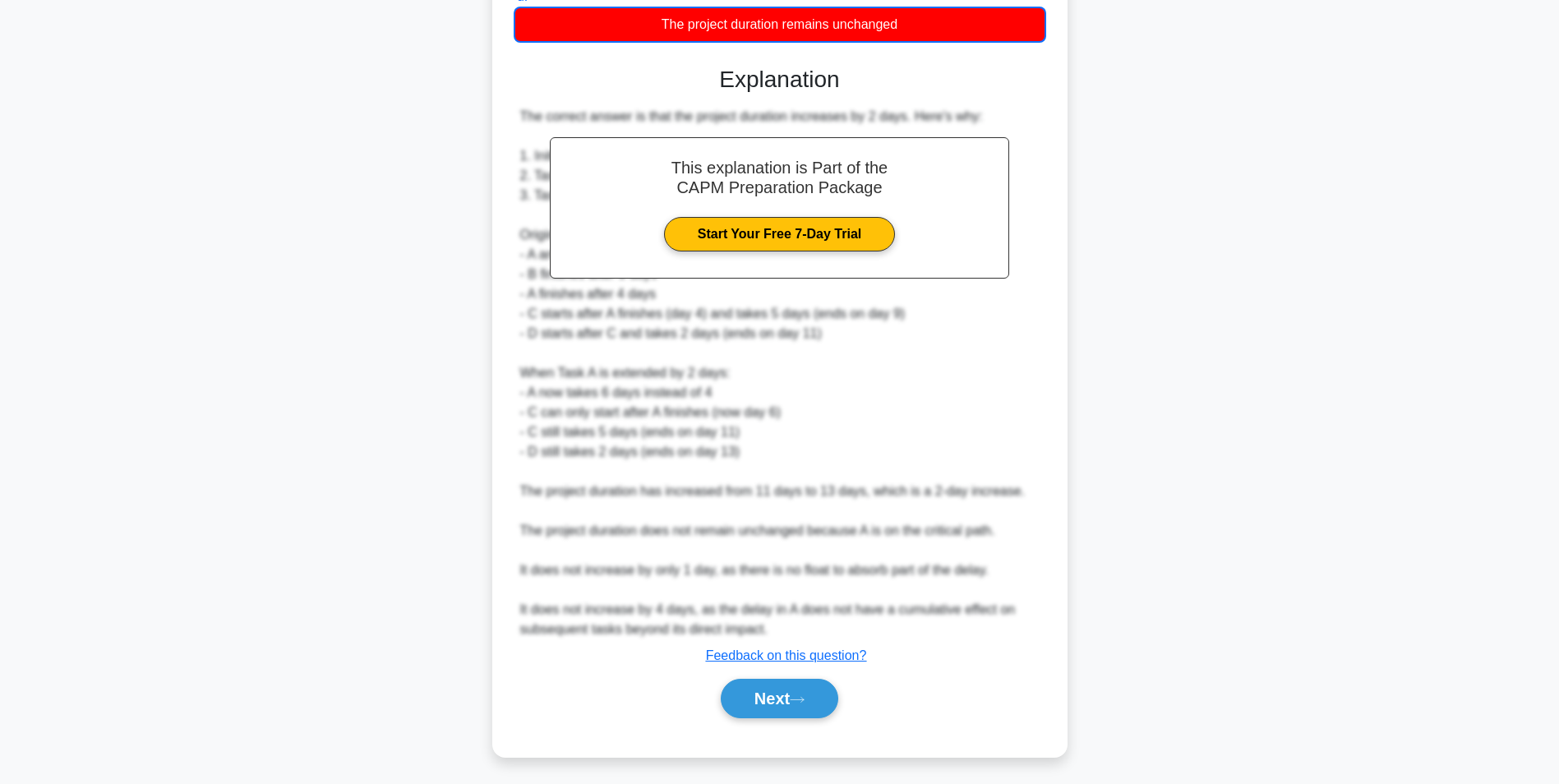
scroll to position [104, 0]
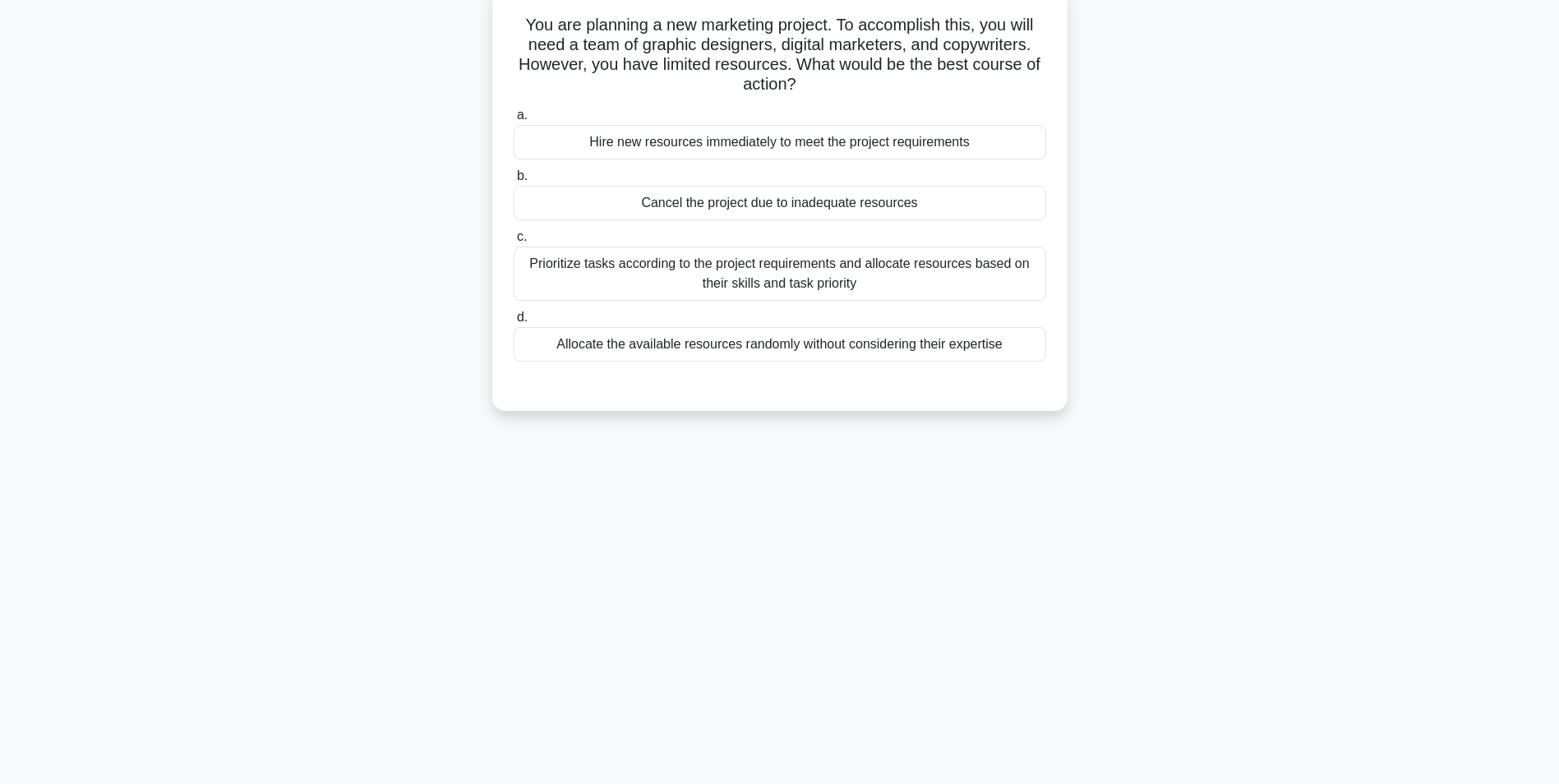
click at [713, 242] on label "c. Prioritize tasks according to the project requirements and allocate resource…" at bounding box center [780, 264] width 533 height 74
click at [514, 242] on input "c. Prioritize tasks according to the project requirements and allocate resource…" at bounding box center [514, 237] width 0 height 11
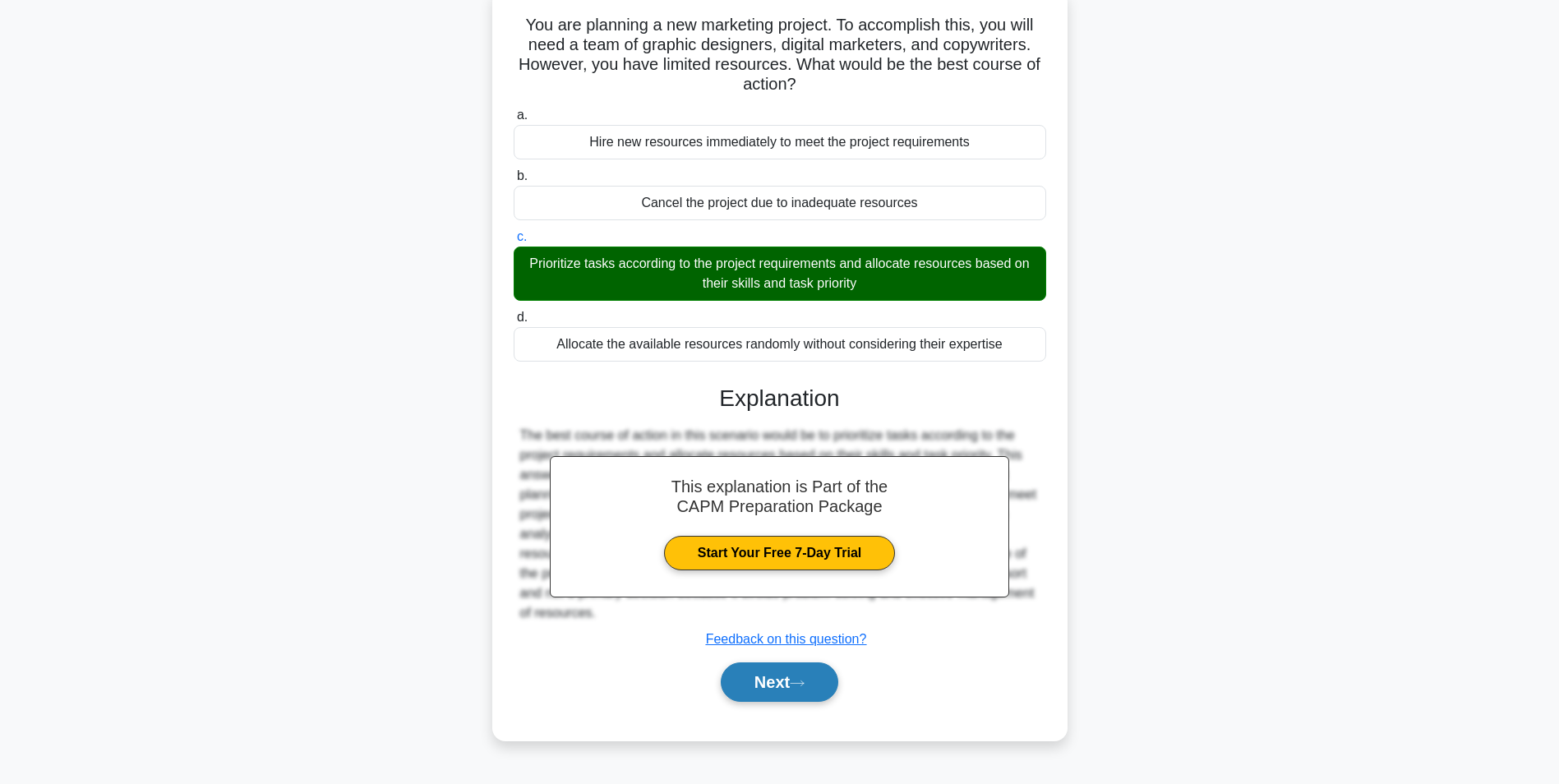
click at [770, 673] on button "Next" at bounding box center [780, 681] width 117 height 40
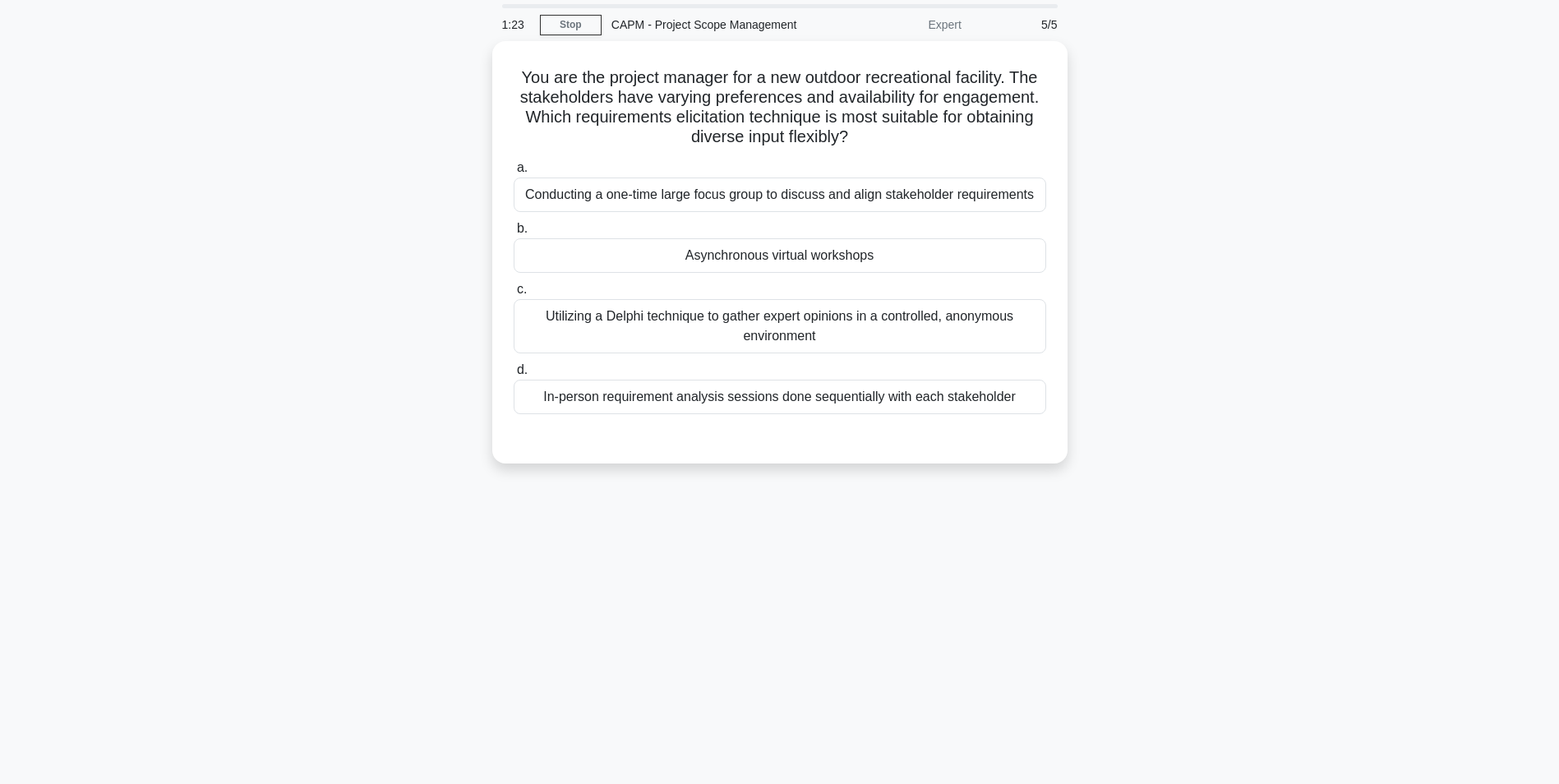
scroll to position [0, 0]
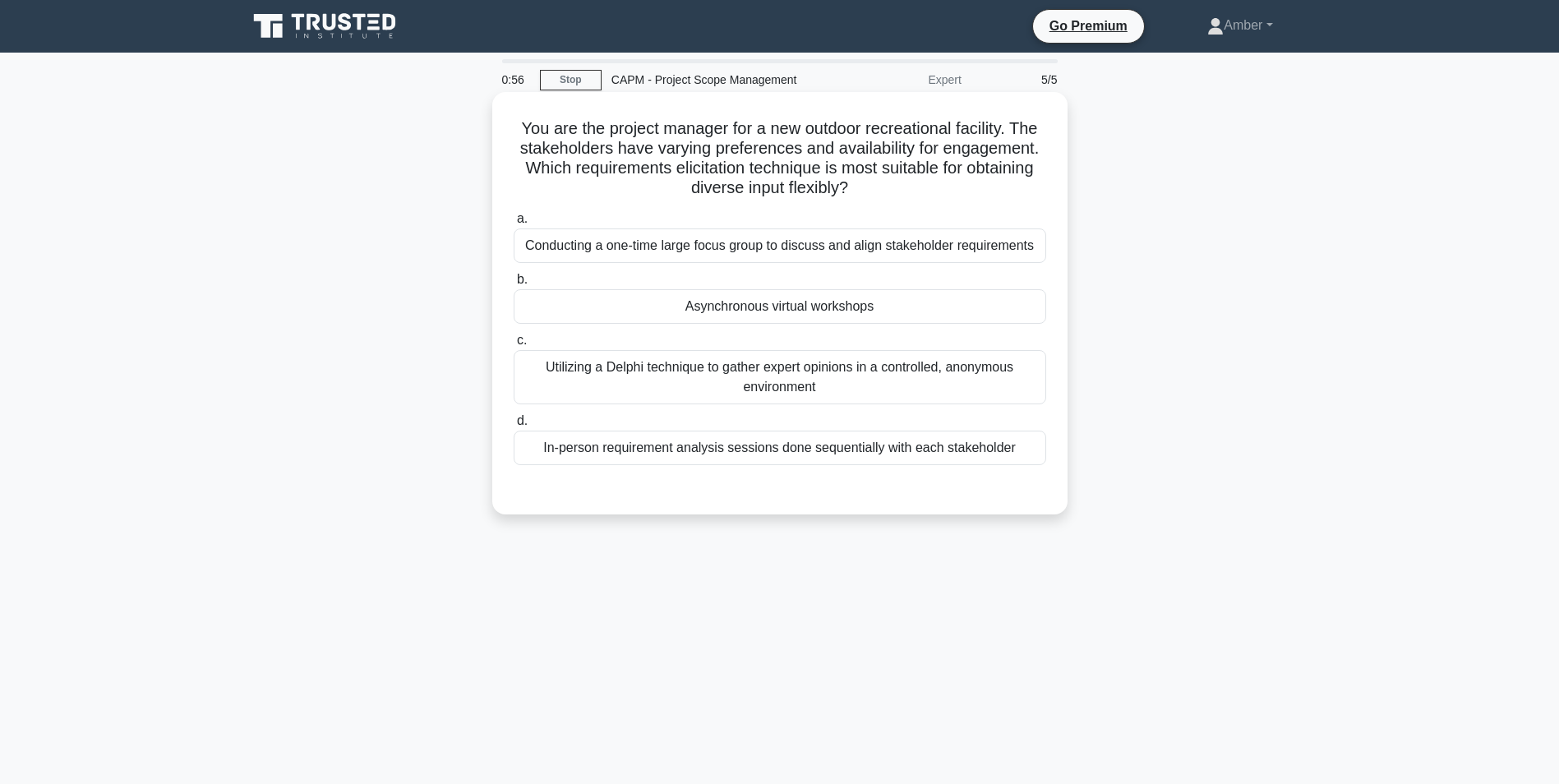
click at [696, 242] on div "Conducting a one-time large focus group to discuss and align stakeholder requir…" at bounding box center [780, 245] width 533 height 35
click at [514, 224] on input "a. Conducting a one-time large focus group to discuss and align stakeholder req…" at bounding box center [514, 218] width 0 height 11
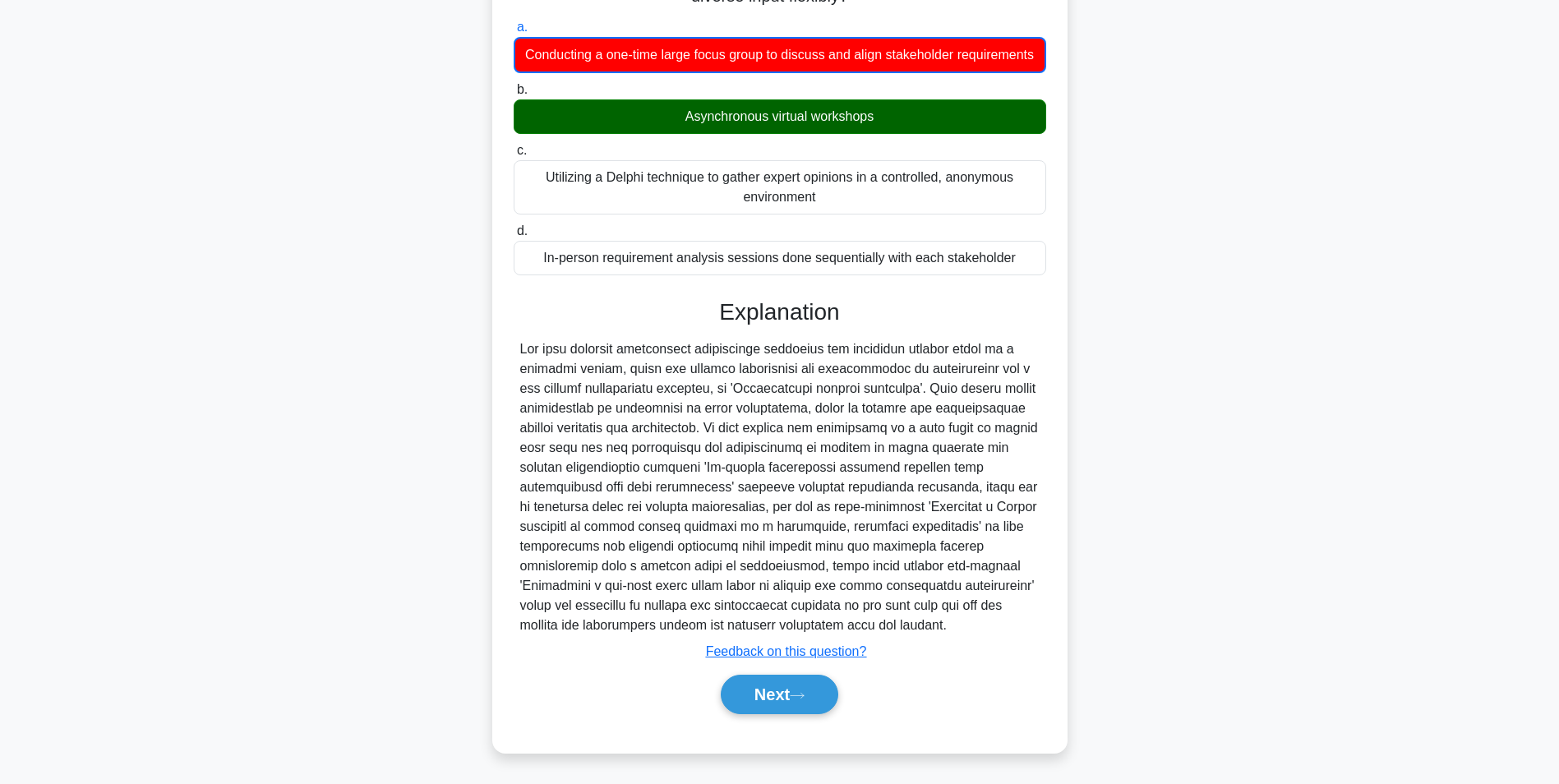
scroll to position [212, 0]
click at [777, 695] on button "Next" at bounding box center [780, 694] width 117 height 40
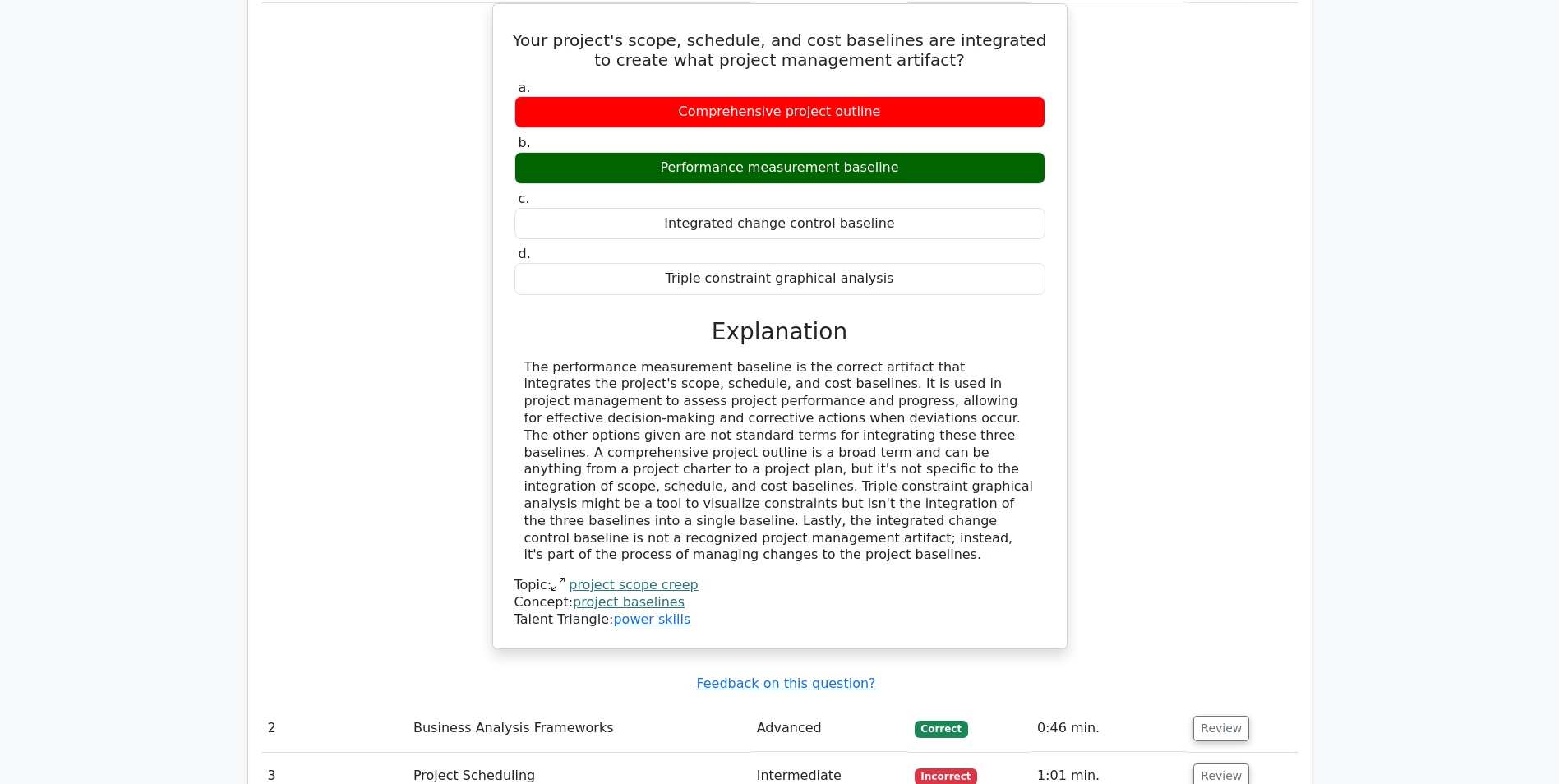
scroll to position [1561, 0]
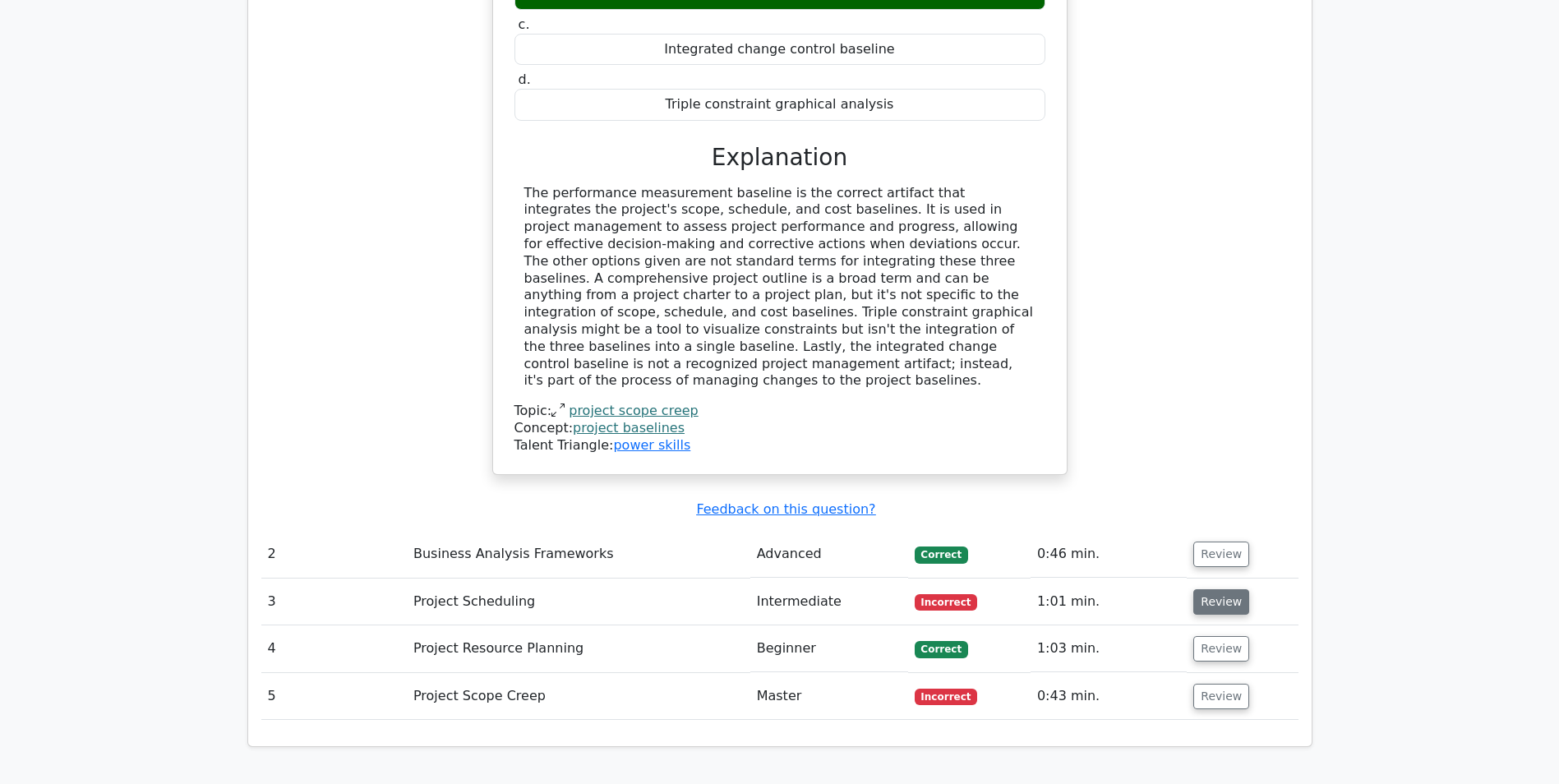
click at [1207, 589] on button "Review" at bounding box center [1221, 602] width 56 height 25
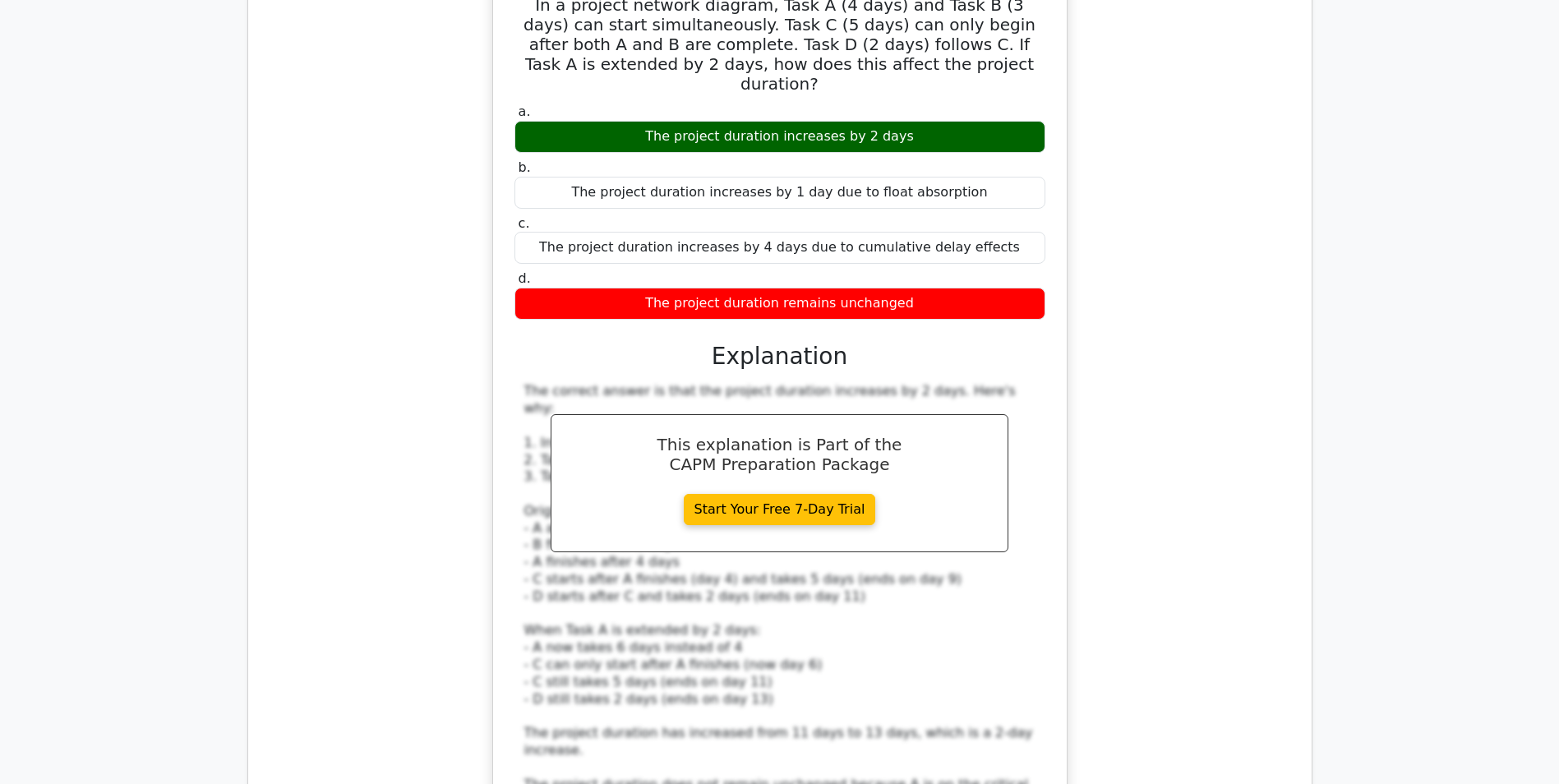
scroll to position [2465, 0]
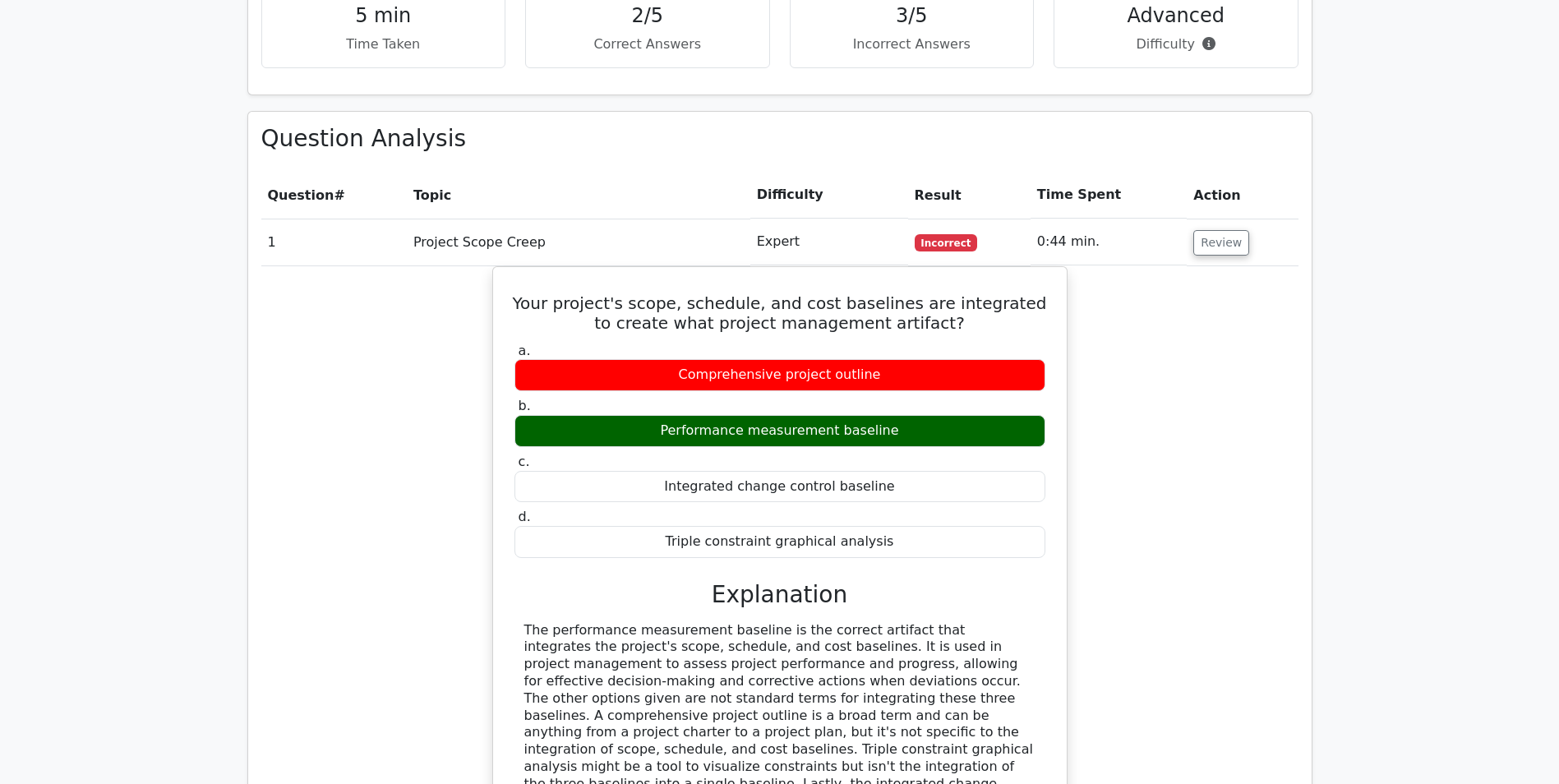
scroll to position [1068, 0]
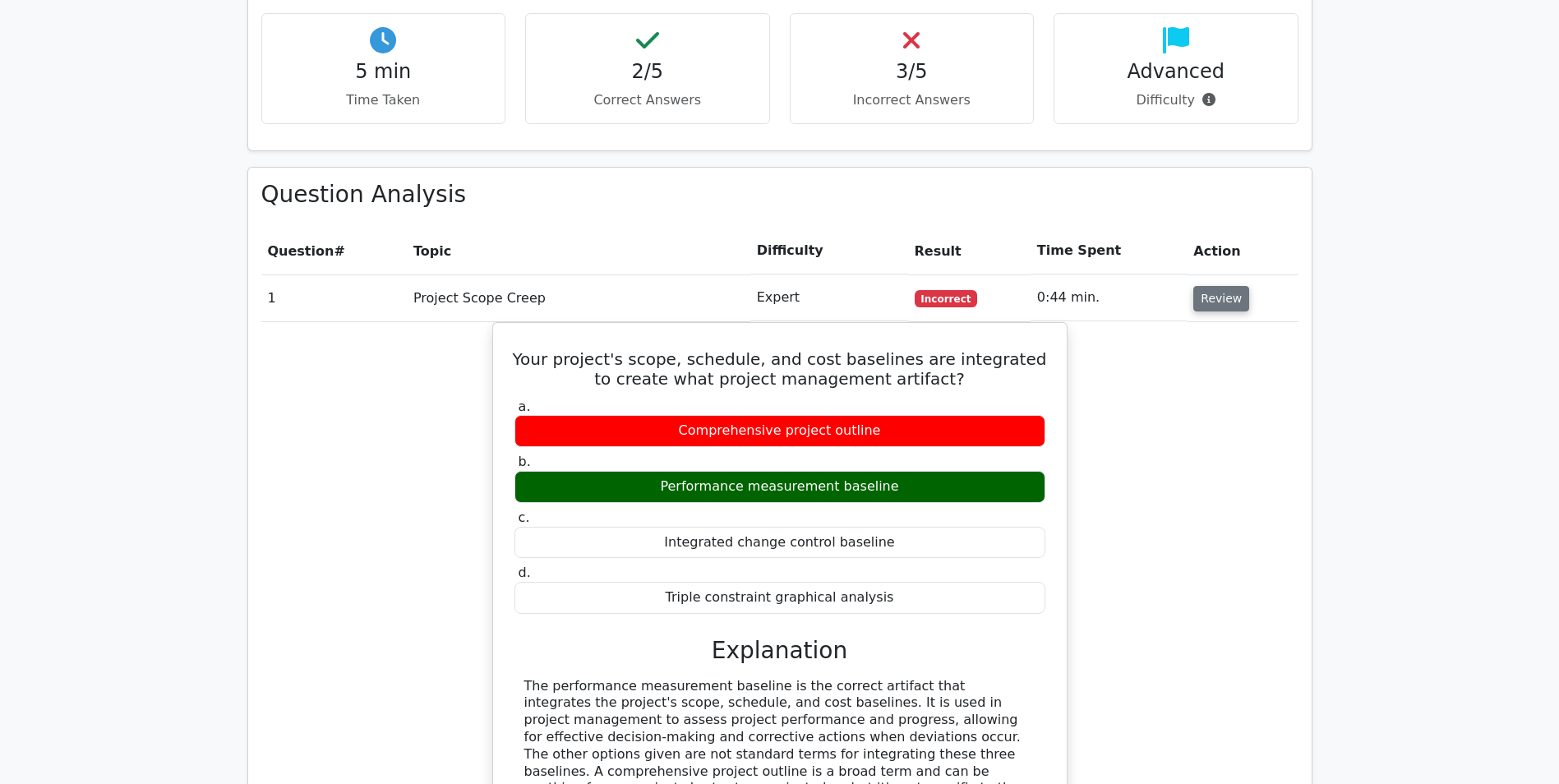
click at [1216, 286] on button "Review" at bounding box center [1221, 299] width 56 height 25
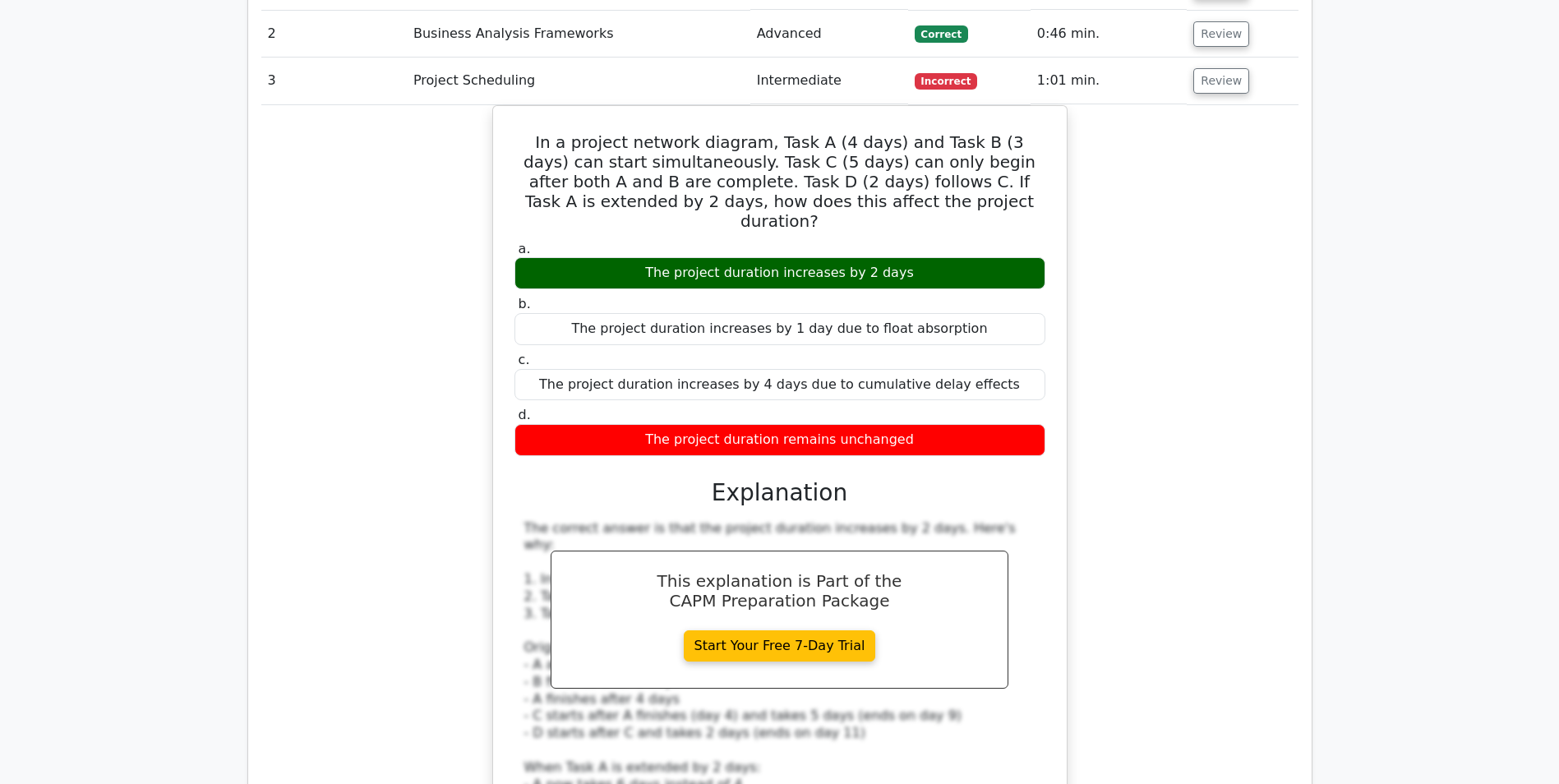
scroll to position [1232, 0]
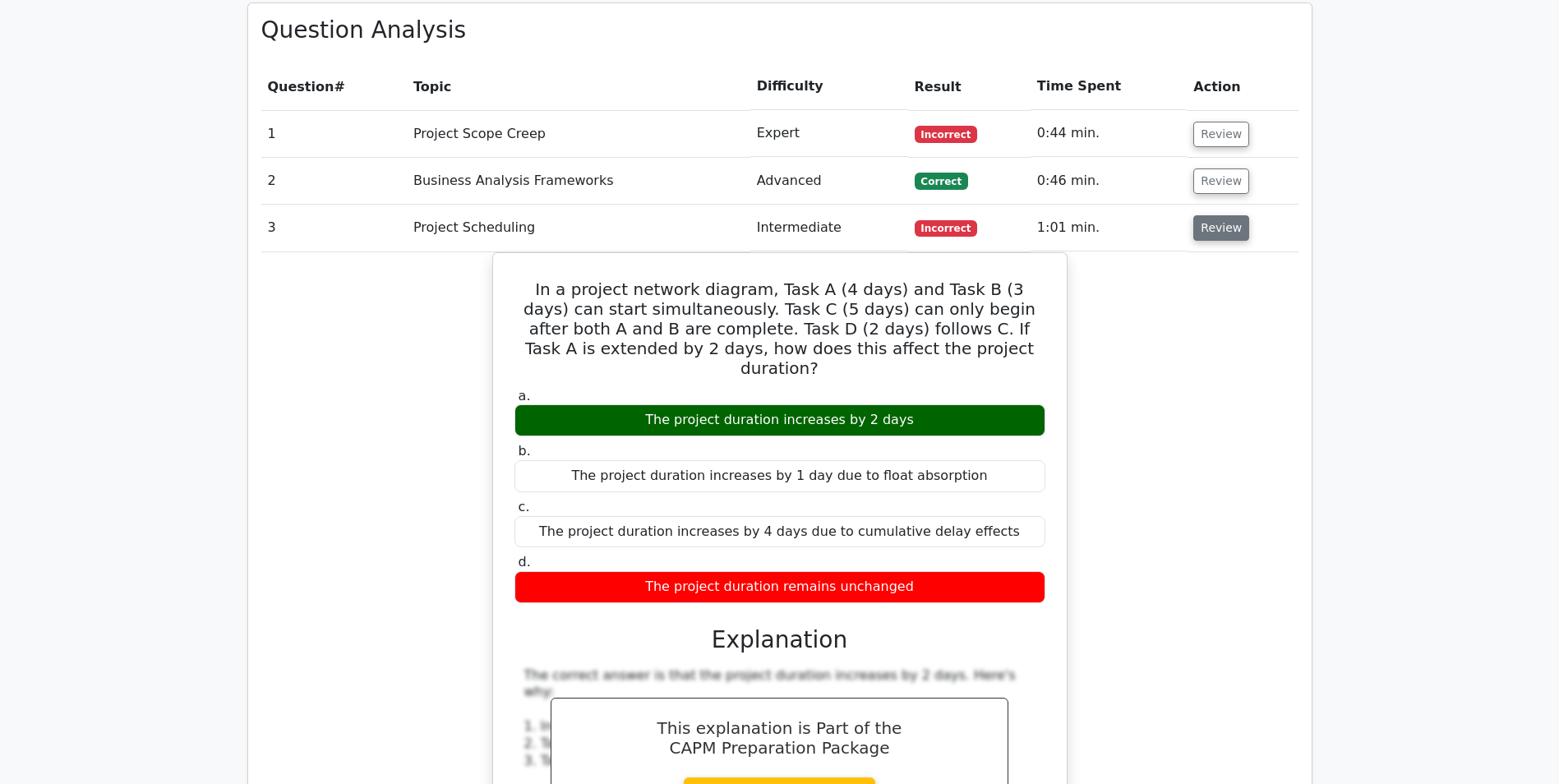
click at [1201, 215] on button "Review" at bounding box center [1221, 228] width 56 height 25
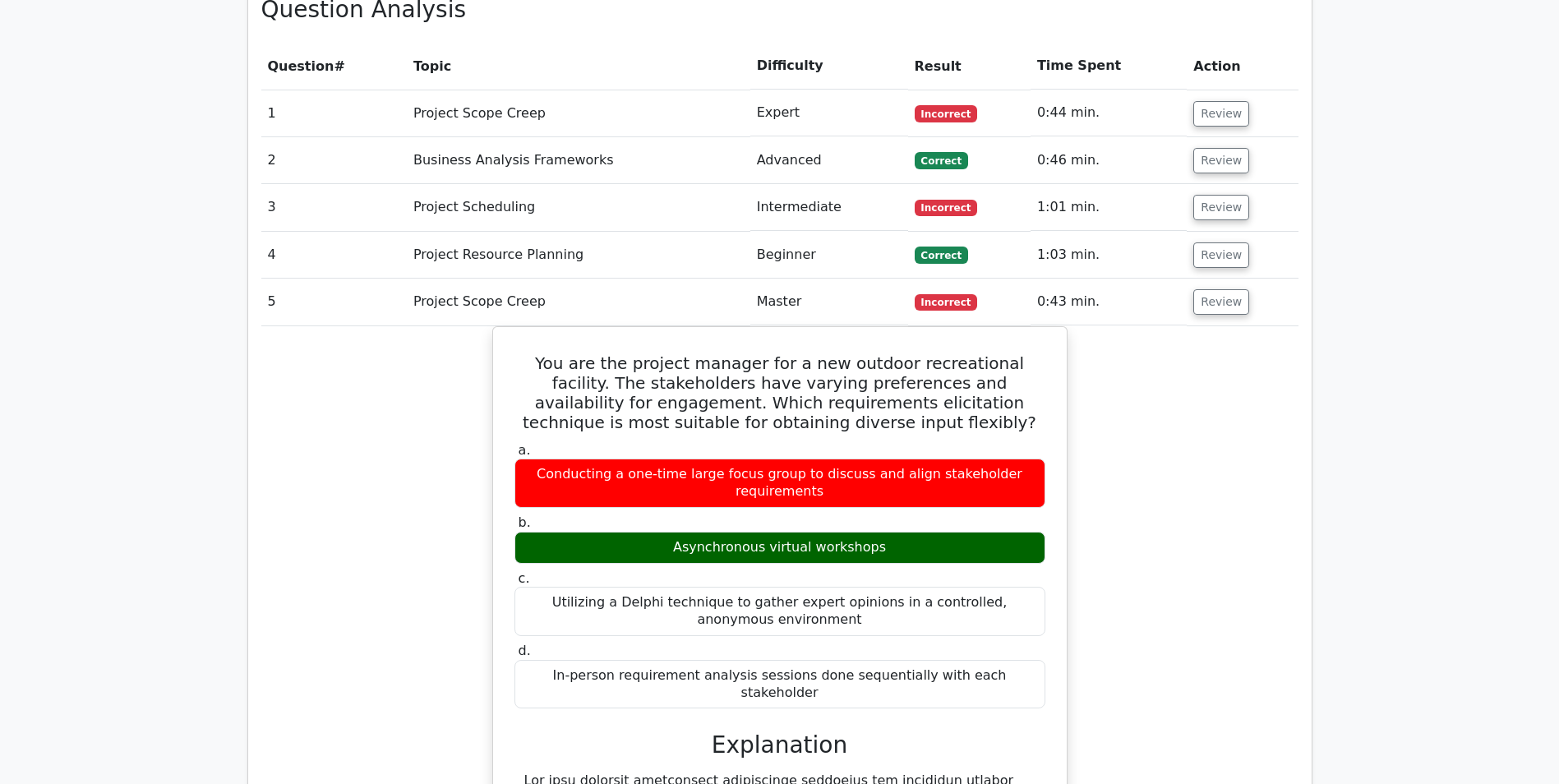
scroll to position [1150, 0]
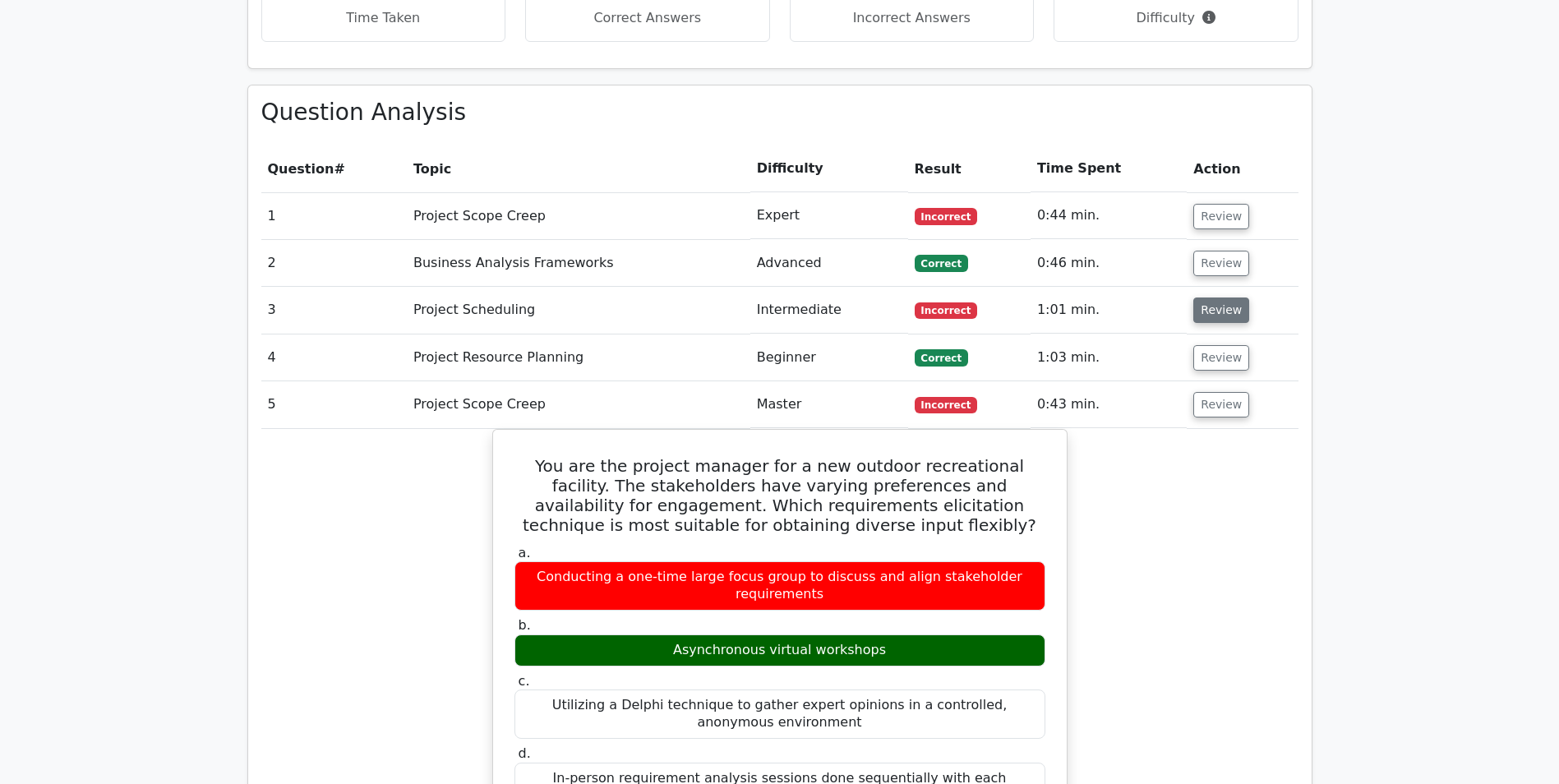
click at [1211, 298] on button "Review" at bounding box center [1221, 310] width 56 height 25
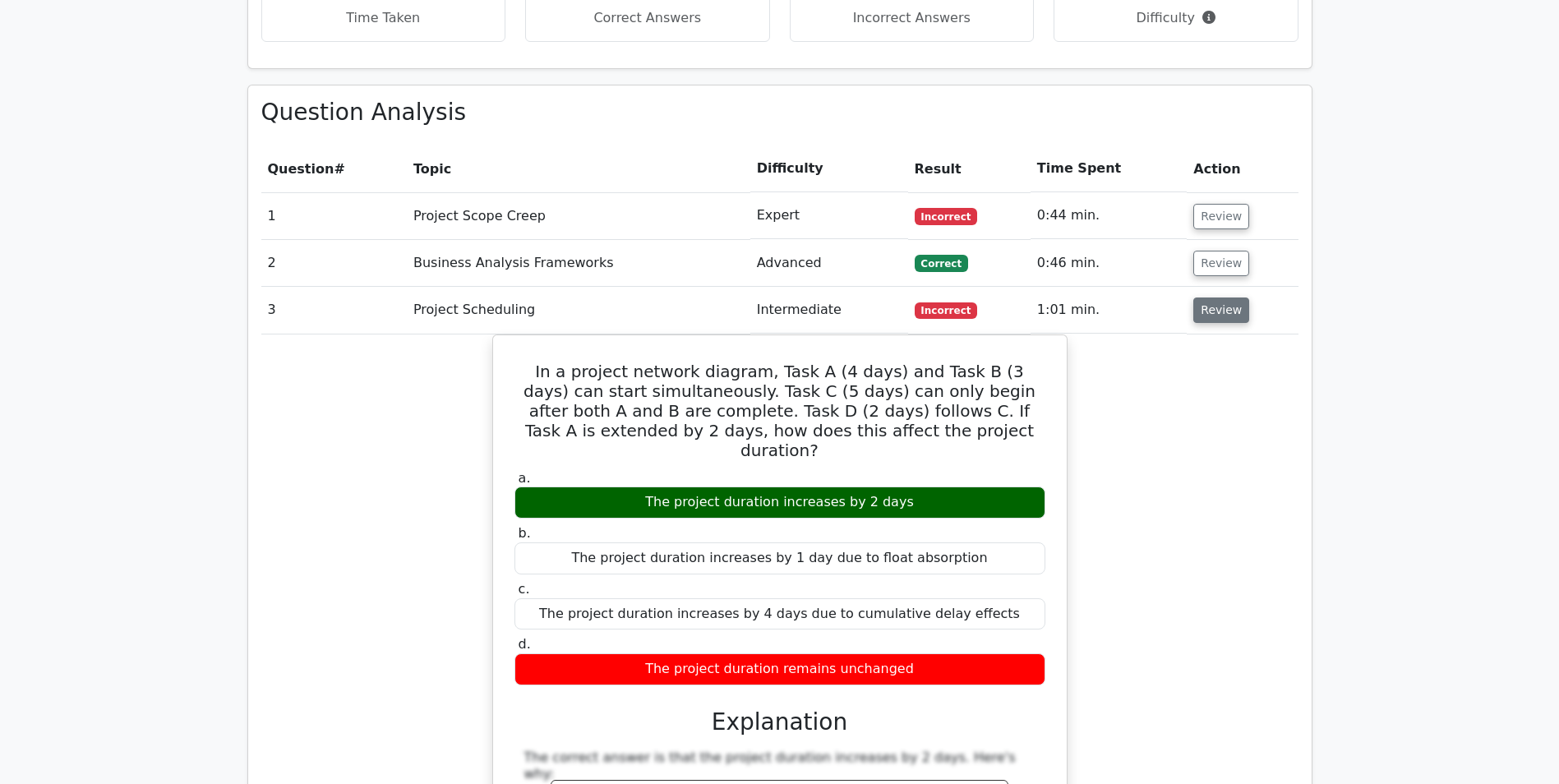
click at [1220, 298] on button "Review" at bounding box center [1221, 310] width 56 height 25
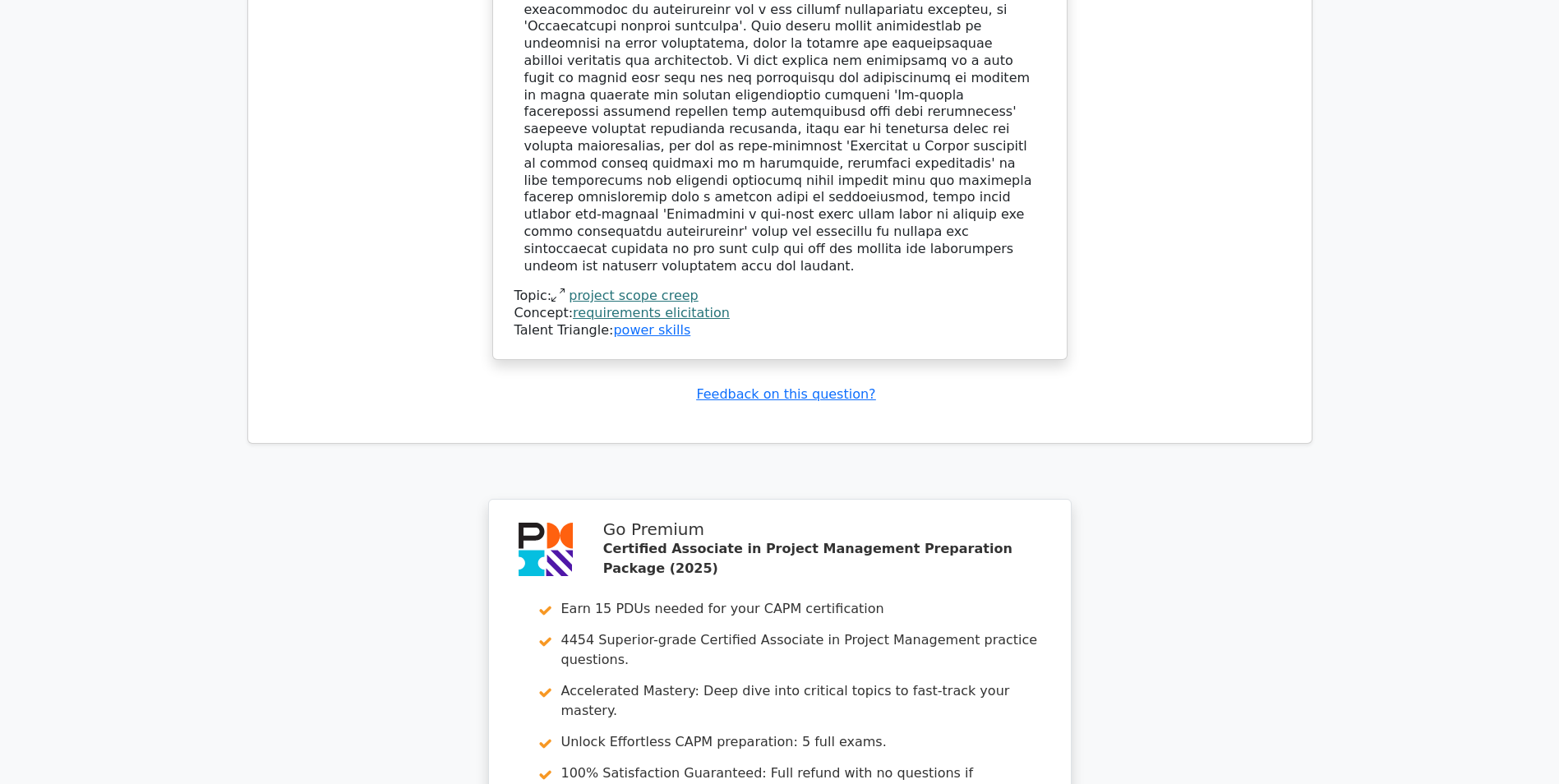
scroll to position [2374, 0]
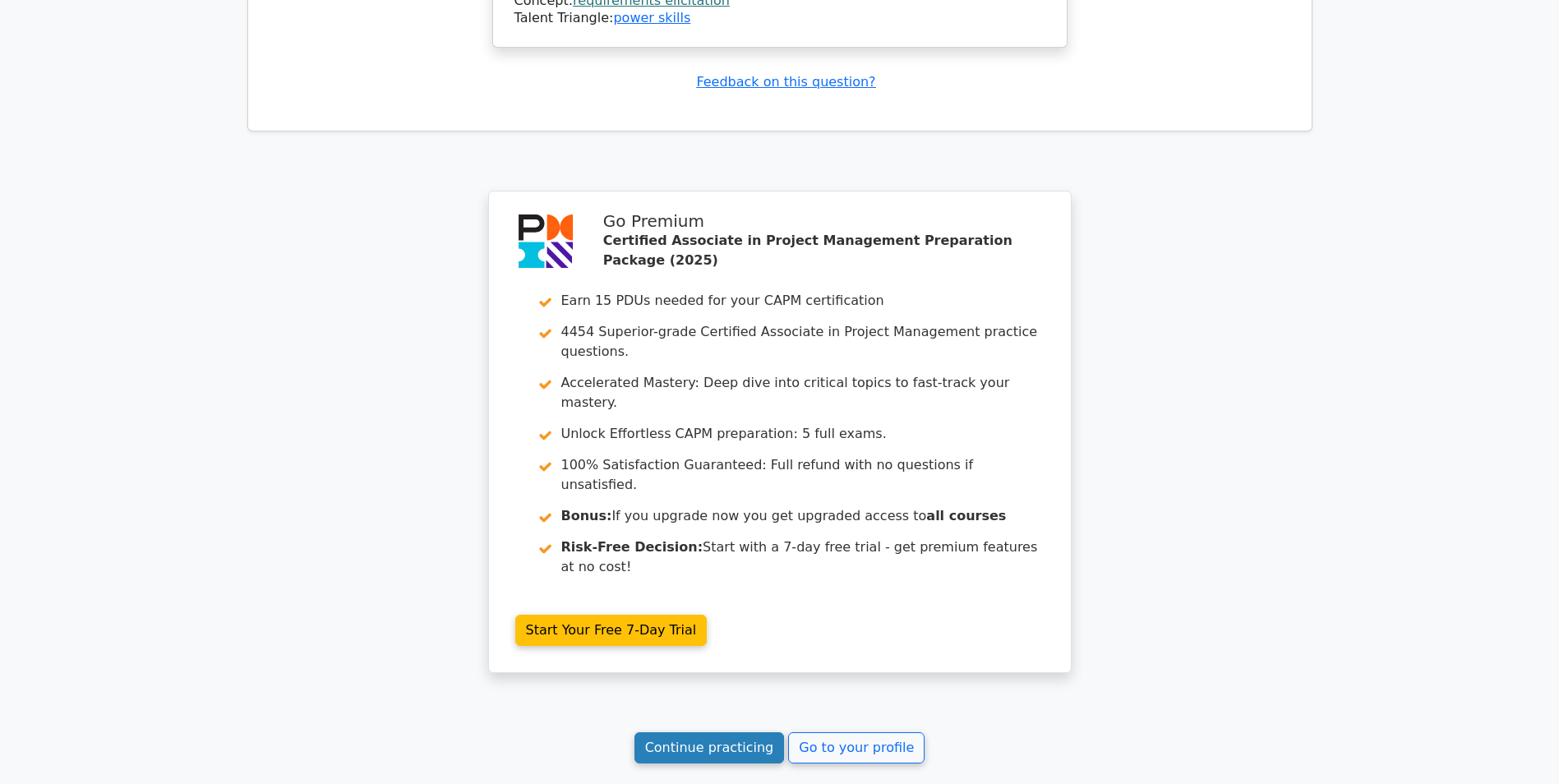
click at [731, 732] on link "Continue practicing" at bounding box center [710, 747] width 150 height 31
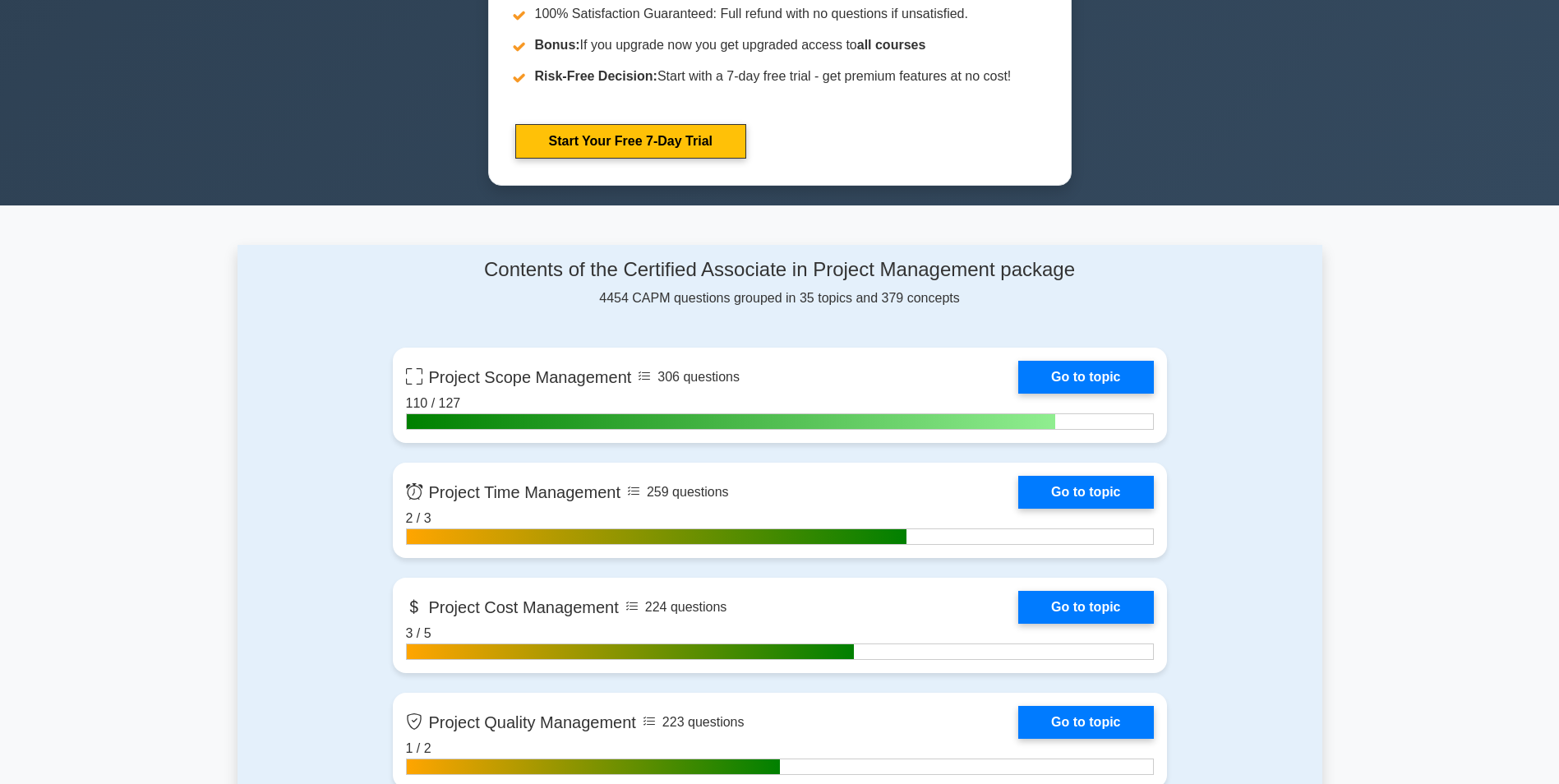
scroll to position [903, 0]
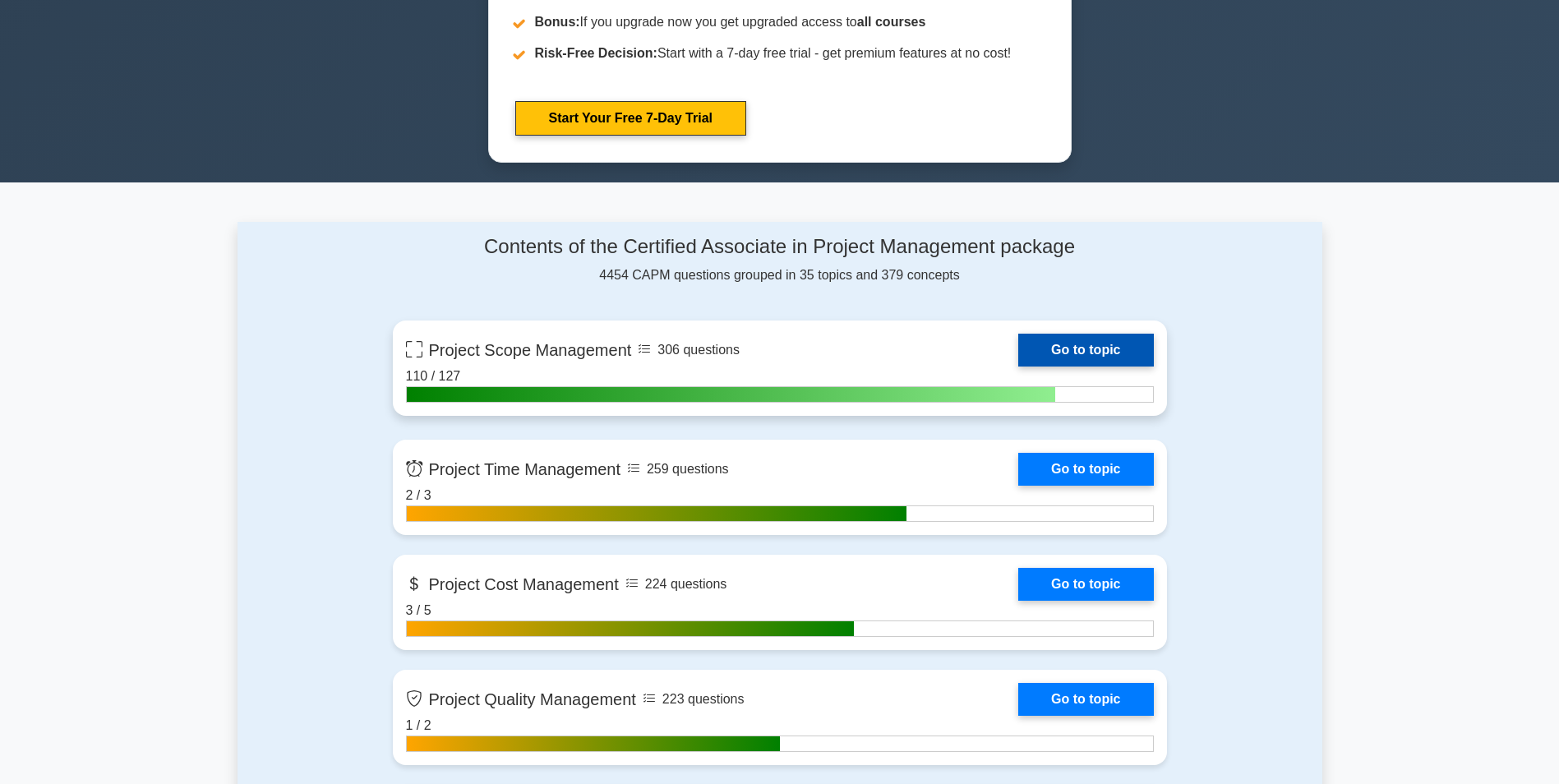
click at [1090, 340] on link "Go to topic" at bounding box center [1085, 350] width 135 height 33
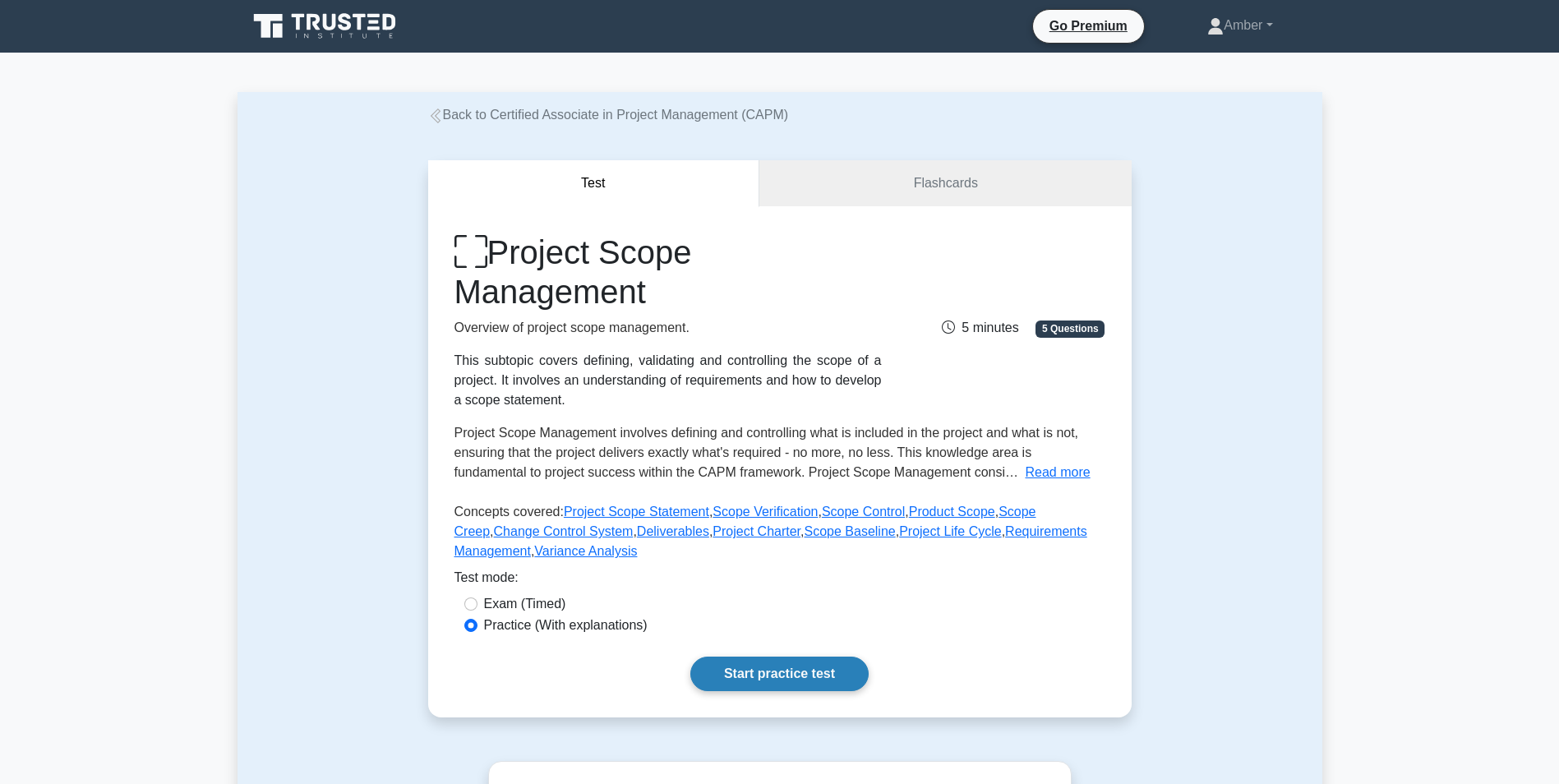
click at [750, 672] on link "Start practice test" at bounding box center [780, 674] width 179 height 35
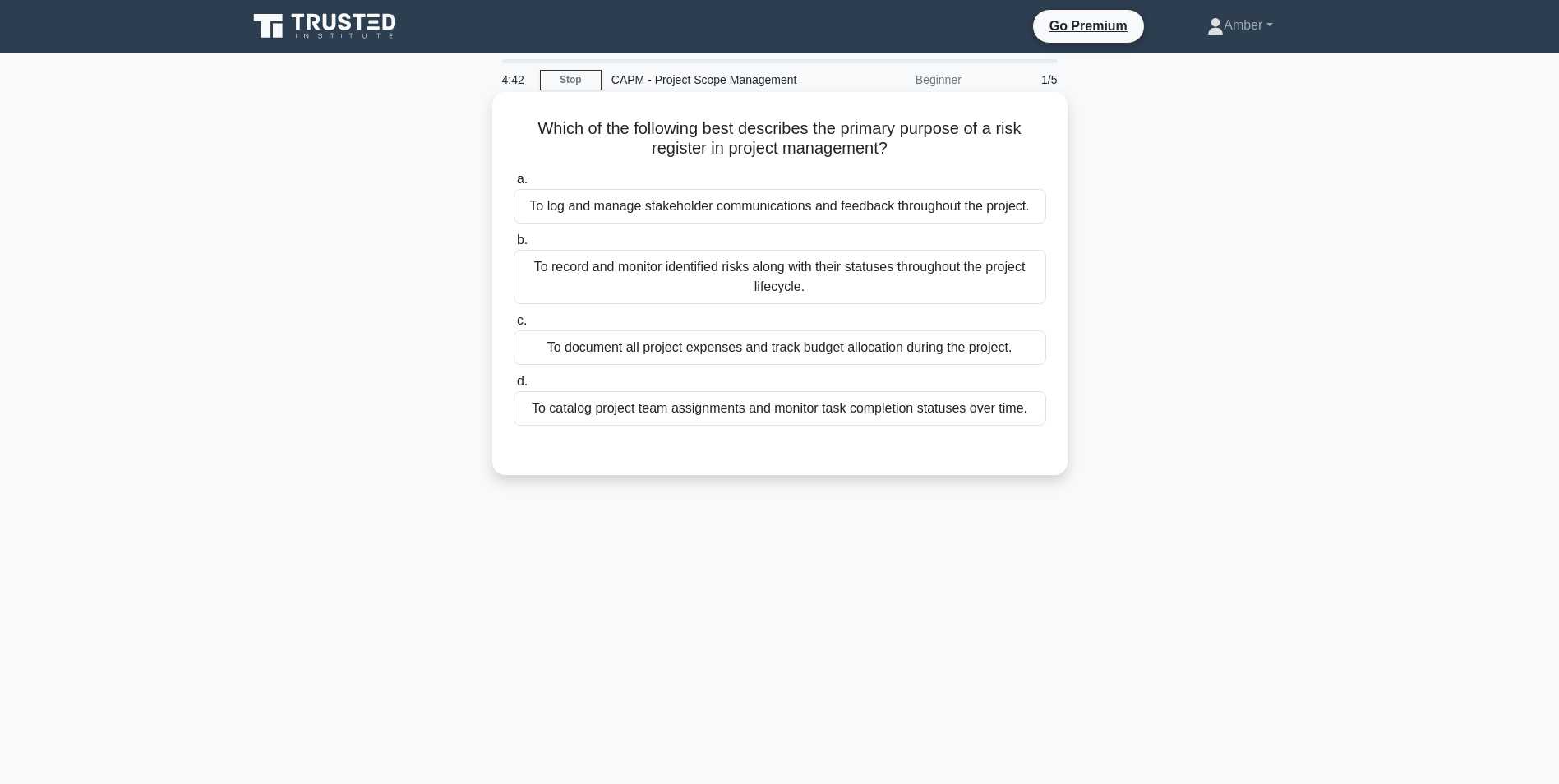
click at [836, 283] on div "To record and monitor identified risks along with their statuses throughout the…" at bounding box center [780, 277] width 533 height 54
click at [514, 245] on input "b. To record and monitor identified risks along with their statuses throughout …" at bounding box center [514, 240] width 0 height 11
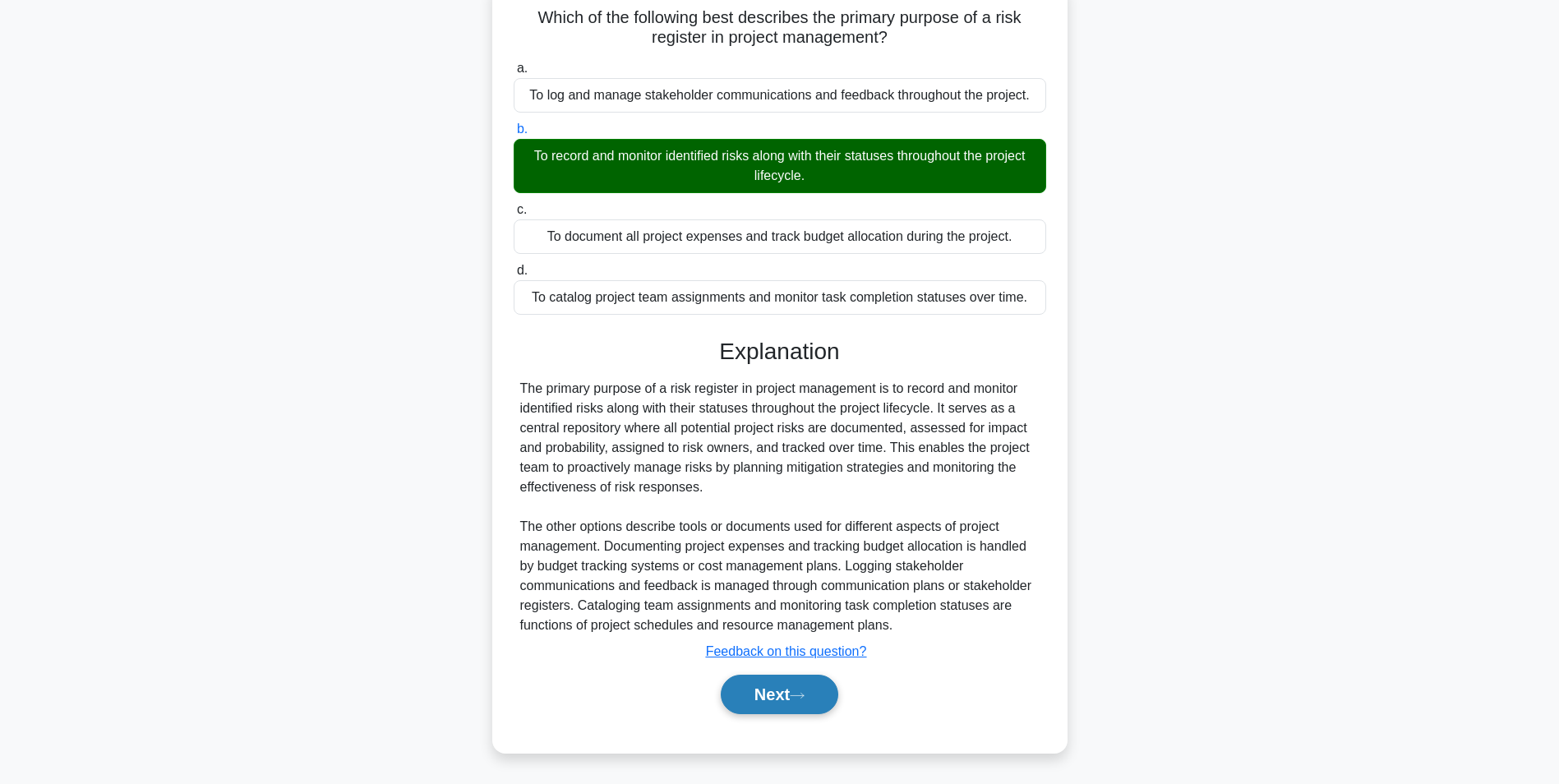
click at [771, 695] on button "Next" at bounding box center [780, 694] width 117 height 40
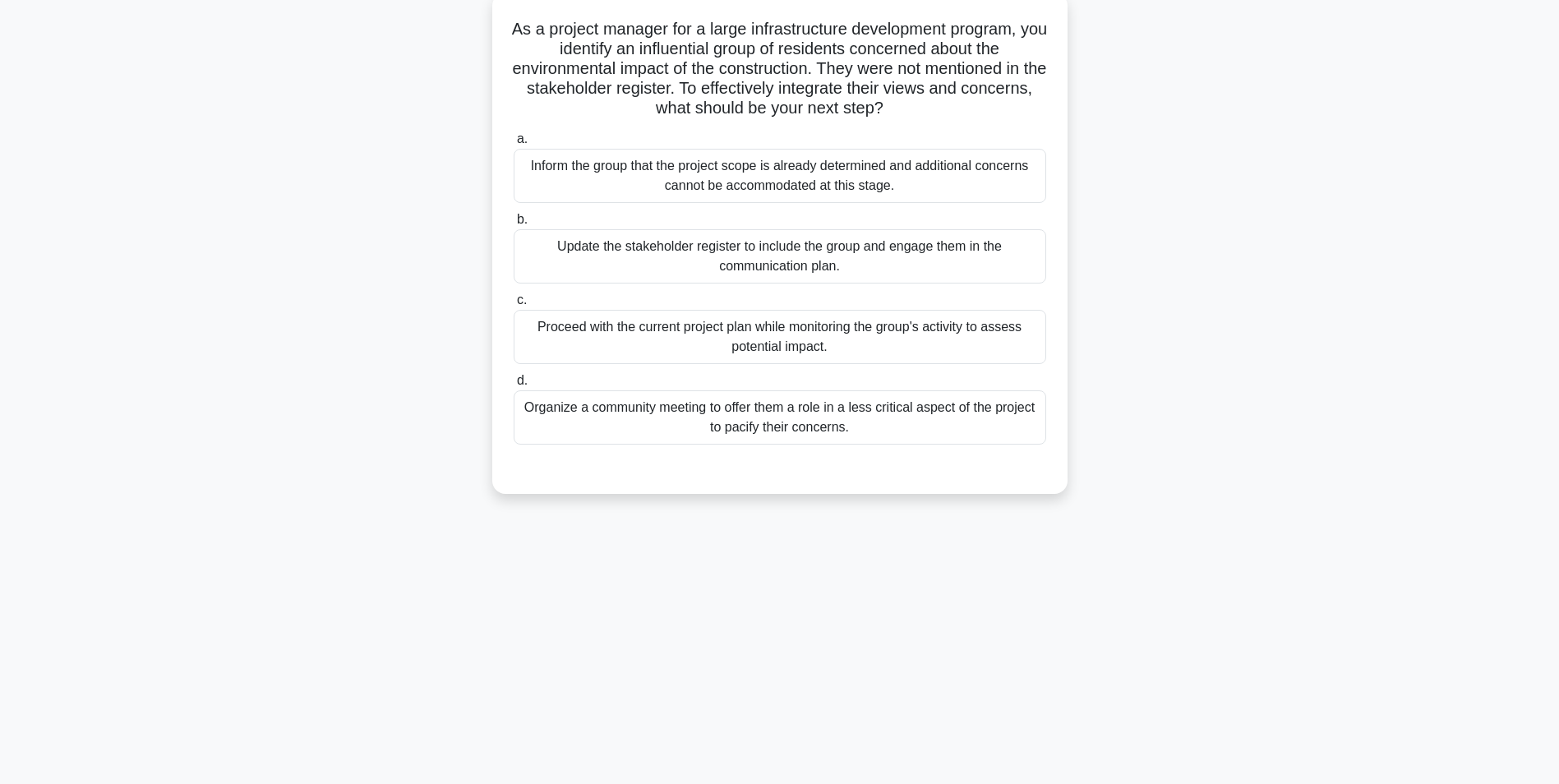
scroll to position [104, 0]
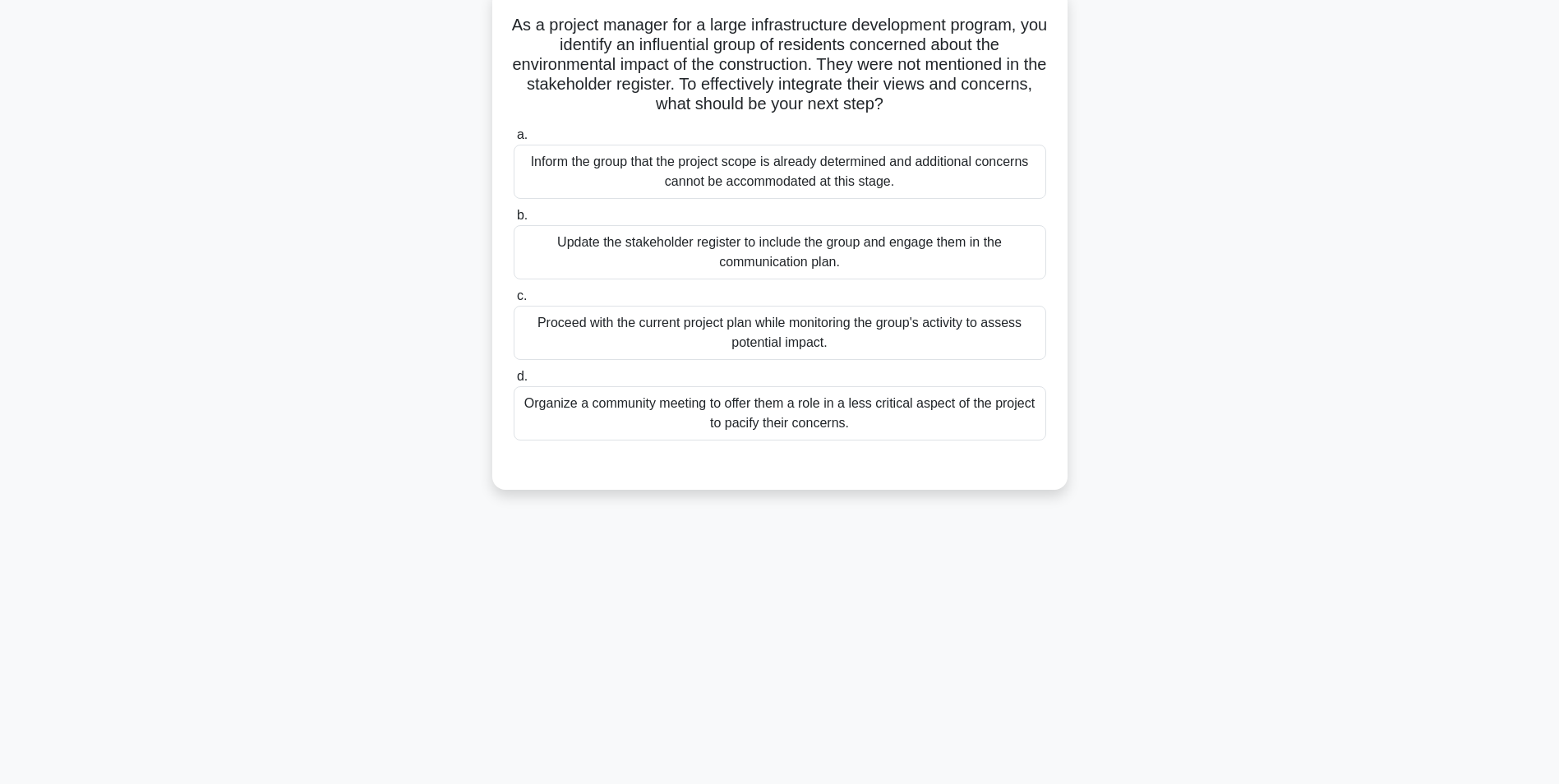
click at [743, 249] on div "Update the stakeholder register to include the group and engage them in the com…" at bounding box center [780, 252] width 533 height 54
click at [514, 221] on input "b. Update the stakeholder register to include the group and engage them in the …" at bounding box center [514, 215] width 0 height 11
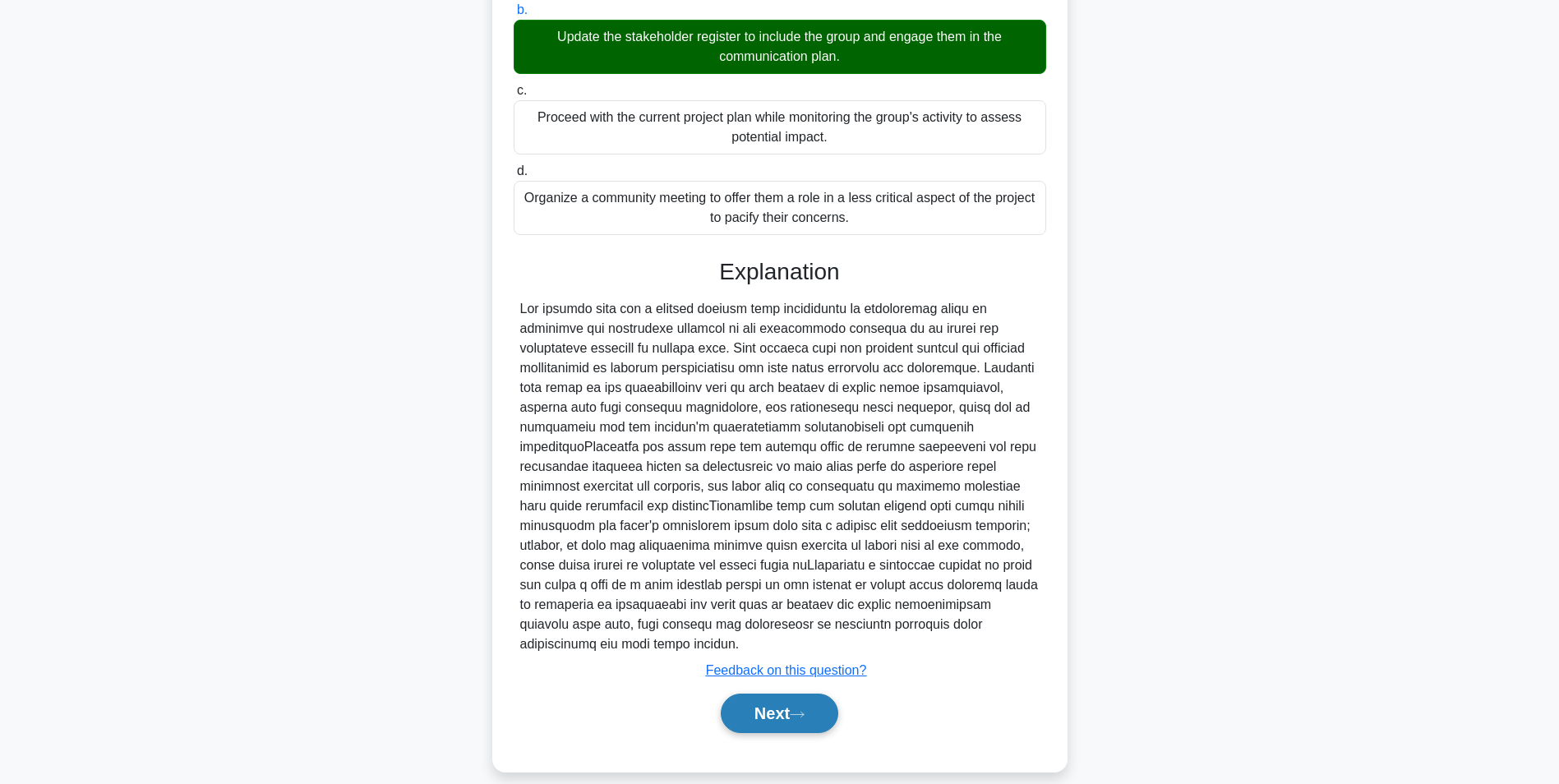
click at [753, 701] on button "Next" at bounding box center [780, 713] width 117 height 40
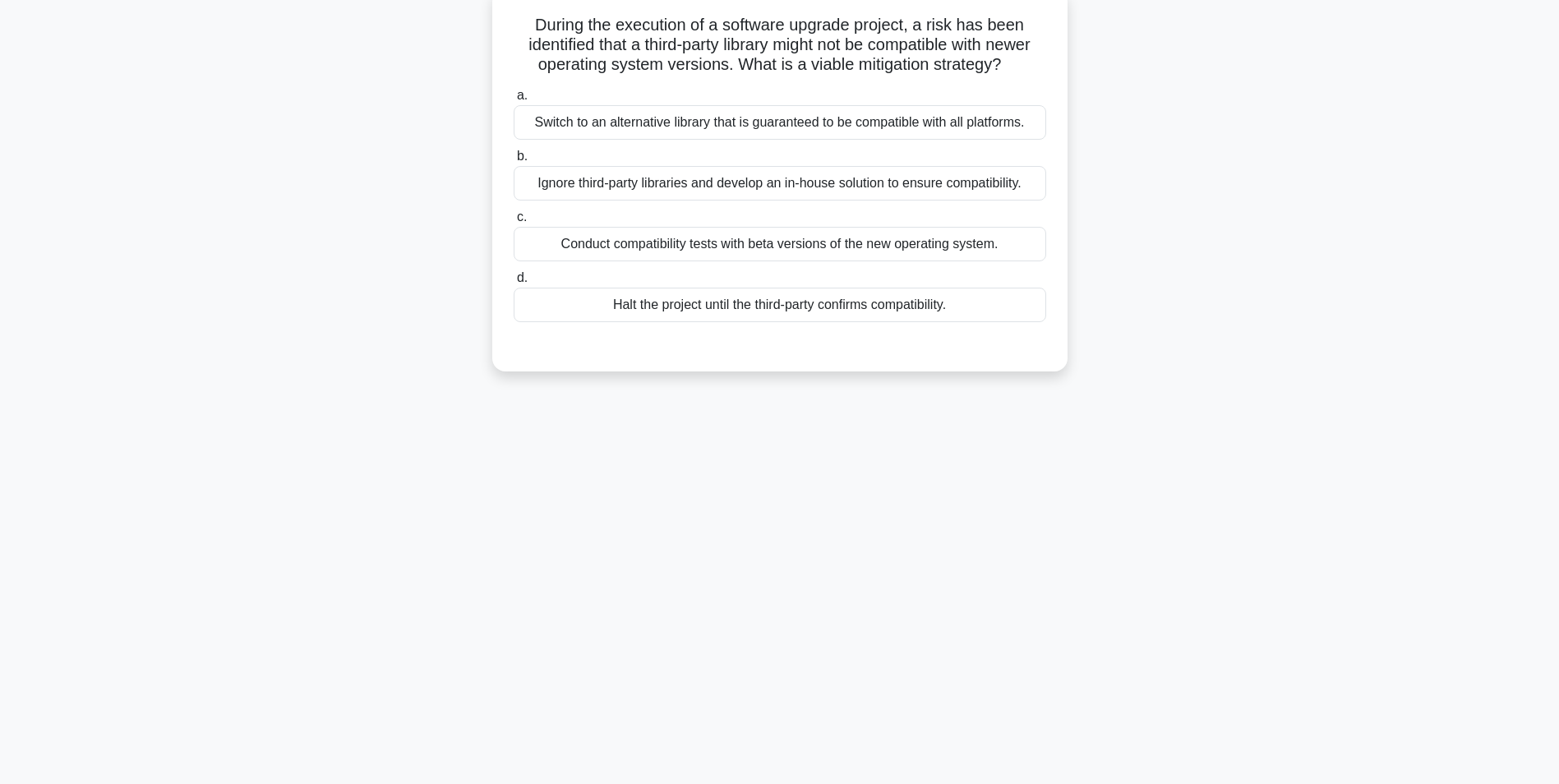
click at [663, 244] on div "Conduct compatibility tests with beta versions of the new operating system." at bounding box center [780, 245] width 533 height 35
click at [514, 222] on input "c. Conduct compatibility tests with beta versions of the new operating system." at bounding box center [514, 216] width 0 height 11
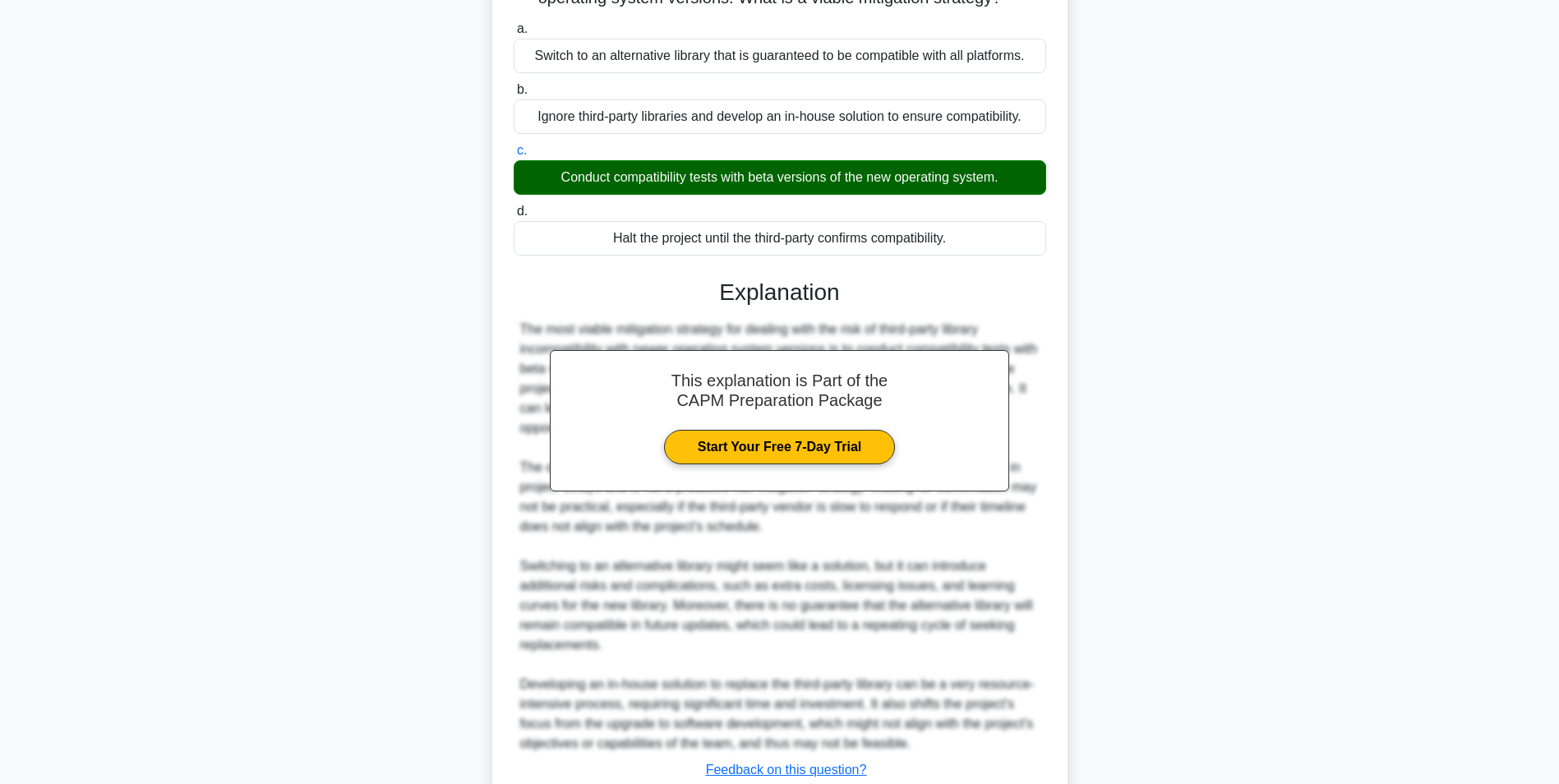
scroll to position [289, 0]
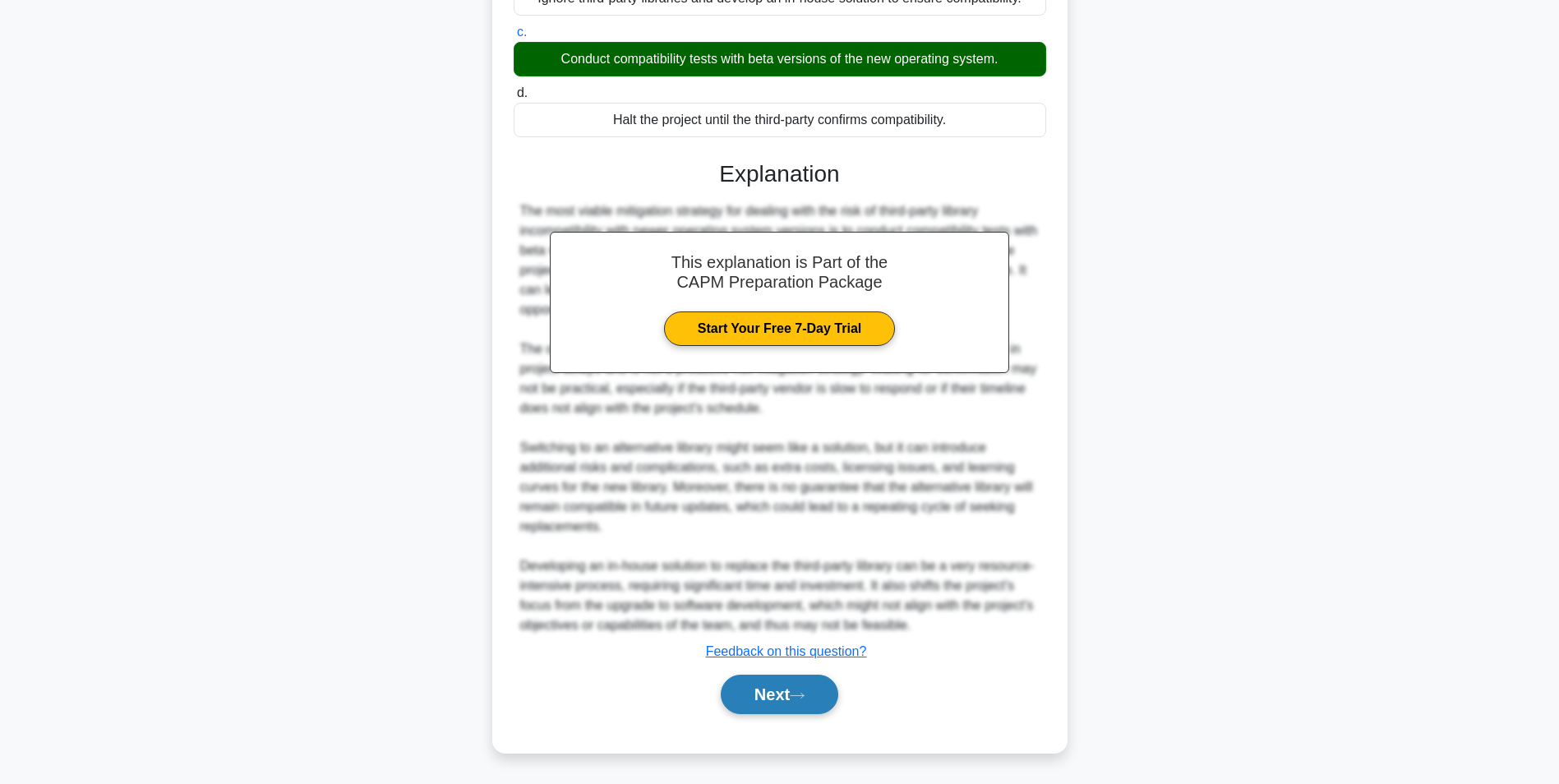
click at [762, 689] on button "Next" at bounding box center [780, 694] width 117 height 40
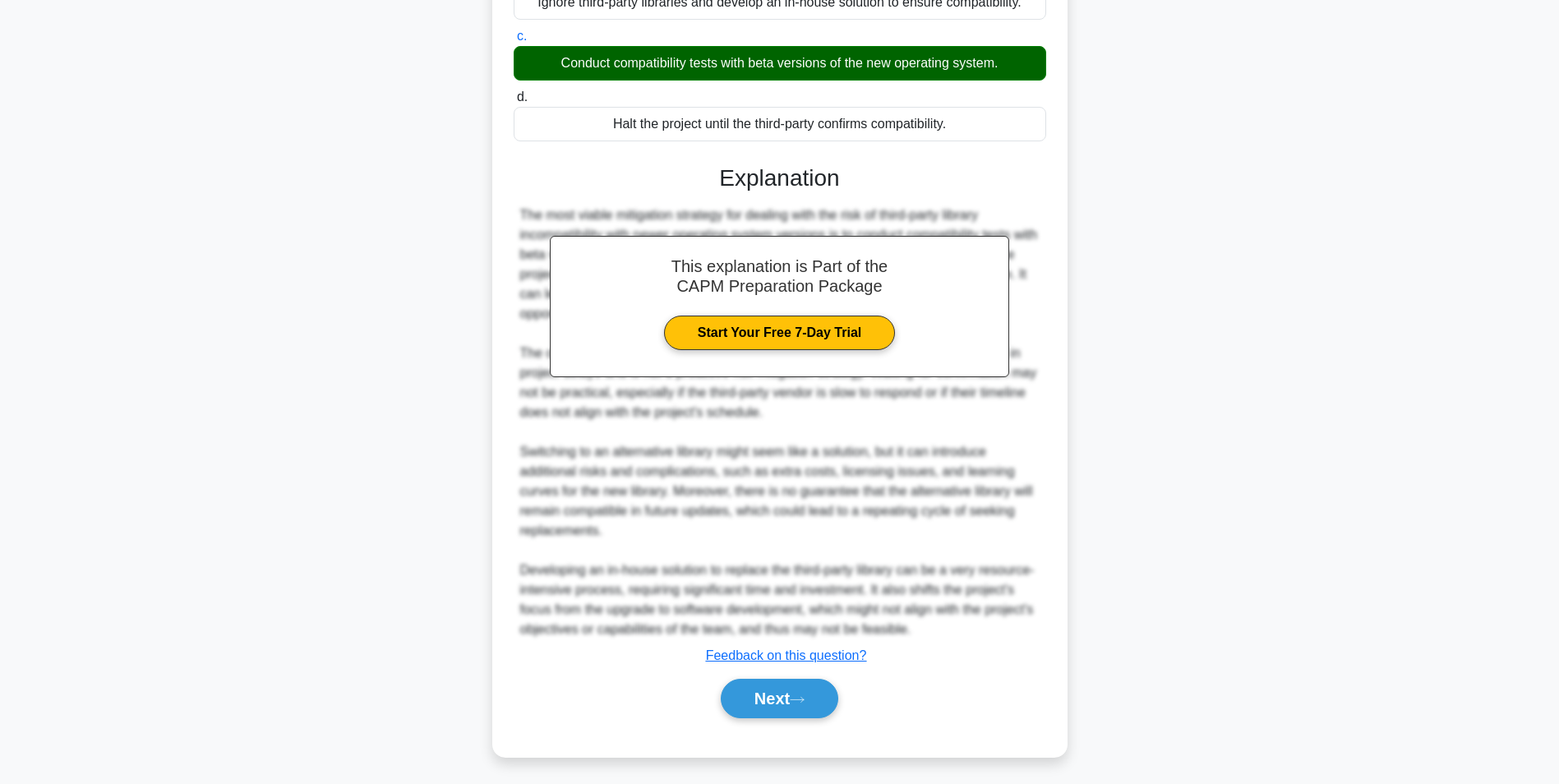
scroll to position [104, 0]
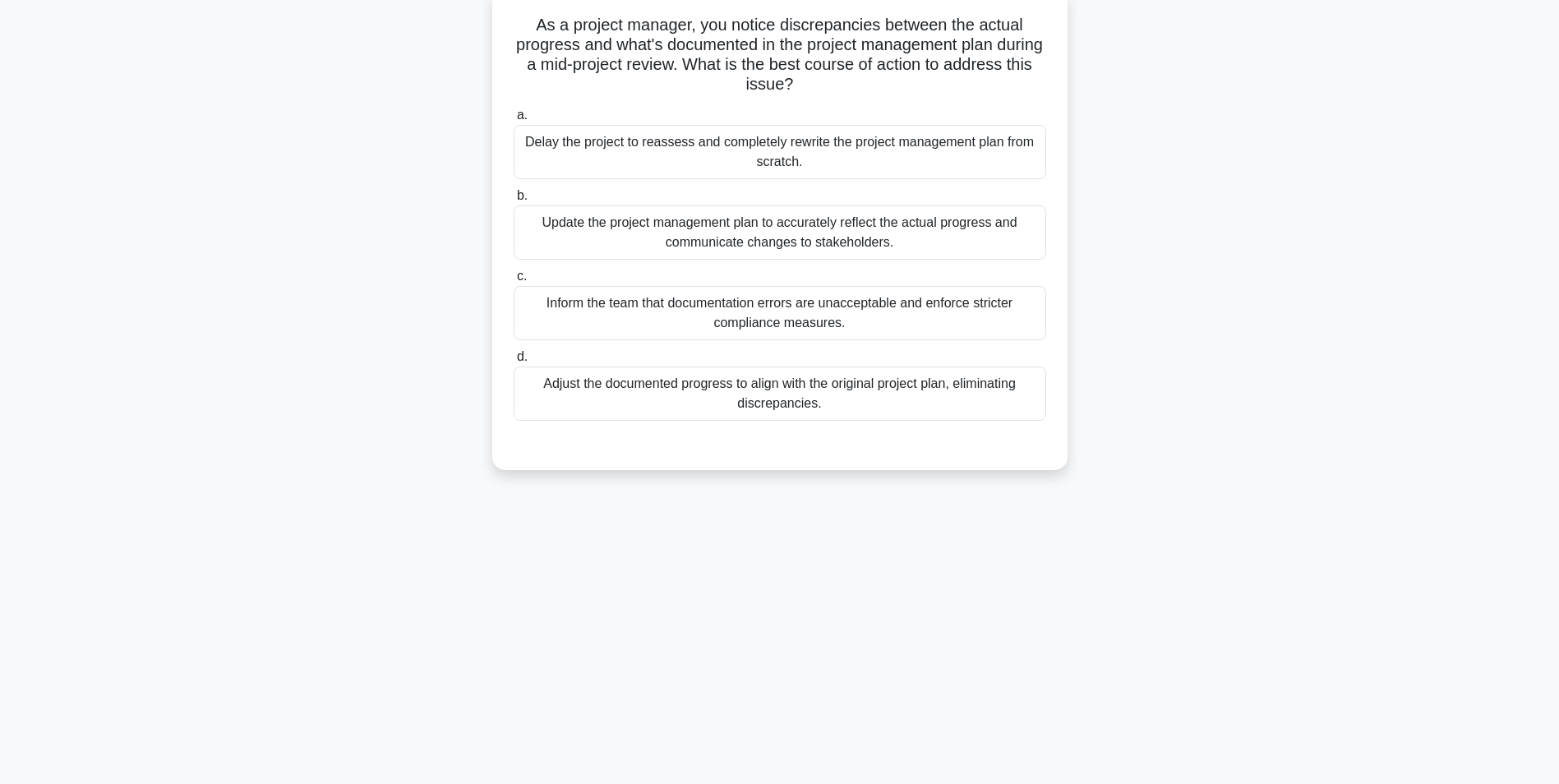
click at [692, 234] on div "Update the project management plan to accurately reflect the actual progress an…" at bounding box center [780, 233] width 533 height 54
click at [514, 201] on input "b. Update the project management plan to accurately reflect the actual progress…" at bounding box center [514, 195] width 0 height 11
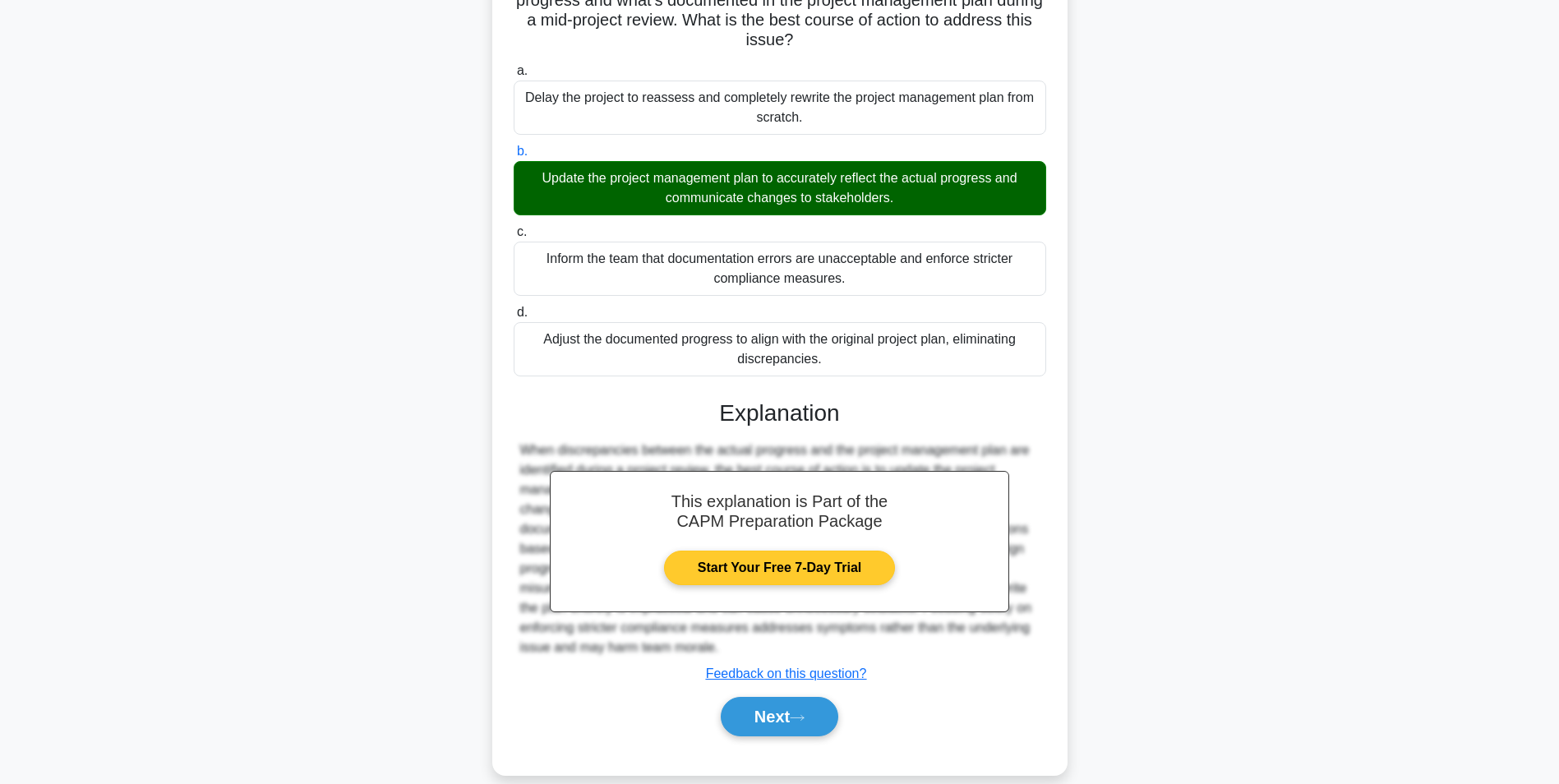
scroll to position [171, 0]
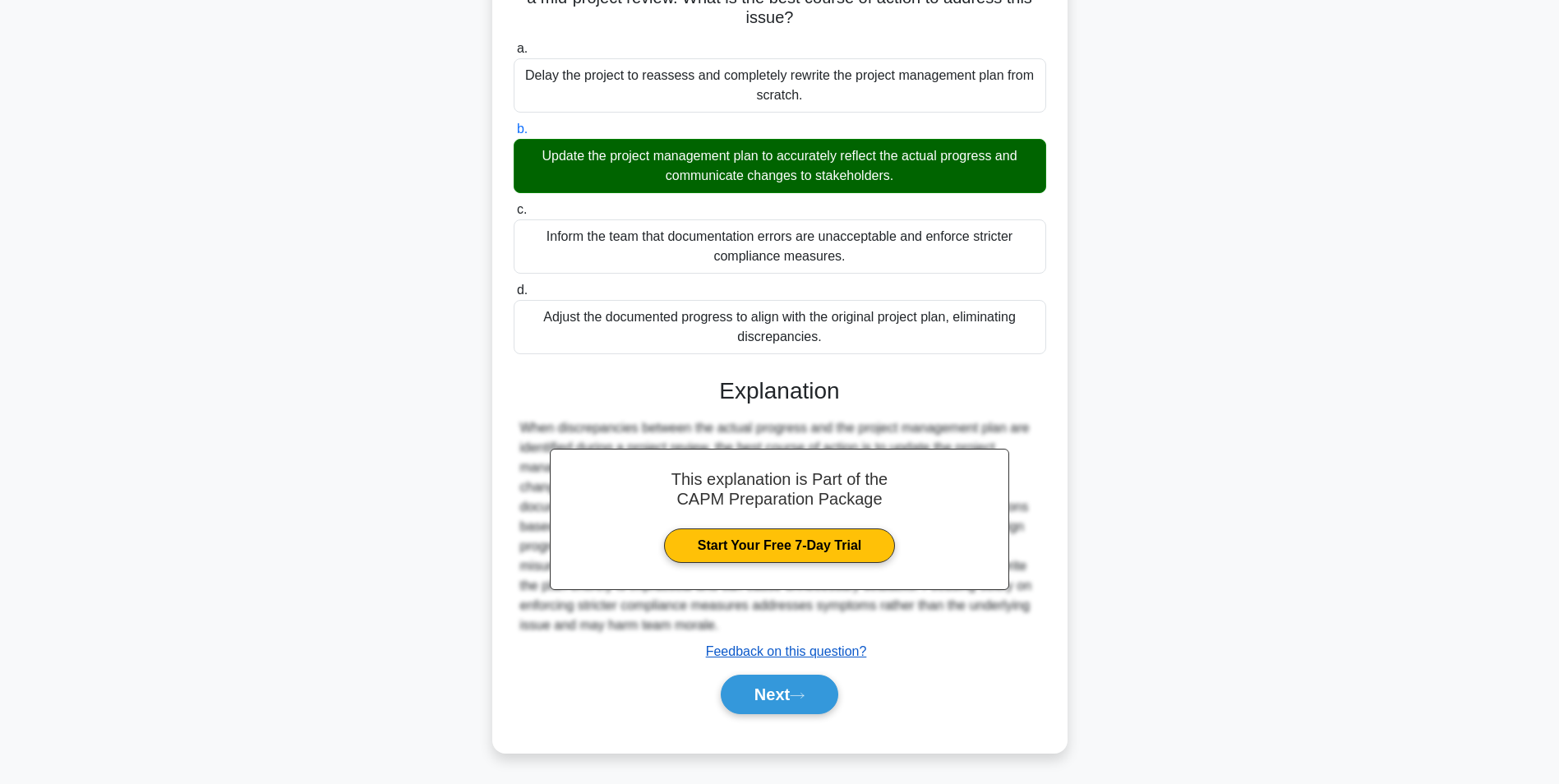
drag, startPoint x: 789, startPoint y: 694, endPoint x: 759, endPoint y: 655, distance: 49.2
click at [789, 694] on button "Next" at bounding box center [780, 694] width 117 height 40
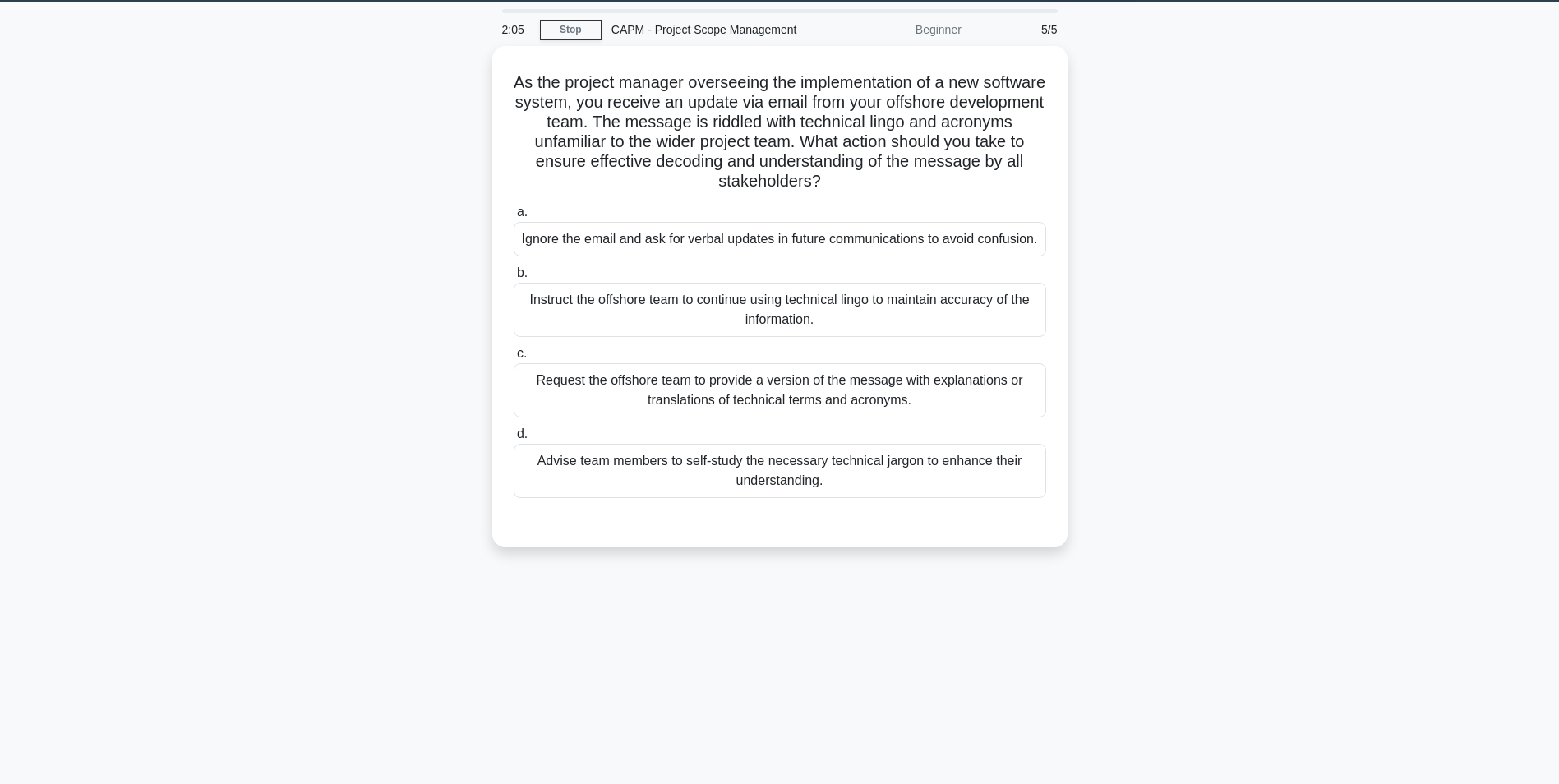
scroll to position [0, 0]
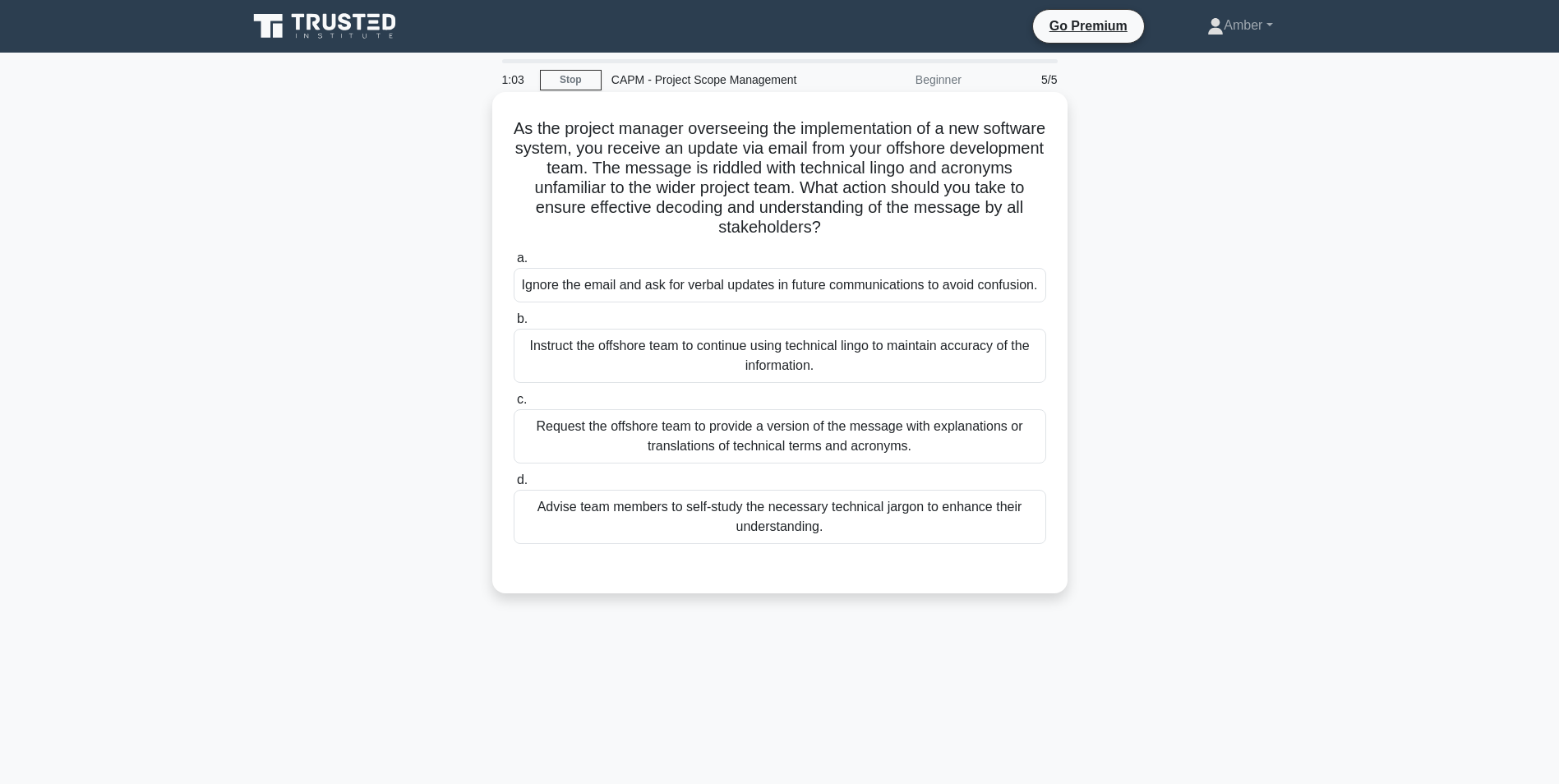
click at [768, 451] on div "Request the offshore team to provide a version of the message with explanations…" at bounding box center [780, 437] width 533 height 54
click at [514, 405] on input "c. Request the offshore team to provide a version of the message with explanati…" at bounding box center [514, 399] width 0 height 11
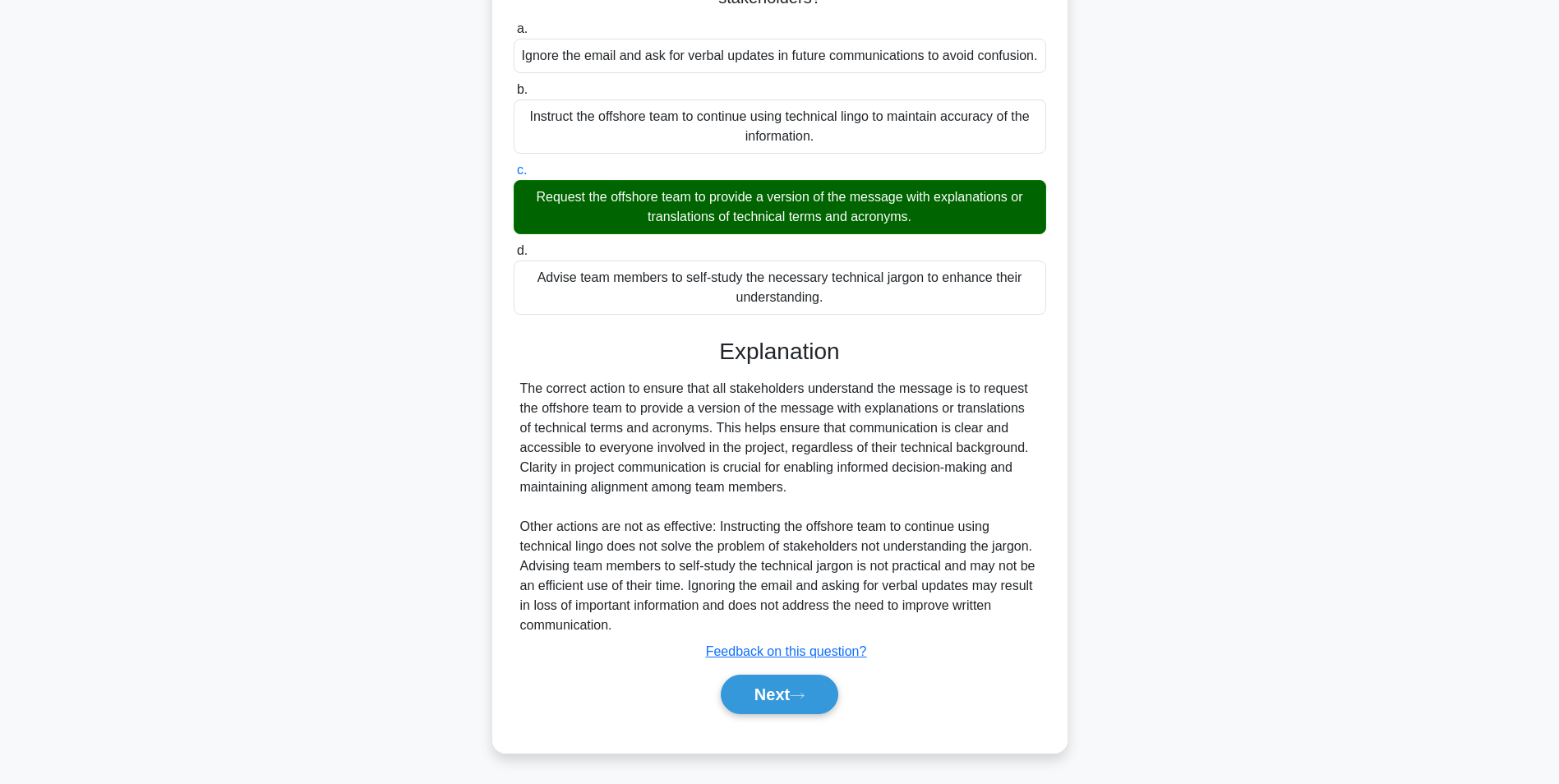
scroll to position [249, 0]
drag, startPoint x: 765, startPoint y: 692, endPoint x: 759, endPoint y: 675, distance: 18.0
click at [765, 692] on button "Next" at bounding box center [780, 694] width 117 height 40
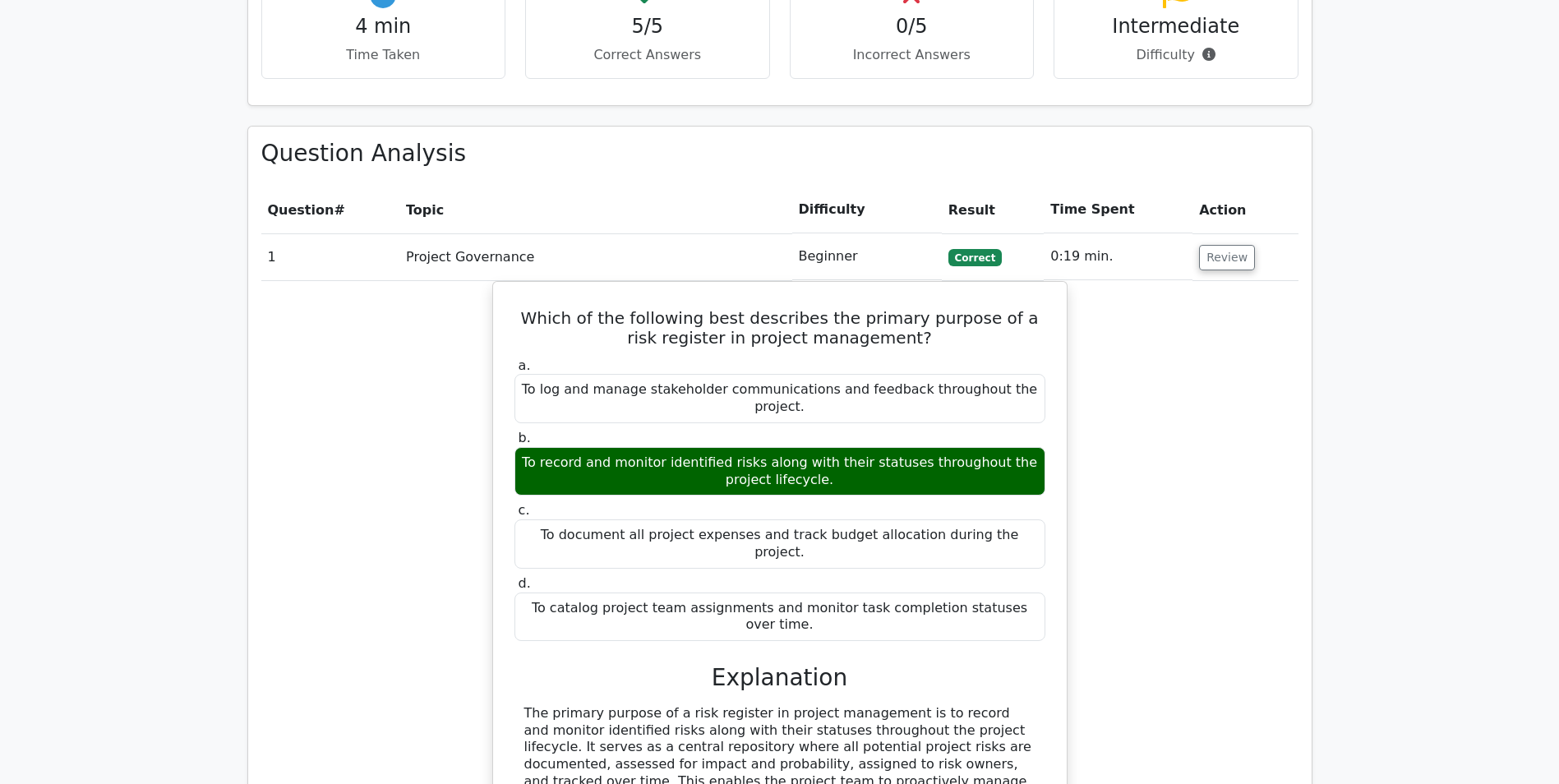
scroll to position [1150, 0]
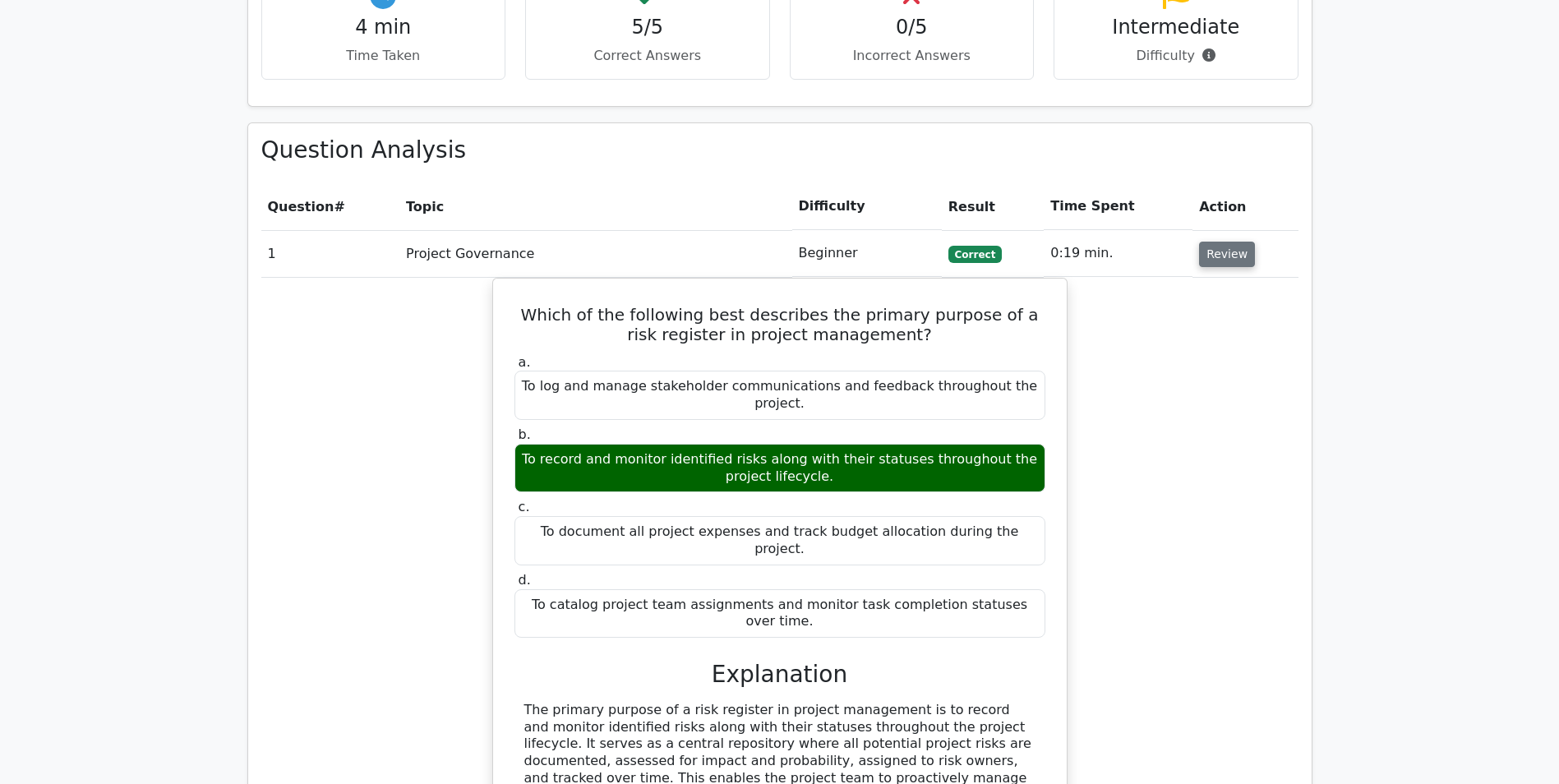
click at [1221, 242] on button "Review" at bounding box center [1227, 254] width 56 height 25
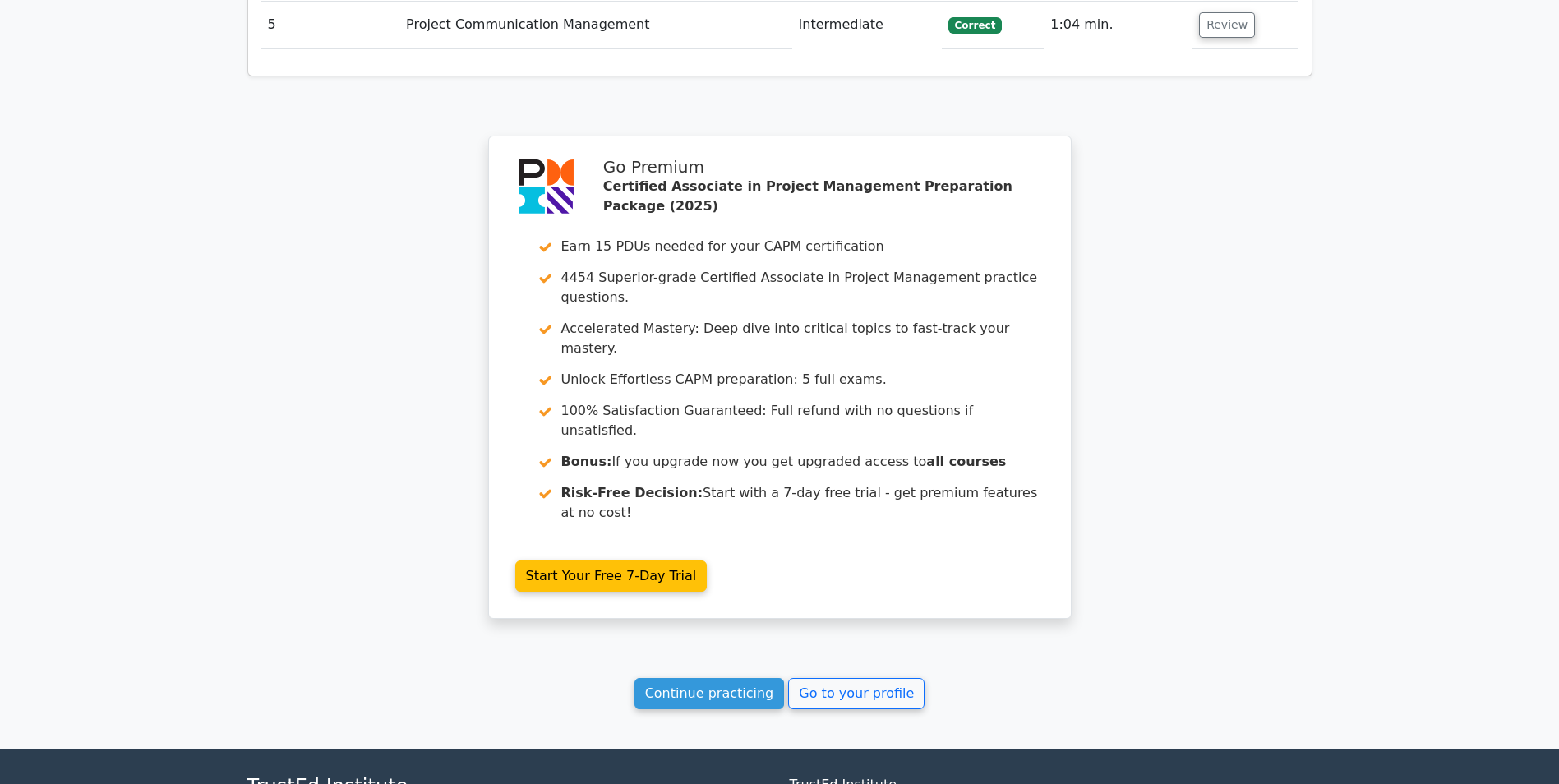
scroll to position [1573, 0]
click at [707, 677] on link "Continue practicing" at bounding box center [710, 693] width 150 height 31
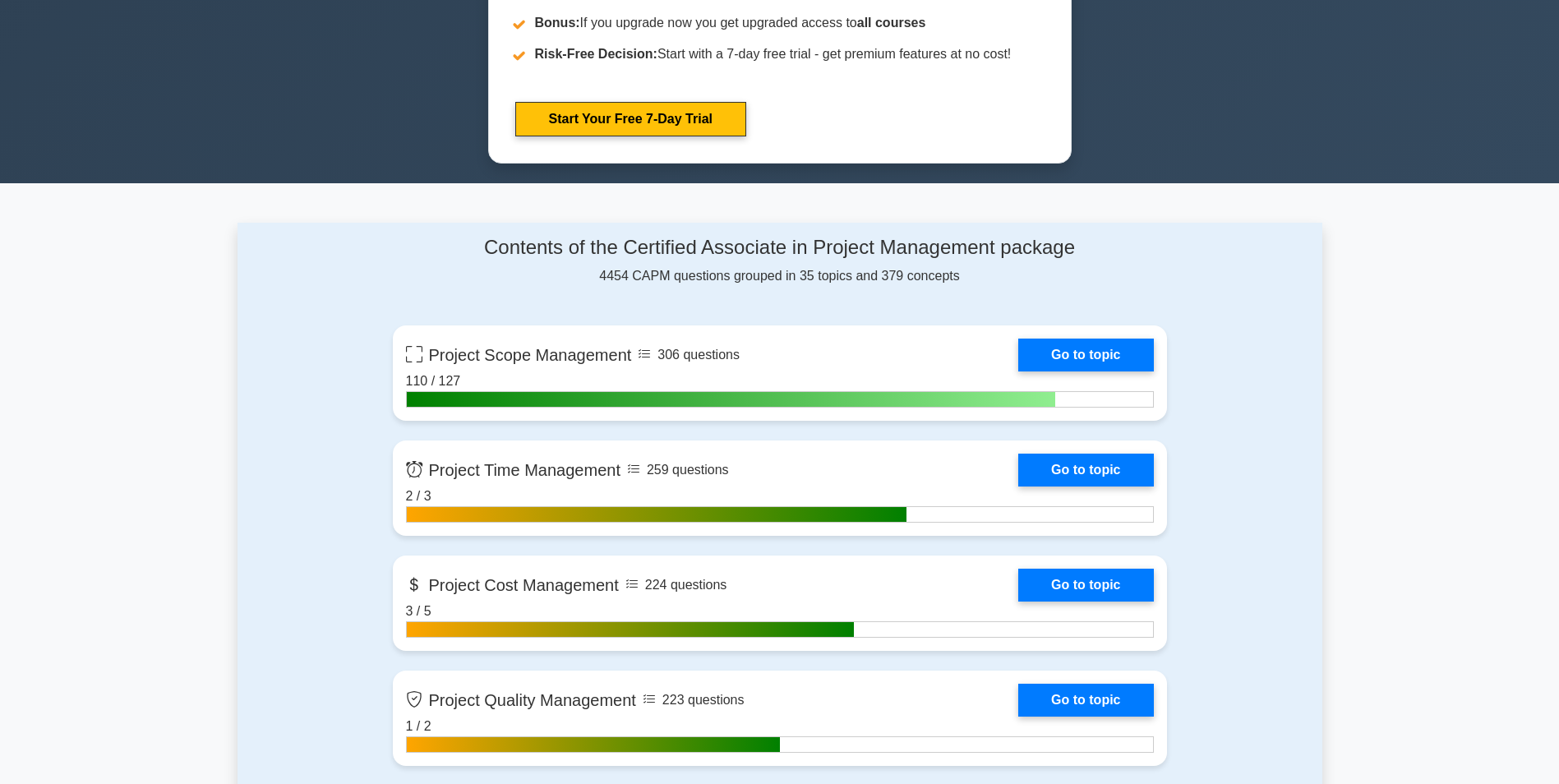
scroll to position [903, 0]
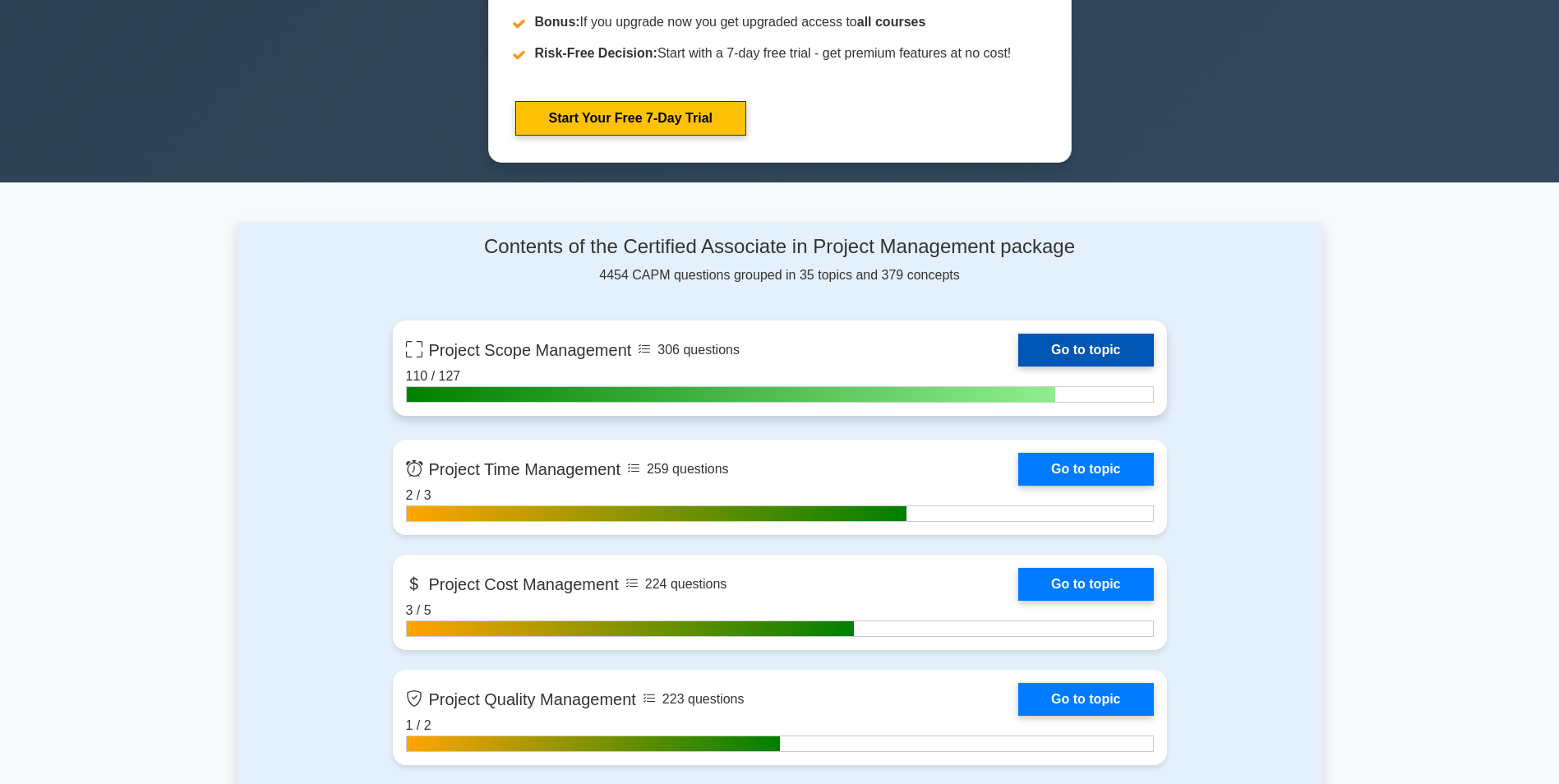
click at [1092, 351] on link "Go to topic" at bounding box center [1085, 350] width 135 height 33
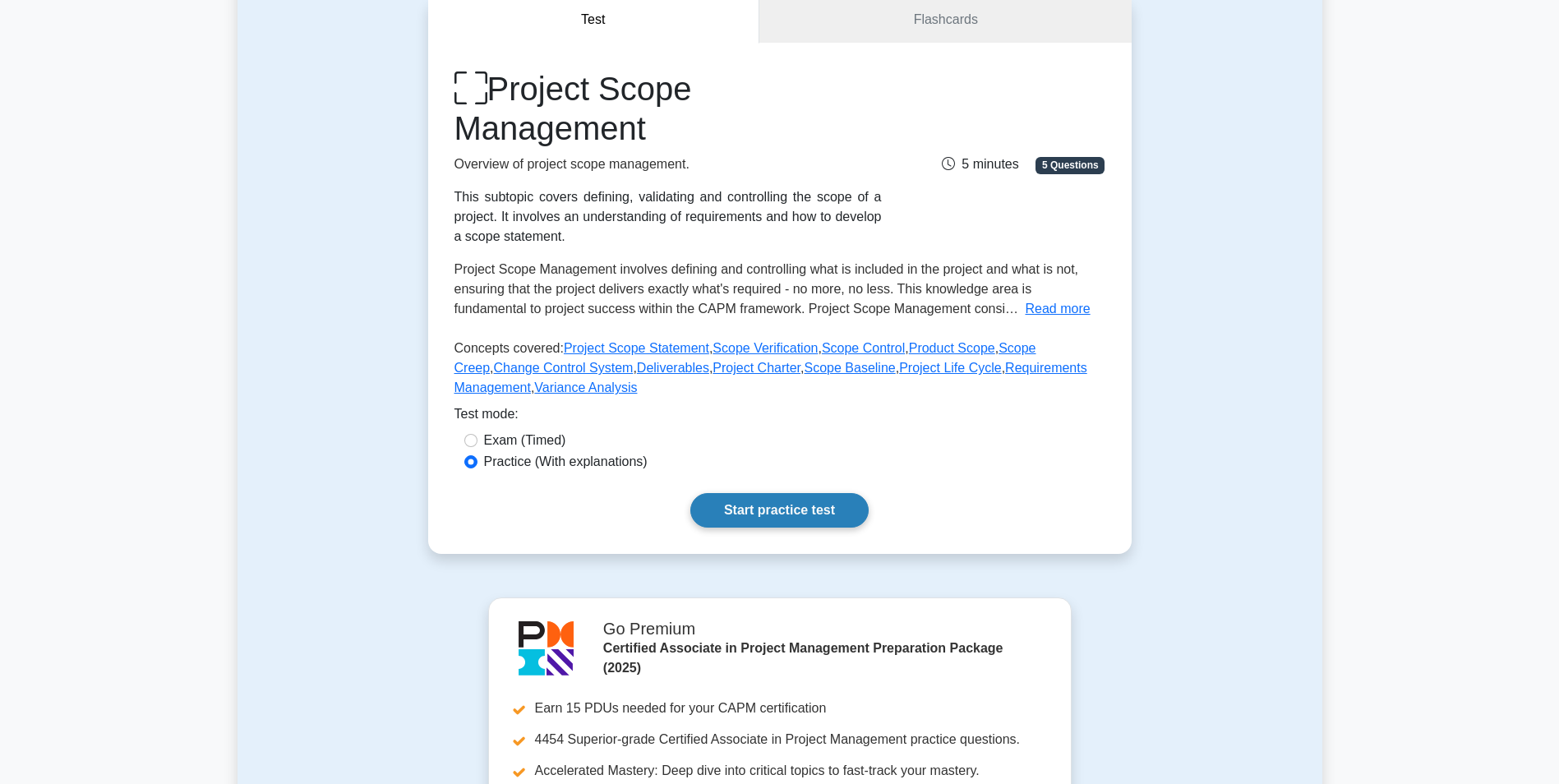
scroll to position [164, 0]
click at [764, 506] on link "Start practice test" at bounding box center [780, 509] width 179 height 35
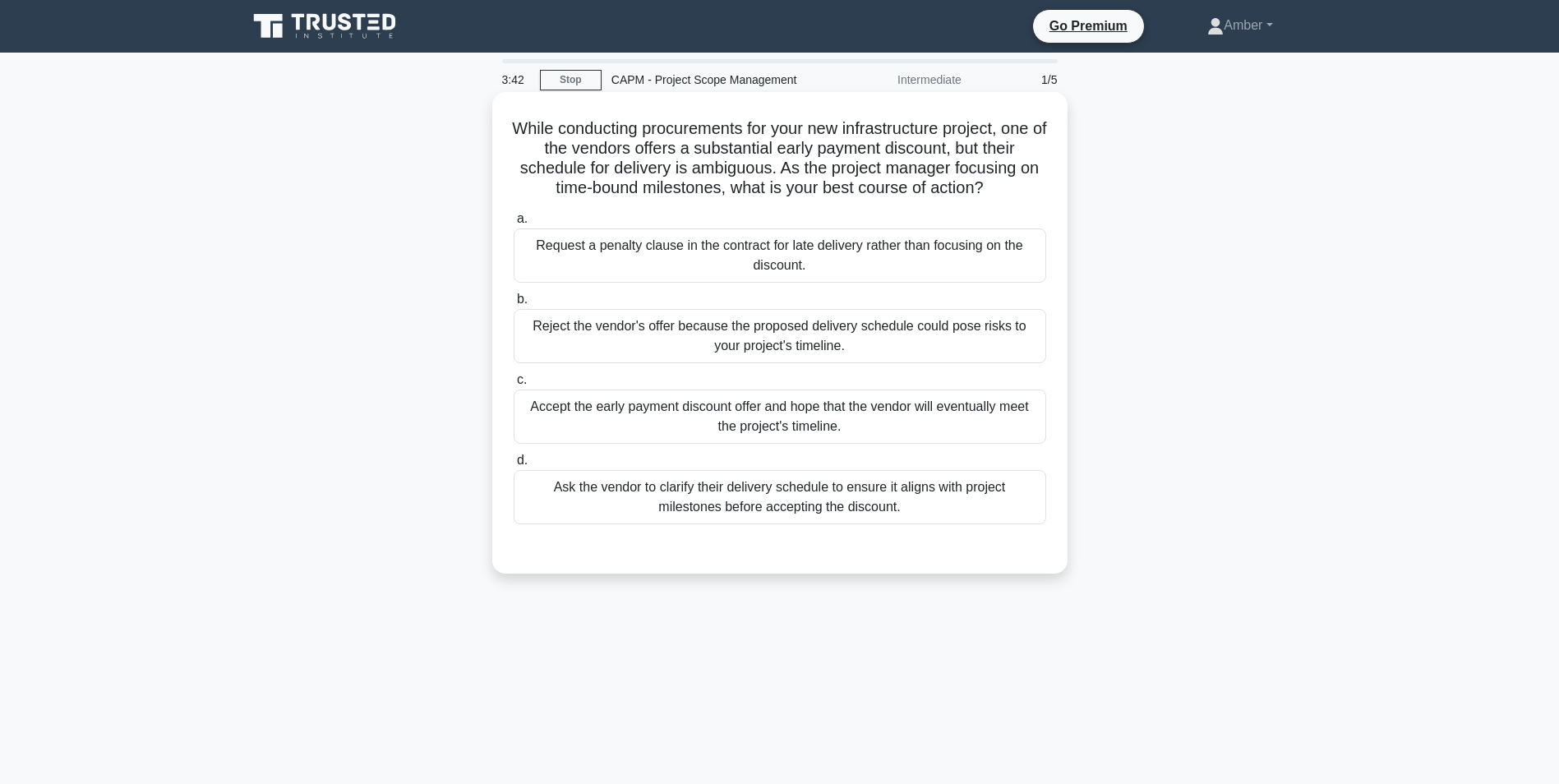
click at [720, 519] on div "Ask the vendor to clarify their delivery schedule to ensure it aligns with proj…" at bounding box center [780, 497] width 533 height 54
click at [514, 466] on input "d. Ask the vendor to clarify their delivery schedule to ensure it aligns with p…" at bounding box center [514, 460] width 0 height 11
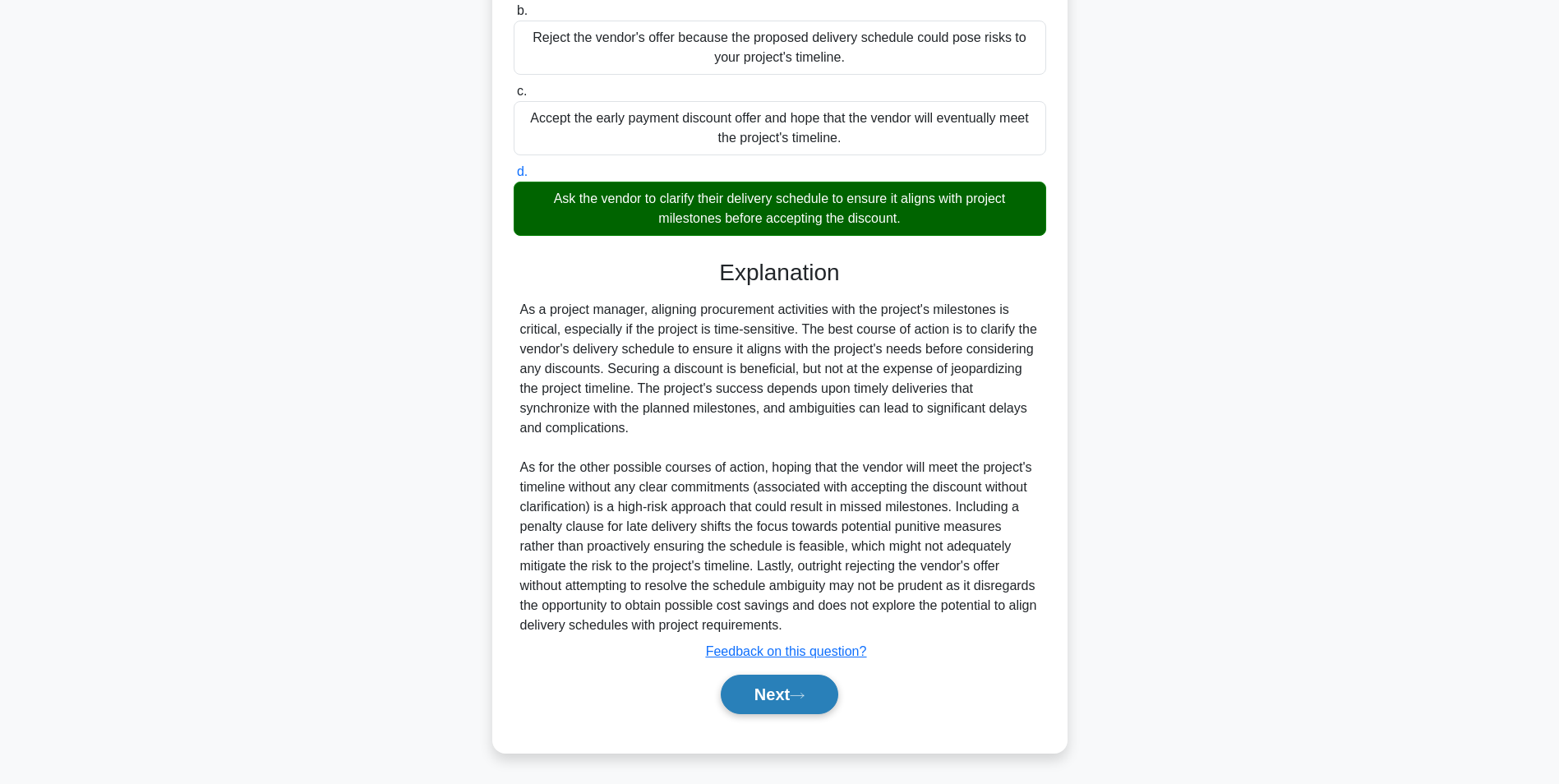
click at [791, 687] on button "Next" at bounding box center [780, 694] width 117 height 40
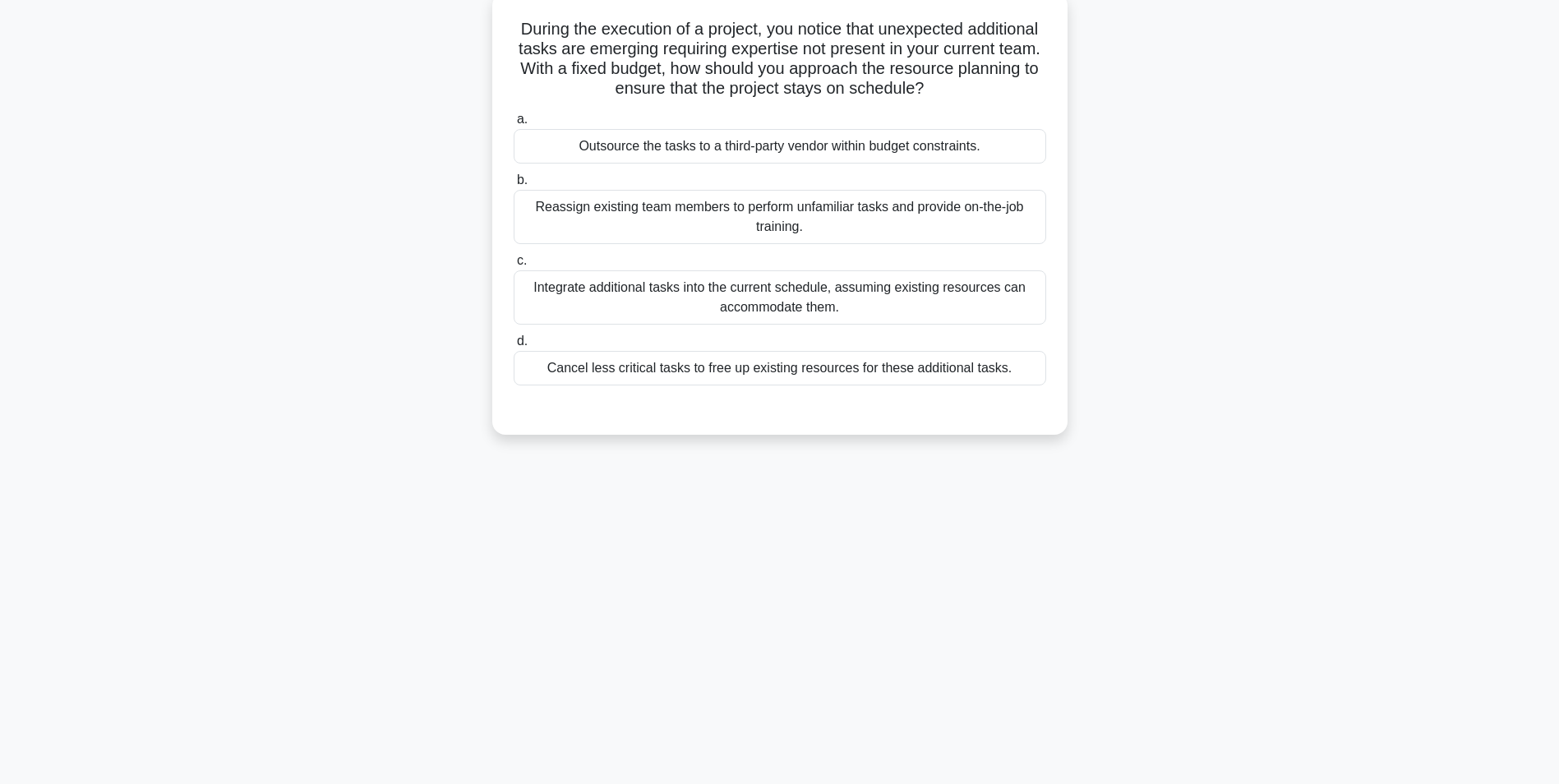
scroll to position [104, 0]
click at [785, 144] on div "Outsource the tasks to a third-party vendor within budget constraints." at bounding box center [780, 143] width 533 height 35
click at [514, 120] on input "a. Outsource the tasks to a third-party vendor within budget constraints." at bounding box center [514, 114] width 0 height 11
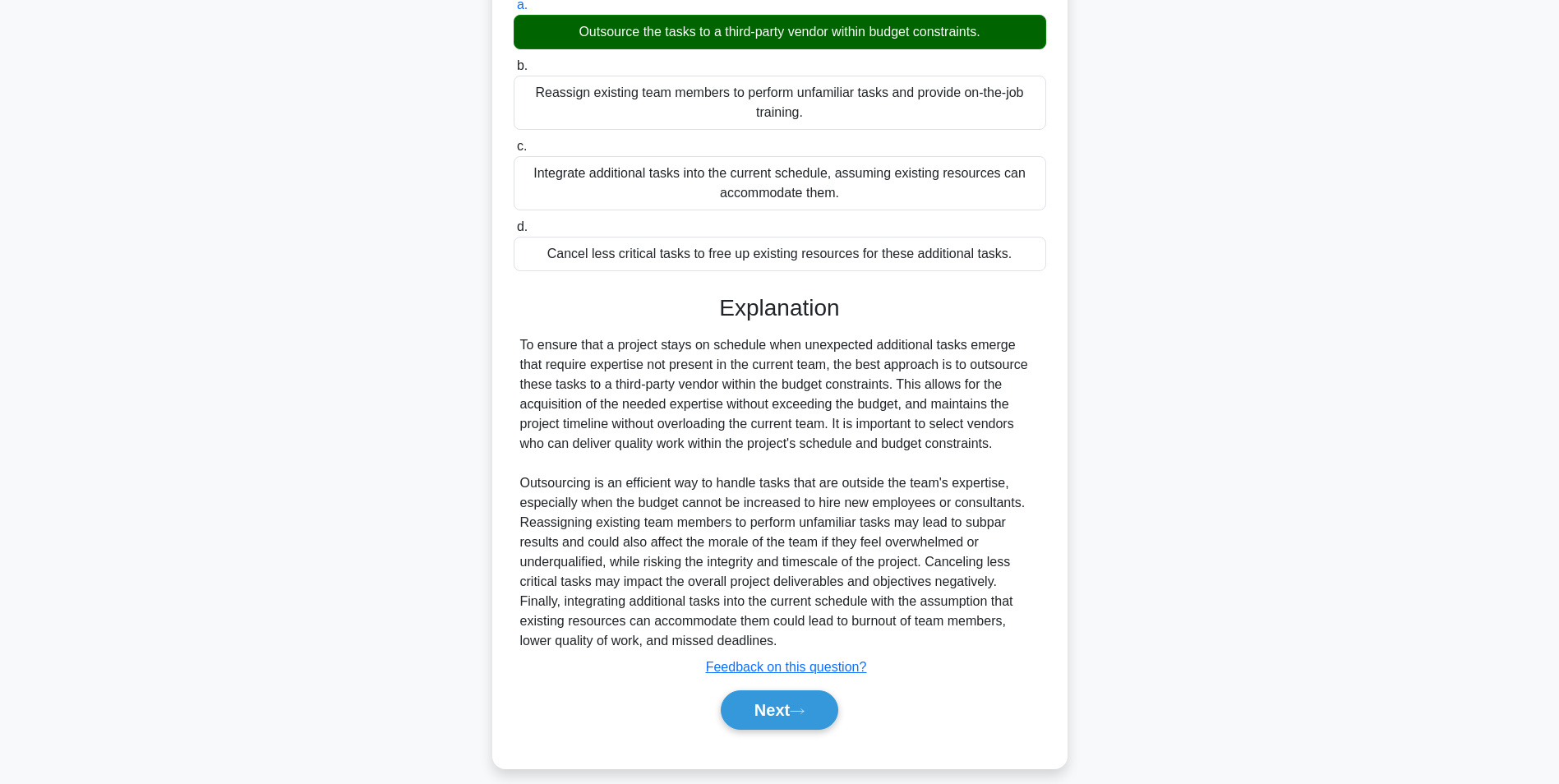
scroll to position [230, 0]
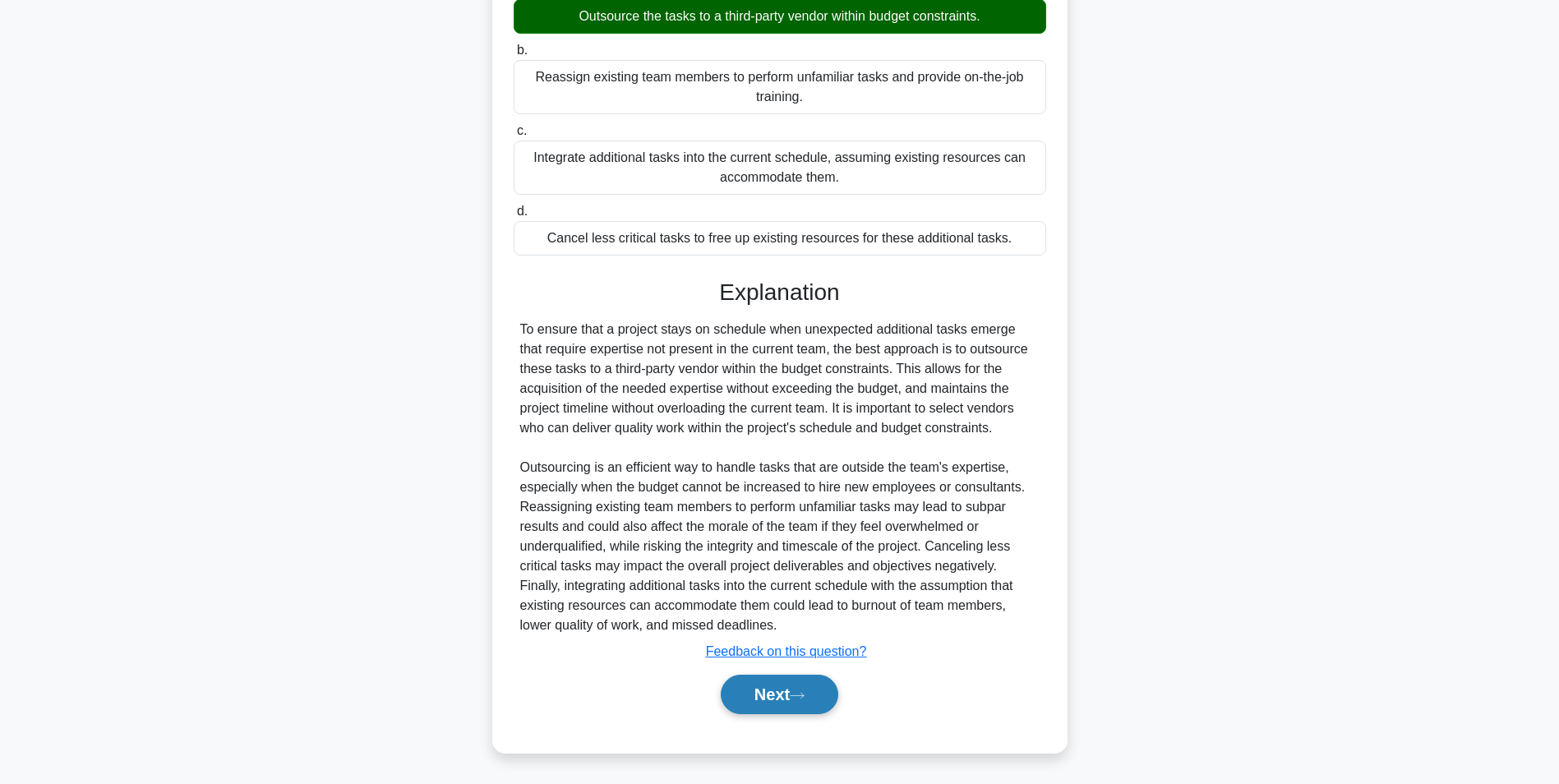
click at [796, 689] on button "Next" at bounding box center [780, 694] width 117 height 40
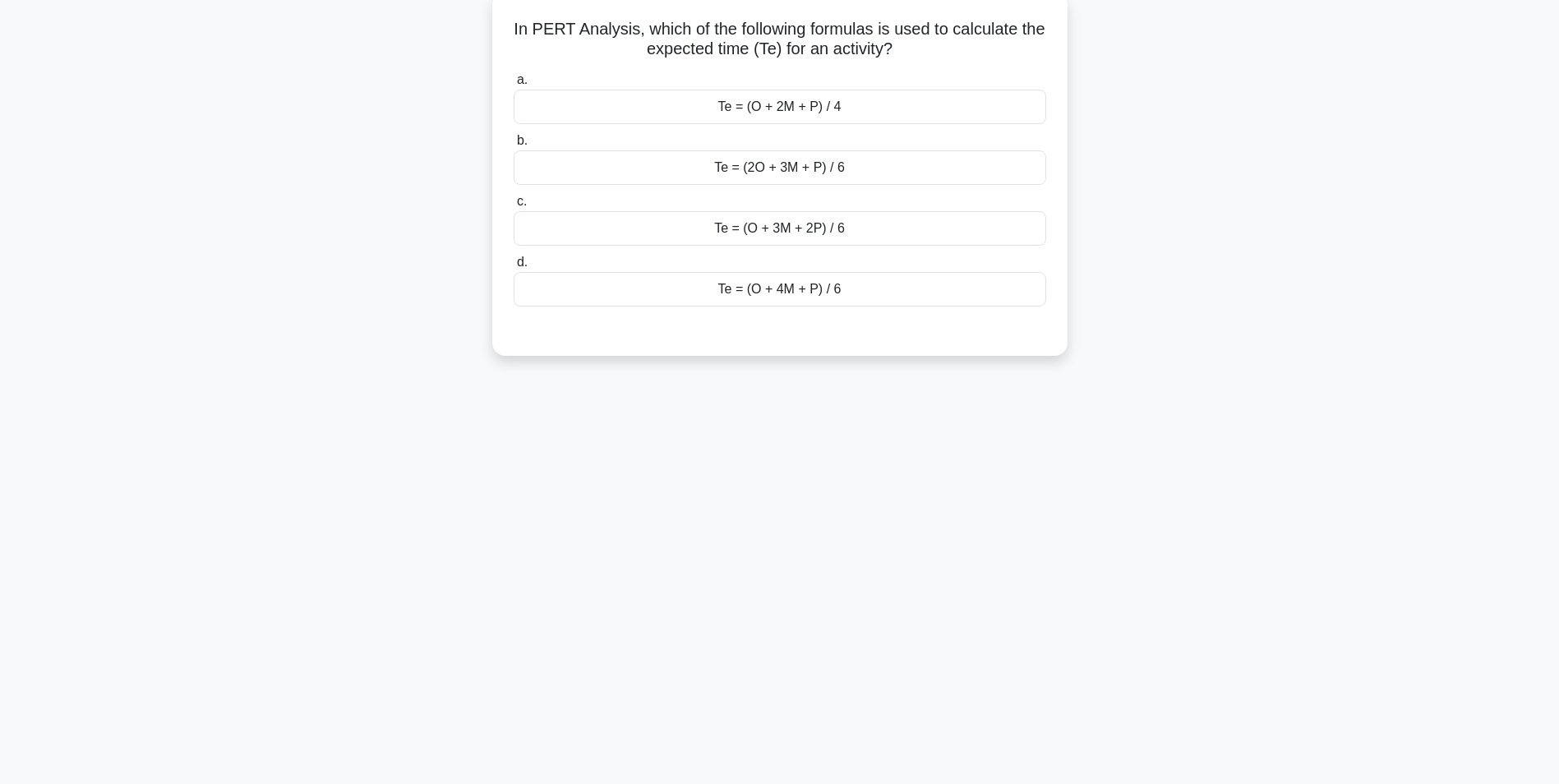
scroll to position [104, 0]
click at [817, 295] on div "Te = (O + 4M + P) / 6" at bounding box center [780, 285] width 533 height 35
click at [514, 264] on input "d. Te = (O + 4M + P) / 6" at bounding box center [514, 258] width 0 height 11
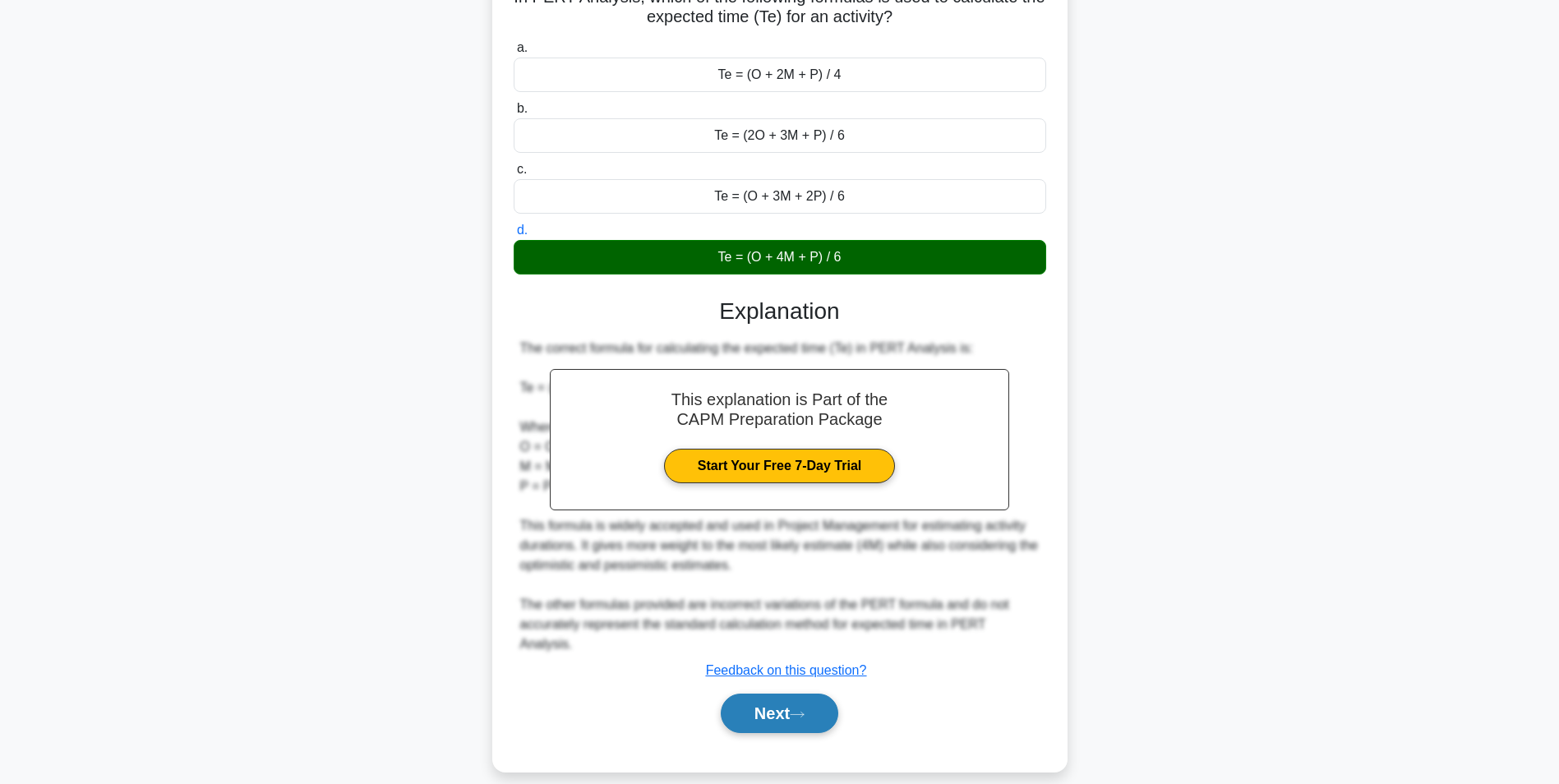
click at [762, 694] on button "Next" at bounding box center [780, 713] width 117 height 40
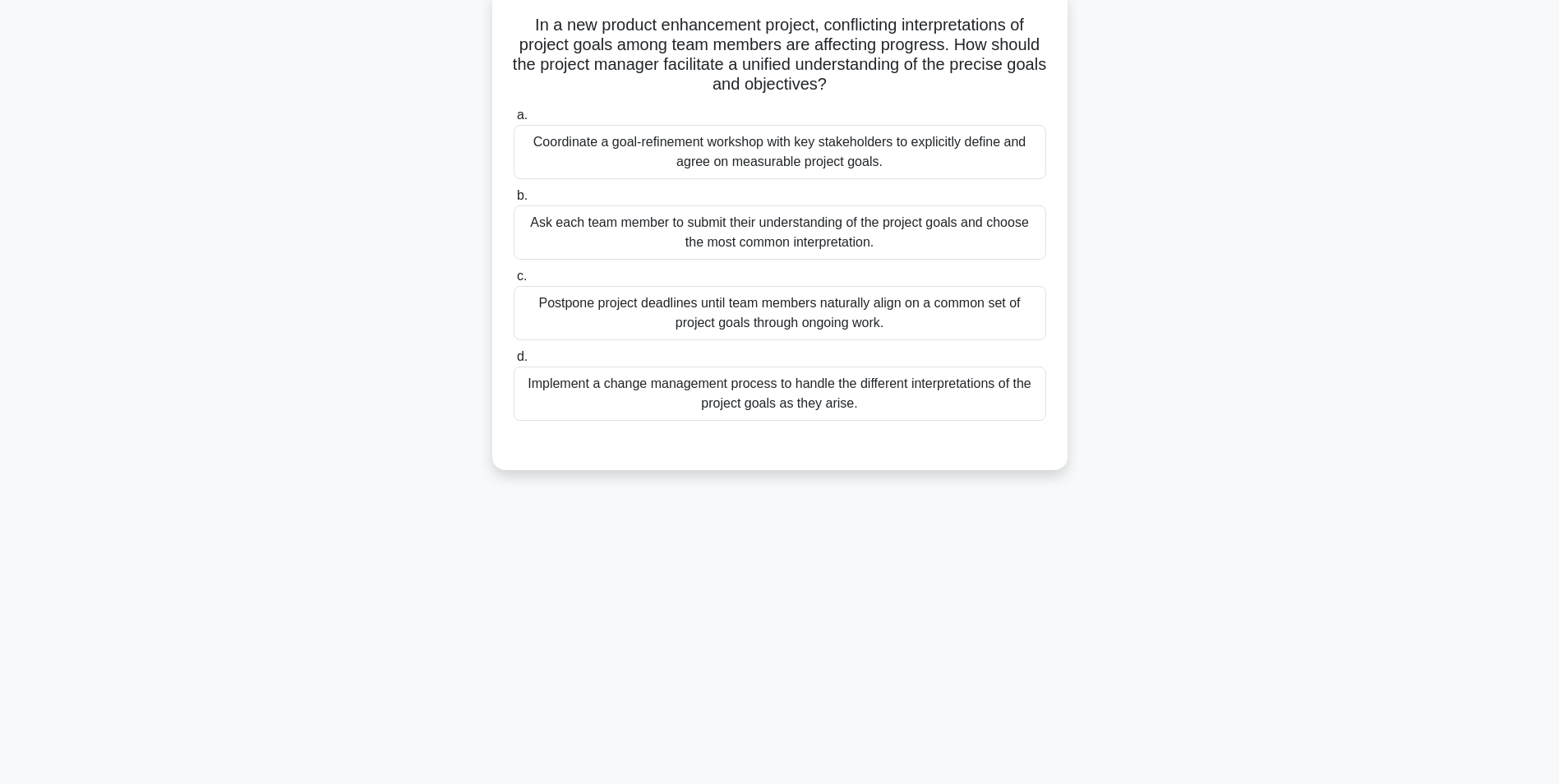
click at [691, 147] on div "Coordinate a goal-refinement workshop with key stakeholders to explicitly defin…" at bounding box center [780, 152] width 533 height 54
click at [514, 120] on input "a. Coordinate a goal-refinement workshop with key stakeholders to explicitly de…" at bounding box center [514, 114] width 0 height 11
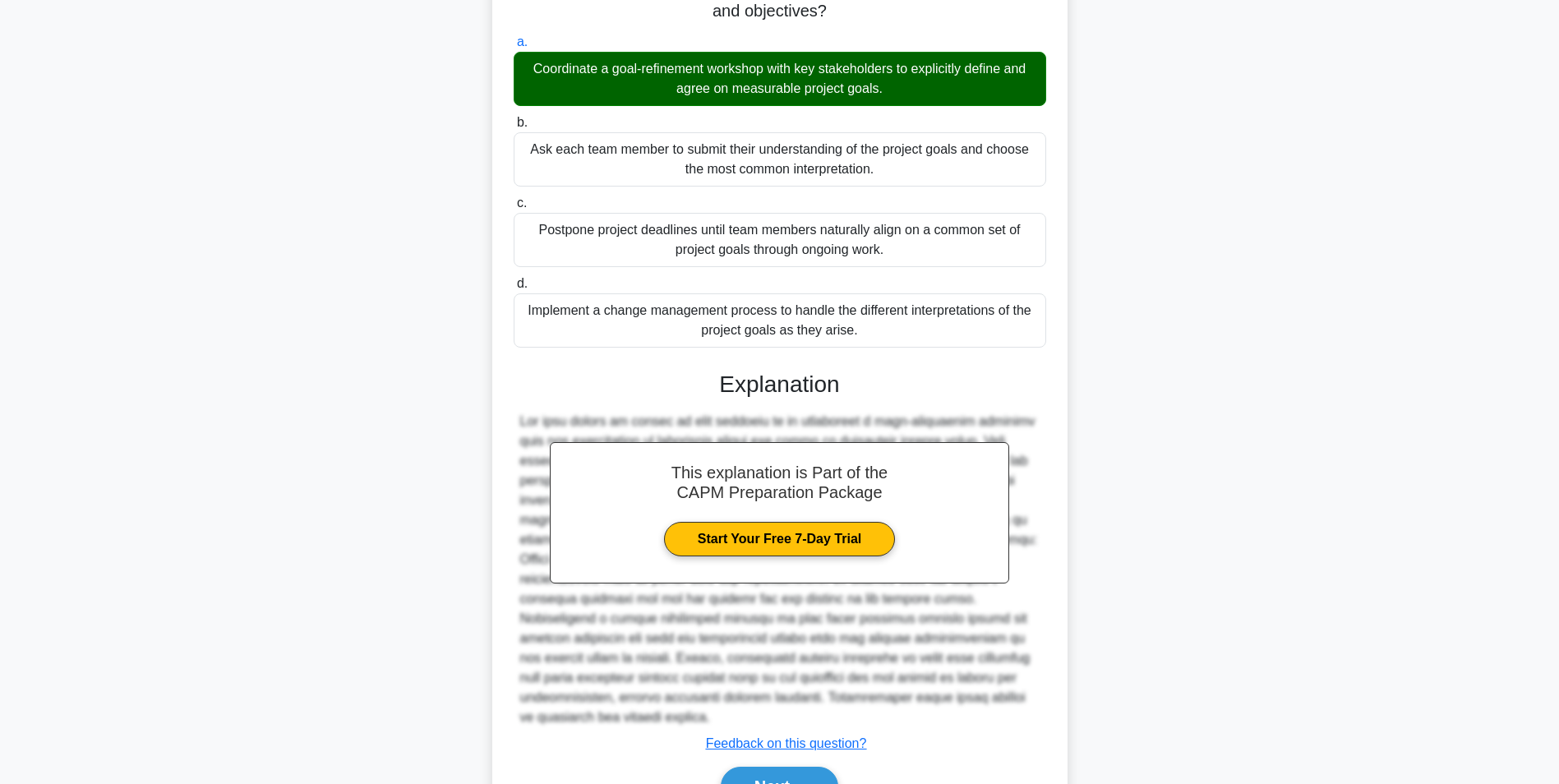
scroll to position [270, 0]
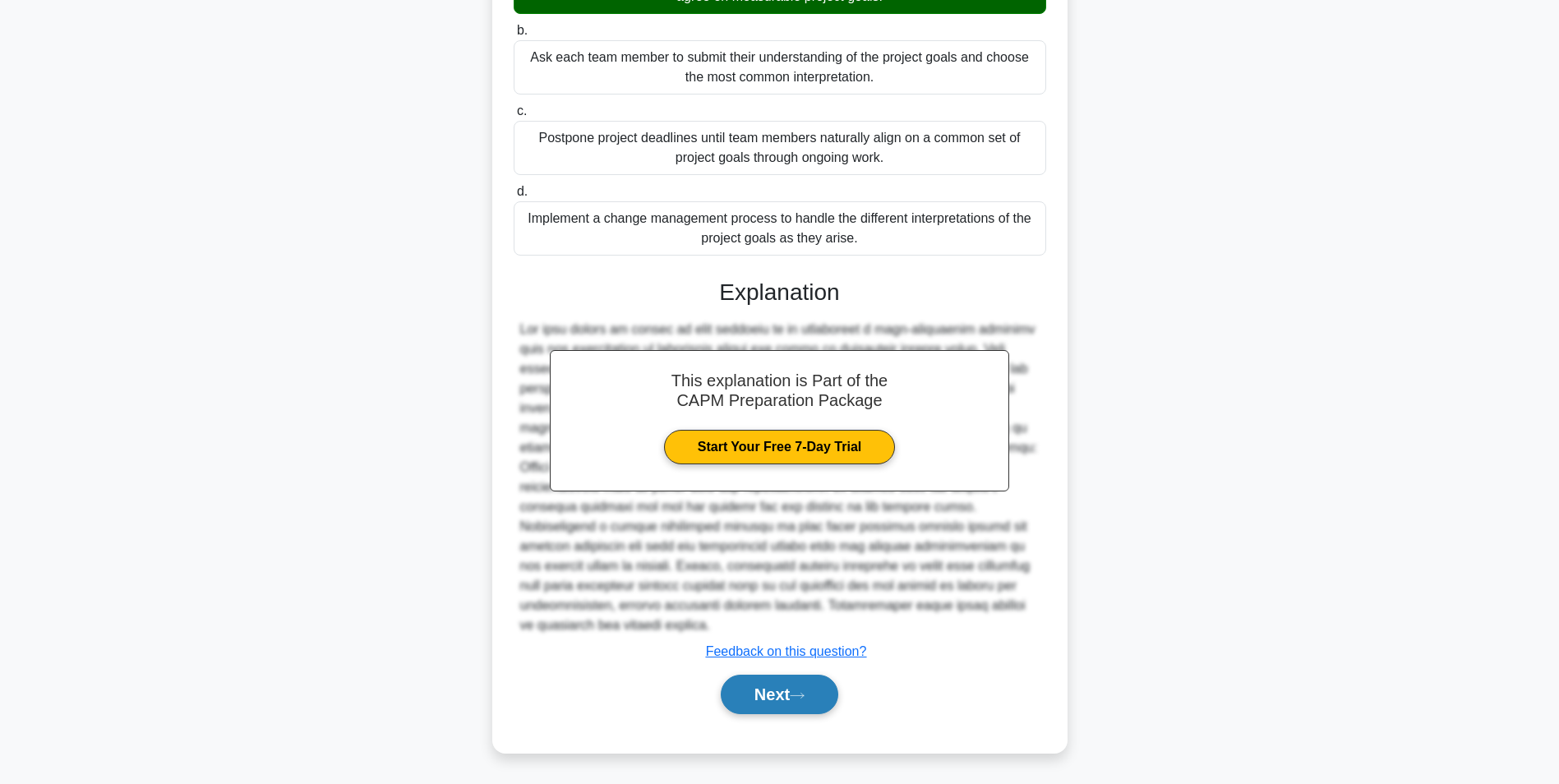
drag, startPoint x: 764, startPoint y: 706, endPoint x: 759, endPoint y: 677, distance: 29.4
click at [764, 705] on button "Next" at bounding box center [780, 694] width 117 height 40
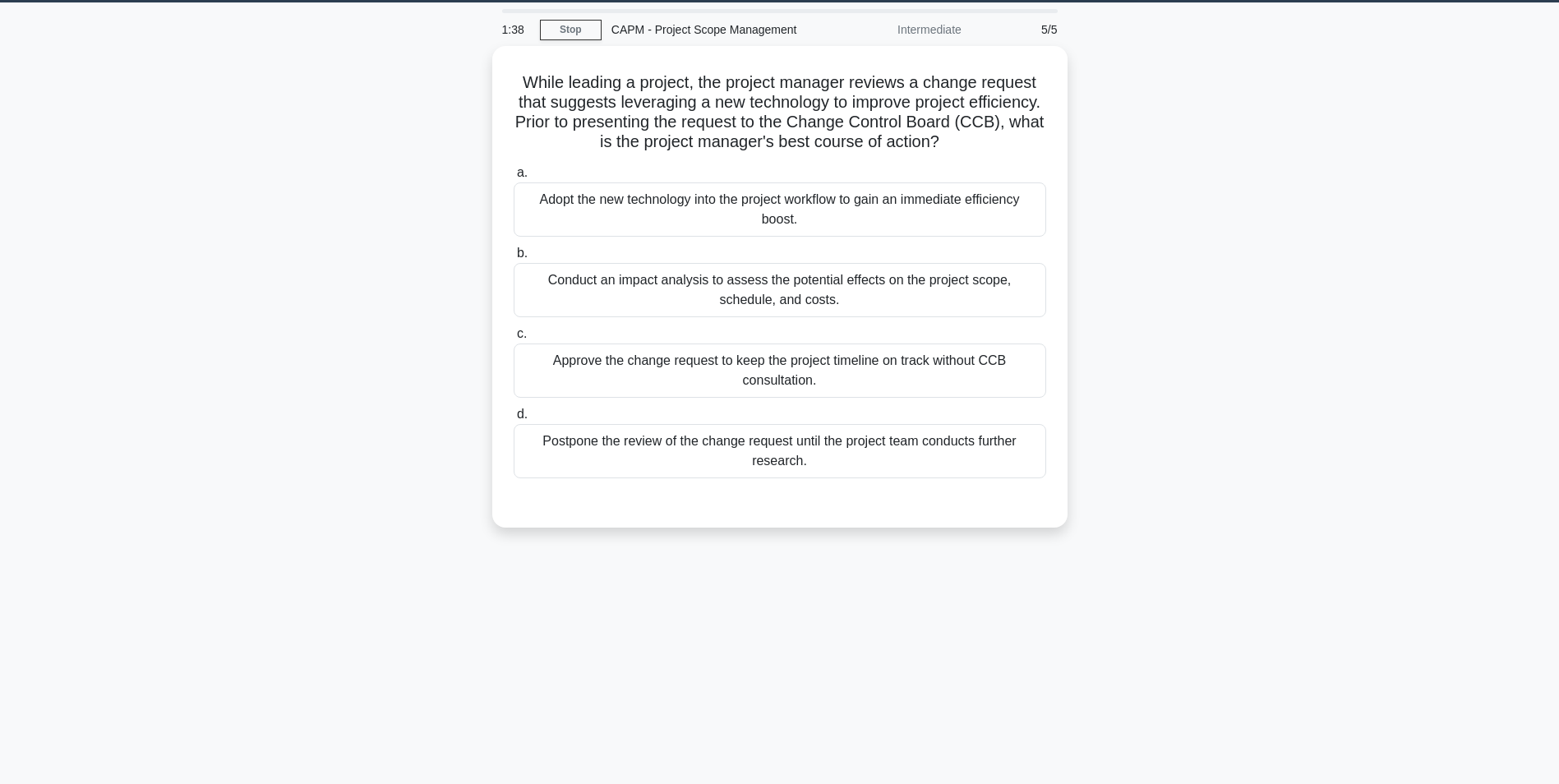
scroll to position [21, 0]
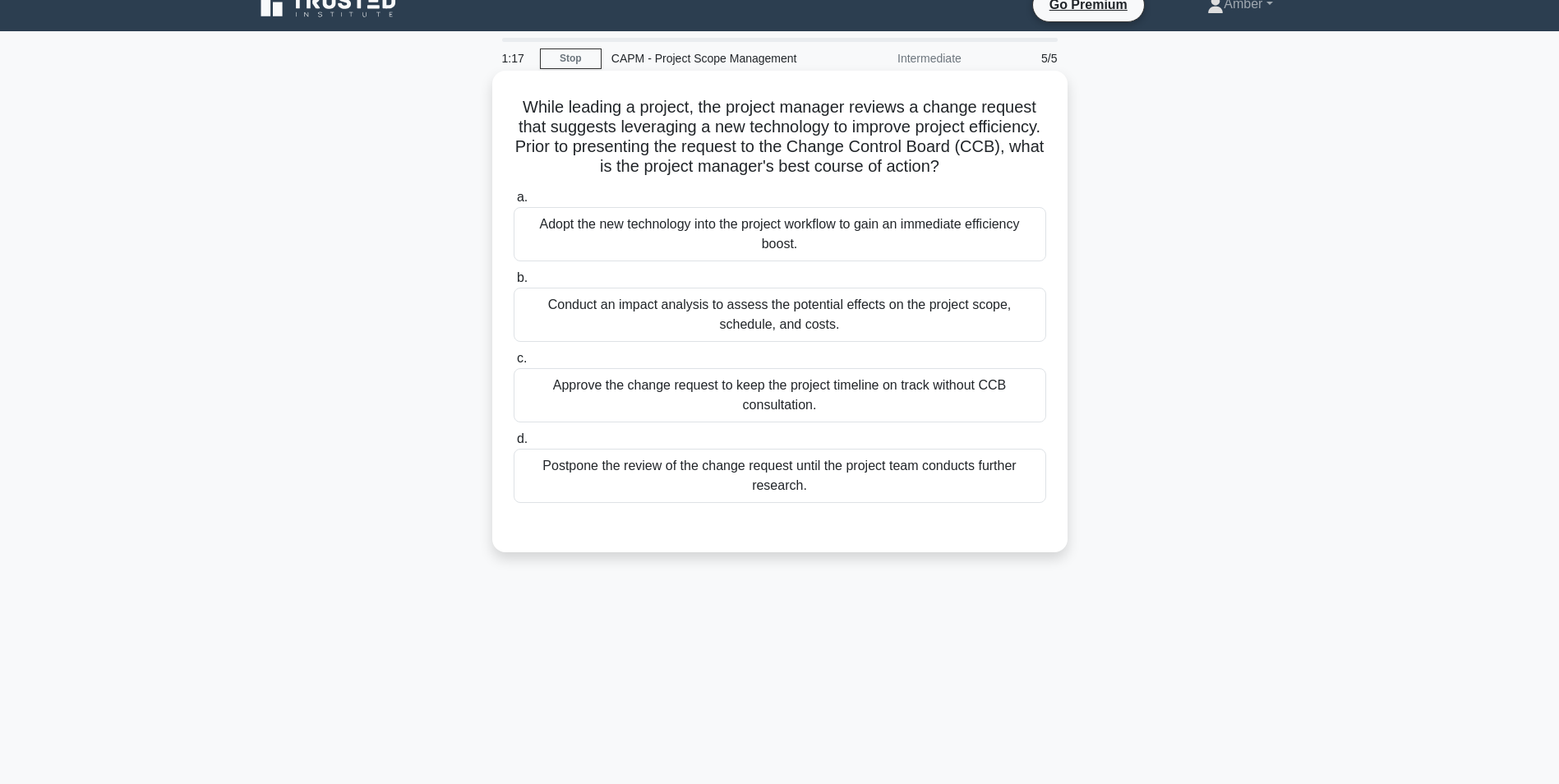
click at [910, 307] on div "Conduct an impact analysis to assess the potential effects on the project scope…" at bounding box center [780, 314] width 533 height 54
click at [514, 283] on input "b. Conduct an impact analysis to assess the potential effects on the project sc…" at bounding box center [514, 278] width 0 height 11
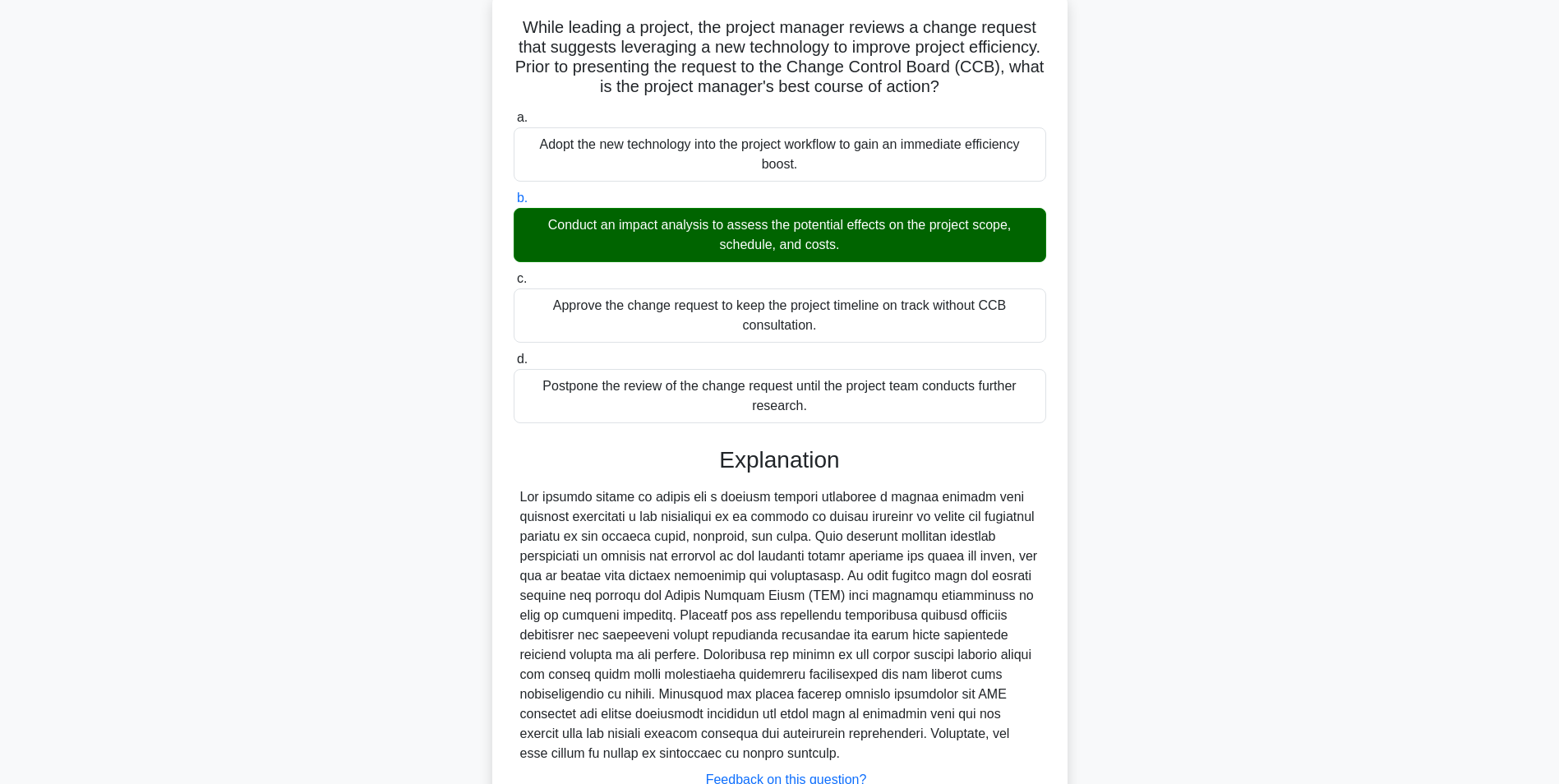
scroll to position [230, 0]
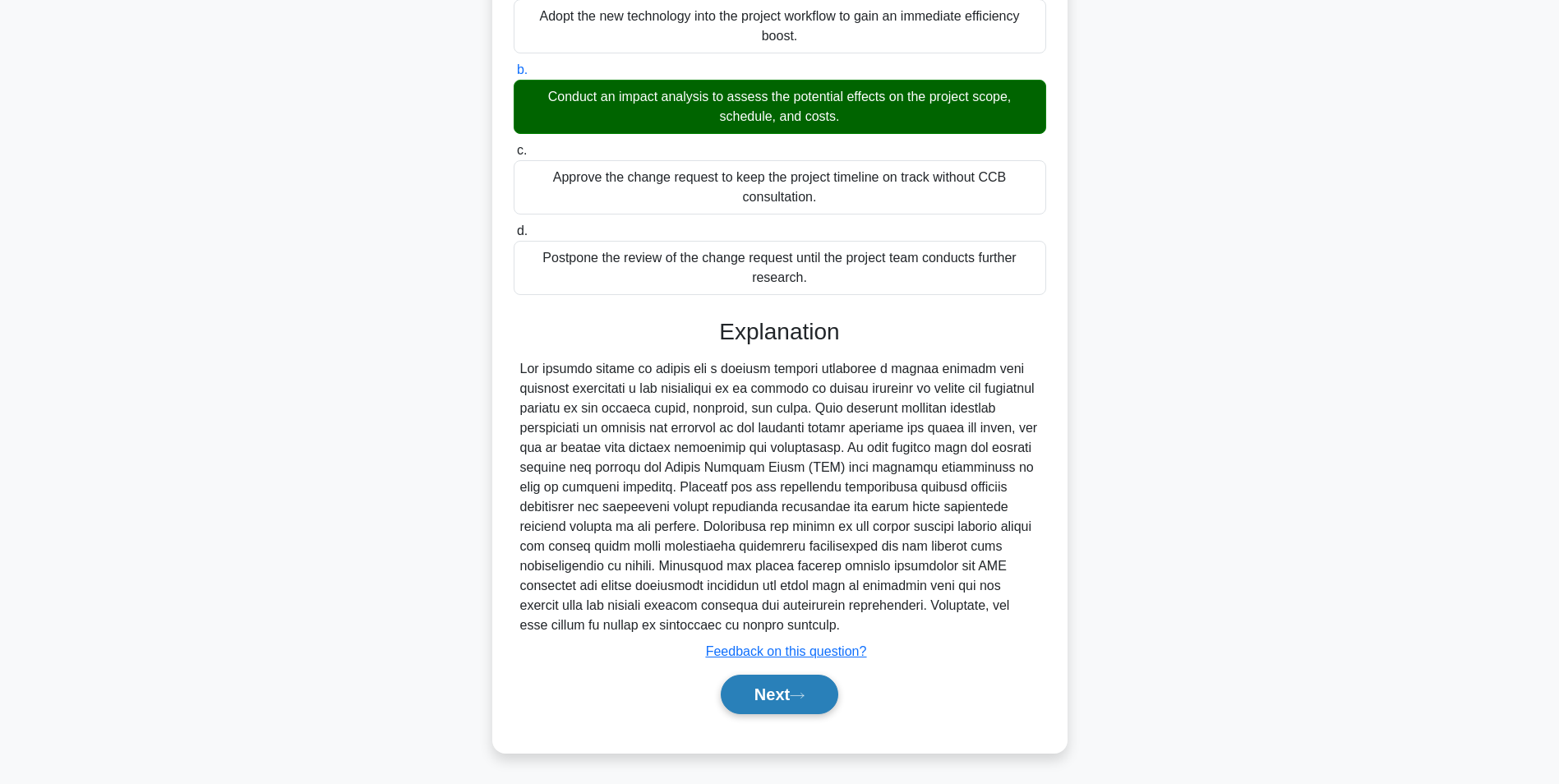
click at [795, 681] on button "Next" at bounding box center [780, 694] width 117 height 40
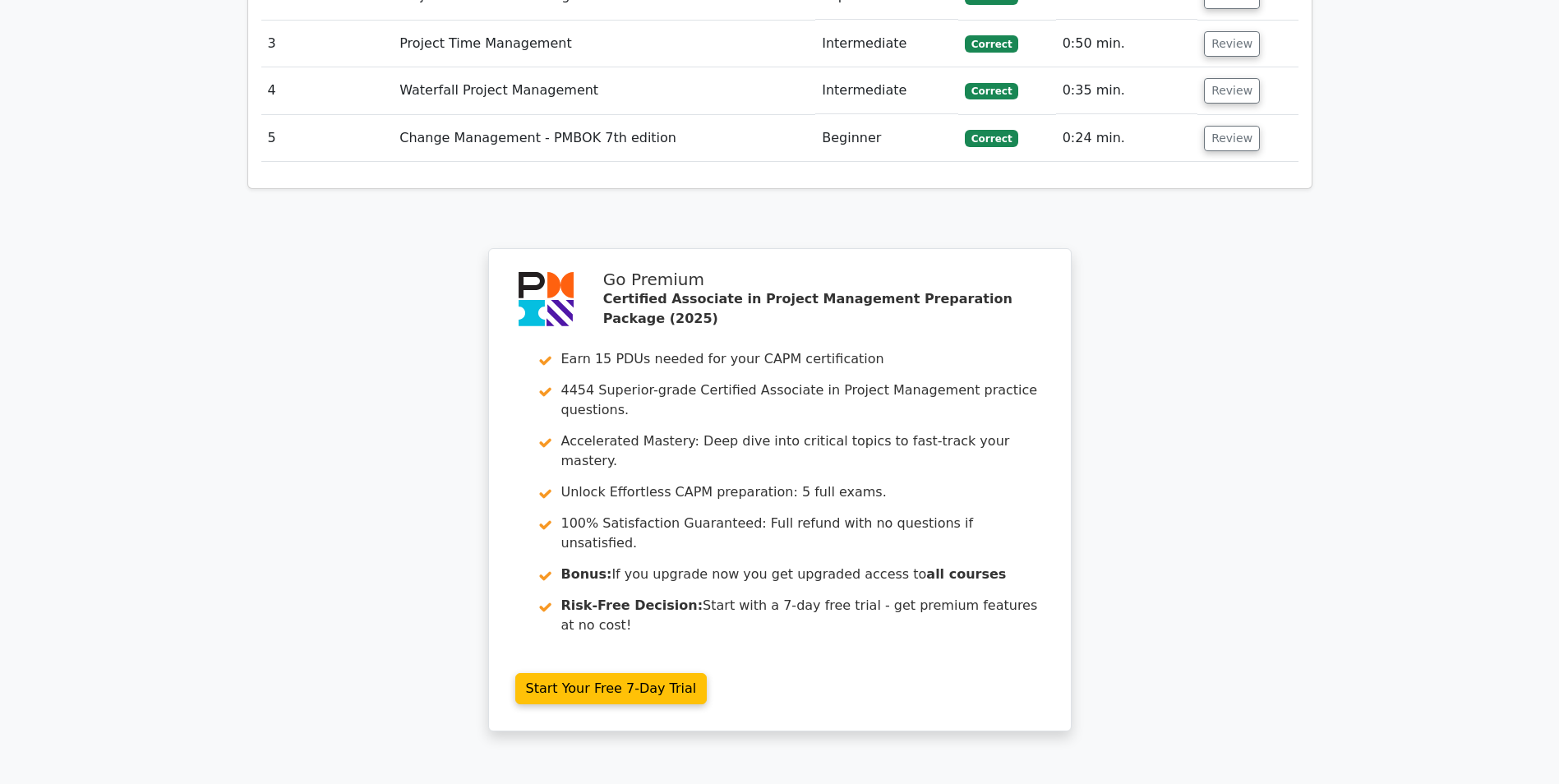
scroll to position [2480, 0]
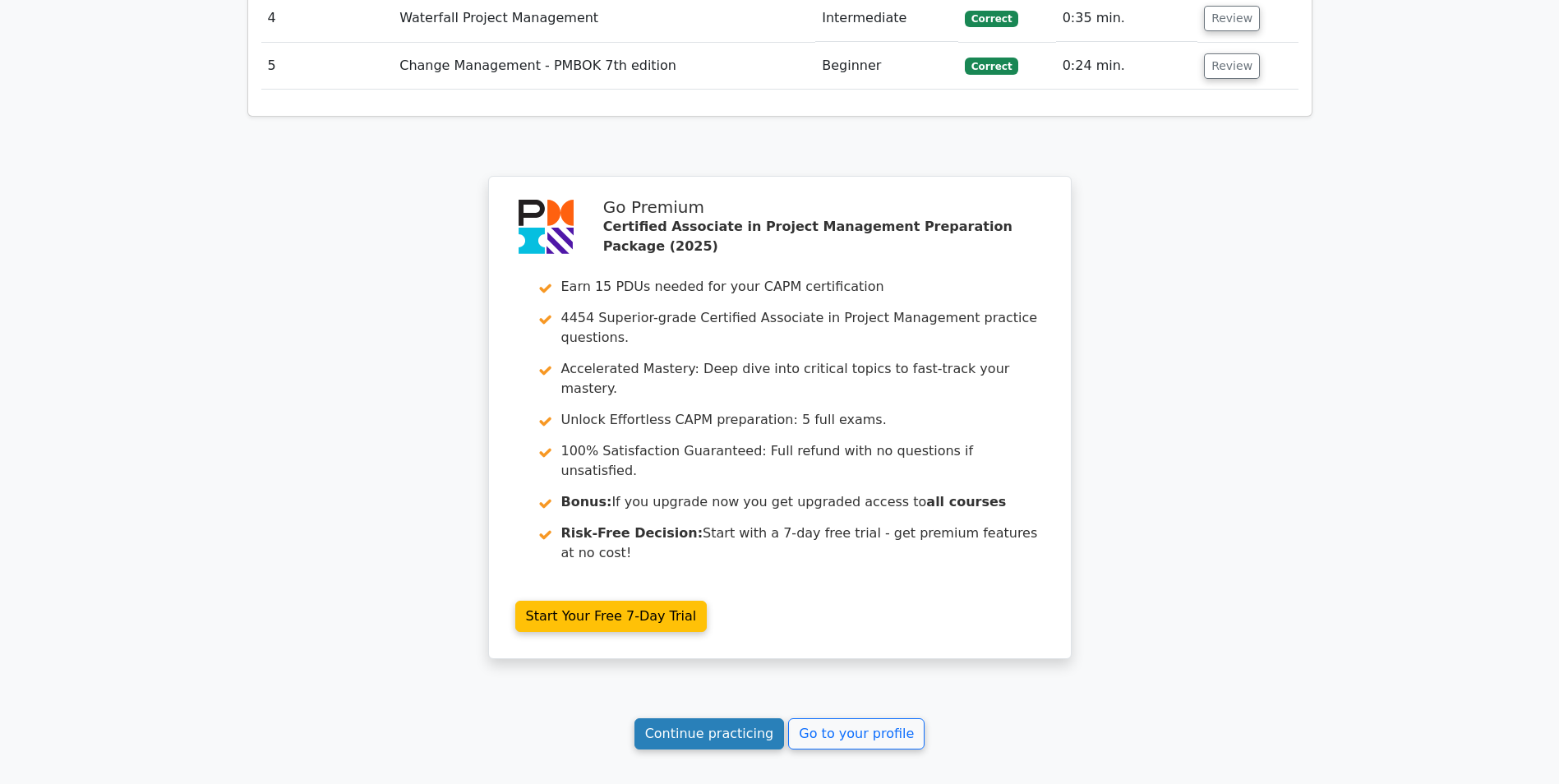
click at [689, 718] on link "Continue practicing" at bounding box center [710, 734] width 150 height 31
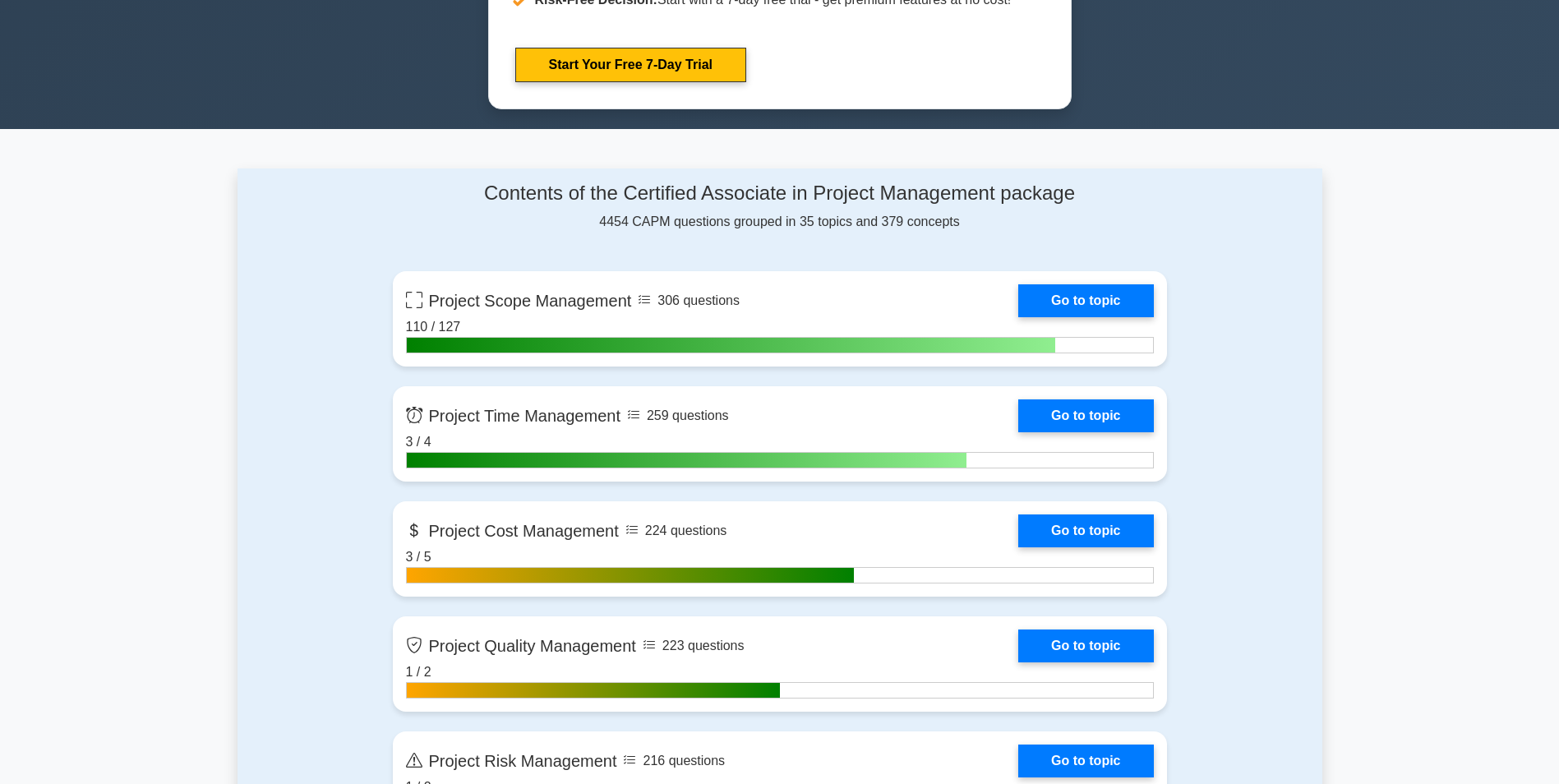
scroll to position [986, 0]
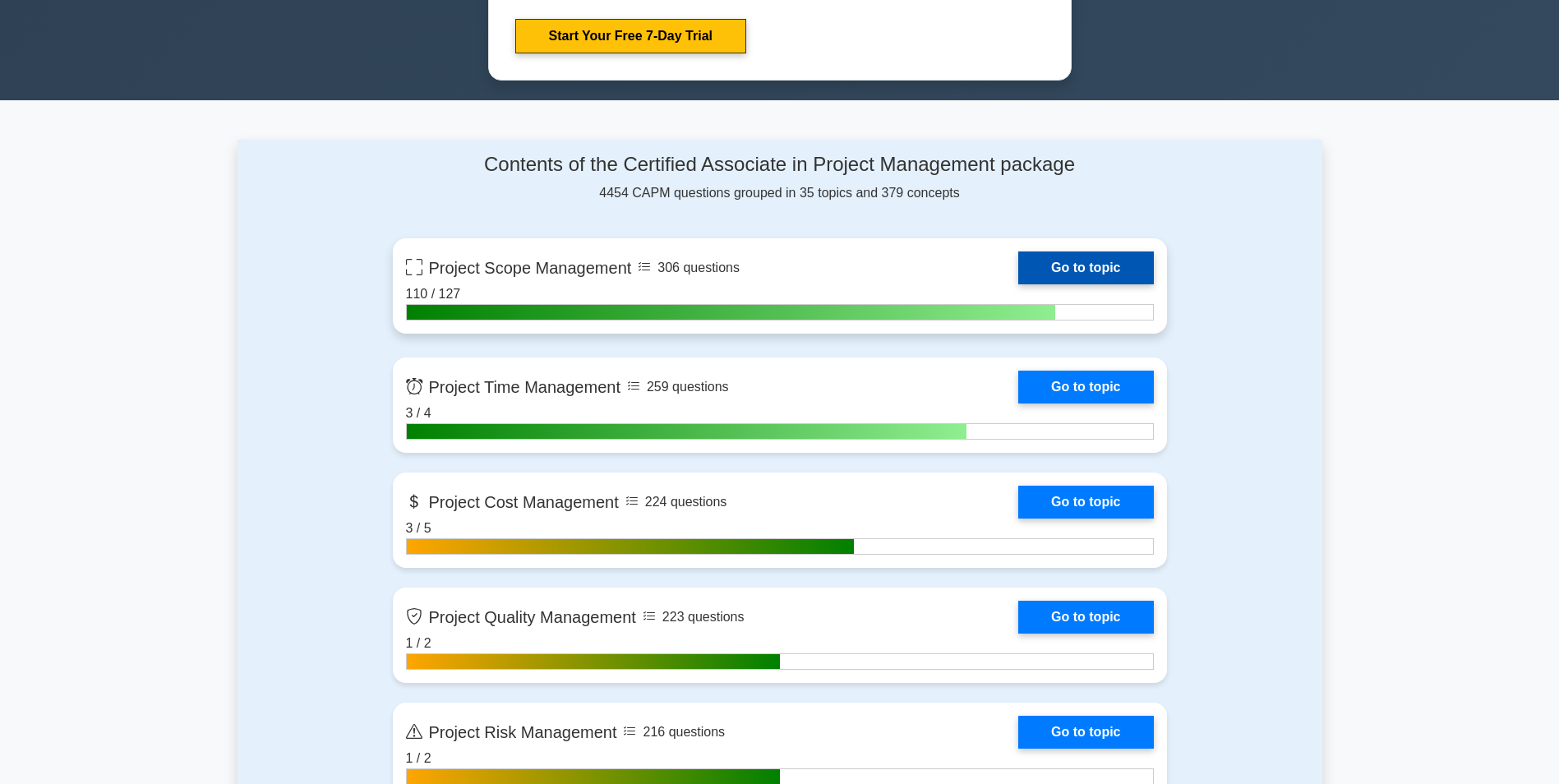
click at [1085, 263] on link "Go to topic" at bounding box center [1085, 268] width 135 height 33
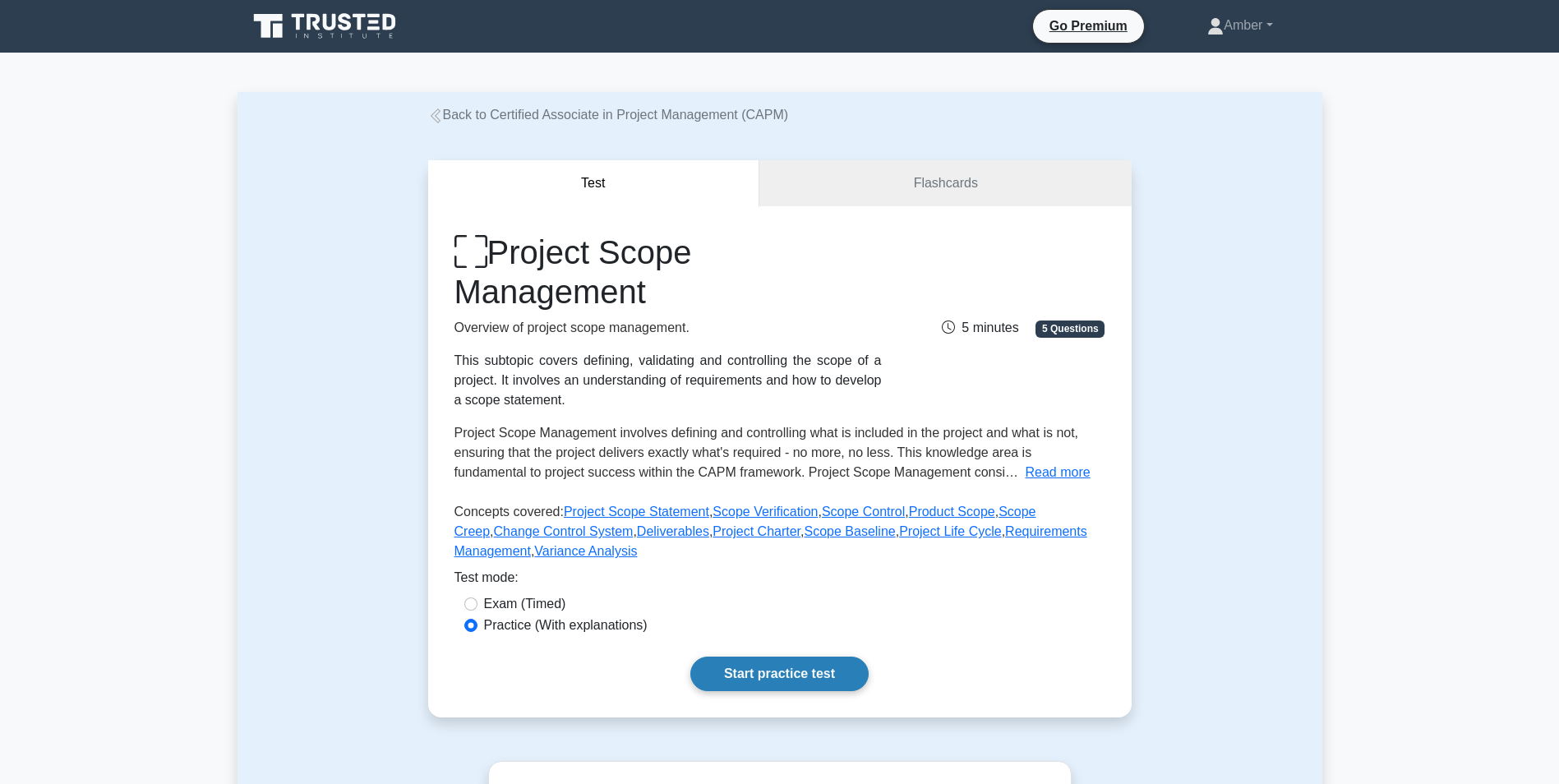
click at [786, 669] on link "Start practice test" at bounding box center [780, 674] width 179 height 35
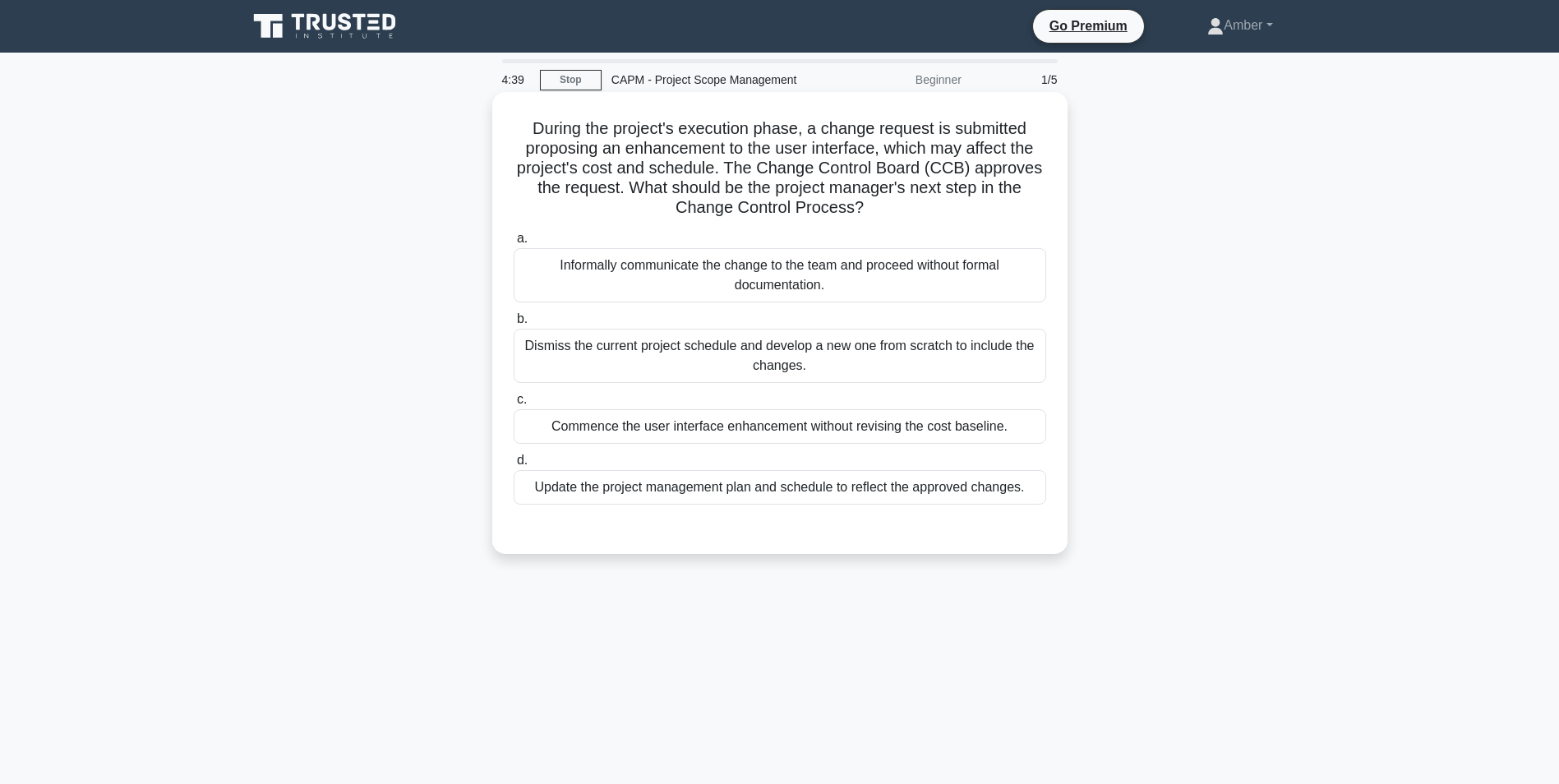
click at [760, 495] on div "Update the project management plan and schedule to reflect the approved changes." at bounding box center [780, 487] width 533 height 35
click at [514, 466] on input "d. Update the project management plan and schedule to reflect the approved chan…" at bounding box center [514, 460] width 0 height 11
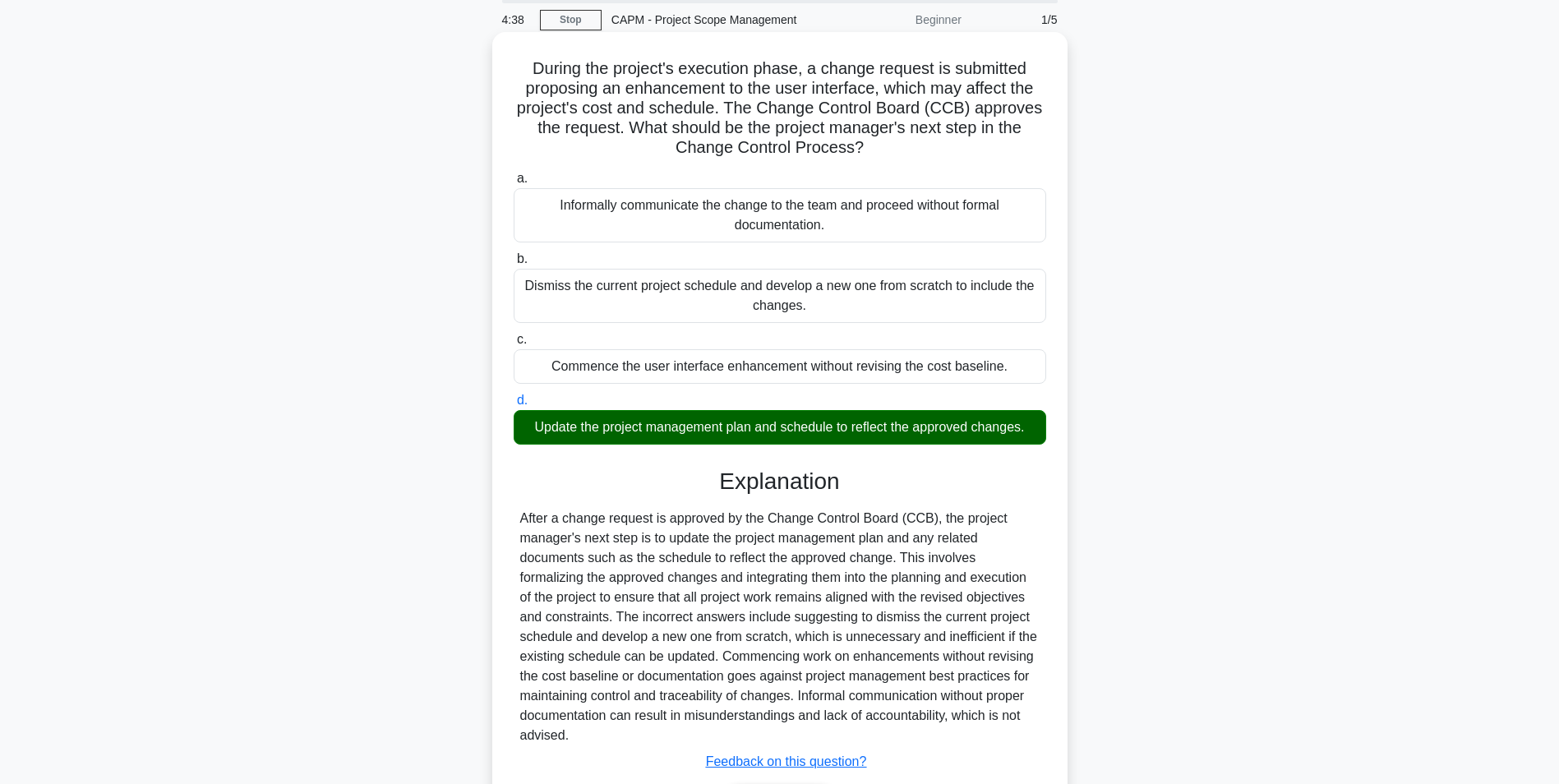
scroll to position [171, 0]
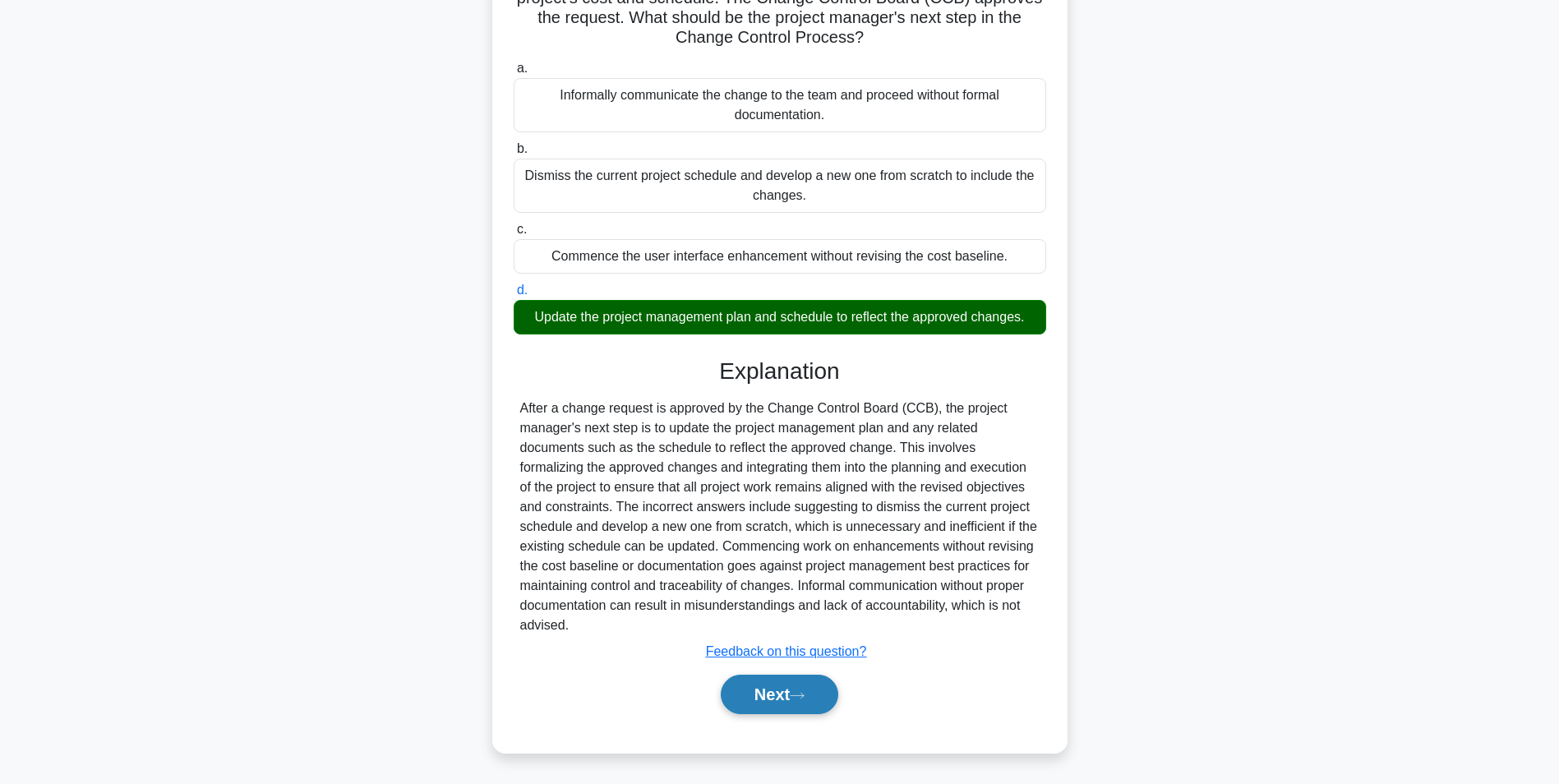
click at [779, 694] on button "Next" at bounding box center [780, 694] width 117 height 40
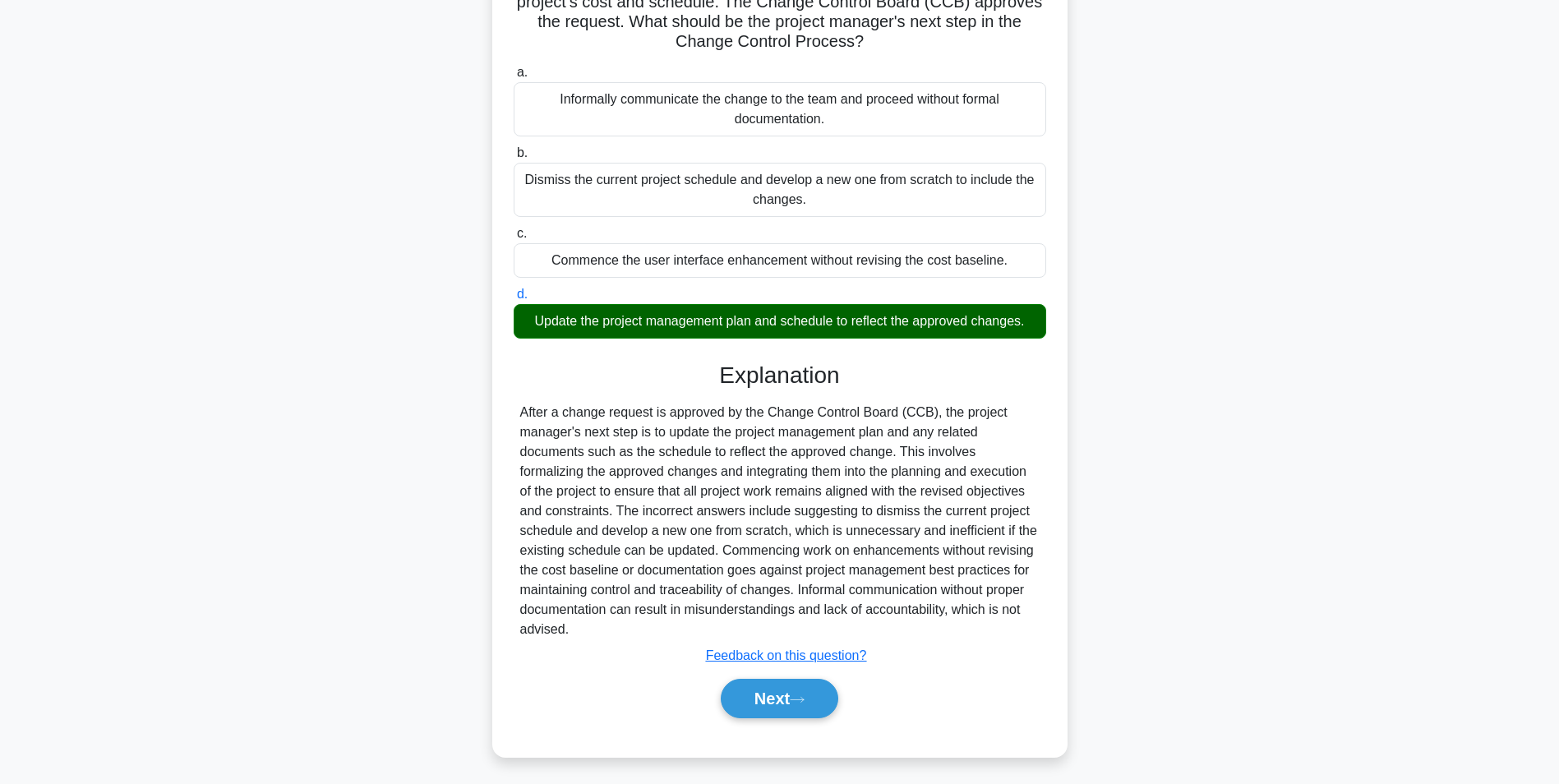
scroll to position [104, 0]
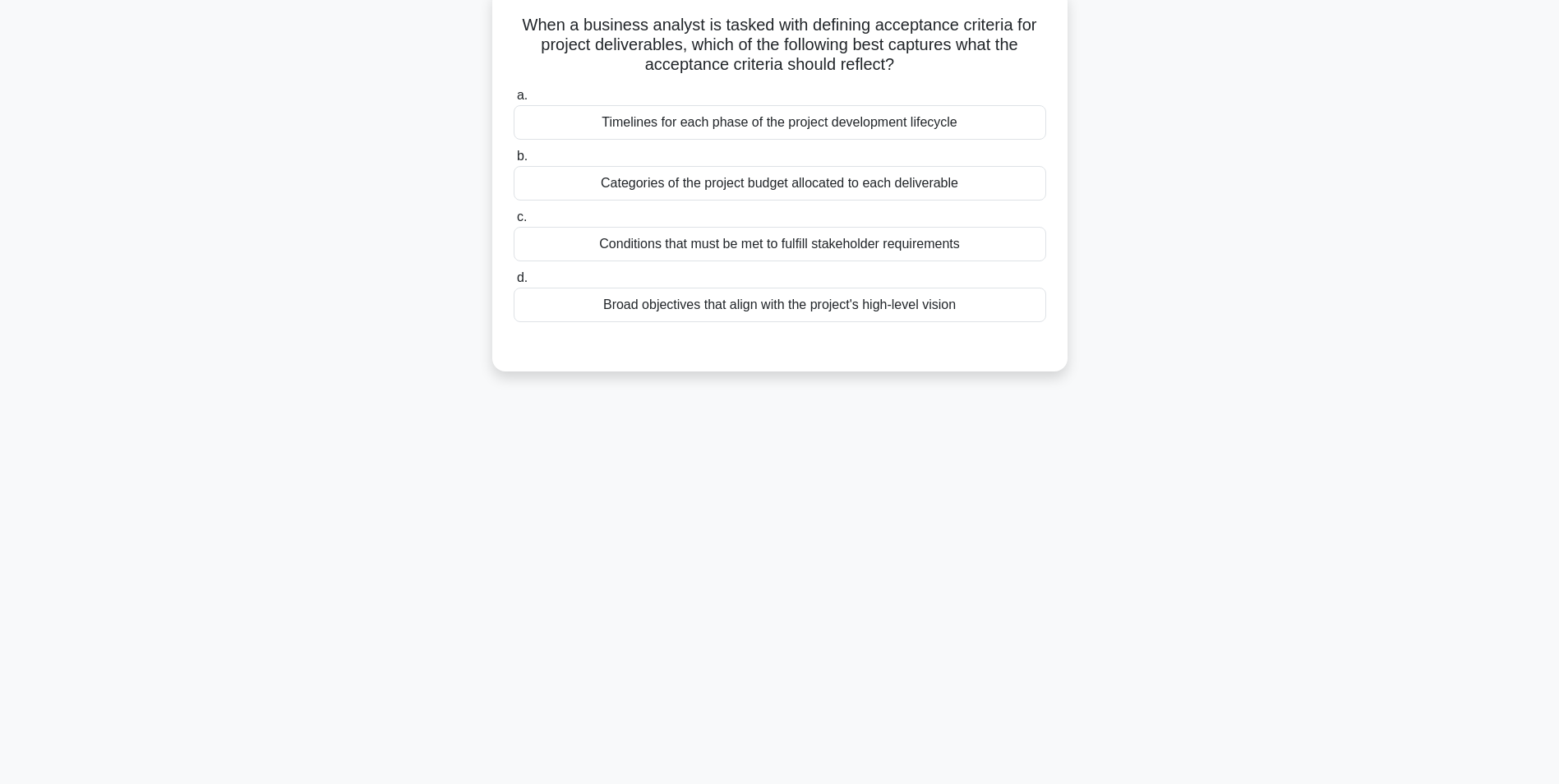
click at [726, 250] on div "Conditions that must be met to fulfill stakeholder requirements" at bounding box center [780, 245] width 533 height 35
click at [514, 222] on input "c. Conditions that must be met to fulfill stakeholder requirements" at bounding box center [514, 216] width 0 height 11
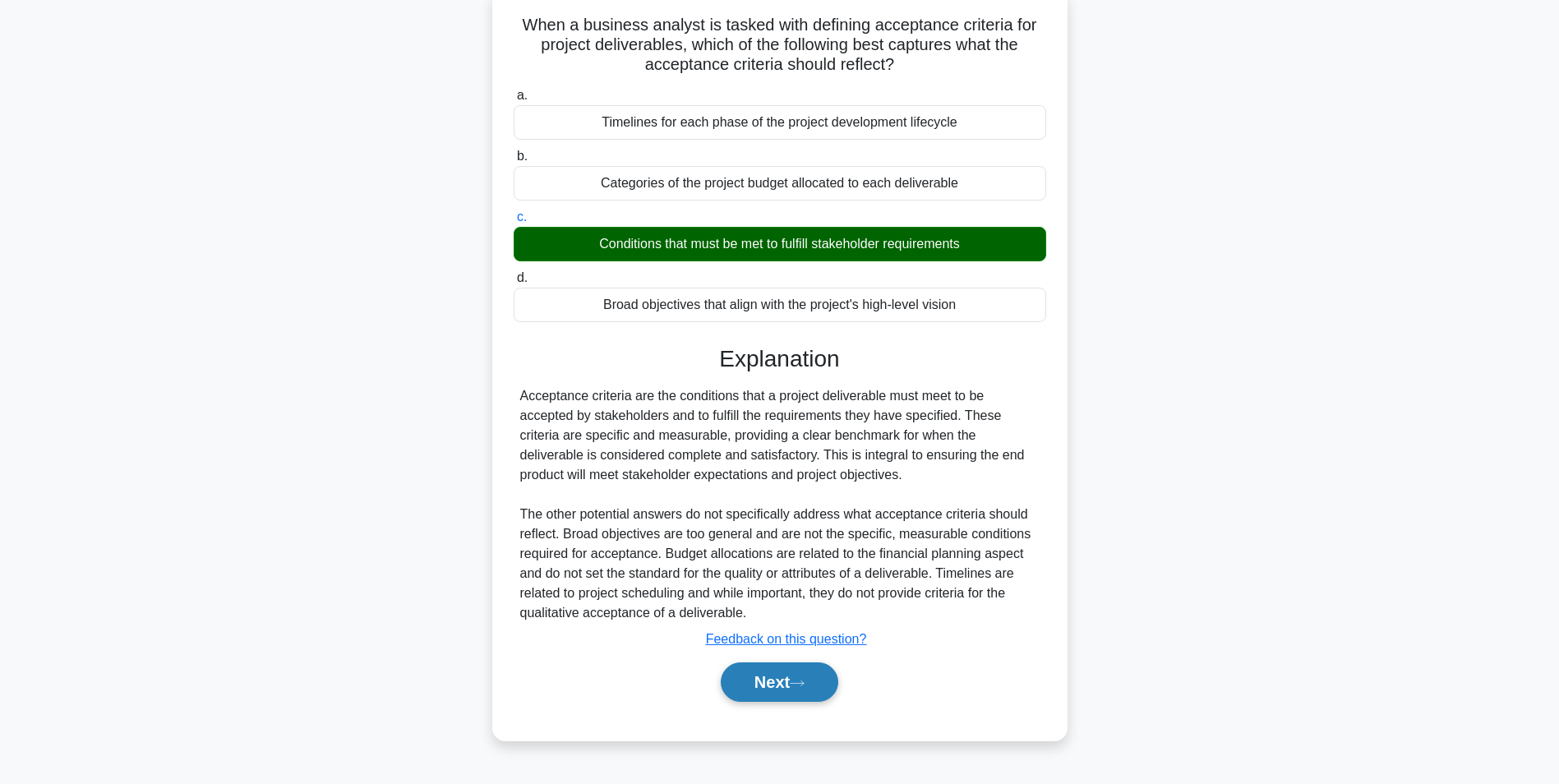
click at [765, 686] on button "Next" at bounding box center [780, 681] width 117 height 40
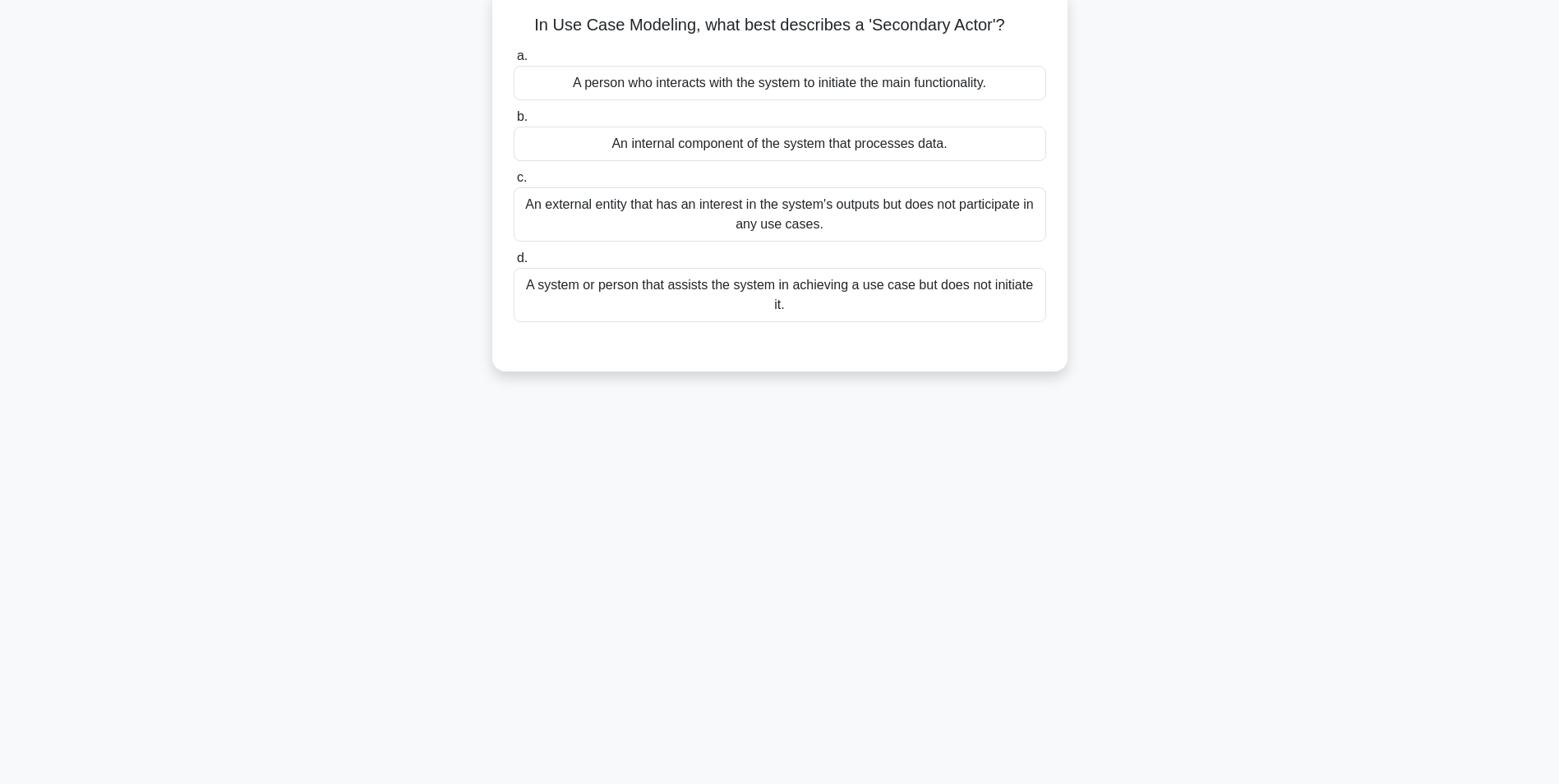
click at [652, 281] on div "A system or person that assists the system in achieving a use case but does not…" at bounding box center [780, 295] width 533 height 54
click at [514, 264] on input "d. A system or person that assists the system in achieving a use case but does …" at bounding box center [514, 258] width 0 height 11
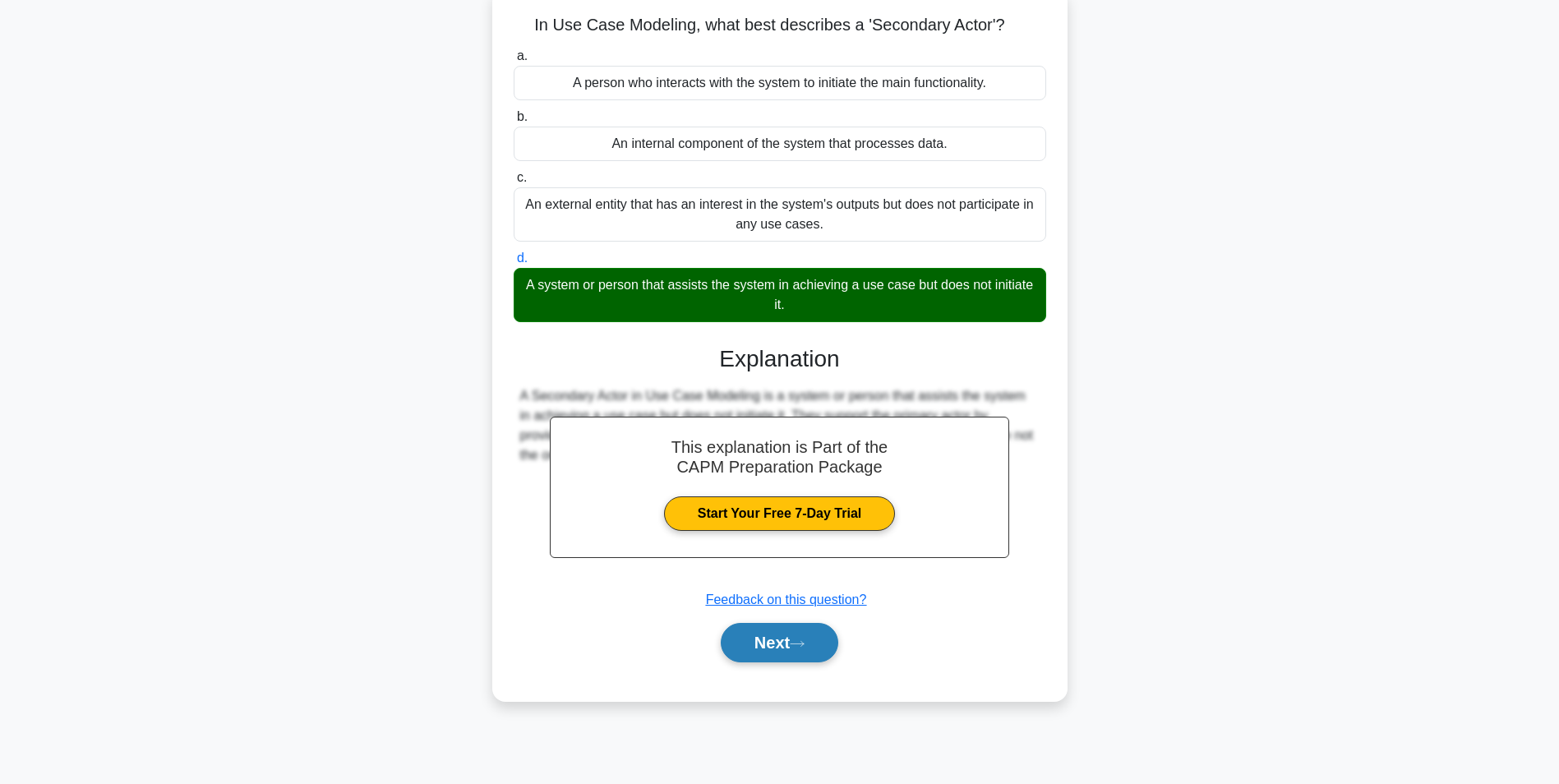
click at [748, 635] on button "Next" at bounding box center [780, 642] width 117 height 40
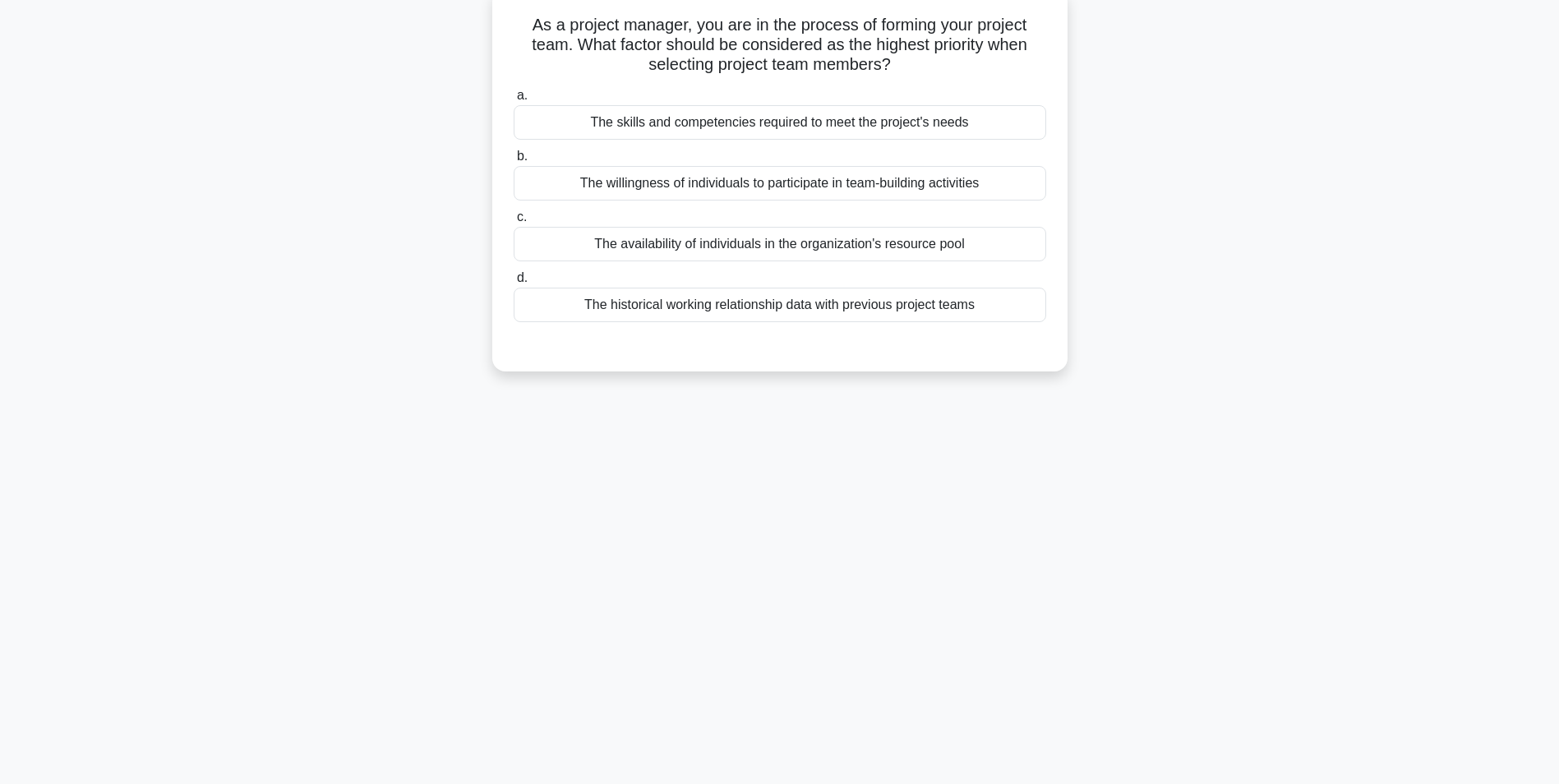
click at [765, 110] on div "The skills and competencies required to meet the project's needs" at bounding box center [780, 122] width 533 height 35
click at [514, 101] on input "a. The skills and competencies required to meet the project's needs" at bounding box center [514, 95] width 0 height 11
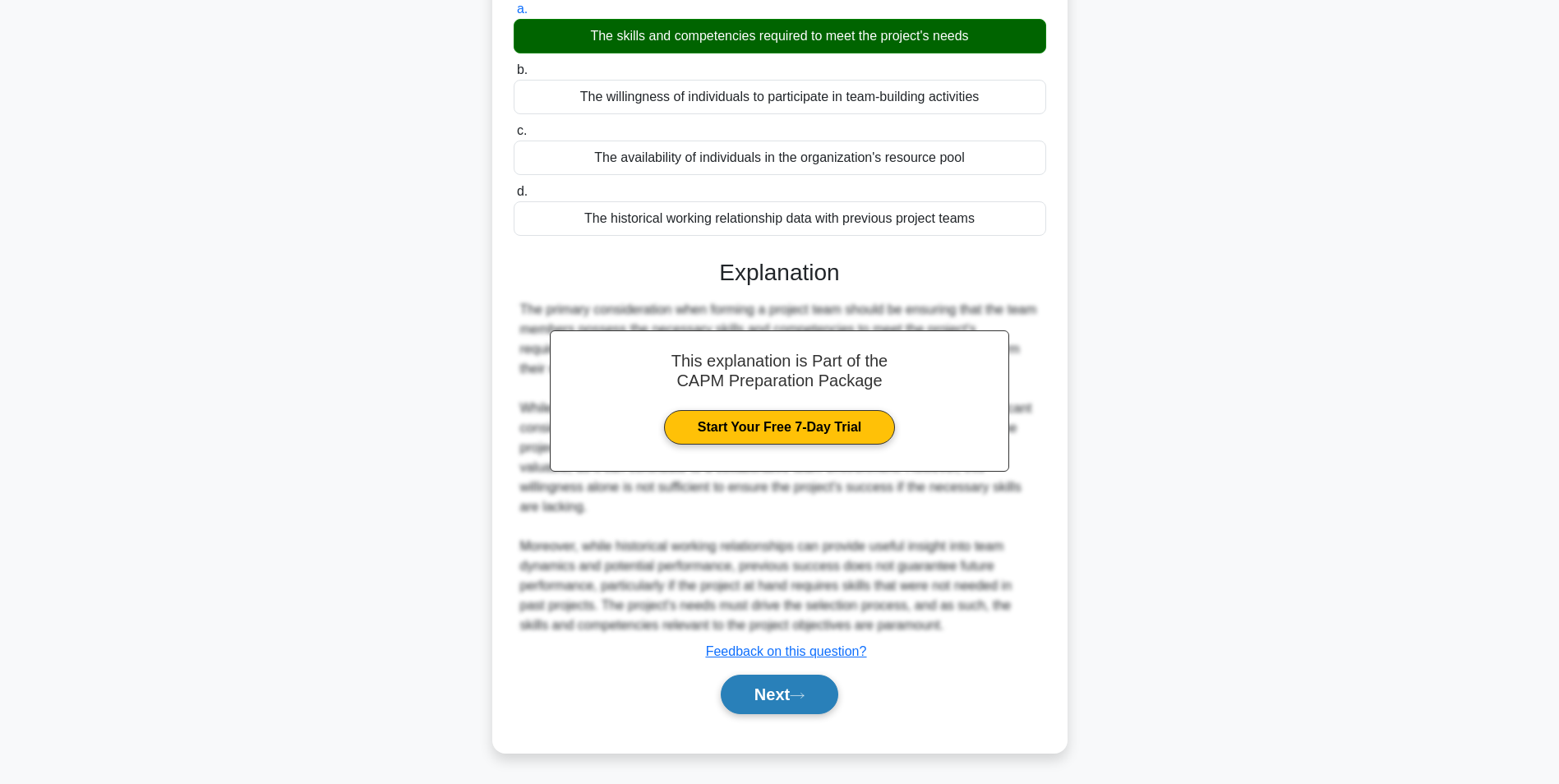
click at [765, 683] on button "Next" at bounding box center [780, 694] width 117 height 40
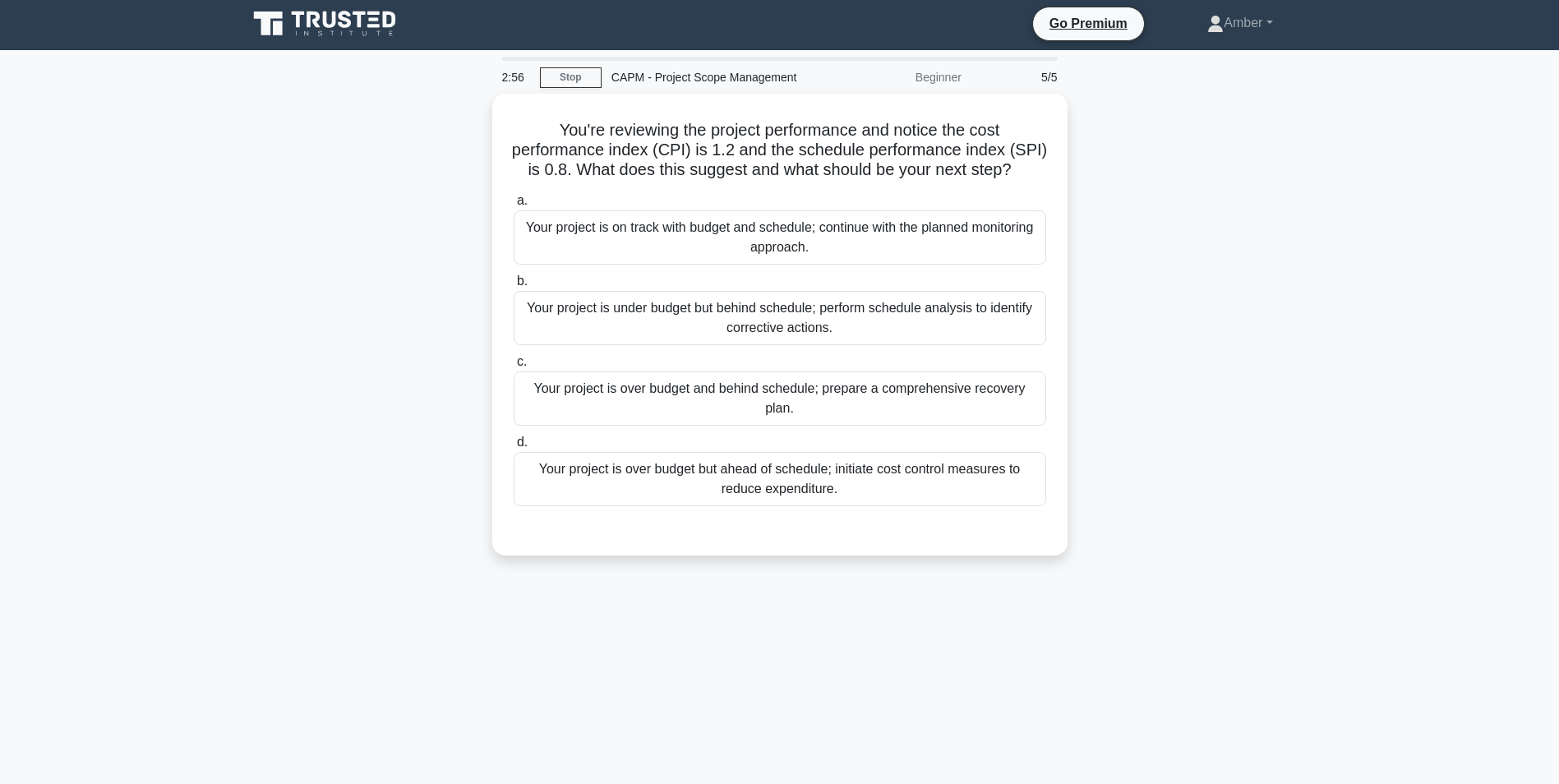
scroll to position [0, 0]
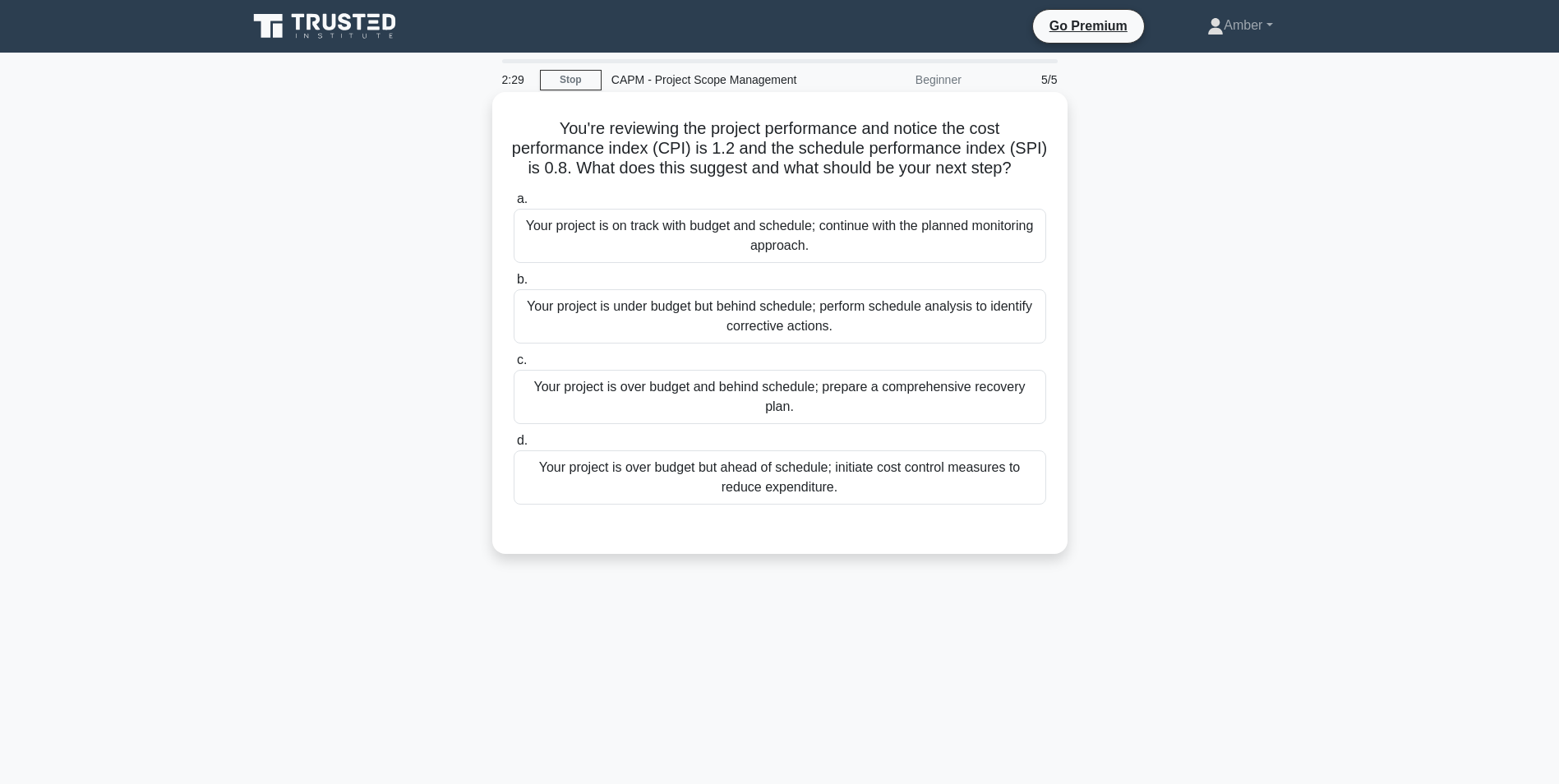
click at [644, 343] on div "Your project is under budget but behind schedule; perform schedule analysis to …" at bounding box center [780, 316] width 533 height 54
click at [514, 285] on input "b. Your project is under budget but behind schedule; perform schedule analysis …" at bounding box center [514, 279] width 0 height 11
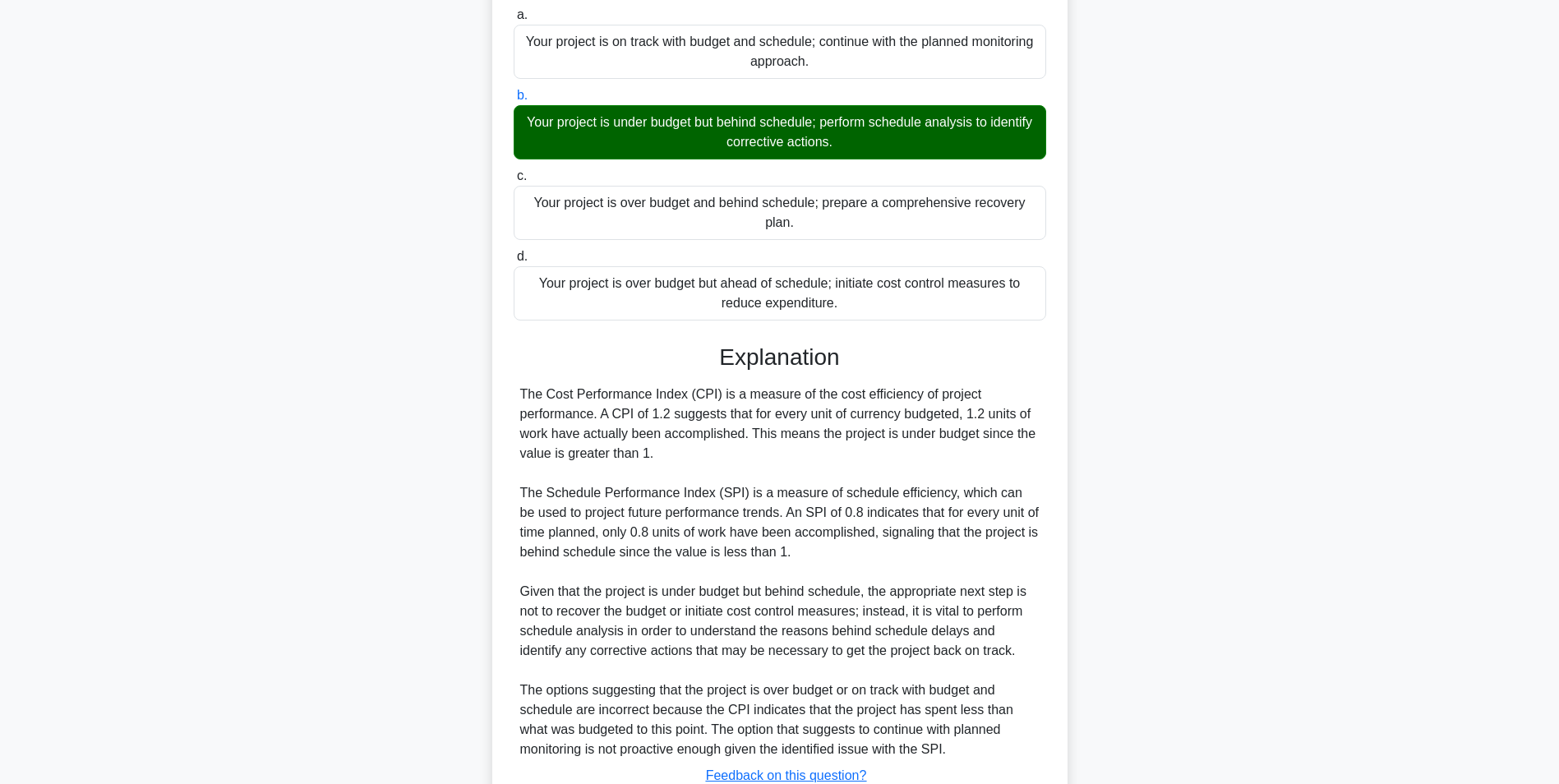
scroll to position [329, 0]
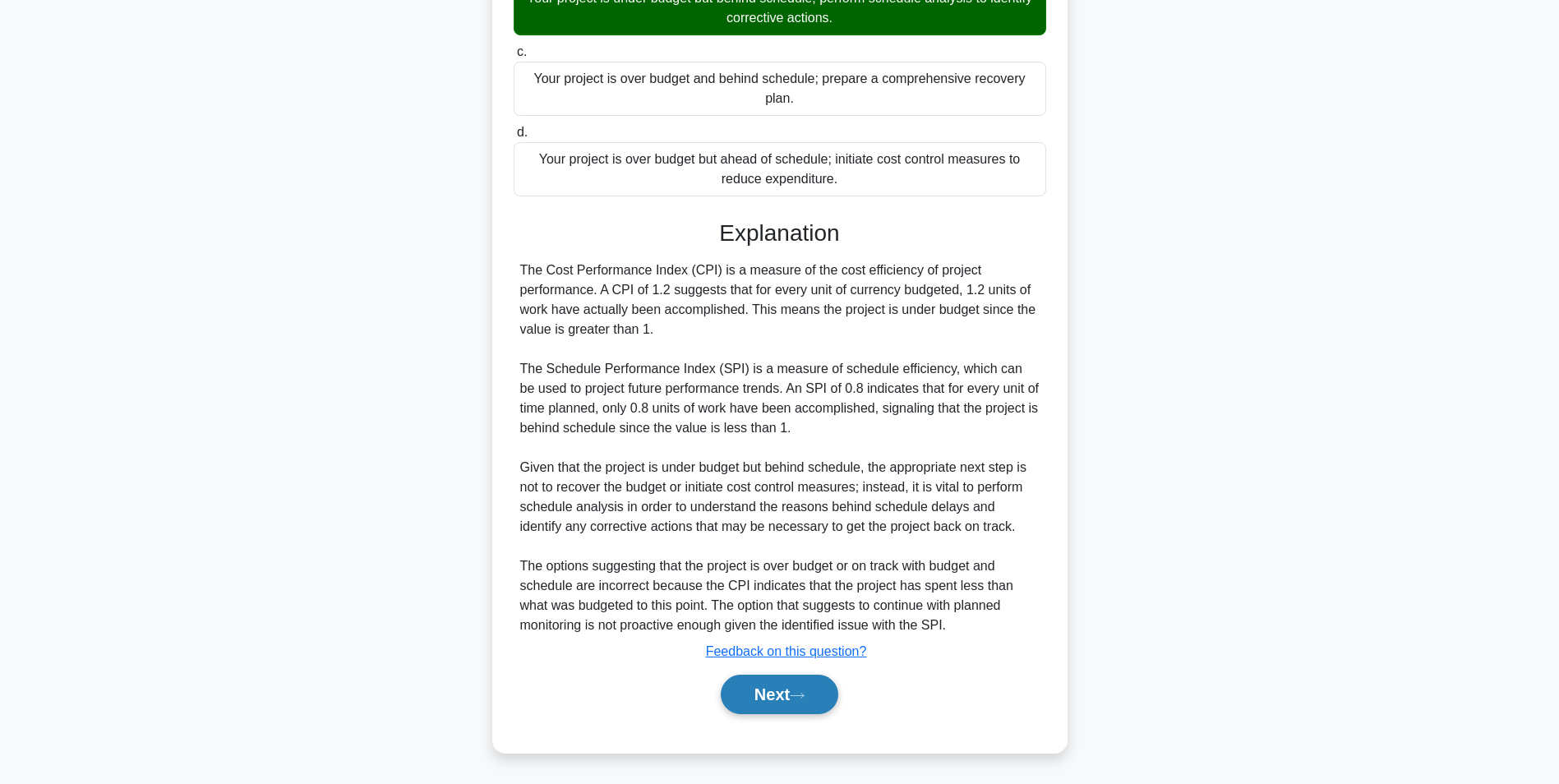
click at [752, 675] on button "Next" at bounding box center [780, 694] width 117 height 40
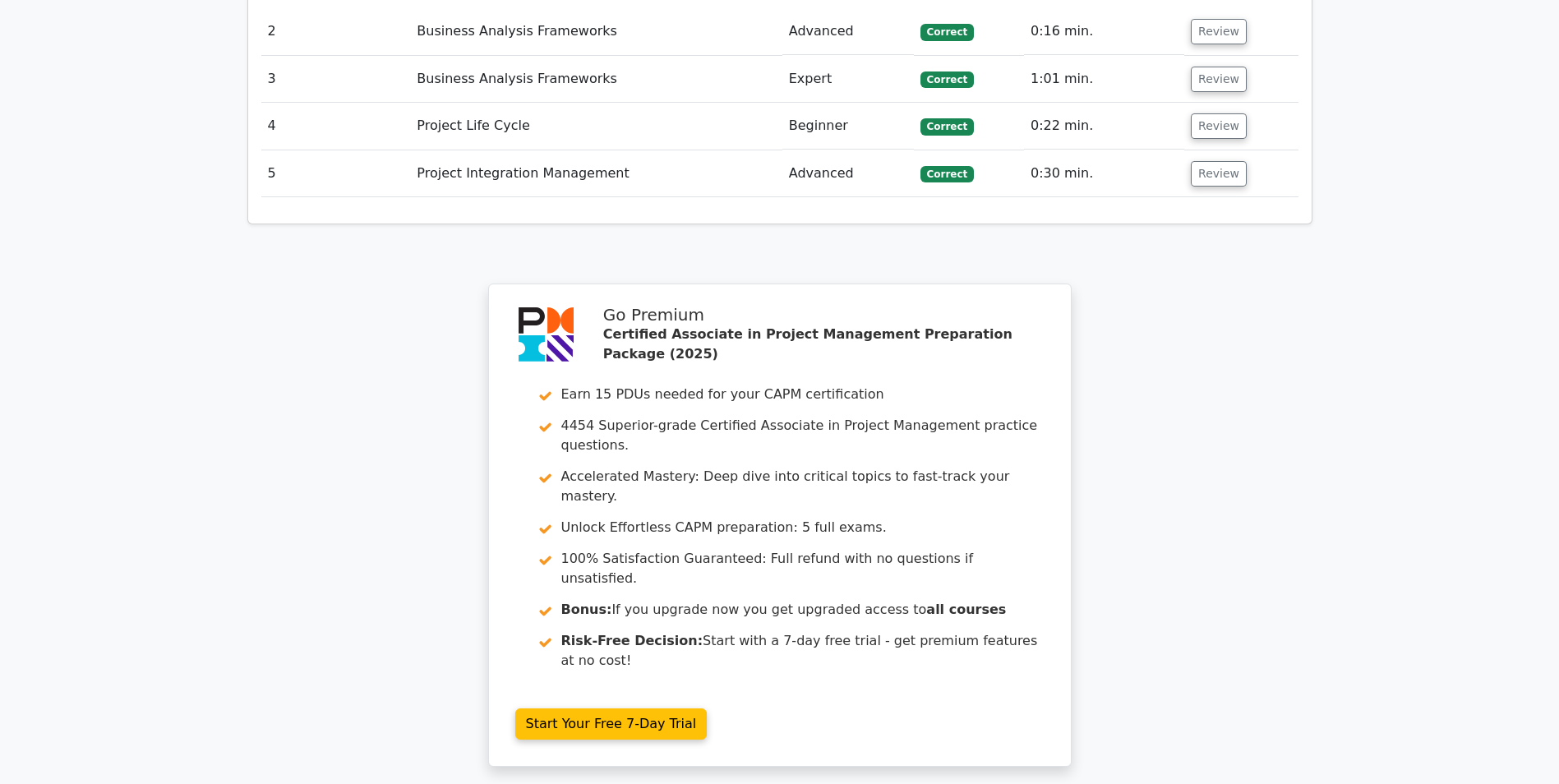
scroll to position [2301, 0]
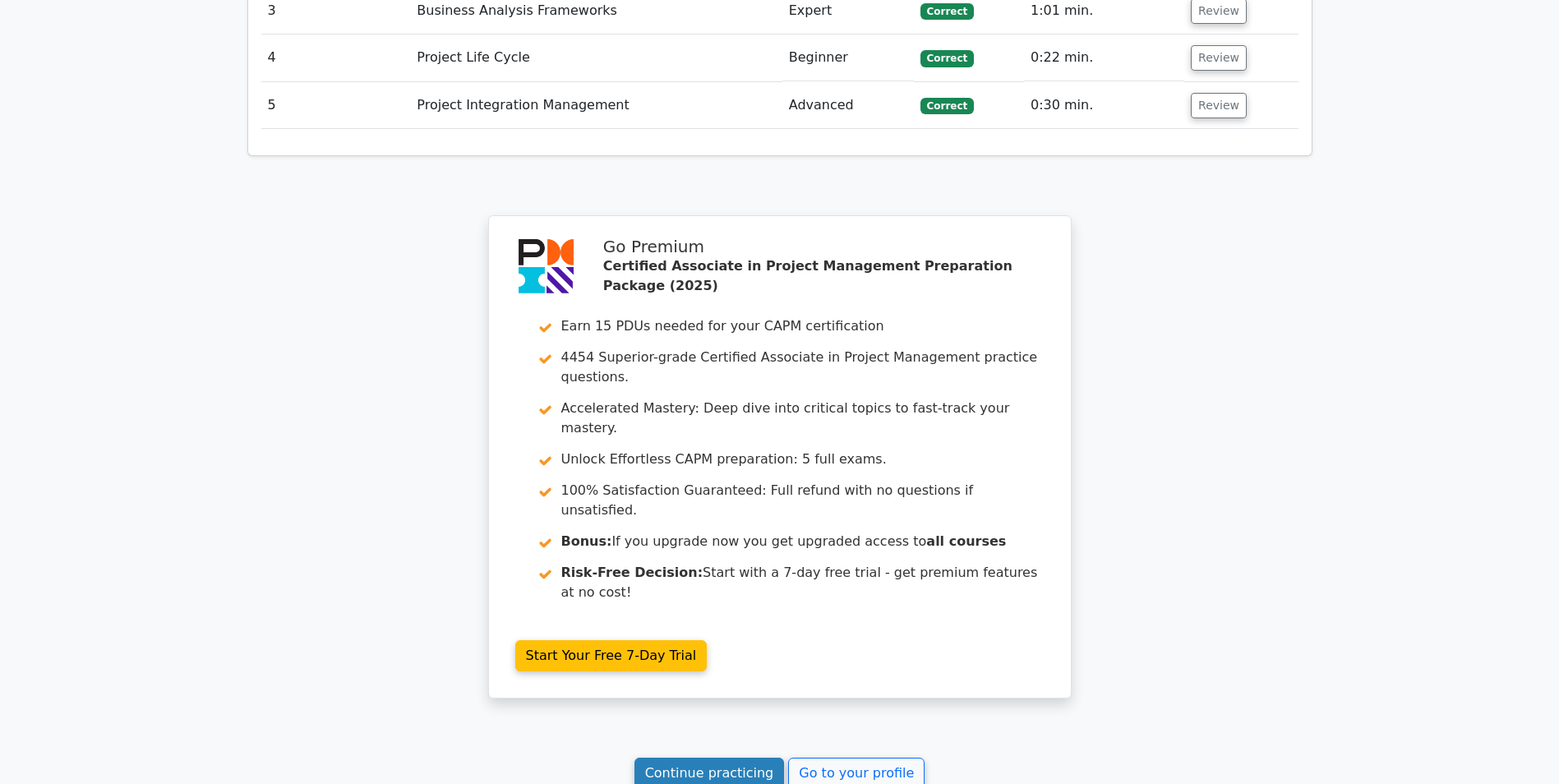
click at [700, 758] on link "Continue practicing" at bounding box center [710, 773] width 150 height 31
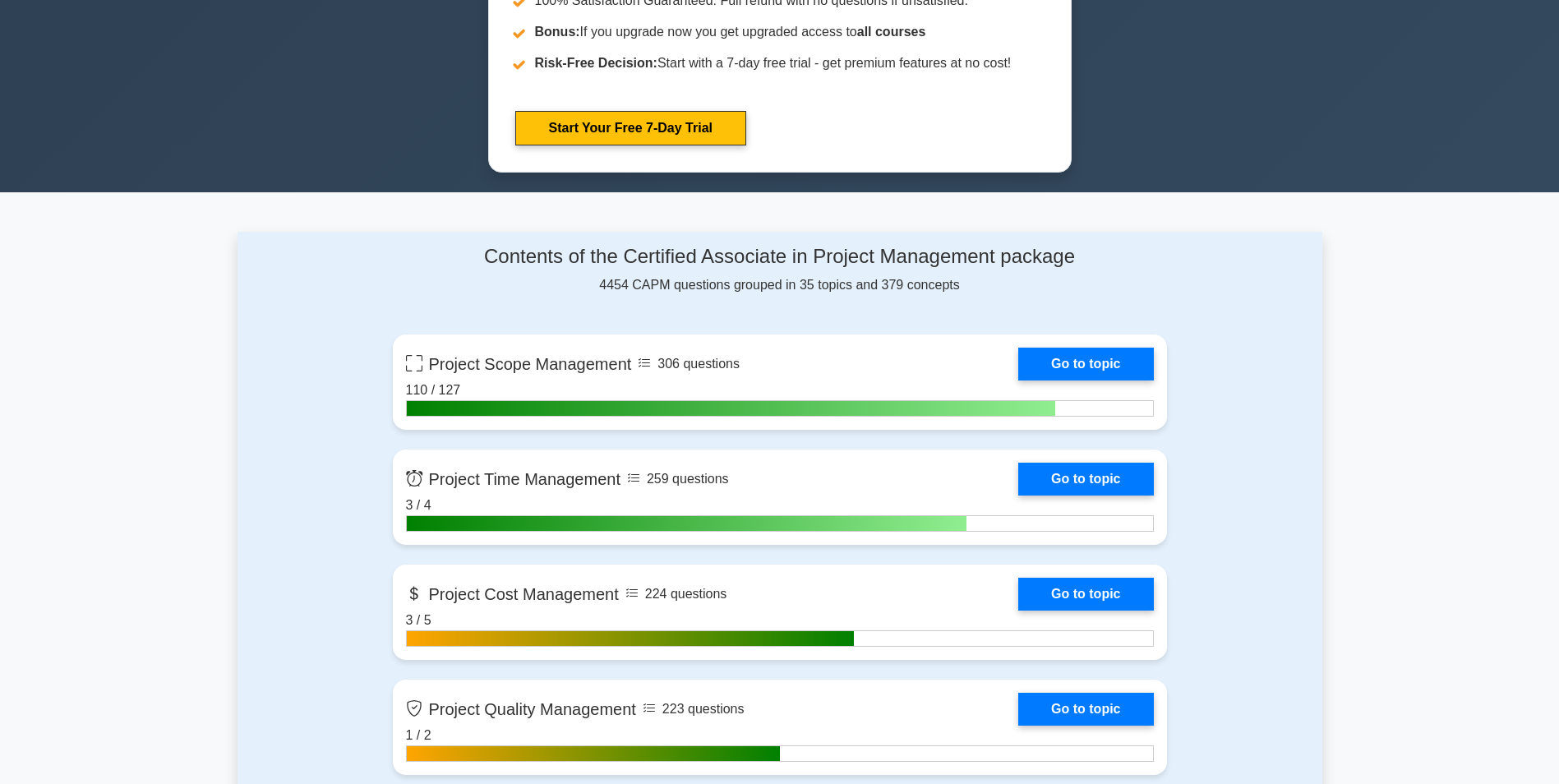
scroll to position [903, 0]
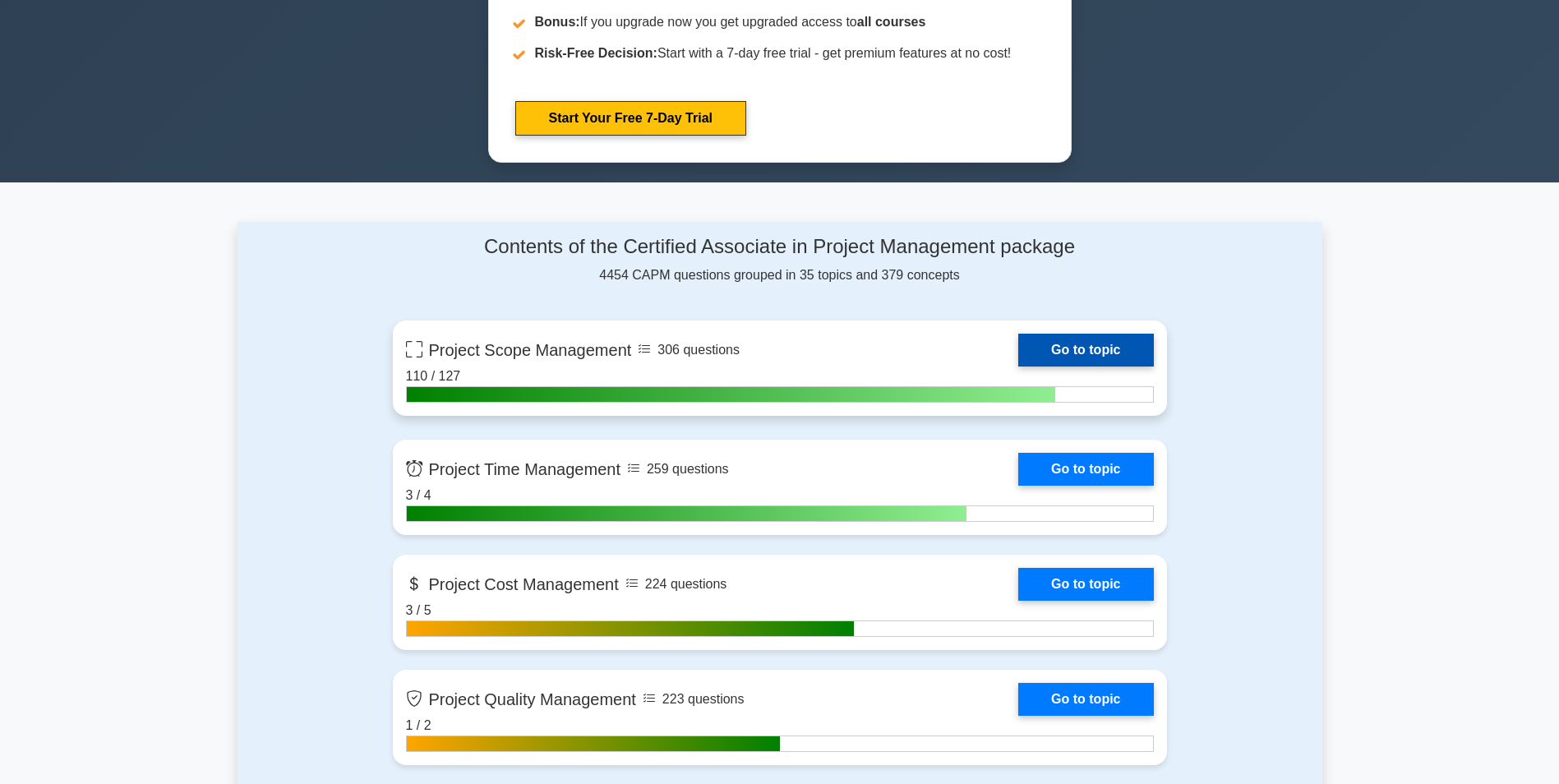
click at [1018, 367] on link "Go to topic" at bounding box center [1085, 350] width 135 height 33
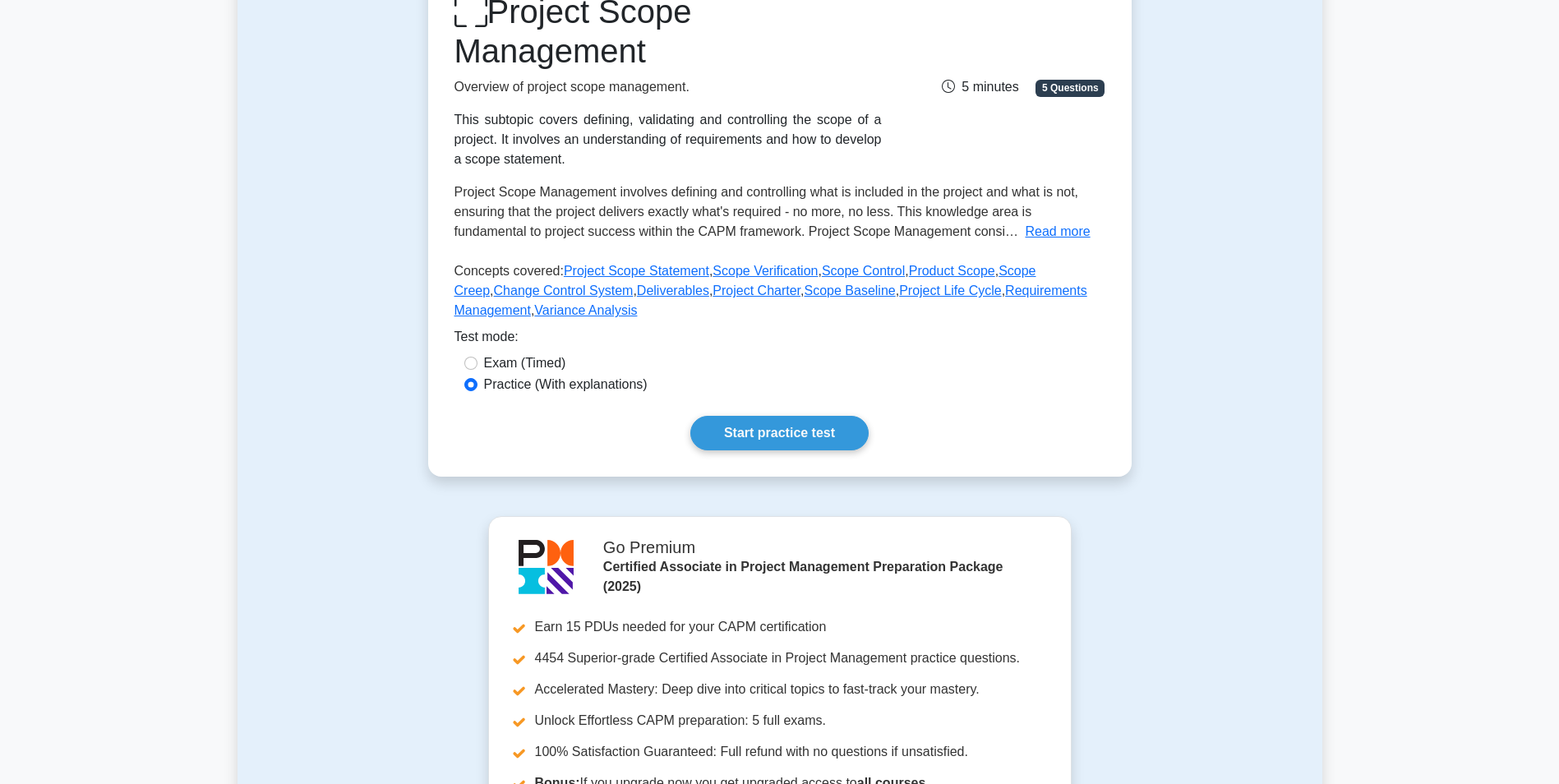
scroll to position [246, 0]
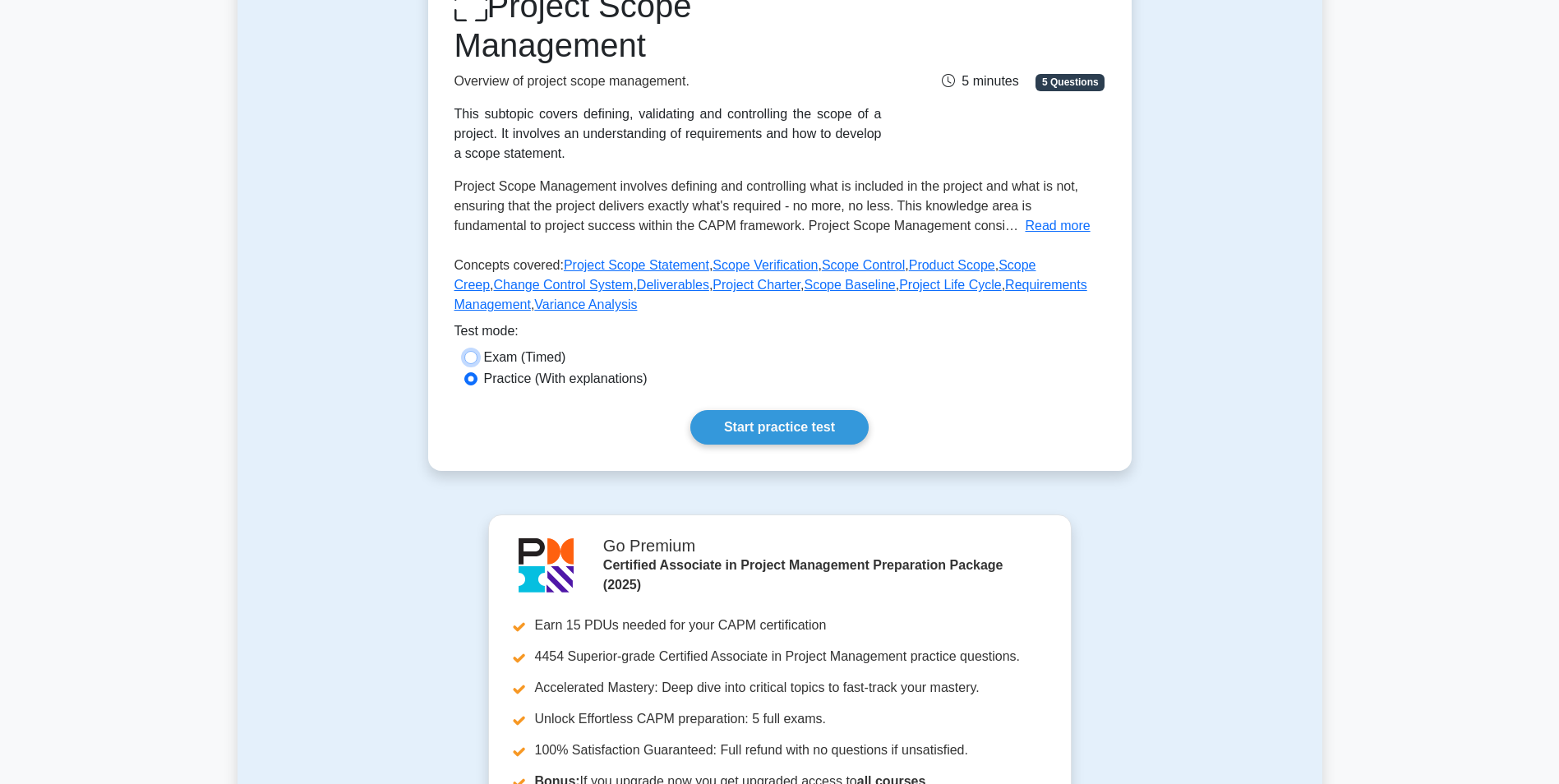
click at [469, 354] on input "Exam (Timed)" at bounding box center [471, 358] width 14 height 14
radio input "true"
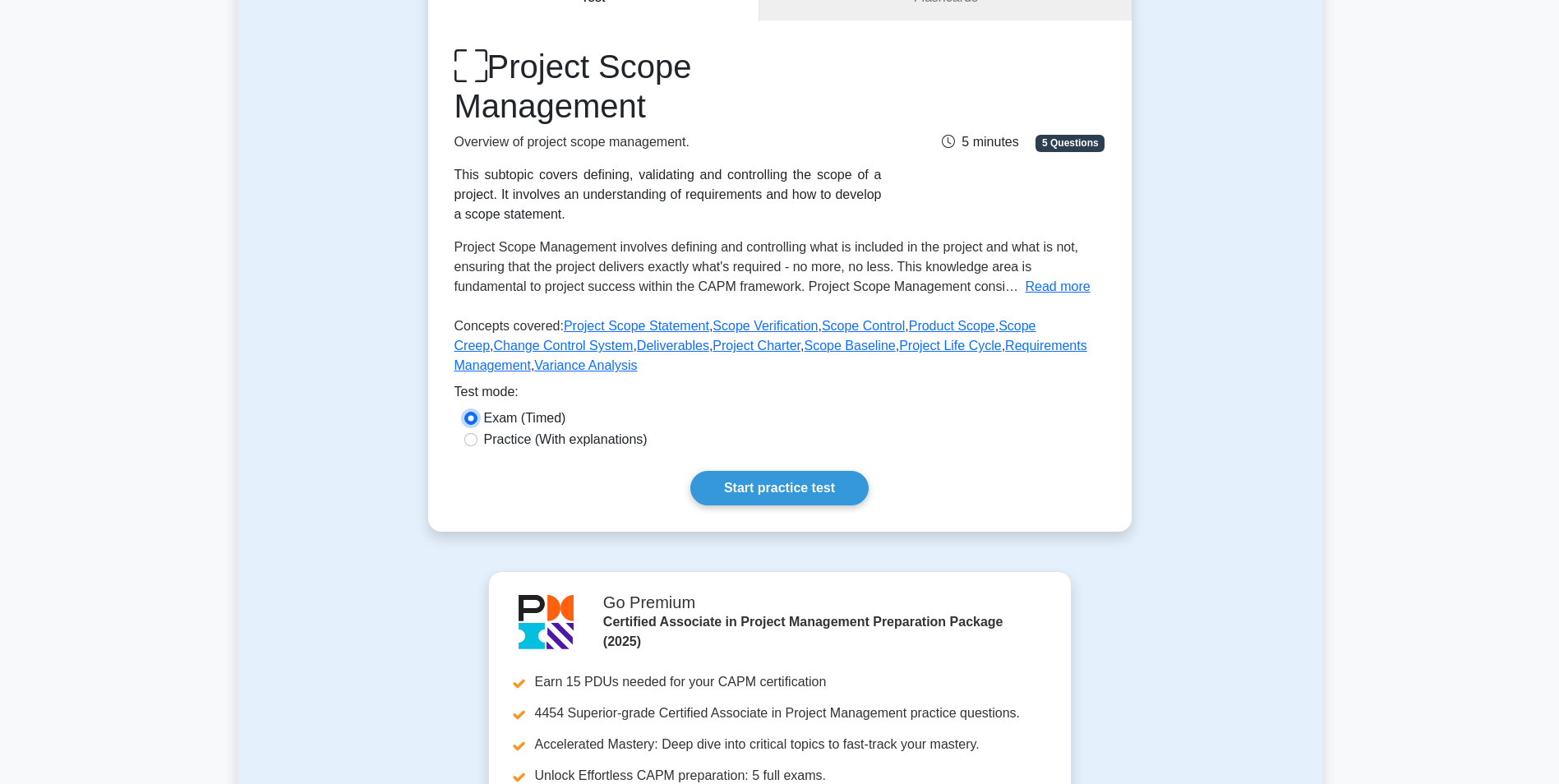
scroll to position [164, 0]
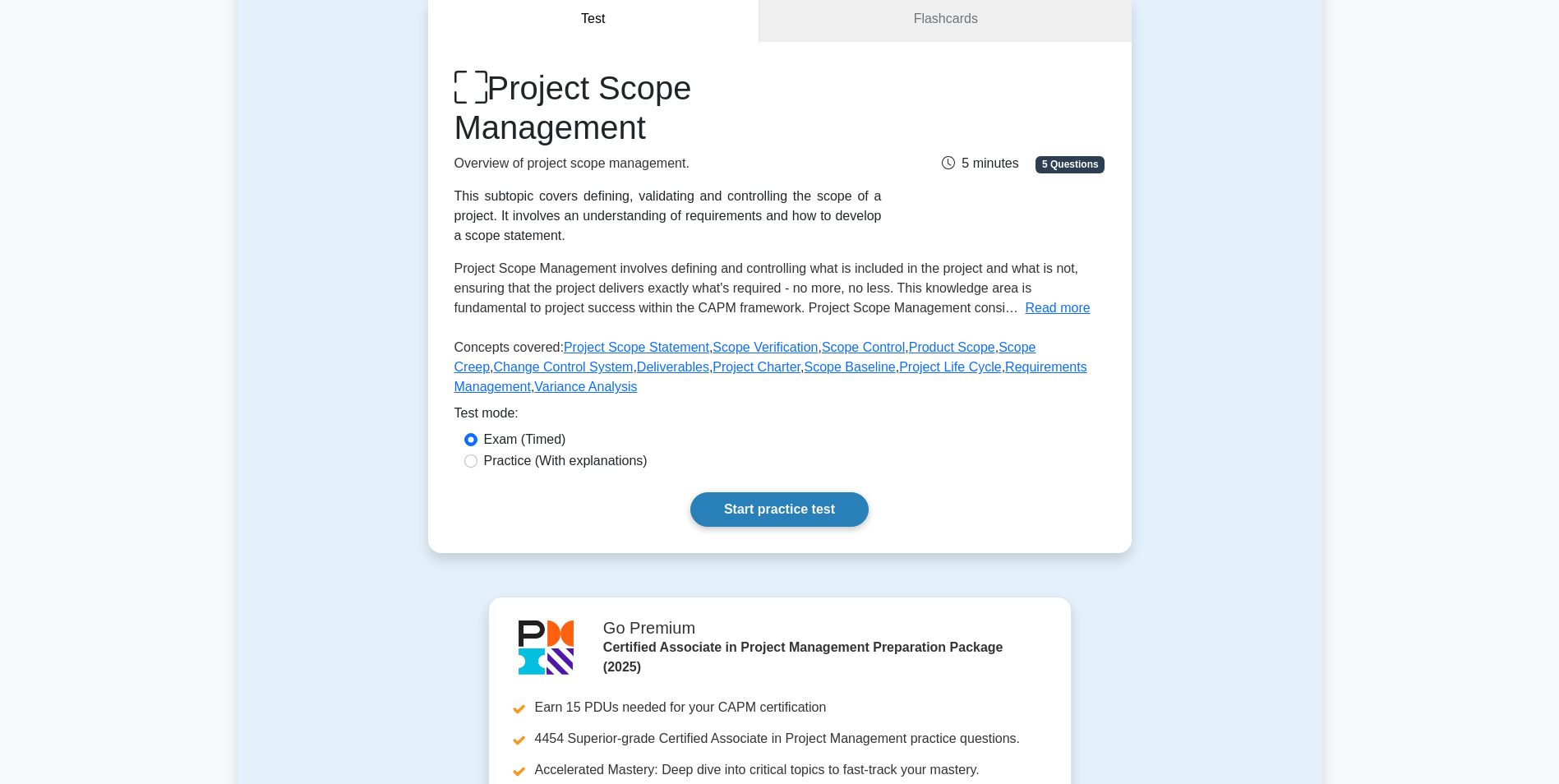
click at [803, 506] on link "Start practice test" at bounding box center [780, 509] width 179 height 35
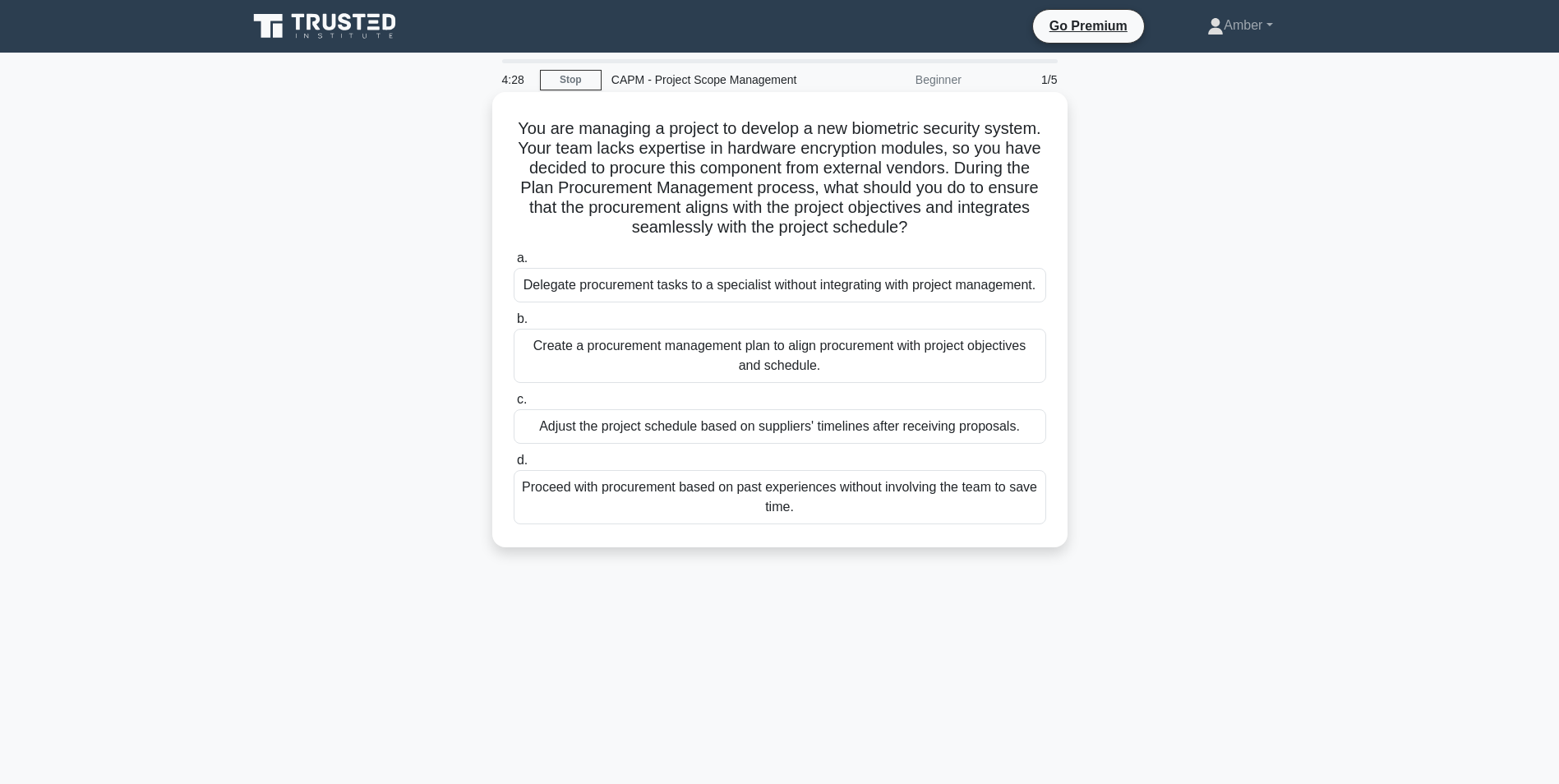
click at [609, 341] on div "Create a procurement management plan to align procurement with project objectiv…" at bounding box center [780, 356] width 533 height 54
click at [514, 324] on input "b. Create a procurement management plan to align procurement with project objec…" at bounding box center [514, 318] width 0 height 11
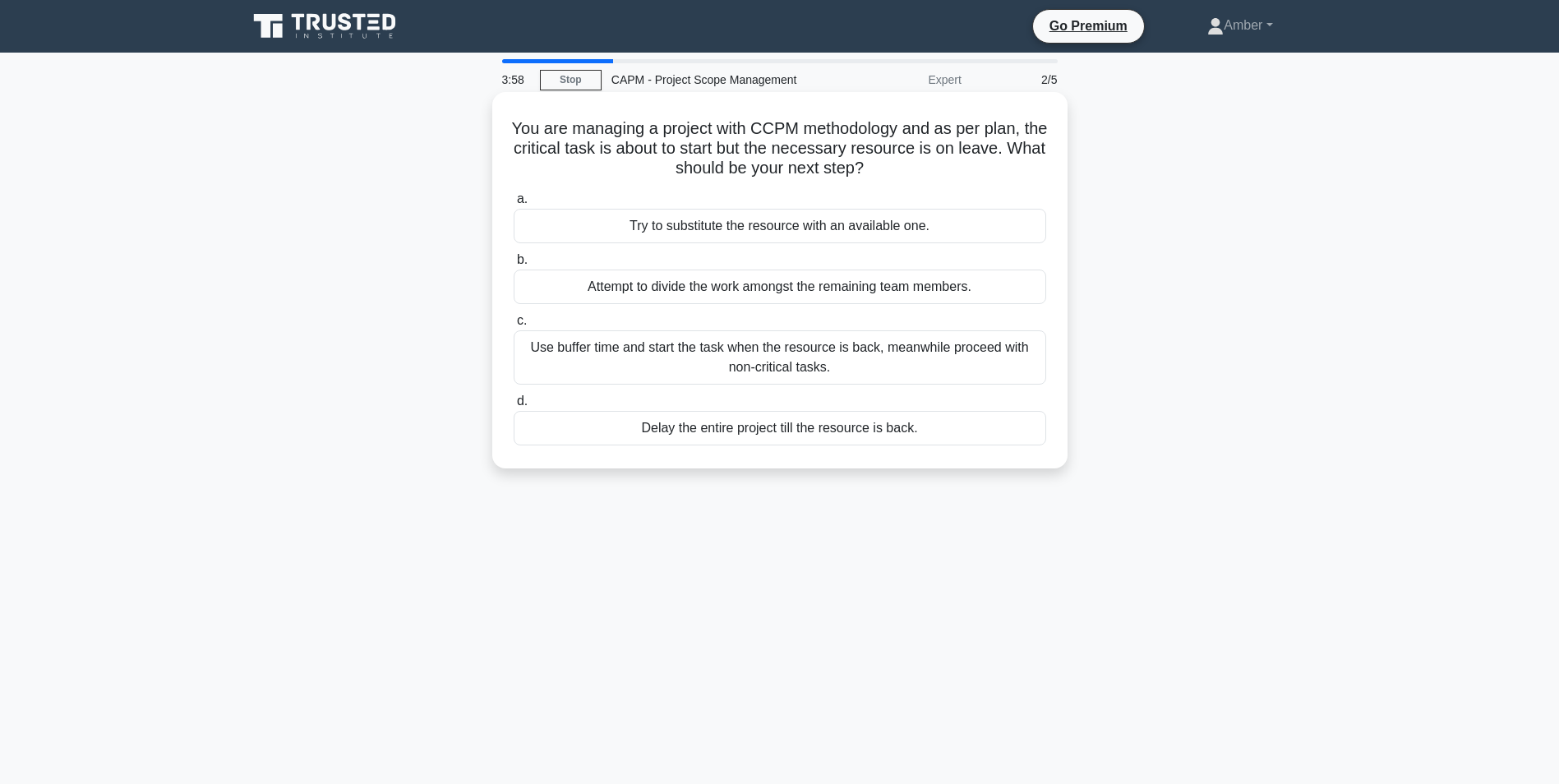
click at [655, 347] on div "Use buffer time and start the task when the resource is back, meanwhile proceed…" at bounding box center [780, 357] width 533 height 54
click at [514, 326] on input "c. Use buffer time and start the task when the resource is back, meanwhile proc…" at bounding box center [514, 320] width 0 height 11
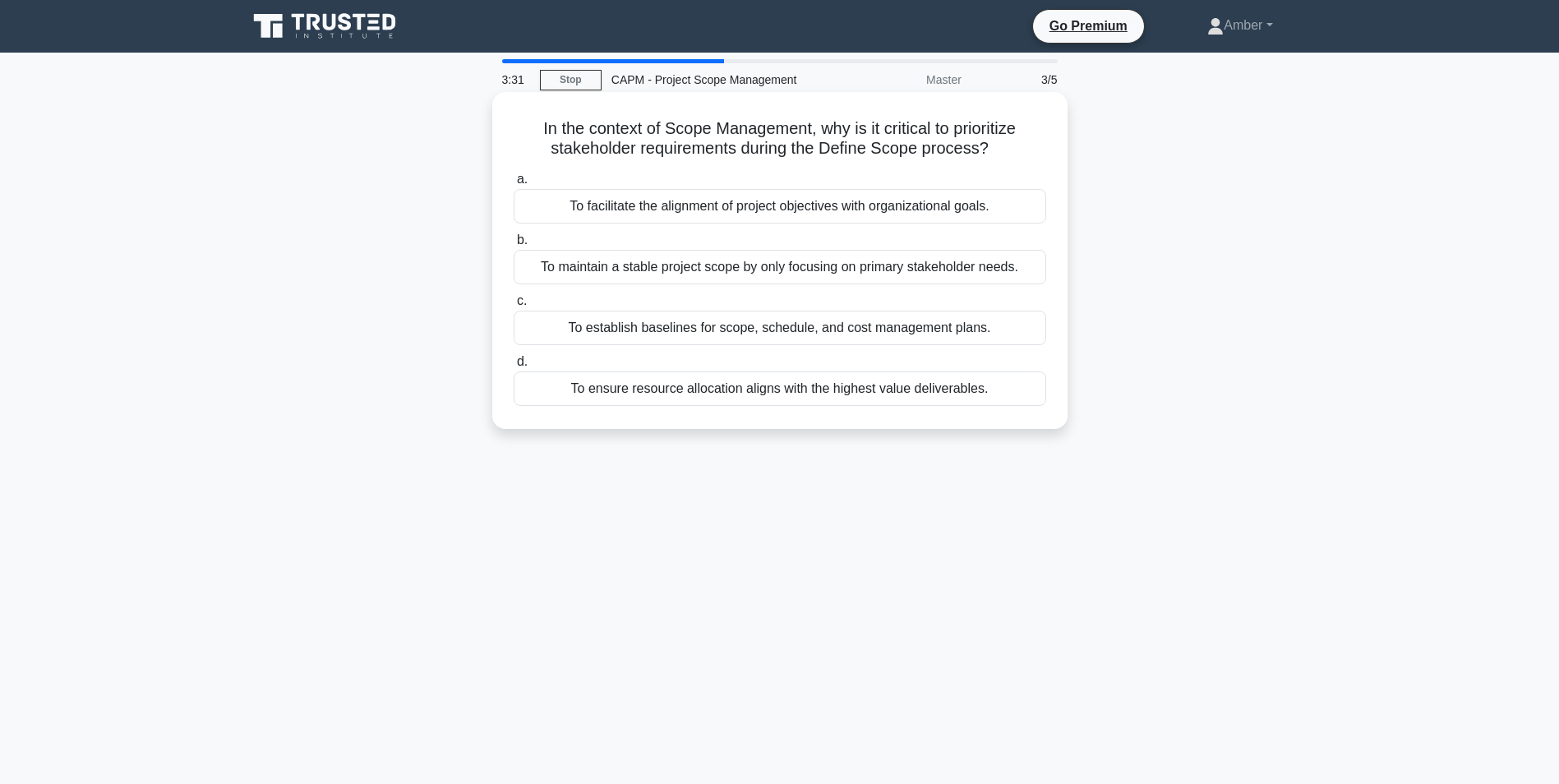
click at [564, 197] on div "To facilitate the alignment of project objectives with organizational goals." at bounding box center [780, 207] width 533 height 35
click at [514, 185] on input "a. To facilitate the alignment of project objectives with organizational goals." at bounding box center [514, 180] width 0 height 11
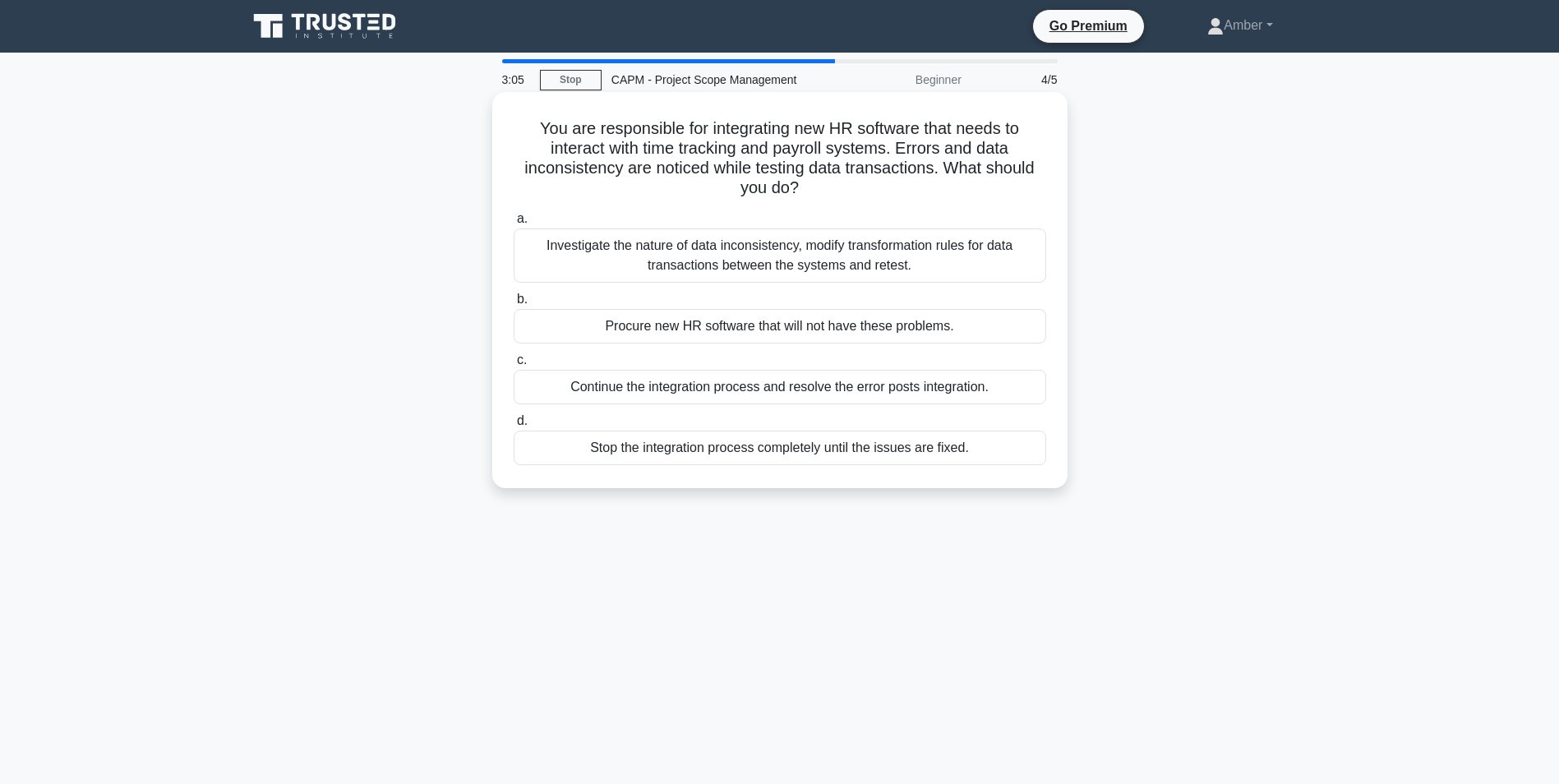
click at [753, 230] on div "Investigate the nature of data inconsistency, modify transformation rules for d…" at bounding box center [780, 255] width 533 height 54
click at [514, 224] on input "a. Investigate the nature of data inconsistency, modify transformation rules fo…" at bounding box center [514, 218] width 0 height 11
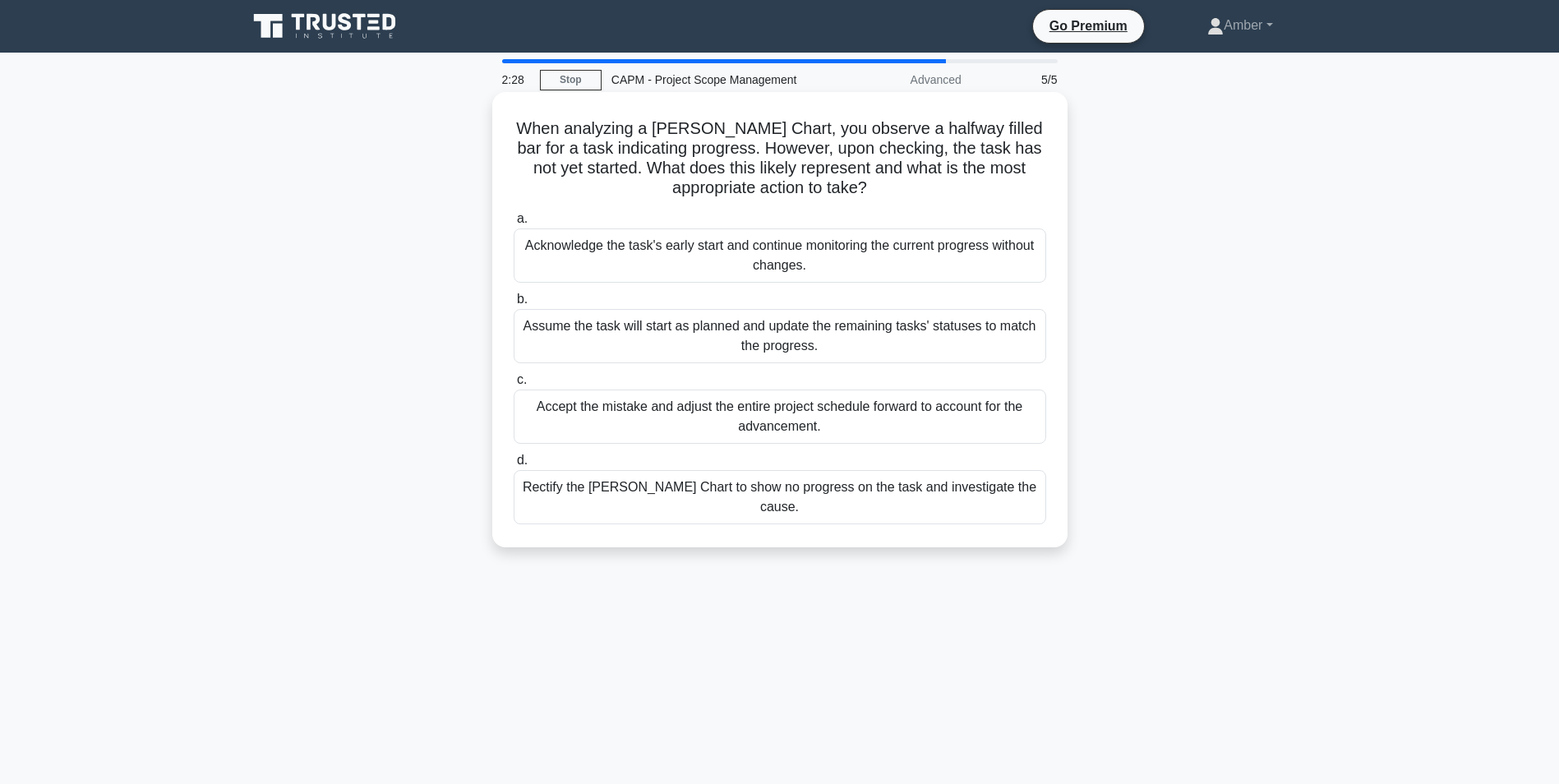
click at [672, 484] on div "Rectify the [PERSON_NAME] Chart to show no progress on the task and investigate…" at bounding box center [780, 497] width 533 height 54
click at [514, 466] on input "d. Rectify the [PERSON_NAME] Chart to show no progress on the task and investig…" at bounding box center [514, 460] width 0 height 11
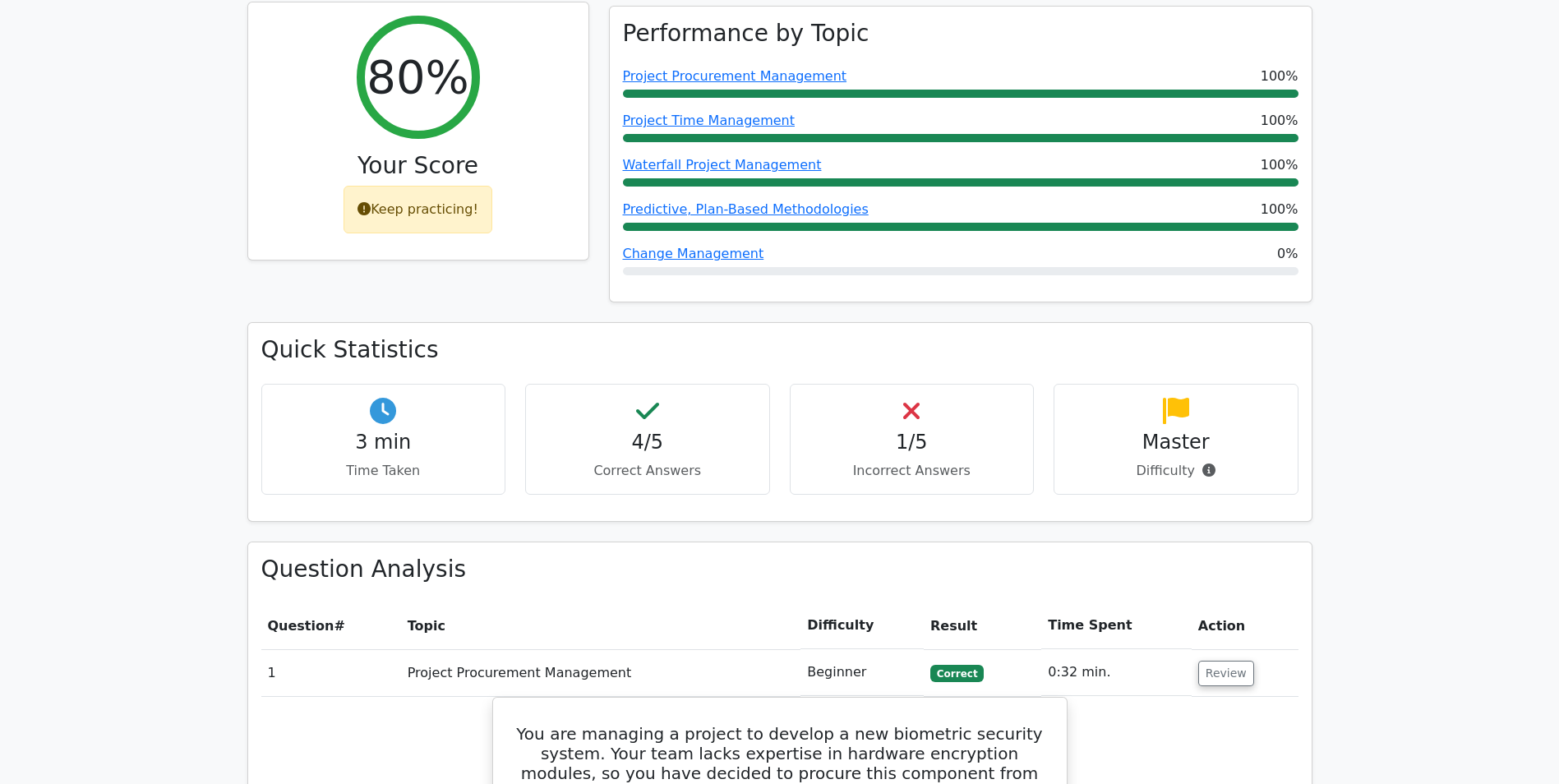
scroll to position [739, 0]
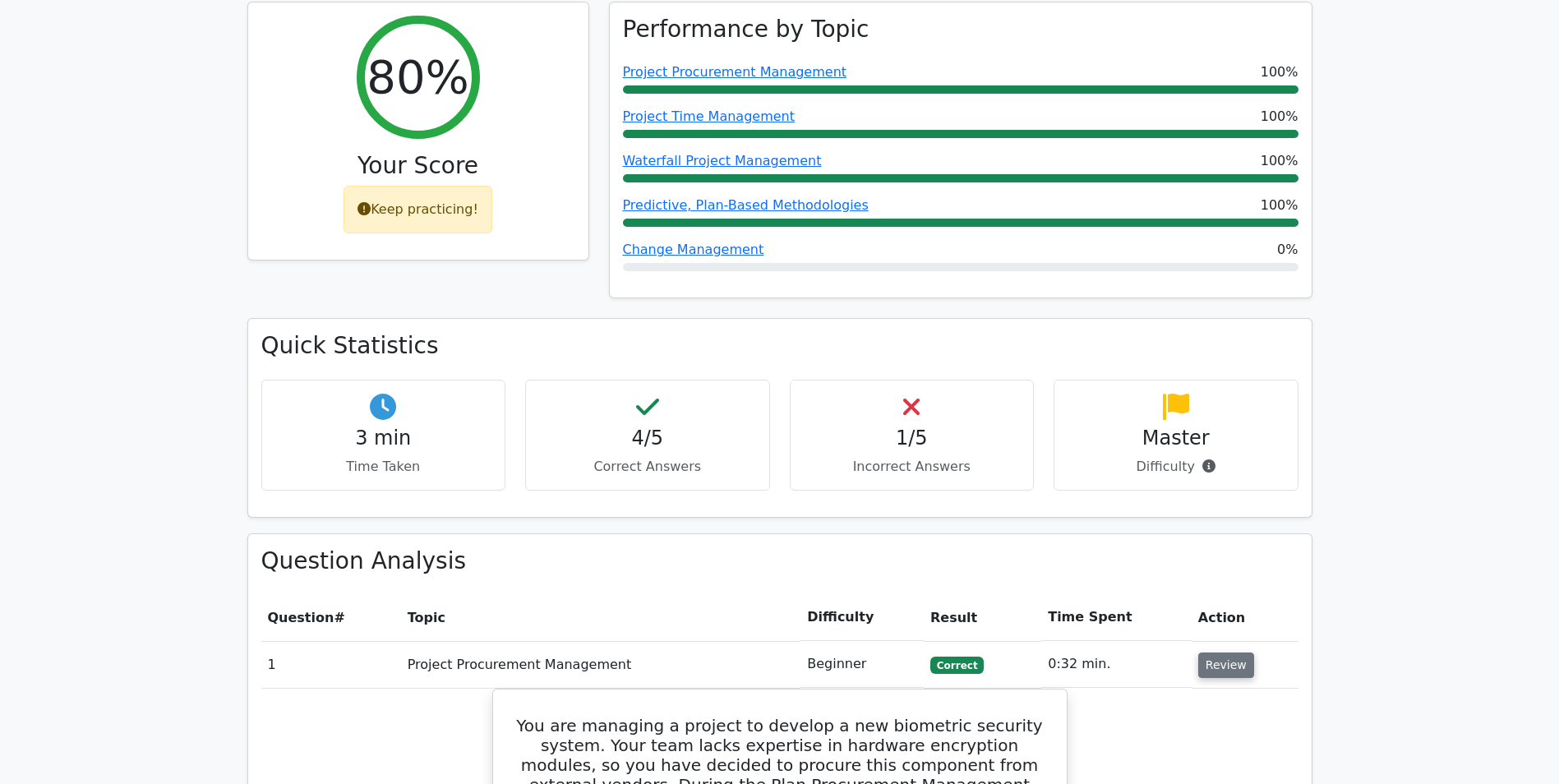
click at [1210, 652] on button "Review" at bounding box center [1226, 665] width 56 height 25
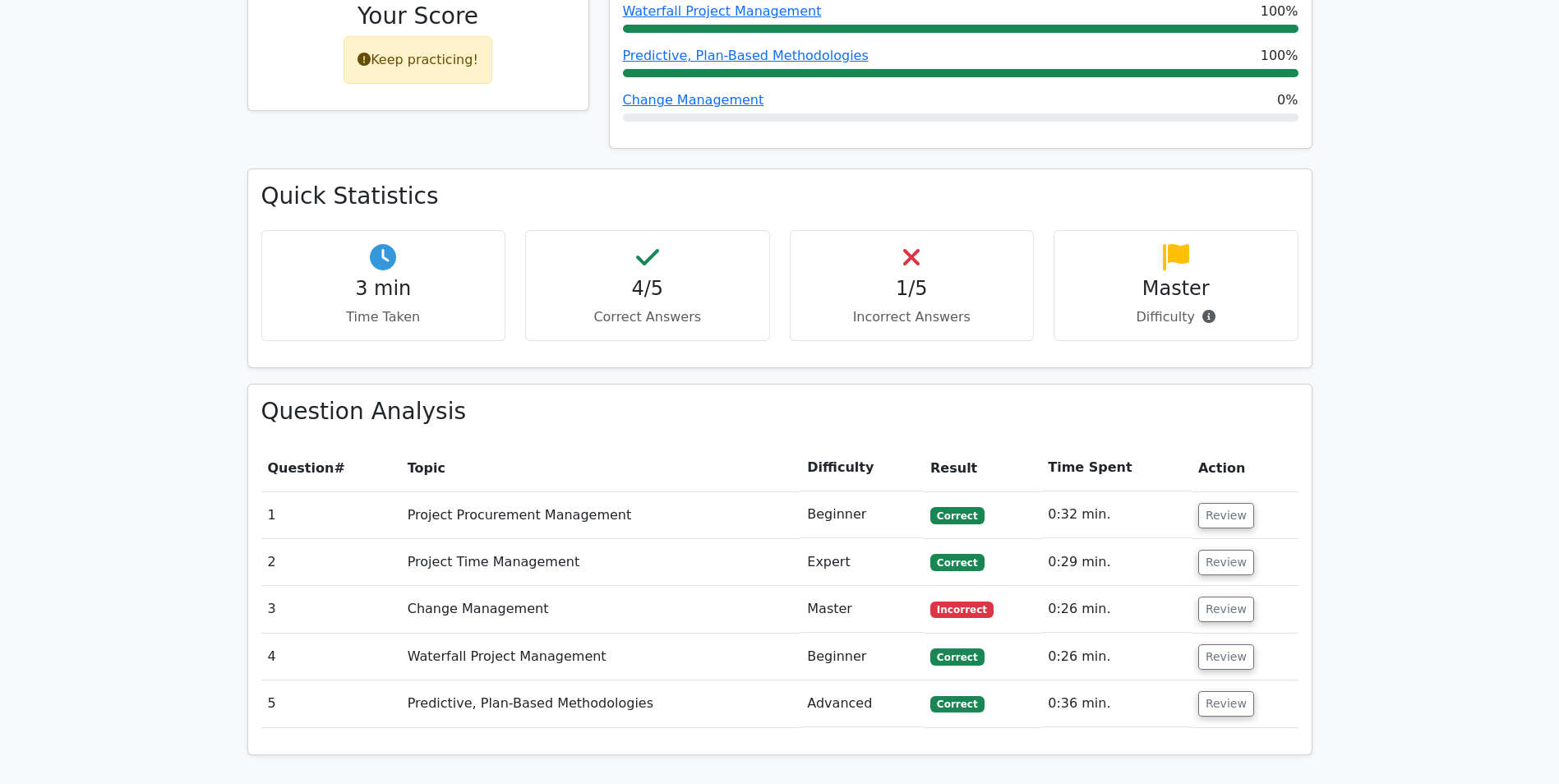
scroll to position [903, 0]
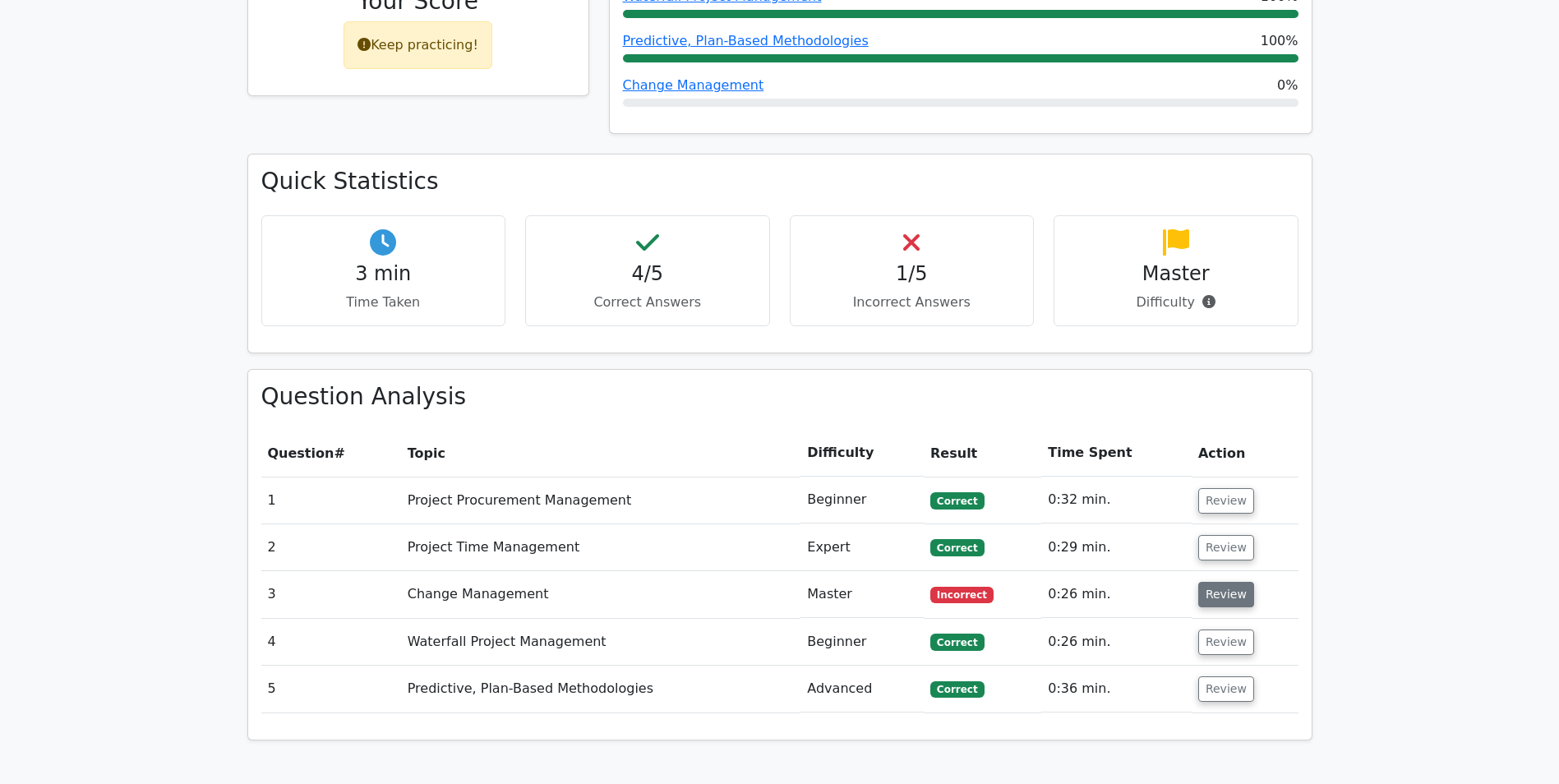
click at [1210, 581] on button "Review" at bounding box center [1226, 594] width 56 height 25
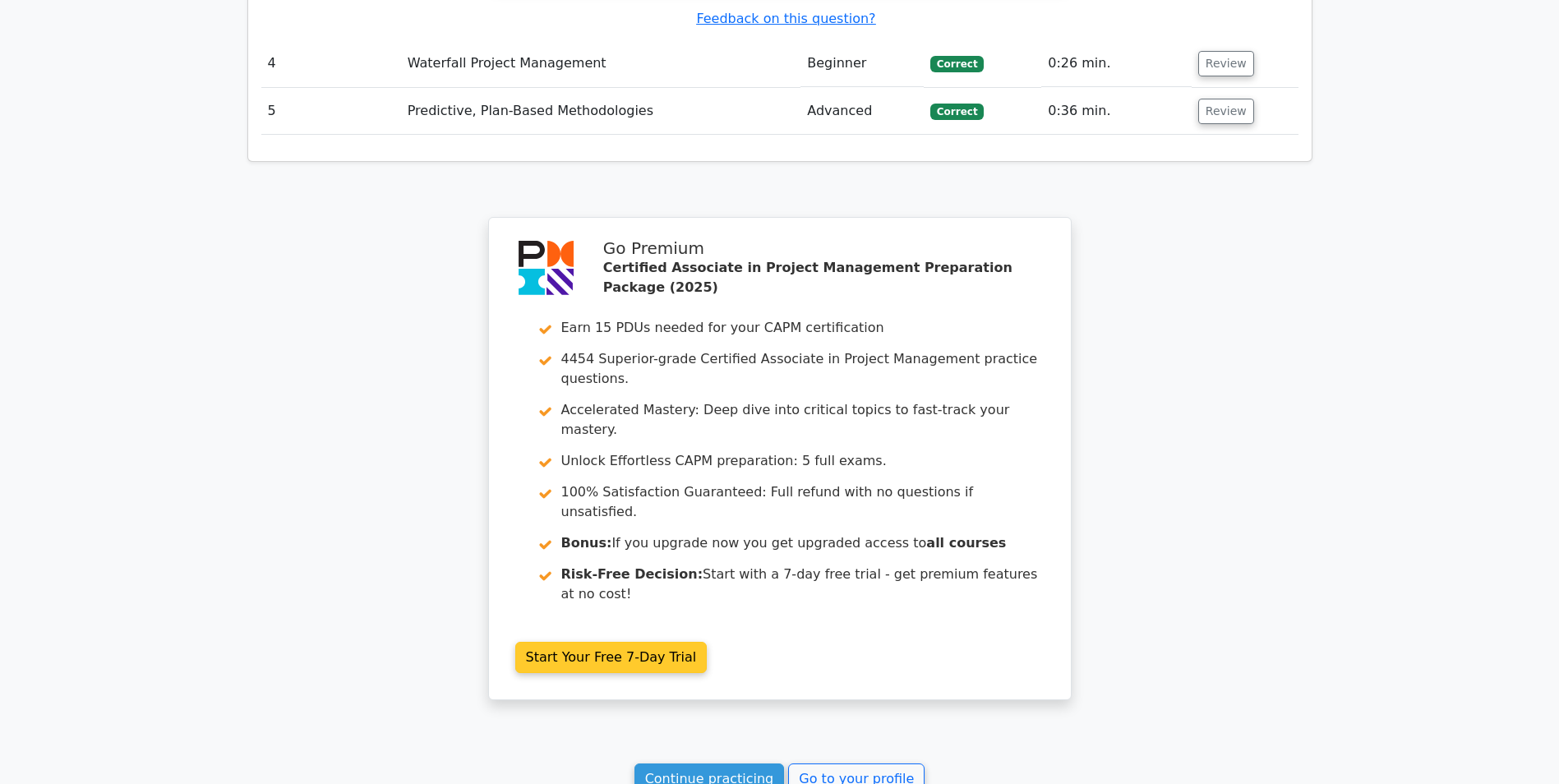
scroll to position [2475, 0]
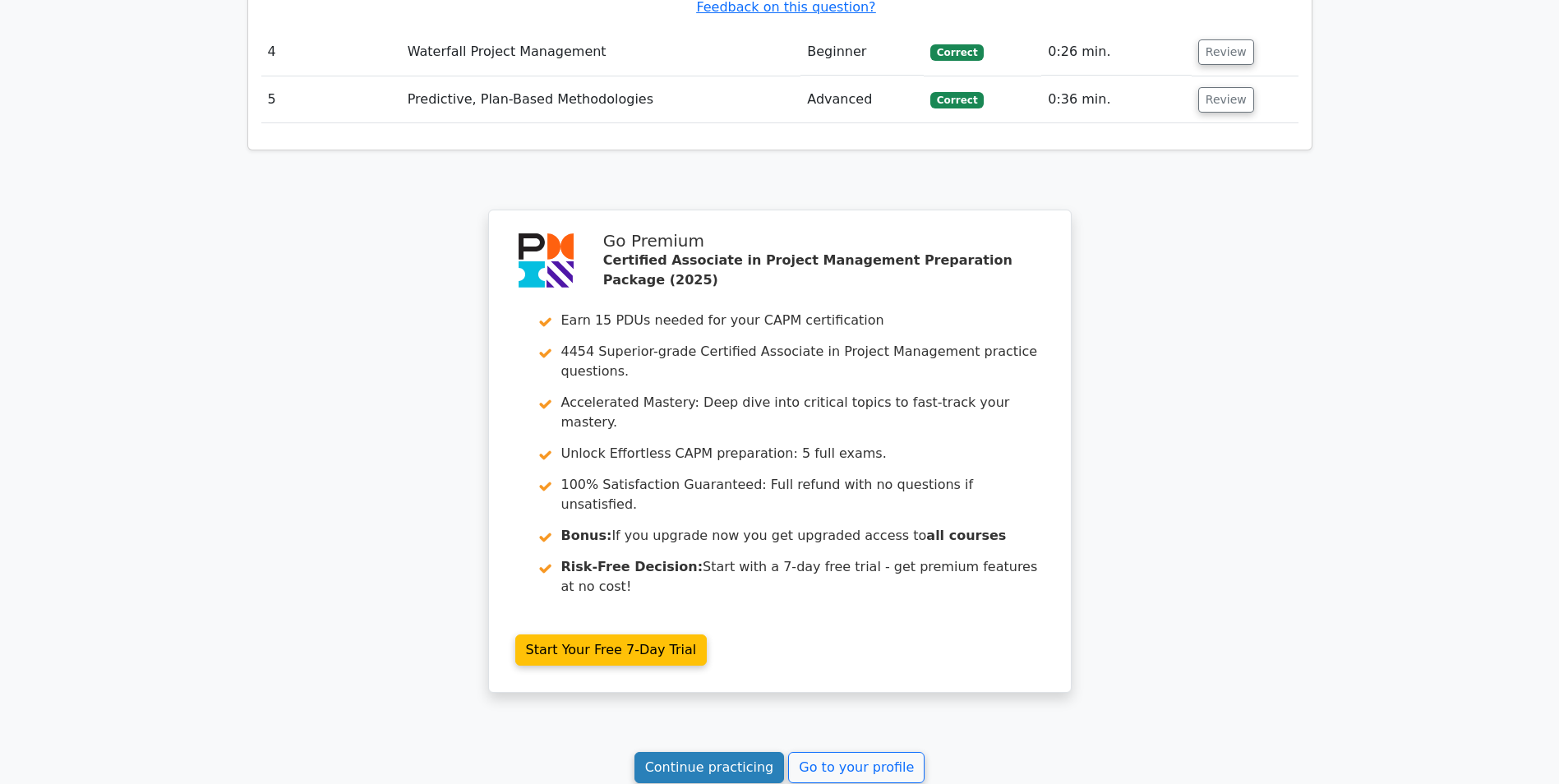
click at [688, 752] on link "Continue practicing" at bounding box center [710, 768] width 150 height 31
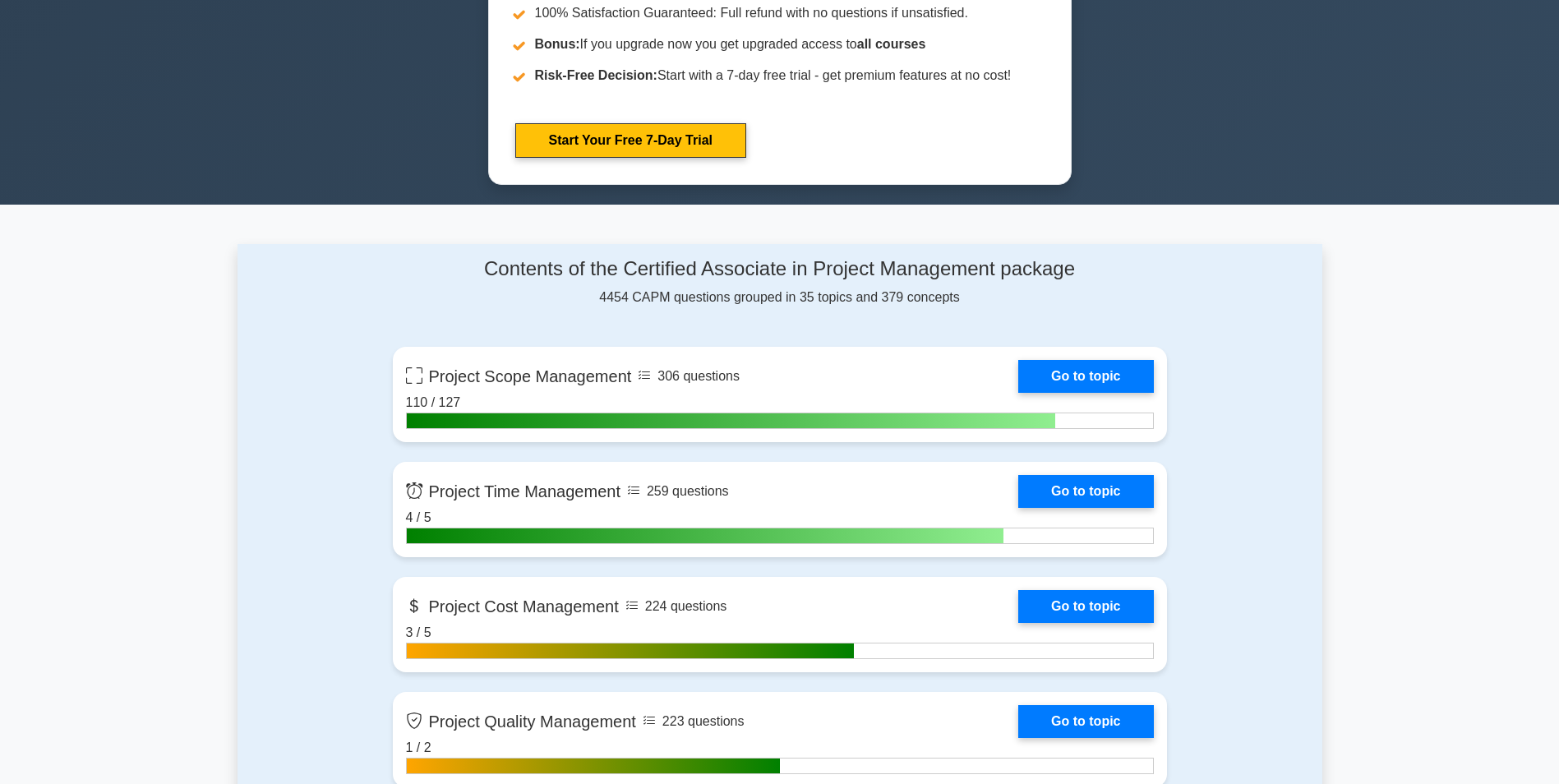
scroll to position [903, 0]
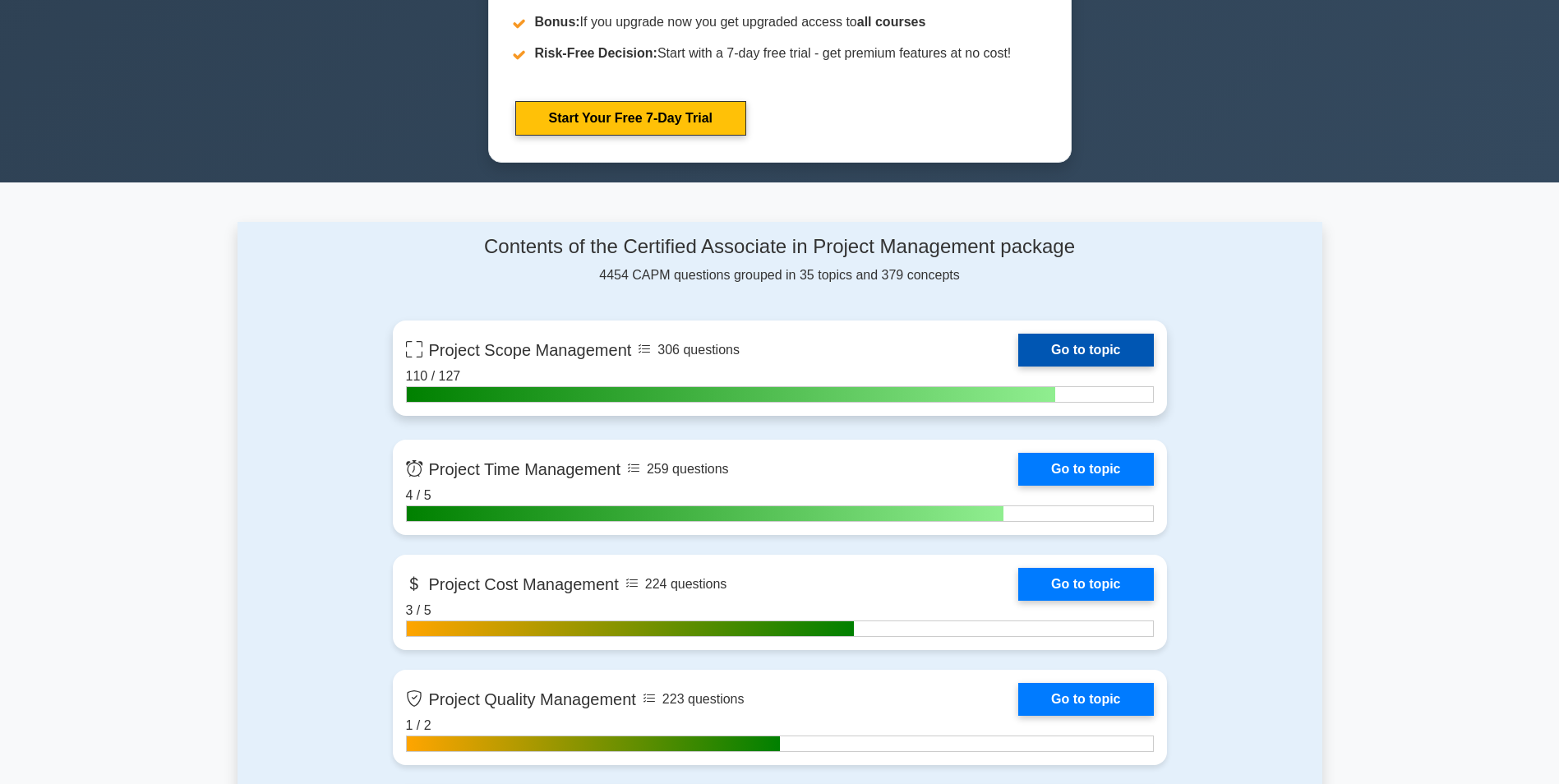
click at [1074, 345] on link "Go to topic" at bounding box center [1085, 350] width 135 height 33
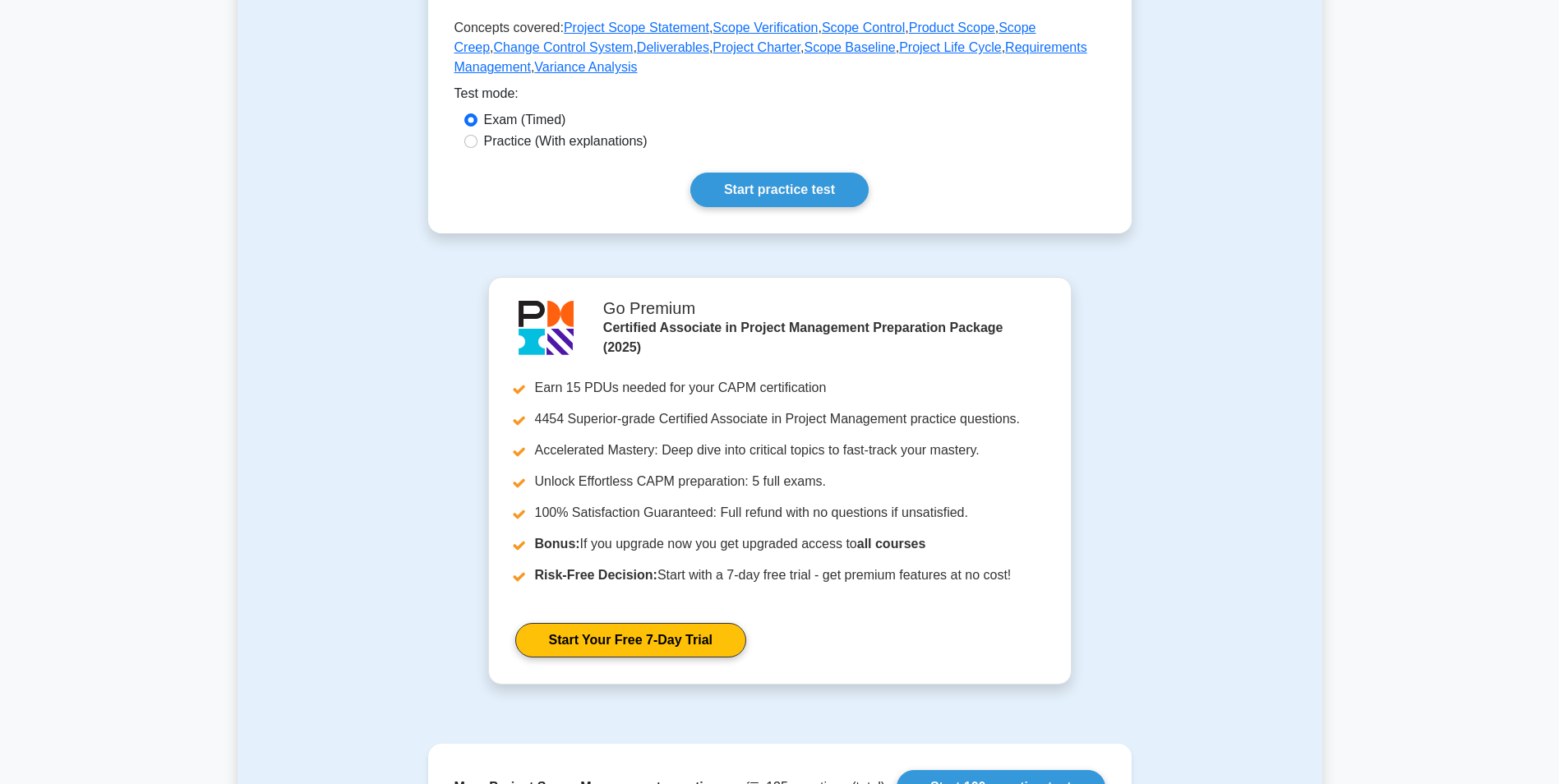
scroll to position [493, 0]
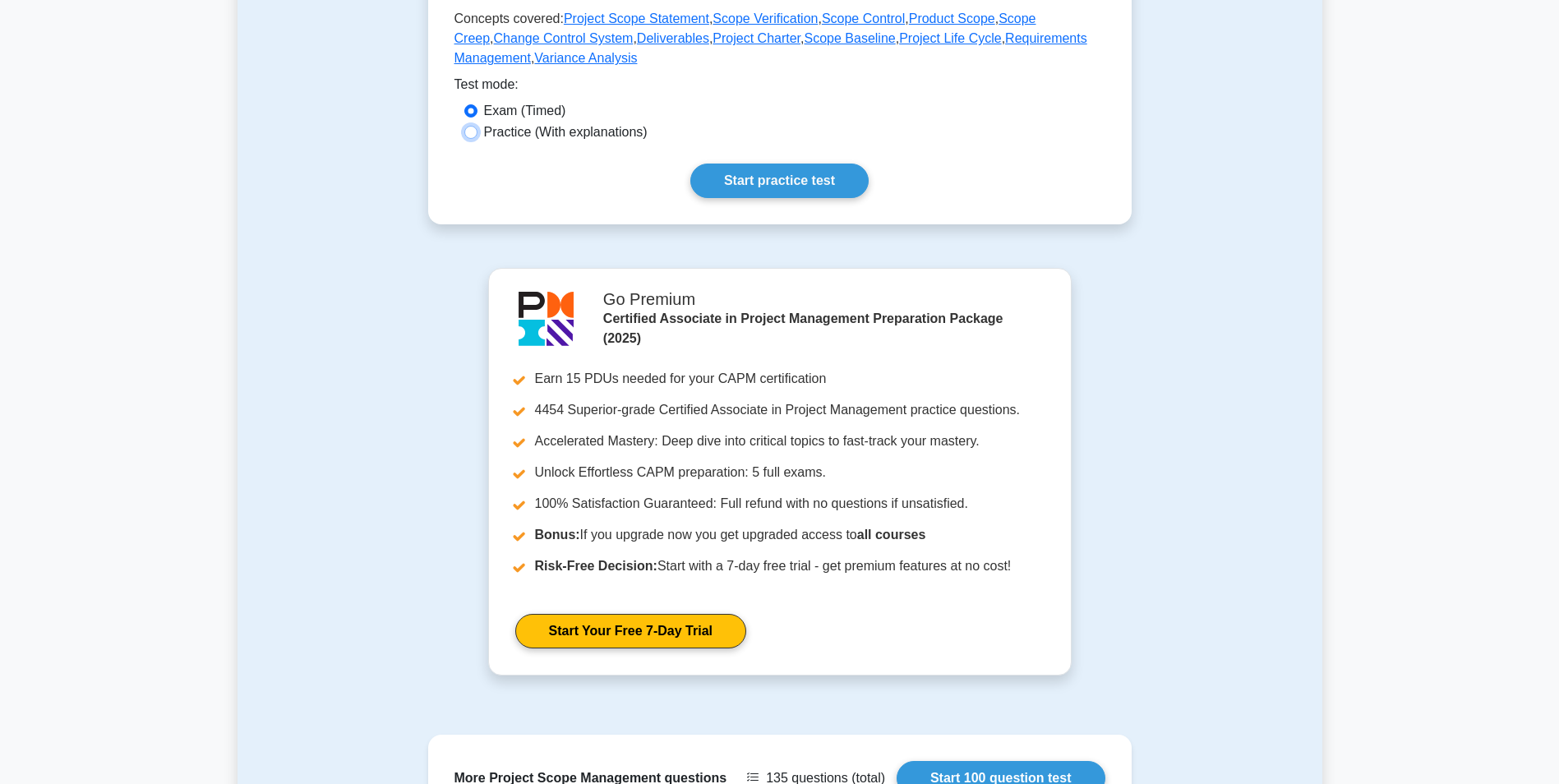
click at [469, 131] on input "Practice (With explanations)" at bounding box center [471, 133] width 14 height 14
radio input "true"
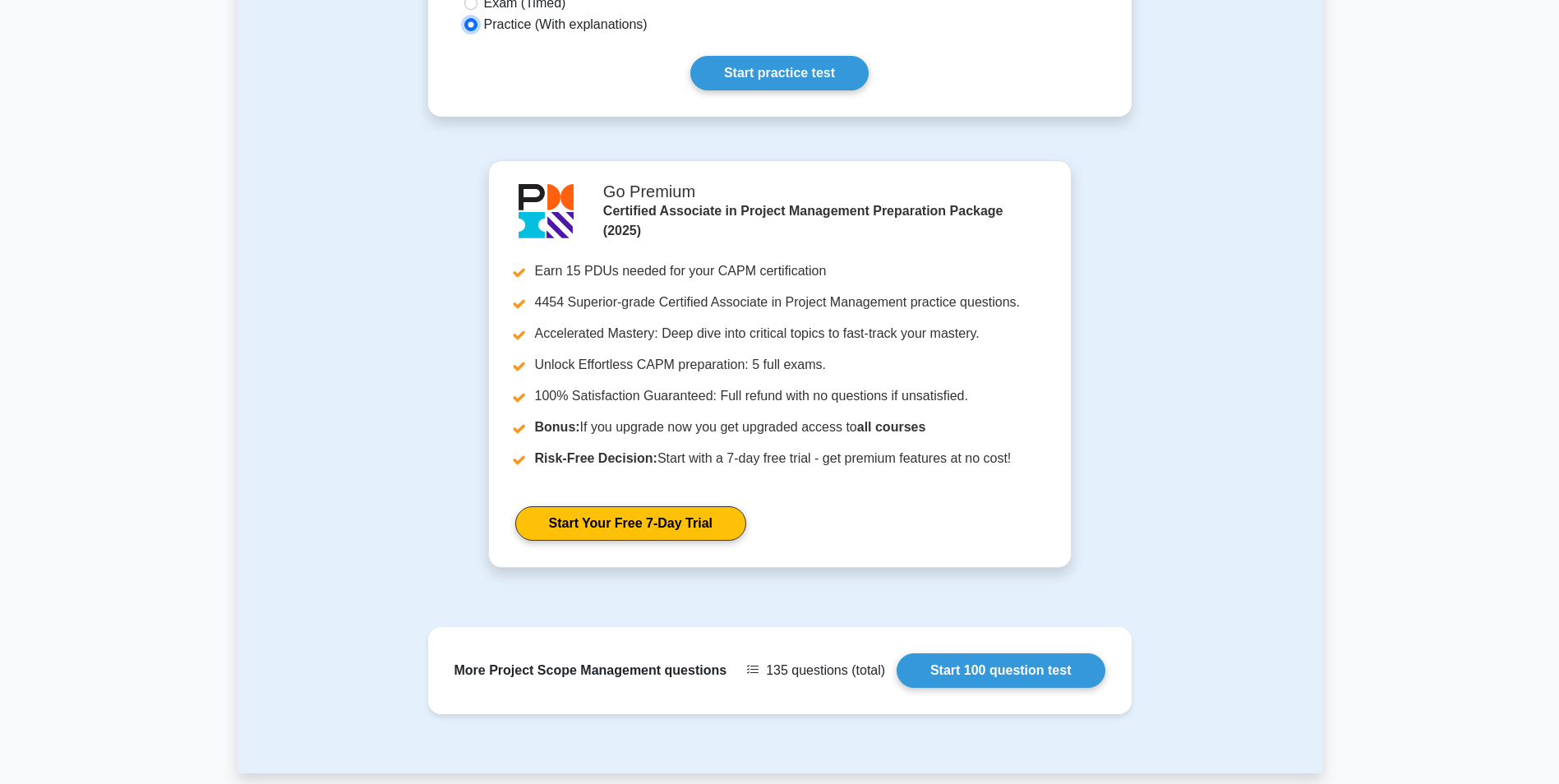
scroll to position [482, 0]
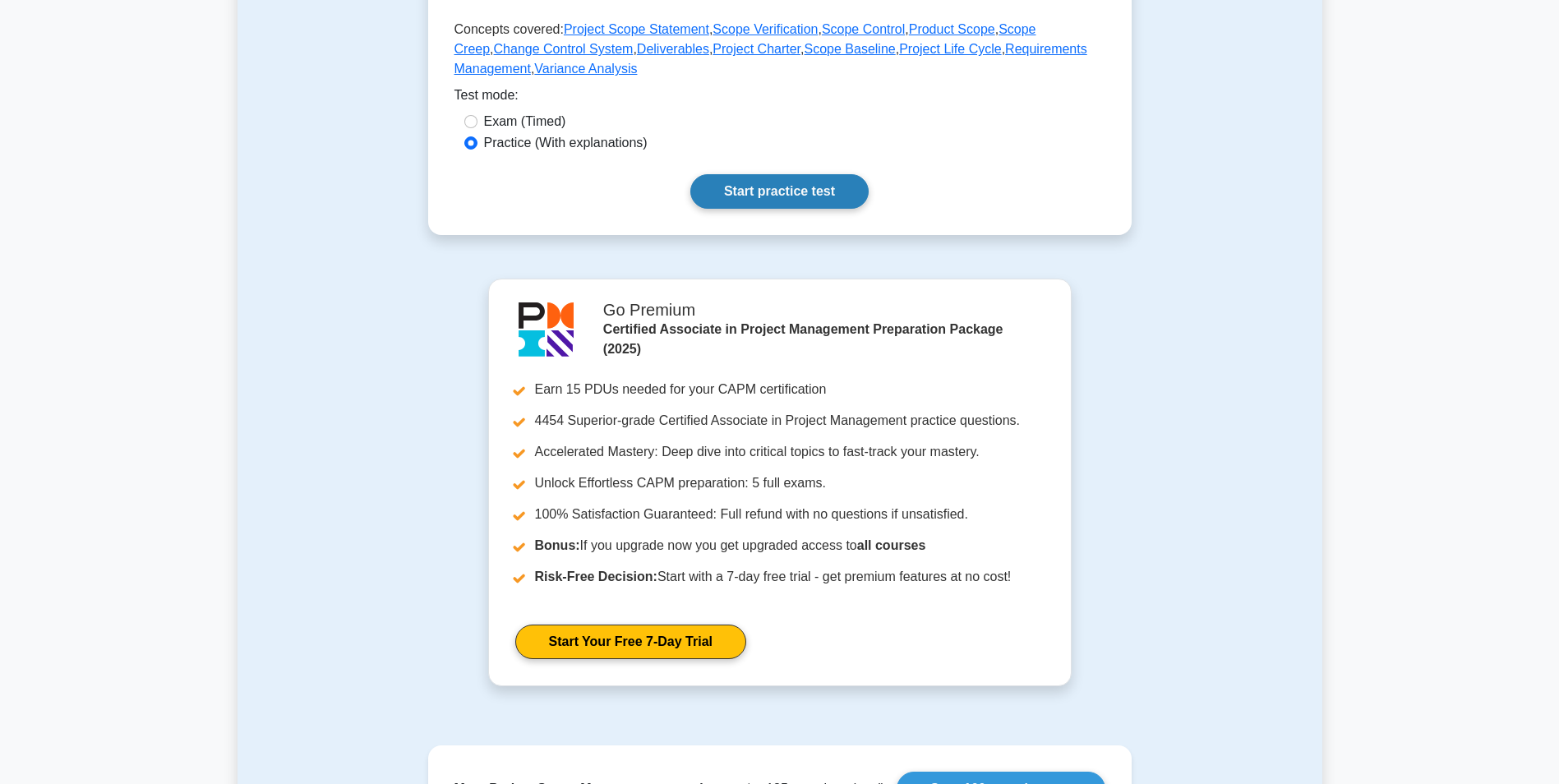
click at [789, 197] on link "Start practice test" at bounding box center [780, 192] width 179 height 35
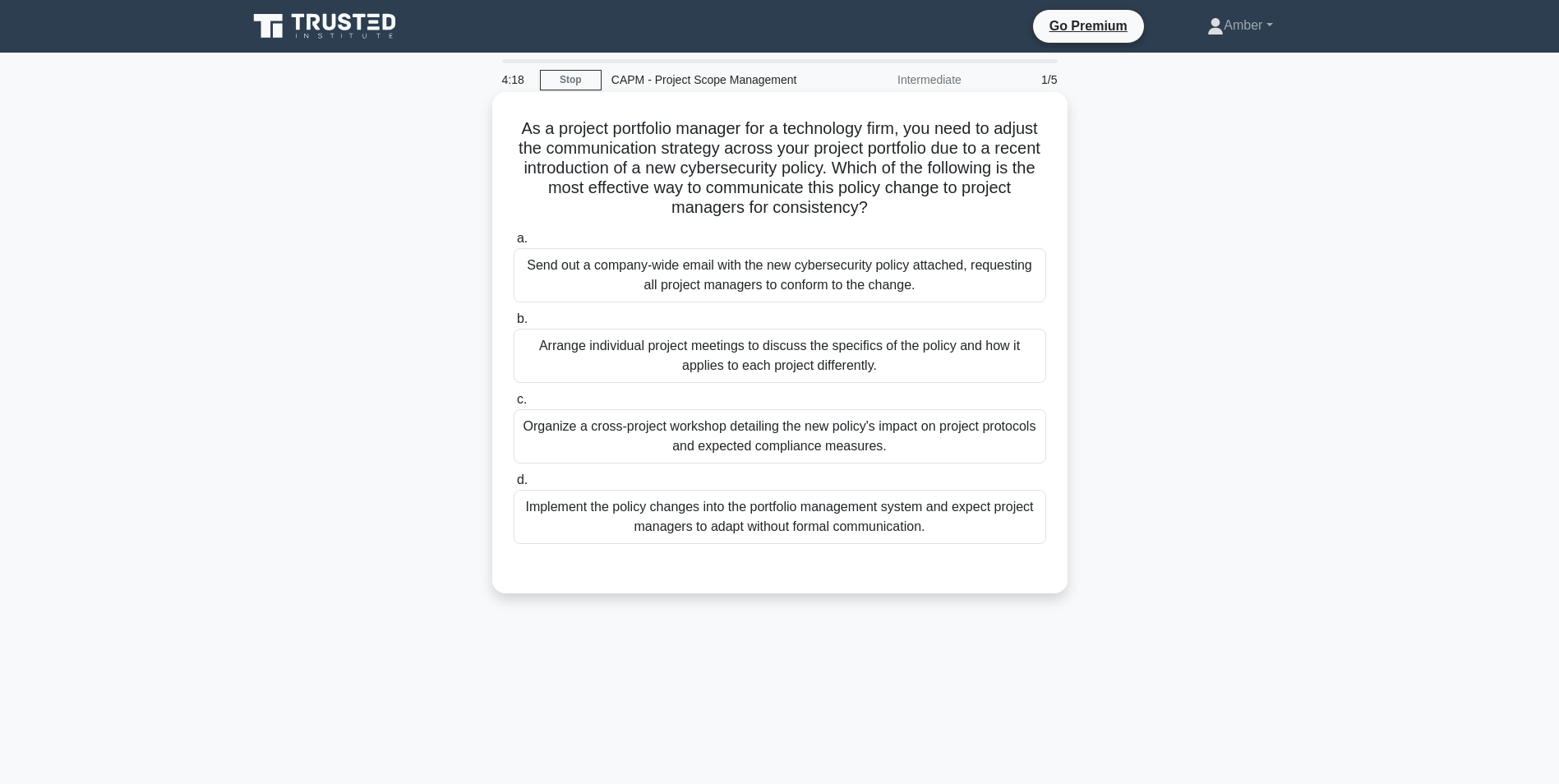
click at [715, 442] on div "Organize a cross-project workshop detailing the new policy's impact on project …" at bounding box center [780, 437] width 533 height 54
click at [514, 405] on input "c. Organize a cross-project workshop detailing the new policy's impact on proje…" at bounding box center [514, 399] width 0 height 11
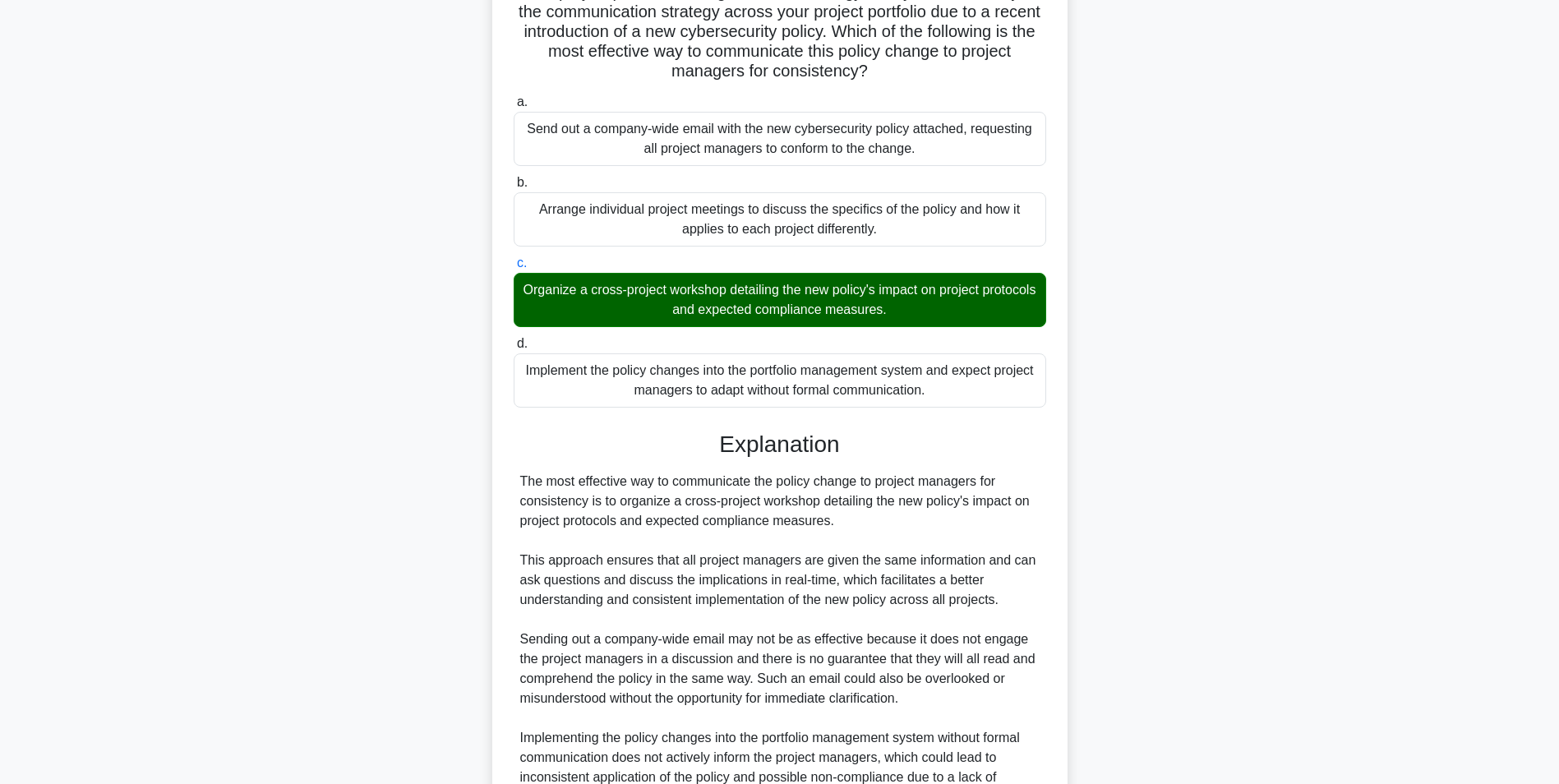
scroll to position [329, 0]
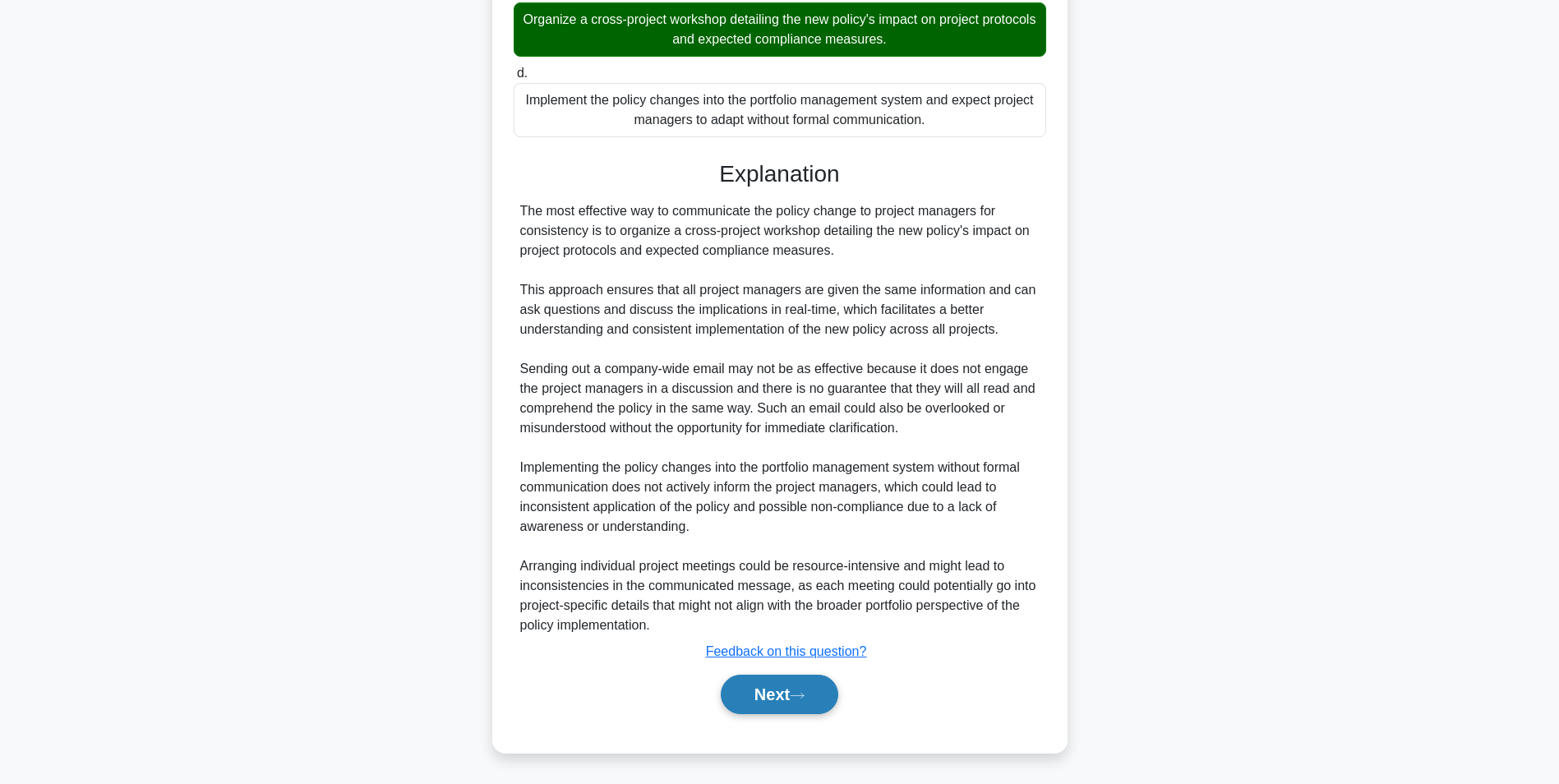
click at [795, 701] on button "Next" at bounding box center [780, 694] width 117 height 40
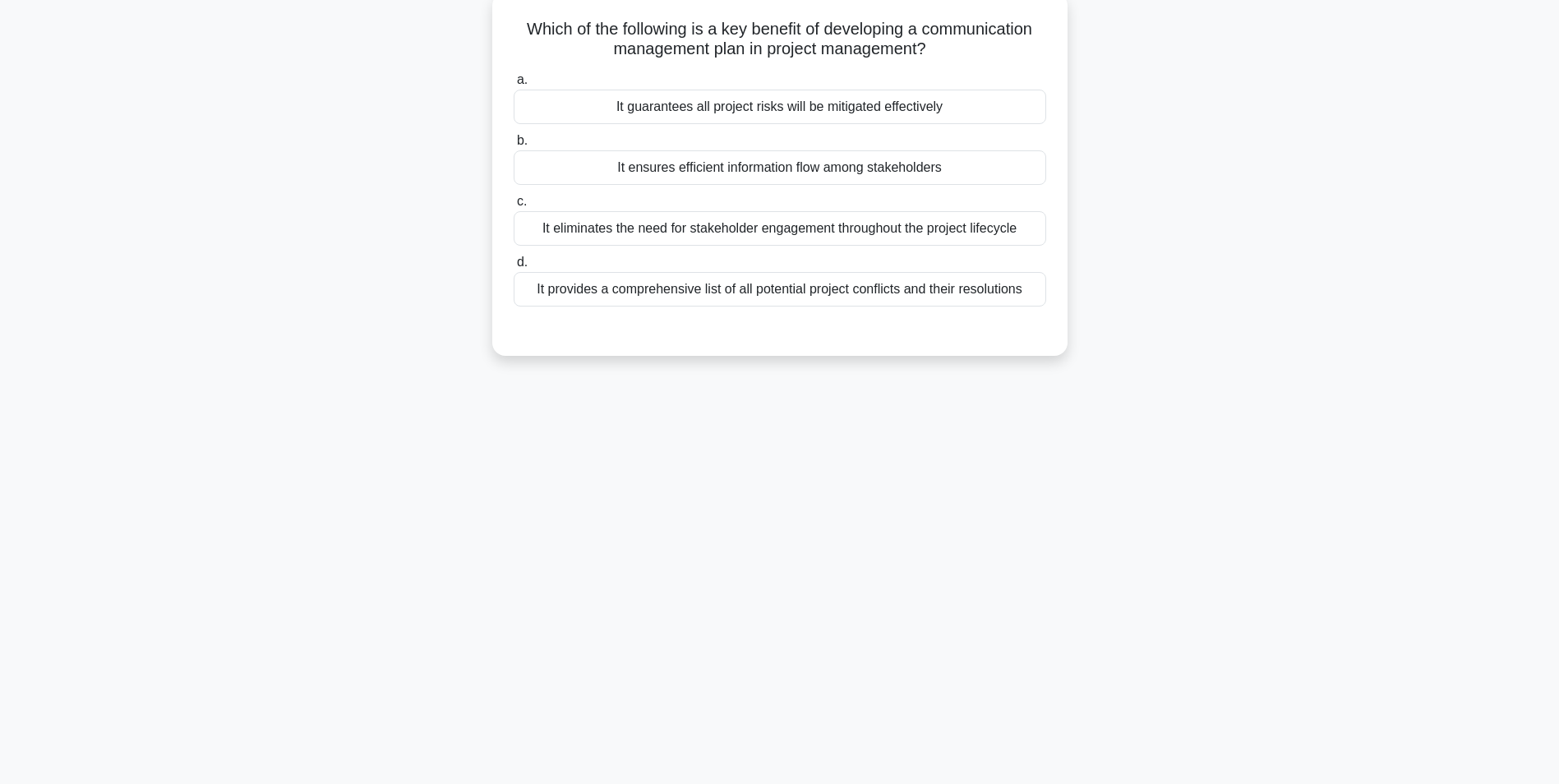
scroll to position [104, 0]
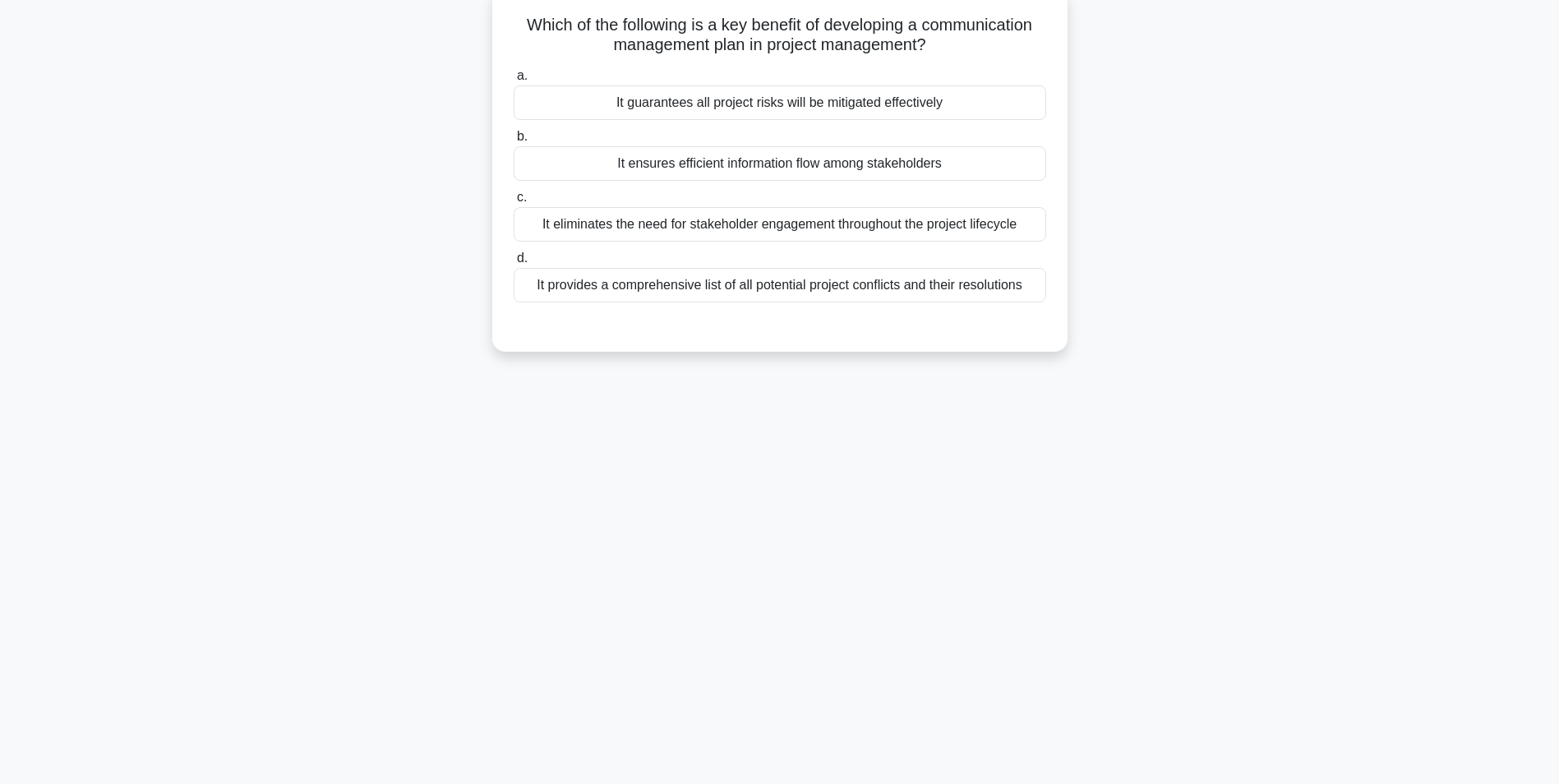
click at [685, 162] on div "It ensures efficient information flow among stakeholders" at bounding box center [780, 164] width 533 height 35
click at [514, 142] on input "b. It ensures efficient information flow among stakeholders" at bounding box center [514, 136] width 0 height 11
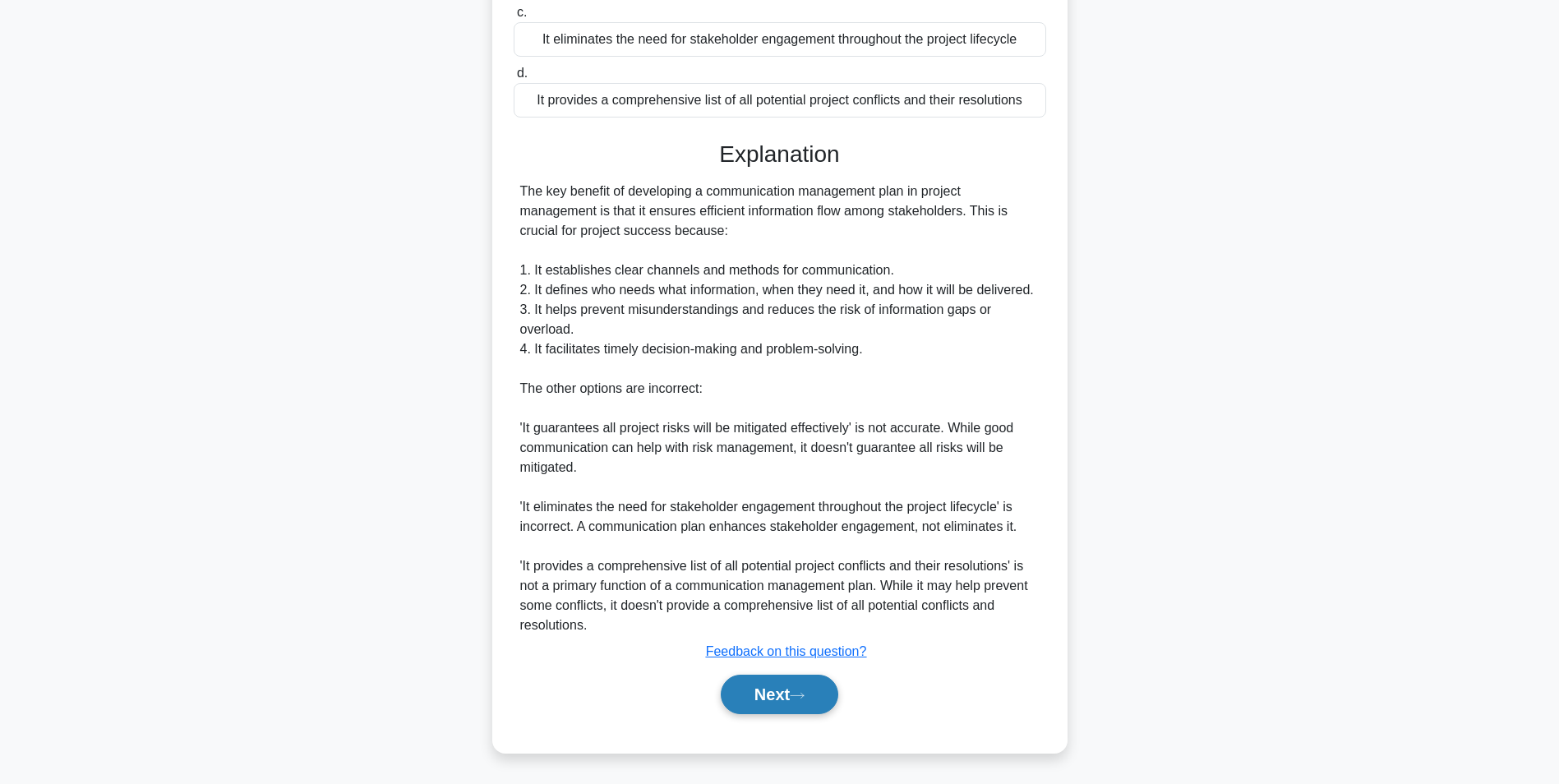
click at [761, 687] on button "Next" at bounding box center [780, 694] width 117 height 40
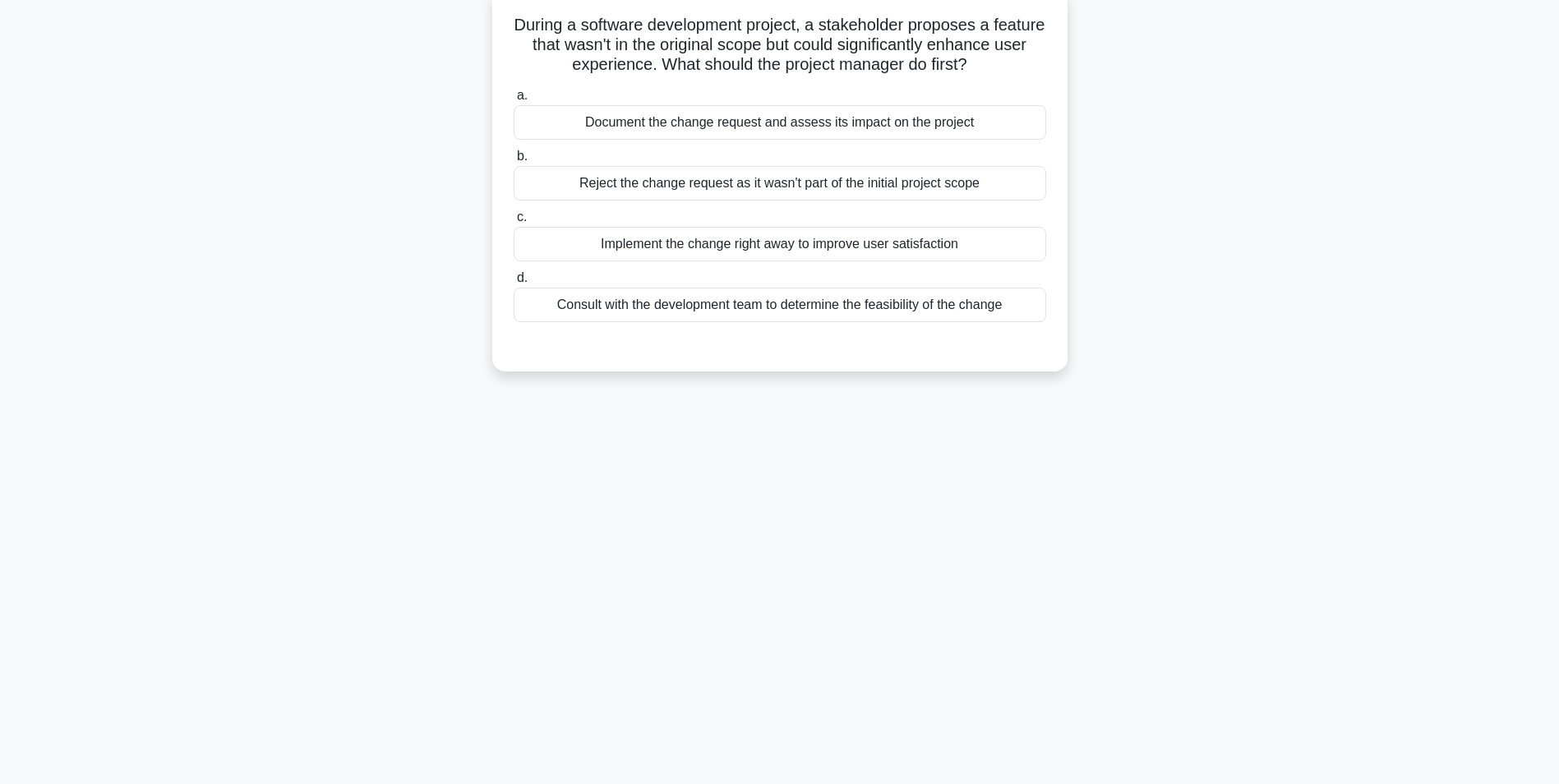
click at [666, 117] on div "Document the change request and assess its impact on the project" at bounding box center [780, 122] width 533 height 35
click at [514, 101] on input "a. Document the change request and assess its impact on the project" at bounding box center [514, 95] width 0 height 11
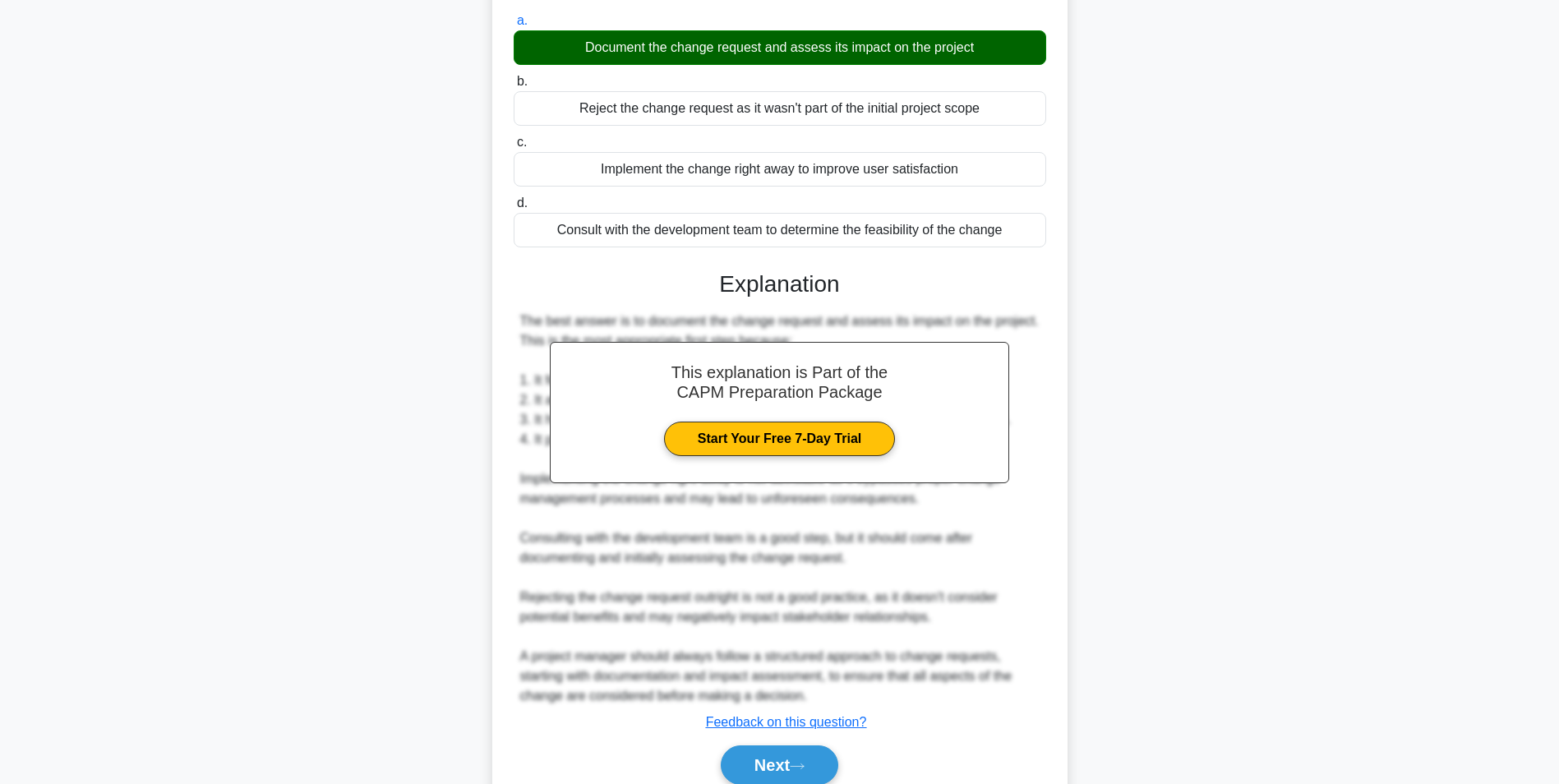
scroll to position [249, 0]
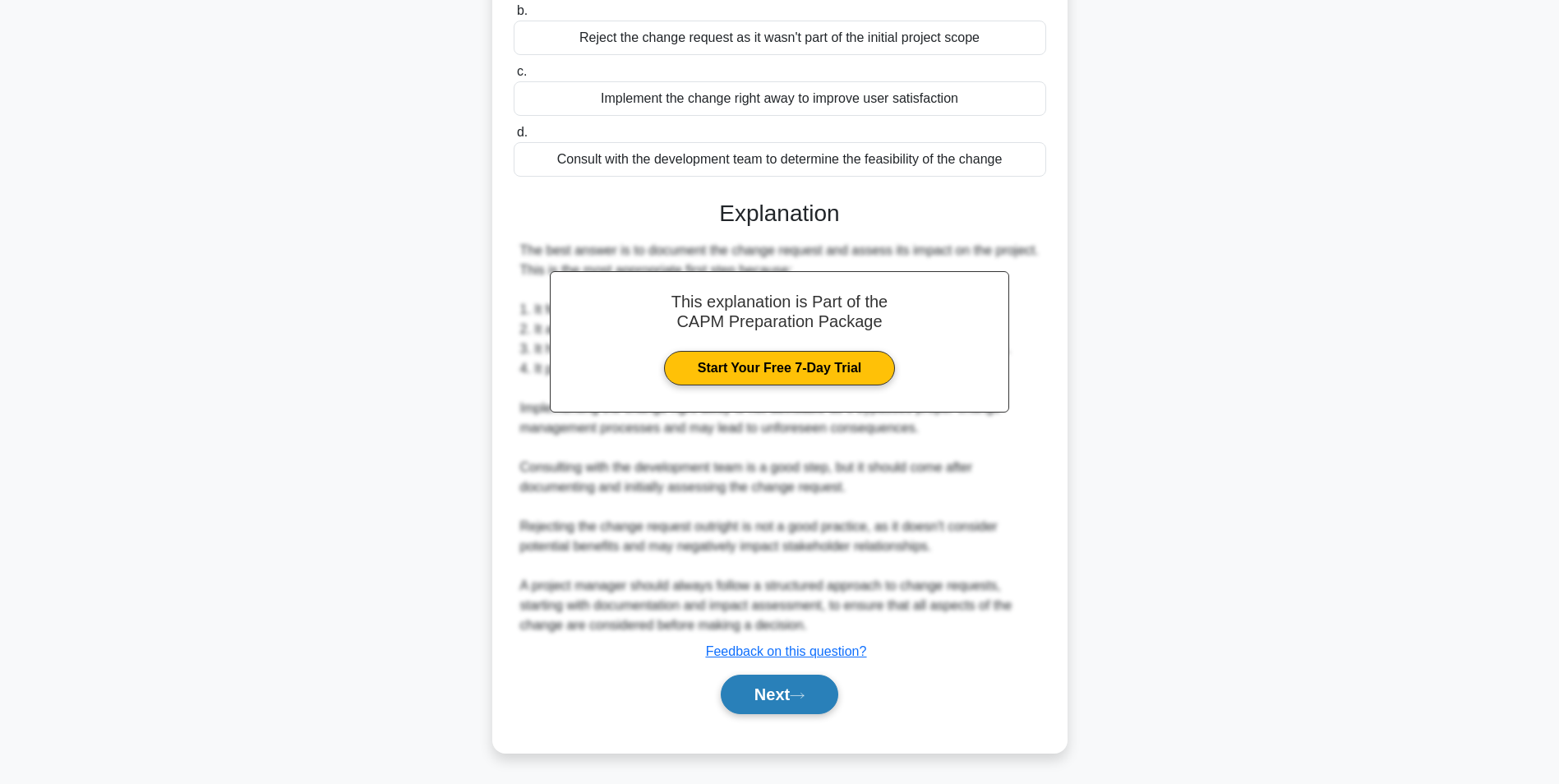
click at [741, 678] on button "Next" at bounding box center [780, 694] width 117 height 40
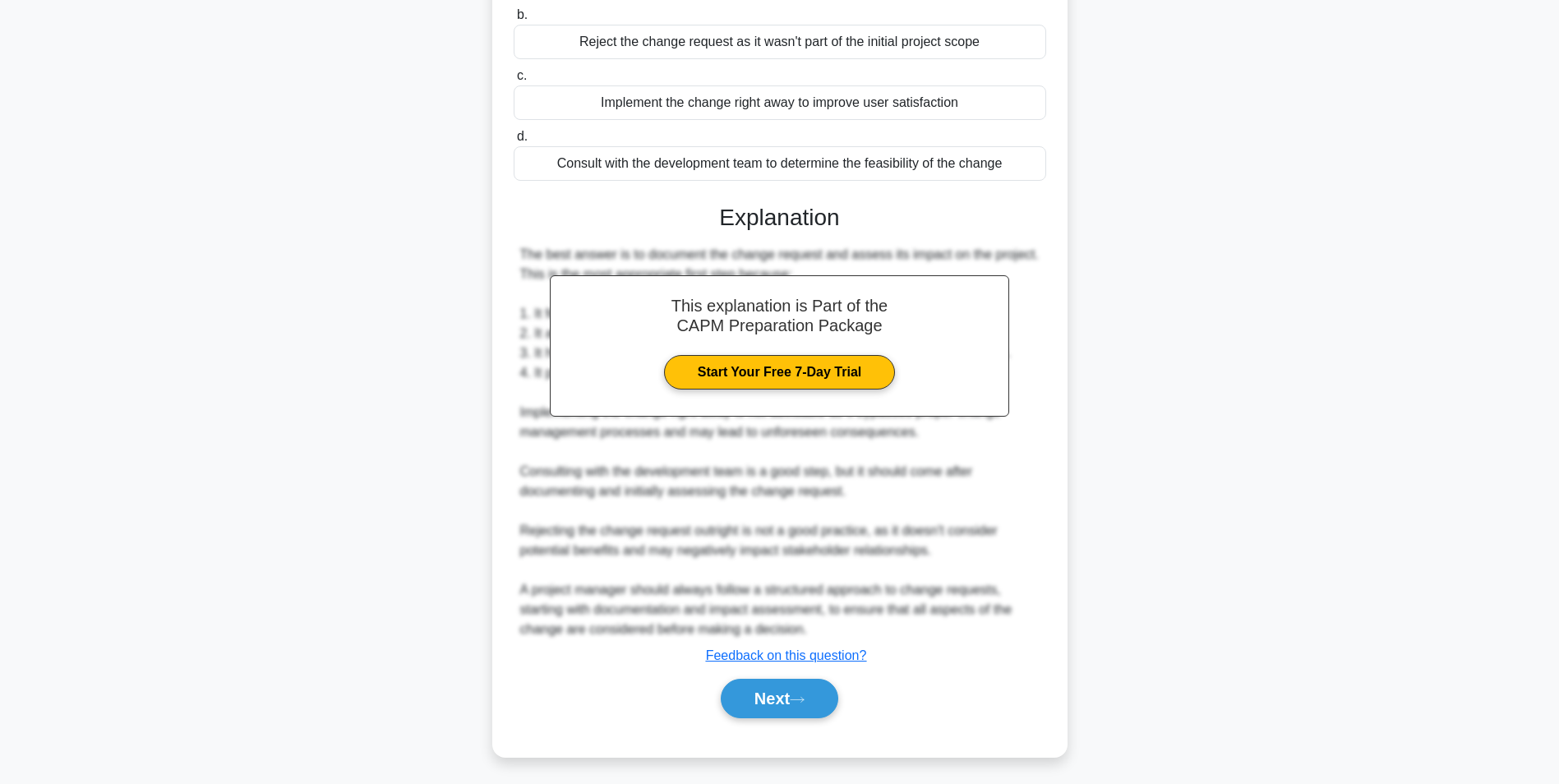
scroll to position [104, 0]
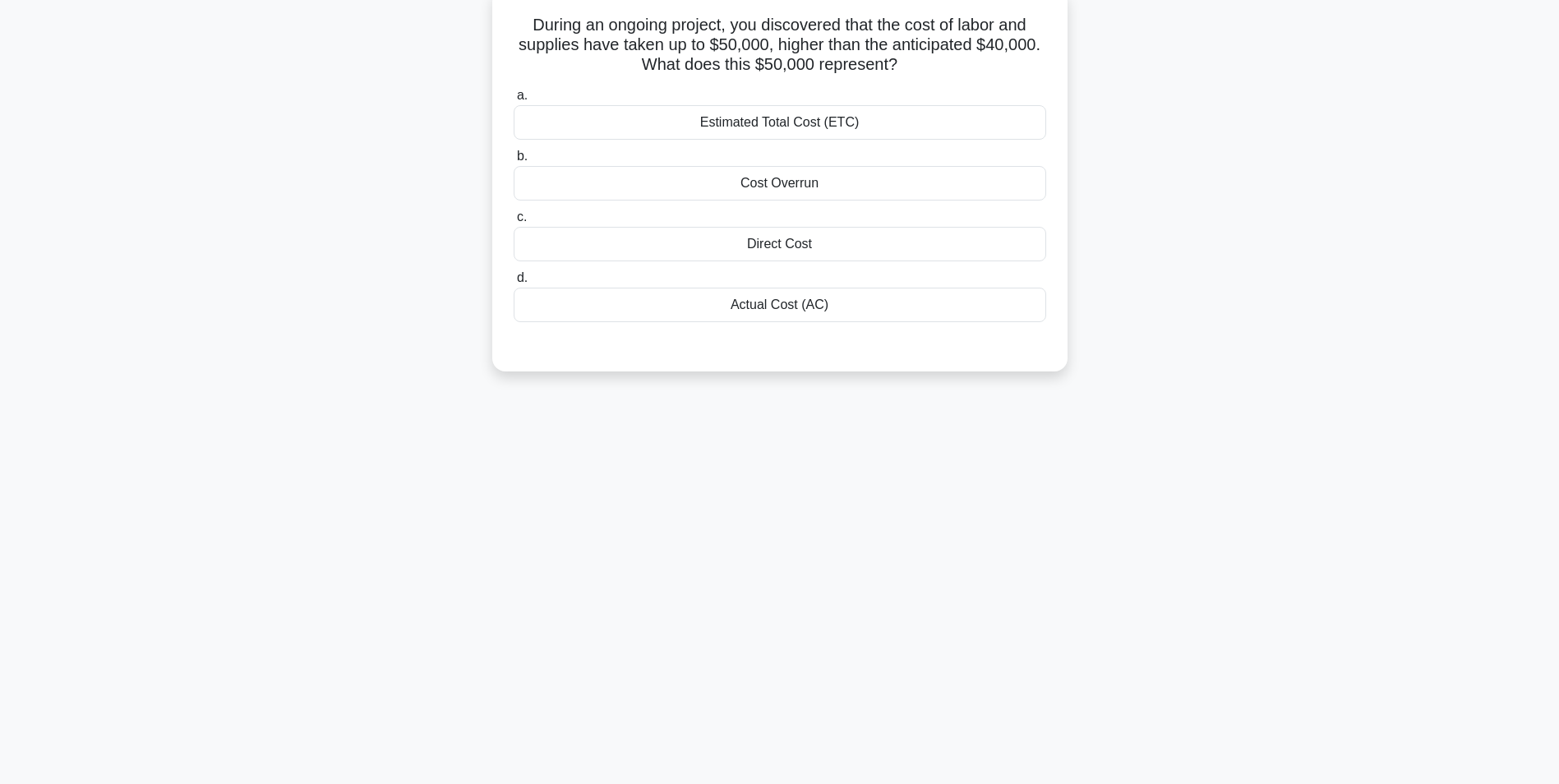
click at [683, 299] on div "Actual Cost (AC)" at bounding box center [780, 305] width 533 height 35
click at [514, 283] on input "d. Actual Cost (AC)" at bounding box center [514, 278] width 0 height 11
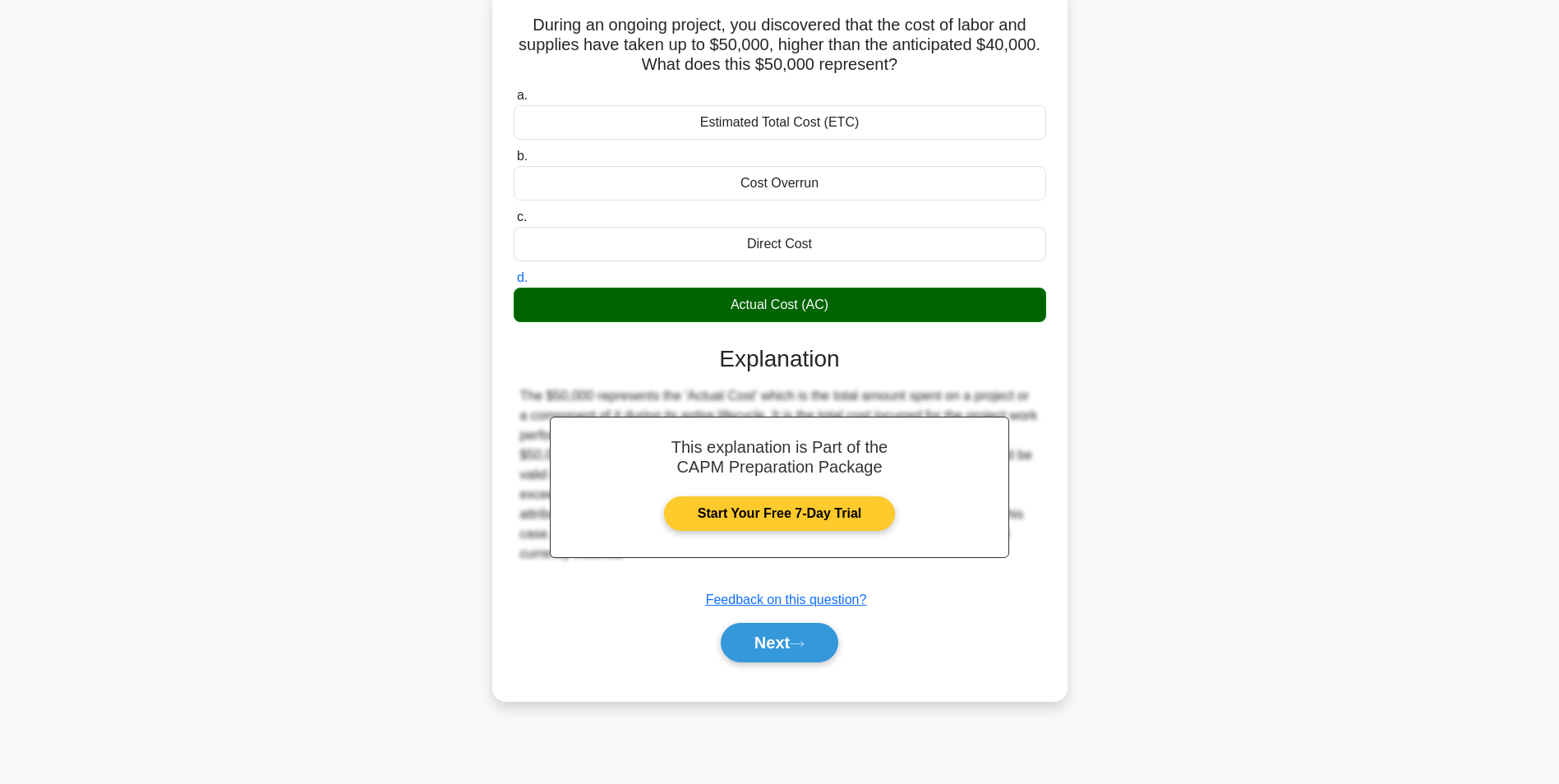
drag, startPoint x: 787, startPoint y: 642, endPoint x: 627, endPoint y: 457, distance: 244.6
click at [785, 630] on button "Next" at bounding box center [780, 642] width 117 height 40
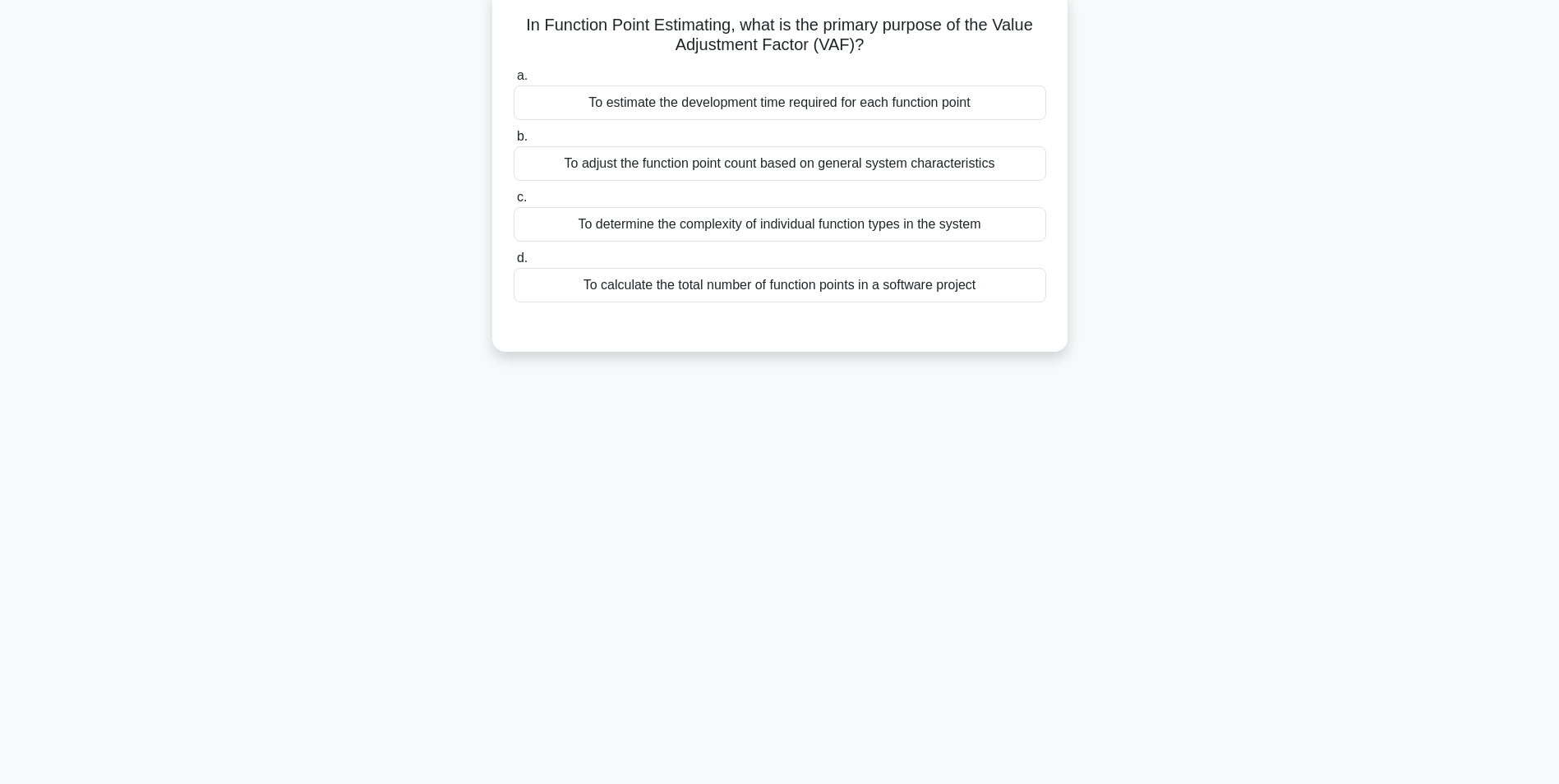
click at [756, 277] on div "To calculate the total number of function points in a software project" at bounding box center [780, 285] width 533 height 35
click at [514, 264] on input "d. To calculate the total number of function points in a software project" at bounding box center [514, 258] width 0 height 11
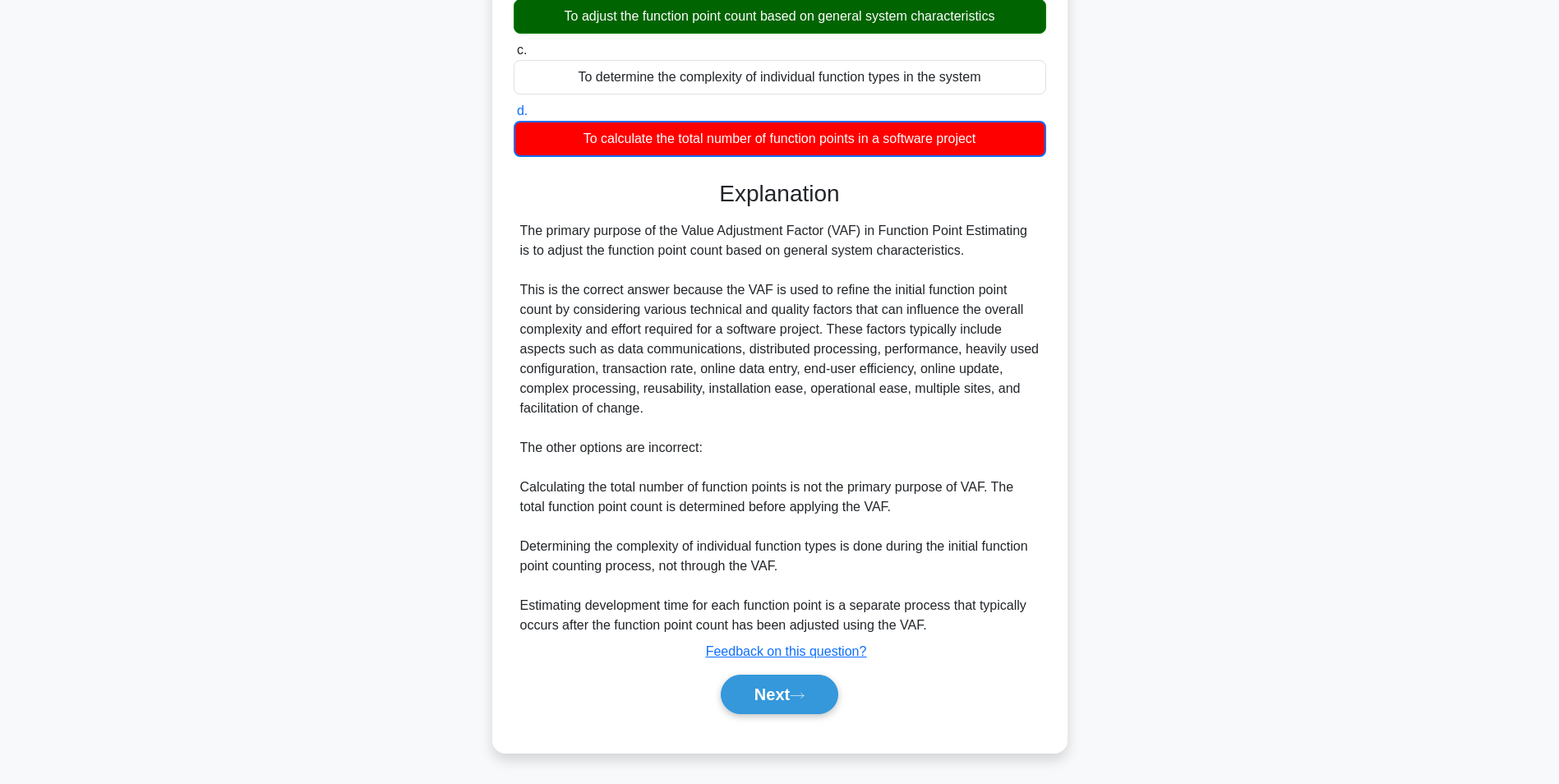
scroll to position [251, 0]
drag, startPoint x: 785, startPoint y: 693, endPoint x: 773, endPoint y: 645, distance: 49.5
click at [785, 693] on button "Next" at bounding box center [780, 694] width 117 height 40
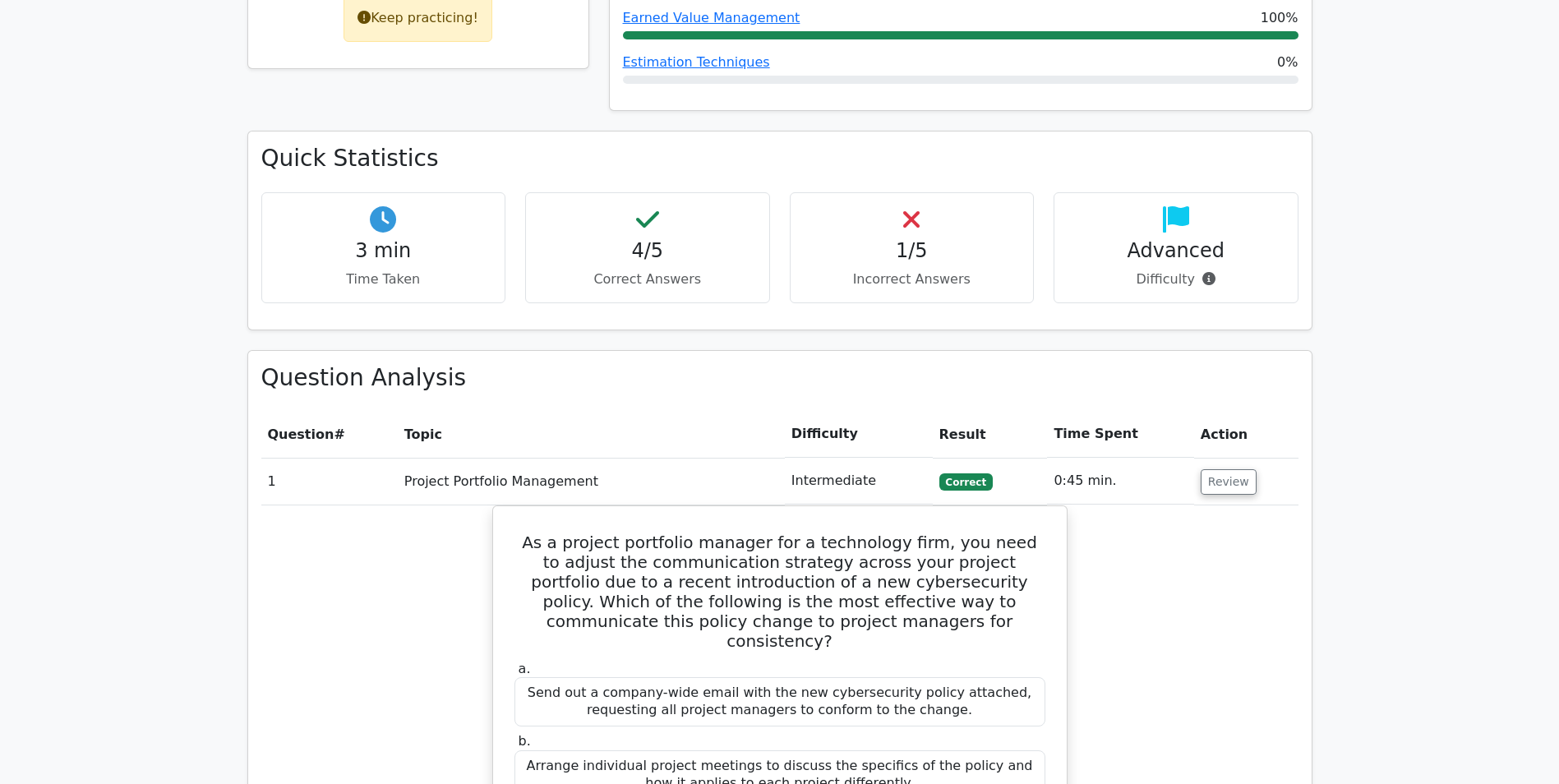
scroll to position [986, 0]
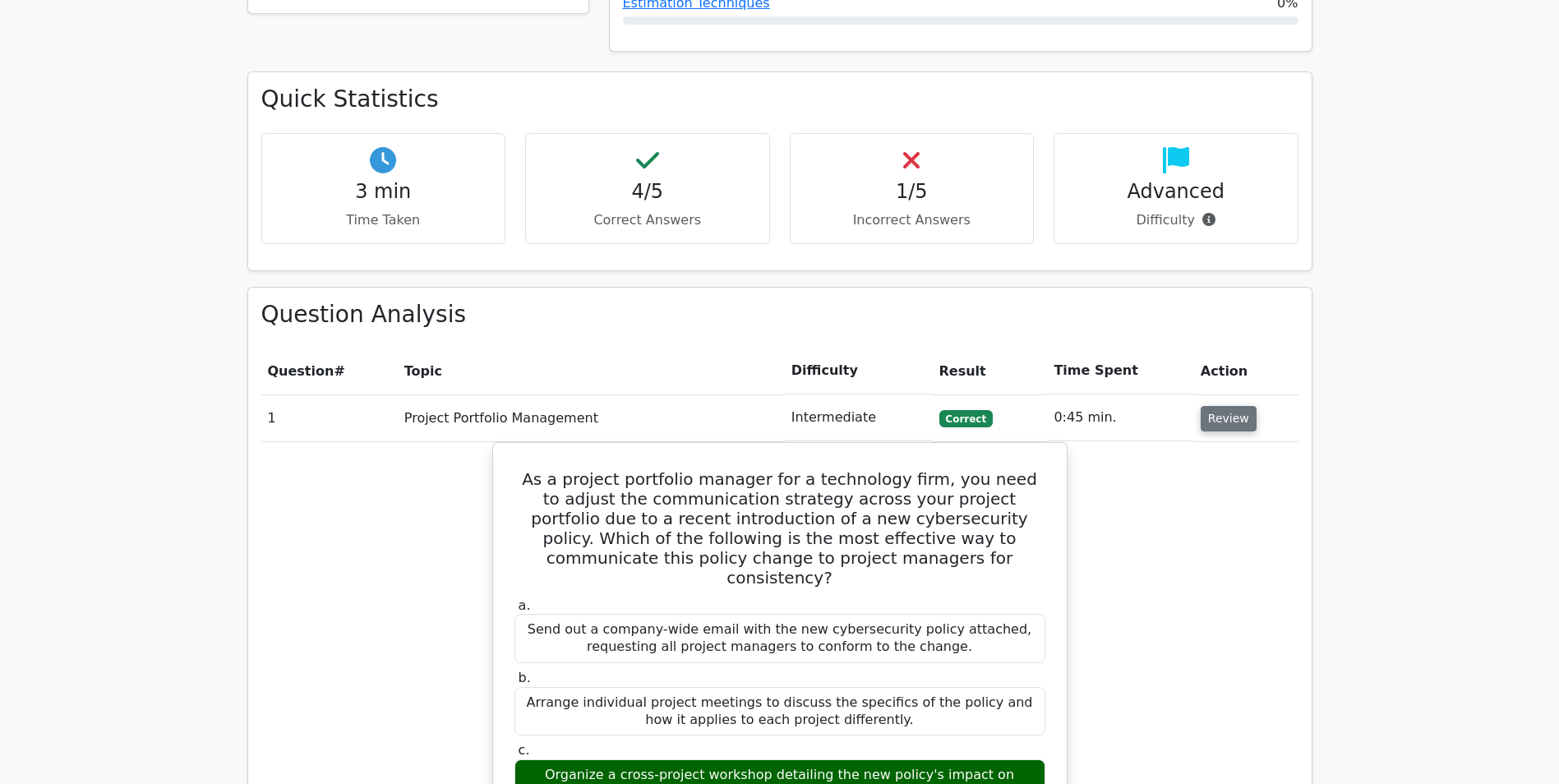
click at [1220, 406] on button "Review" at bounding box center [1229, 418] width 56 height 25
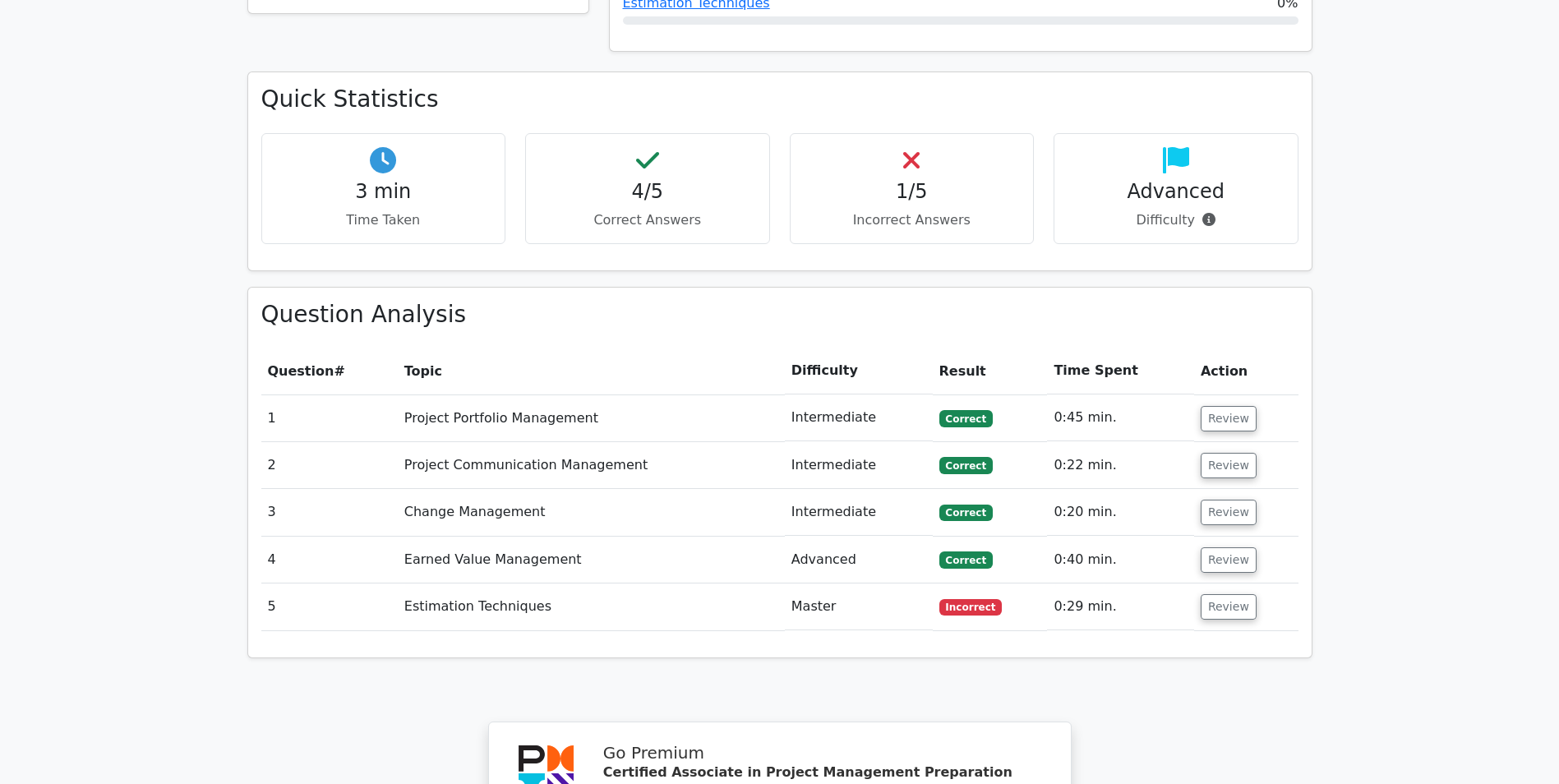
scroll to position [1068, 0]
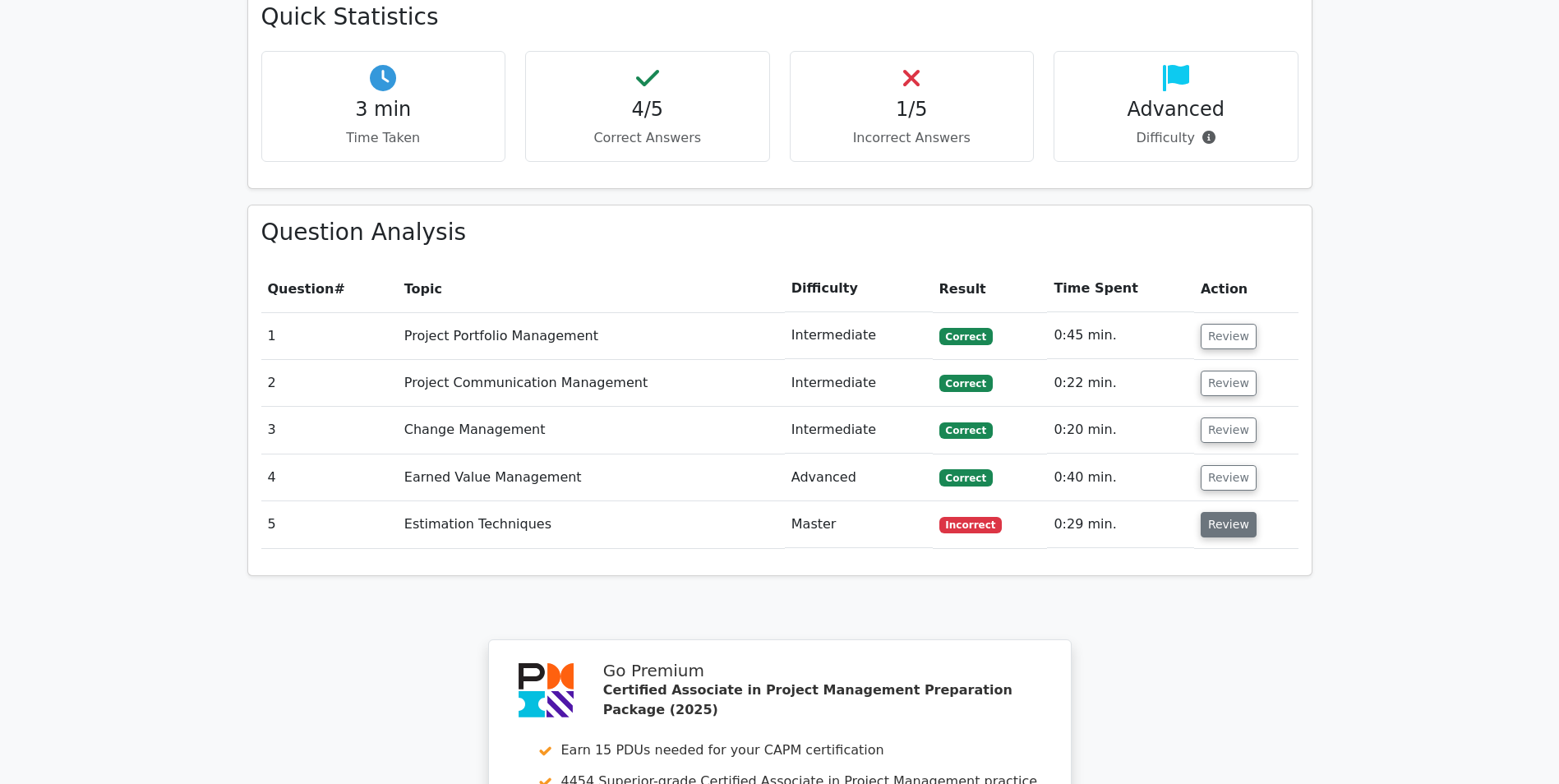
click at [1207, 511] on button "Review" at bounding box center [1229, 524] width 56 height 25
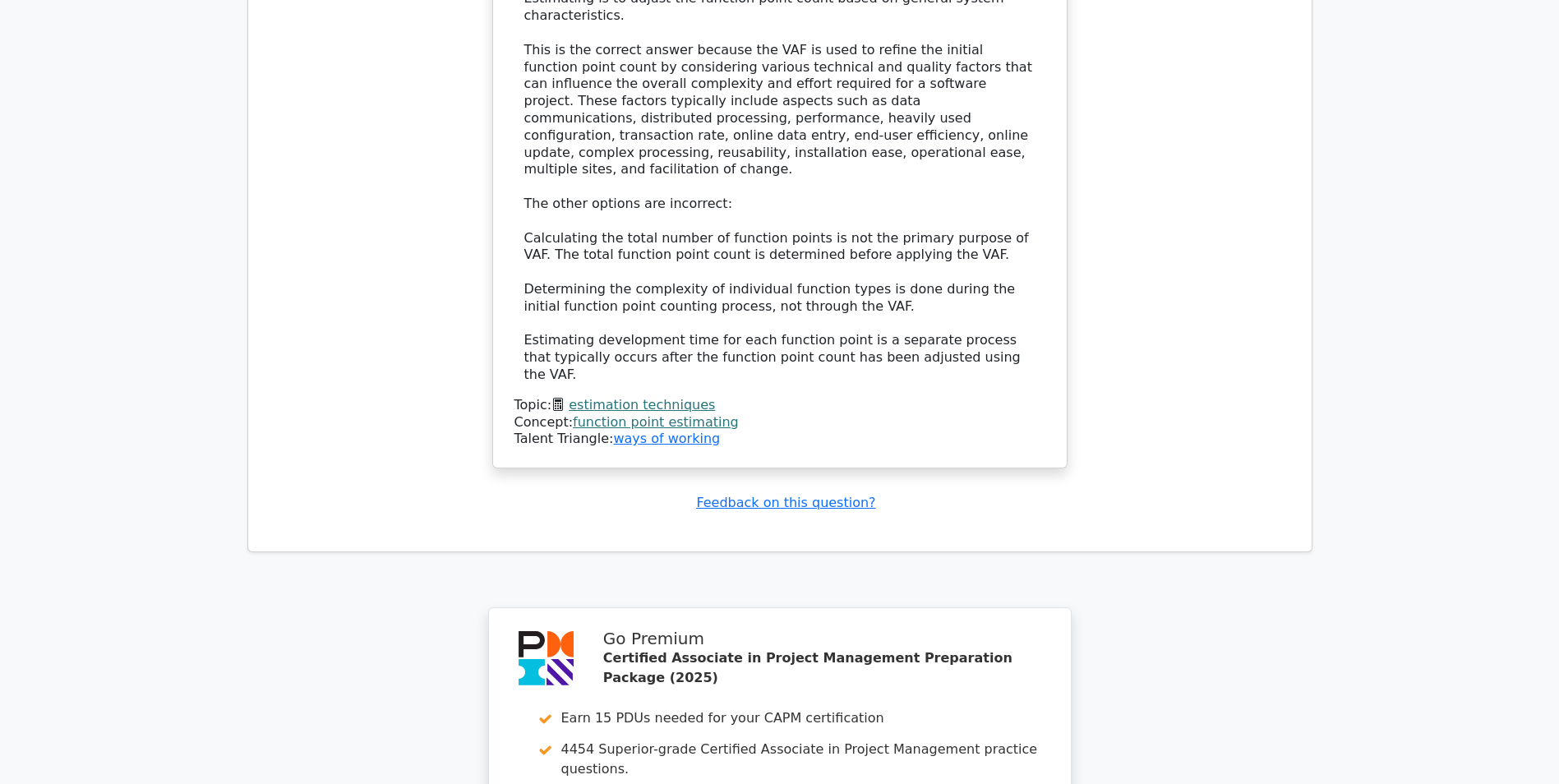
scroll to position [2382, 0]
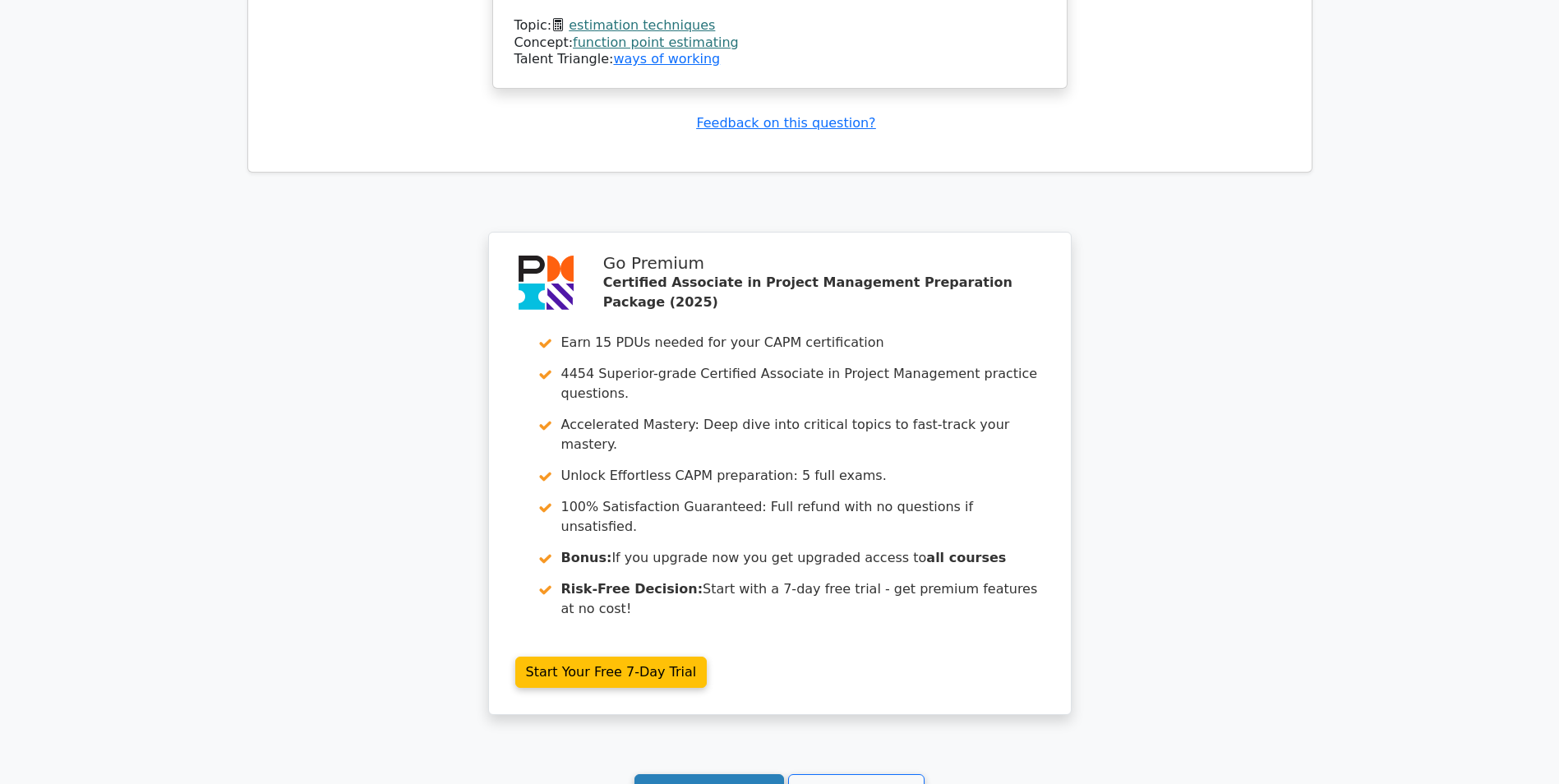
click at [749, 774] on link "Continue practicing" at bounding box center [710, 790] width 150 height 31
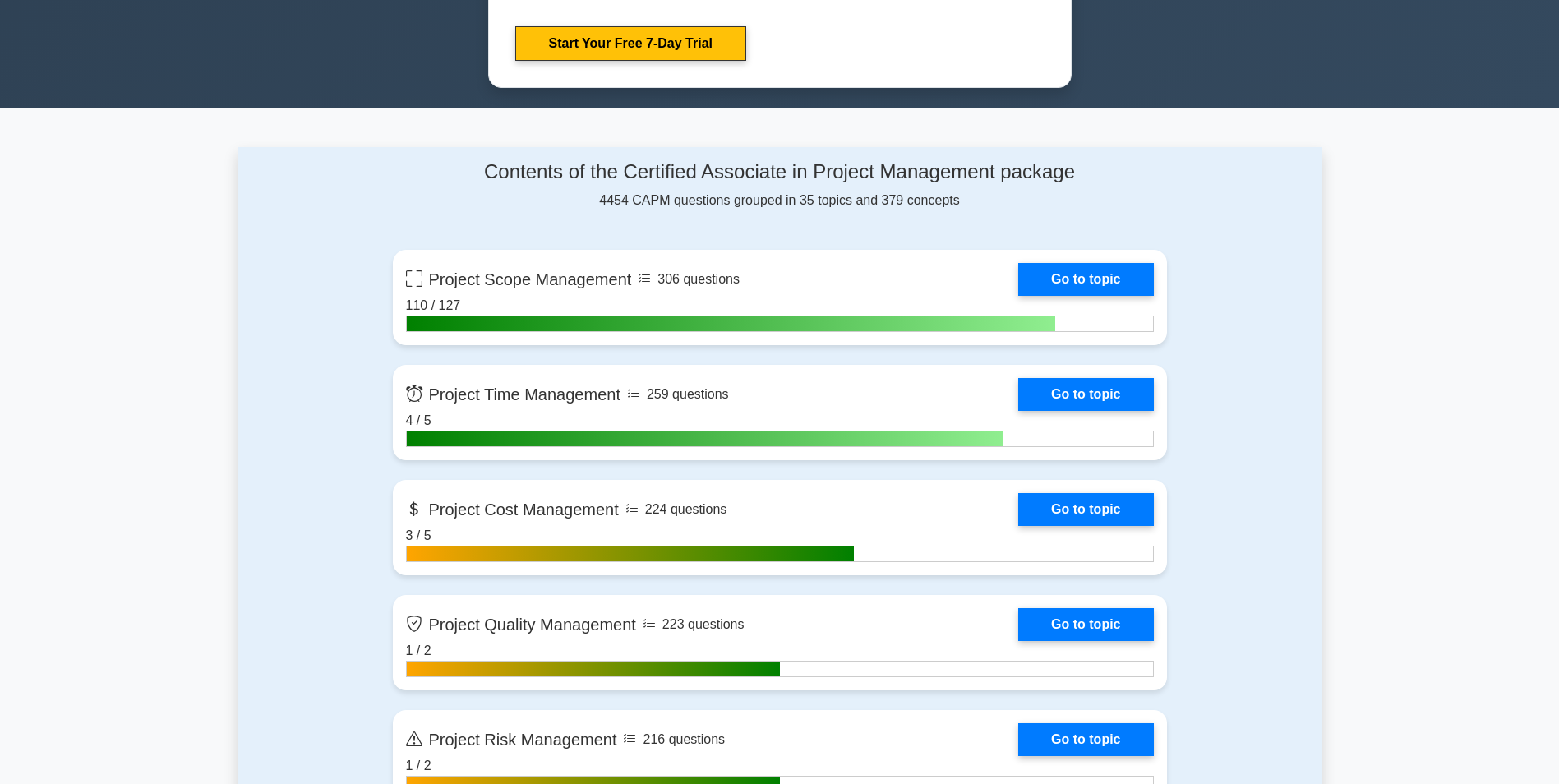
scroll to position [986, 0]
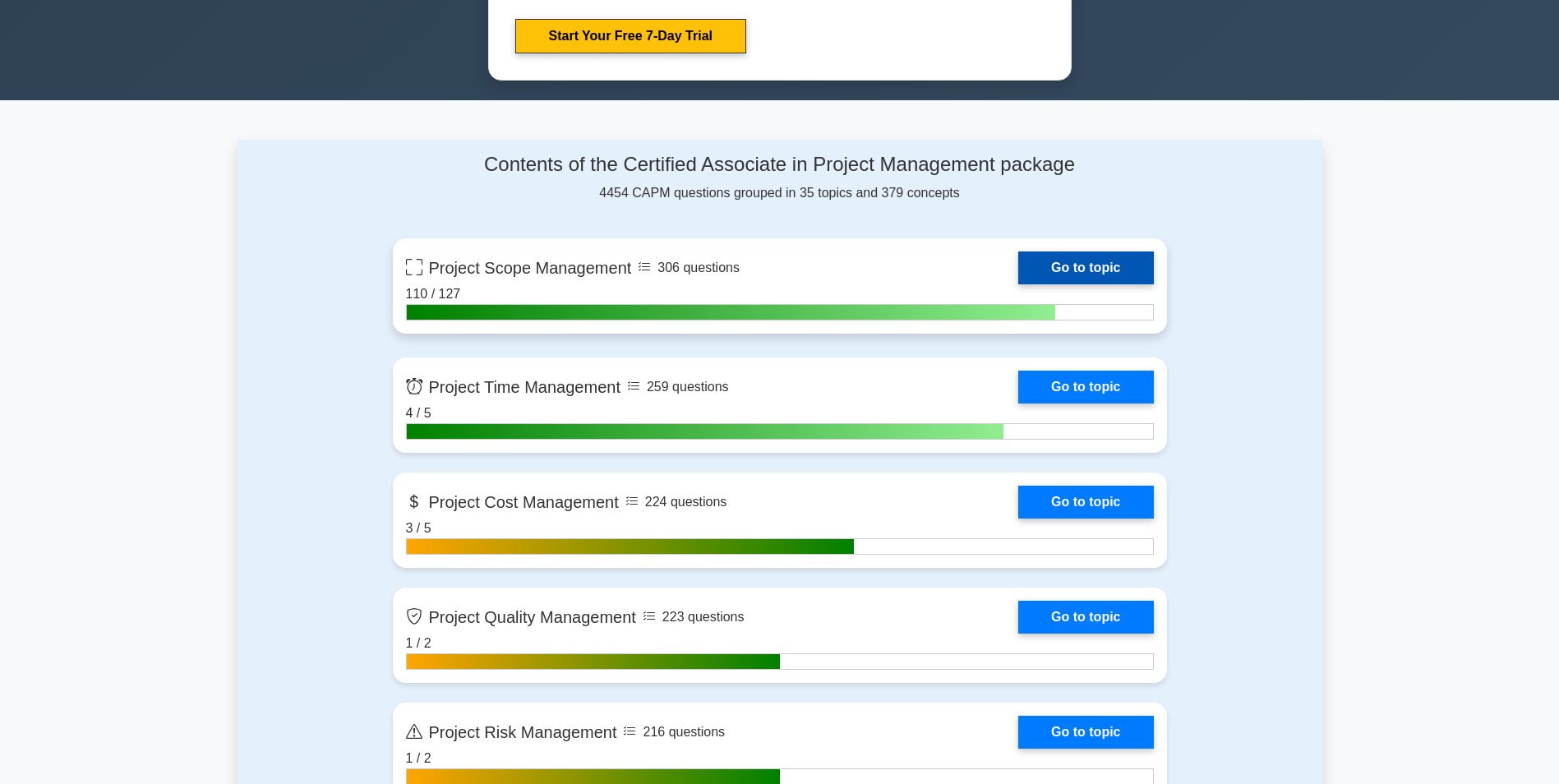
click at [1018, 284] on link "Go to topic" at bounding box center [1085, 268] width 135 height 33
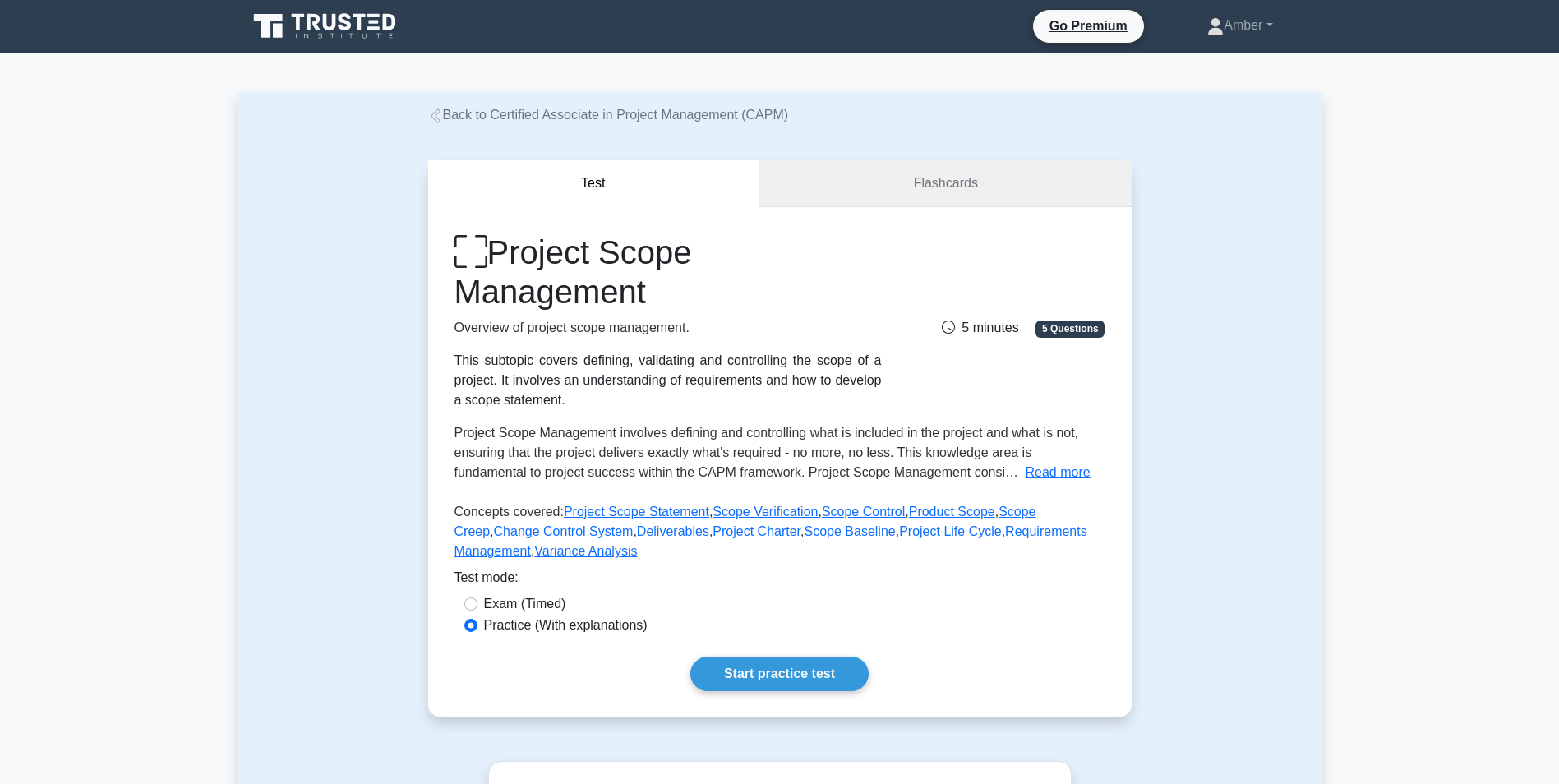
click at [866, 188] on link "Flashcards" at bounding box center [945, 183] width 372 height 47
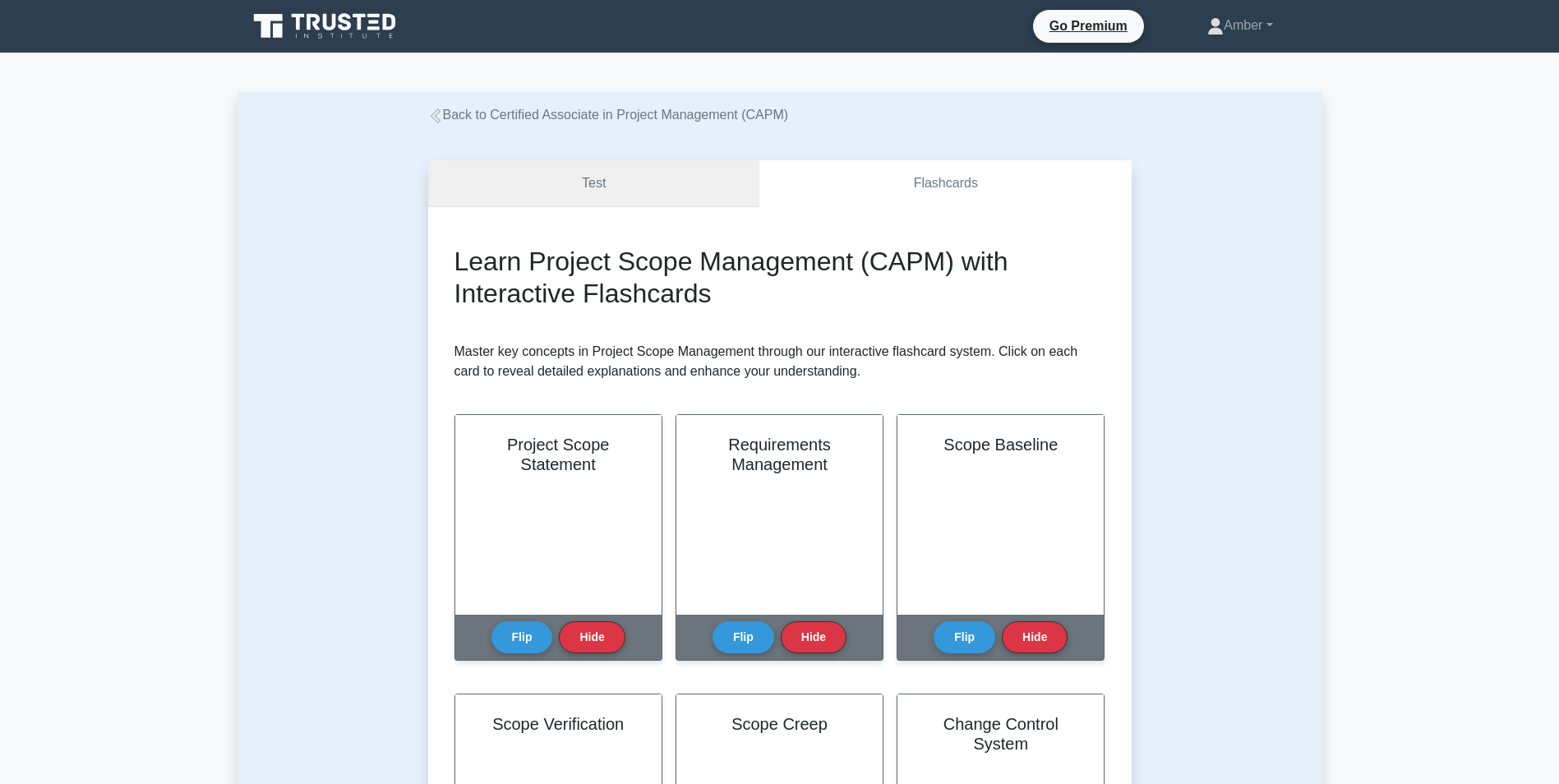
click at [537, 190] on link "Test" at bounding box center [594, 183] width 332 height 47
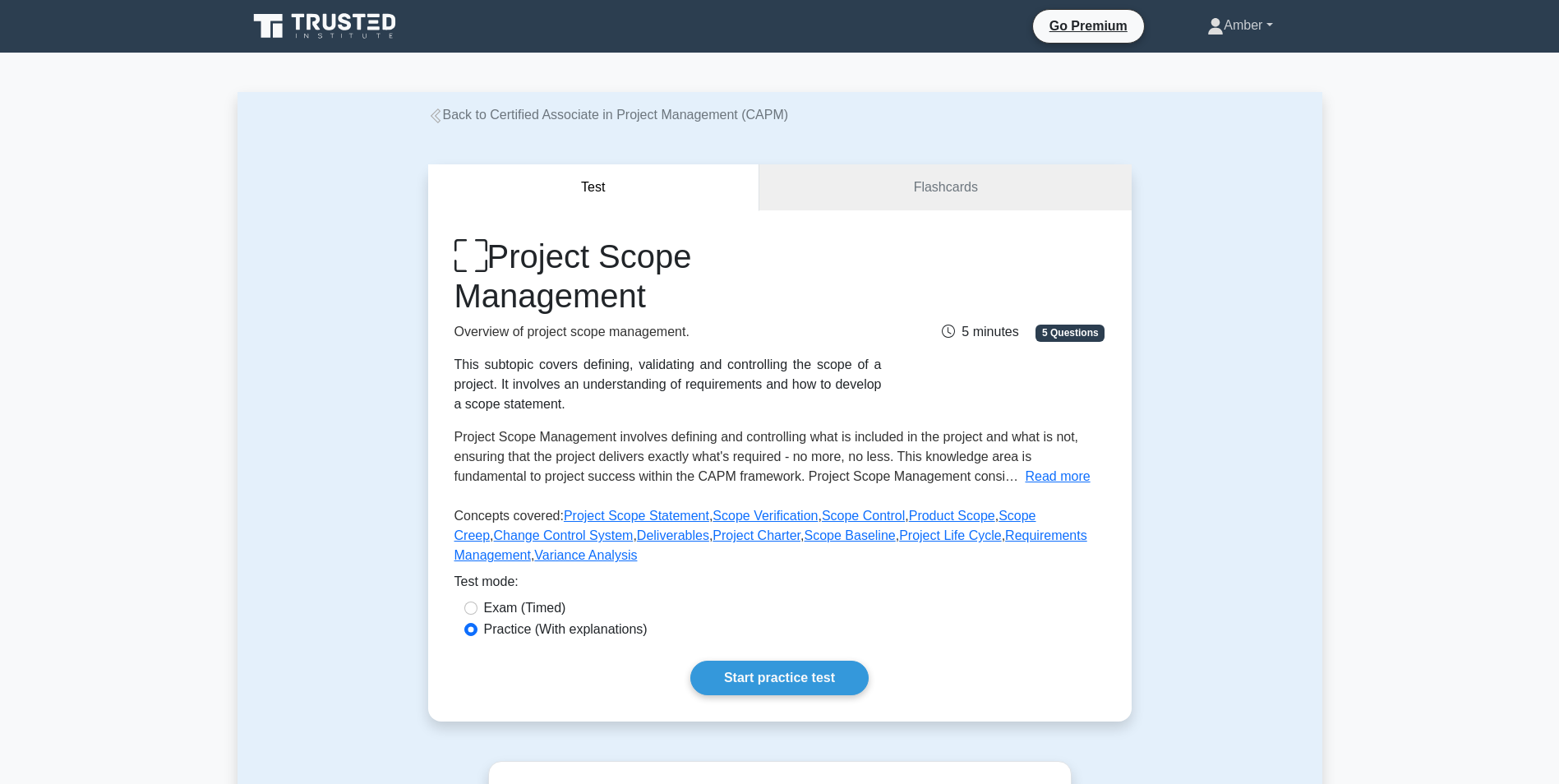
click at [1243, 21] on link "Amber" at bounding box center [1240, 25] width 144 height 33
click at [1202, 62] on link "Profile" at bounding box center [1234, 63] width 130 height 26
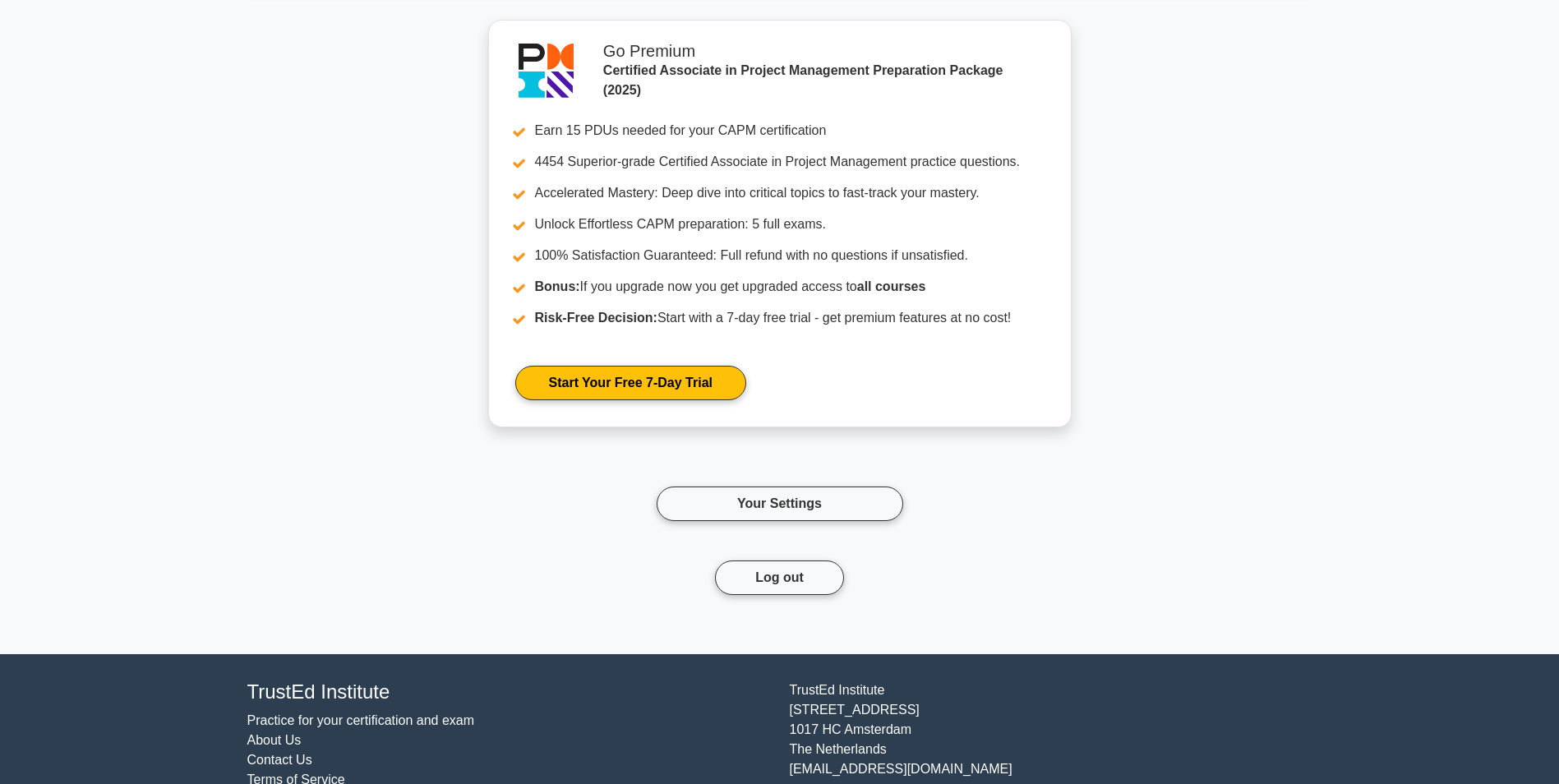
scroll to position [6541, 0]
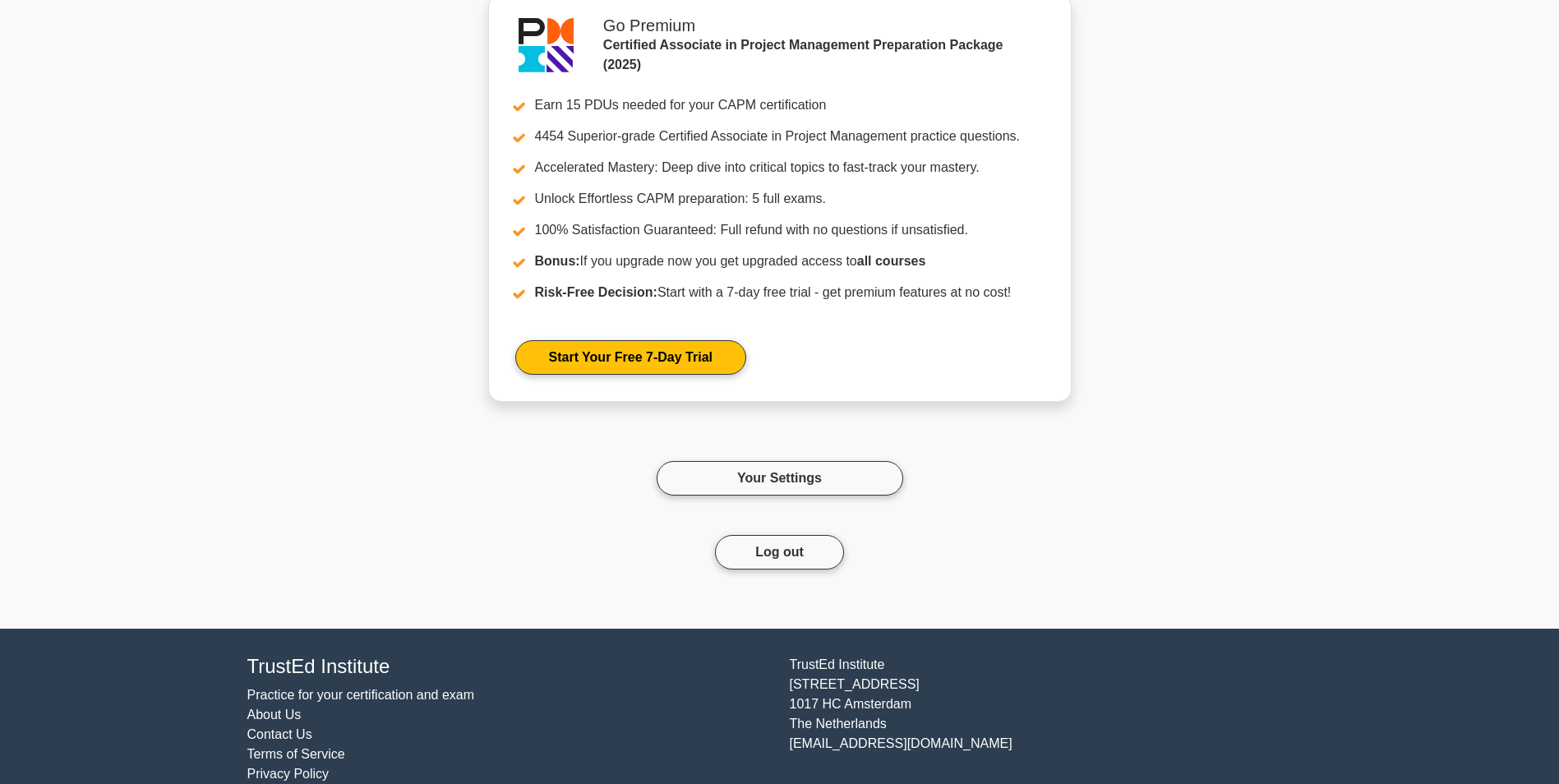
drag, startPoint x: 1557, startPoint y: 709, endPoint x: 1455, endPoint y: -45, distance: 760.9
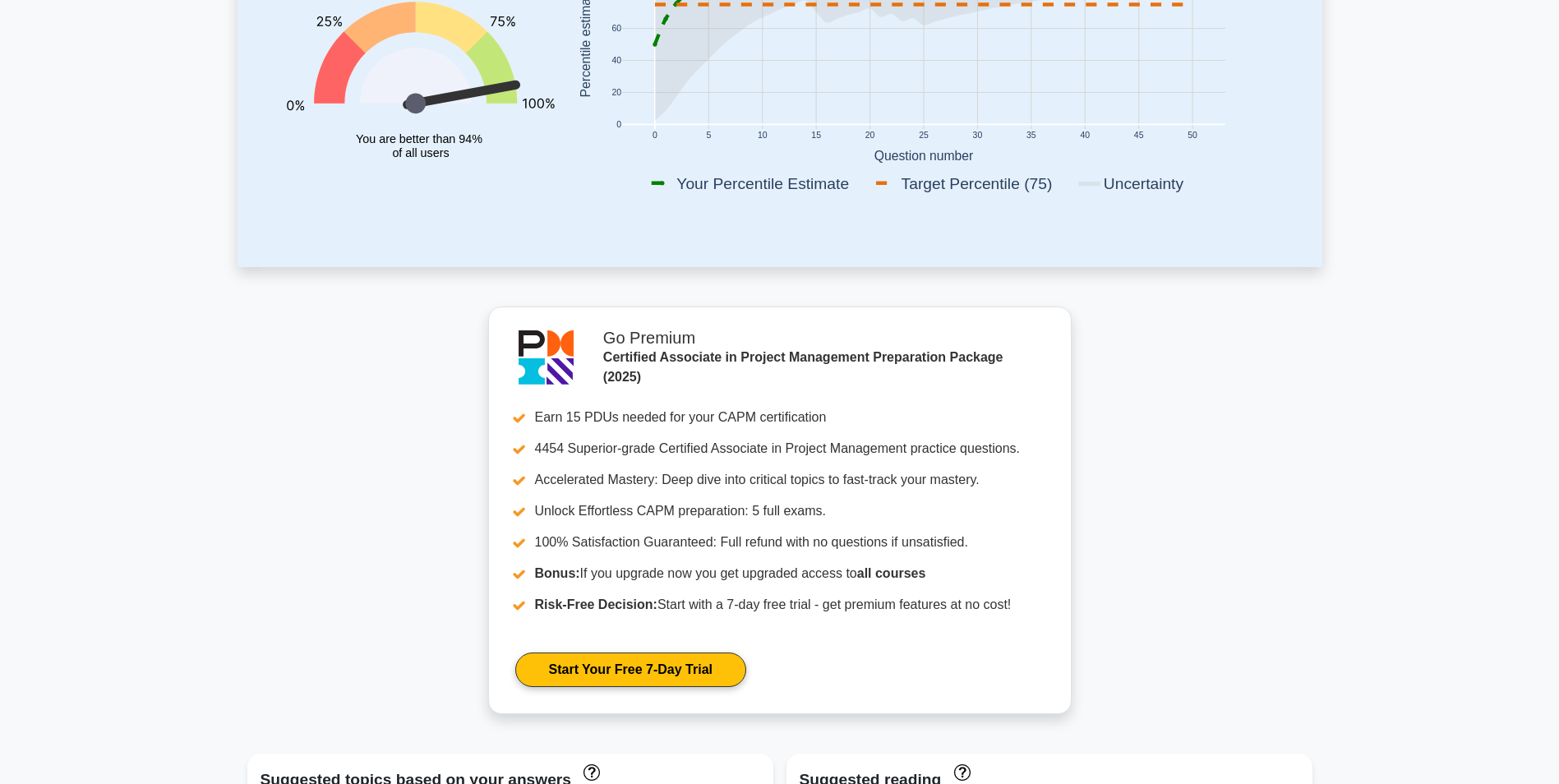
scroll to position [0, 0]
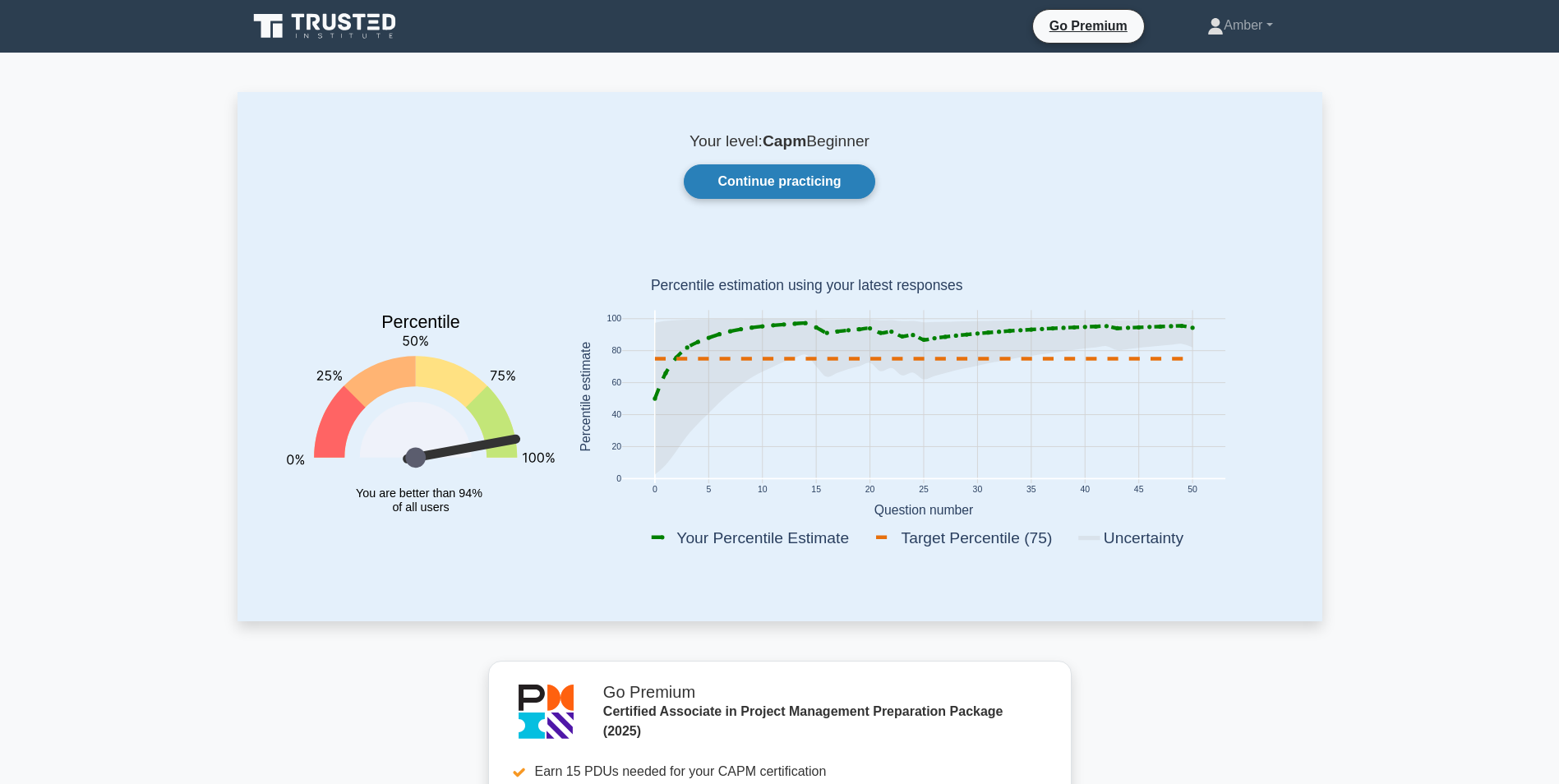
click at [708, 188] on link "Continue practicing" at bounding box center [779, 181] width 190 height 35
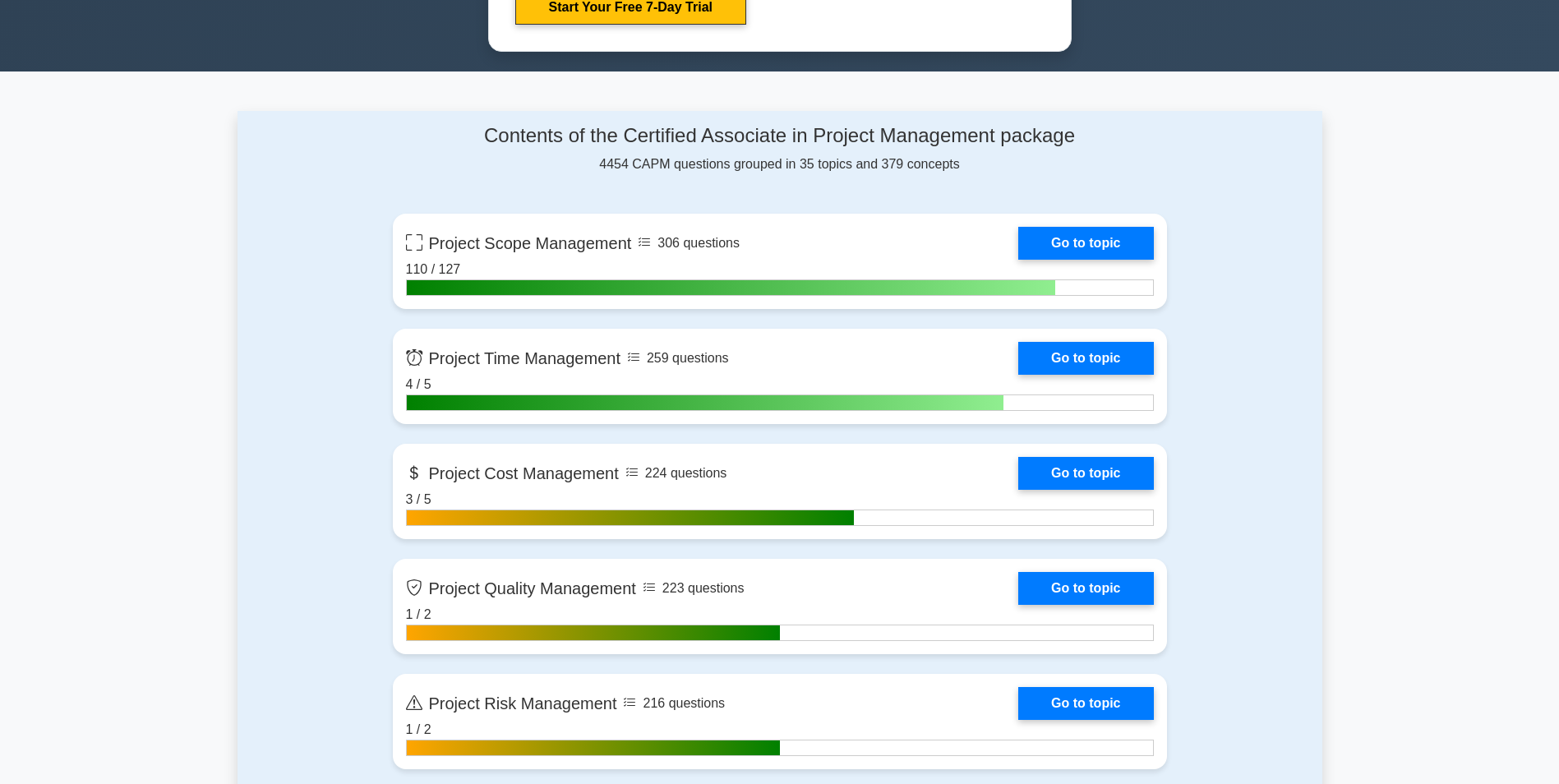
scroll to position [986, 0]
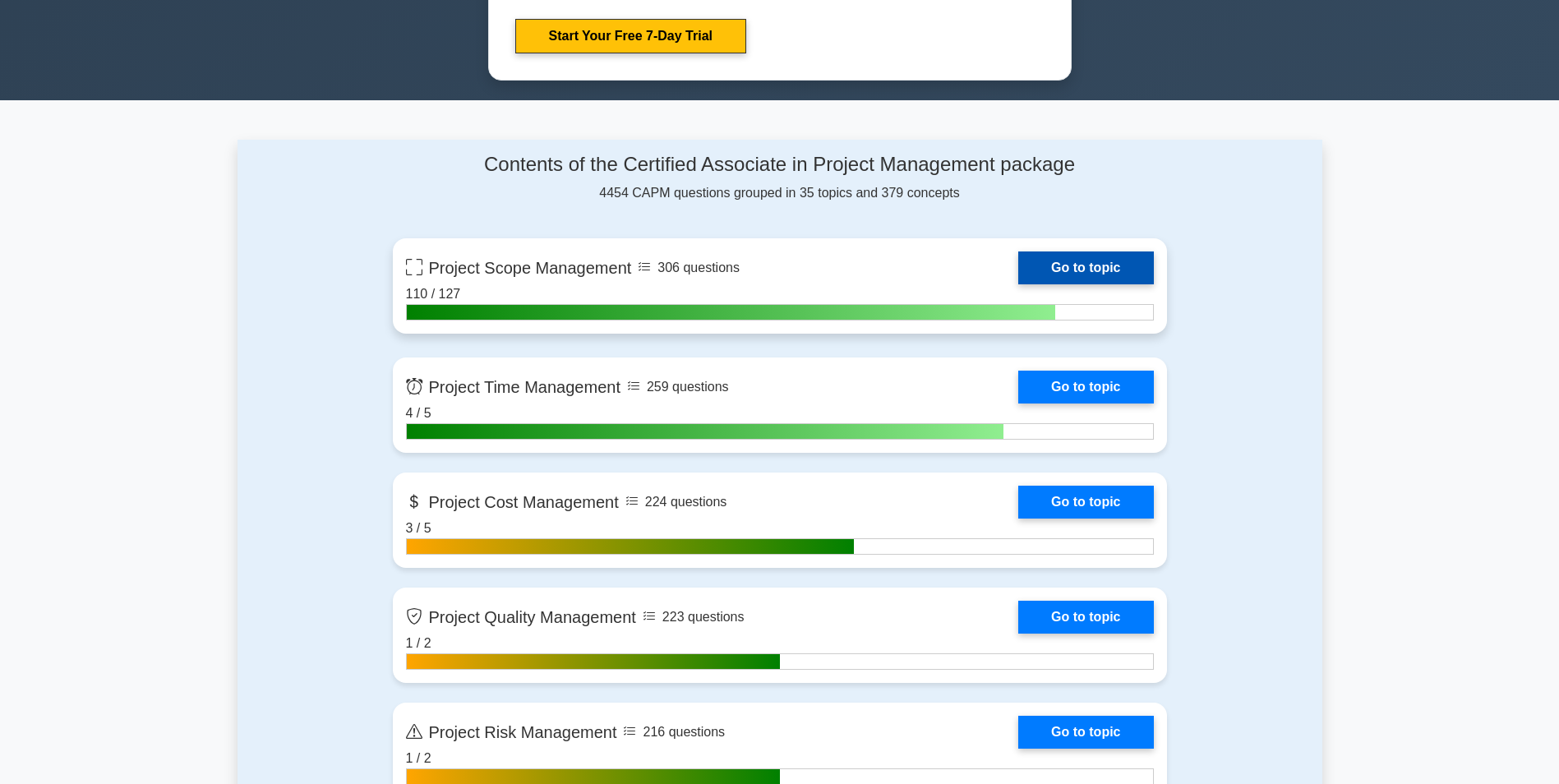
click at [1018, 284] on link "Go to topic" at bounding box center [1085, 268] width 135 height 33
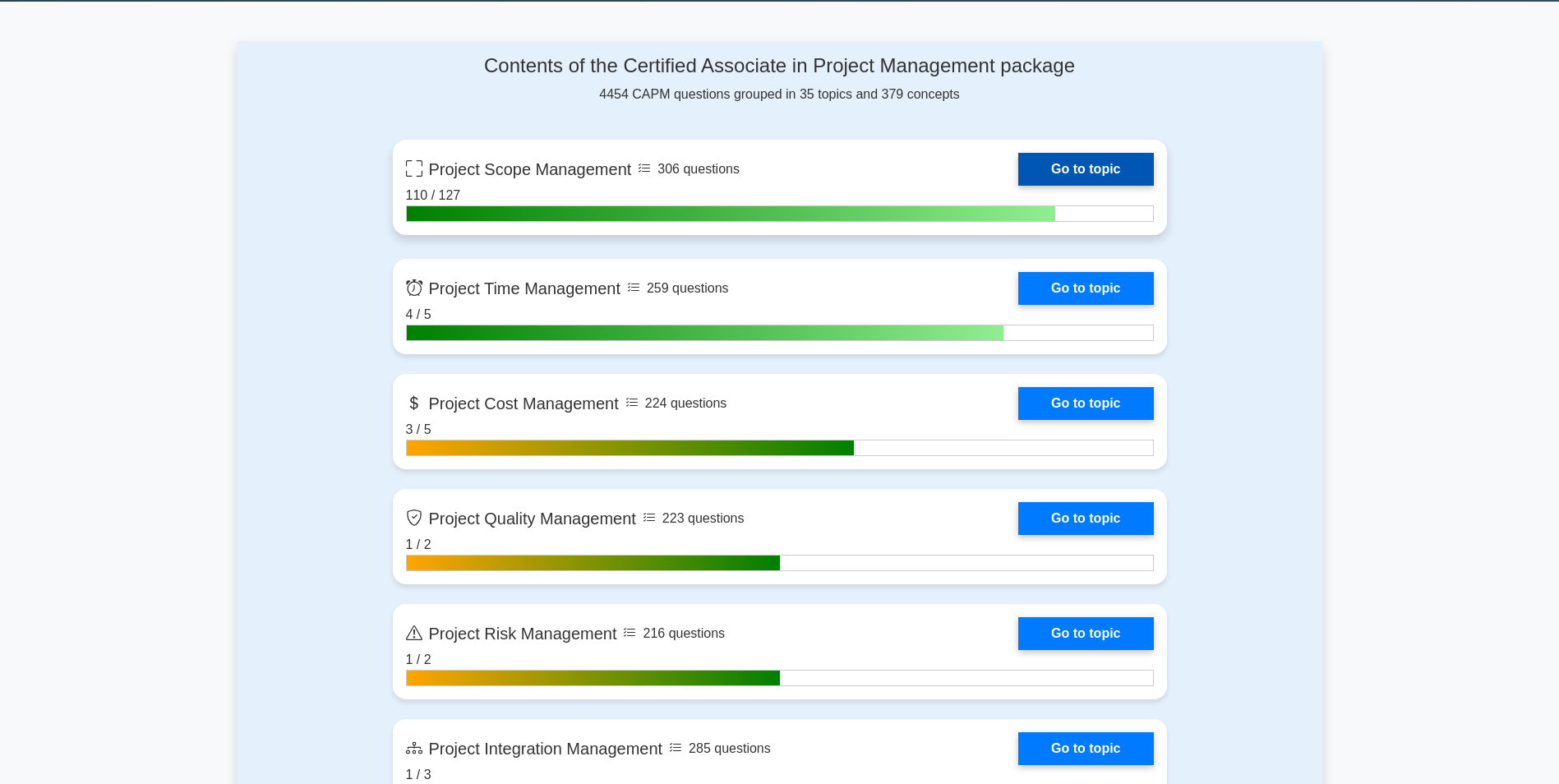
scroll to position [1068, 0]
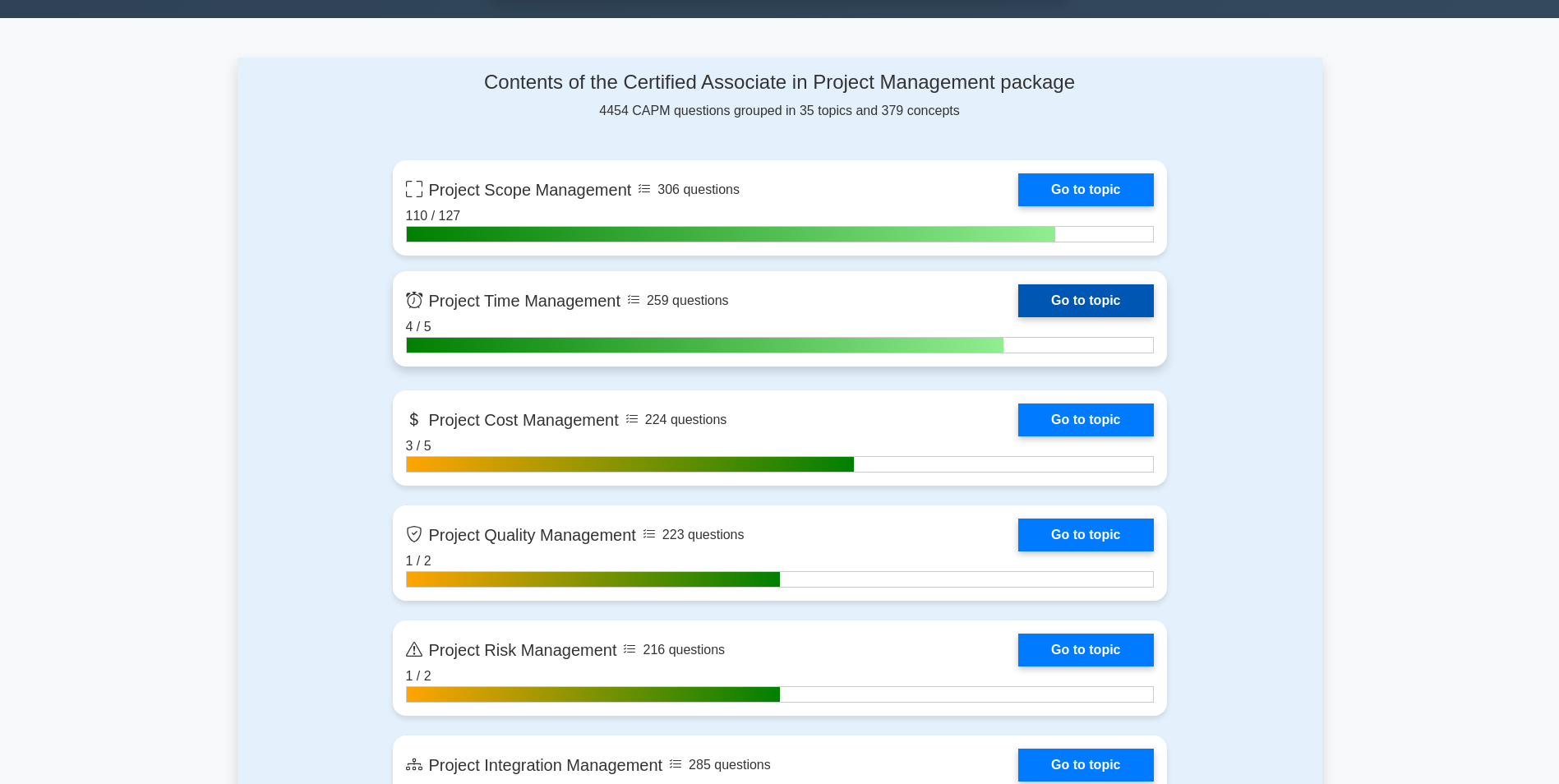
click at [1076, 303] on link "Go to topic" at bounding box center [1085, 301] width 135 height 33
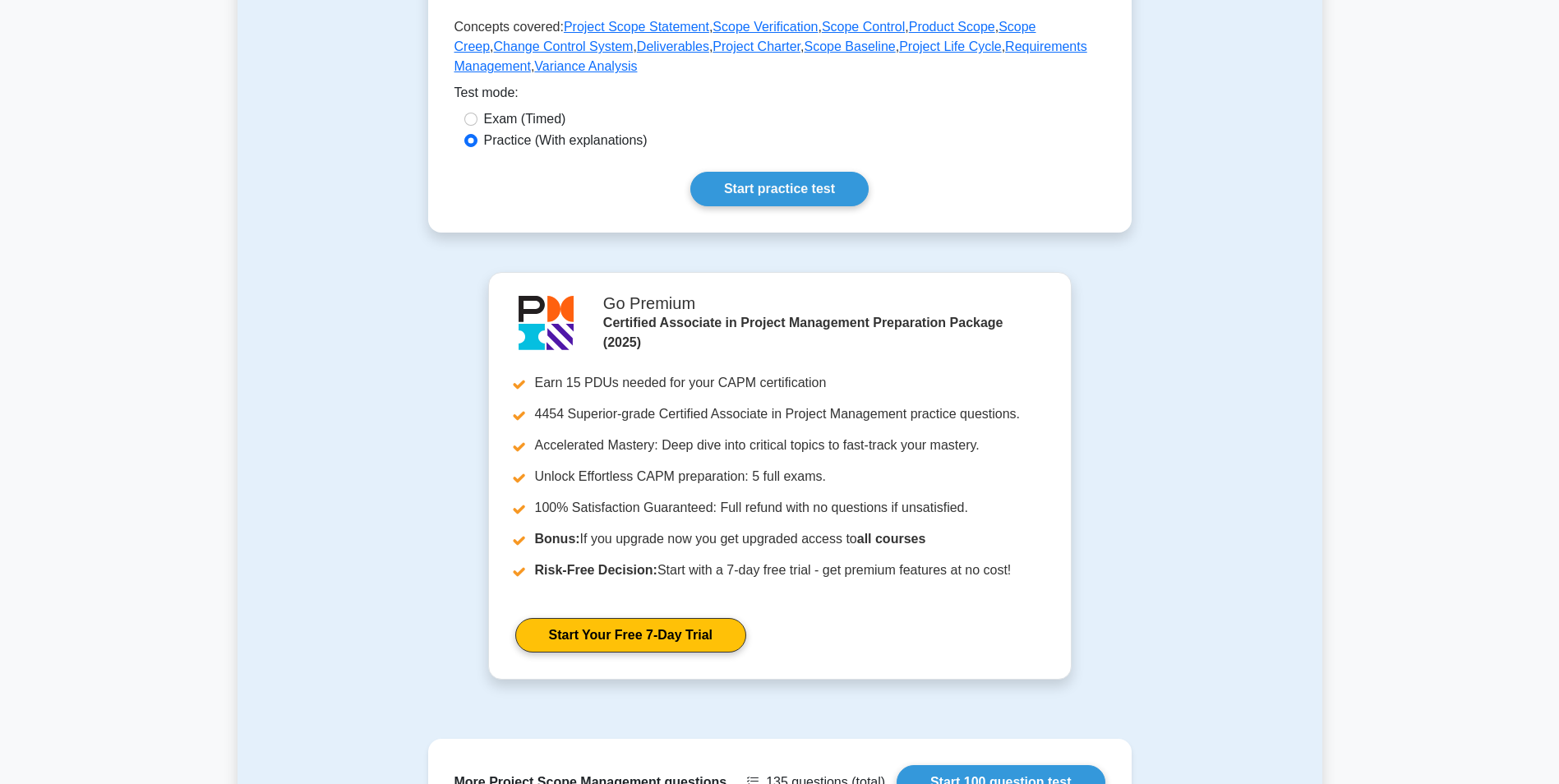
scroll to position [739, 0]
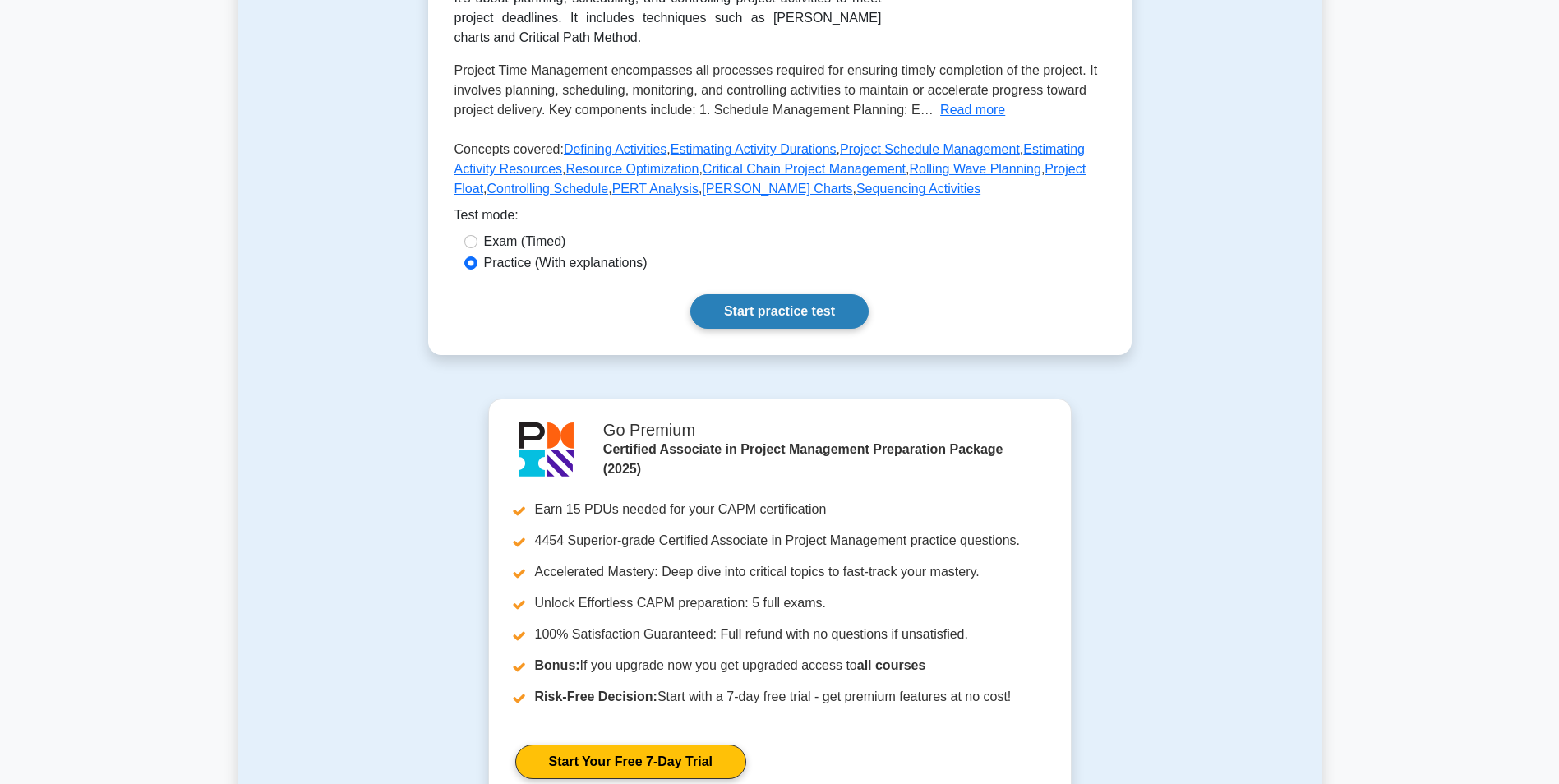
scroll to position [329, 0]
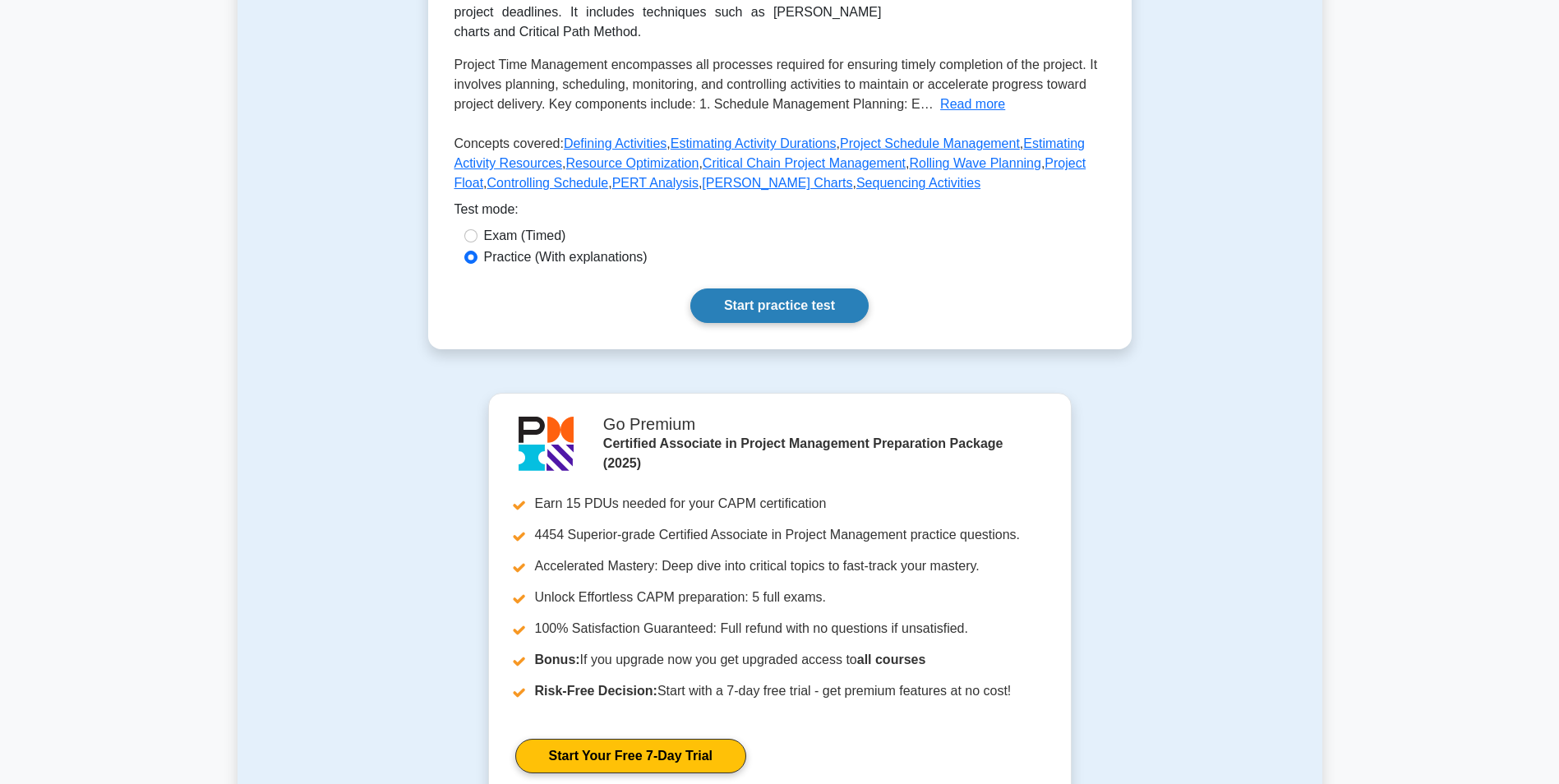
click at [746, 323] on link "Start practice test" at bounding box center [780, 306] width 179 height 35
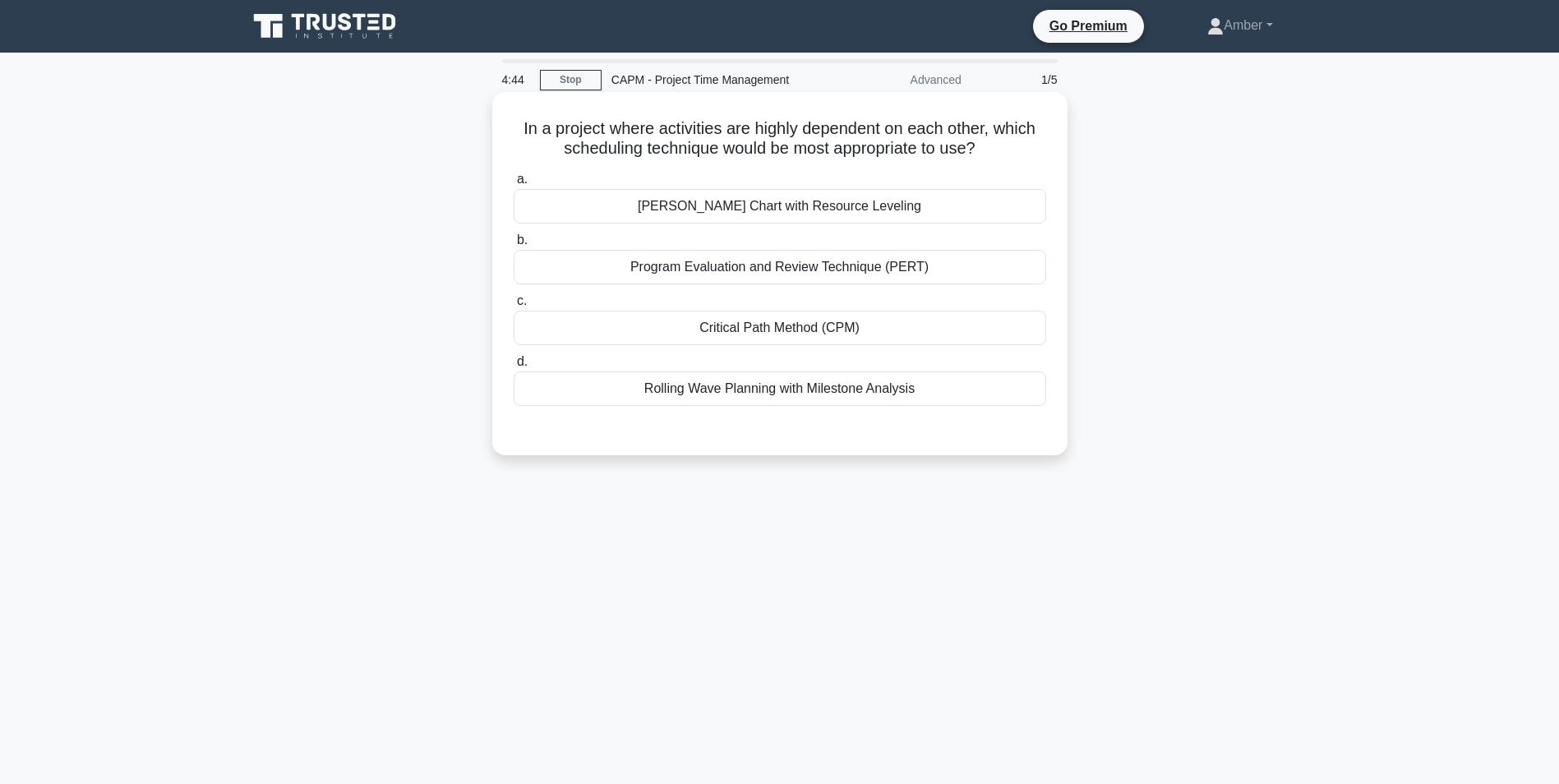
click at [752, 325] on div "Critical Path Method (CPM)" at bounding box center [780, 328] width 533 height 35
click at [514, 307] on input "c. Critical Path Method (CPM)" at bounding box center [514, 301] width 0 height 11
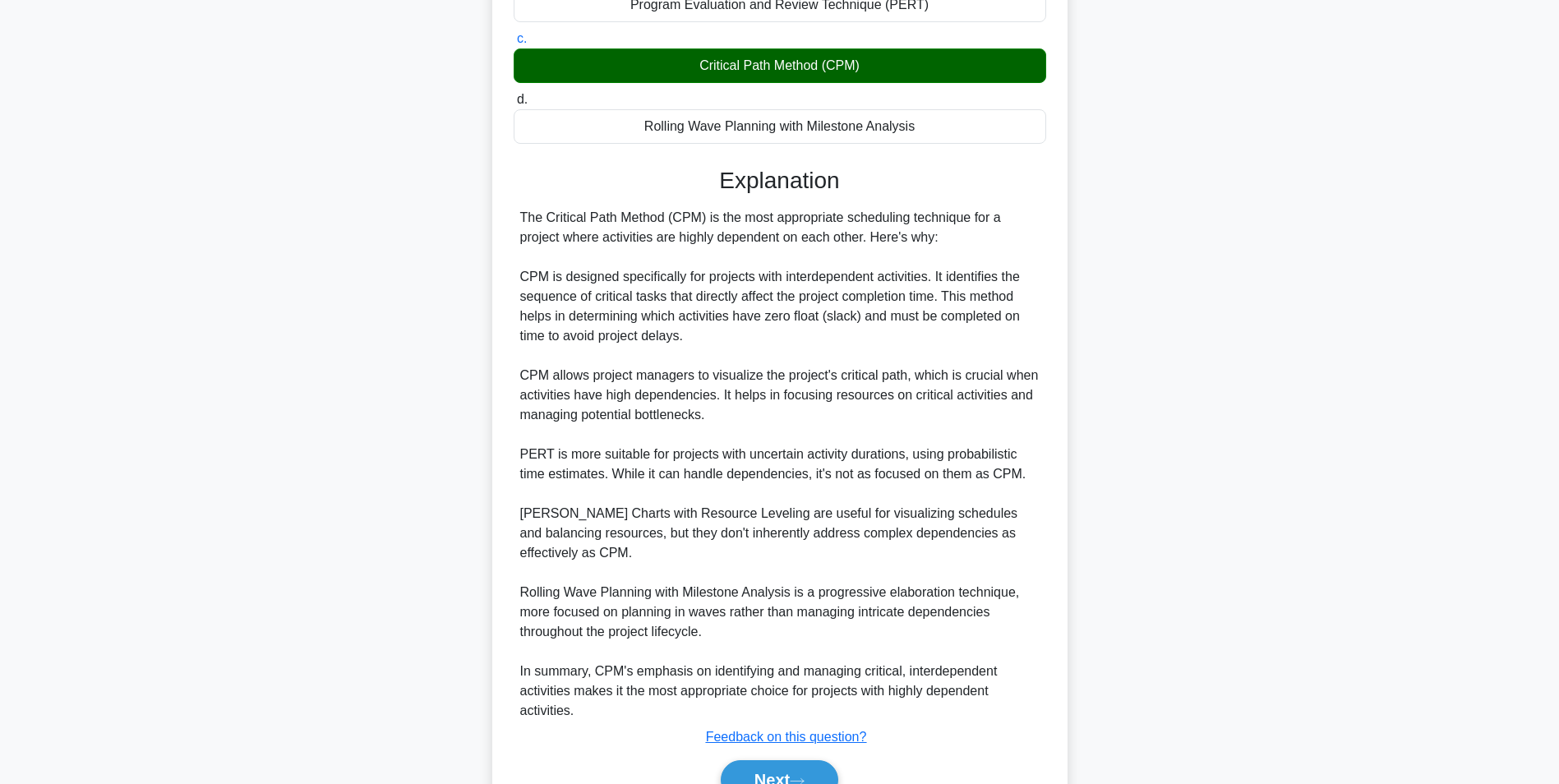
scroll to position [329, 0]
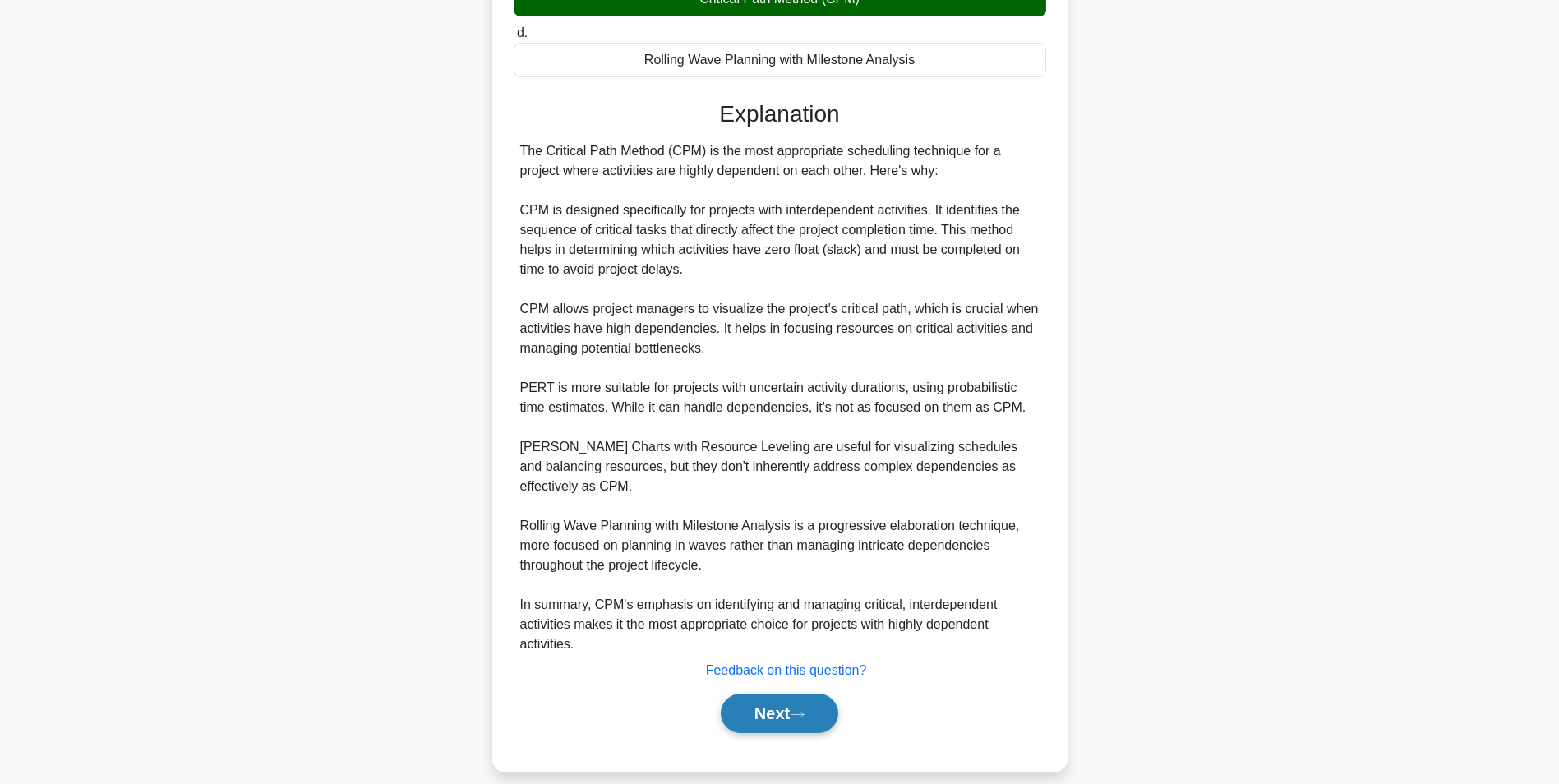
click at [755, 694] on button "Next" at bounding box center [780, 713] width 117 height 40
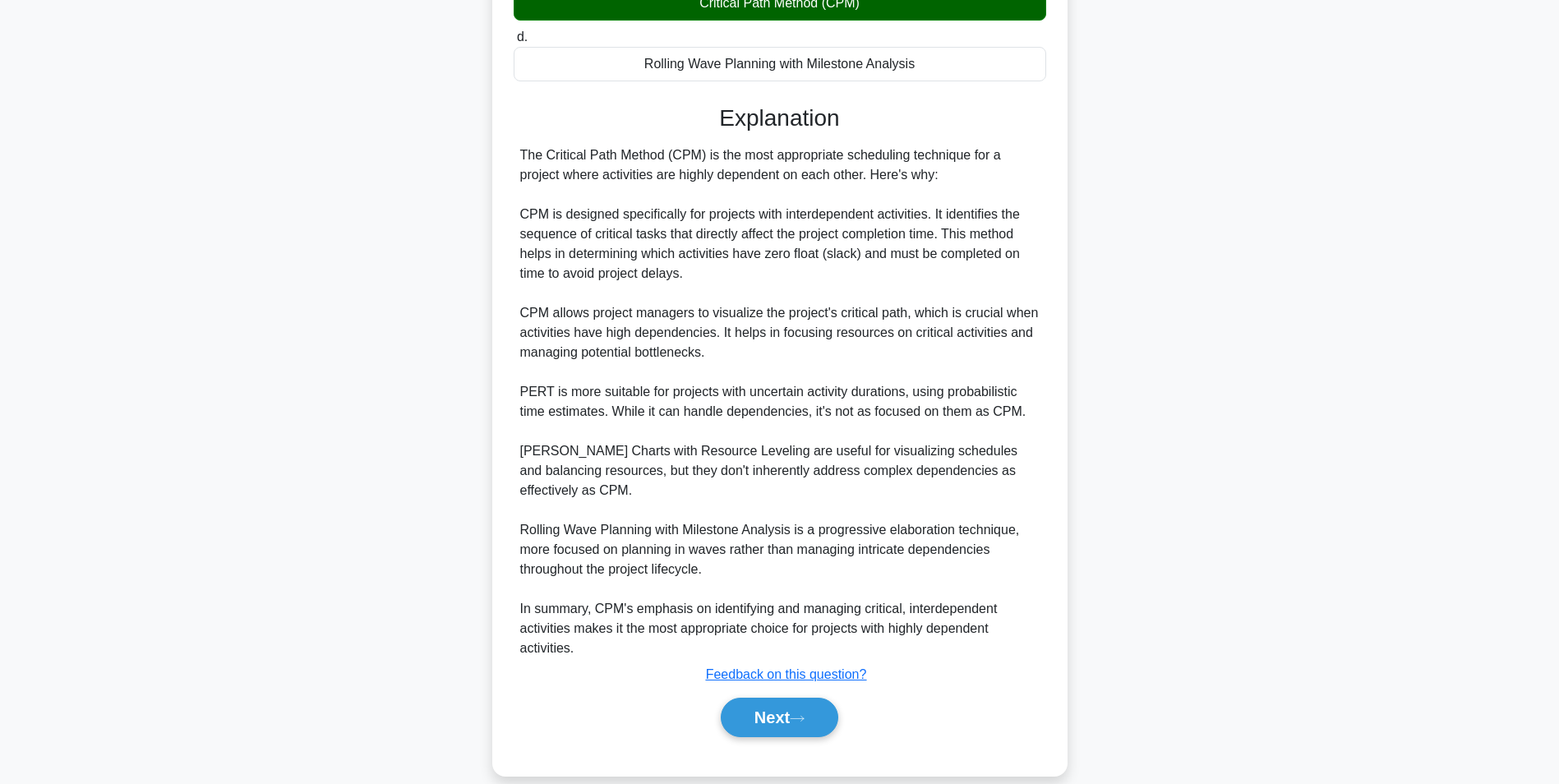
scroll to position [104, 0]
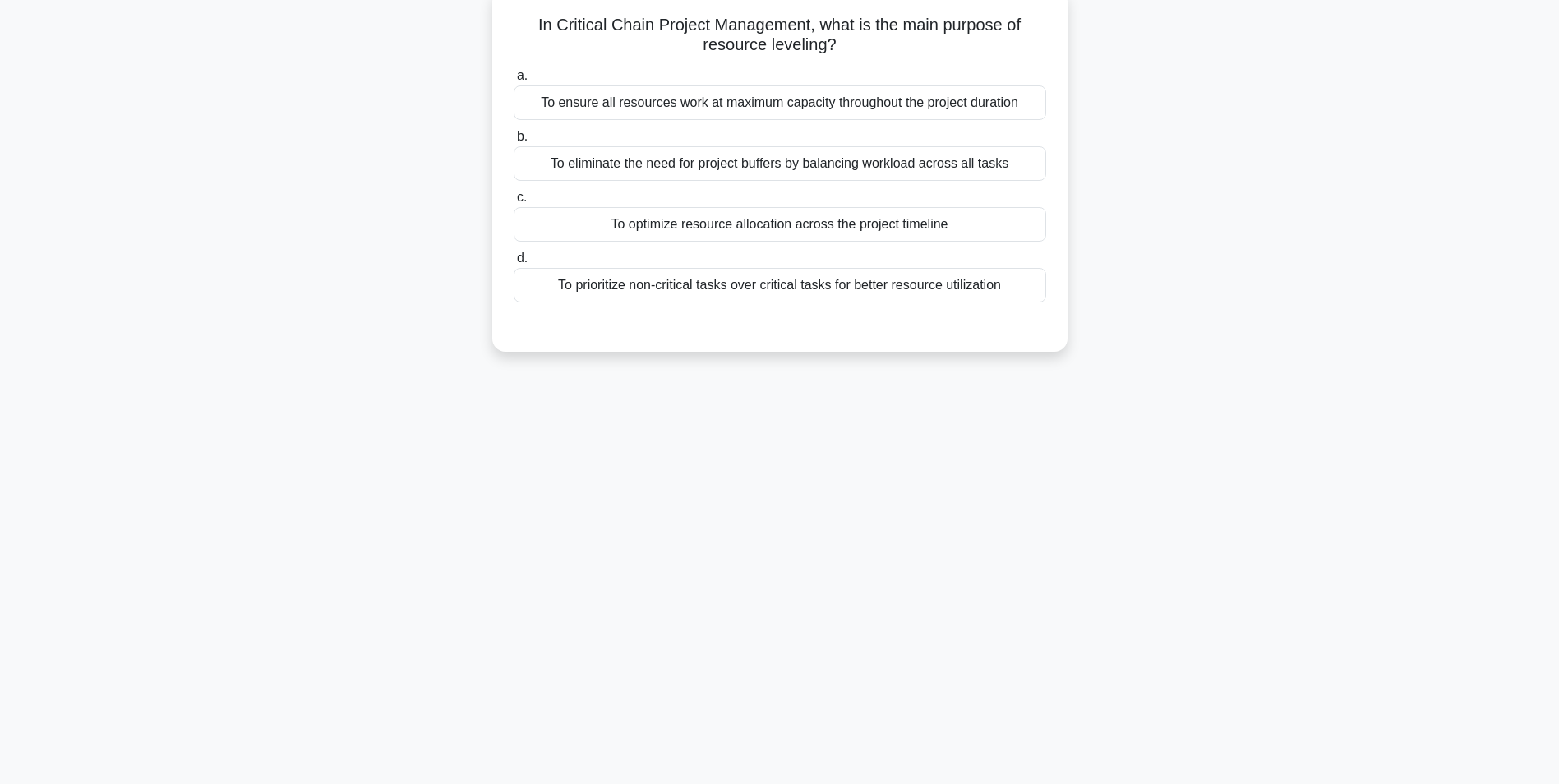
click at [625, 218] on div "To optimize resource allocation across the project timeline" at bounding box center [780, 224] width 533 height 35
click at [514, 203] on input "c. To optimize resource allocation across the project timeline" at bounding box center [514, 197] width 0 height 11
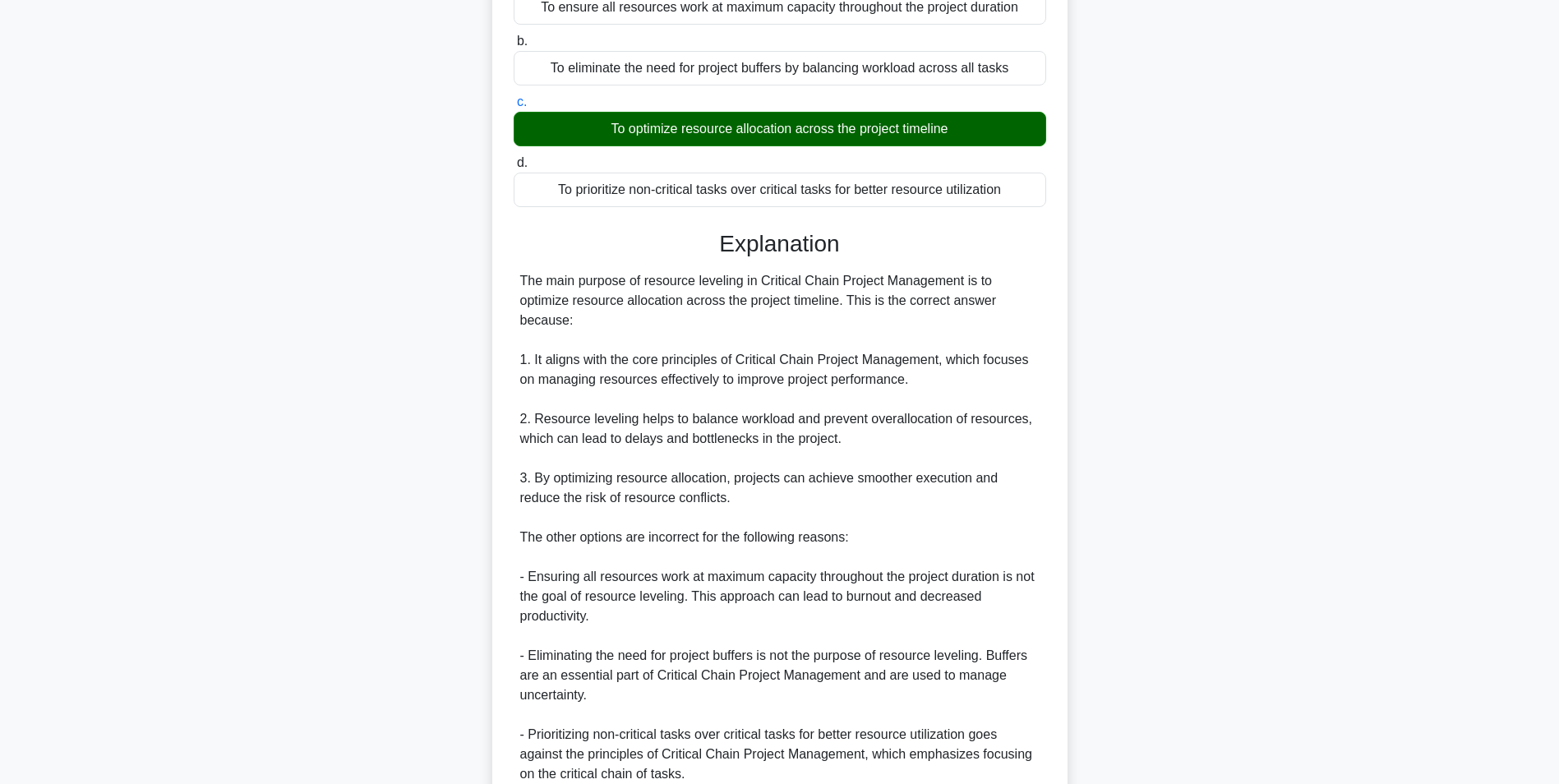
scroll to position [348, 0]
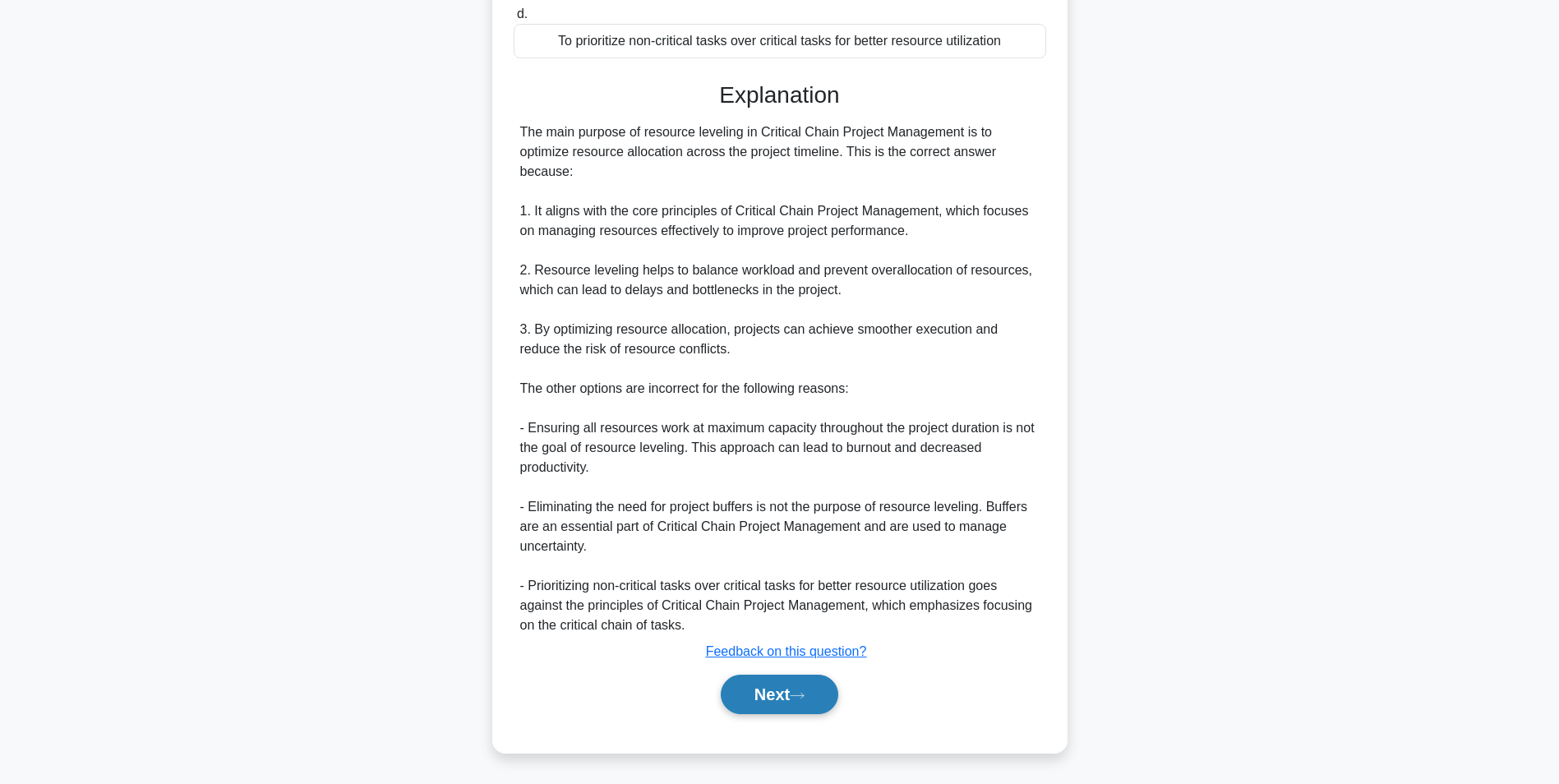
click at [776, 700] on button "Next" at bounding box center [780, 694] width 117 height 40
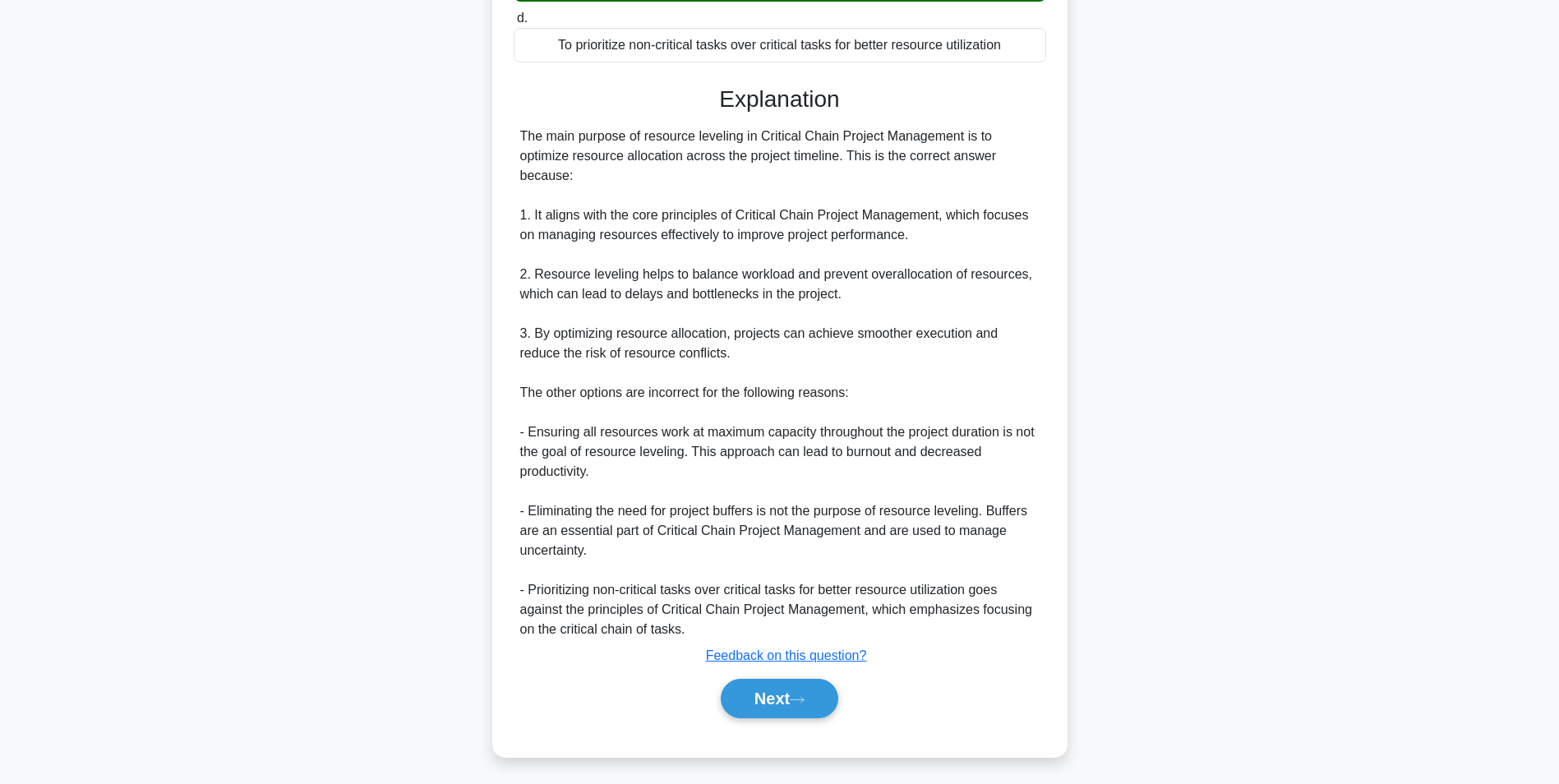
scroll to position [104, 0]
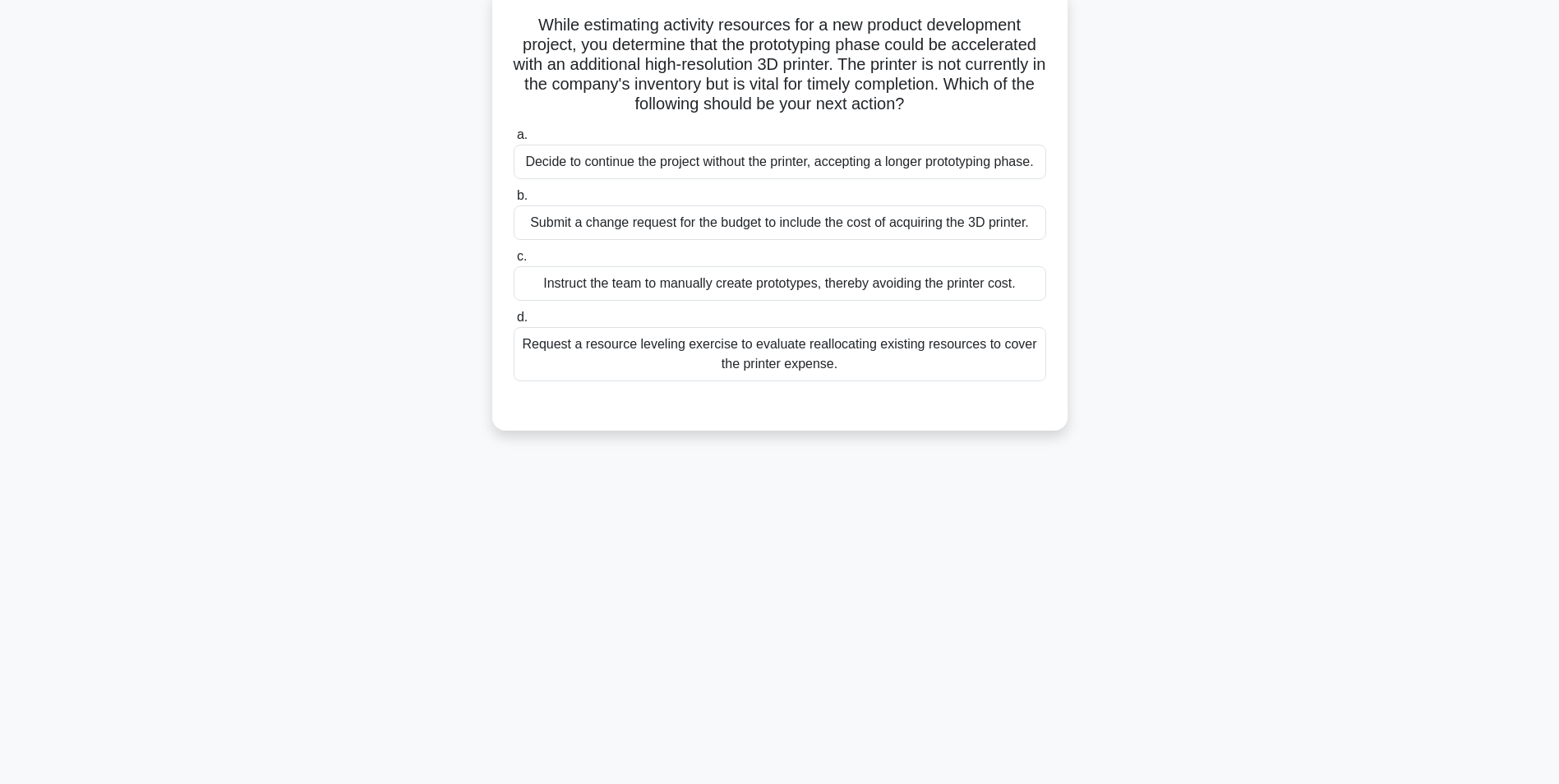
click at [677, 356] on div "Request a resource leveling exercise to evaluate reallocating existing resource…" at bounding box center [780, 354] width 533 height 54
click at [514, 323] on input "d. Request a resource leveling exercise to evaluate reallocating existing resou…" at bounding box center [514, 317] width 0 height 11
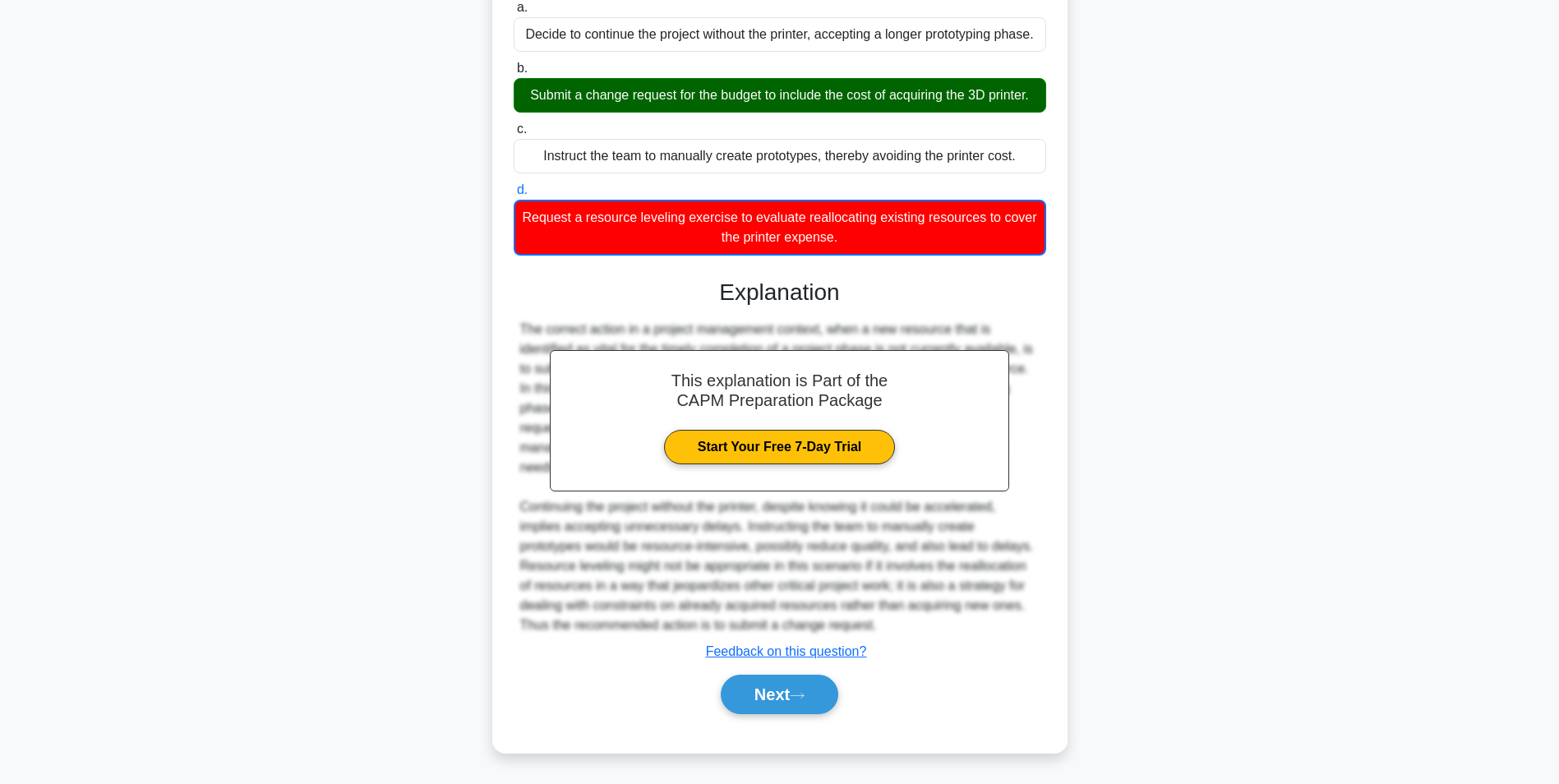
scroll to position [251, 0]
click at [780, 694] on button "Next" at bounding box center [780, 694] width 117 height 40
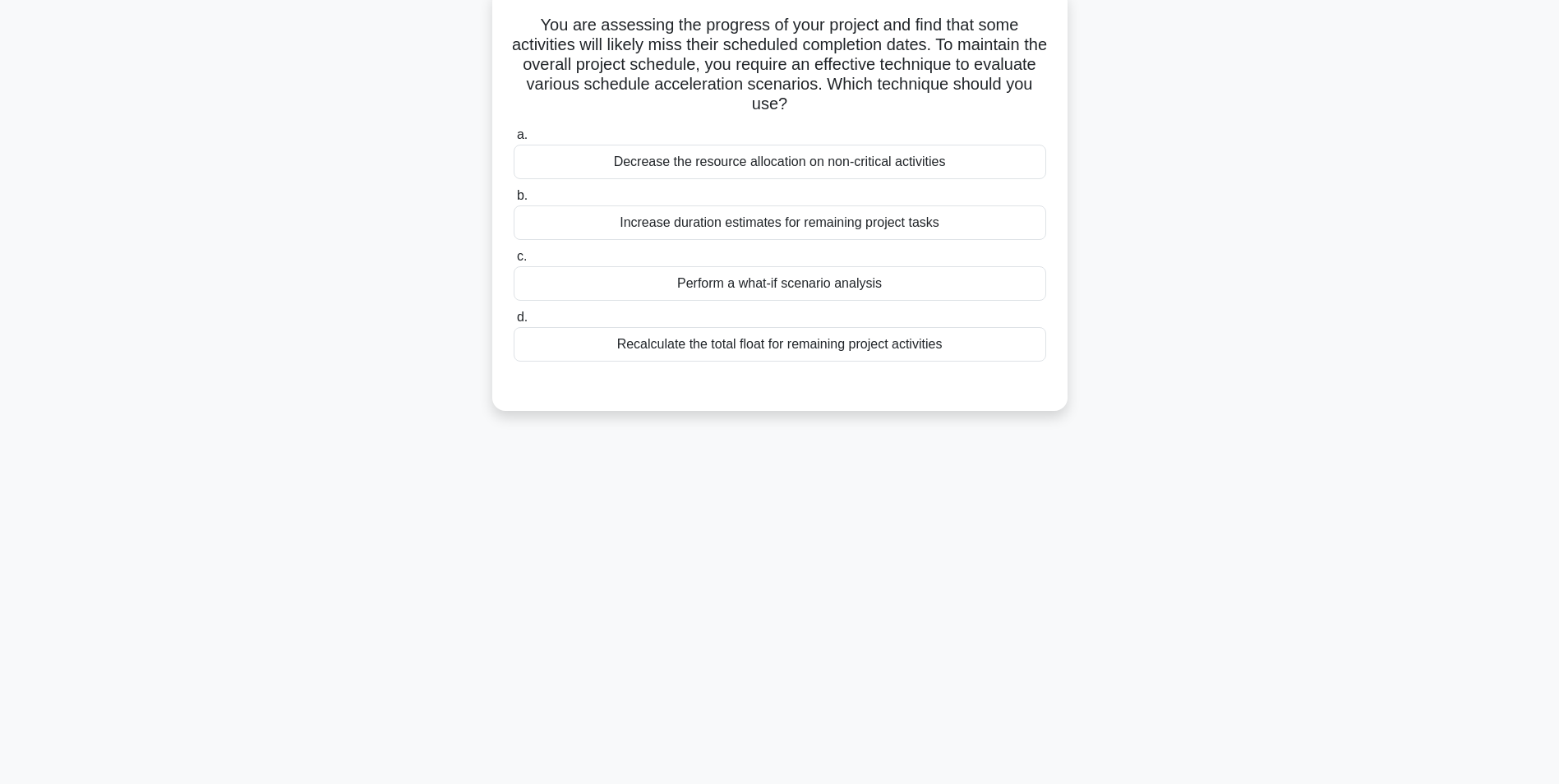
click at [703, 341] on div "Recalculate the total float for remaining project activities" at bounding box center [780, 344] width 533 height 35
click at [514, 323] on input "d. Recalculate the total float for remaining project activities" at bounding box center [514, 317] width 0 height 11
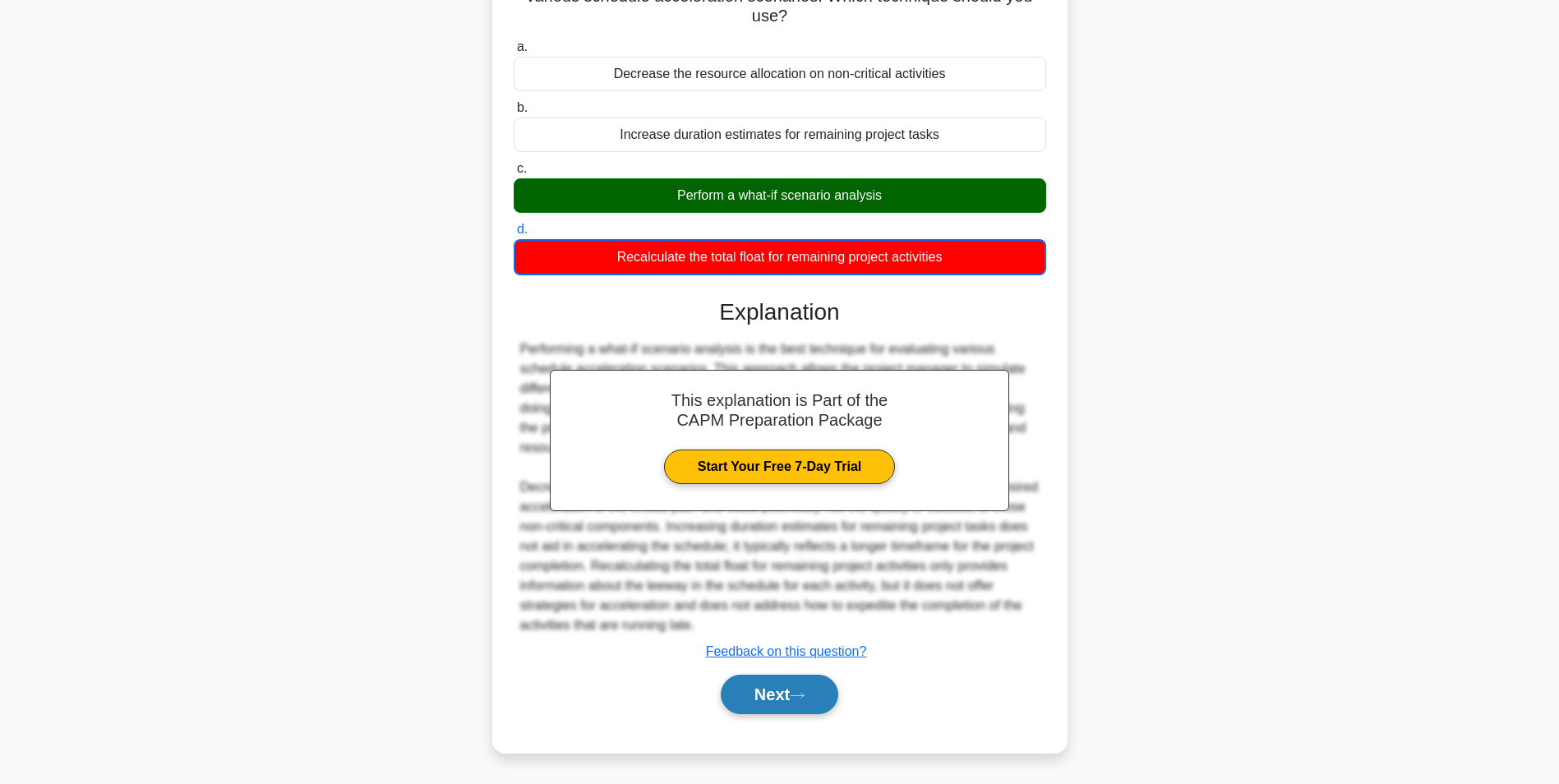
click at [782, 694] on button "Next" at bounding box center [780, 694] width 117 height 40
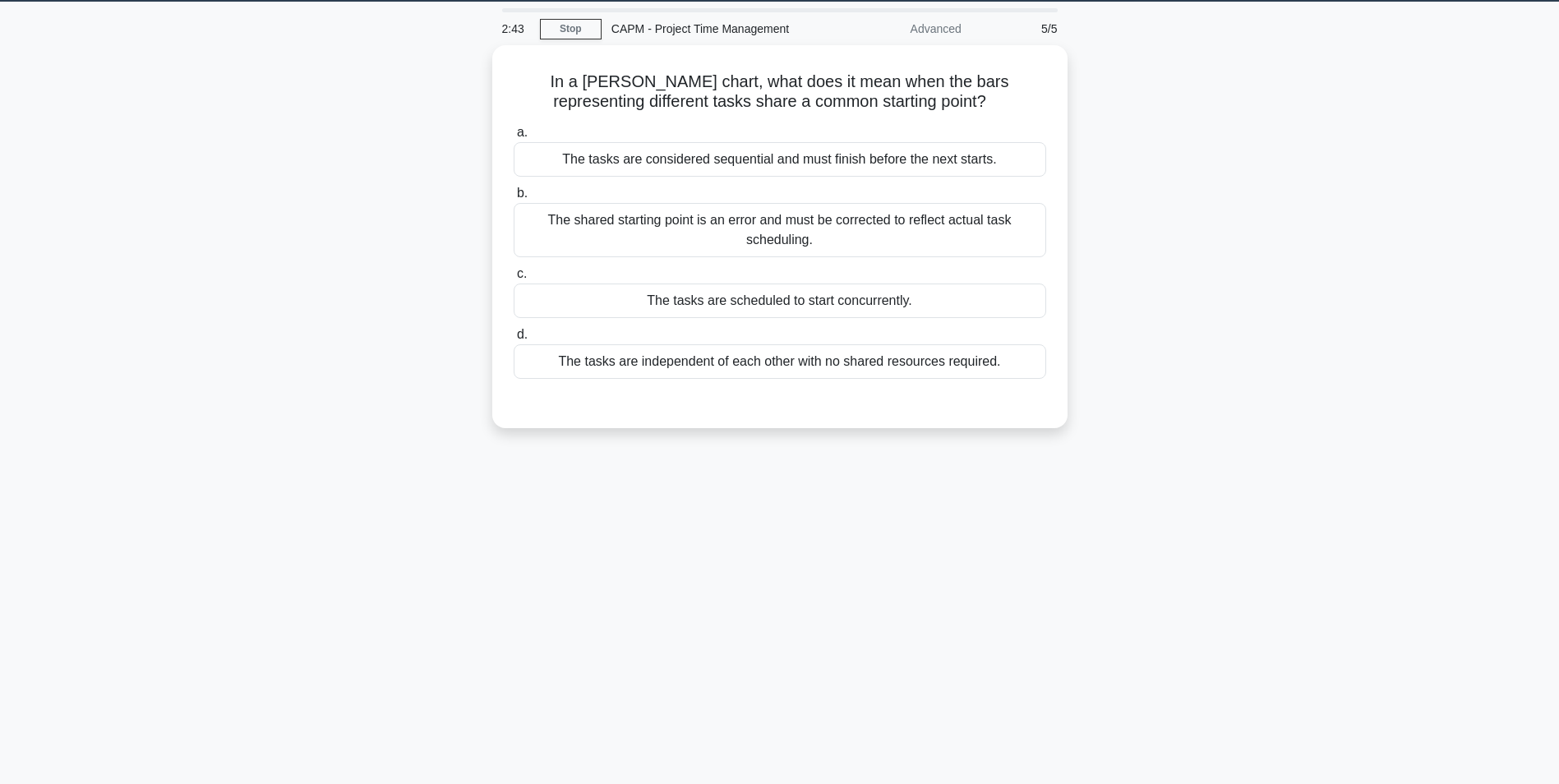
scroll to position [0, 0]
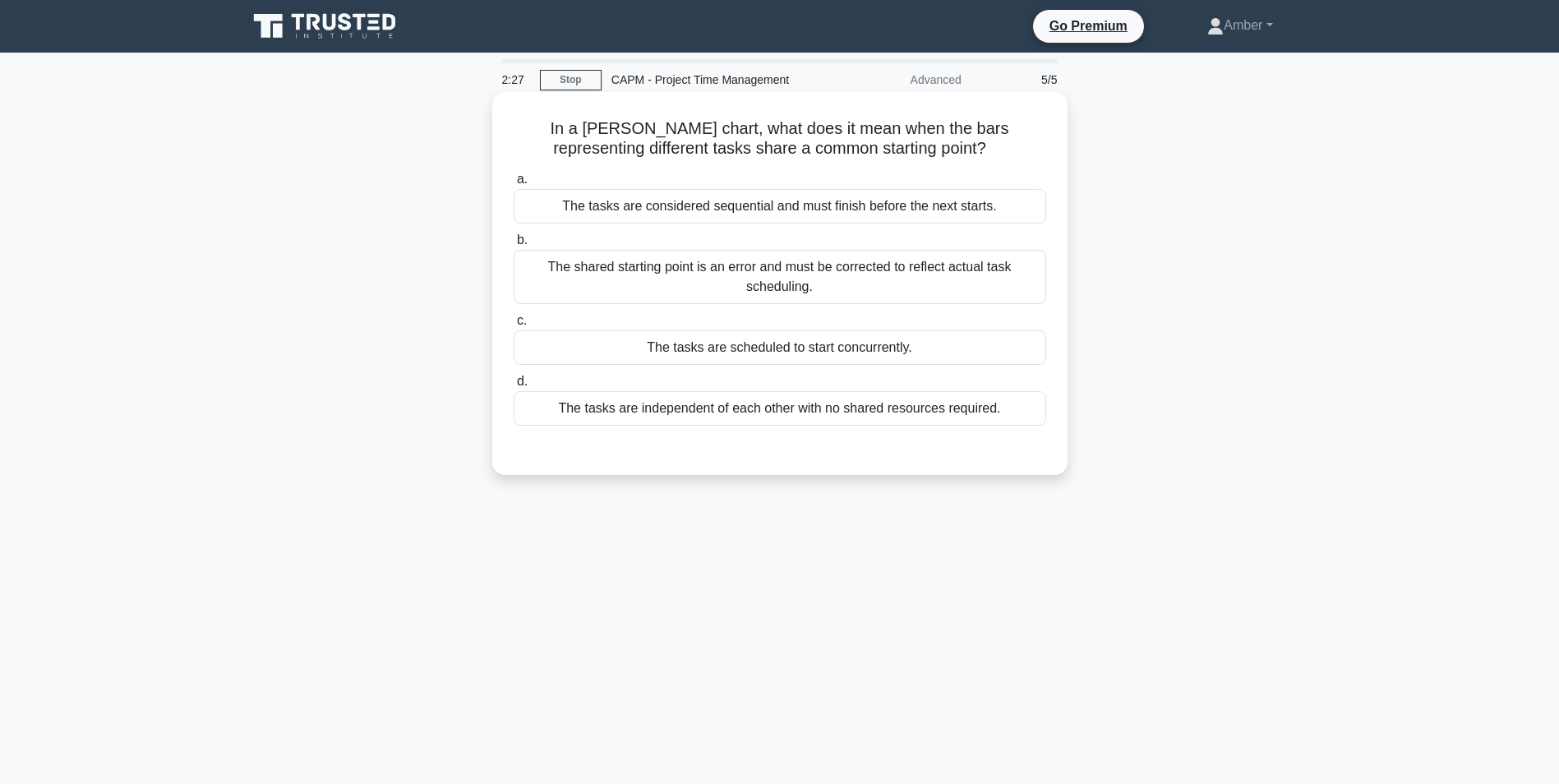
click at [621, 341] on div "The tasks are scheduled to start concurrently." at bounding box center [780, 347] width 533 height 35
click at [514, 326] on input "c. The tasks are scheduled to start concurrently." at bounding box center [514, 320] width 0 height 11
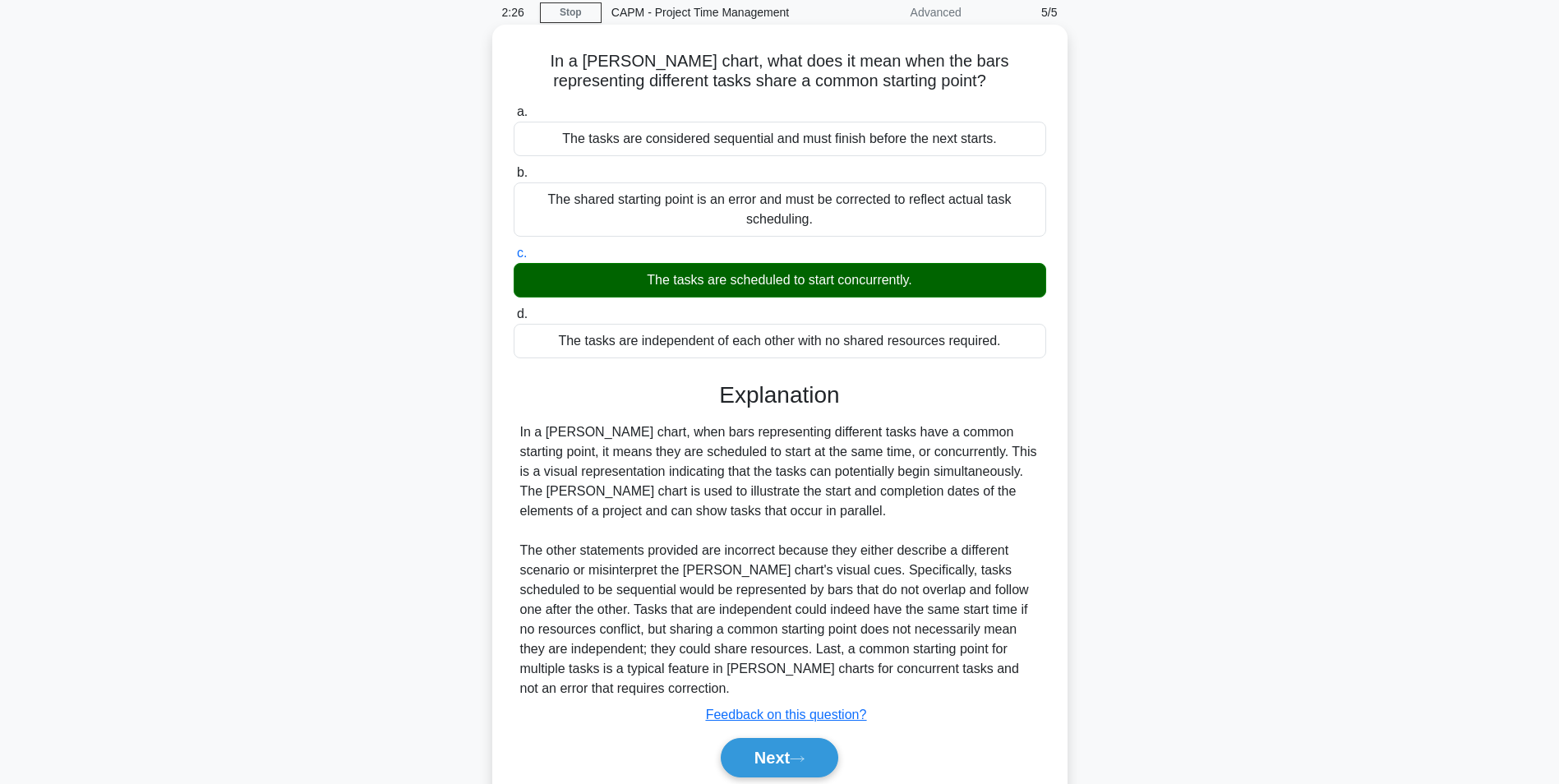
scroll to position [131, 0]
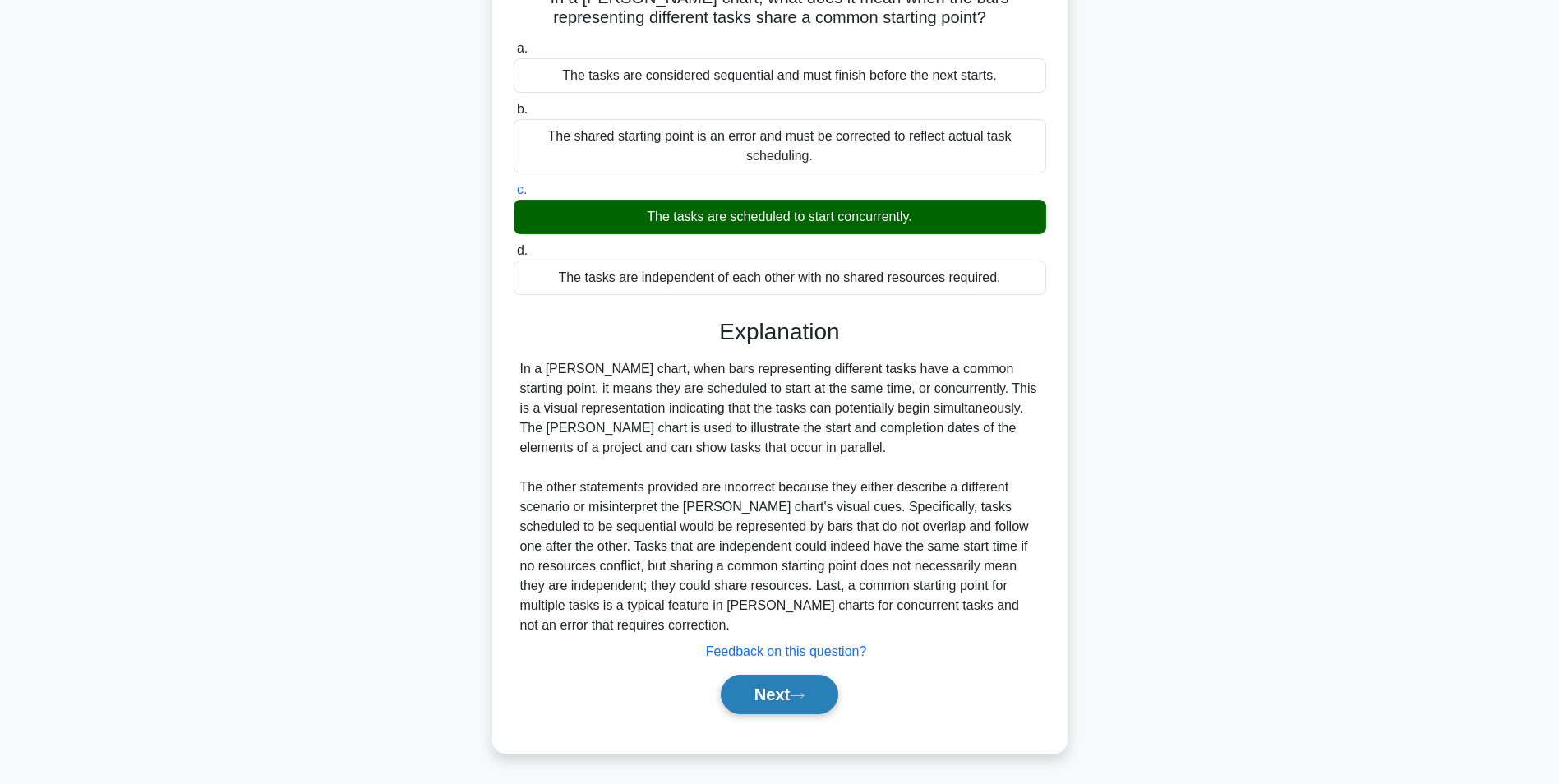
click at [775, 694] on button "Next" at bounding box center [780, 694] width 117 height 40
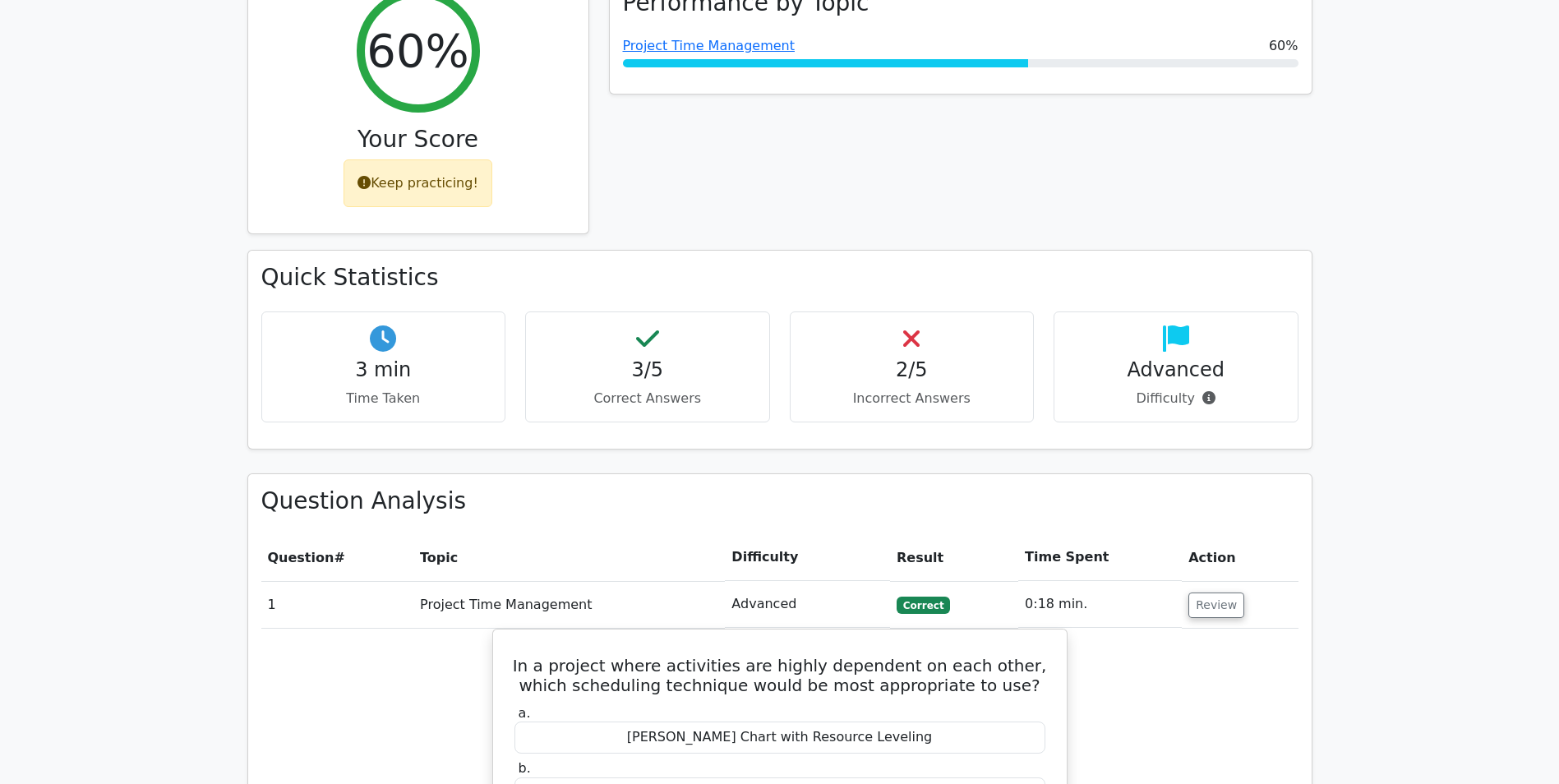
scroll to position [822, 0]
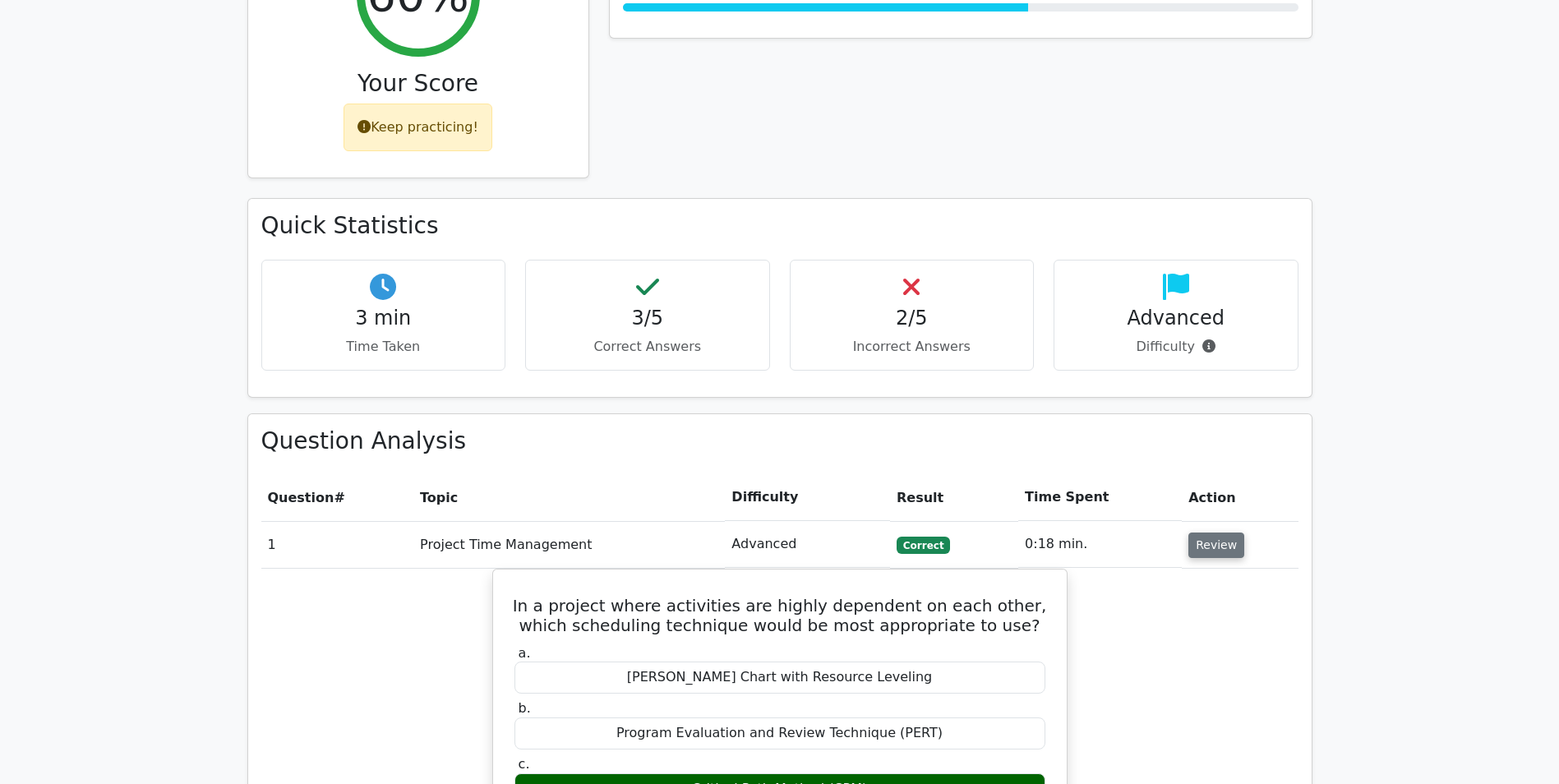
click at [1221, 533] on button "Review" at bounding box center [1216, 545] width 56 height 25
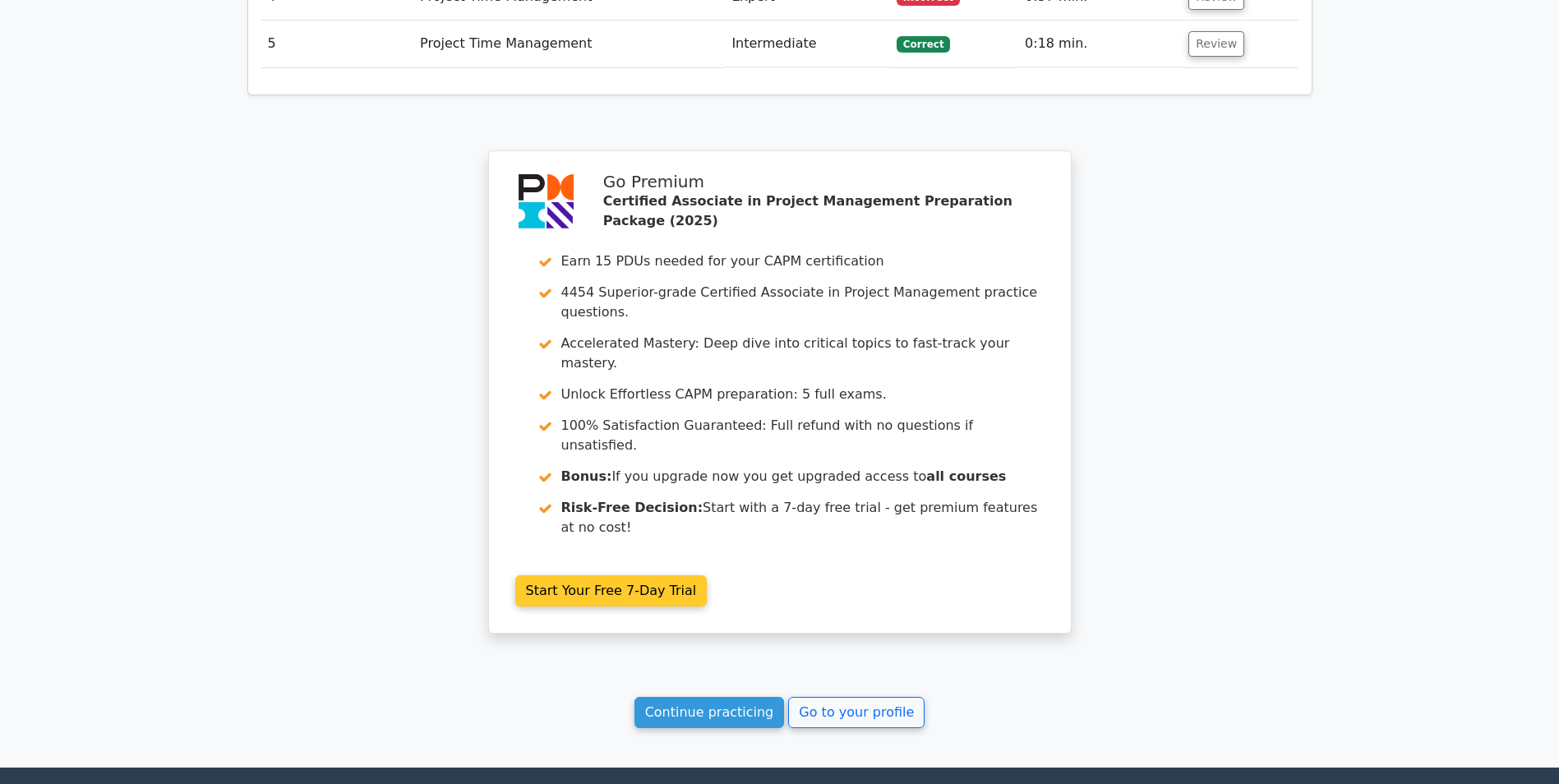
scroll to position [1535, 0]
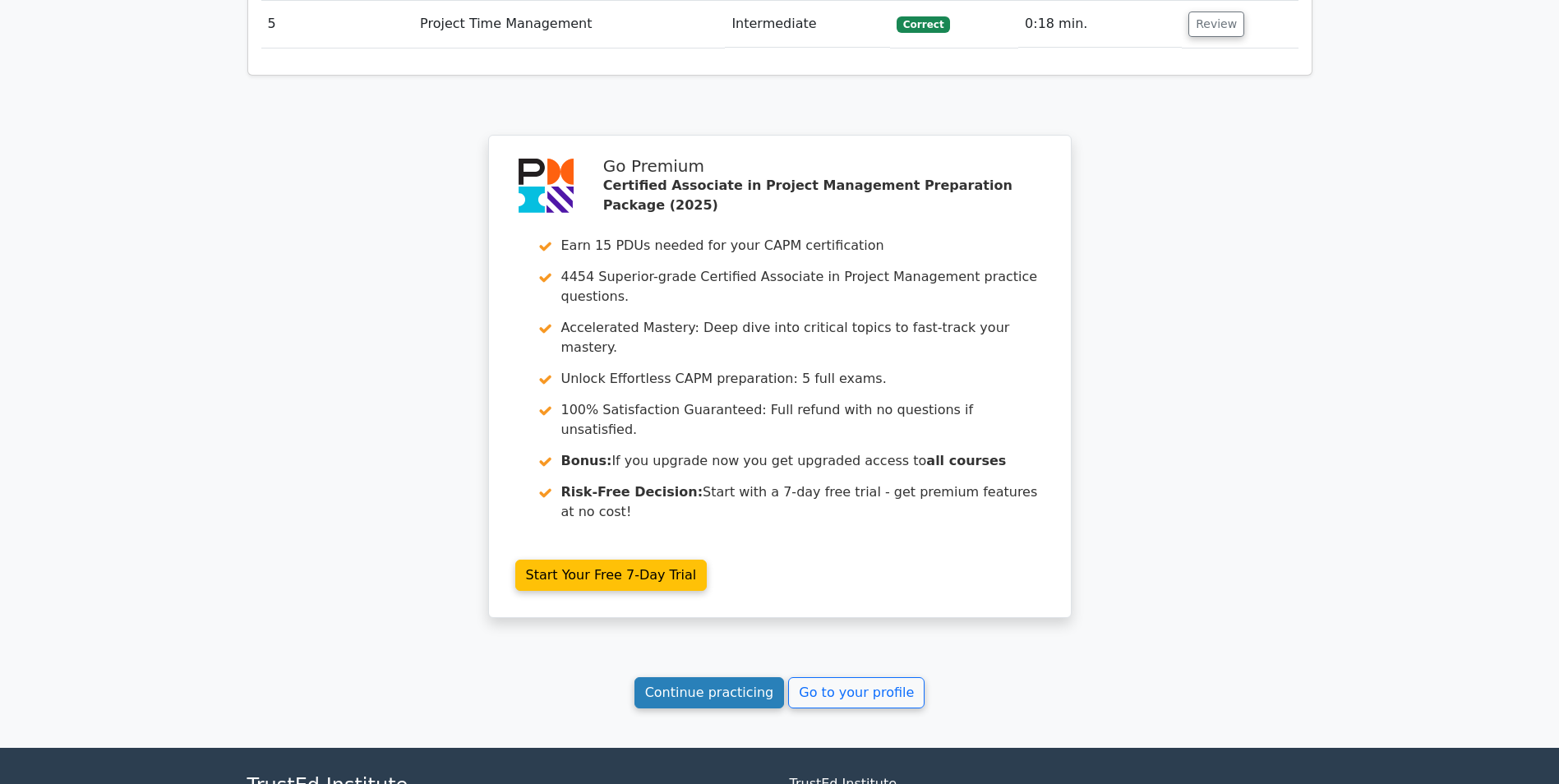
click at [697, 677] on link "Continue practicing" at bounding box center [710, 693] width 150 height 31
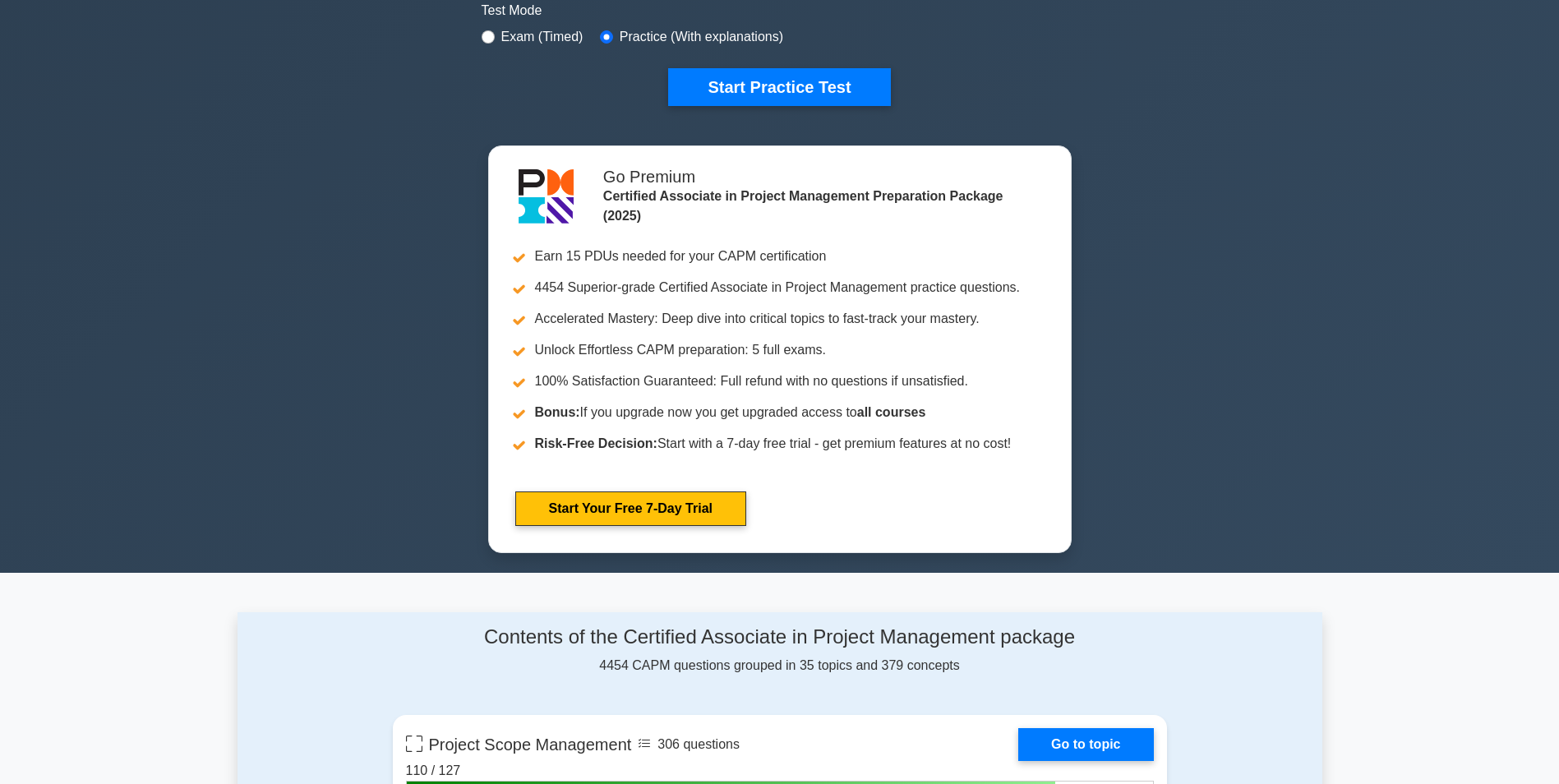
scroll to position [493, 0]
